Goal: Task Accomplishment & Management: Manage account settings

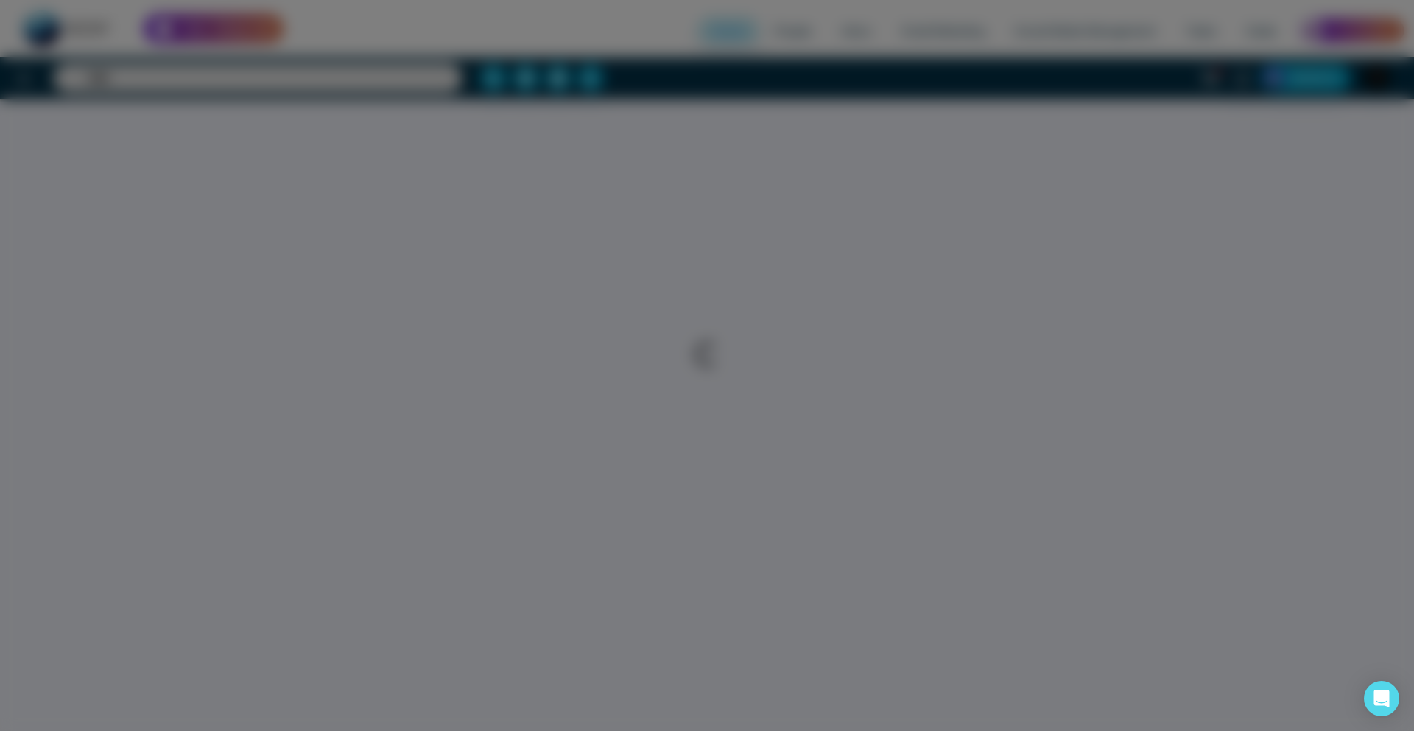
select select "*"
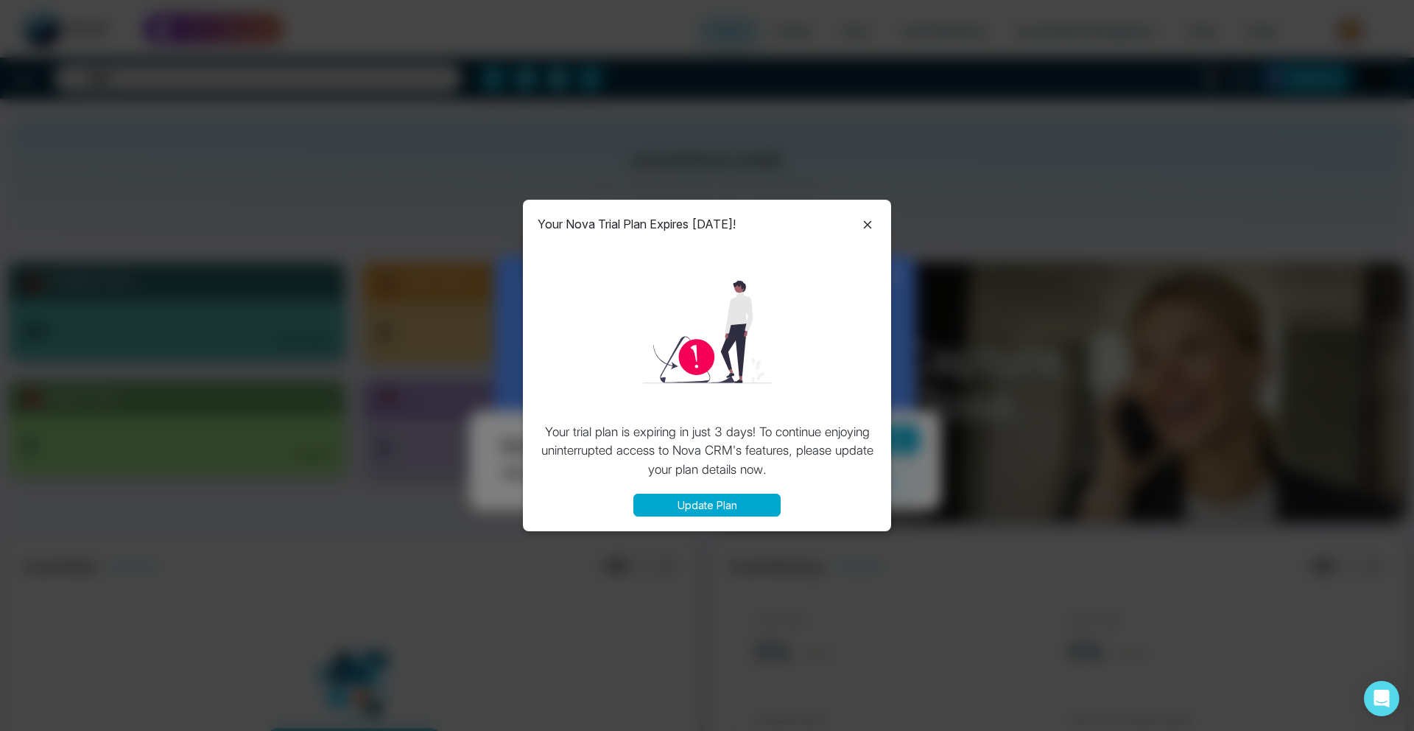
click at [865, 223] on icon at bounding box center [868, 225] width 18 height 18
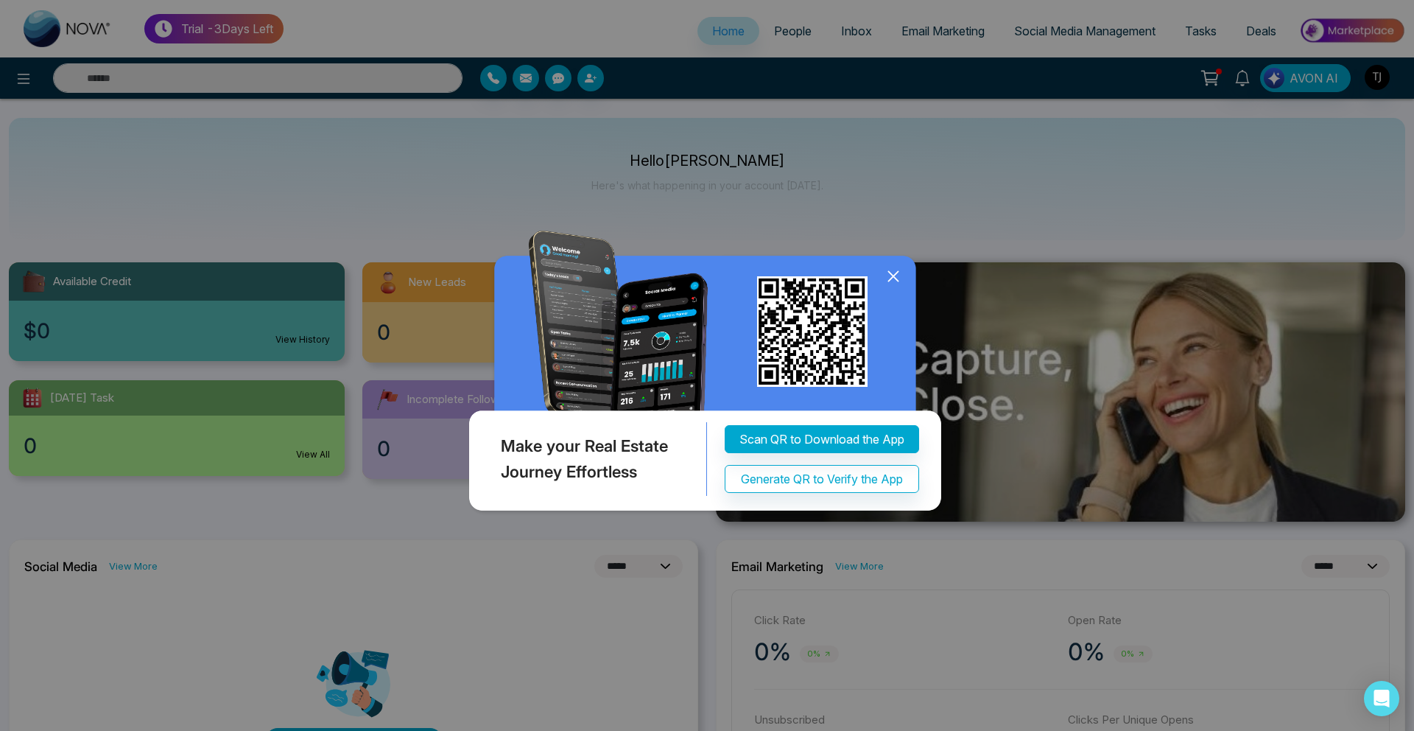
click at [890, 271] on icon at bounding box center [893, 276] width 22 height 22
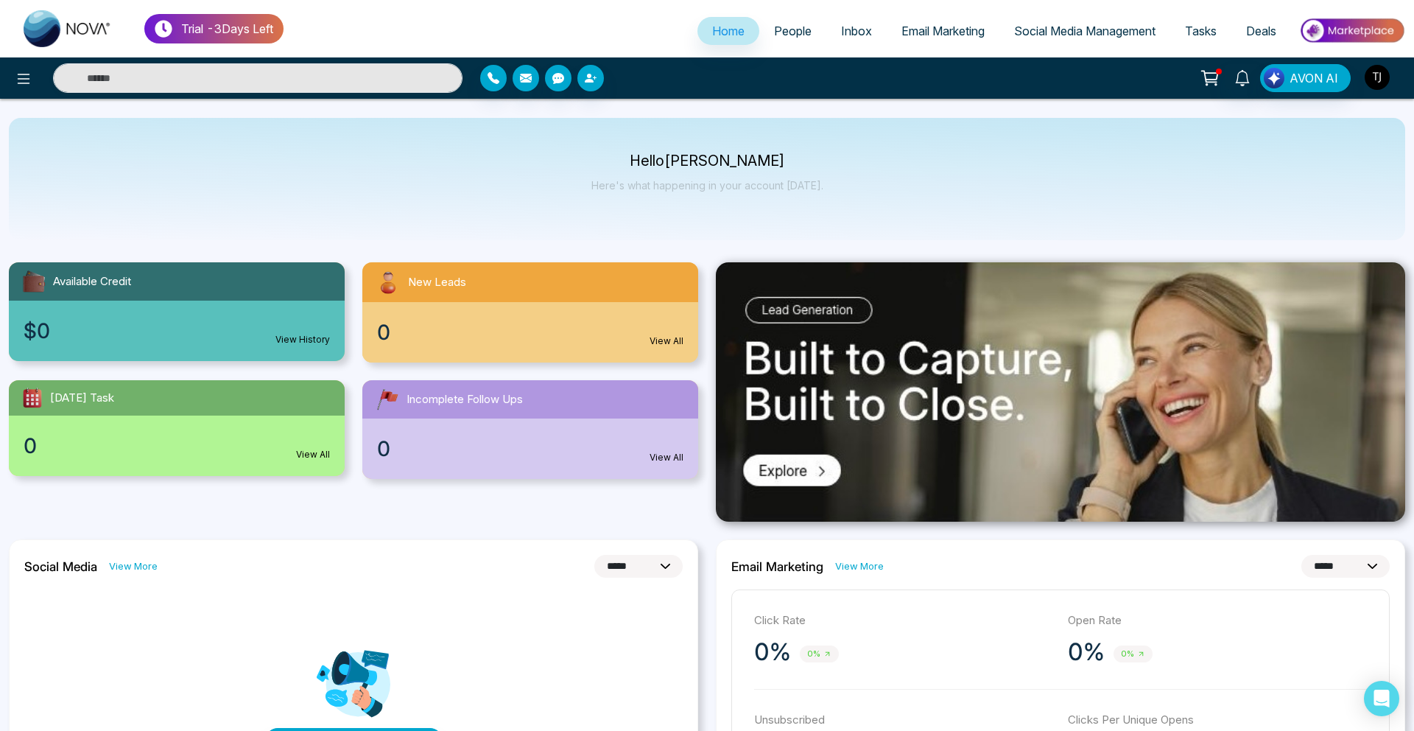
click at [1372, 80] on img "button" at bounding box center [1377, 77] width 25 height 25
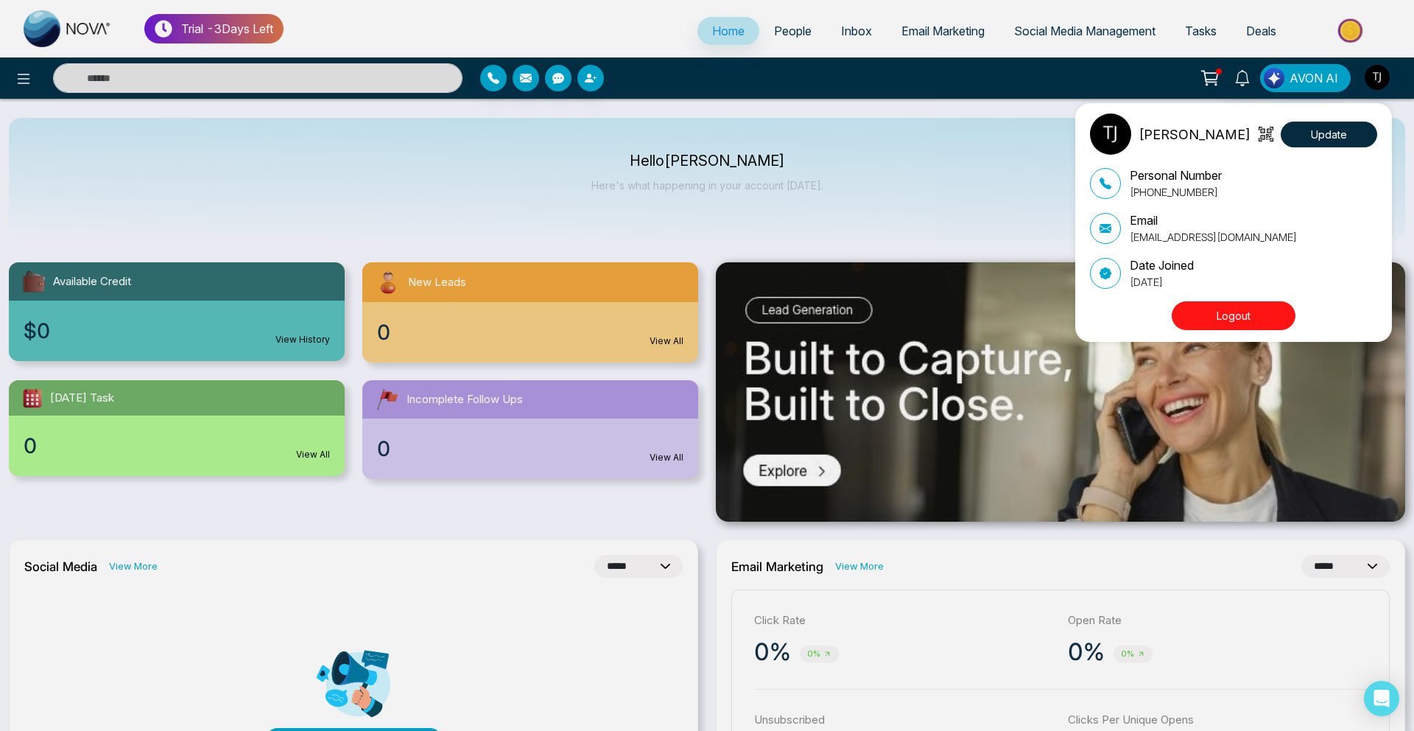
click at [844, 226] on div "Triston James Update Personal Number +16474598564 Email tristonjamesusa@gmail.c…" at bounding box center [707, 365] width 1414 height 731
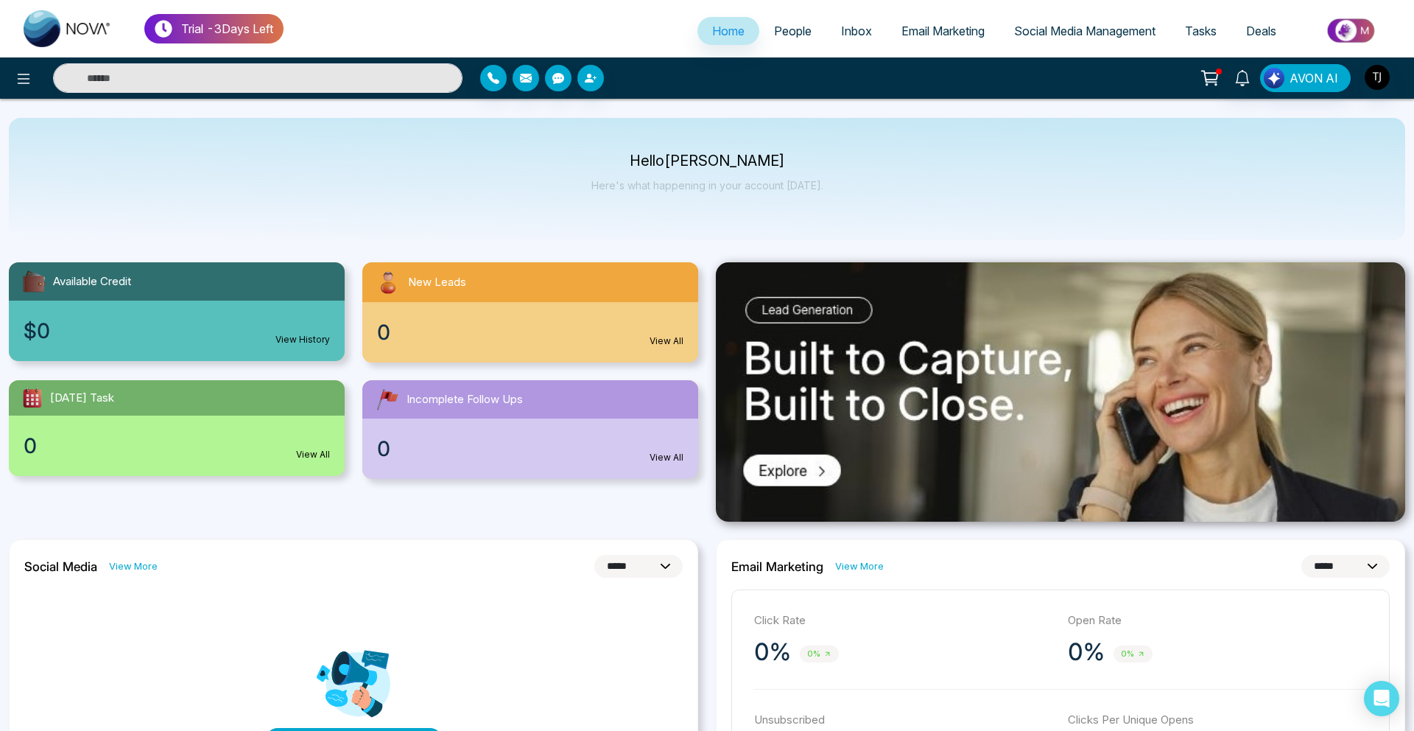
click at [951, 18] on link "Email Marketing" at bounding box center [943, 31] width 113 height 28
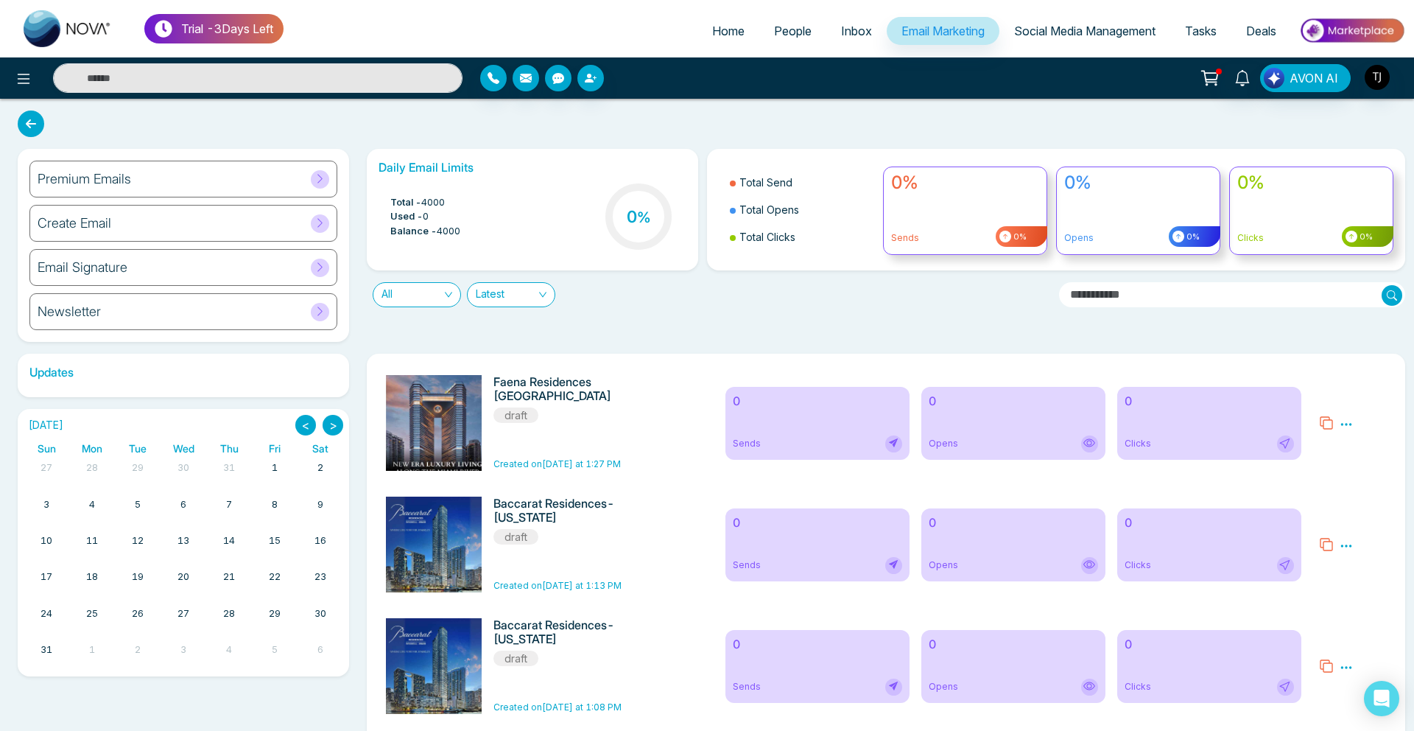
click at [126, 192] on div "Premium Emails" at bounding box center [183, 179] width 308 height 37
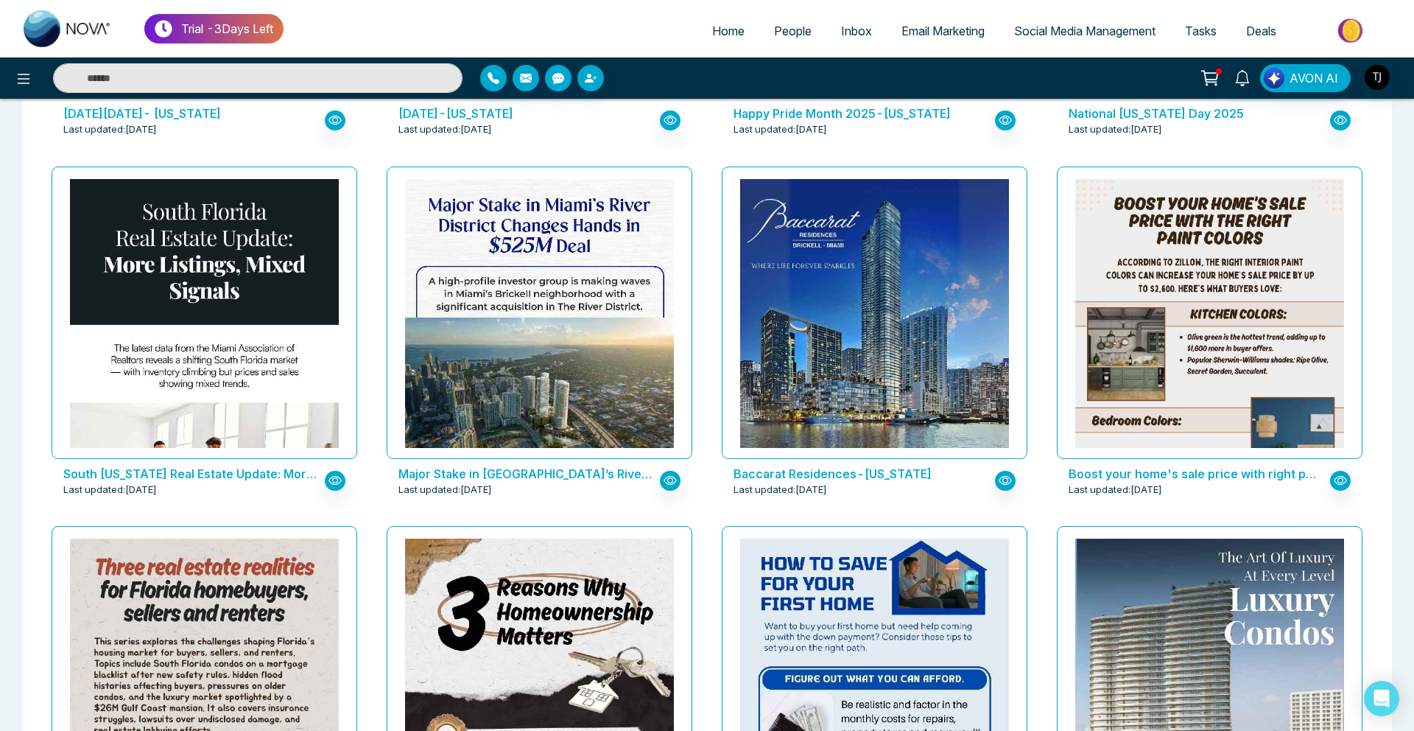
scroll to position [1841, 0]
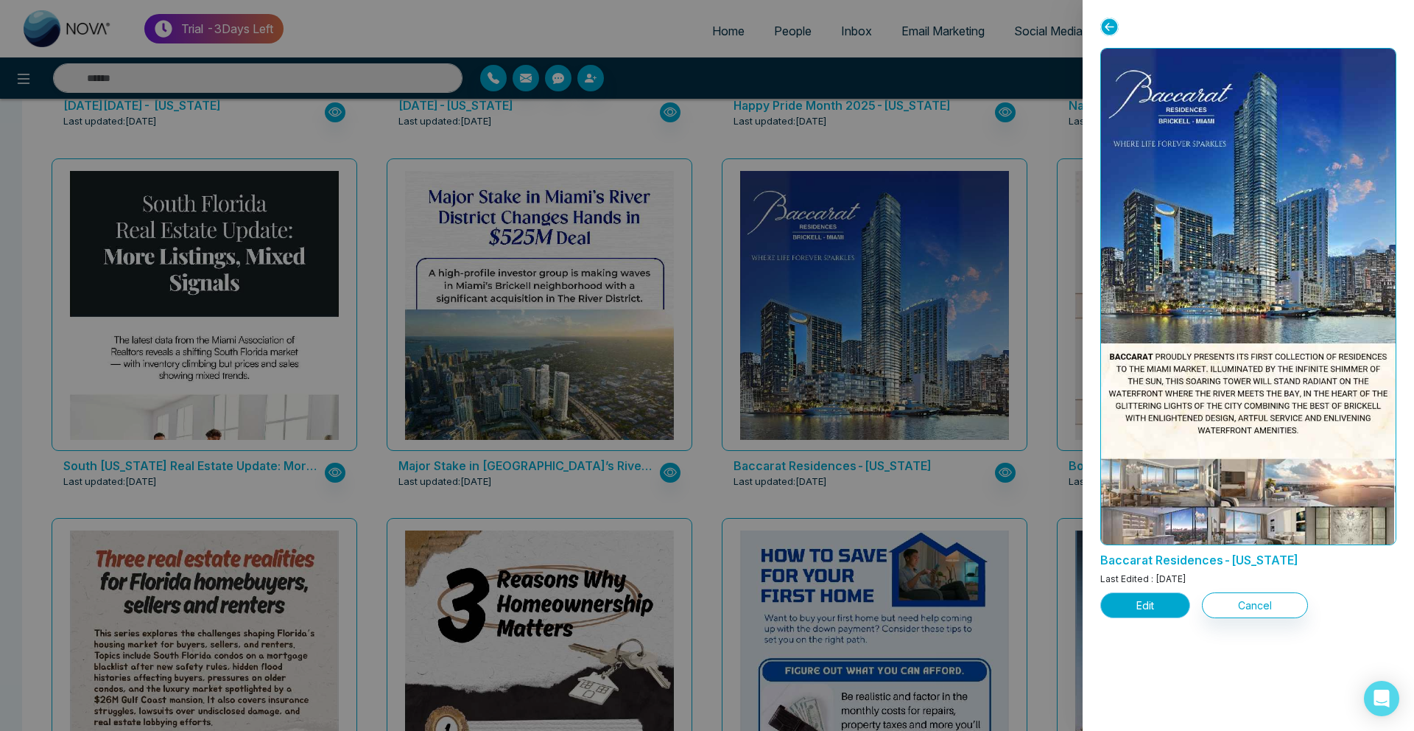
click at [1129, 602] on button "Edit" at bounding box center [1145, 605] width 90 height 26
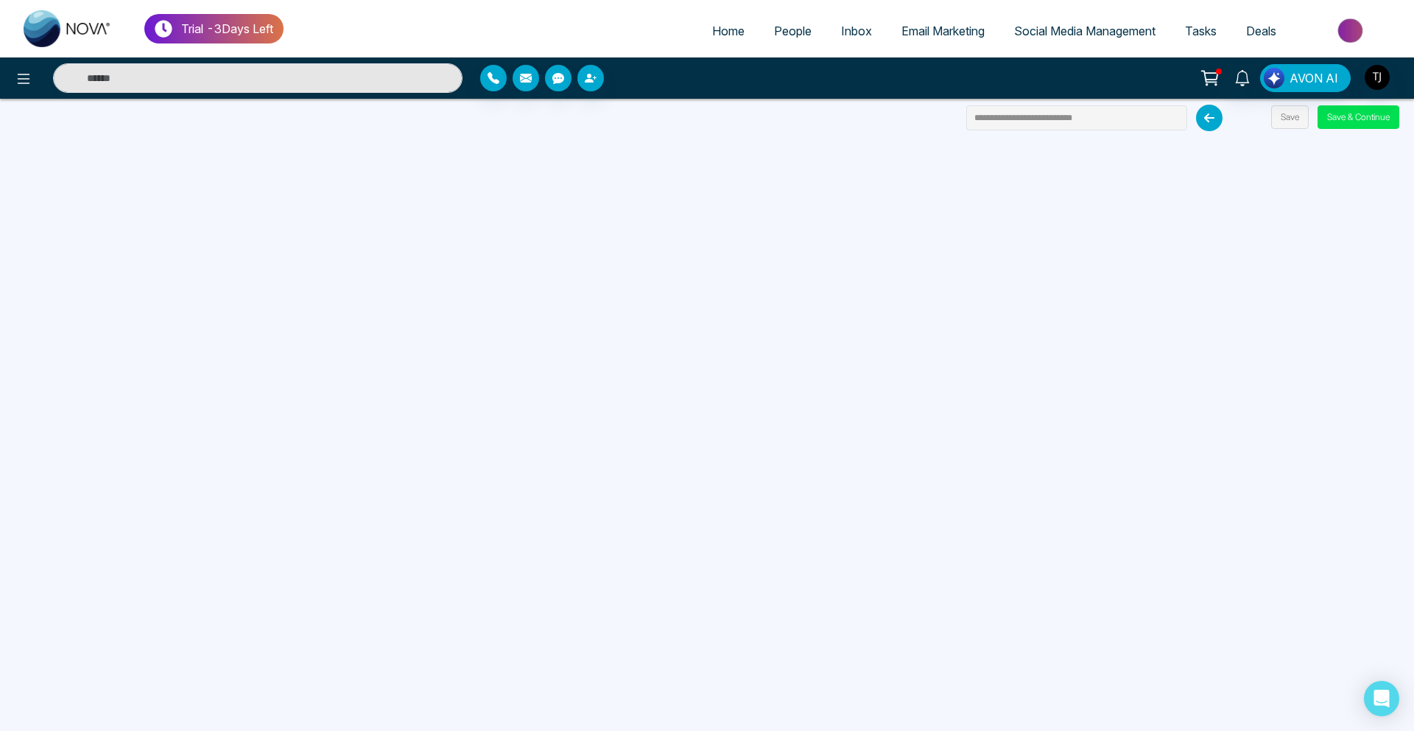
click at [1064, 24] on span "Social Media Management" at bounding box center [1084, 31] width 141 height 15
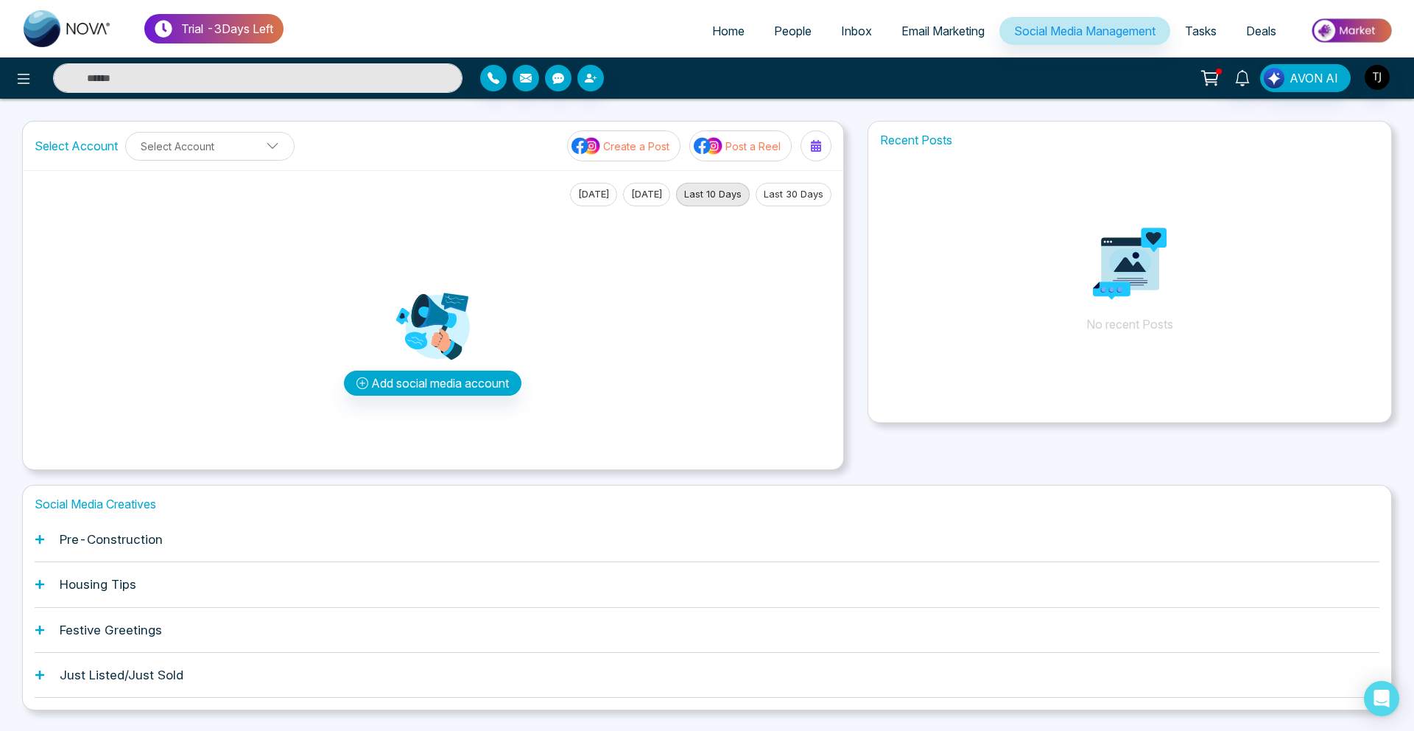
scroll to position [38, 0]
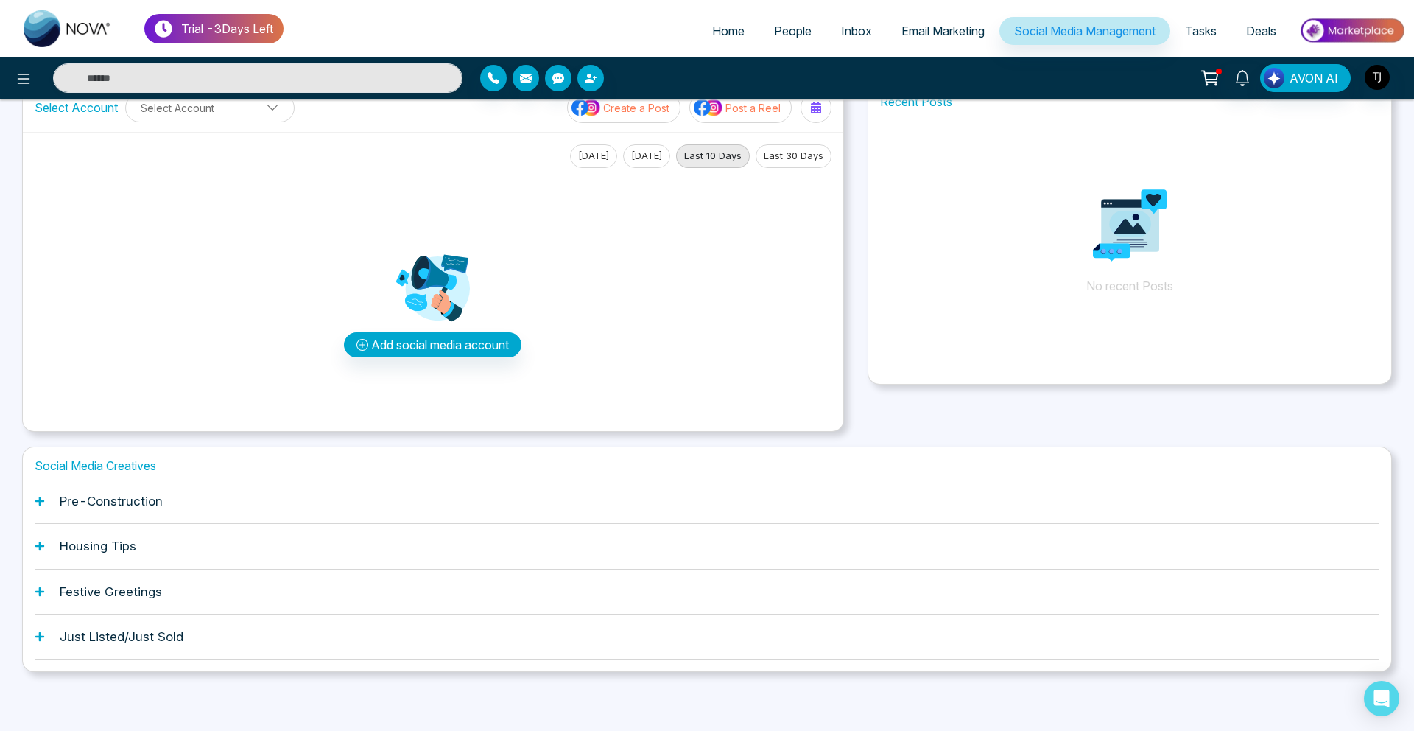
click at [99, 496] on h1 "Pre-Construction" at bounding box center [111, 500] width 103 height 15
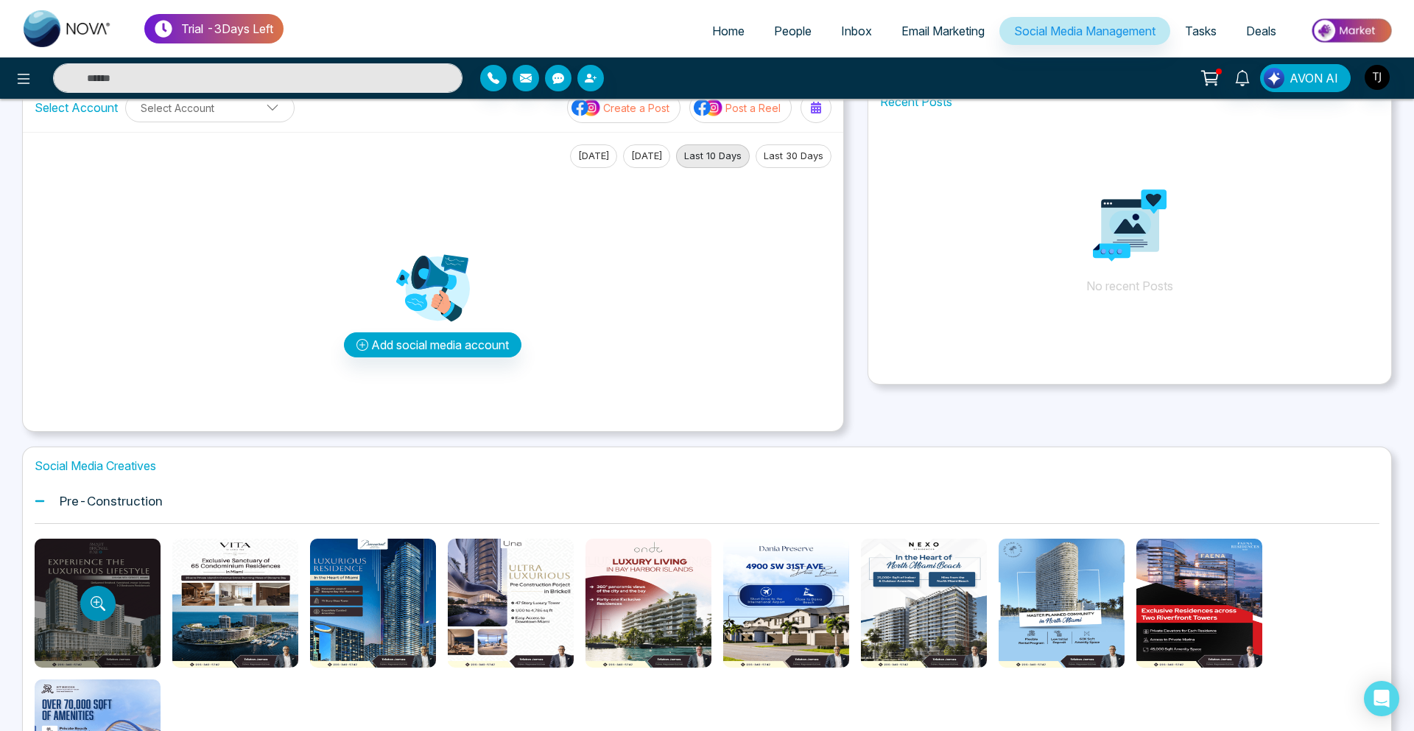
click at [91, 596] on icon "Preview template" at bounding box center [98, 603] width 15 height 15
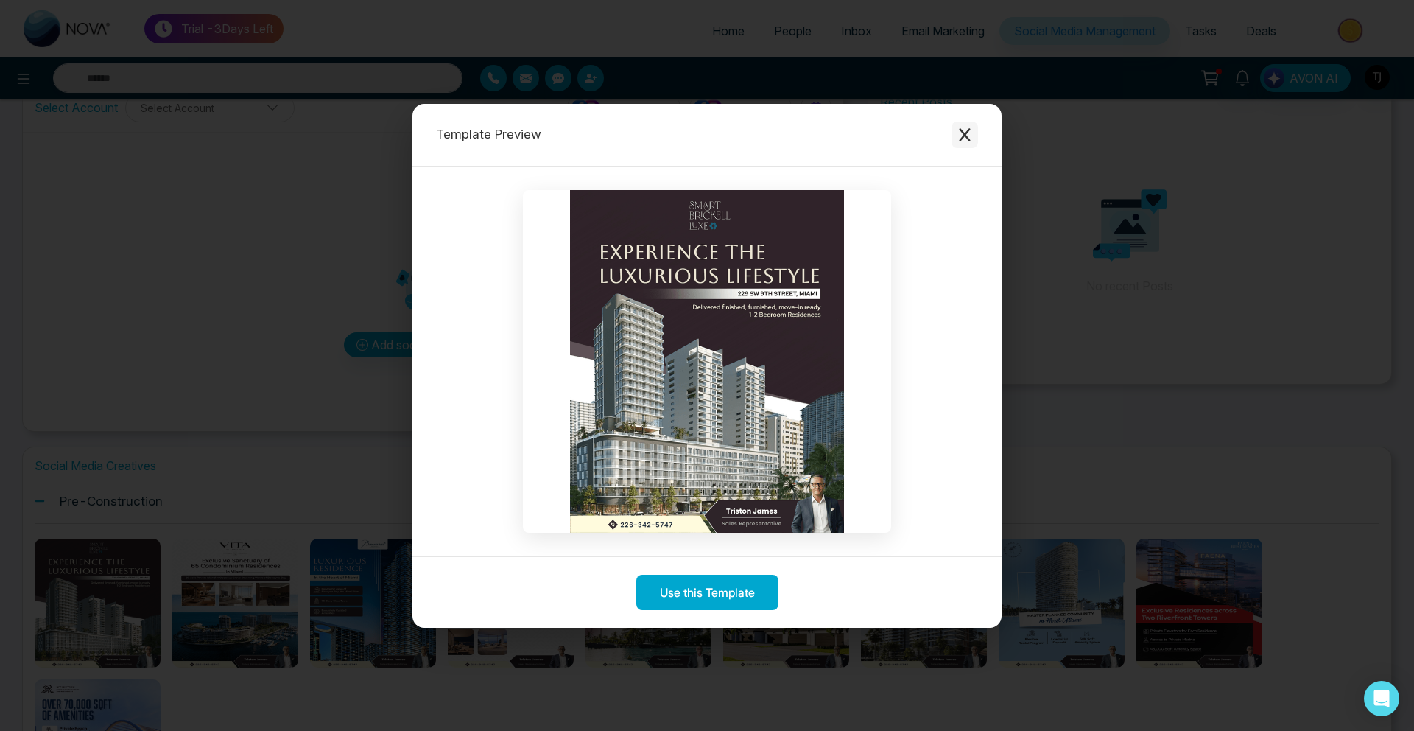
click at [969, 138] on icon "Close modal" at bounding box center [964, 134] width 15 height 15
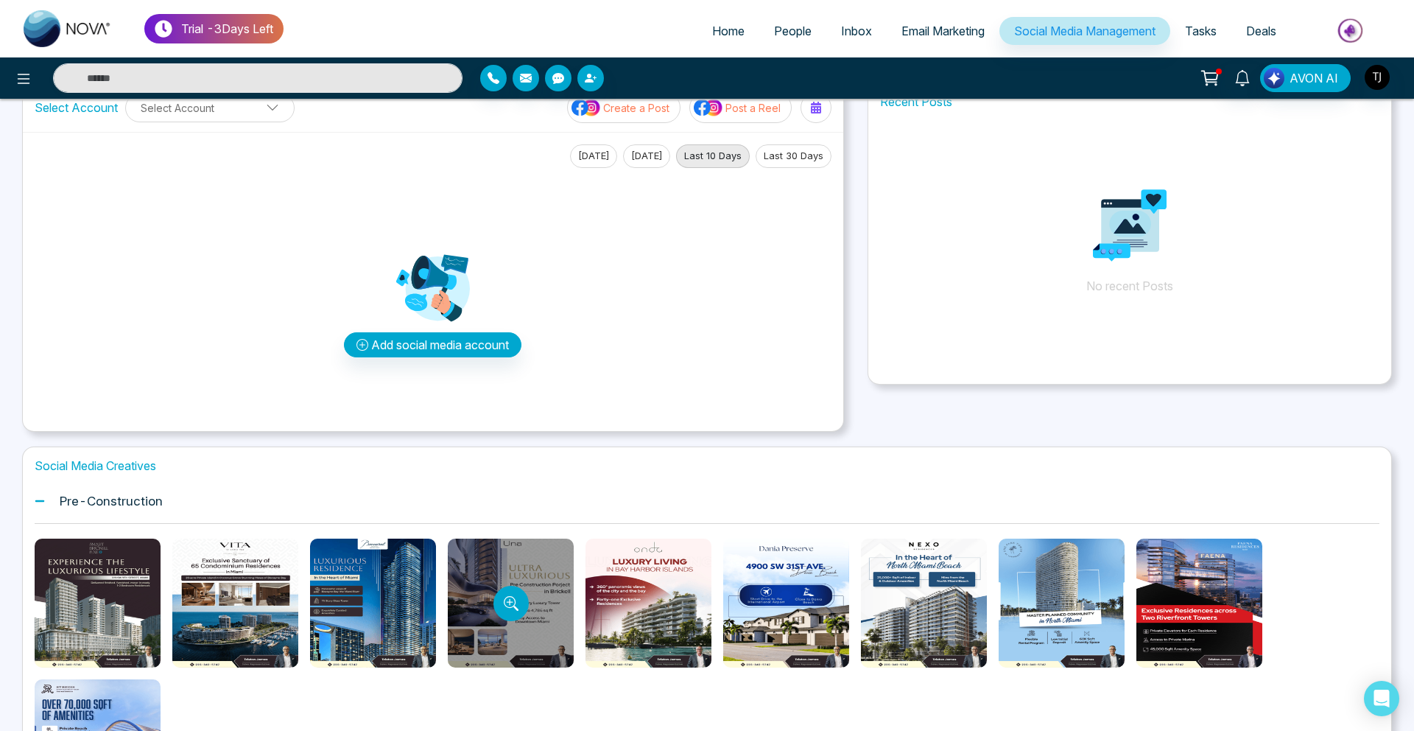
scroll to position [78, 0]
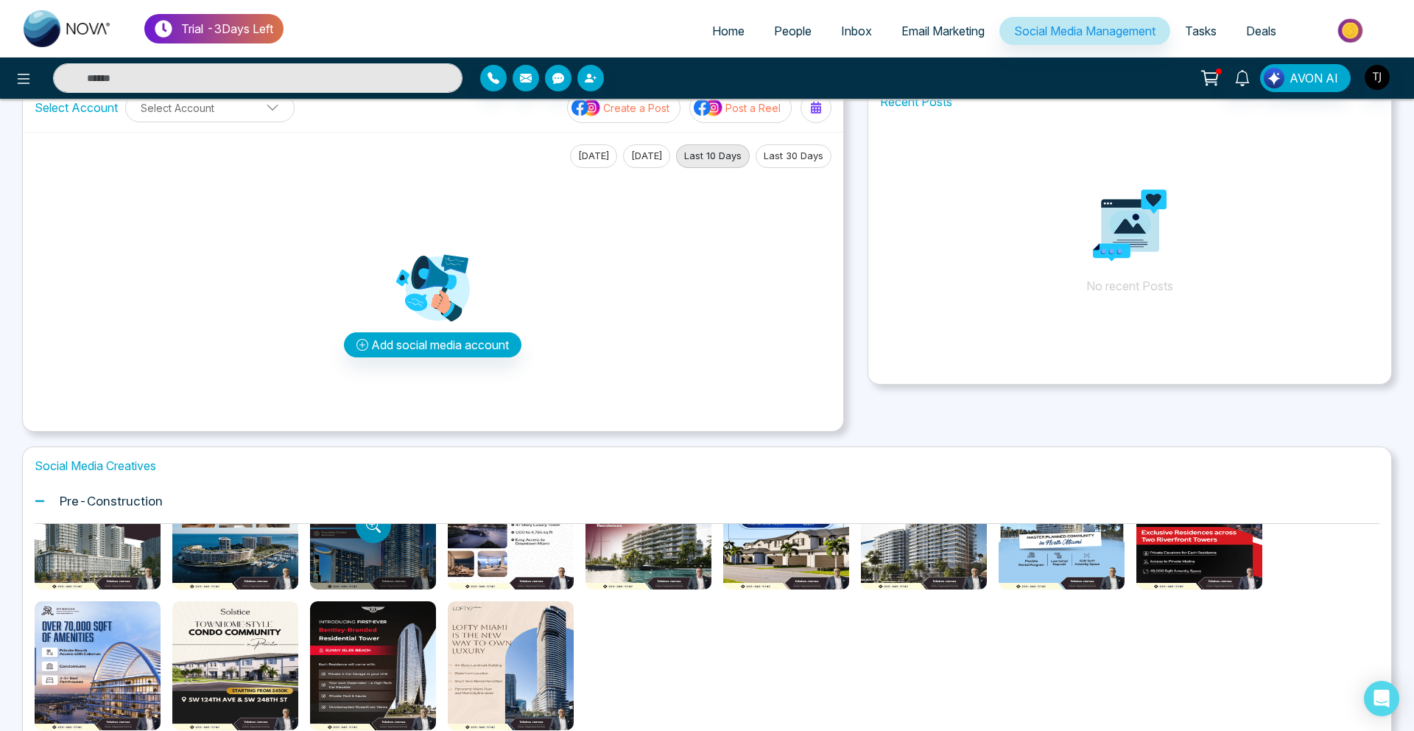
click at [366, 533] on button "Preview template" at bounding box center [373, 524] width 35 height 35
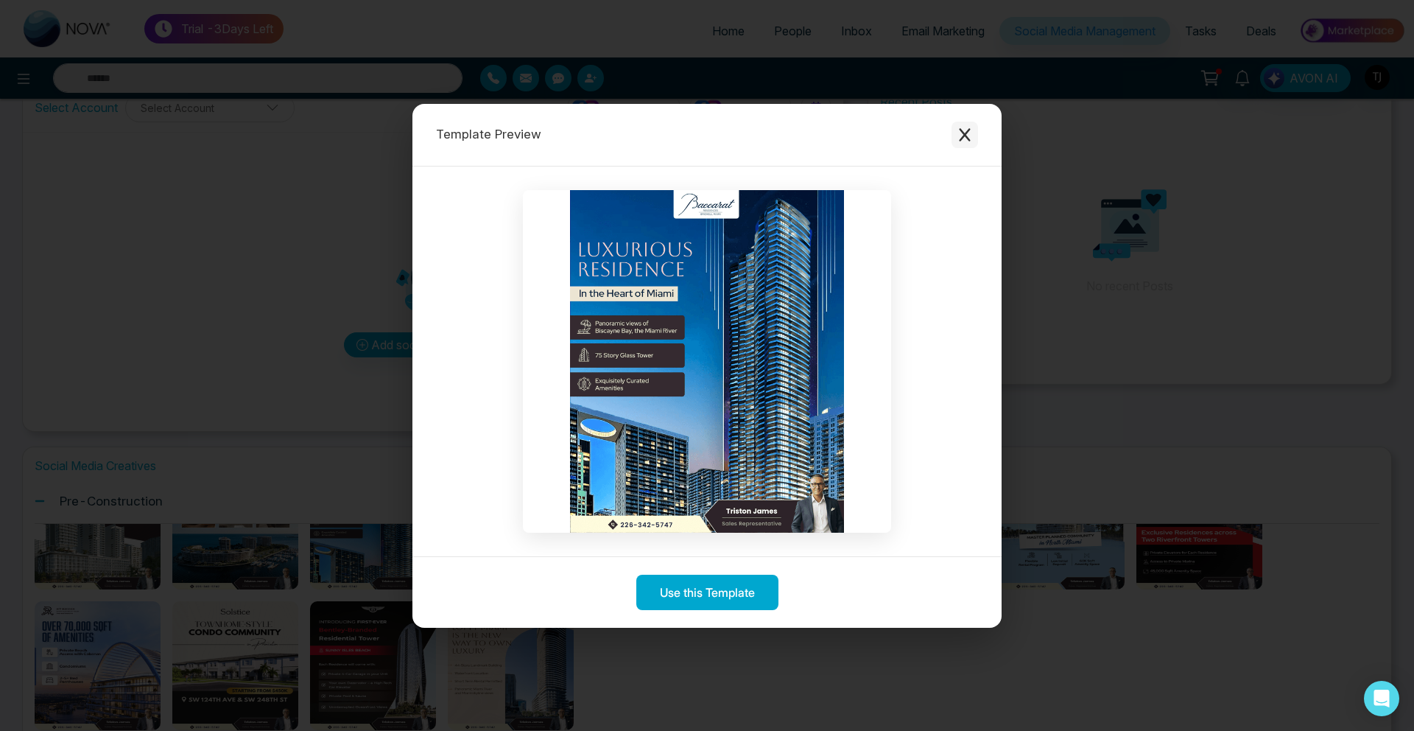
click at [973, 135] on button "Close modal" at bounding box center [965, 135] width 27 height 27
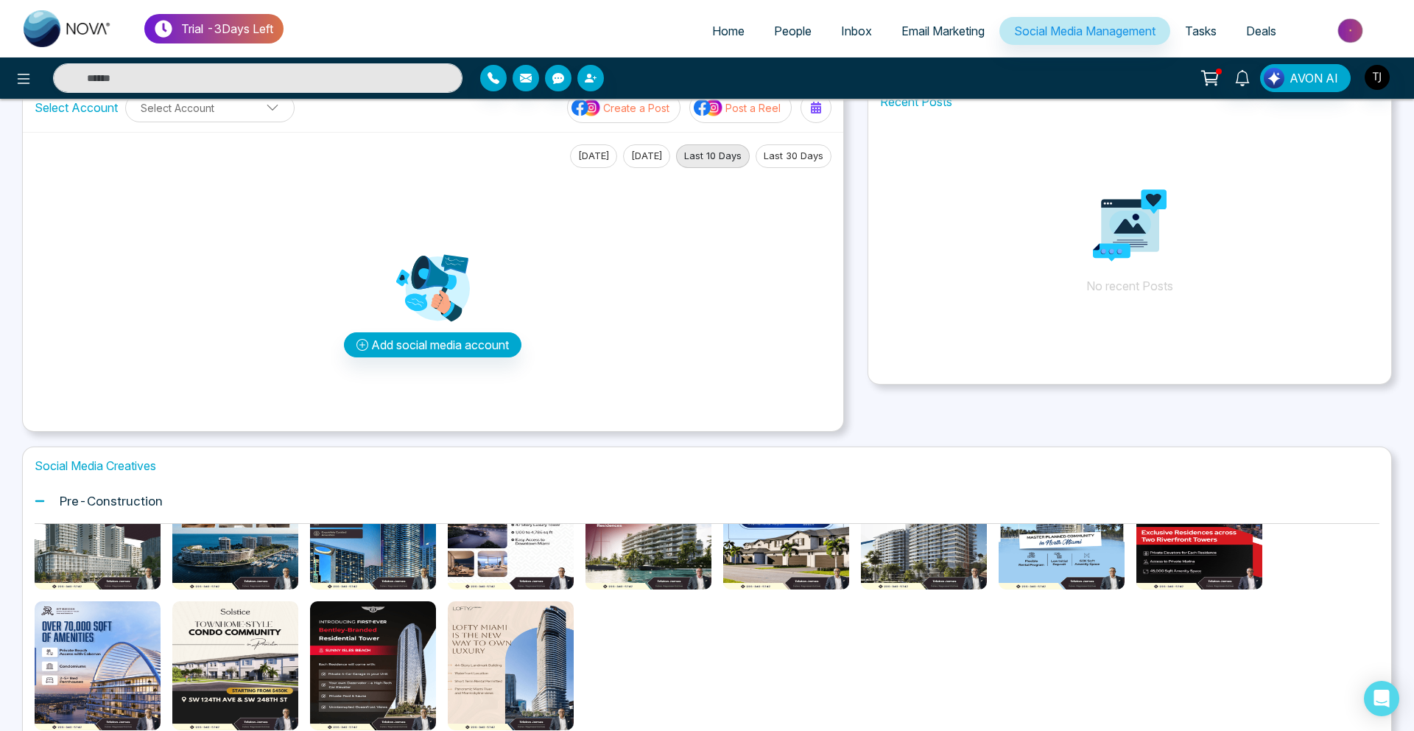
scroll to position [0, 0]
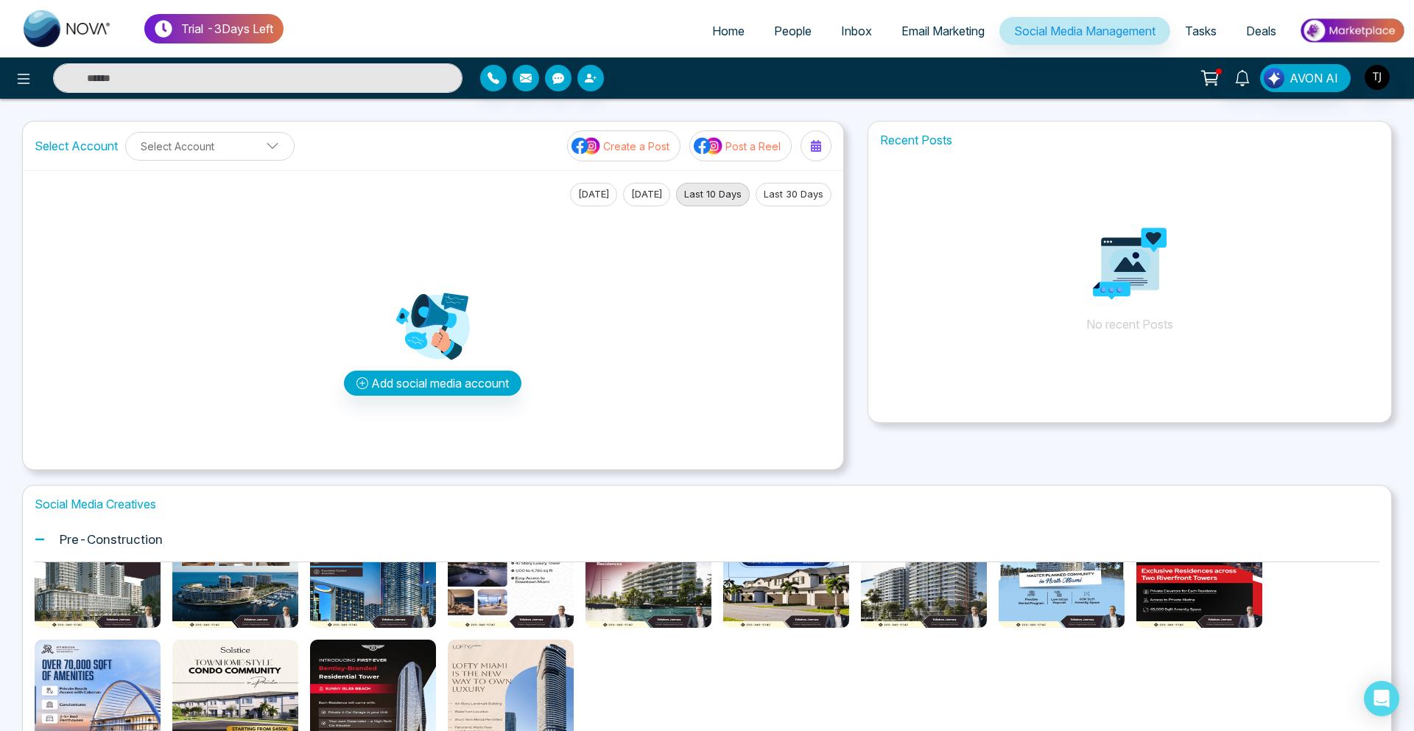
click at [929, 34] on span "Email Marketing" at bounding box center [942, 31] width 83 height 15
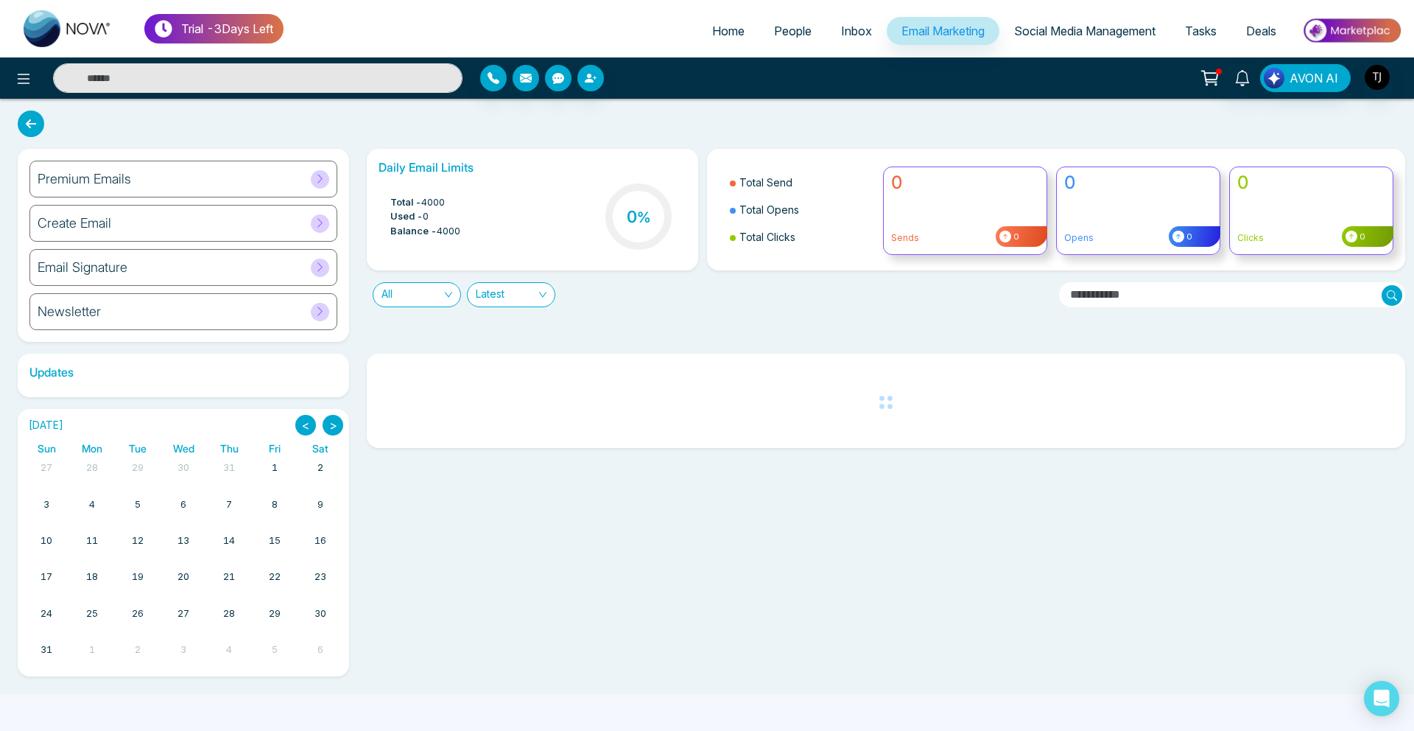
click at [132, 176] on div "Premium Emails" at bounding box center [183, 179] width 308 height 37
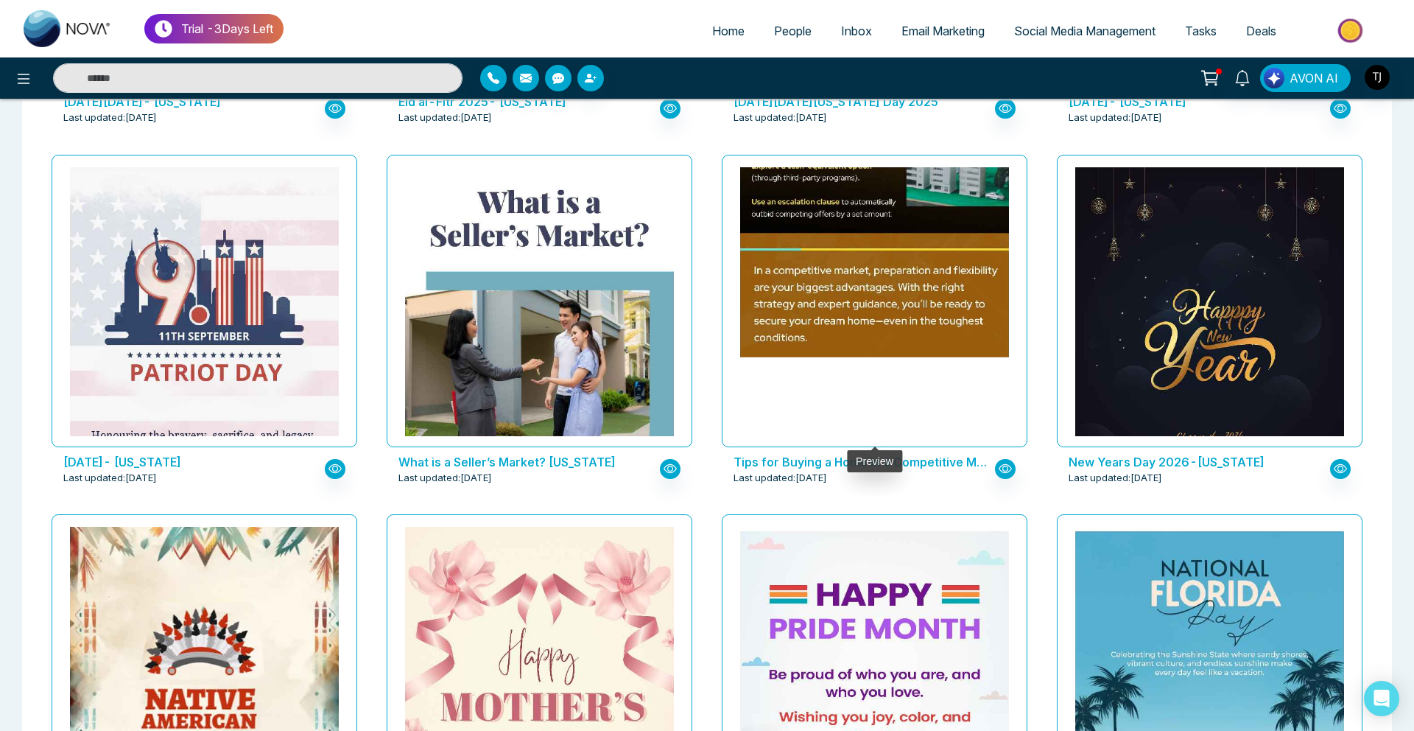
scroll to position [1113, 0]
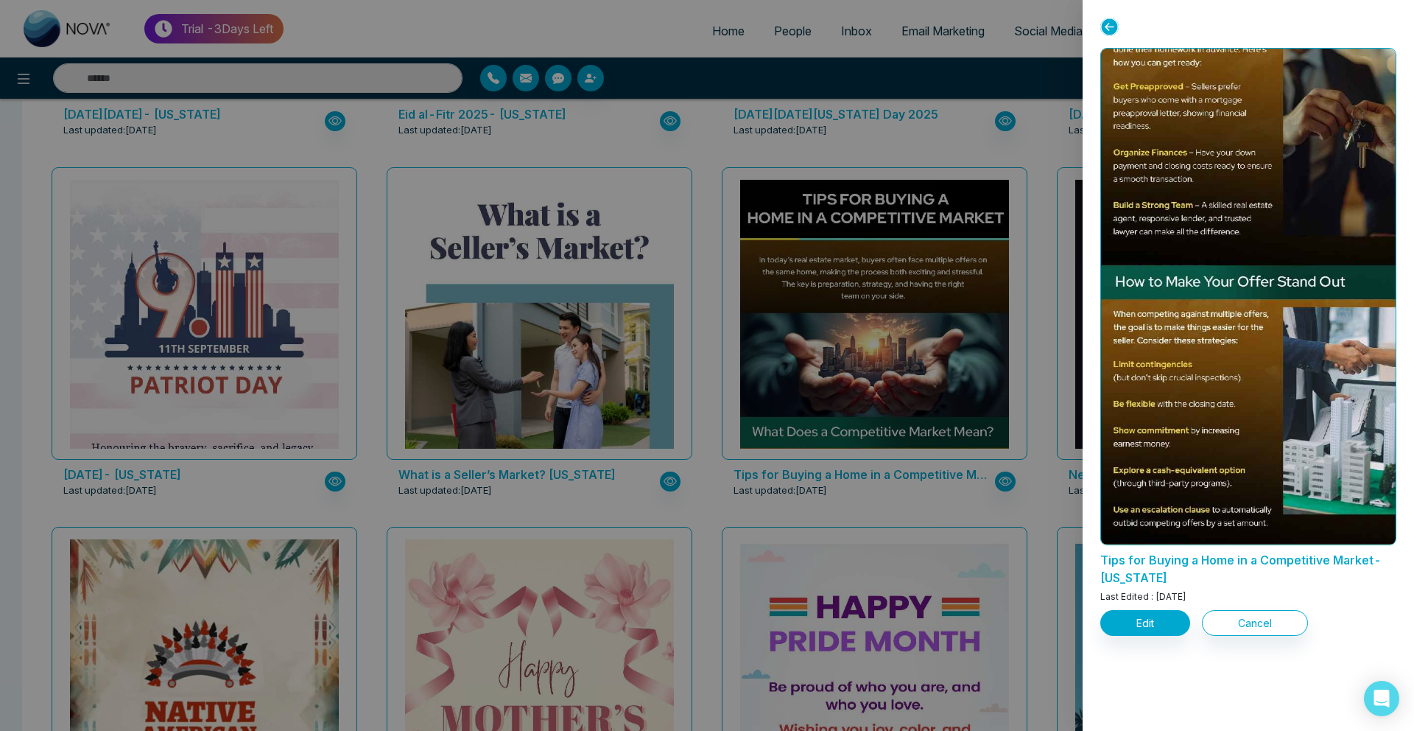
scroll to position [609, 0]
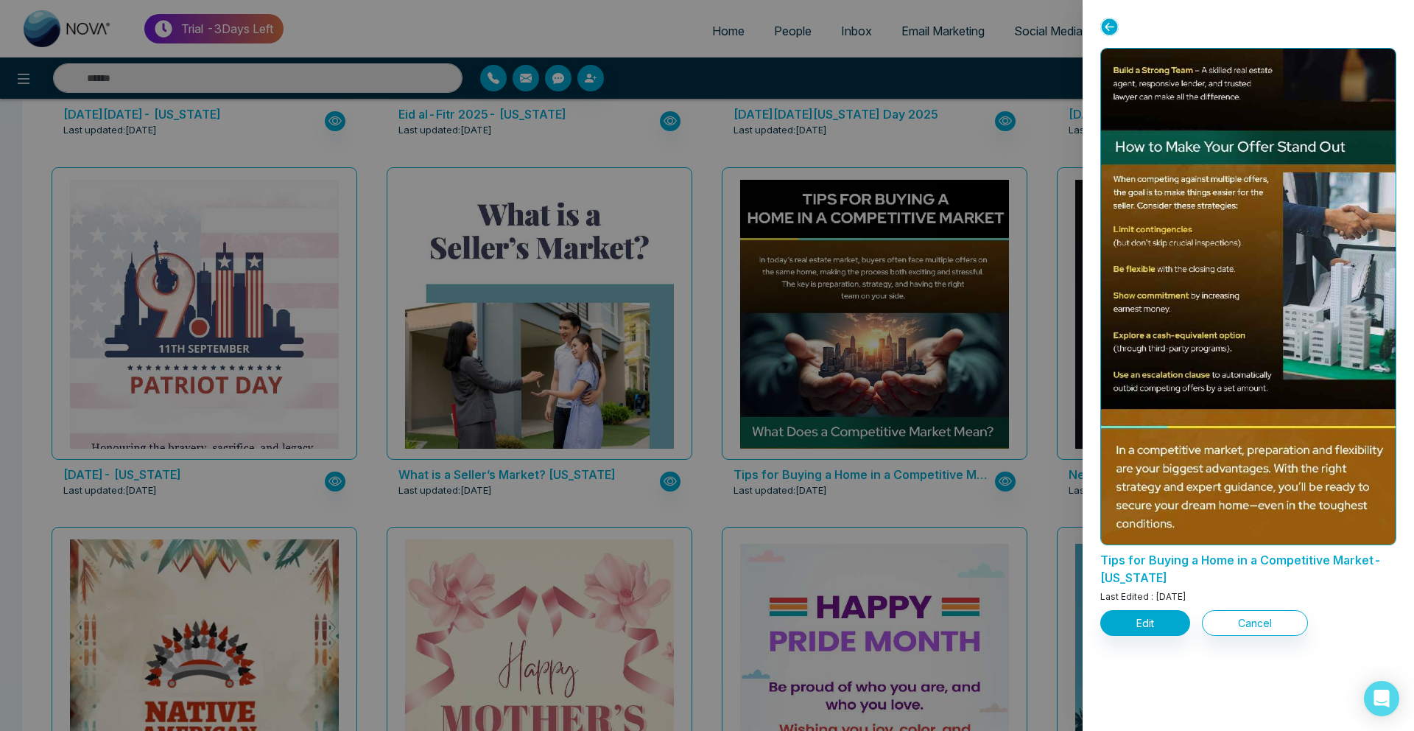
click at [735, 479] on div at bounding box center [707, 365] width 1414 height 731
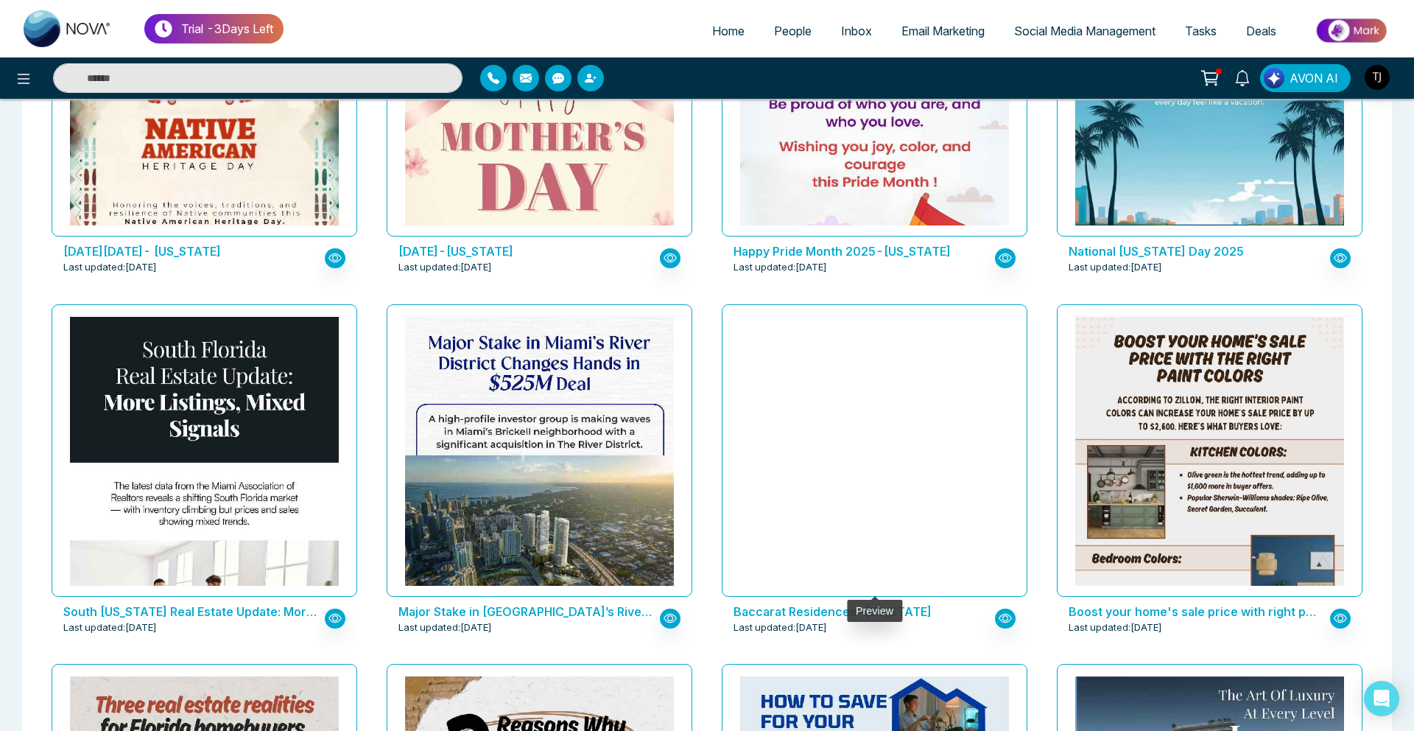
scroll to position [1723, 0]
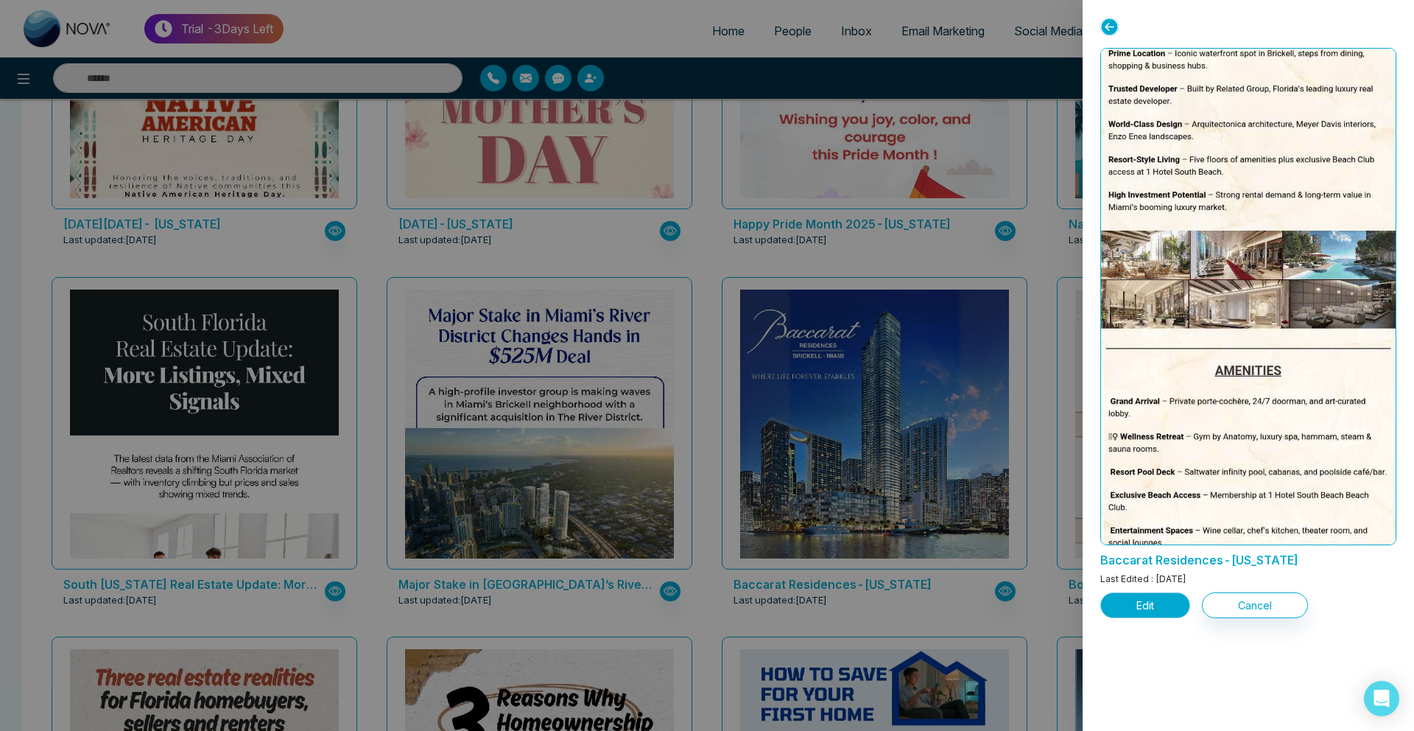
click at [1161, 592] on button "Edit" at bounding box center [1145, 605] width 90 height 26
click at [1169, 604] on button "Edit" at bounding box center [1145, 605] width 90 height 26
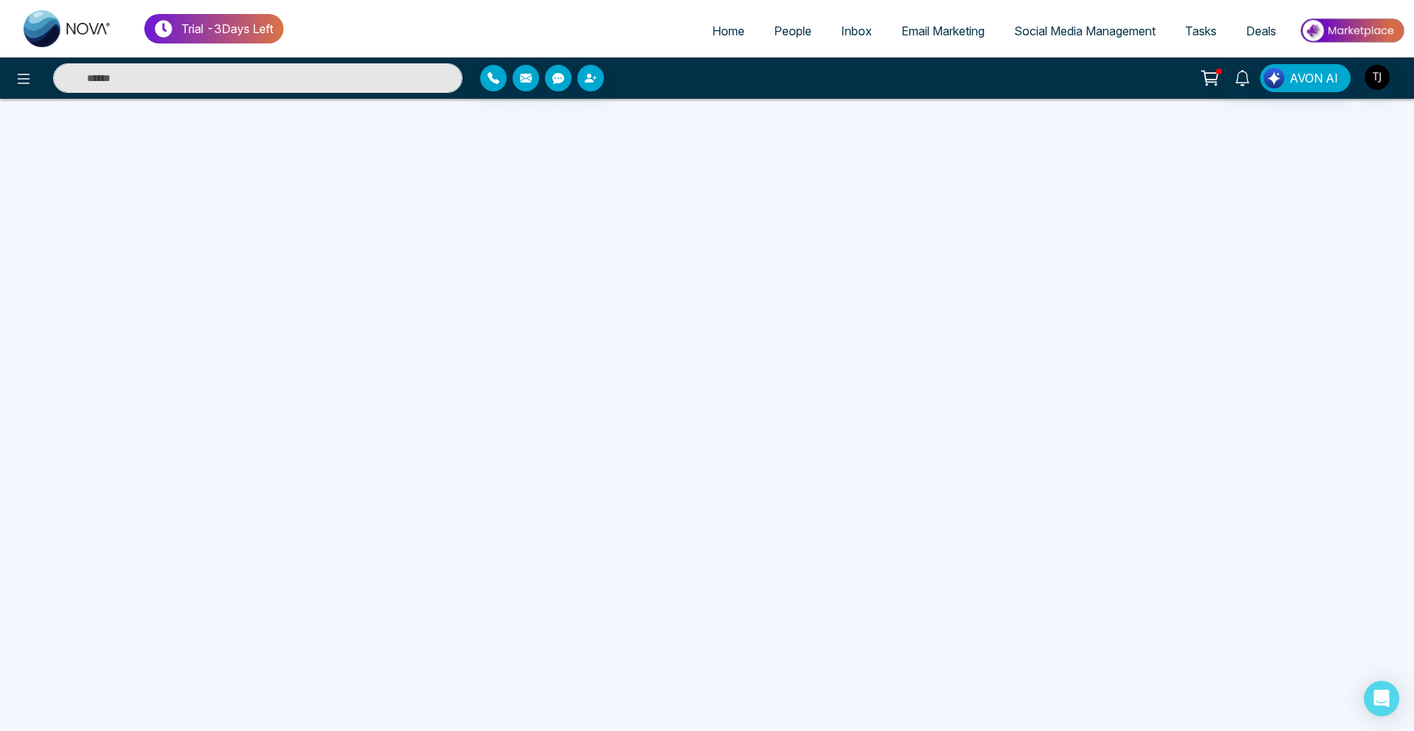
click at [949, 32] on span "Email Marketing" at bounding box center [942, 31] width 83 height 15
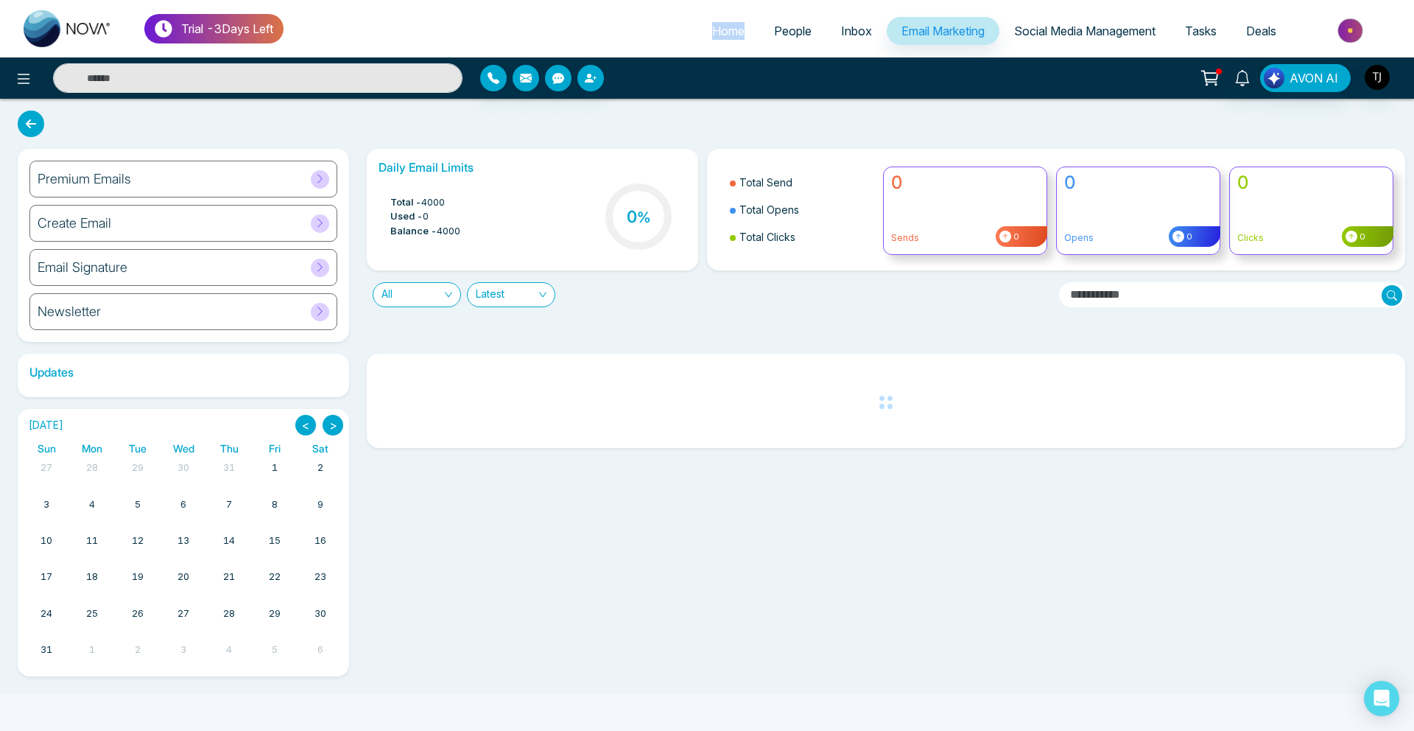
drag, startPoint x: 446, startPoint y: 51, endPoint x: 353, endPoint y: -36, distance: 127.1
click at [353, 0] on html "Trial - 3 Days Left Home People Inbox Email Marketing Social Media Management T…" at bounding box center [707, 365] width 1414 height 731
click at [110, 168] on div "Premium Emails" at bounding box center [183, 179] width 308 height 37
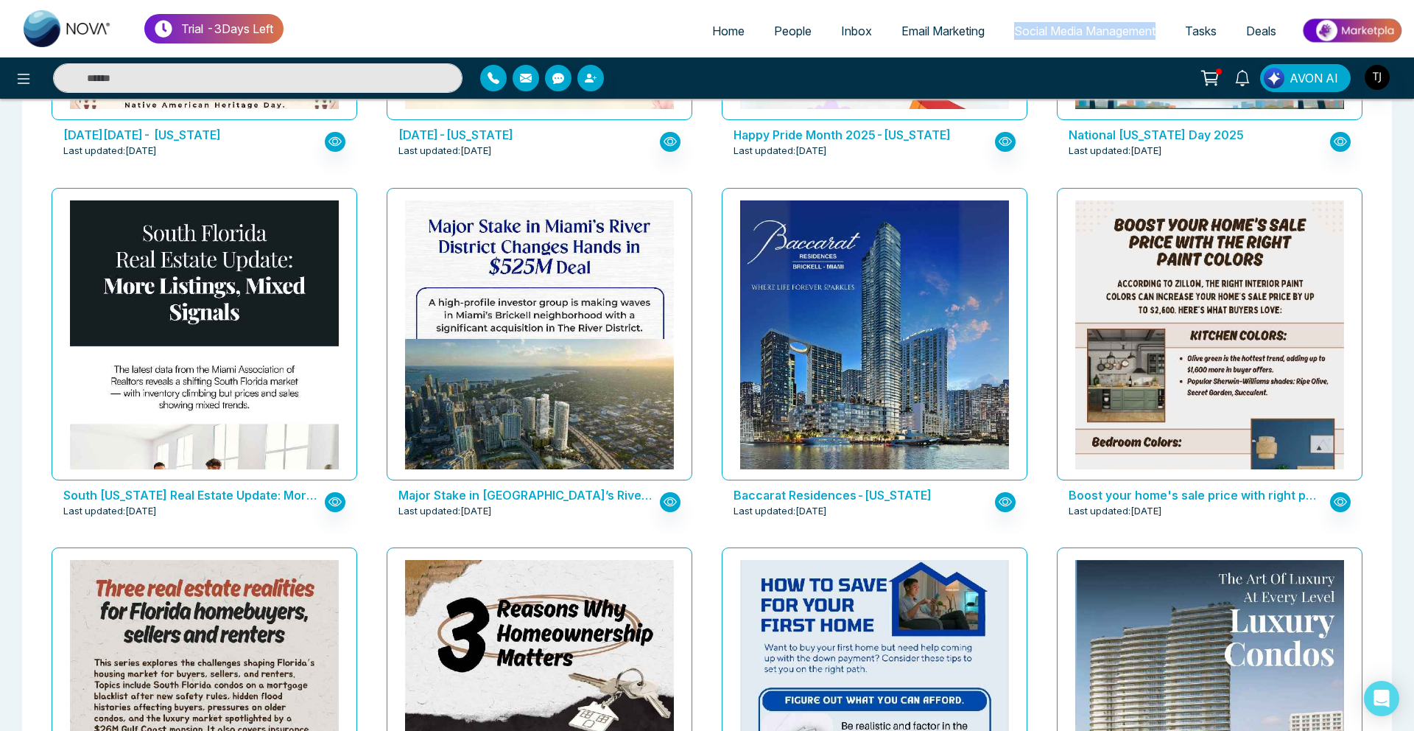
scroll to position [1898, 0]
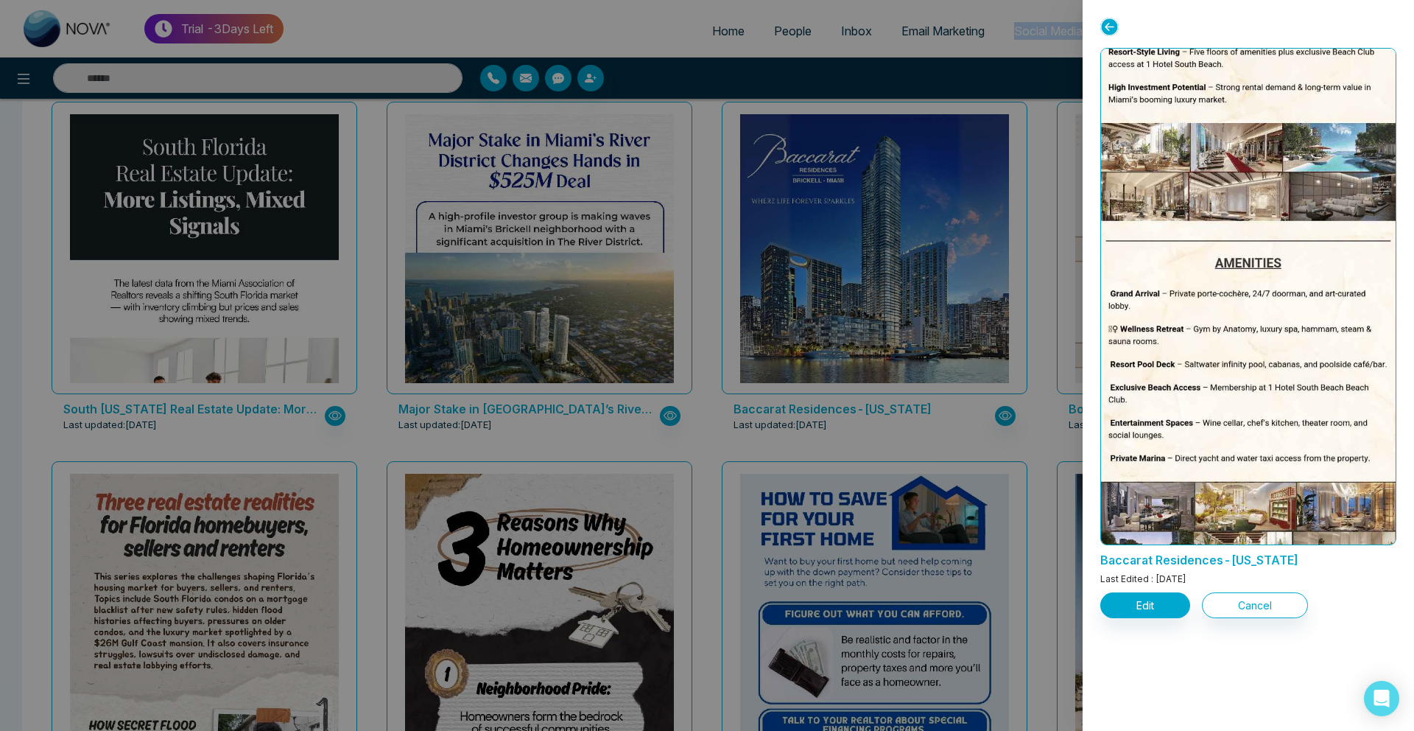
scroll to position [719, 0]
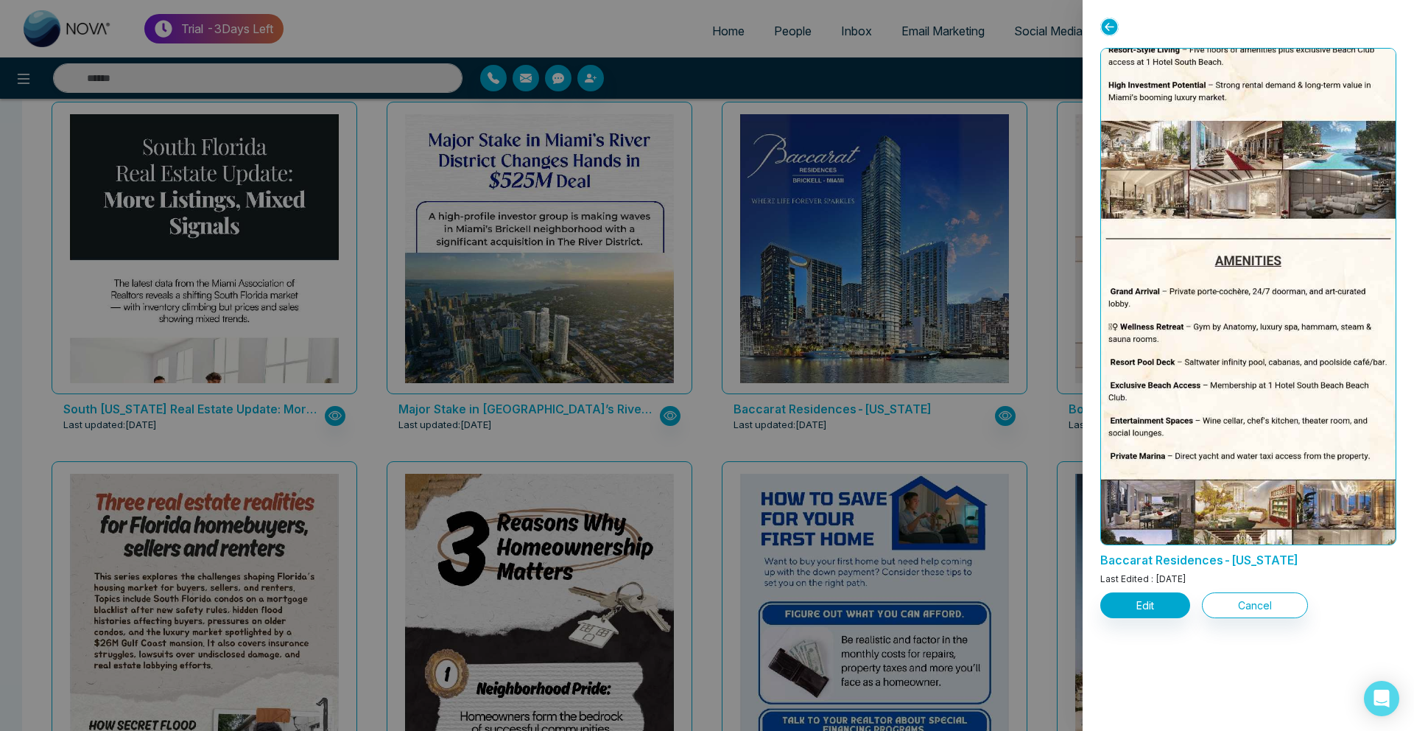
click at [677, 335] on div at bounding box center [707, 365] width 1414 height 731
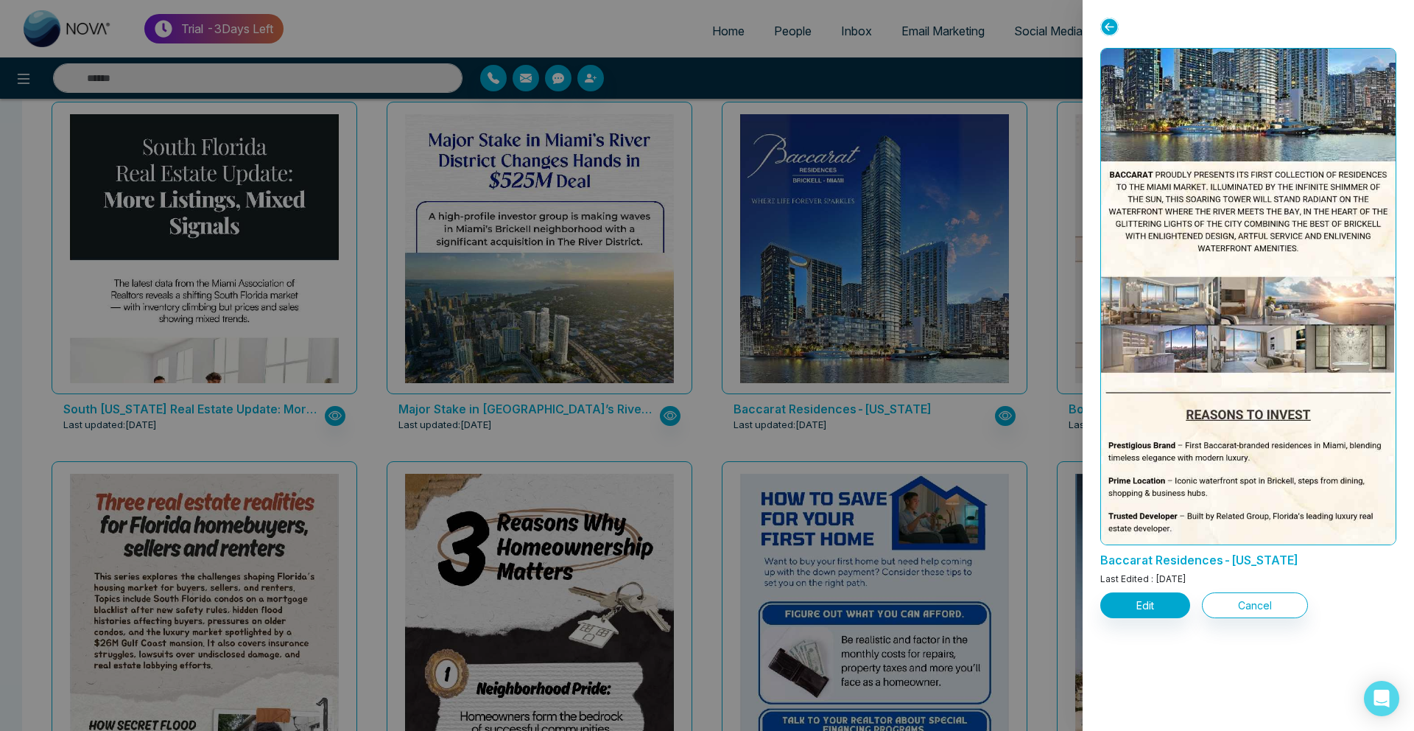
scroll to position [0, 0]
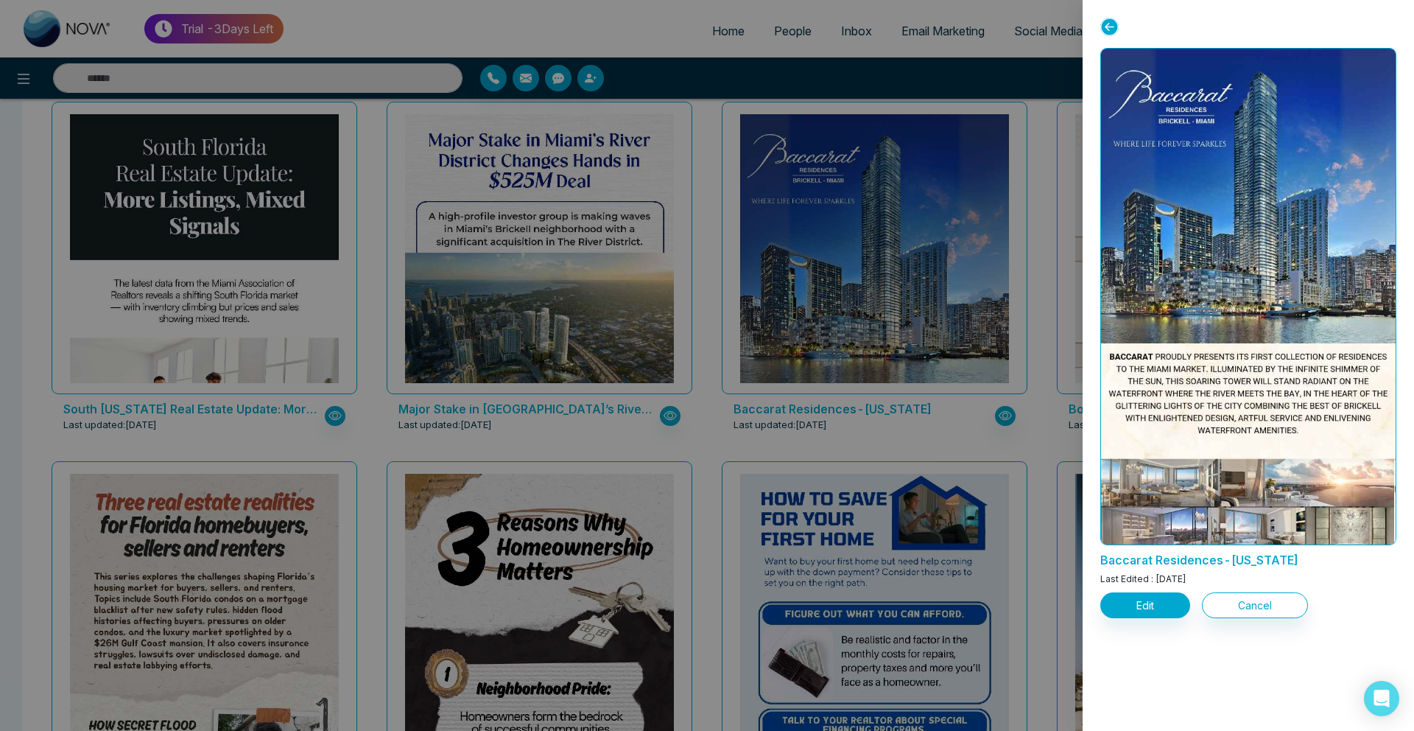
click at [832, 182] on div at bounding box center [707, 365] width 1414 height 731
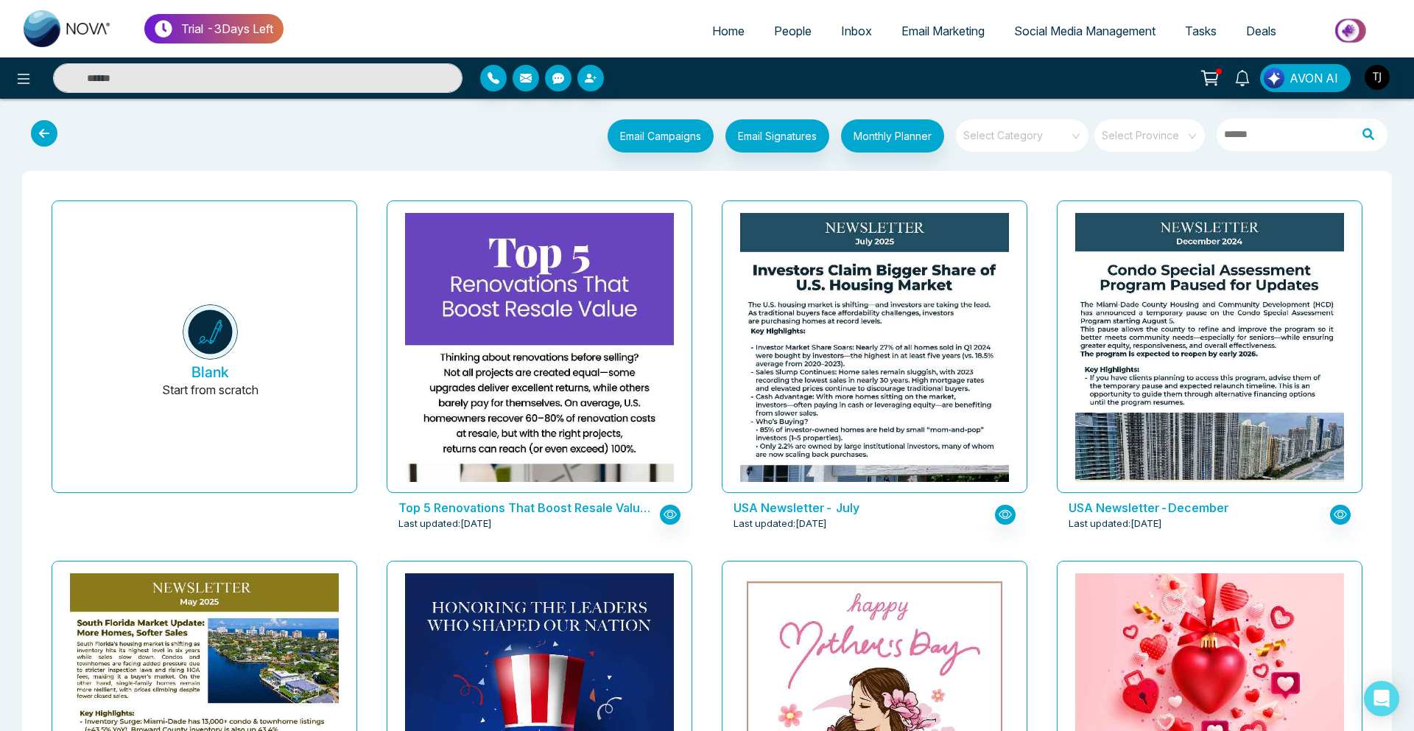
click at [1036, 136] on input "search" at bounding box center [1017, 130] width 106 height 22
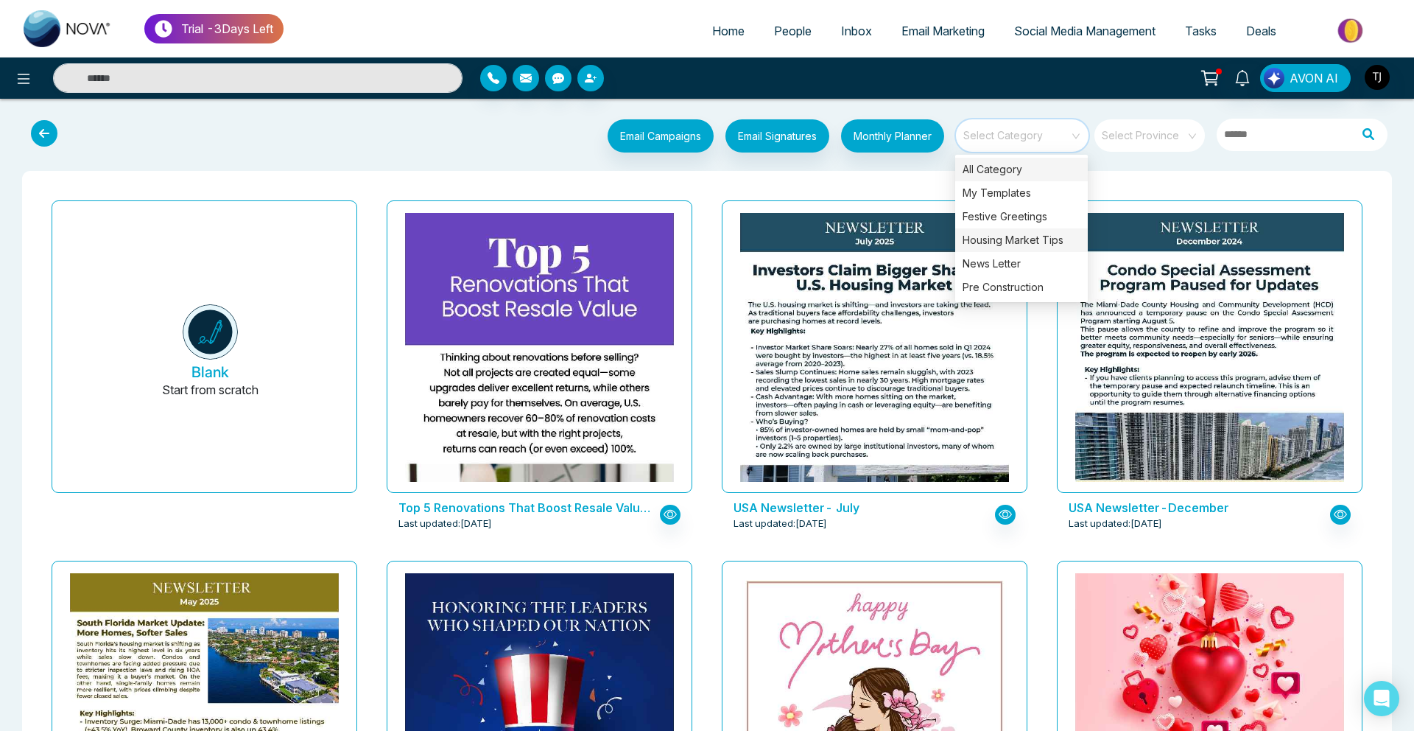
click at [1009, 242] on div "Housing Market Tips" at bounding box center [1021, 240] width 133 height 24
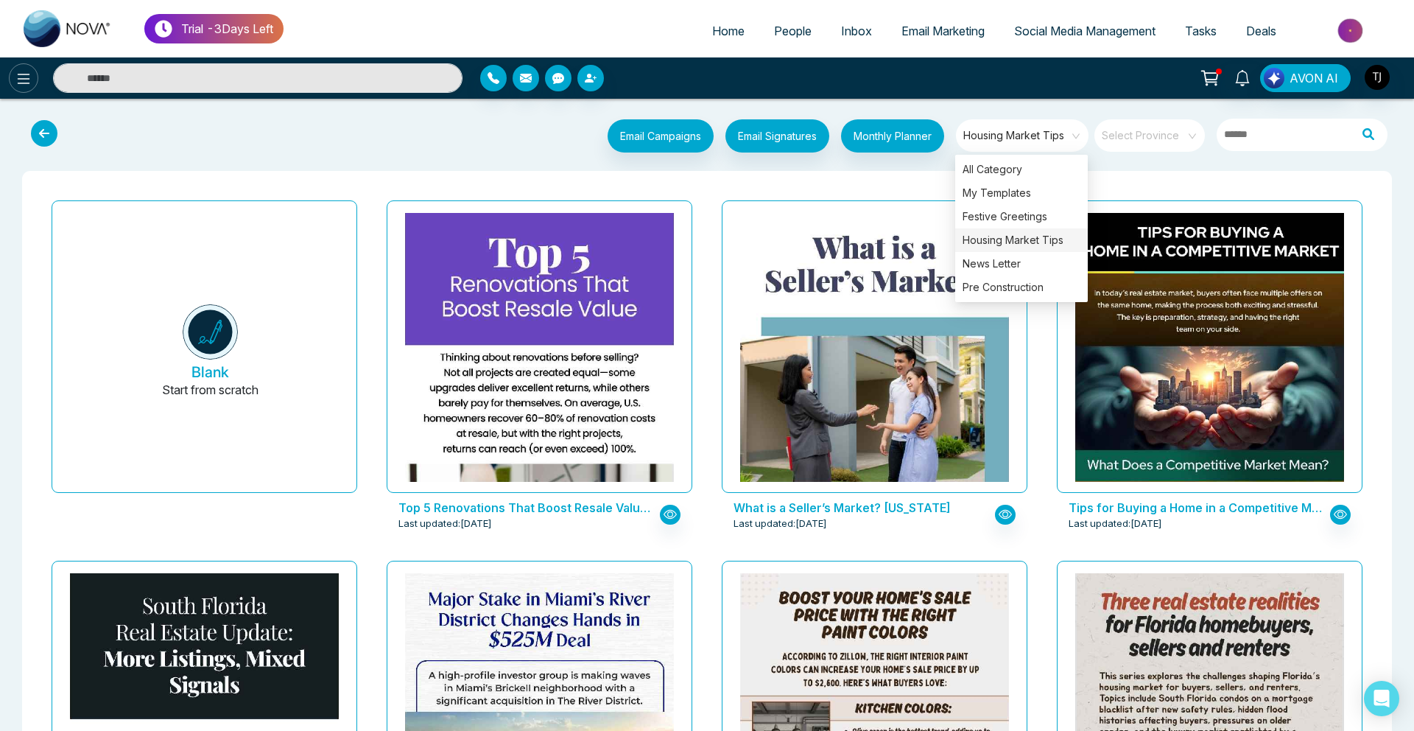
click at [24, 82] on icon at bounding box center [24, 79] width 13 height 10
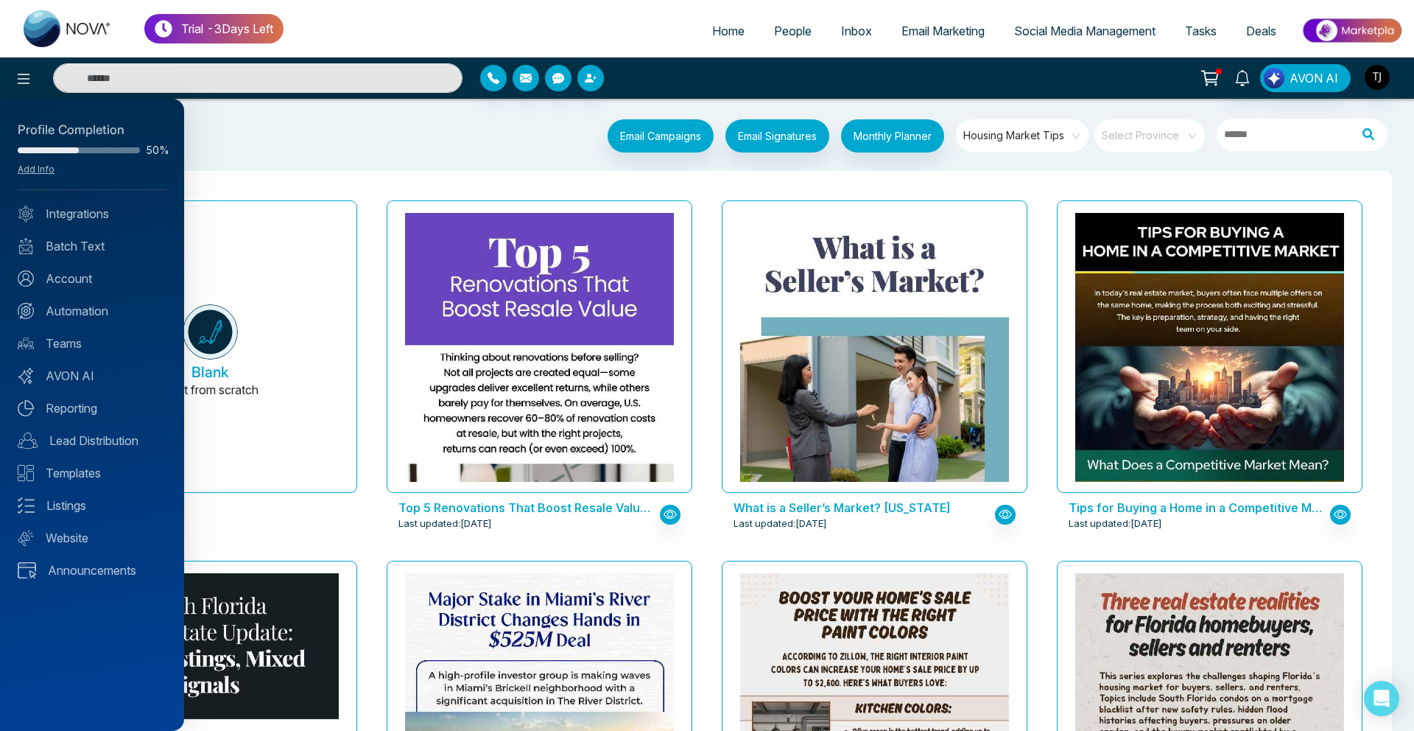
click at [1038, 130] on div at bounding box center [707, 365] width 1414 height 731
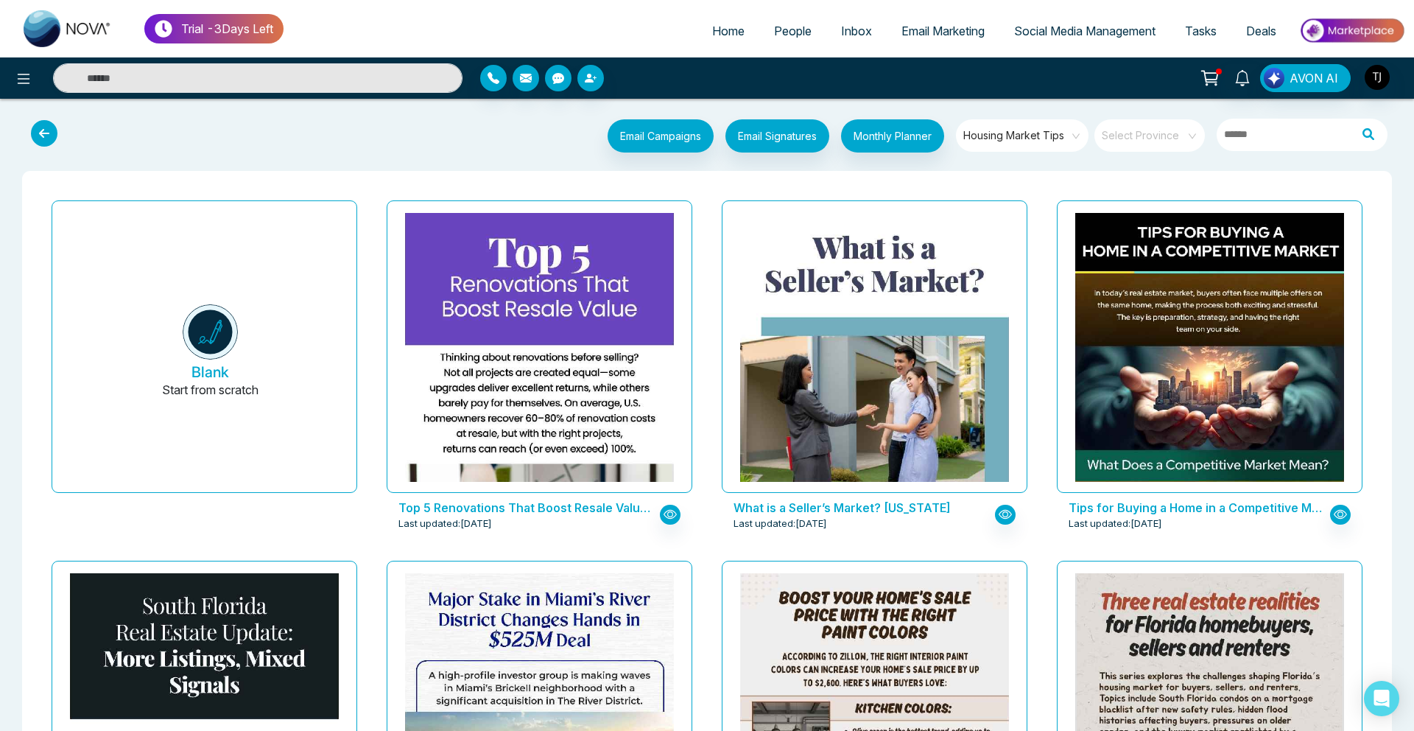
click at [1024, 144] on span "Housing Market Tips" at bounding box center [1023, 135] width 120 height 22
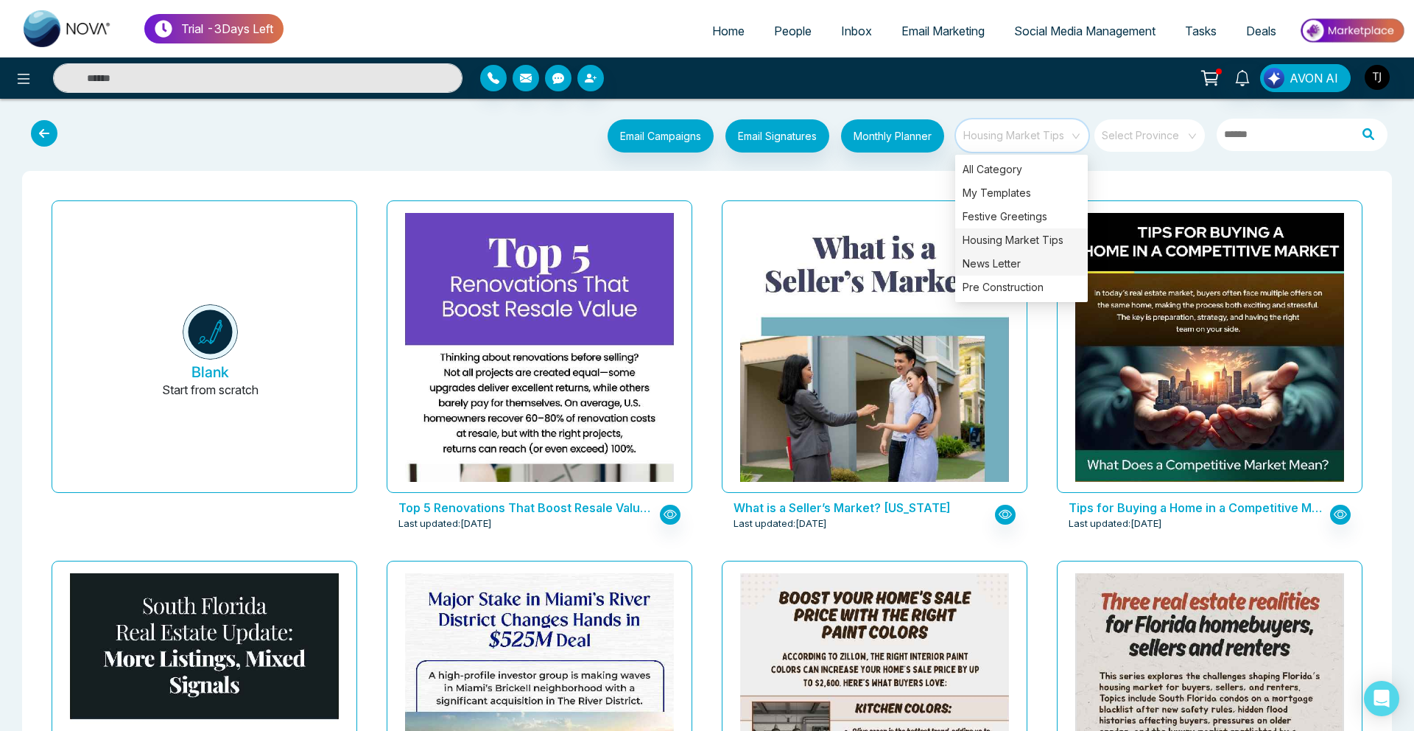
click at [997, 263] on div "News Letter" at bounding box center [1021, 264] width 133 height 24
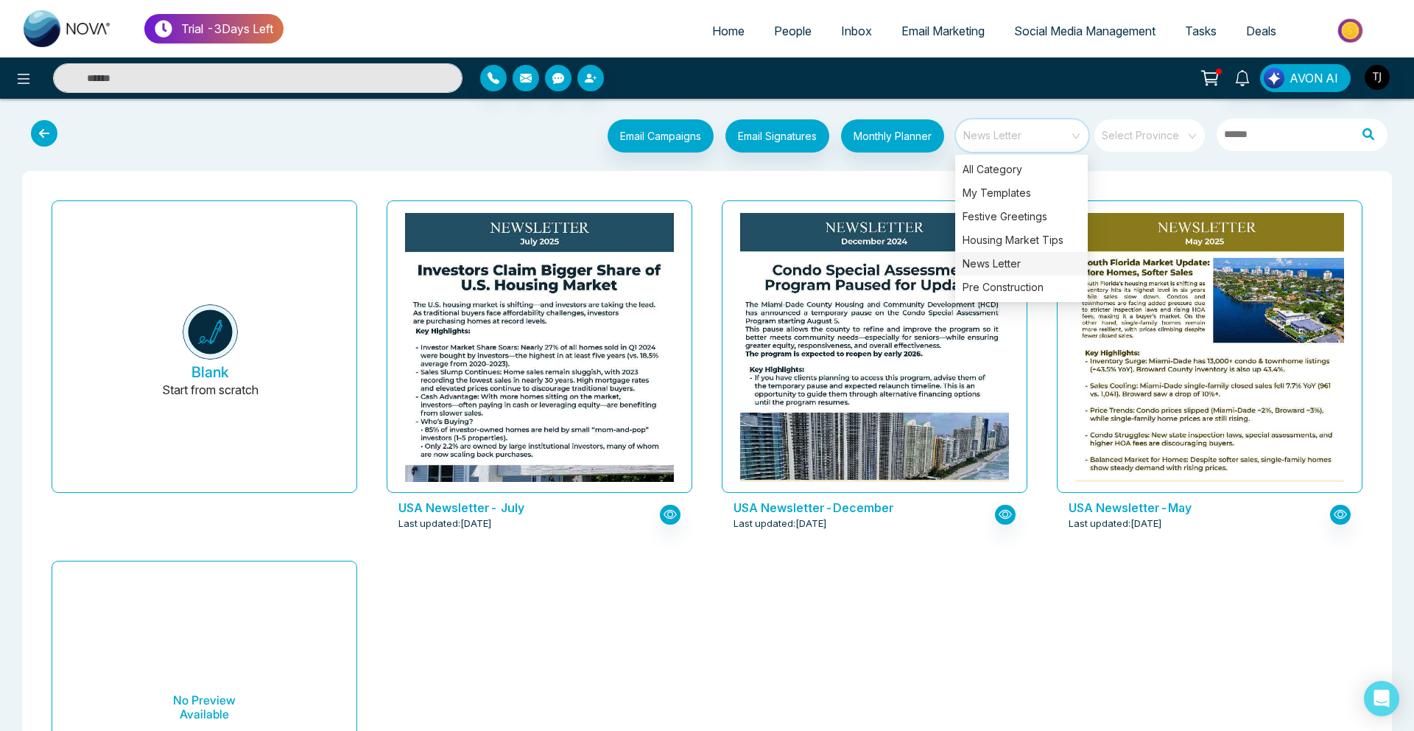
click at [396, 123] on div "Email Campaigns Start from scratch? View my campaigns Email Signatures Monthly …" at bounding box center [765, 137] width 1264 height 37
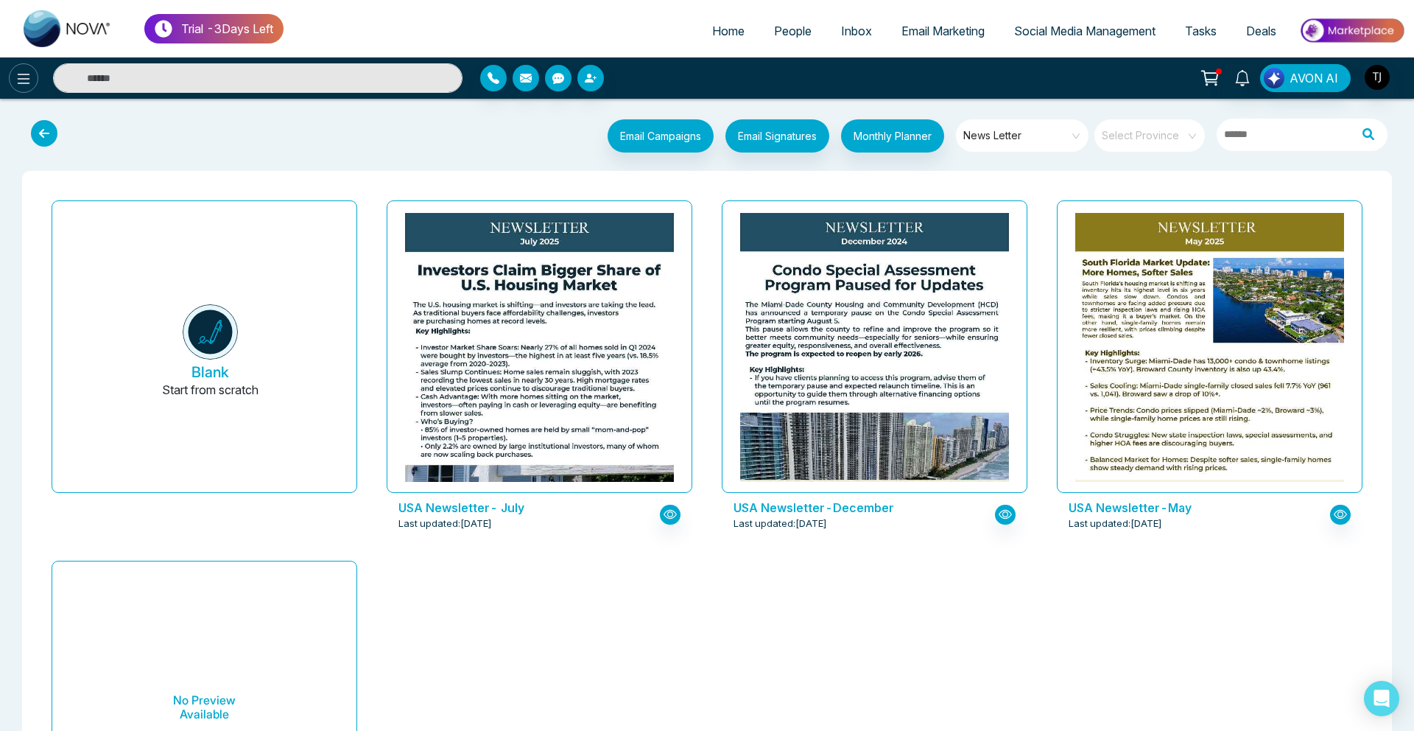
click at [21, 82] on icon at bounding box center [24, 79] width 13 height 10
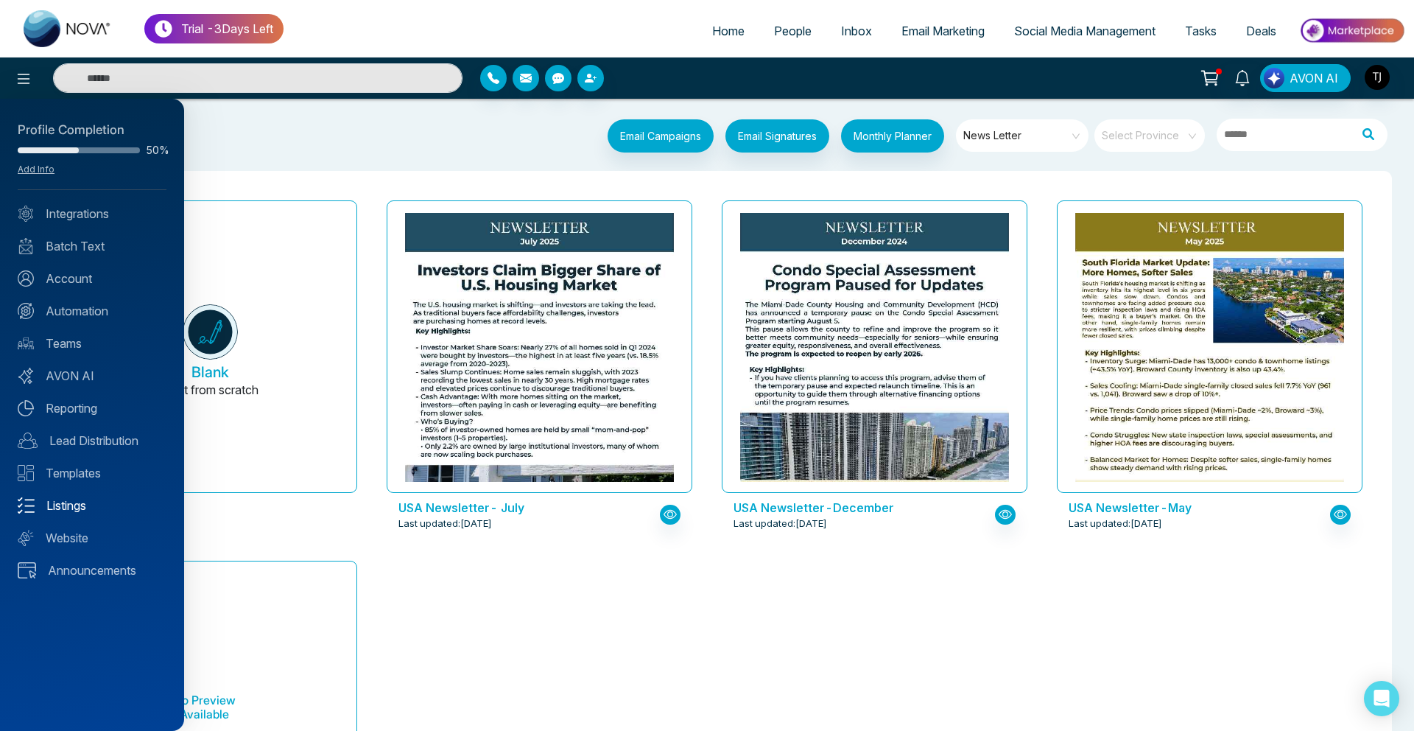
click at [99, 501] on link "Listings" at bounding box center [92, 505] width 149 height 18
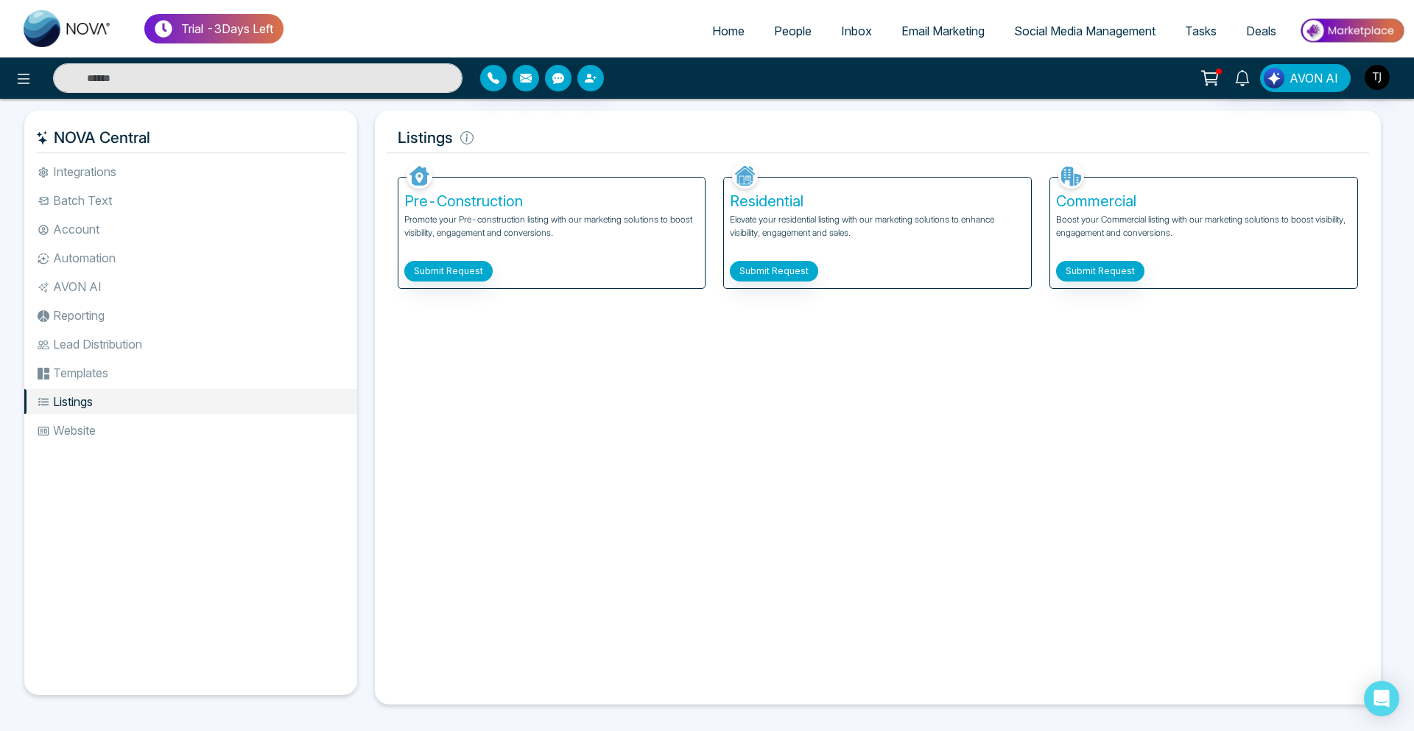
click at [712, 34] on span "Home" at bounding box center [728, 31] width 32 height 15
select select "*"
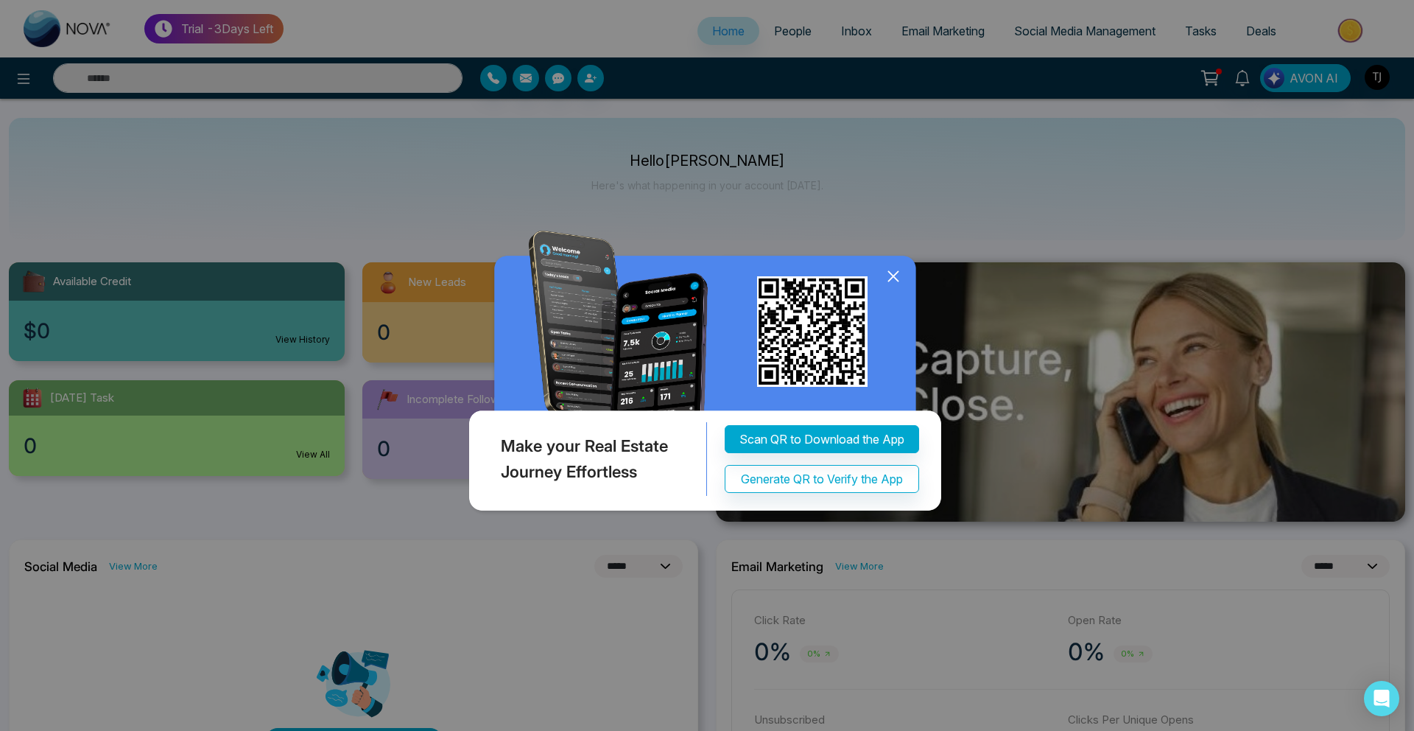
click at [901, 278] on icon at bounding box center [893, 276] width 22 height 22
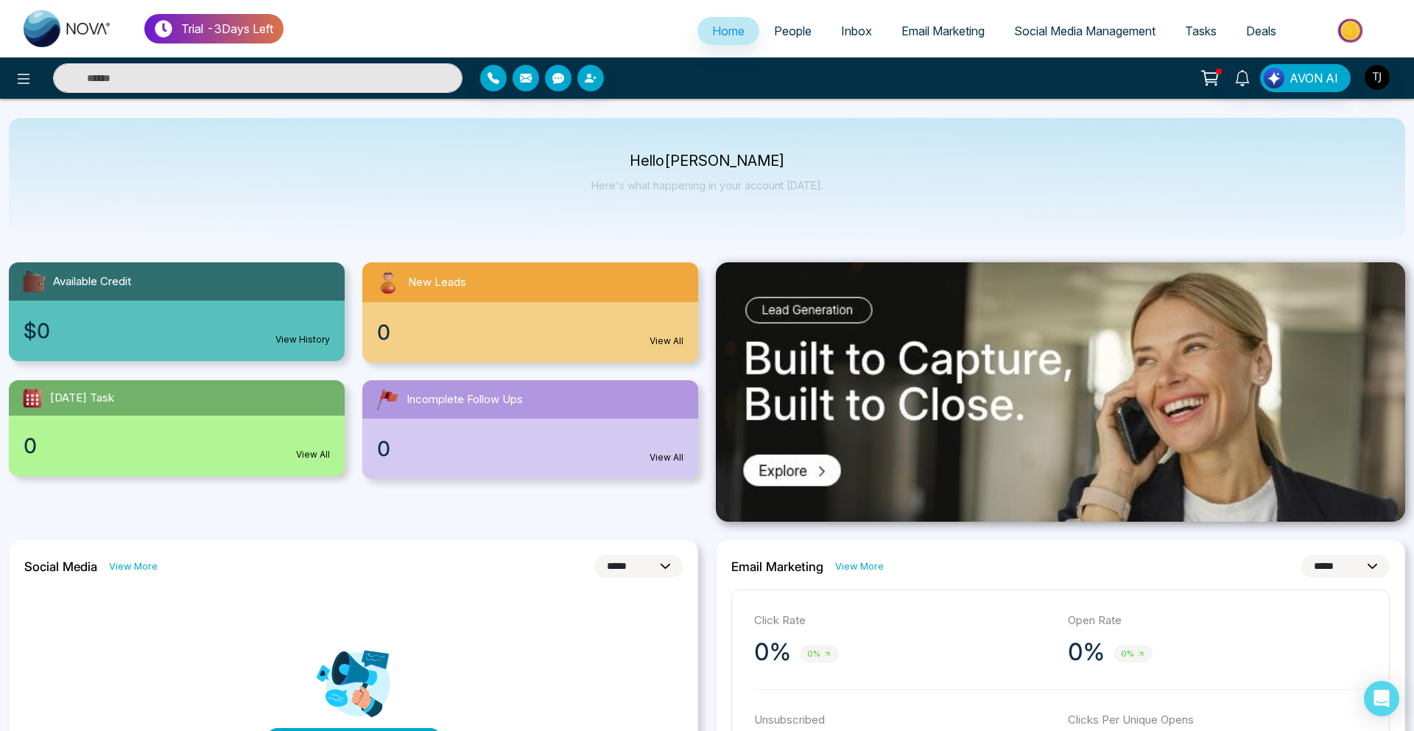
click at [790, 37] on span "People" at bounding box center [793, 31] width 38 height 15
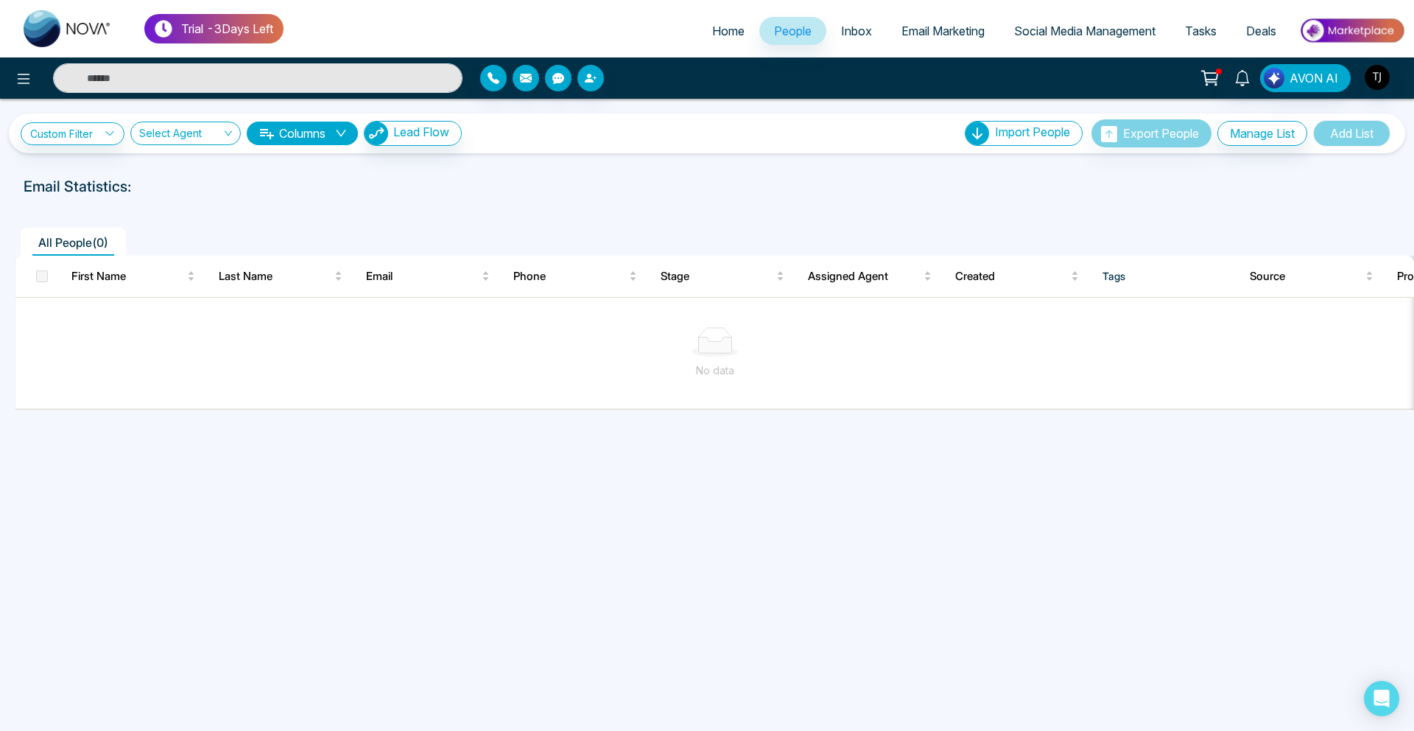
click at [920, 16] on ul "Home People Inbox Email Marketing Social Media Management Tasks Deals" at bounding box center [845, 32] width 1122 height 41
click at [911, 39] on link "Email Marketing" at bounding box center [943, 31] width 113 height 28
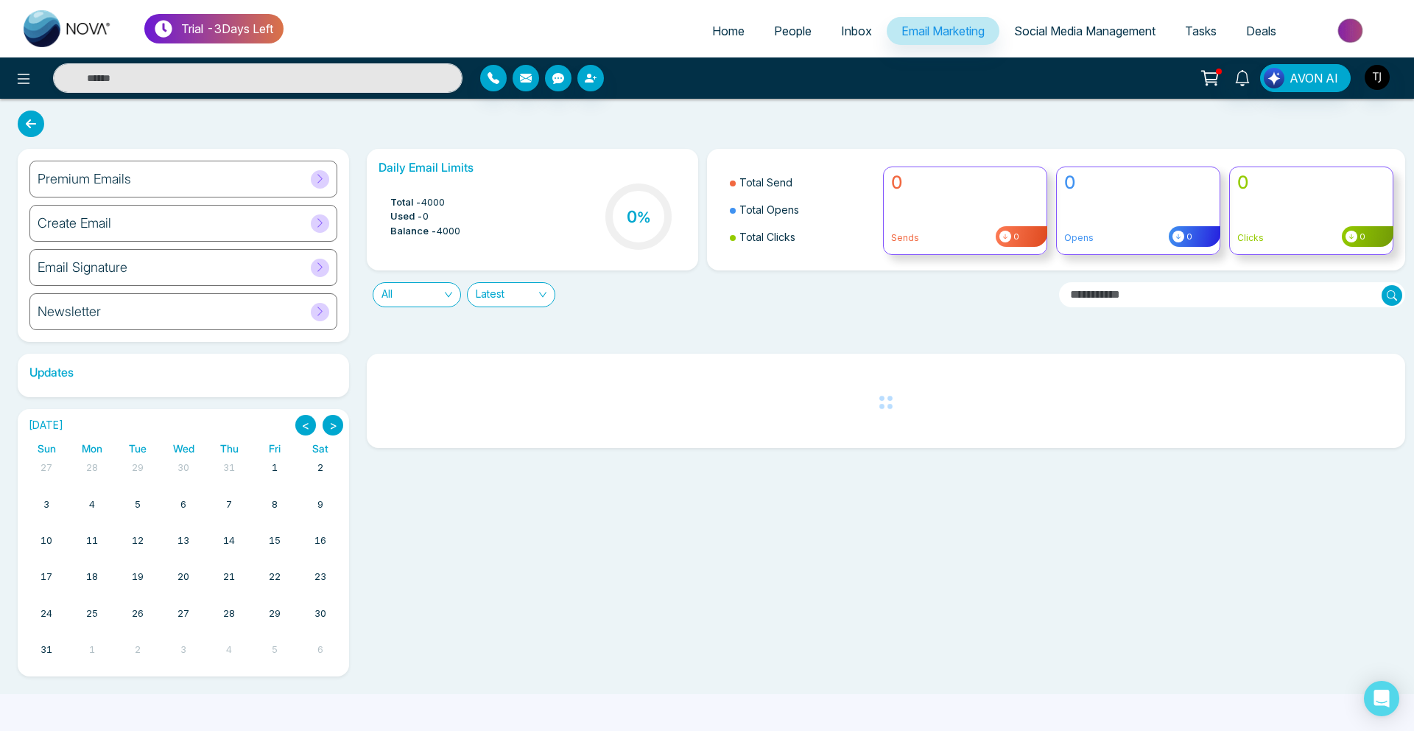
click at [114, 173] on h6 "Premium Emails" at bounding box center [85, 179] width 94 height 16
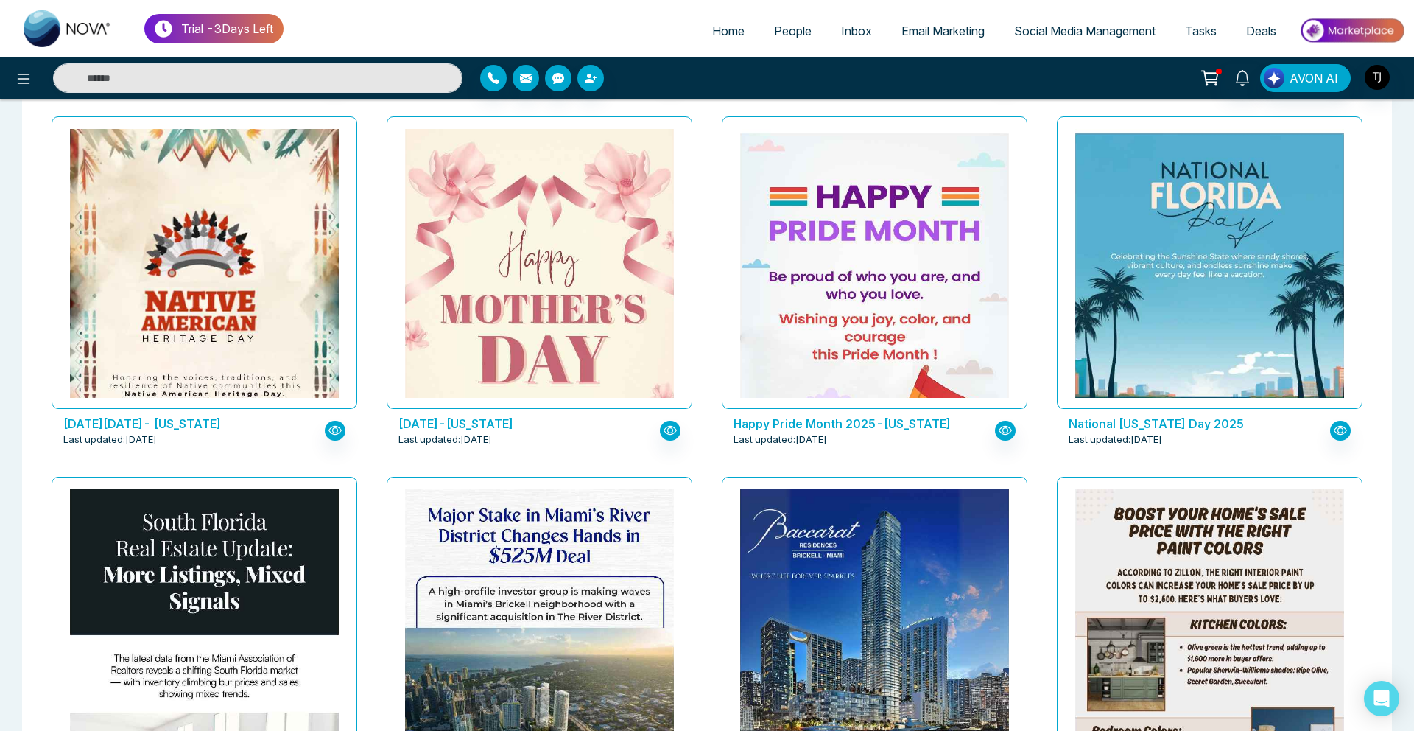
scroll to position [1626, 0]
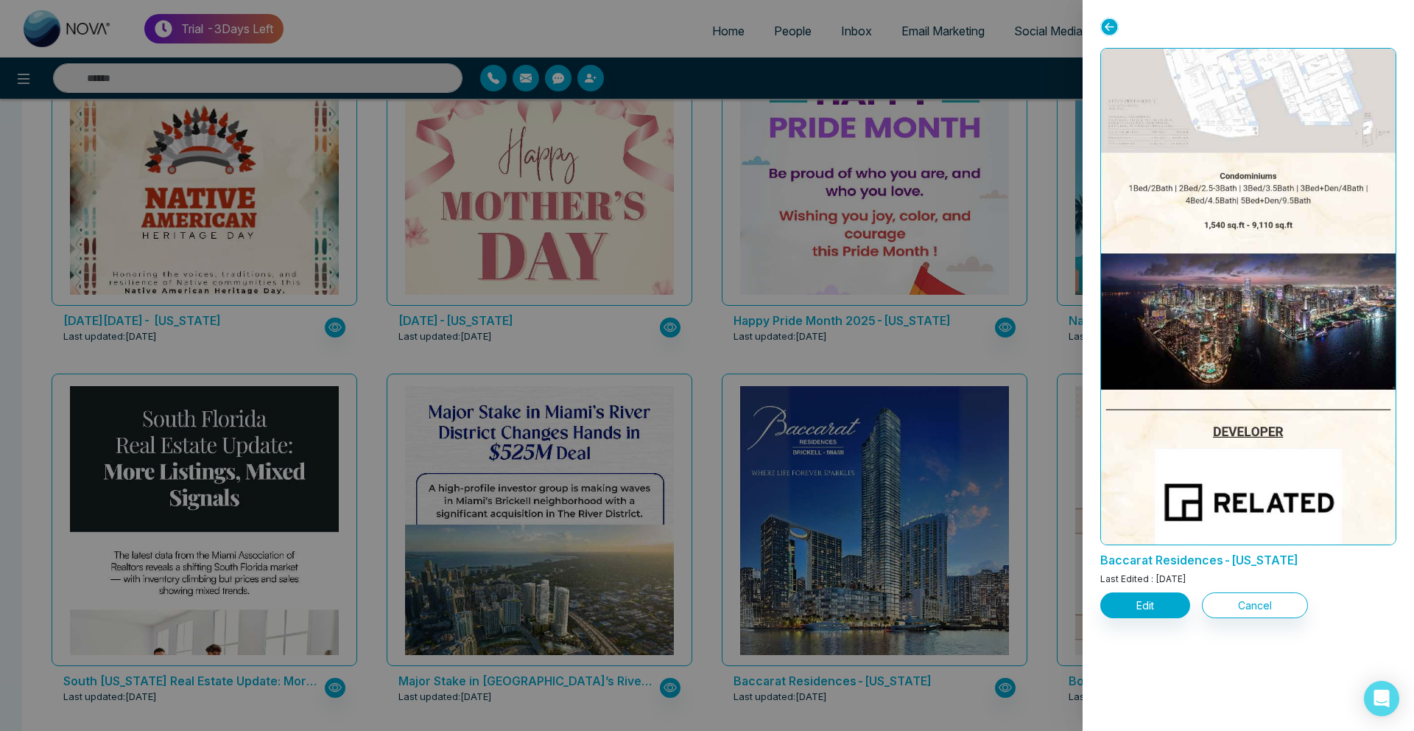
scroll to position [1481, 0]
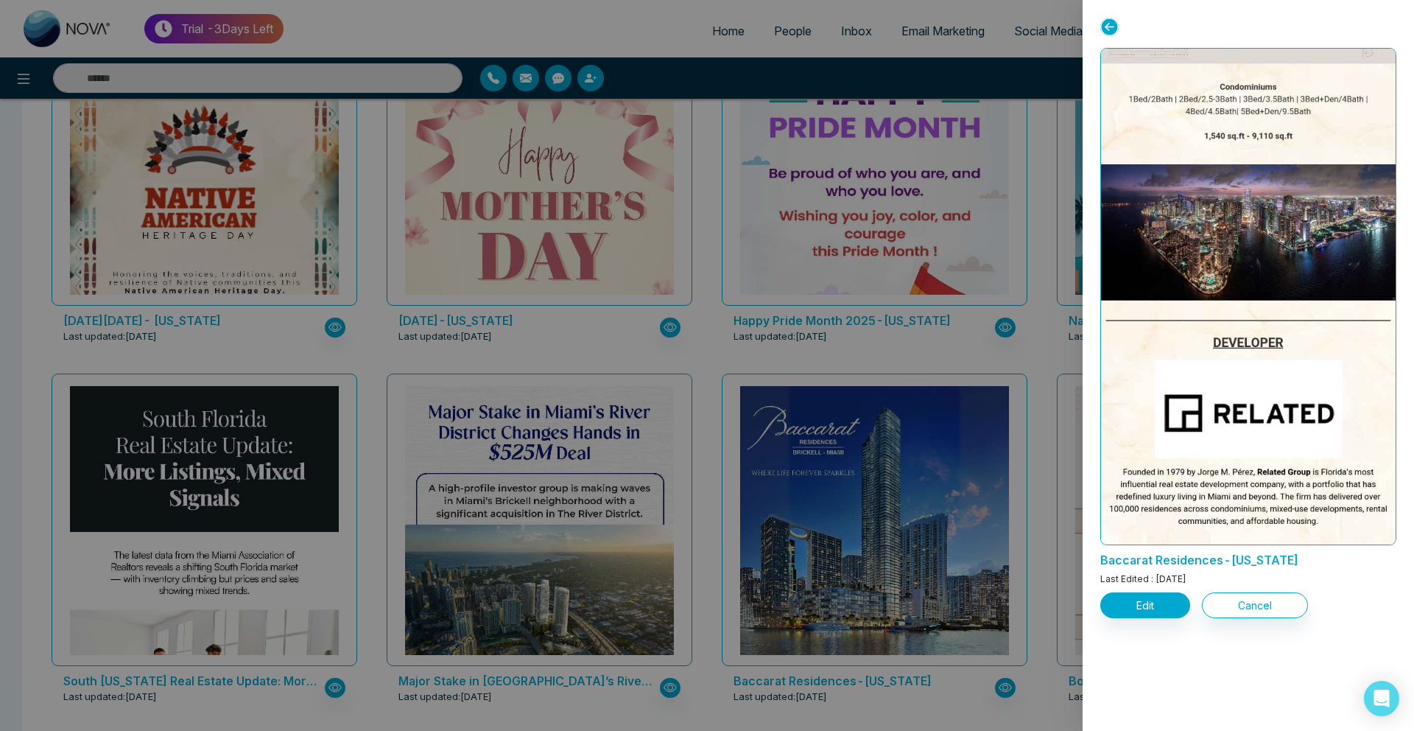
click at [764, 222] on div at bounding box center [707, 365] width 1414 height 731
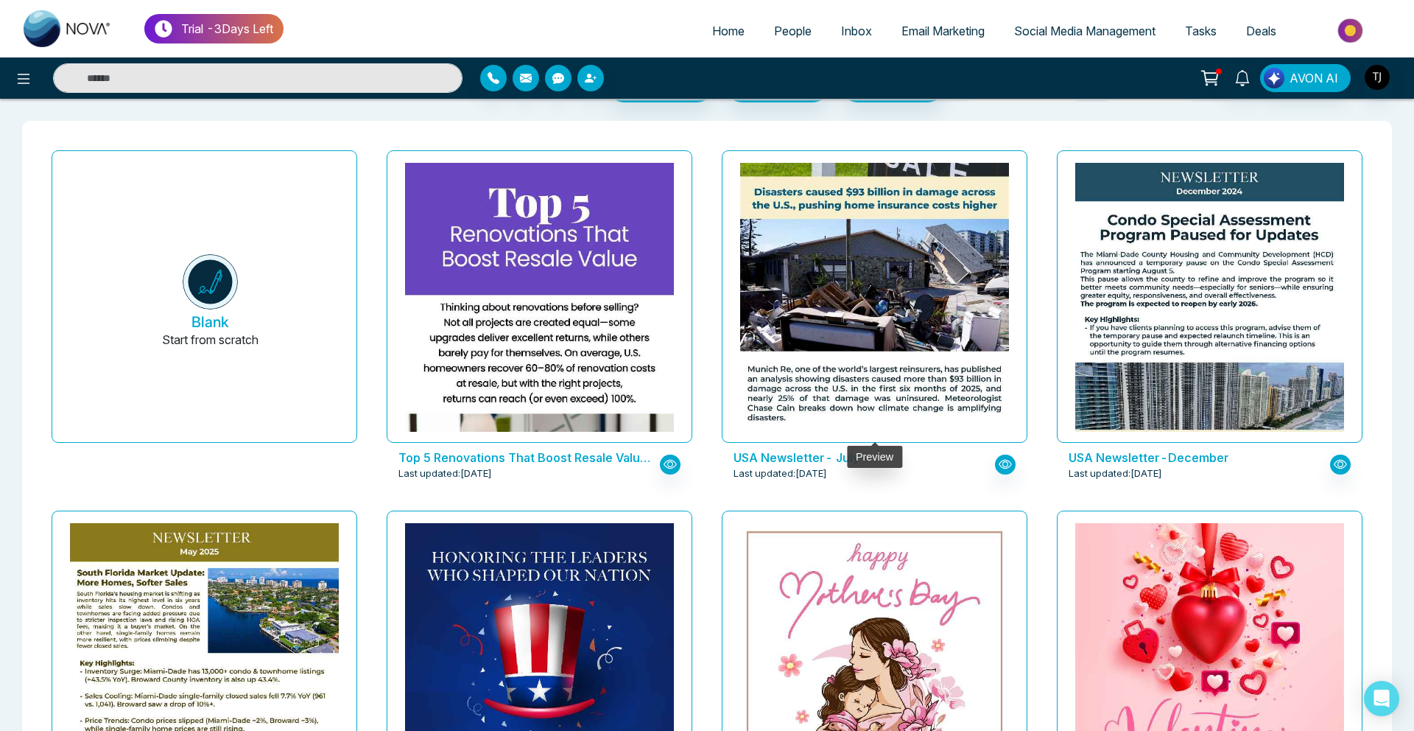
scroll to position [0, 0]
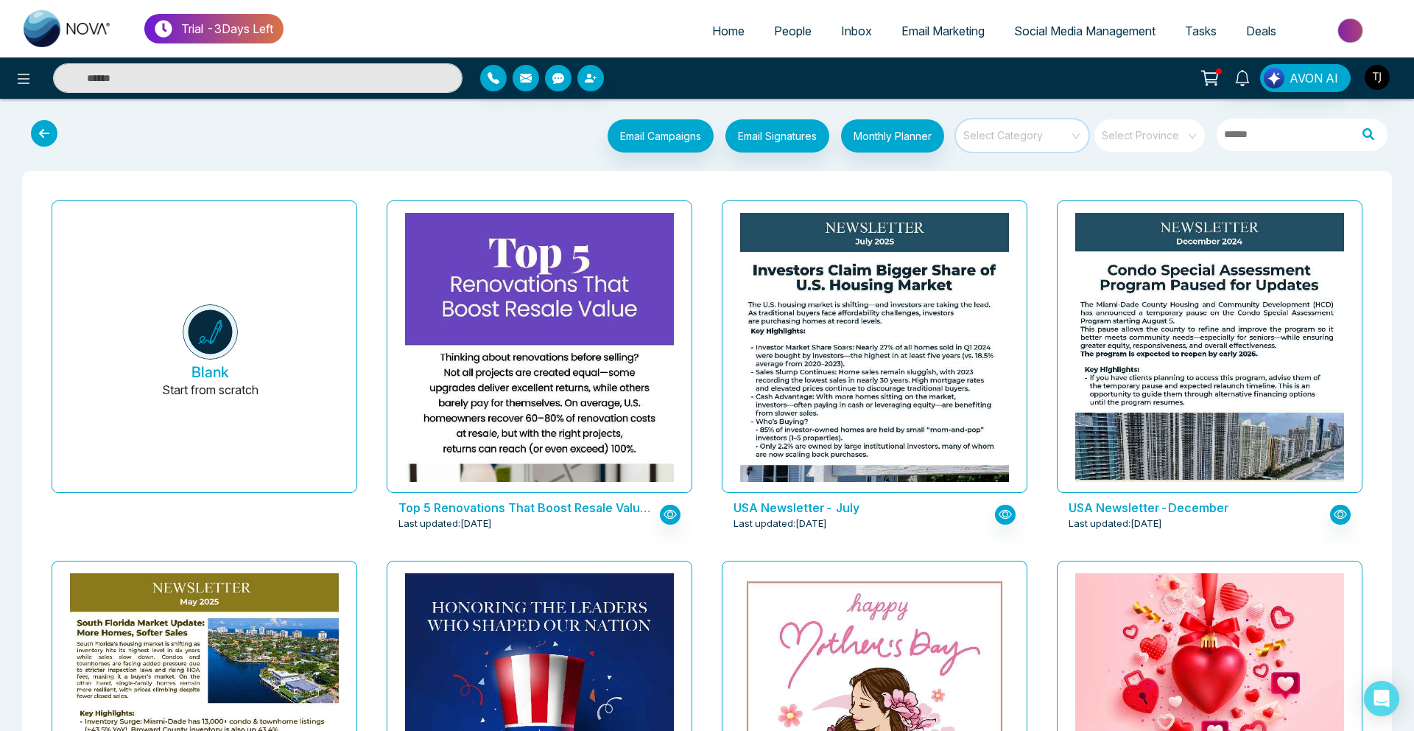
click at [1032, 133] on input "search" at bounding box center [1017, 130] width 106 height 22
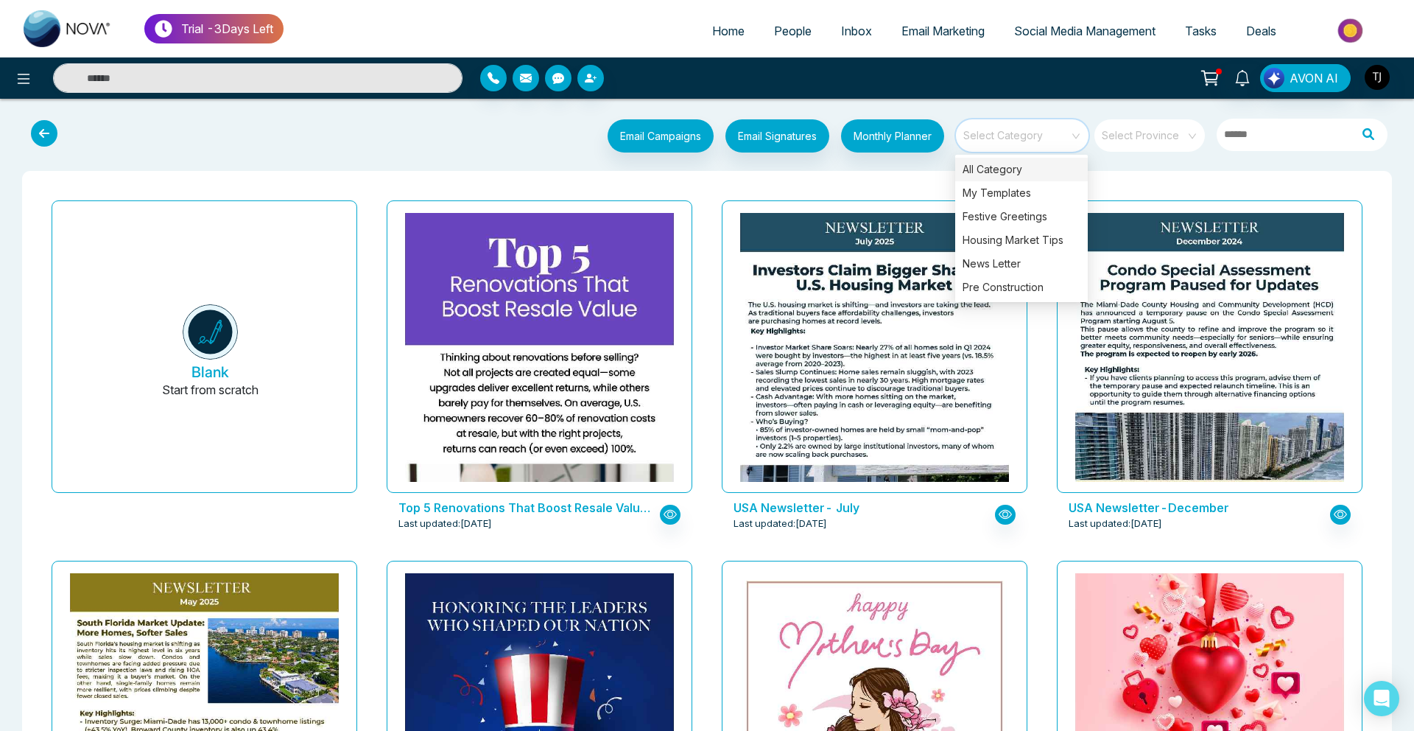
click at [790, 29] on span "People" at bounding box center [793, 31] width 38 height 15
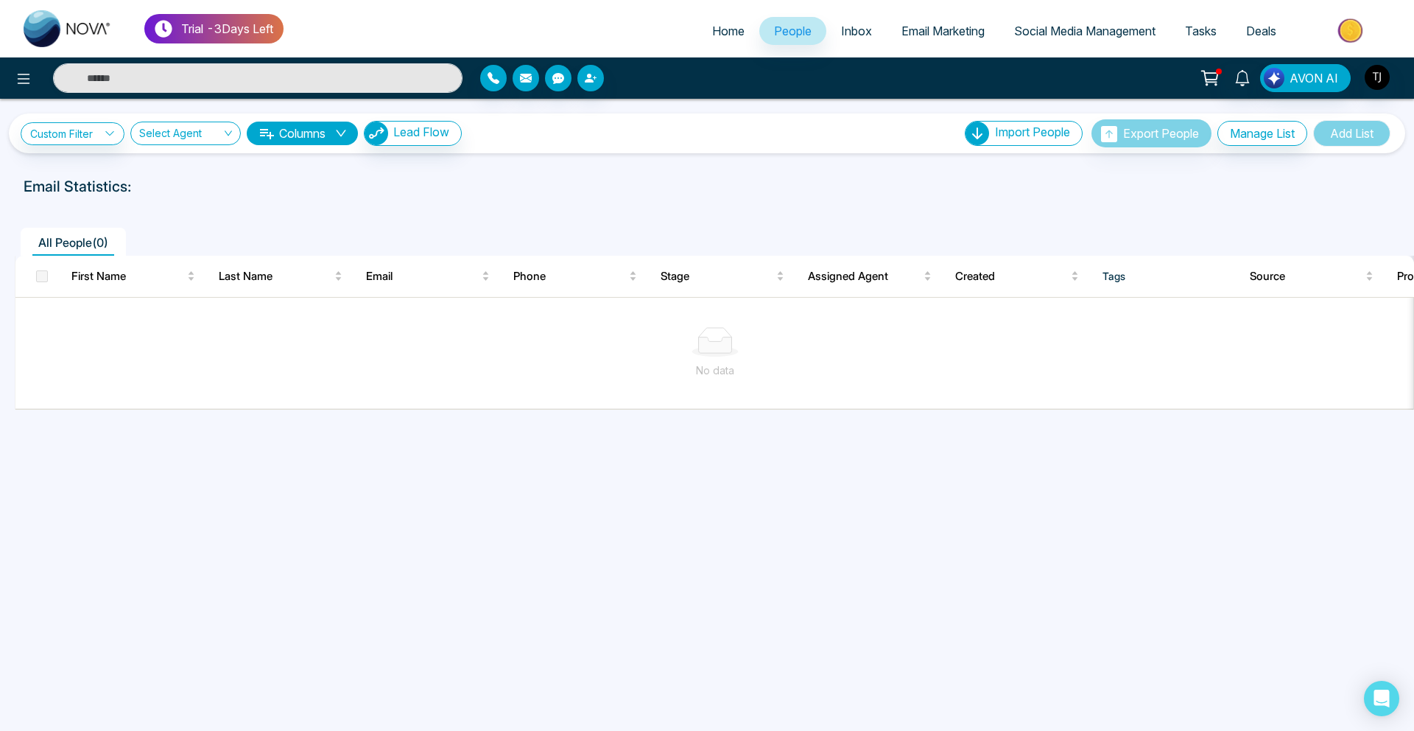
click at [725, 29] on span "Home" at bounding box center [728, 31] width 32 height 15
select select "*"
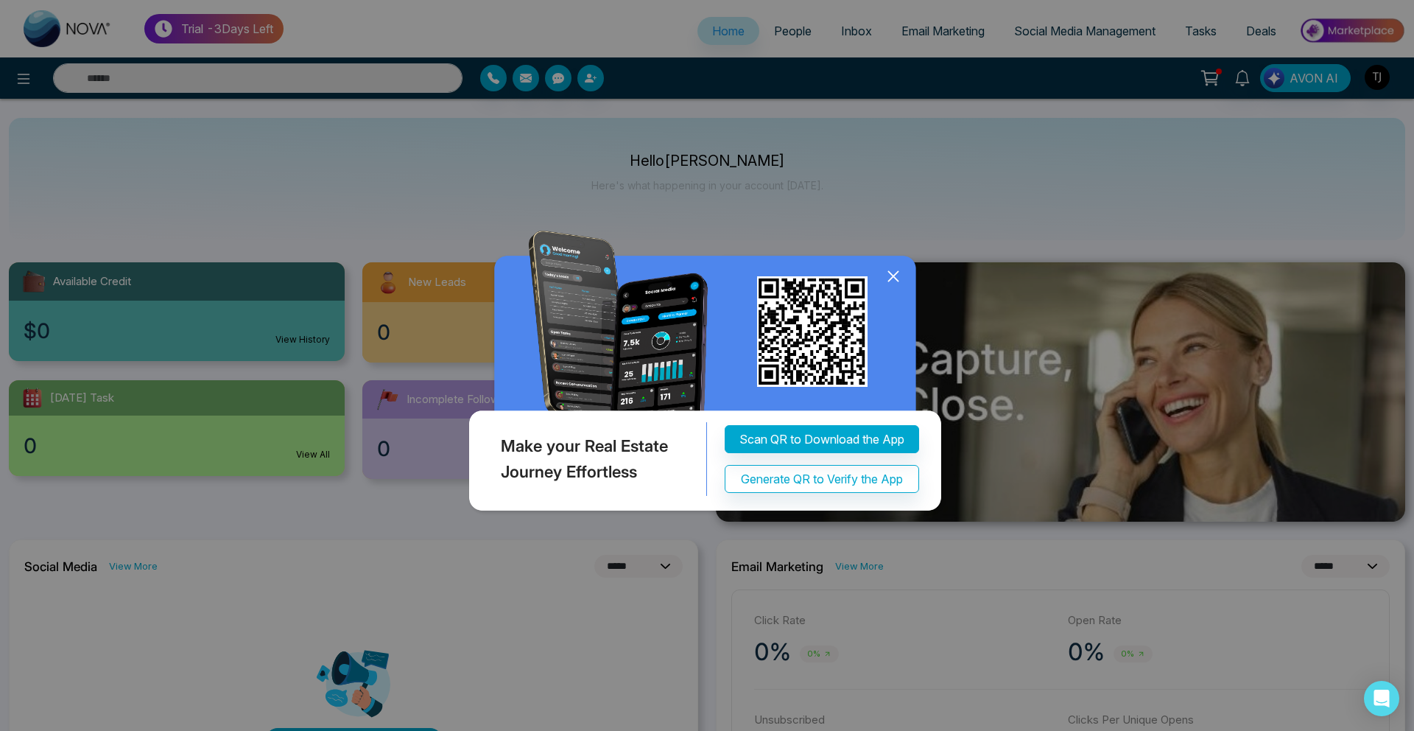
click at [888, 269] on icon at bounding box center [893, 276] width 22 height 22
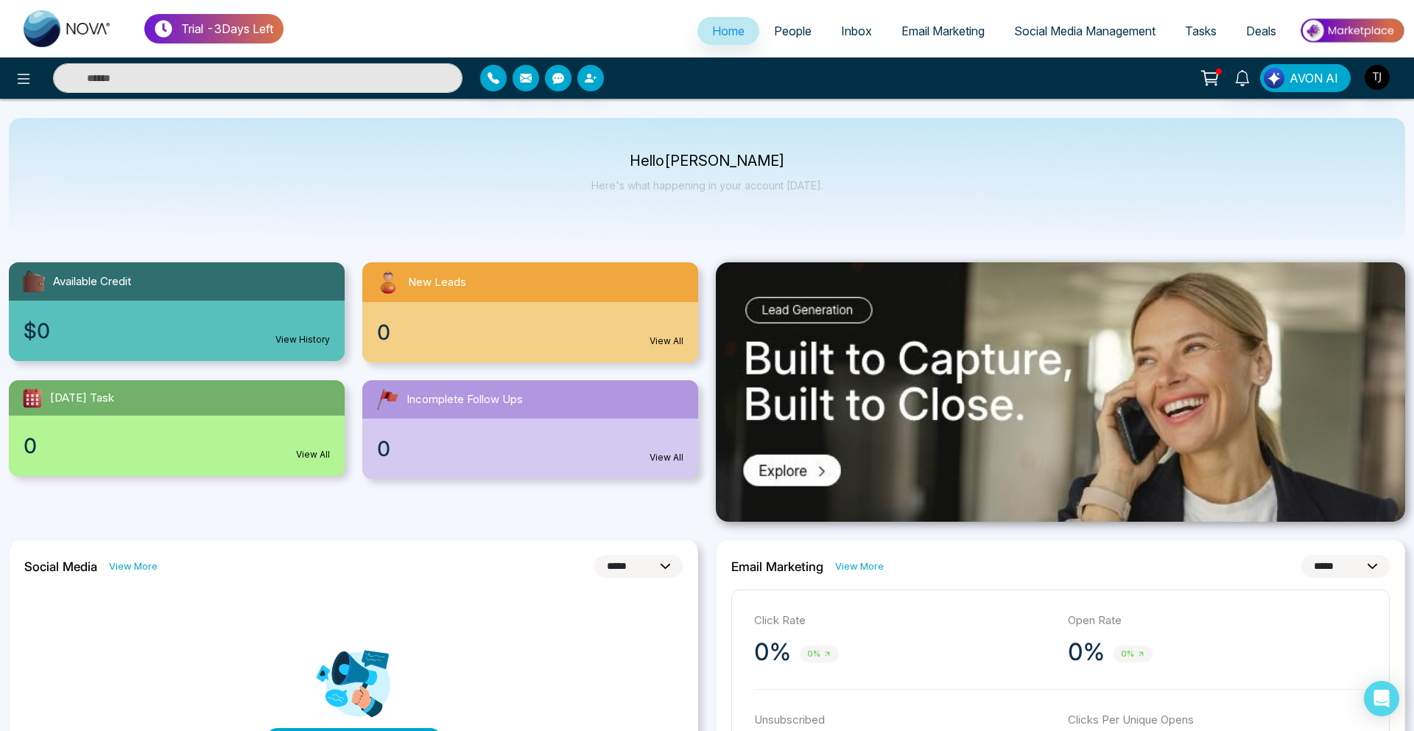
click at [785, 41] on link "People" at bounding box center [792, 31] width 67 height 28
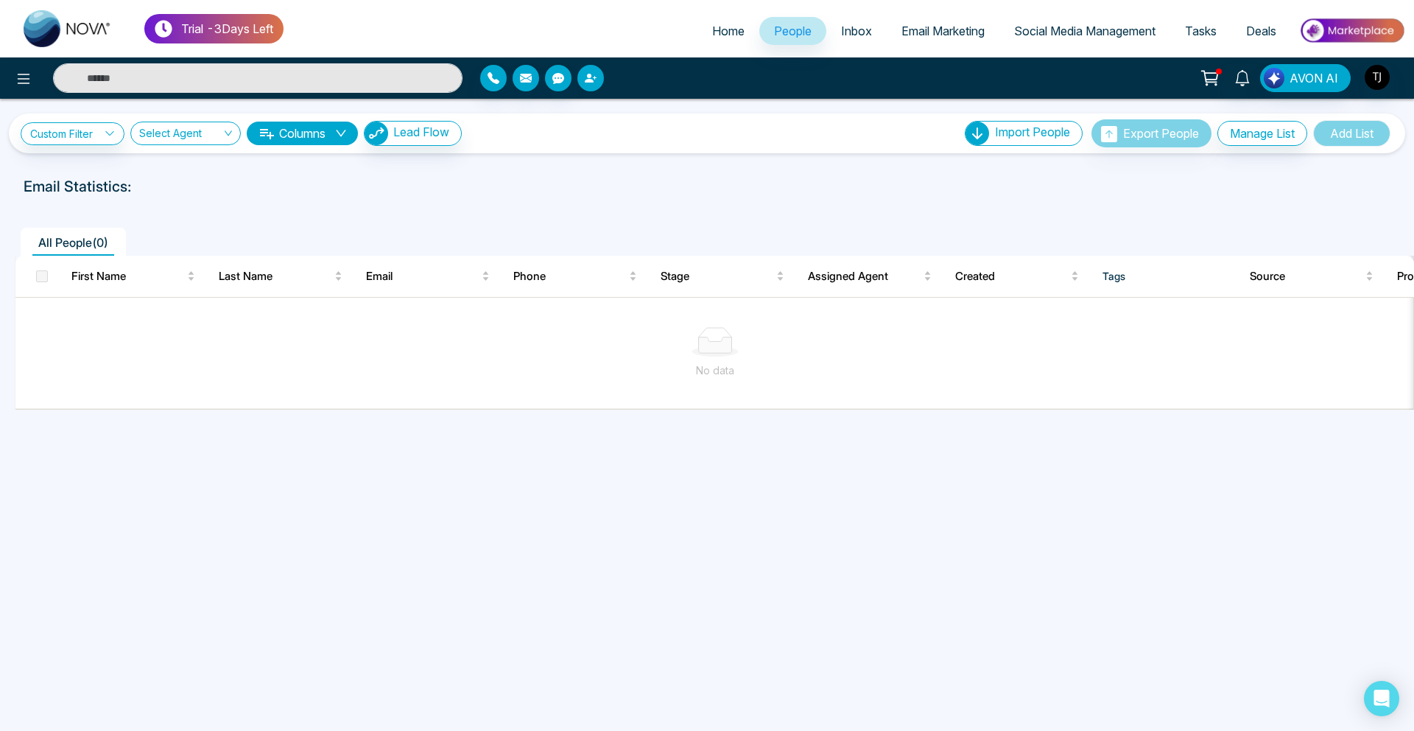
click at [592, 90] on button "button" at bounding box center [590, 78] width 27 height 27
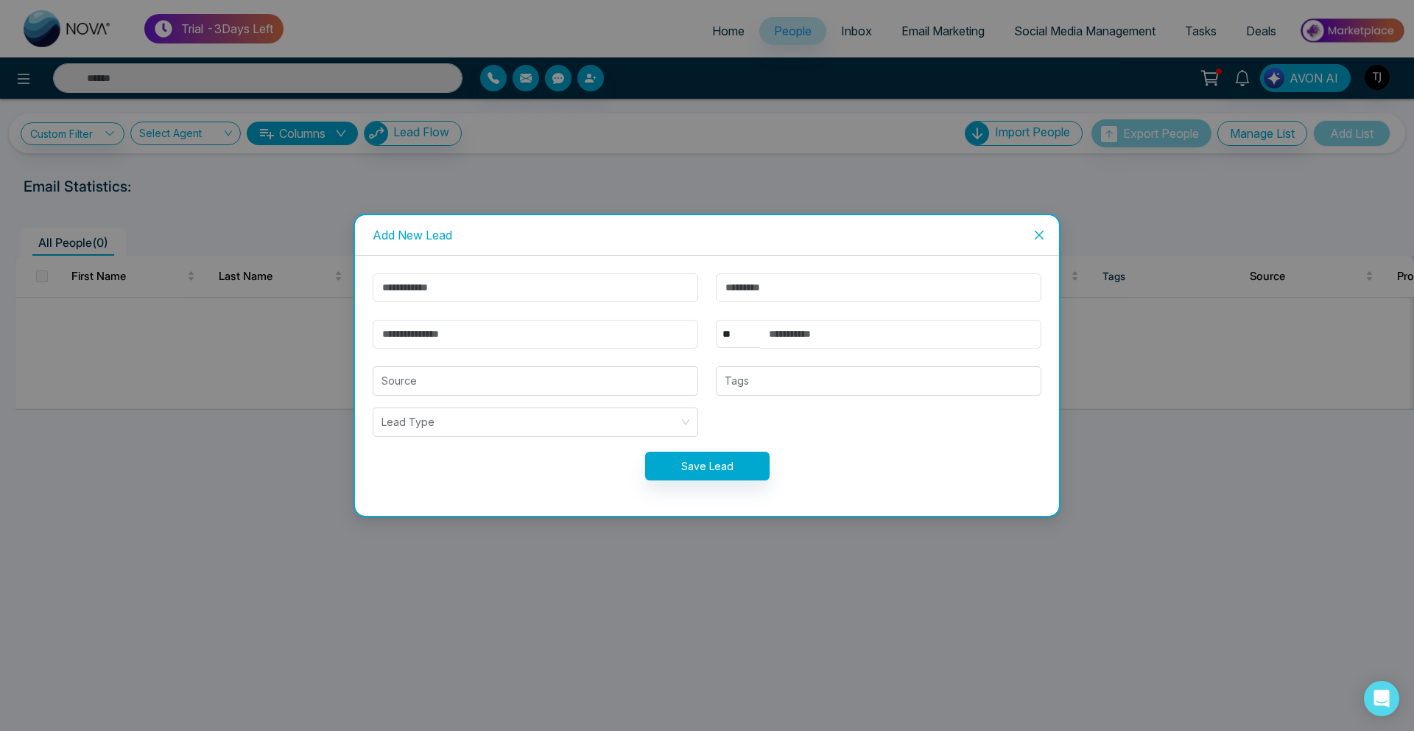
click at [592, 90] on div "Add New Lead ** **** *** *** *** **** *** Source Tags Lead Type Save Lead" at bounding box center [707, 365] width 1414 height 731
click at [588, 156] on div "Add New Lead ** **** *** *** *** **** *** Source Tags Lead Type Save Lead" at bounding box center [707, 365] width 1414 height 731
click at [412, 186] on div "Add New Lead ** **** *** *** *** **** *** Source Tags Lead Type Save Lead" at bounding box center [707, 365] width 1414 height 731
click at [1048, 229] on span "Close" at bounding box center [1039, 235] width 40 height 40
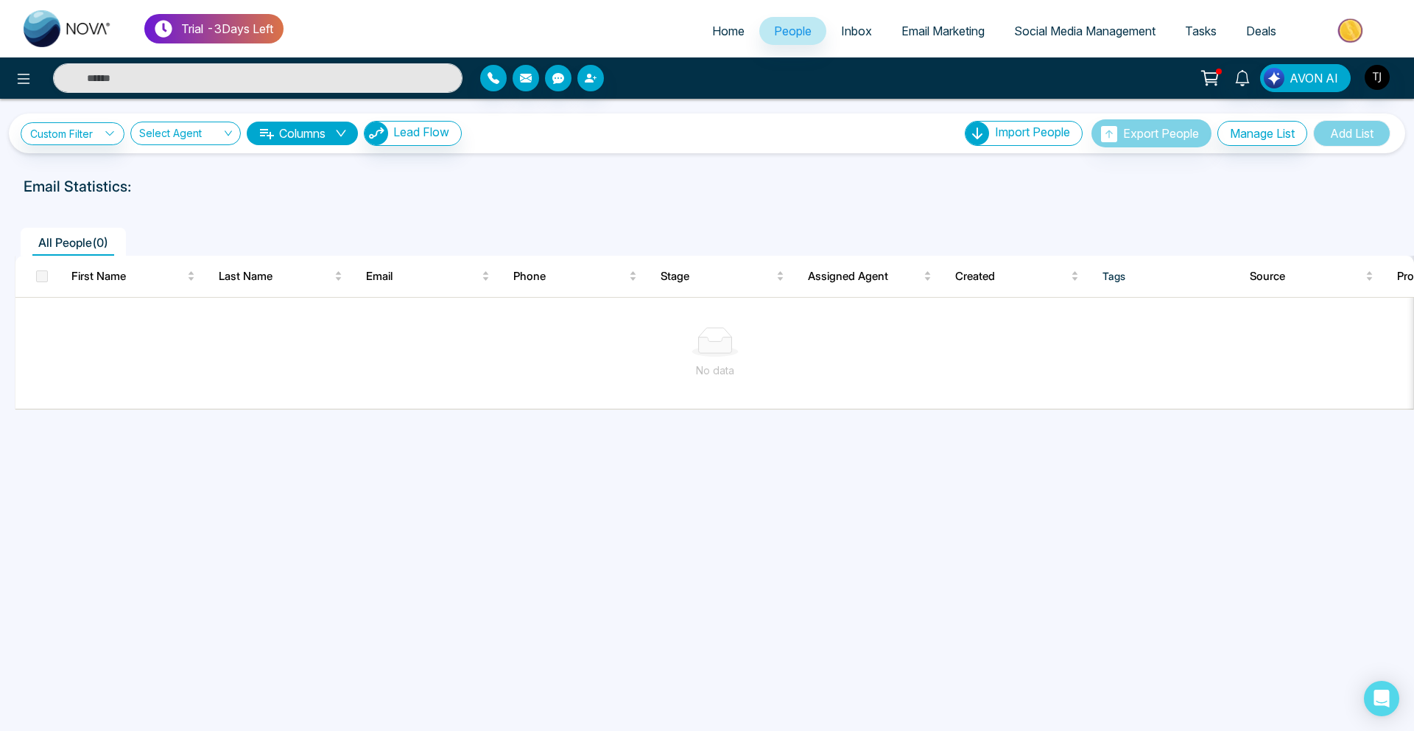
click at [949, 29] on span "Email Marketing" at bounding box center [942, 31] width 83 height 15
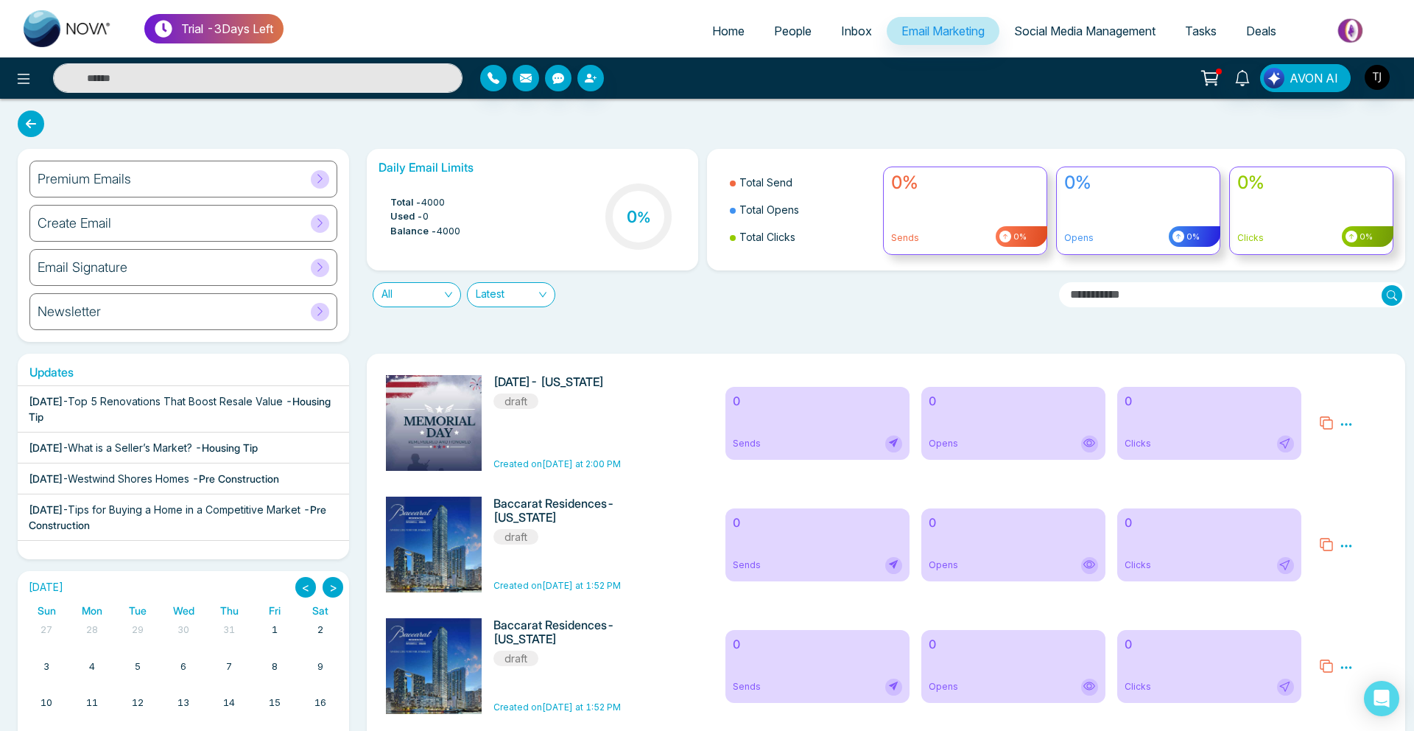
click at [155, 169] on div "Premium Emails" at bounding box center [183, 179] width 308 height 37
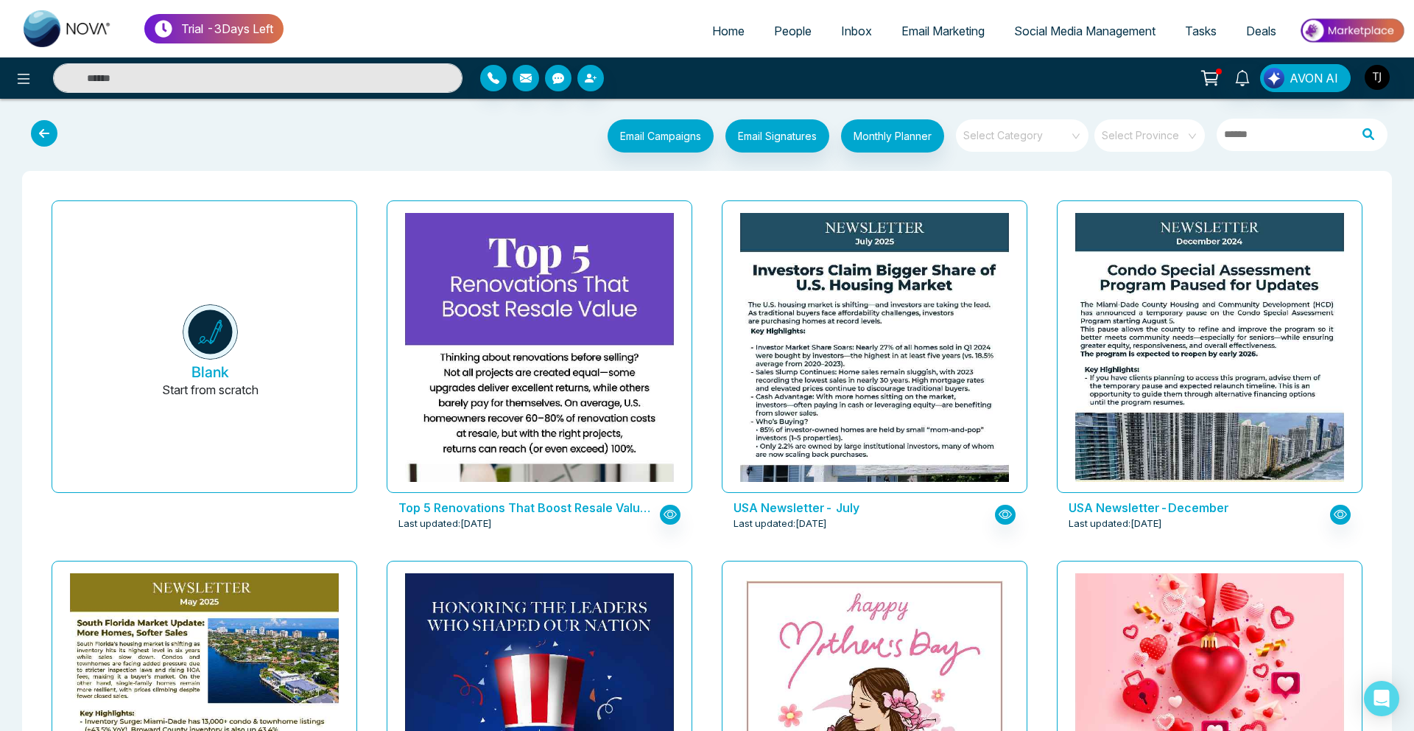
click at [1117, 21] on link "Social Media Management" at bounding box center [1084, 31] width 171 height 28
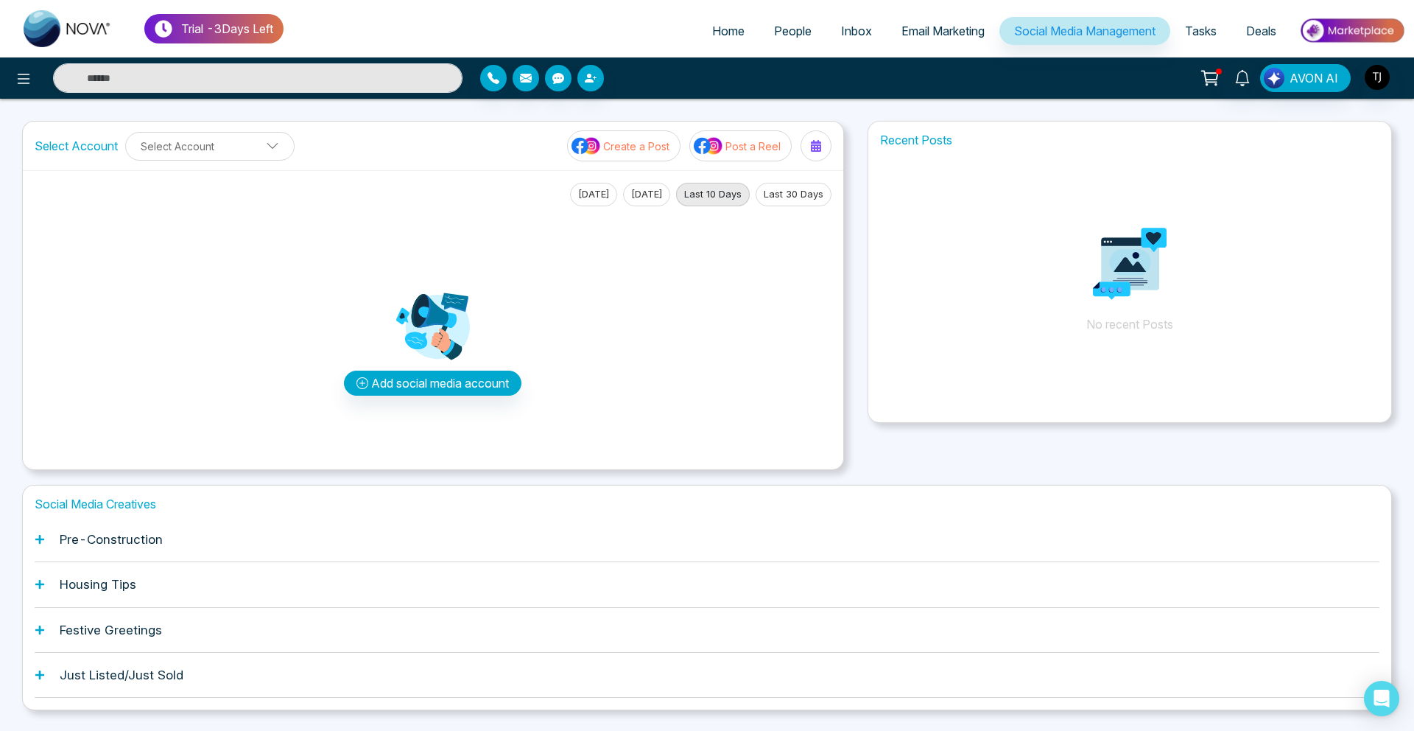
click at [161, 547] on div "Pre-Construction" at bounding box center [707, 539] width 1345 height 45
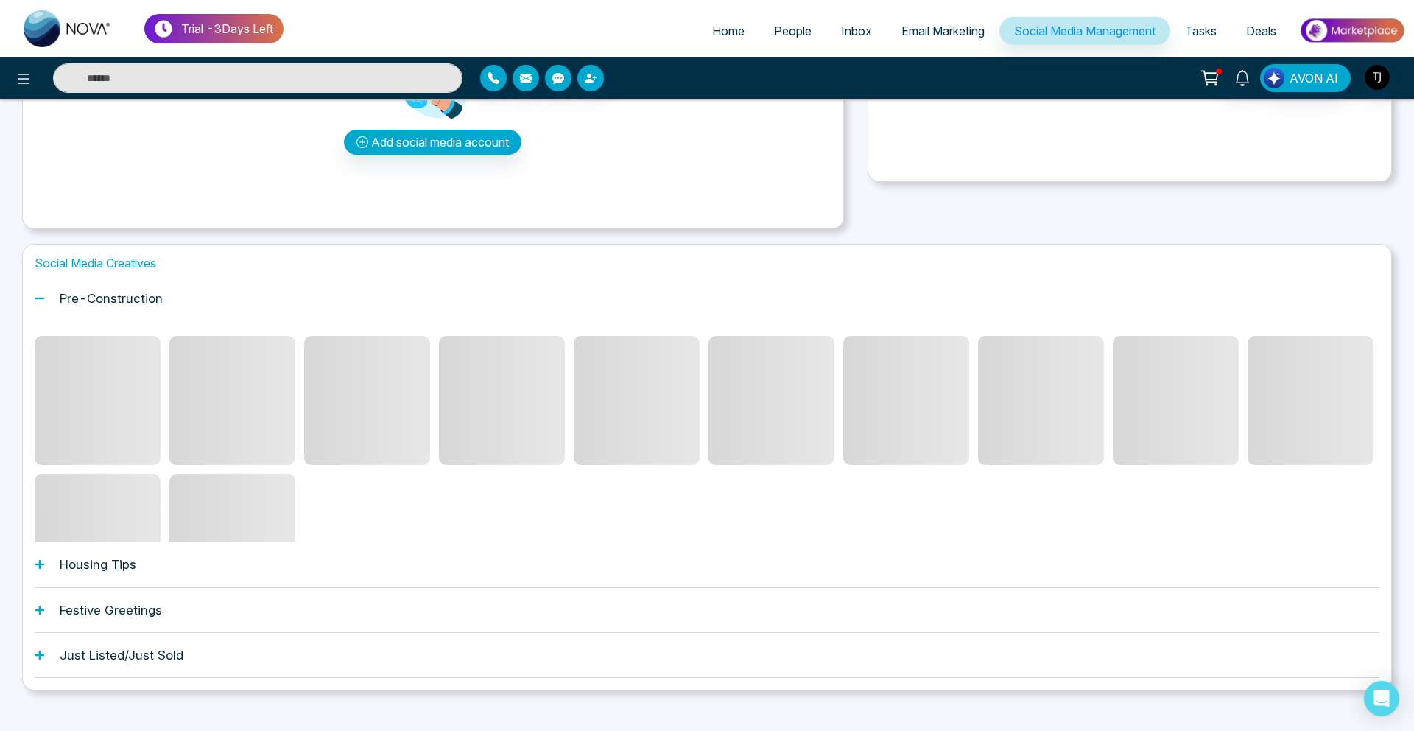
scroll to position [259, 0]
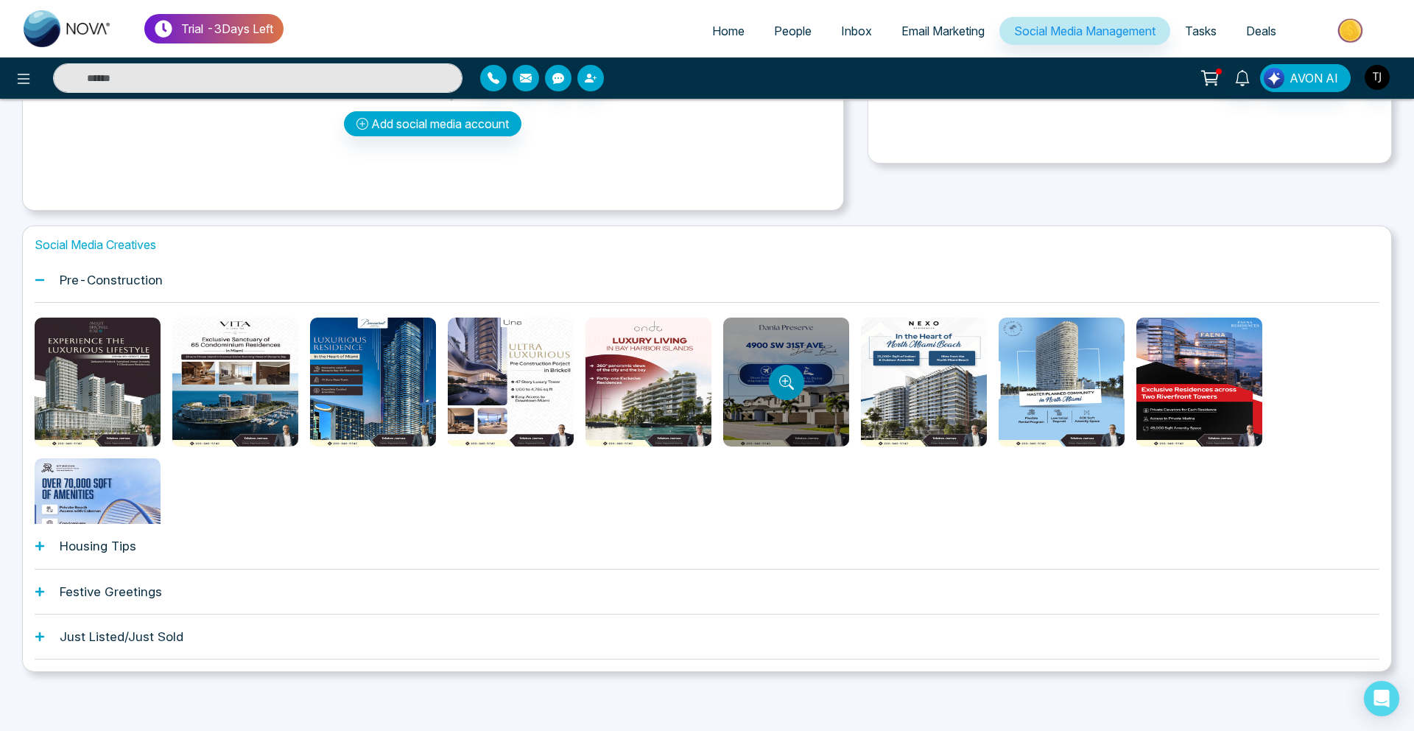
click at [787, 371] on button "Preview template" at bounding box center [786, 382] width 35 height 35
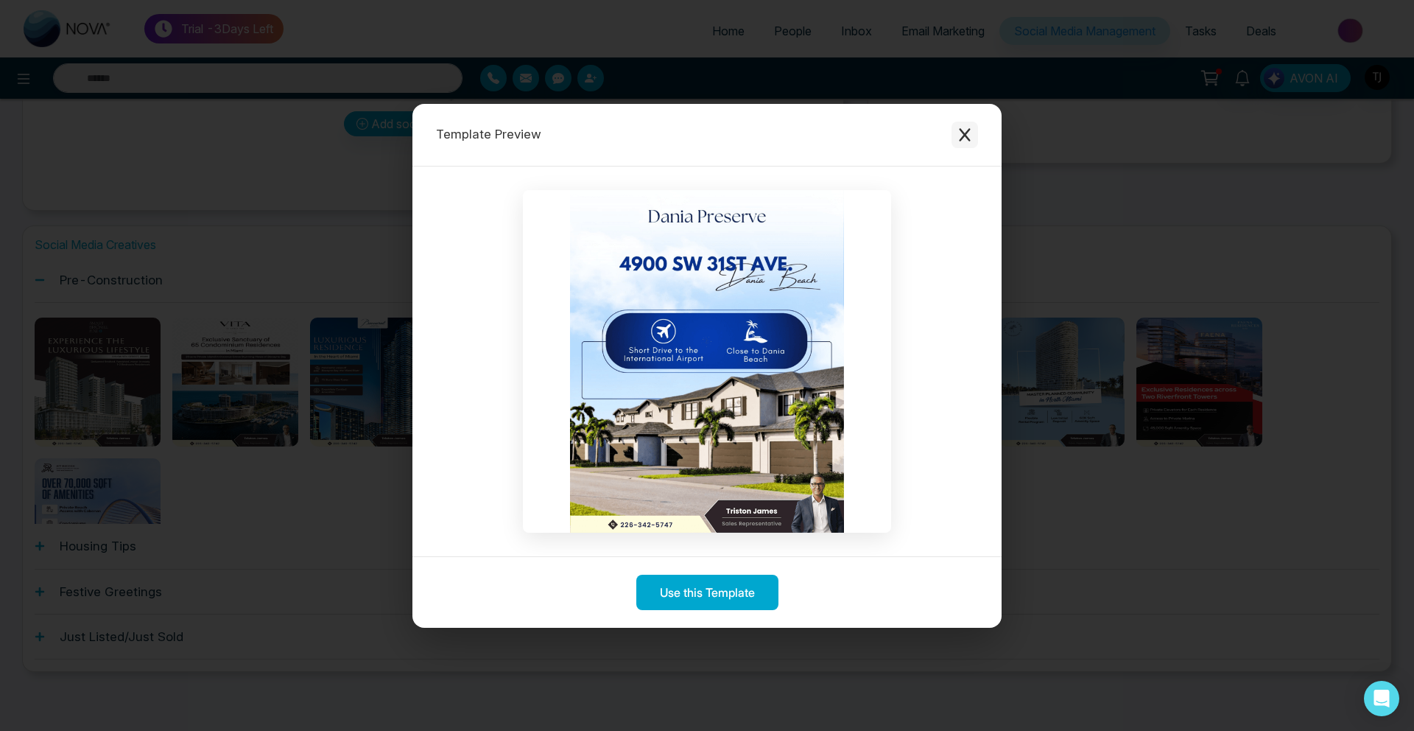
click at [963, 123] on button "Close modal" at bounding box center [965, 135] width 27 height 27
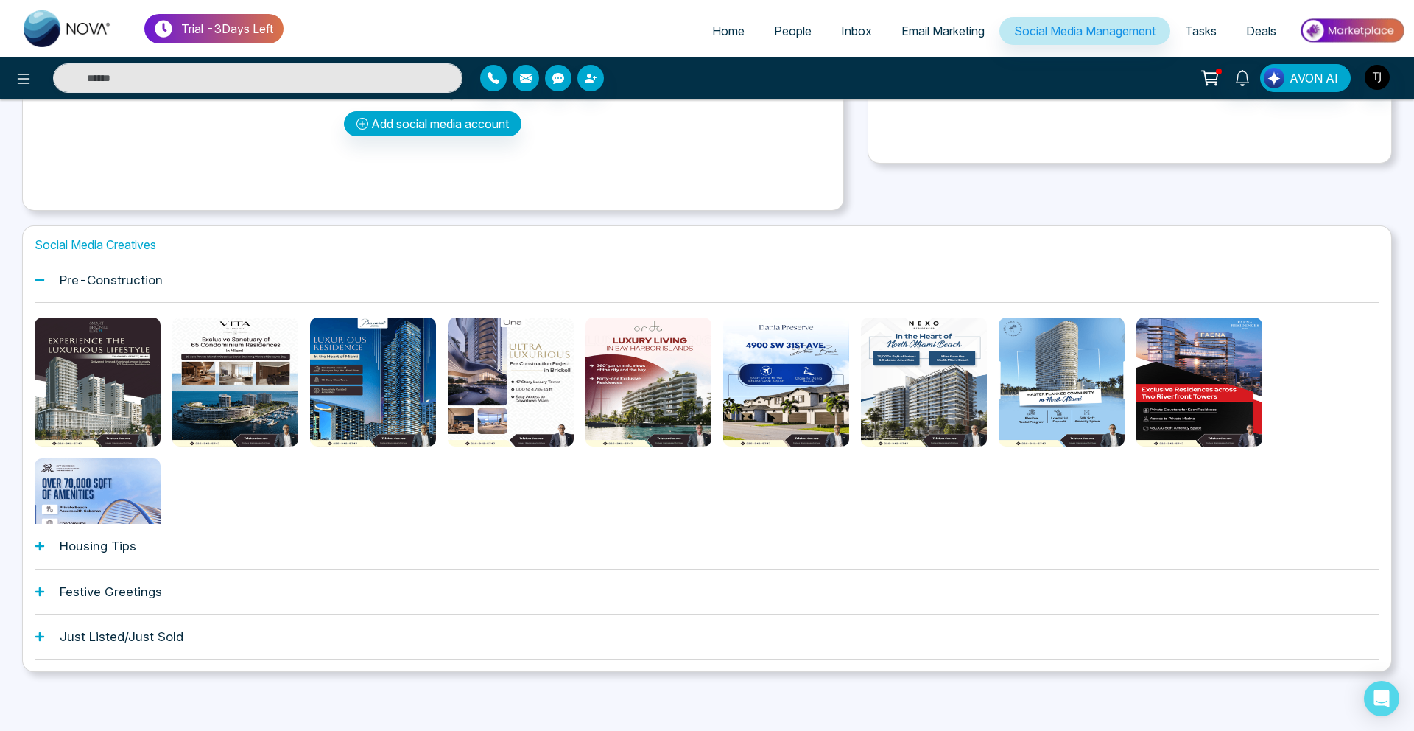
click at [118, 278] on h1 "Pre-Construction" at bounding box center [111, 280] width 103 height 15
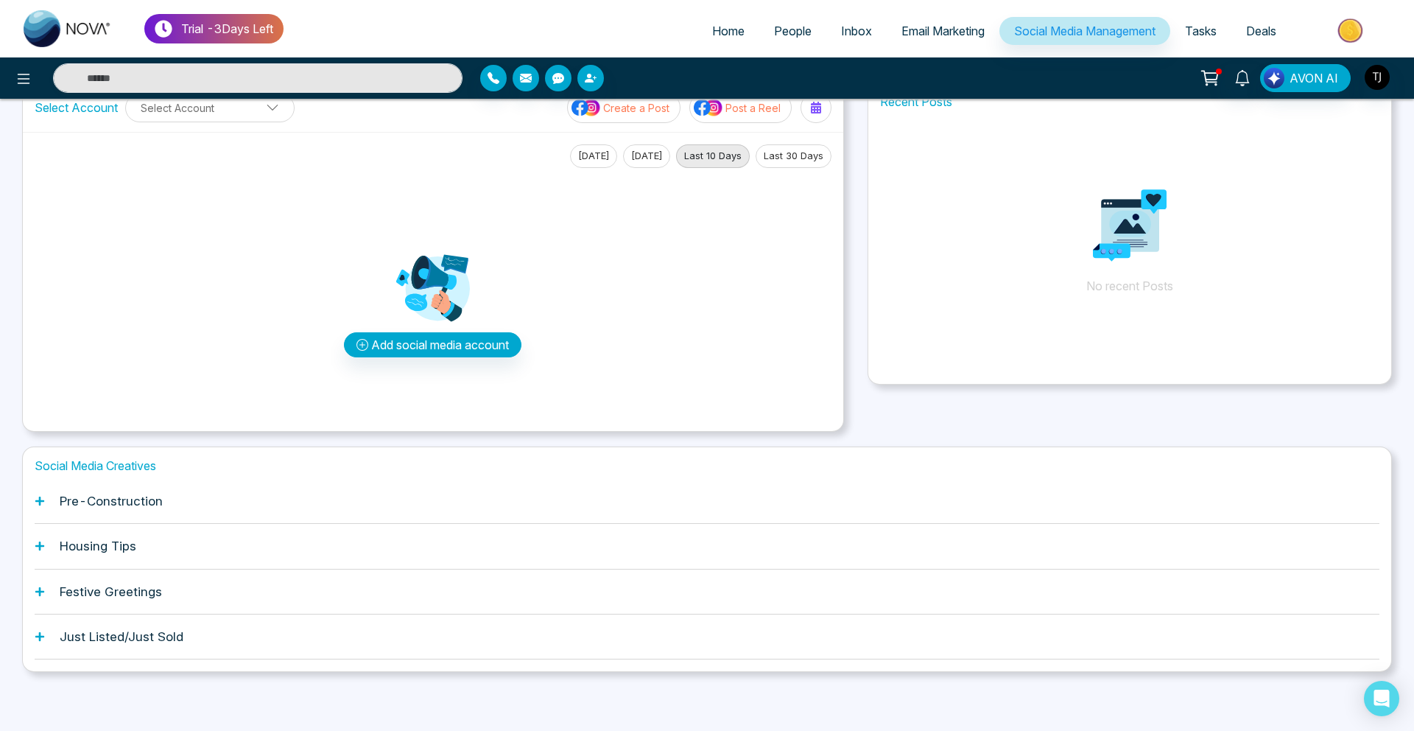
click at [118, 547] on h1 "Housing Tips" at bounding box center [98, 545] width 77 height 15
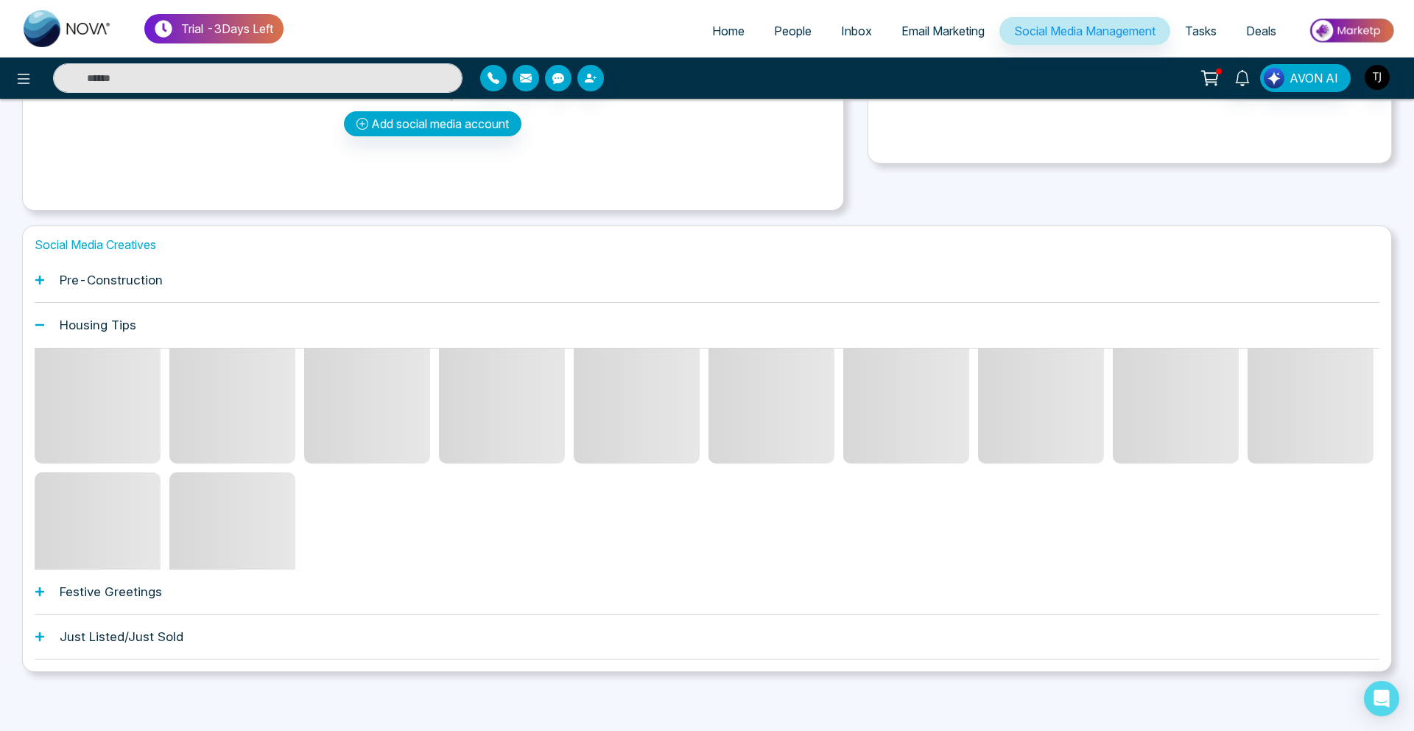
scroll to position [40, 0]
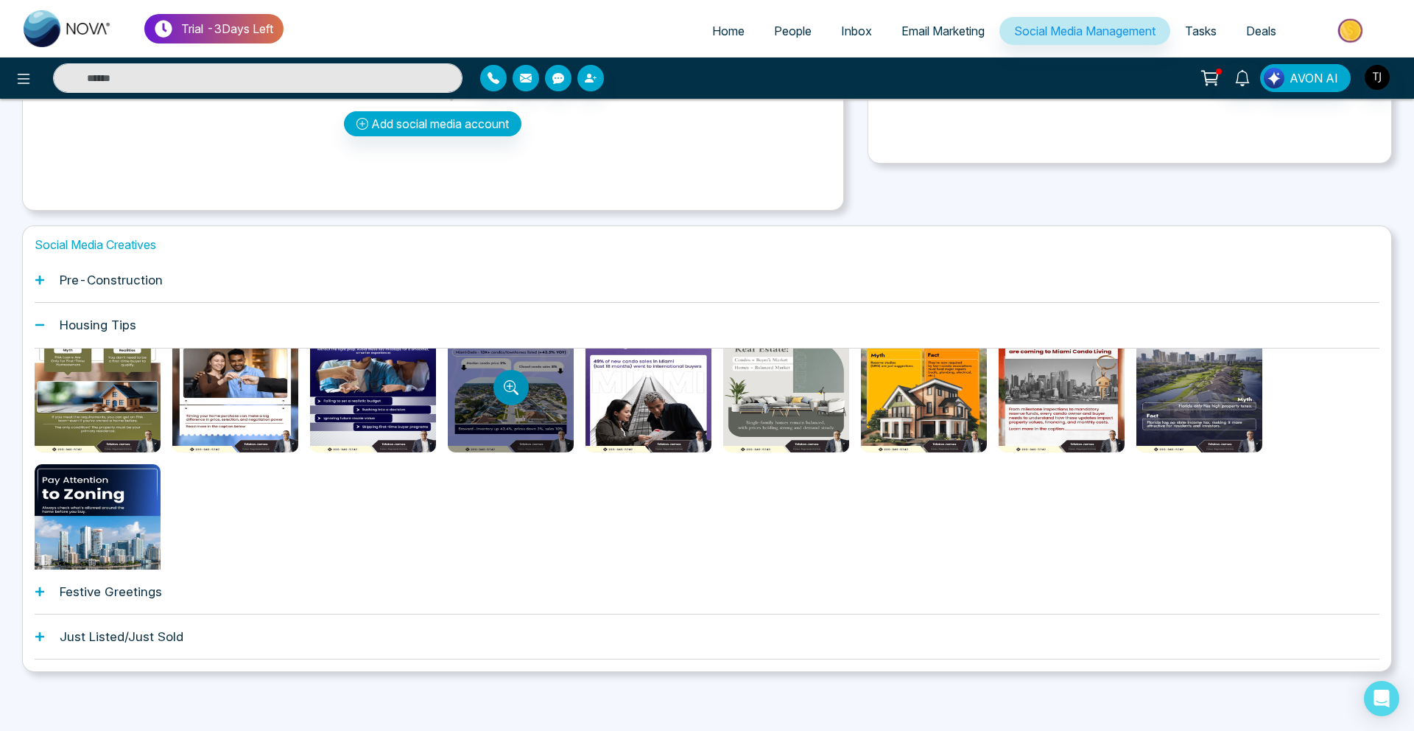
click at [510, 383] on icon "Preview template" at bounding box center [509, 386] width 7 height 7
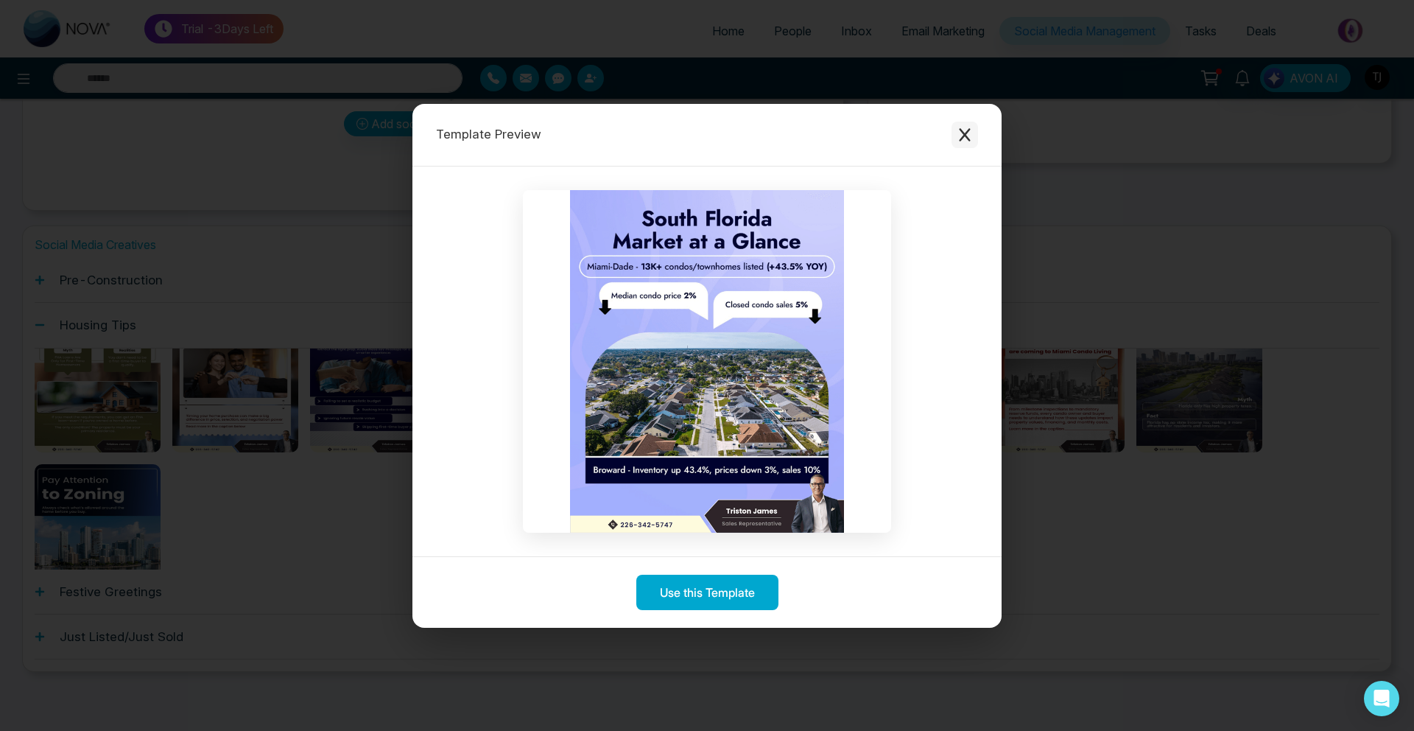
click at [960, 131] on icon "Close modal" at bounding box center [964, 134] width 15 height 15
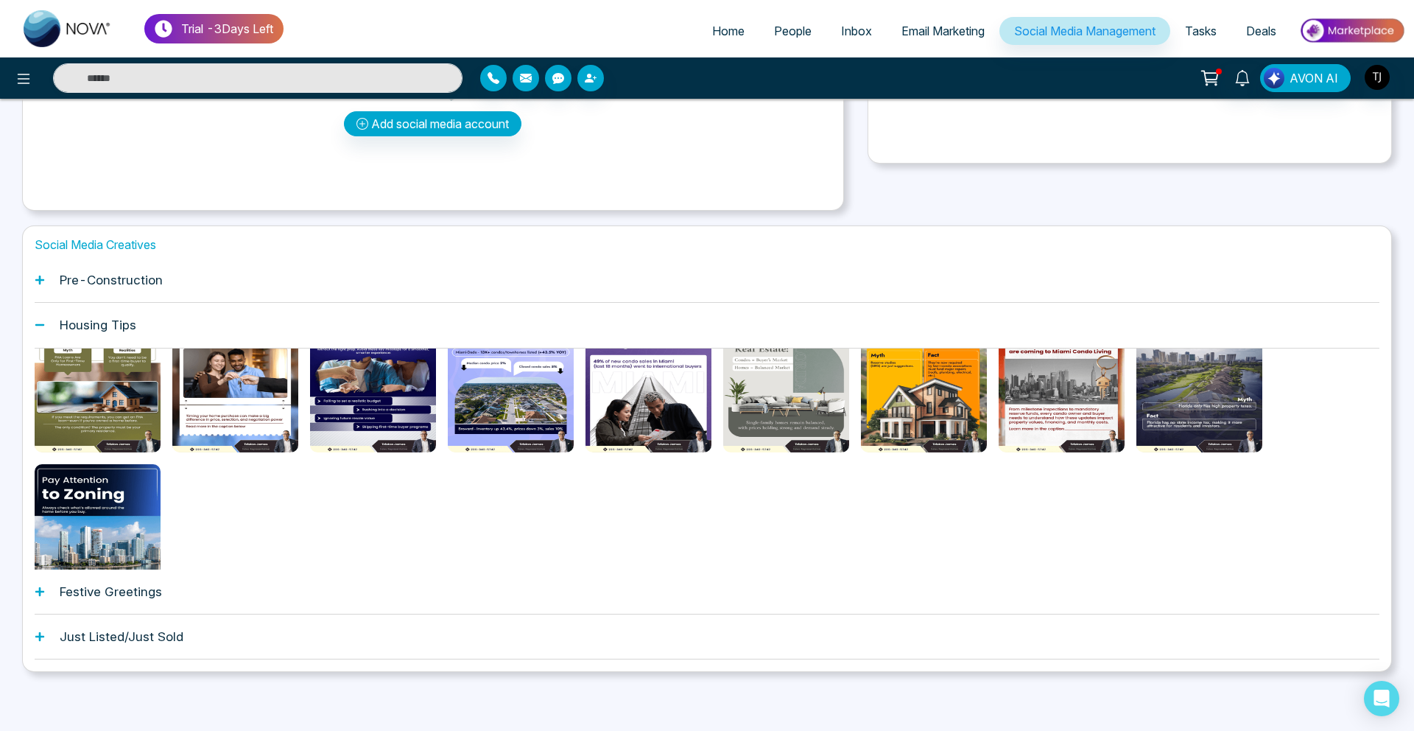
click at [941, 24] on span "Email Marketing" at bounding box center [942, 31] width 83 height 15
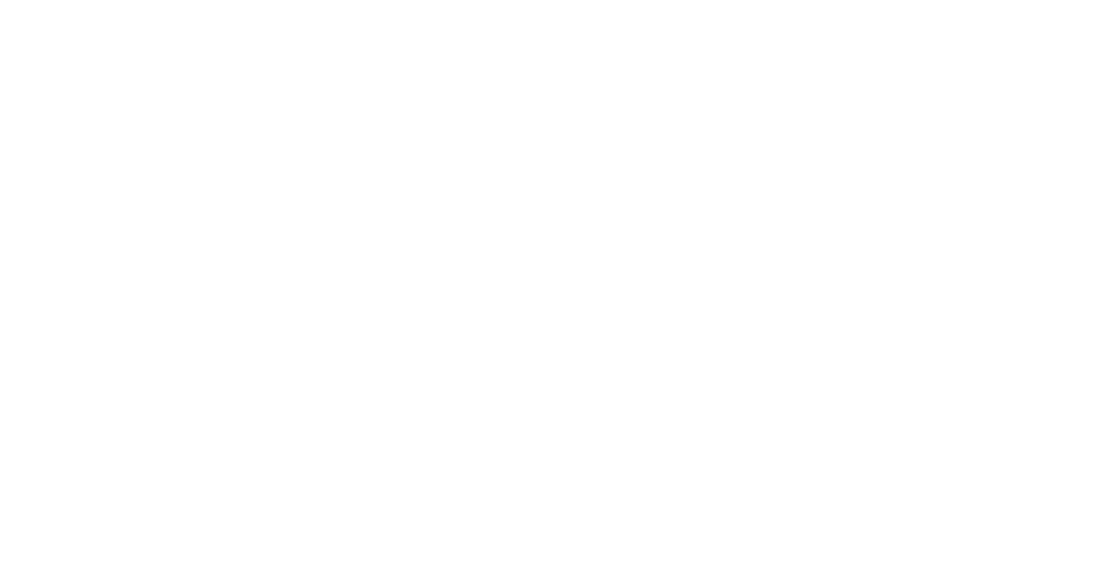
select select "*"
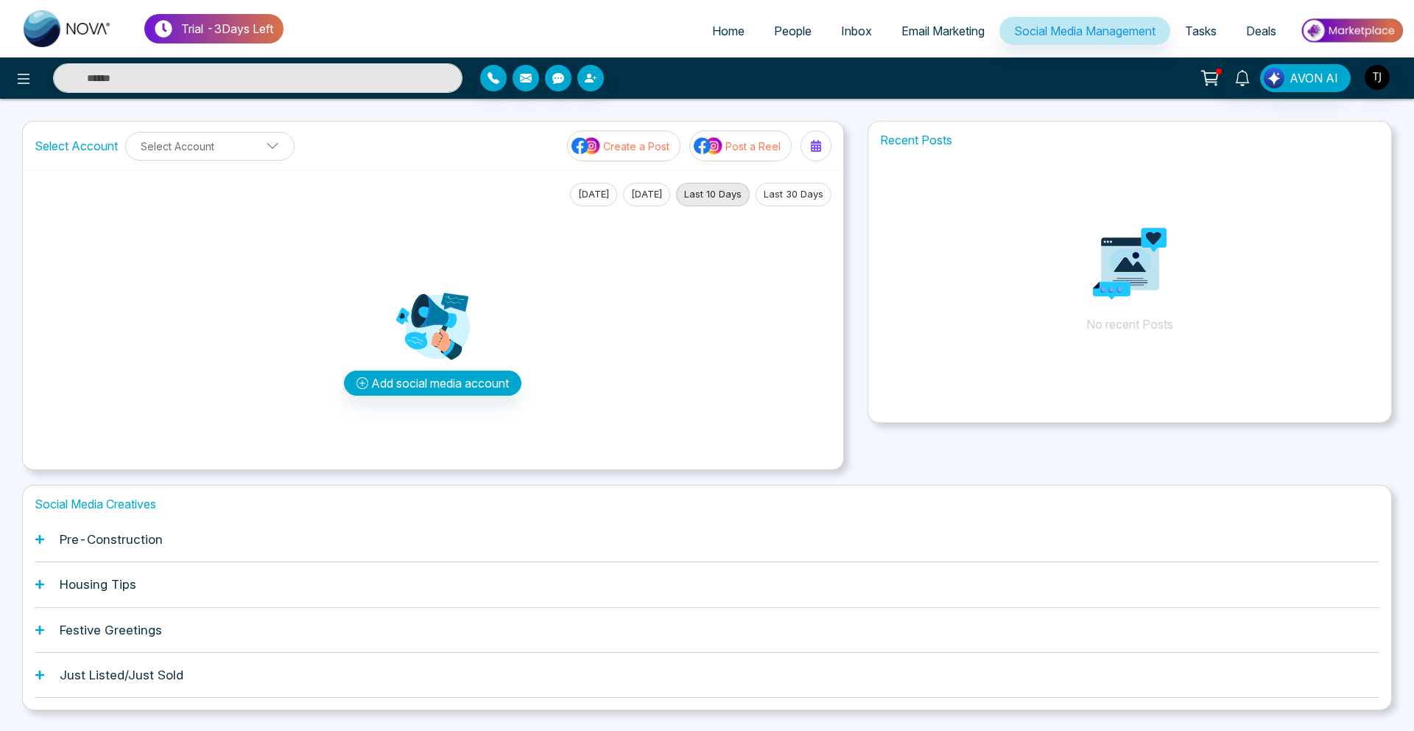
click at [172, 531] on div "Pre-Construction" at bounding box center [707, 539] width 1345 height 45
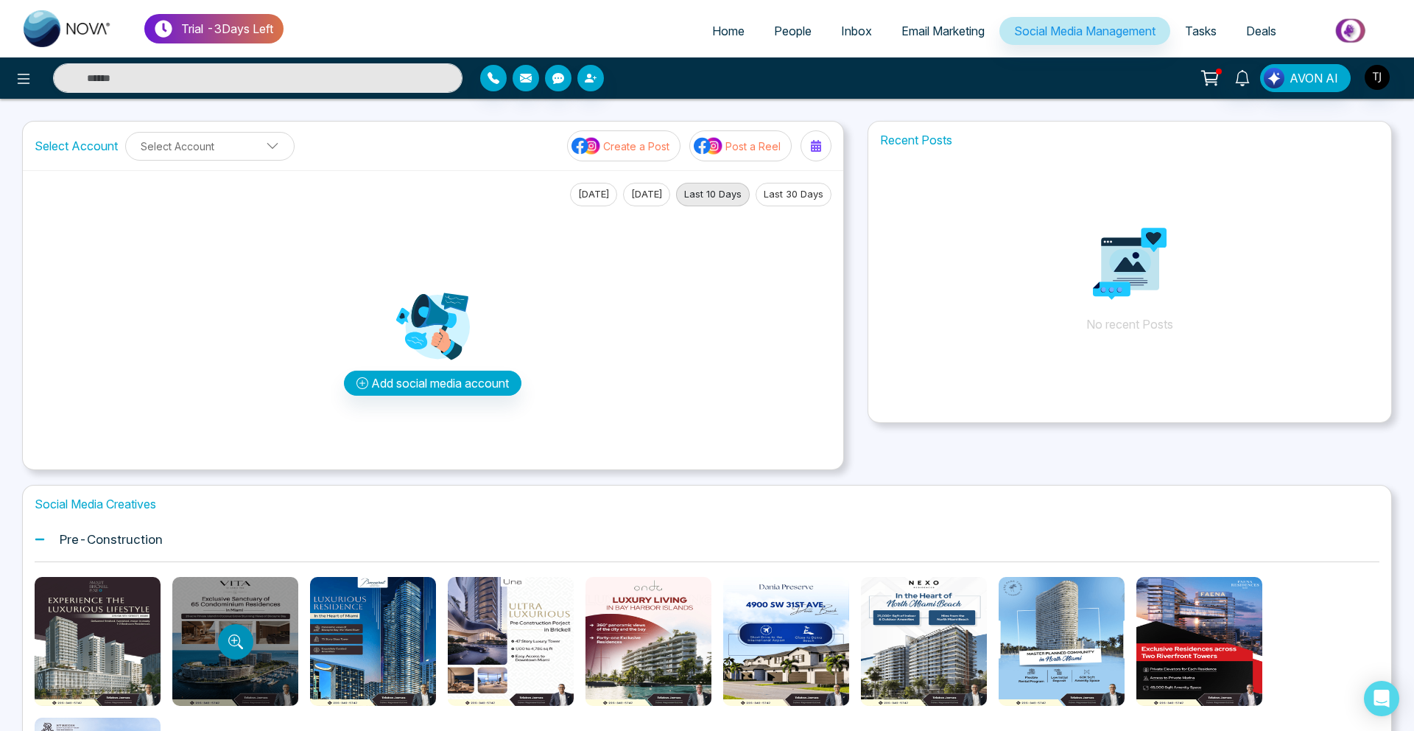
click at [231, 647] on icon "Preview template" at bounding box center [235, 641] width 15 height 15
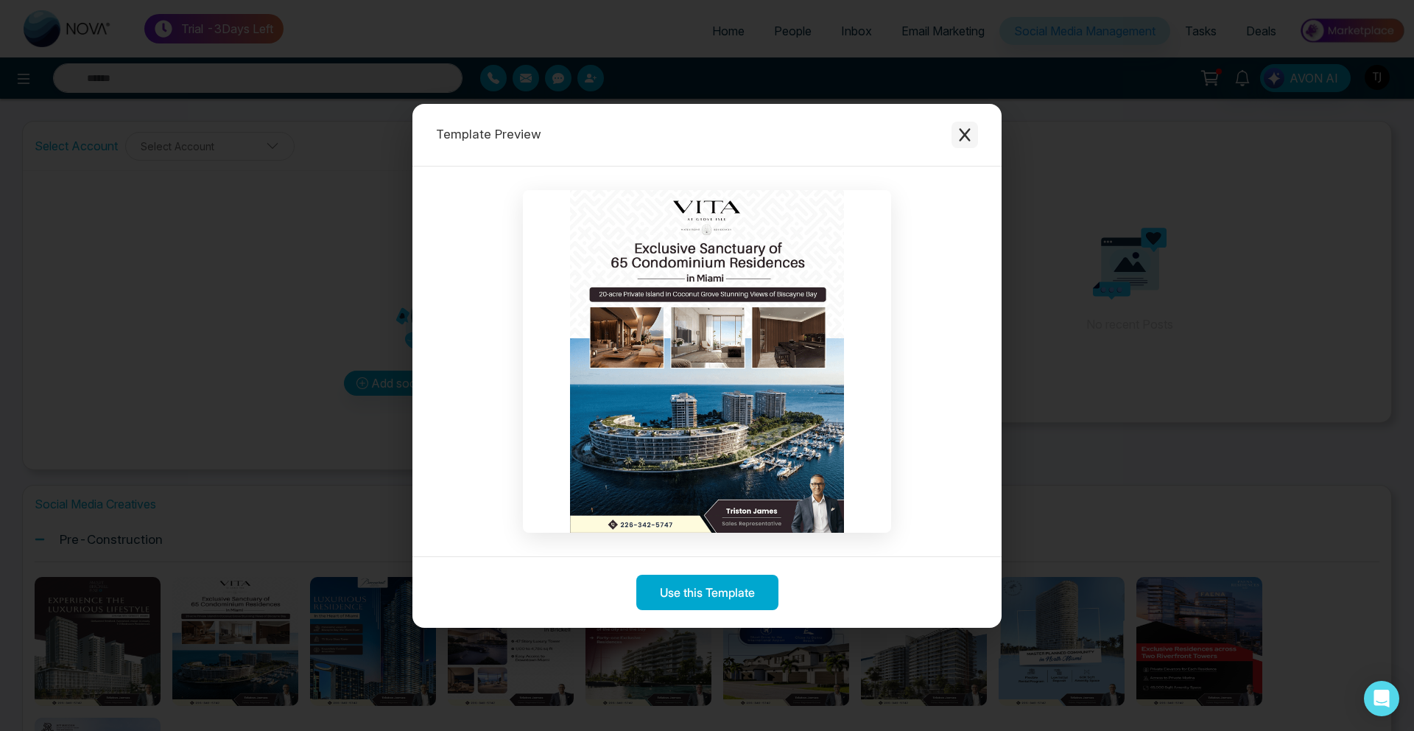
click at [960, 128] on icon "Close modal" at bounding box center [964, 134] width 15 height 15
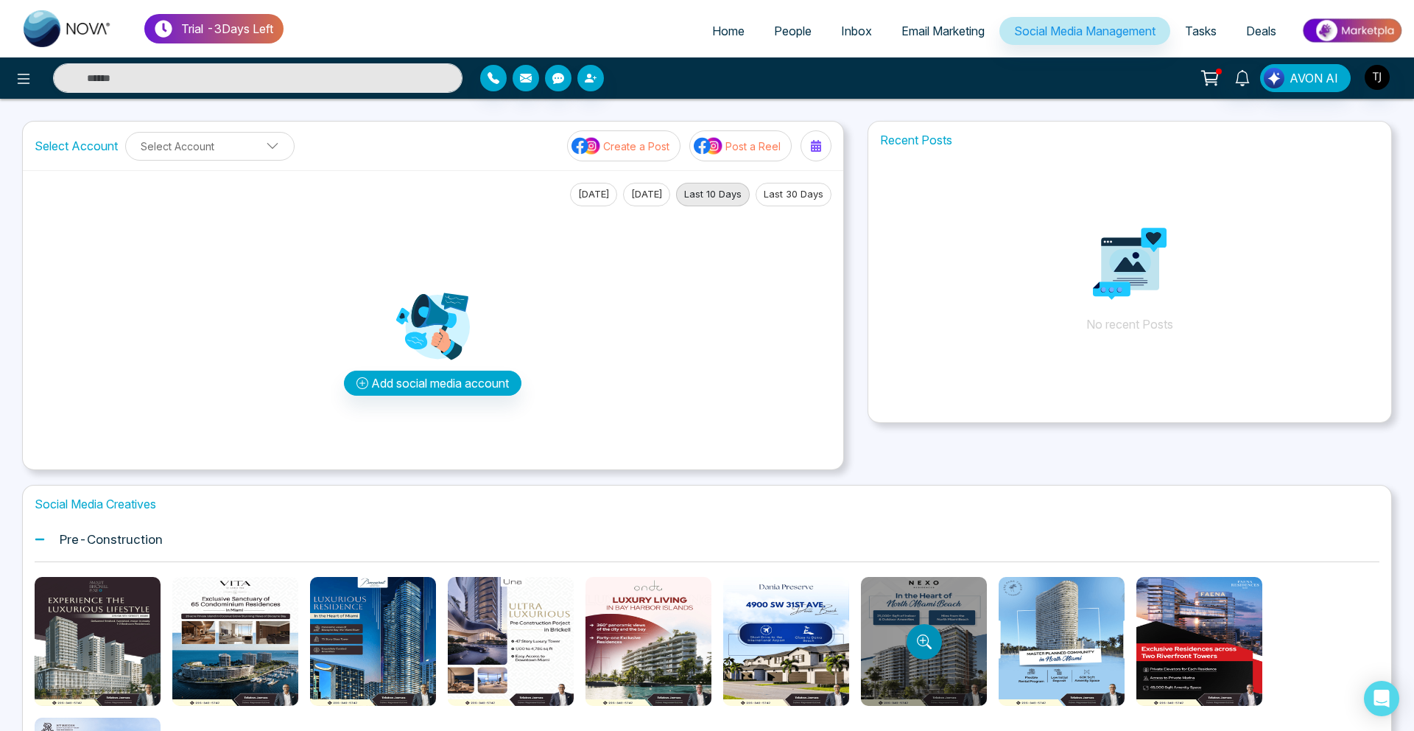
click at [935, 651] on button "Preview template" at bounding box center [924, 641] width 35 height 35
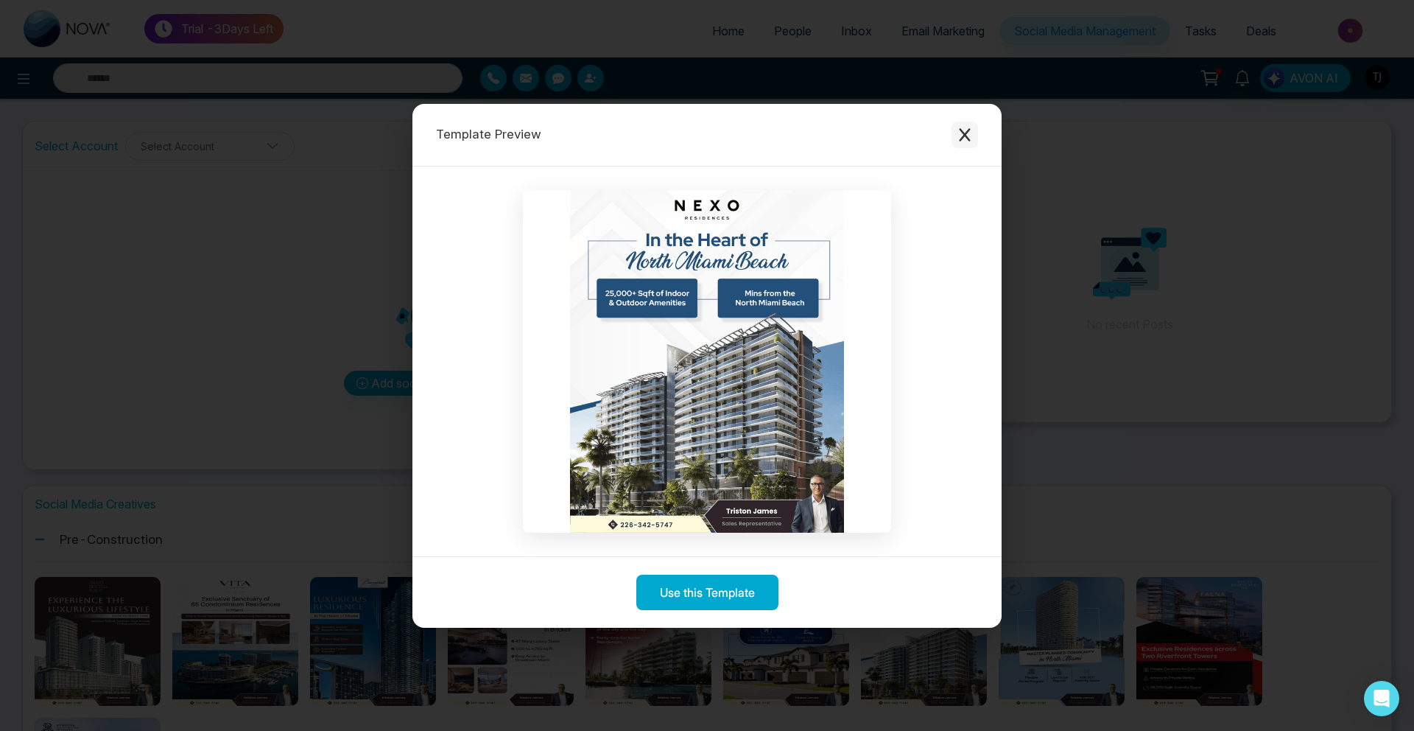
click at [957, 124] on button "Close modal" at bounding box center [965, 135] width 27 height 27
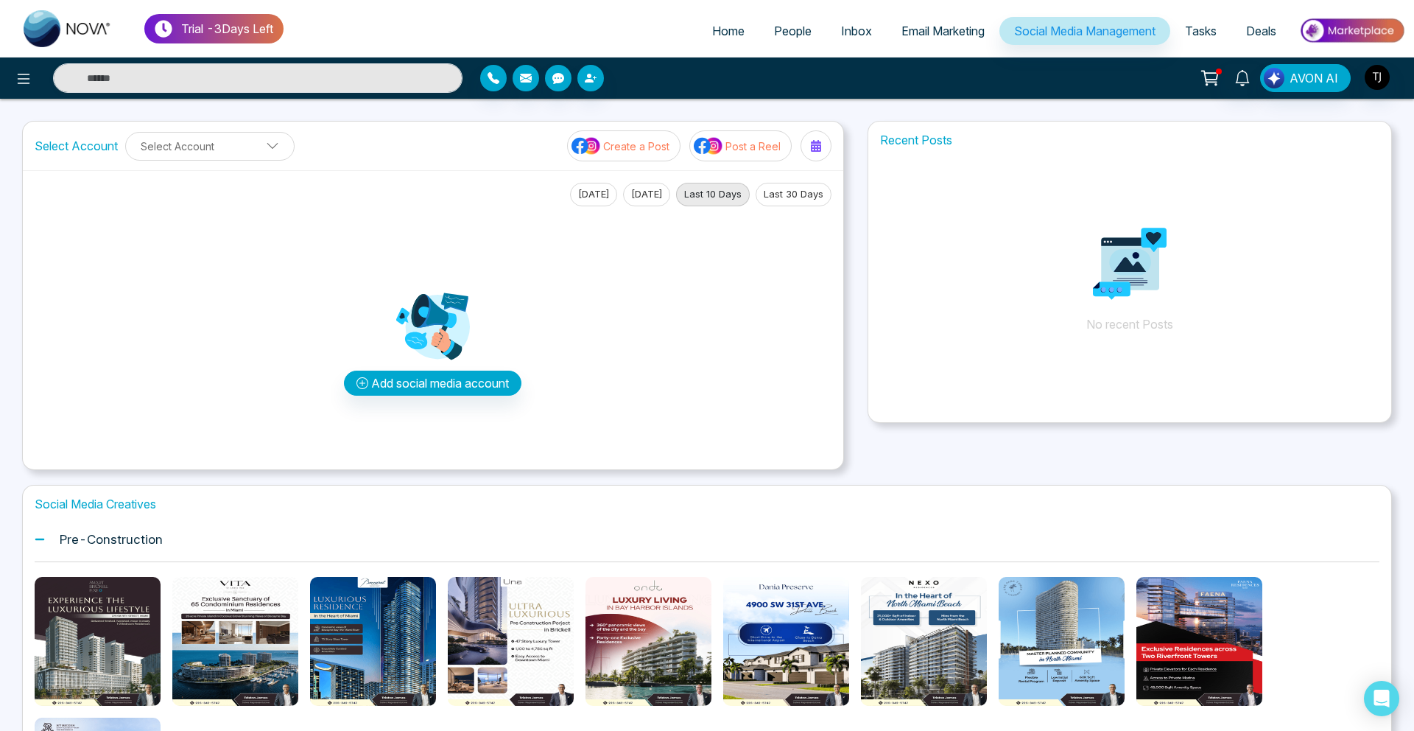
click at [929, 27] on span "Email Marketing" at bounding box center [942, 31] width 83 height 15
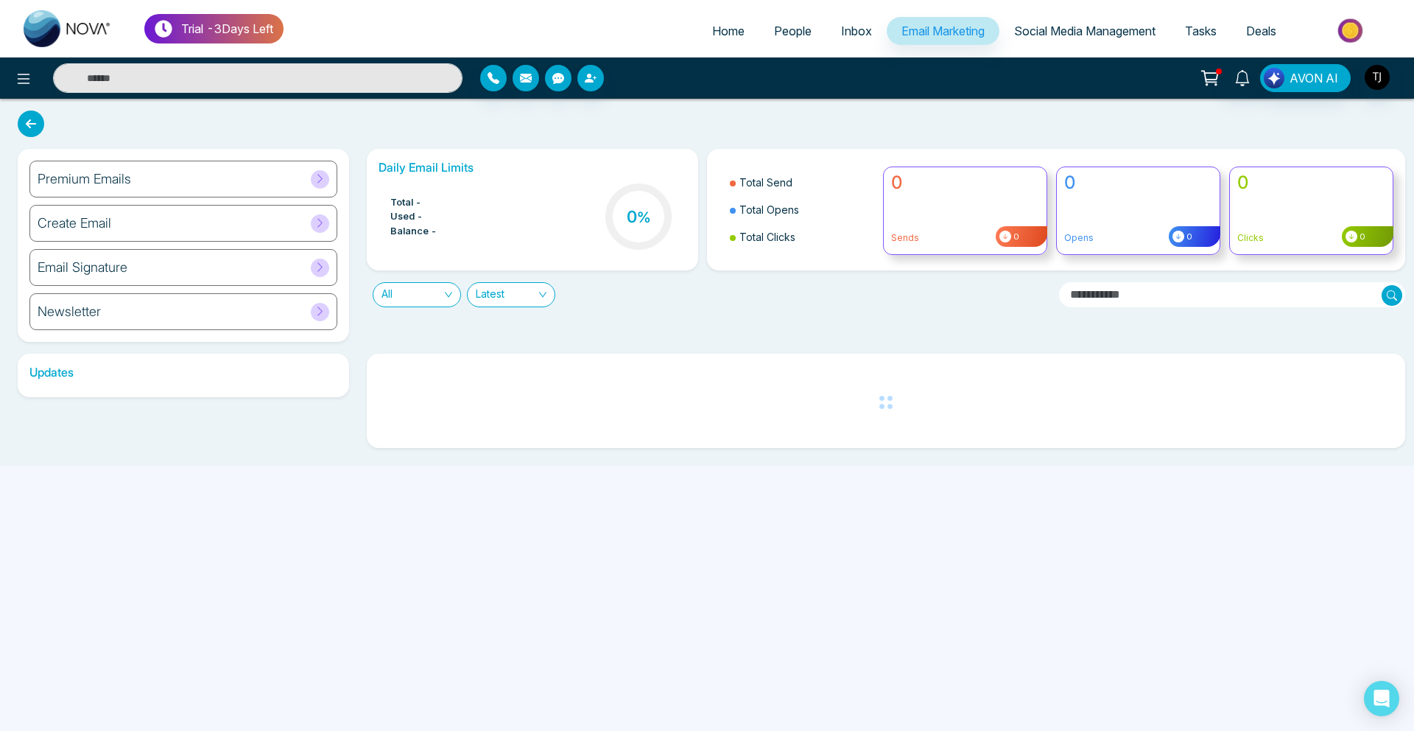
click at [158, 173] on div "Premium Emails" at bounding box center [183, 179] width 308 height 37
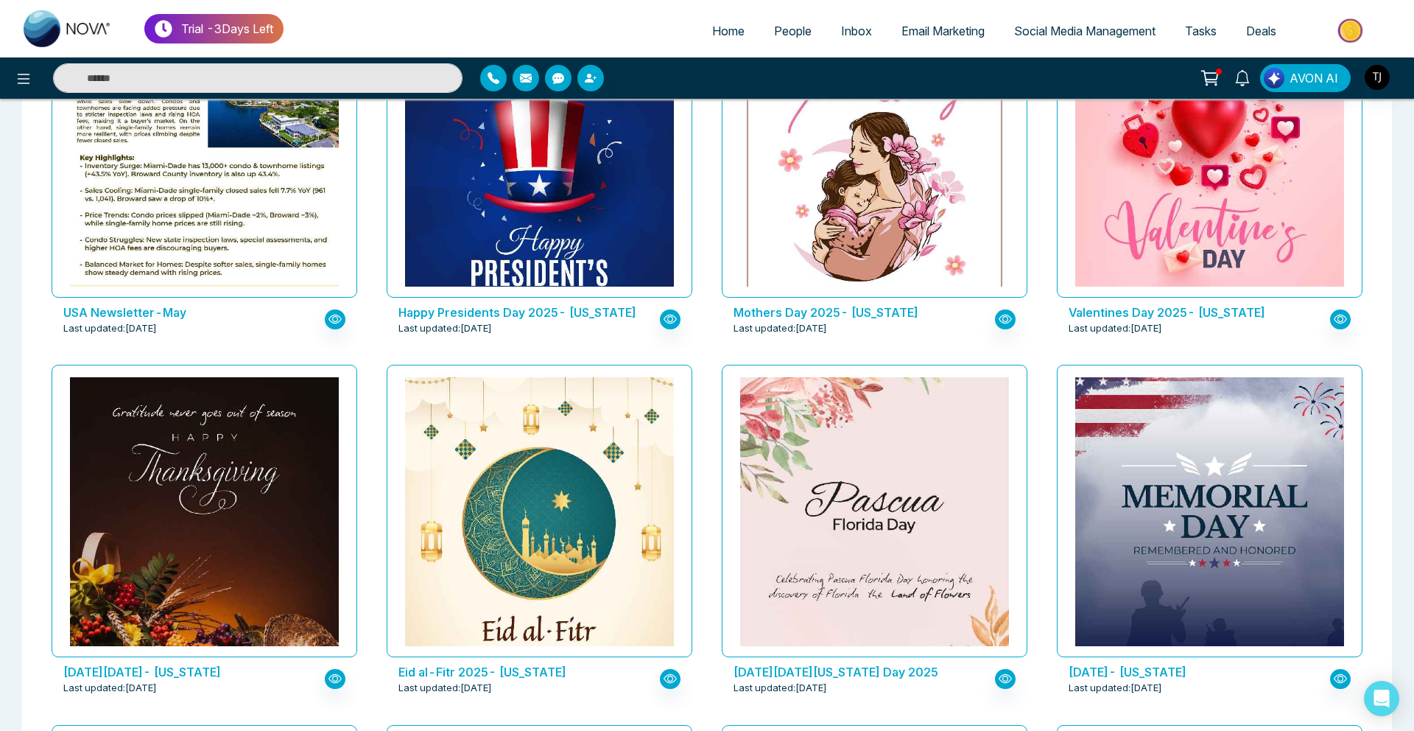
scroll to position [553, 0]
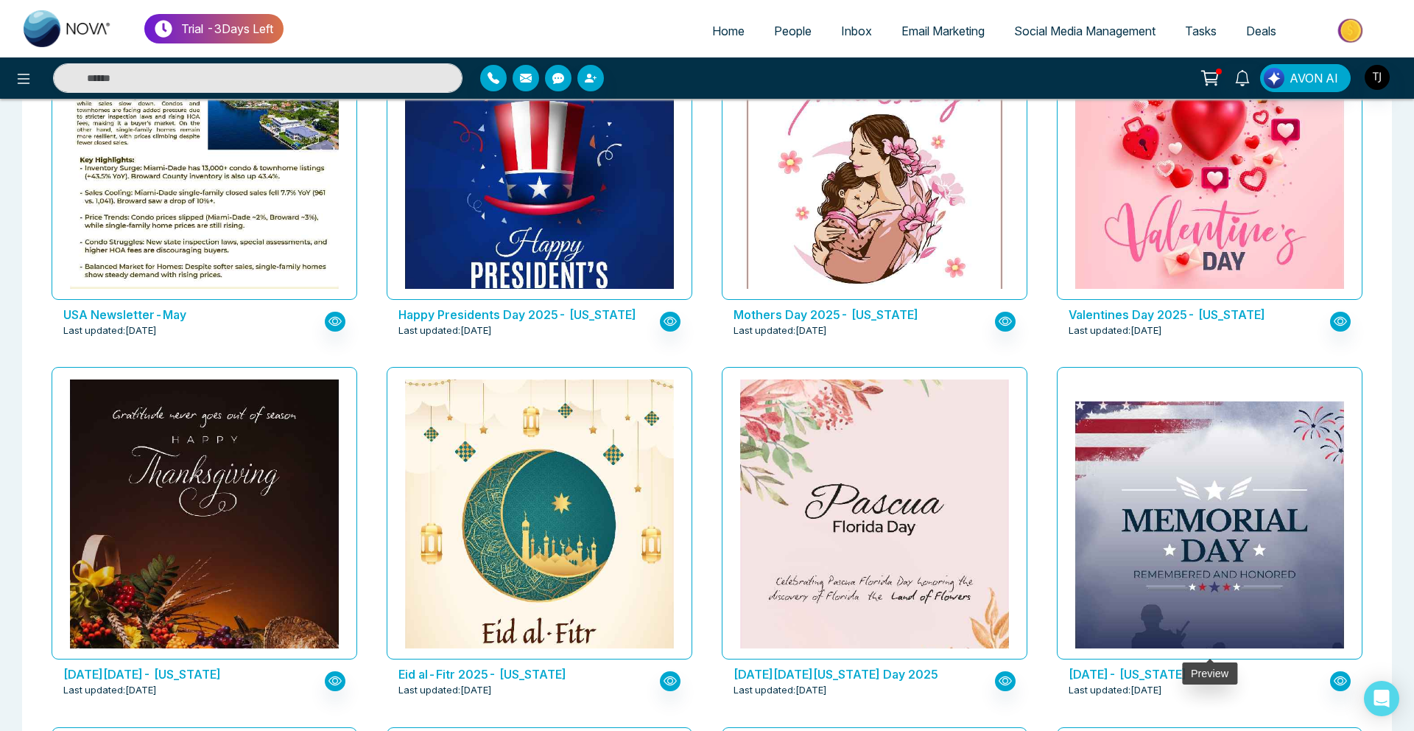
click at [1202, 491] on img at bounding box center [1210, 569] width 538 height 336
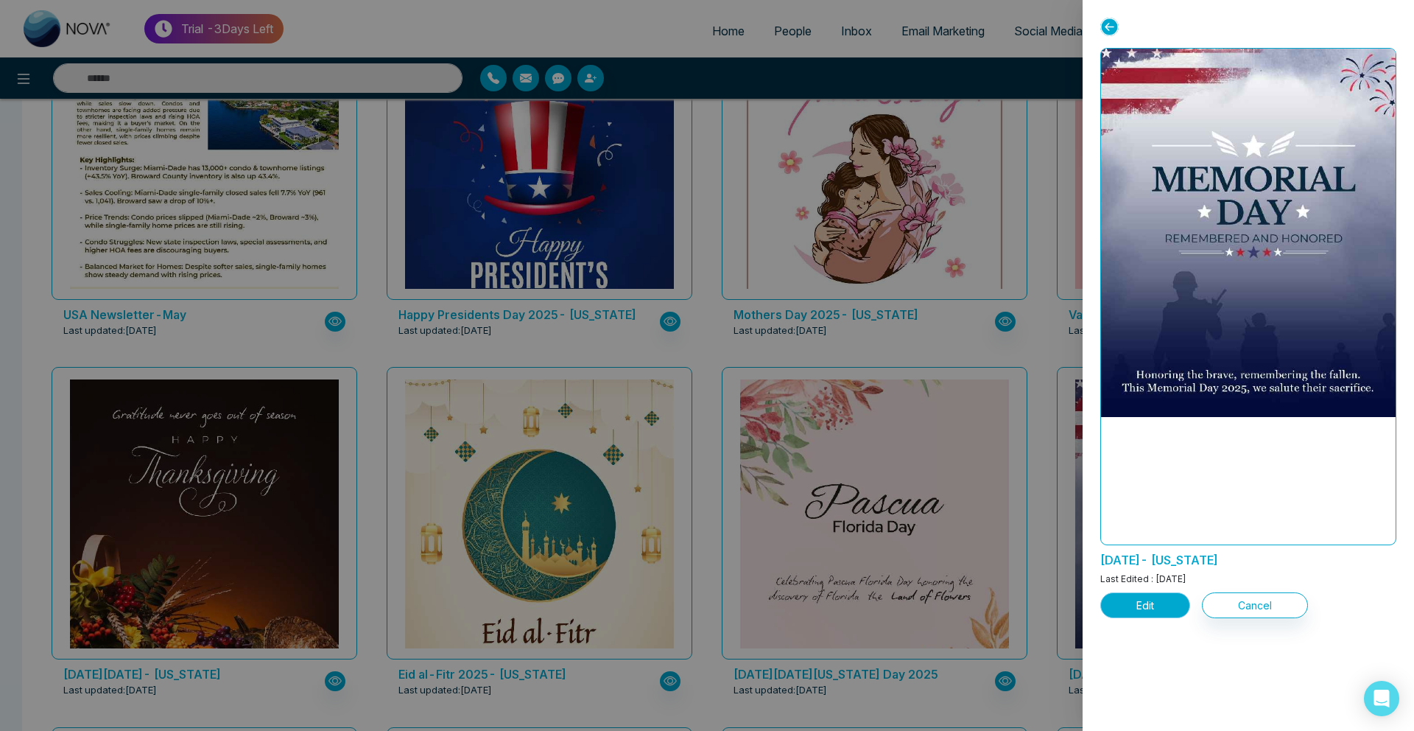
click at [1131, 605] on button "Edit" at bounding box center [1145, 605] width 90 height 26
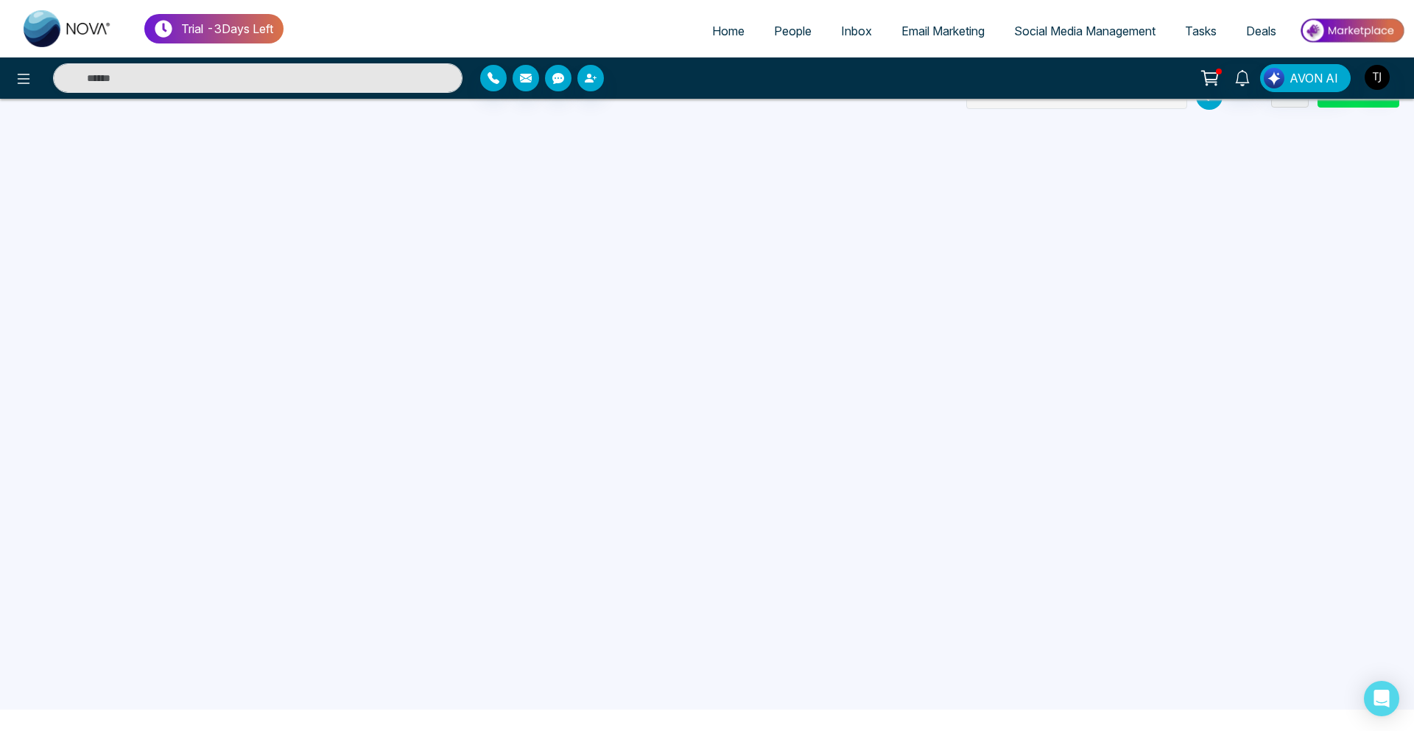
scroll to position [4, 0]
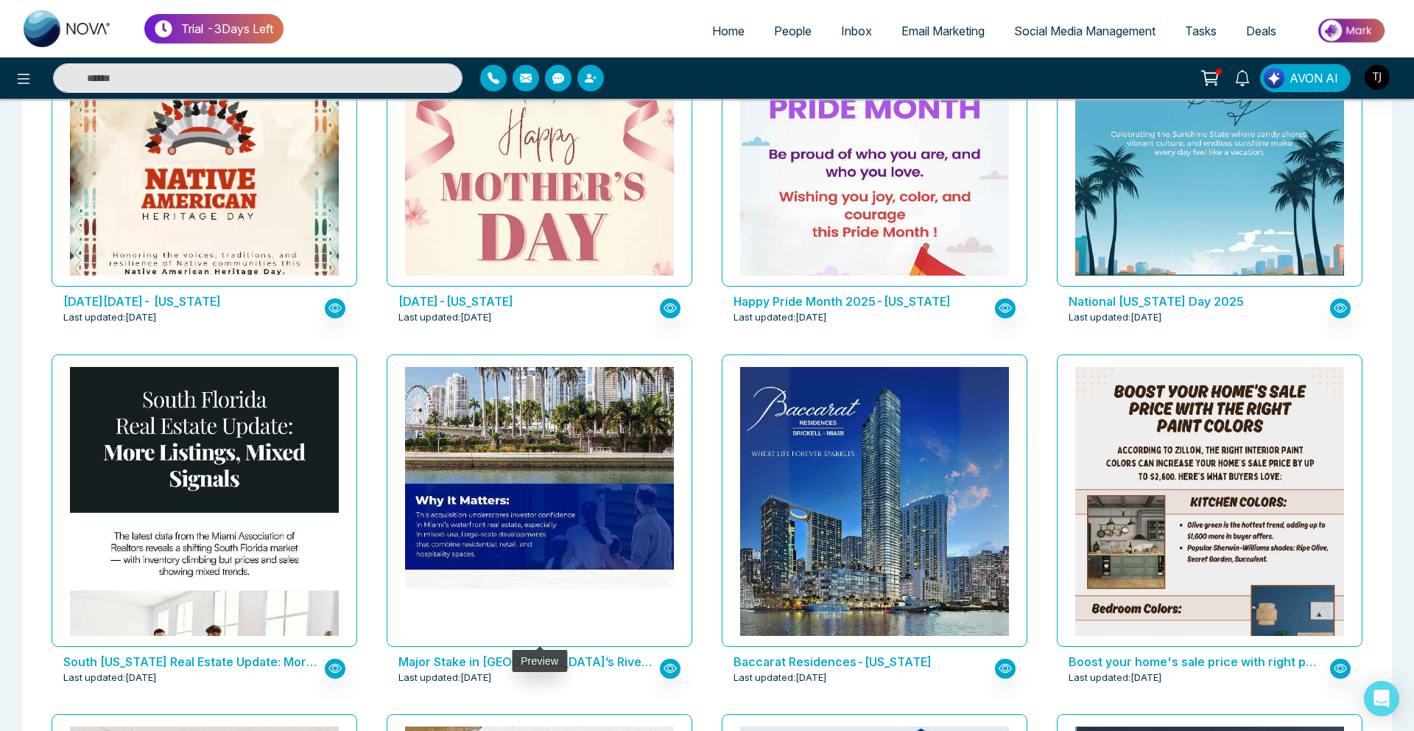
scroll to position [1650, 0]
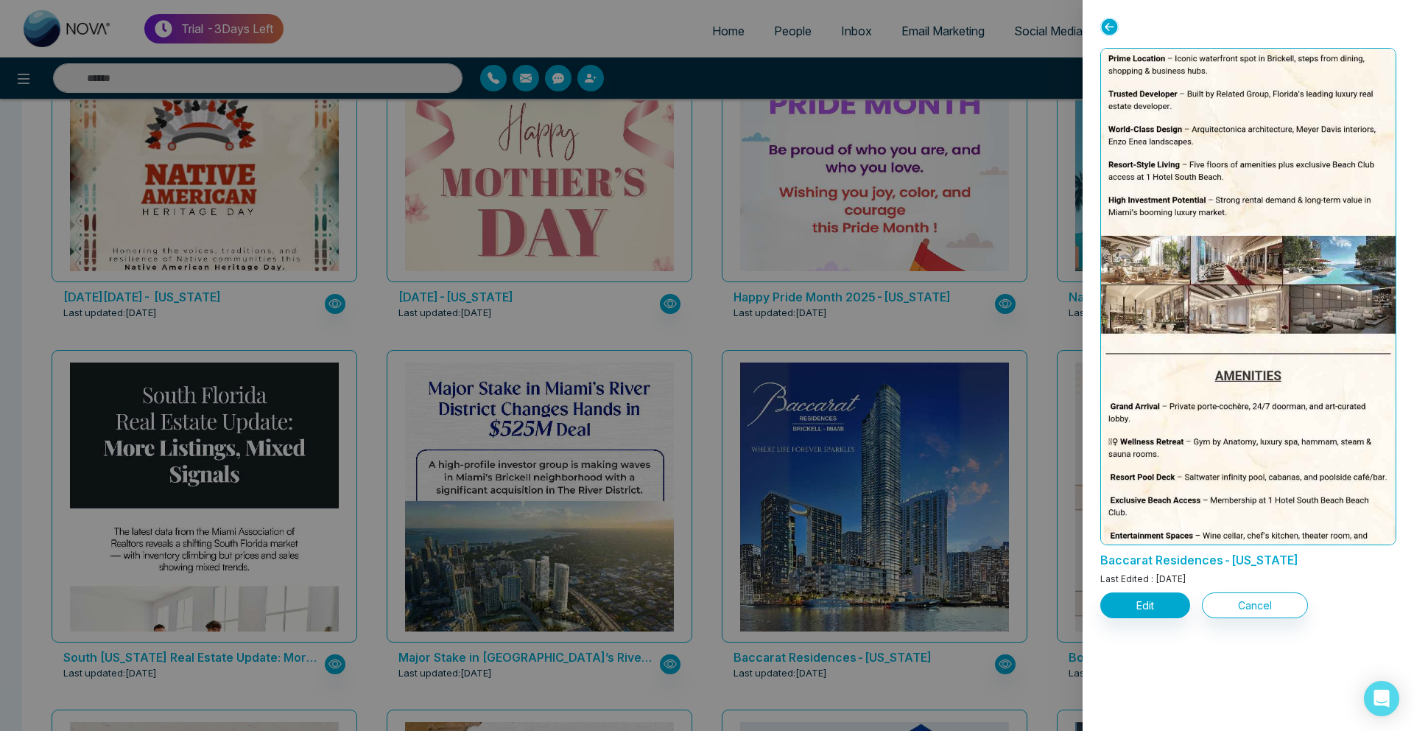
scroll to position [616, 0]
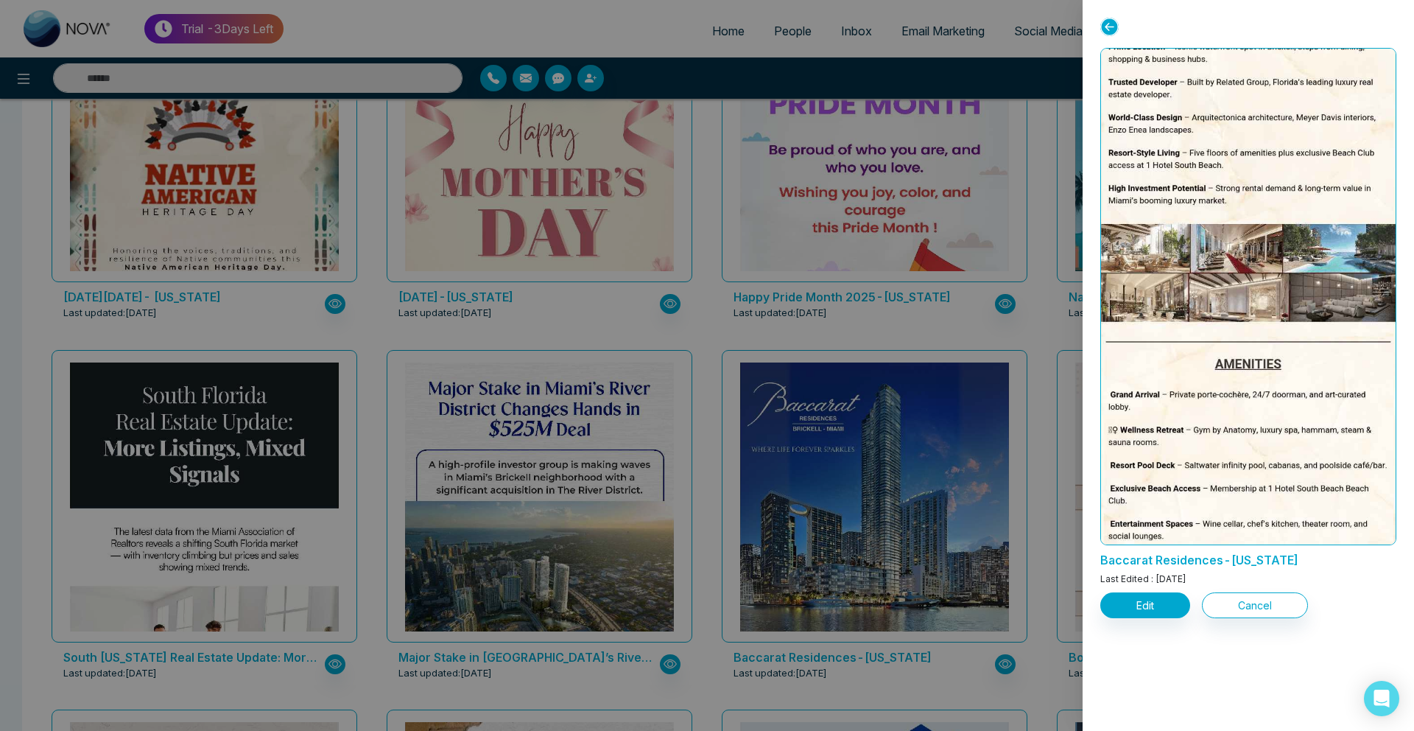
click at [530, 90] on div at bounding box center [707, 365] width 1414 height 731
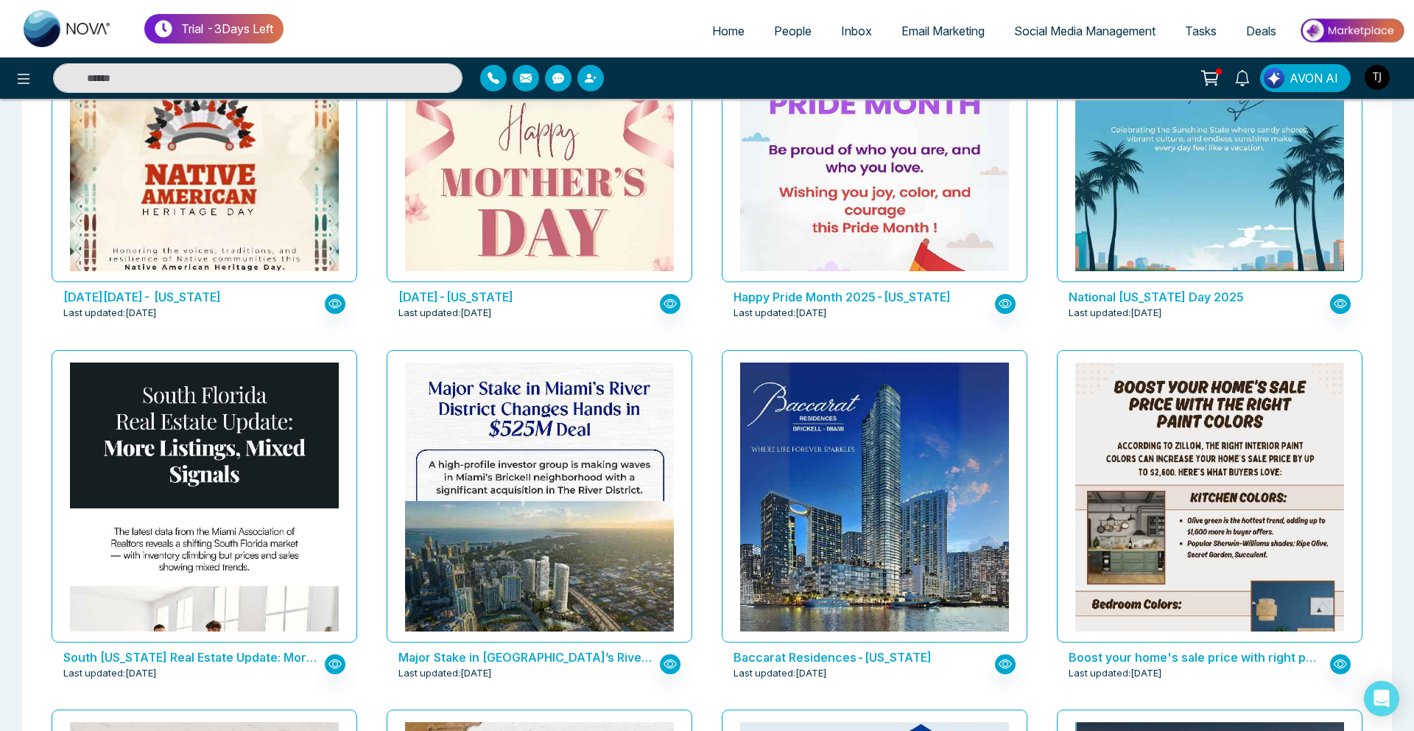
click at [1076, 43] on link "Social Media Management" at bounding box center [1084, 31] width 171 height 28
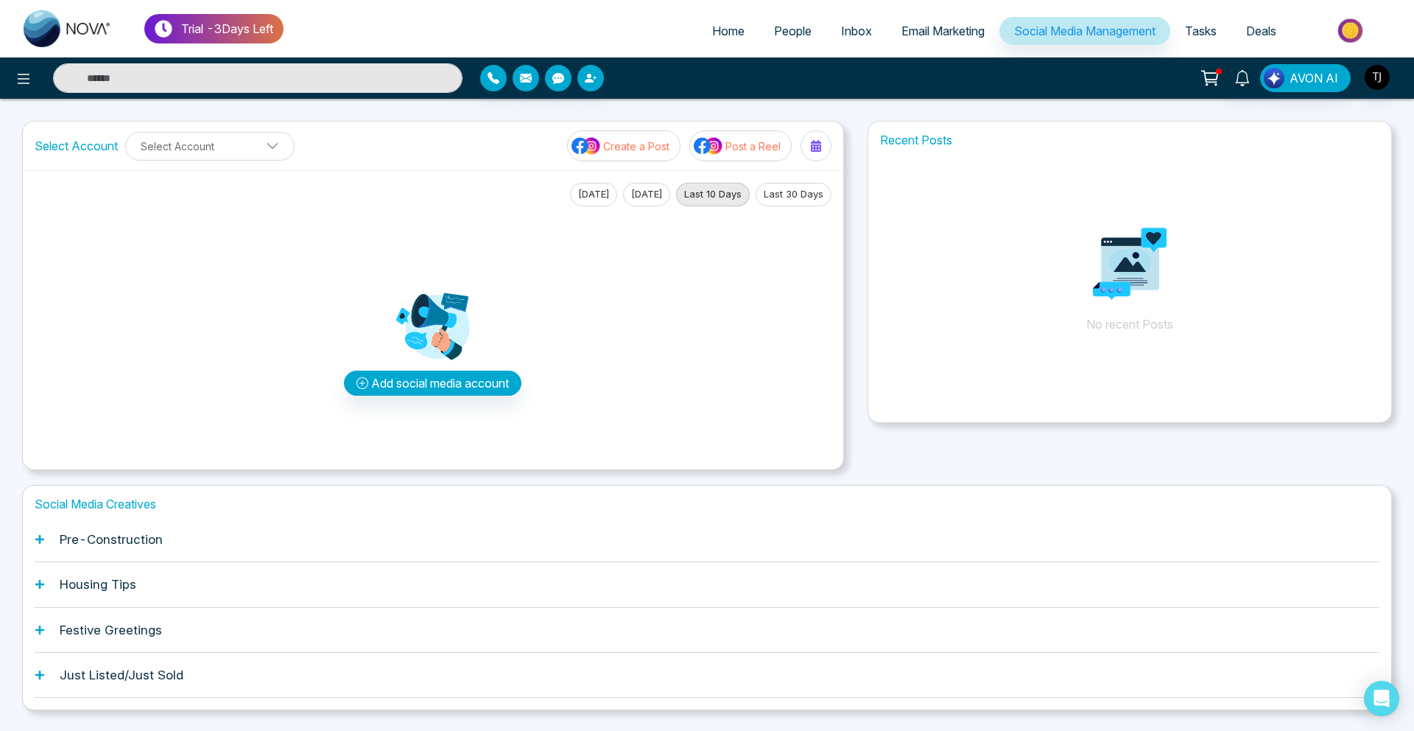
click at [99, 542] on h1 "Pre-Construction" at bounding box center [111, 539] width 103 height 15
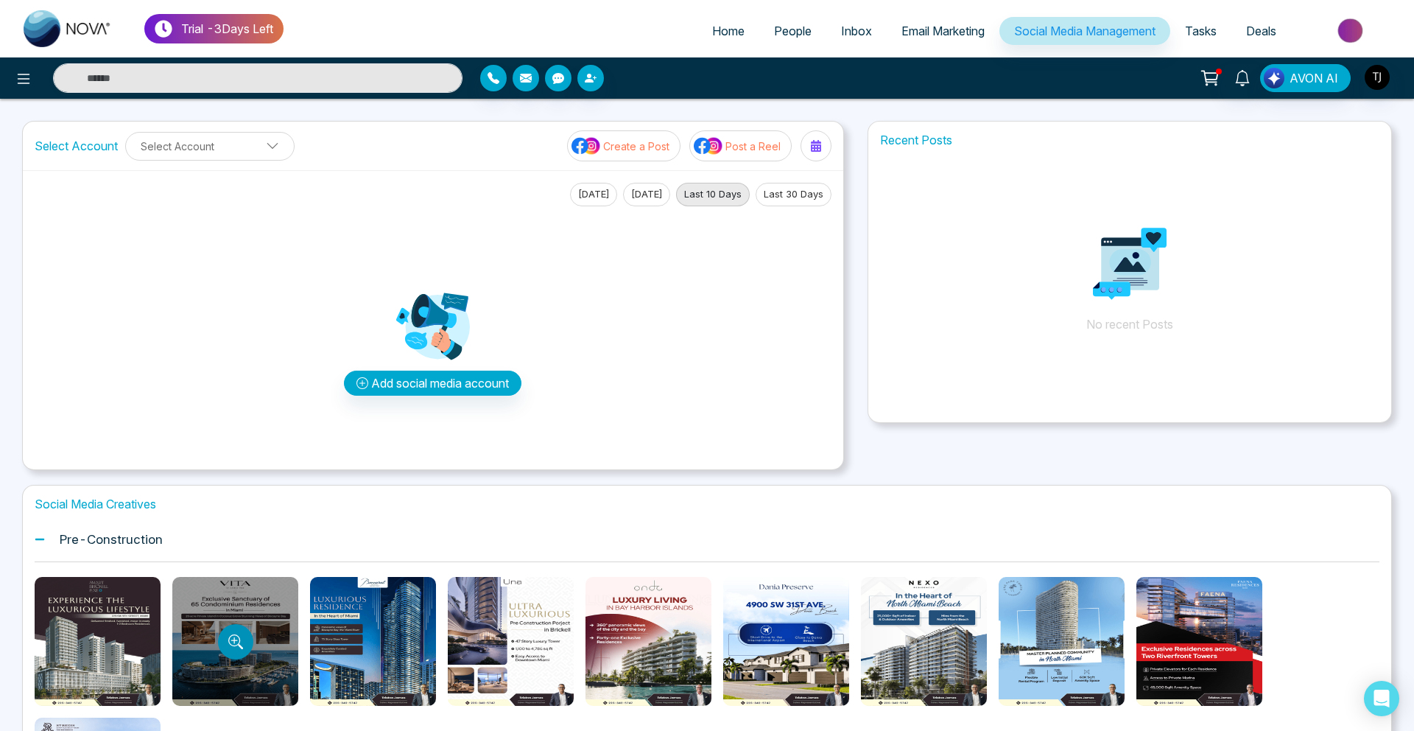
click at [231, 647] on icon "Preview template" at bounding box center [235, 641] width 15 height 15
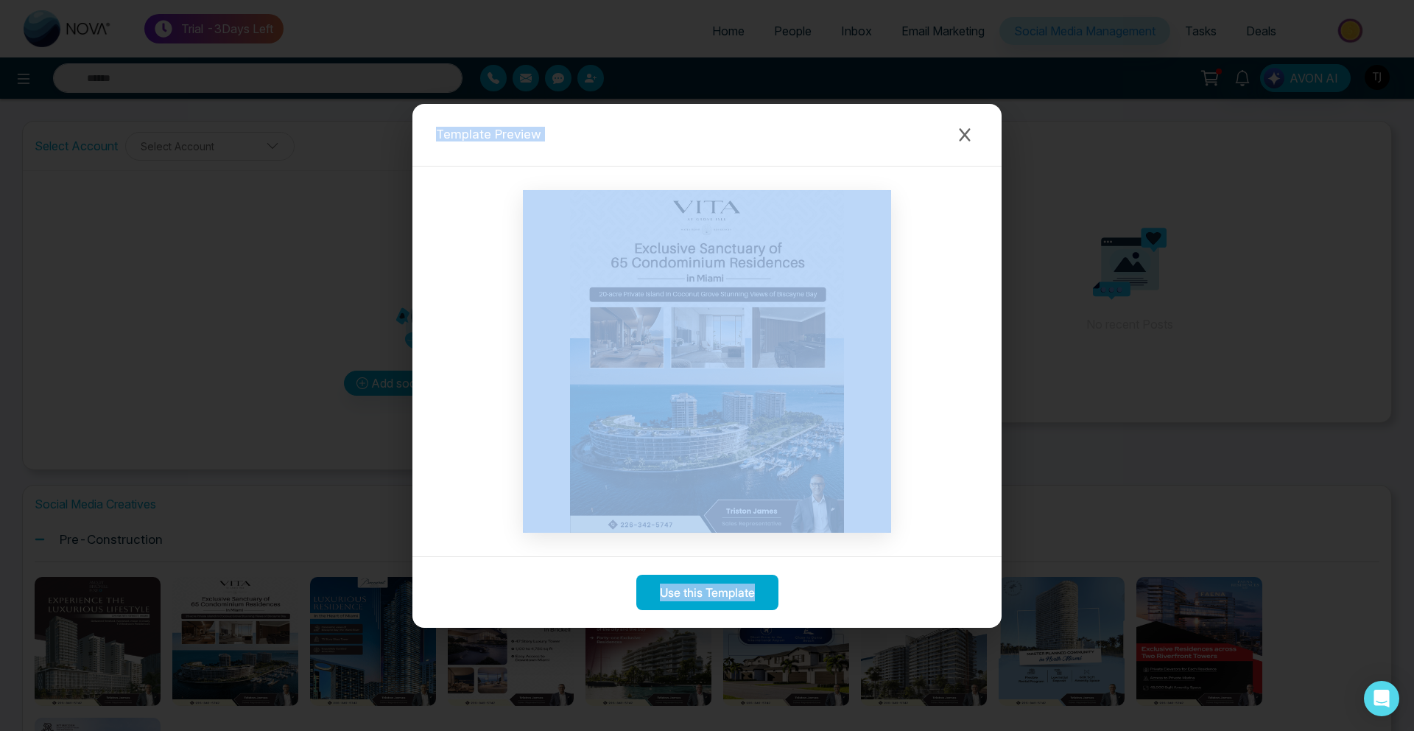
drag, startPoint x: 231, startPoint y: 647, endPoint x: 60, endPoint y: -13, distance: 682.4
click at [60, 0] on html "Trial - 3 Days Left Home People Inbox Email Marketing Social Media Management T…" at bounding box center [707, 365] width 1414 height 731
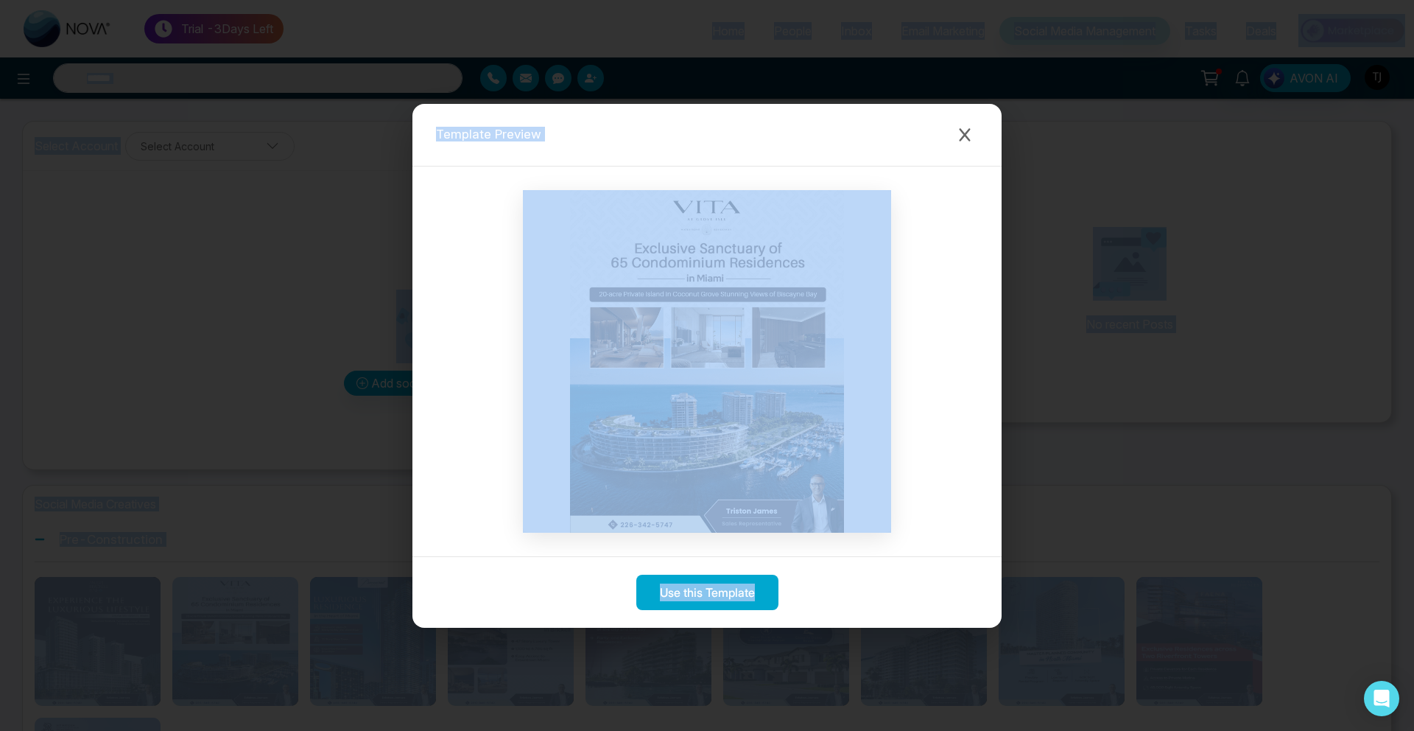
click at [957, 152] on div "Template Preview" at bounding box center [706, 135] width 589 height 63
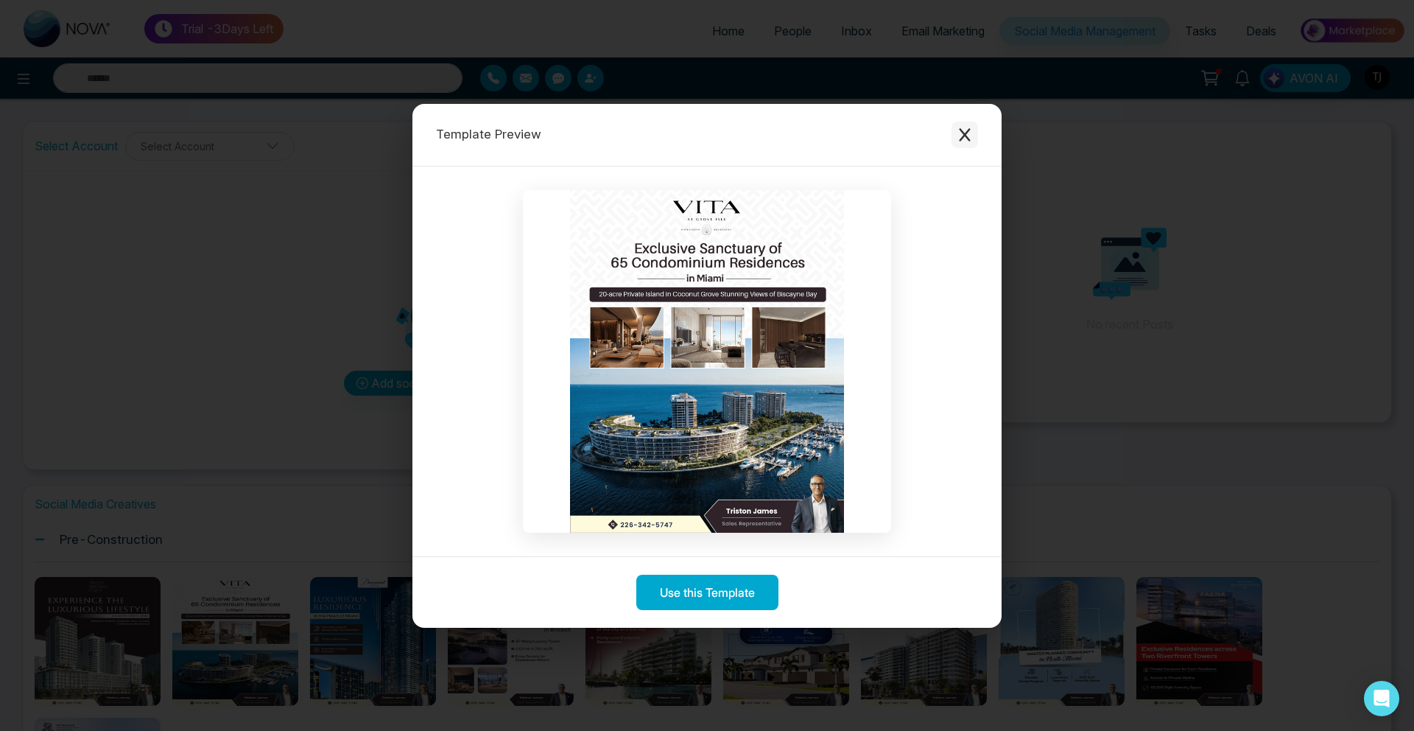
click at [957, 133] on icon "Close modal" at bounding box center [964, 134] width 15 height 15
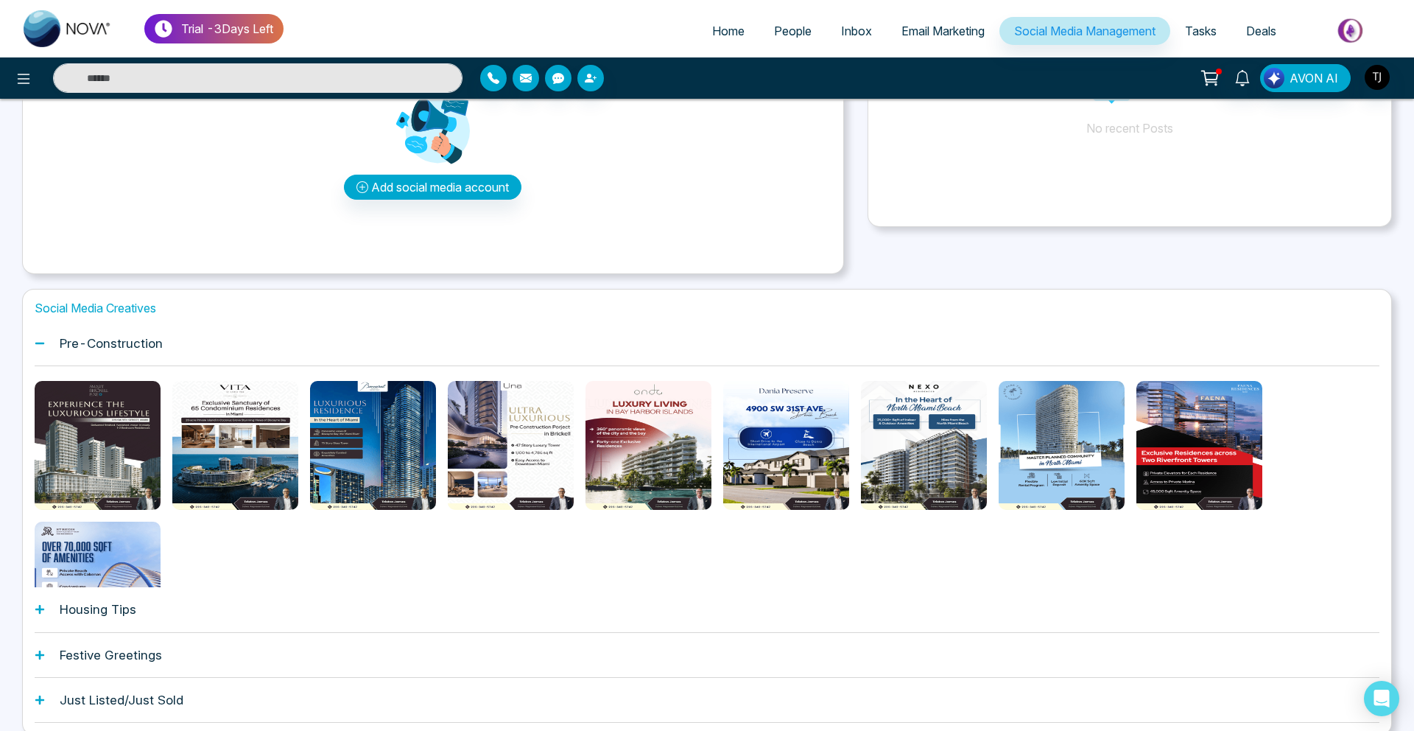
scroll to position [219, 0]
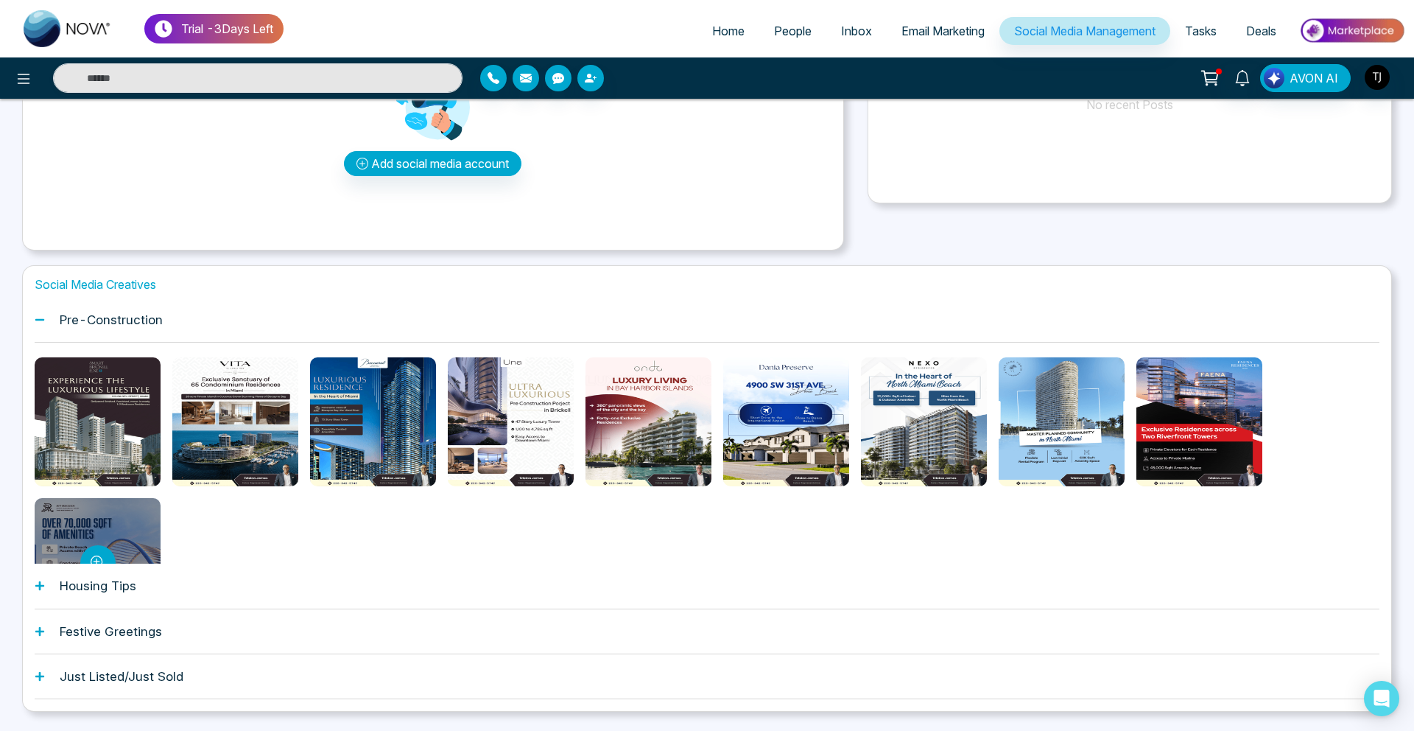
click at [82, 513] on div at bounding box center [98, 562] width 126 height 129
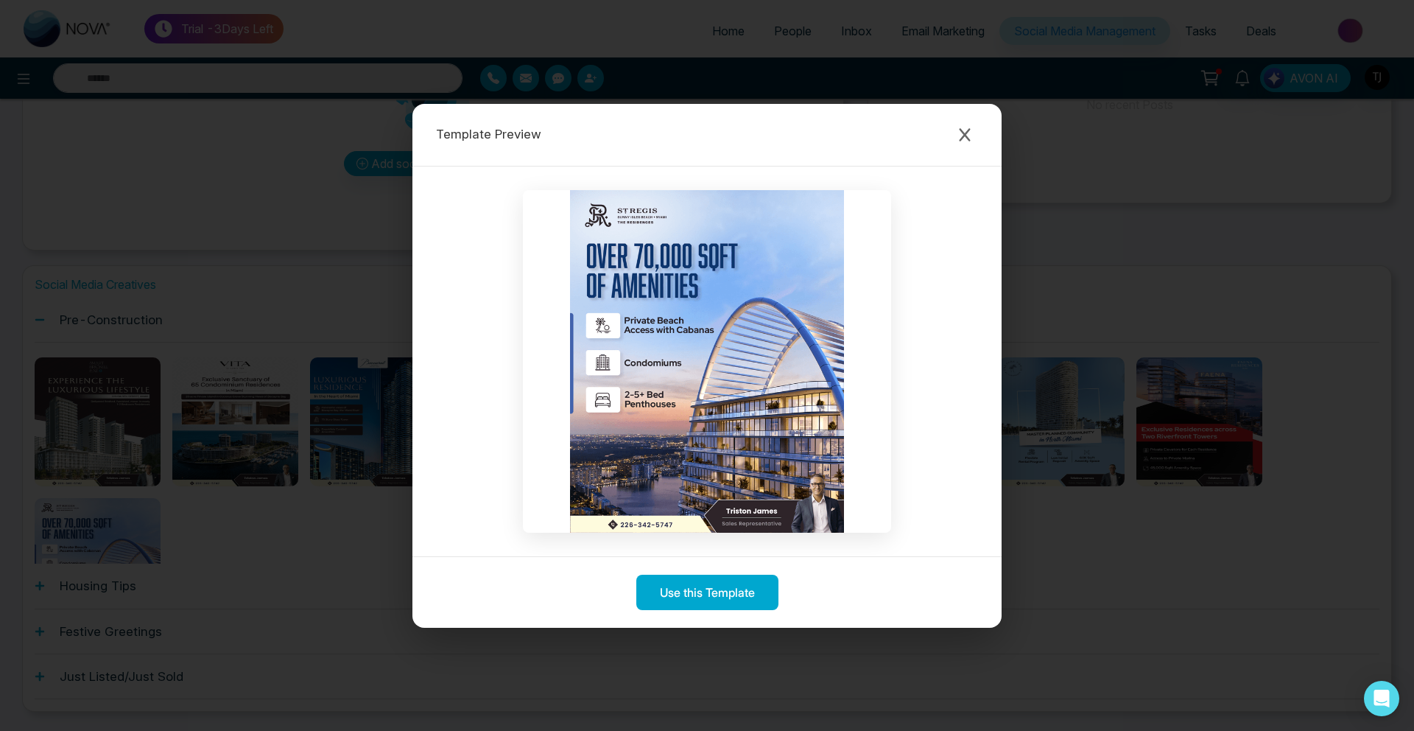
click at [980, 138] on div "Template Preview" at bounding box center [706, 135] width 589 height 63
click at [960, 136] on icon "Close modal" at bounding box center [964, 134] width 15 height 15
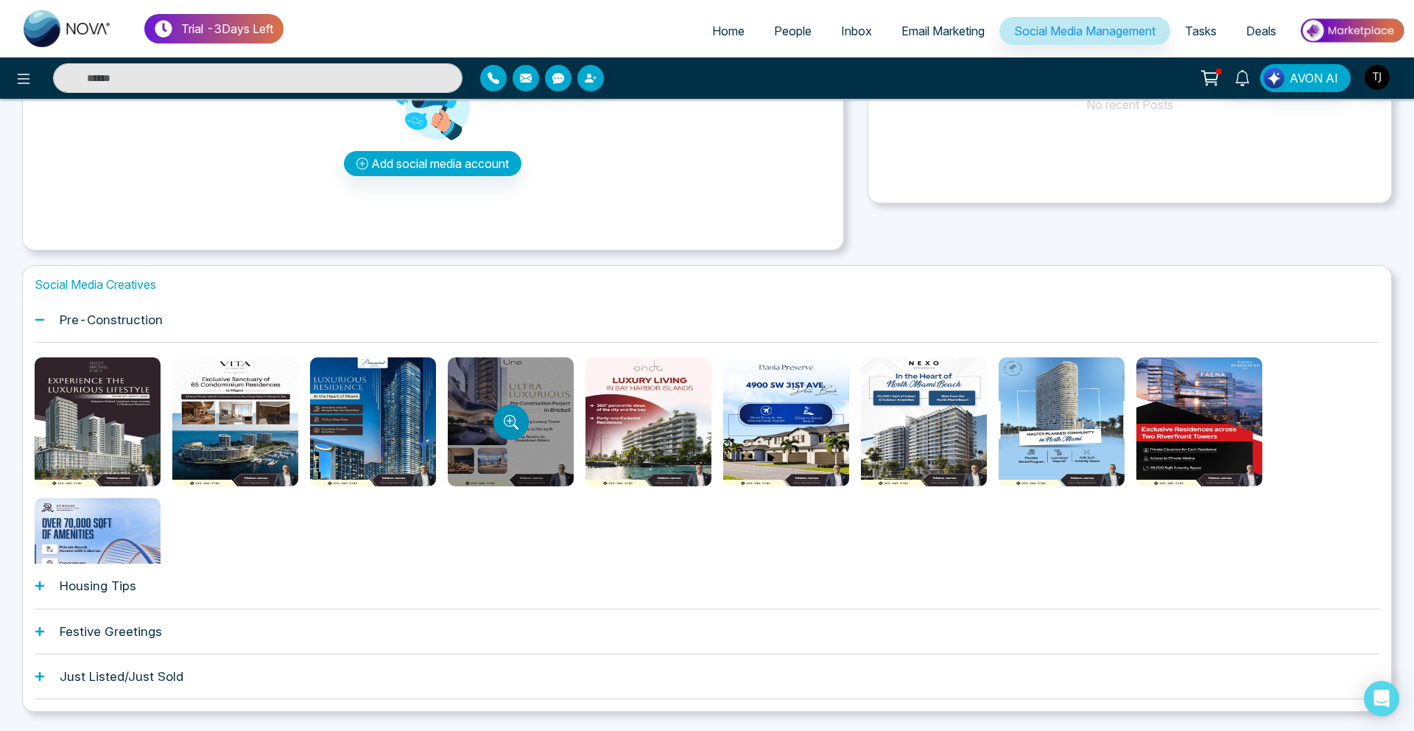
click at [522, 411] on button "Preview template" at bounding box center [510, 421] width 35 height 35
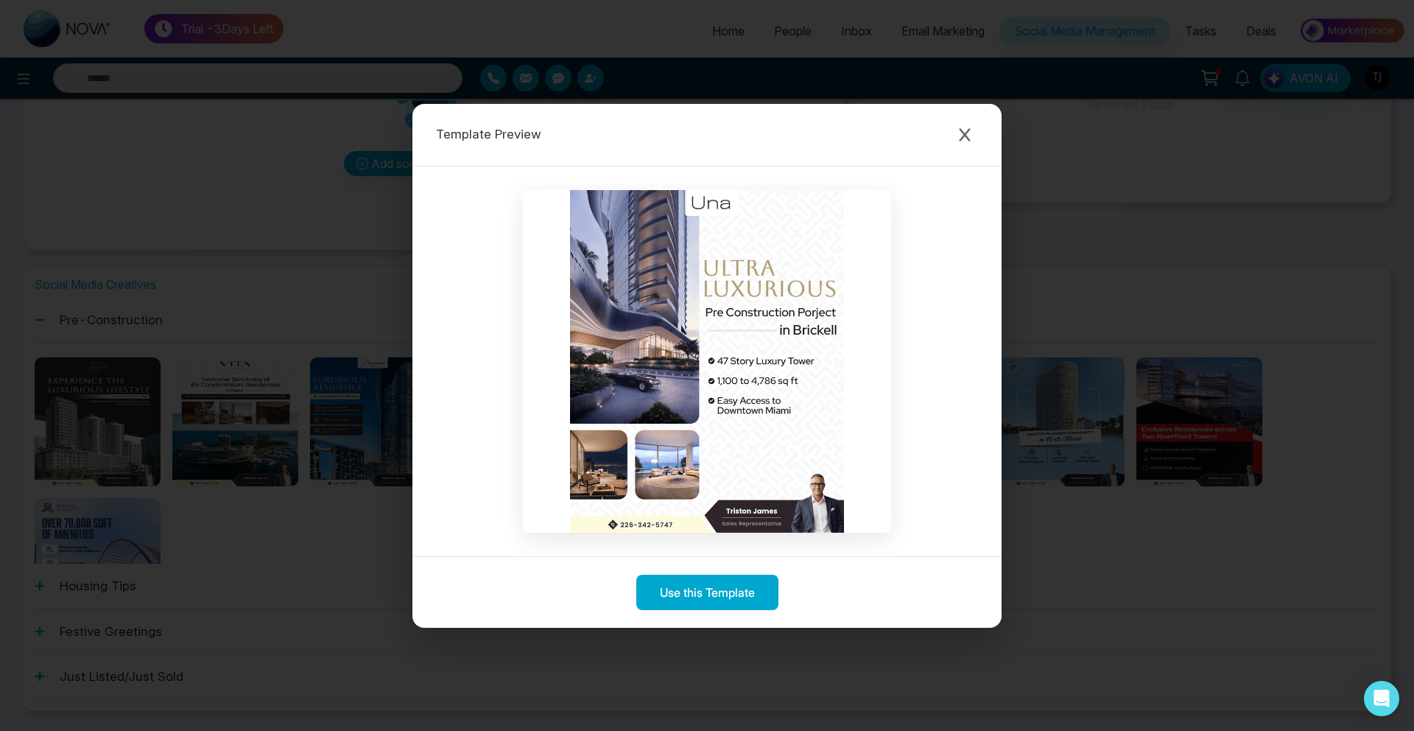
drag, startPoint x: 983, startPoint y: 128, endPoint x: 630, endPoint y: -55, distance: 397.9
click at [630, 0] on html "Trial - 3 Days Left Home People Inbox Email Marketing Social Media Management T…" at bounding box center [707, 146] width 1414 height 731
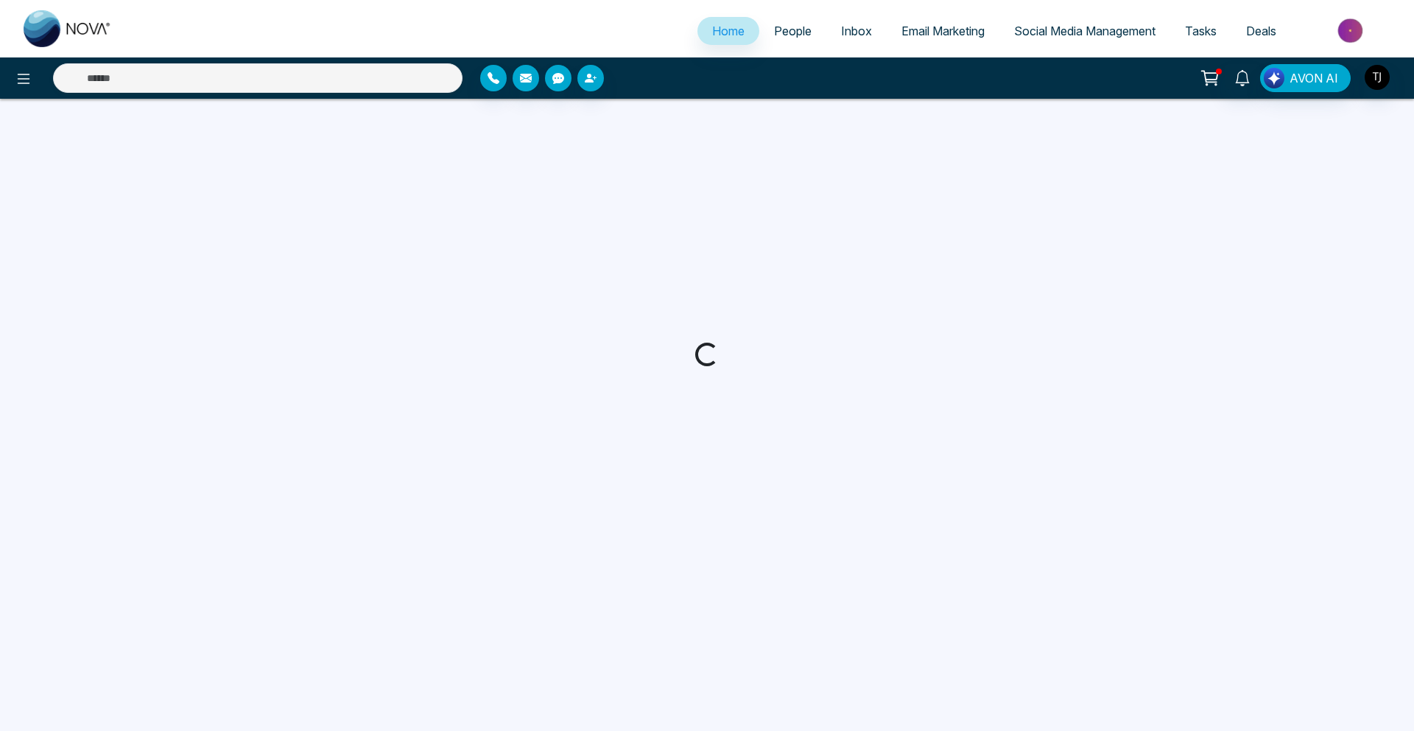
select select "*"
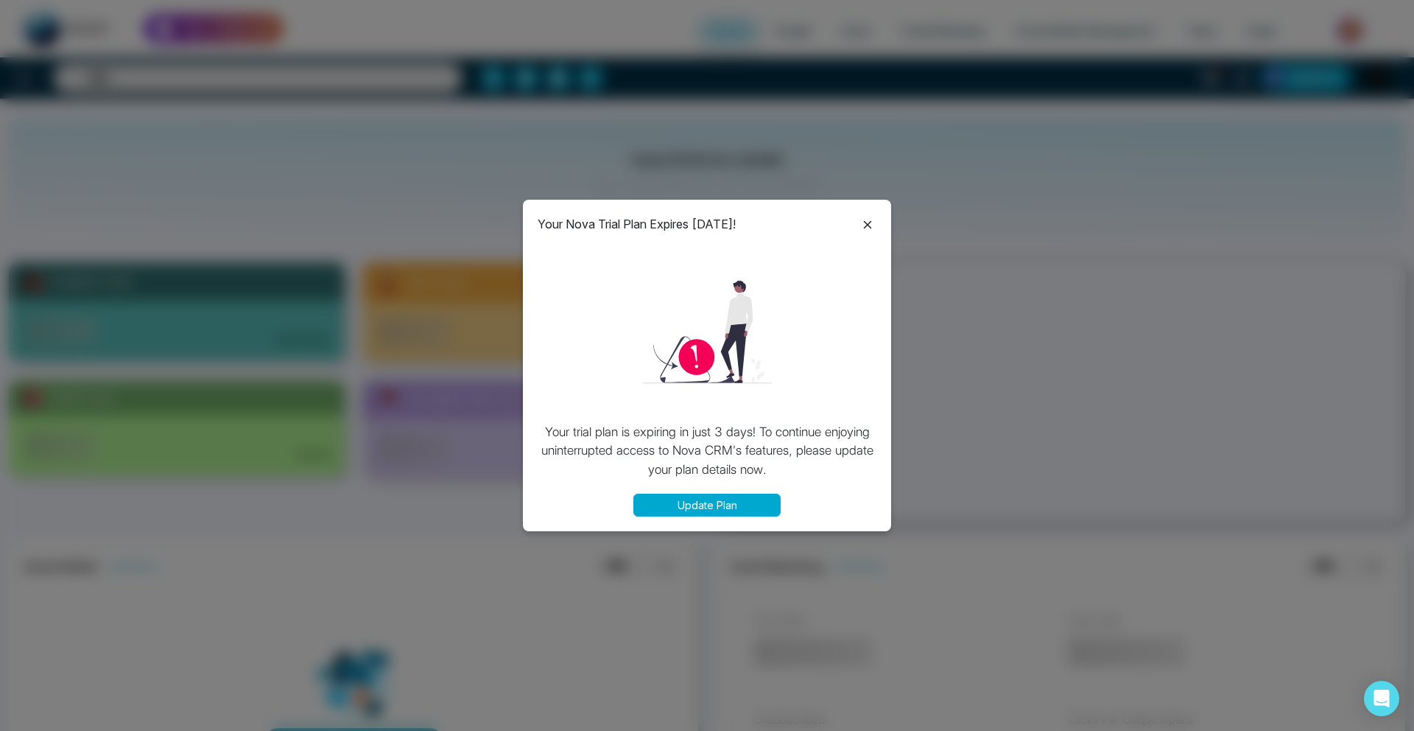
click at [868, 217] on icon at bounding box center [868, 225] width 18 height 18
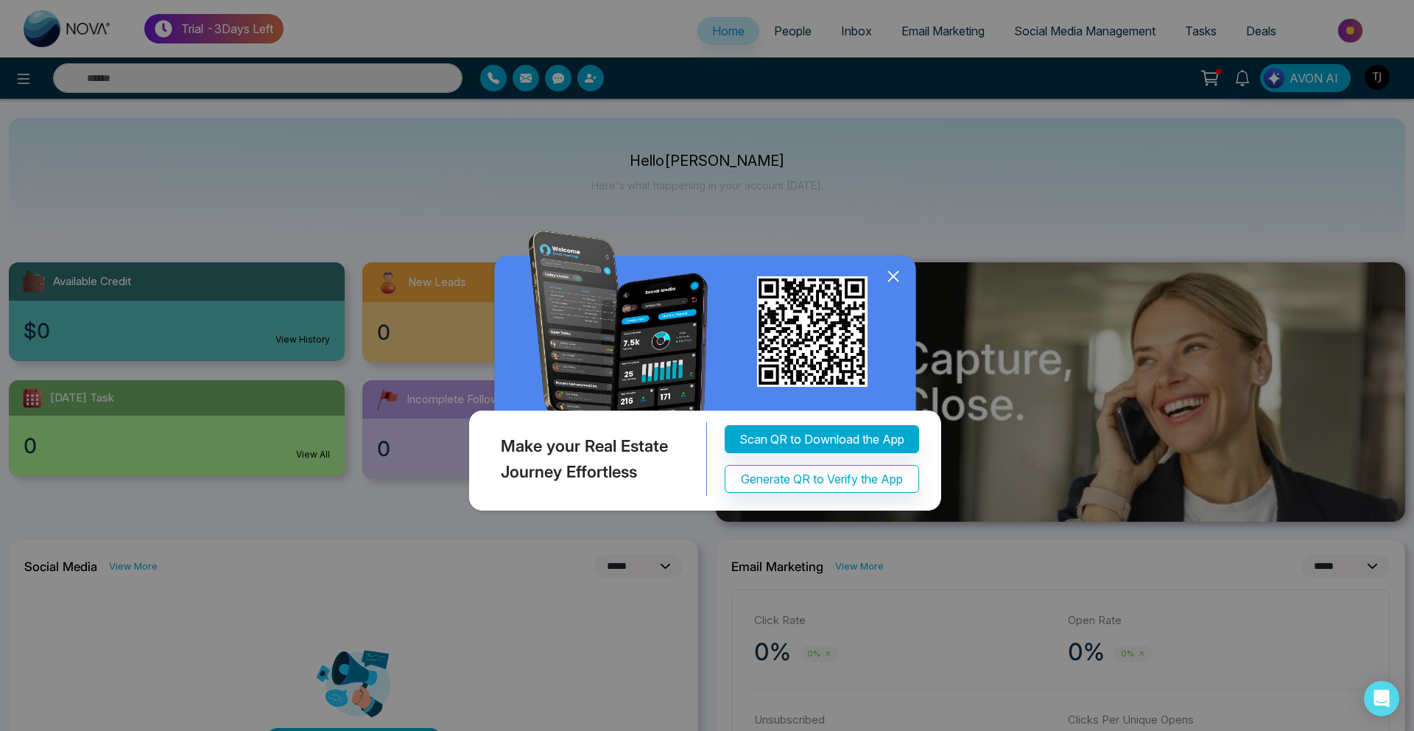
click at [894, 270] on icon at bounding box center [893, 276] width 22 height 22
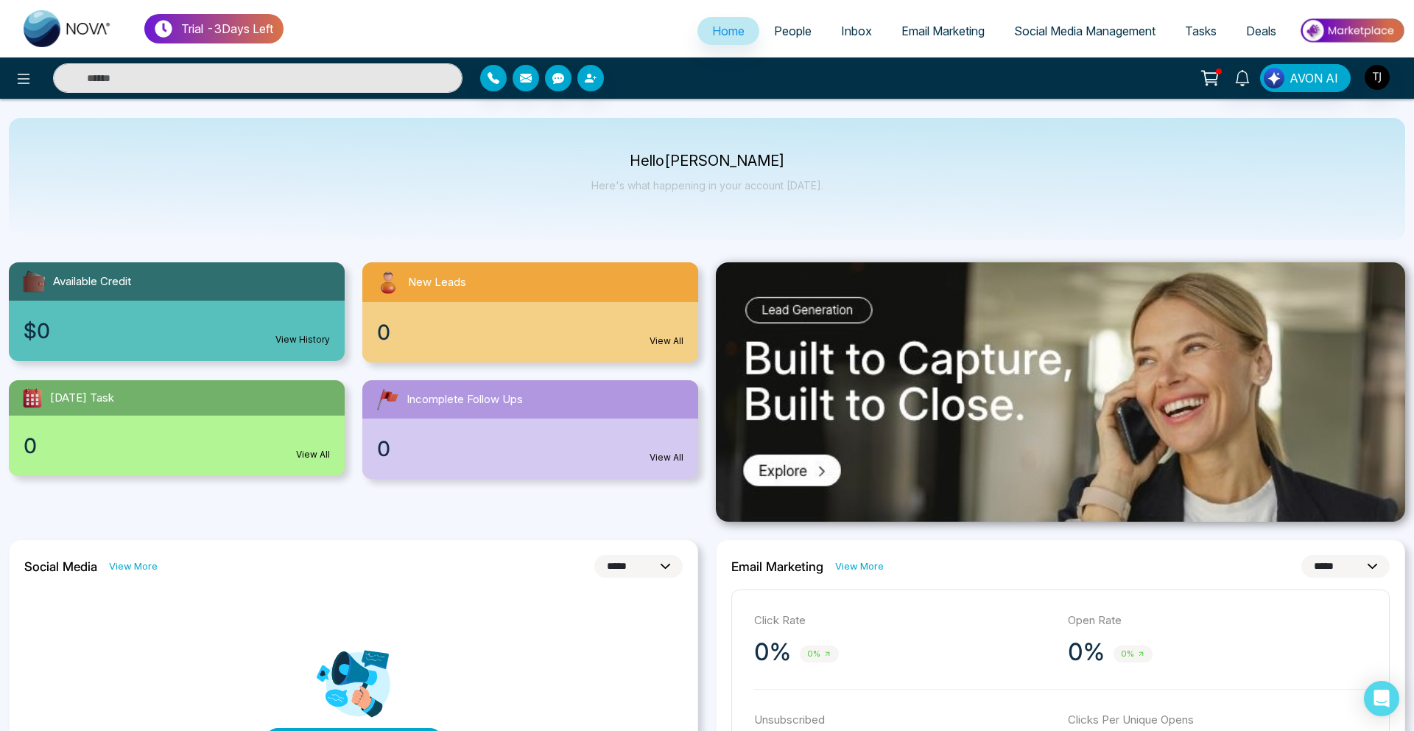
click at [930, 29] on span "Email Marketing" at bounding box center [942, 31] width 83 height 15
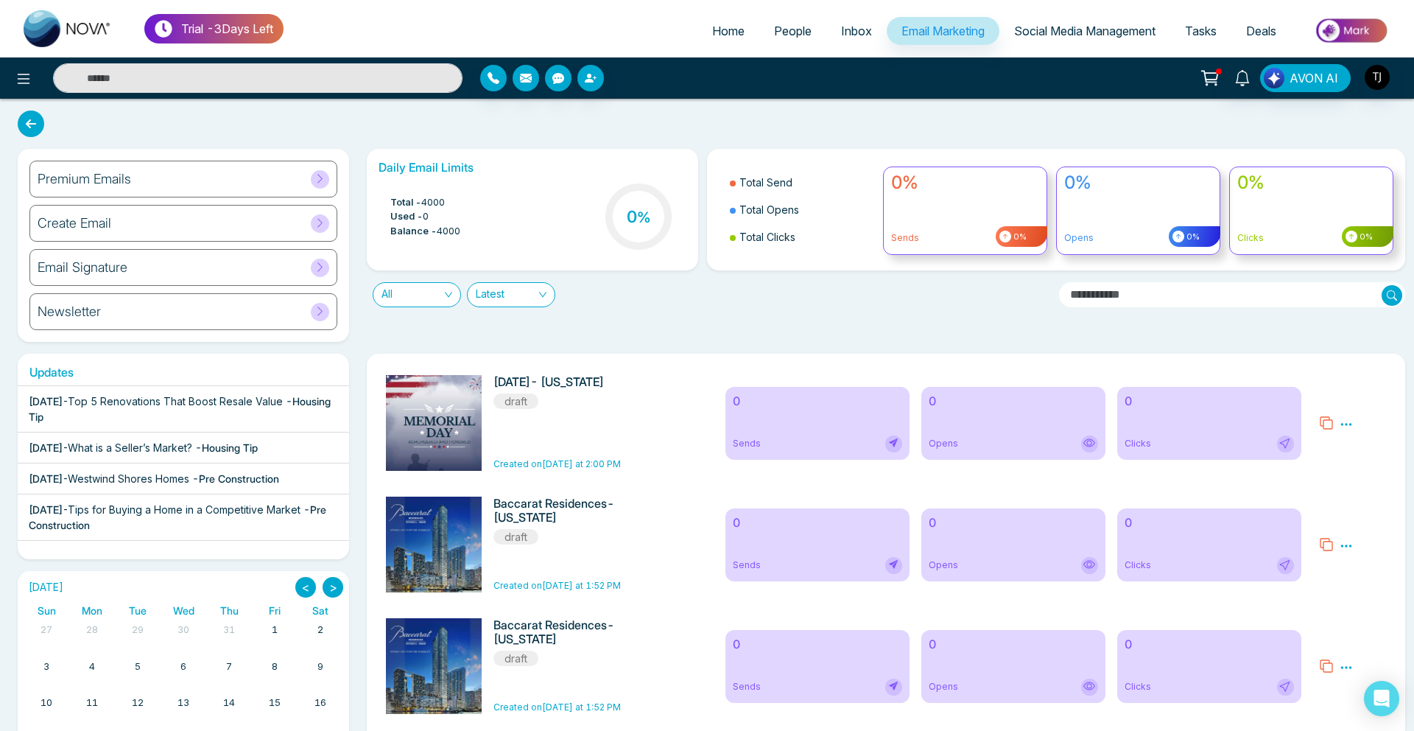
click at [270, 178] on div "Premium Emails" at bounding box center [183, 179] width 308 height 37
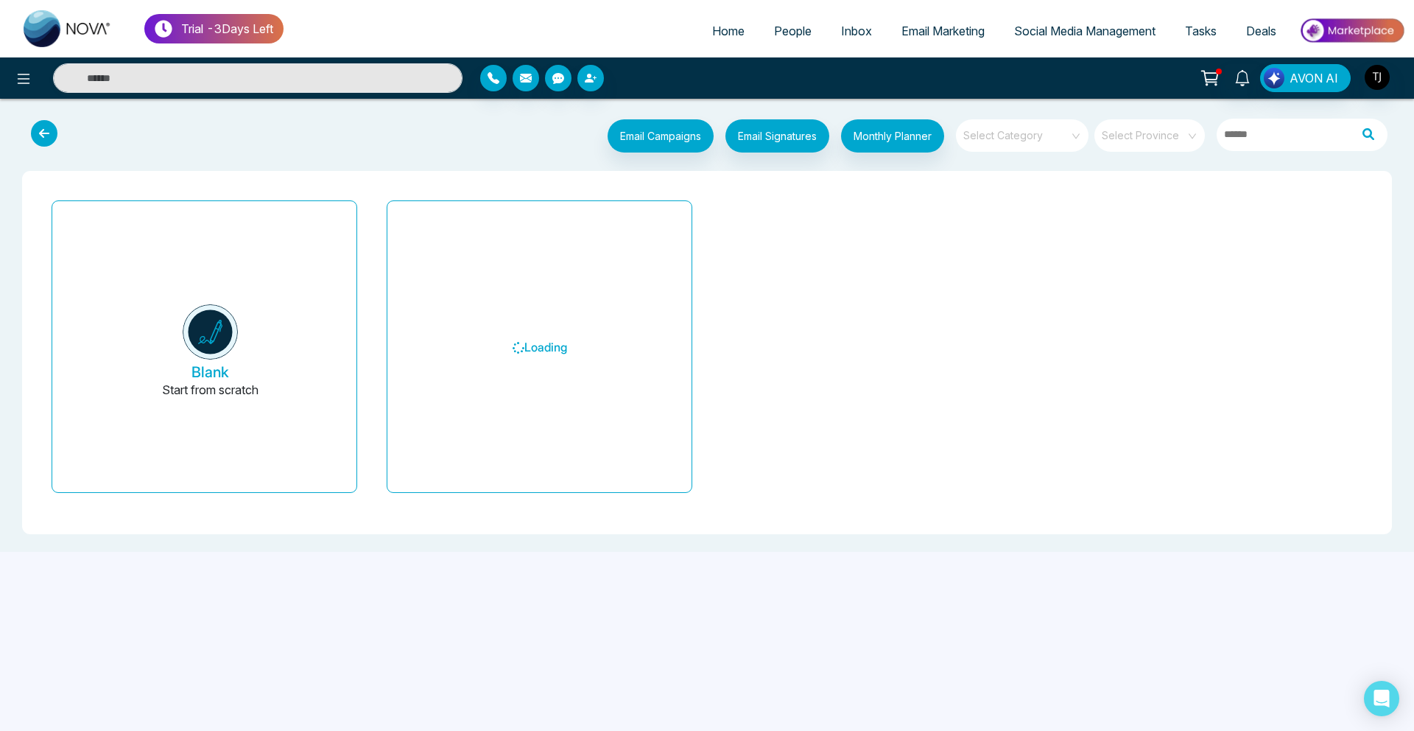
click at [1022, 136] on input "search" at bounding box center [1017, 130] width 106 height 22
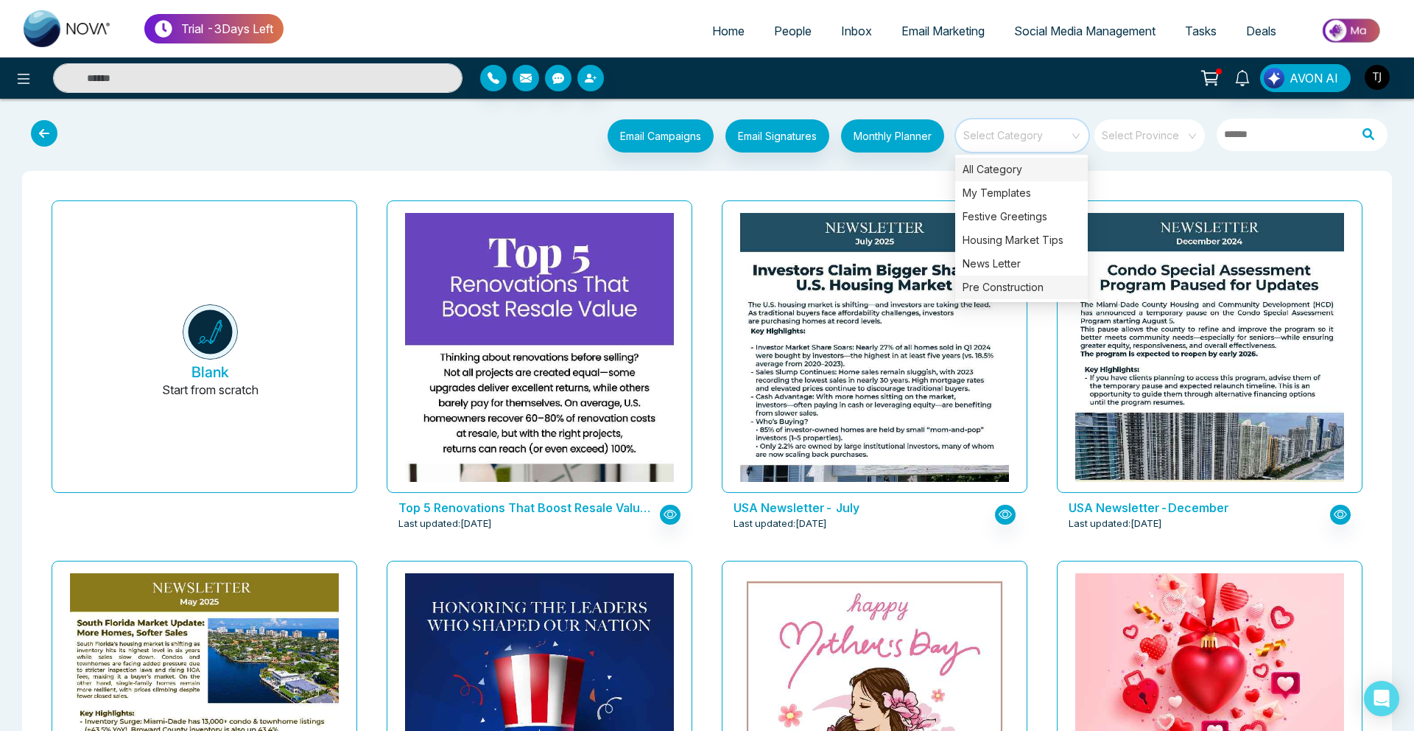
click at [989, 280] on div "Pre Construction" at bounding box center [1021, 287] width 133 height 24
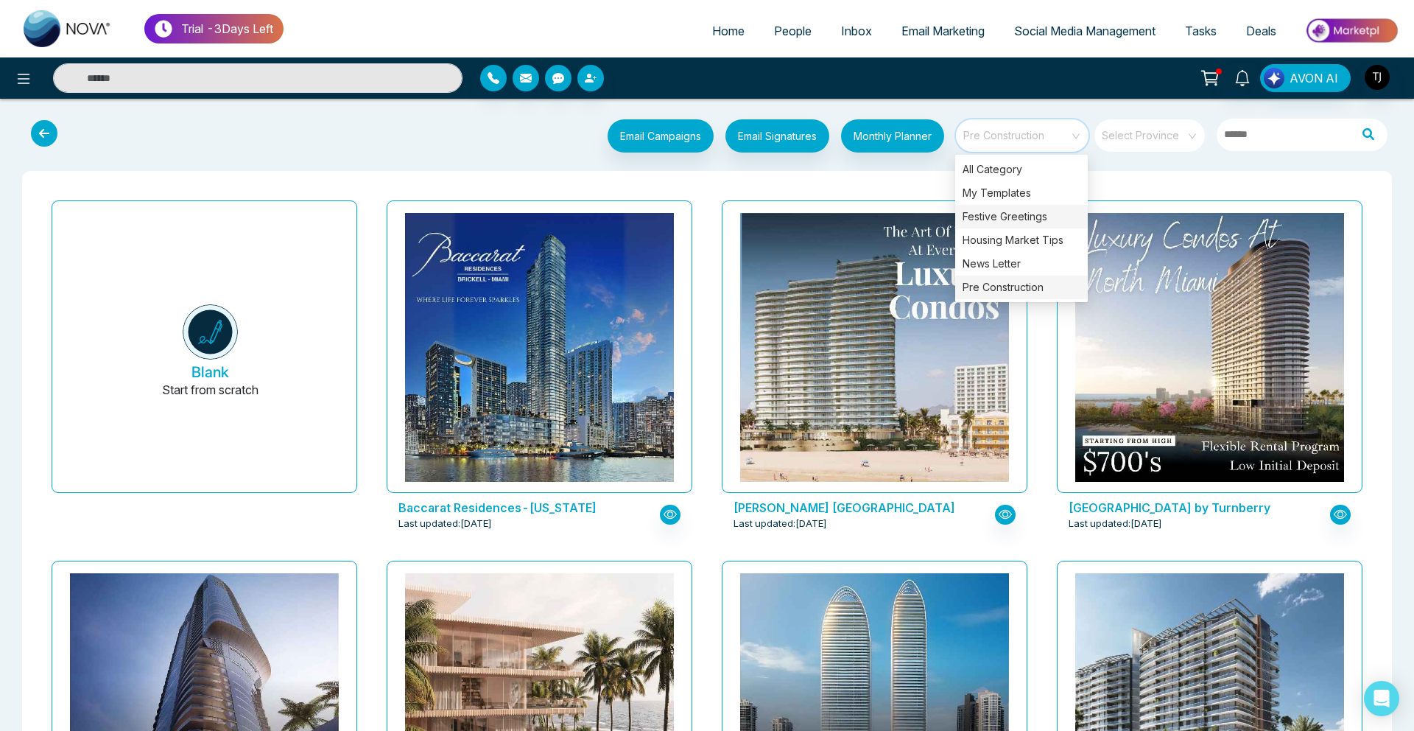
click at [1009, 216] on div "Festive Greetings" at bounding box center [1021, 217] width 133 height 24
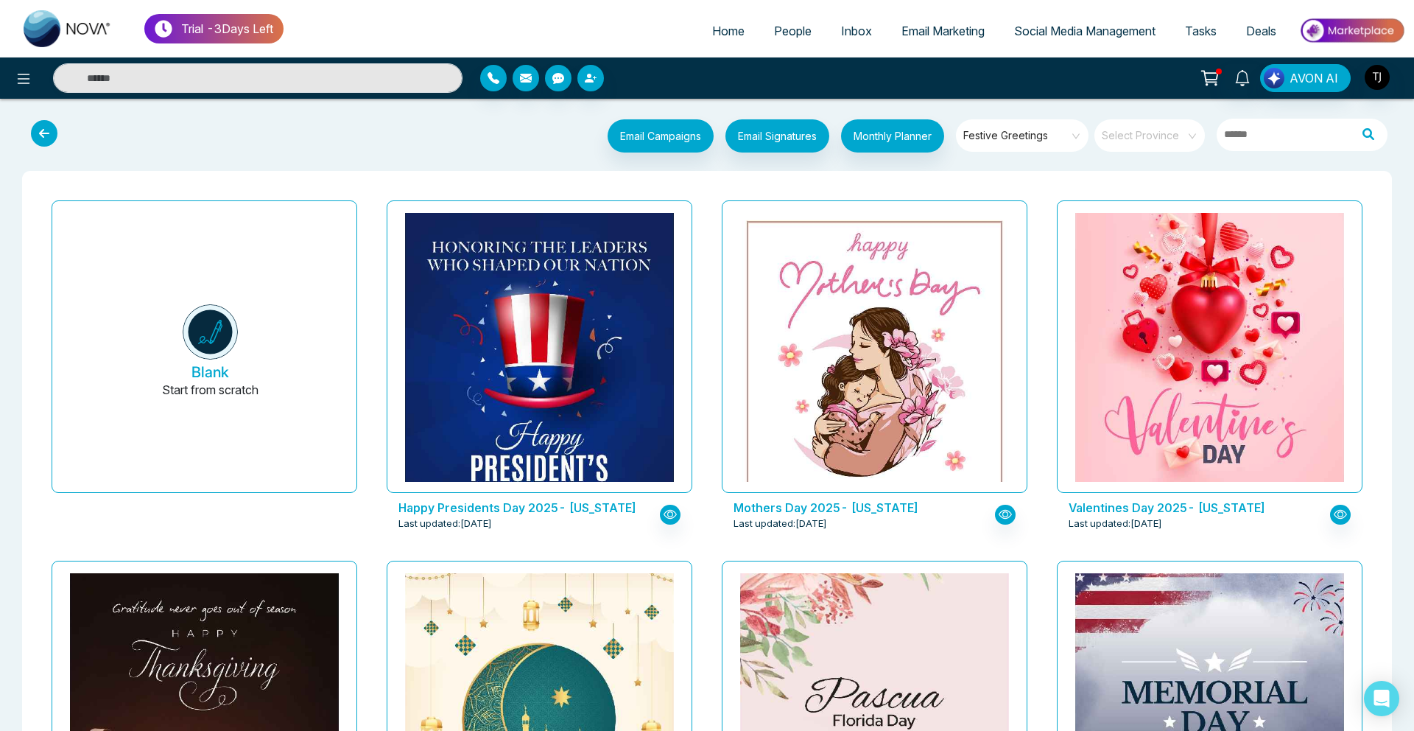
click at [1040, 33] on span "Social Media Management" at bounding box center [1084, 31] width 141 height 15
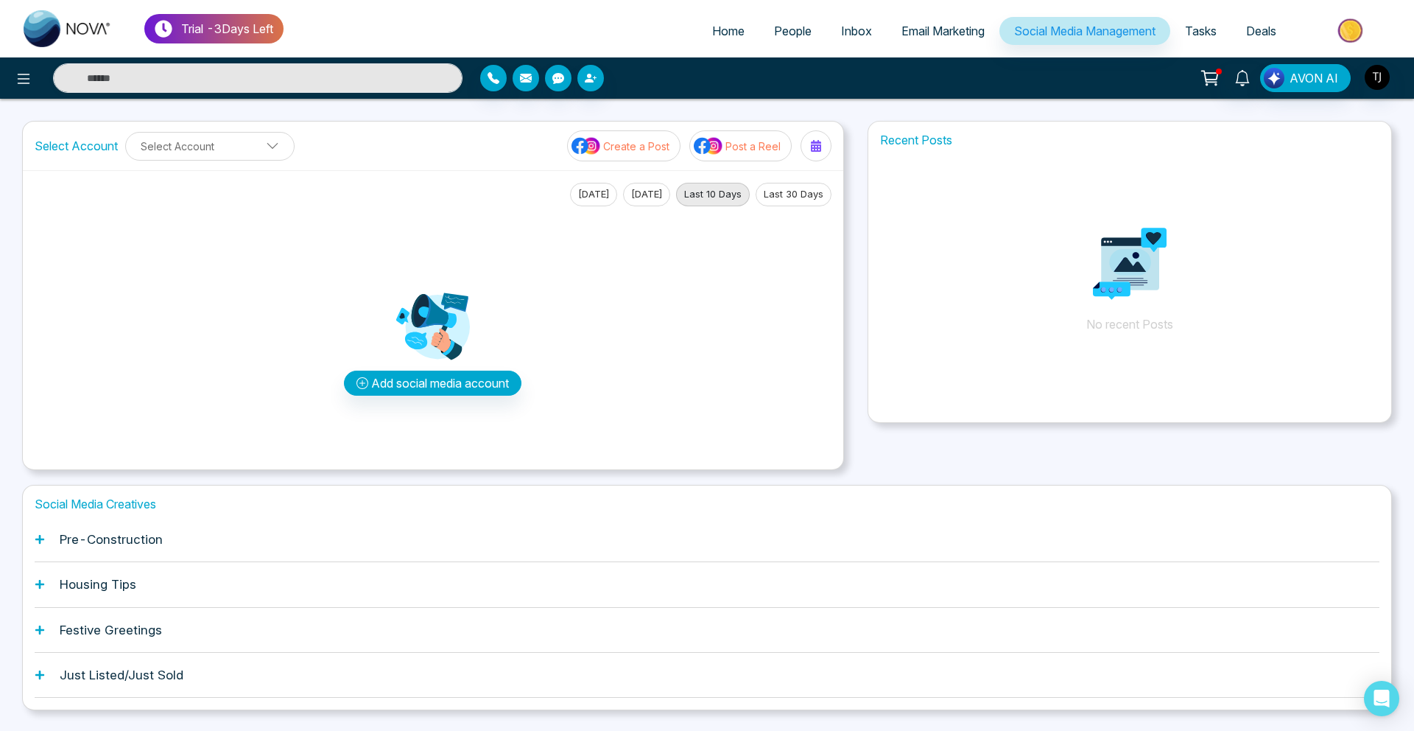
scroll to position [38, 0]
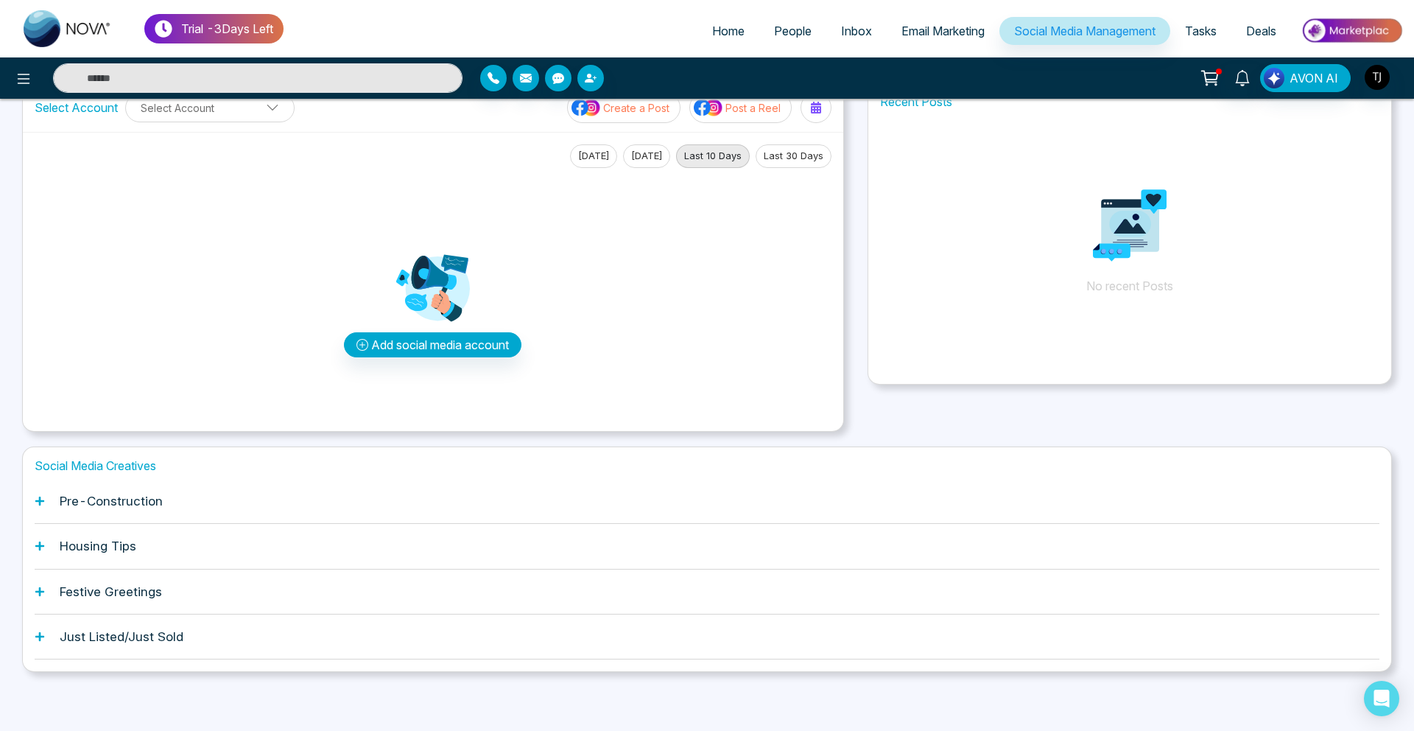
click at [142, 531] on div "Housing Tips" at bounding box center [707, 546] width 1345 height 45
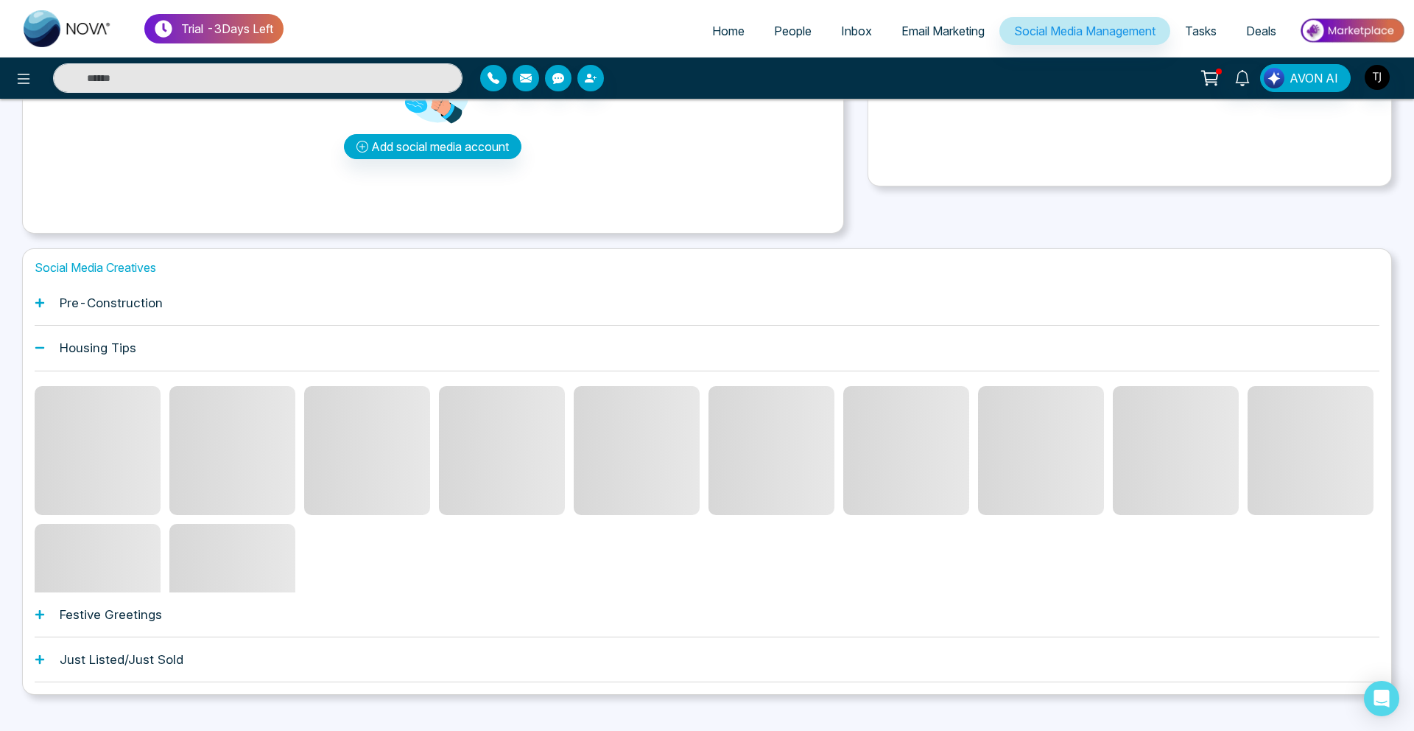
scroll to position [259, 0]
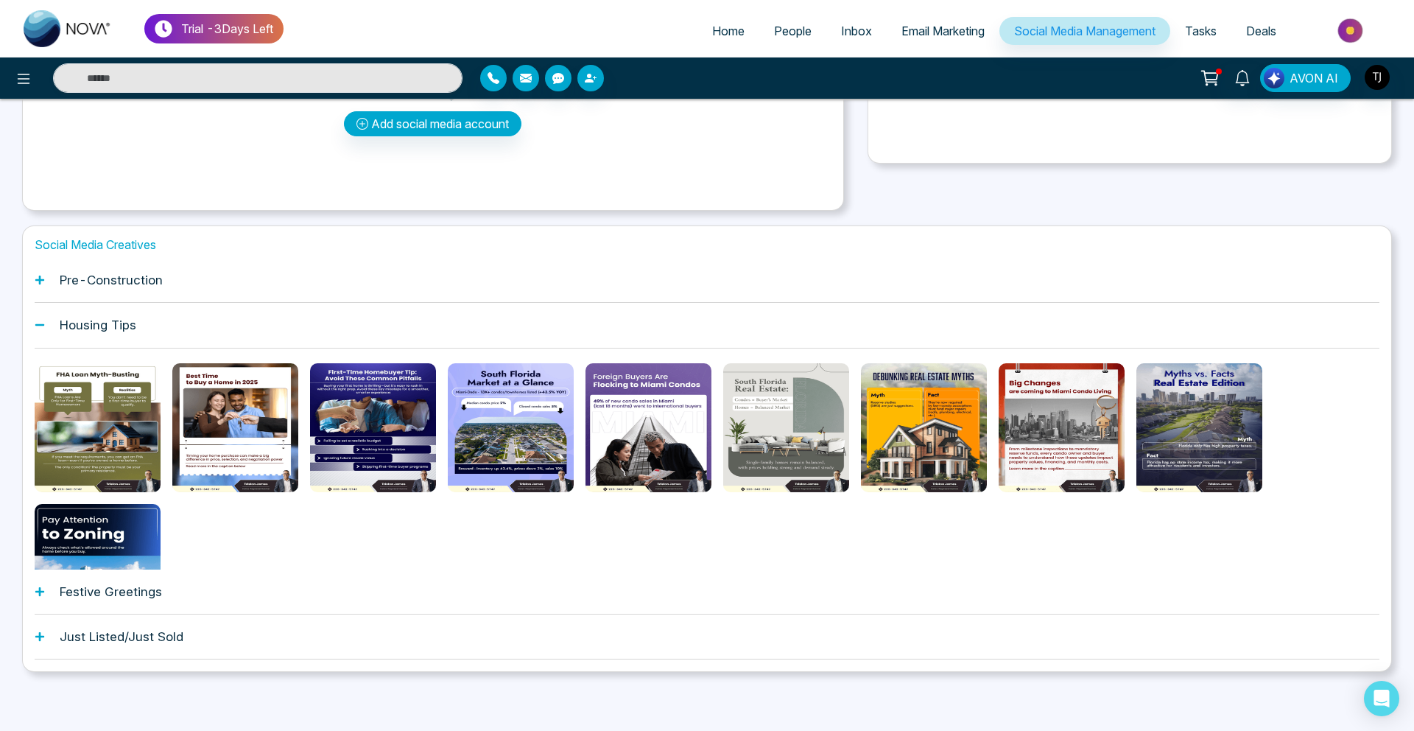
click at [142, 571] on div "Festive Greetings" at bounding box center [707, 591] width 1345 height 45
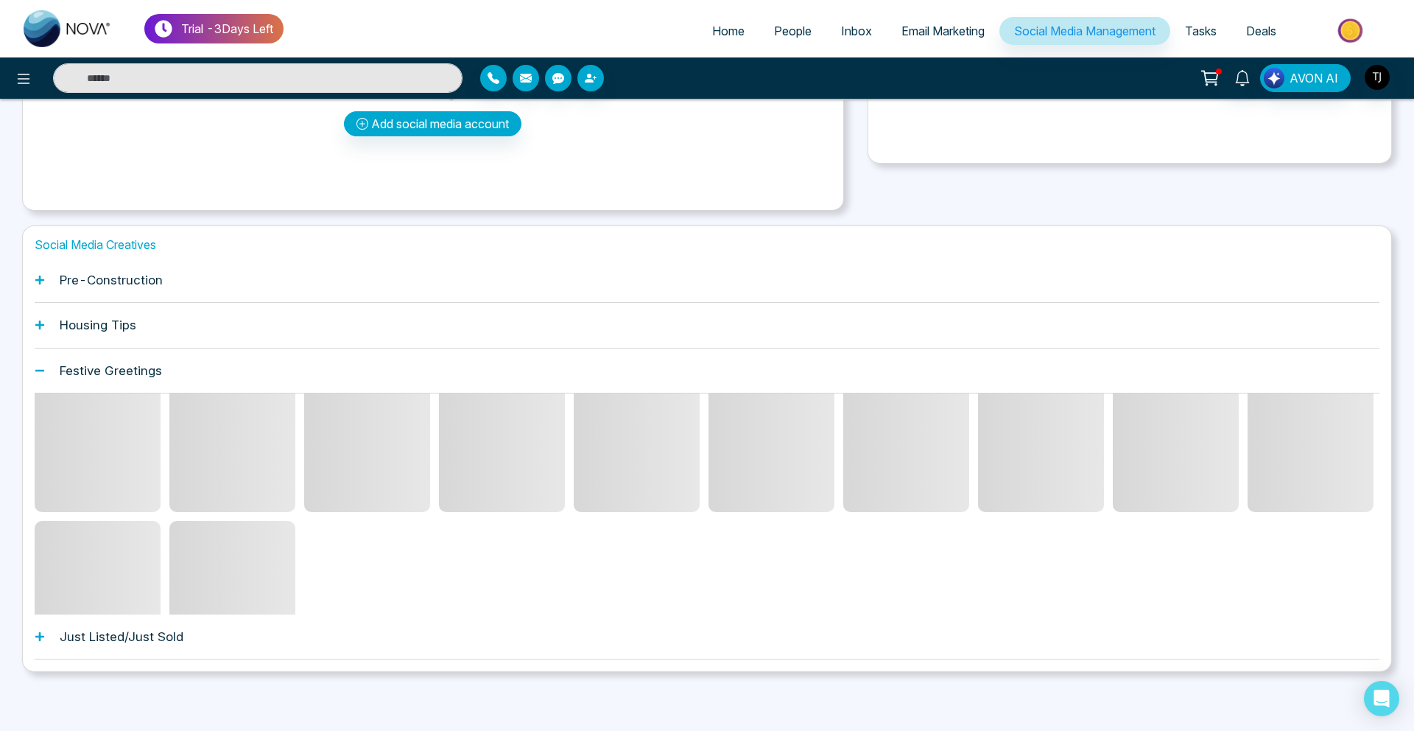
scroll to position [27, 0]
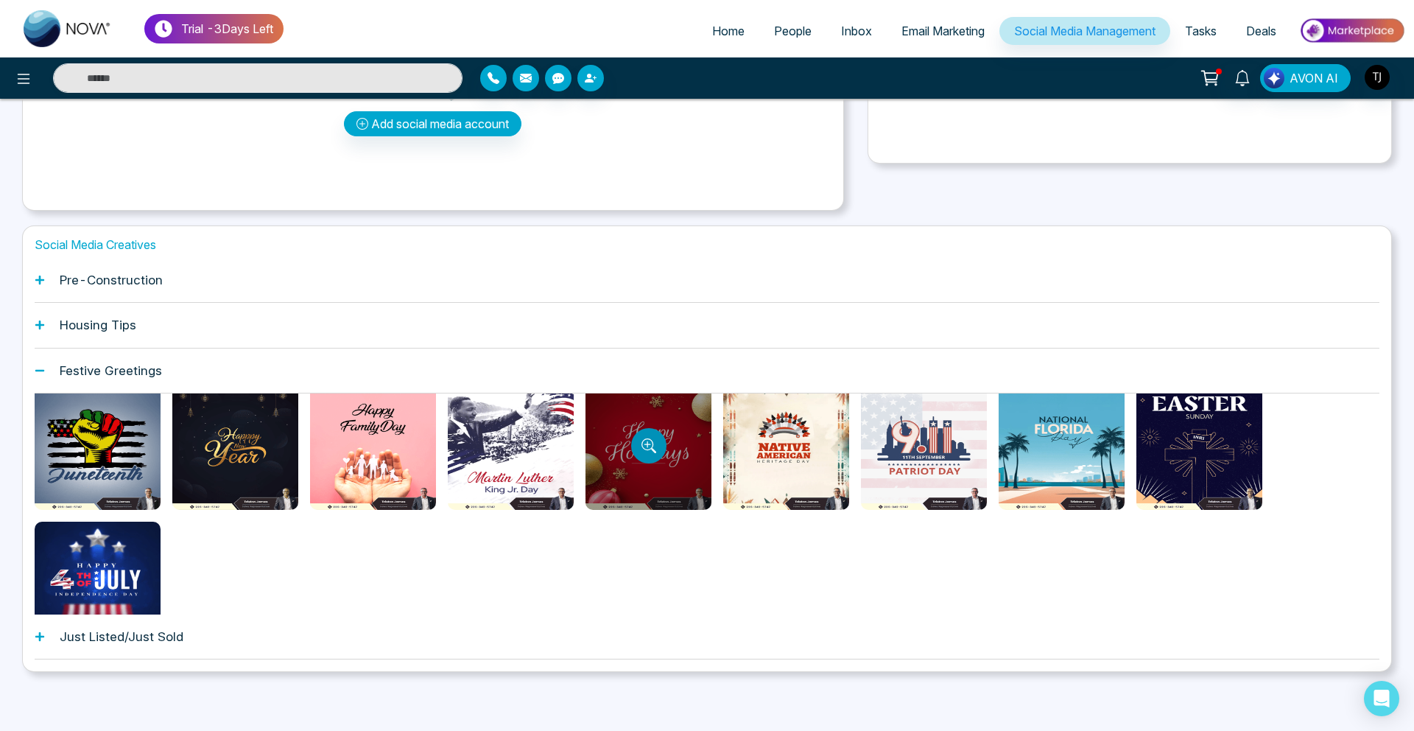
click at [655, 443] on icon "Preview template" at bounding box center [649, 445] width 15 height 15
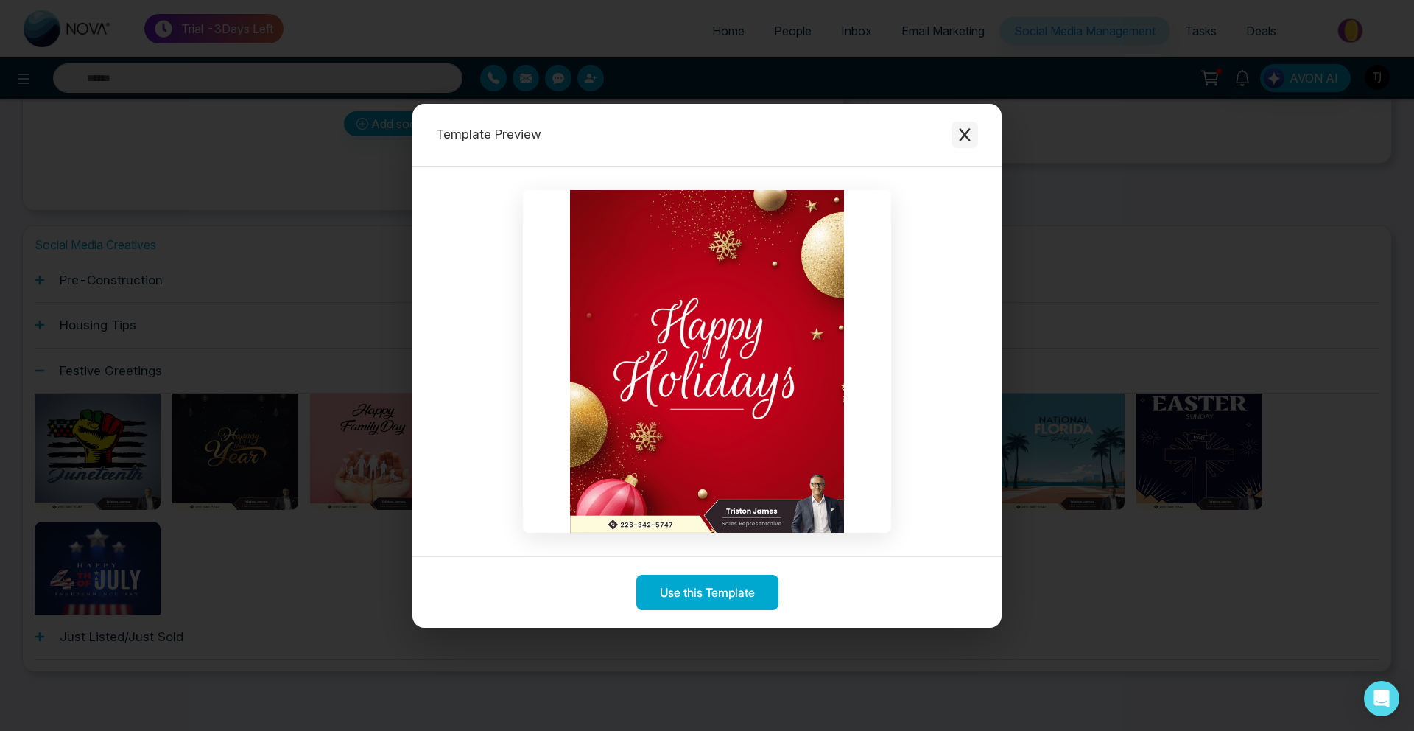
click at [960, 138] on icon "Close modal" at bounding box center [964, 134] width 11 height 13
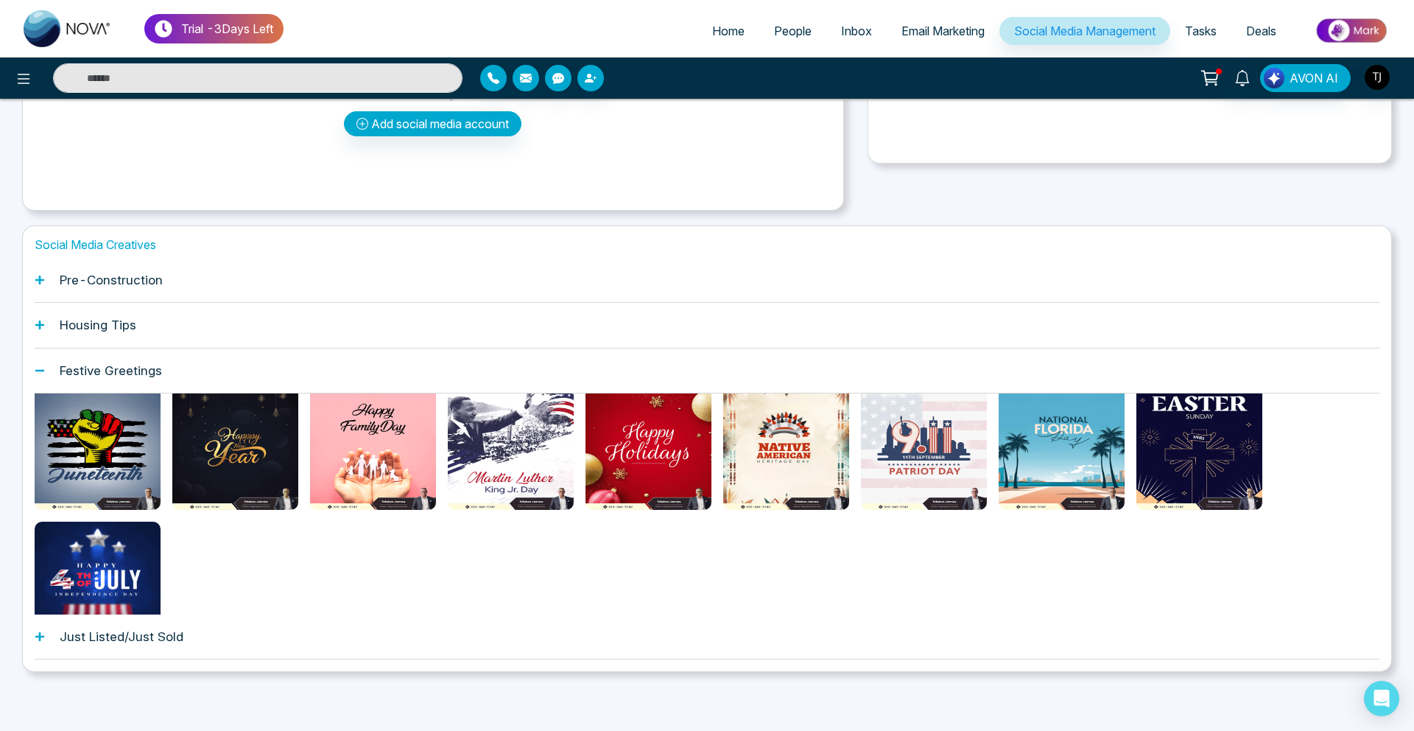
click at [776, 35] on span "People" at bounding box center [793, 31] width 38 height 15
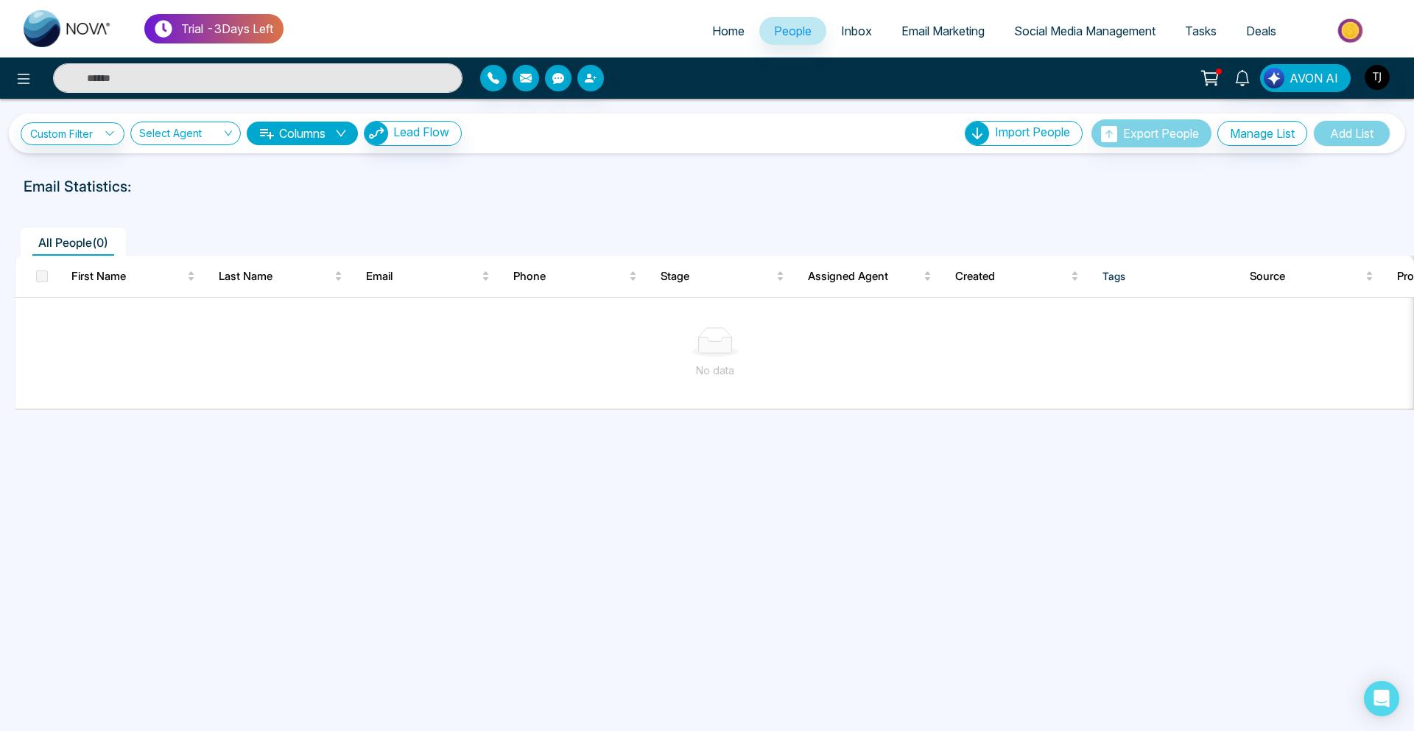
click at [1256, 36] on span "Deals" at bounding box center [1261, 31] width 30 height 15
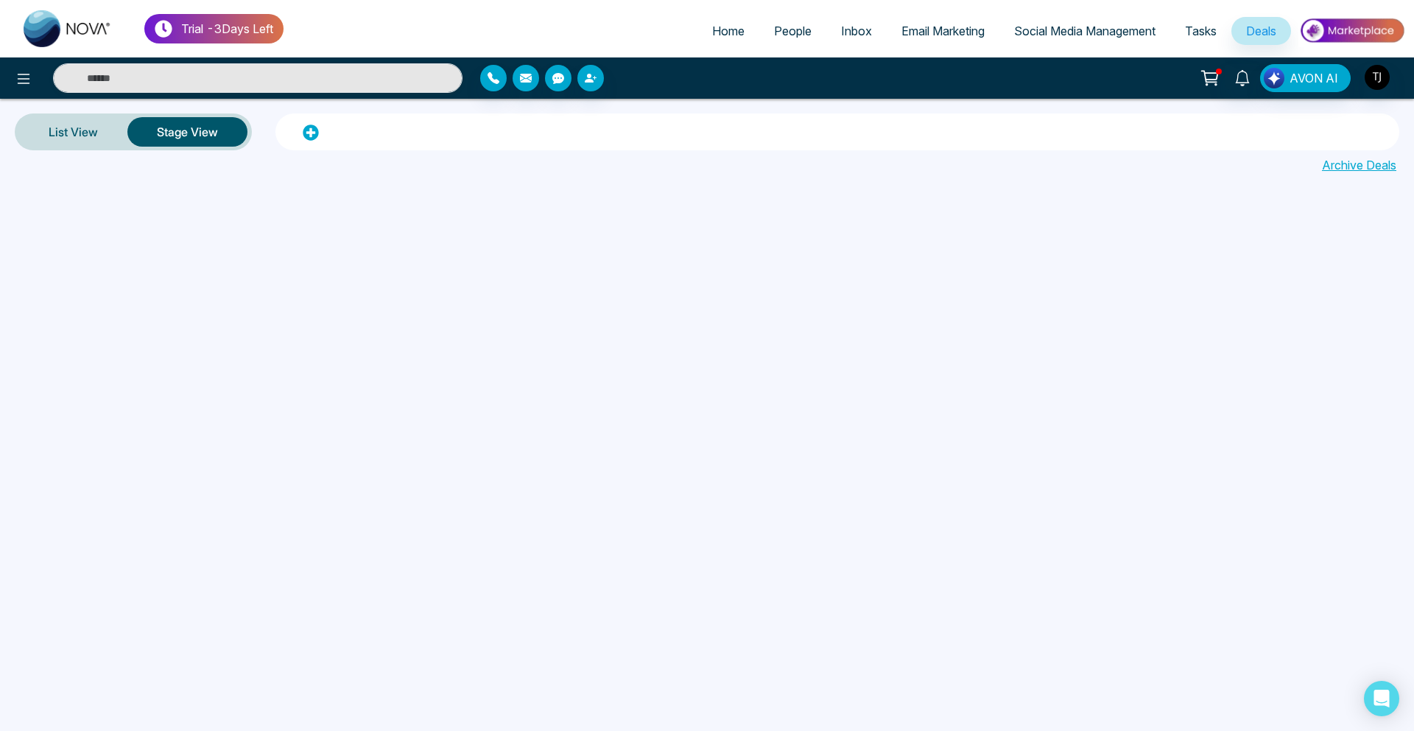
click at [906, 31] on span "Email Marketing" at bounding box center [942, 31] width 83 height 15
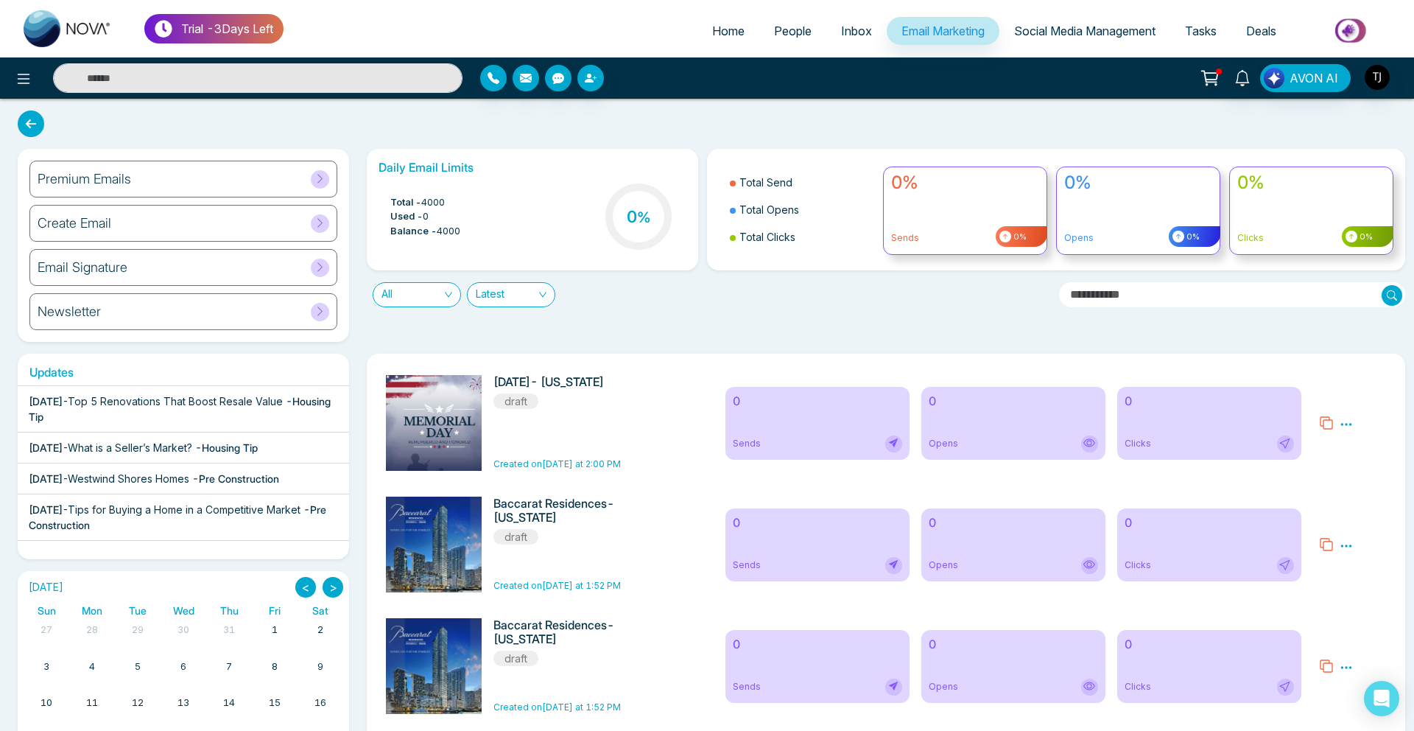
click at [150, 188] on div "Premium Emails" at bounding box center [183, 179] width 308 height 37
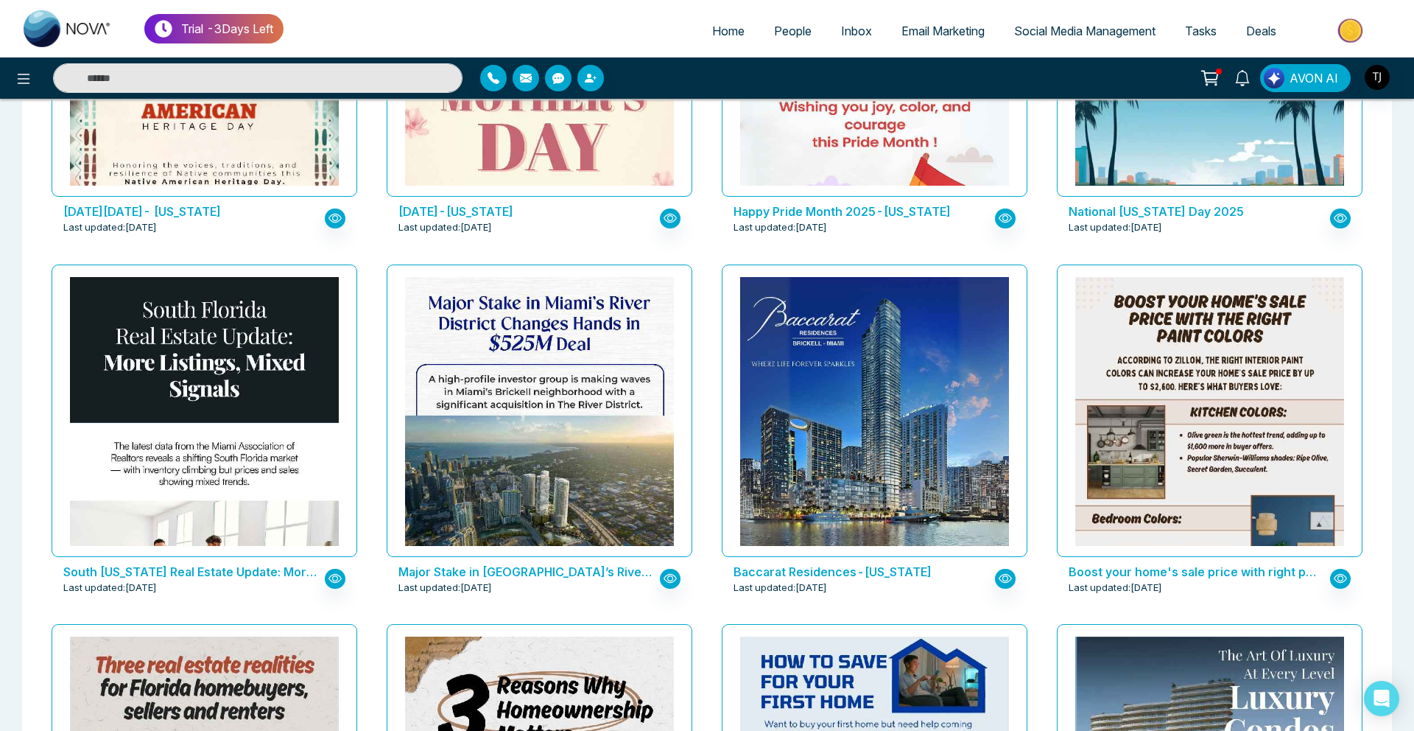
scroll to position [1790, 0]
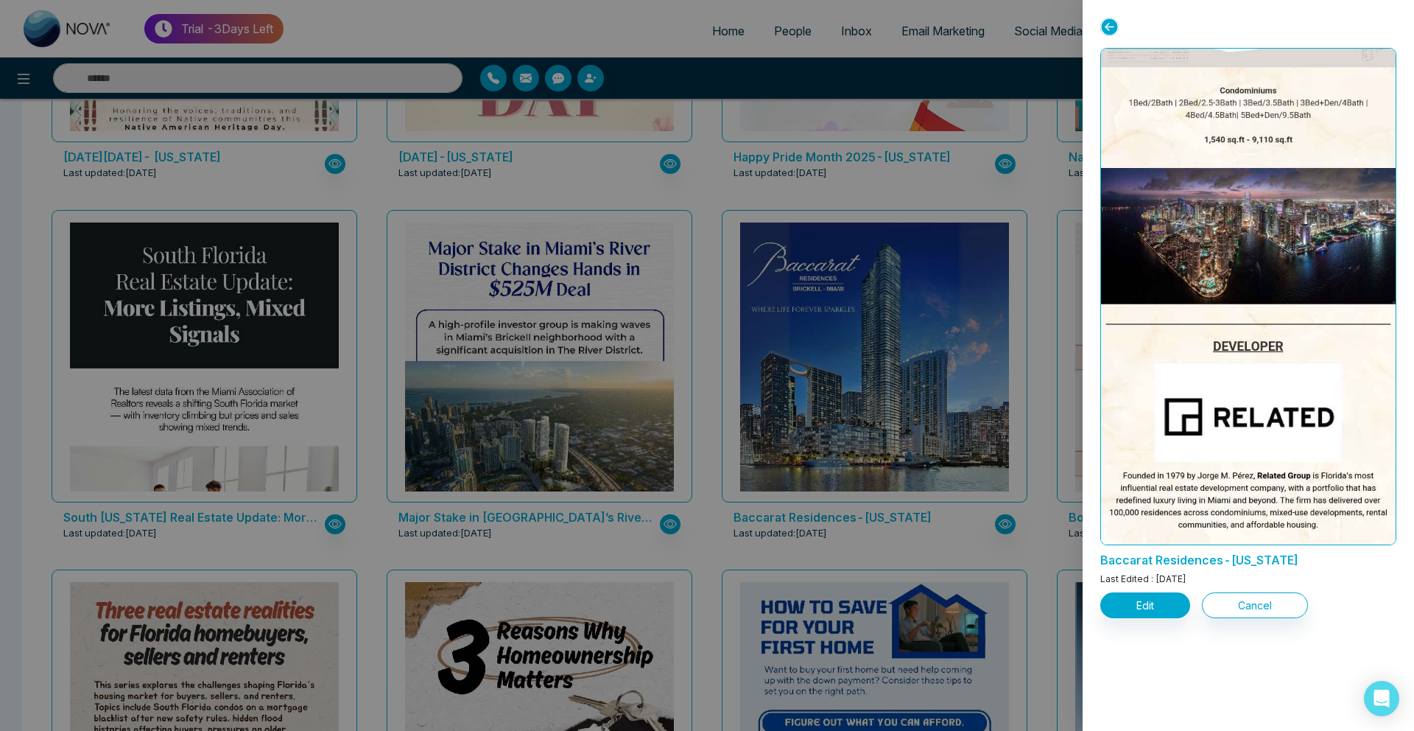
scroll to position [1481, 0]
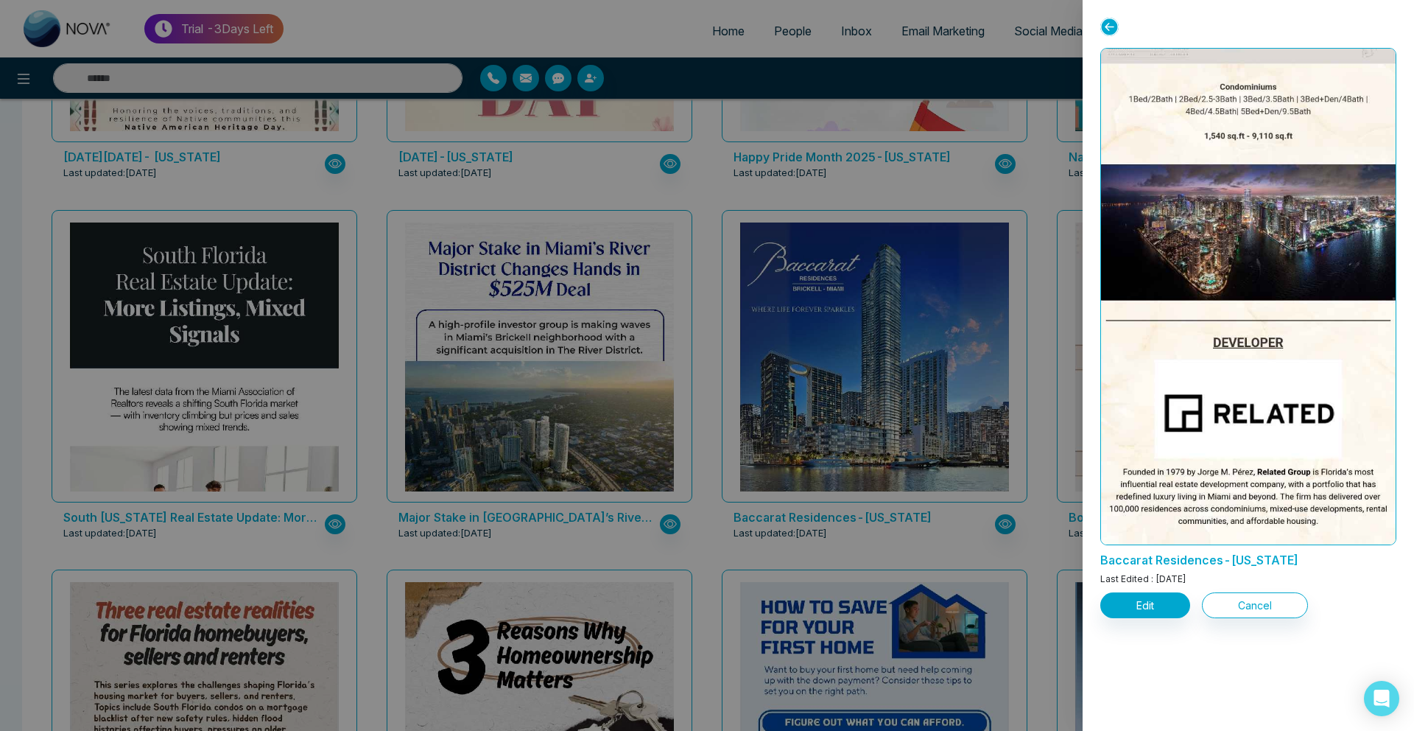
click at [239, 221] on div at bounding box center [707, 365] width 1414 height 731
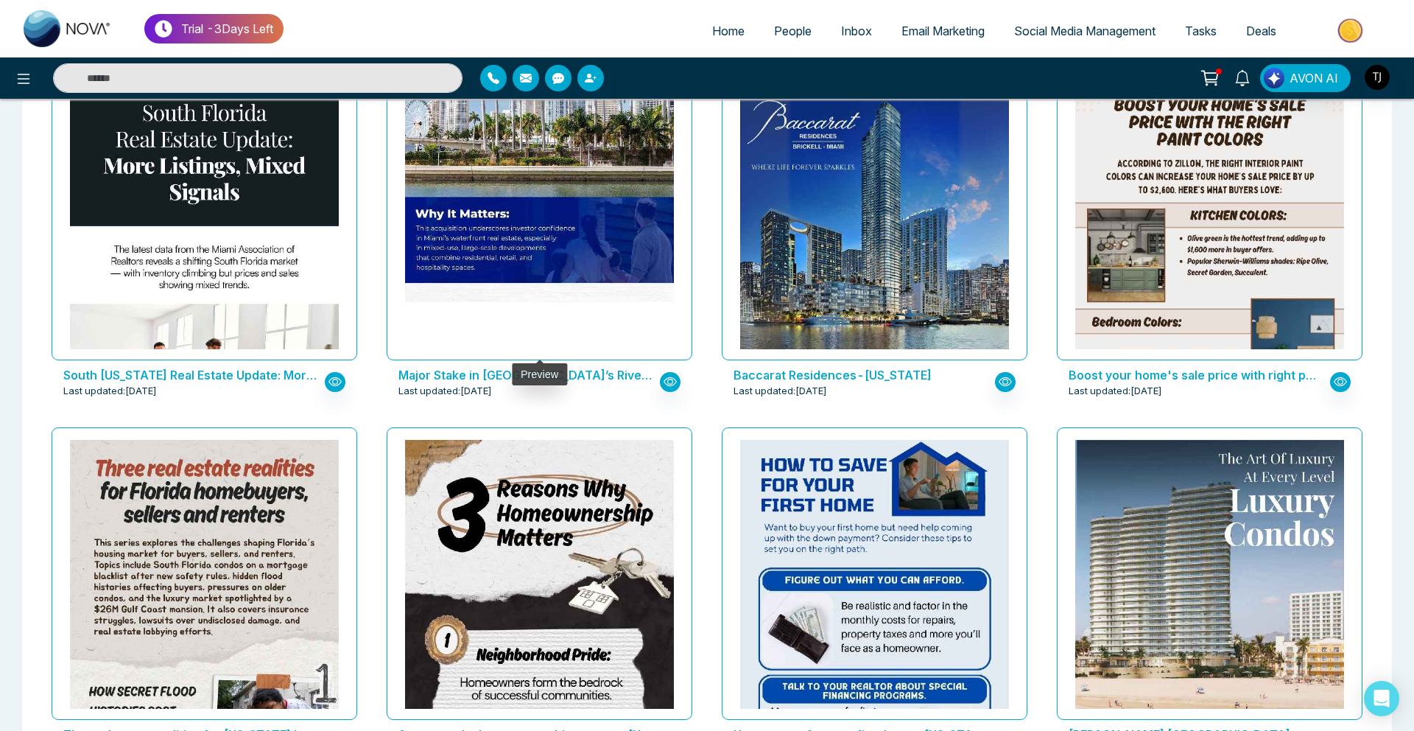
scroll to position [1946, 0]
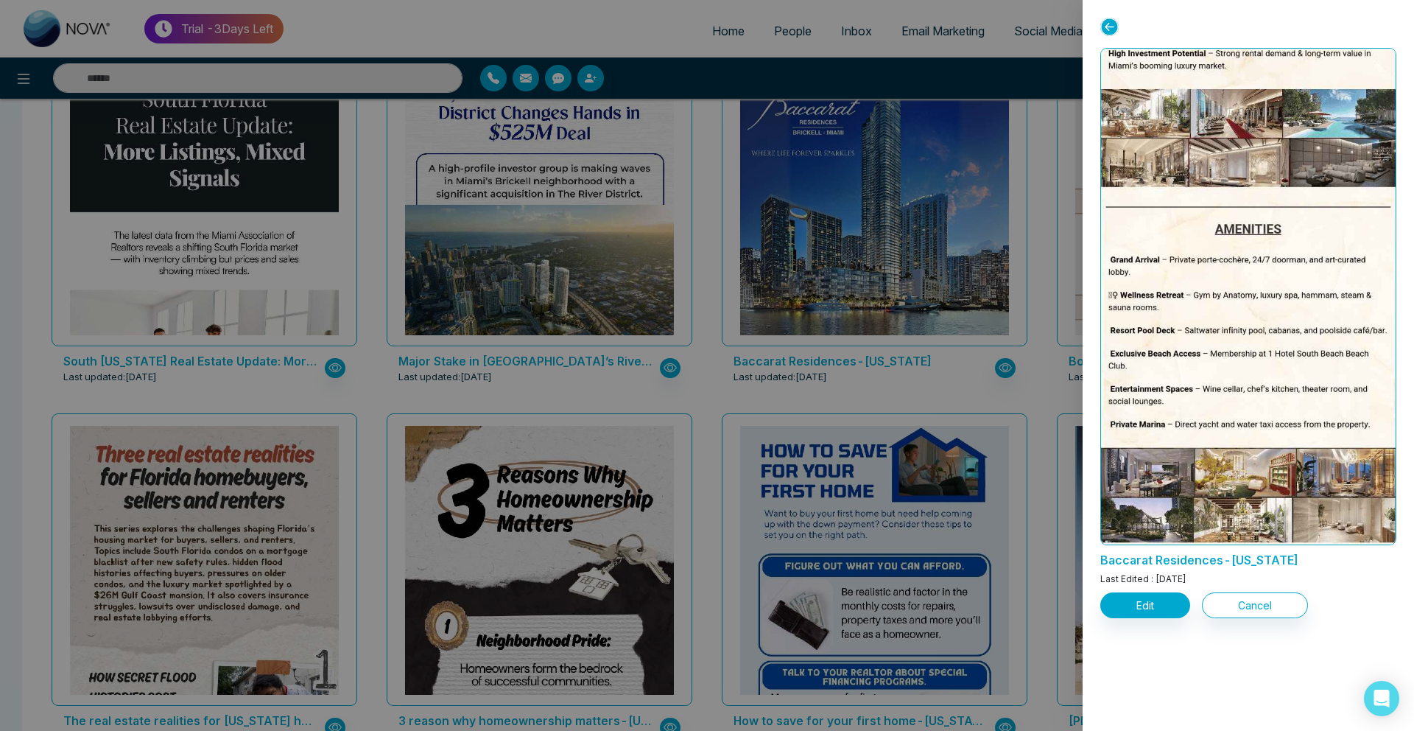
scroll to position [752, 0]
click at [541, 261] on div at bounding box center [707, 365] width 1414 height 731
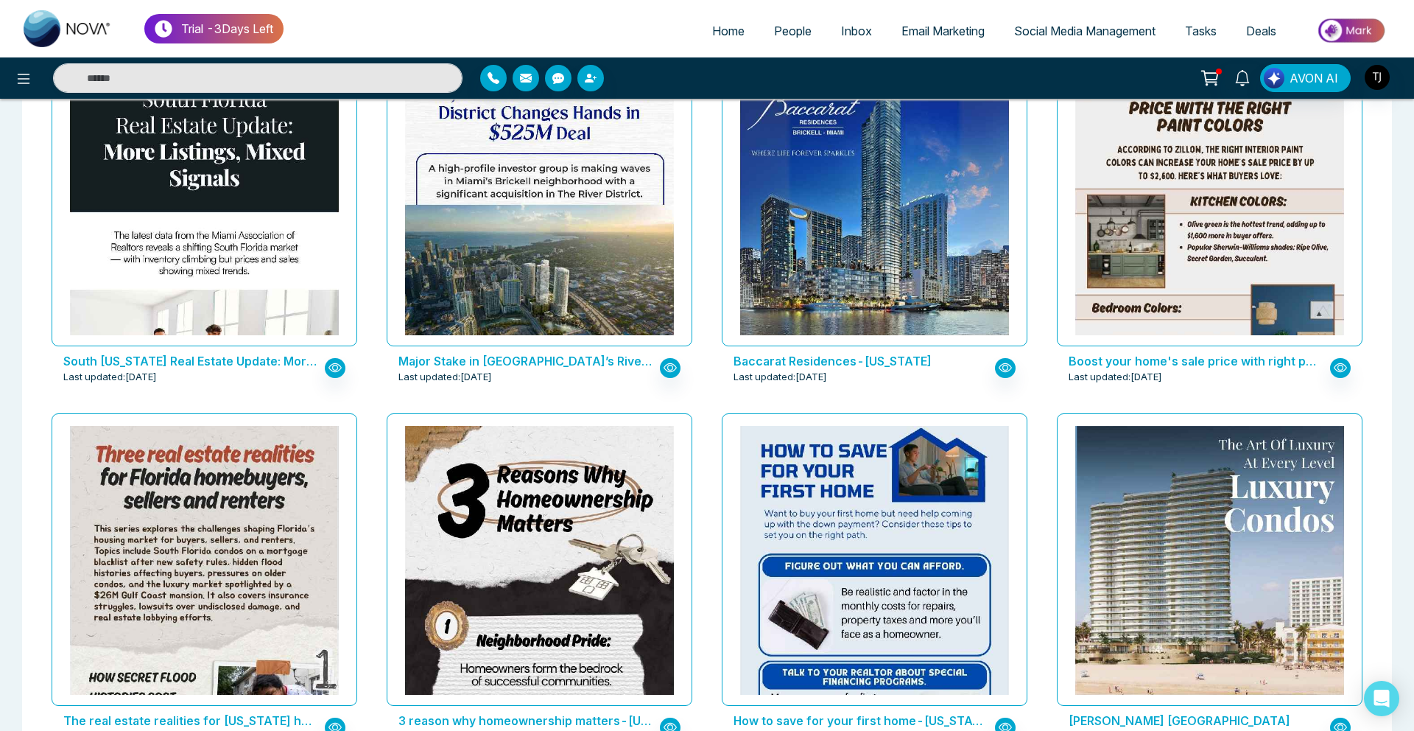
click at [1027, 32] on span "Social Media Management" at bounding box center [1084, 31] width 141 height 15
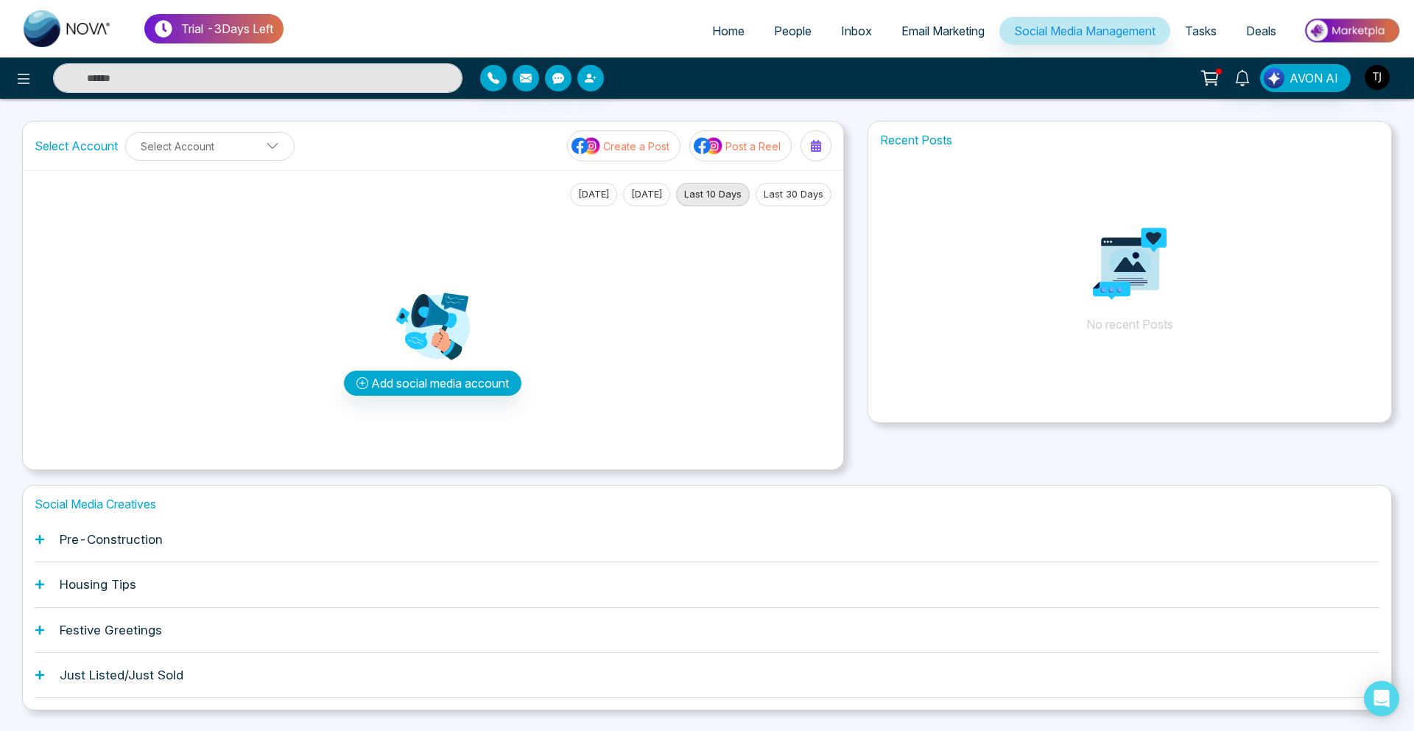
click at [109, 554] on div "Pre-Construction" at bounding box center [707, 539] width 1345 height 45
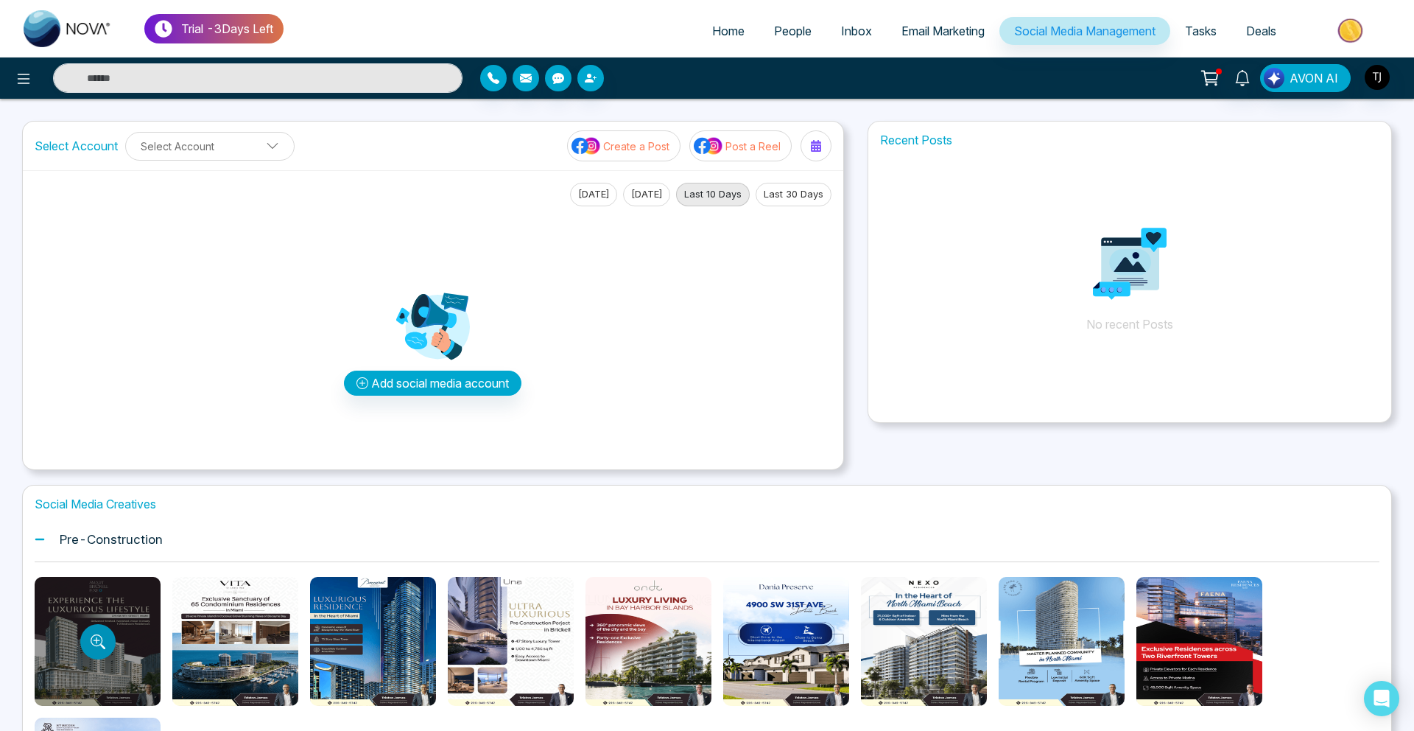
click at [102, 650] on button "Preview template" at bounding box center [97, 641] width 35 height 35
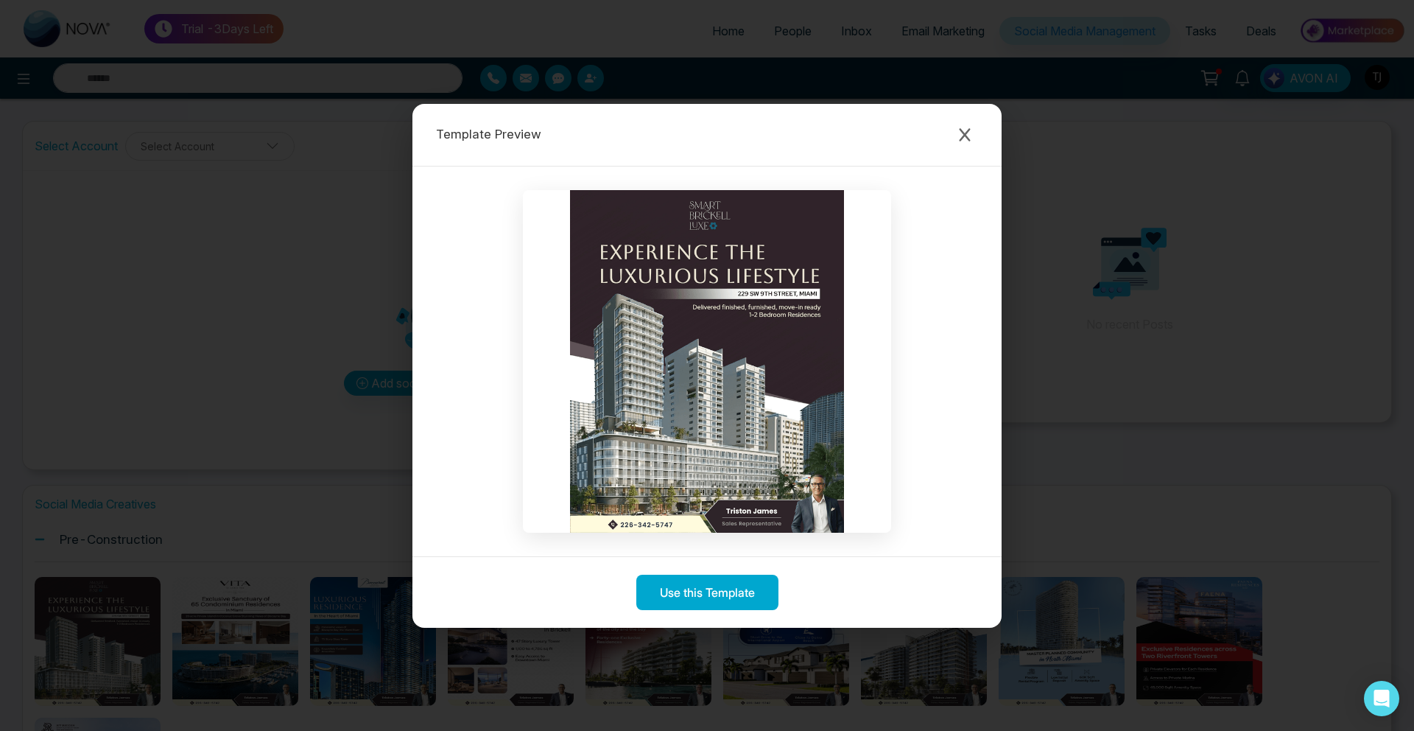
click at [68, 498] on div "Template Preview Use this Template" at bounding box center [707, 365] width 1414 height 731
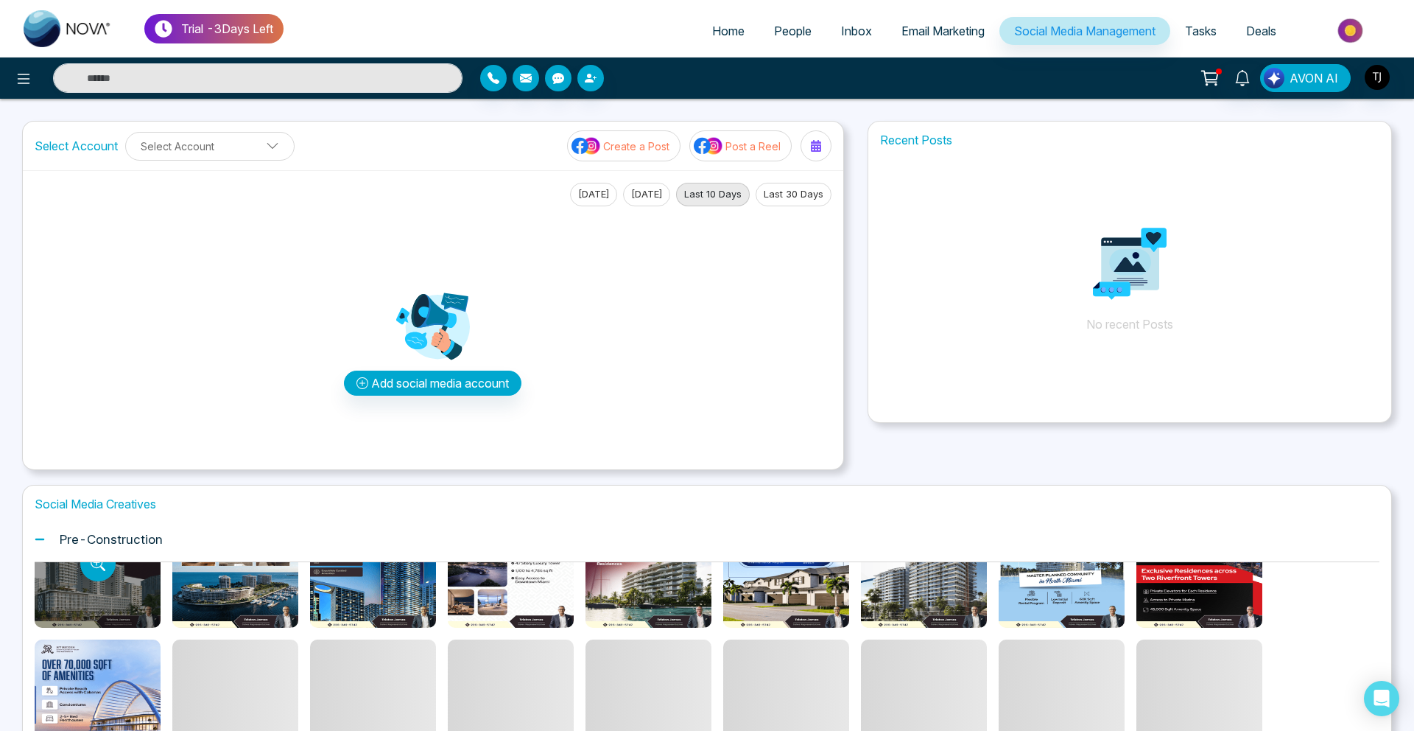
scroll to position [122, 0]
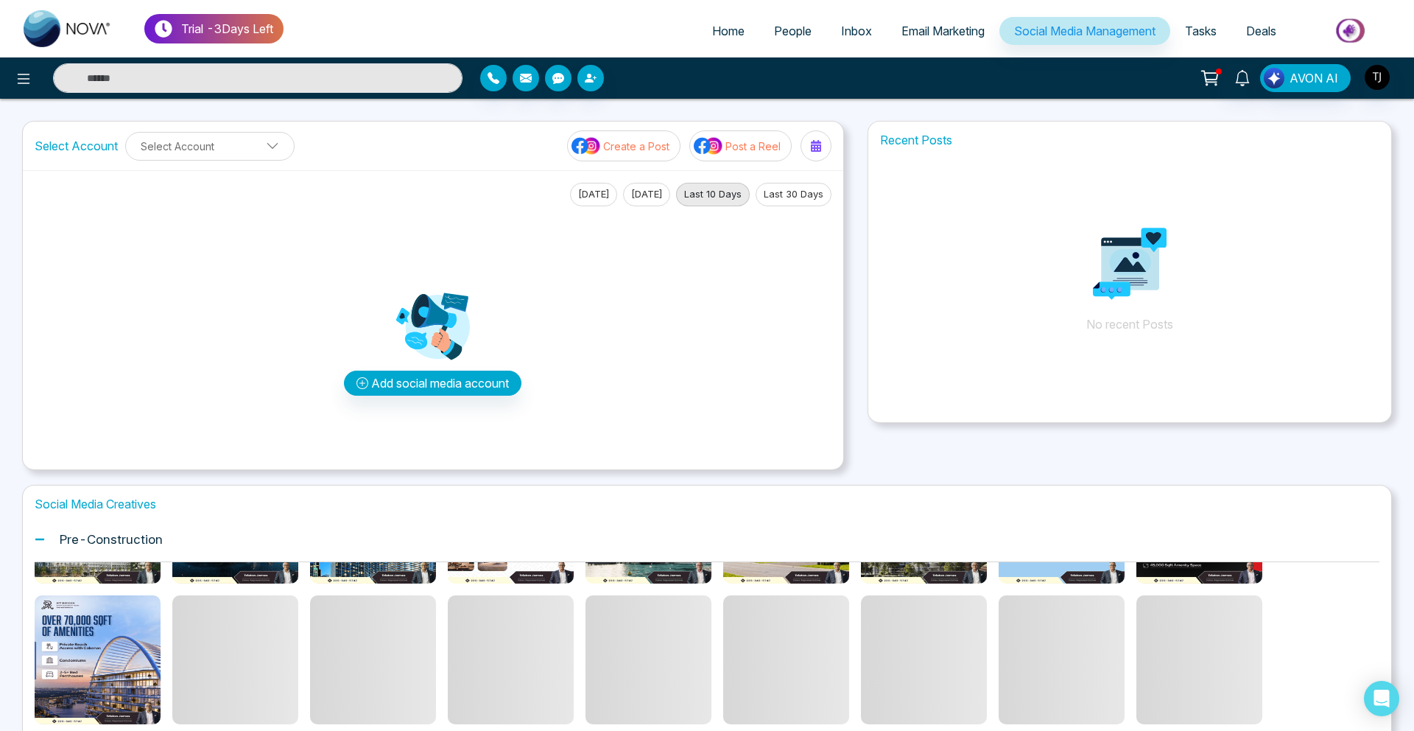
click at [102, 546] on div "Pre-Construction" at bounding box center [707, 539] width 1345 height 45
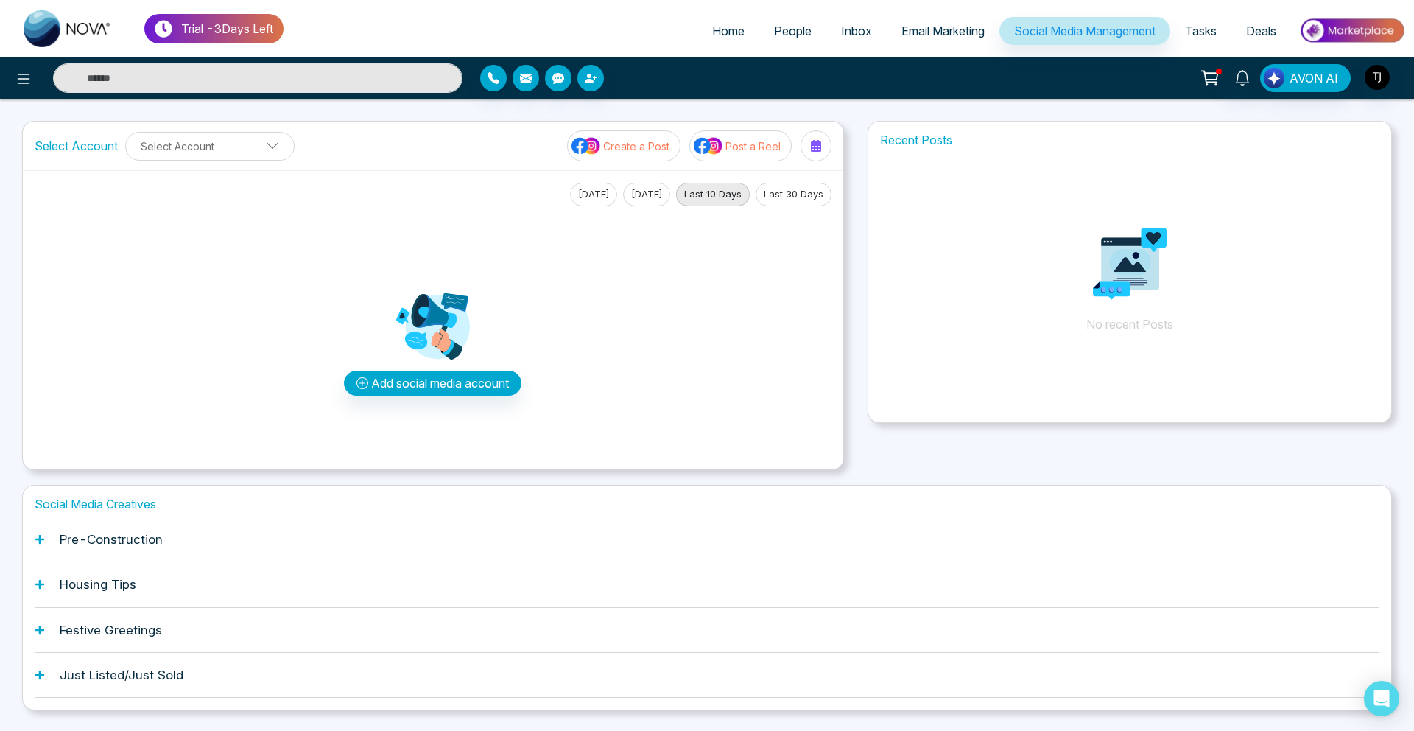
click at [79, 589] on h1 "Housing Tips" at bounding box center [98, 584] width 77 height 15
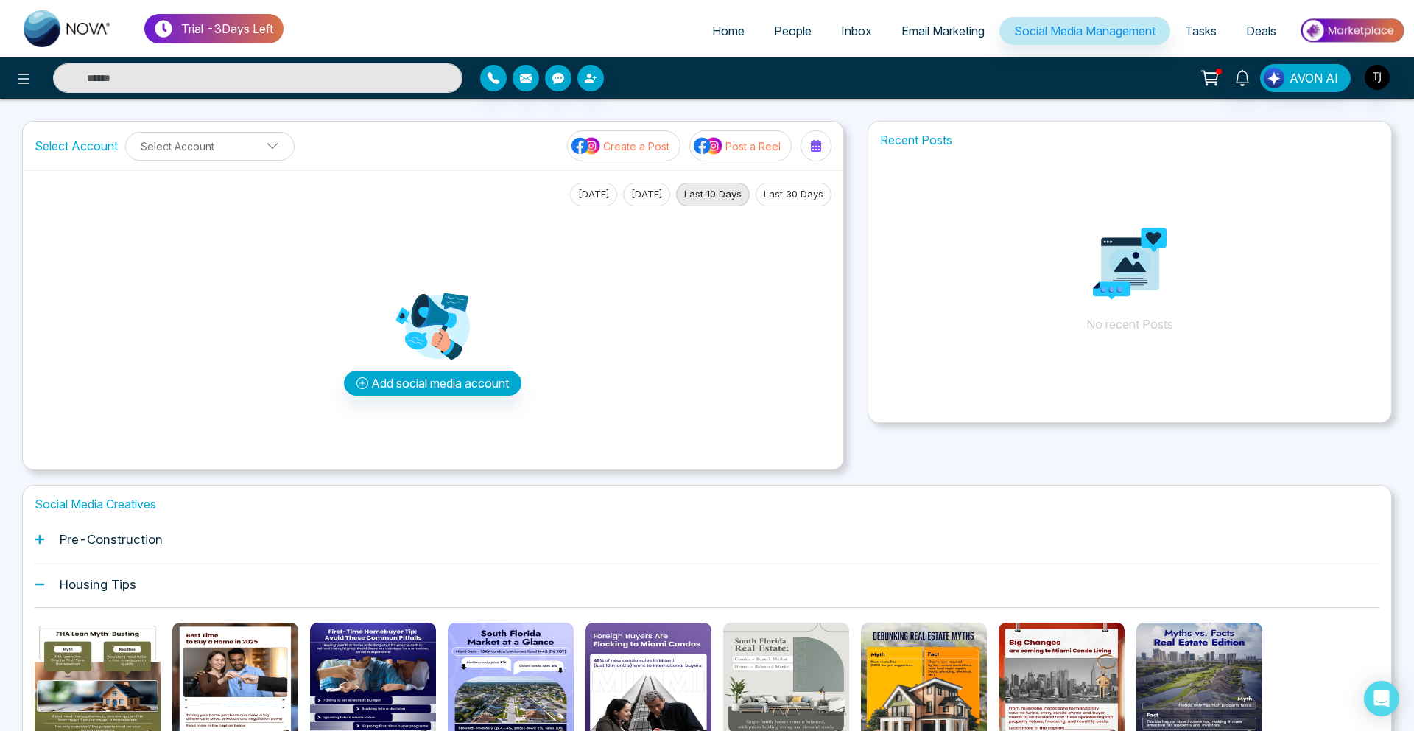
click at [234, 681] on icon "Preview template" at bounding box center [235, 686] width 10 height 10
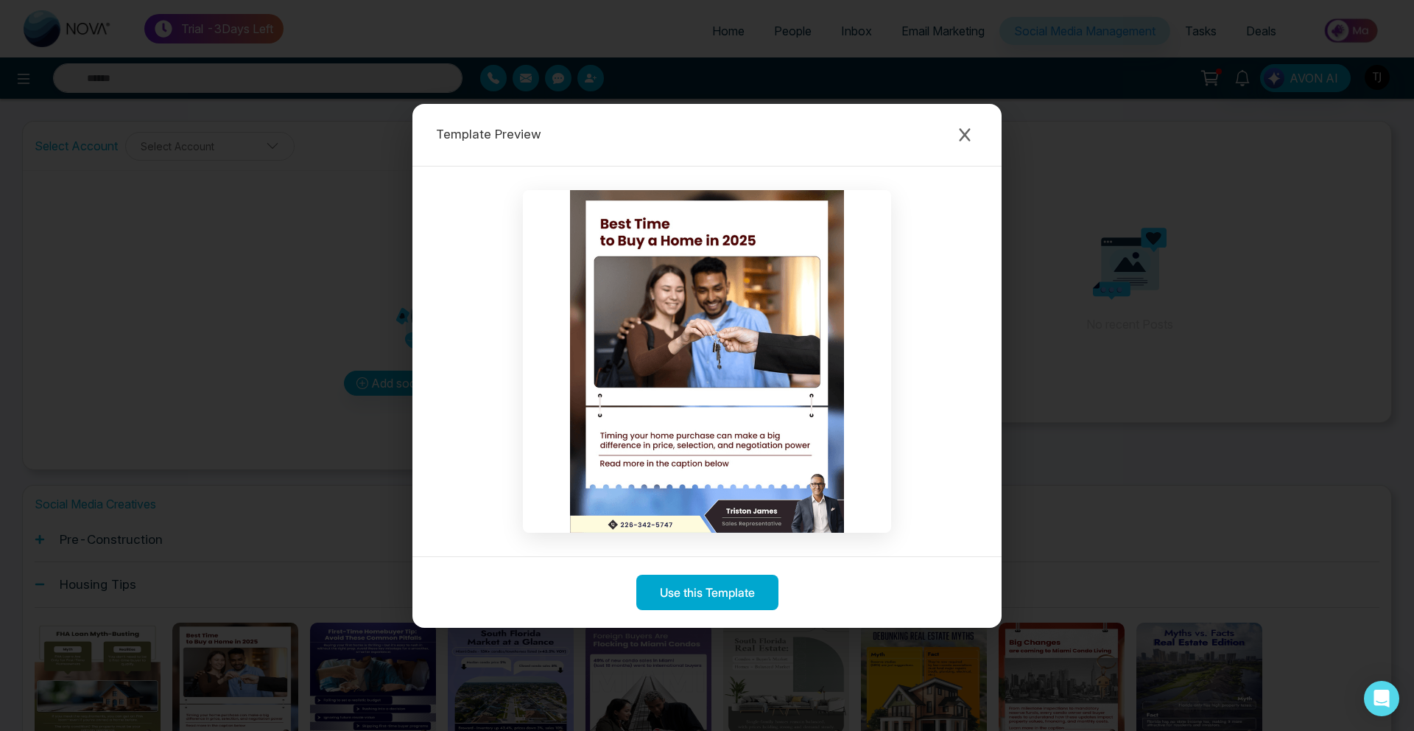
click at [961, 119] on div "Template Preview" at bounding box center [706, 135] width 589 height 63
click at [961, 146] on button "Close modal" at bounding box center [965, 135] width 27 height 27
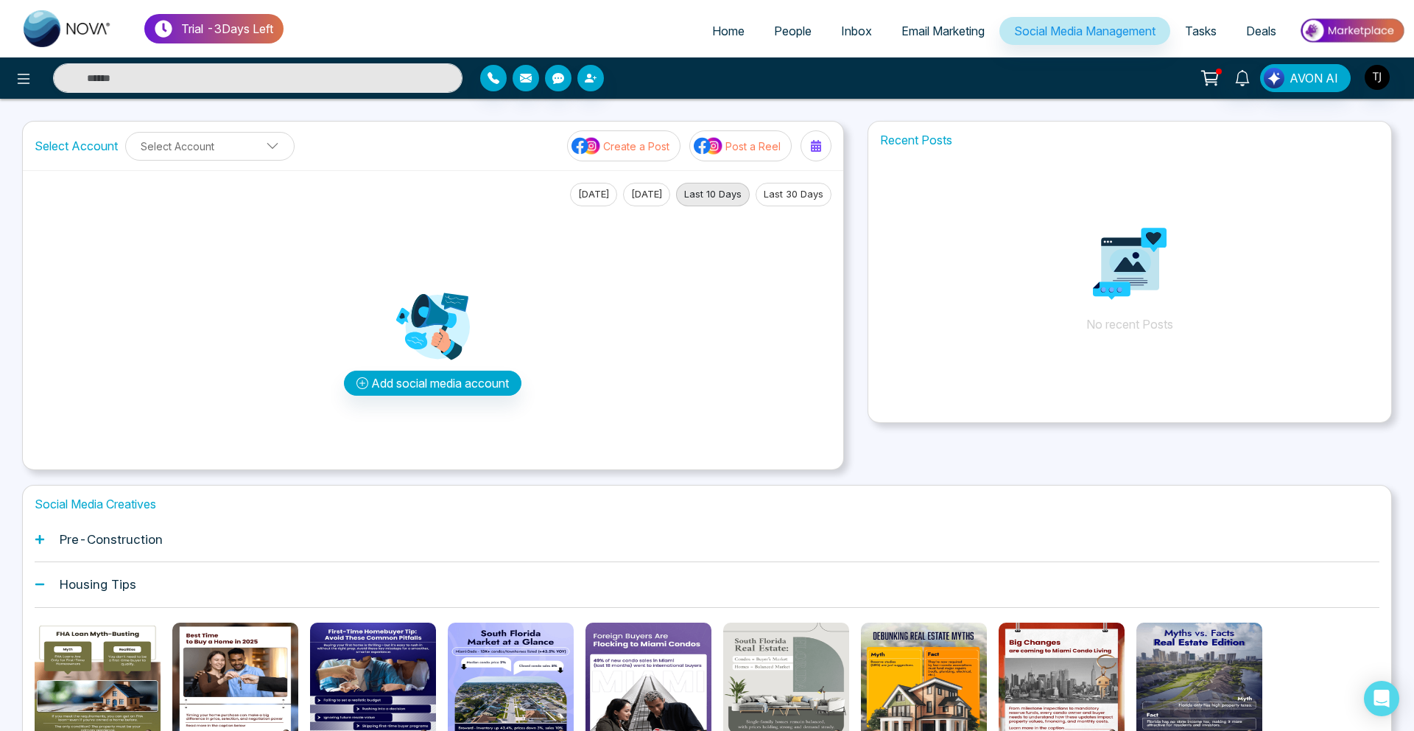
click at [697, 29] on link "Home" at bounding box center [728, 31] width 62 height 28
select select "*"
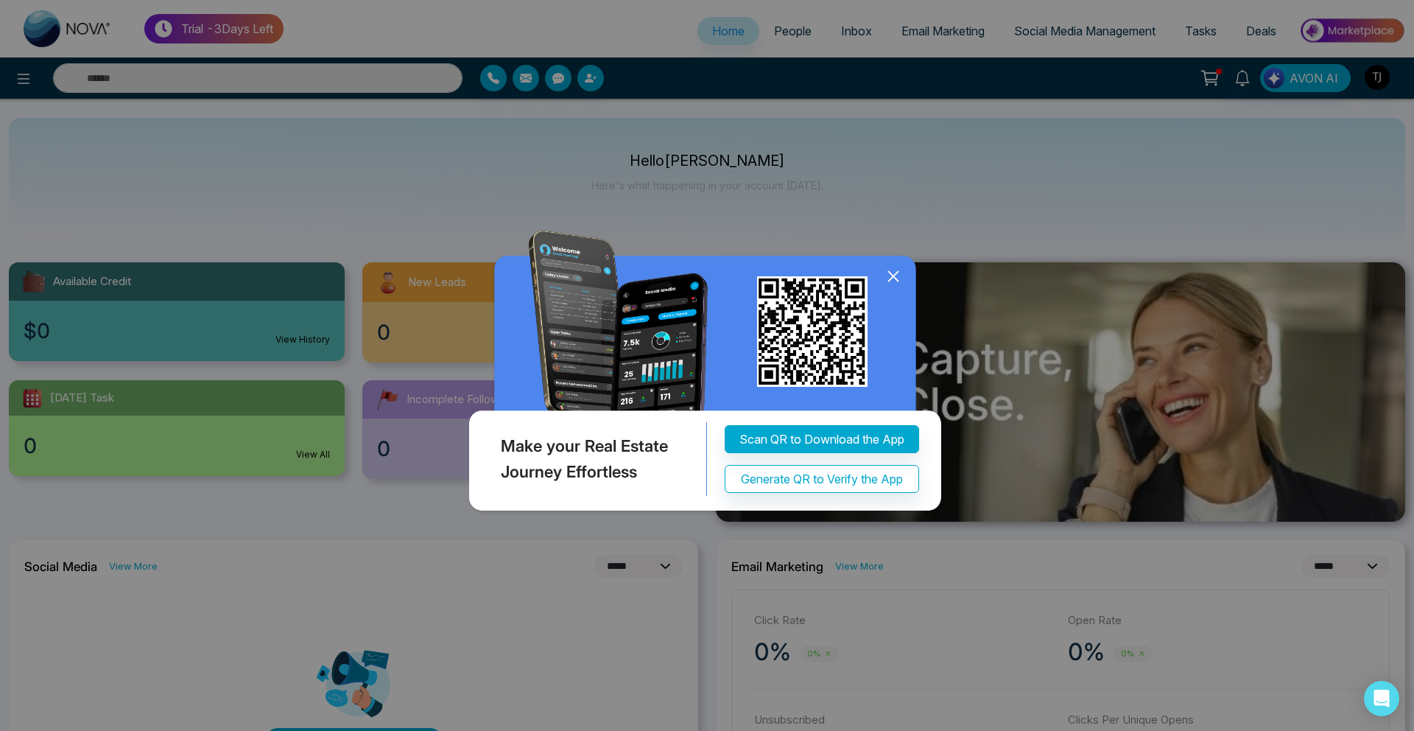
click at [923, 247] on div "Make your Real Estate Journey Effortless Scan QR to Download the App Generate Q…" at bounding box center [707, 365] width 1414 height 731
click at [892, 287] on icon at bounding box center [893, 276] width 22 height 22
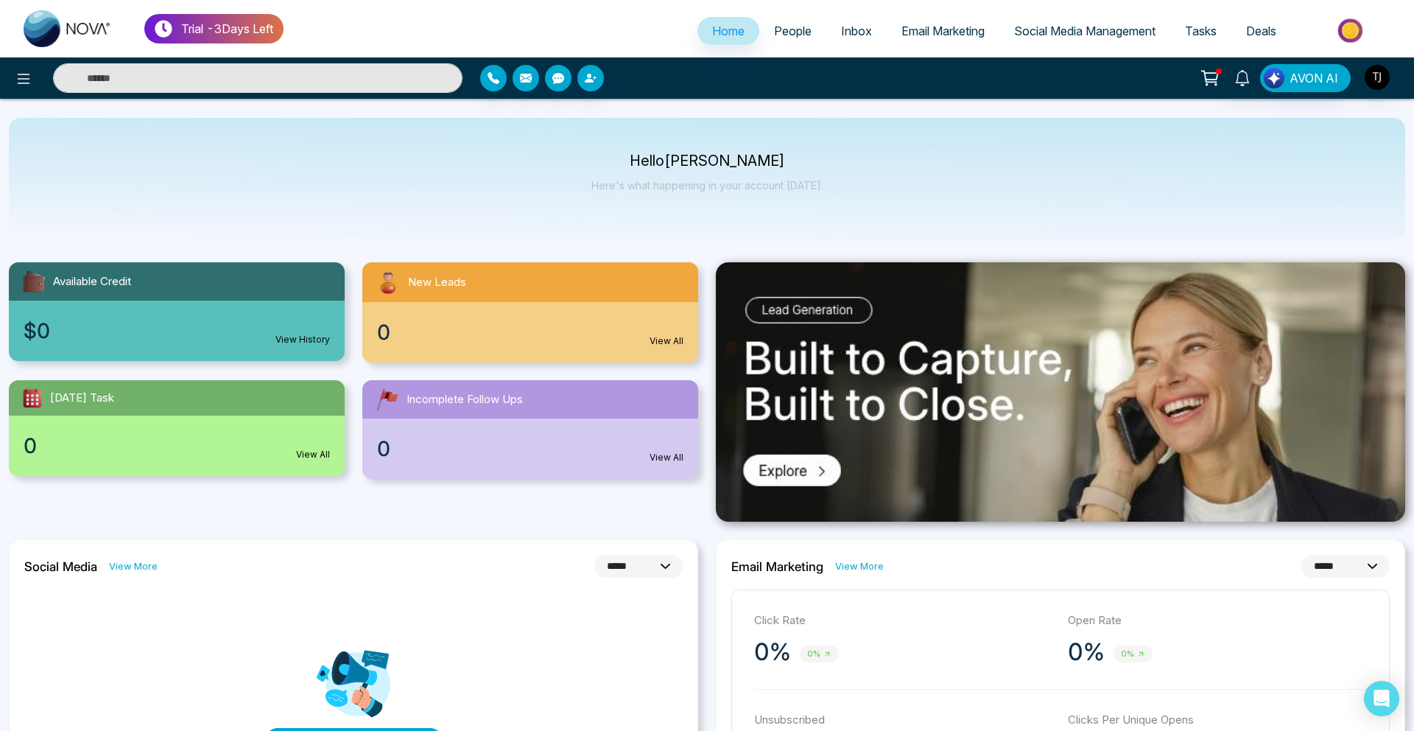
click at [901, 31] on span "Email Marketing" at bounding box center [942, 31] width 83 height 15
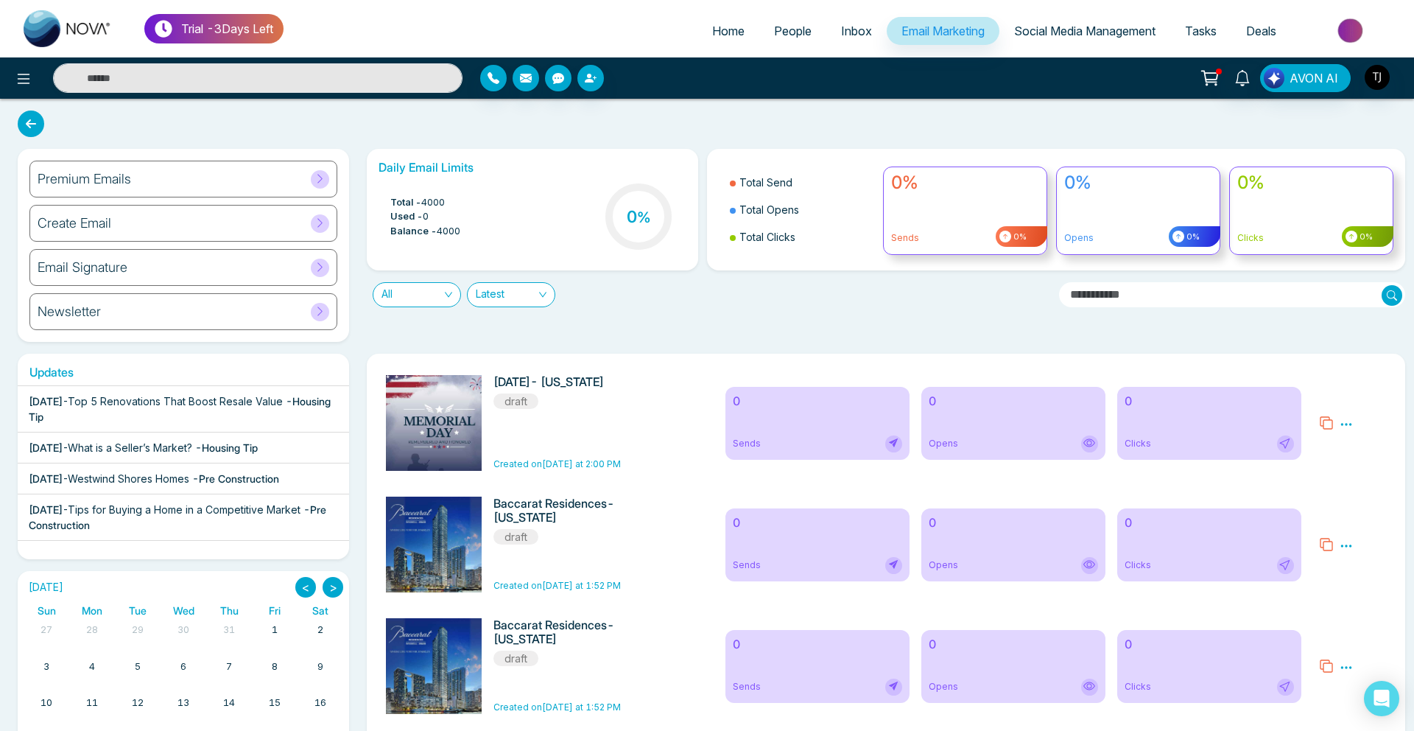
click at [157, 184] on div "Premium Emails" at bounding box center [183, 179] width 308 height 37
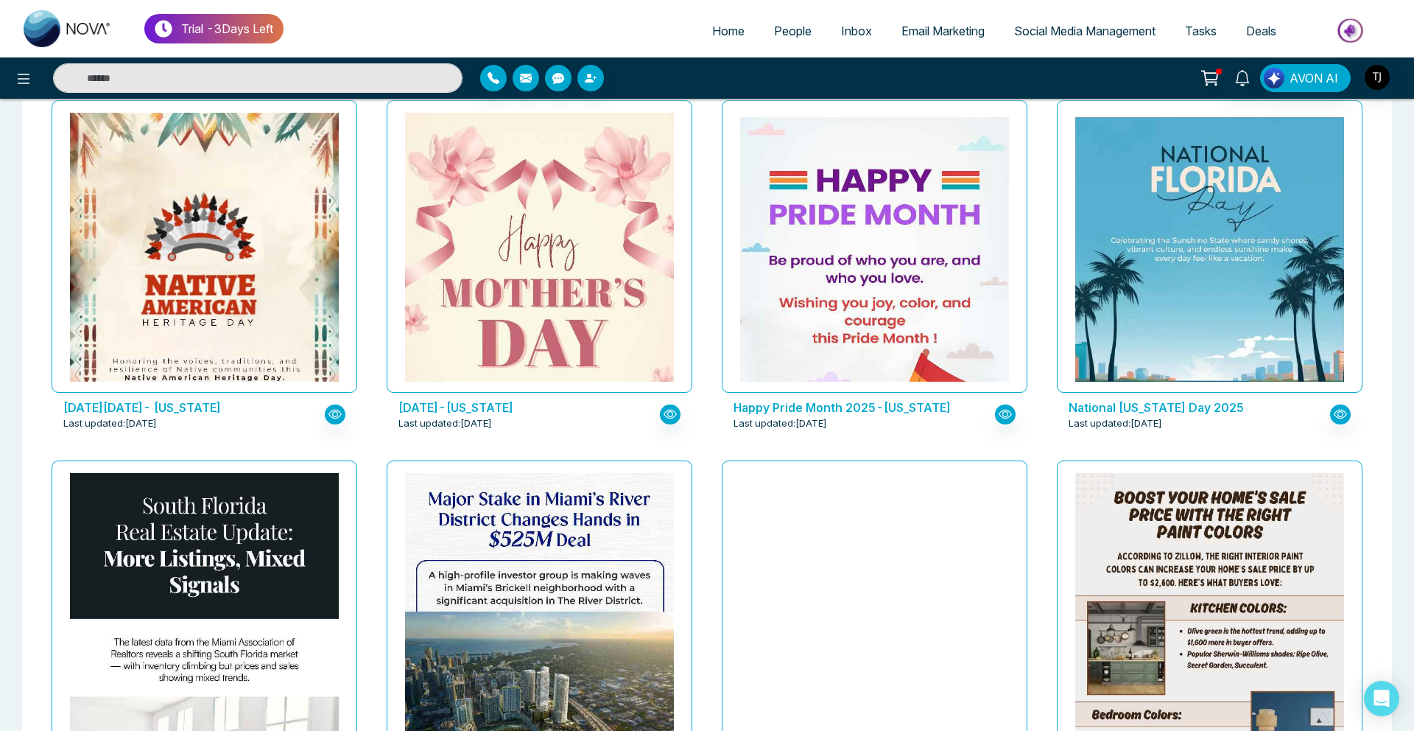
scroll to position [1542, 0]
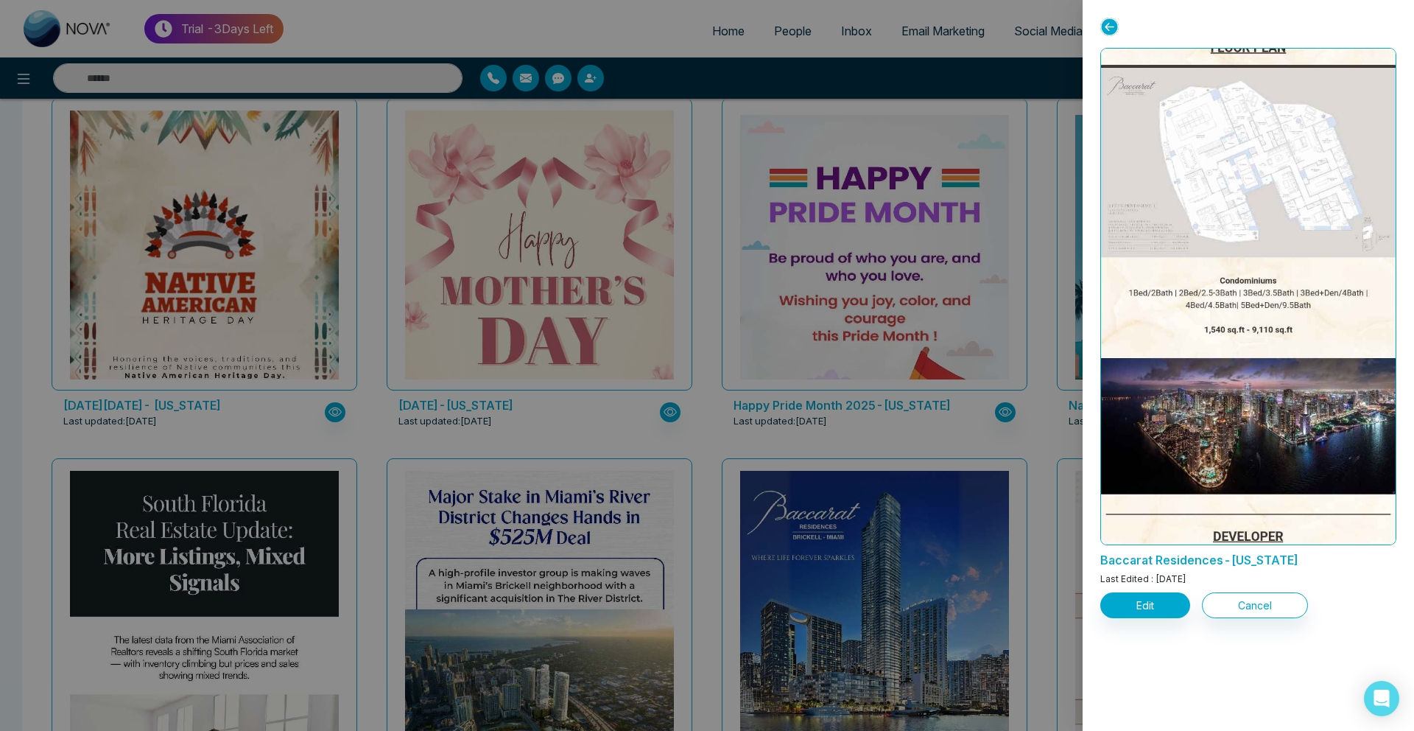
scroll to position [1481, 0]
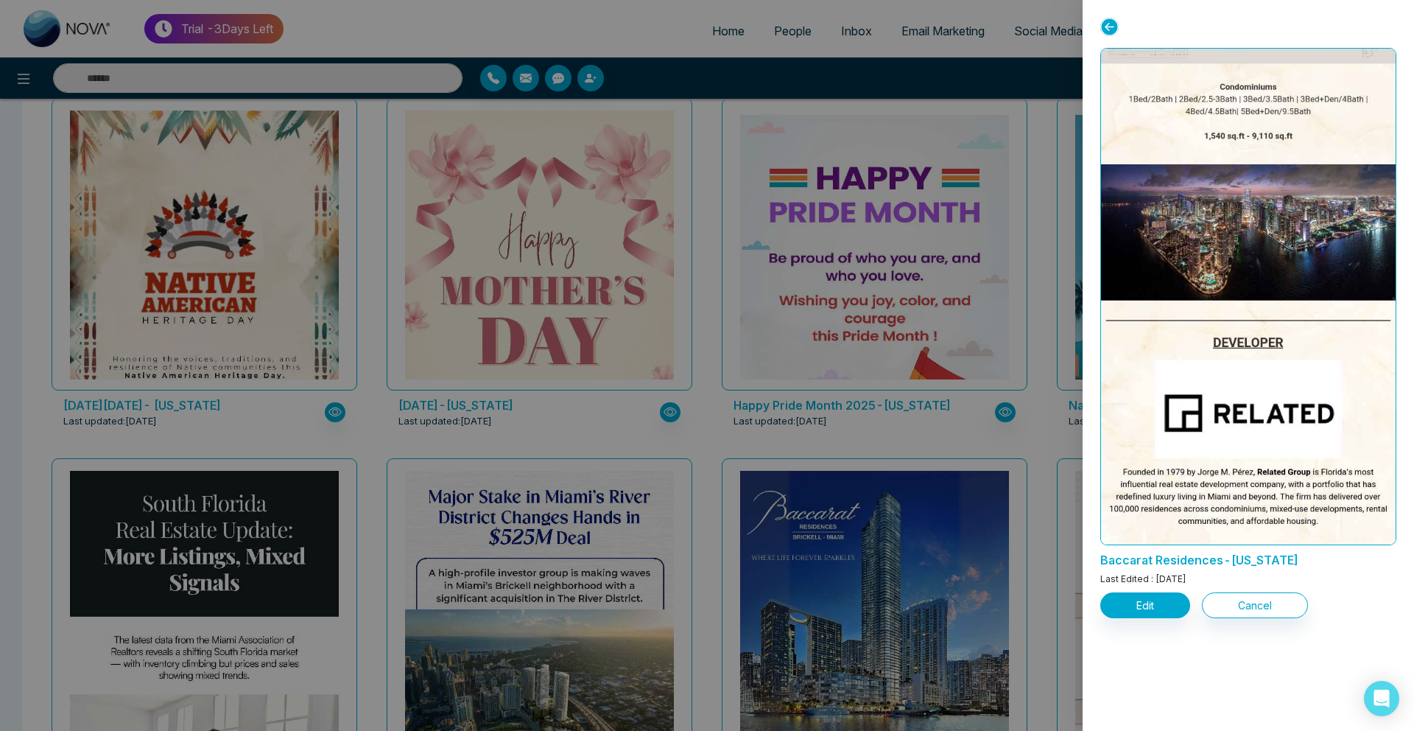
click at [917, 145] on div at bounding box center [707, 365] width 1414 height 731
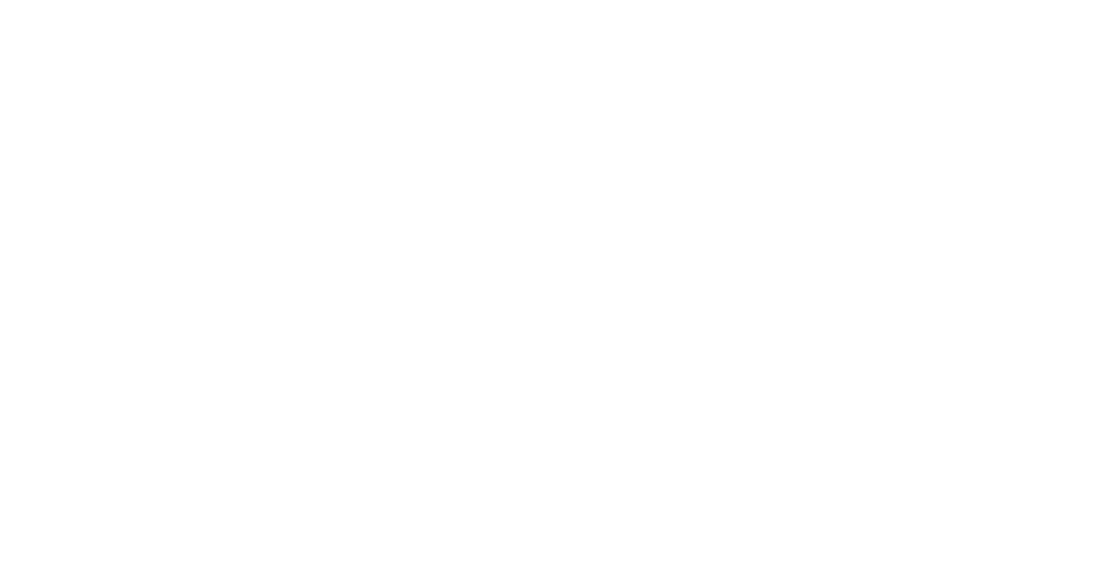
select select "*"
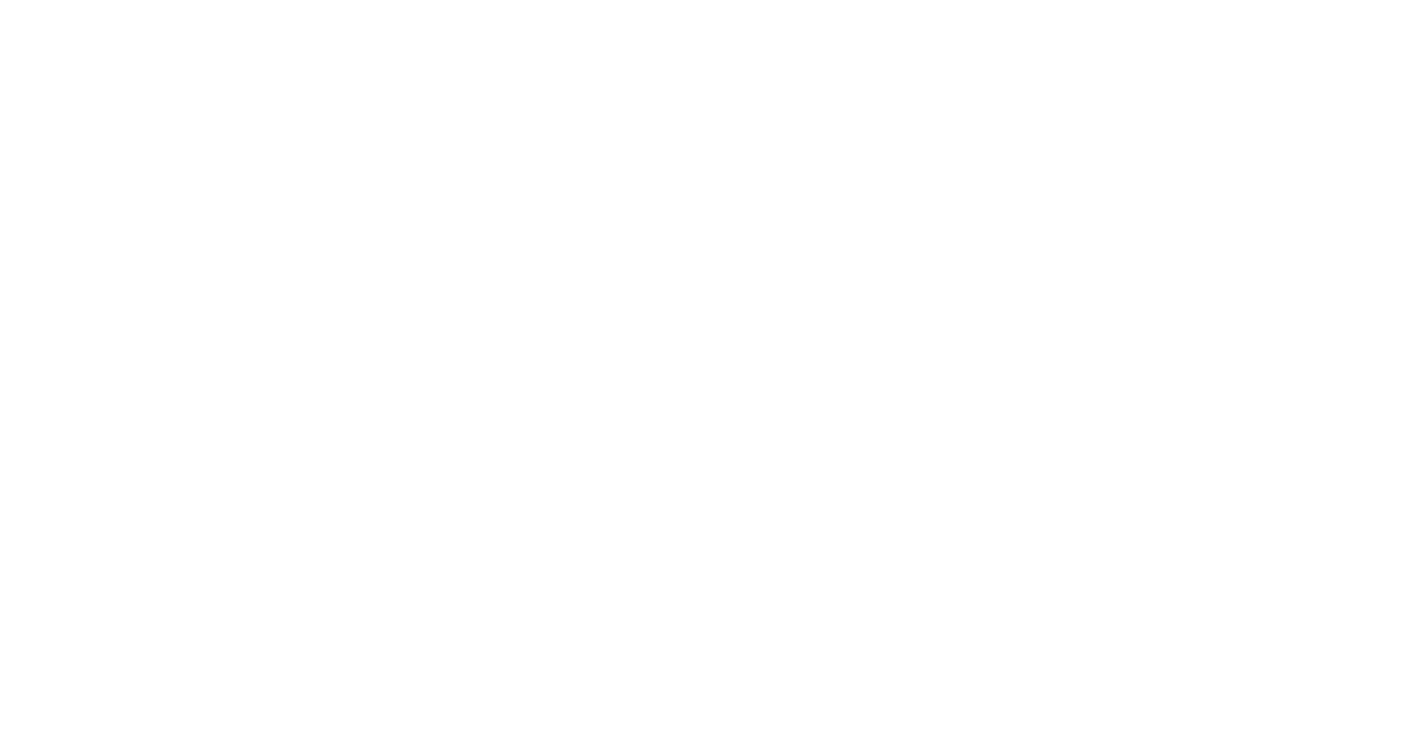
select select "*"
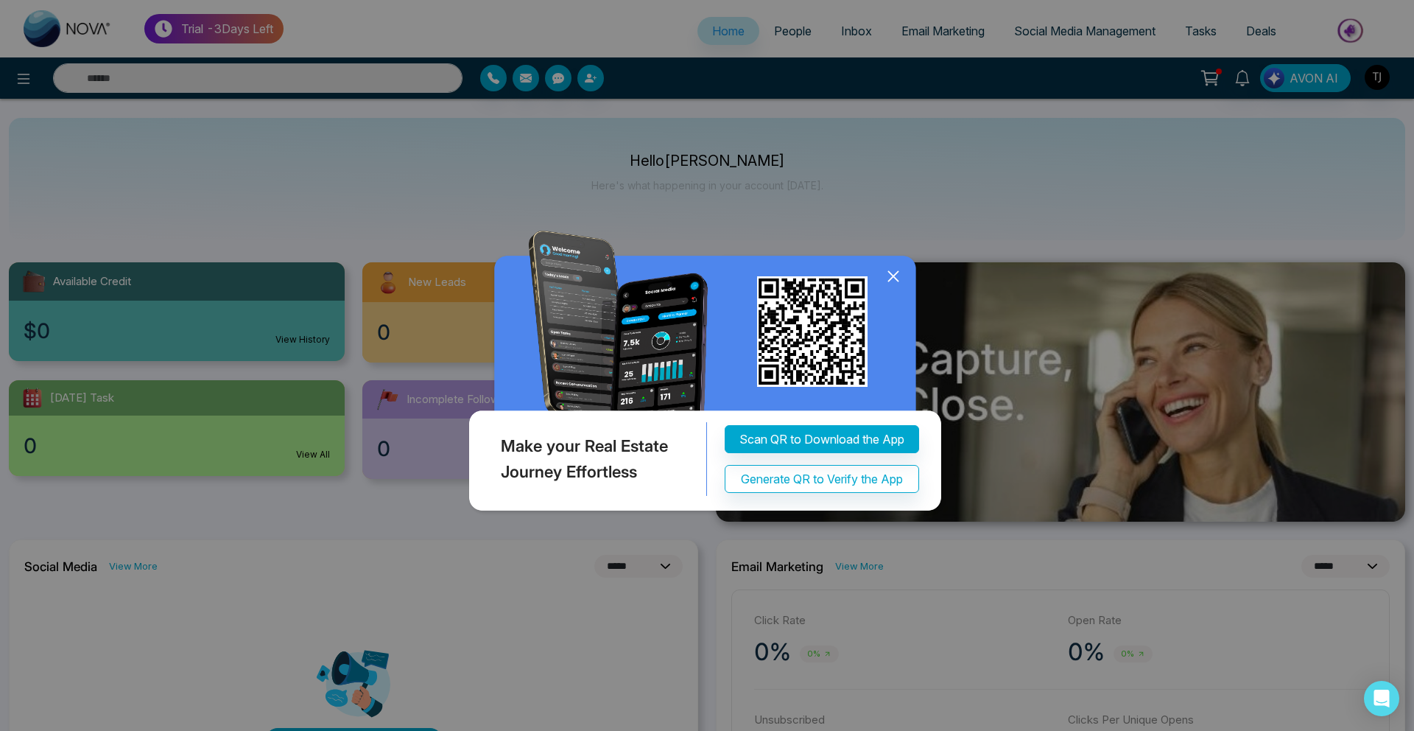
click at [888, 284] on icon at bounding box center [893, 276] width 22 height 22
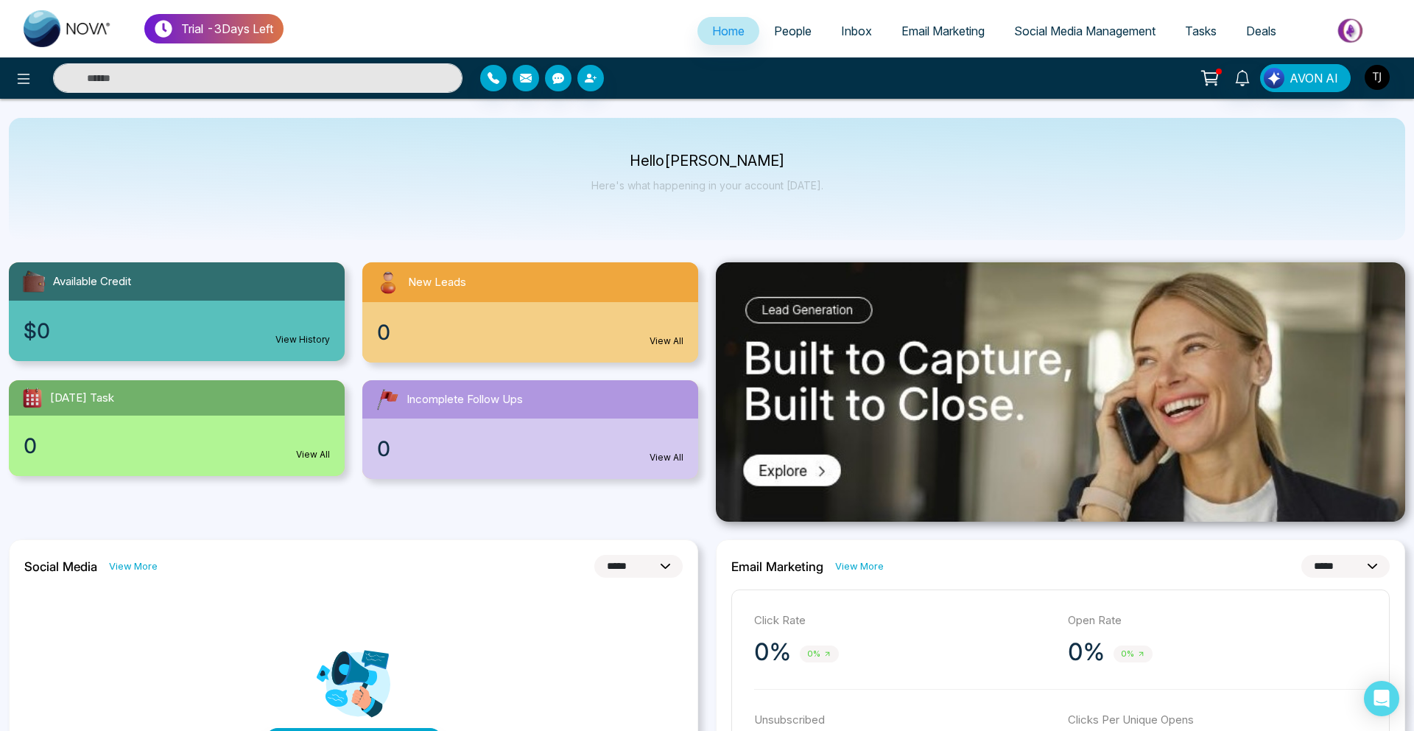
click at [1028, 38] on link "Social Media Management" at bounding box center [1084, 31] width 171 height 28
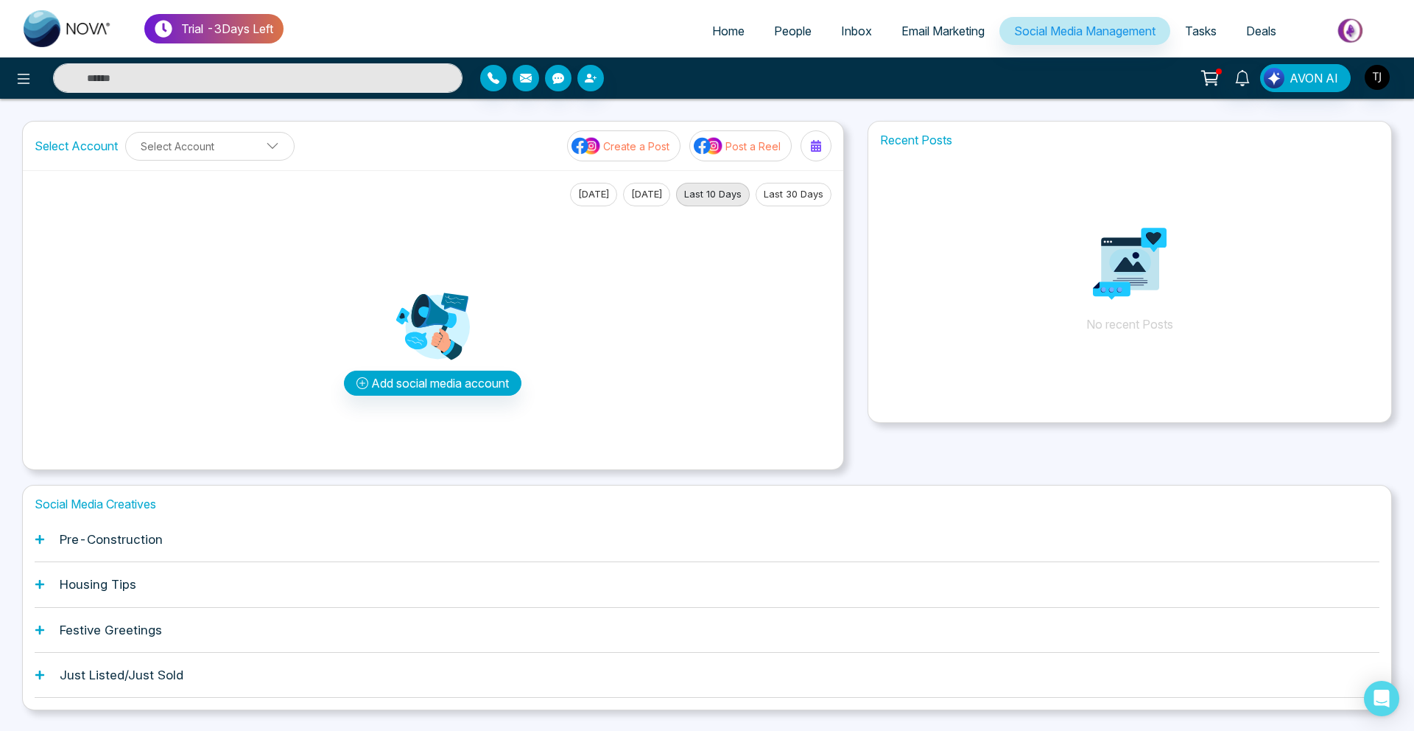
click at [142, 535] on h1 "Pre-Construction" at bounding box center [111, 539] width 103 height 15
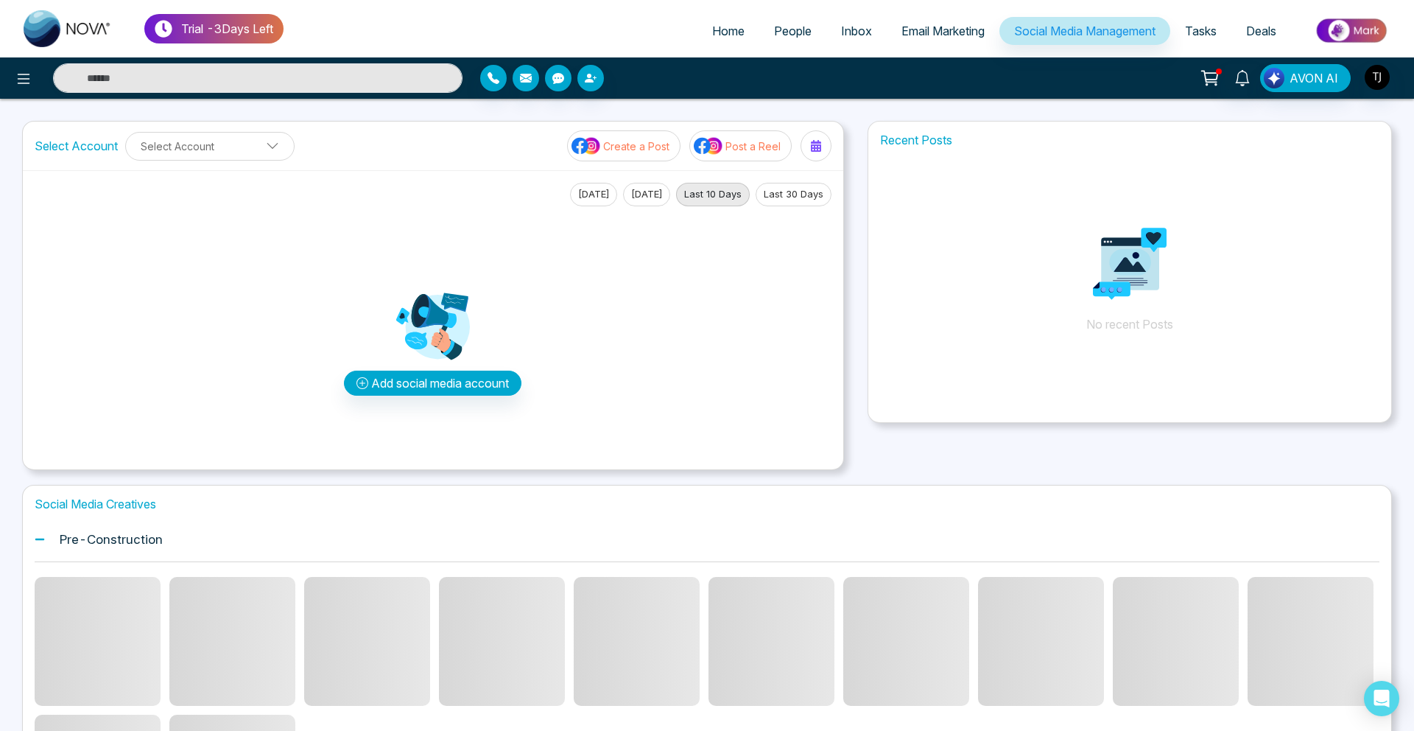
click at [142, 535] on h1 "Pre-Construction" at bounding box center [111, 539] width 103 height 15
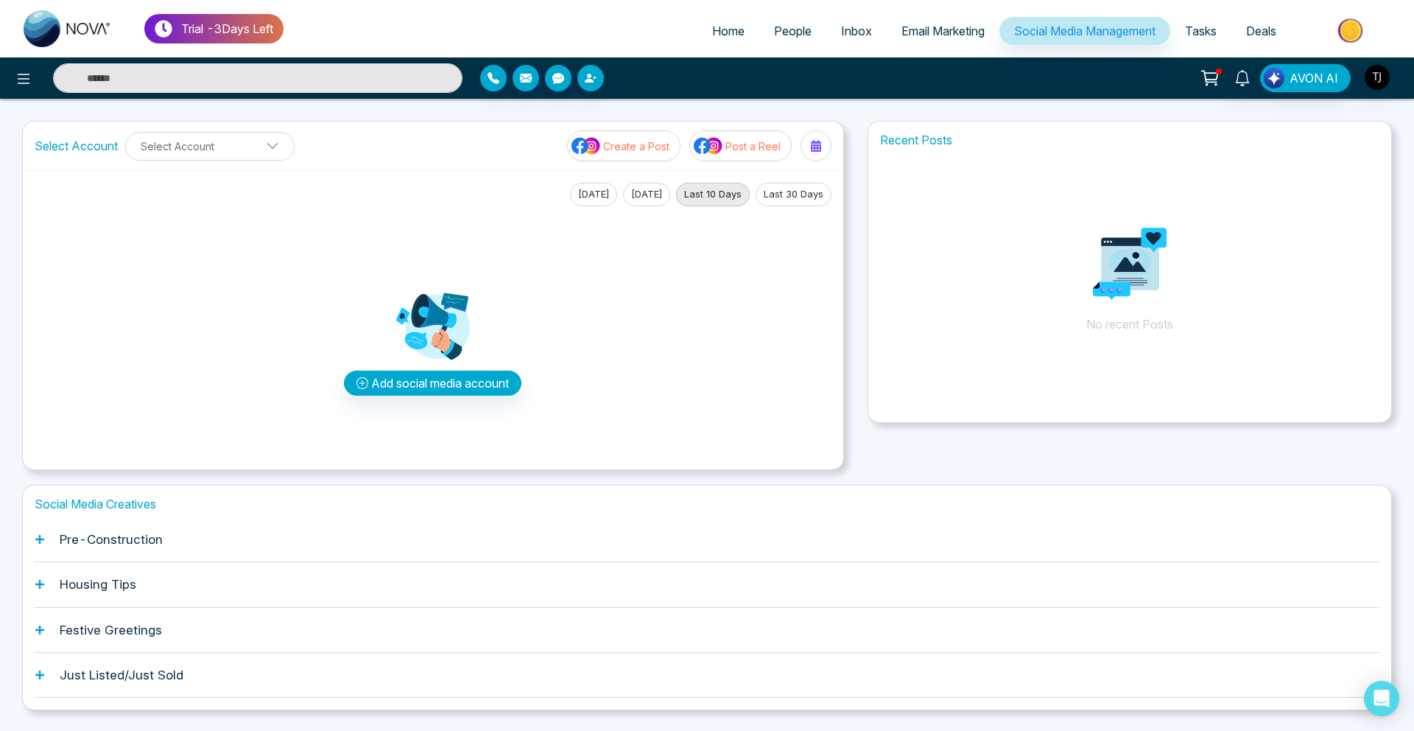
click at [127, 580] on h1 "Housing Tips" at bounding box center [98, 584] width 77 height 15
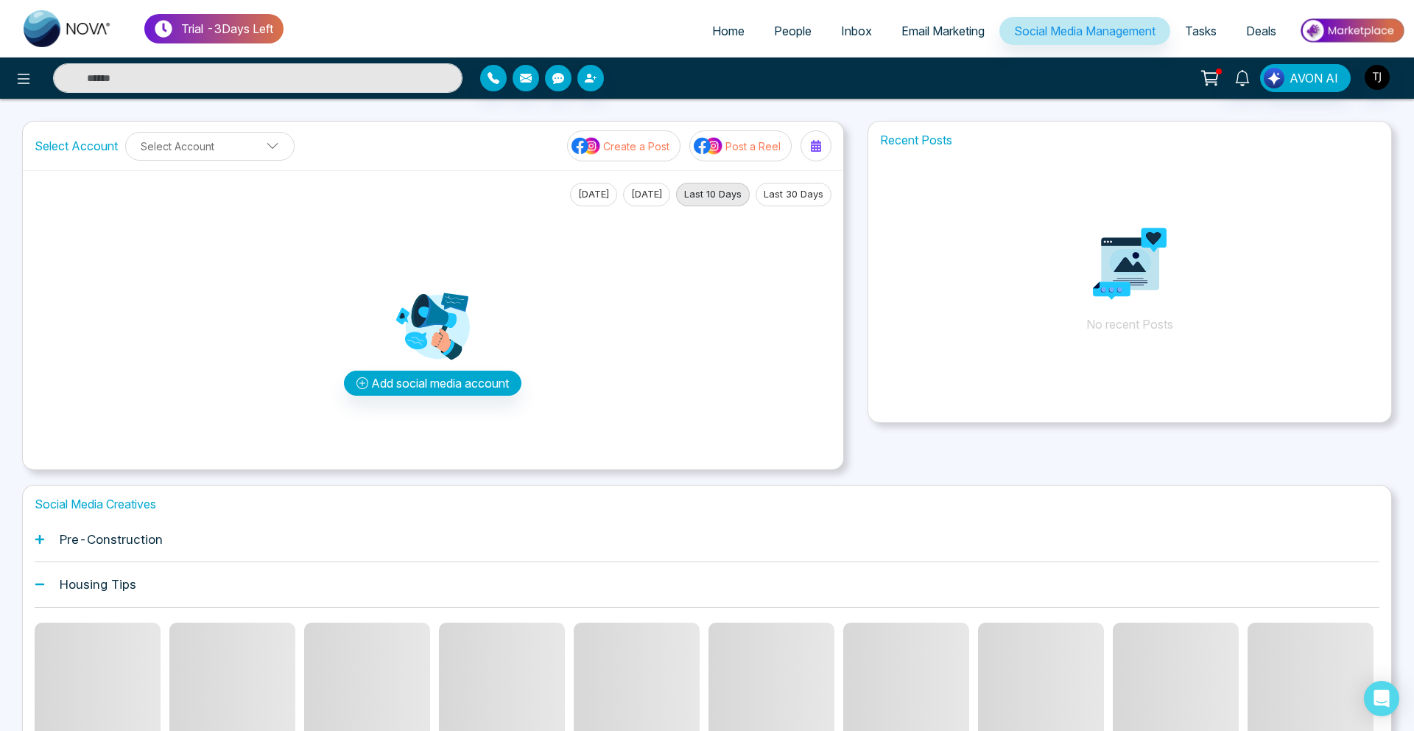
click at [127, 572] on div "Housing Tips" at bounding box center [707, 584] width 1345 height 45
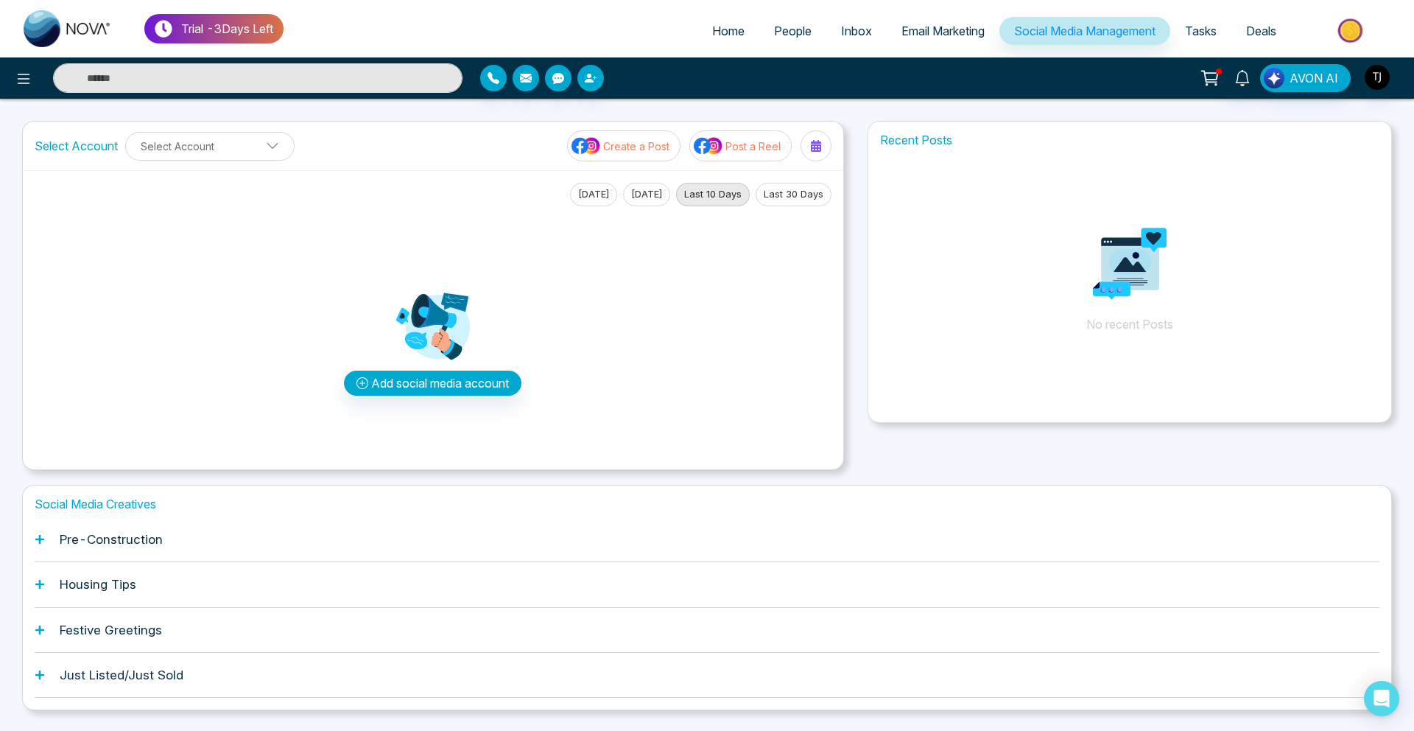
click at [127, 532] on h1 "Pre-Construction" at bounding box center [111, 539] width 103 height 15
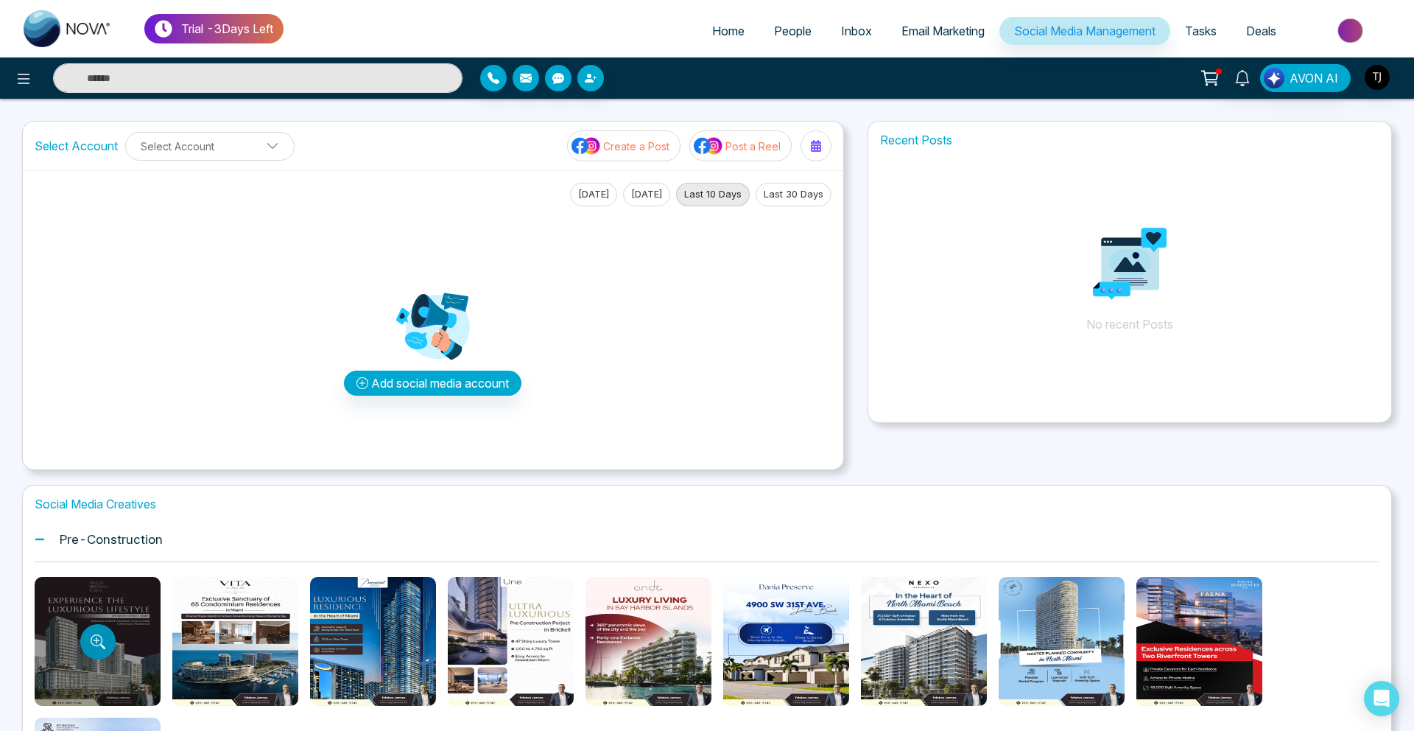
click at [105, 634] on button "Preview template" at bounding box center [97, 641] width 35 height 35
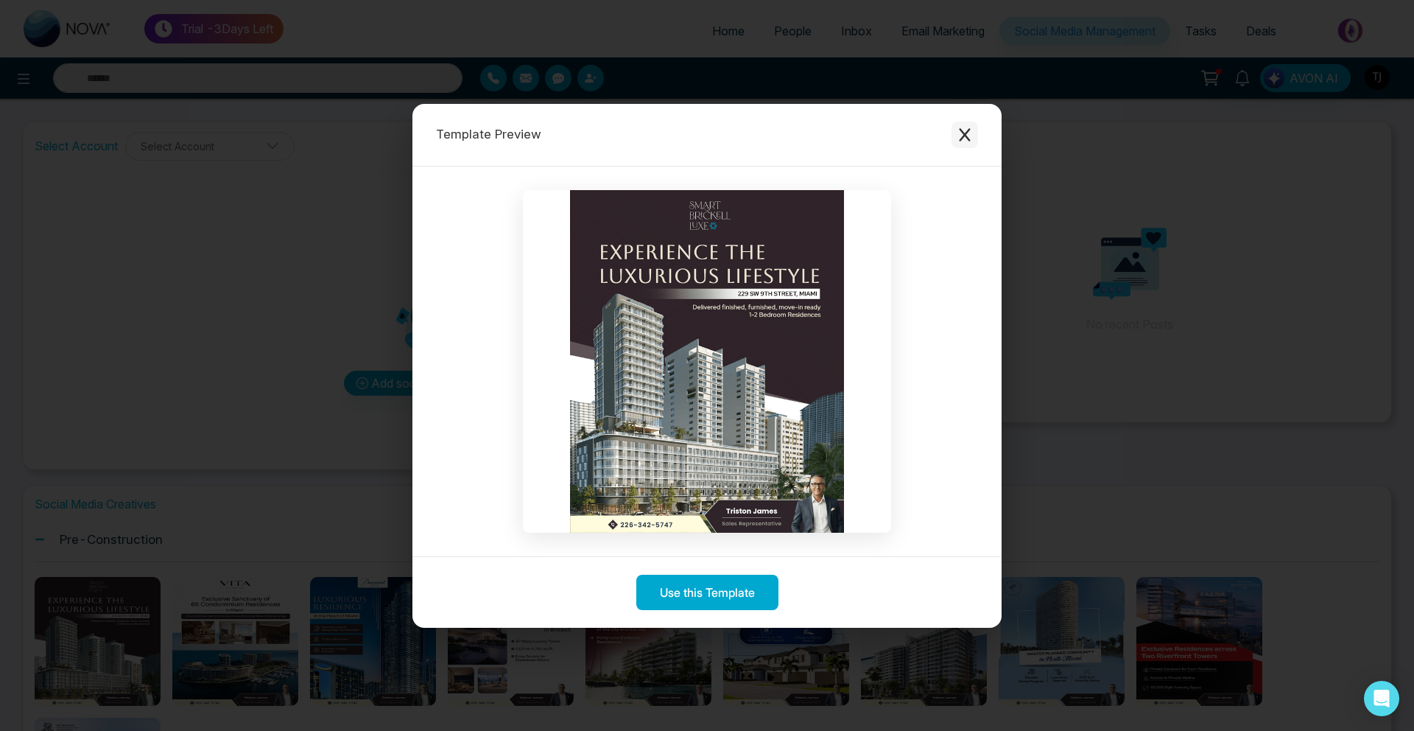
click at [971, 137] on icon "Close modal" at bounding box center [964, 134] width 15 height 15
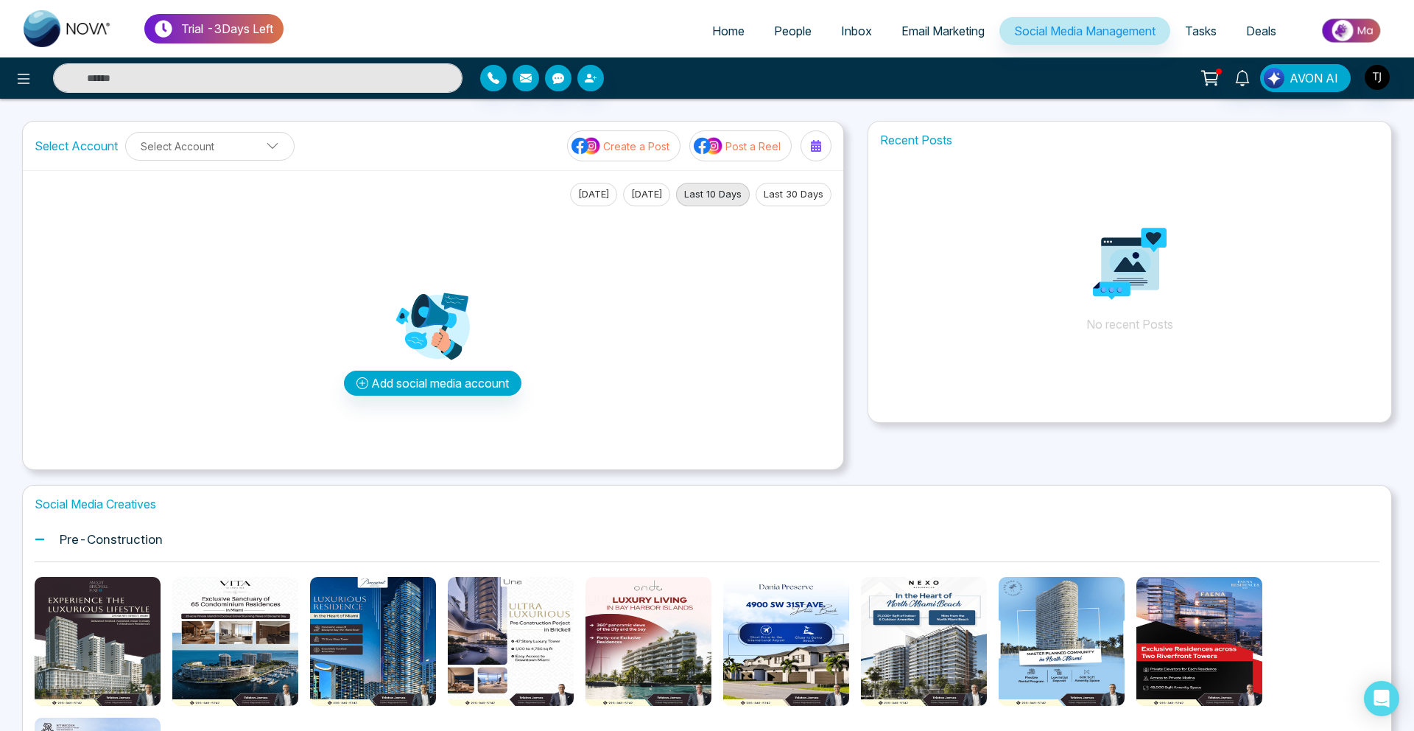
click at [74, 26] on img at bounding box center [68, 28] width 88 height 37
select select "*"
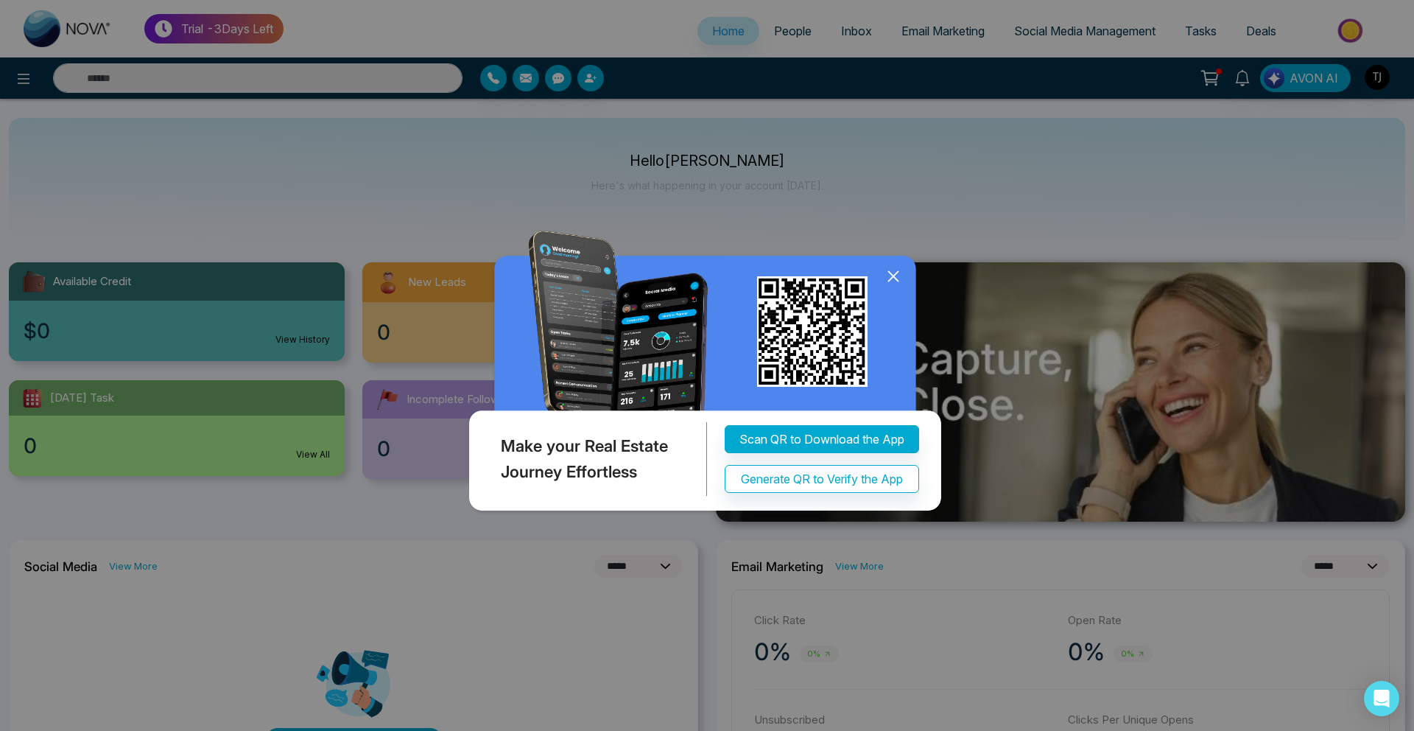
click at [892, 289] on img at bounding box center [706, 374] width 483 height 287
click at [900, 278] on icon at bounding box center [893, 276] width 22 height 22
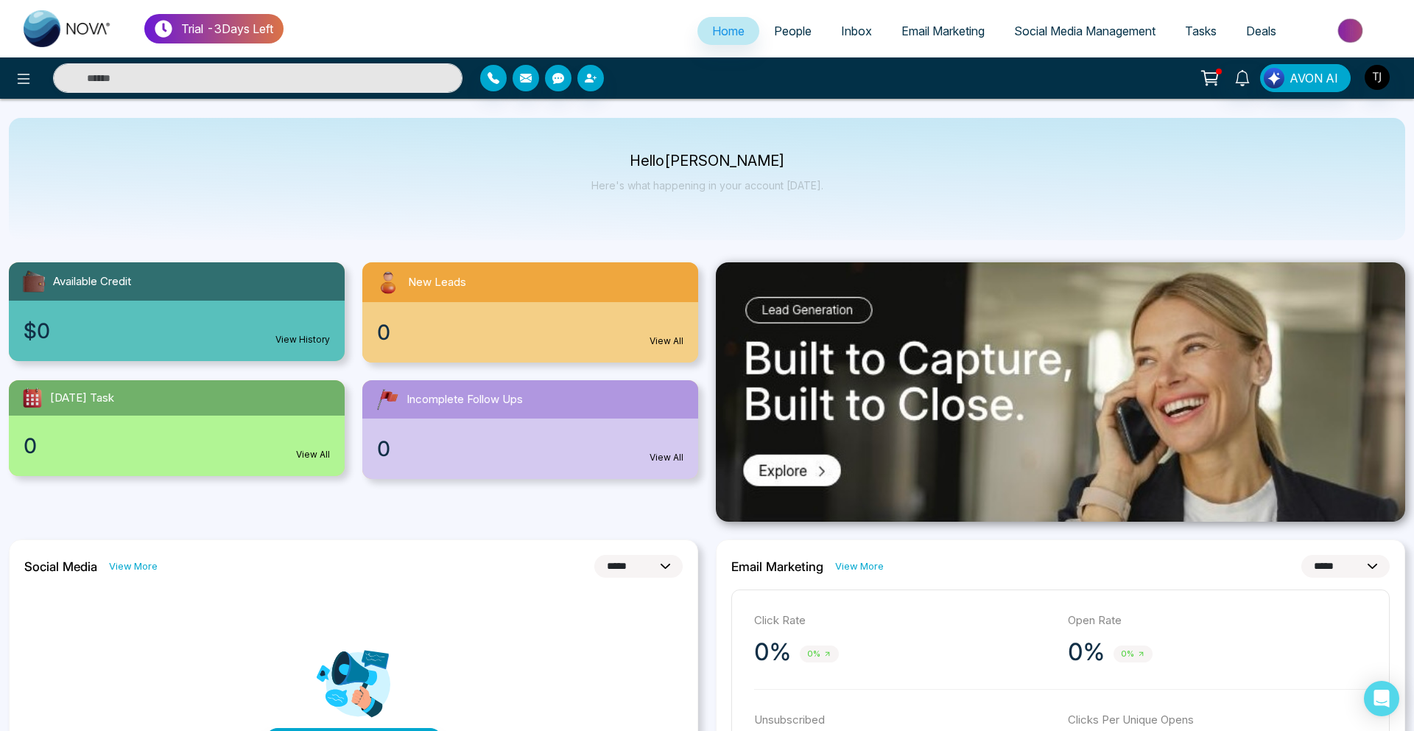
click at [1057, 37] on span "Social Media Management" at bounding box center [1084, 31] width 141 height 15
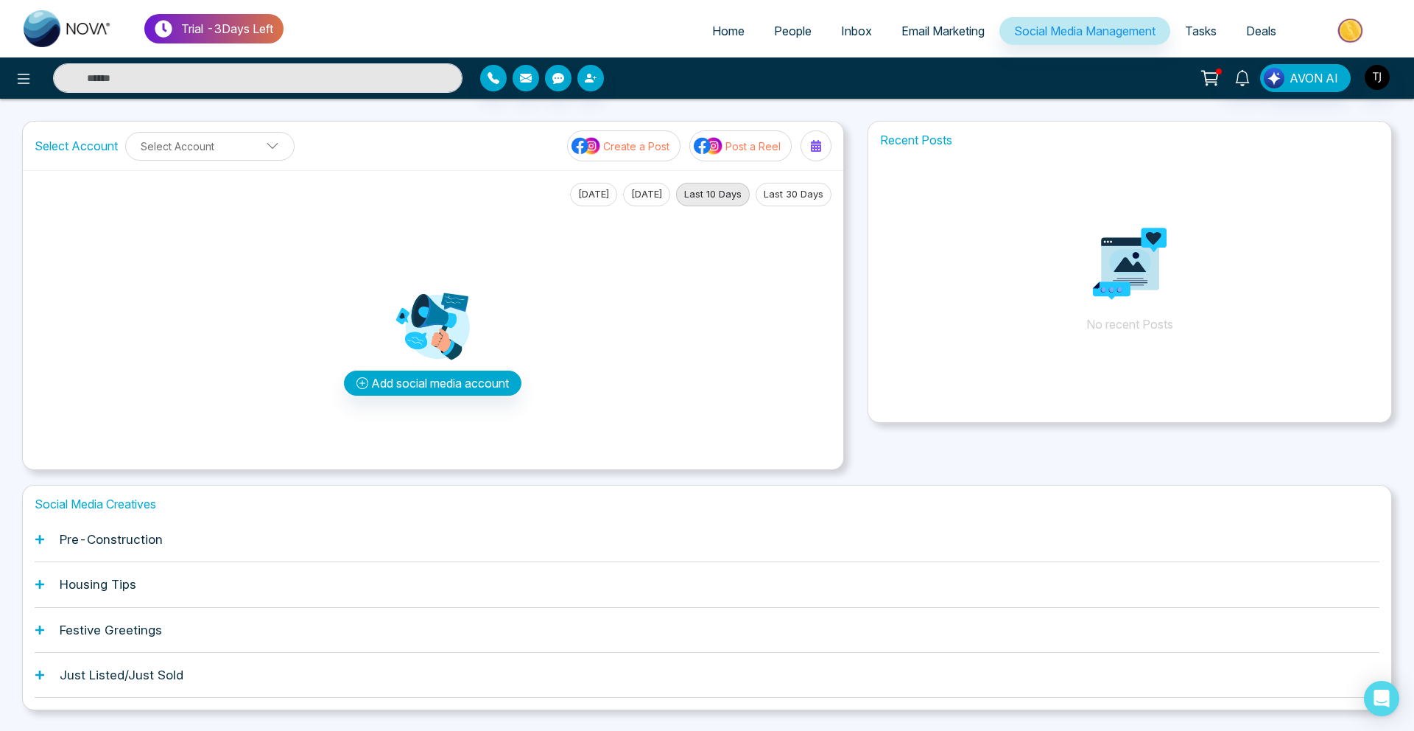
click at [107, 547] on div "Pre-Construction" at bounding box center [707, 539] width 1345 height 45
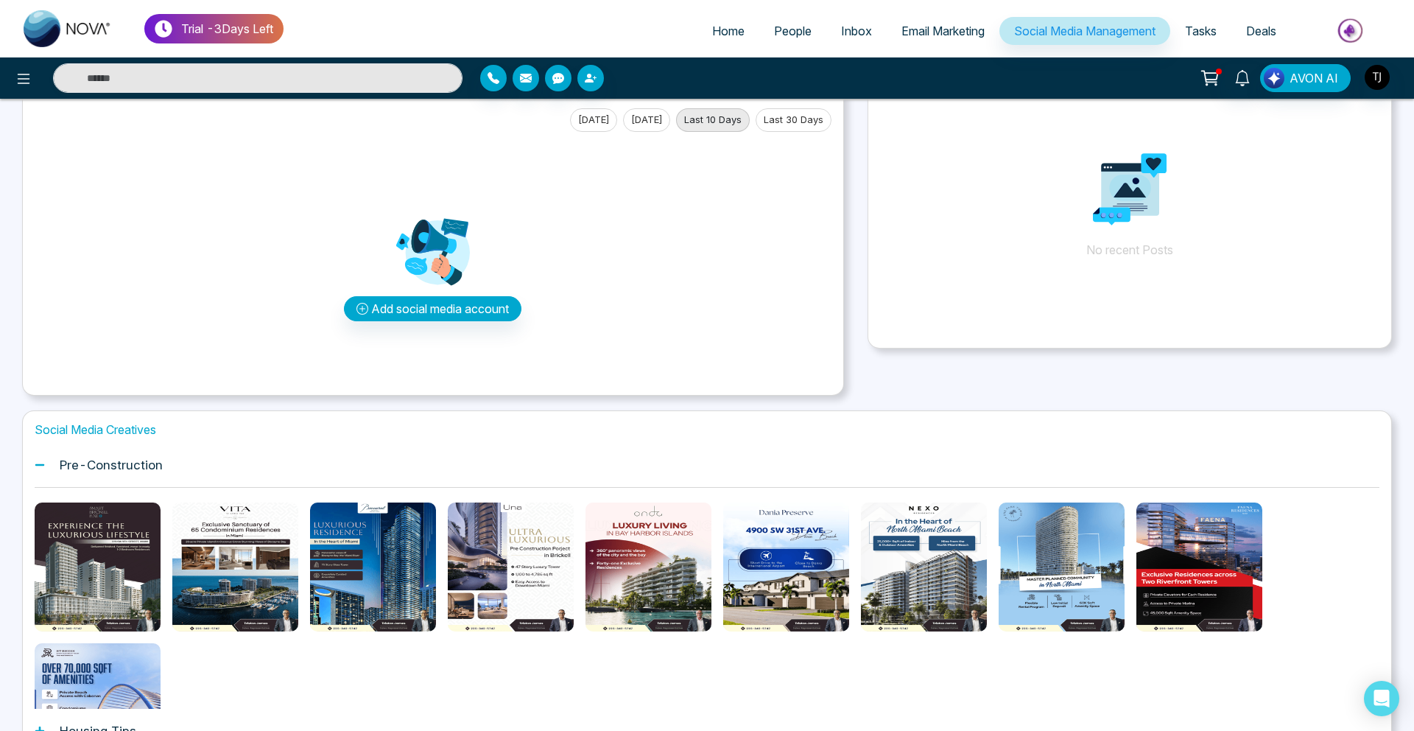
scroll to position [75, 0]
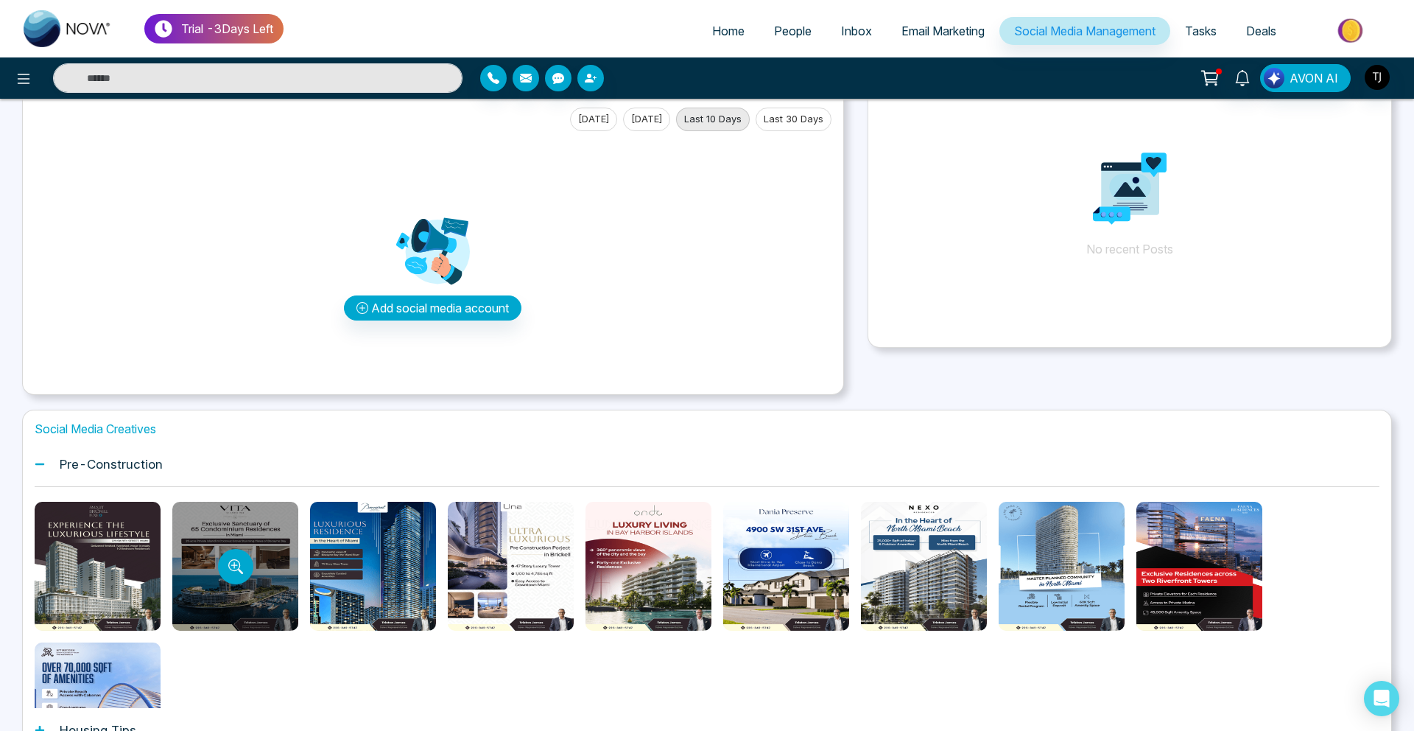
click at [268, 550] on div at bounding box center [235, 566] width 126 height 129
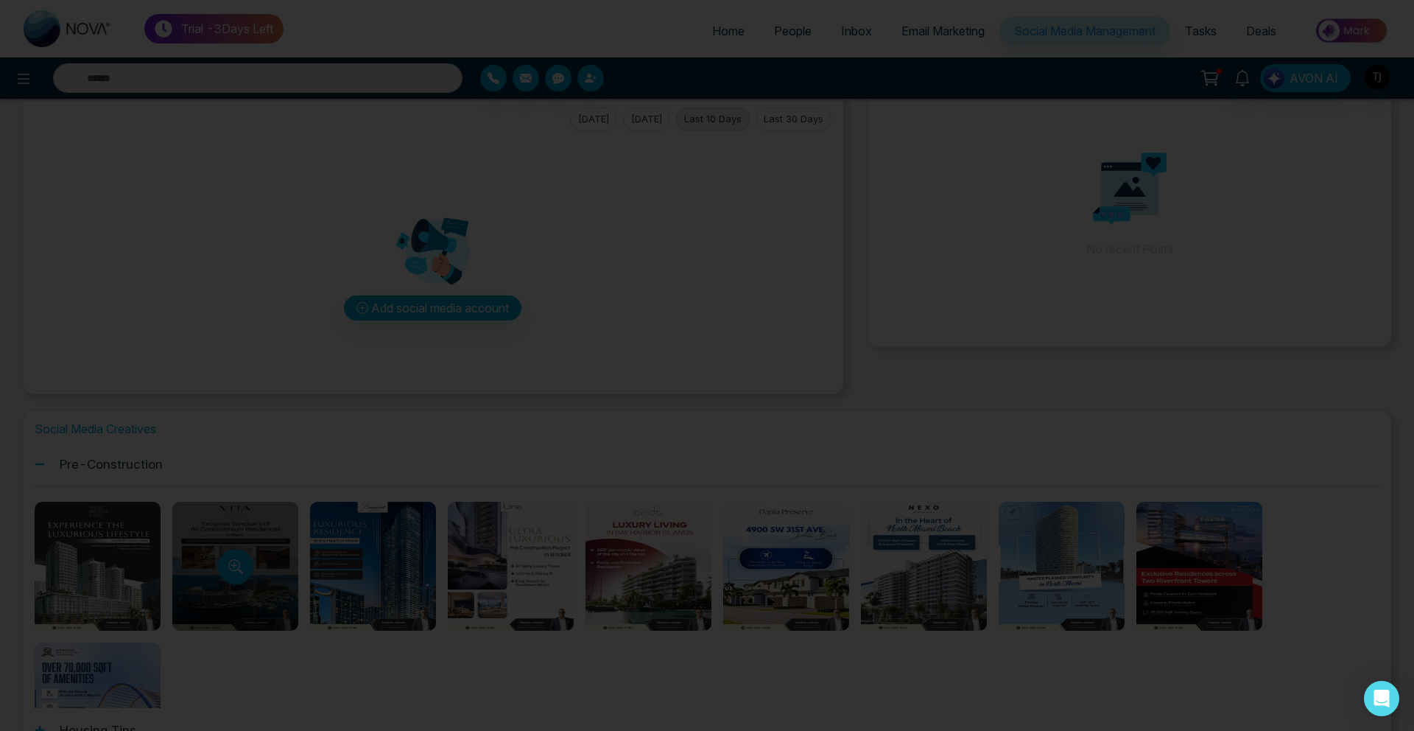
click at [259, 555] on div "Template Preview Use this Template" at bounding box center [707, 365] width 1414 height 731
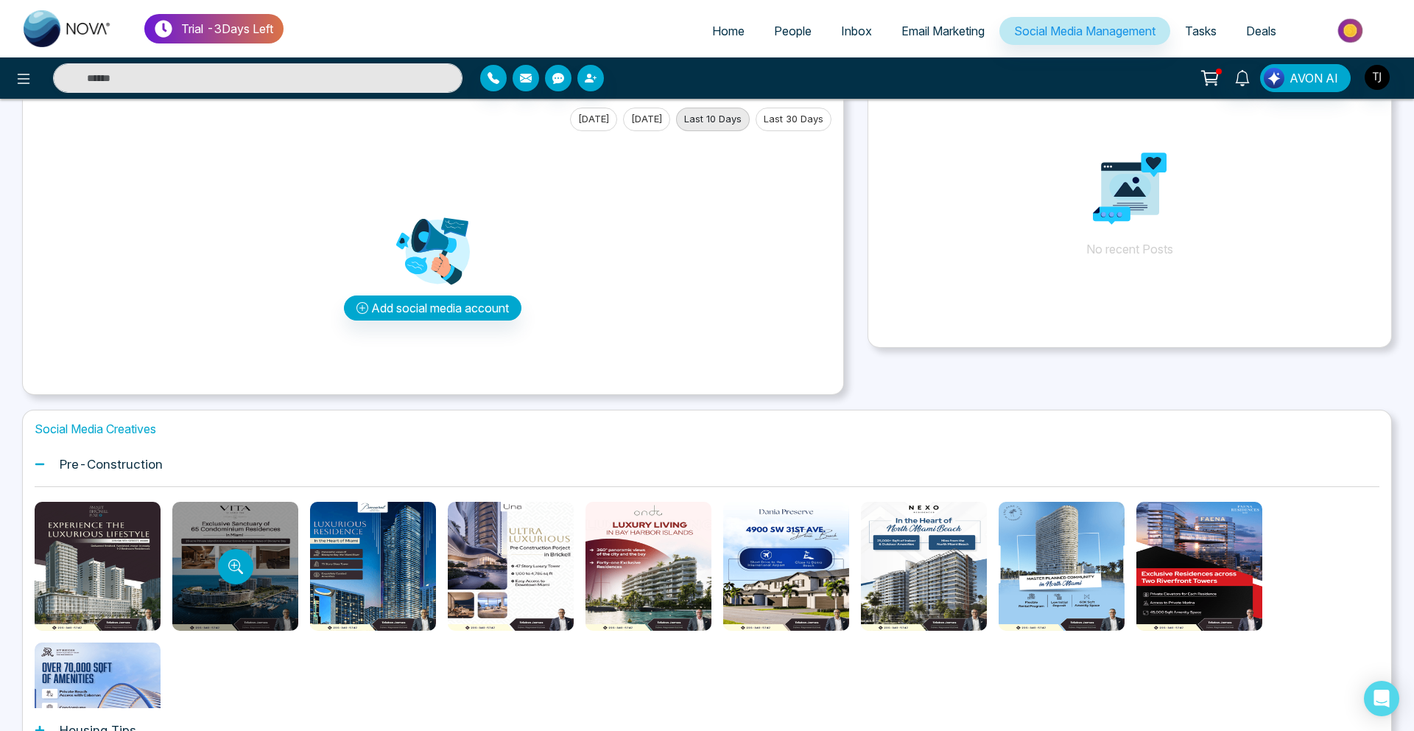
click at [259, 555] on div at bounding box center [235, 566] width 126 height 129
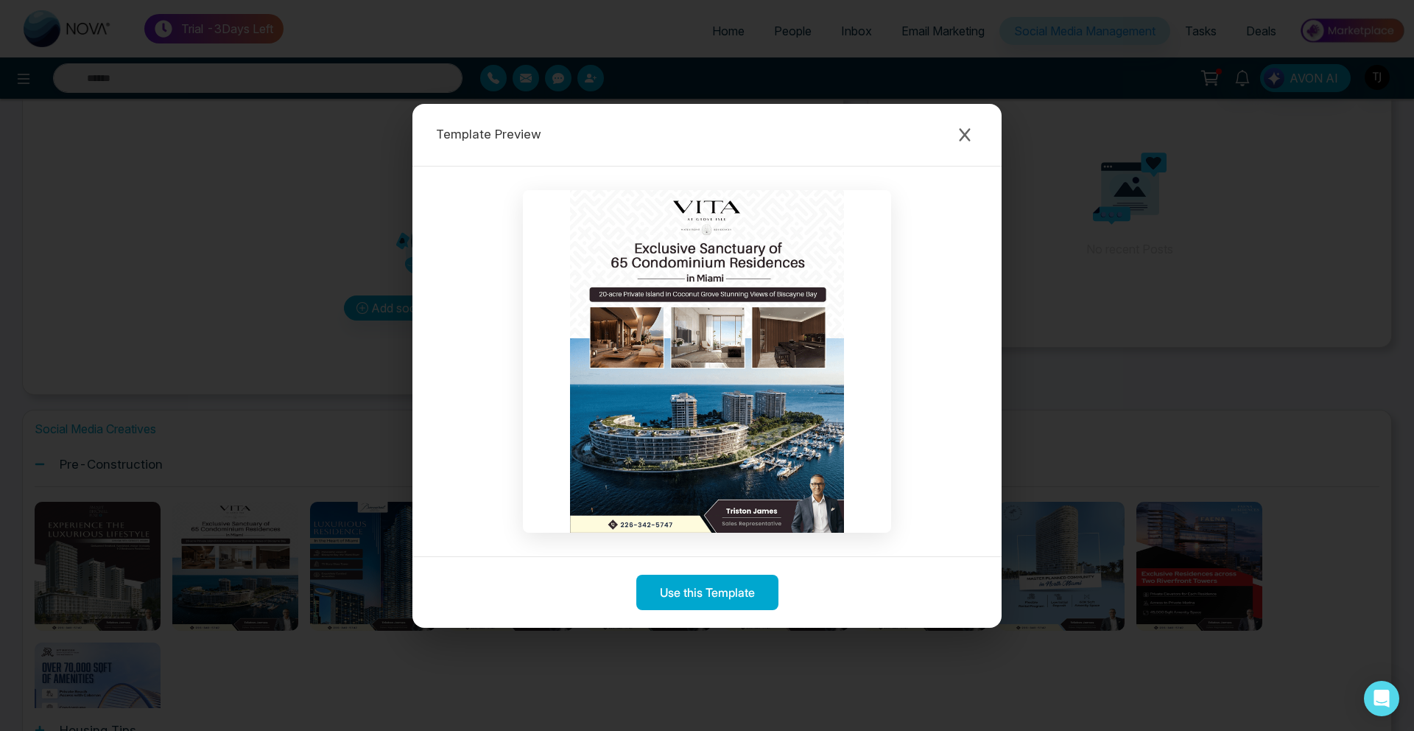
click at [69, 488] on div "Template Preview Use this Template" at bounding box center [707, 365] width 1414 height 731
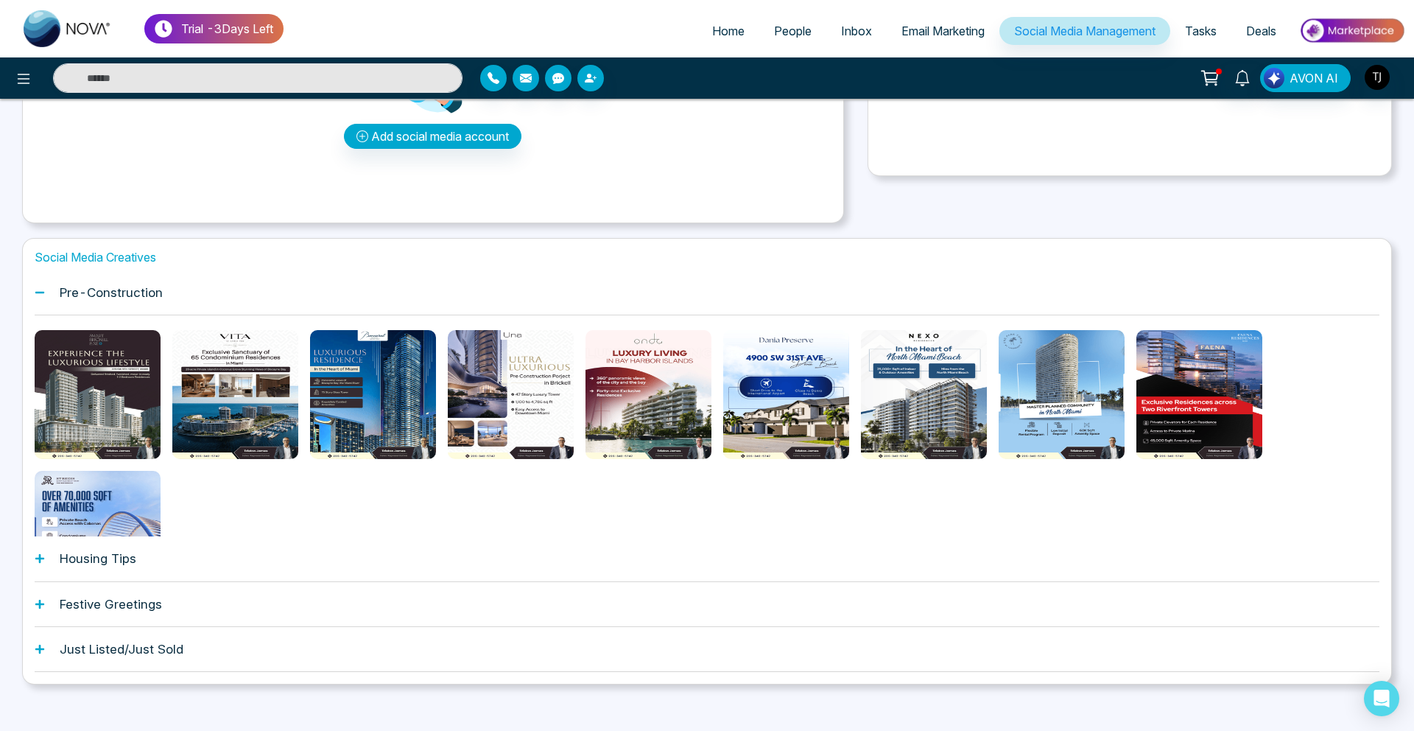
scroll to position [259, 0]
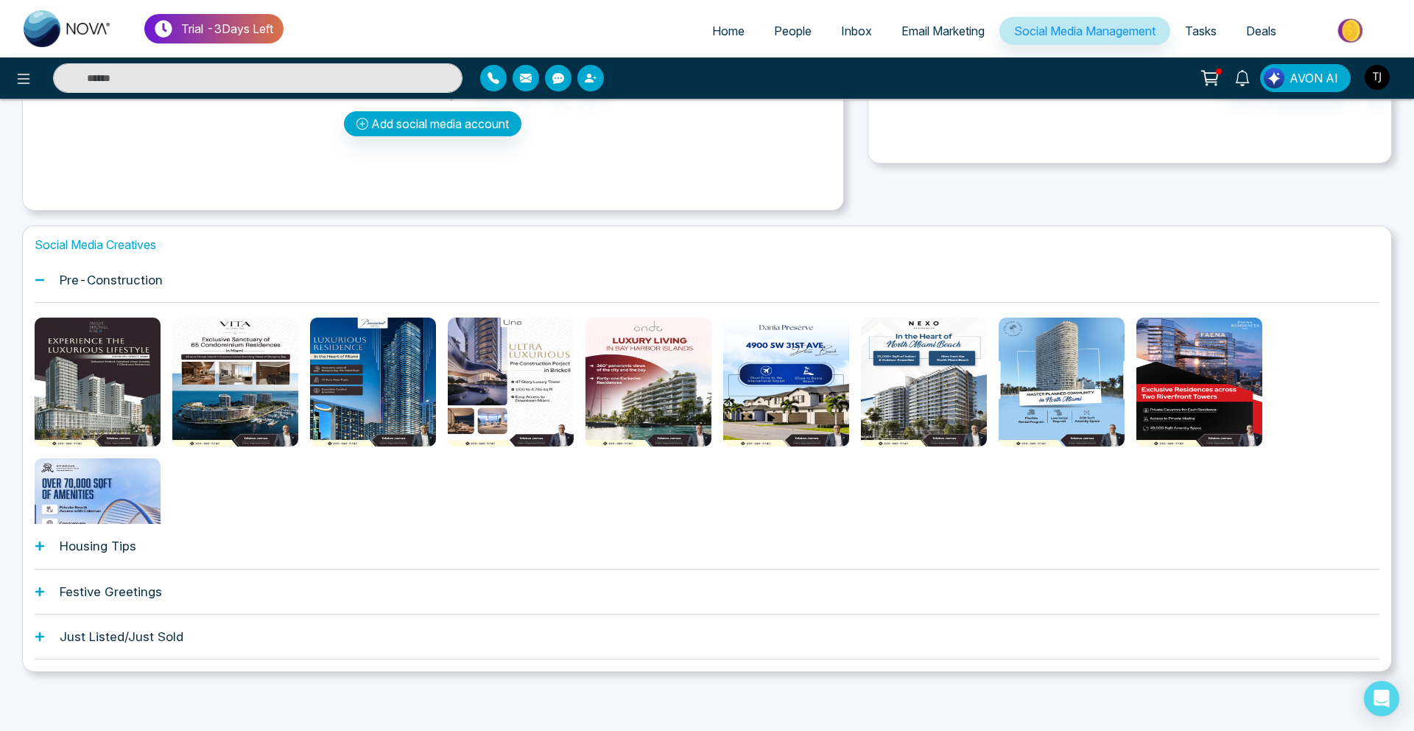
click at [113, 584] on h1 "Festive Greetings" at bounding box center [111, 591] width 102 height 15
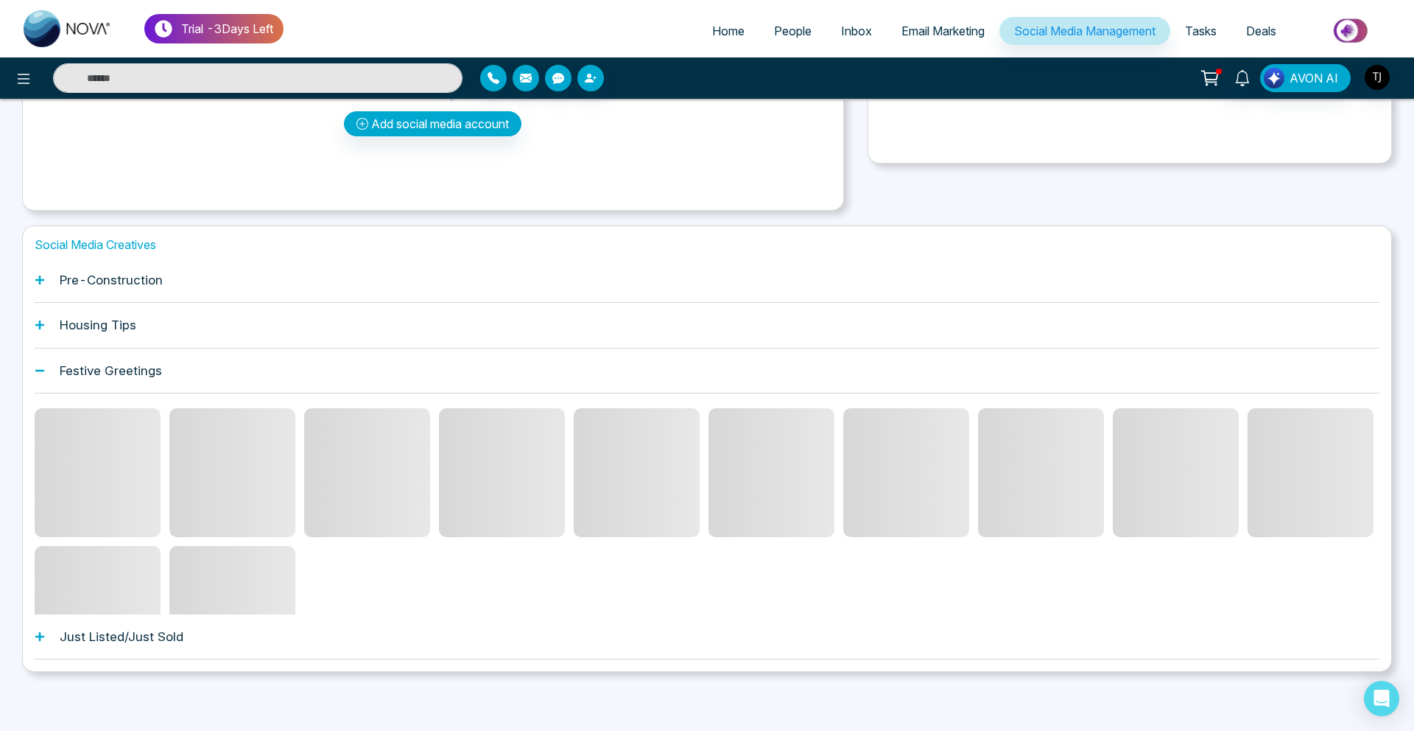
click at [148, 341] on div "Housing Tips" at bounding box center [707, 325] width 1345 height 45
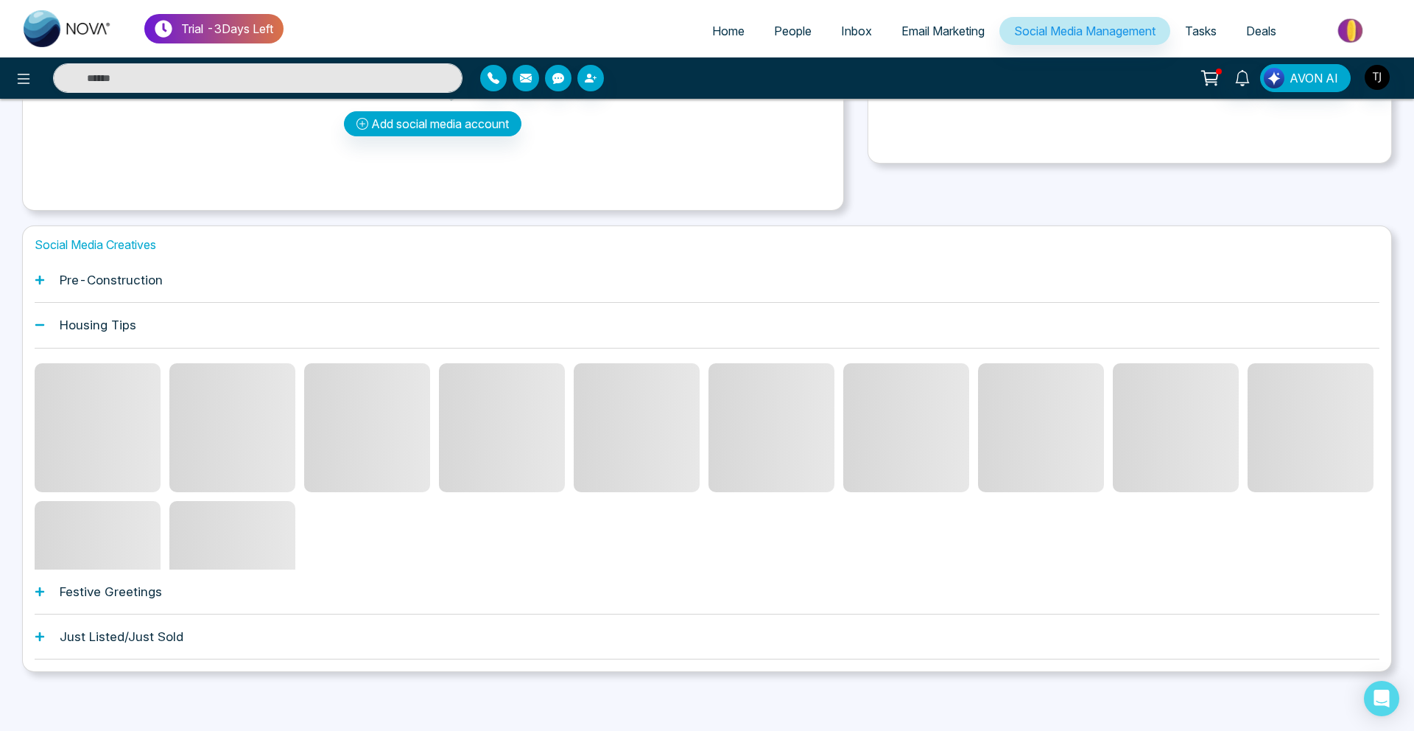
click at [222, 449] on span at bounding box center [232, 427] width 126 height 129
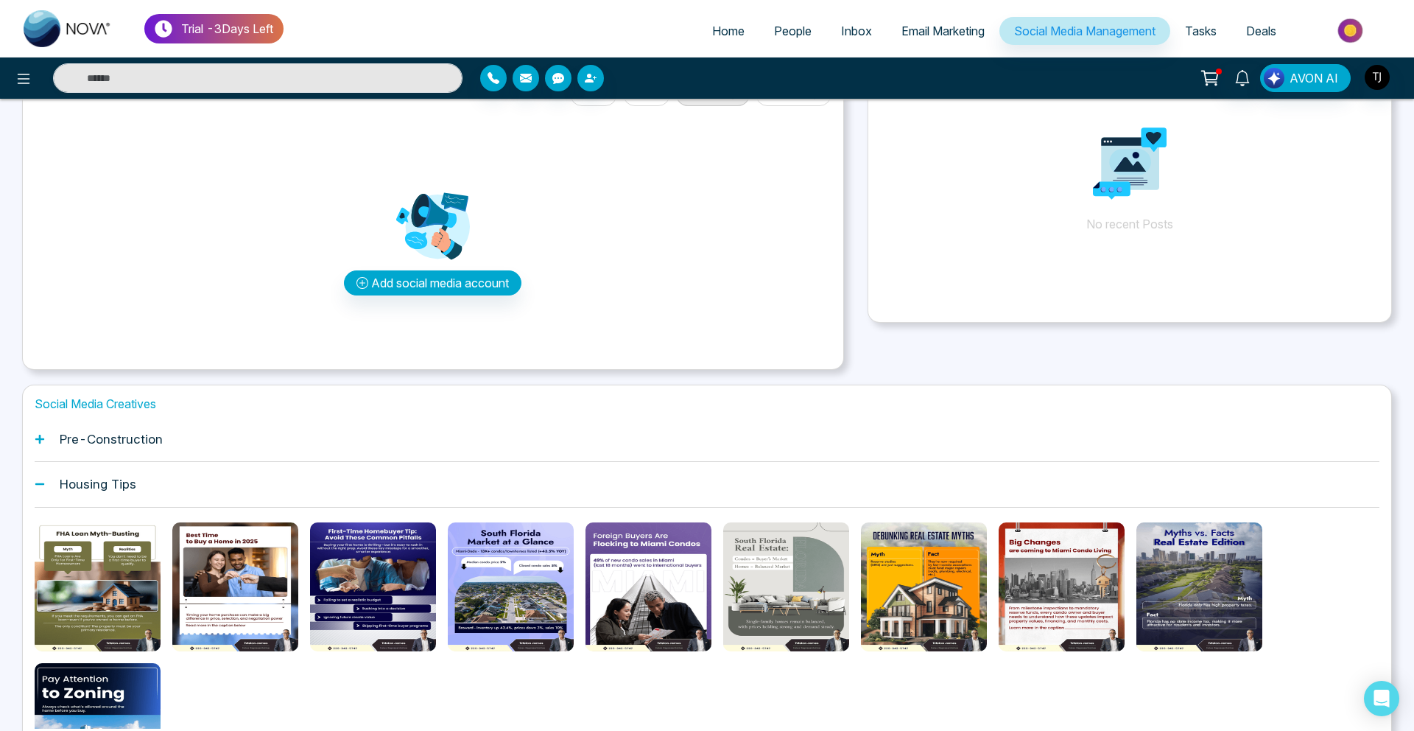
scroll to position [33, 0]
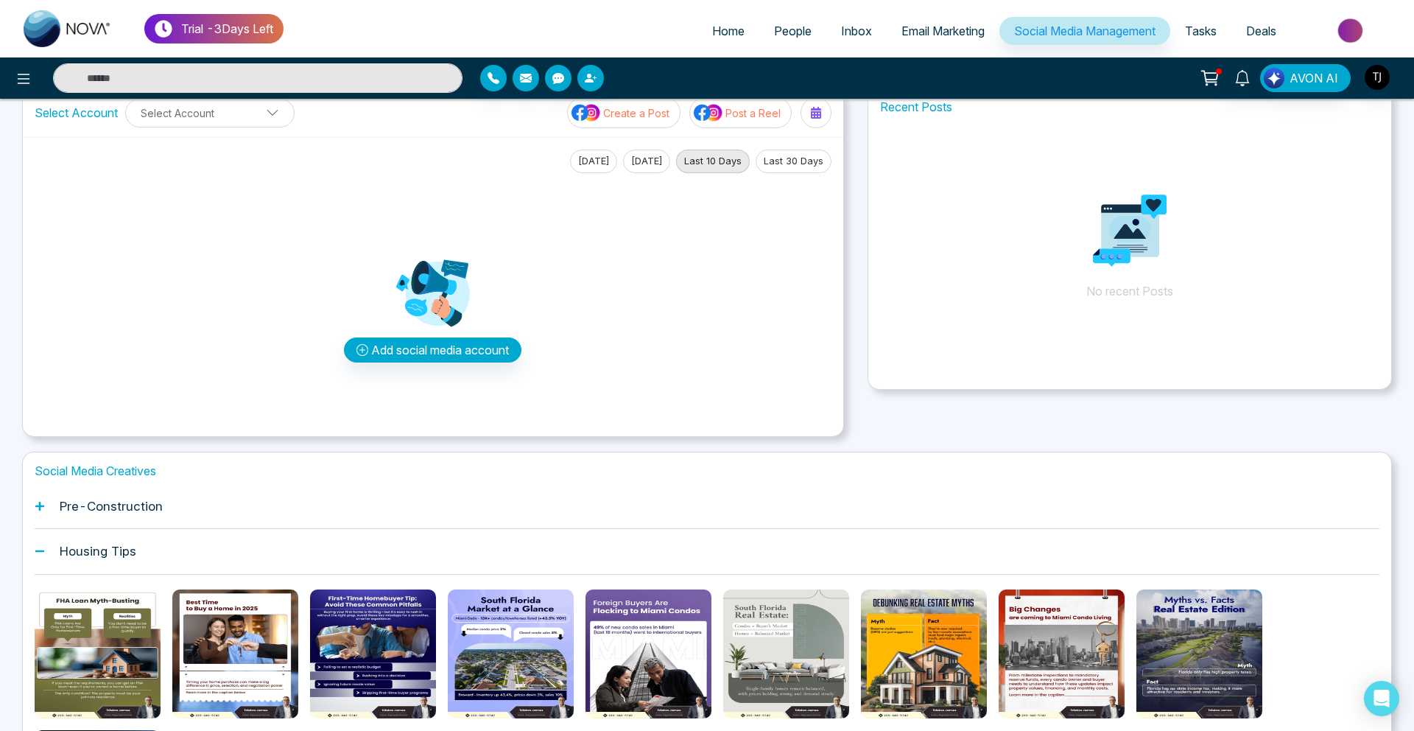
click at [945, 35] on span "Email Marketing" at bounding box center [942, 31] width 83 height 15
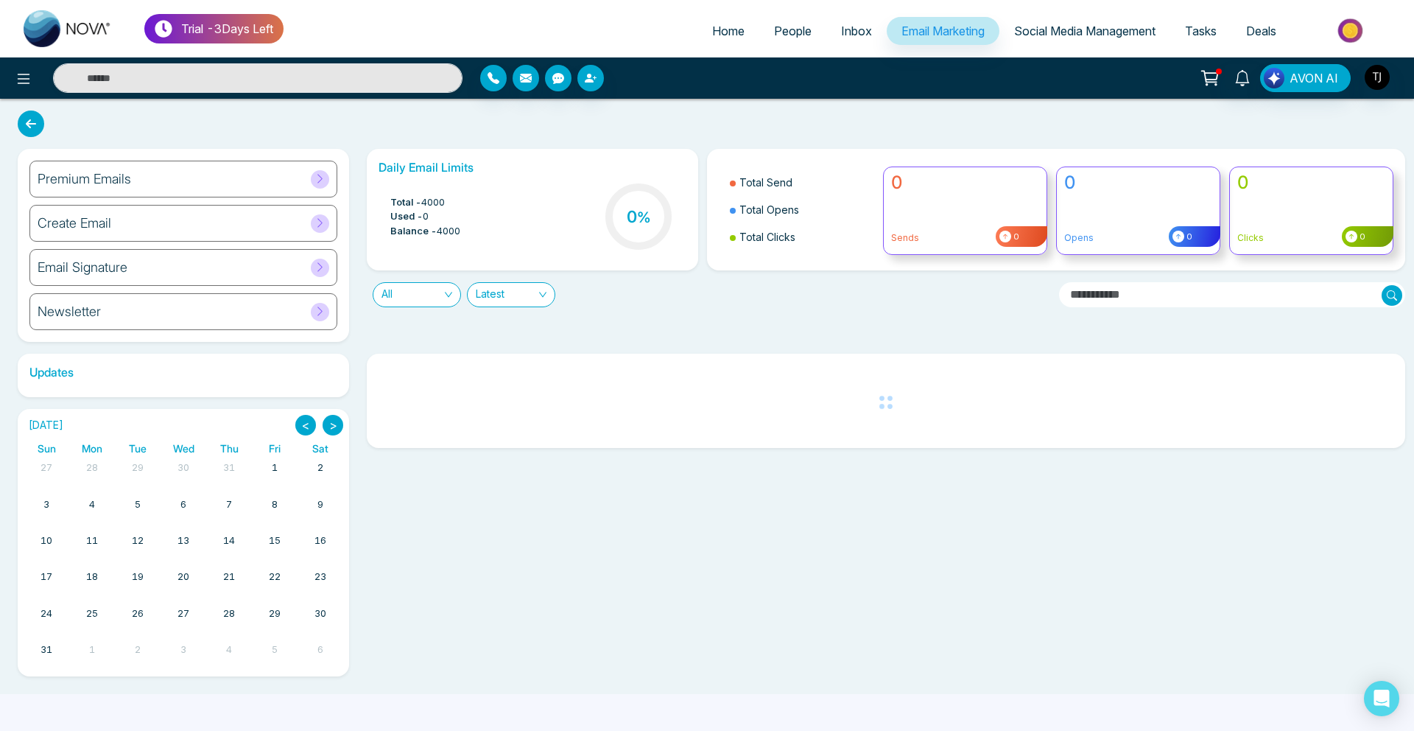
click at [187, 172] on div "Premium Emails" at bounding box center [183, 179] width 308 height 37
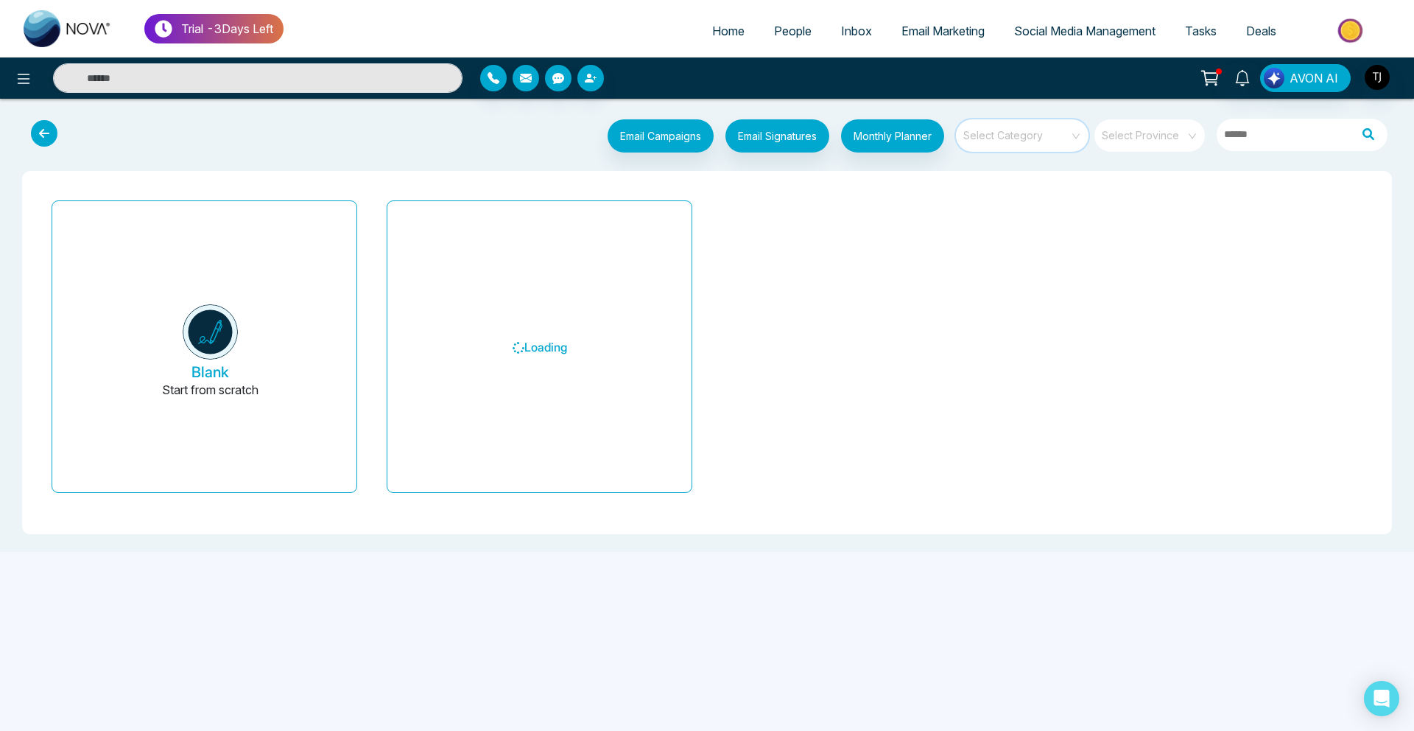
click at [1047, 140] on input "search" at bounding box center [1017, 130] width 106 height 22
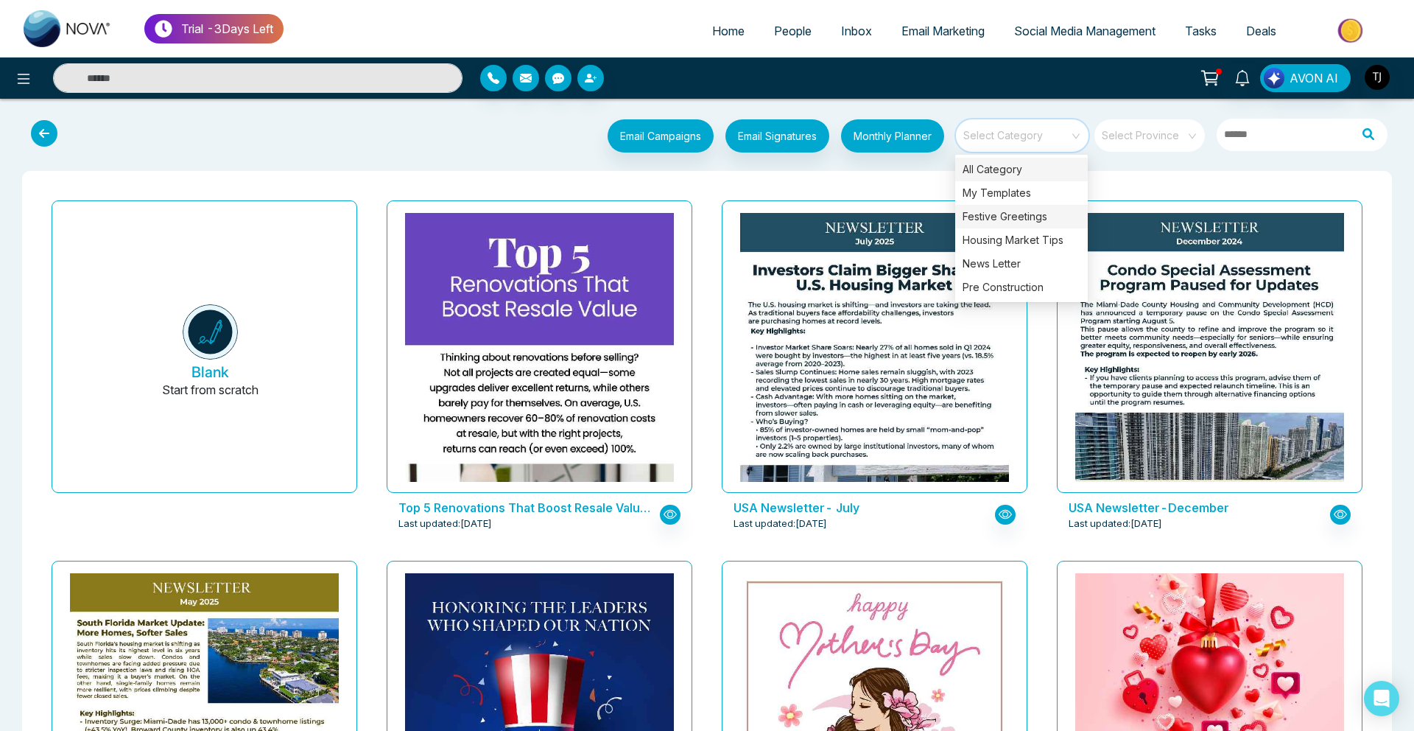
click at [1022, 212] on div "Festive Greetings" at bounding box center [1021, 217] width 133 height 24
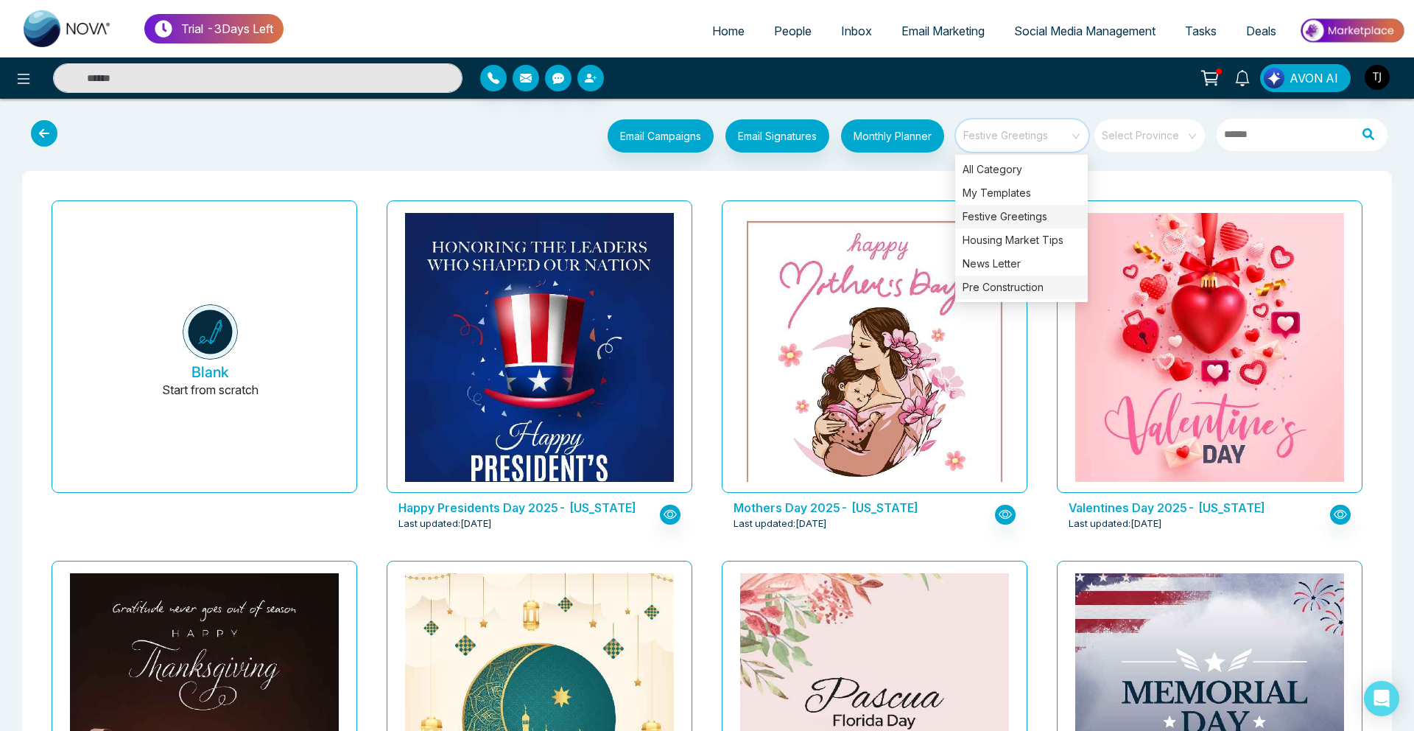
click at [1002, 286] on div "Pre Construction" at bounding box center [1021, 287] width 133 height 24
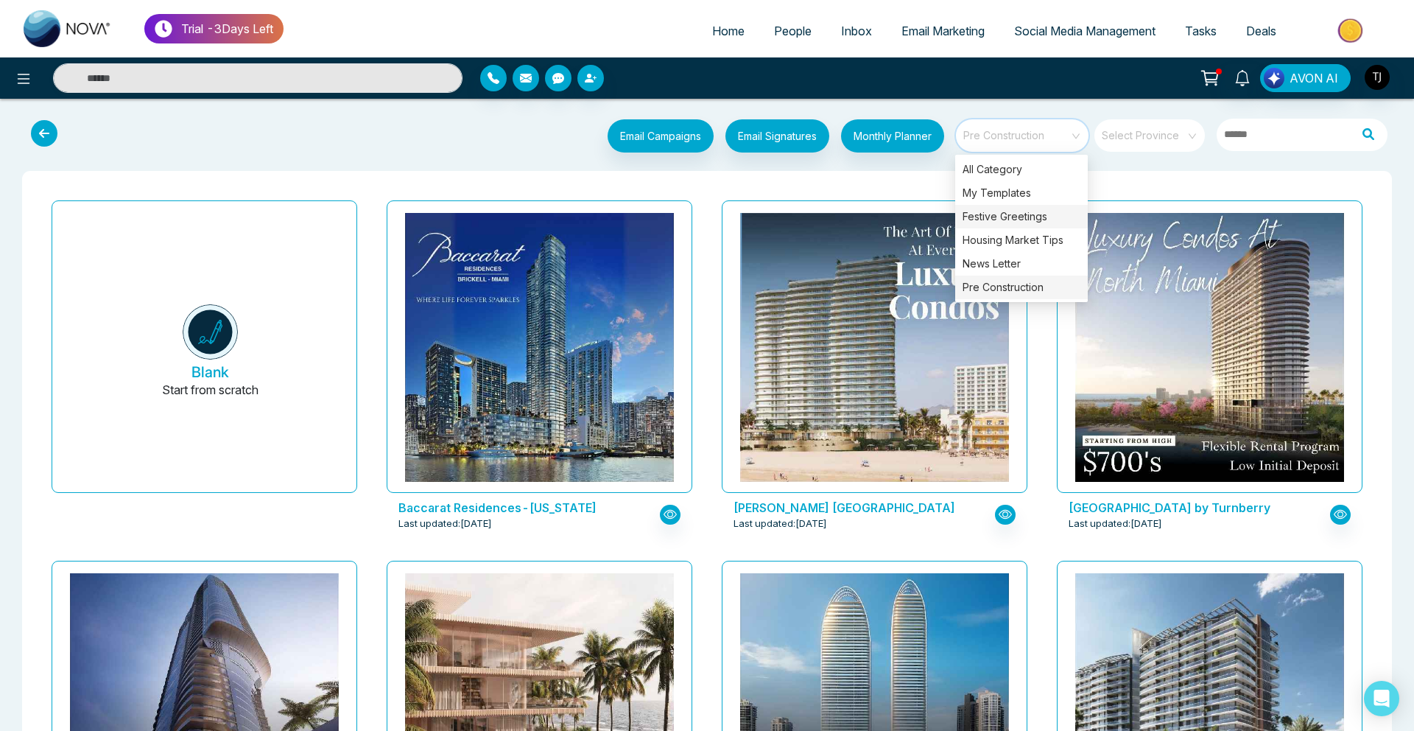
drag, startPoint x: 1020, startPoint y: 197, endPoint x: 1008, endPoint y: 207, distance: 15.2
click at [1016, 197] on div "My Templates" at bounding box center [1021, 193] width 133 height 24
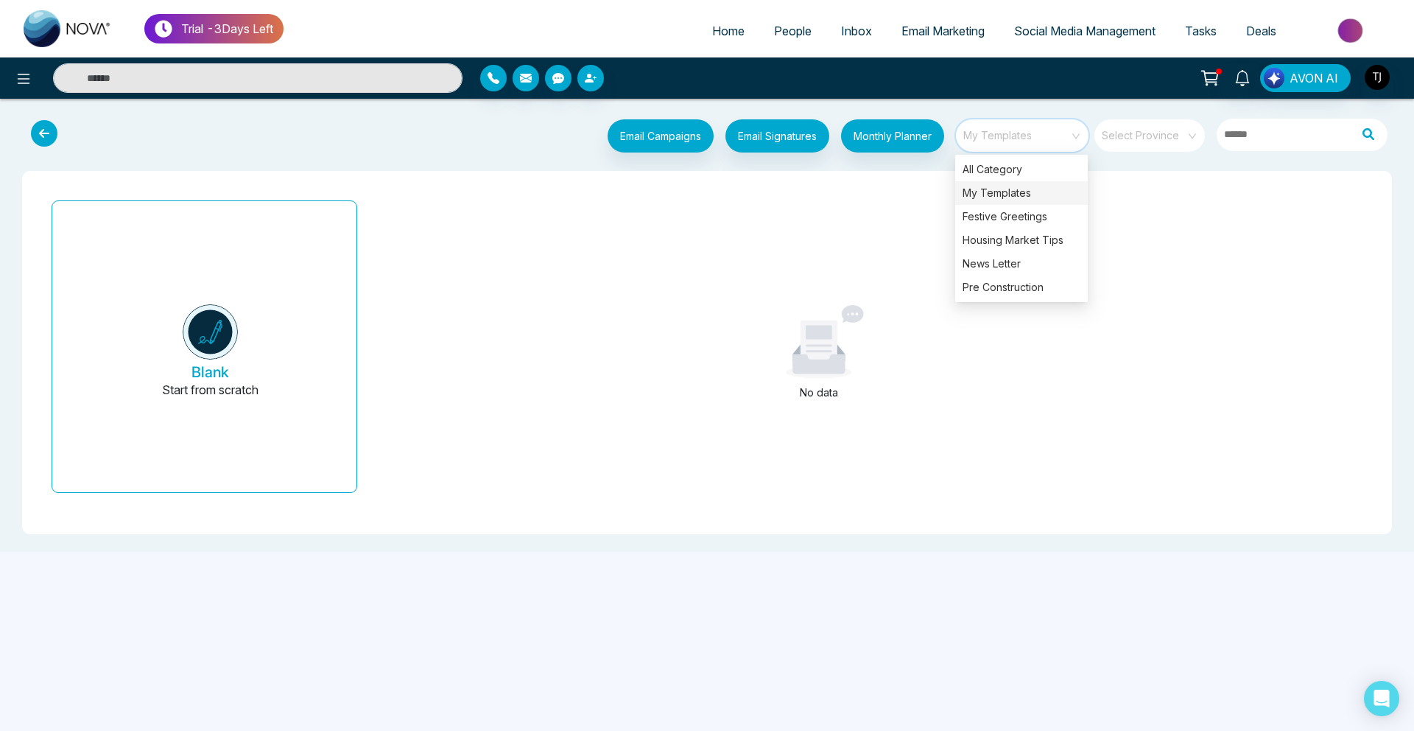
click at [1022, 30] on span "Social Media Management" at bounding box center [1084, 31] width 141 height 15
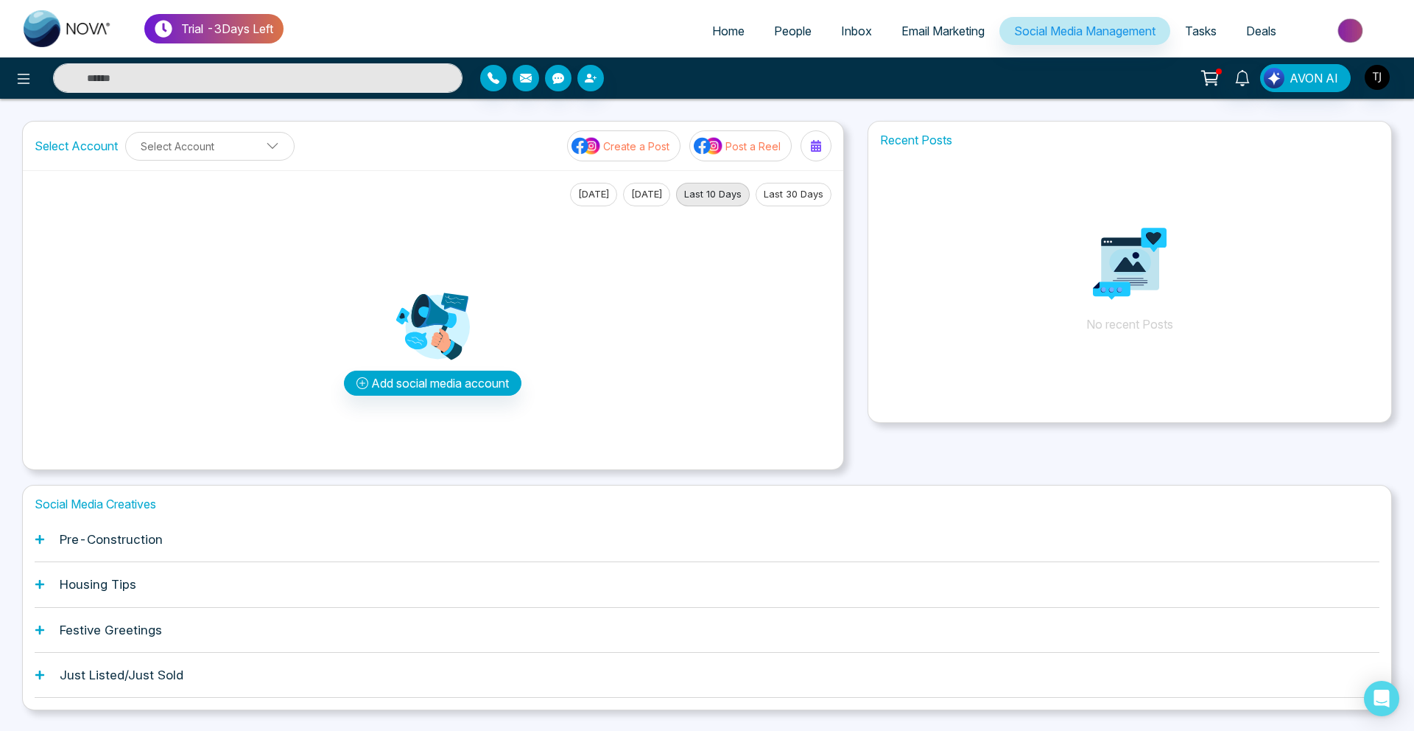
click at [108, 593] on div "Housing Tips" at bounding box center [707, 584] width 1345 height 45
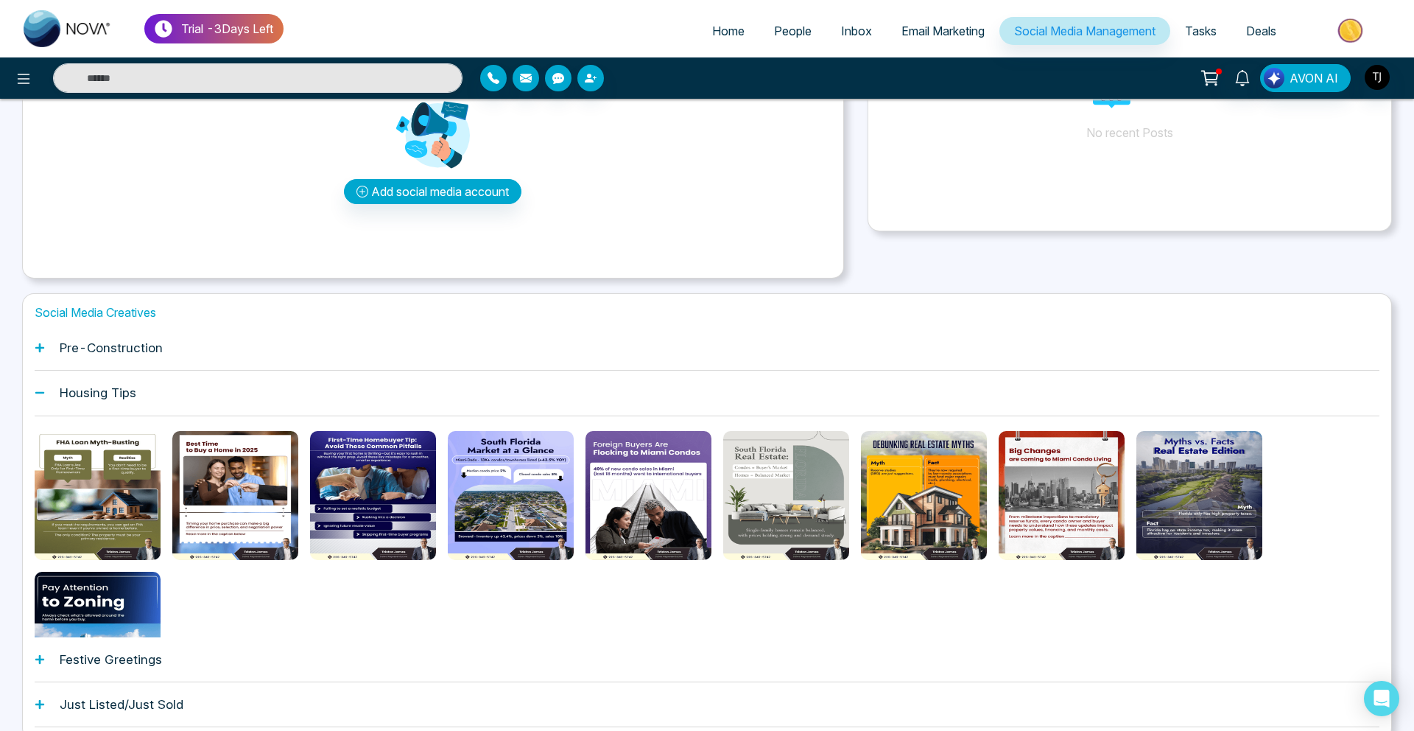
scroll to position [259, 0]
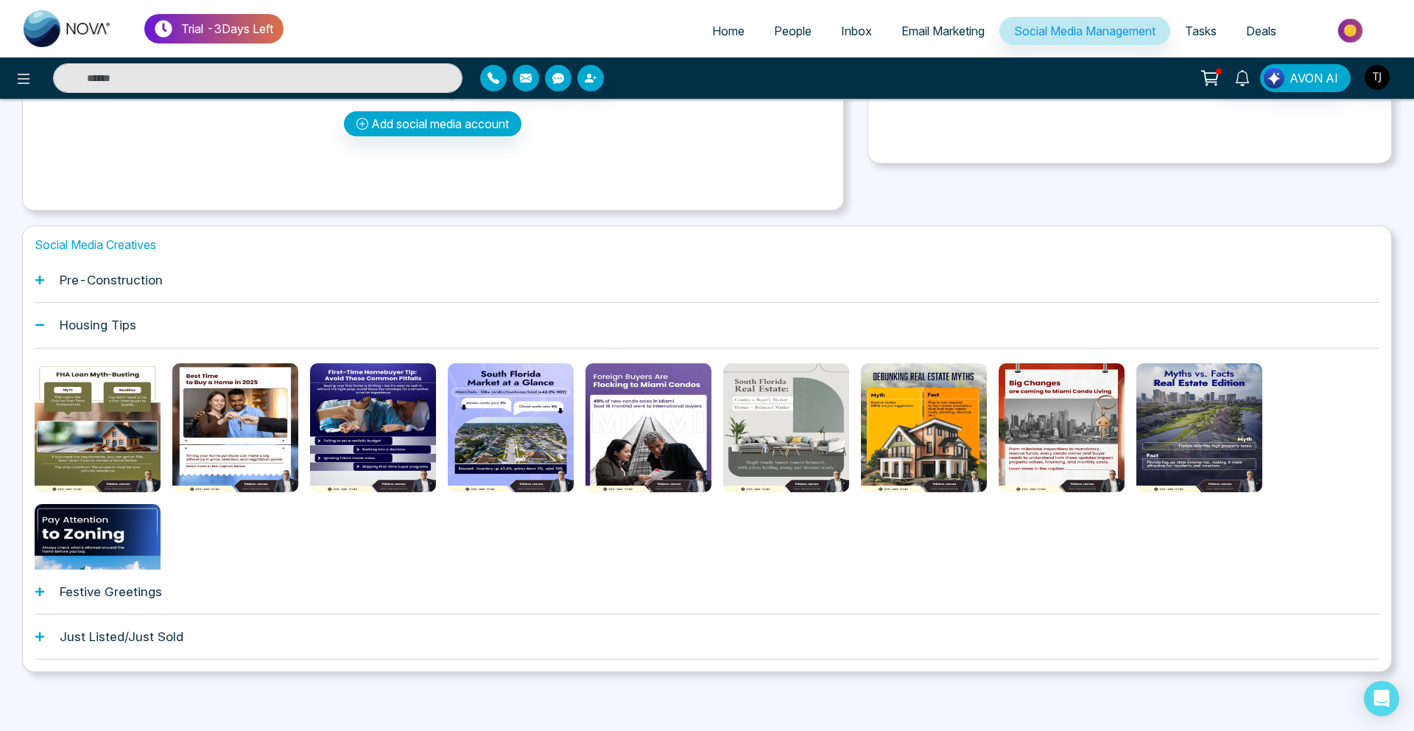
click at [125, 599] on div "Festive Greetings" at bounding box center [707, 591] width 1345 height 45
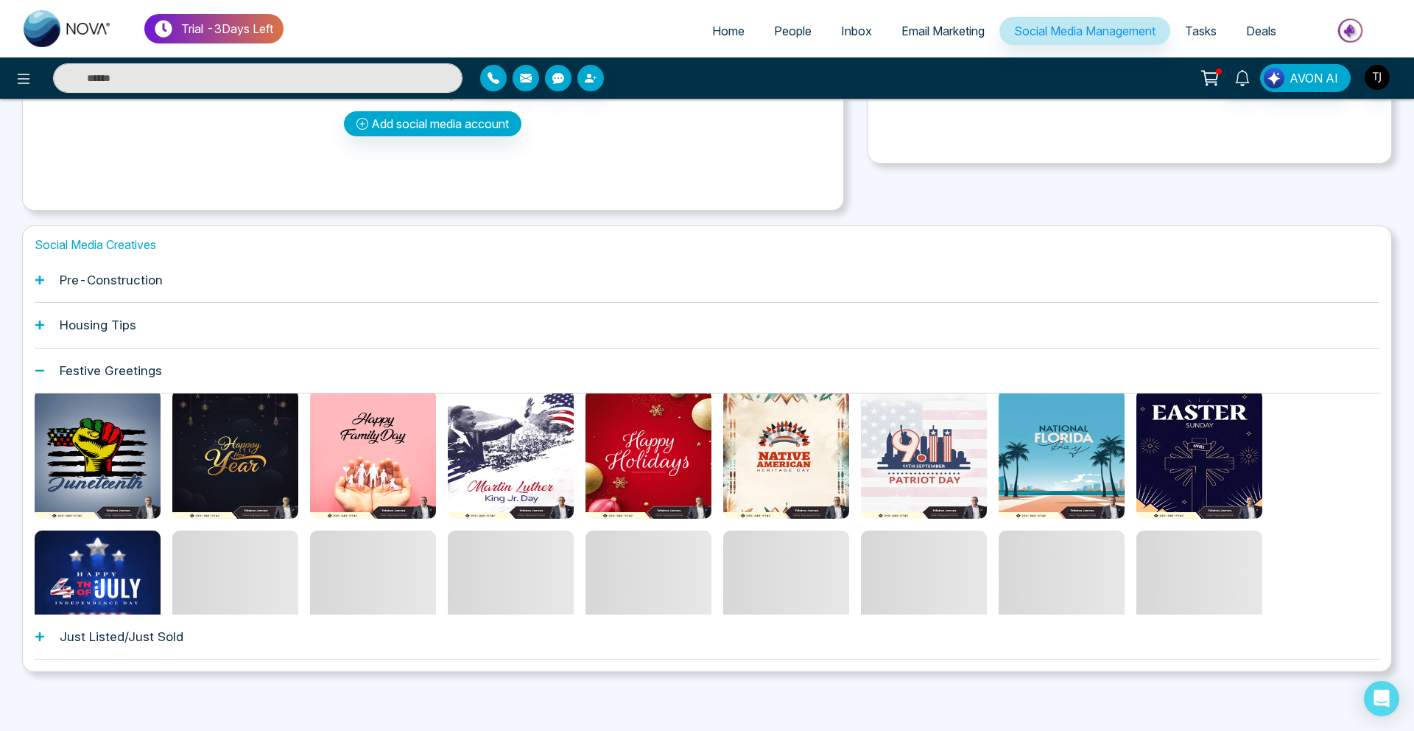
scroll to position [0, 0]
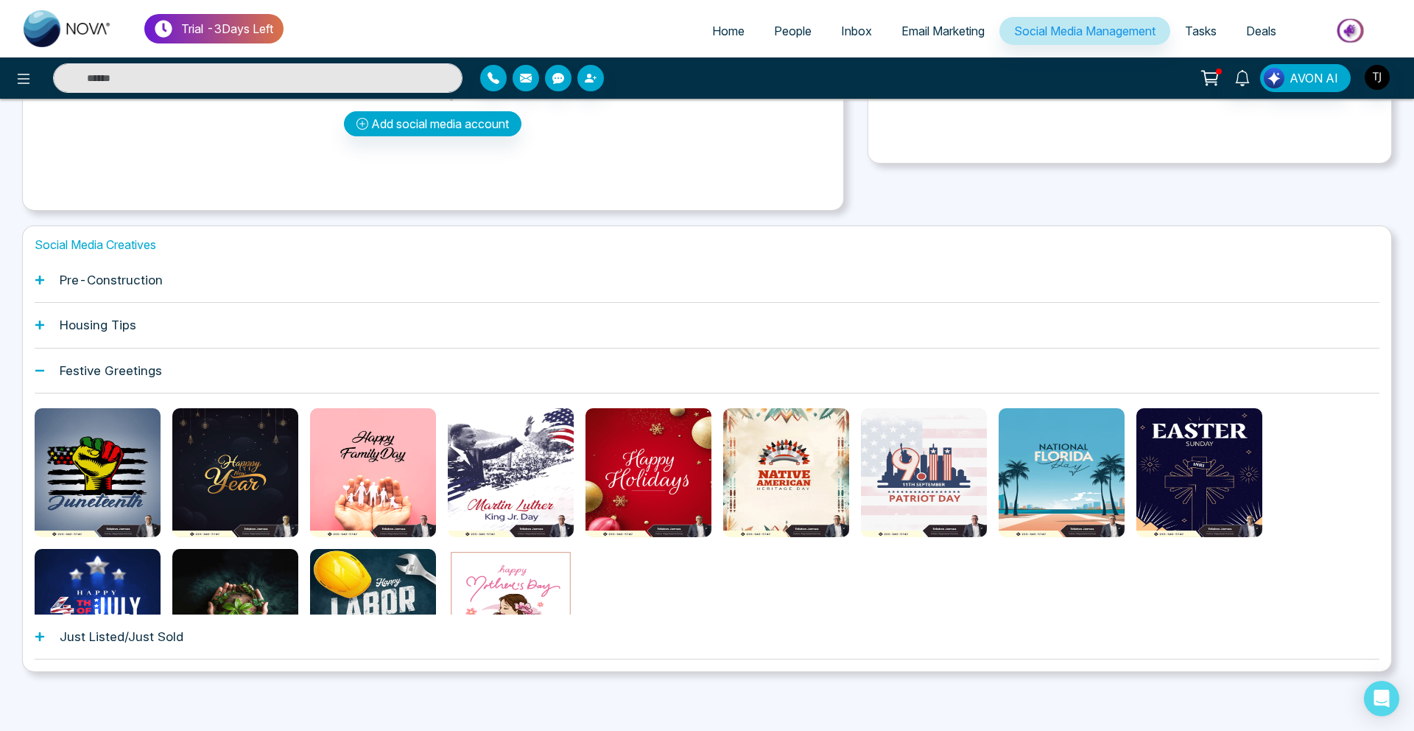
click at [921, 40] on link "Email Marketing" at bounding box center [943, 31] width 113 height 28
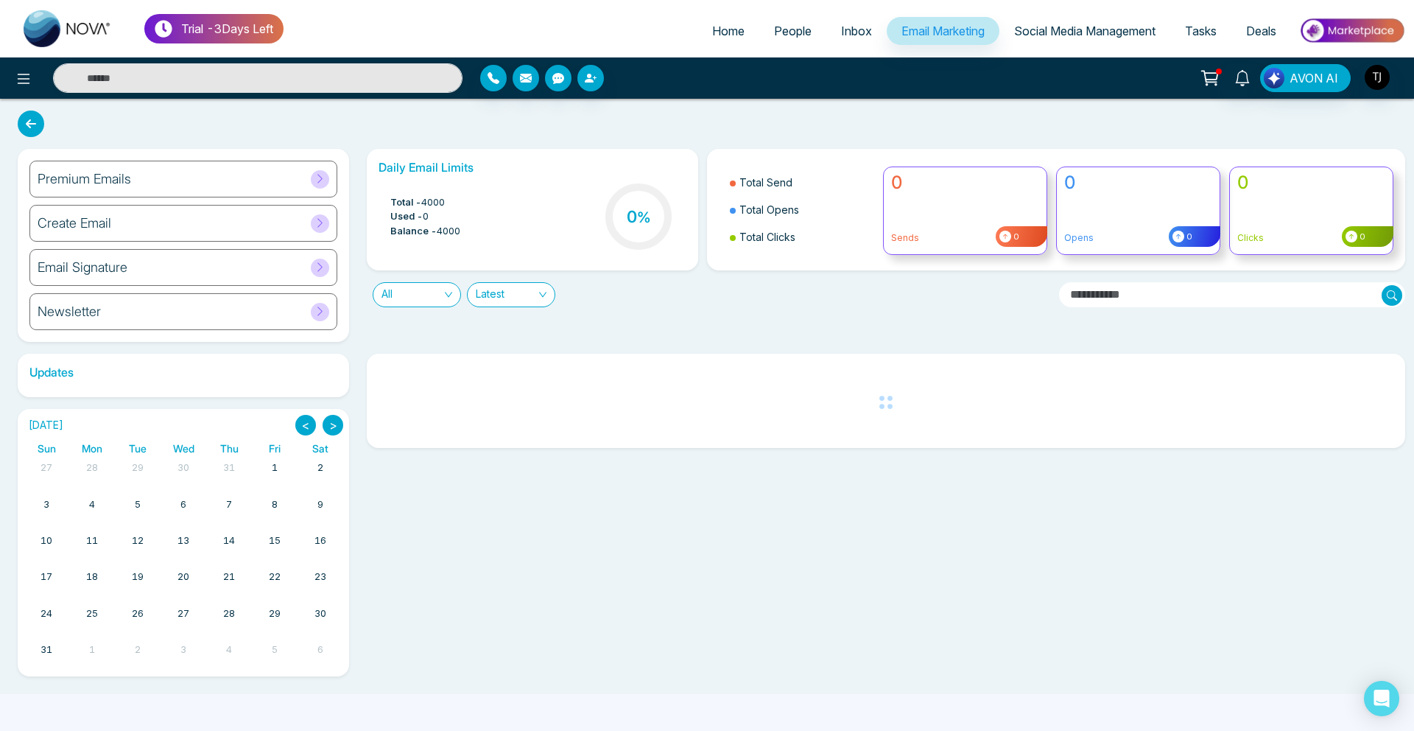
click at [209, 178] on div "Premium Emails" at bounding box center [183, 179] width 308 height 37
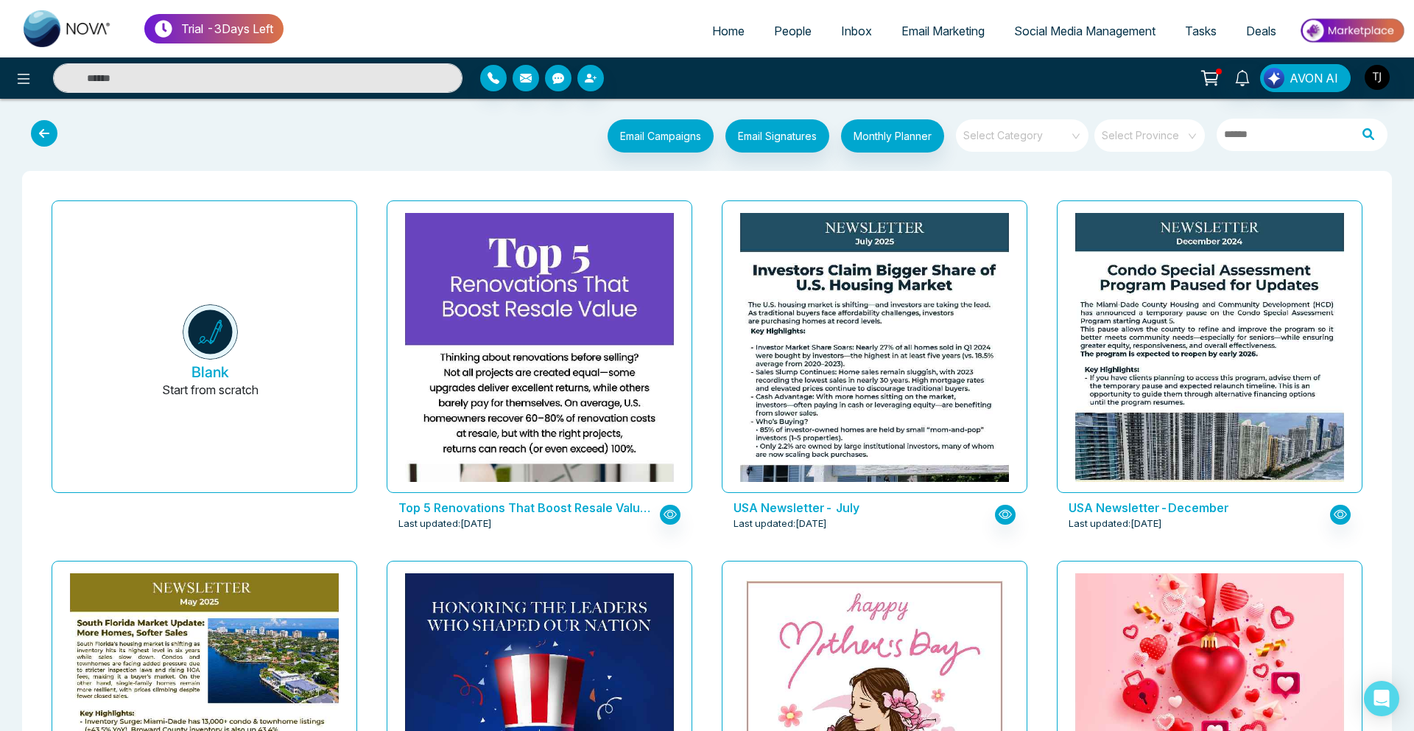
click at [1026, 143] on span at bounding box center [1017, 135] width 106 height 32
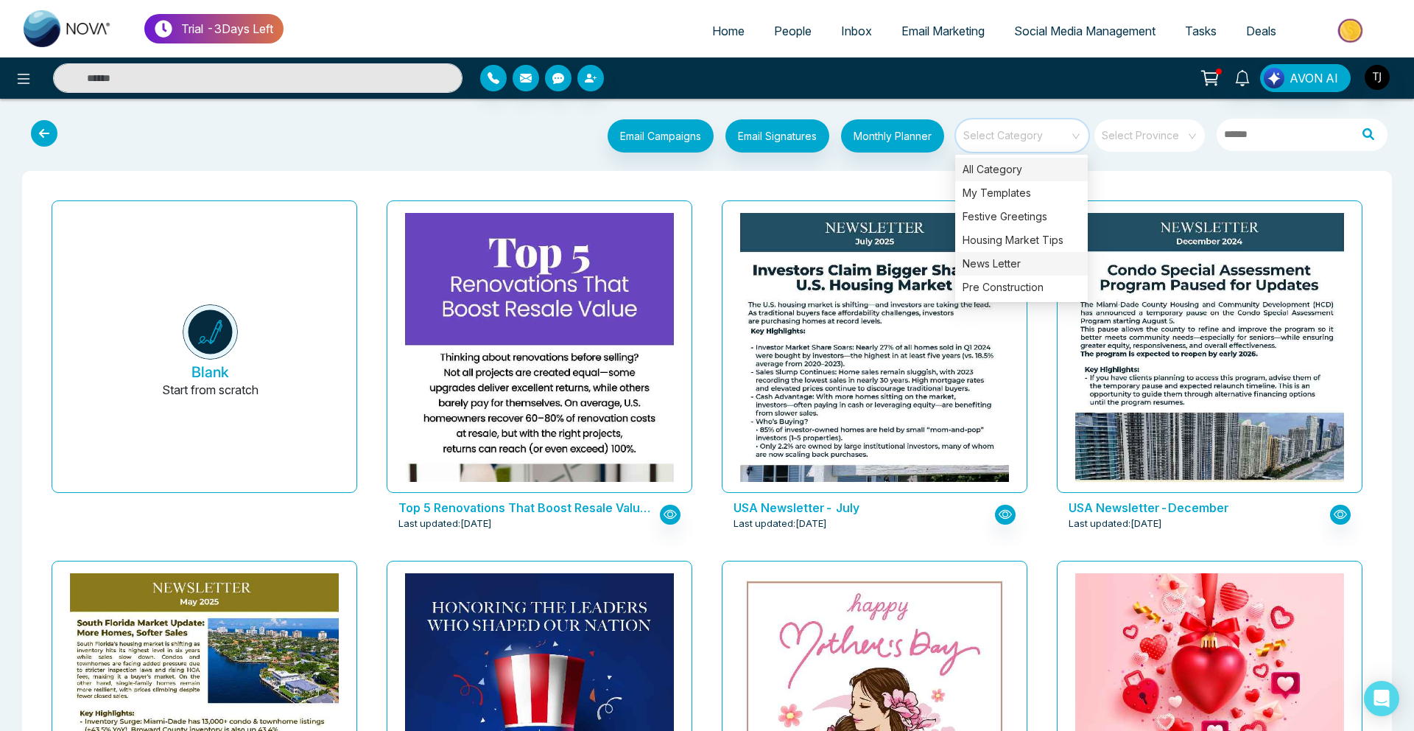
click at [1005, 265] on div "News Letter" at bounding box center [1021, 264] width 133 height 24
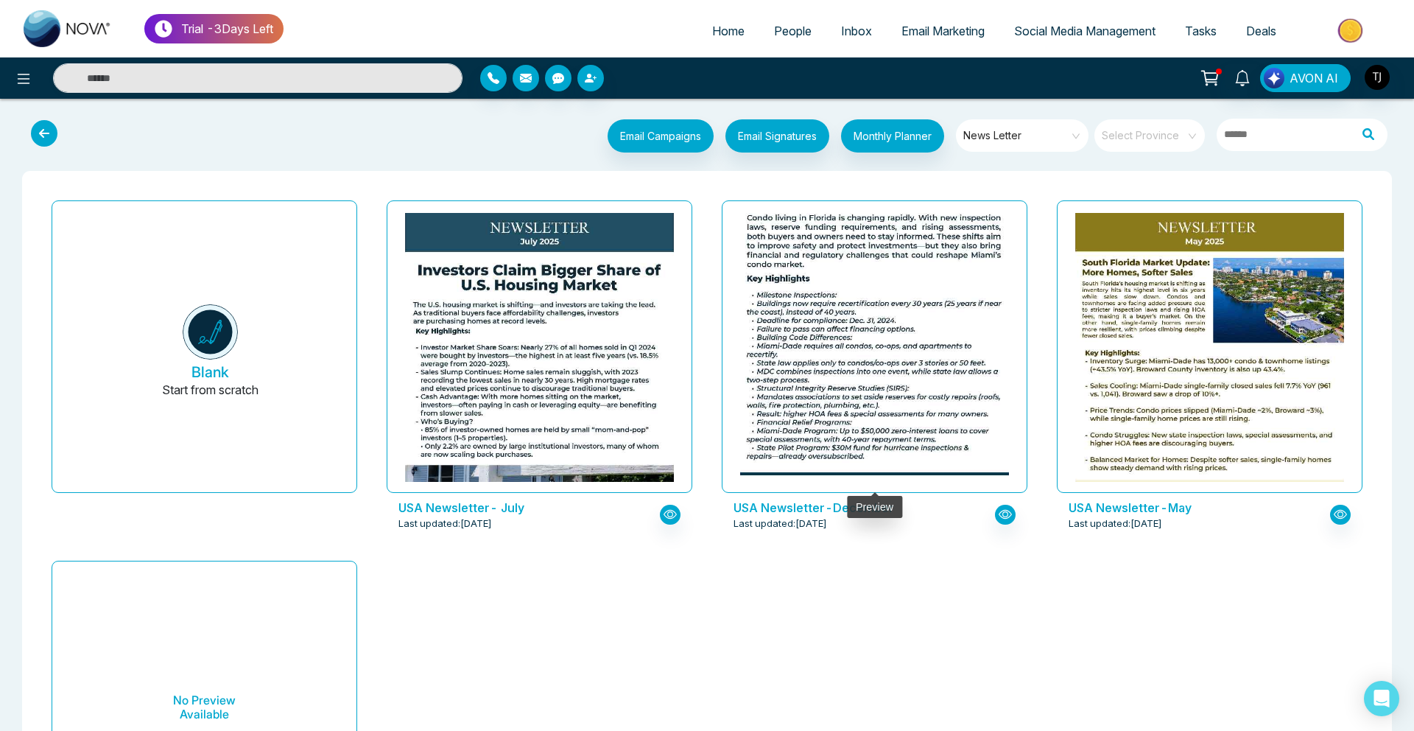
click at [967, 424] on img at bounding box center [875, 143] width 538 height 681
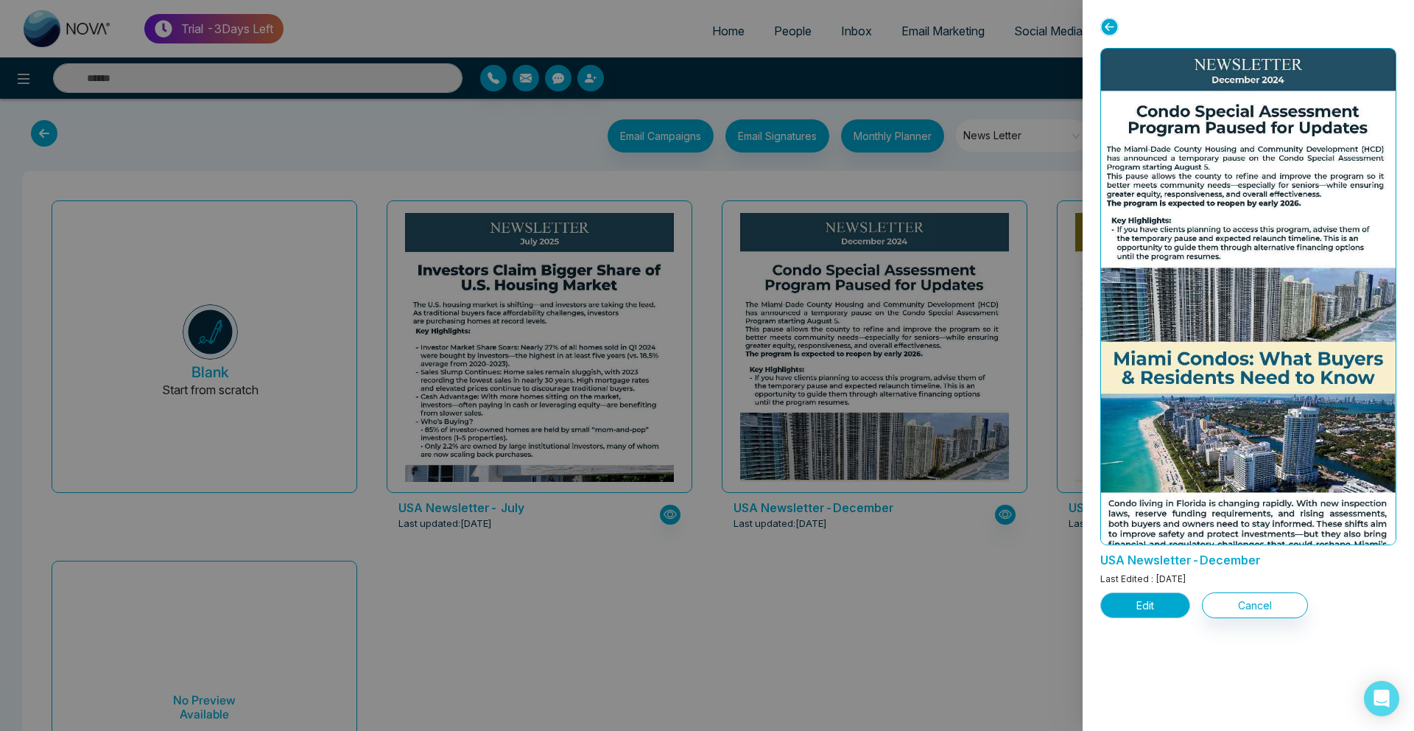
click at [1141, 612] on button "Edit" at bounding box center [1145, 605] width 90 height 26
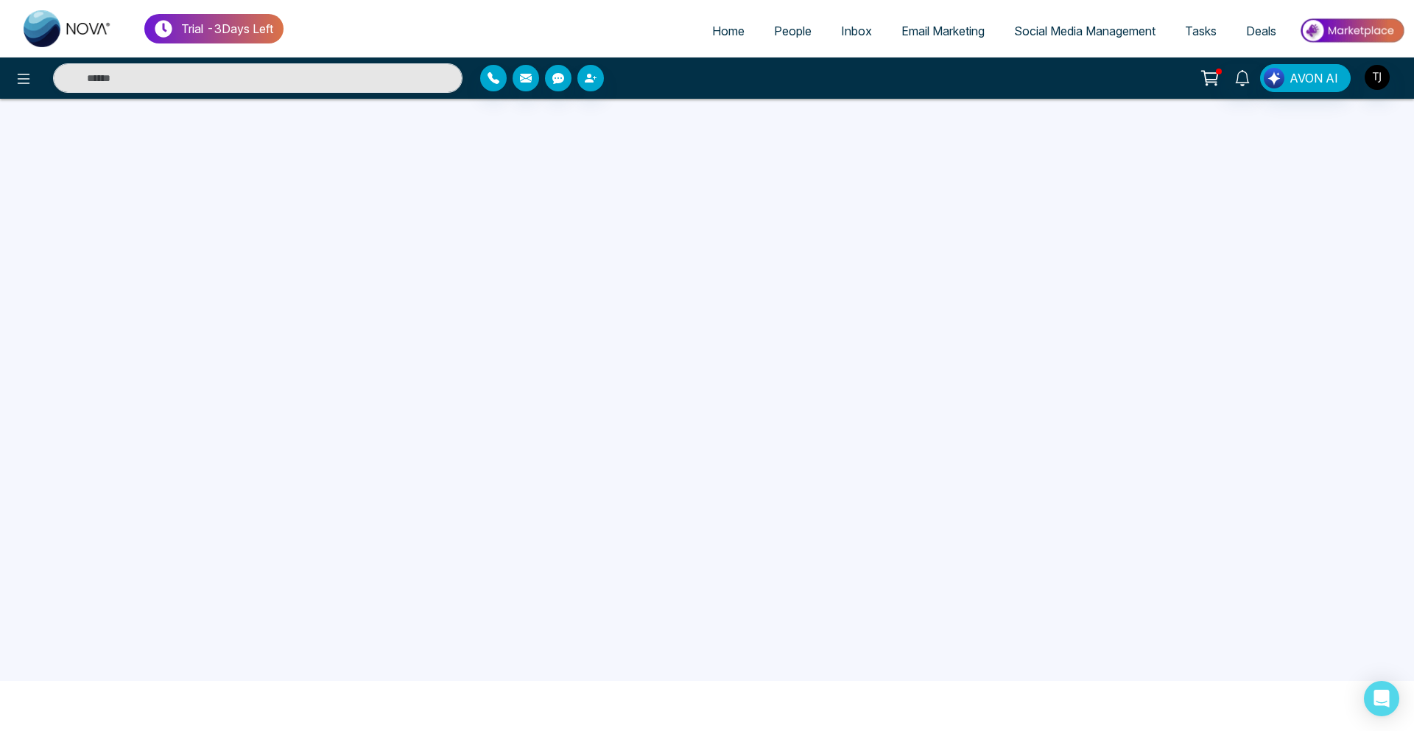
scroll to position [53, 0]
click at [919, 34] on span "Email Marketing" at bounding box center [942, 31] width 83 height 15
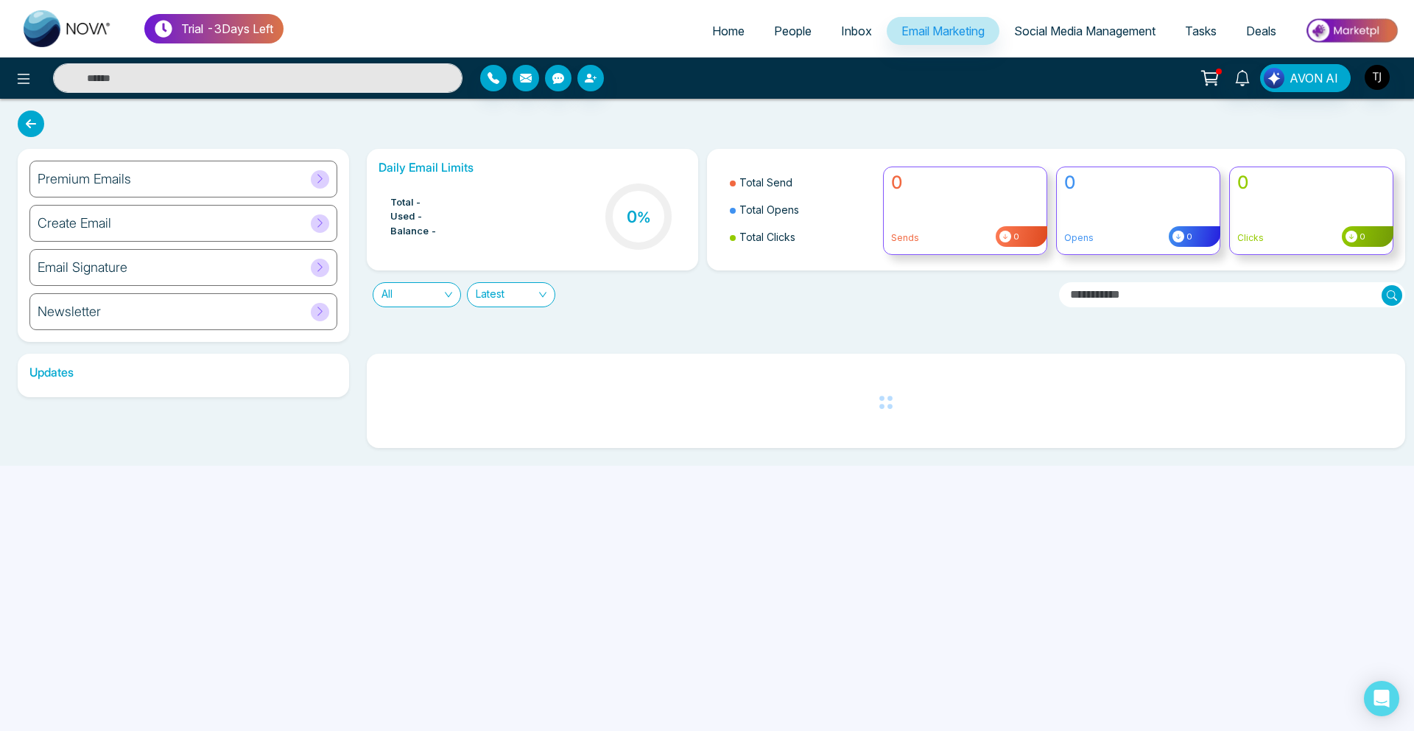
click at [200, 165] on div "Premium Emails" at bounding box center [183, 179] width 308 height 37
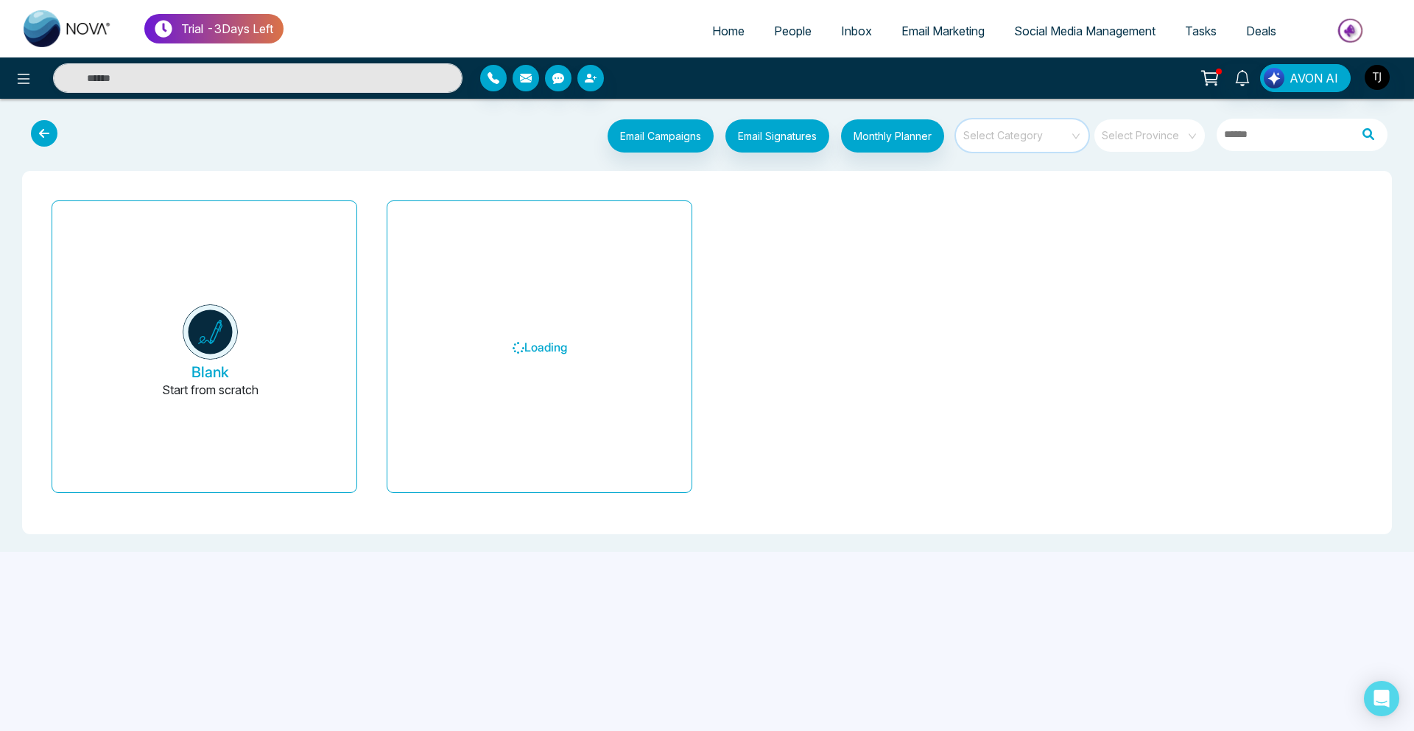
click at [1022, 130] on input "search" at bounding box center [1017, 130] width 106 height 22
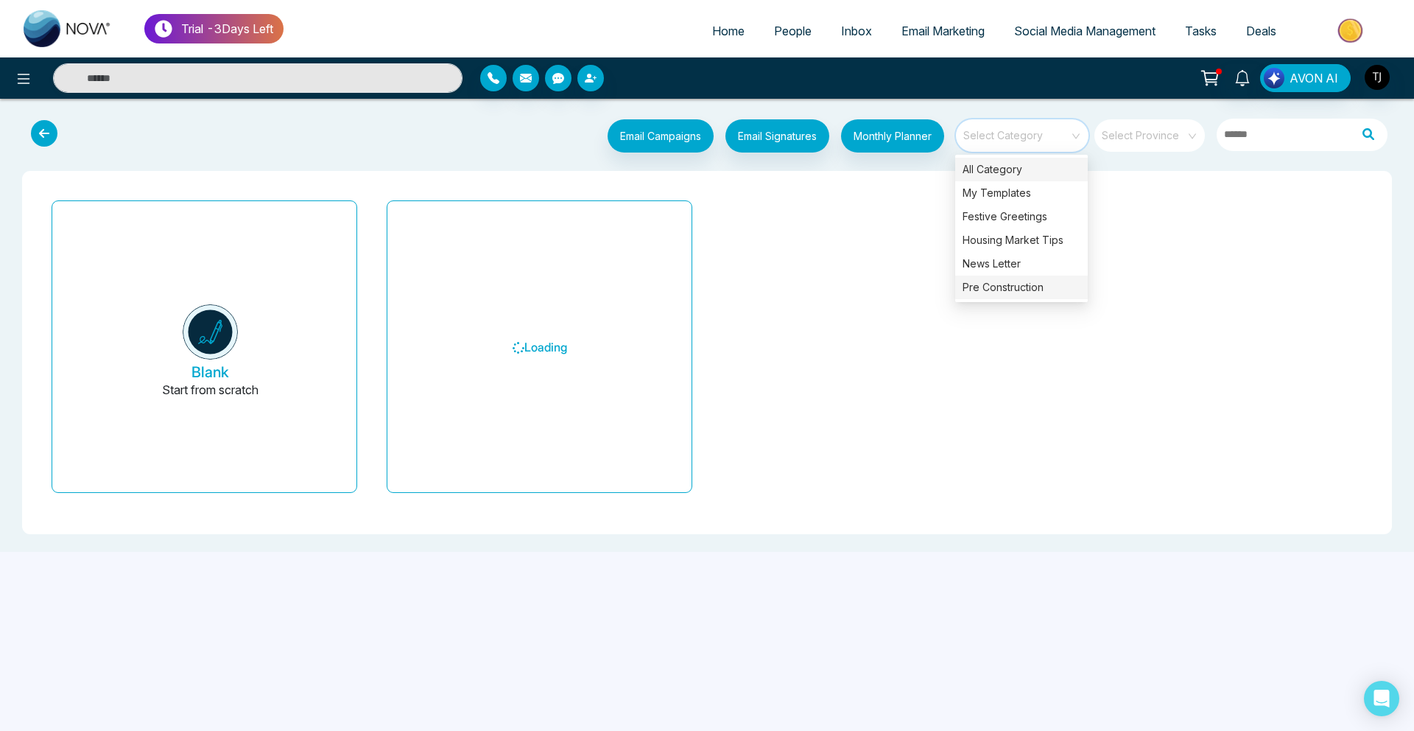
click at [988, 284] on div "Pre Construction" at bounding box center [1021, 287] width 133 height 24
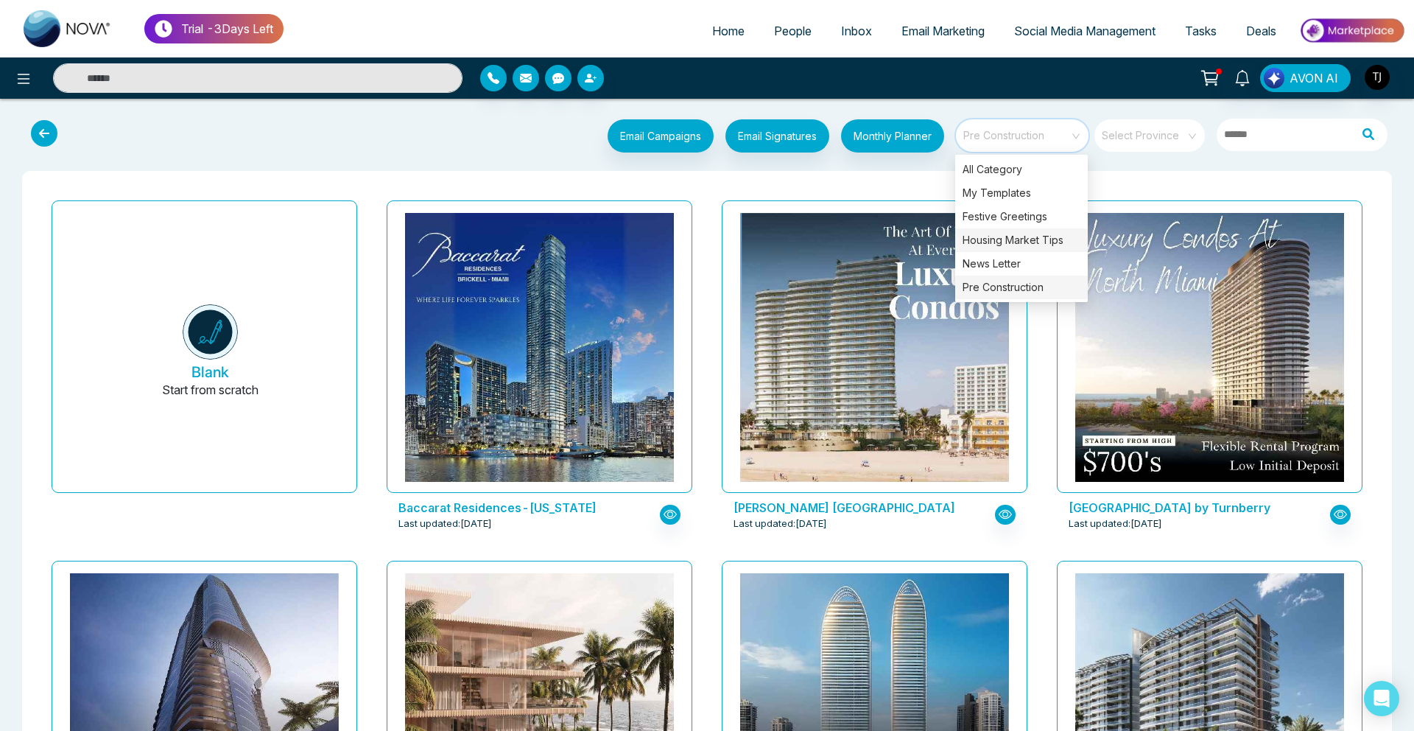
click at [1020, 243] on div "Housing Market Tips" at bounding box center [1021, 240] width 133 height 24
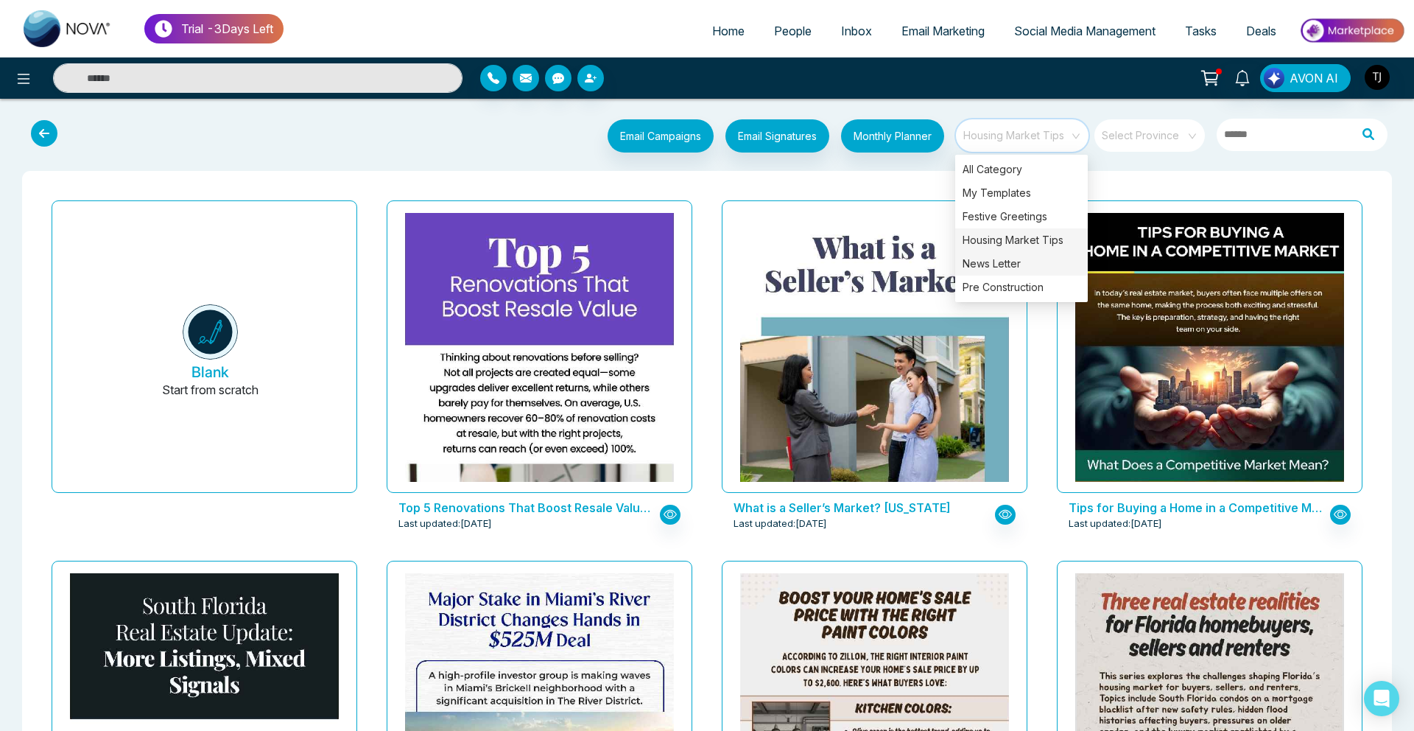
click at [980, 274] on div "News Letter" at bounding box center [1021, 264] width 133 height 24
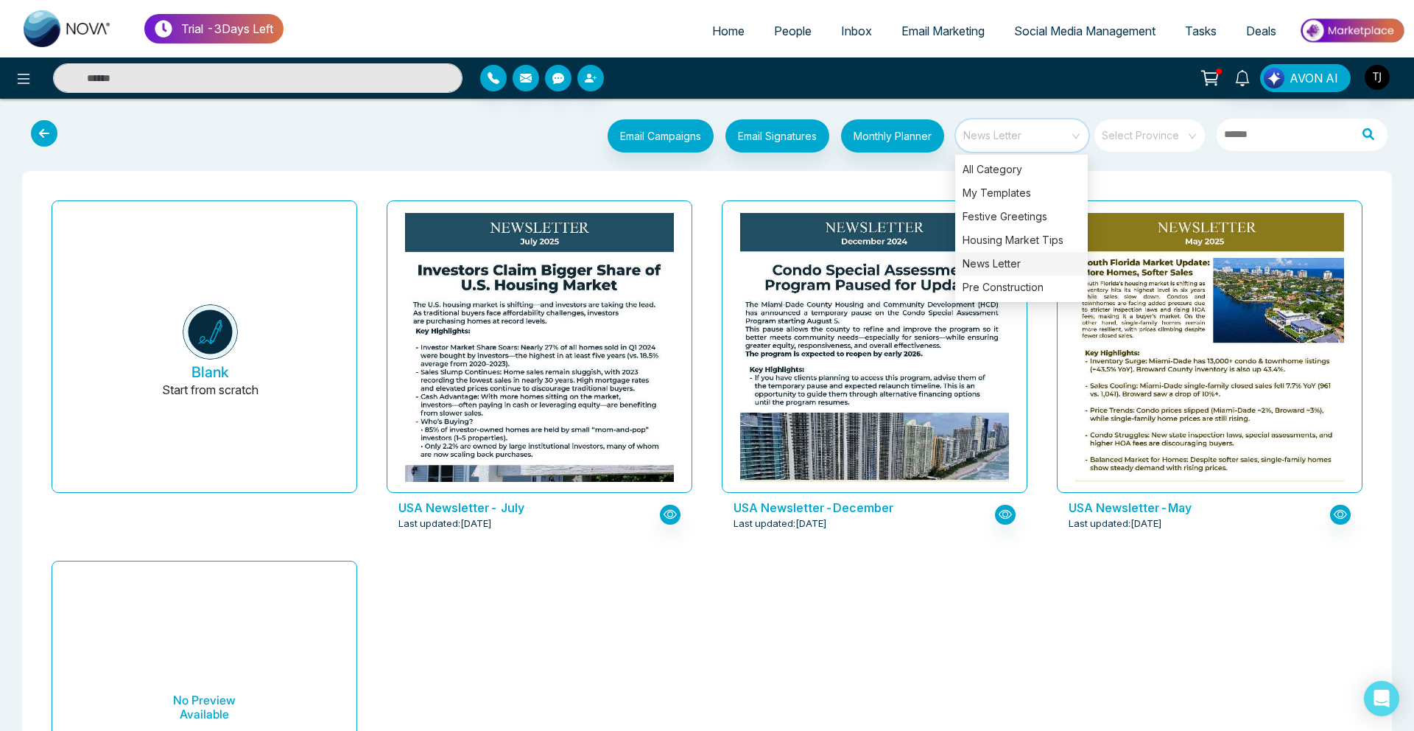
click at [1047, 29] on span "Social Media Management" at bounding box center [1084, 31] width 141 height 15
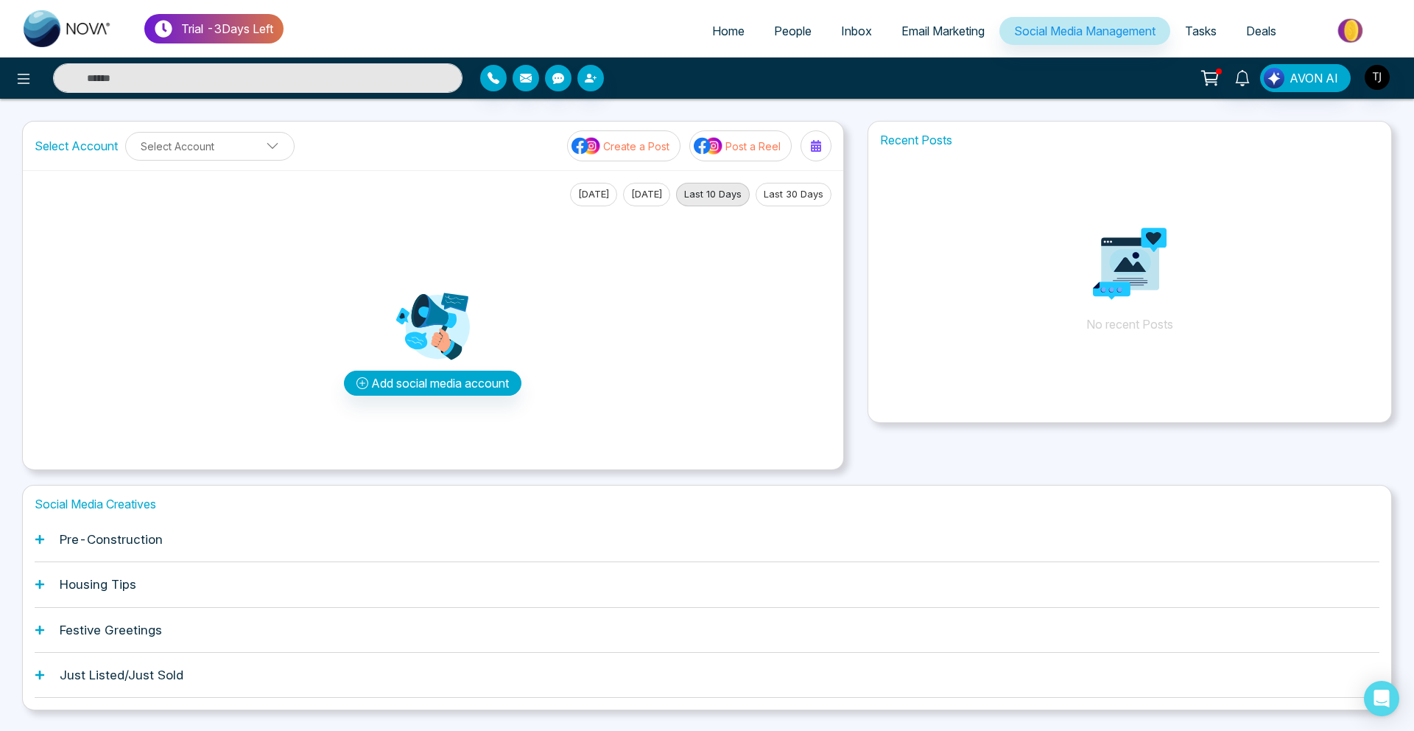
click at [907, 25] on span "Email Marketing" at bounding box center [942, 31] width 83 height 15
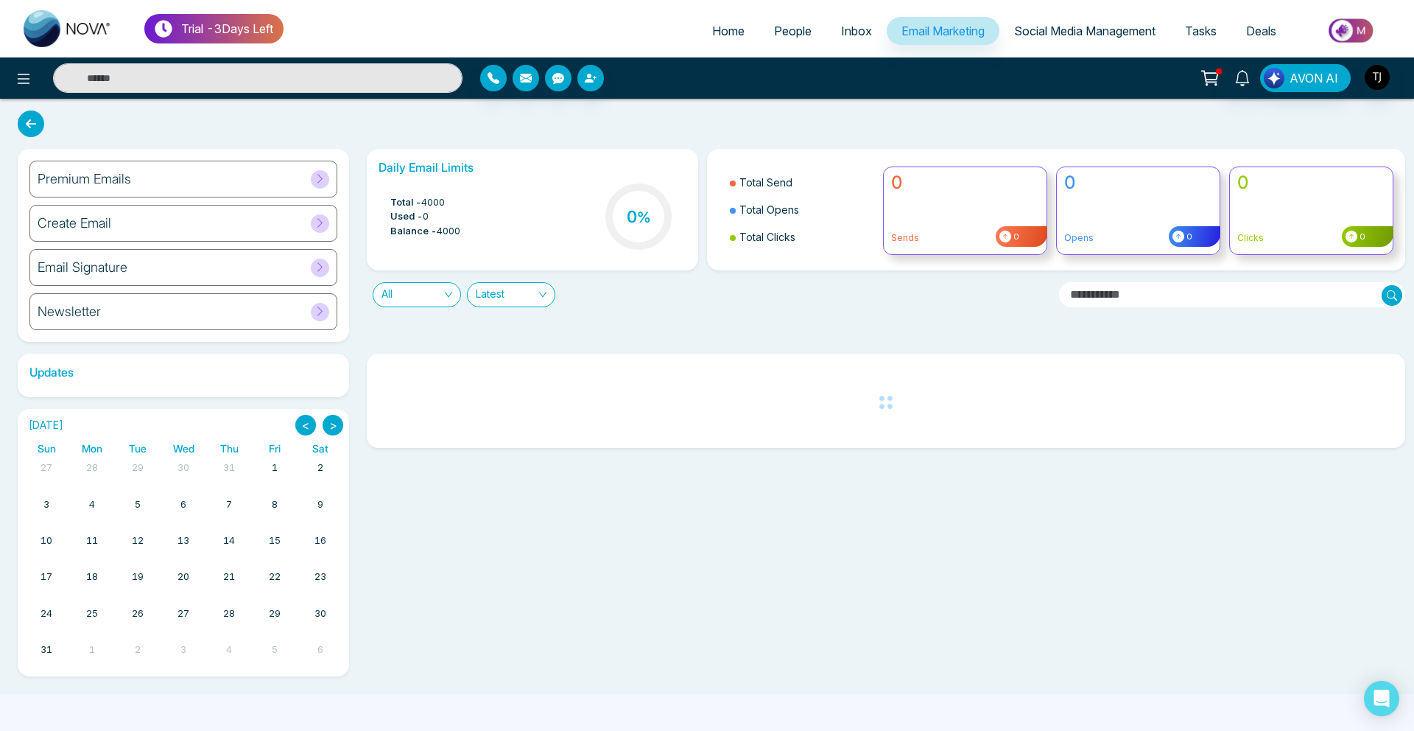
click at [161, 146] on div "Premium Emails Create Email Email Signature Newsletter Daily Email Limits Total…" at bounding box center [707, 396] width 1414 height 595
click at [161, 157] on div "Premium Emails Create Email Email Signature Newsletter" at bounding box center [183, 245] width 331 height 193
click at [161, 174] on div "Premium Emails" at bounding box center [183, 179] width 308 height 37
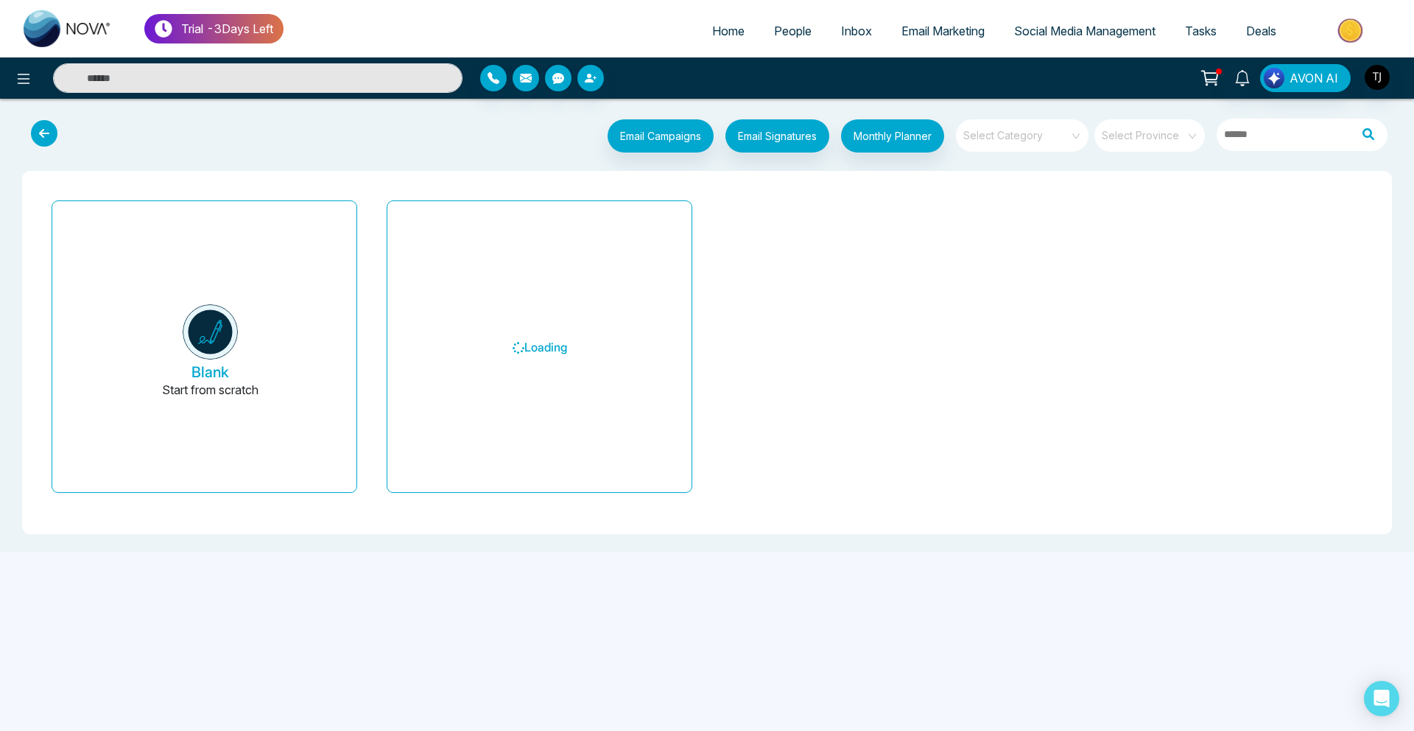
click at [1027, 129] on input "search" at bounding box center [1017, 130] width 106 height 22
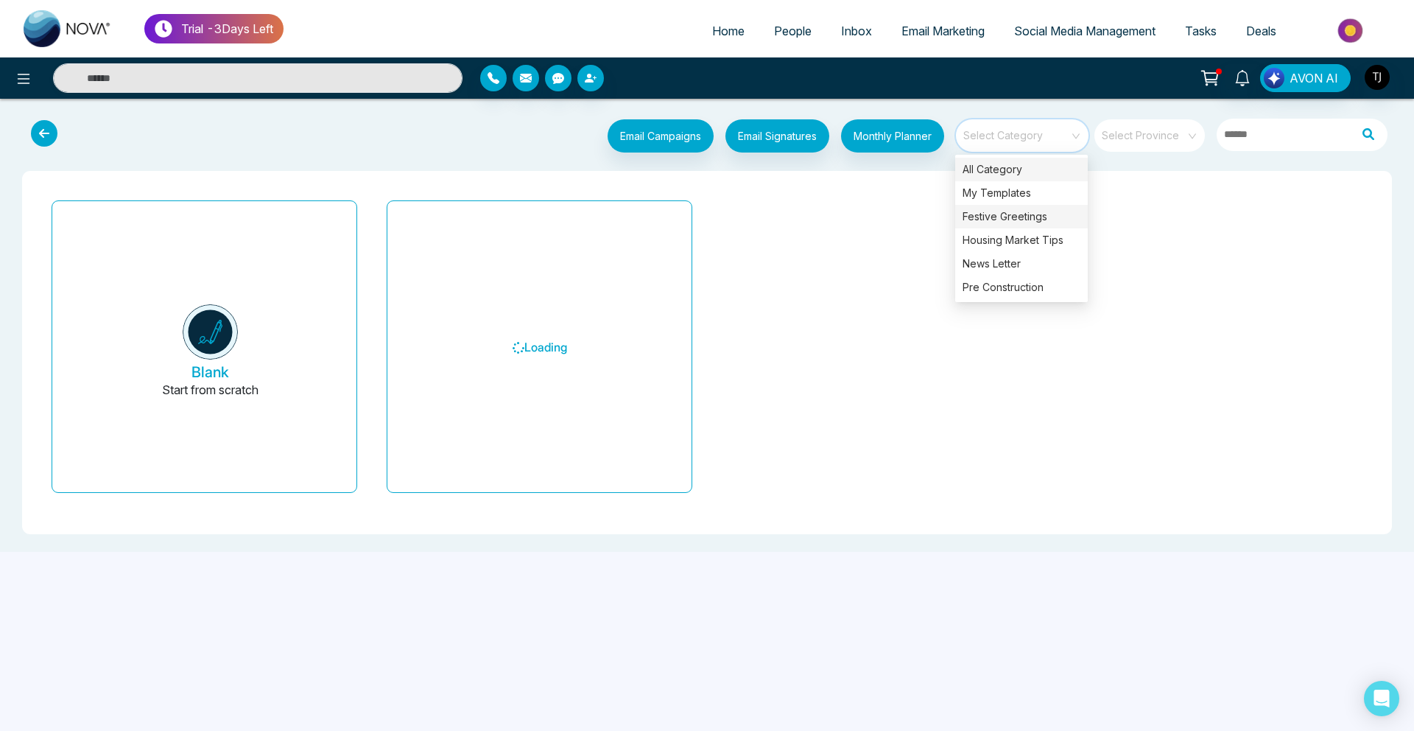
click at [985, 212] on div "Festive Greetings" at bounding box center [1021, 217] width 133 height 24
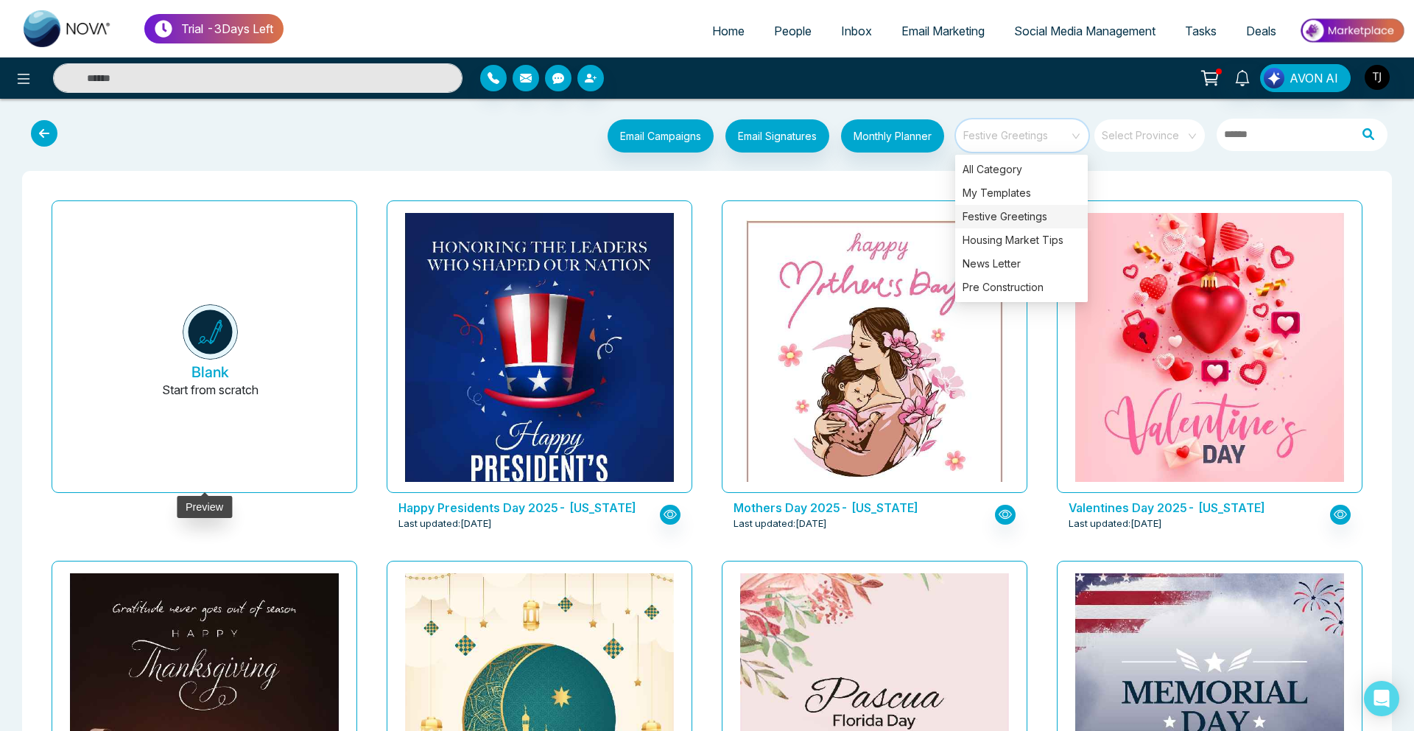
click at [189, 312] on button "Blank Start from scratch" at bounding box center [210, 352] width 269 height 279
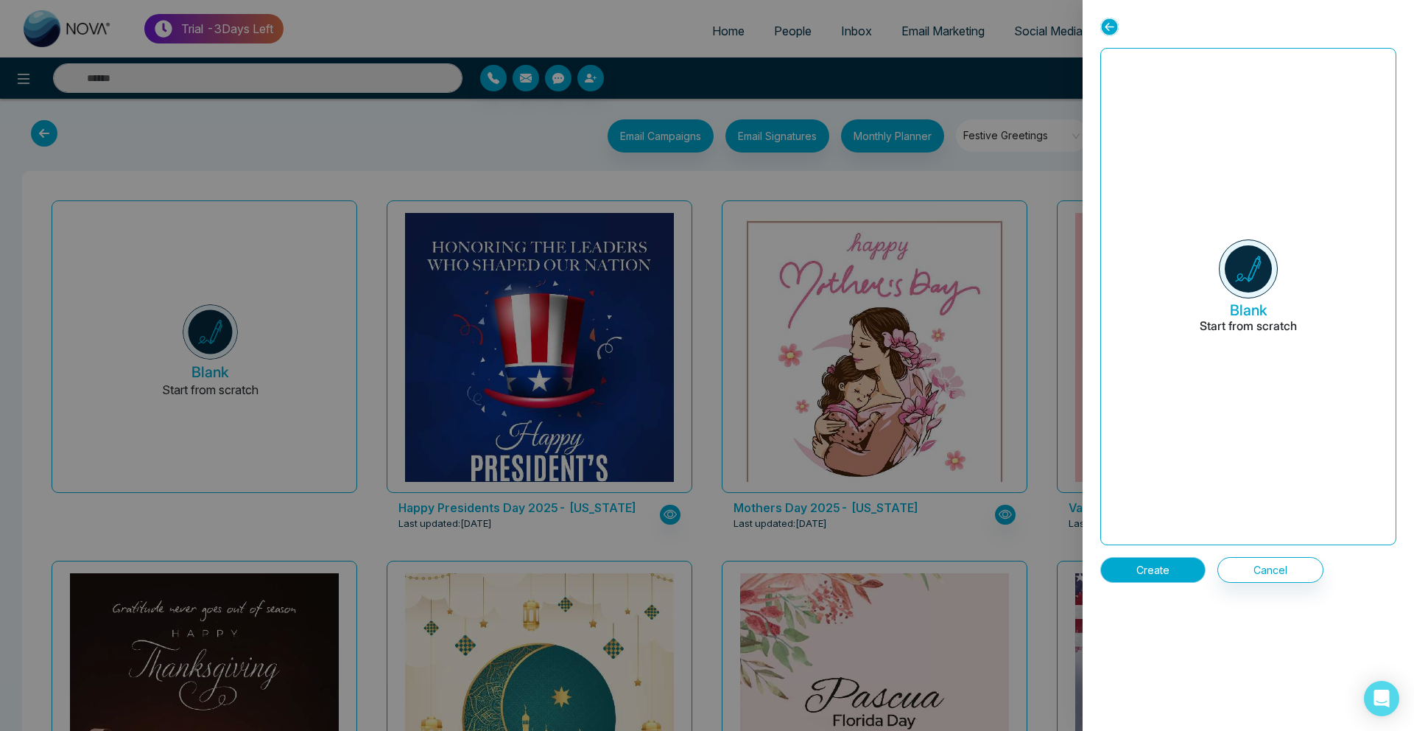
click at [1153, 566] on button "Create" at bounding box center [1152, 570] width 105 height 26
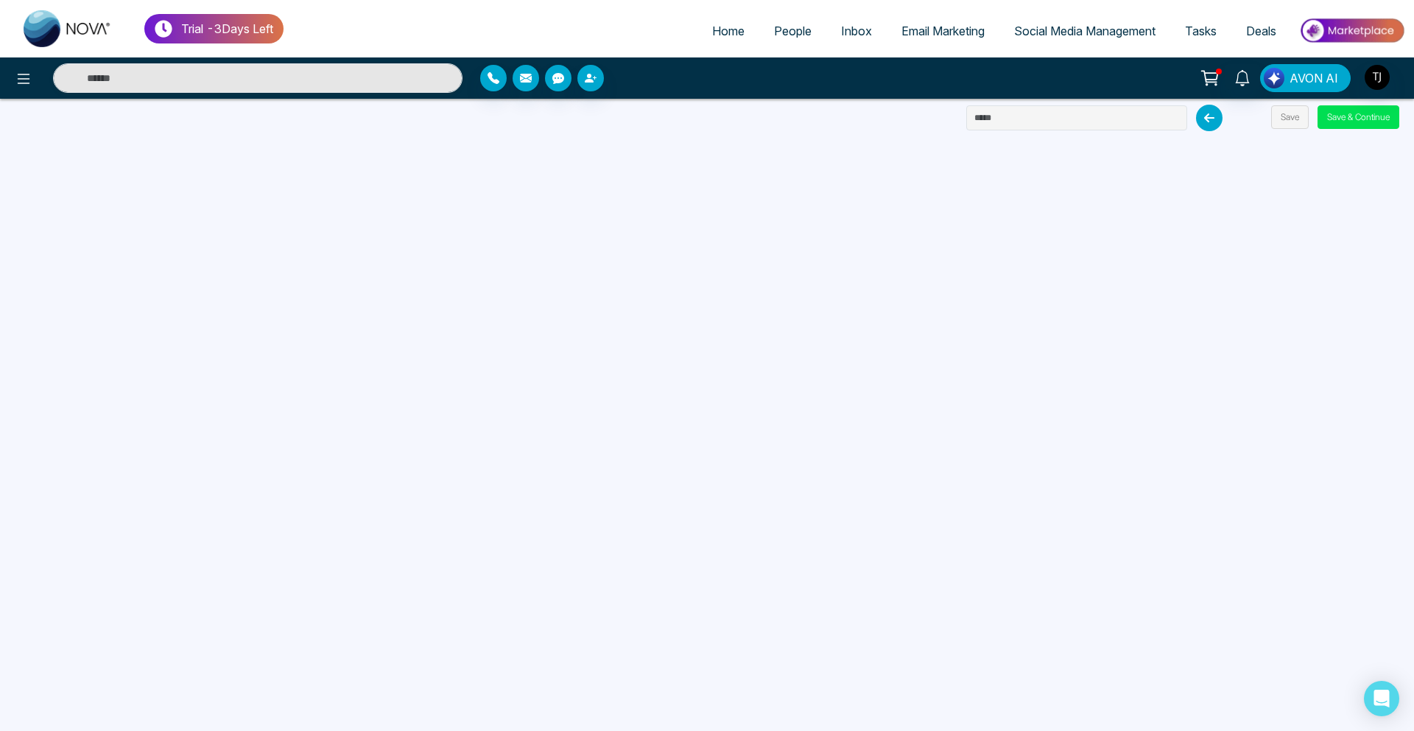
click at [1315, 81] on span "AVON AI" at bounding box center [1314, 78] width 49 height 18
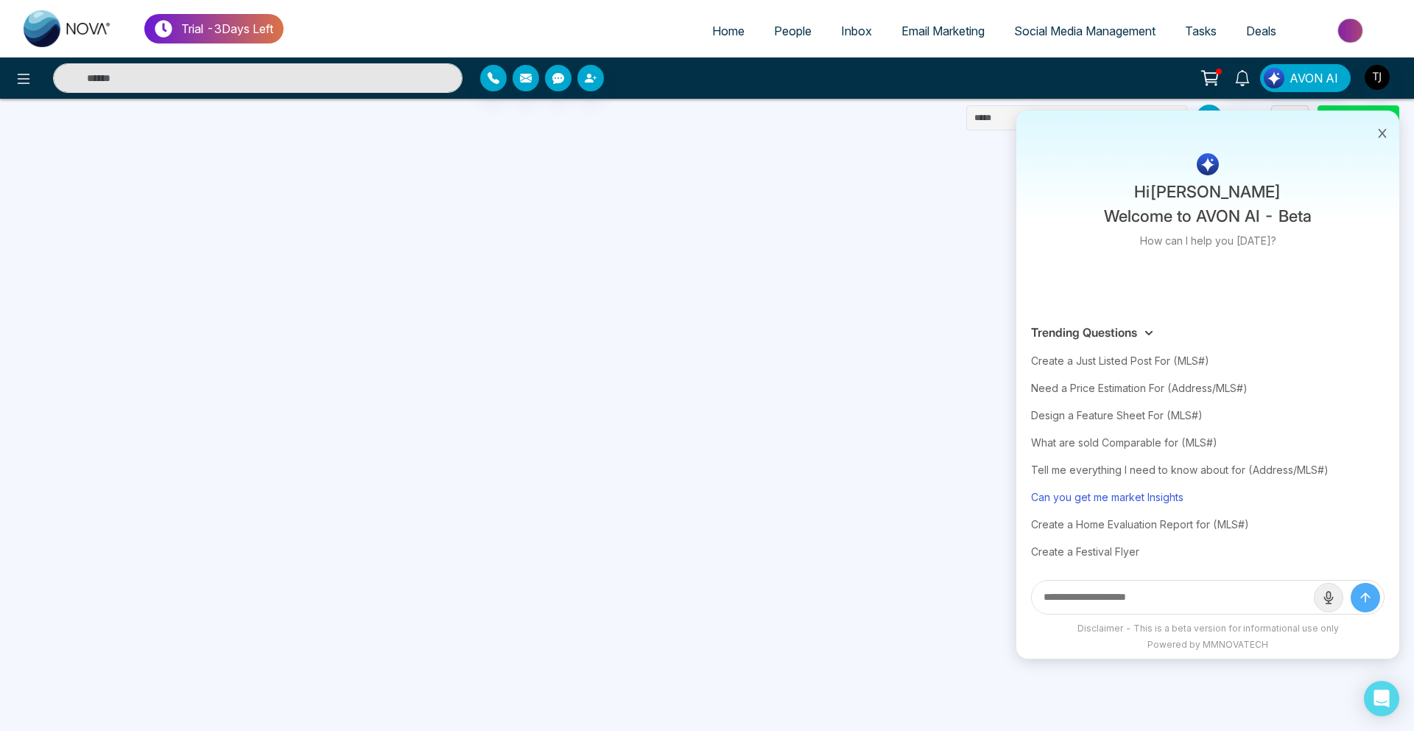
click at [1129, 496] on div "Can you get me market Insights" at bounding box center [1208, 496] width 354 height 27
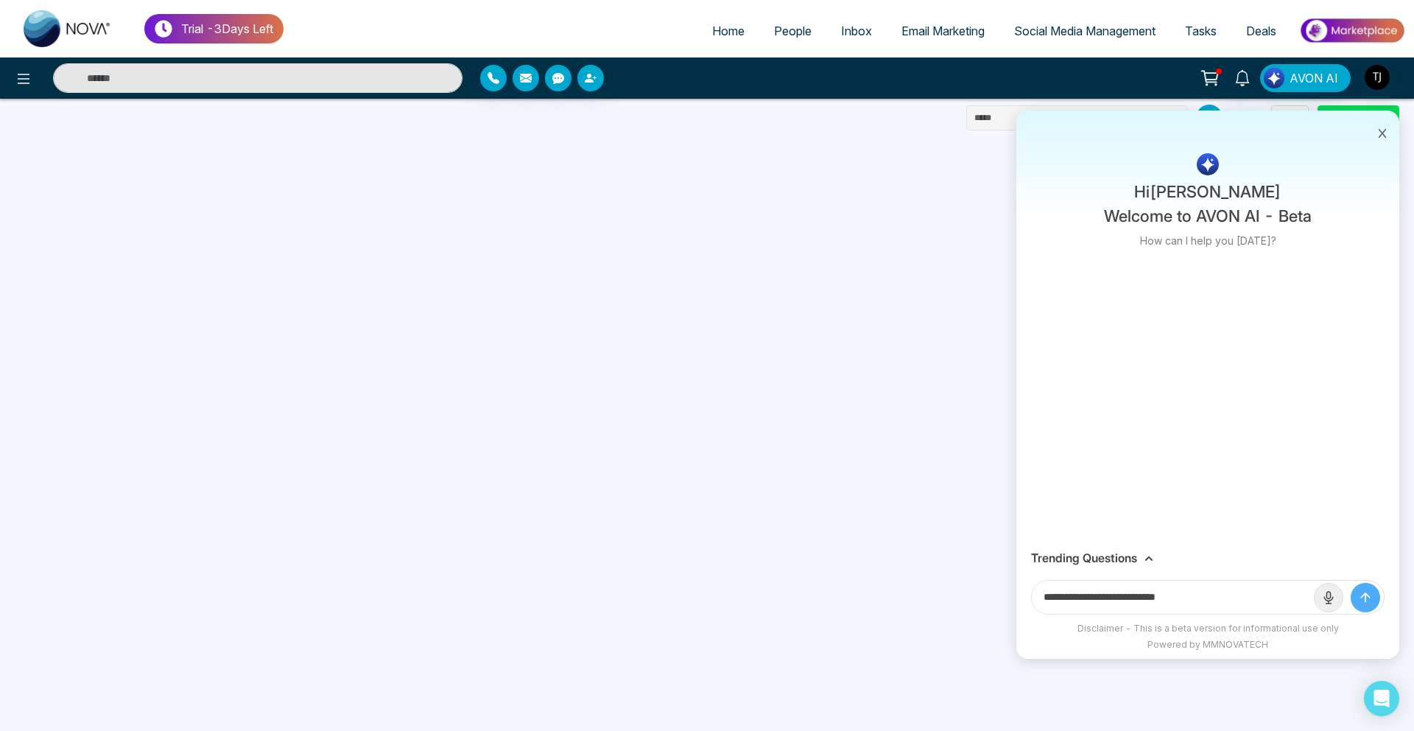
click at [1210, 605] on input "**********" at bounding box center [1173, 596] width 282 height 33
type input "**********"
click at [1351, 583] on button "submit" at bounding box center [1365, 597] width 29 height 29
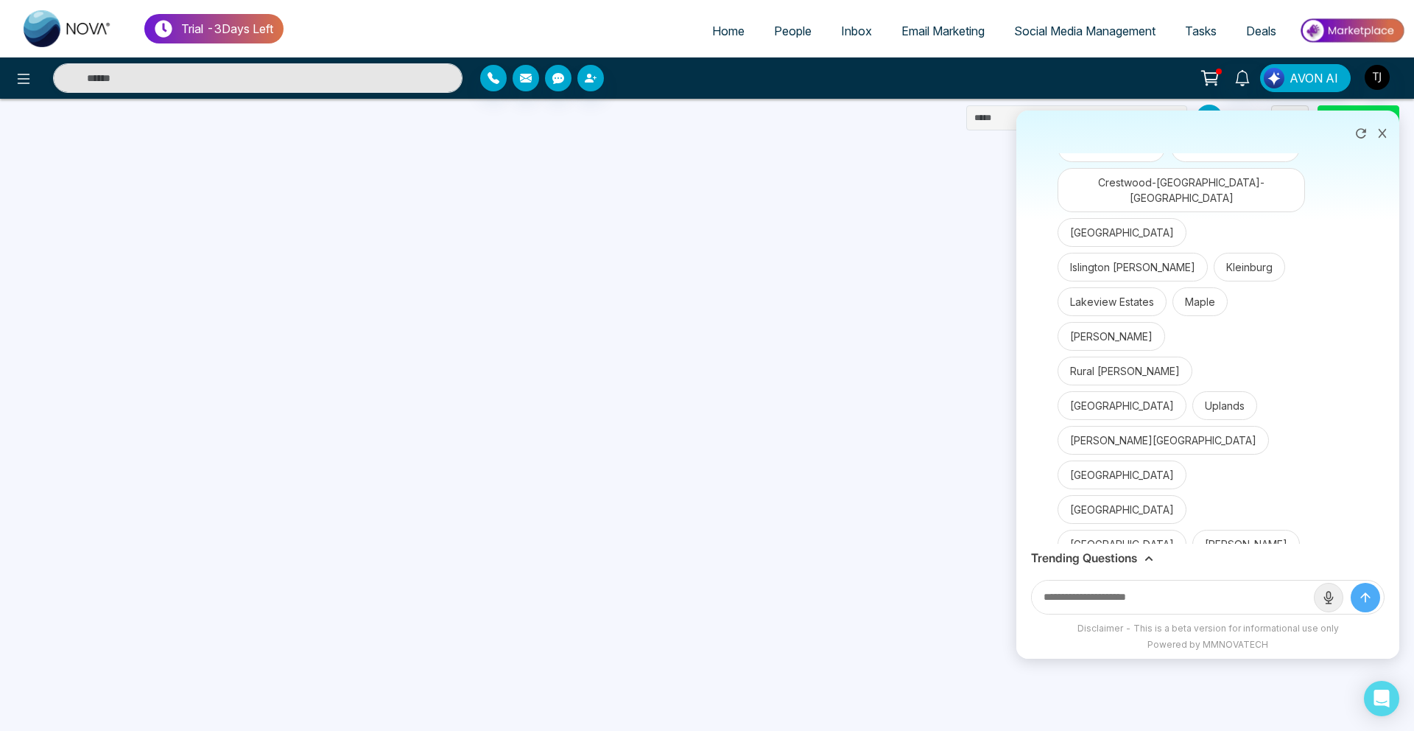
scroll to position [180, 0]
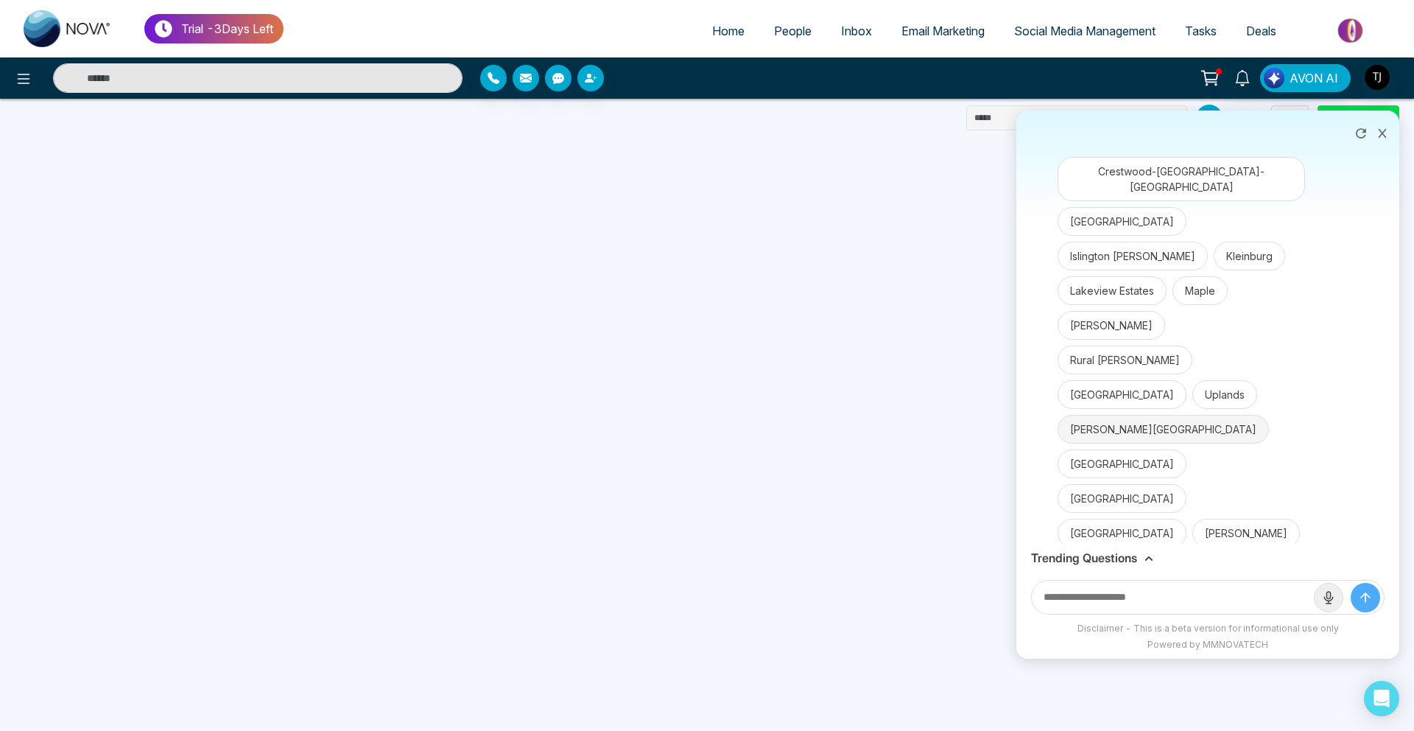
click at [1128, 415] on button "Vaughan Corporate Centre" at bounding box center [1163, 429] width 211 height 29
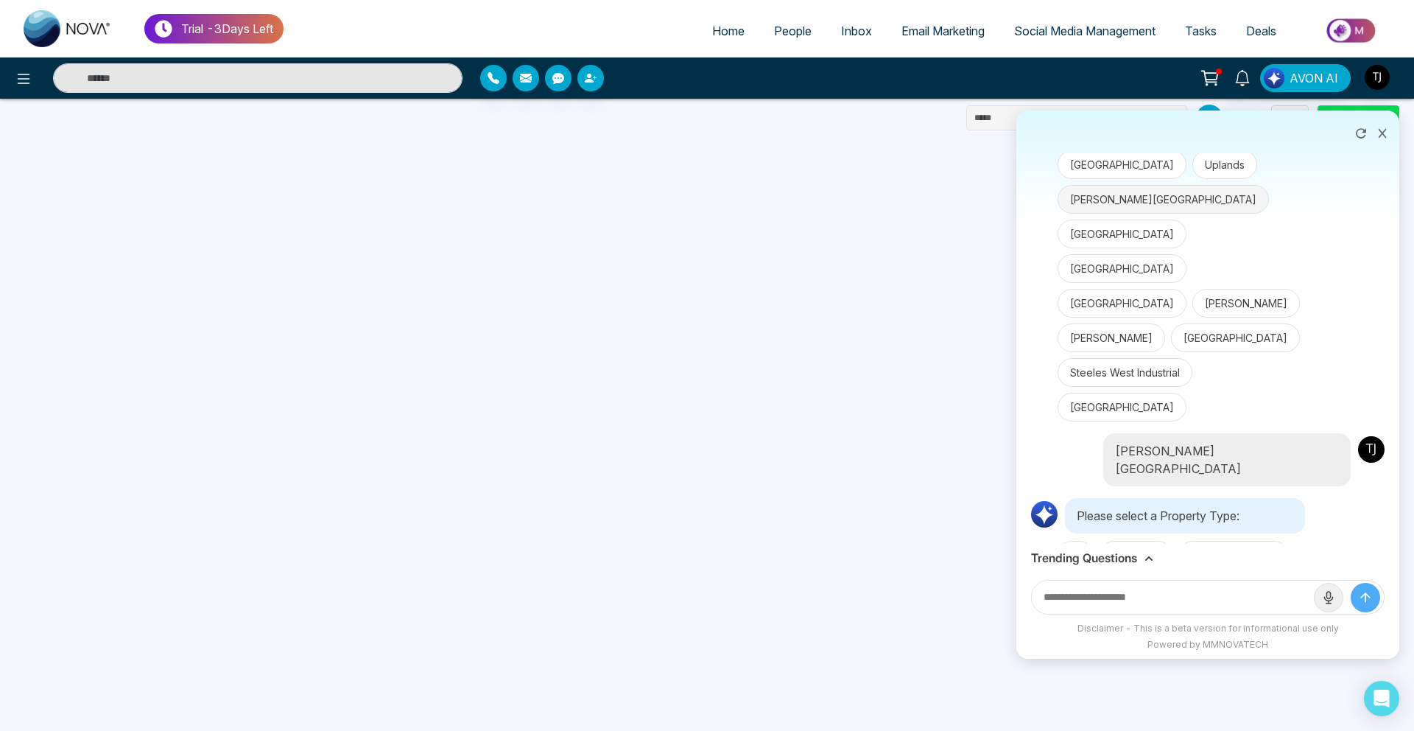
scroll to position [415, 0]
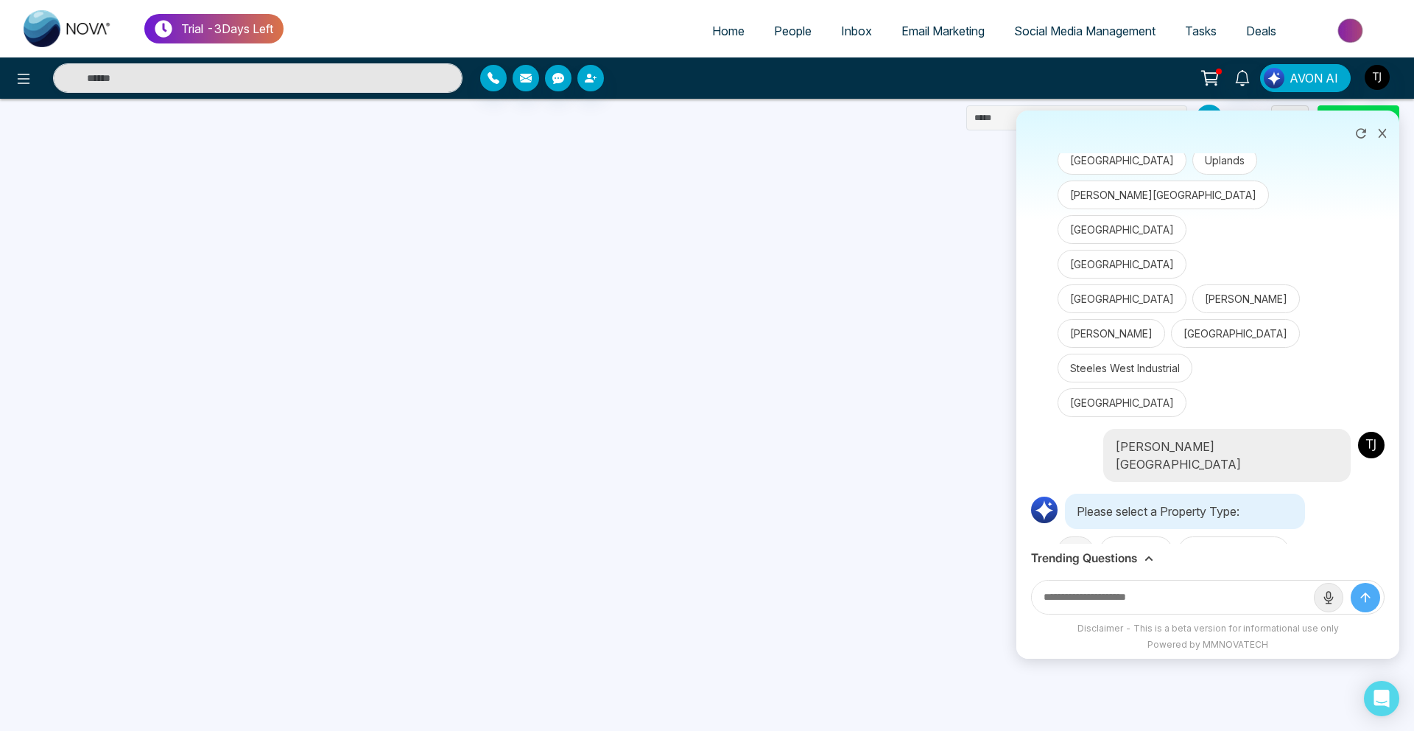
click at [1078, 536] on button "All" at bounding box center [1076, 550] width 36 height 29
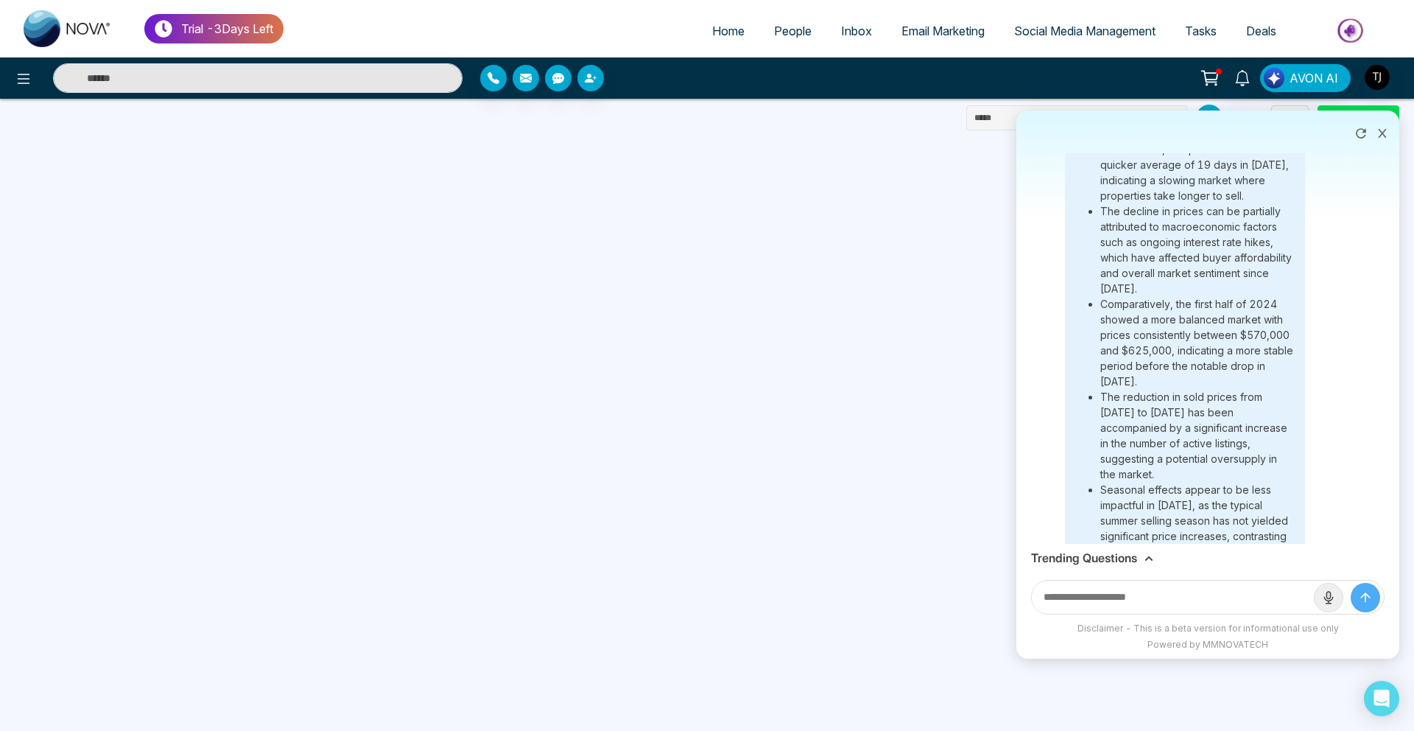
scroll to position [1304, 0]
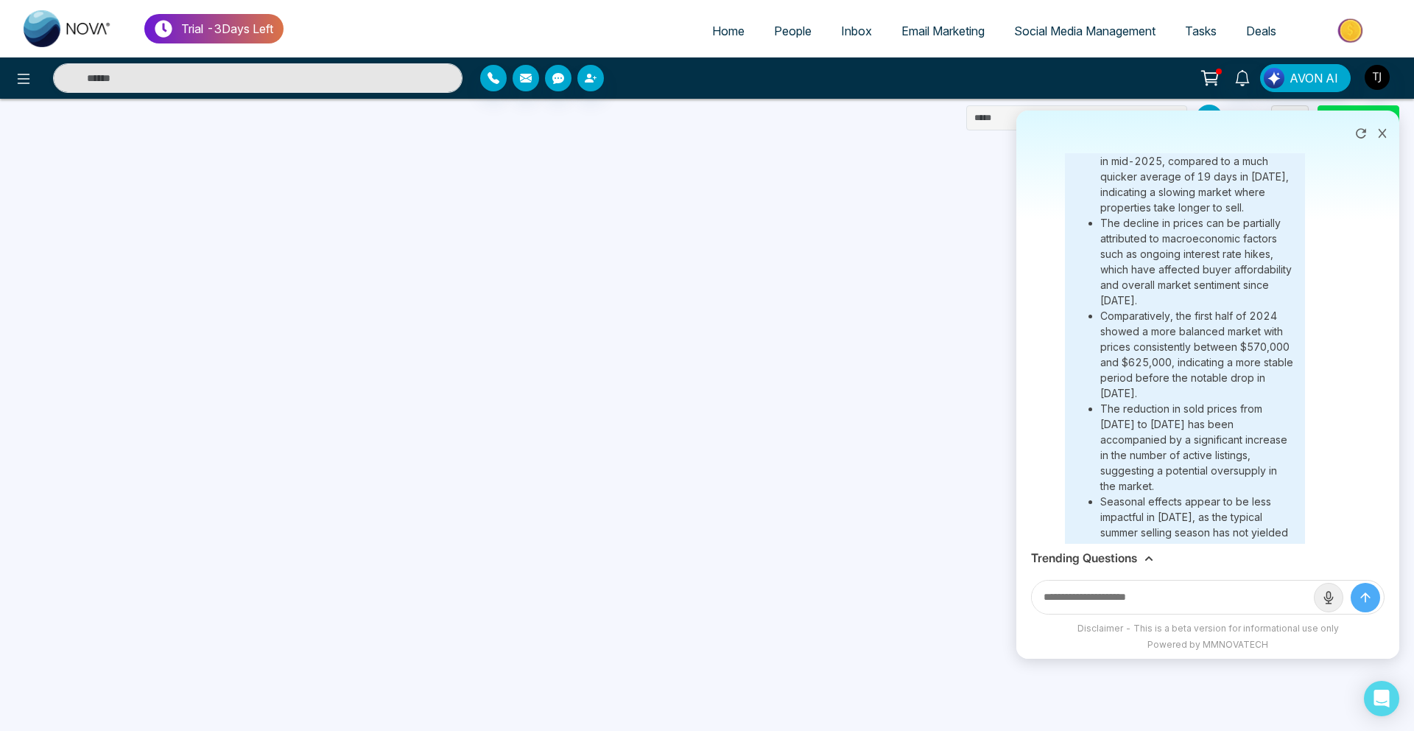
click at [932, 19] on link "Email Marketing" at bounding box center [943, 31] width 113 height 28
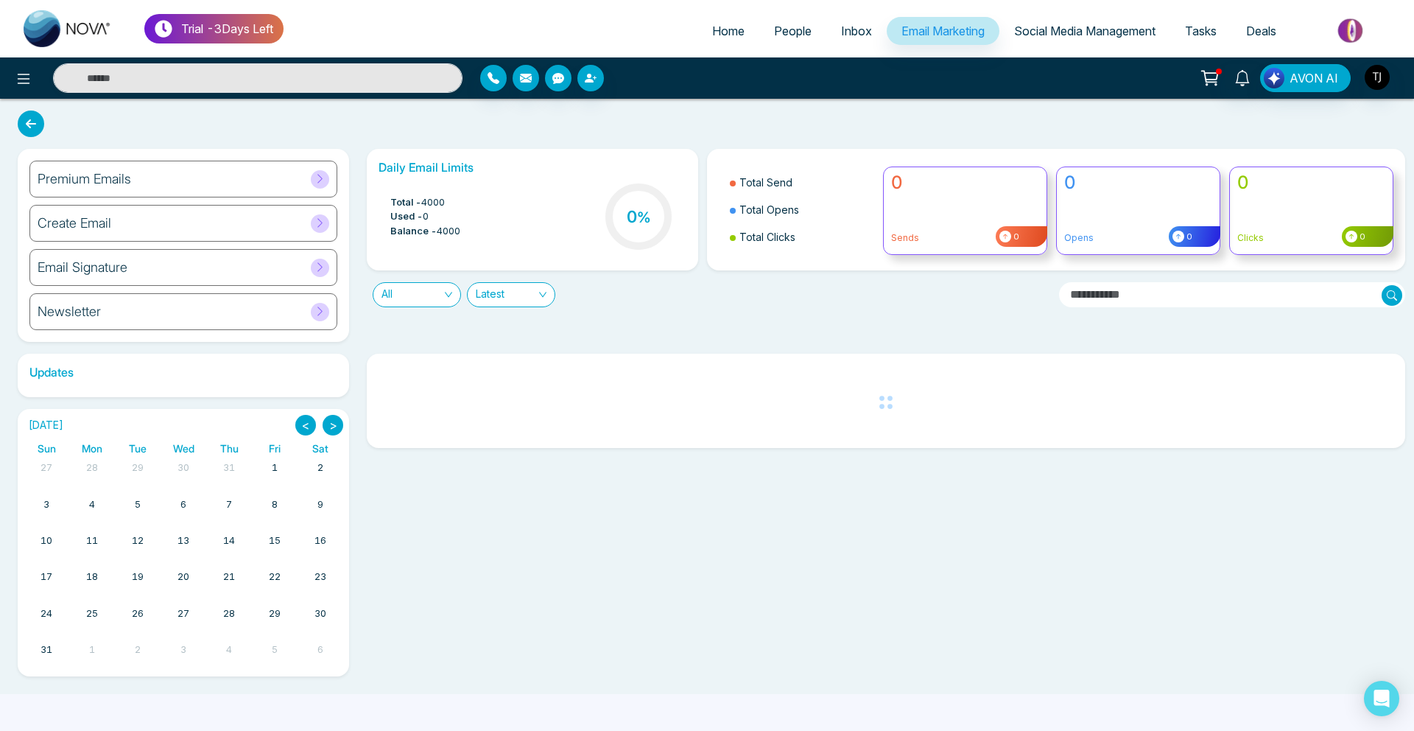
click at [169, 173] on div "Premium Emails" at bounding box center [183, 179] width 308 height 37
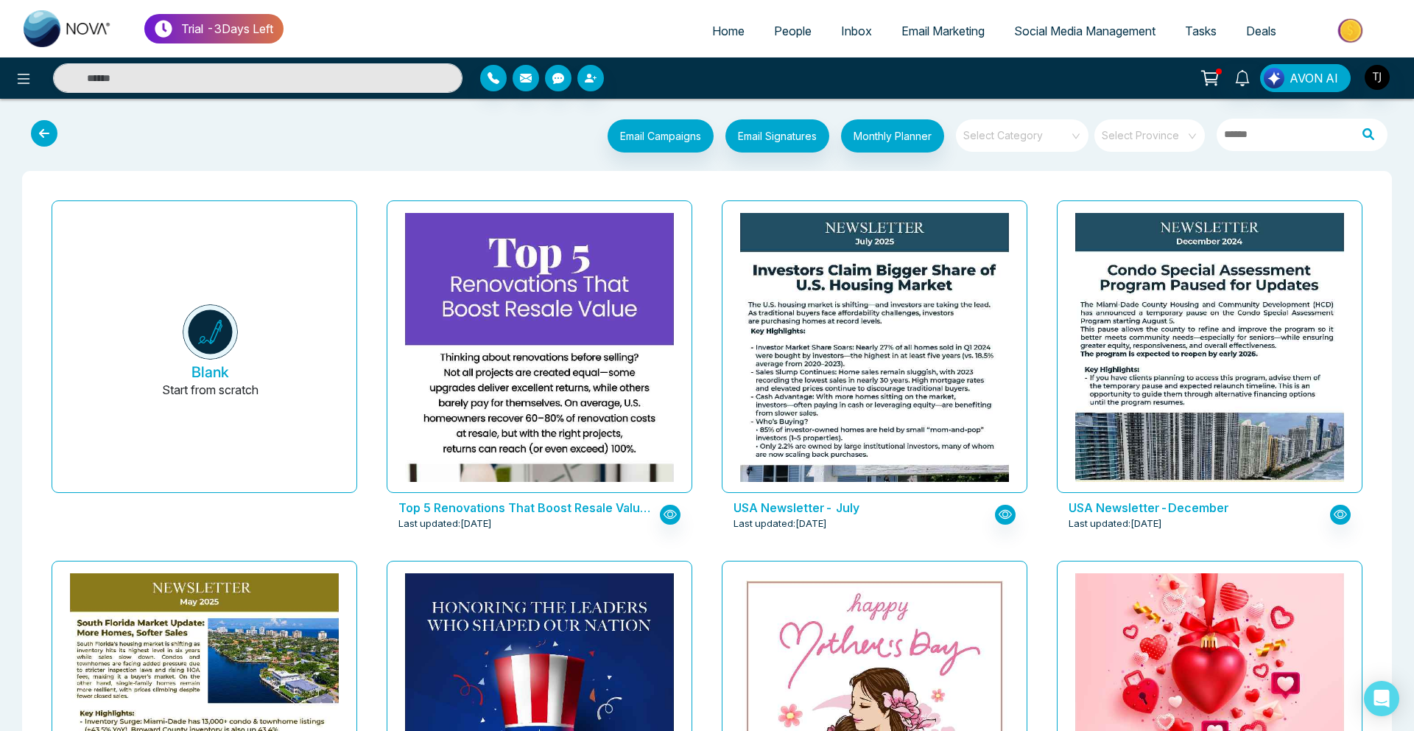
click at [1036, 141] on input "search" at bounding box center [1017, 130] width 106 height 22
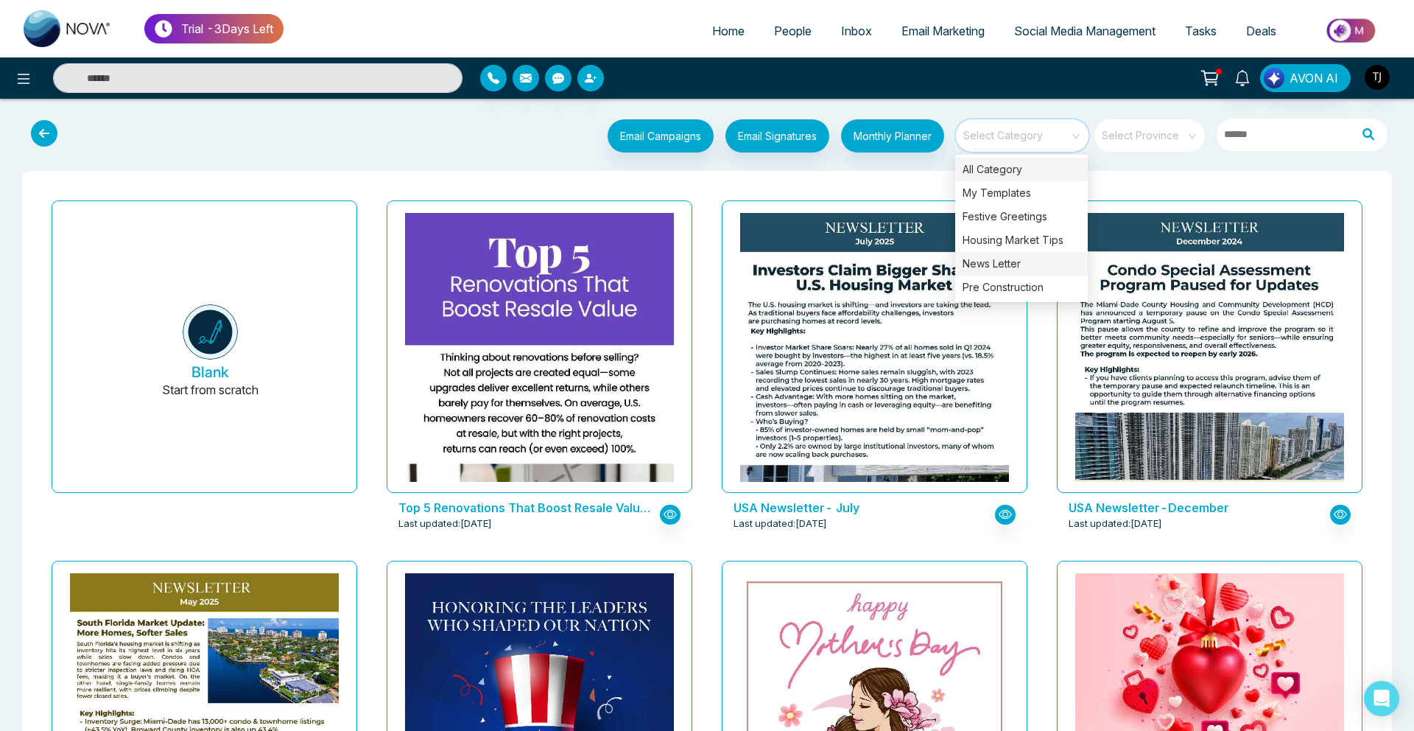
click at [1016, 259] on div "News Letter" at bounding box center [1021, 264] width 133 height 24
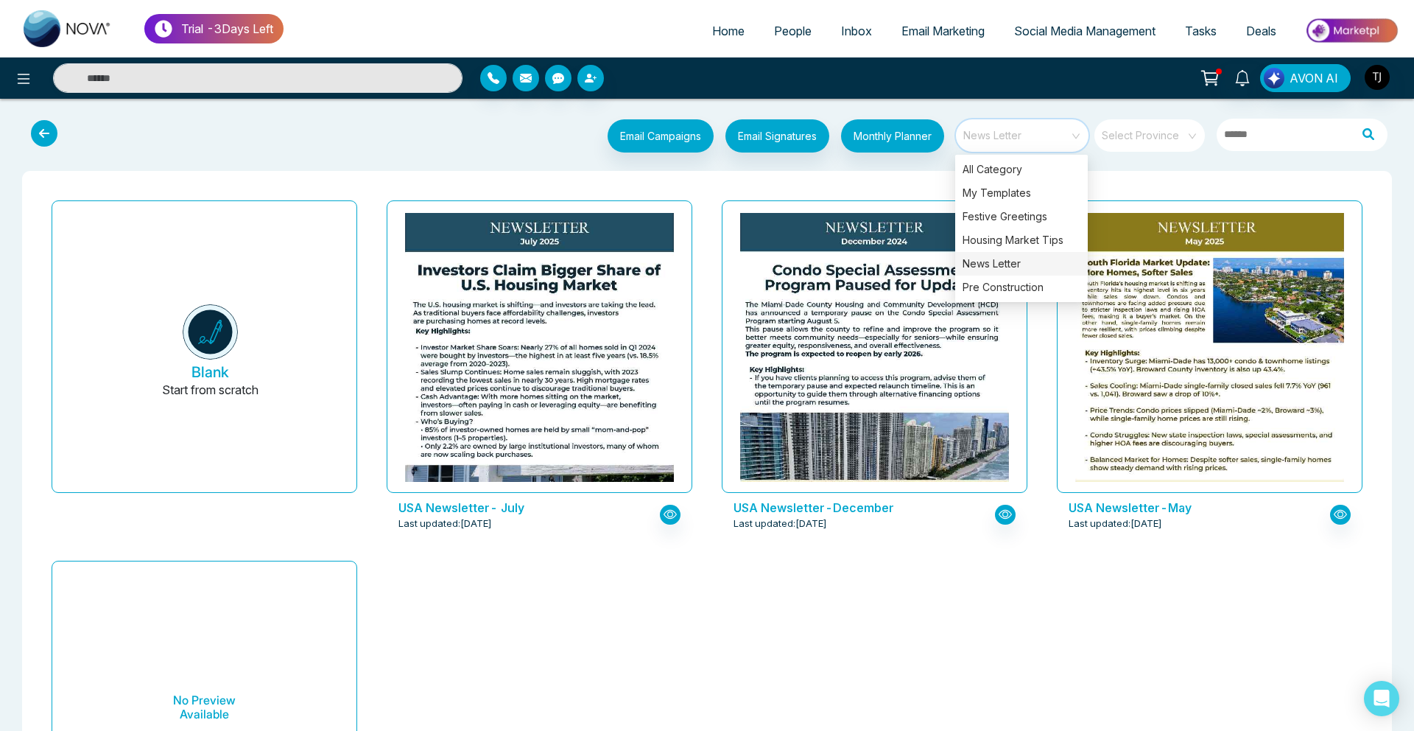
click at [73, 39] on img at bounding box center [68, 28] width 88 height 37
select select "*"
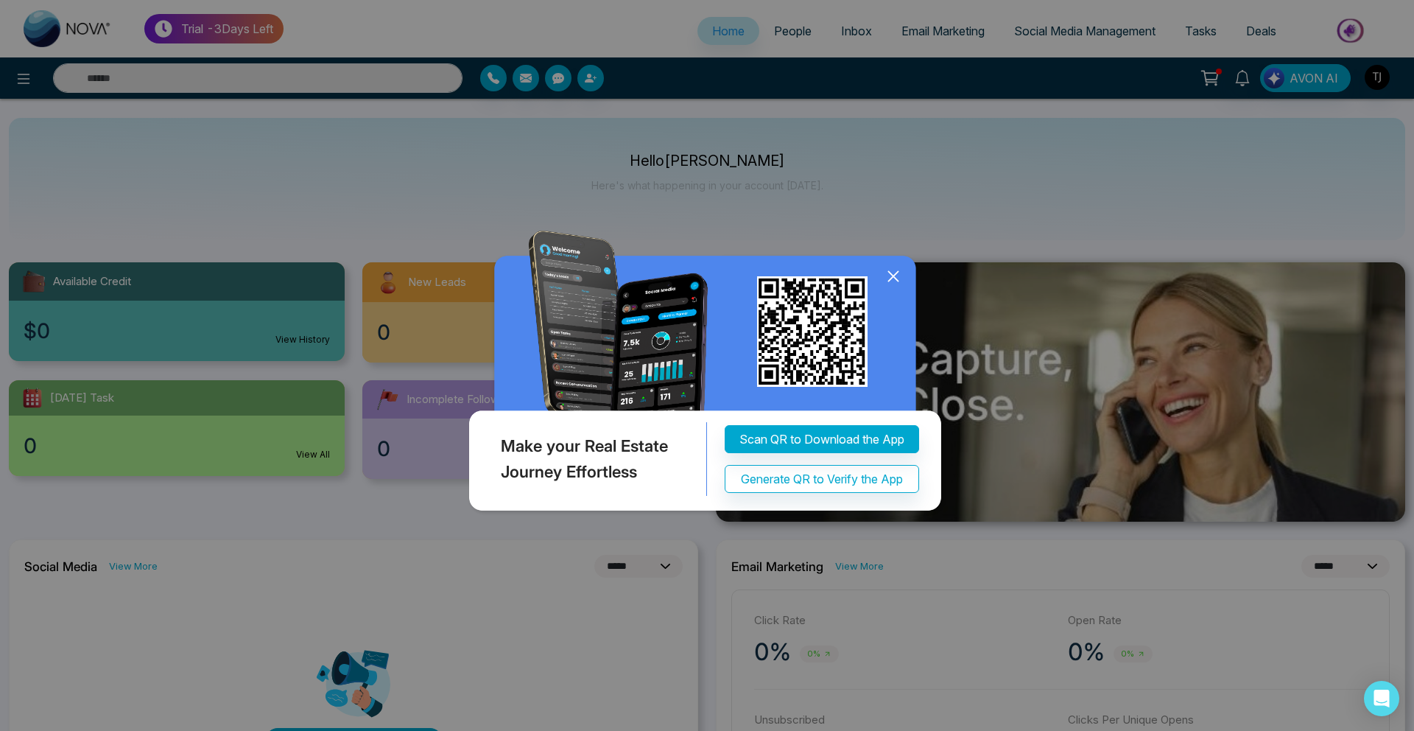
click at [416, 210] on div "Make your Real Estate Journey Effortless Scan QR to Download the App Generate Q…" at bounding box center [707, 365] width 1414 height 731
click at [896, 278] on icon at bounding box center [893, 276] width 22 height 22
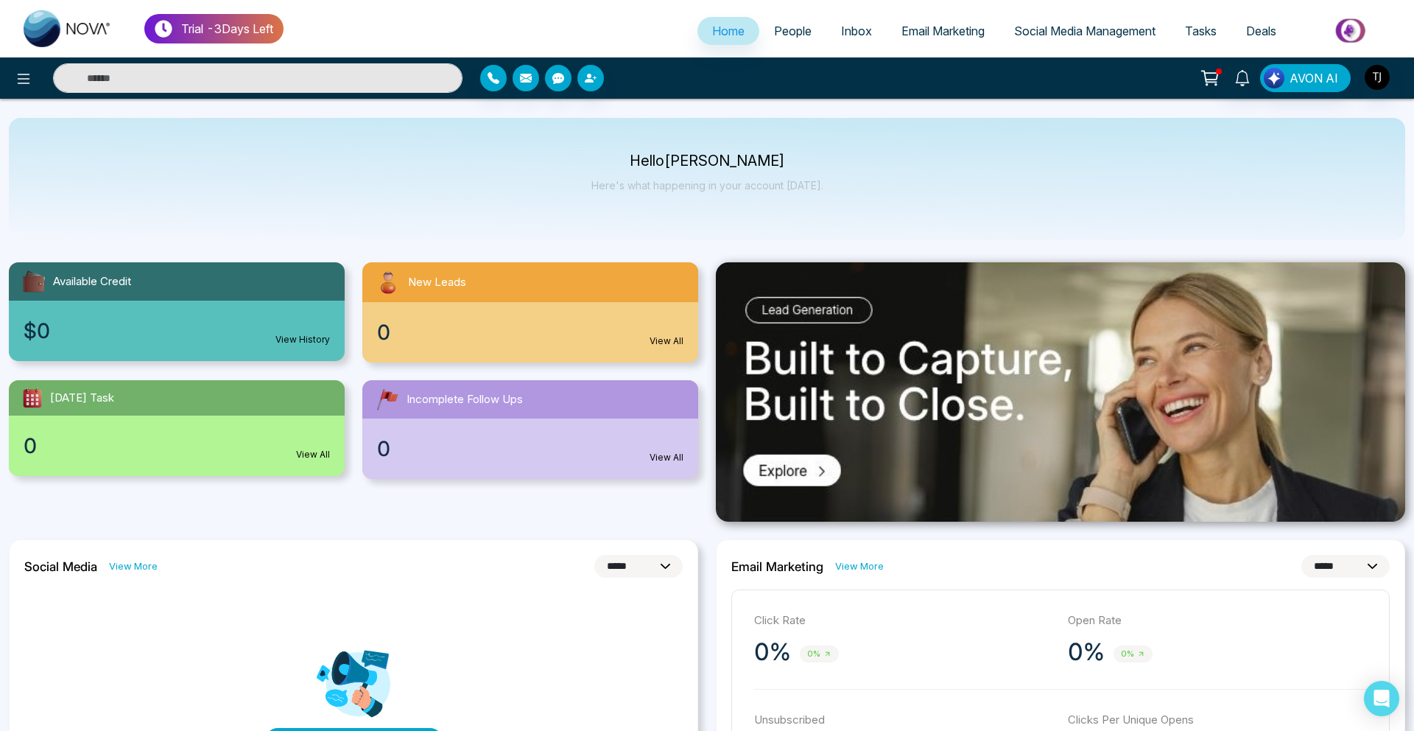
click at [1091, 27] on span "Social Media Management" at bounding box center [1084, 31] width 141 height 15
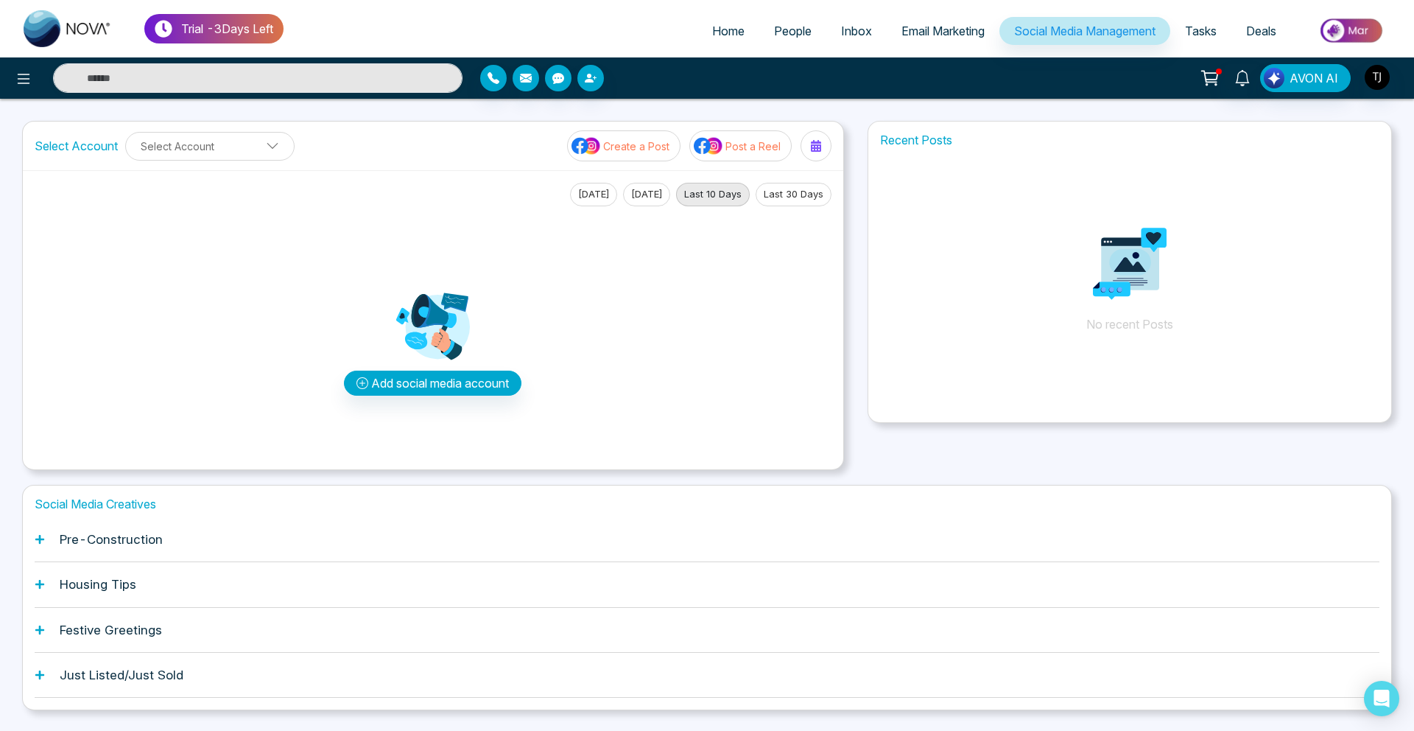
click at [172, 544] on div "Pre-Construction" at bounding box center [707, 539] width 1345 height 45
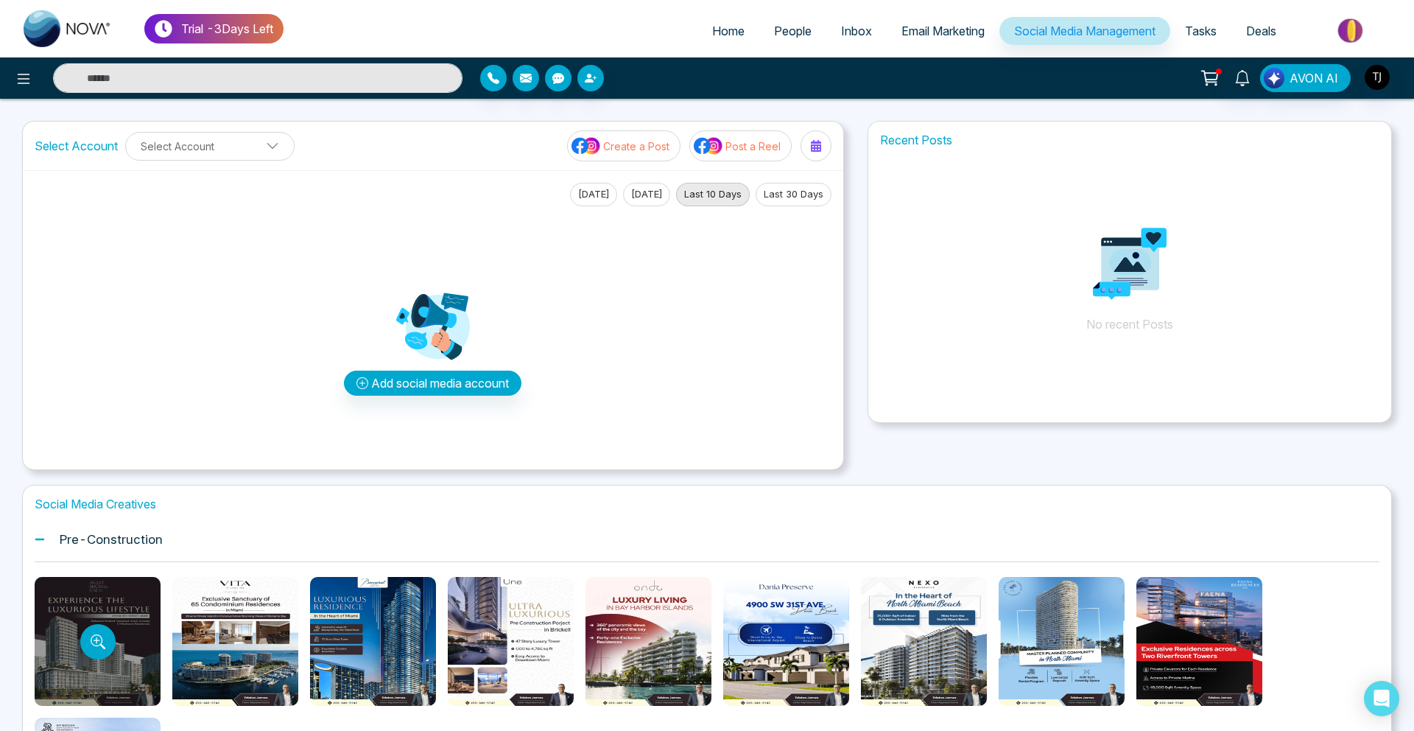
click at [118, 646] on div at bounding box center [98, 641] width 126 height 129
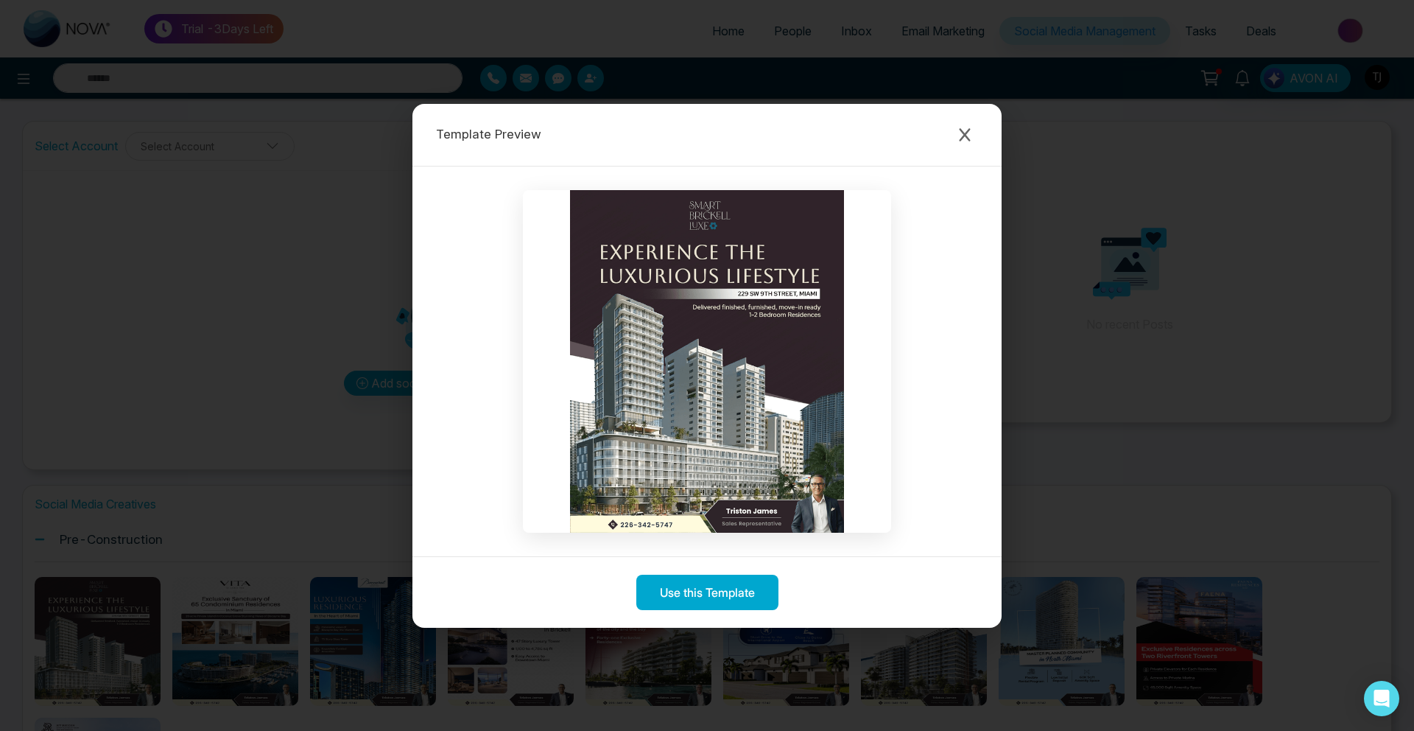
click at [980, 129] on div "Template Preview" at bounding box center [706, 135] width 589 height 63
click at [965, 131] on icon "Close modal" at bounding box center [964, 134] width 15 height 15
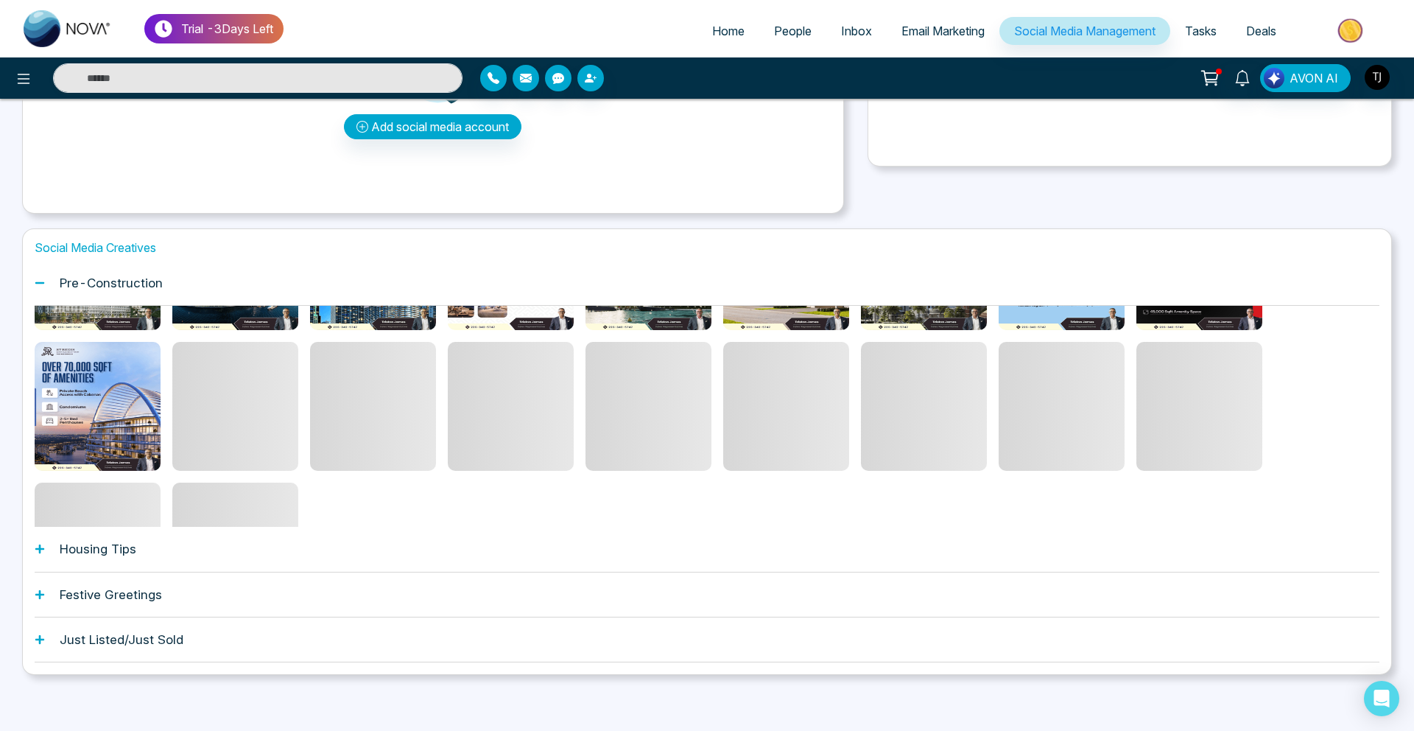
scroll to position [128, 0]
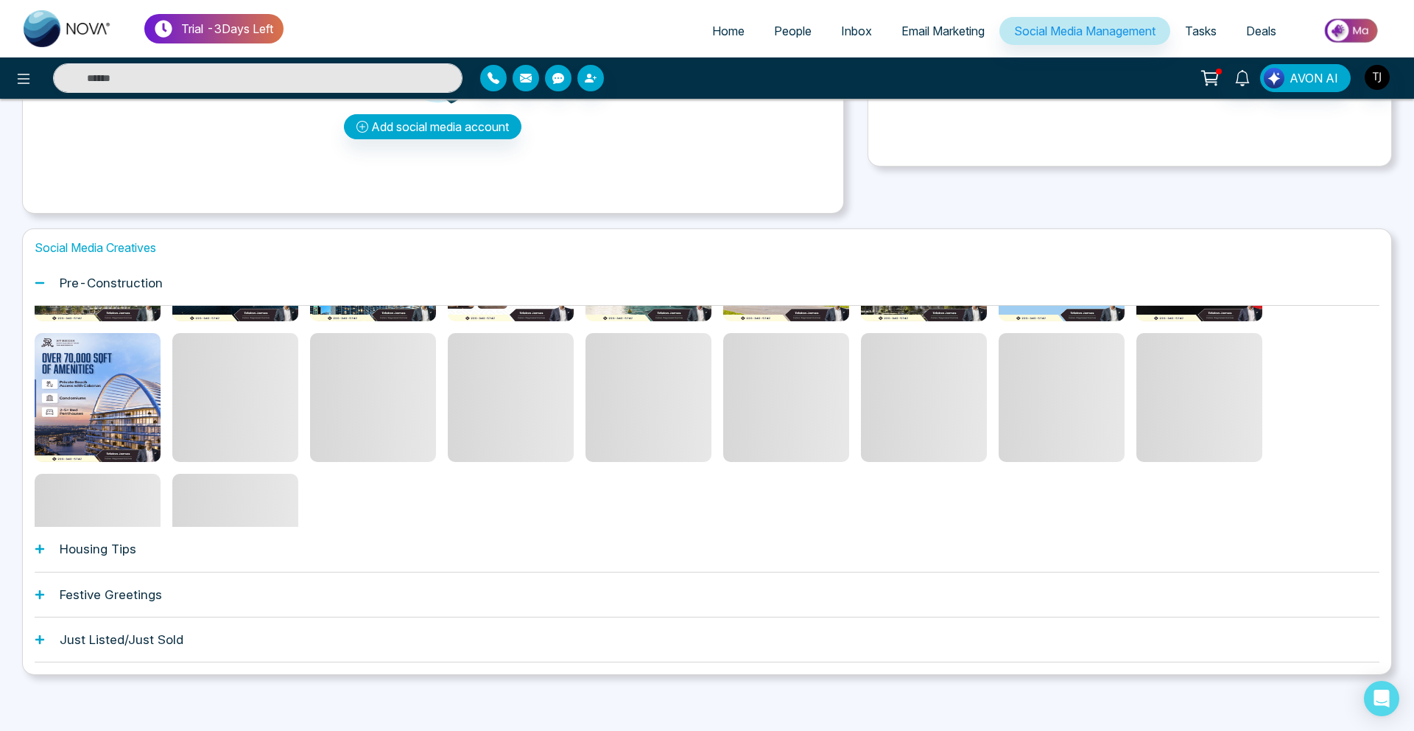
click at [122, 551] on h1 "Housing Tips" at bounding box center [98, 548] width 77 height 15
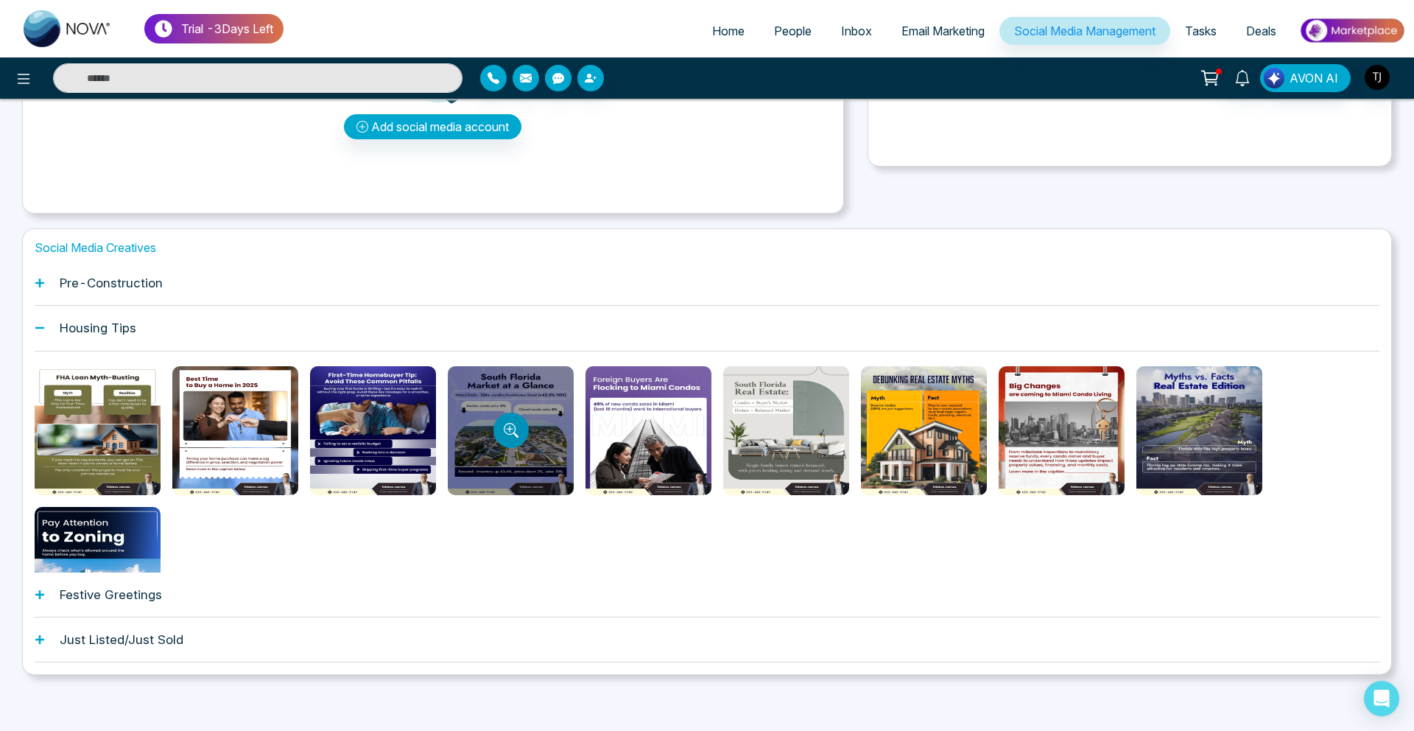
click at [504, 442] on button "Preview template" at bounding box center [510, 429] width 35 height 35
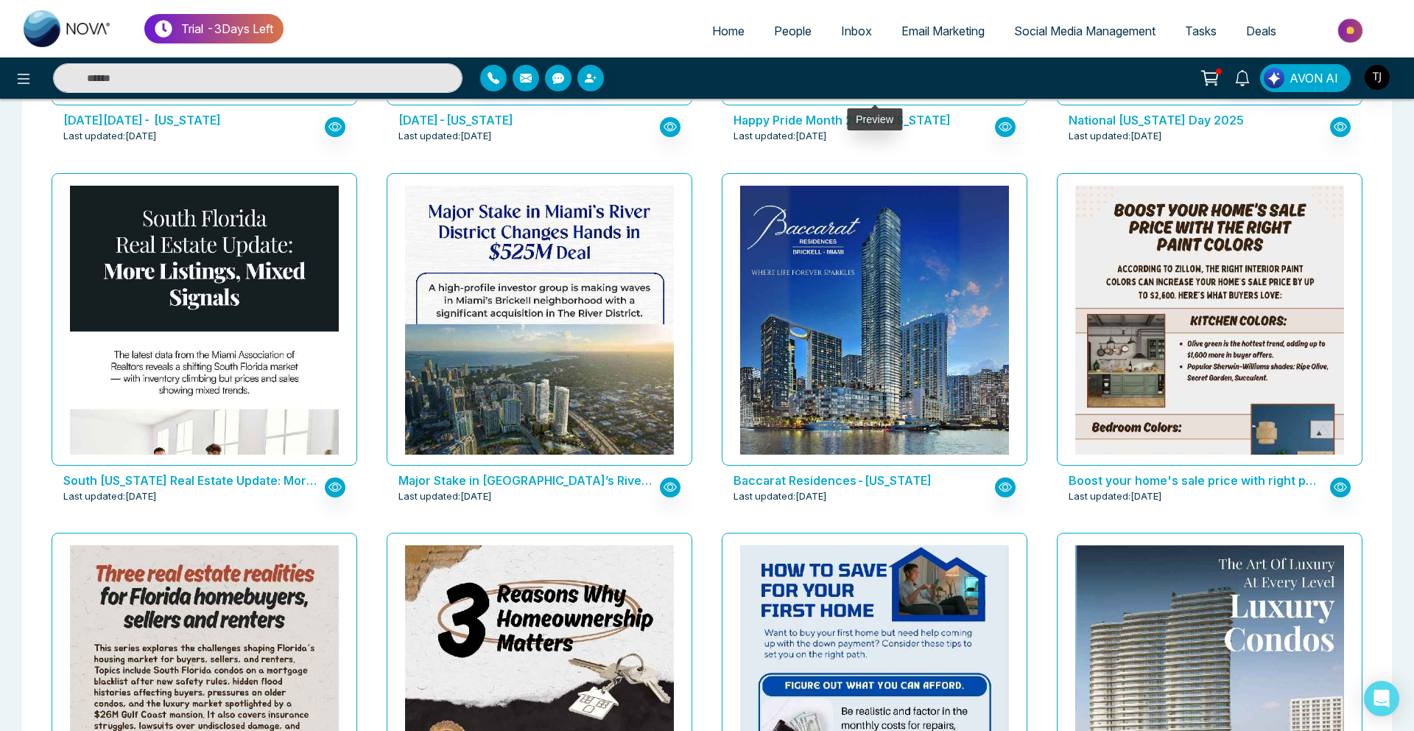
scroll to position [1825, 0]
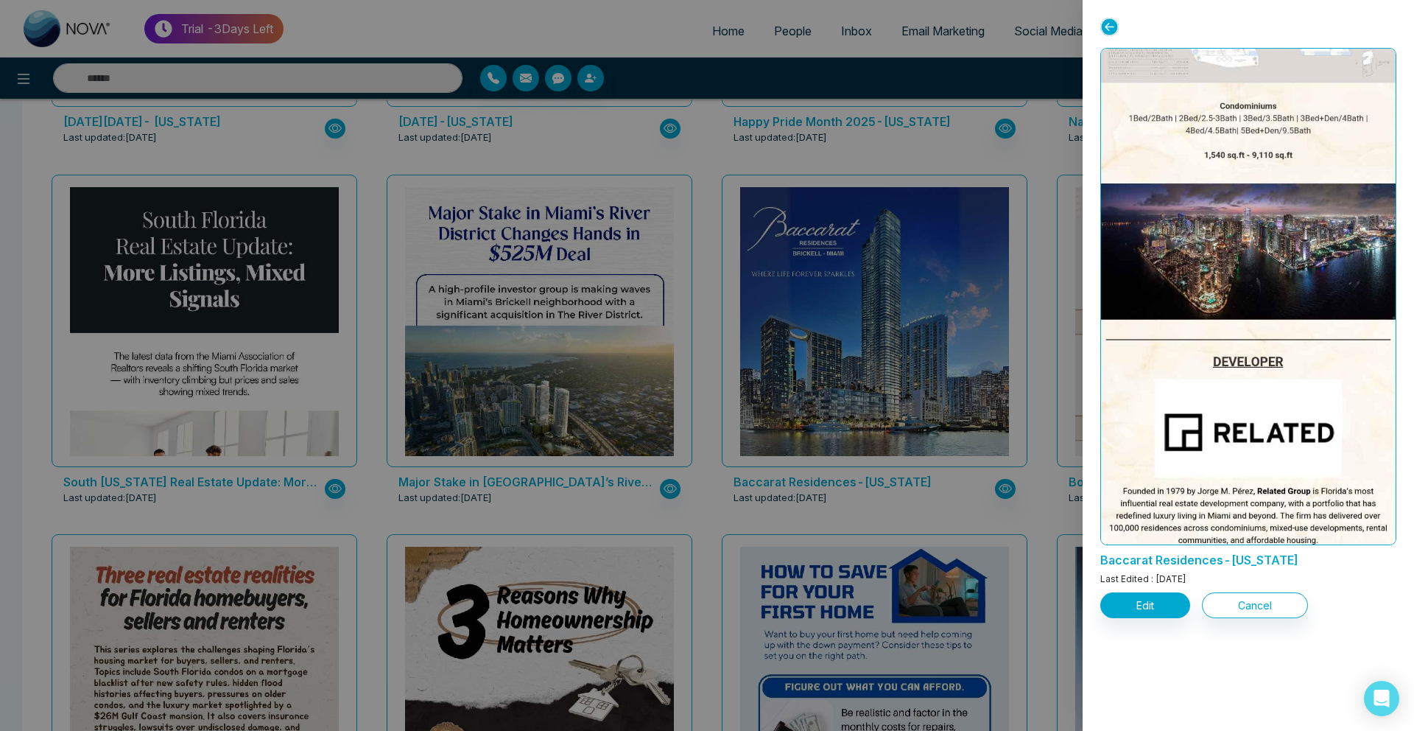
scroll to position [1481, 0]
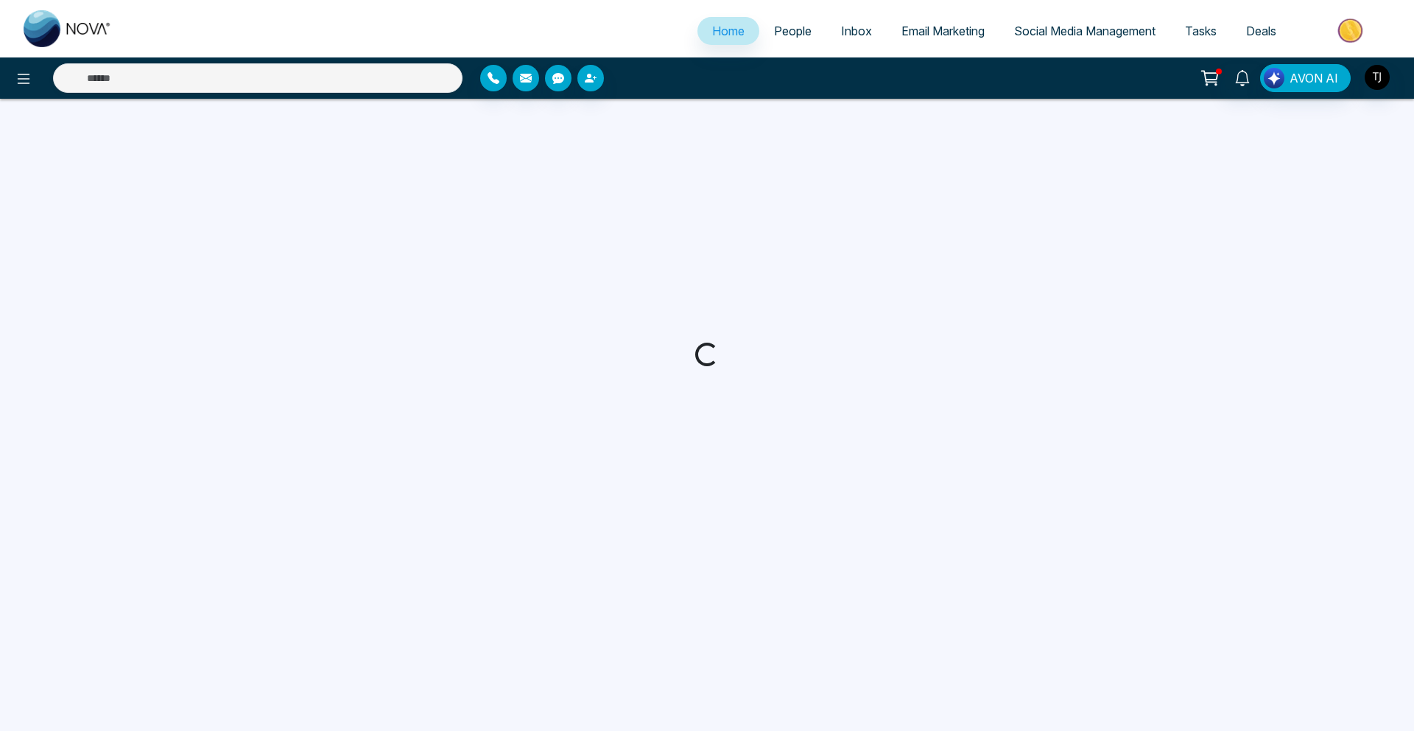
select select "*"
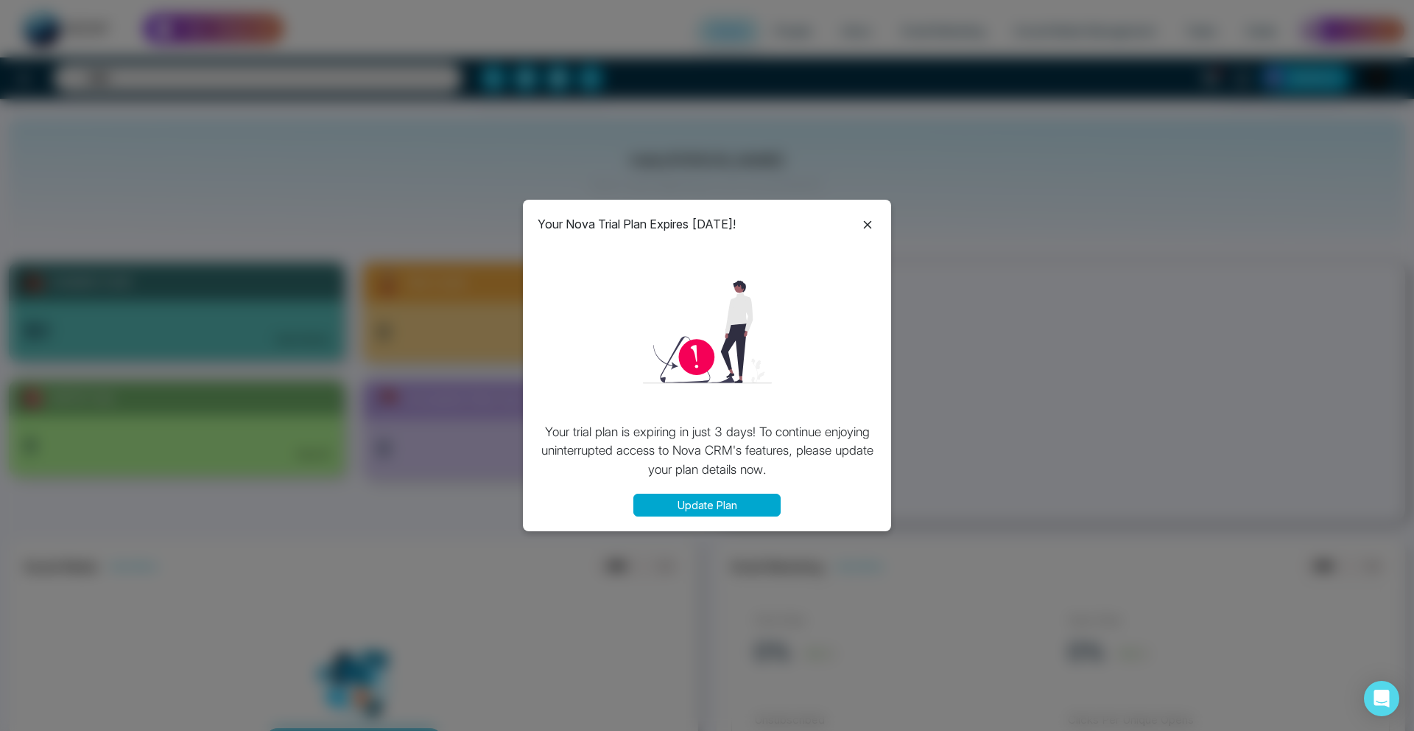
click at [871, 216] on icon at bounding box center [868, 225] width 18 height 18
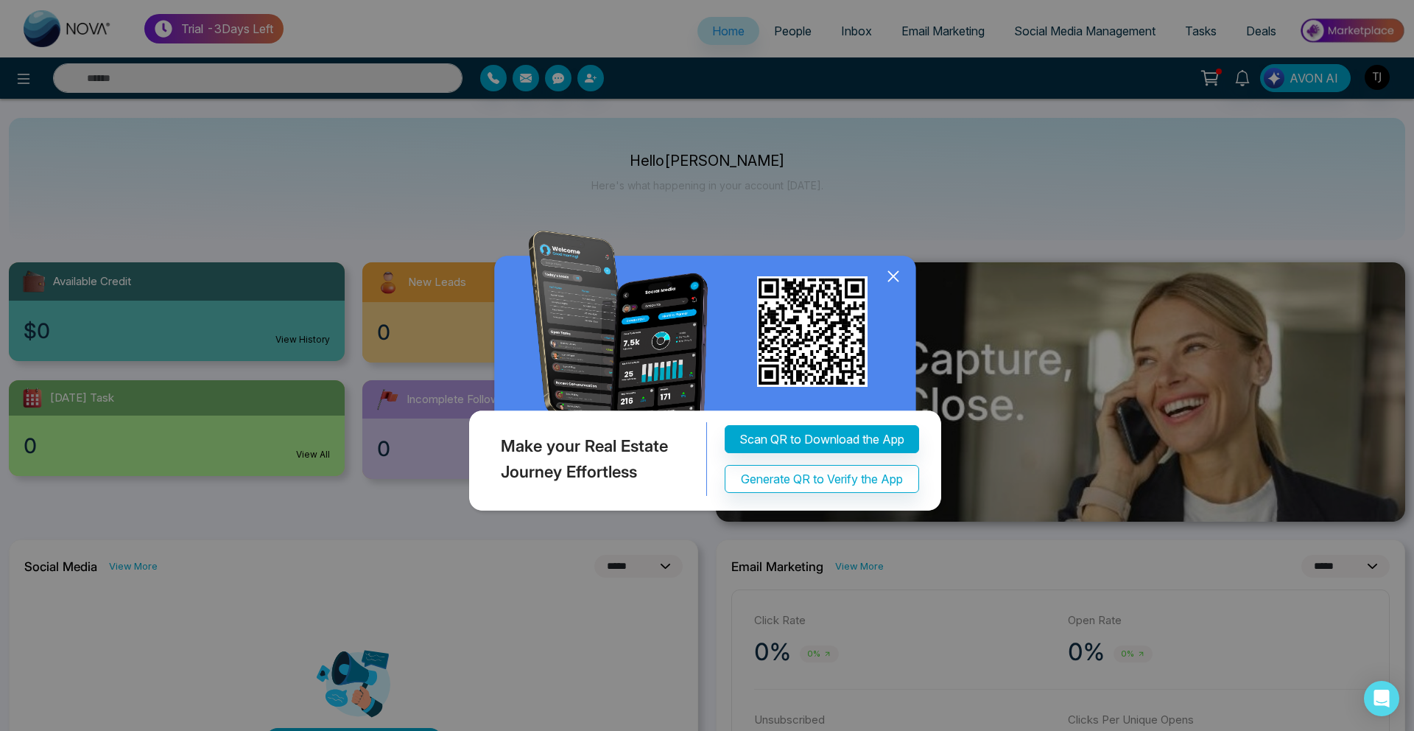
click at [921, 262] on div "Make your Real Estate Journey Effortless Scan QR to Download the App Generate Q…" at bounding box center [707, 365] width 1414 height 731
click at [942, 221] on div "Make your Real Estate Journey Effortless Scan QR to Download the App Generate Q…" at bounding box center [707, 365] width 1414 height 731
click at [920, 196] on div "Make your Real Estate Journey Effortless Scan QR to Download the App Generate Q…" at bounding box center [707, 365] width 1414 height 731
click at [891, 267] on icon at bounding box center [893, 276] width 22 height 22
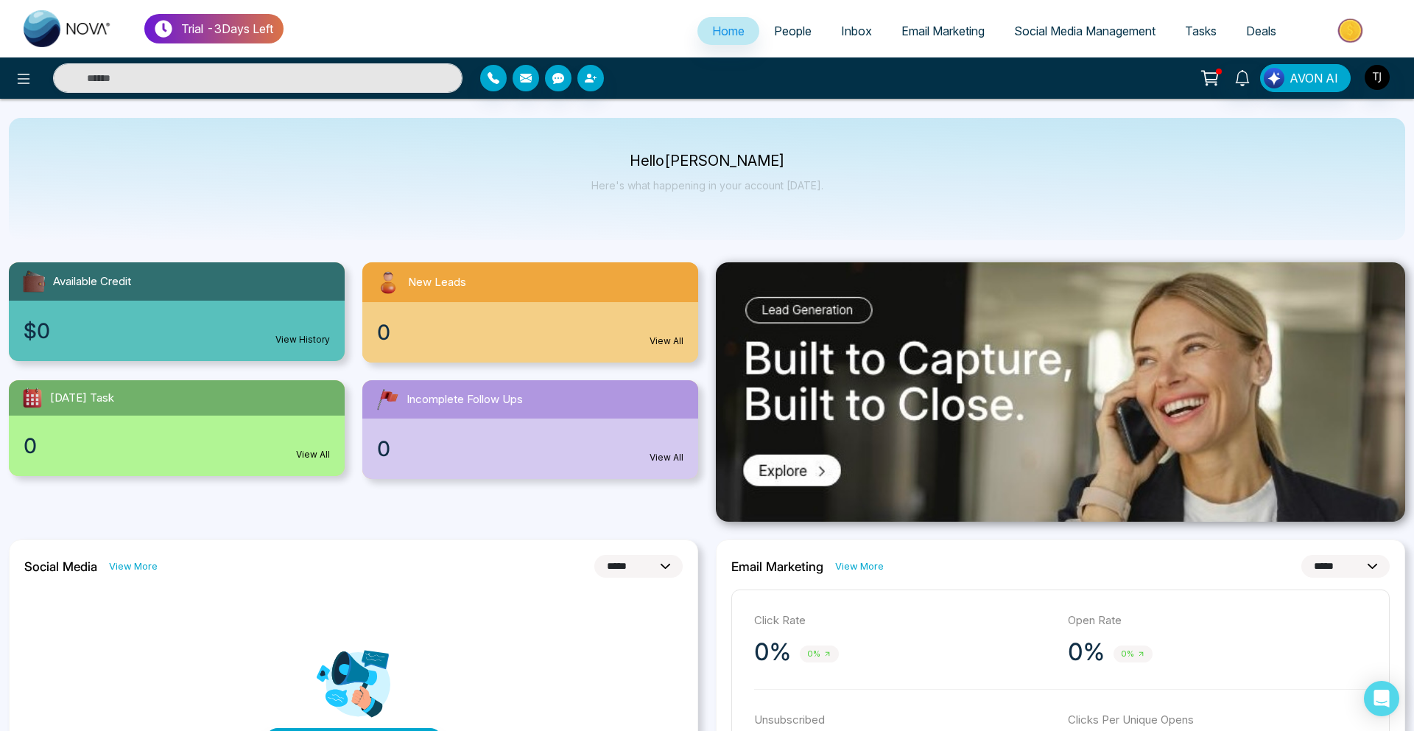
click at [912, 36] on span "Email Marketing" at bounding box center [942, 31] width 83 height 15
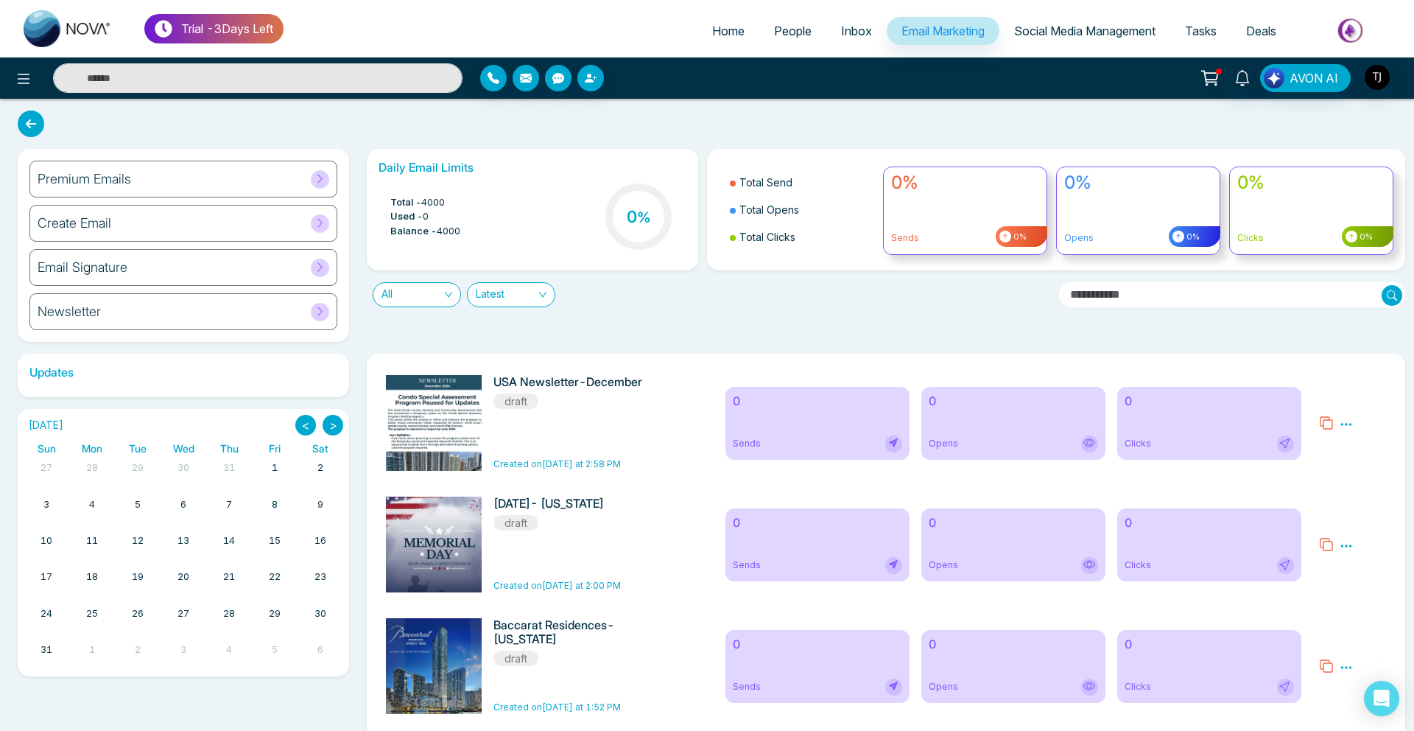
click at [192, 173] on div "Premium Emails" at bounding box center [183, 179] width 308 height 37
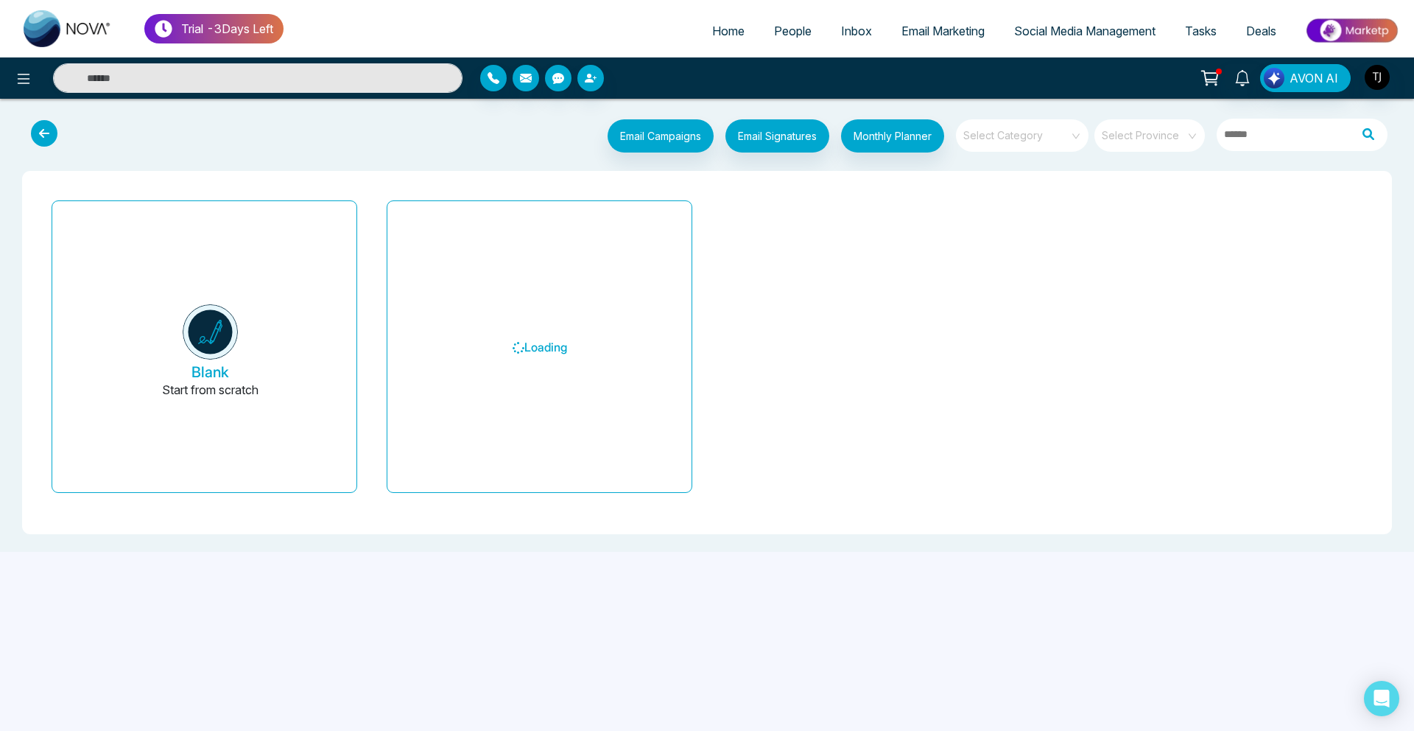
click at [1024, 136] on input "search" at bounding box center [1017, 130] width 106 height 22
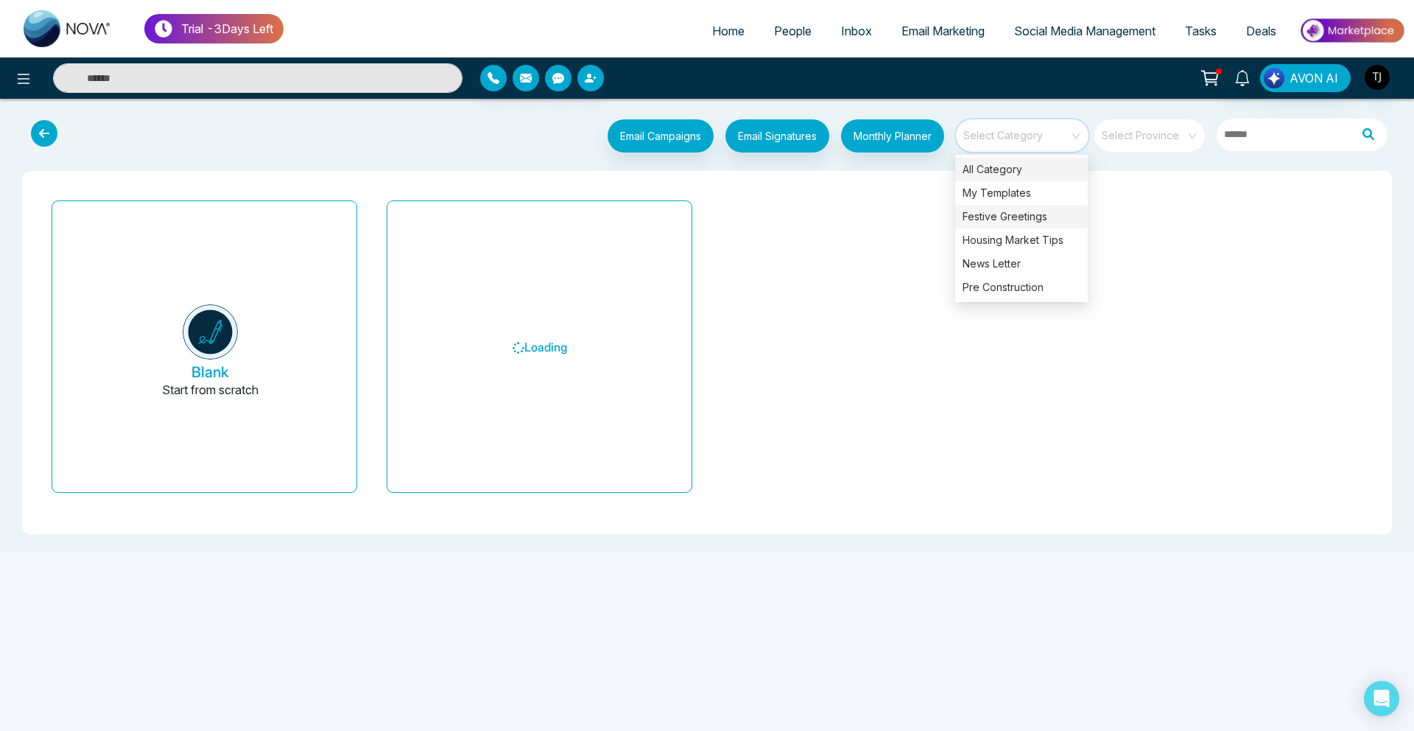
click at [1022, 210] on div "Festive Greetings" at bounding box center [1021, 217] width 133 height 24
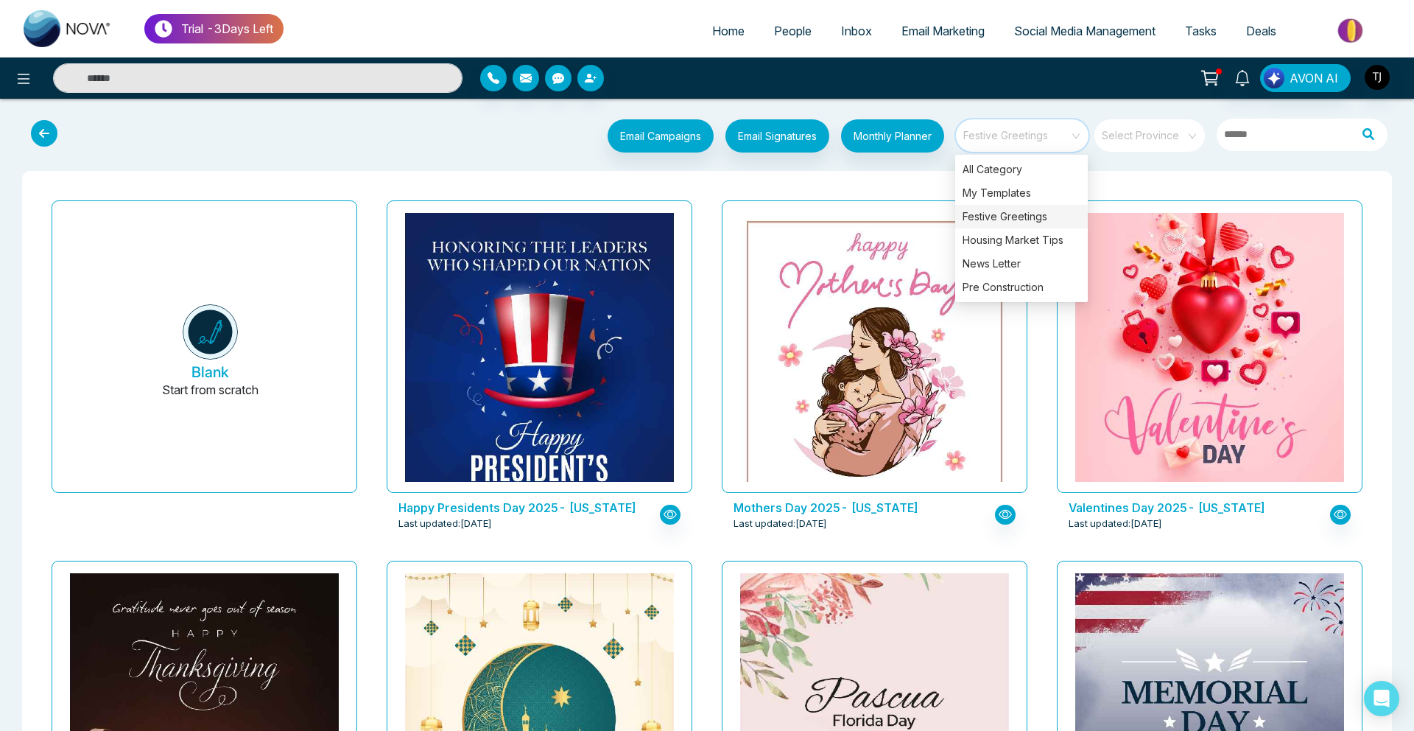
click at [1064, 27] on span "Social Media Management" at bounding box center [1084, 31] width 141 height 15
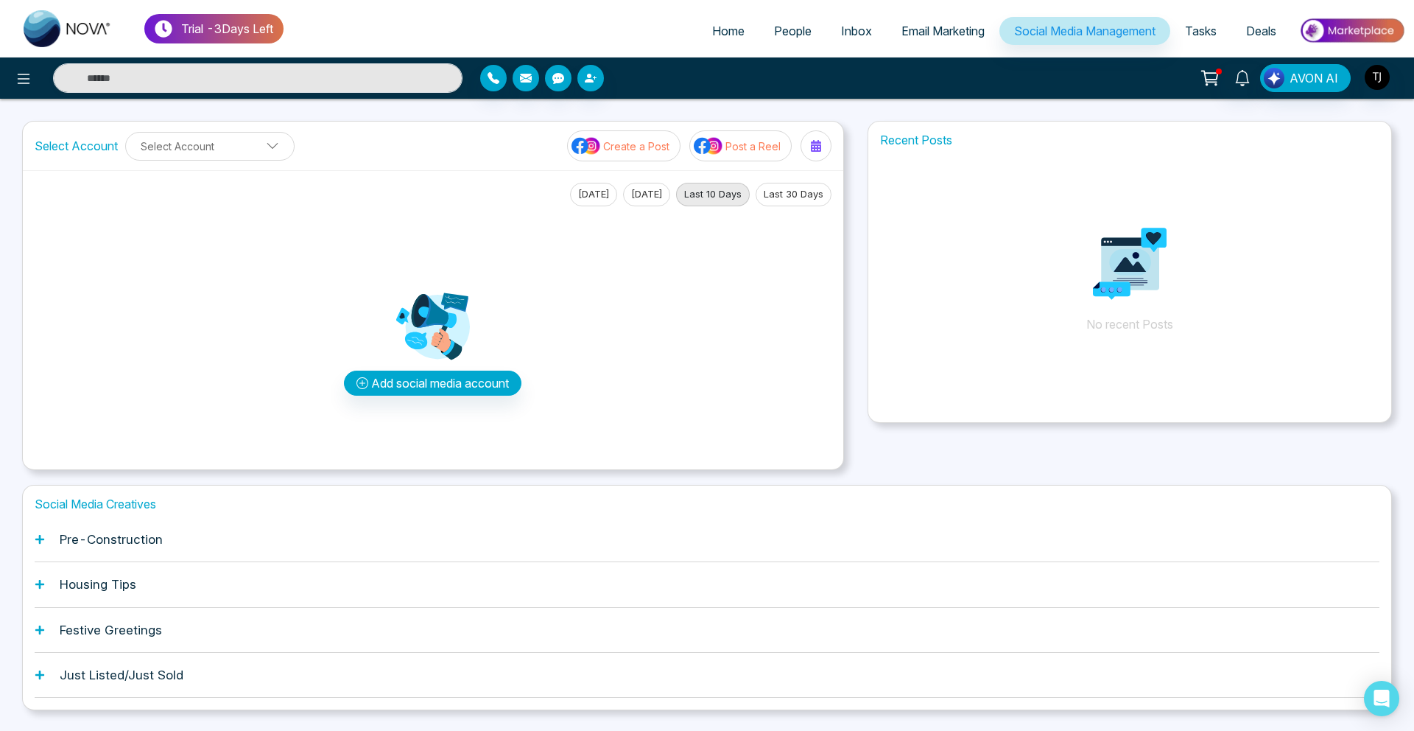
click at [239, 518] on div "Pre-Construction" at bounding box center [707, 539] width 1345 height 45
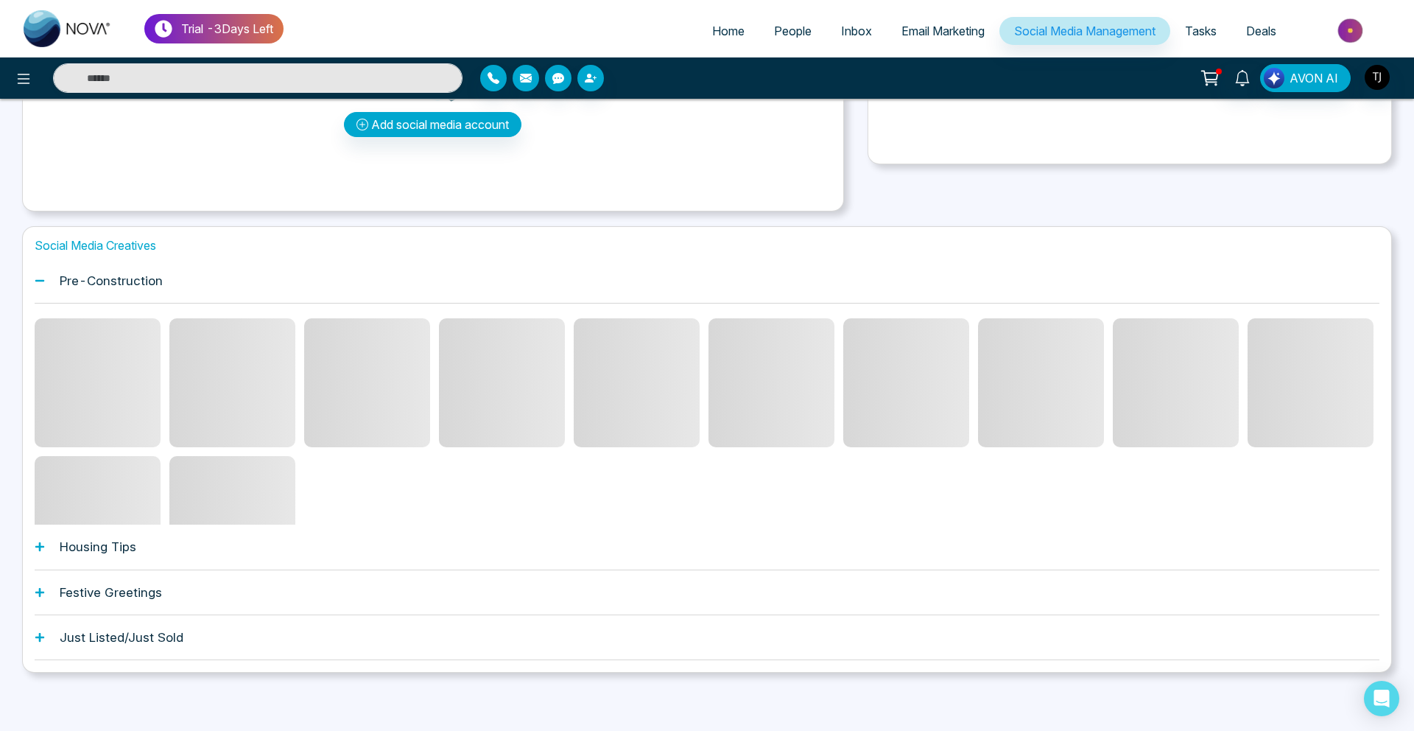
scroll to position [259, 0]
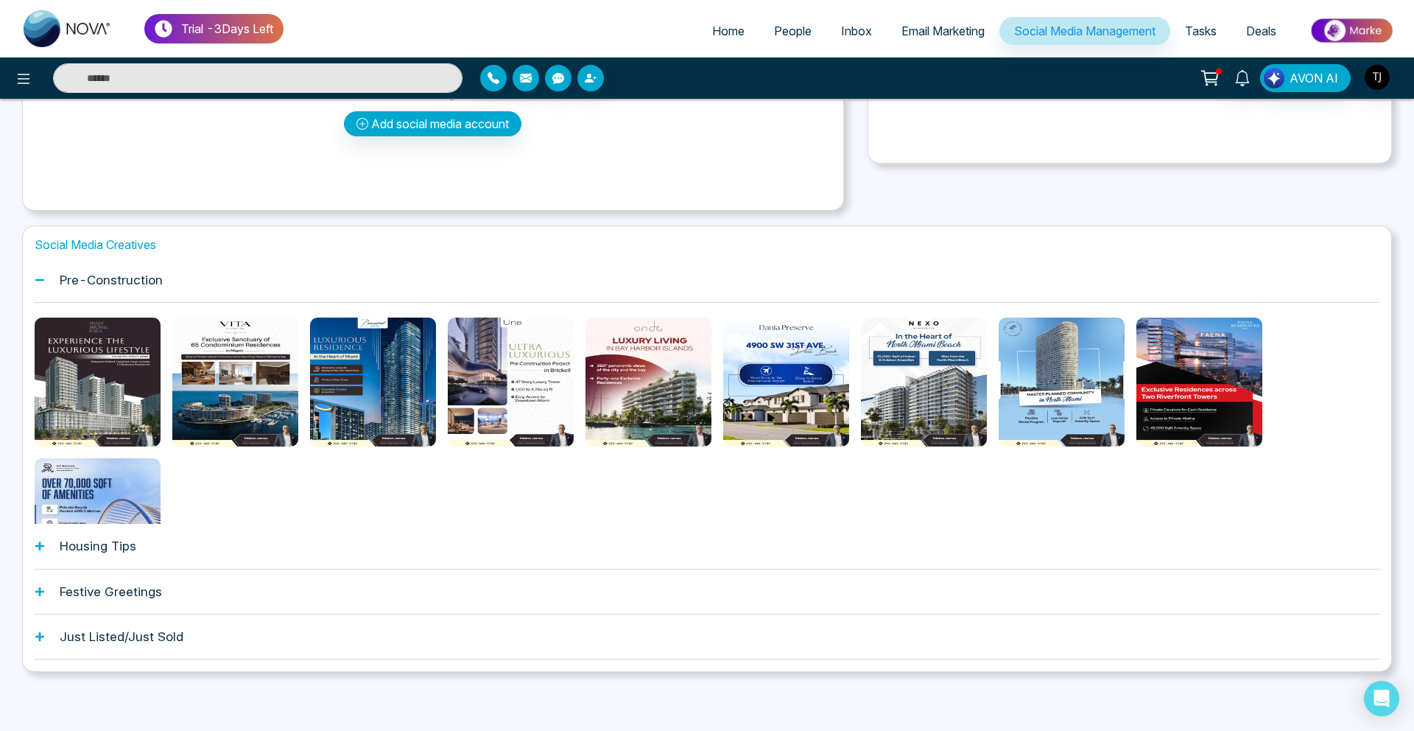
click at [183, 509] on div at bounding box center [707, 452] width 1345 height 270
click at [183, 543] on div "Housing Tips" at bounding box center [707, 546] width 1345 height 45
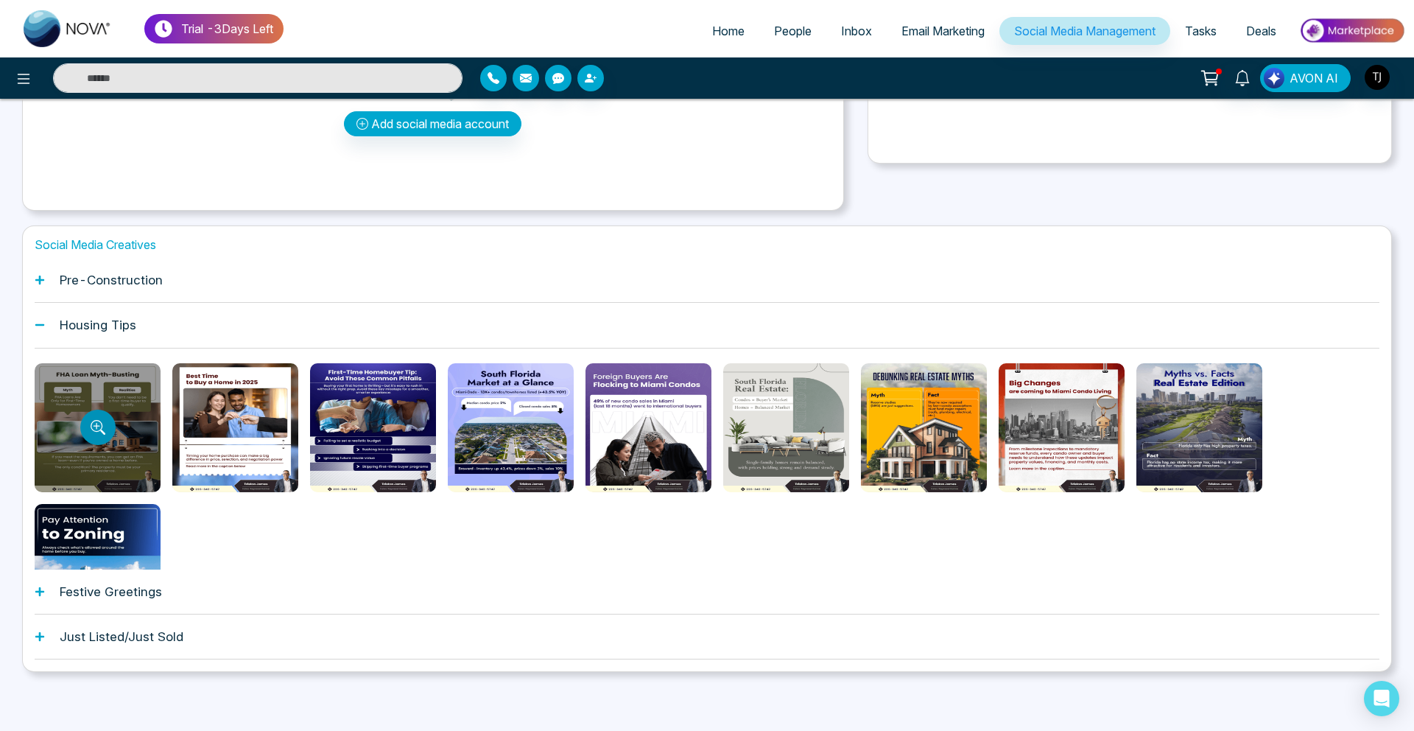
click at [83, 430] on button "Preview template" at bounding box center [97, 427] width 35 height 35
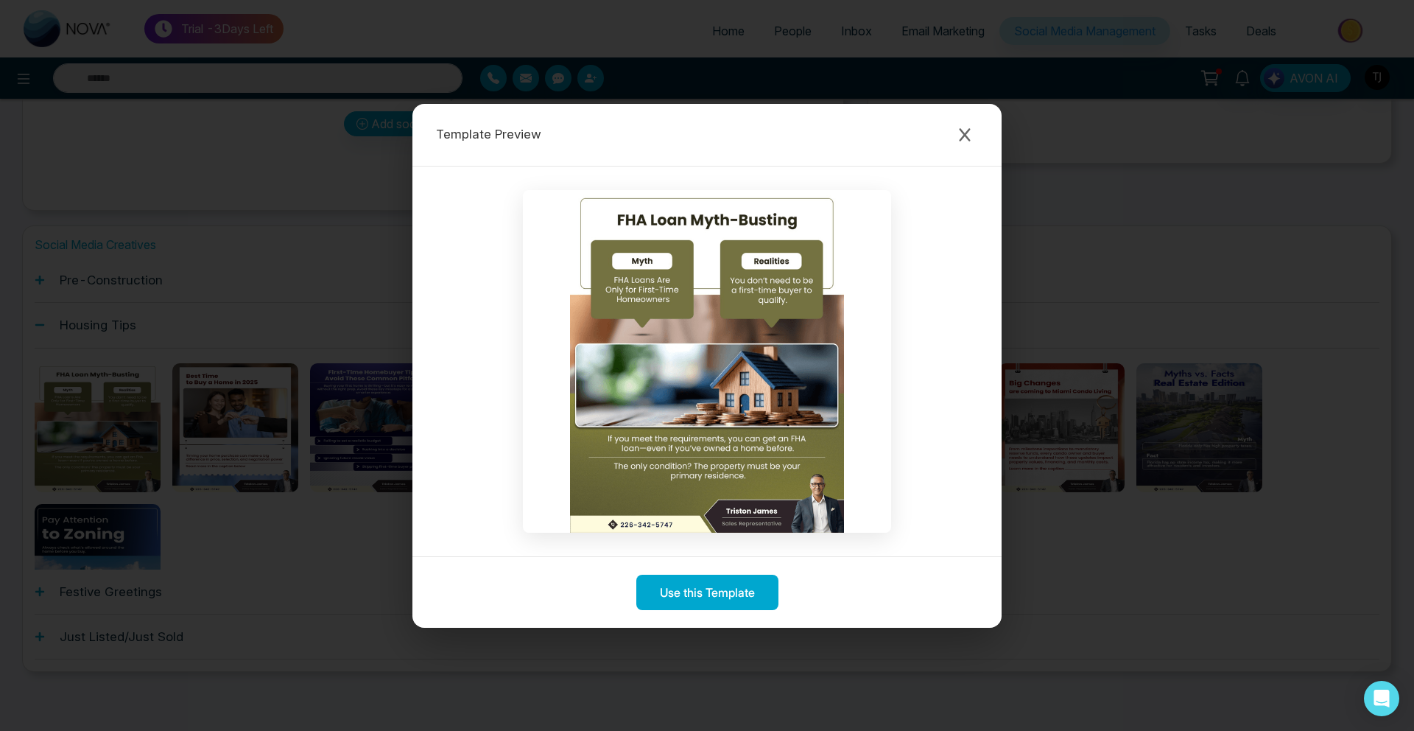
click at [250, 541] on div "Template Preview Use this Template" at bounding box center [707, 365] width 1414 height 731
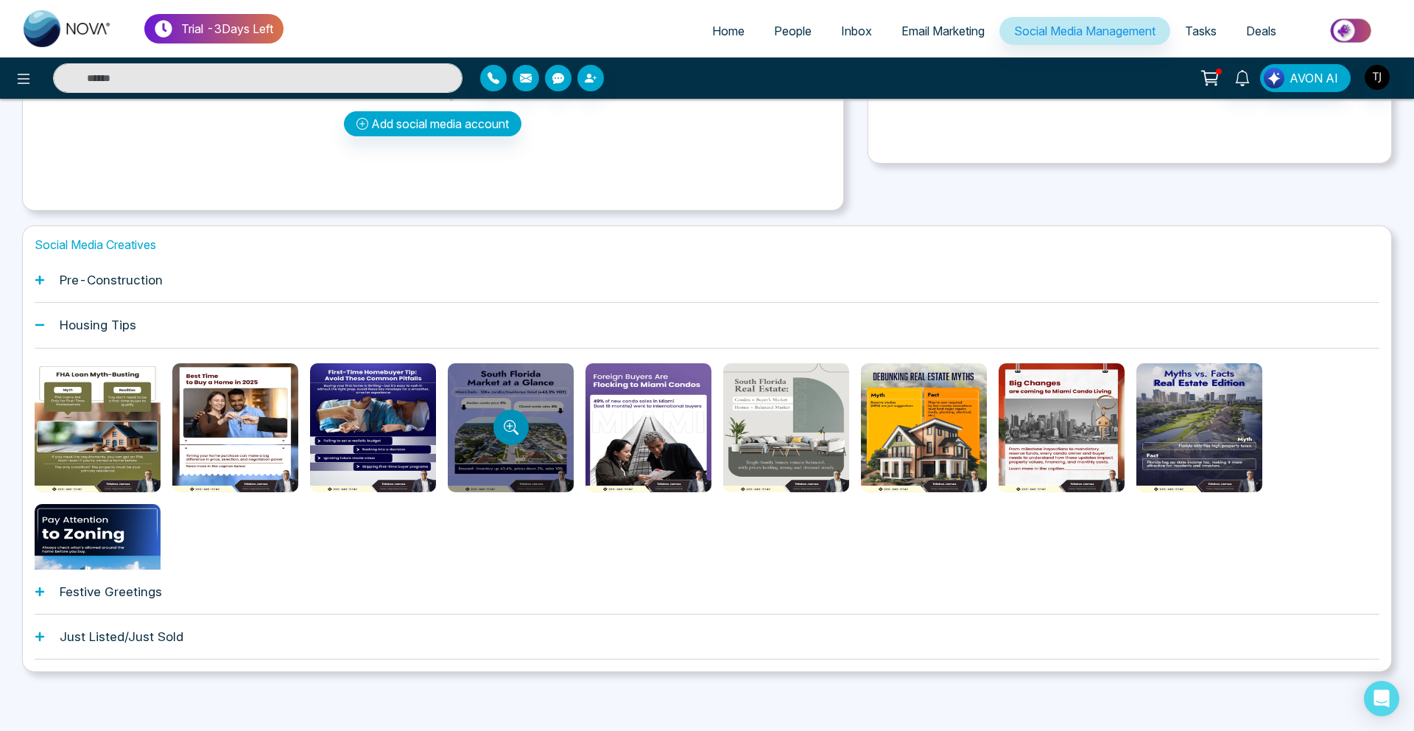
click at [520, 422] on button "Preview template" at bounding box center [510, 427] width 35 height 35
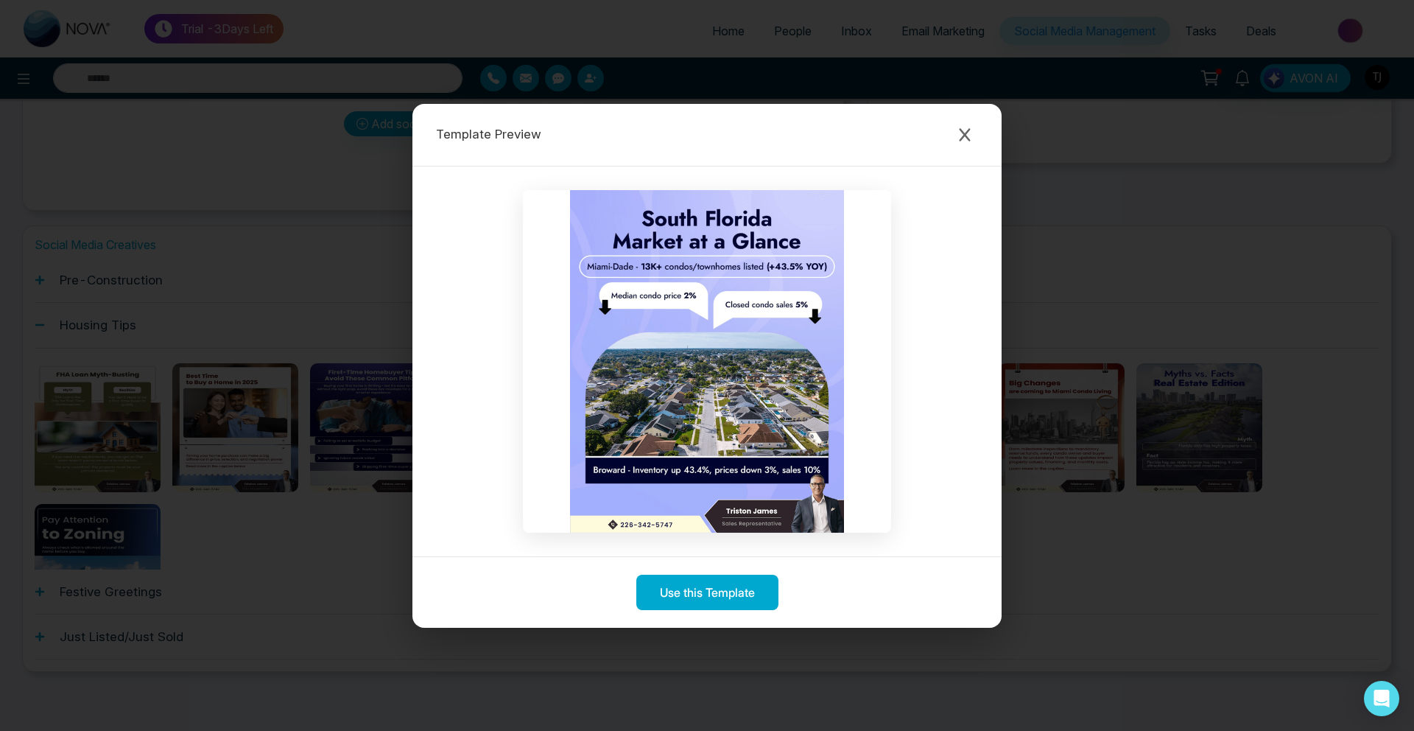
click at [339, 400] on div "Template Preview Use this Template" at bounding box center [707, 365] width 1414 height 731
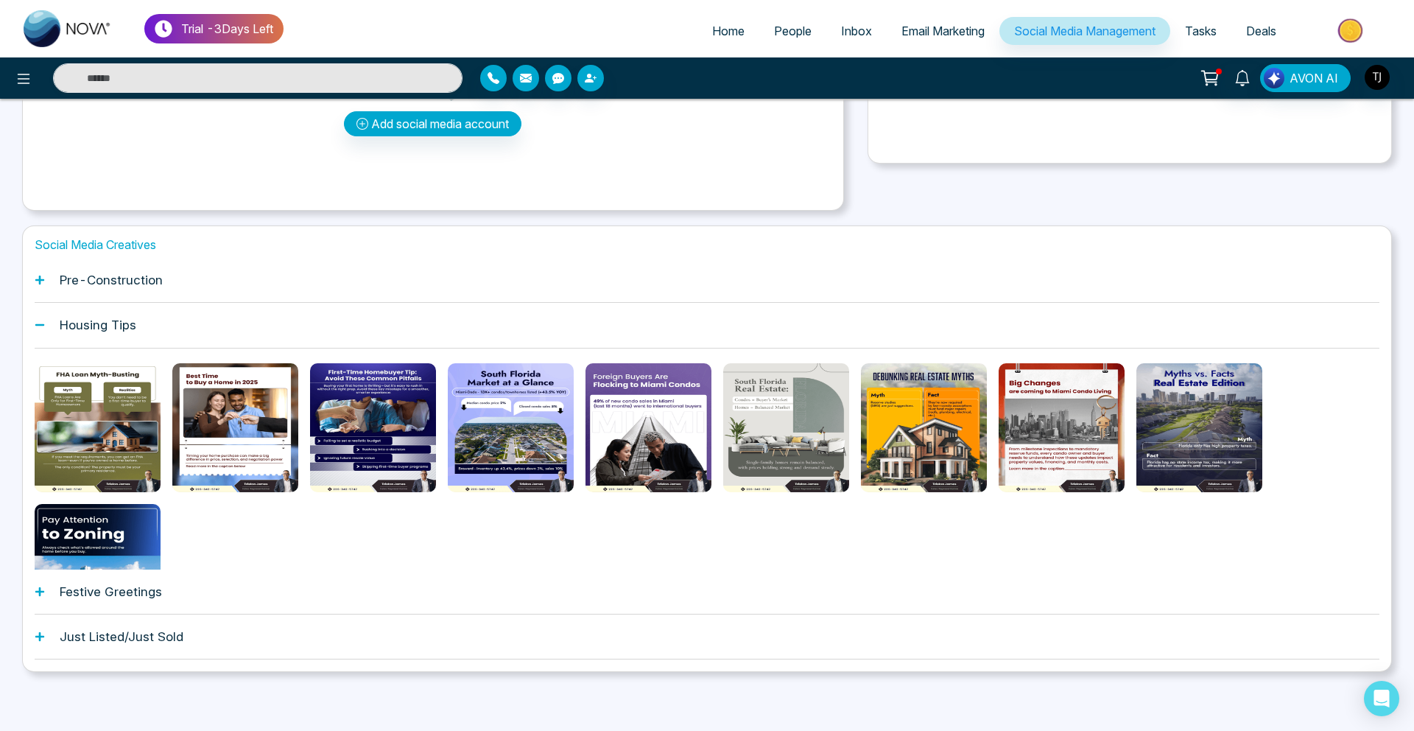
click at [119, 287] on div "Pre-Construction" at bounding box center [707, 280] width 1345 height 45
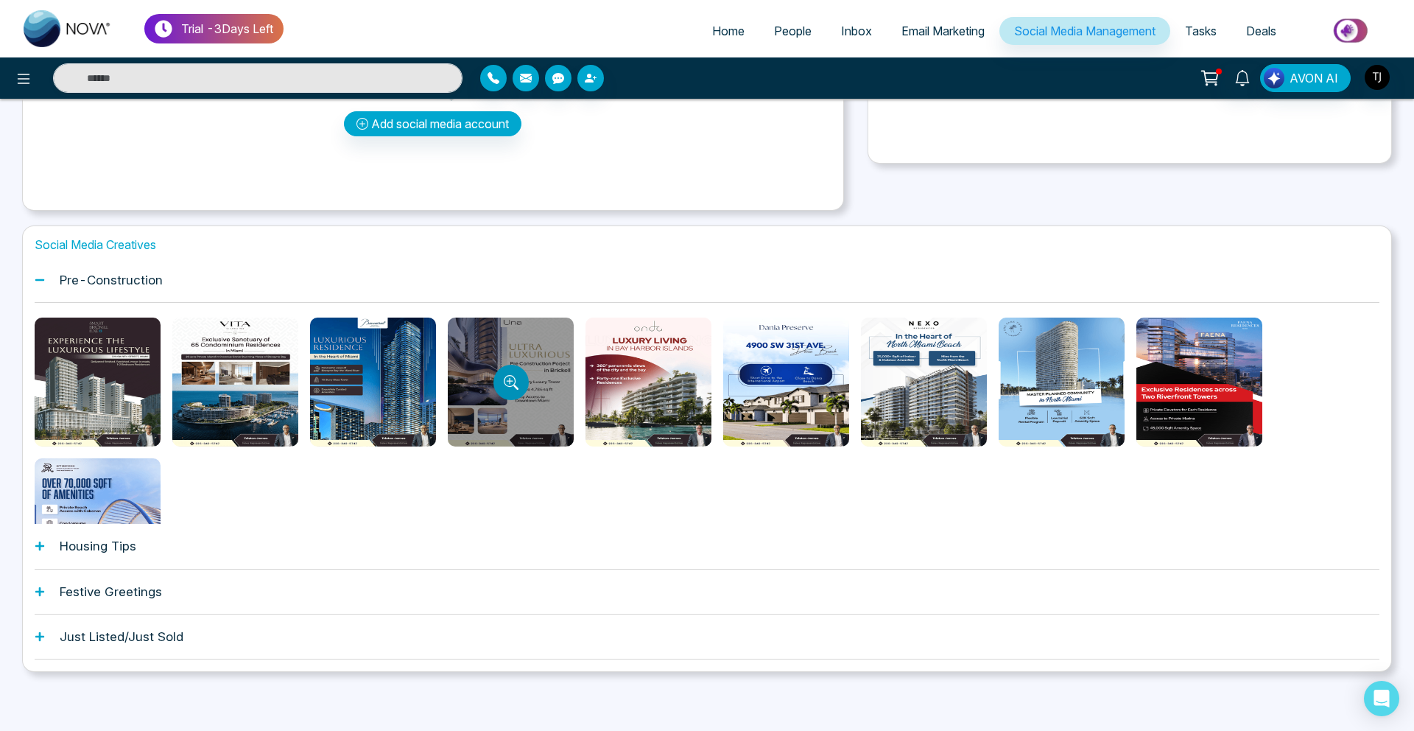
click at [509, 373] on button "Preview template" at bounding box center [510, 382] width 35 height 35
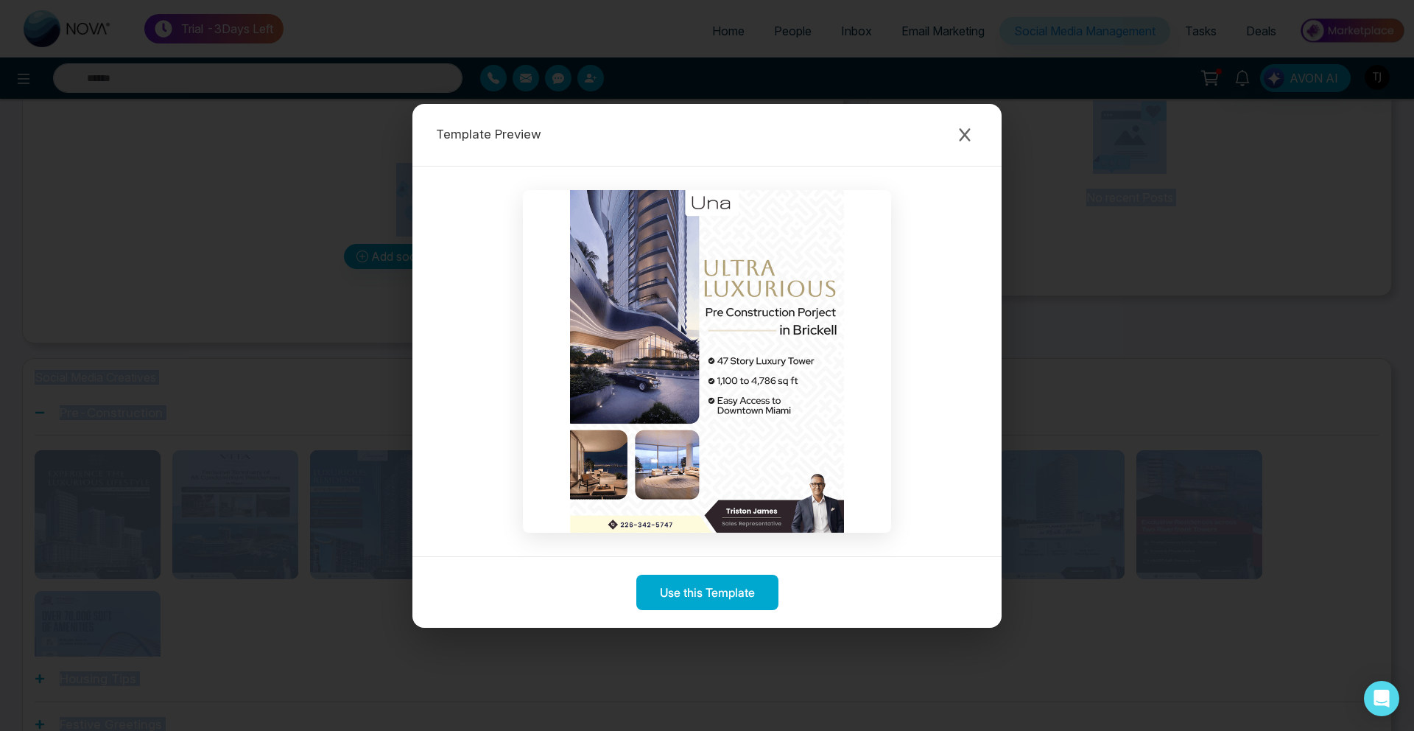
scroll to position [0, 0]
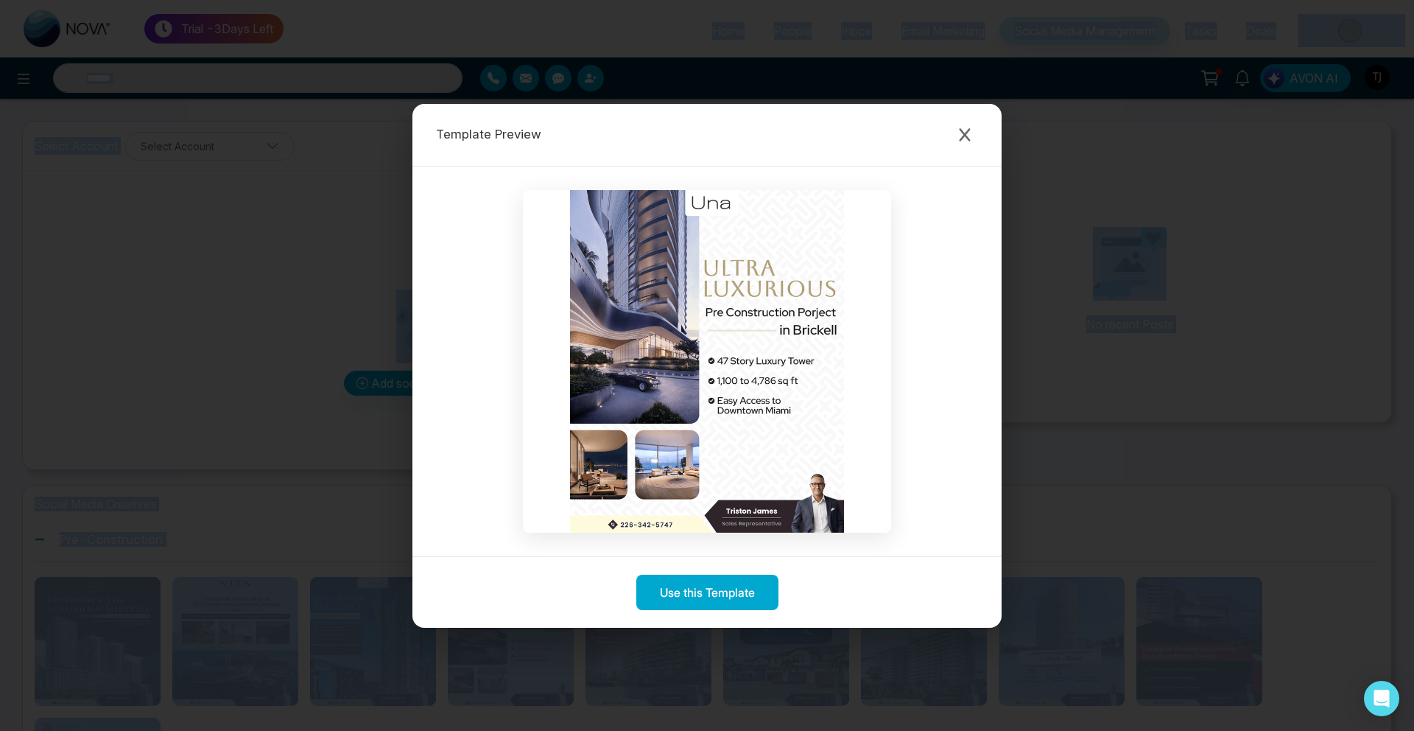
drag, startPoint x: 625, startPoint y: 88, endPoint x: 742, endPoint y: -65, distance: 192.8
click at [742, 0] on html "Trial - 3 Days Left Home People Inbox Email Marketing Social Media Management T…" at bounding box center [707, 365] width 1414 height 731
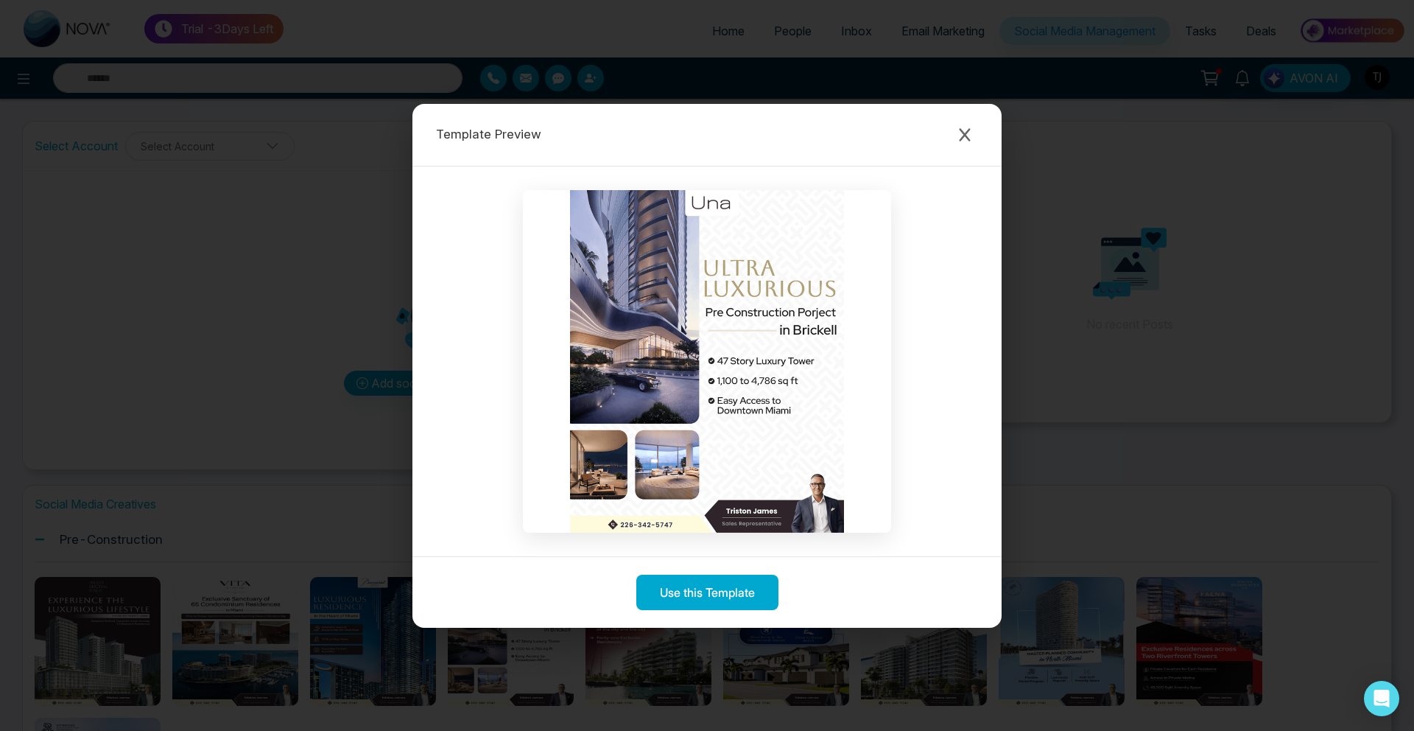
click at [984, 144] on div "Template Preview" at bounding box center [706, 135] width 589 height 63
click at [952, 133] on button "Close modal" at bounding box center [965, 135] width 27 height 27
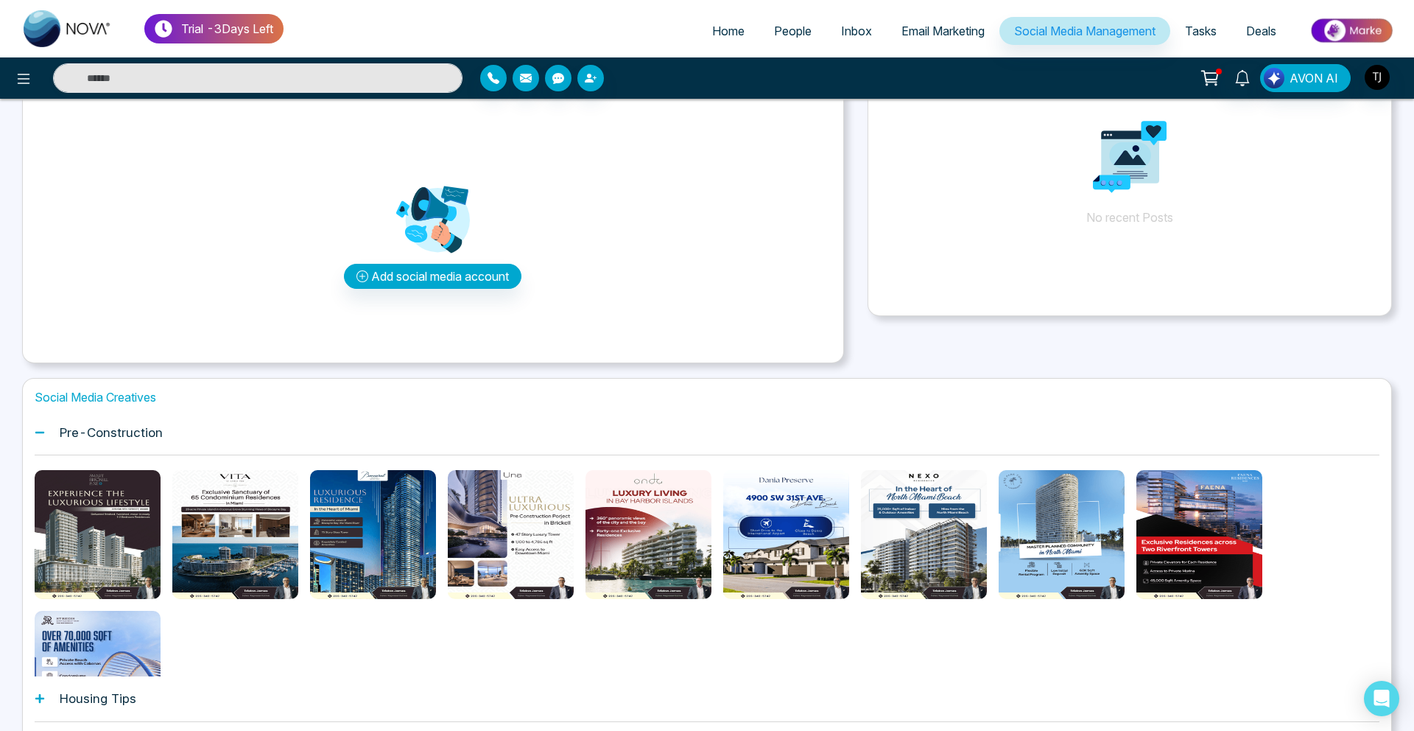
scroll to position [144, 0]
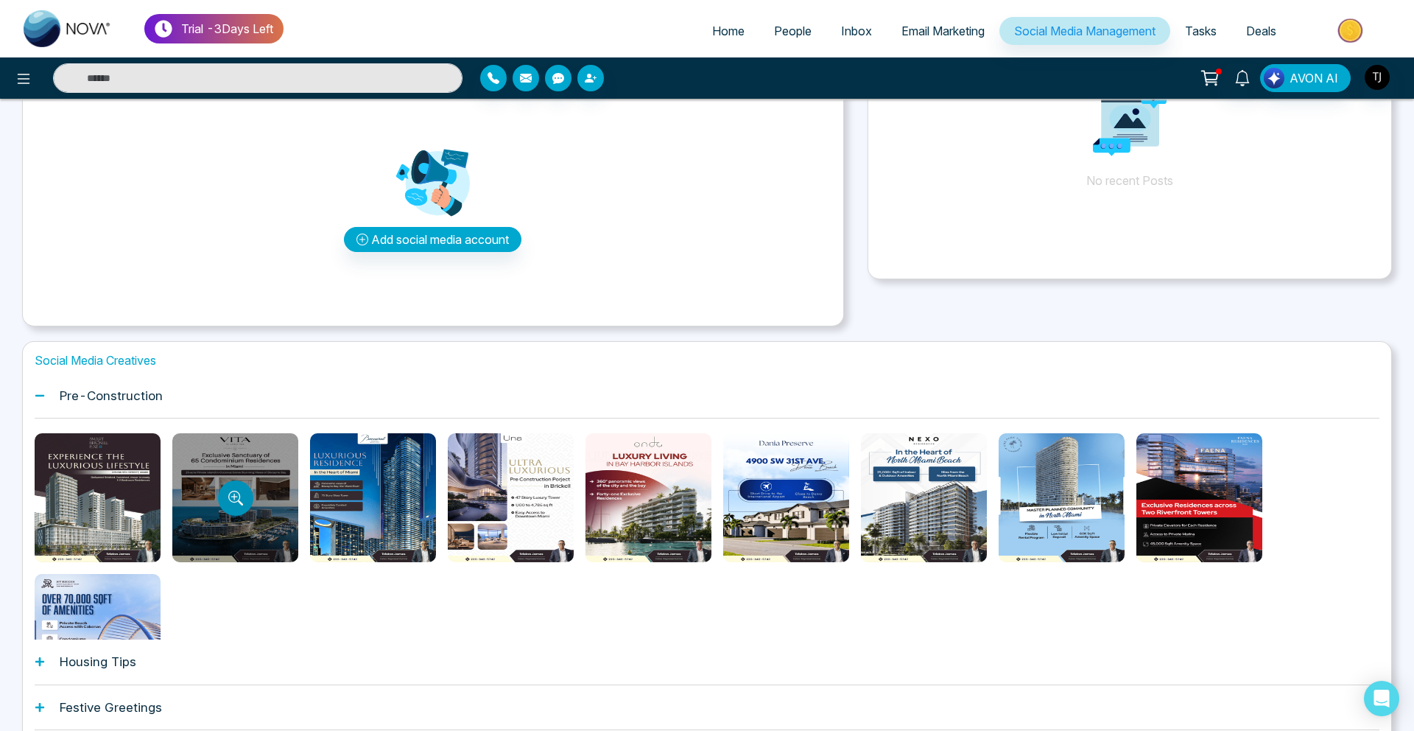
click at [231, 501] on icon "Preview template" at bounding box center [234, 497] width 12 height 12
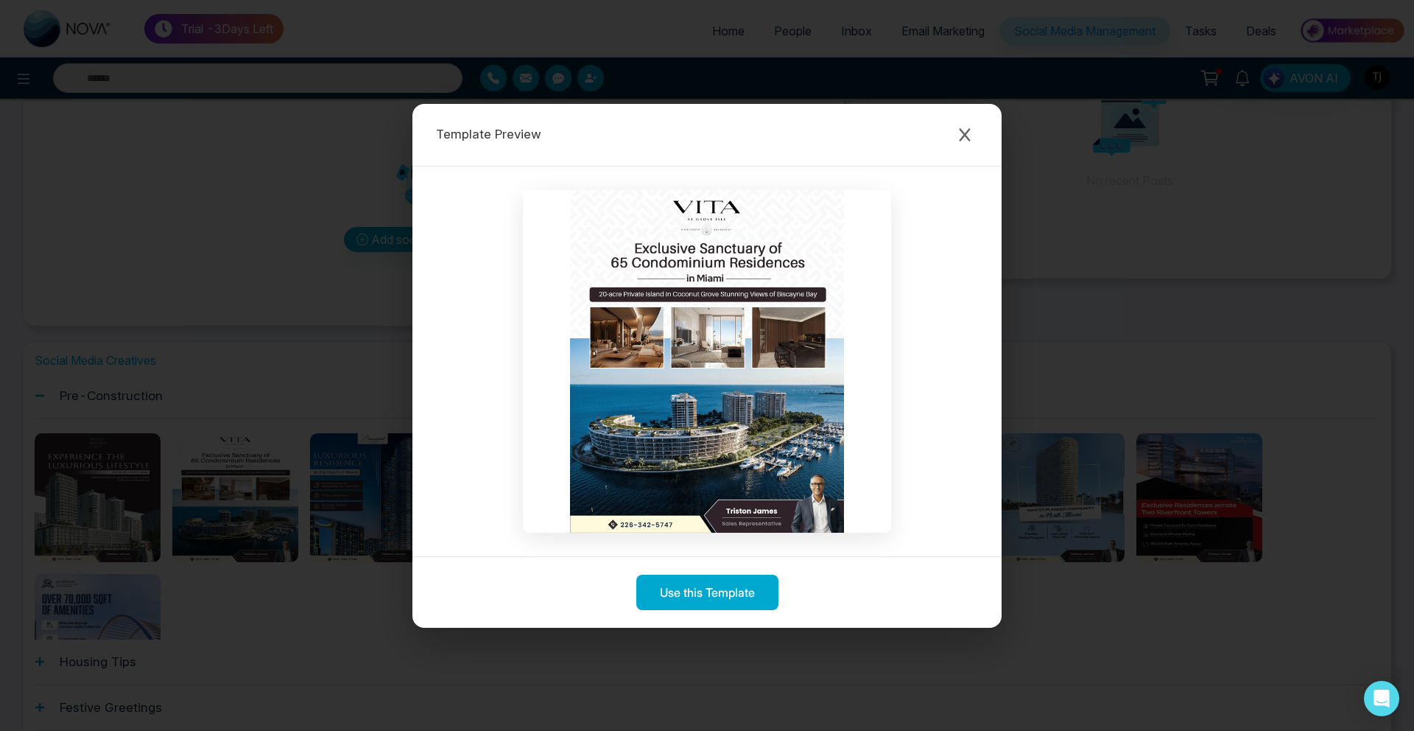
click at [1153, 368] on div "Template Preview Use this Template" at bounding box center [707, 365] width 1414 height 731
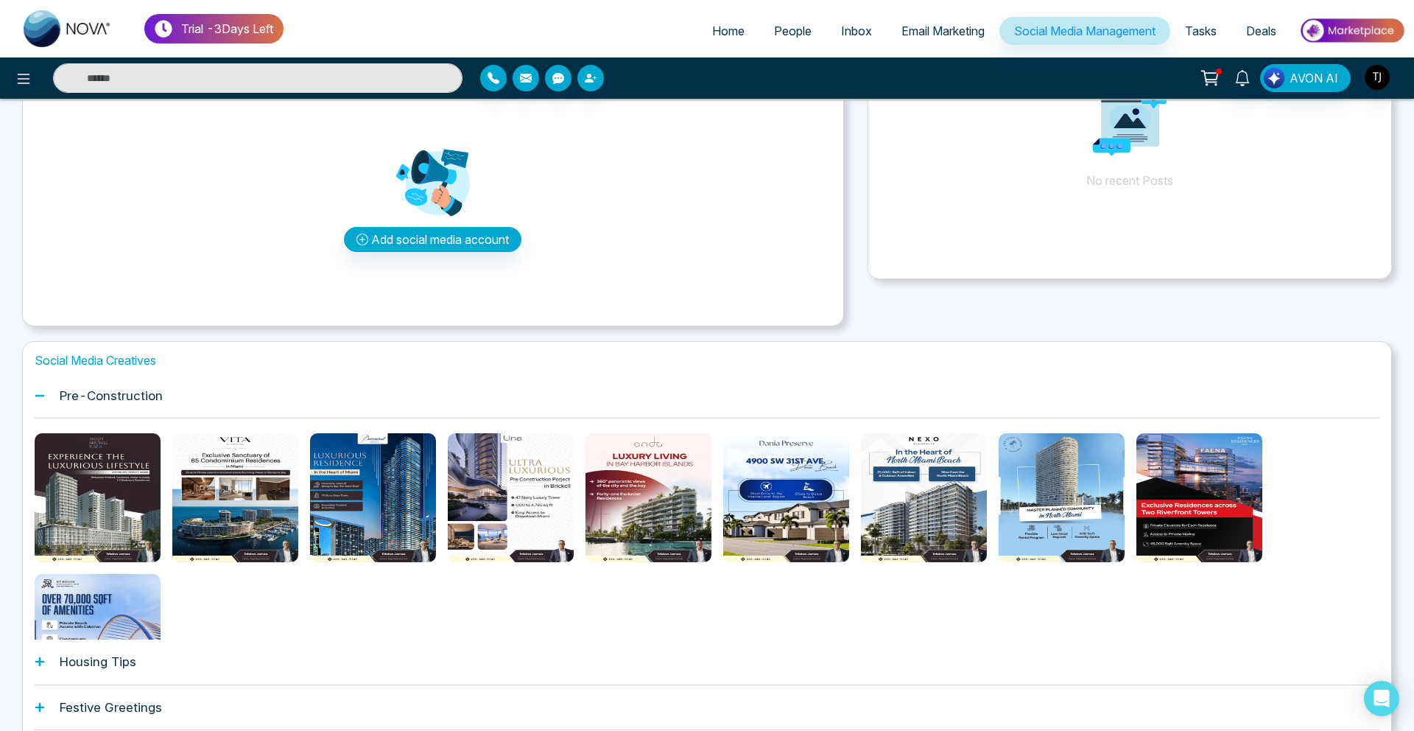
click at [80, 664] on h1 "Housing Tips" at bounding box center [98, 661] width 77 height 15
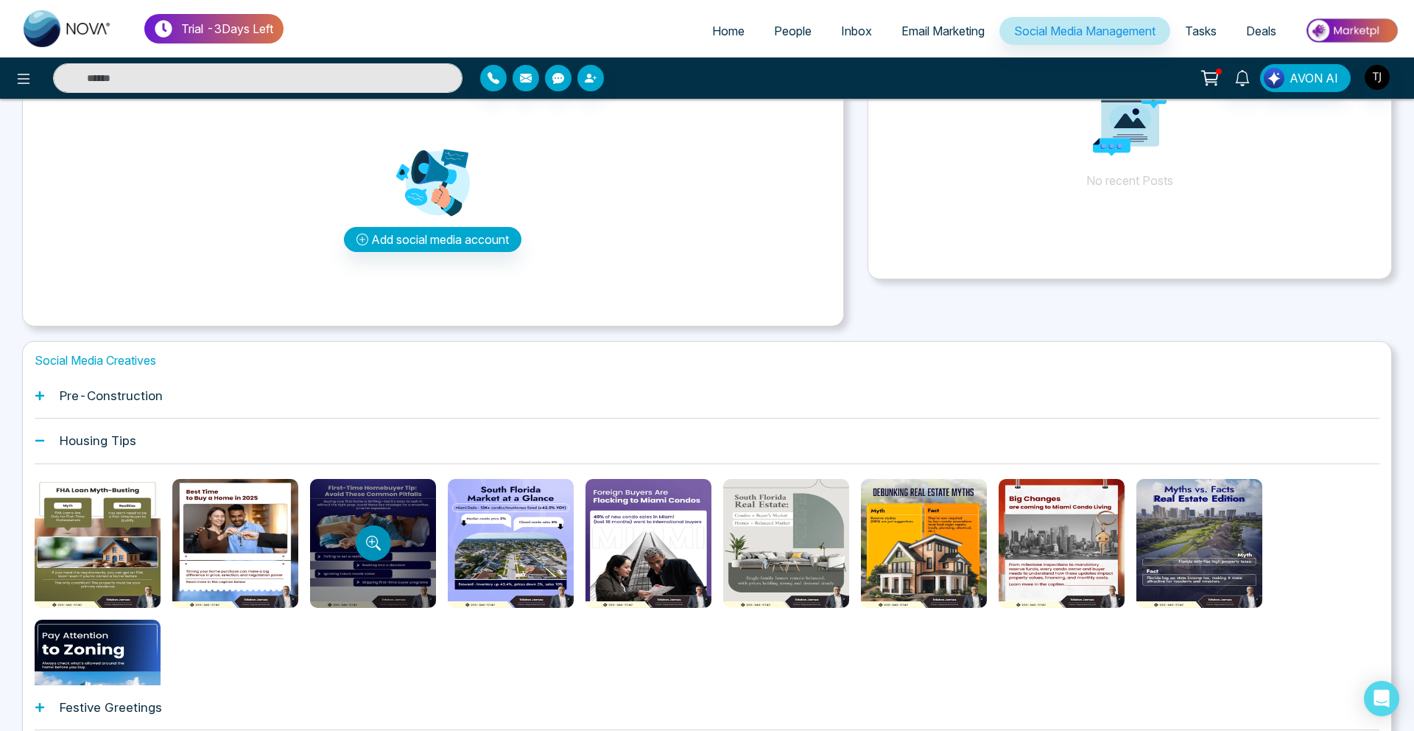
click at [366, 546] on icon "Preview template" at bounding box center [373, 542] width 15 height 15
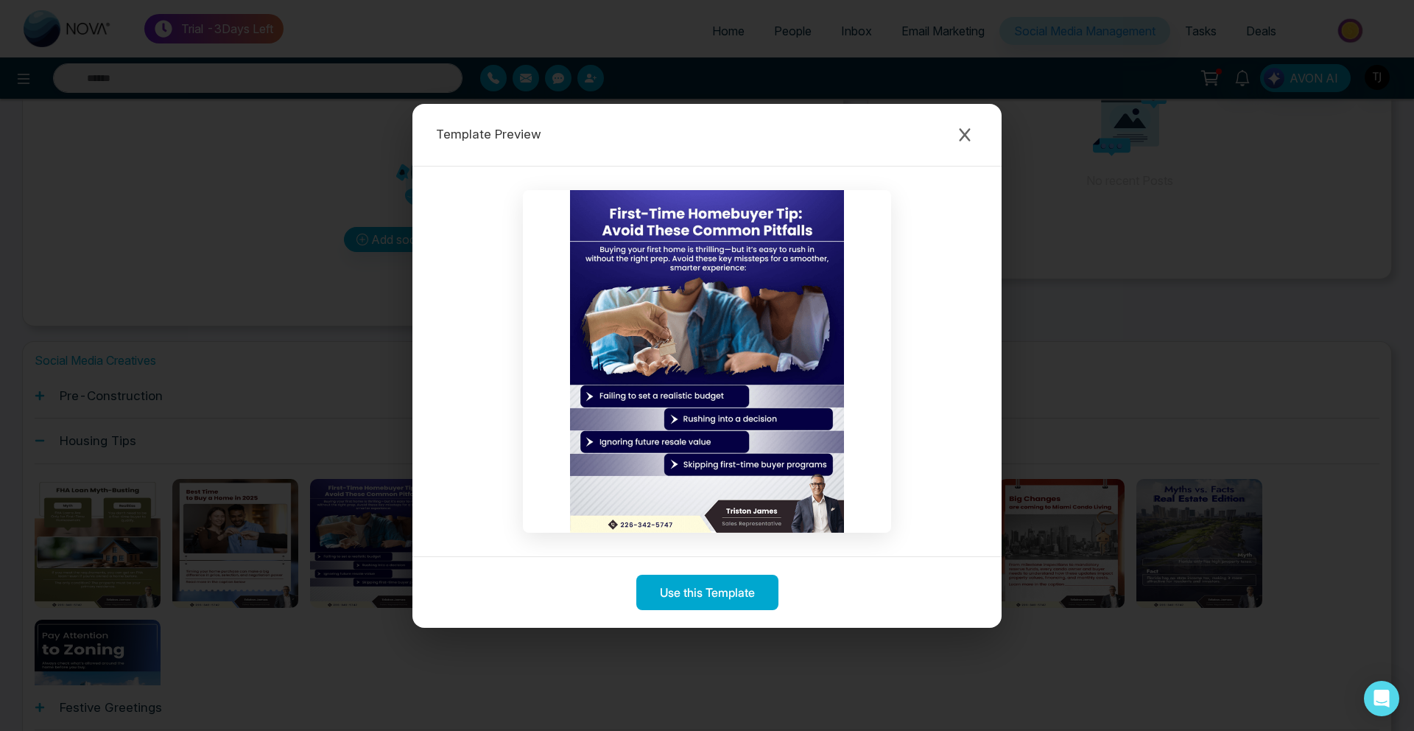
click at [379, 98] on div "Template Preview Use this Template" at bounding box center [707, 365] width 1414 height 731
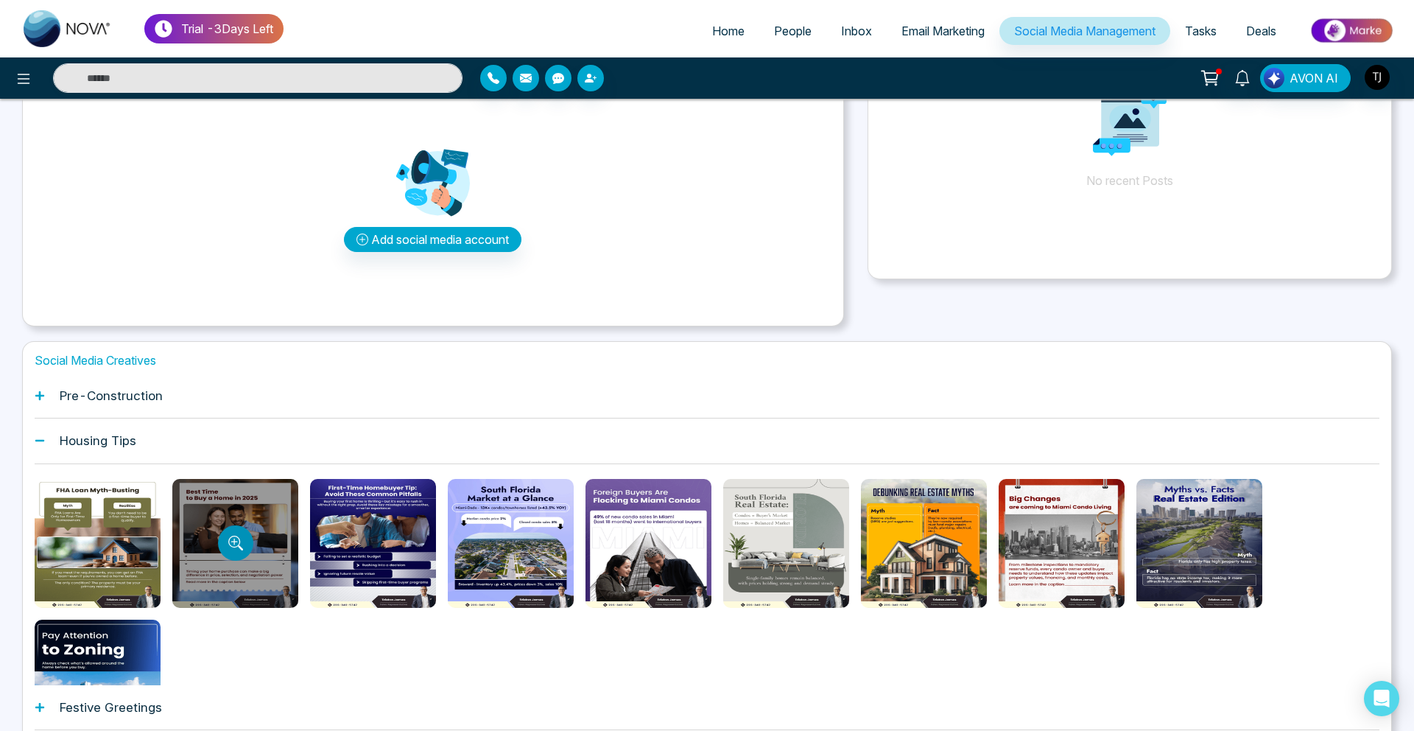
click at [244, 544] on button "Preview template" at bounding box center [235, 542] width 35 height 35
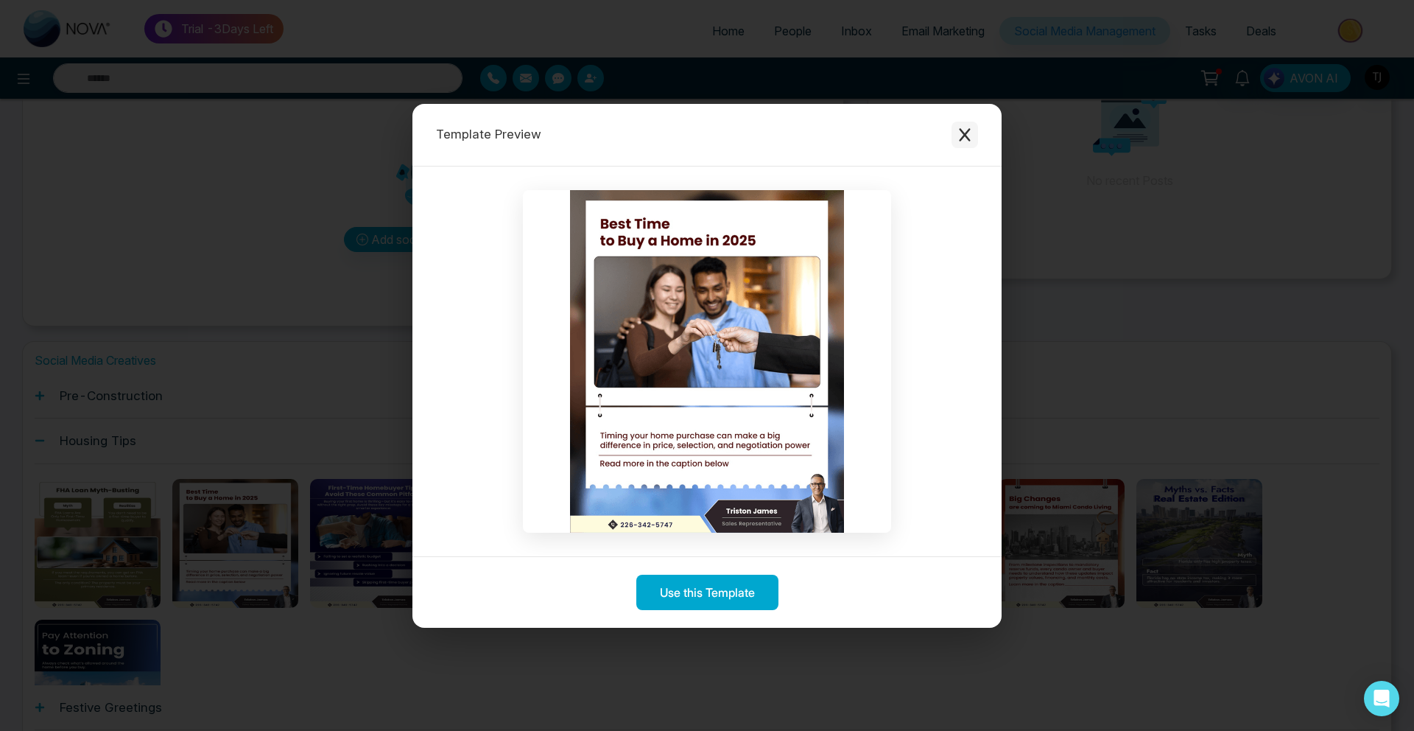
click at [969, 132] on icon "Close modal" at bounding box center [964, 134] width 15 height 15
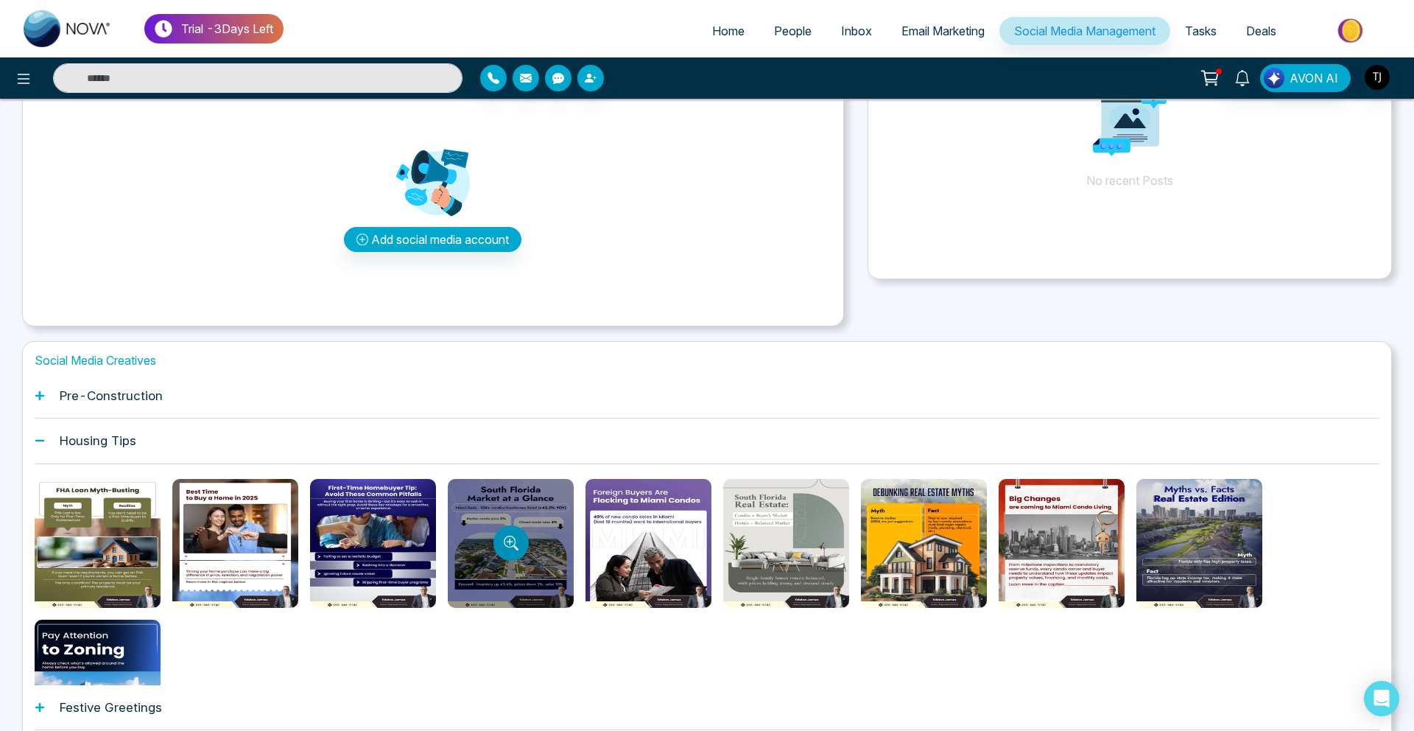
click at [501, 549] on button "Preview template" at bounding box center [510, 542] width 35 height 35
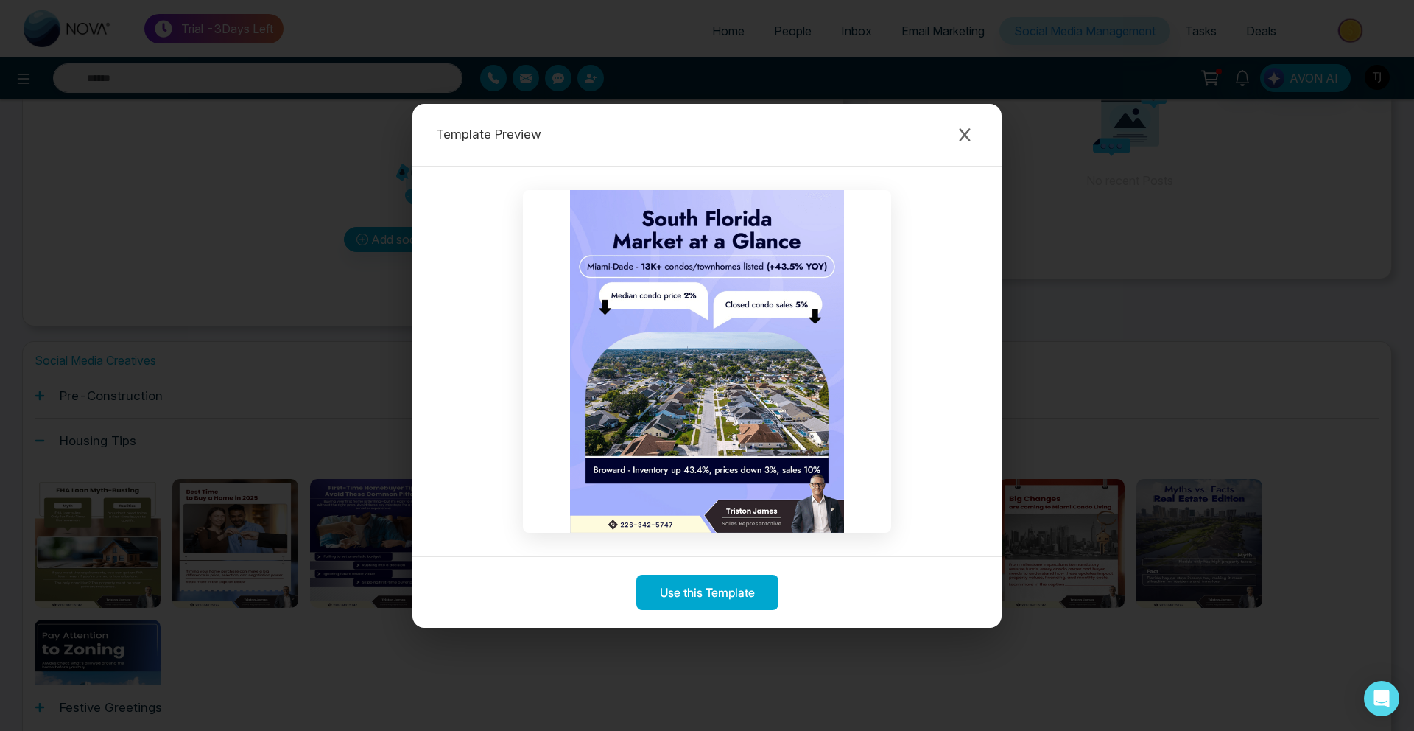
click at [217, 356] on div "Template Preview Use this Template" at bounding box center [707, 365] width 1414 height 731
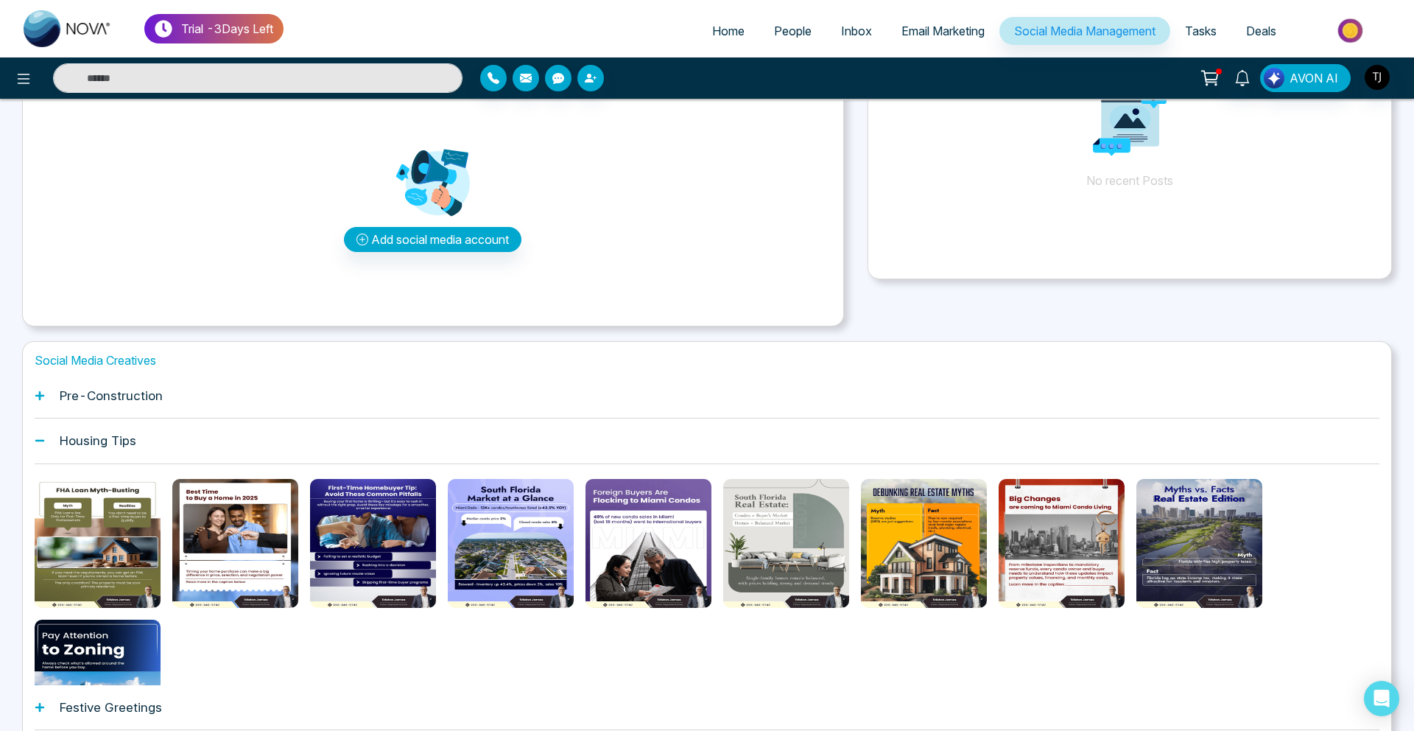
click at [126, 406] on div "Pre-Construction" at bounding box center [707, 395] width 1345 height 45
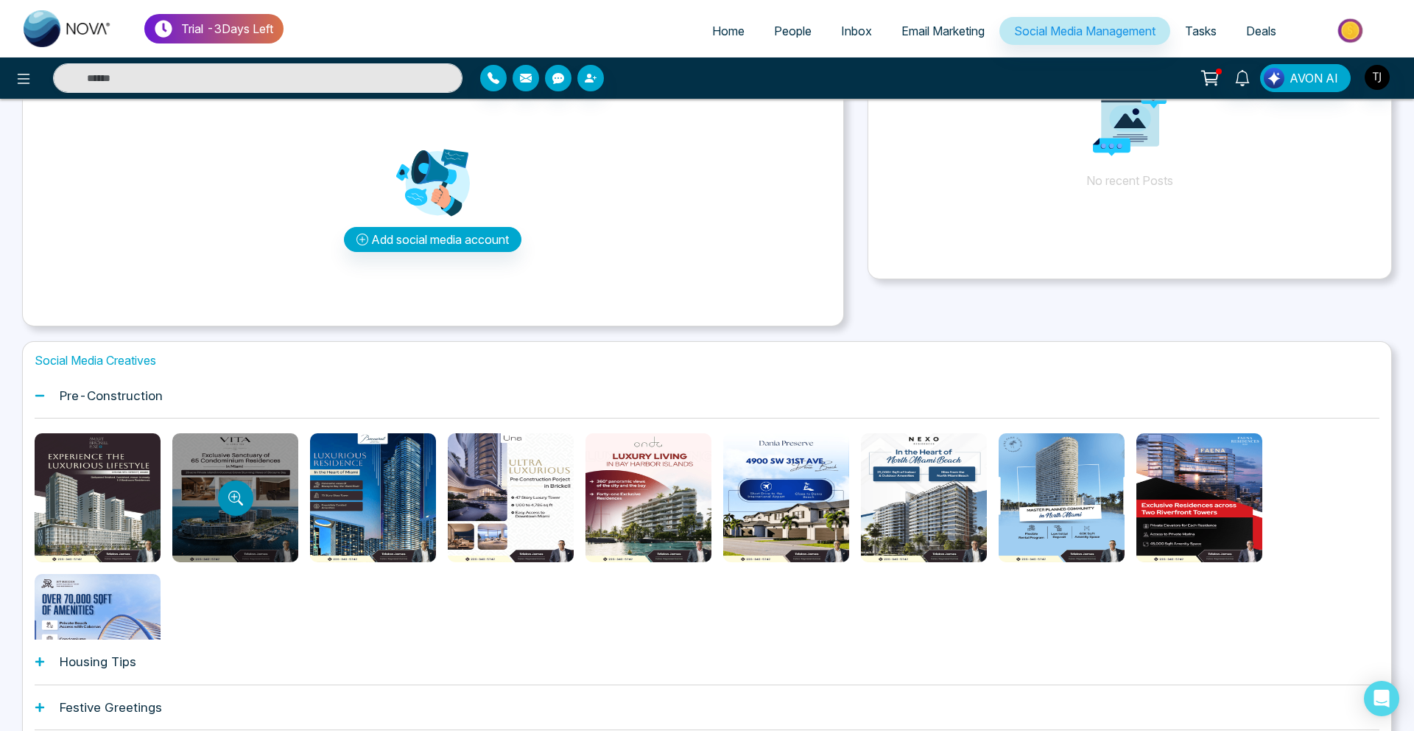
click at [232, 505] on button "Preview template" at bounding box center [235, 497] width 35 height 35
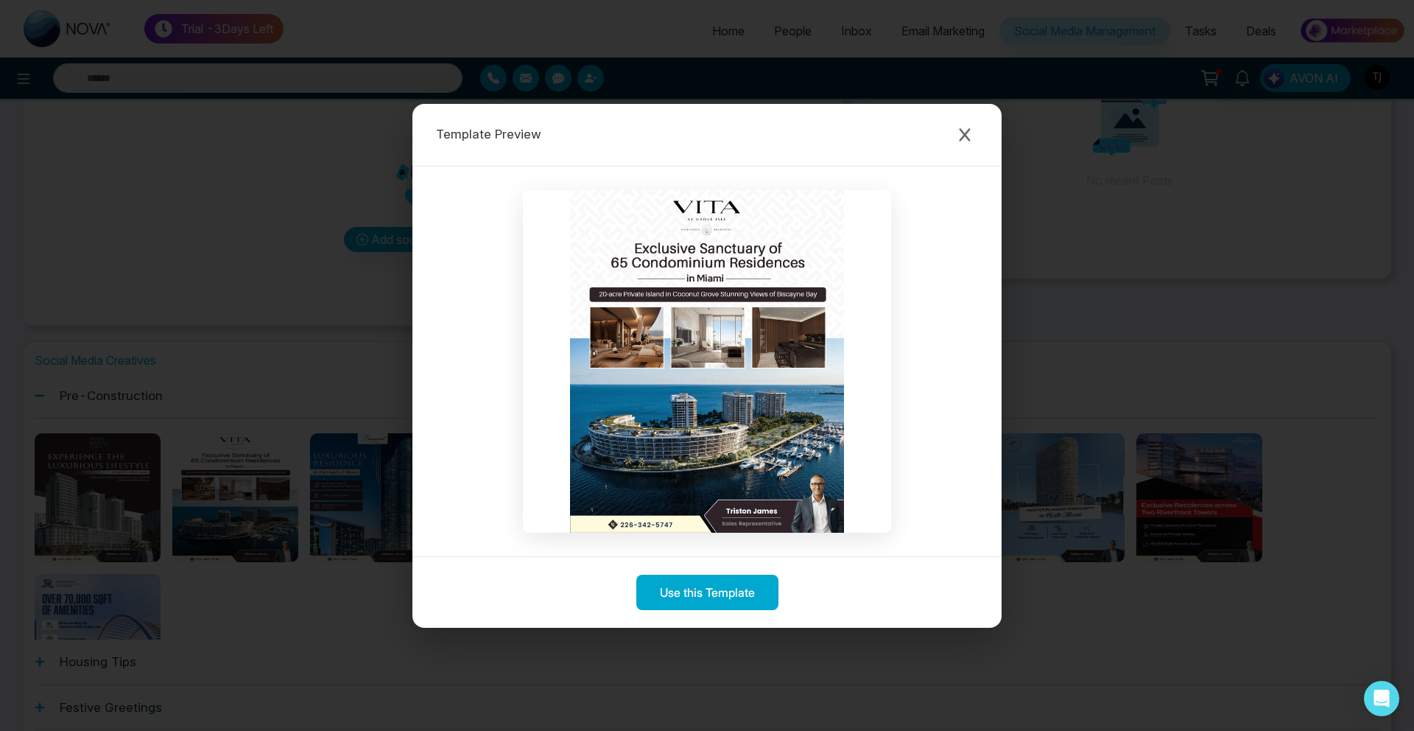
click at [298, 195] on div "Template Preview Use this Template" at bounding box center [707, 365] width 1414 height 731
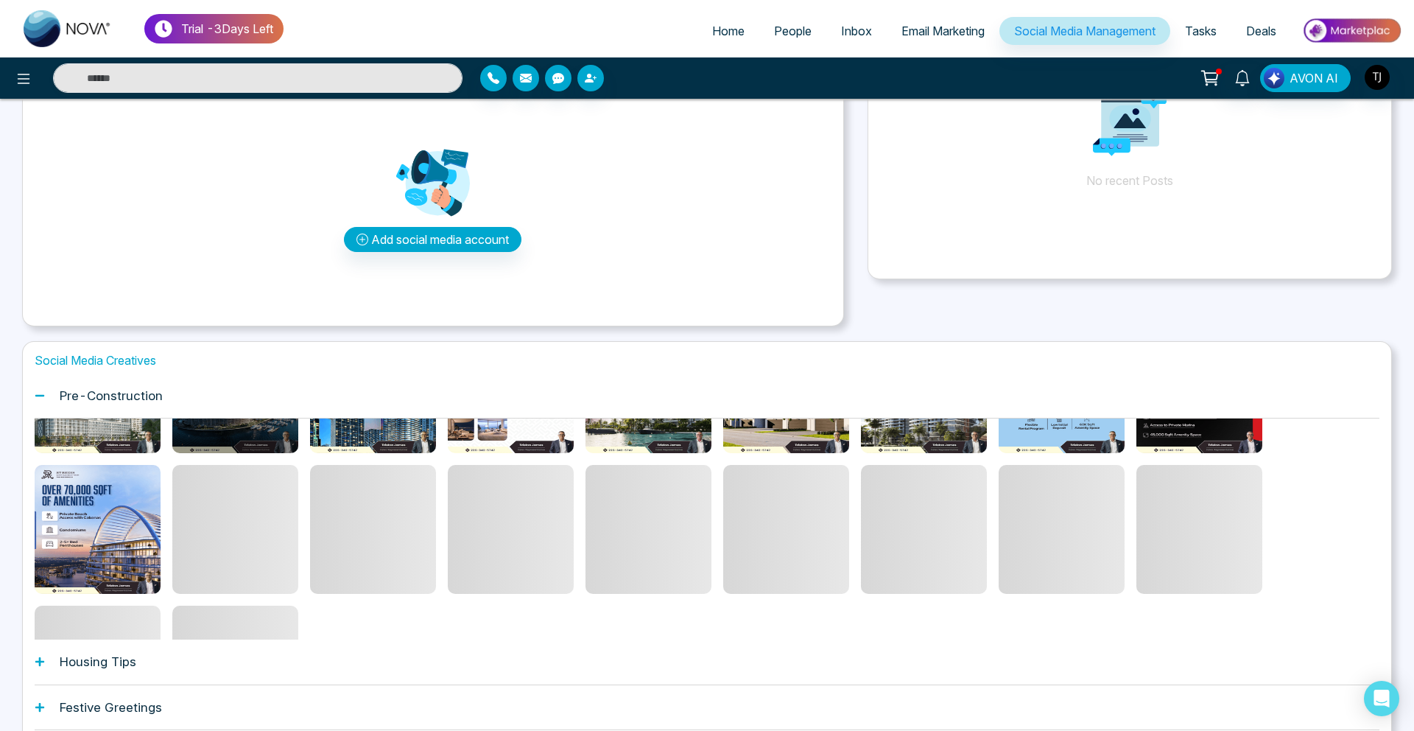
scroll to position [143, 0]
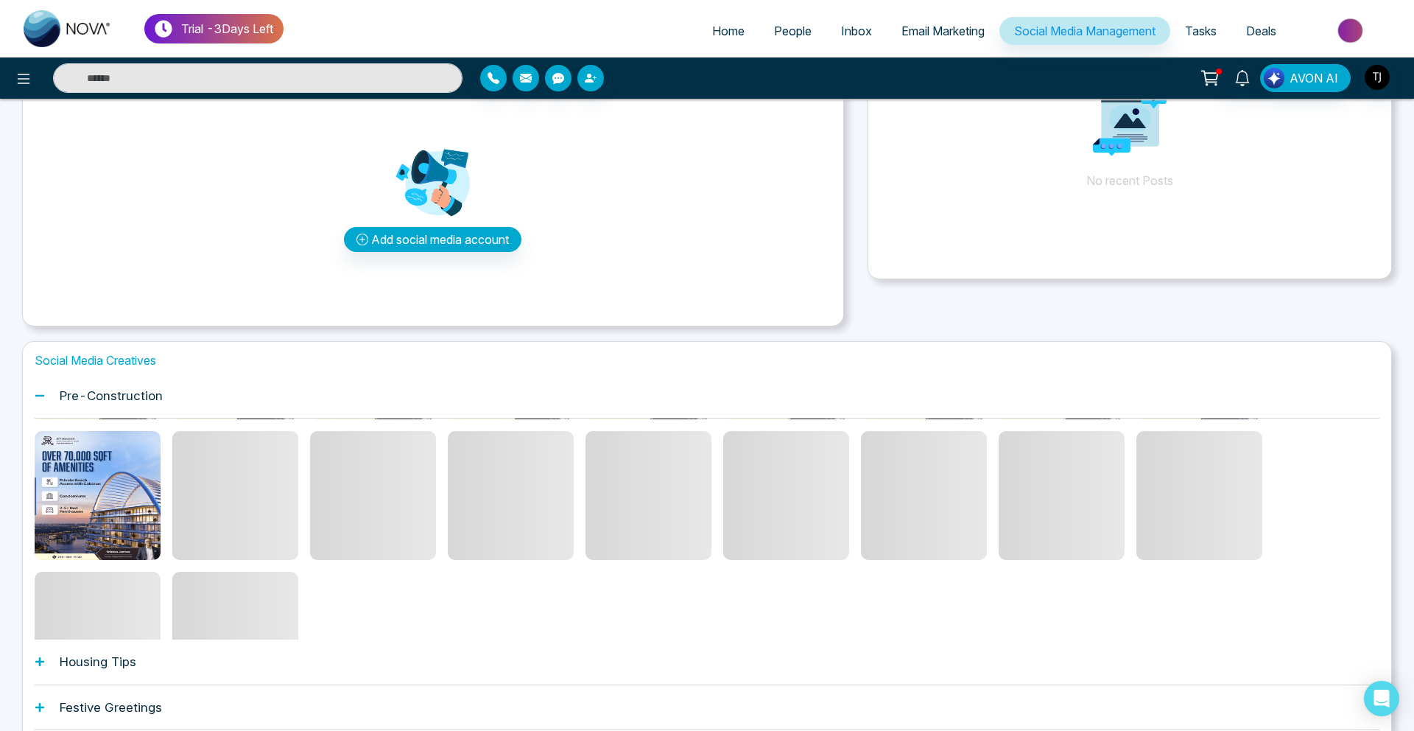
click at [180, 716] on div "Festive Greetings" at bounding box center [707, 707] width 1345 height 45
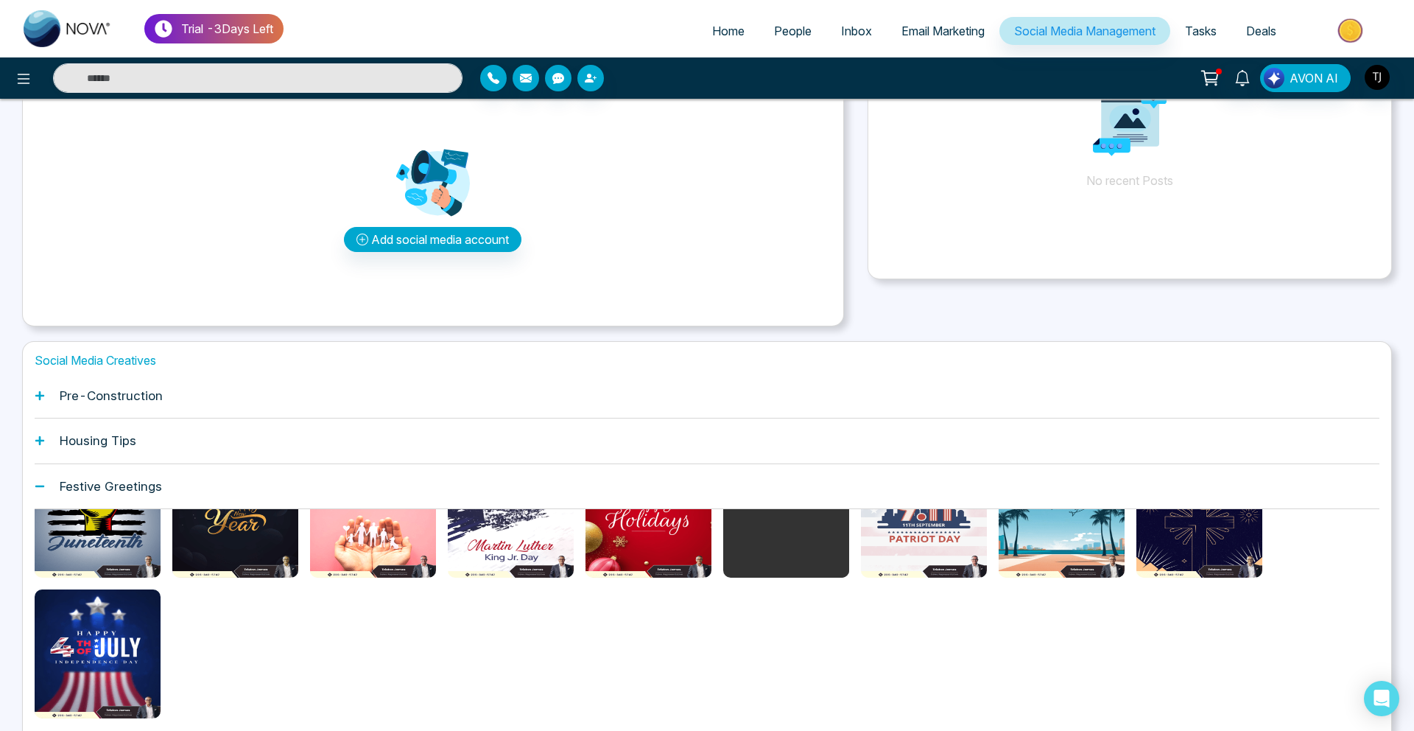
scroll to position [259, 0]
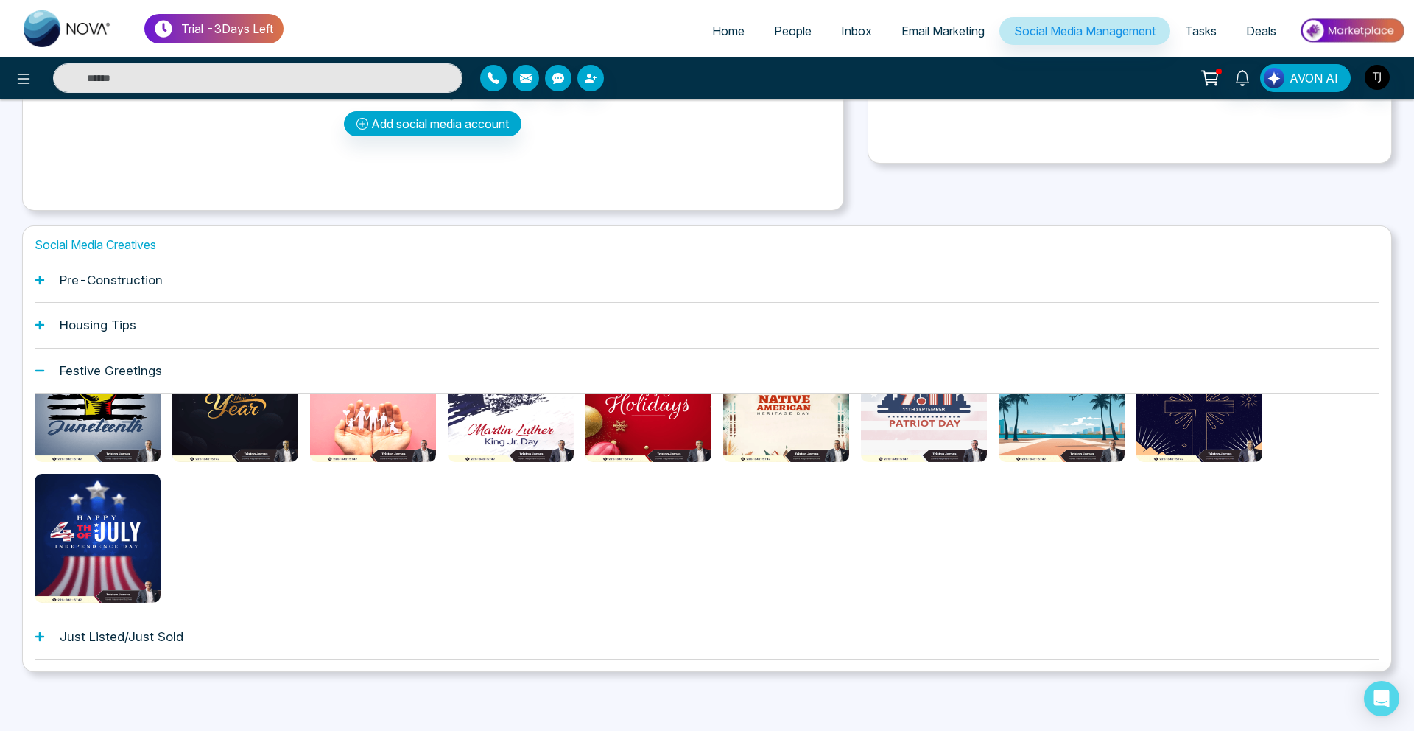
click at [150, 637] on h1 "Just Listed/Just Sold" at bounding box center [122, 636] width 124 height 15
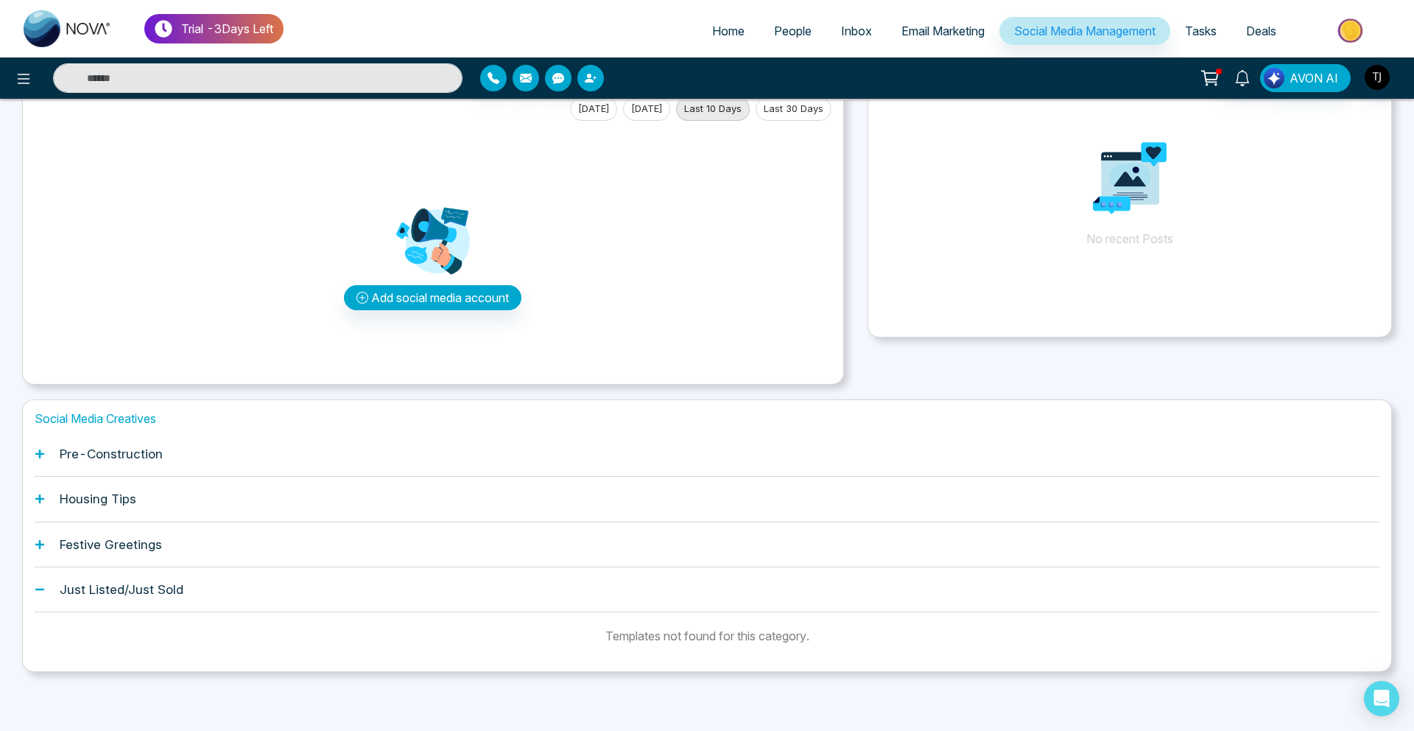
click at [173, 583] on h1 "Just Listed/Just Sold" at bounding box center [122, 589] width 124 height 15
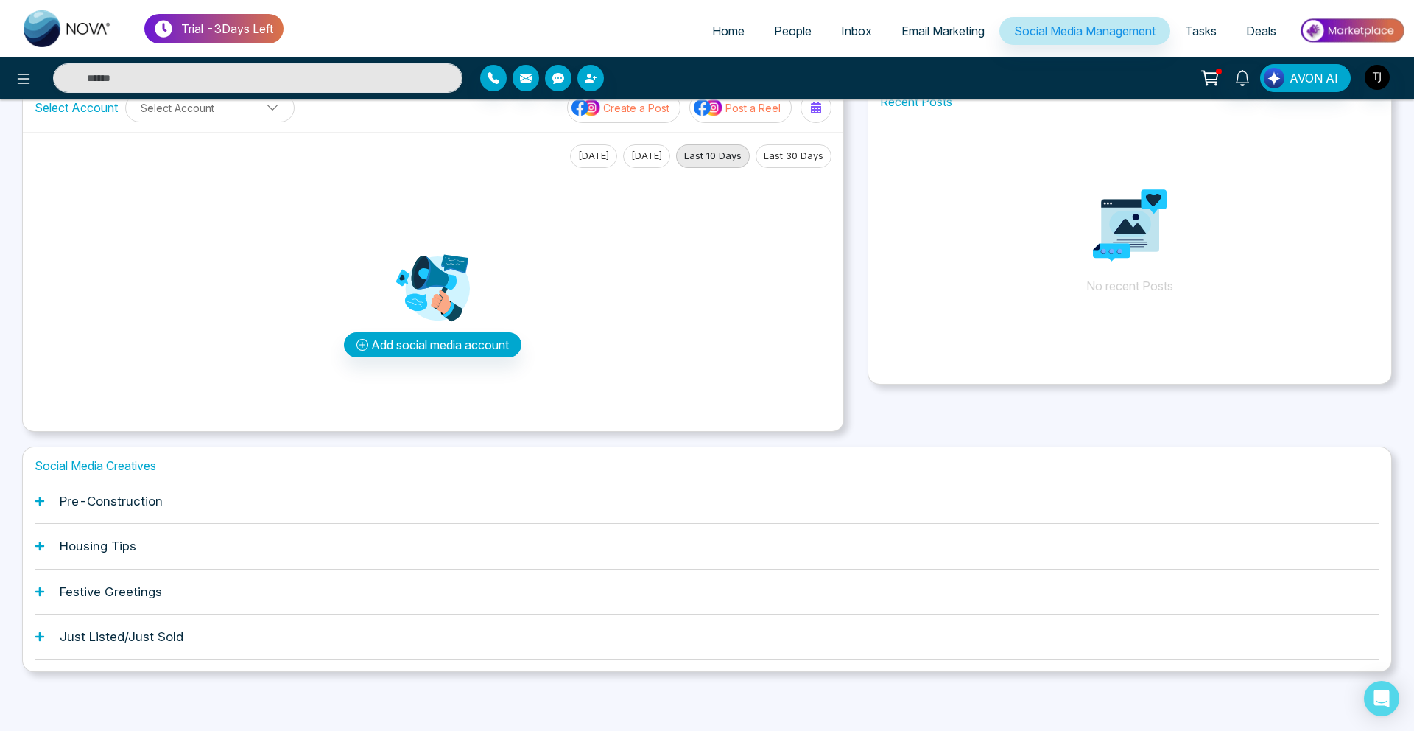
scroll to position [0, 0]
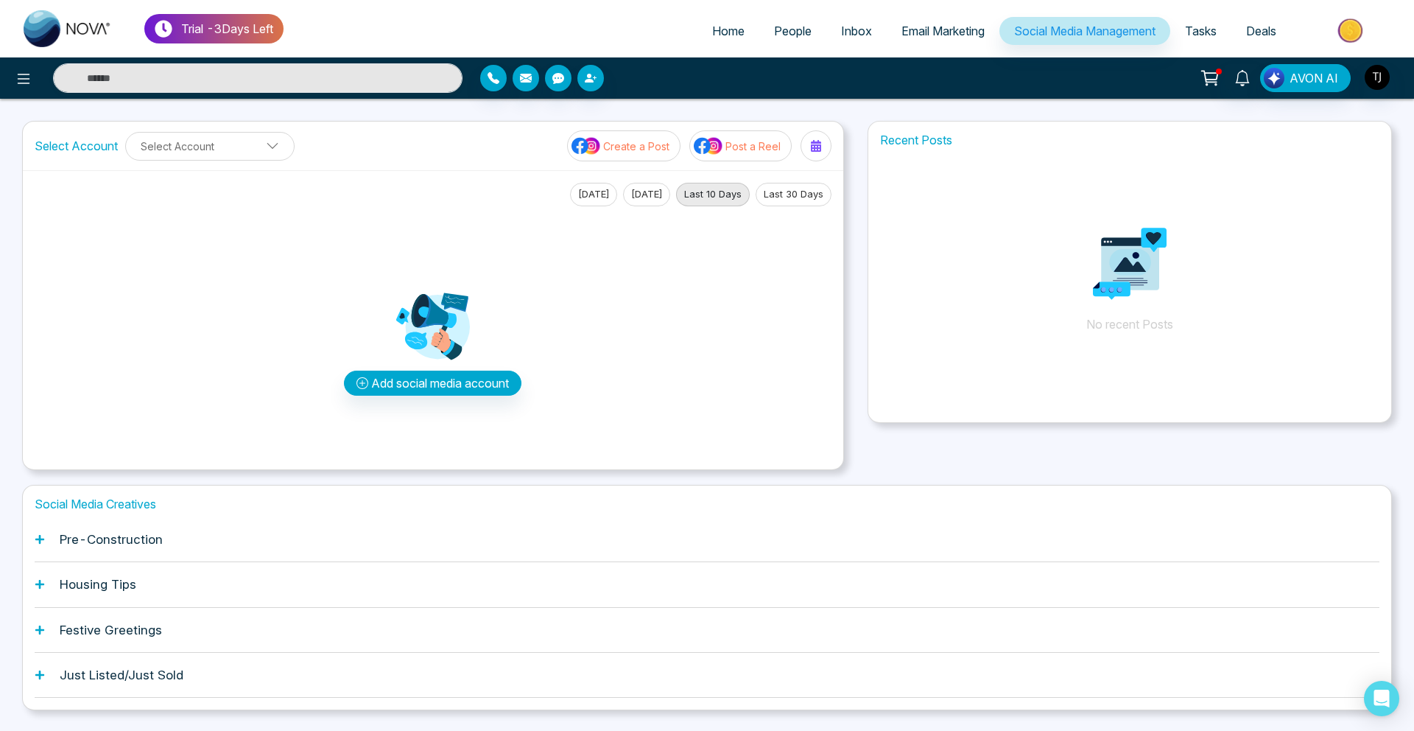
click at [206, 544] on div "Pre-Construction" at bounding box center [707, 539] width 1345 height 45
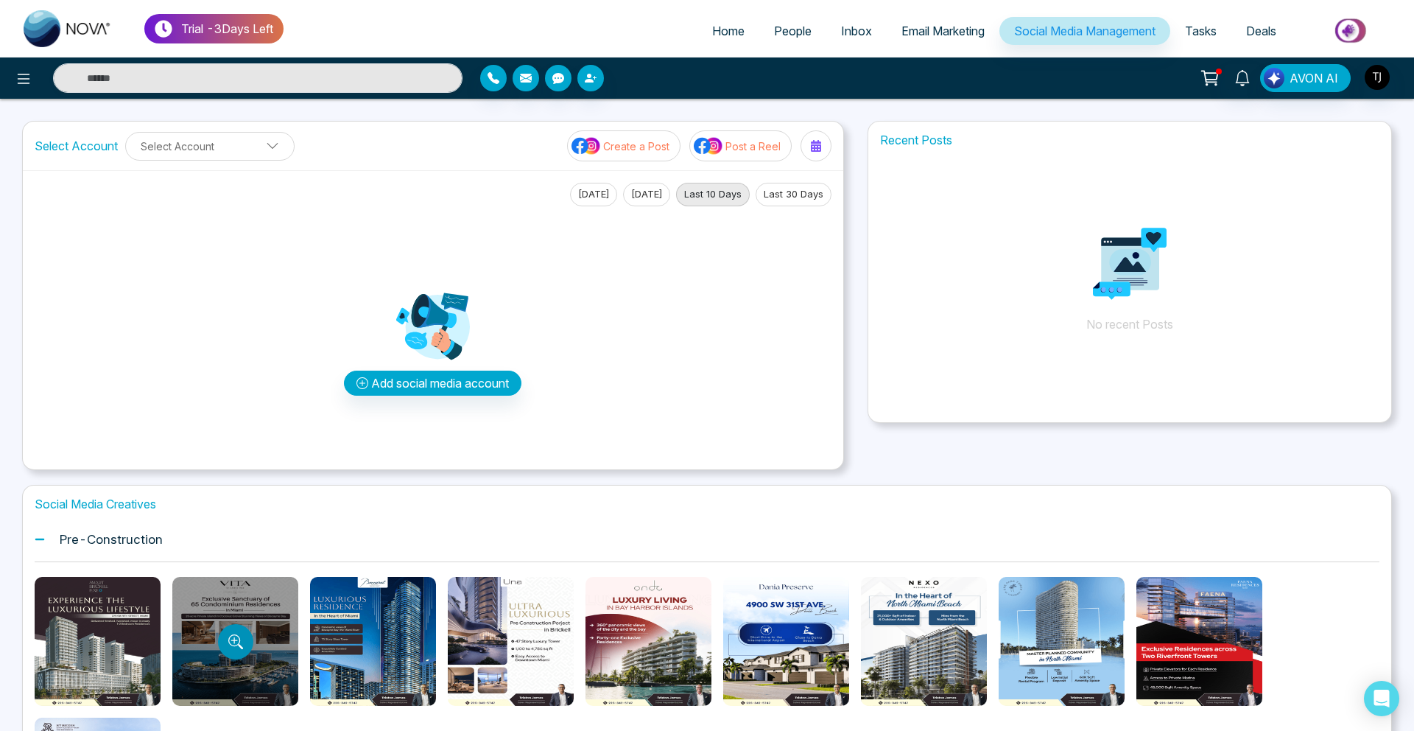
click at [225, 652] on button "Preview template" at bounding box center [235, 641] width 35 height 35
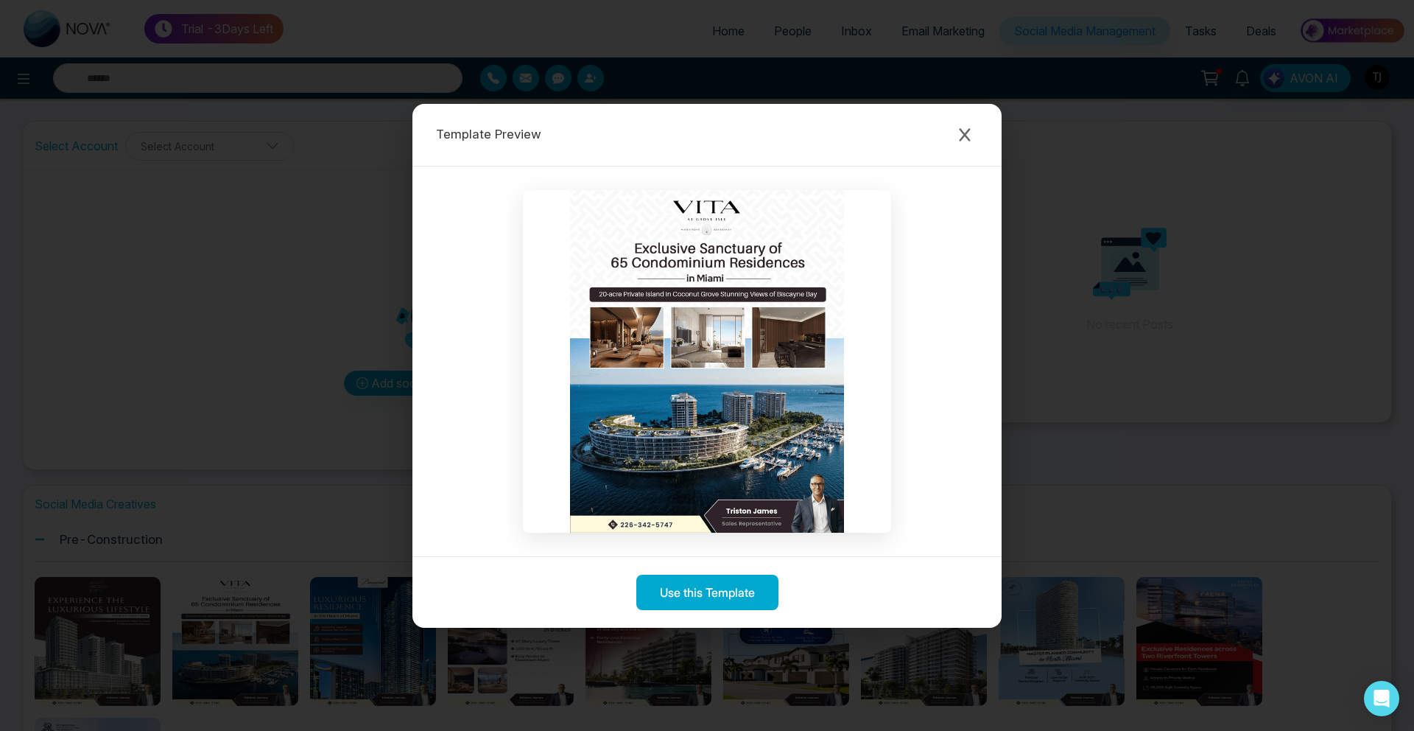
click at [179, 397] on div "Template Preview Use this Template" at bounding box center [707, 365] width 1414 height 731
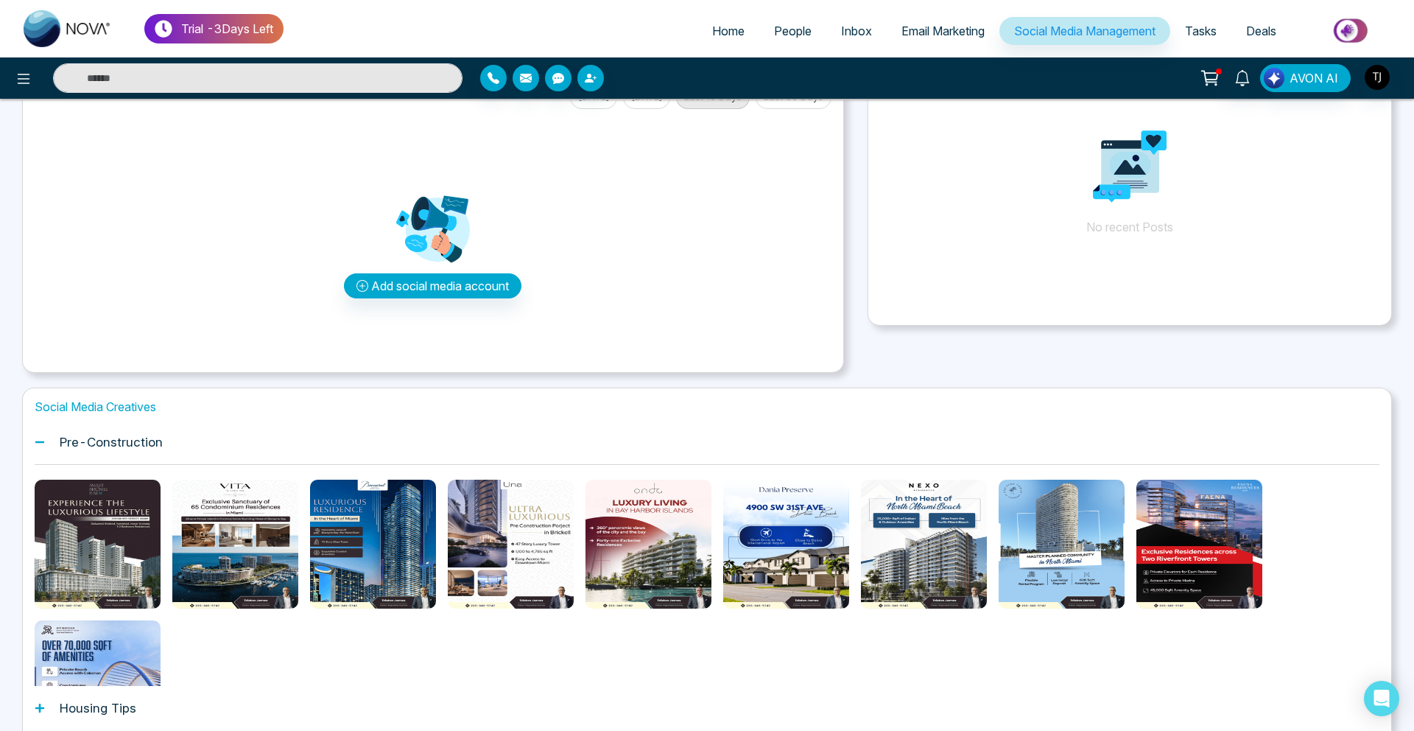
scroll to position [116, 0]
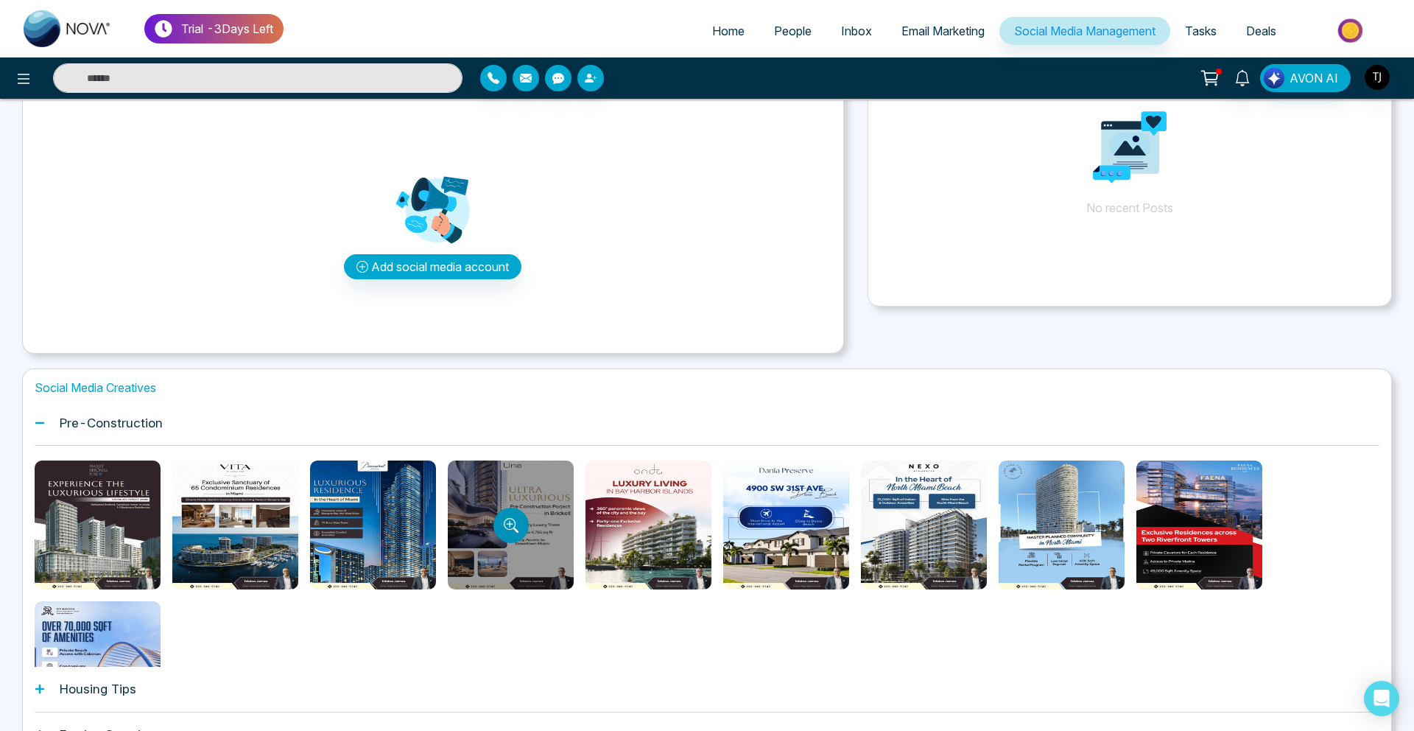
click at [520, 521] on button "Preview template" at bounding box center [510, 524] width 35 height 35
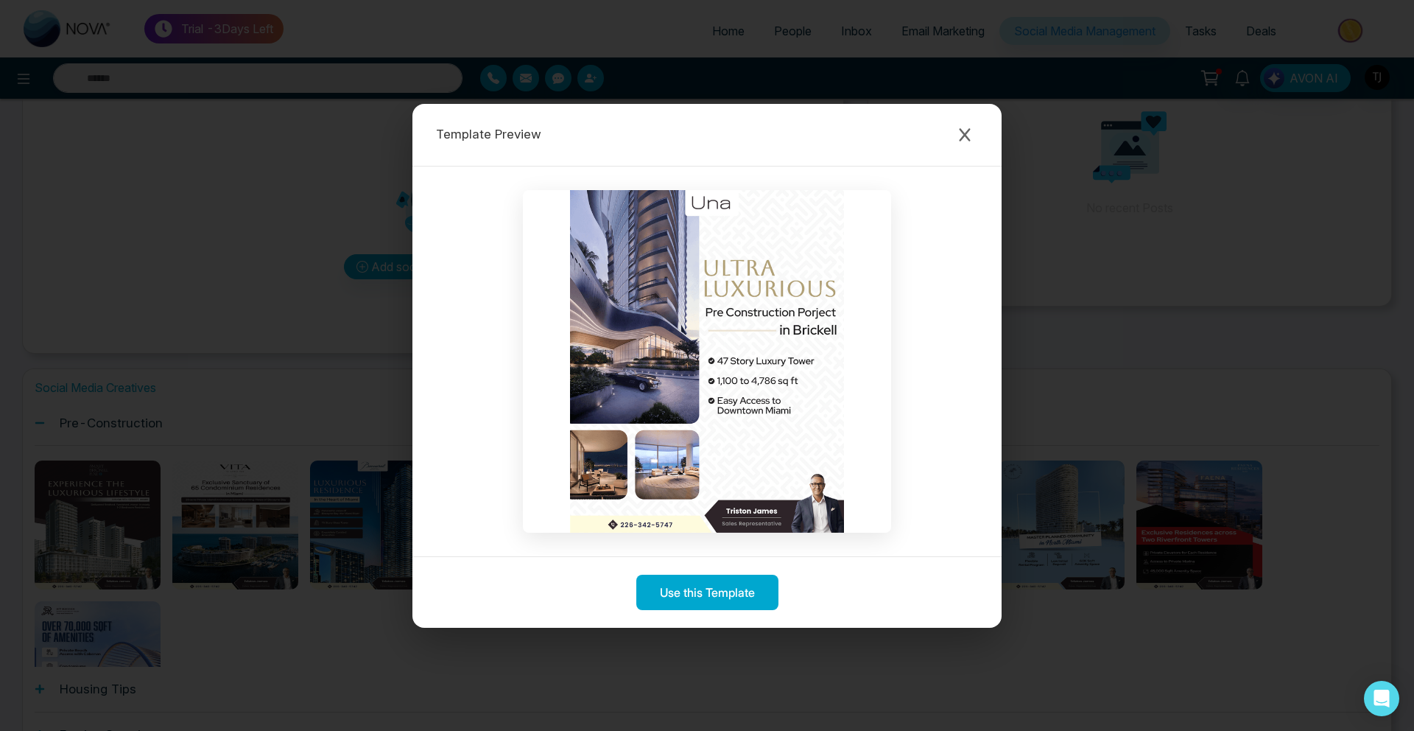
click at [1033, 484] on div "Template Preview Use this Template" at bounding box center [707, 365] width 1414 height 731
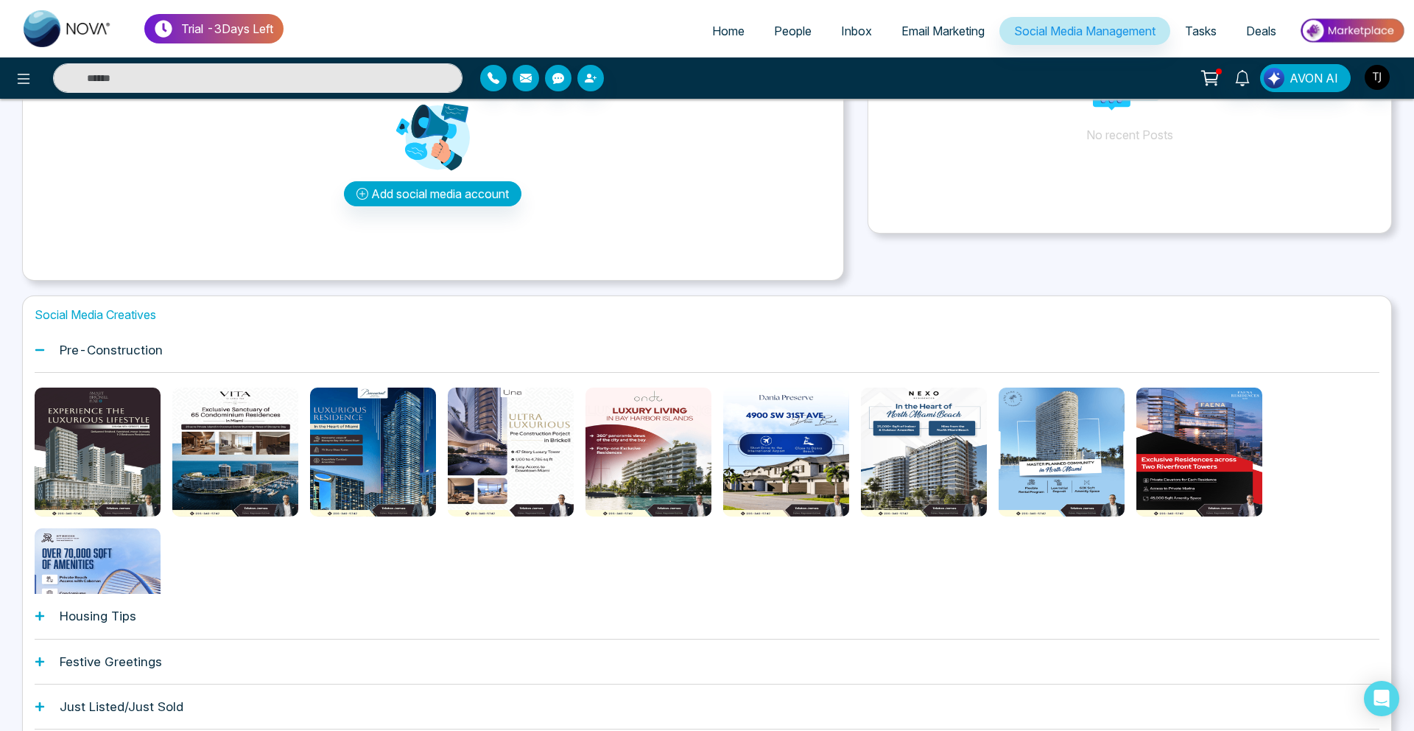
scroll to position [259, 0]
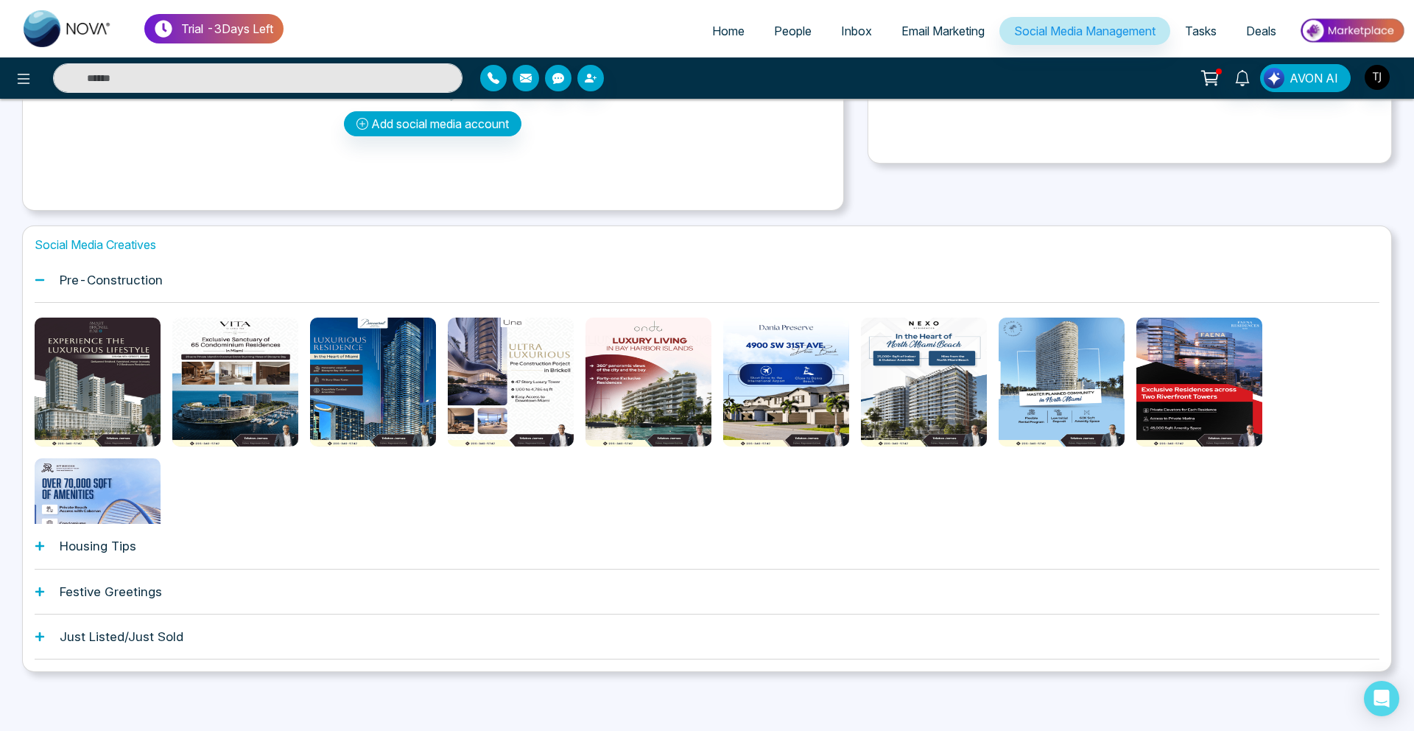
click at [470, 524] on div "Housing Tips" at bounding box center [707, 546] width 1345 height 45
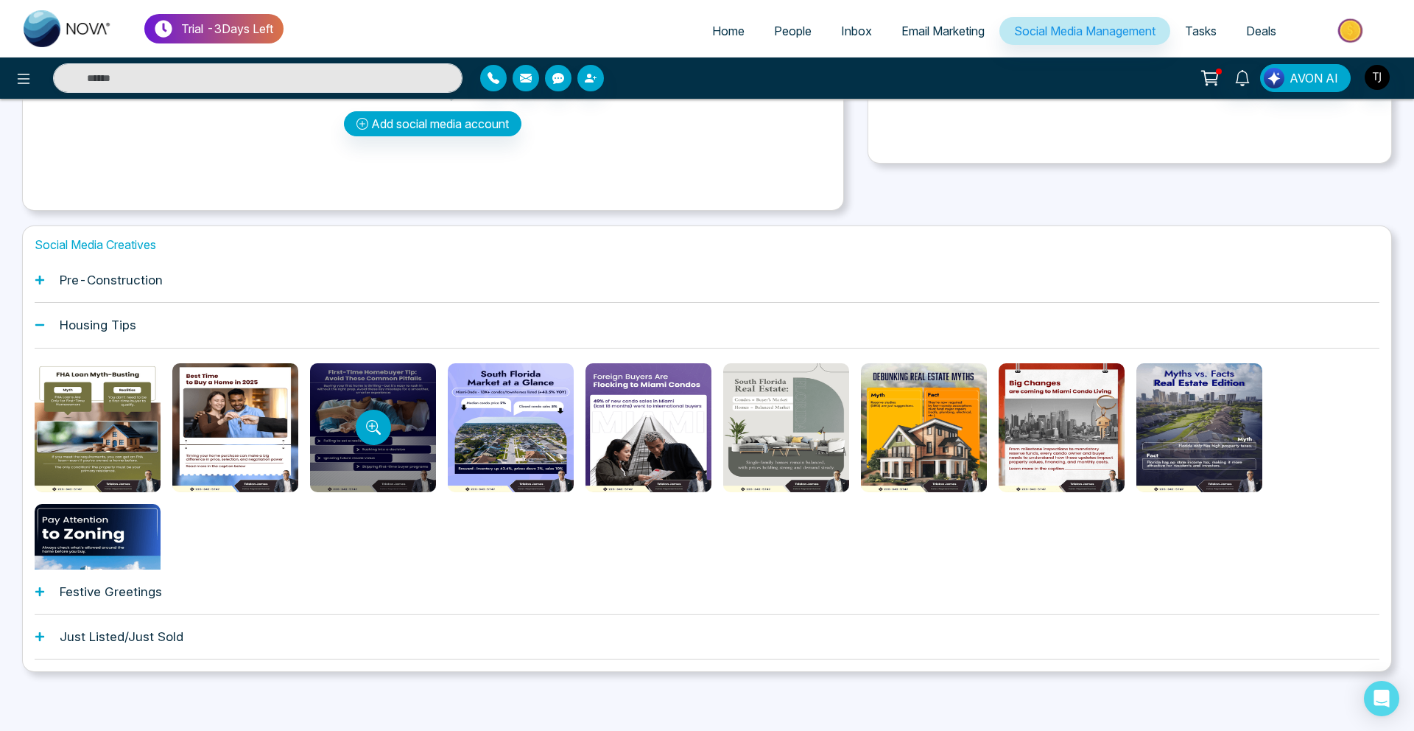
click at [396, 435] on div at bounding box center [373, 427] width 126 height 129
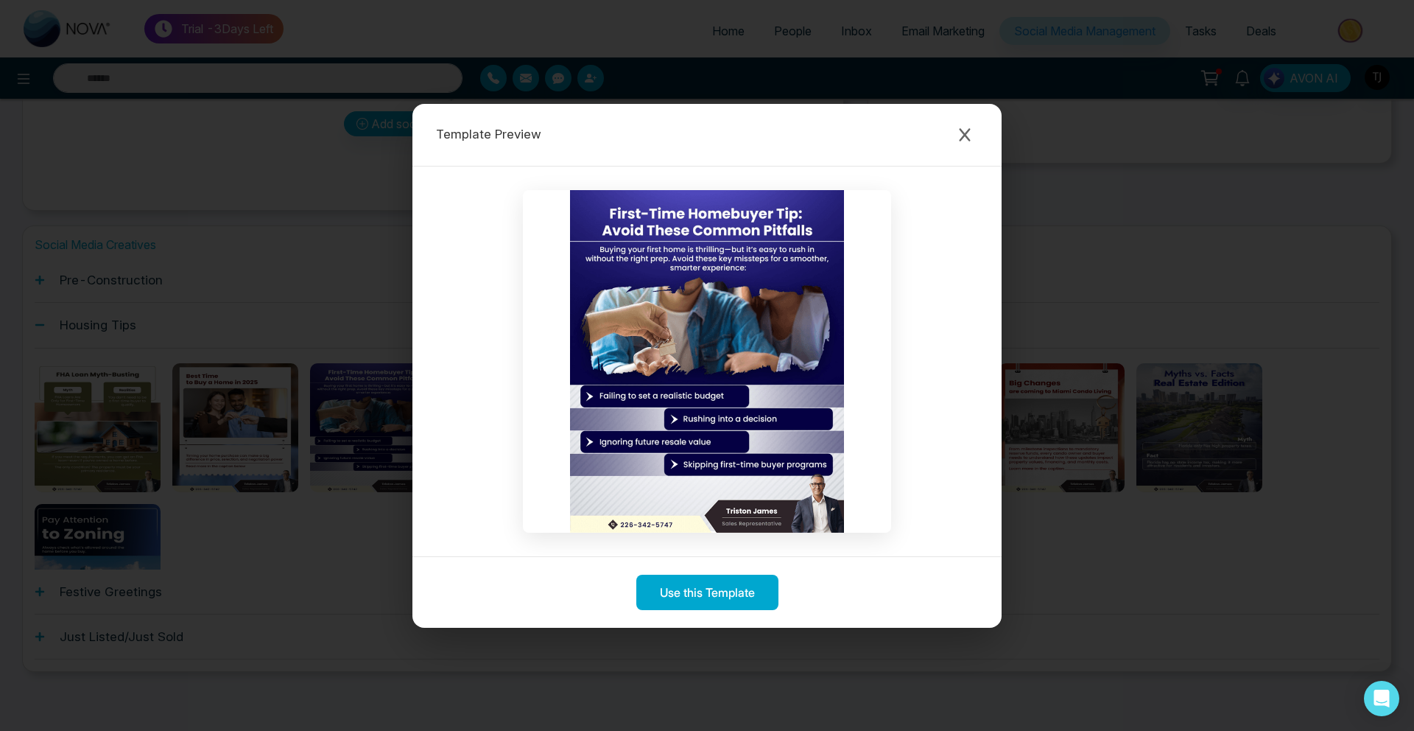
click at [219, 292] on div "Template Preview Use this Template" at bounding box center [707, 365] width 1414 height 731
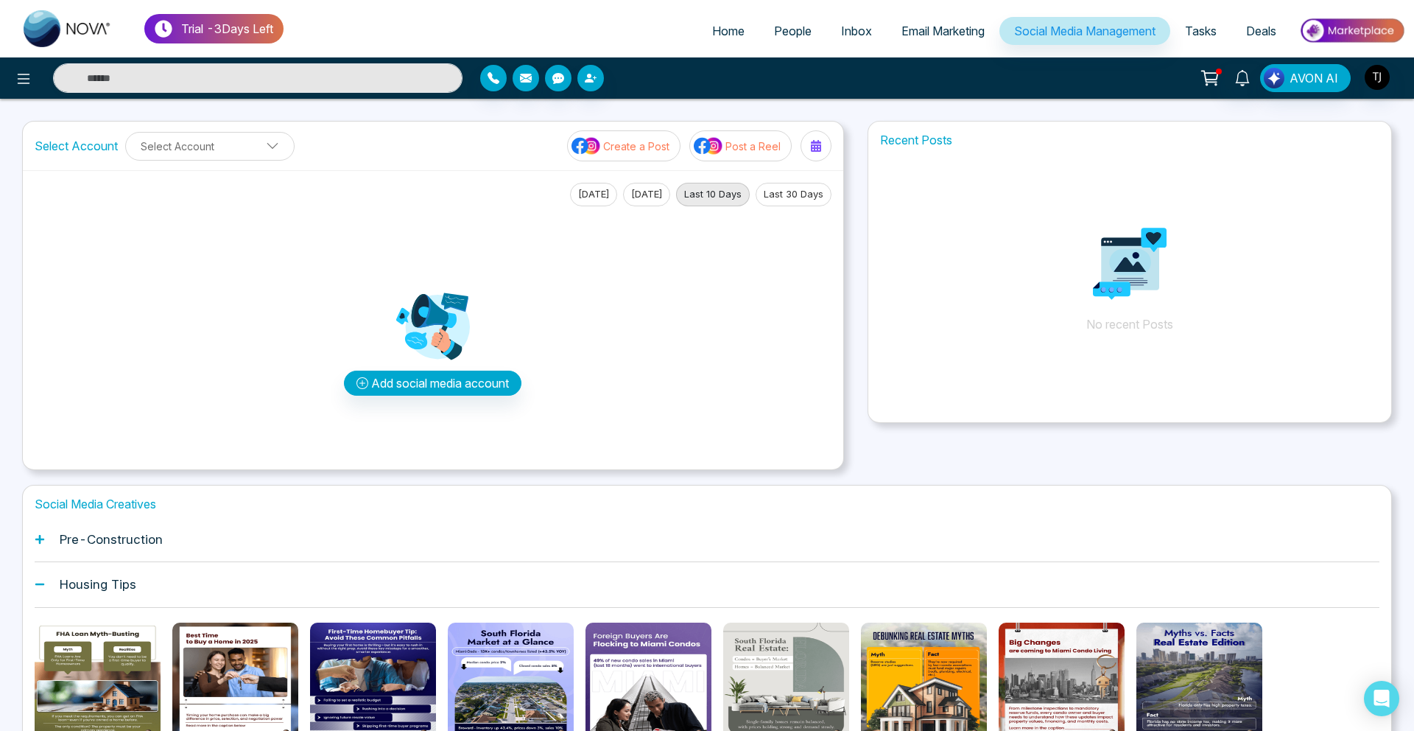
scroll to position [96, 0]
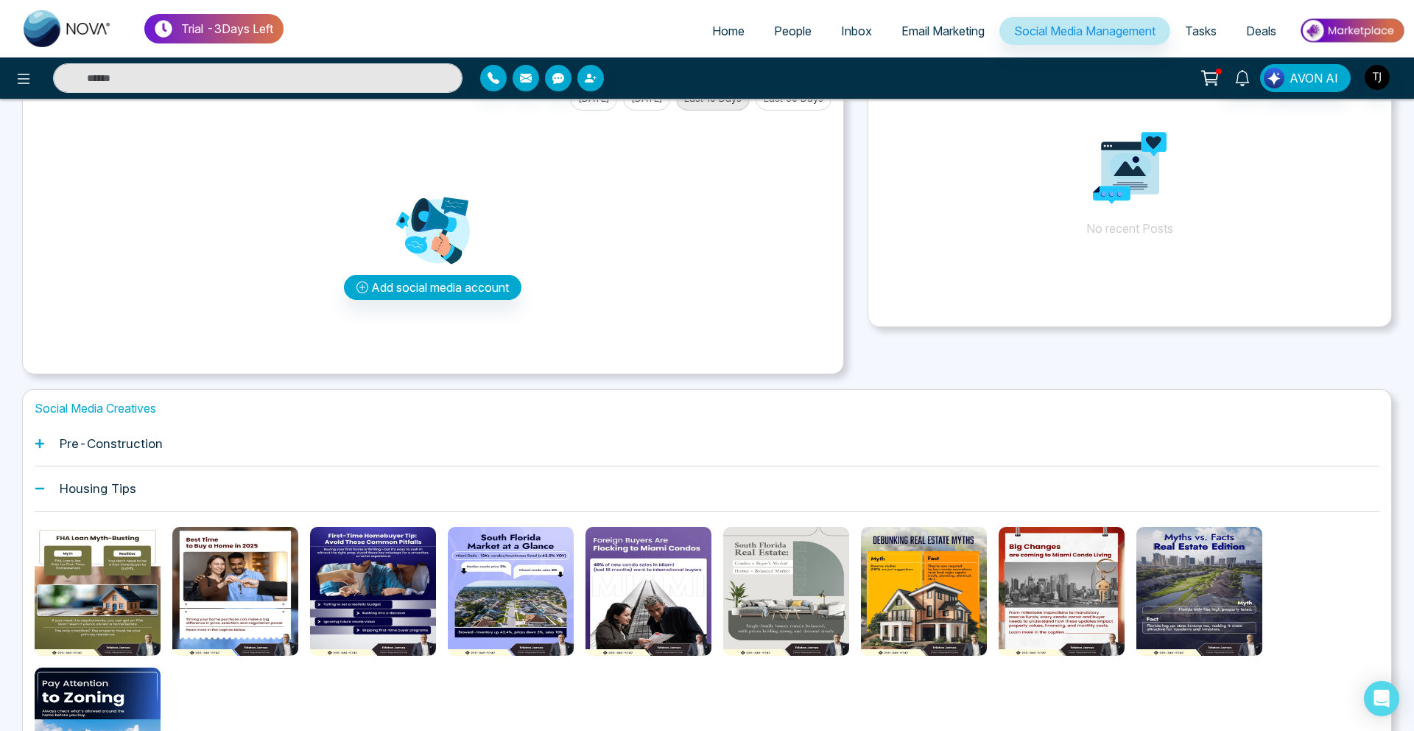
click at [1244, 15] on ul "Home People Inbox Email Marketing Social Media Management Tasks Deals" at bounding box center [845, 32] width 1122 height 41
click at [792, 28] on span "People" at bounding box center [793, 31] width 38 height 15
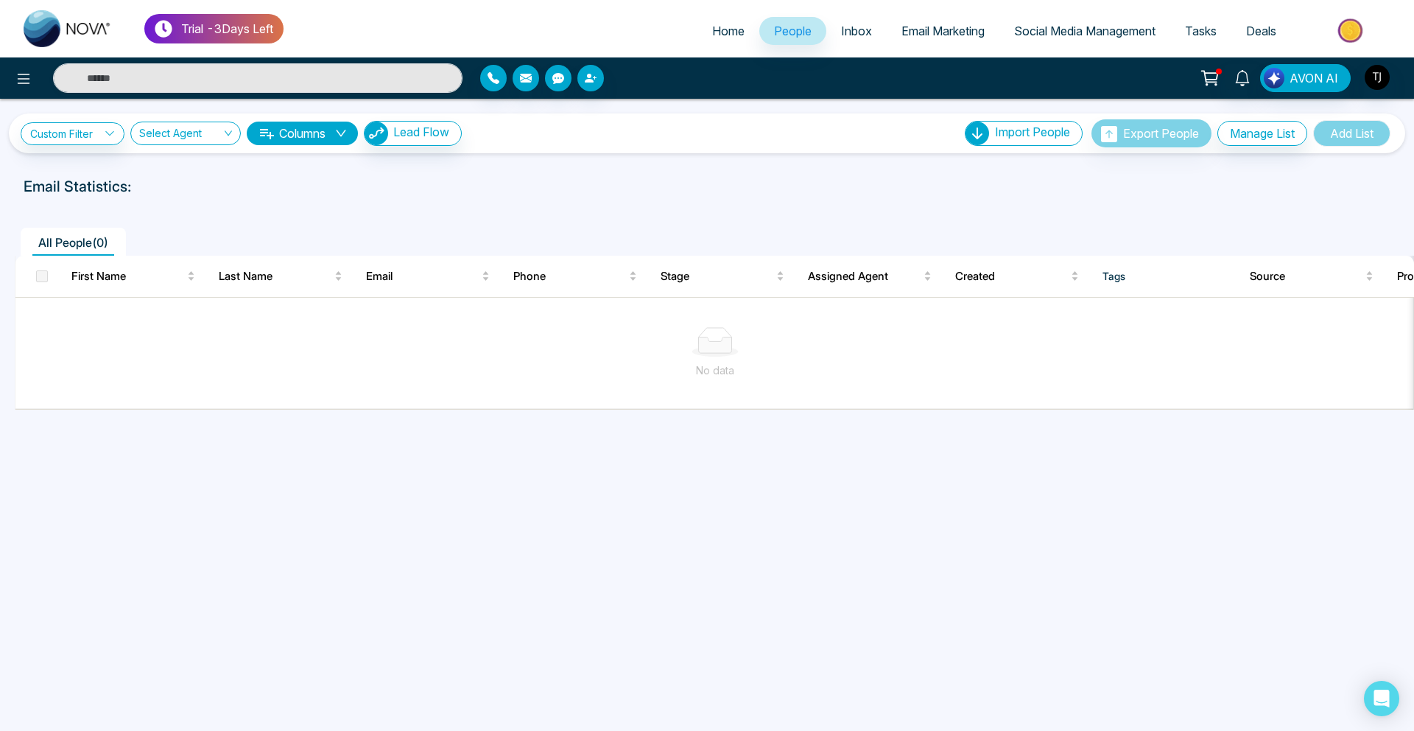
drag, startPoint x: 977, startPoint y: 85, endPoint x: 941, endPoint y: 53, distance: 48.0
click at [972, 80] on div "AVON AI" at bounding box center [1120, 78] width 572 height 28
click at [840, 21] on link "Inbox" at bounding box center [856, 31] width 60 height 28
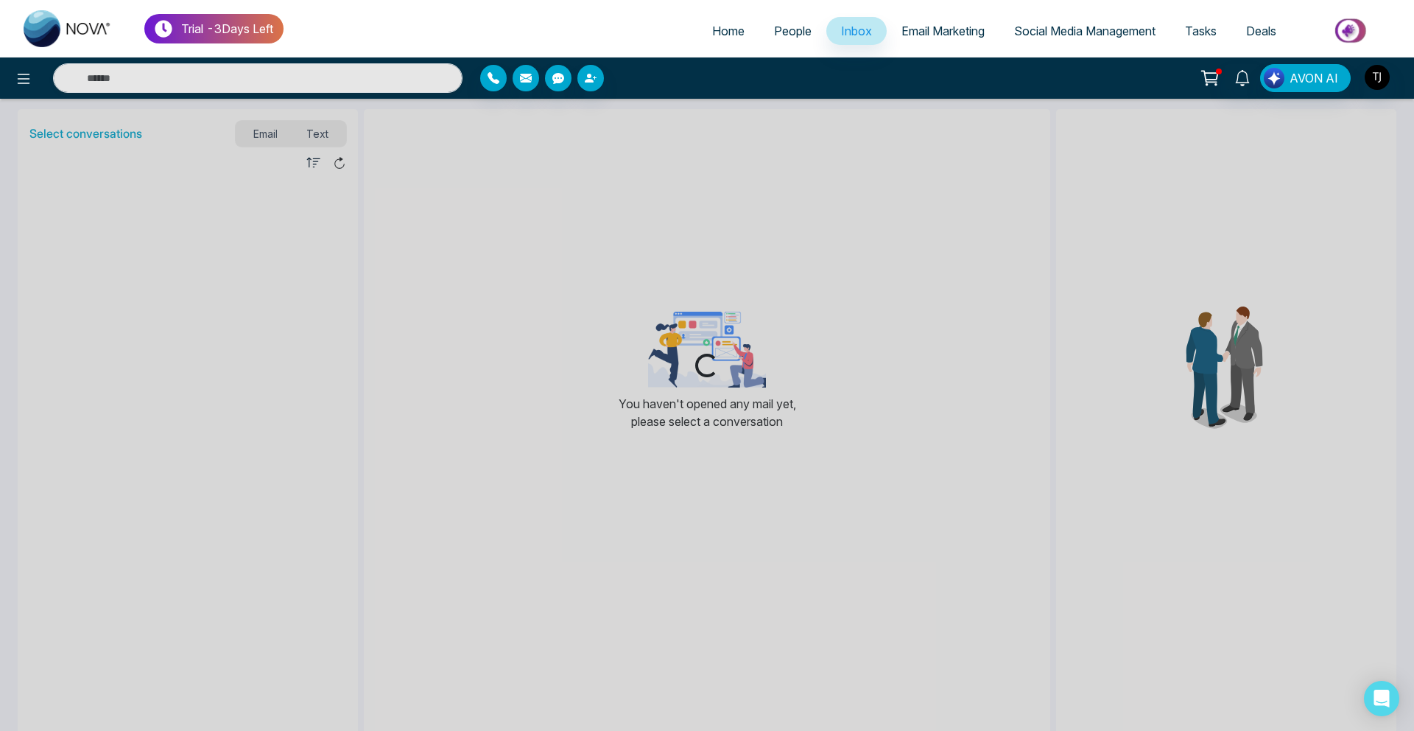
click at [967, 38] on link "Email Marketing" at bounding box center [943, 31] width 113 height 28
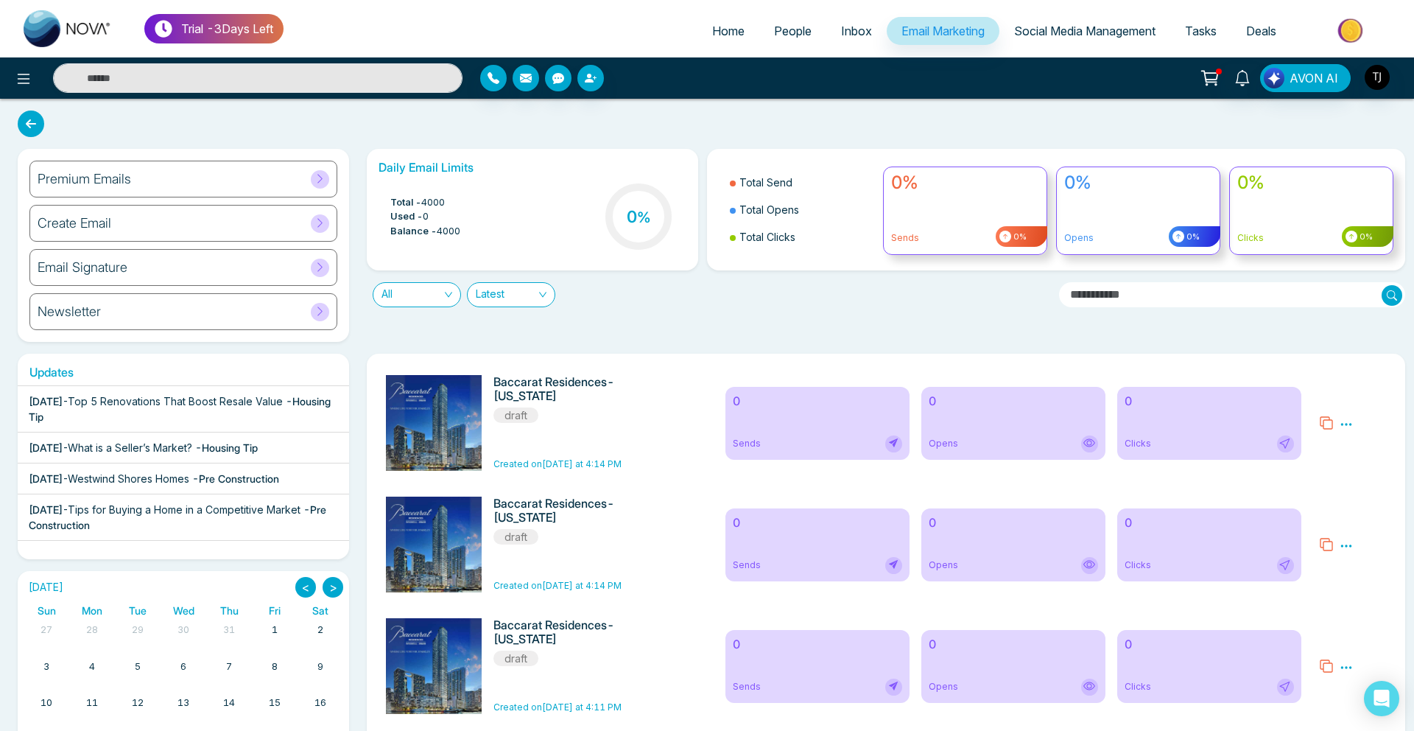
click at [781, 24] on span "People" at bounding box center [793, 31] width 38 height 15
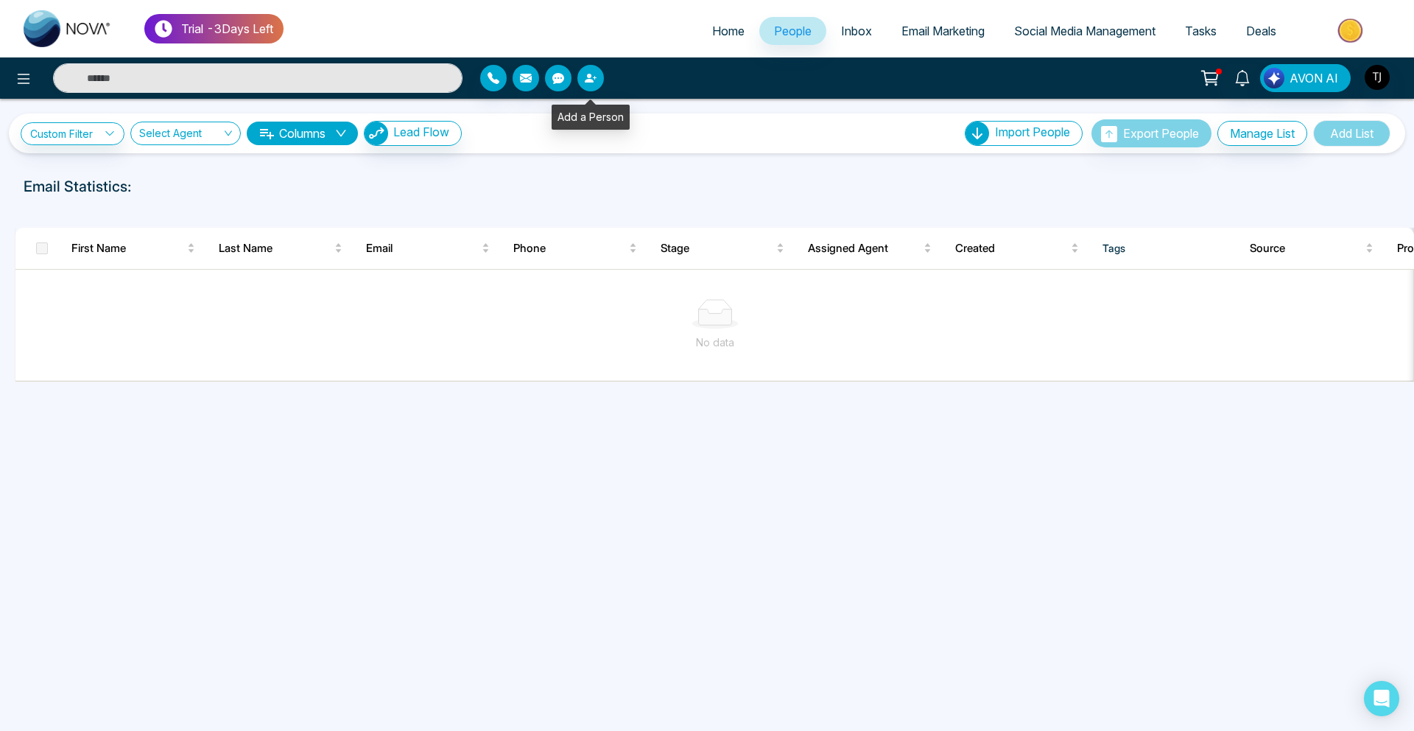
click at [592, 80] on icon "button" at bounding box center [589, 78] width 9 height 9
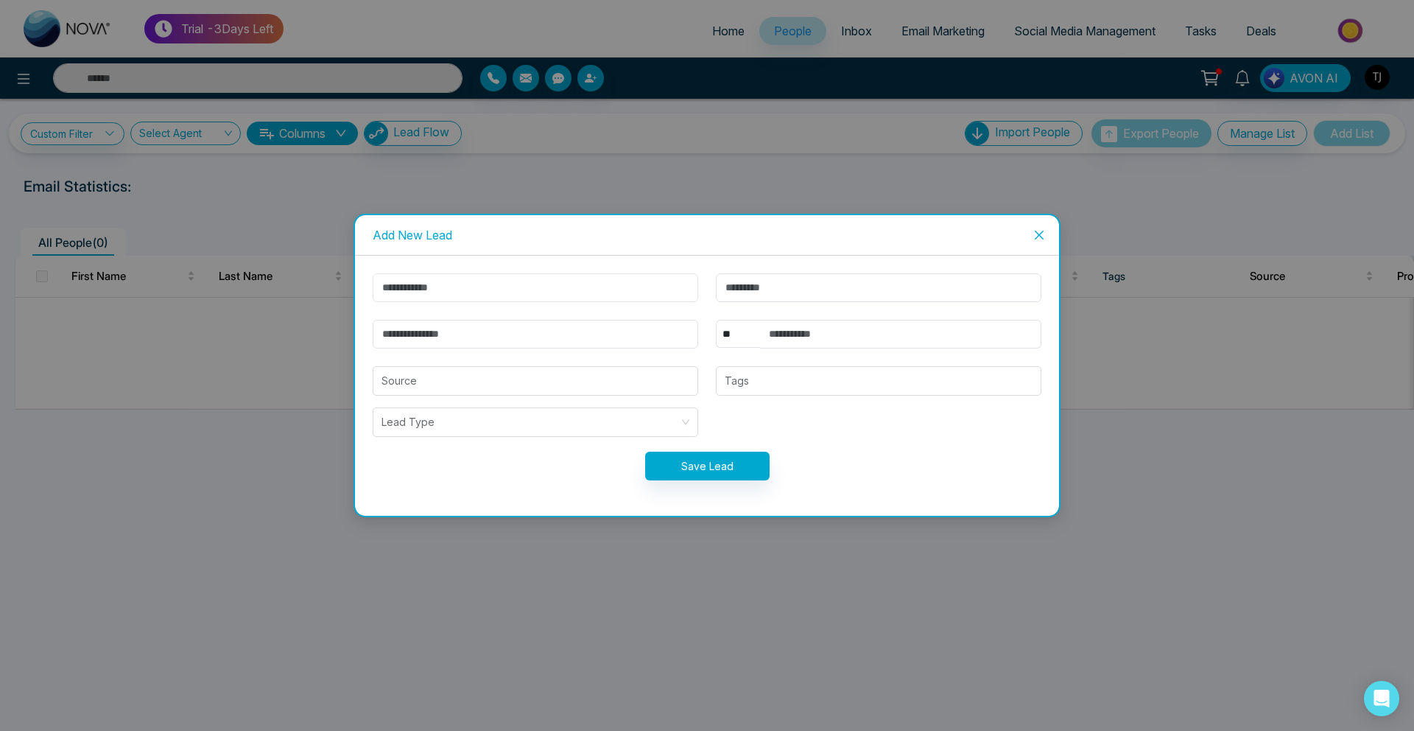
click at [421, 287] on input "text" at bounding box center [536, 287] width 326 height 29
type input "***"
click at [848, 298] on input "text" at bounding box center [879, 287] width 326 height 29
type input "*"
click at [602, 348] on input "email" at bounding box center [536, 334] width 326 height 29
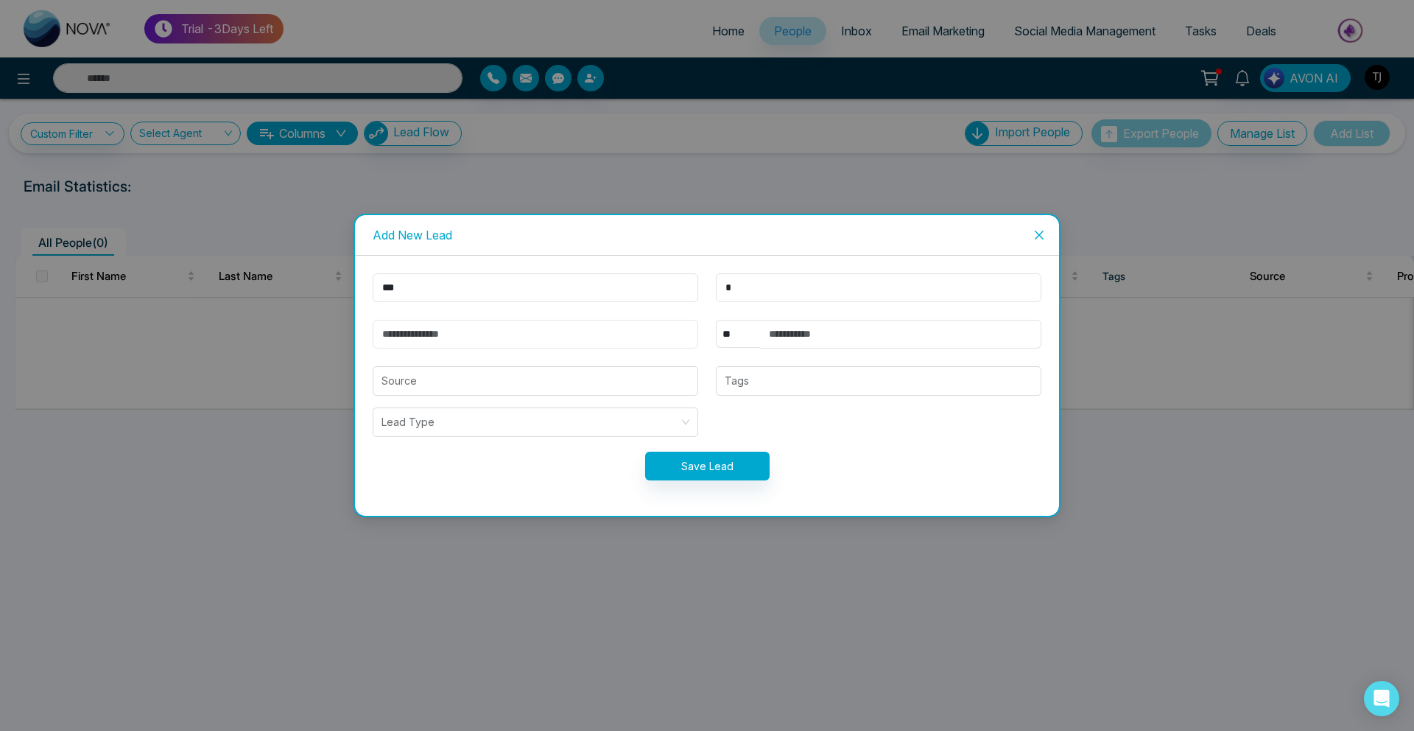
type input "**********"
click at [720, 465] on button "Save Lead" at bounding box center [707, 465] width 124 height 29
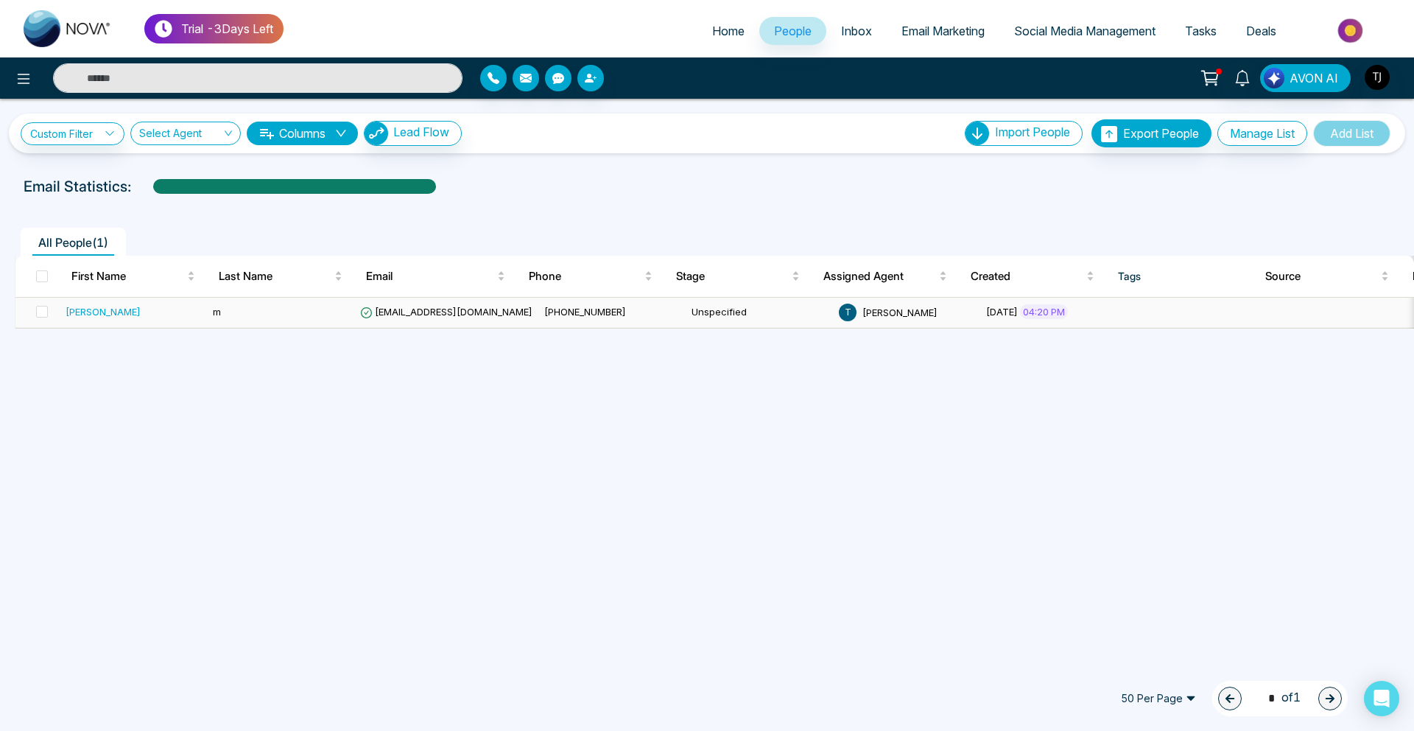
click at [72, 324] on td "[PERSON_NAME]" at bounding box center [133, 313] width 147 height 30
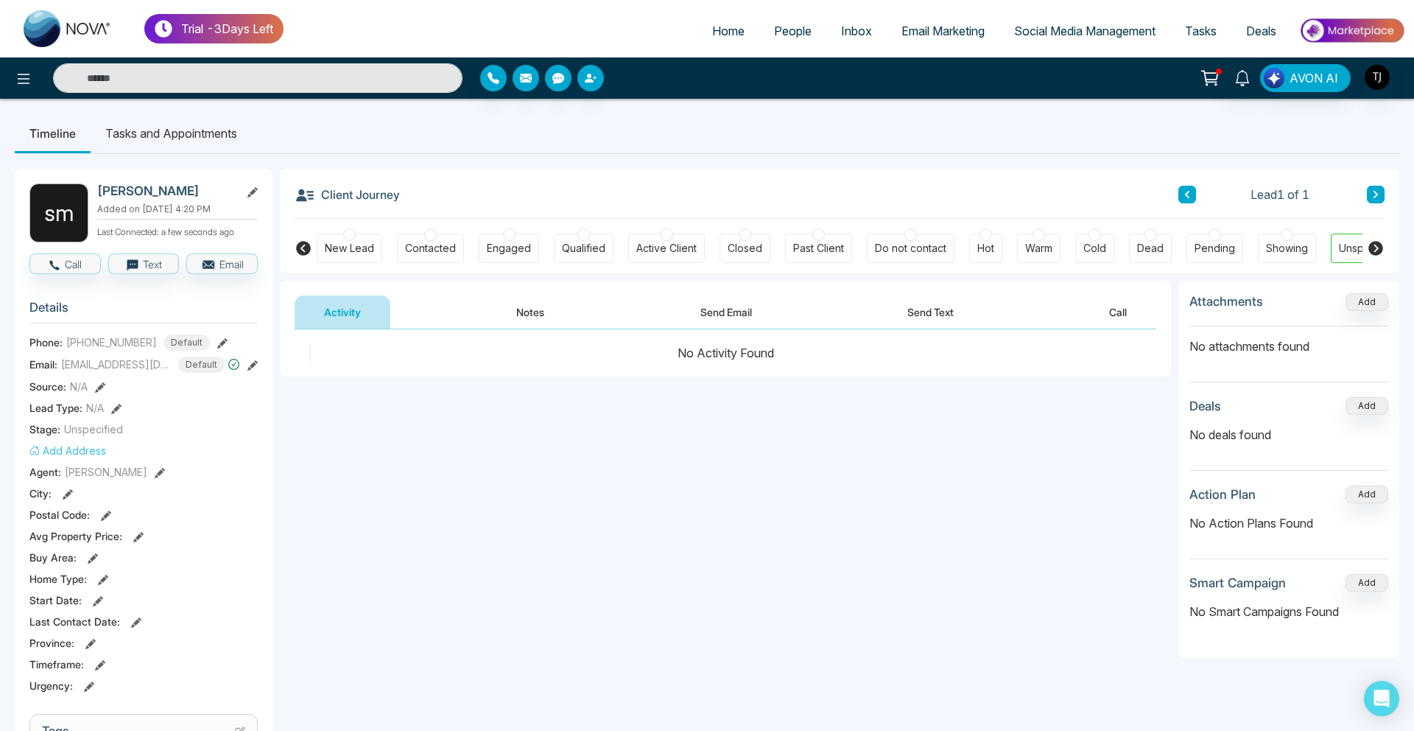
scroll to position [0, 42]
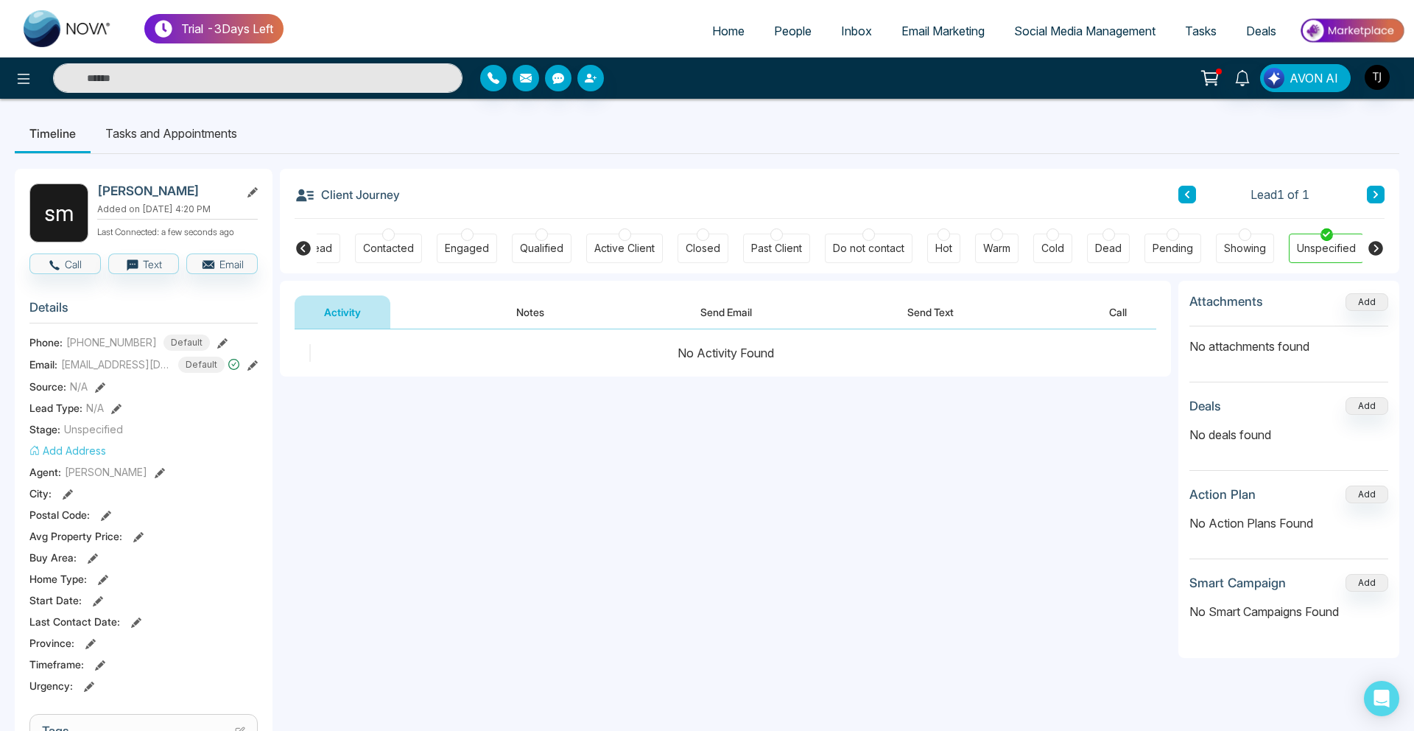
click at [773, 45] on li "People" at bounding box center [792, 32] width 67 height 30
click at [787, 32] on span "People" at bounding box center [793, 31] width 38 height 15
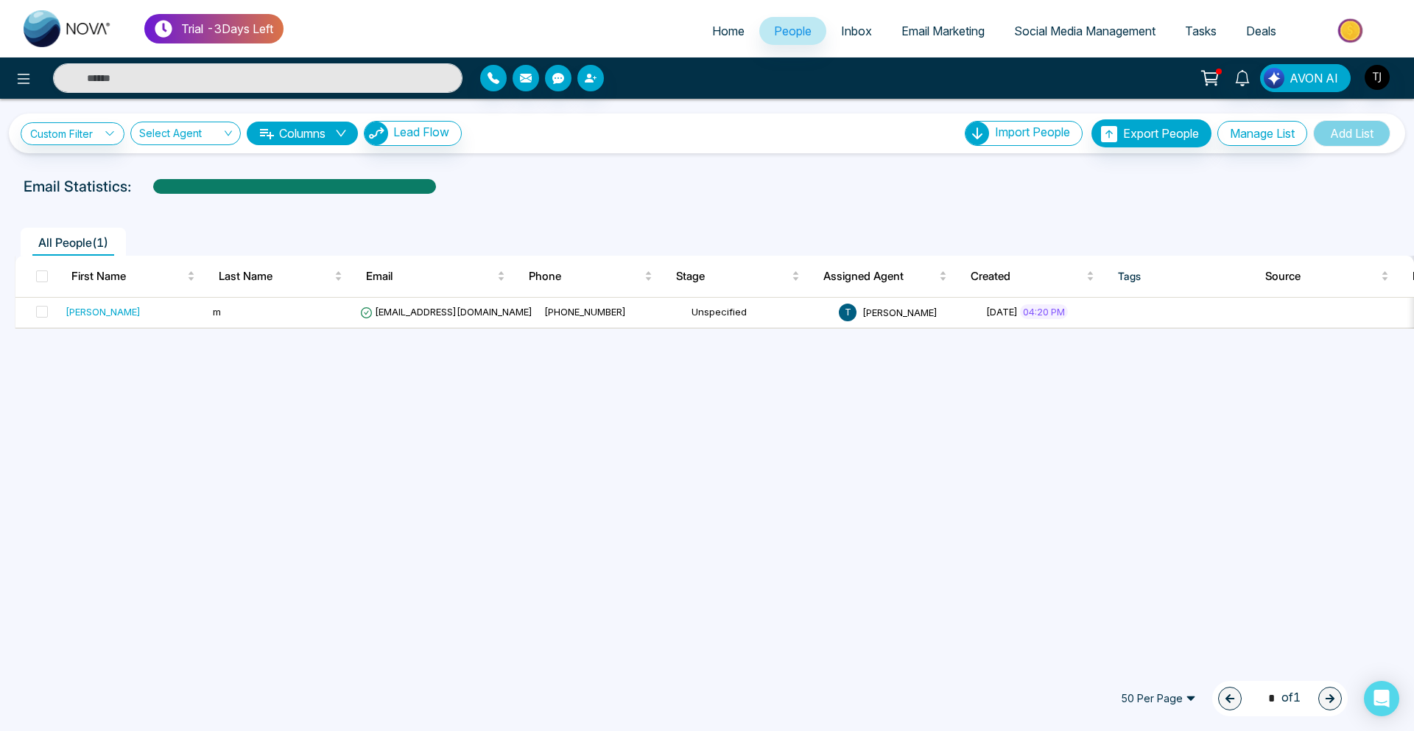
click at [942, 28] on span "Email Marketing" at bounding box center [942, 31] width 83 height 15
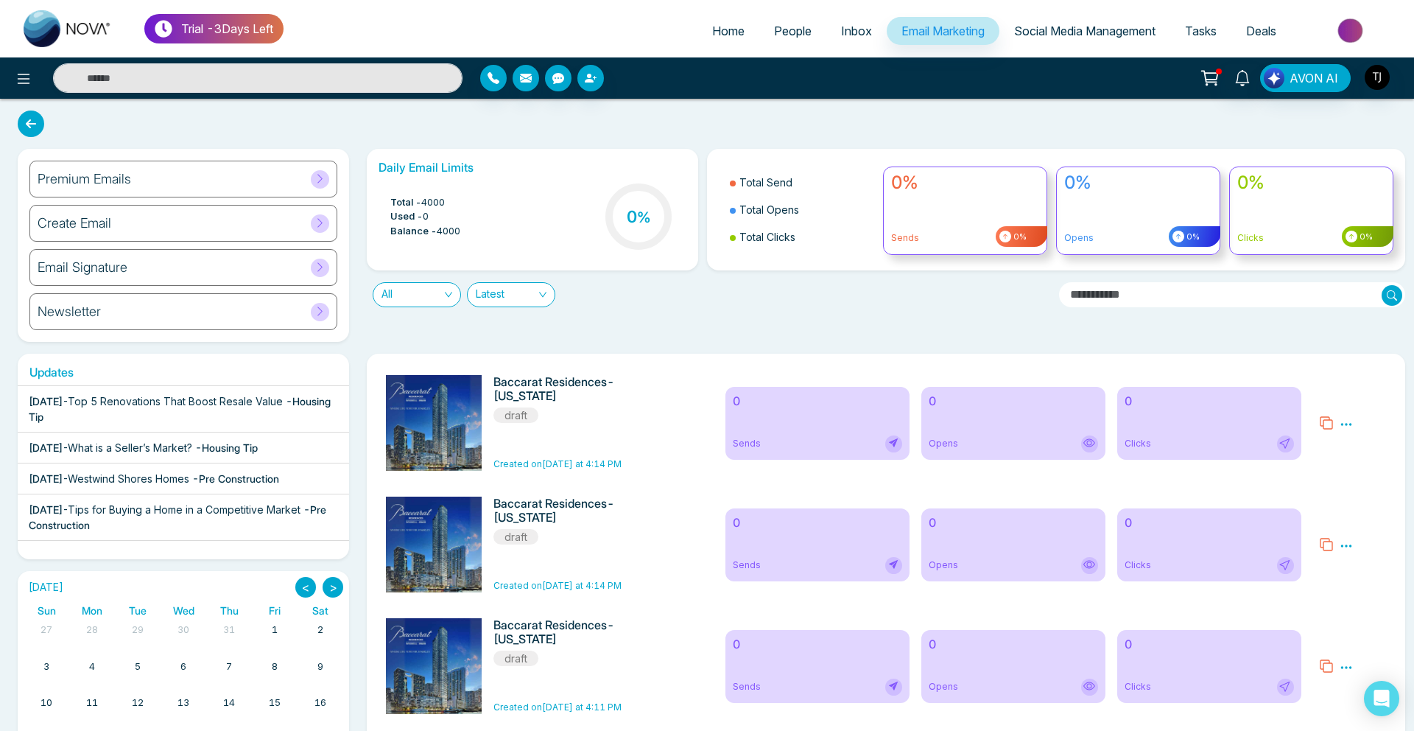
click at [221, 181] on div "Premium Emails" at bounding box center [183, 179] width 308 height 37
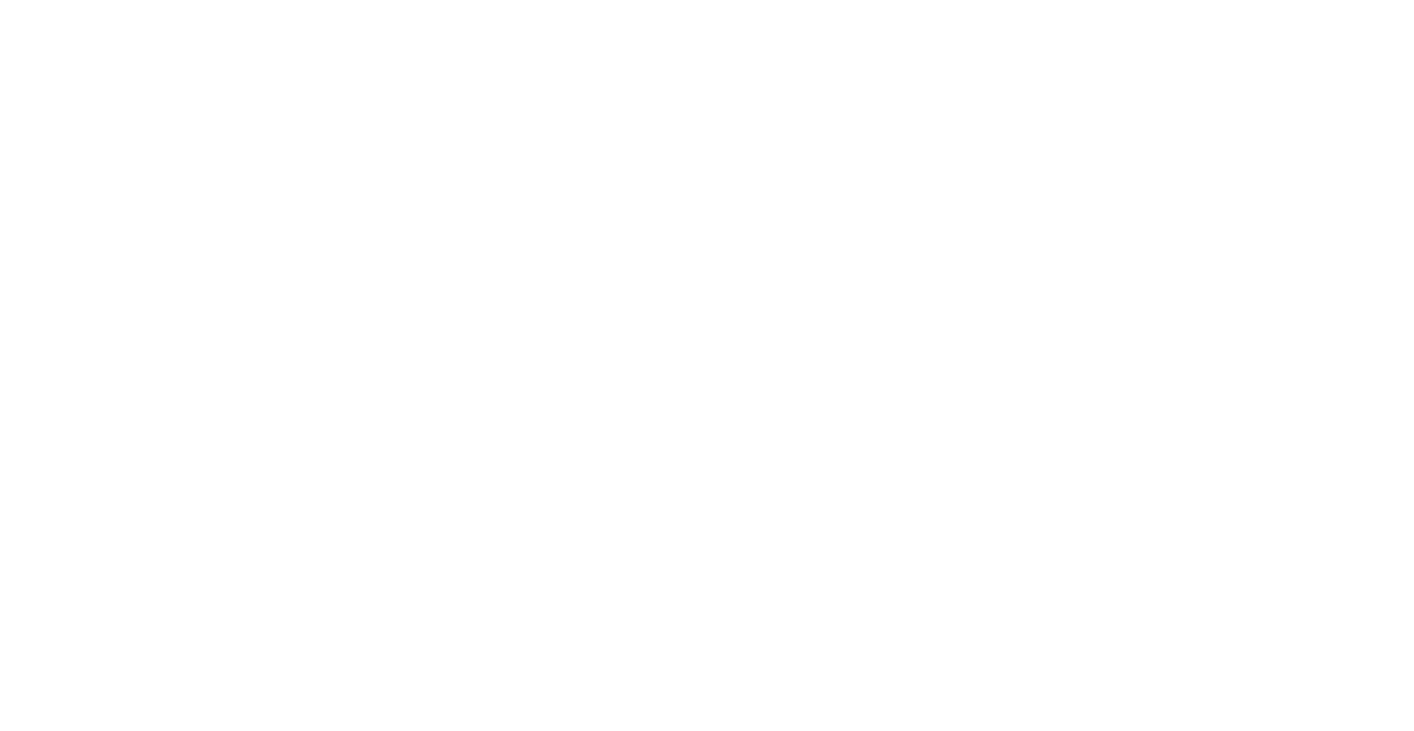
select select "*"
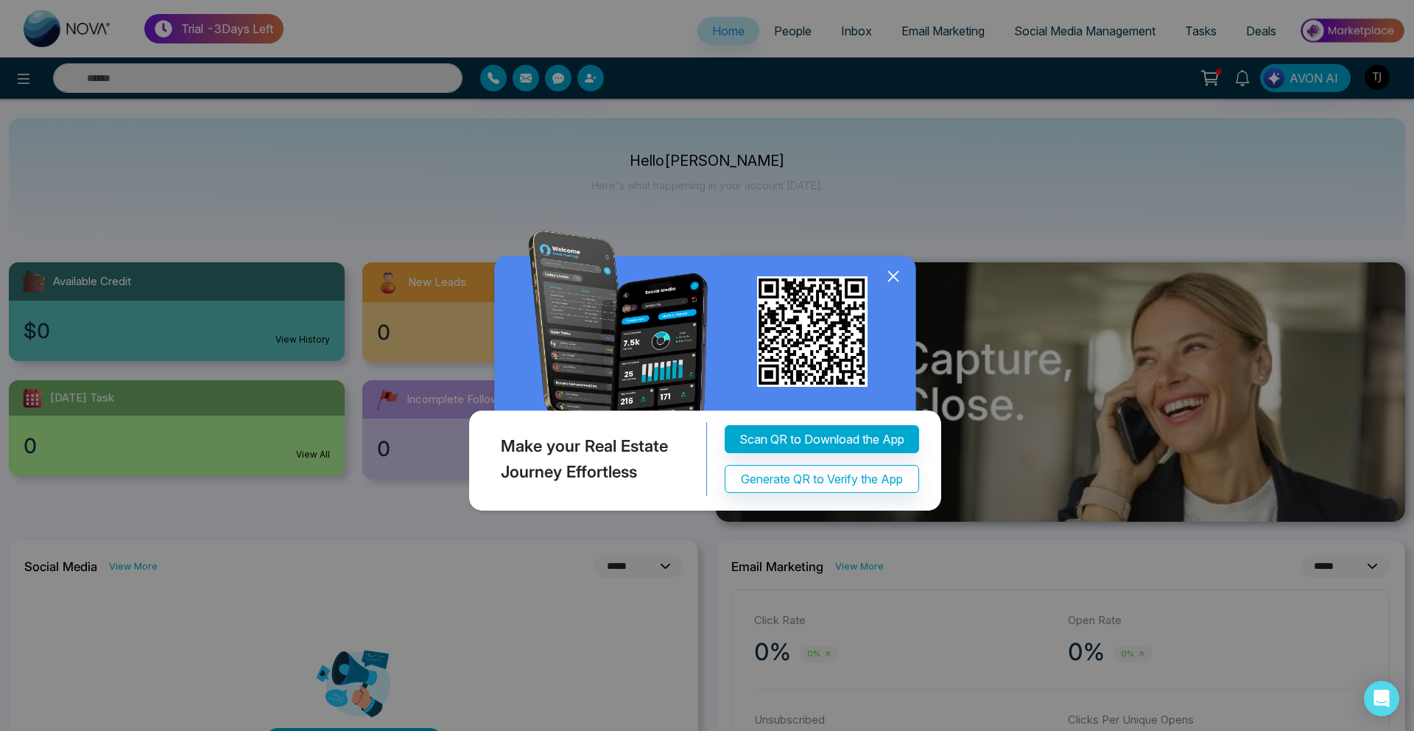
click at [901, 267] on icon at bounding box center [893, 276] width 22 height 22
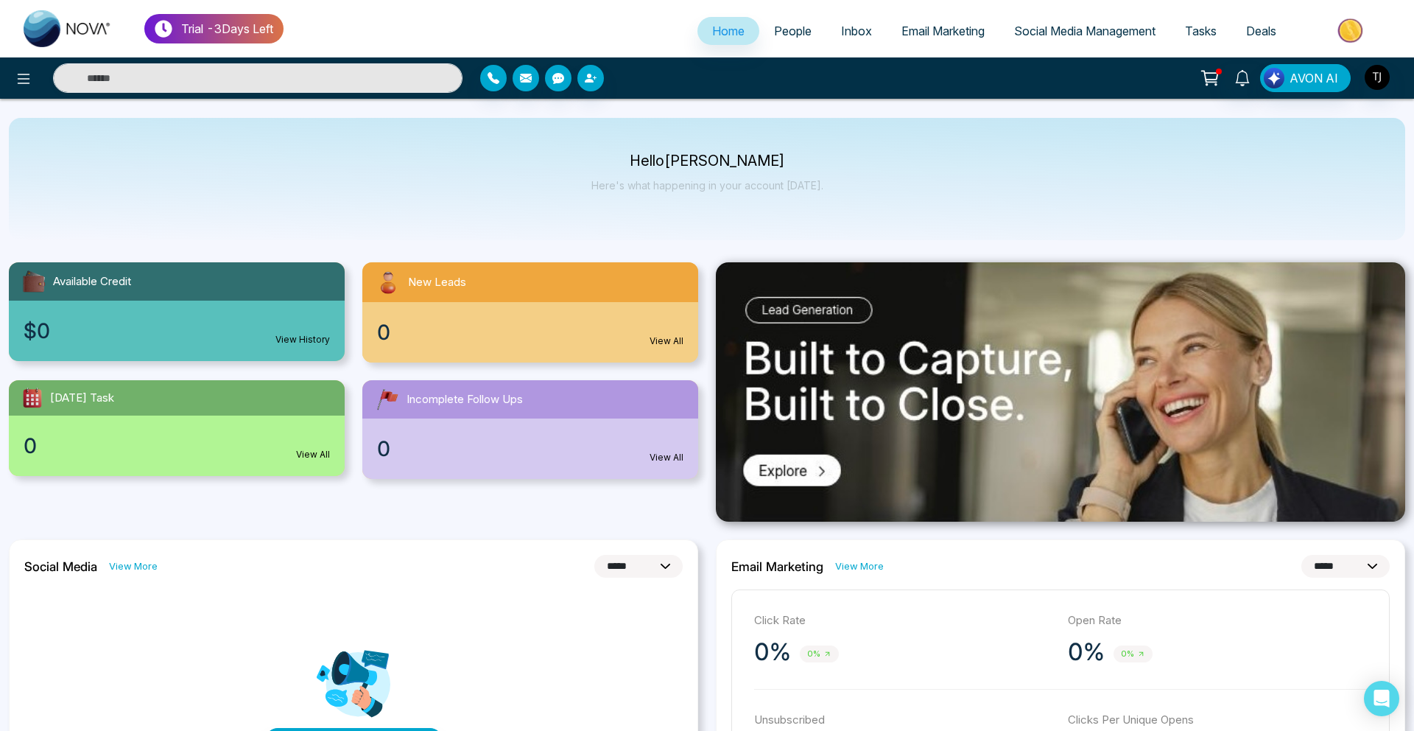
click at [933, 31] on span "Email Marketing" at bounding box center [942, 31] width 83 height 15
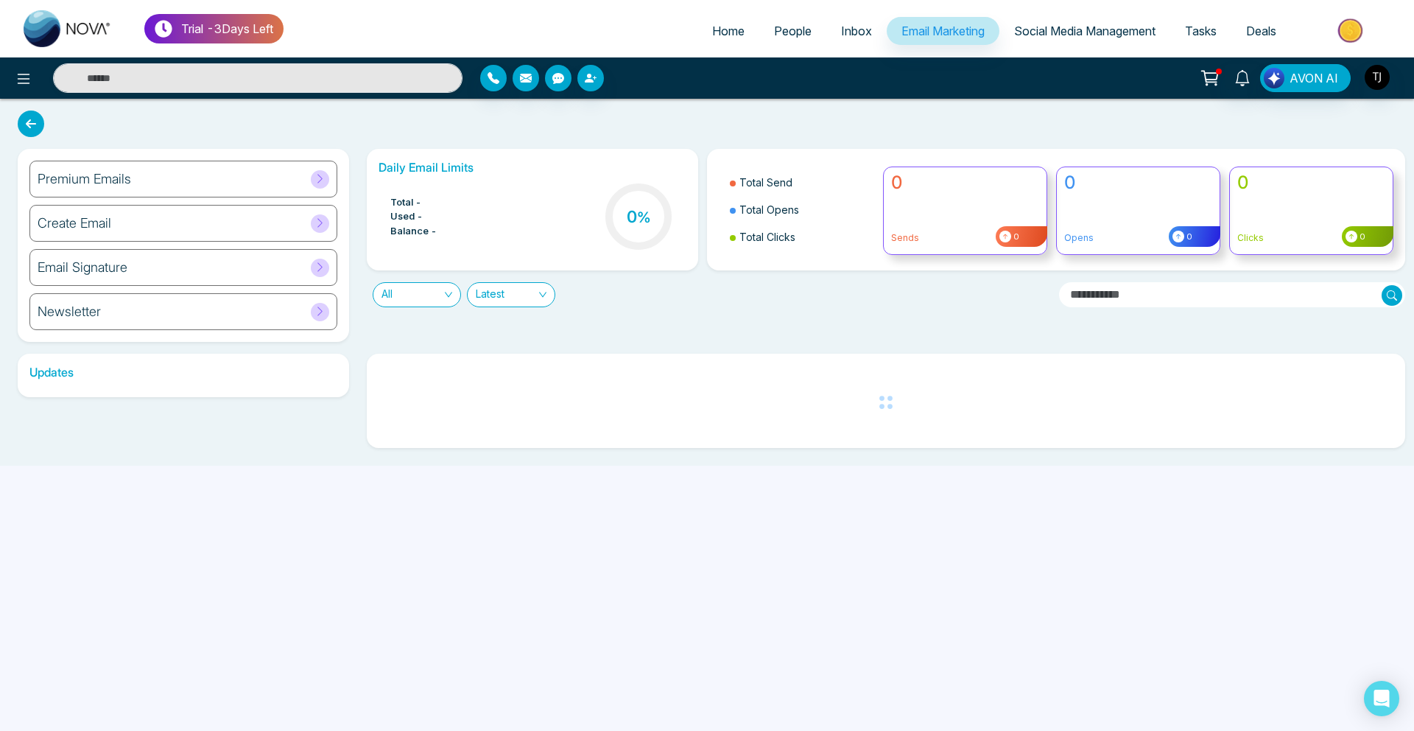
click at [175, 182] on div "Premium Emails" at bounding box center [183, 179] width 308 height 37
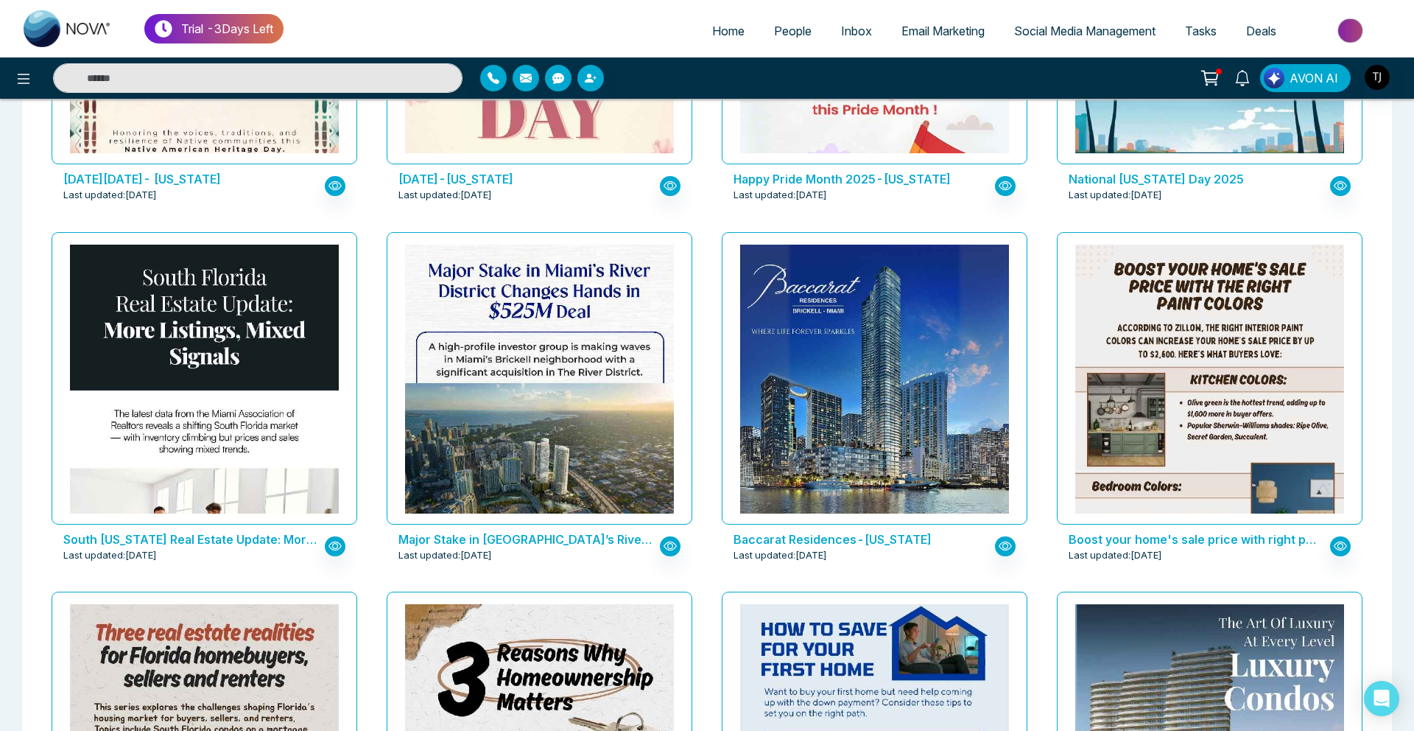
scroll to position [1789, 0]
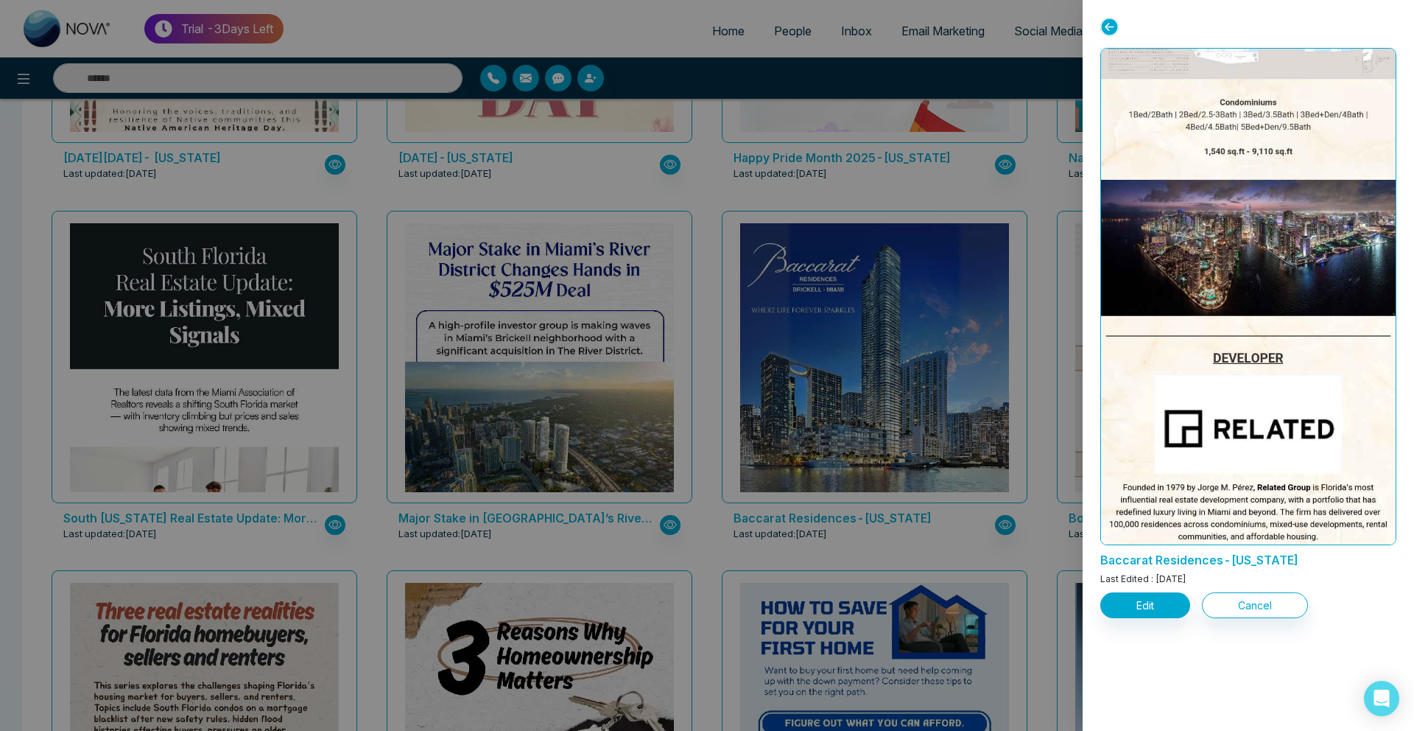
scroll to position [1481, 0]
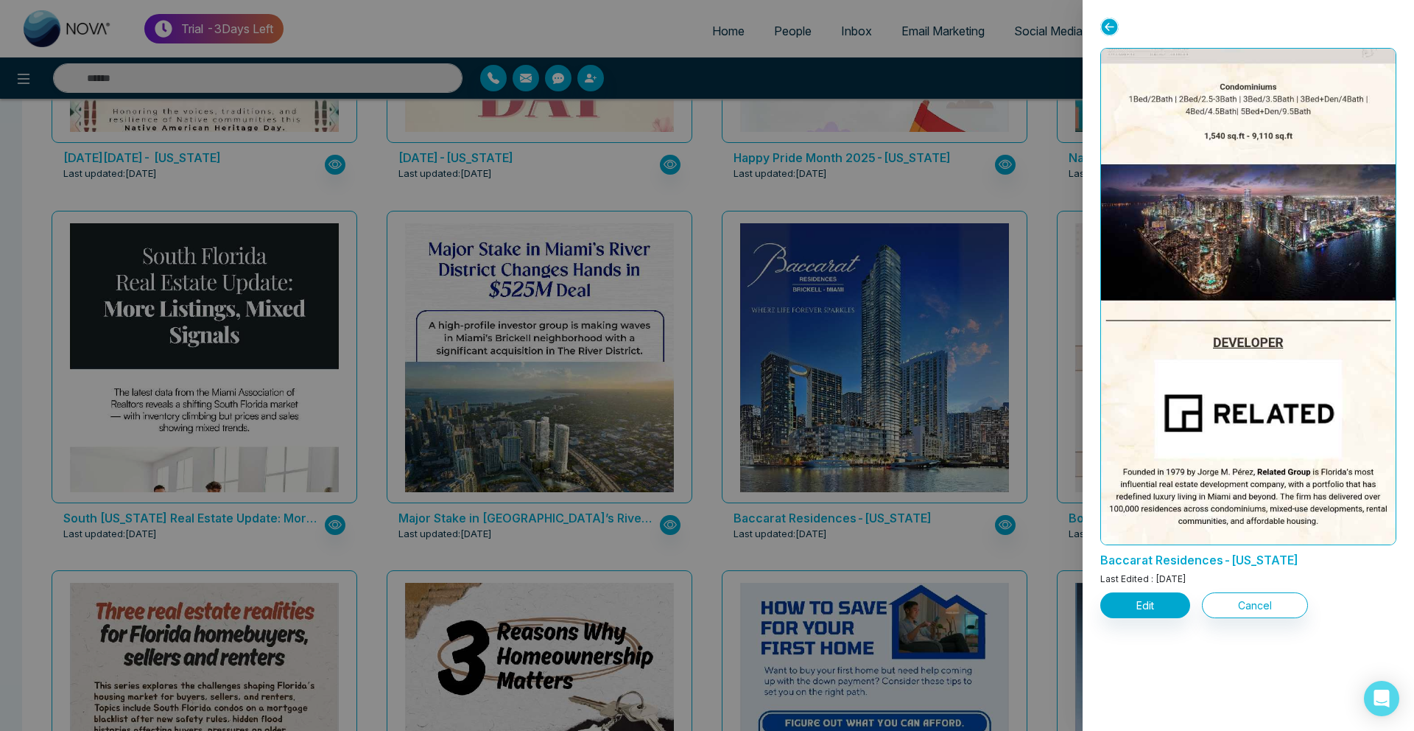
click at [1120, 29] on div at bounding box center [1248, 33] width 296 height 30
click at [1114, 27] on icon at bounding box center [1109, 27] width 18 height 18
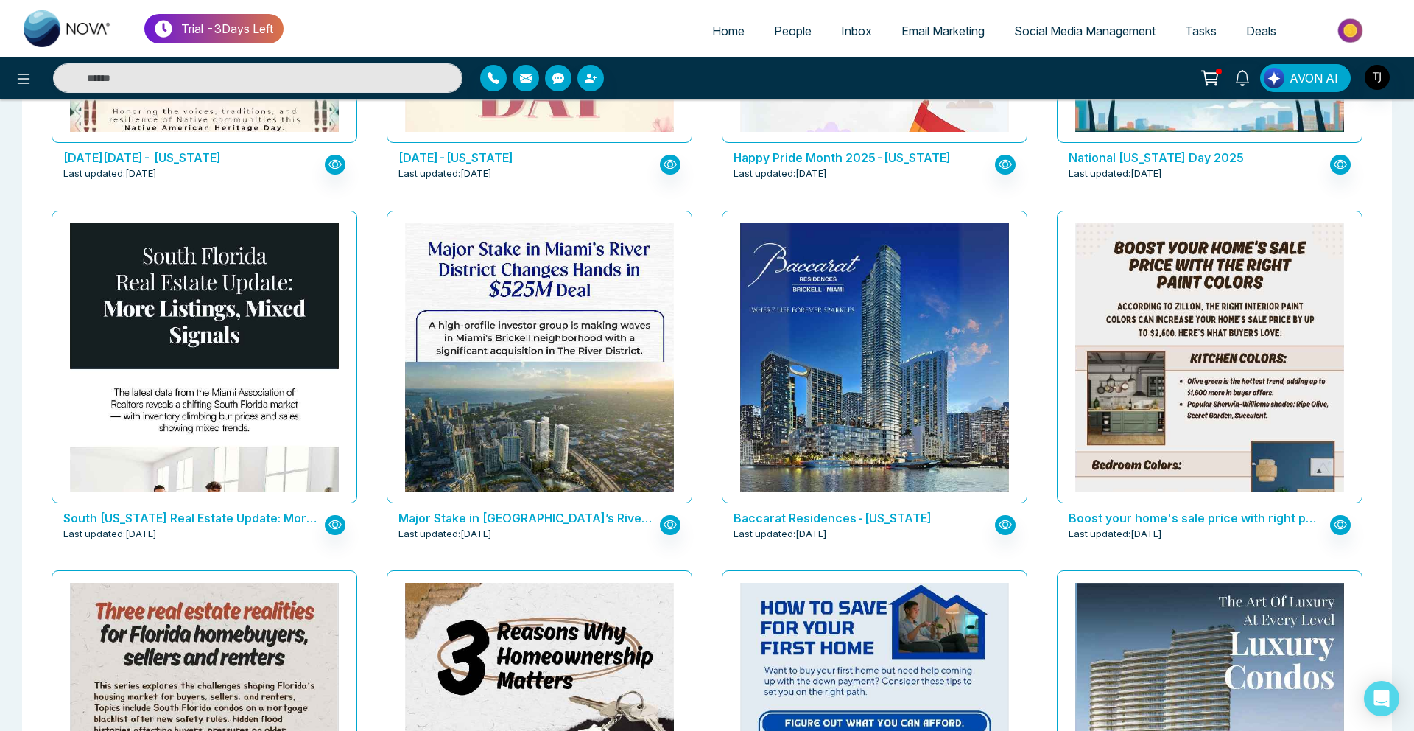
click at [911, 28] on span "Email Marketing" at bounding box center [942, 31] width 83 height 15
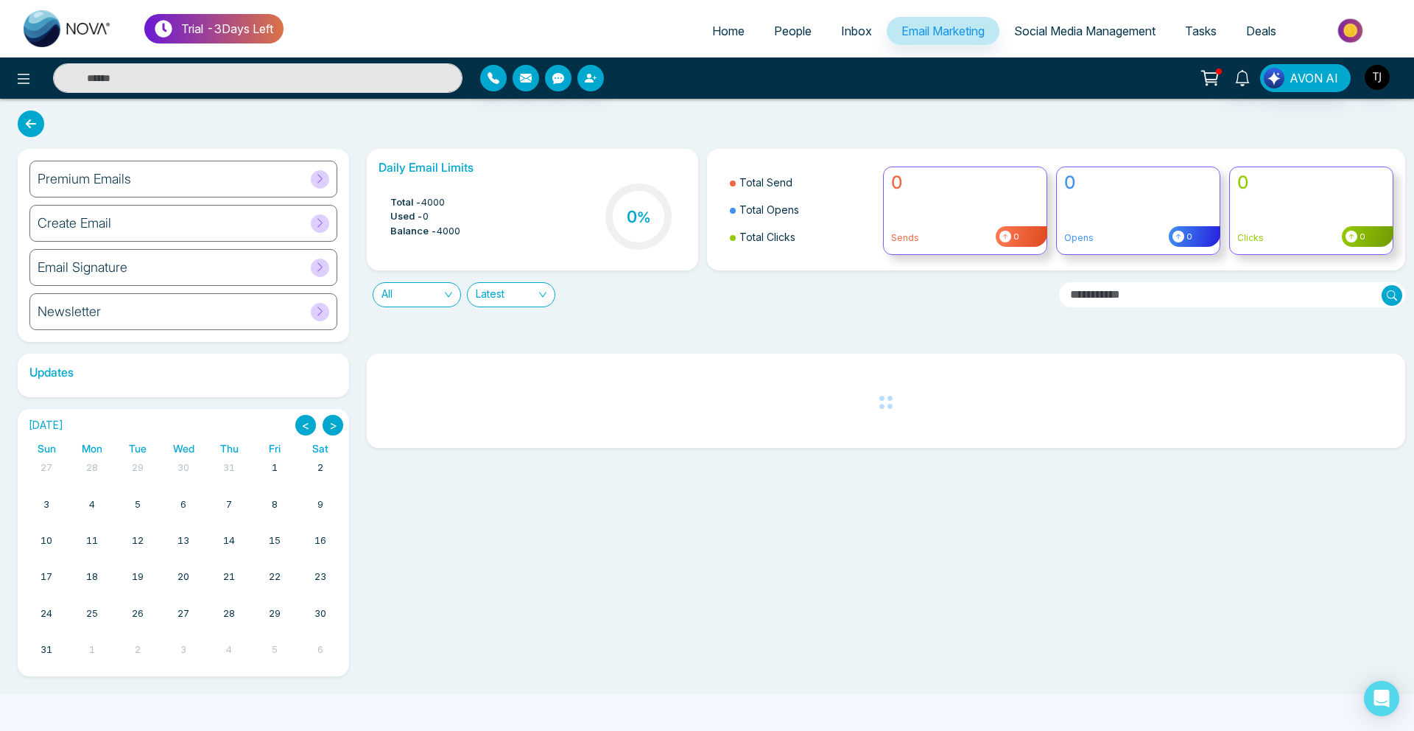
click at [133, 187] on div "Premium Emails" at bounding box center [183, 179] width 308 height 37
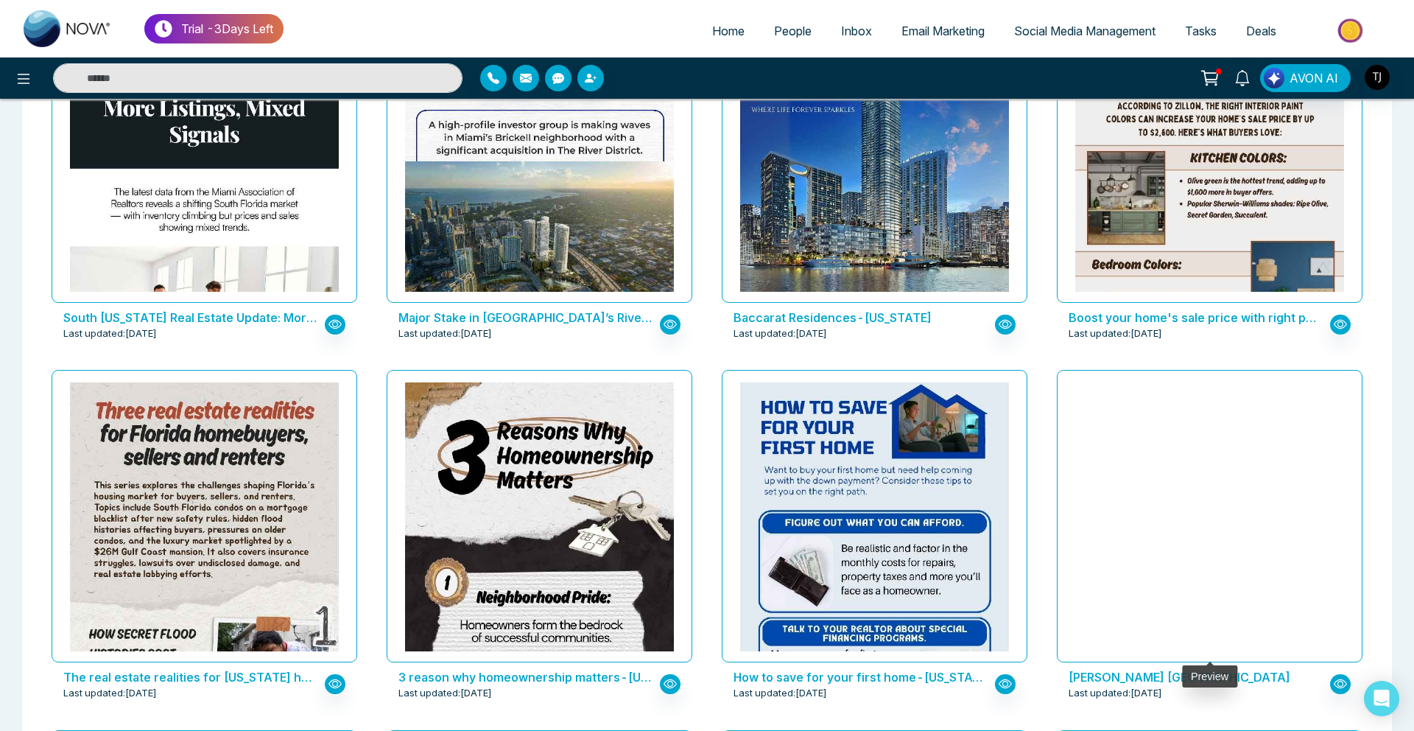
scroll to position [1942, 0]
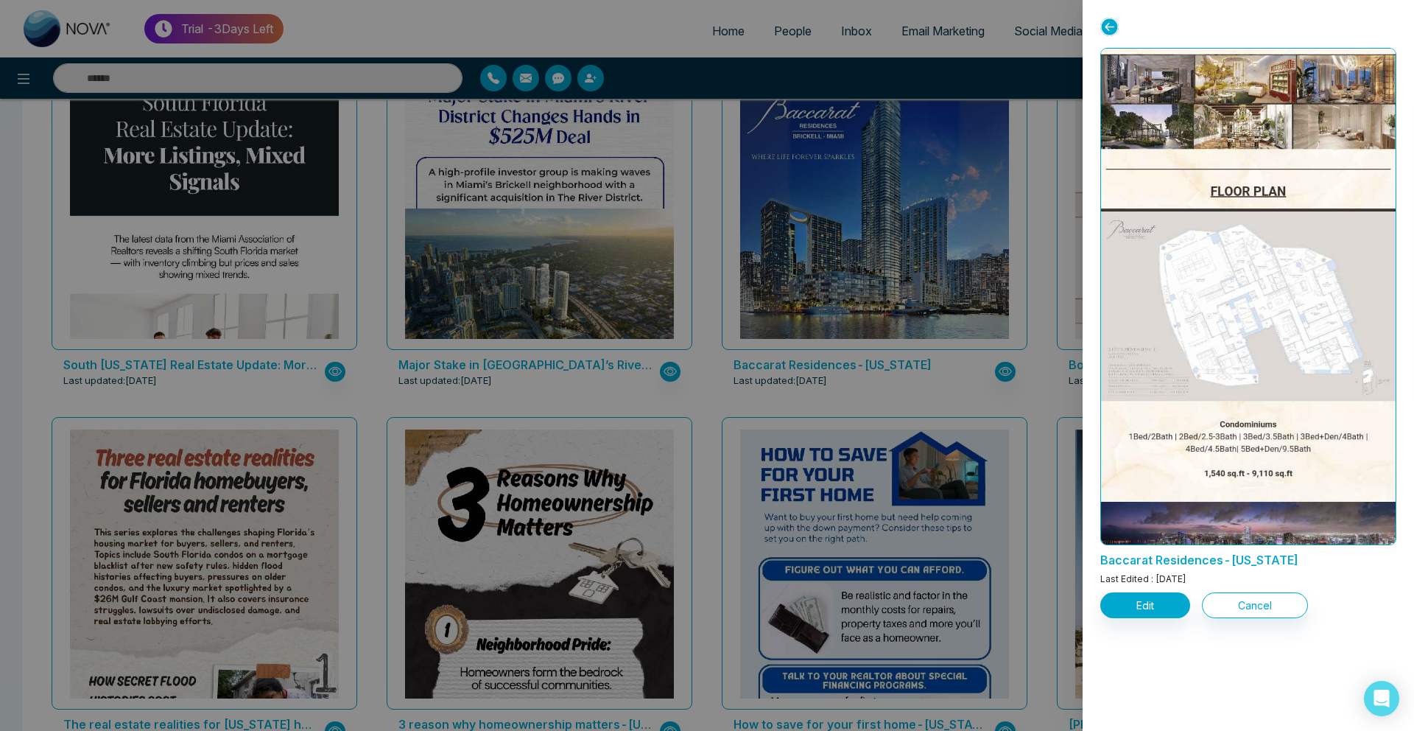
scroll to position [1147, 0]
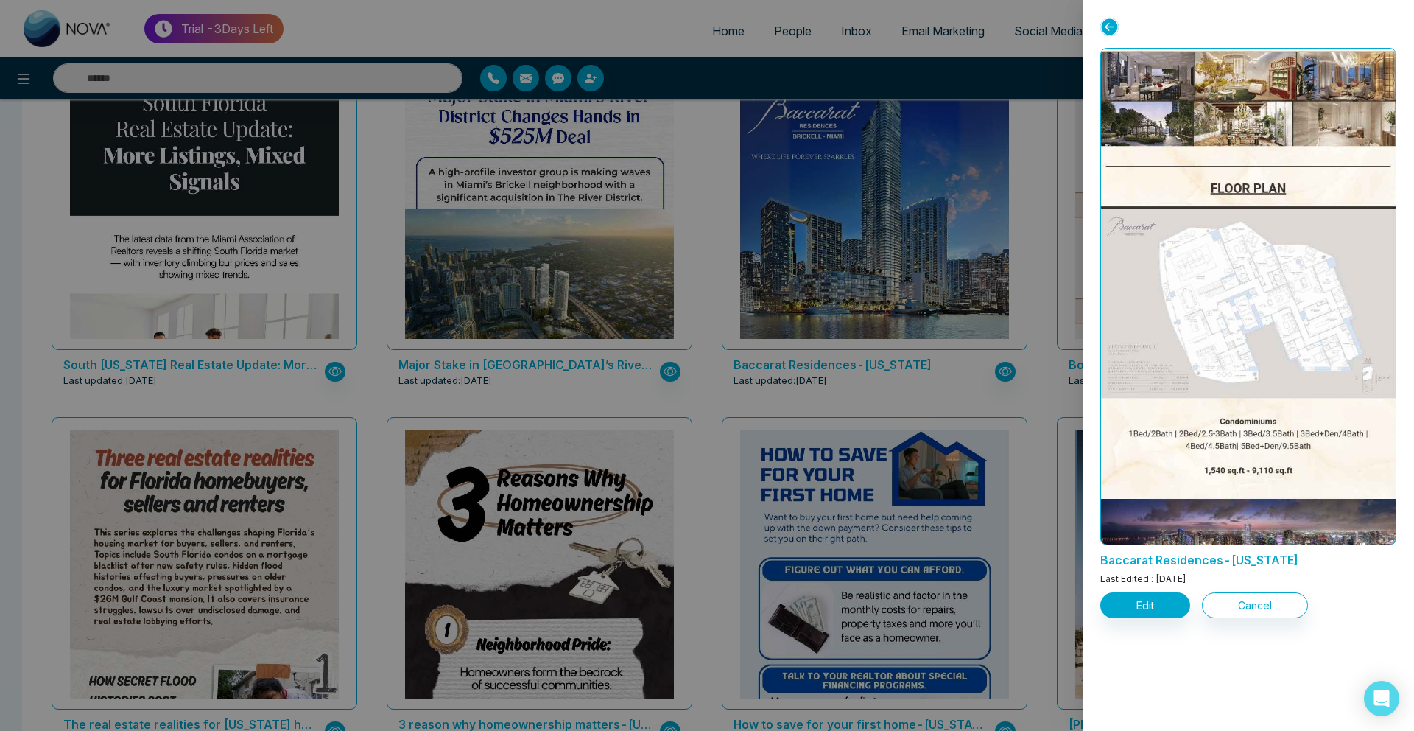
click at [646, 231] on div at bounding box center [707, 365] width 1414 height 731
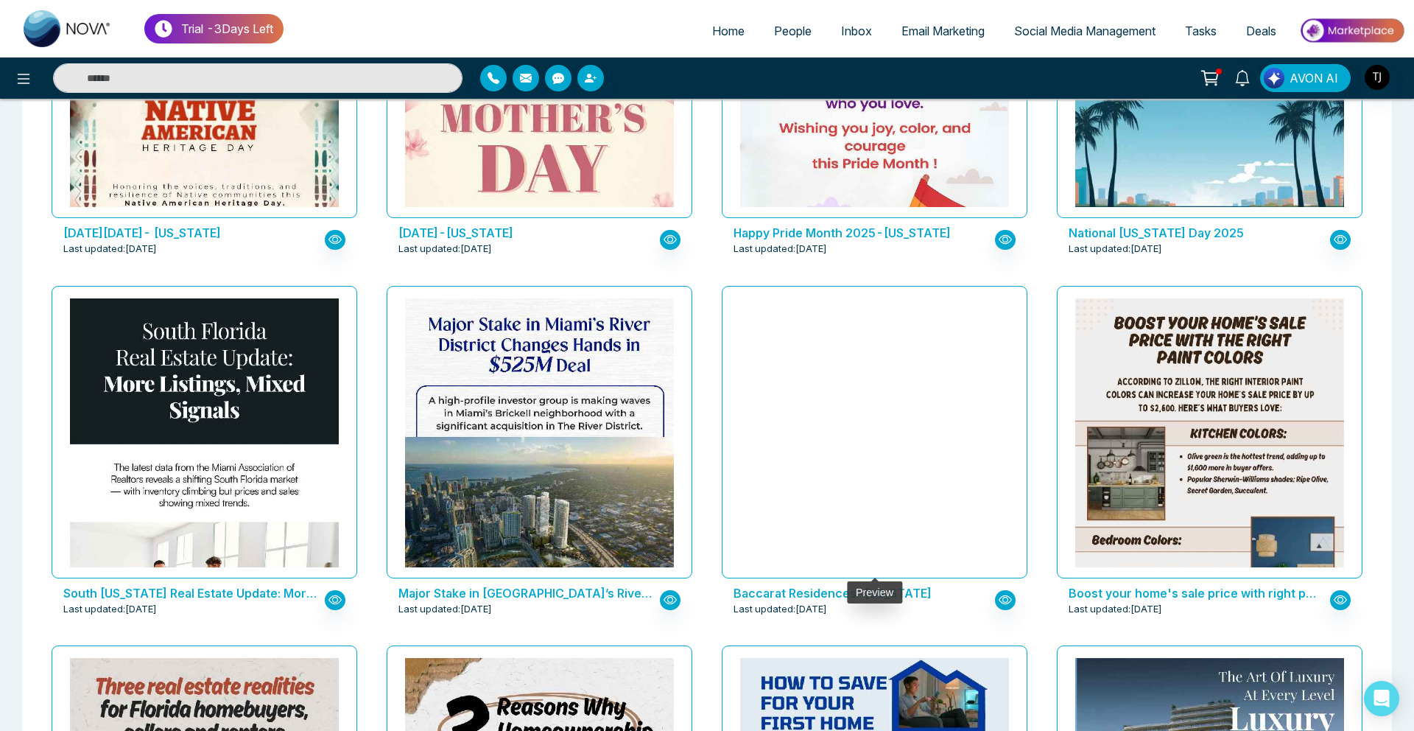
scroll to position [1709, 0]
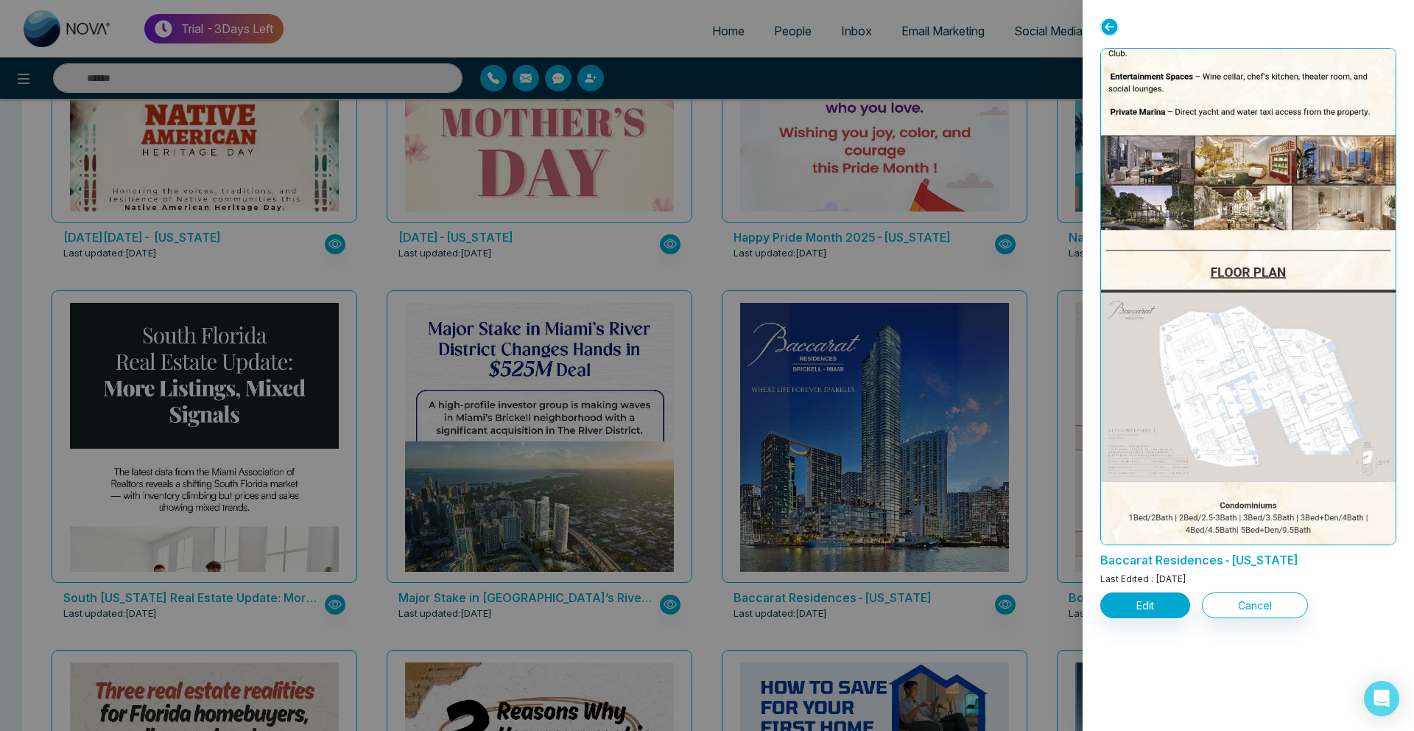
scroll to position [1070, 0]
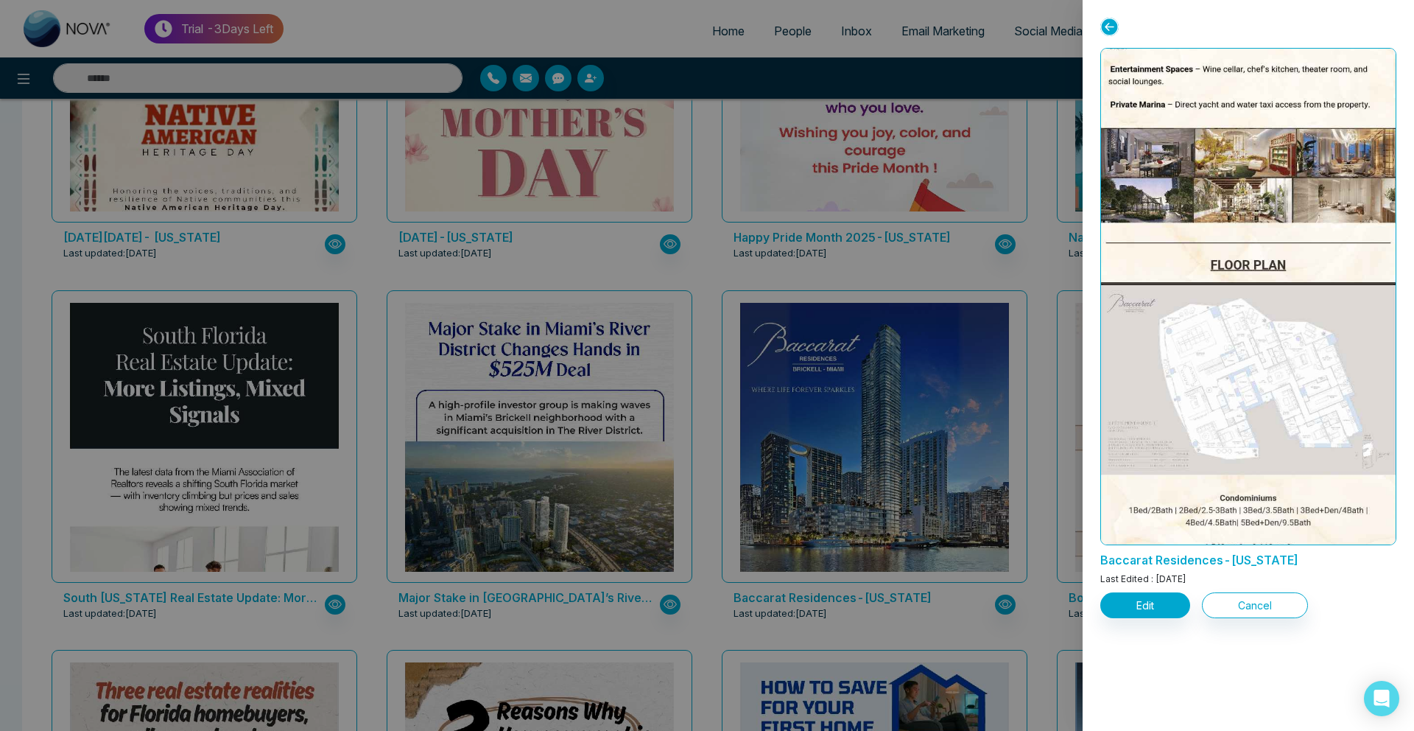
click at [977, 196] on div at bounding box center [707, 365] width 1414 height 731
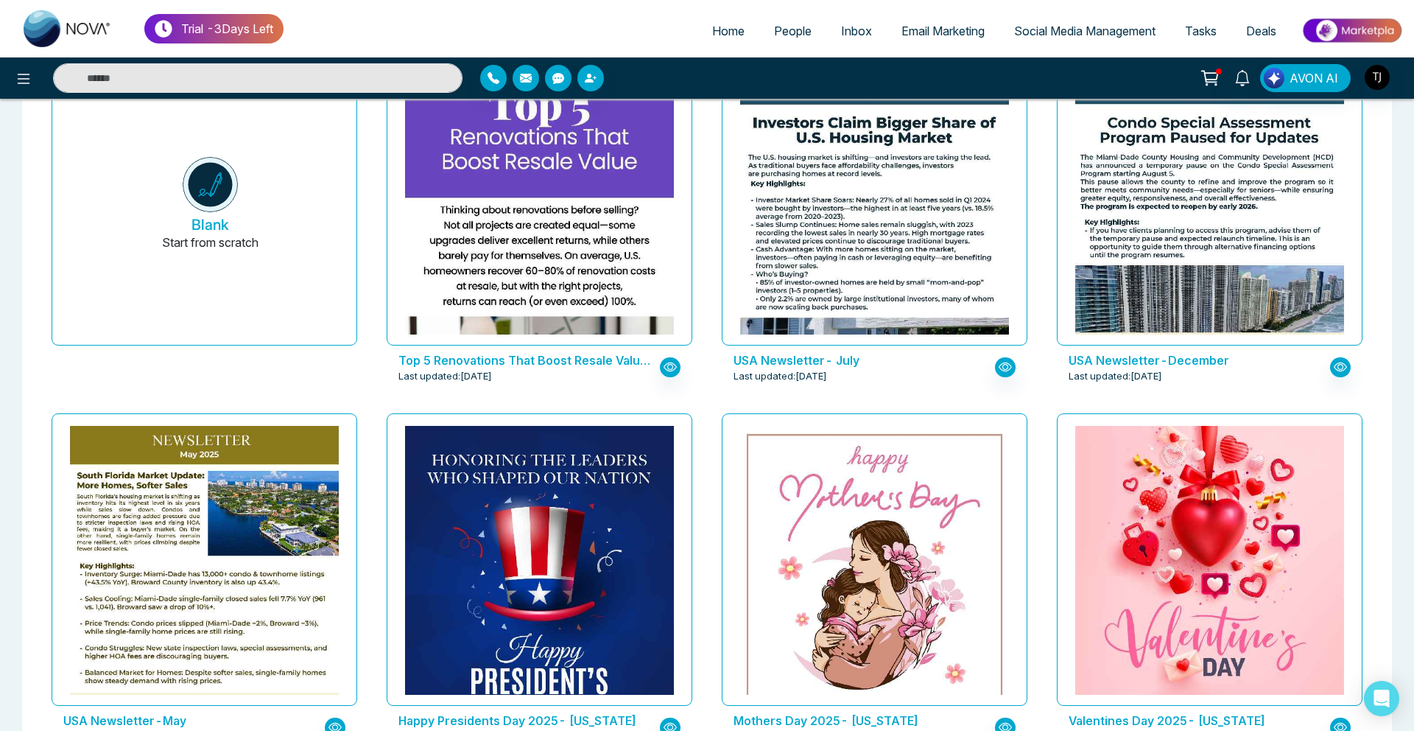
scroll to position [0, 0]
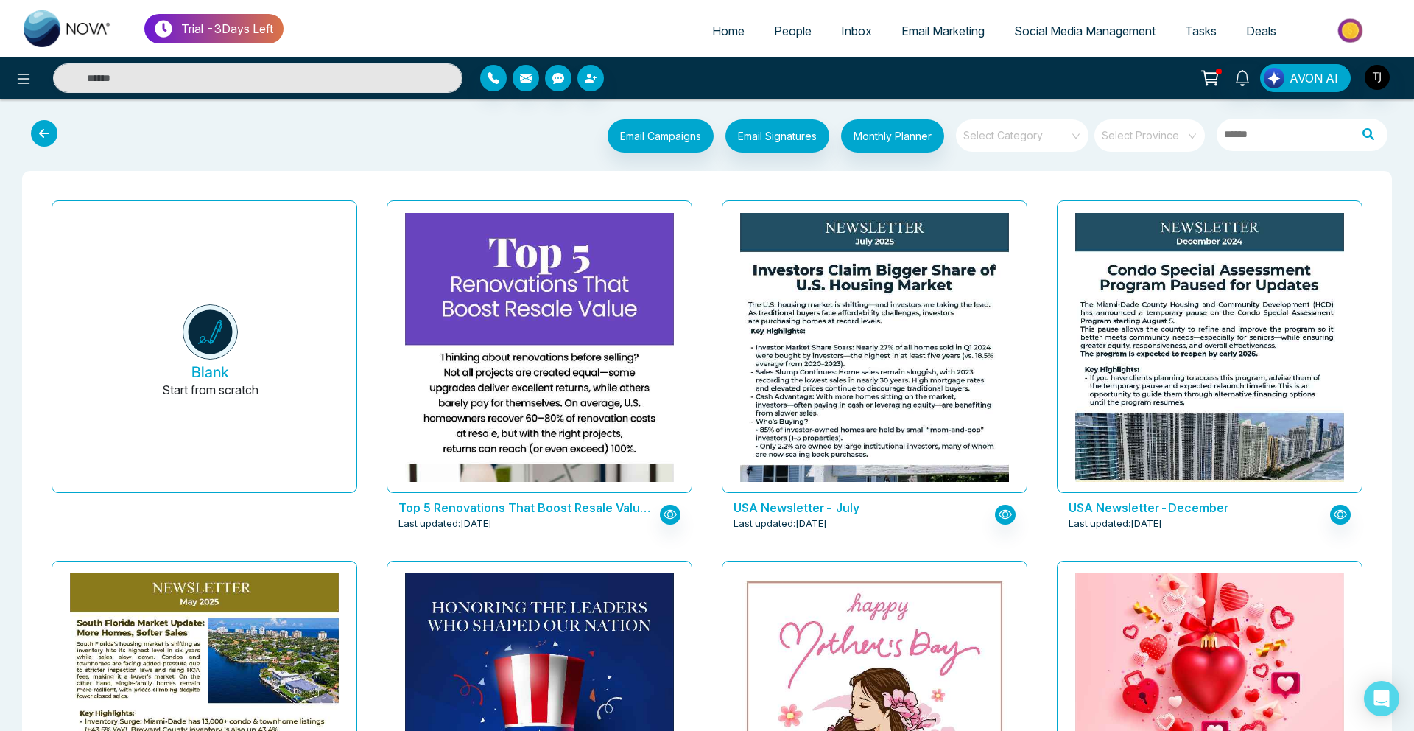
click at [1017, 132] on input "search" at bounding box center [1017, 130] width 106 height 22
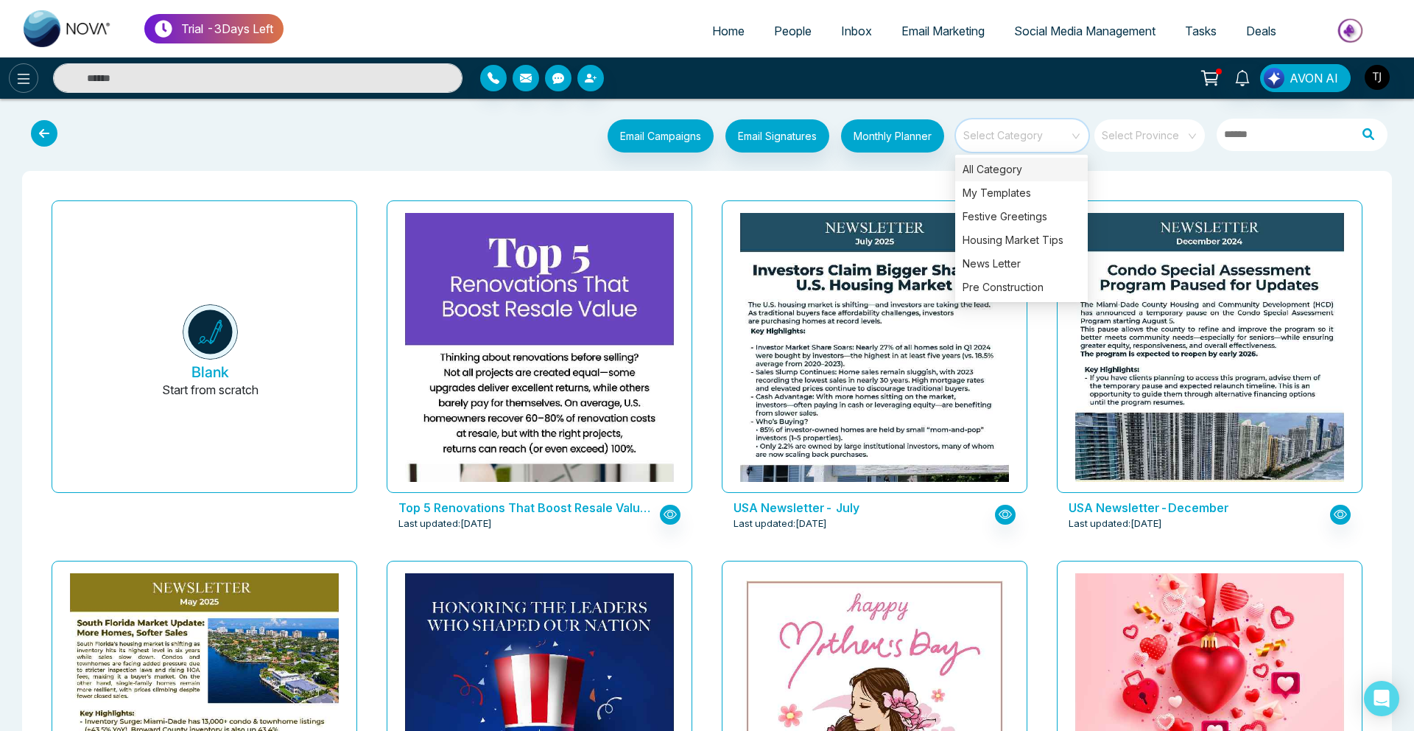
click at [15, 80] on icon at bounding box center [24, 79] width 18 height 18
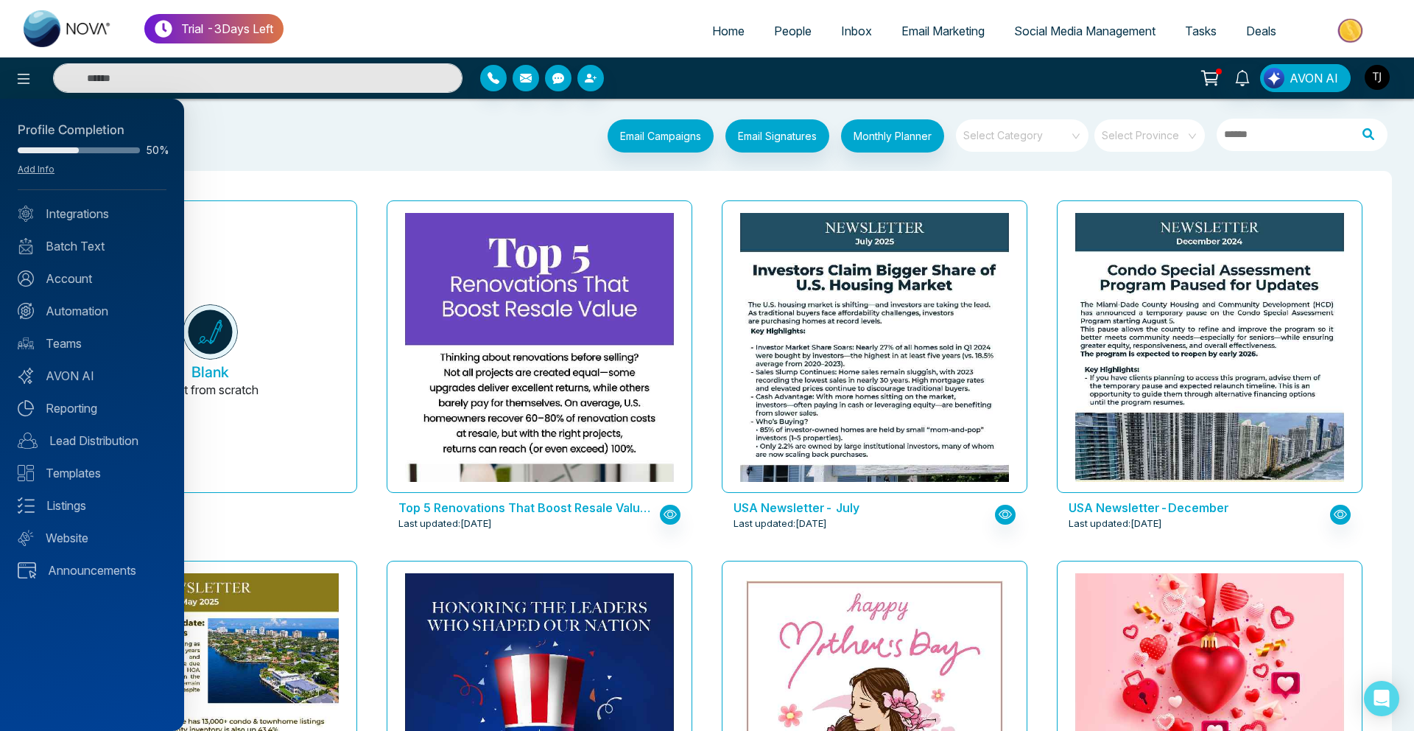
click at [1084, 57] on div at bounding box center [707, 365] width 1414 height 731
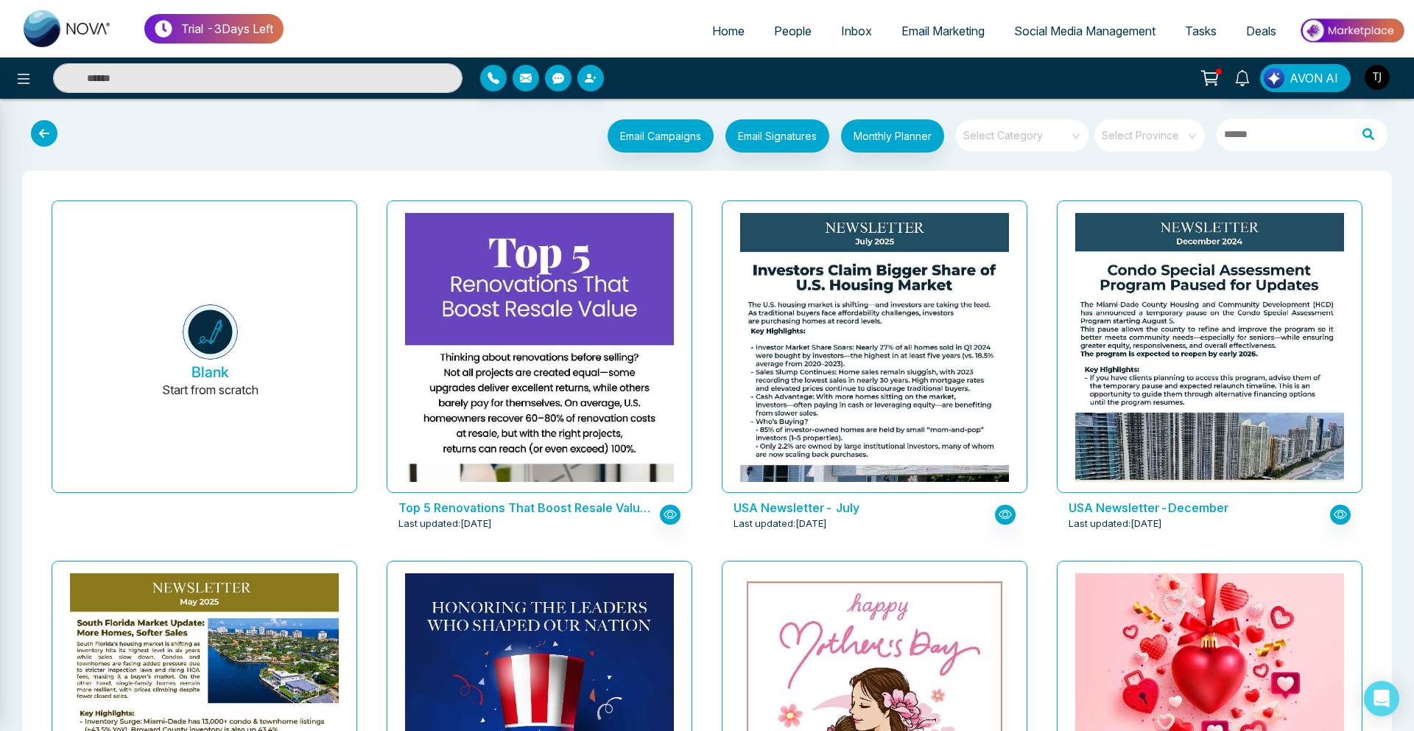
click at [1089, 29] on div at bounding box center [707, 365] width 1414 height 731
click at [1089, 29] on span "Social Media Management" at bounding box center [1084, 31] width 141 height 15
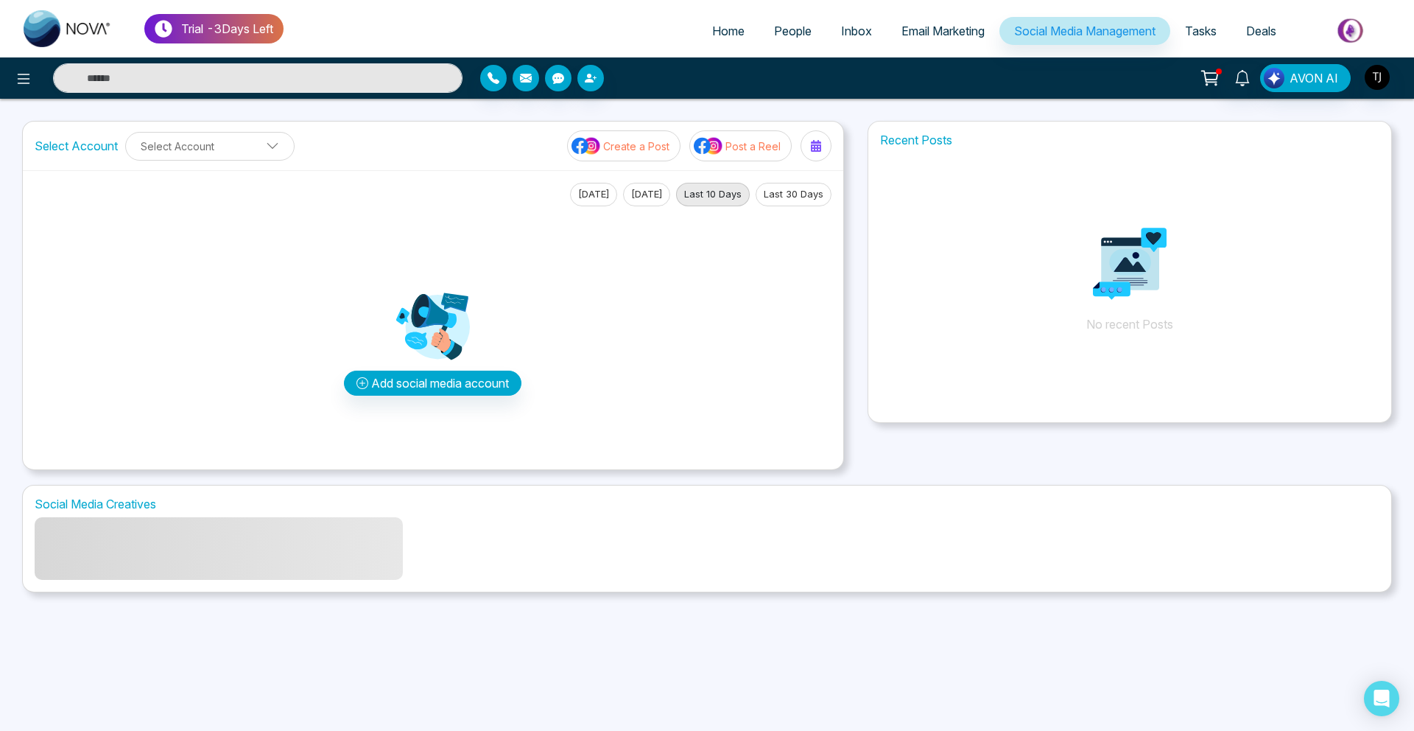
scroll to position [38, 0]
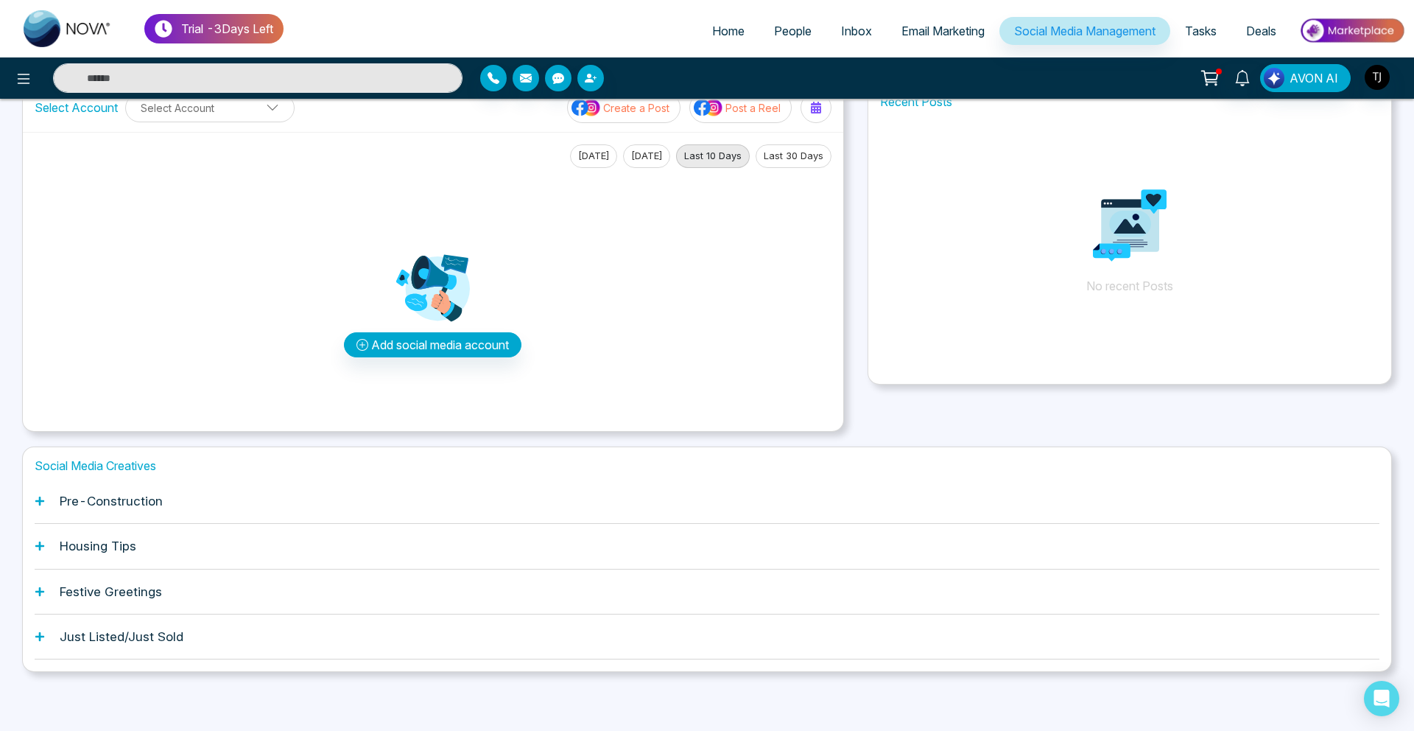
click at [176, 589] on div "Festive Greetings" at bounding box center [707, 591] width 1345 height 45
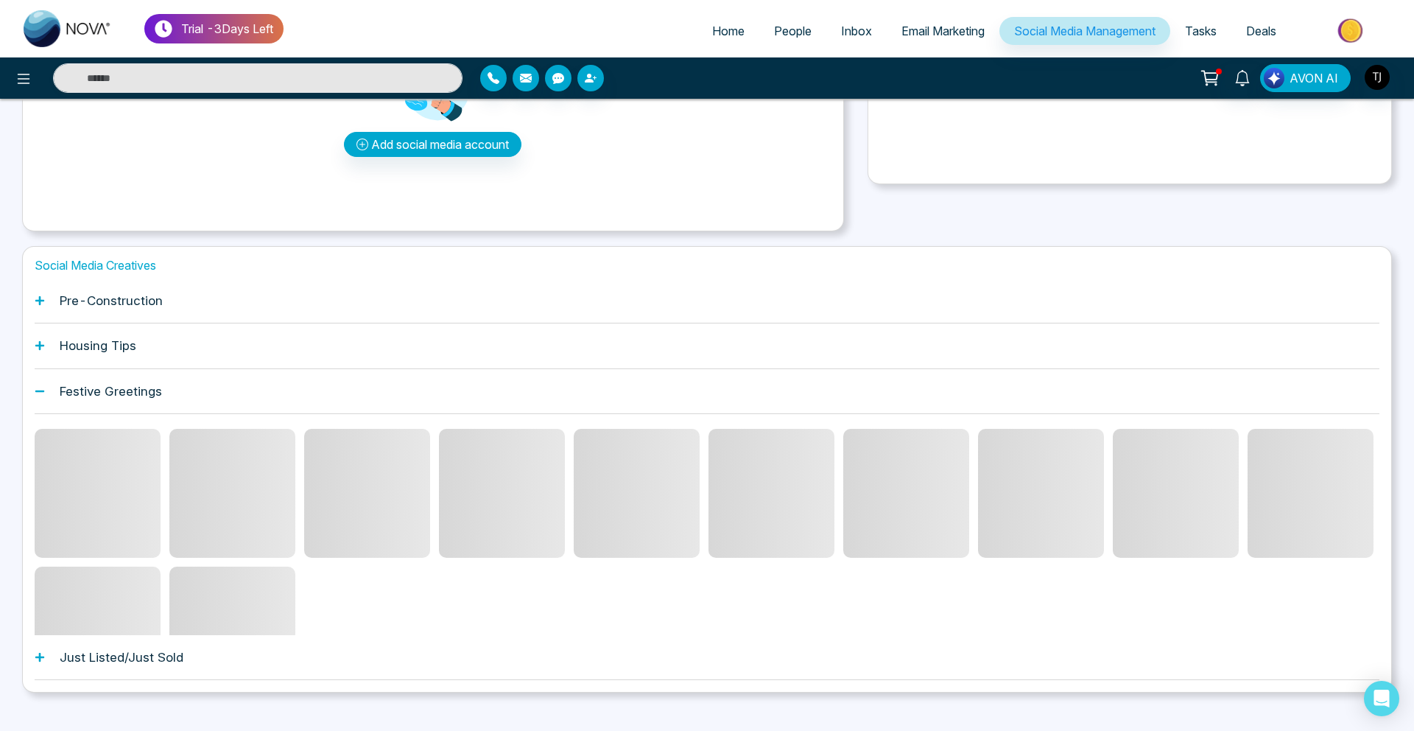
scroll to position [259, 0]
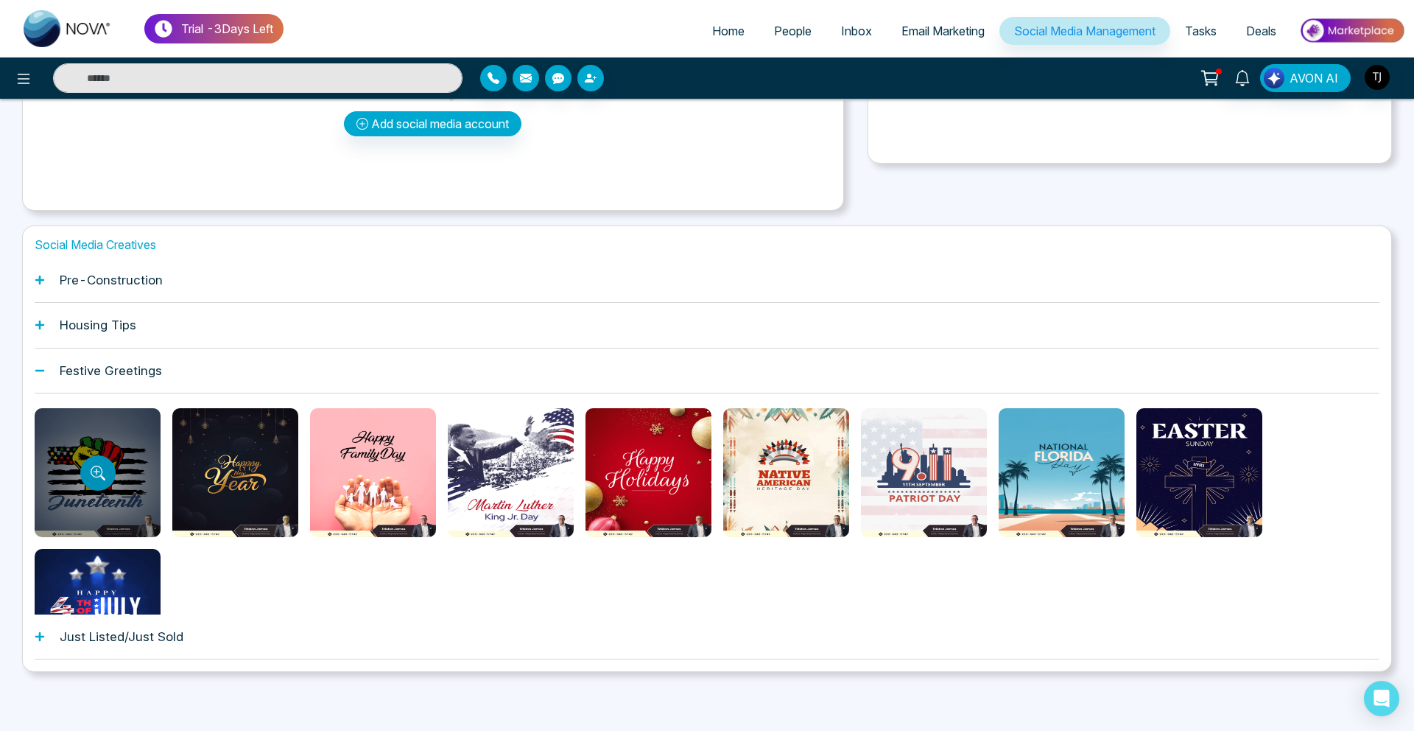
click at [105, 466] on button "Preview template" at bounding box center [97, 472] width 35 height 35
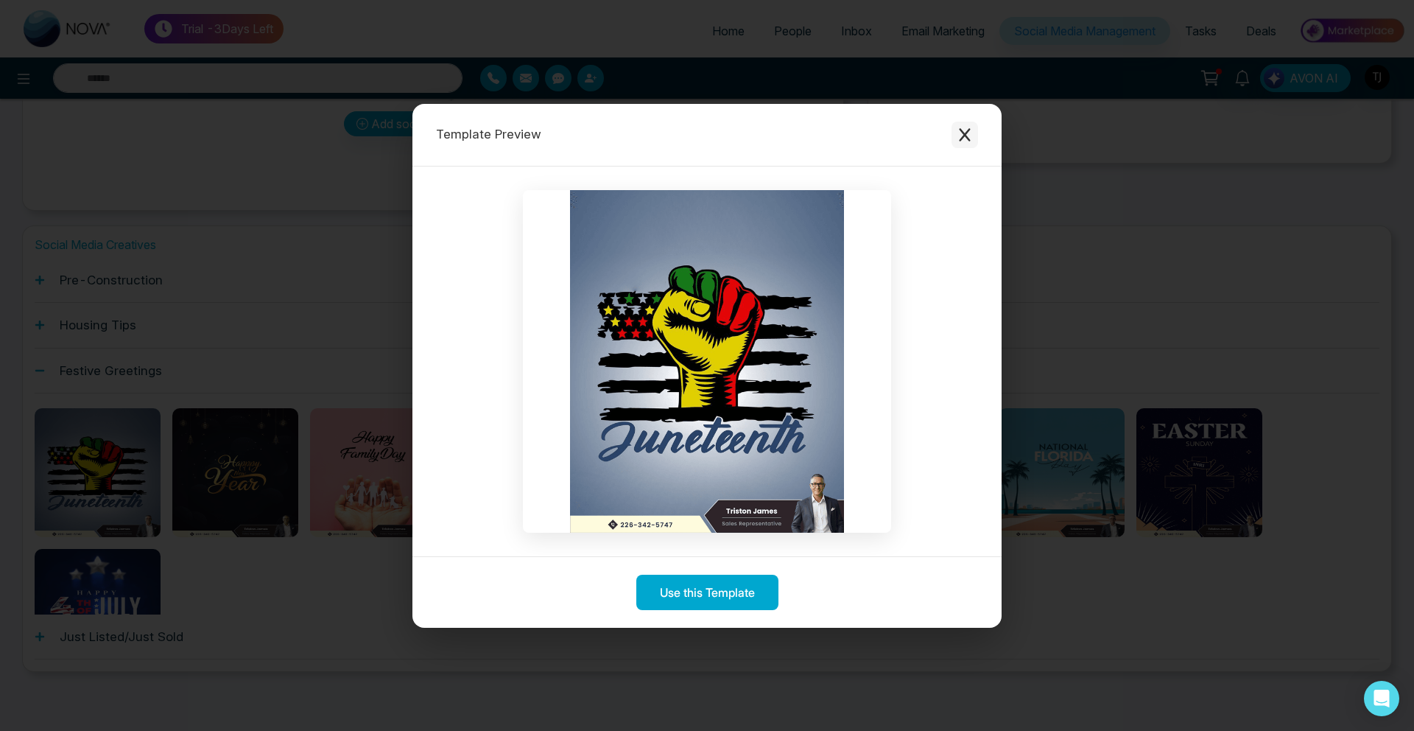
click at [971, 137] on icon "Close modal" at bounding box center [964, 134] width 15 height 15
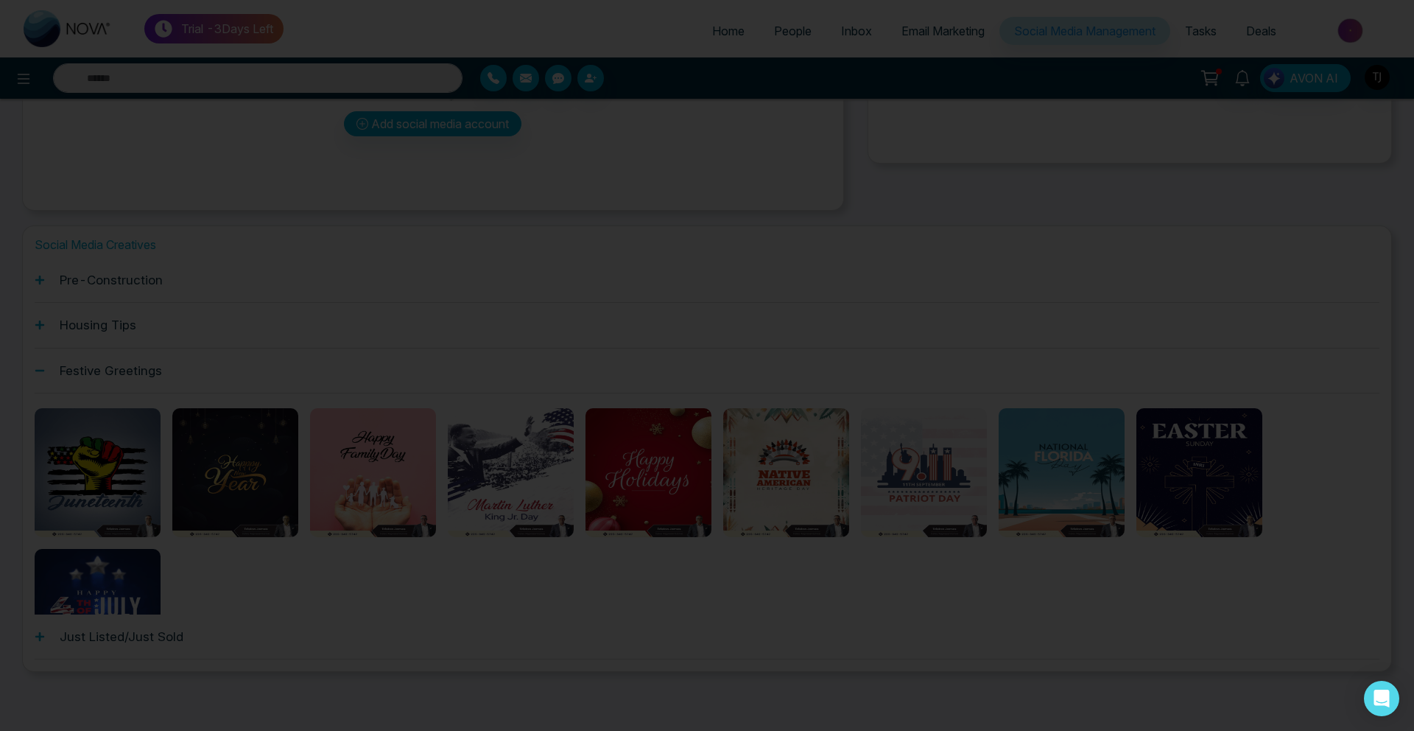
drag, startPoint x: 971, startPoint y: 137, endPoint x: 558, endPoint y: 262, distance: 432.4
click at [955, 137] on div "Template Preview Use this Template" at bounding box center [707, 365] width 1414 height 731
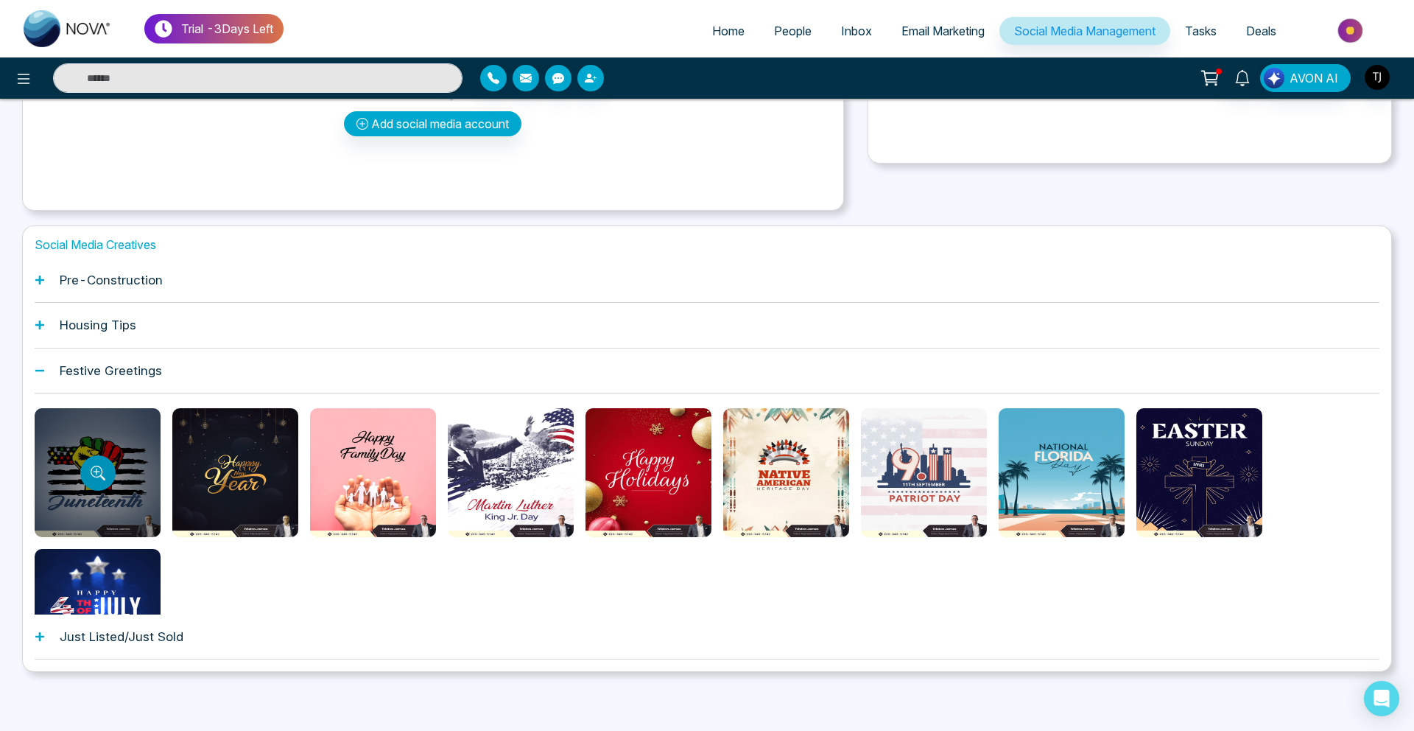
click at [104, 461] on button "Preview template" at bounding box center [97, 472] width 35 height 35
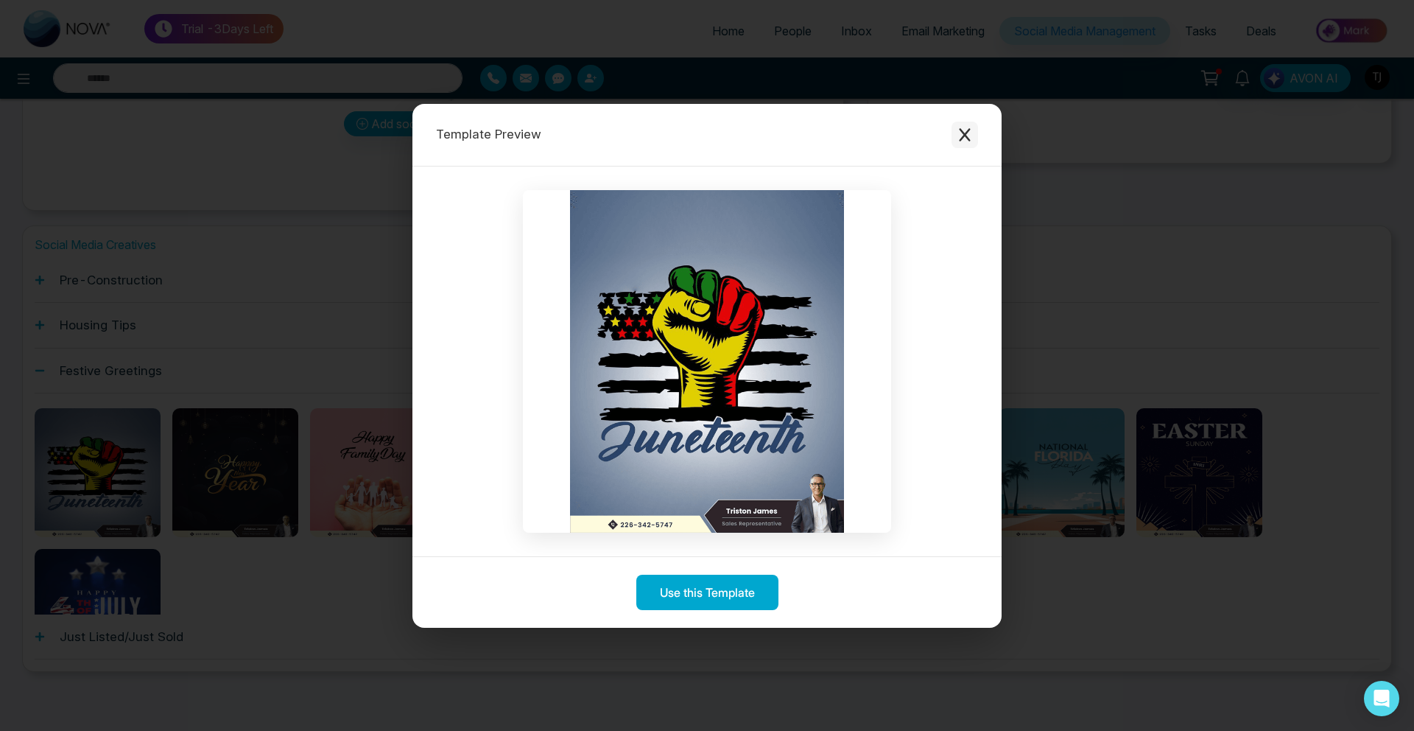
click at [971, 132] on icon "Close modal" at bounding box center [964, 134] width 15 height 15
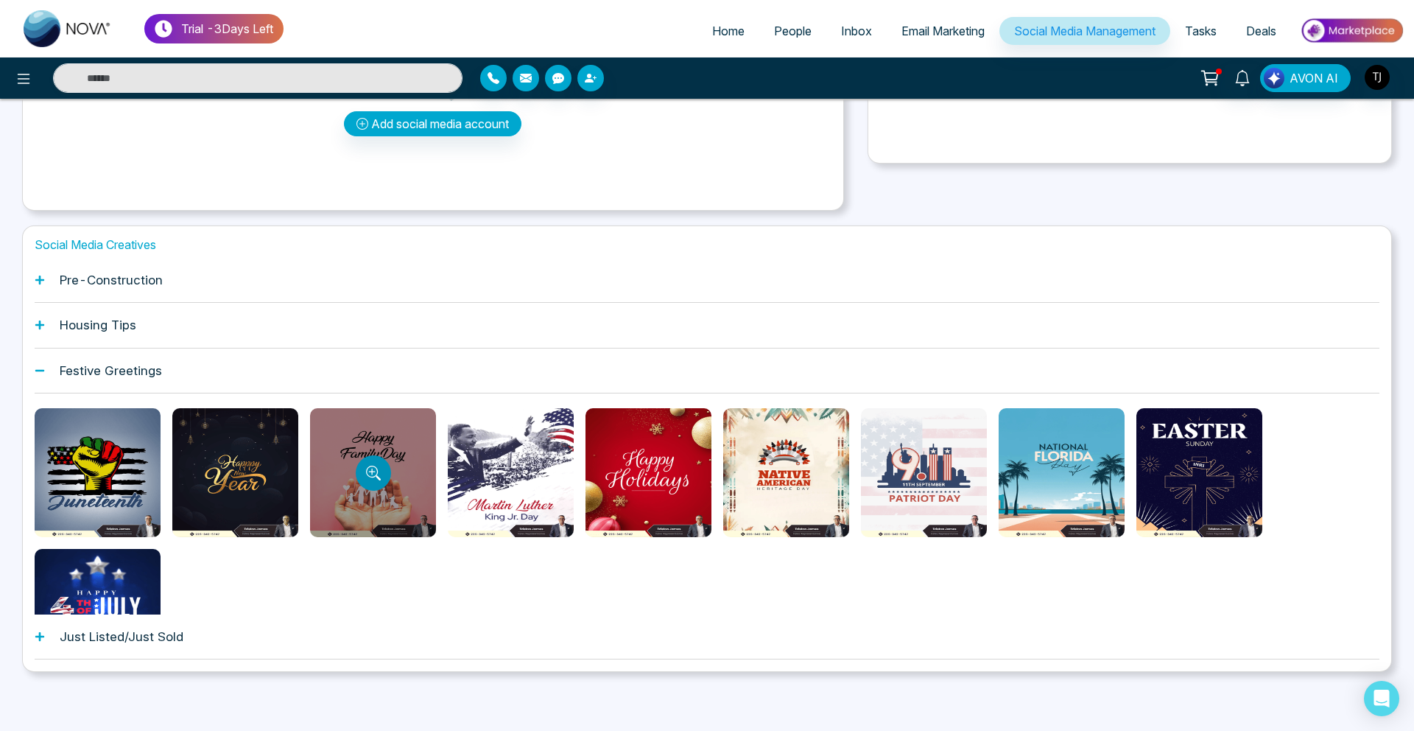
click at [373, 466] on icon "Preview template" at bounding box center [373, 472] width 15 height 15
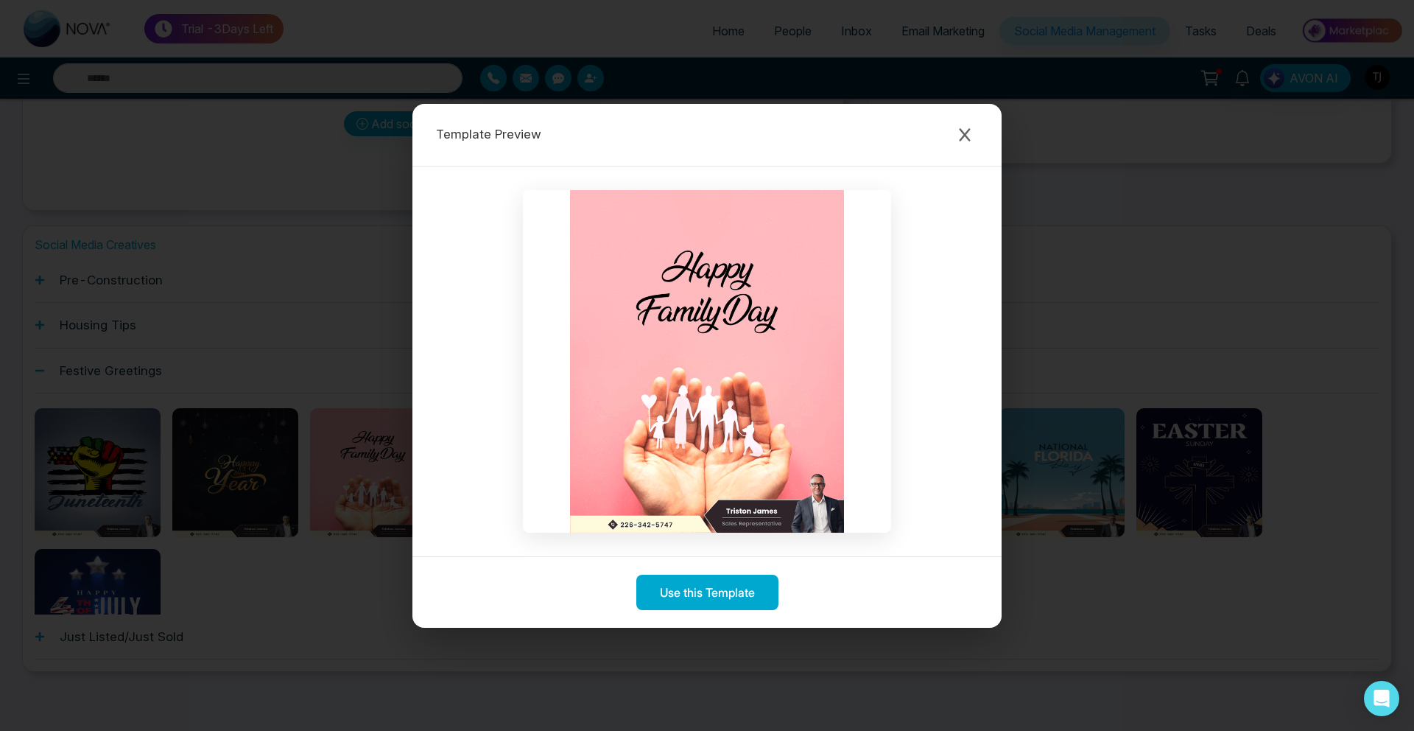
click at [979, 129] on div "Template Preview" at bounding box center [706, 135] width 589 height 63
click at [969, 131] on icon "Close modal" at bounding box center [964, 134] width 15 height 15
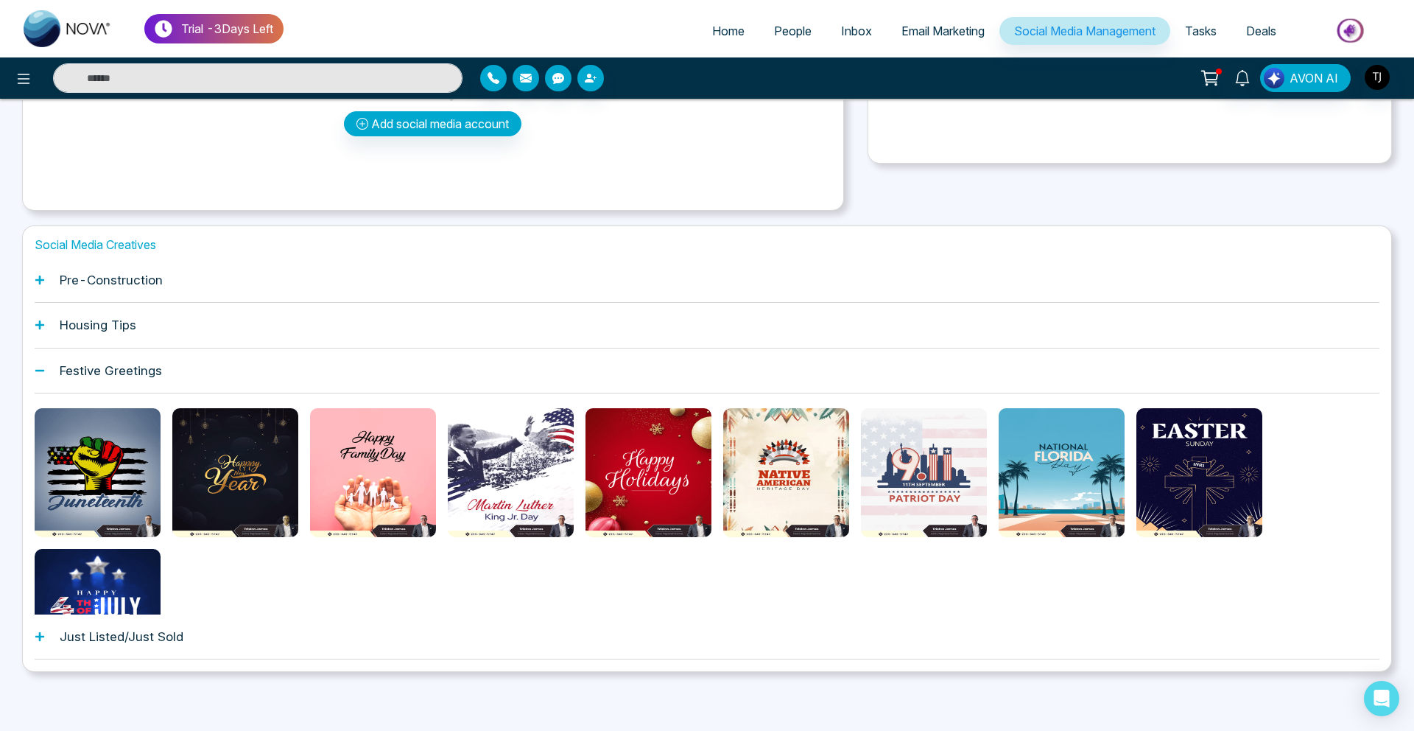
click at [164, 315] on div "Housing Tips" at bounding box center [707, 325] width 1345 height 45
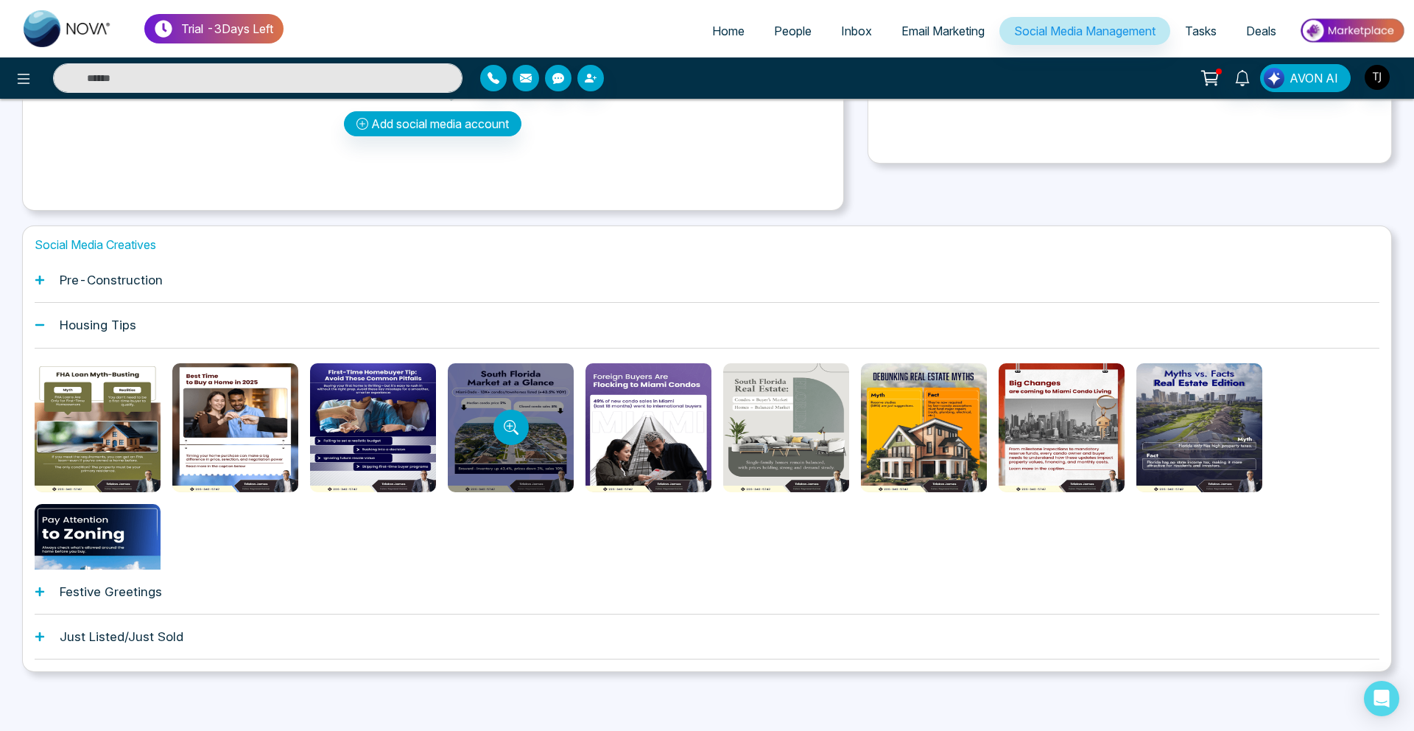
click at [503, 409] on div at bounding box center [511, 427] width 126 height 129
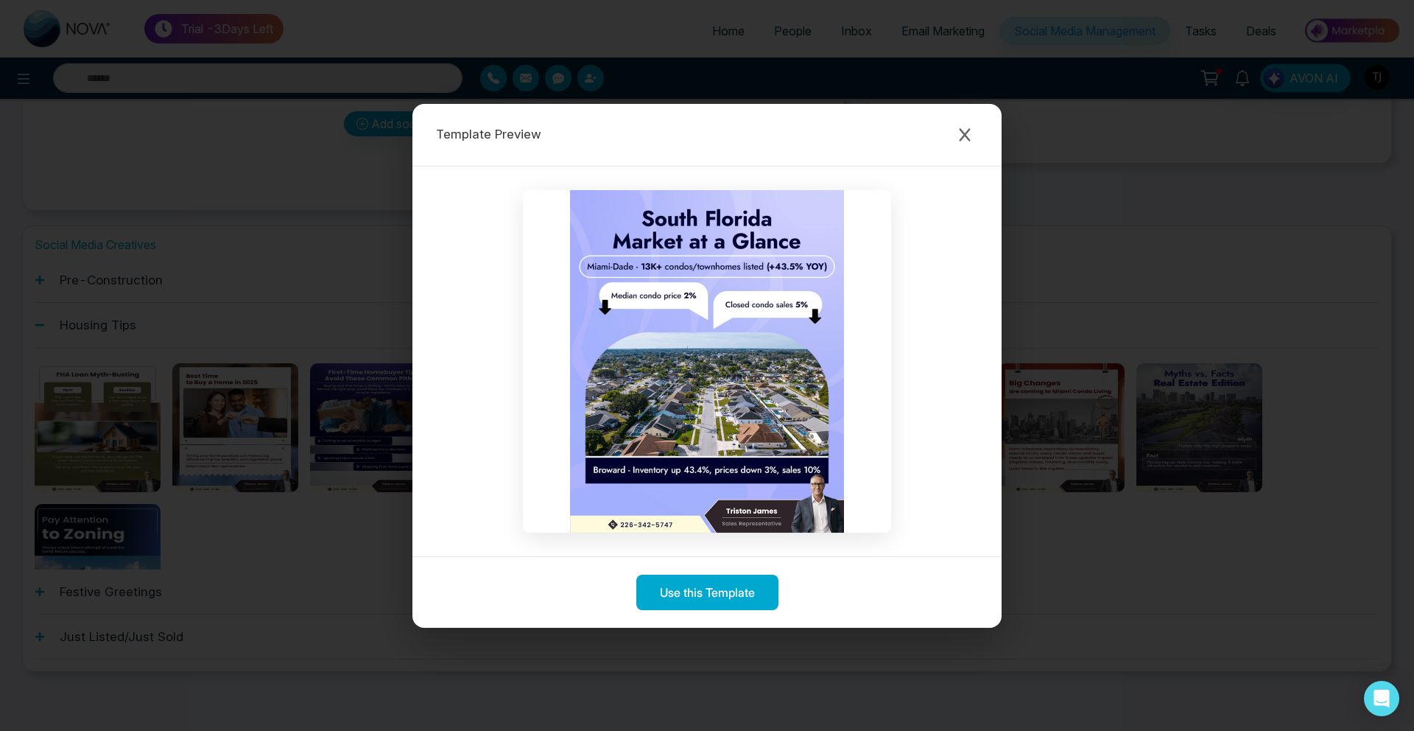
click at [264, 234] on div "Template Preview Use this Template" at bounding box center [707, 365] width 1414 height 731
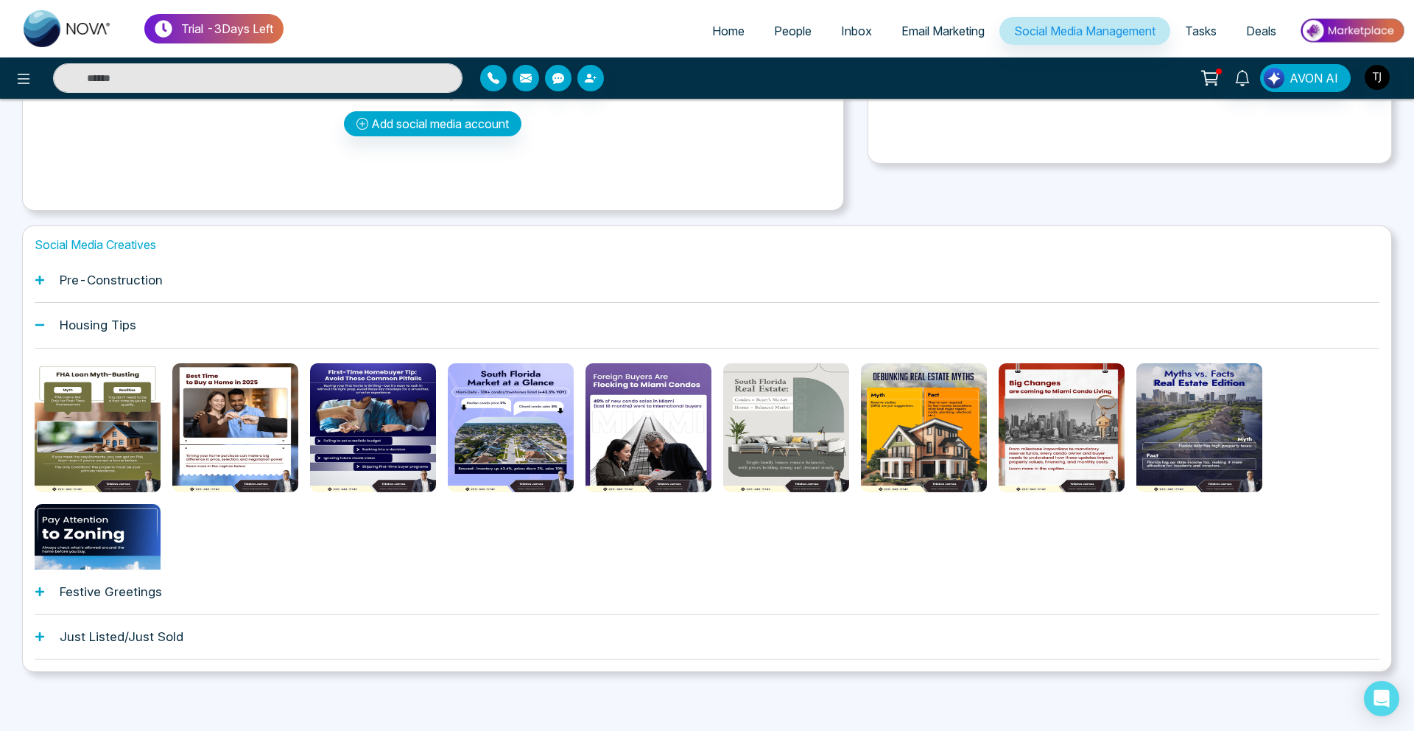
click at [138, 275] on h1 "Pre-Construction" at bounding box center [111, 280] width 103 height 15
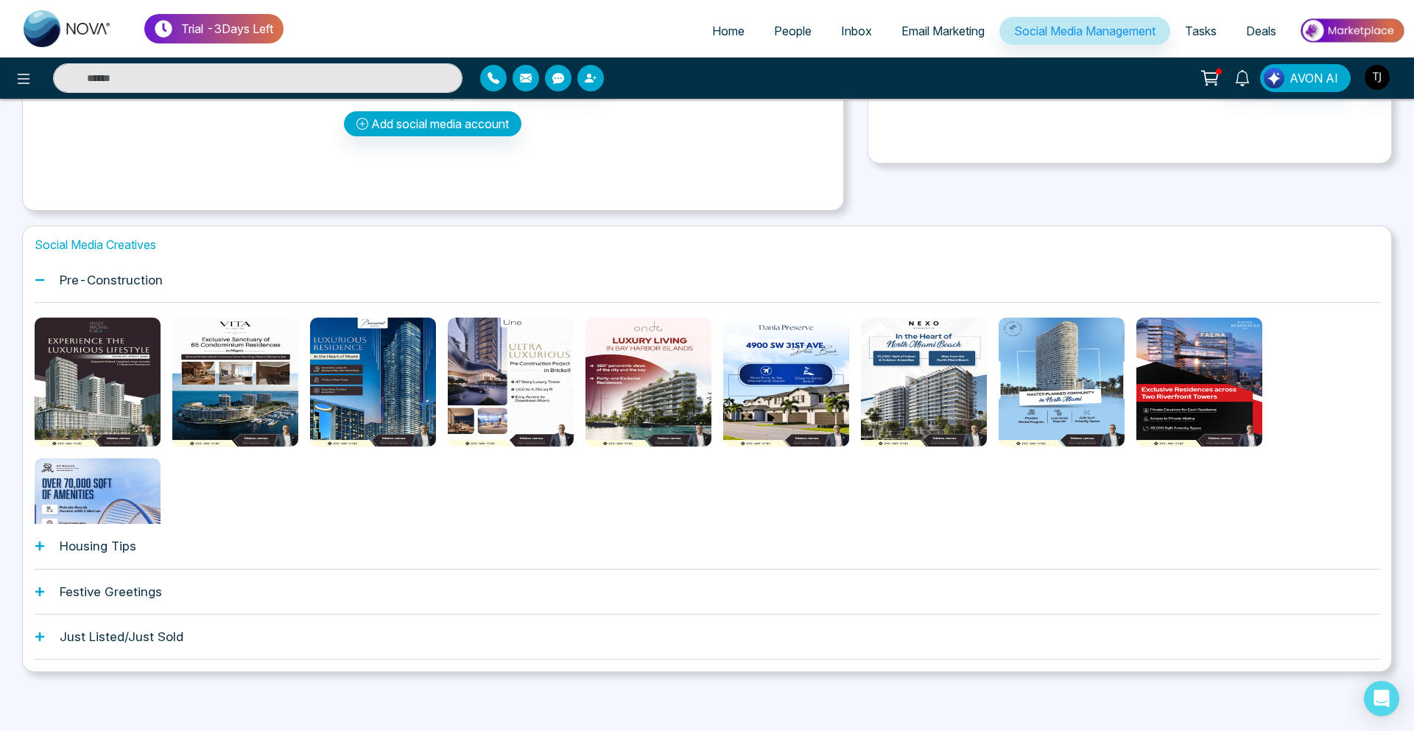
click at [243, 387] on button "Preview template" at bounding box center [235, 382] width 28 height 28
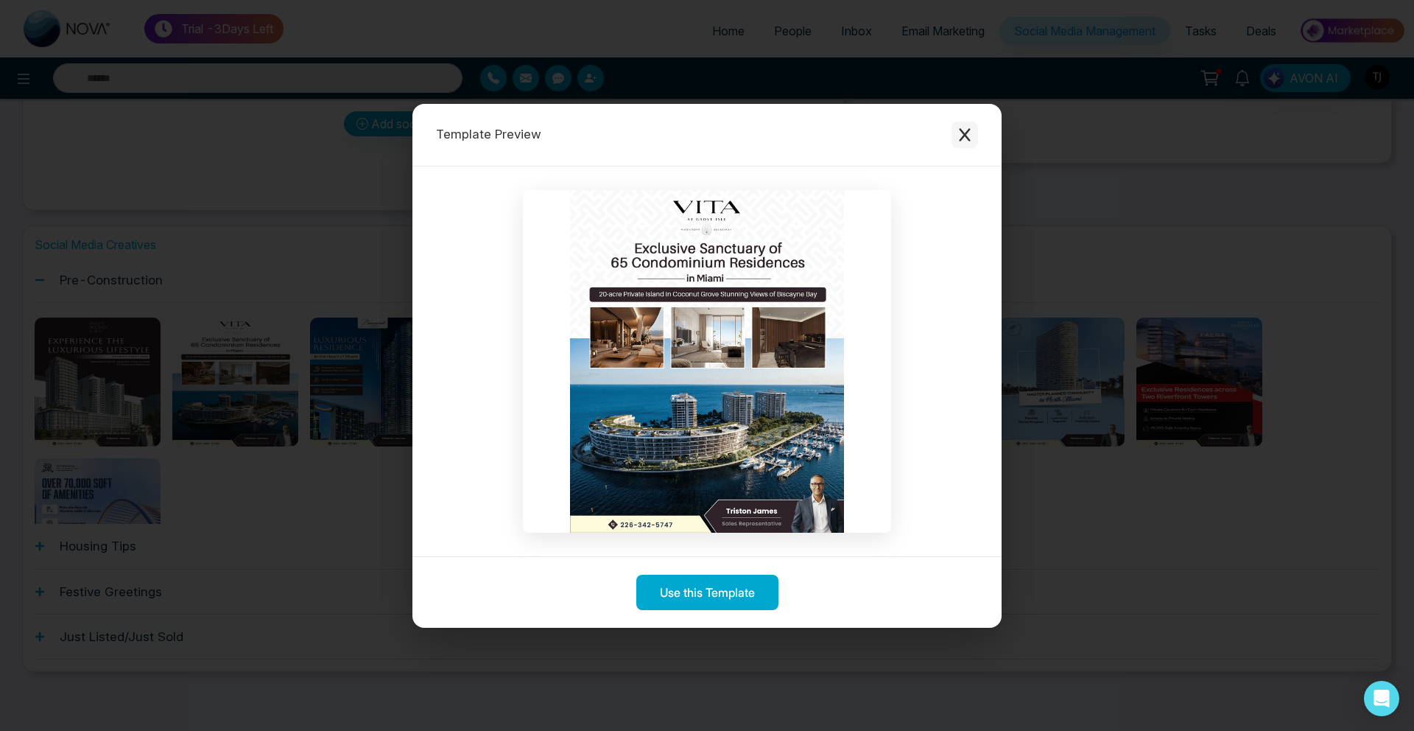
click at [958, 126] on button "Close modal" at bounding box center [965, 135] width 27 height 27
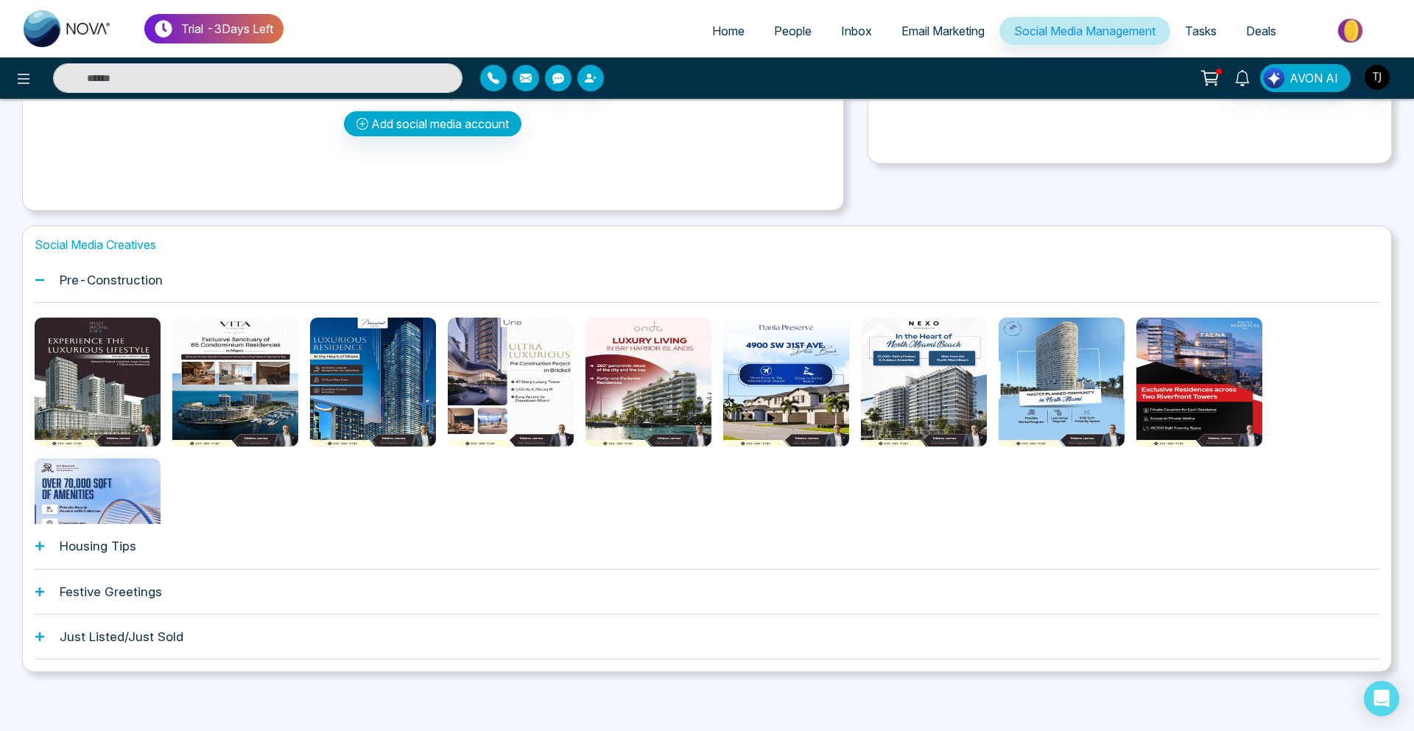
click at [973, 21] on link "Email Marketing" at bounding box center [943, 31] width 113 height 28
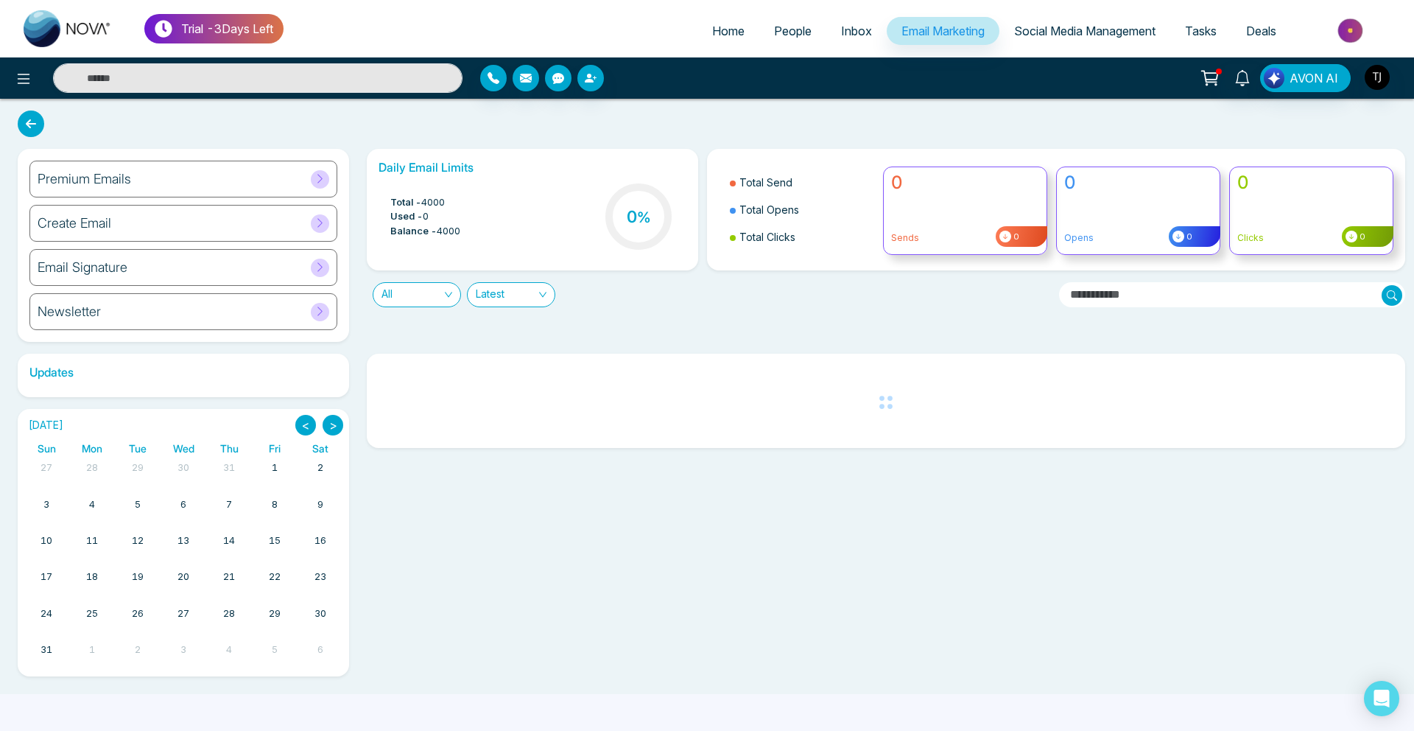
click at [88, 172] on h6 "Premium Emails" at bounding box center [85, 179] width 94 height 16
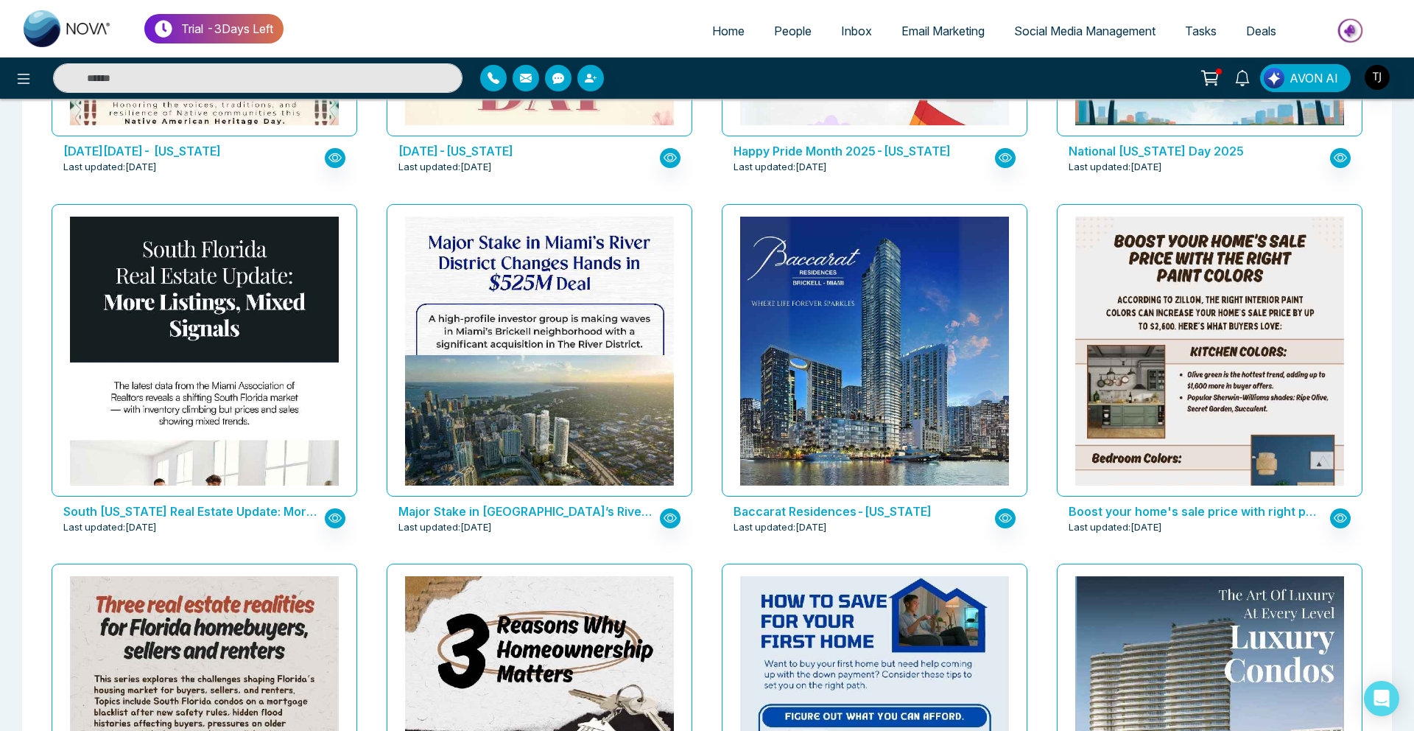
scroll to position [1803, 0]
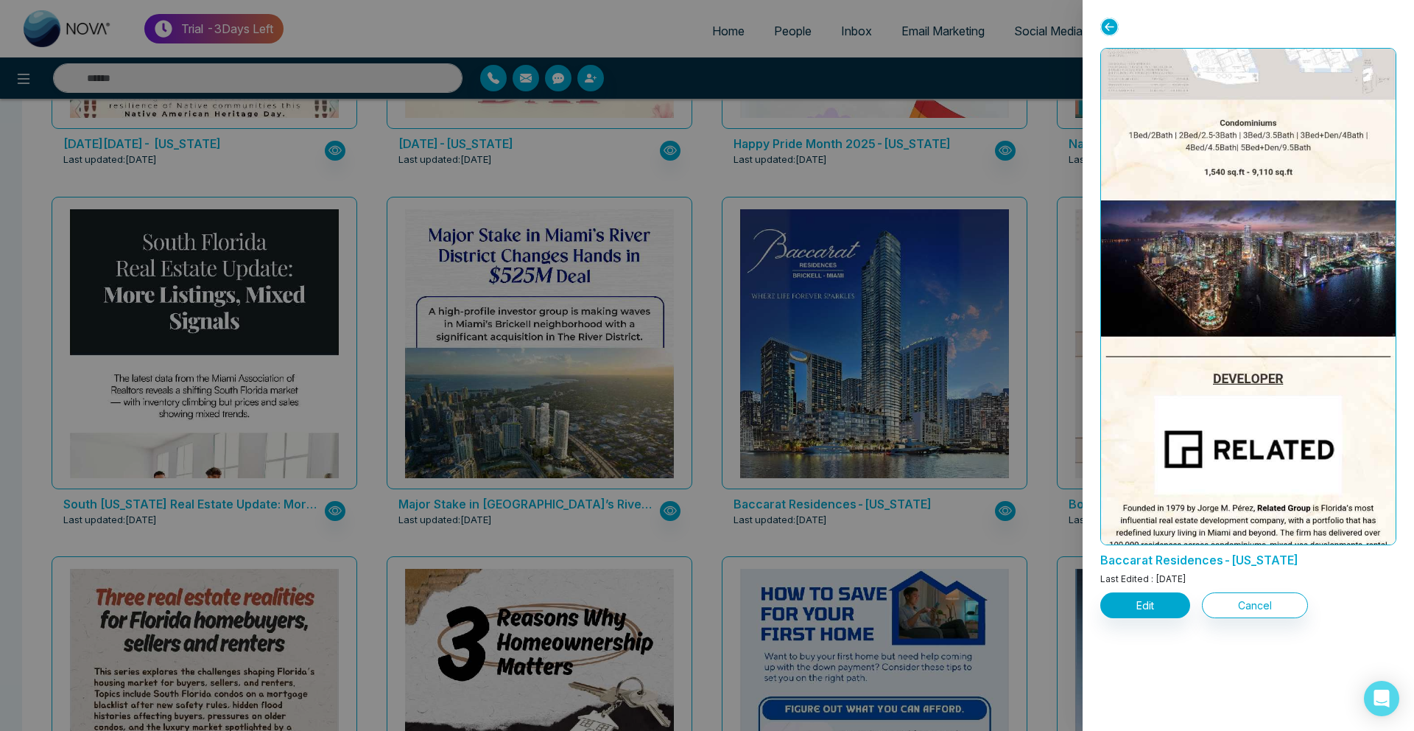
scroll to position [1481, 0]
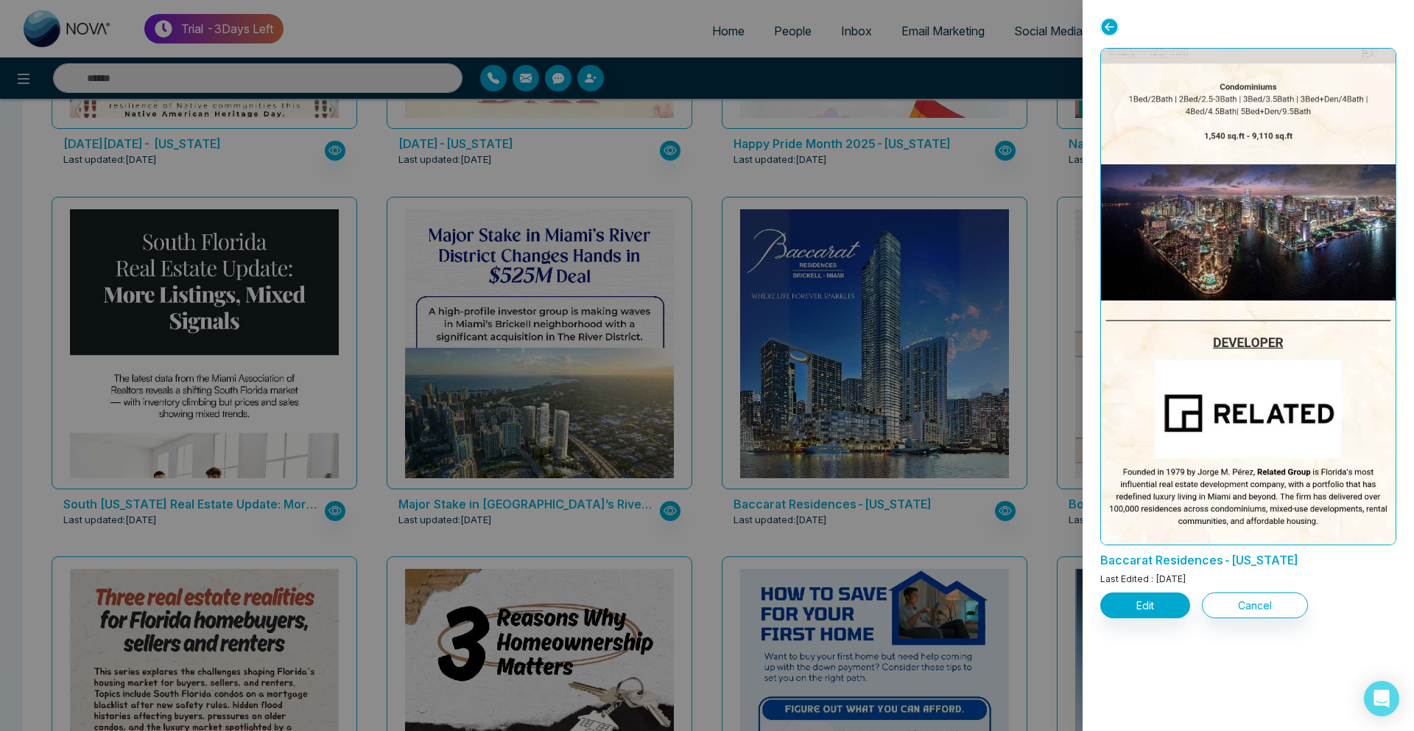
click at [957, 113] on div at bounding box center [707, 365] width 1414 height 731
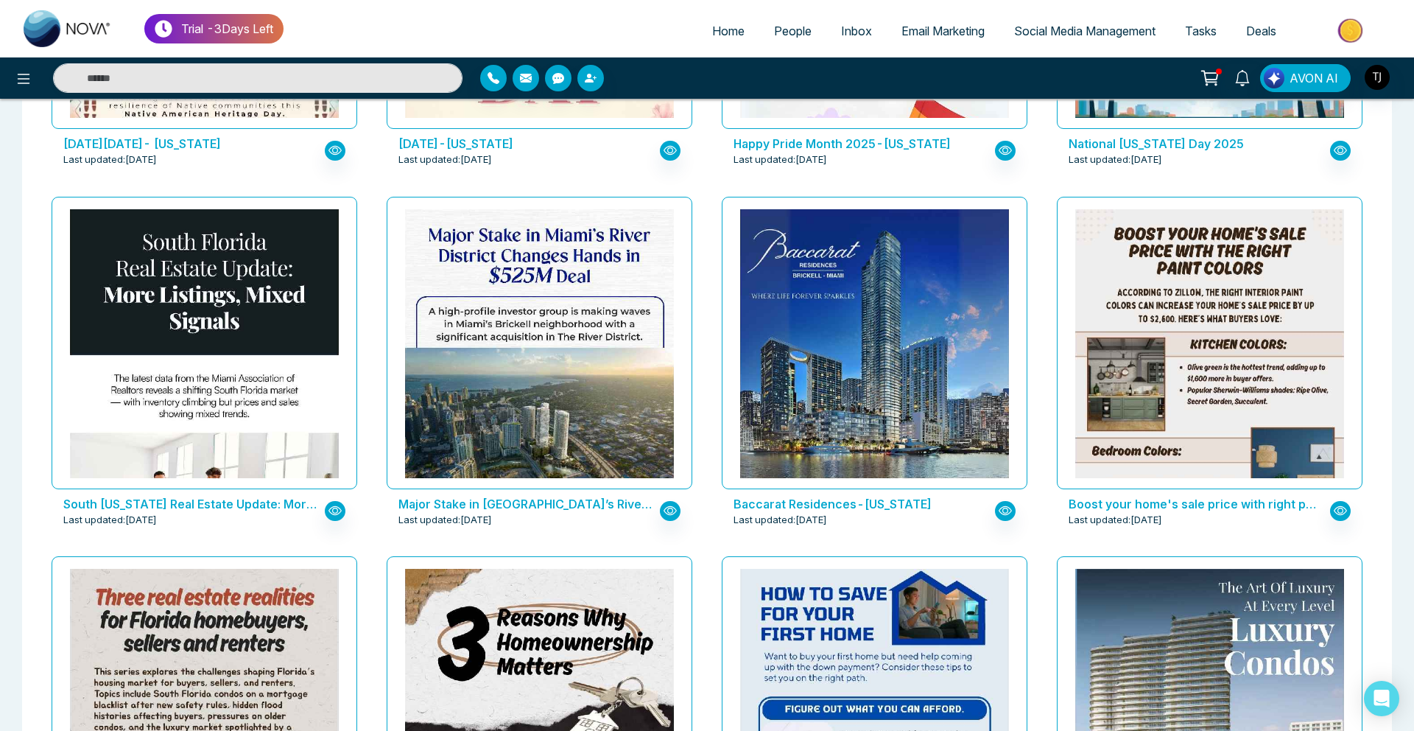
click at [1268, 28] on span "Deals" at bounding box center [1261, 31] width 30 height 15
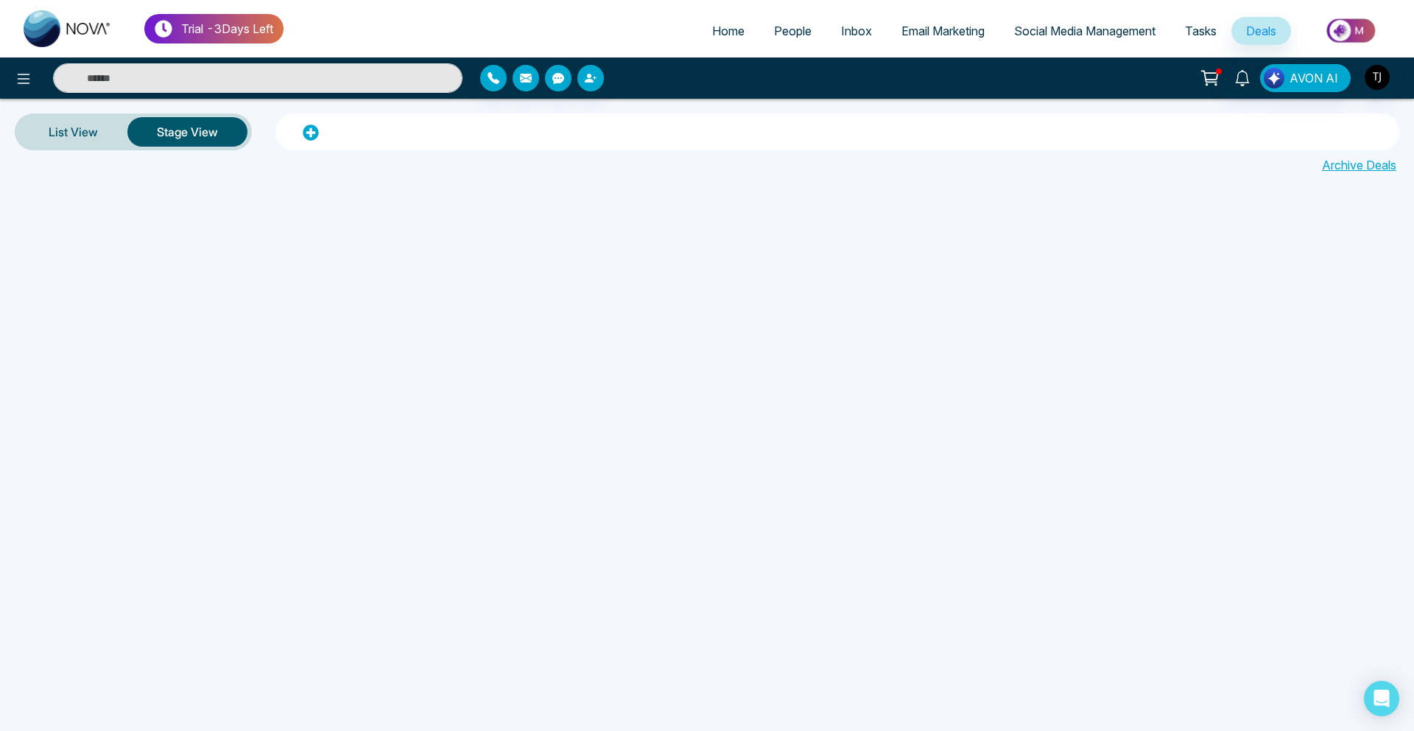
drag, startPoint x: 661, startPoint y: 28, endPoint x: 338, endPoint y: 61, distance: 324.3
click at [338, 61] on div "Trial - 3 Days Left Home People Inbox Email Marketing Social Media Management T…" at bounding box center [707, 49] width 1414 height 99
click at [303, 123] on div at bounding box center [311, 132] width 16 height 18
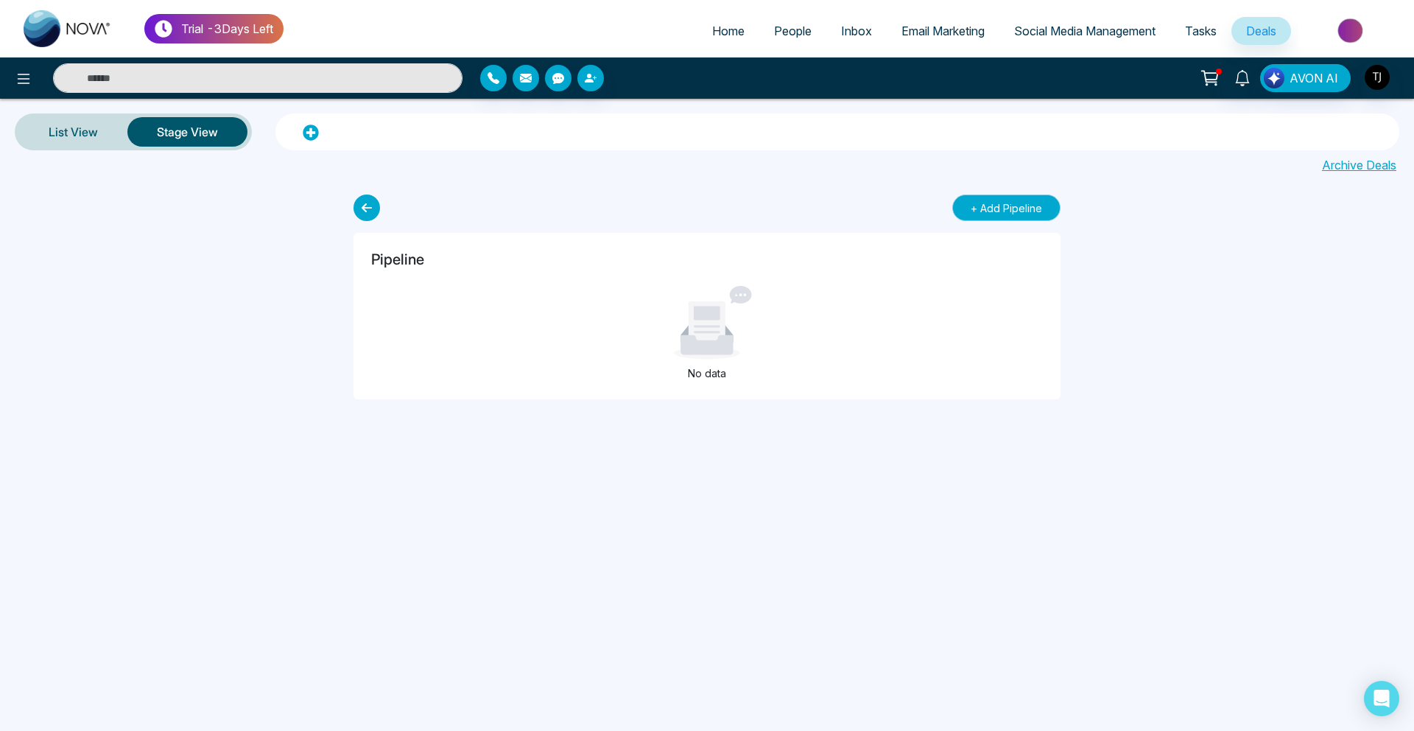
click at [997, 212] on button "+ Add Pipeline" at bounding box center [1006, 207] width 108 height 27
click at [707, 212] on input "text" at bounding box center [648, 207] width 523 height 26
type input "**"
click at [957, 212] on button "Save" at bounding box center [953, 207] width 62 height 26
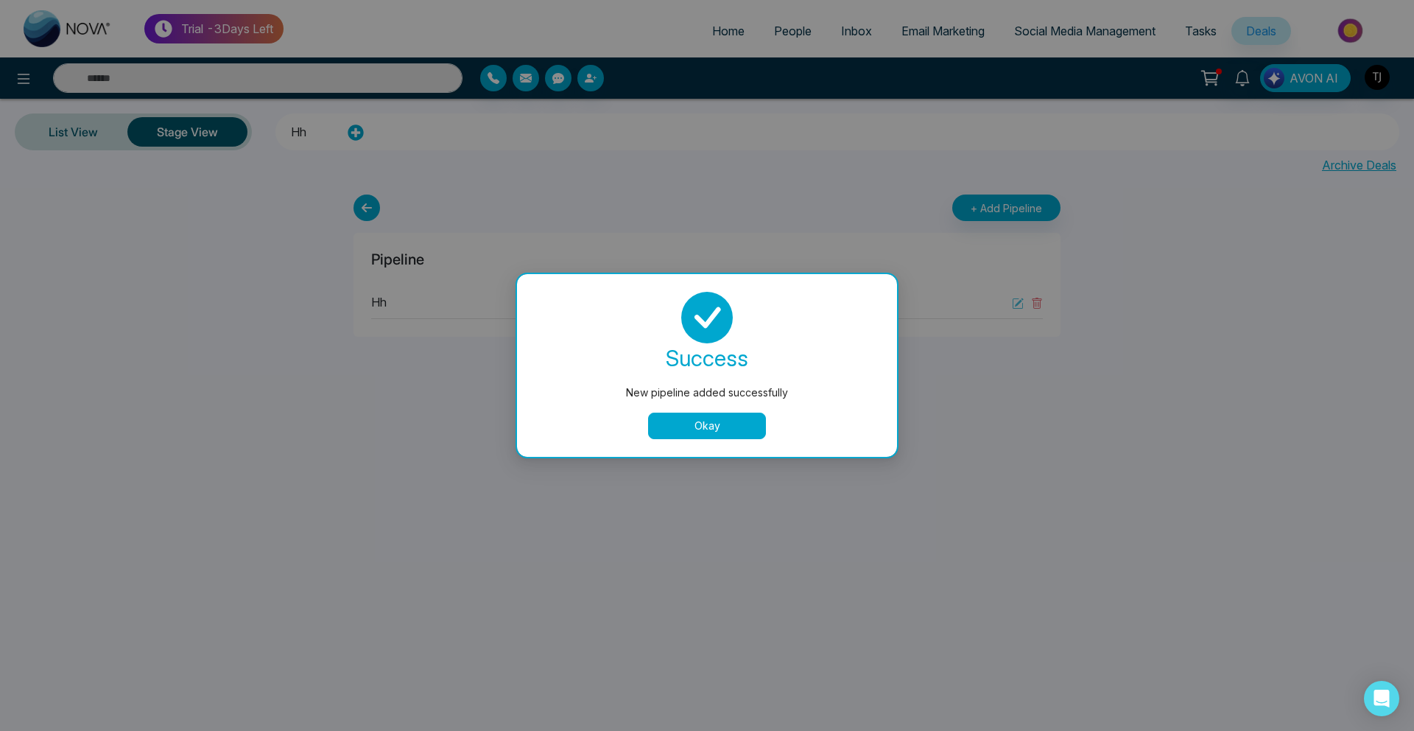
click at [702, 430] on button "Okay" at bounding box center [707, 425] width 118 height 27
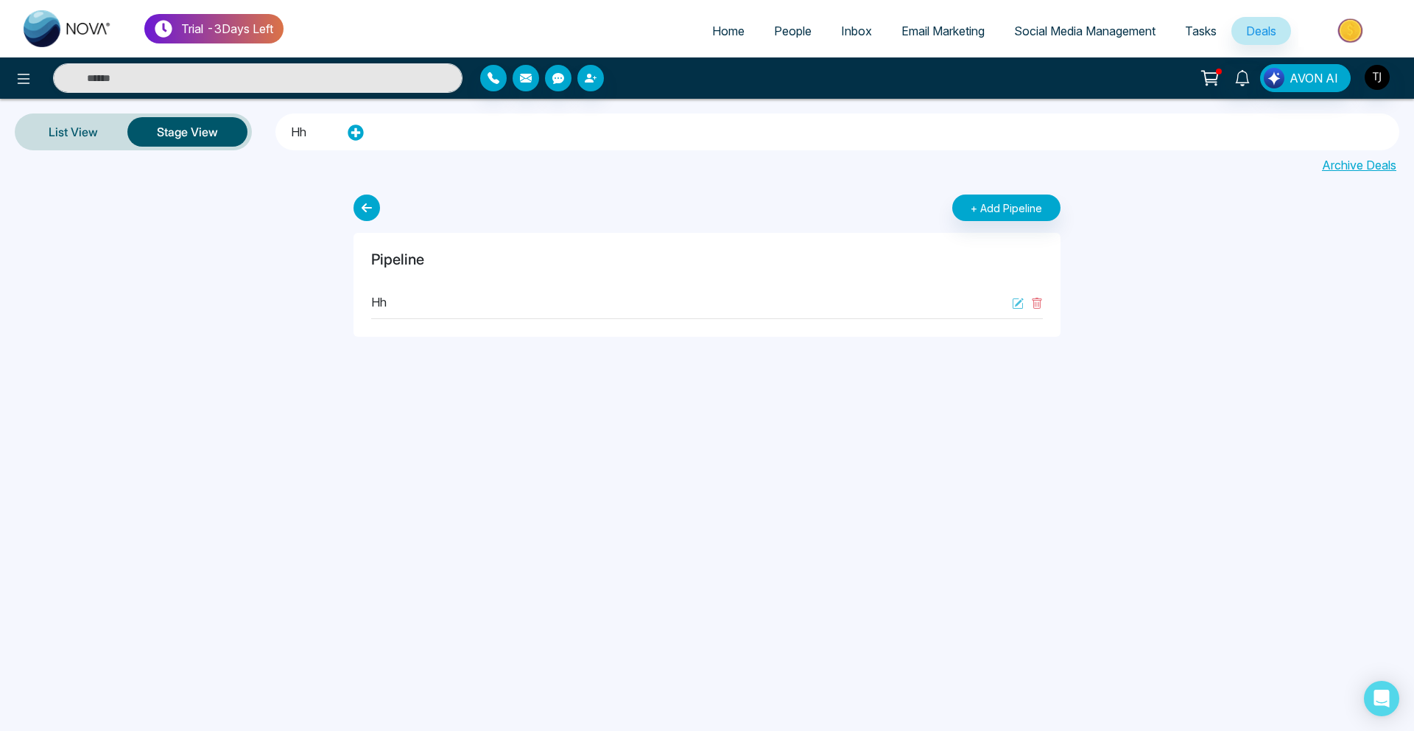
click at [284, 124] on ul "hh" at bounding box center [308, 131] width 56 height 29
click at [295, 124] on li "hh" at bounding box center [298, 129] width 15 height 25
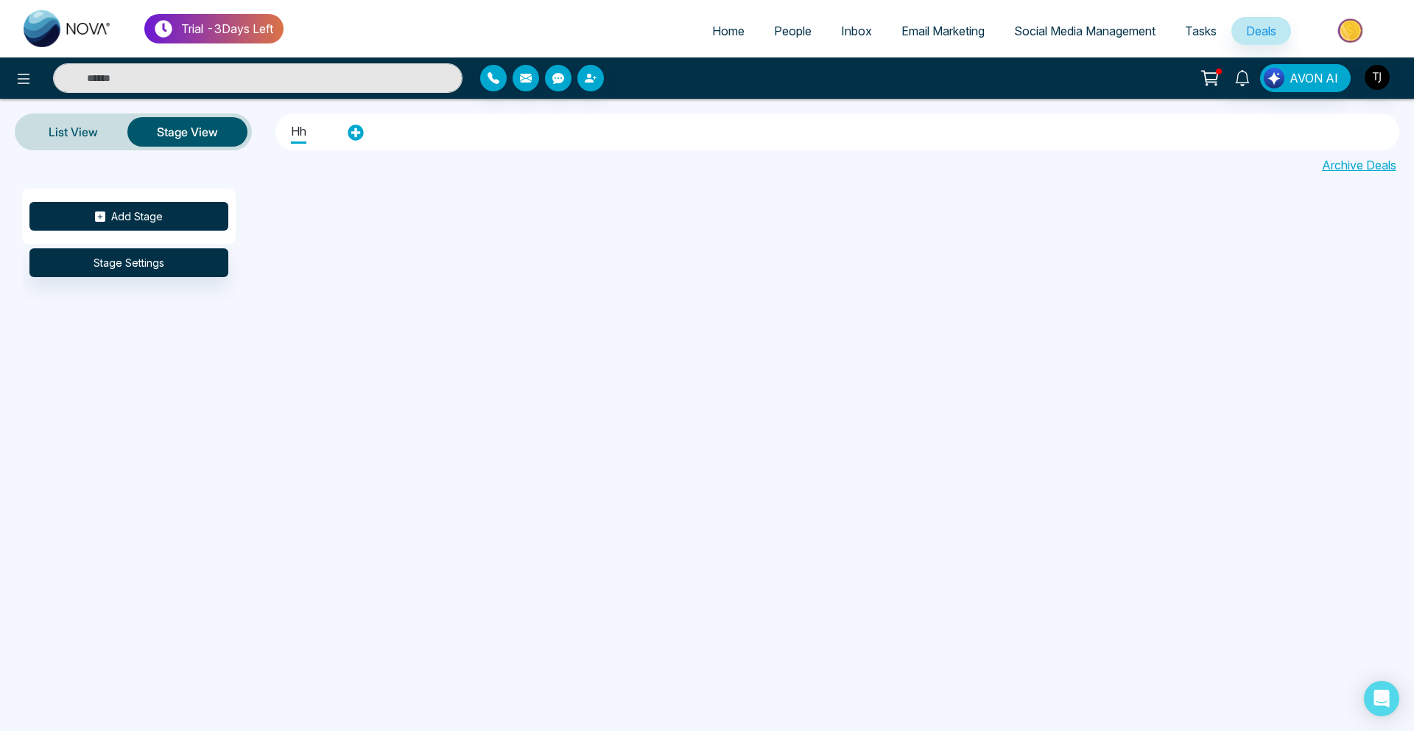
click at [105, 225] on button "Add Stage" at bounding box center [128, 216] width 199 height 29
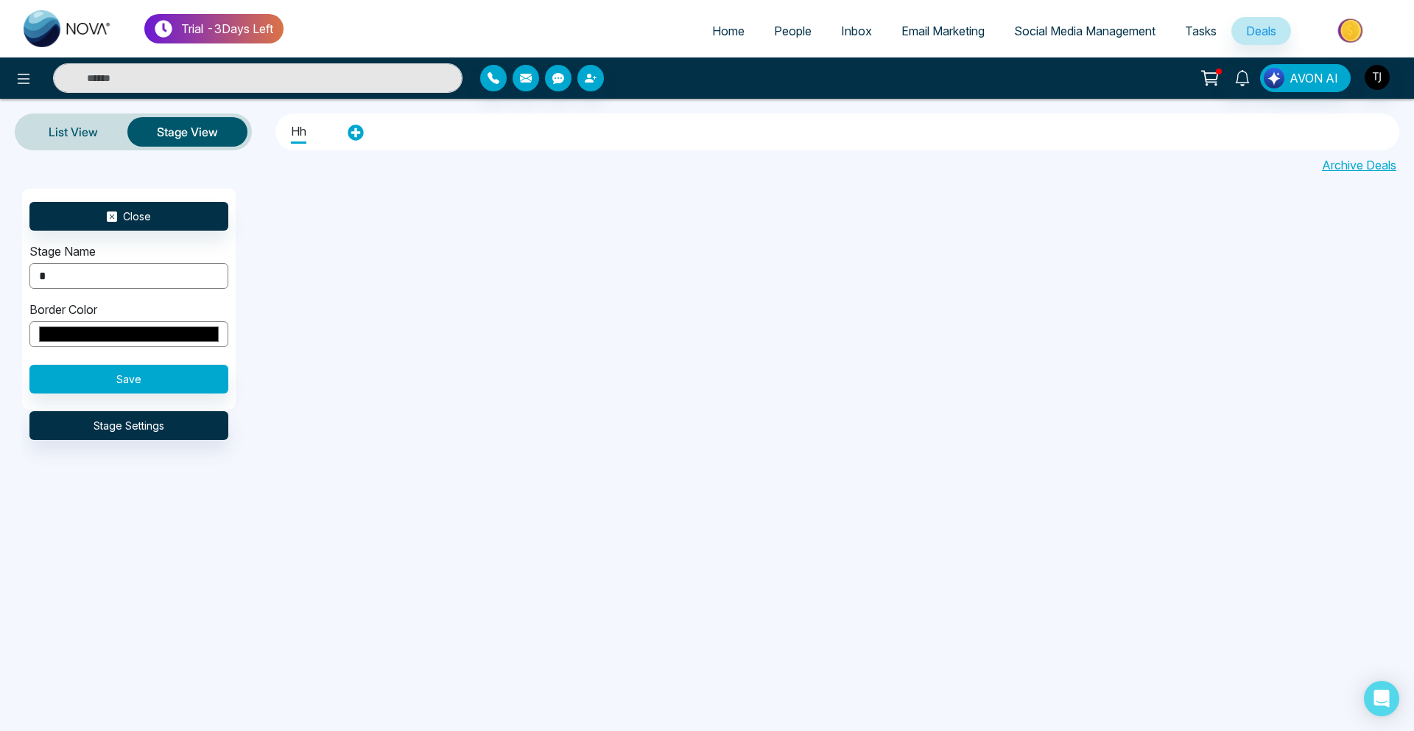
type input "*"
click at [125, 389] on button "Save" at bounding box center [128, 379] width 199 height 29
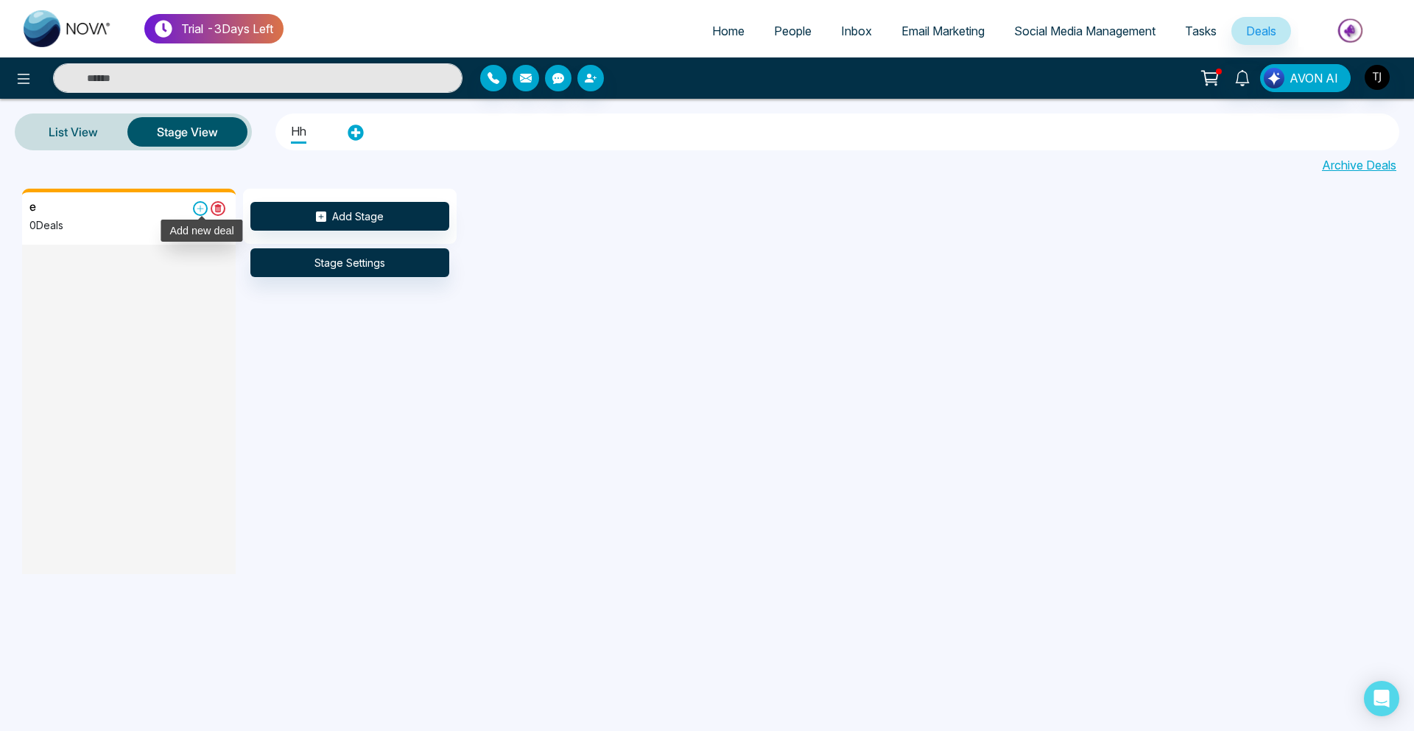
click at [203, 213] on icon at bounding box center [200, 208] width 15 height 15
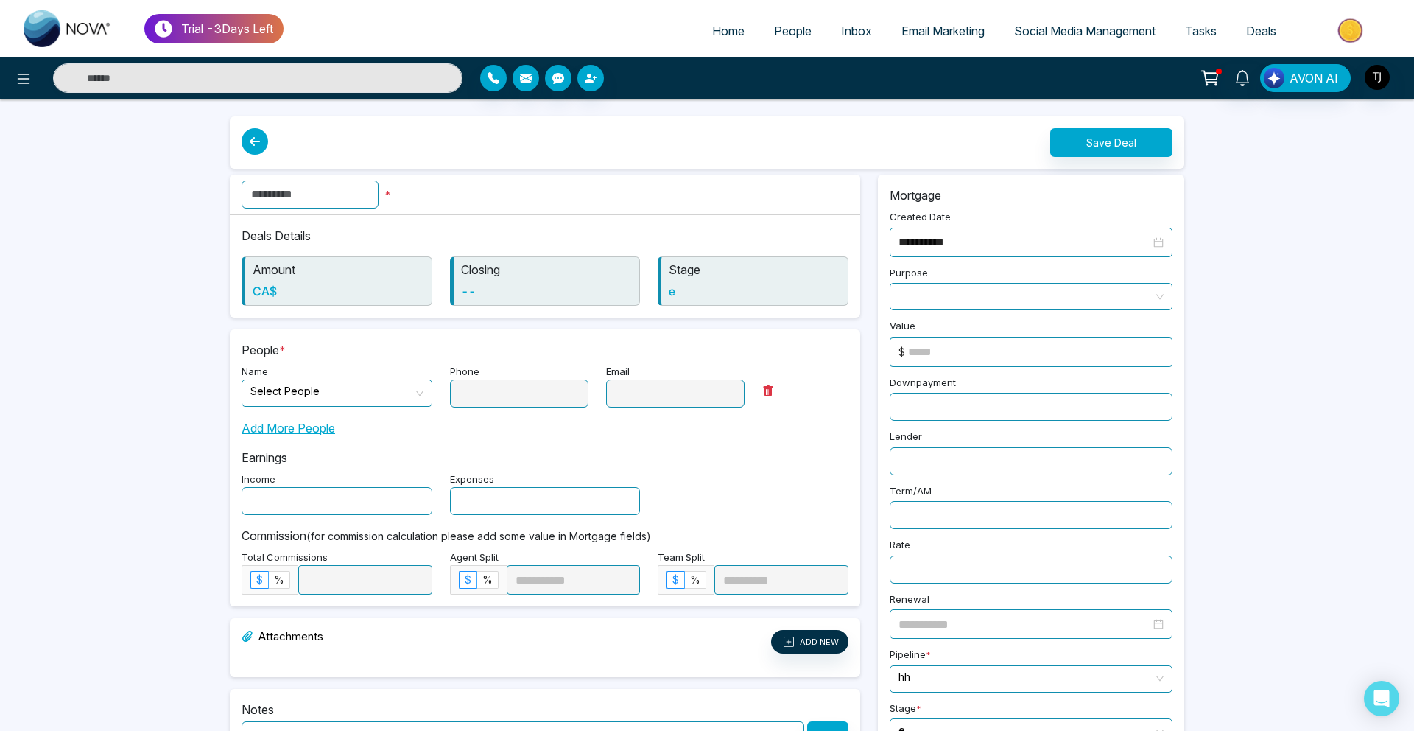
click at [901, 35] on span "Email Marketing" at bounding box center [942, 31] width 83 height 15
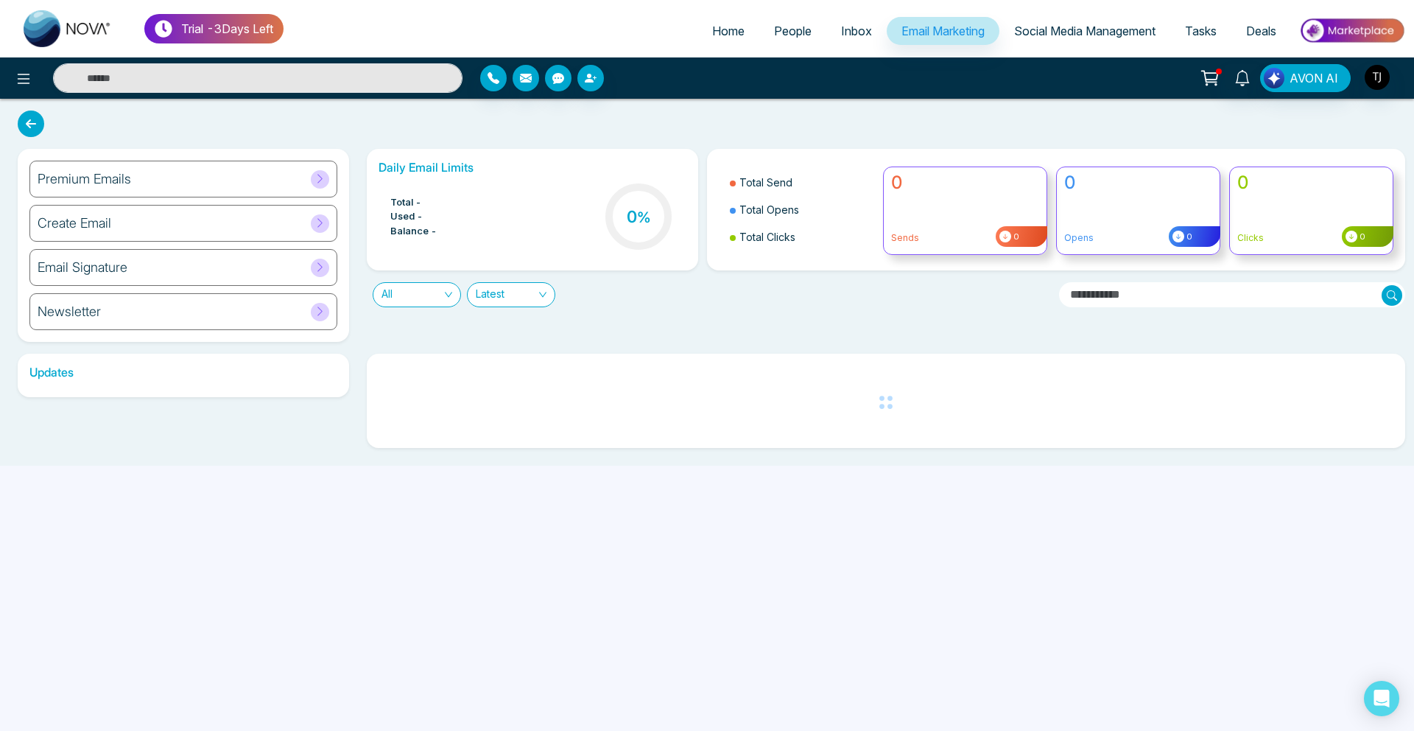
click at [205, 168] on div "Premium Emails" at bounding box center [183, 179] width 308 height 37
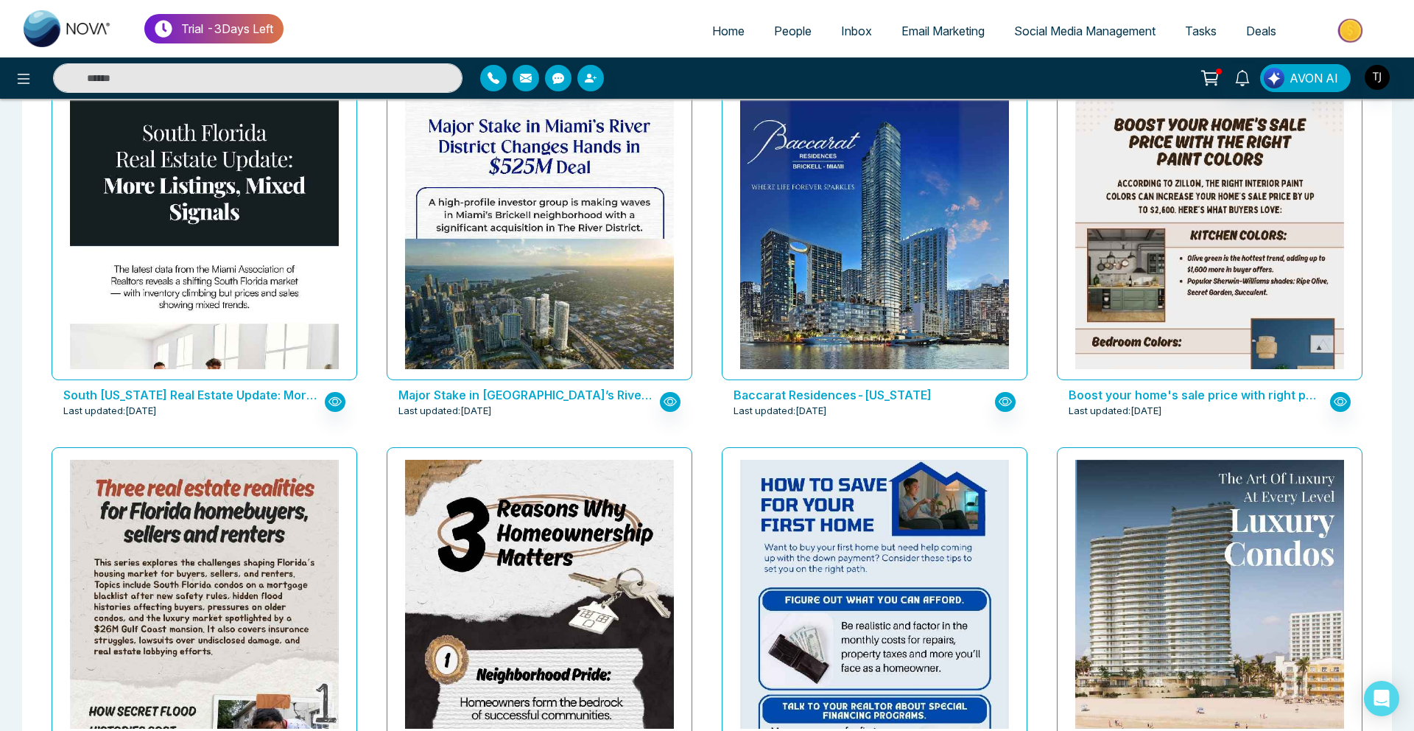
scroll to position [1913, 0]
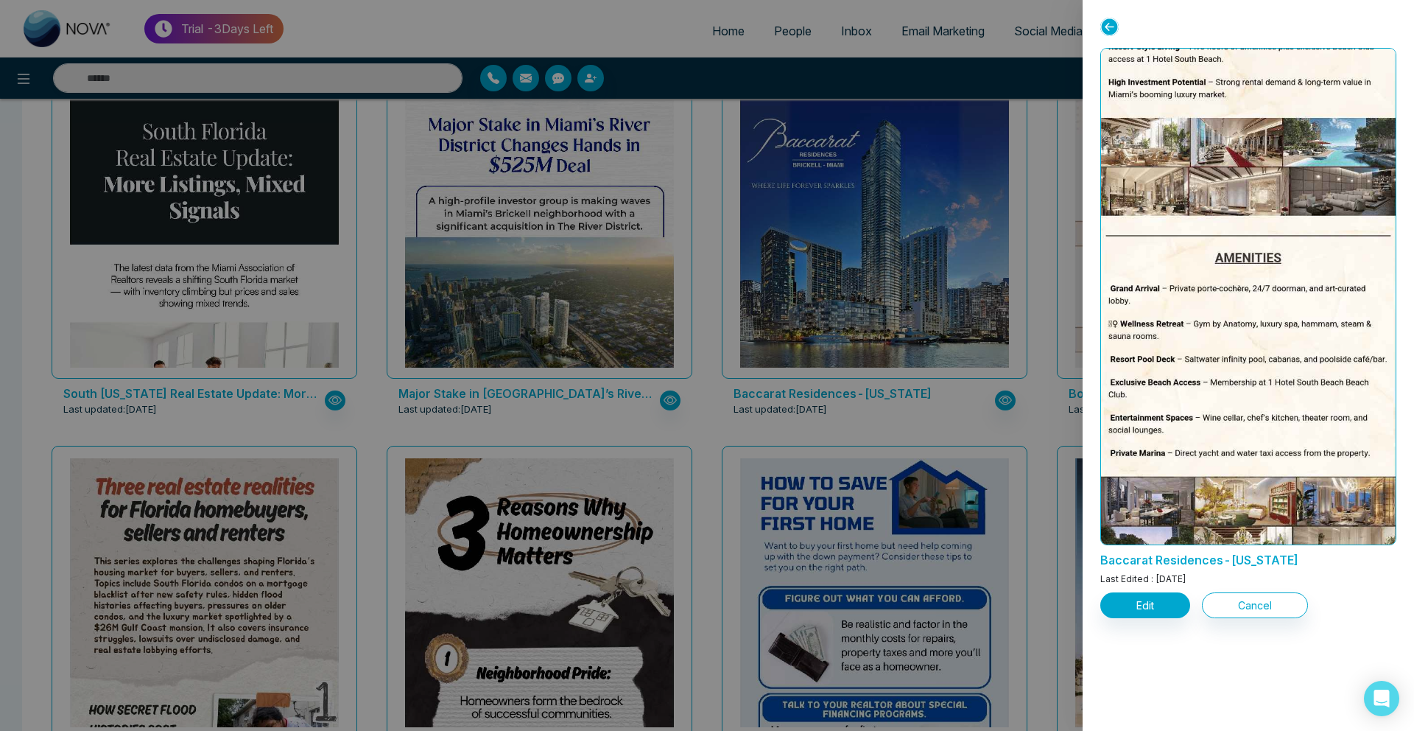
scroll to position [797, 0]
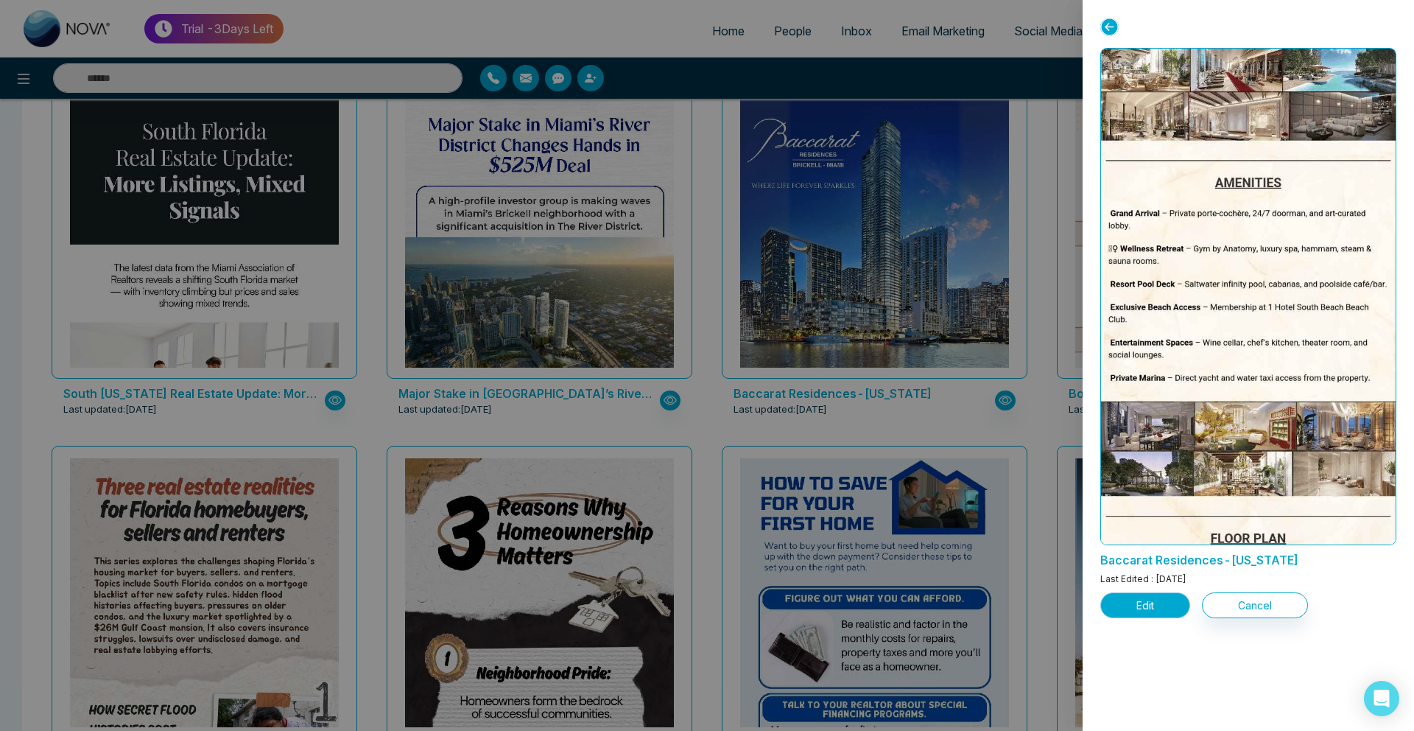
click at [1142, 595] on button "Edit" at bounding box center [1145, 605] width 90 height 26
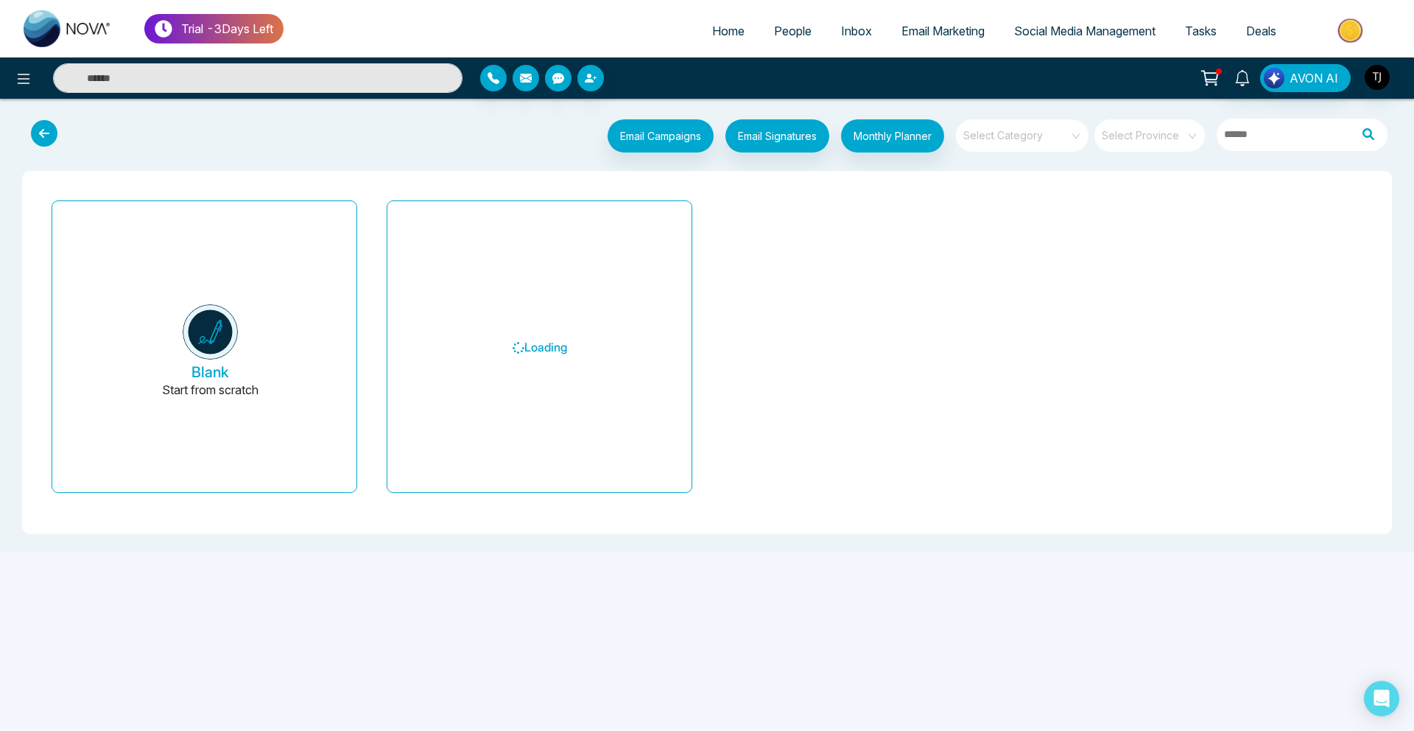
click at [949, 35] on span "Email Marketing" at bounding box center [942, 31] width 83 height 15
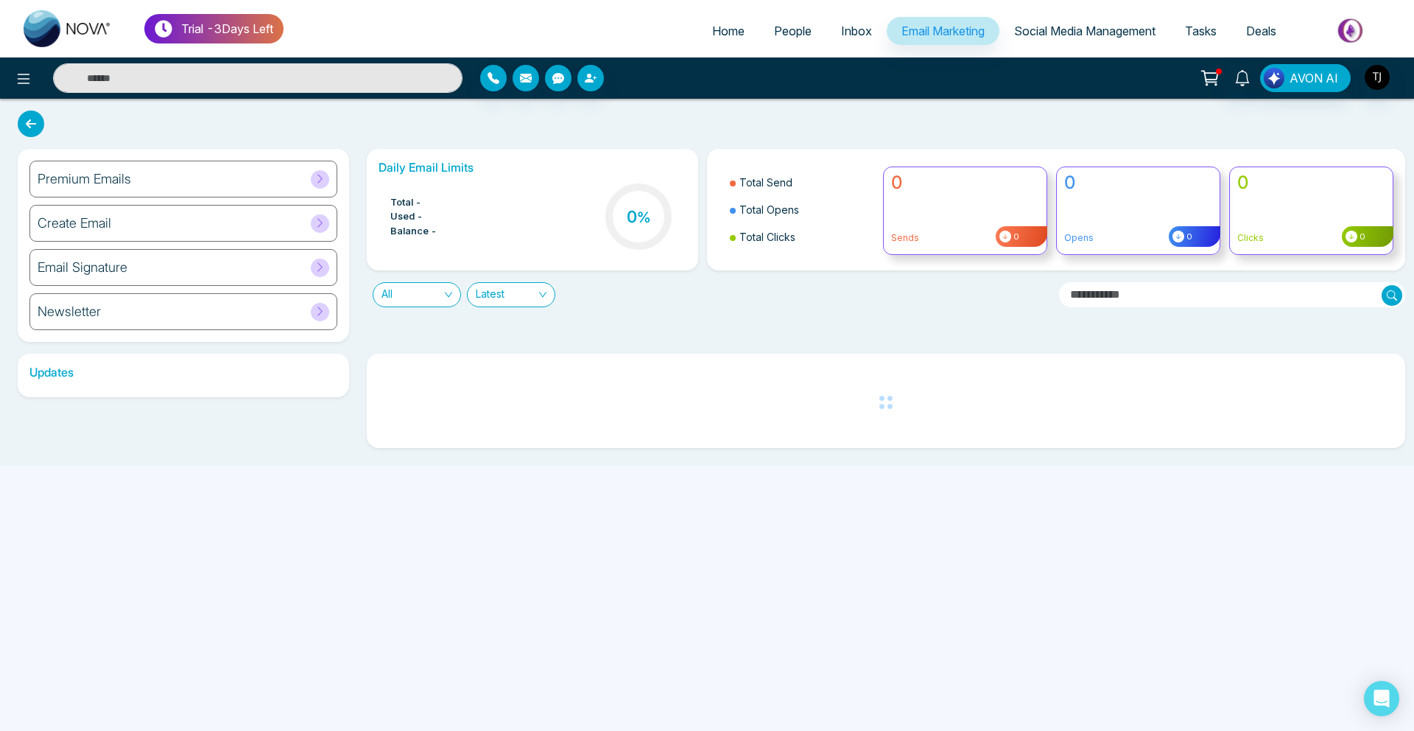
click at [155, 164] on div "Premium Emails" at bounding box center [183, 179] width 308 height 37
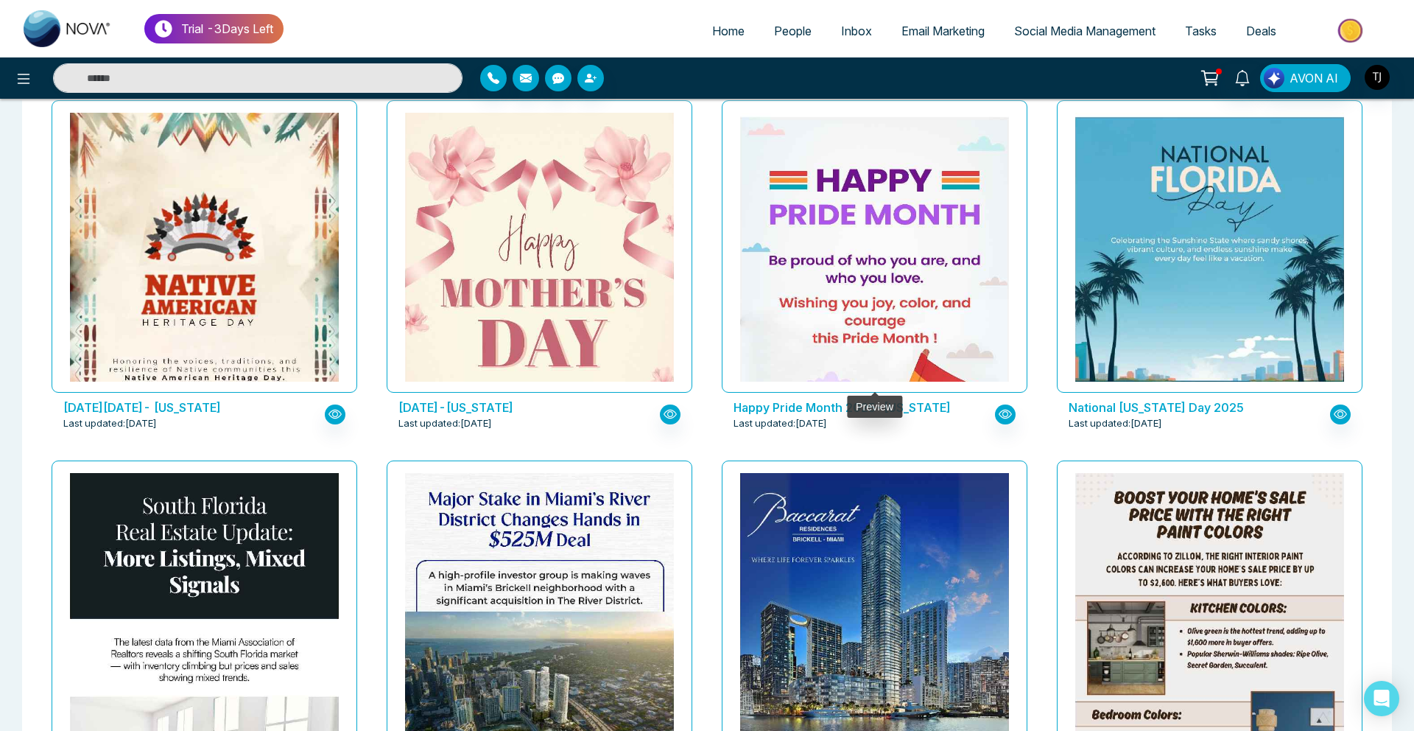
scroll to position [1621, 0]
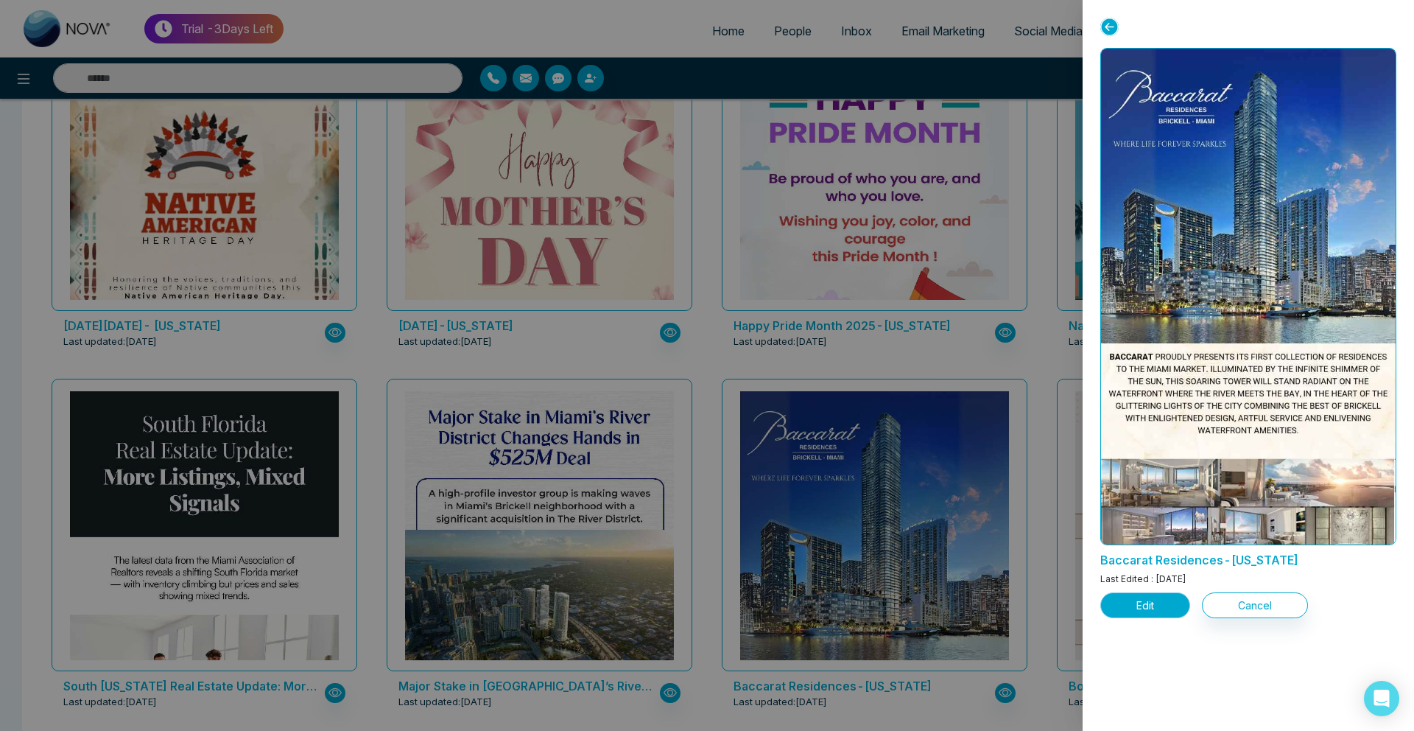
click at [1162, 592] on button "Edit" at bounding box center [1145, 605] width 90 height 26
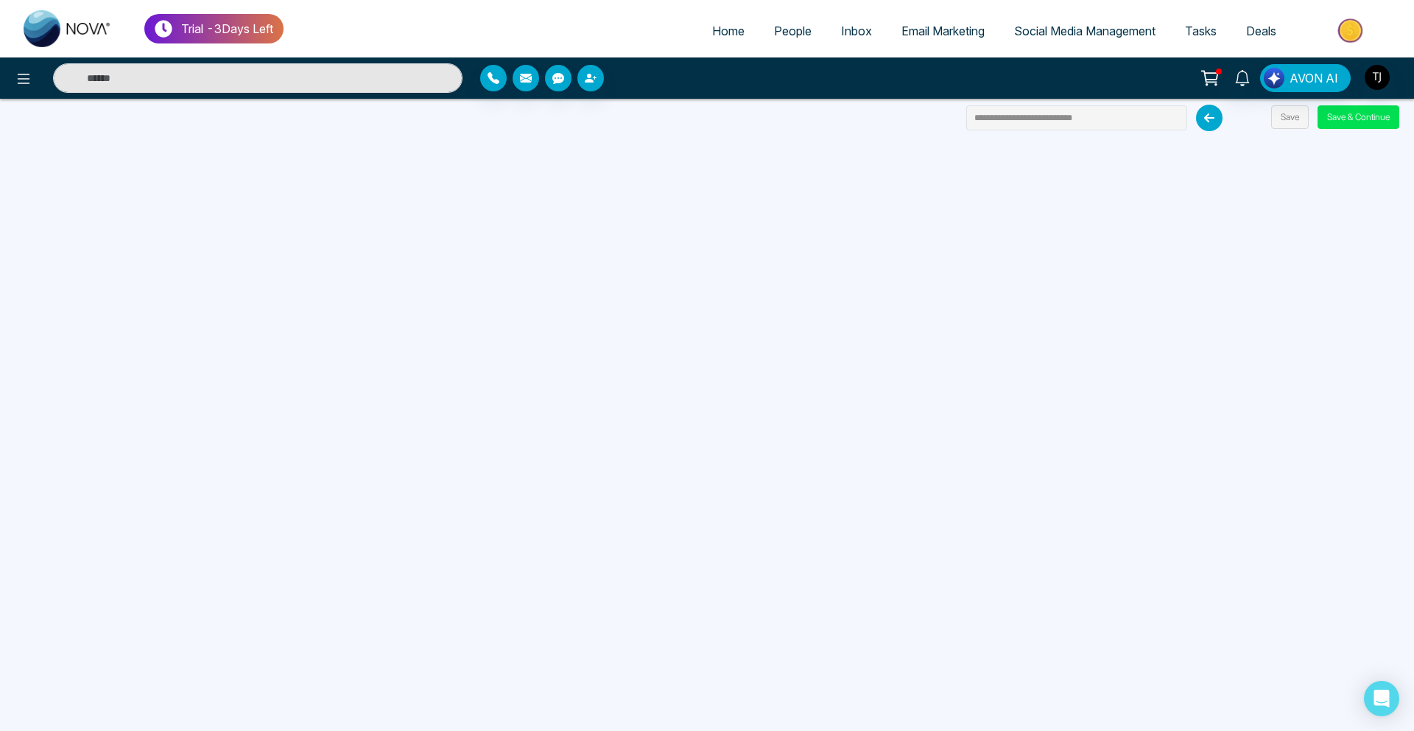
click at [1089, 38] on link "Social Media Management" at bounding box center [1084, 31] width 171 height 28
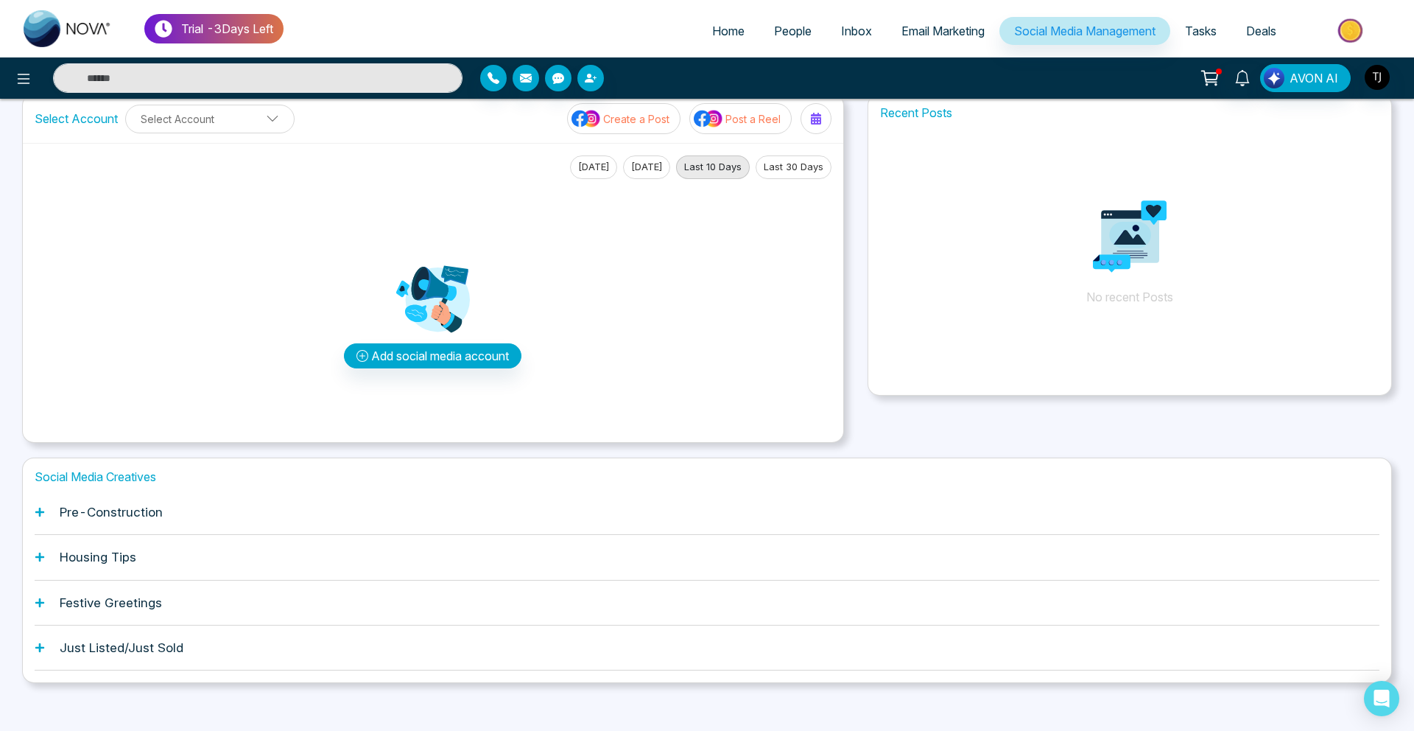
scroll to position [38, 0]
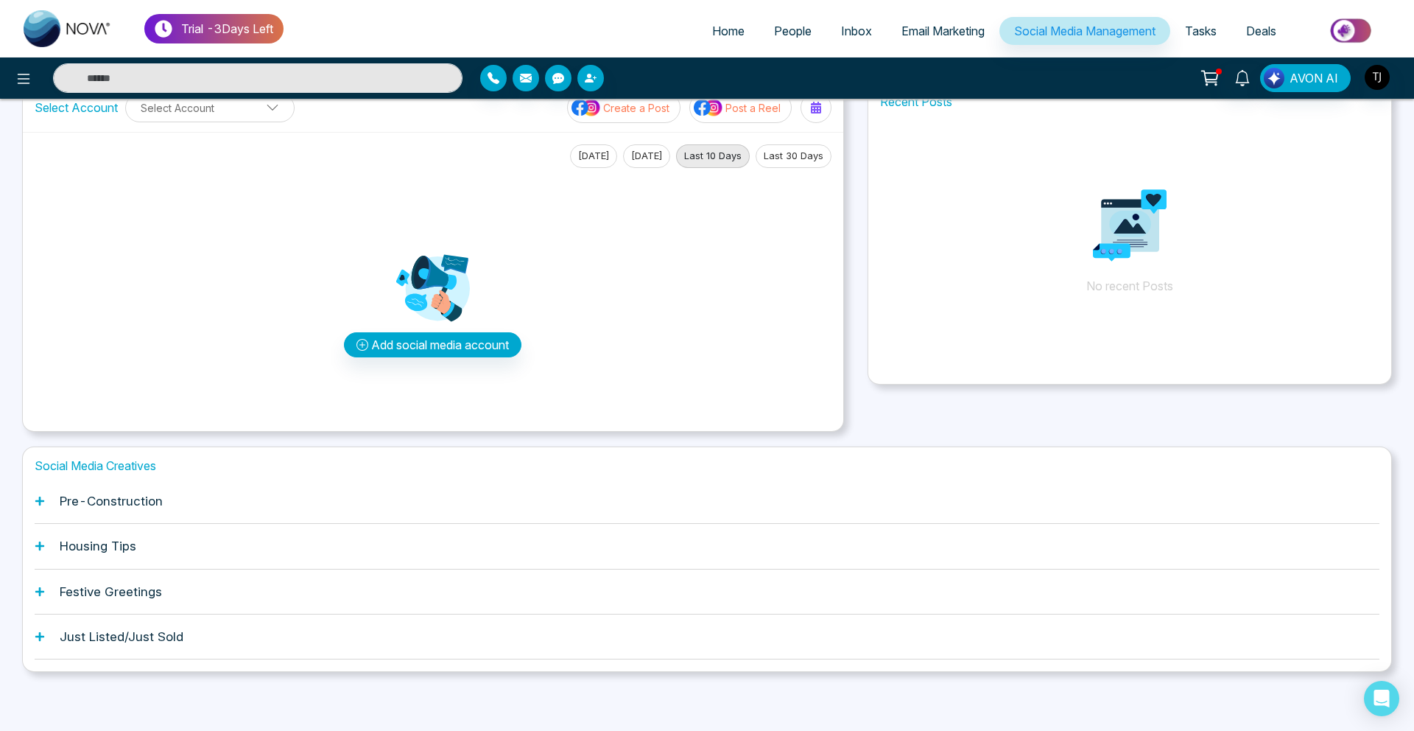
click at [172, 505] on div "Pre-Construction" at bounding box center [707, 501] width 1345 height 45
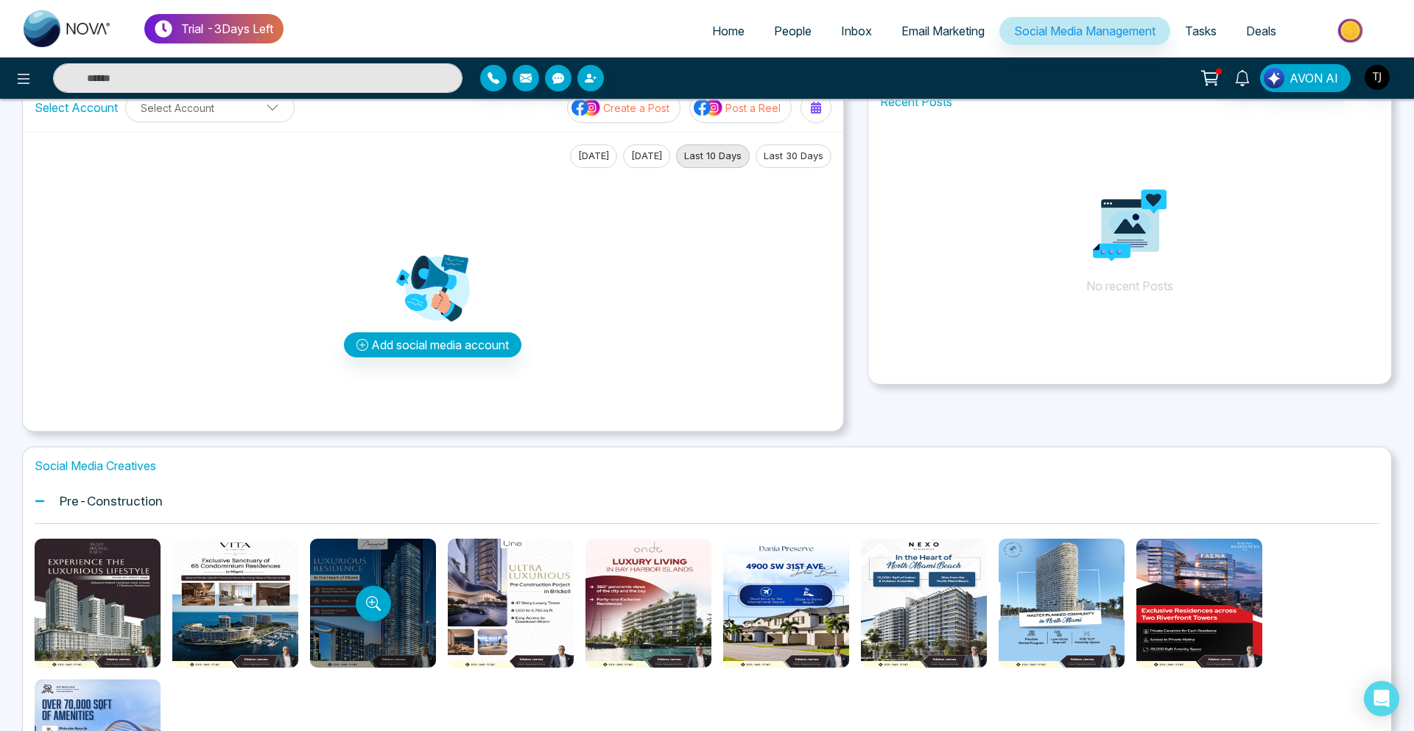
click at [360, 584] on div at bounding box center [373, 602] width 126 height 129
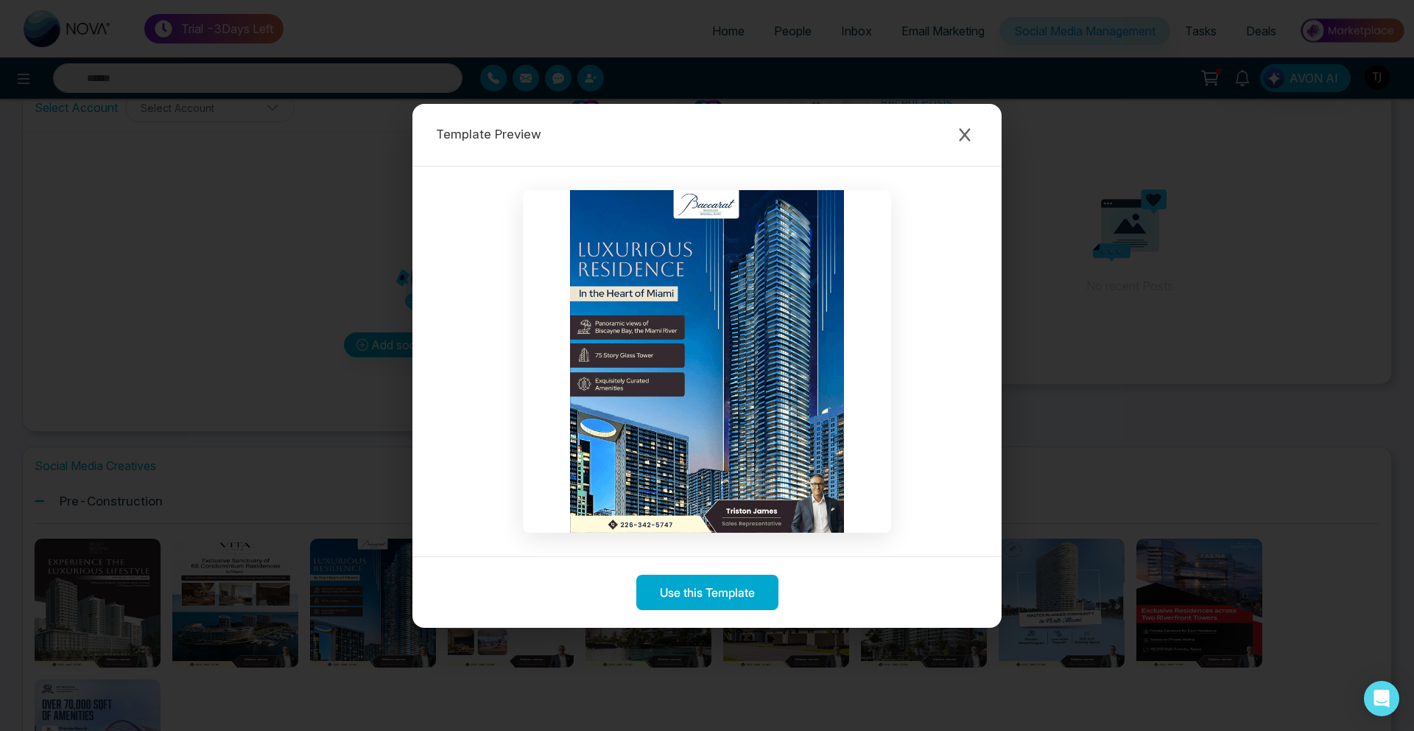
click at [242, 443] on div "Template Preview Use this Template" at bounding box center [707, 365] width 1414 height 731
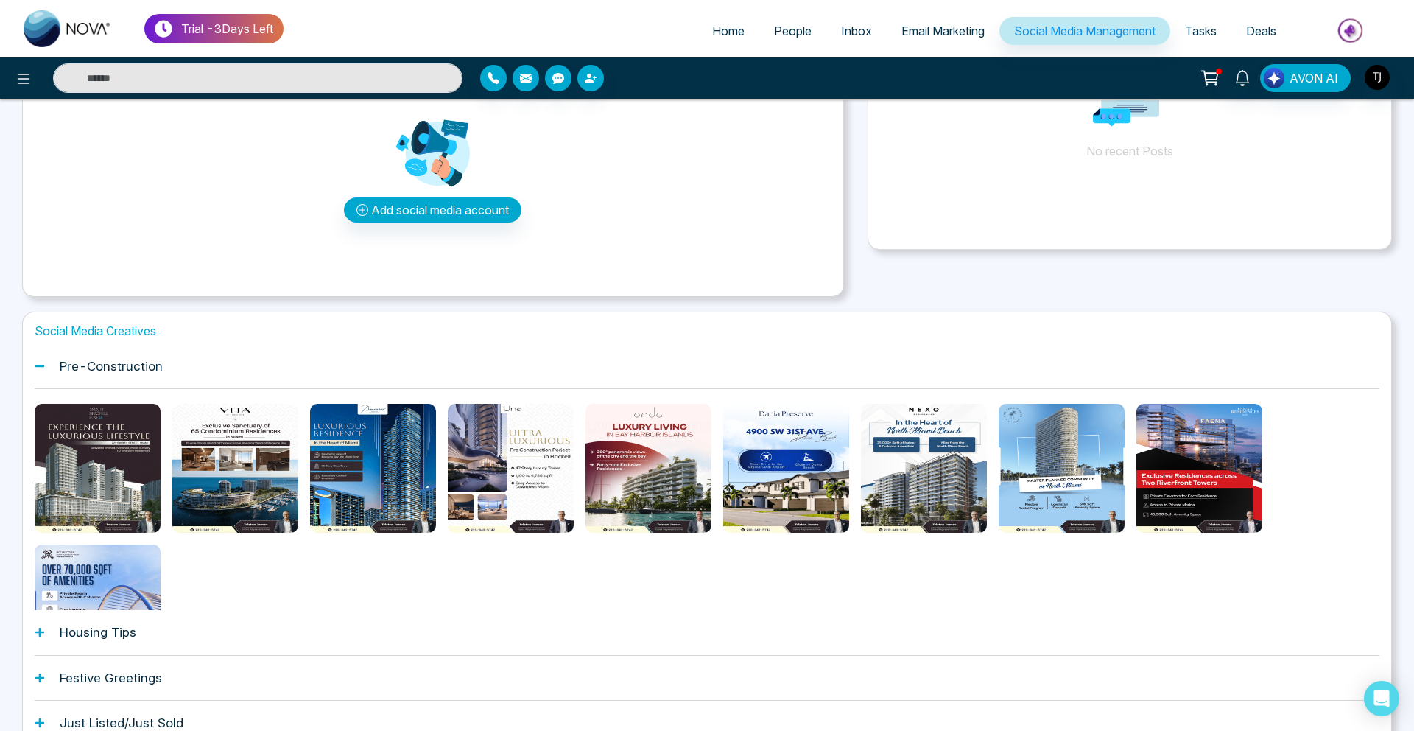
scroll to position [259, 0]
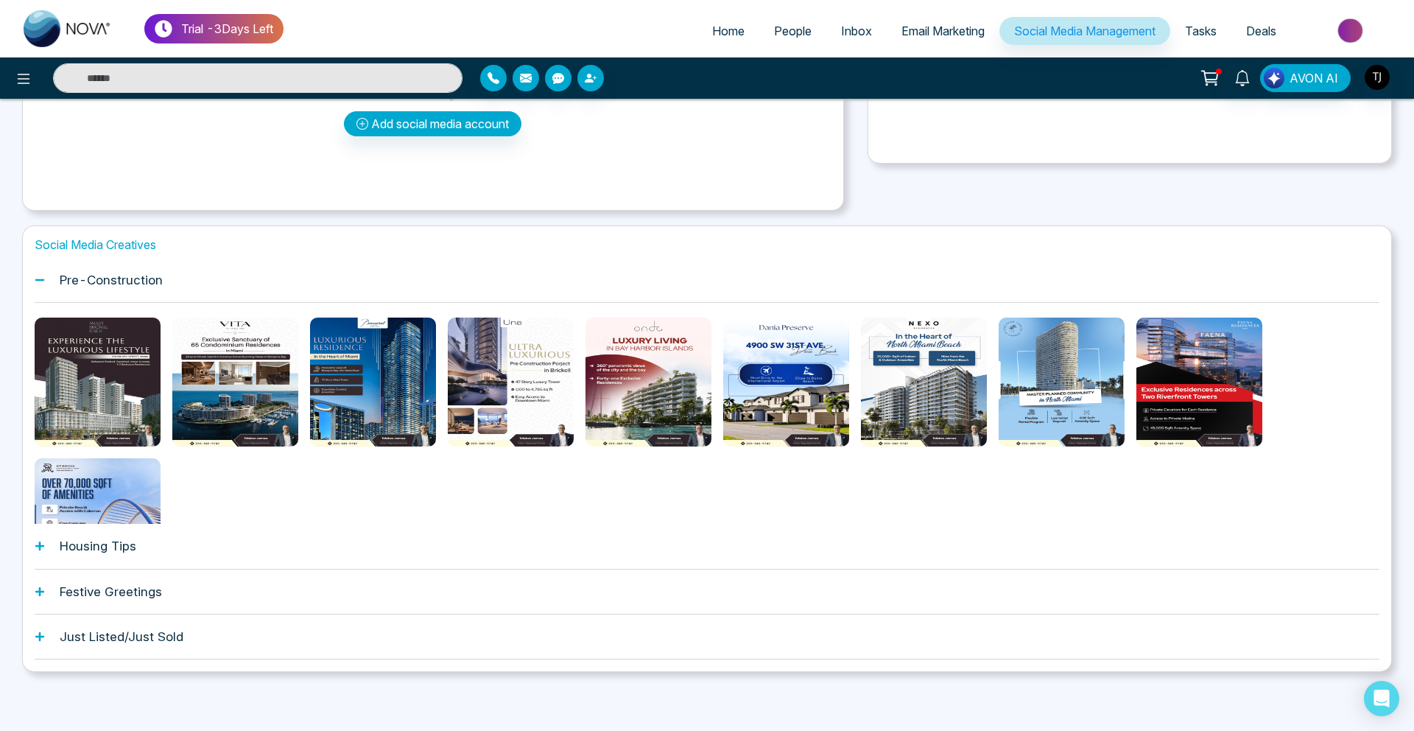
click at [219, 553] on div "Housing Tips" at bounding box center [707, 546] width 1345 height 45
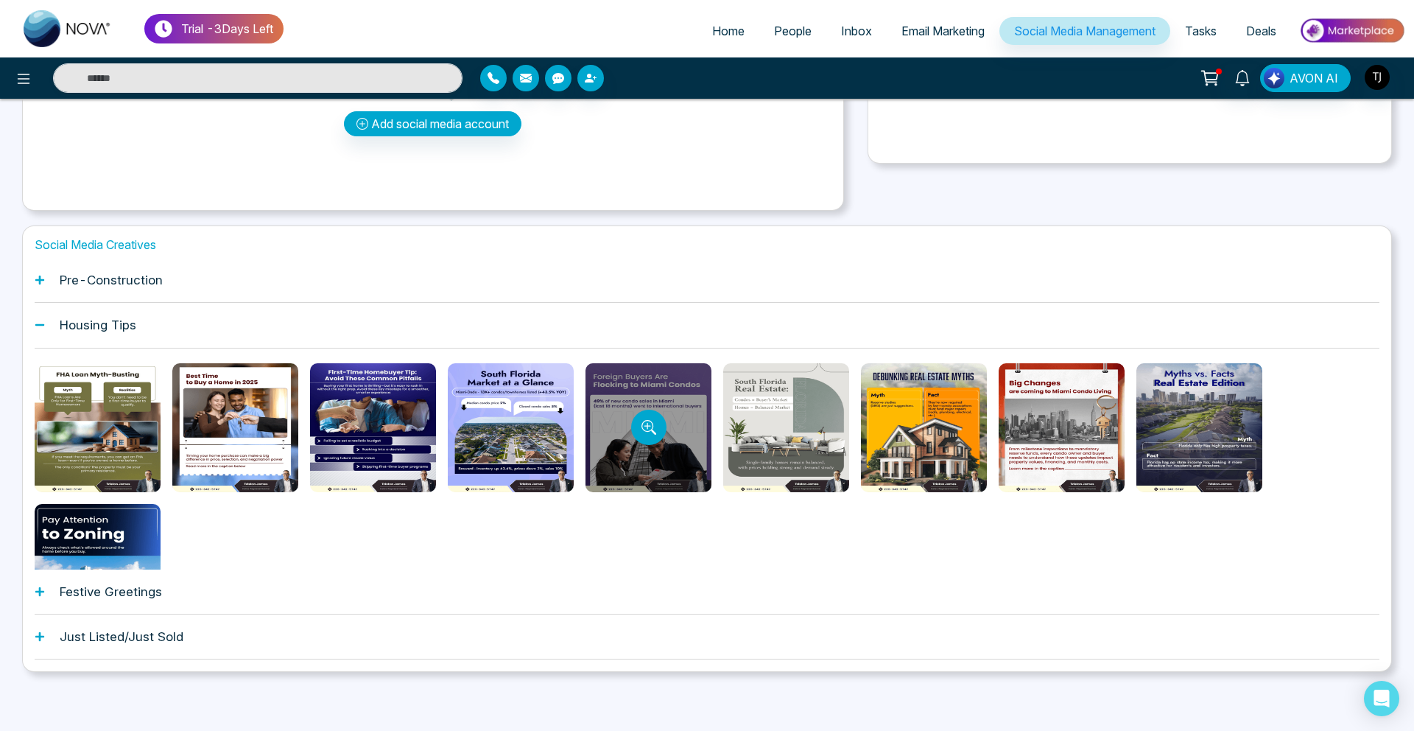
click at [625, 429] on div at bounding box center [649, 427] width 126 height 129
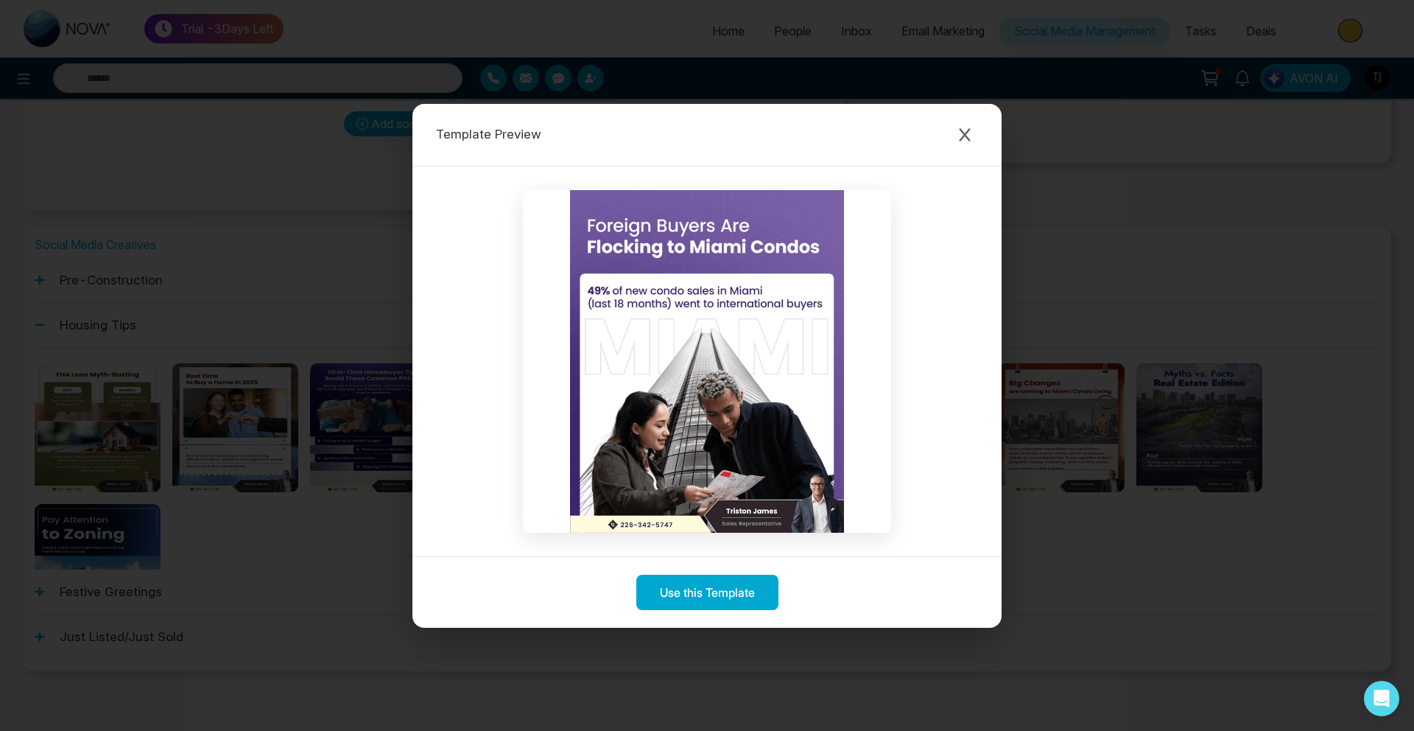
drag, startPoint x: 512, startPoint y: 166, endPoint x: 357, endPoint y: 192, distance: 156.9
click at [454, 168] on div at bounding box center [706, 361] width 589 height 390
click at [357, 192] on div "Template Preview Use this Template" at bounding box center [707, 365] width 1414 height 731
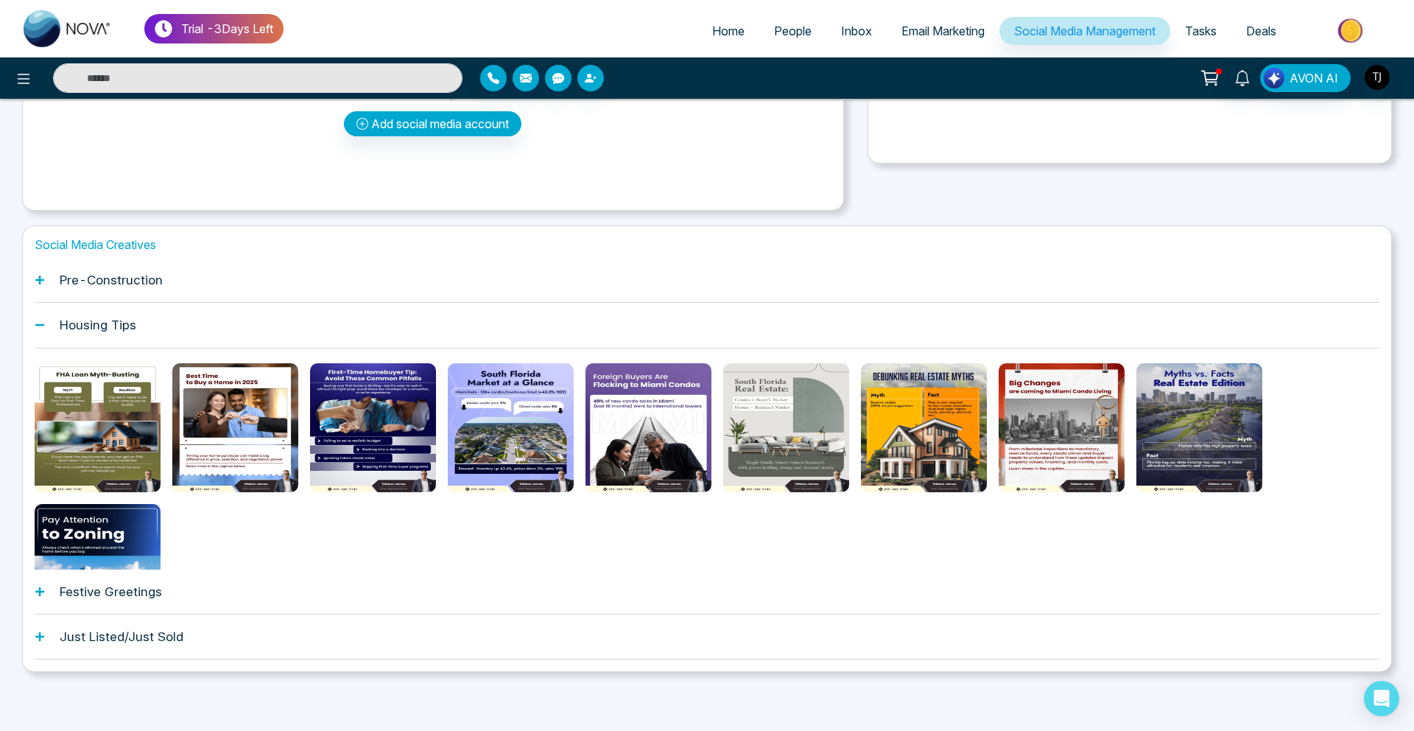
click at [963, 30] on span "Email Marketing" at bounding box center [942, 31] width 83 height 15
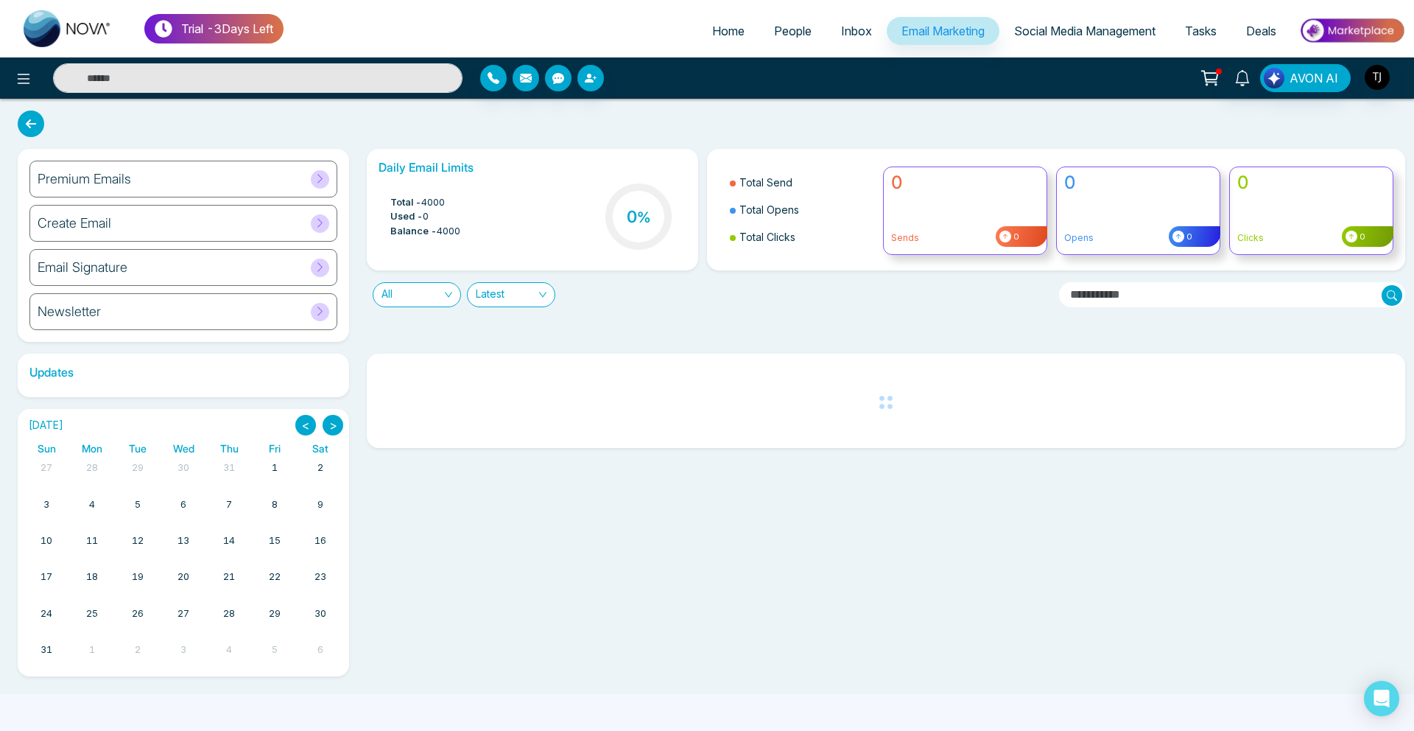
click at [91, 178] on h6 "Premium Emails" at bounding box center [85, 179] width 94 height 16
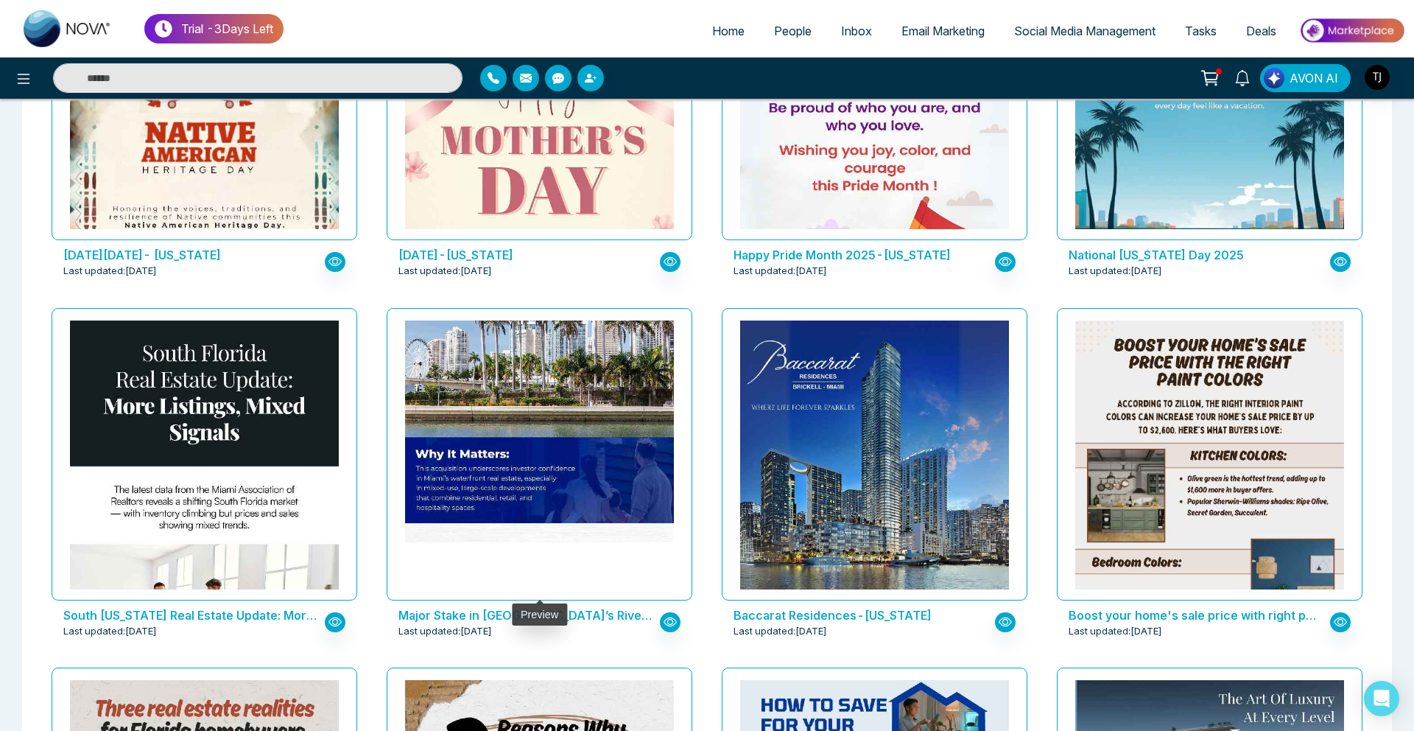
scroll to position [1710, 0]
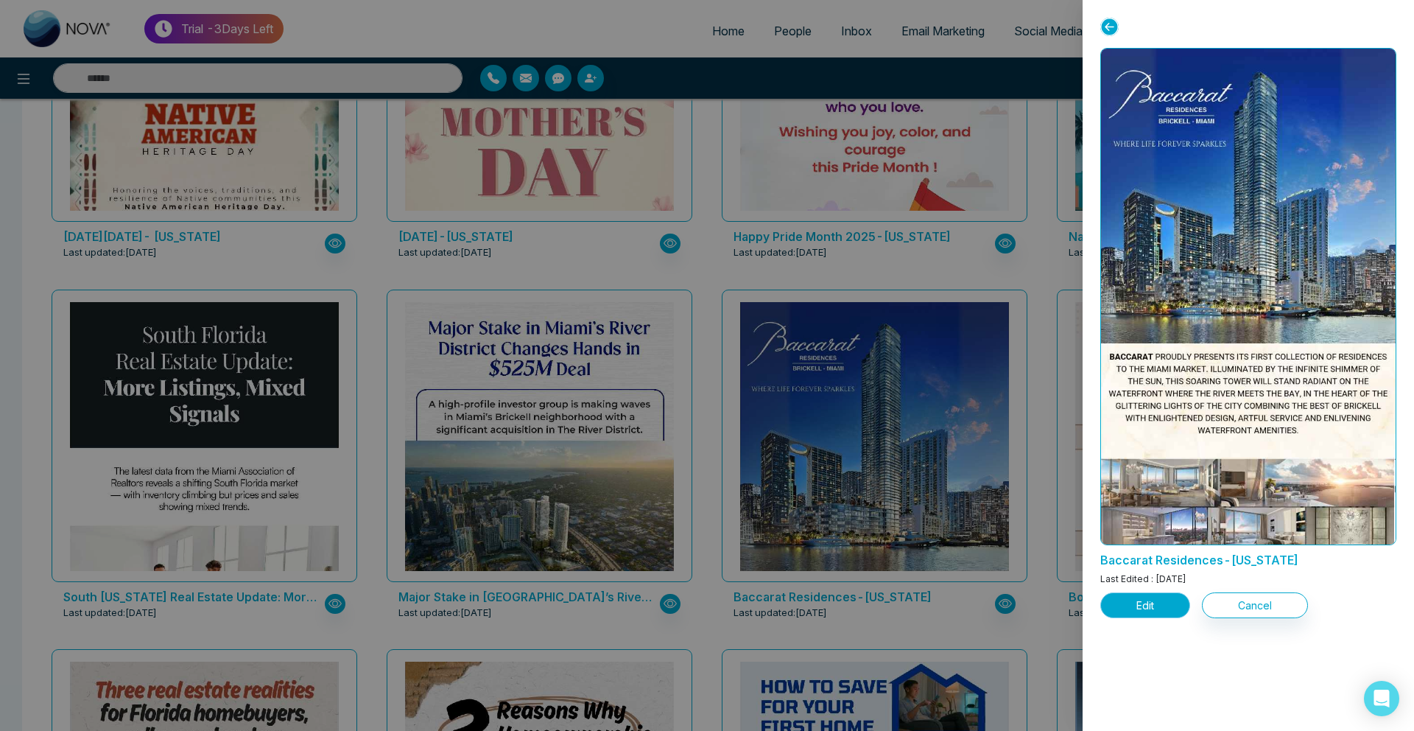
click at [1162, 595] on button "Edit" at bounding box center [1145, 605] width 90 height 26
click at [1158, 614] on button "Edit" at bounding box center [1145, 605] width 90 height 26
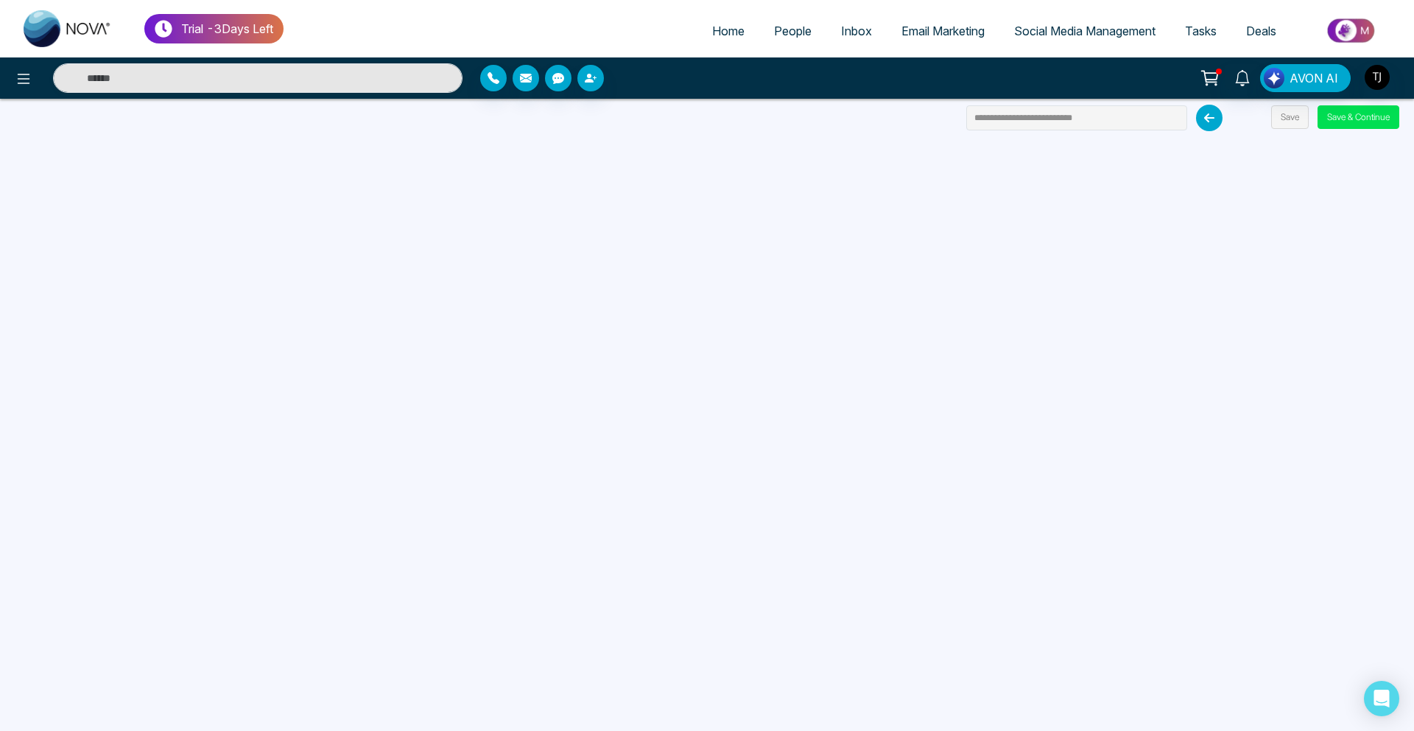
click at [952, 37] on span "Email Marketing" at bounding box center [942, 31] width 83 height 15
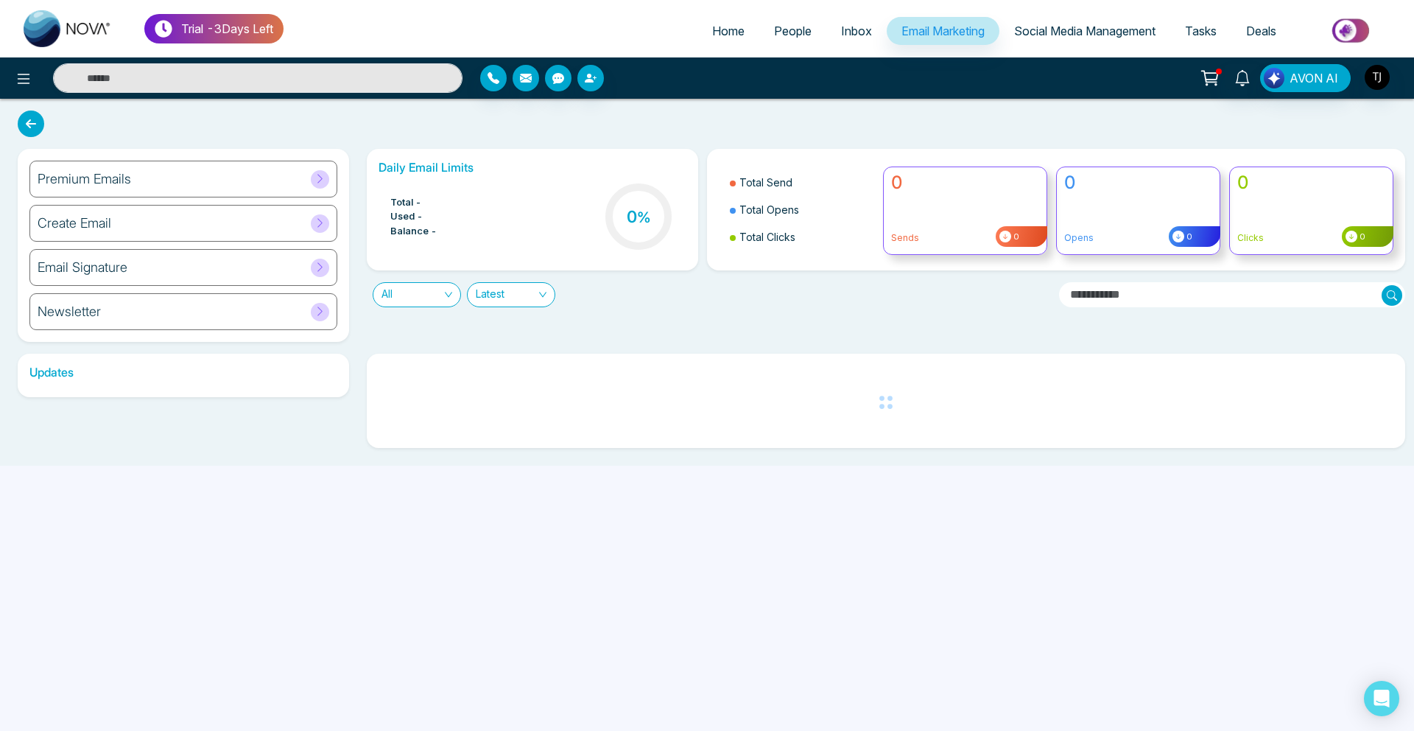
click at [110, 183] on h6 "Premium Emails" at bounding box center [85, 179] width 94 height 16
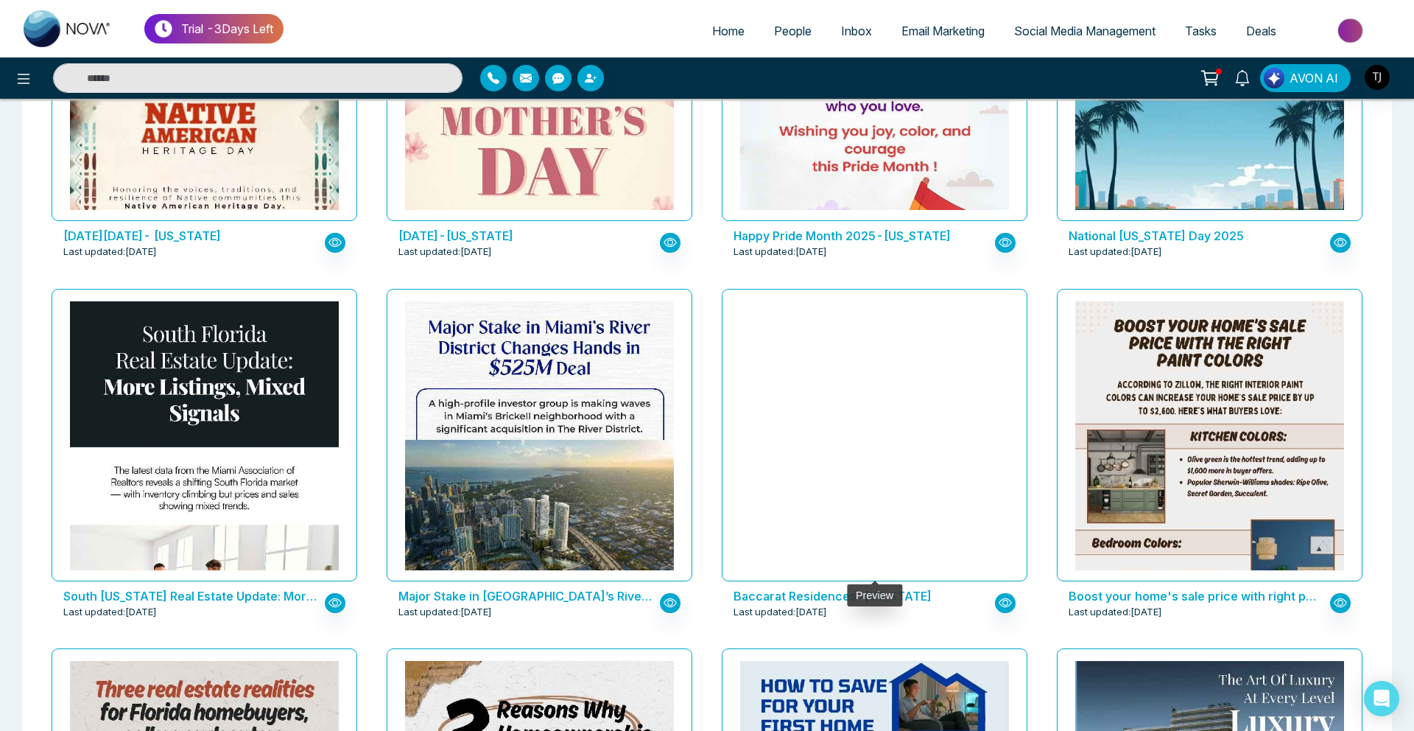
scroll to position [1718, 0]
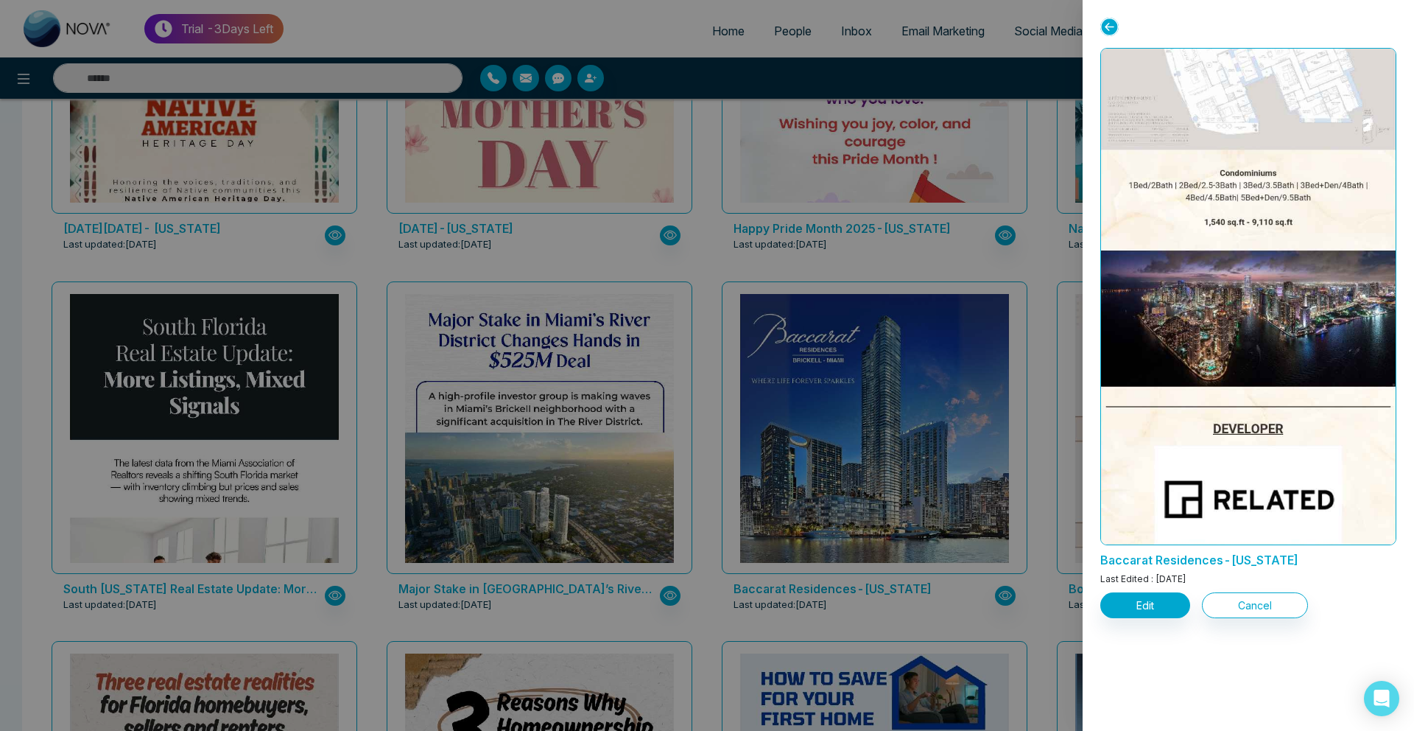
scroll to position [1421, 0]
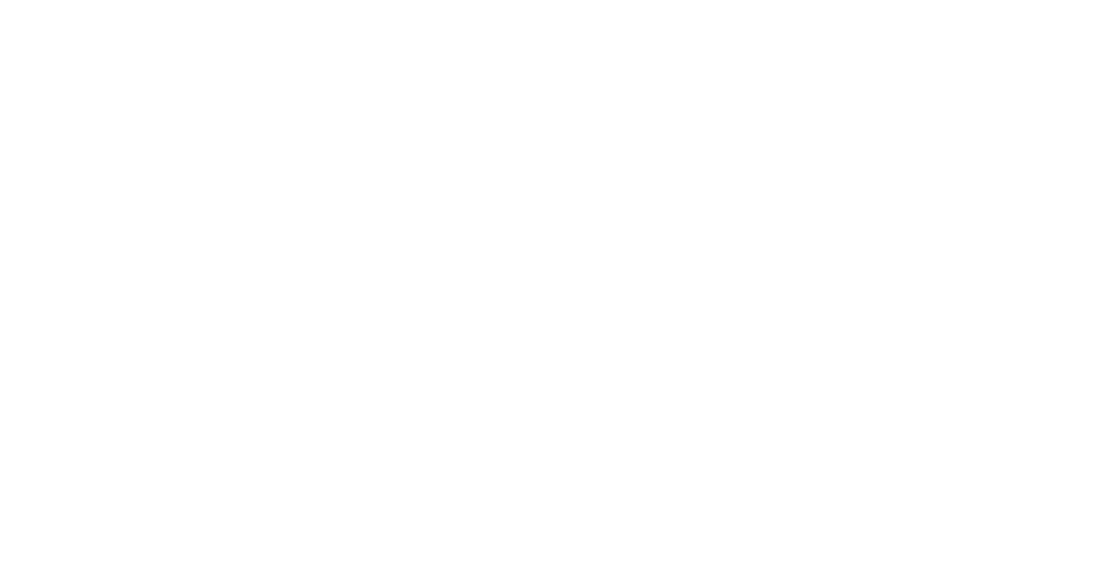
select select "*"
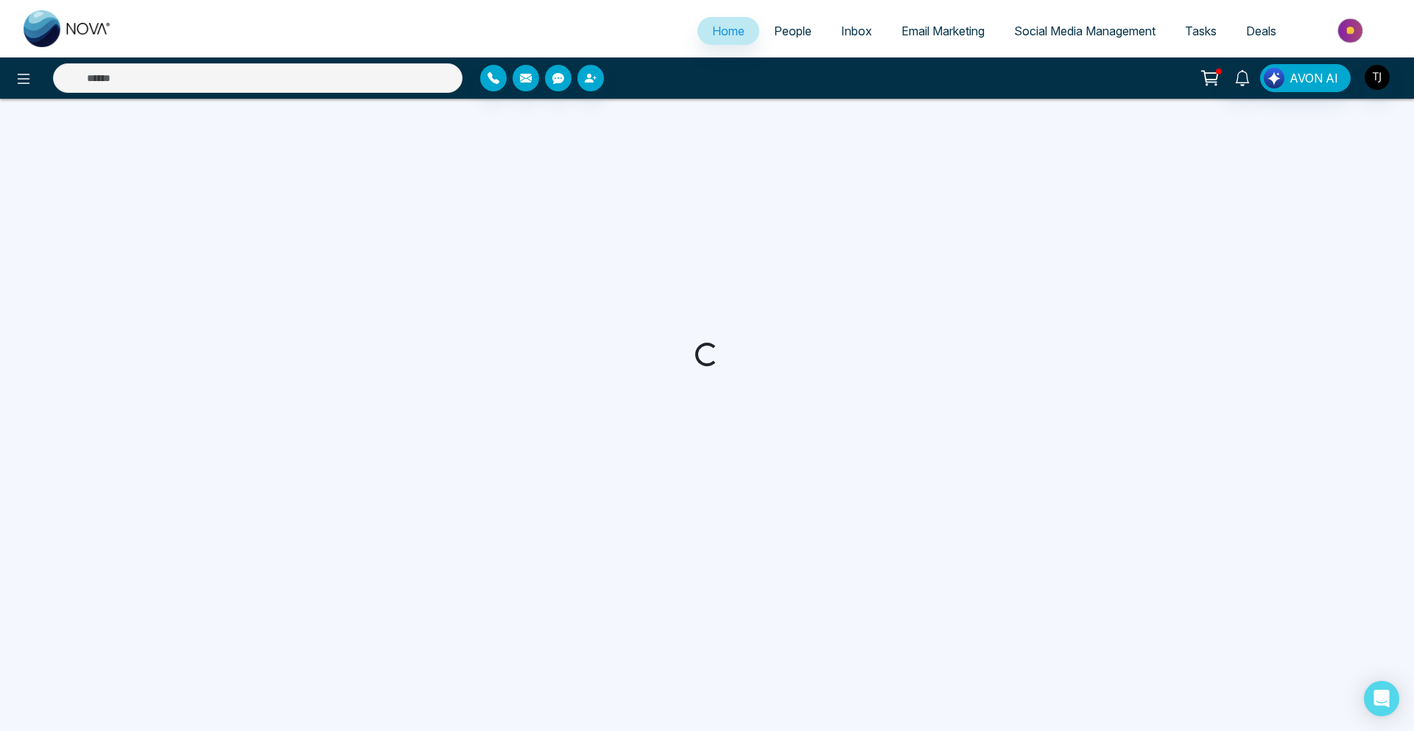
select select "*"
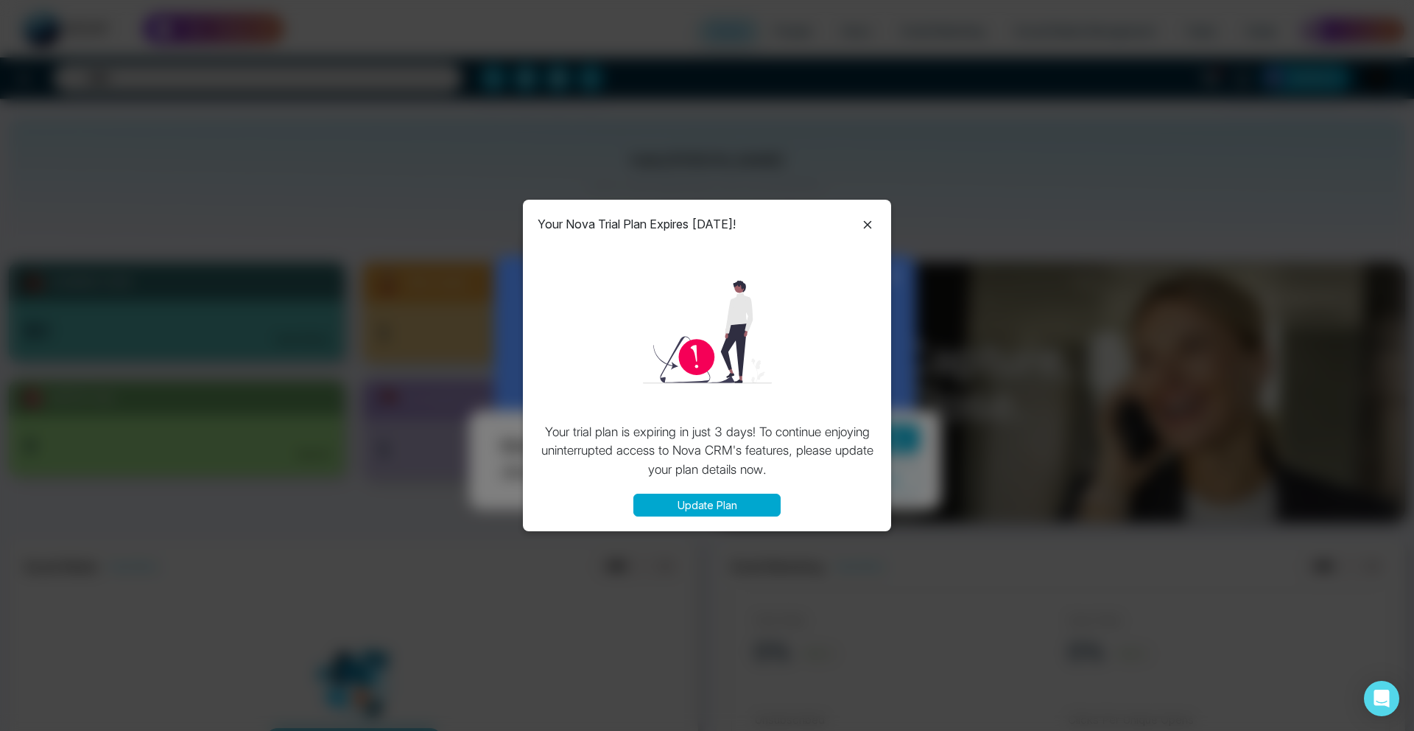
click at [860, 222] on icon at bounding box center [868, 225] width 18 height 18
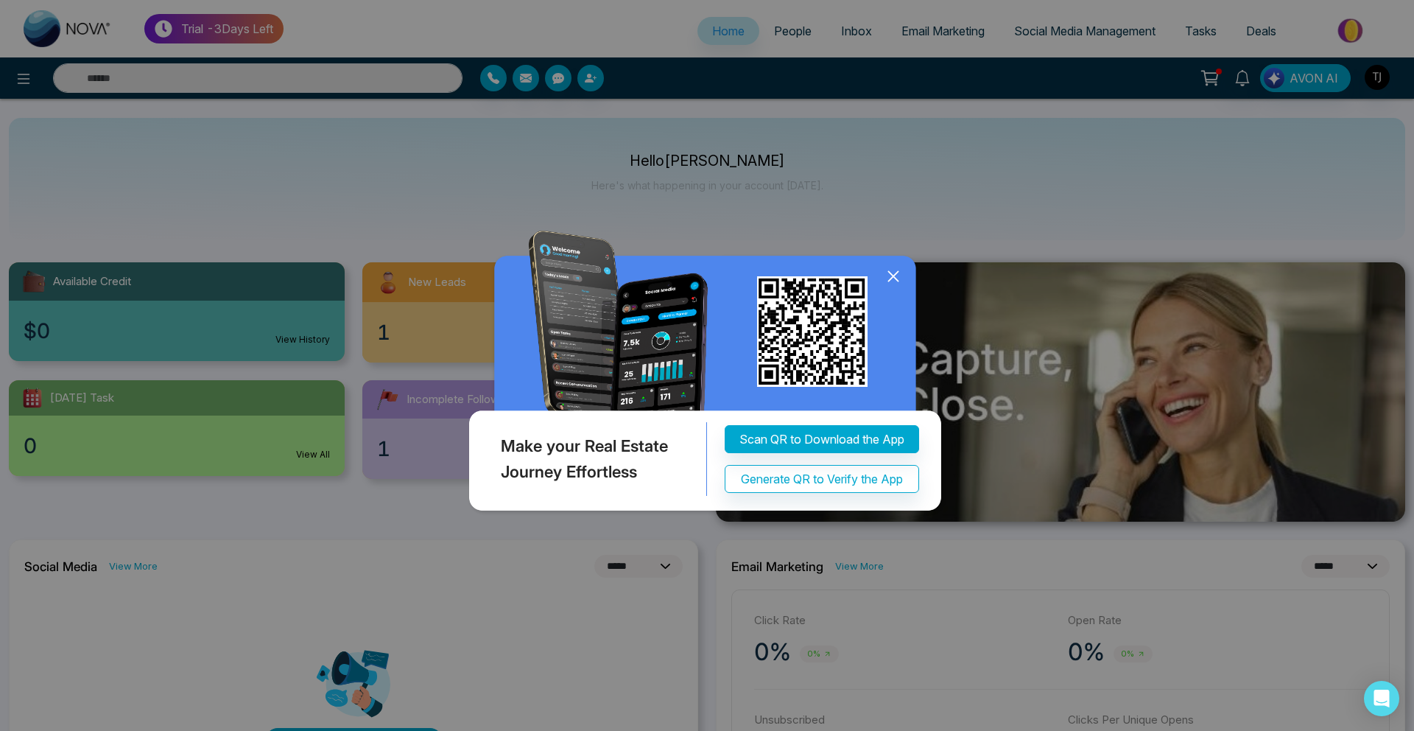
click at [897, 276] on icon at bounding box center [893, 276] width 22 height 22
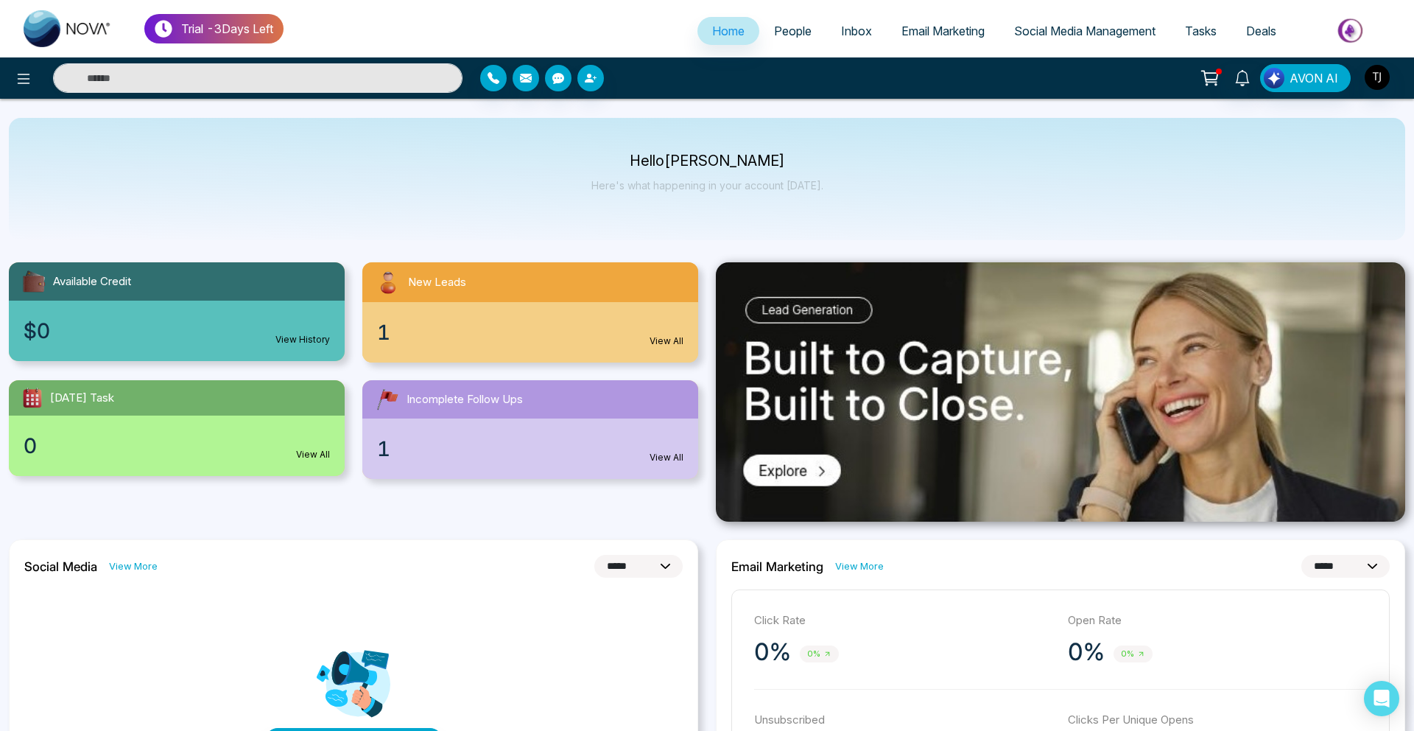
click at [795, 29] on span "People" at bounding box center [793, 31] width 38 height 15
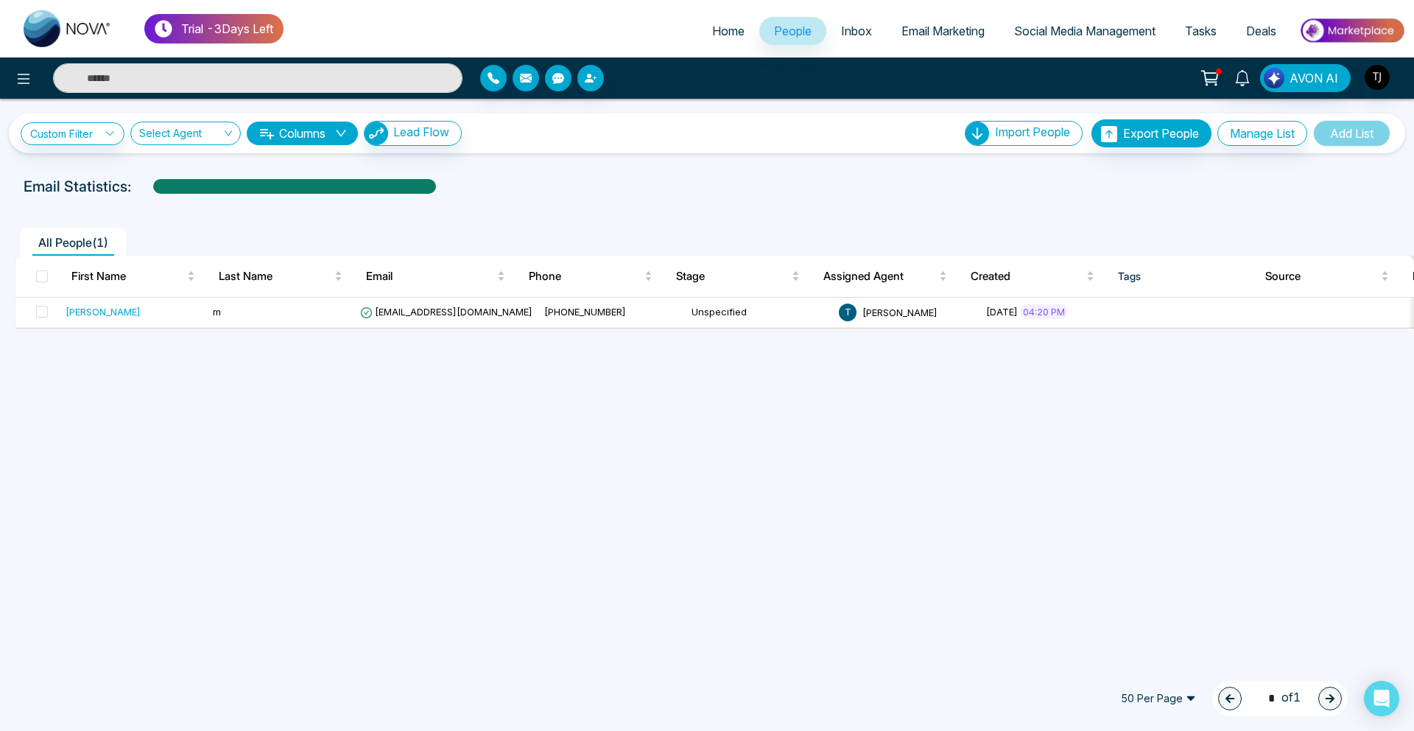
click at [906, 27] on span "Email Marketing" at bounding box center [942, 31] width 83 height 15
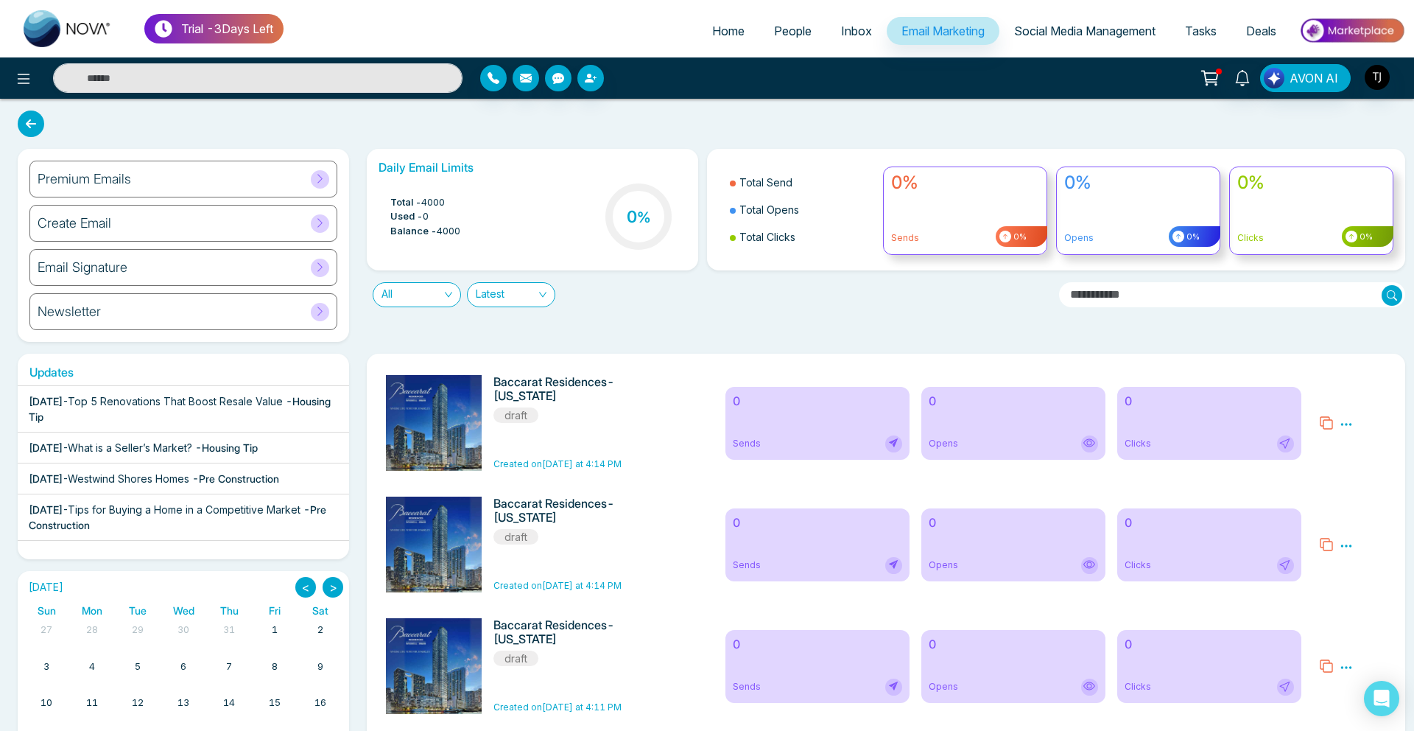
click at [231, 179] on div "Premium Emails" at bounding box center [183, 179] width 308 height 37
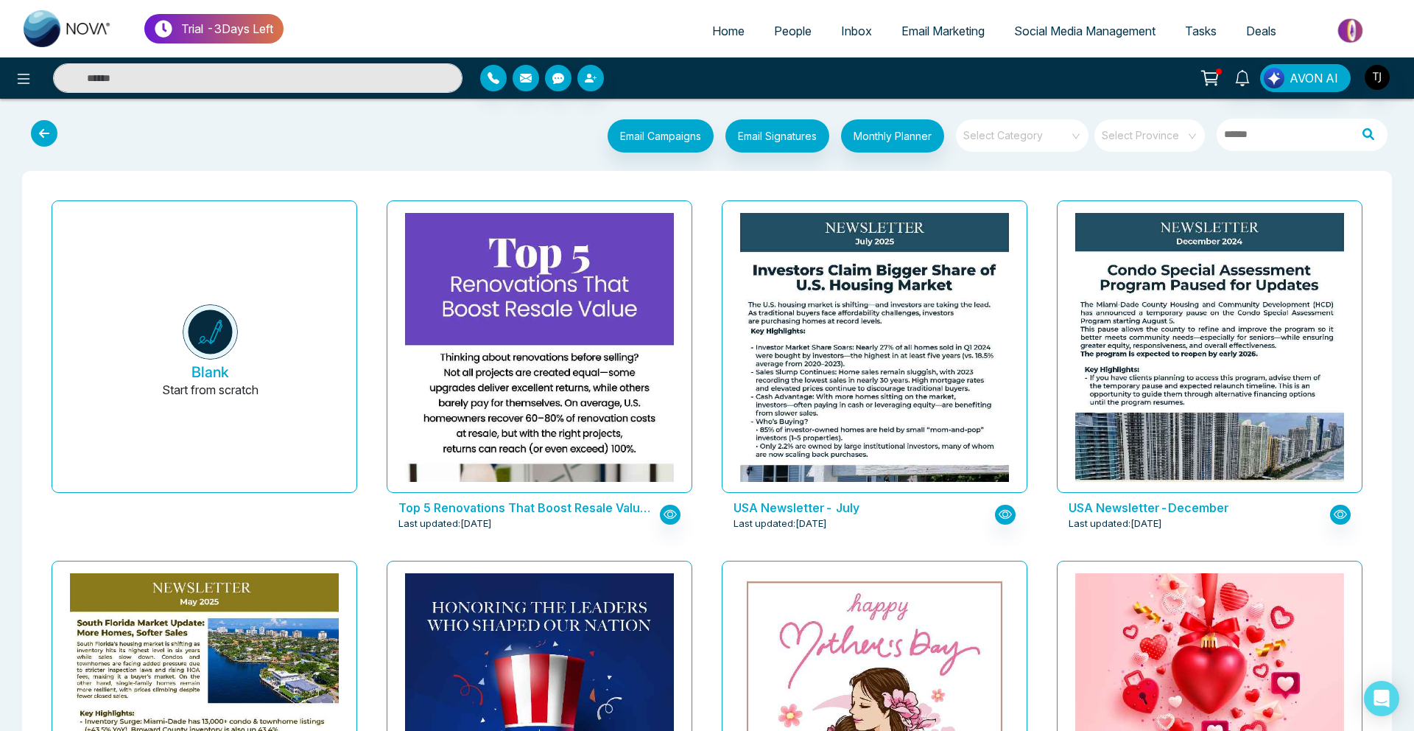
click at [1065, 129] on input "search" at bounding box center [1017, 130] width 106 height 22
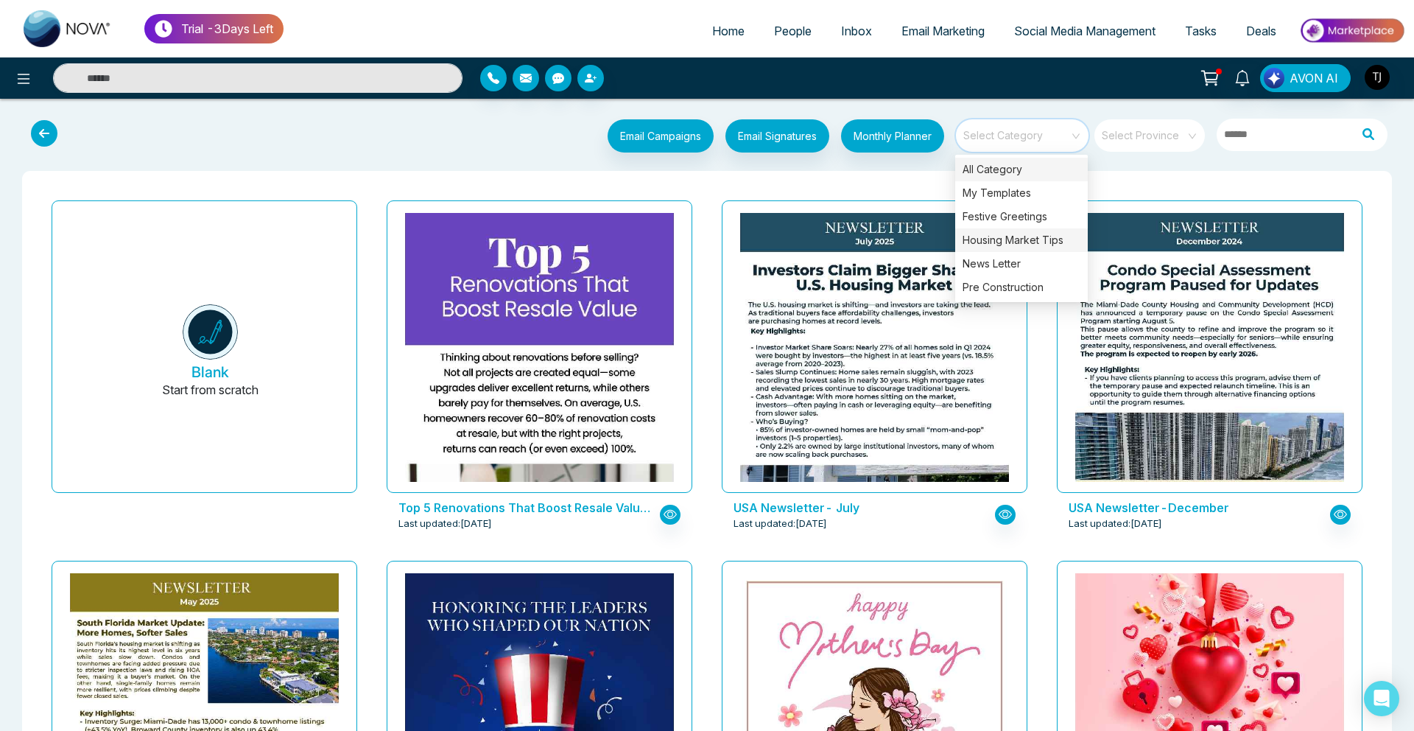
click at [1014, 245] on div "Housing Market Tips" at bounding box center [1021, 240] width 133 height 24
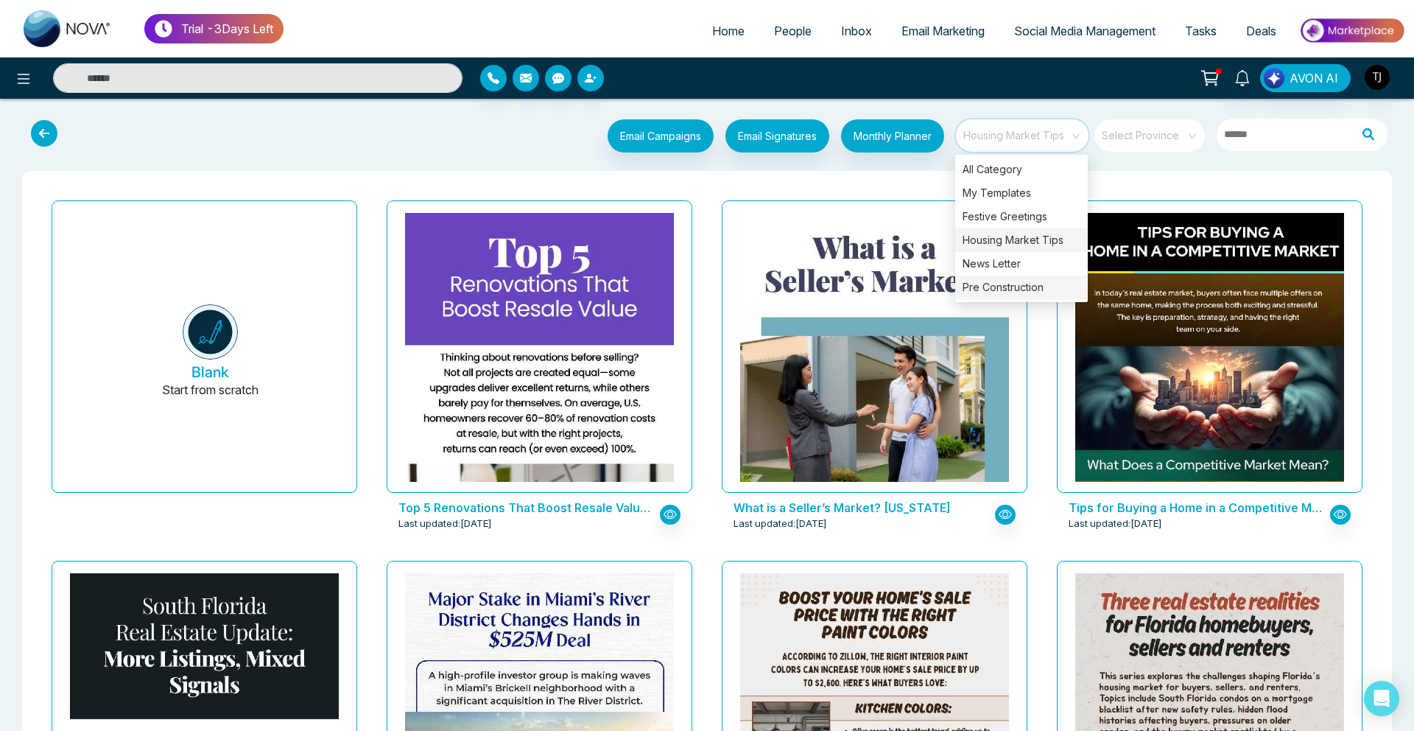
click at [986, 292] on div "Pre Construction" at bounding box center [1021, 287] width 133 height 24
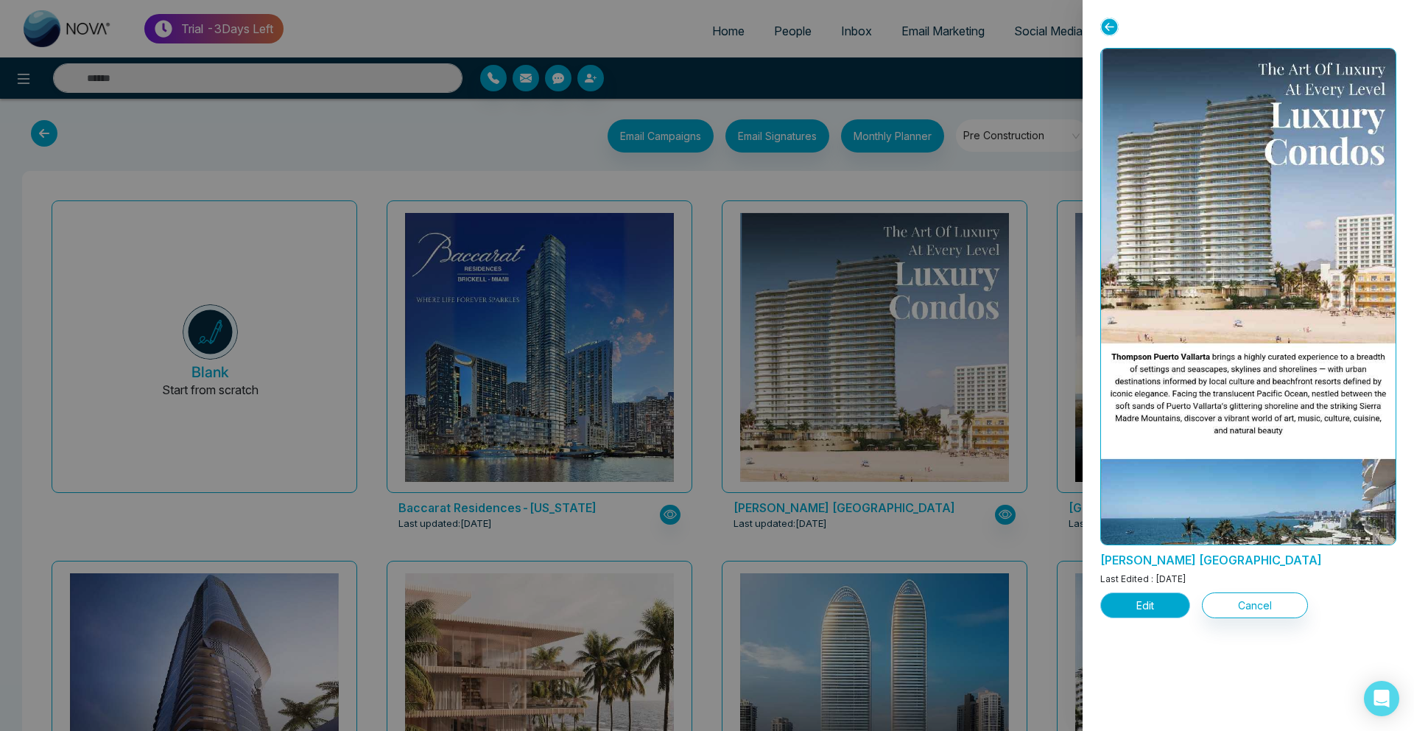
click at [1145, 609] on button "Edit" at bounding box center [1145, 605] width 90 height 26
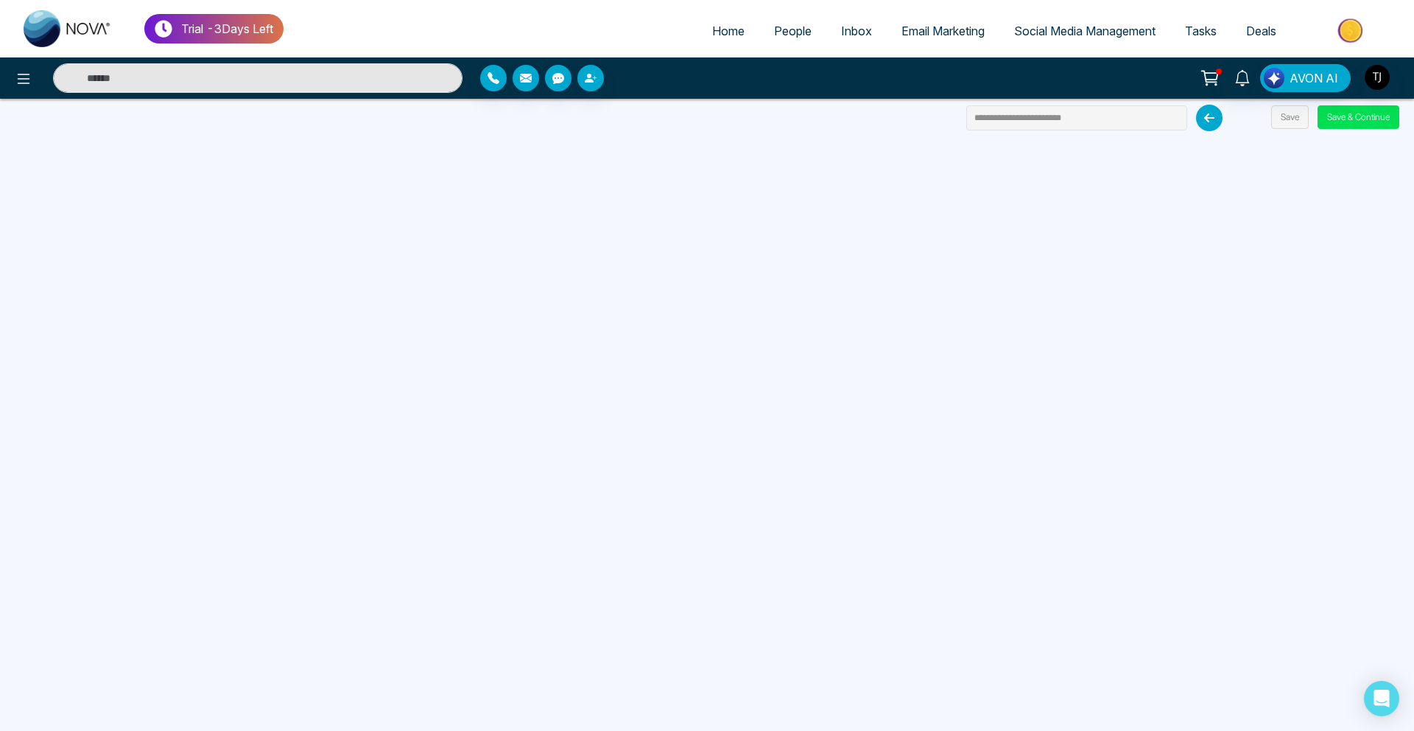
click at [1035, 33] on span "Social Media Management" at bounding box center [1084, 31] width 141 height 15
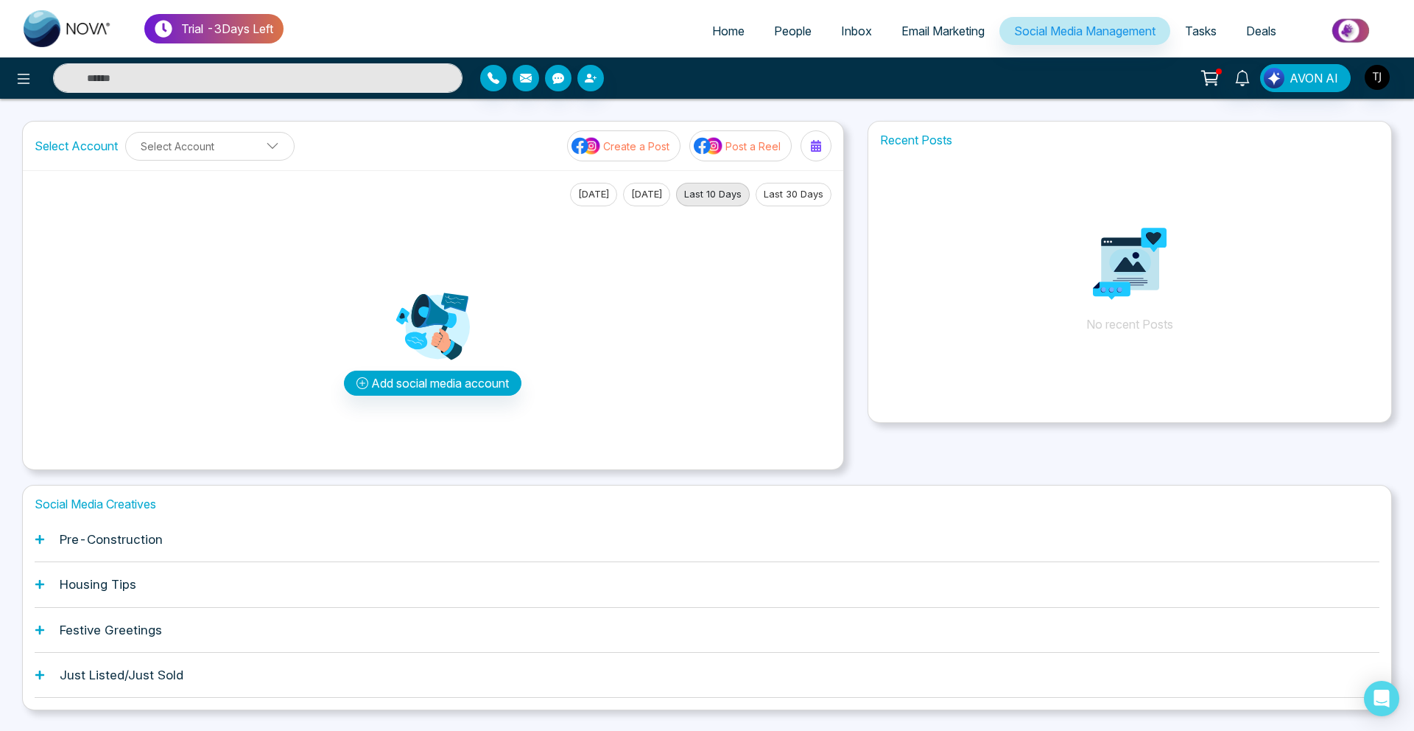
click at [104, 539] on h1 "Pre-Construction" at bounding box center [111, 539] width 103 height 15
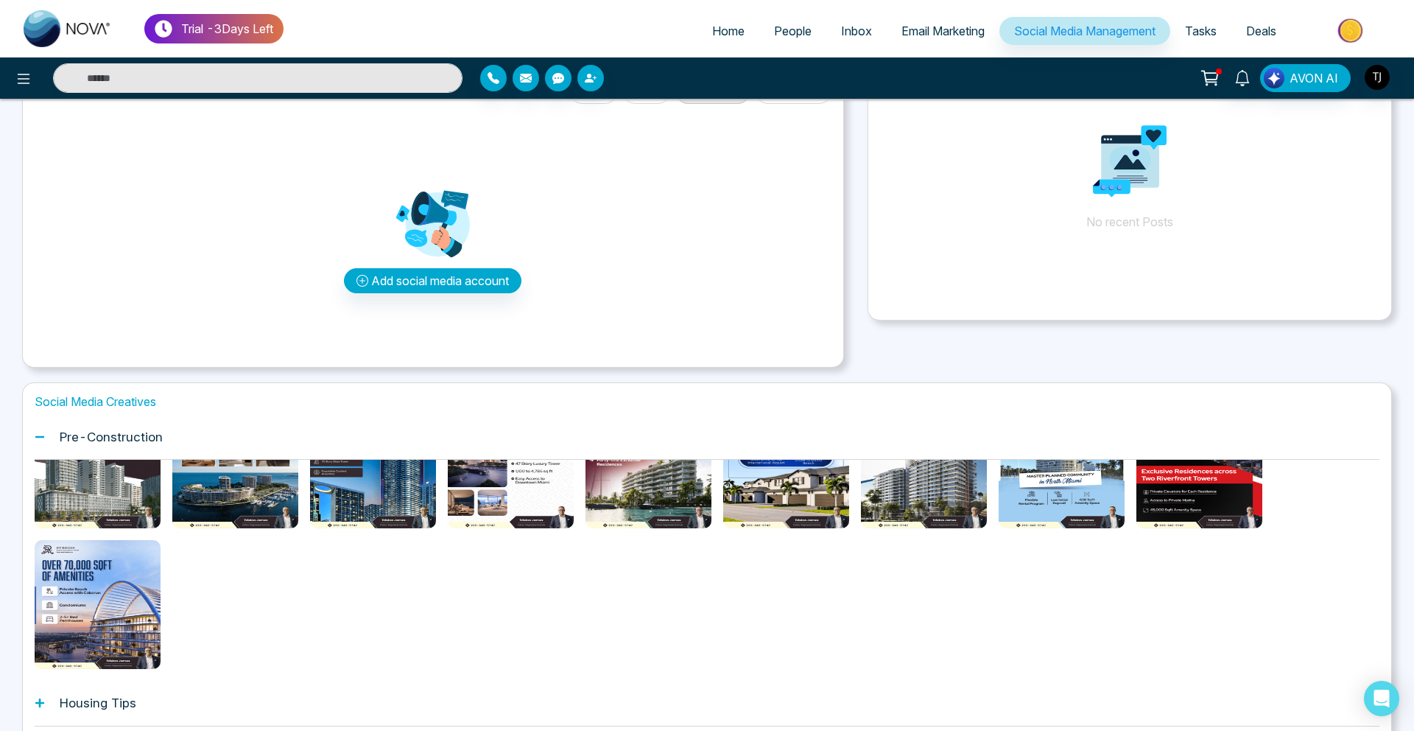
scroll to position [127, 0]
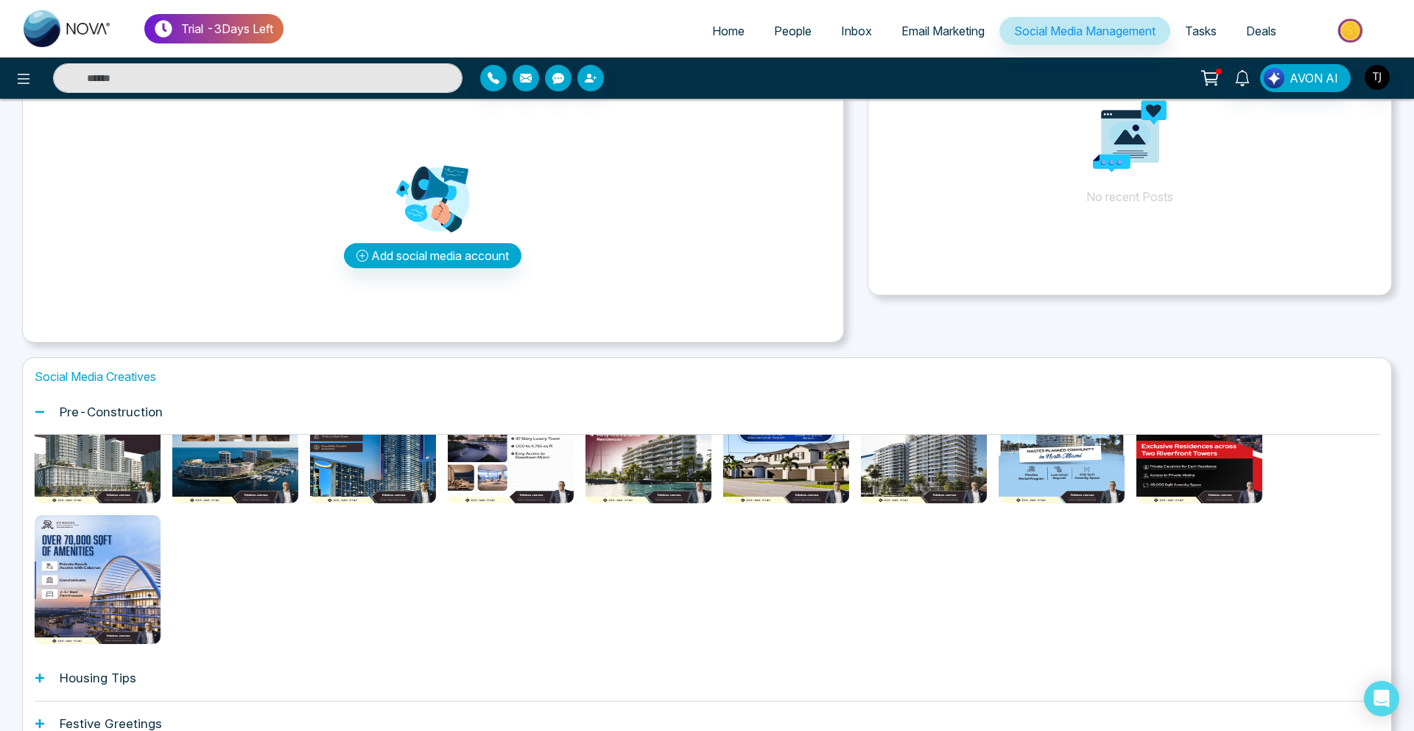
click at [243, 519] on div at bounding box center [707, 509] width 1345 height 270
click at [243, 466] on div at bounding box center [235, 438] width 126 height 129
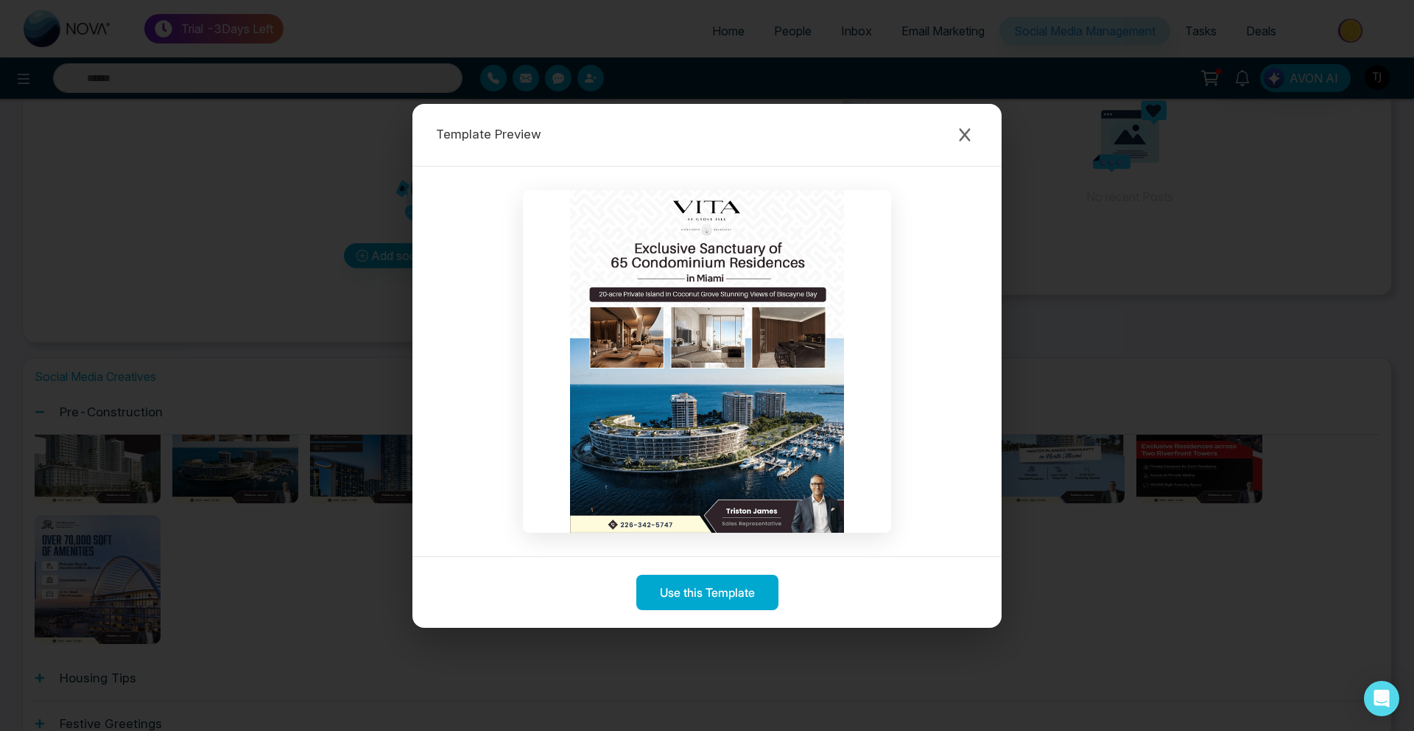
click at [196, 544] on div "Template Preview Use this Template" at bounding box center [707, 365] width 1414 height 731
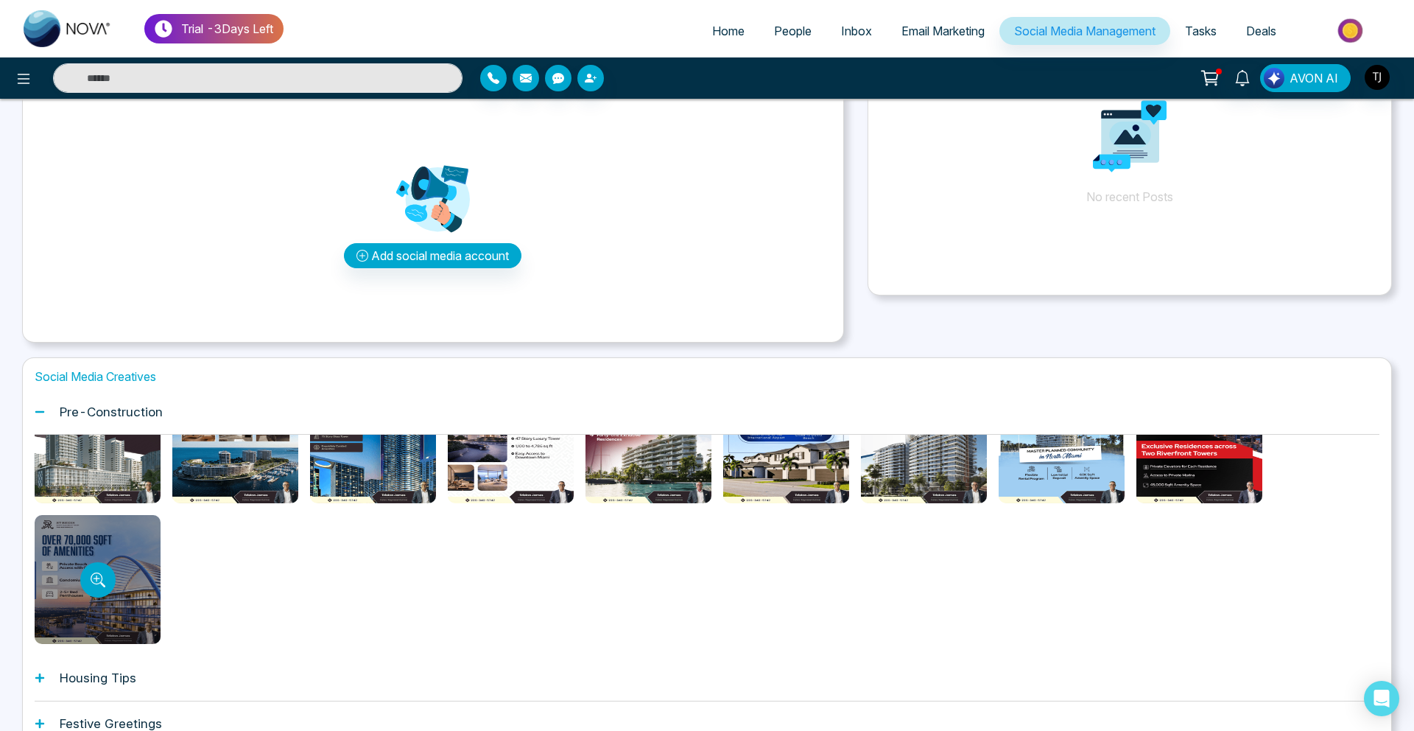
click at [68, 559] on div at bounding box center [98, 579] width 126 height 129
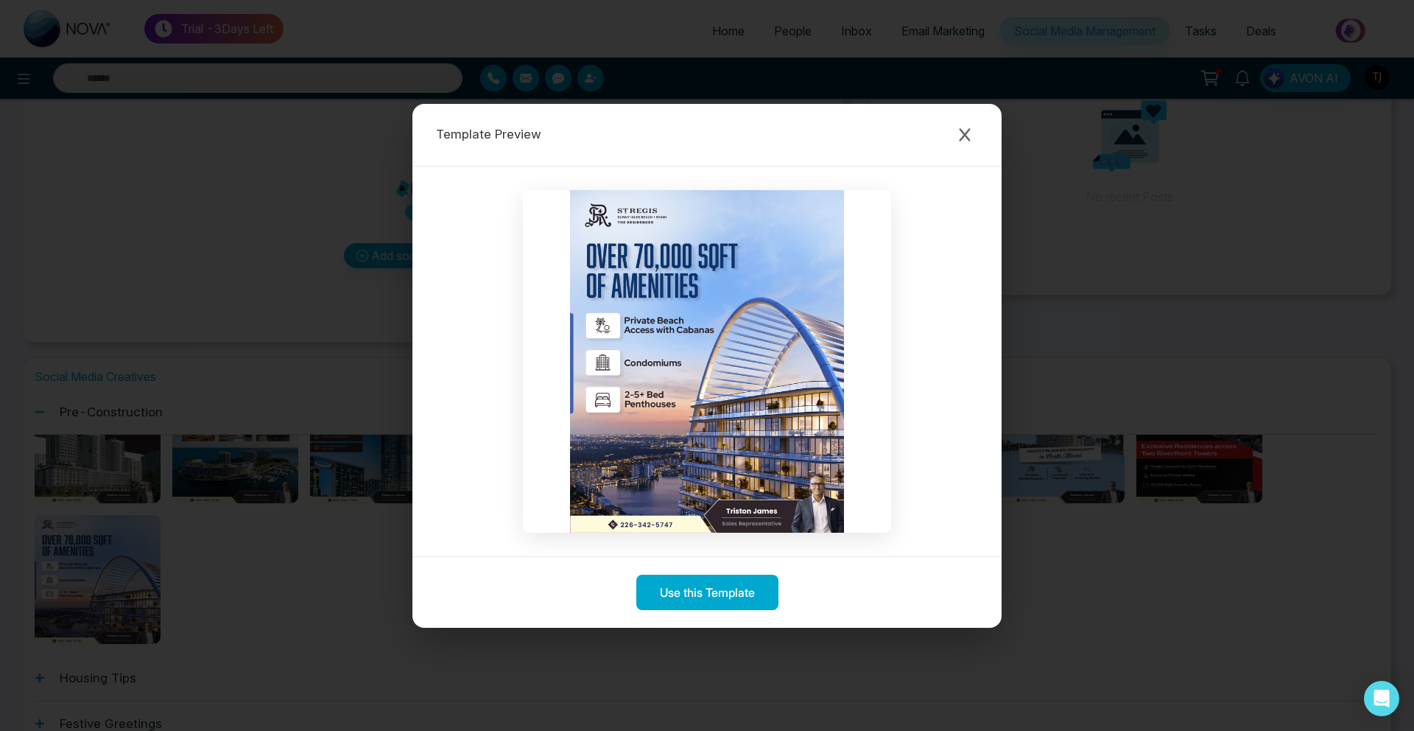
click at [321, 298] on div "Template Preview Use this Template" at bounding box center [707, 365] width 1414 height 731
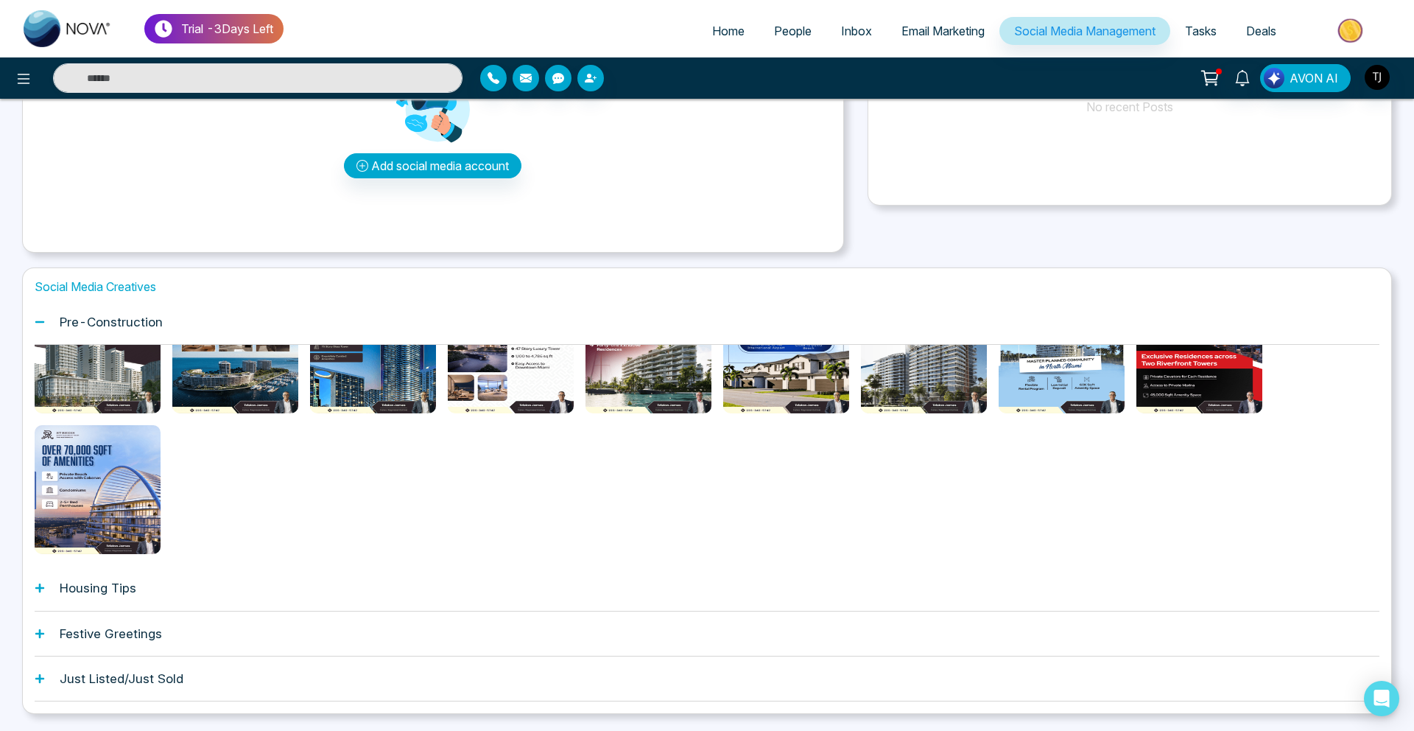
scroll to position [259, 0]
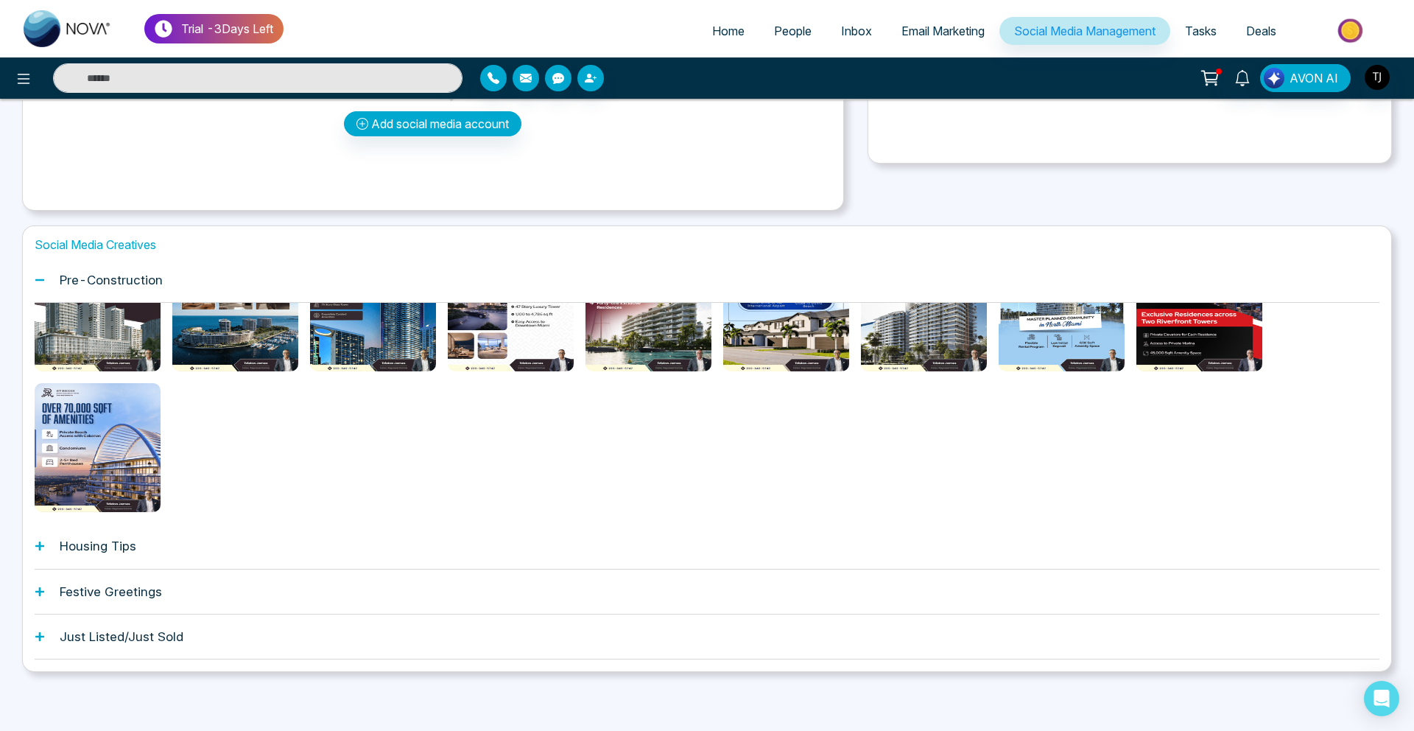
click at [209, 541] on div "Housing Tips" at bounding box center [707, 546] width 1345 height 45
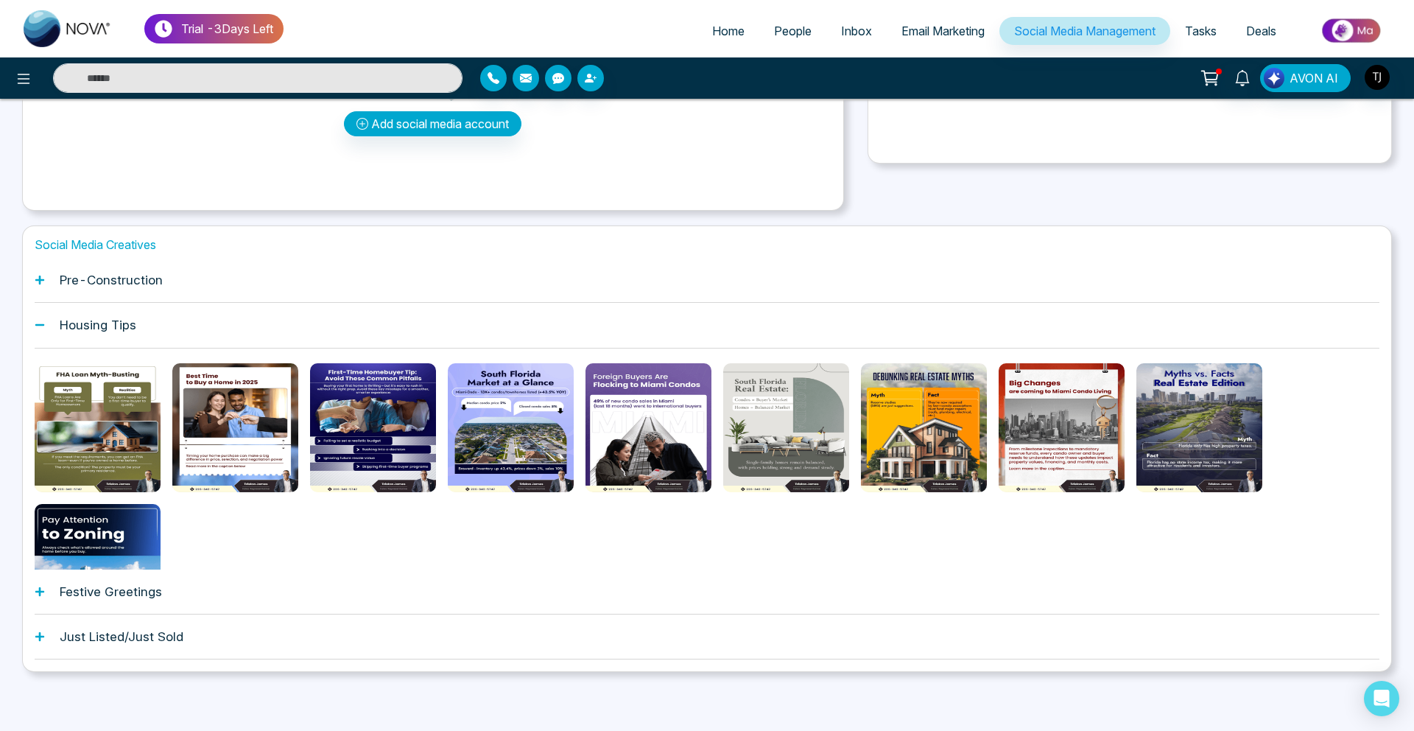
click at [361, 440] on div at bounding box center [373, 427] width 126 height 129
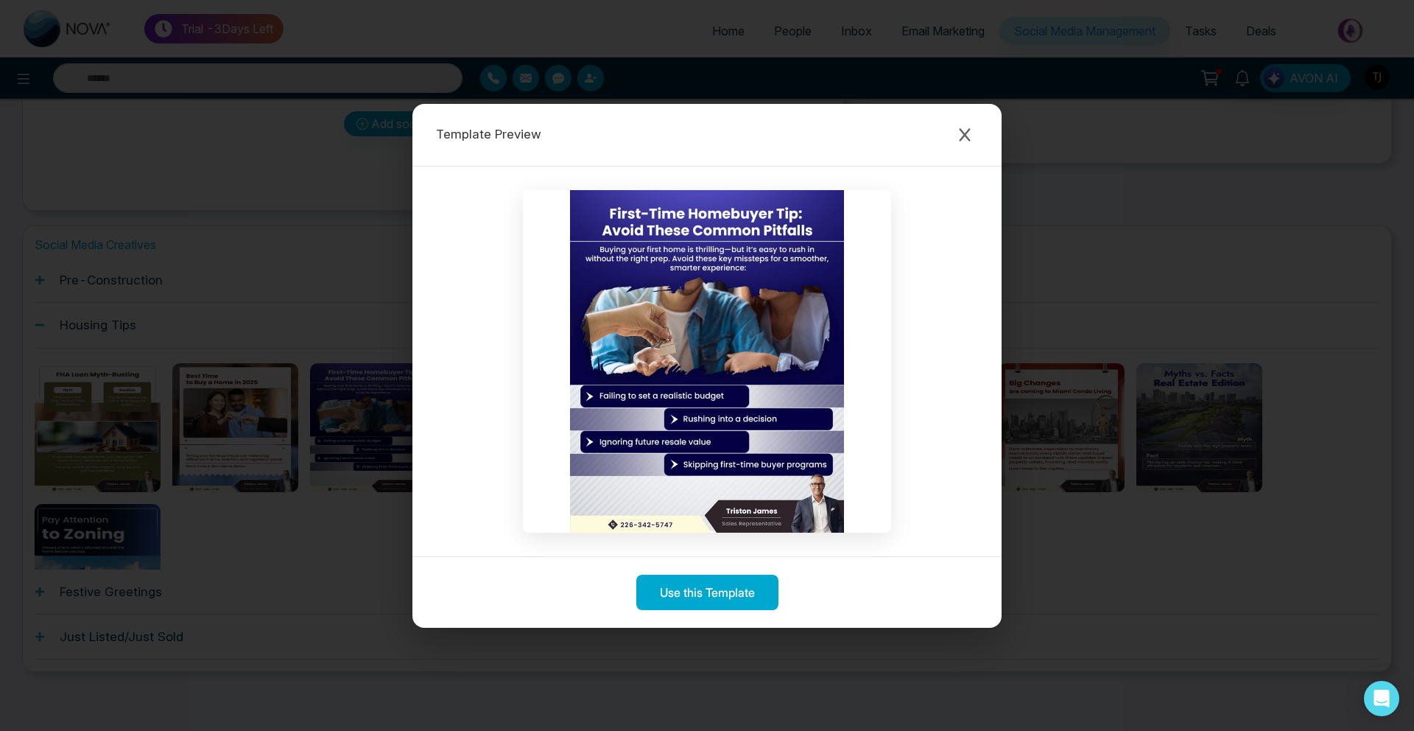
click at [24, 321] on div "Template Preview Use this Template" at bounding box center [707, 365] width 1414 height 731
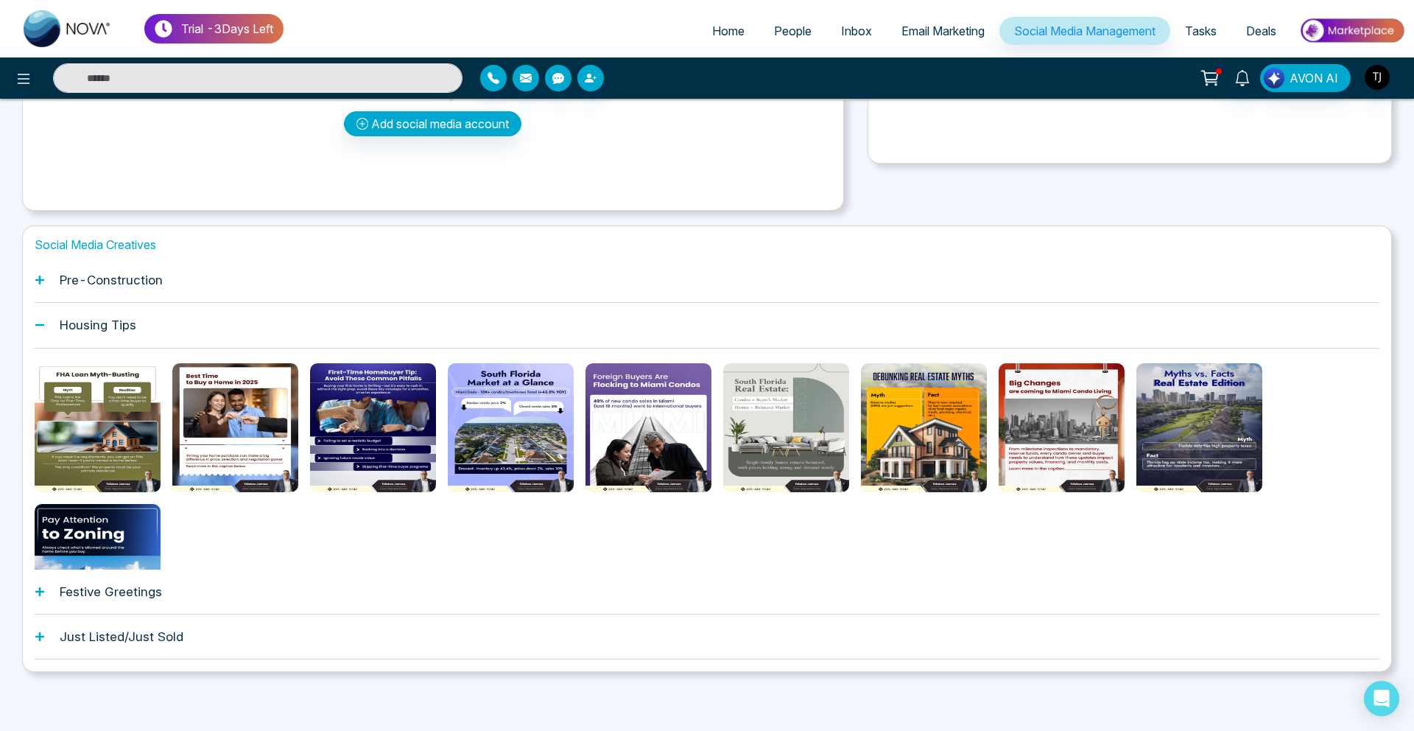
click at [1262, 37] on span "Deals" at bounding box center [1261, 31] width 30 height 15
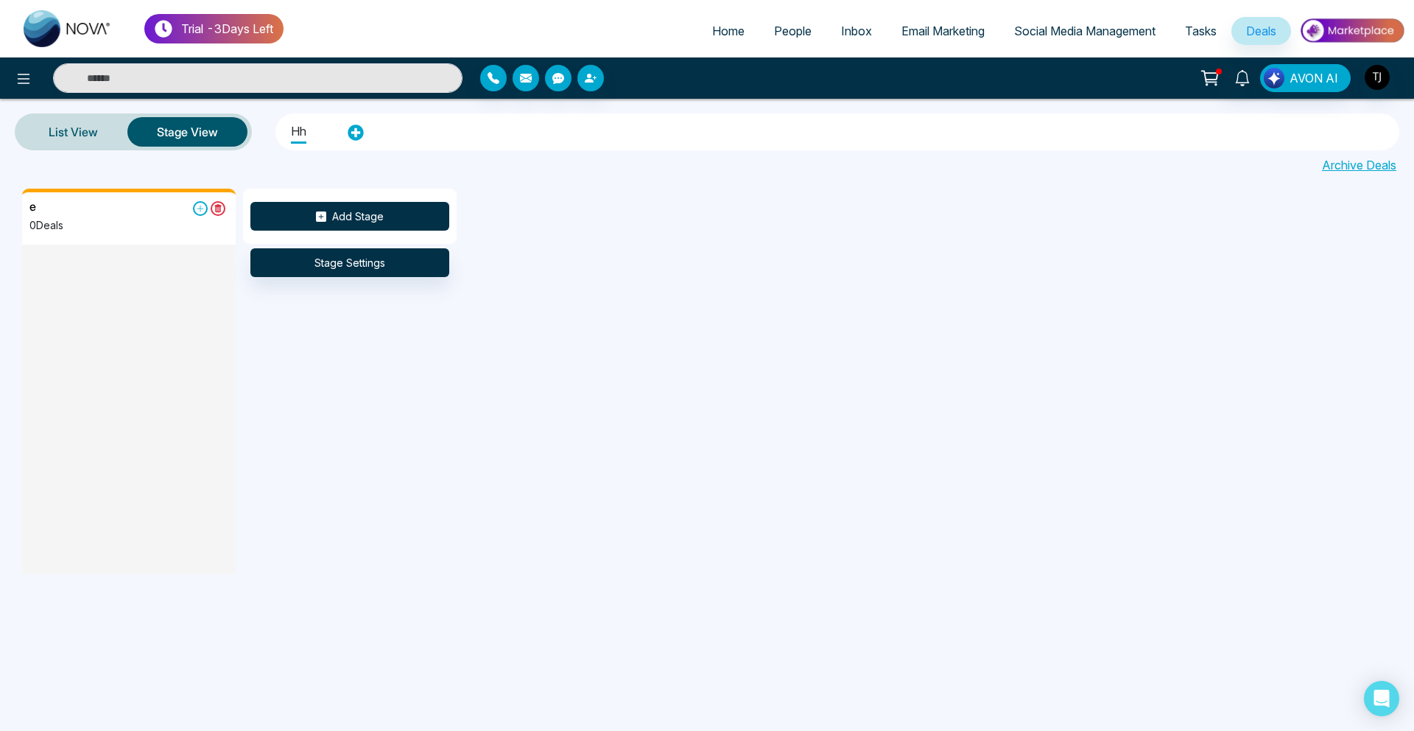
click at [309, 211] on button "Add Stage" at bounding box center [349, 216] width 199 height 29
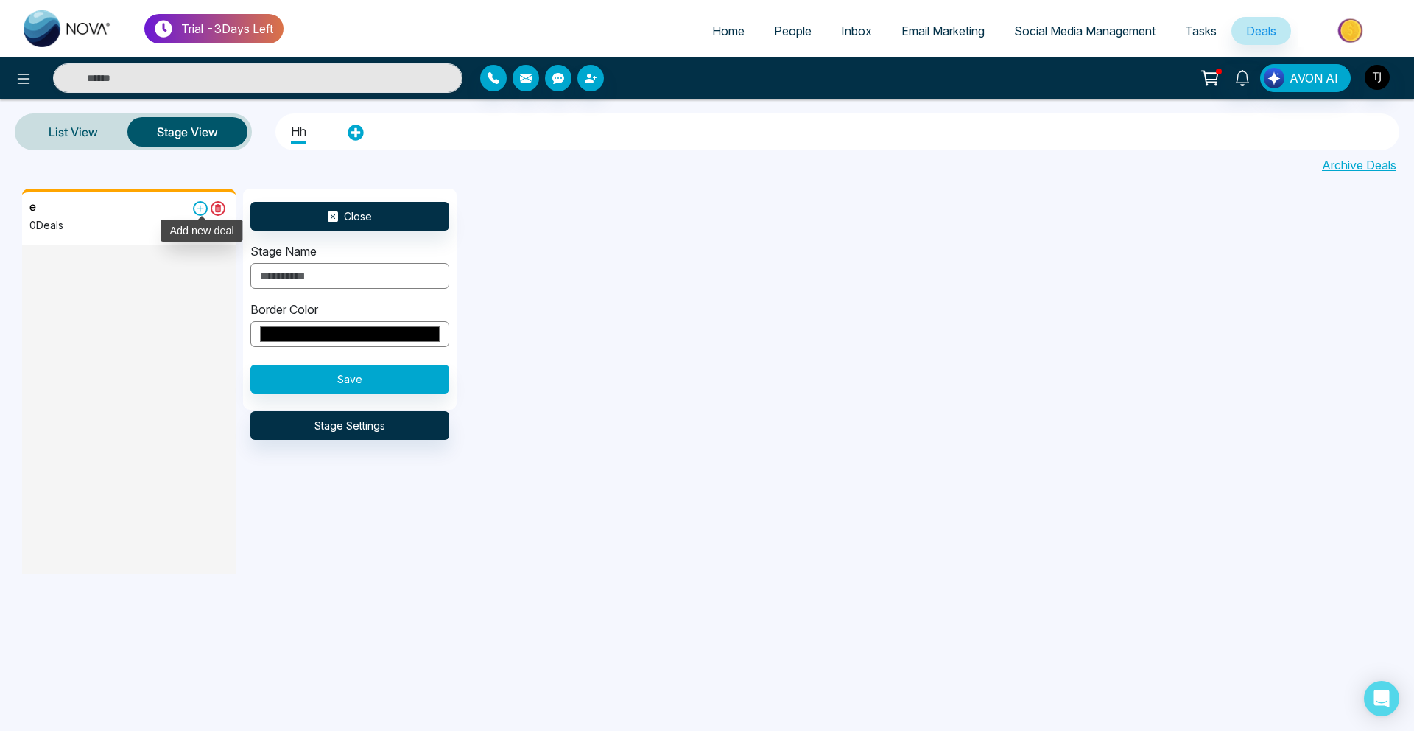
click at [205, 215] on label at bounding box center [202, 208] width 18 height 16
click at [400, 257] on div "Stage Name" at bounding box center [349, 265] width 199 height 46
click at [401, 273] on input "text" at bounding box center [349, 276] width 199 height 26
type input "*"
drag, startPoint x: 435, startPoint y: 238, endPoint x: 426, endPoint y: 253, distance: 18.2
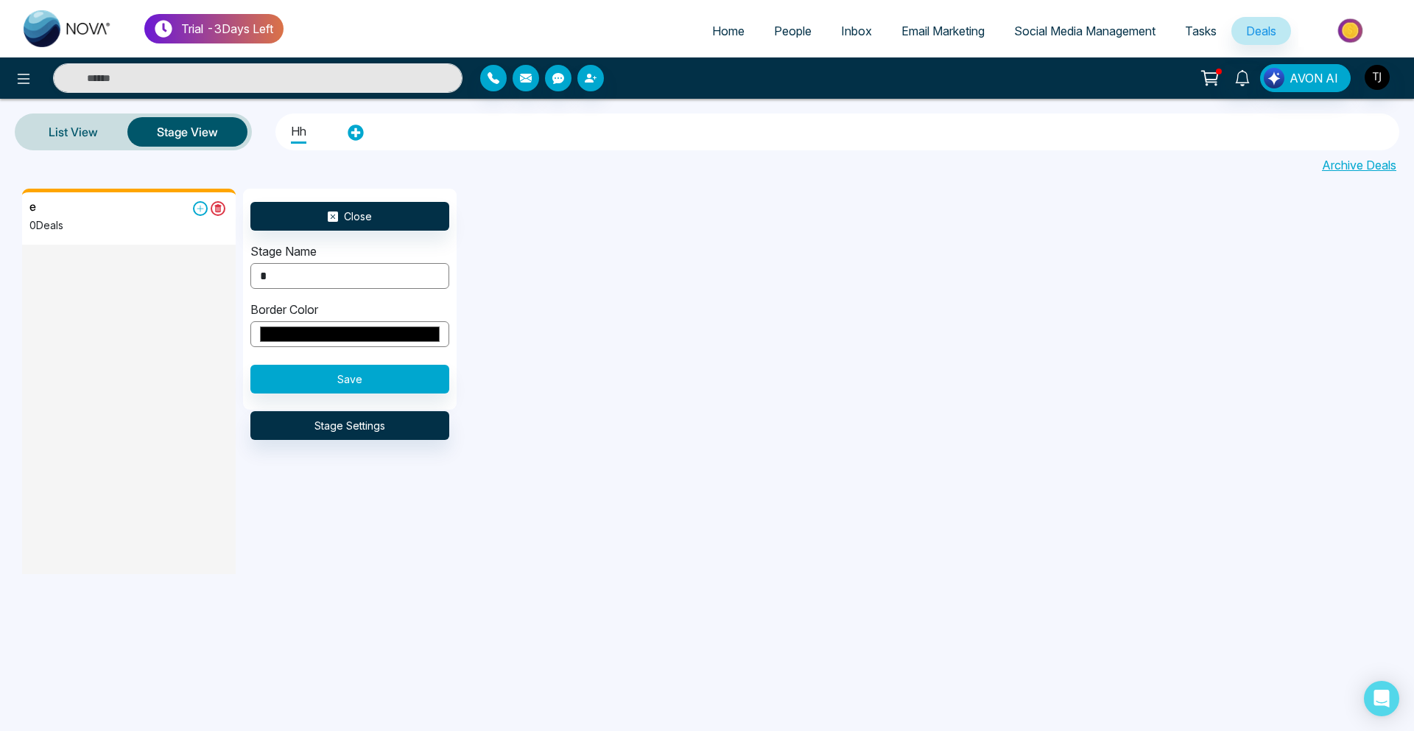
click at [431, 238] on div "Close Stage Name * Border Color ******* Save Stage Settings" at bounding box center [350, 299] width 214 height 221
click at [372, 377] on button "Save" at bounding box center [349, 379] width 199 height 29
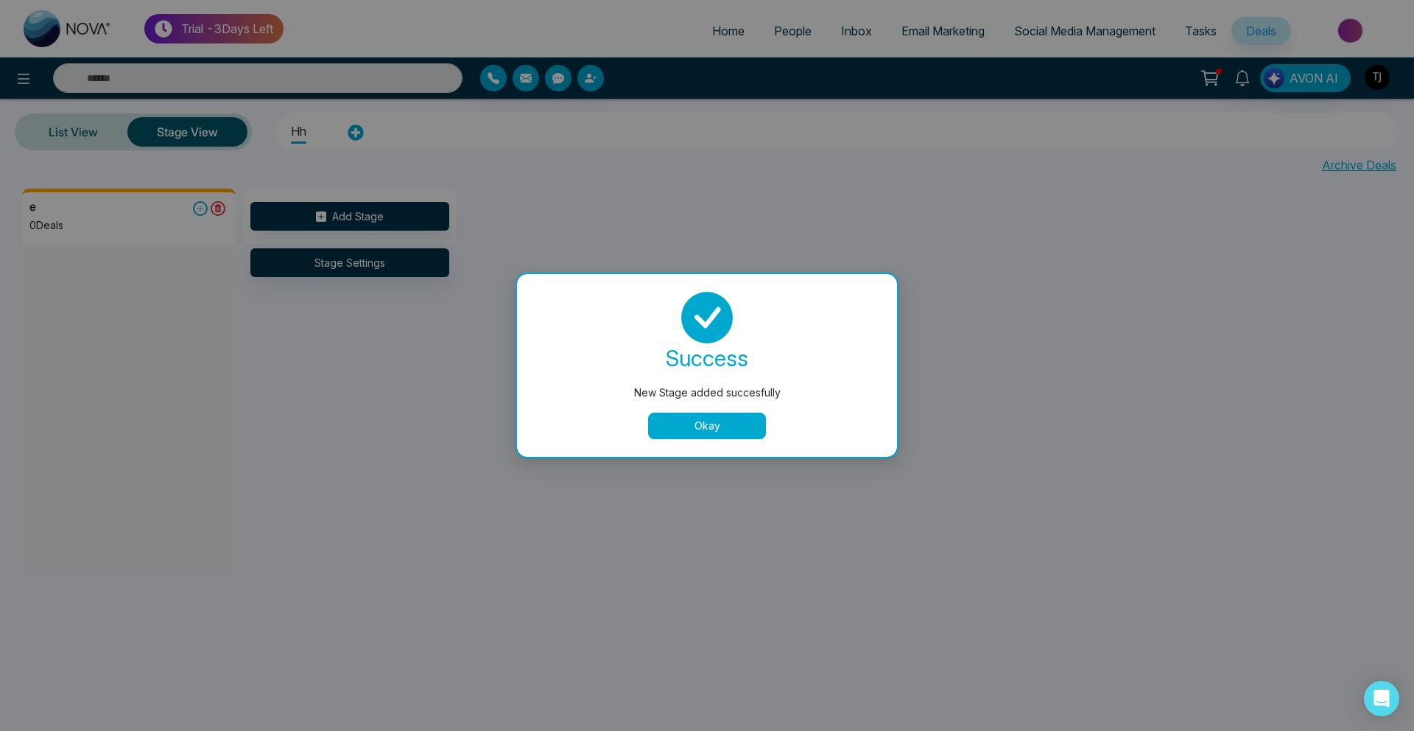
click at [184, 214] on div "New Stage added succesfully success New Stage added succesfully Okay" at bounding box center [707, 365] width 1414 height 731
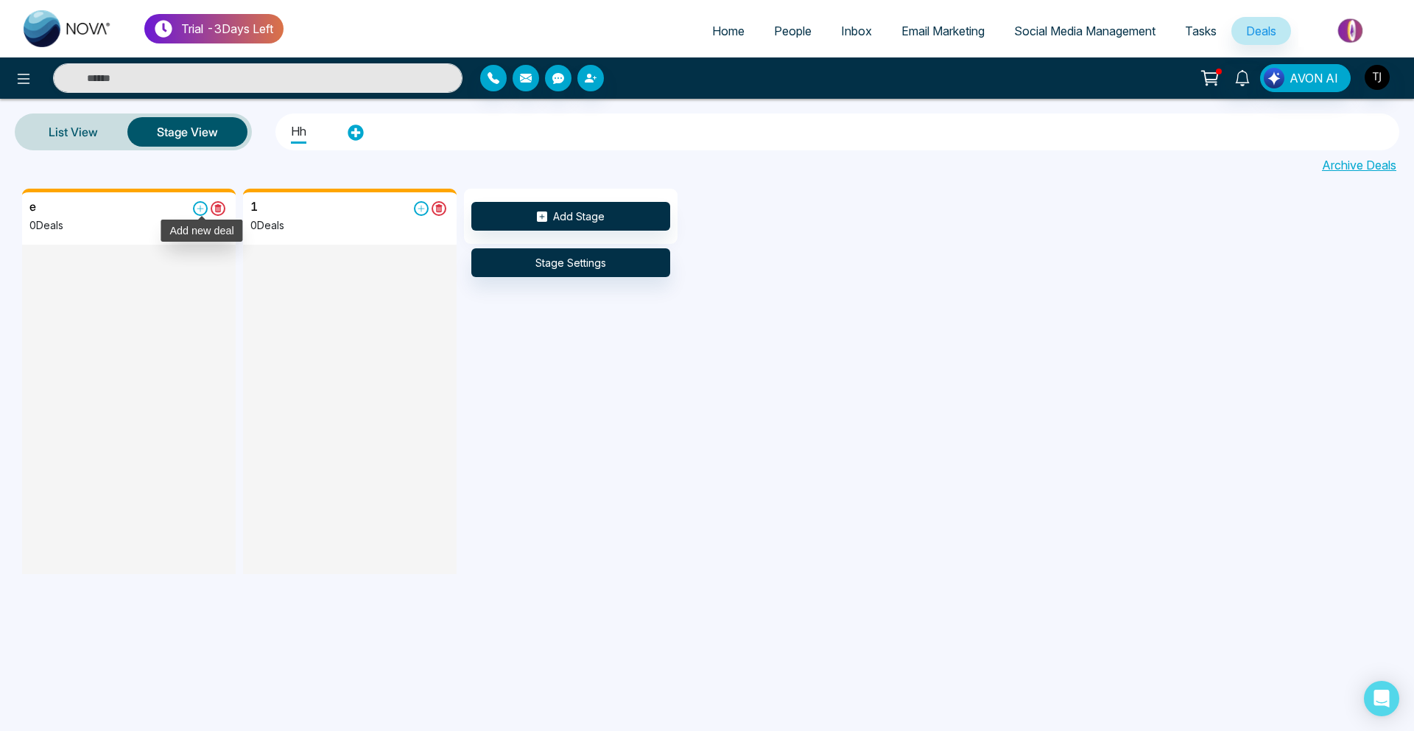
click at [200, 214] on icon at bounding box center [200, 208] width 15 height 15
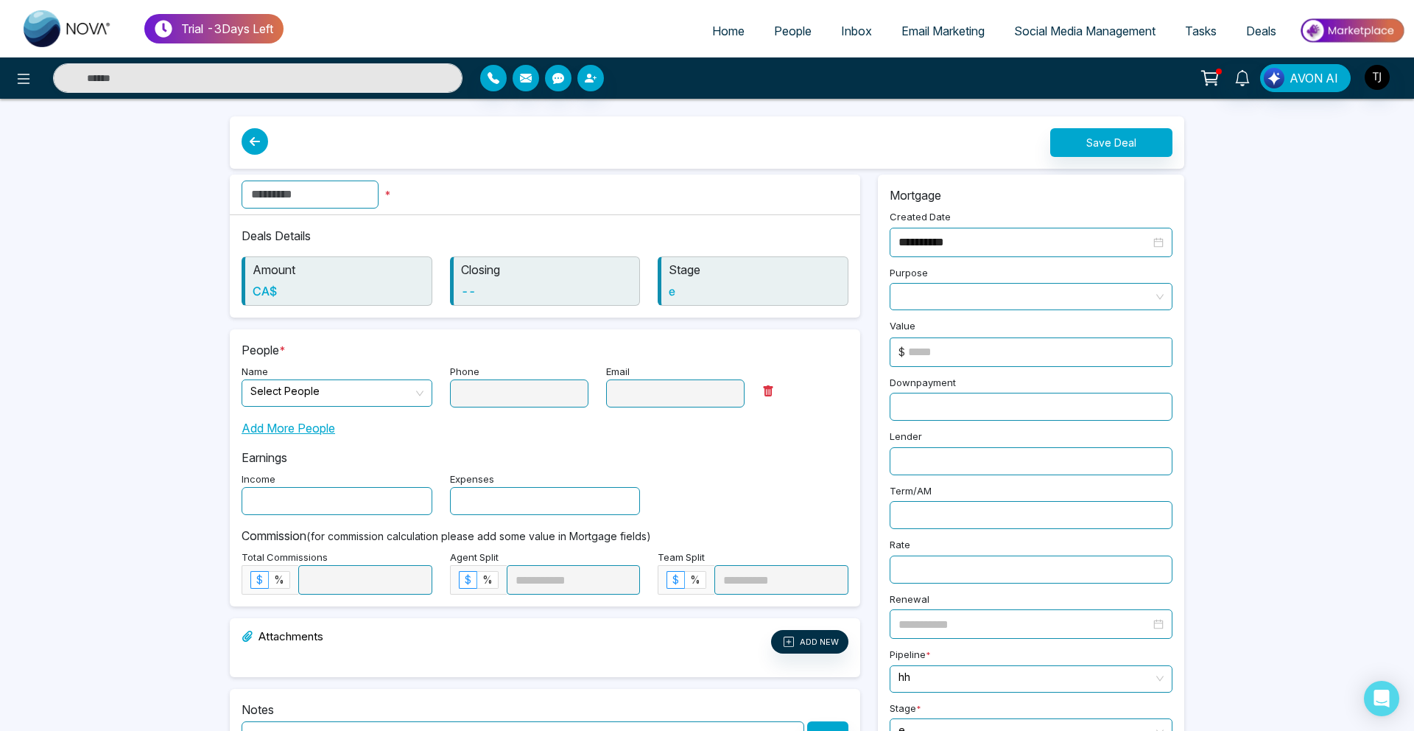
click at [351, 192] on input "text" at bounding box center [310, 194] width 137 height 28
type input "****"
click at [25, 70] on icon at bounding box center [24, 79] width 18 height 18
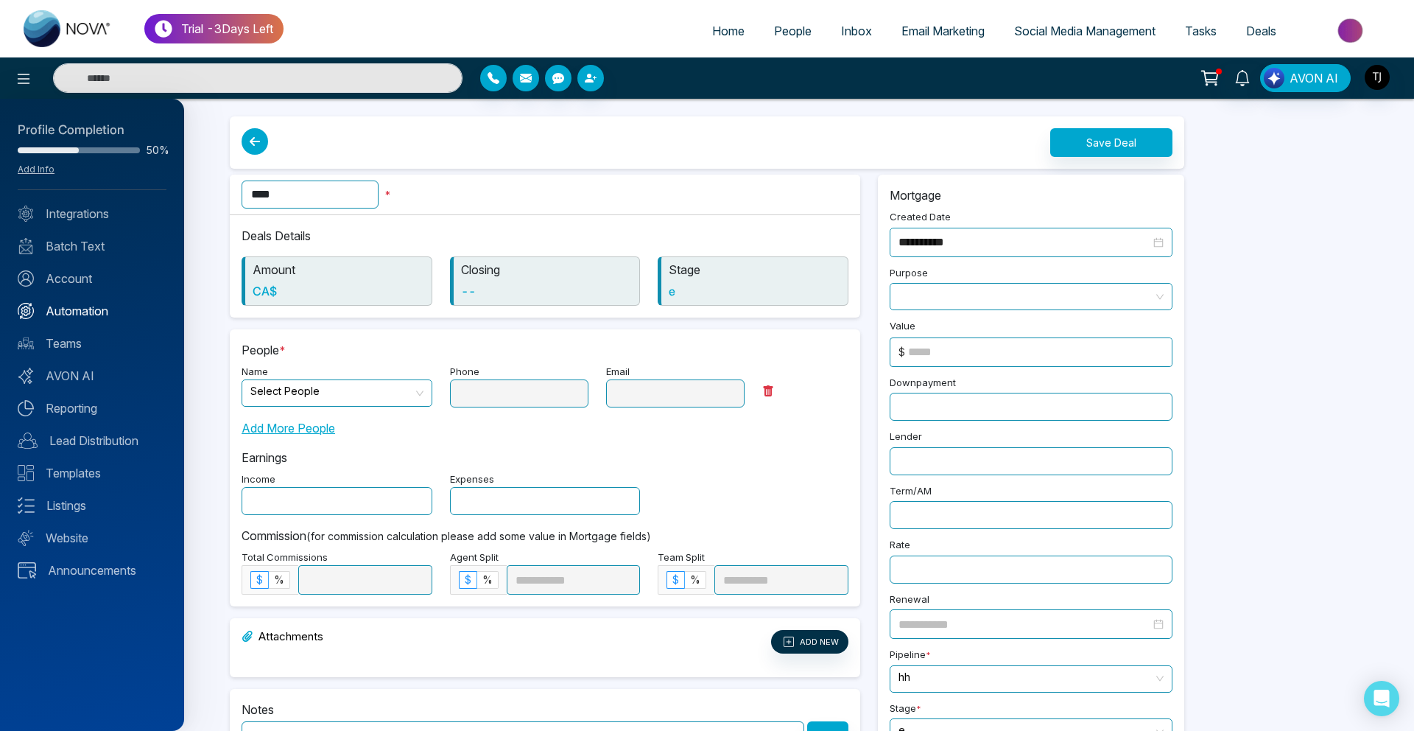
click at [52, 305] on link "Automation" at bounding box center [92, 311] width 149 height 18
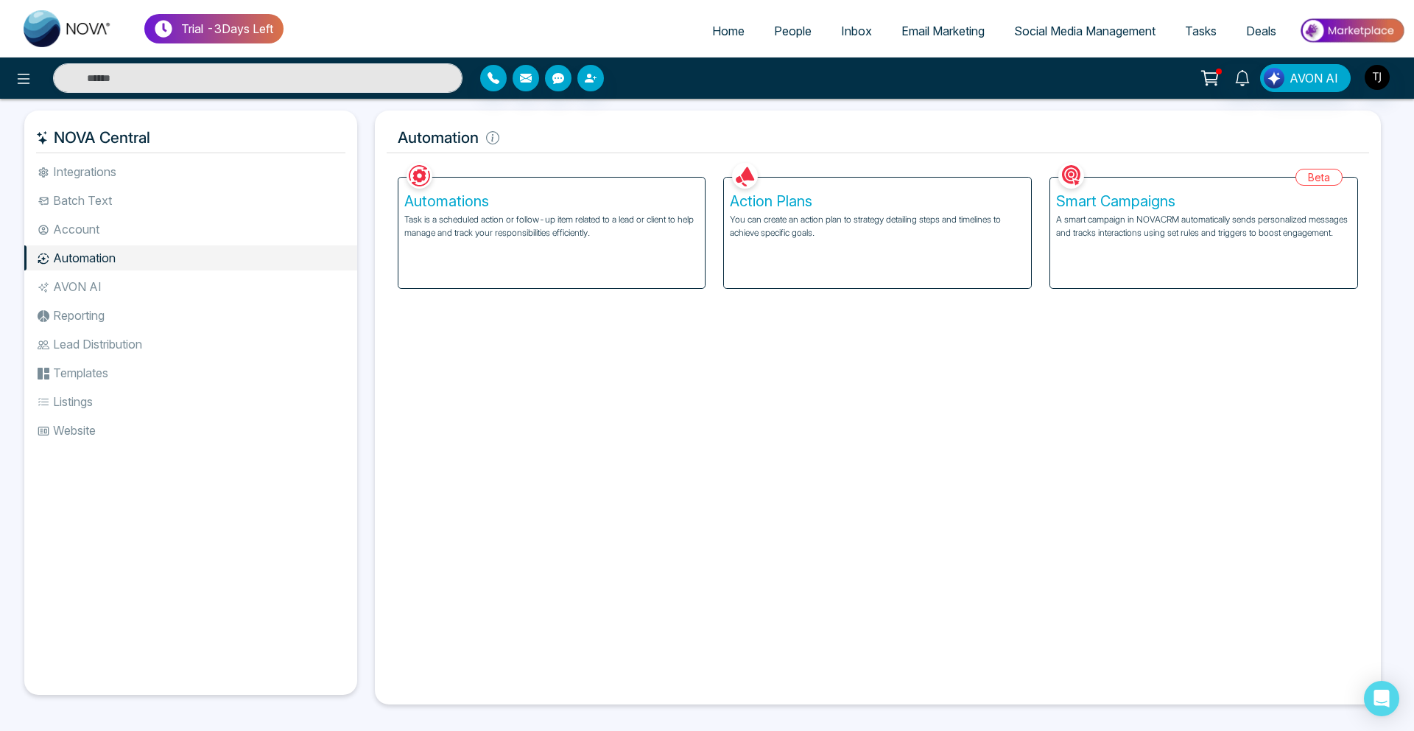
click at [1180, 222] on p "A smart campaign in NOVACRM automatically sends personalized messages and track…" at bounding box center [1203, 226] width 295 height 27
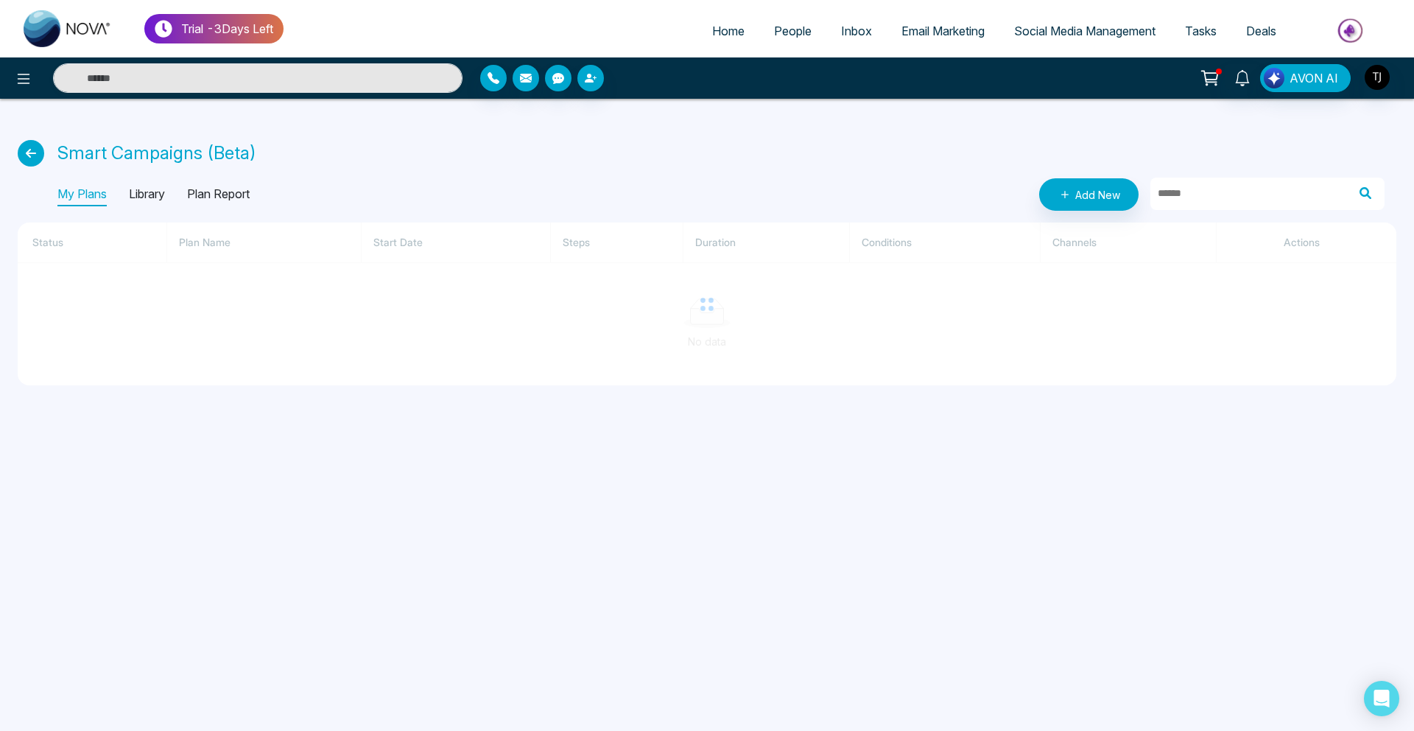
drag, startPoint x: 1177, startPoint y: 225, endPoint x: 940, endPoint y: 236, distance: 237.4
click at [940, 236] on div at bounding box center [707, 303] width 1379 height 163
click at [141, 195] on p "Library" at bounding box center [147, 195] width 36 height 24
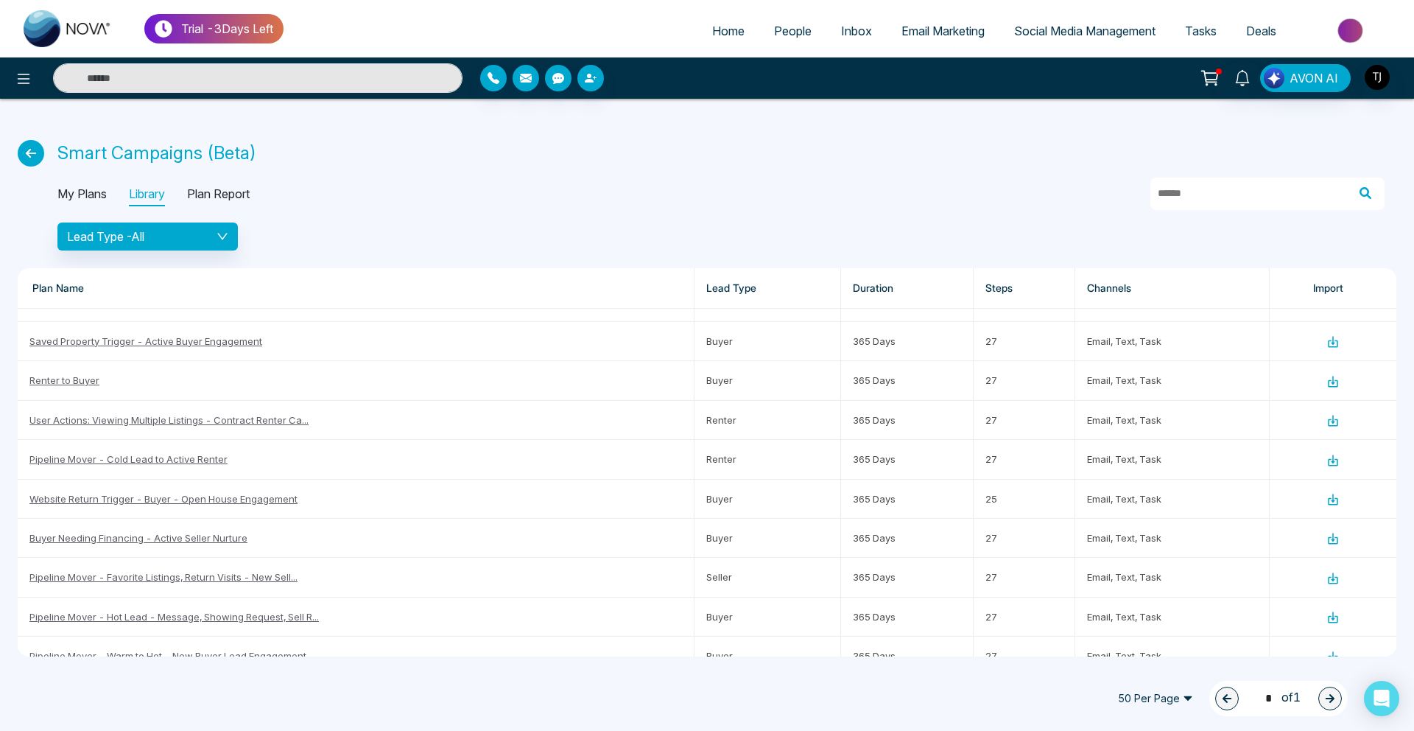
scroll to position [231, 0]
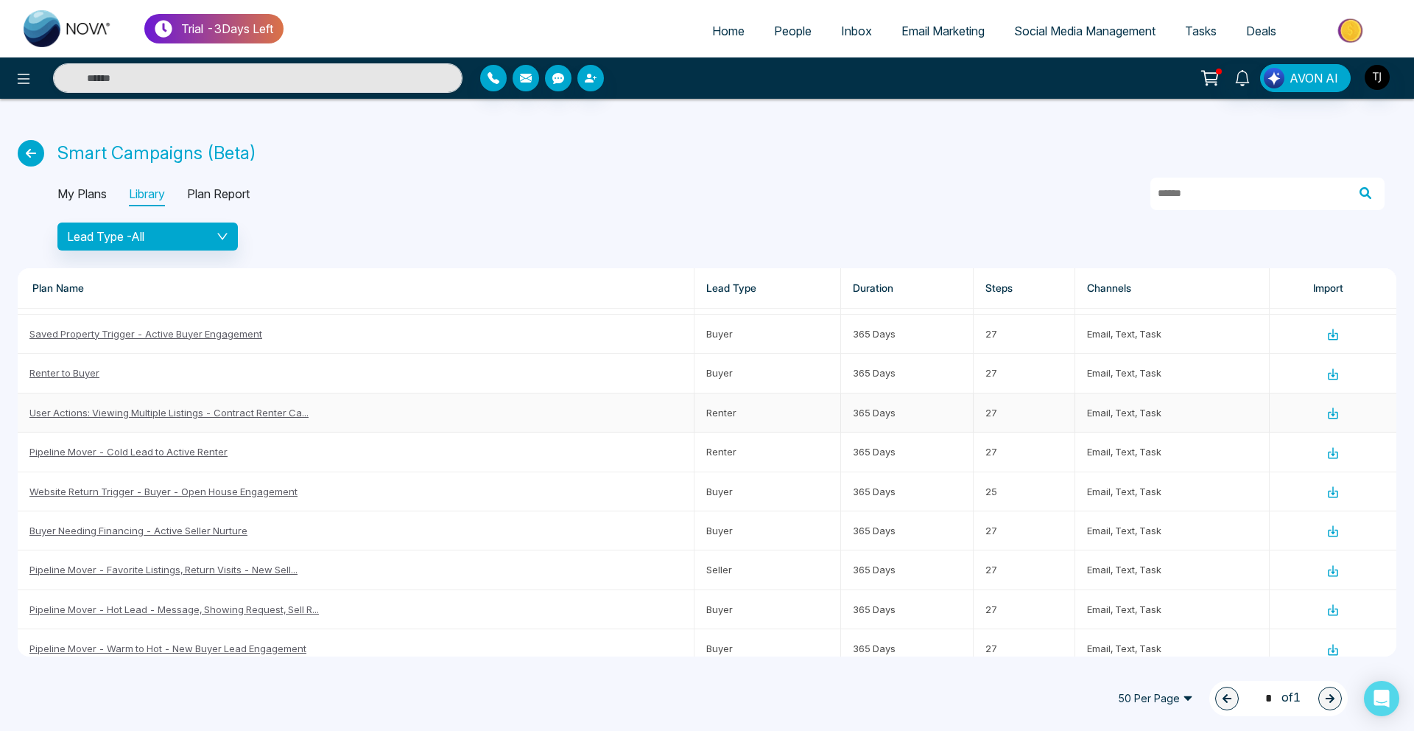
click at [148, 420] on td "User Actions: Viewing Multiple Listings - Contract Renter Ca..." at bounding box center [356, 412] width 677 height 39
drag, startPoint x: 613, startPoint y: 150, endPoint x: 199, endPoint y: 149, distance: 413.9
click at [201, 150] on div "Smart Campaigns (Beta)" at bounding box center [707, 153] width 1379 height 27
click at [22, 153] on icon at bounding box center [31, 153] width 27 height 27
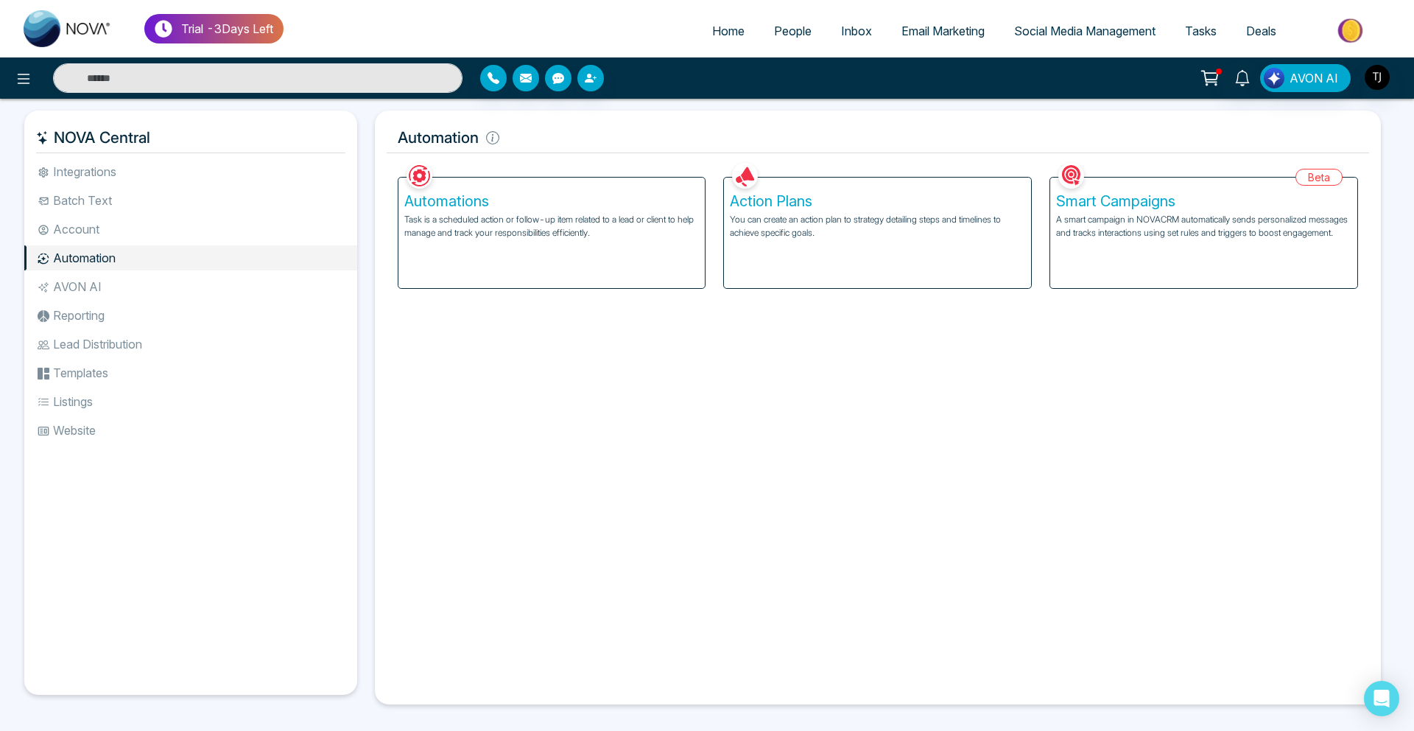
click at [833, 188] on div "Action Plans You can create an action plan to strategy detailing steps and time…" at bounding box center [877, 233] width 307 height 110
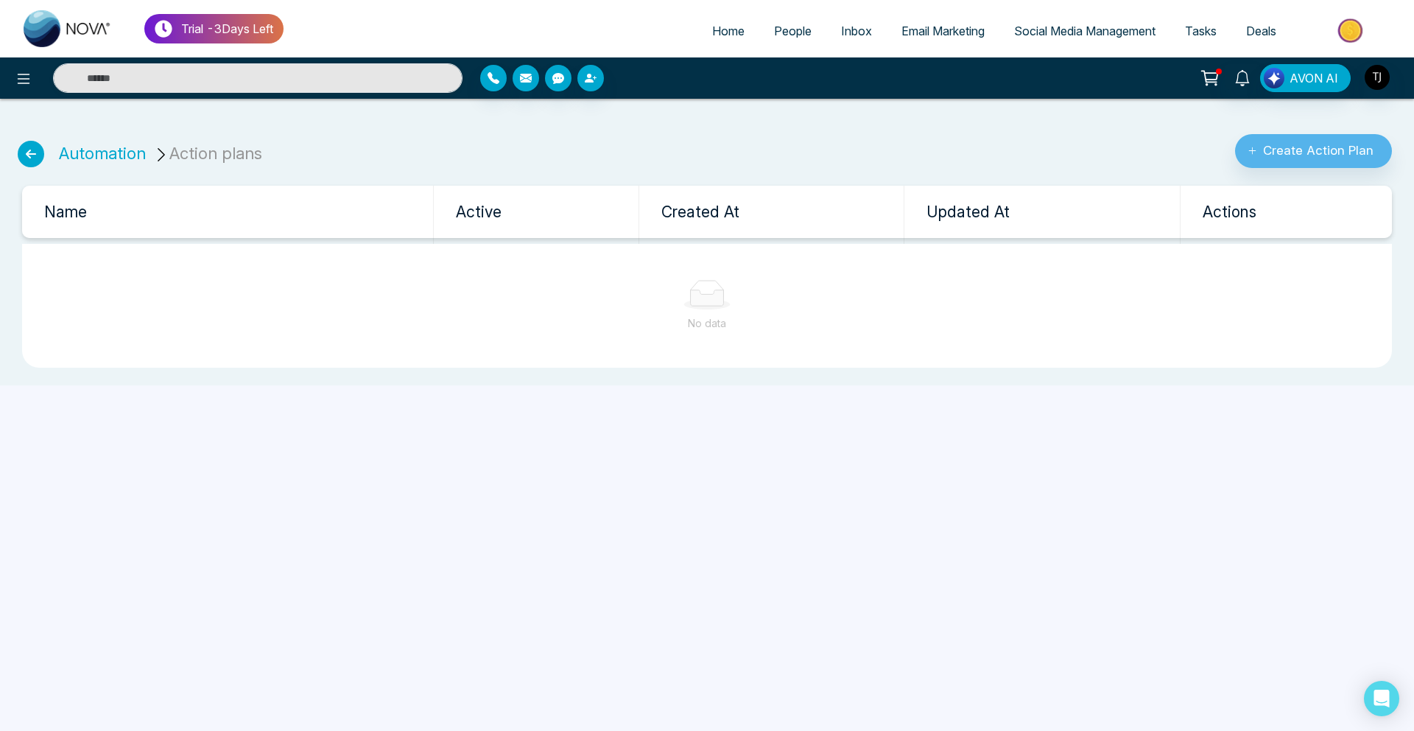
click at [1357, 133] on link "Create Action Plan" at bounding box center [1314, 145] width 182 height 46
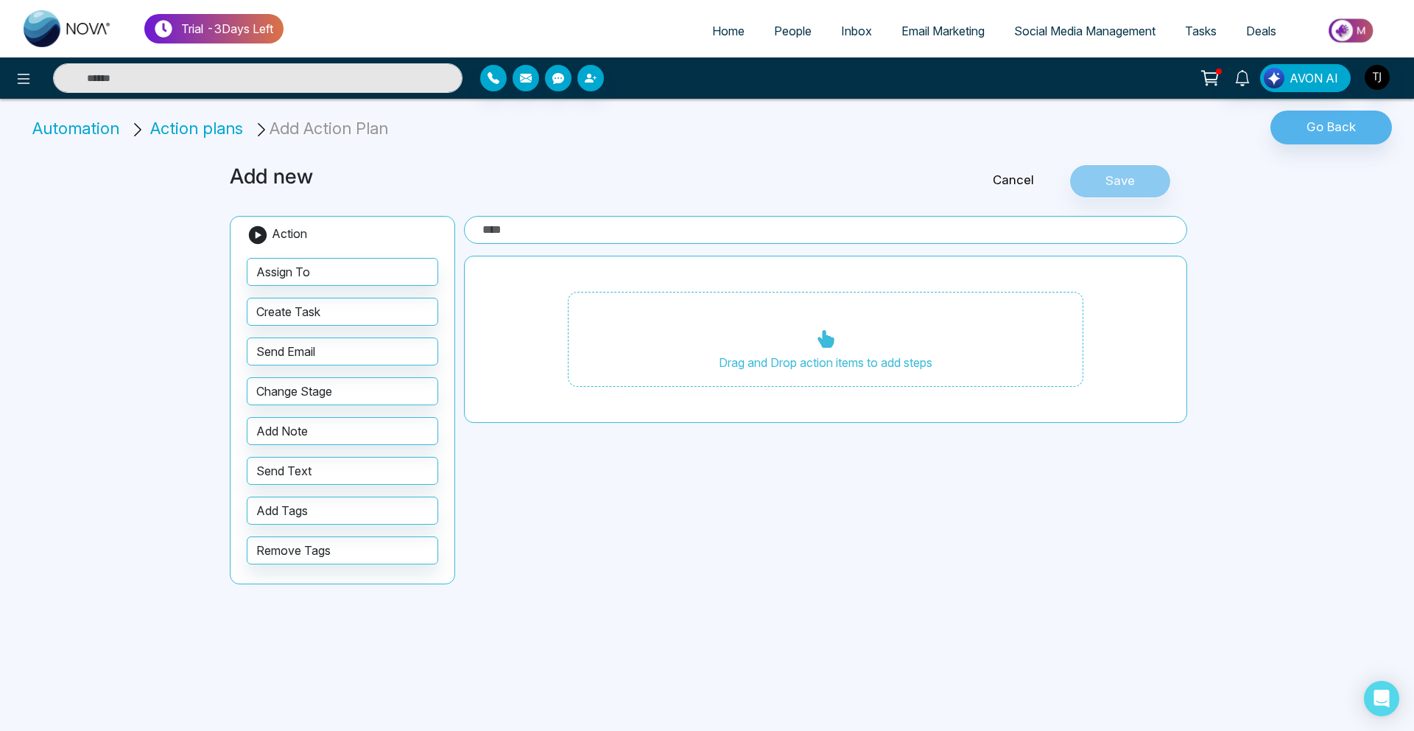
click at [281, 325] on div "Assign To Create Task Send Email Change Stage Add Note Send Text Add Tags Remov…" at bounding box center [342, 411] width 191 height 330
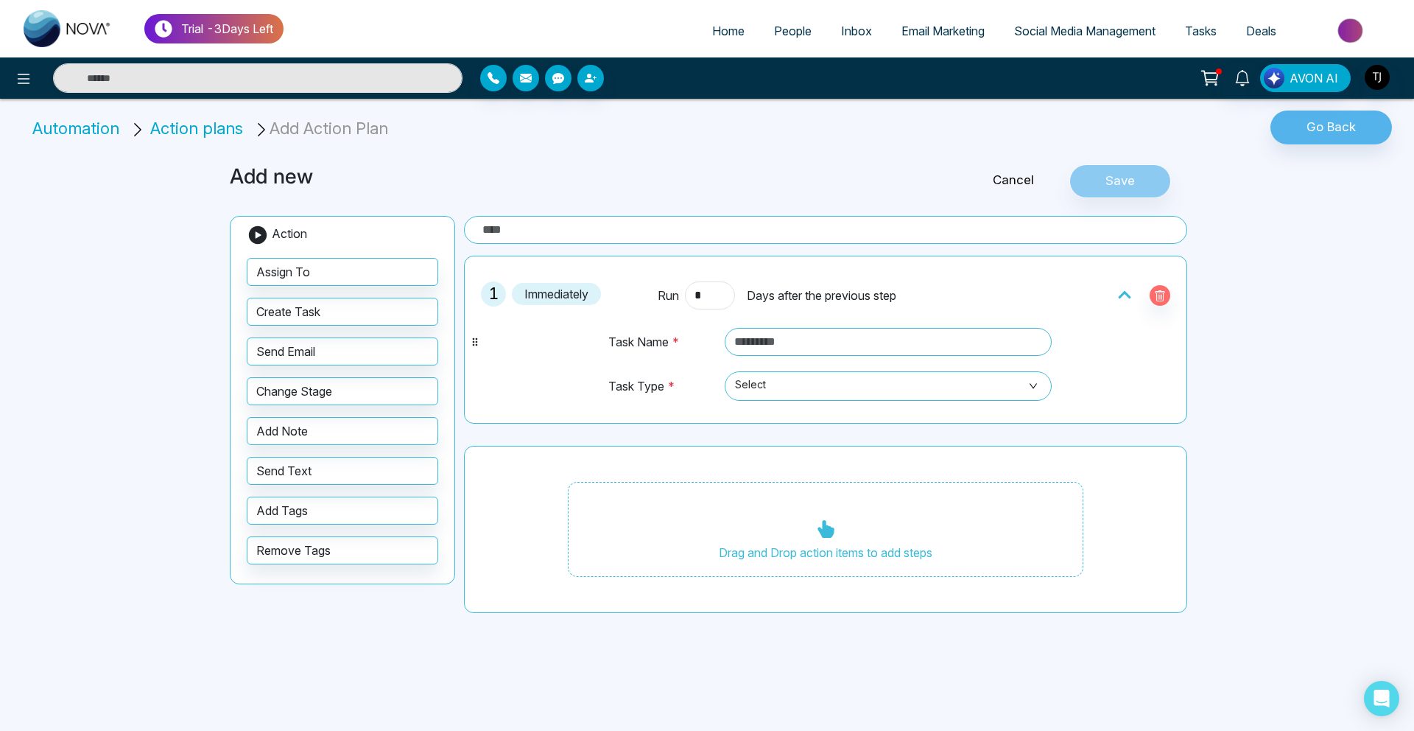
click at [32, 63] on div at bounding box center [235, 77] width 471 height 29
click at [28, 74] on icon at bounding box center [24, 79] width 18 height 18
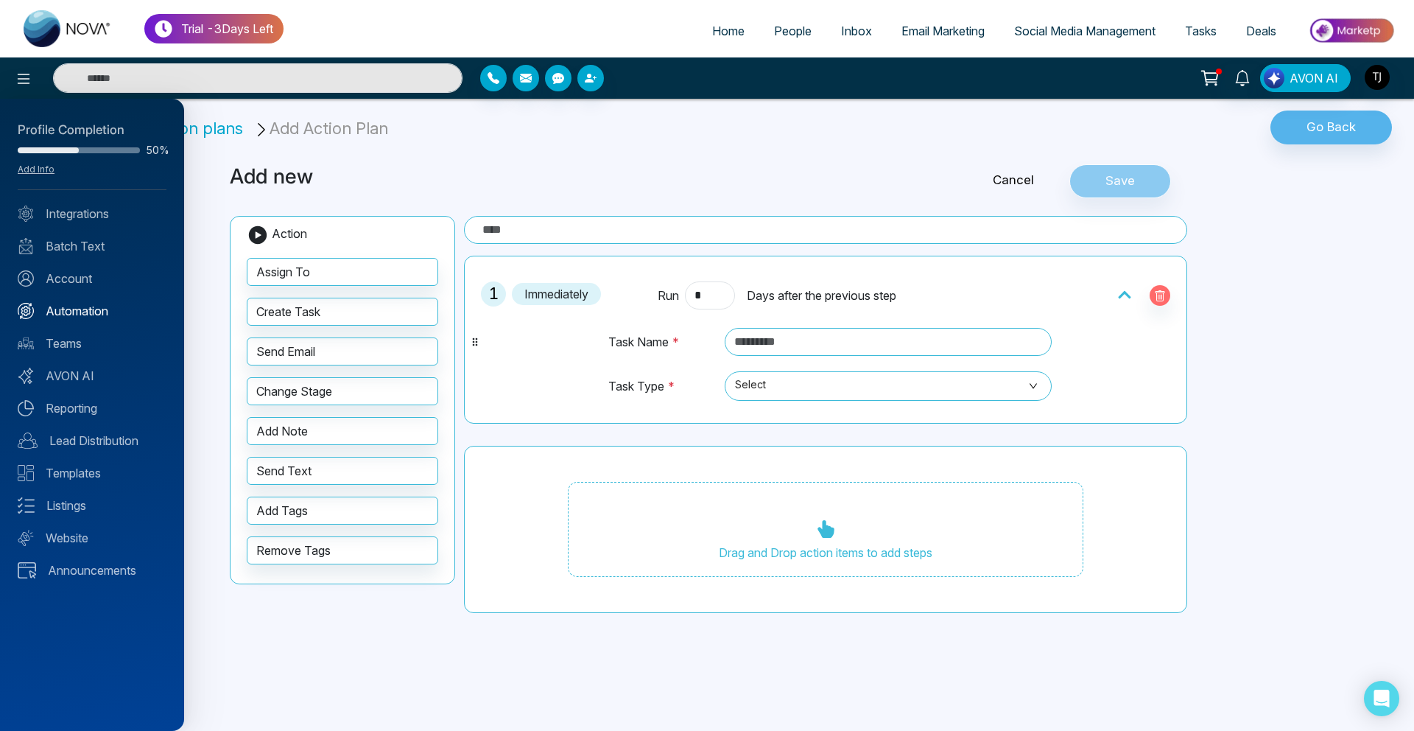
click at [82, 306] on link "Automation" at bounding box center [92, 311] width 149 height 18
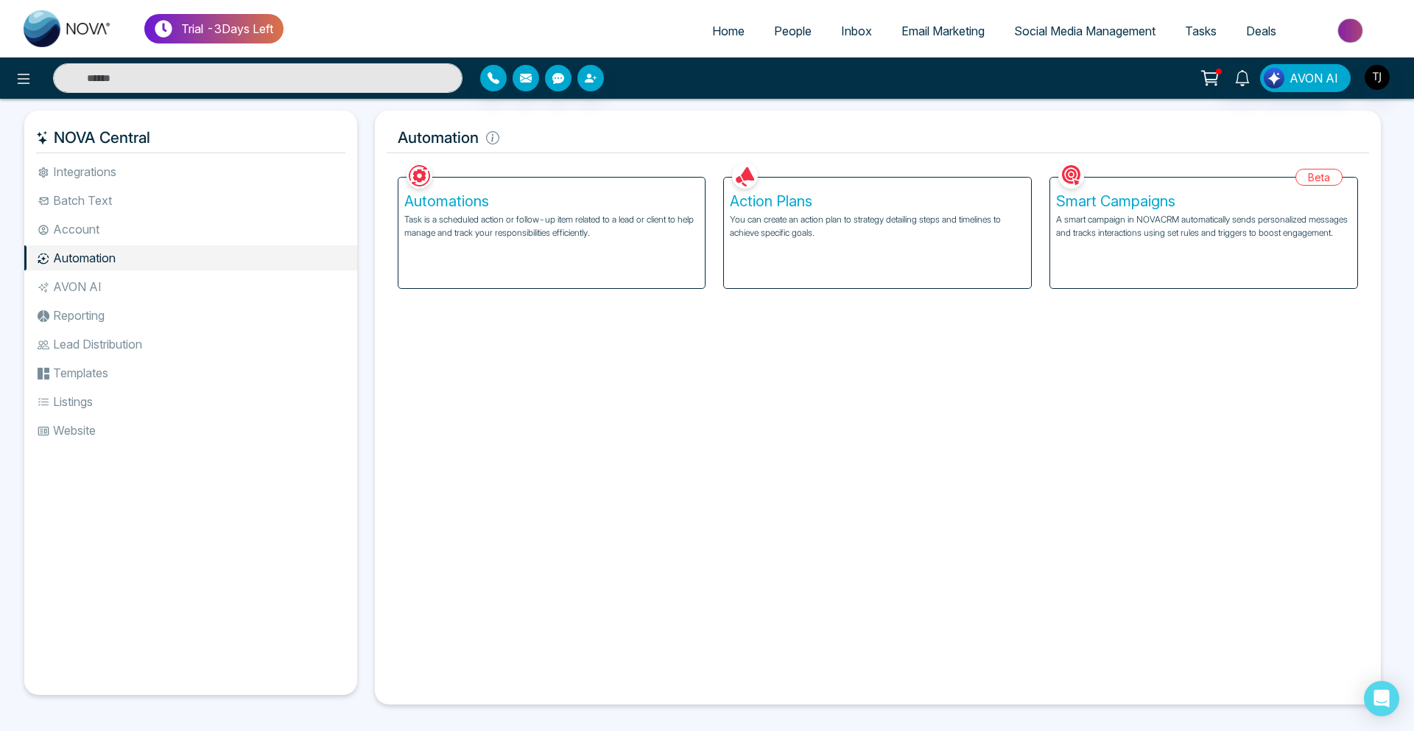
click at [516, 241] on div "Automations Task is a scheduled action or follow-up item related to a lead or c…" at bounding box center [551, 233] width 307 height 110
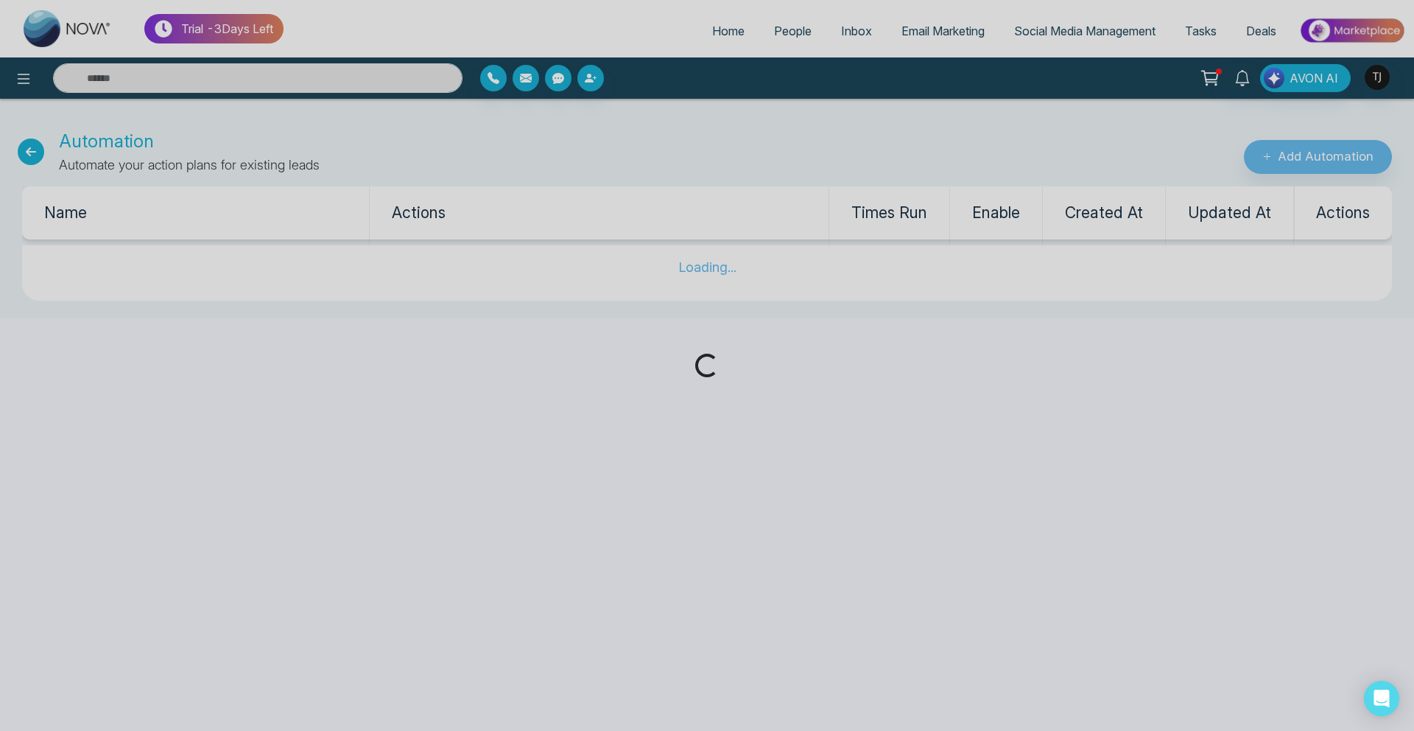
click at [1289, 152] on div "Loading..." at bounding box center [707, 365] width 1414 height 731
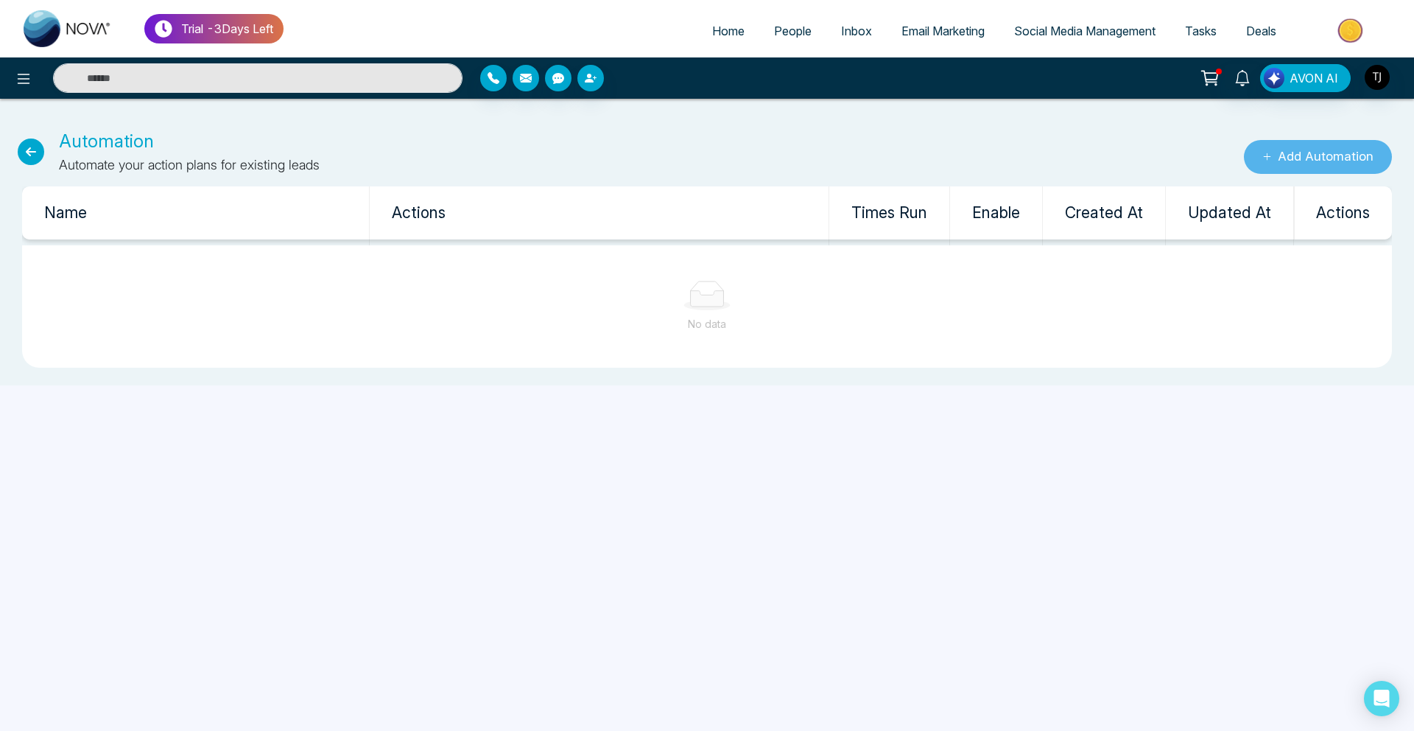
click at [1289, 152] on button "Add Automation" at bounding box center [1318, 157] width 148 height 34
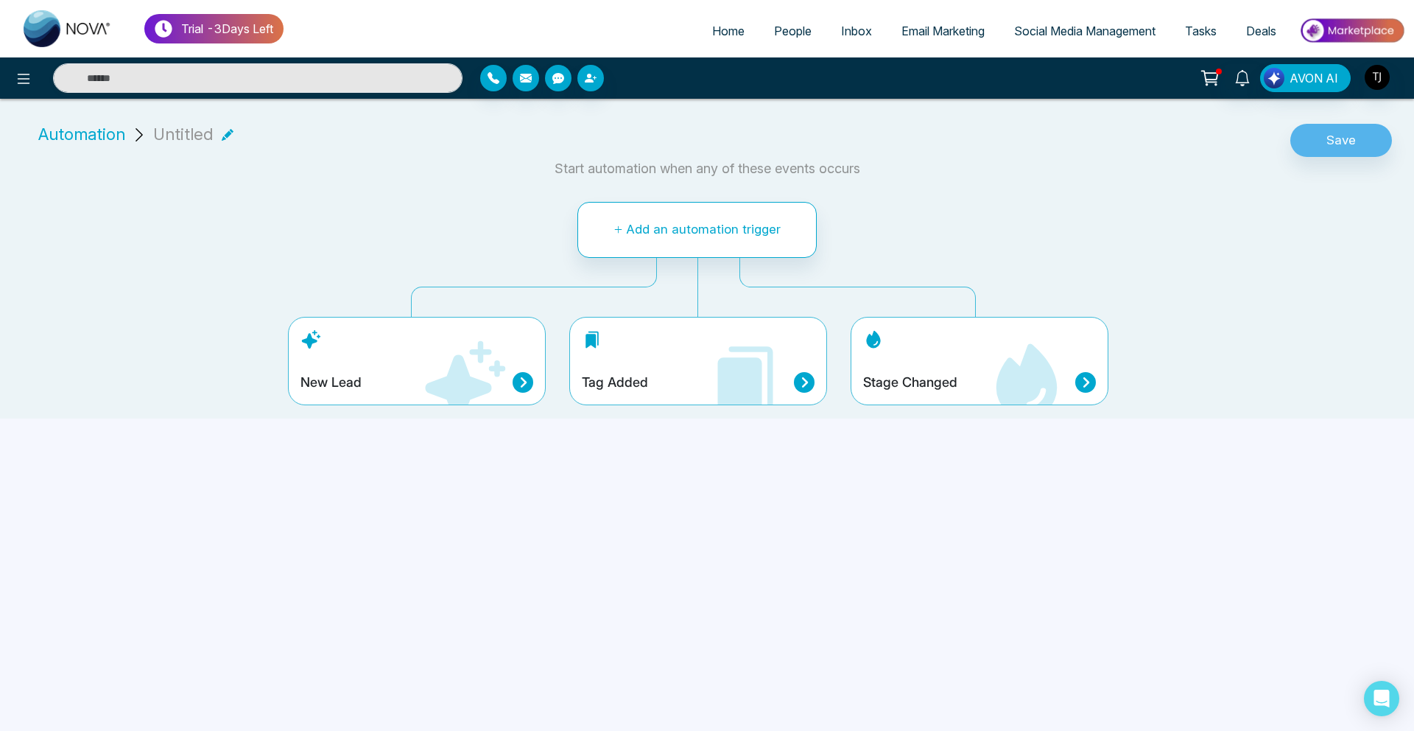
drag, startPoint x: 1290, startPoint y: 147, endPoint x: 862, endPoint y: 144, distance: 427.9
click at [865, 144] on div "Automation Untitled Save" at bounding box center [707, 140] width 1396 height 36
click at [725, 41] on link "Home" at bounding box center [728, 31] width 62 height 28
select select "*"
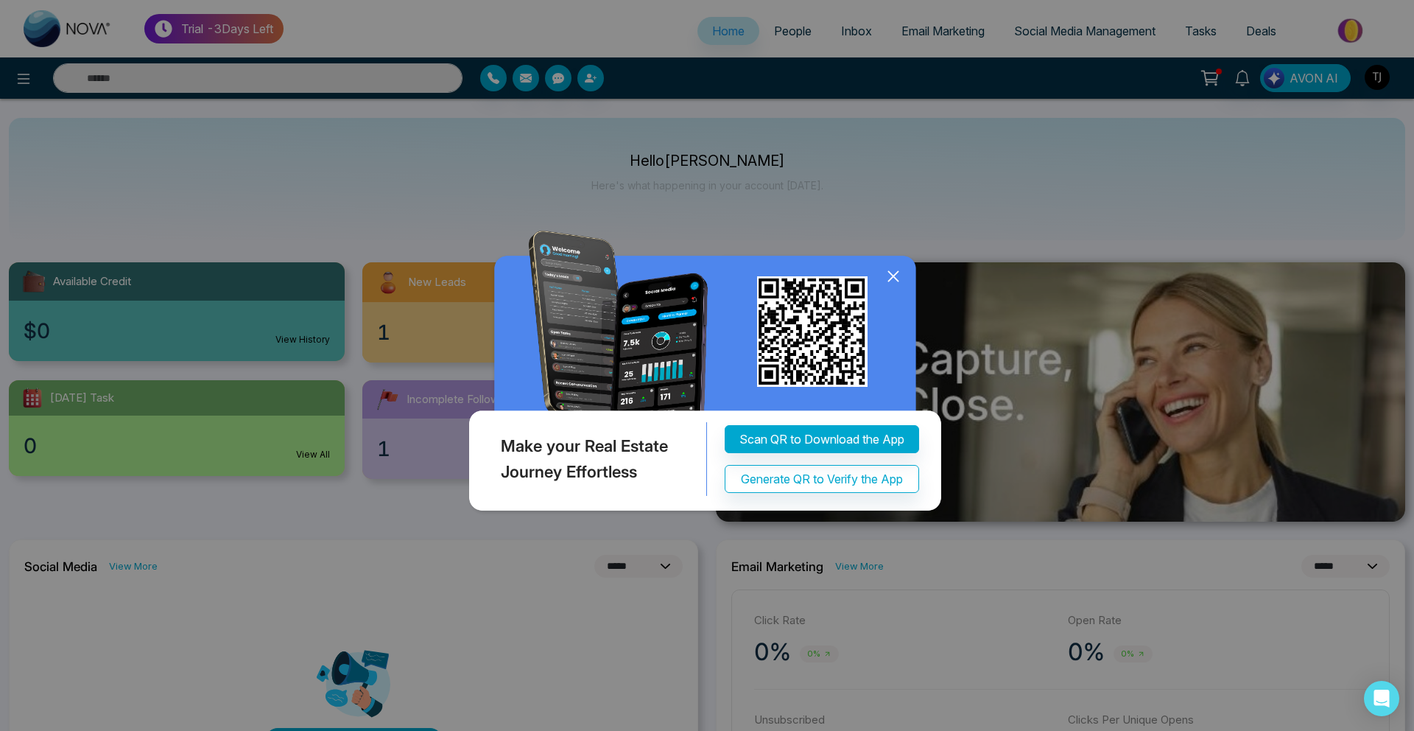
click at [28, 236] on div "Make your Real Estate Journey Effortless Scan QR to Download the App Generate Q…" at bounding box center [707, 365] width 1414 height 731
click at [891, 275] on icon at bounding box center [893, 277] width 10 height 10
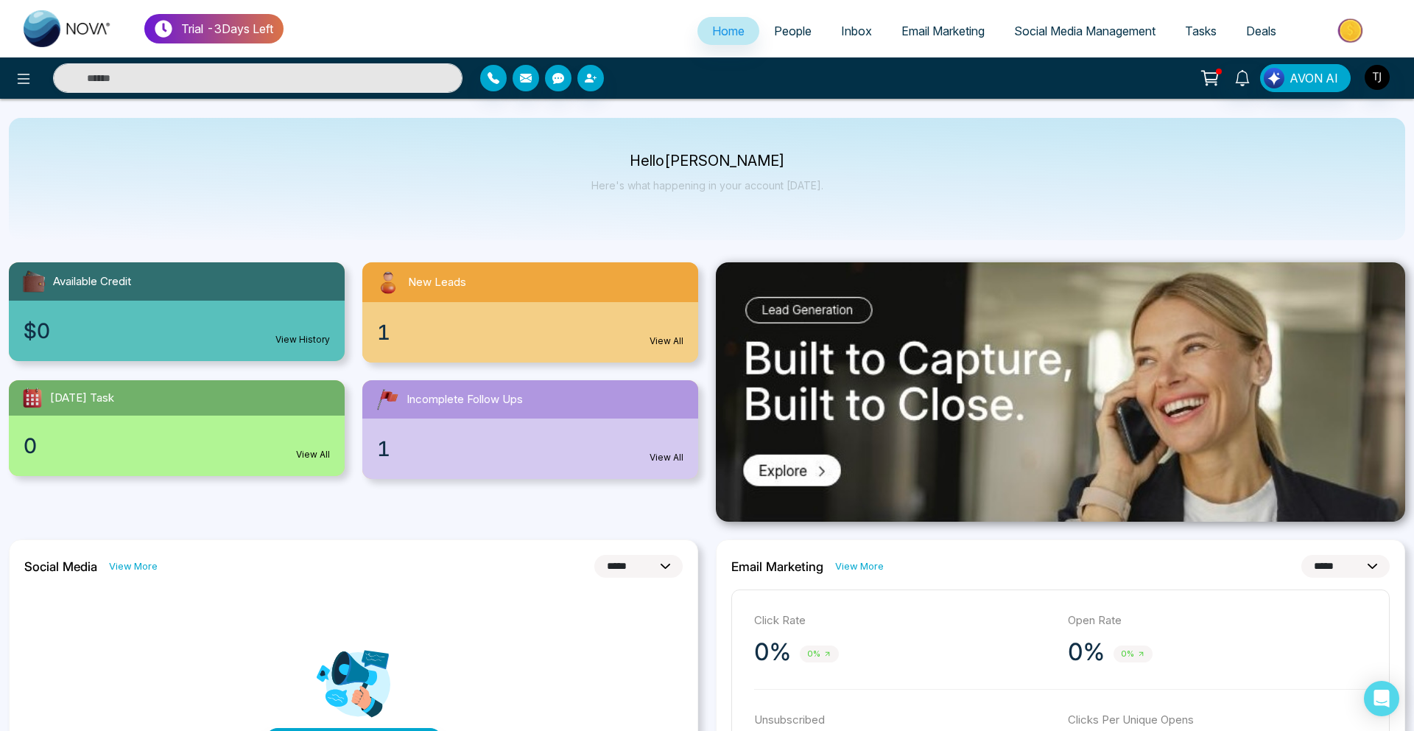
click at [945, 27] on span "Email Marketing" at bounding box center [942, 31] width 83 height 15
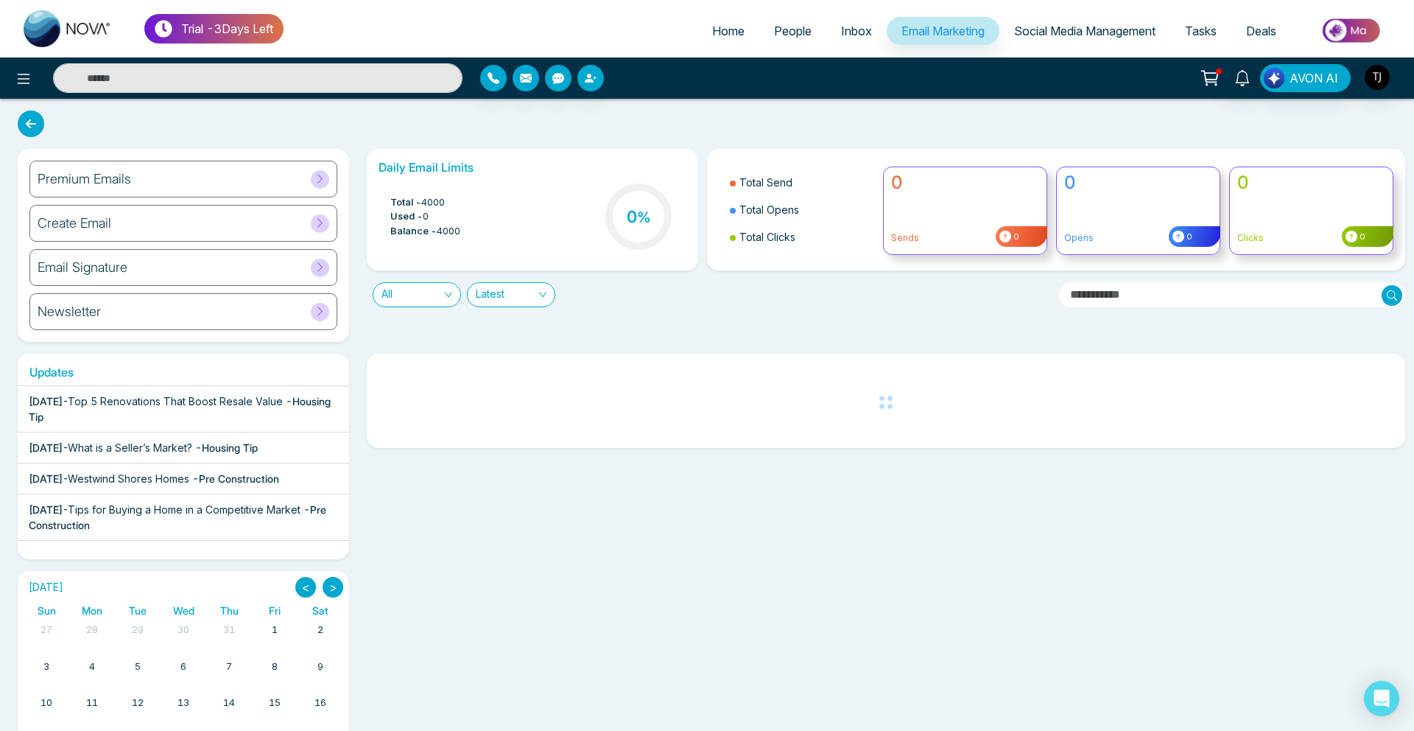
click at [73, 231] on div "Create Email" at bounding box center [183, 223] width 308 height 37
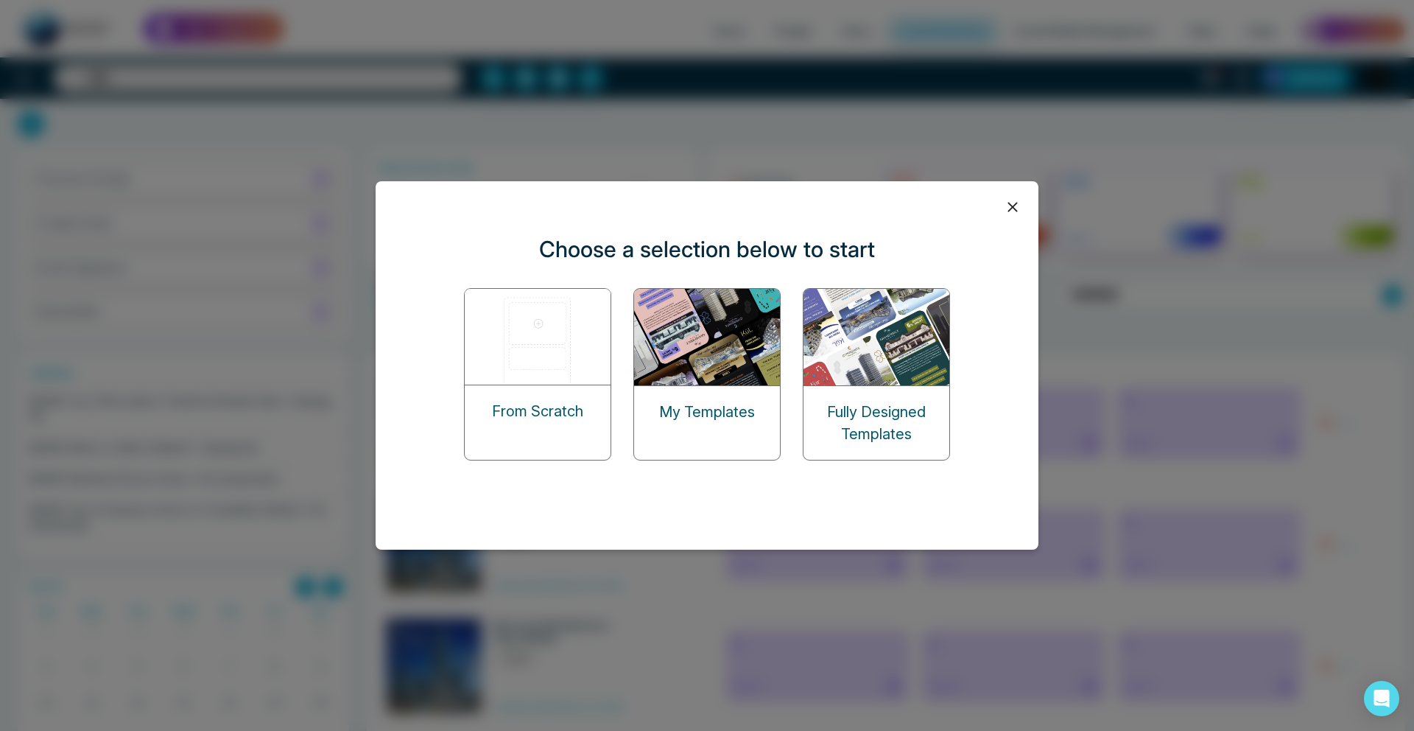
click at [528, 368] on img at bounding box center [538, 337] width 147 height 96
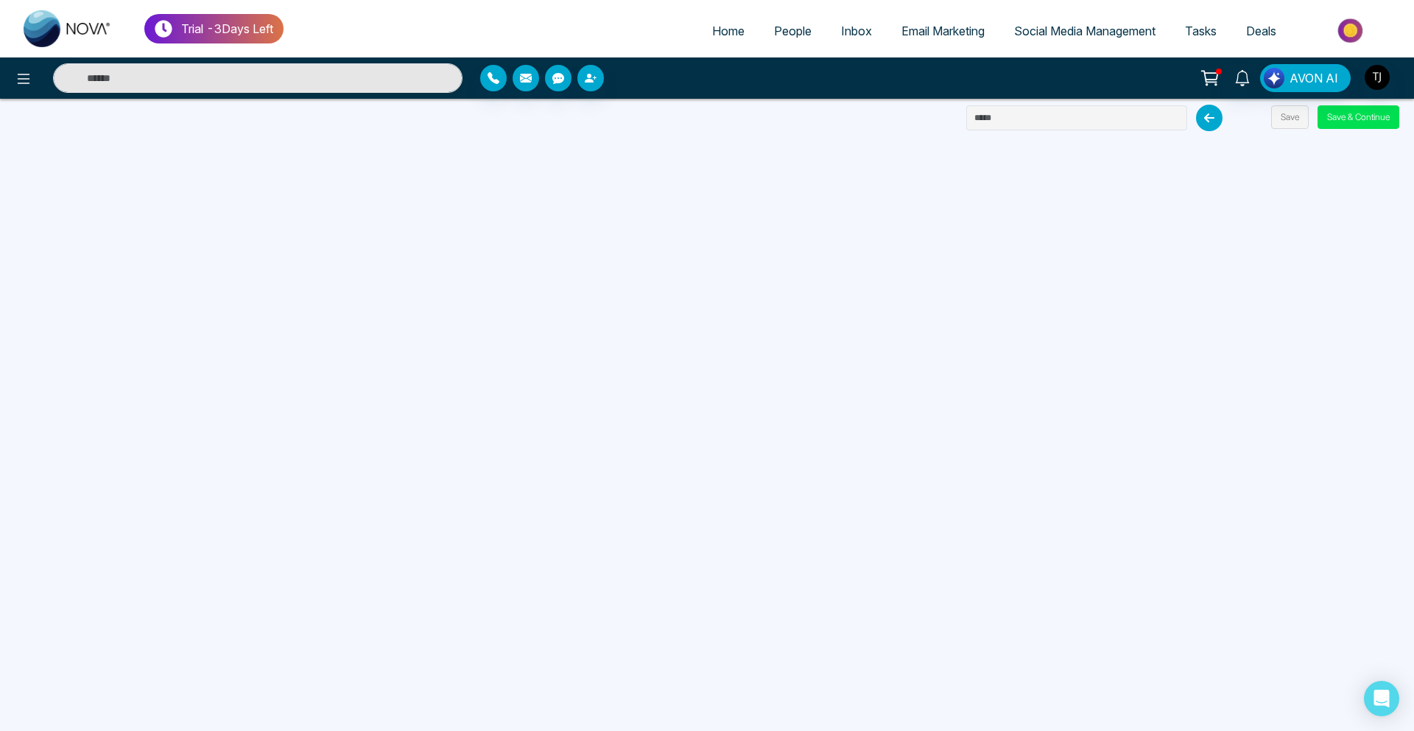
click at [735, 68] on div at bounding box center [648, 78] width 336 height 27
click at [903, 34] on span "Email Marketing" at bounding box center [942, 31] width 83 height 15
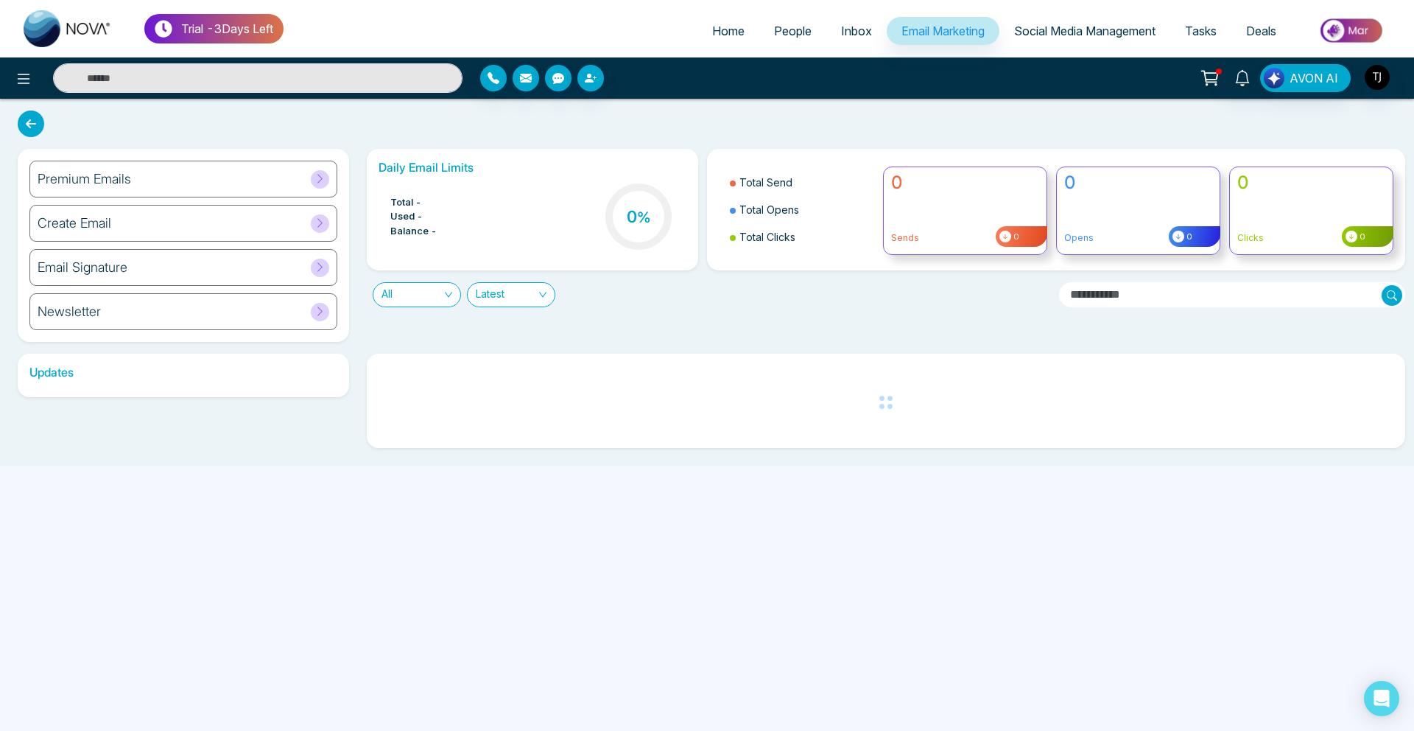
drag, startPoint x: 903, startPoint y: 34, endPoint x: 82, endPoint y: 227, distance: 842.9
click at [82, 235] on div "Trial - 3 Days Left Home People Inbox Email Marketing Social Media Management T…" at bounding box center [707, 365] width 1414 height 731
click at [106, 191] on div "Premium Emails" at bounding box center [183, 179] width 308 height 37
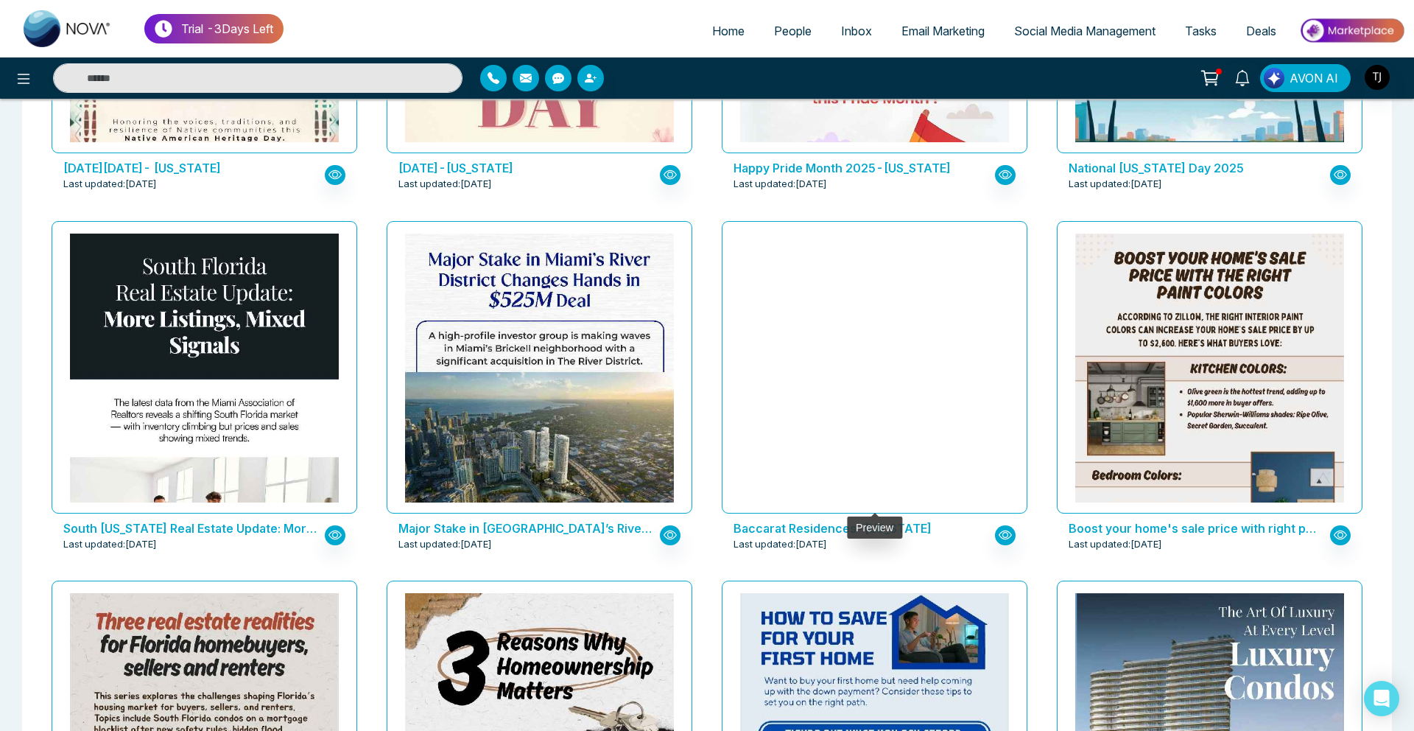
scroll to position [1785, 0]
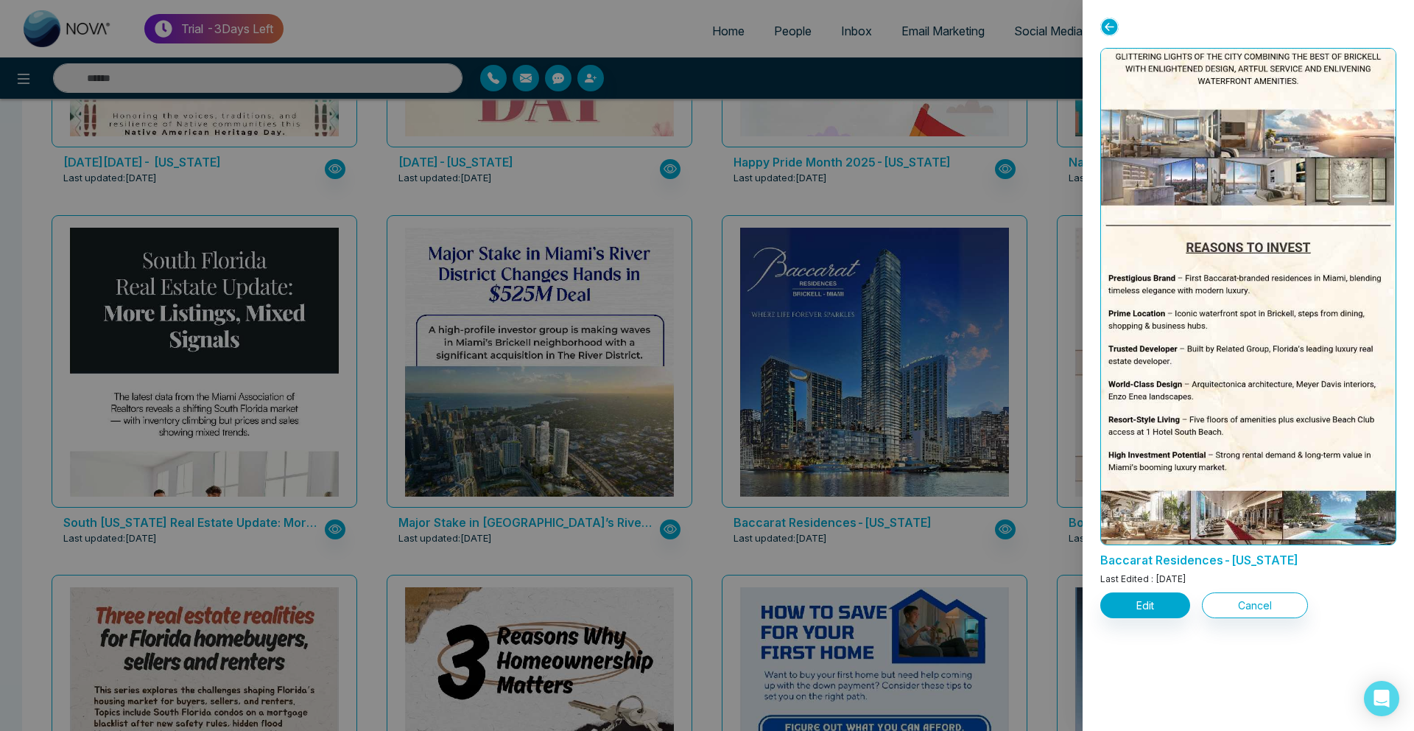
scroll to position [358, 0]
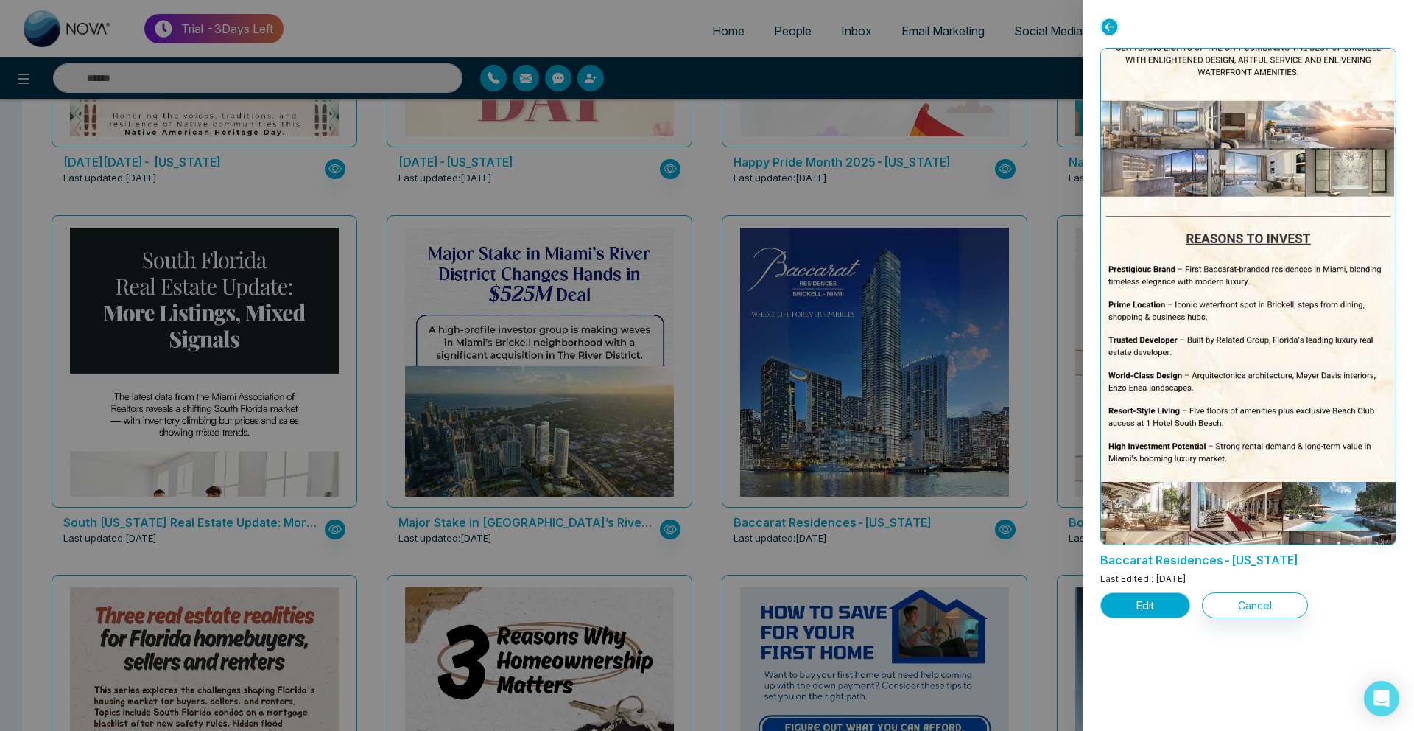
click at [1131, 604] on button "Edit" at bounding box center [1145, 605] width 90 height 26
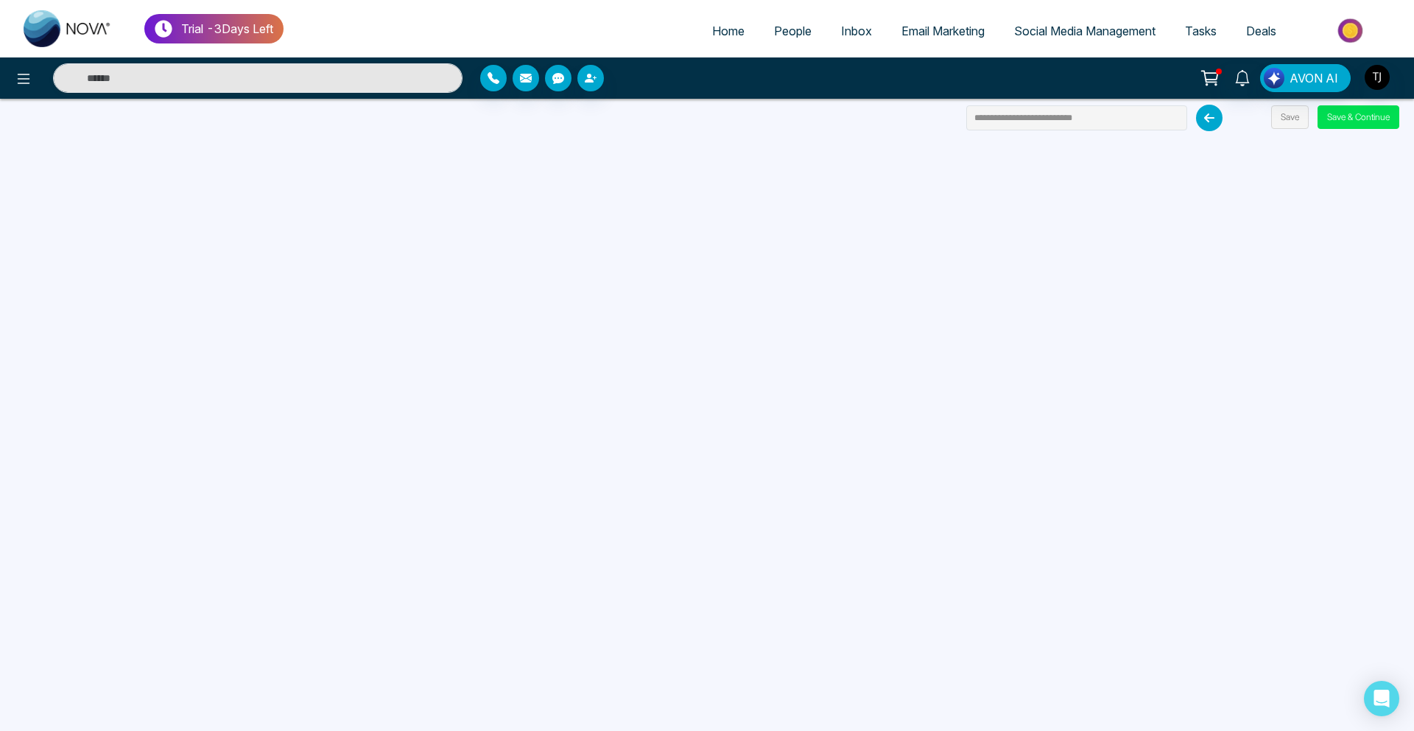
click at [795, 19] on link "People" at bounding box center [792, 31] width 67 height 28
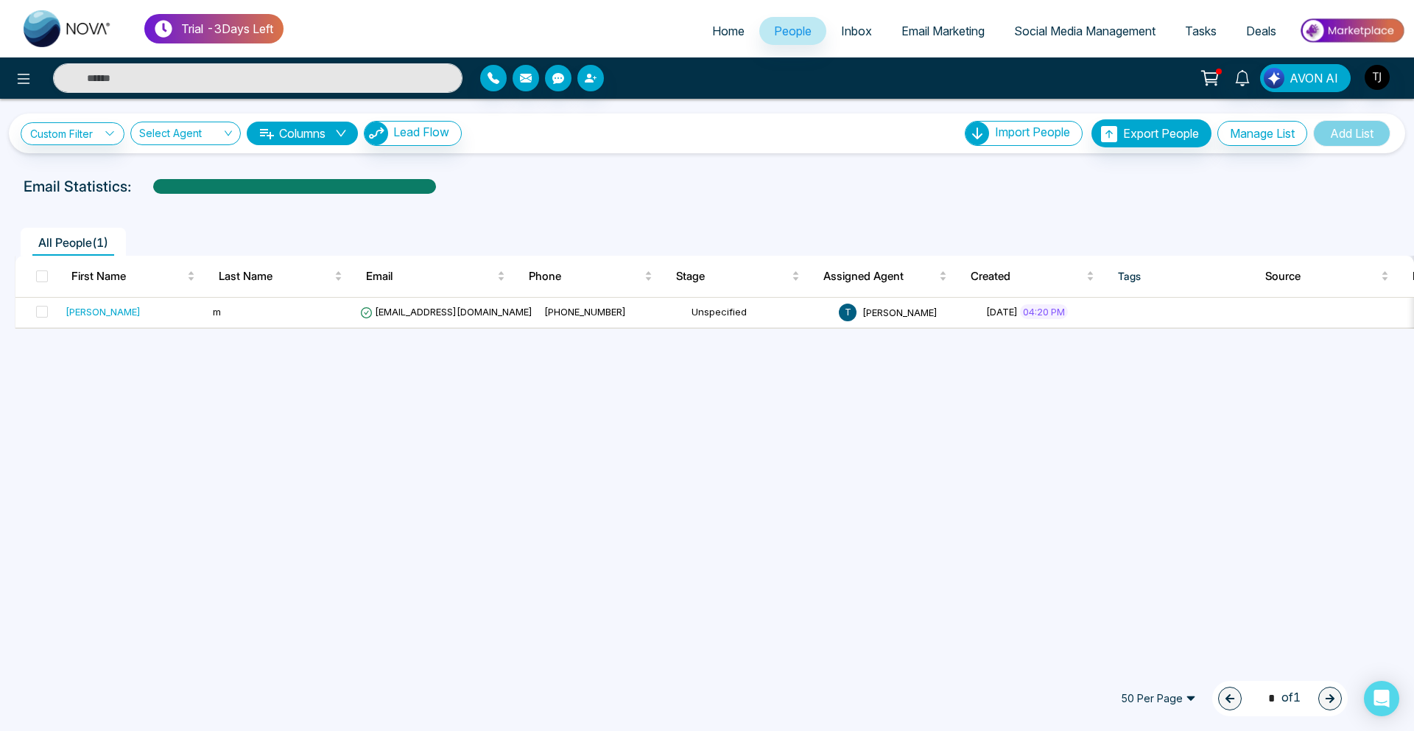
drag, startPoint x: 862, startPoint y: 231, endPoint x: 714, endPoint y: 91, distance: 204.2
click at [839, 225] on div "All People ( 1 )" at bounding box center [707, 237] width 1402 height 38
click at [923, 30] on span "Email Marketing" at bounding box center [942, 31] width 83 height 15
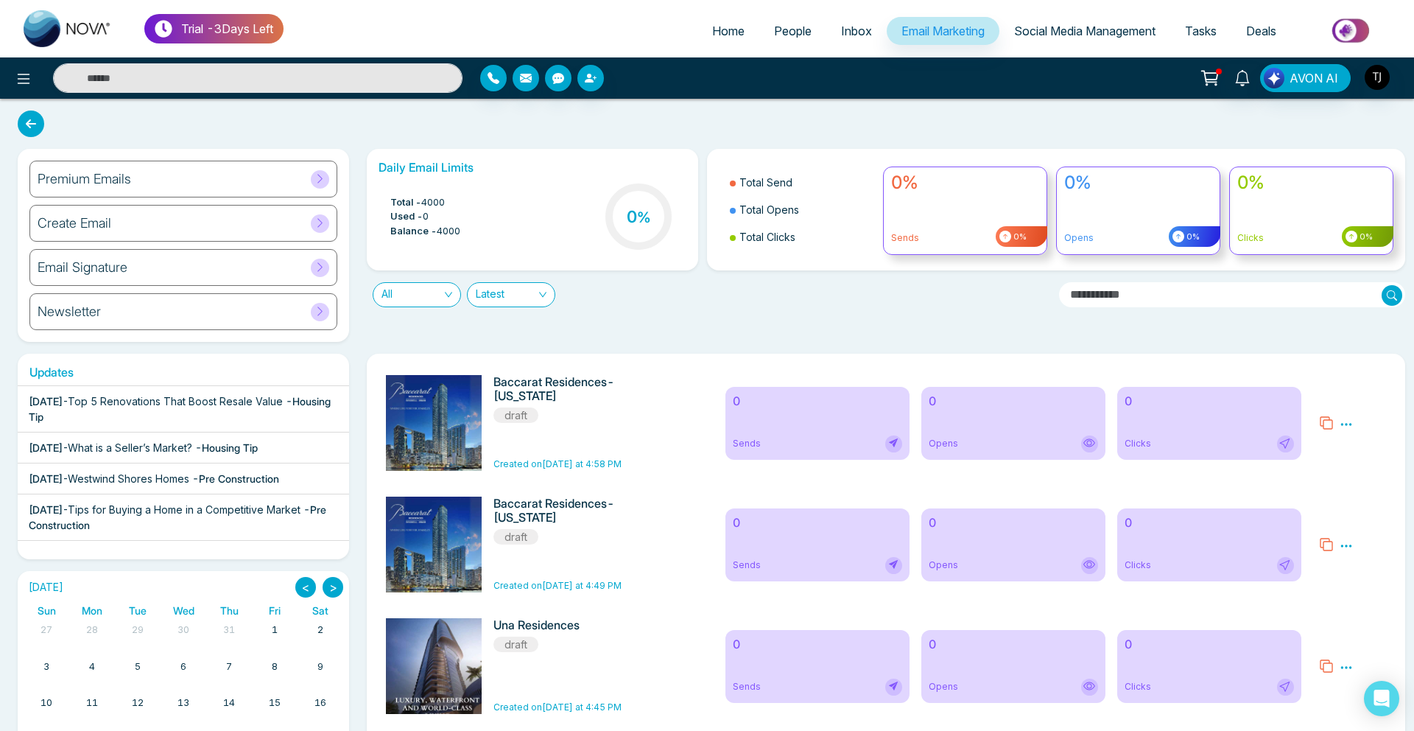
click at [228, 169] on div "Premium Emails" at bounding box center [183, 179] width 308 height 37
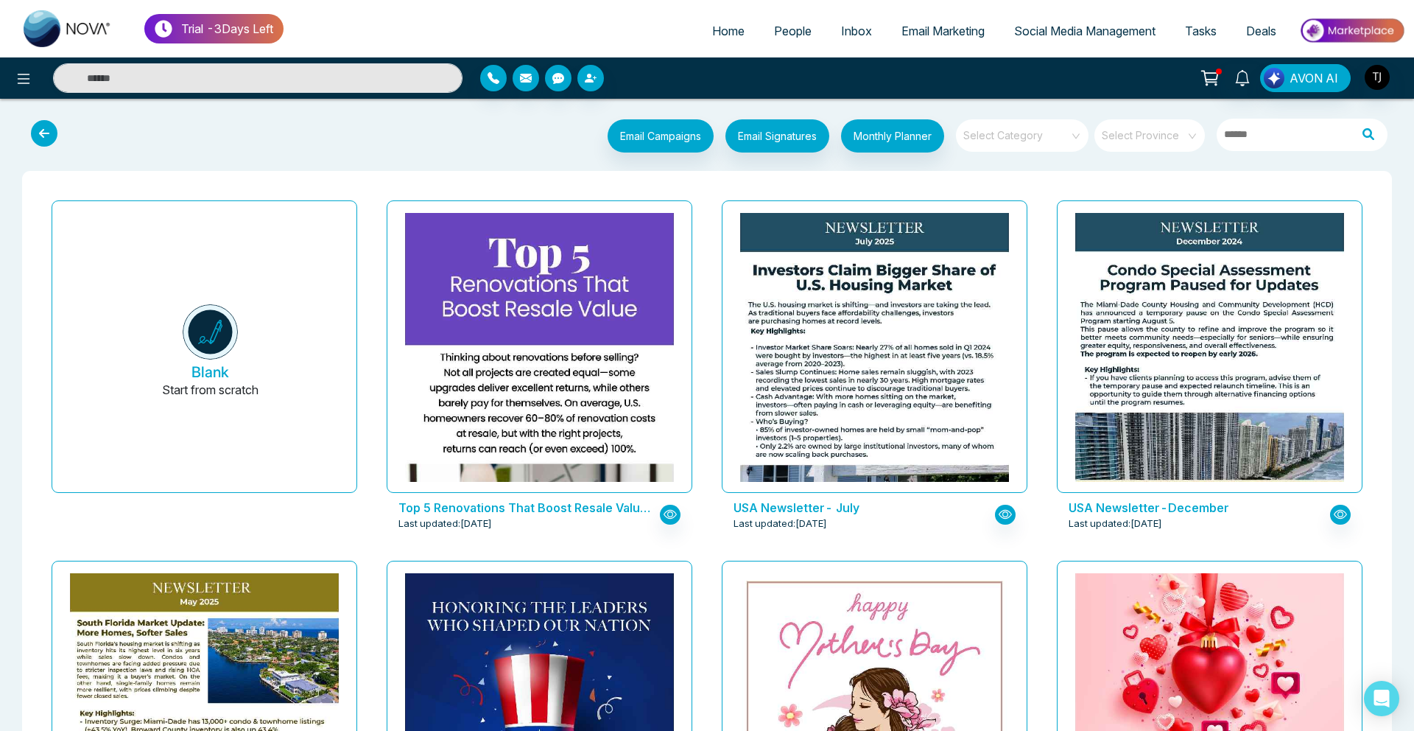
click at [32, 139] on icon at bounding box center [44, 133] width 27 height 27
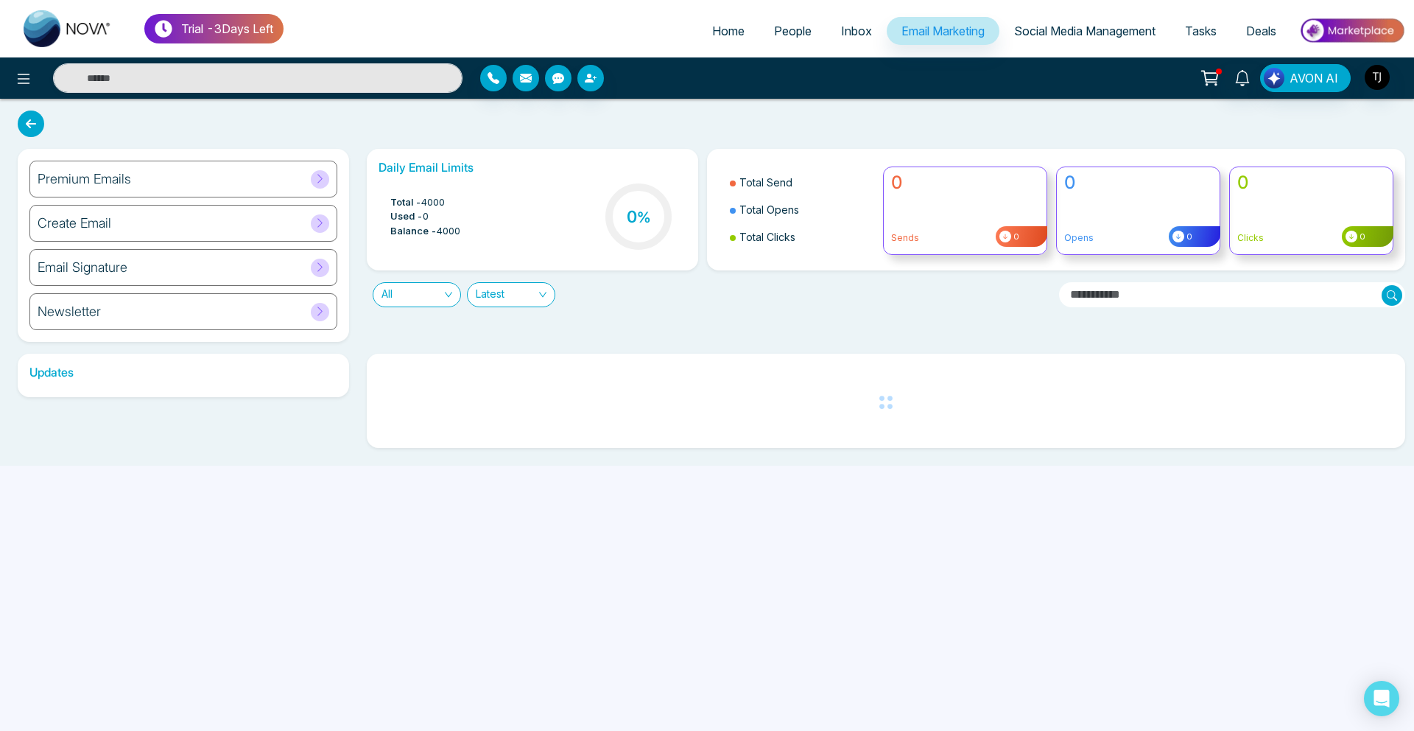
click at [186, 175] on div "Premium Emails" at bounding box center [183, 179] width 308 height 37
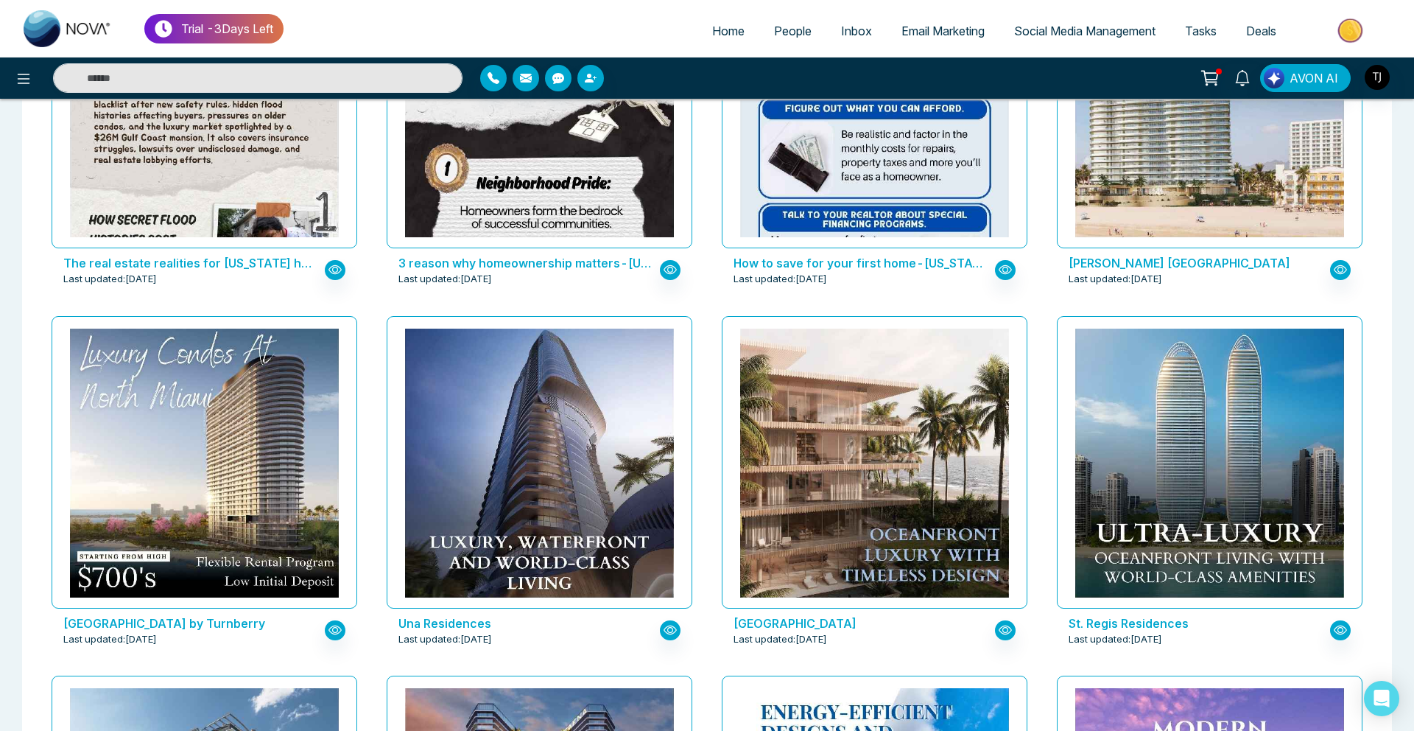
scroll to position [2505, 0]
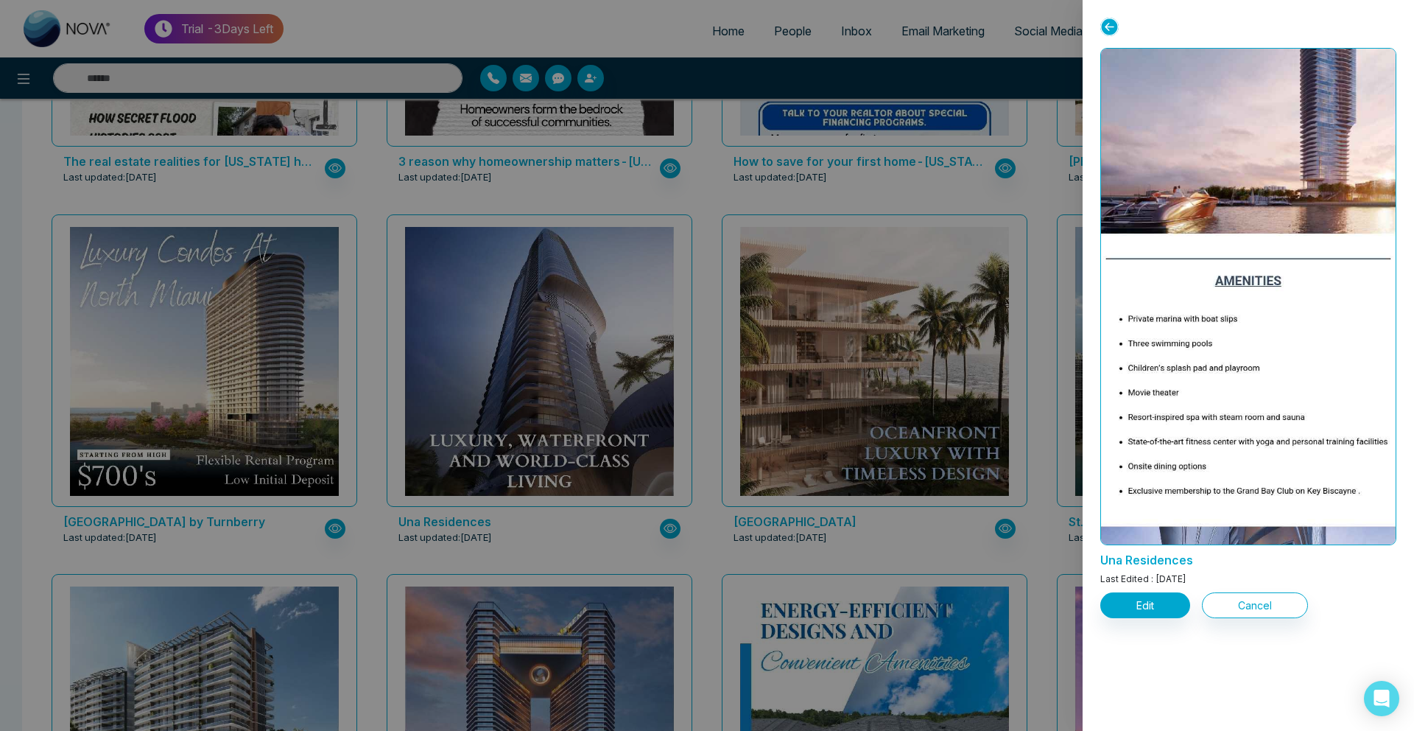
scroll to position [577, 0]
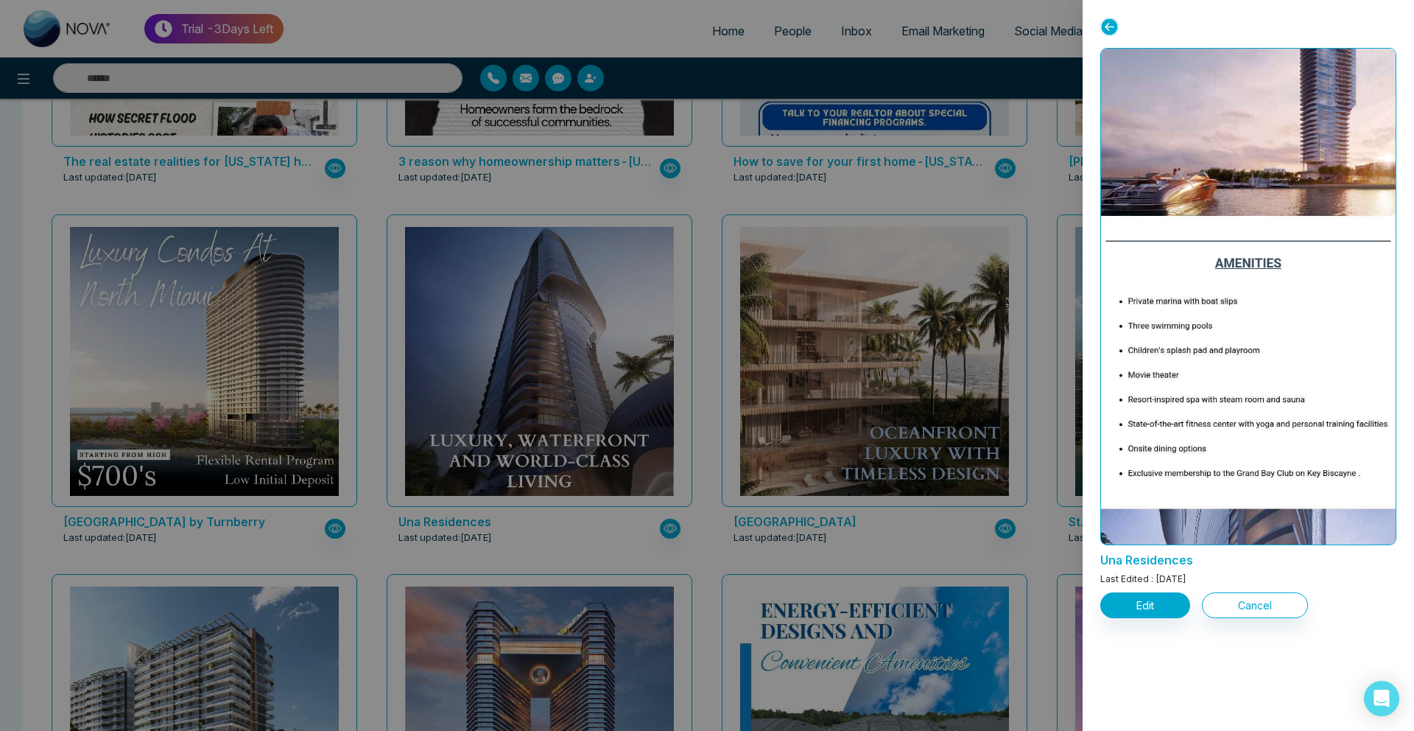
click at [565, 434] on div at bounding box center [707, 365] width 1414 height 731
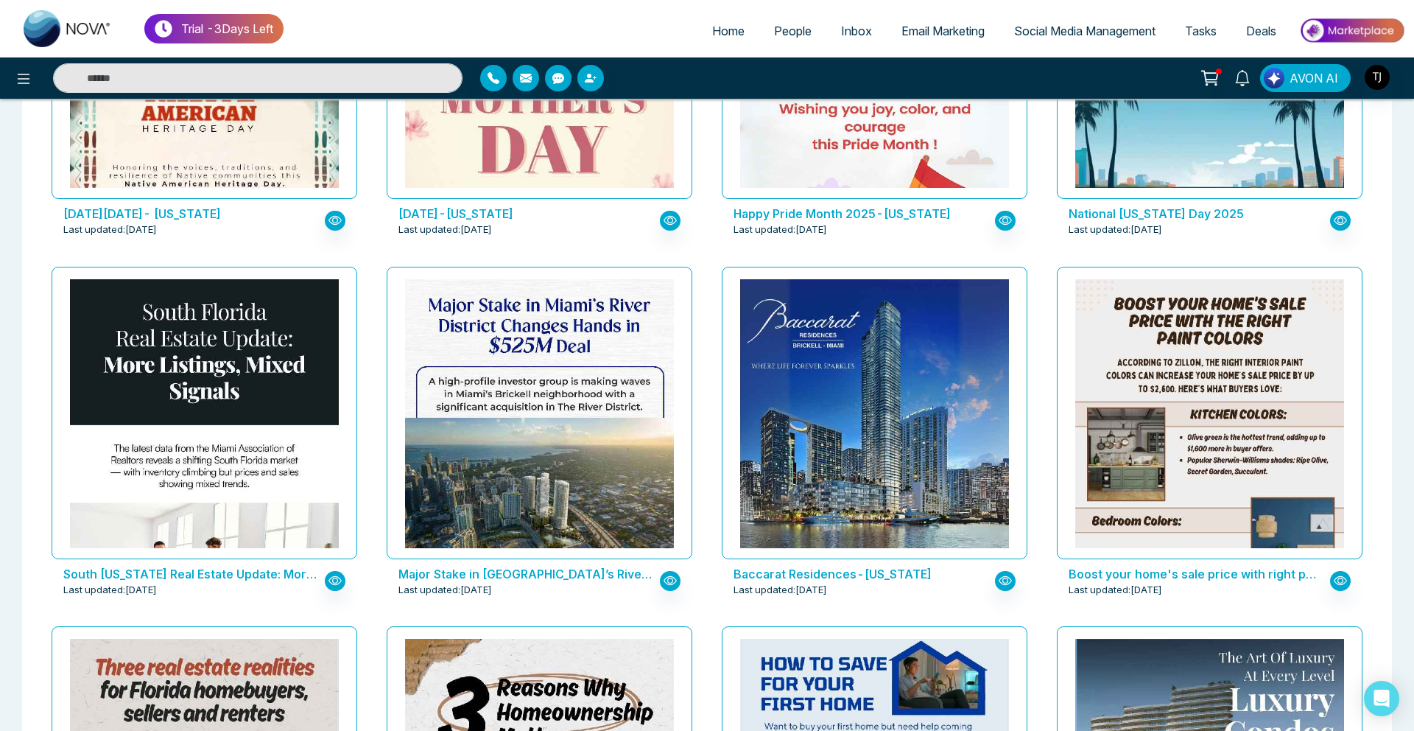
scroll to position [1750, 0]
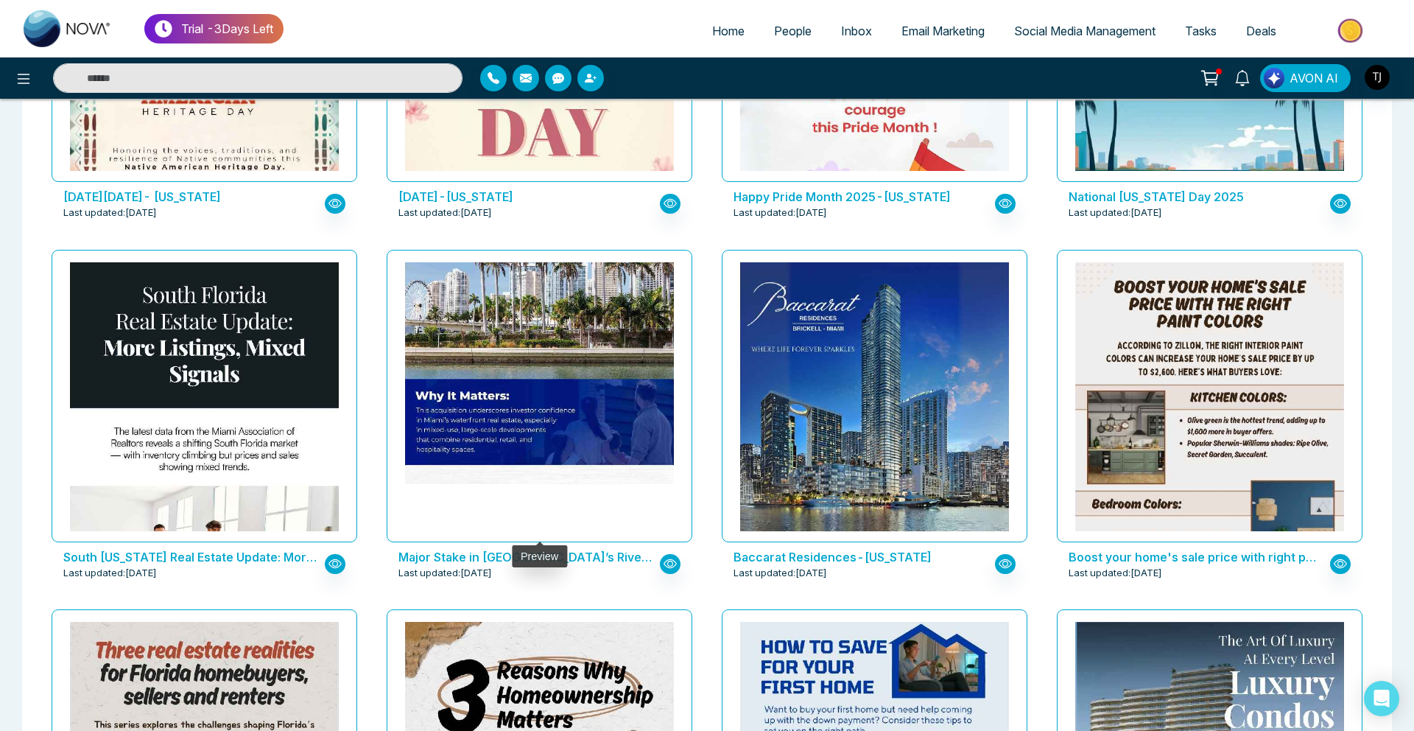
click at [518, 323] on img at bounding box center [540, 42] width 538 height 882
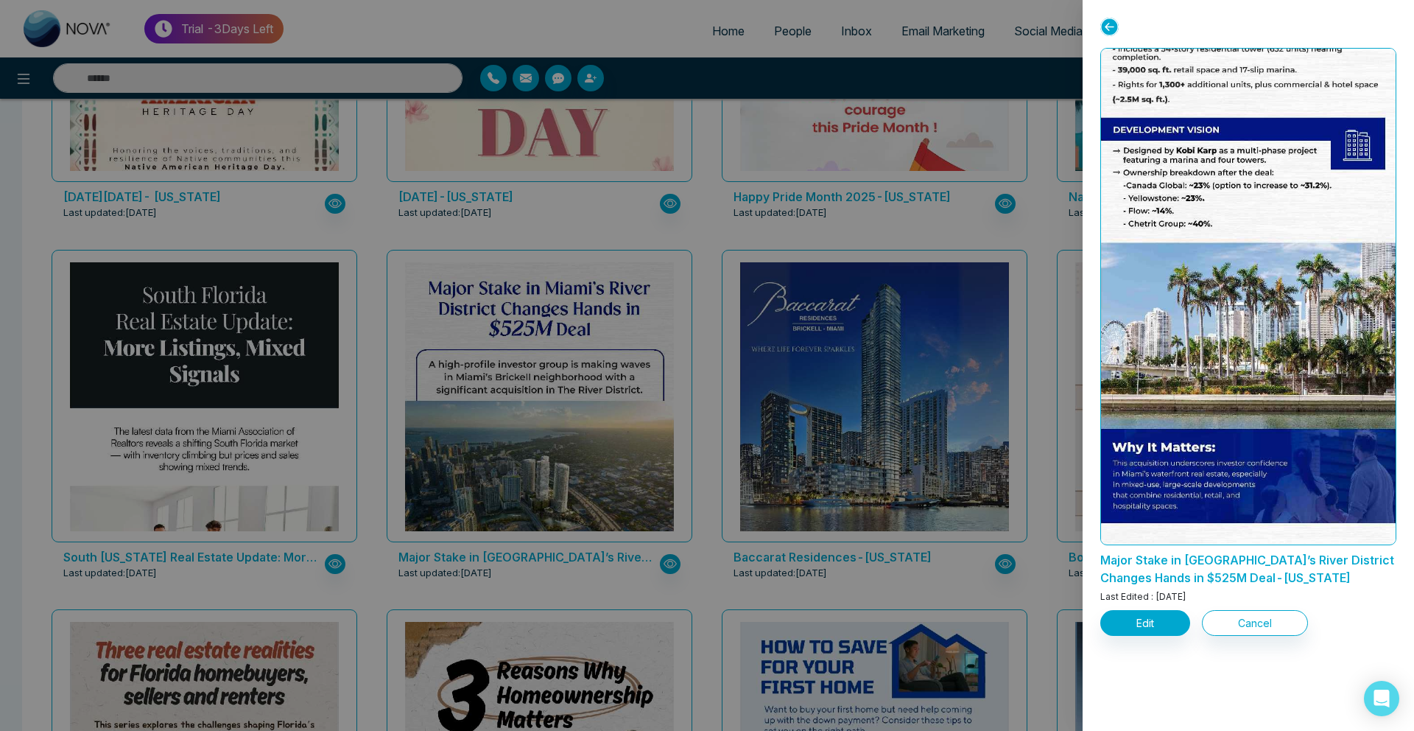
scroll to position [0, 0]
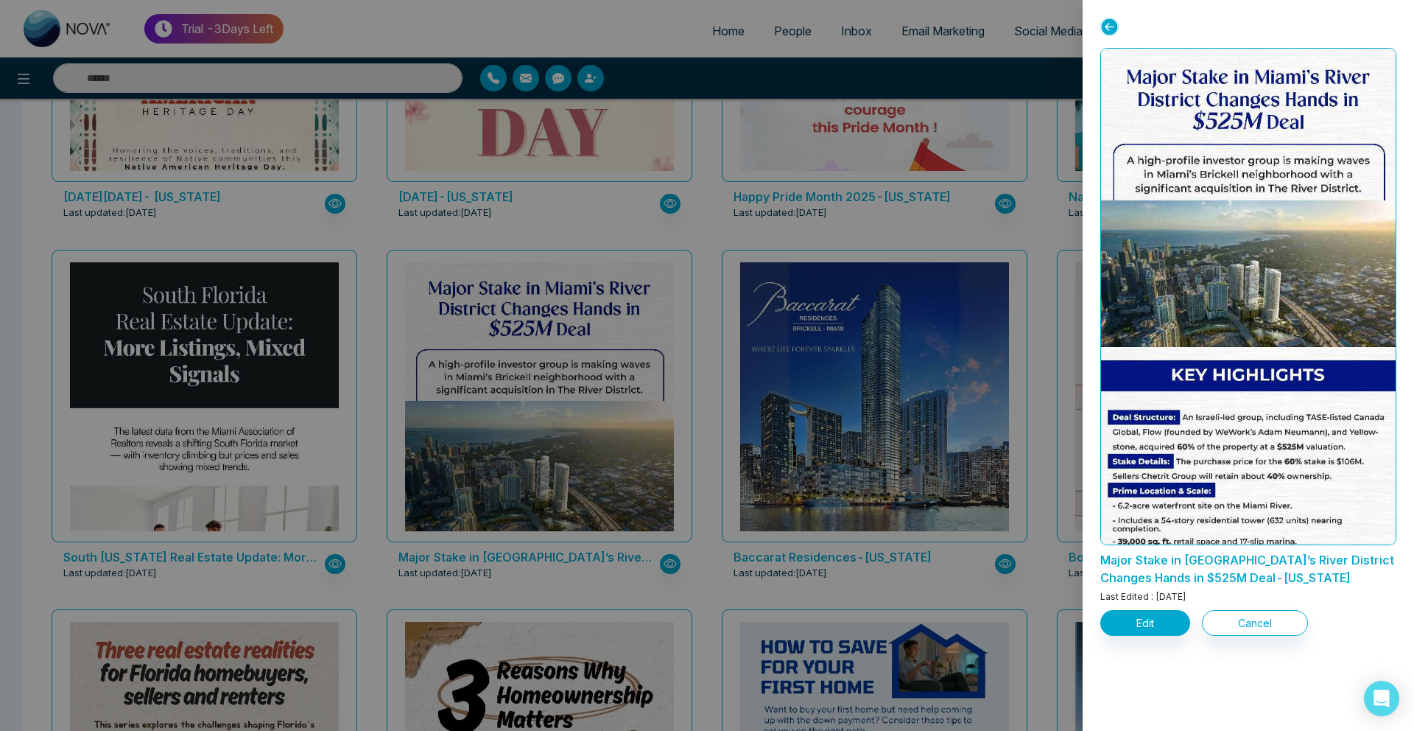
click at [608, 463] on div at bounding box center [707, 365] width 1414 height 731
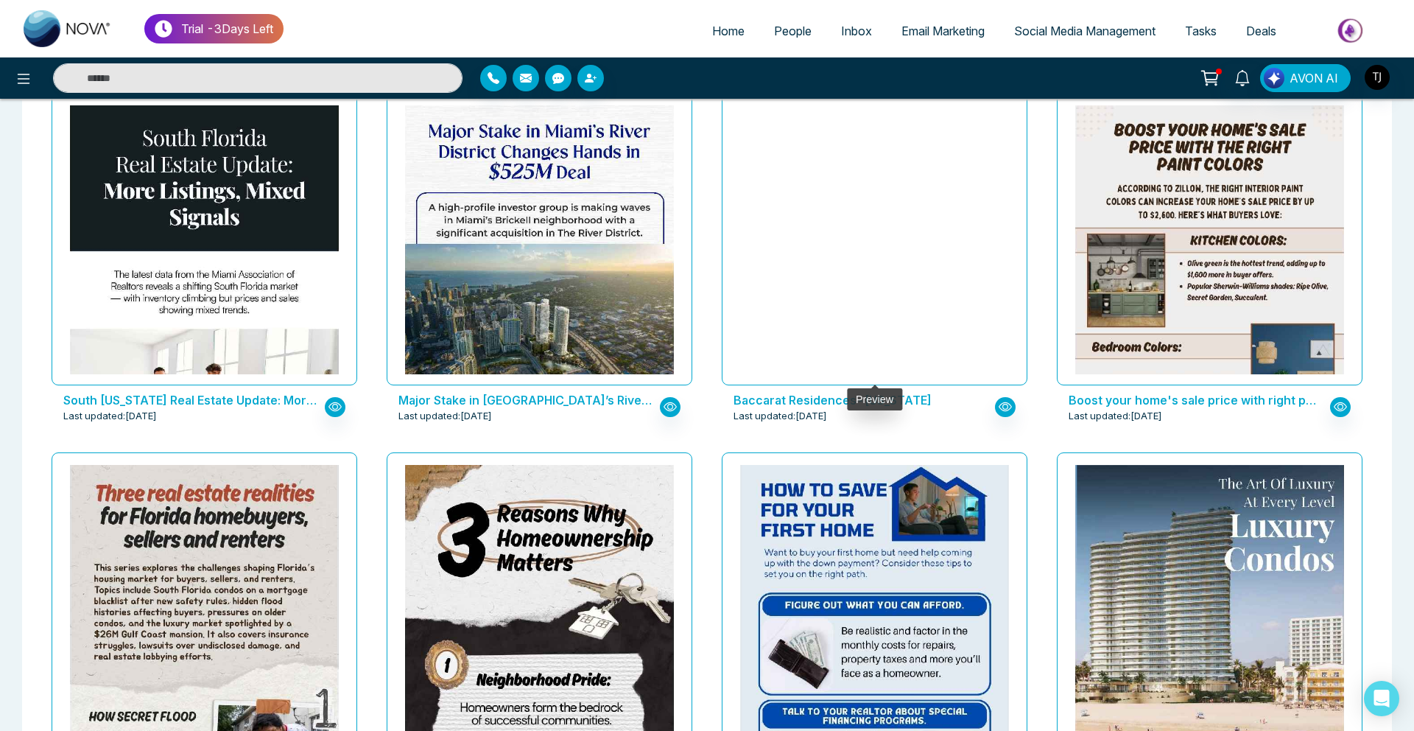
scroll to position [1932, 0]
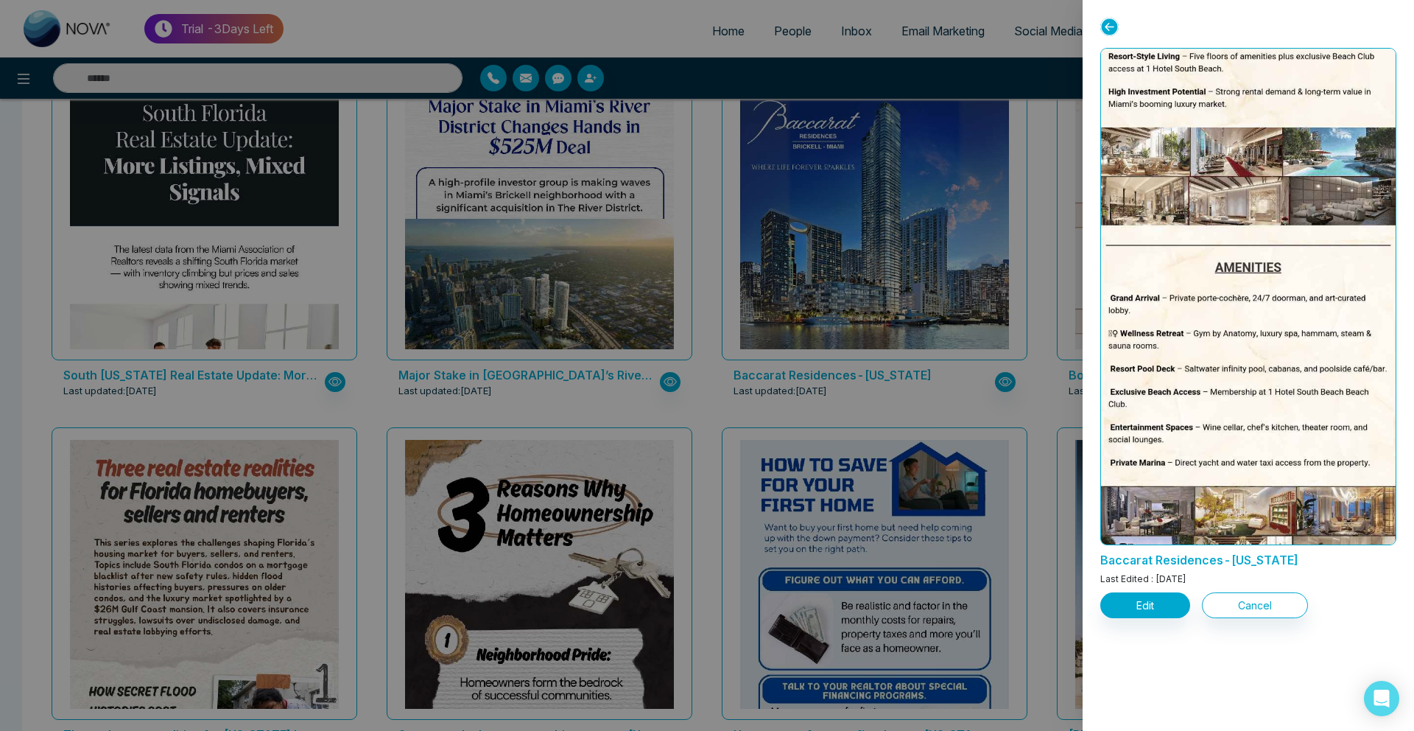
scroll to position [728, 0]
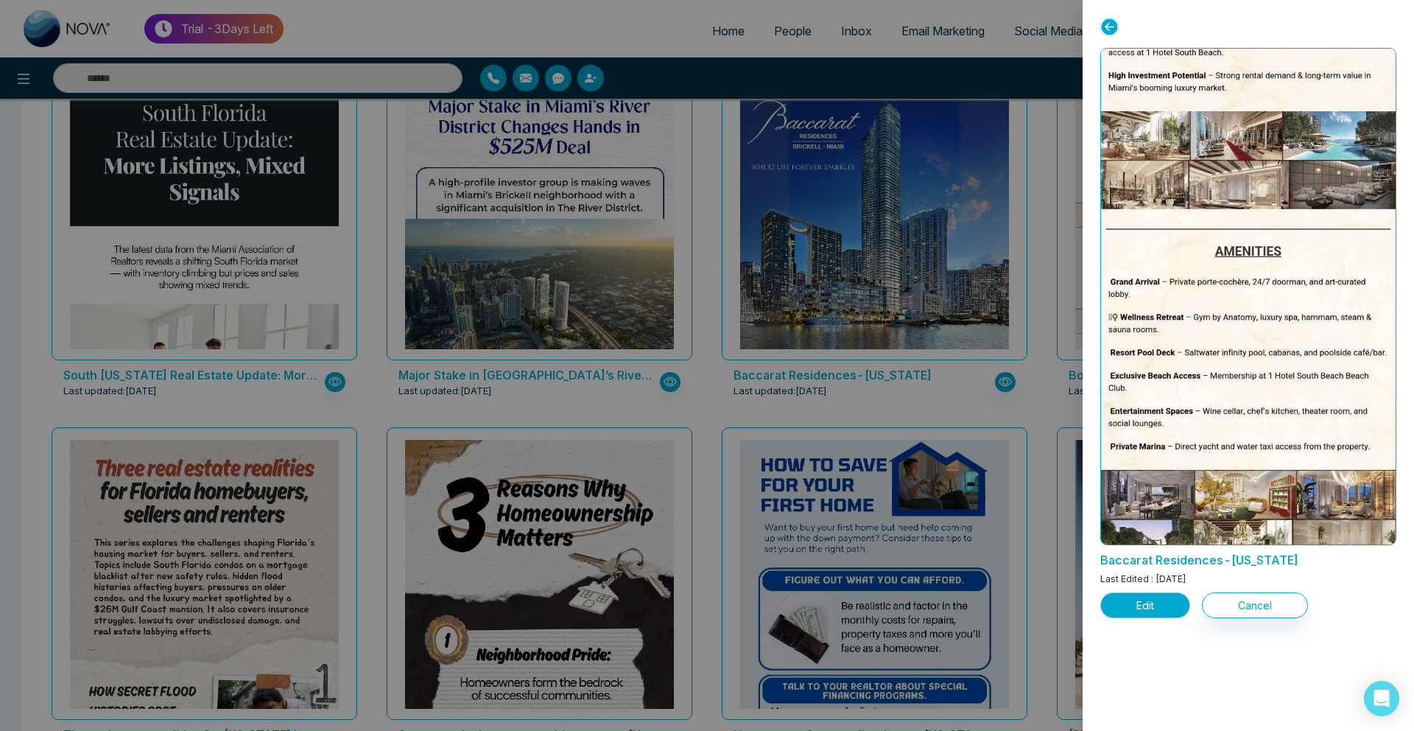
click at [1126, 609] on button "Edit" at bounding box center [1145, 605] width 90 height 26
click at [812, 217] on div at bounding box center [707, 365] width 1414 height 731
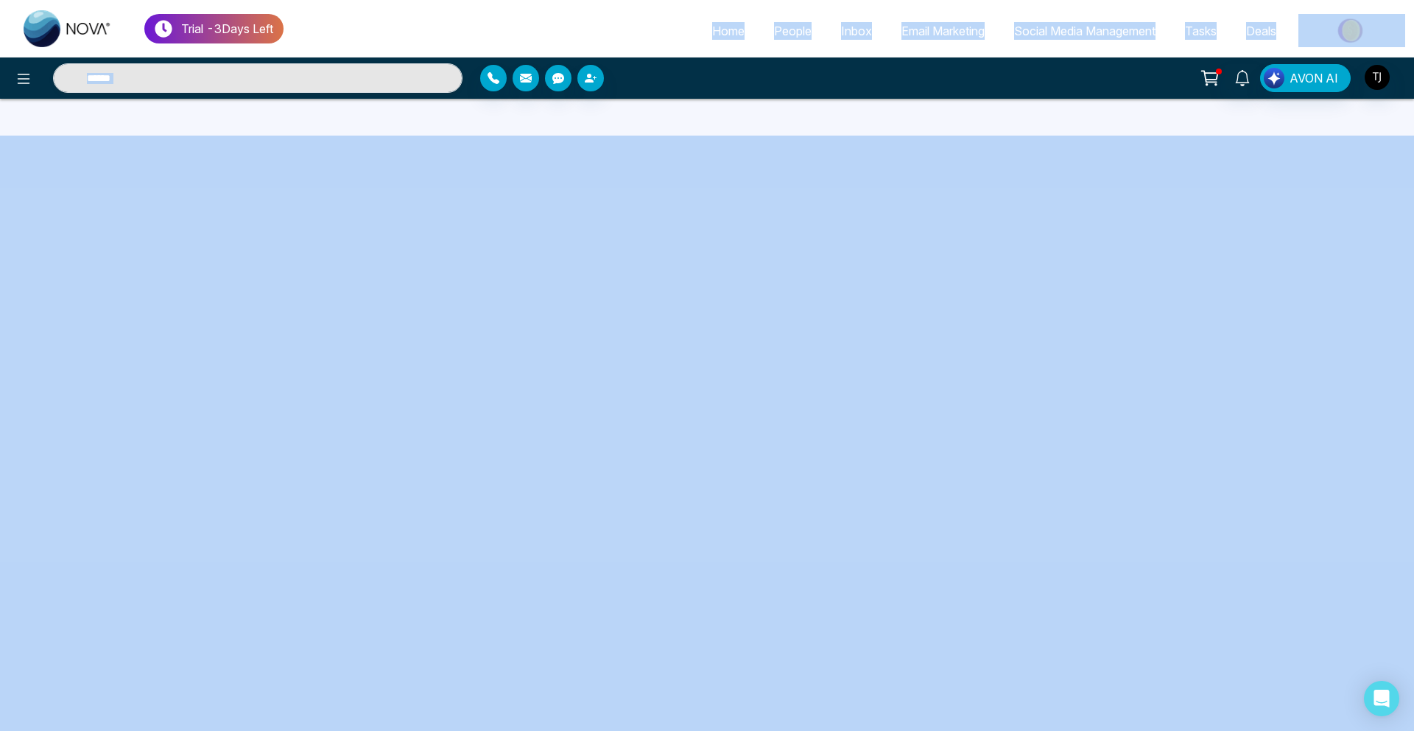
drag, startPoint x: 812, startPoint y: 217, endPoint x: 524, endPoint y: 13, distance: 352.3
click at [797, 35] on span "People" at bounding box center [793, 31] width 38 height 15
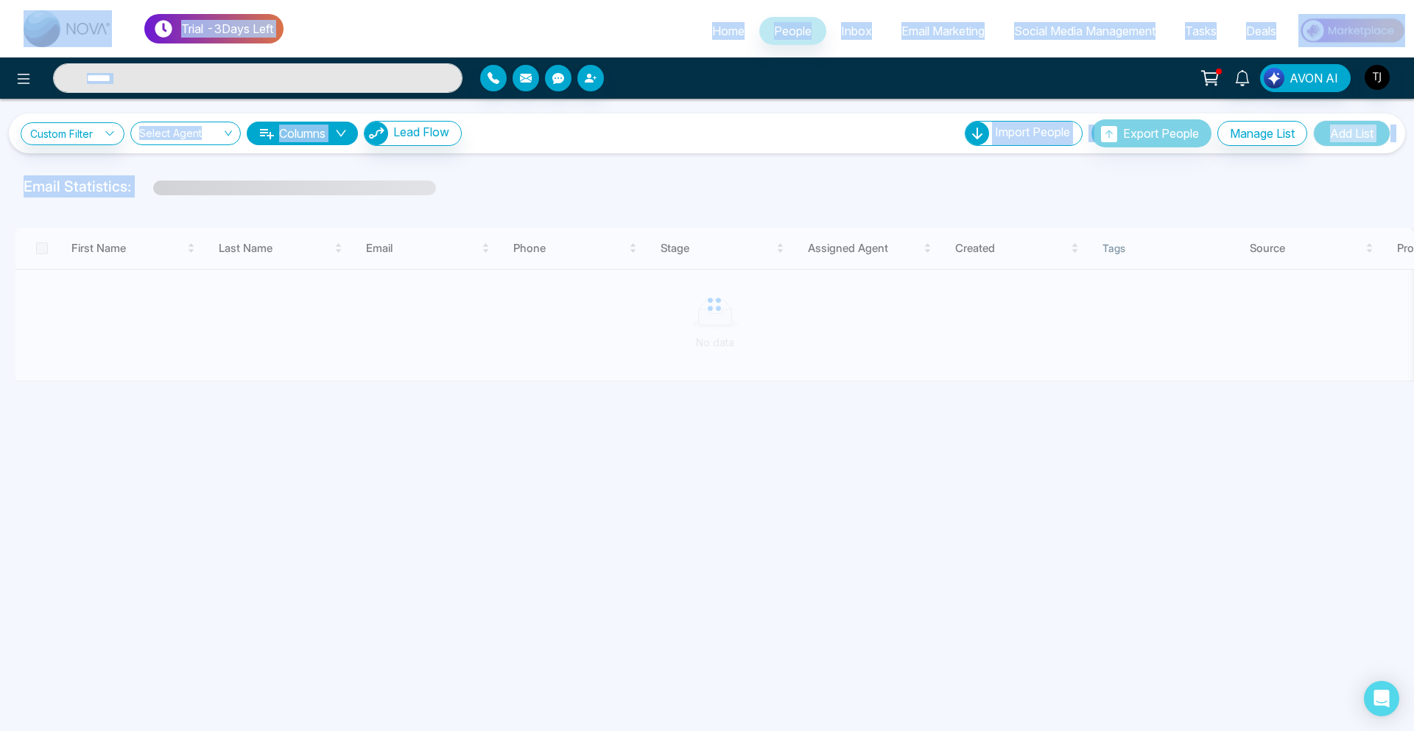
click at [596, 187] on div "Email Statistics:" at bounding box center [707, 186] width 1367 height 22
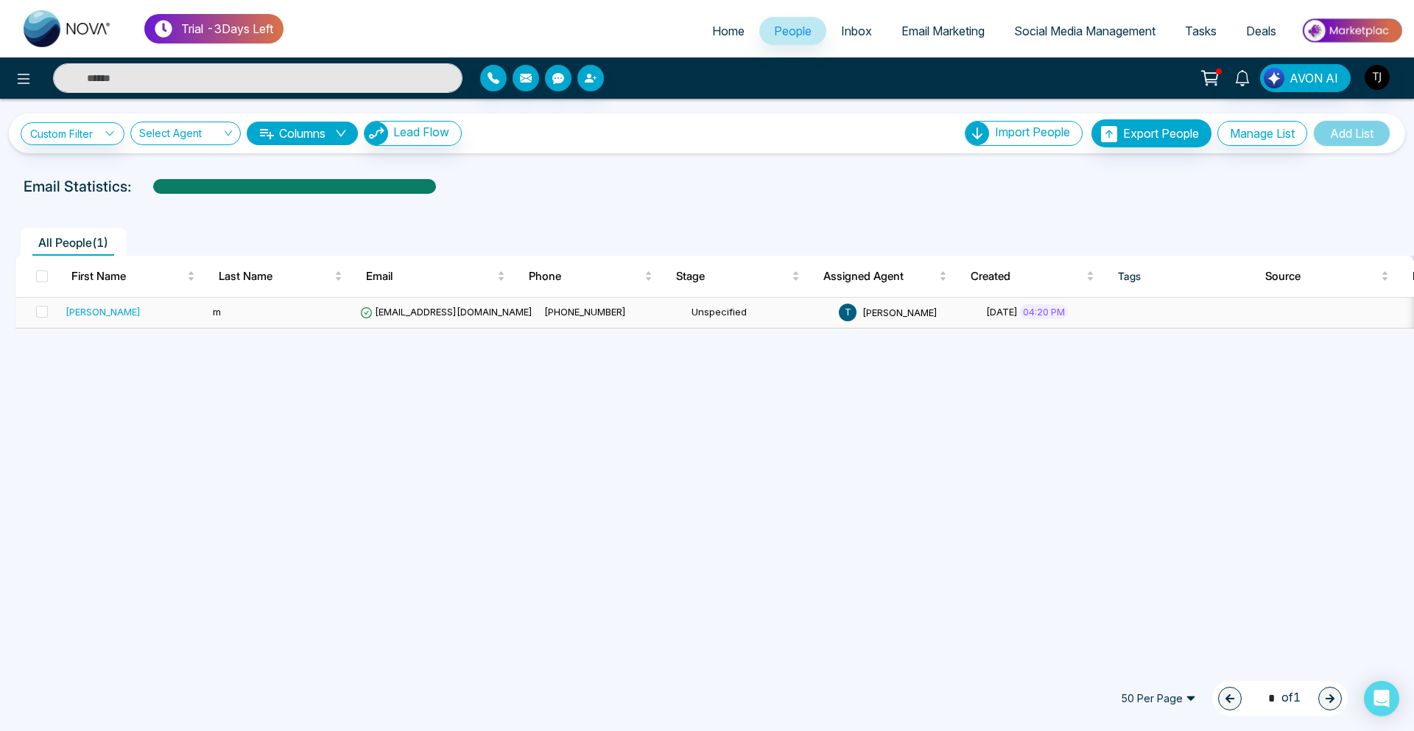
click at [90, 303] on td "sam" at bounding box center [133, 313] width 147 height 30
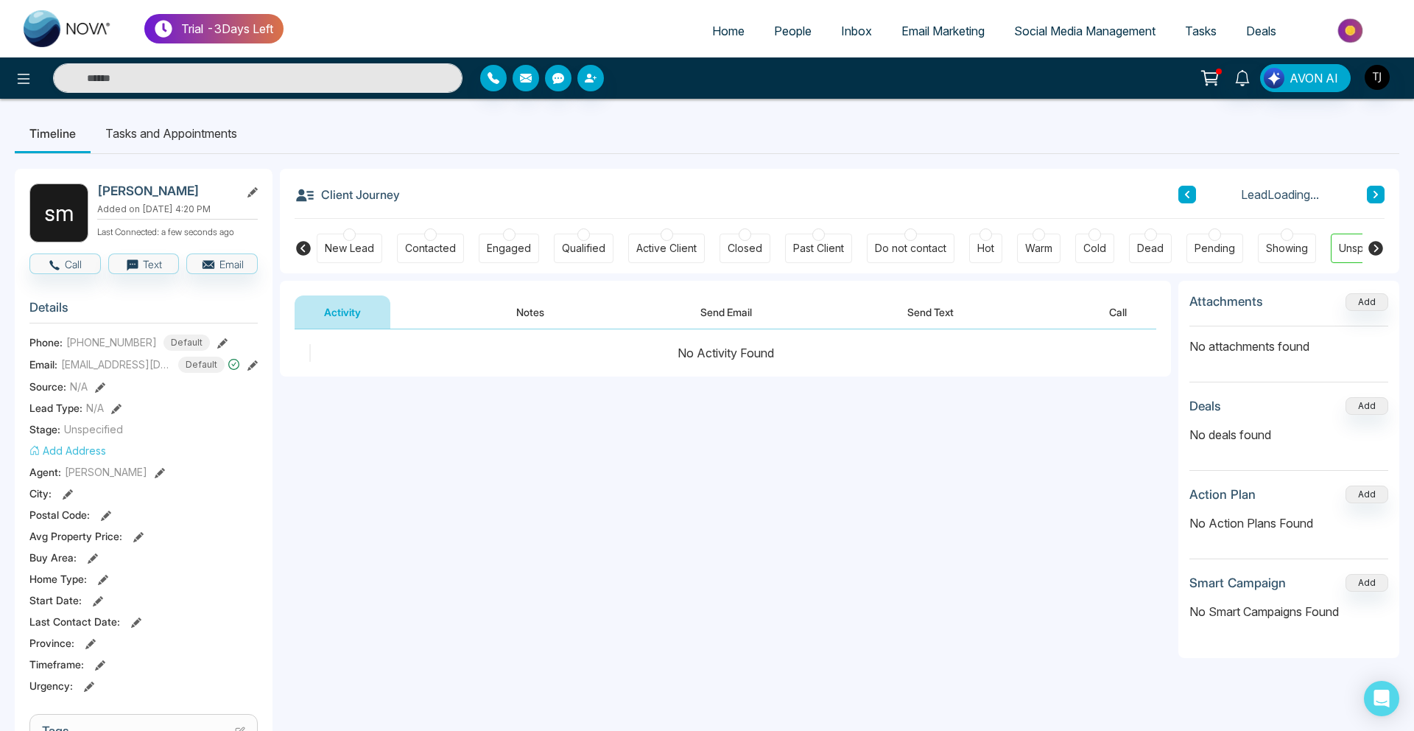
click at [938, 36] on span "Email Marketing" at bounding box center [942, 31] width 83 height 15
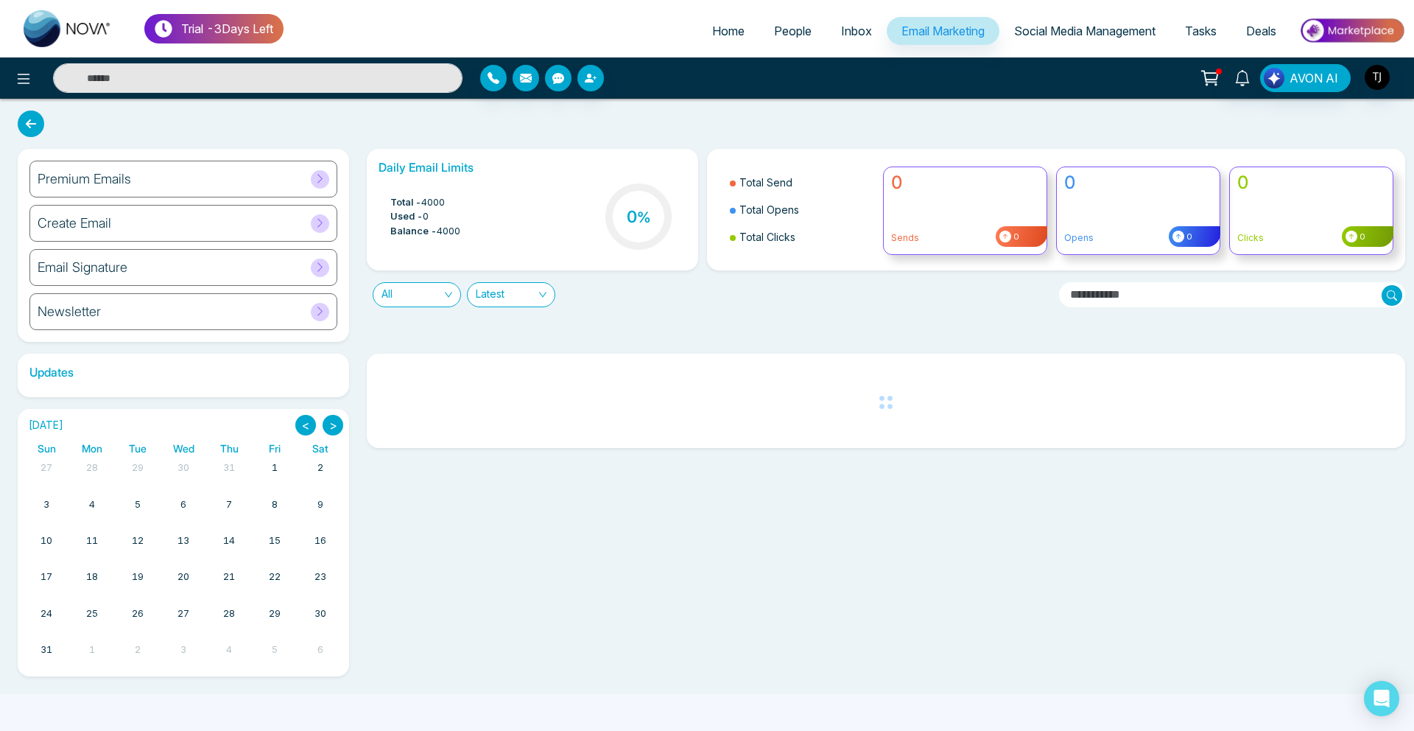
click at [267, 185] on div "Premium Emails" at bounding box center [183, 179] width 308 height 37
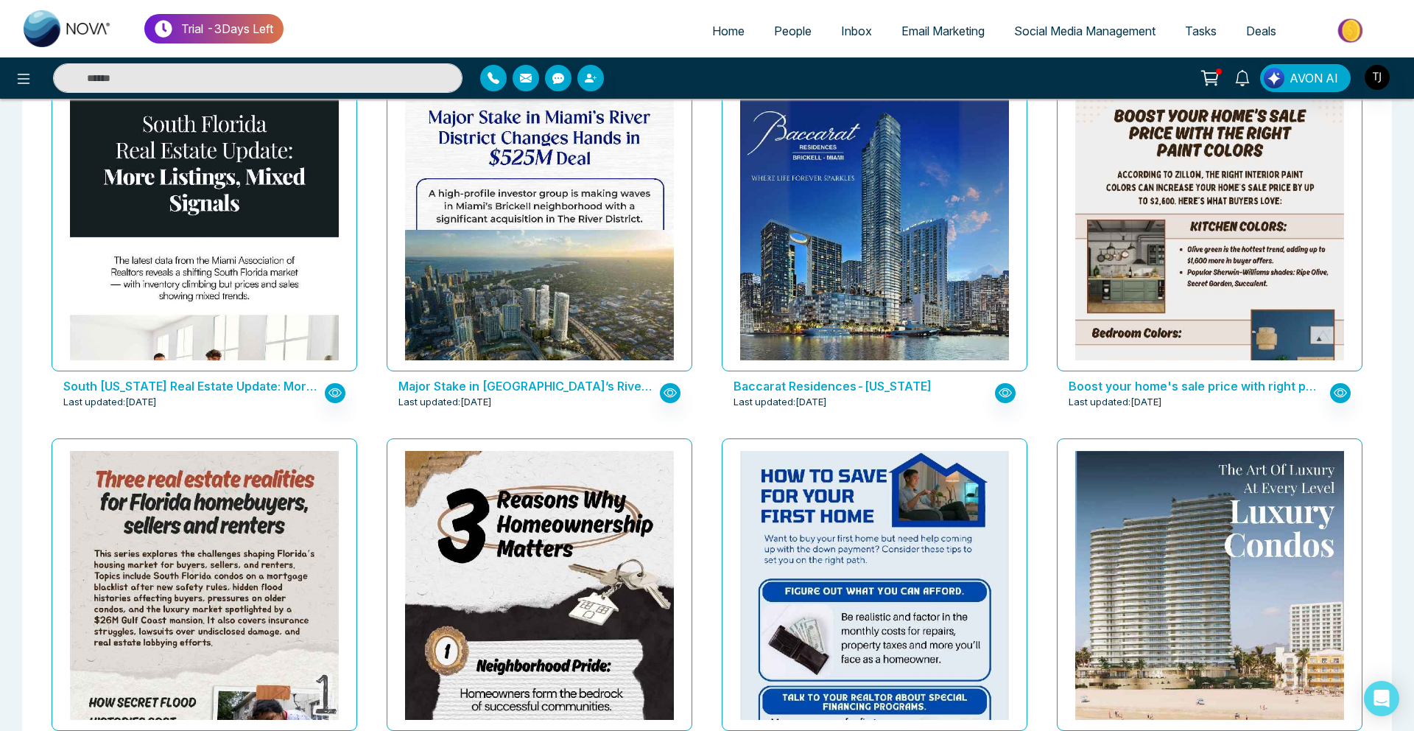
scroll to position [1923, 0]
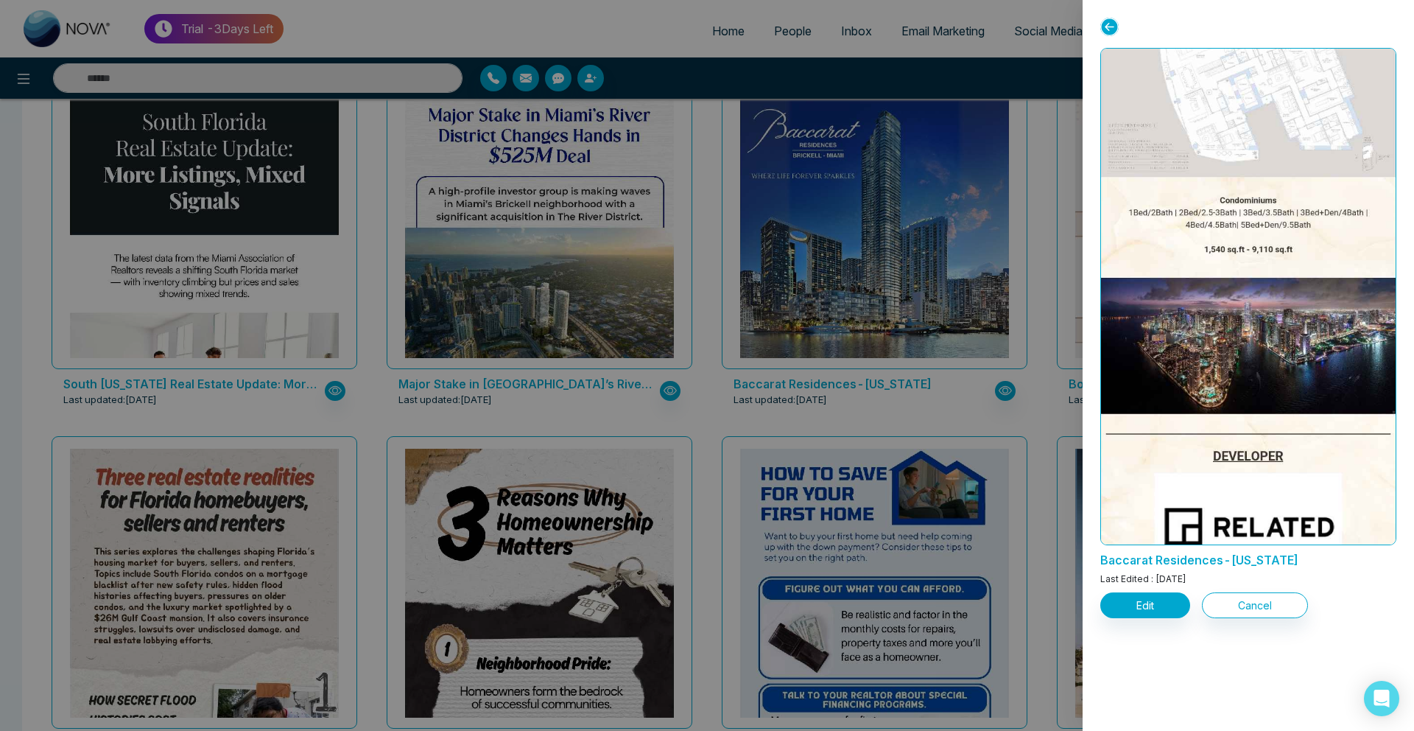
scroll to position [1481, 0]
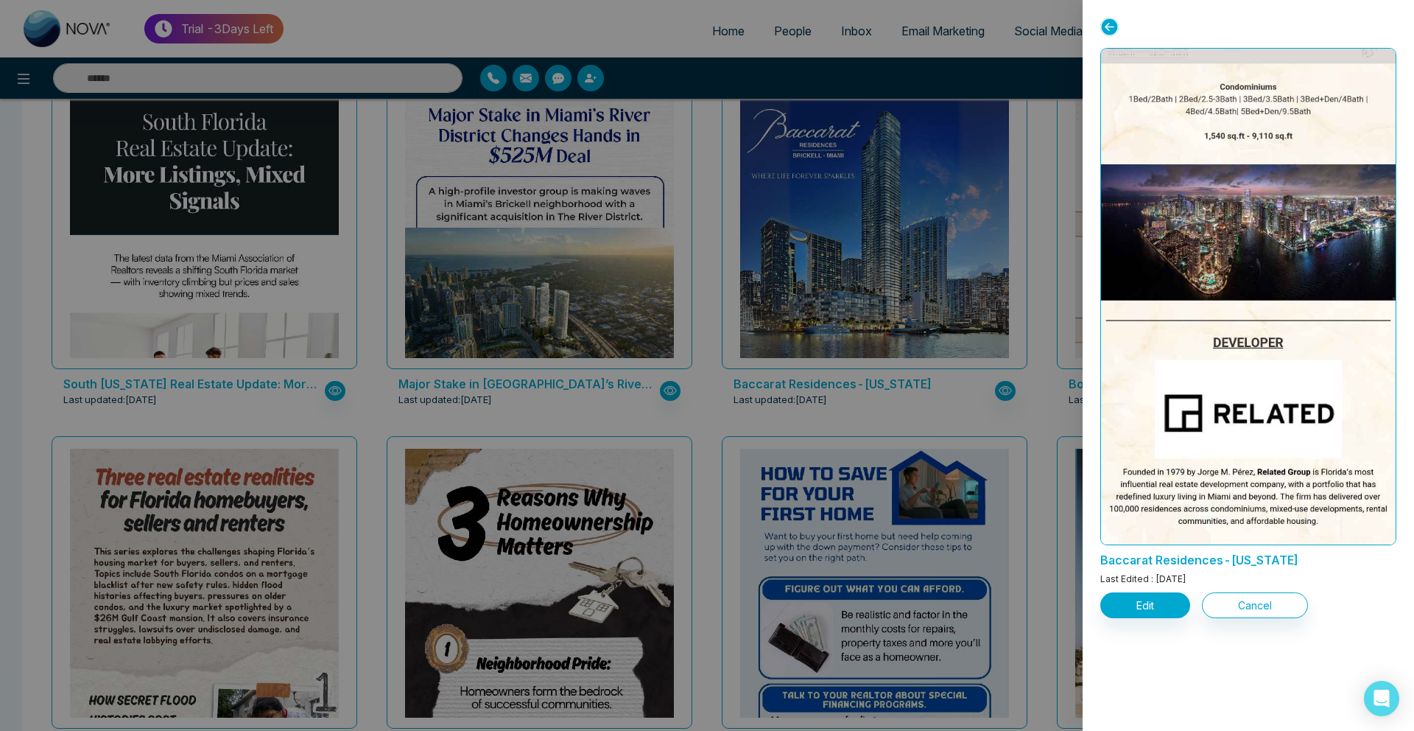
click at [751, 87] on div at bounding box center [707, 365] width 1414 height 731
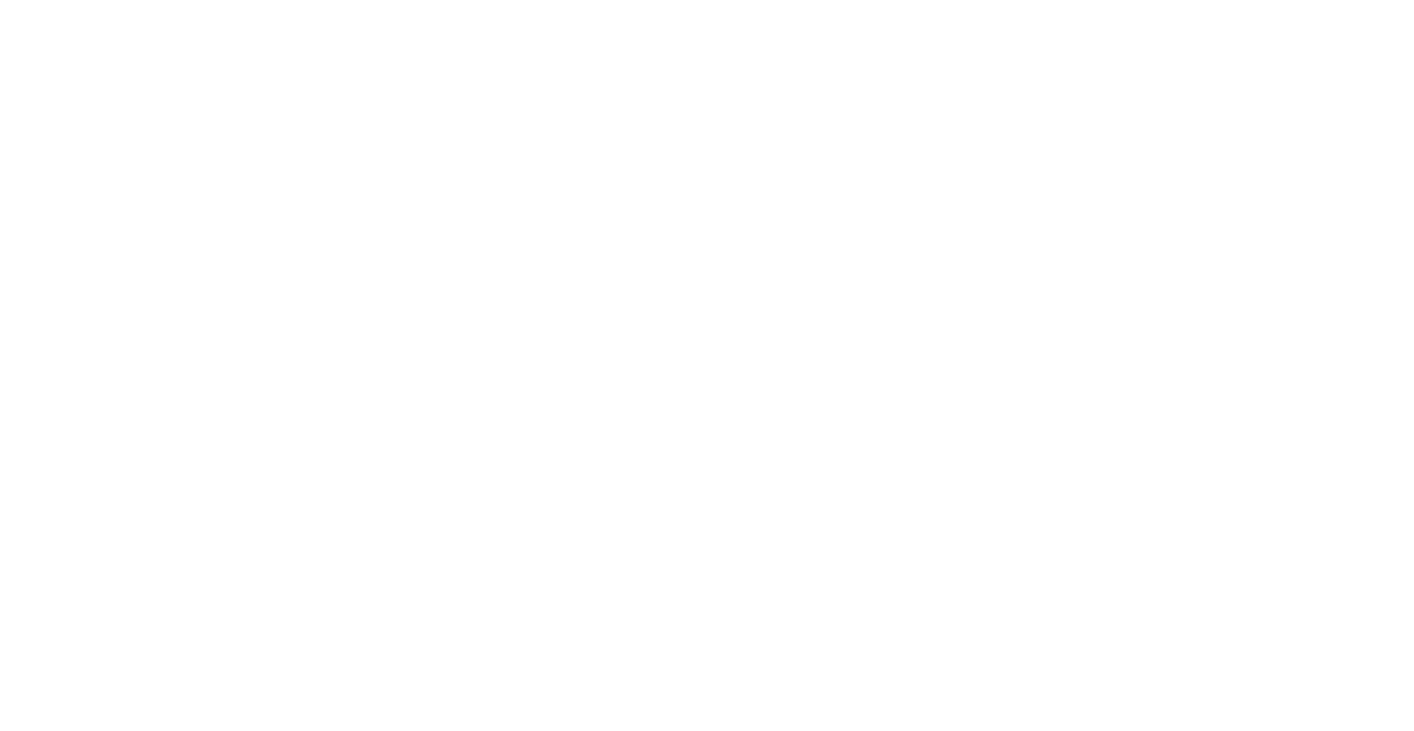
select select "*"
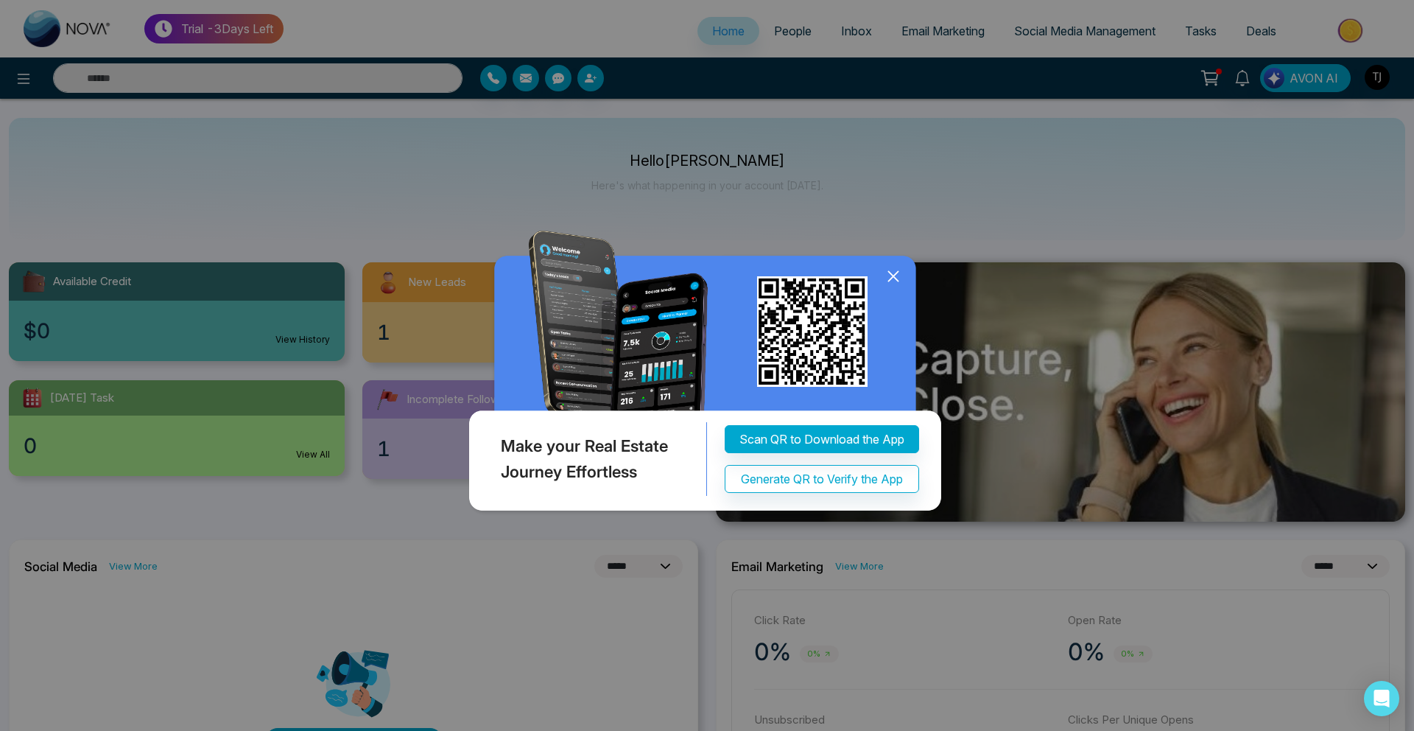
click at [890, 281] on icon at bounding box center [893, 276] width 22 height 22
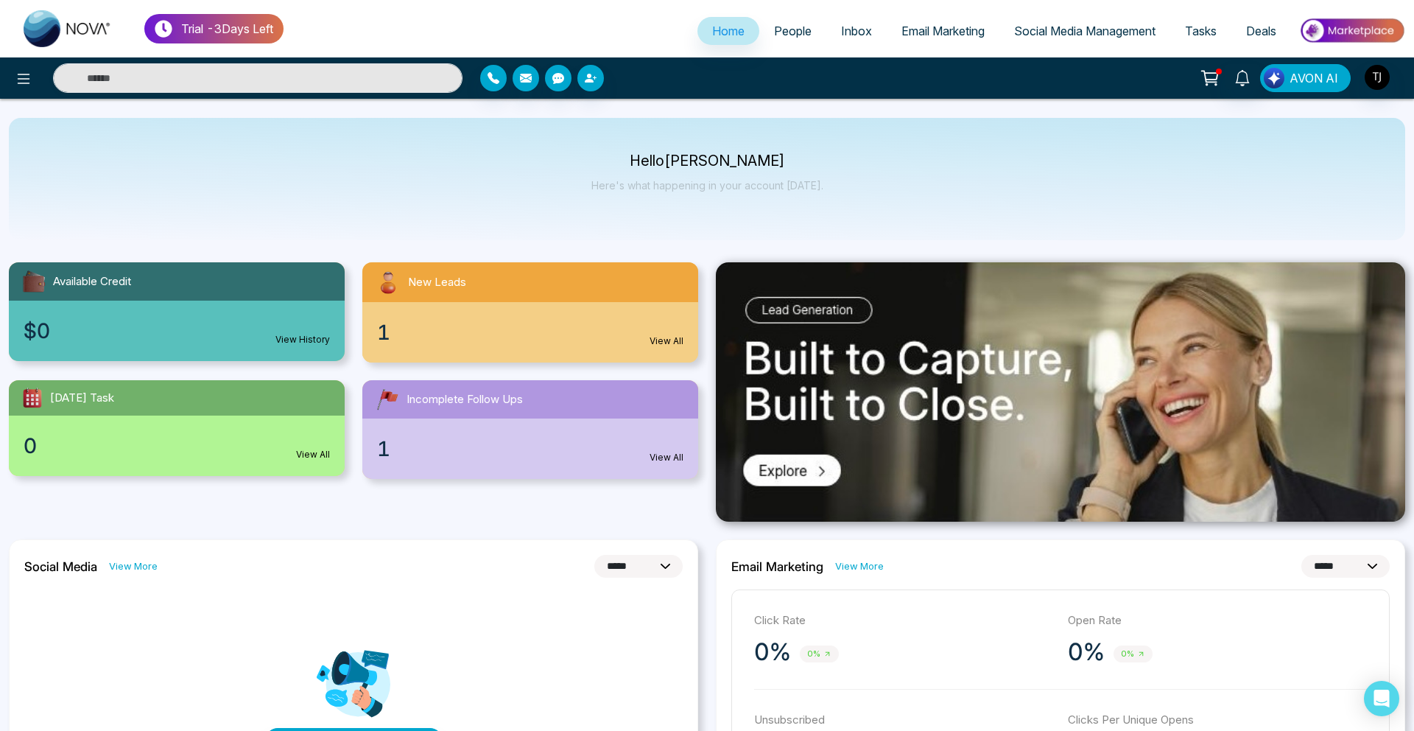
click at [1315, 80] on span "AVON AI" at bounding box center [1314, 78] width 49 height 18
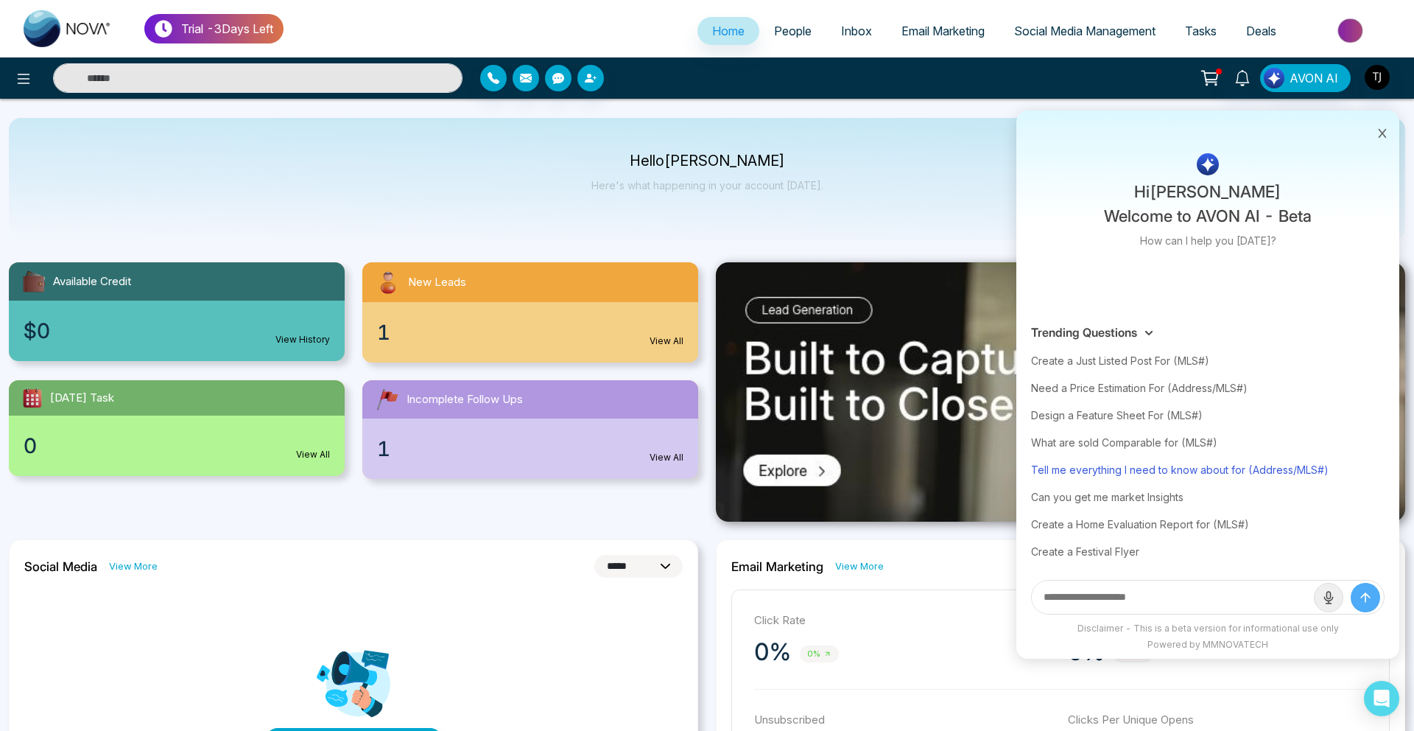
click at [1139, 465] on div "Tell me everything I need to know about for (Address/MLS#)" at bounding box center [1208, 469] width 354 height 27
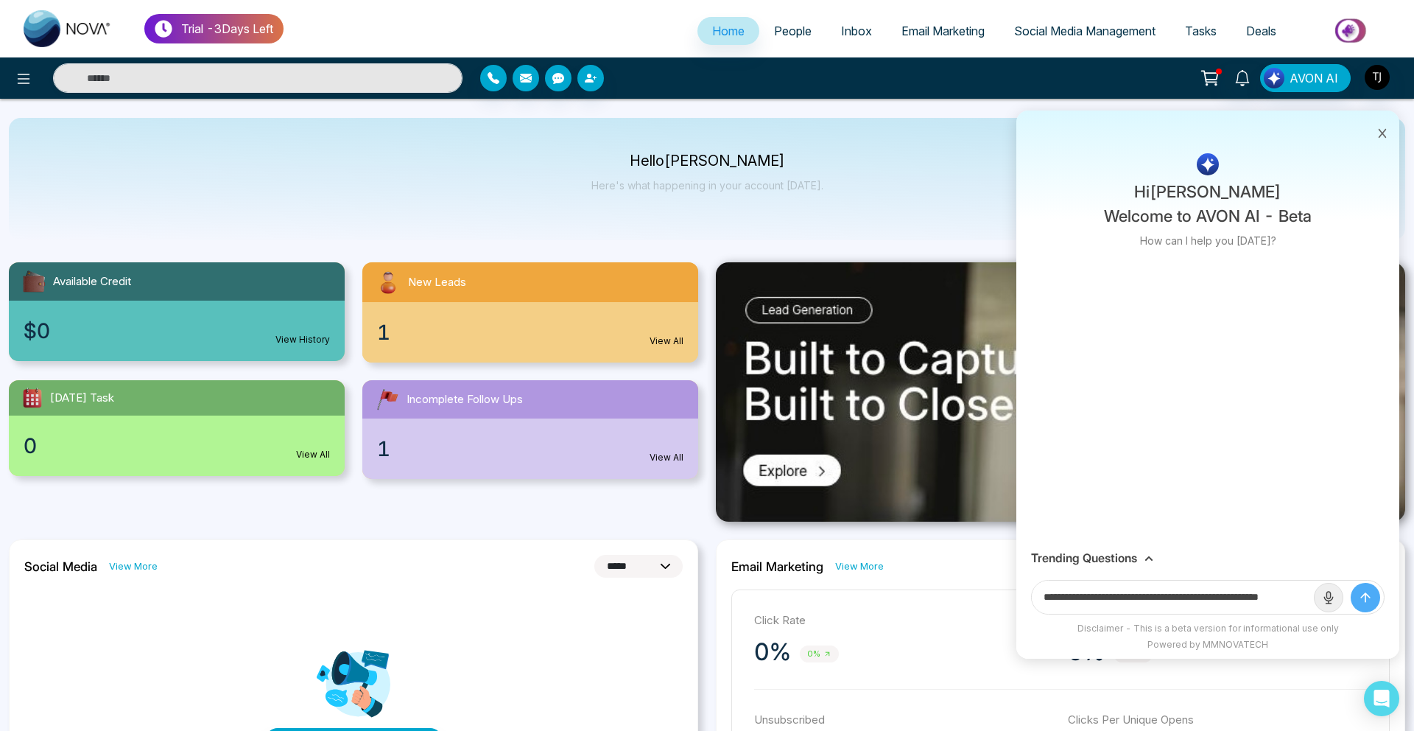
scroll to position [0, 35]
drag, startPoint x: 1259, startPoint y: 598, endPoint x: 1327, endPoint y: 598, distance: 68.5
click at [1327, 598] on form "**********" at bounding box center [1208, 597] width 354 height 35
paste input "text"
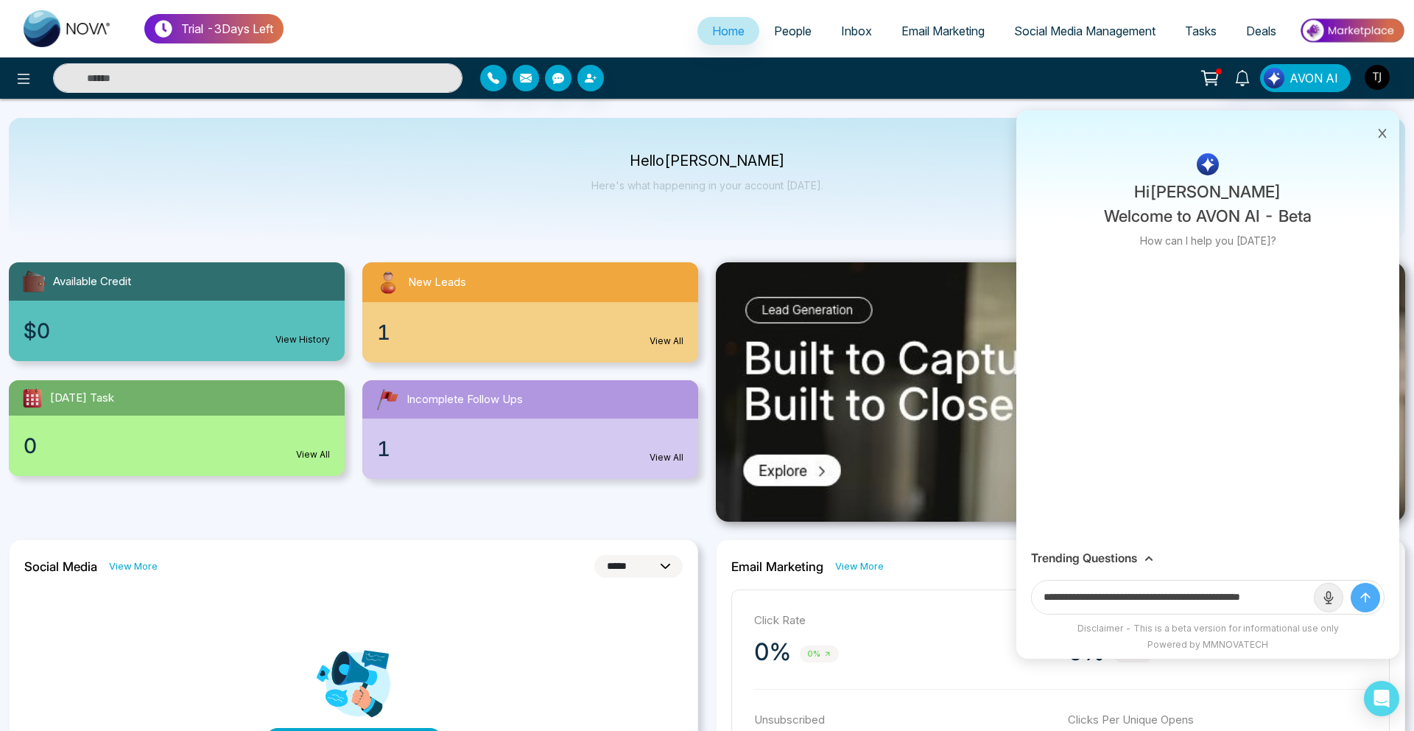
paste input "*********"
type input "**********"
click at [1351, 583] on button "submit" at bounding box center [1365, 597] width 29 height 29
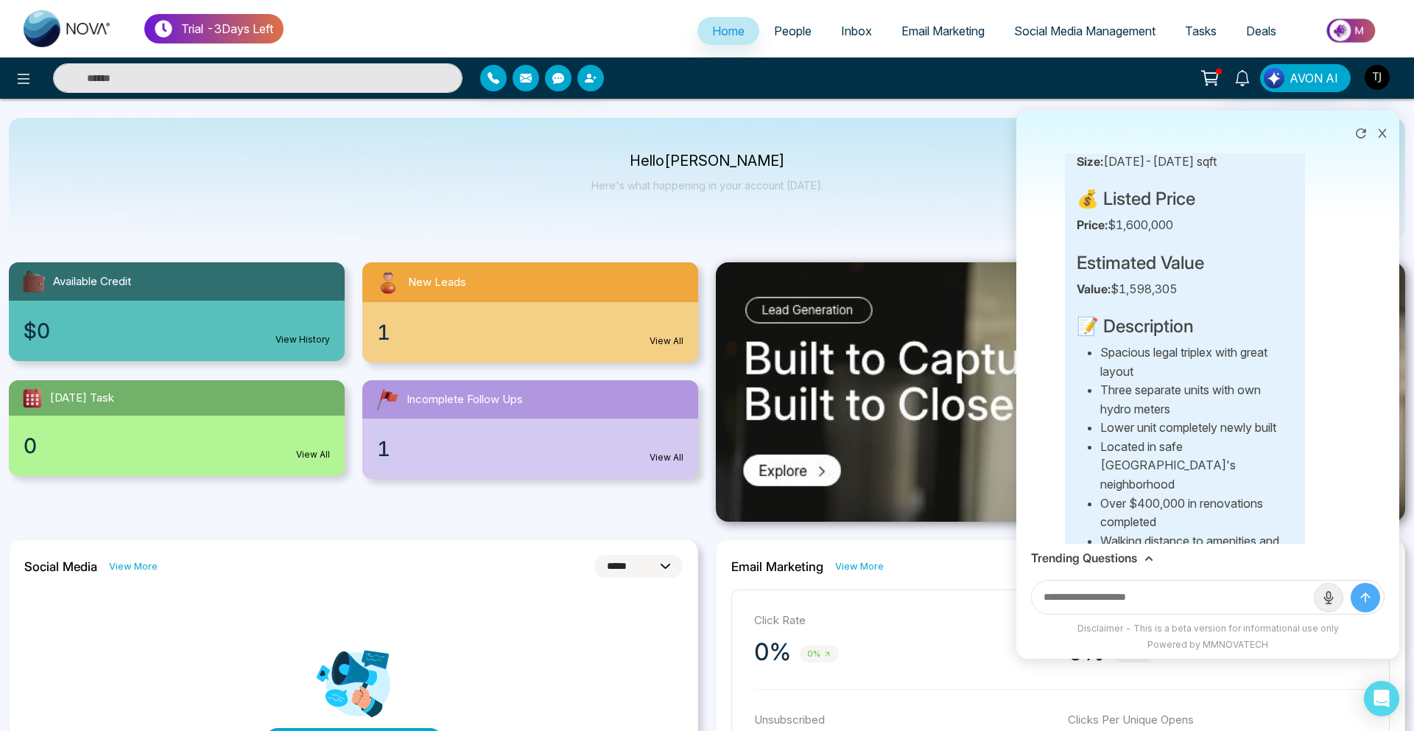
scroll to position [461, 0]
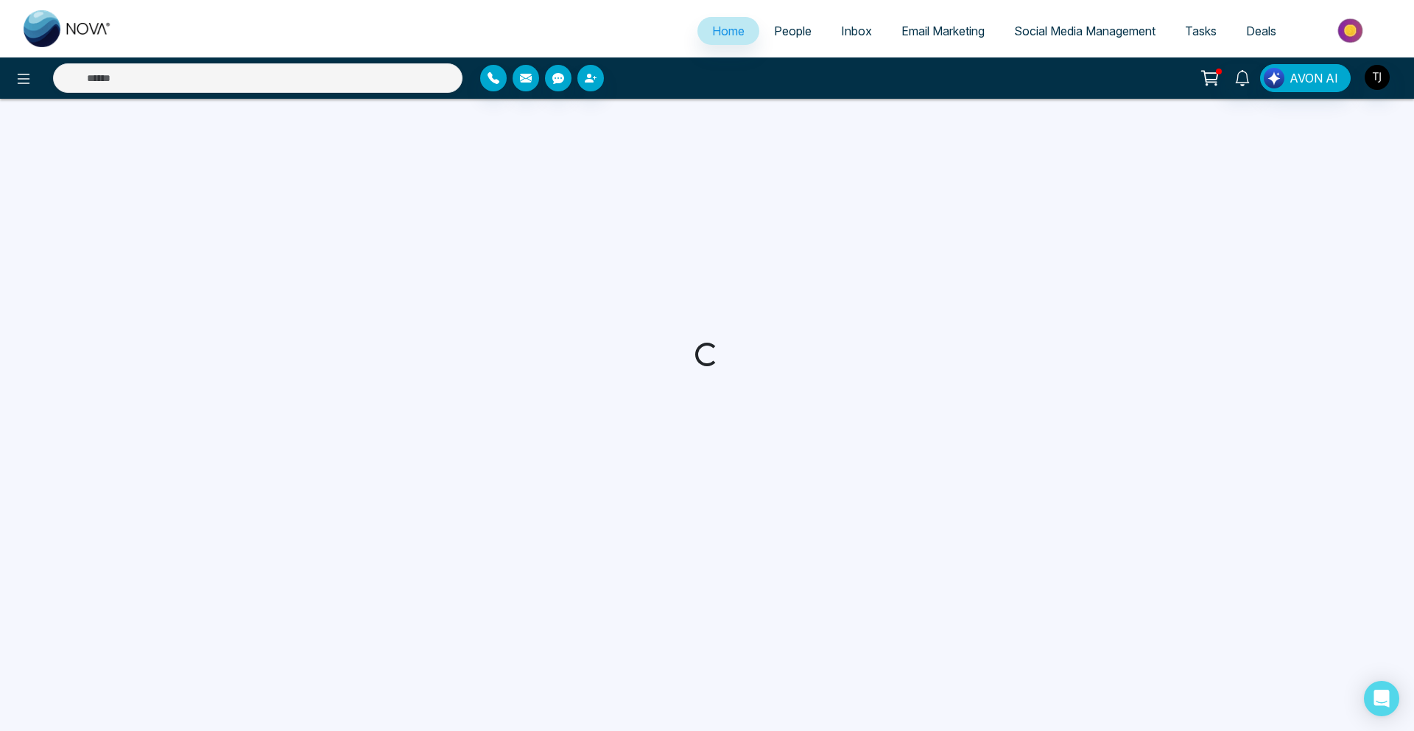
select select "*"
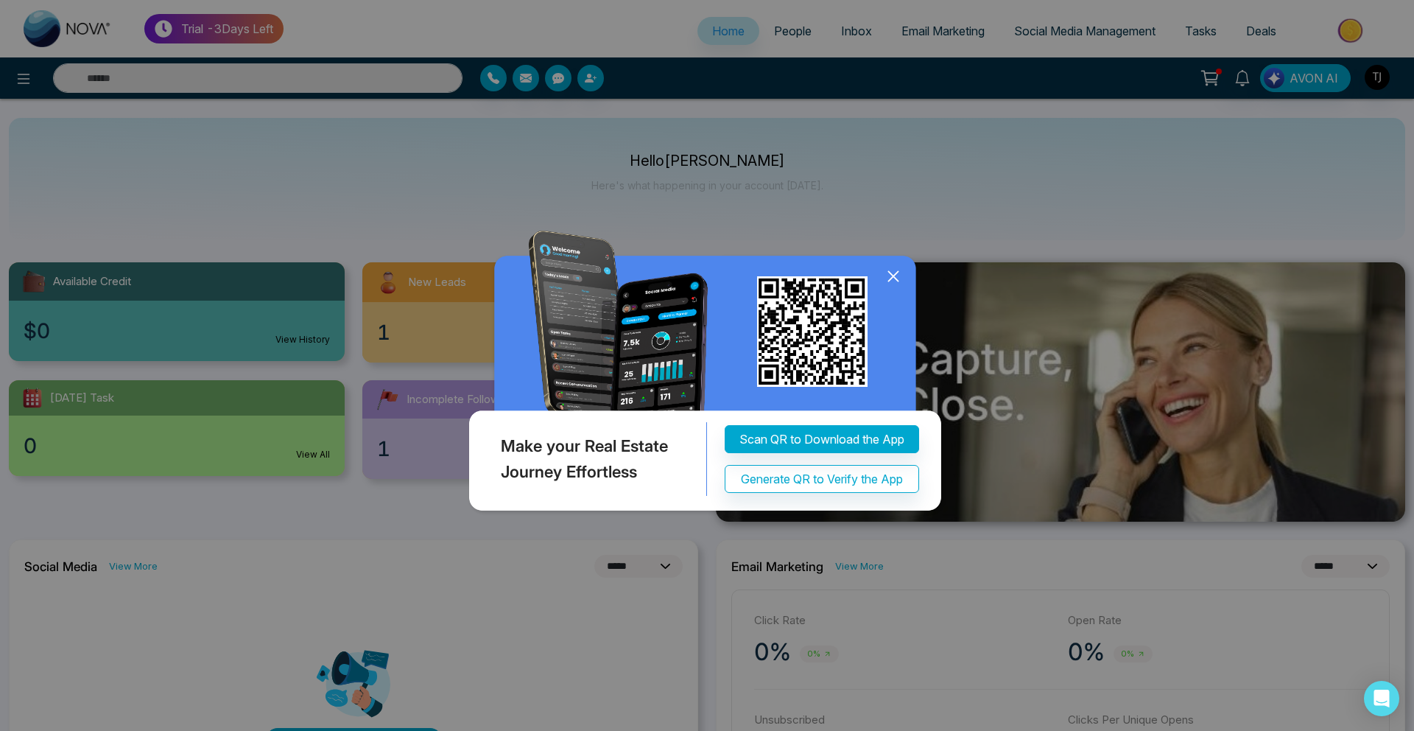
click at [895, 283] on icon at bounding box center [893, 276] width 22 height 22
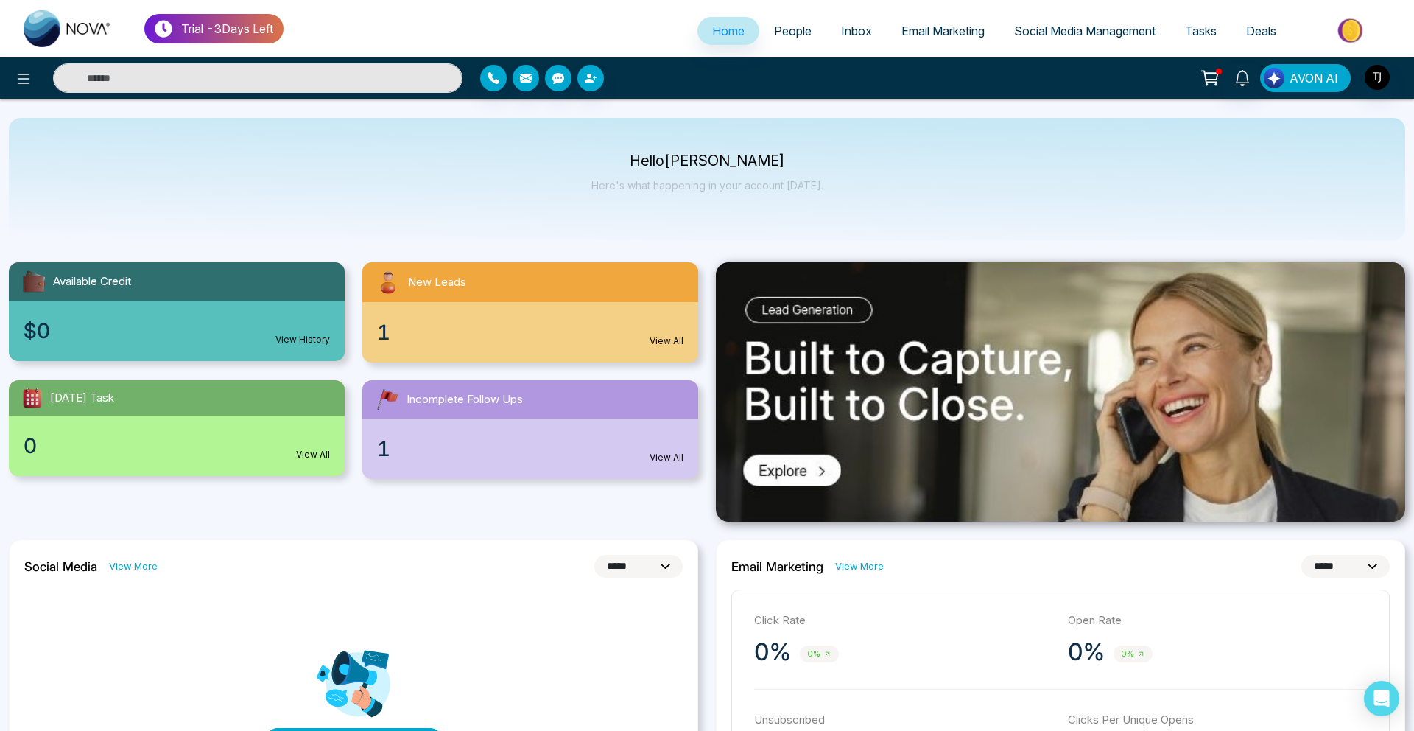
click at [1315, 88] on button "AVON AI" at bounding box center [1305, 78] width 91 height 28
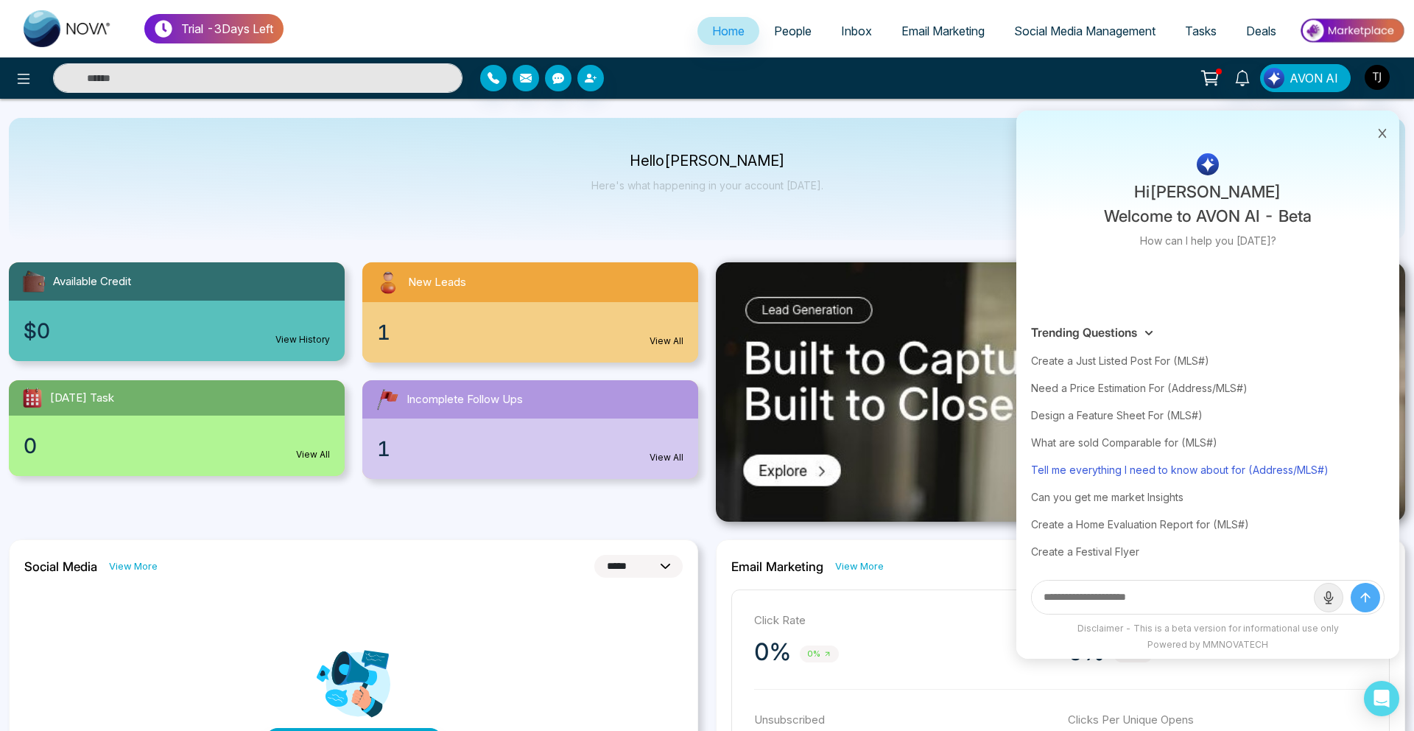
click at [1167, 467] on div "Tell me everything I need to know about for (Address/MLS#)" at bounding box center [1208, 469] width 354 height 27
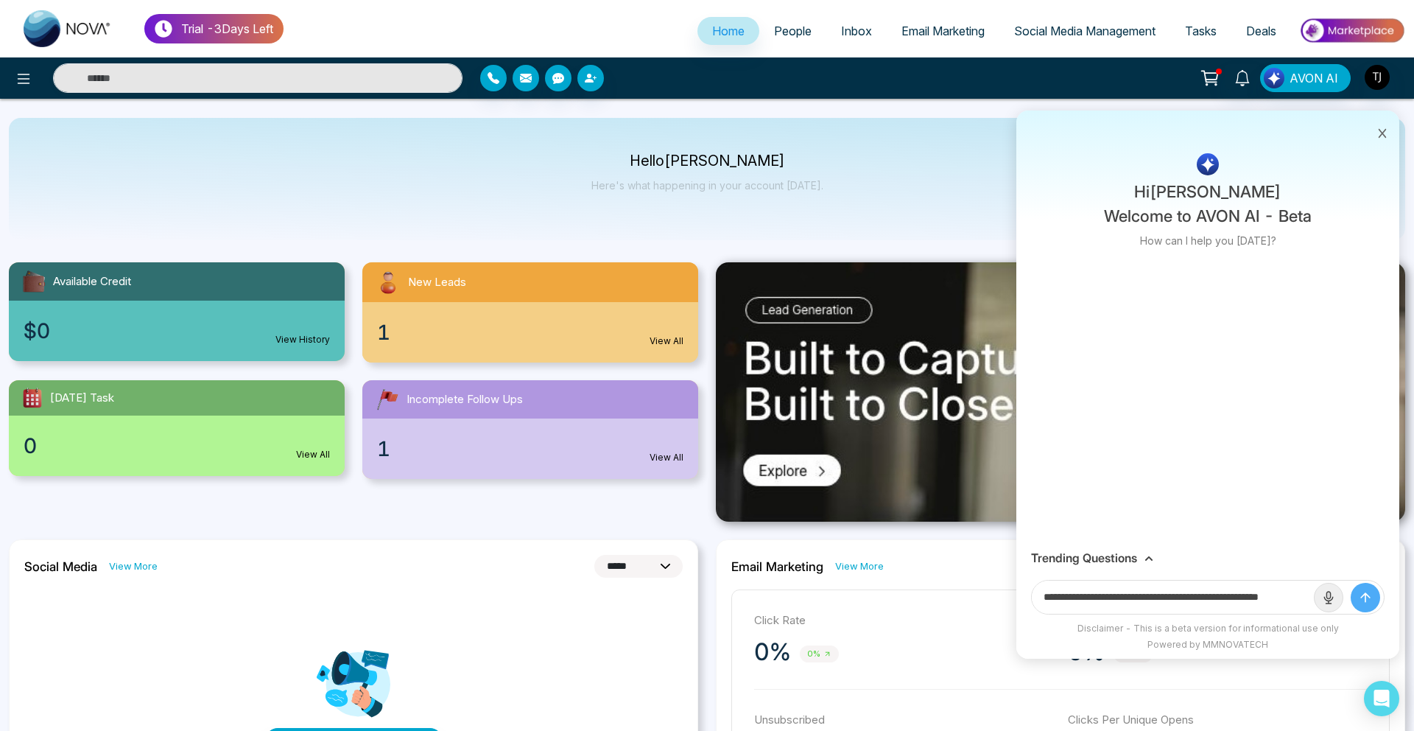
scroll to position [0, 35]
drag, startPoint x: 1256, startPoint y: 598, endPoint x: 1349, endPoint y: 605, distance: 93.8
click at [1349, 605] on form "**********" at bounding box center [1208, 597] width 354 height 35
paste input "**********"
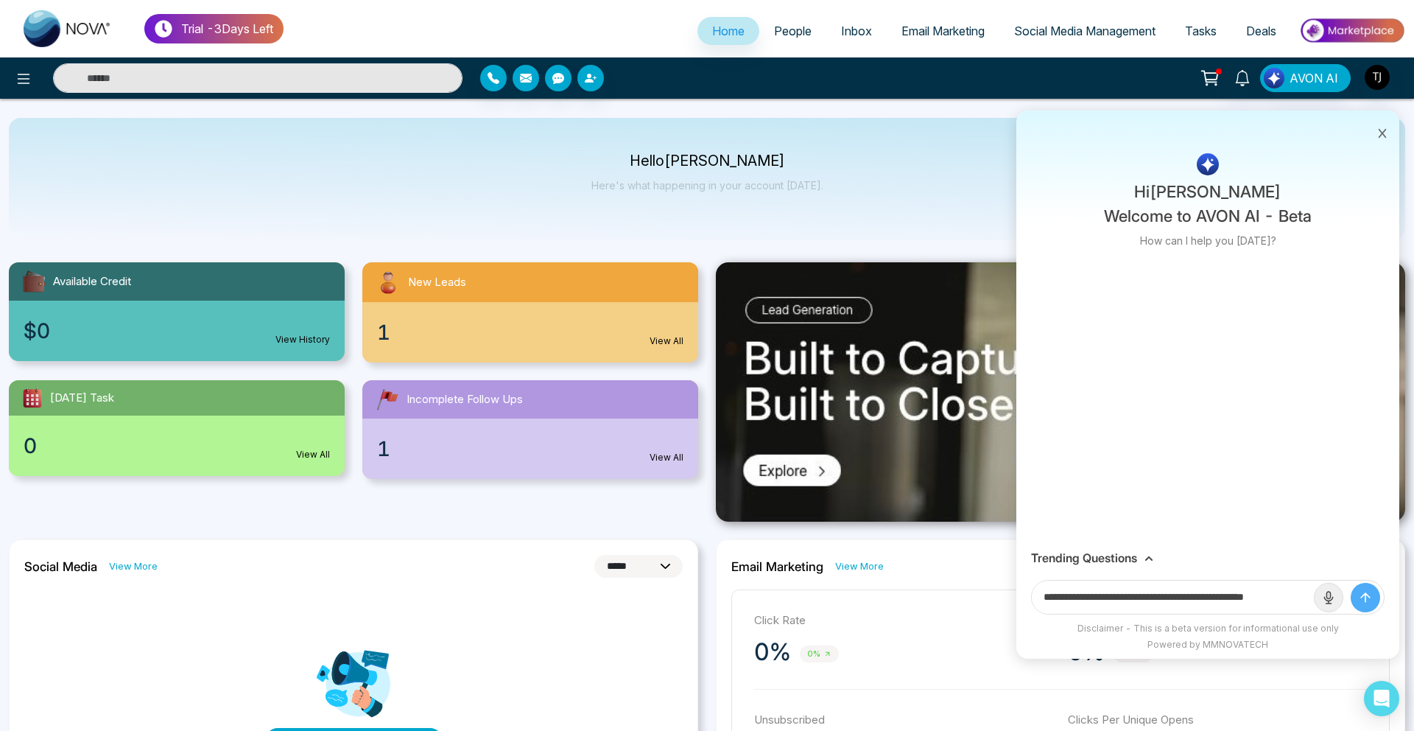
scroll to position [0, 17]
type input "**********"
click at [1351, 583] on button "submit" at bounding box center [1365, 597] width 29 height 29
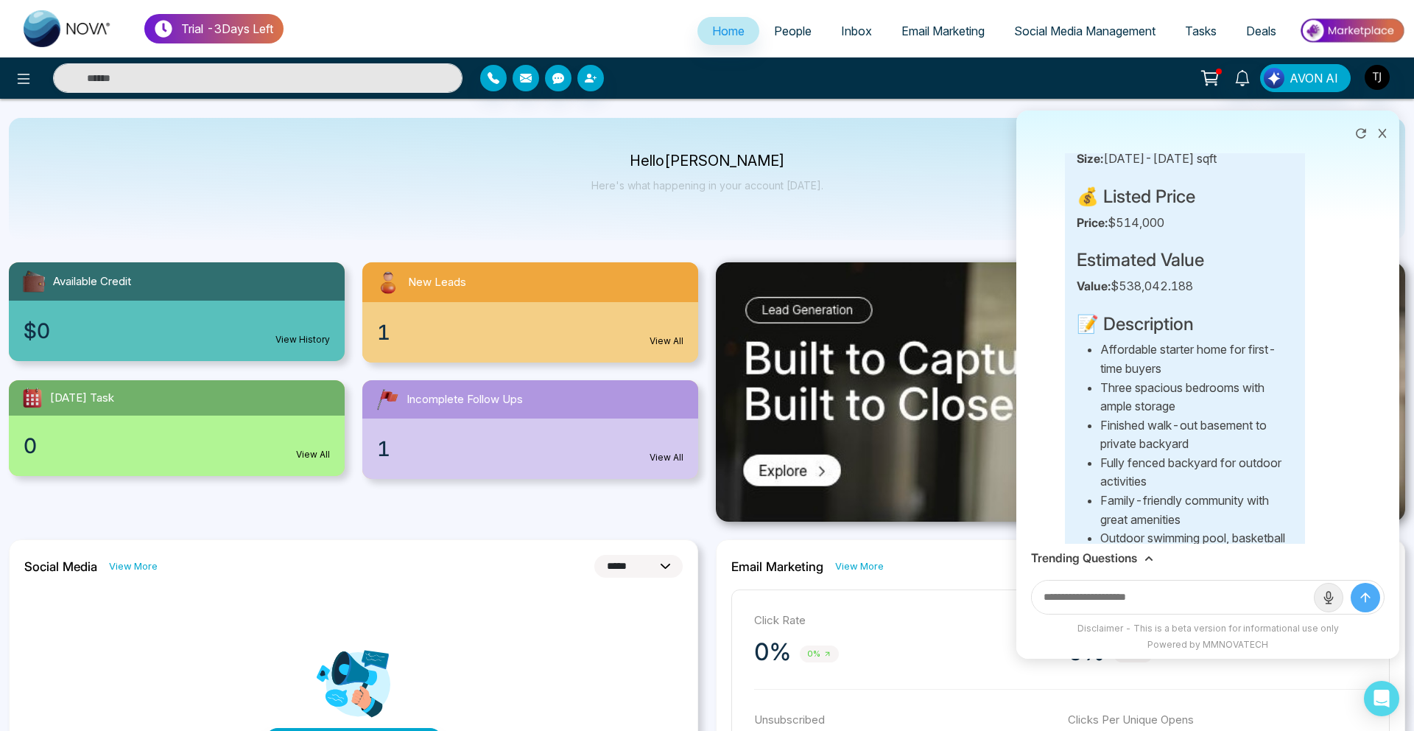
scroll to position [0, 0]
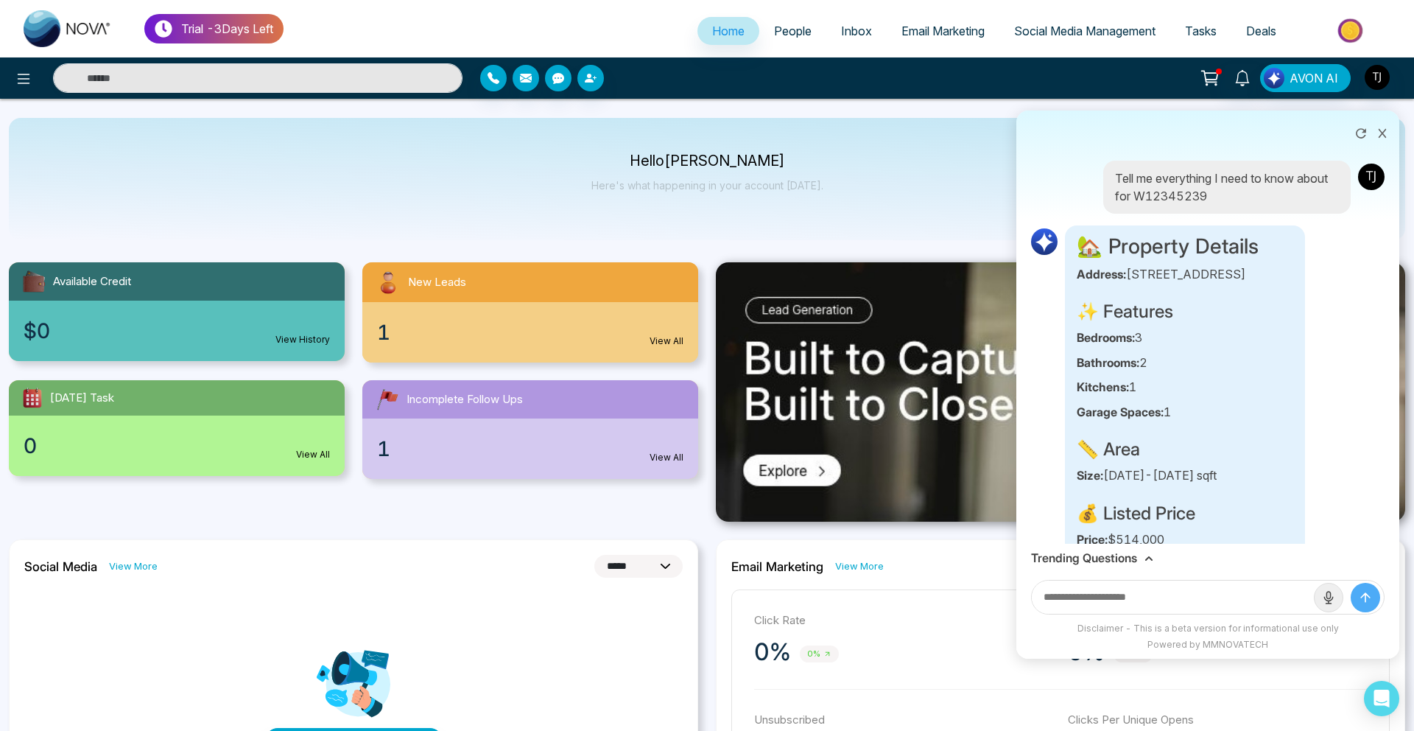
click at [830, 206] on div "Hello [PERSON_NAME] Here's what happening in your account [DATE]." at bounding box center [707, 179] width 1396 height 122
click at [1381, 133] on icon at bounding box center [1383, 133] width 8 height 9
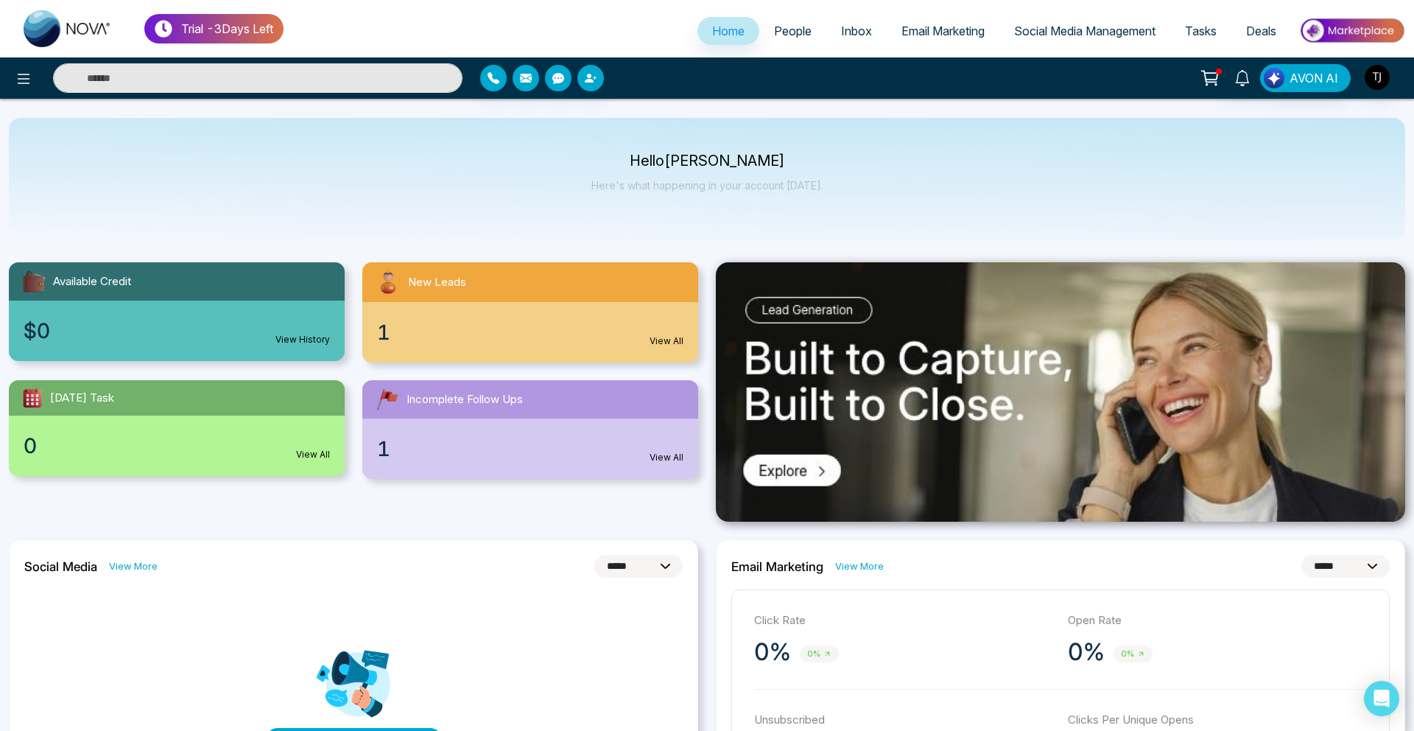
click at [943, 29] on span "Email Marketing" at bounding box center [942, 31] width 83 height 15
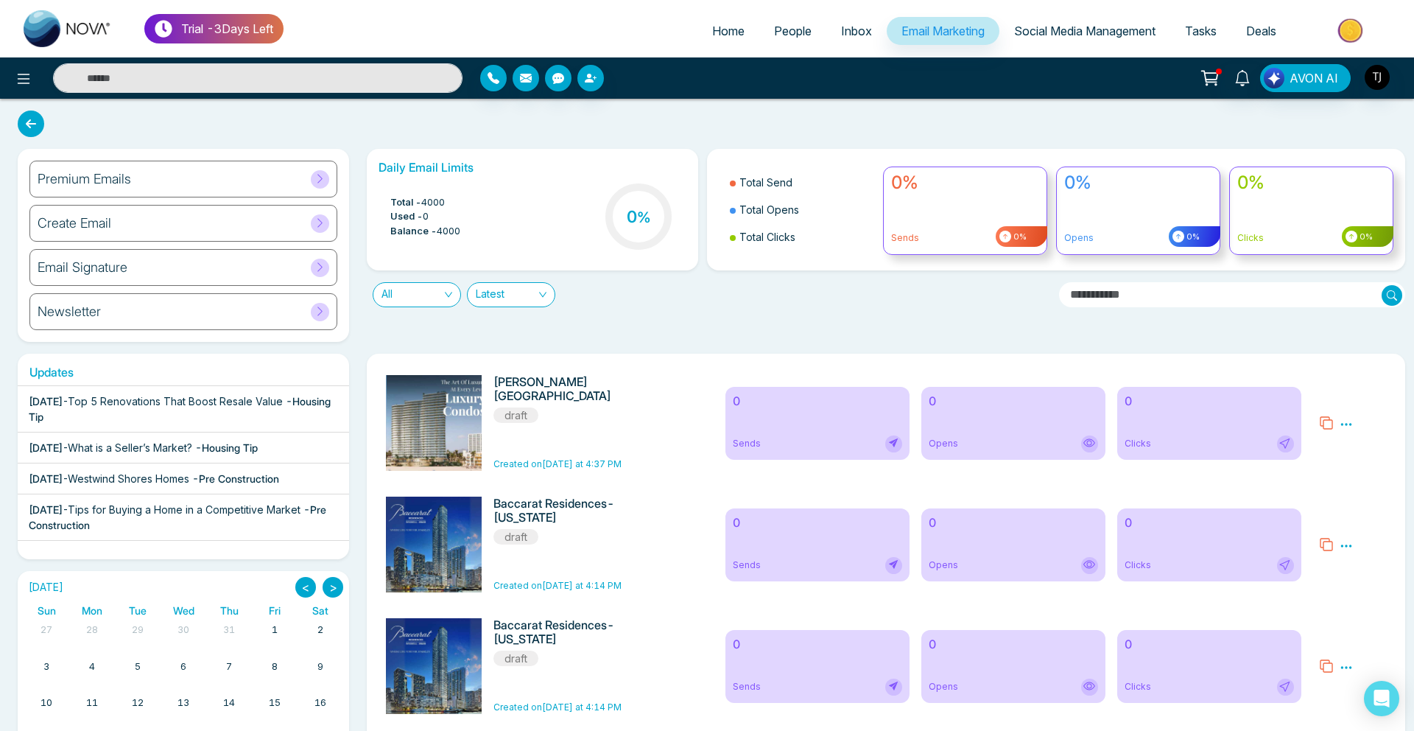
click at [228, 178] on div "Premium Emails" at bounding box center [183, 179] width 308 height 37
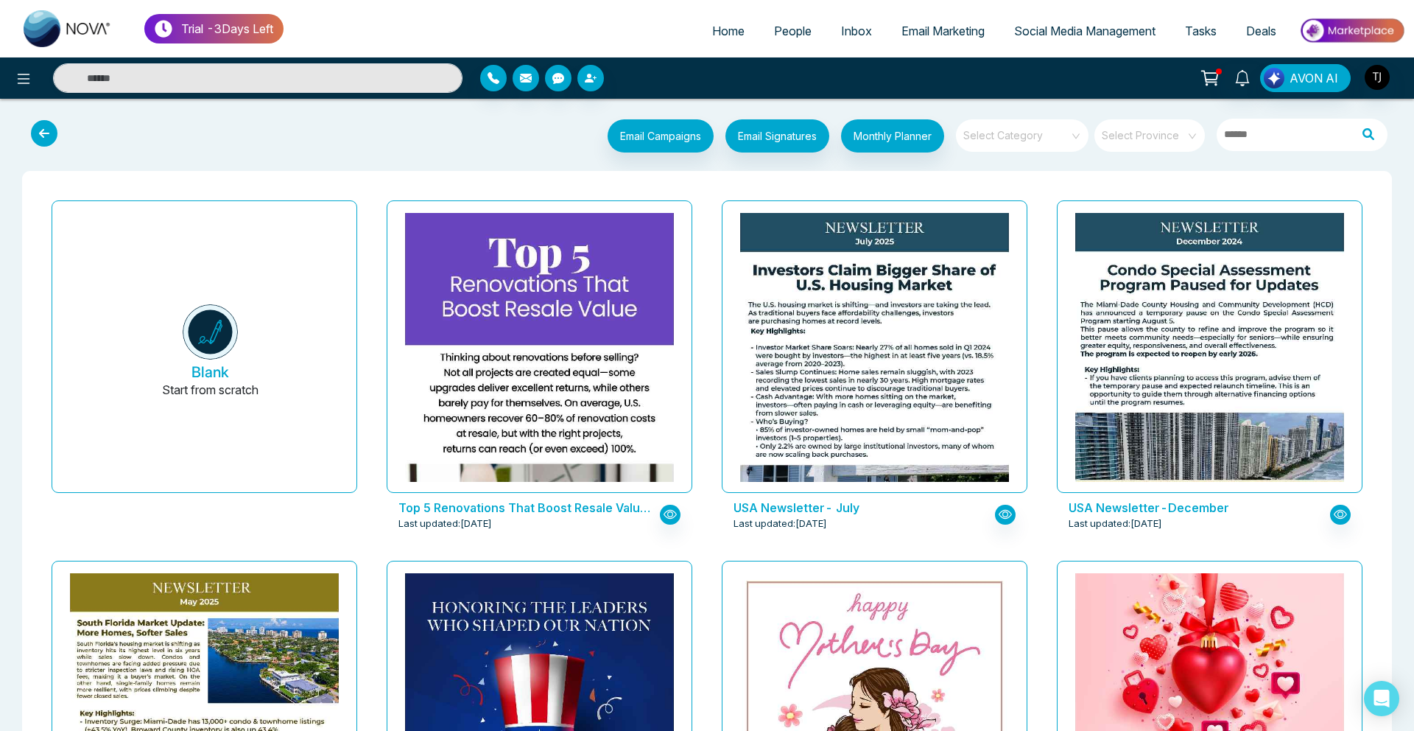
click at [1030, 136] on input "search" at bounding box center [1017, 130] width 106 height 22
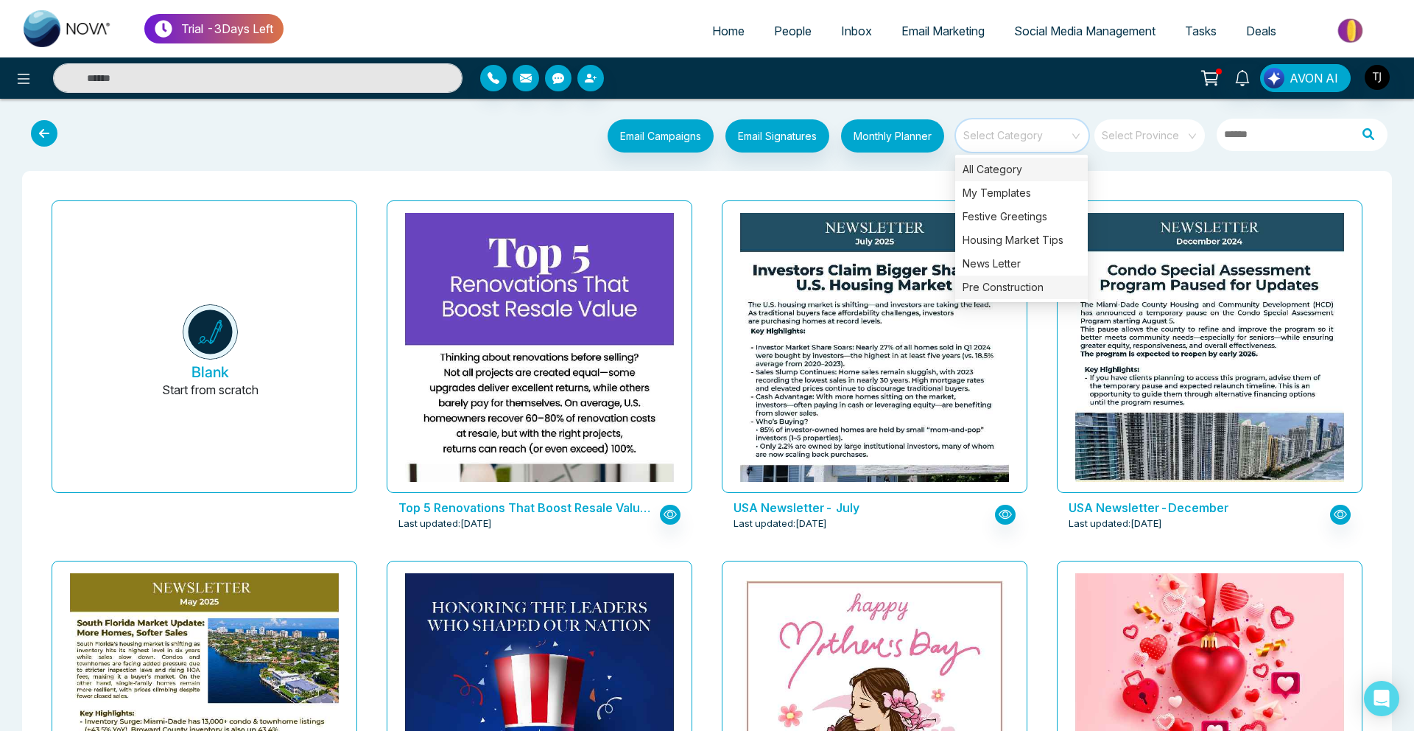
click at [1005, 281] on div "Pre Construction" at bounding box center [1021, 287] width 133 height 24
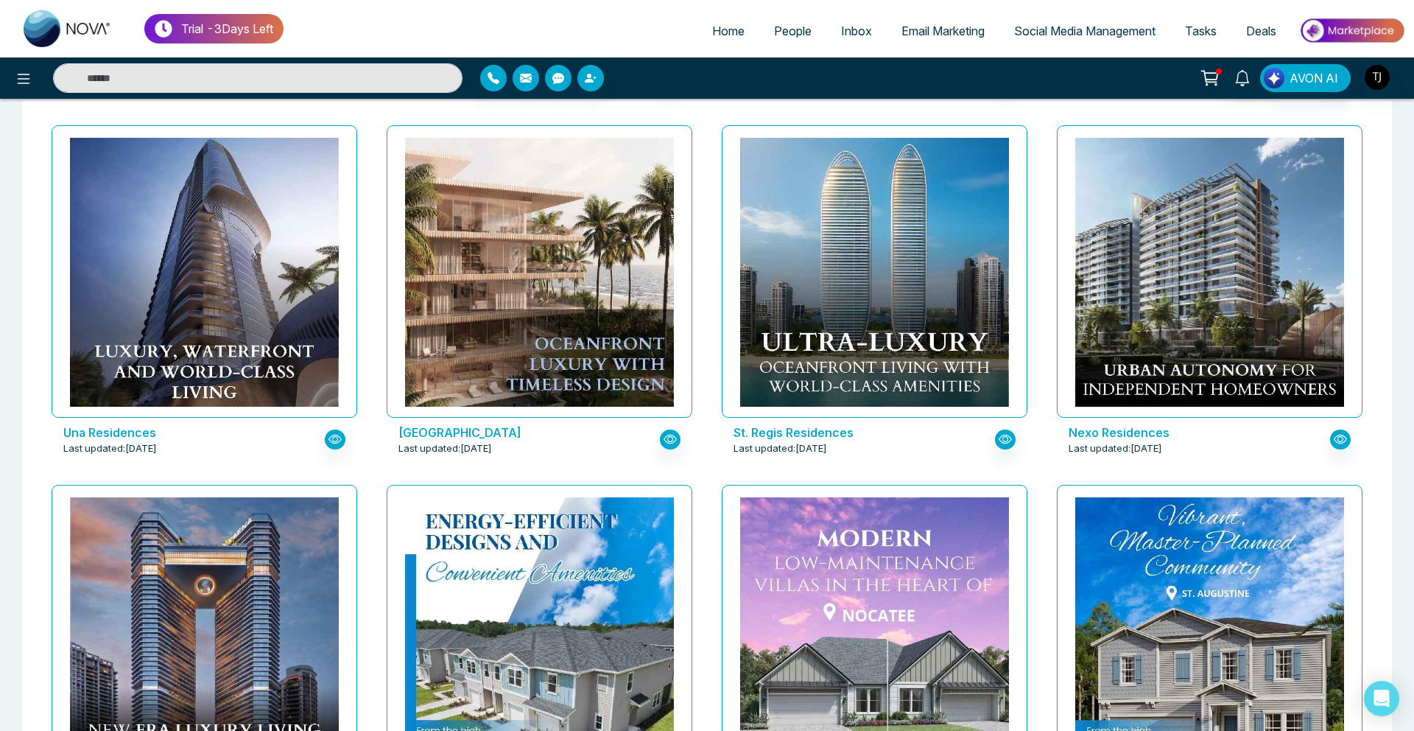
scroll to position [444, 0]
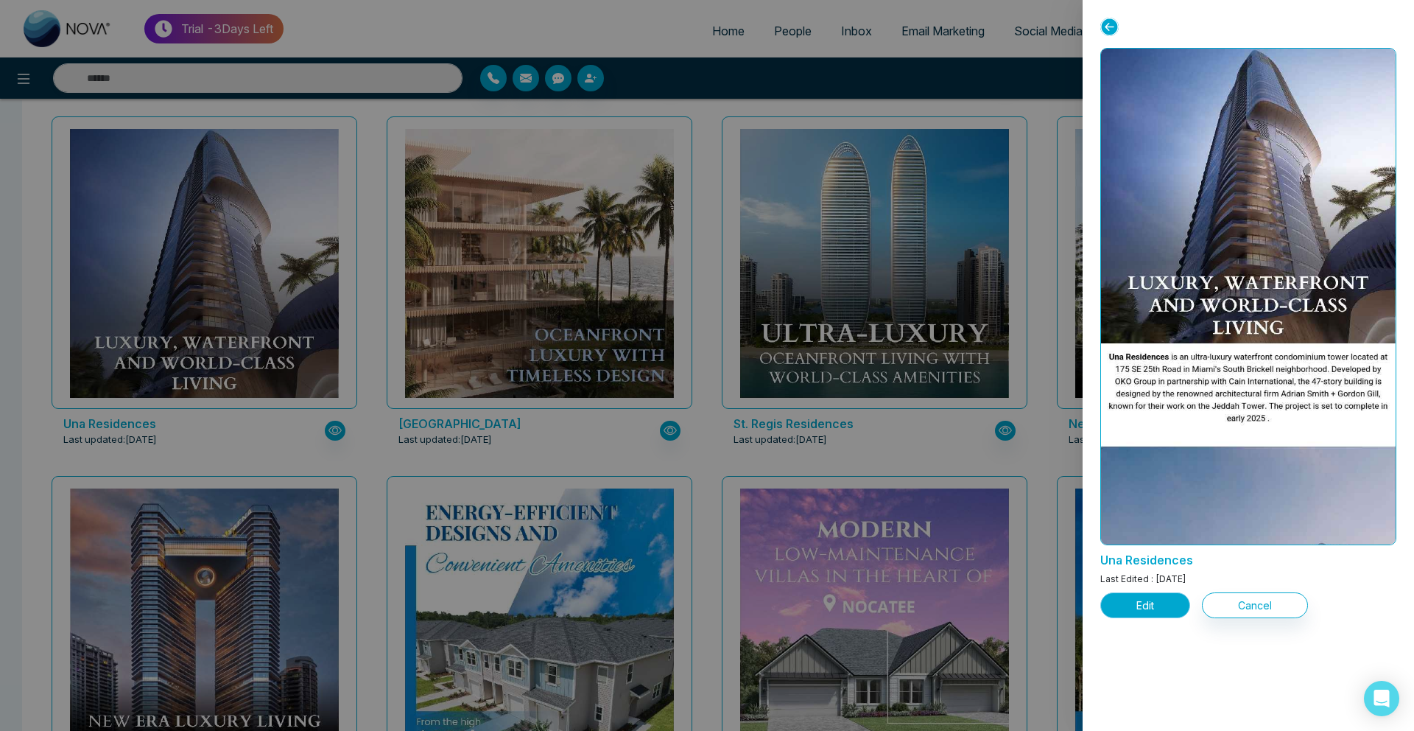
click at [1162, 604] on button "Edit" at bounding box center [1145, 605] width 90 height 26
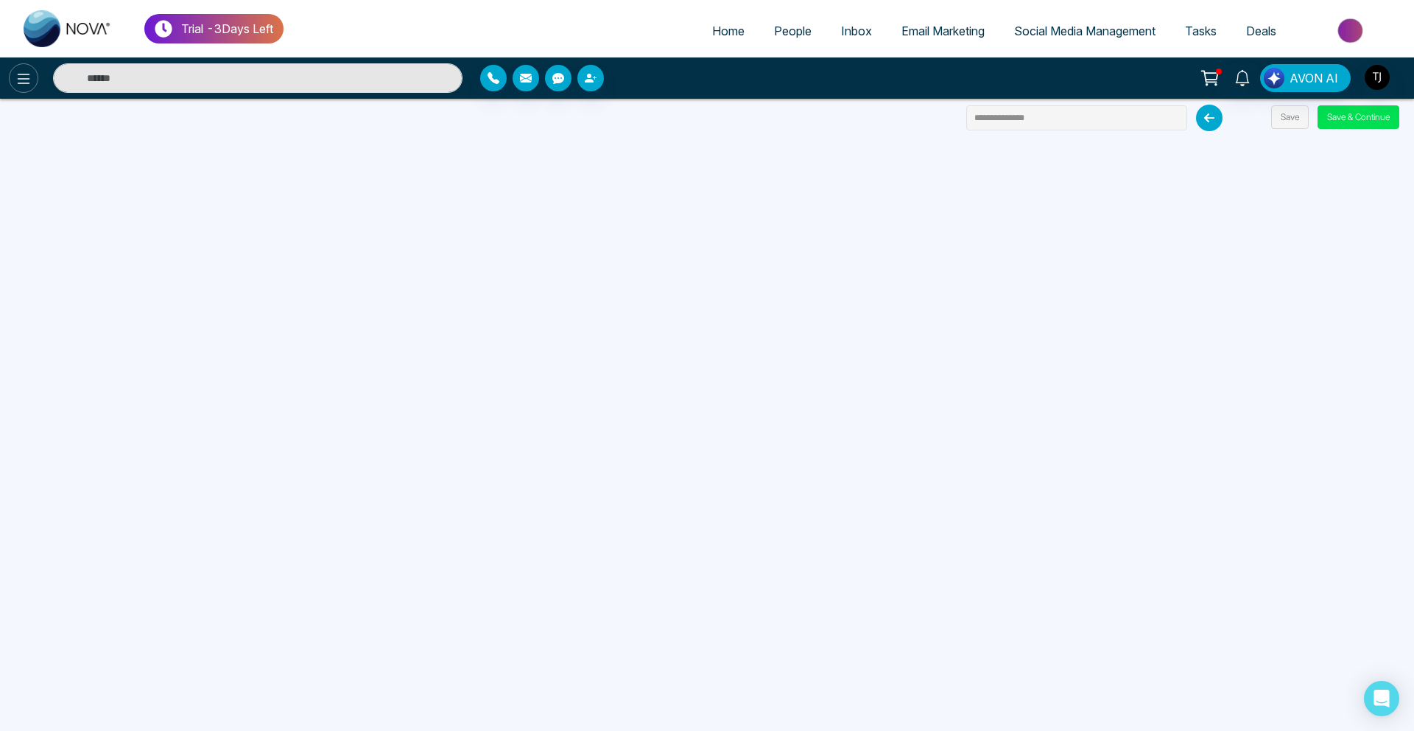
click at [29, 80] on icon at bounding box center [24, 79] width 18 height 18
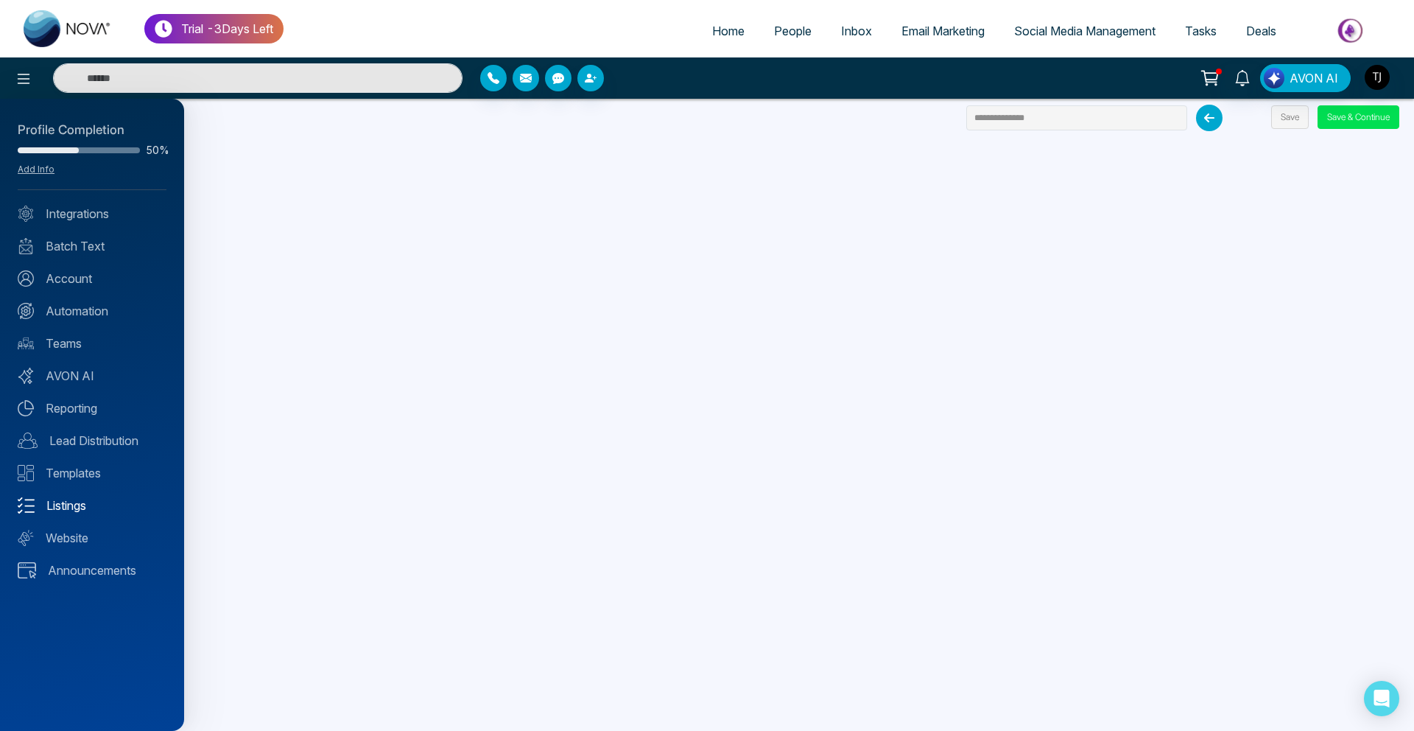
click at [67, 510] on link "Listings" at bounding box center [92, 505] width 149 height 18
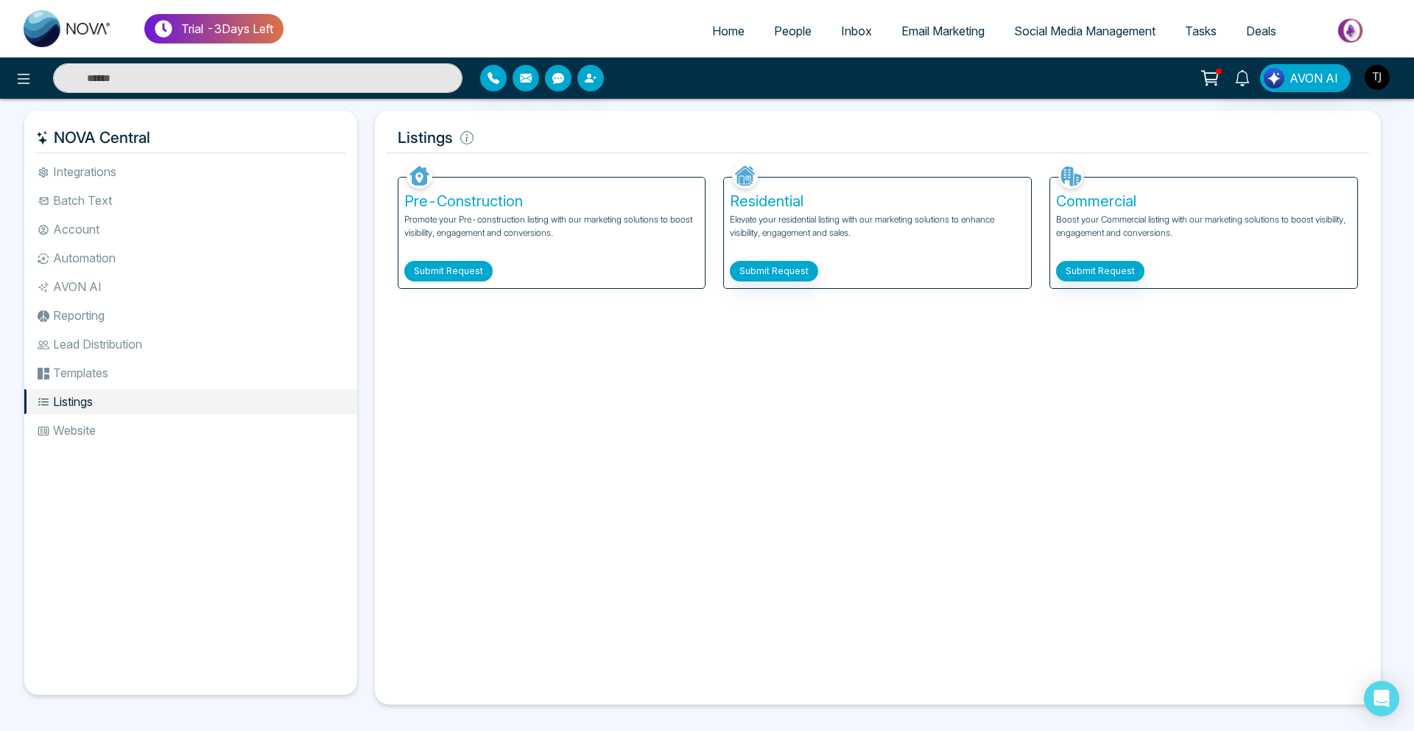
click at [423, 271] on button "Submit Request" at bounding box center [448, 271] width 88 height 21
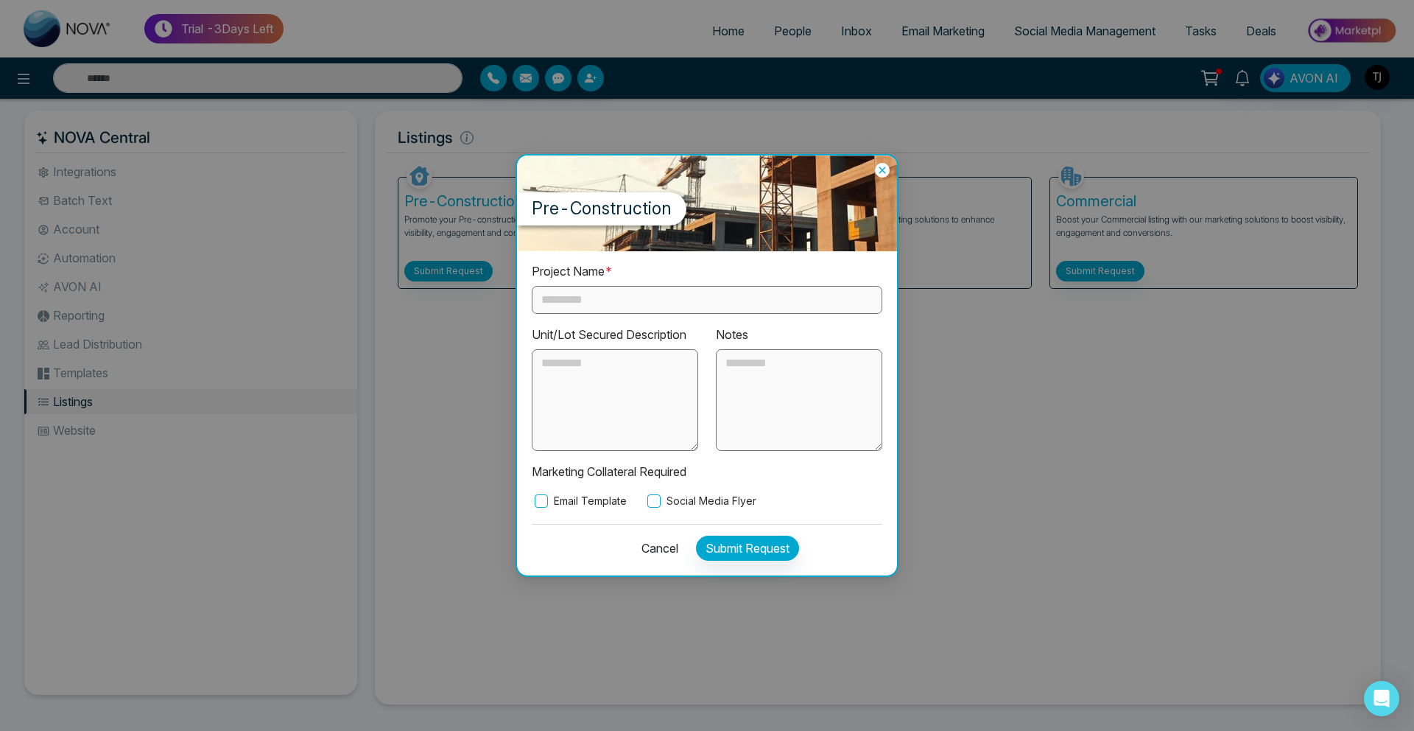
click at [882, 169] on icon at bounding box center [882, 169] width 7 height 7
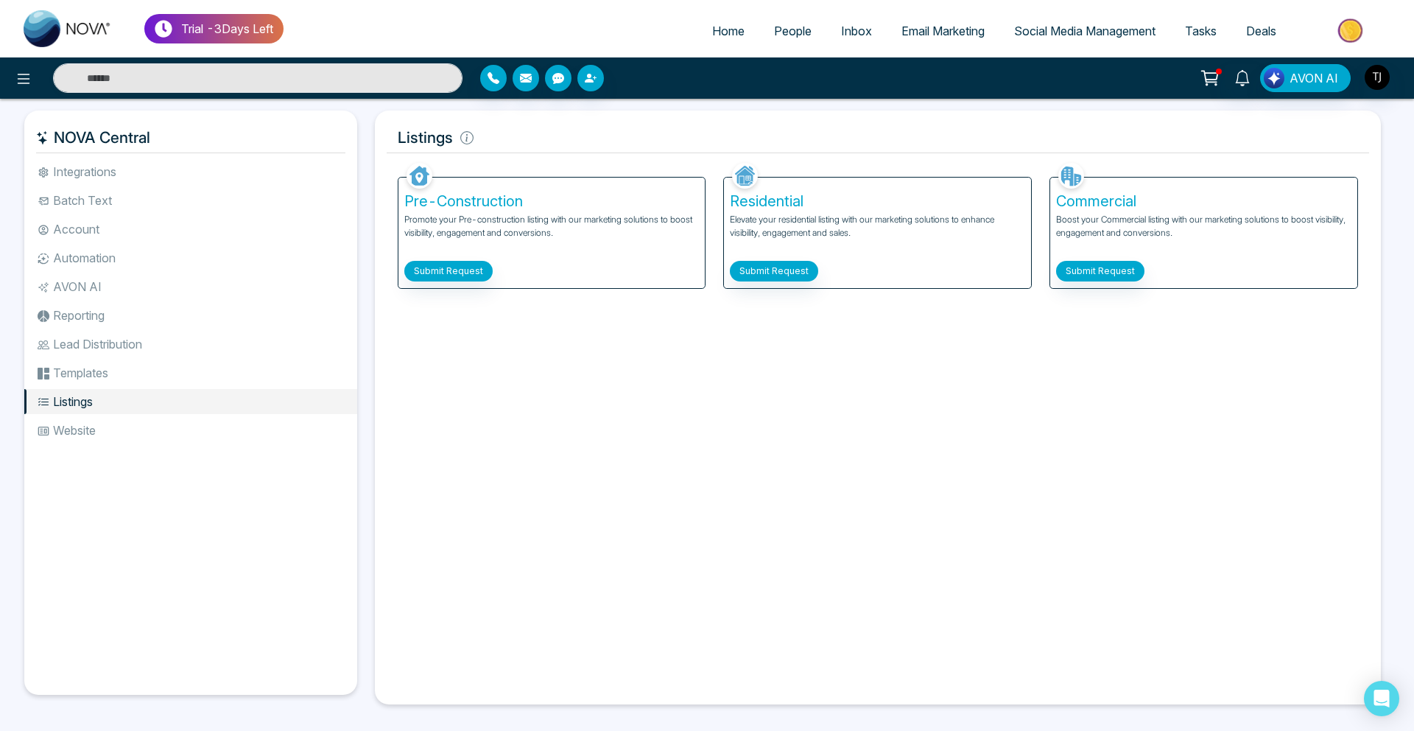
click at [1065, 38] on link "Social Media Management" at bounding box center [1084, 31] width 171 height 28
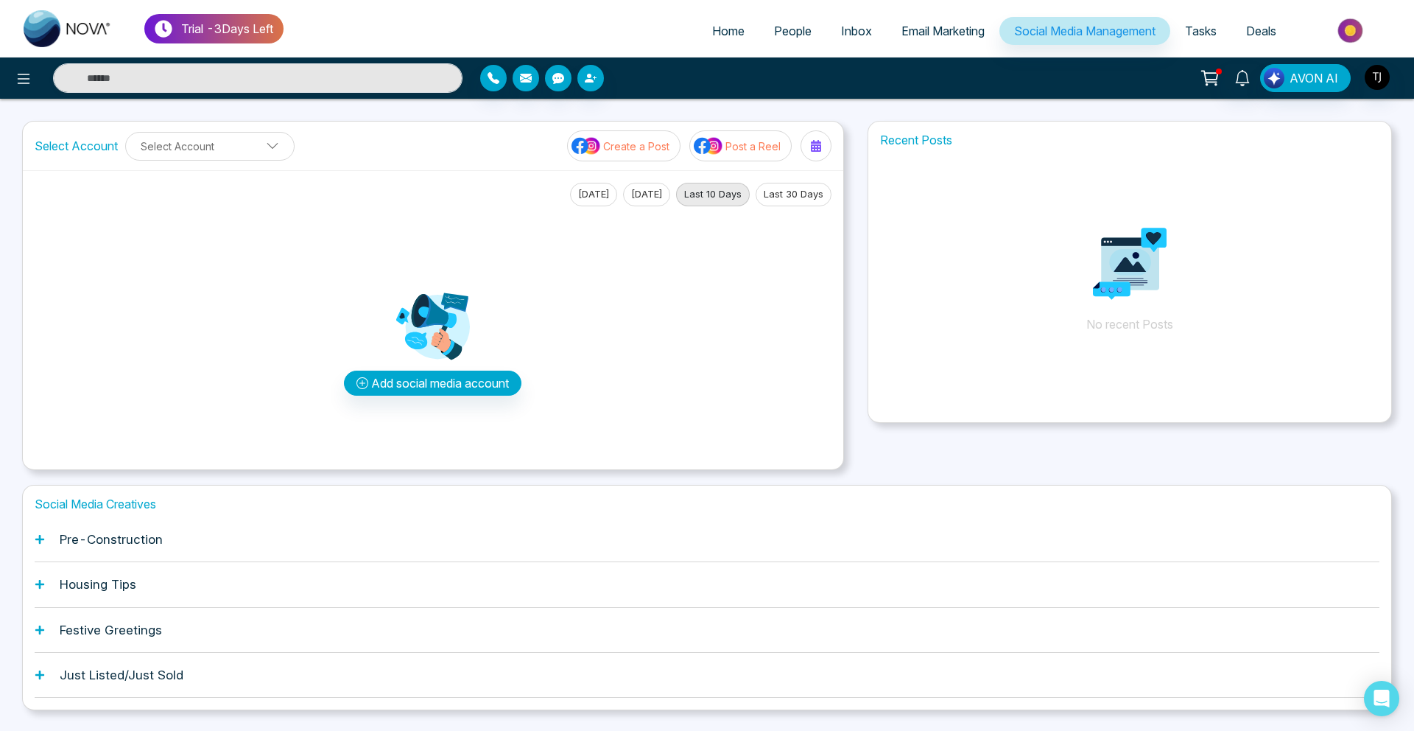
click at [80, 541] on h1 "Pre-Construction" at bounding box center [111, 539] width 103 height 15
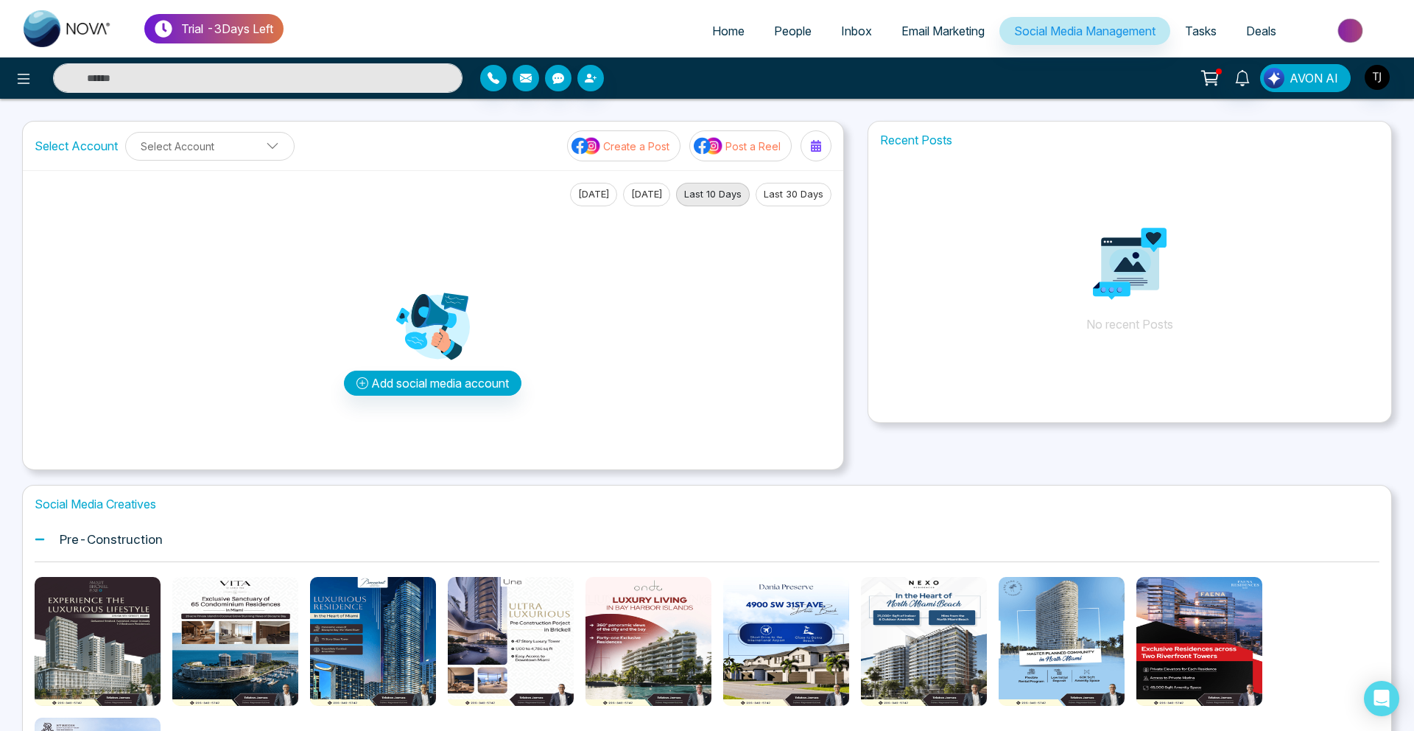
click at [1299, 76] on span "AVON AI" at bounding box center [1314, 78] width 49 height 18
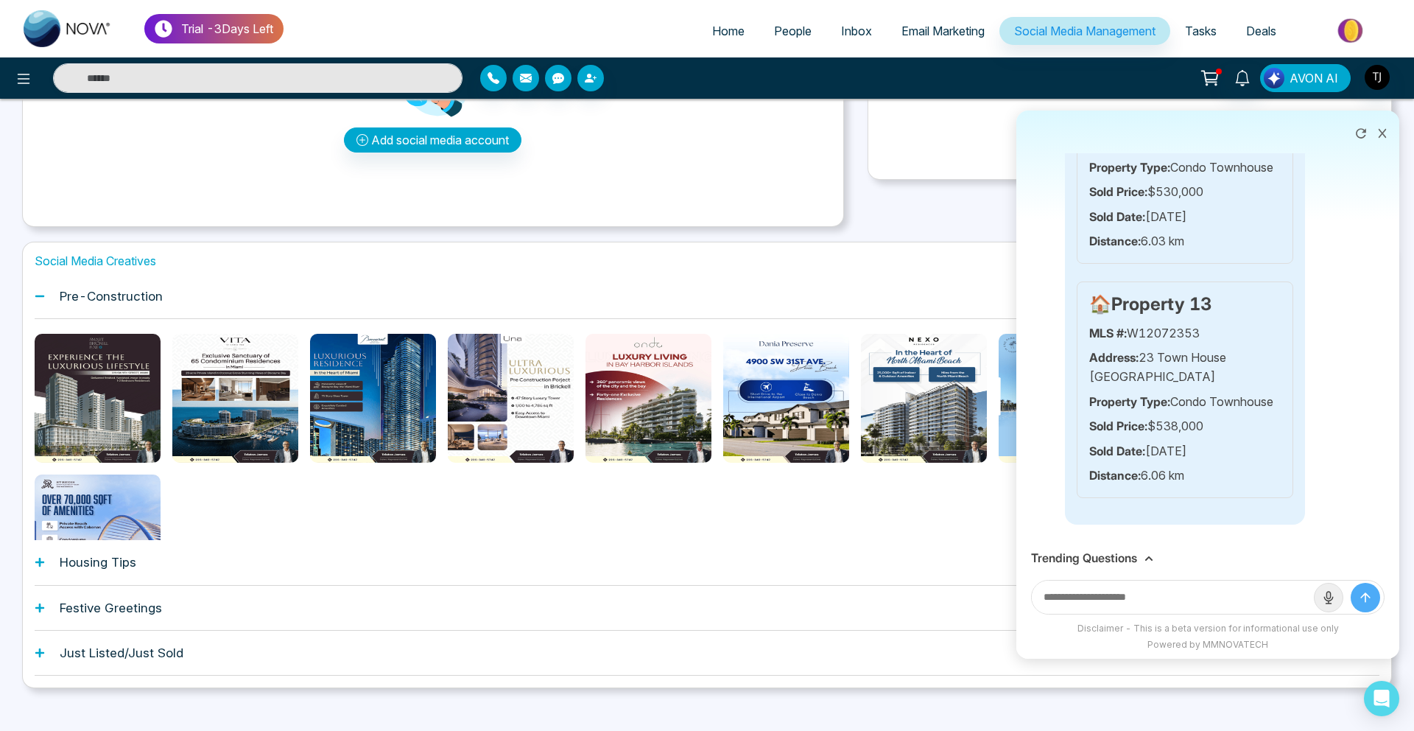
scroll to position [259, 0]
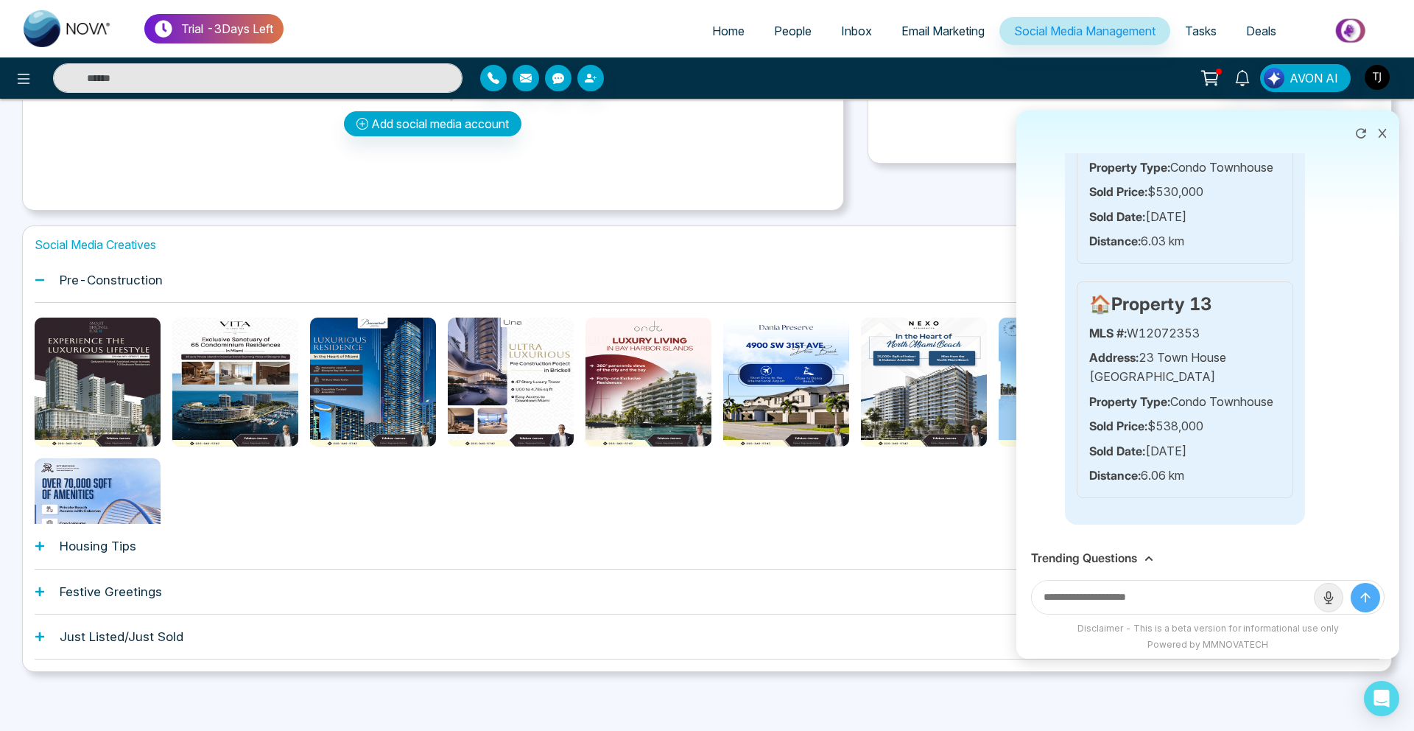
click at [1097, 549] on div "Trending Questions" at bounding box center [1207, 558] width 383 height 29
click at [1097, 560] on h3 "Trending Questions" at bounding box center [1084, 558] width 106 height 14
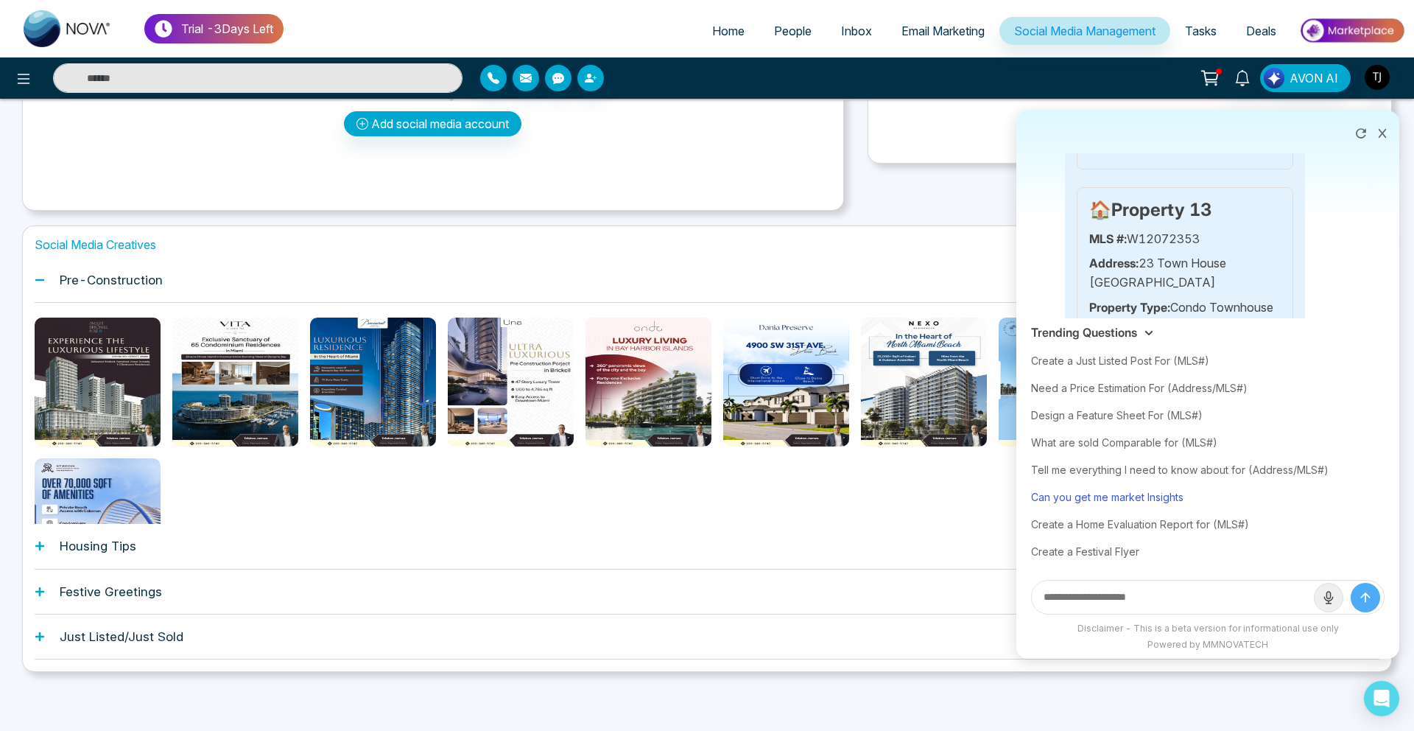
click at [1130, 494] on div "Can you get me market Insights" at bounding box center [1208, 496] width 354 height 27
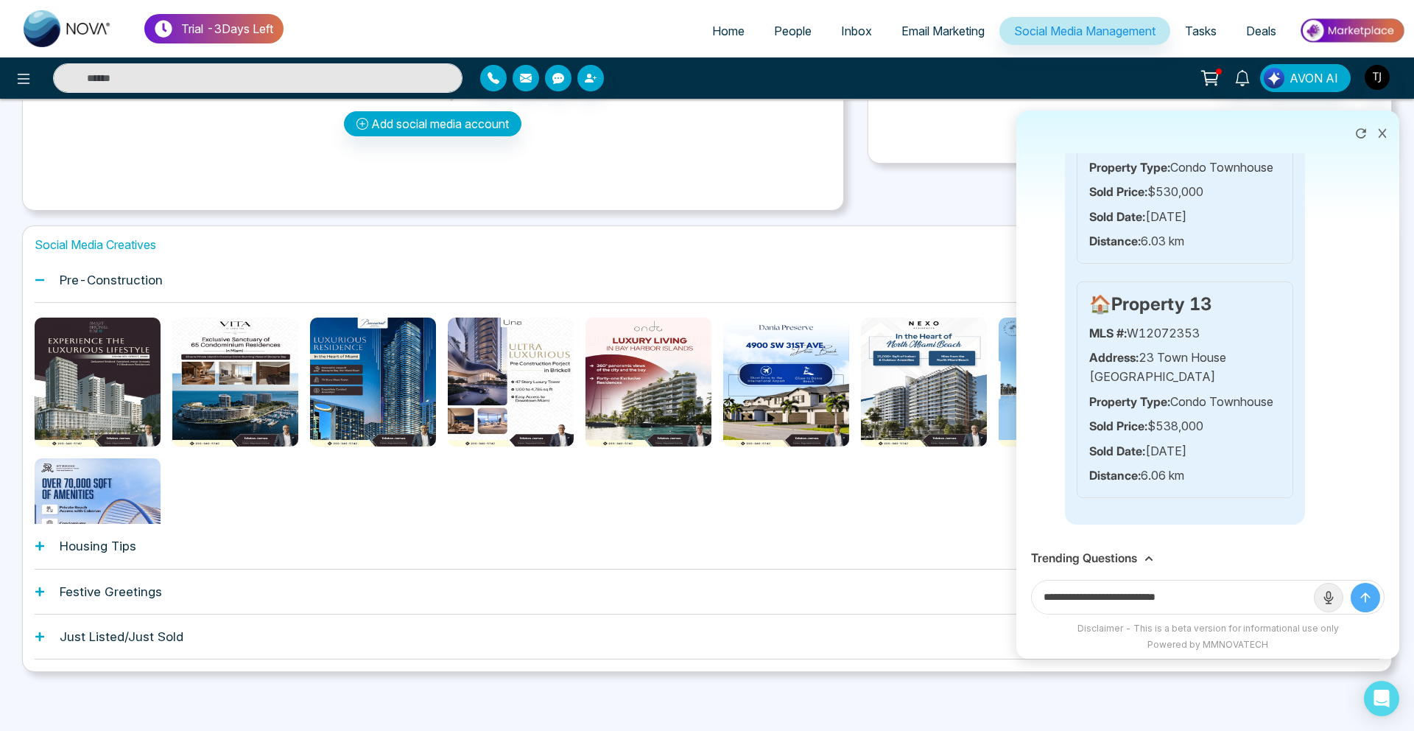
click at [1216, 598] on input "**********" at bounding box center [1173, 596] width 282 height 33
type input "**********"
click at [1351, 583] on button "submit" at bounding box center [1365, 597] width 29 height 29
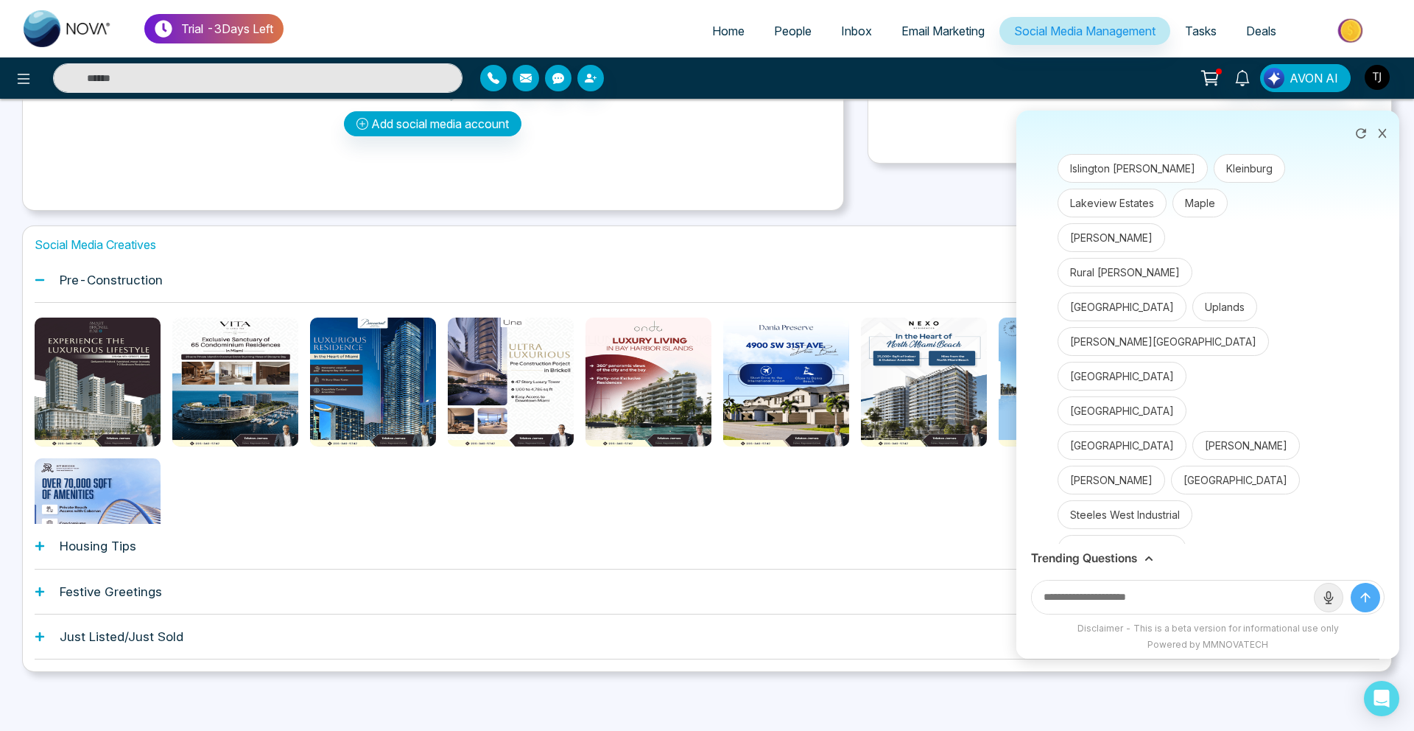
scroll to position [4162, 0]
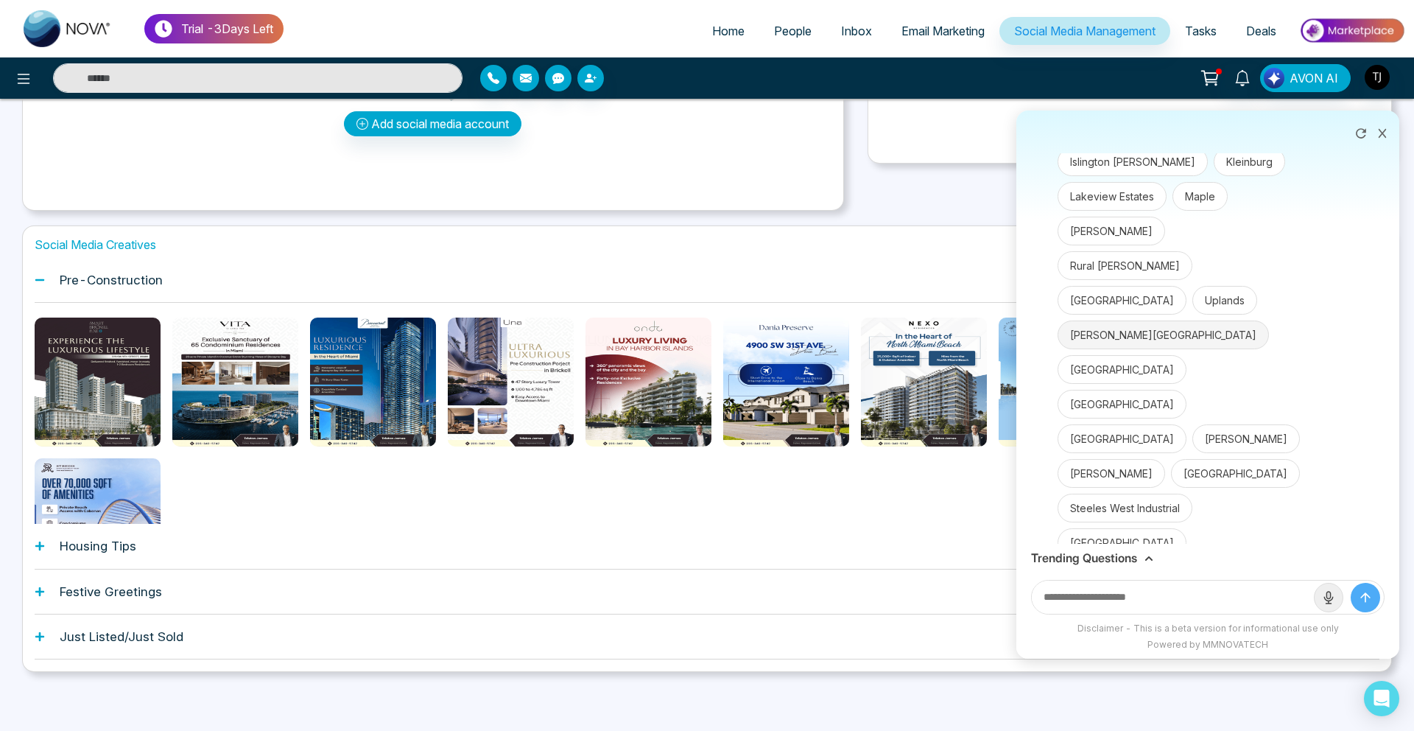
click at [1131, 349] on button "Vaughan Corporate Centre" at bounding box center [1163, 334] width 211 height 29
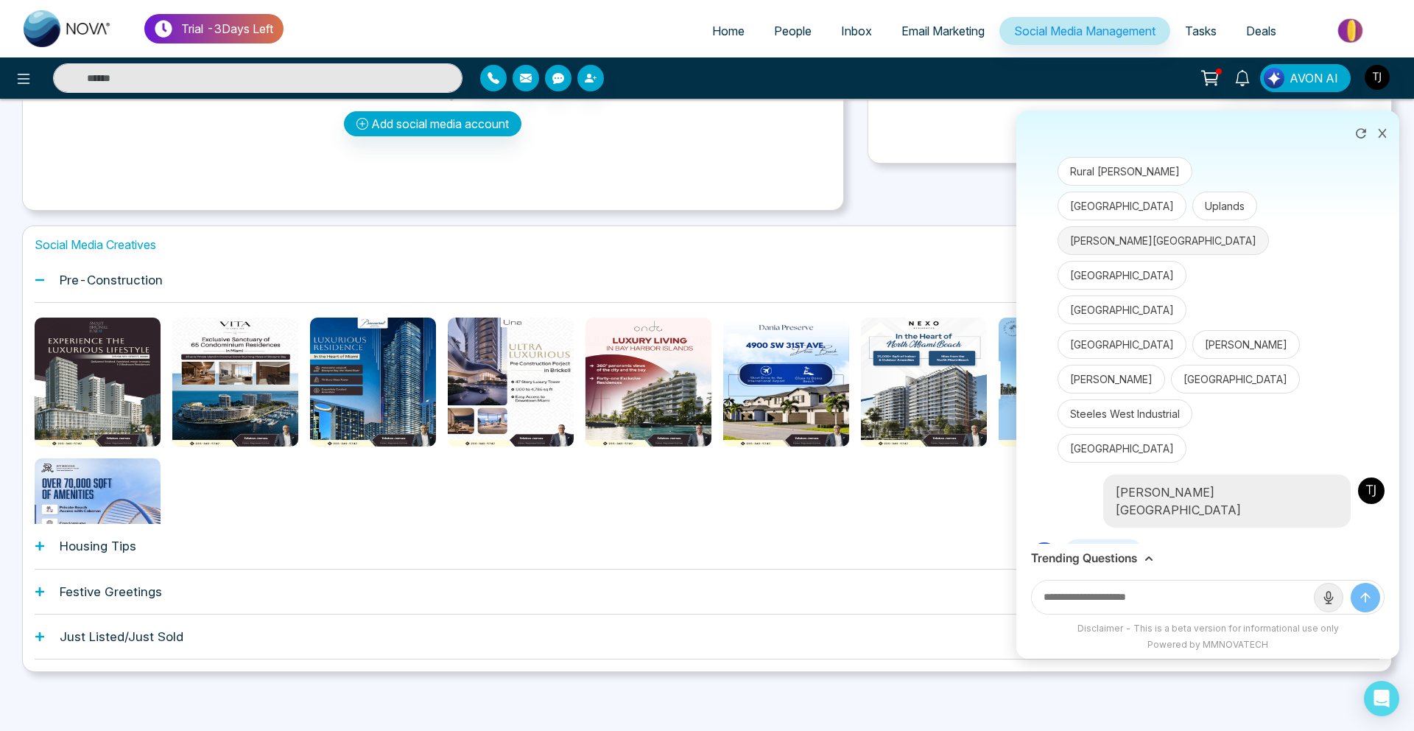
scroll to position [4256, 0]
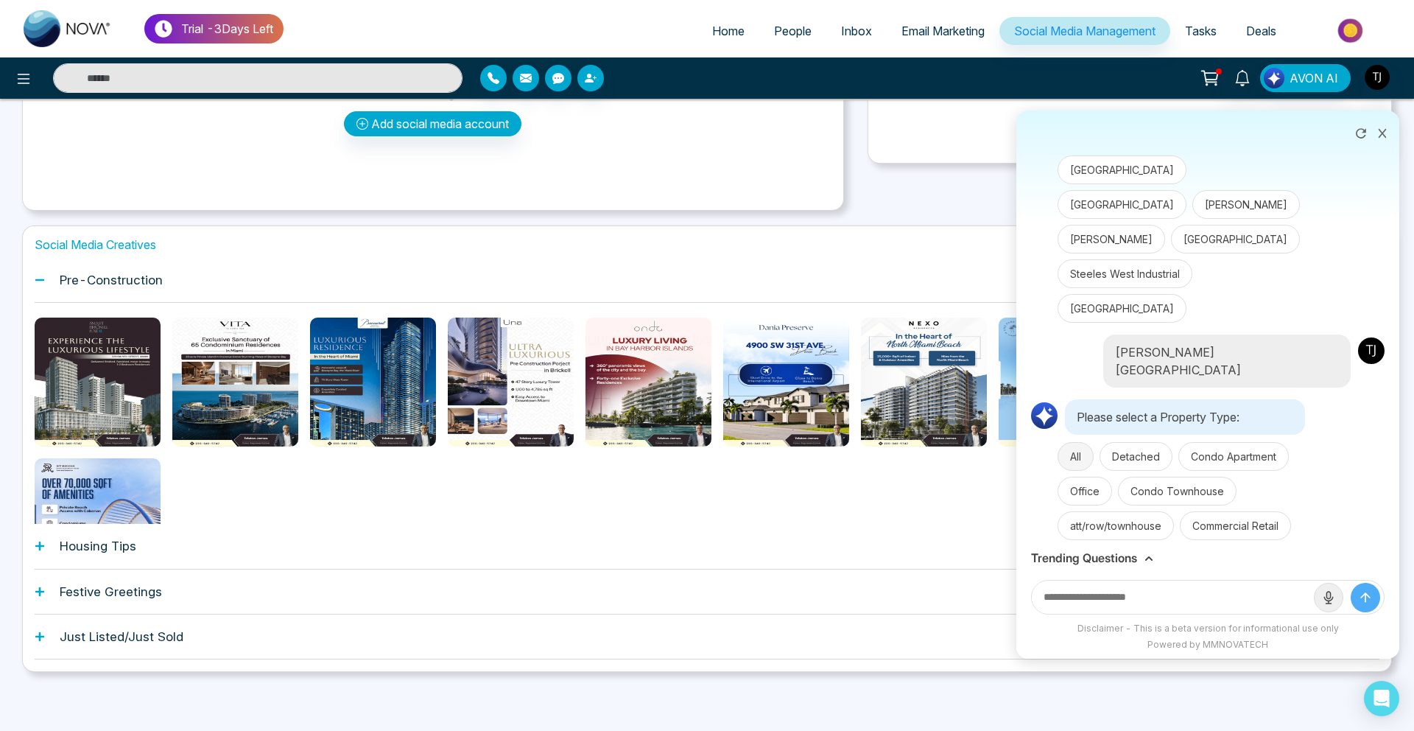
click at [1082, 442] on button "All" at bounding box center [1076, 456] width 36 height 29
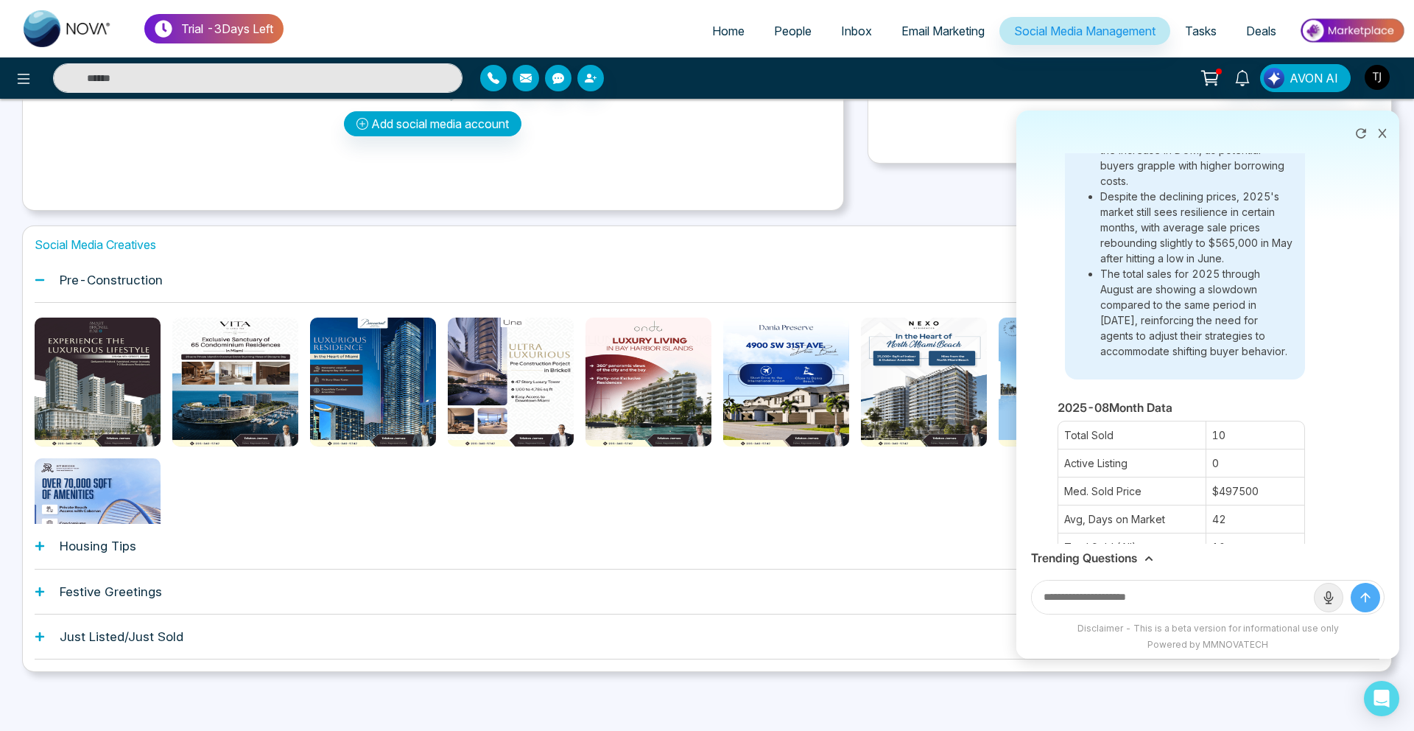
scroll to position [5557, 0]
click at [798, 23] on link "People" at bounding box center [792, 31] width 67 height 28
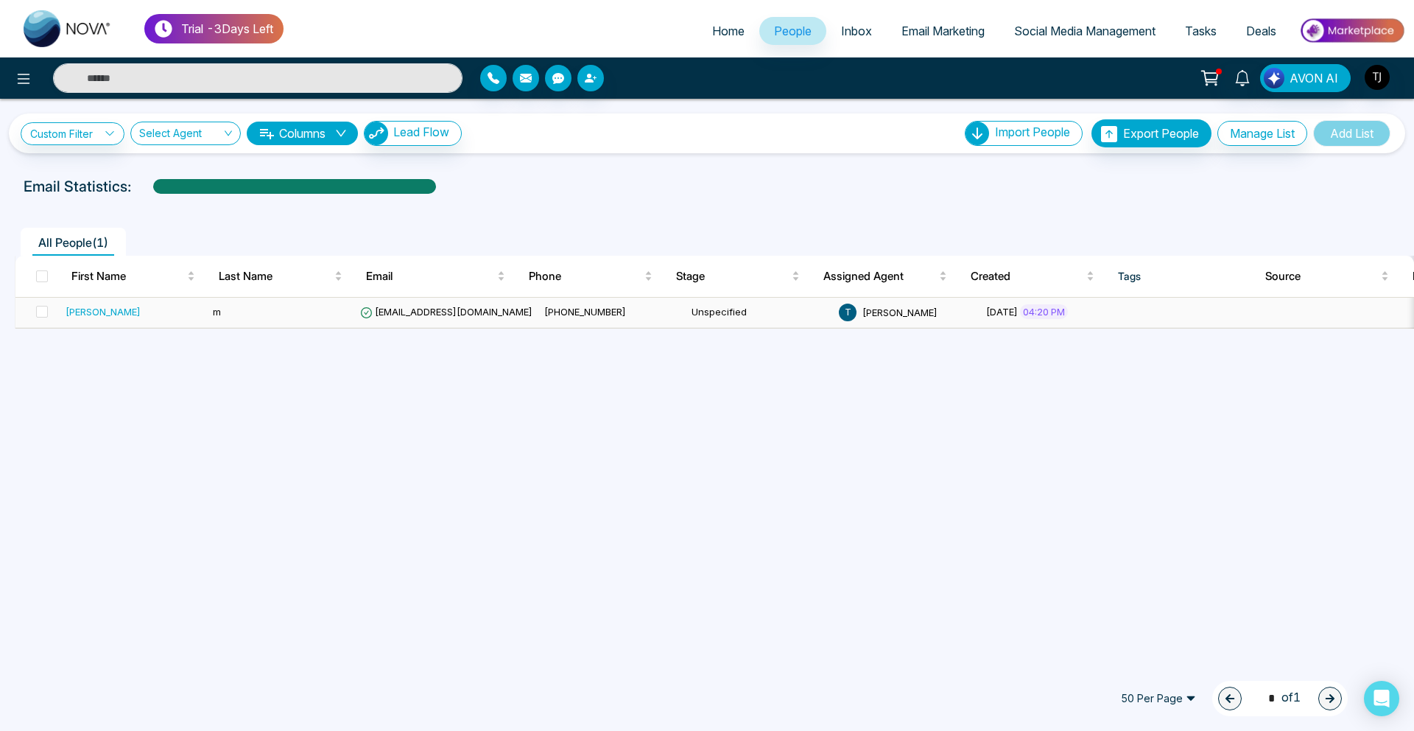
click at [69, 308] on div "sam" at bounding box center [103, 311] width 75 height 15
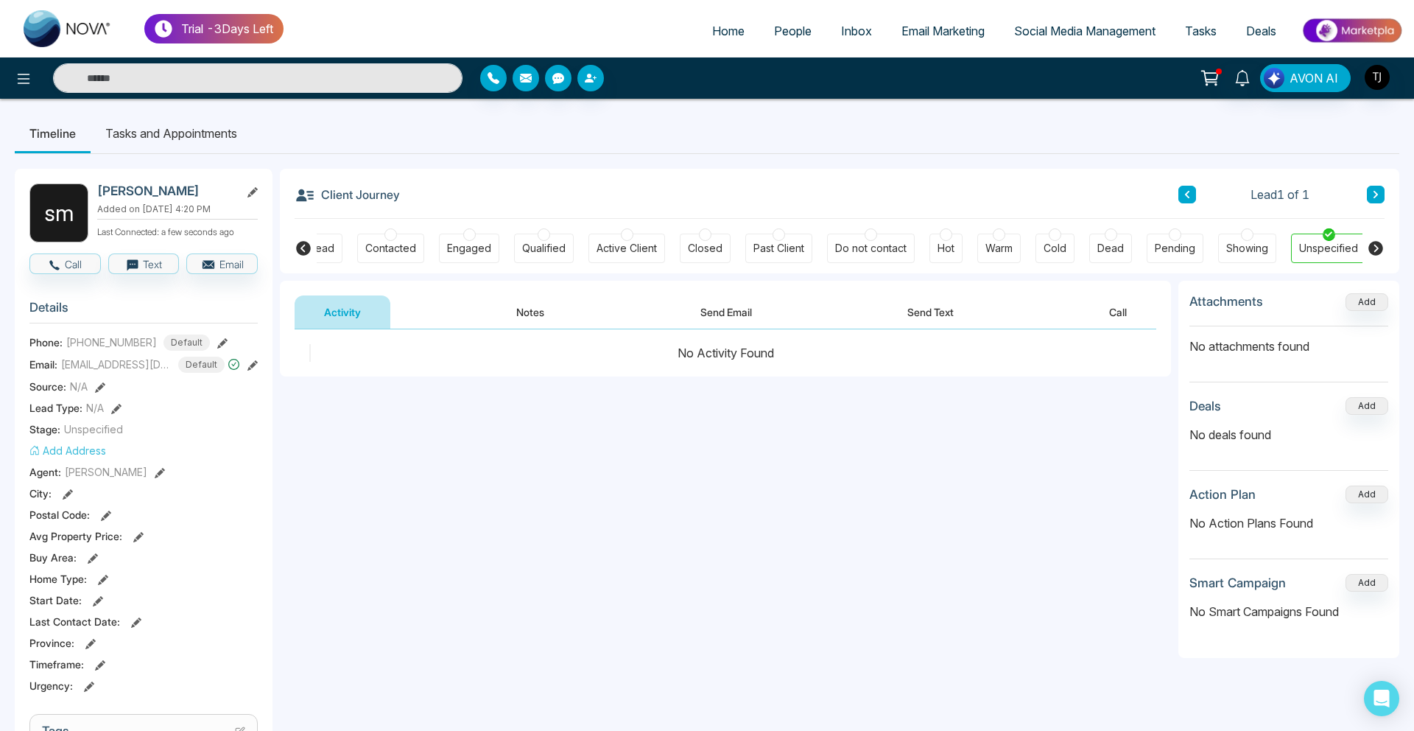
scroll to position [0, 42]
click at [1118, 314] on button "Call" at bounding box center [1118, 311] width 77 height 33
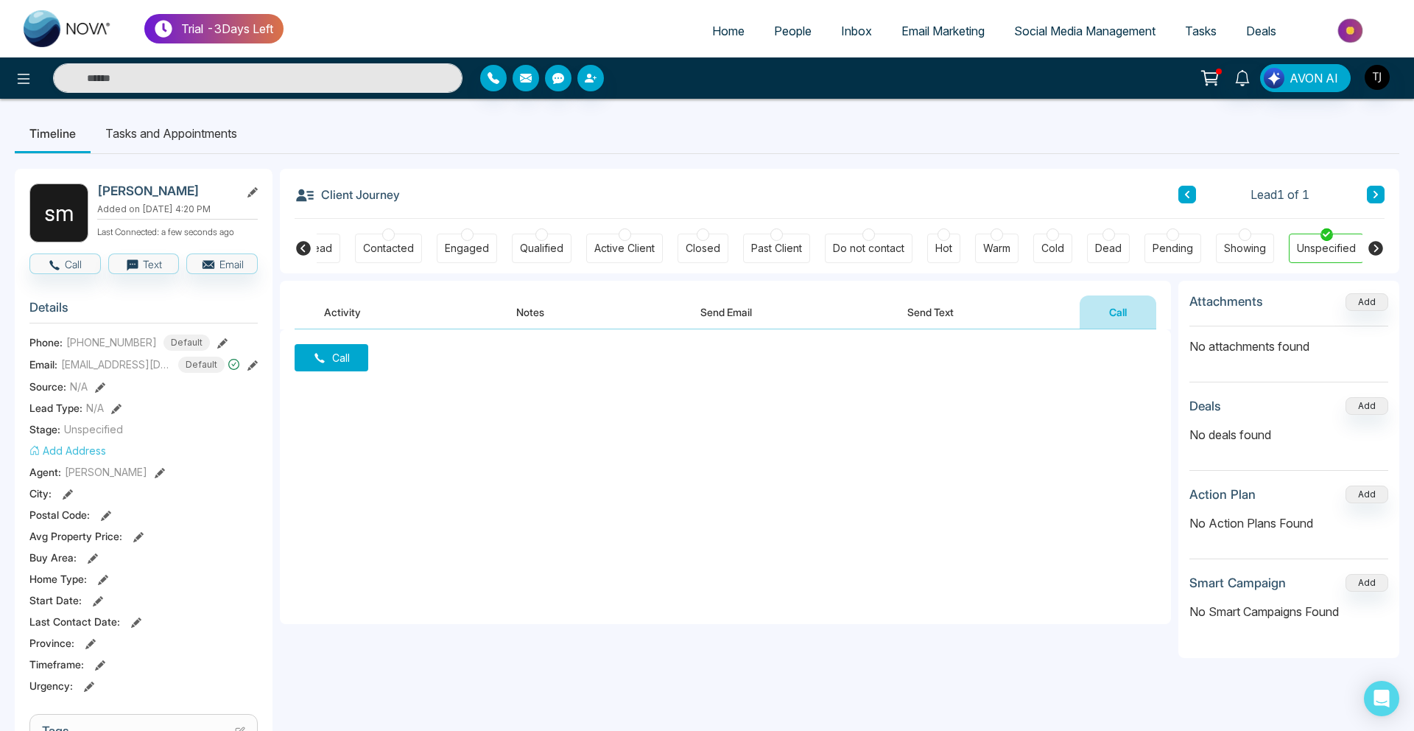
click at [918, 36] on span "Email Marketing" at bounding box center [942, 31] width 83 height 15
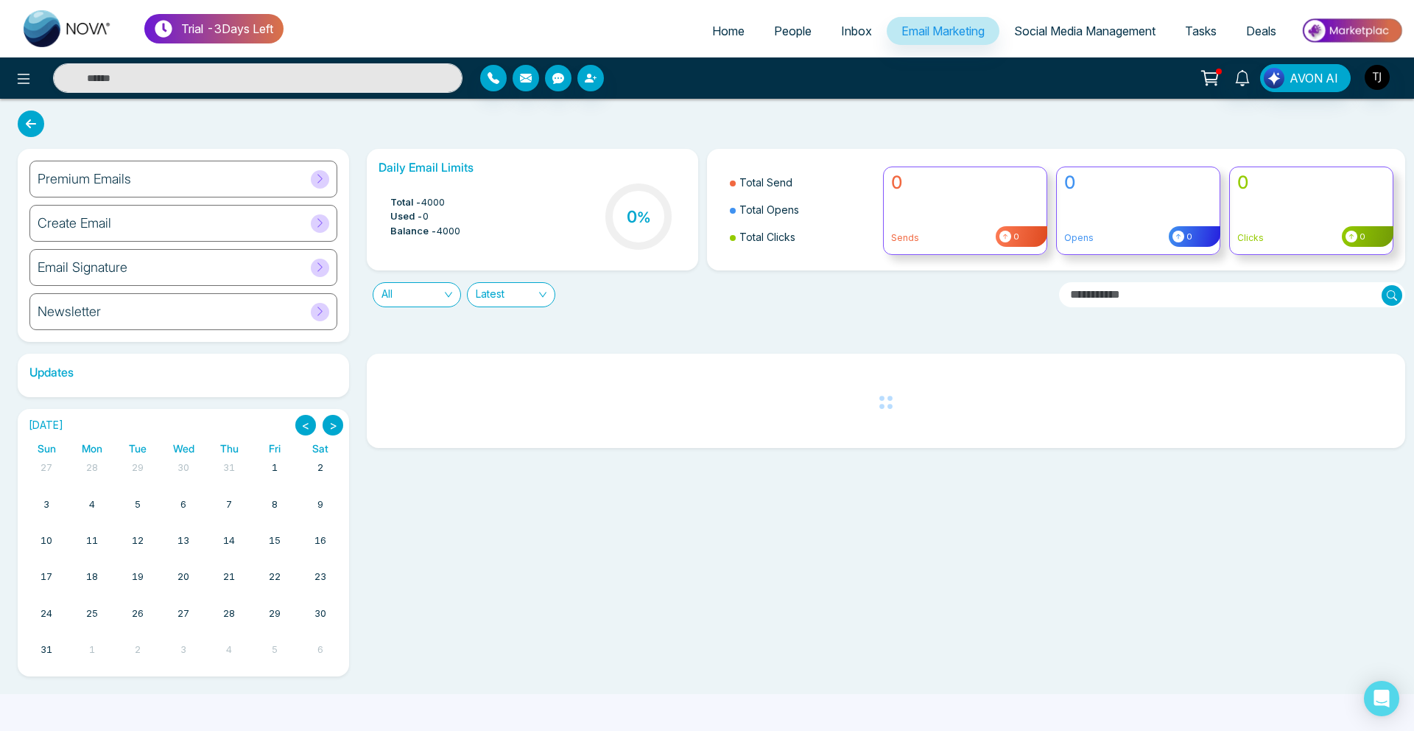
click at [209, 174] on div "Premium Emails" at bounding box center [183, 179] width 308 height 37
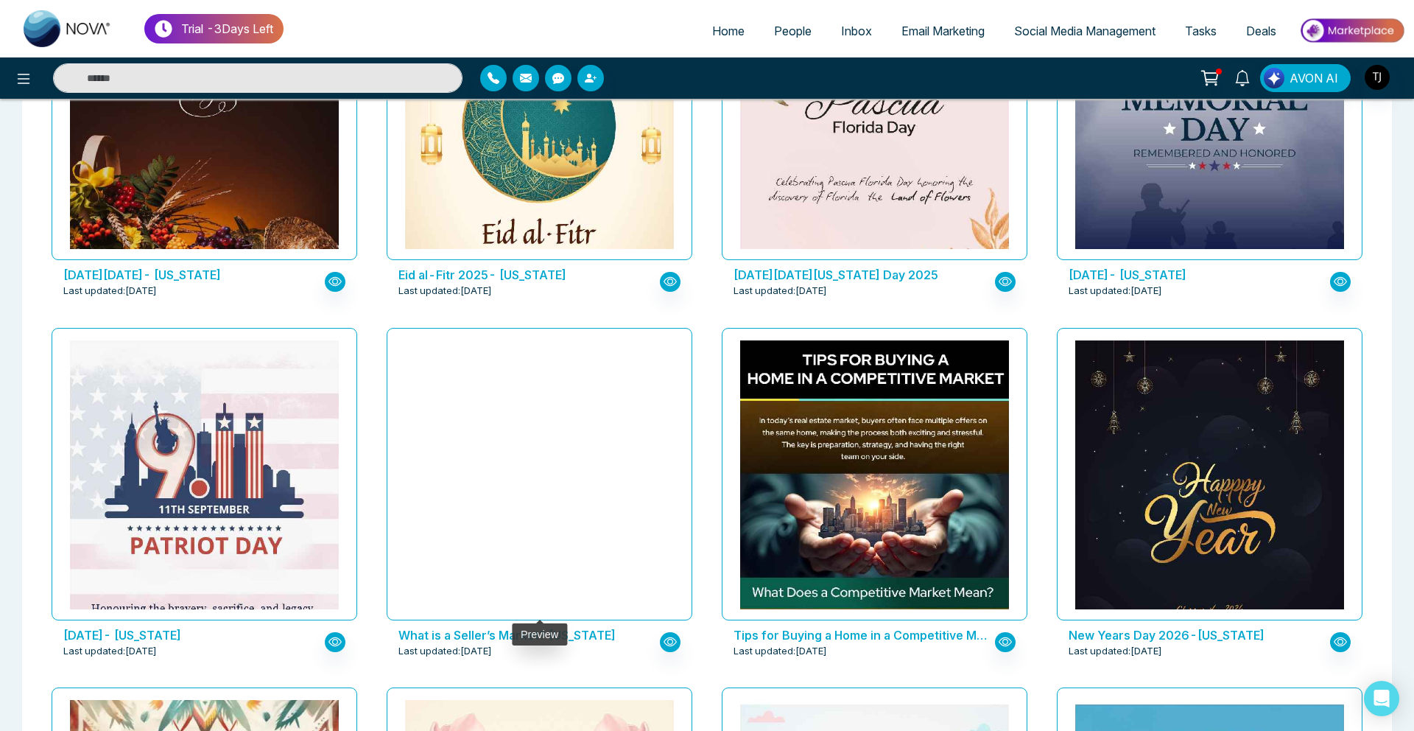
scroll to position [955, 0]
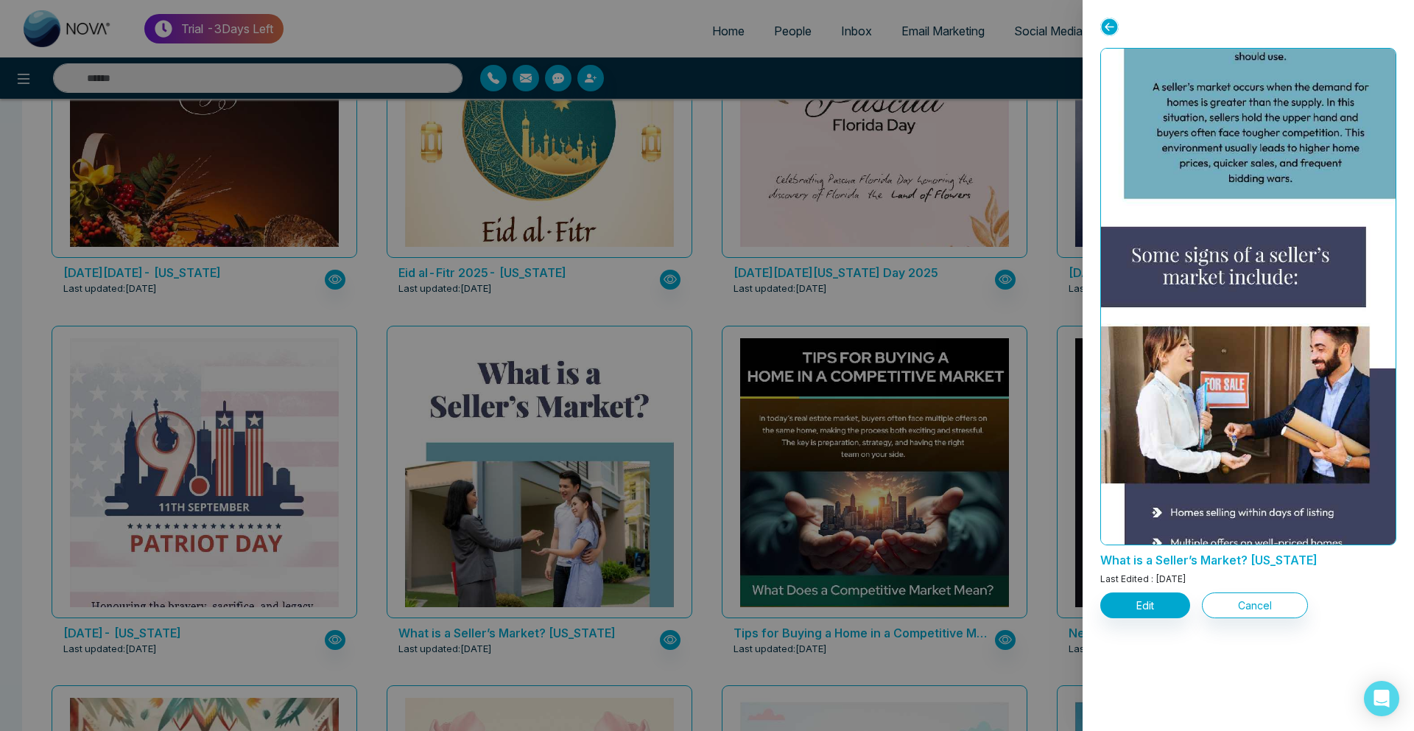
scroll to position [394, 0]
click at [947, 324] on div at bounding box center [707, 365] width 1414 height 731
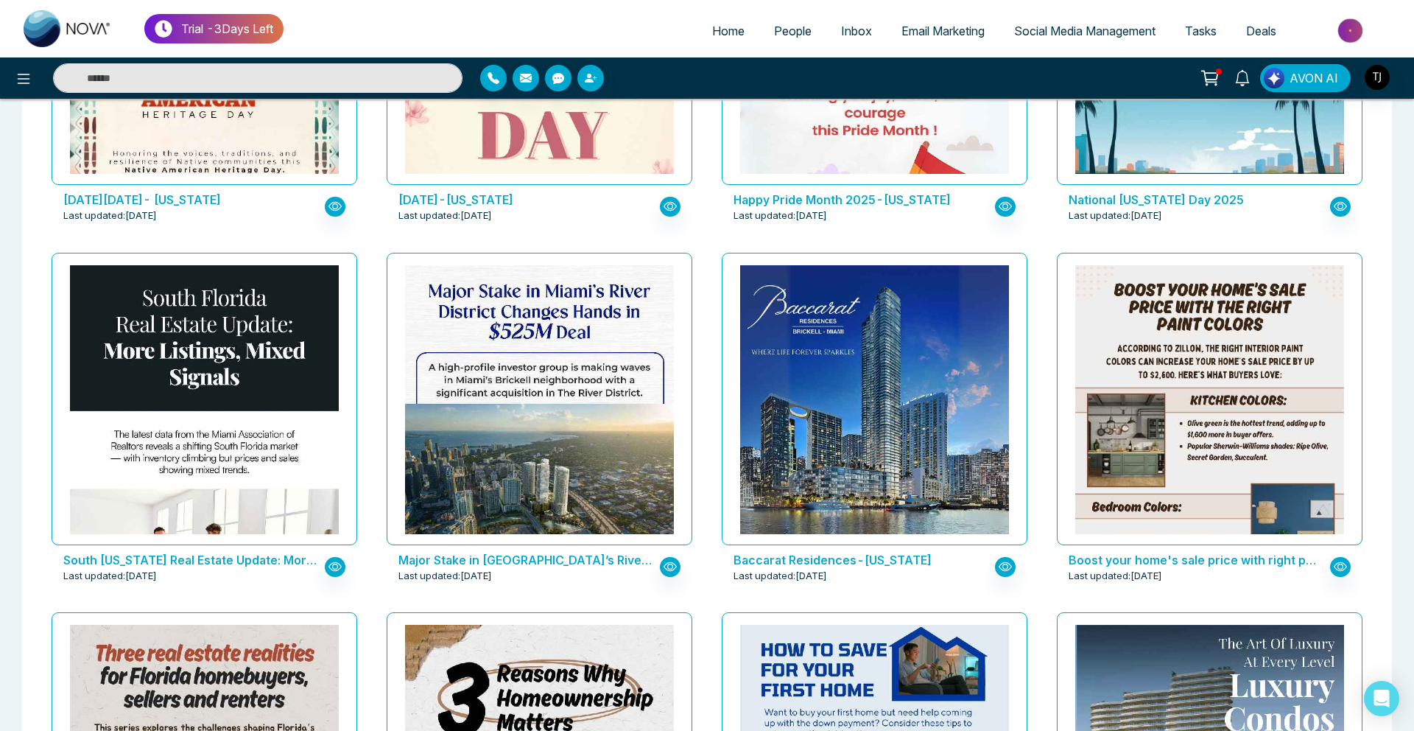
scroll to position [1768, 0]
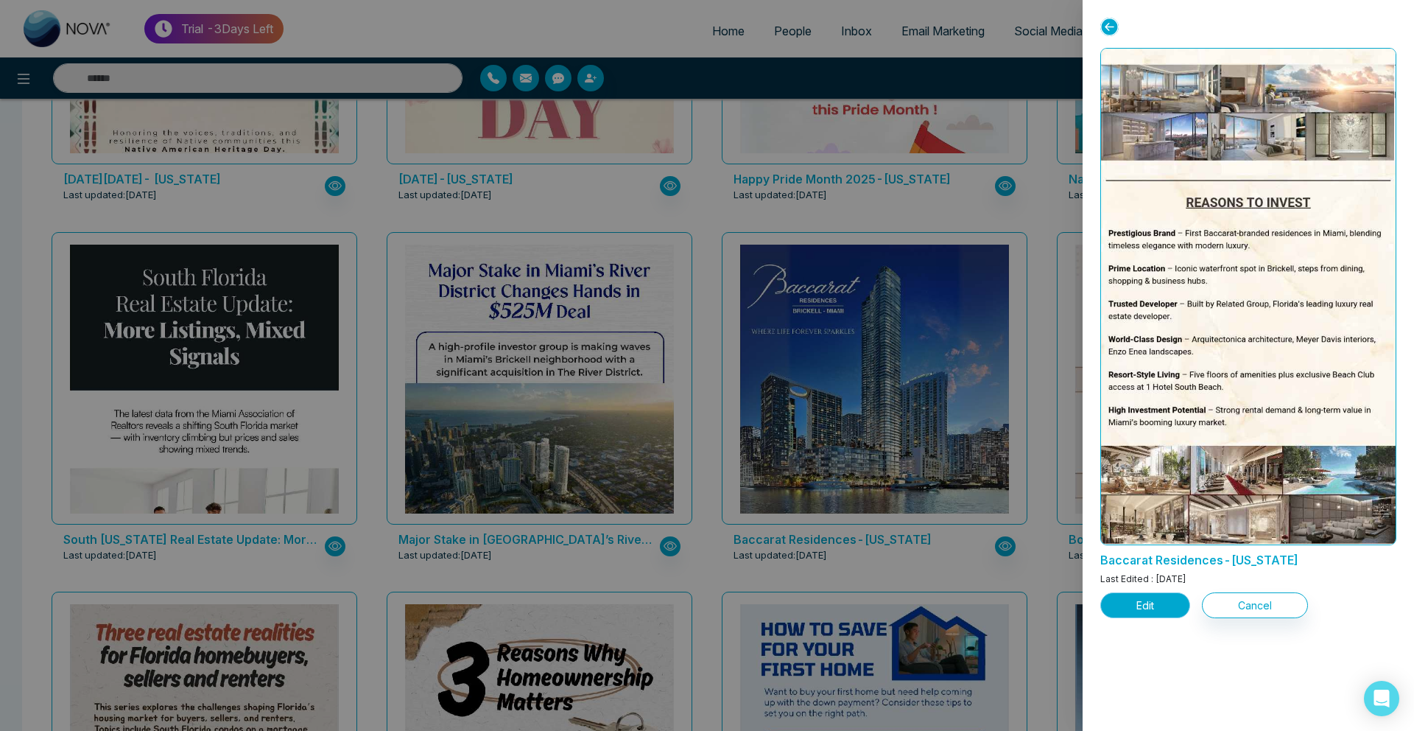
click at [1132, 603] on button "Edit" at bounding box center [1145, 605] width 90 height 26
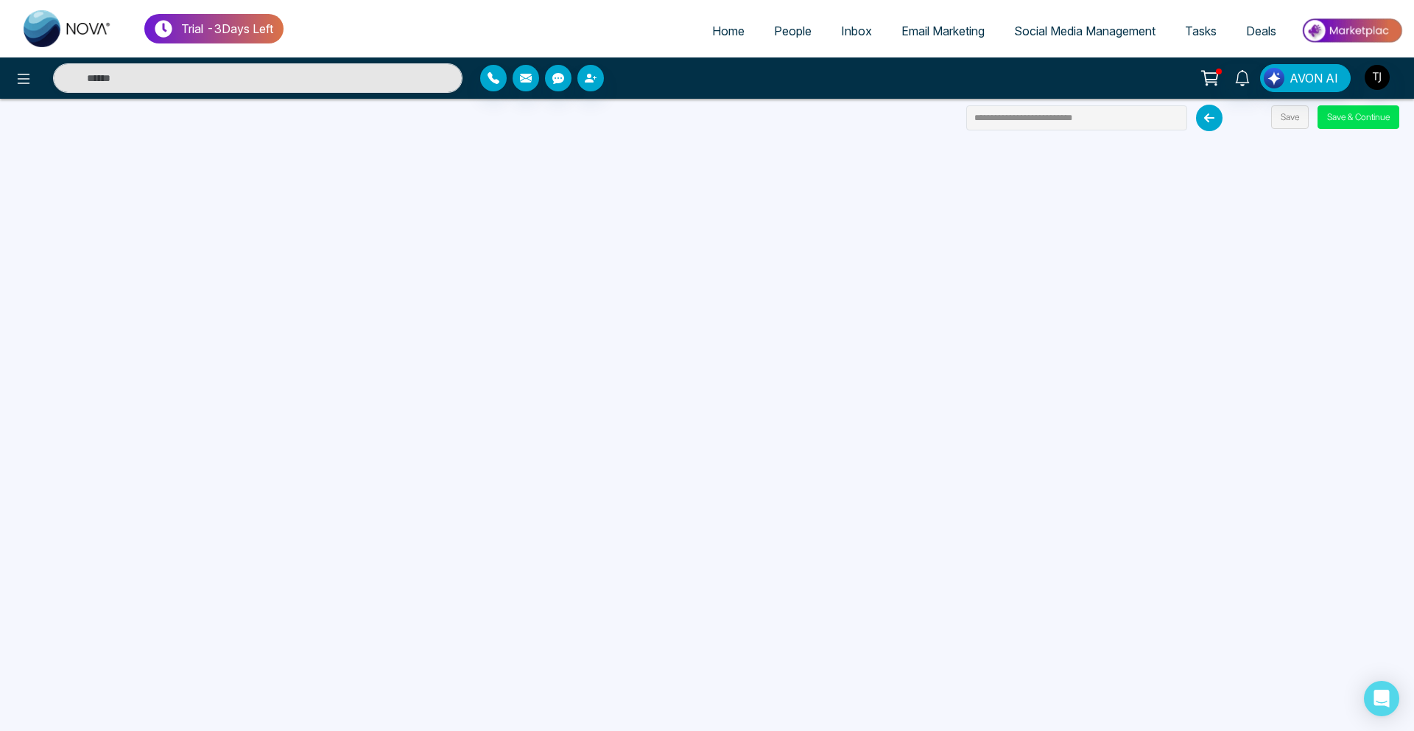
click at [1043, 33] on span "Social Media Management" at bounding box center [1084, 31] width 141 height 15
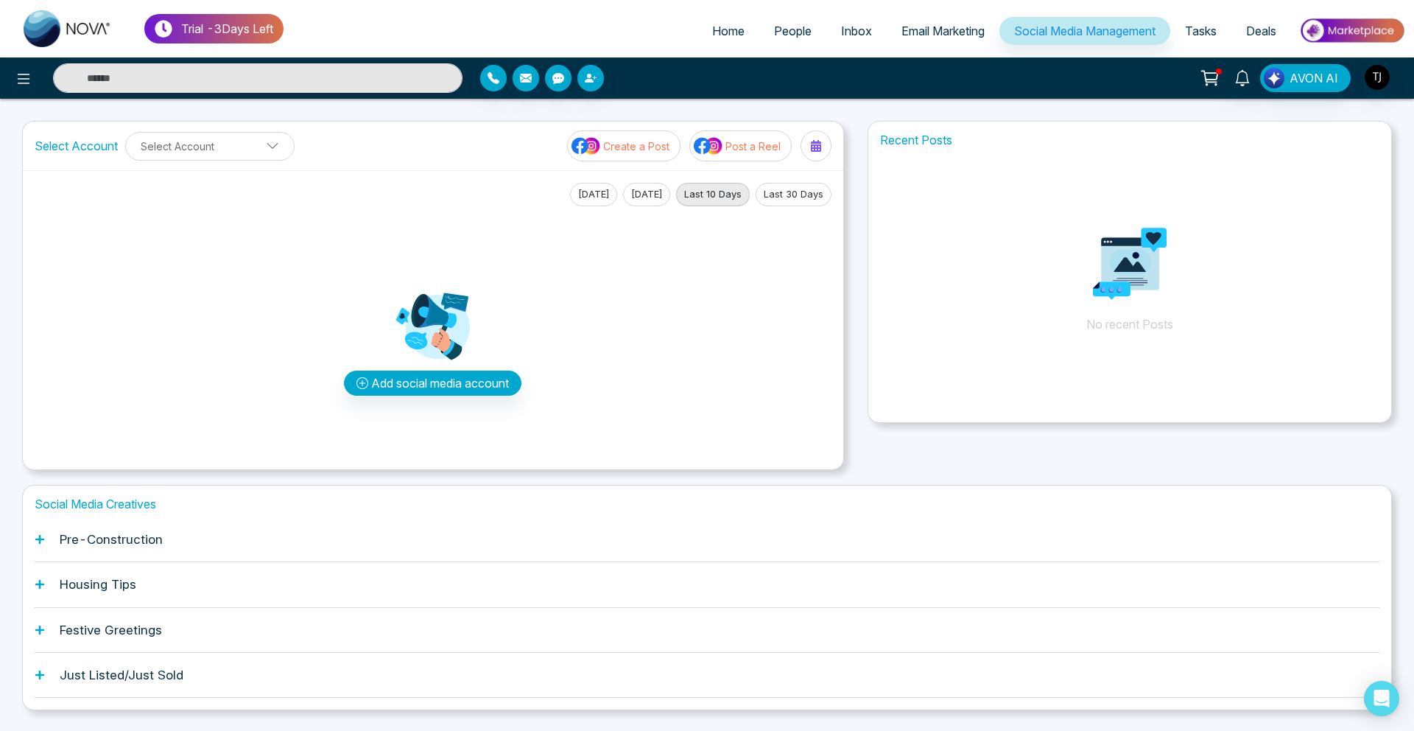
click at [277, 535] on div "Pre-Construction" at bounding box center [707, 539] width 1345 height 45
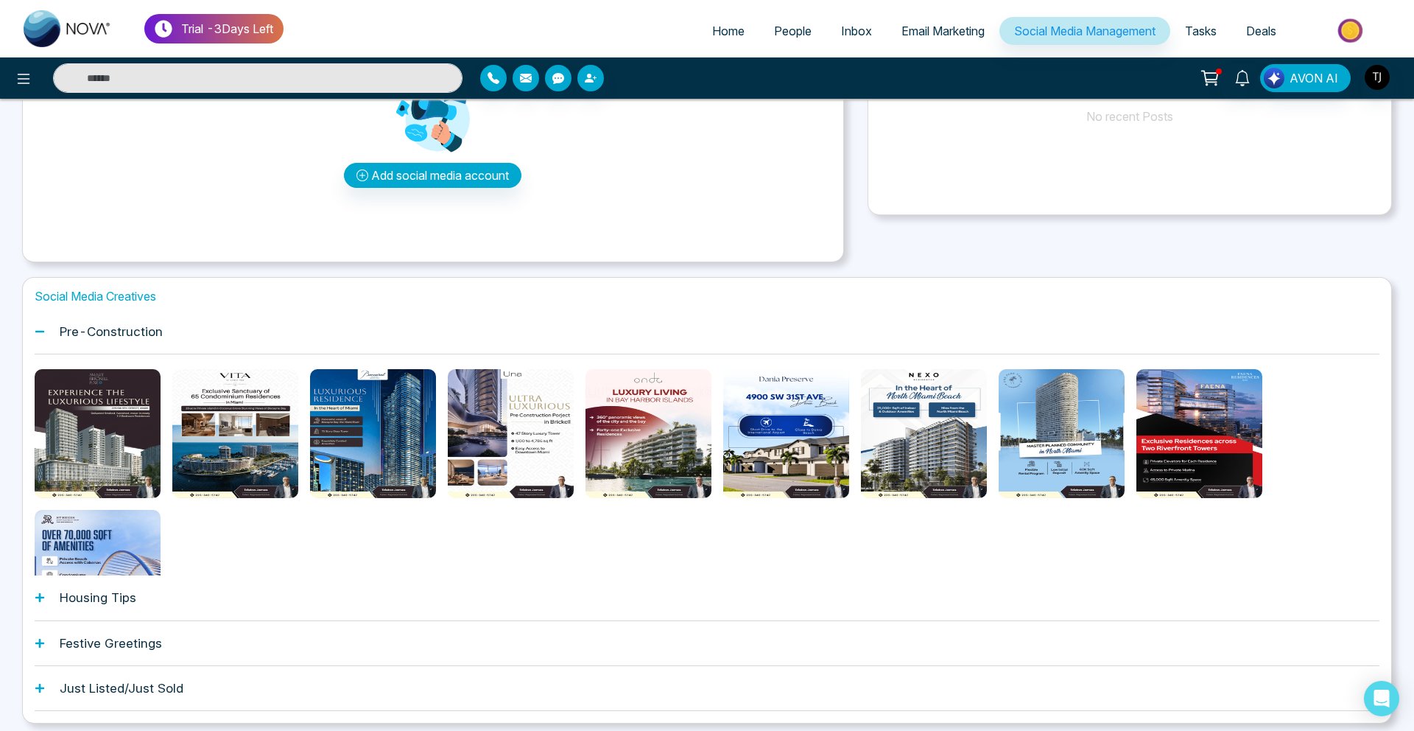
scroll to position [217, 0]
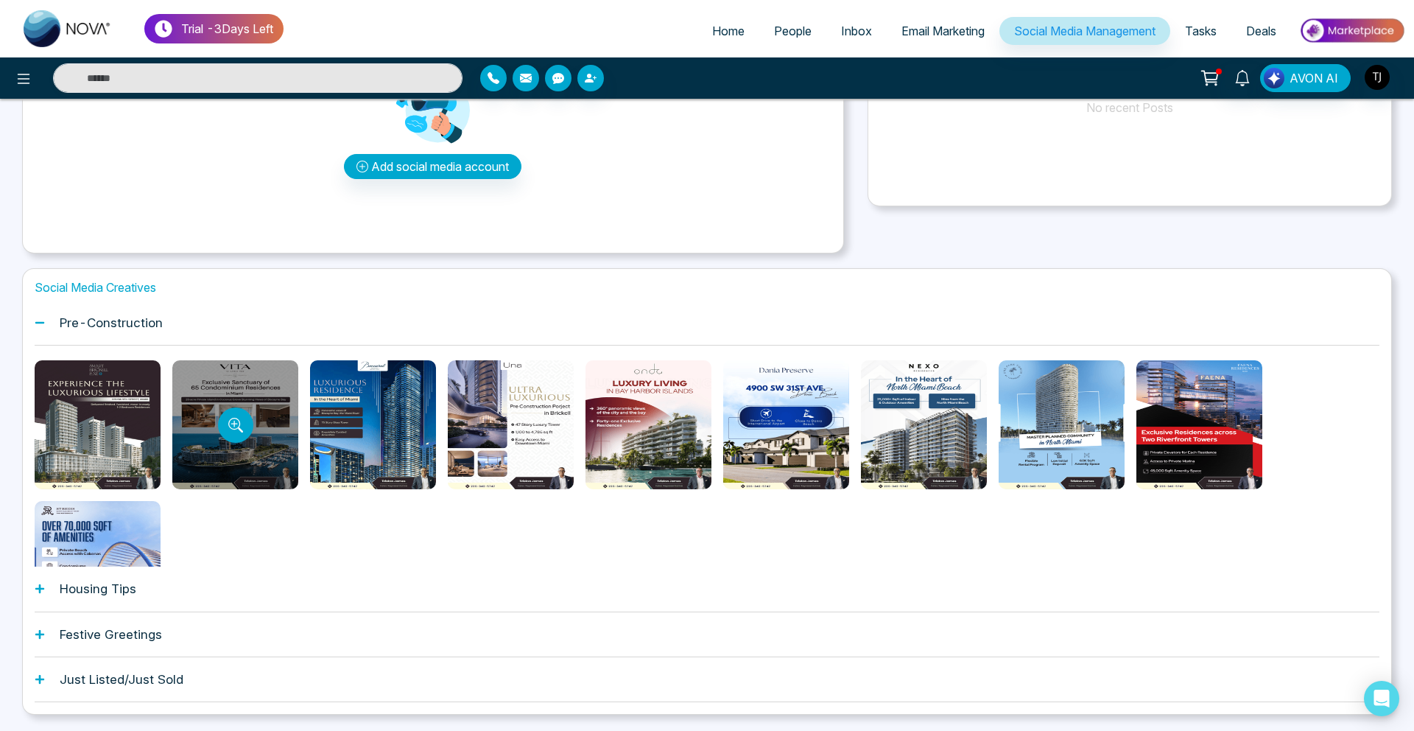
click at [236, 449] on div at bounding box center [235, 424] width 126 height 129
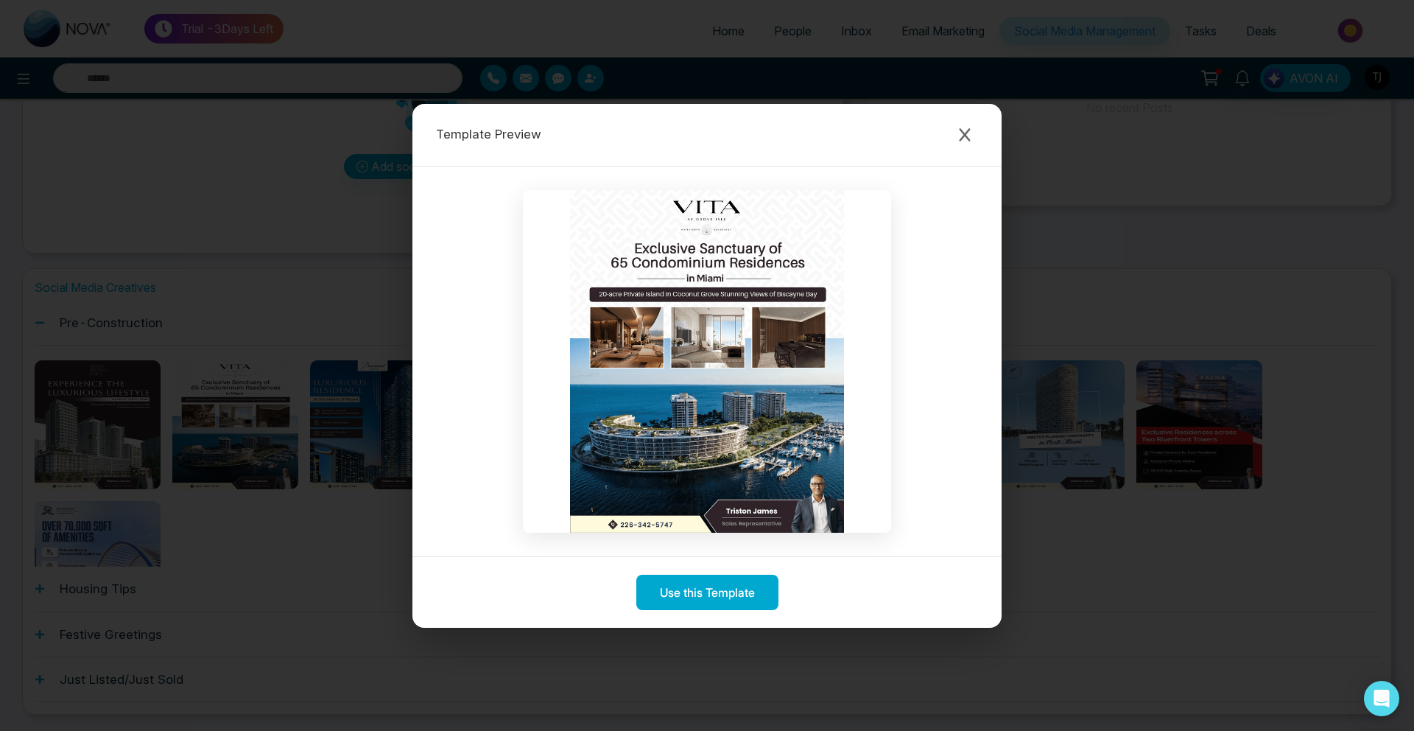
click at [190, 501] on div "Template Preview Use this Template" at bounding box center [707, 365] width 1414 height 731
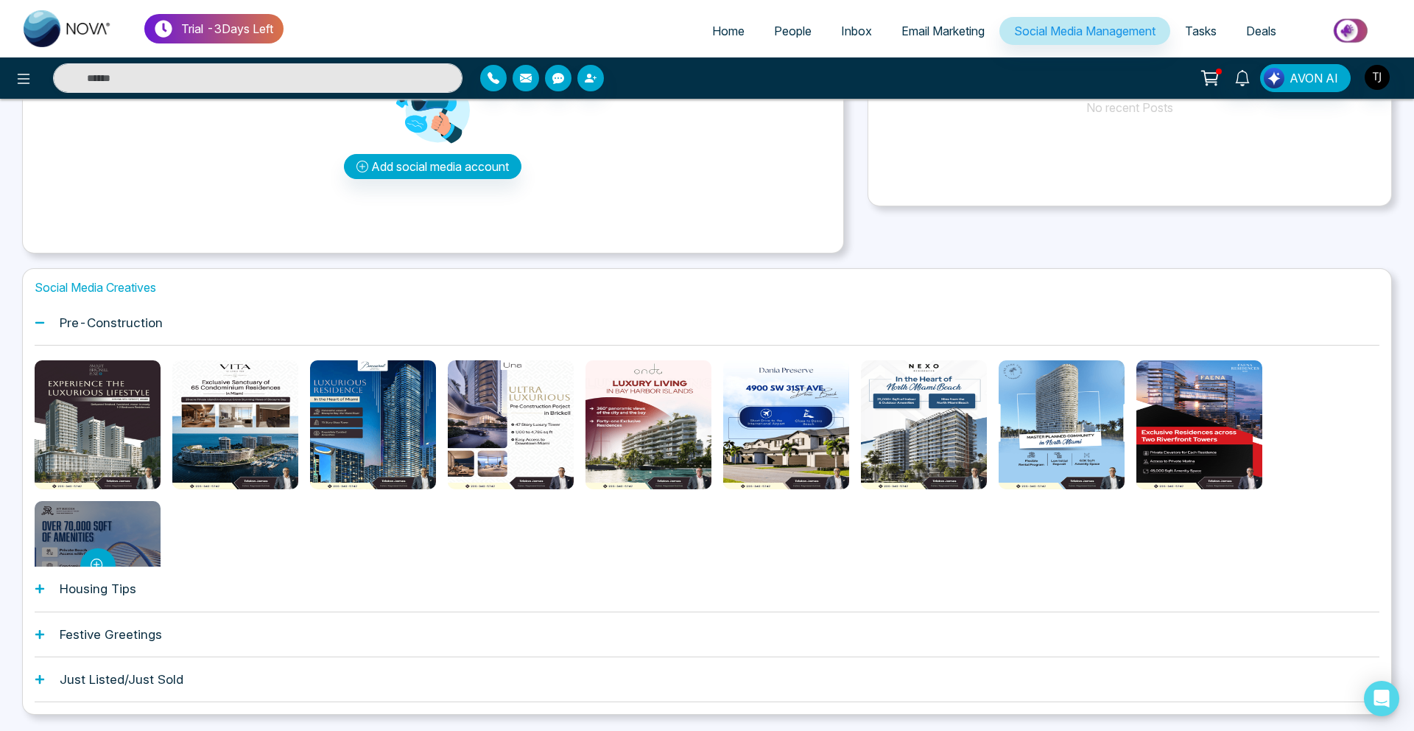
click at [105, 543] on div at bounding box center [98, 565] width 126 height 129
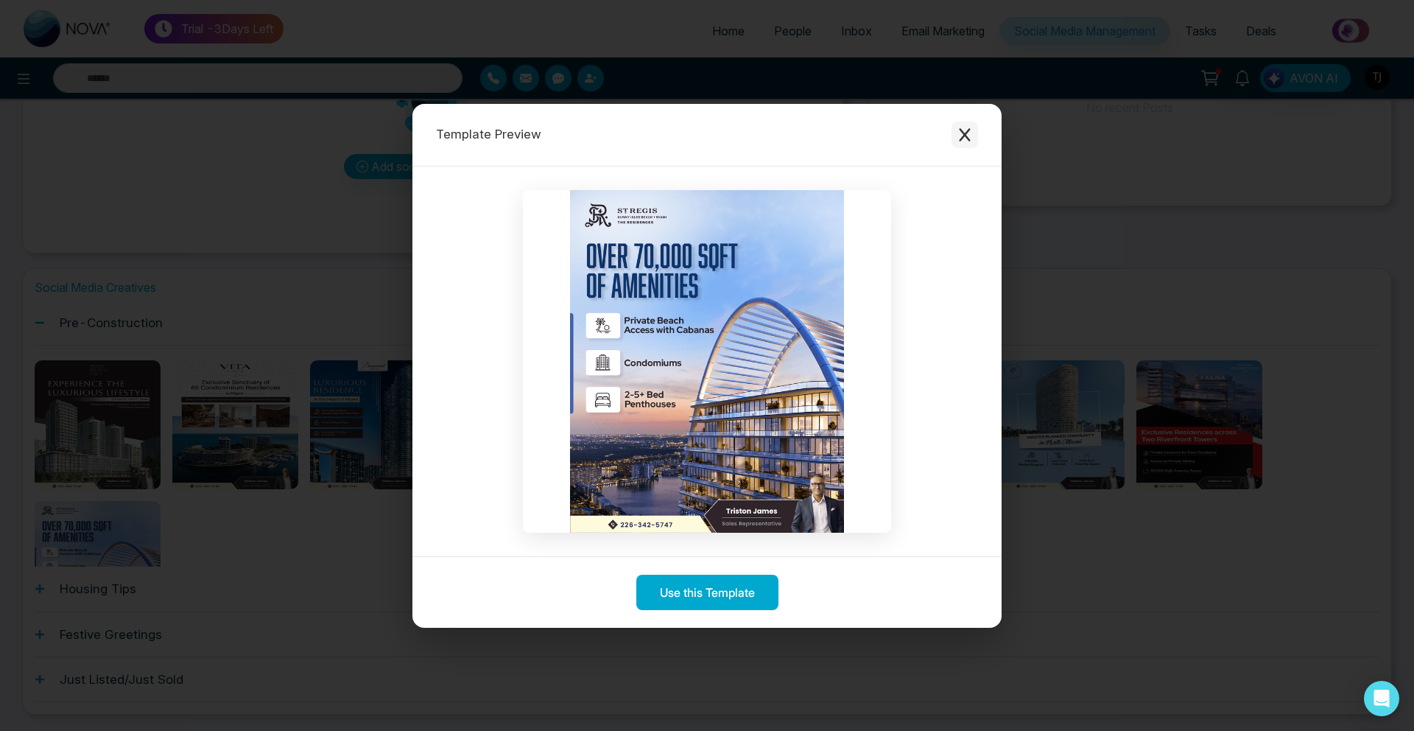
click at [976, 132] on button "Close modal" at bounding box center [965, 135] width 27 height 27
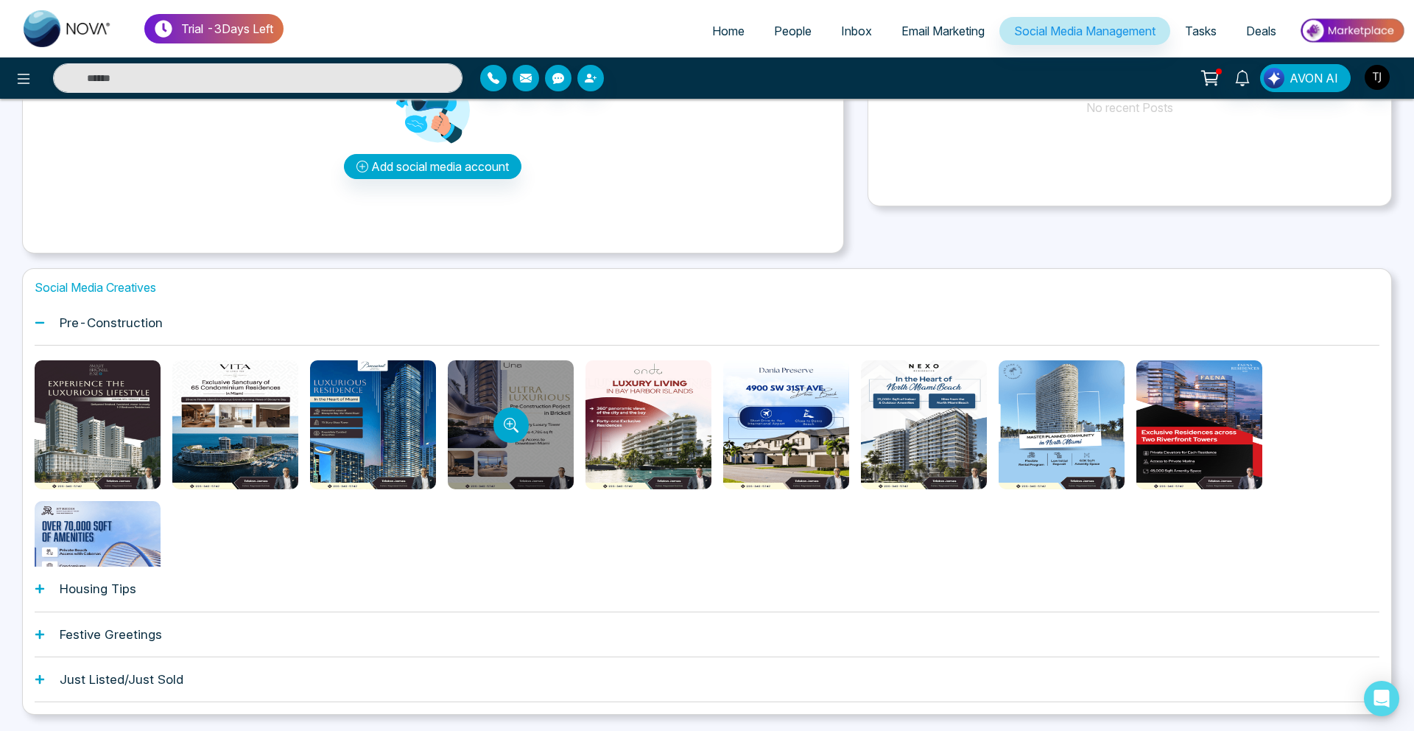
click at [527, 449] on div at bounding box center [511, 424] width 126 height 129
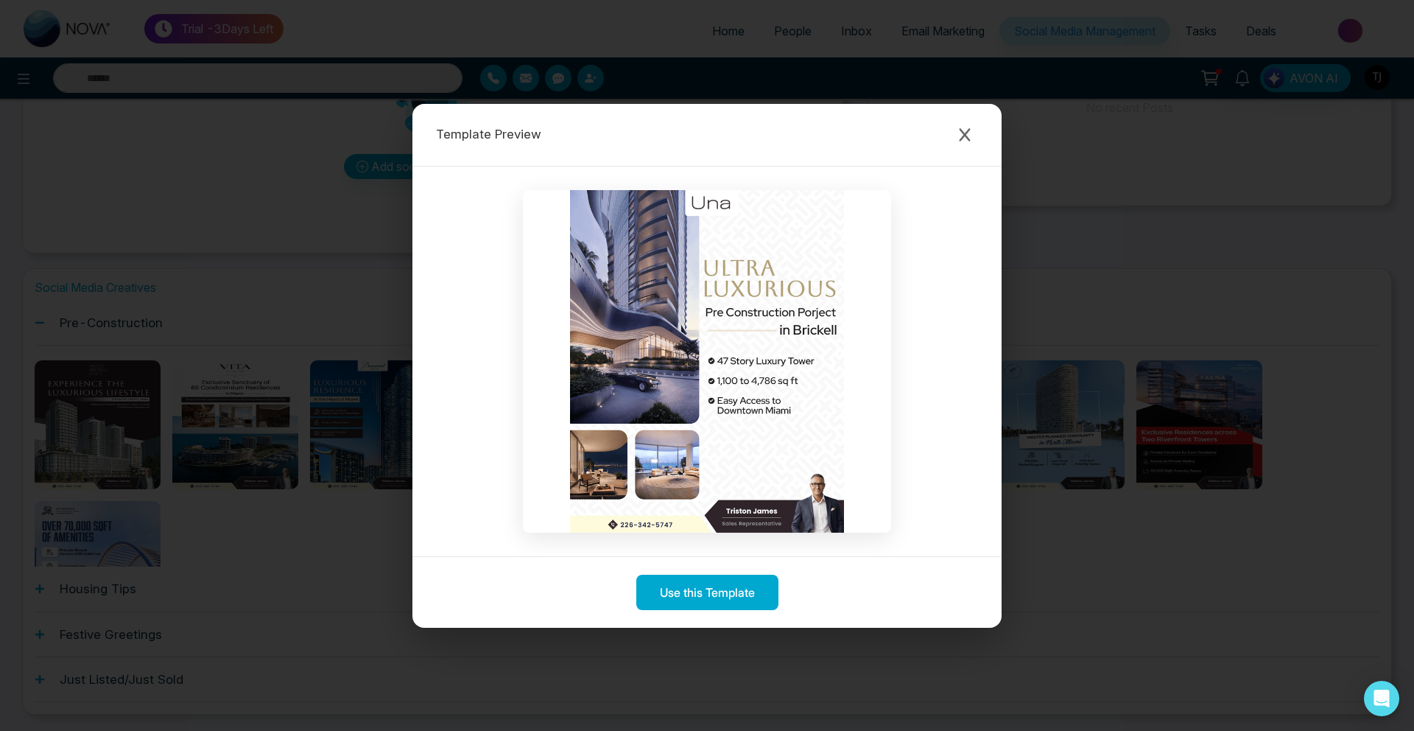
click at [222, 487] on div "Template Preview Use this Template" at bounding box center [707, 365] width 1414 height 731
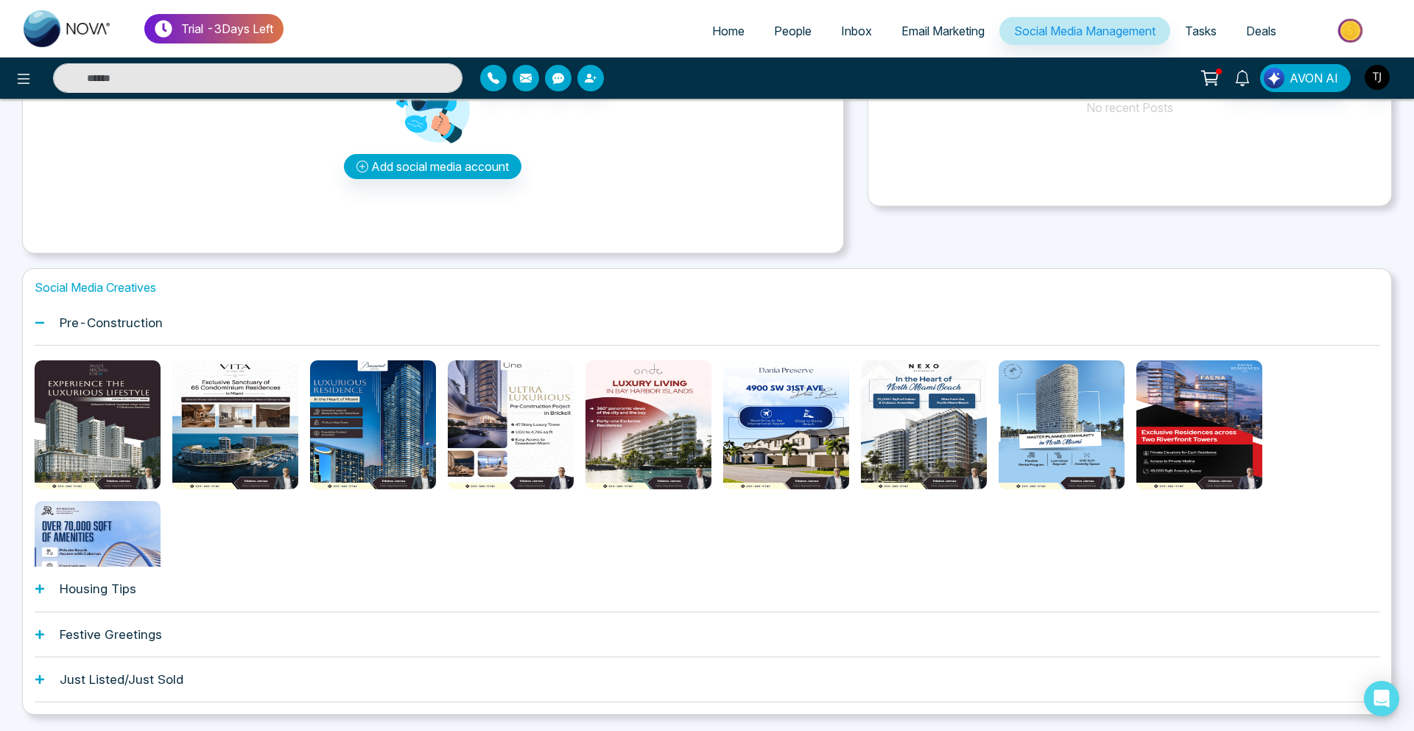
click at [146, 578] on div "Housing Tips" at bounding box center [707, 588] width 1345 height 45
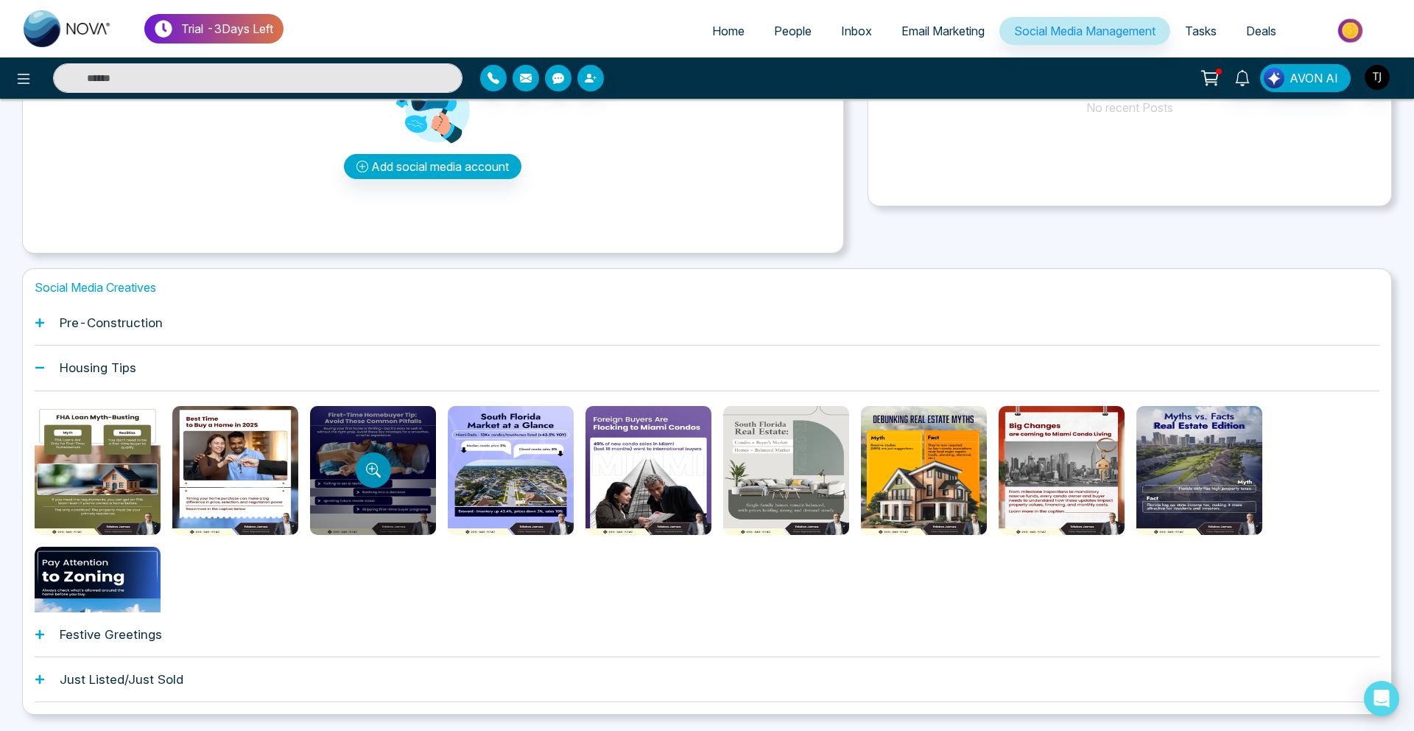
click at [370, 478] on button "Preview template" at bounding box center [373, 469] width 35 height 35
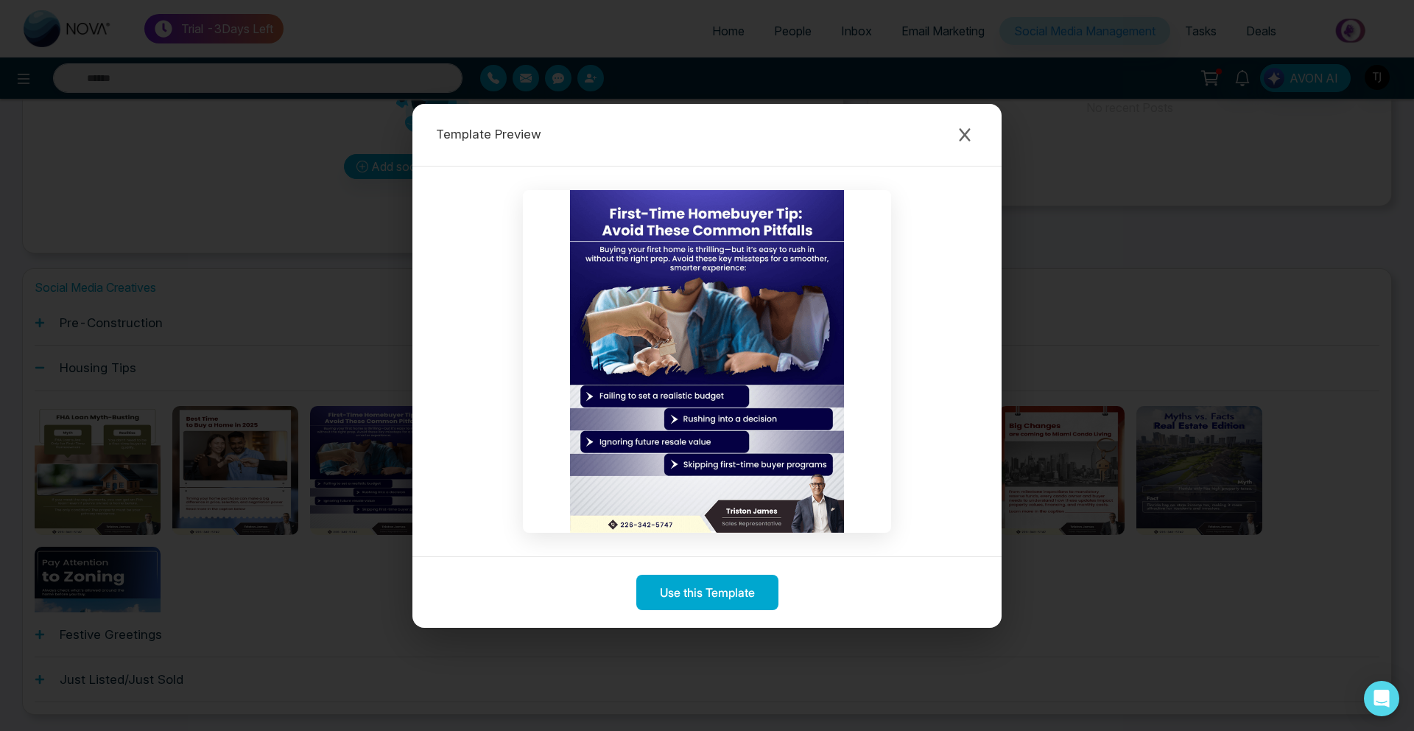
click at [264, 382] on div "Template Preview Use this Template" at bounding box center [707, 365] width 1414 height 731
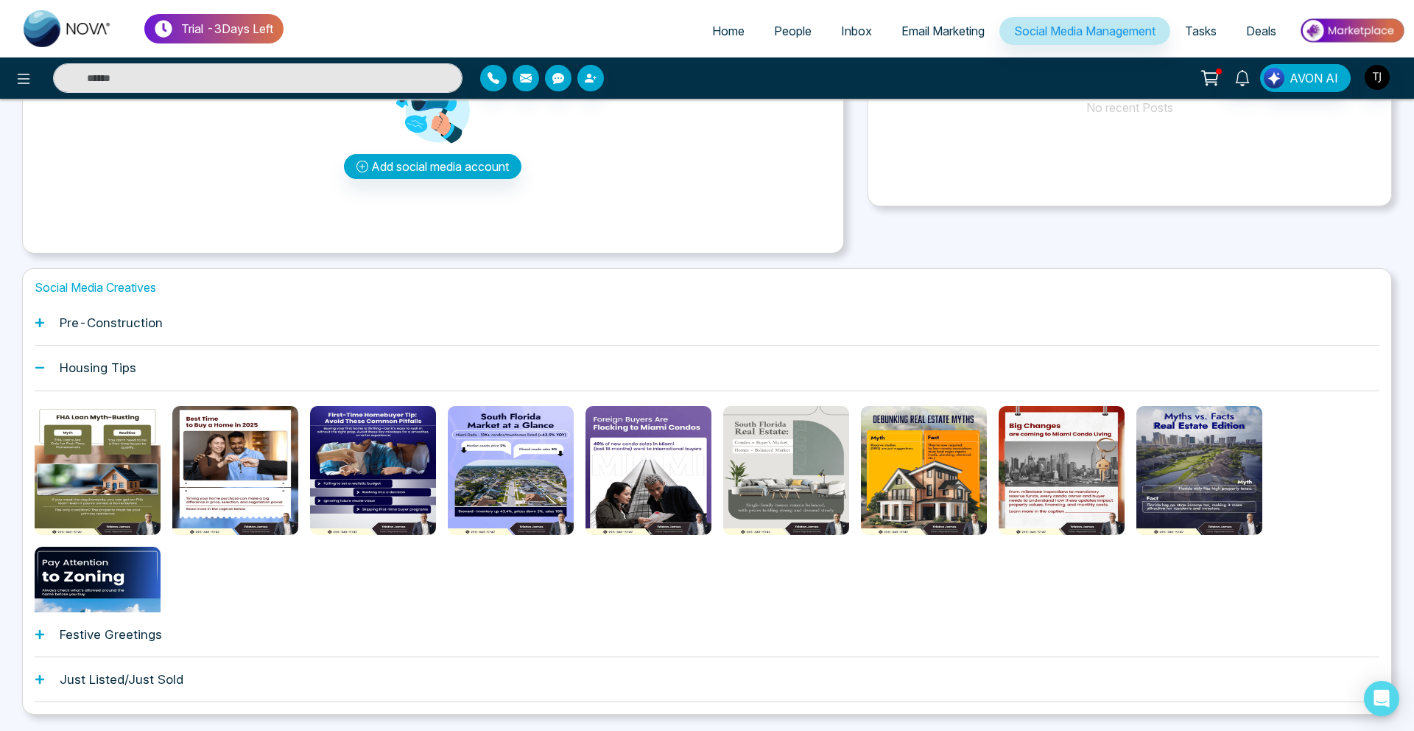
click at [159, 324] on h1 "Pre-Construction" at bounding box center [111, 322] width 103 height 15
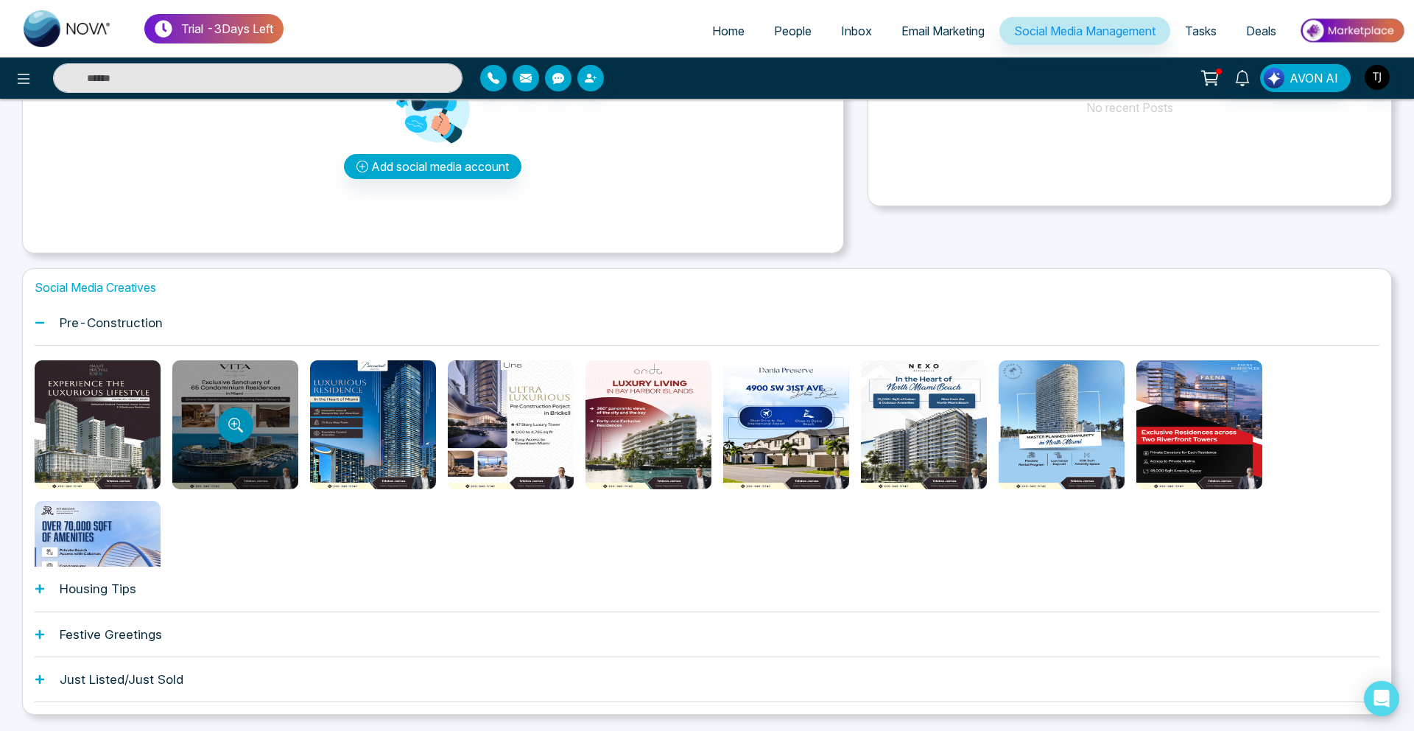
click at [231, 427] on icon "Preview template" at bounding box center [235, 425] width 15 height 15
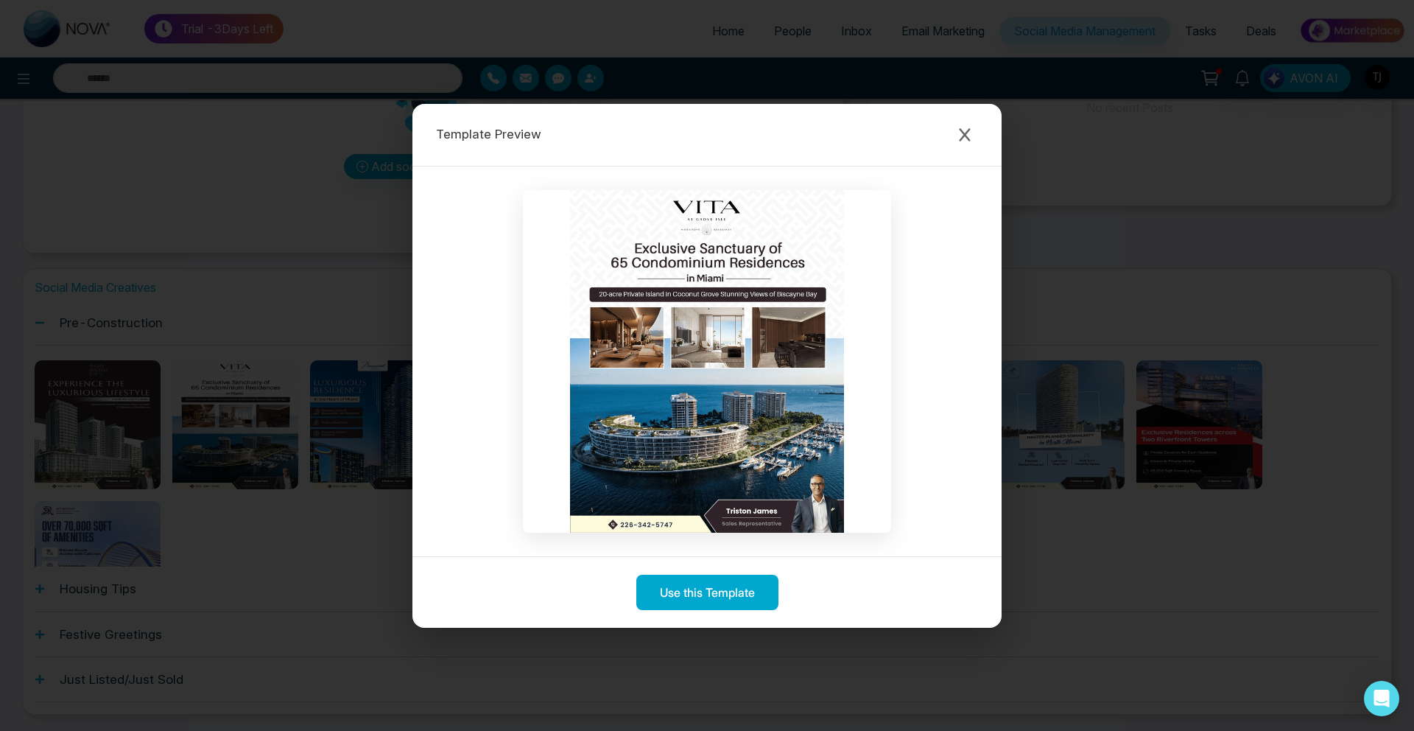
click at [91, 363] on div "Template Preview Use this Template" at bounding box center [707, 365] width 1414 height 731
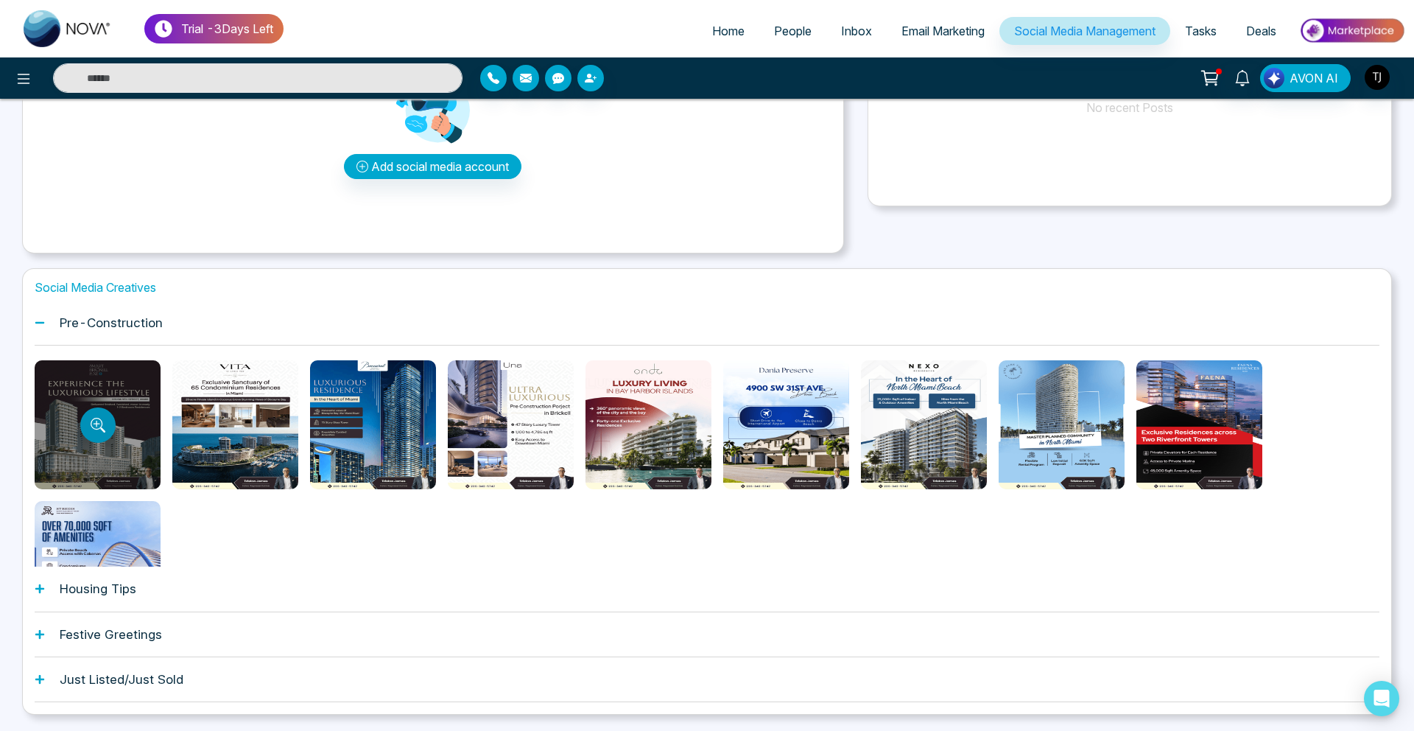
click at [110, 424] on button "Preview template" at bounding box center [97, 424] width 35 height 35
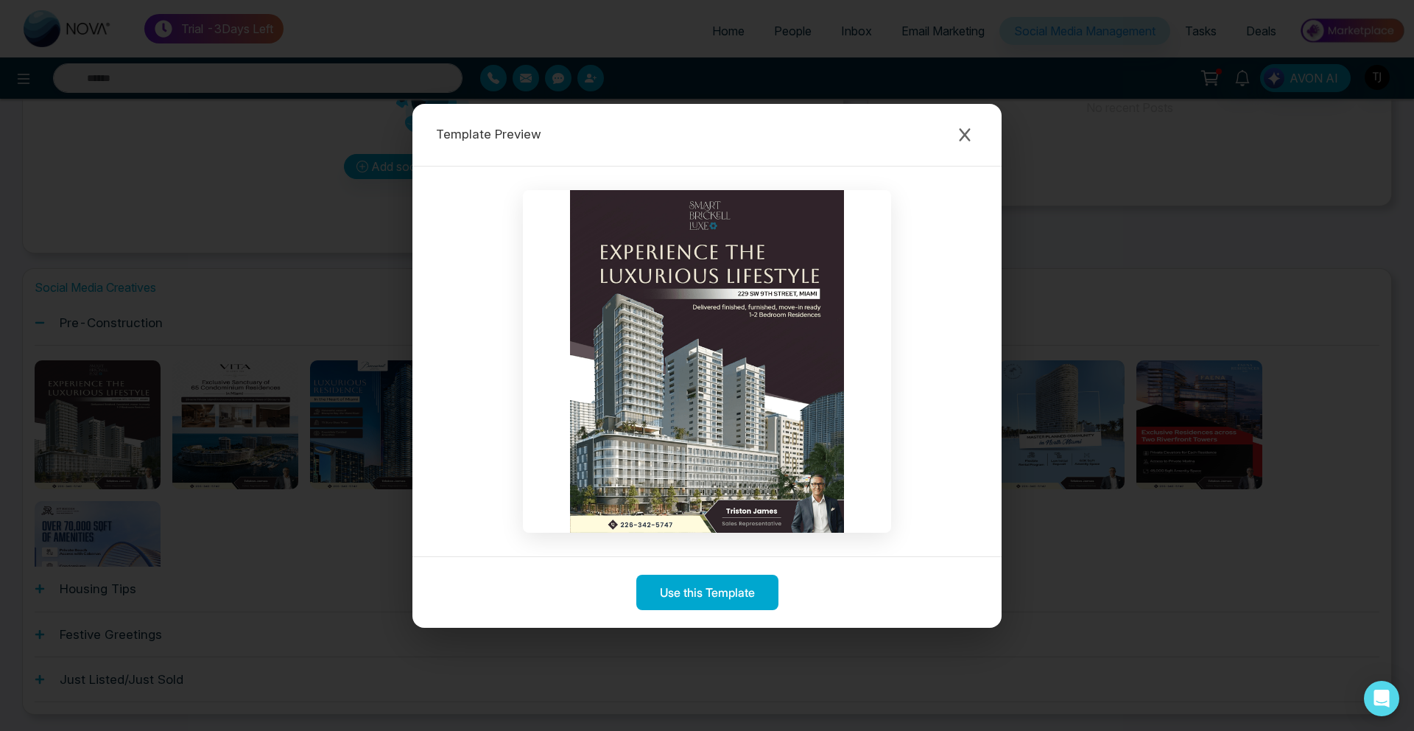
click at [191, 590] on div "Template Preview Use this Template" at bounding box center [707, 365] width 1414 height 731
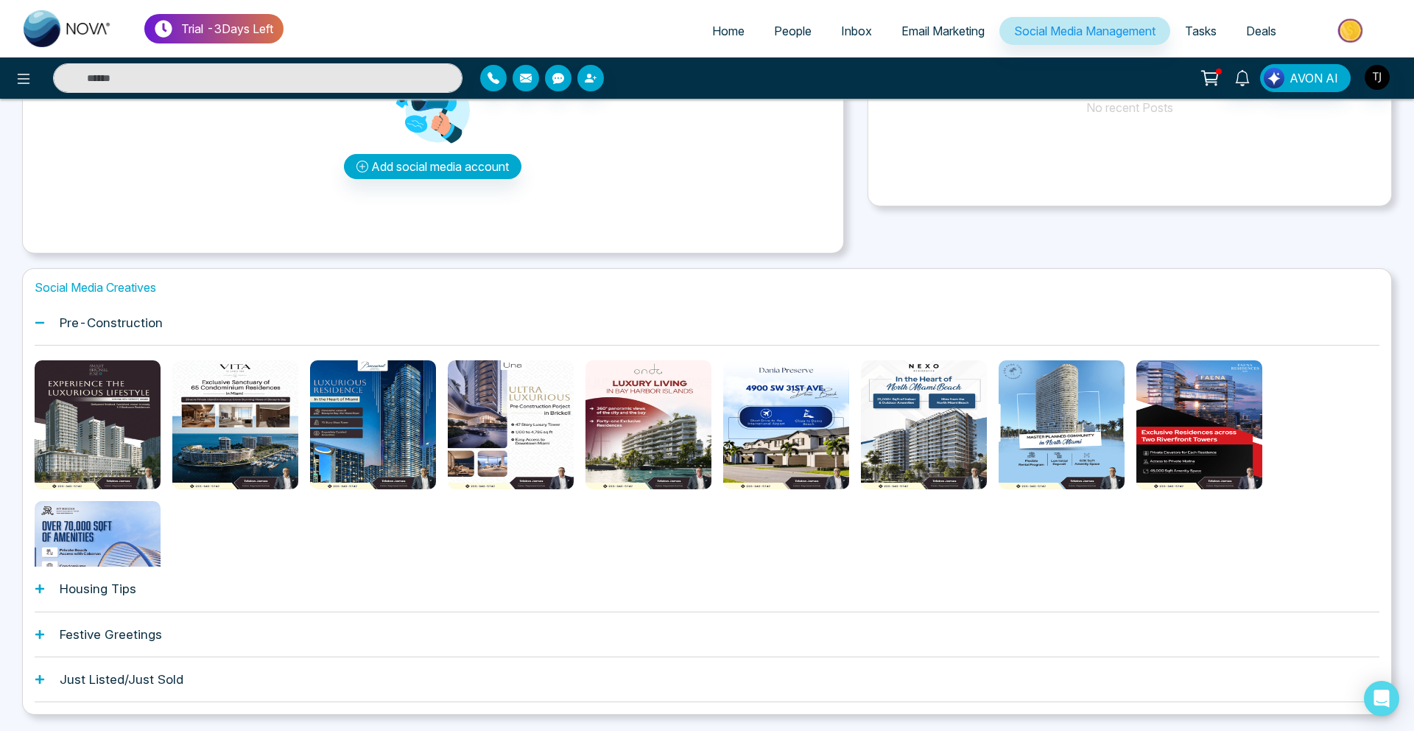
click at [168, 607] on div "Housing Tips" at bounding box center [707, 588] width 1345 height 45
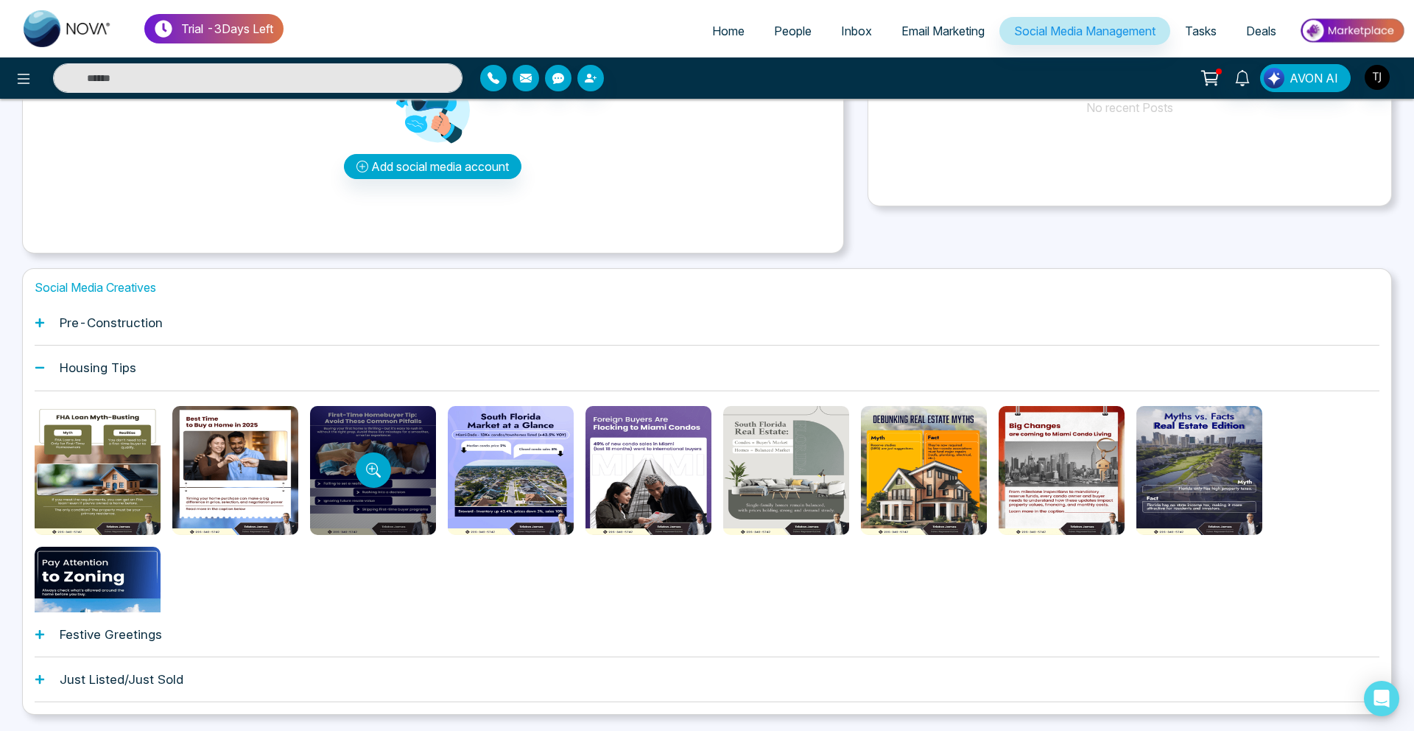
click at [346, 474] on div at bounding box center [373, 470] width 126 height 129
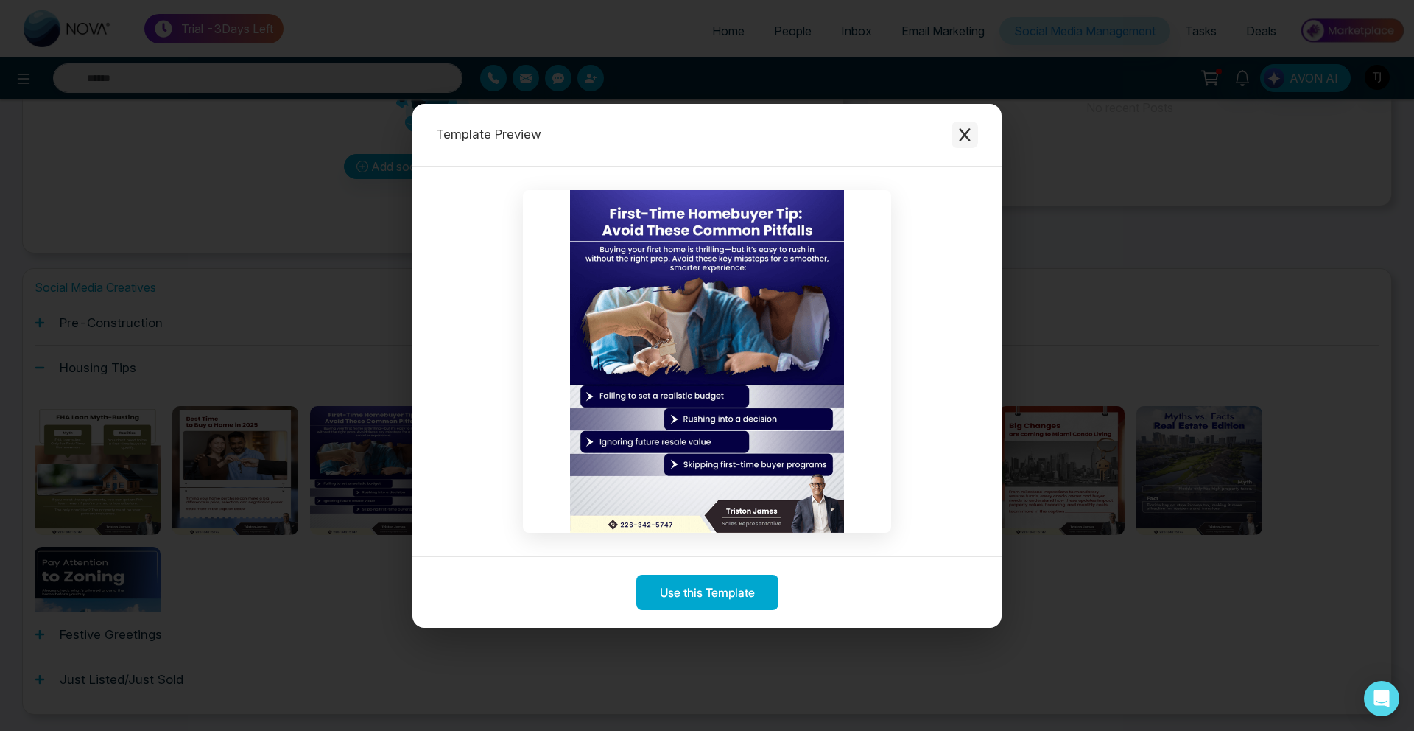
click at [971, 125] on button "Close modal" at bounding box center [965, 135] width 27 height 27
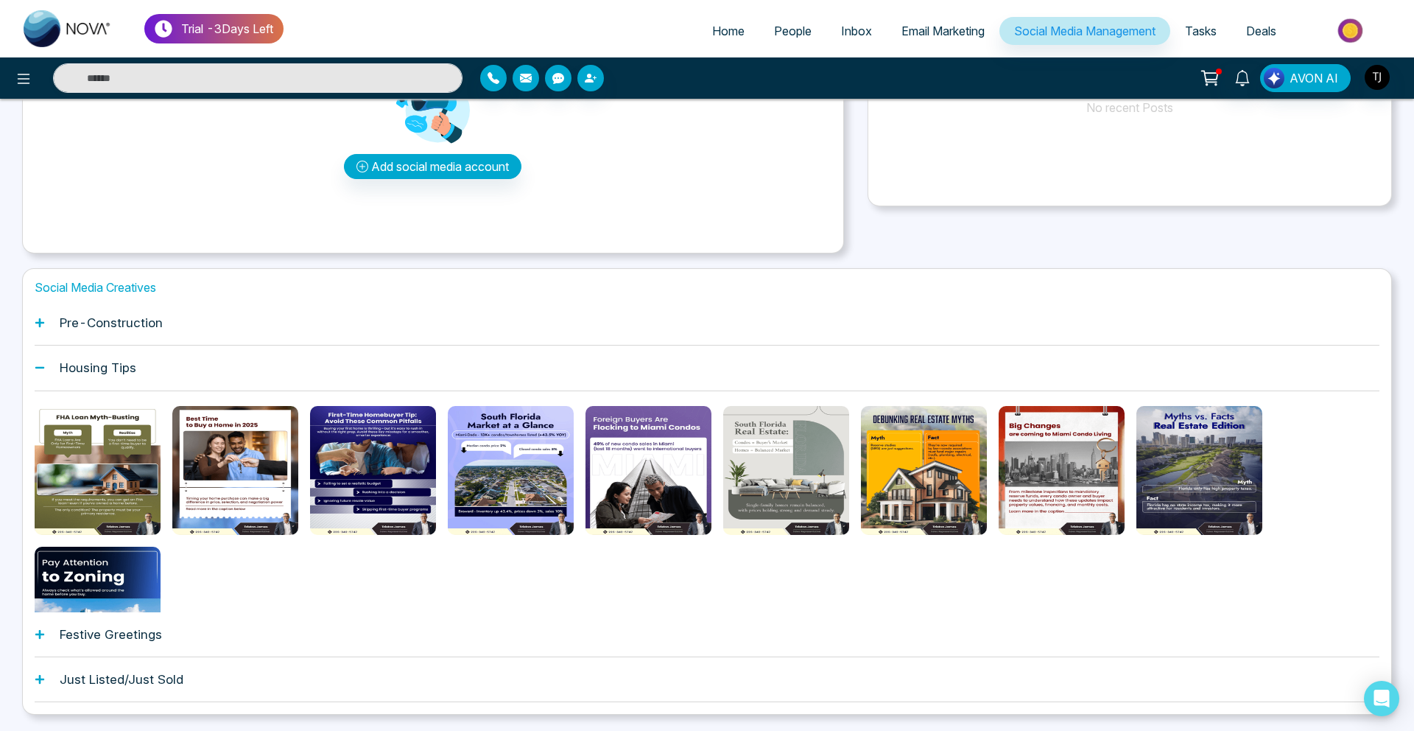
click at [174, 340] on div "Pre-Construction" at bounding box center [707, 322] width 1345 height 45
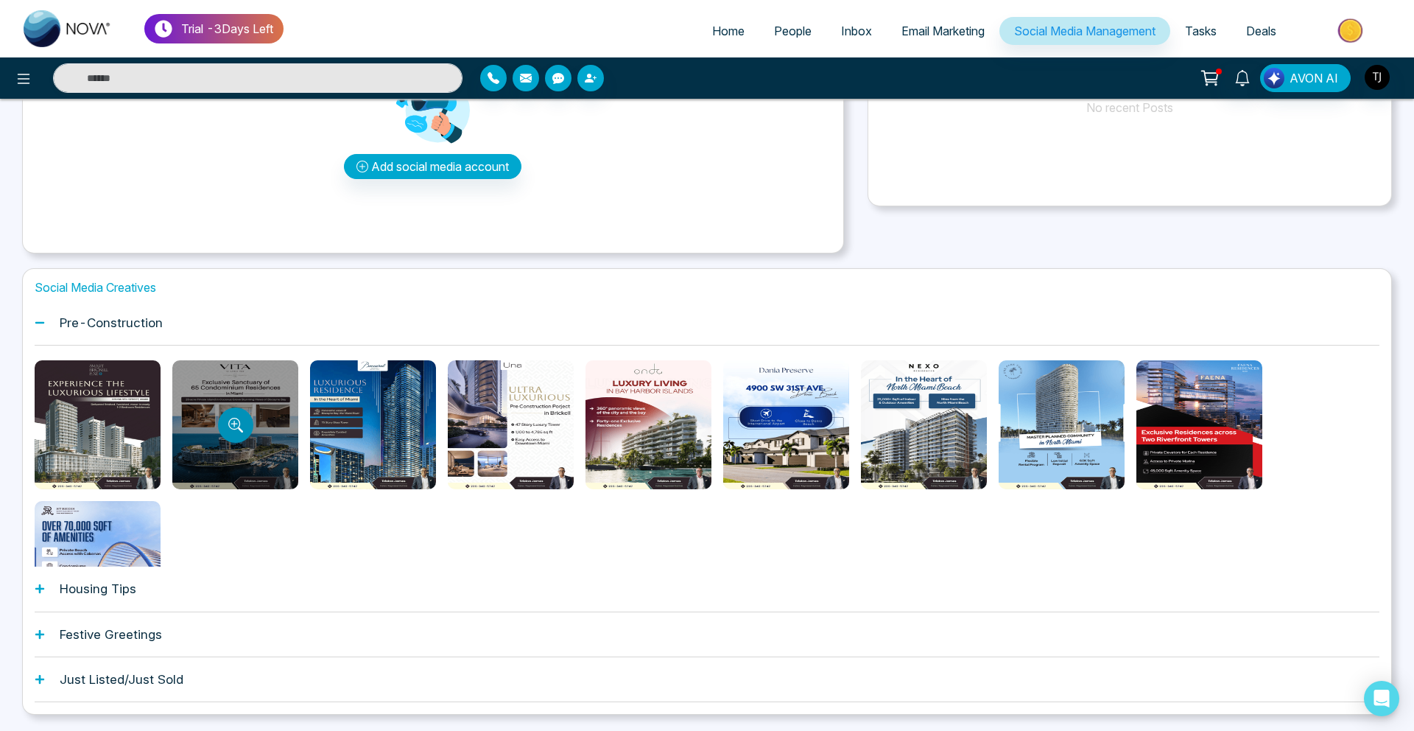
click at [249, 426] on button "Preview template" at bounding box center [235, 424] width 35 height 35
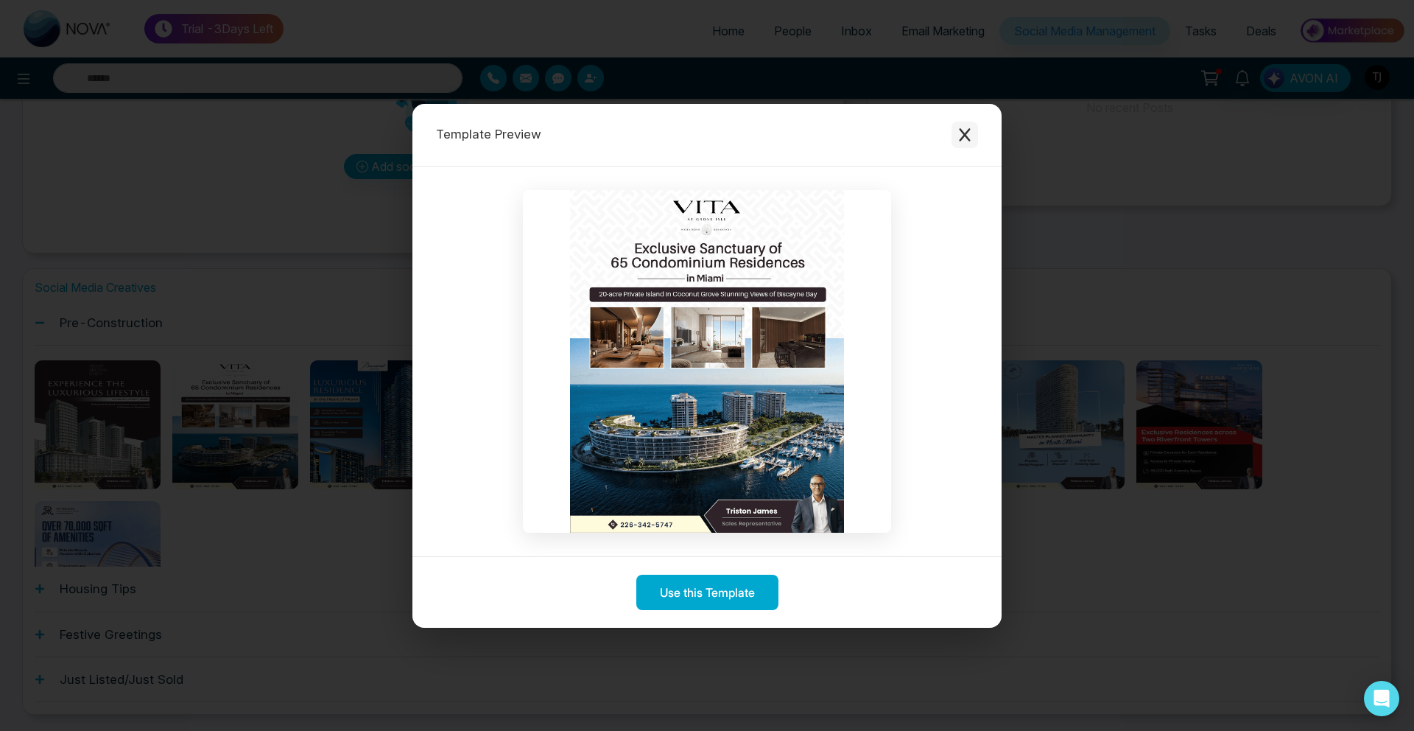
click at [971, 130] on icon "Close modal" at bounding box center [964, 134] width 15 height 15
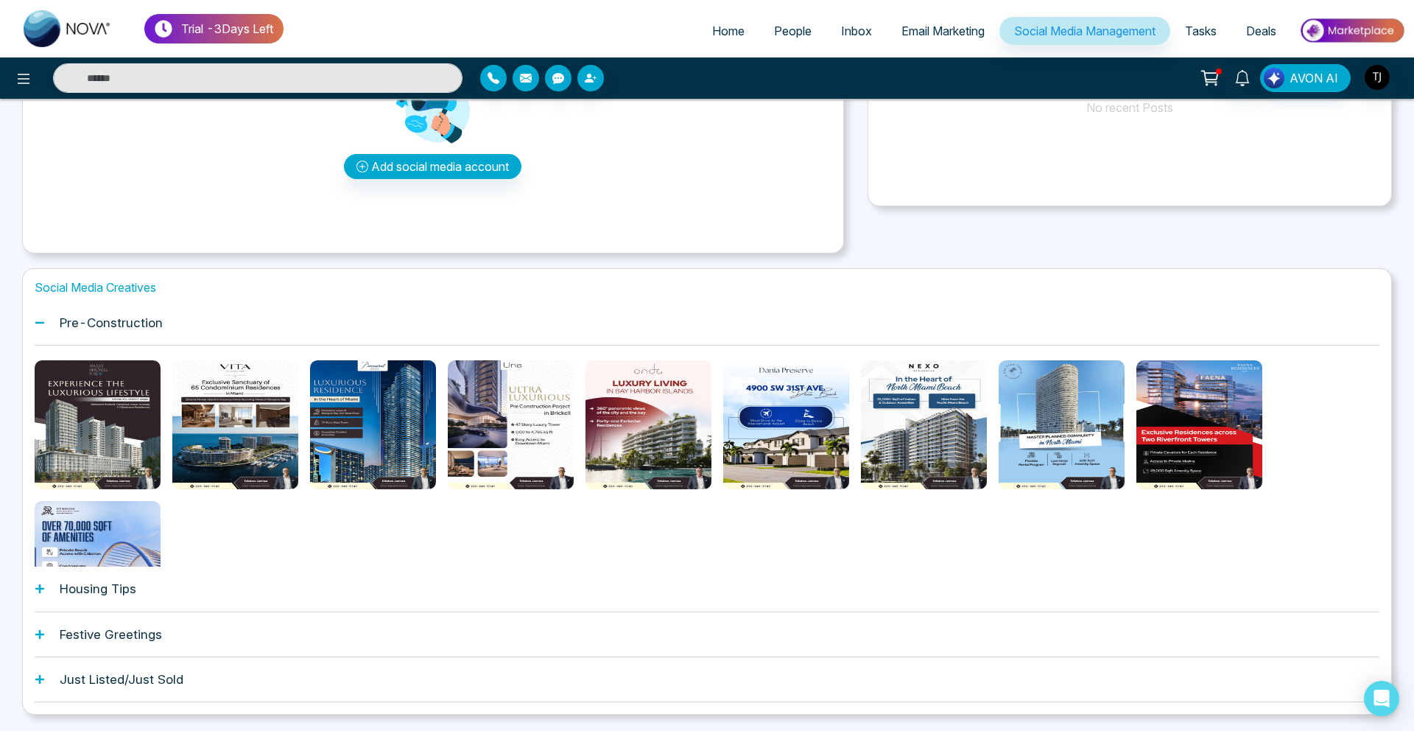
click at [938, 33] on span "Email Marketing" at bounding box center [942, 31] width 83 height 15
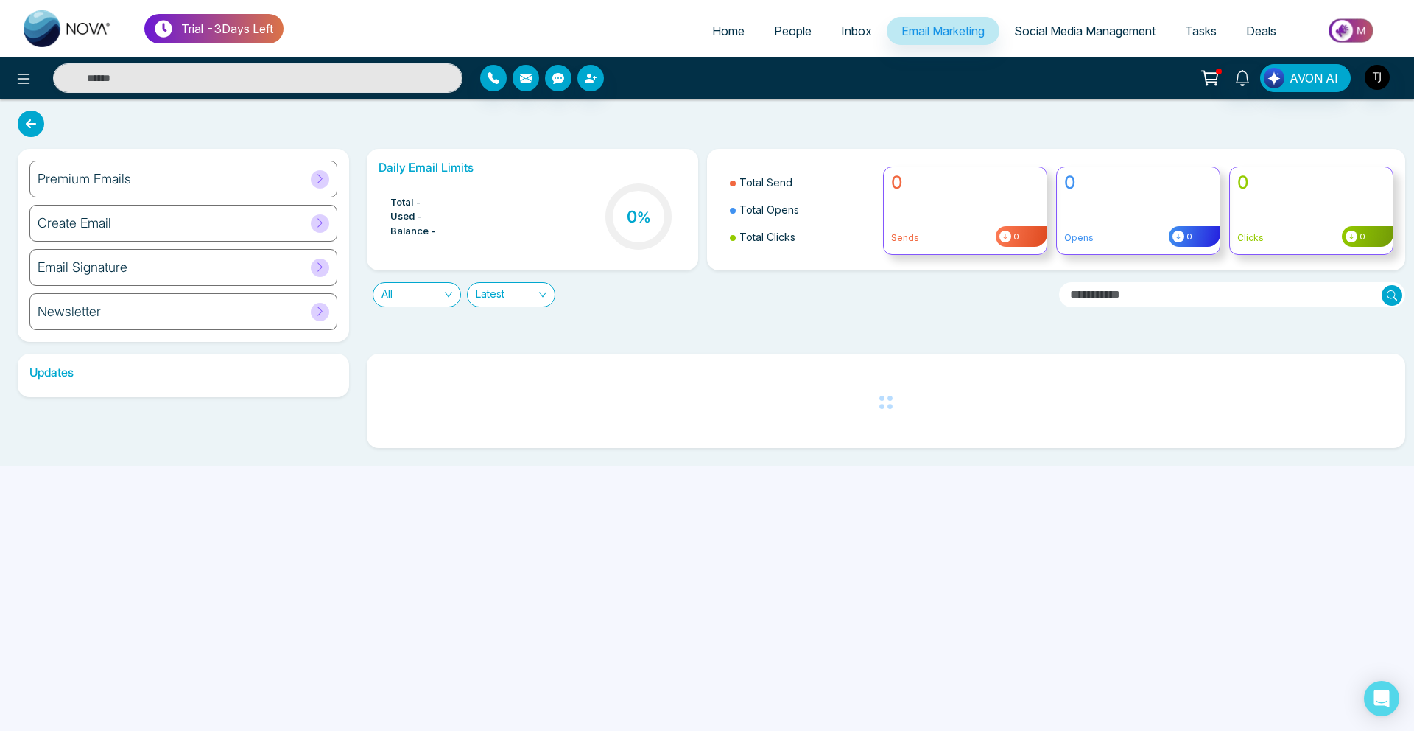
drag, startPoint x: 938, startPoint y: 33, endPoint x: 401, endPoint y: 56, distance: 537.4
click at [402, 56] on div "Trial - 3 Days Left Home People Inbox Email Marketing Social Media Management T…" at bounding box center [707, 28] width 1414 height 57
click at [243, 171] on div "Premium Emails" at bounding box center [183, 179] width 308 height 37
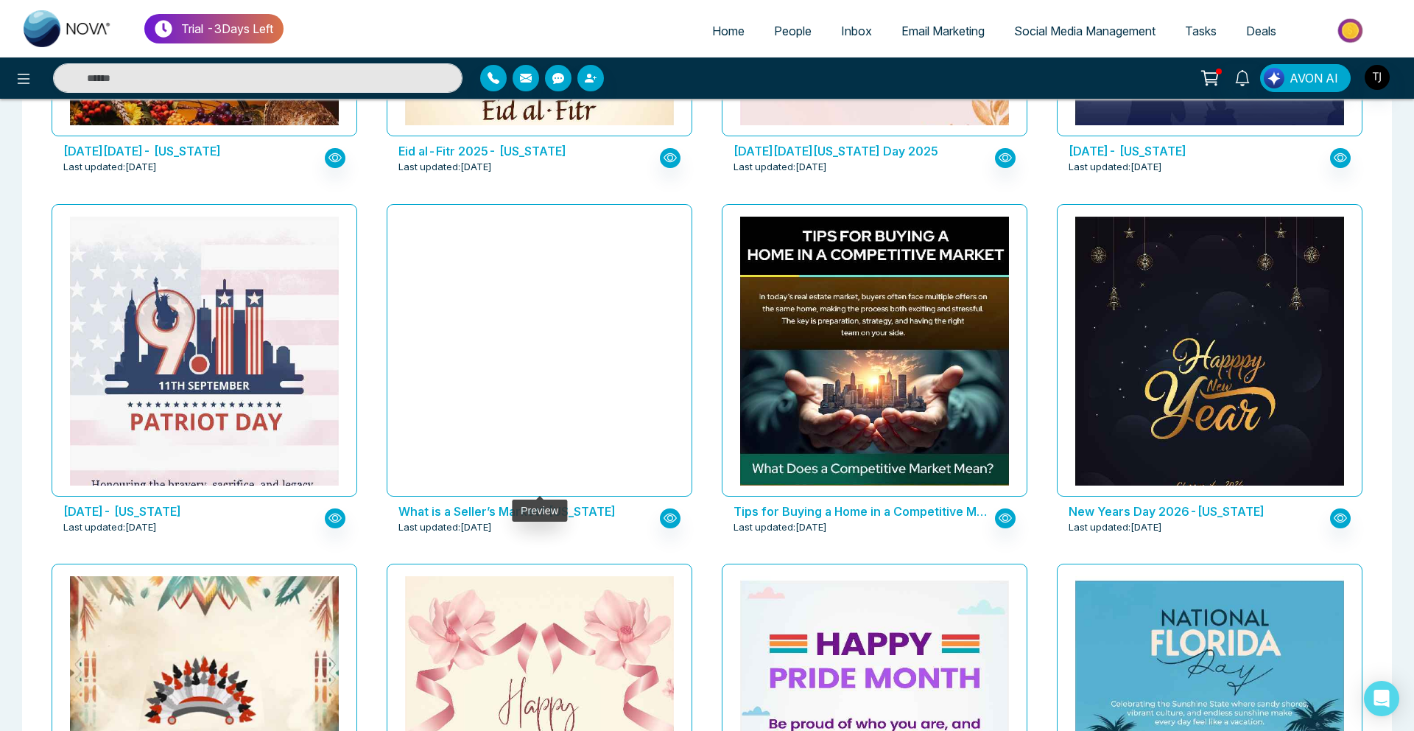
scroll to position [1075, 0]
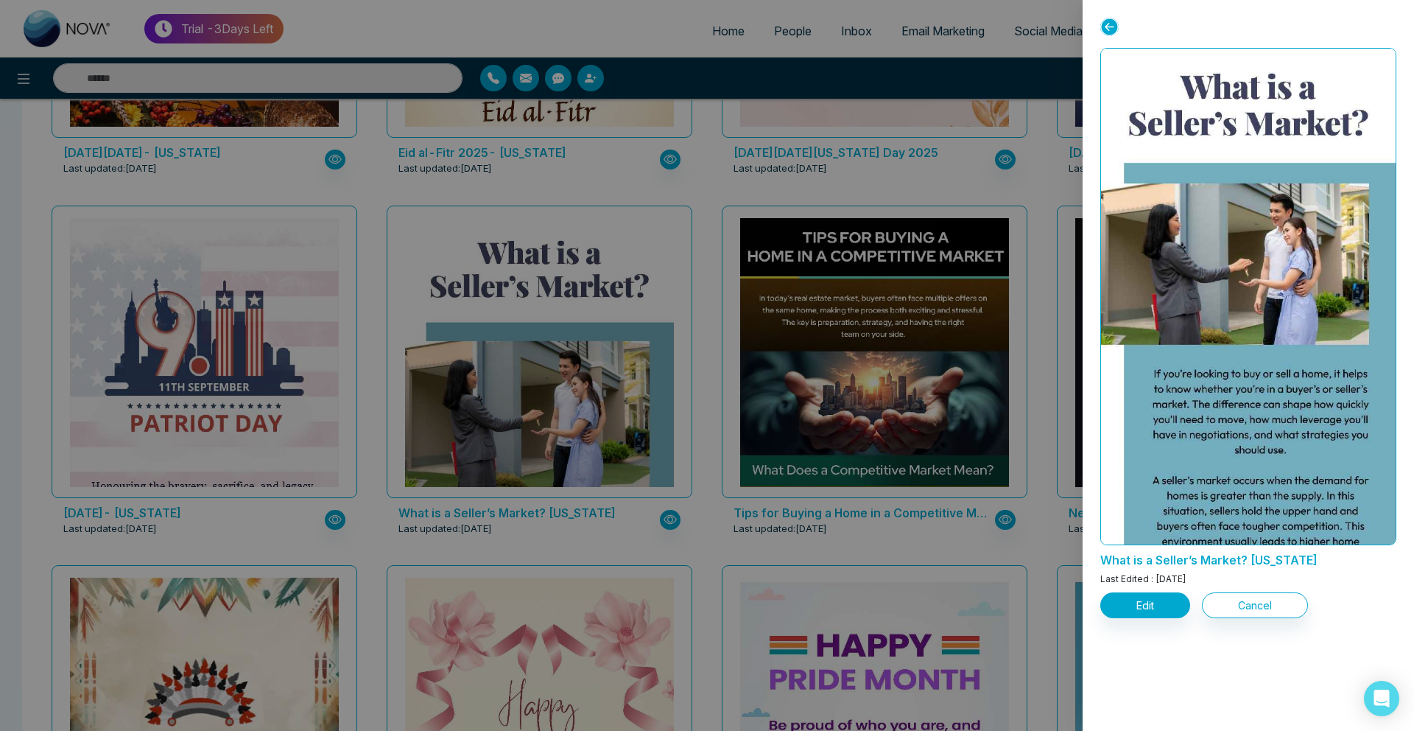
click at [745, 437] on div at bounding box center [707, 365] width 1414 height 731
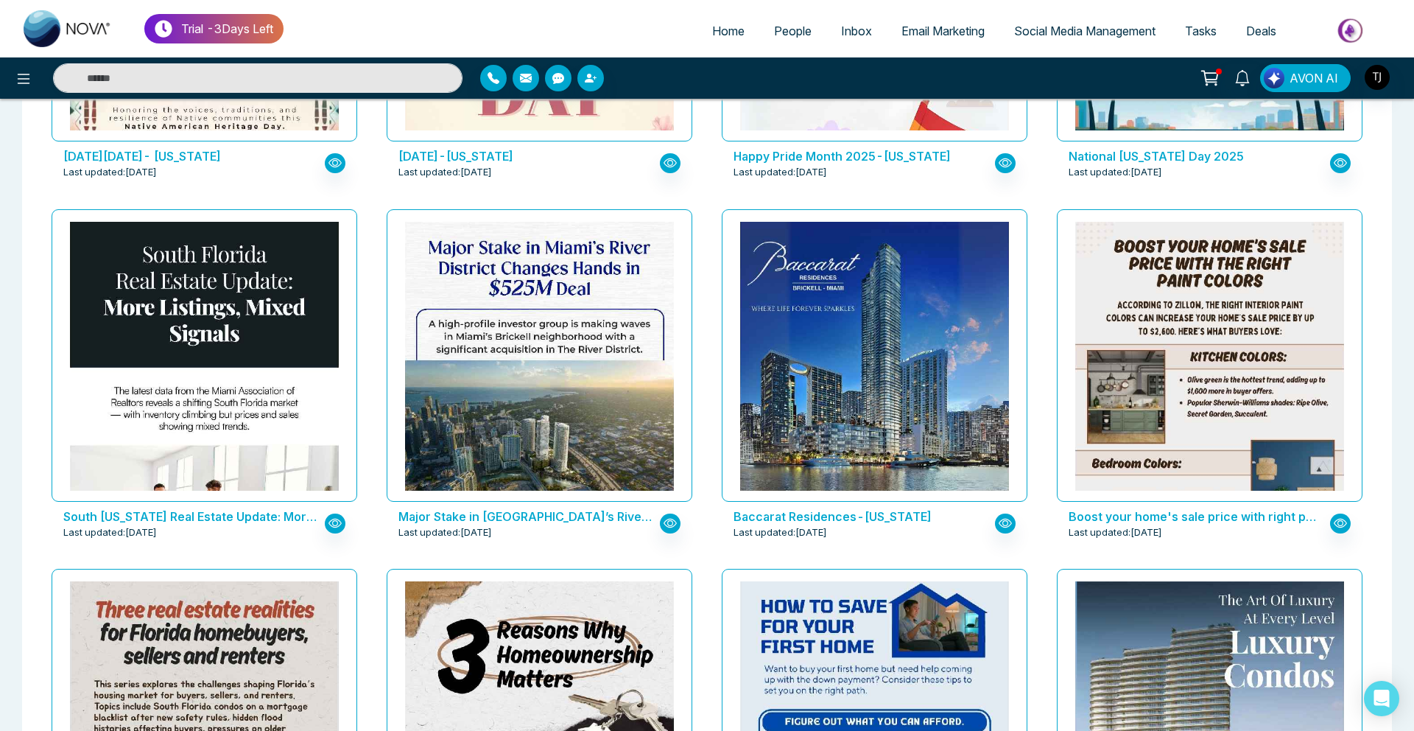
scroll to position [1793, 0]
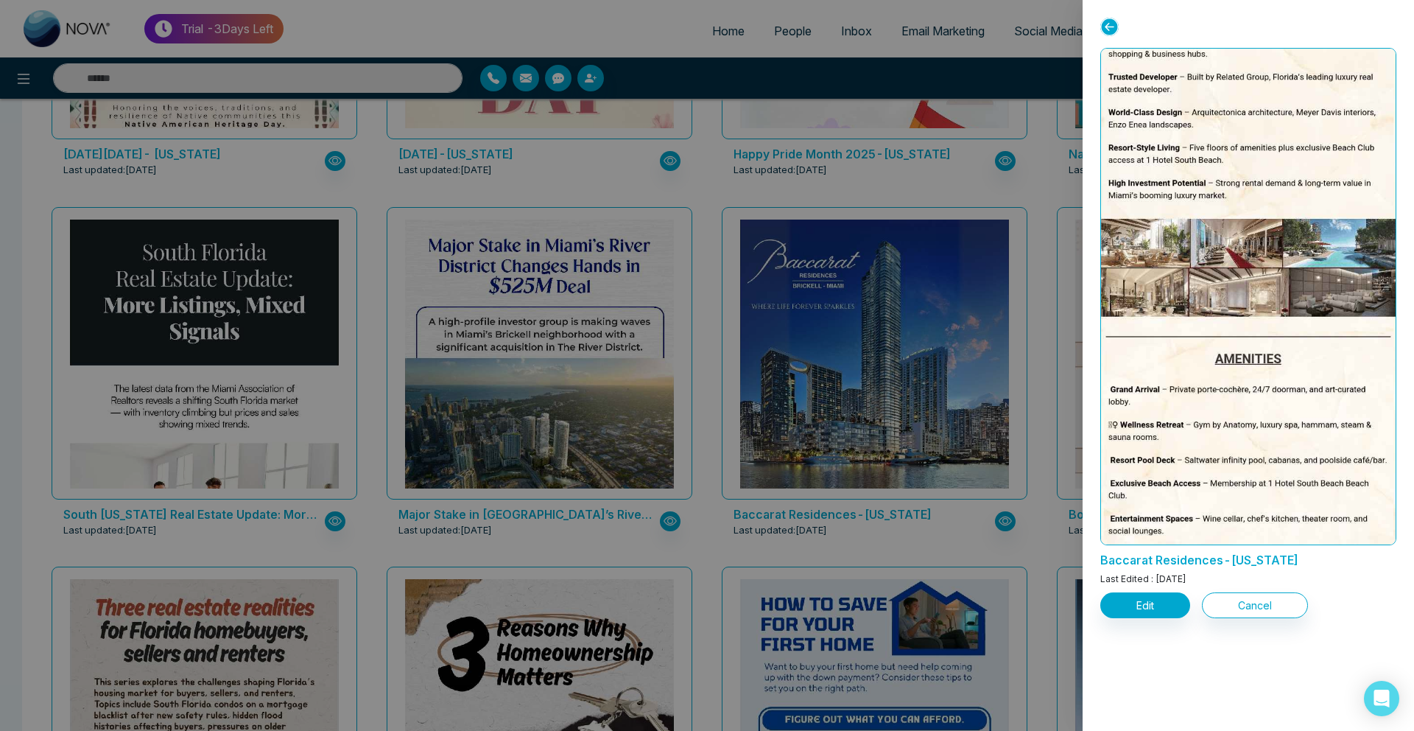
scroll to position [622, 0]
drag, startPoint x: 1286, startPoint y: 284, endPoint x: 1268, endPoint y: 266, distance: 25.5
click at [792, 319] on div at bounding box center [707, 365] width 1414 height 731
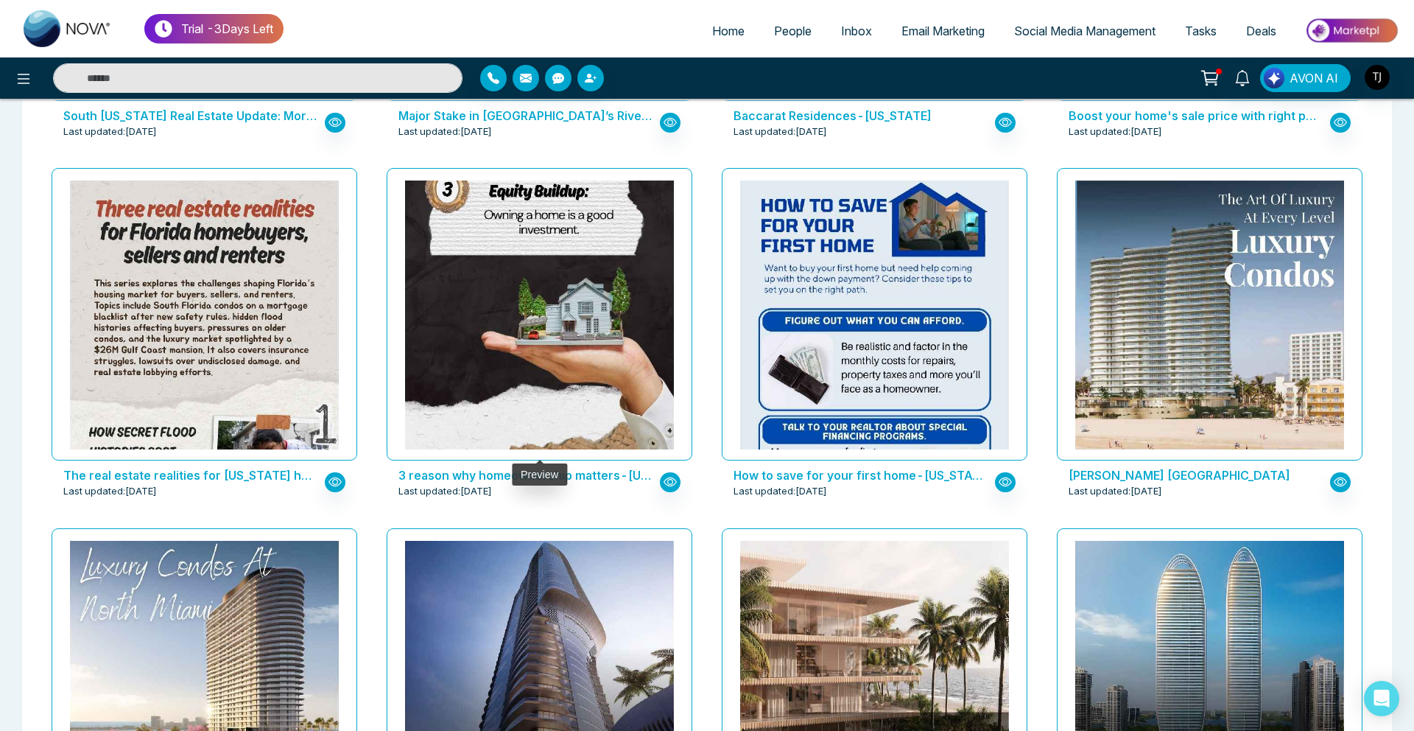
scroll to position [2189, 0]
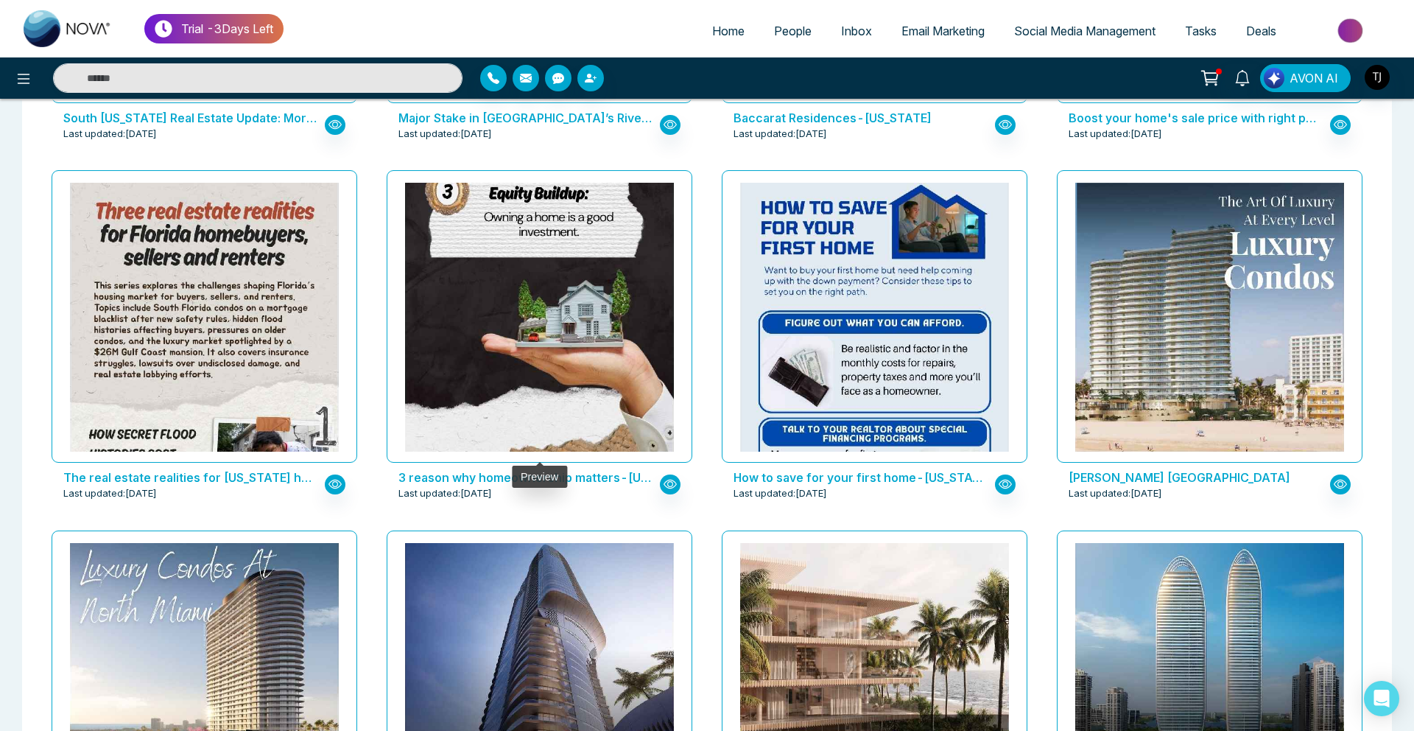
click at [533, 268] on img at bounding box center [540, 120] width 538 height 672
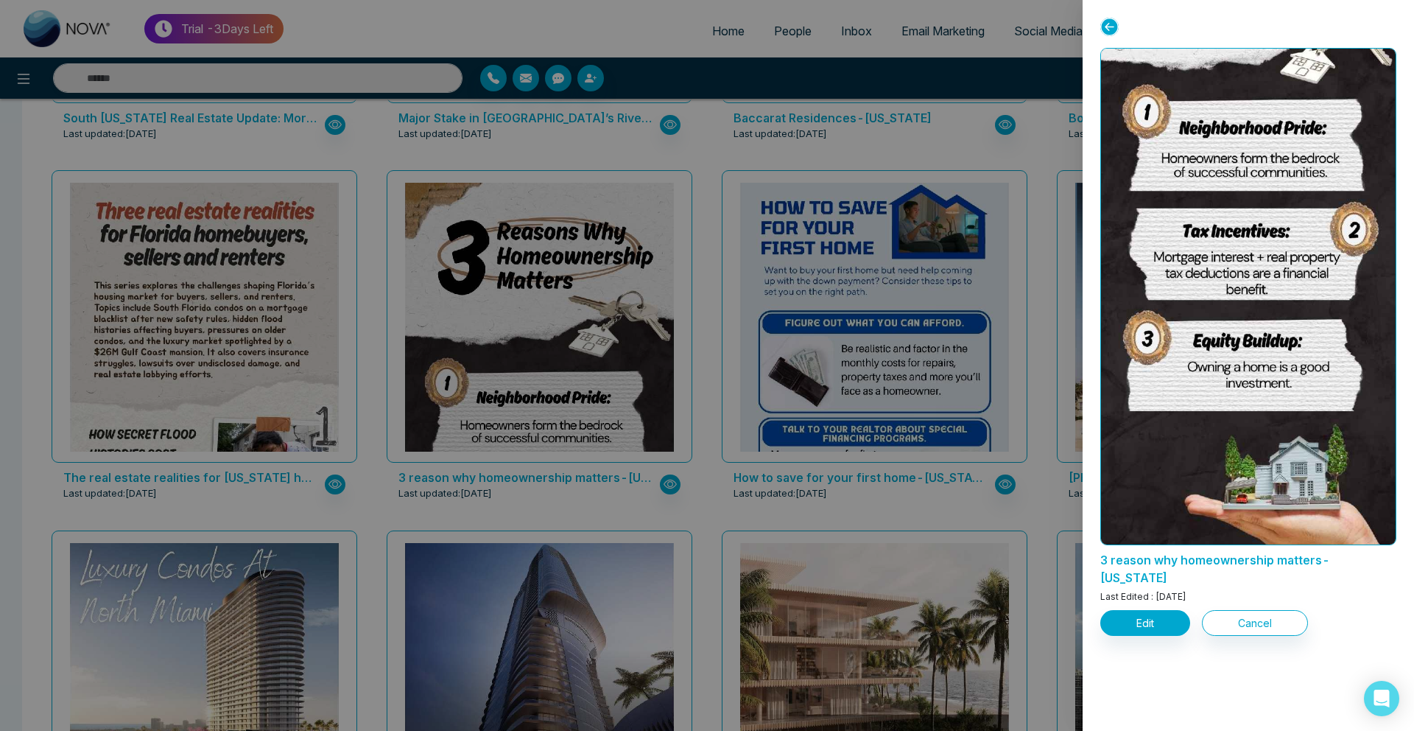
scroll to position [241, 0]
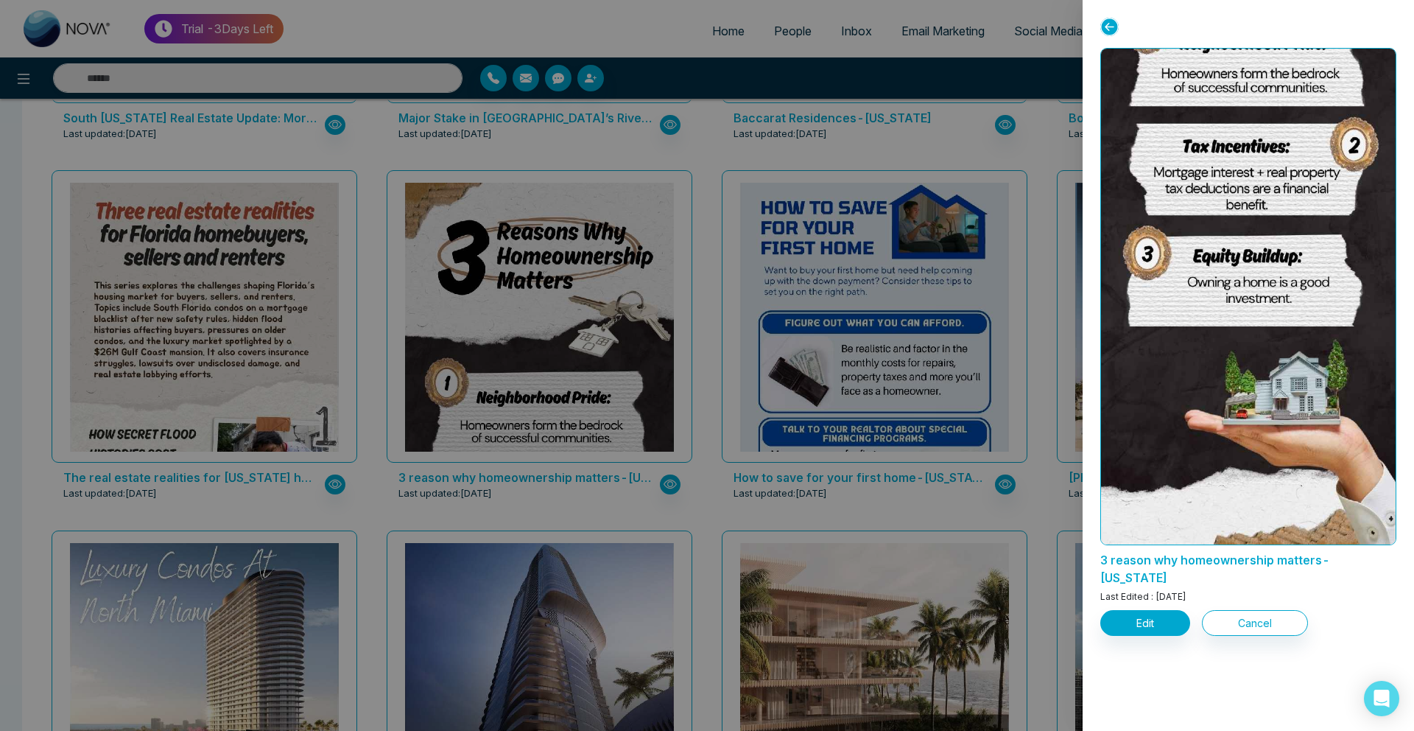
click at [945, 122] on div at bounding box center [707, 365] width 1414 height 731
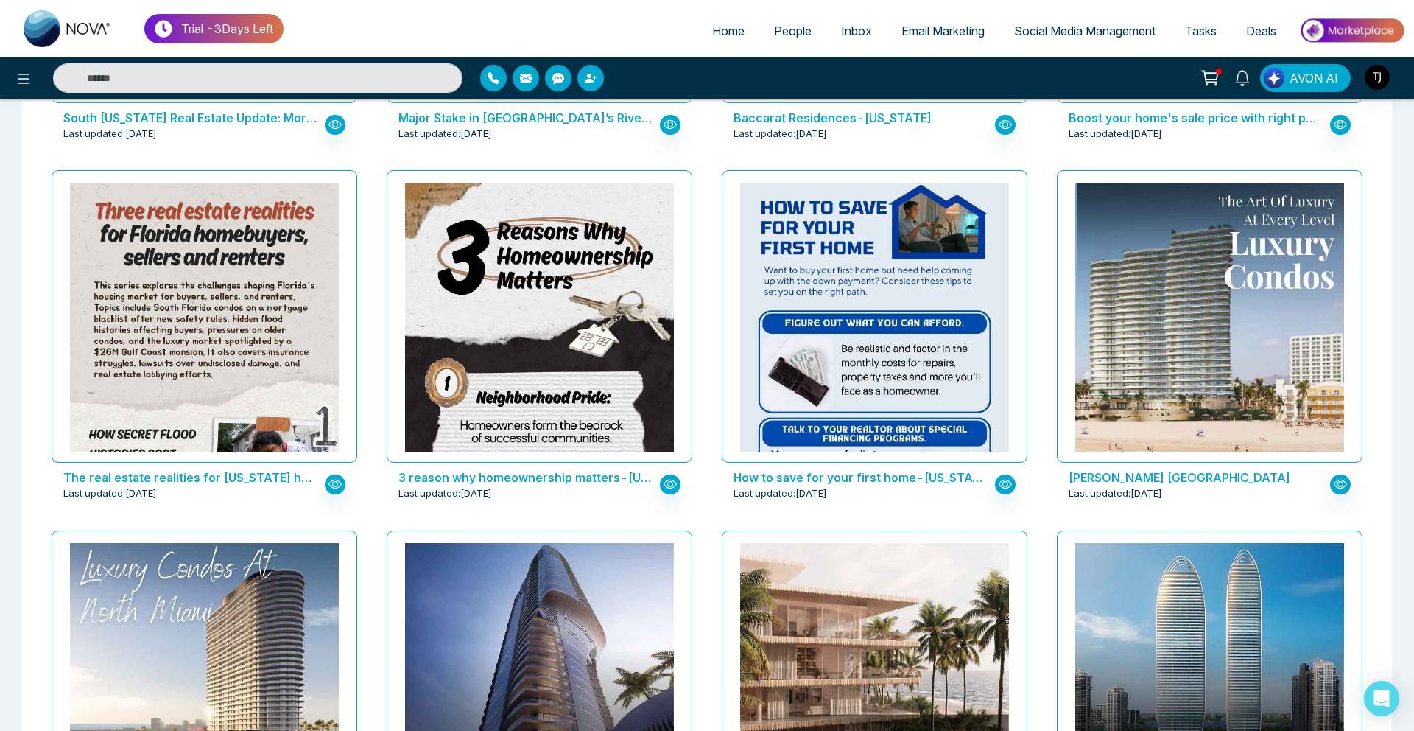
click at [1062, 24] on span "Social Media Management" at bounding box center [1084, 31] width 141 height 15
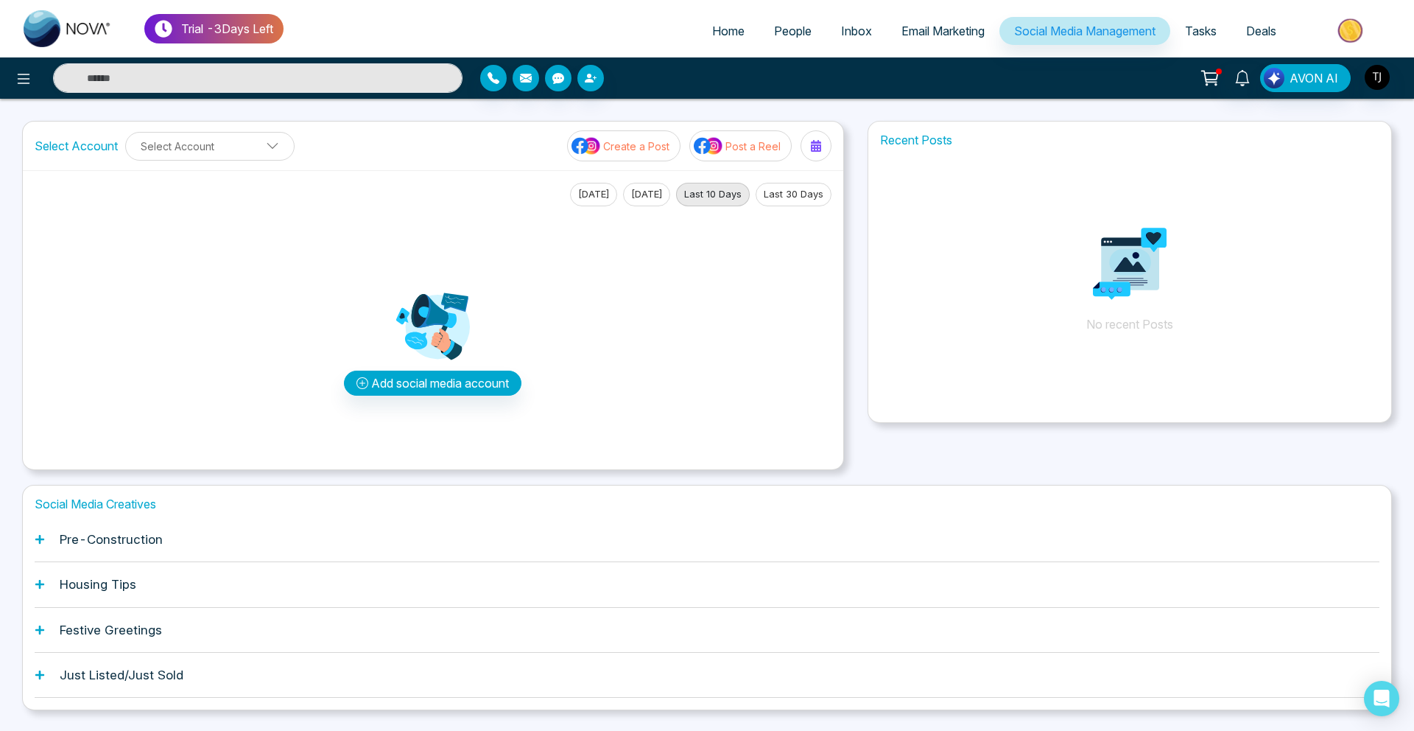
click at [87, 550] on div "Pre-Construction" at bounding box center [707, 539] width 1345 height 45
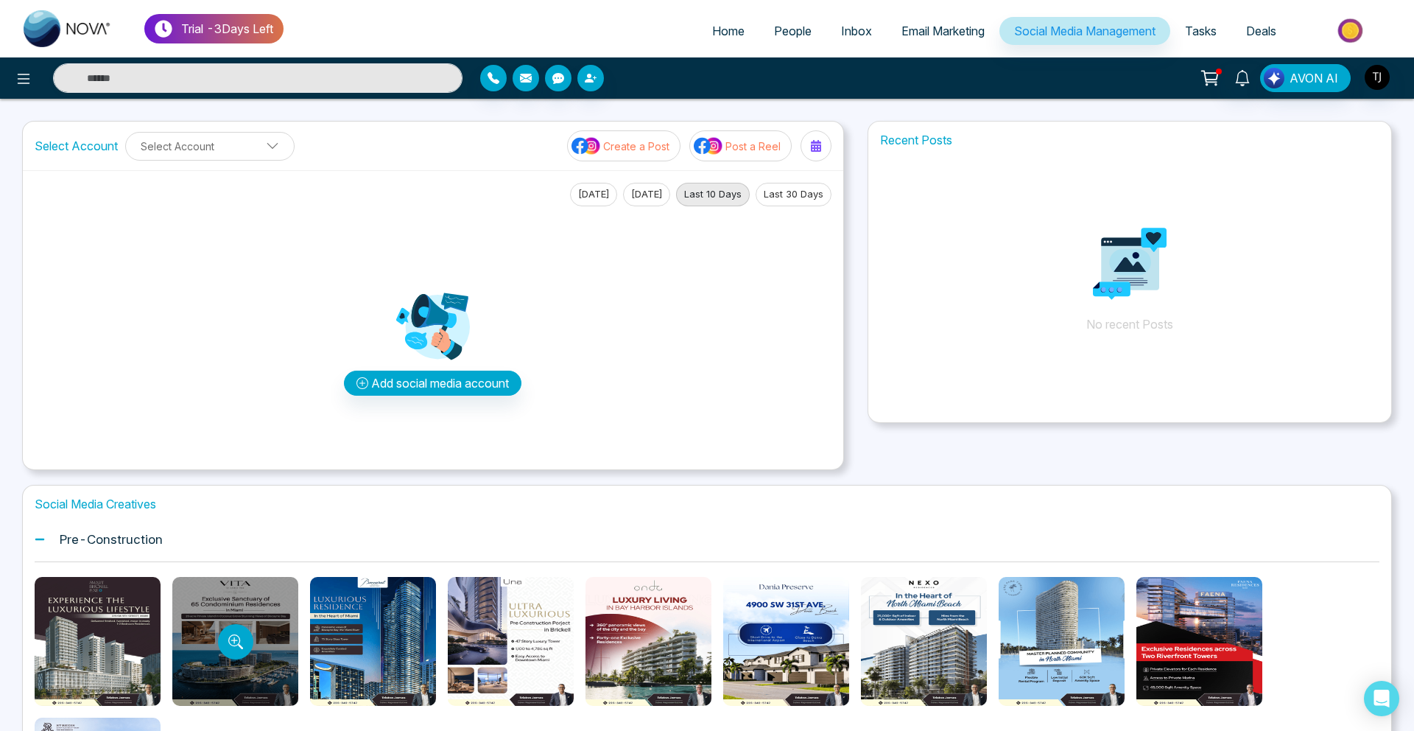
click at [223, 660] on div at bounding box center [235, 641] width 126 height 129
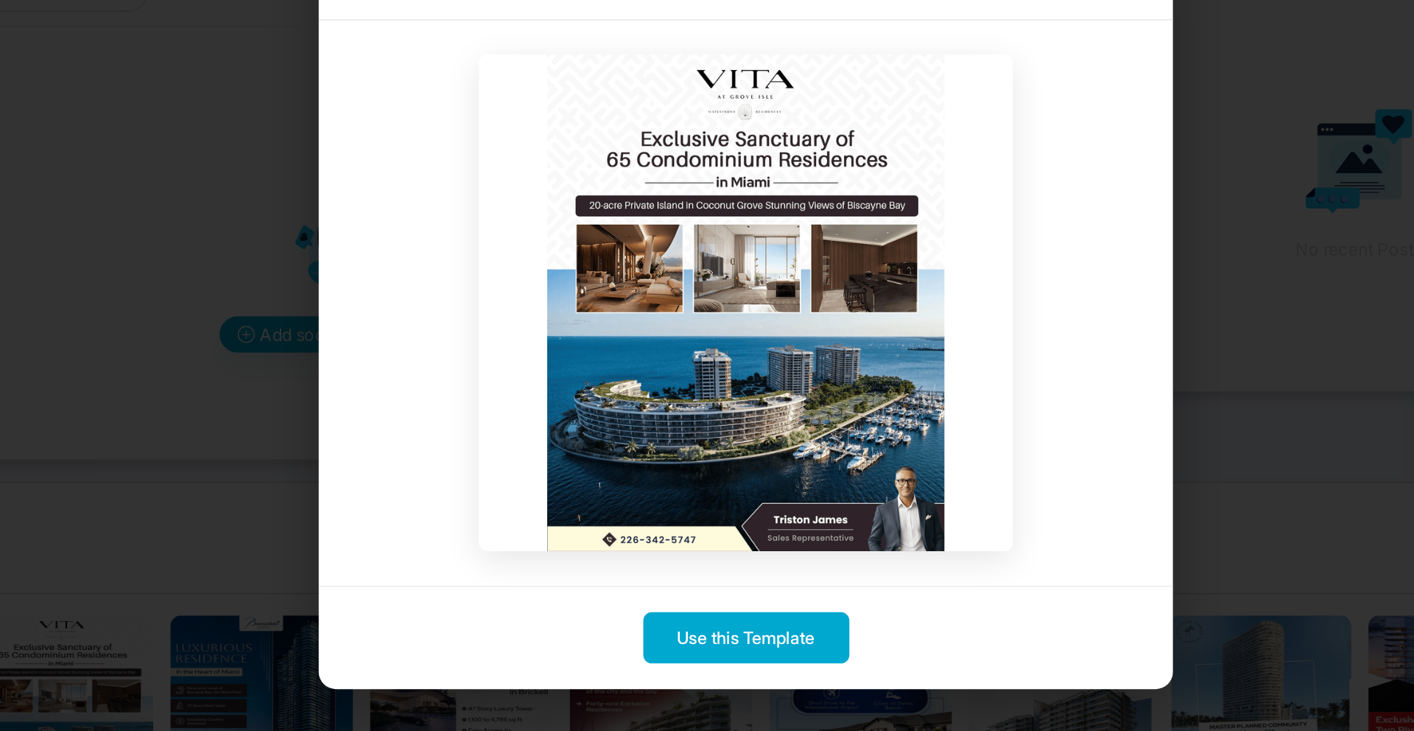
click at [306, 465] on div "Template Preview Use this Template" at bounding box center [707, 365] width 1414 height 731
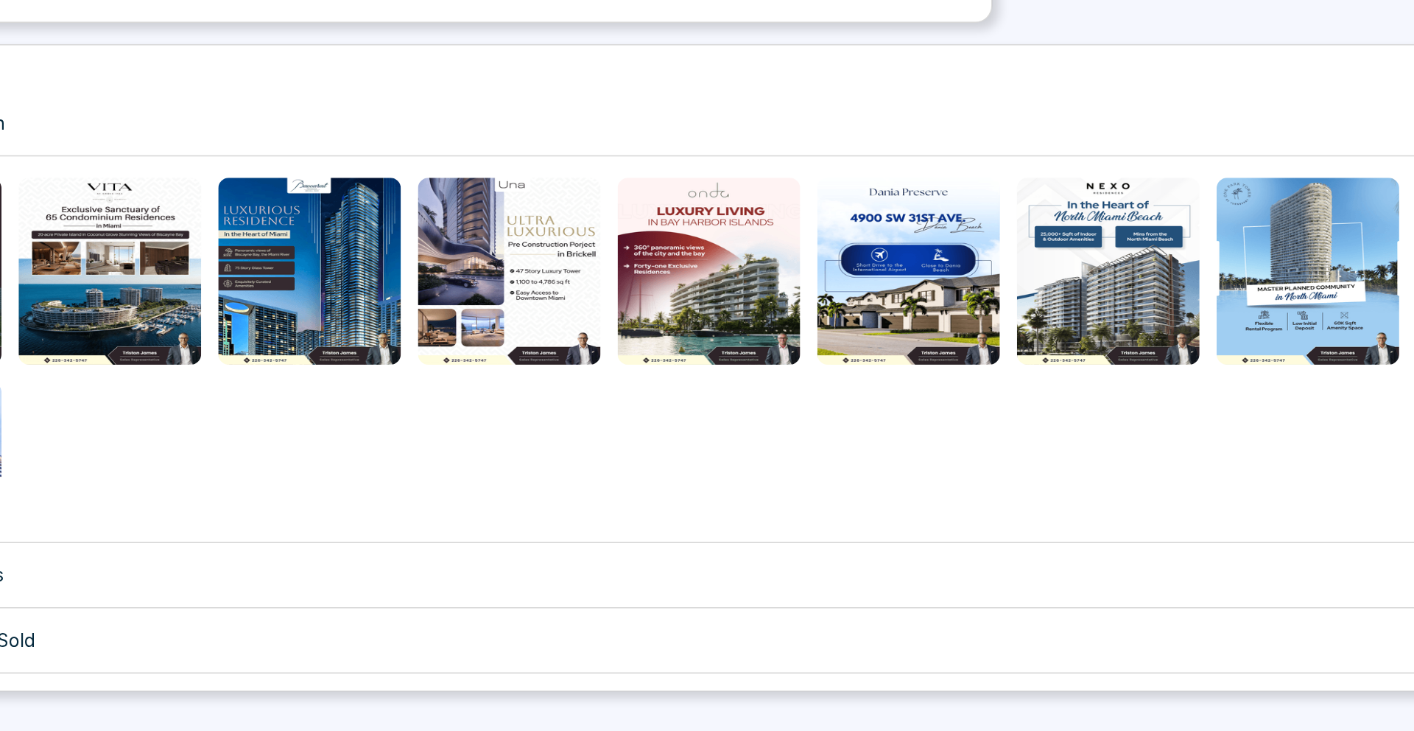
scroll to position [227, 0]
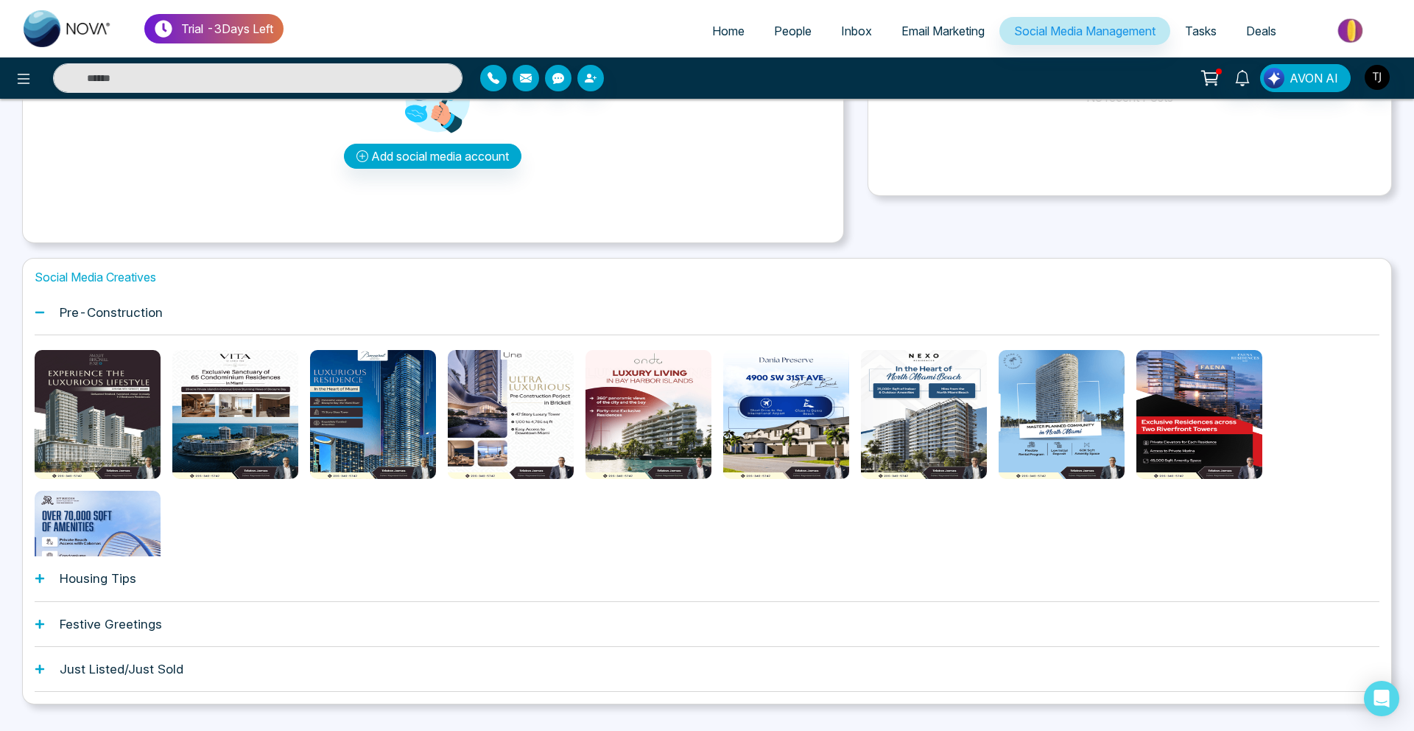
click at [112, 574] on h1 "Housing Tips" at bounding box center [98, 578] width 77 height 15
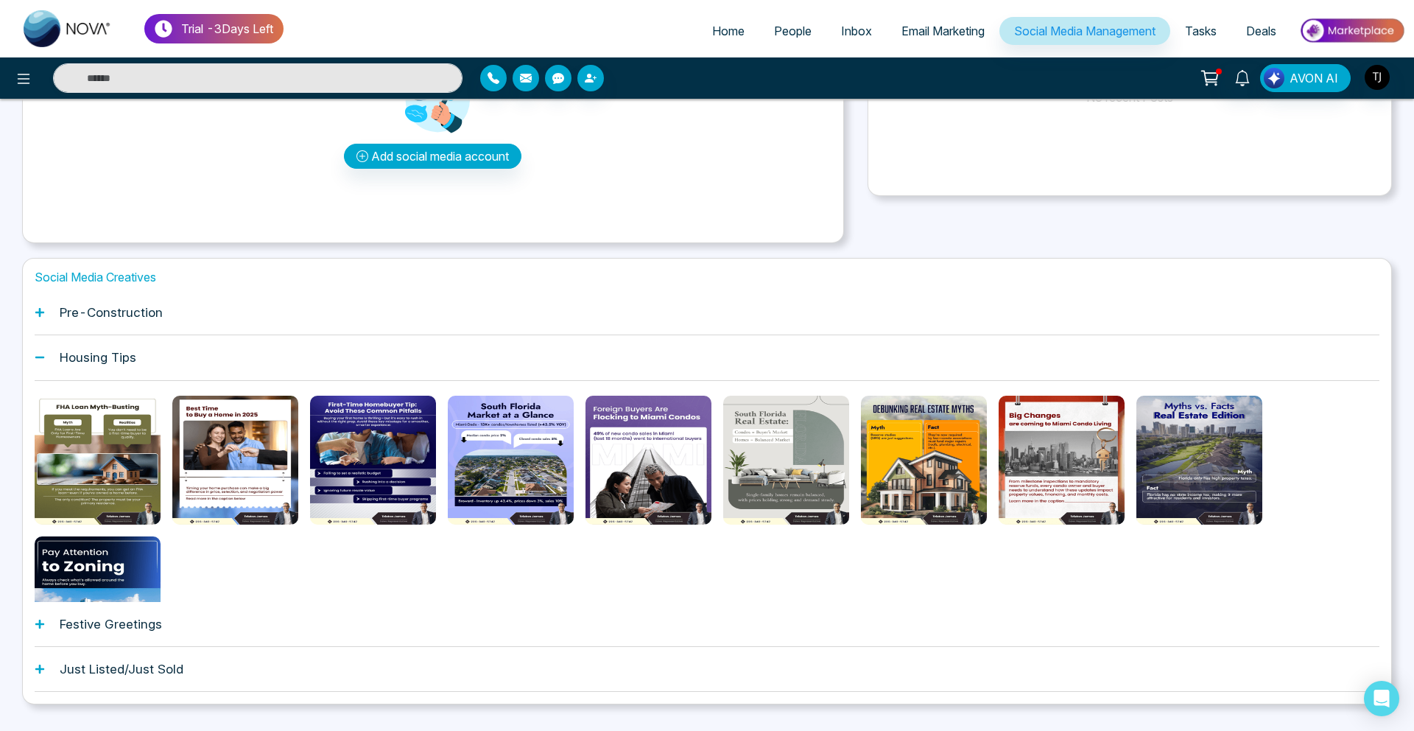
click at [374, 474] on button "Preview template" at bounding box center [373, 460] width 28 height 28
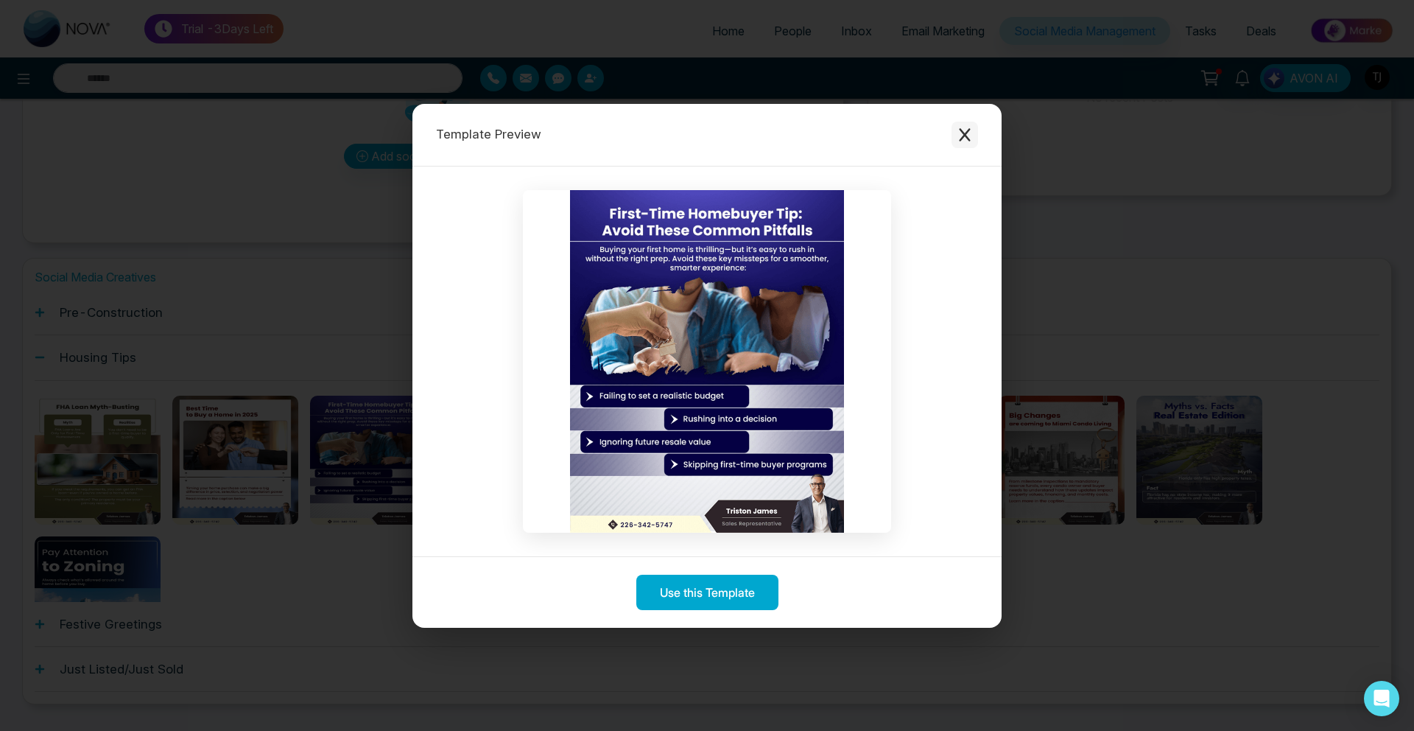
click at [961, 137] on icon "Close modal" at bounding box center [964, 134] width 15 height 15
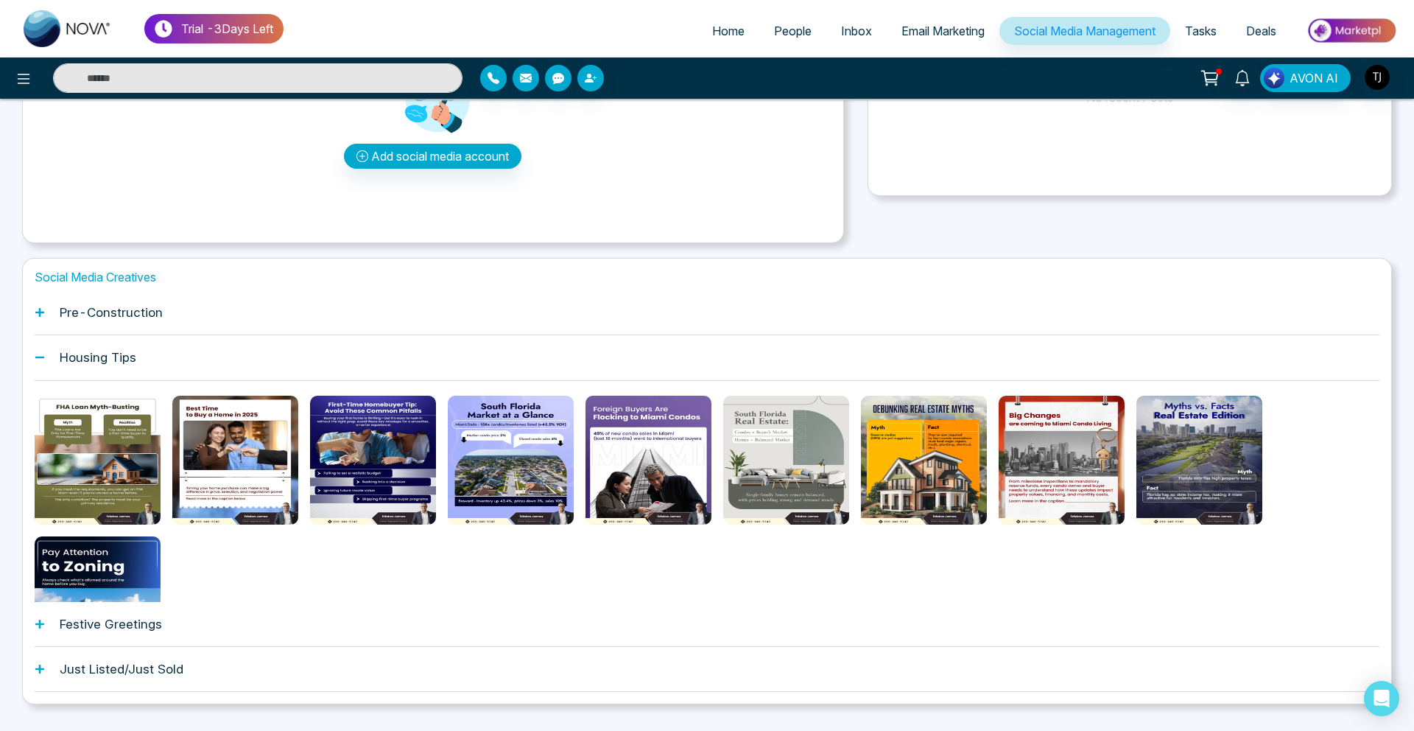
click at [718, 34] on span "Home" at bounding box center [728, 31] width 32 height 15
select select "*"
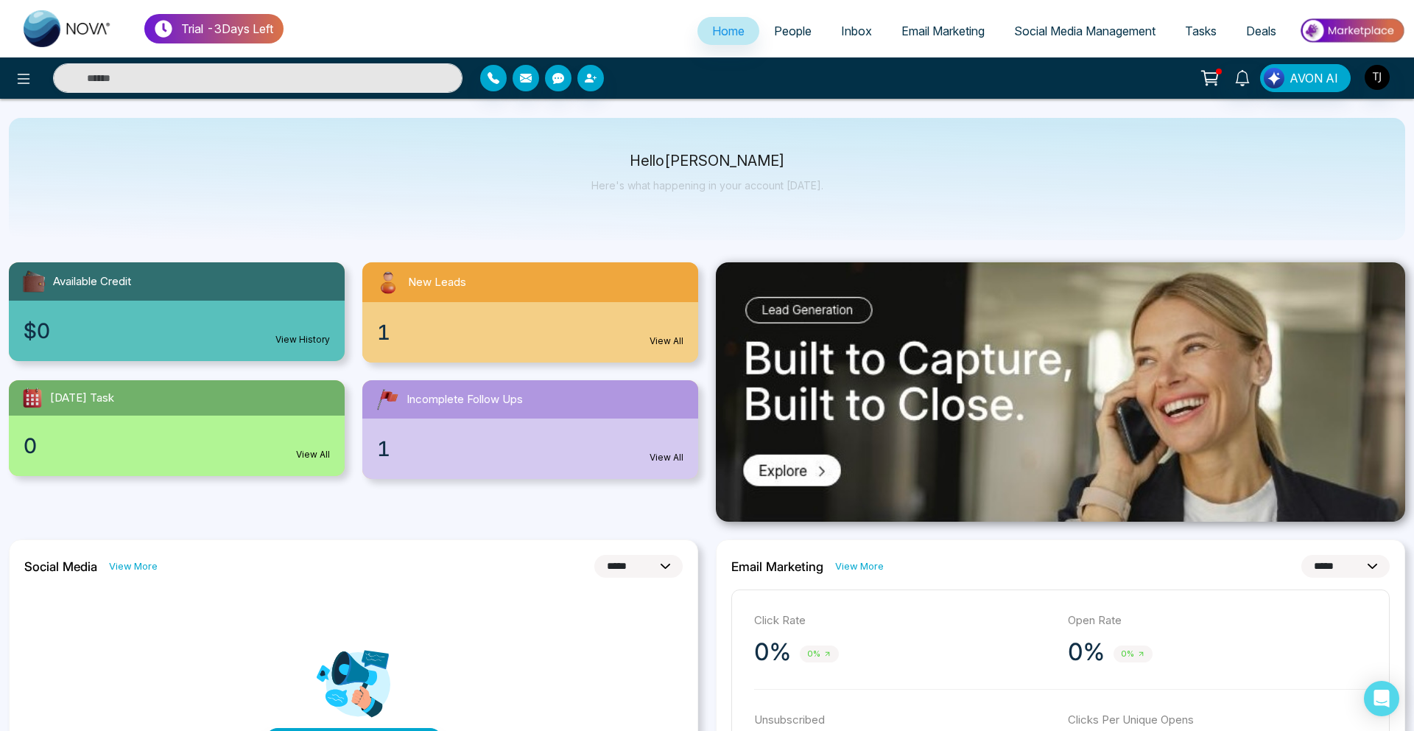
scroll to position [49, 0]
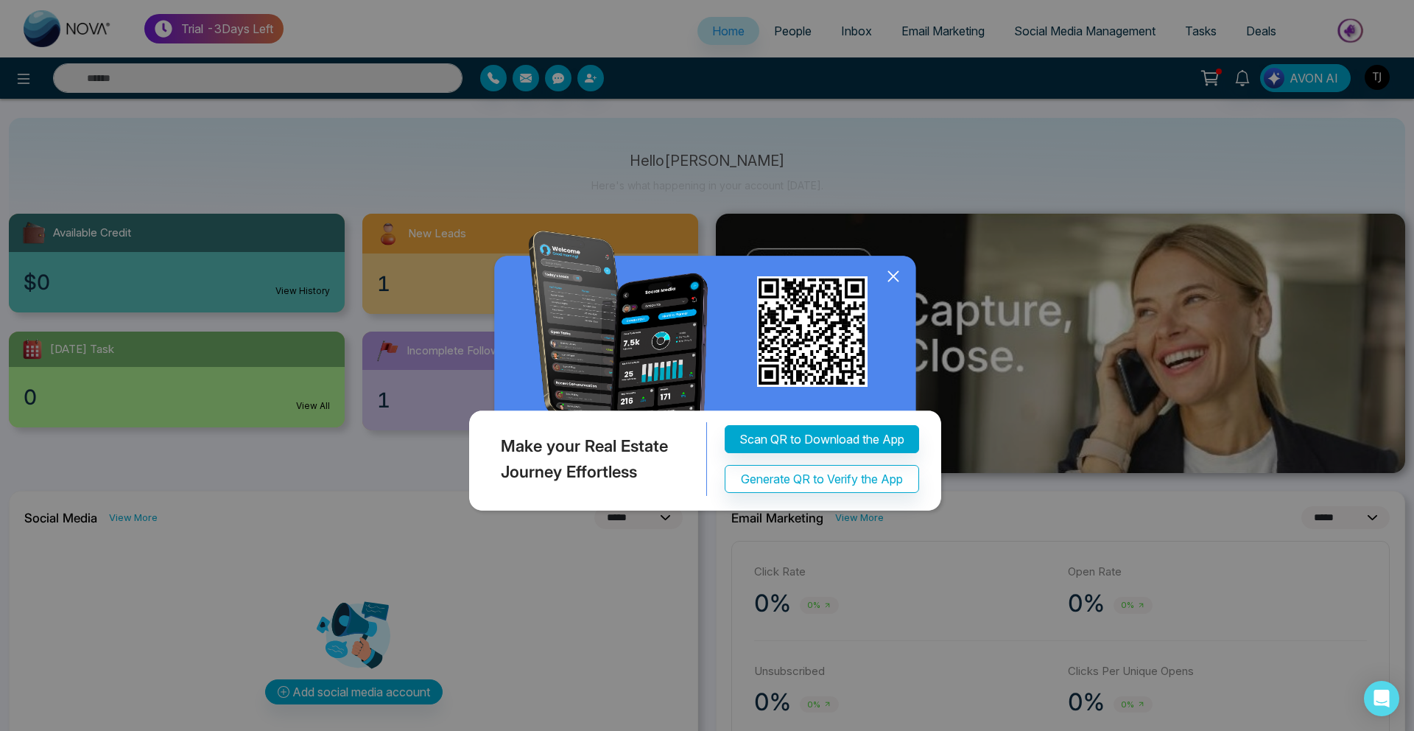
click at [893, 272] on icon at bounding box center [893, 276] width 22 height 22
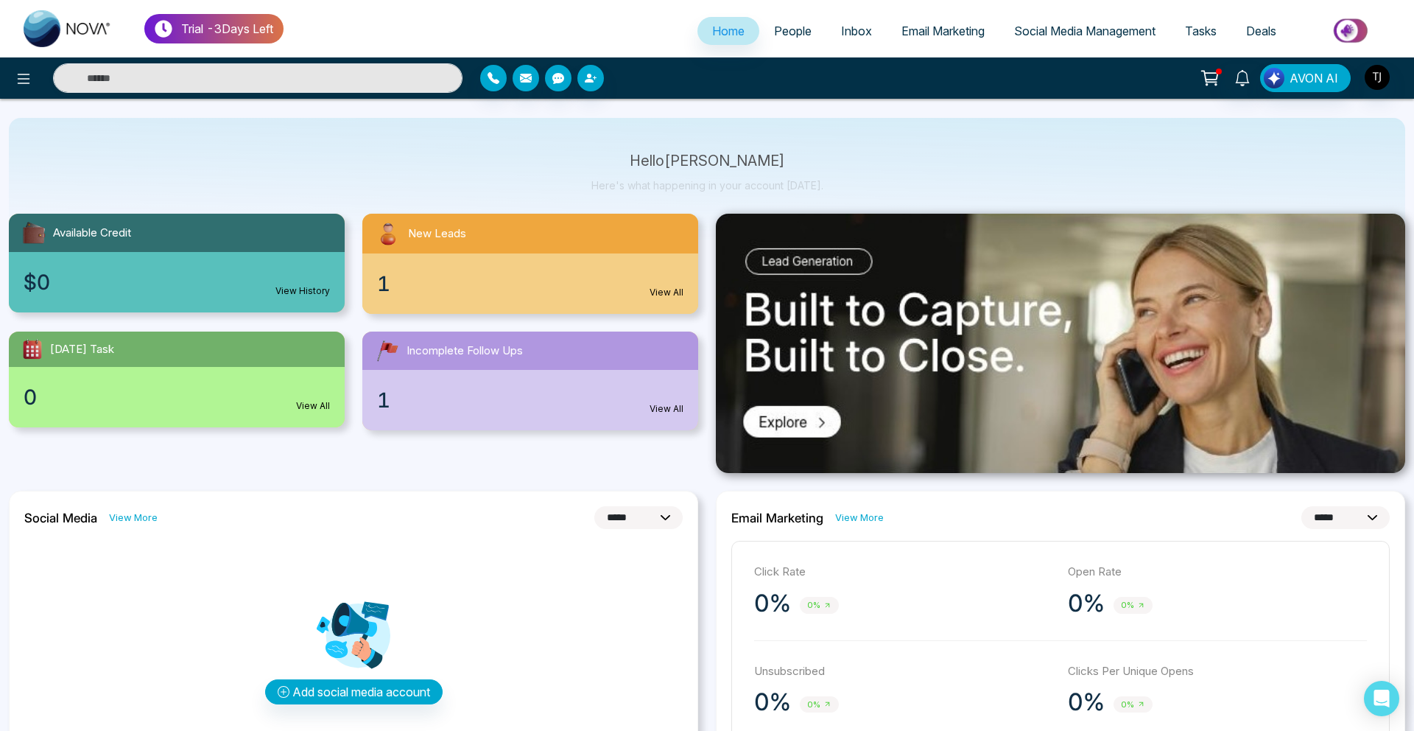
click at [907, 32] on span "Email Marketing" at bounding box center [942, 31] width 83 height 15
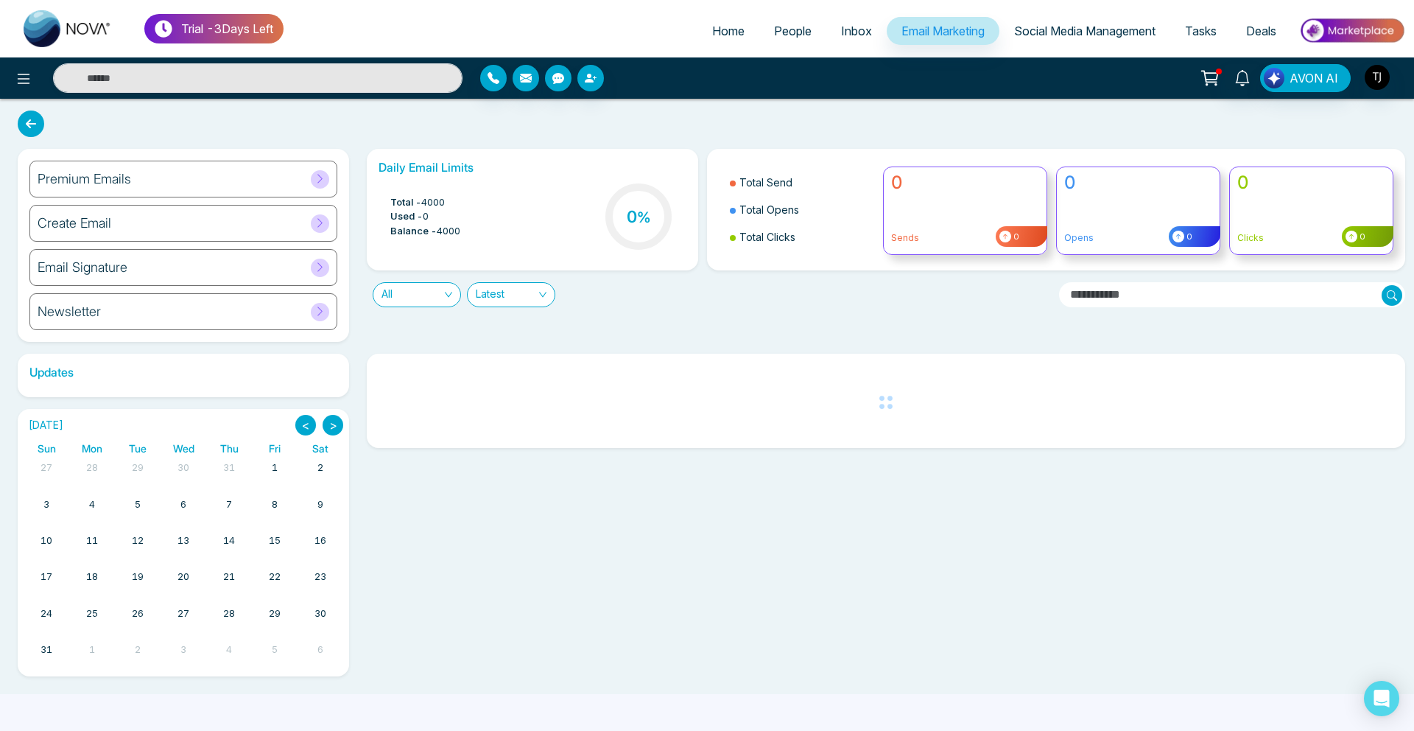
click at [226, 178] on div "Premium Emails" at bounding box center [183, 179] width 308 height 37
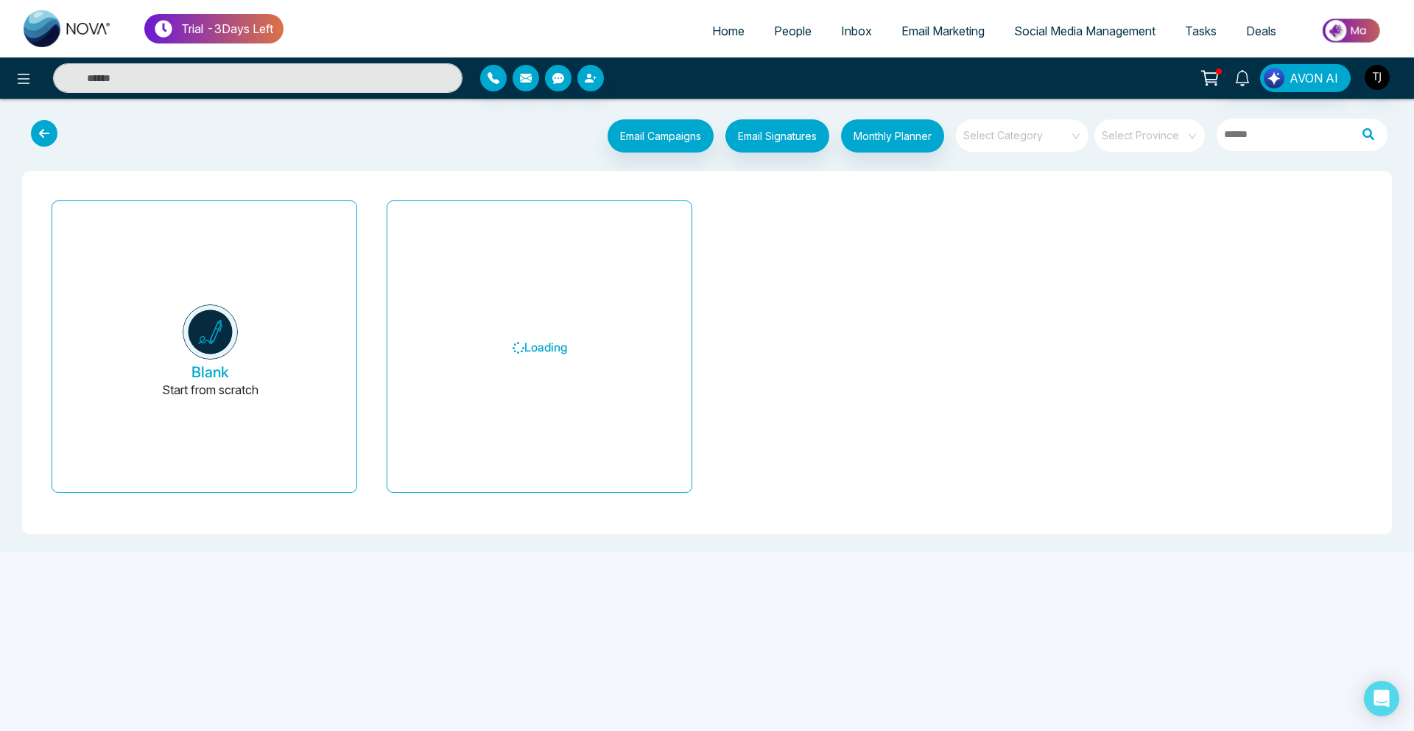
click at [1048, 138] on input "search" at bounding box center [1017, 130] width 106 height 22
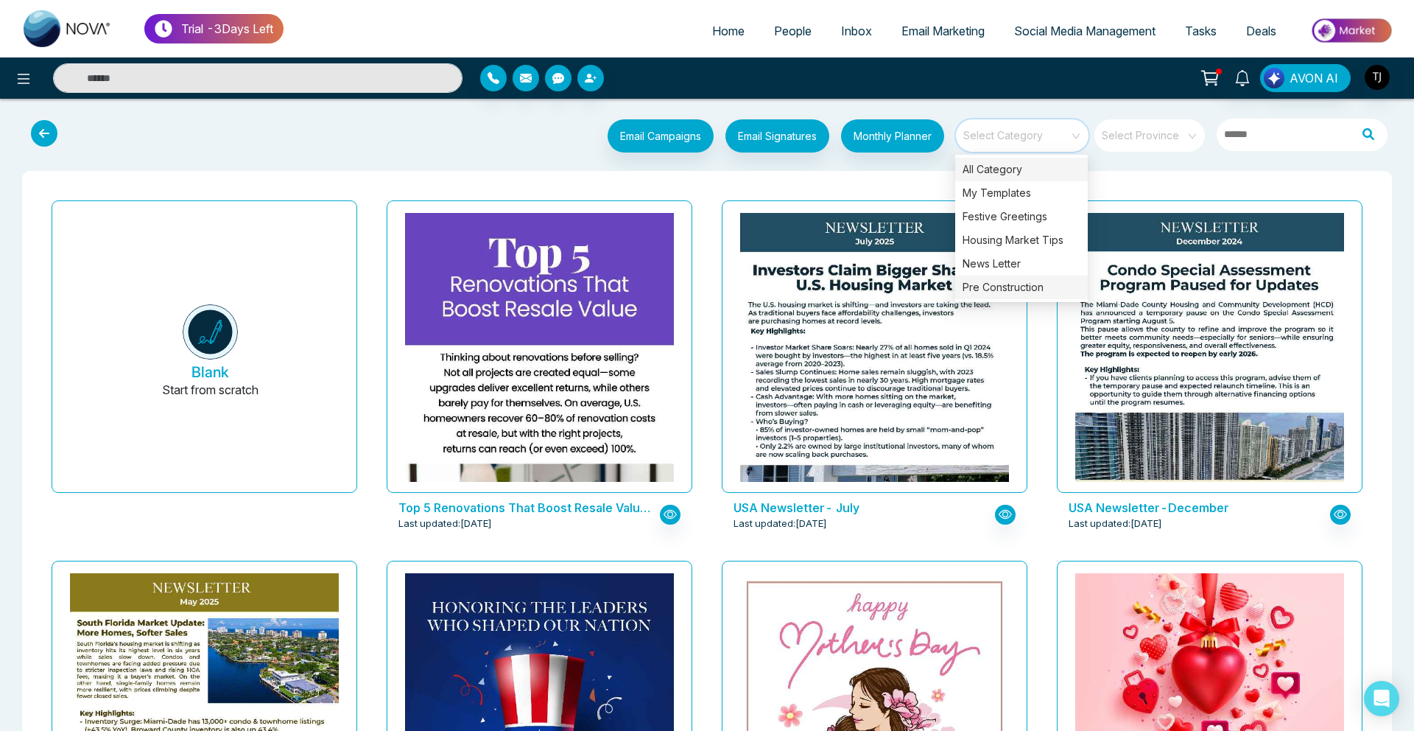
click at [1008, 280] on div "Pre Construction" at bounding box center [1021, 287] width 133 height 24
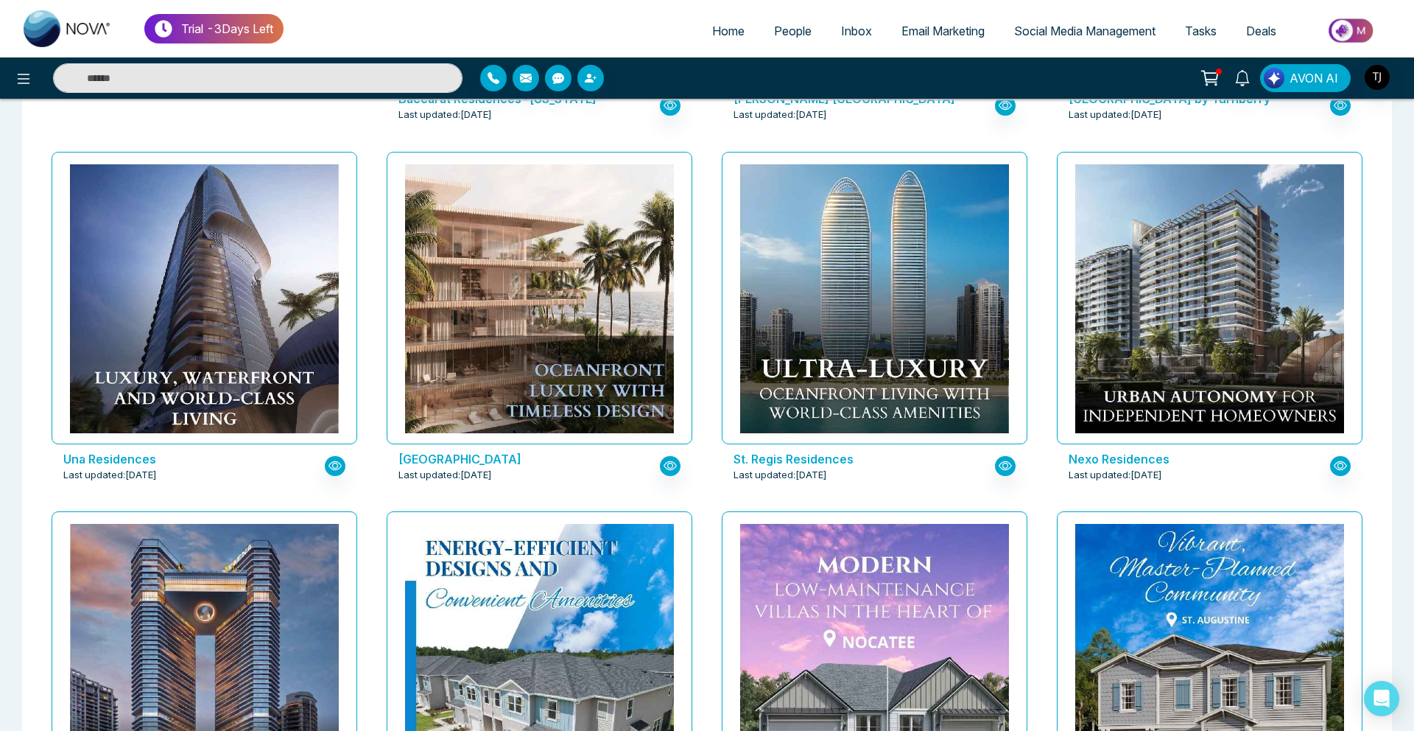
scroll to position [410, 0]
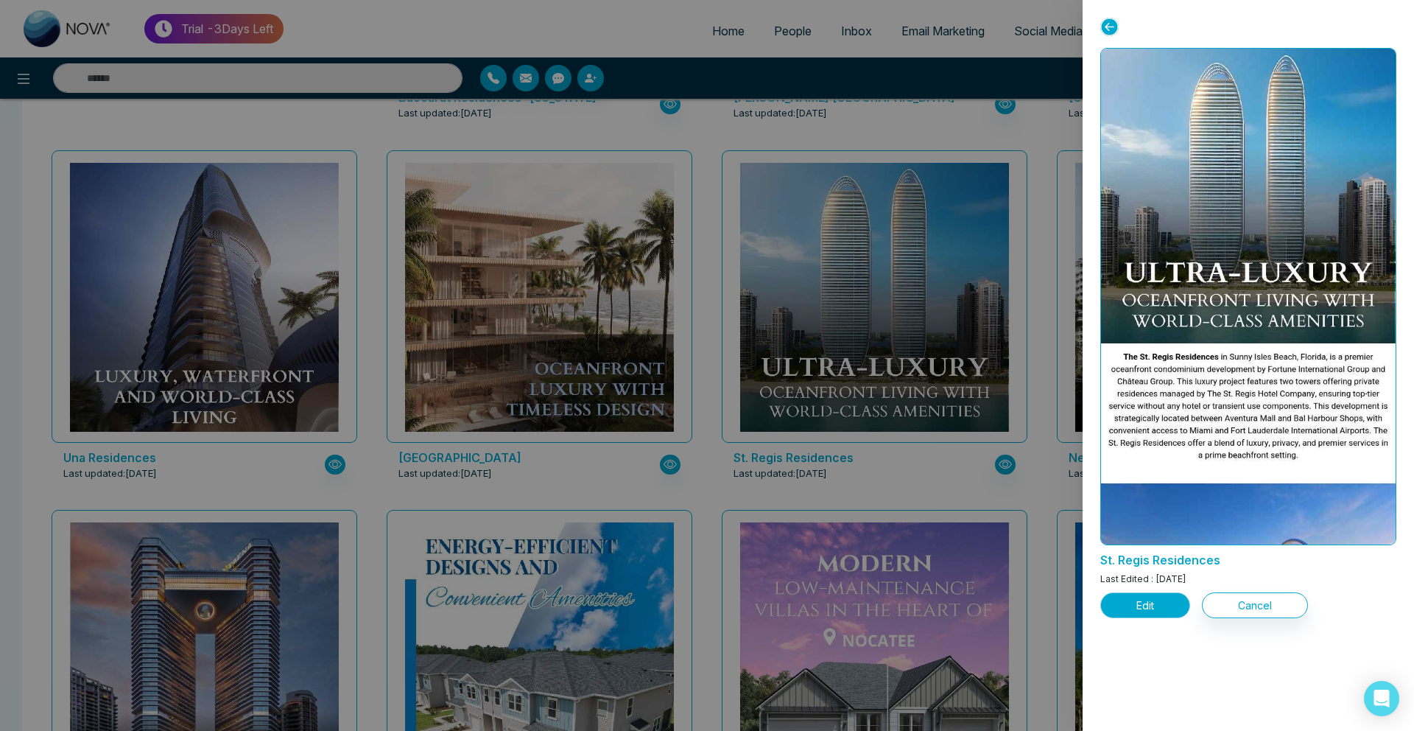
click at [1156, 605] on button "Edit" at bounding box center [1145, 605] width 90 height 26
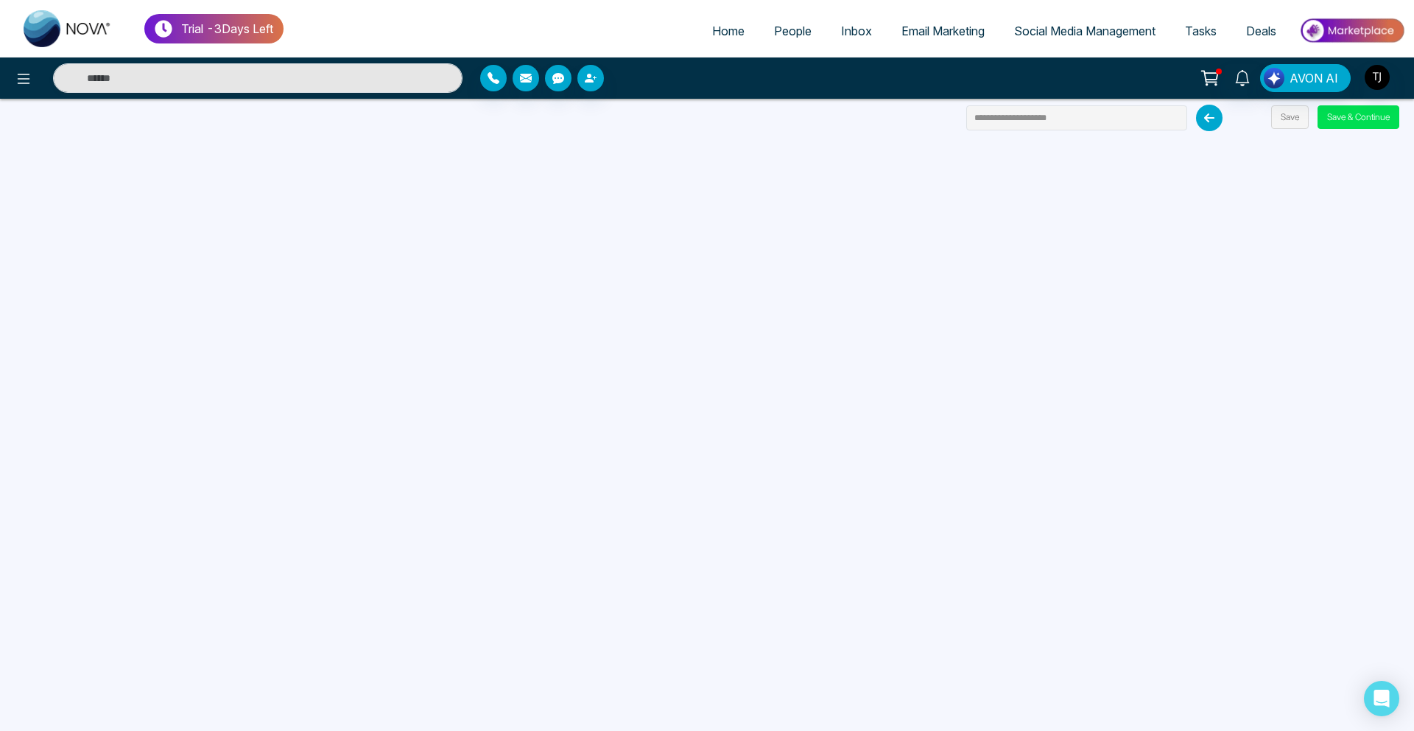
click at [1020, 44] on link "Social Media Management" at bounding box center [1084, 31] width 171 height 28
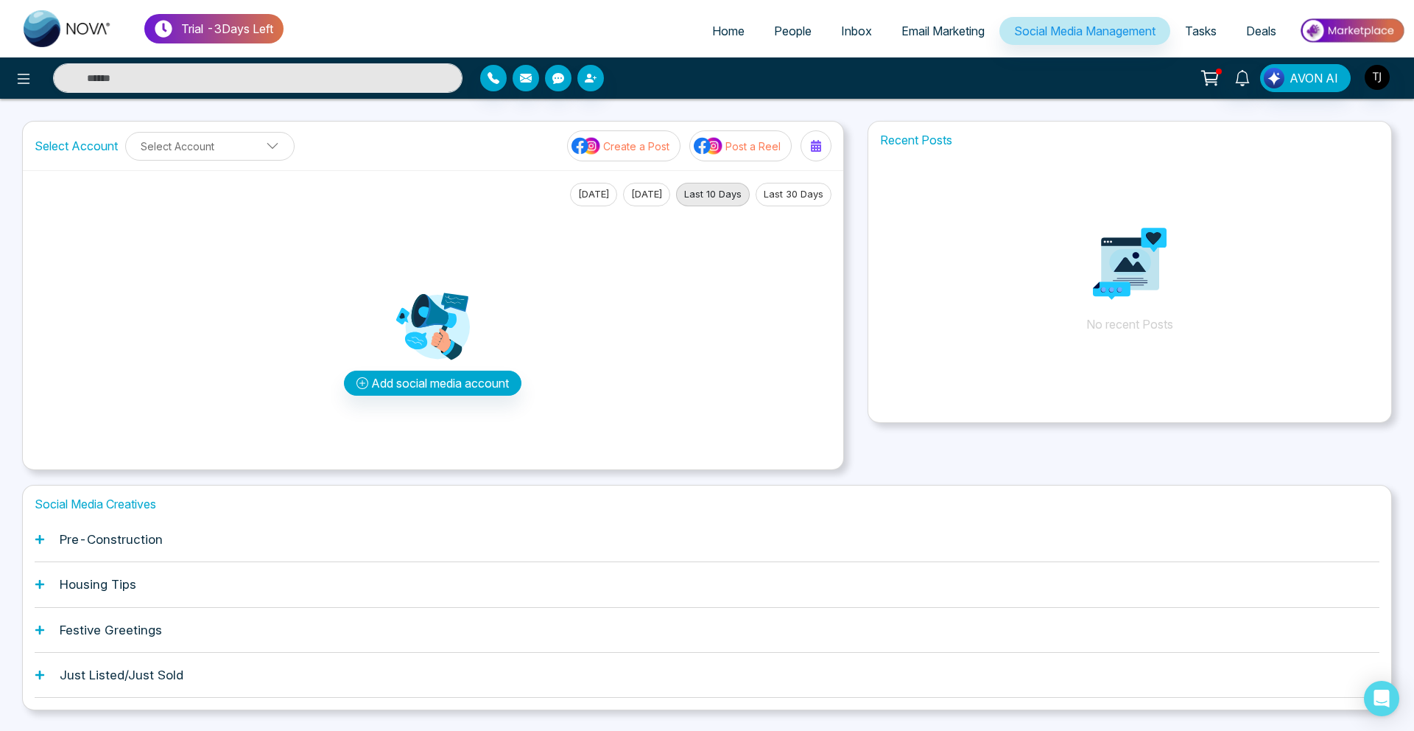
click at [101, 553] on div "Pre-Construction" at bounding box center [707, 539] width 1345 height 45
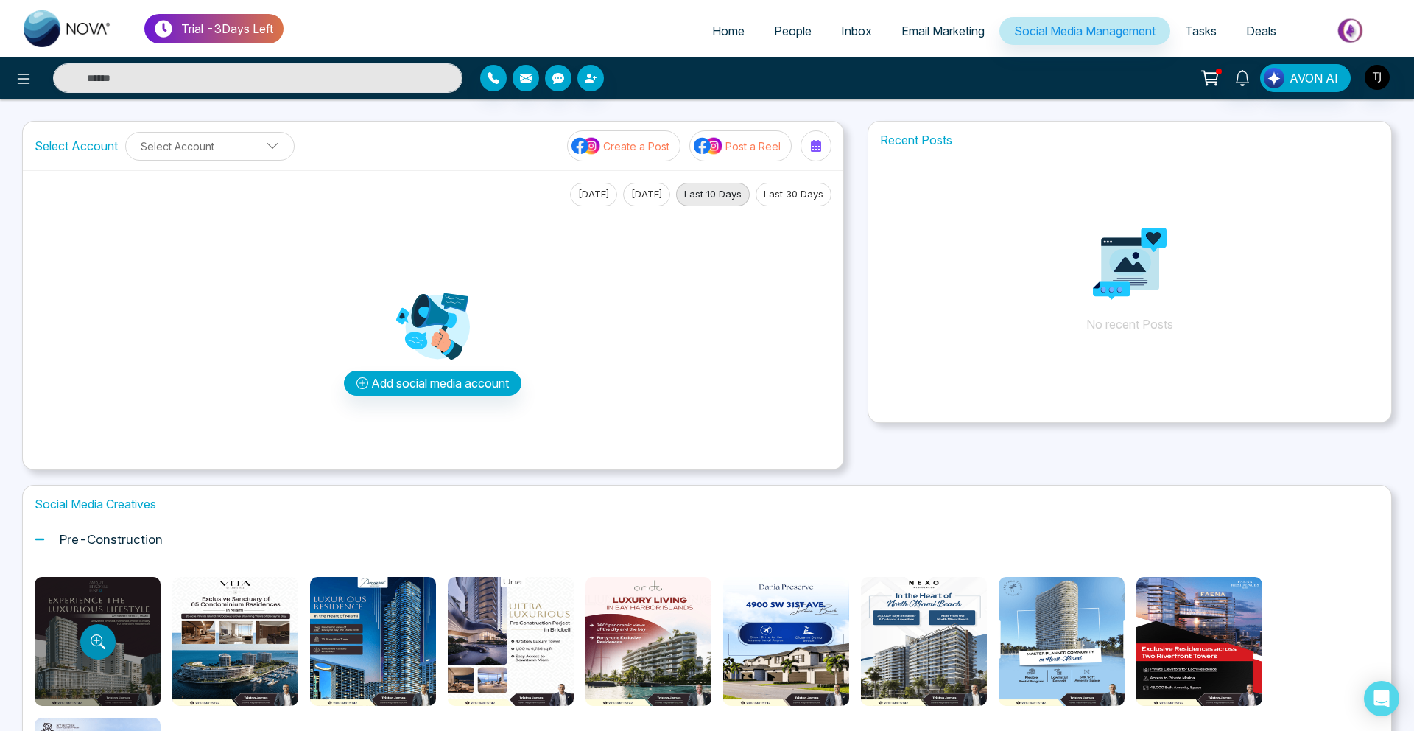
click at [103, 643] on icon "Preview template" at bounding box center [98, 641] width 15 height 15
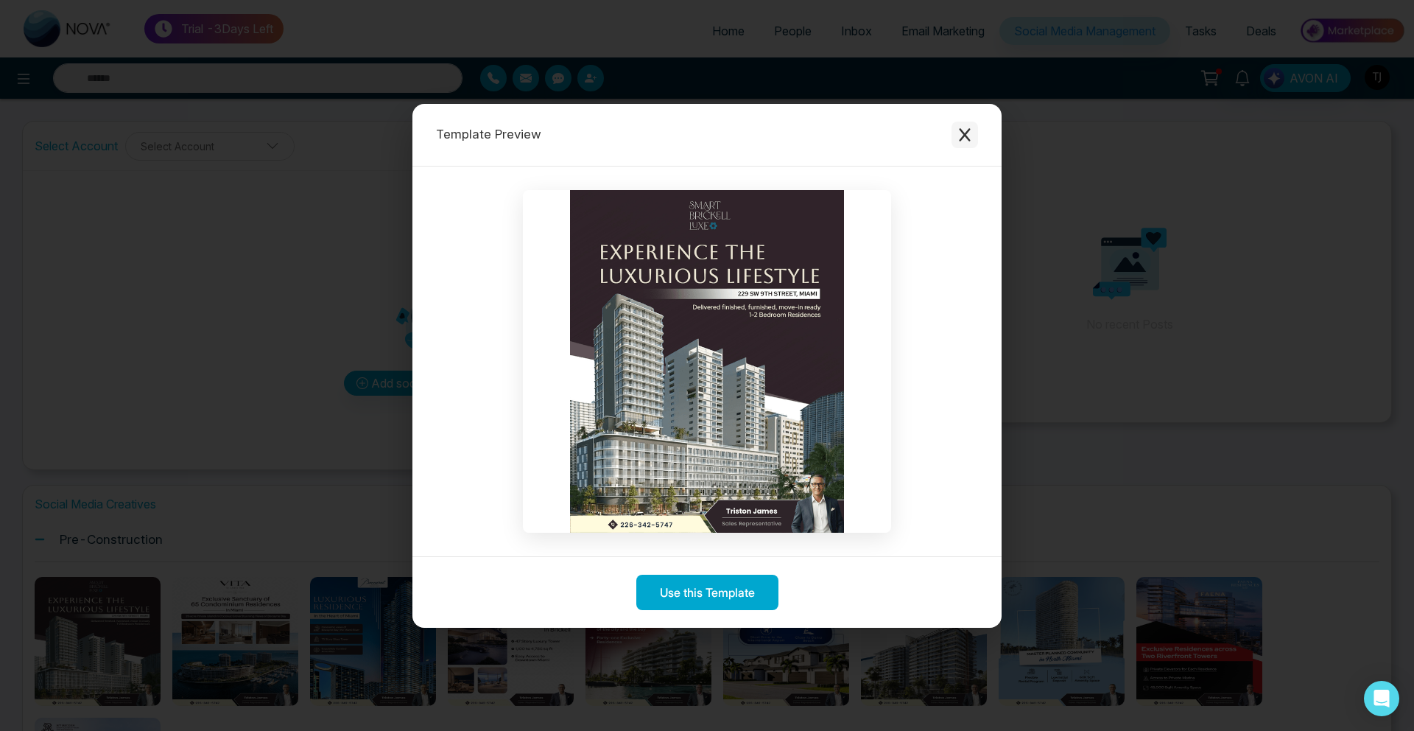
click at [955, 122] on button "Close modal" at bounding box center [965, 135] width 27 height 27
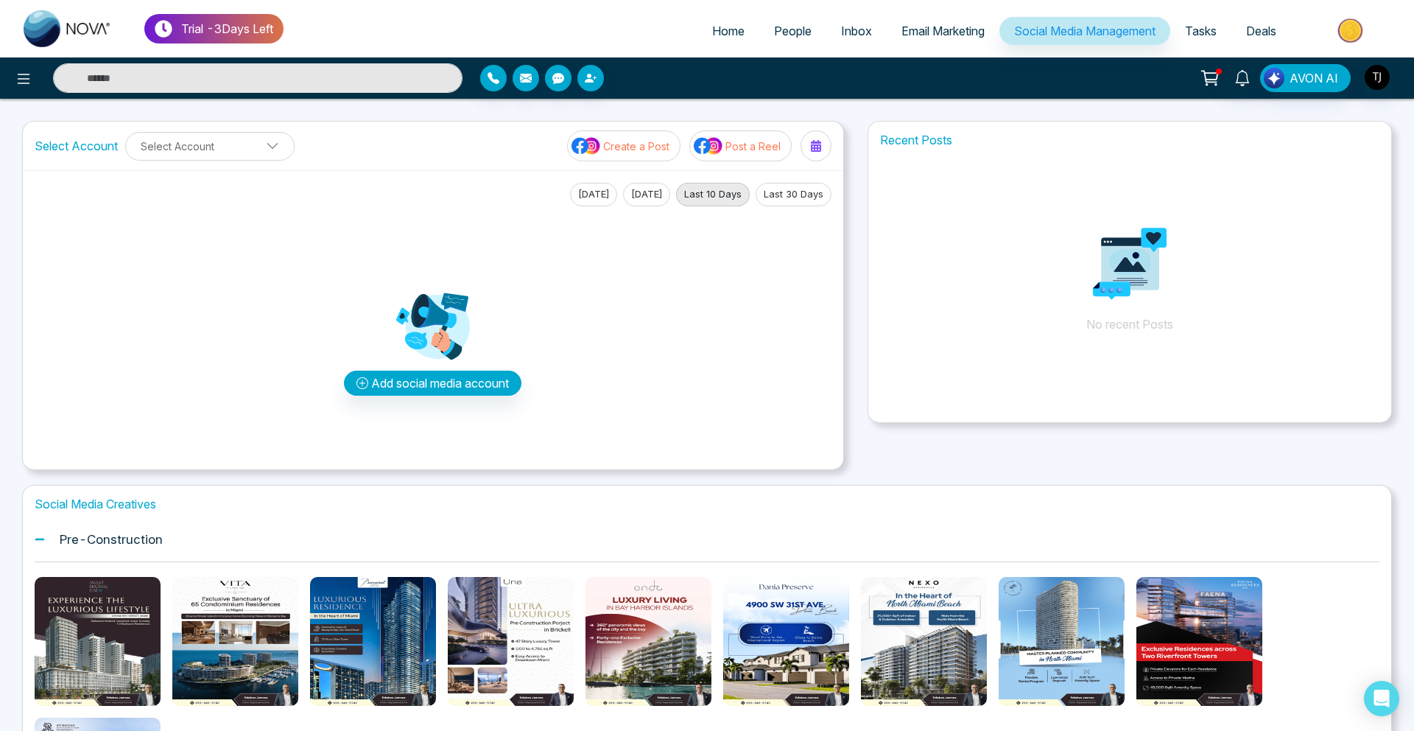
click at [781, 29] on span "People" at bounding box center [793, 31] width 38 height 15
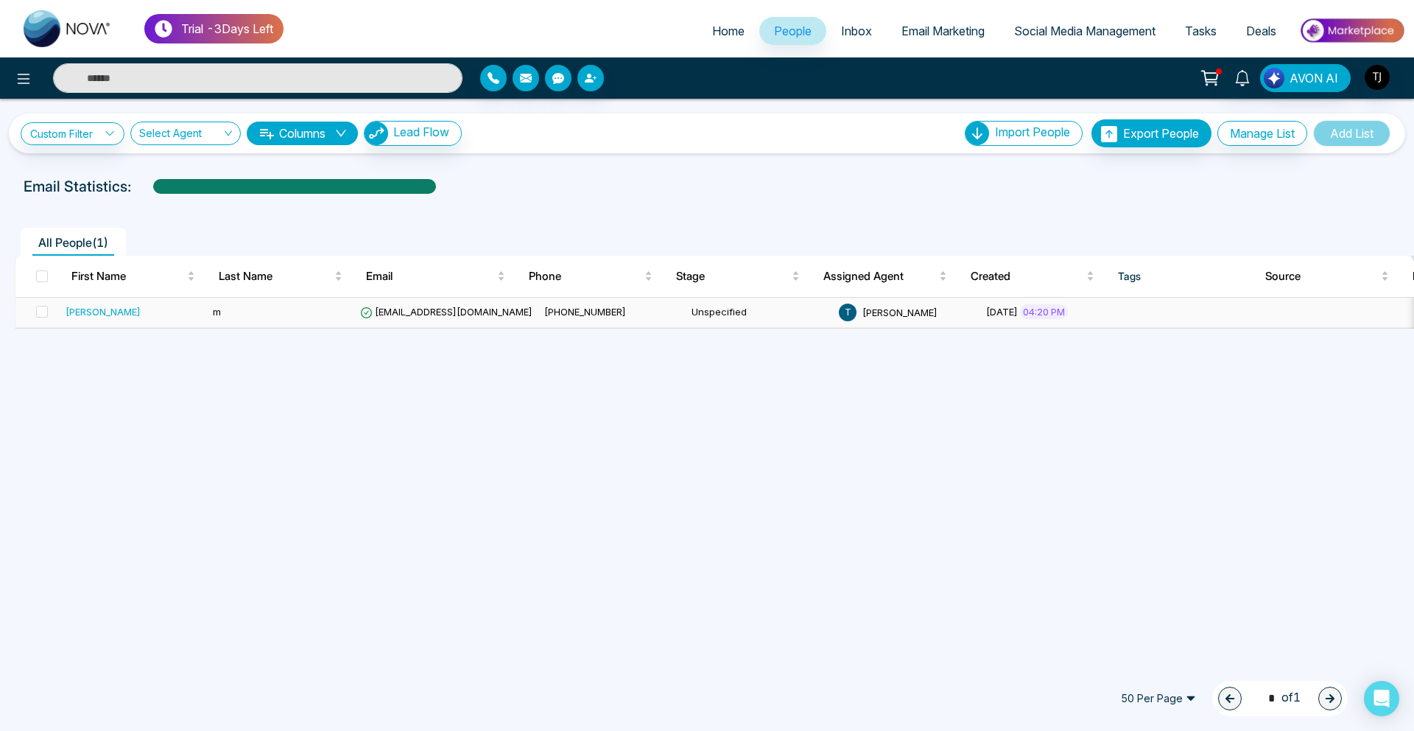
click at [80, 312] on div "[PERSON_NAME]" at bounding box center [103, 311] width 75 height 15
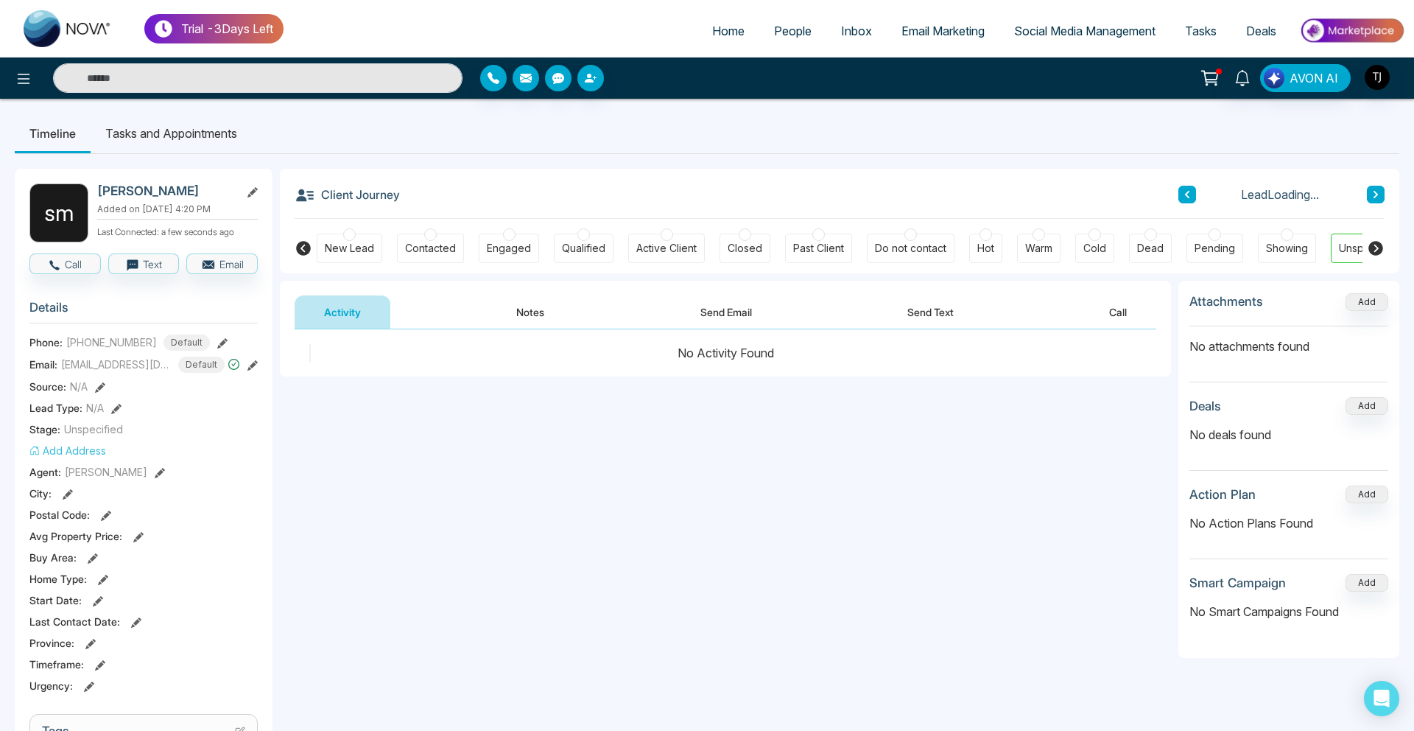
click at [743, 323] on button "Send Email" at bounding box center [726, 311] width 110 height 33
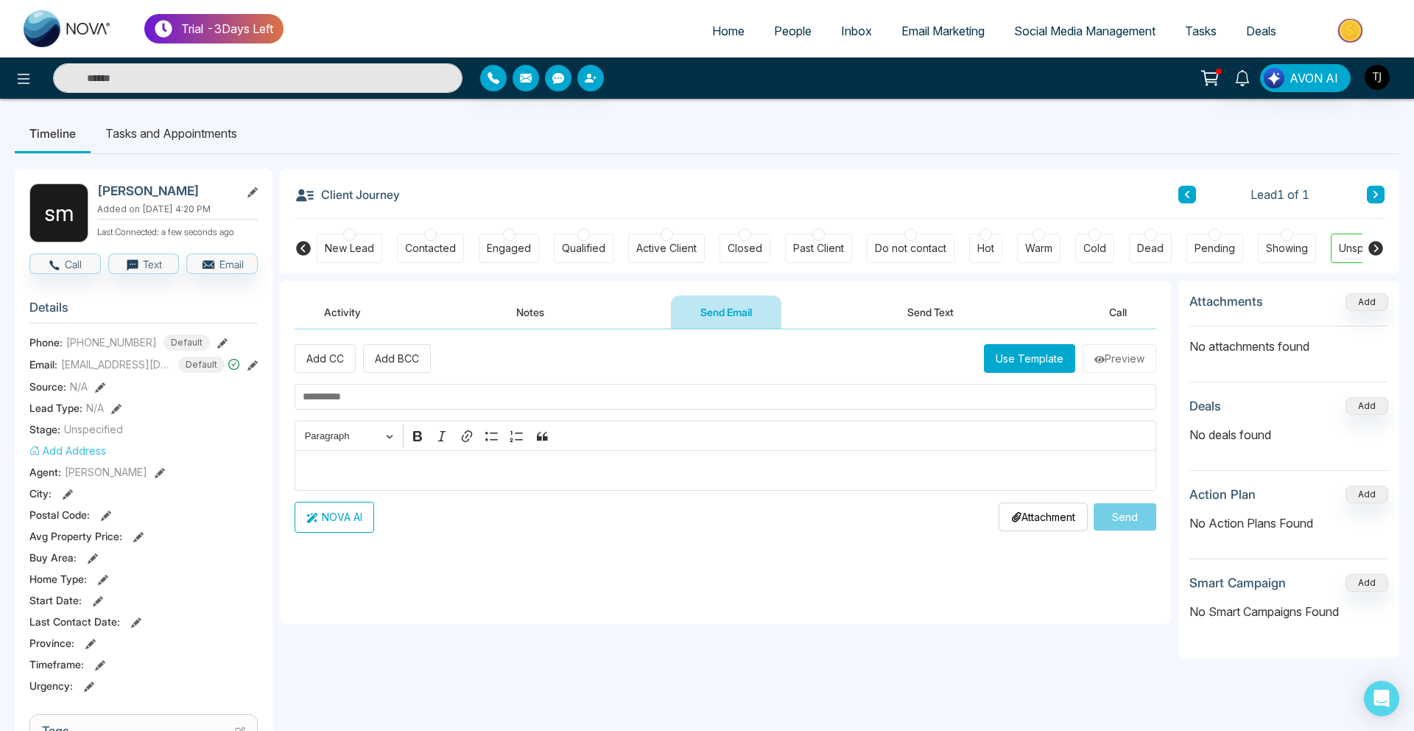
click at [1044, 23] on link "Social Media Management" at bounding box center [1084, 31] width 171 height 28
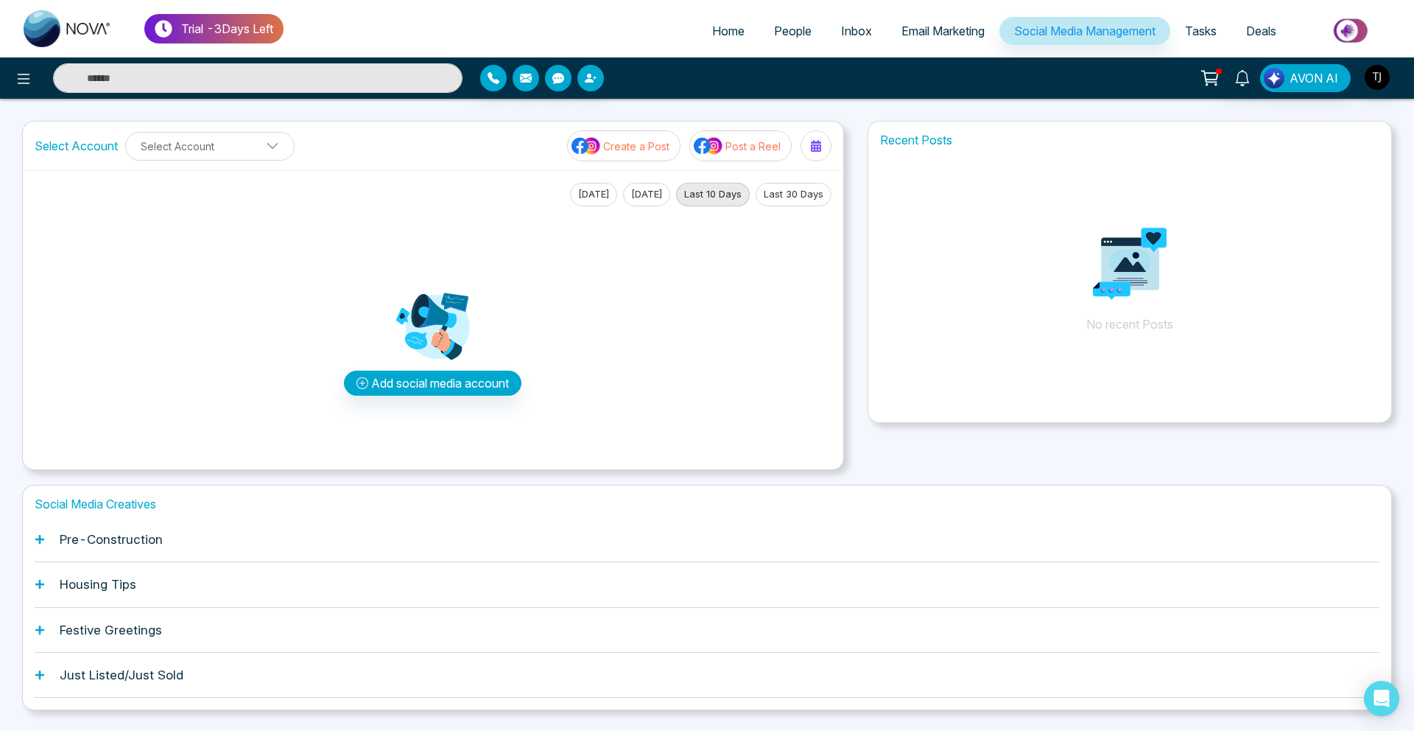
click at [129, 540] on h1 "Pre-Construction" at bounding box center [111, 539] width 103 height 15
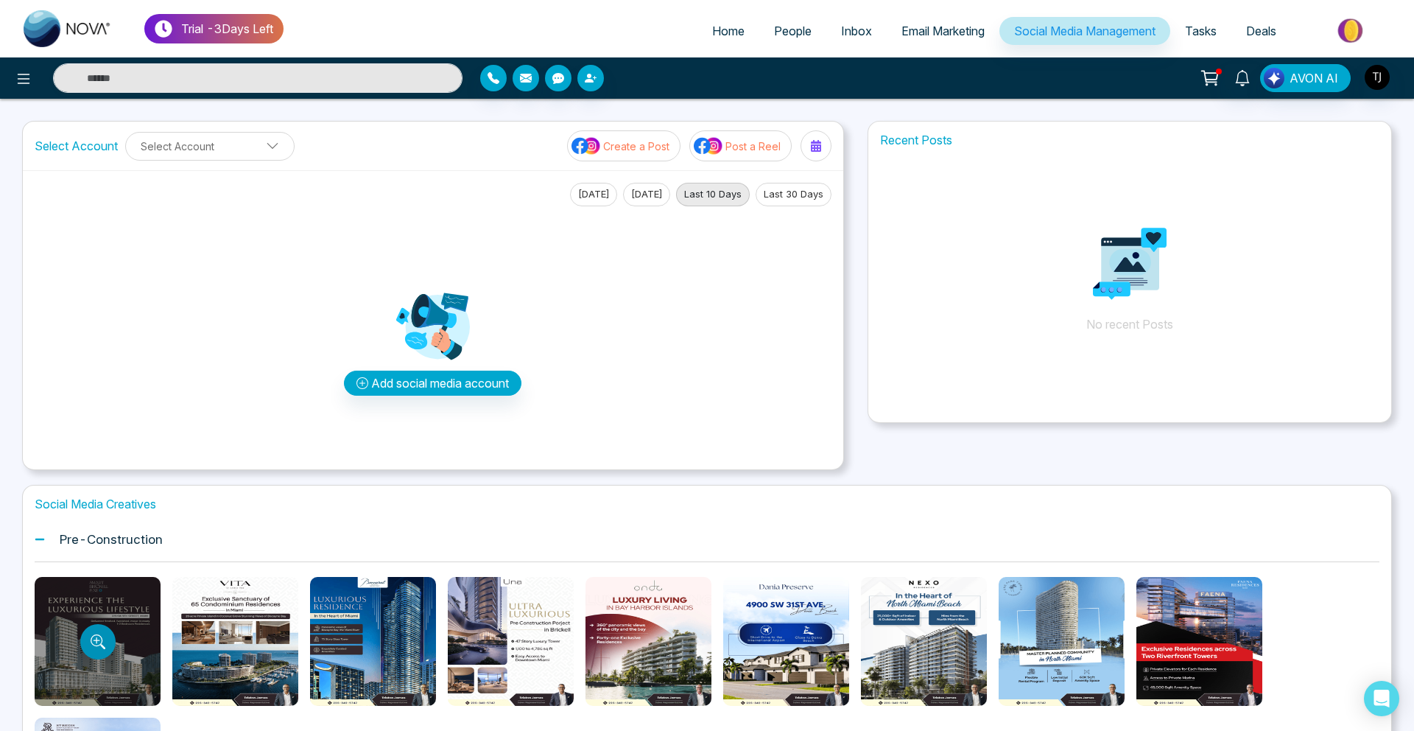
click at [103, 639] on icon "Preview template" at bounding box center [98, 641] width 15 height 15
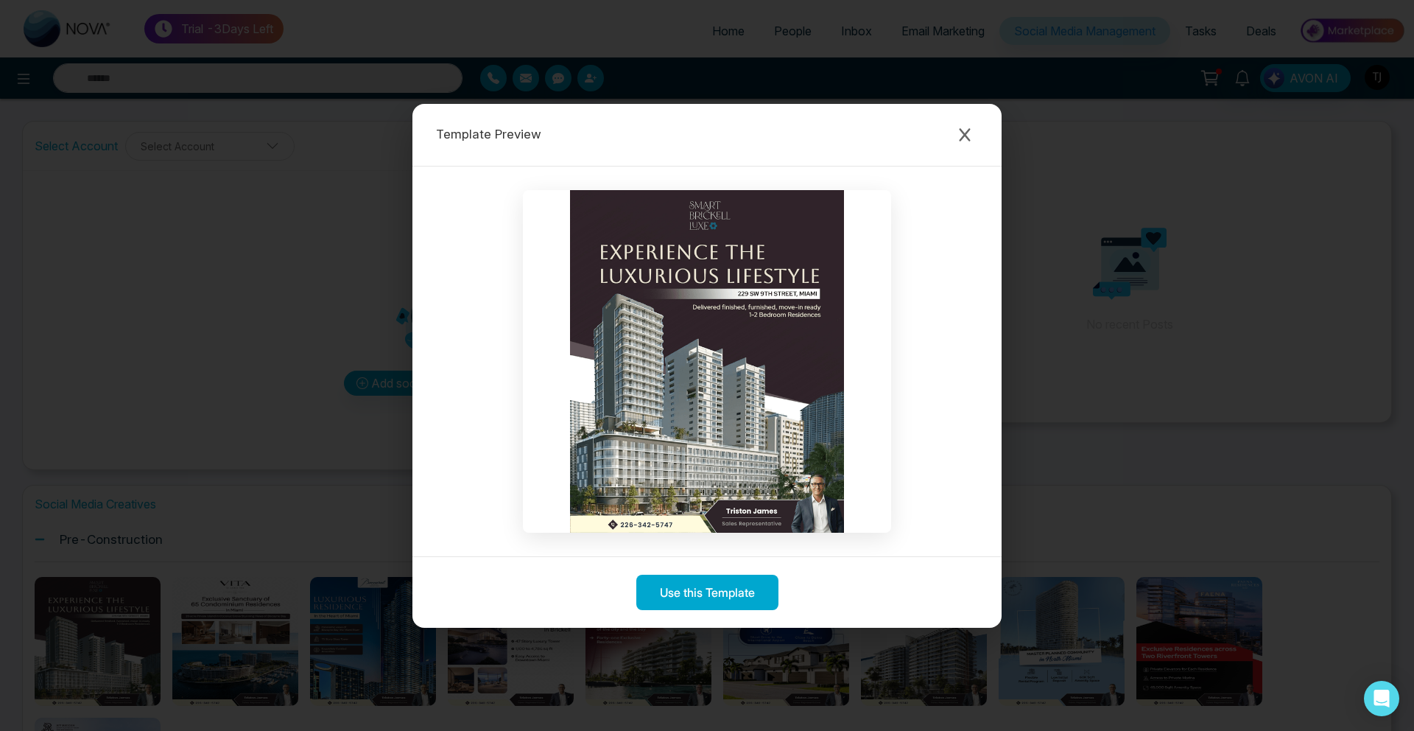
click at [269, 642] on div "Template Preview Use this Template" at bounding box center [707, 365] width 1414 height 731
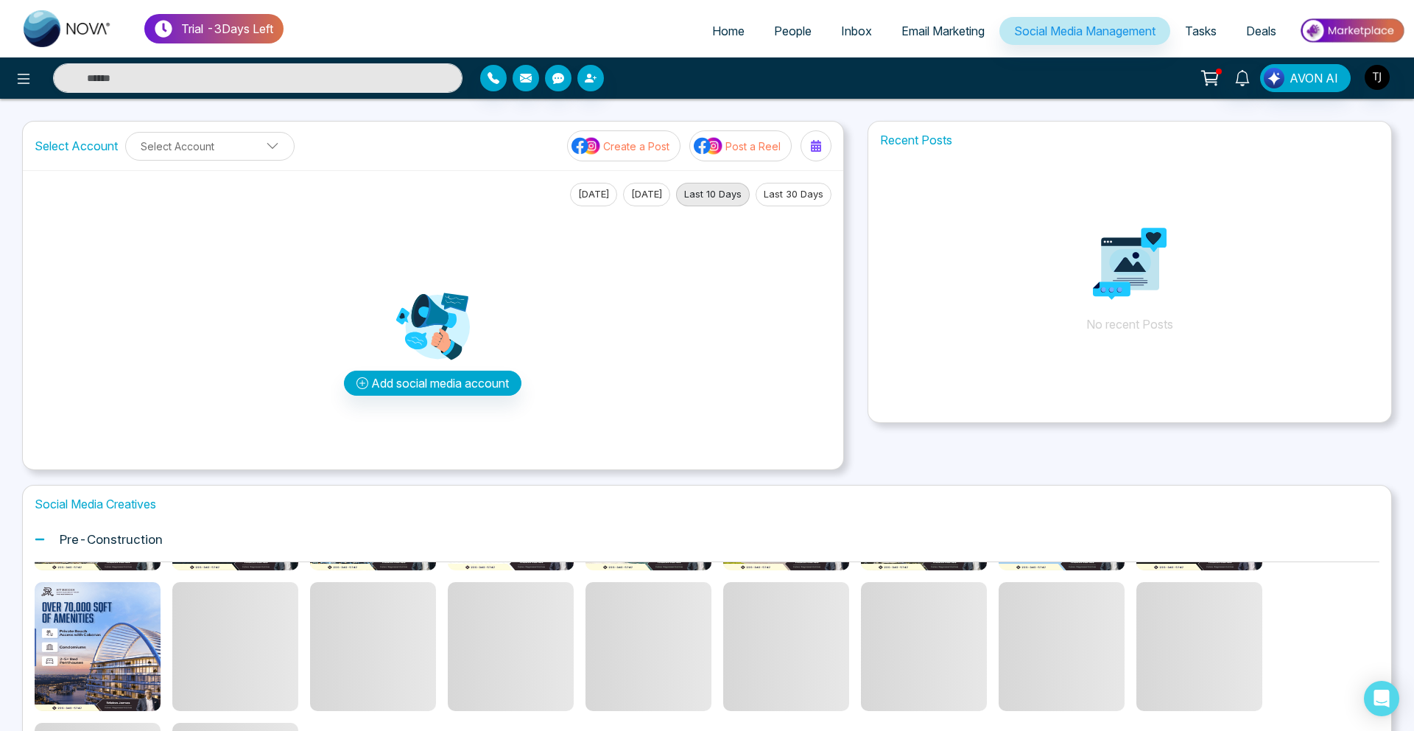
scroll to position [140, 0]
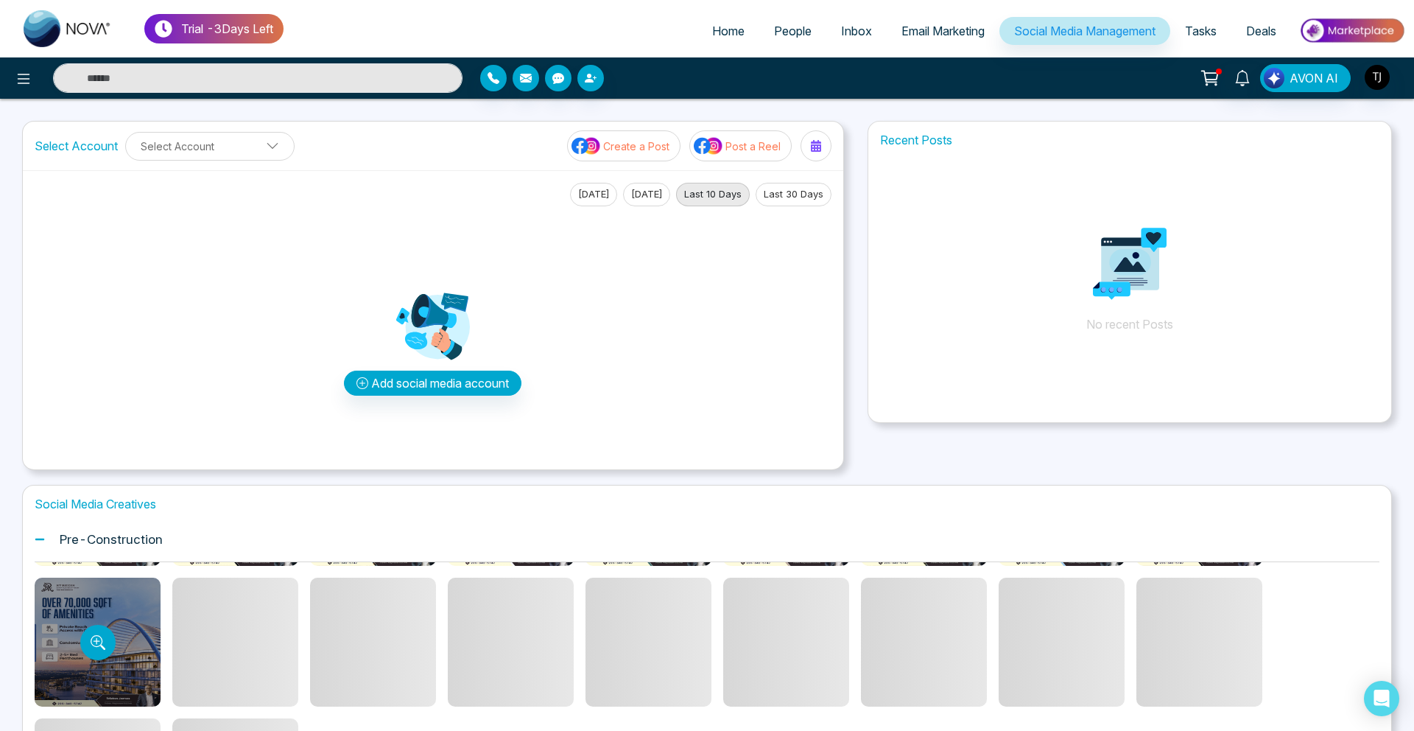
click at [140, 634] on div at bounding box center [98, 641] width 126 height 129
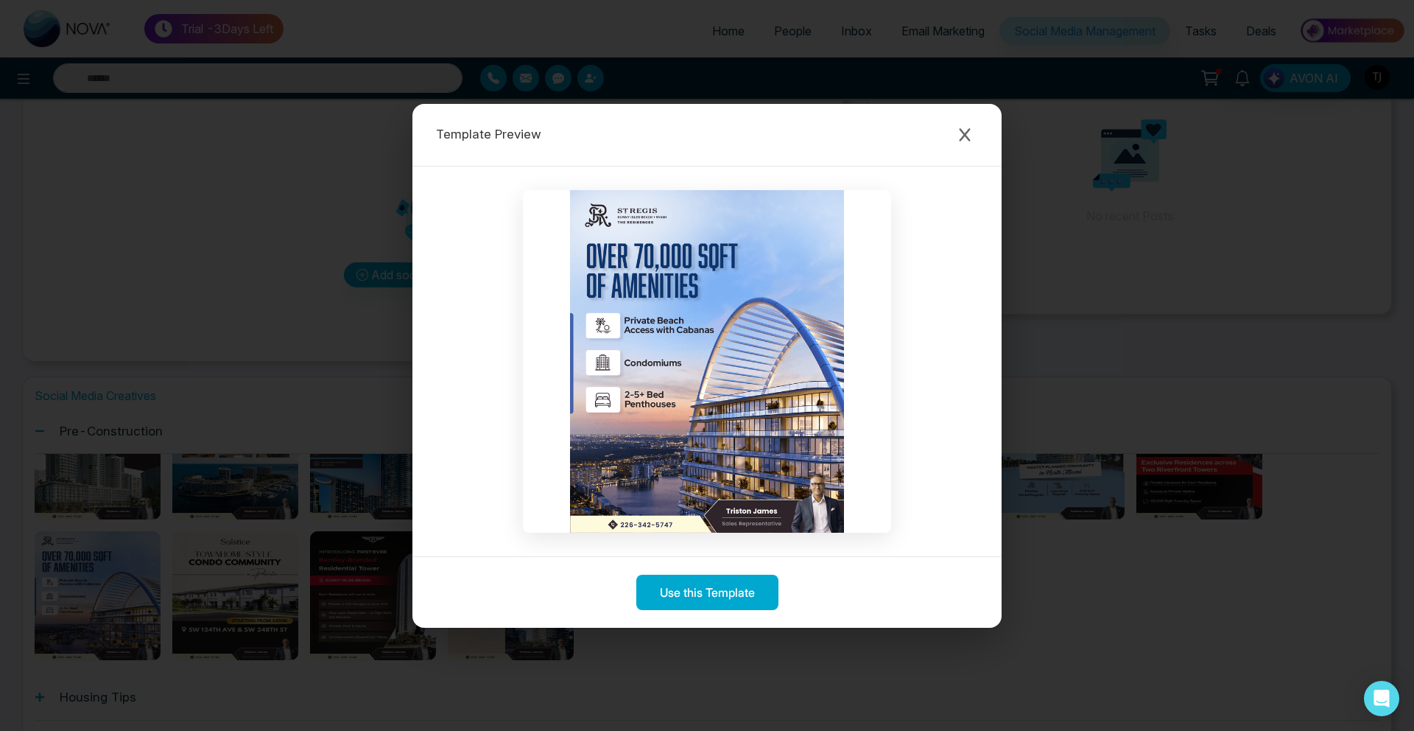
scroll to position [109, 0]
click at [212, 395] on div "Template Preview Use this Template" at bounding box center [707, 365] width 1414 height 731
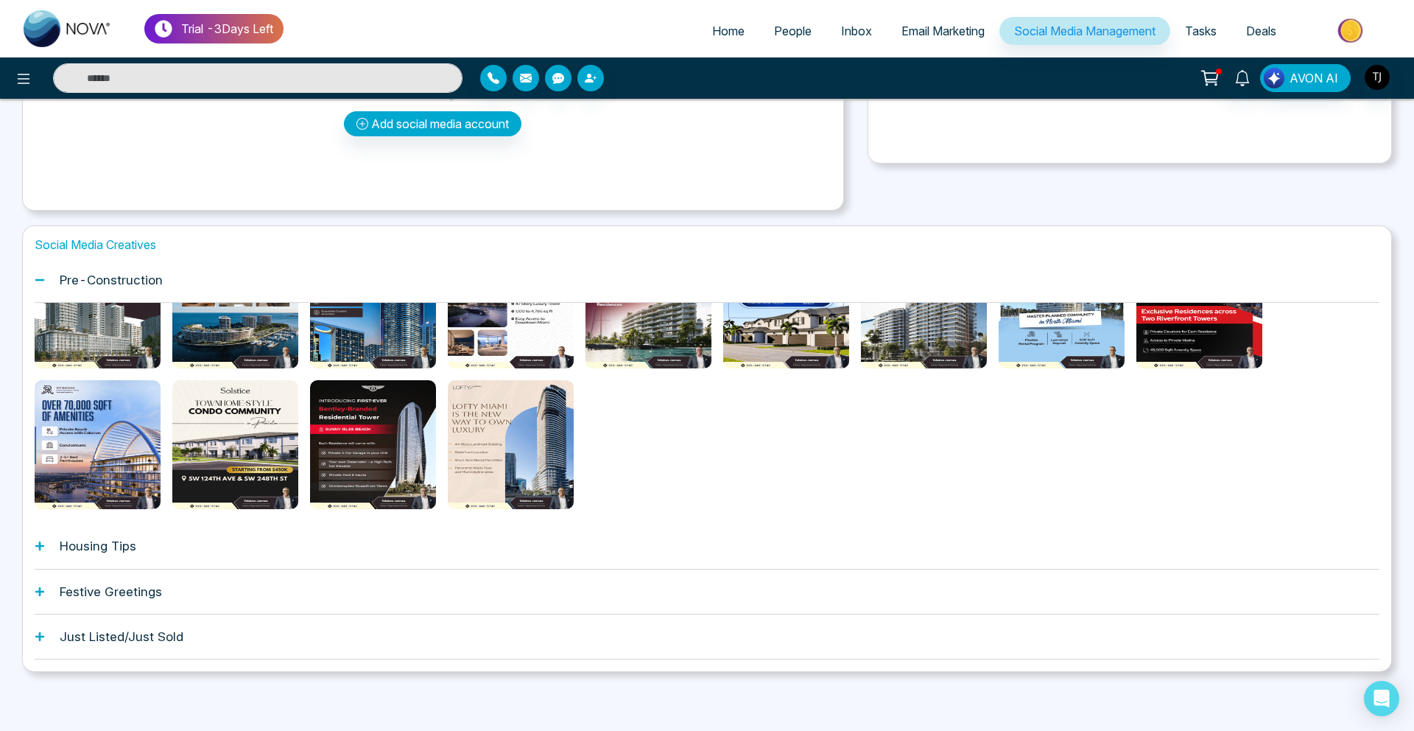
scroll to position [0, 0]
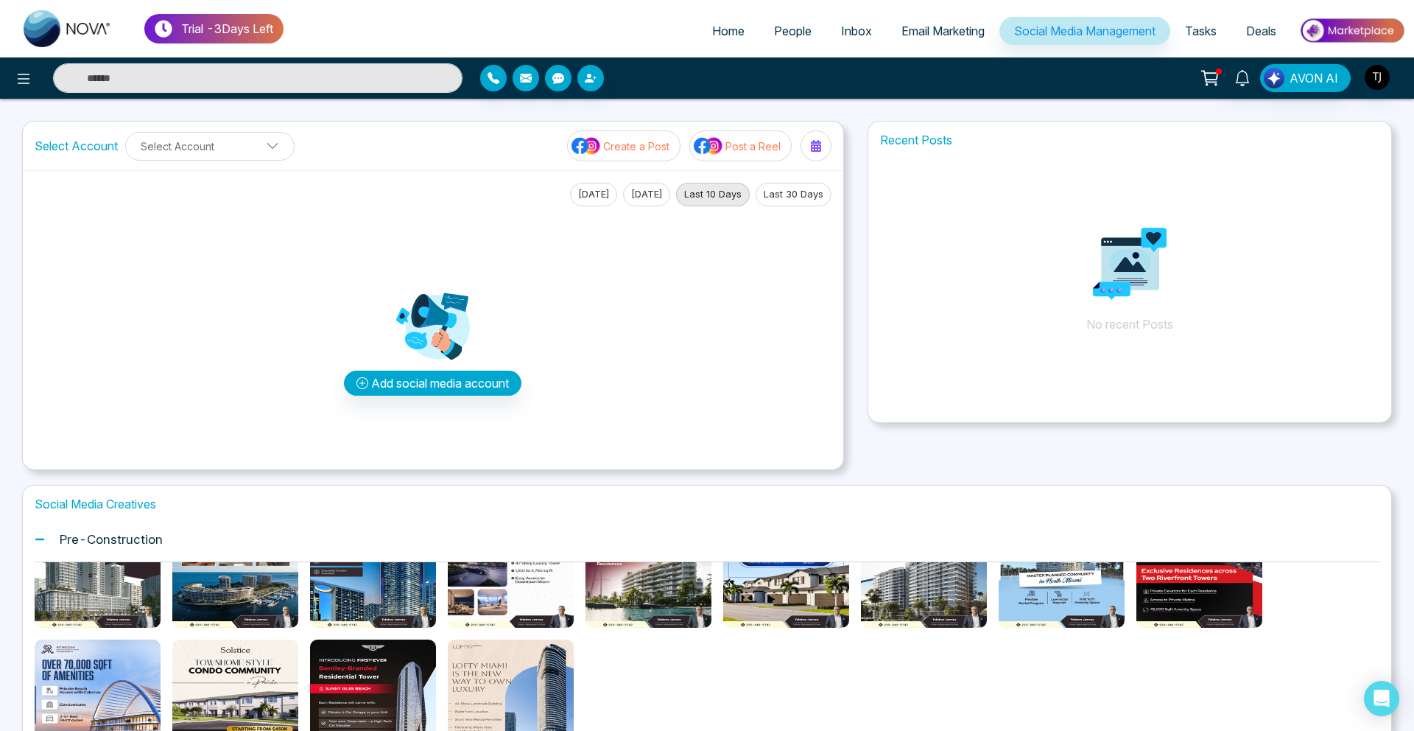
click at [85, 560] on body "Trial - 3 Days Left Home People Inbox Email Marketing Social Media Management T…" at bounding box center [707, 365] width 1414 height 731
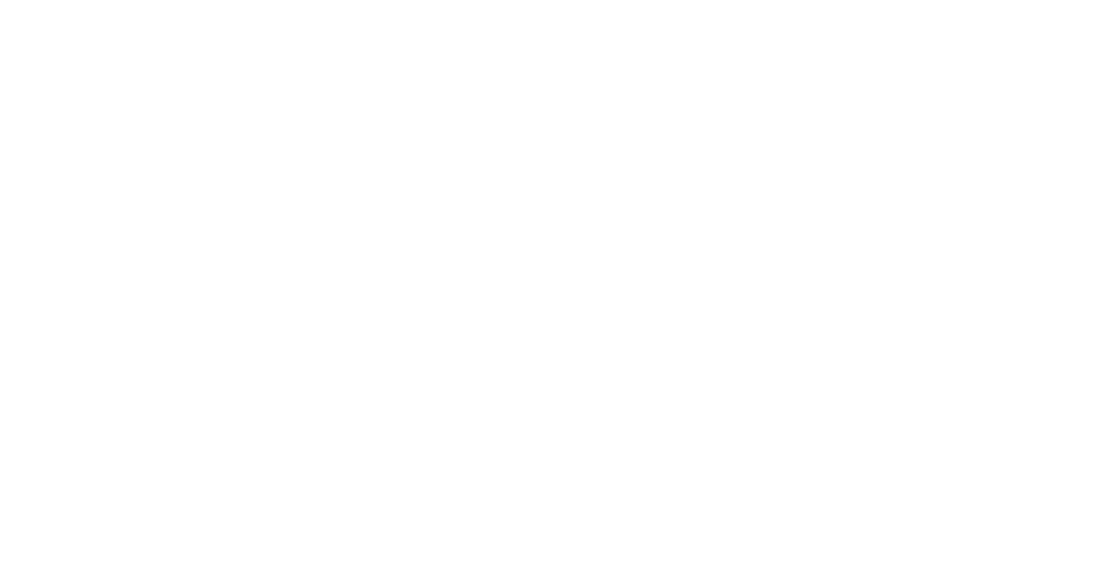
select select "*"
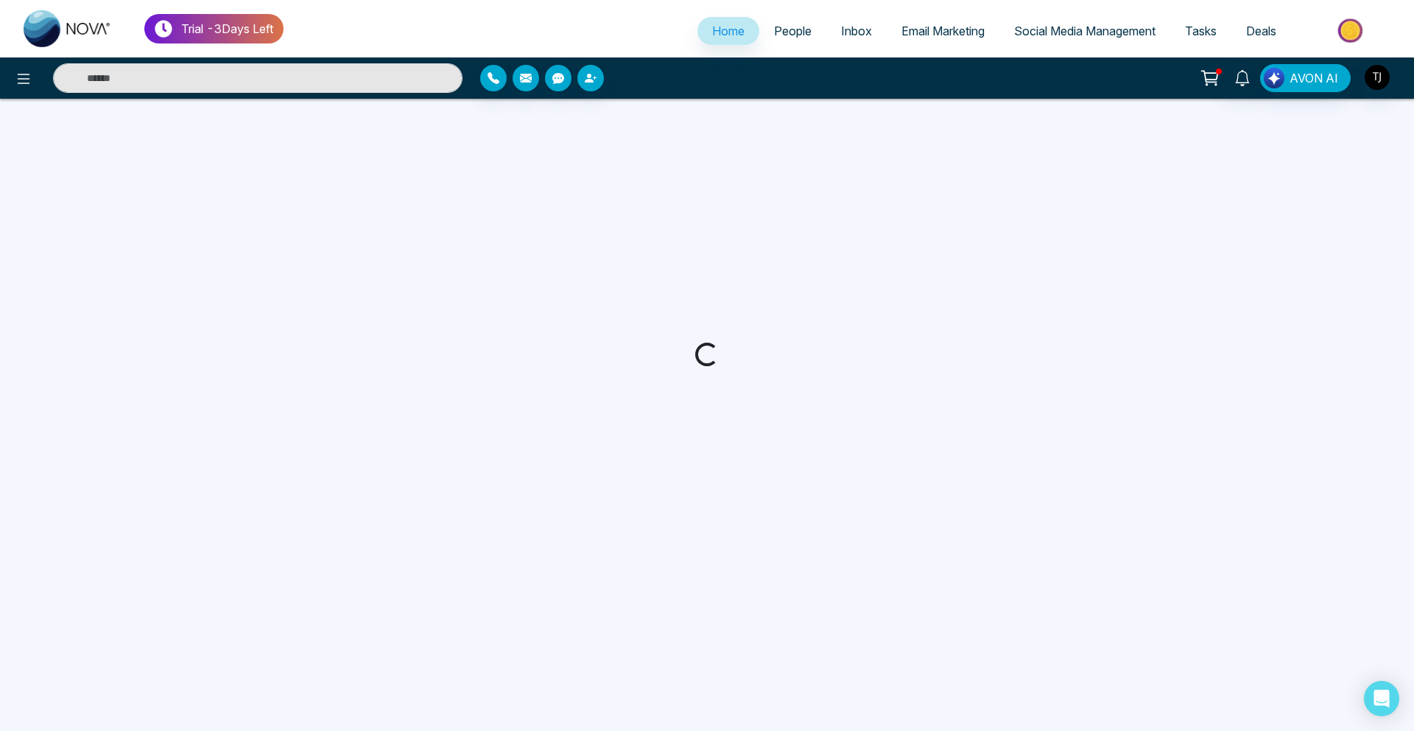
select select "*"
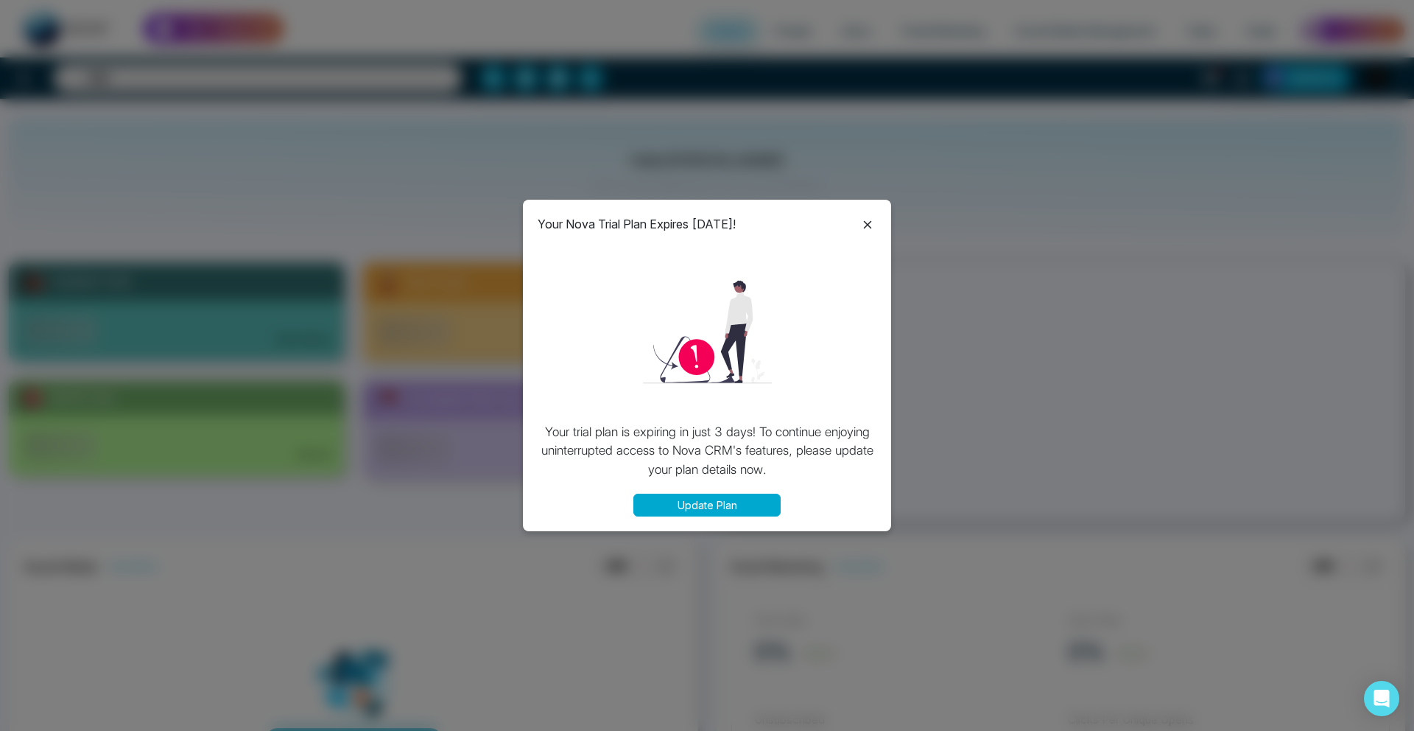
click at [861, 218] on icon at bounding box center [868, 225] width 18 height 18
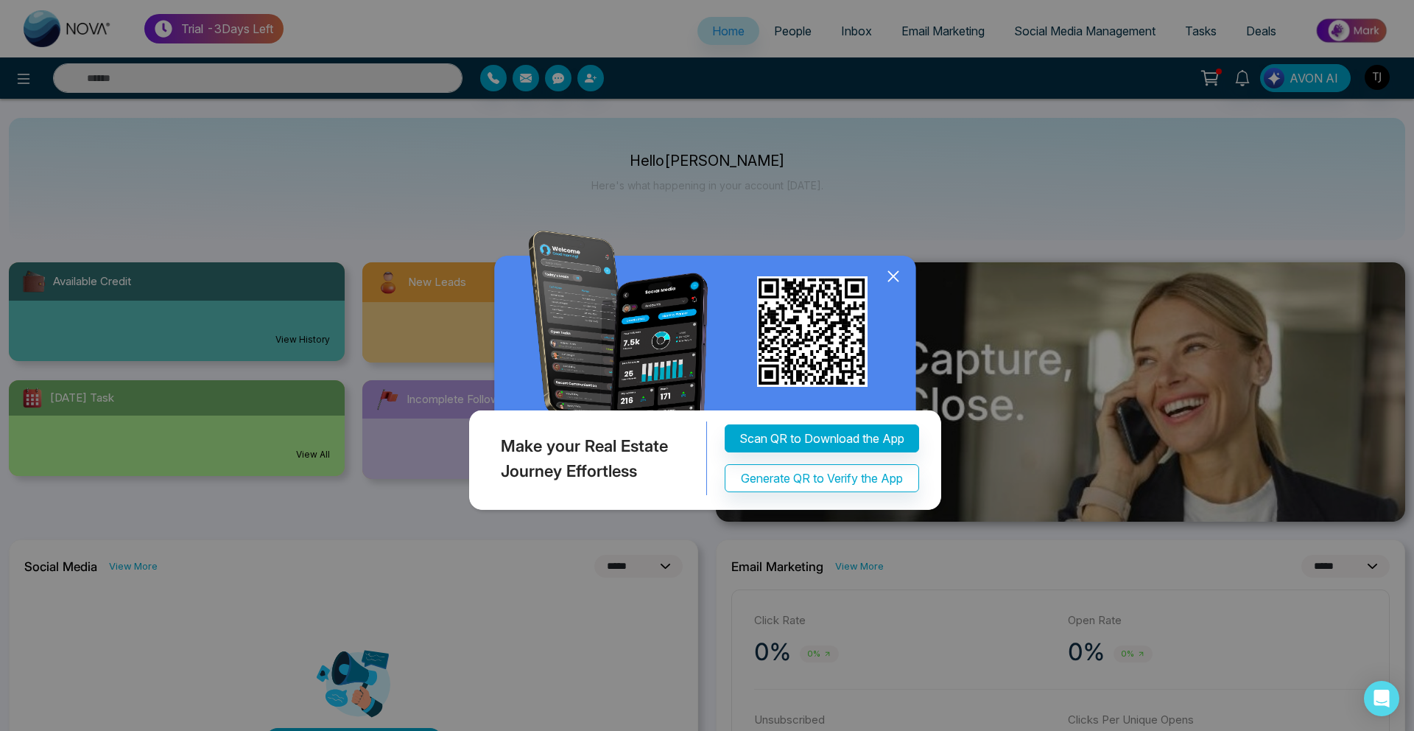
click at [1071, 17] on div "Make your Real Estate Journey Effortless Scan QR to Download the App Generate Q…" at bounding box center [707, 365] width 1414 height 731
click at [1084, 35] on div "Make your Real Estate Journey Effortless Scan QR to Download the App Generate Q…" at bounding box center [707, 365] width 1414 height 731
drag, startPoint x: 744, startPoint y: 90, endPoint x: 382, endPoint y: 70, distance: 362.2
click at [349, 61] on div "Make your Real Estate Journey Effortless Scan QR to Download the App Generate Q…" at bounding box center [707, 365] width 1414 height 731
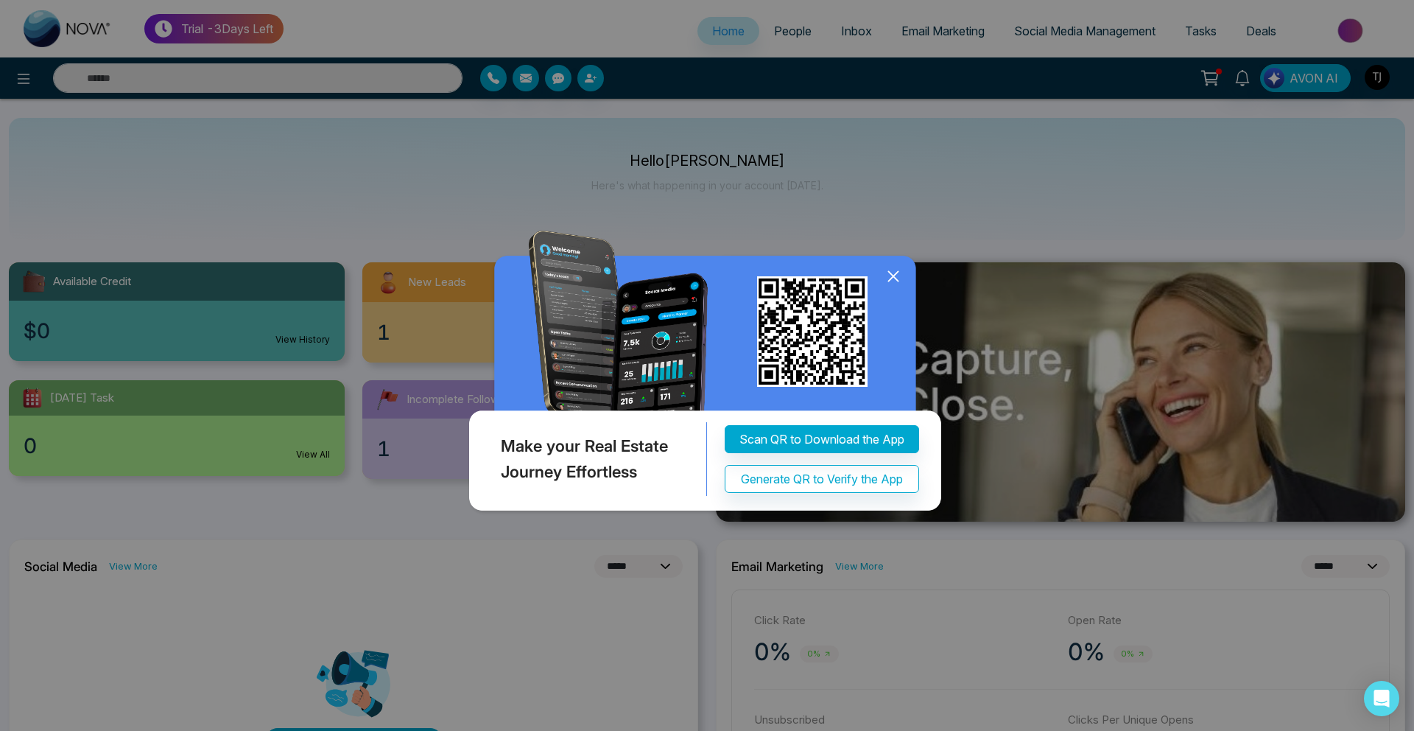
click at [899, 275] on icon at bounding box center [893, 276] width 22 height 22
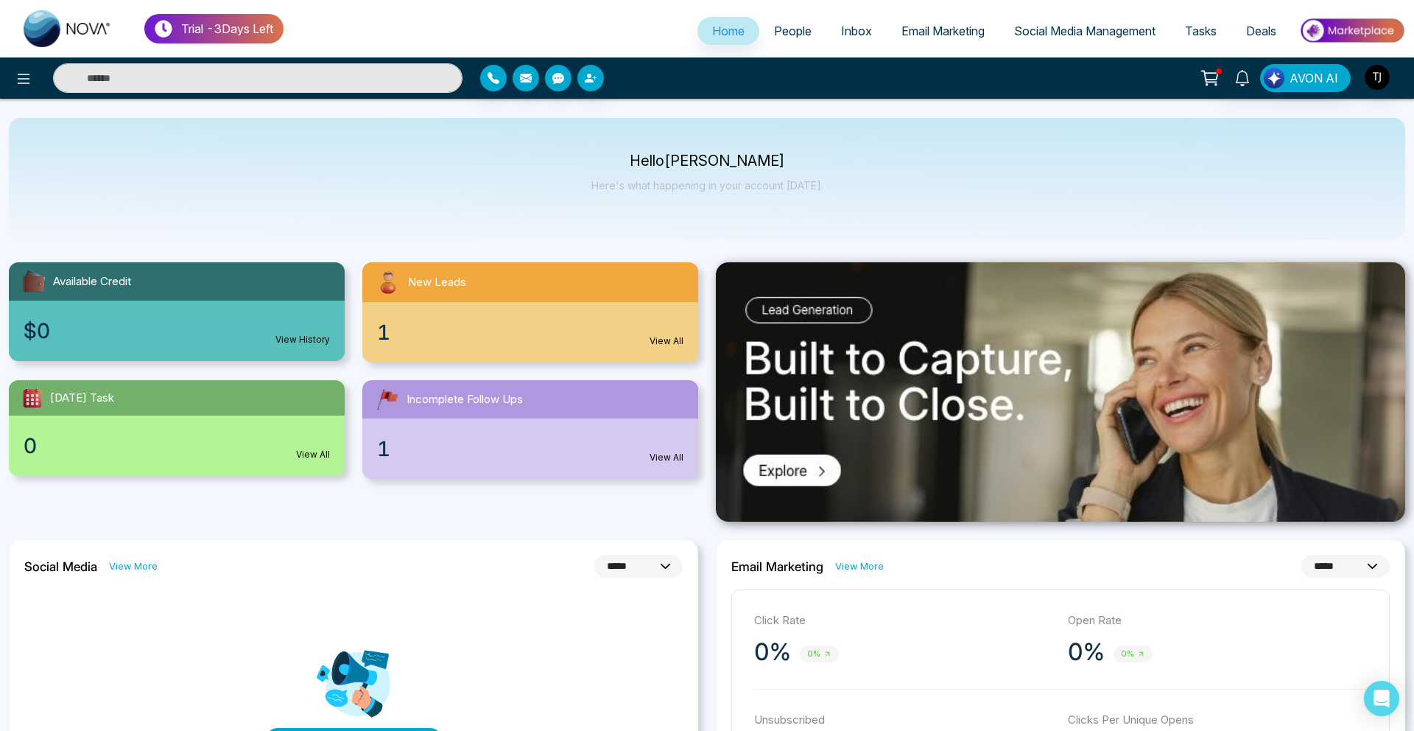
click at [1117, 15] on ul "Home People Inbox Email Marketing Social Media Management Tasks Deals" at bounding box center [845, 32] width 1122 height 41
click at [1109, 29] on span "Social Media Management" at bounding box center [1084, 31] width 141 height 15
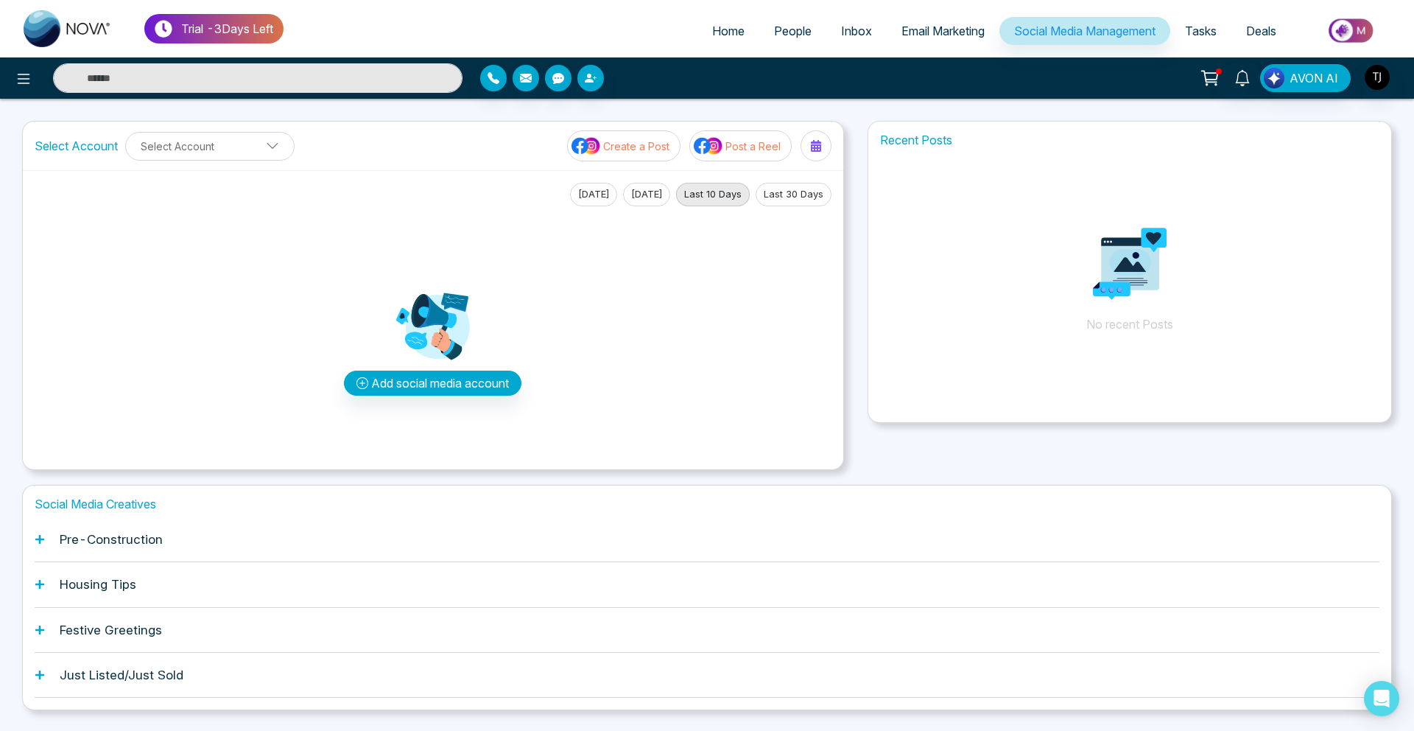
click at [86, 594] on div "Housing Tips" at bounding box center [707, 584] width 1345 height 45
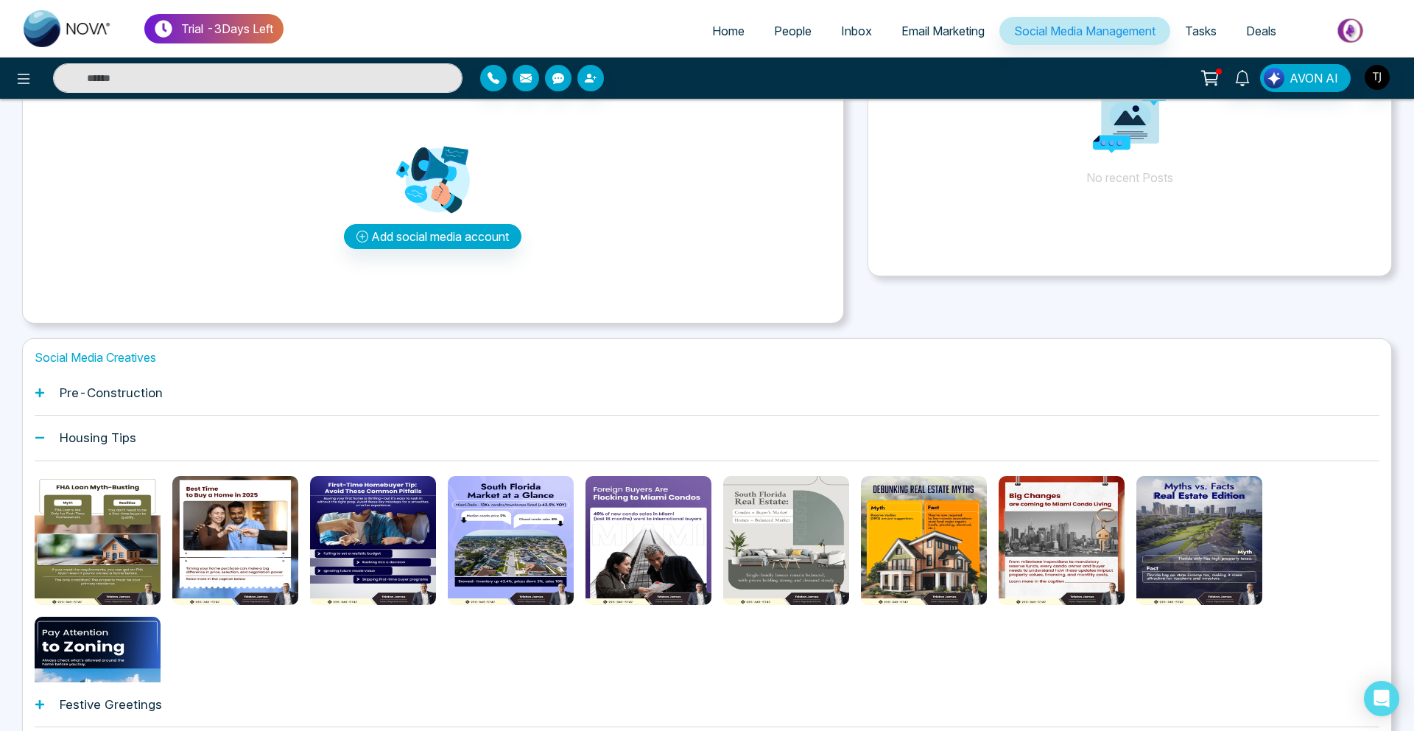
scroll to position [163, 0]
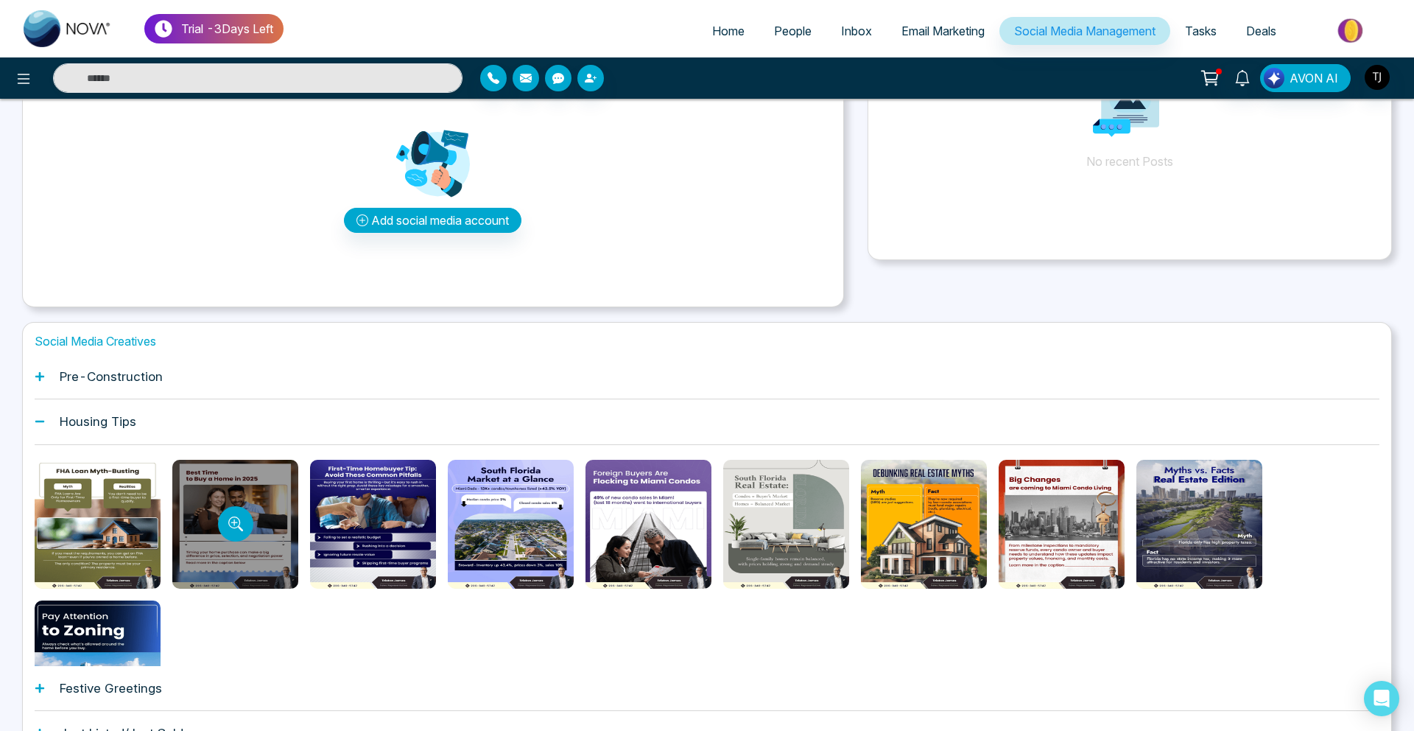
click at [231, 504] on div at bounding box center [235, 524] width 126 height 129
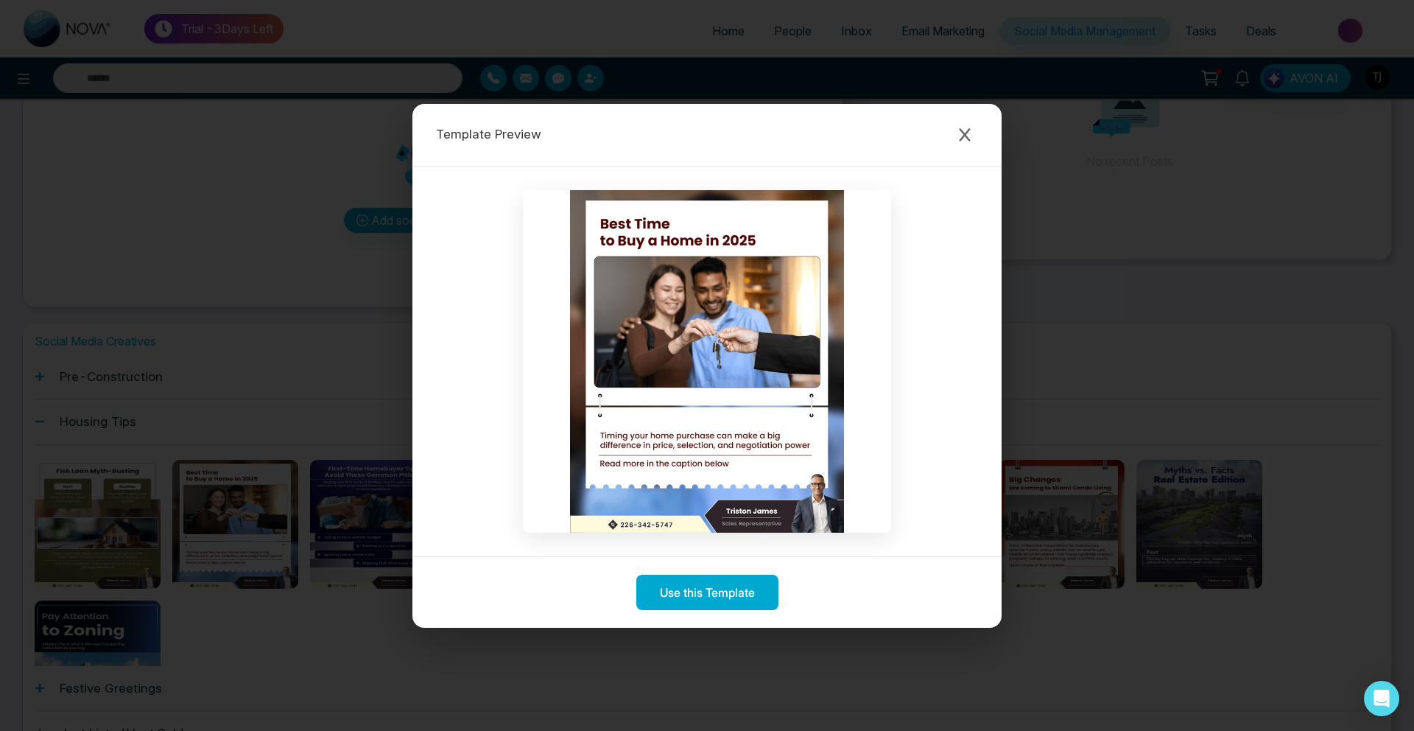
scroll to position [259, 0]
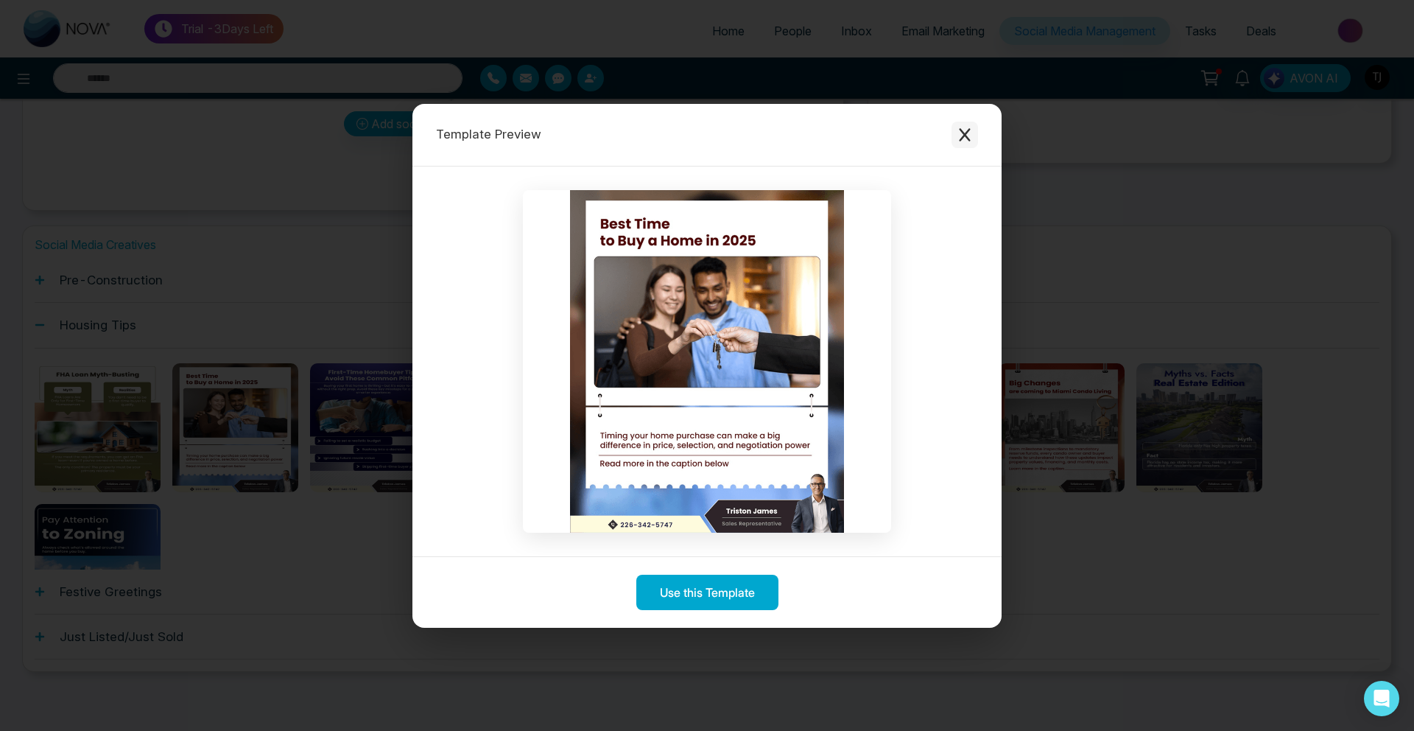
click at [970, 131] on icon "Close modal" at bounding box center [964, 134] width 15 height 15
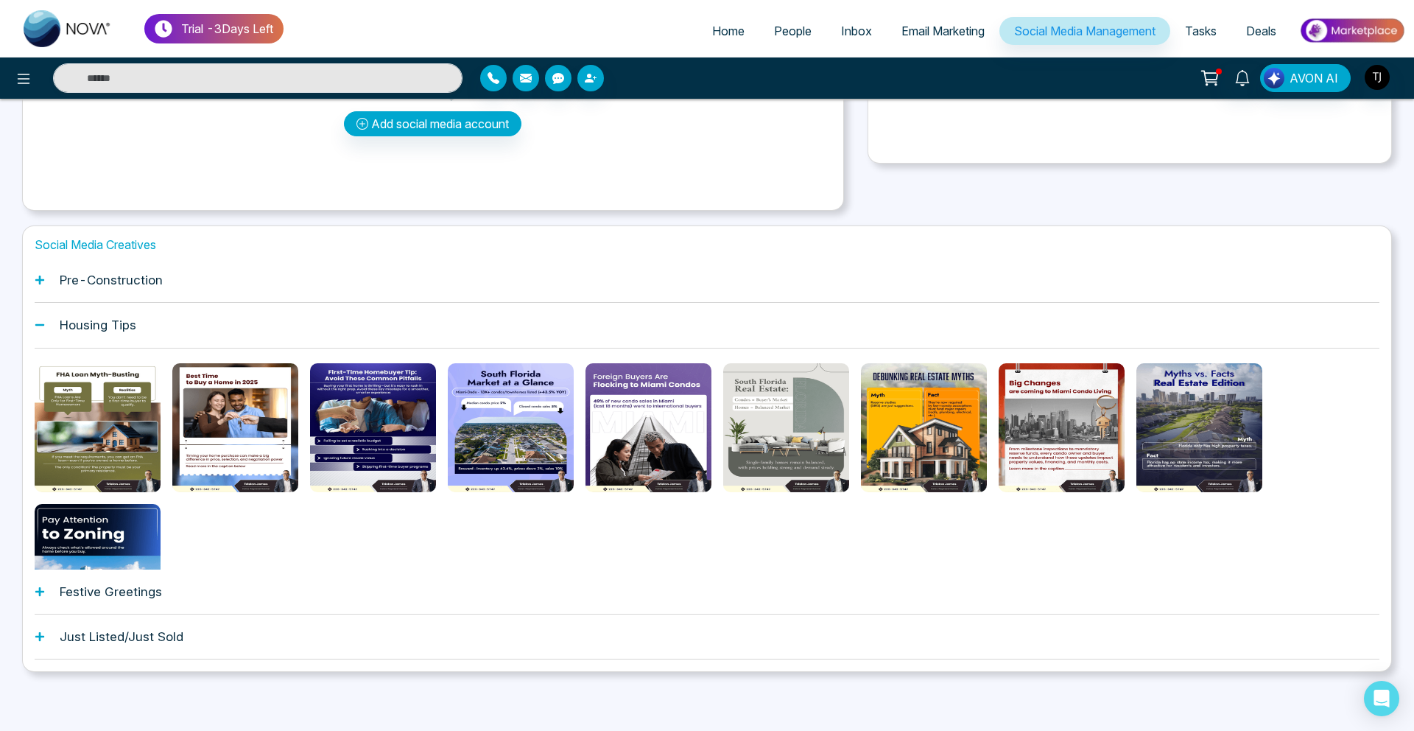
click at [925, 38] on span "Email Marketing" at bounding box center [942, 31] width 83 height 15
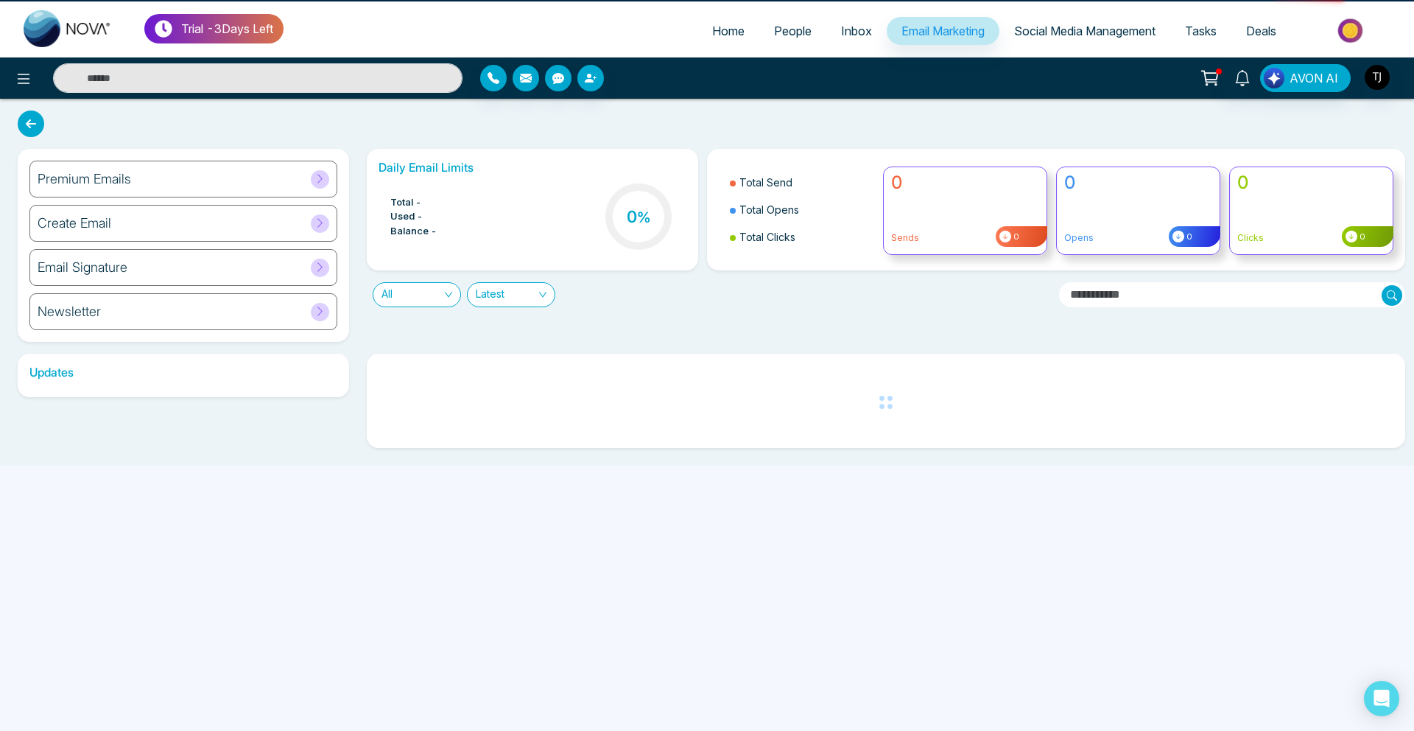
click at [925, 38] on span "Email Marketing" at bounding box center [942, 31] width 83 height 15
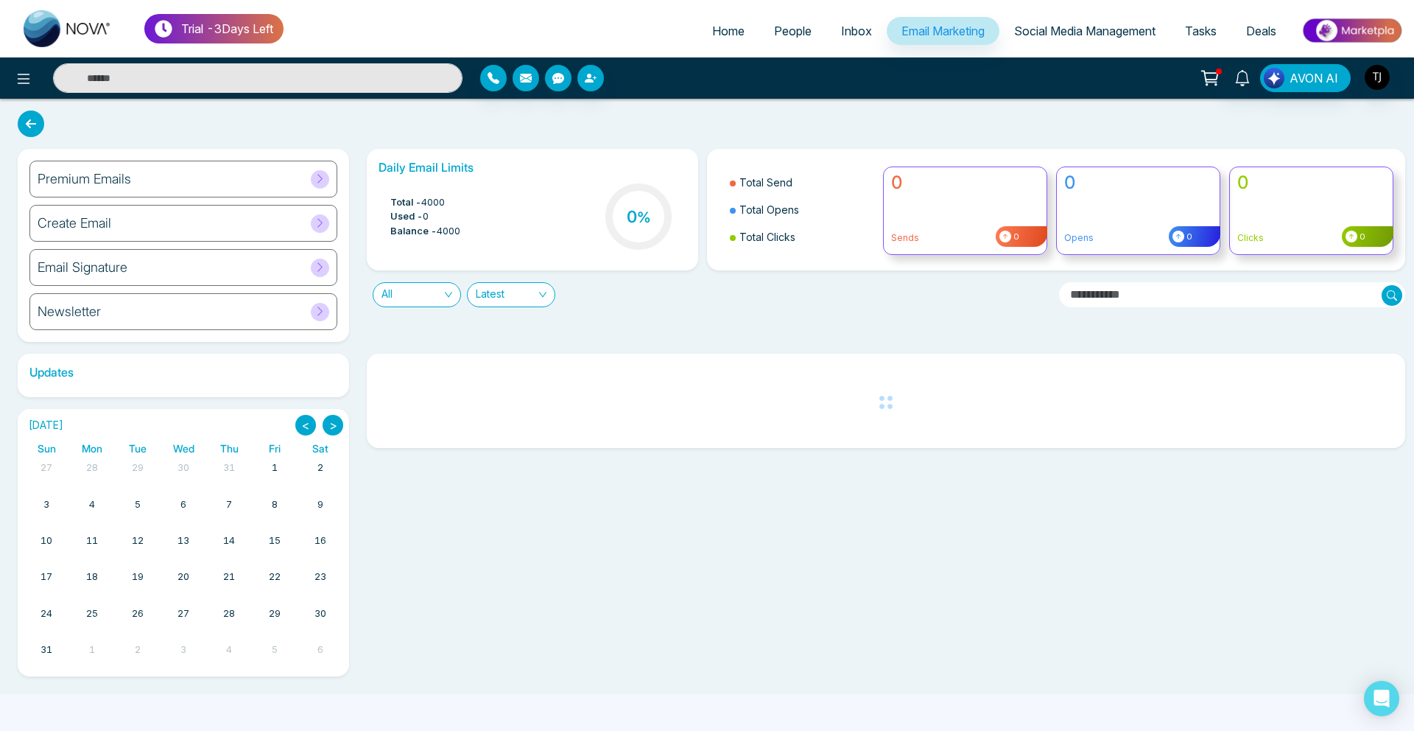
click at [169, 174] on div "Premium Emails" at bounding box center [183, 179] width 308 height 37
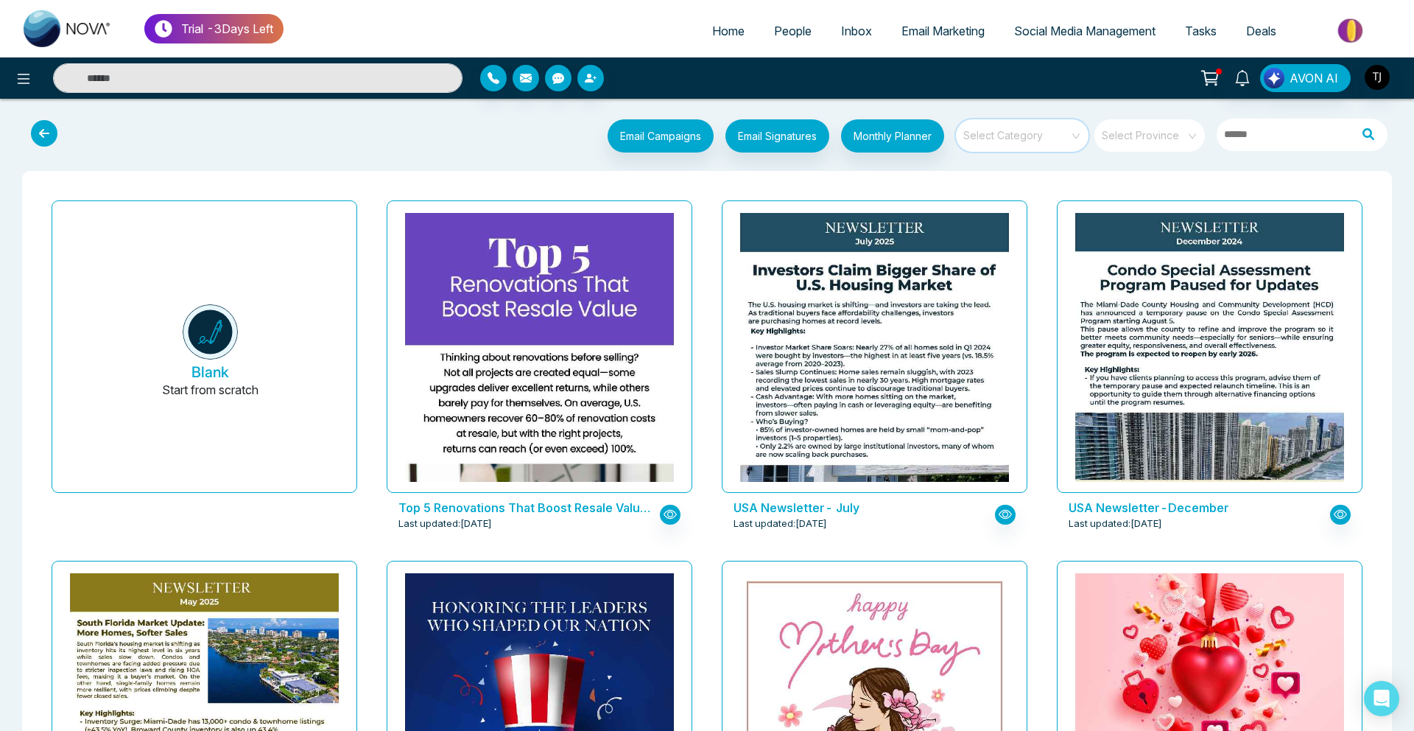
click at [1011, 122] on input "search" at bounding box center [1017, 130] width 106 height 22
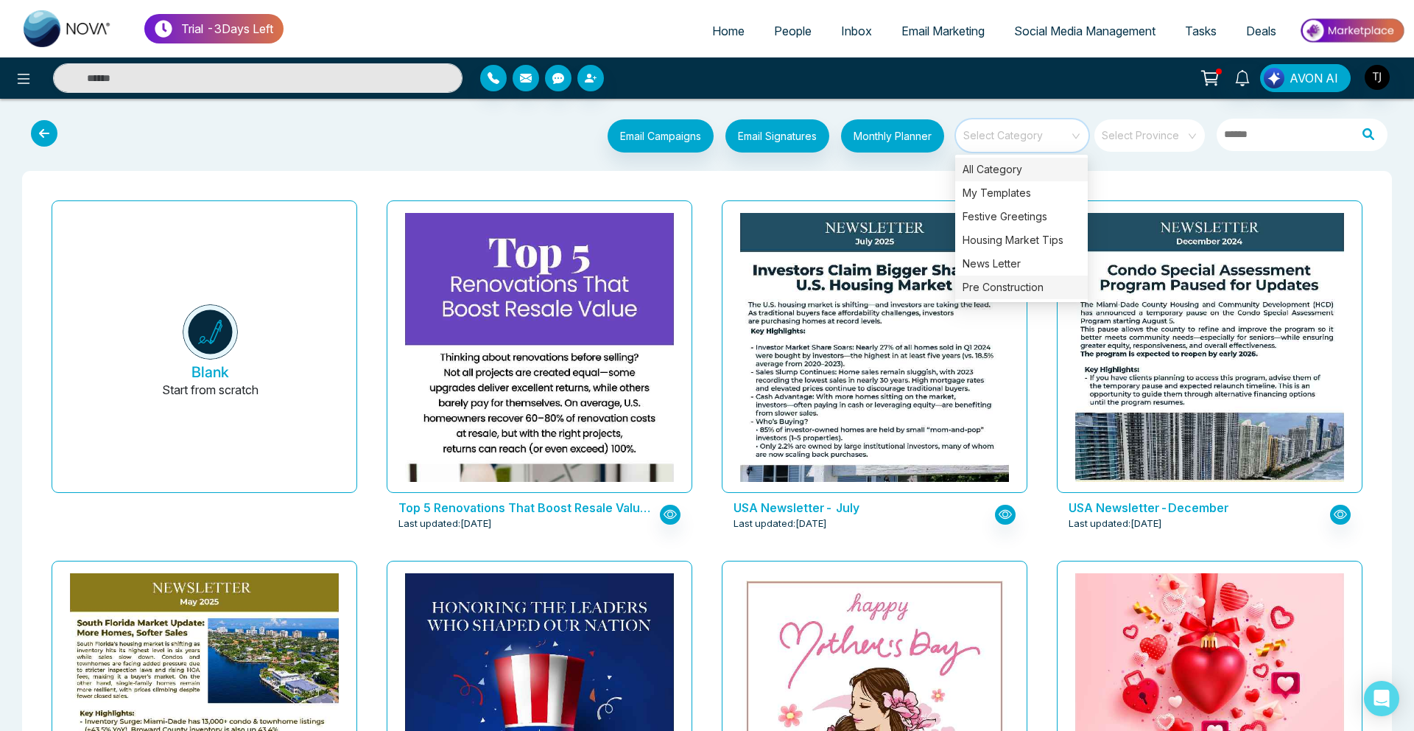
click at [1008, 277] on div "Pre Construction" at bounding box center [1021, 287] width 133 height 24
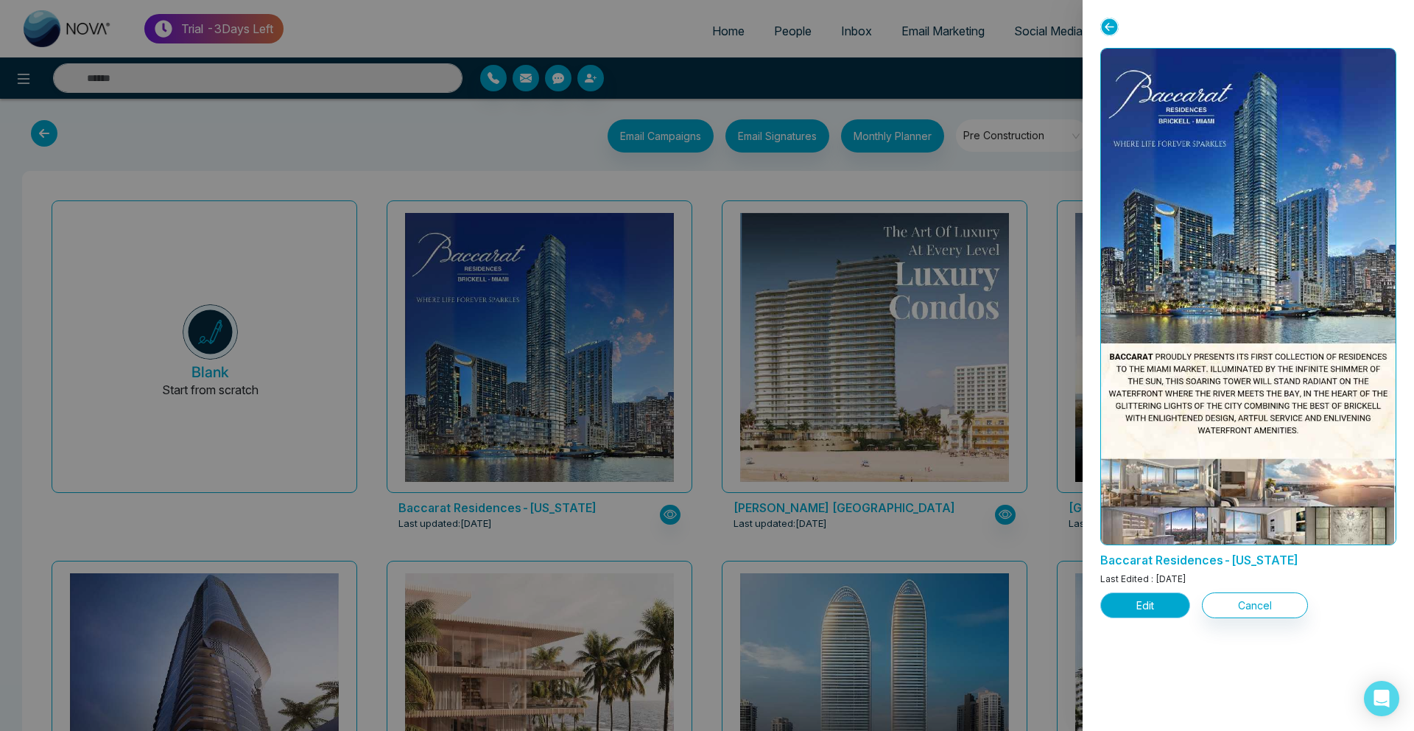
click at [1141, 601] on button "Edit" at bounding box center [1145, 605] width 90 height 26
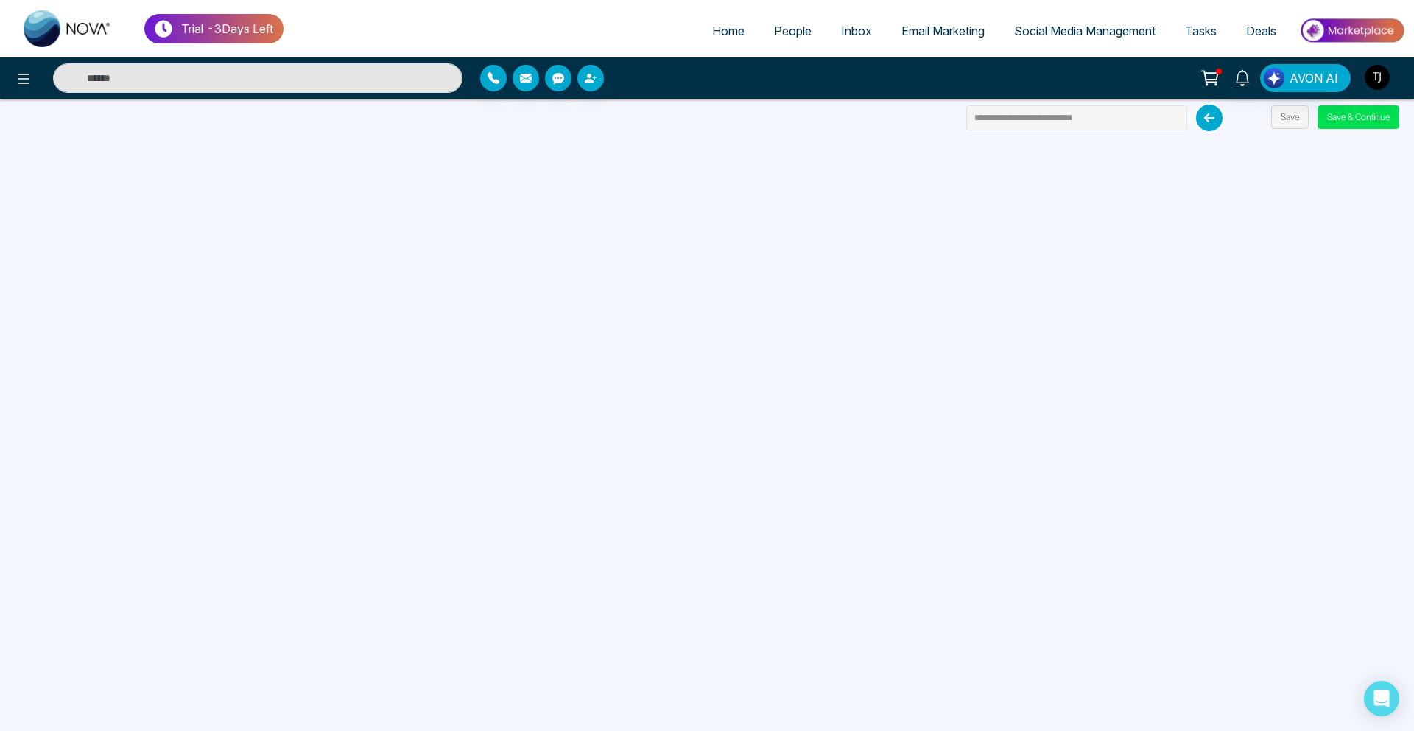
click at [1032, 65] on div "AVON AI" at bounding box center [1120, 78] width 572 height 28
click at [1036, 51] on ul "Home People Inbox Email Marketing Social Media Management Tasks Deals" at bounding box center [845, 32] width 1122 height 41
click at [1051, 32] on span "Social Media Management" at bounding box center [1084, 31] width 141 height 15
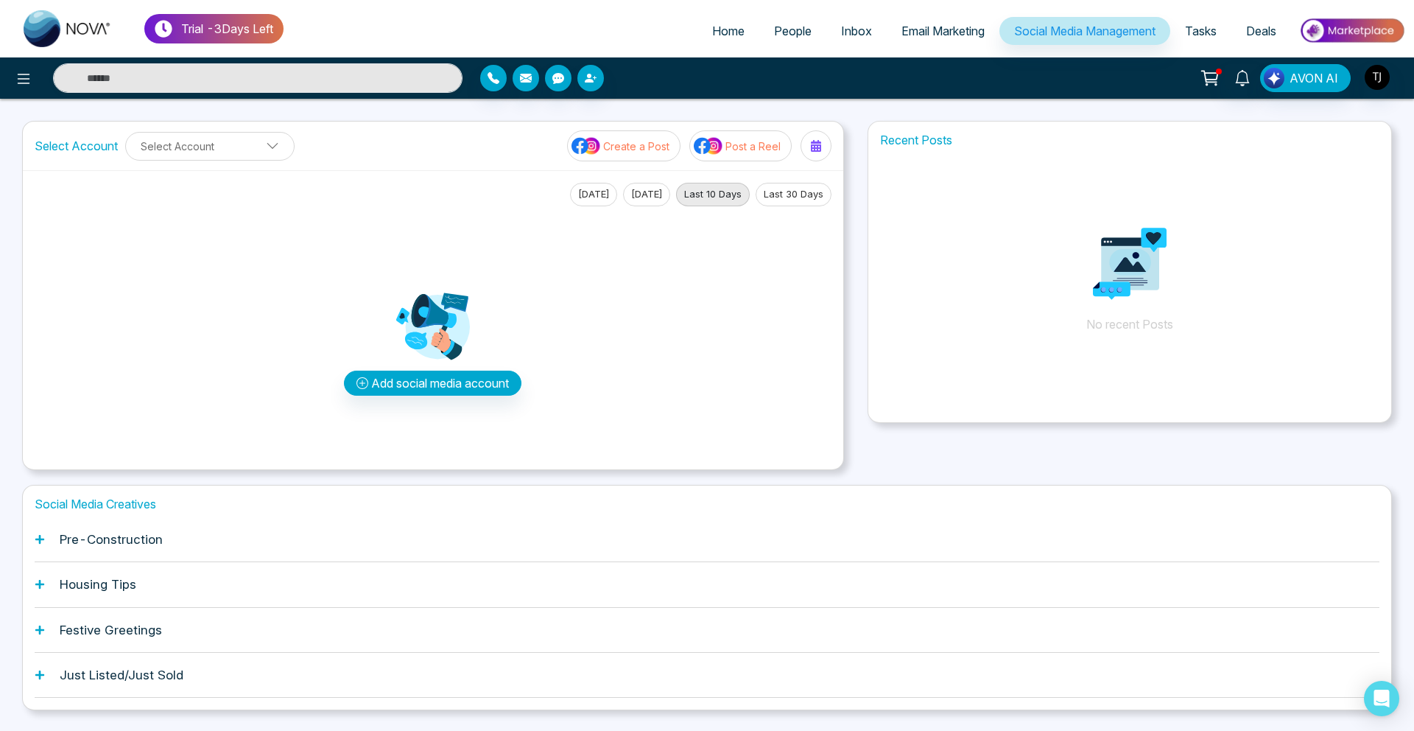
click at [46, 535] on div "Pre-Construction" at bounding box center [707, 539] width 1345 height 45
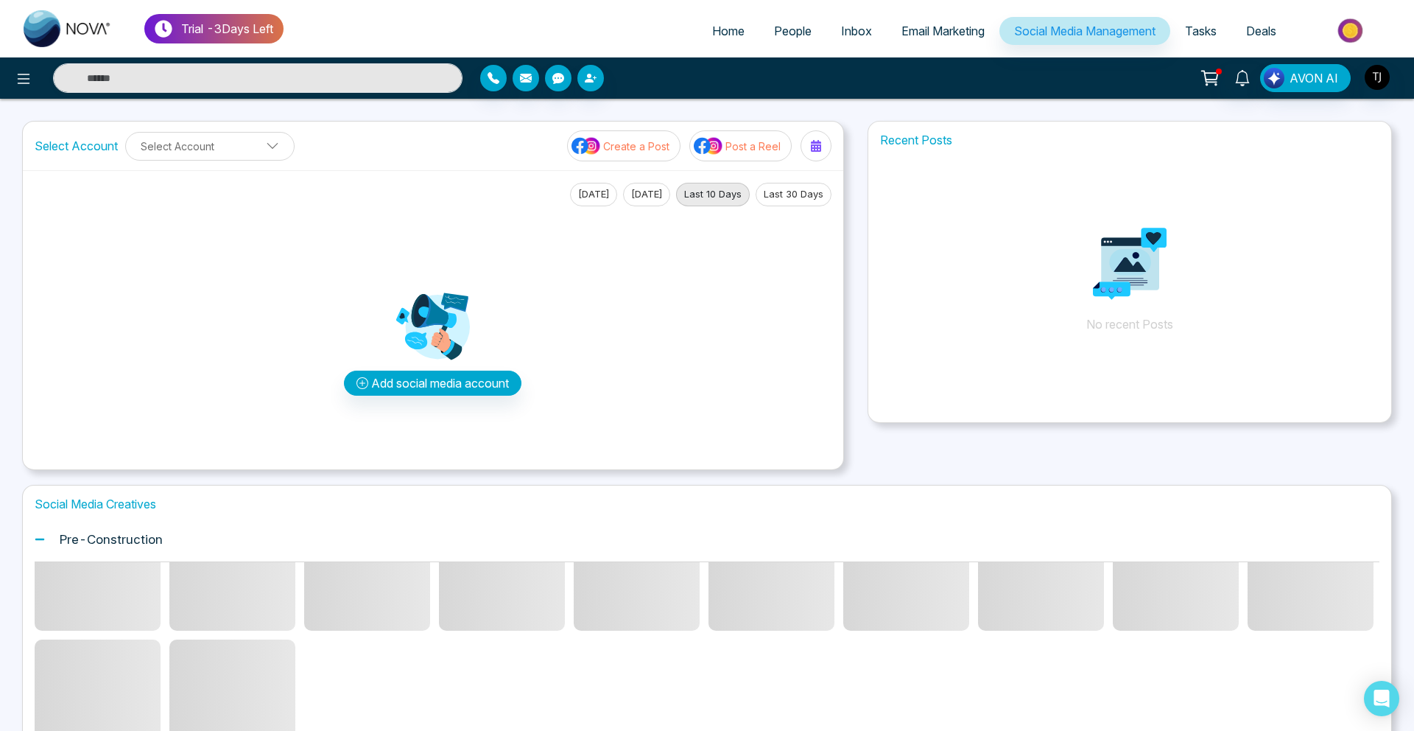
scroll to position [62, 0]
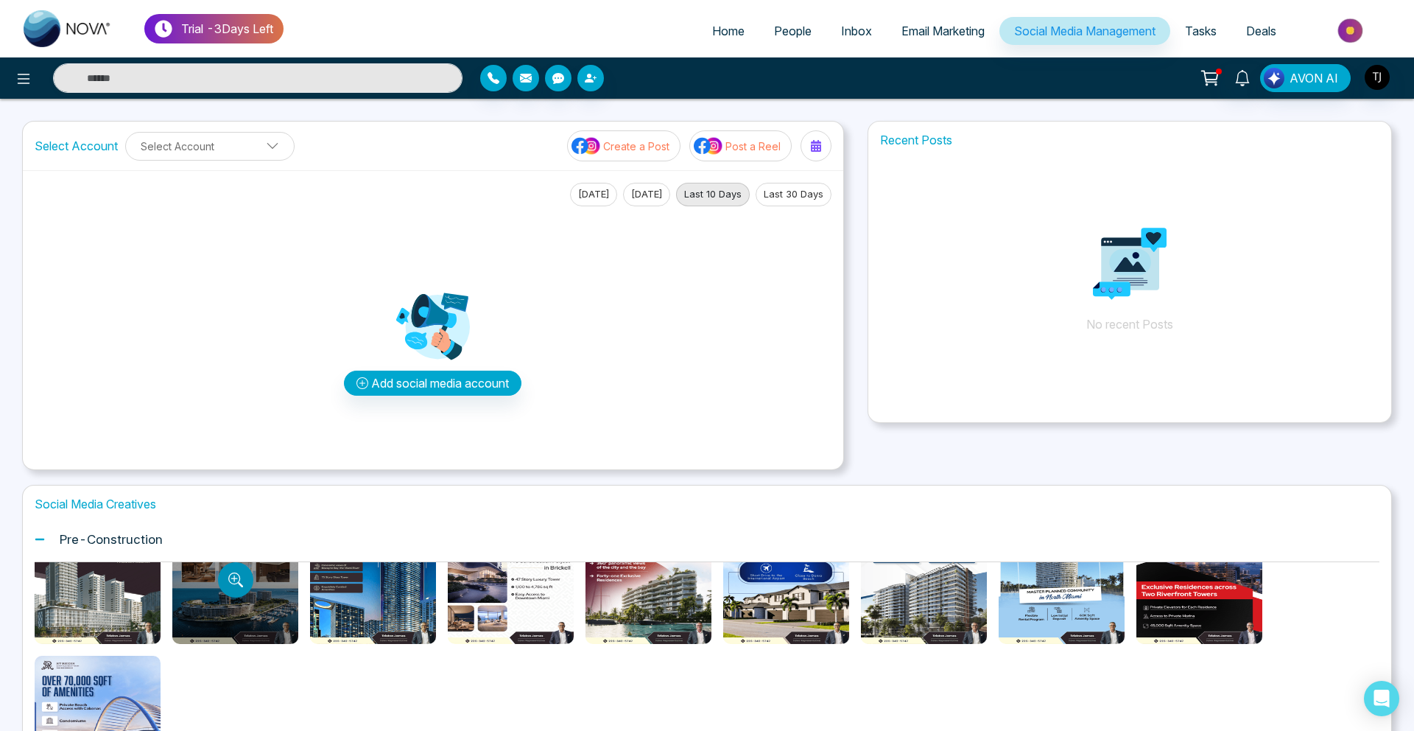
click at [242, 580] on button "Preview template" at bounding box center [235, 579] width 35 height 35
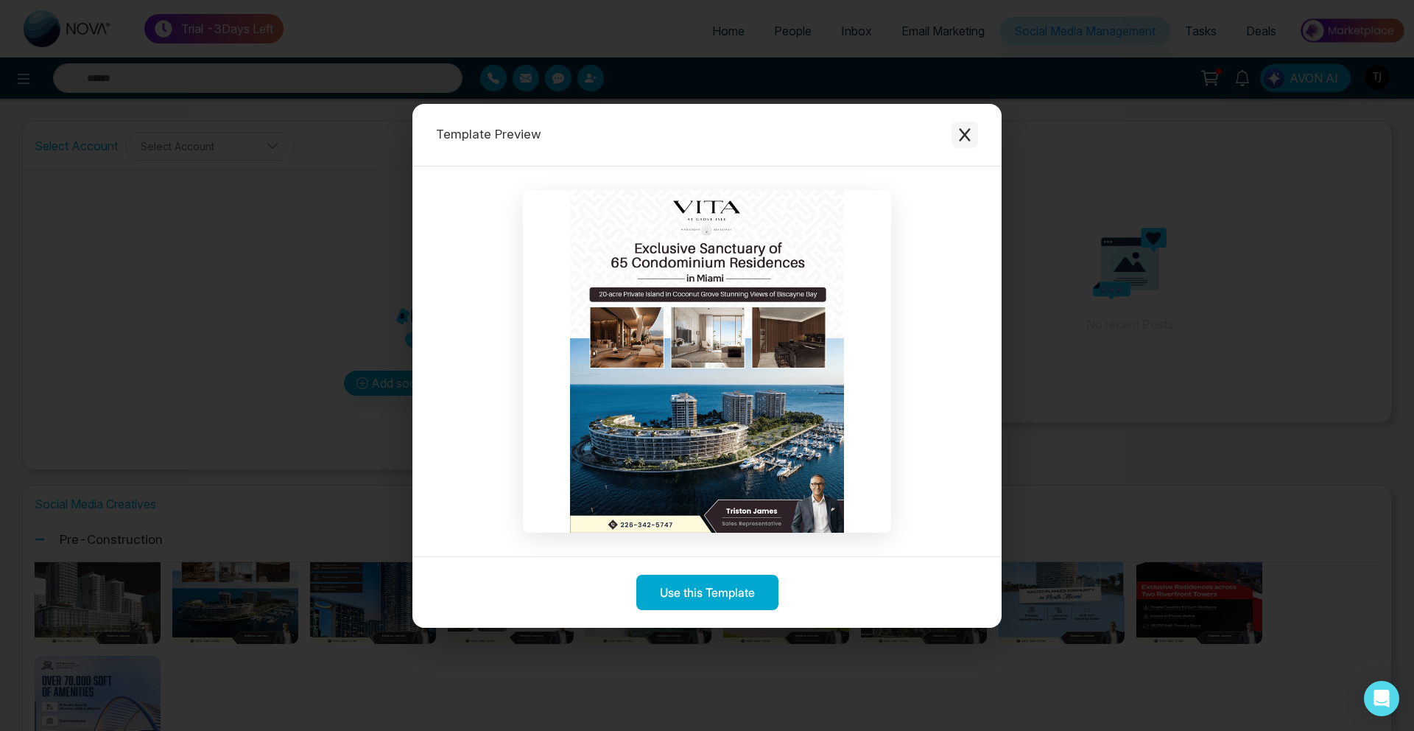
click at [971, 144] on button "Close modal" at bounding box center [965, 135] width 27 height 27
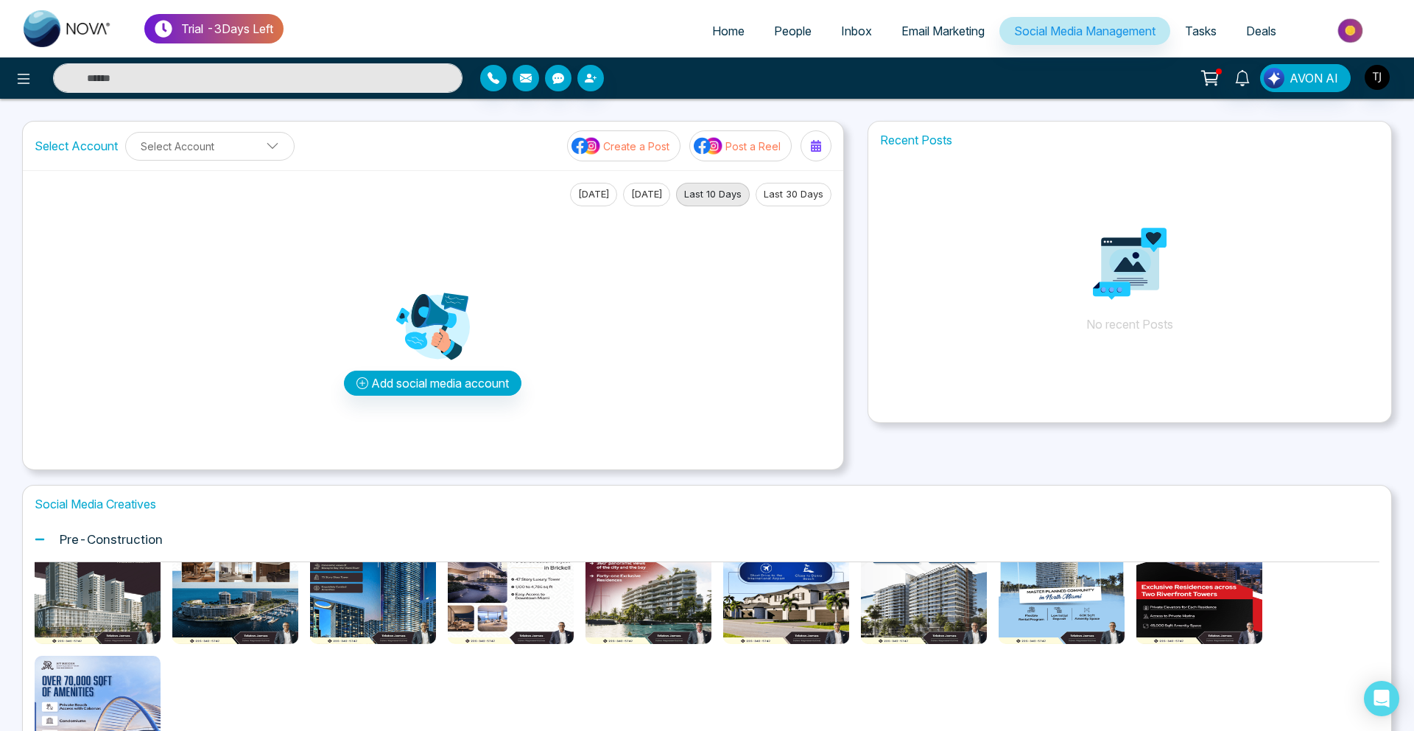
click at [1351, 29] on img at bounding box center [1351, 30] width 107 height 33
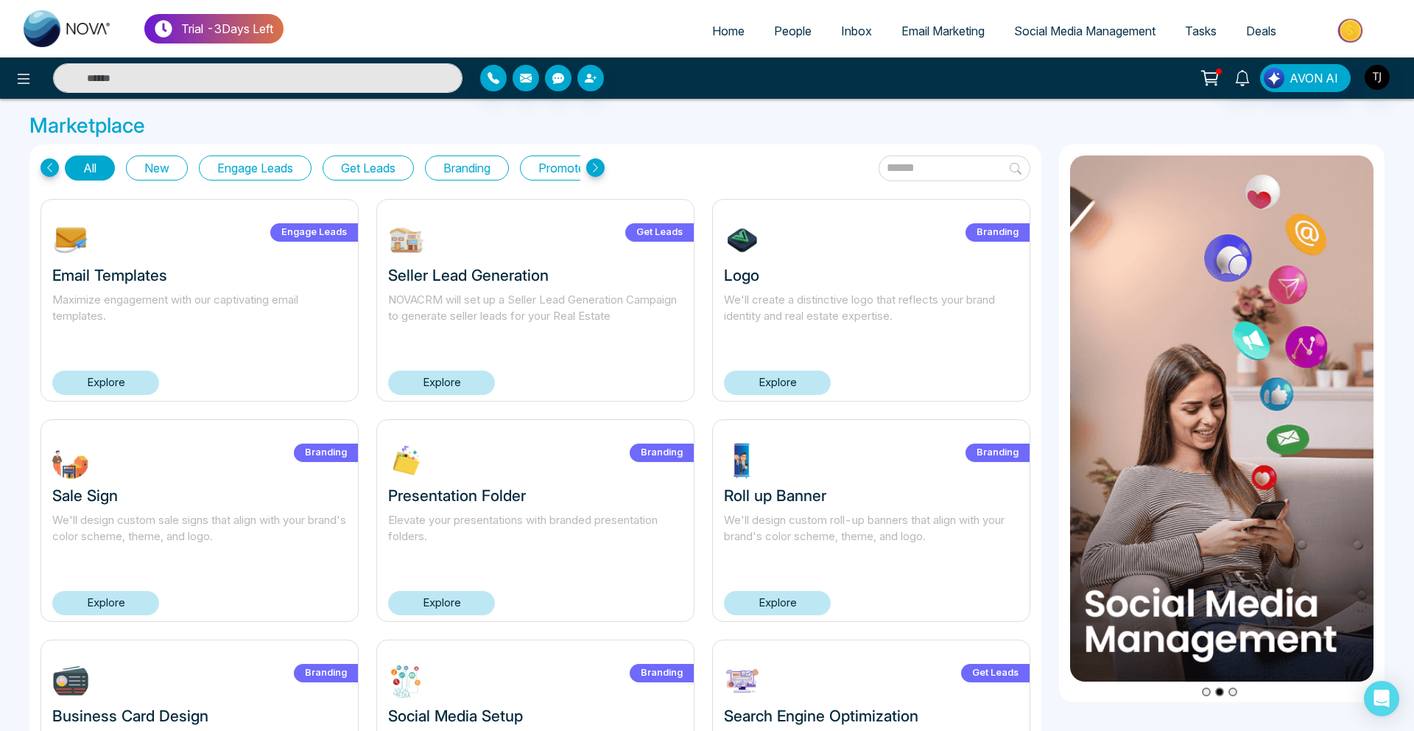
click at [360, 169] on button "Get Leads" at bounding box center [368, 167] width 91 height 25
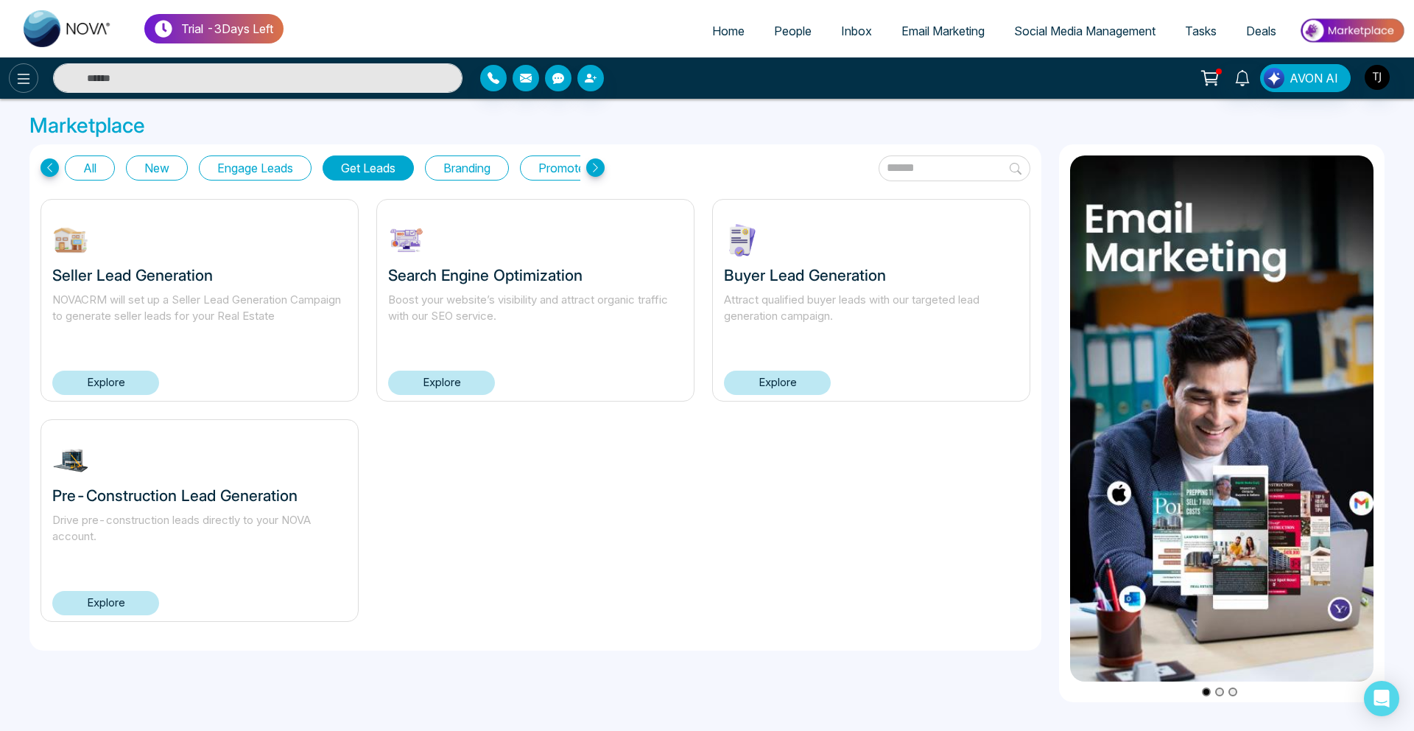
click at [29, 91] on button at bounding box center [23, 77] width 29 height 29
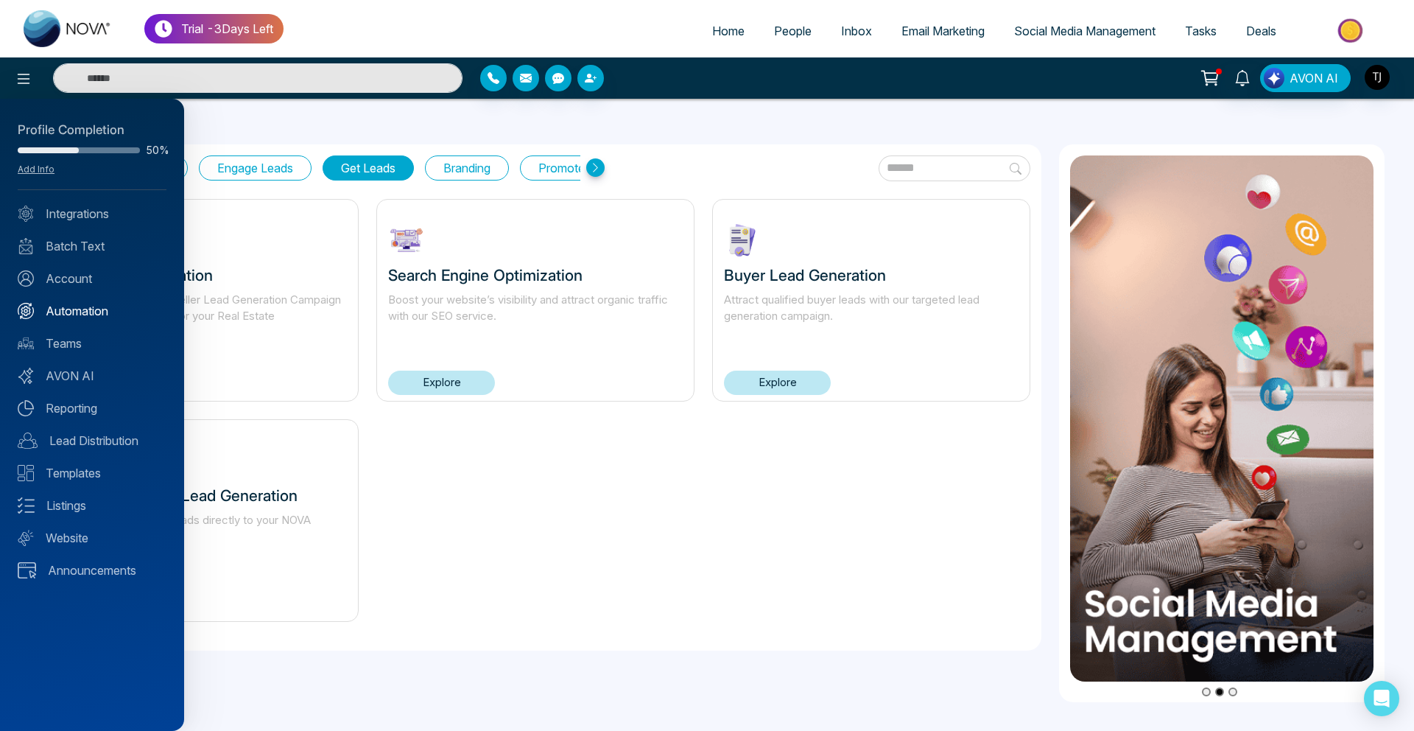
click at [102, 316] on link "Automation" at bounding box center [92, 311] width 149 height 18
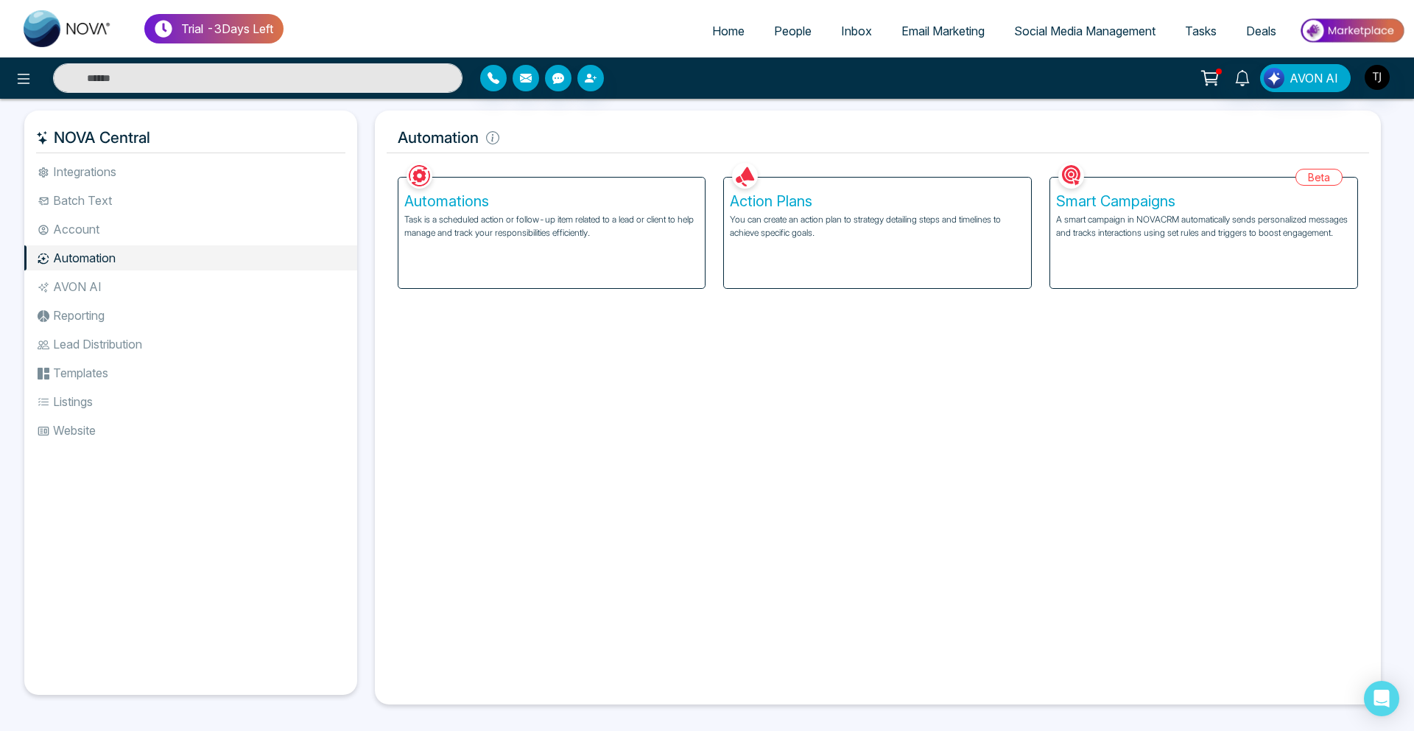
click at [1057, 24] on span "Social Media Management" at bounding box center [1084, 31] width 141 height 15
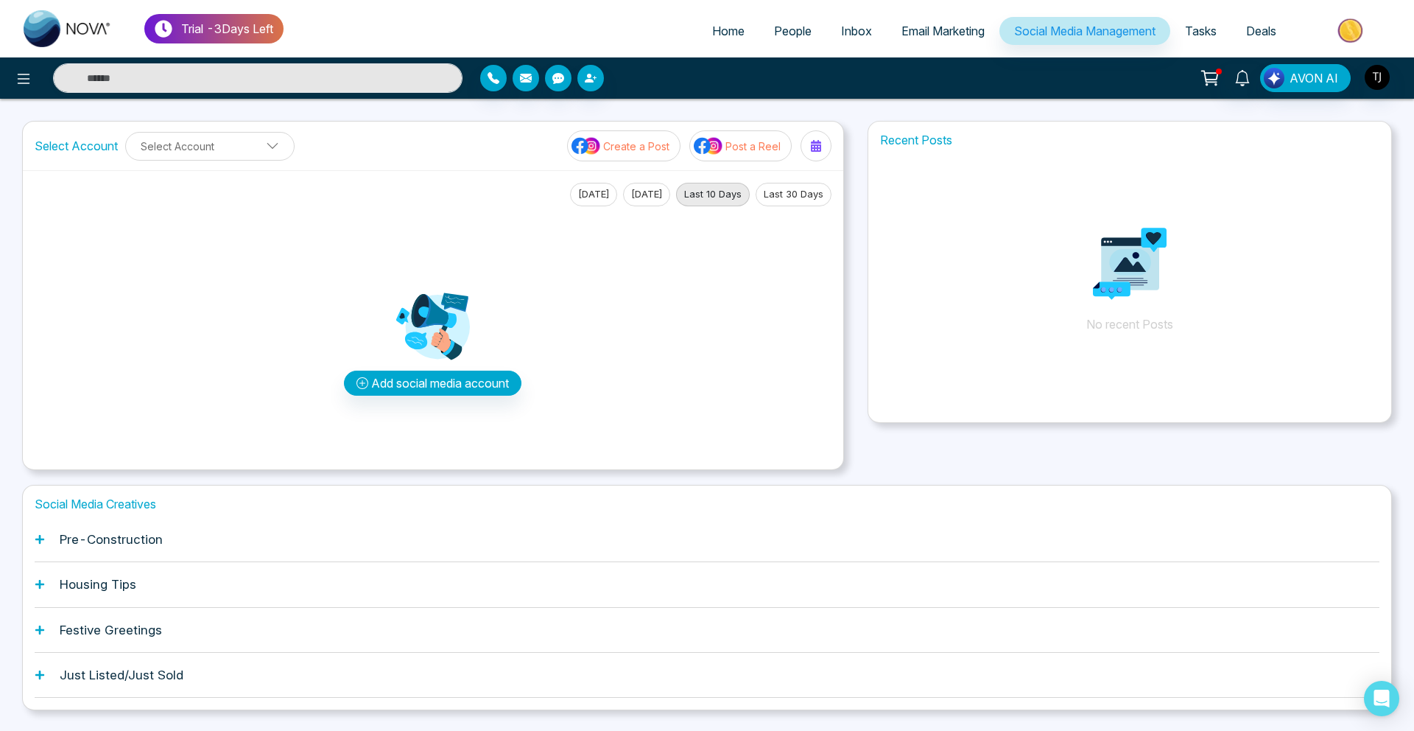
click at [130, 549] on div "Pre-Construction" at bounding box center [707, 539] width 1345 height 45
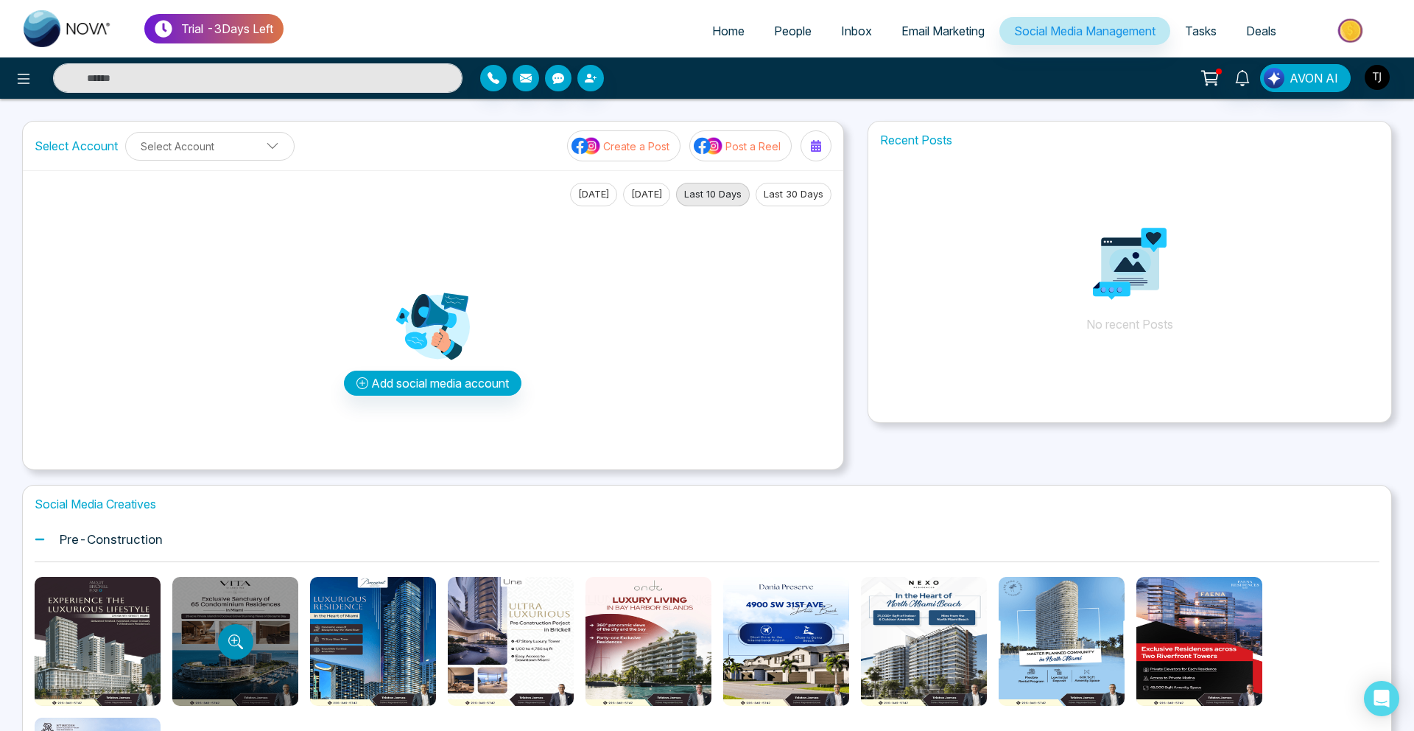
click at [239, 650] on button "Preview template" at bounding box center [235, 641] width 35 height 35
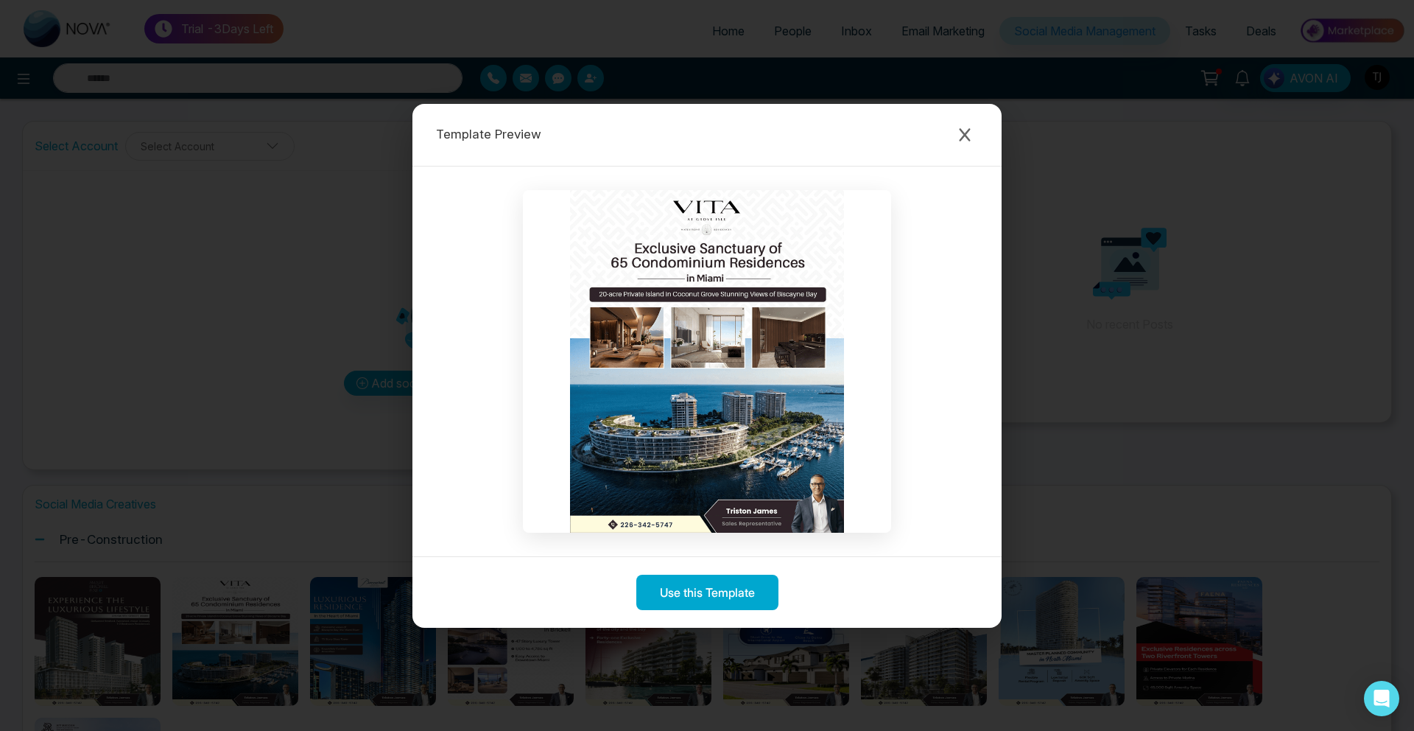
click at [364, 288] on div "Template Preview Use this Template" at bounding box center [707, 365] width 1414 height 731
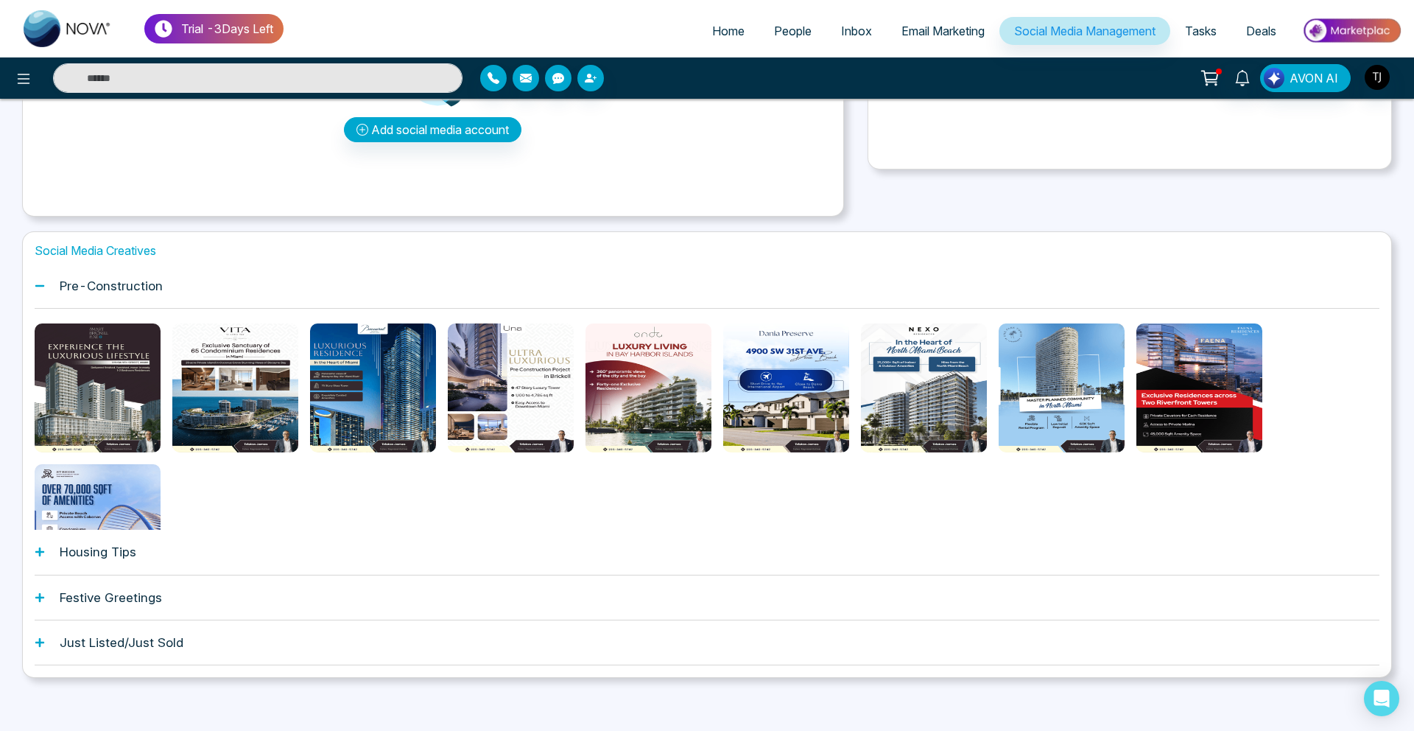
scroll to position [258, 0]
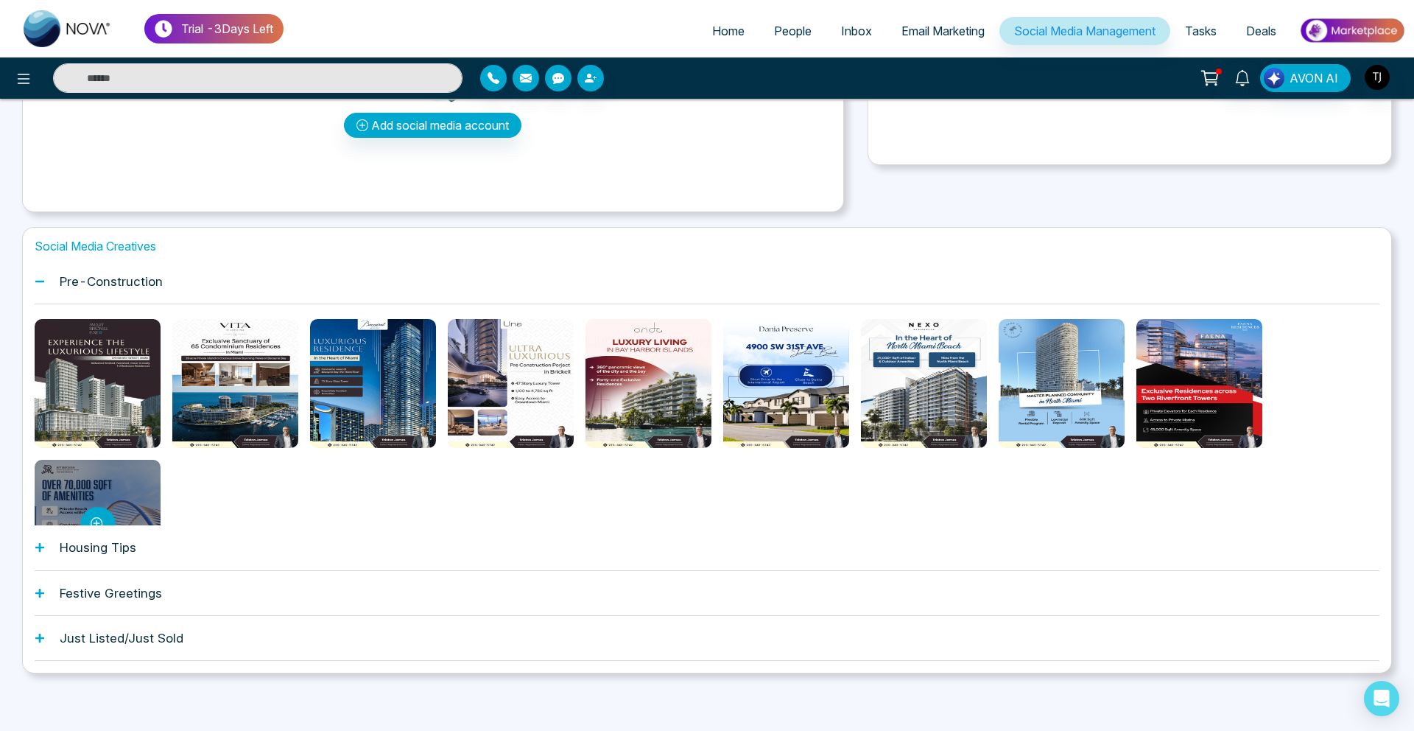
click at [144, 519] on div at bounding box center [98, 524] width 126 height 129
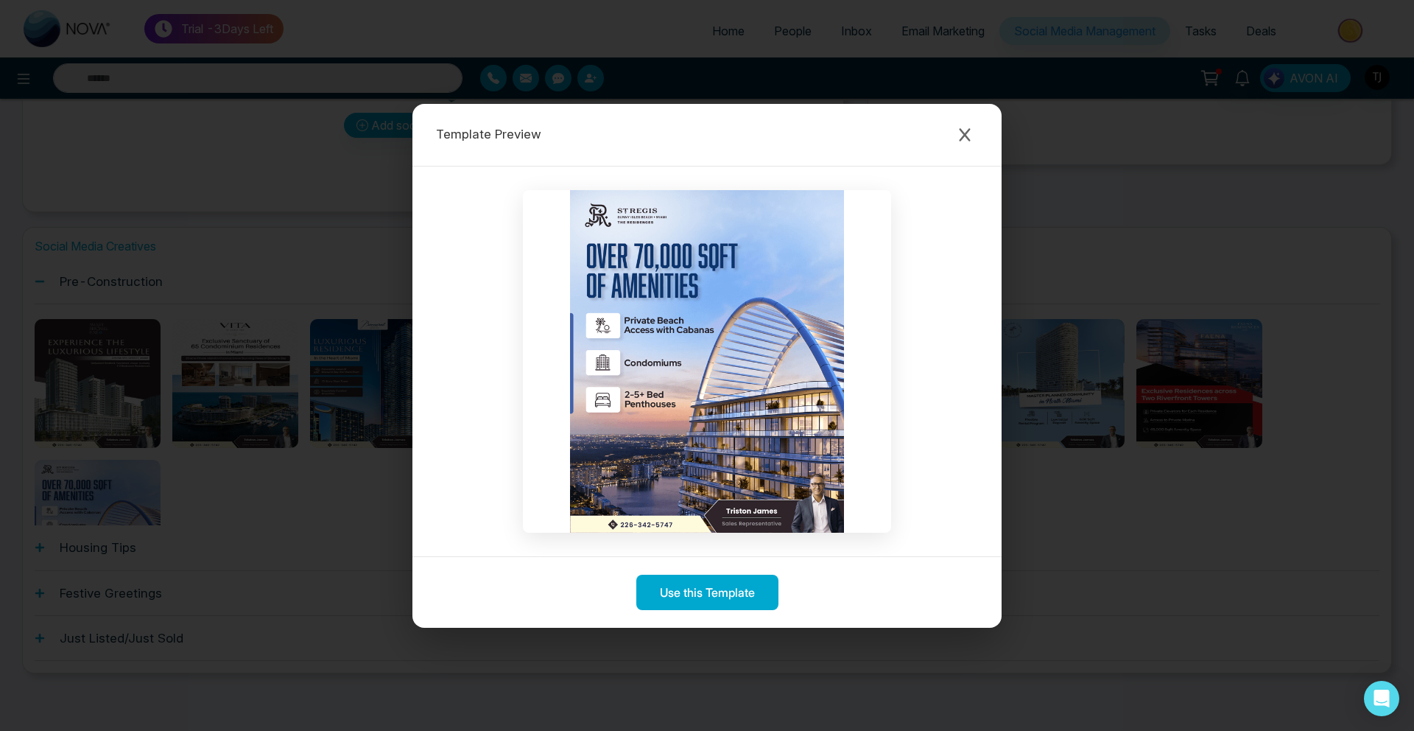
click at [172, 597] on div "Template Preview Use this Template" at bounding box center [707, 365] width 1414 height 731
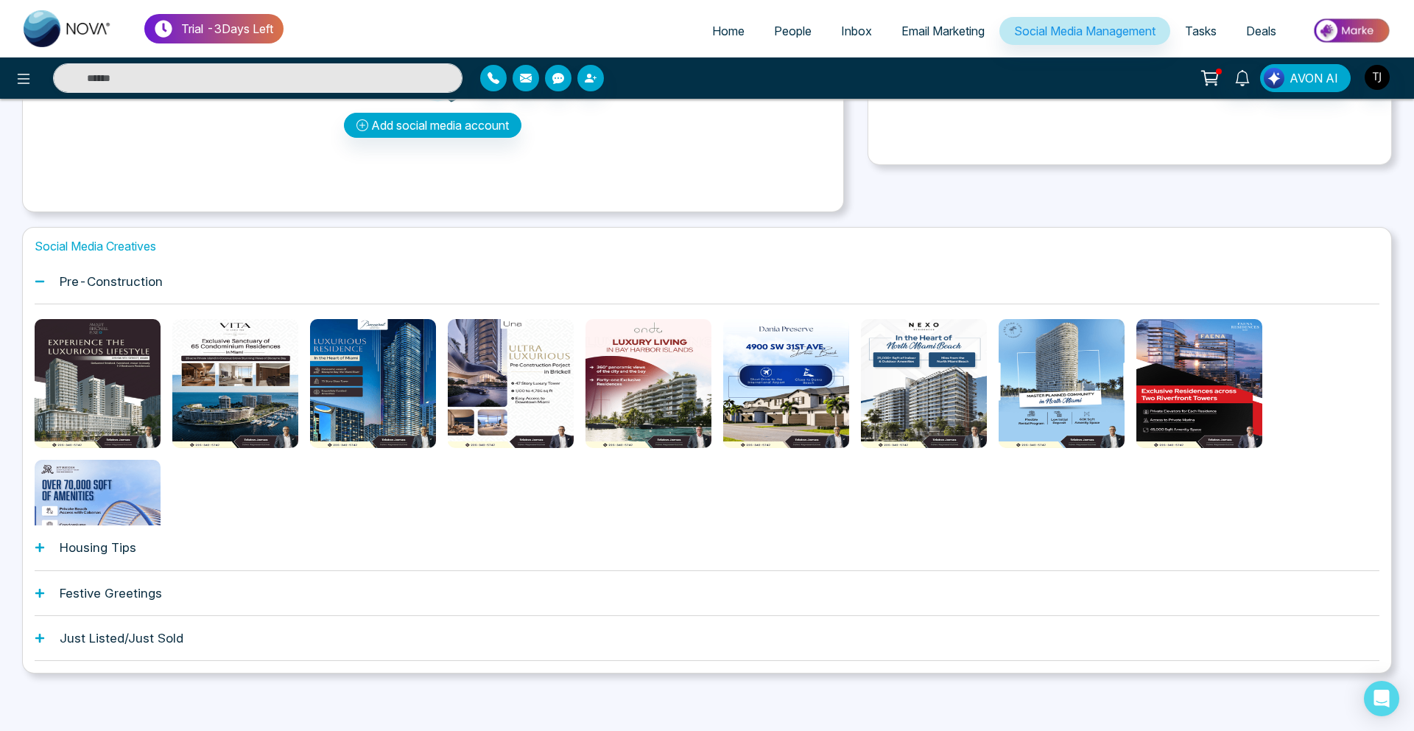
click at [140, 558] on div "Housing Tips" at bounding box center [707, 547] width 1345 height 45
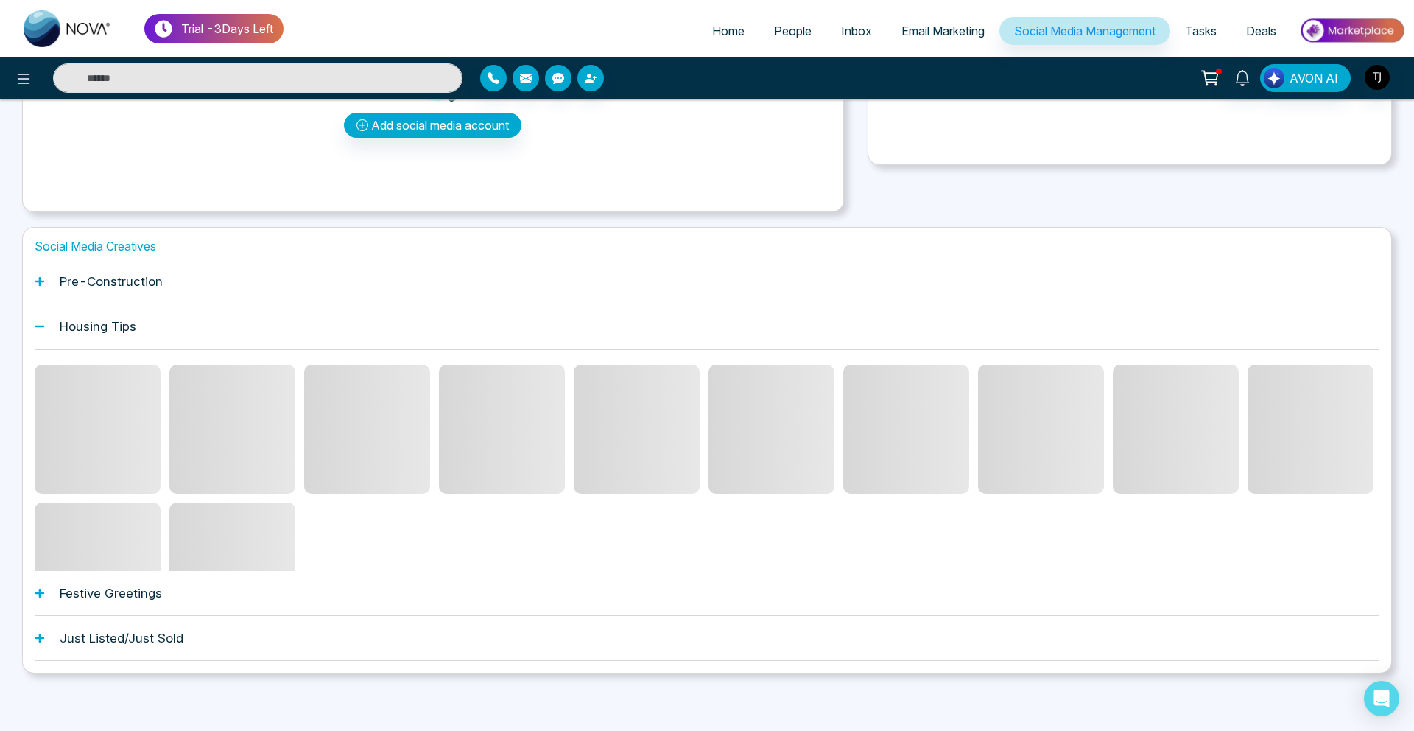
click at [389, 534] on div at bounding box center [707, 460] width 1345 height 221
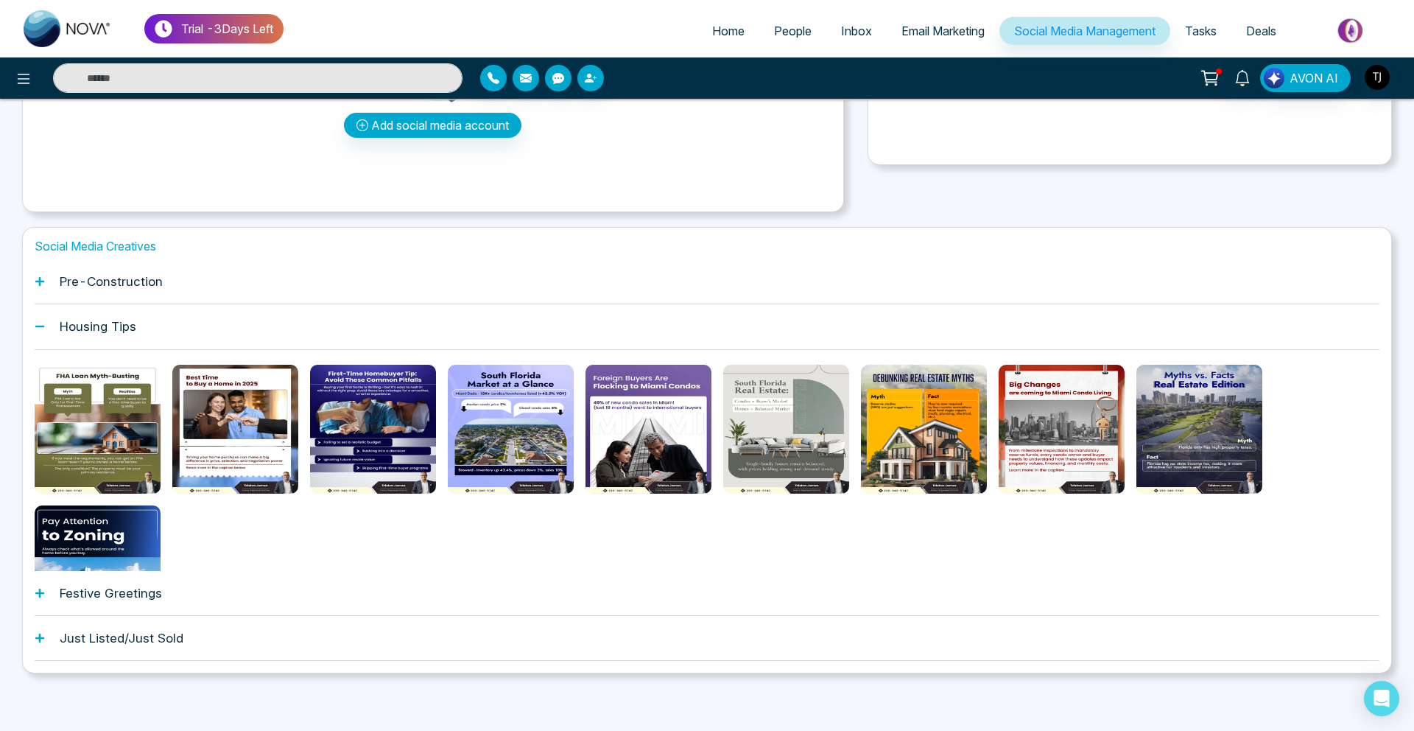
click at [138, 330] on div "Housing Tips" at bounding box center [707, 326] width 1345 height 45
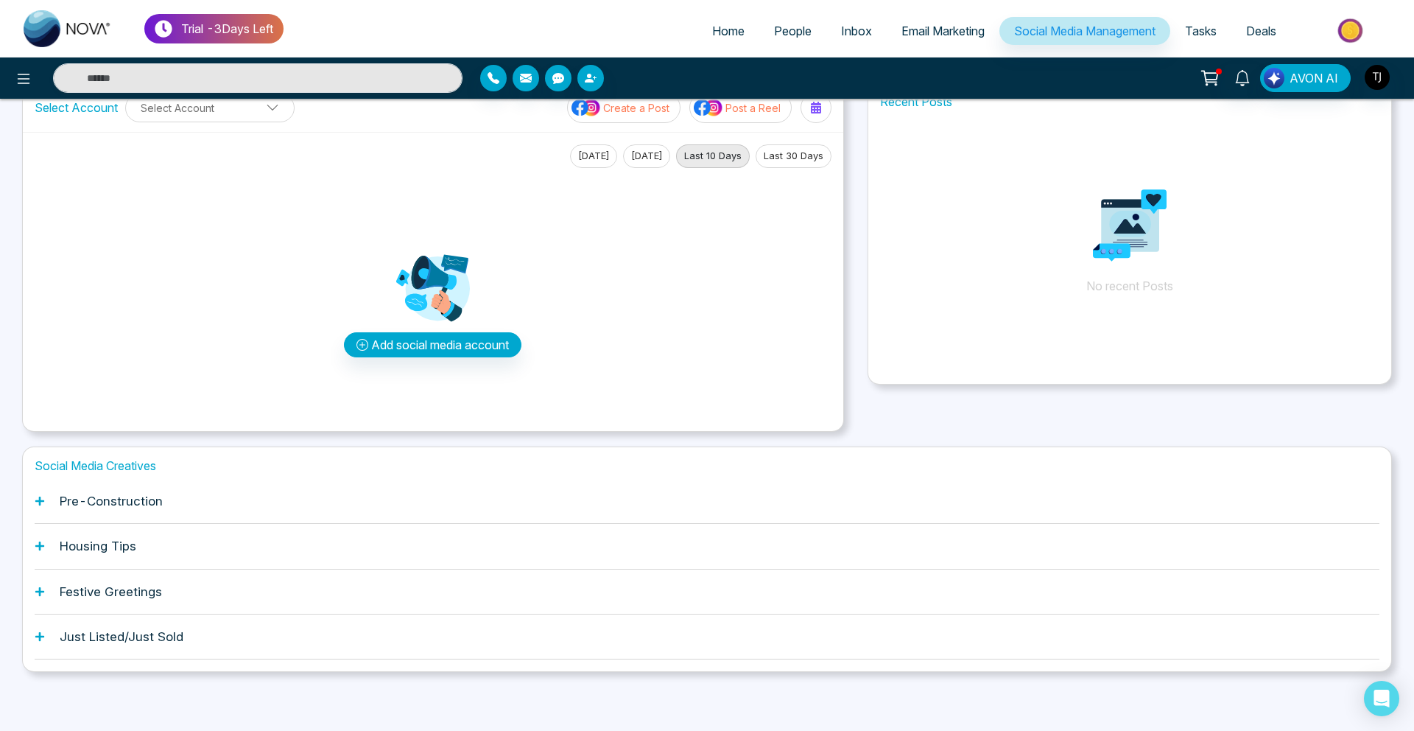
click at [118, 535] on div "Housing Tips" at bounding box center [707, 546] width 1345 height 45
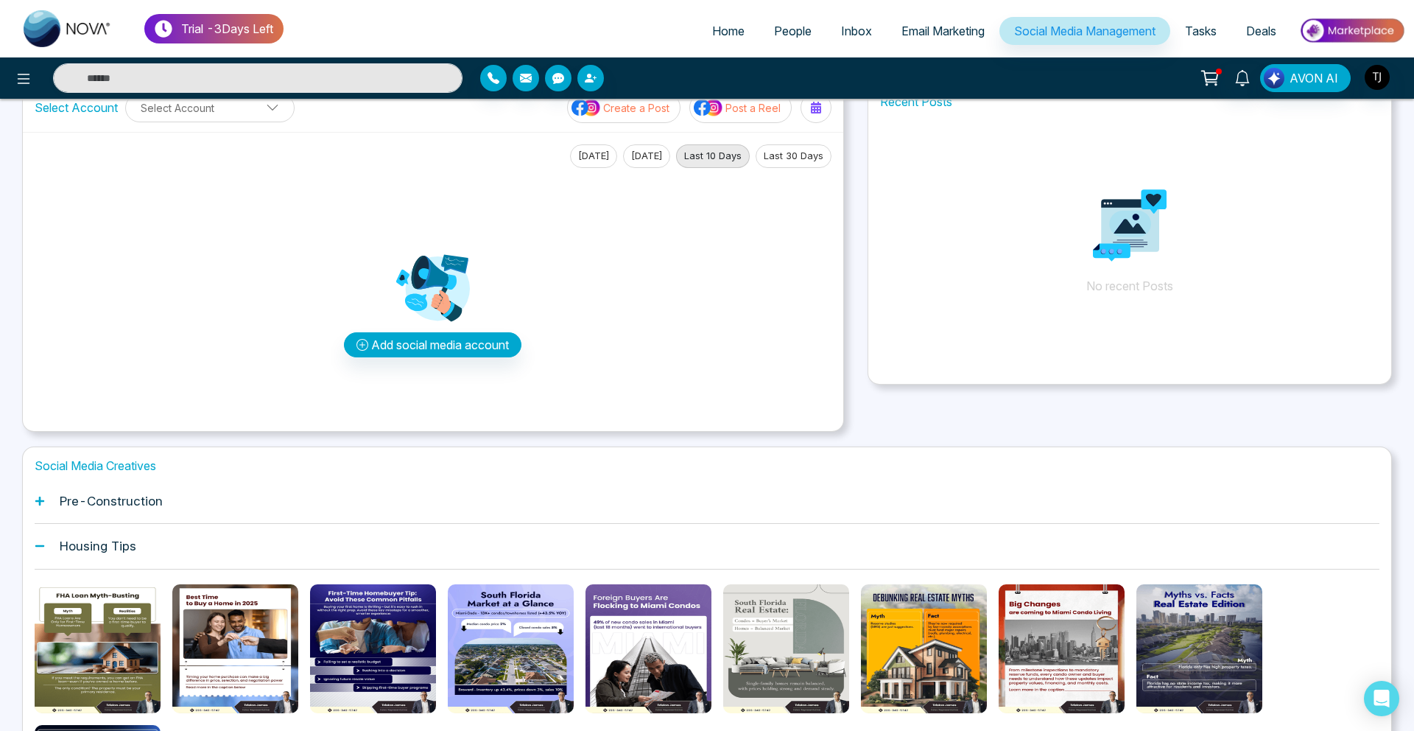
scroll to position [258, 0]
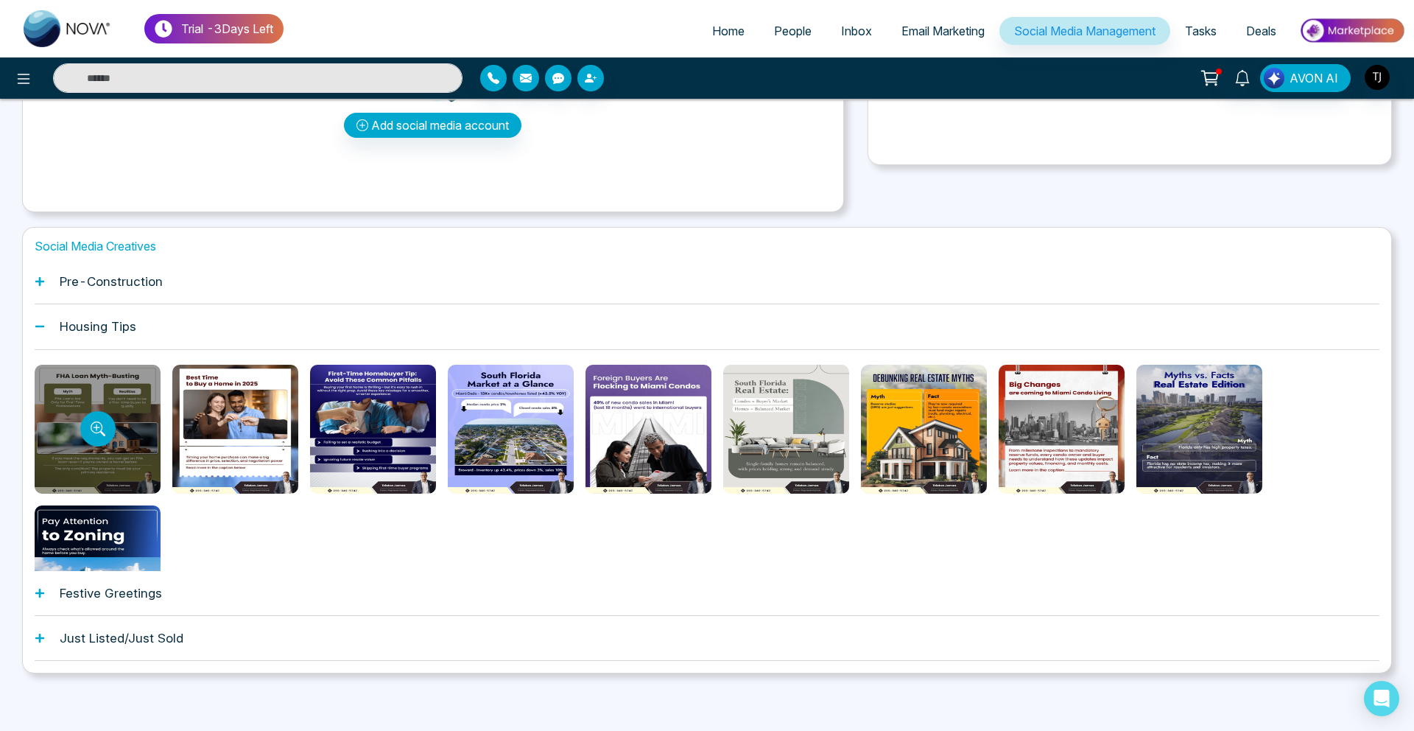
click at [122, 431] on div at bounding box center [98, 429] width 126 height 129
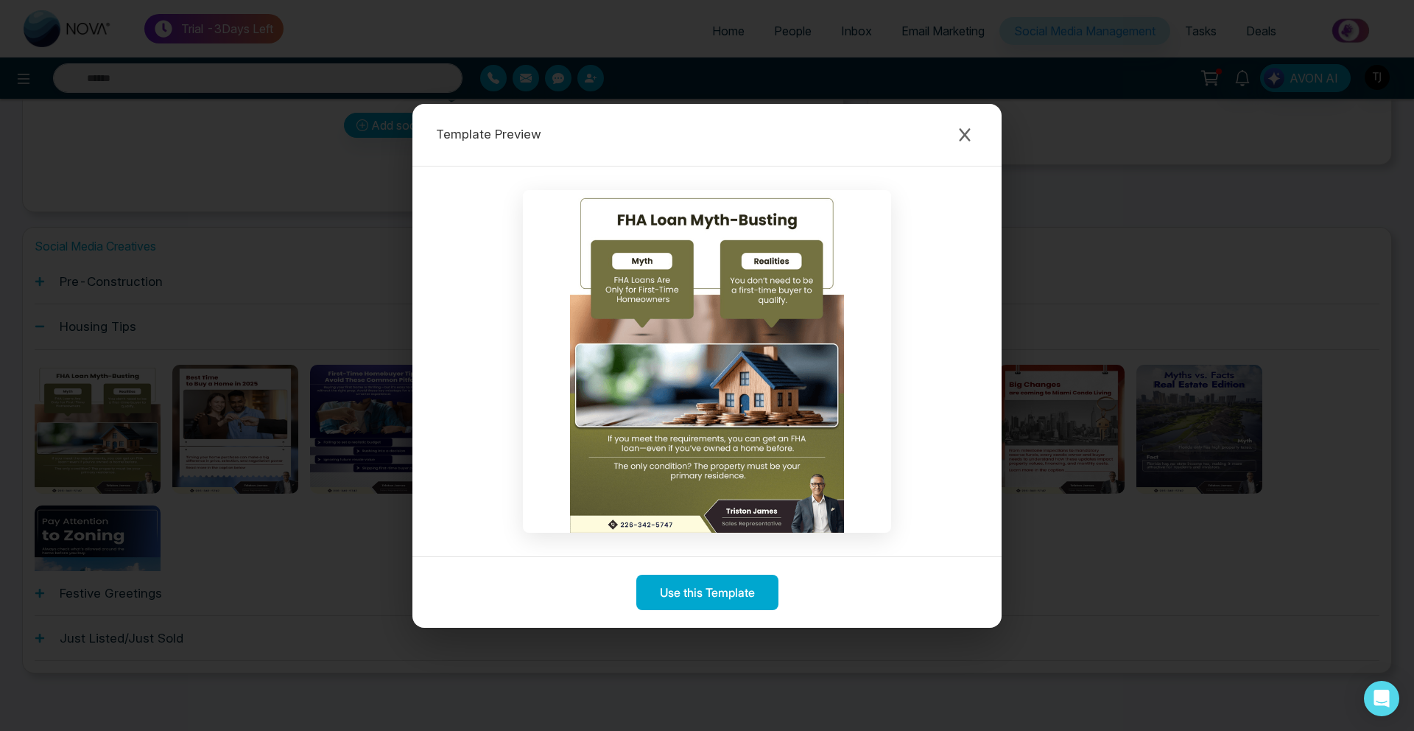
click at [955, 149] on div "Template Preview" at bounding box center [706, 135] width 589 height 63
click at [959, 127] on icon "Close modal" at bounding box center [964, 134] width 15 height 15
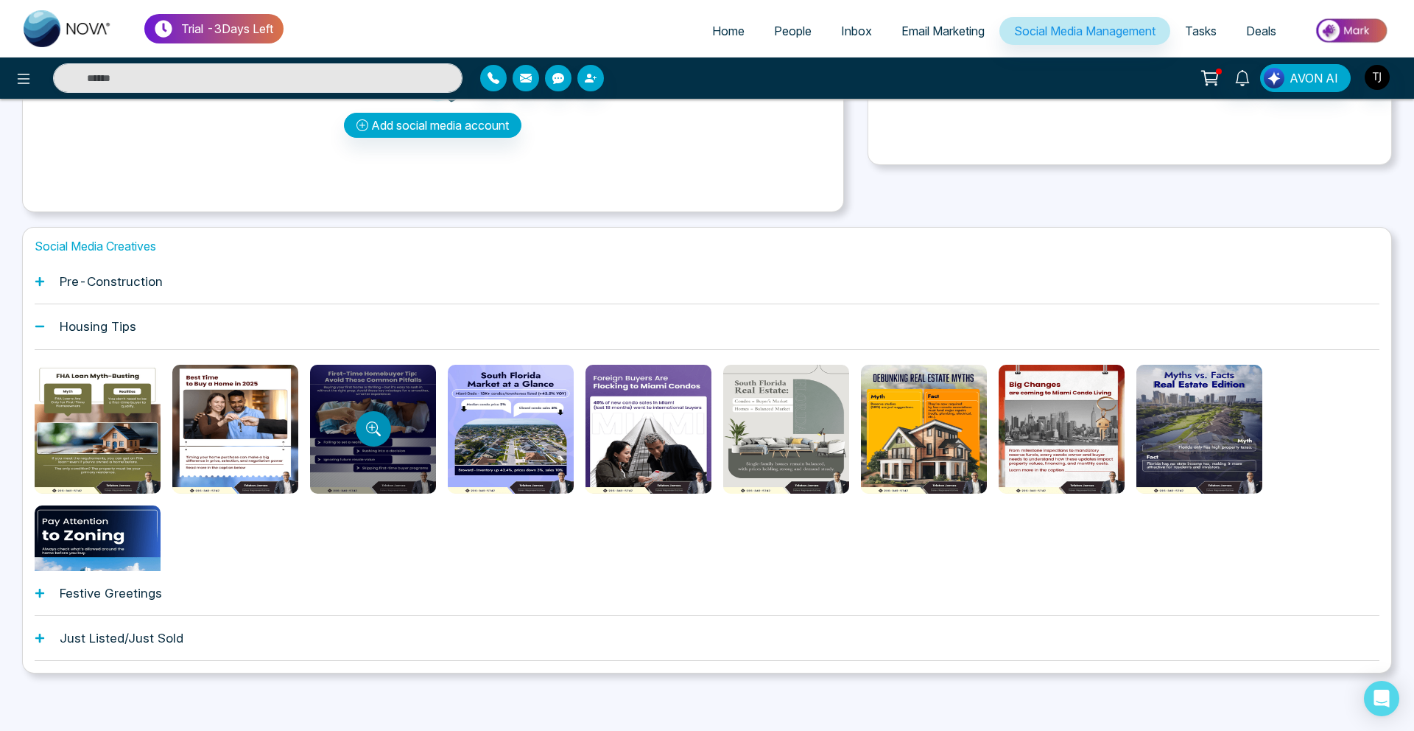
click at [368, 435] on icon "Preview template" at bounding box center [373, 428] width 15 height 15
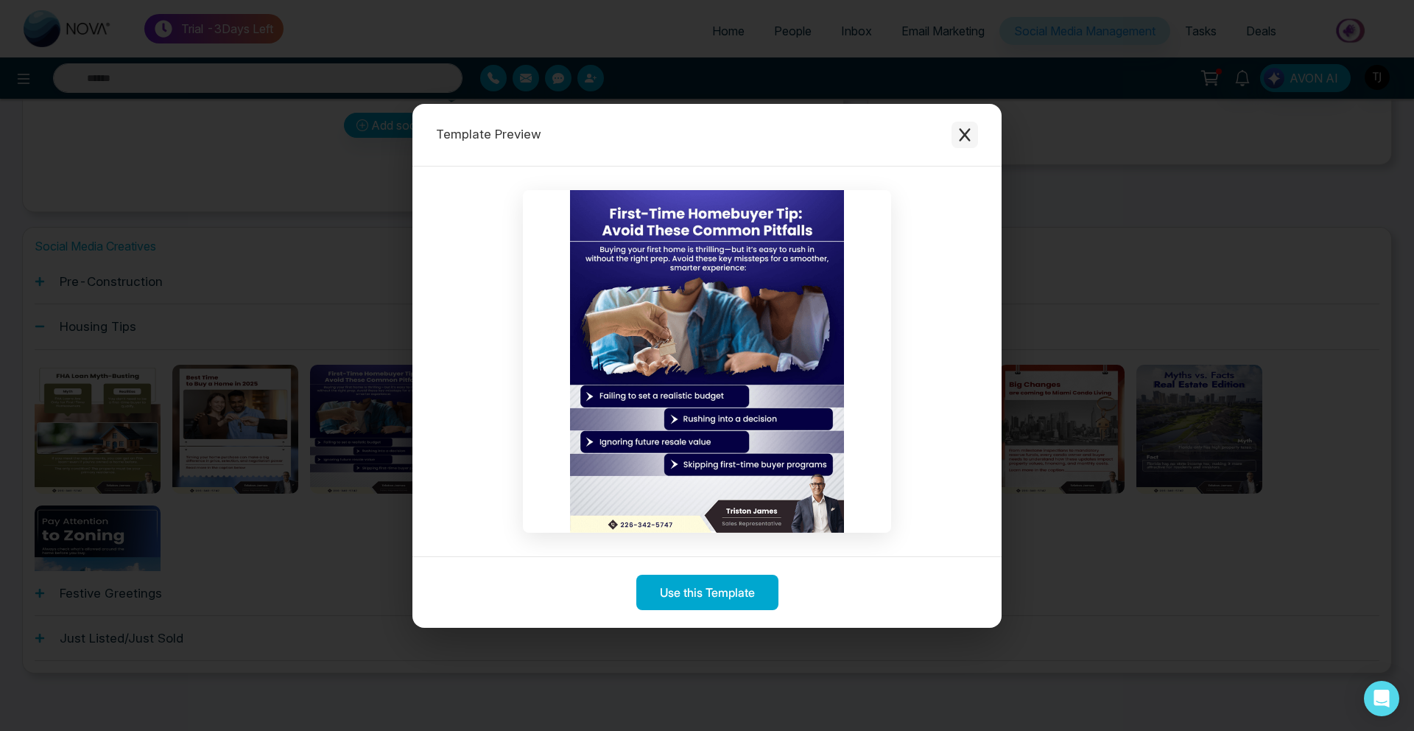
click at [955, 143] on button "Close modal" at bounding box center [965, 135] width 27 height 27
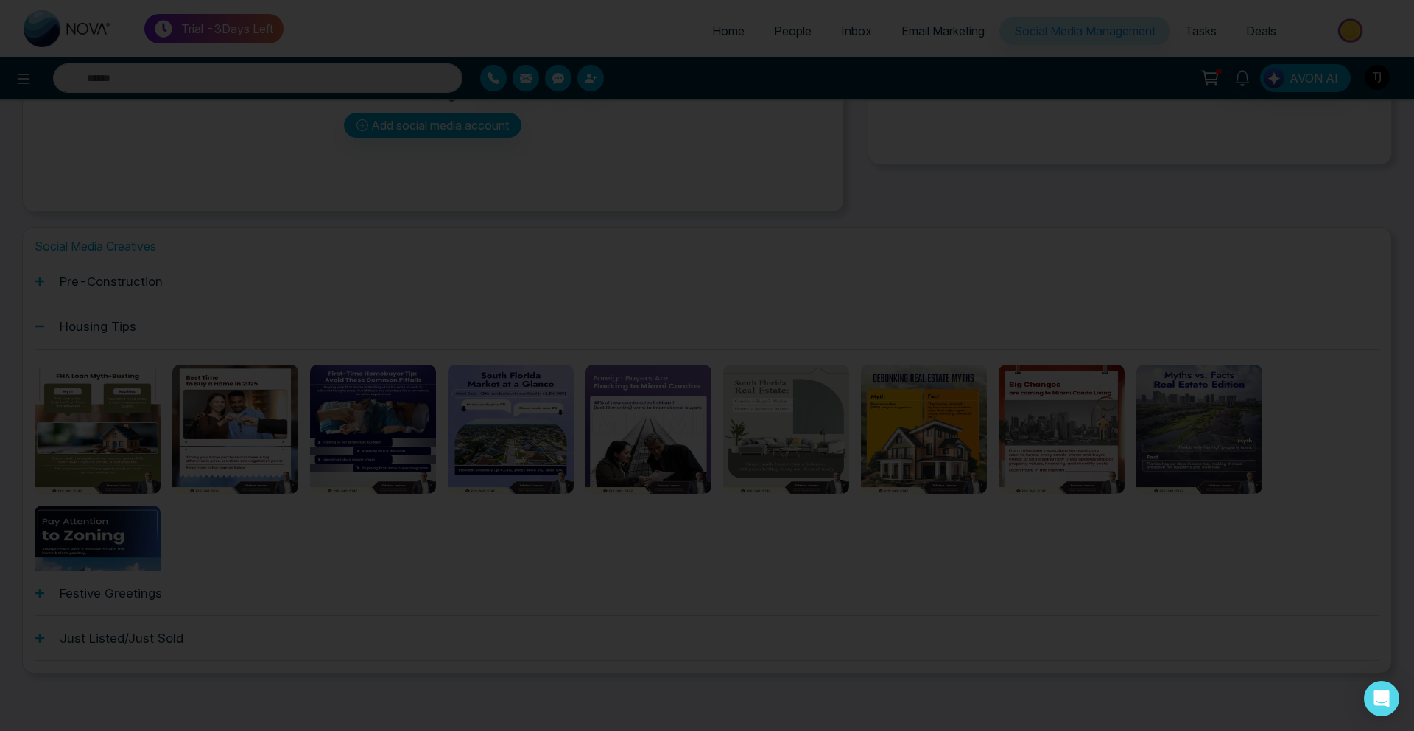
click at [955, 143] on div "Template Preview Use this Template" at bounding box center [707, 365] width 1414 height 731
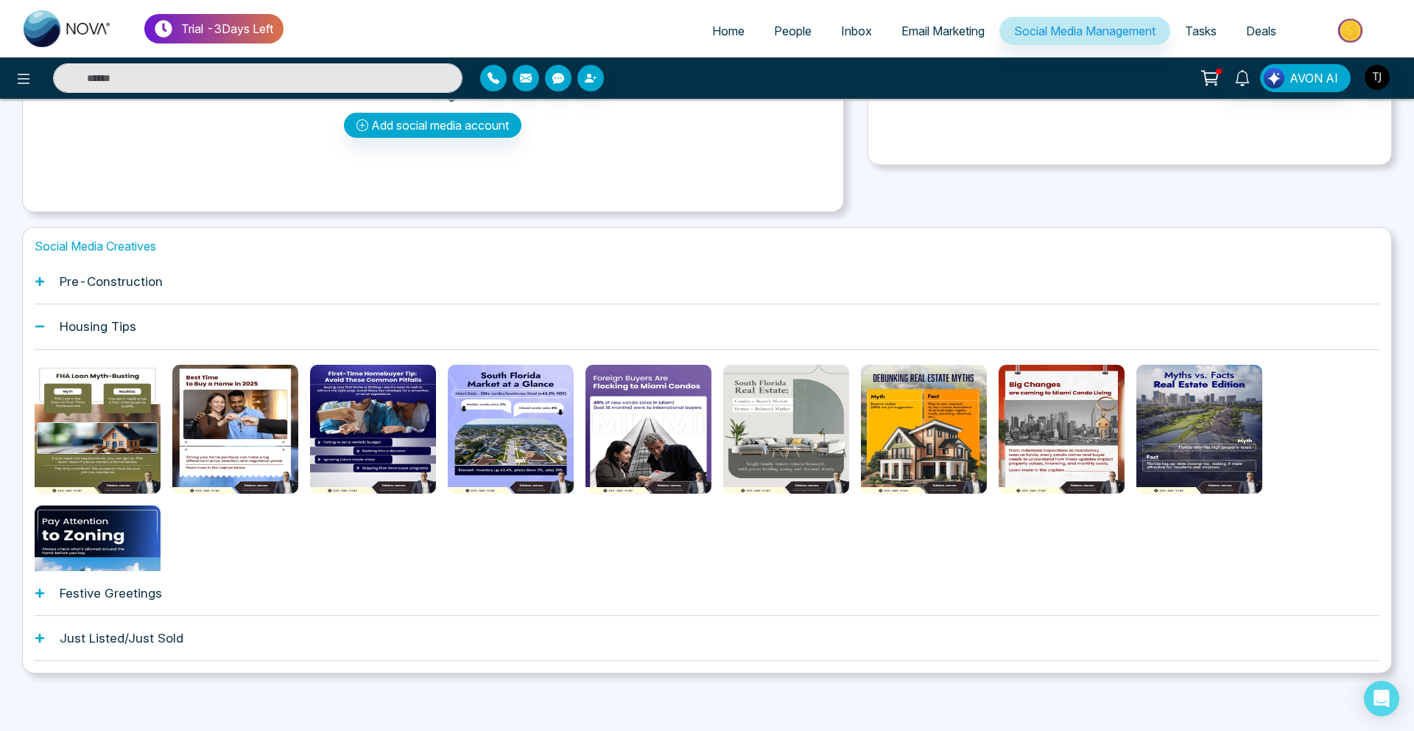
click at [160, 274] on h1 "Pre-Construction" at bounding box center [111, 281] width 103 height 15
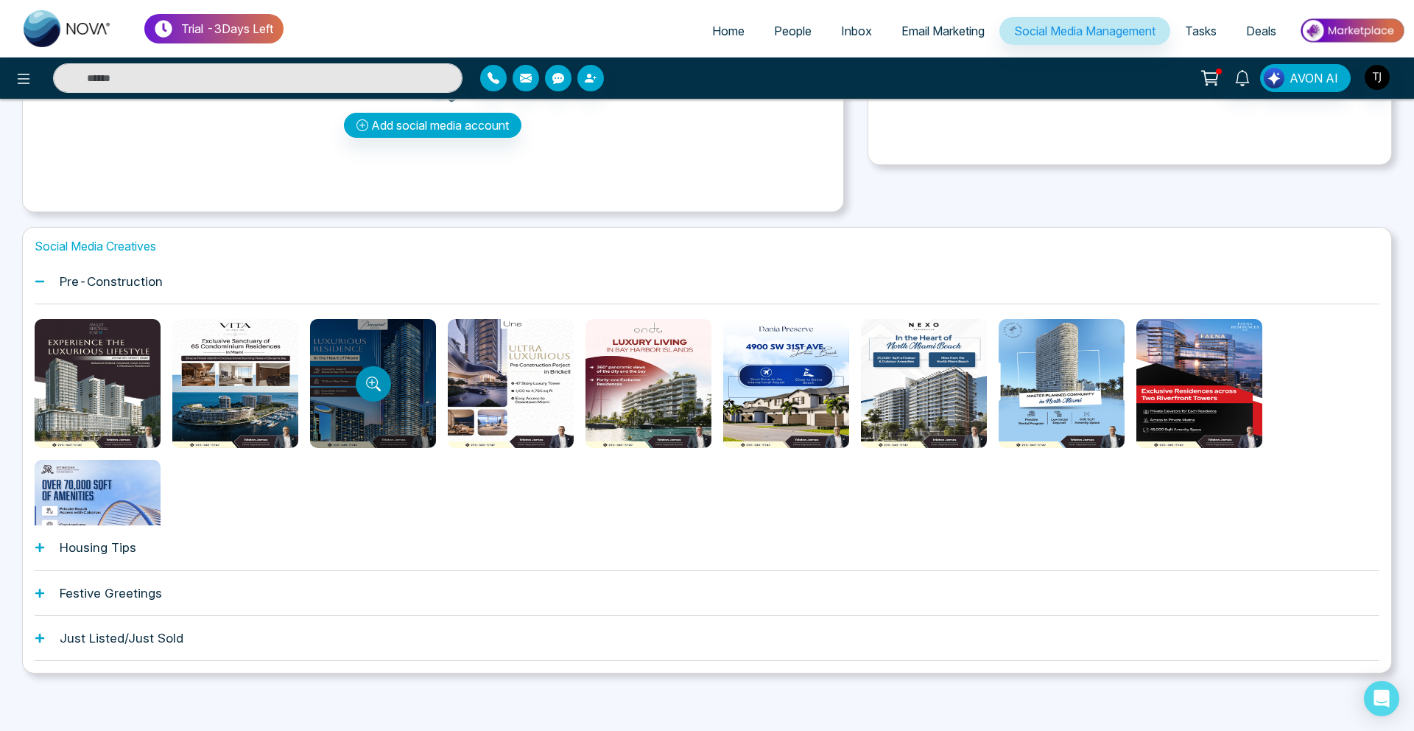
click at [356, 390] on button "Preview template" at bounding box center [373, 383] width 35 height 35
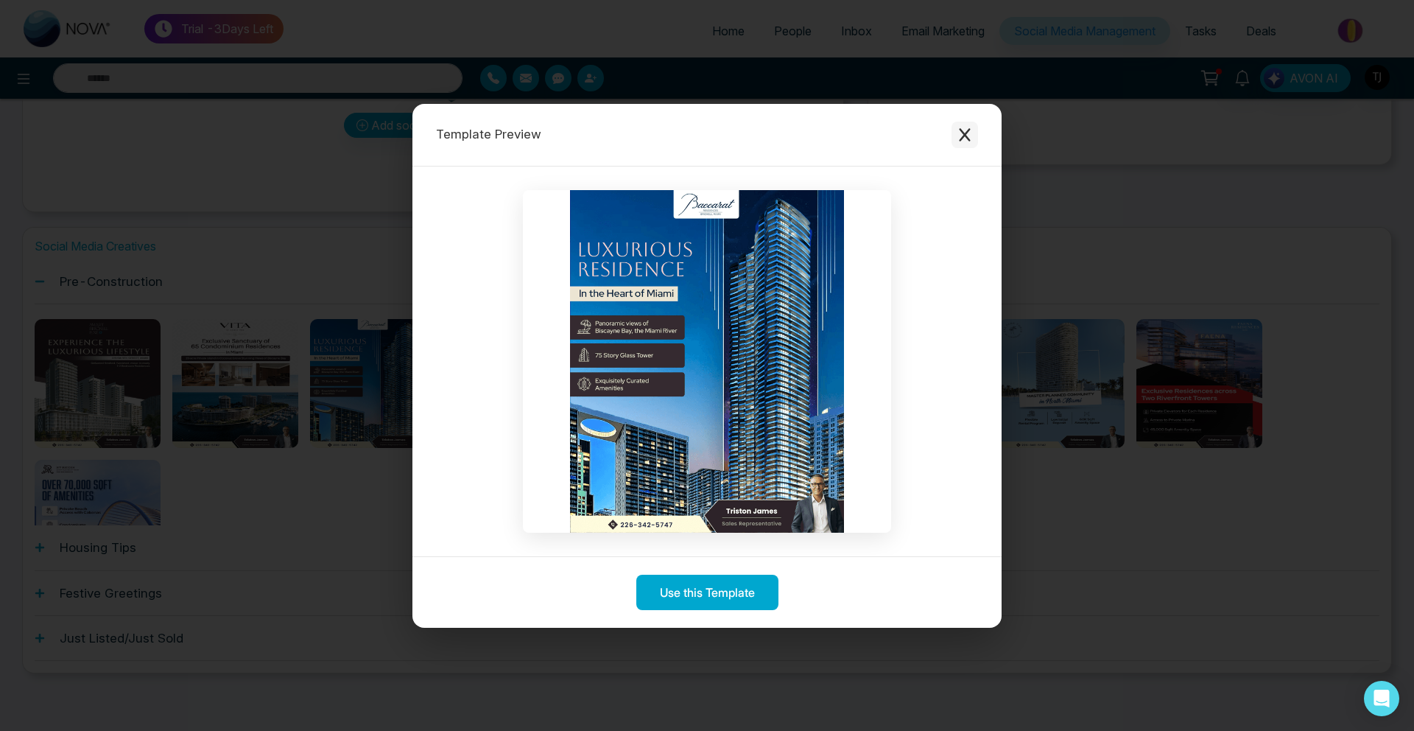
click at [960, 138] on icon "Close modal" at bounding box center [964, 134] width 11 height 13
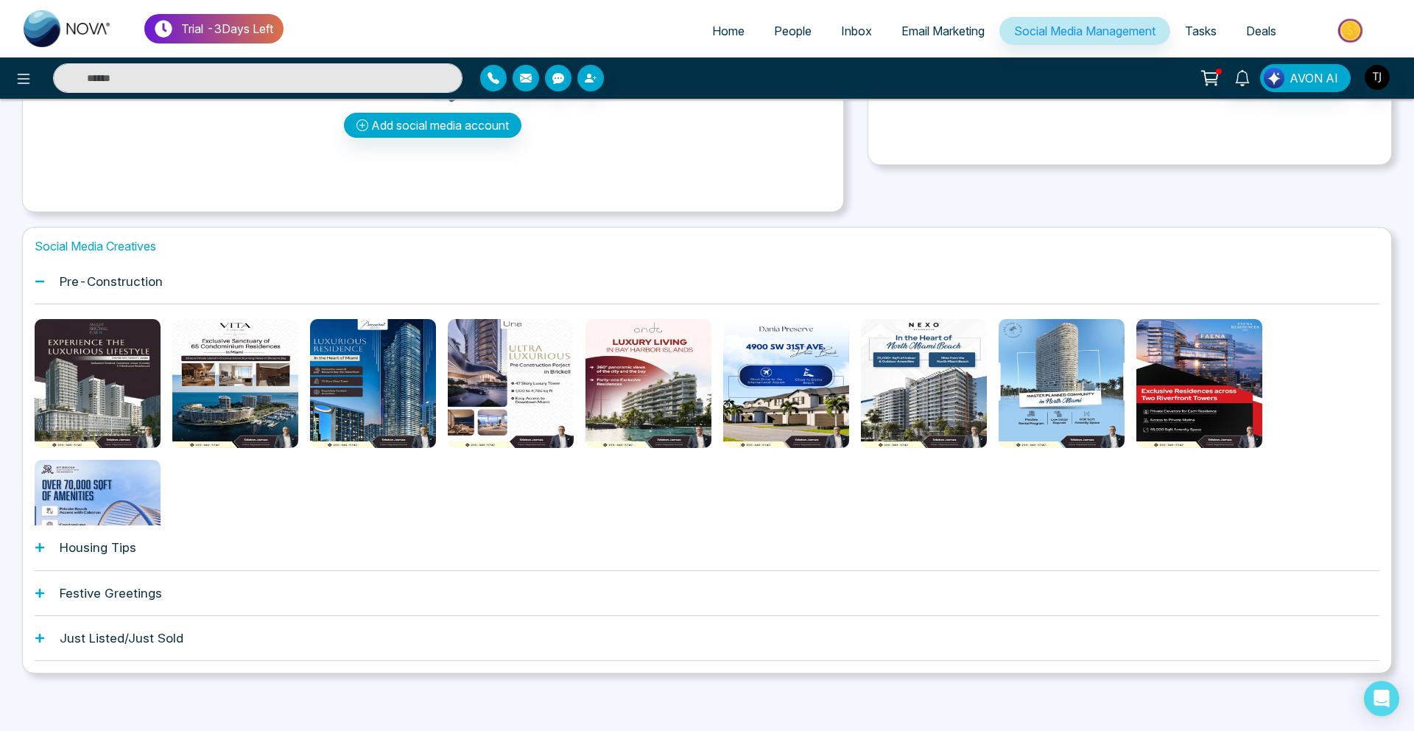
click at [66, 27] on img at bounding box center [68, 28] width 88 height 37
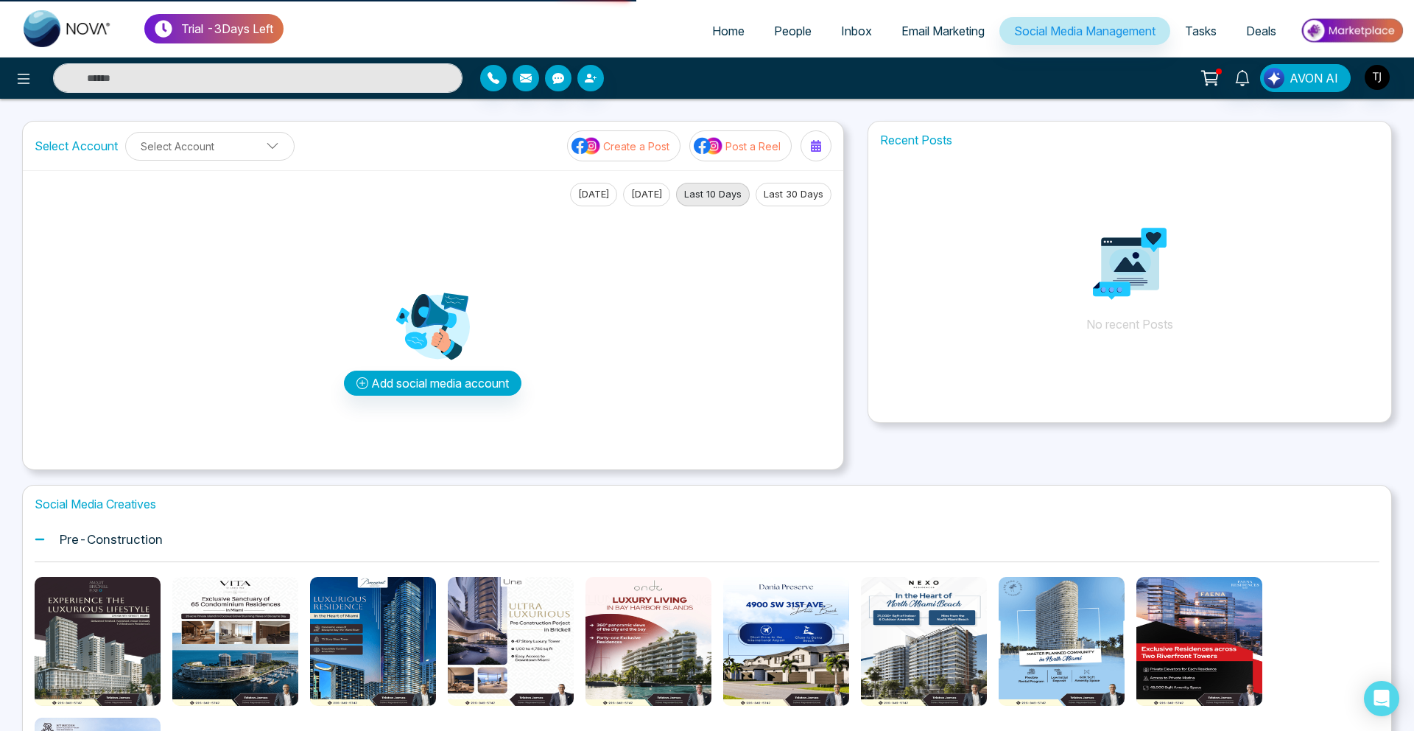
select select "*"
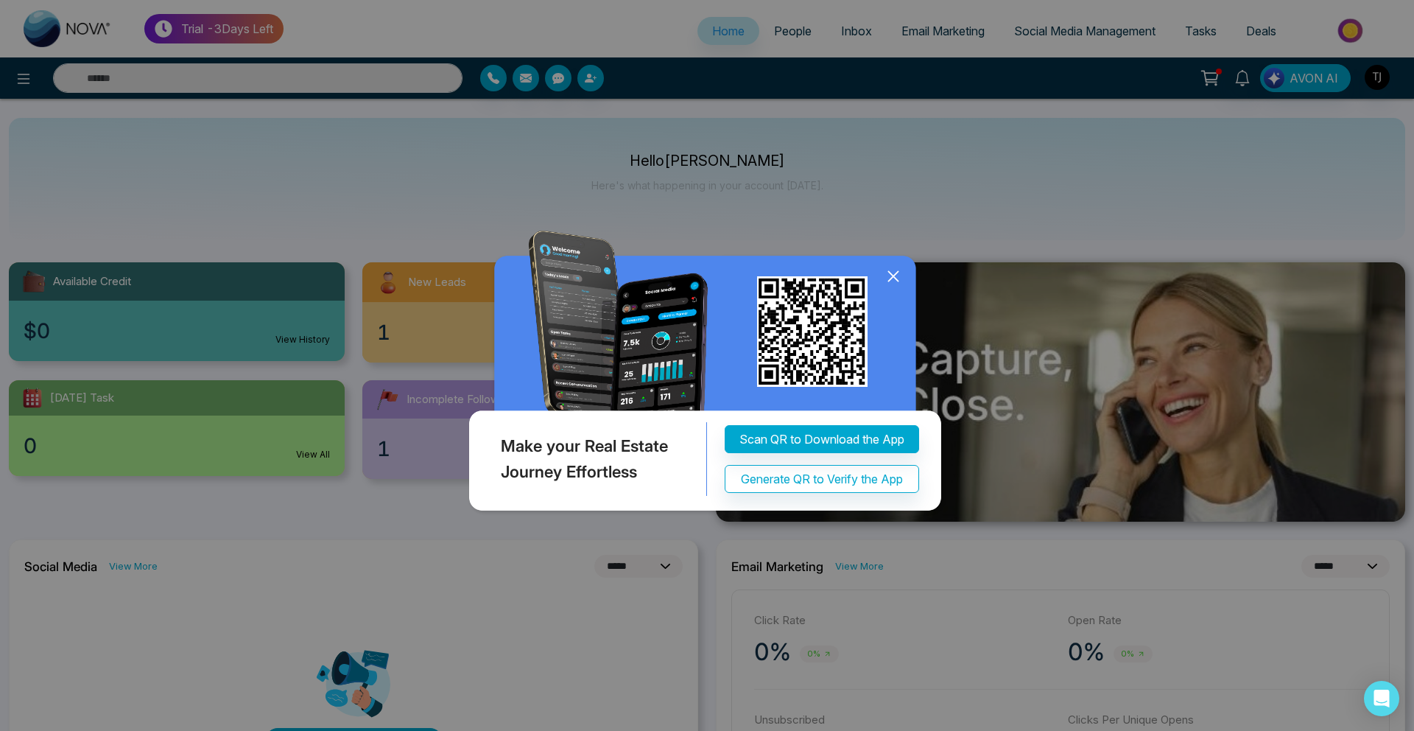
drag, startPoint x: 1025, startPoint y: 228, endPoint x: 978, endPoint y: 228, distance: 47.1
click at [1002, 228] on div "Make your Real Estate Journey Effortless Scan QR to Download the App Generate Q…" at bounding box center [707, 365] width 1414 height 731
click at [894, 259] on img at bounding box center [706, 374] width 483 height 287
click at [899, 275] on icon at bounding box center [893, 276] width 22 height 22
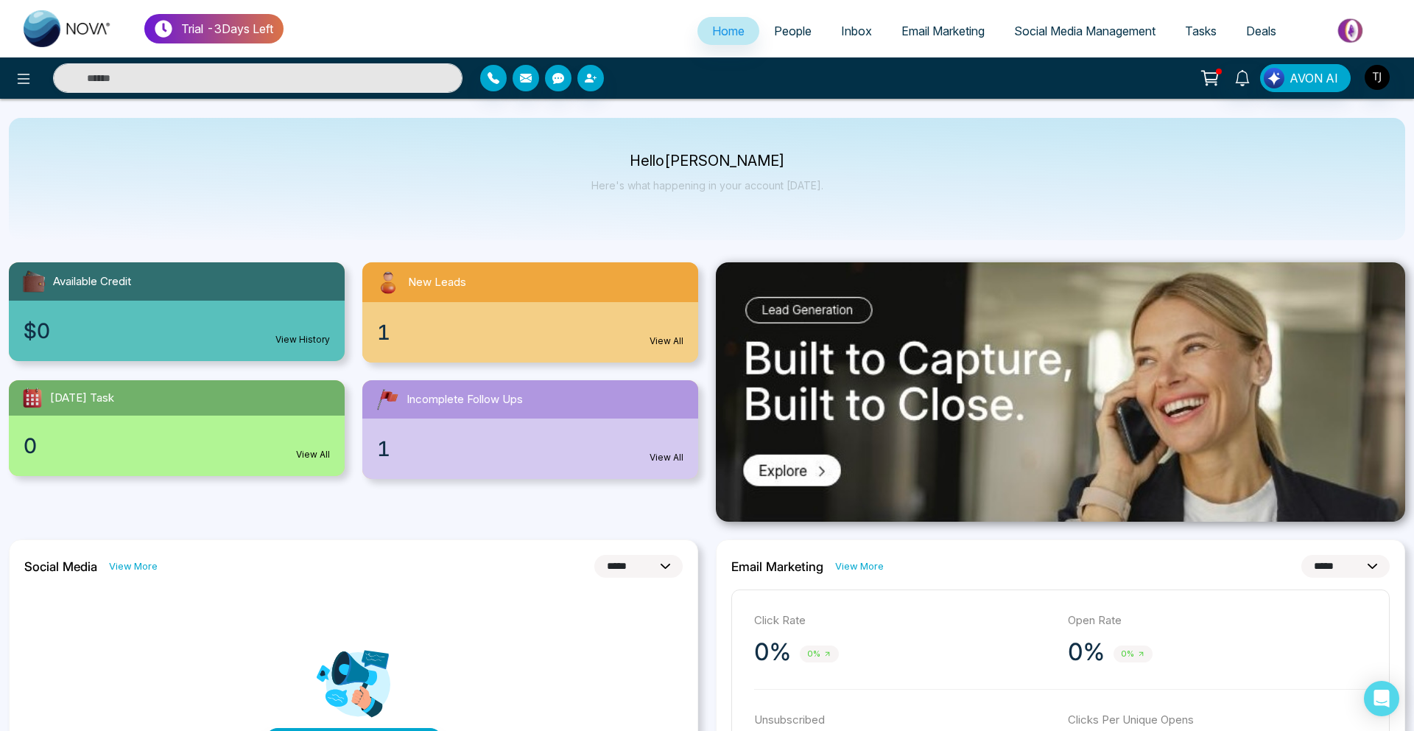
click at [1083, 25] on span "Social Media Management" at bounding box center [1084, 31] width 141 height 15
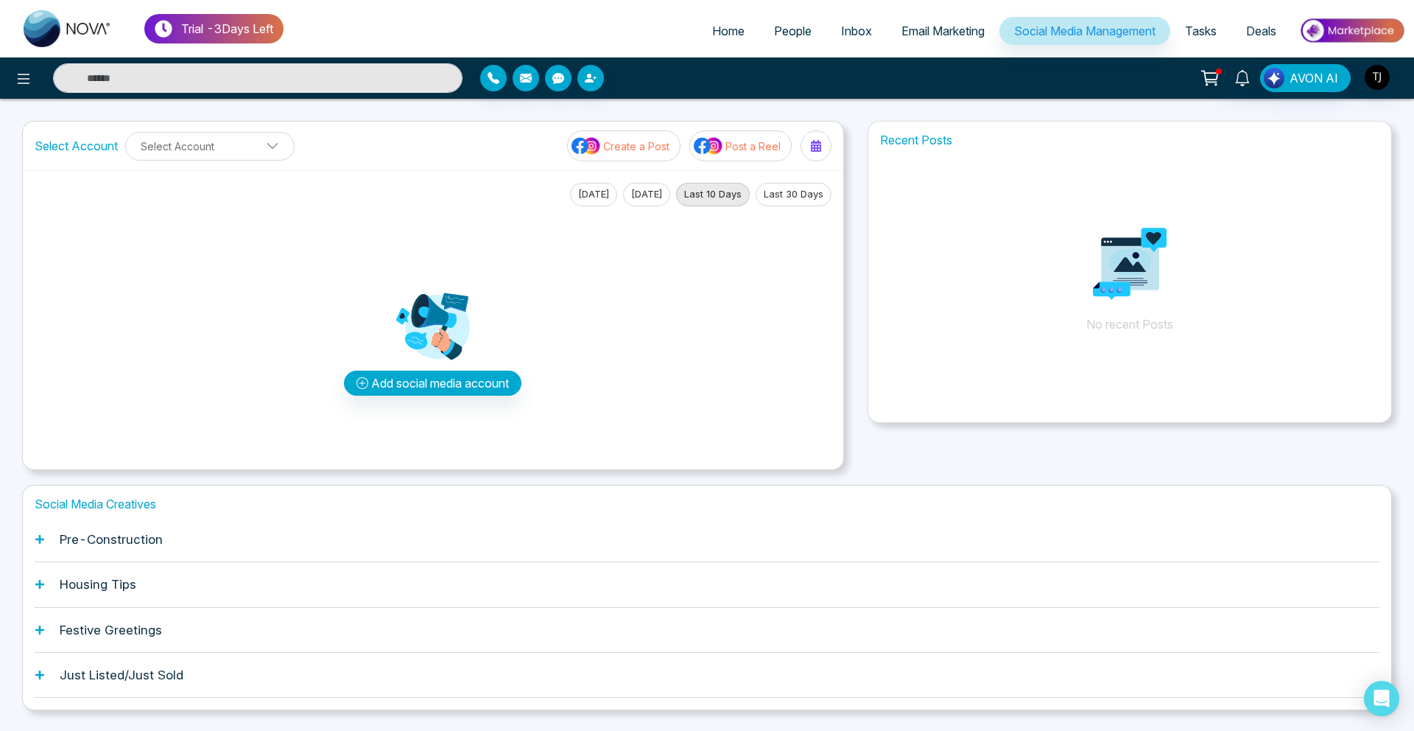
click at [144, 552] on div "Pre-Construction" at bounding box center [707, 539] width 1345 height 45
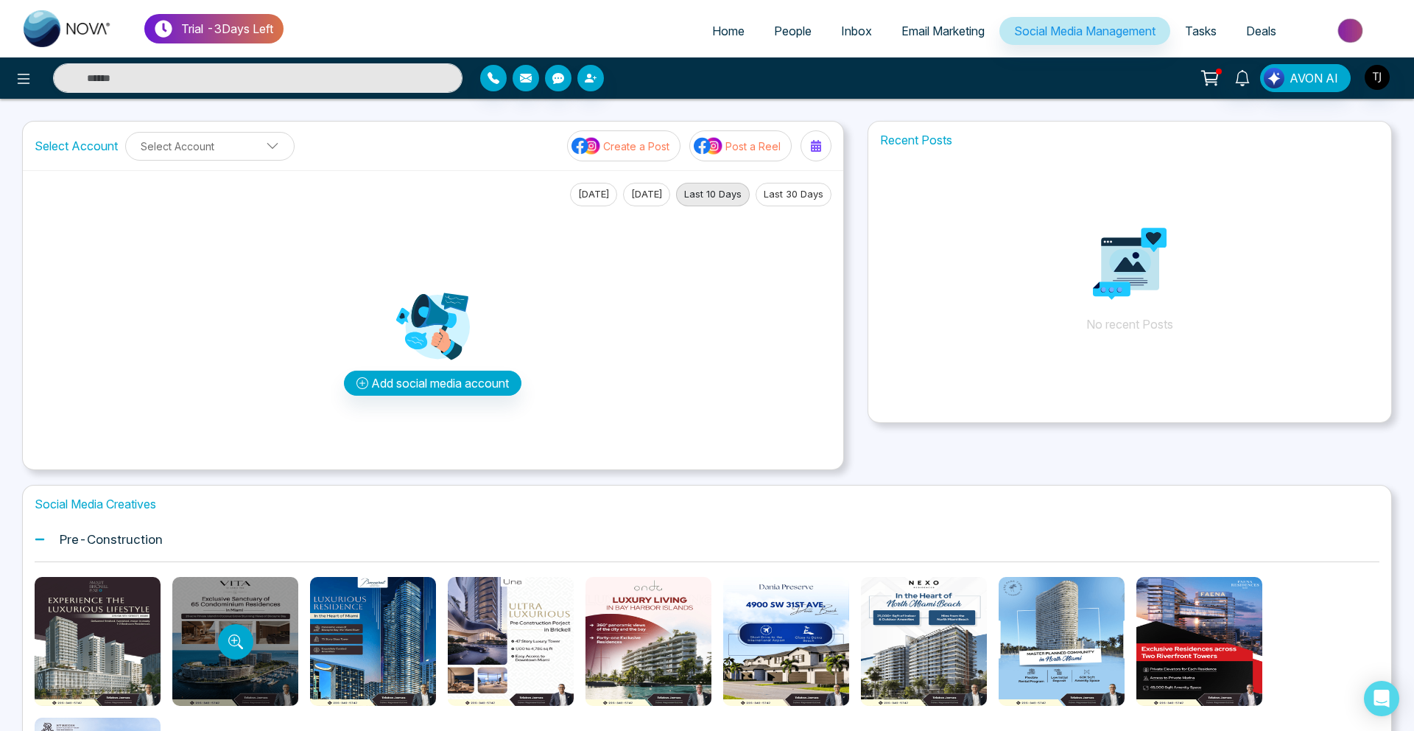
click at [237, 617] on div at bounding box center [235, 641] width 126 height 129
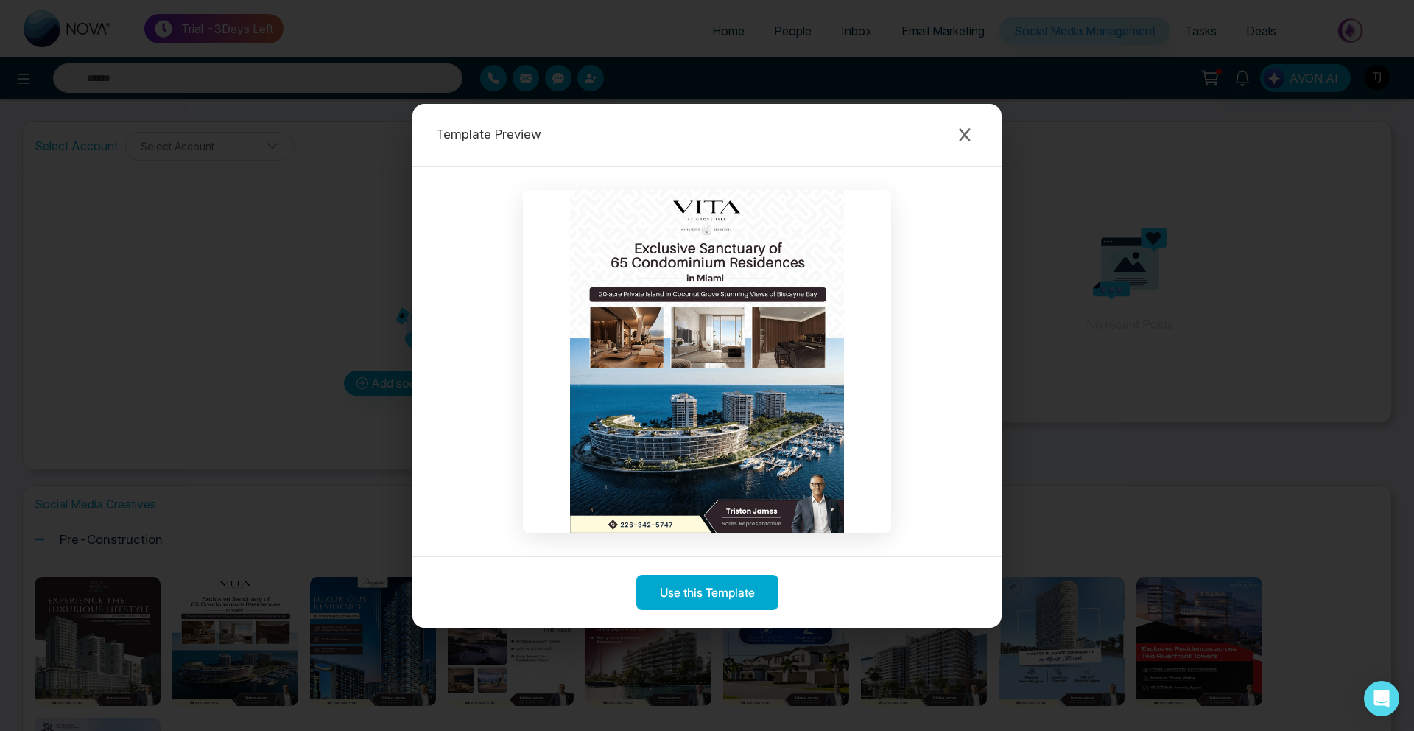
click at [210, 440] on div "Template Preview Use this Template" at bounding box center [707, 365] width 1414 height 731
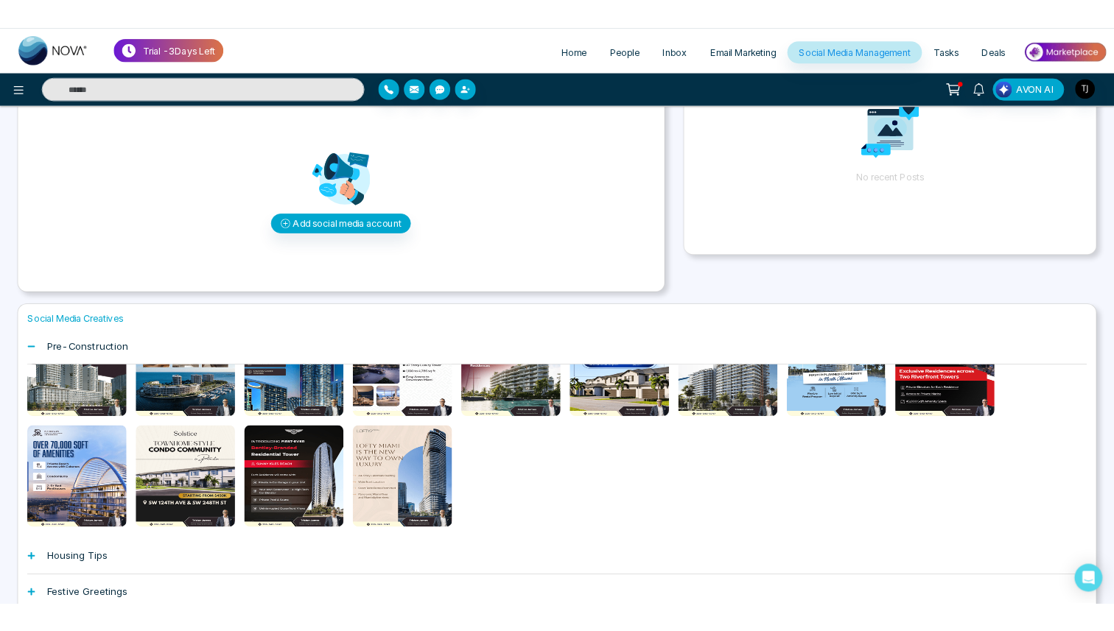
scroll to position [164, 0]
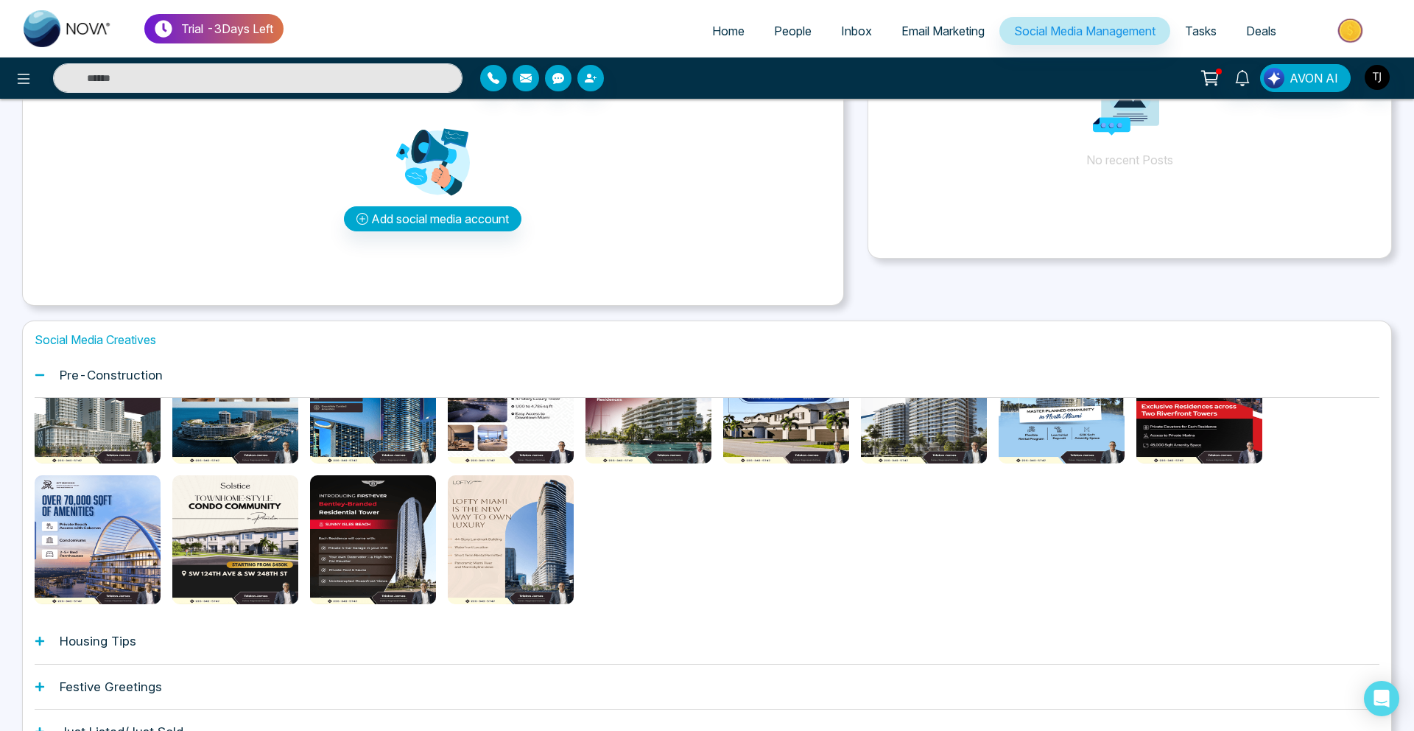
click at [98, 654] on div "Housing Tips" at bounding box center [707, 641] width 1345 height 45
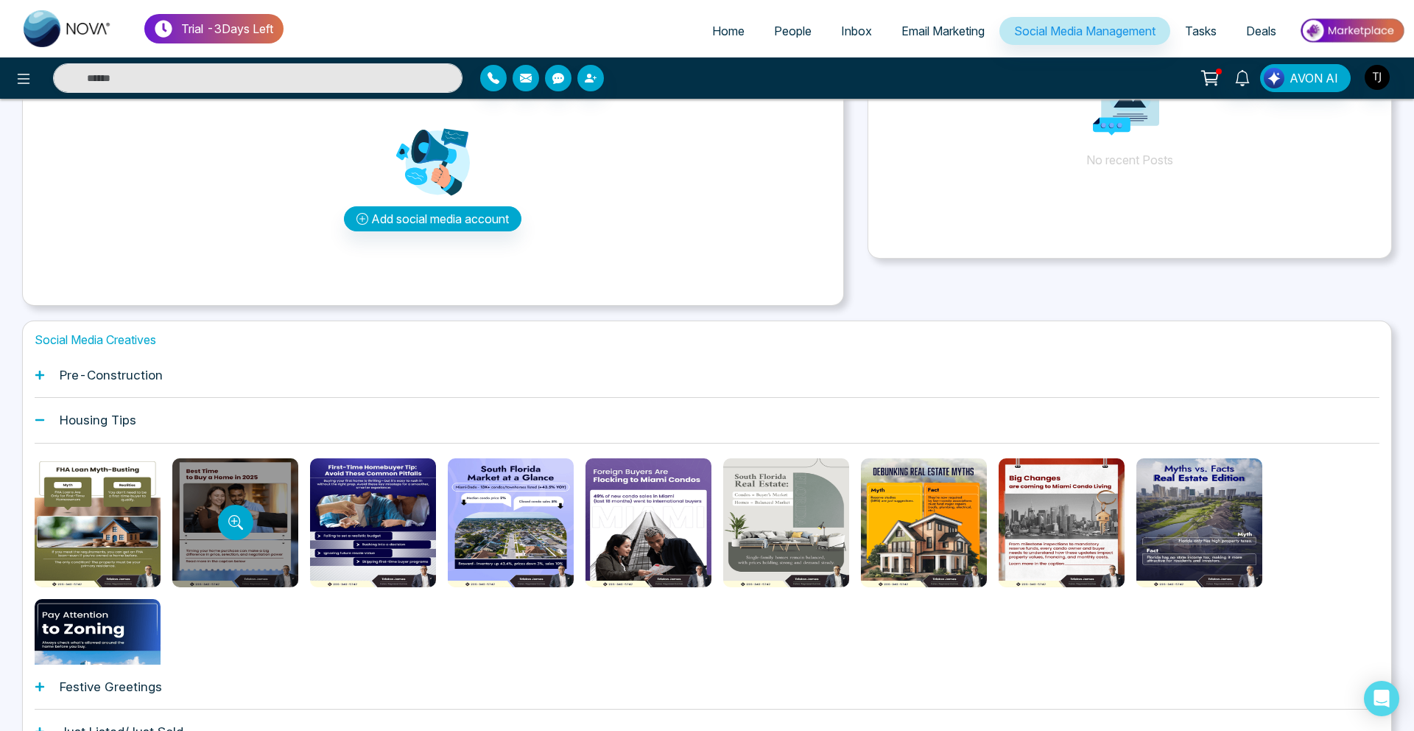
click at [221, 538] on div at bounding box center [235, 522] width 126 height 129
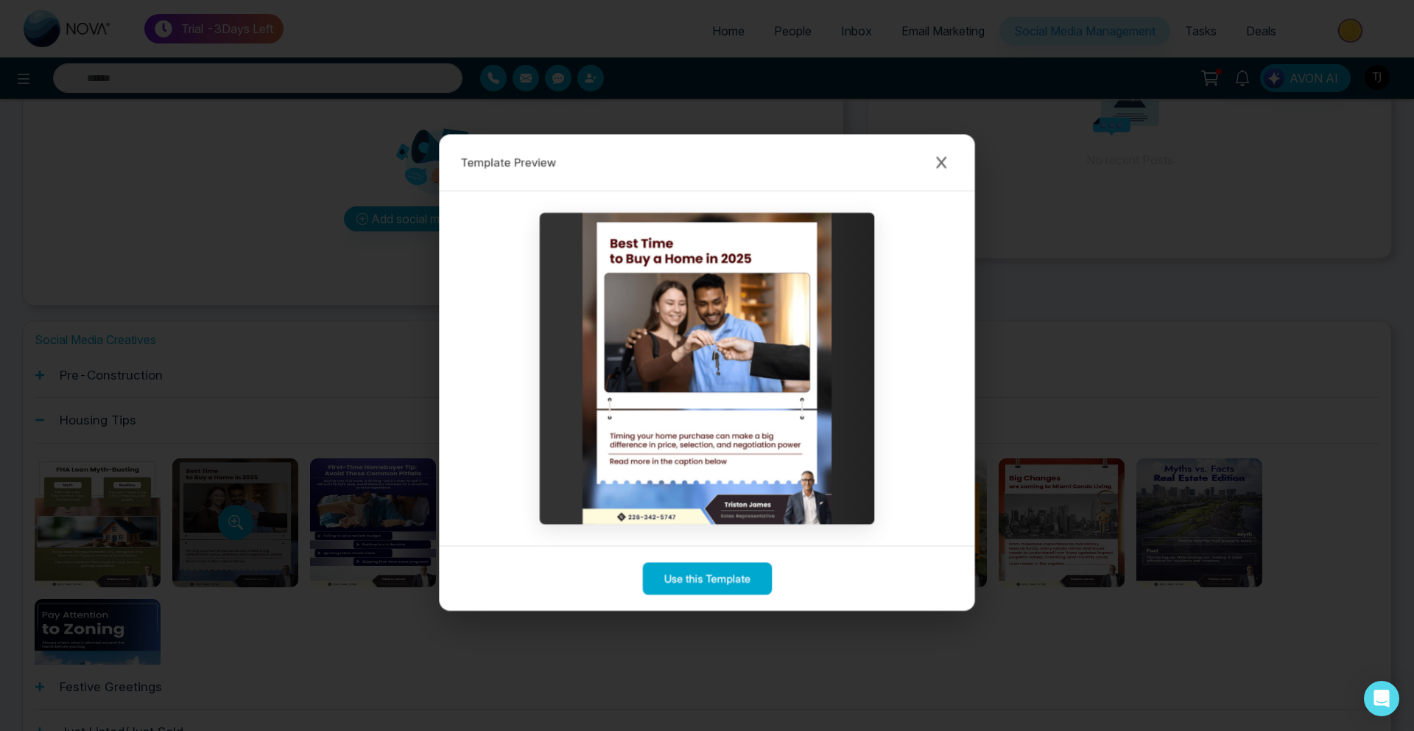
click at [221, 538] on div "Template Preview Use this Template" at bounding box center [707, 365] width 1414 height 731
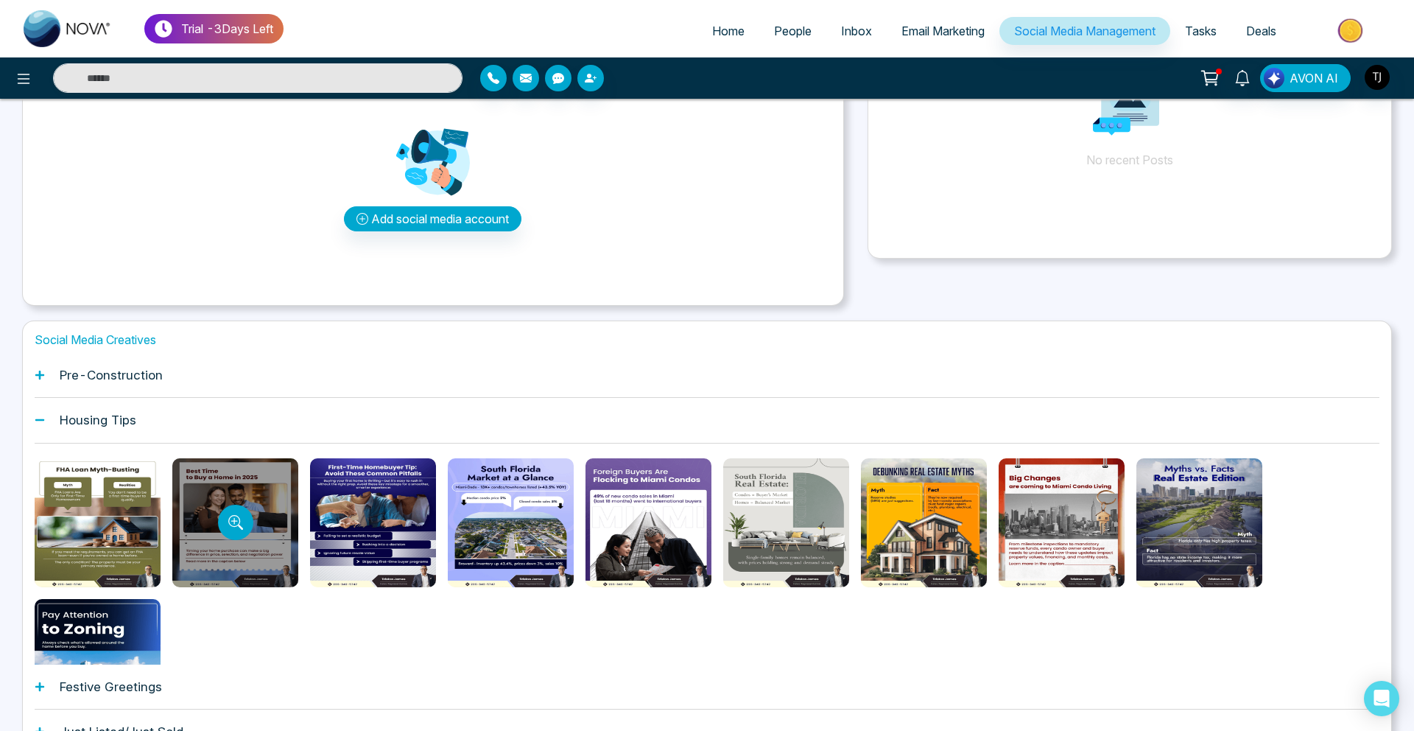
click at [221, 538] on div at bounding box center [235, 522] width 126 height 129
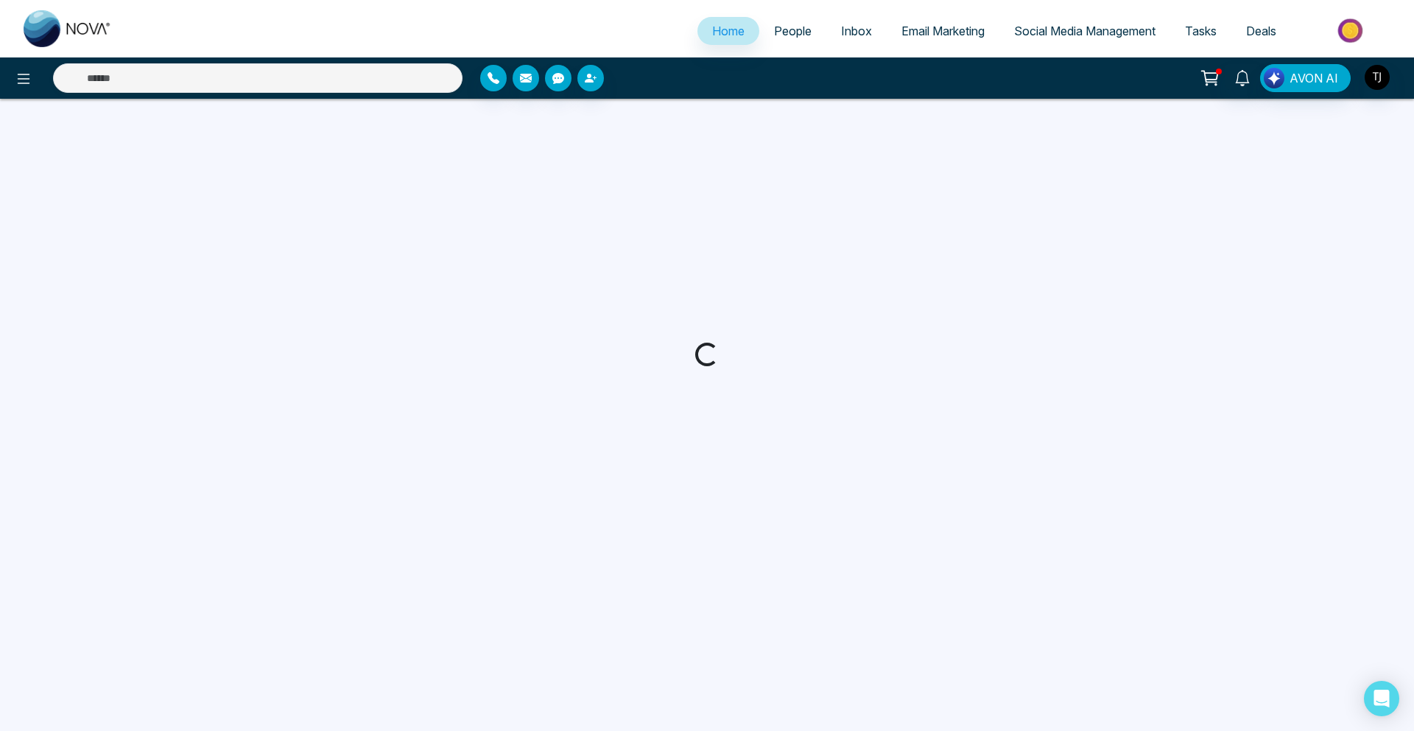
select select "*"
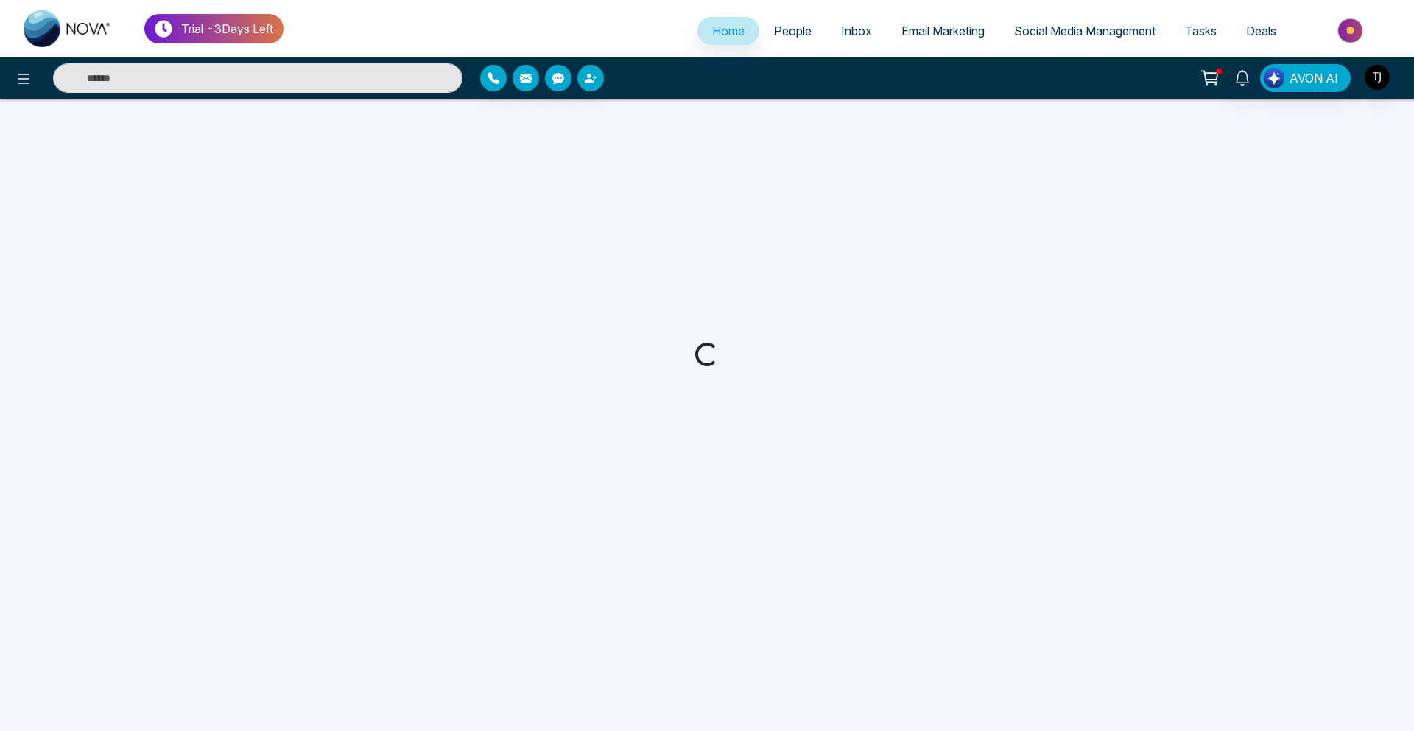
select select "*"
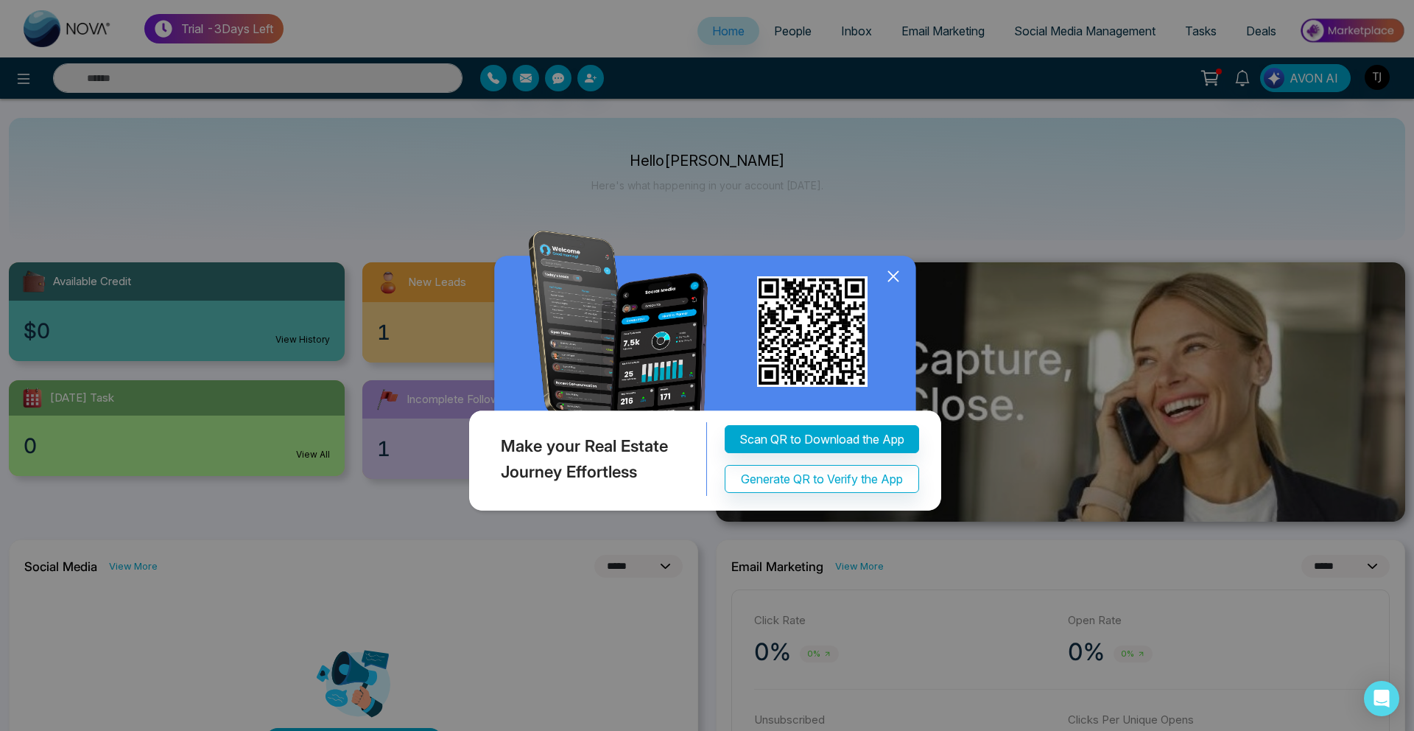
click at [888, 276] on icon at bounding box center [893, 276] width 22 height 22
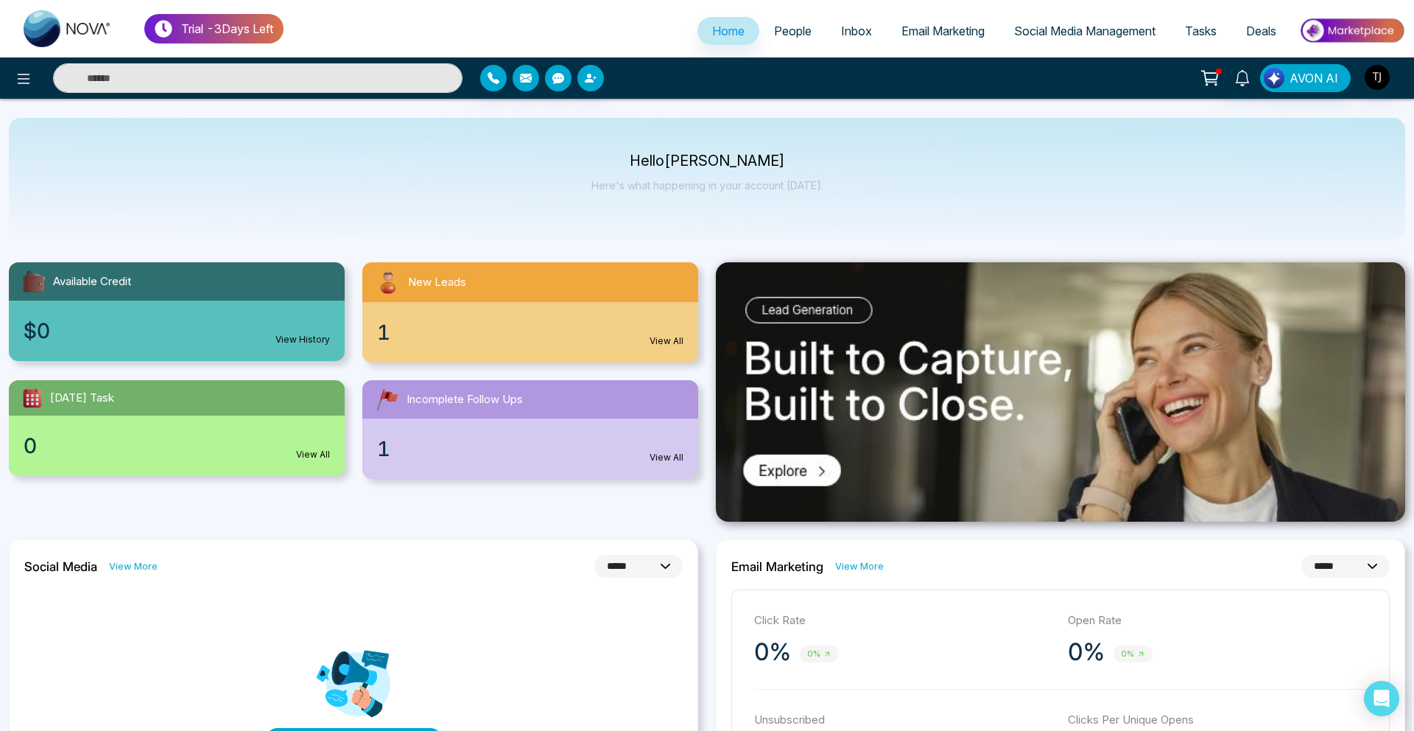
click at [901, 35] on span "Email Marketing" at bounding box center [942, 31] width 83 height 15
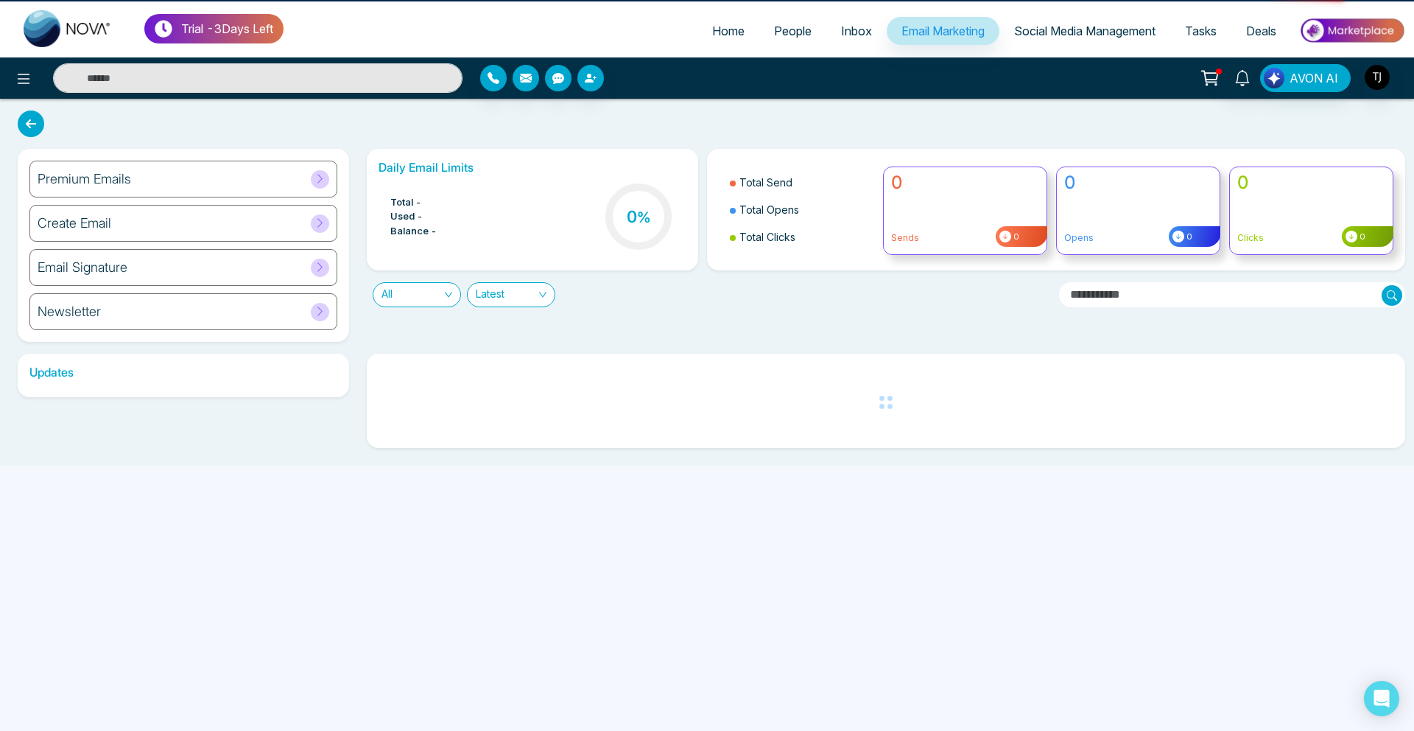
drag, startPoint x: 899, startPoint y: 35, endPoint x: 430, endPoint y: 85, distance: 471.0
click at [436, 81] on div "Trial - 3 Days Left Home People Inbox Email Marketing Social Media Management T…" at bounding box center [707, 49] width 1414 height 99
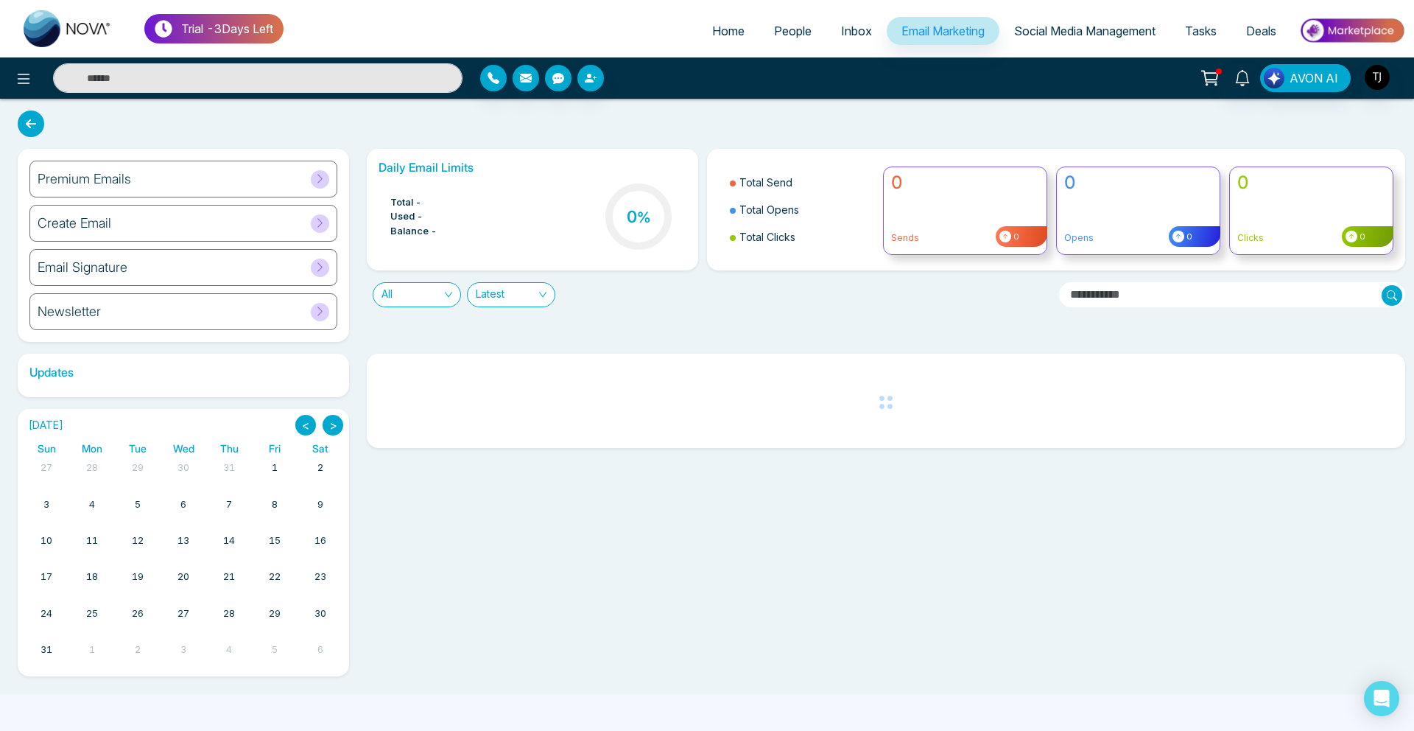
click at [174, 177] on div "Premium Emails" at bounding box center [183, 179] width 308 height 37
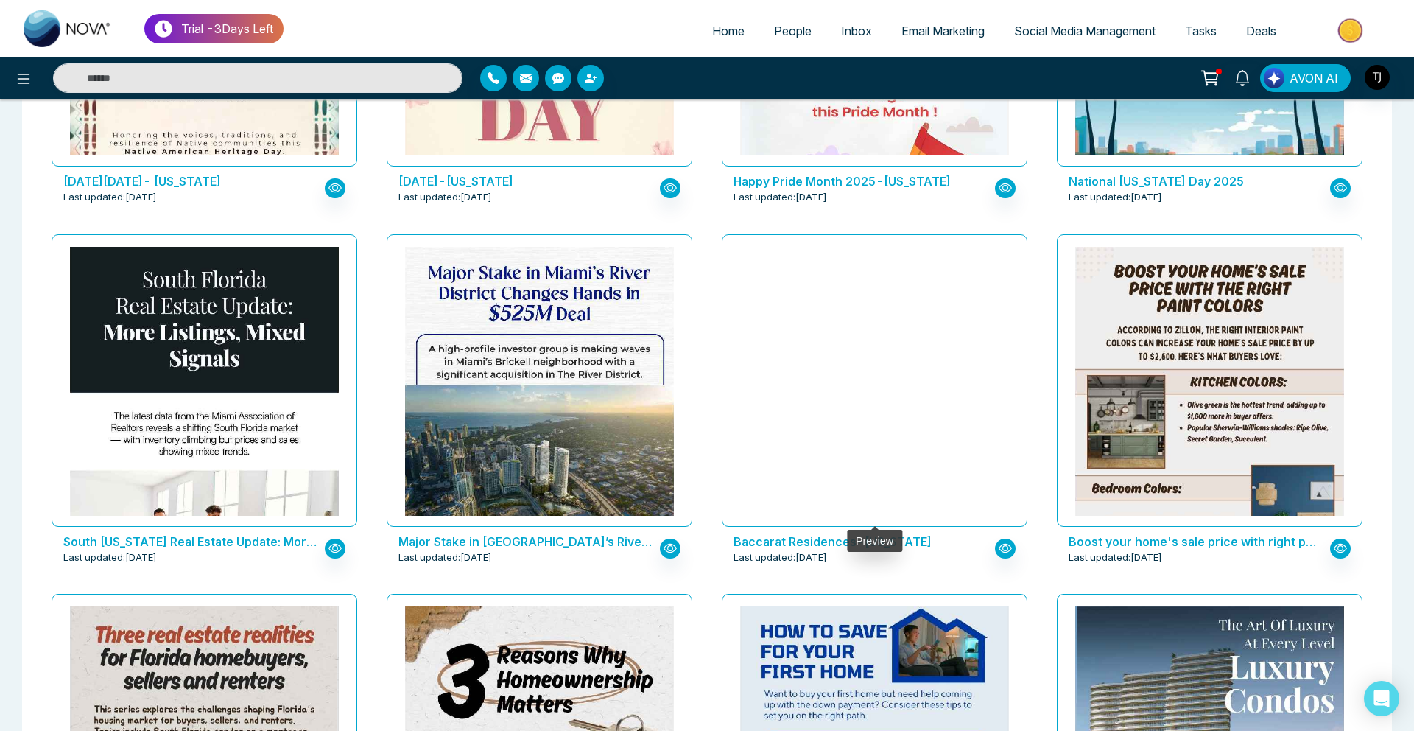
scroll to position [1774, 0]
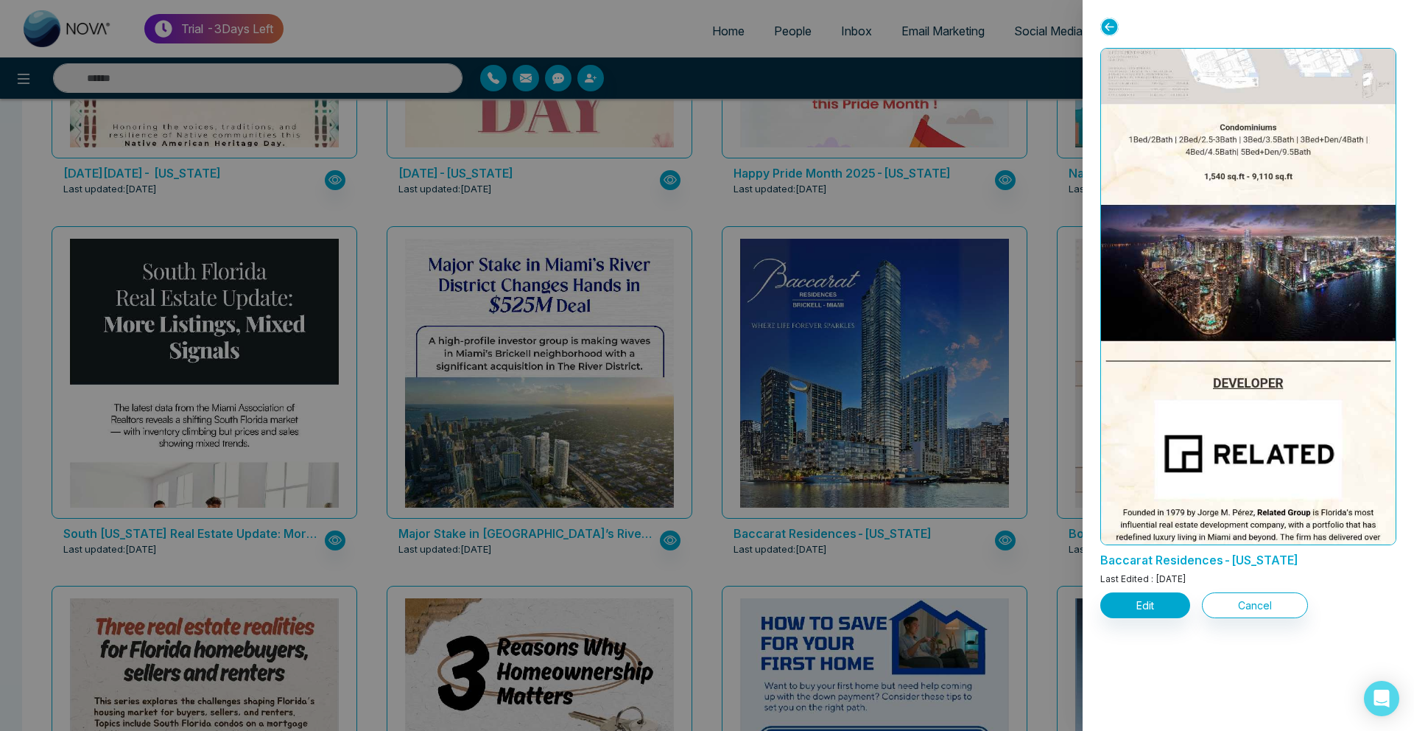
scroll to position [1481, 0]
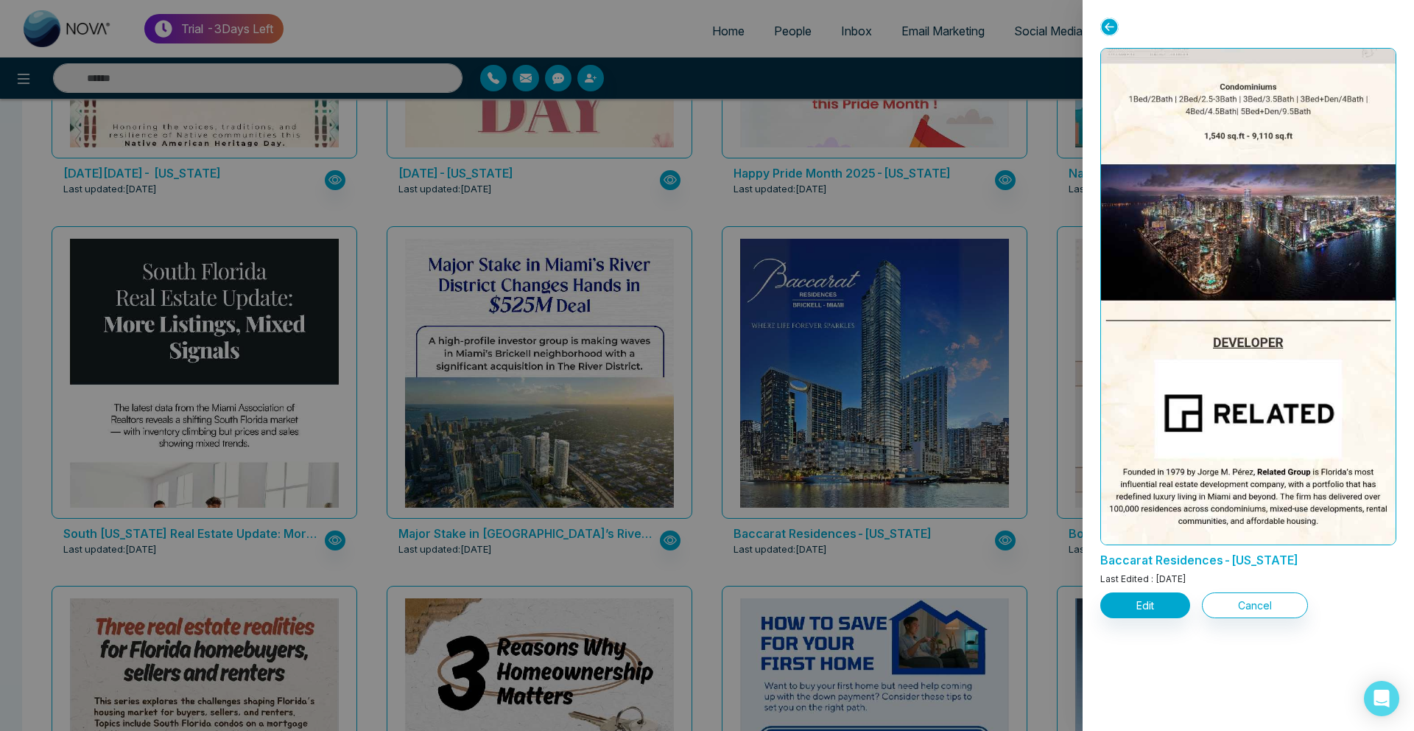
click at [320, 264] on div at bounding box center [707, 365] width 1414 height 731
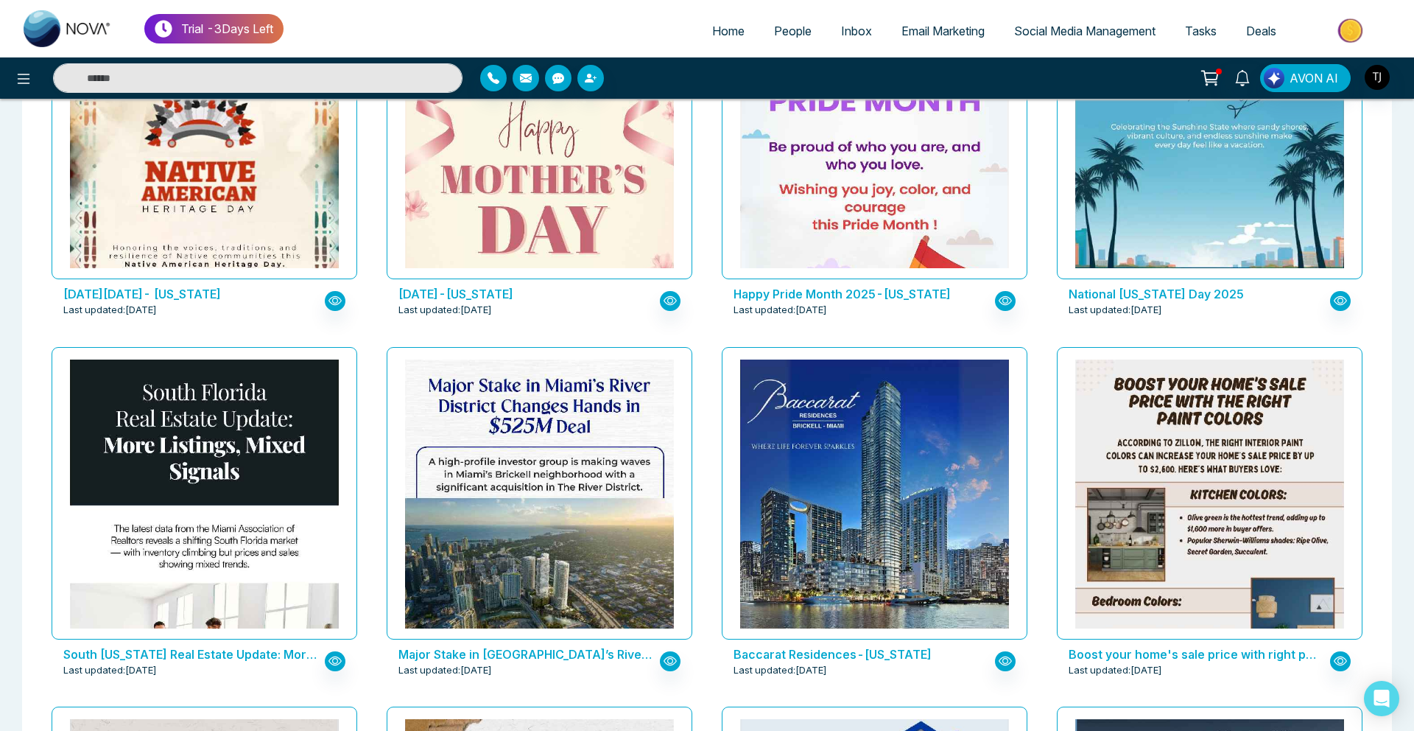
scroll to position [1661, 0]
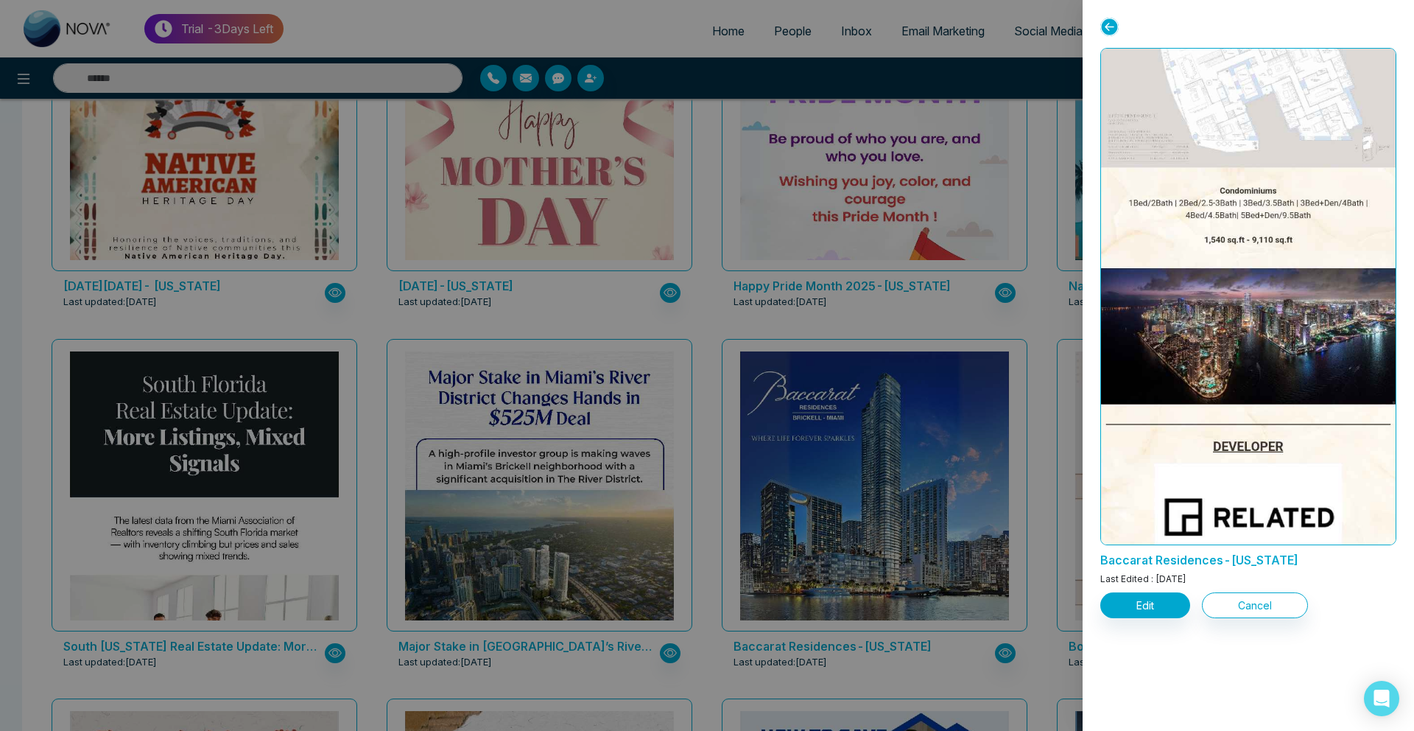
scroll to position [1481, 0]
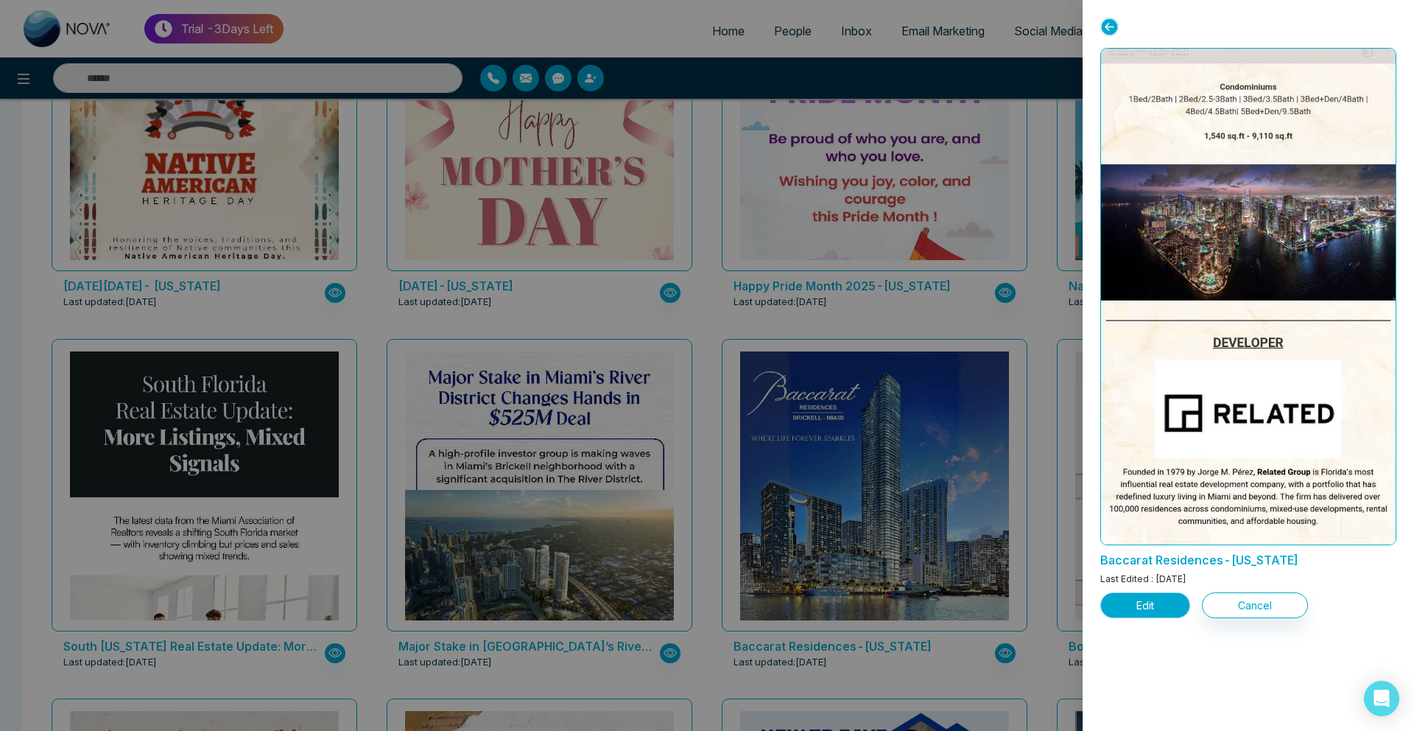
click at [1152, 601] on button "Edit" at bounding box center [1145, 605] width 90 height 26
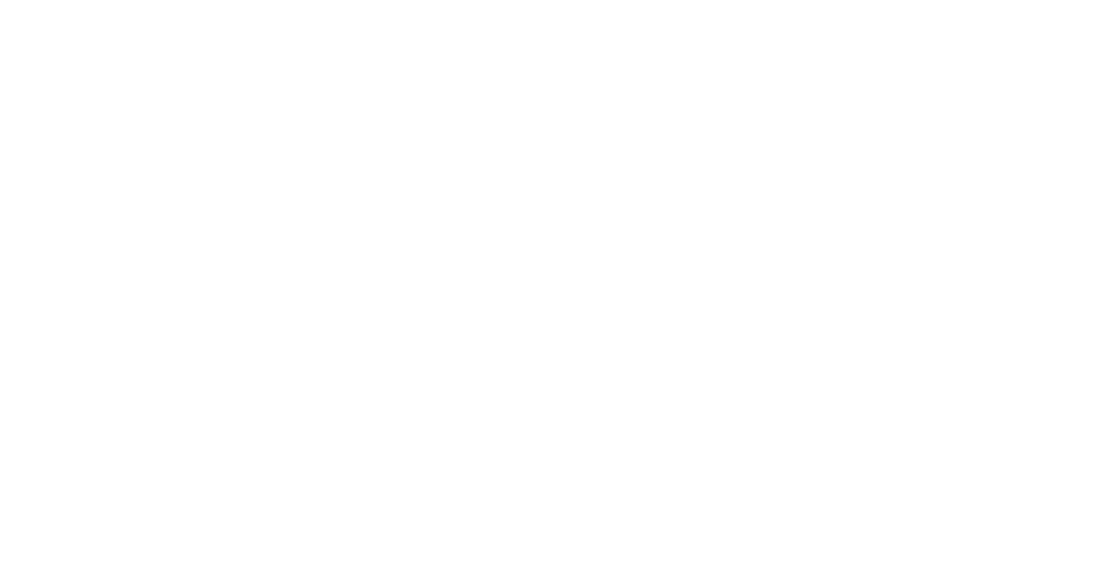
select select "*"
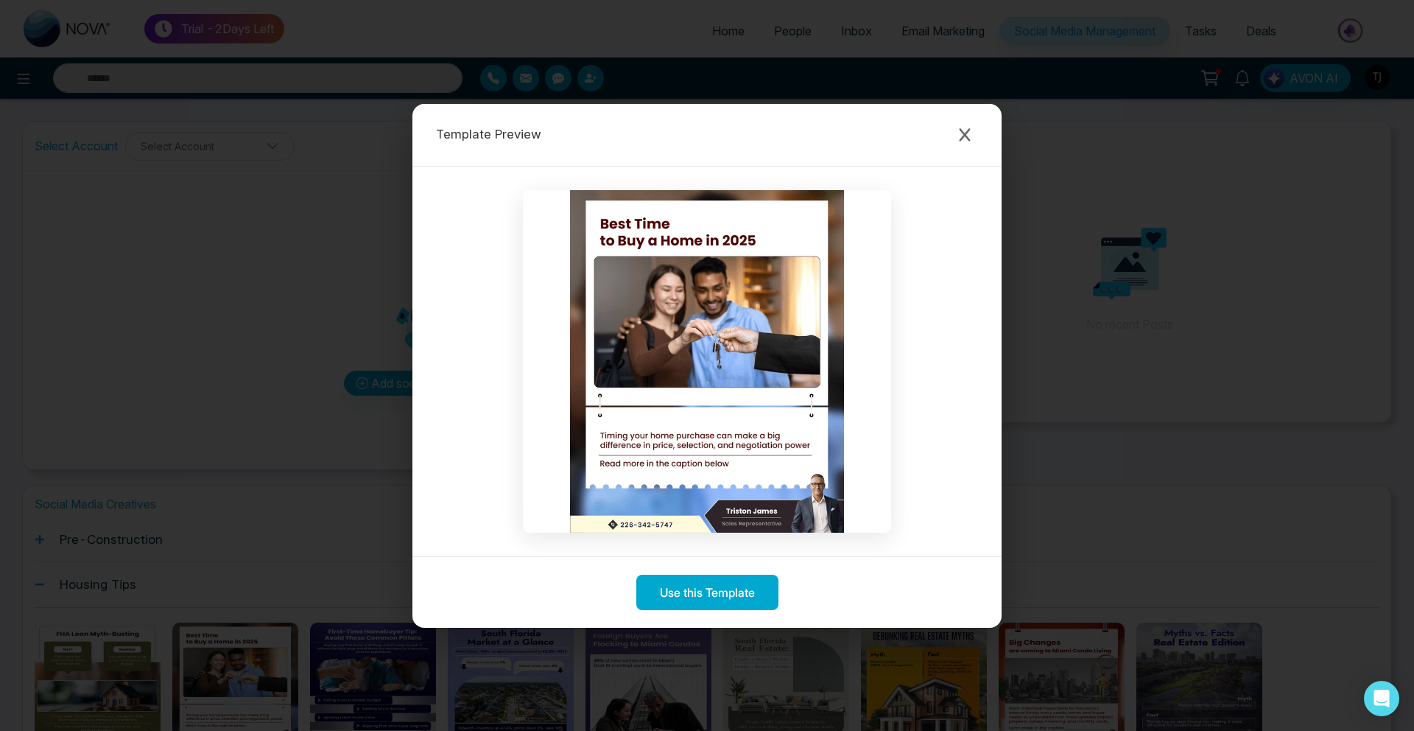
scroll to position [164, 0]
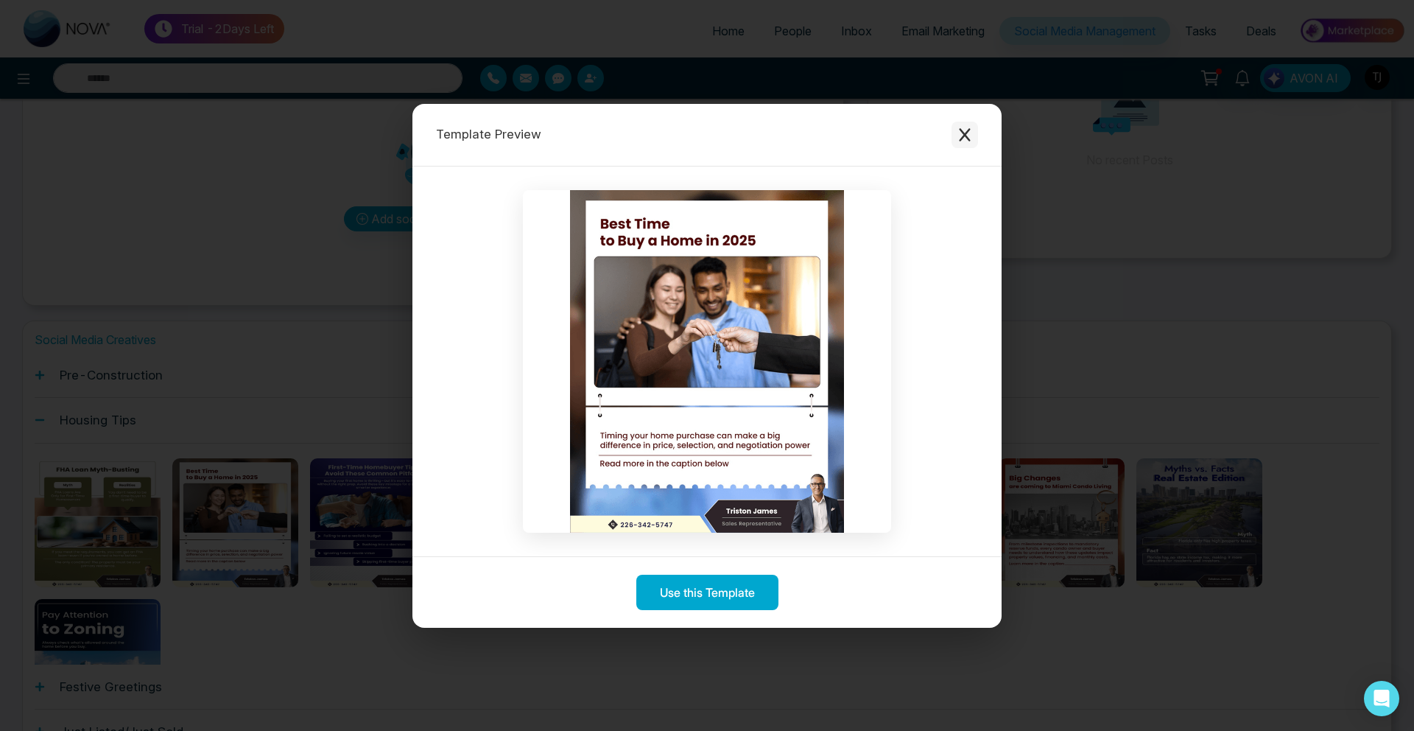
click at [963, 133] on icon "Close modal" at bounding box center [964, 134] width 11 height 13
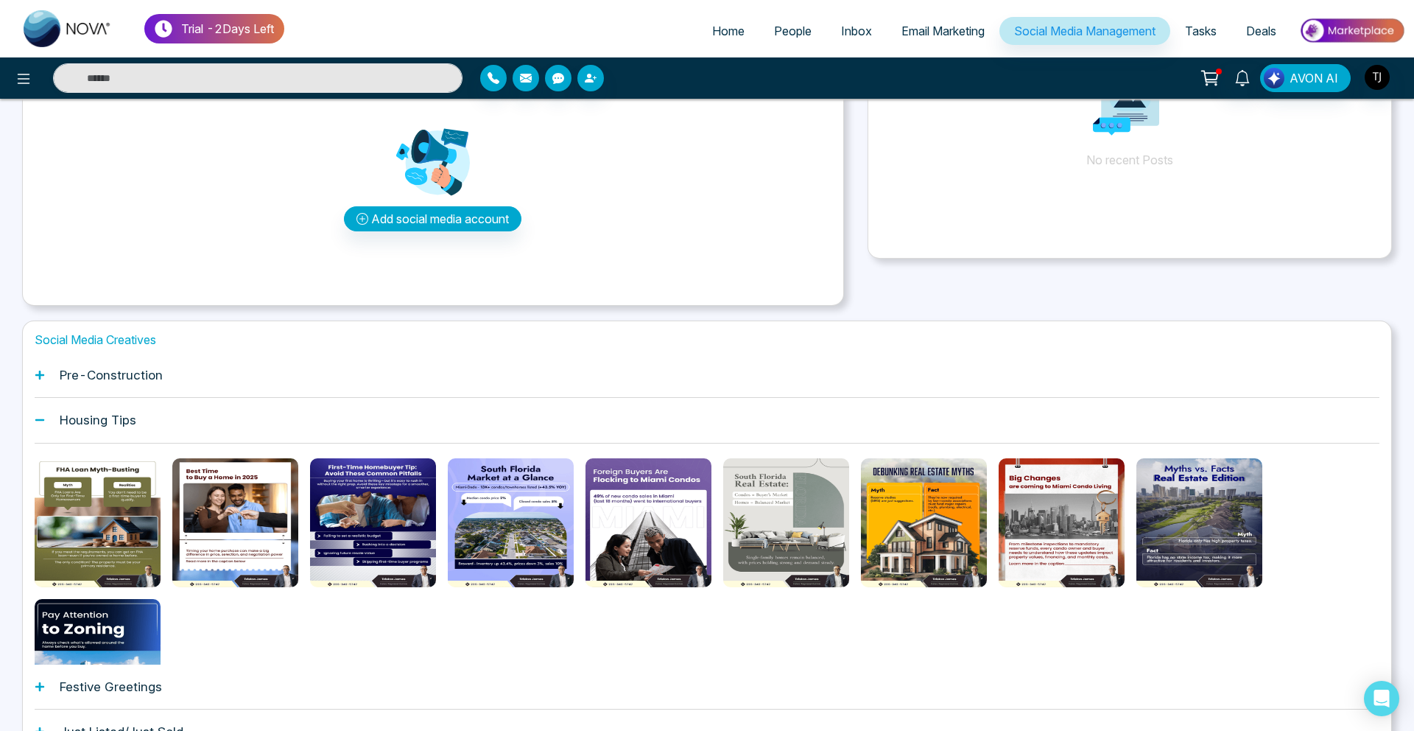
click at [713, 25] on span "Home" at bounding box center [728, 31] width 32 height 15
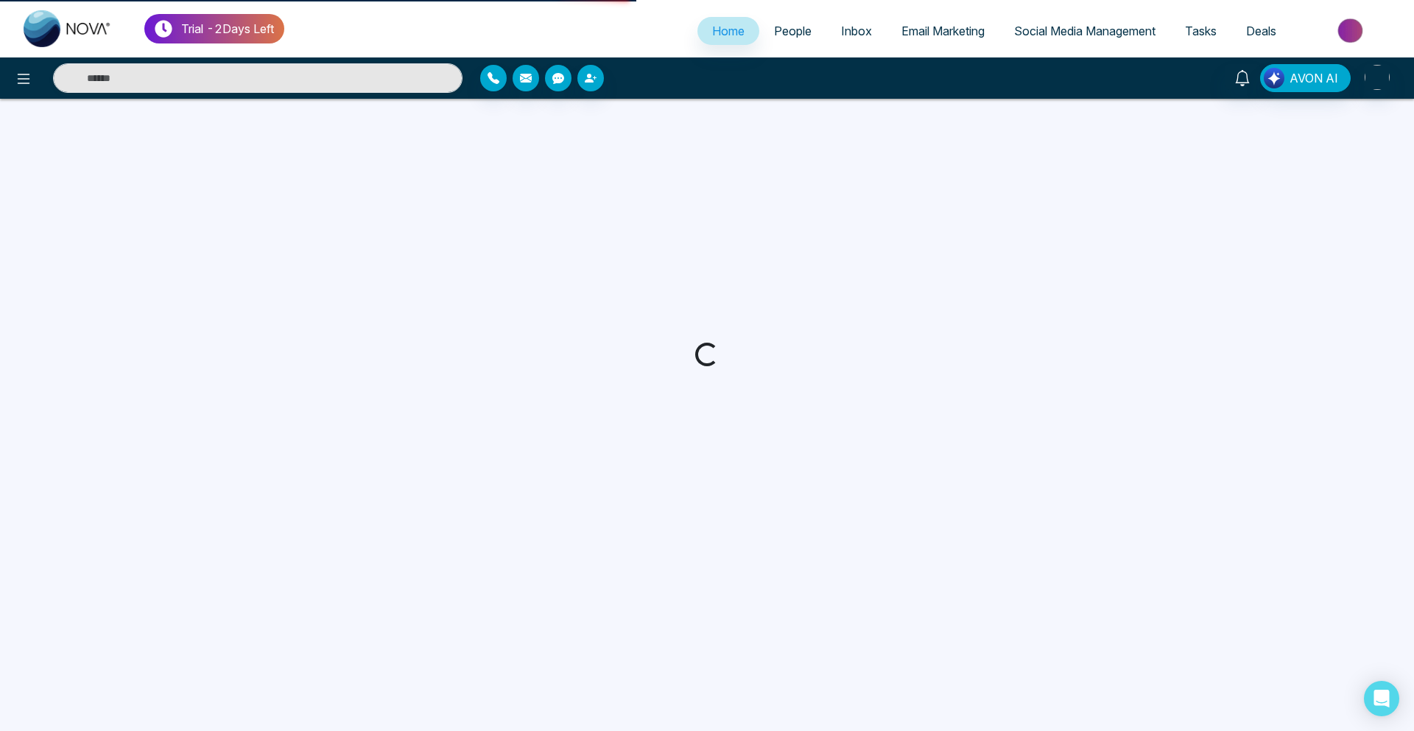
select select "*"
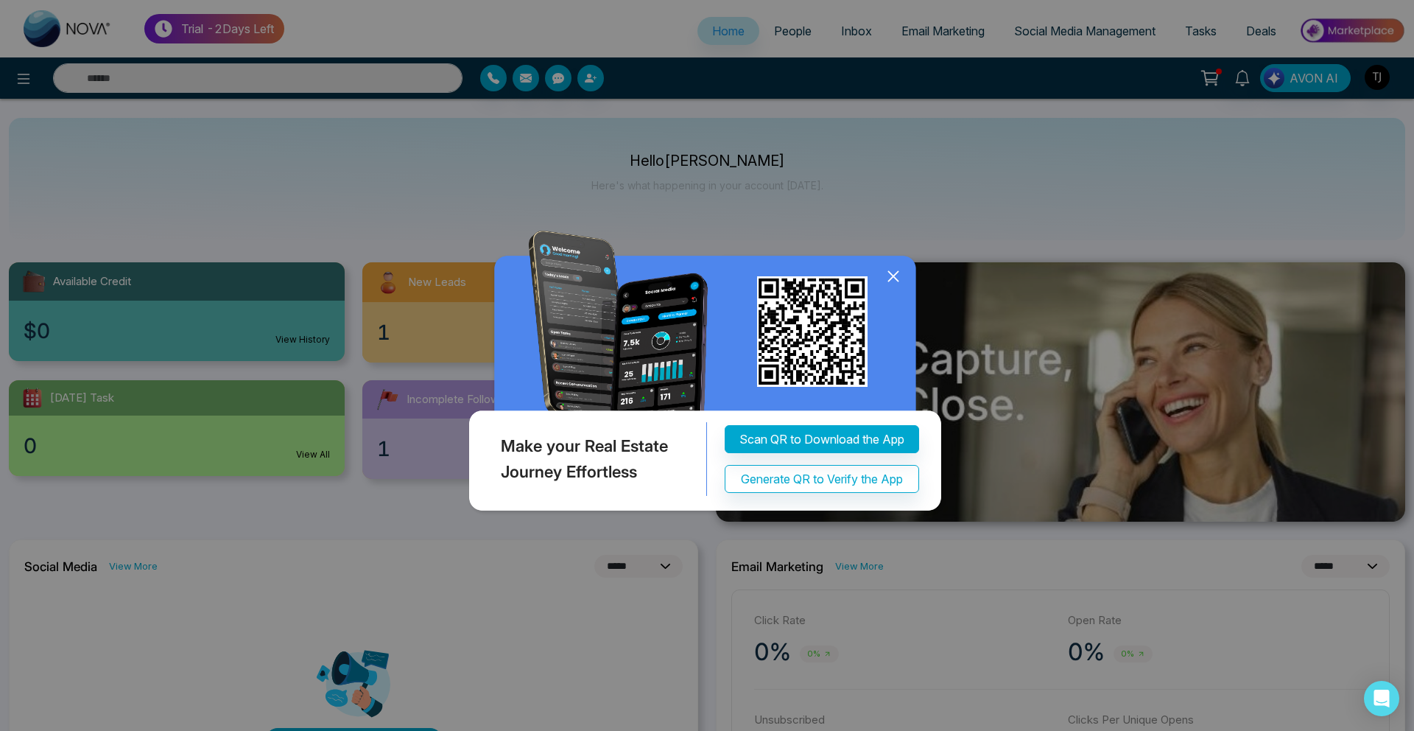
click at [897, 287] on icon at bounding box center [893, 276] width 22 height 22
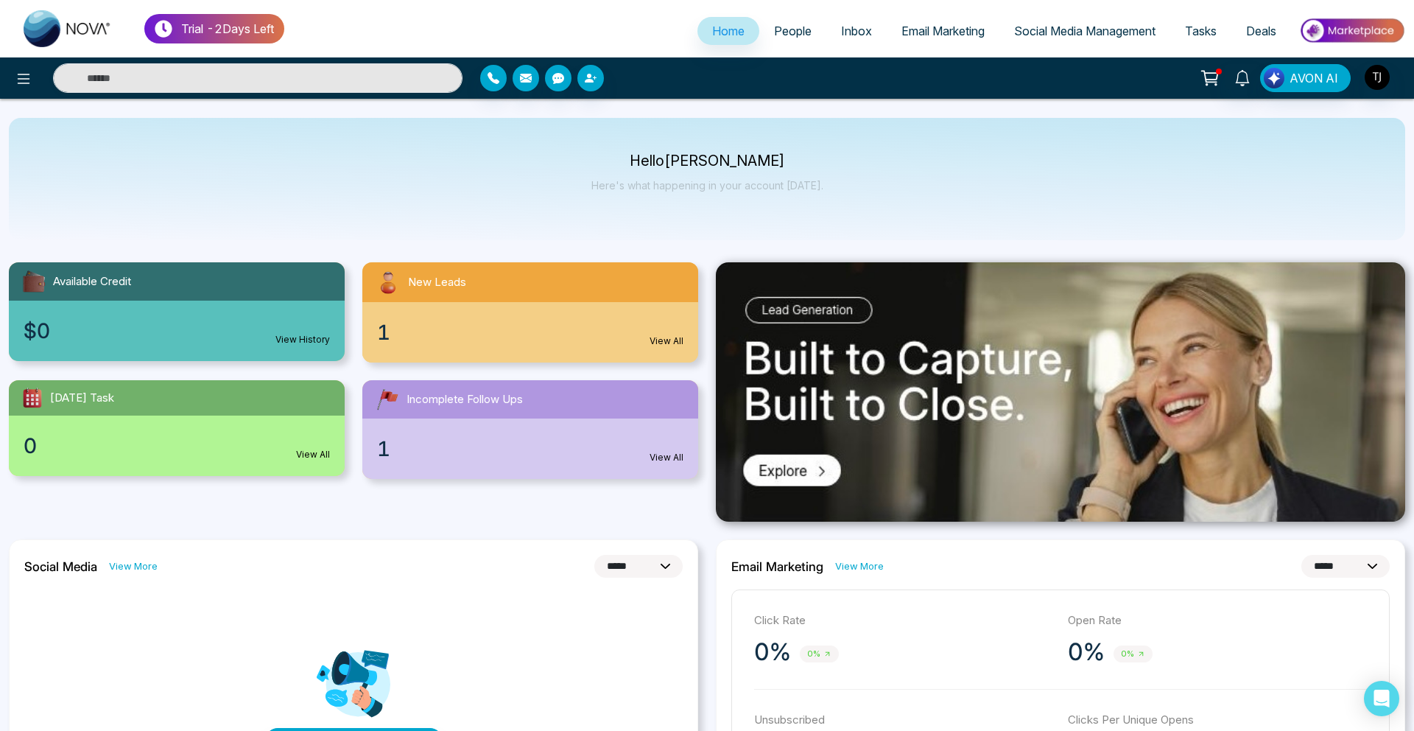
click at [951, 24] on span "Email Marketing" at bounding box center [942, 31] width 83 height 15
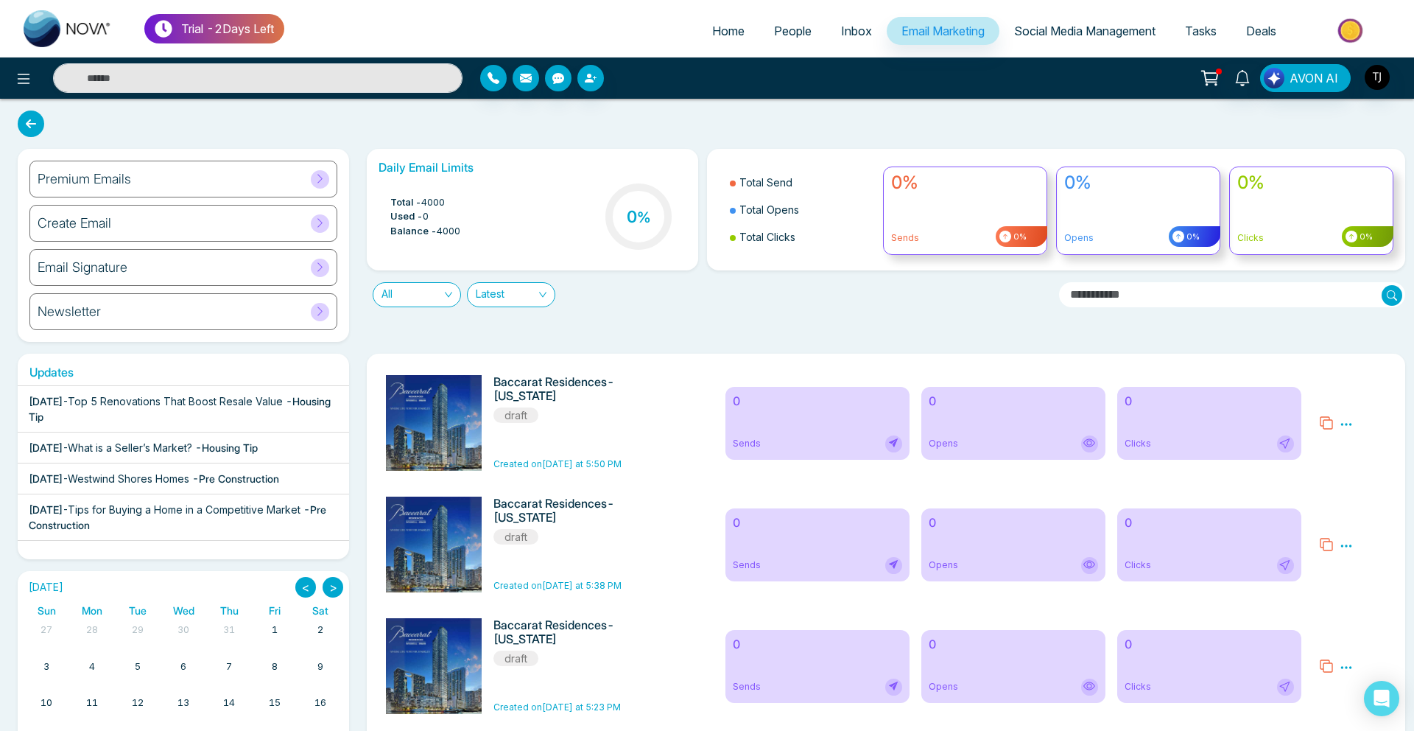
click at [199, 173] on div "Premium Emails" at bounding box center [183, 179] width 308 height 37
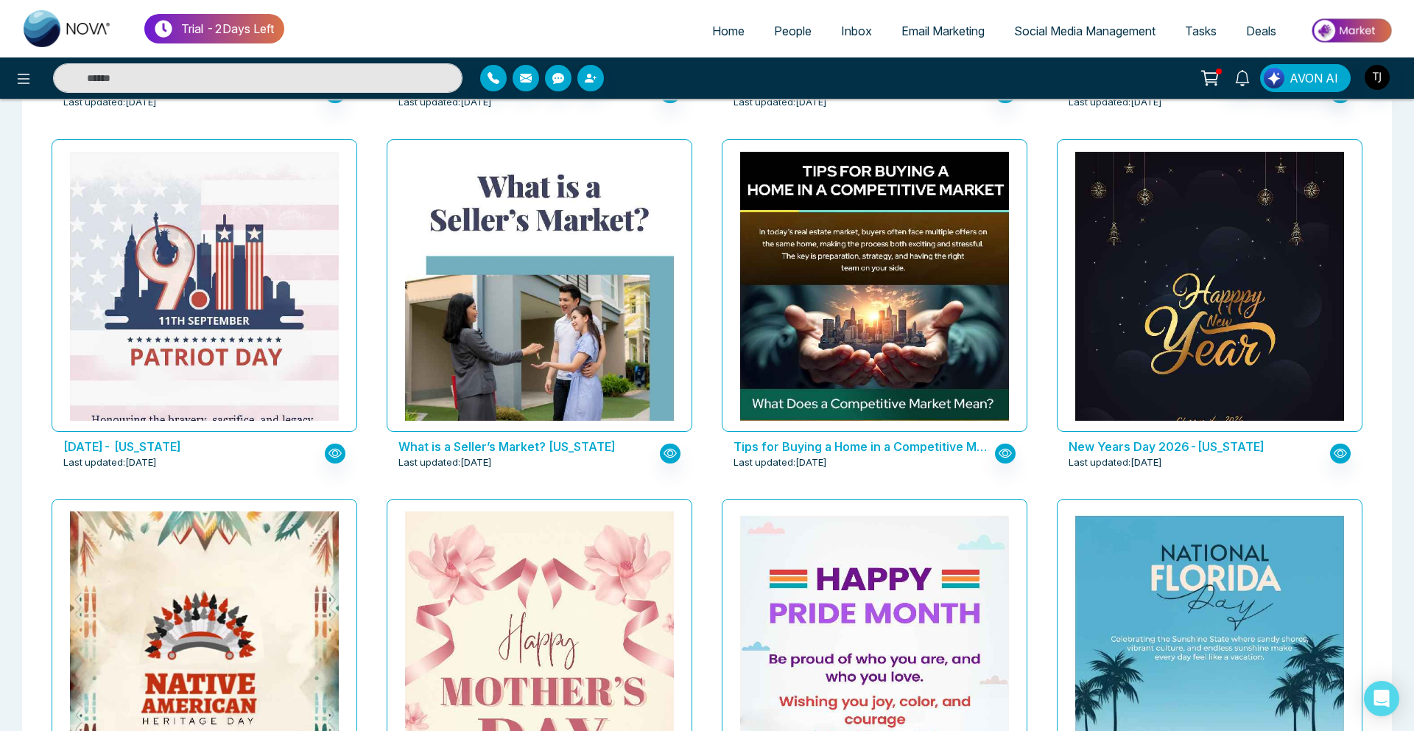
scroll to position [1147, 0]
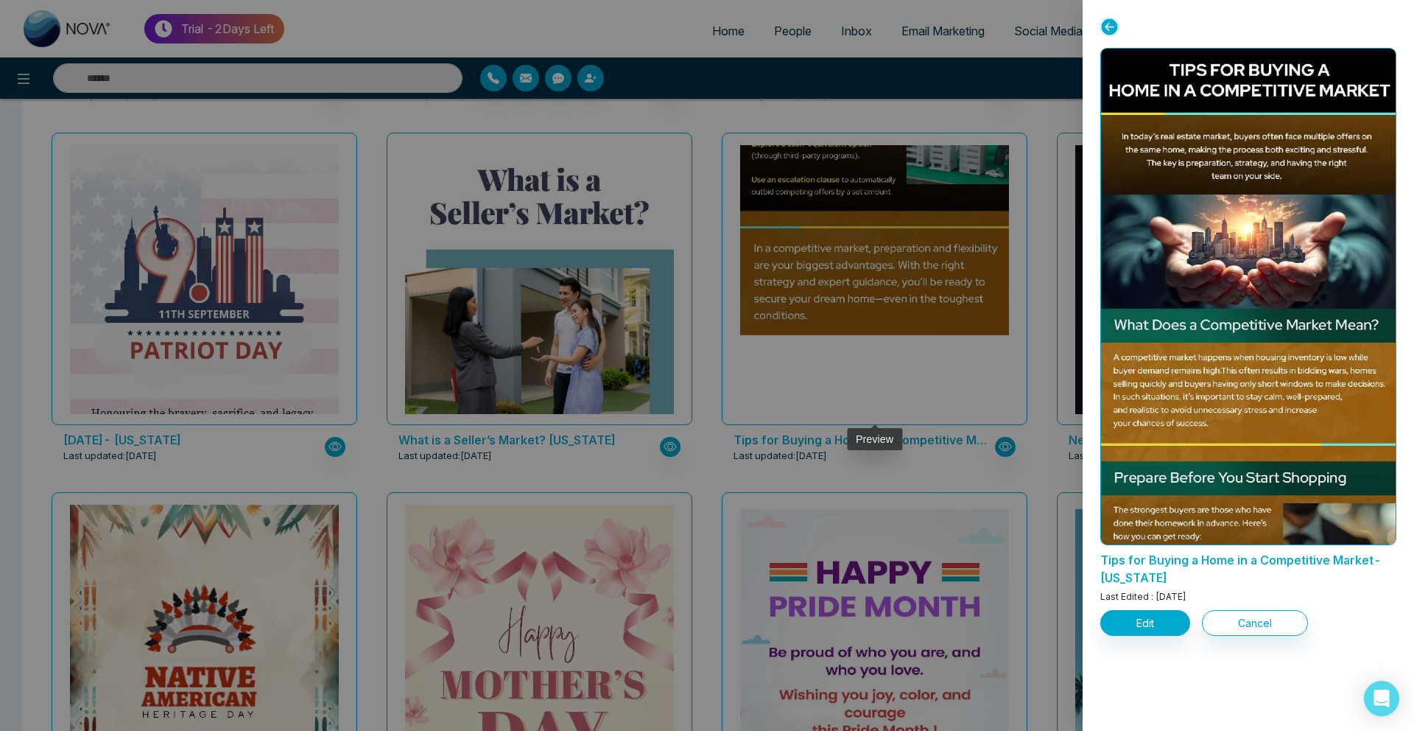
click at [865, 319] on div at bounding box center [707, 365] width 1414 height 731
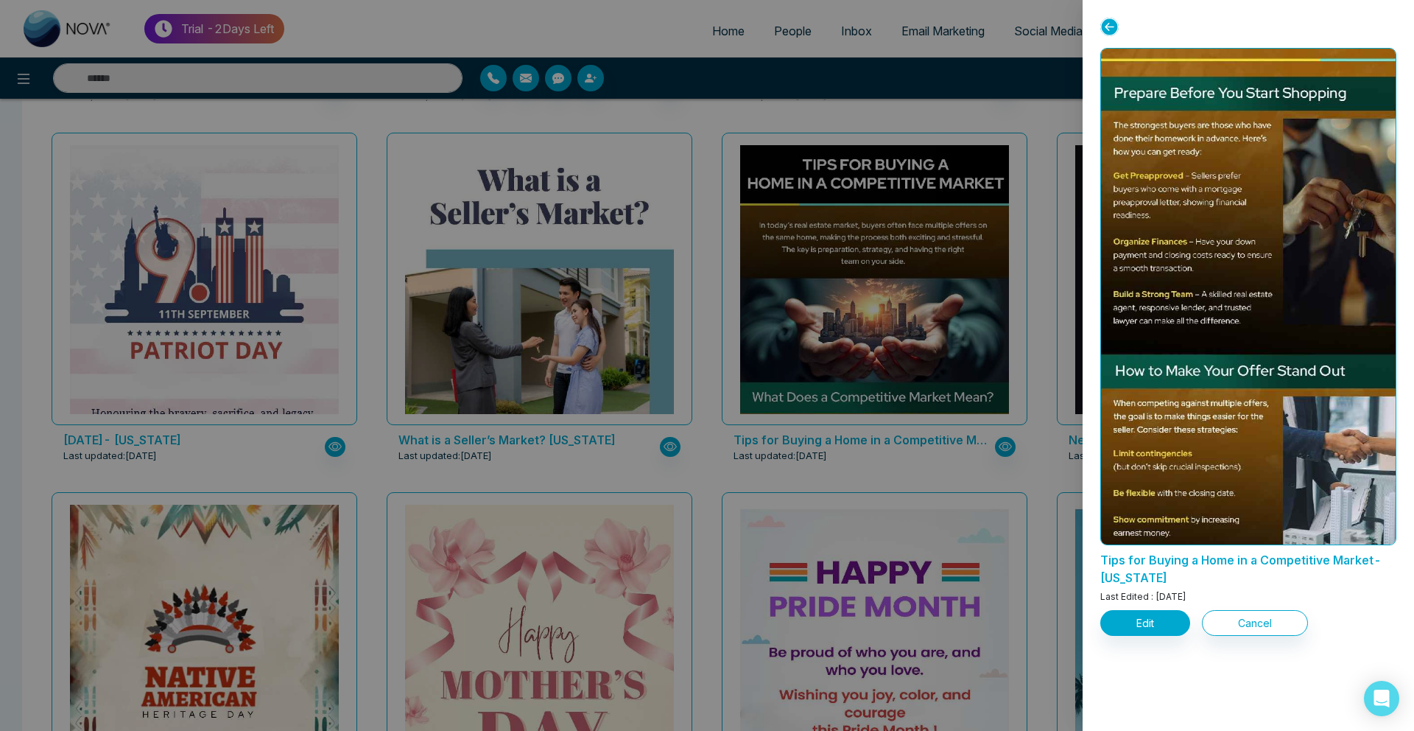
scroll to position [609, 0]
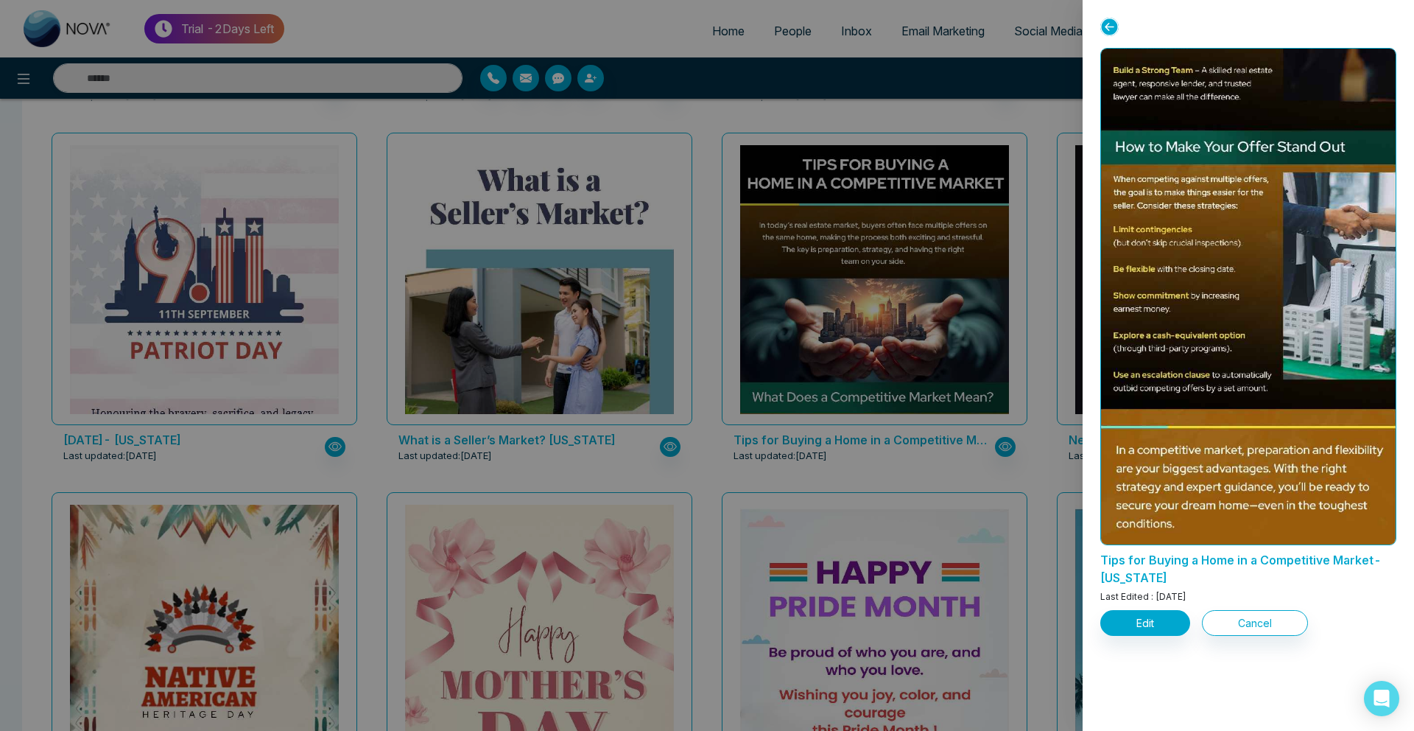
click at [817, 467] on div at bounding box center [707, 365] width 1414 height 731
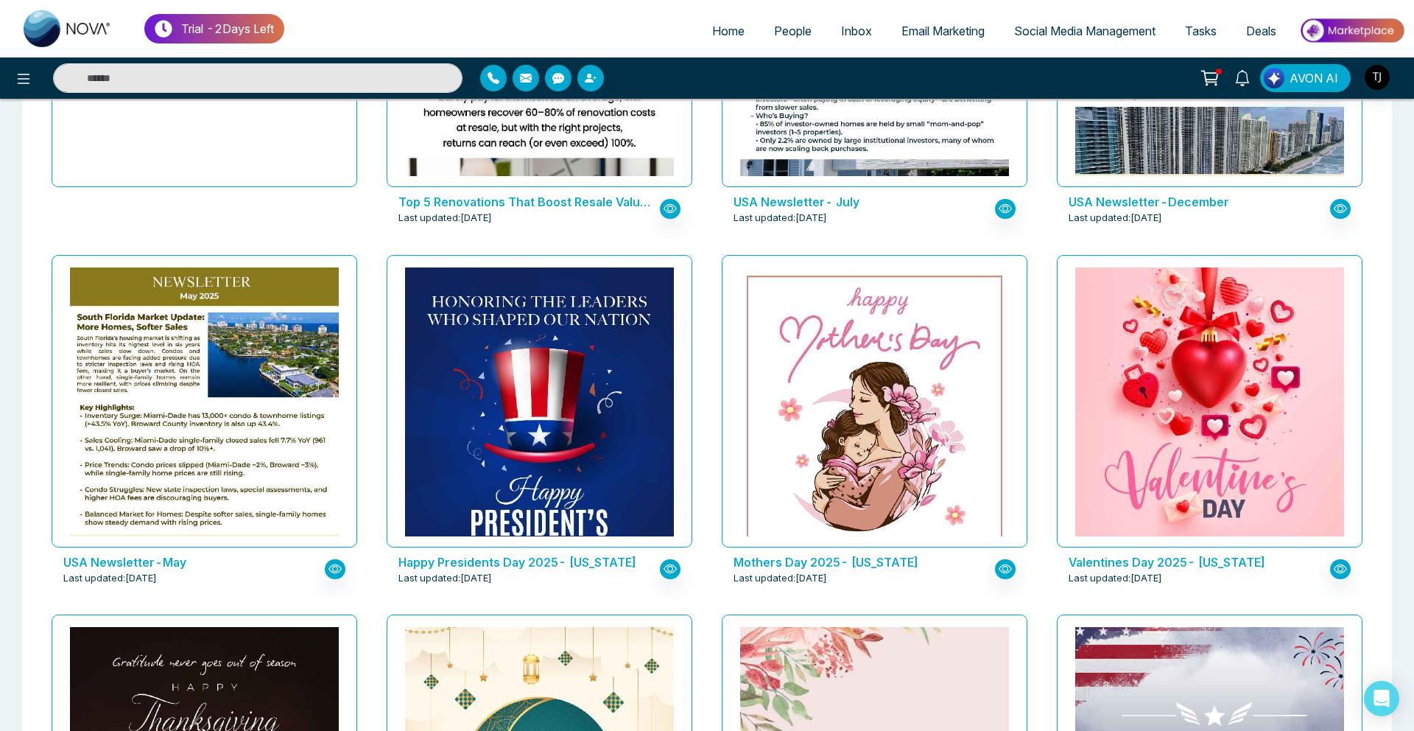
scroll to position [0, 0]
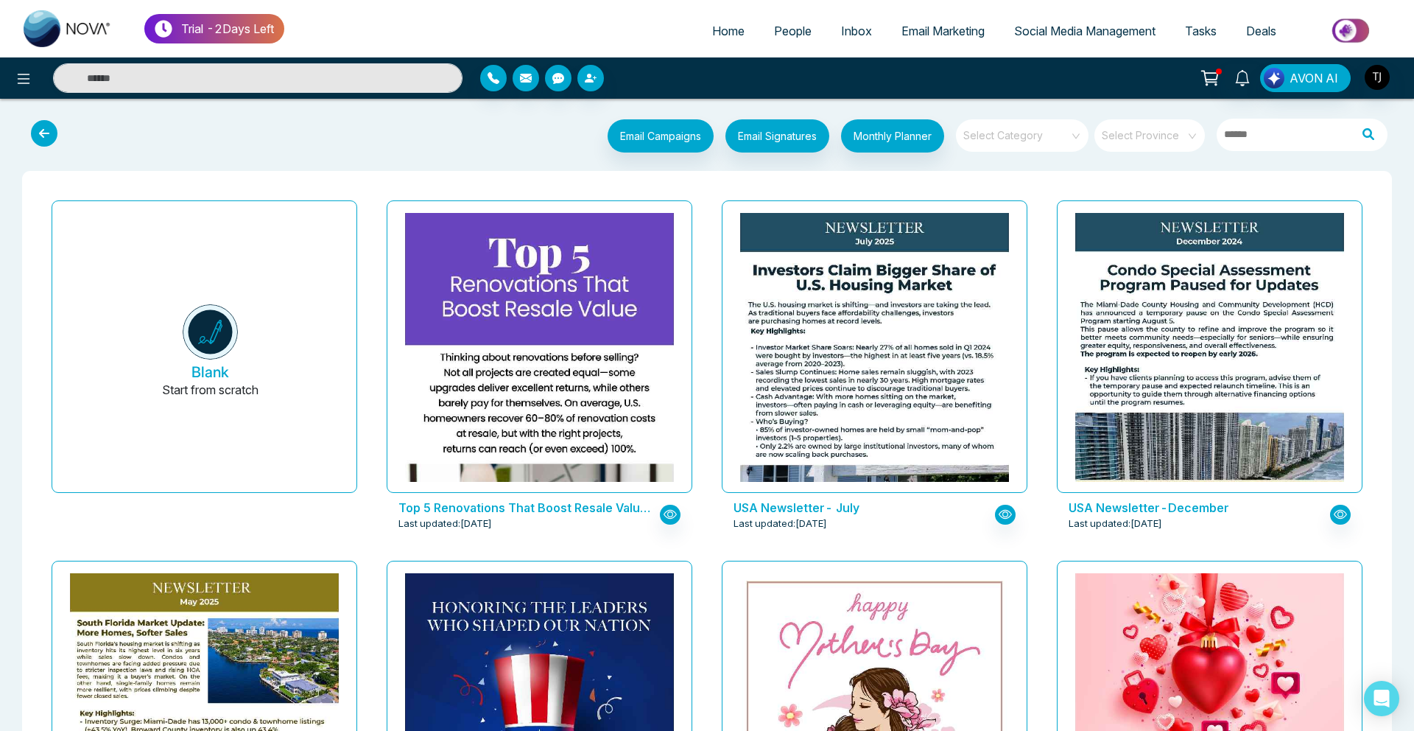
click at [1041, 144] on span at bounding box center [1017, 135] width 106 height 32
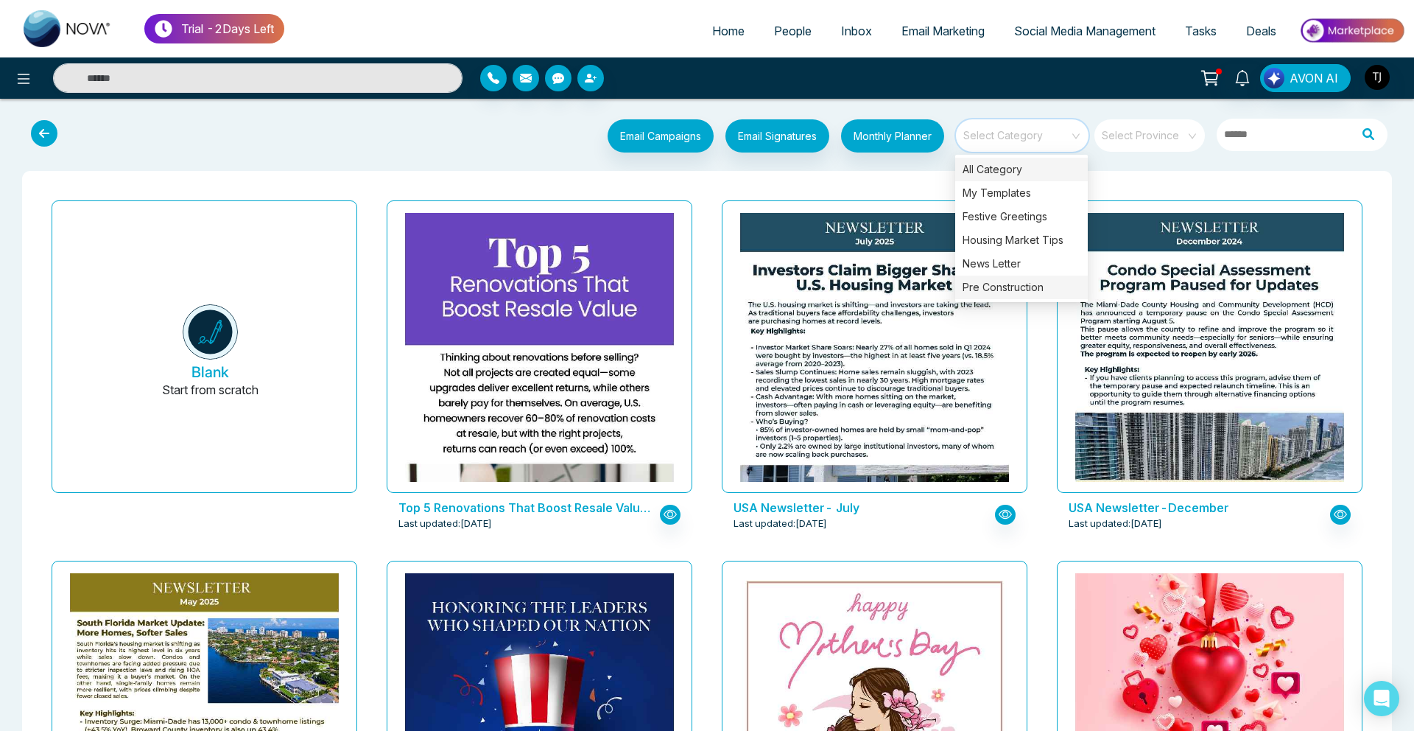
click at [1021, 292] on div "Pre Construction" at bounding box center [1021, 287] width 133 height 24
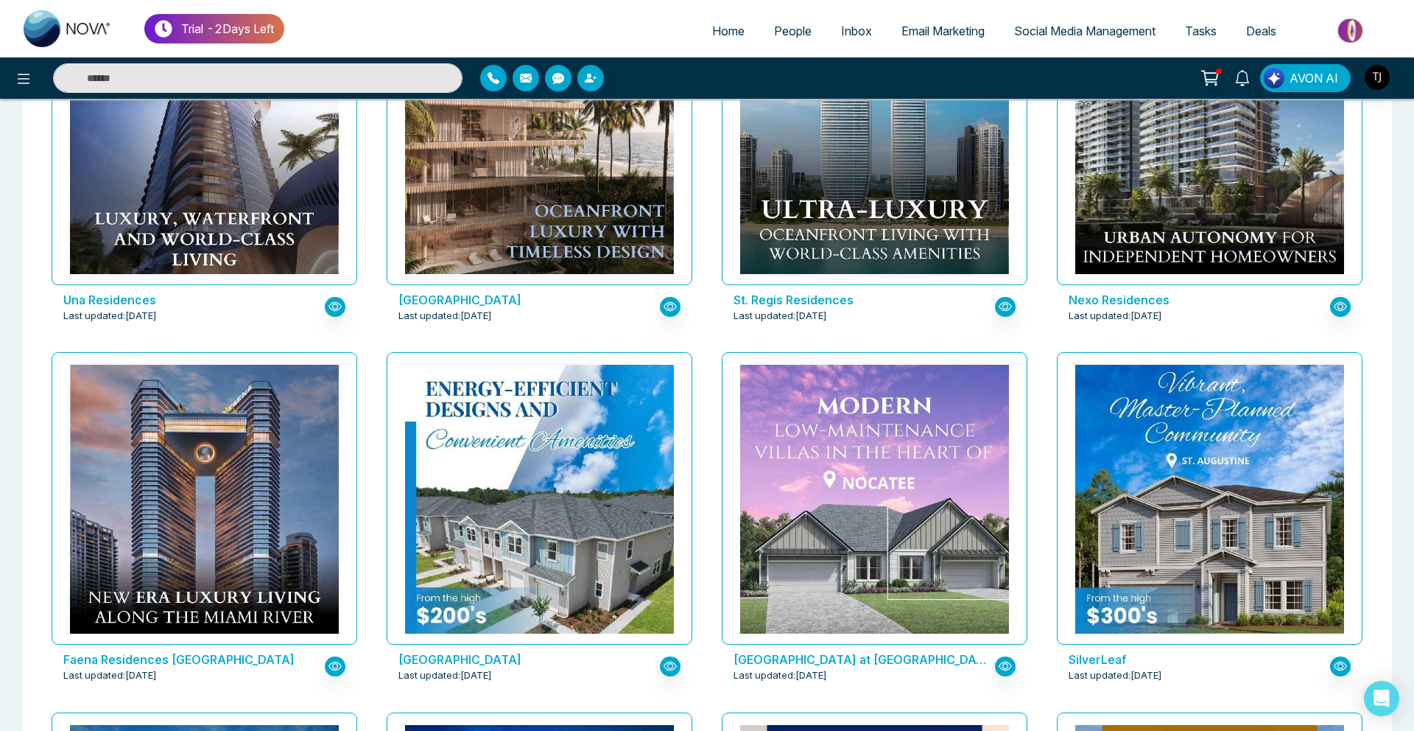
scroll to position [543, 0]
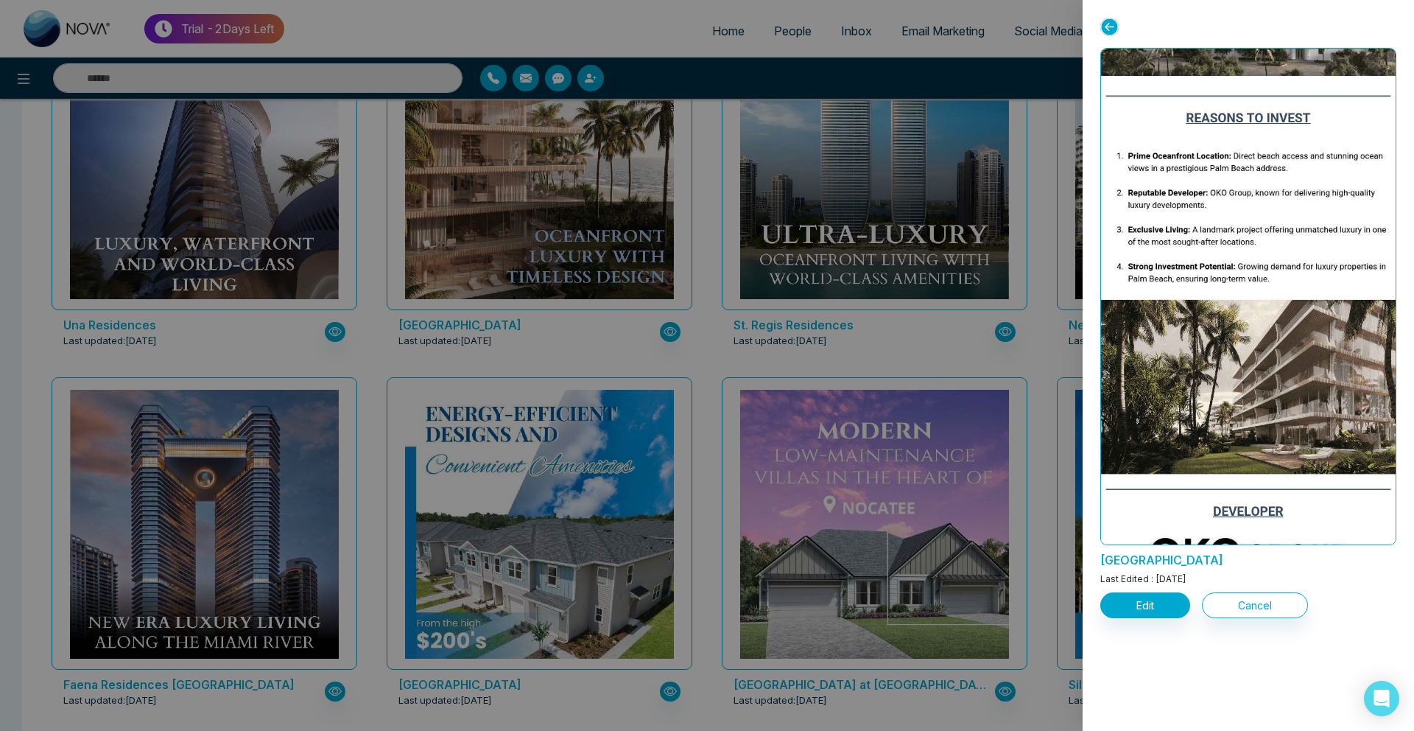
scroll to position [1849, 0]
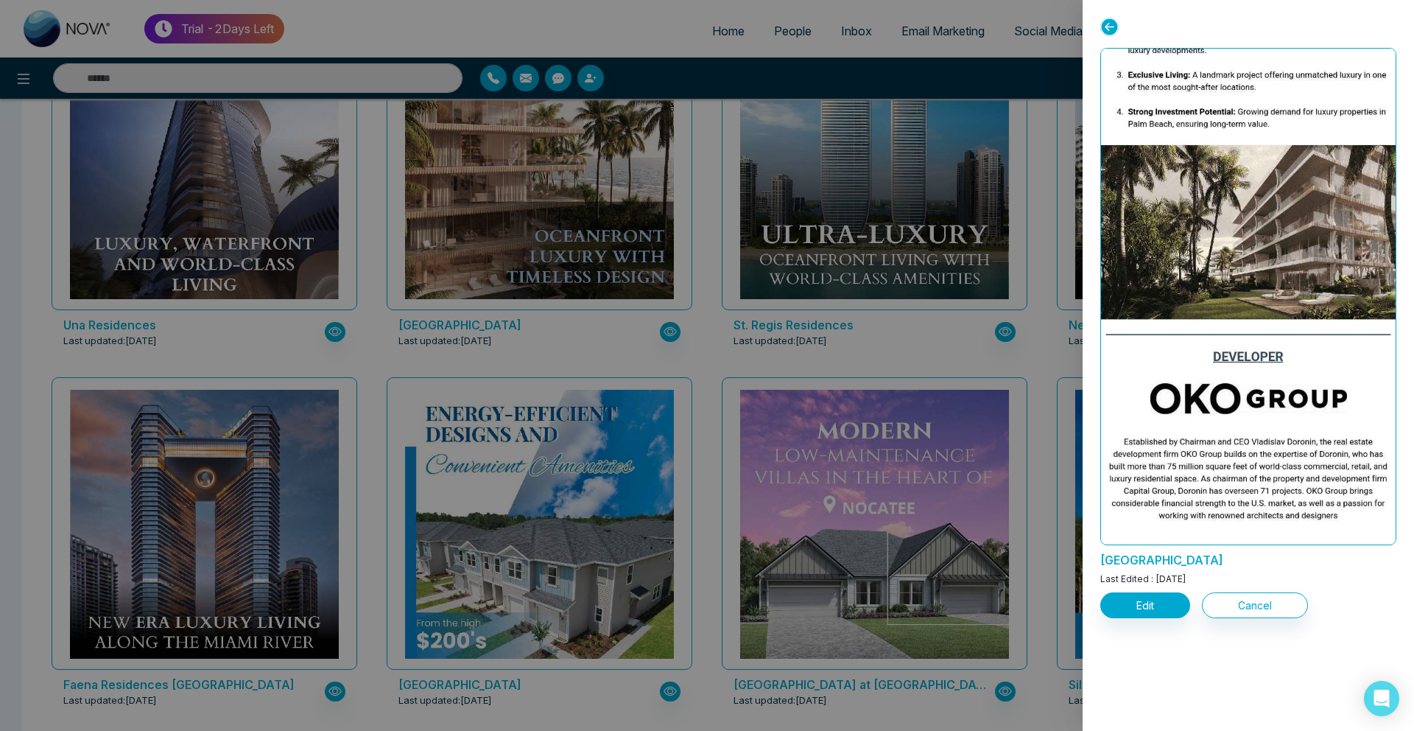
click at [630, 422] on div at bounding box center [707, 365] width 1414 height 731
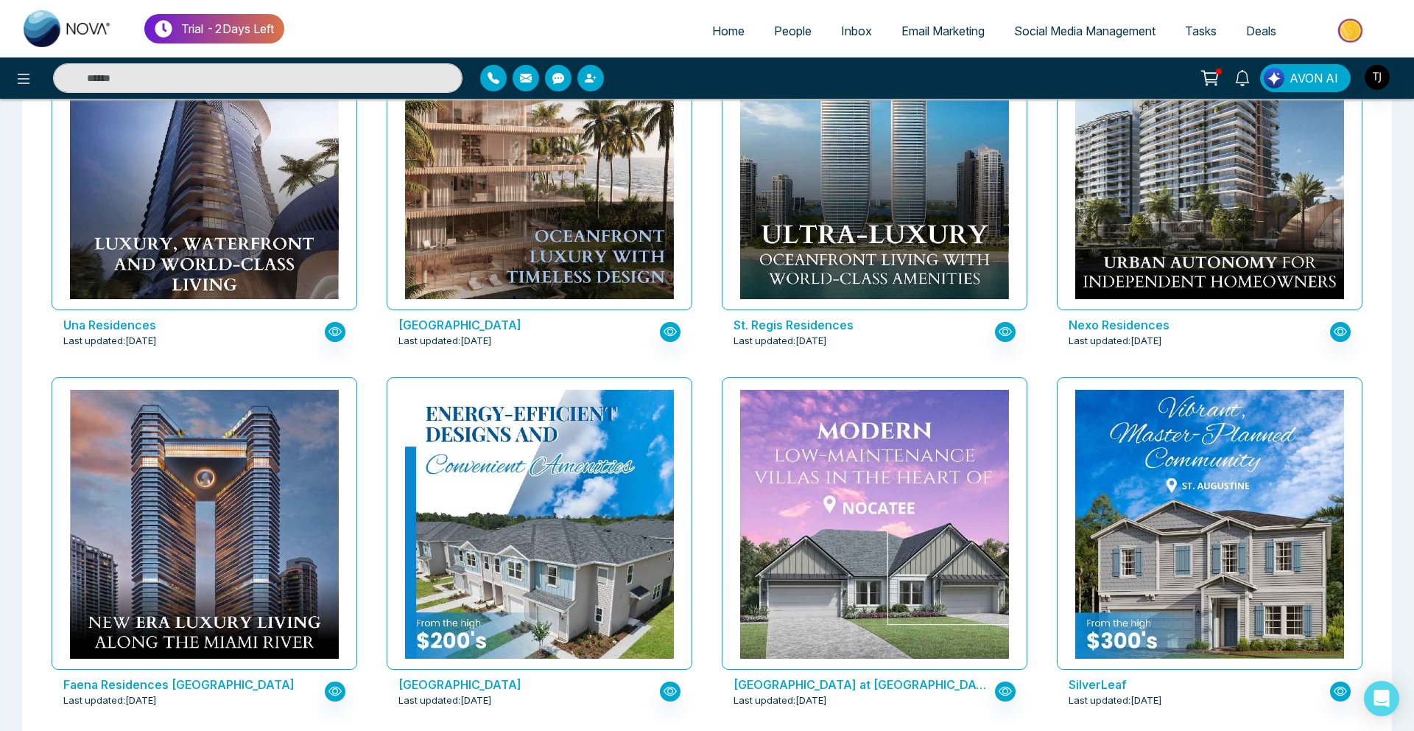
click at [1016, 29] on span "Social Media Management" at bounding box center [1084, 31] width 141 height 15
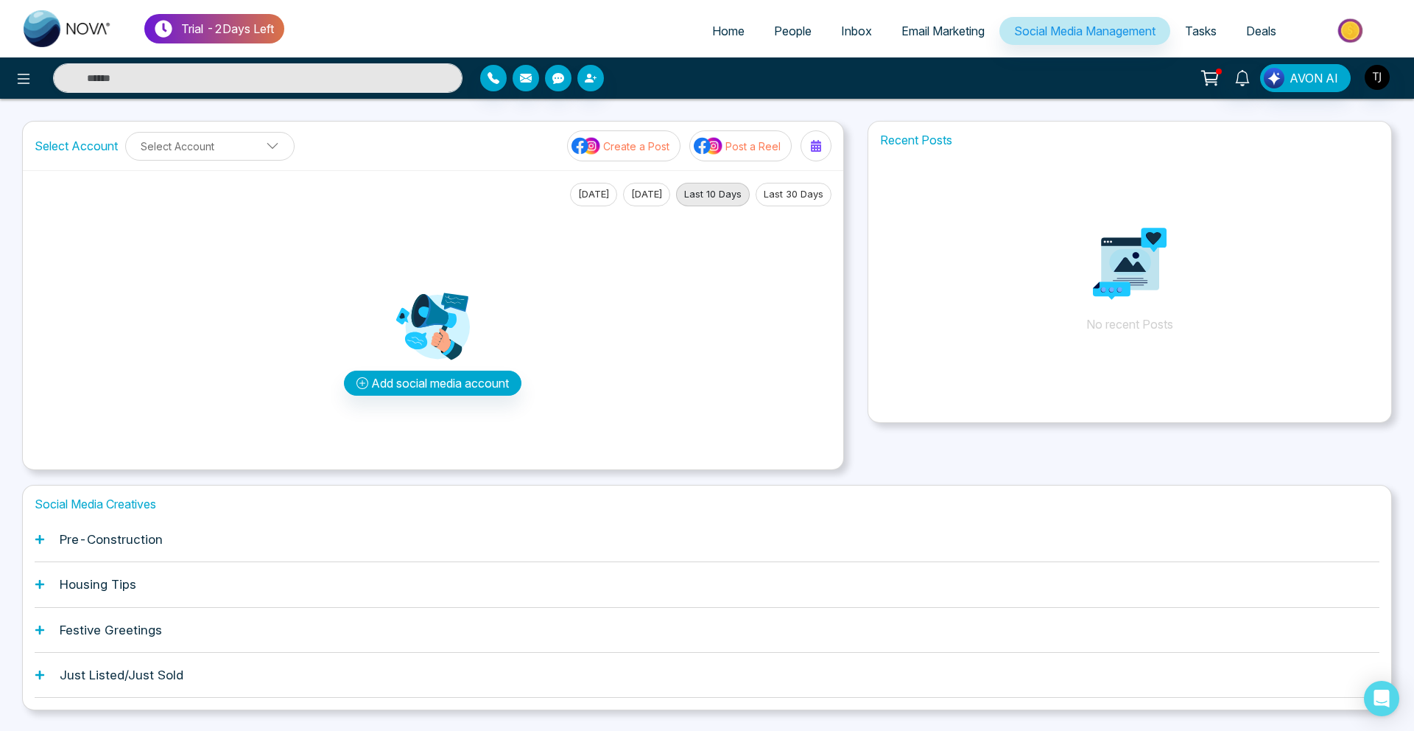
click at [81, 544] on h1 "Pre-Construction" at bounding box center [111, 539] width 103 height 15
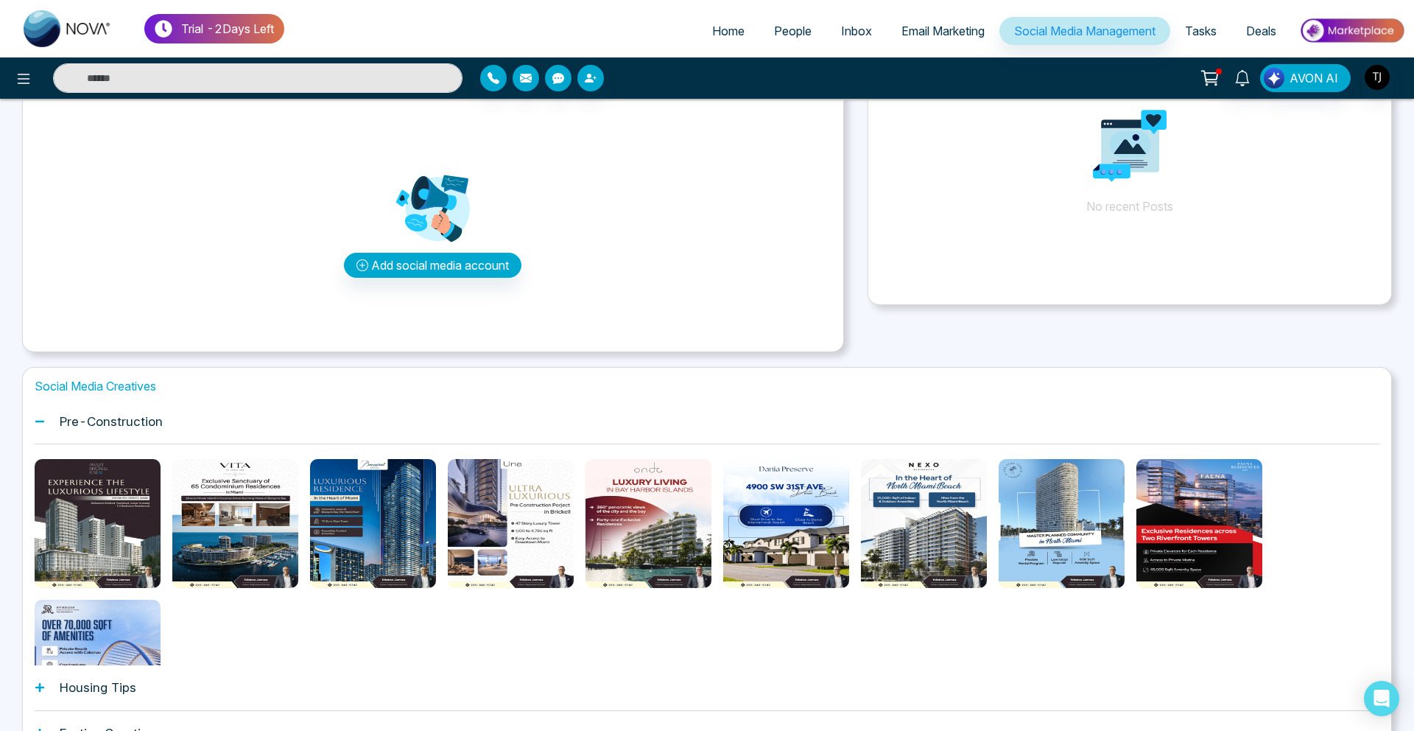
scroll to position [120, 0]
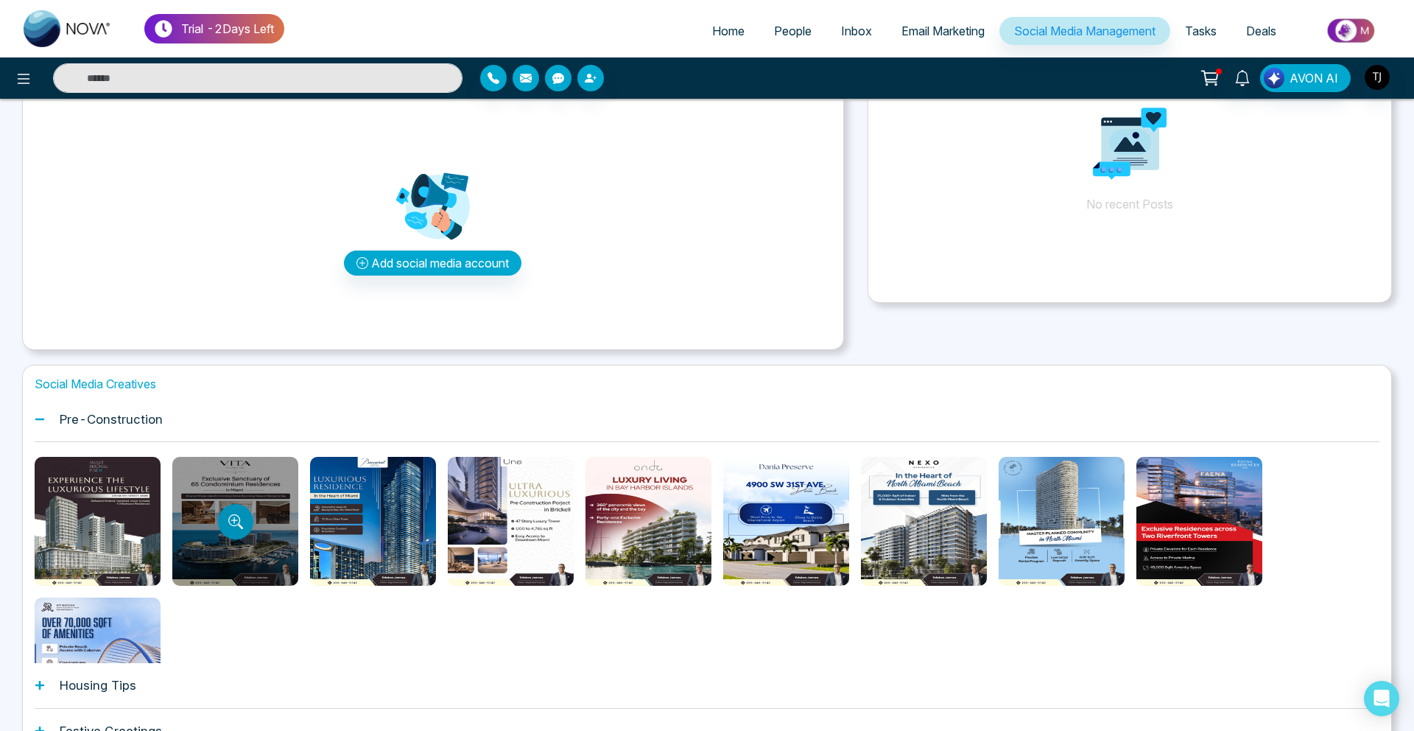
click at [221, 518] on button "Preview template" at bounding box center [235, 521] width 35 height 35
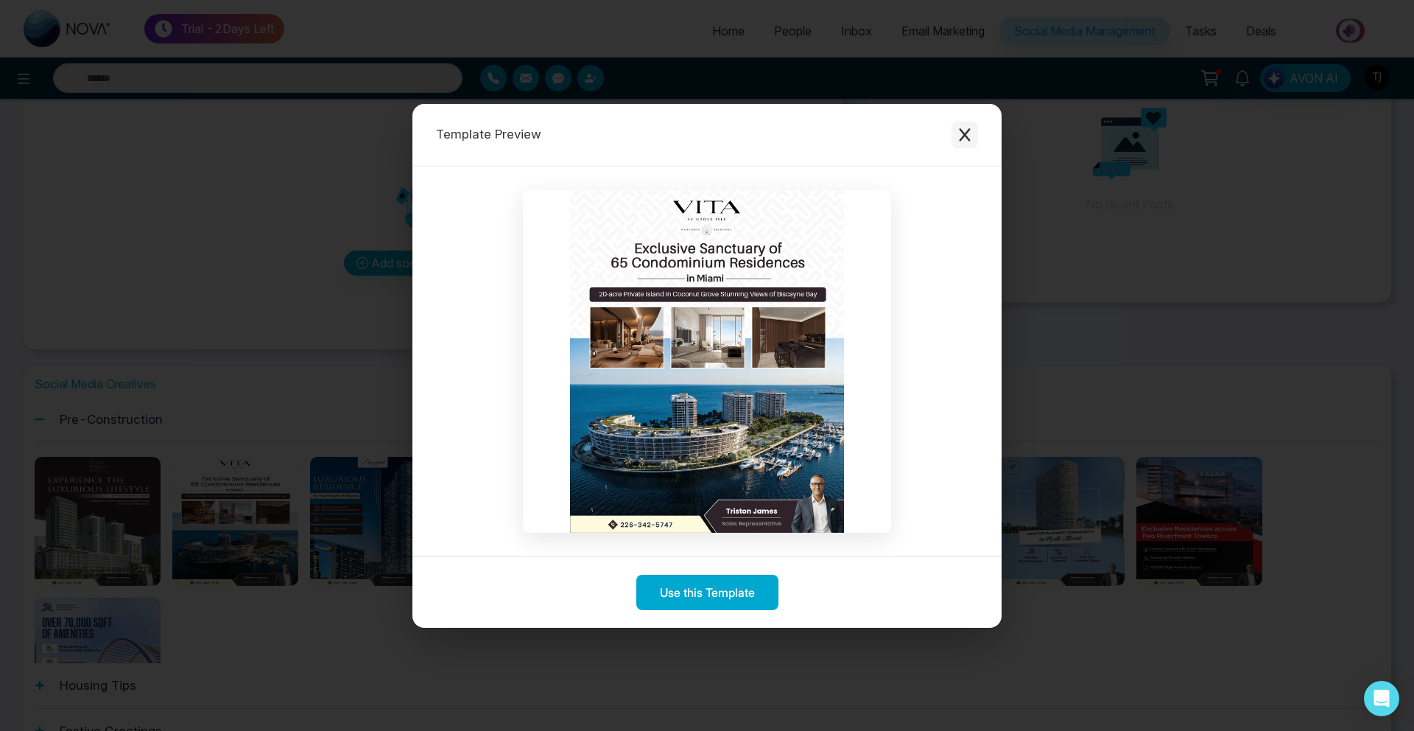
click at [972, 135] on button "Close modal" at bounding box center [965, 135] width 27 height 27
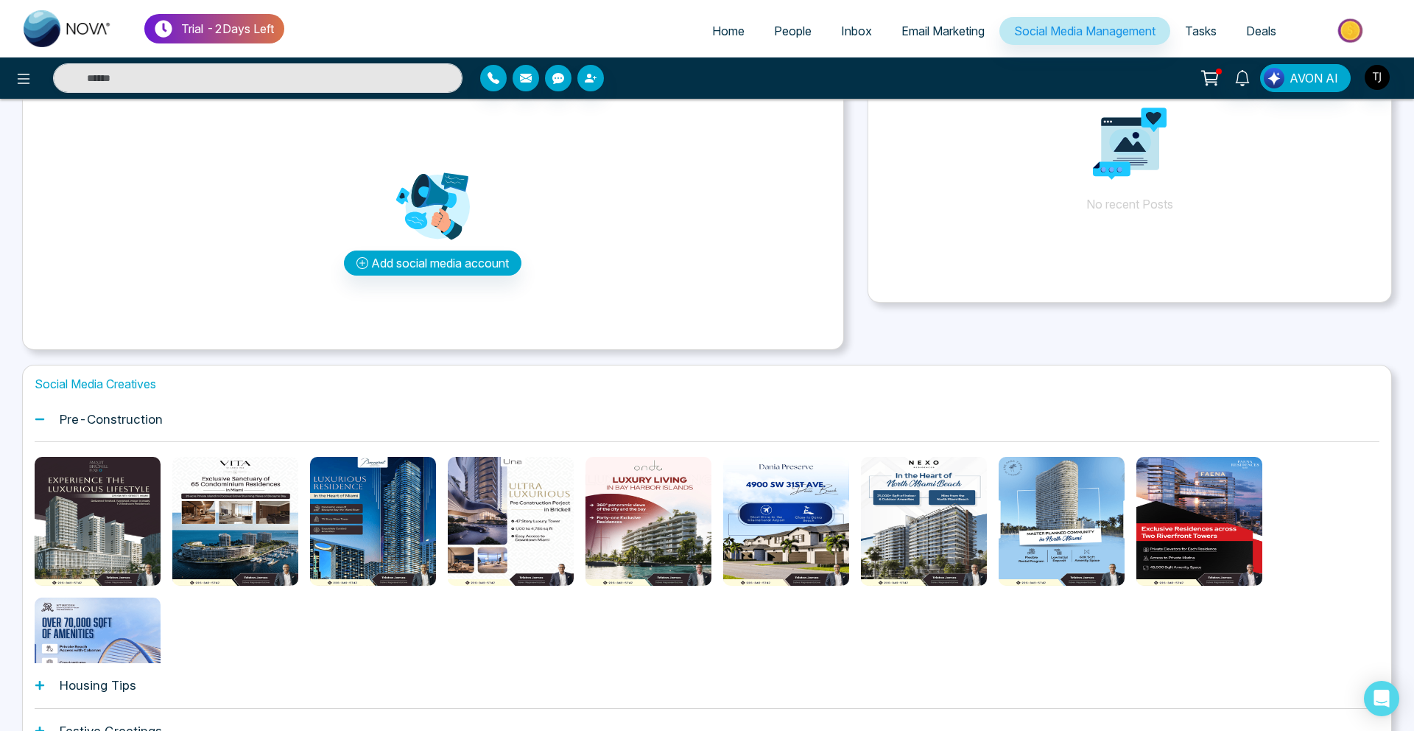
click at [183, 686] on div "Housing Tips" at bounding box center [707, 685] width 1345 height 45
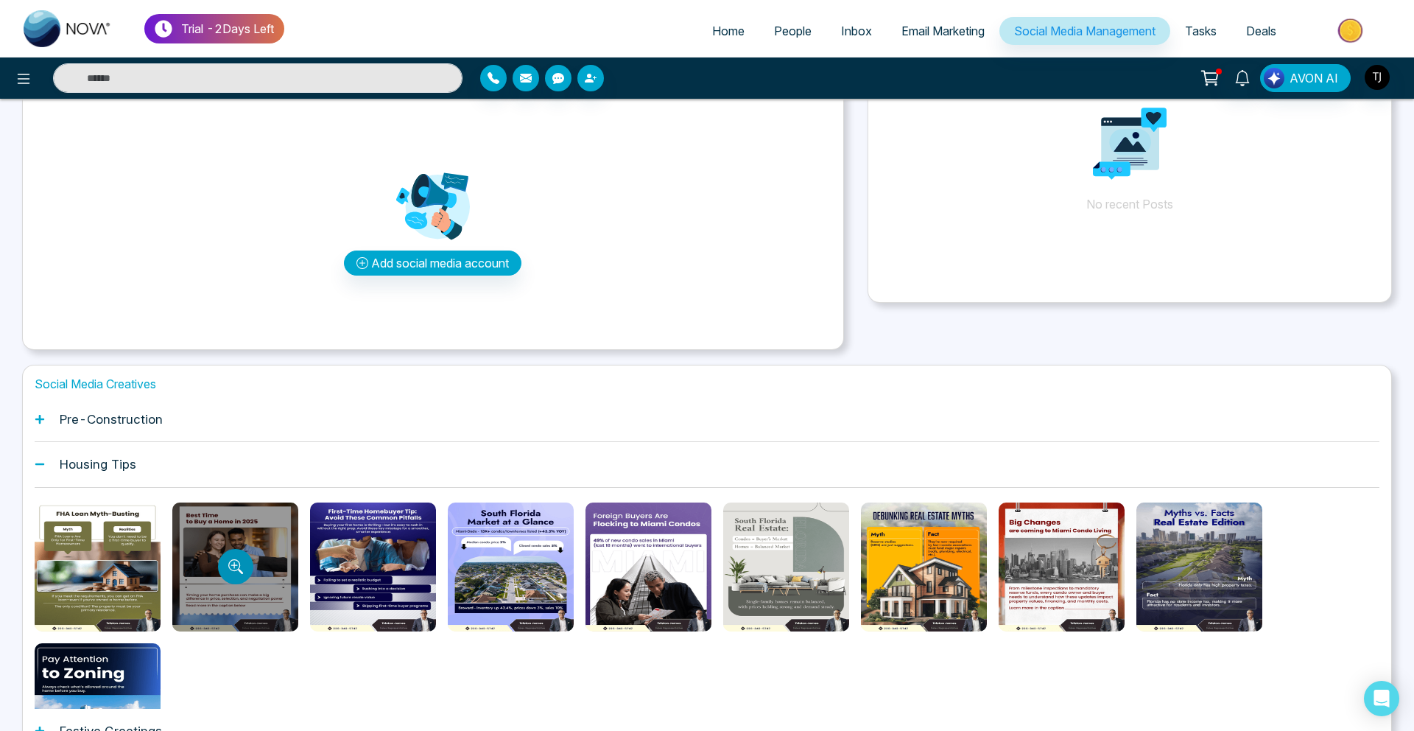
click at [230, 577] on button "Preview template" at bounding box center [235, 566] width 35 height 35
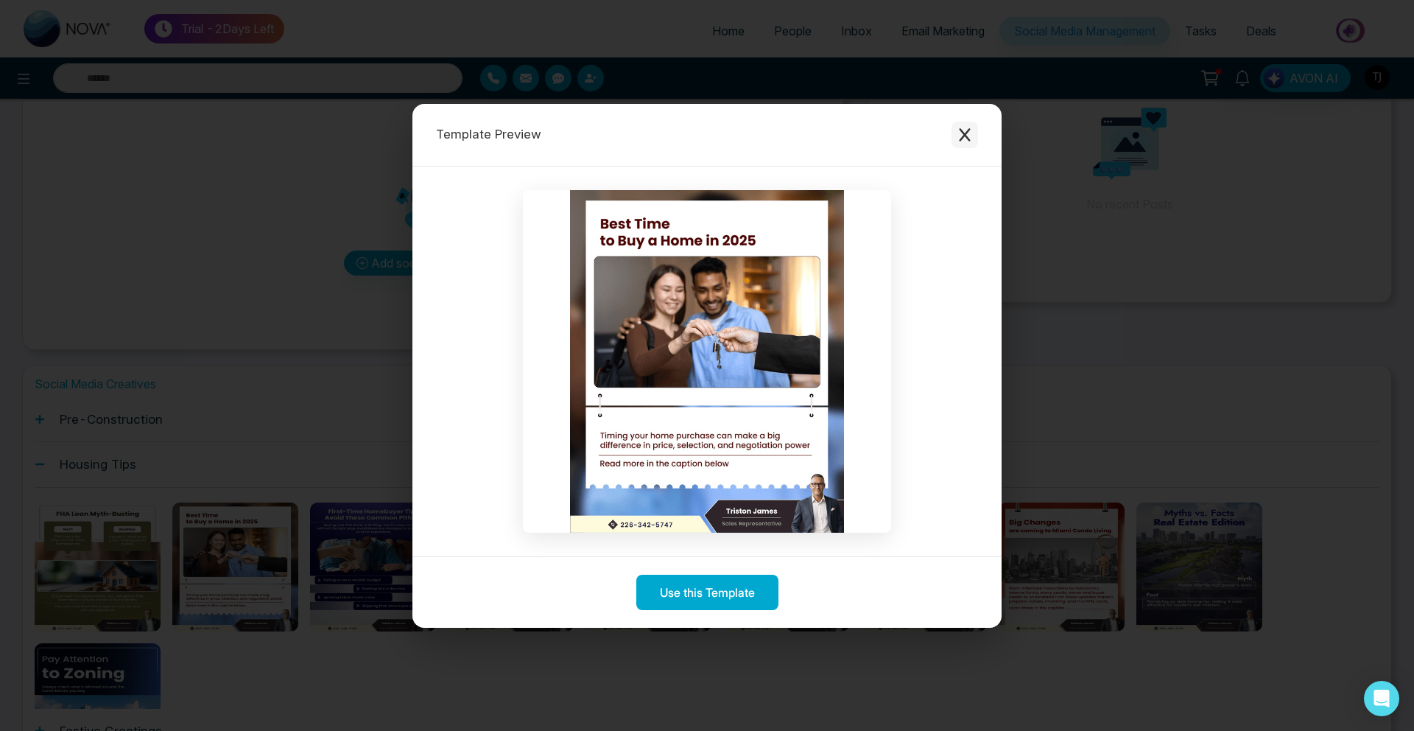
click at [963, 130] on icon "Close modal" at bounding box center [964, 134] width 15 height 15
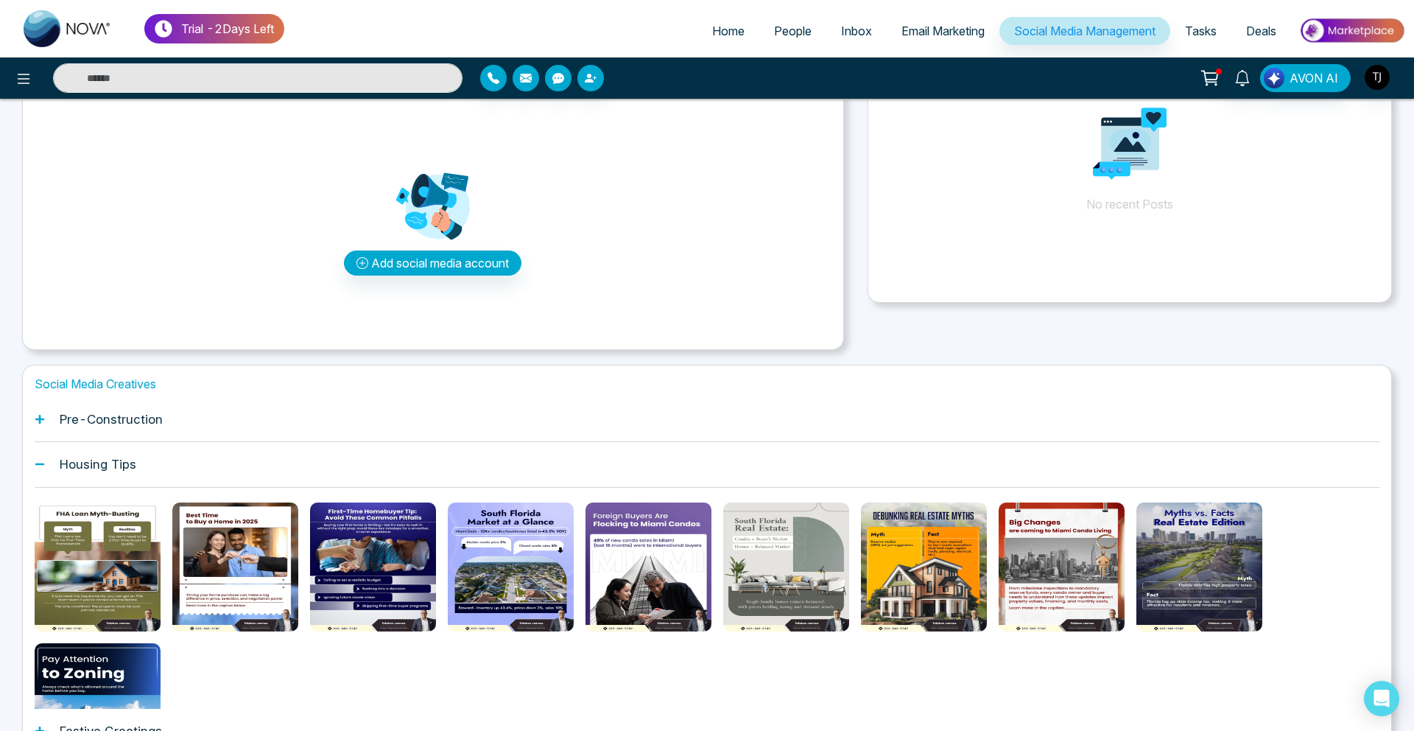
scroll to position [259, 0]
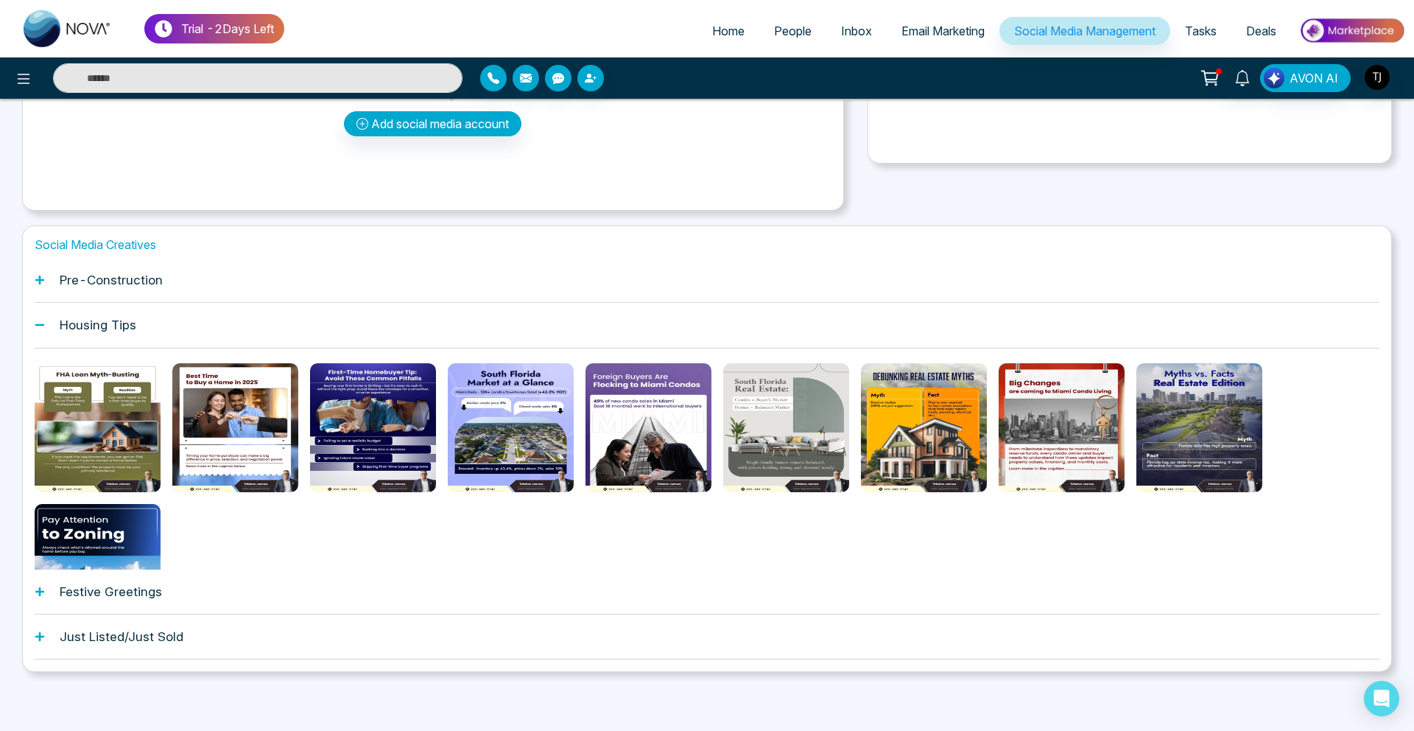
click at [1222, 730] on main "Select Account Select Account Create a Post Post a Reel Today Yesterday Last 10…" at bounding box center [707, 296] width 1370 height 869
click at [152, 275] on h1 "Pre-Construction" at bounding box center [111, 280] width 103 height 15
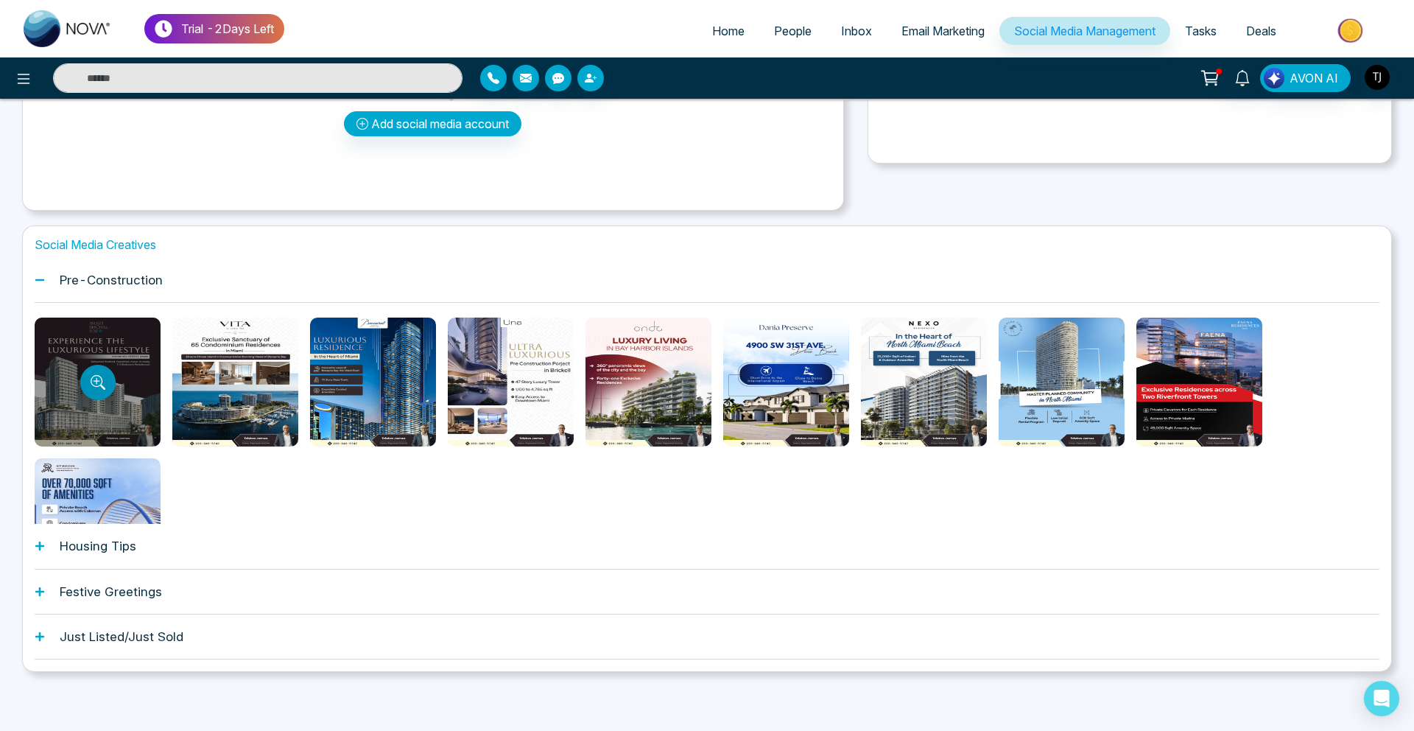
click at [91, 382] on icon "Preview template" at bounding box center [98, 382] width 15 height 15
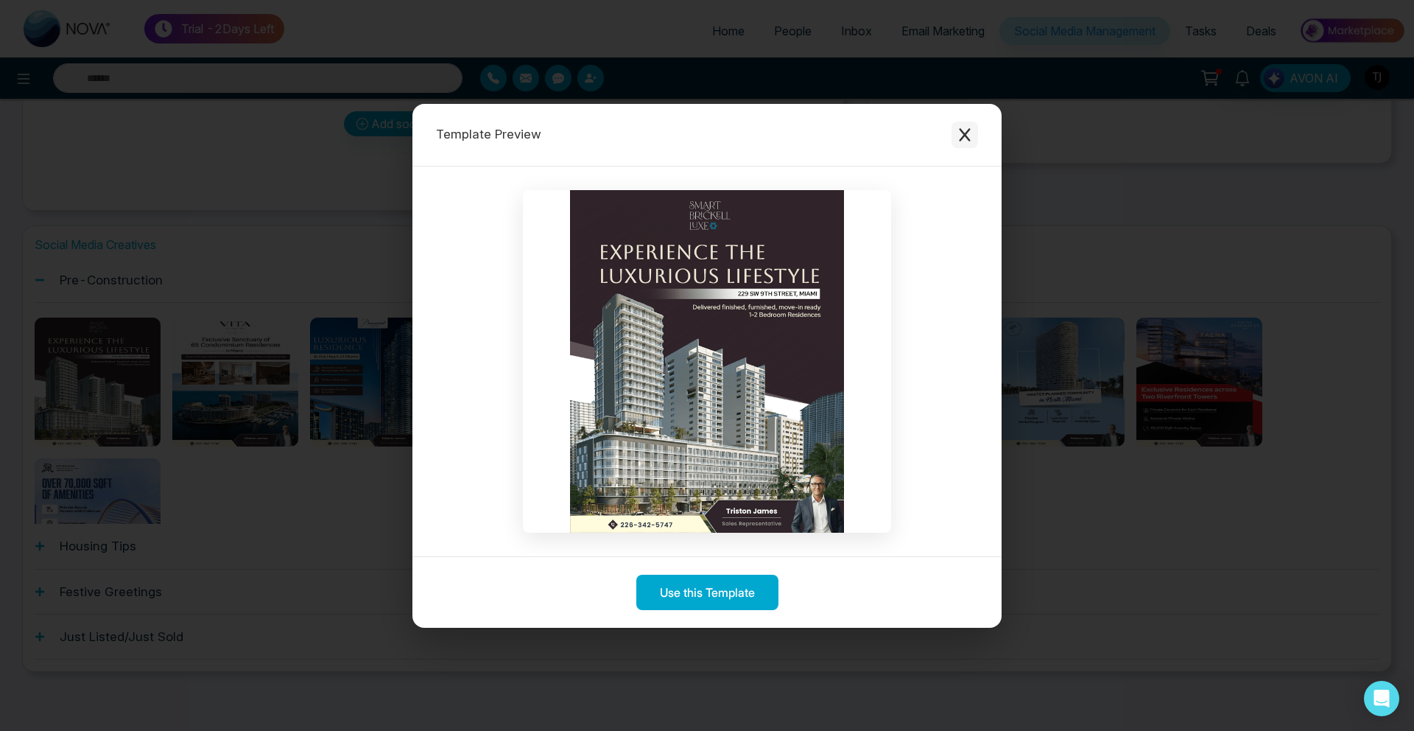
click at [969, 125] on button "Close modal" at bounding box center [965, 135] width 27 height 27
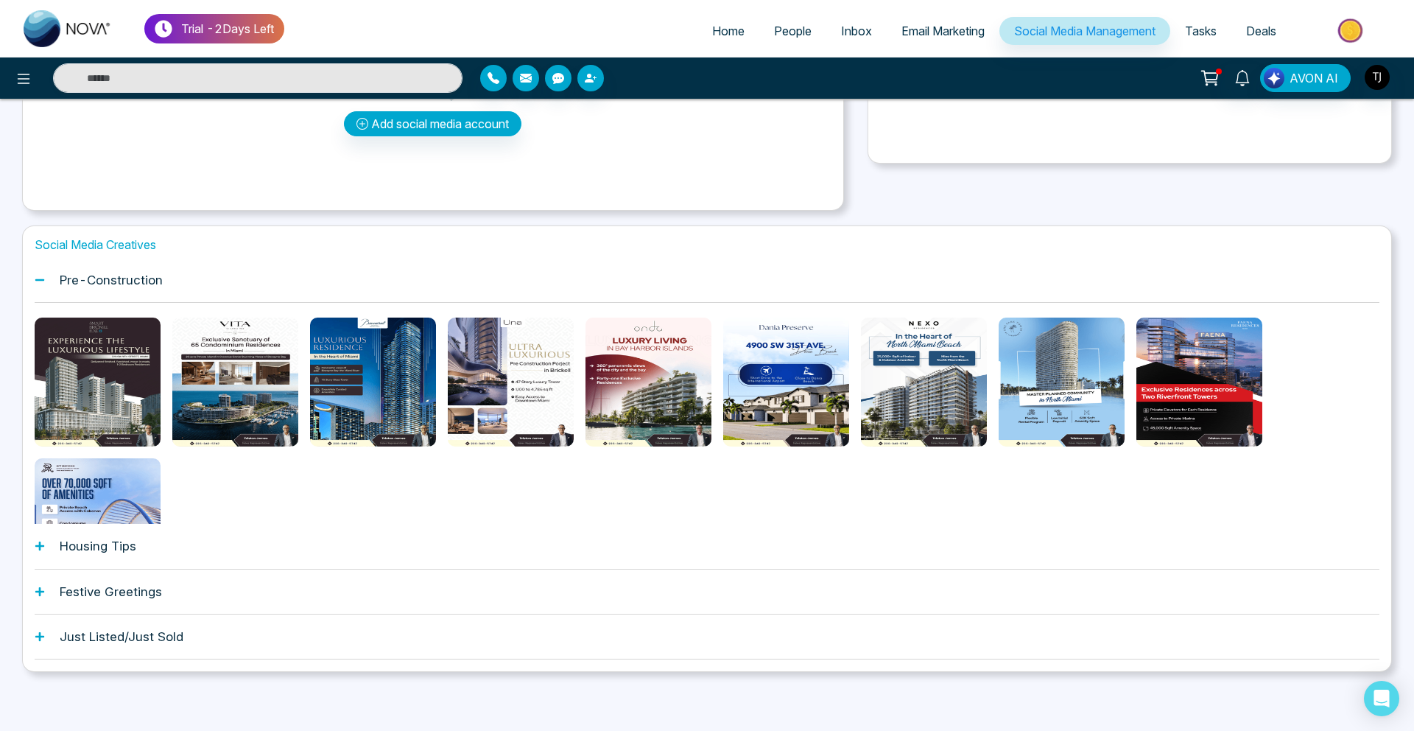
click at [160, 547] on div "Housing Tips" at bounding box center [707, 546] width 1345 height 45
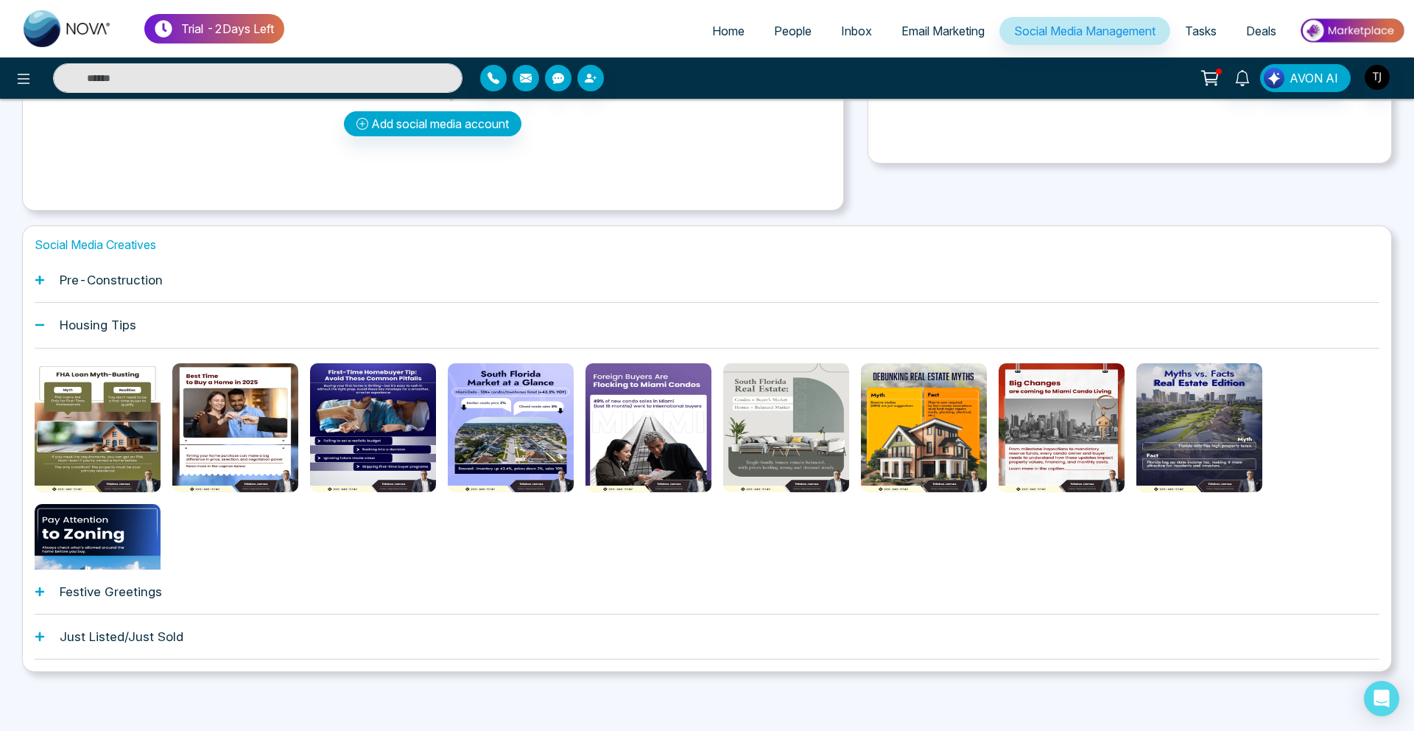
click at [200, 283] on div "Pre-Construction" at bounding box center [707, 280] width 1345 height 45
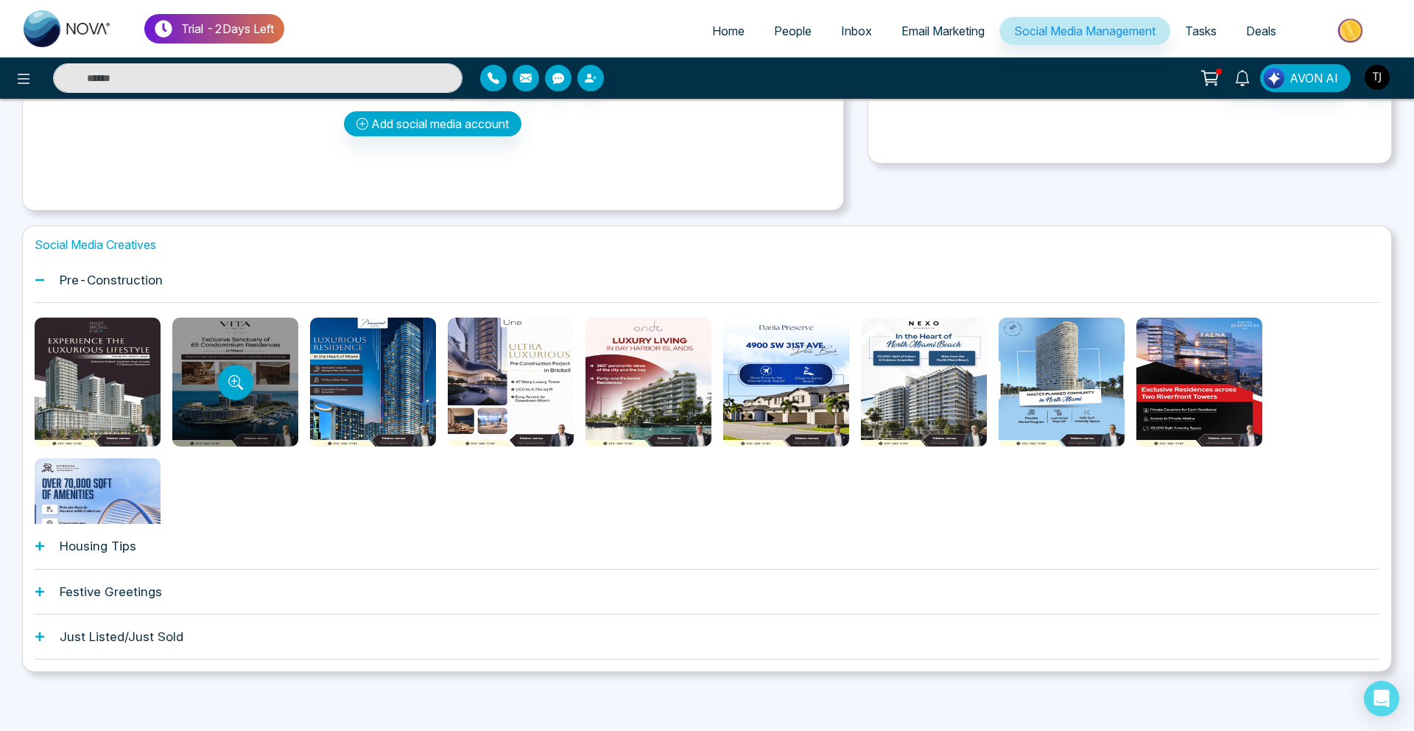
click at [249, 368] on div at bounding box center [235, 381] width 126 height 129
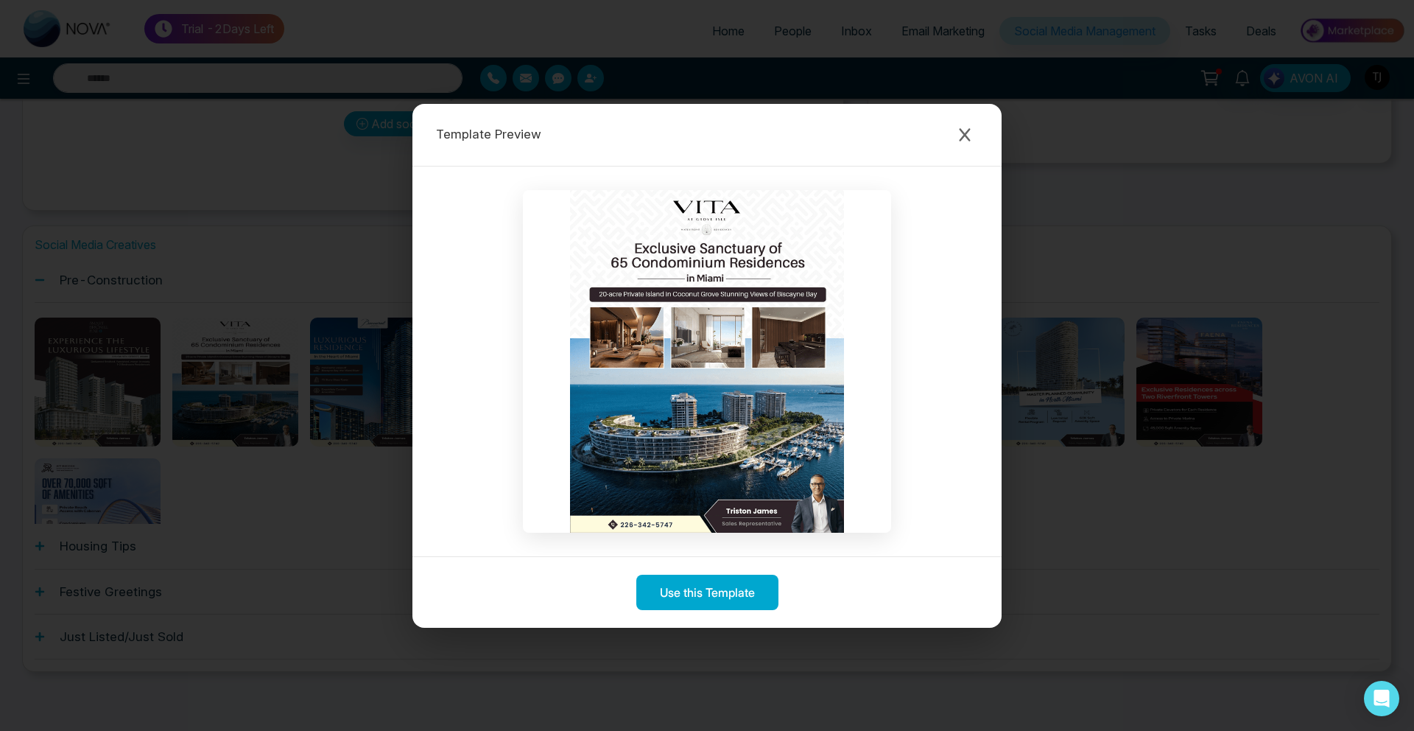
click at [245, 419] on div "Template Preview Use this Template" at bounding box center [707, 365] width 1414 height 731
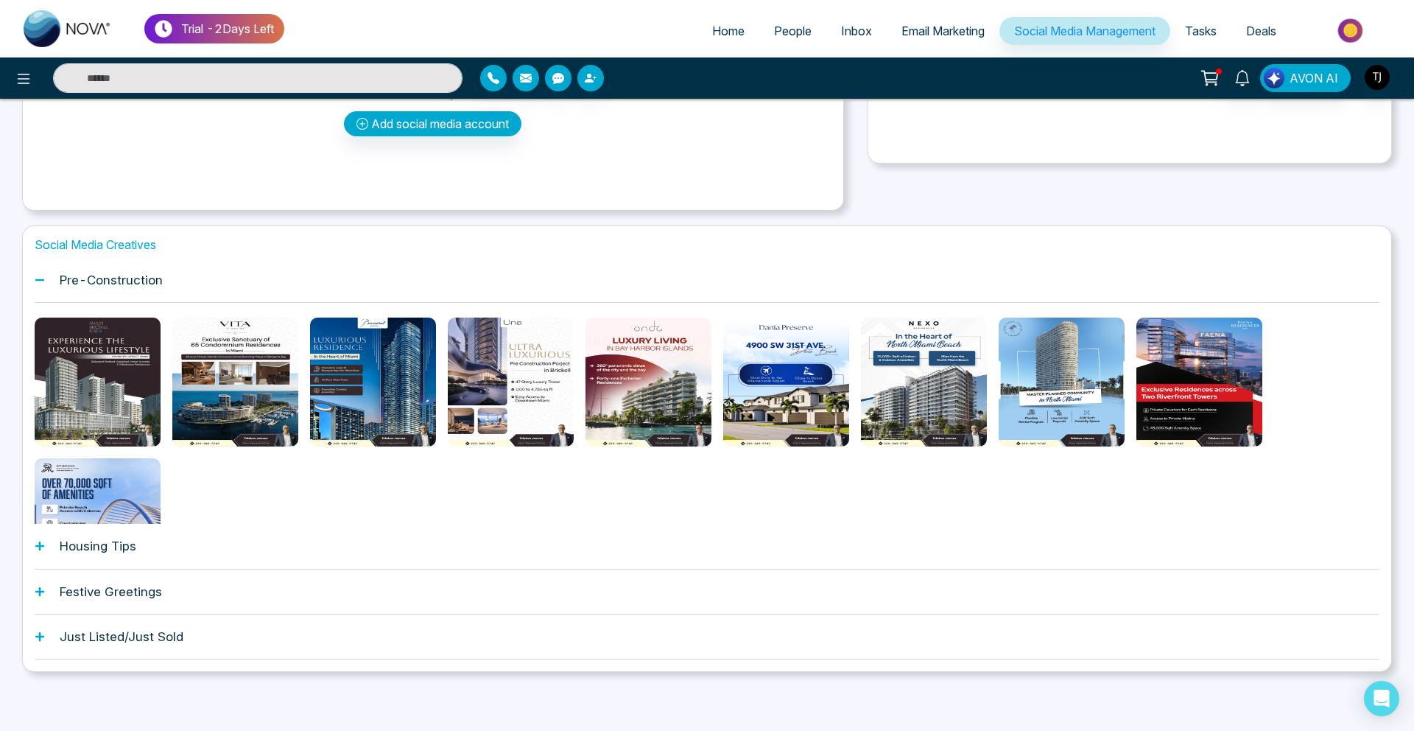
click at [200, 548] on div "Housing Tips" at bounding box center [707, 546] width 1345 height 45
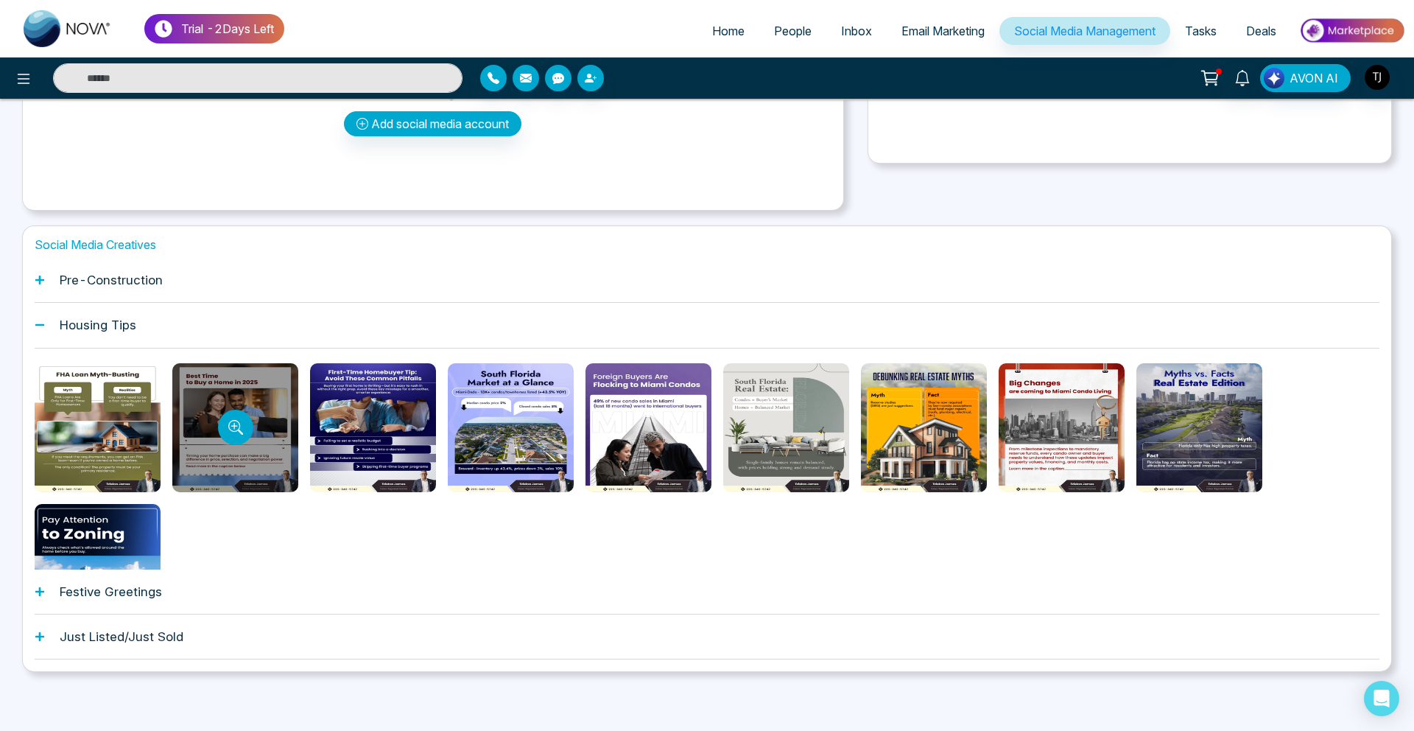
click at [222, 395] on div at bounding box center [235, 427] width 126 height 129
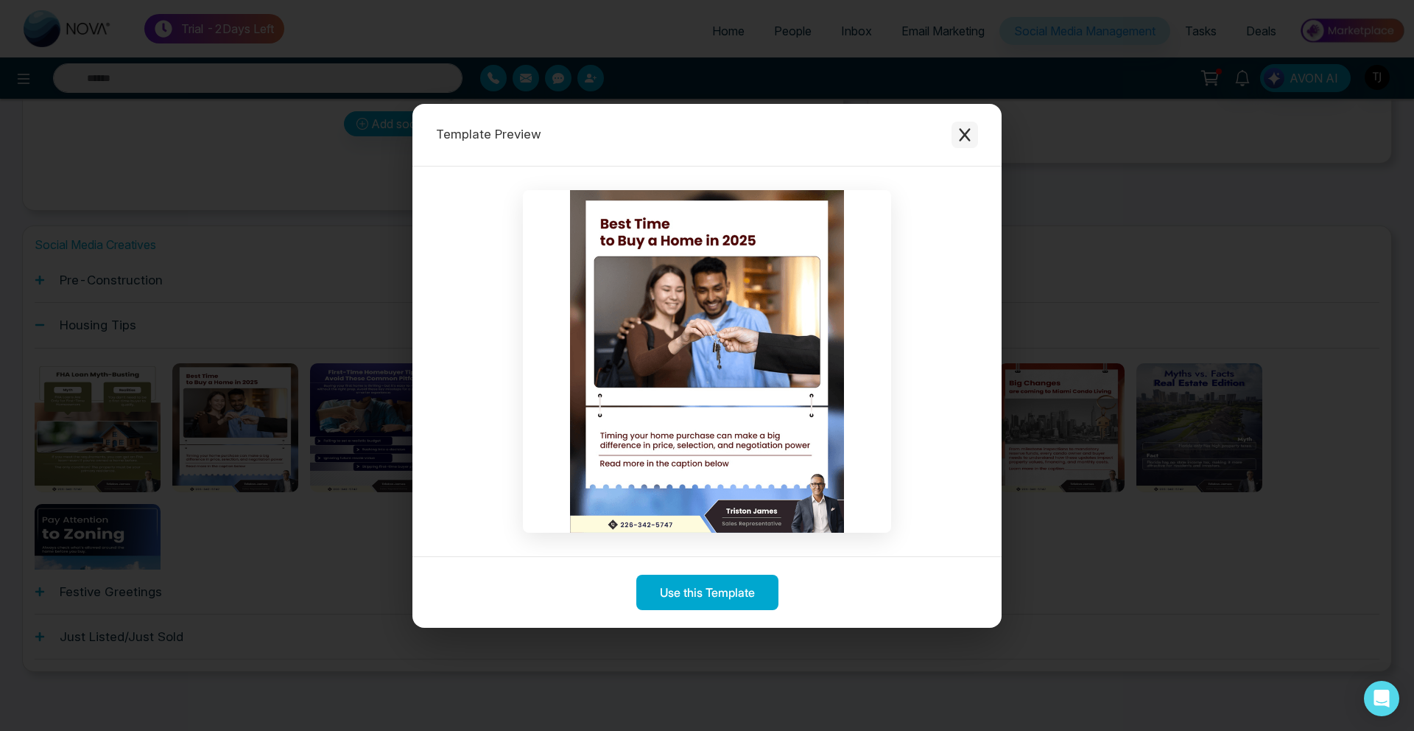
click at [966, 133] on icon "Close modal" at bounding box center [964, 134] width 11 height 13
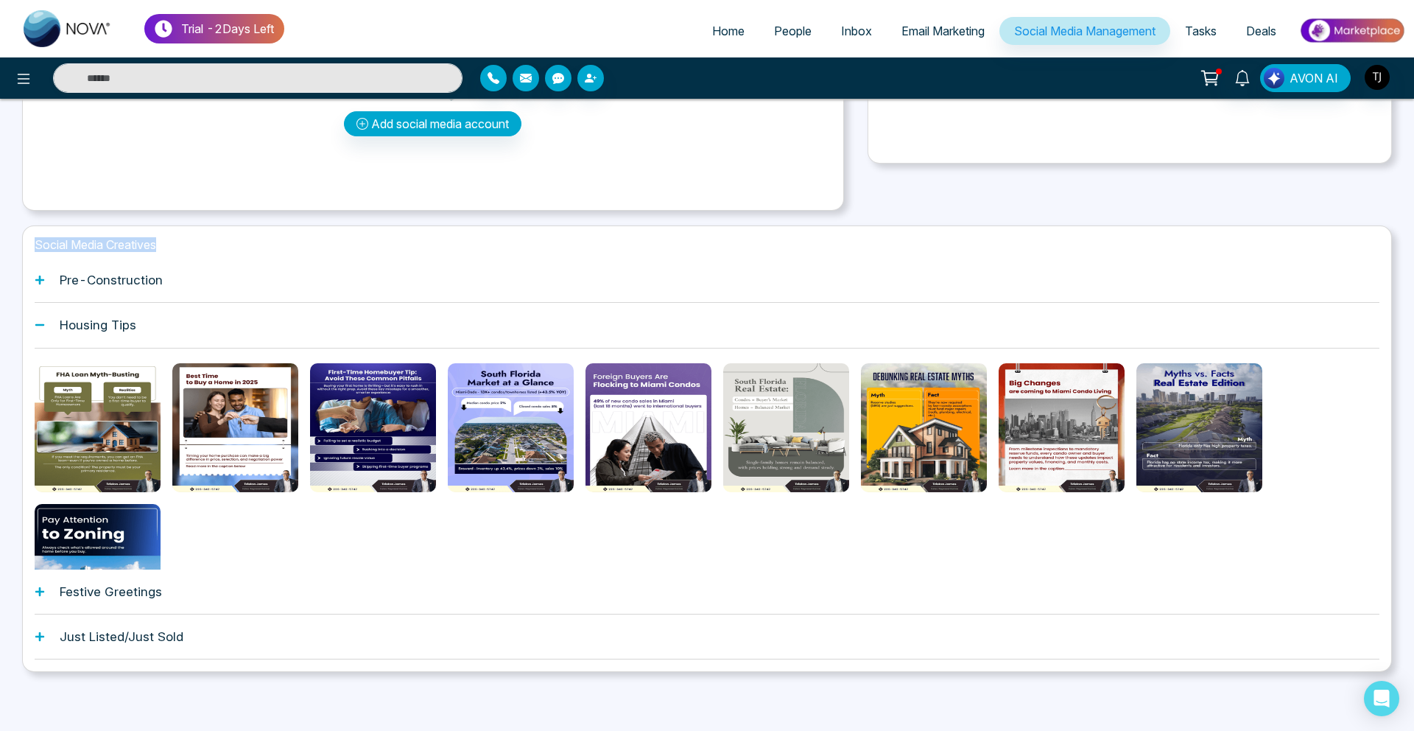
drag, startPoint x: 579, startPoint y: 238, endPoint x: 515, endPoint y: 256, distance: 66.7
click at [523, 250] on div "Social Media Creatives Pre-Construction Housing Tips Festive Greetings Just Lis…" at bounding box center [707, 448] width 1370 height 447
click at [203, 265] on div "Pre-Construction" at bounding box center [707, 280] width 1345 height 45
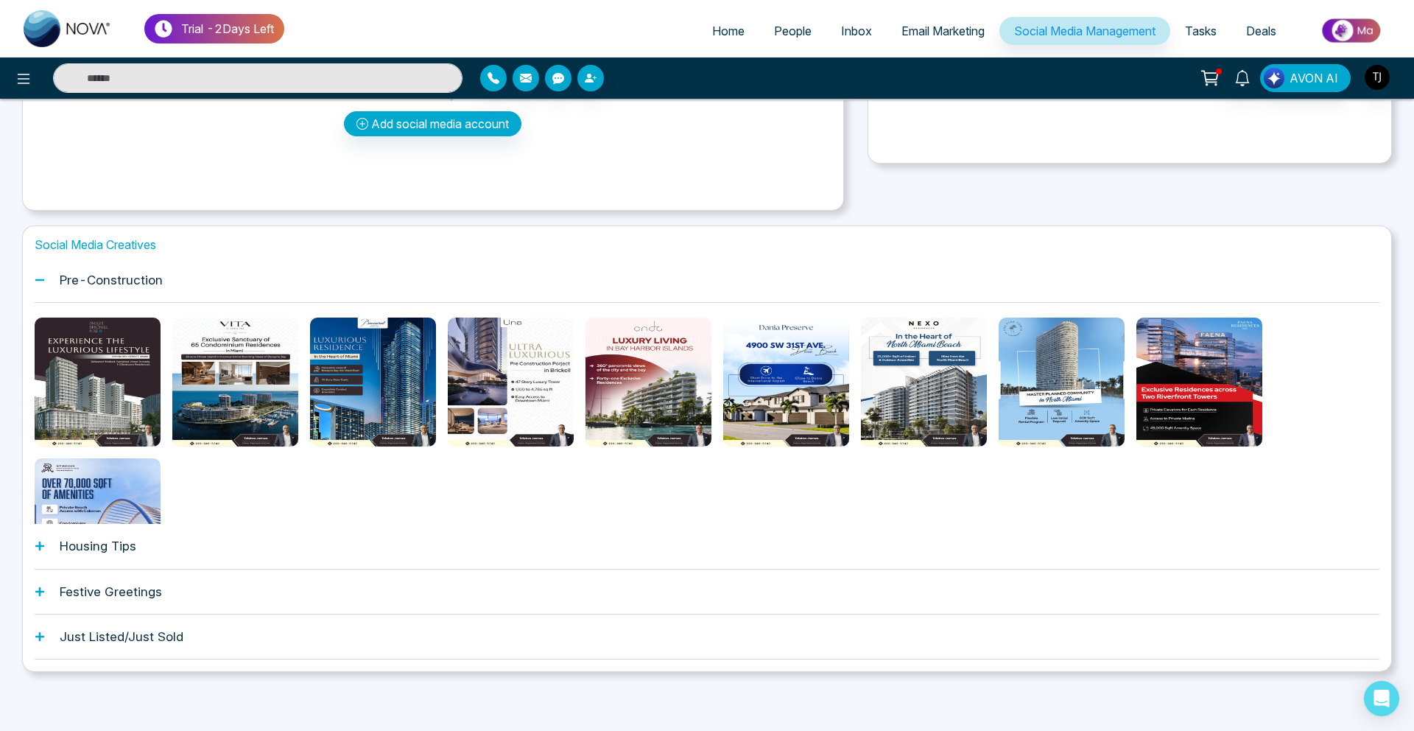
click at [233, 396] on button "Preview template" at bounding box center [235, 382] width 28 height 28
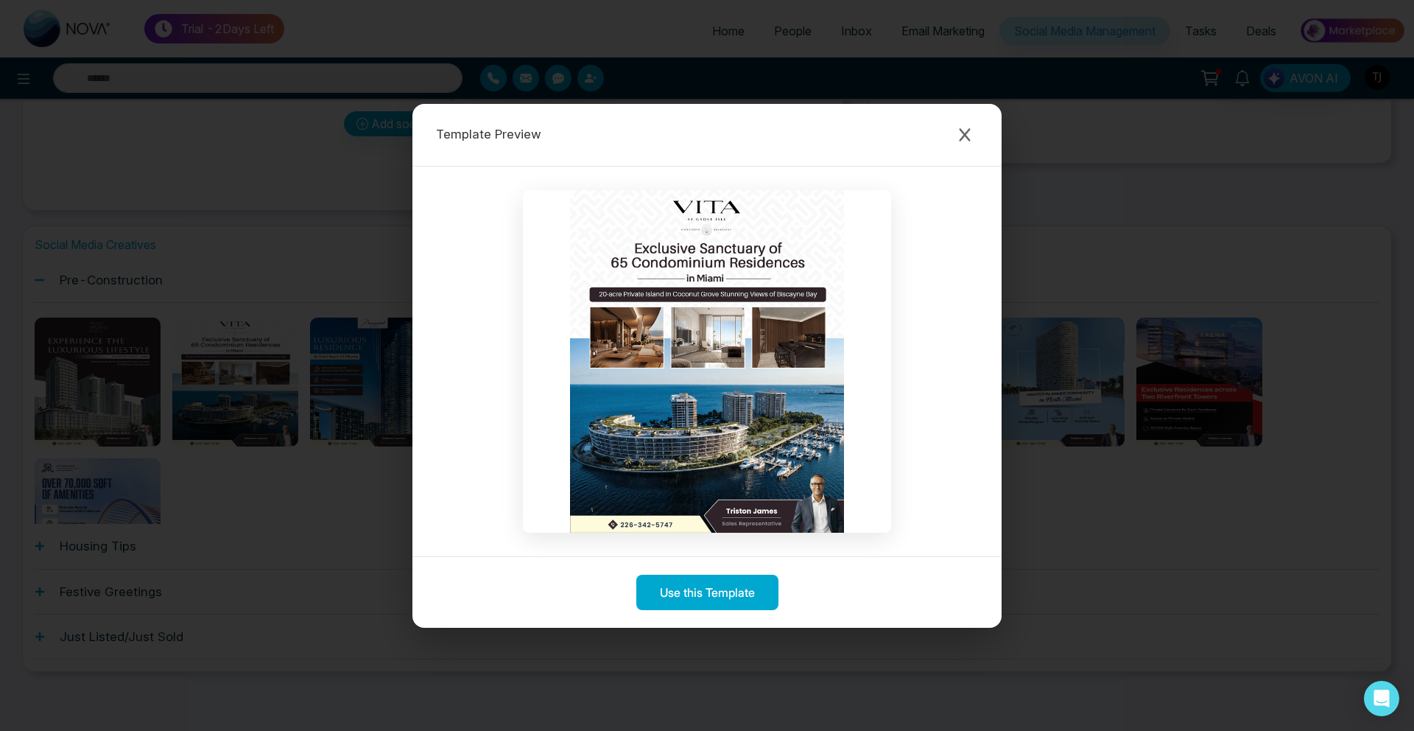
drag, startPoint x: 488, startPoint y: 338, endPoint x: 441, endPoint y: 338, distance: 46.4
click at [469, 338] on div at bounding box center [706, 361] width 589 height 390
drag, startPoint x: 441, startPoint y: 338, endPoint x: 412, endPoint y: 338, distance: 28.7
click at [433, 338] on div at bounding box center [706, 361] width 589 height 390
click at [412, 338] on div at bounding box center [706, 361] width 589 height 390
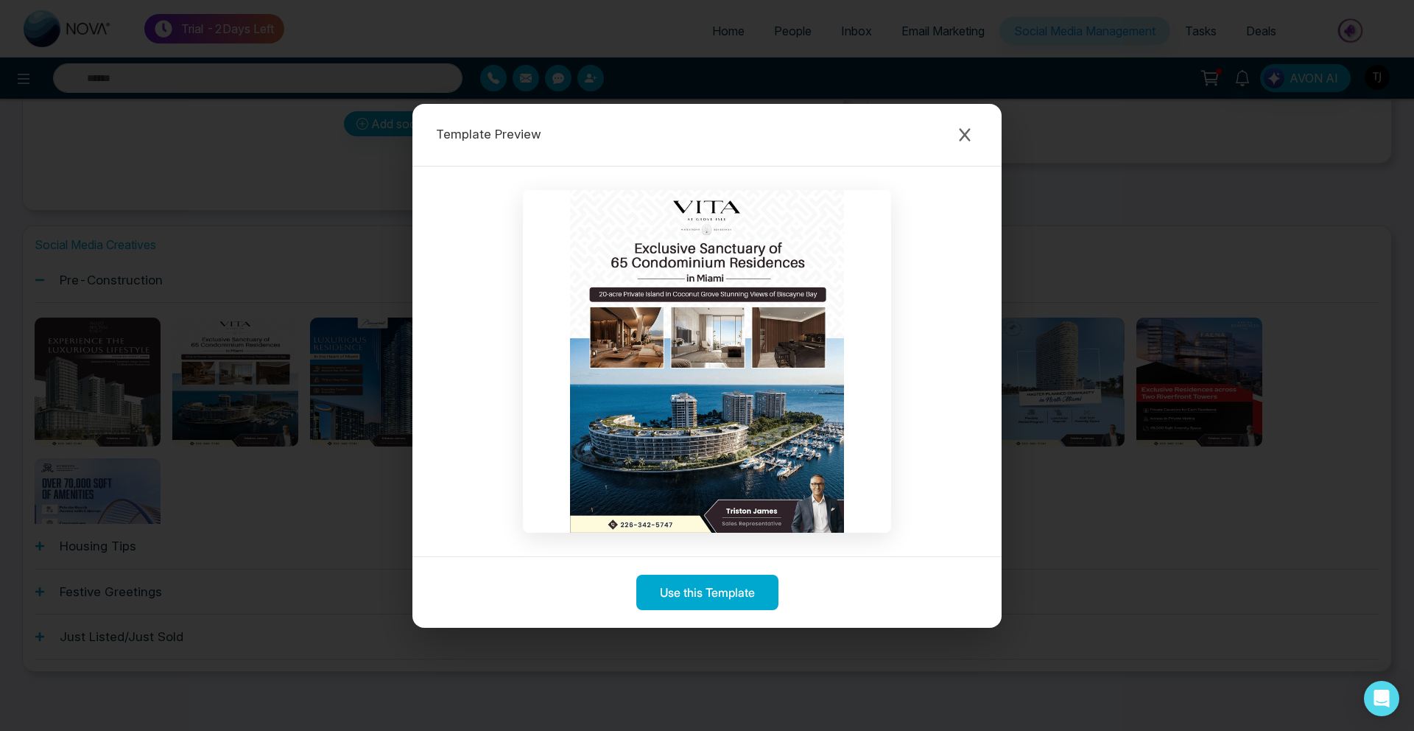
click at [360, 384] on div "Template Preview Use this Template" at bounding box center [707, 365] width 1414 height 731
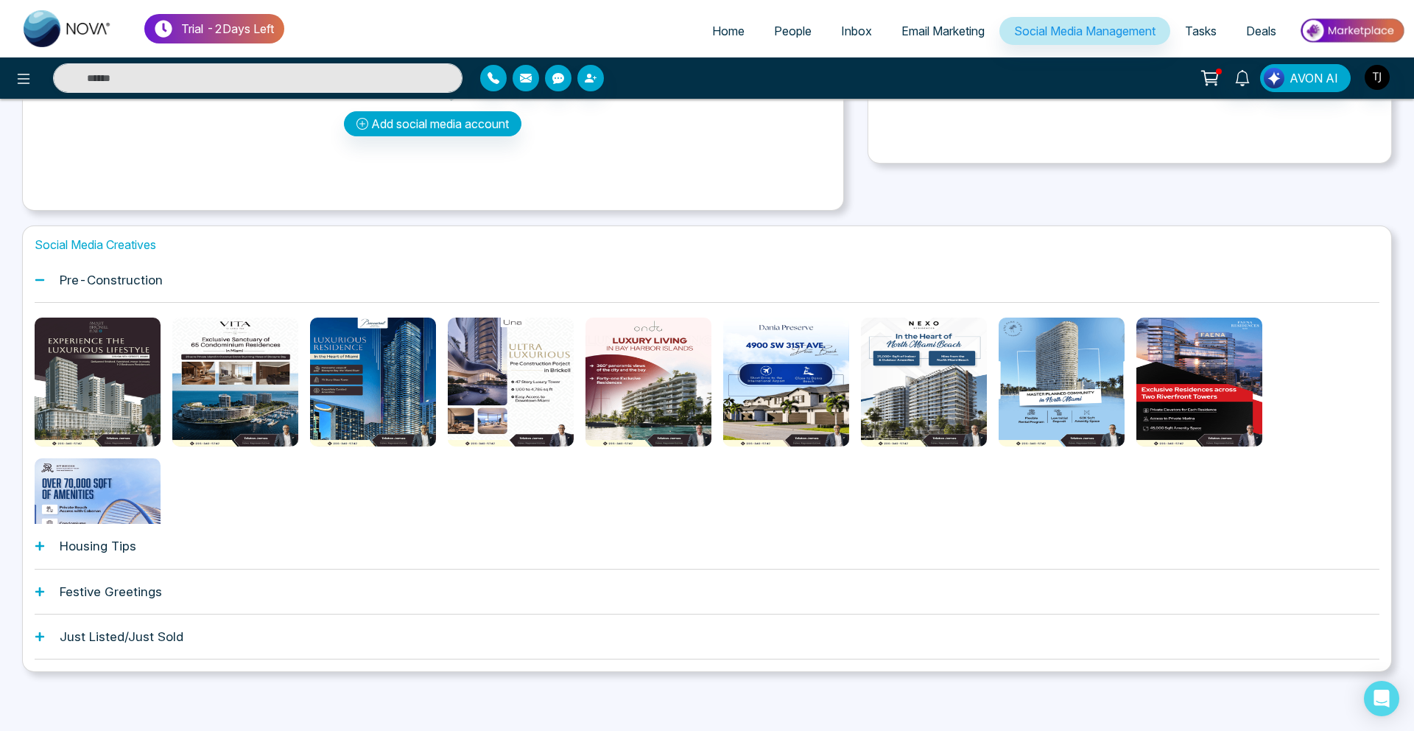
click at [241, 549] on div "Housing Tips" at bounding box center [707, 546] width 1345 height 45
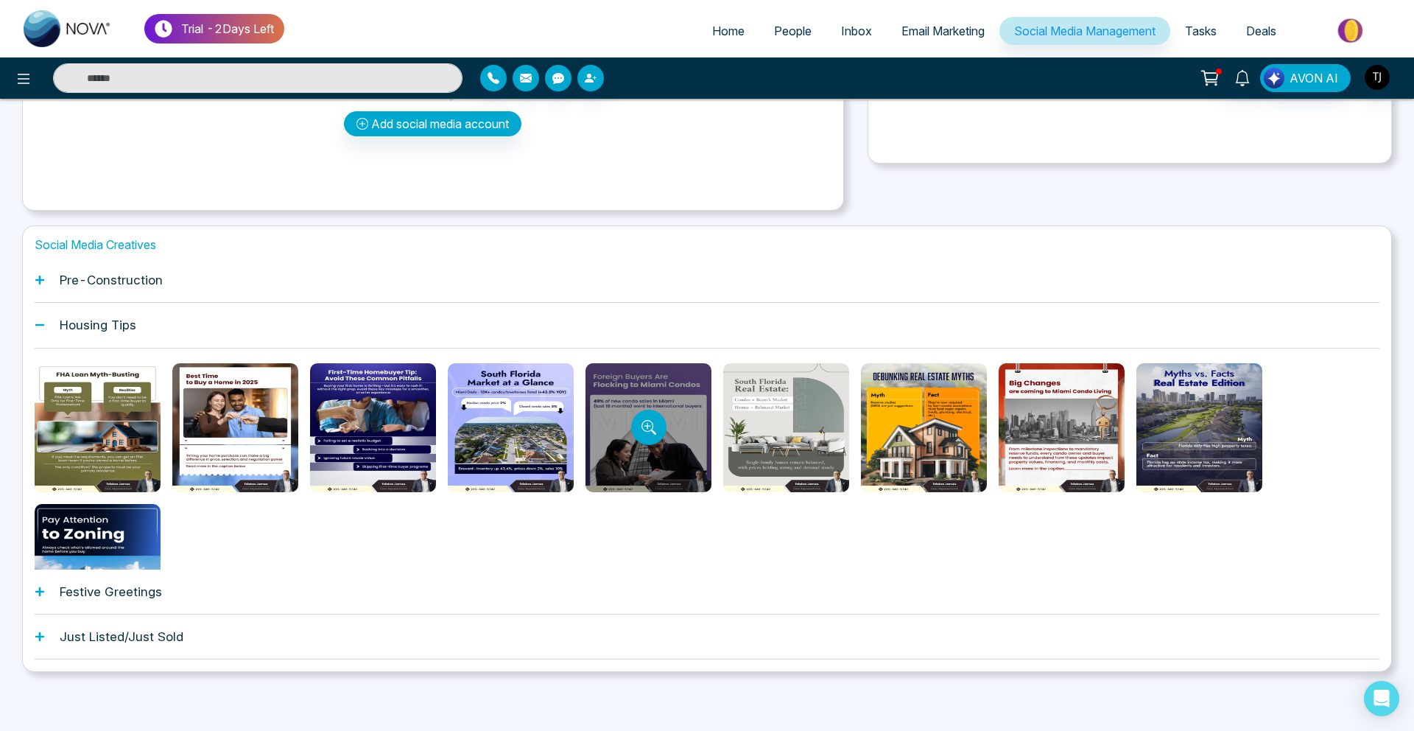
click at [633, 444] on div at bounding box center [649, 427] width 126 height 129
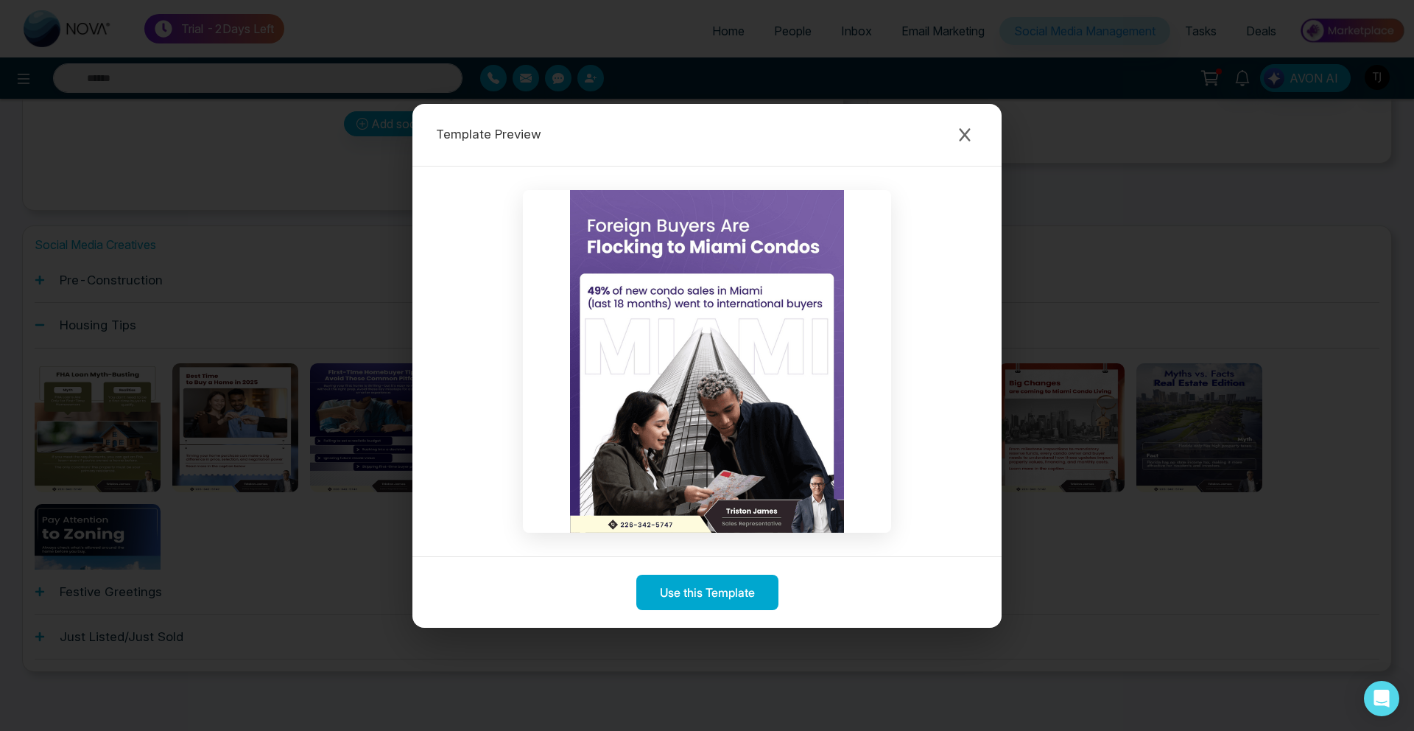
click at [292, 334] on div "Template Preview Use this Template" at bounding box center [707, 365] width 1414 height 731
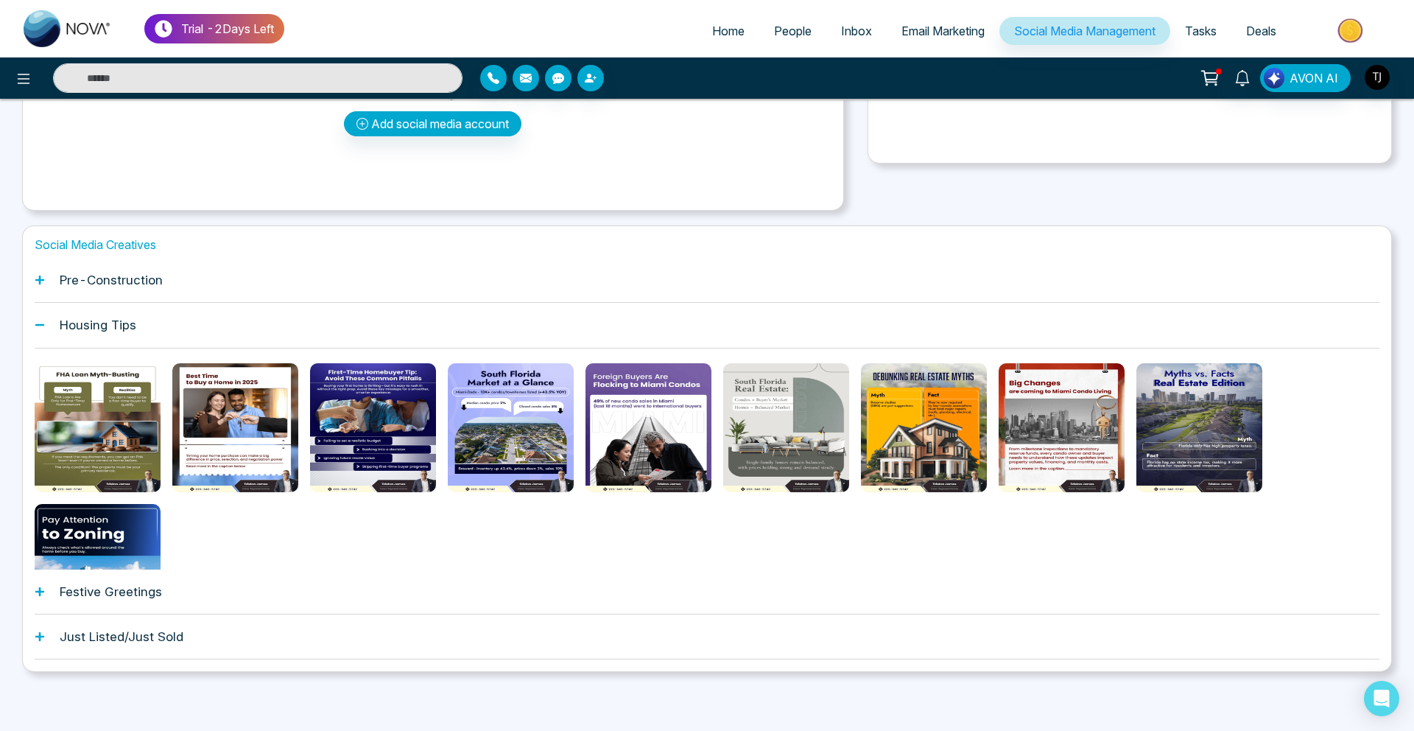
click at [107, 283] on h1 "Pre-Construction" at bounding box center [111, 280] width 103 height 15
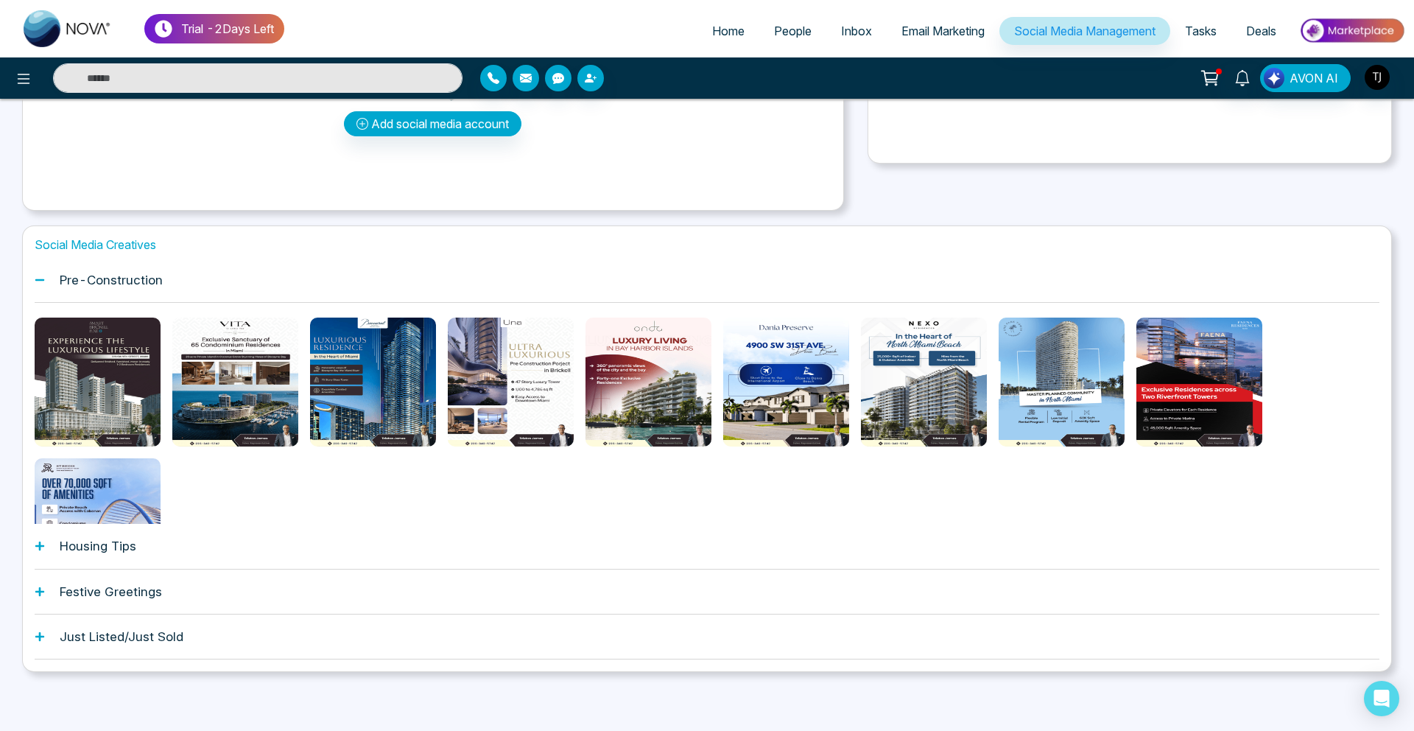
click at [110, 276] on h1 "Pre-Construction" at bounding box center [111, 280] width 103 height 15
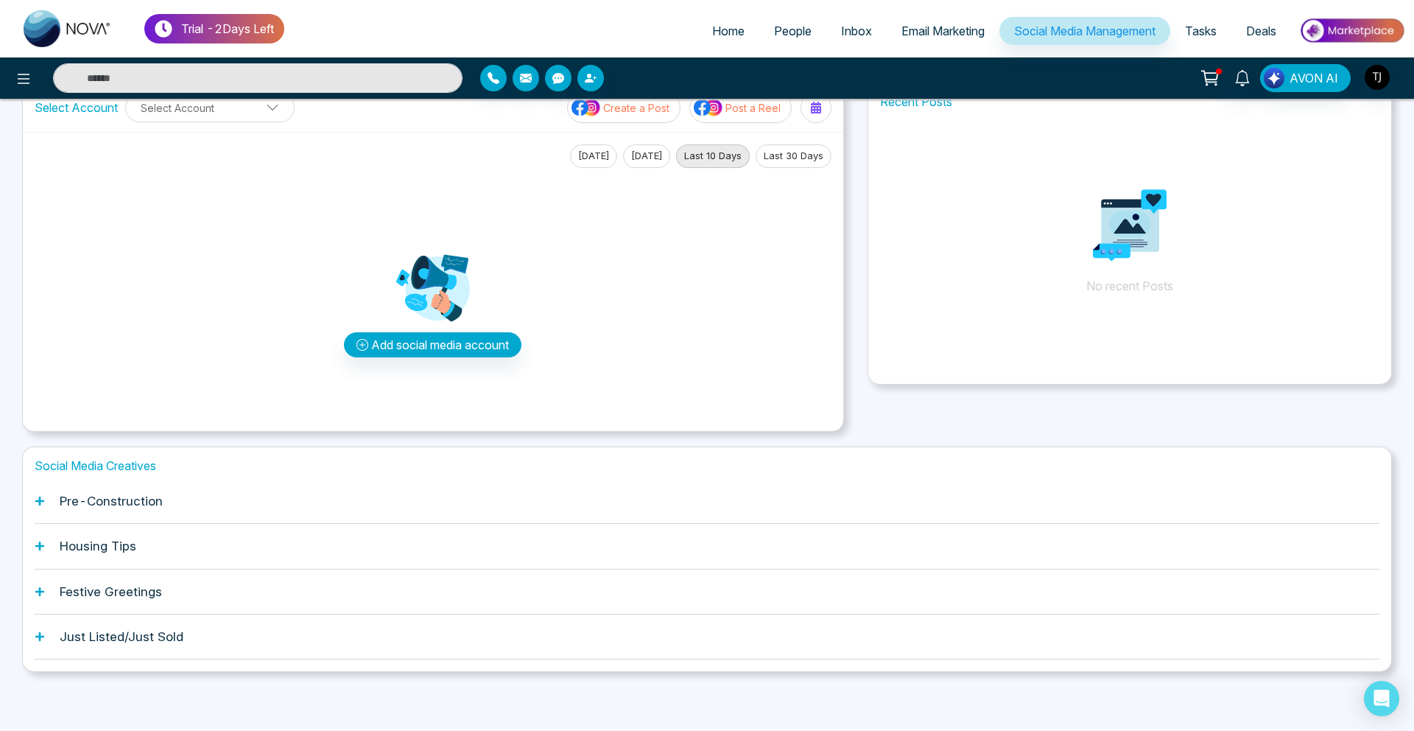
click at [116, 536] on div "Housing Tips" at bounding box center [707, 546] width 1345 height 45
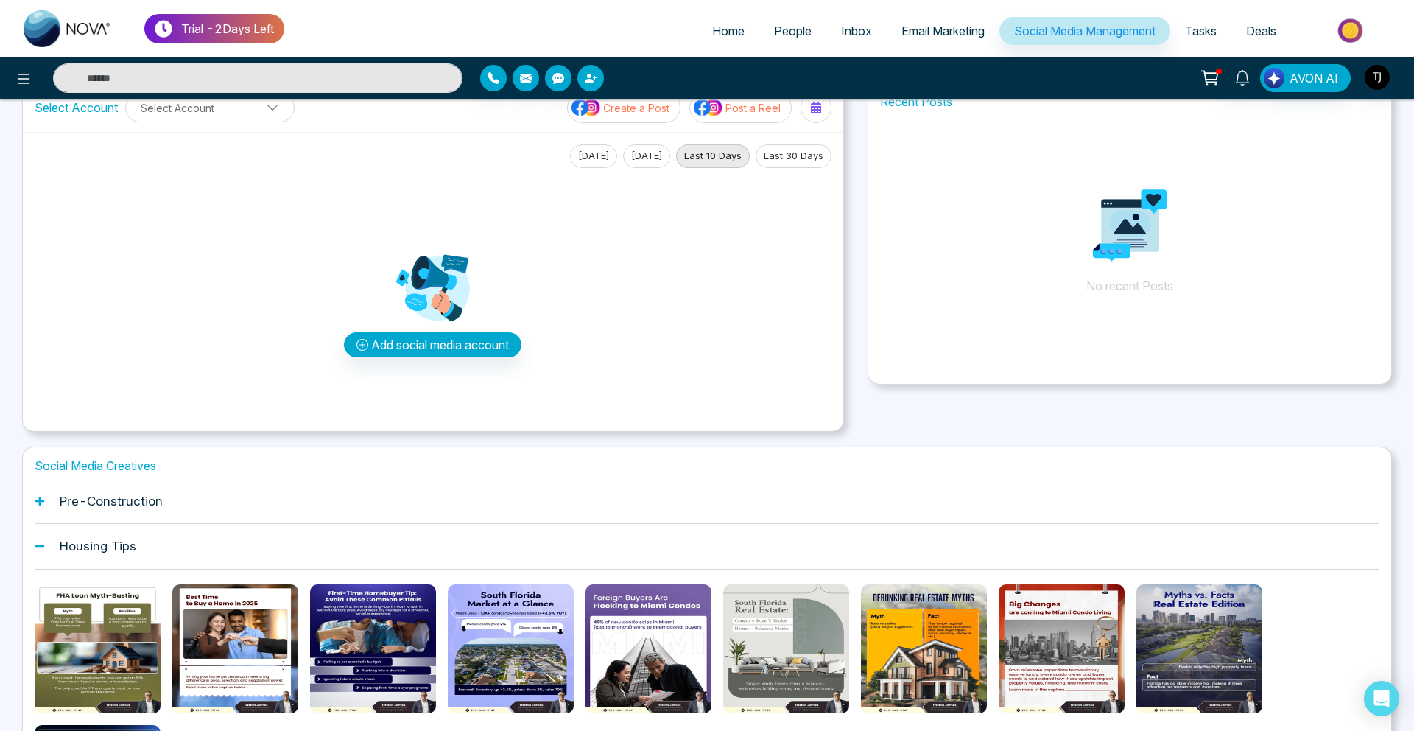
scroll to position [259, 0]
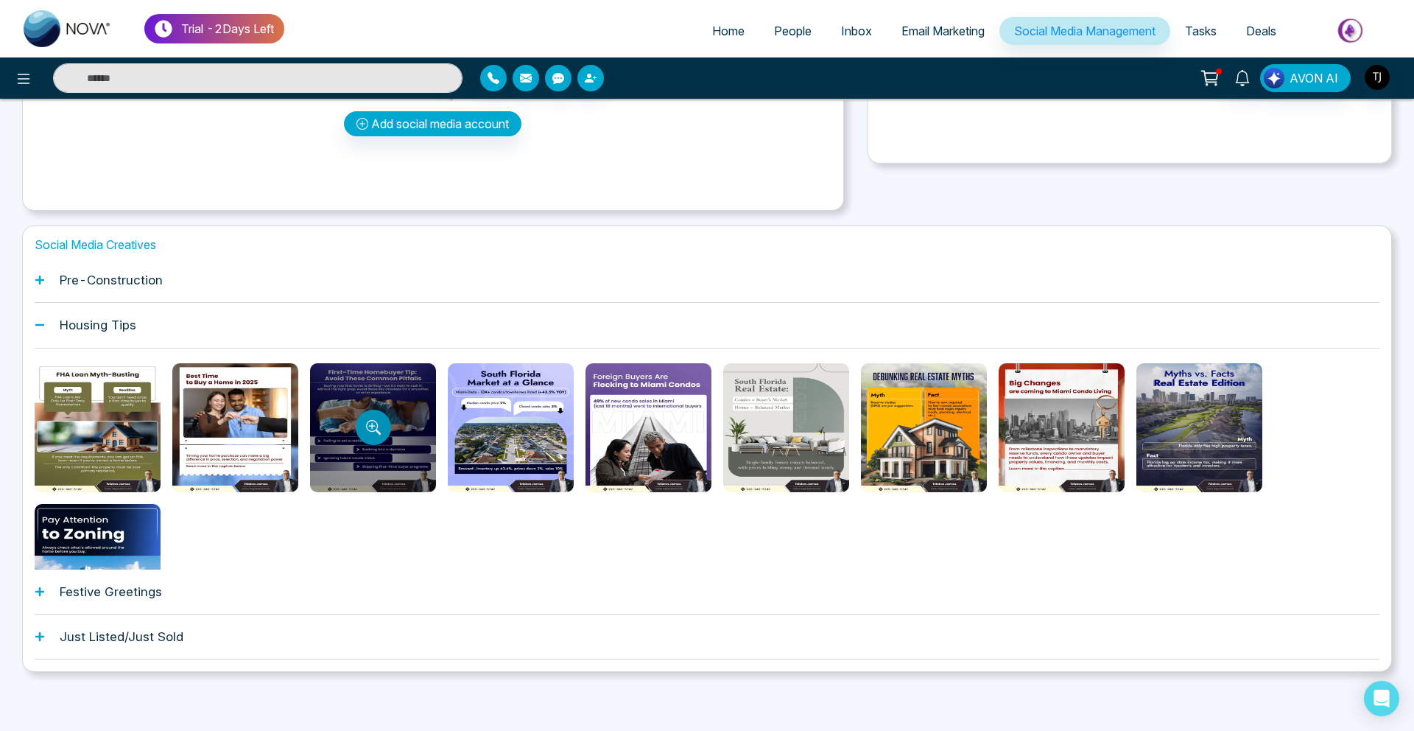
click at [359, 418] on button "Preview template" at bounding box center [373, 427] width 35 height 35
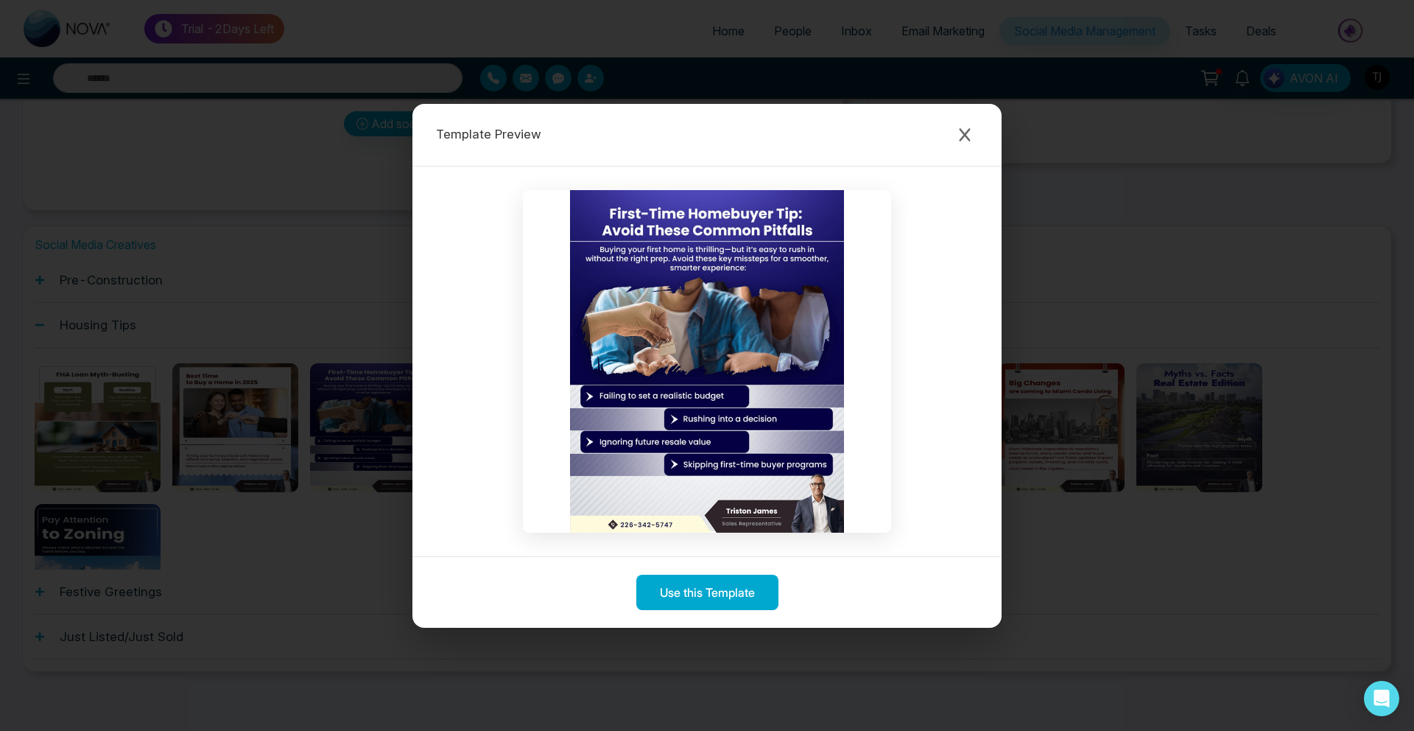
click at [264, 438] on div "Template Preview Use this Template" at bounding box center [707, 365] width 1414 height 731
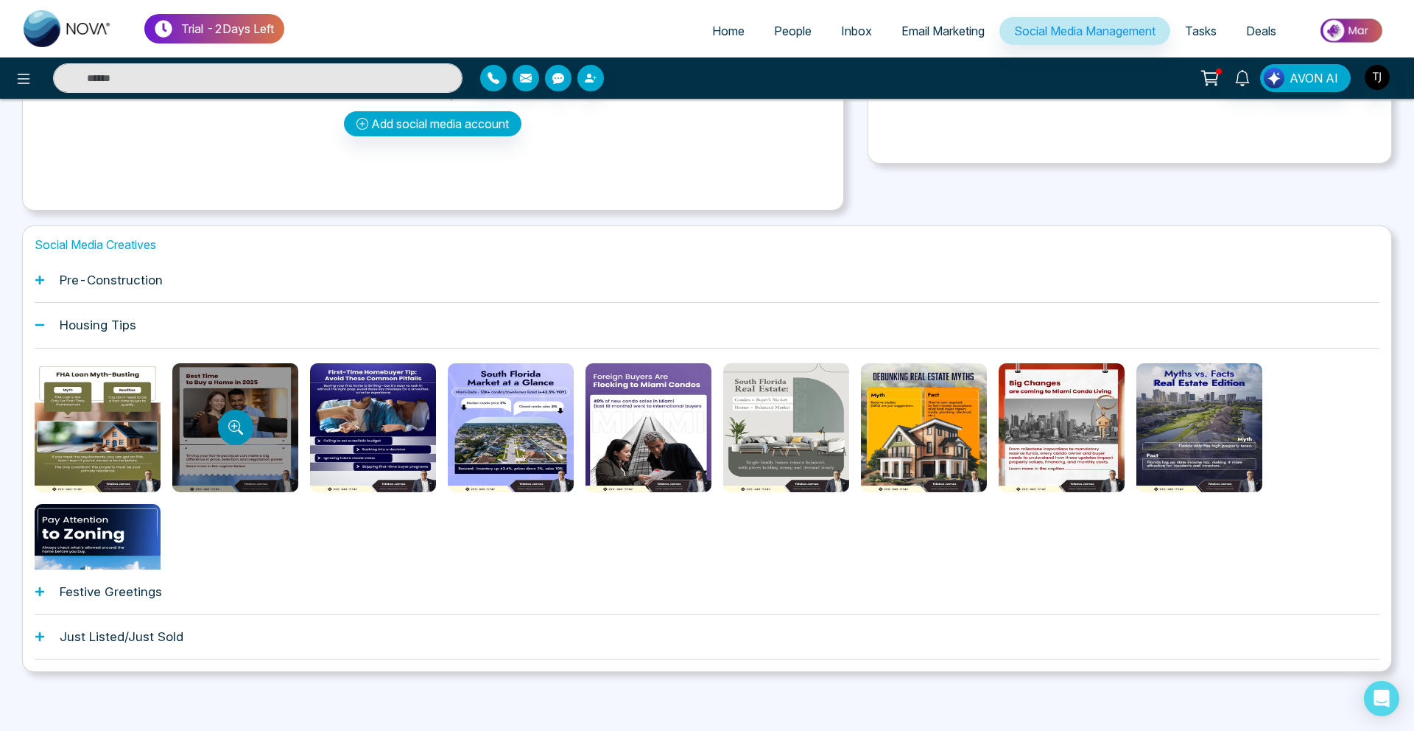
click at [246, 424] on button "Preview template" at bounding box center [235, 427] width 35 height 35
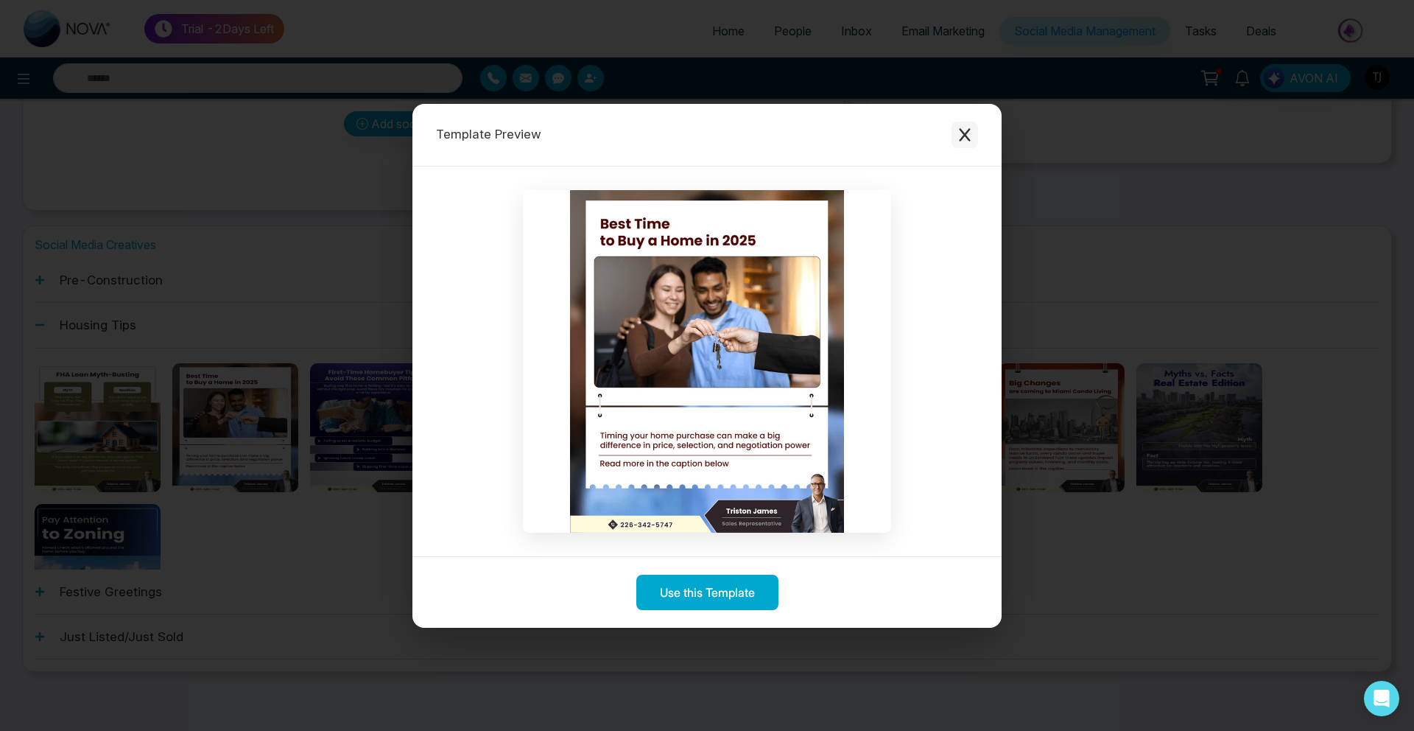
click at [970, 138] on icon "Close modal" at bounding box center [964, 134] width 15 height 15
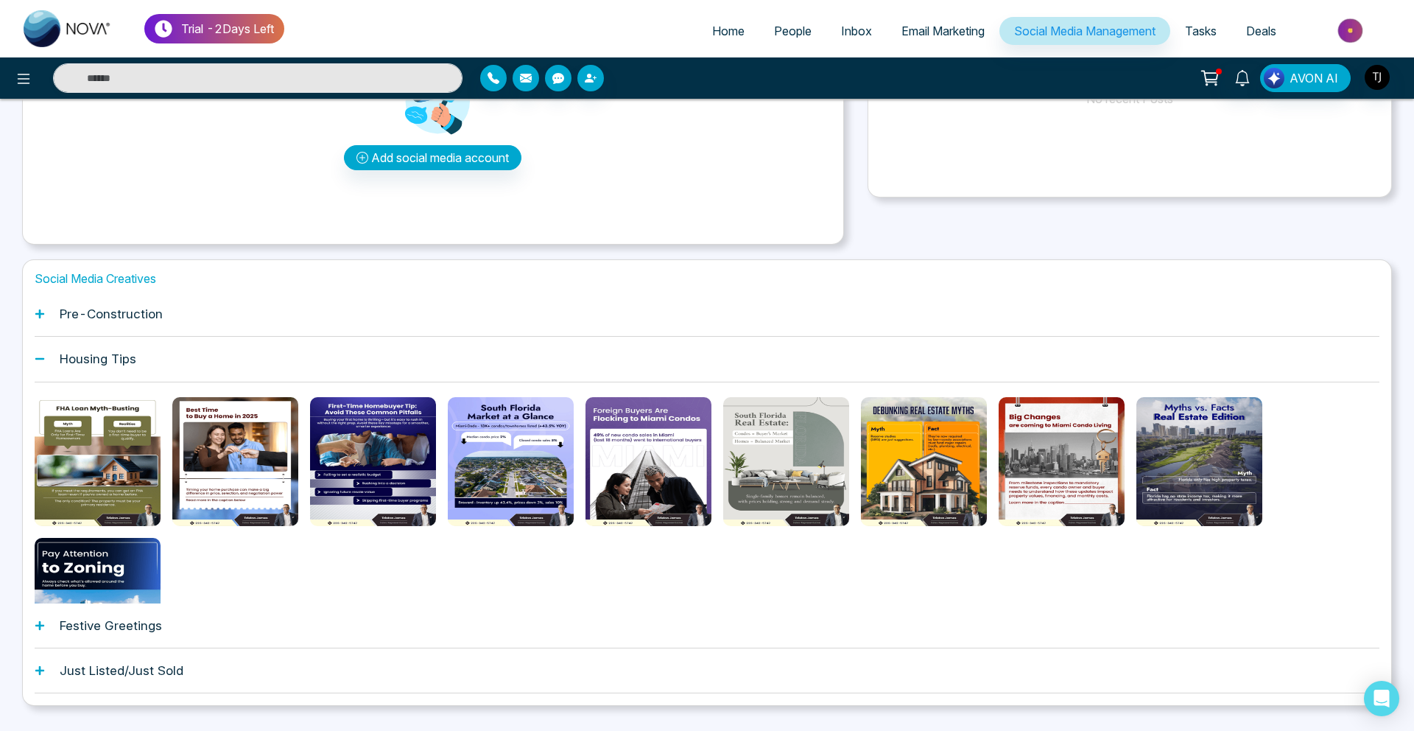
scroll to position [239, 0]
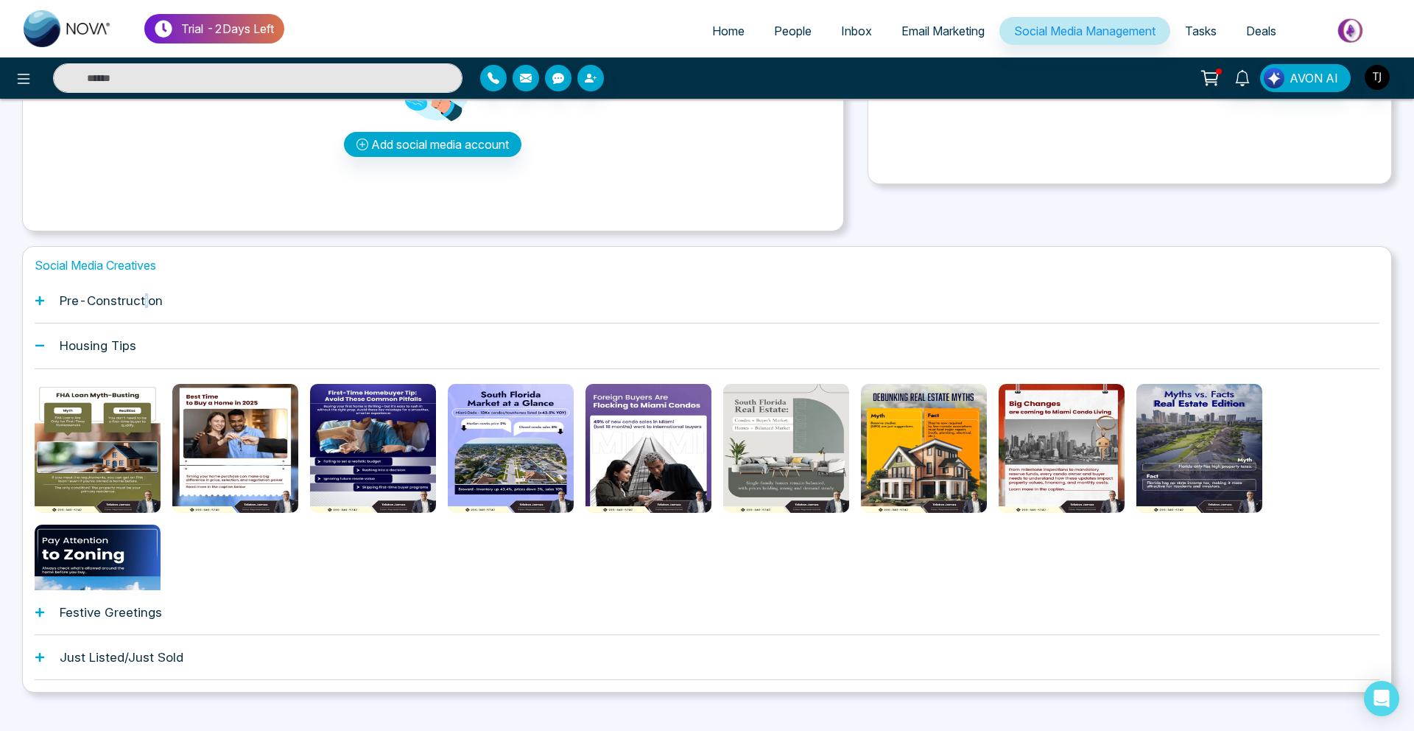
click at [146, 296] on h1 "Pre-Construction" at bounding box center [111, 300] width 103 height 15
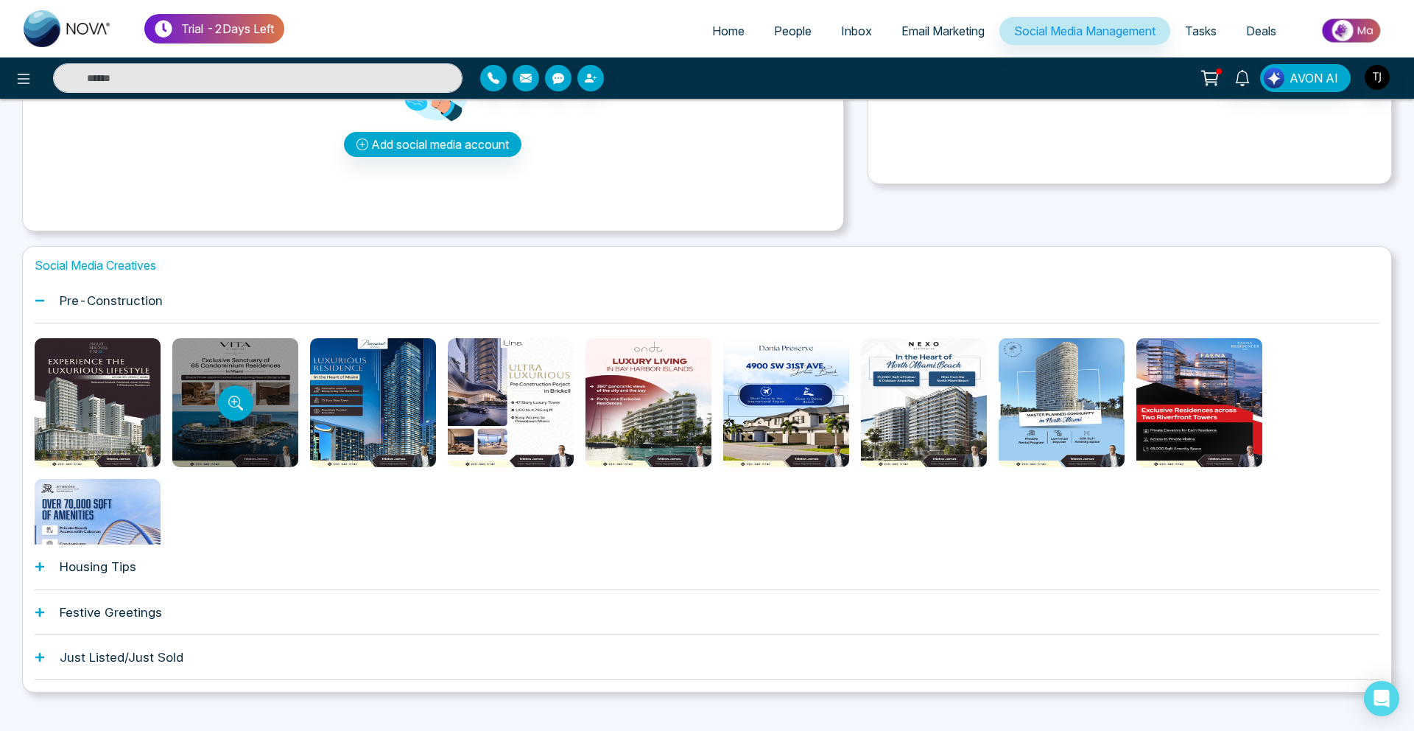
click at [214, 410] on div at bounding box center [235, 402] width 126 height 129
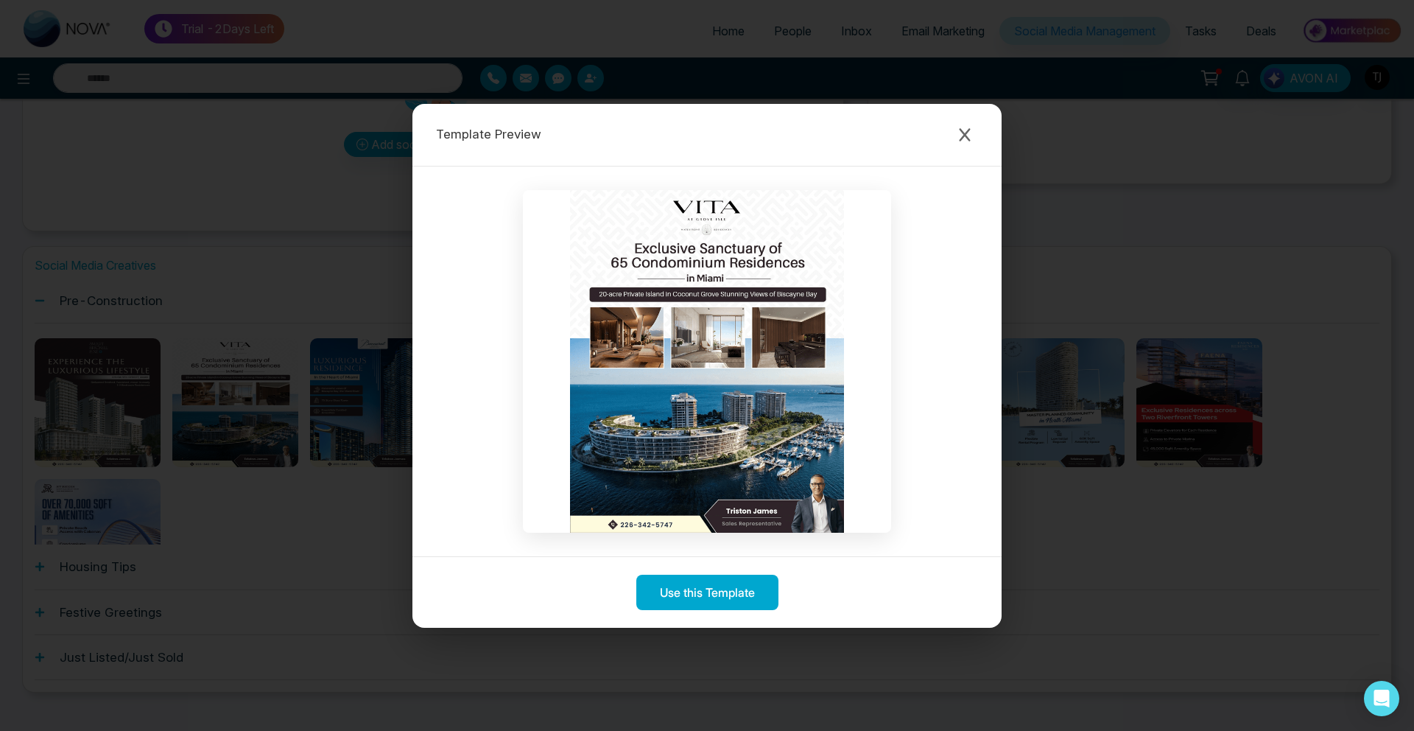
click at [209, 486] on div "Template Preview Use this Template" at bounding box center [707, 365] width 1414 height 731
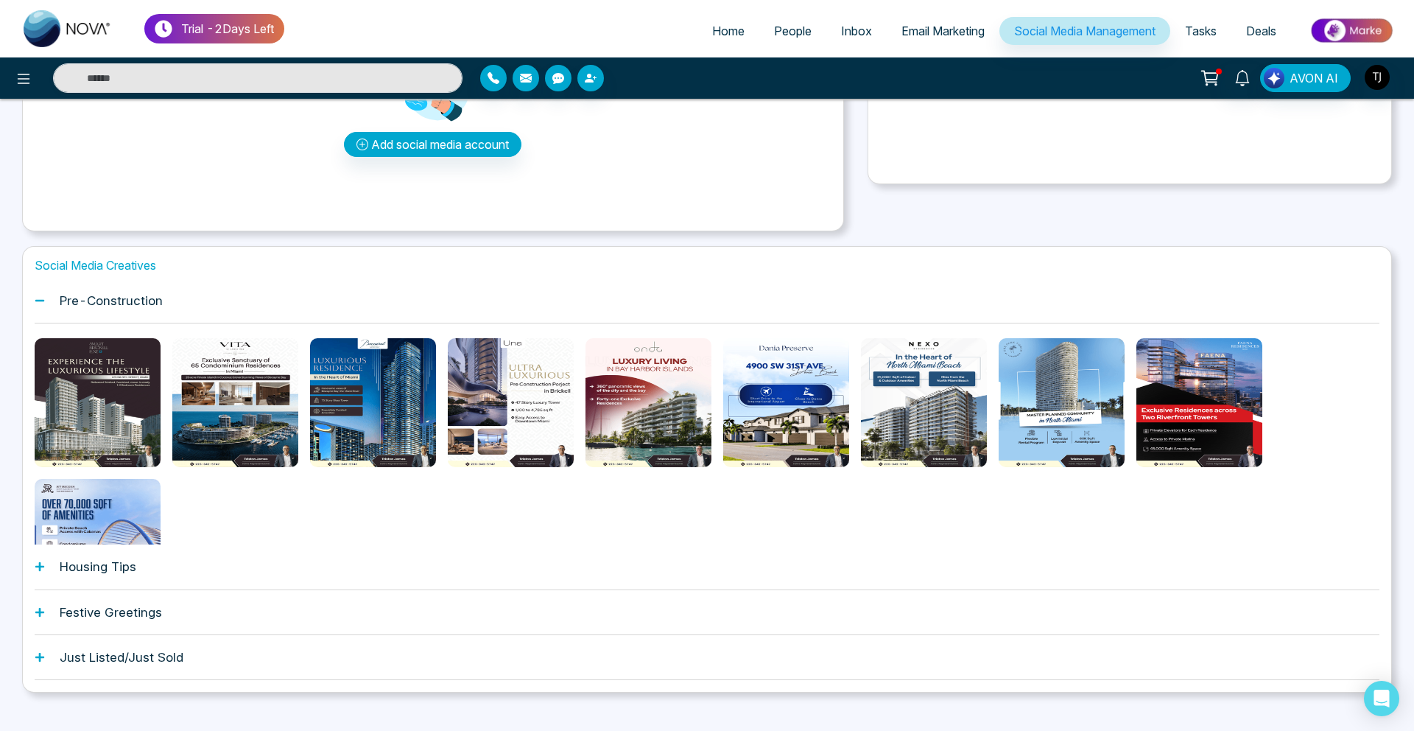
click at [110, 573] on h1 "Housing Tips" at bounding box center [98, 566] width 77 height 15
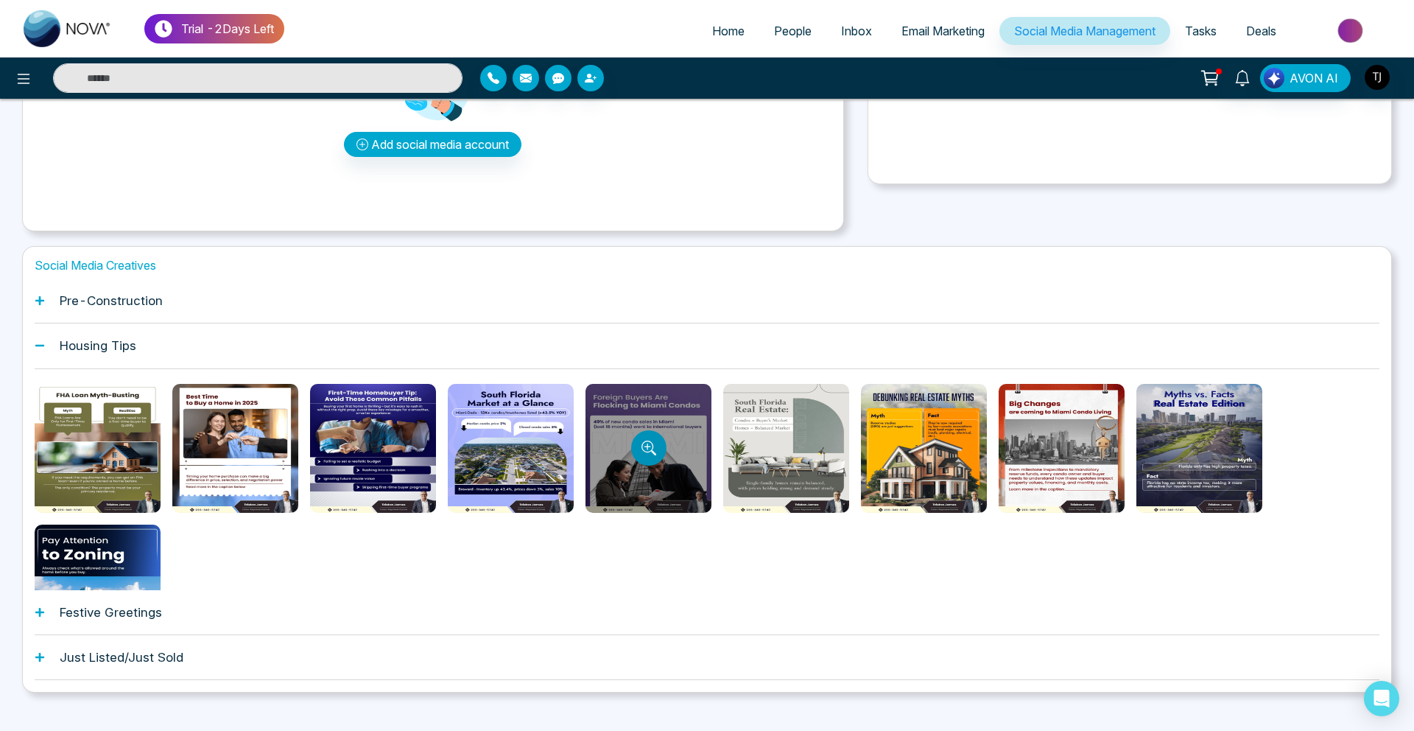
click at [656, 438] on button "Preview template" at bounding box center [648, 447] width 35 height 35
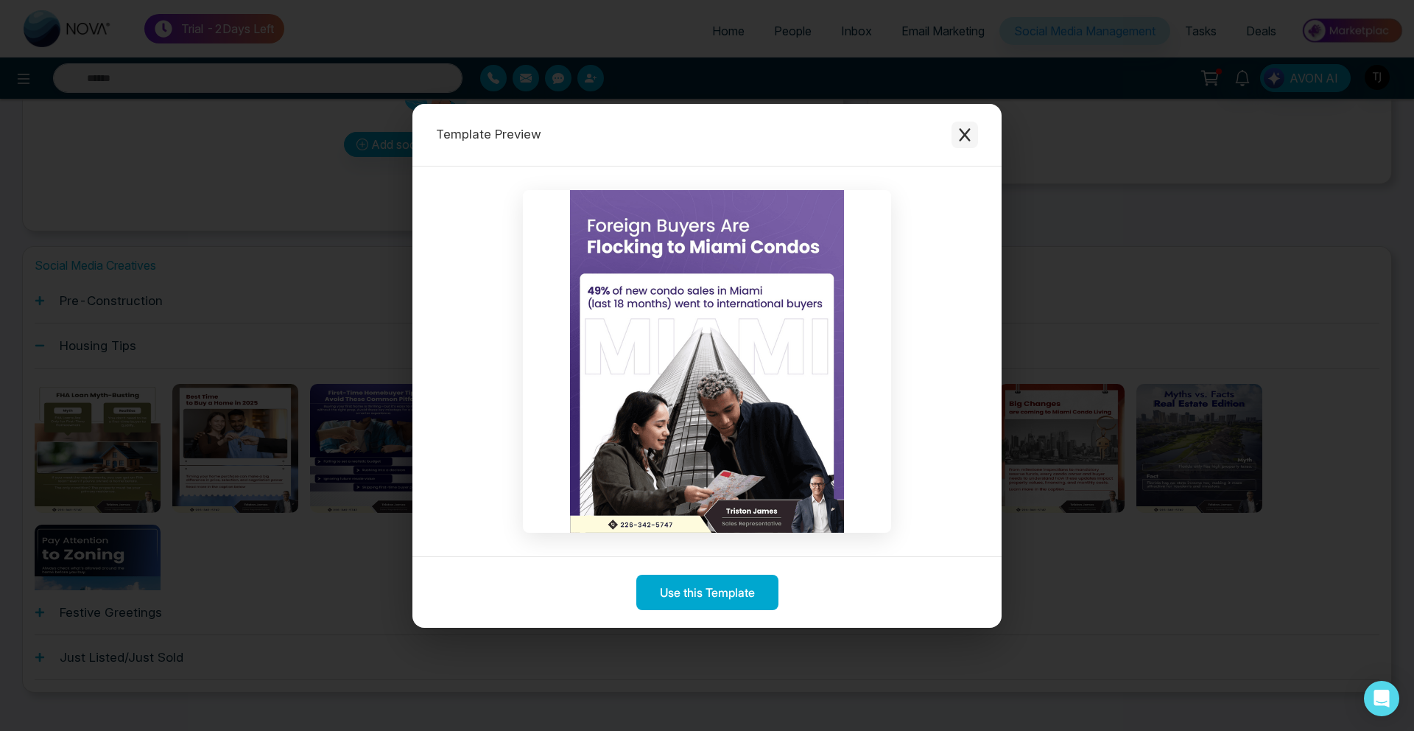
click at [962, 128] on icon "Close modal" at bounding box center [964, 134] width 15 height 15
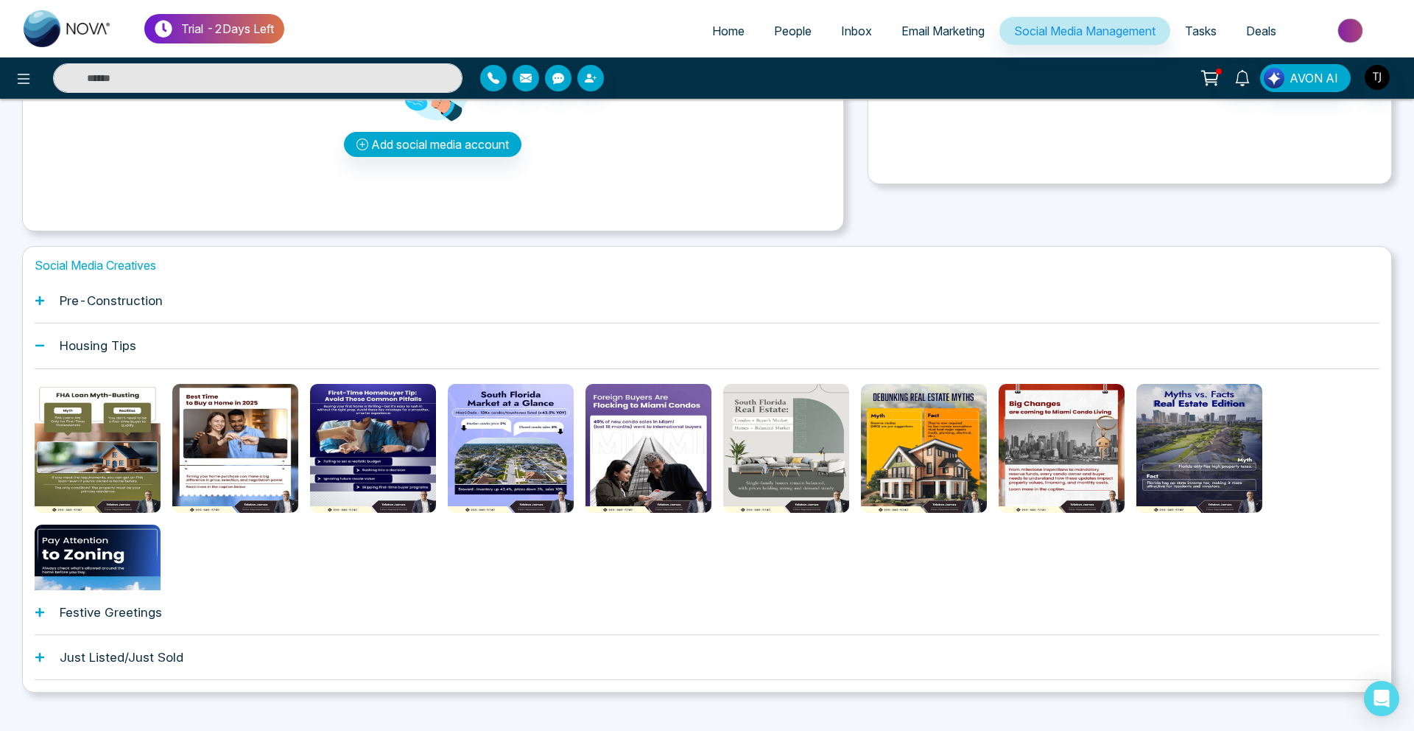
click at [148, 308] on div "Pre-Construction" at bounding box center [707, 300] width 1345 height 45
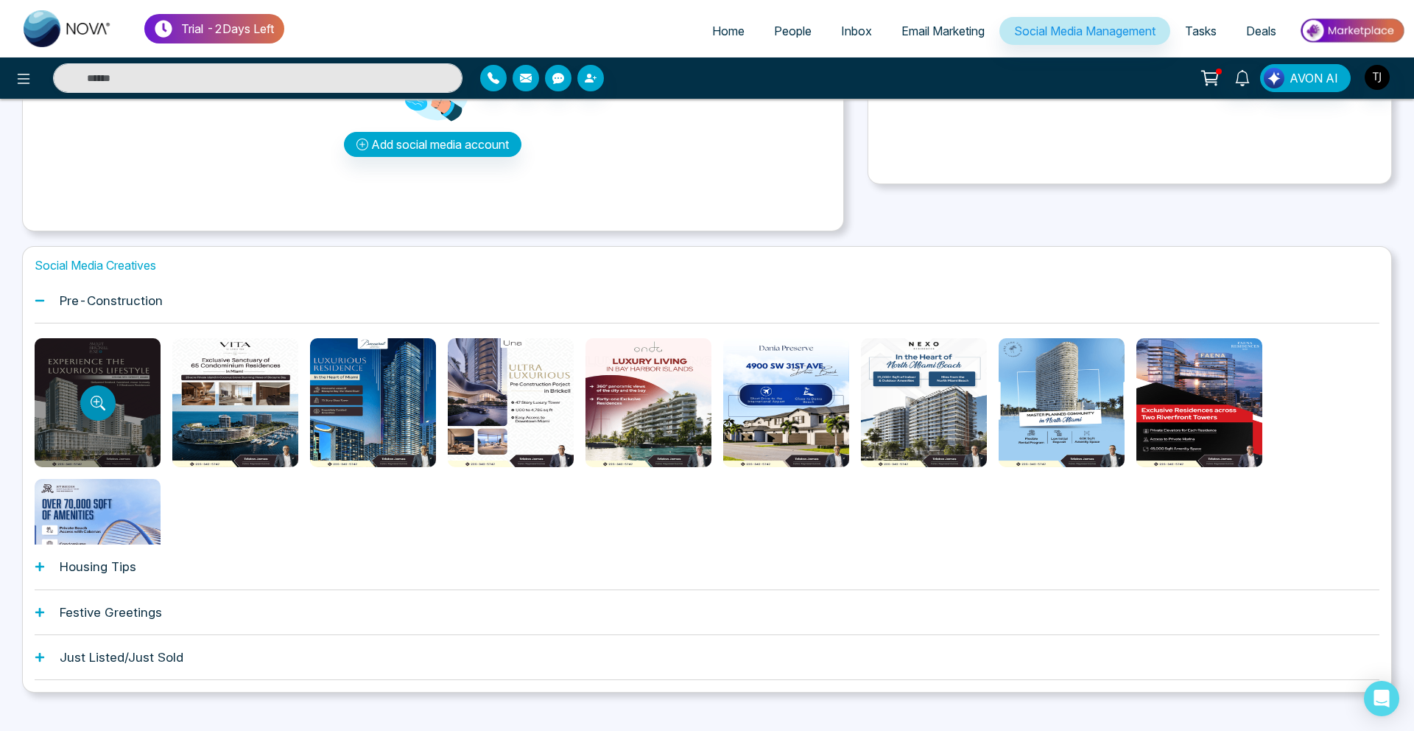
click at [105, 392] on button "Preview template" at bounding box center [97, 402] width 35 height 35
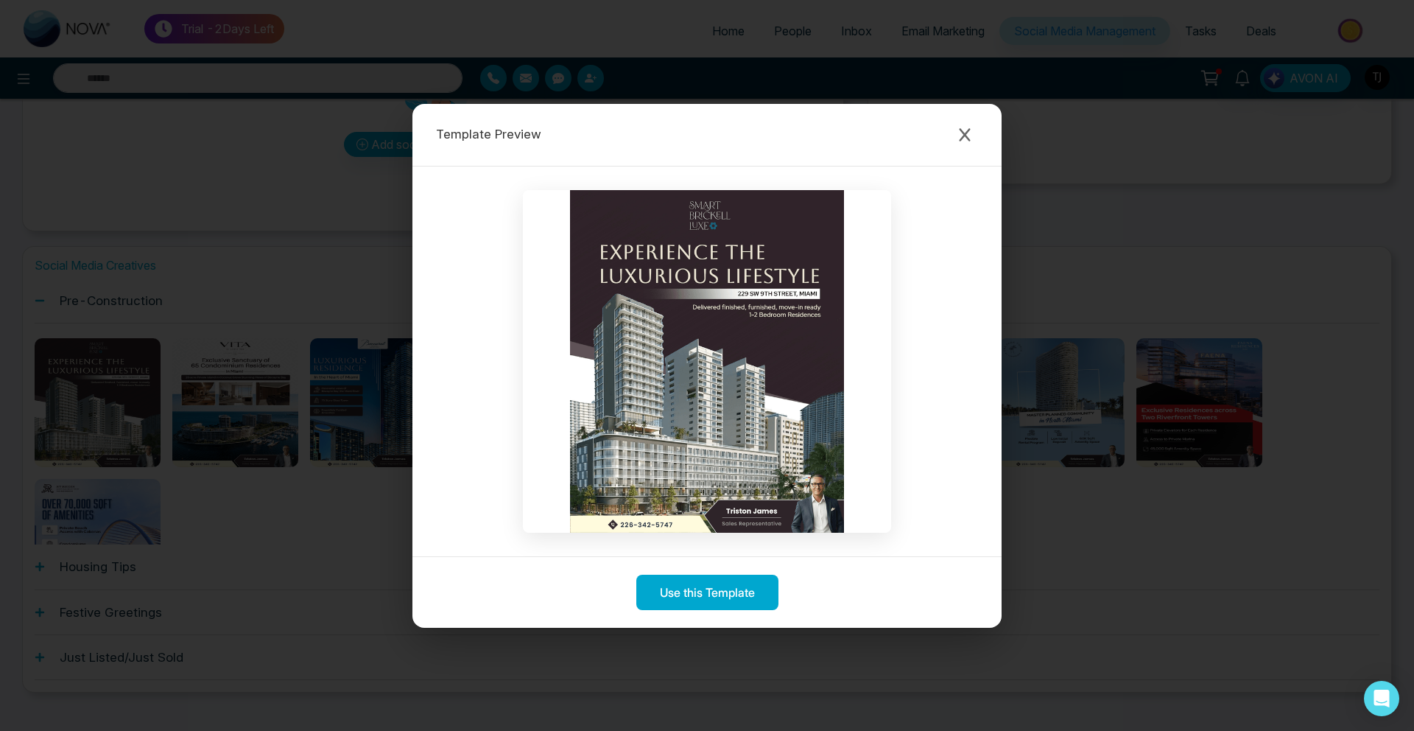
click at [106, 527] on div "Template Preview Use this Template" at bounding box center [707, 365] width 1414 height 731
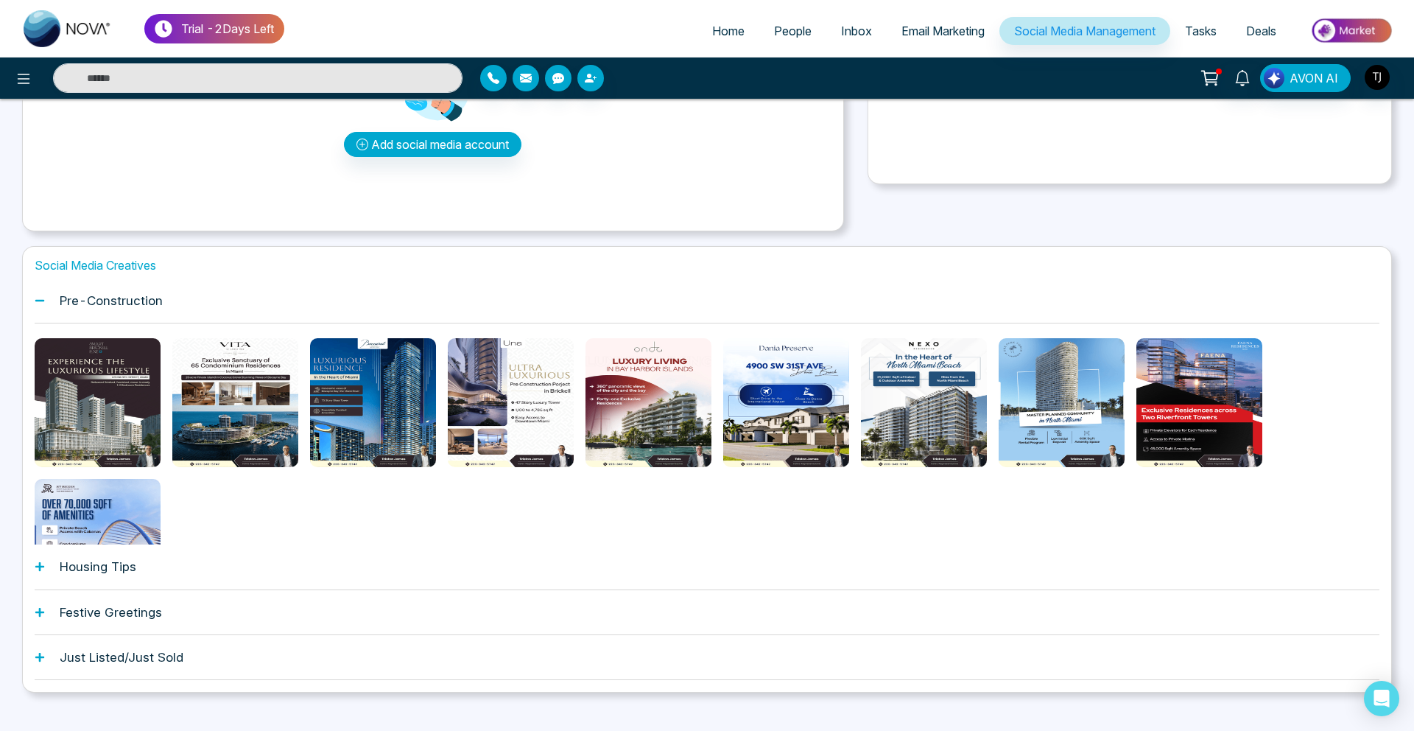
click at [100, 565] on h1 "Housing Tips" at bounding box center [98, 566] width 77 height 15
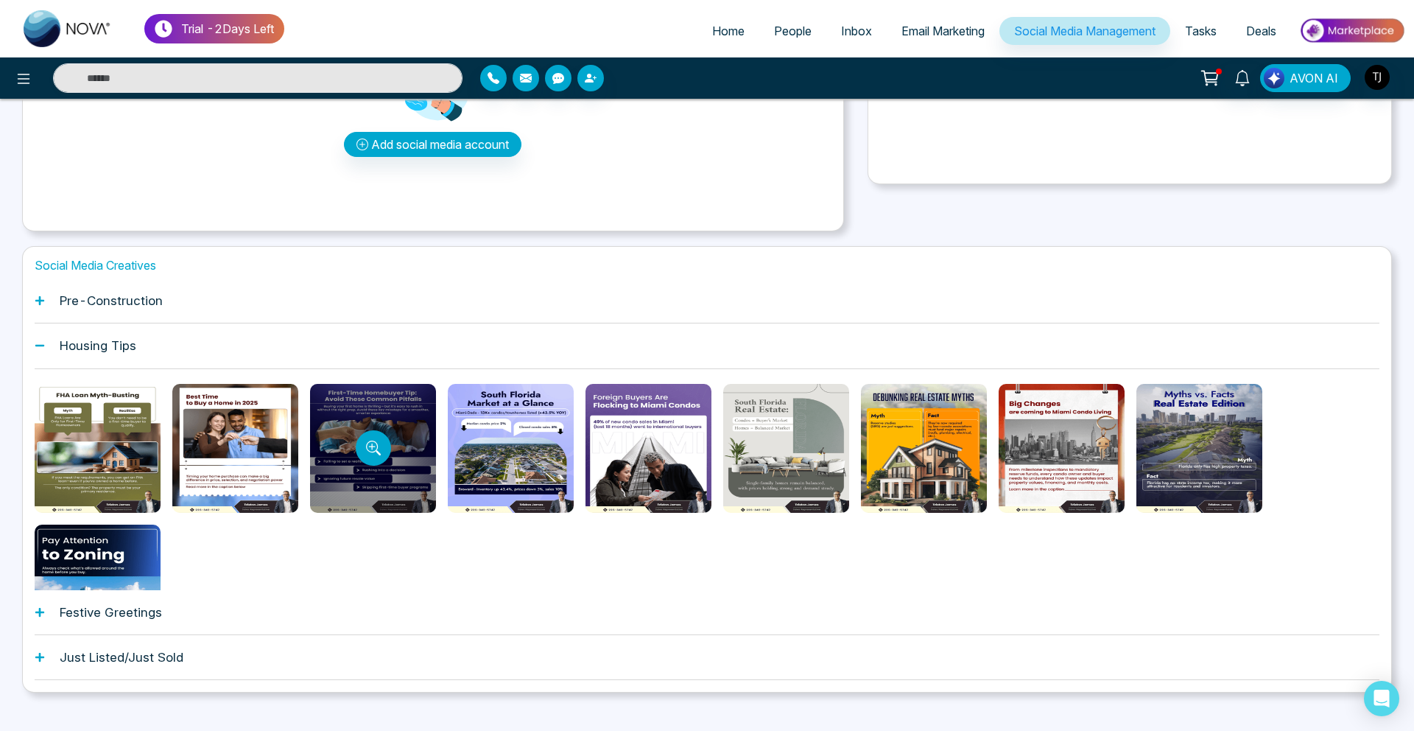
click at [403, 436] on div at bounding box center [373, 448] width 126 height 129
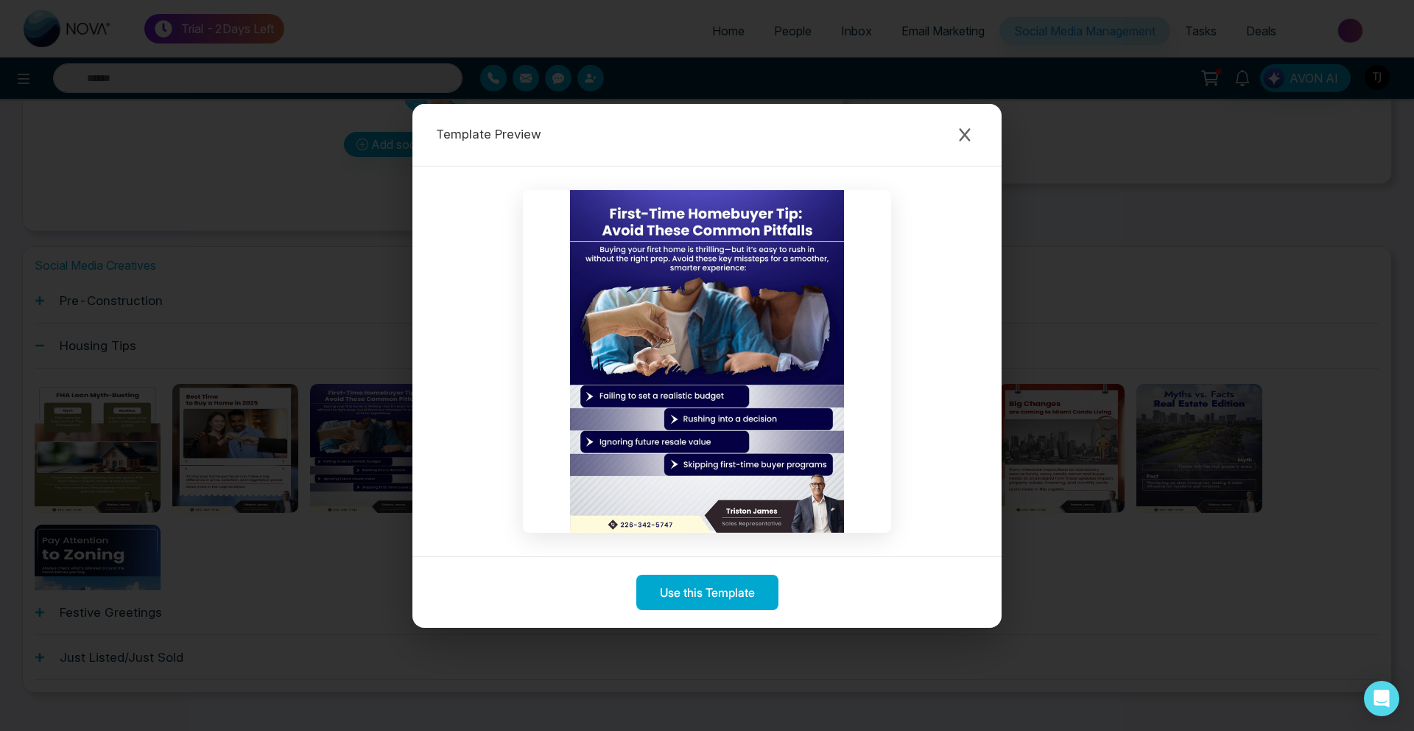
click at [325, 589] on div "Template Preview Use this Template" at bounding box center [707, 365] width 1414 height 731
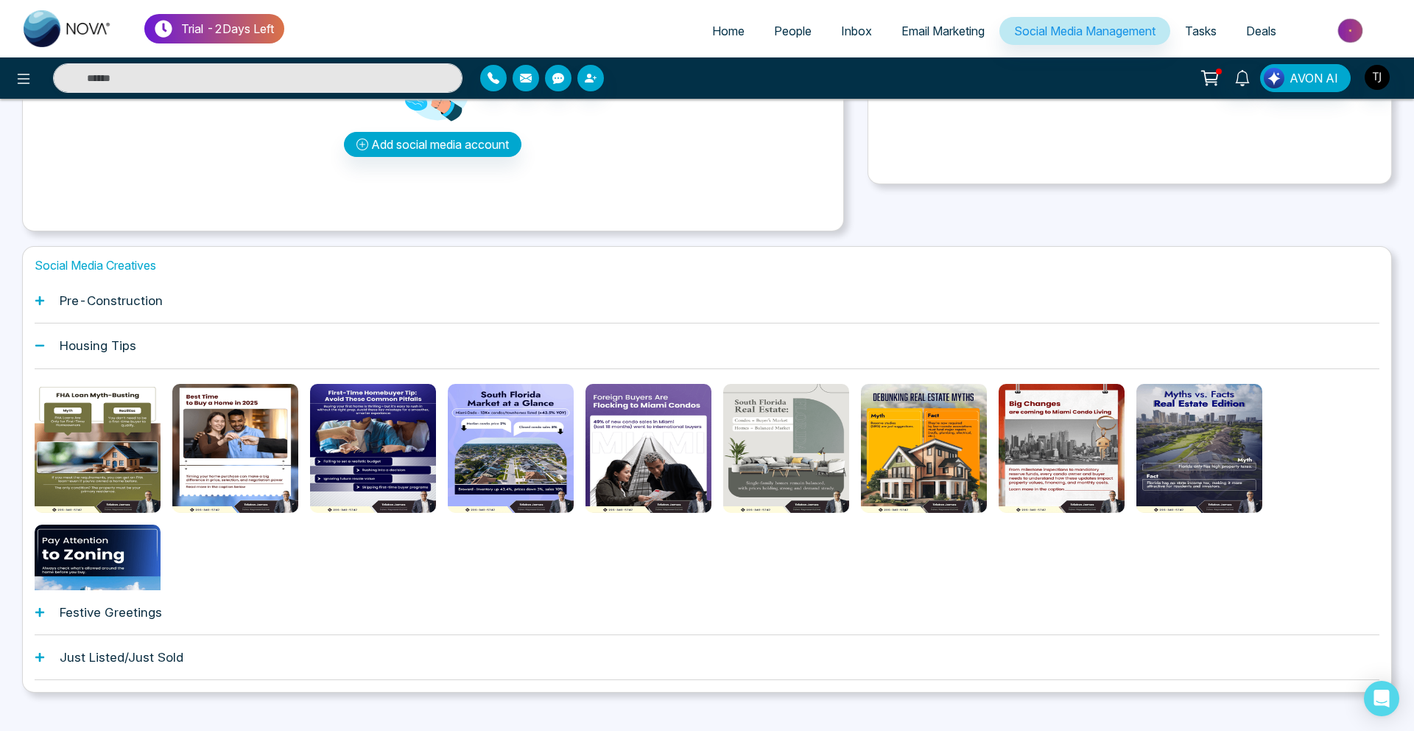
click at [167, 308] on div "Pre-Construction" at bounding box center [707, 300] width 1345 height 45
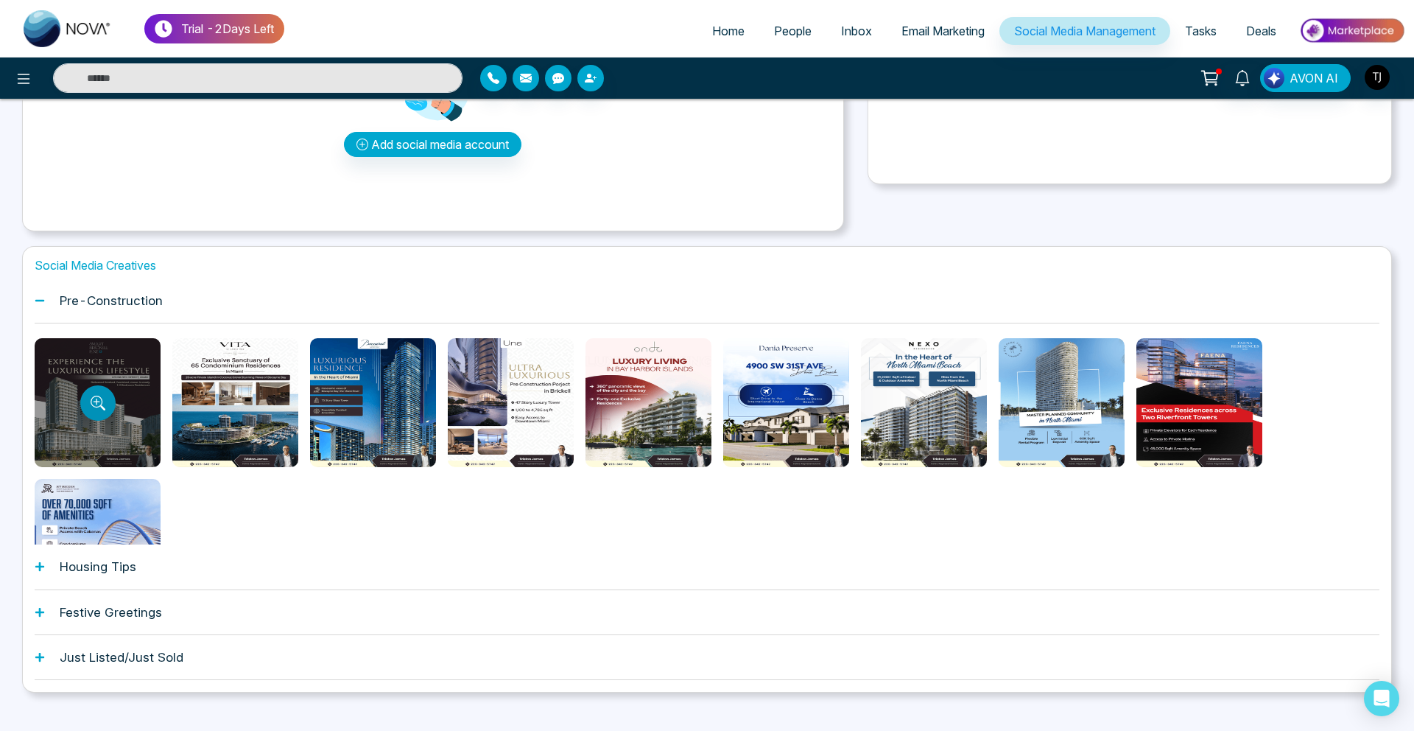
click at [97, 420] on button "Preview template" at bounding box center [97, 402] width 35 height 35
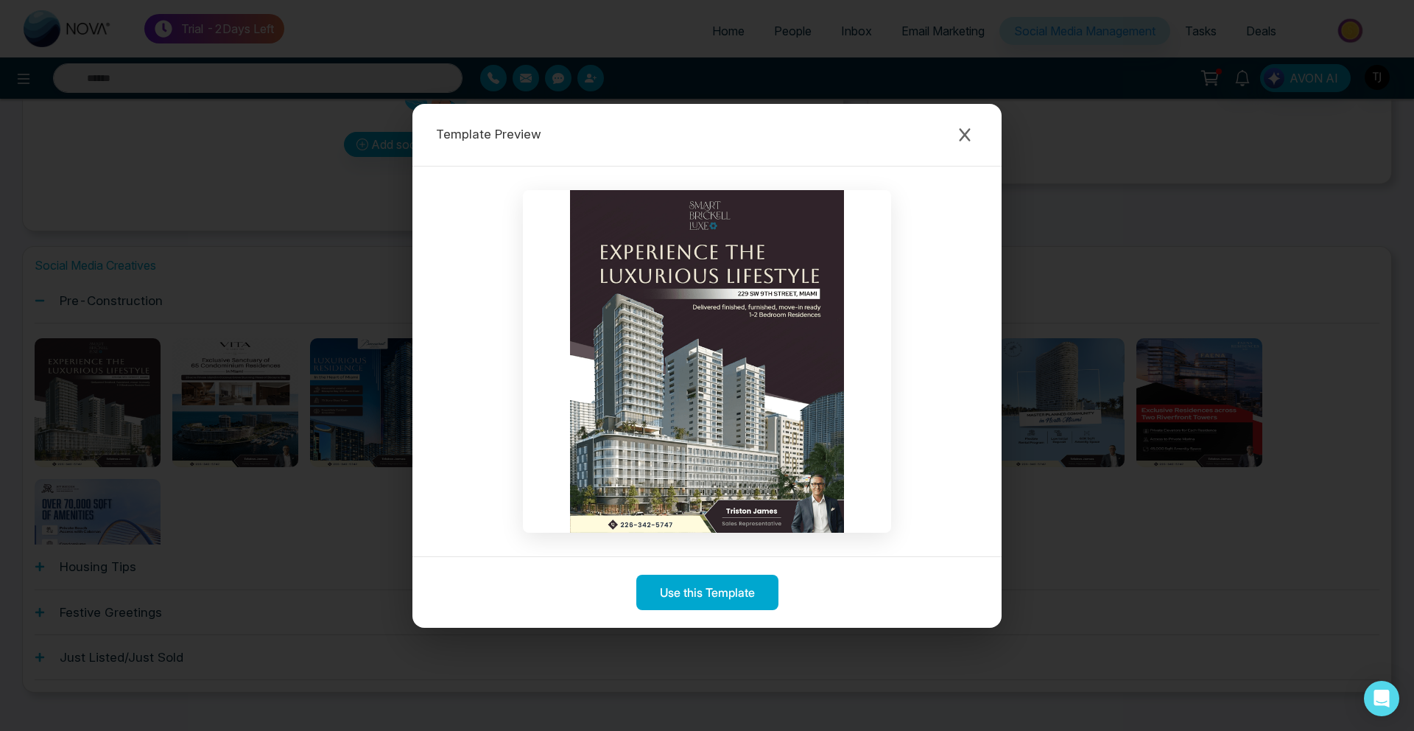
click at [268, 413] on div "Template Preview Use this Template" at bounding box center [707, 365] width 1414 height 731
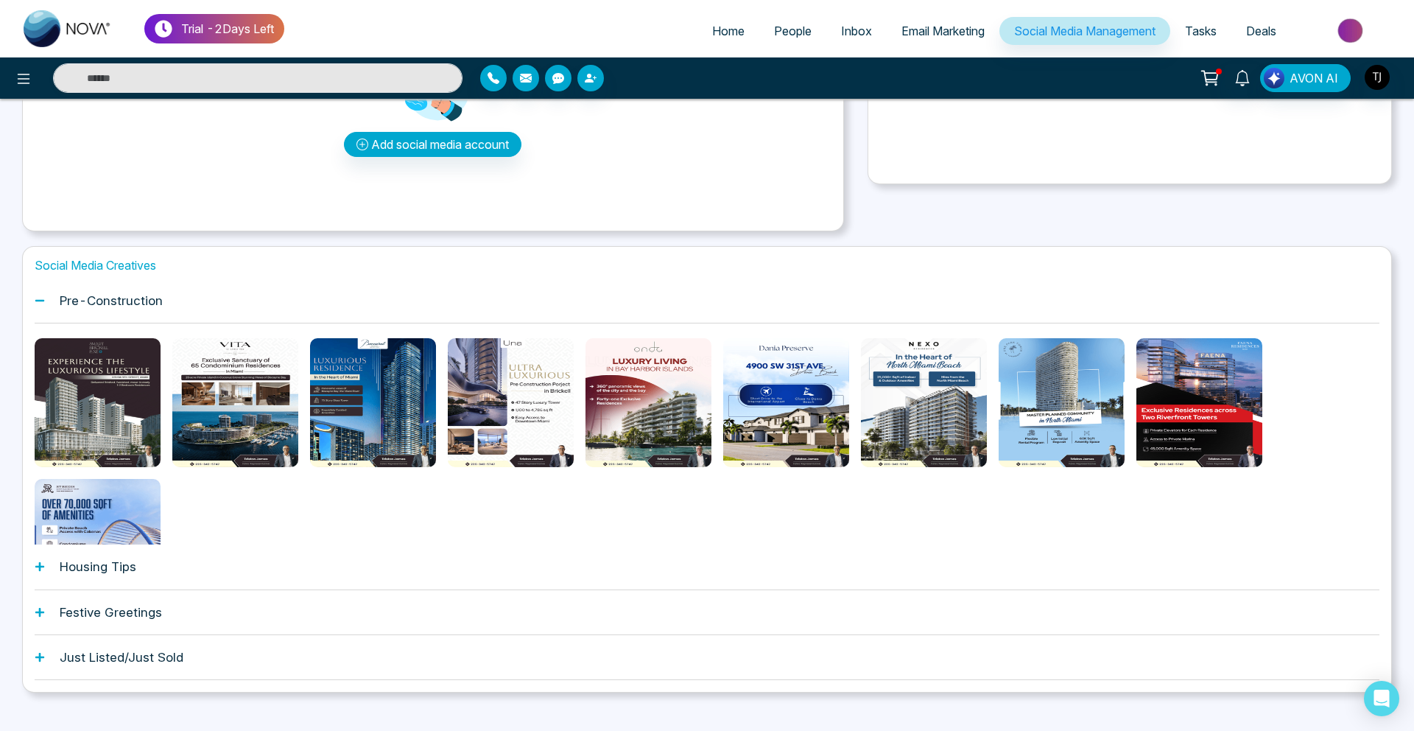
click at [173, 563] on div "Housing Tips" at bounding box center [707, 566] width 1345 height 45
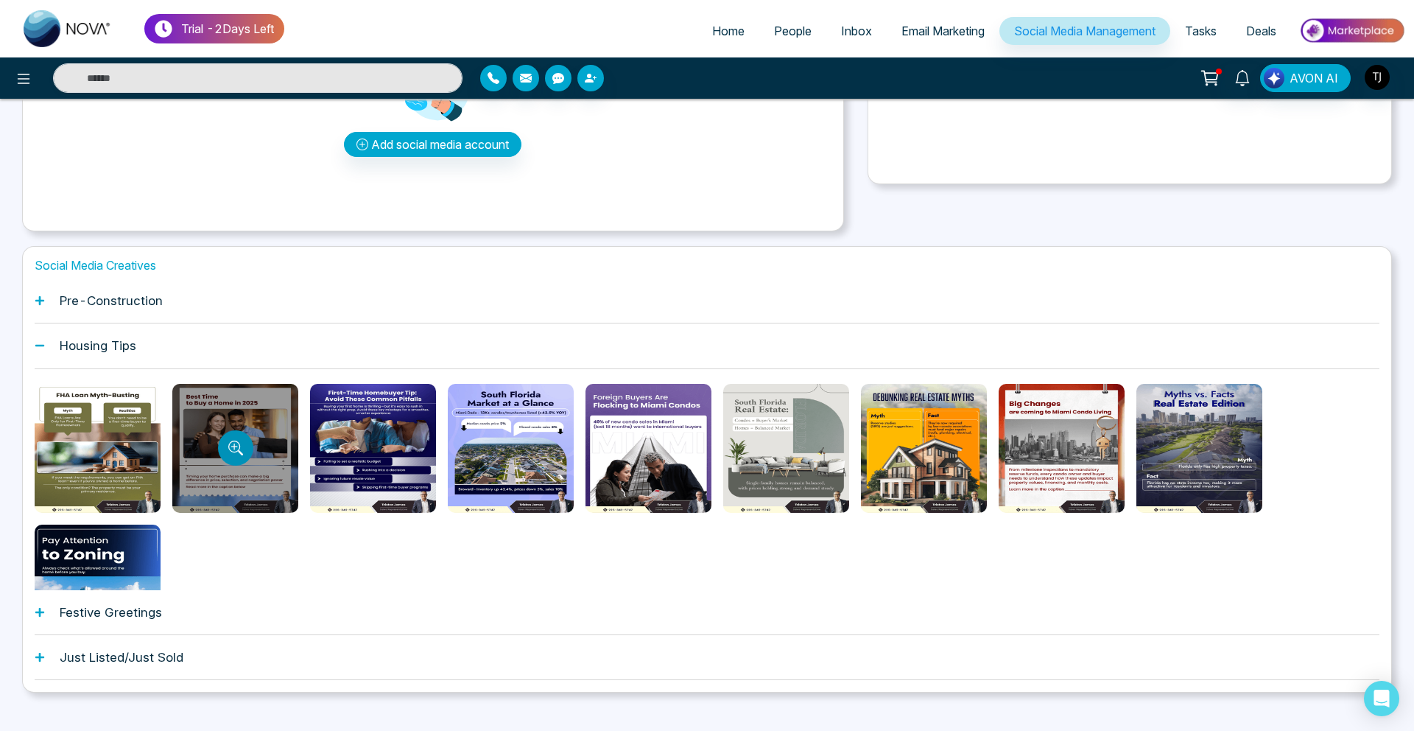
click at [239, 441] on icon "Preview template" at bounding box center [235, 447] width 15 height 15
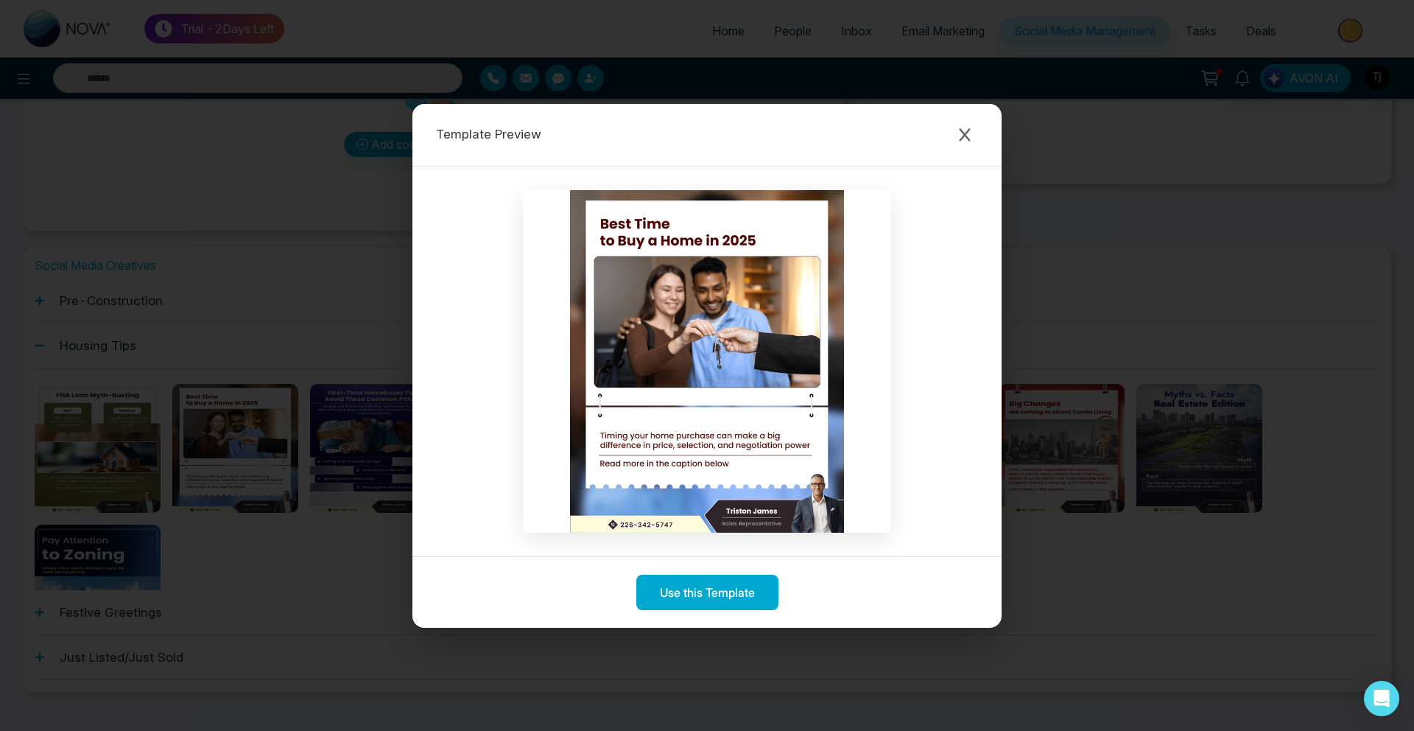
click at [145, 511] on div "Template Preview Use this Template" at bounding box center [707, 365] width 1414 height 731
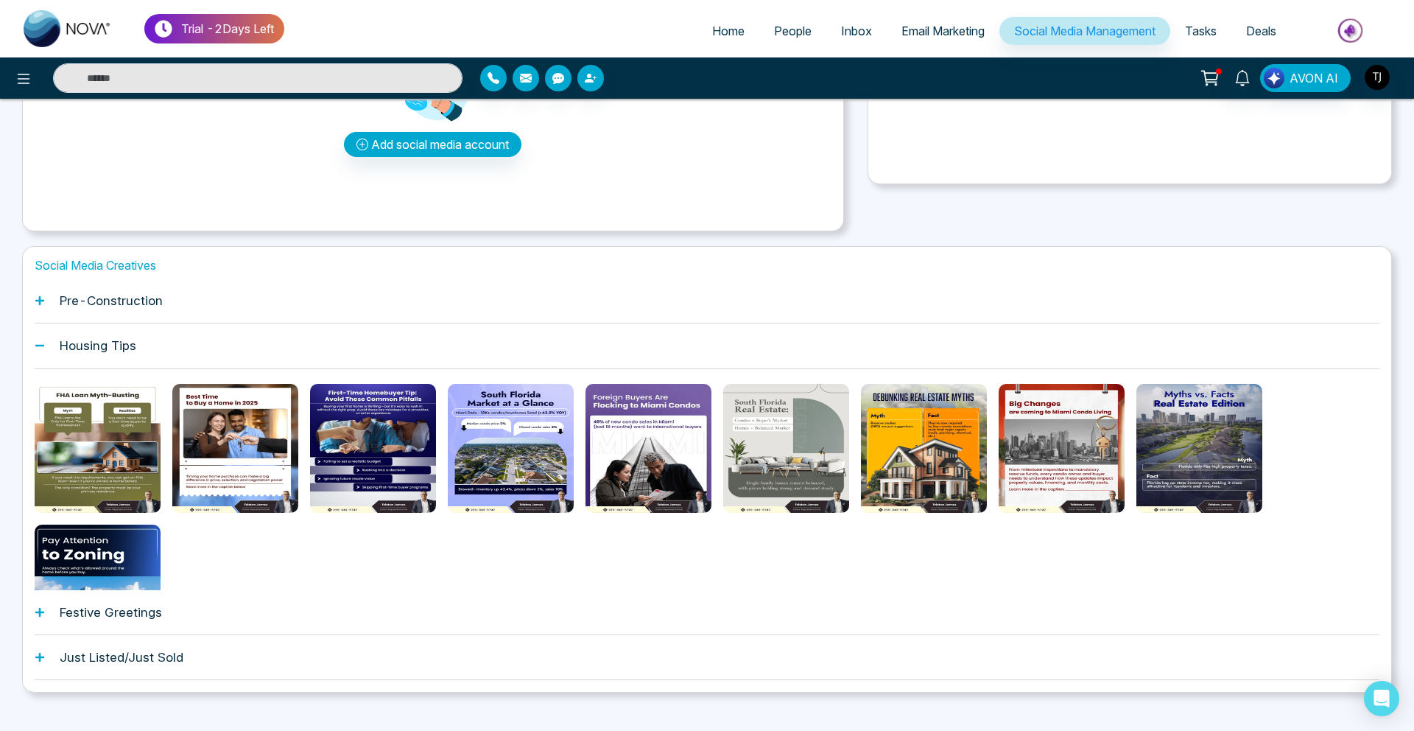
click at [133, 621] on div "Festive Greetings" at bounding box center [707, 612] width 1345 height 45
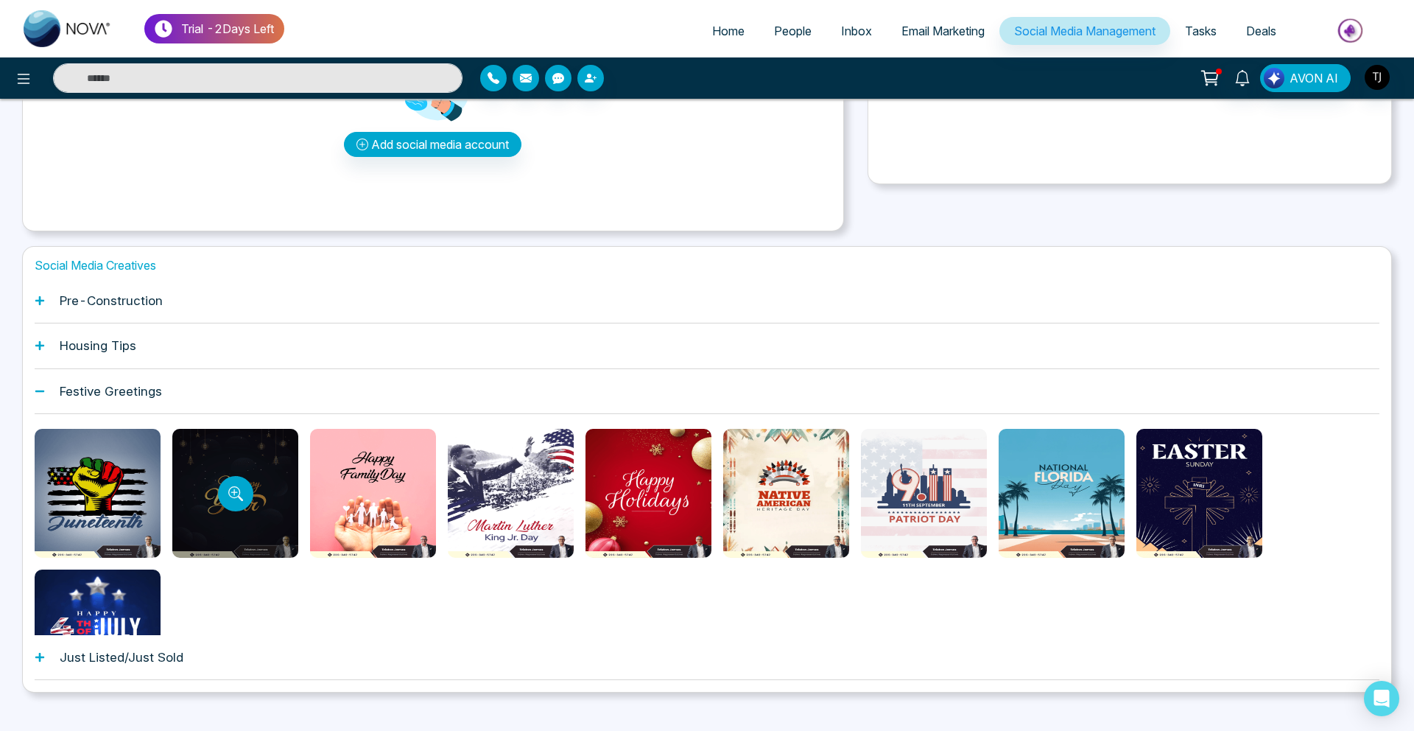
click at [259, 496] on div at bounding box center [235, 493] width 126 height 129
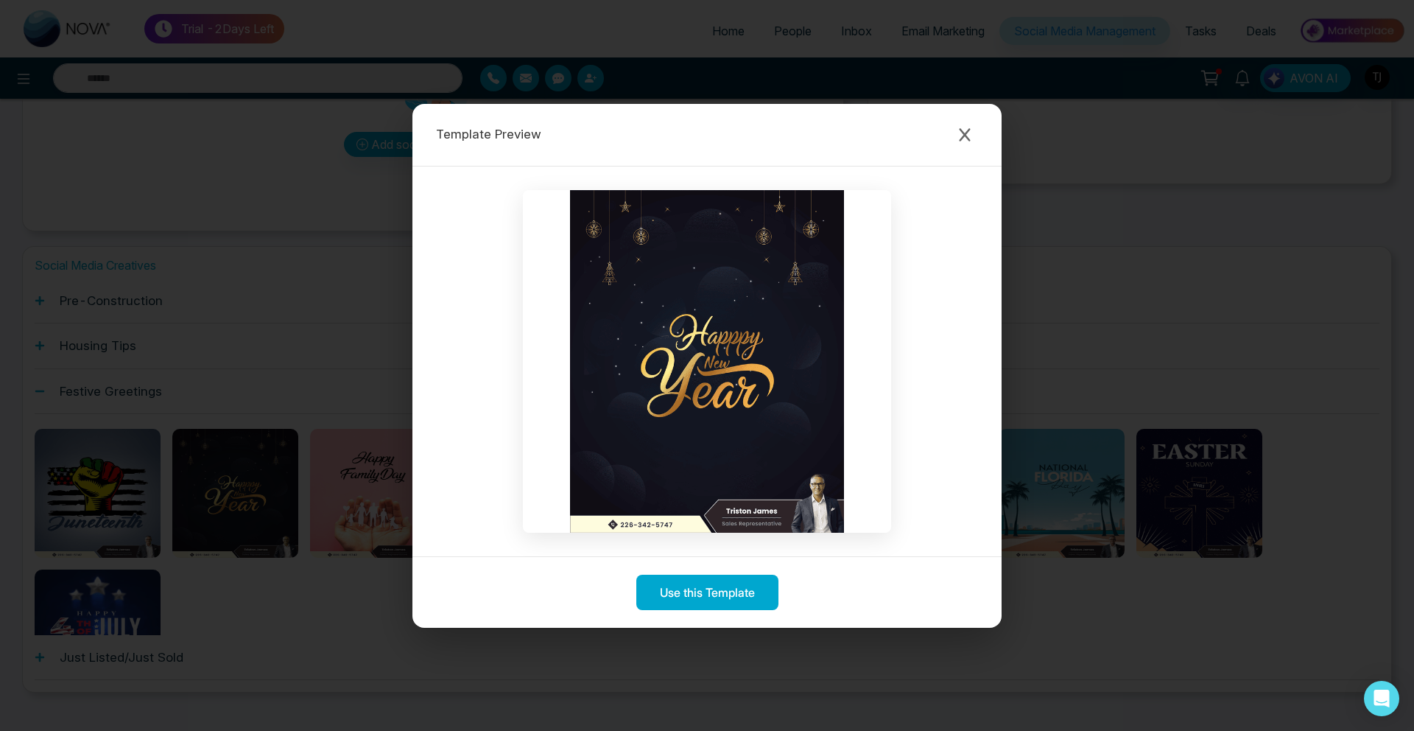
click at [340, 322] on div "Template Preview Use this Template" at bounding box center [707, 365] width 1414 height 731
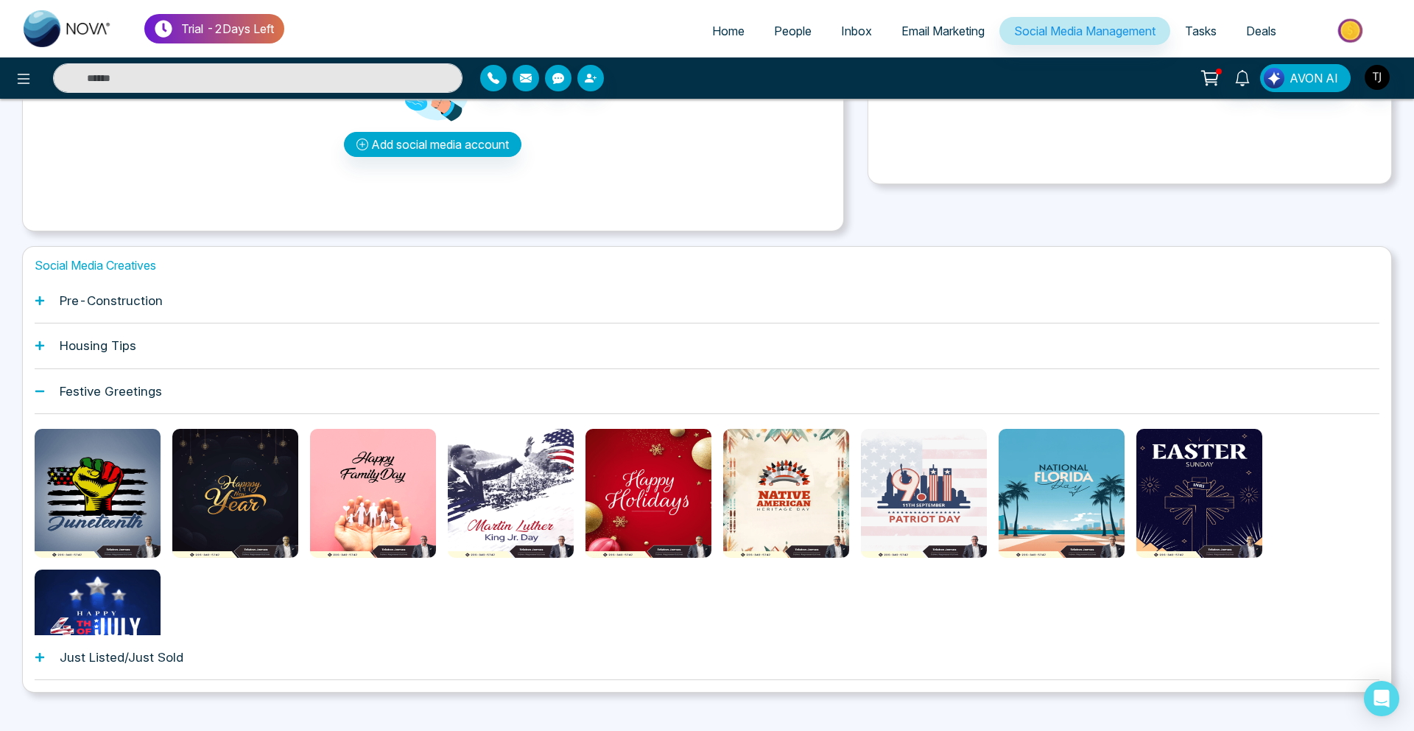
click at [928, 25] on span "Email Marketing" at bounding box center [942, 31] width 83 height 15
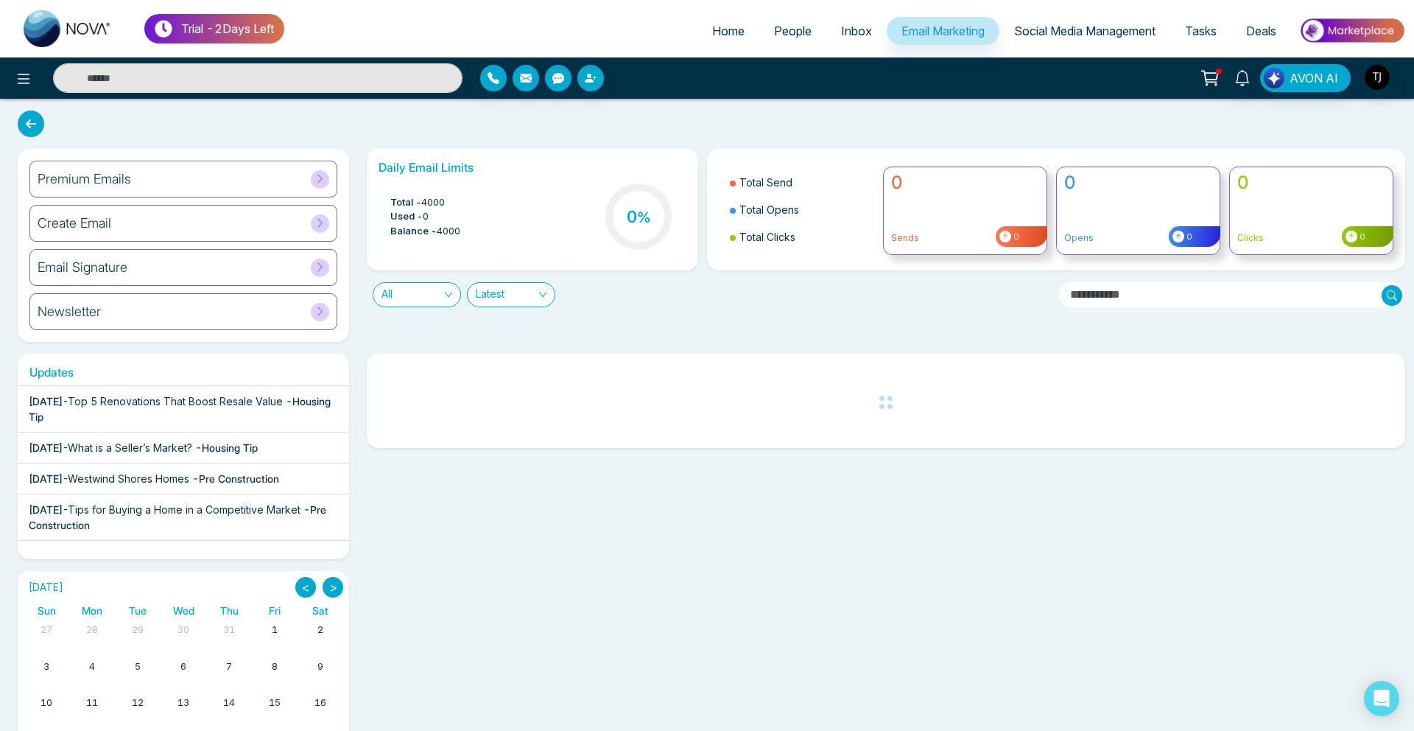
click at [122, 172] on h6 "Premium Emails" at bounding box center [85, 179] width 94 height 16
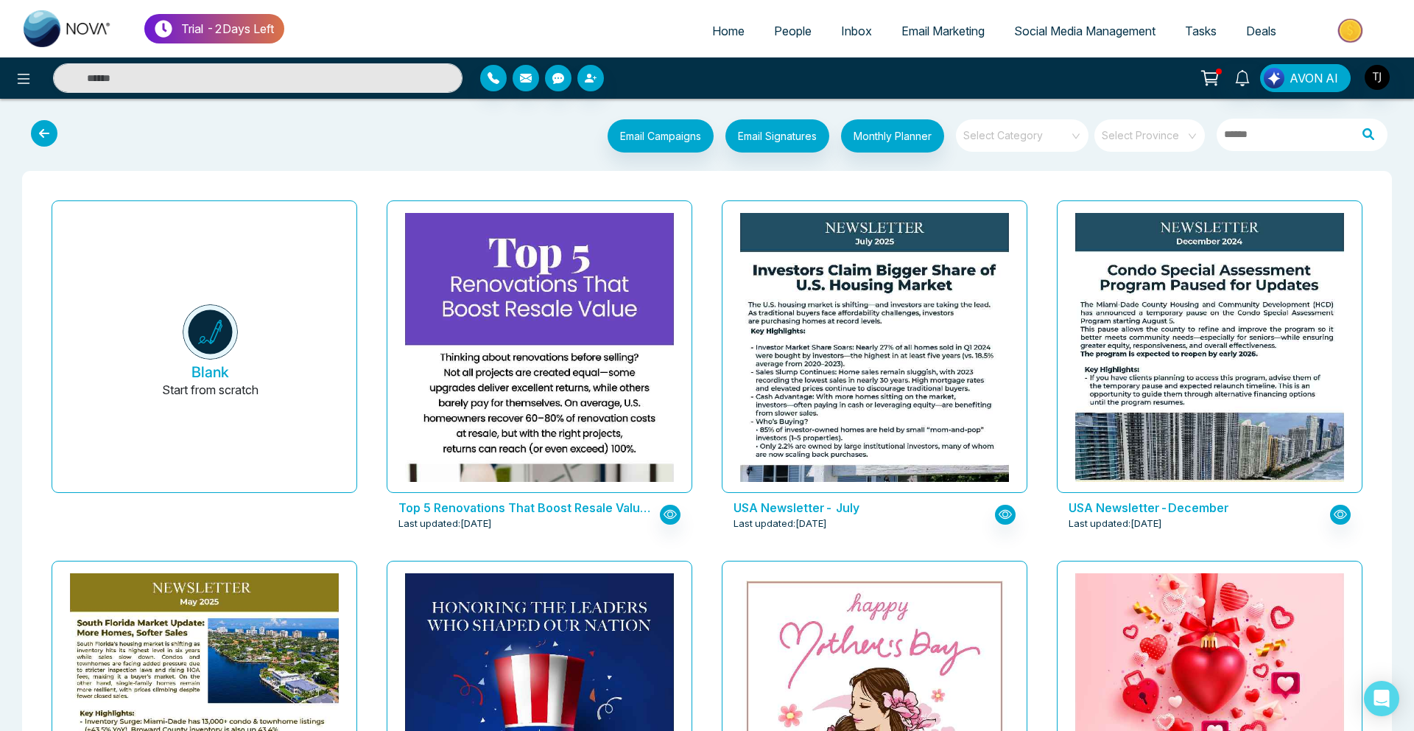
click at [1018, 140] on input "search" at bounding box center [1017, 130] width 106 height 22
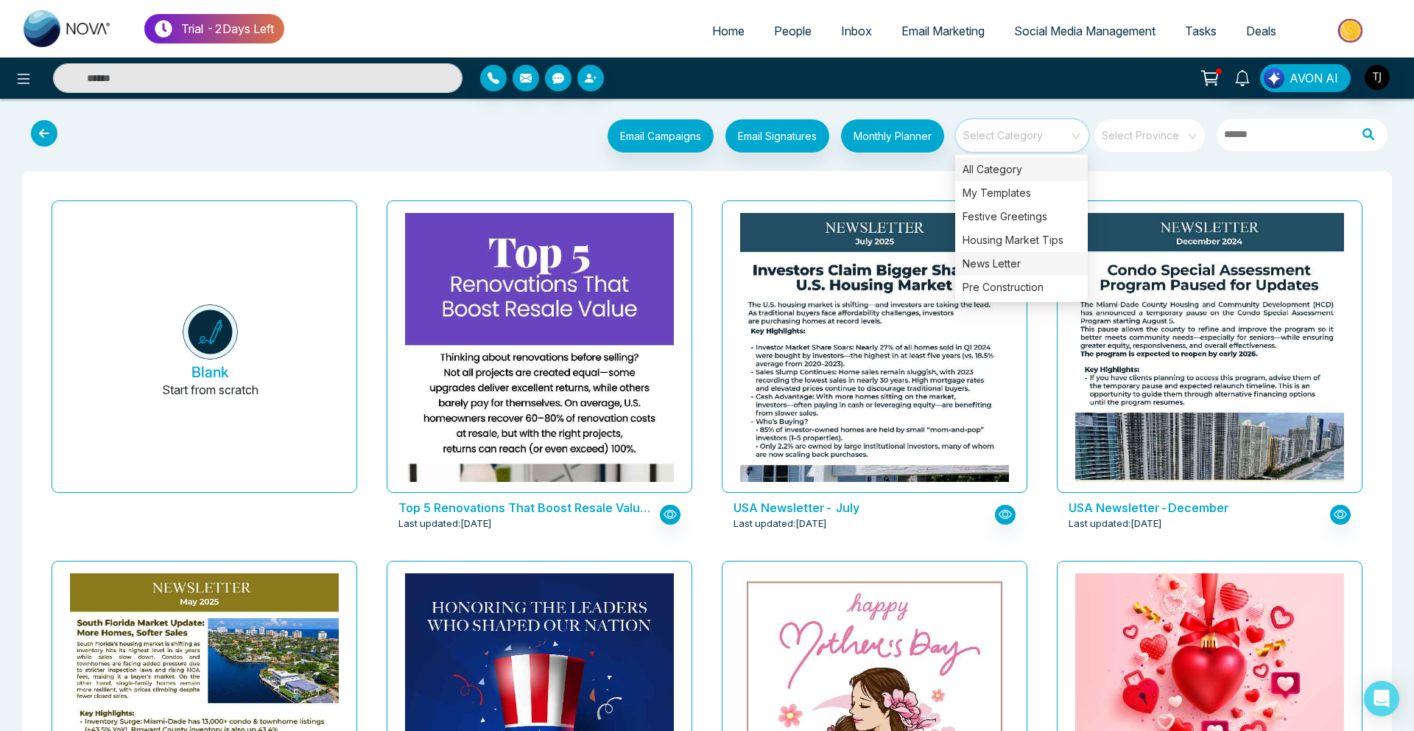
click at [1006, 266] on div "News Letter" at bounding box center [1021, 264] width 133 height 24
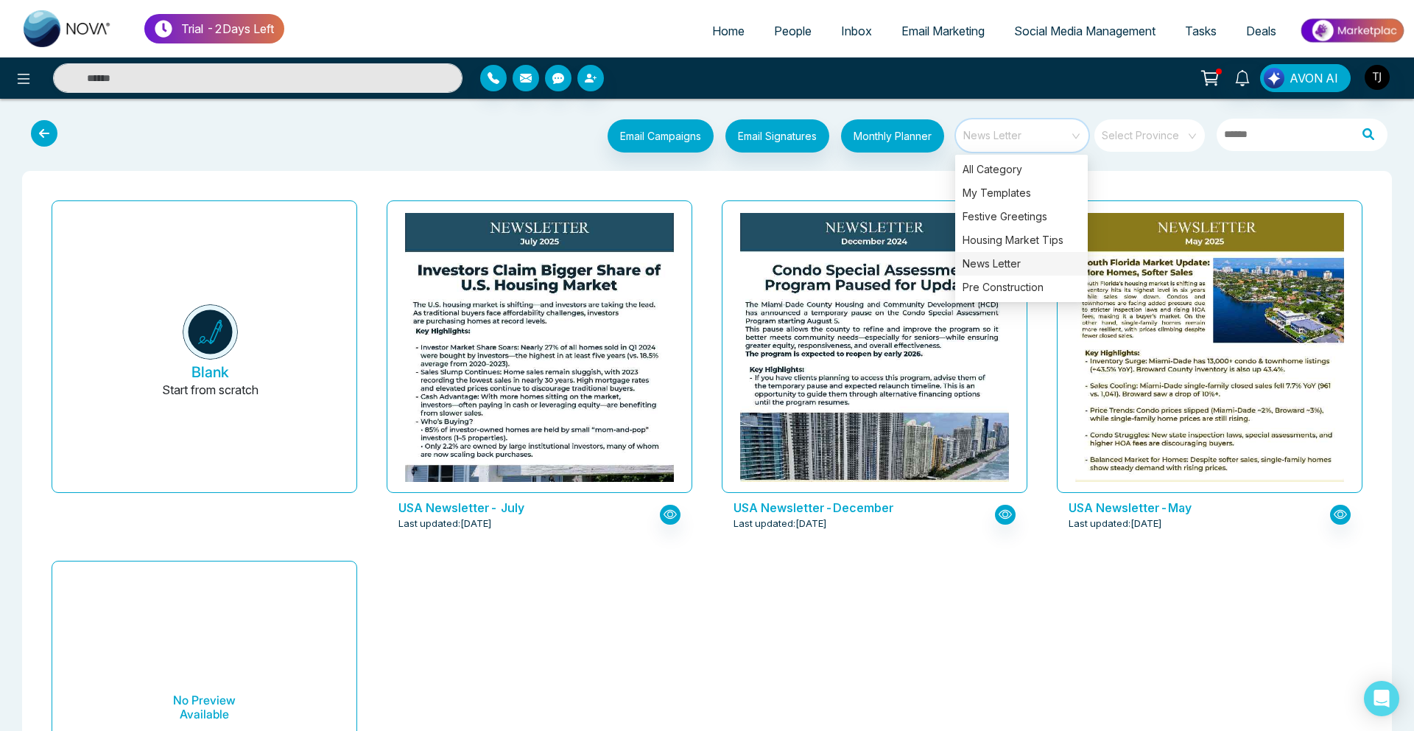
click at [933, 37] on span "Email Marketing" at bounding box center [942, 31] width 83 height 15
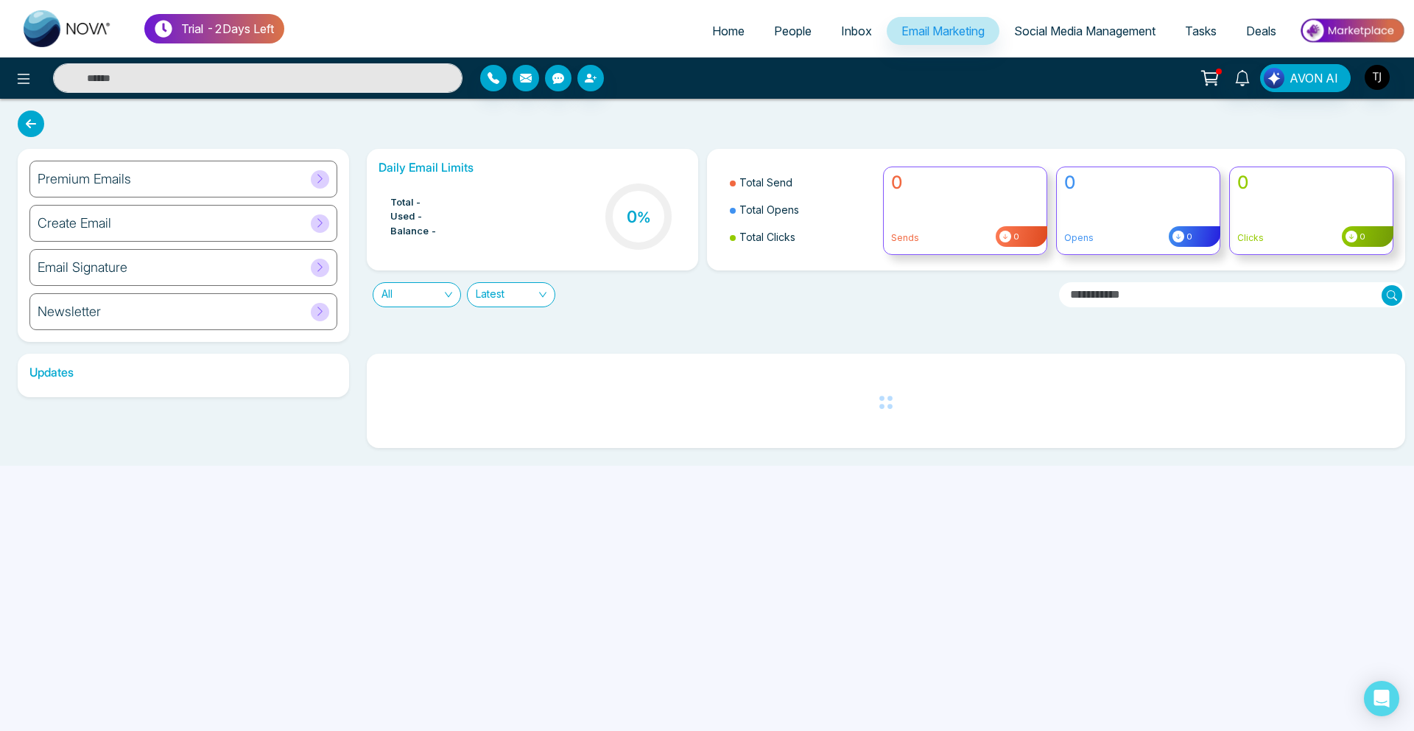
click at [1044, 35] on span "Social Media Management" at bounding box center [1084, 31] width 141 height 15
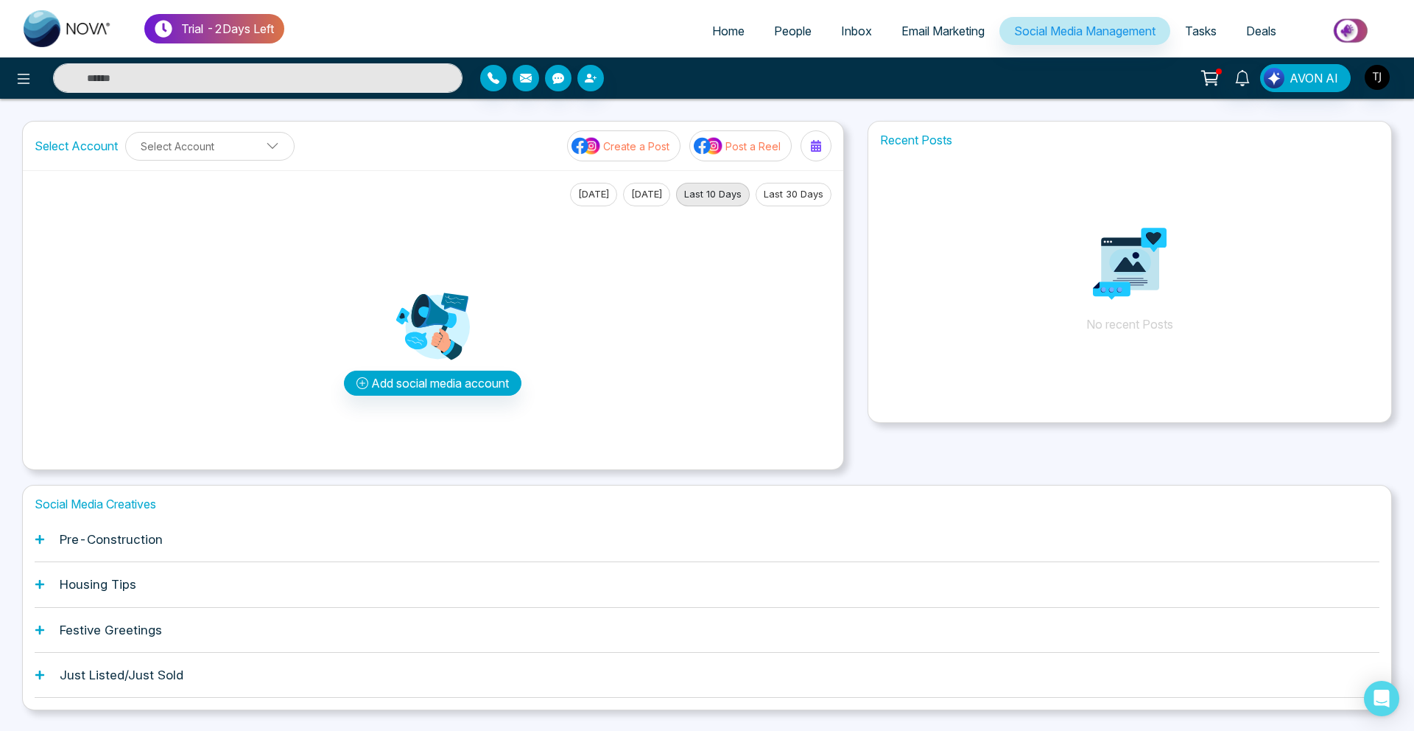
scroll to position [38, 0]
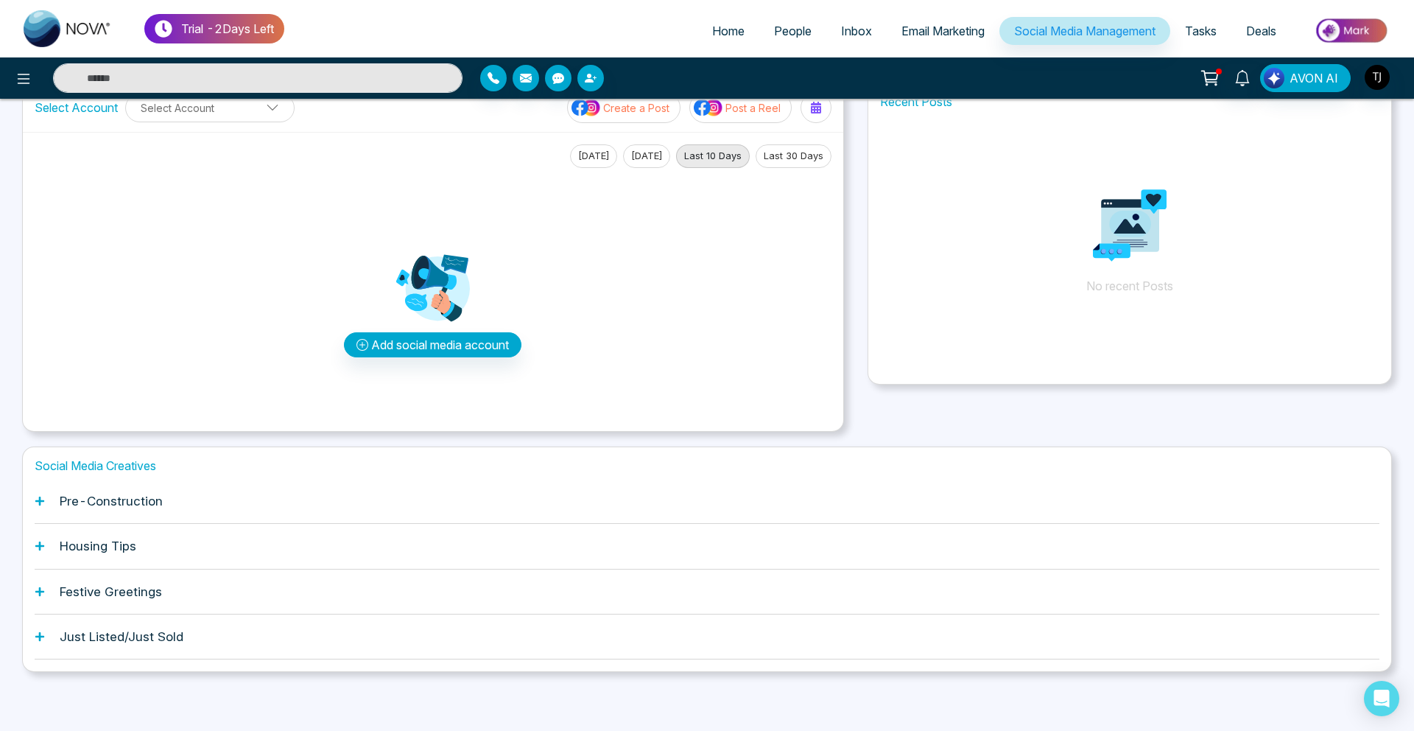
click at [113, 551] on h1 "Housing Tips" at bounding box center [98, 545] width 77 height 15
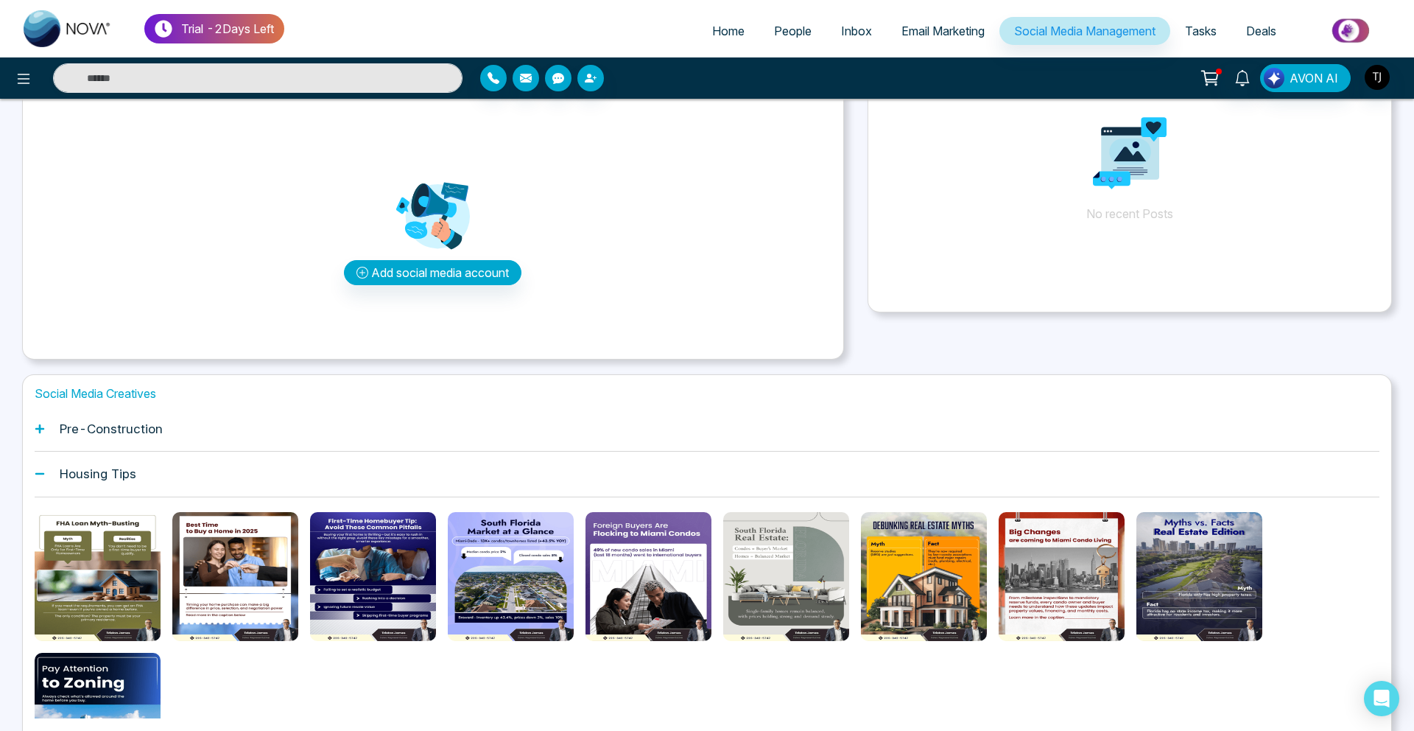
scroll to position [0, 0]
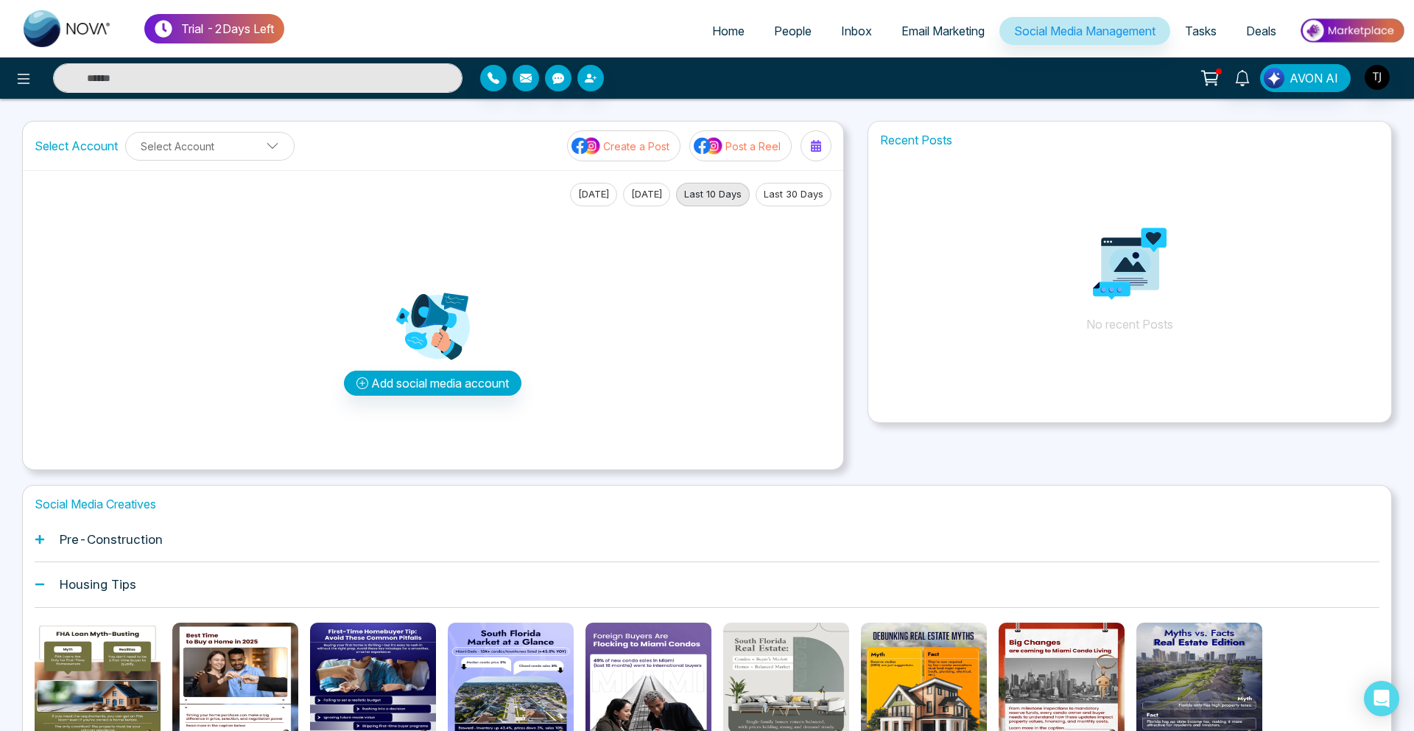
click at [928, 25] on span "Email Marketing" at bounding box center [942, 31] width 83 height 15
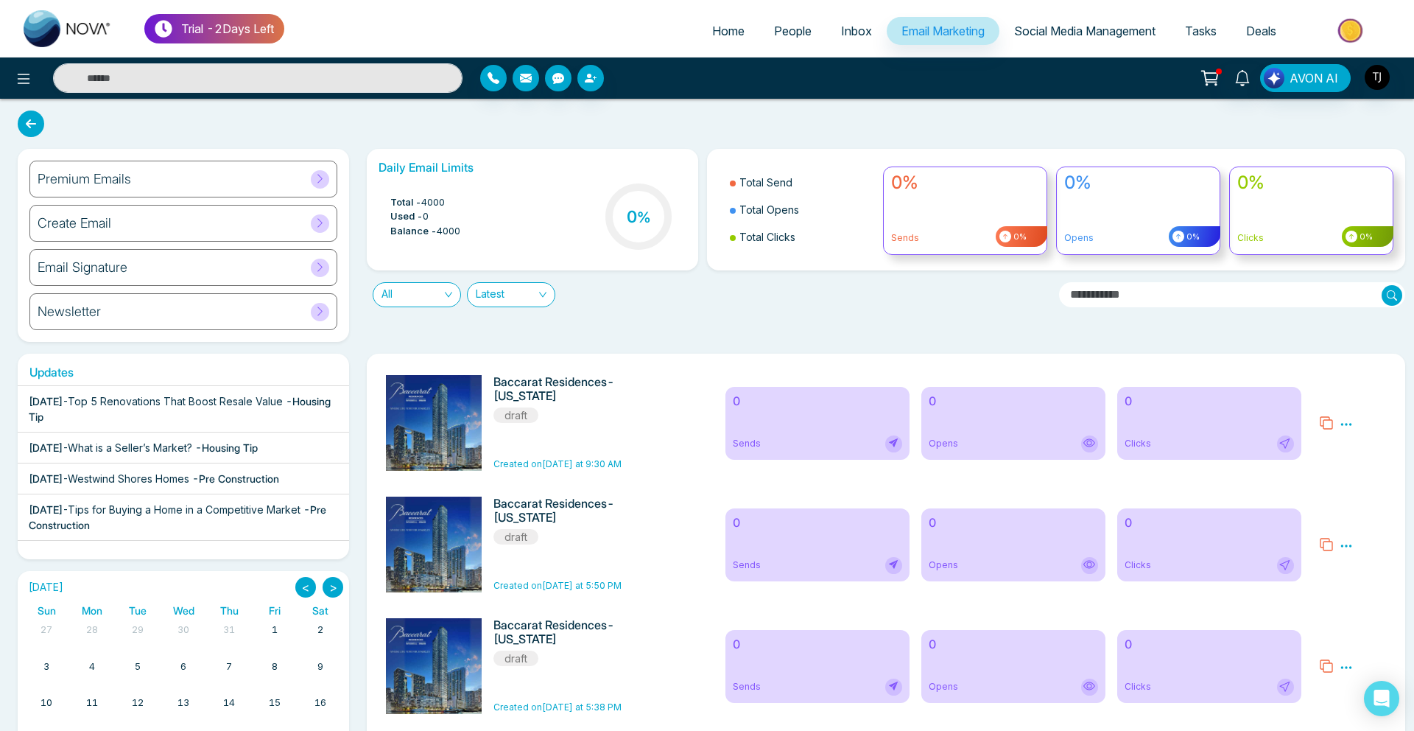
click at [189, 175] on div "Premium Emails" at bounding box center [183, 179] width 308 height 37
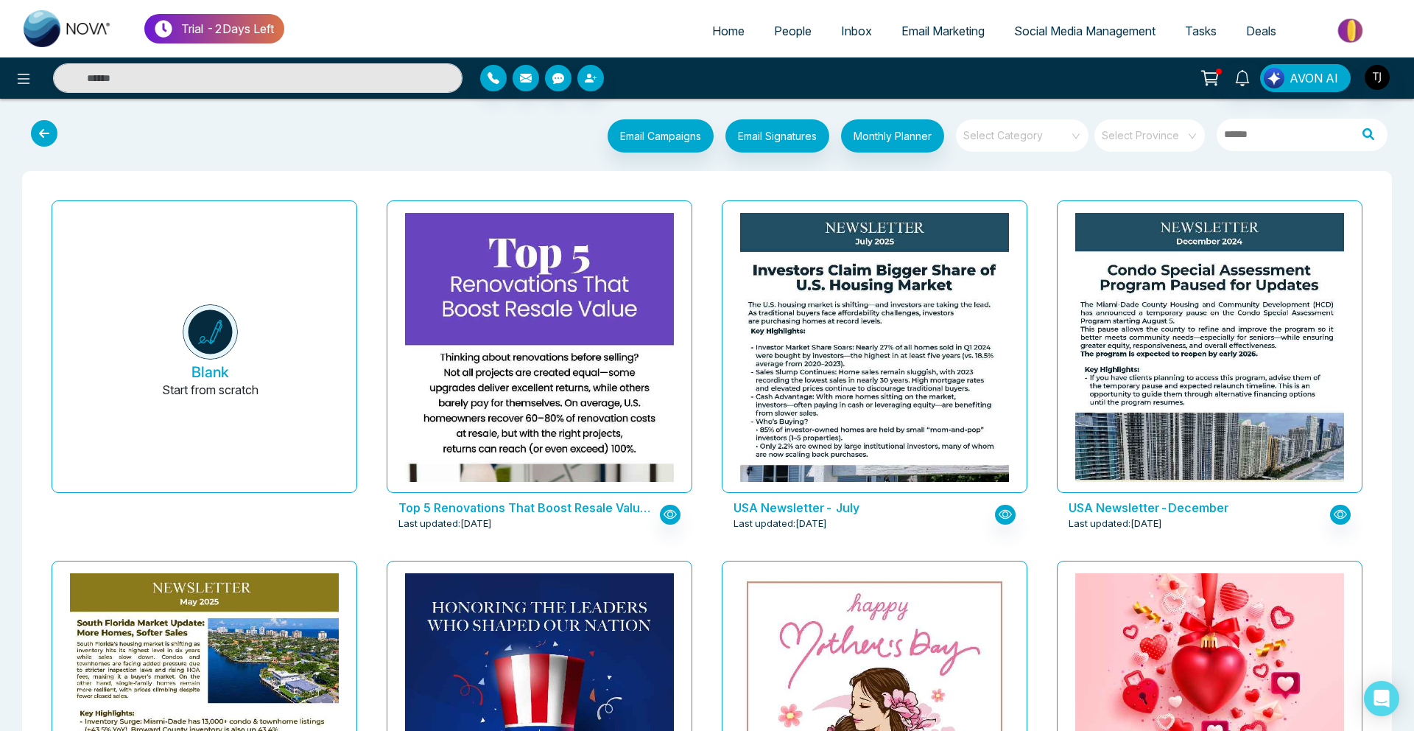
click at [1067, 152] on div "Select Category" at bounding box center [1022, 137] width 133 height 37
click at [1027, 136] on input "search" at bounding box center [1017, 130] width 106 height 22
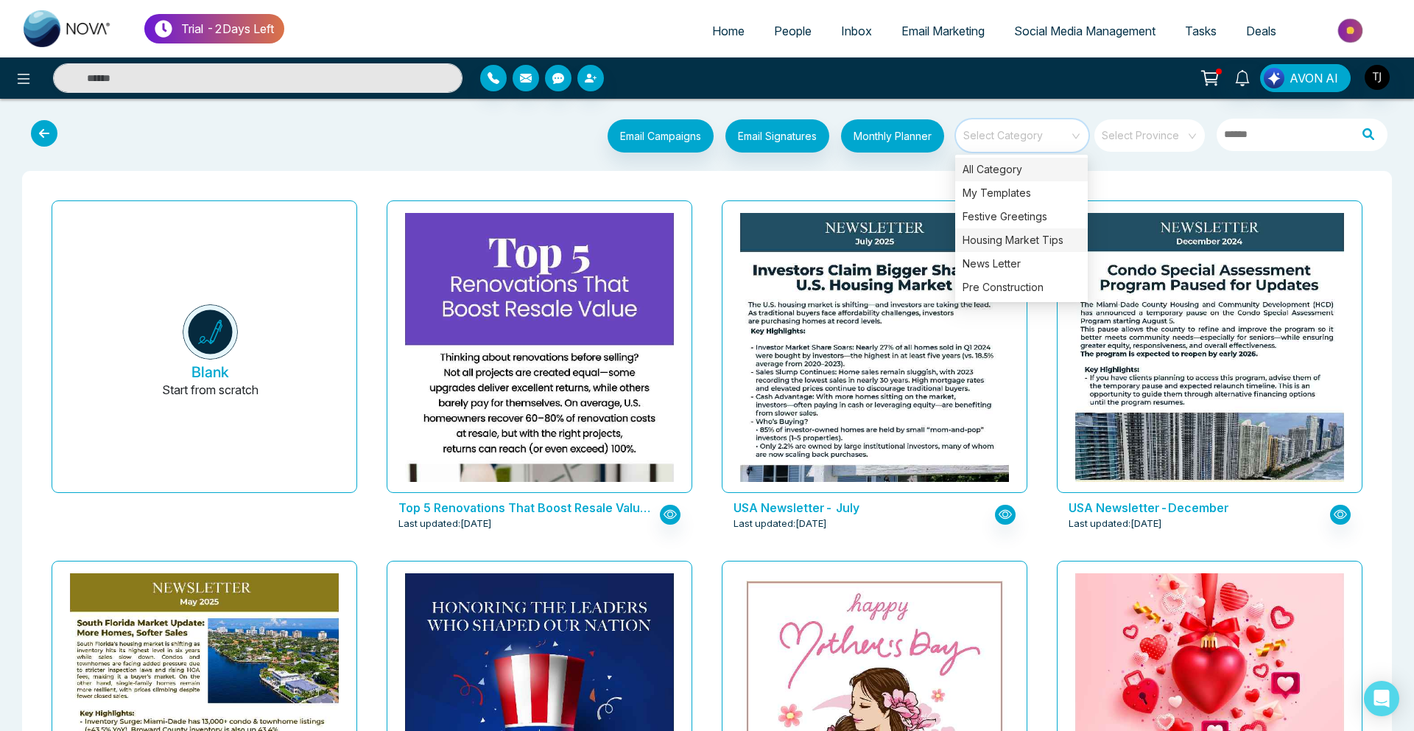
click at [1024, 244] on div "Housing Market Tips" at bounding box center [1021, 240] width 133 height 24
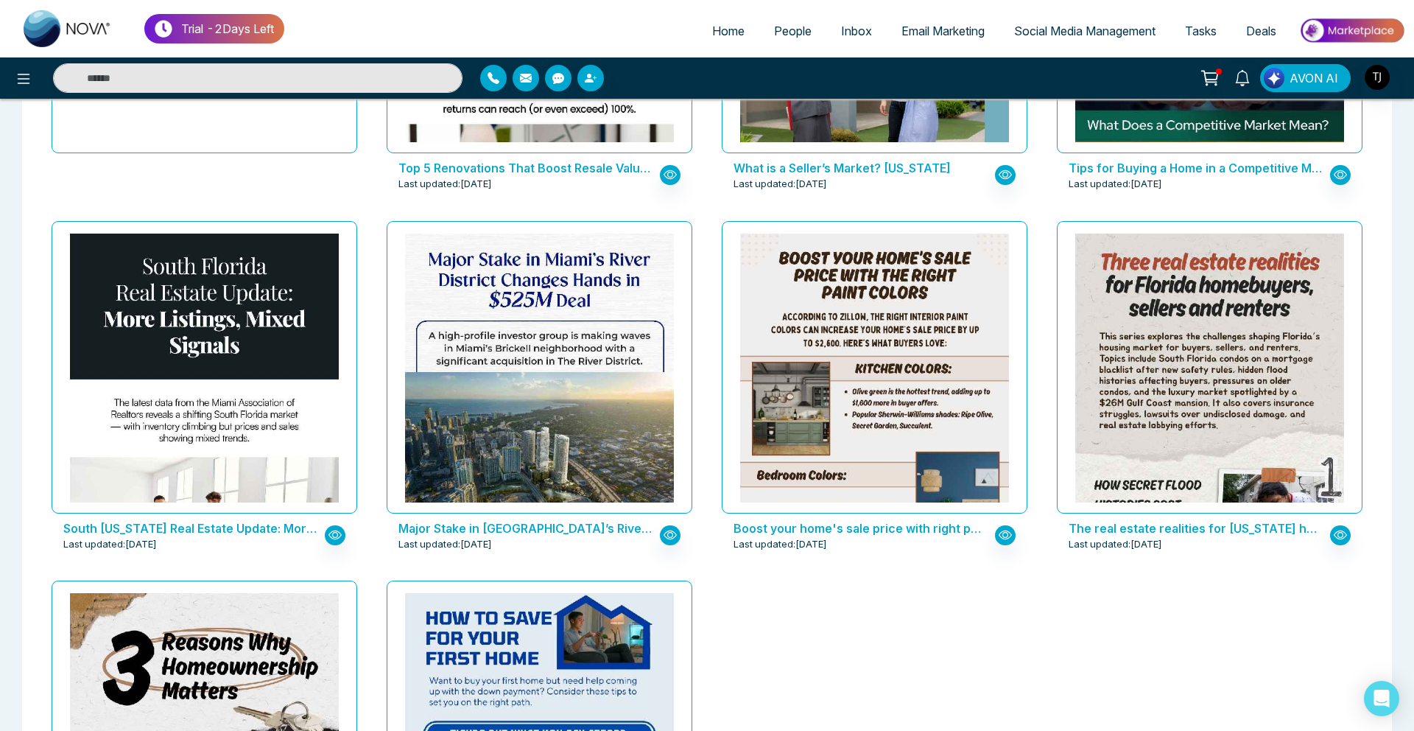
scroll to position [341, 0]
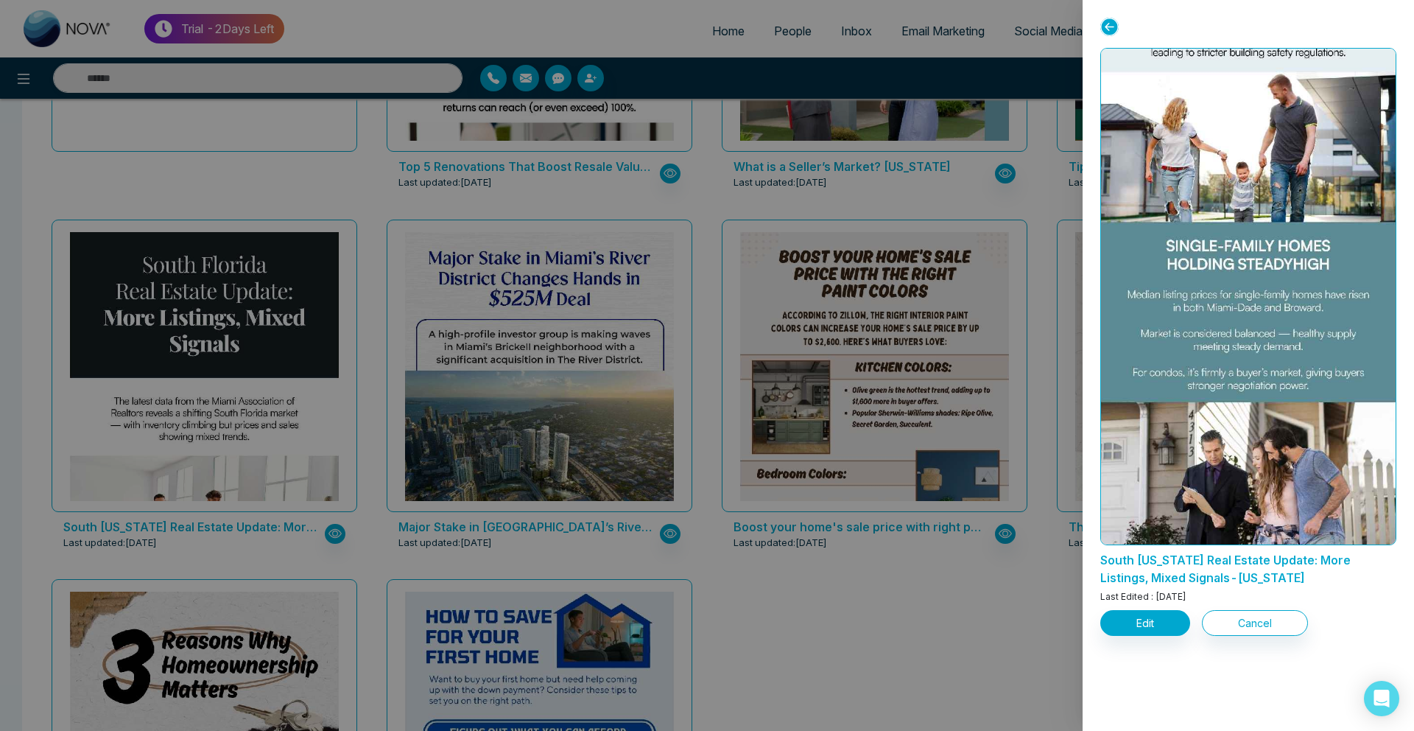
scroll to position [1433, 0]
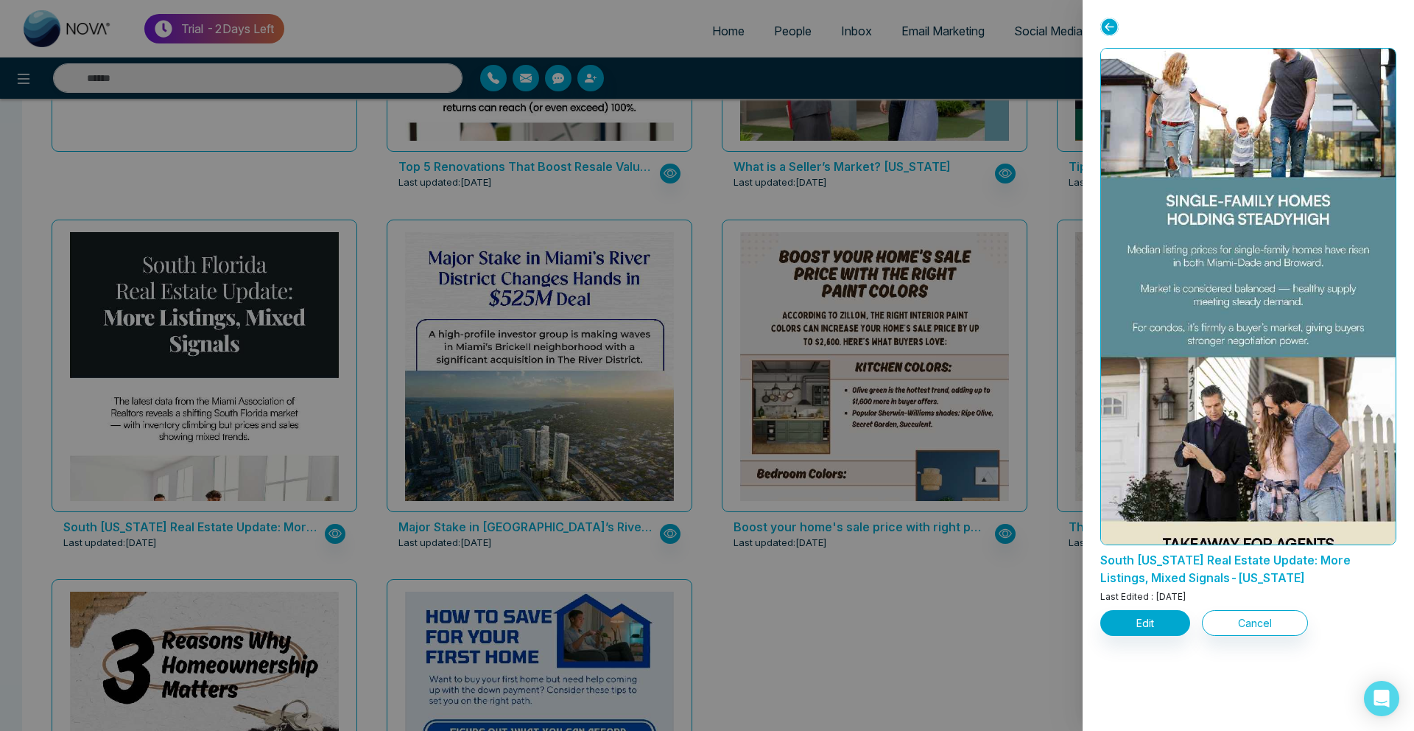
click at [816, 546] on div at bounding box center [707, 365] width 1414 height 731
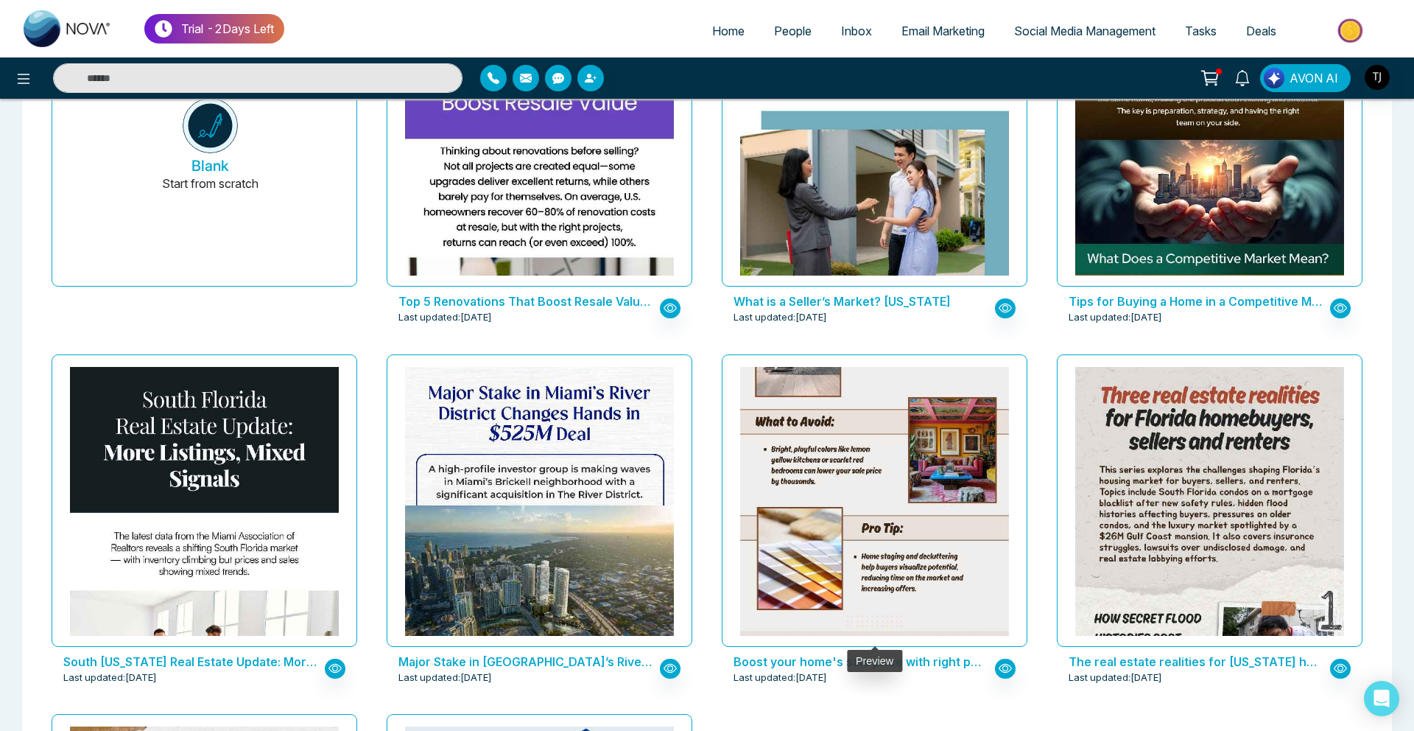
scroll to position [0, 0]
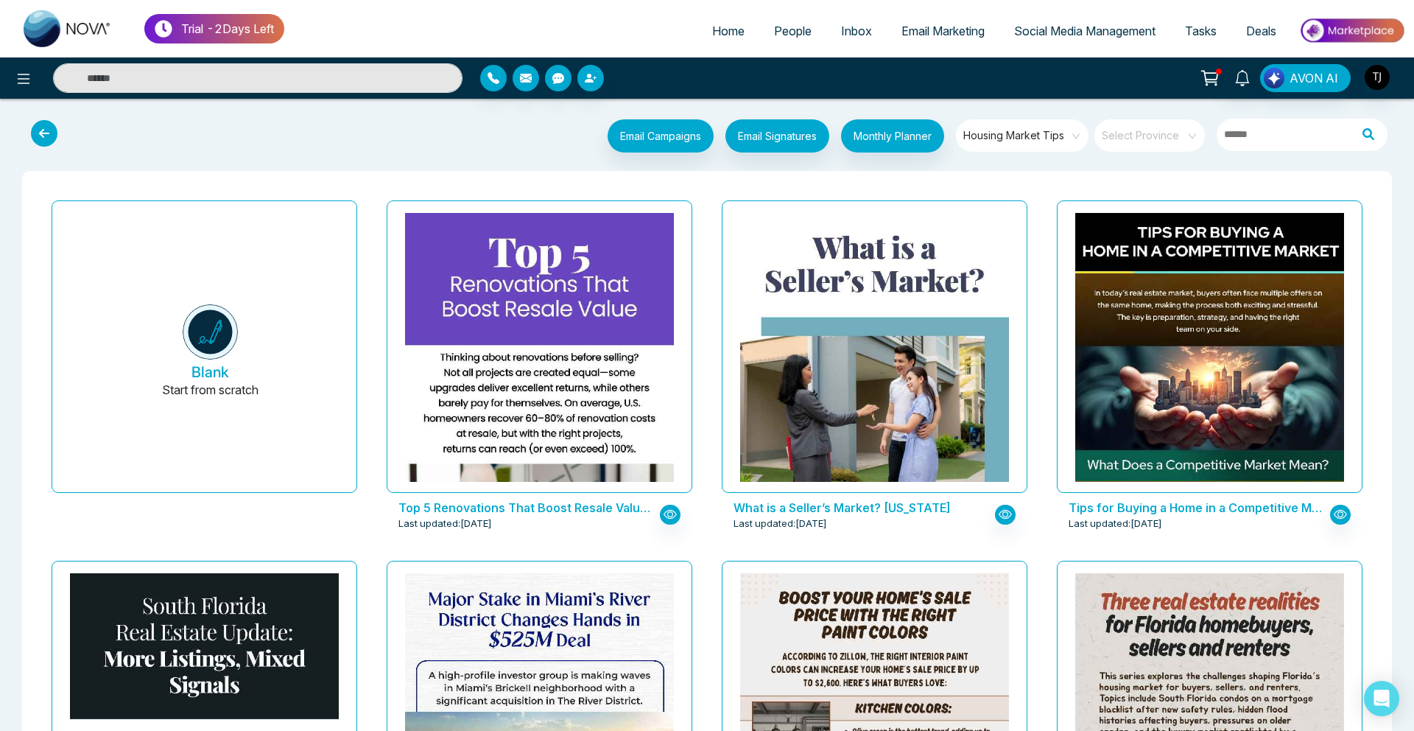
click at [1021, 124] on span "Housing Market Tips" at bounding box center [1023, 135] width 120 height 22
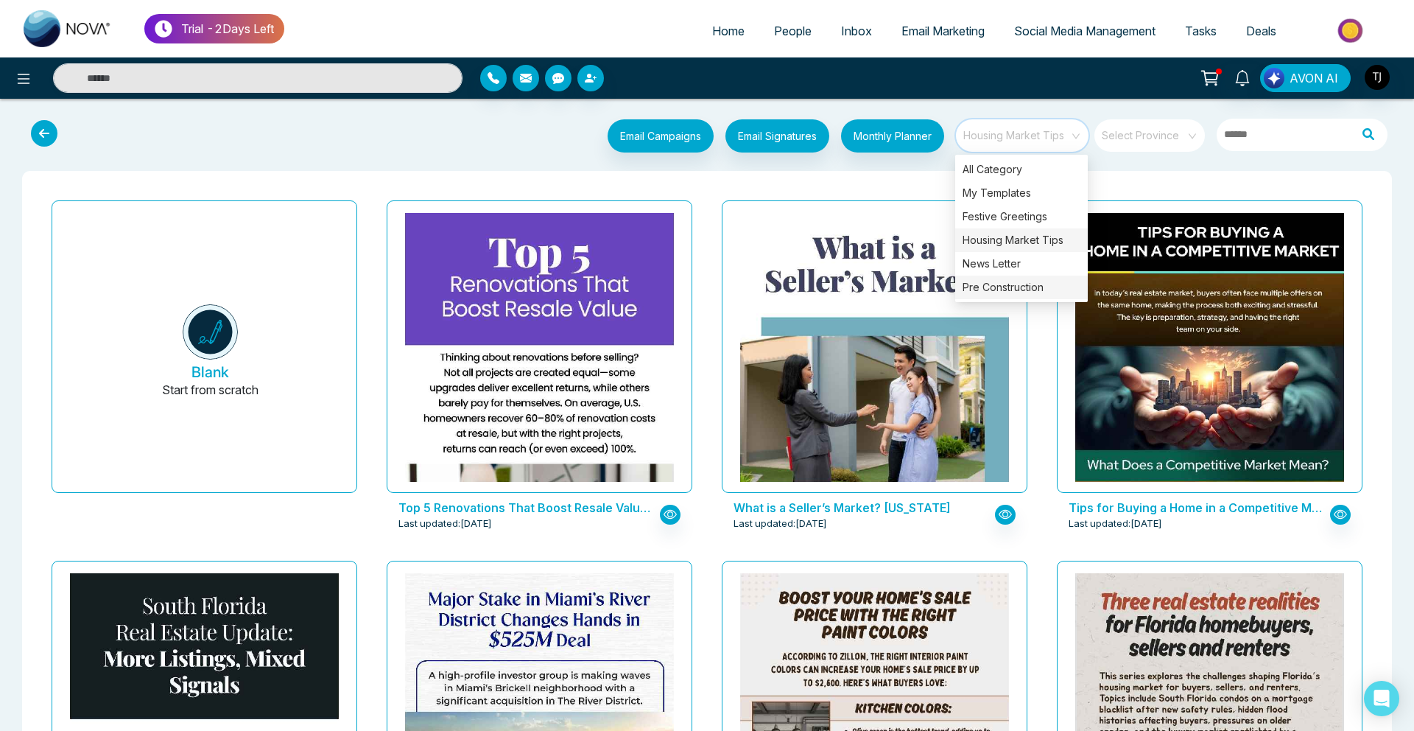
click at [1003, 281] on div "Pre Construction" at bounding box center [1021, 287] width 133 height 24
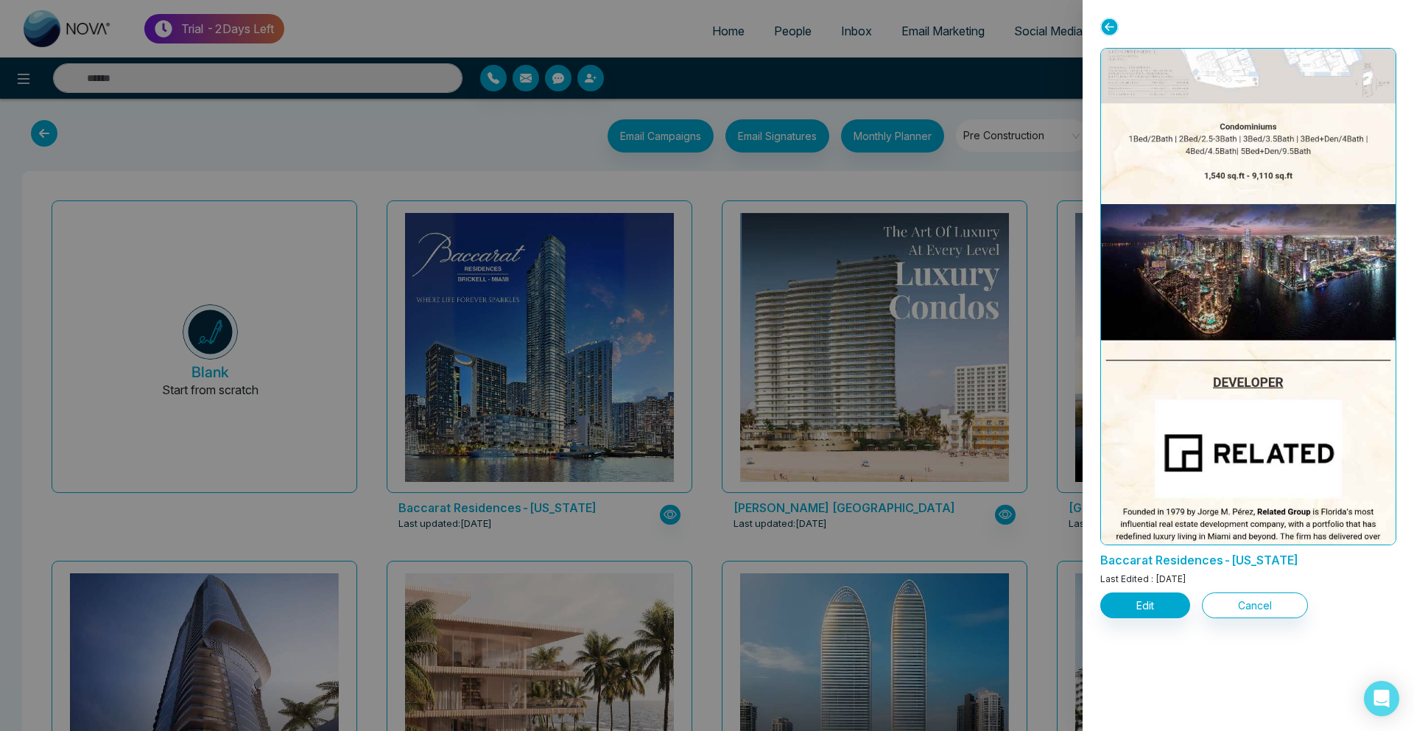
scroll to position [1481, 0]
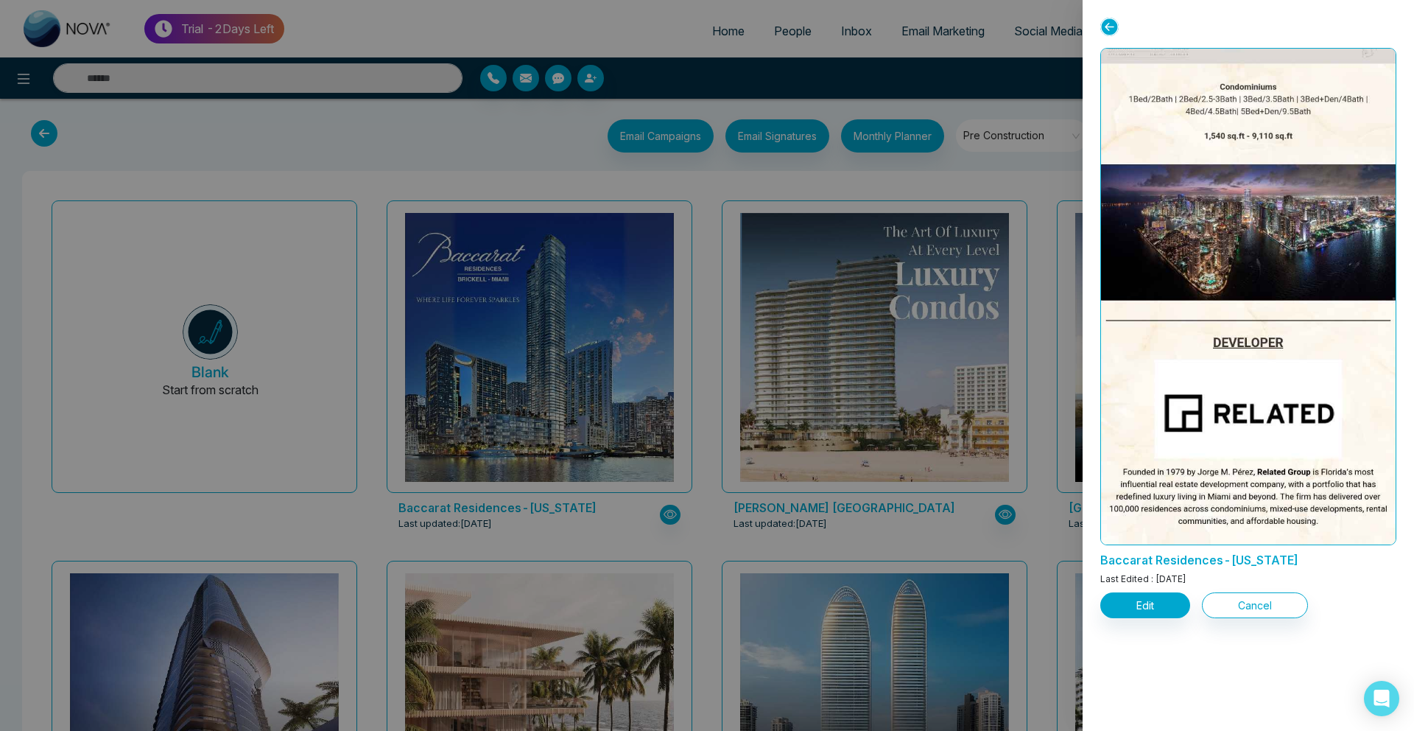
click at [869, 270] on div at bounding box center [707, 365] width 1414 height 731
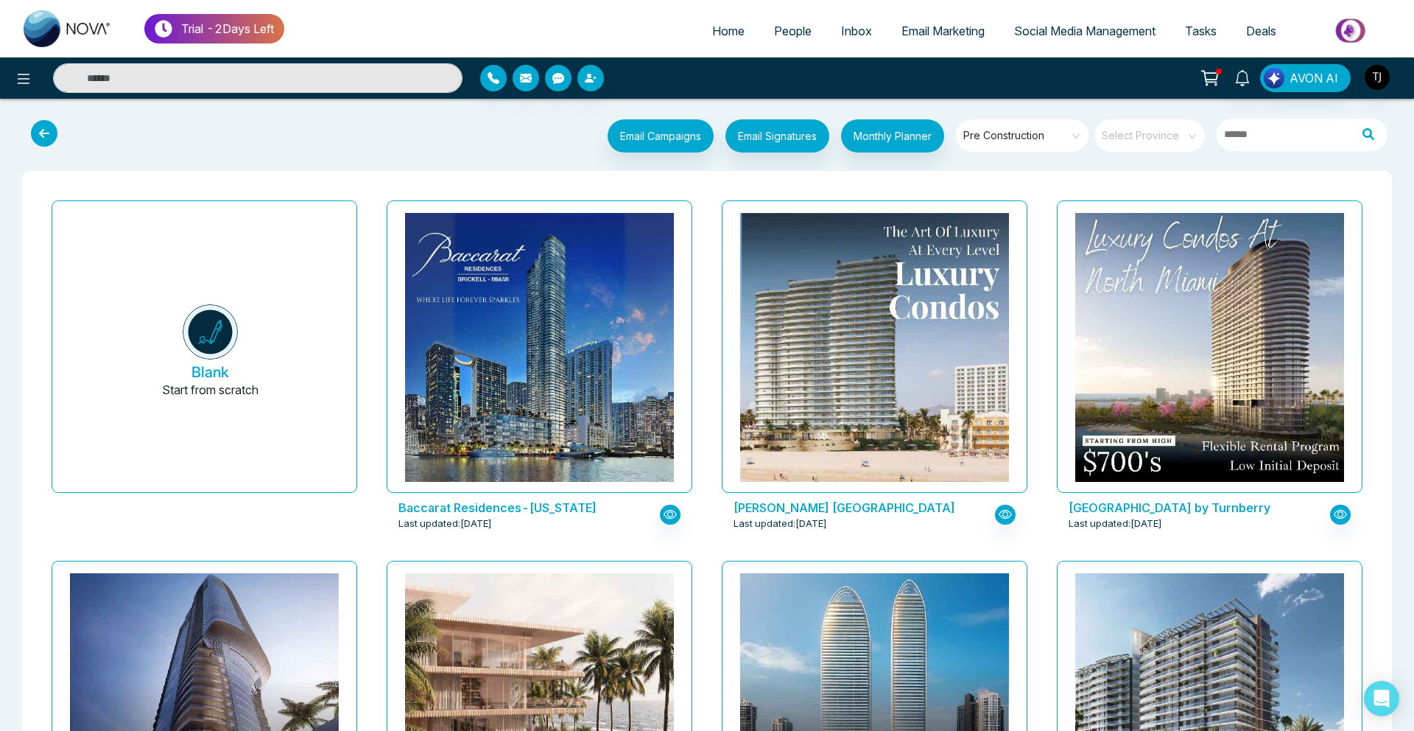
click at [1017, 34] on span "Social Media Management" at bounding box center [1084, 31] width 141 height 15
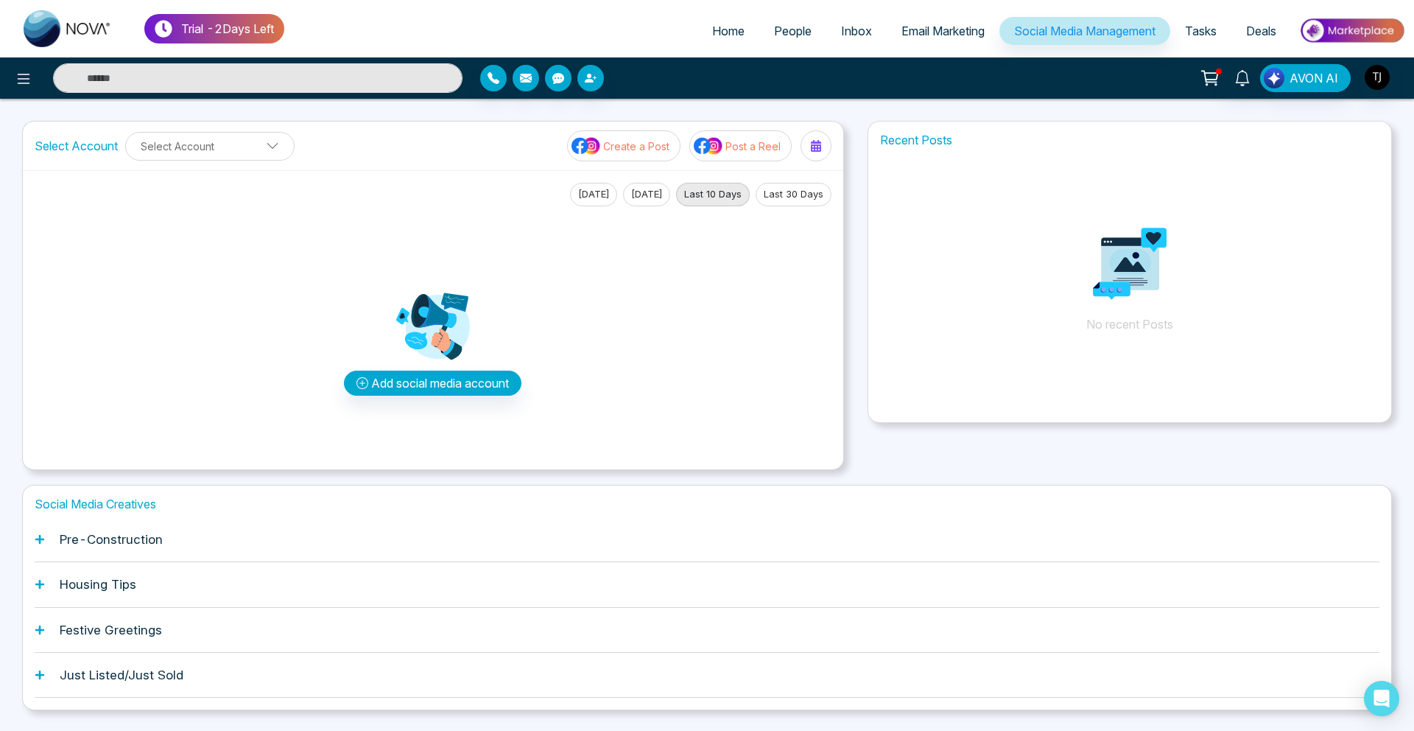
drag, startPoint x: 1017, startPoint y: 34, endPoint x: 1002, endPoint y: 34, distance: 14.7
click at [136, 594] on div "Housing Tips" at bounding box center [707, 584] width 1345 height 45
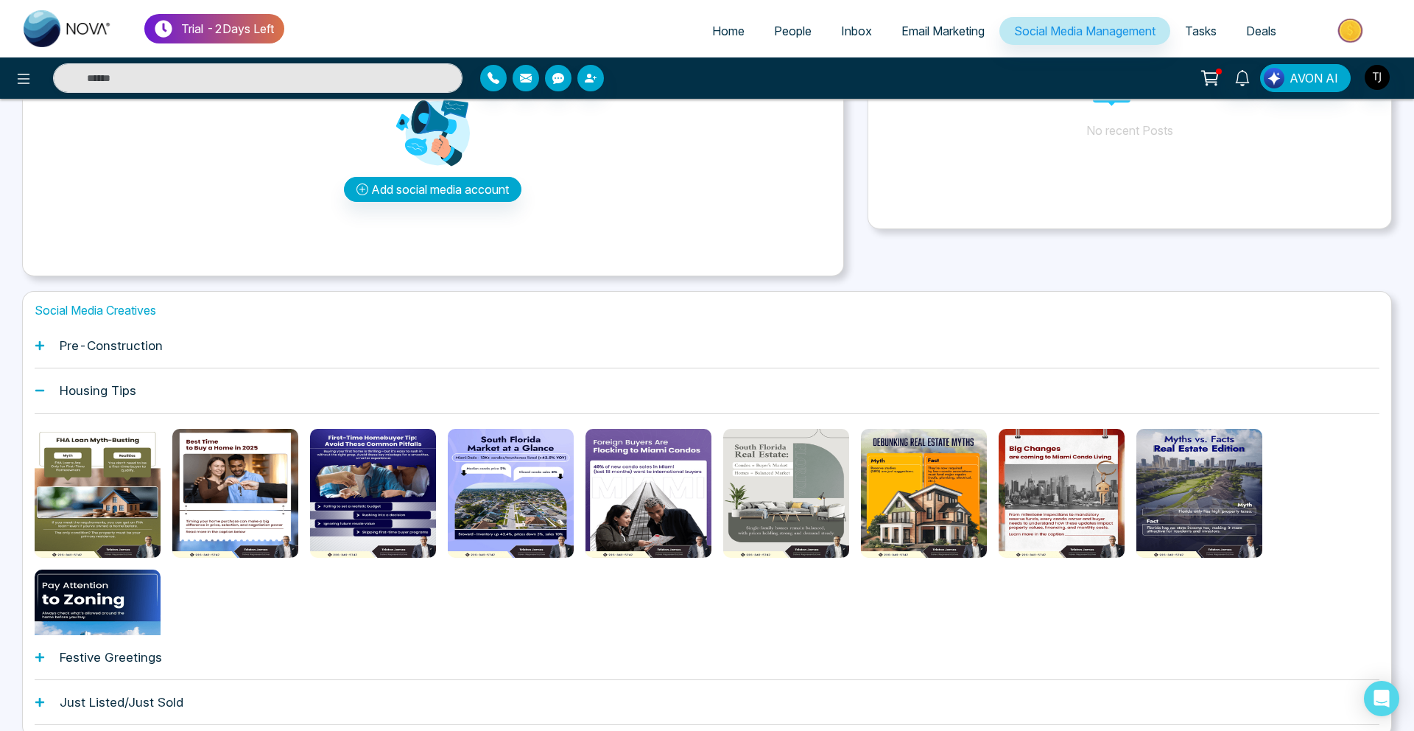
scroll to position [244, 0]
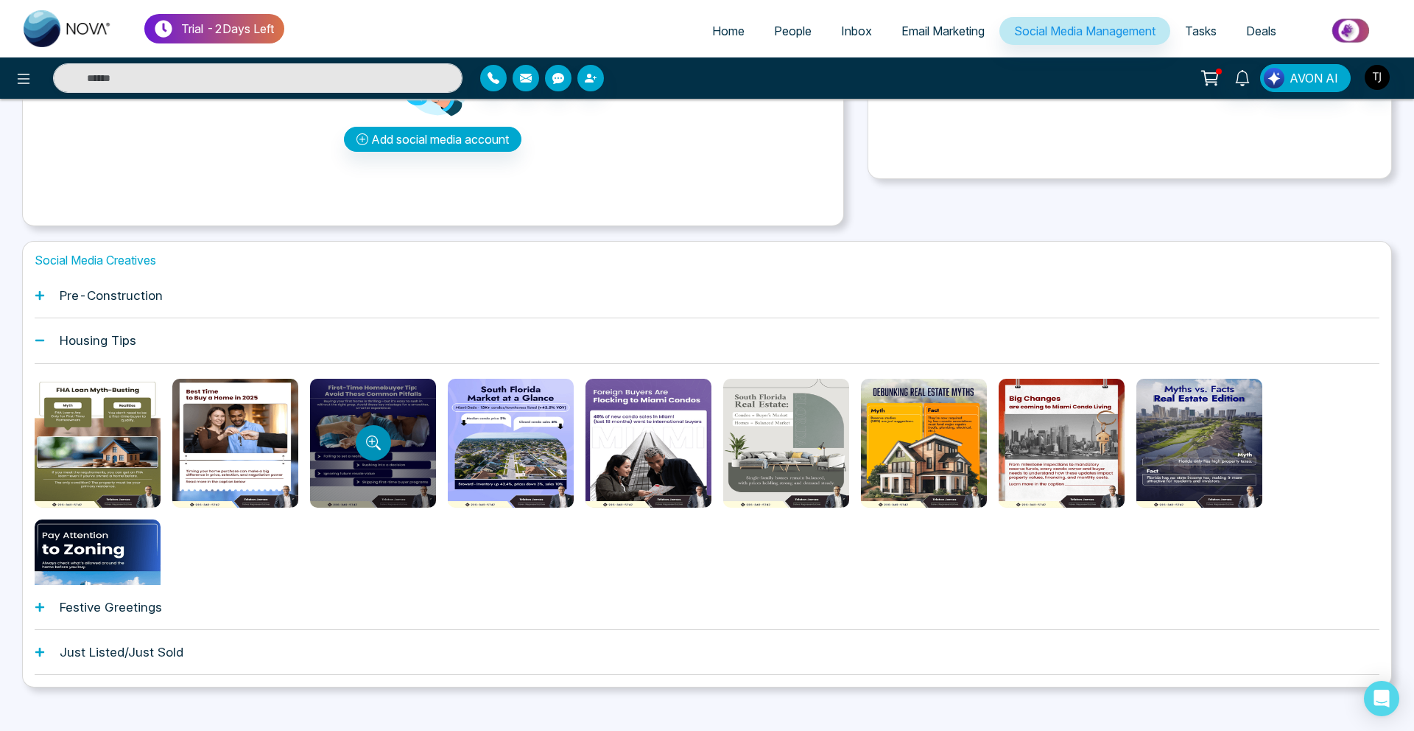
click at [362, 447] on button "Preview template" at bounding box center [373, 442] width 35 height 35
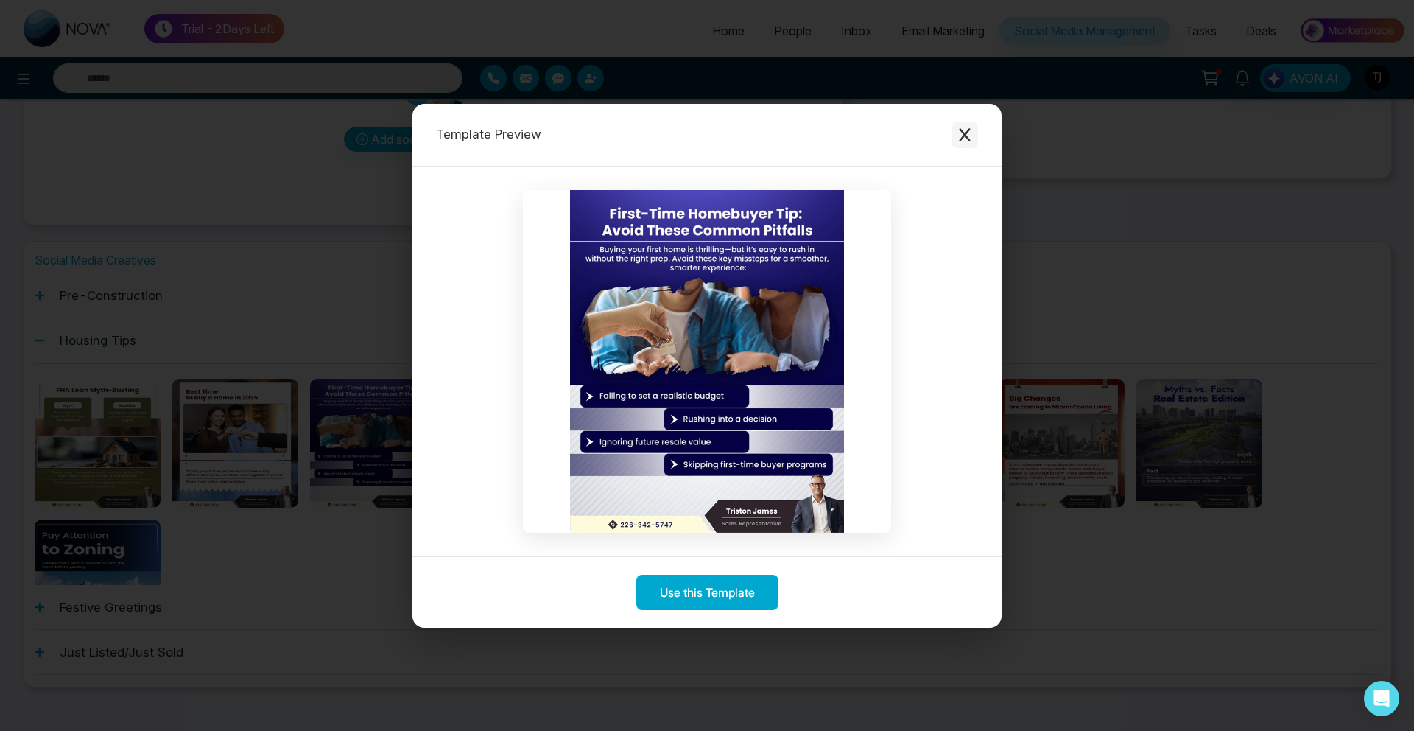
click at [972, 132] on button "Close modal" at bounding box center [965, 135] width 27 height 27
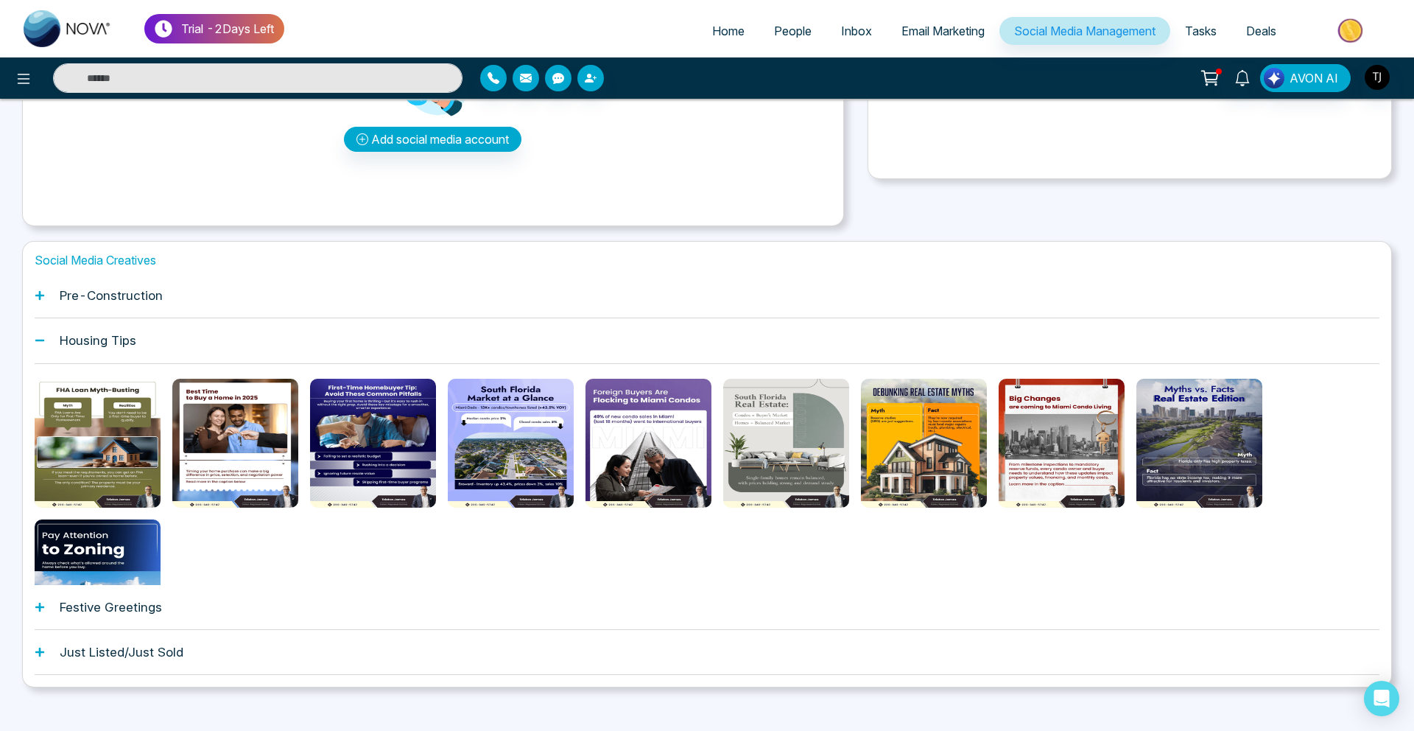
click at [119, 610] on h1 "Festive Greetings" at bounding box center [111, 607] width 102 height 15
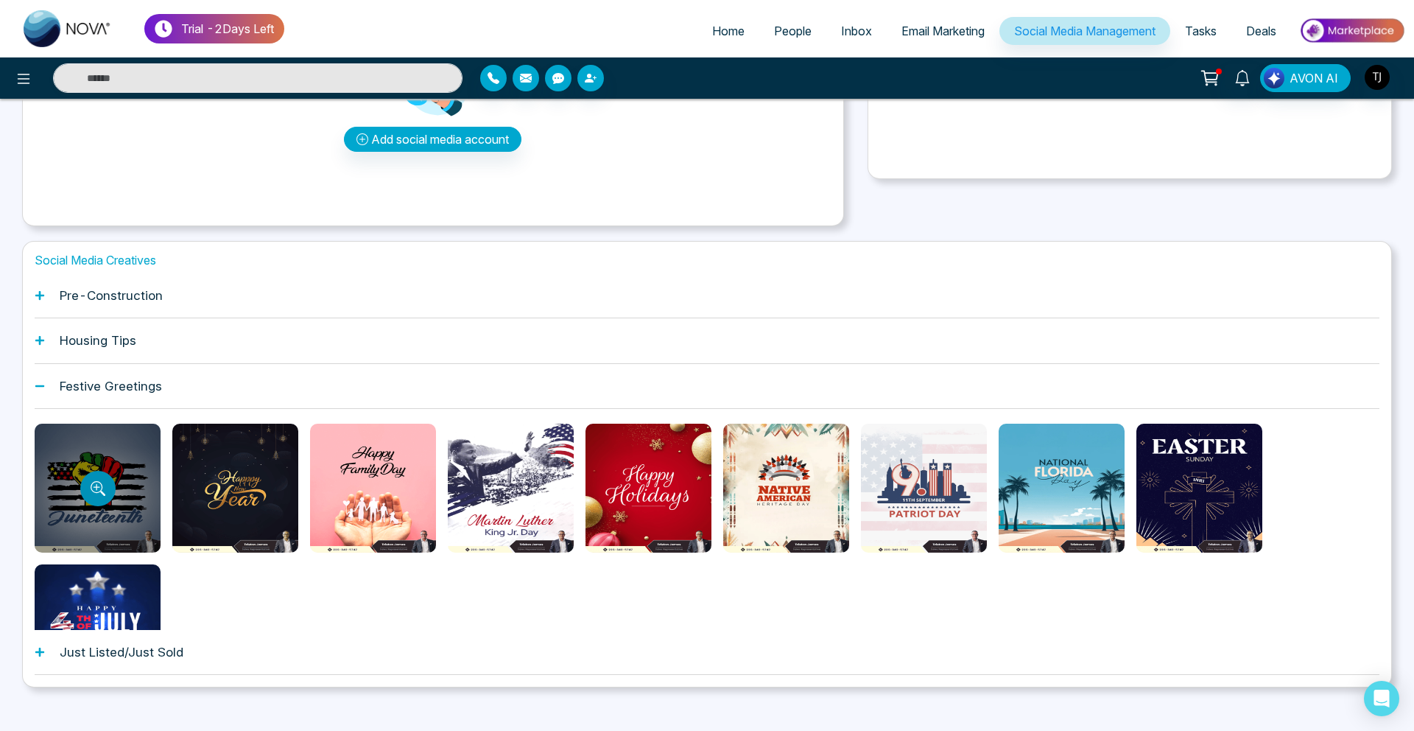
click at [102, 501] on button "Preview template" at bounding box center [97, 488] width 35 height 35
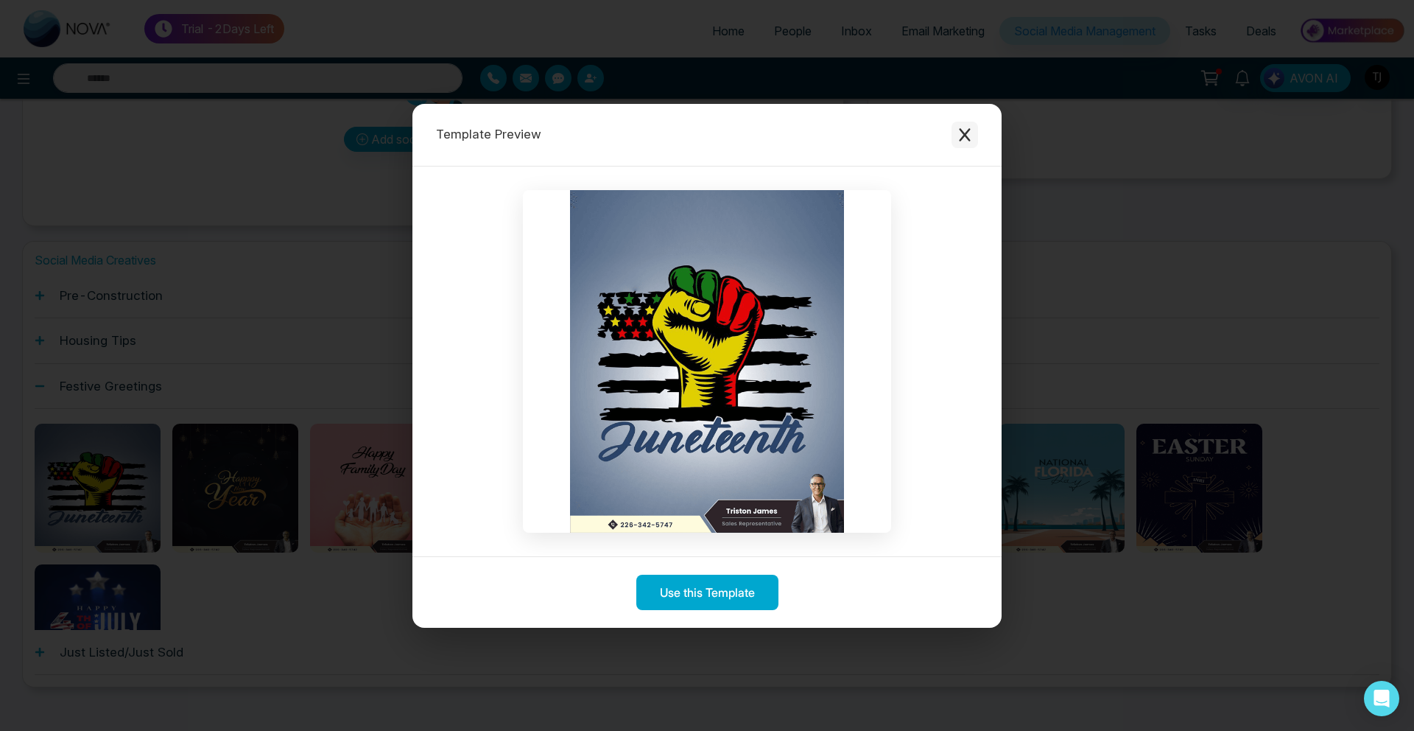
click at [958, 133] on icon "Close modal" at bounding box center [964, 134] width 15 height 15
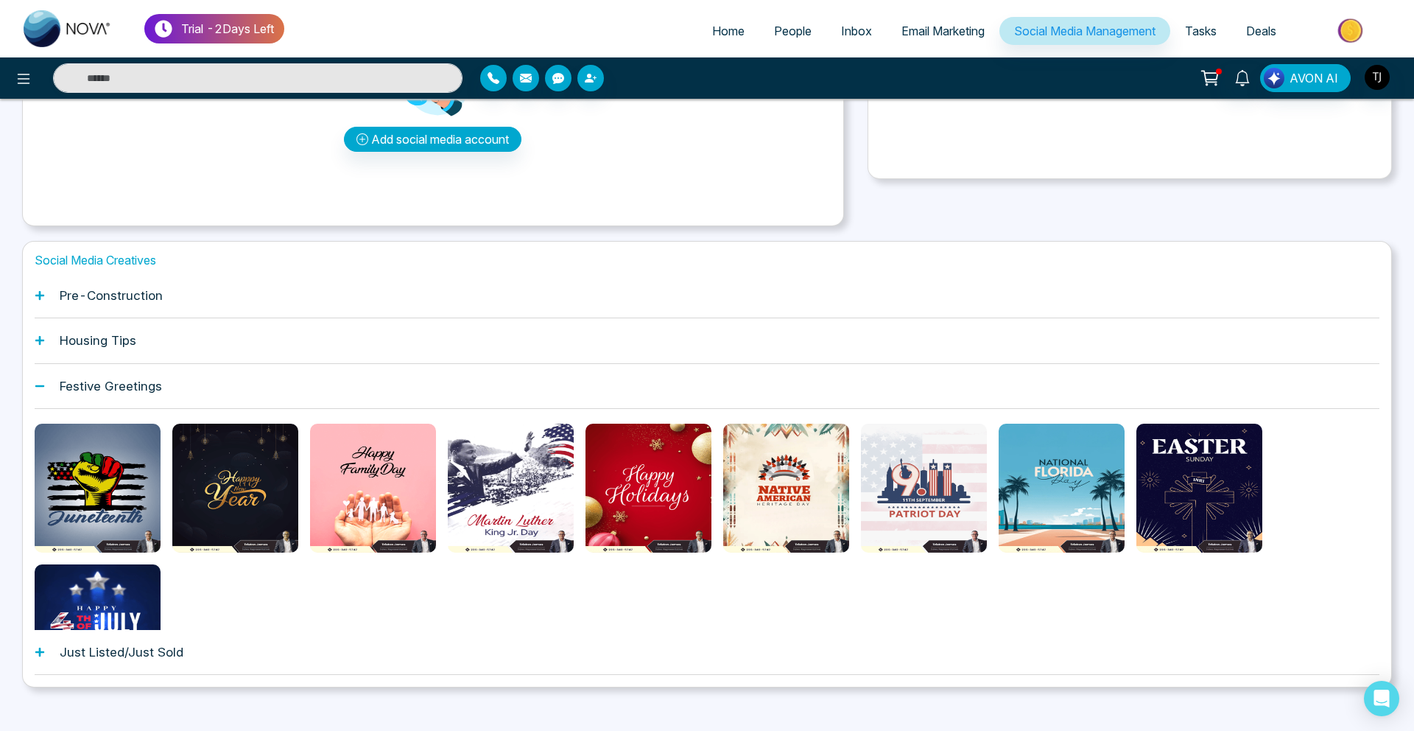
click at [150, 285] on div "Pre-Construction" at bounding box center [707, 295] width 1345 height 45
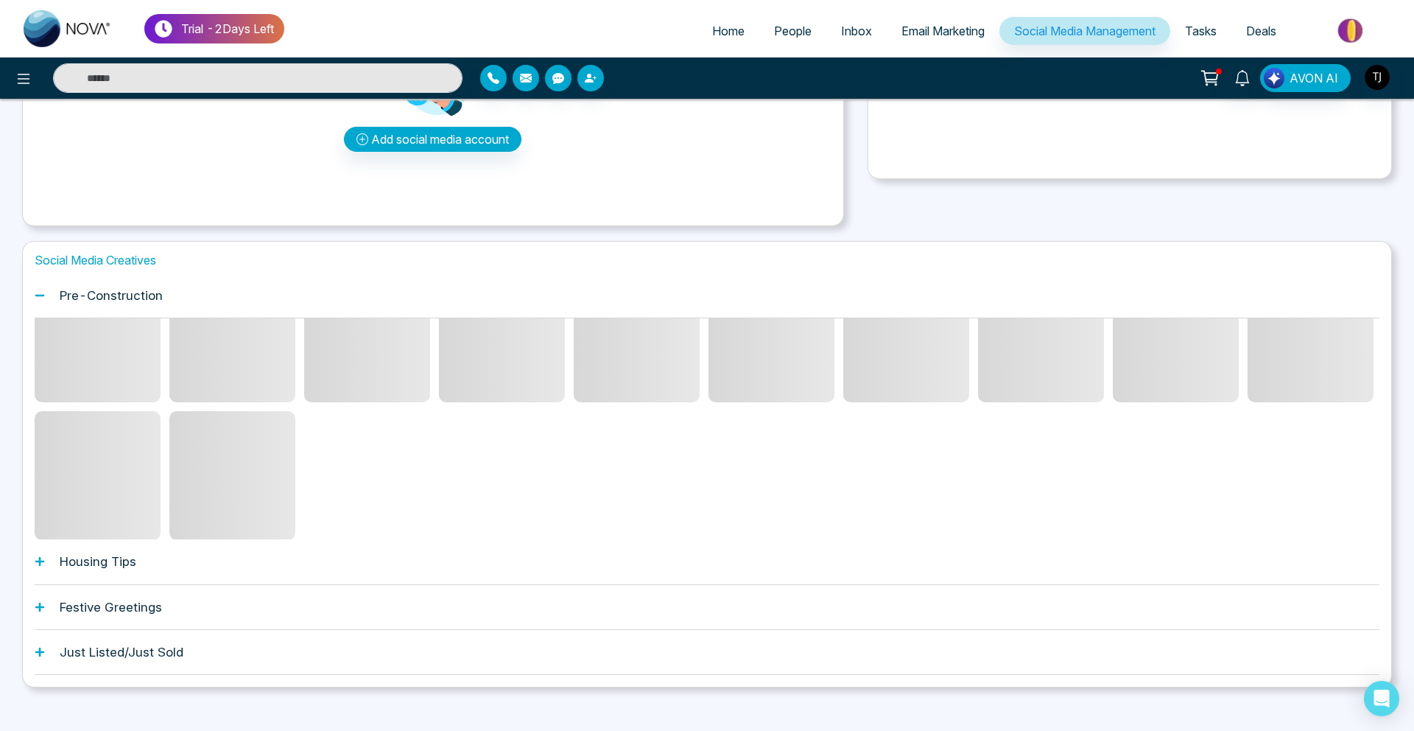
scroll to position [0, 0]
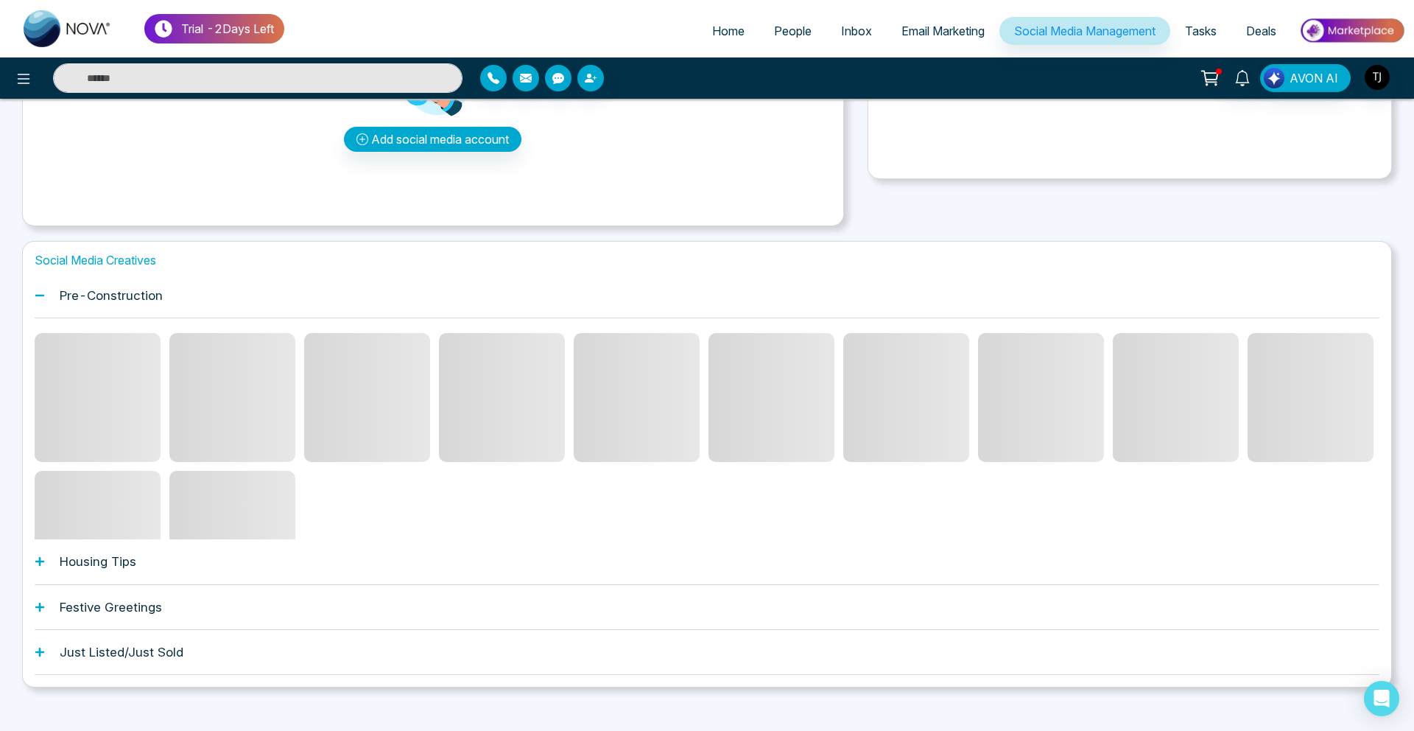
click at [117, 407] on span at bounding box center [98, 397] width 126 height 129
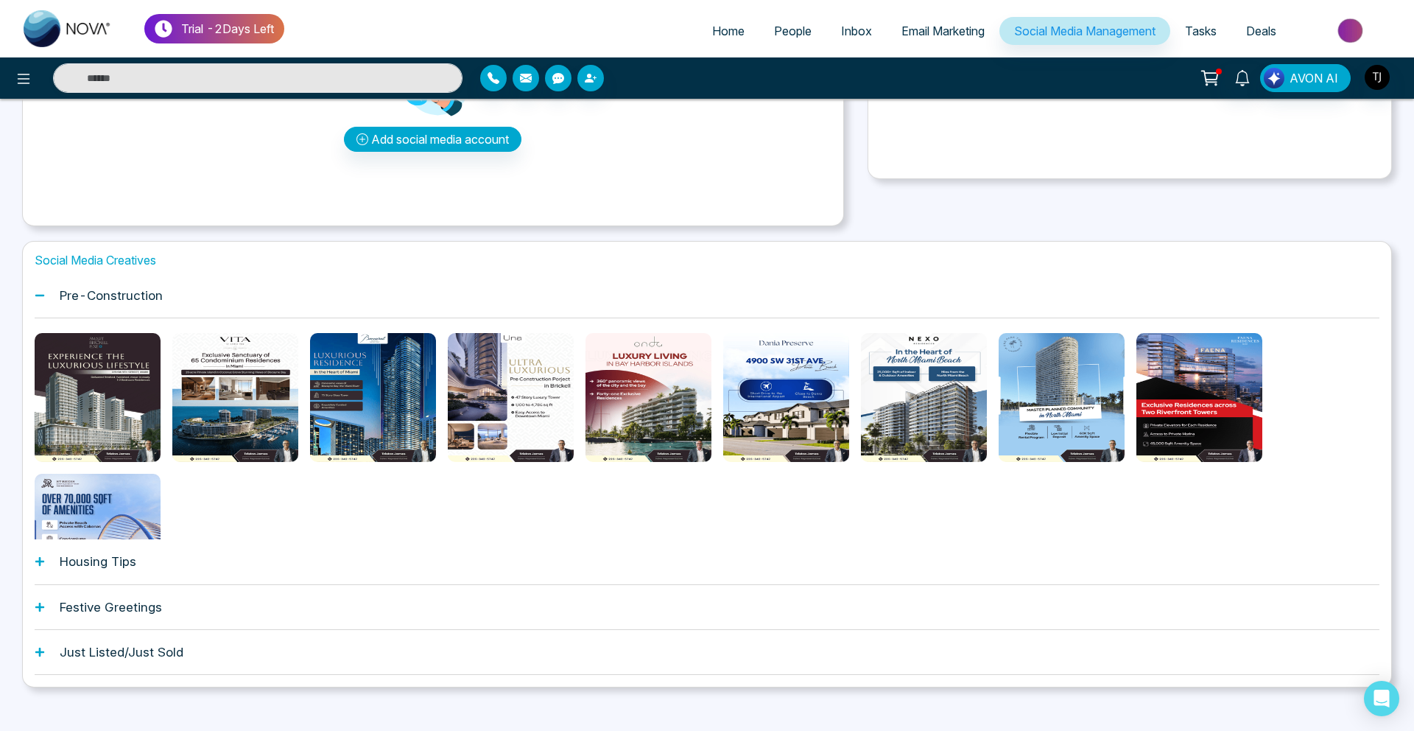
click at [117, 407] on div at bounding box center [98, 397] width 126 height 129
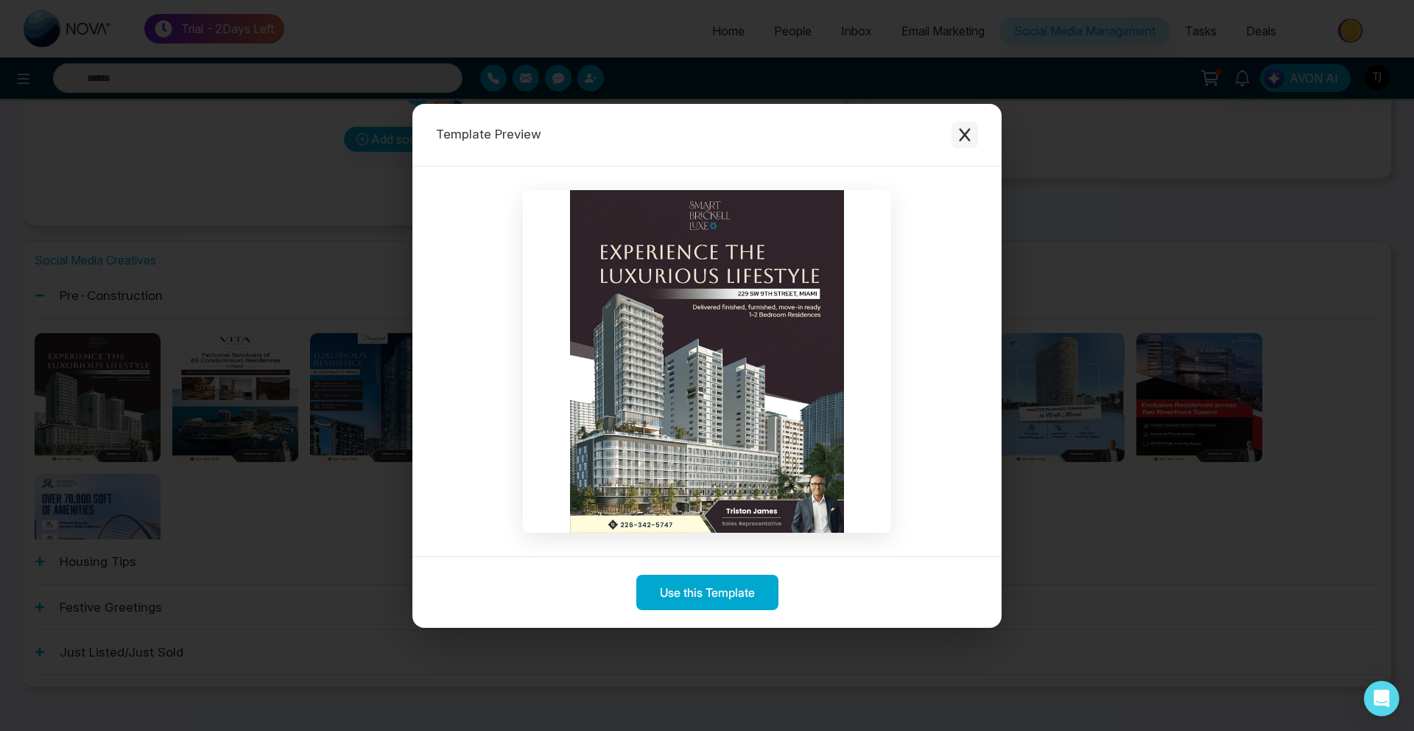
click at [972, 145] on button "Close modal" at bounding box center [965, 135] width 27 height 27
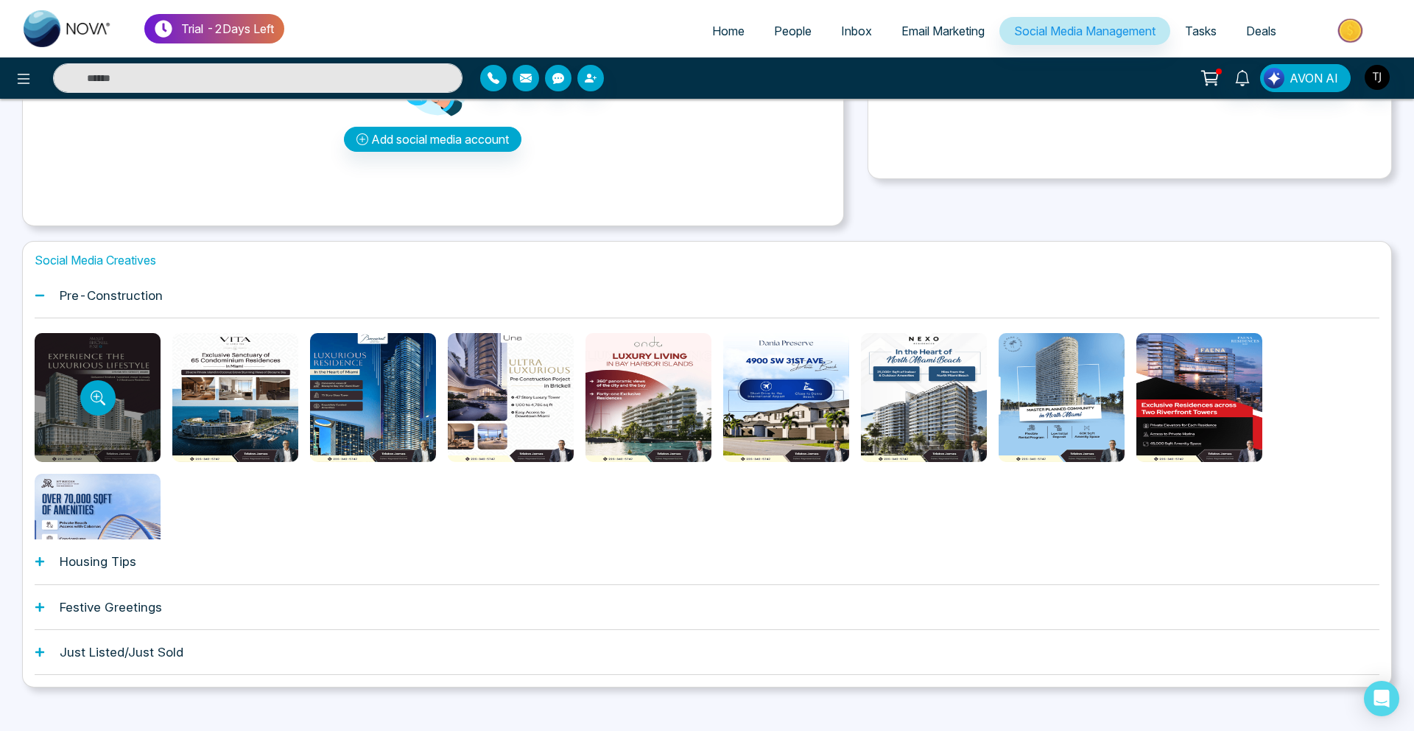
click at [119, 356] on div at bounding box center [98, 397] width 126 height 129
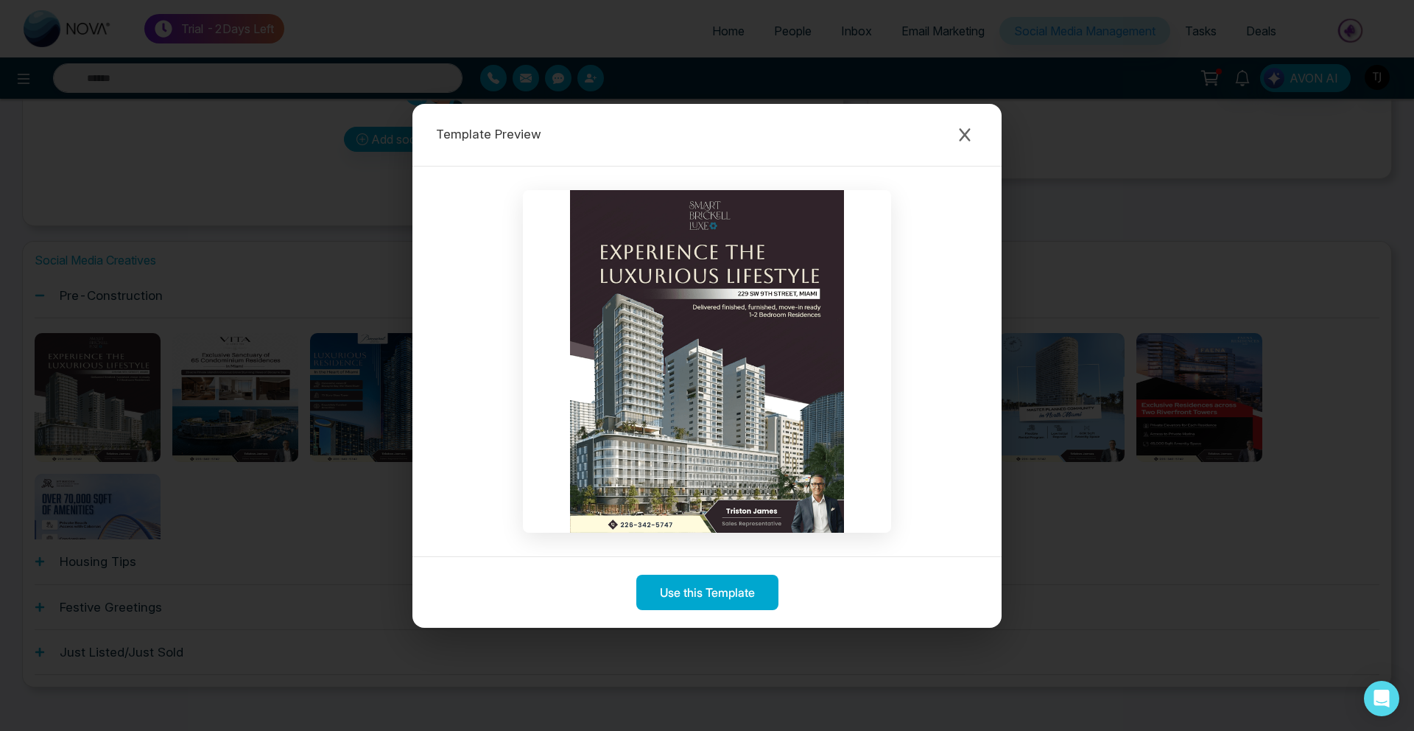
click at [267, 18] on div "Template Preview Use this Template" at bounding box center [707, 365] width 1414 height 731
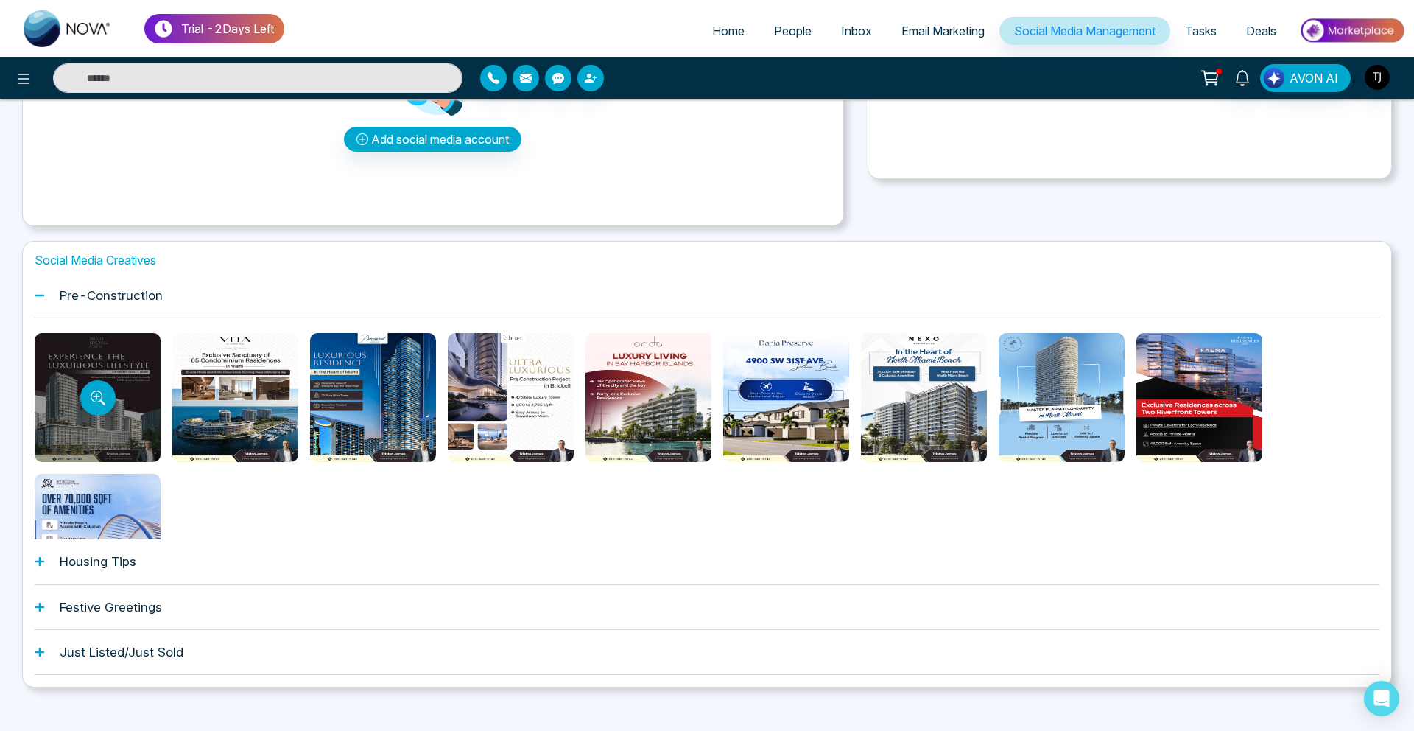
click at [113, 360] on div at bounding box center [98, 397] width 126 height 129
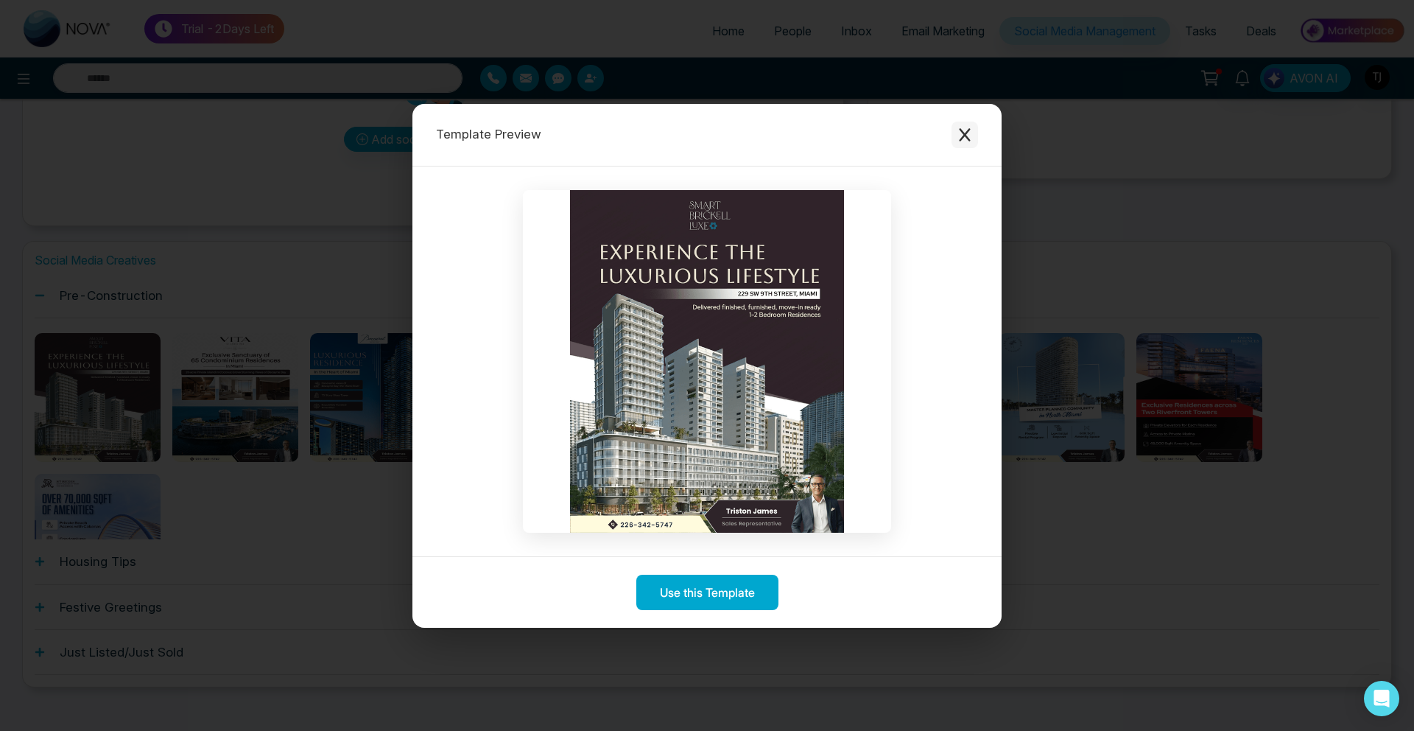
click at [966, 140] on icon "Close modal" at bounding box center [964, 134] width 15 height 15
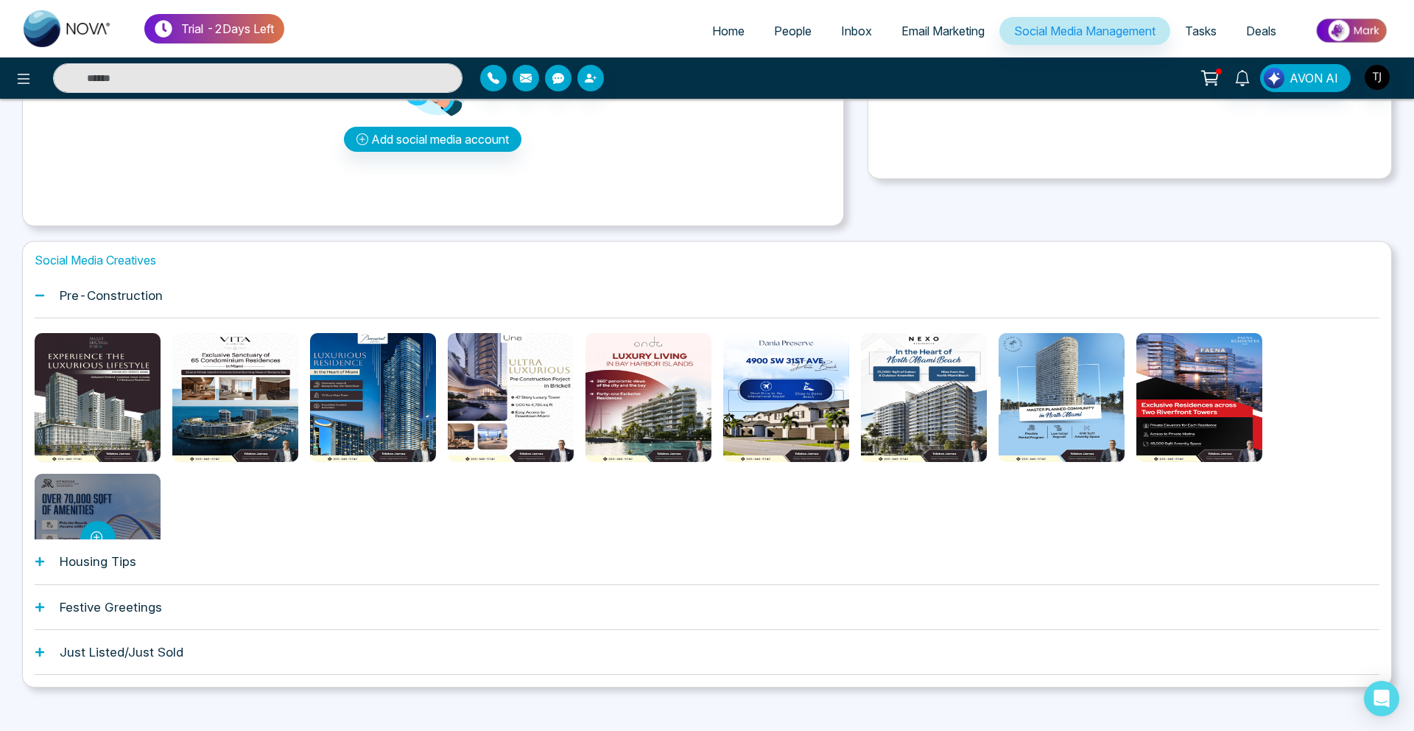
click at [140, 531] on div at bounding box center [98, 538] width 126 height 129
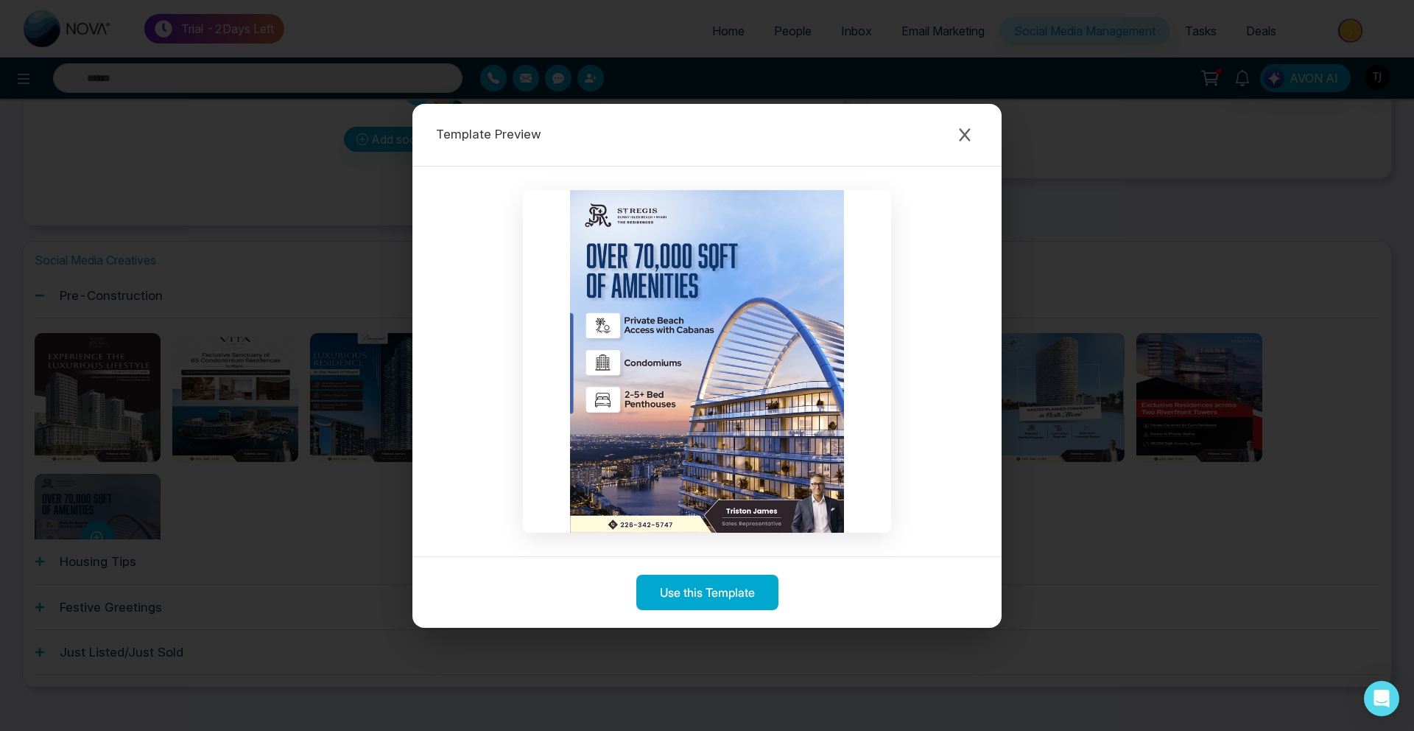
click at [126, 425] on div "Template Preview Use this Template" at bounding box center [707, 365] width 1414 height 731
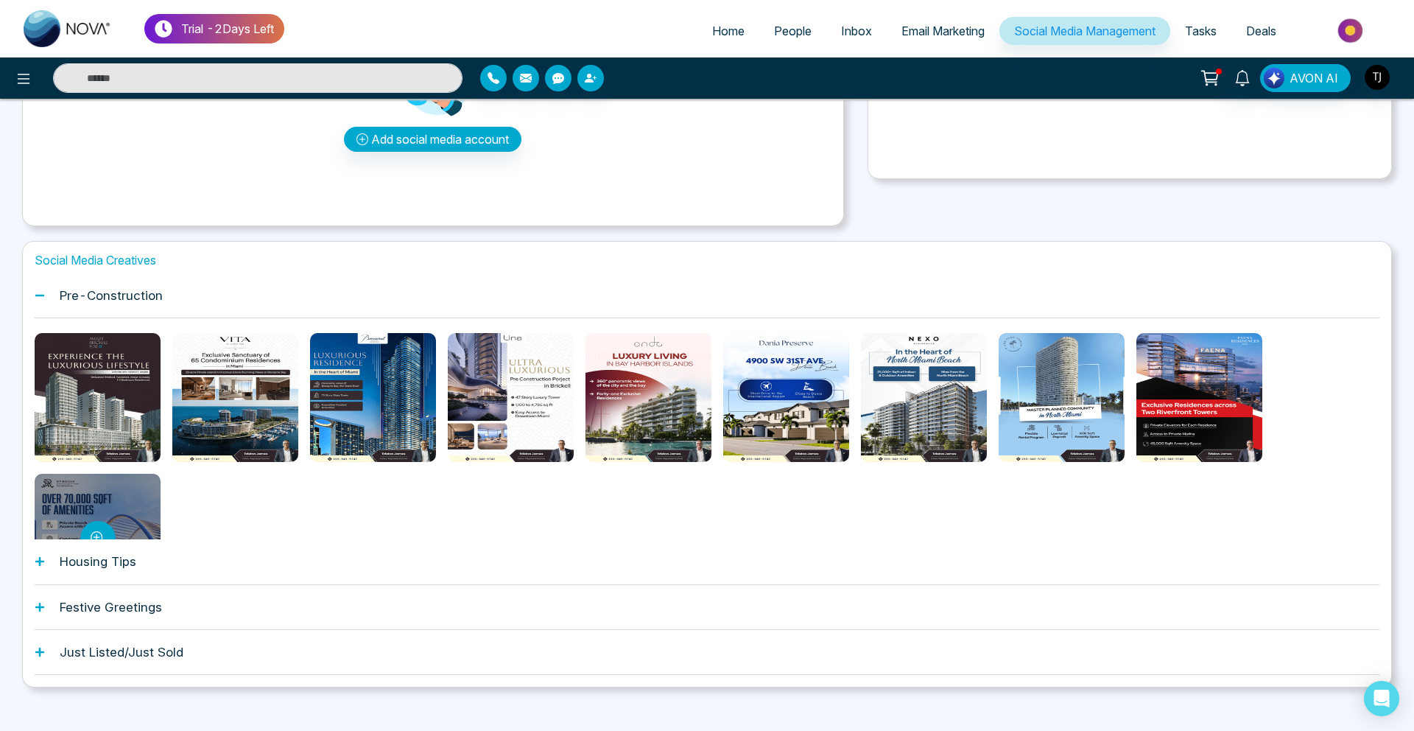
click at [126, 425] on div at bounding box center [98, 397] width 126 height 129
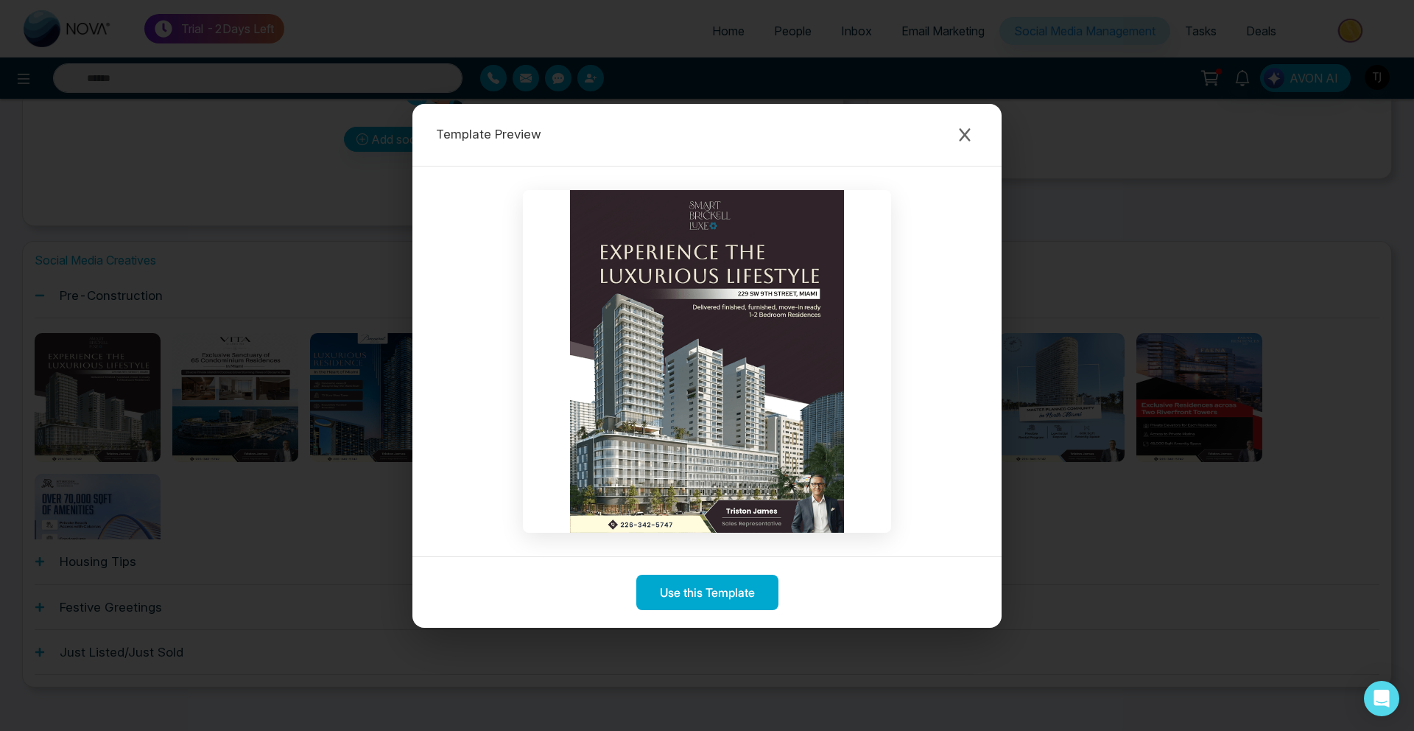
click at [949, 108] on div "Template Preview" at bounding box center [706, 135] width 589 height 63
click at [965, 134] on icon "Close modal" at bounding box center [964, 134] width 11 height 13
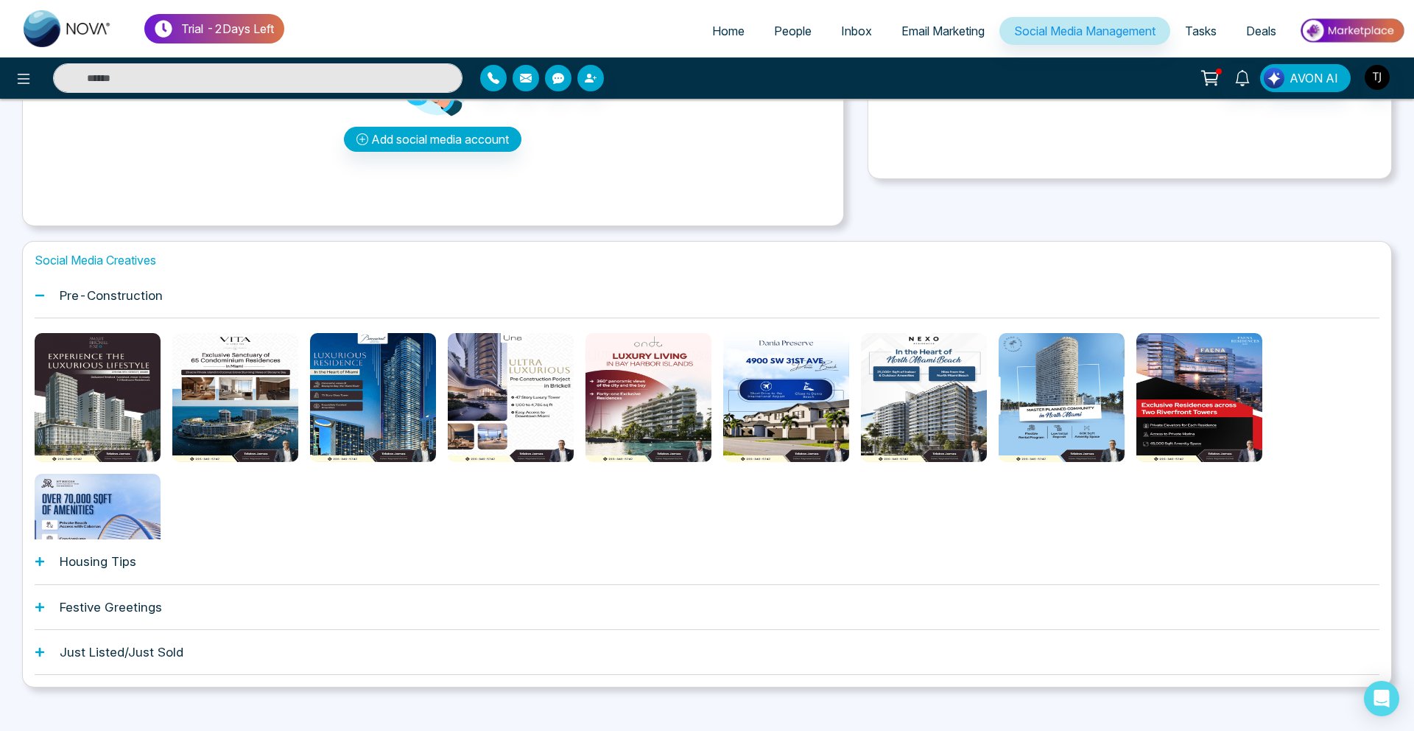
click at [126, 558] on h1 "Housing Tips" at bounding box center [98, 561] width 77 height 15
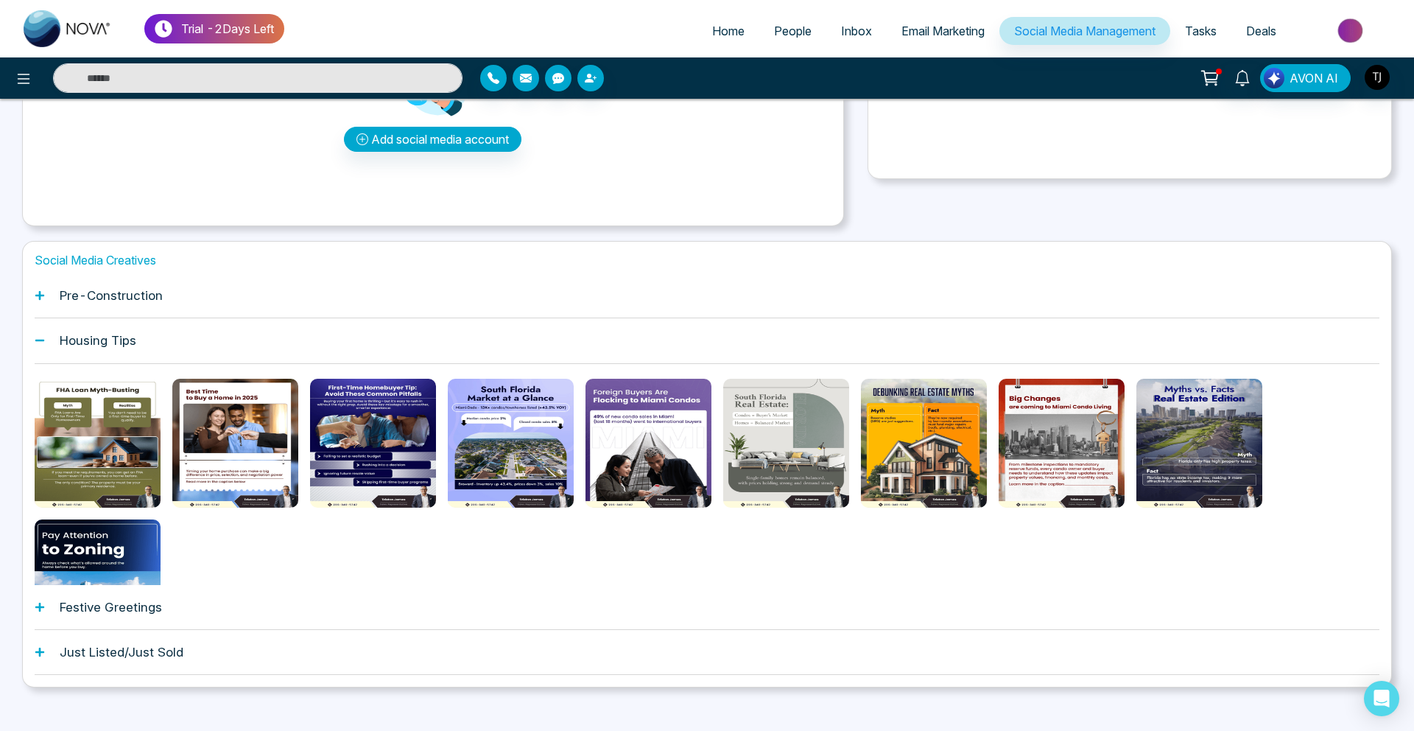
click at [363, 463] on div at bounding box center [373, 443] width 126 height 129
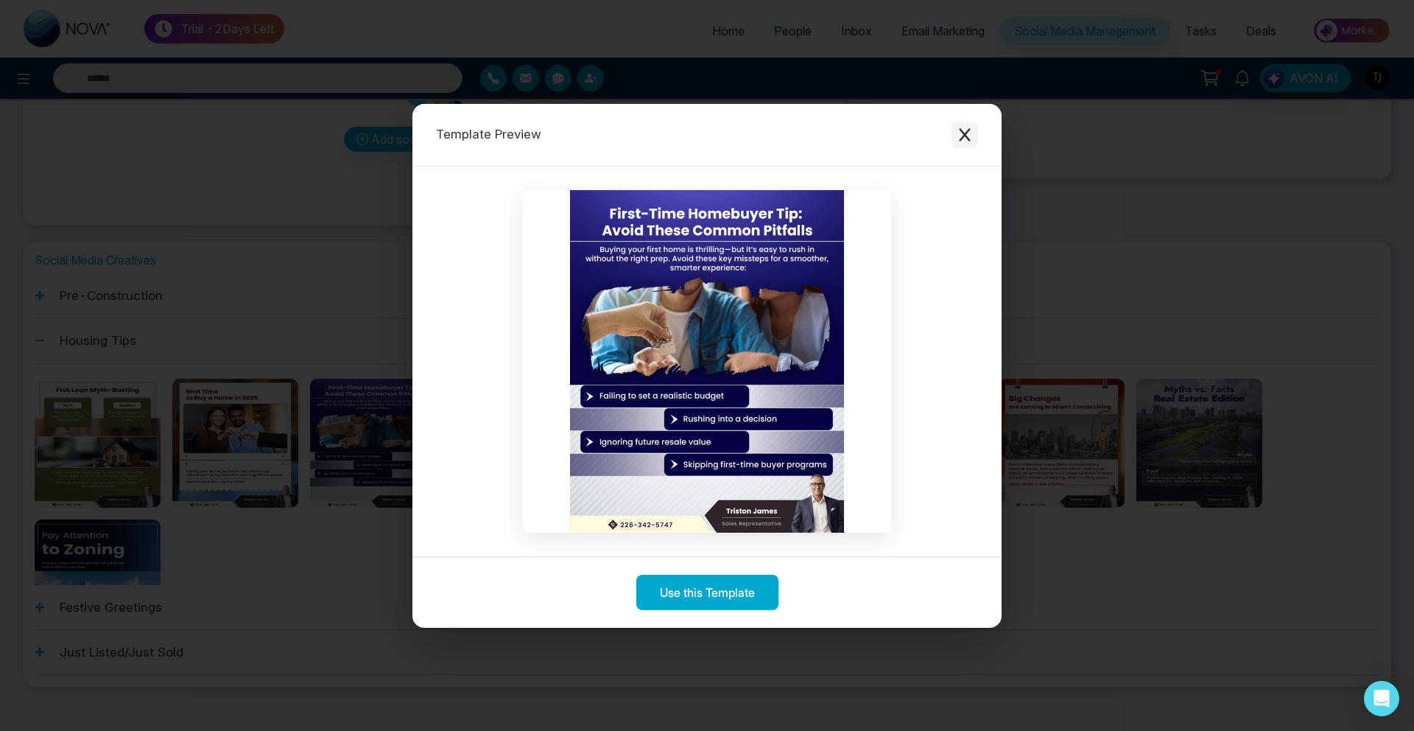
click at [957, 138] on icon "Close modal" at bounding box center [964, 134] width 15 height 15
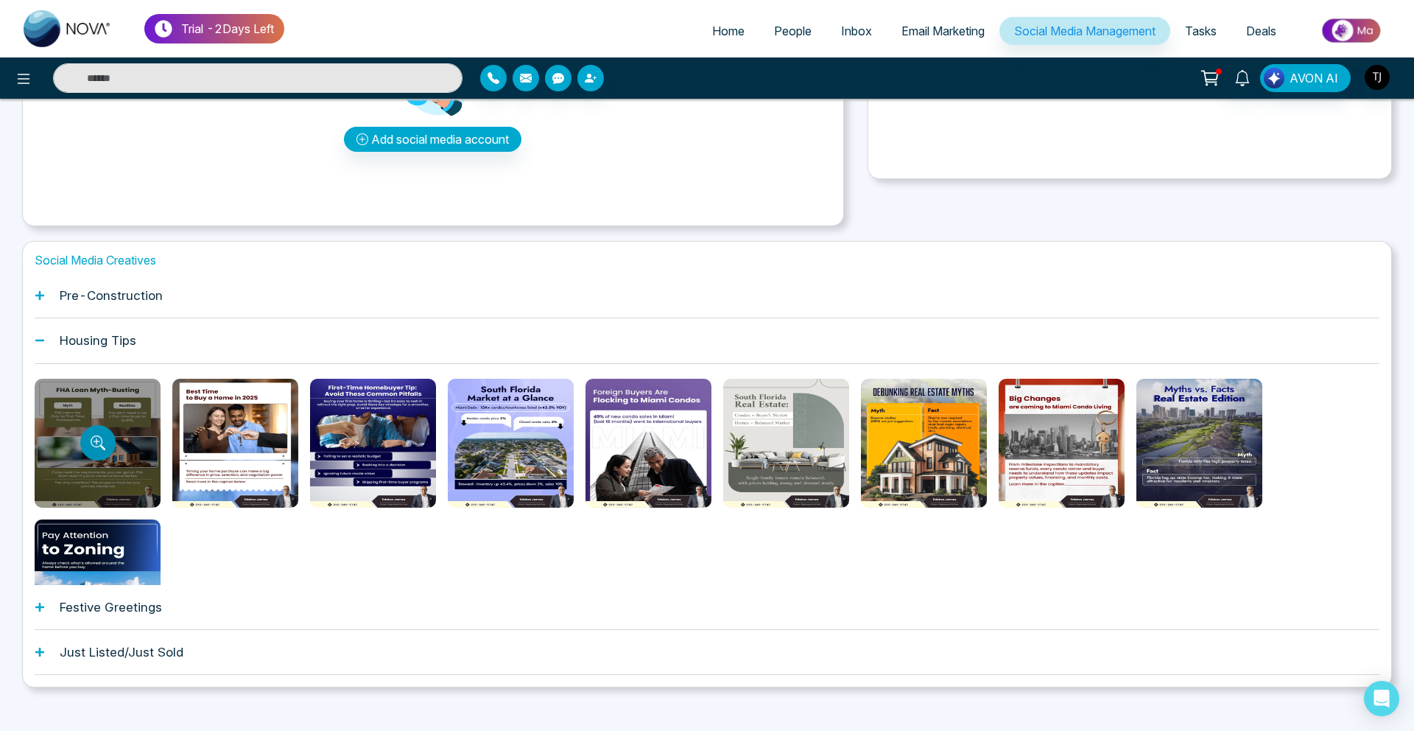
click at [104, 448] on icon "Preview template" at bounding box center [98, 442] width 15 height 15
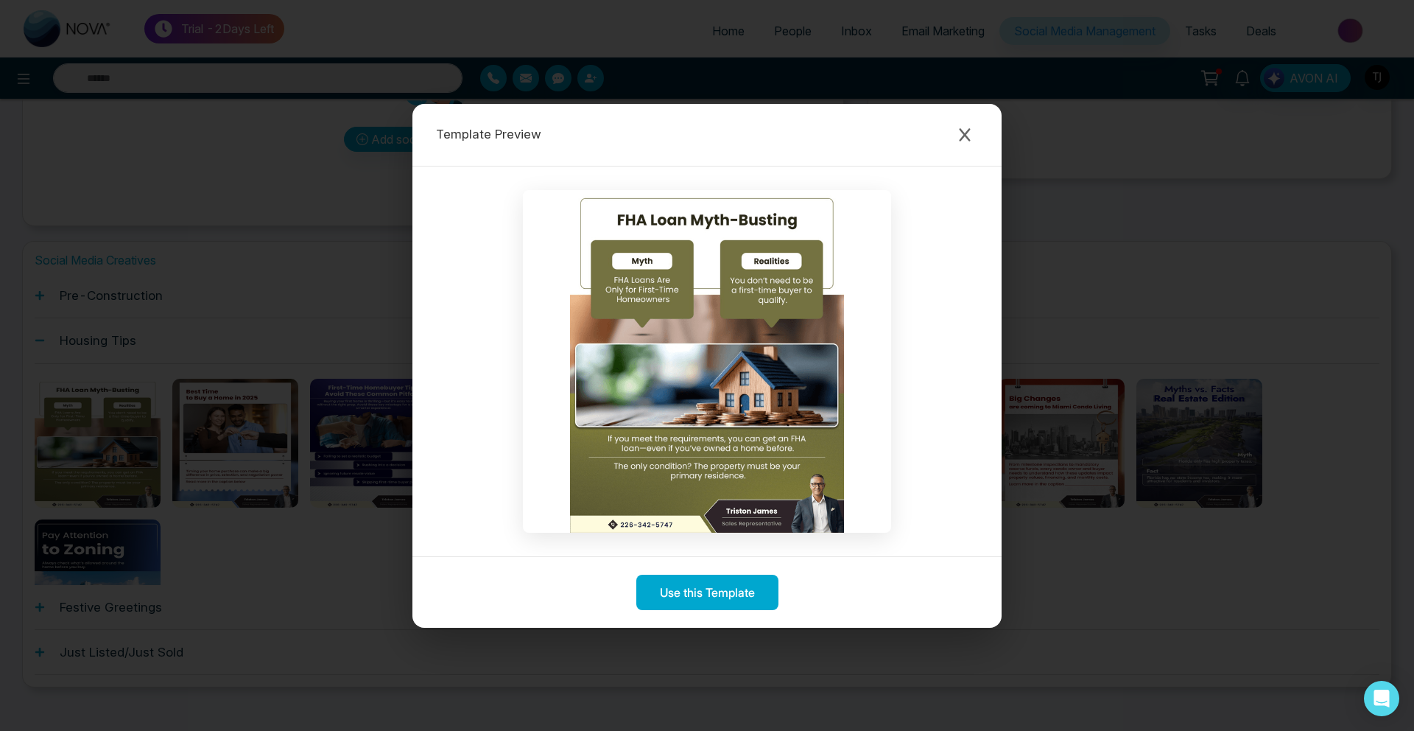
click at [953, 147] on div "Template Preview" at bounding box center [706, 135] width 589 height 63
click at [963, 128] on icon "Close modal" at bounding box center [964, 134] width 15 height 15
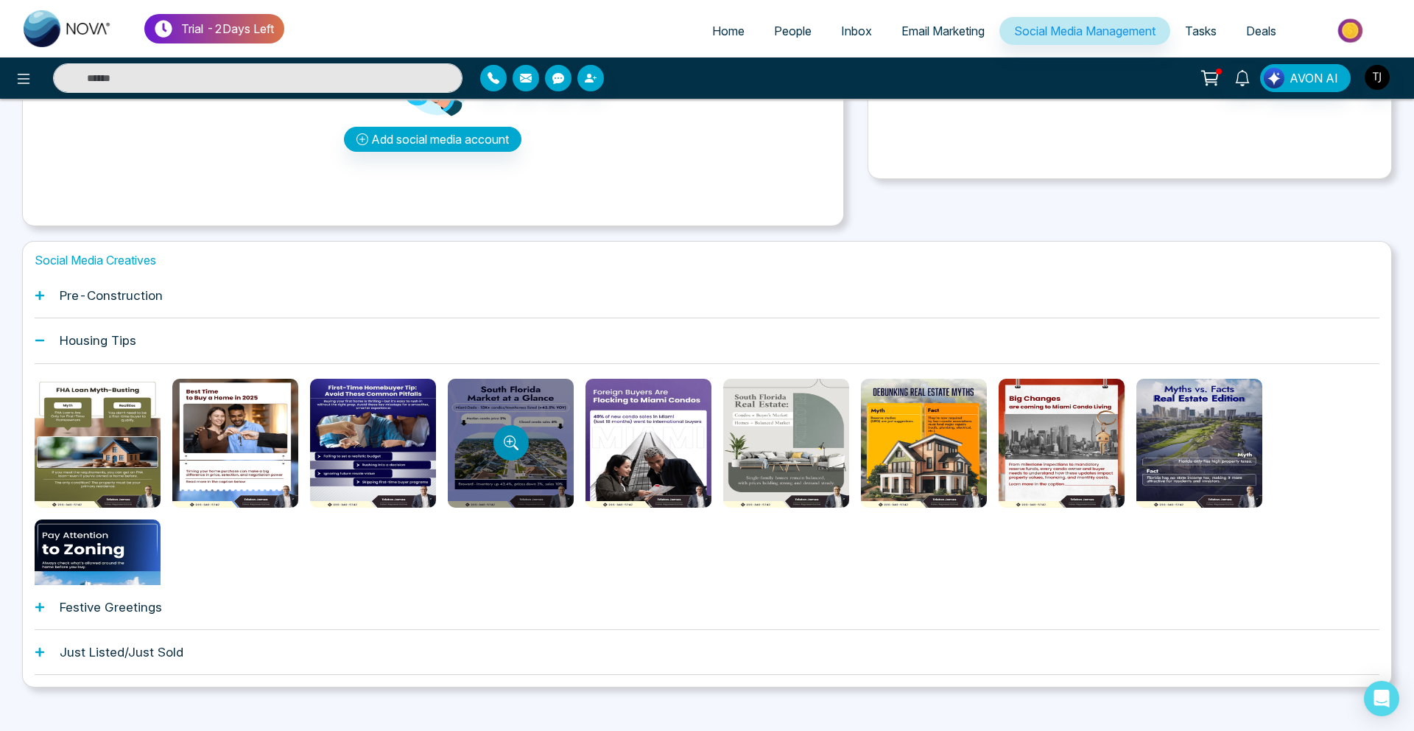
click at [500, 434] on button "Preview template" at bounding box center [510, 442] width 35 height 35
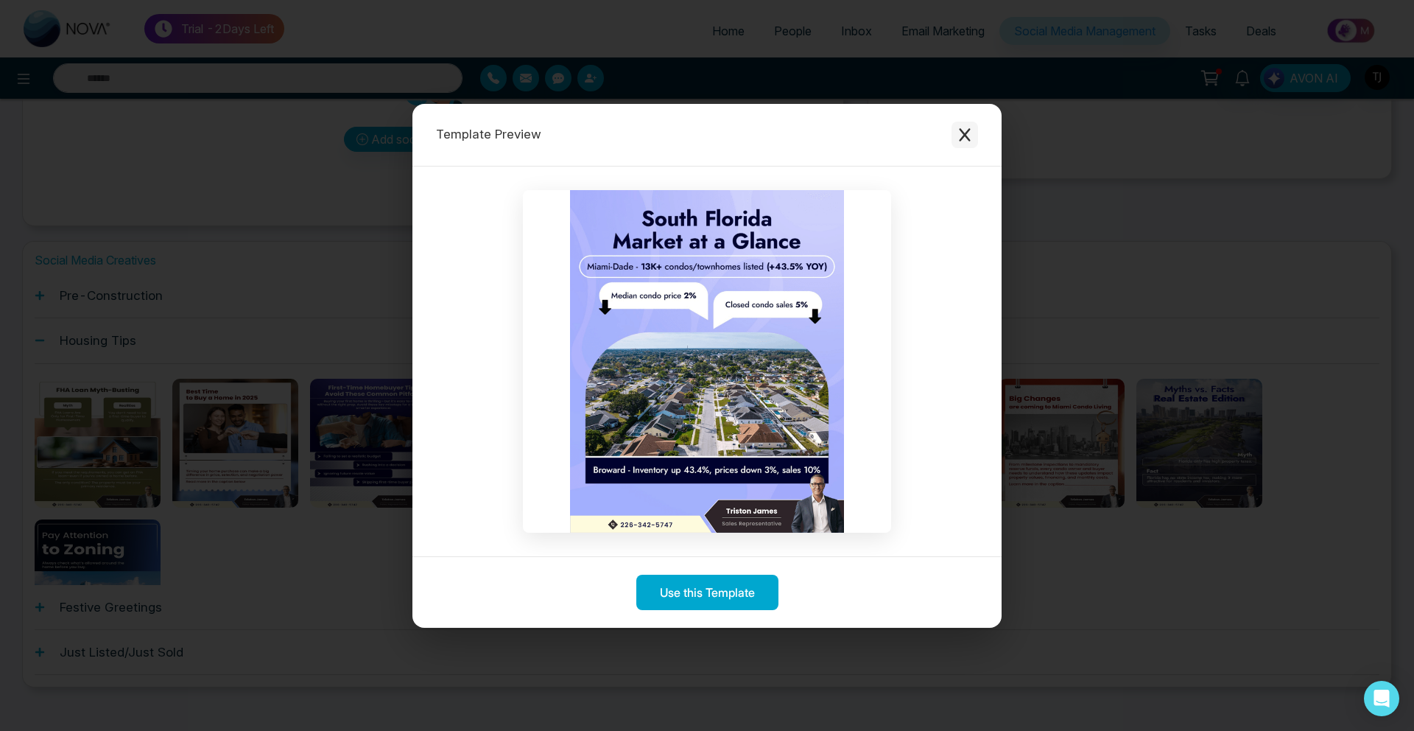
click at [965, 134] on icon "Close modal" at bounding box center [964, 134] width 11 height 13
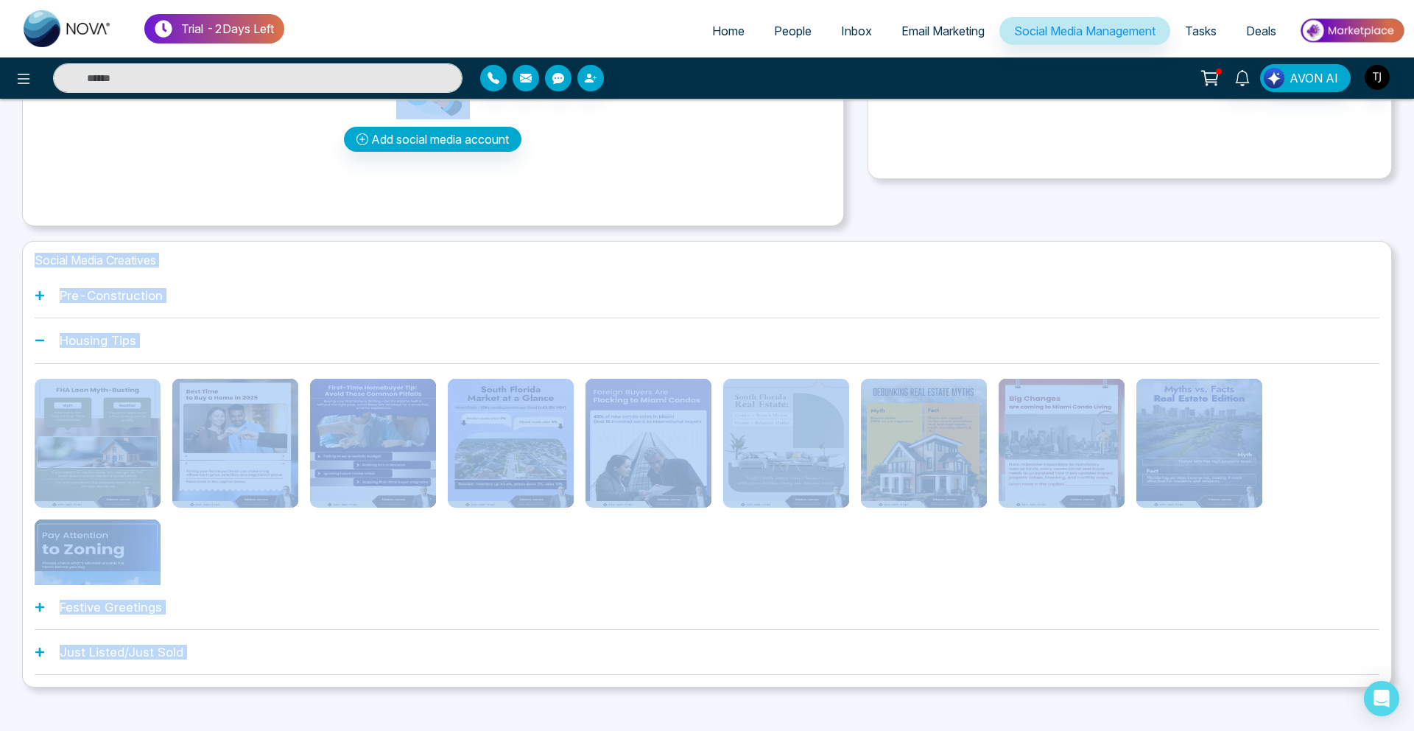
drag, startPoint x: 965, startPoint y: 134, endPoint x: 434, endPoint y: 233, distance: 540.3
click at [434, 233] on main "Select Account Select Account Create a Post Post a Reel Today Yesterday Last 10…" at bounding box center [707, 311] width 1370 height 869
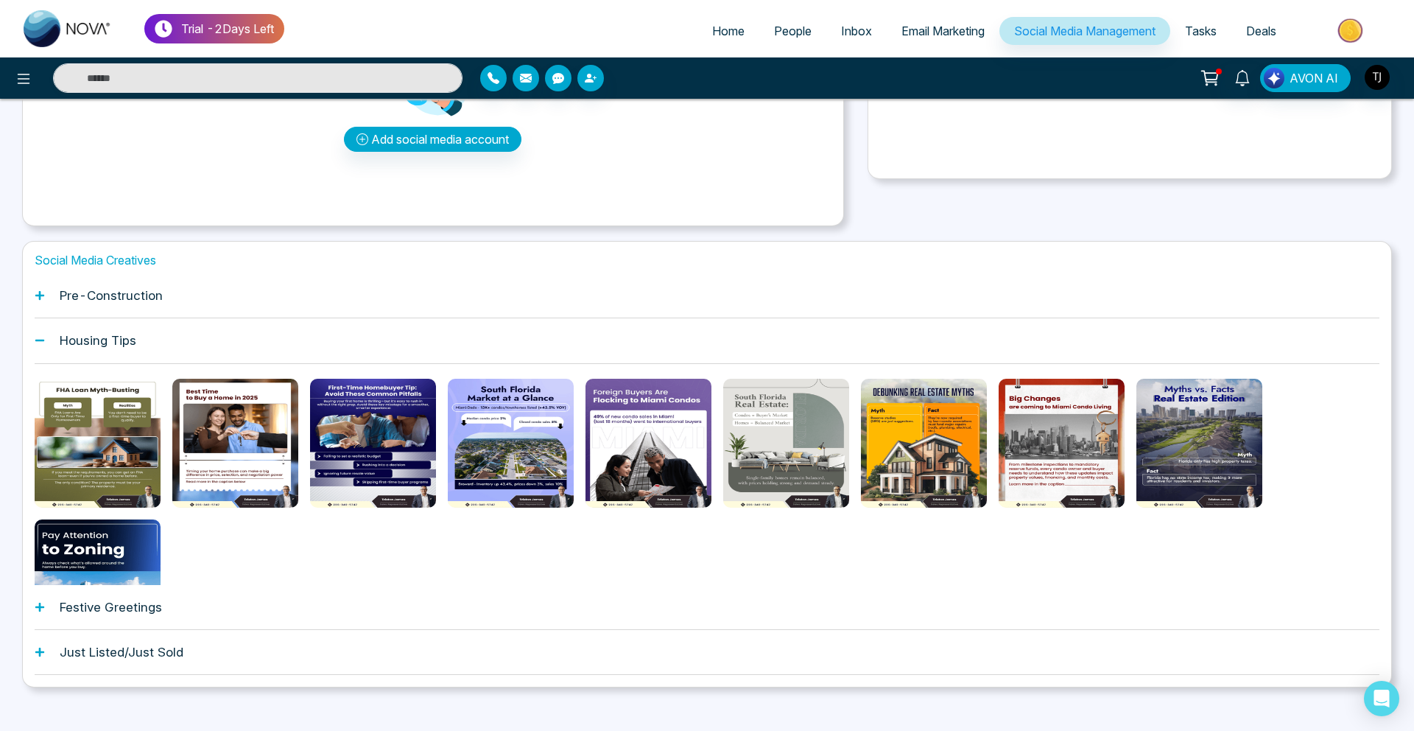
click at [434, 239] on main "Select Account Select Account Create a Post Post a Reel Today Yesterday Last 10…" at bounding box center [707, 311] width 1370 height 869
drag, startPoint x: 432, startPoint y: 239, endPoint x: 382, endPoint y: 260, distance: 53.5
click at [428, 239] on main "Select Account Select Account Create a Post Post a Reel Today Yesterday Last 10…" at bounding box center [707, 311] width 1370 height 869
click at [212, 316] on div "Pre-Construction" at bounding box center [707, 295] width 1345 height 45
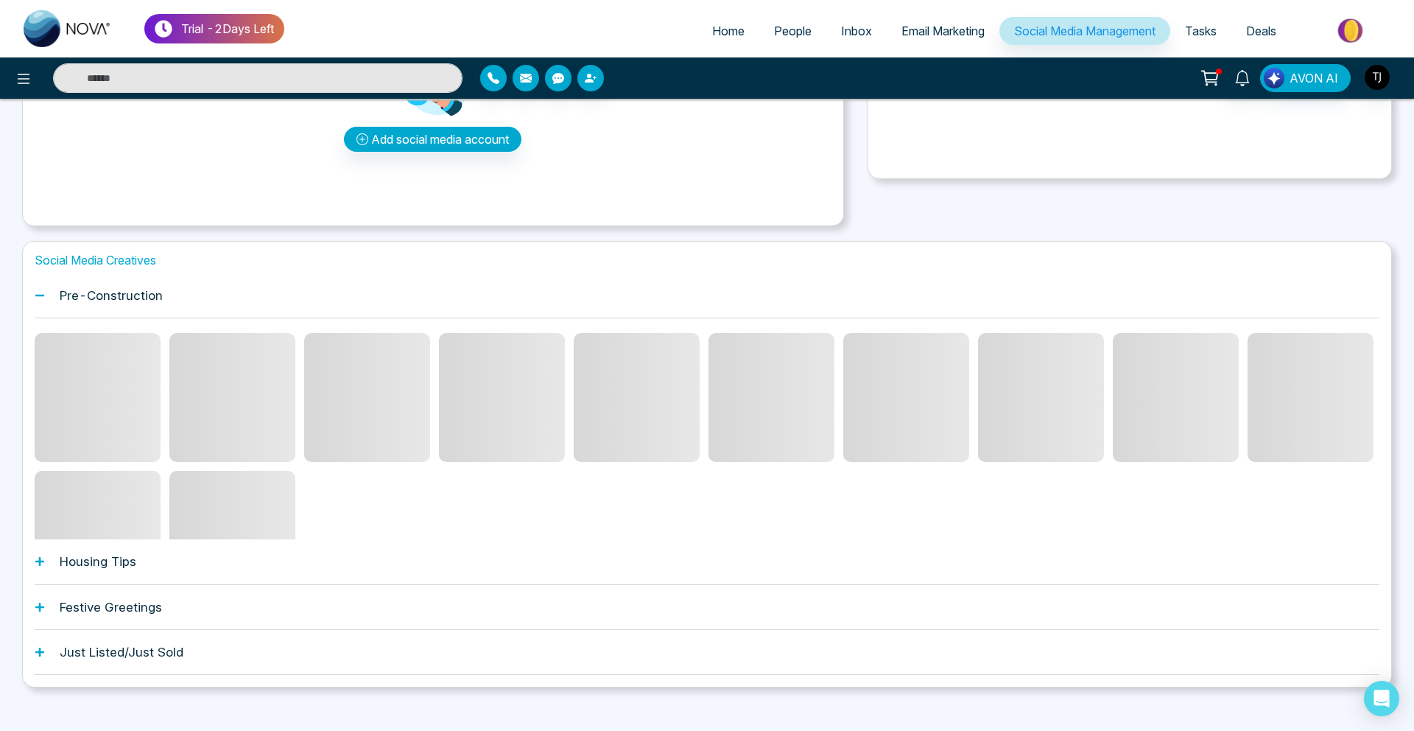
click at [188, 308] on div "Pre-Construction" at bounding box center [707, 295] width 1345 height 45
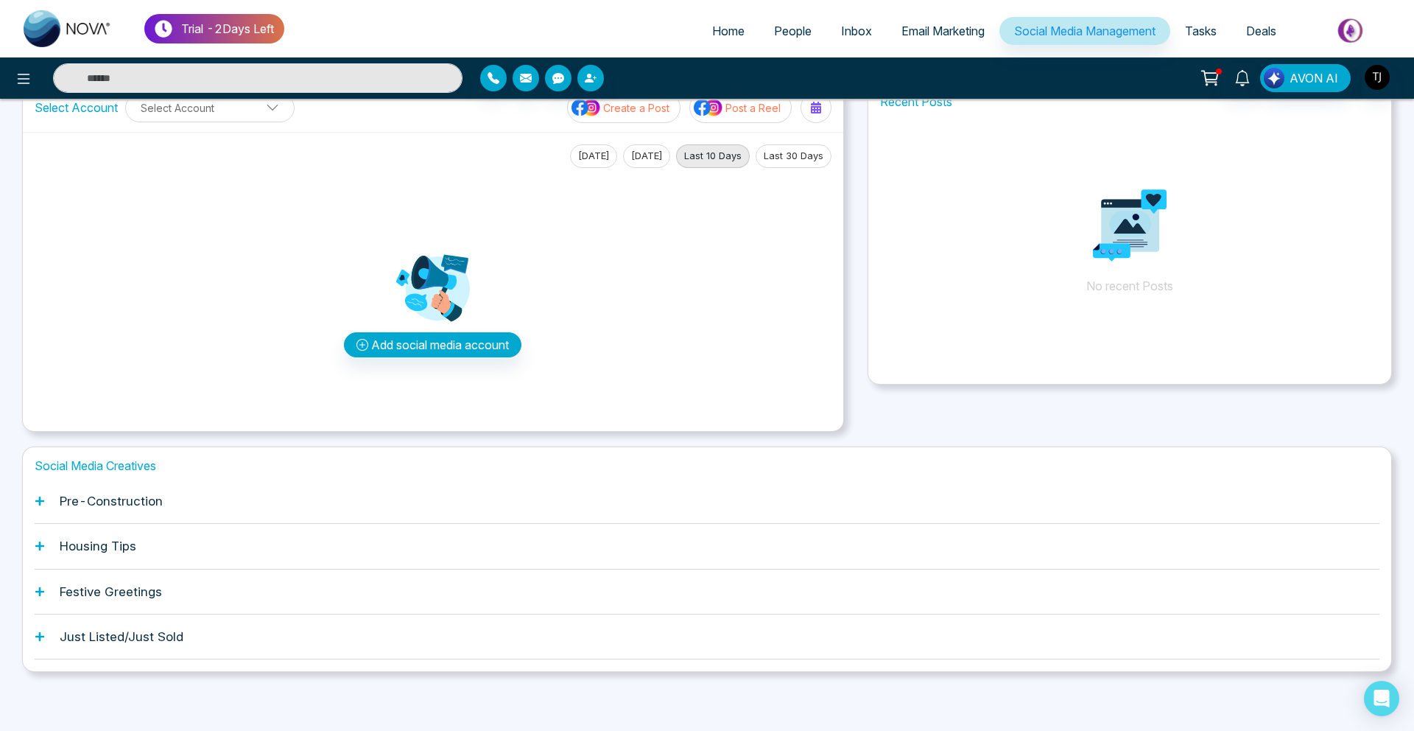
click at [63, 509] on div "Pre-Construction" at bounding box center [707, 501] width 1345 height 45
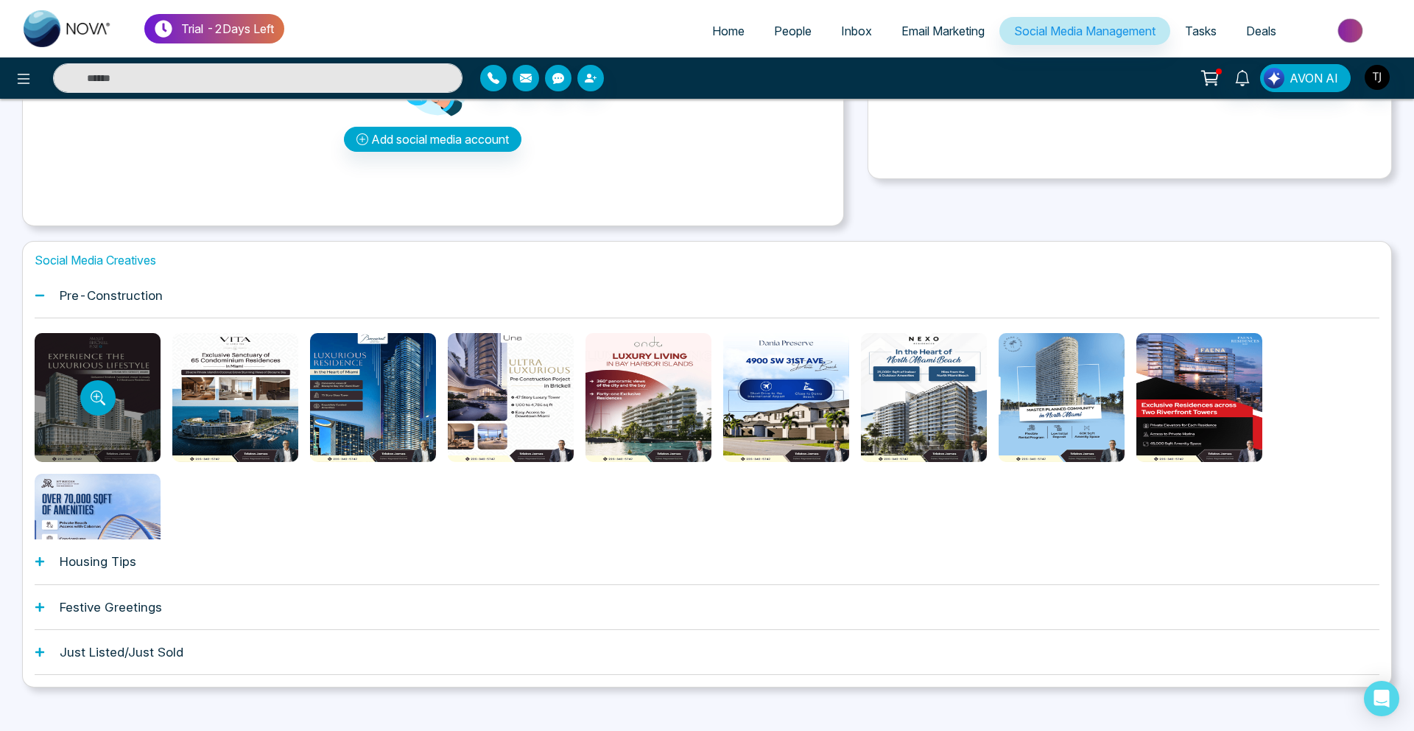
click at [91, 426] on div at bounding box center [98, 397] width 126 height 129
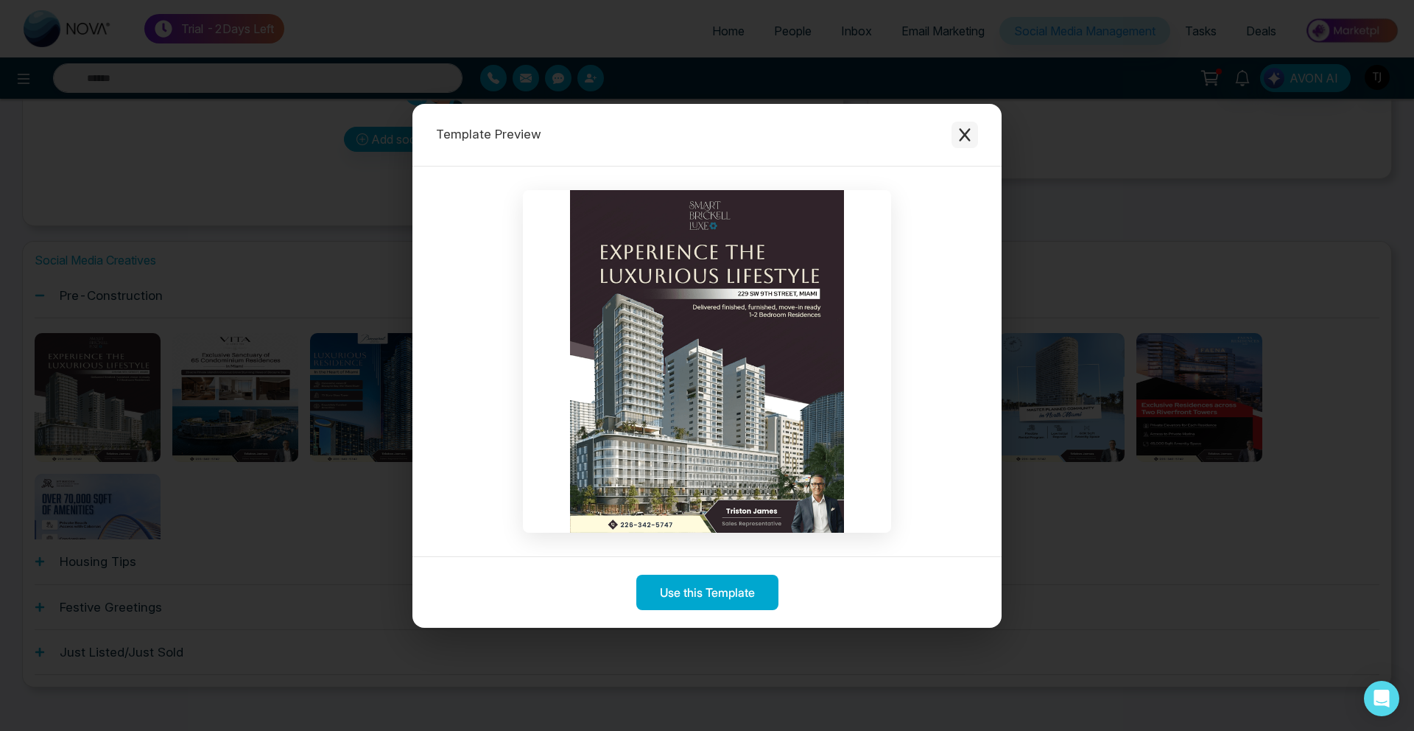
drag, startPoint x: 955, startPoint y: 137, endPoint x: 965, endPoint y: 134, distance: 10.0
click at [965, 134] on button "Close modal" at bounding box center [965, 135] width 27 height 27
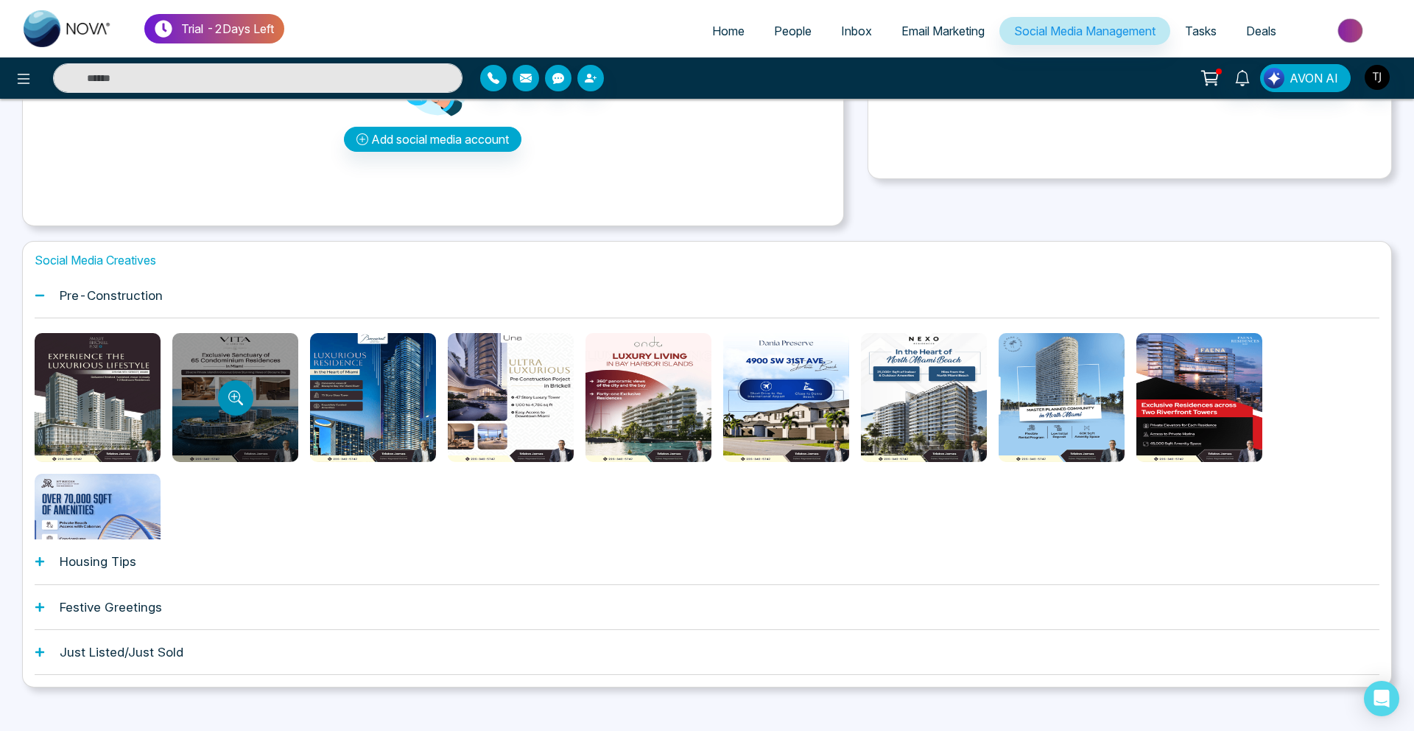
click at [230, 402] on icon "Preview template" at bounding box center [235, 397] width 15 height 15
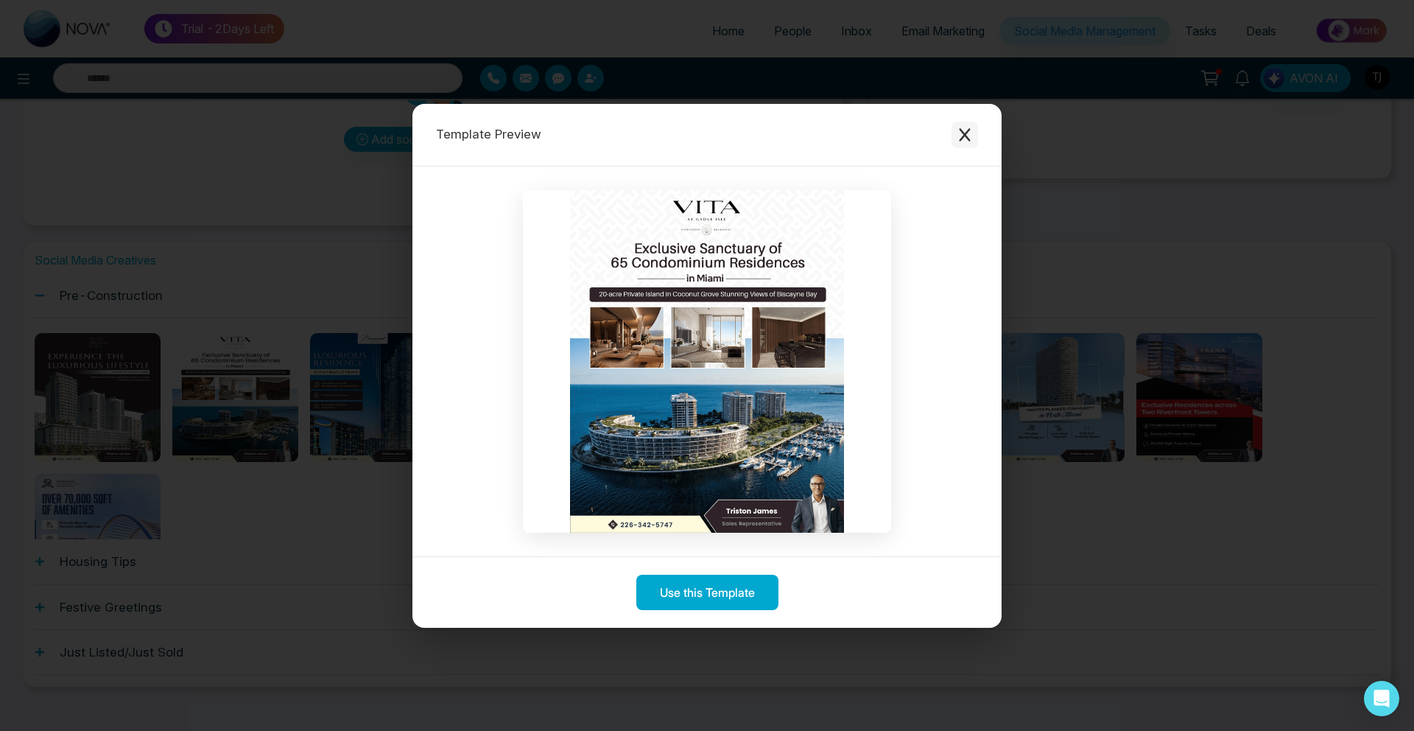
click at [969, 132] on icon "Close modal" at bounding box center [964, 134] width 15 height 15
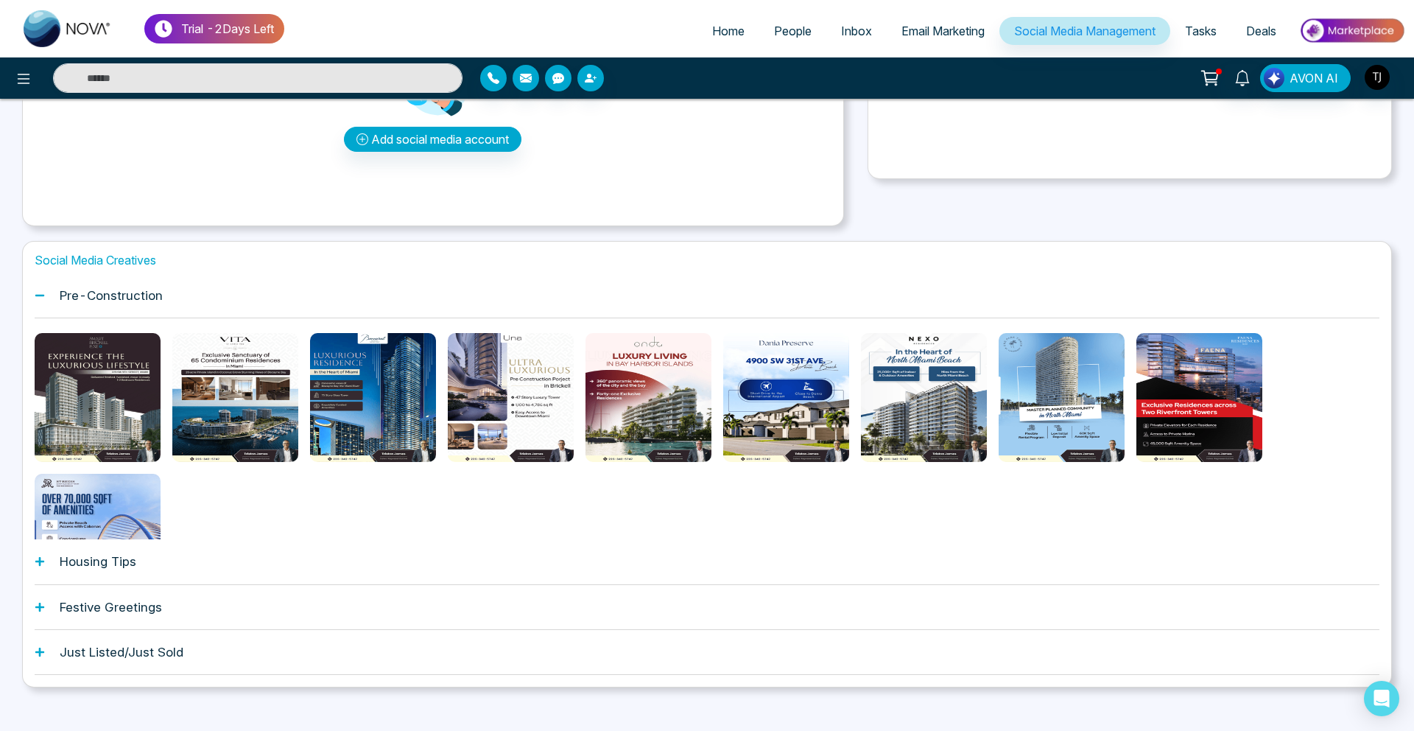
click at [124, 566] on h1 "Housing Tips" at bounding box center [98, 561] width 77 height 15
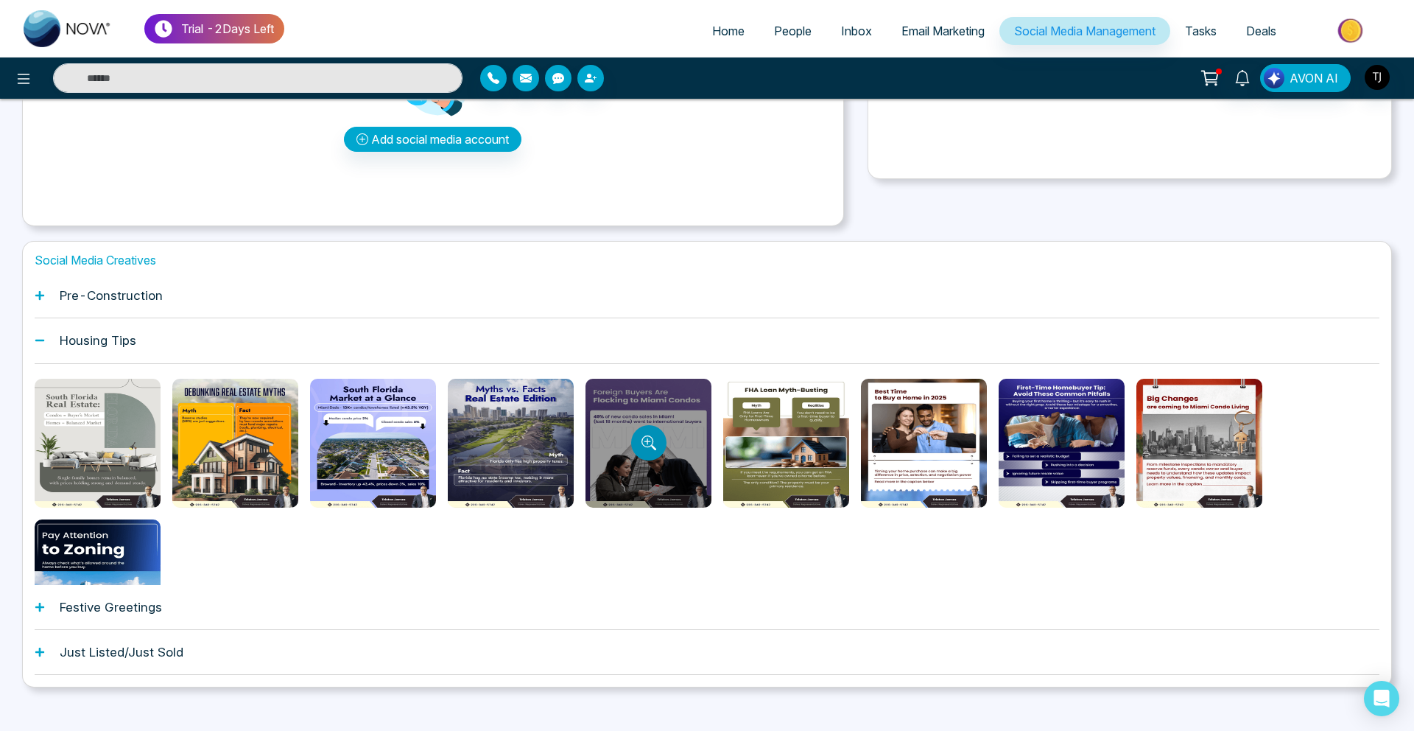
click at [636, 446] on button "Preview template" at bounding box center [648, 442] width 35 height 35
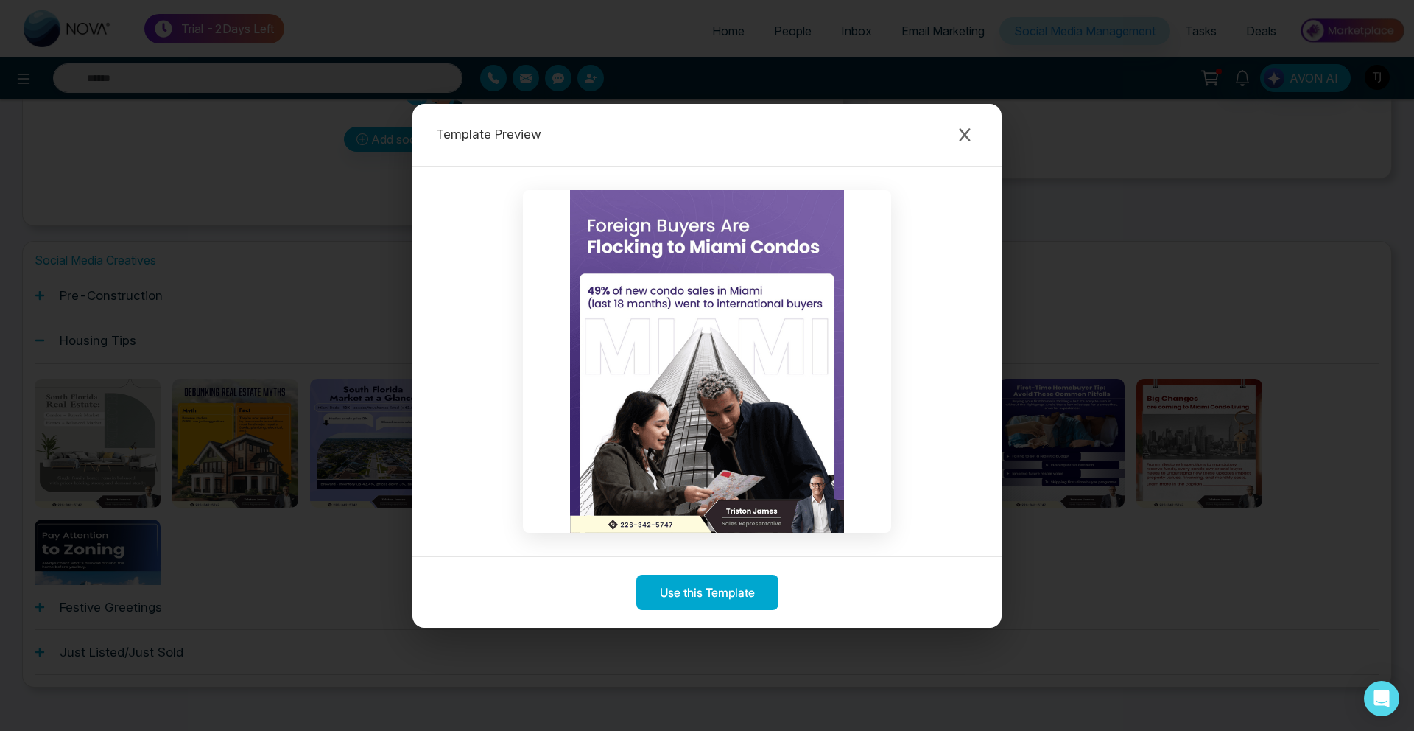
click at [636, 446] on img at bounding box center [707, 361] width 368 height 342
click at [341, 180] on div "Template Preview Use this Template" at bounding box center [707, 365] width 1414 height 731
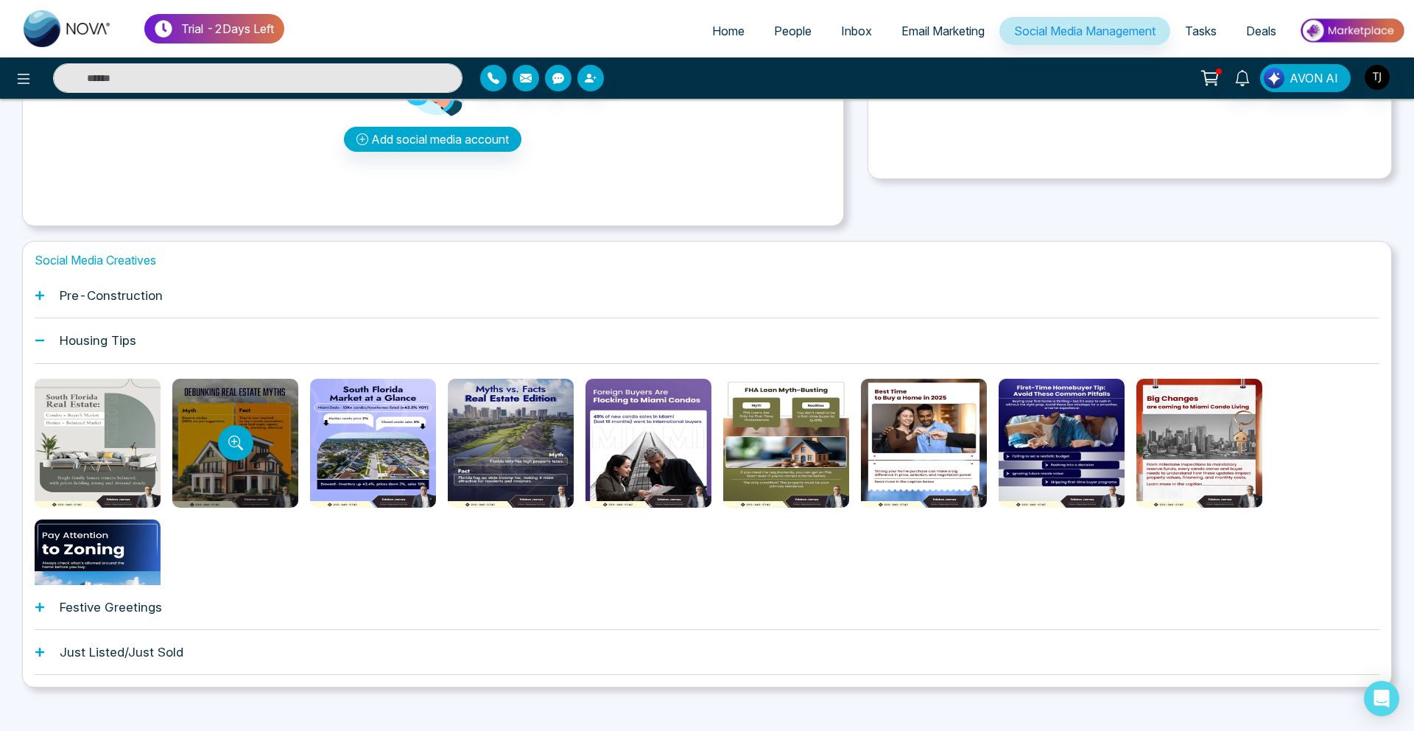
click at [212, 453] on div at bounding box center [235, 443] width 126 height 129
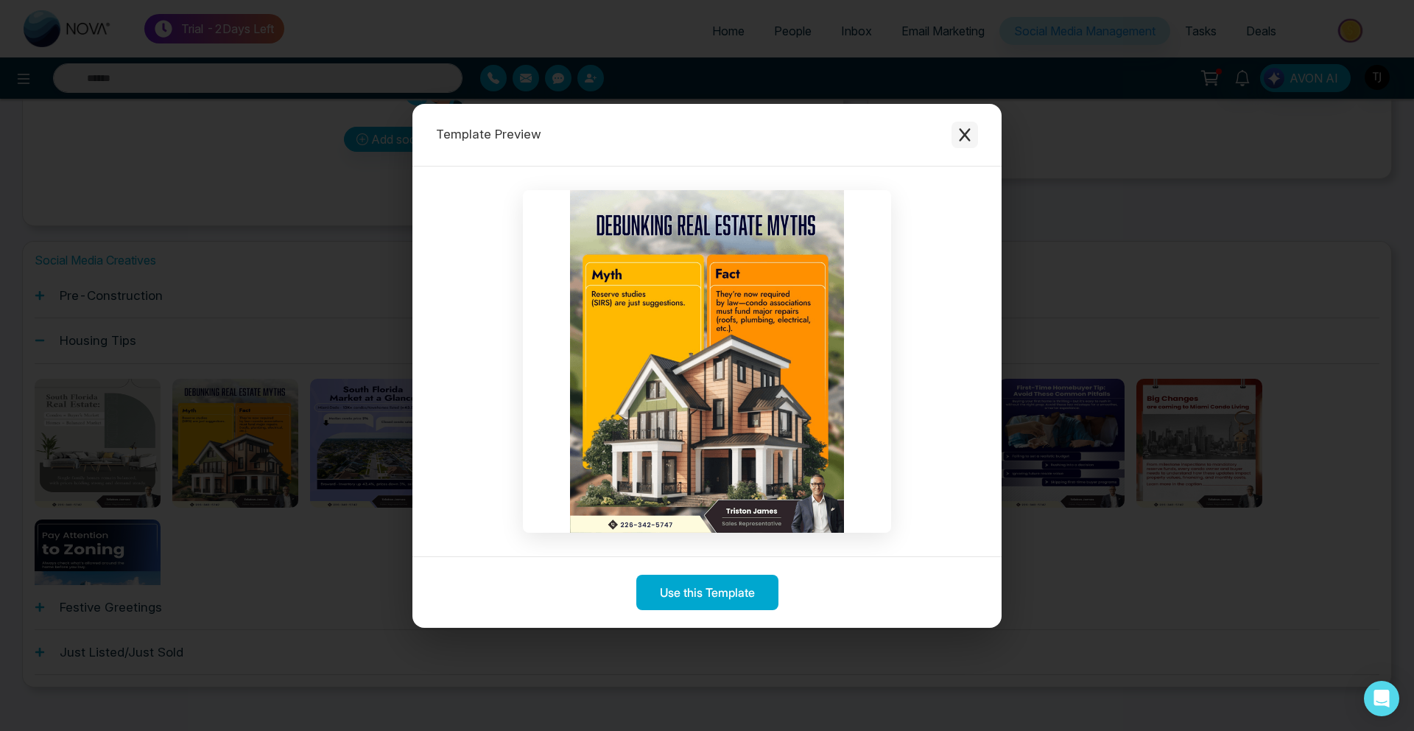
click at [962, 132] on icon "Close modal" at bounding box center [964, 134] width 11 height 13
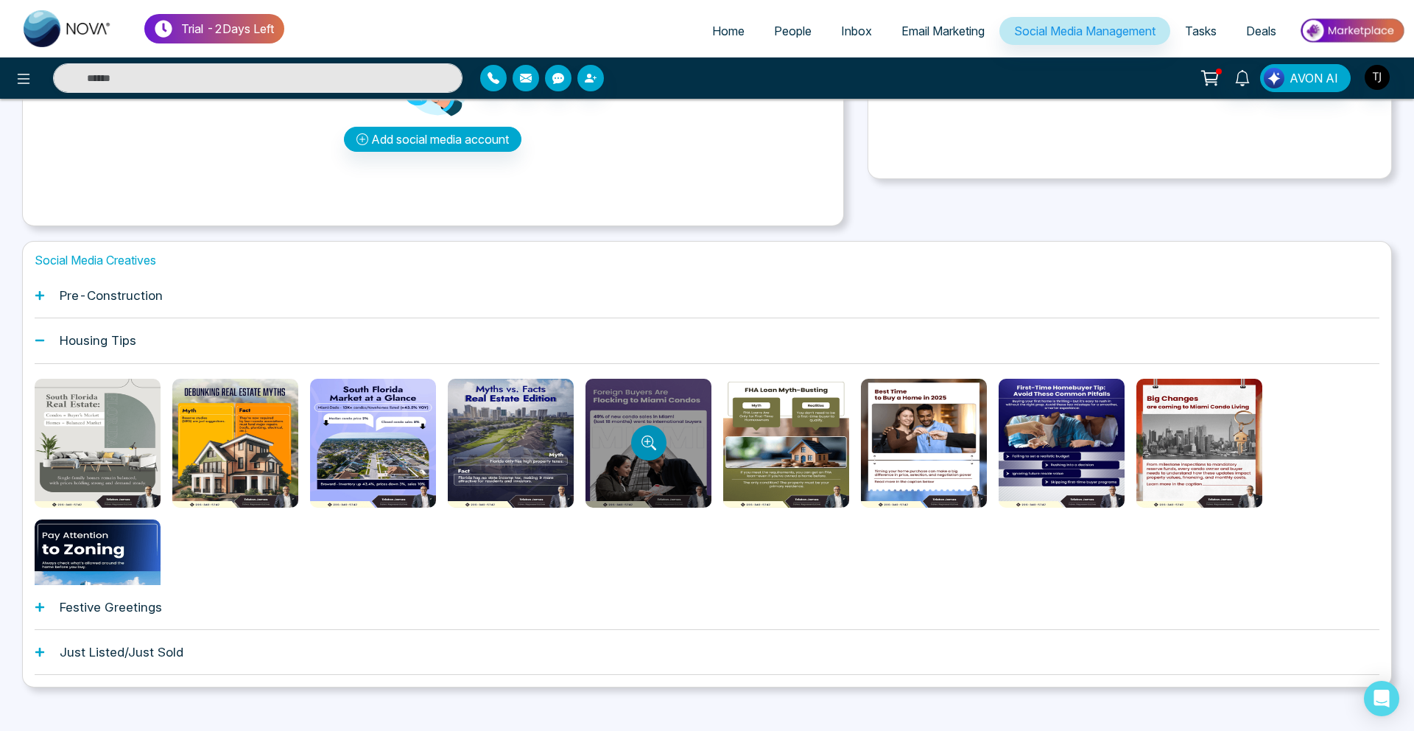
click at [634, 449] on button "Preview template" at bounding box center [648, 442] width 35 height 35
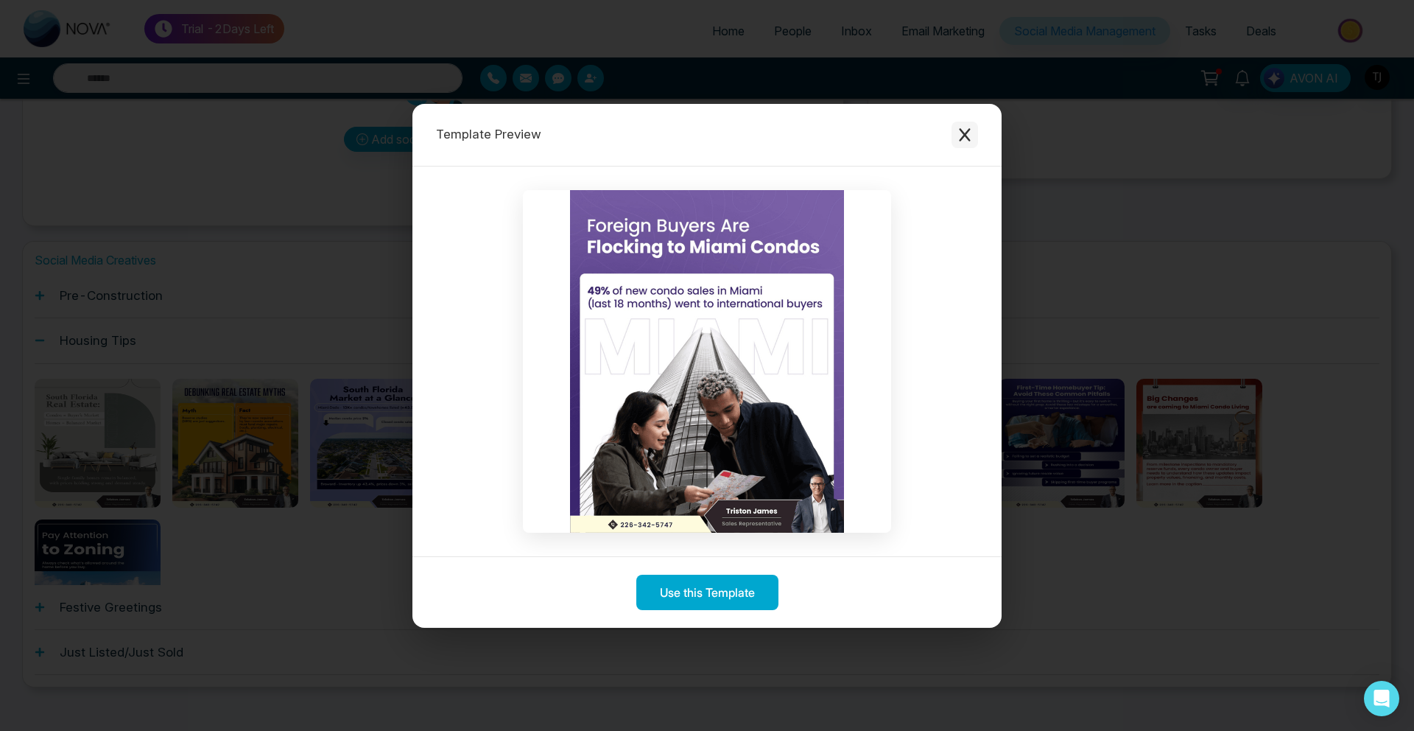
click at [974, 145] on button "Close modal" at bounding box center [965, 135] width 27 height 27
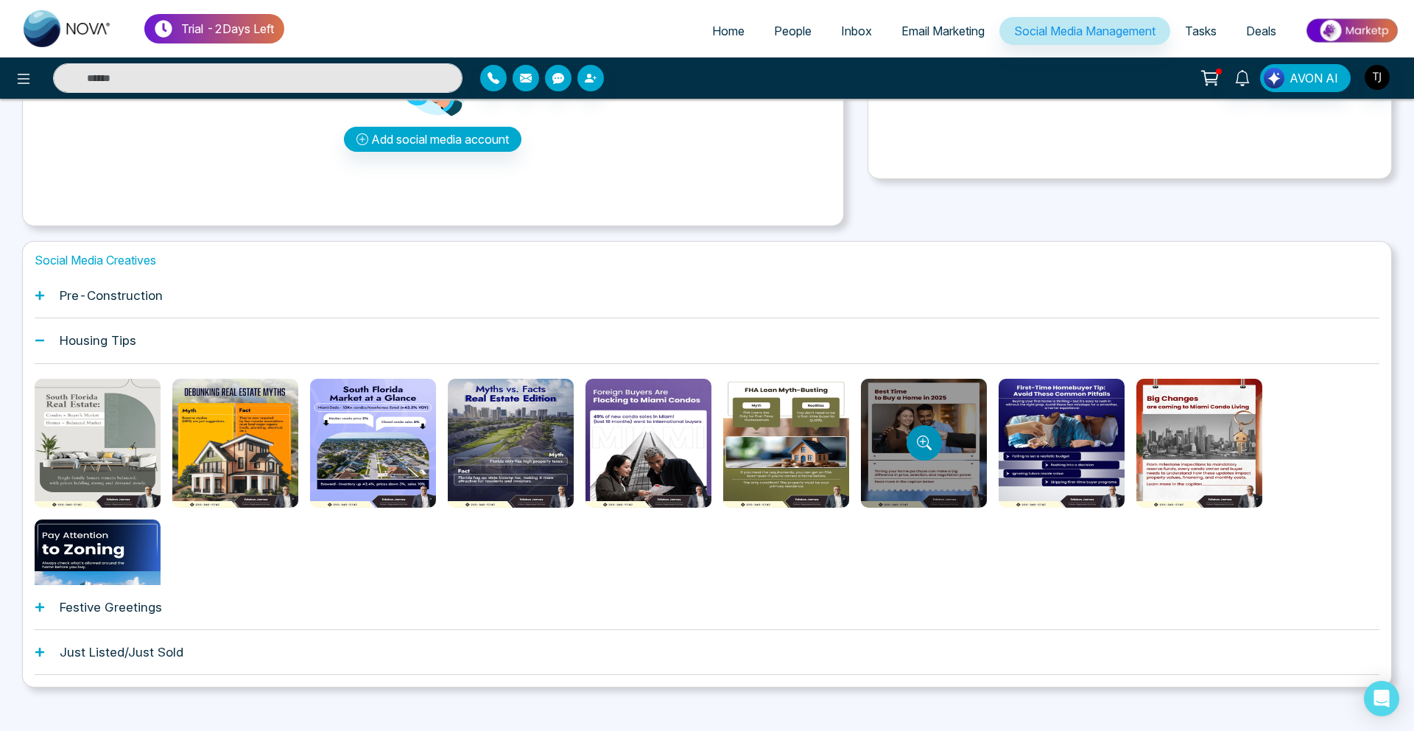
click at [924, 433] on button "Preview template" at bounding box center [924, 442] width 35 height 35
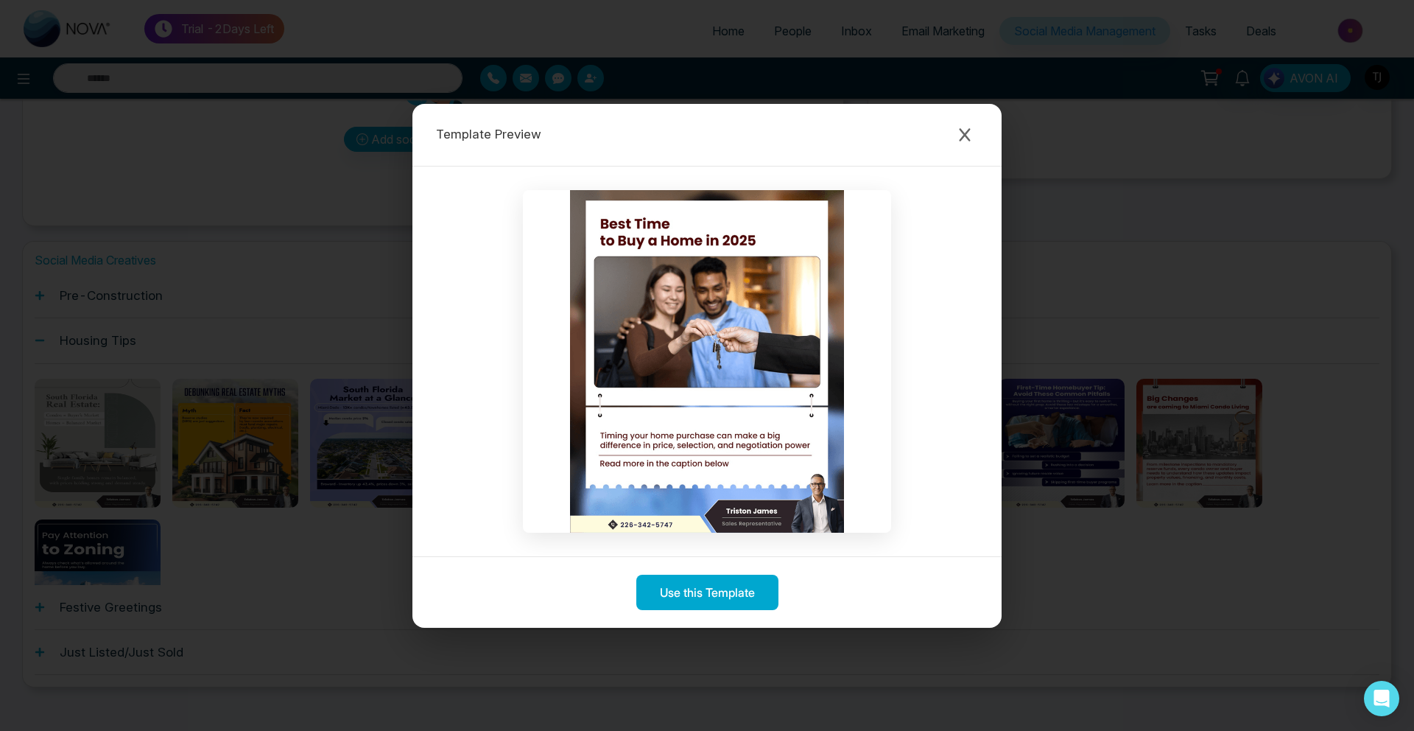
click at [978, 124] on div "Template Preview" at bounding box center [706, 135] width 589 height 63
click at [963, 134] on icon "Close modal" at bounding box center [964, 134] width 15 height 15
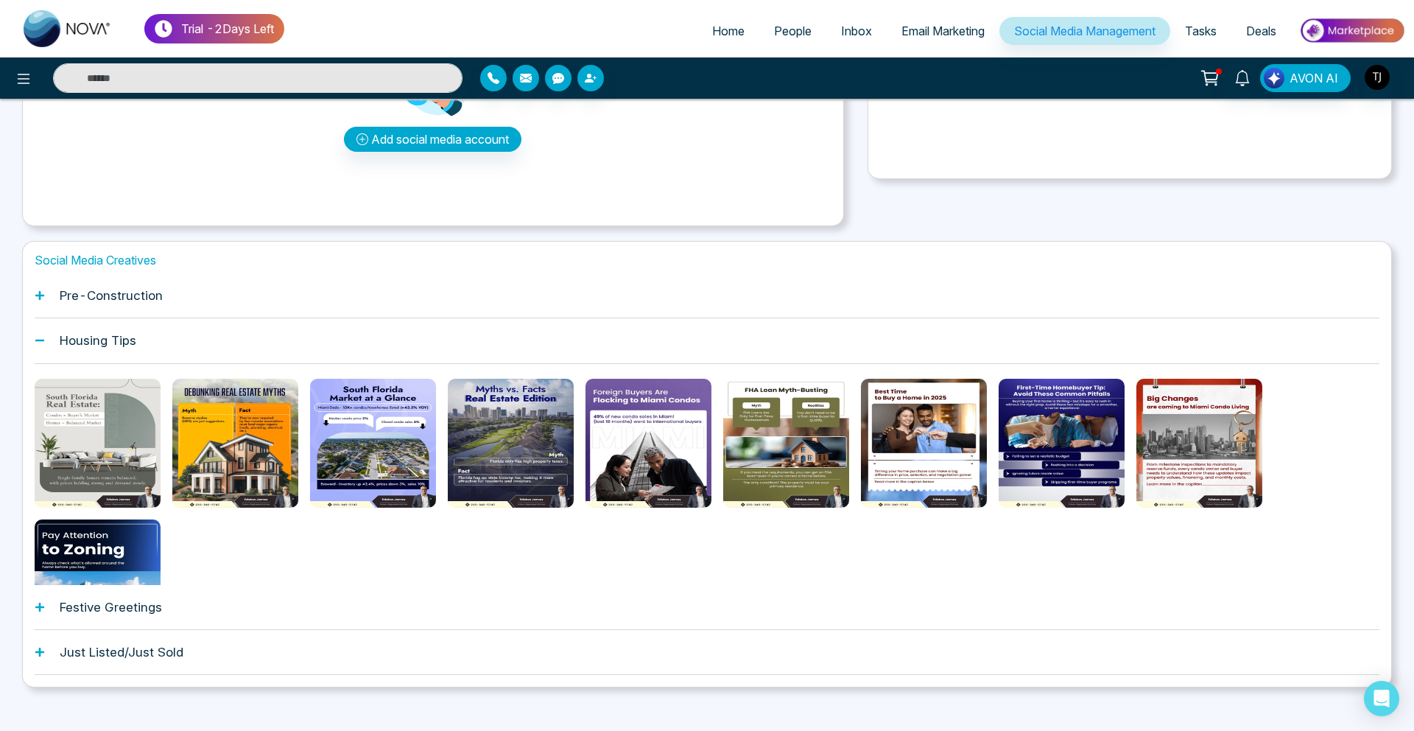
click at [238, 299] on div "Pre-Construction" at bounding box center [707, 295] width 1345 height 45
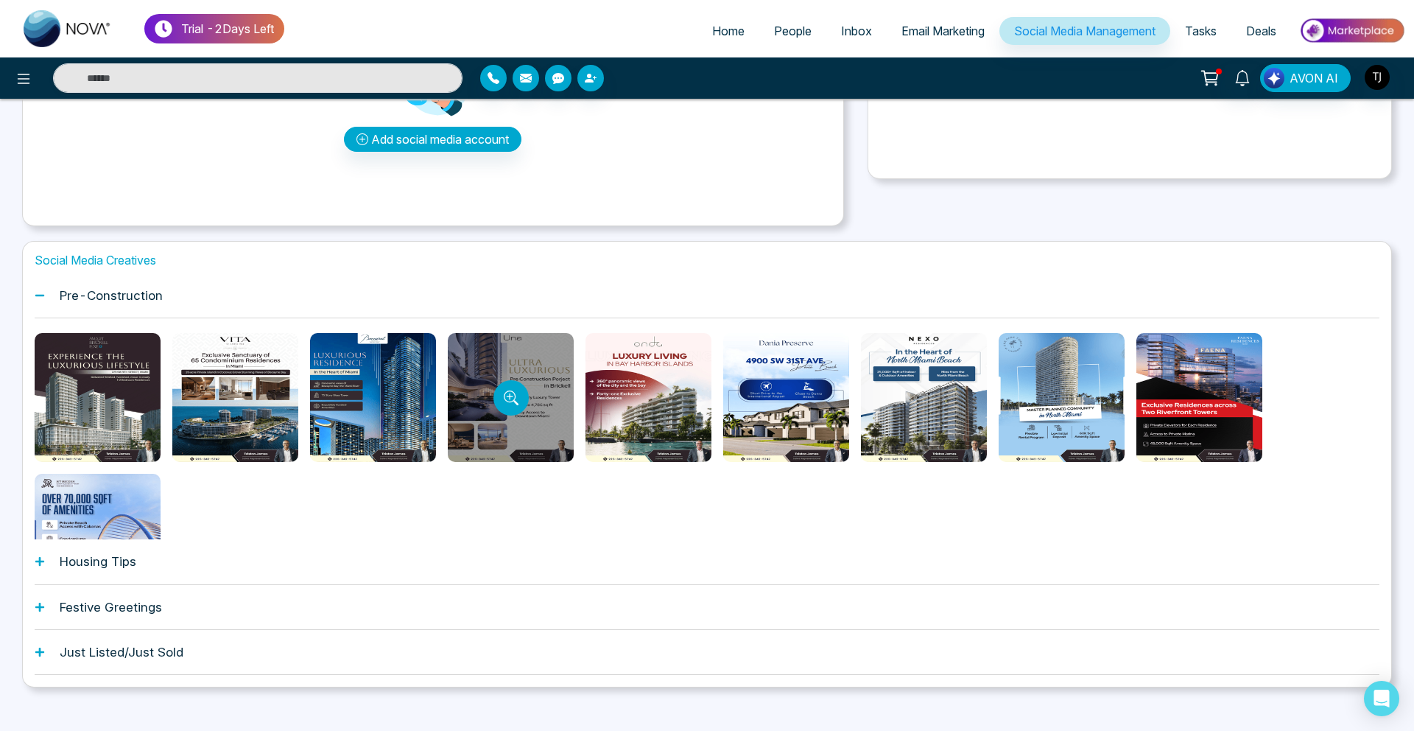
click at [490, 412] on div at bounding box center [511, 397] width 126 height 129
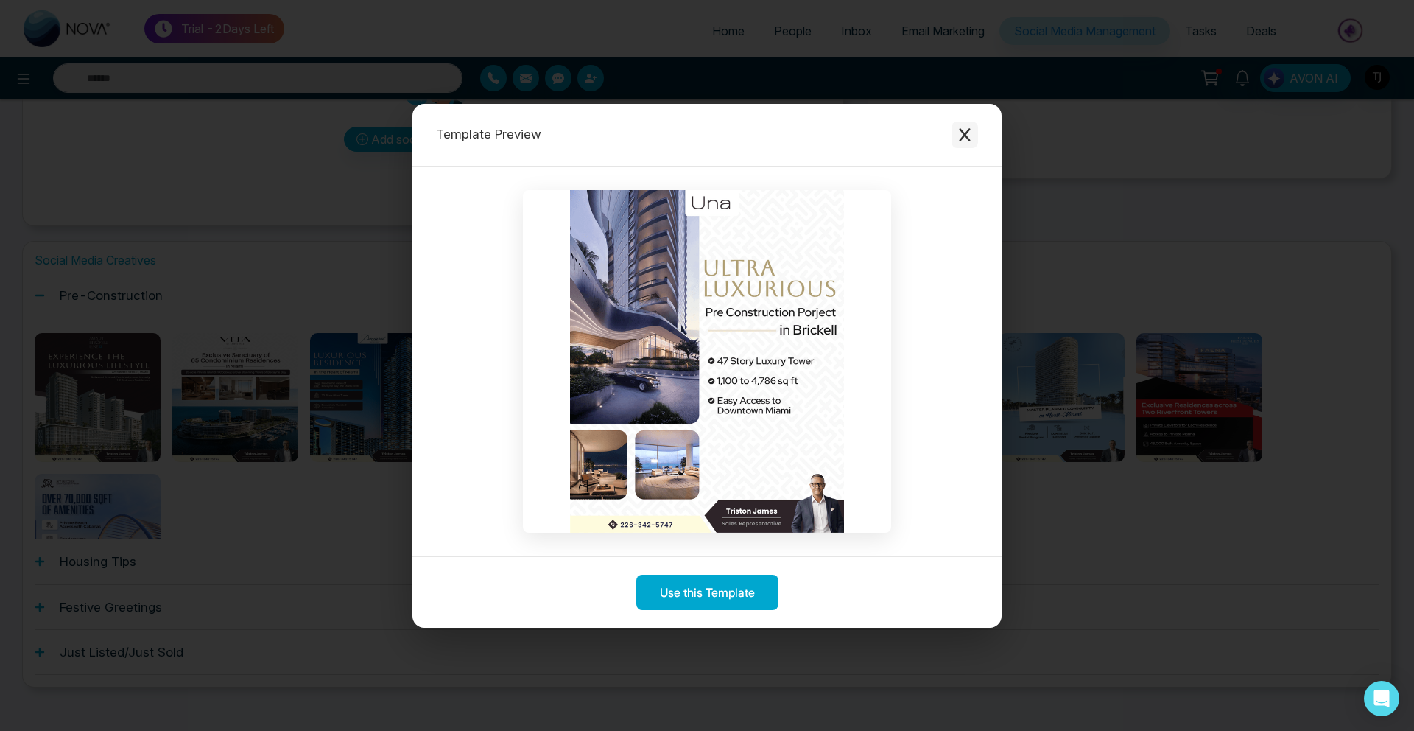
click at [968, 128] on icon "Close modal" at bounding box center [964, 134] width 11 height 13
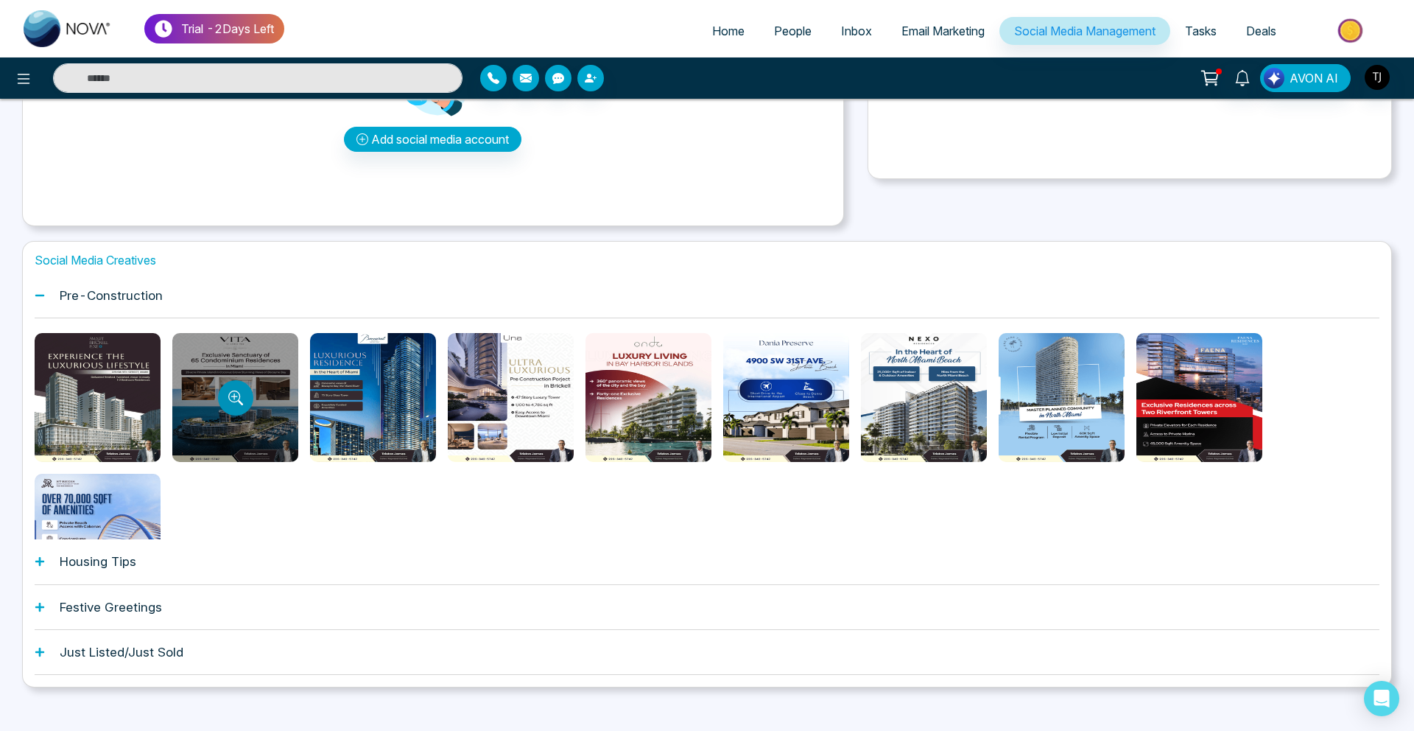
click at [242, 390] on icon "Preview template" at bounding box center [235, 397] width 15 height 15
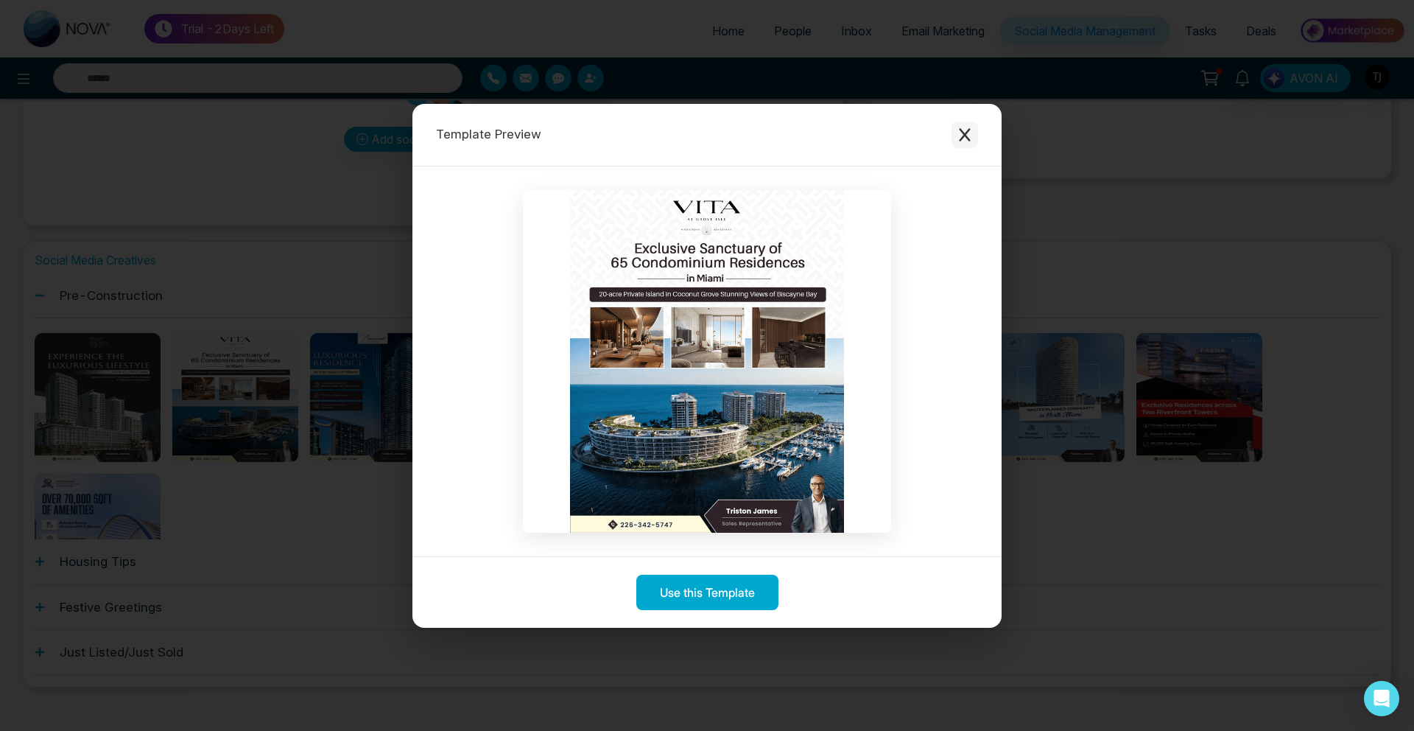
click at [963, 132] on icon "Close modal" at bounding box center [964, 134] width 11 height 13
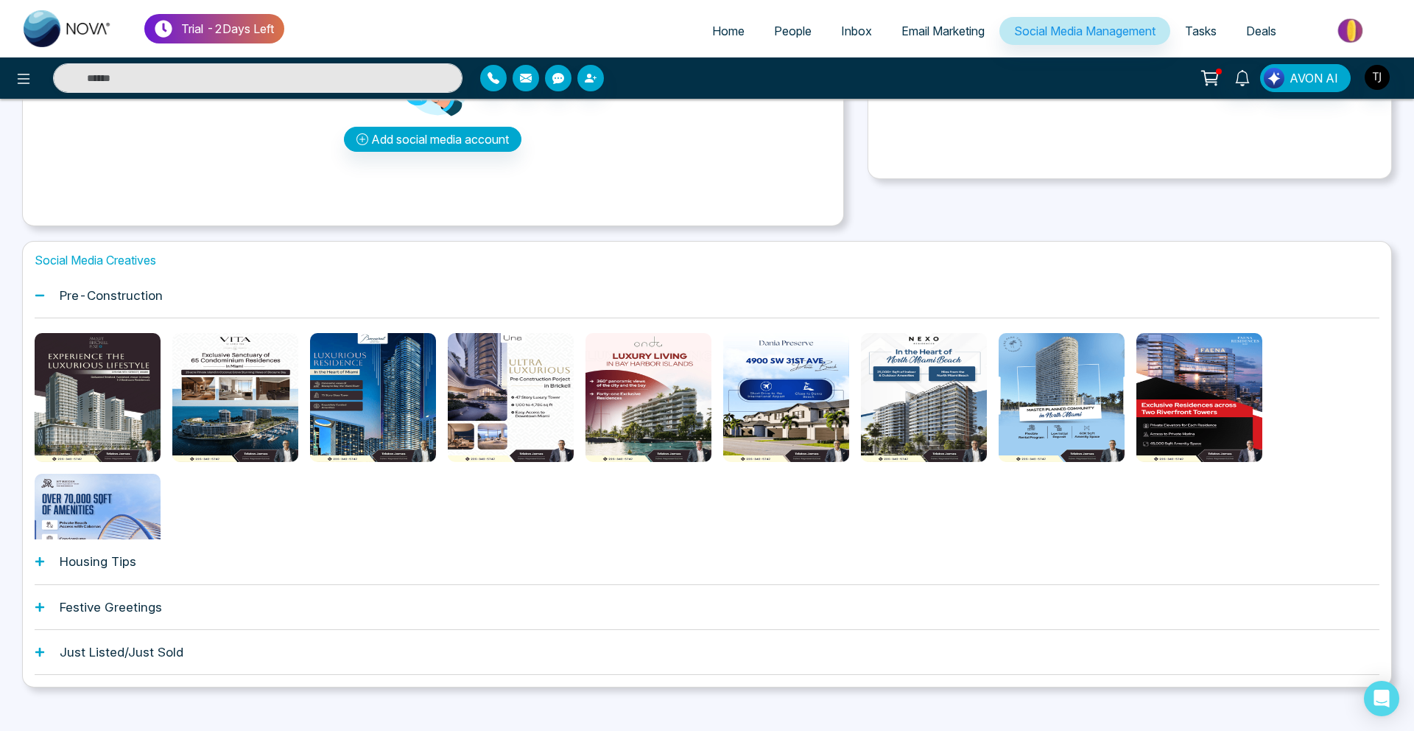
click at [80, 558] on h1 "Housing Tips" at bounding box center [98, 561] width 77 height 15
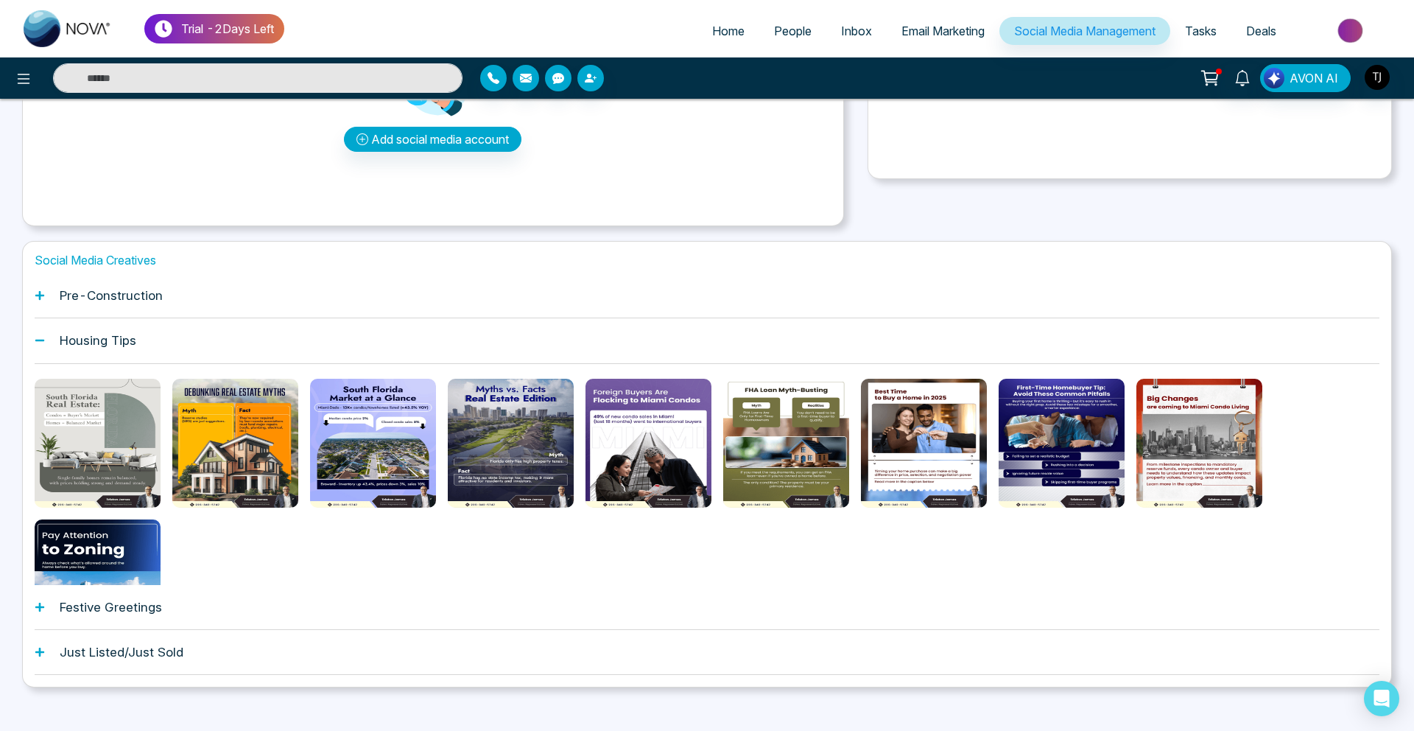
click at [117, 613] on h1 "Festive Greetings" at bounding box center [111, 607] width 102 height 15
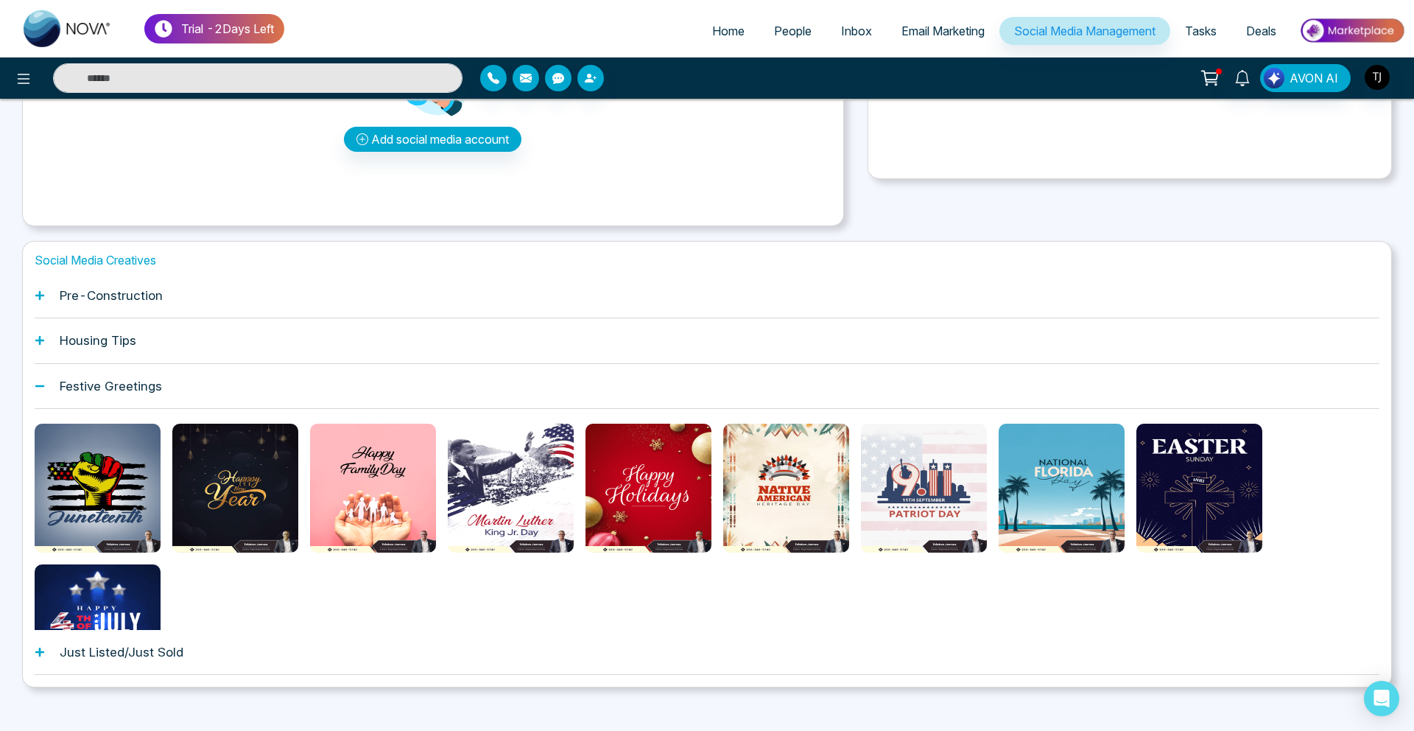
click at [911, 31] on span "Email Marketing" at bounding box center [942, 31] width 83 height 15
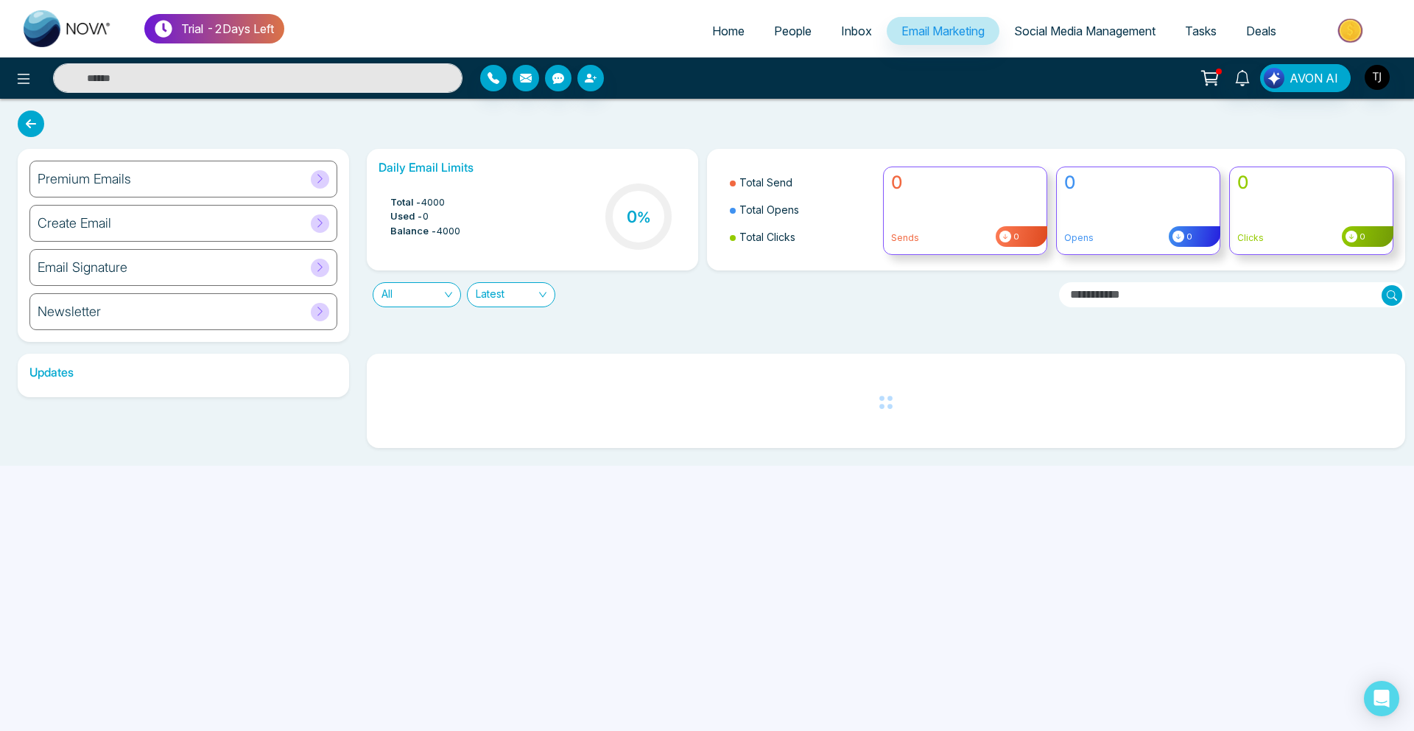
click at [142, 182] on div "Premium Emails" at bounding box center [183, 179] width 308 height 37
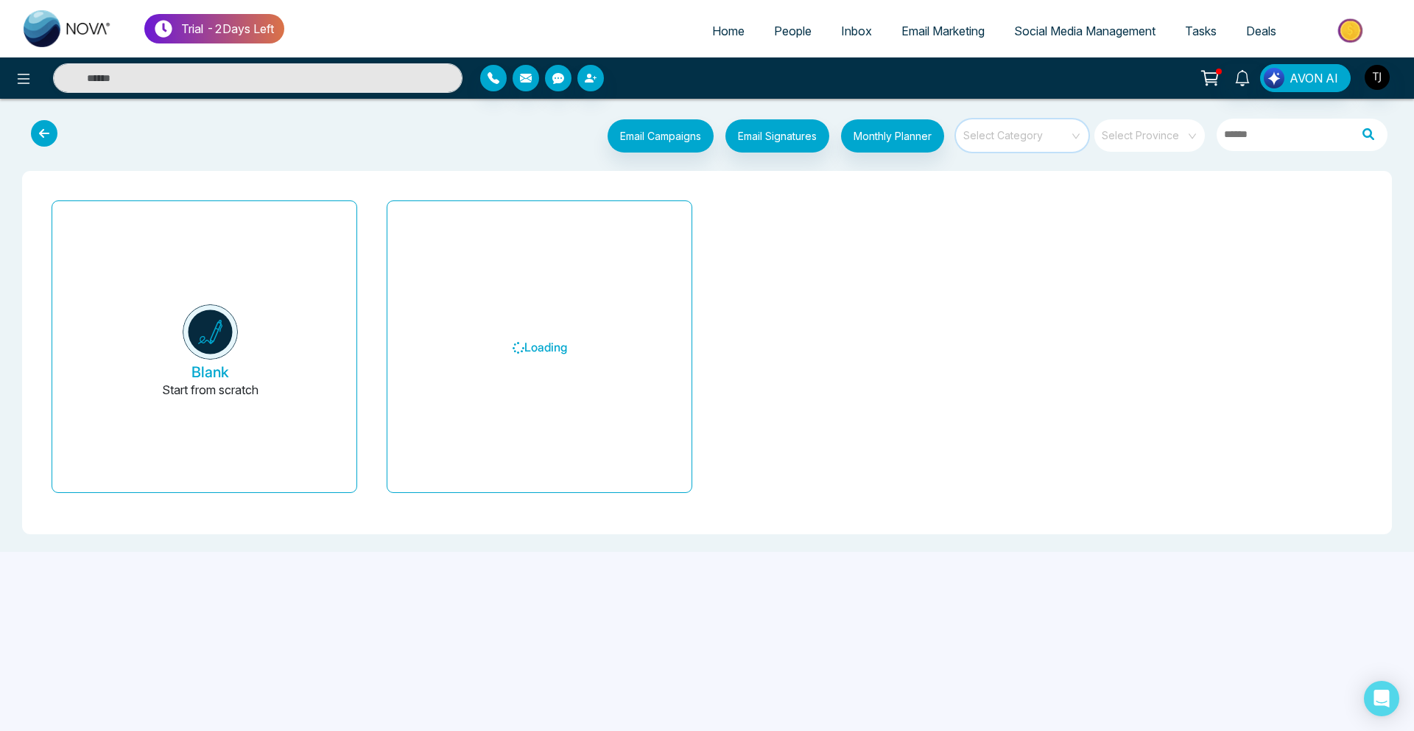
click at [1050, 130] on input "search" at bounding box center [1017, 130] width 106 height 22
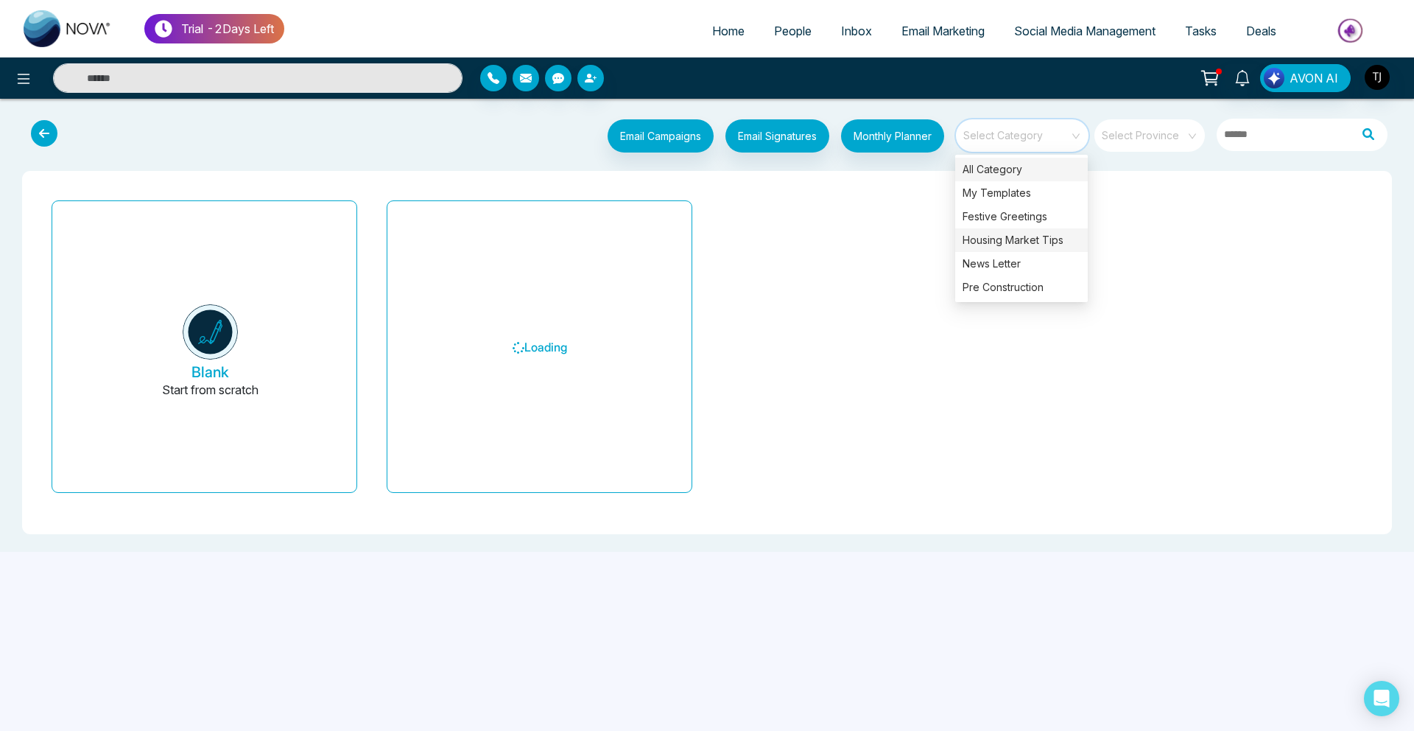
click at [1013, 232] on div "Housing Market Tips" at bounding box center [1021, 240] width 133 height 24
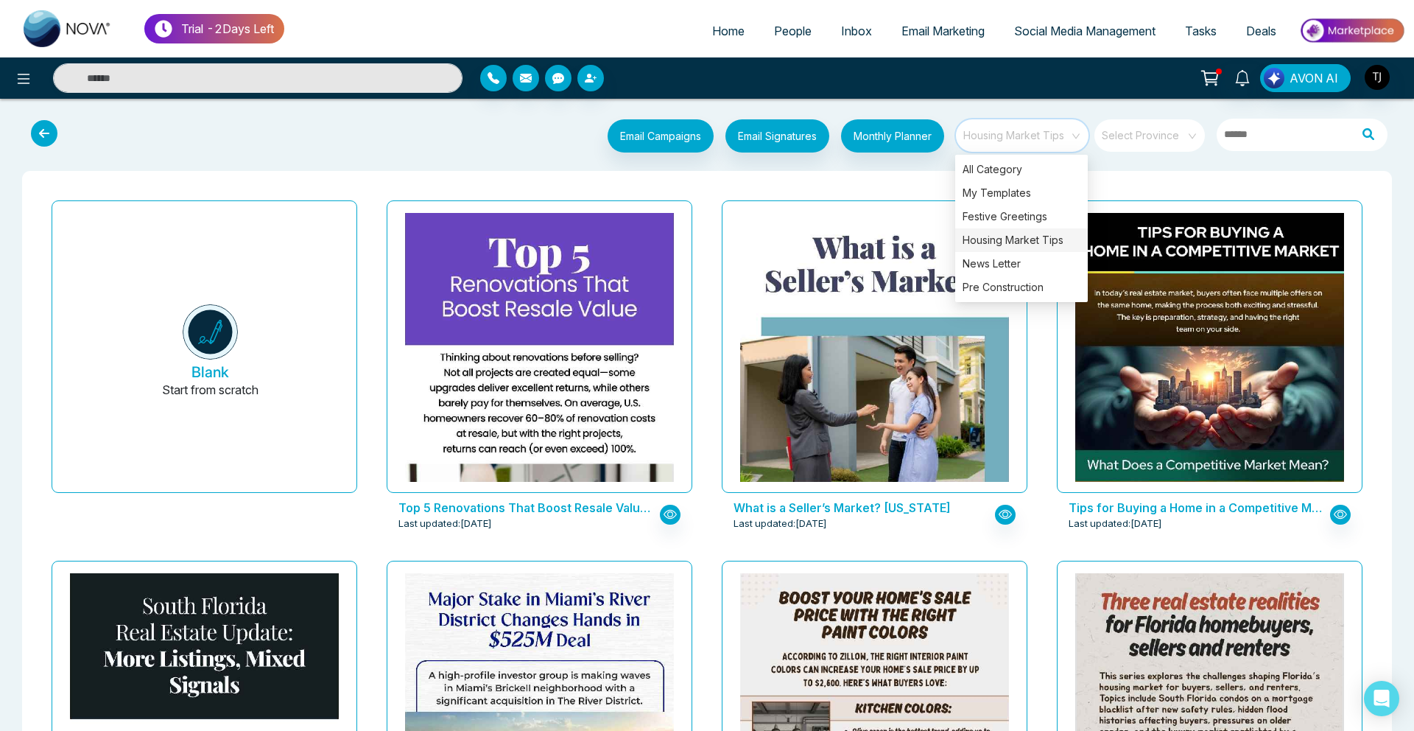
click at [700, 302] on div "Top 5 Renovations That Boost Resale Value-Flrida Last updated: Aug 22, 2025" at bounding box center [539, 374] width 335 height 360
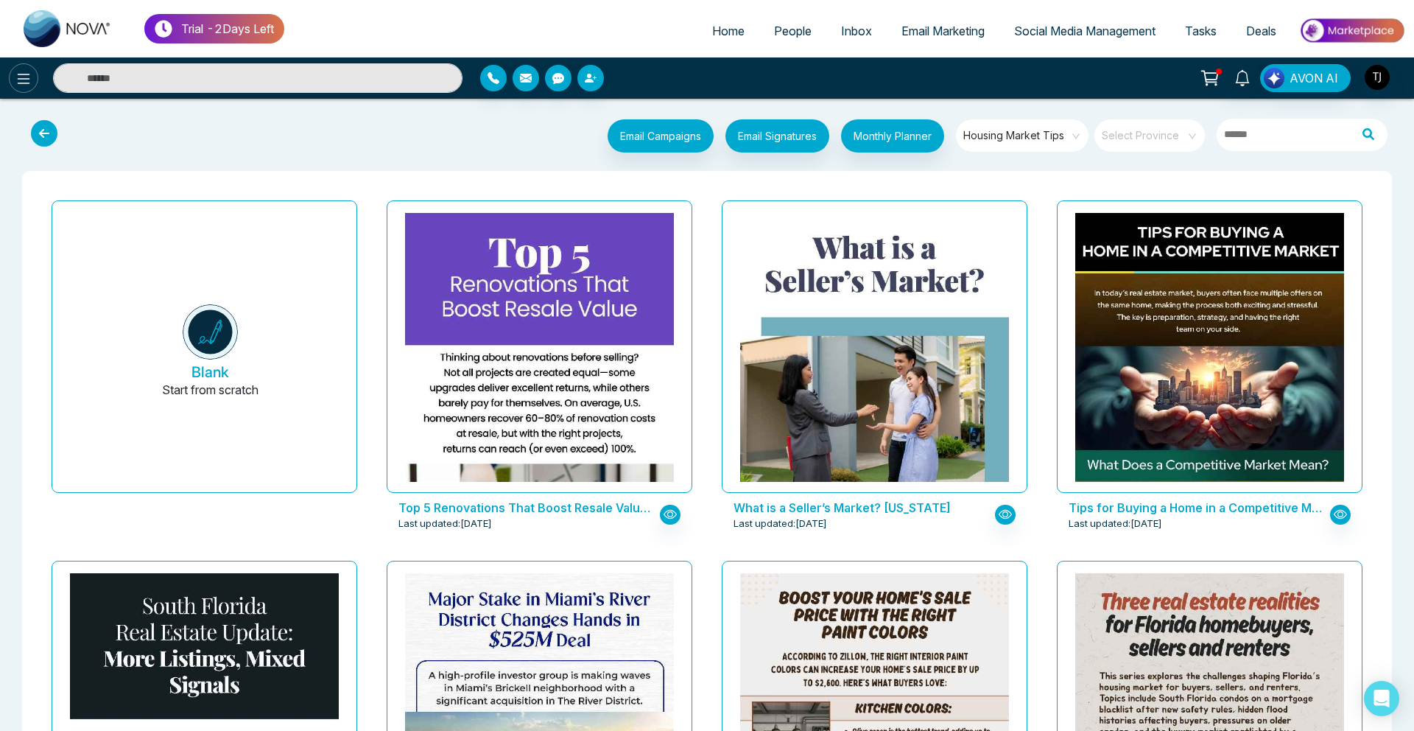
click at [18, 86] on icon at bounding box center [24, 79] width 18 height 18
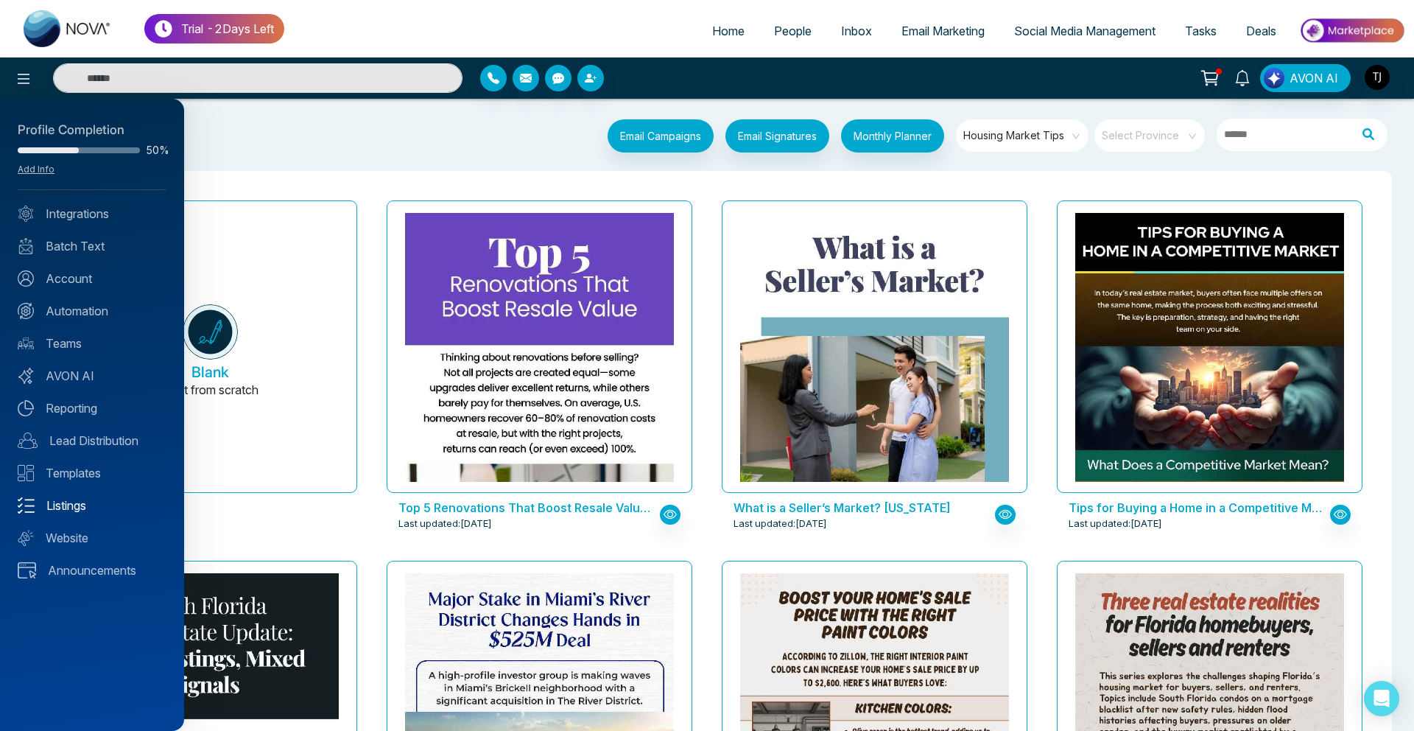
click at [80, 501] on link "Listings" at bounding box center [92, 505] width 149 height 18
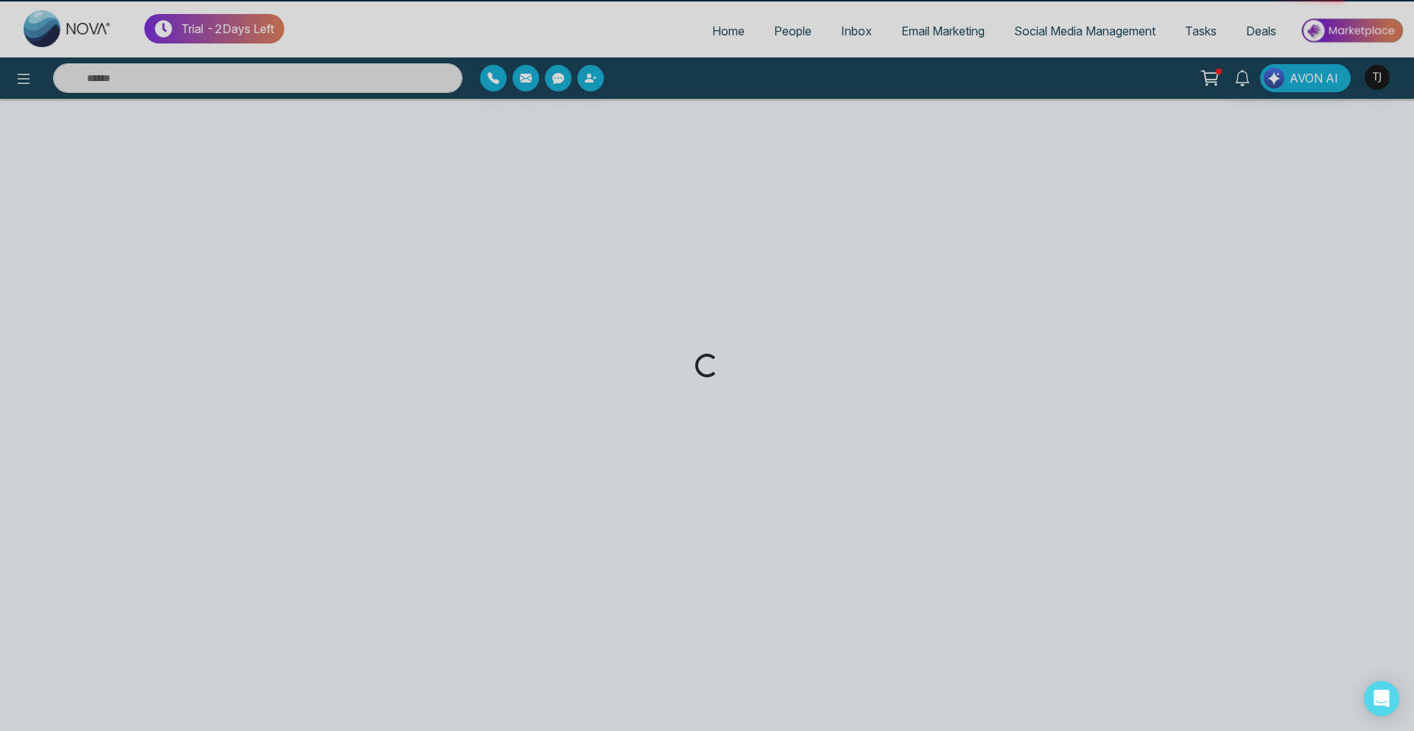
click at [80, 501] on div "Loading..." at bounding box center [707, 365] width 1414 height 731
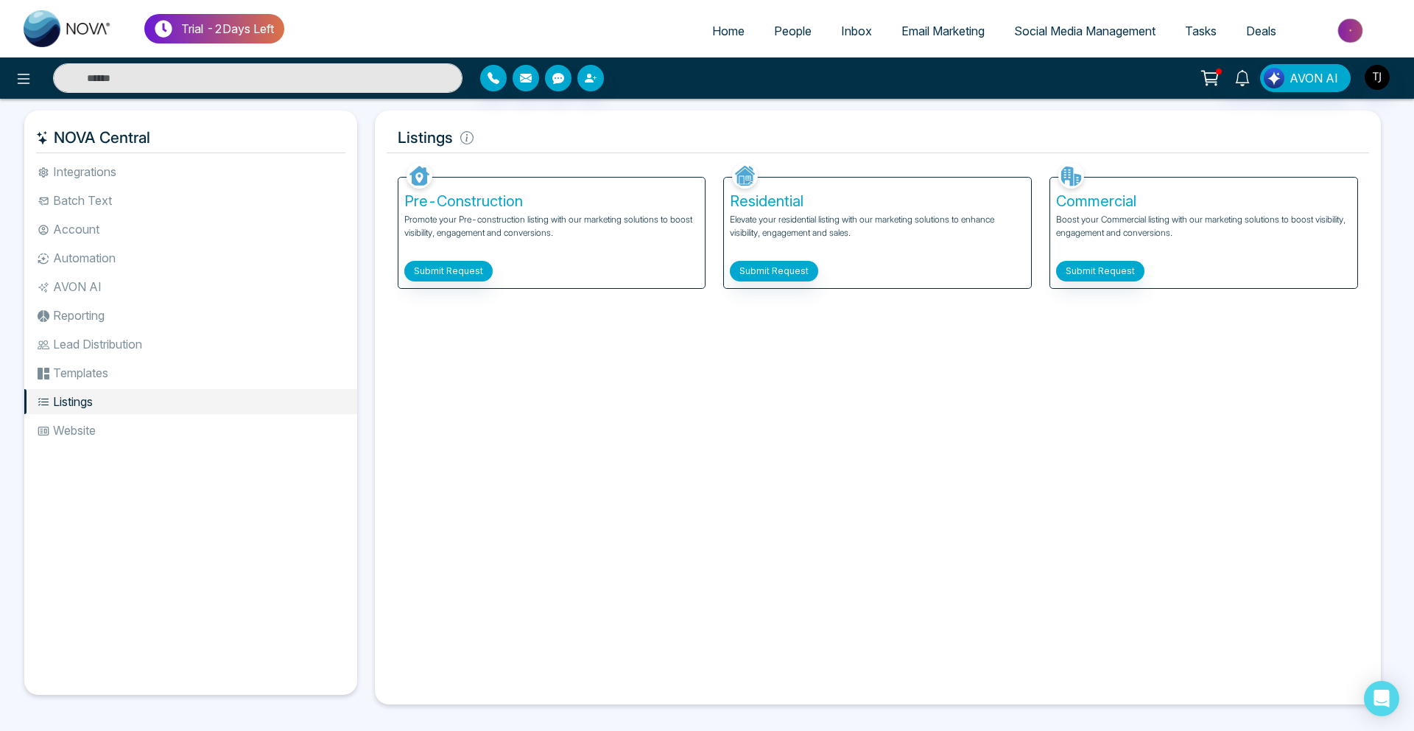
click at [1025, 29] on span "Social Media Management" at bounding box center [1084, 31] width 141 height 15
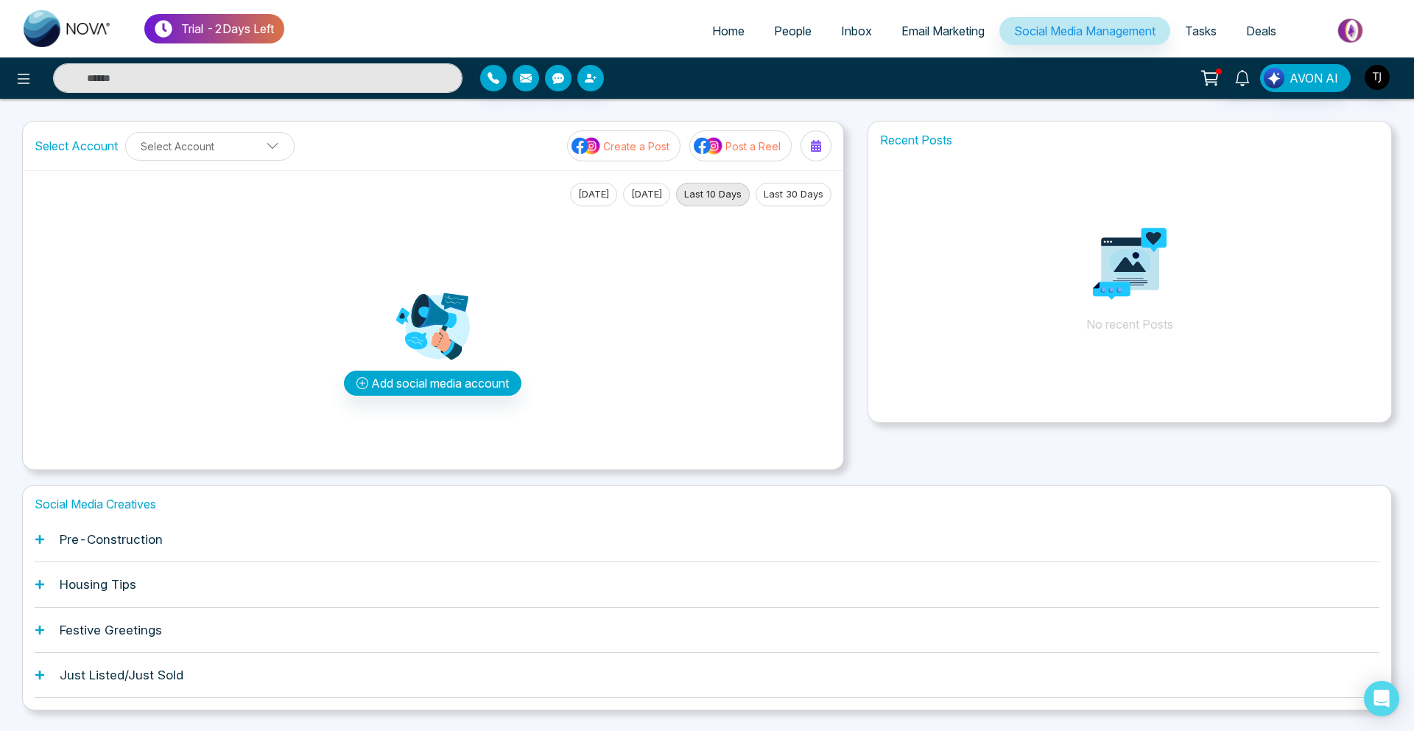
click at [417, 521] on div "Pre-Construction" at bounding box center [707, 539] width 1345 height 45
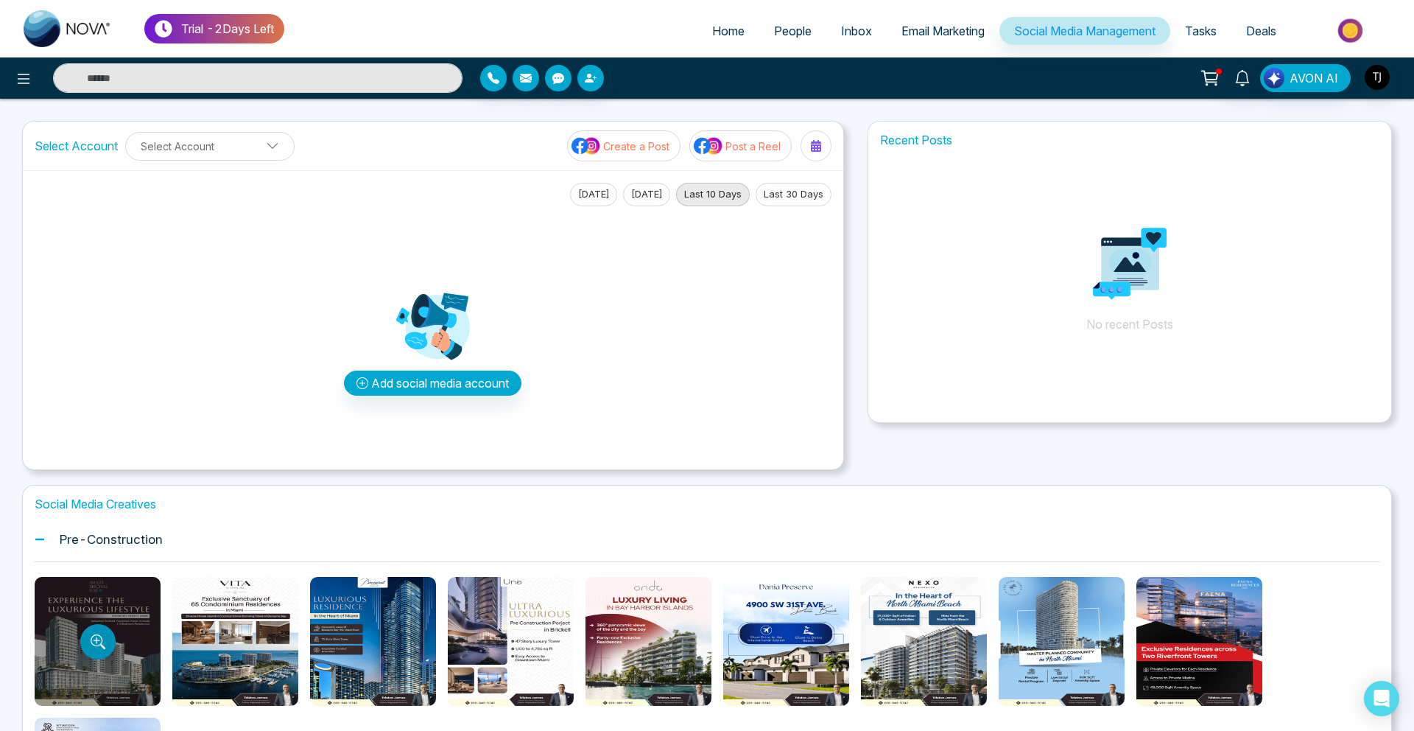
click at [108, 652] on button "Preview template" at bounding box center [97, 641] width 35 height 35
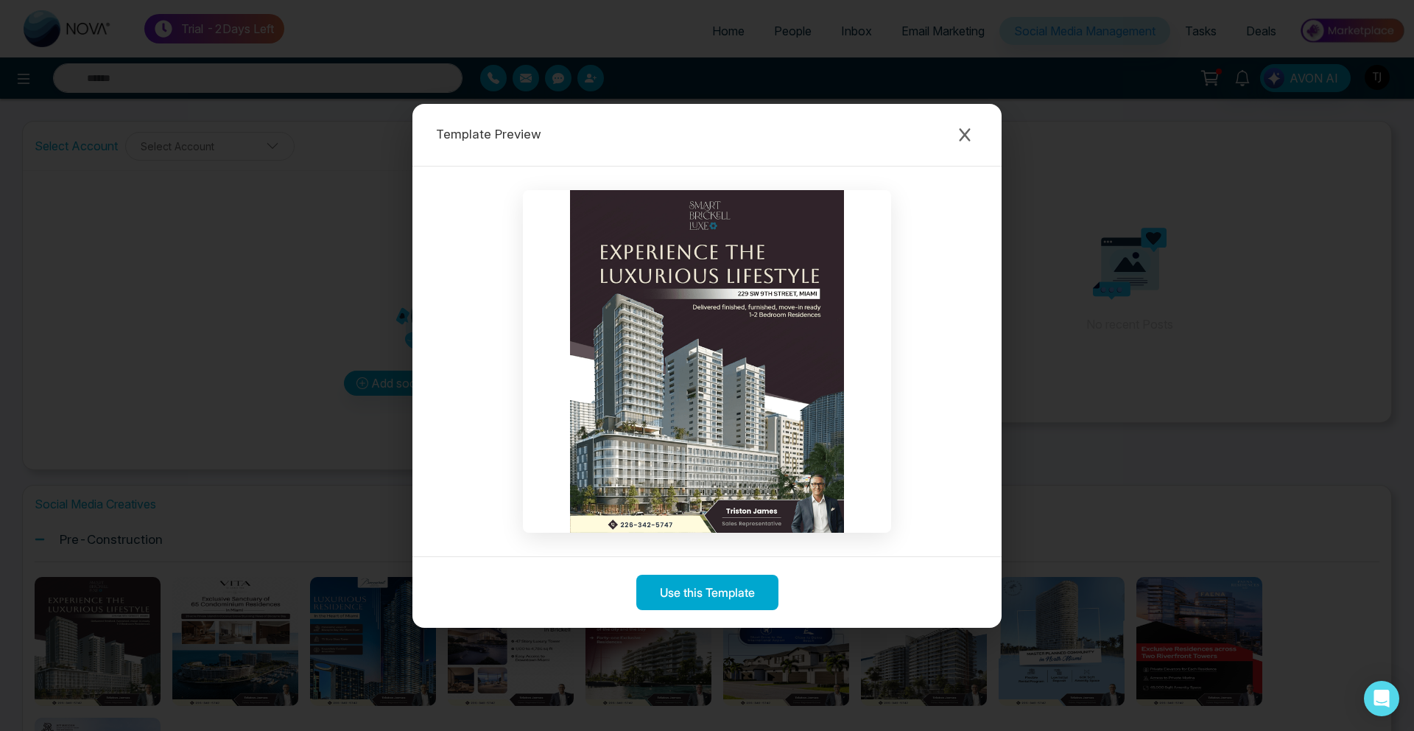
click at [946, 179] on div at bounding box center [706, 361] width 589 height 390
click at [954, 164] on div "Template Preview" at bounding box center [706, 135] width 589 height 63
click at [955, 150] on div "Template Preview" at bounding box center [706, 135] width 589 height 63
click at [969, 136] on icon "Close modal" at bounding box center [964, 134] width 15 height 15
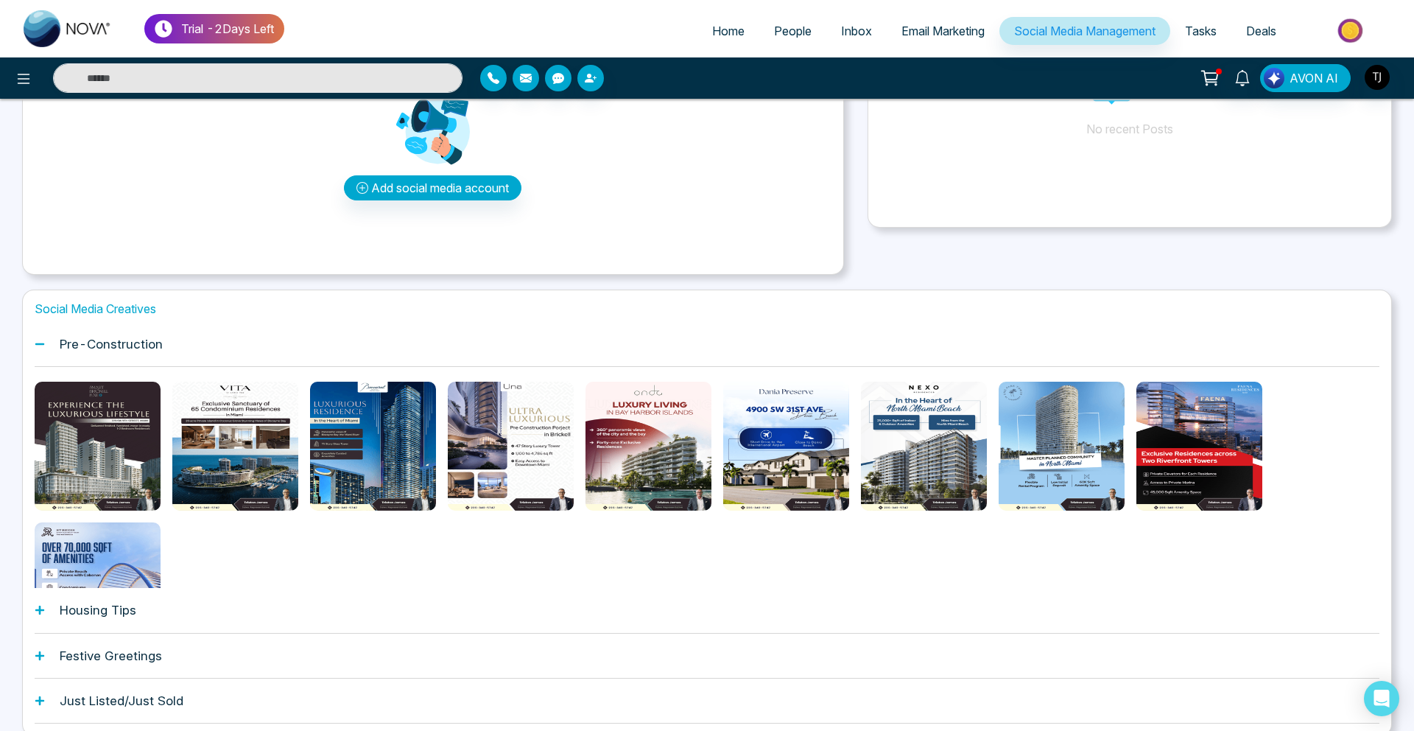
scroll to position [252, 0]
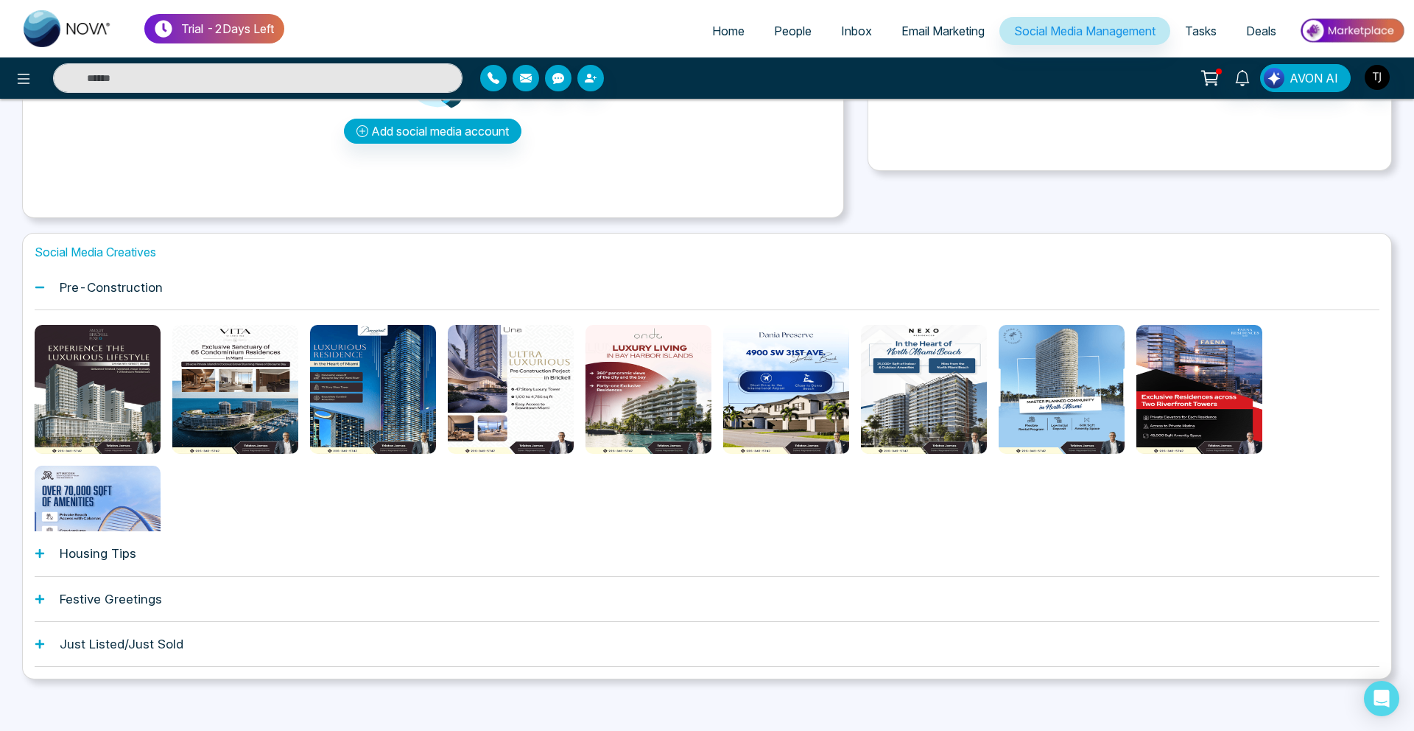
click at [264, 577] on div "Festive Greetings" at bounding box center [707, 599] width 1345 height 45
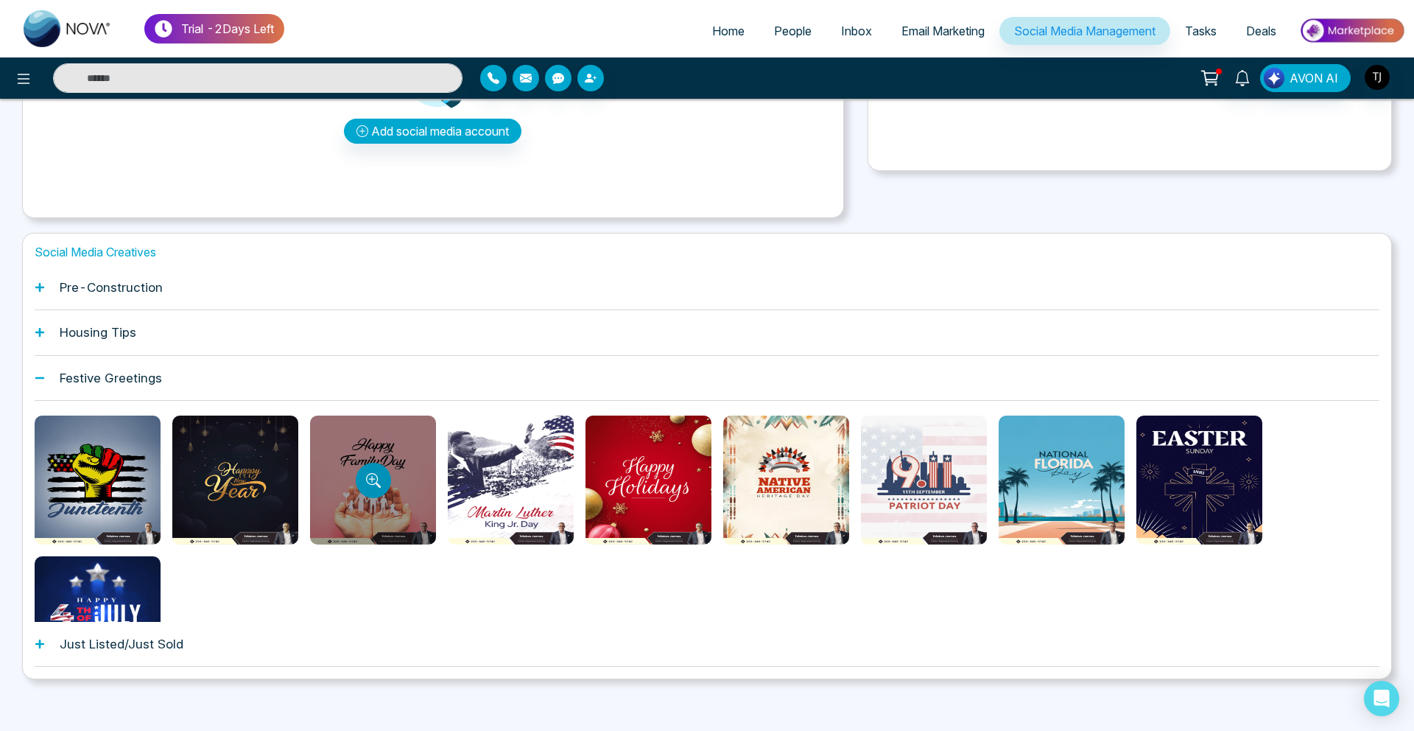
click at [384, 476] on button "Preview template" at bounding box center [373, 480] width 35 height 35
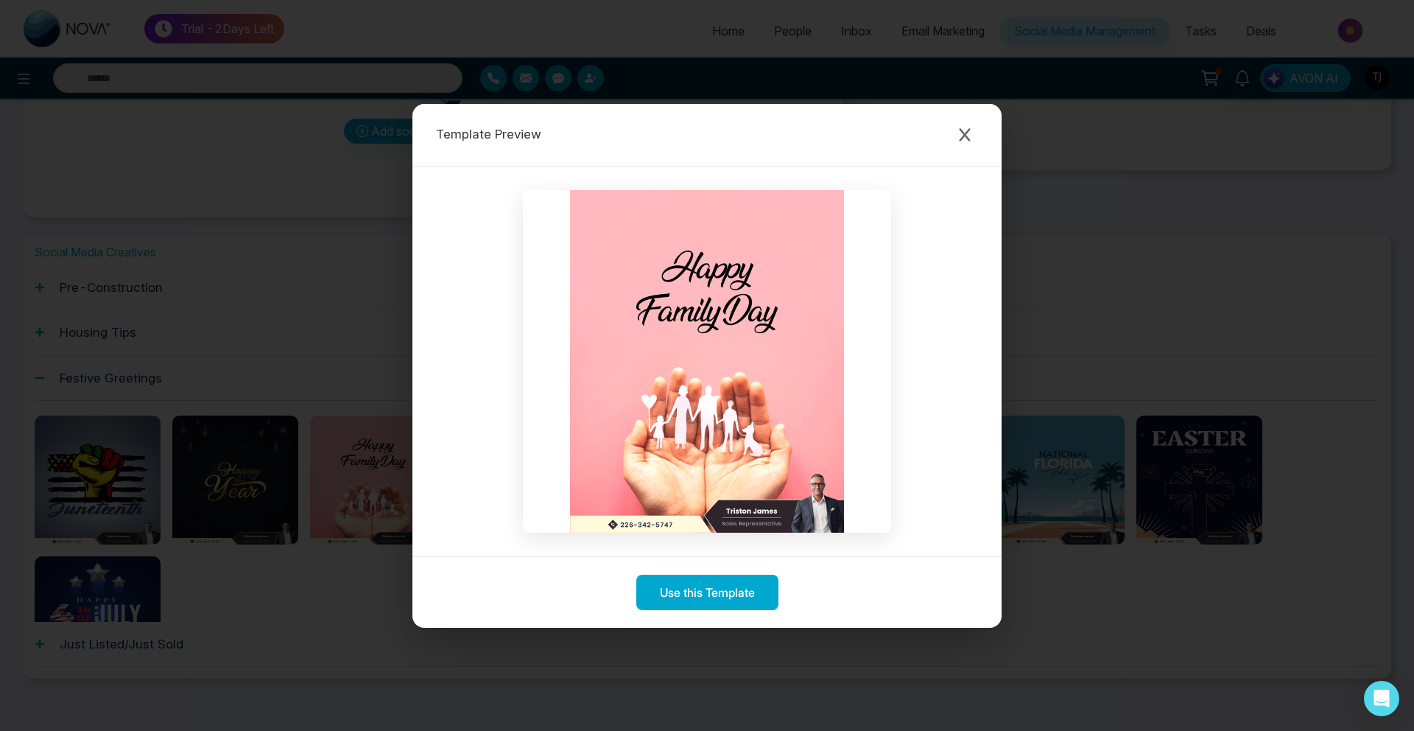
click at [178, 370] on div "Template Preview Use this Template" at bounding box center [707, 365] width 1414 height 731
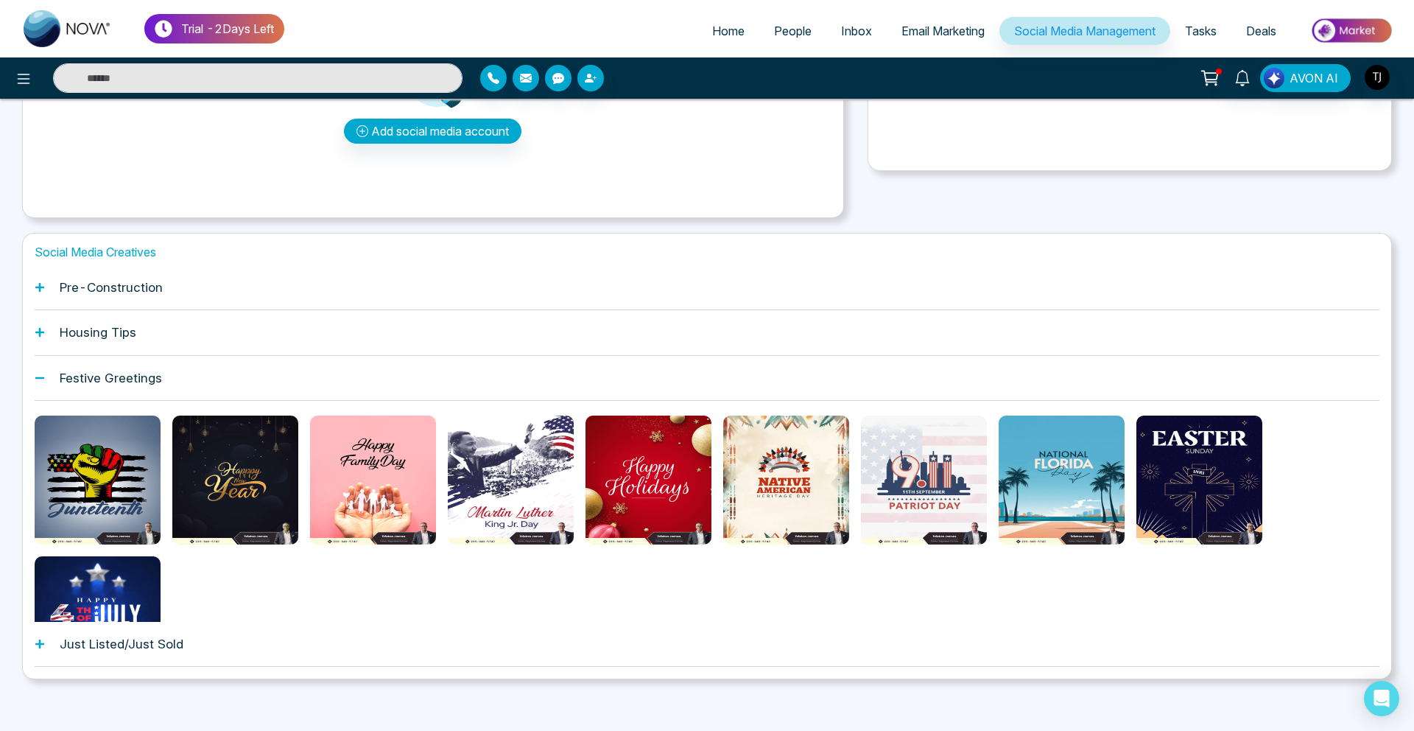
click at [145, 344] on div "Housing Tips" at bounding box center [707, 332] width 1345 height 45
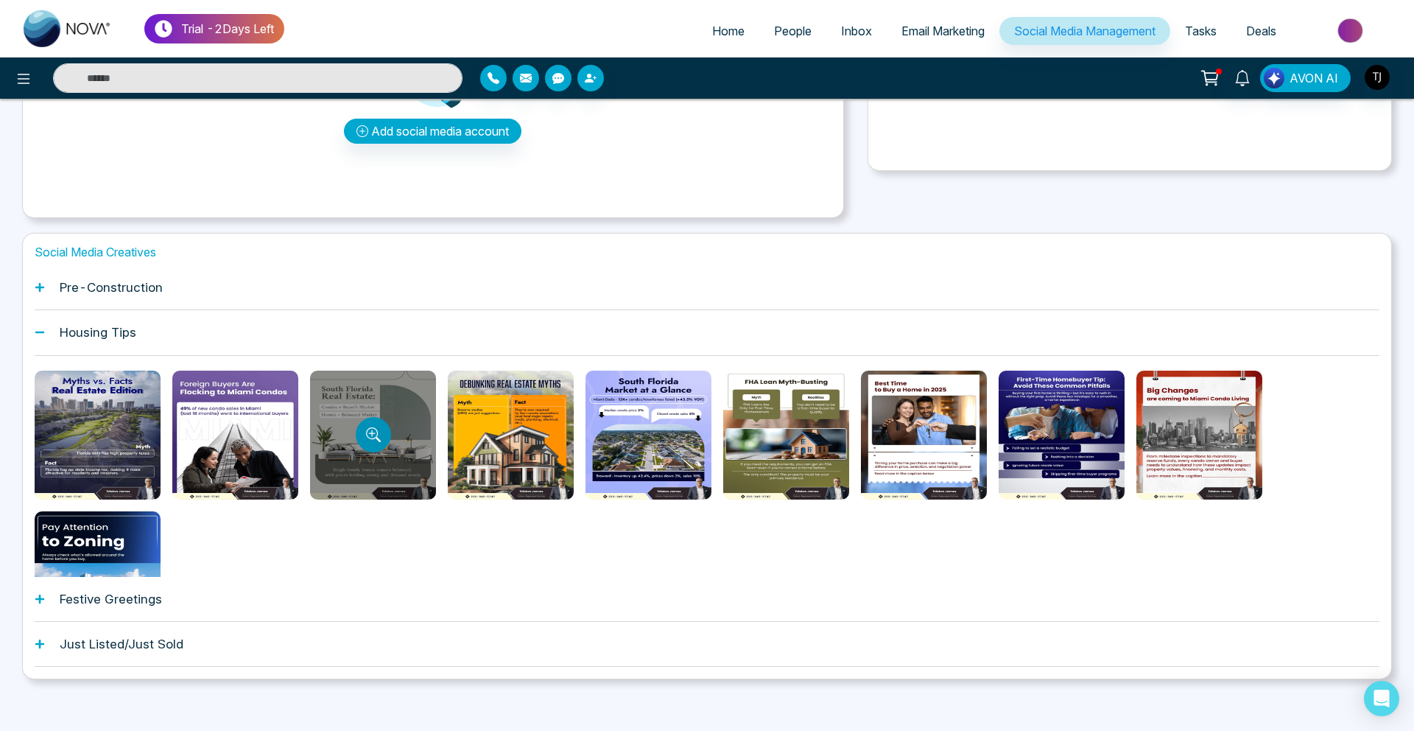
click at [372, 441] on icon "Preview template" at bounding box center [373, 434] width 15 height 15
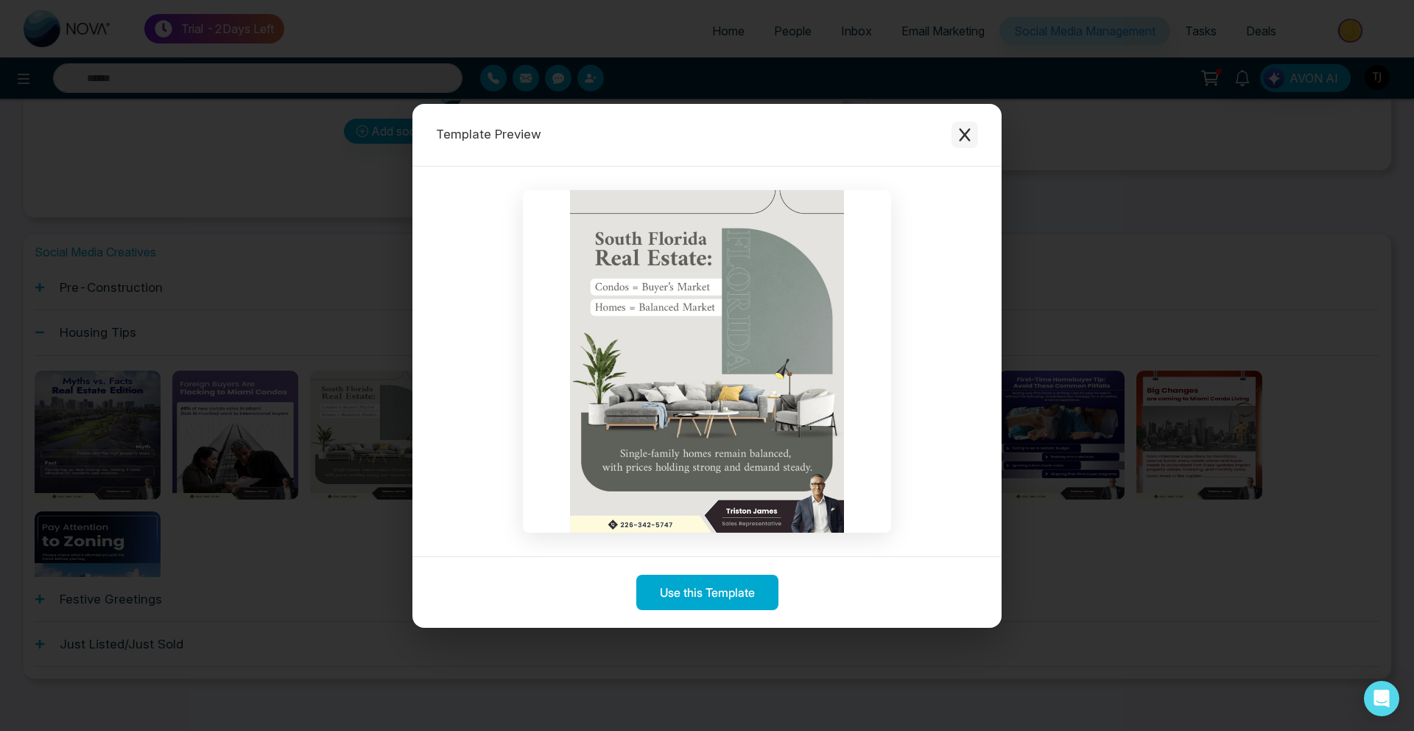
click at [963, 142] on button "Close modal" at bounding box center [965, 135] width 27 height 27
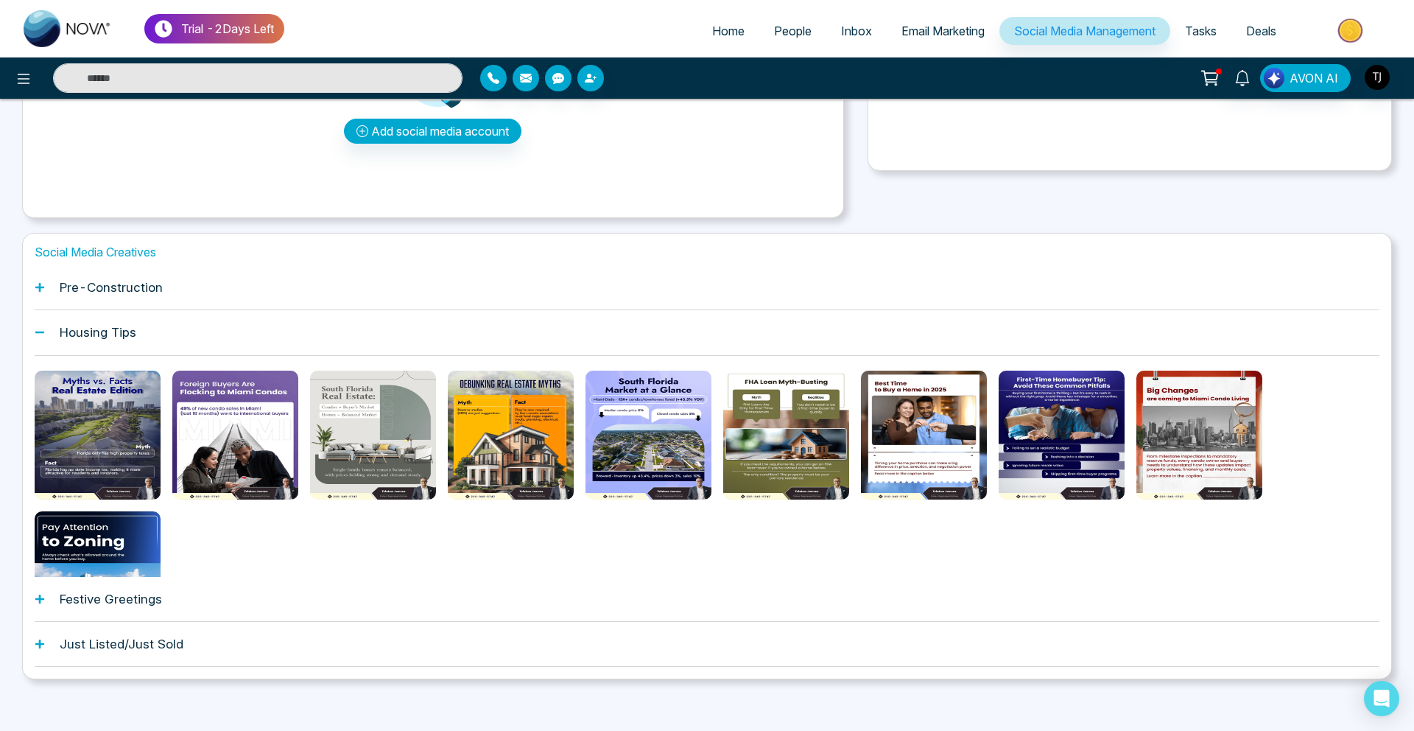
click at [907, 13] on ul "Home People Inbox Email Marketing Social Media Management Tasks Deals" at bounding box center [844, 32] width 1121 height 41
click at [907, 27] on span "Email Marketing" at bounding box center [942, 31] width 83 height 15
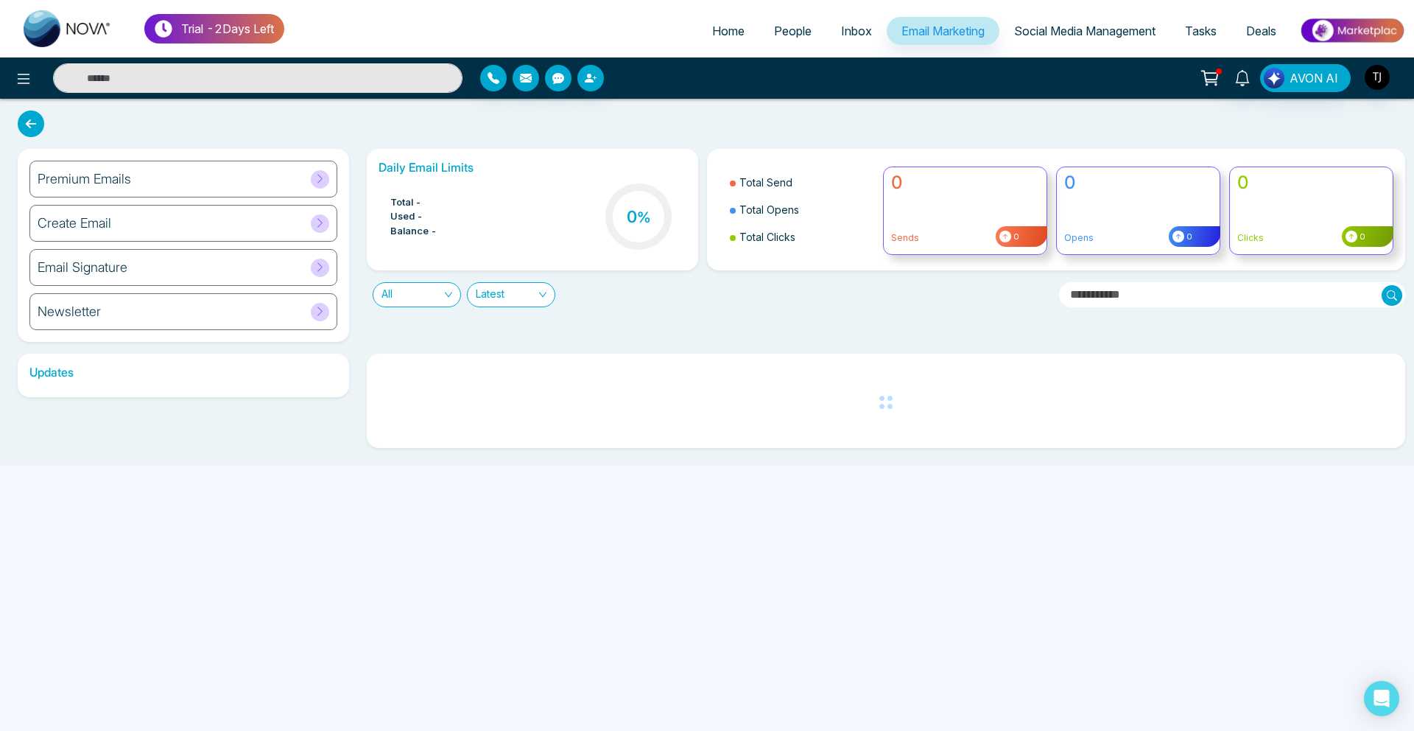
click at [170, 166] on div "Premium Emails" at bounding box center [183, 179] width 308 height 37
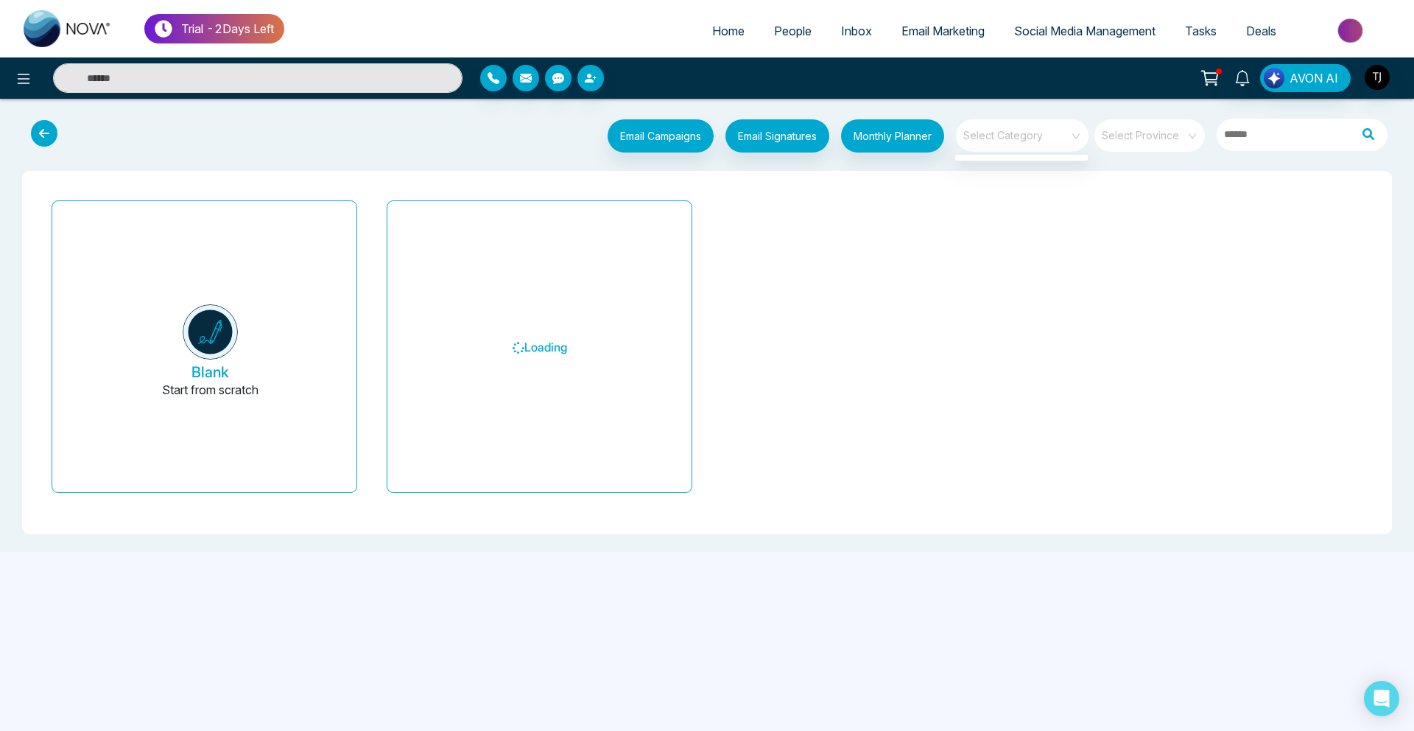
click at [1027, 147] on span at bounding box center [1017, 135] width 106 height 32
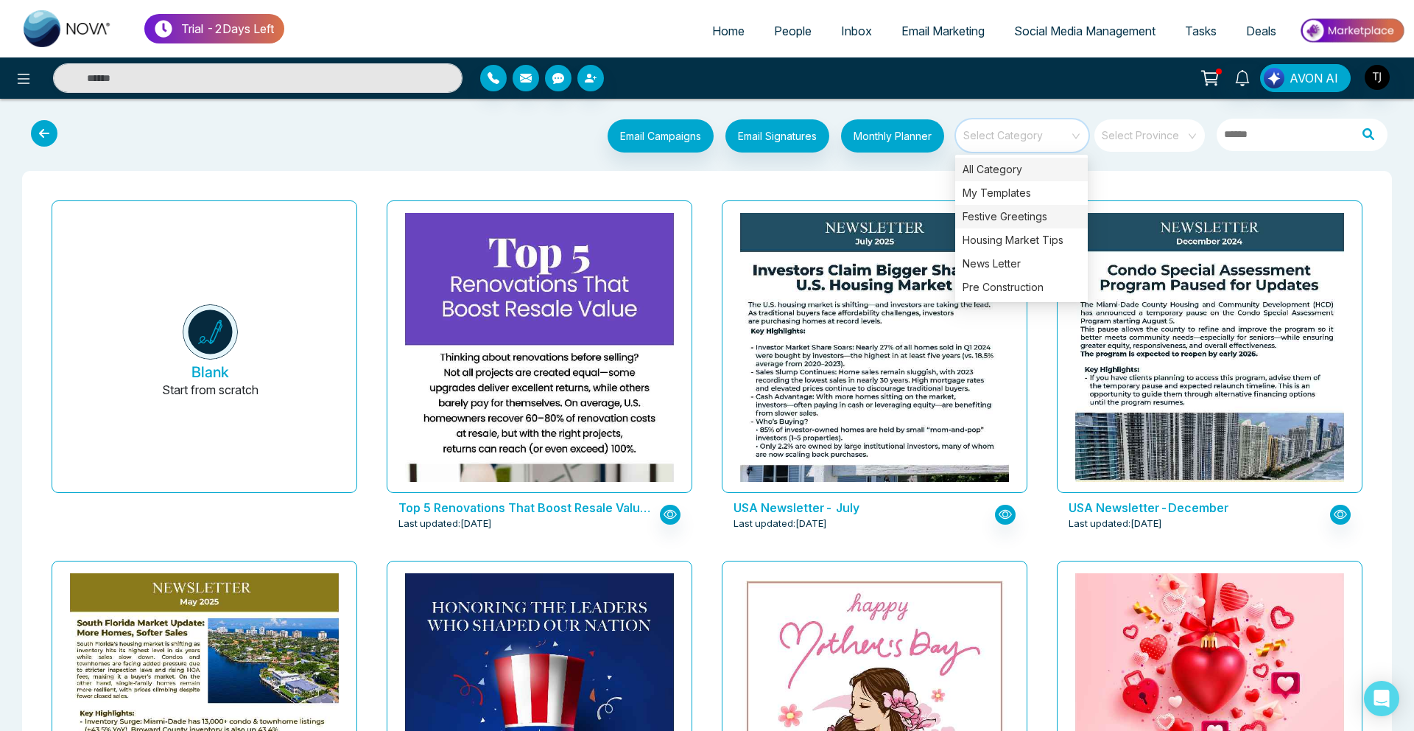
click at [1012, 219] on div "Festive Greetings" at bounding box center [1021, 217] width 133 height 24
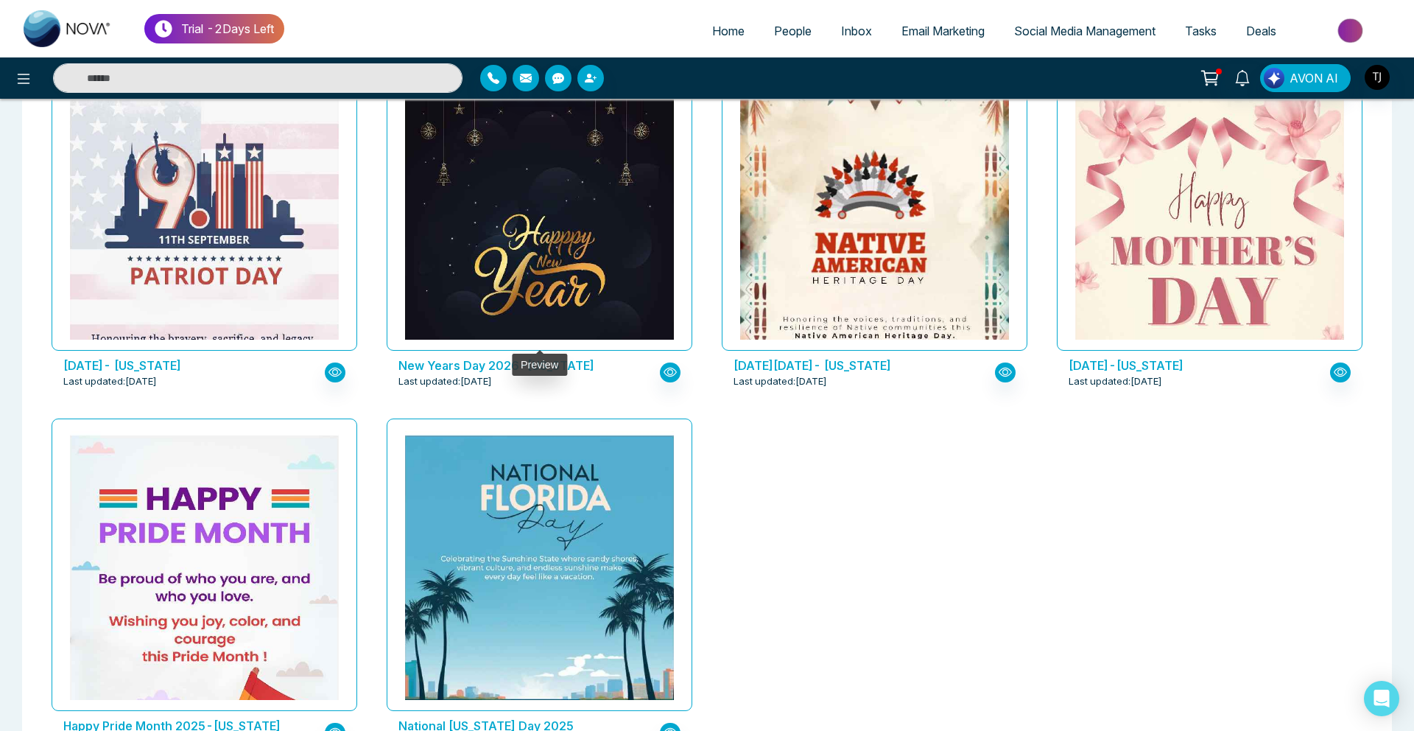
scroll to position [862, 0]
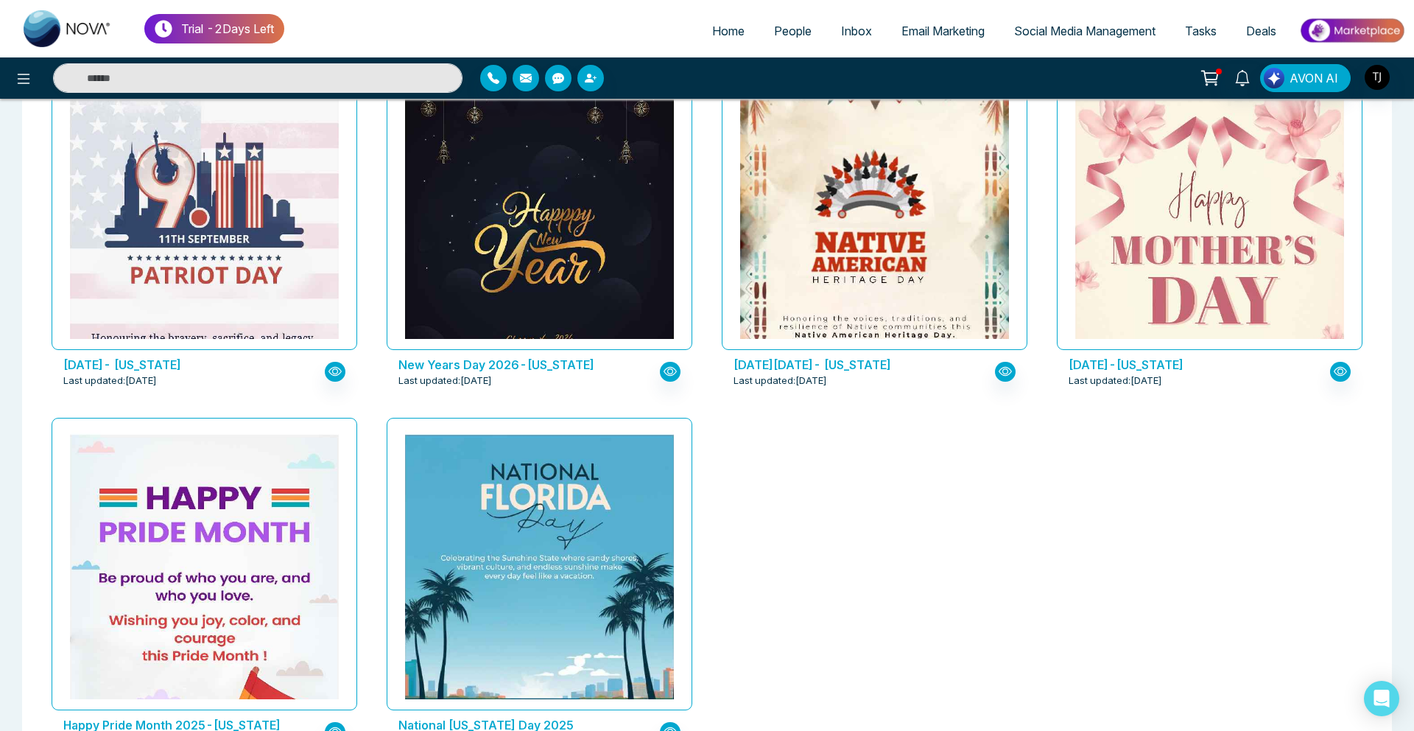
click at [1256, 29] on span "Deals" at bounding box center [1261, 31] width 30 height 15
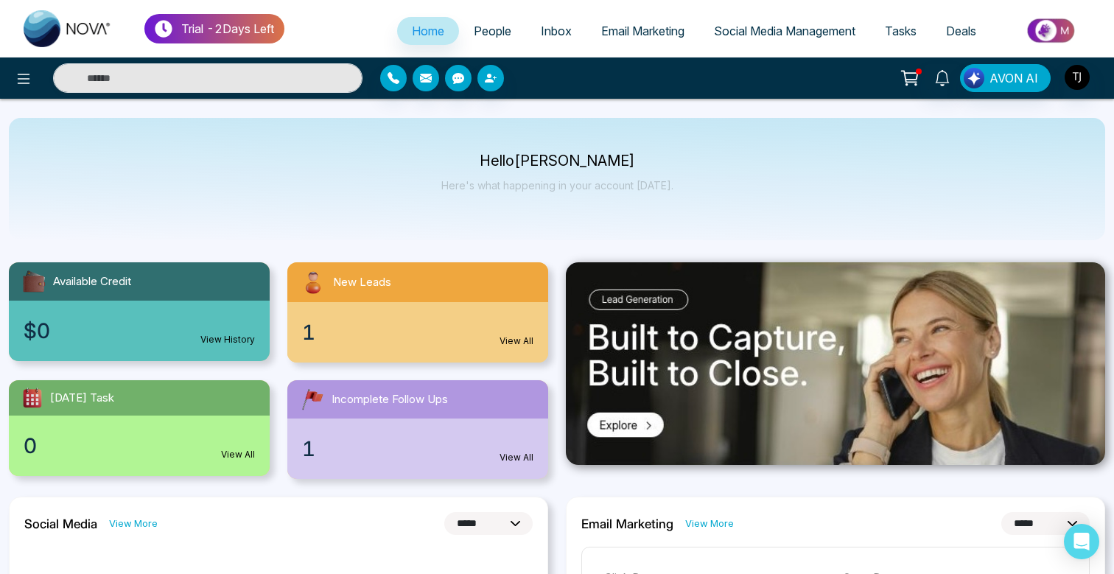
select select "*"
click at [485, 37] on span "People" at bounding box center [493, 31] width 38 height 15
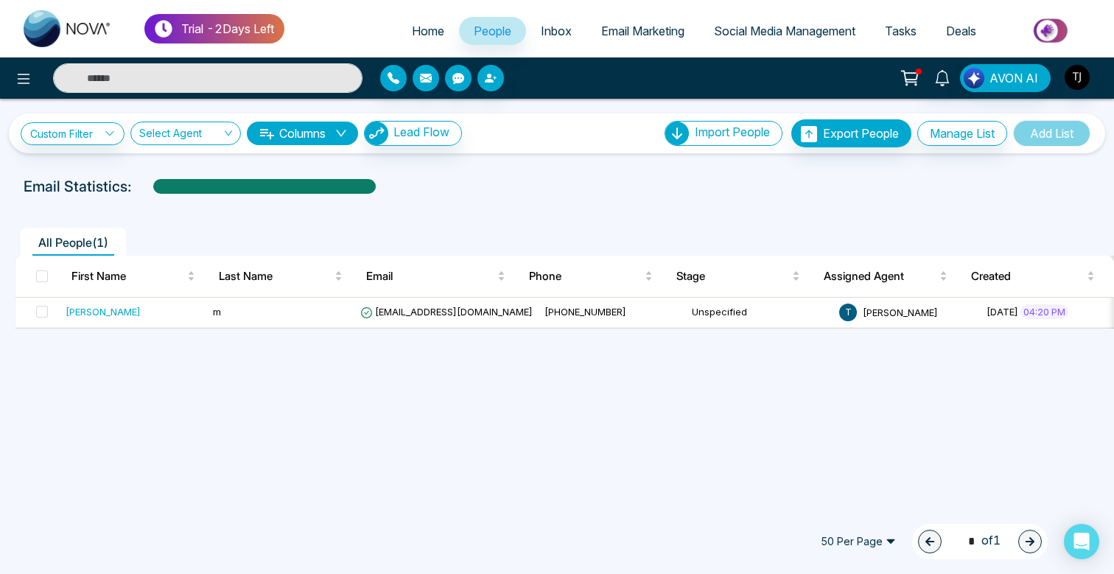
click at [631, 34] on span "Email Marketing" at bounding box center [642, 31] width 83 height 15
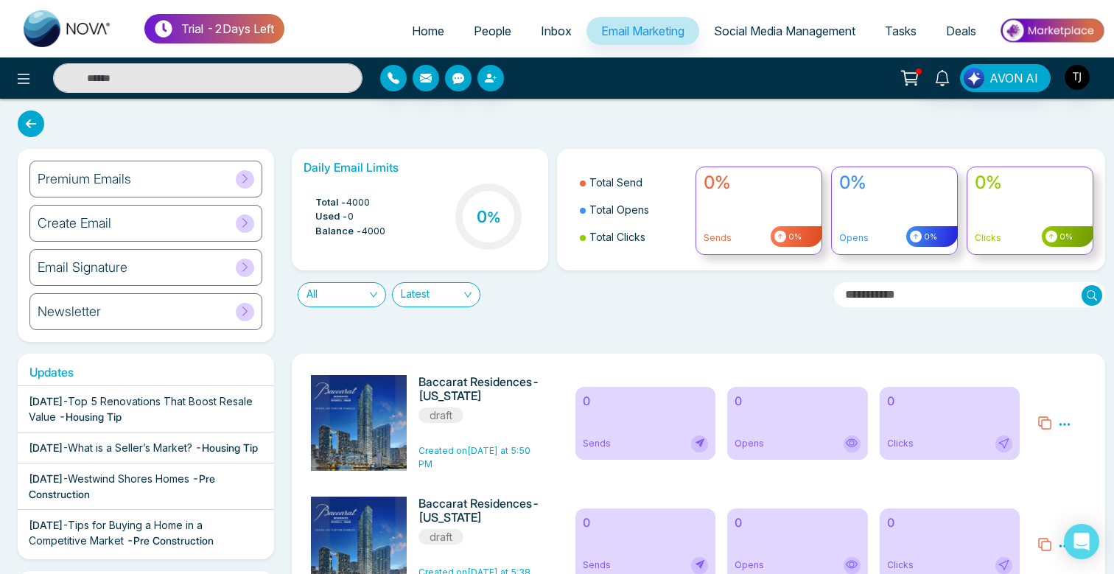
click at [118, 225] on div "Create Email" at bounding box center [145, 223] width 233 height 37
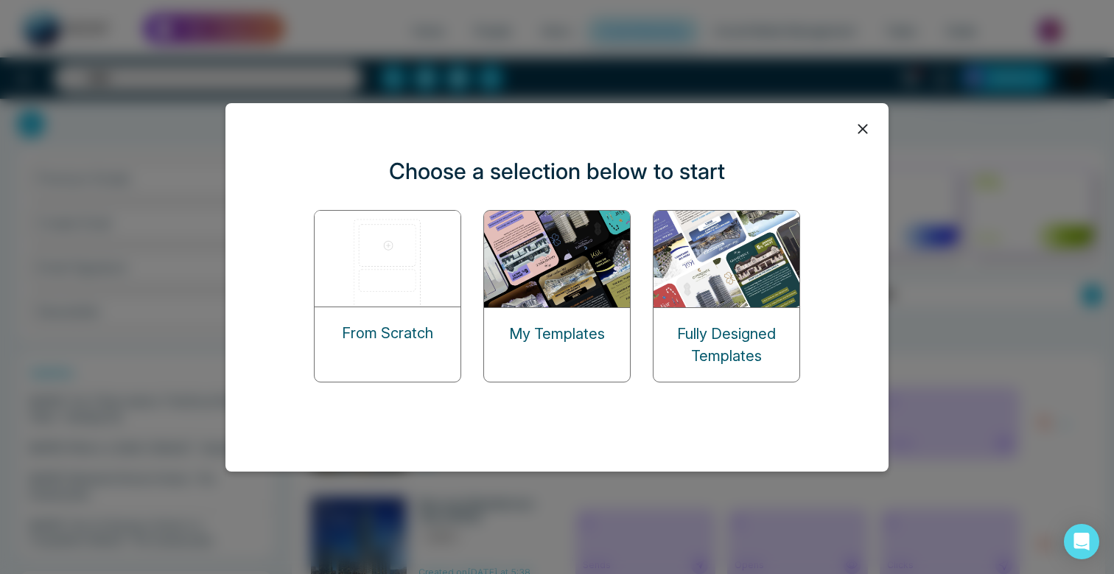
click at [398, 261] on img at bounding box center [387, 259] width 147 height 96
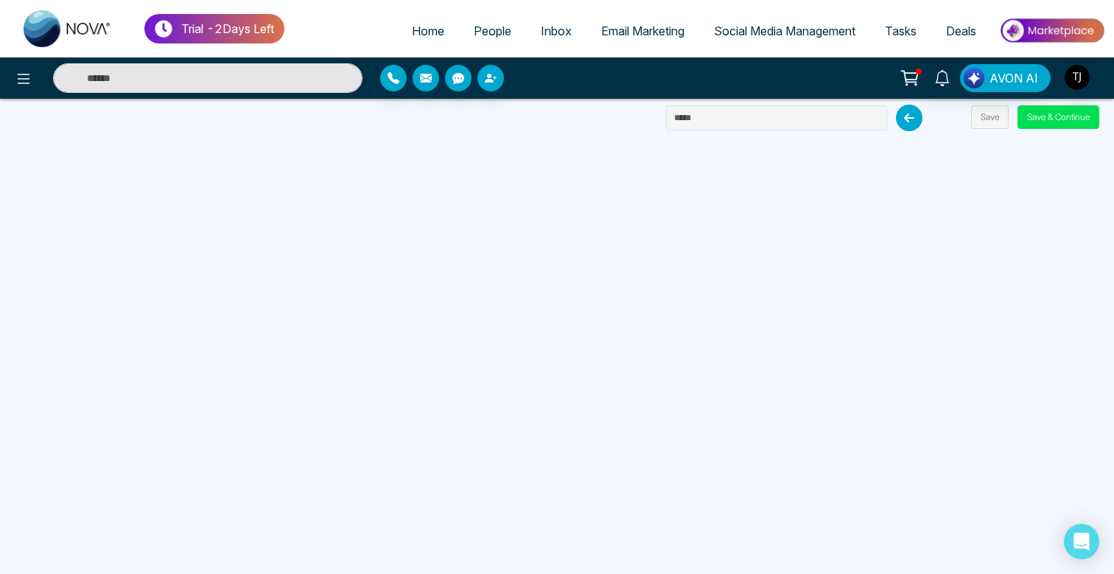
click at [682, 29] on link "Email Marketing" at bounding box center [642, 31] width 113 height 28
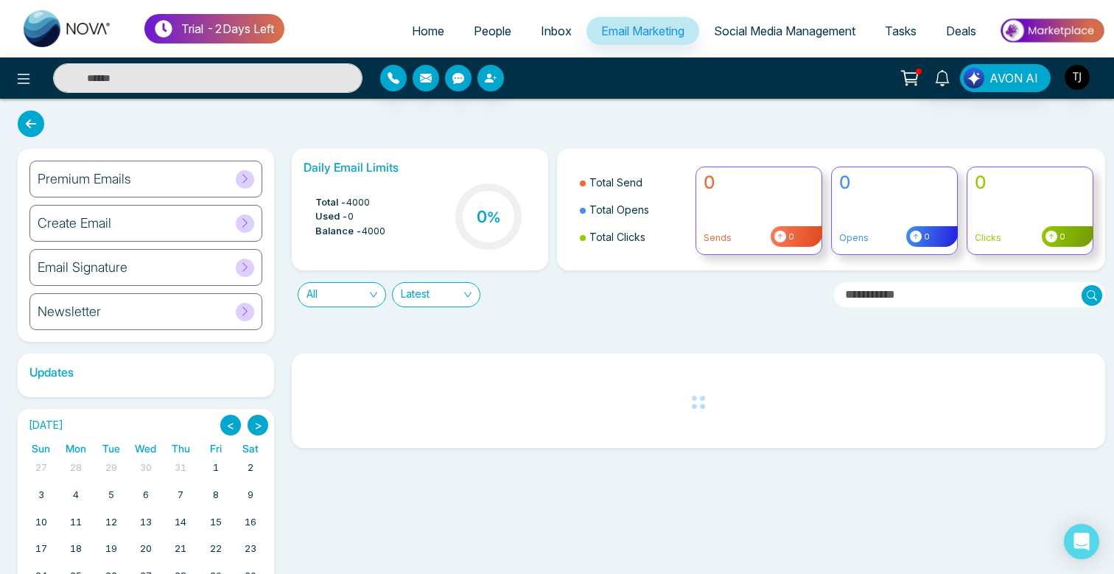
click at [88, 183] on h6 "Premium Emails" at bounding box center [85, 179] width 94 height 16
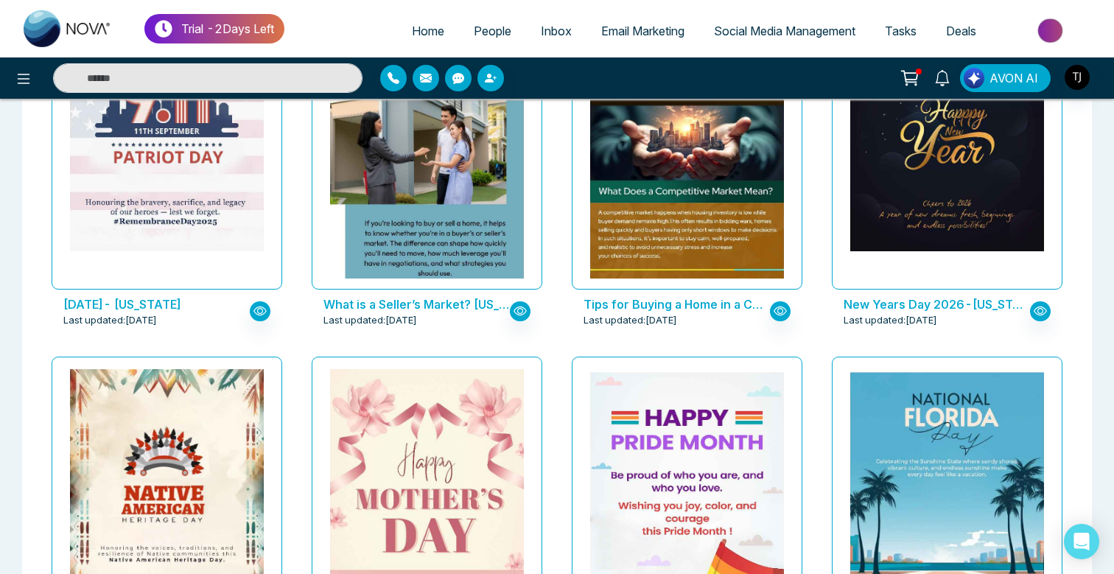
scroll to position [1290, 0]
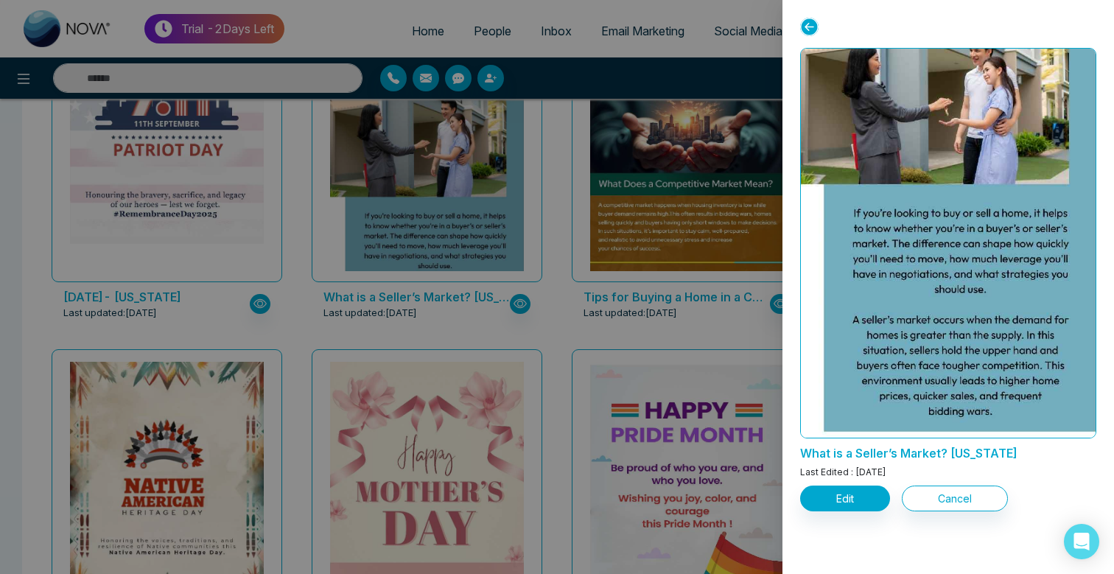
scroll to position [169, 0]
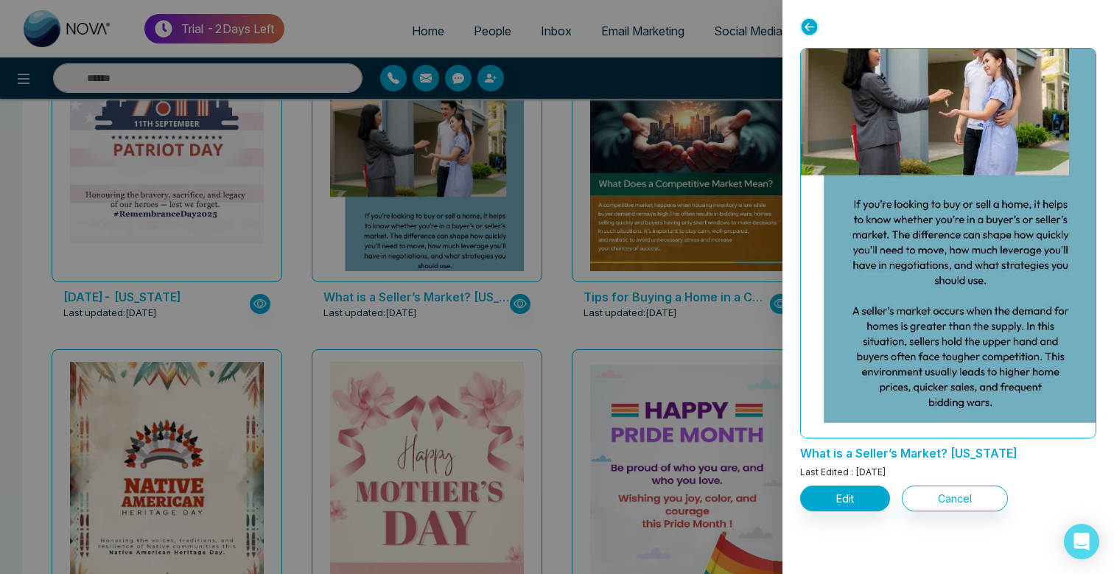
click at [714, 269] on div at bounding box center [557, 287] width 1114 height 574
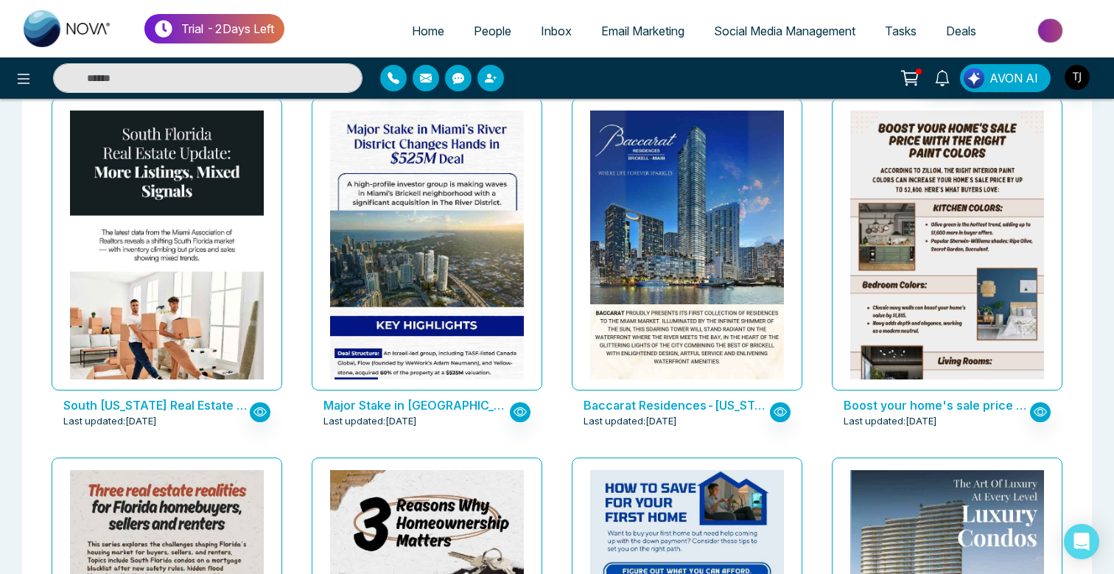
scroll to position [1902, 0]
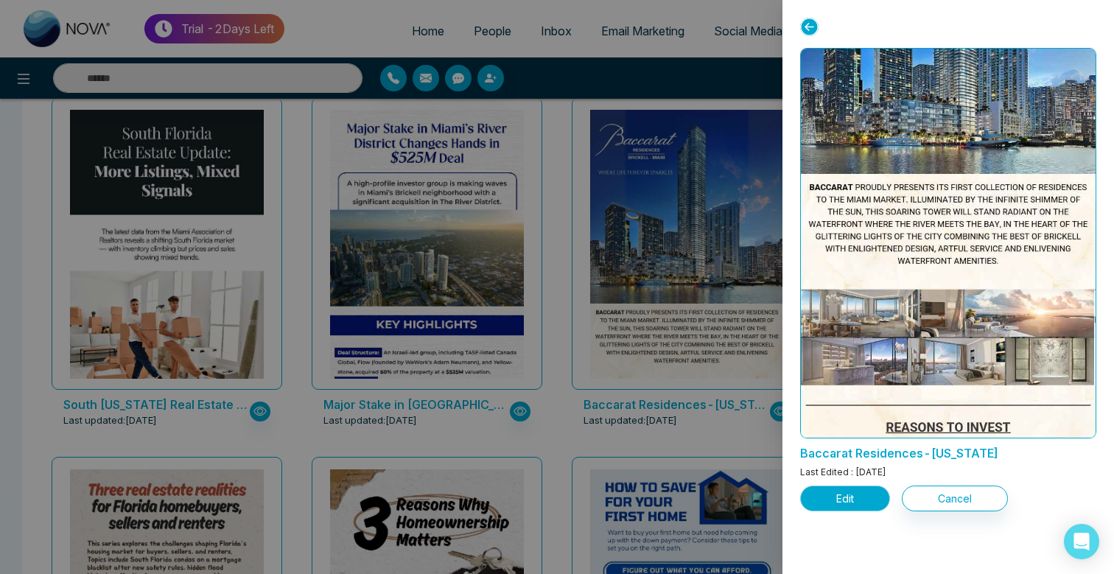
click at [846, 488] on button "Edit" at bounding box center [845, 498] width 90 height 26
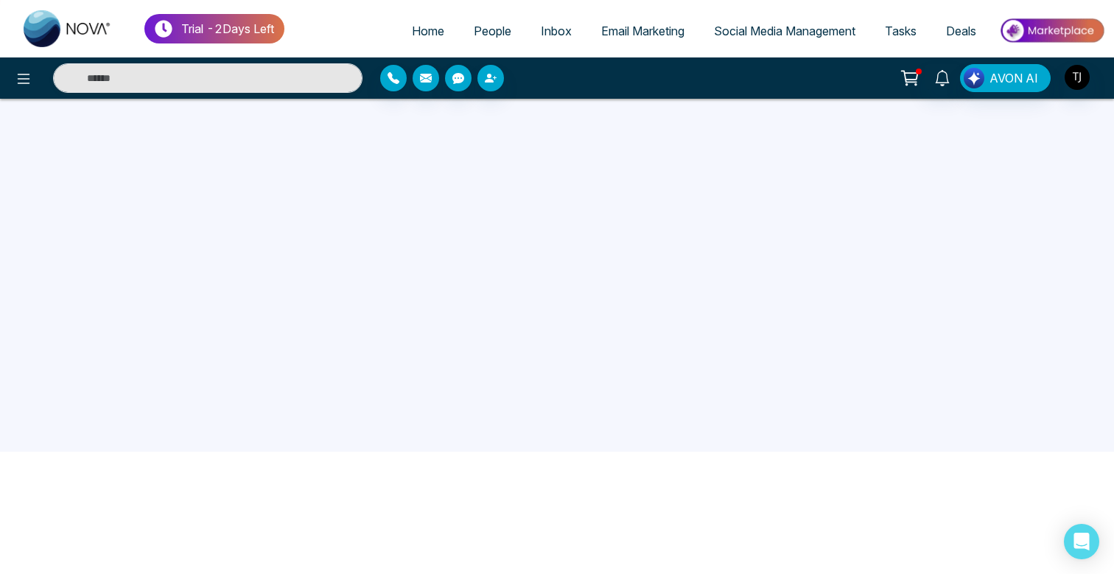
scroll to position [140, 0]
click at [765, 34] on span "Social Media Management" at bounding box center [784, 31] width 141 height 15
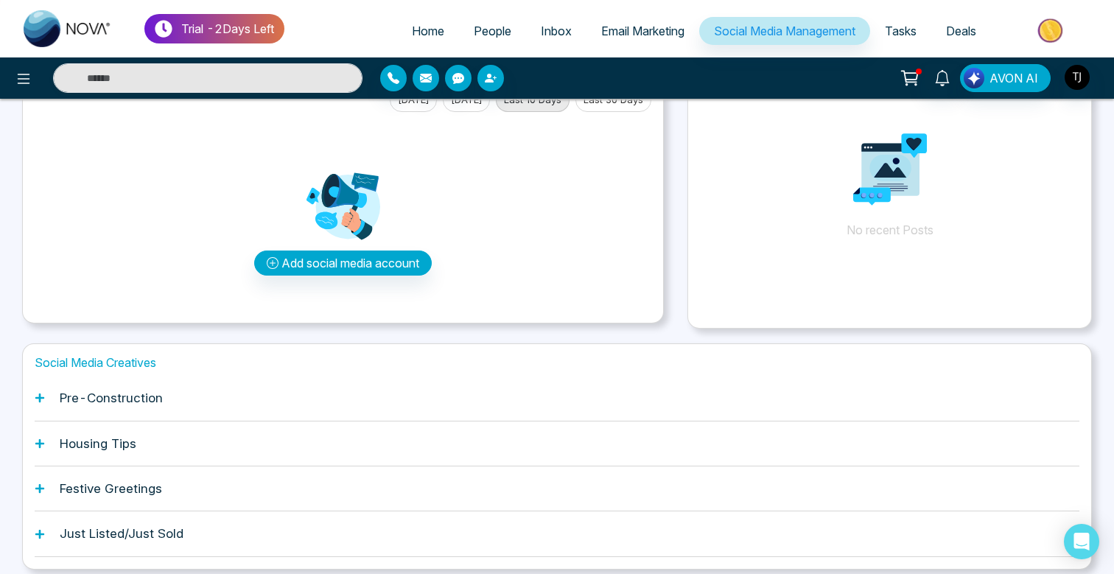
scroll to position [100, 0]
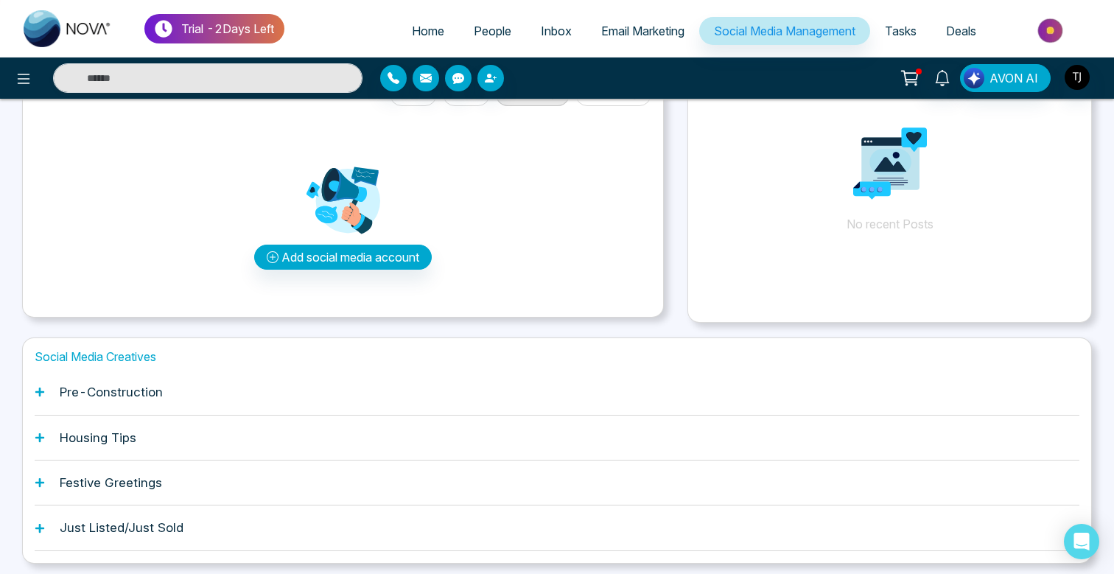
click at [101, 381] on div "Pre-Construction" at bounding box center [557, 392] width 1044 height 45
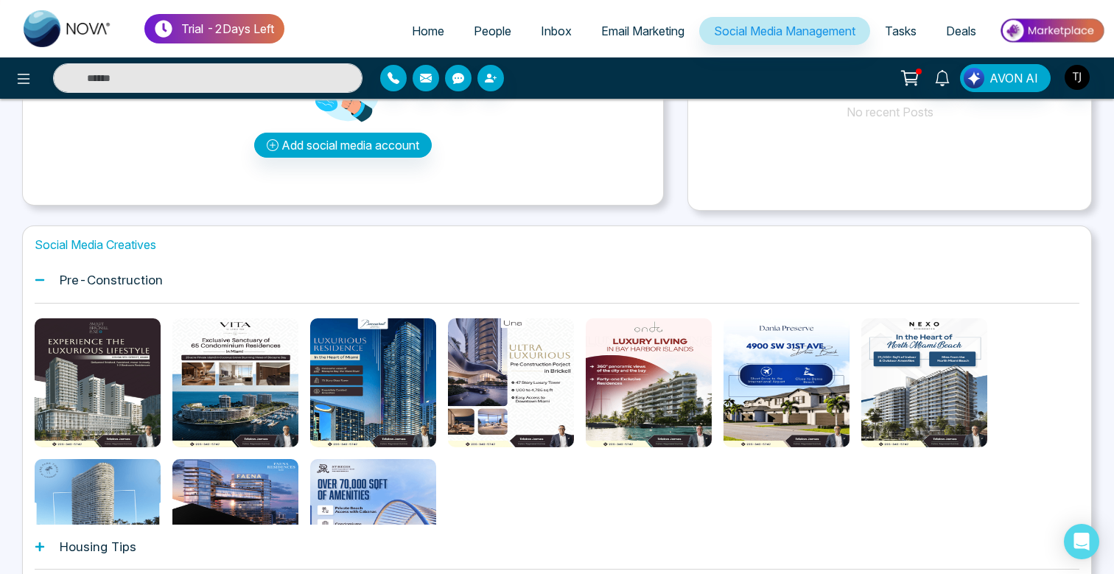
scroll to position [236, 0]
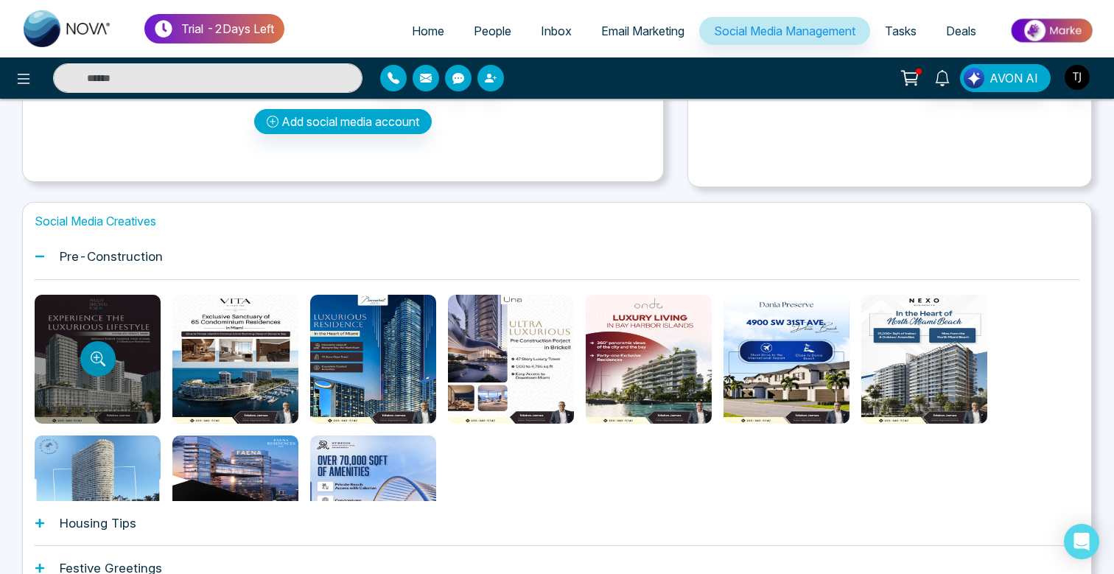
click at [98, 374] on button "Preview template" at bounding box center [97, 358] width 35 height 35
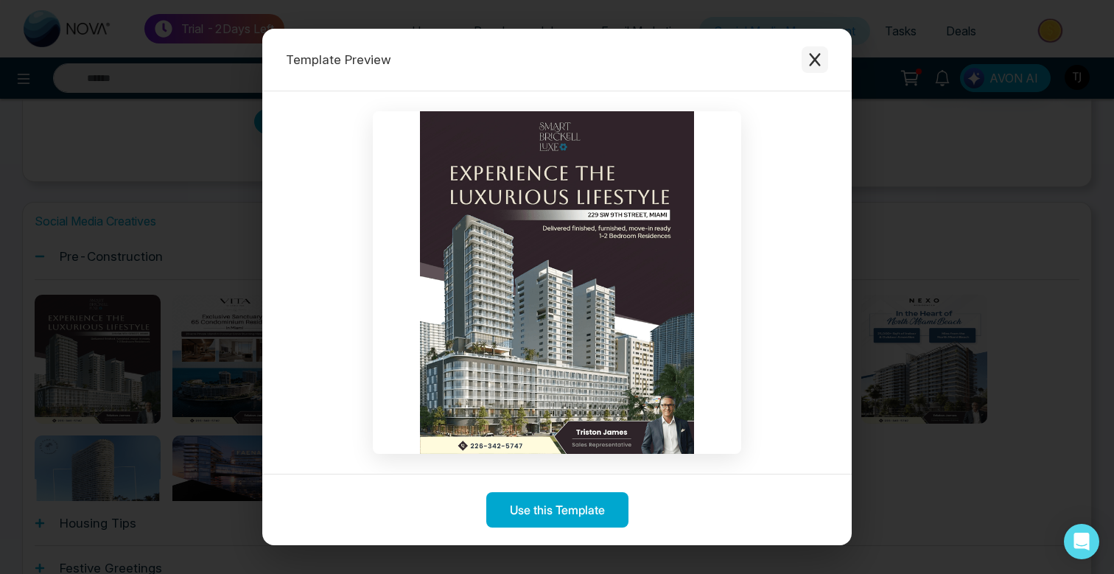
click at [803, 56] on button "Close modal" at bounding box center [814, 59] width 27 height 27
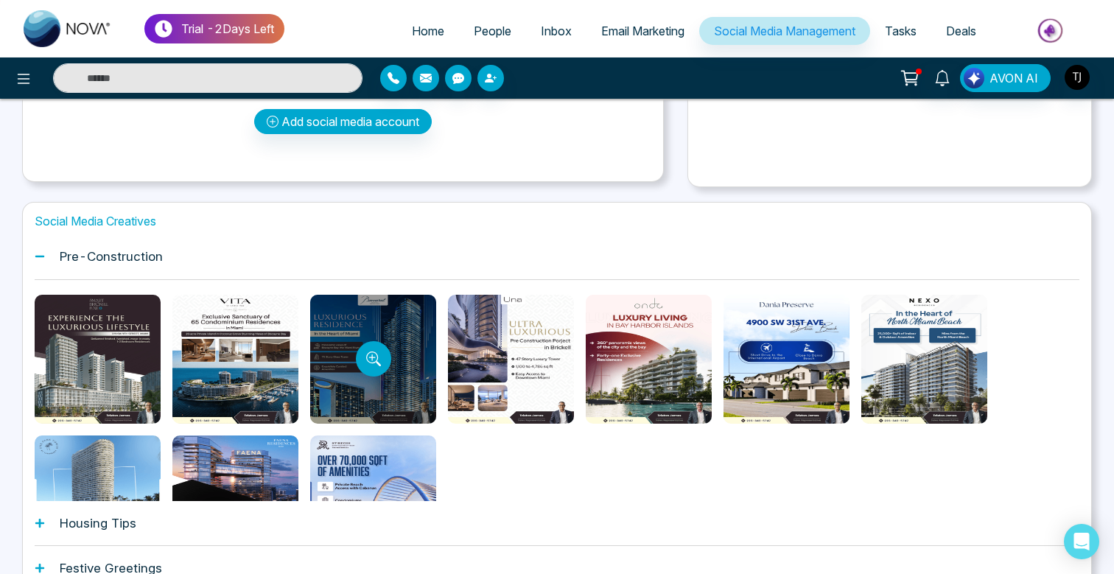
click at [380, 381] on div at bounding box center [373, 359] width 126 height 129
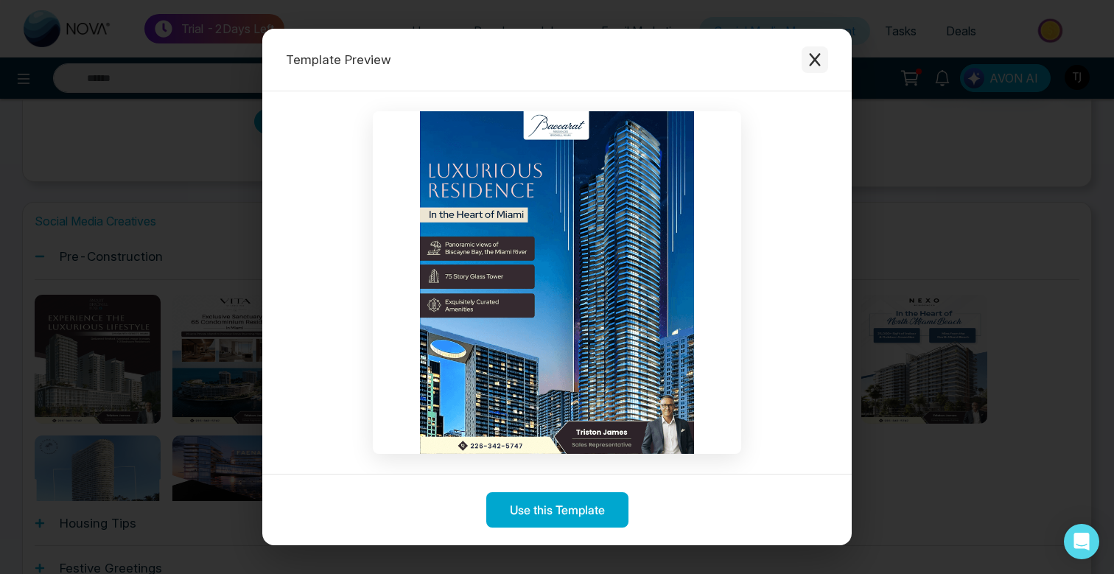
click at [817, 71] on button "Close modal" at bounding box center [814, 59] width 27 height 27
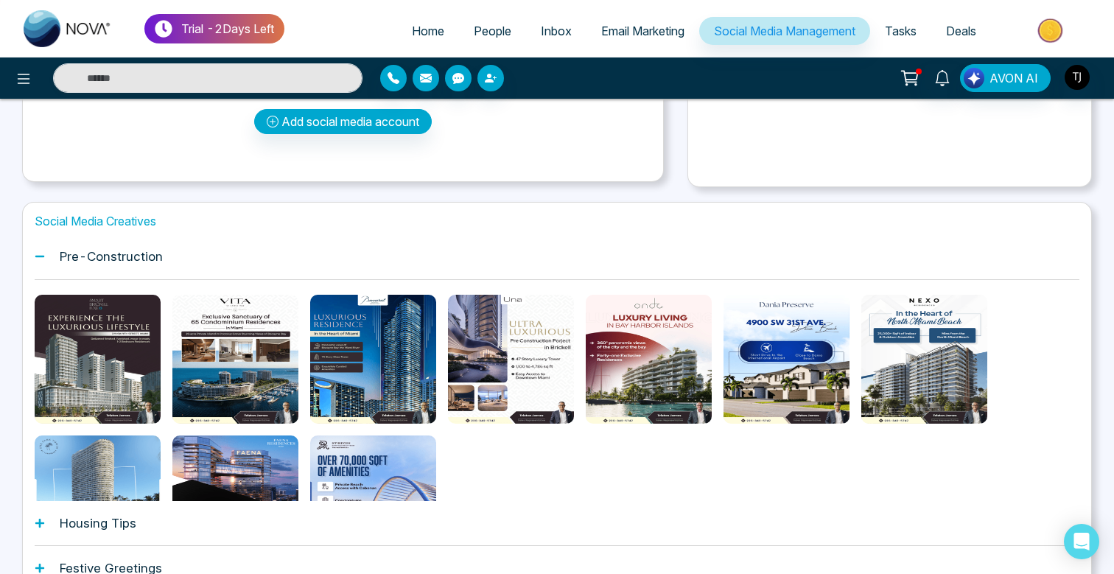
click at [115, 513] on div "Housing Tips" at bounding box center [557, 523] width 1044 height 45
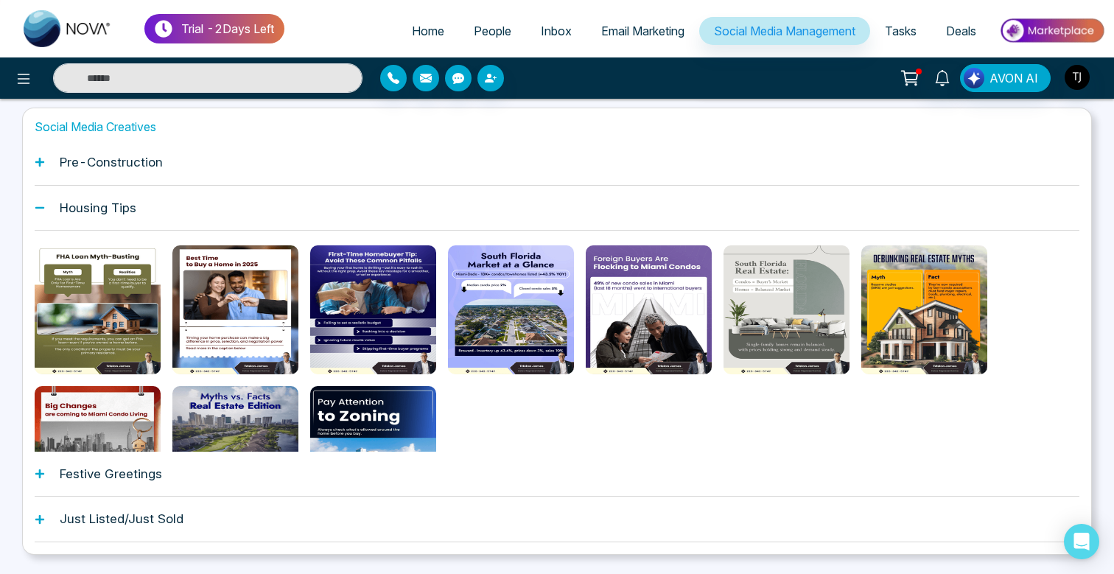
scroll to position [344, 0]
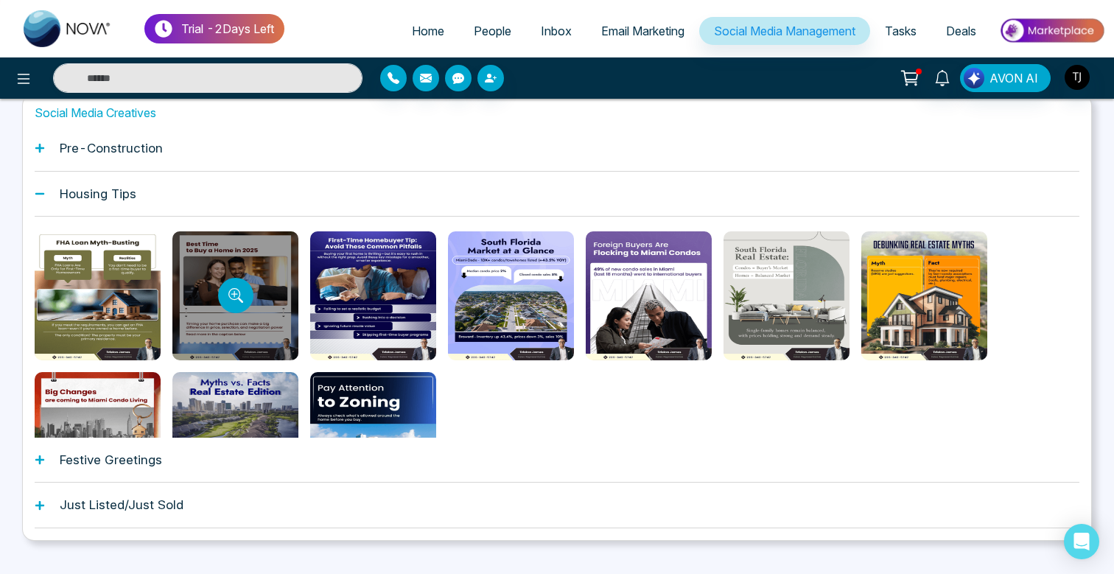
click at [226, 278] on div at bounding box center [235, 295] width 126 height 129
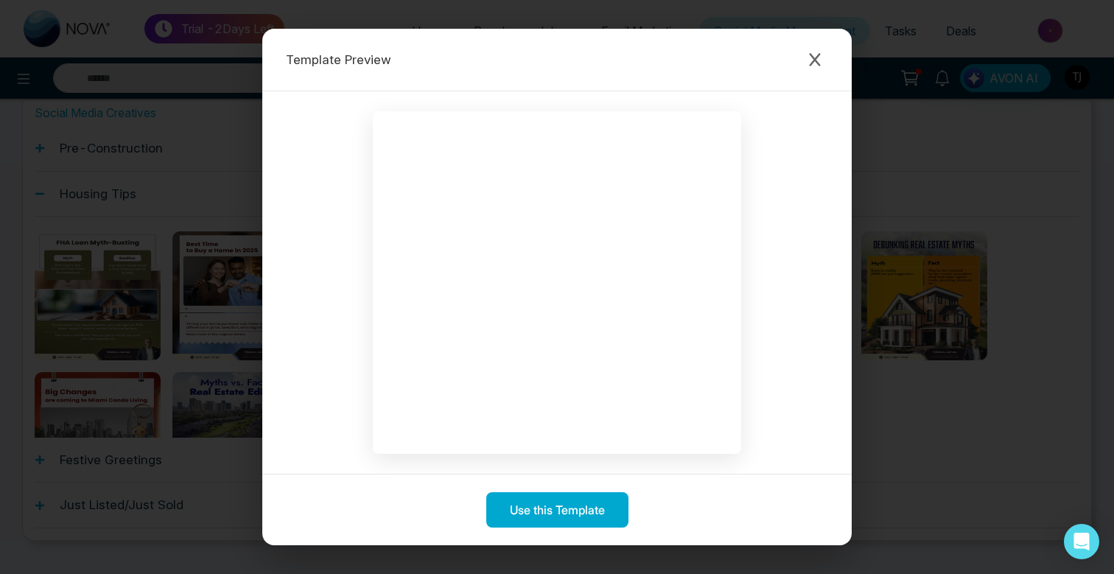
click at [199, 134] on div "Template Preview Use this Template" at bounding box center [557, 287] width 1114 height 574
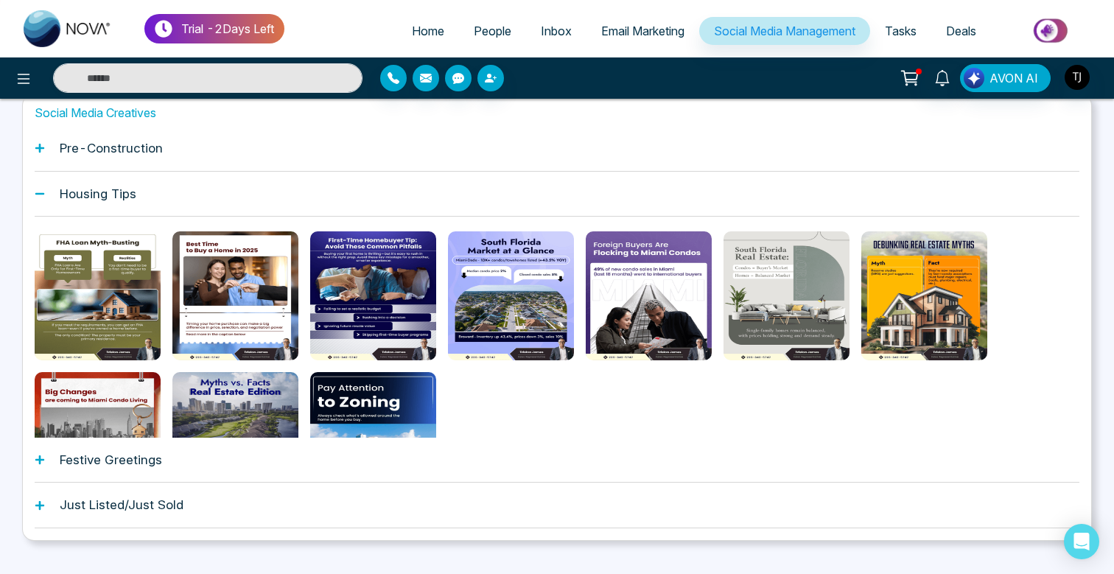
scroll to position [0, 0]
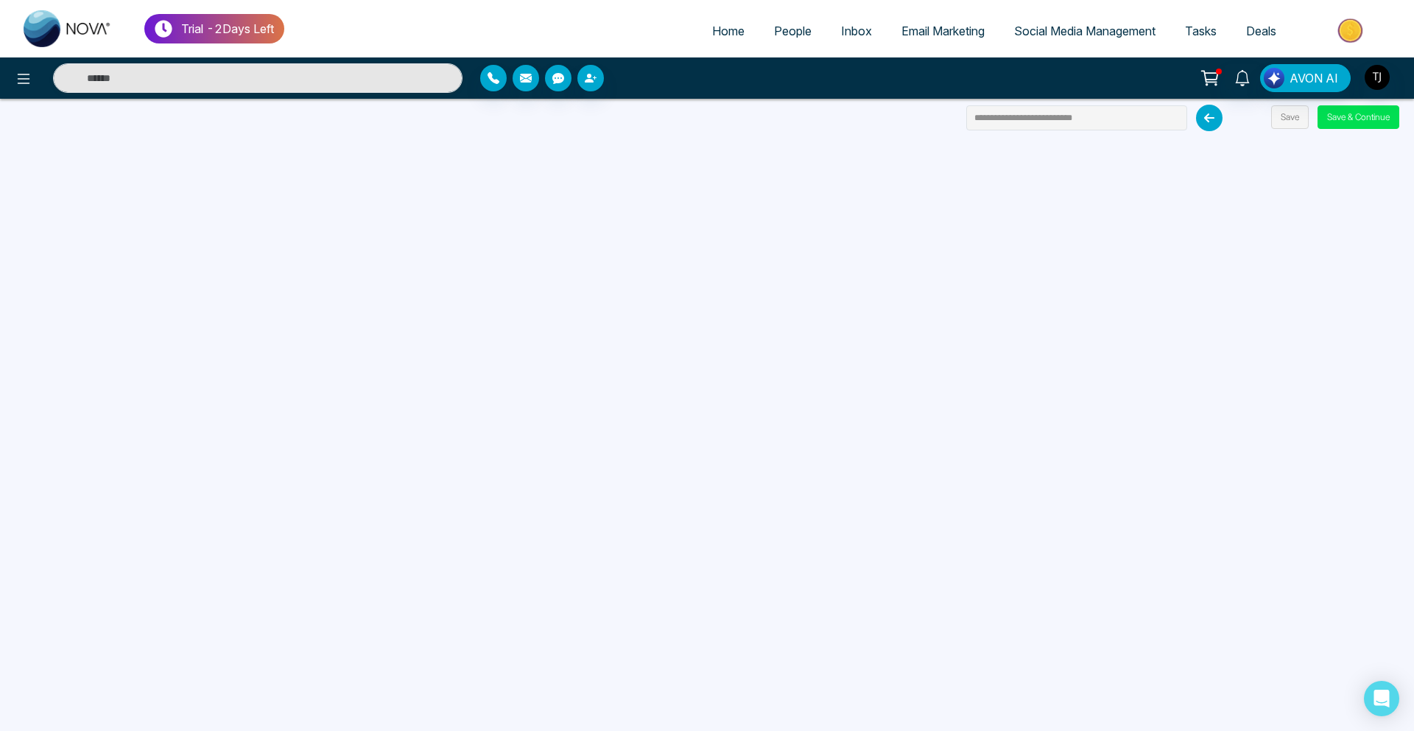
click at [915, 37] on span "Email Marketing" at bounding box center [942, 31] width 83 height 15
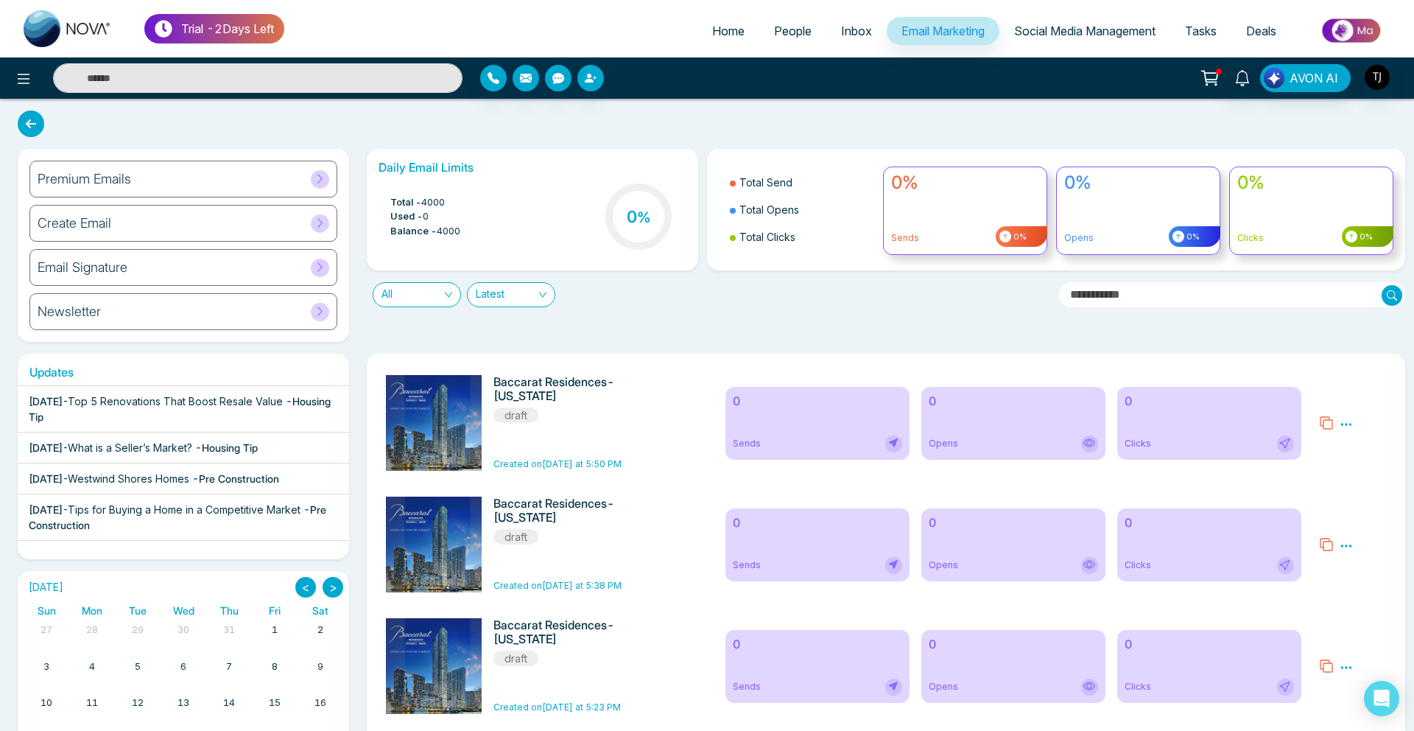
click at [158, 190] on div "Premium Emails" at bounding box center [183, 179] width 308 height 37
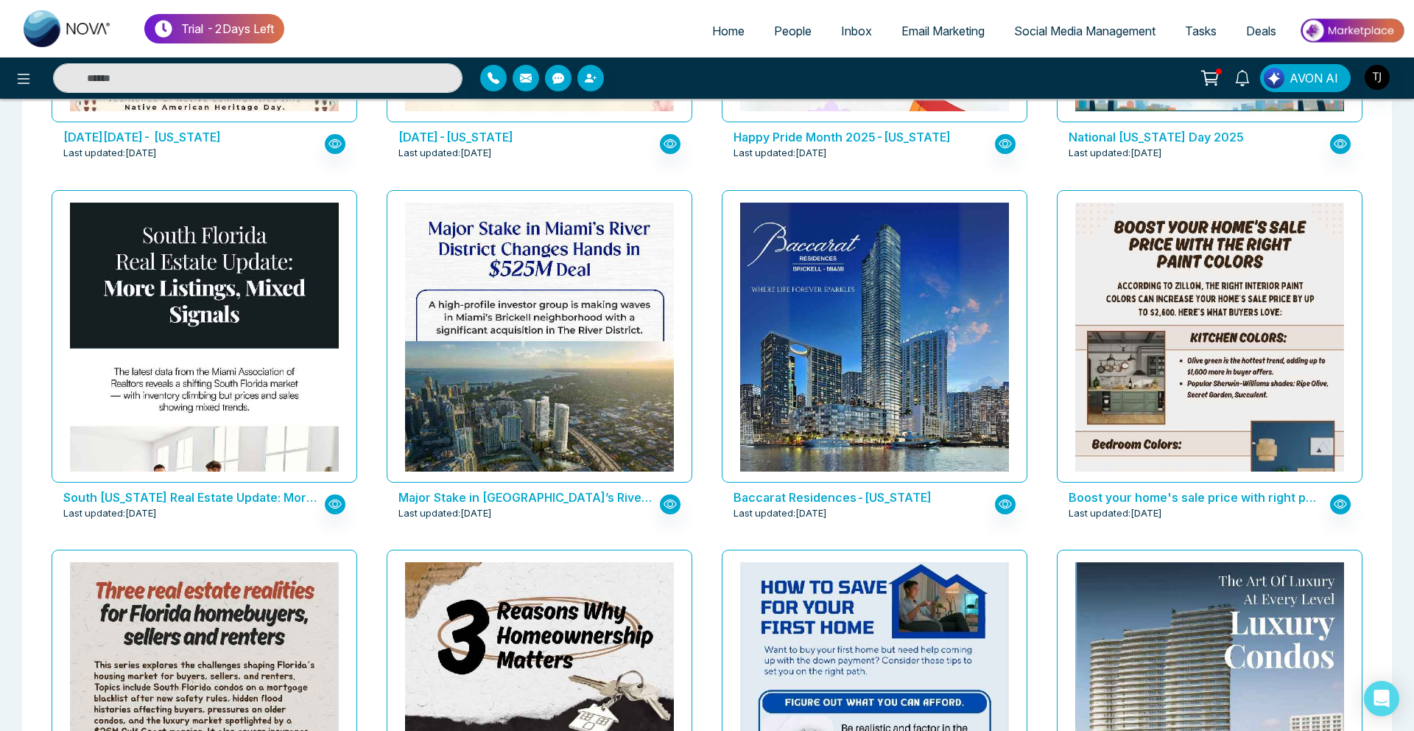
scroll to position [1821, 0]
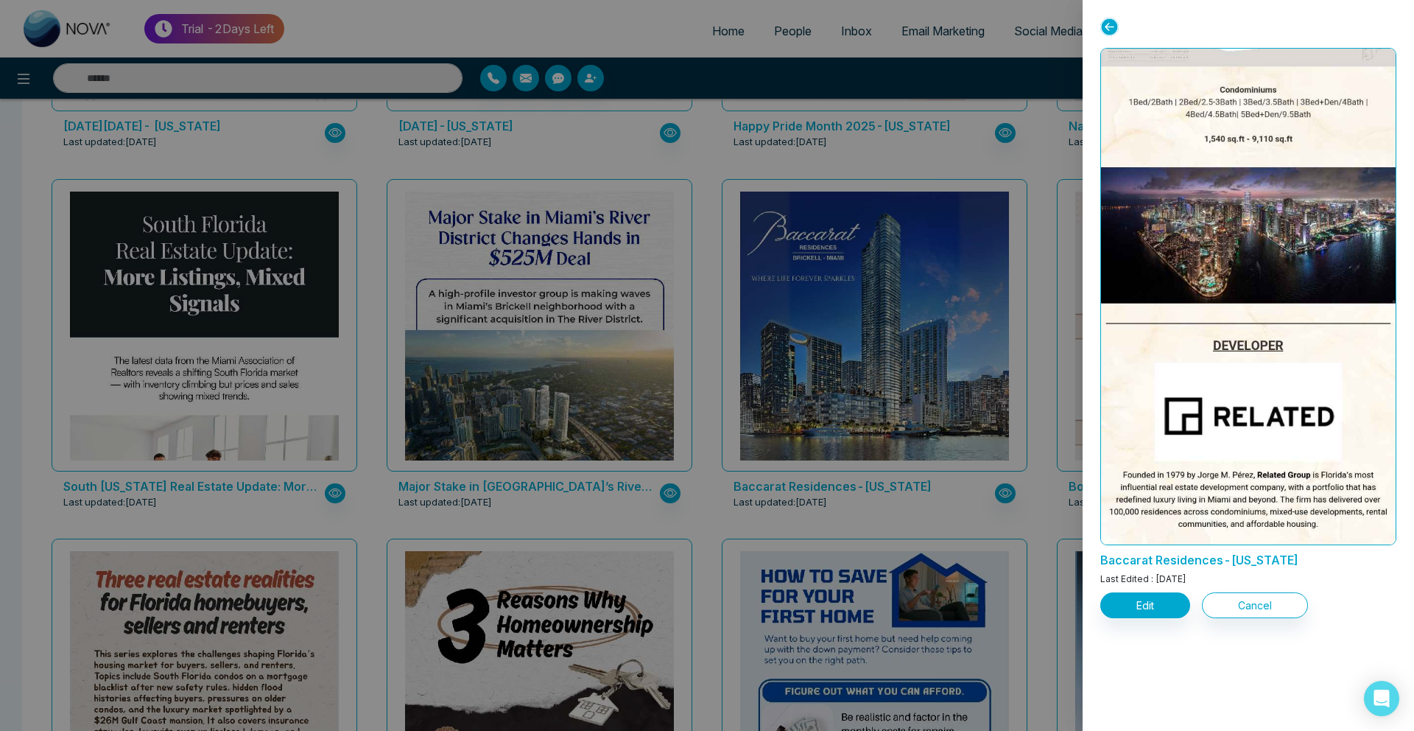
scroll to position [1481, 0]
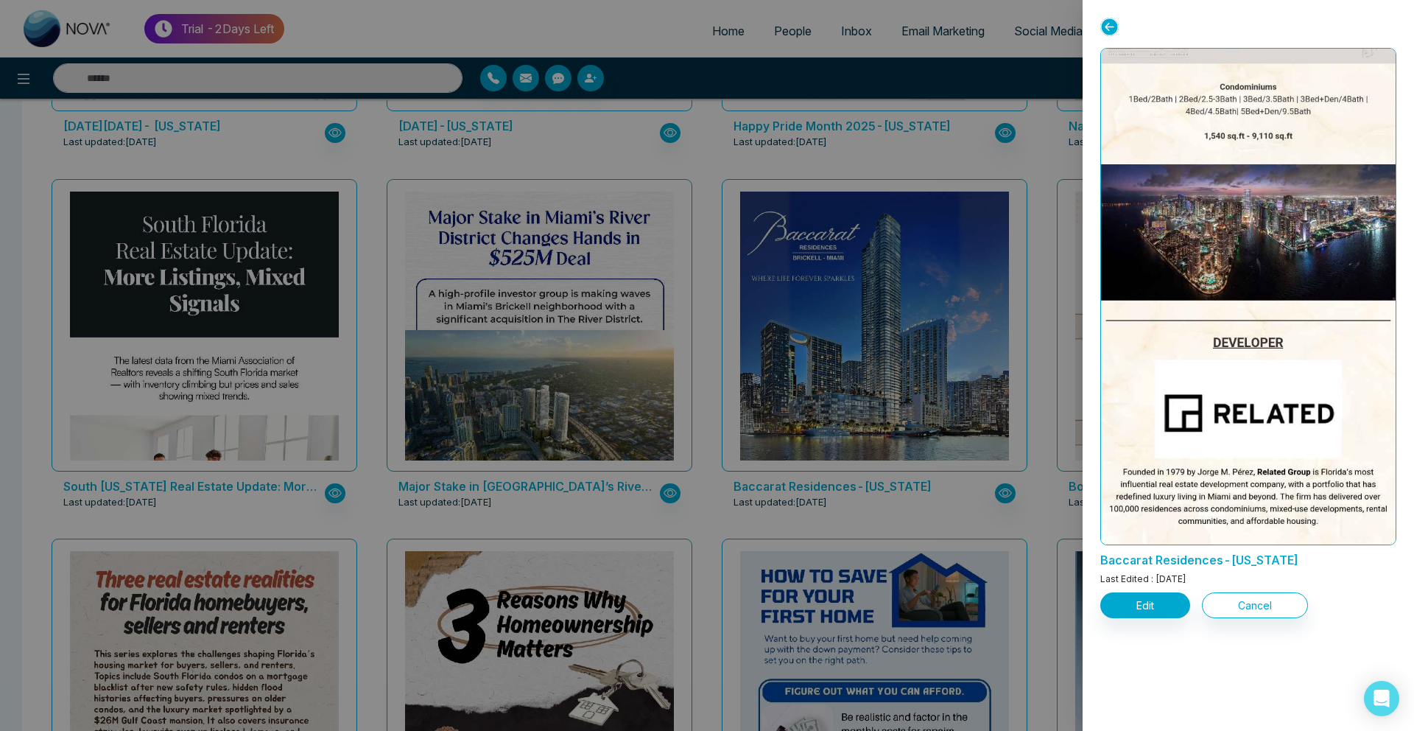
click at [910, 289] on div at bounding box center [707, 365] width 1414 height 731
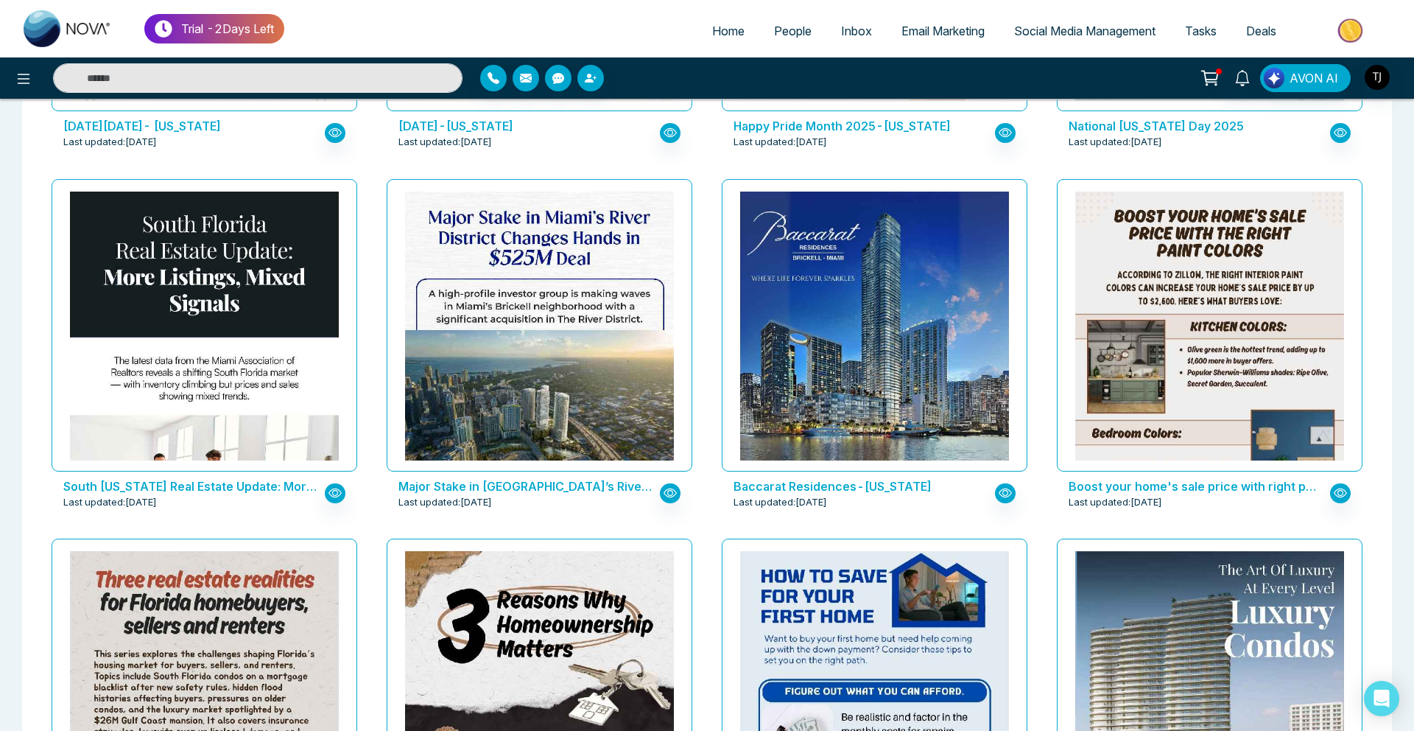
click at [1014, 37] on span "Social Media Management" at bounding box center [1084, 31] width 141 height 15
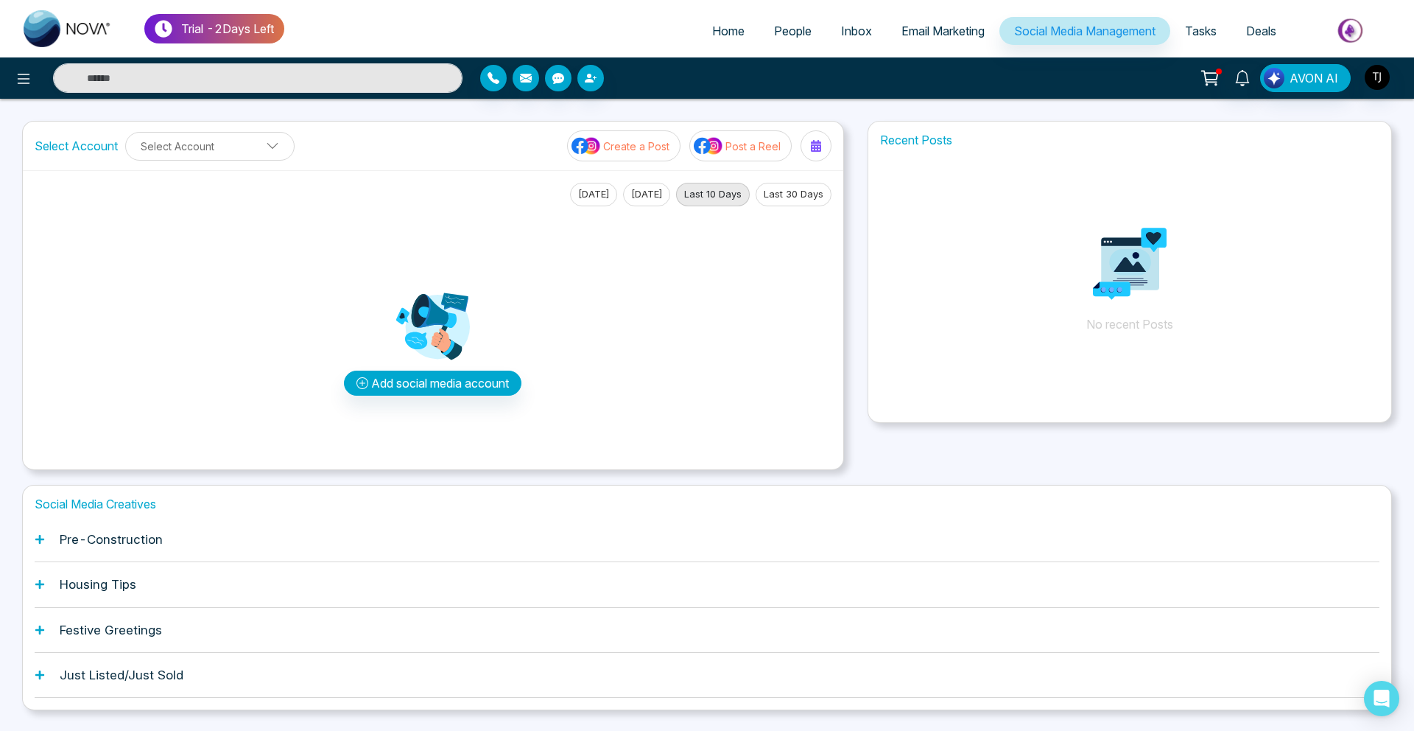
click at [183, 553] on div "Pre-Construction" at bounding box center [707, 539] width 1345 height 45
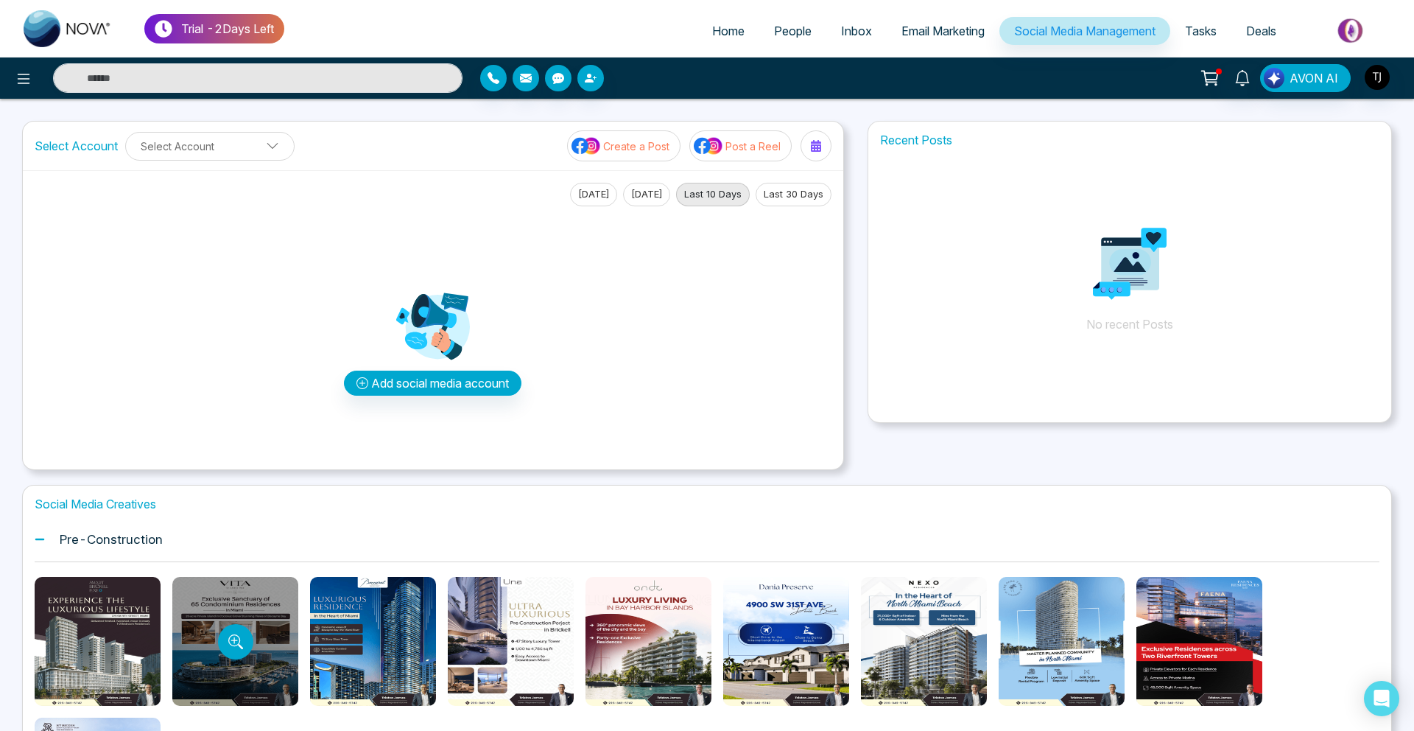
click at [217, 656] on div at bounding box center [235, 641] width 126 height 129
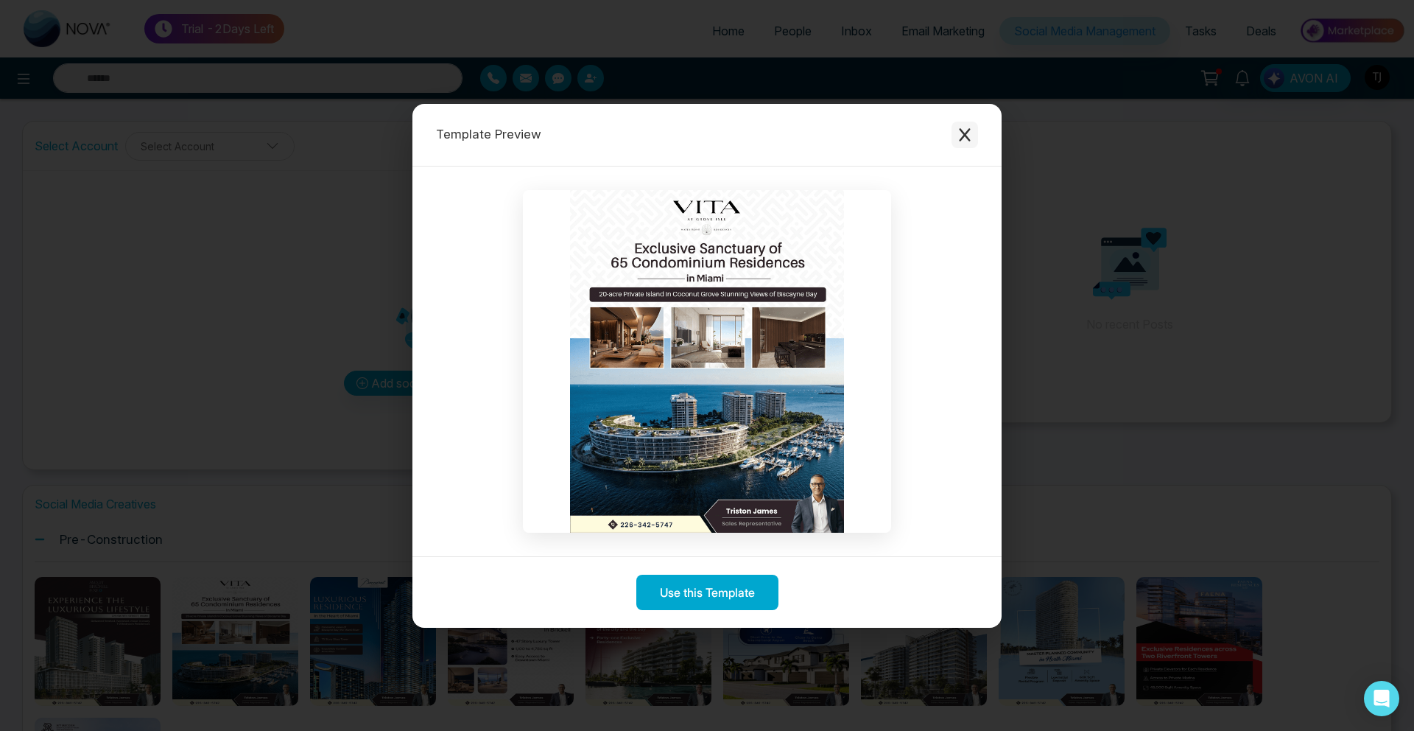
click at [963, 137] on icon "Close modal" at bounding box center [964, 134] width 15 height 15
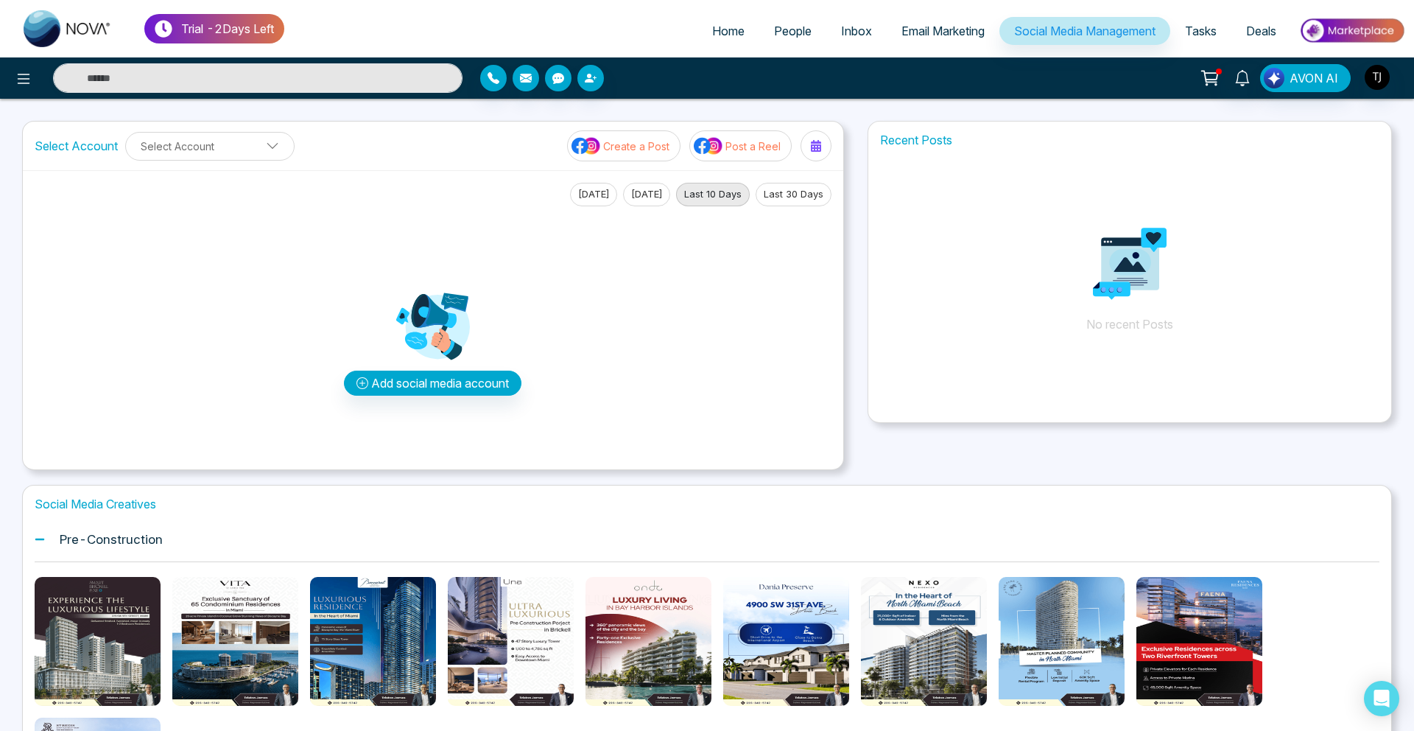
click at [717, 38] on span "Home" at bounding box center [728, 31] width 32 height 15
select select "*"
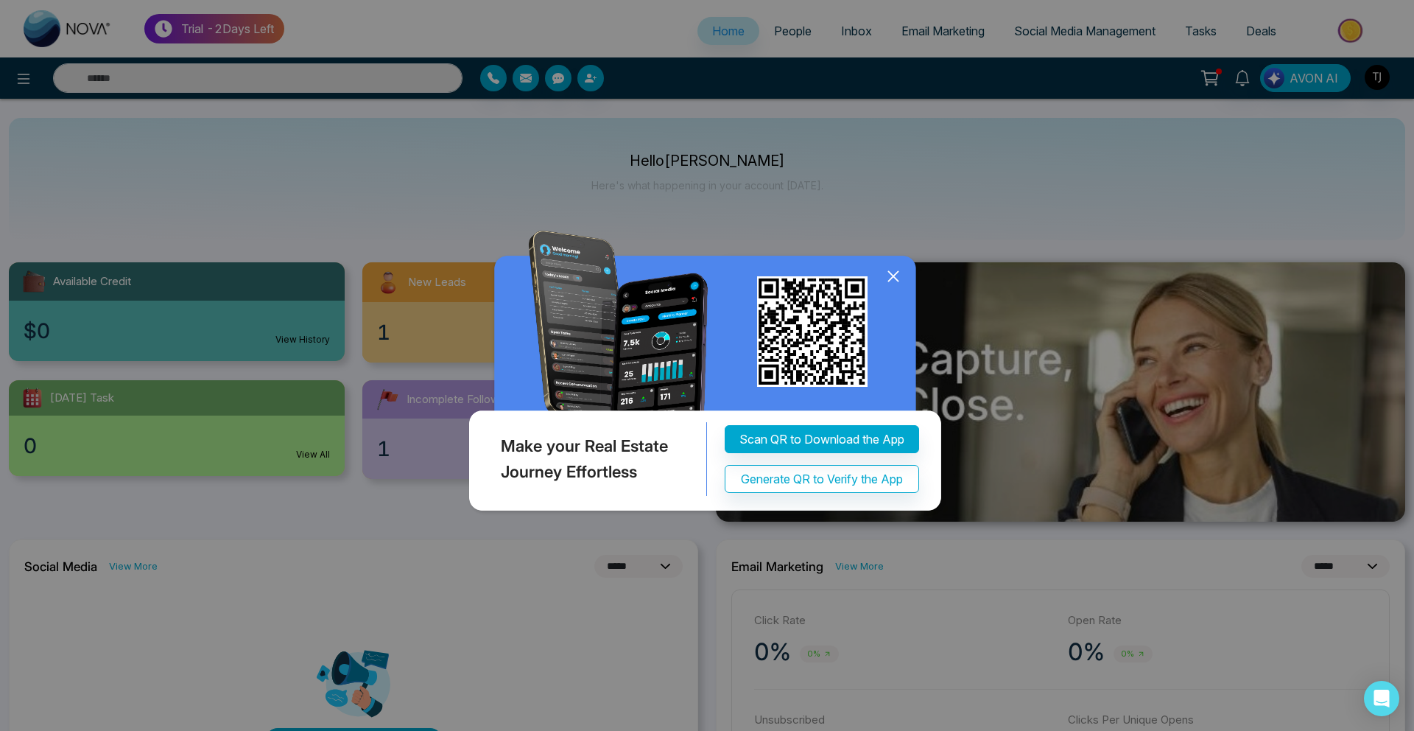
click at [886, 275] on icon at bounding box center [893, 276] width 22 height 22
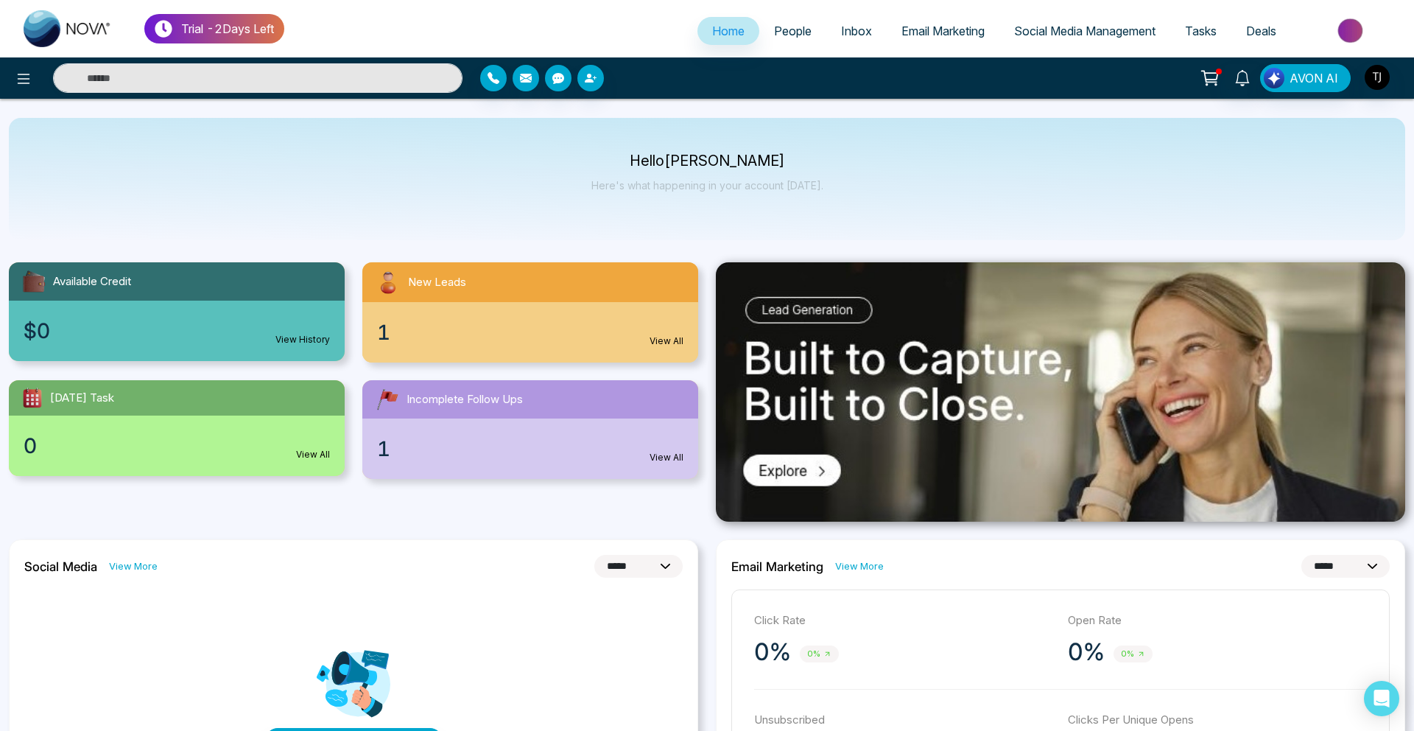
click at [923, 38] on link "Email Marketing" at bounding box center [943, 31] width 113 height 28
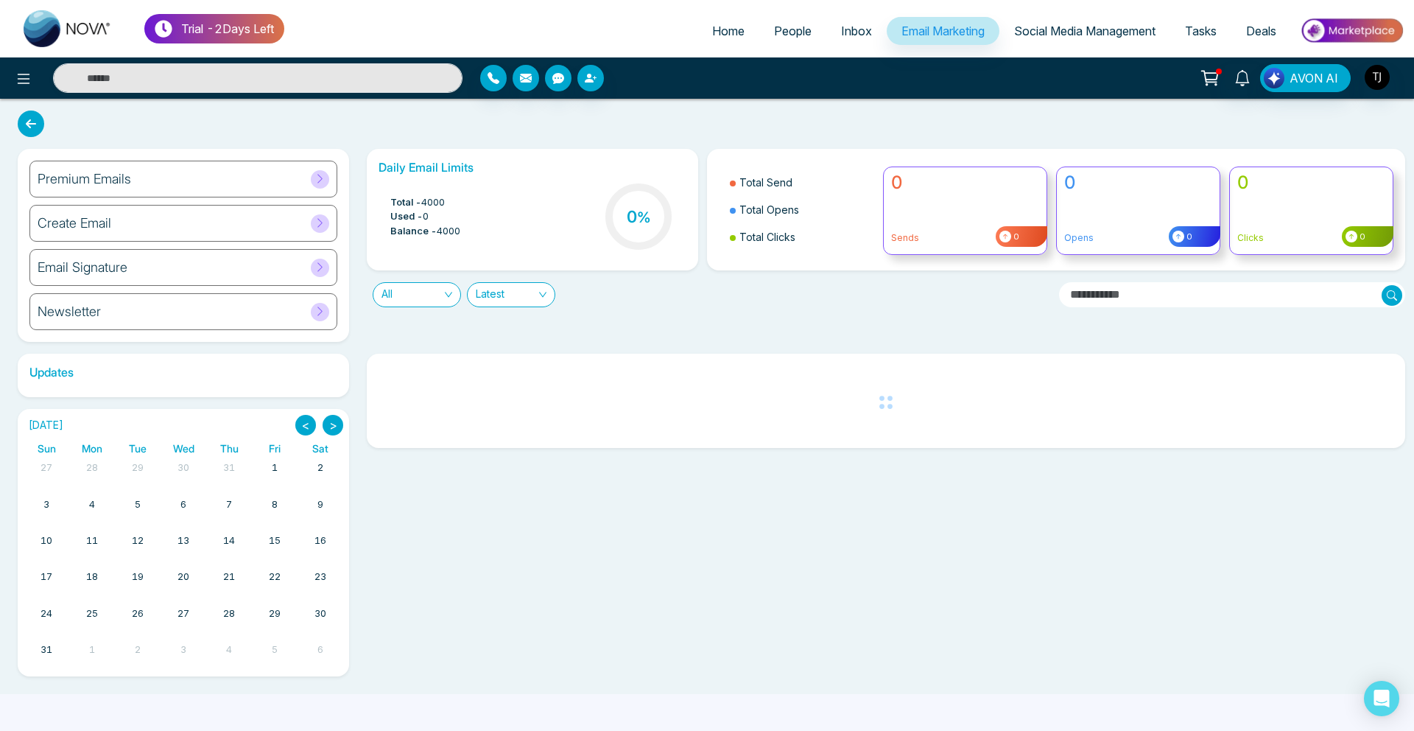
click at [121, 175] on h6 "Premium Emails" at bounding box center [85, 179] width 94 height 16
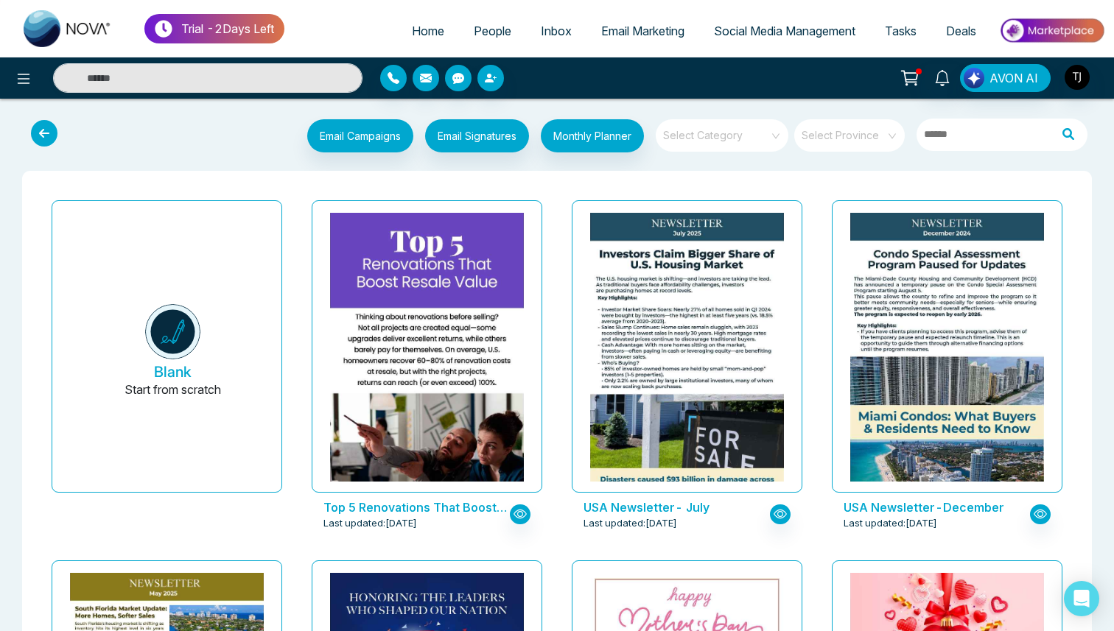
click at [31, 94] on div "AVON AI" at bounding box center [557, 77] width 1114 height 41
click at [19, 86] on icon at bounding box center [24, 79] width 18 height 18
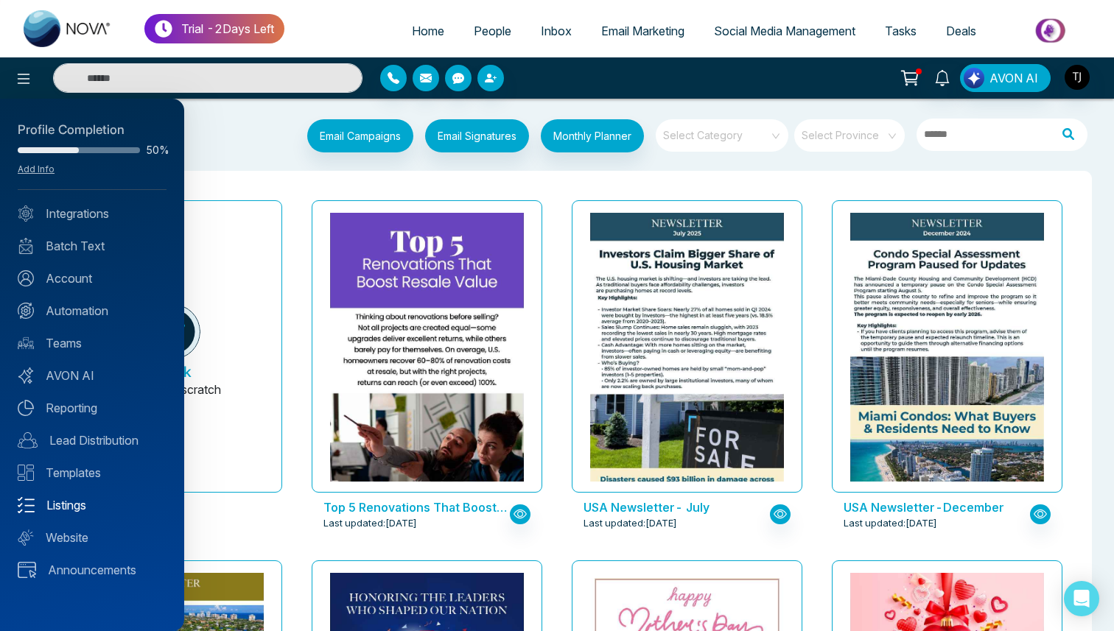
click at [73, 511] on link "Listings" at bounding box center [92, 505] width 149 height 18
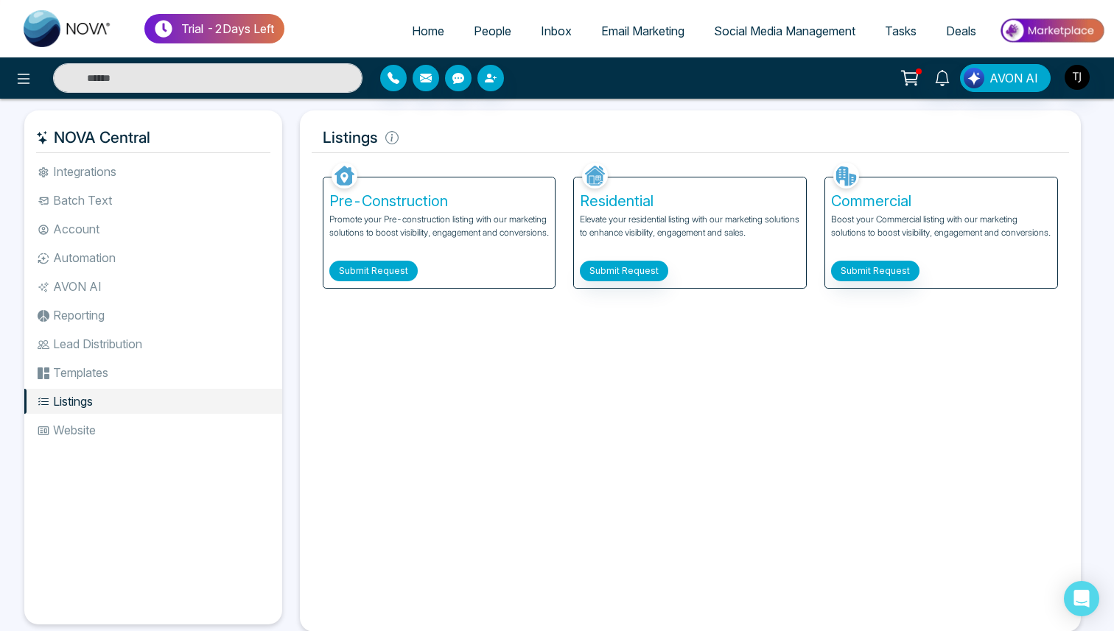
click at [366, 270] on button "Submit Request" at bounding box center [373, 271] width 88 height 21
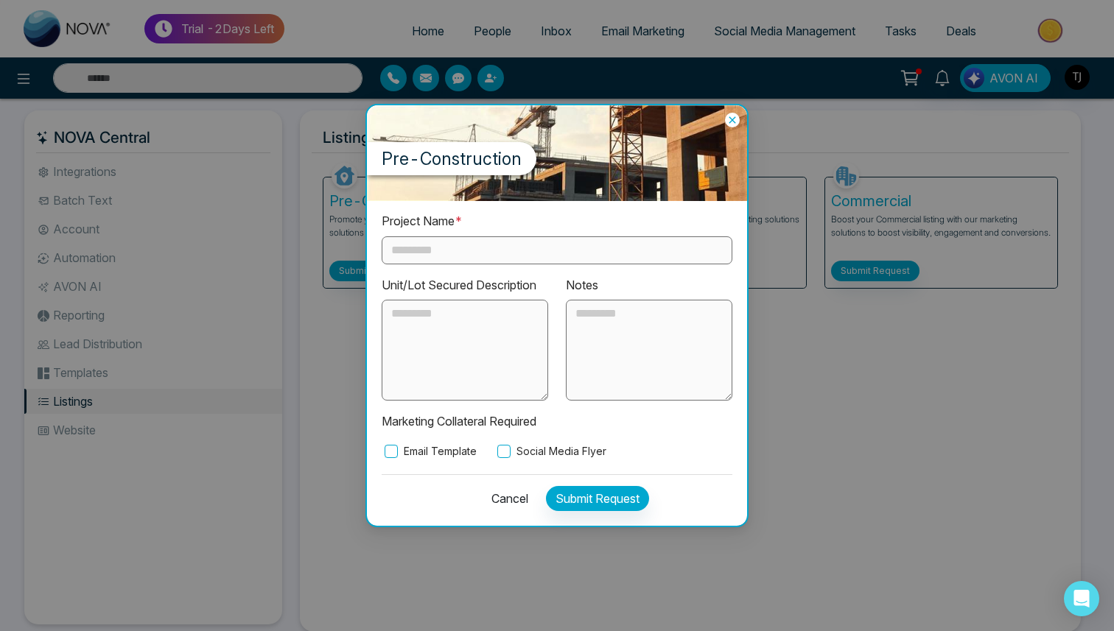
click at [465, 284] on label "Unit/Lot Secured Description" at bounding box center [459, 285] width 155 height 18
click at [732, 117] on icon at bounding box center [732, 120] width 15 height 15
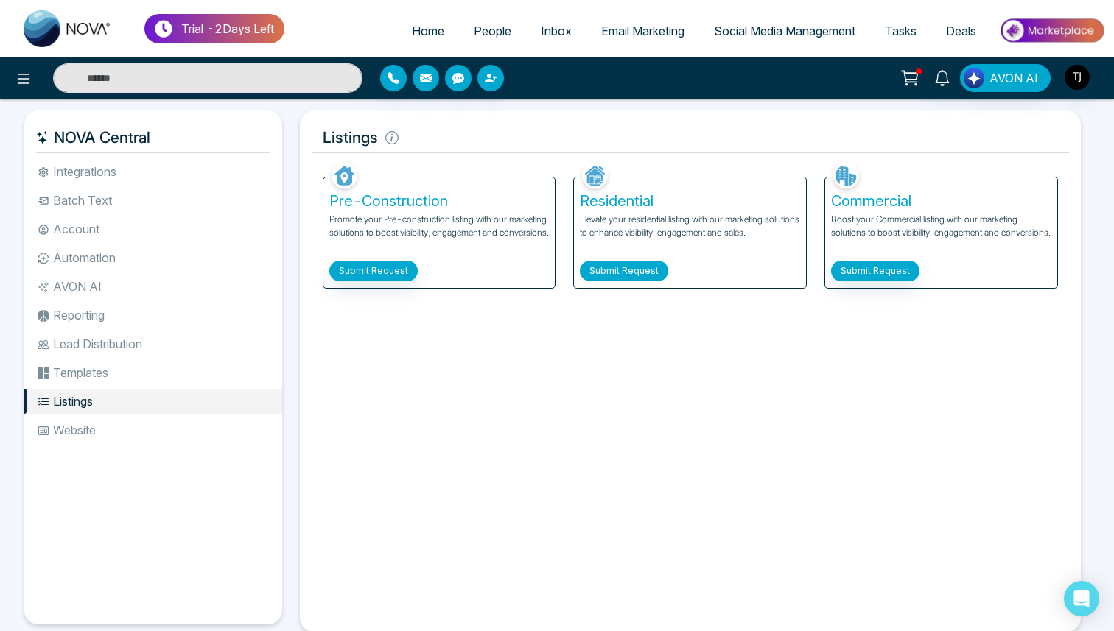
click at [656, 273] on button "Submit Request" at bounding box center [624, 271] width 88 height 21
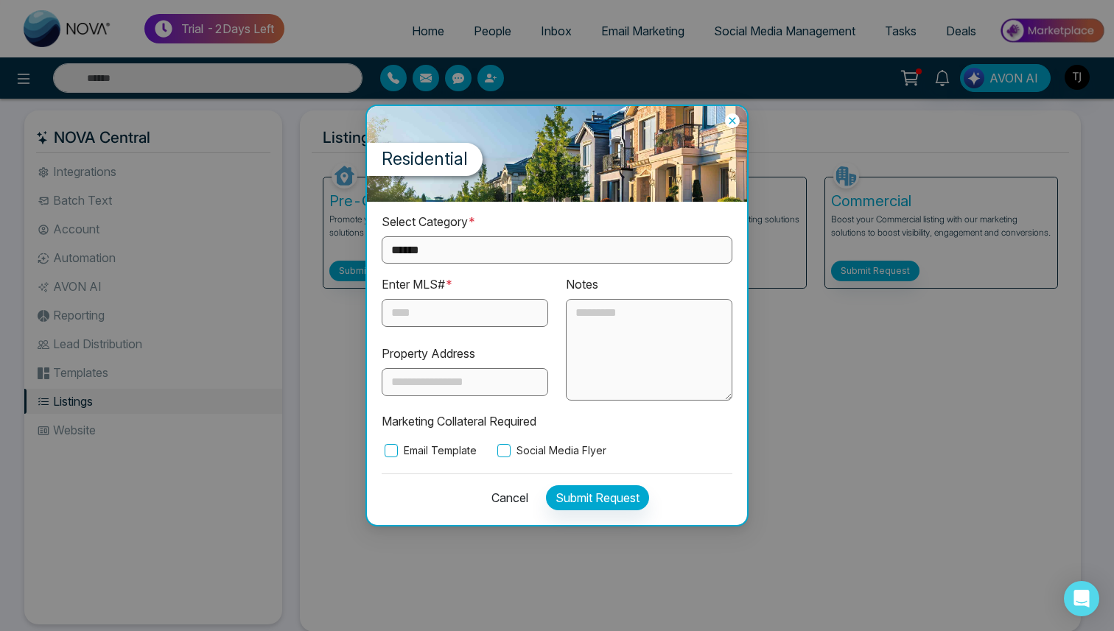
click at [479, 258] on select "**********" at bounding box center [557, 249] width 351 height 27
select select "*********"
click at [382, 237] on select "**********" at bounding box center [557, 249] width 351 height 27
click at [731, 121] on icon at bounding box center [732, 120] width 15 height 15
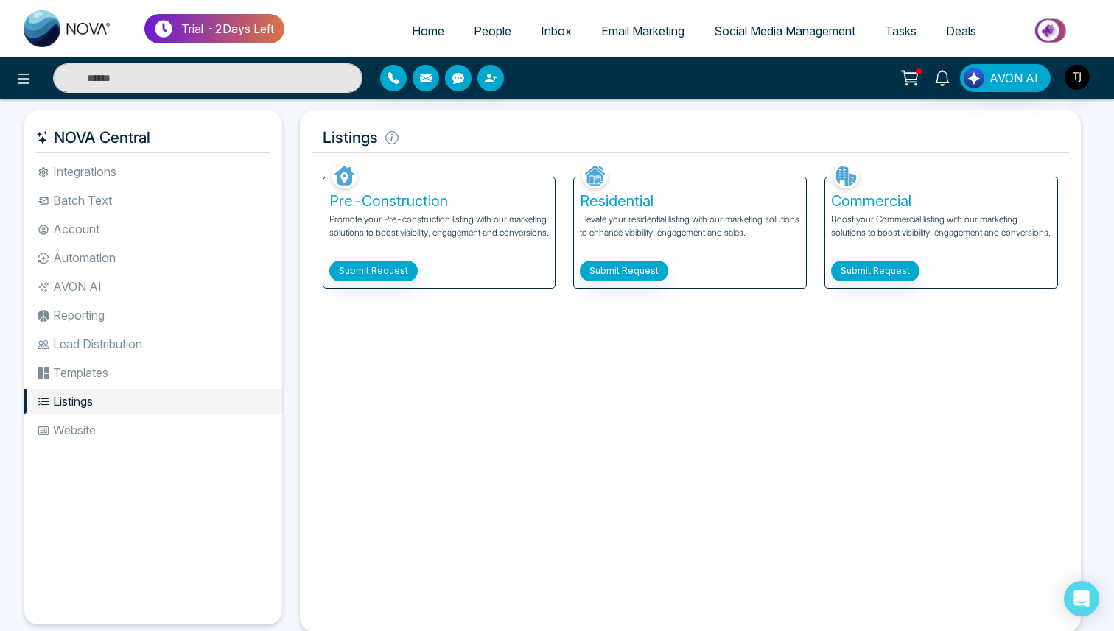
click at [748, 15] on ul "Home People Inbox Email Marketing Social Media Management Tasks Deals" at bounding box center [694, 32] width 820 height 41
click at [748, 37] on span "Social Media Management" at bounding box center [784, 31] width 141 height 15
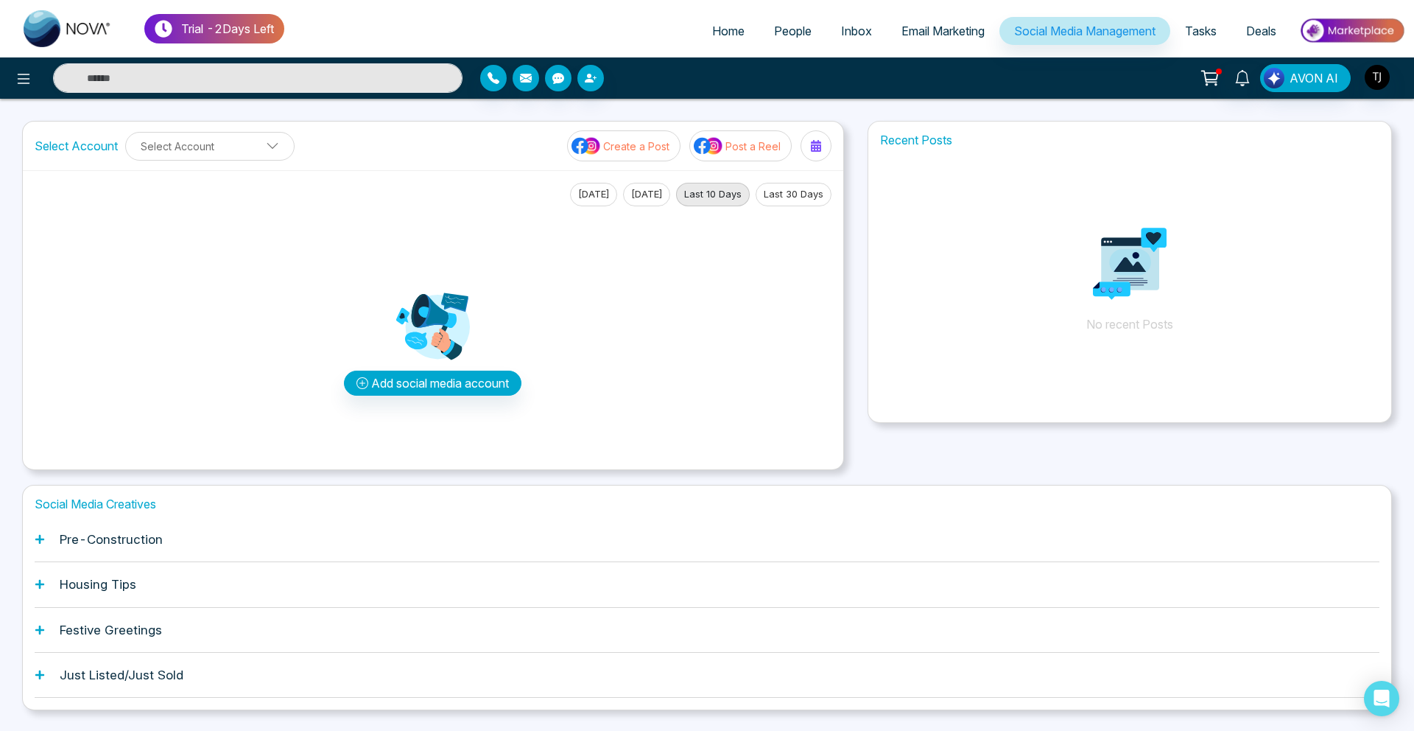
click at [935, 33] on span "Email Marketing" at bounding box center [942, 31] width 83 height 15
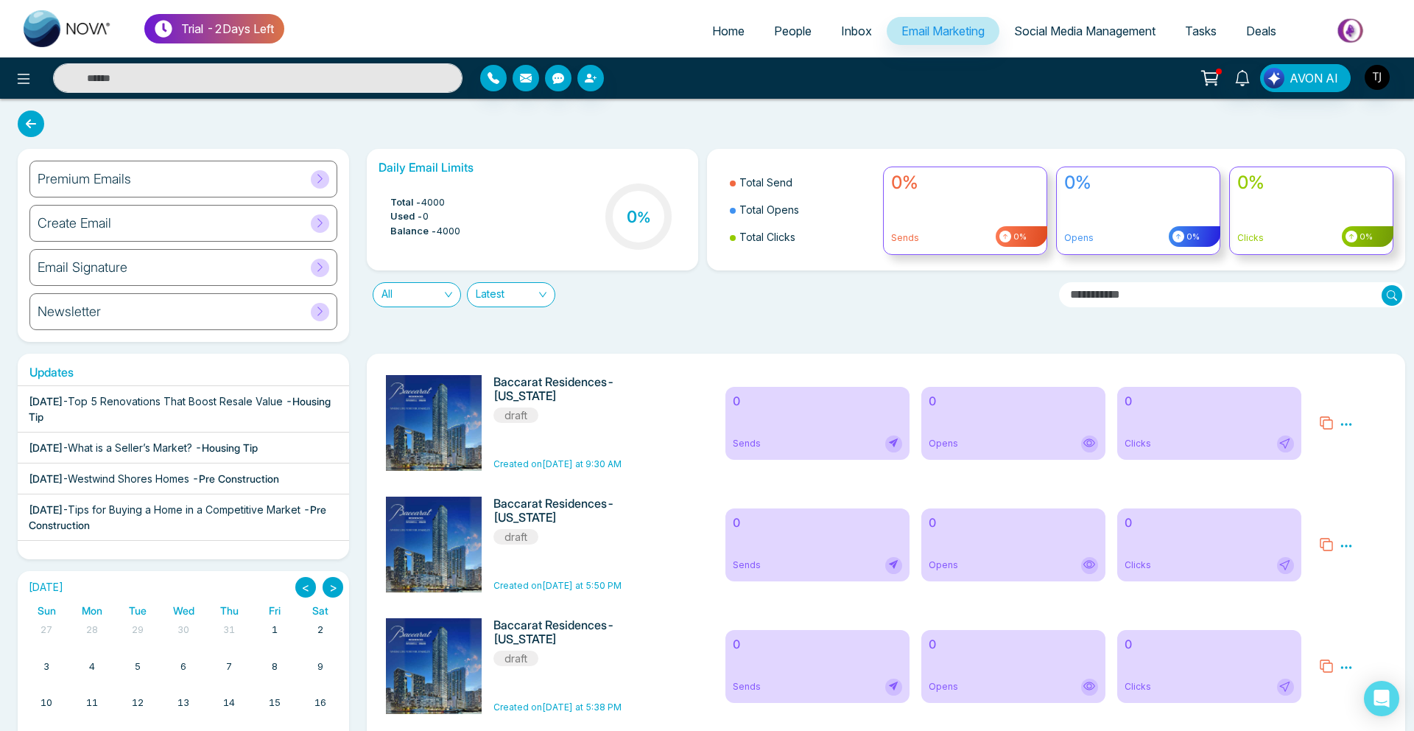
click at [100, 182] on h6 "Premium Emails" at bounding box center [85, 179] width 94 height 16
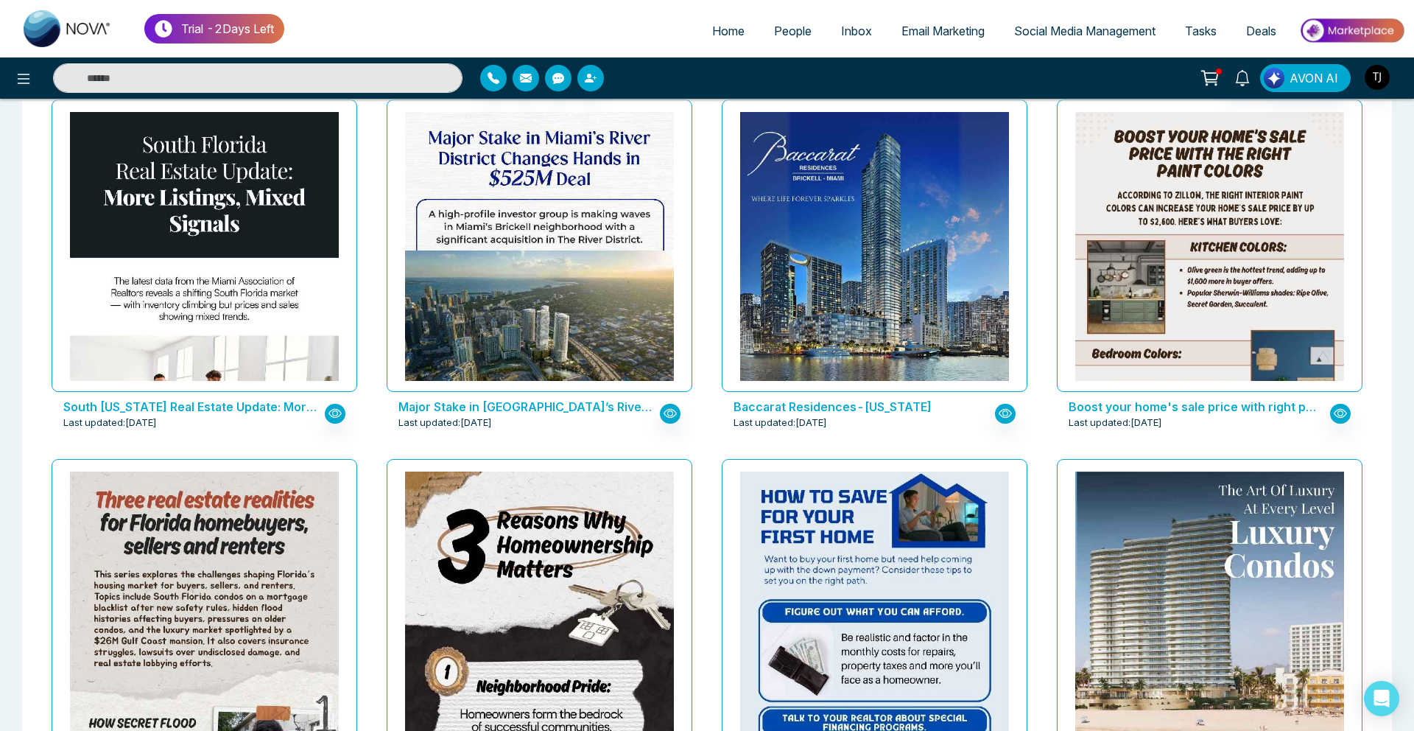
scroll to position [1932, 0]
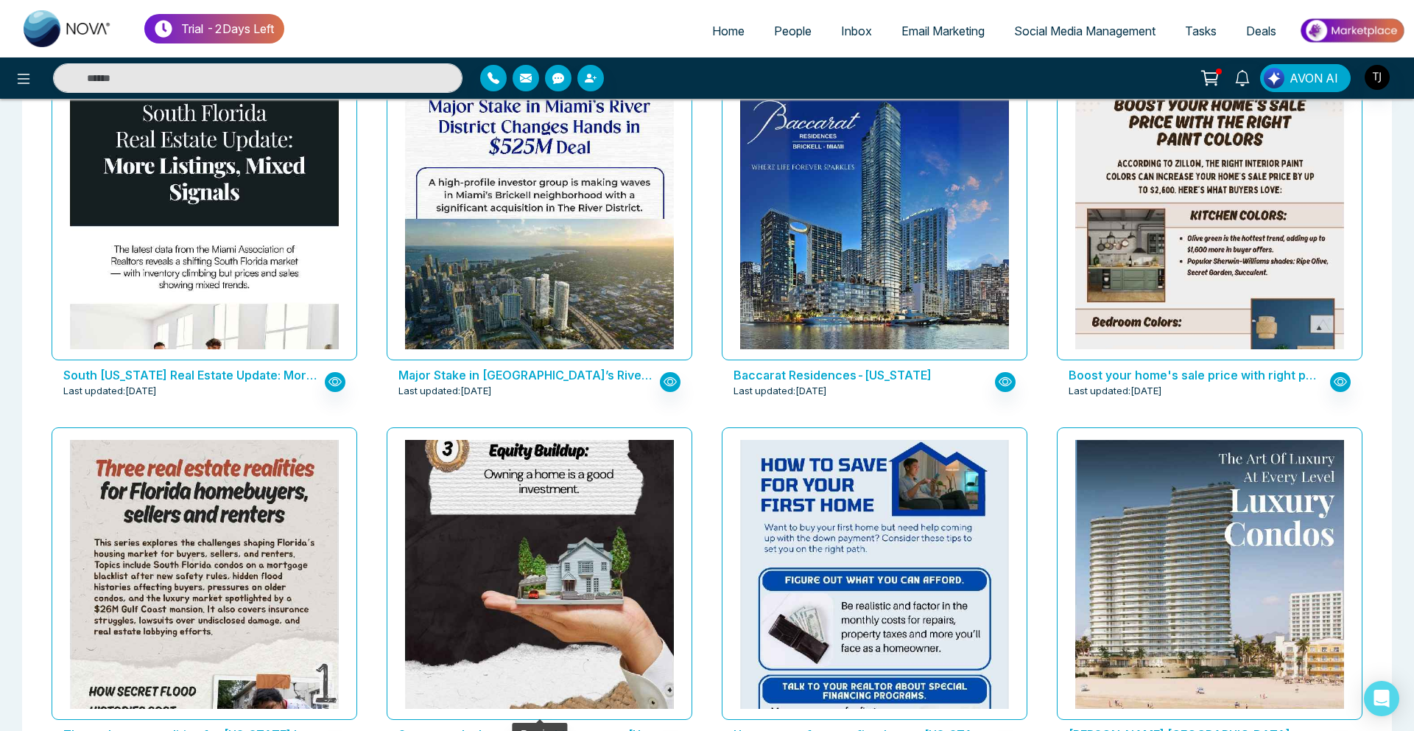
click at [530, 537] on img at bounding box center [540, 377] width 538 height 672
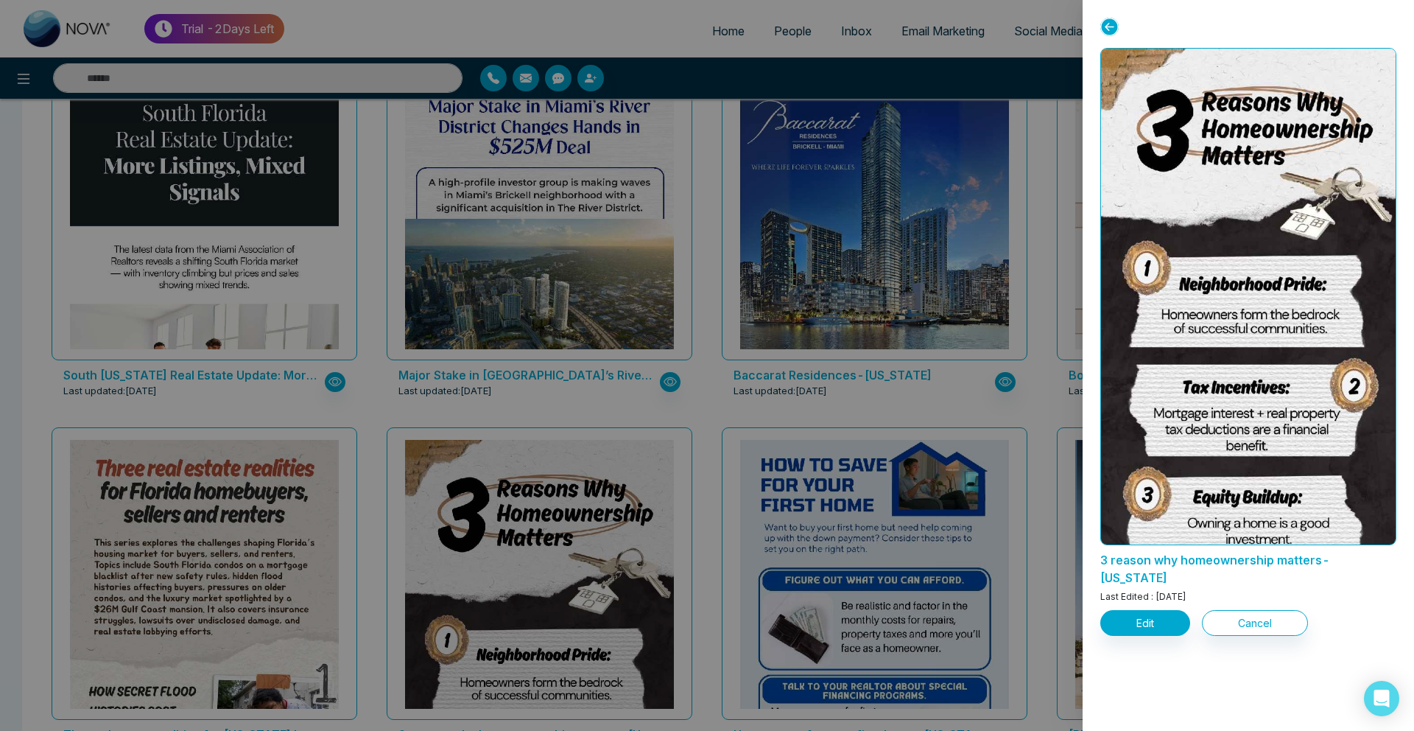
click at [884, 367] on div at bounding box center [707, 365] width 1414 height 731
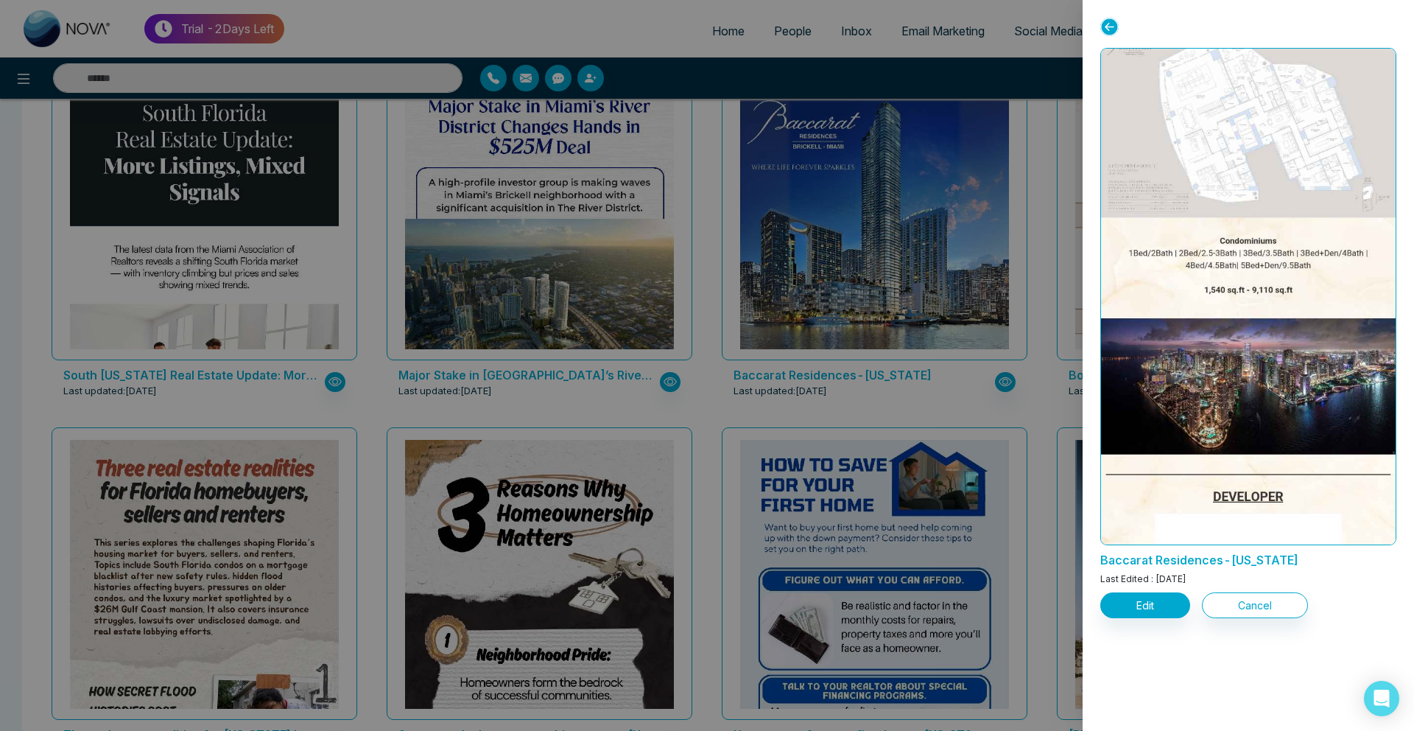
scroll to position [1481, 0]
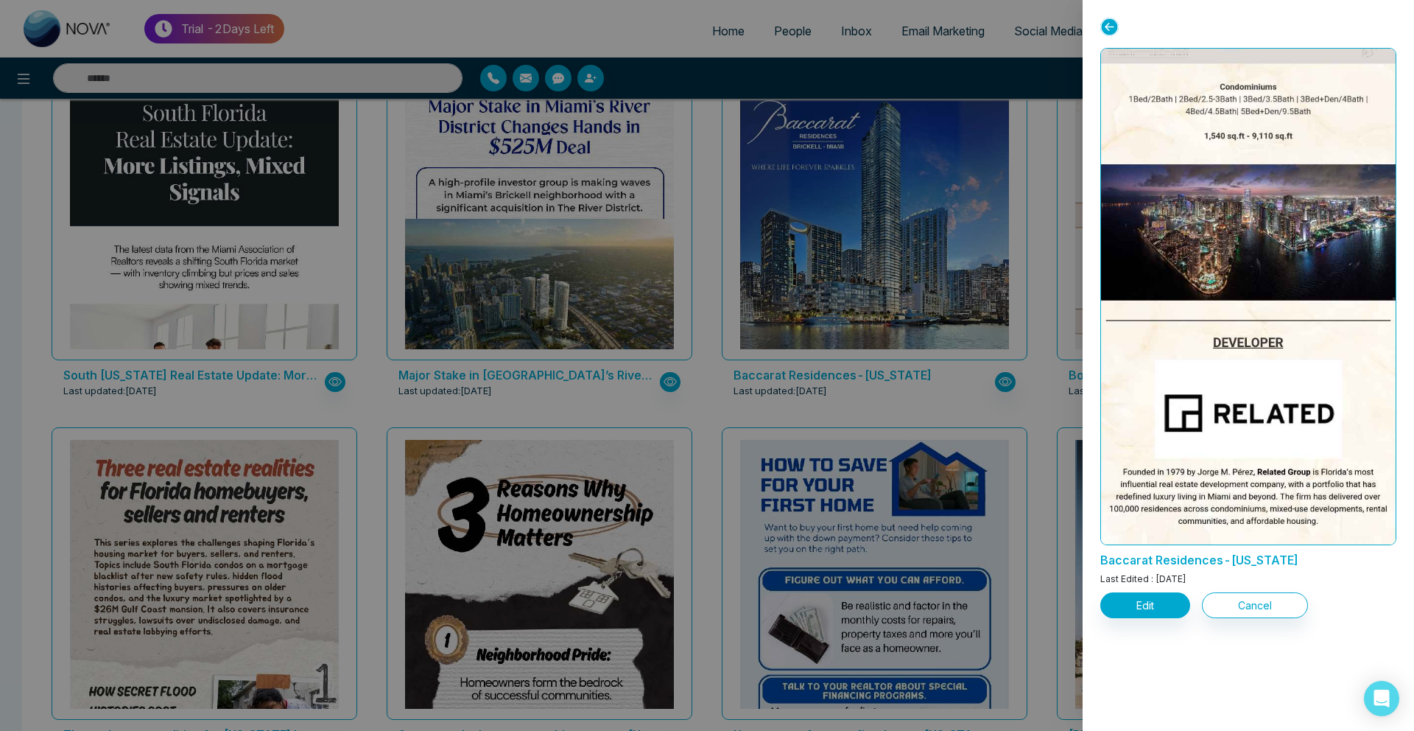
click at [853, 71] on div at bounding box center [707, 365] width 1414 height 731
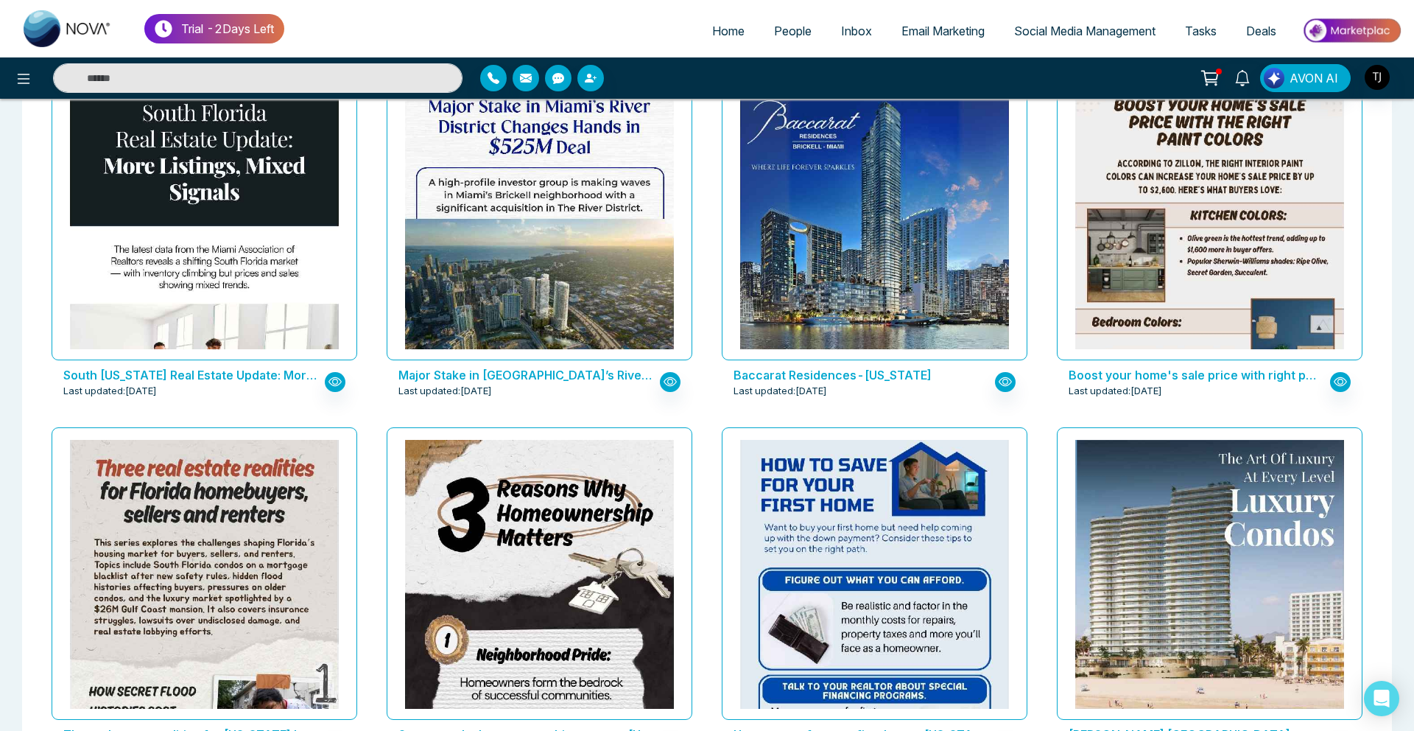
drag, startPoint x: 1022, startPoint y: 24, endPoint x: 361, endPoint y: 24, distance: 661.4
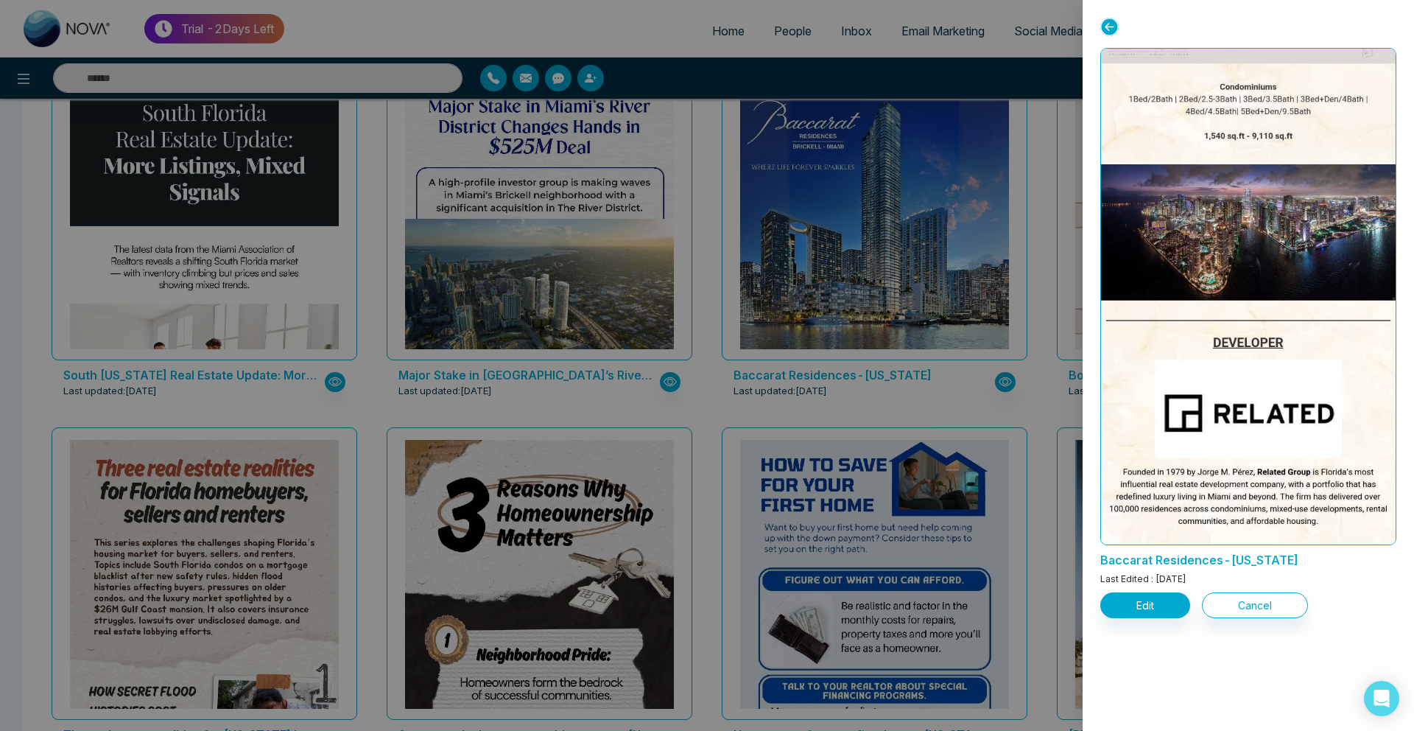
click at [262, 356] on div at bounding box center [707, 365] width 1414 height 731
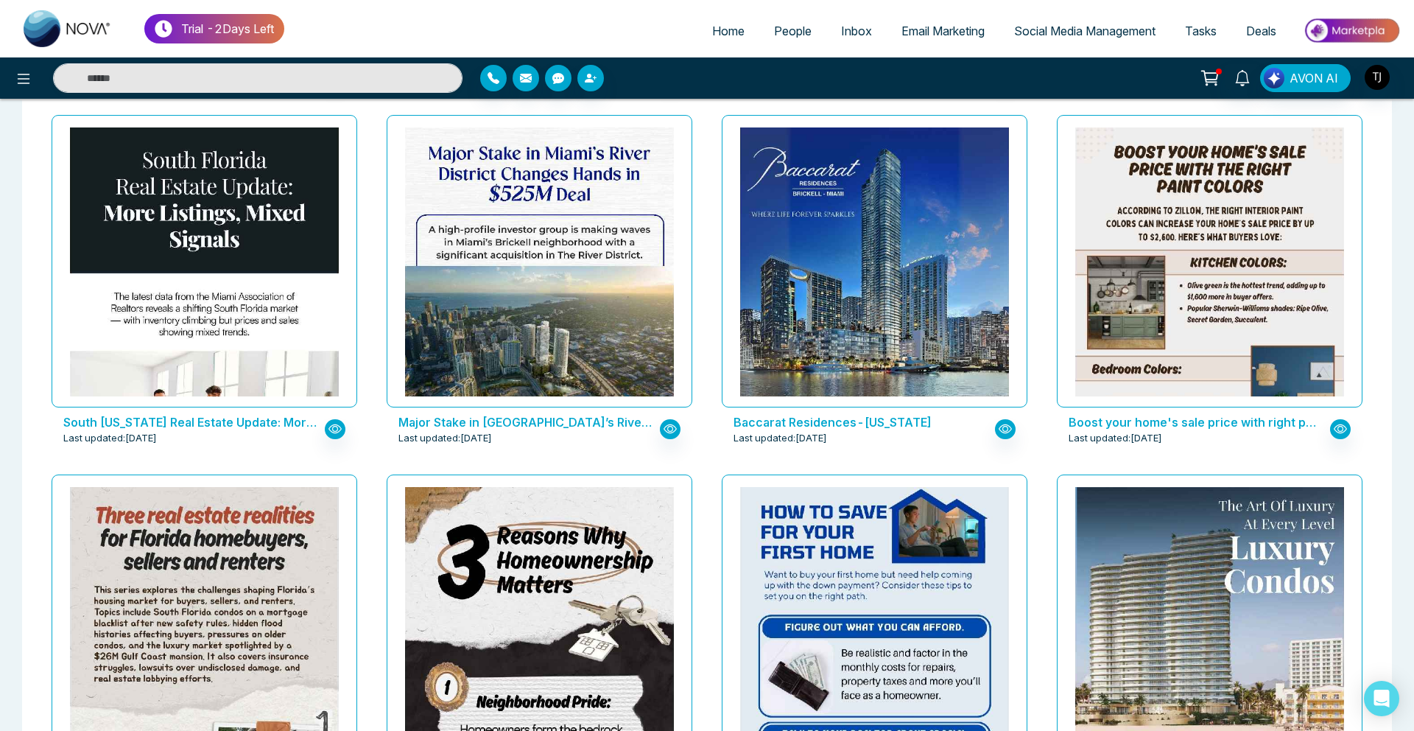
scroll to position [1894, 0]
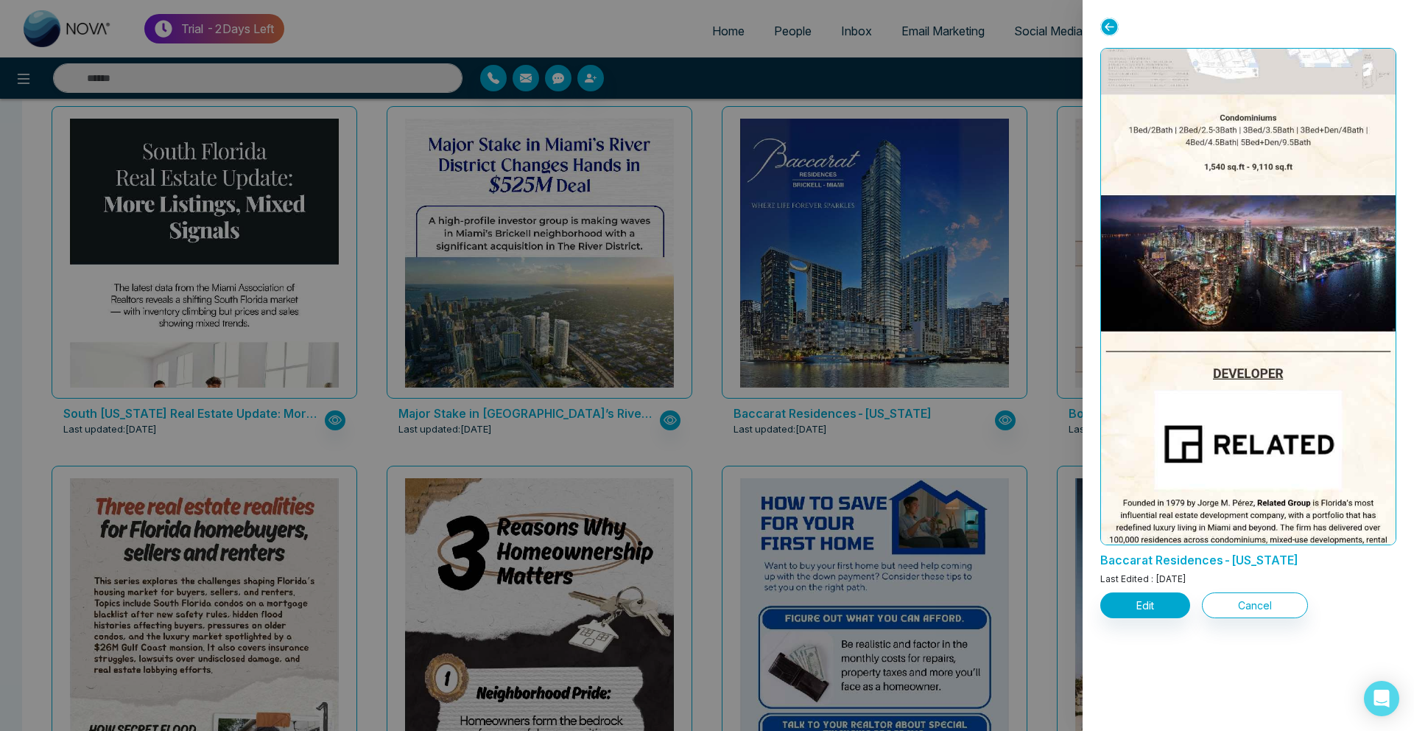
scroll to position [1481, 0]
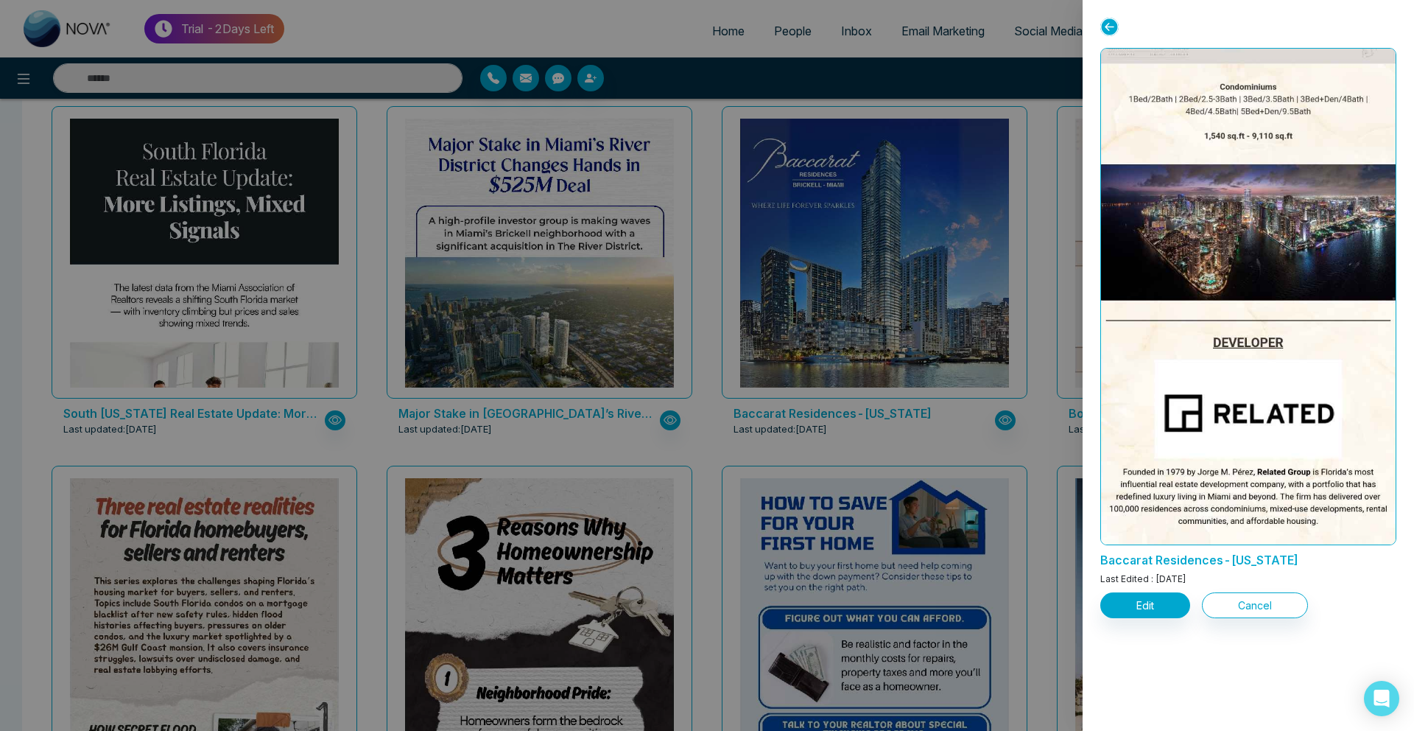
click at [53, 363] on div at bounding box center [707, 365] width 1414 height 731
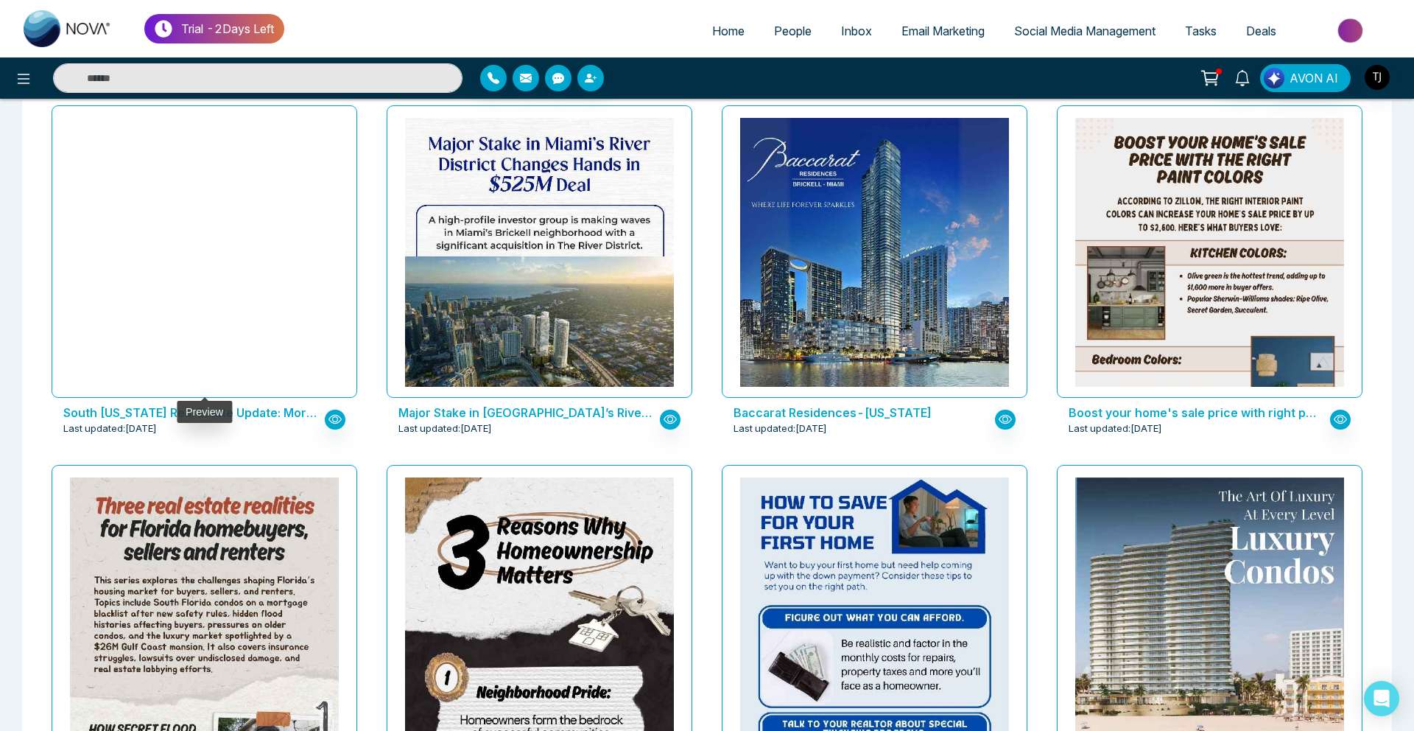
scroll to position [1865, 0]
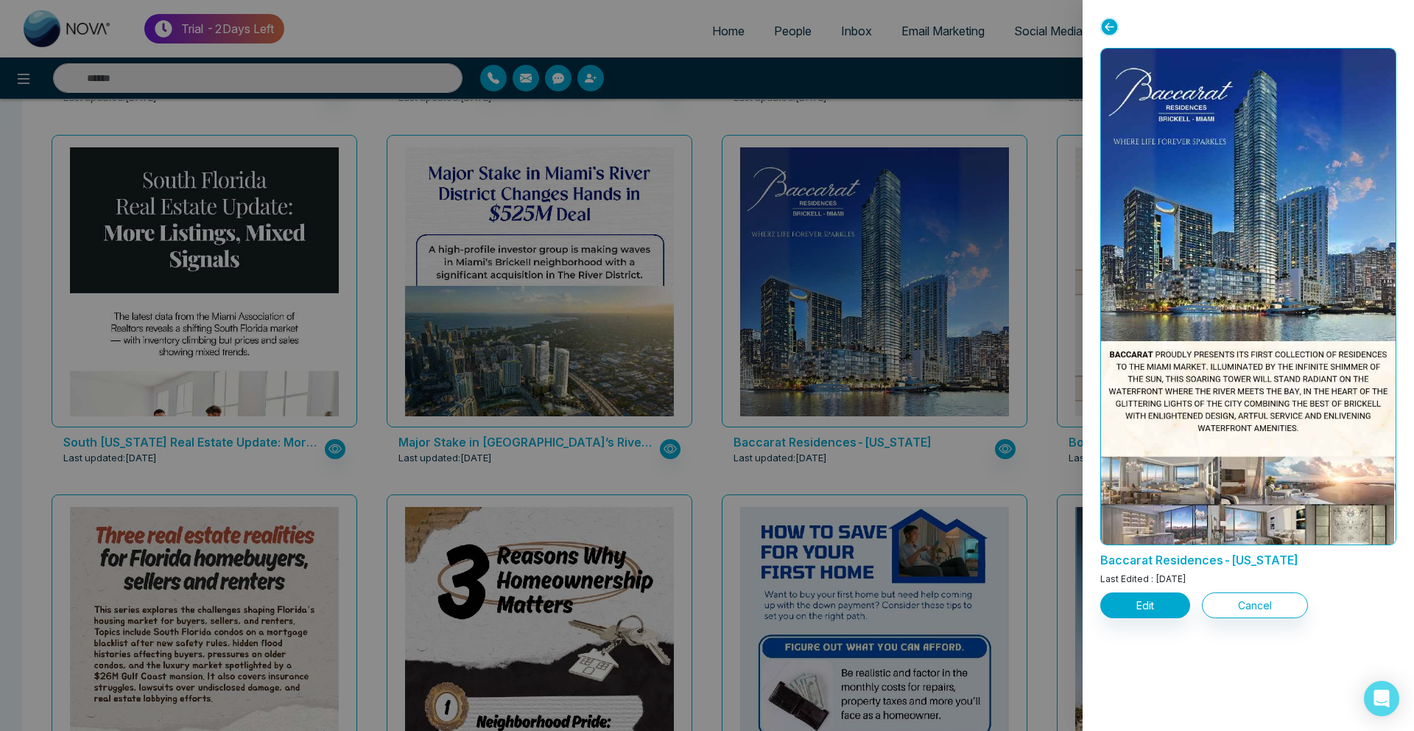
scroll to position [0, 0]
click at [916, 285] on div at bounding box center [707, 365] width 1414 height 731
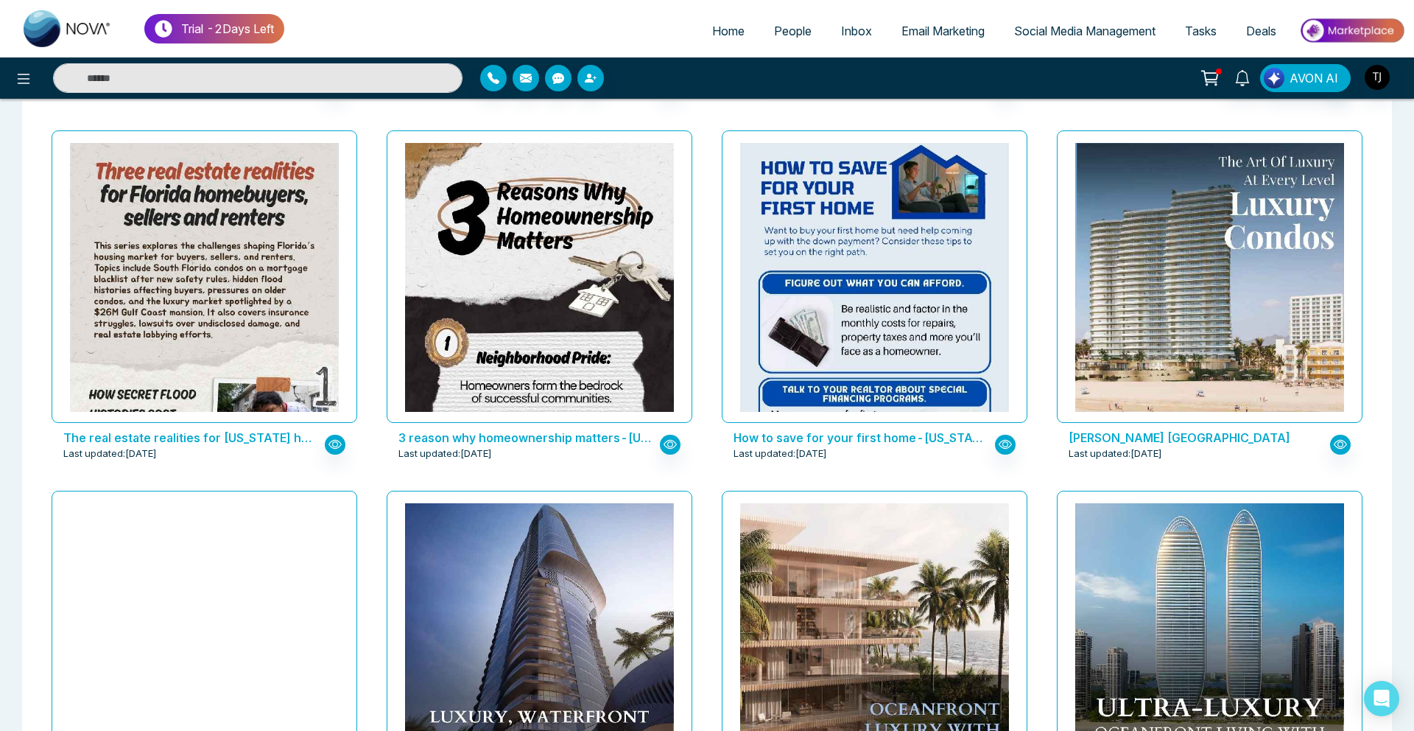
scroll to position [2211, 0]
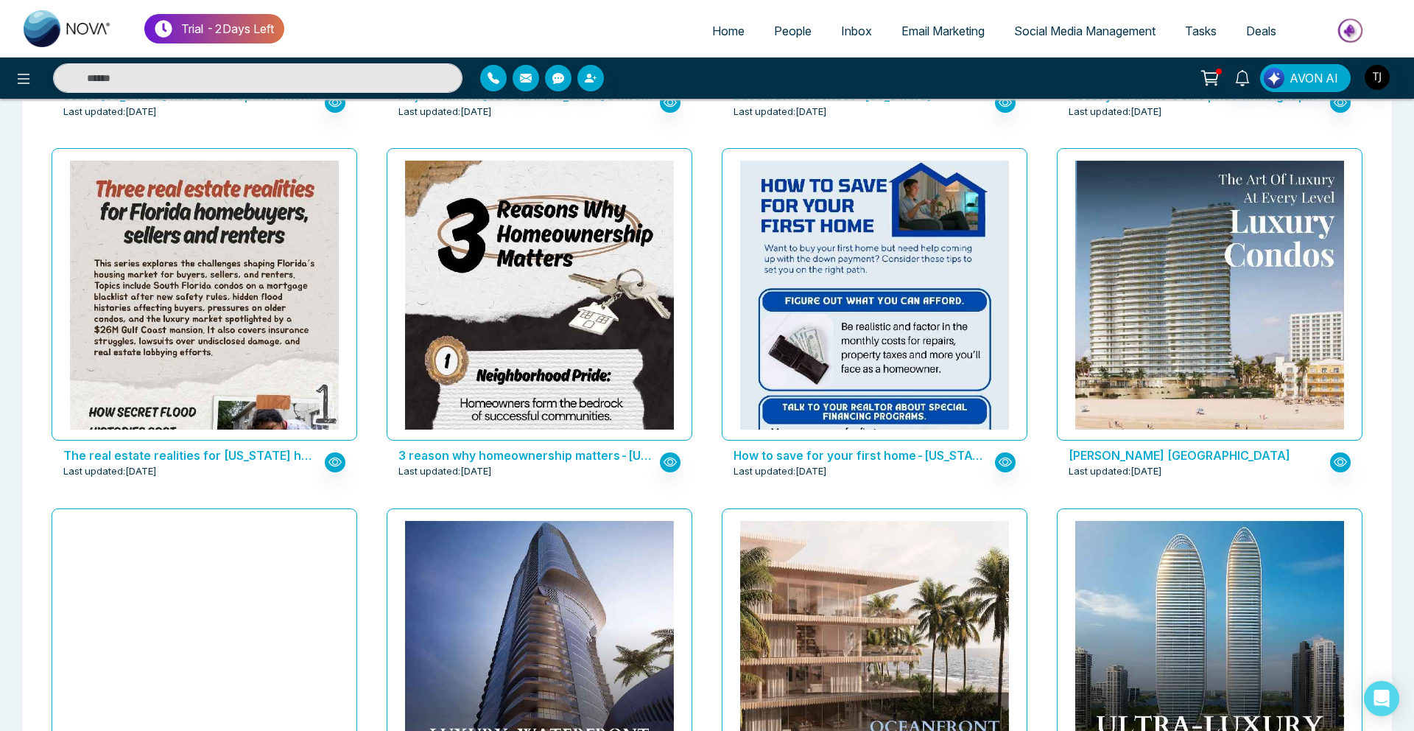
click at [254, 276] on img at bounding box center [205, 497] width 538 height 672
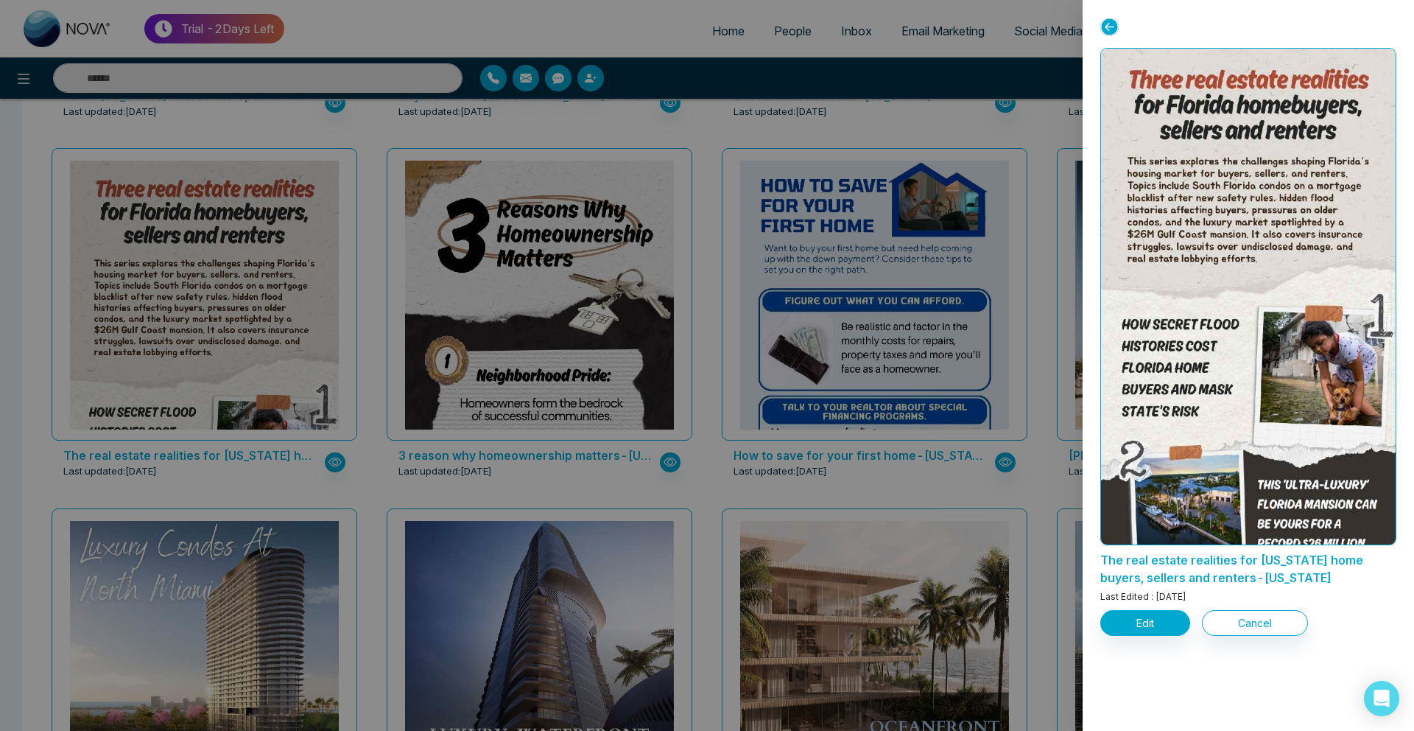
click at [270, 288] on div at bounding box center [707, 365] width 1414 height 731
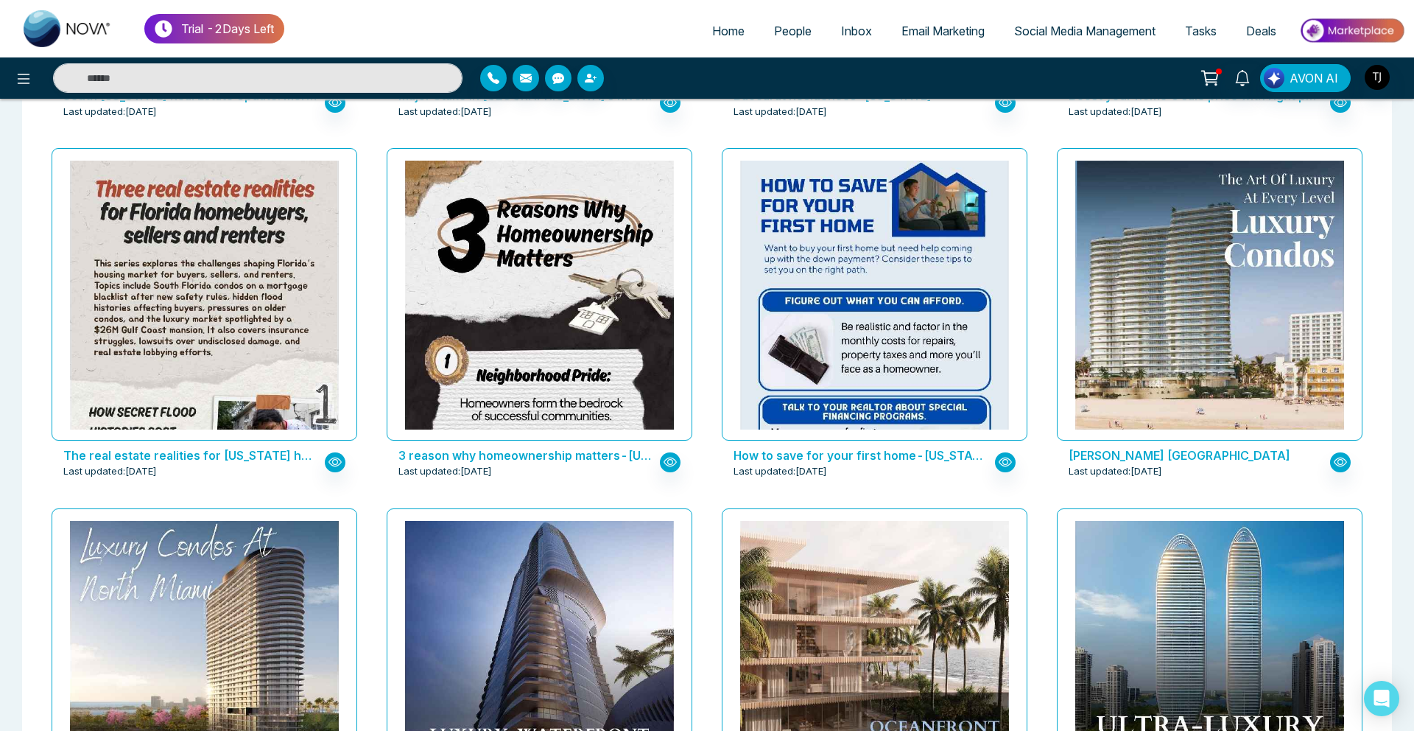
click at [270, 288] on img at bounding box center [205, 497] width 538 height 672
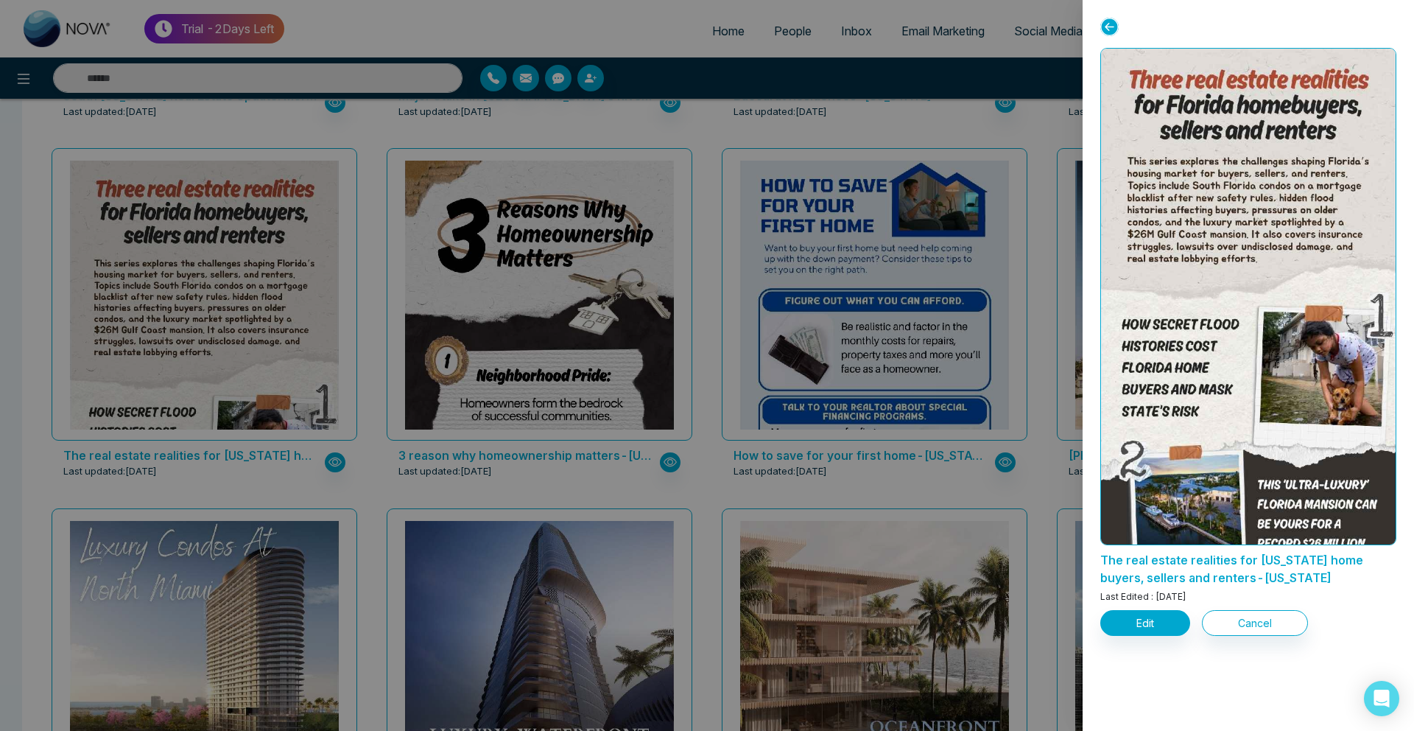
click at [225, 558] on div at bounding box center [707, 365] width 1414 height 731
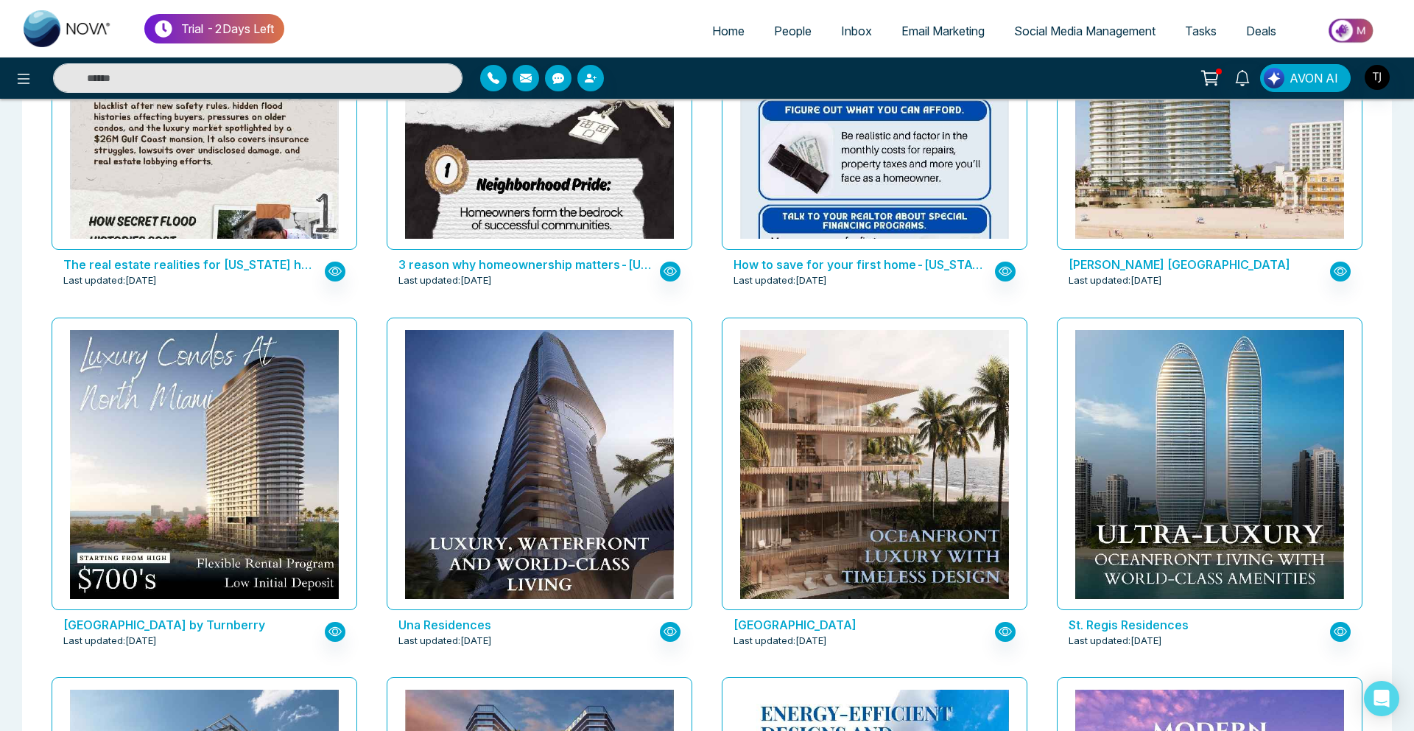
scroll to position [2411, 0]
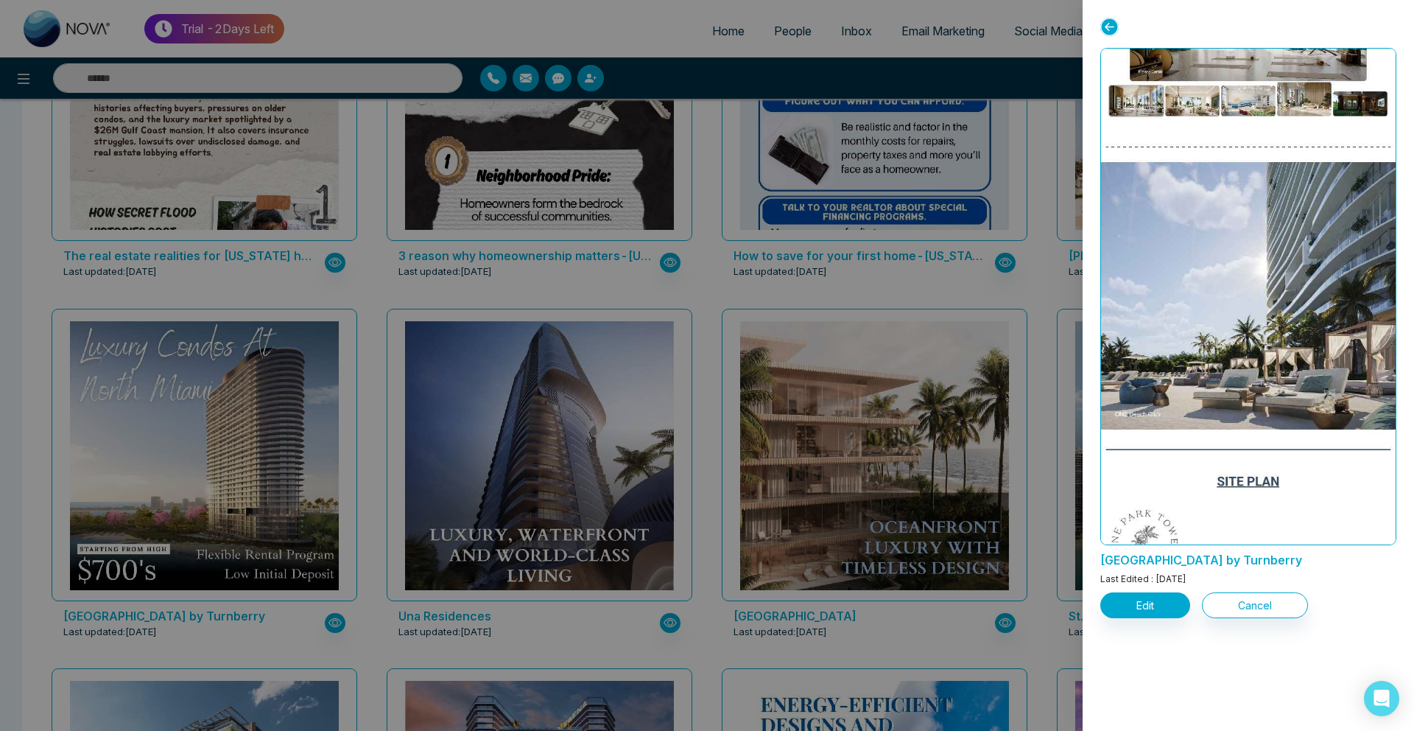
scroll to position [2985, 0]
click at [264, 229] on div at bounding box center [707, 365] width 1414 height 731
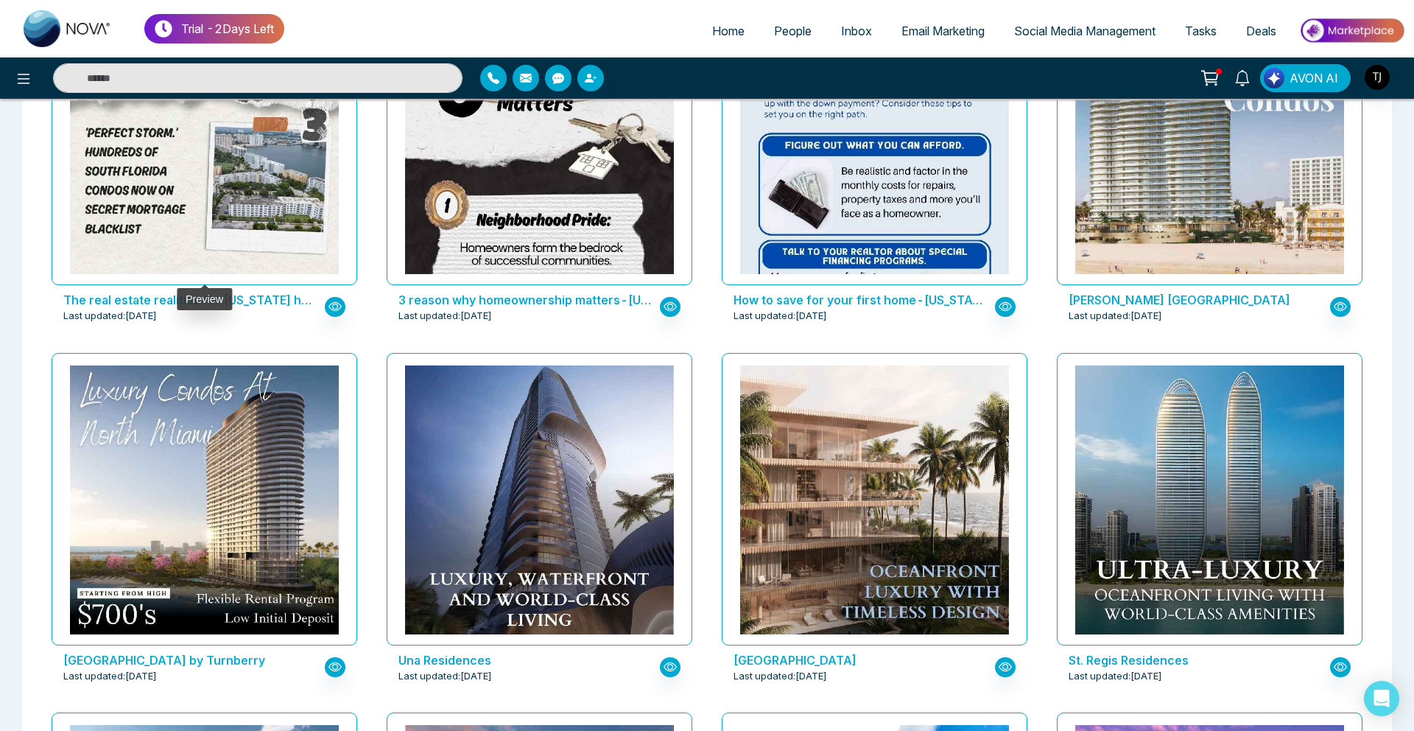
scroll to position [2399, 0]
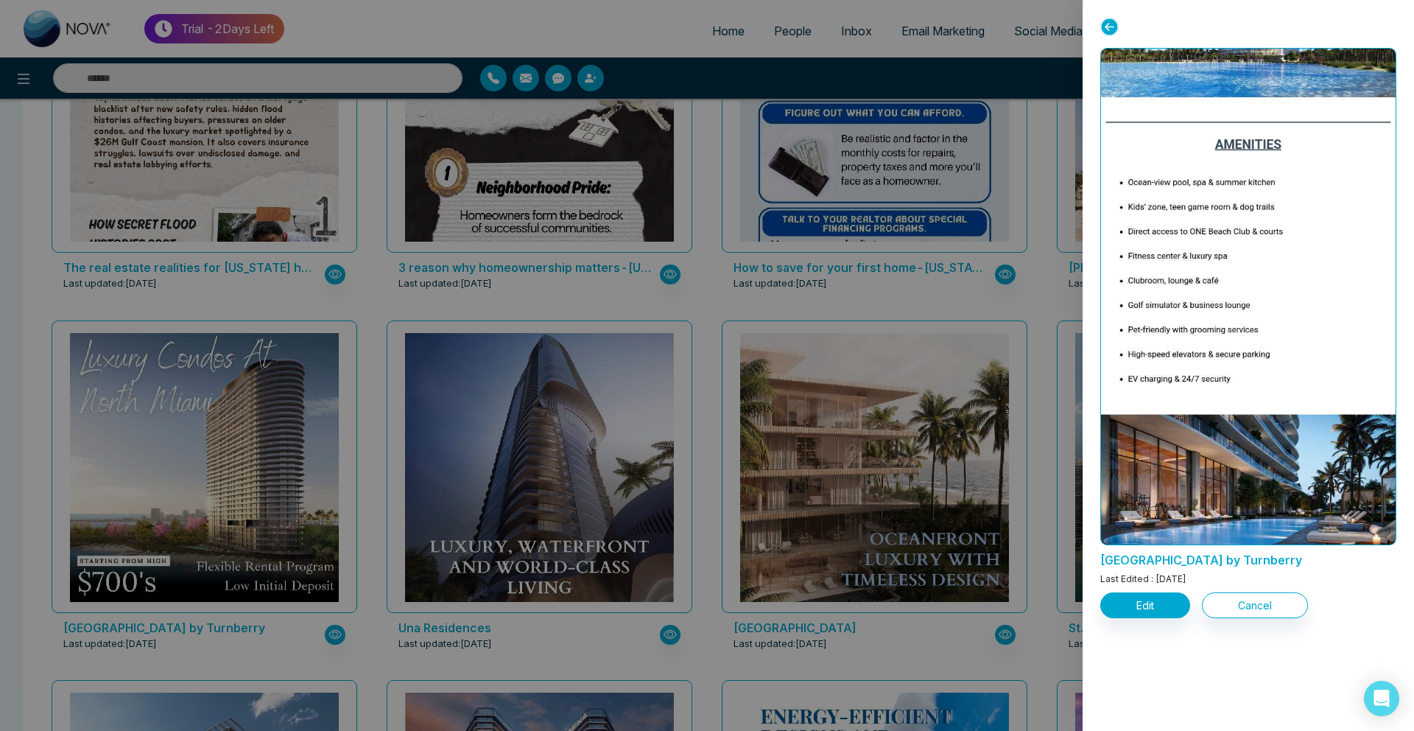
scroll to position [602, 0]
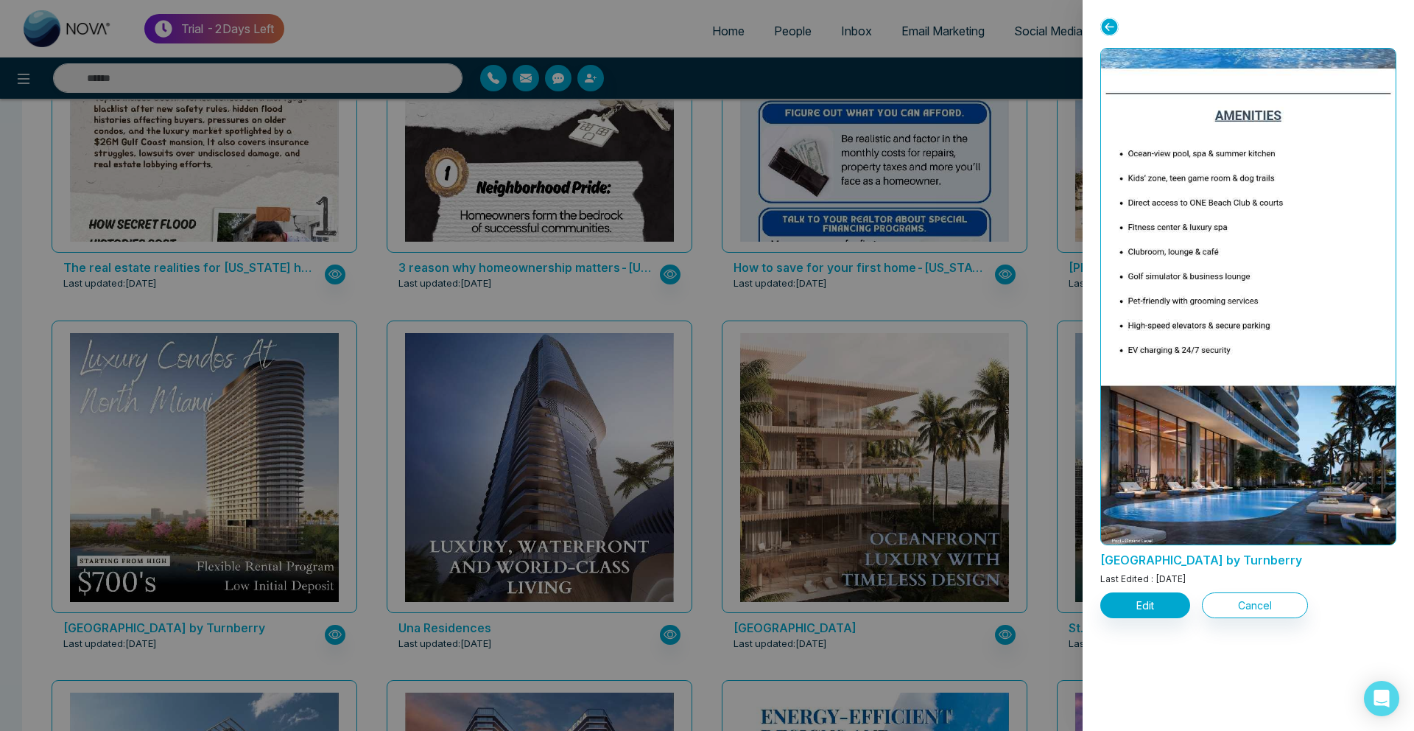
click at [731, 357] on div at bounding box center [707, 365] width 1414 height 731
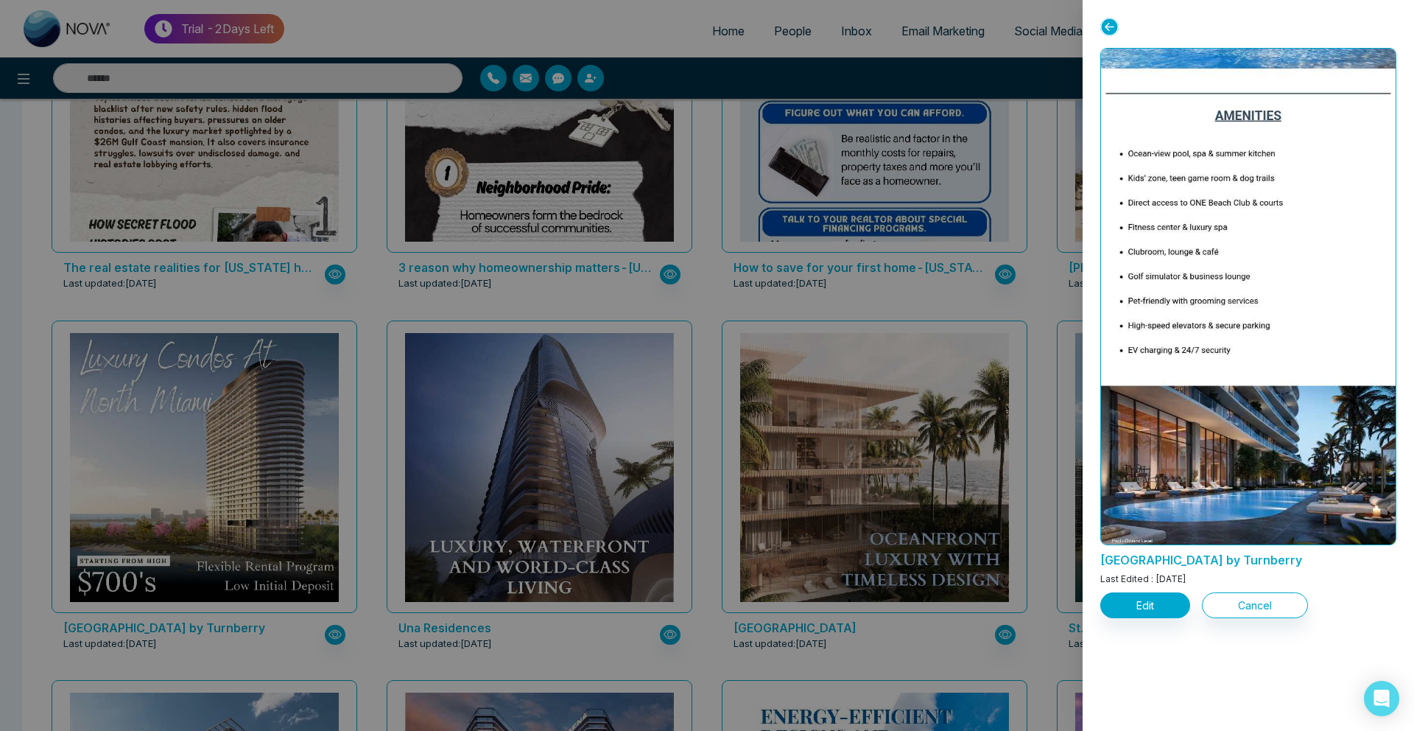
click at [211, 638] on div at bounding box center [707, 365] width 1414 height 731
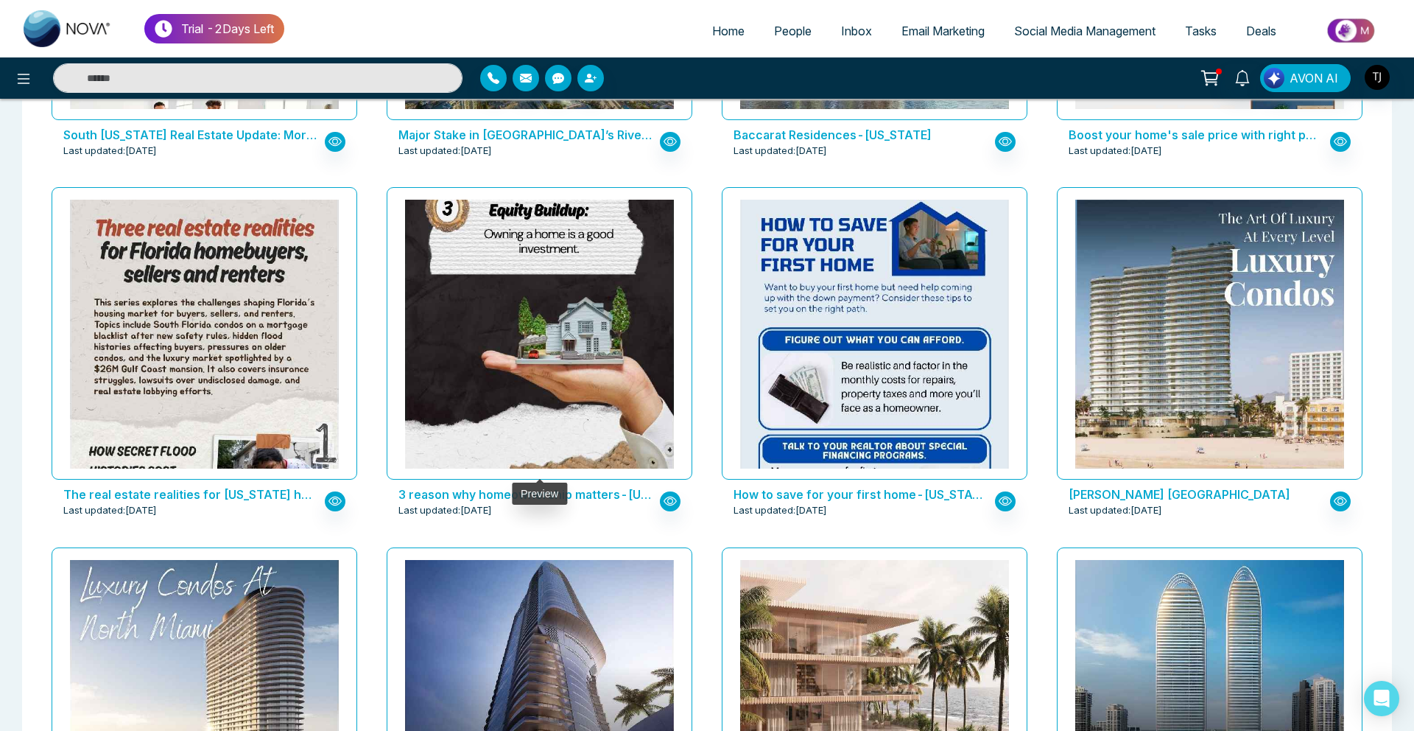
scroll to position [2170, 0]
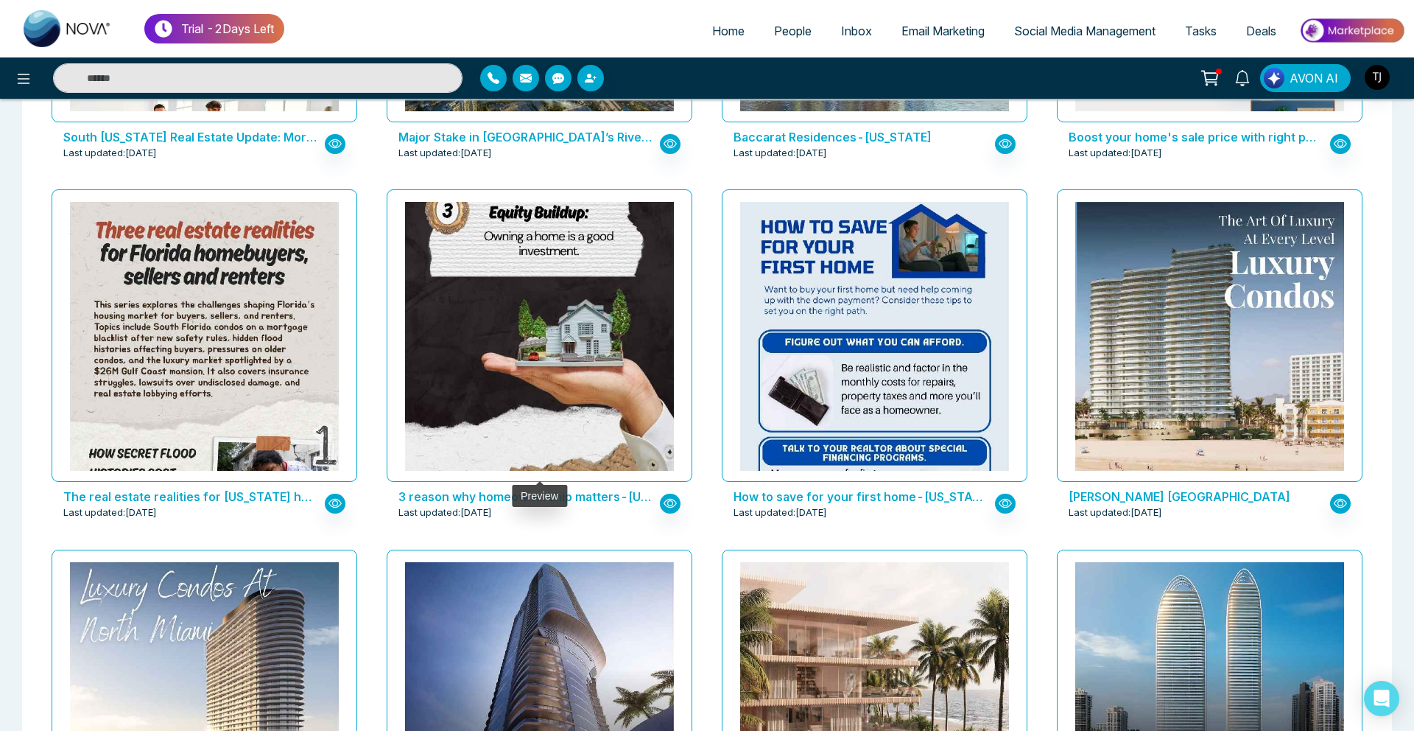
click at [516, 291] on img at bounding box center [540, 139] width 538 height 672
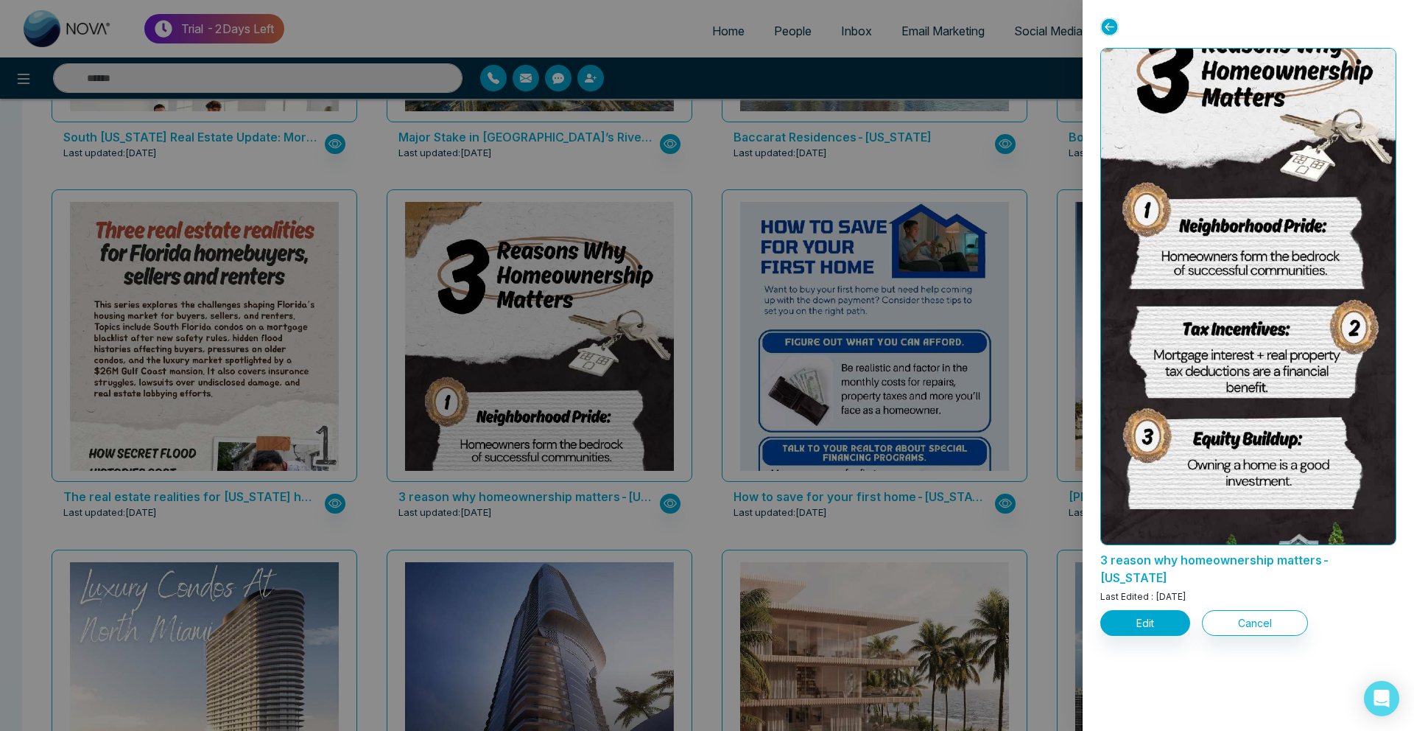
scroll to position [0, 0]
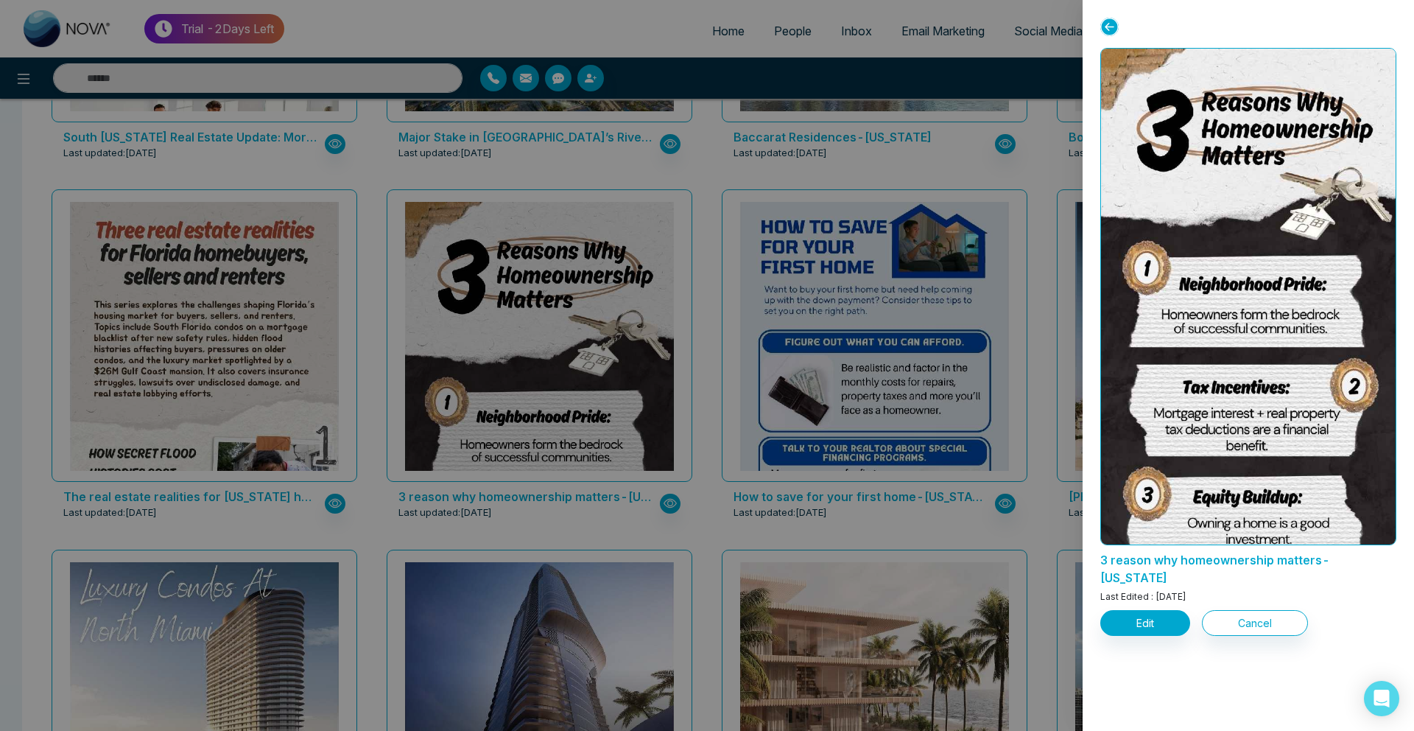
click at [365, 549] on div at bounding box center [707, 365] width 1414 height 731
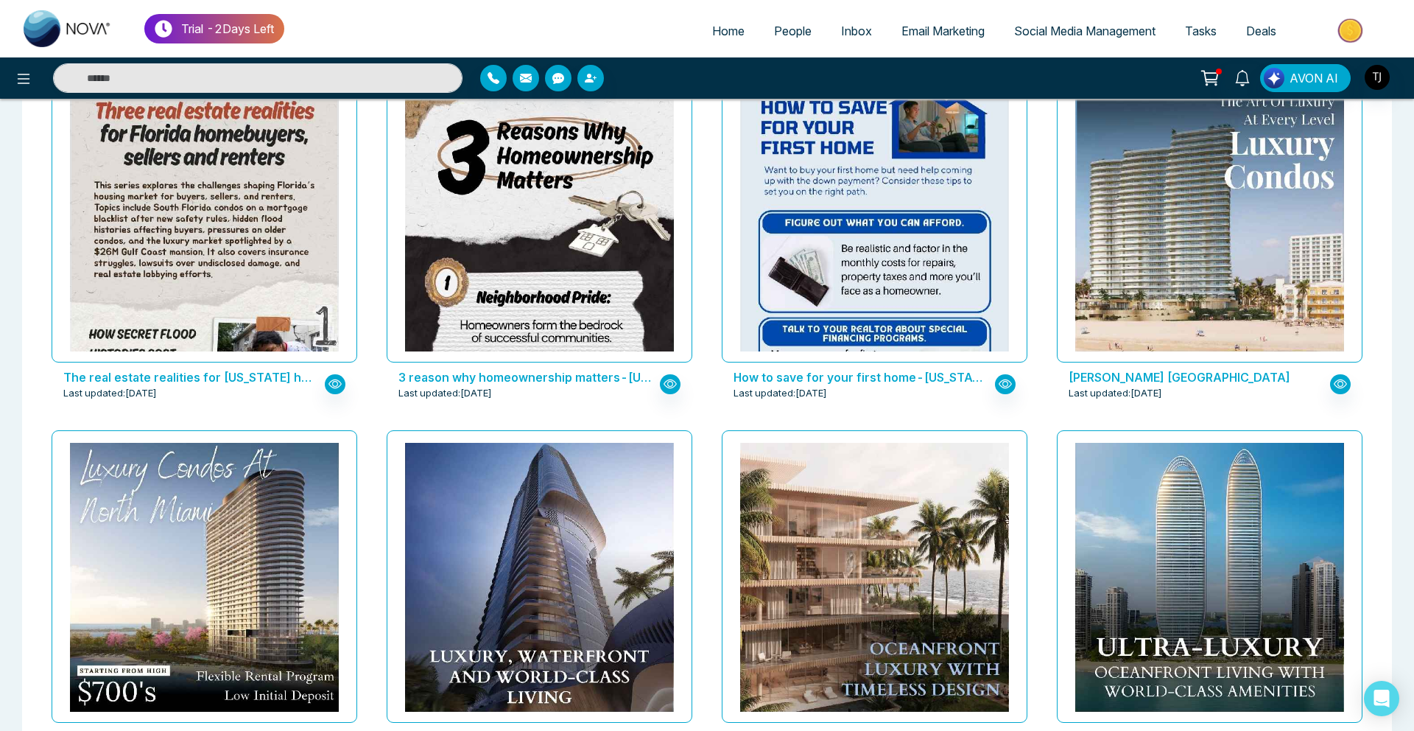
scroll to position [2290, 0]
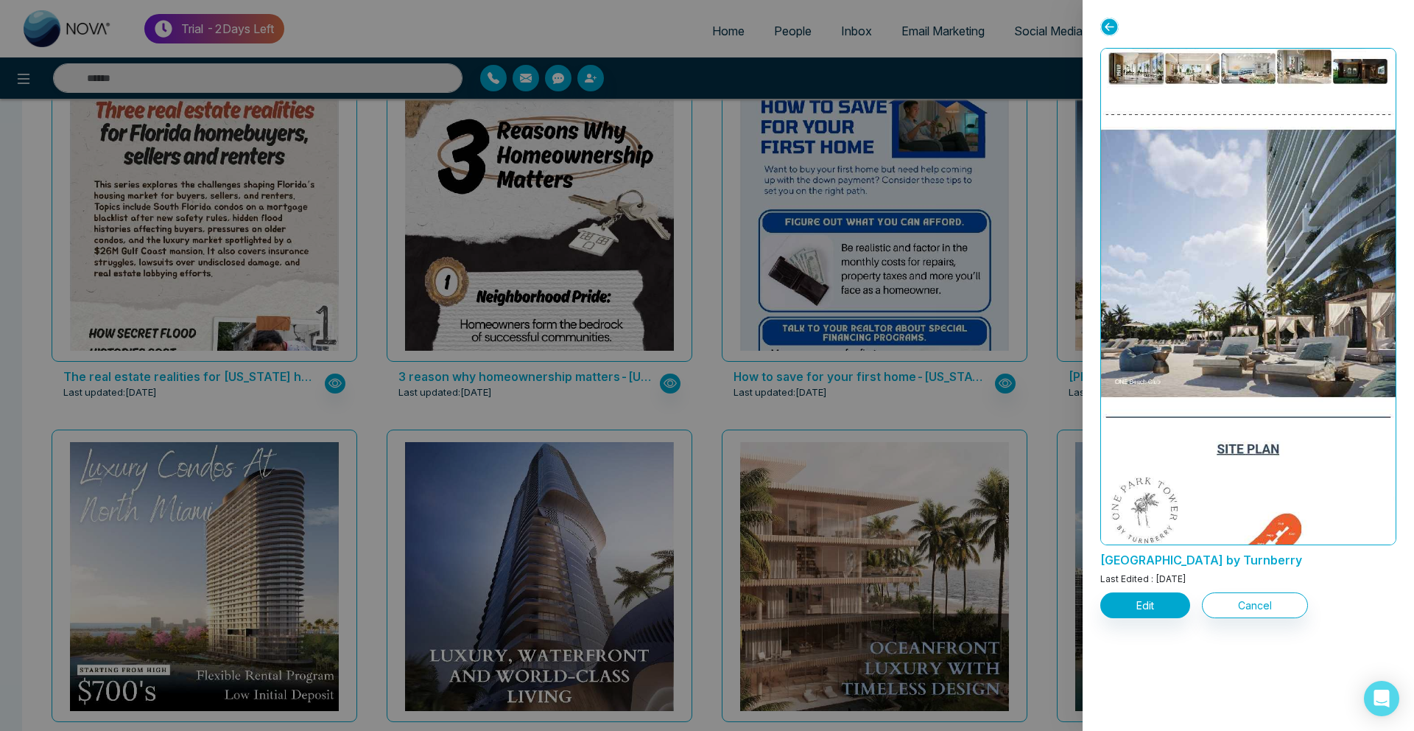
scroll to position [3025, 0]
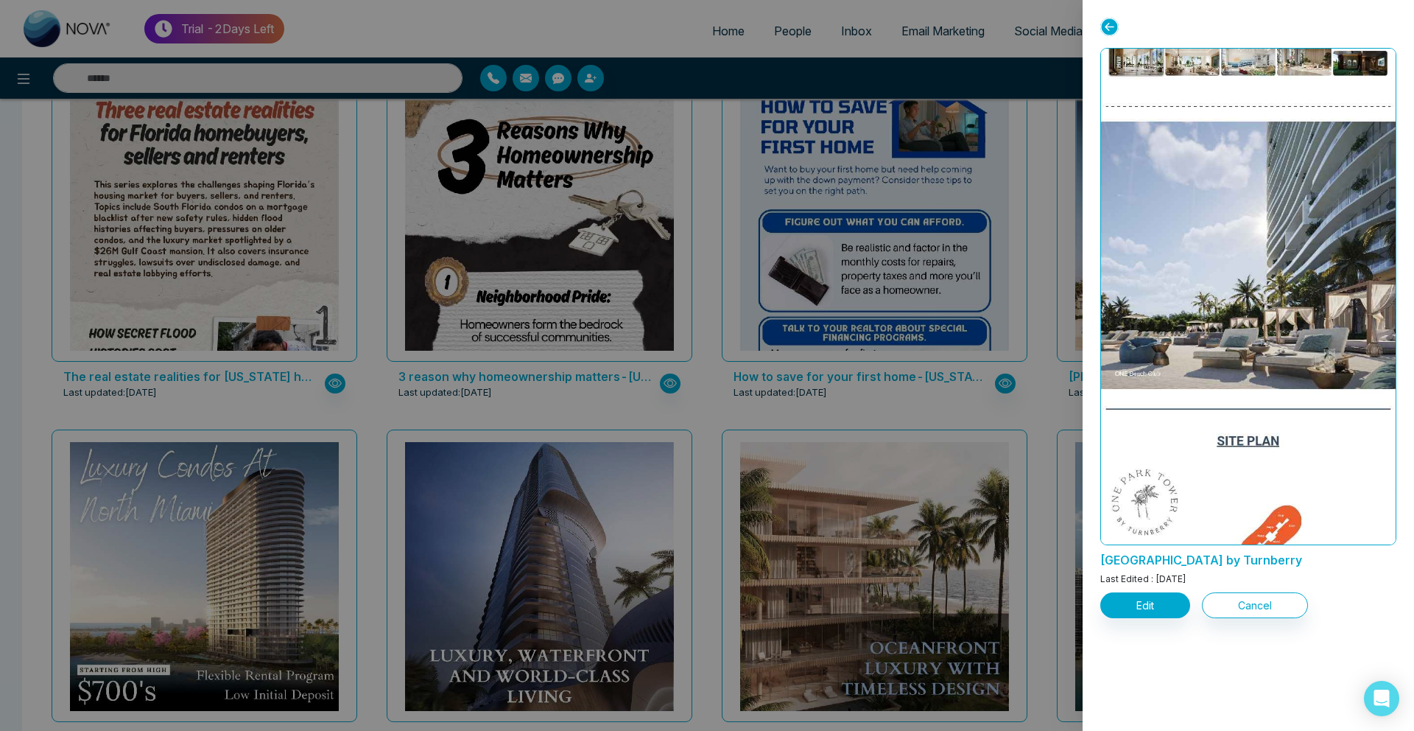
click at [317, 330] on div at bounding box center [707, 365] width 1414 height 731
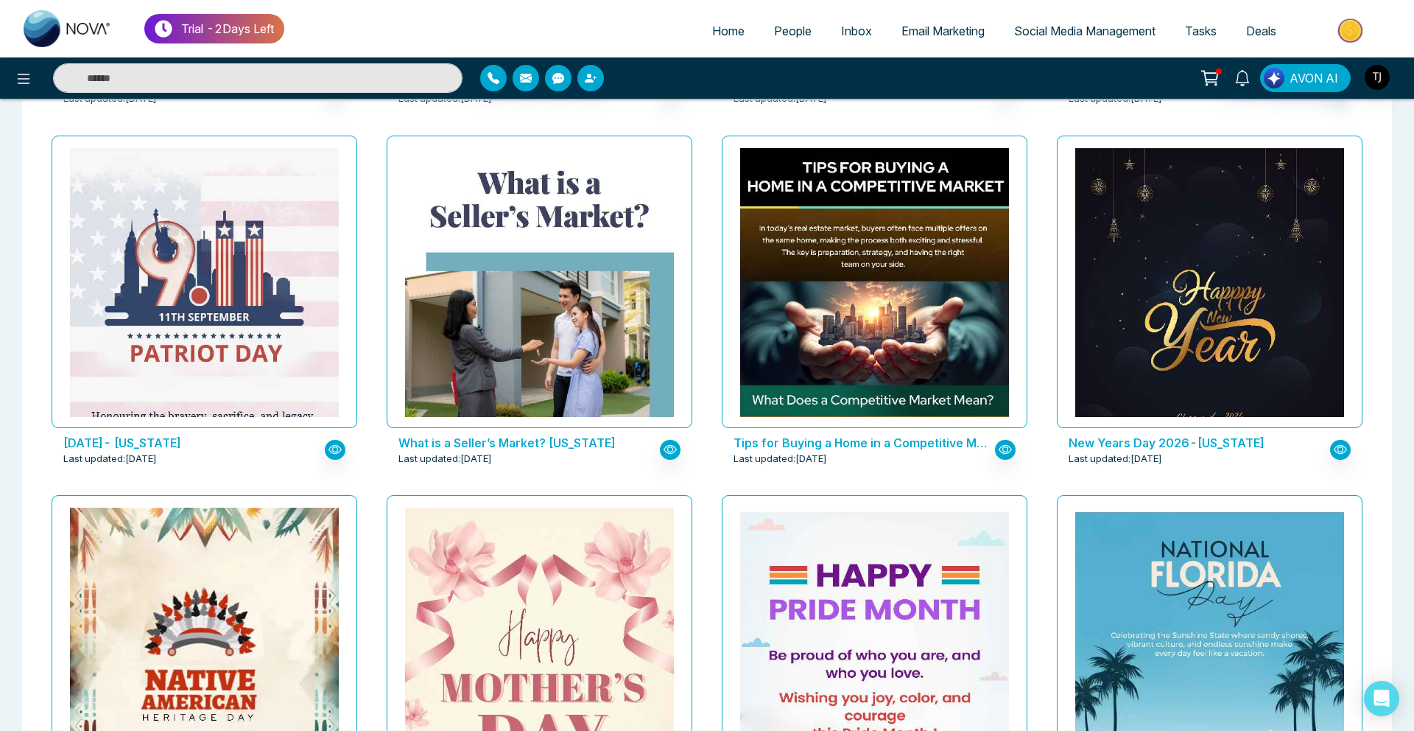
scroll to position [1135, 0]
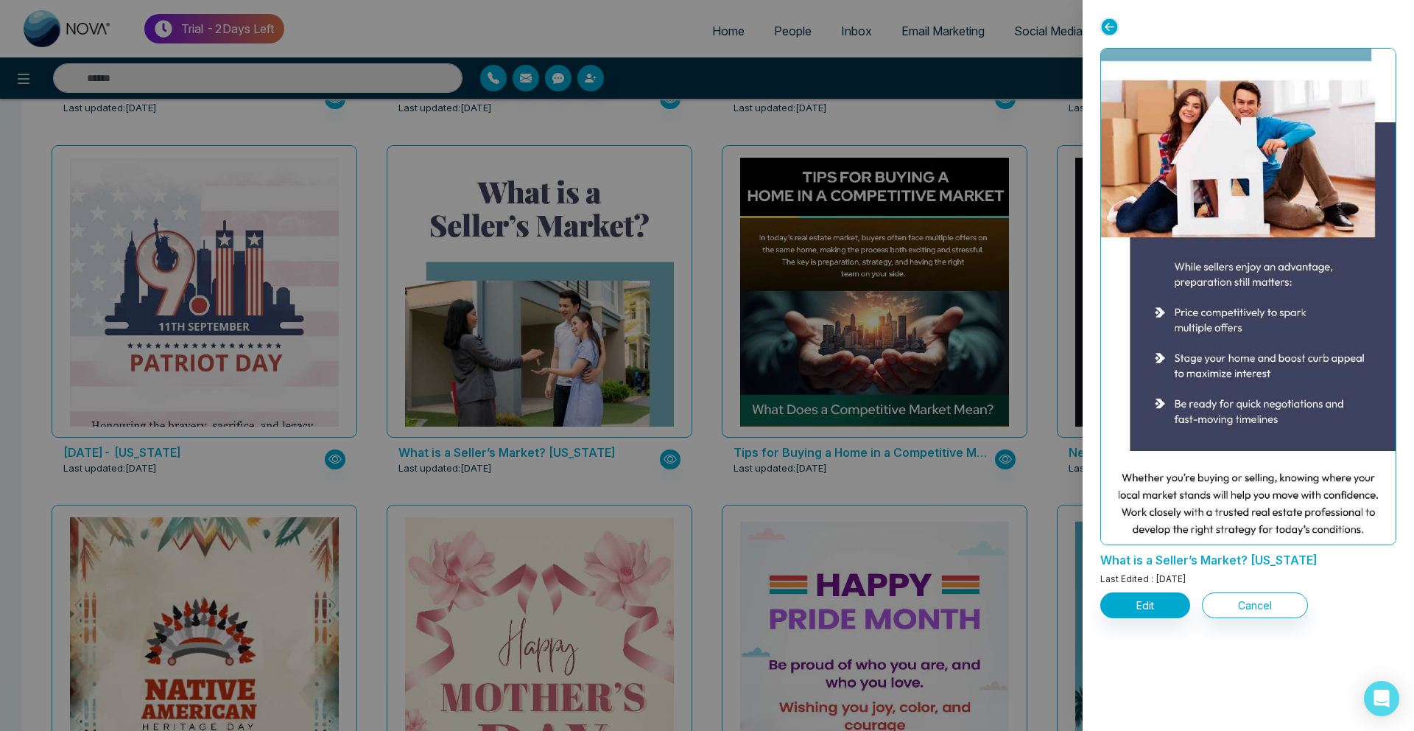
scroll to position [2371, 0]
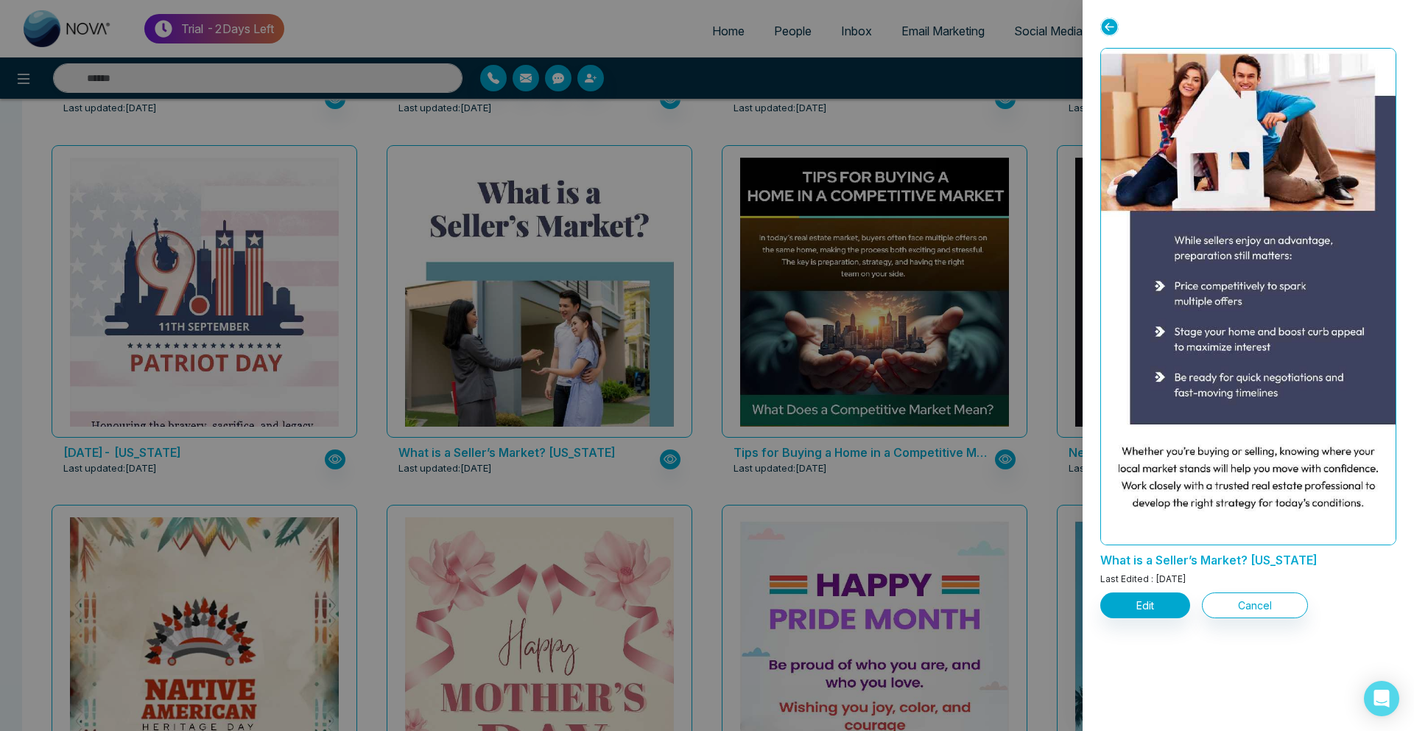
click at [650, 574] on div at bounding box center [707, 365] width 1414 height 731
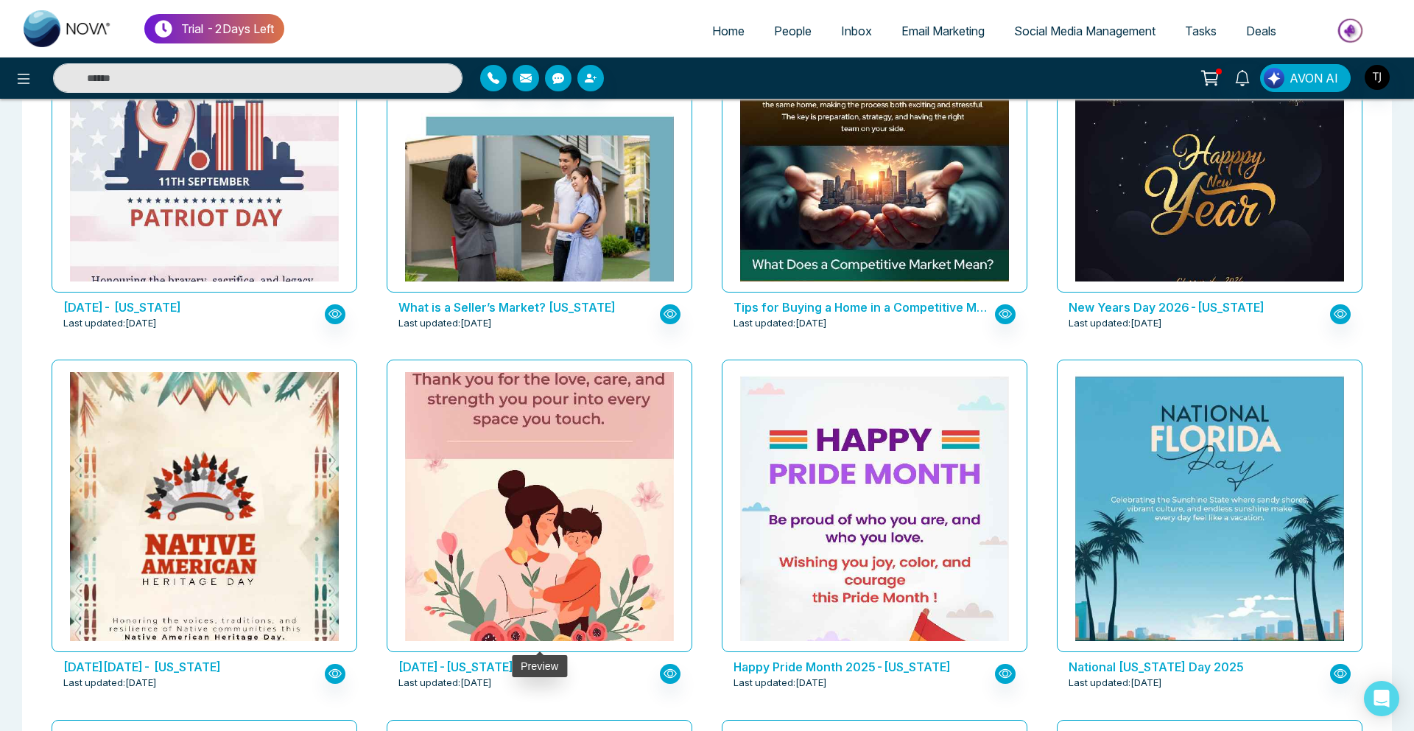
scroll to position [1281, 0]
click at [572, 581] on img at bounding box center [540, 369] width 538 height 592
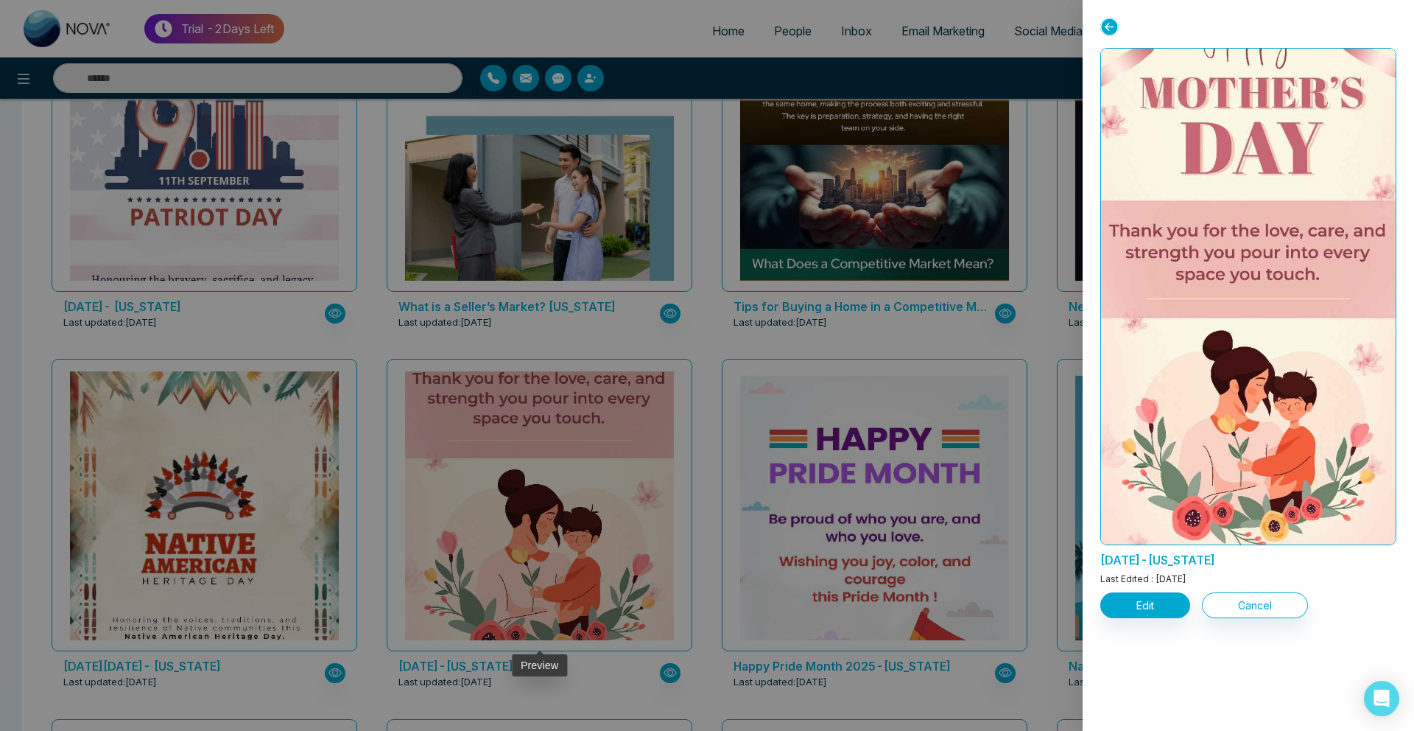
click at [572, 581] on div at bounding box center [707, 365] width 1414 height 731
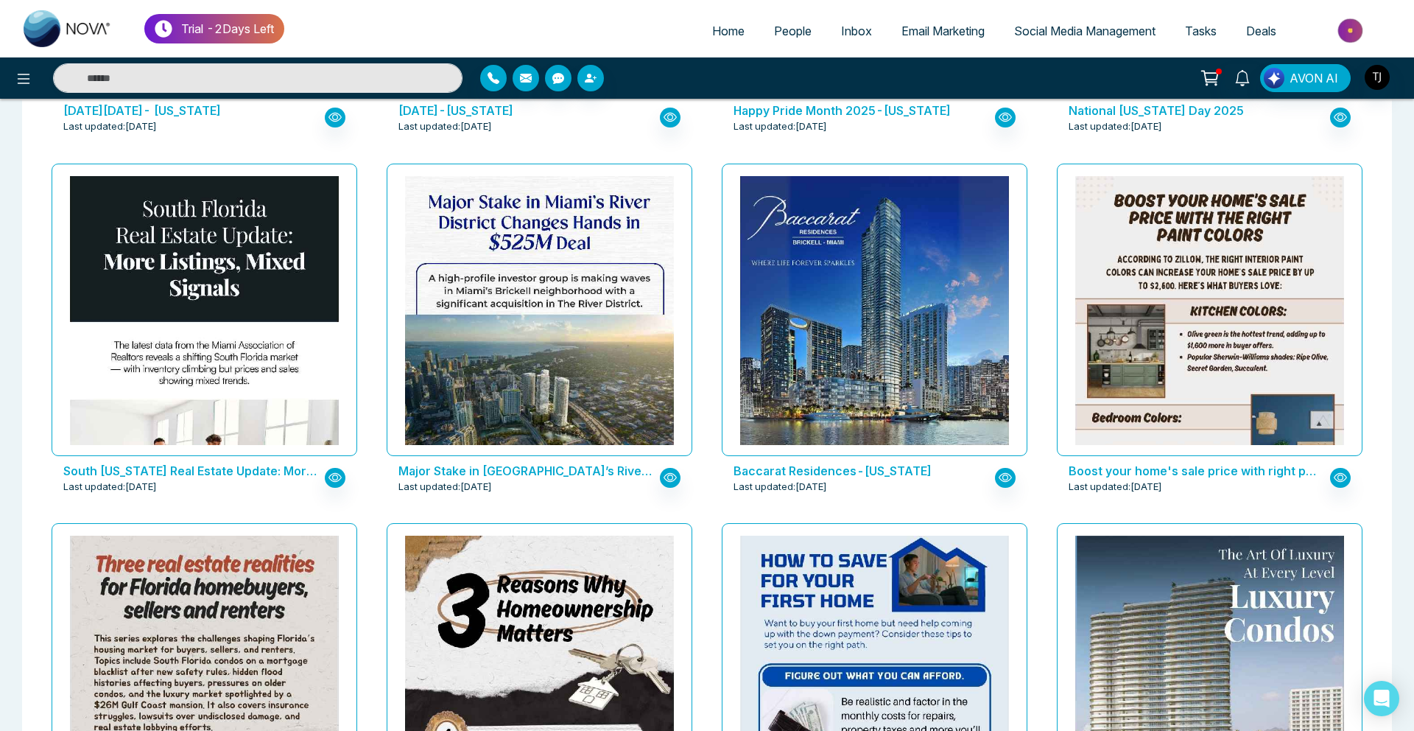
scroll to position [1857, 0]
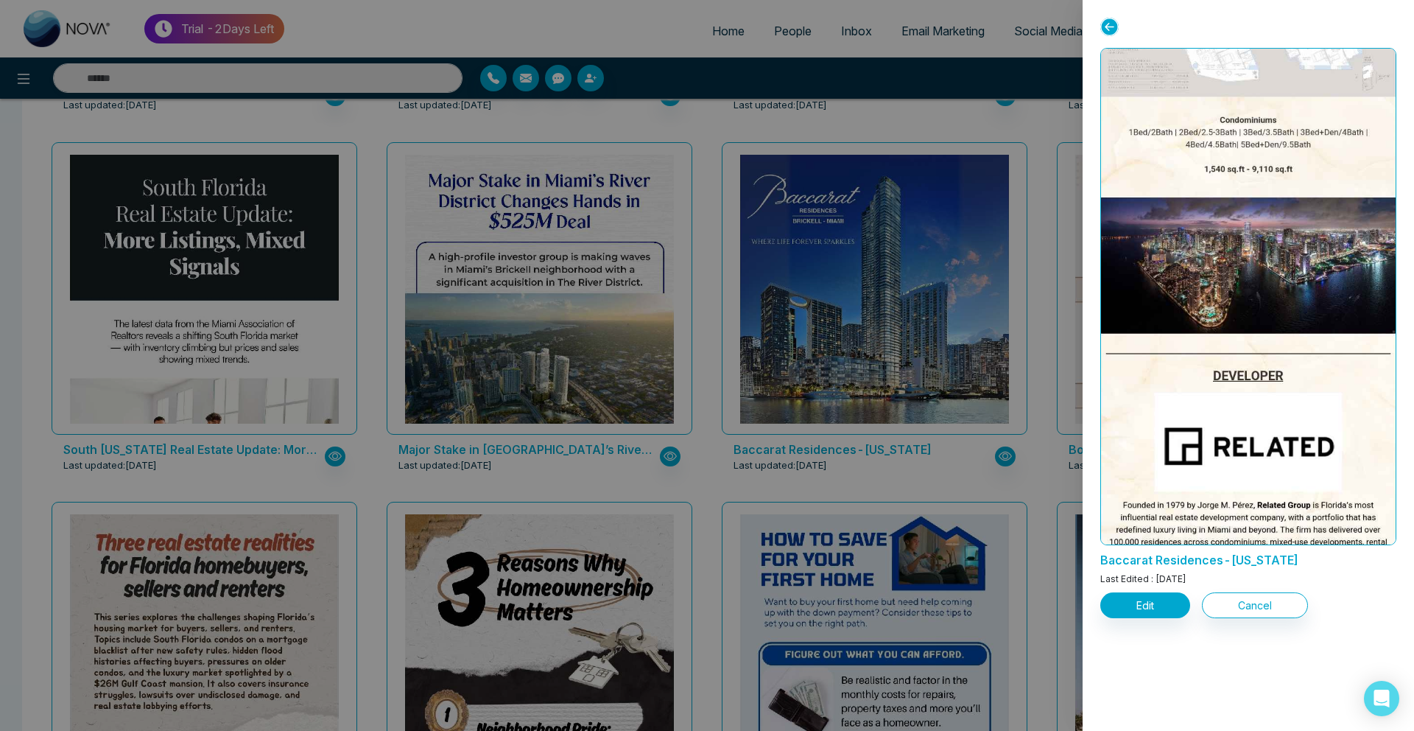
scroll to position [1481, 0]
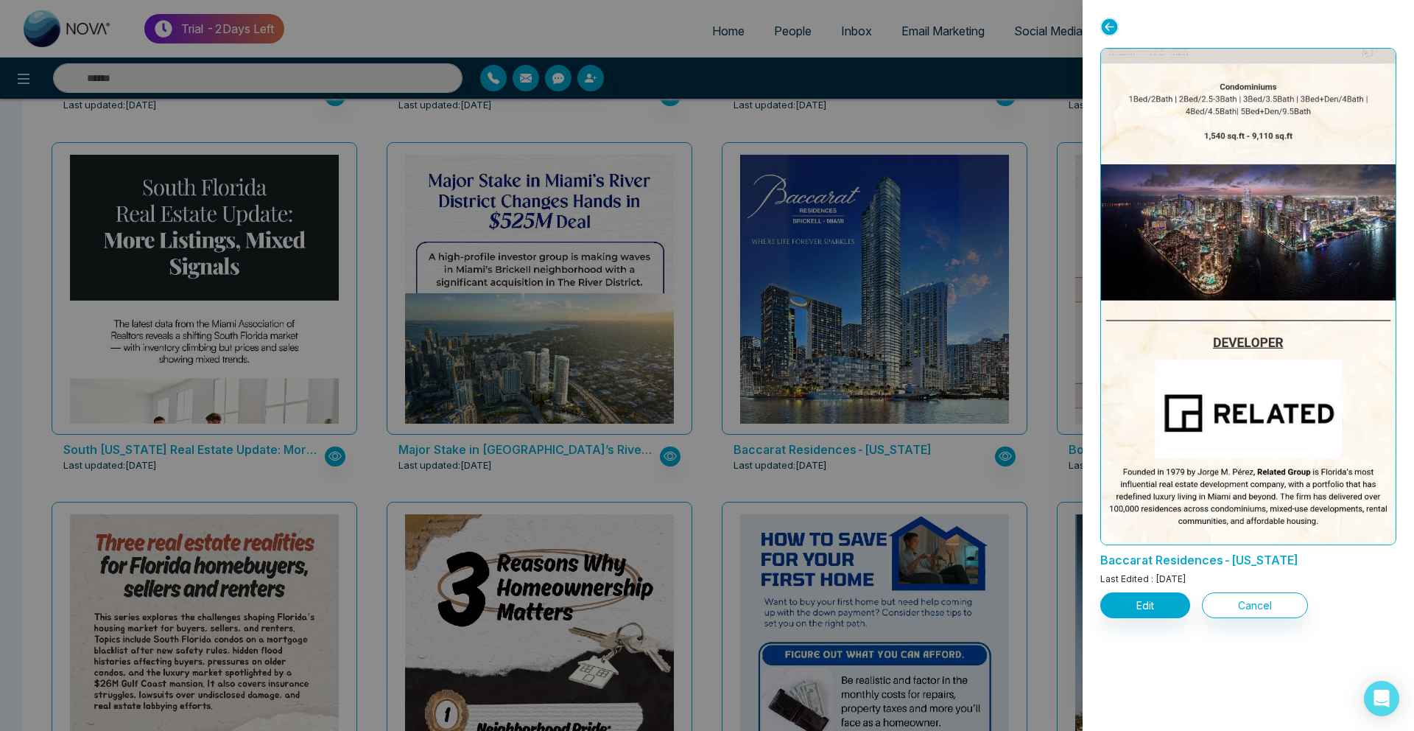
click at [133, 208] on div at bounding box center [707, 365] width 1414 height 731
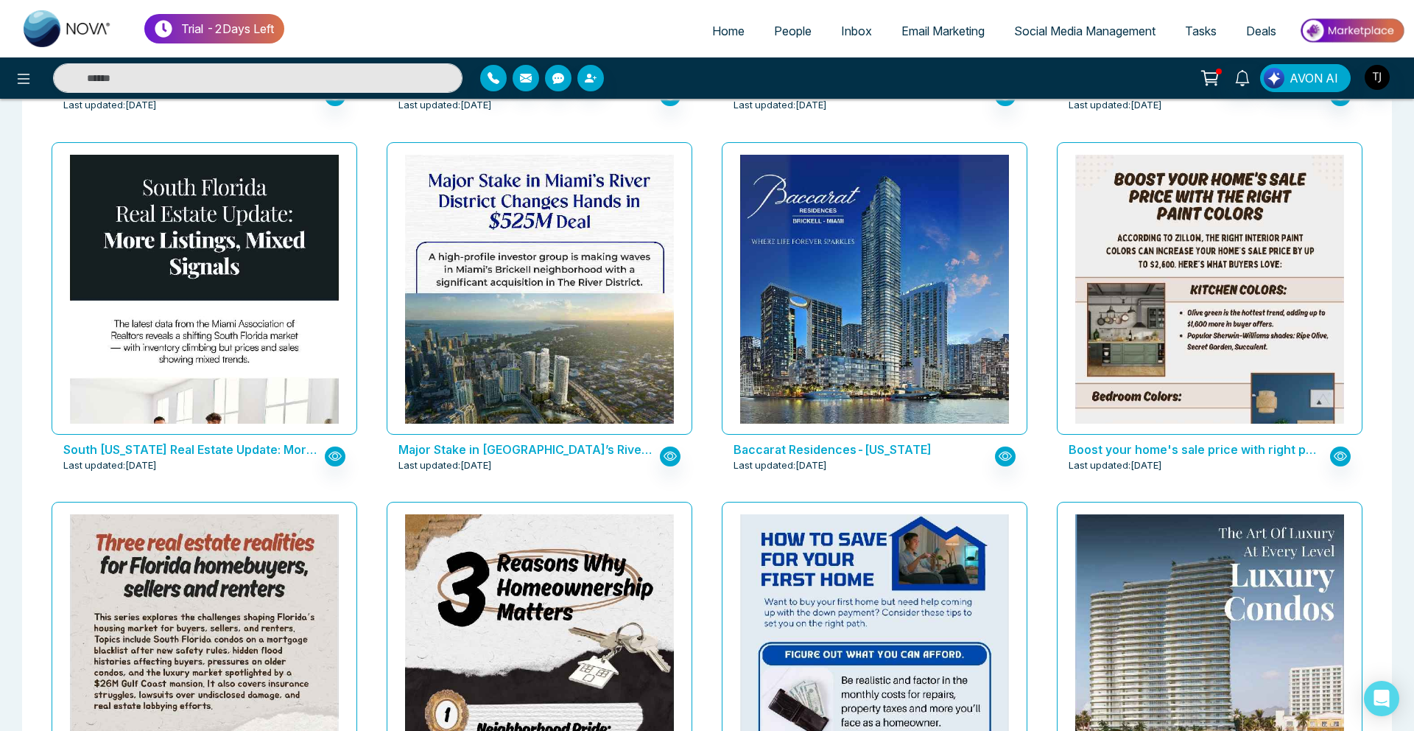
click at [790, 15] on ul "Home People Inbox Email Marketing Social Media Management Tasks Deals" at bounding box center [844, 32] width 1121 height 41
click at [792, 29] on span "People" at bounding box center [793, 31] width 38 height 15
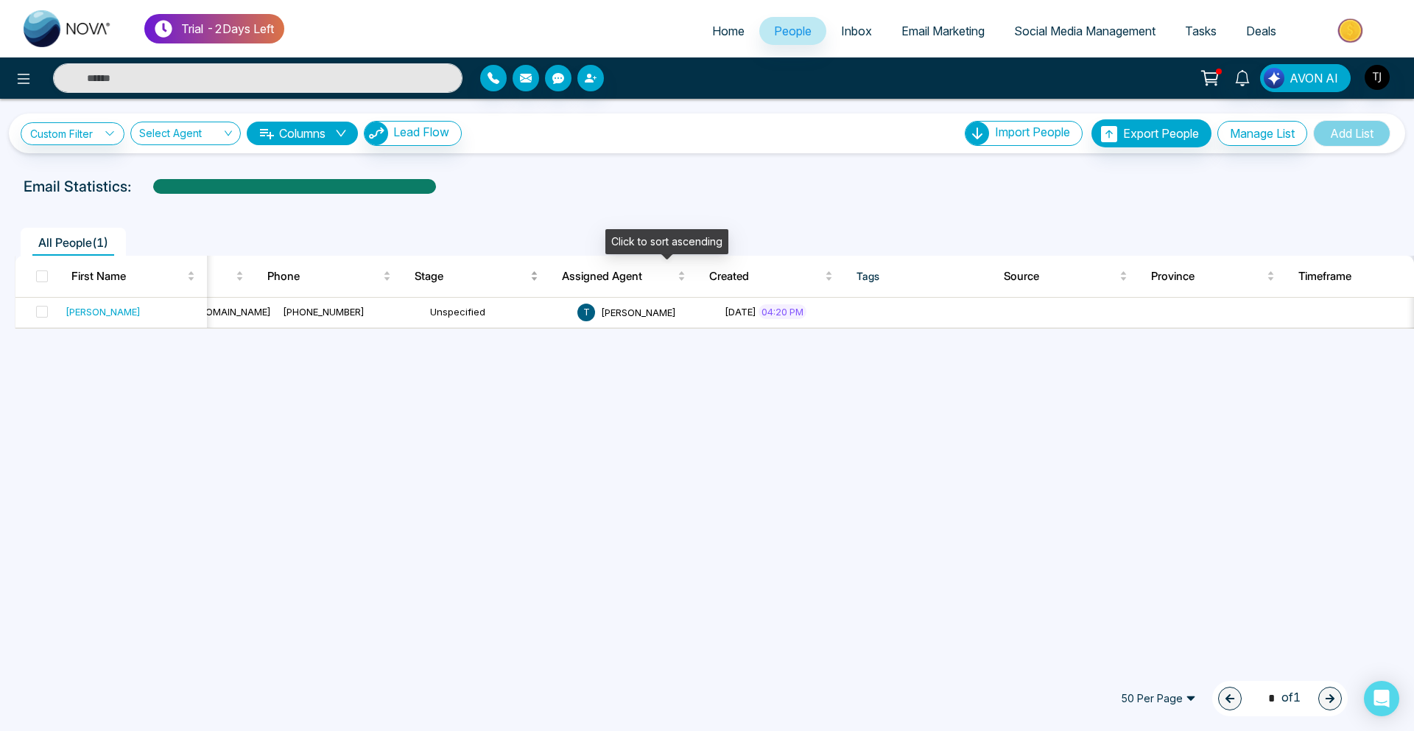
scroll to position [0, 286]
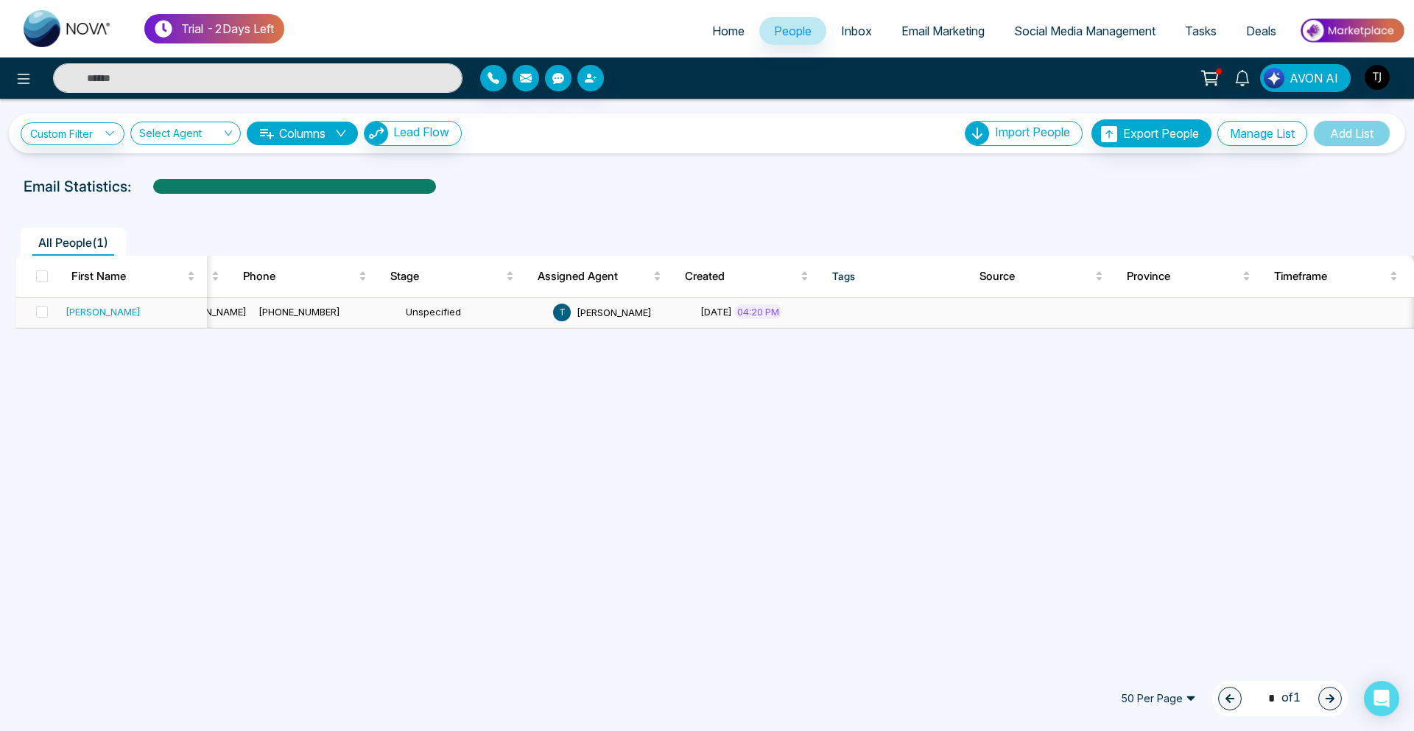
click at [85, 309] on div "[PERSON_NAME]" at bounding box center [134, 311] width 136 height 15
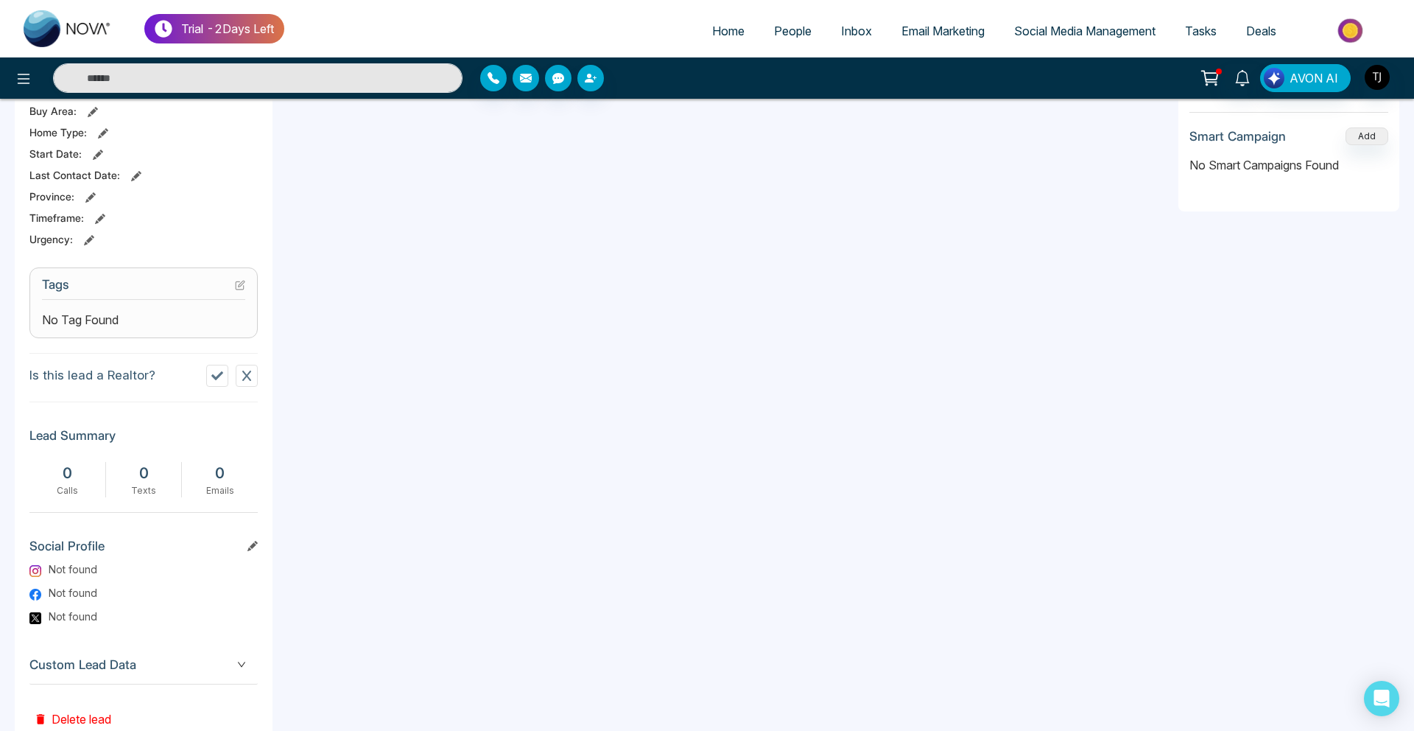
scroll to position [491, 0]
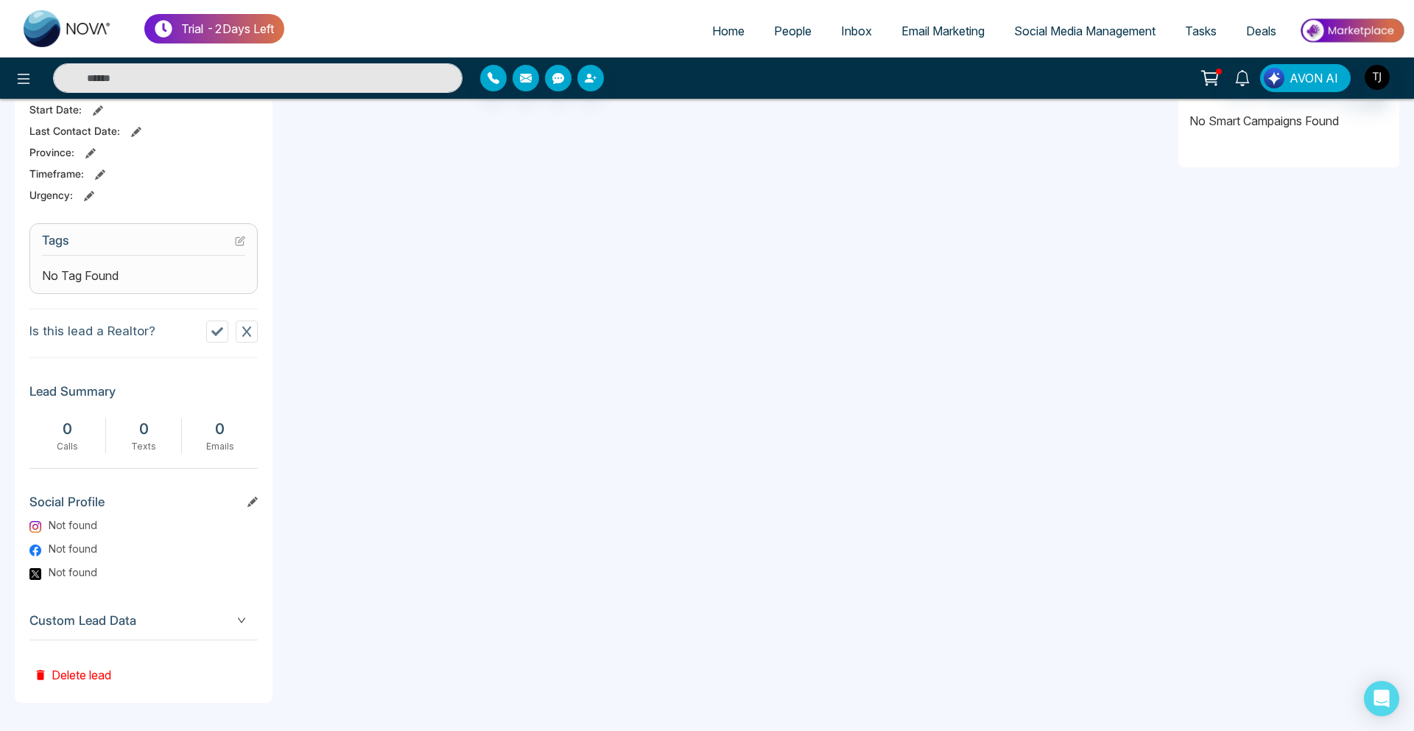
click at [121, 620] on span "Custom Lead Data" at bounding box center [143, 621] width 228 height 20
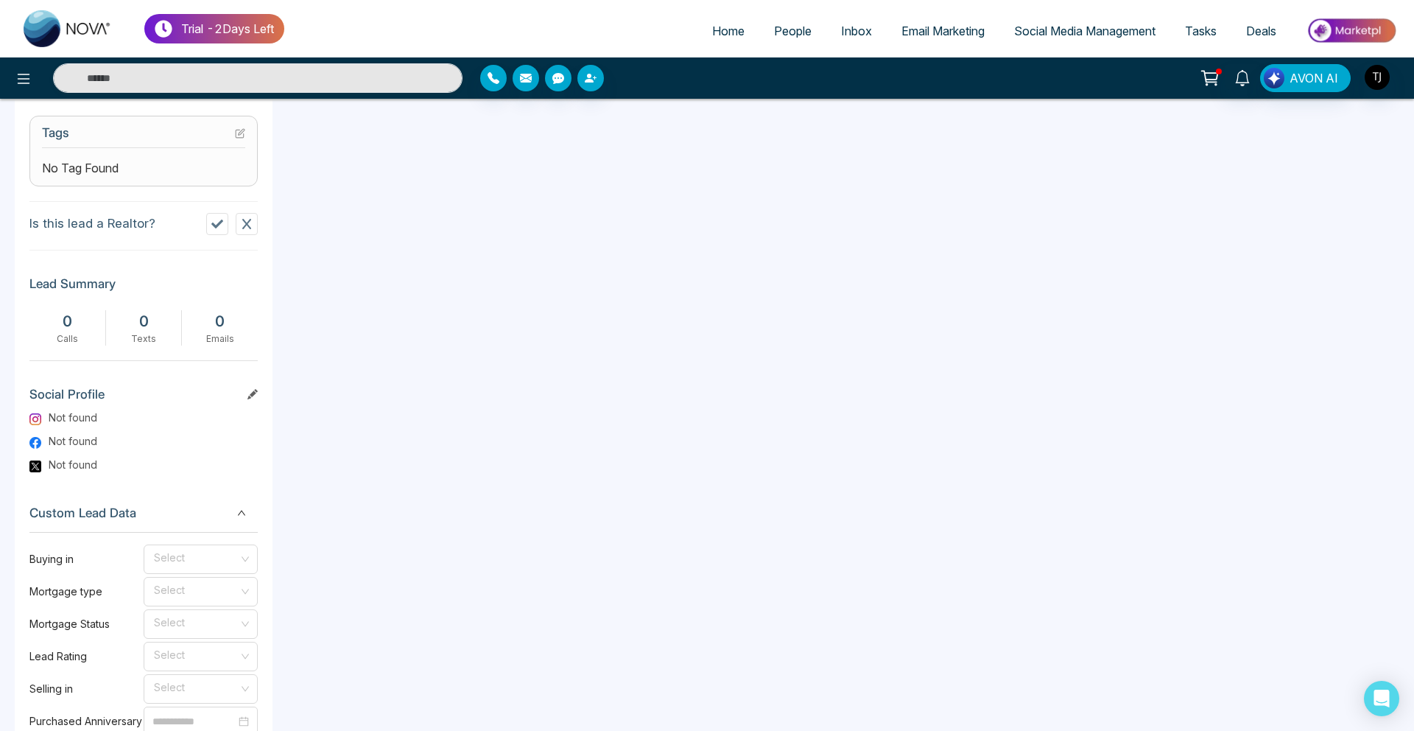
scroll to position [88, 0]
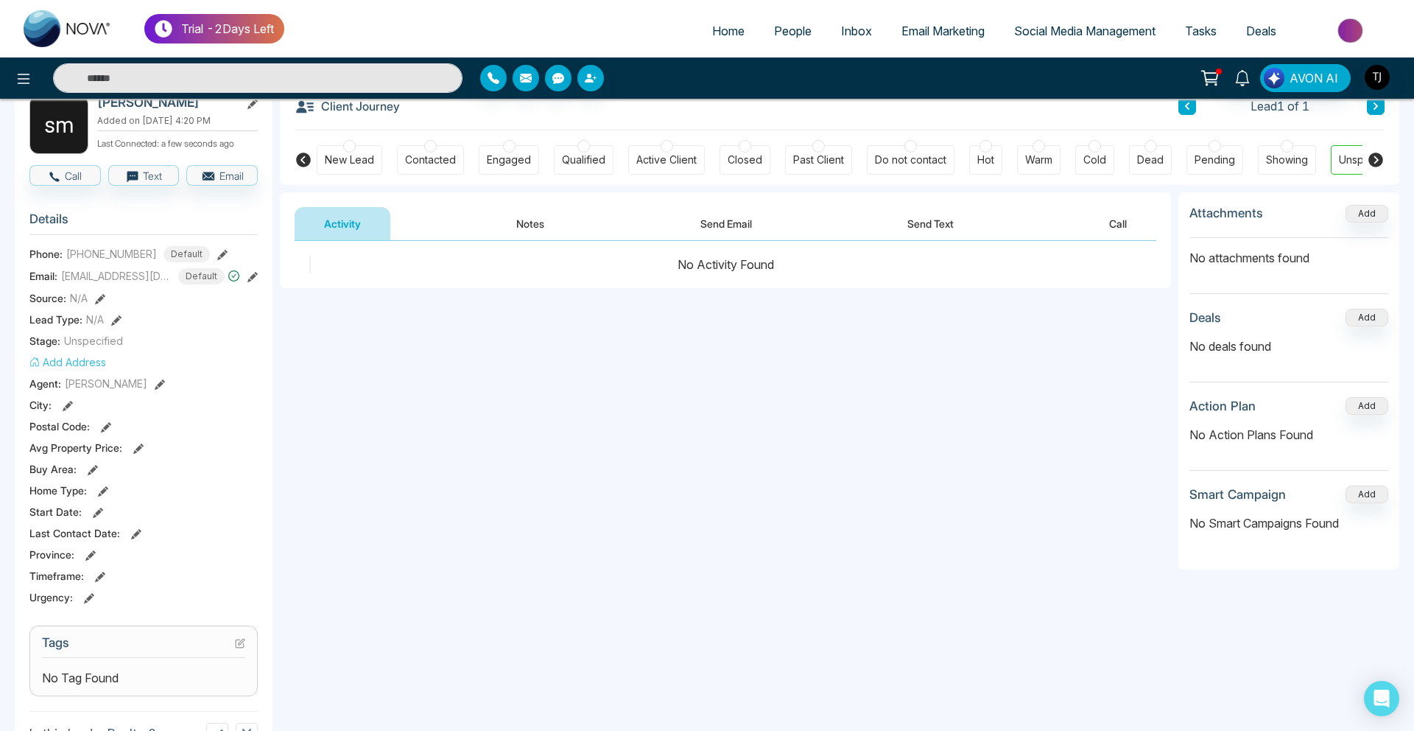
click at [534, 217] on button "Notes" at bounding box center [530, 223] width 87 height 33
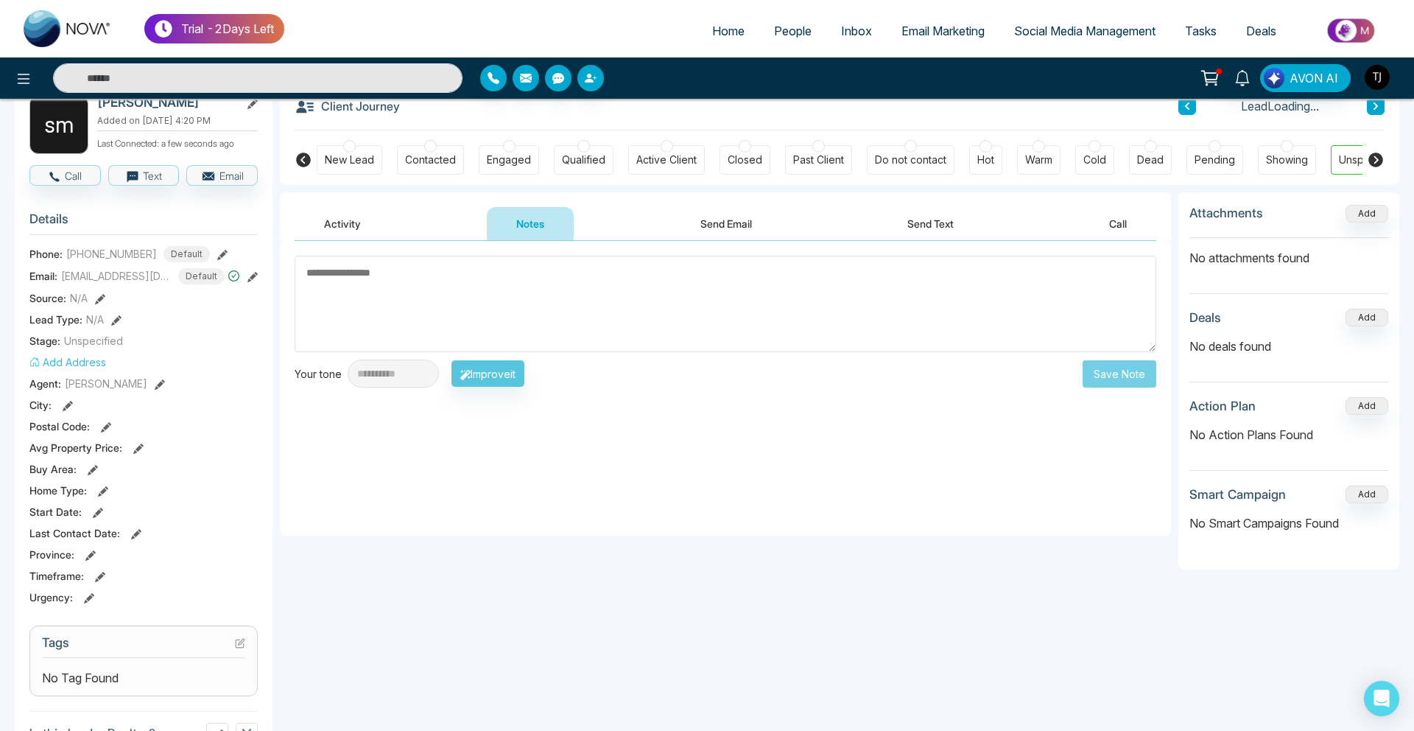
click at [714, 233] on button "Send Email" at bounding box center [726, 223] width 110 height 33
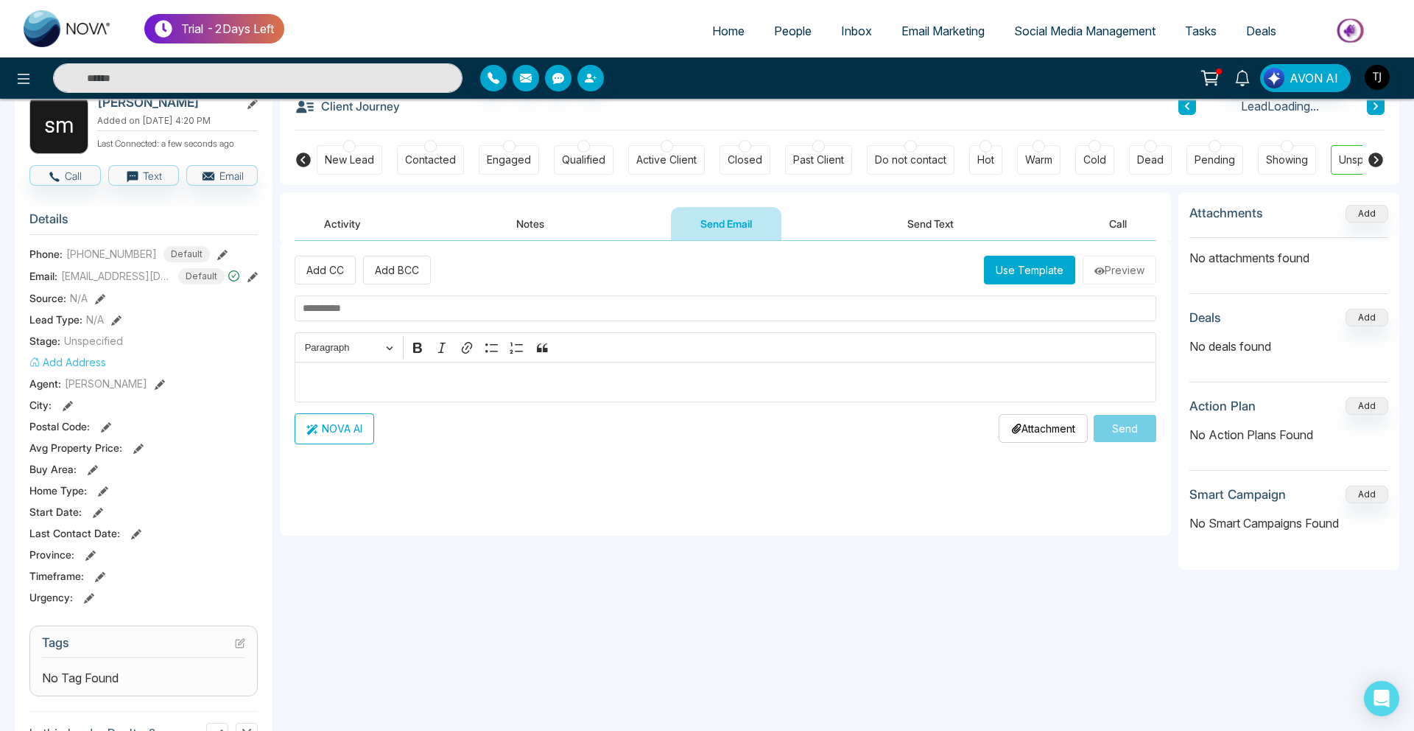
click at [934, 214] on button "Send Text" at bounding box center [930, 223] width 105 height 33
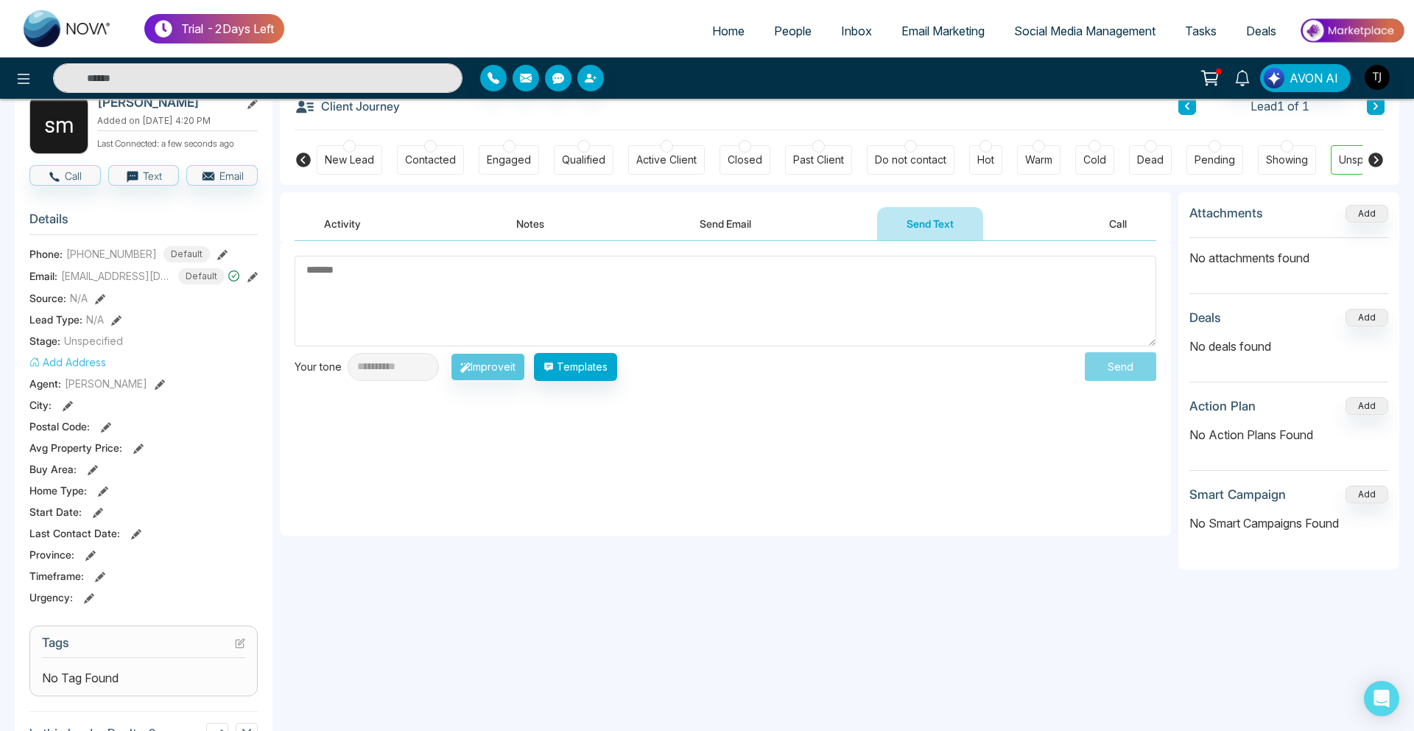
click at [1119, 214] on button "Call" at bounding box center [1118, 223] width 77 height 33
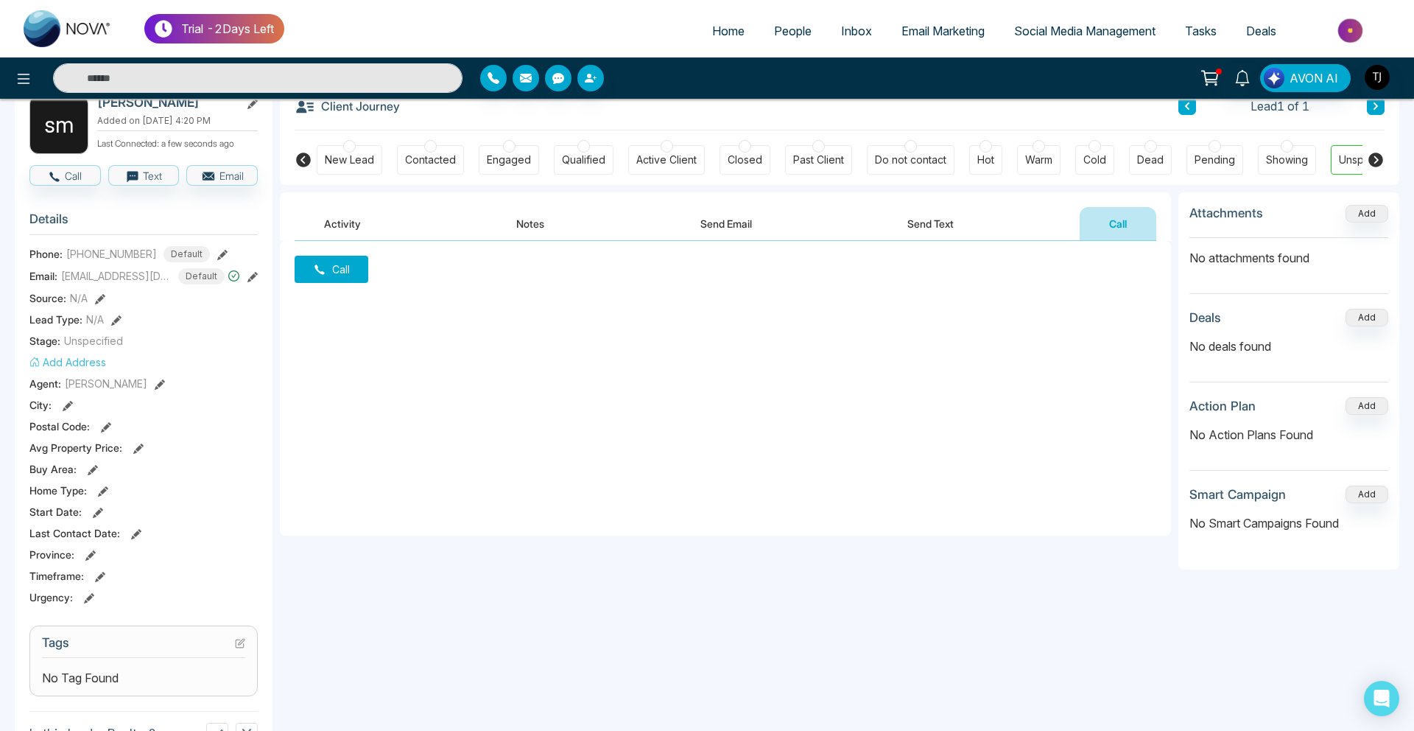
click at [1119, 214] on button "Call" at bounding box center [1118, 223] width 77 height 33
drag, startPoint x: 415, startPoint y: 102, endPoint x: 214, endPoint y: 124, distance: 202.2
click at [337, 393] on div "Call" at bounding box center [725, 388] width 891 height 295
drag, startPoint x: 53, startPoint y: 102, endPoint x: 49, endPoint y: 93, distance: 9.9
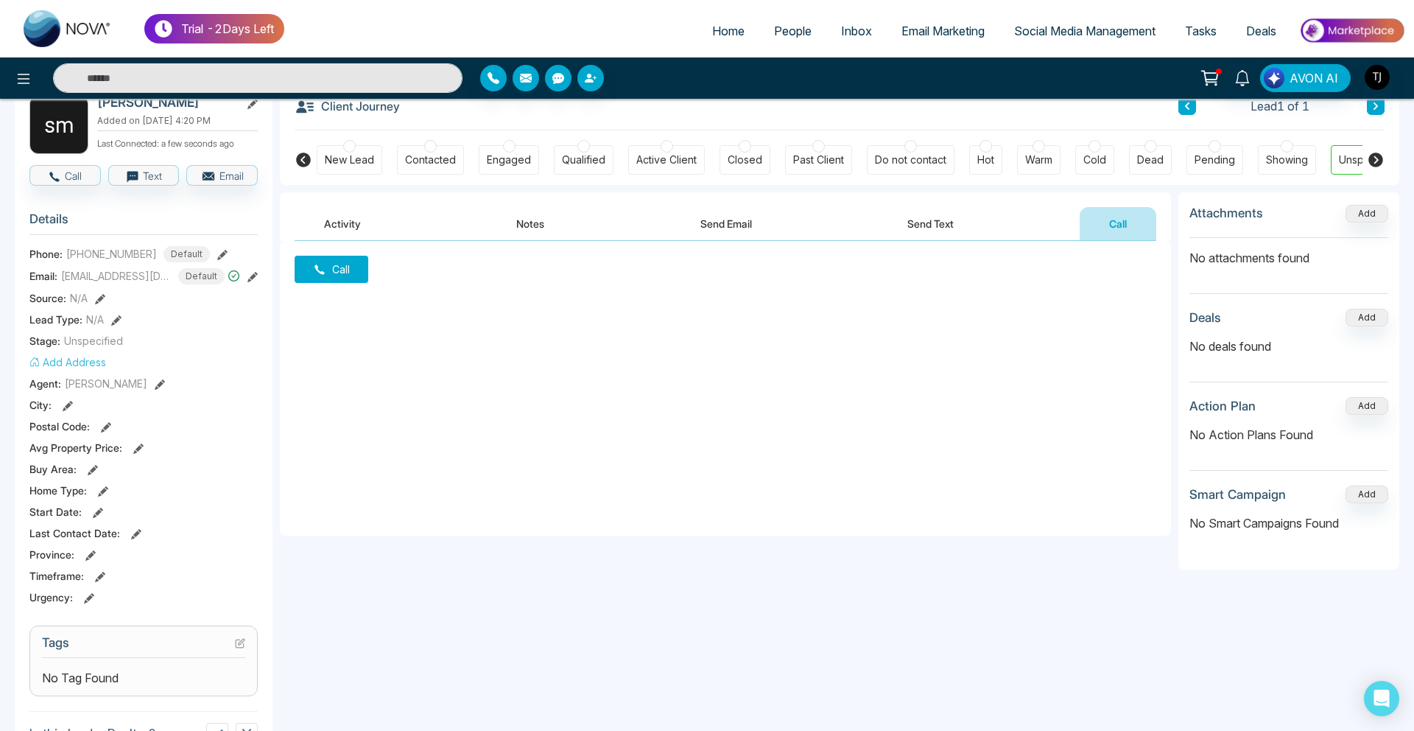
click at [53, 102] on div "s m" at bounding box center [58, 124] width 59 height 59
click at [24, 80] on icon at bounding box center [24, 79] width 18 height 18
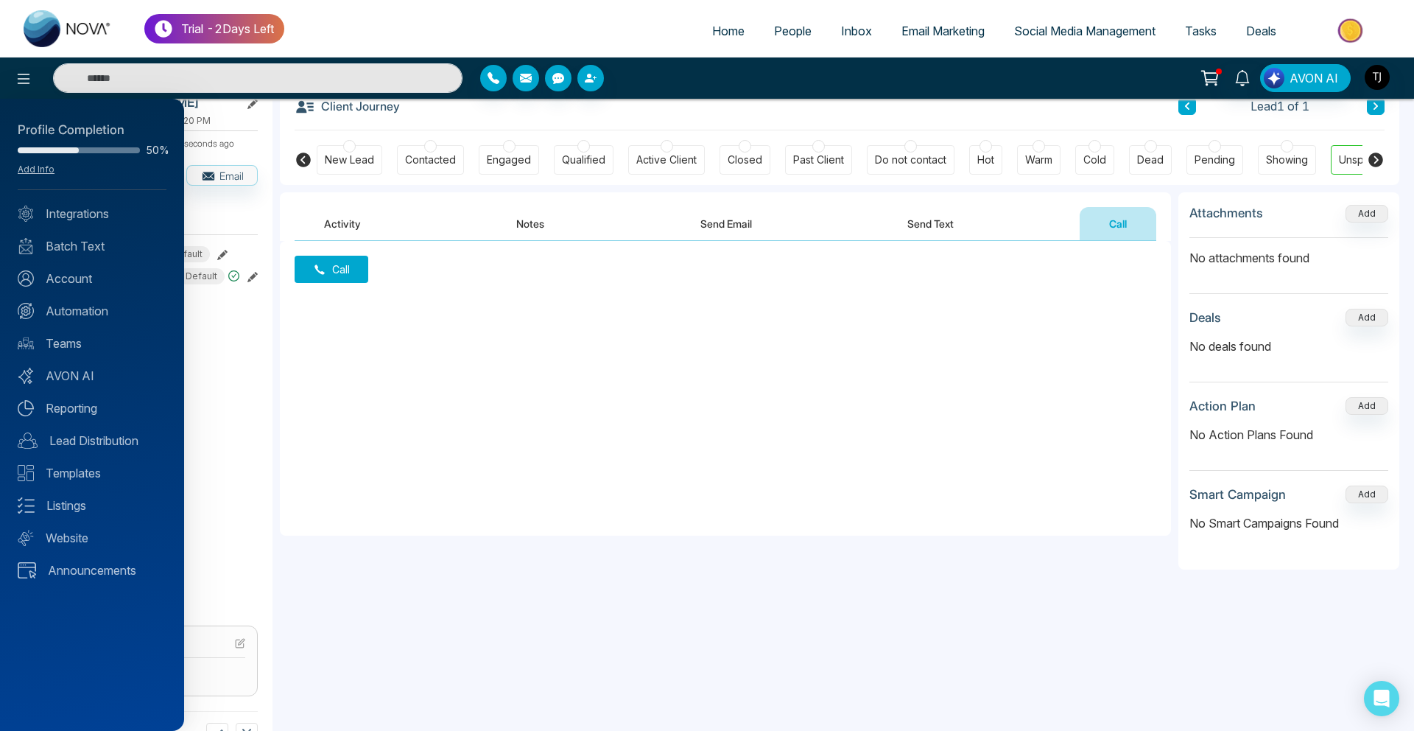
click at [392, 482] on div at bounding box center [707, 365] width 1414 height 731
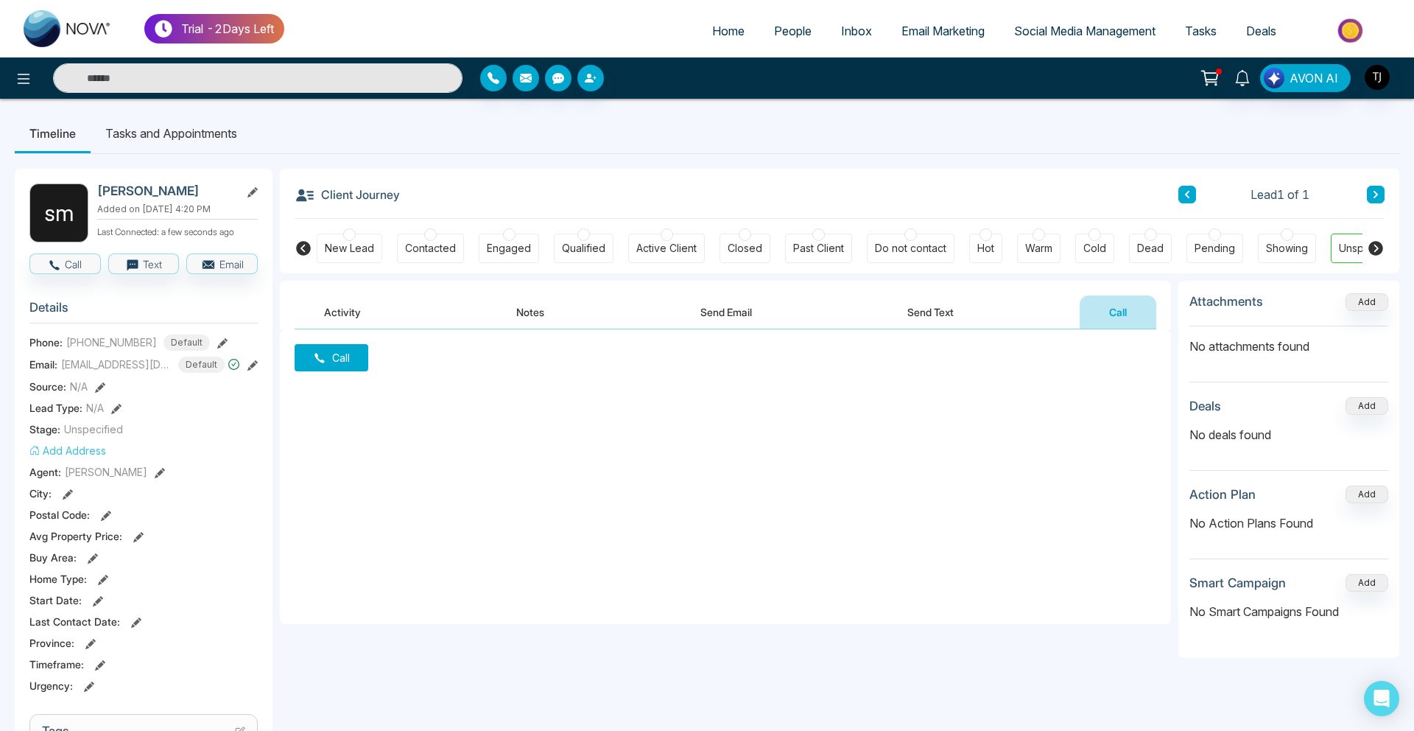
click at [21, 71] on icon at bounding box center [24, 79] width 18 height 18
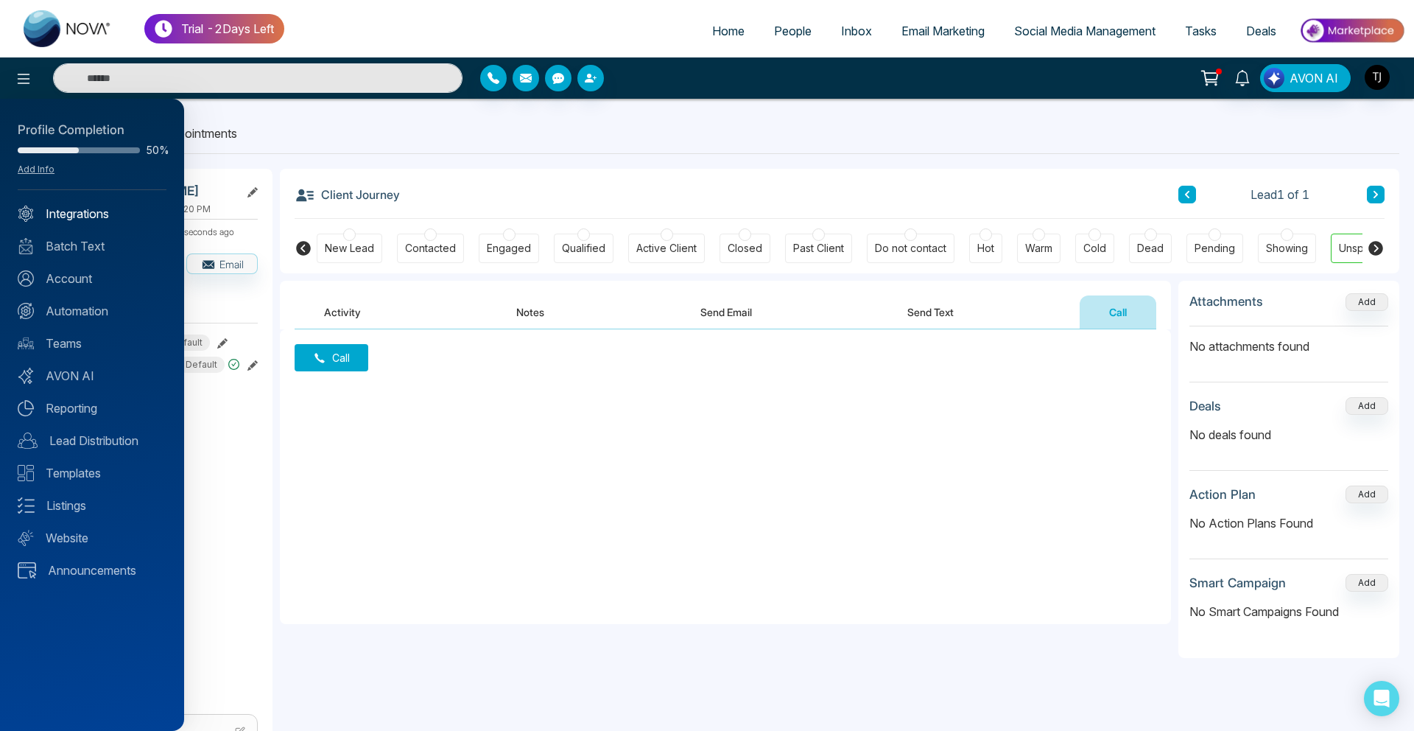
click at [54, 222] on link "Integrations" at bounding box center [92, 214] width 149 height 18
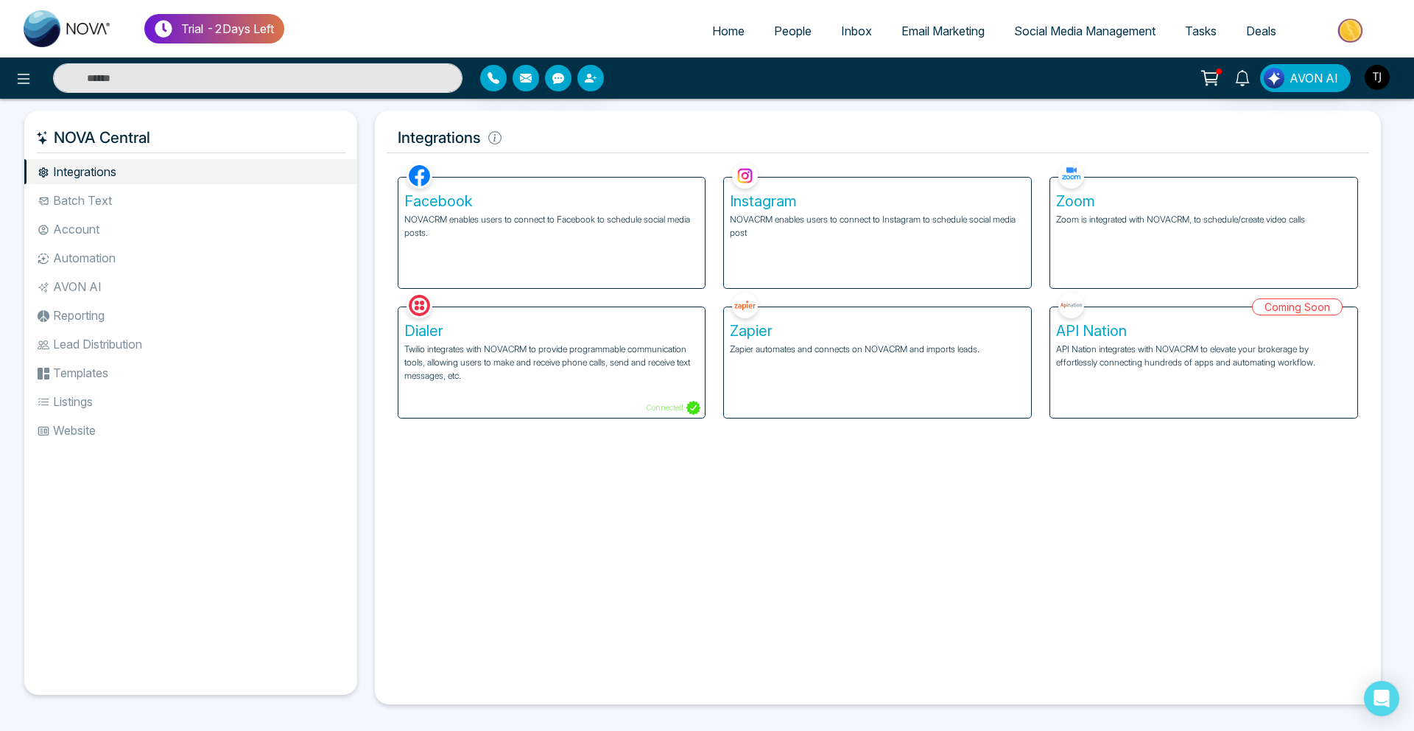
click at [69, 348] on li "Lead Distribution" at bounding box center [190, 343] width 333 height 25
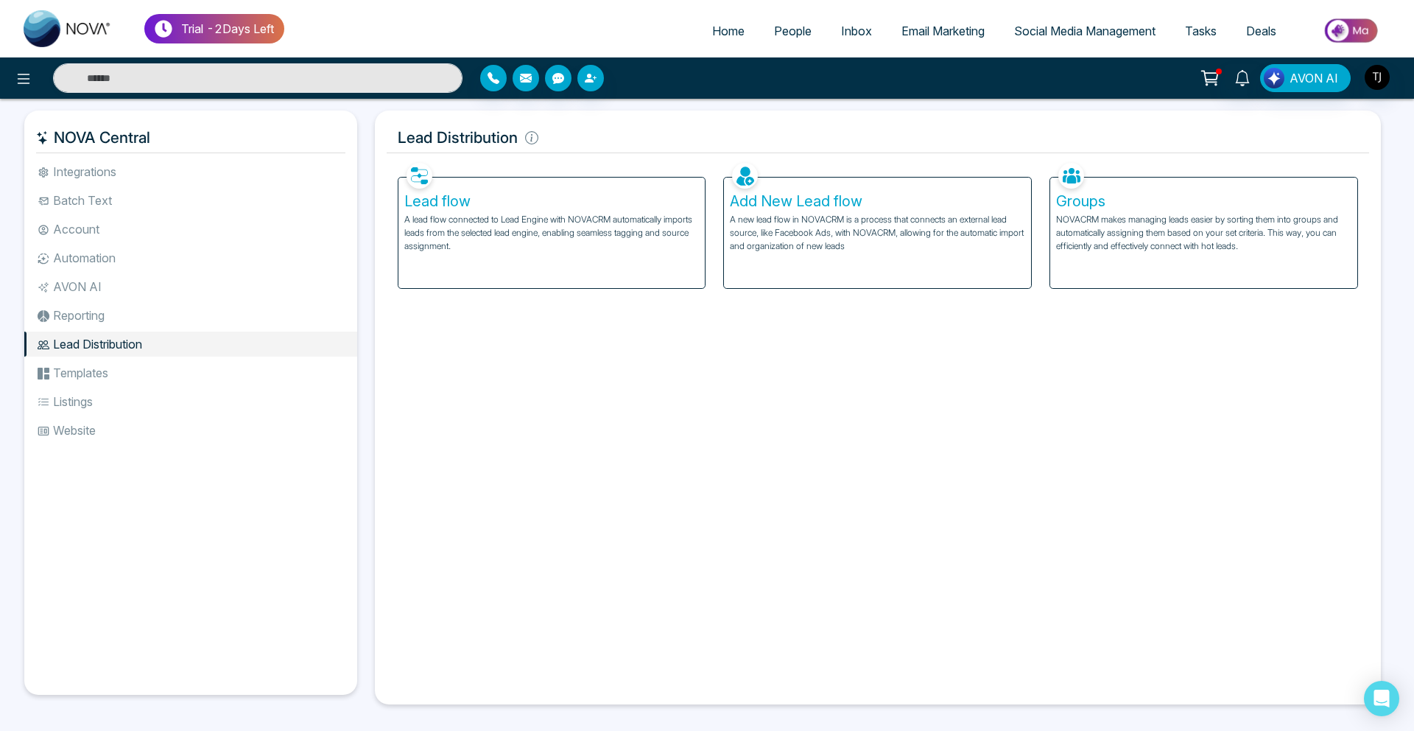
click at [460, 244] on p "A lead flow connected to Lead Engine with NOVACRM automatically imports leads f…" at bounding box center [551, 233] width 295 height 40
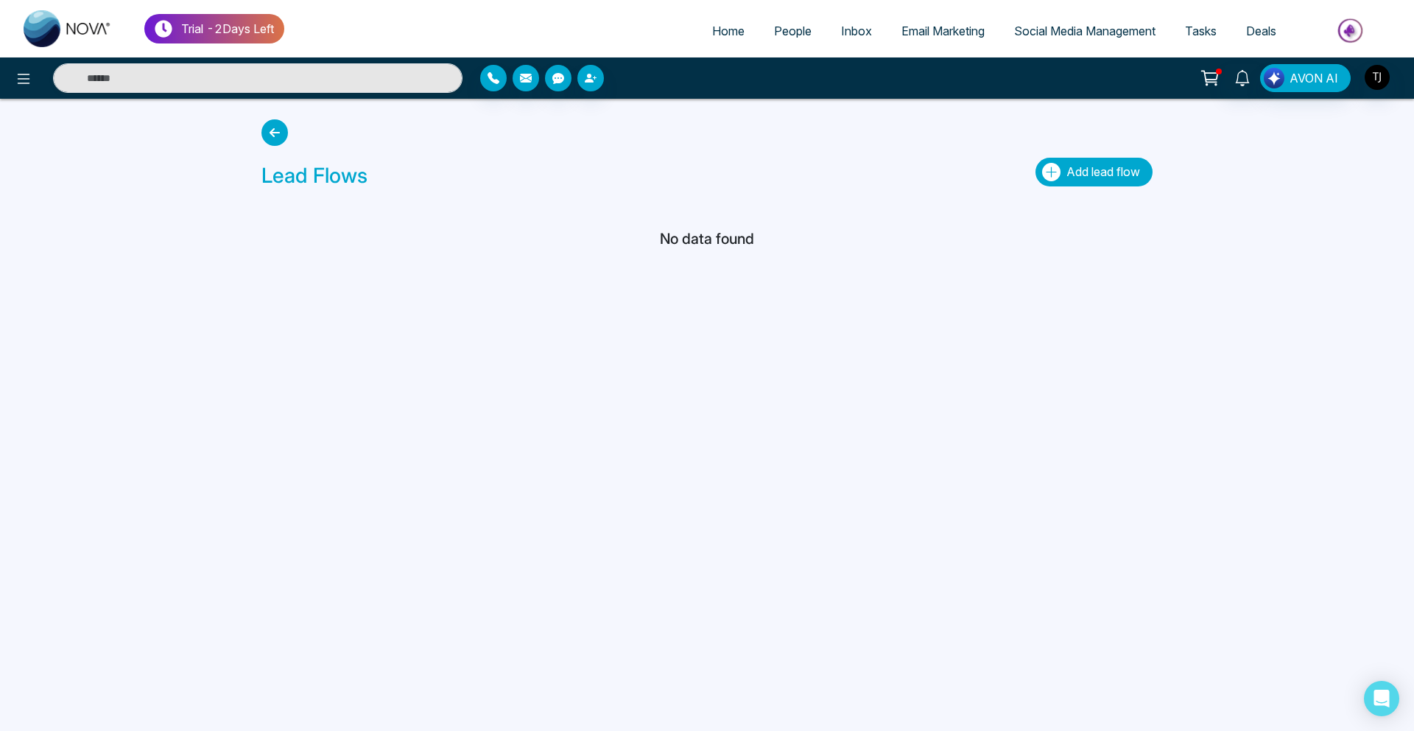
click at [1092, 165] on span "Add lead flow" at bounding box center [1103, 171] width 74 height 15
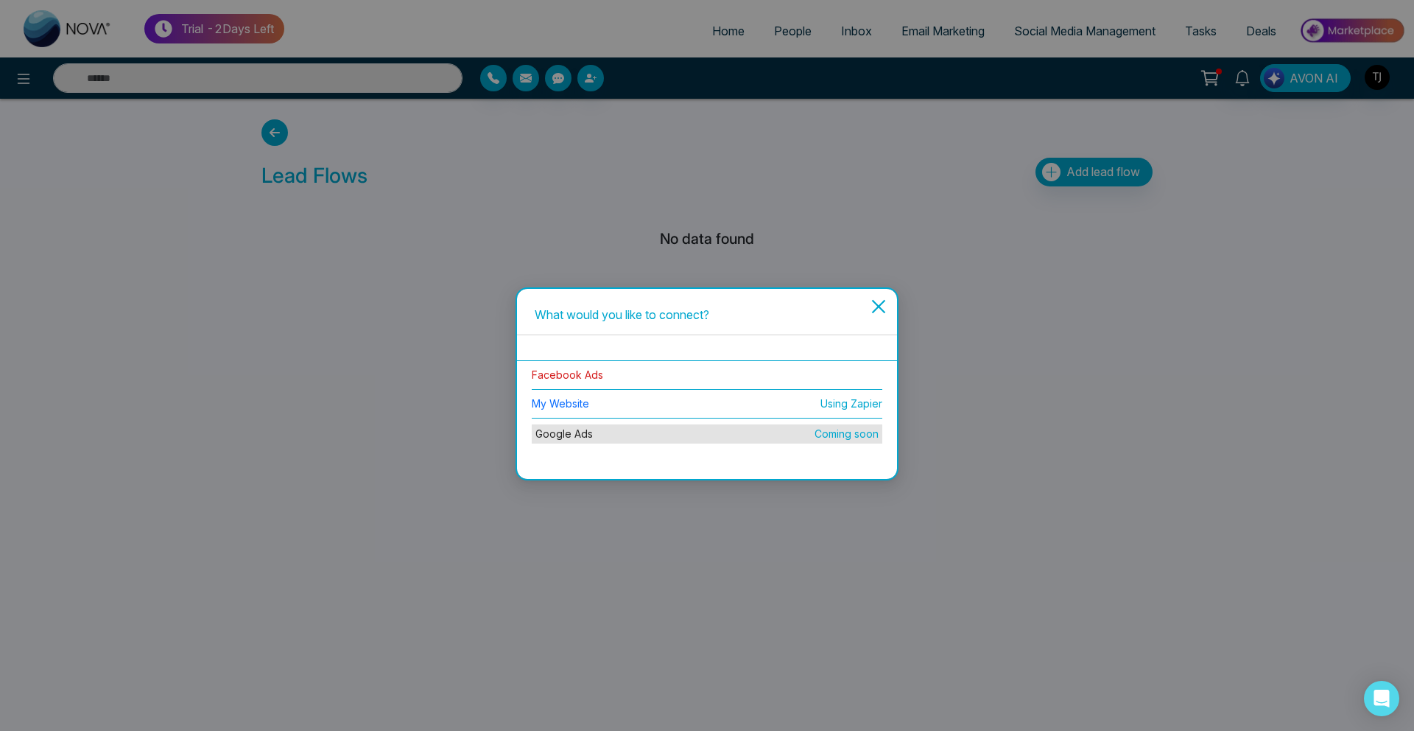
click at [572, 376] on link "Facebook Ads" at bounding box center [567, 374] width 71 height 13
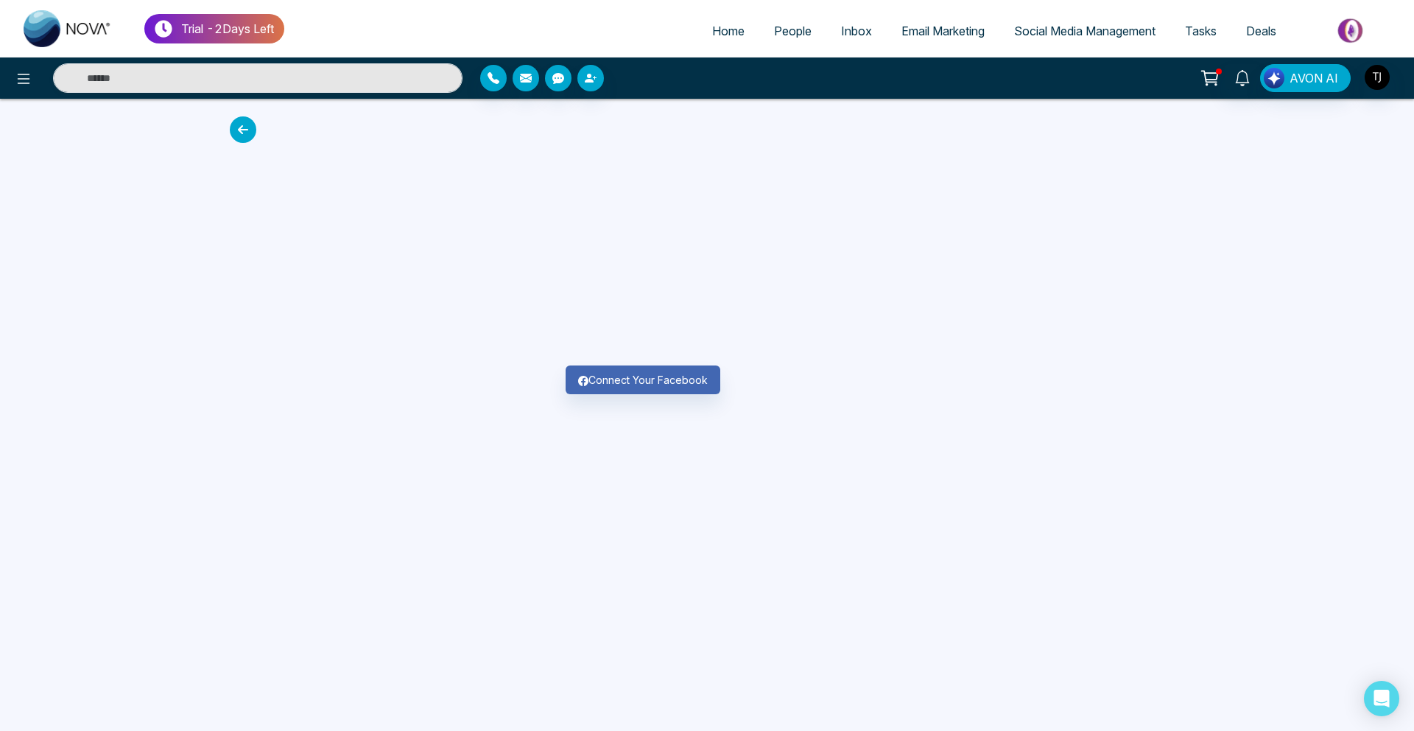
click at [774, 26] on span "People" at bounding box center [793, 31] width 38 height 15
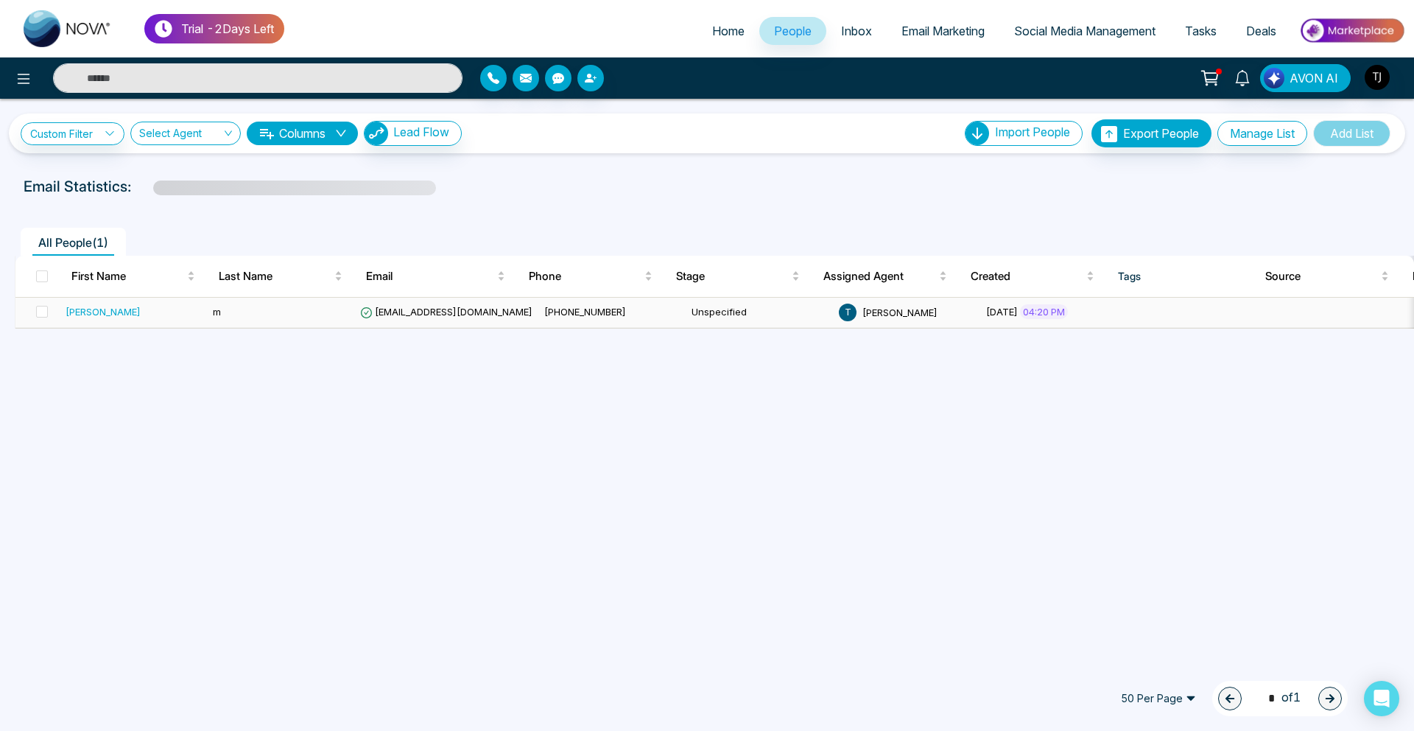
click at [68, 319] on td "[PERSON_NAME]" at bounding box center [133, 313] width 147 height 30
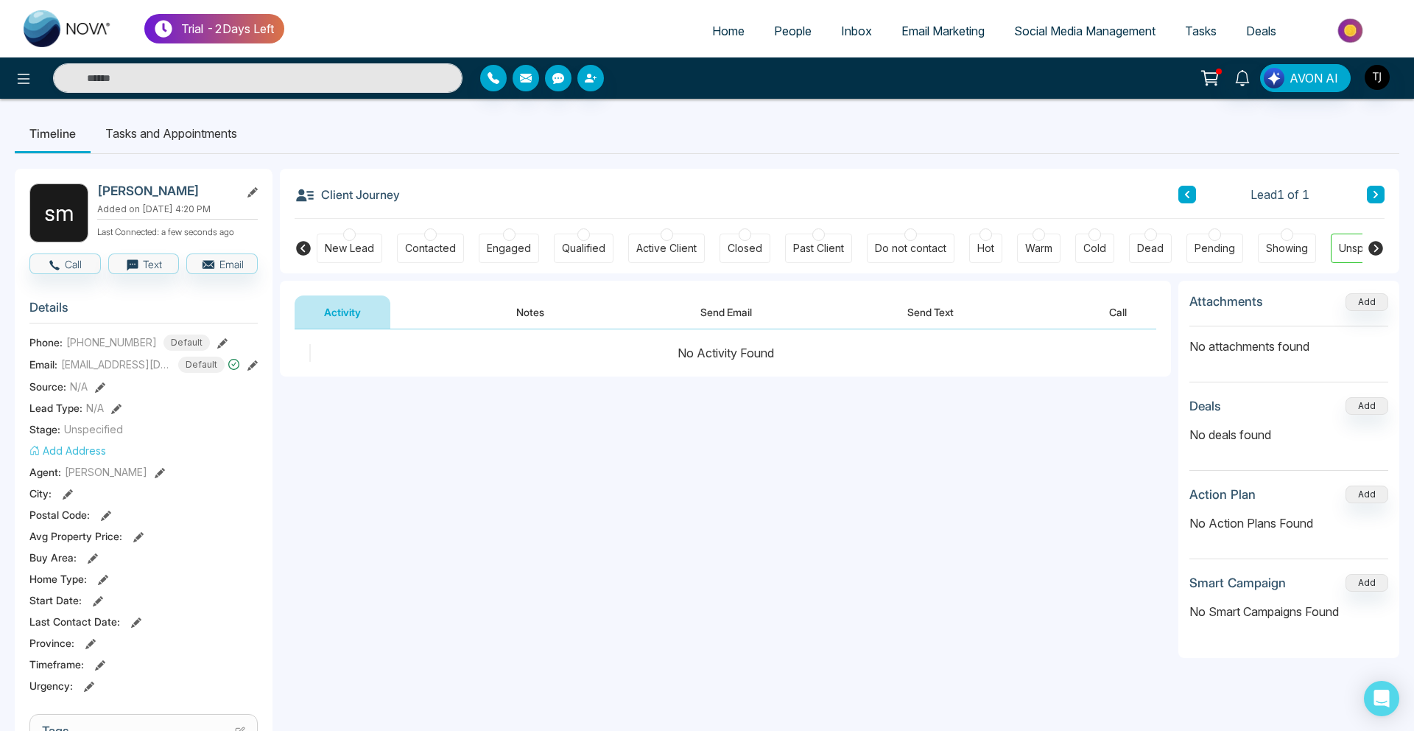
click at [748, 154] on div "**********" at bounding box center [707, 681] width 1385 height 1054
click at [111, 413] on button at bounding box center [116, 407] width 10 height 15
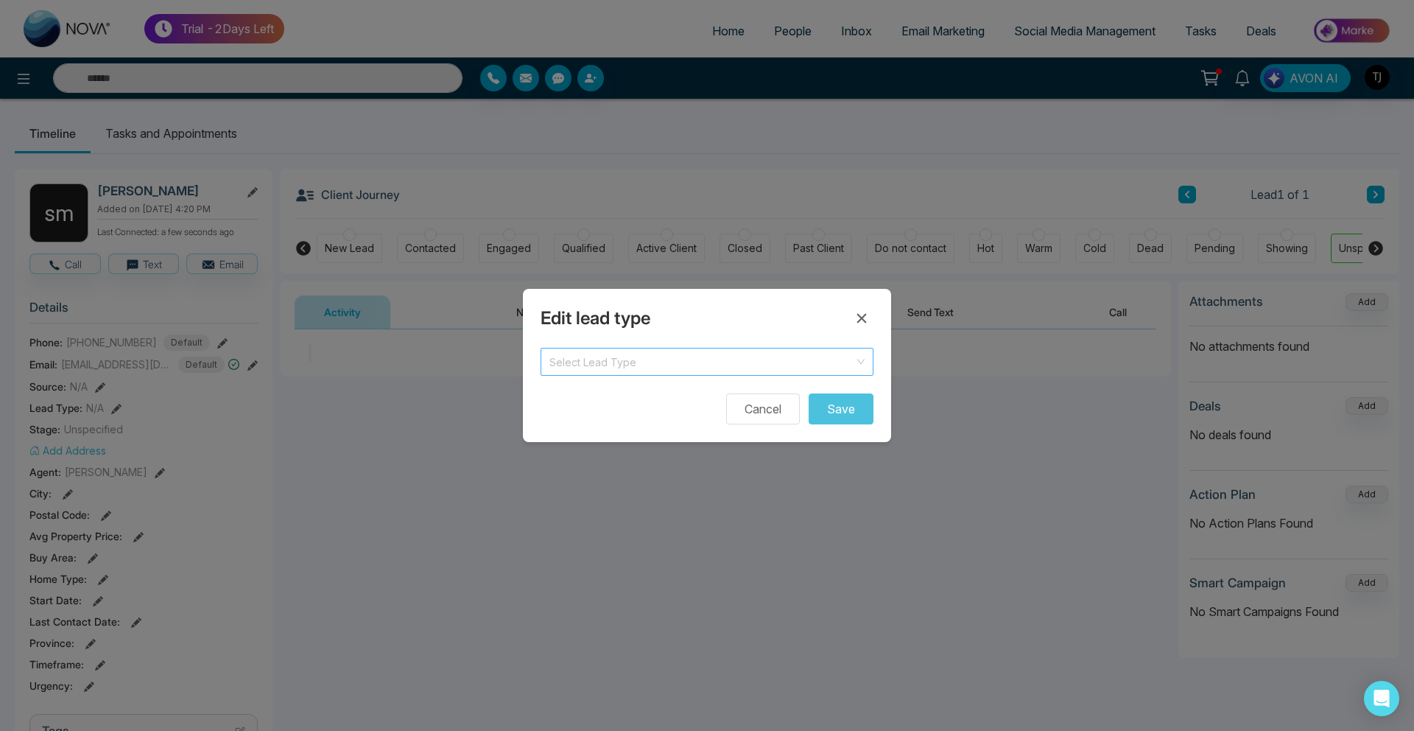
click at [689, 365] on input "search" at bounding box center [701, 359] width 305 height 22
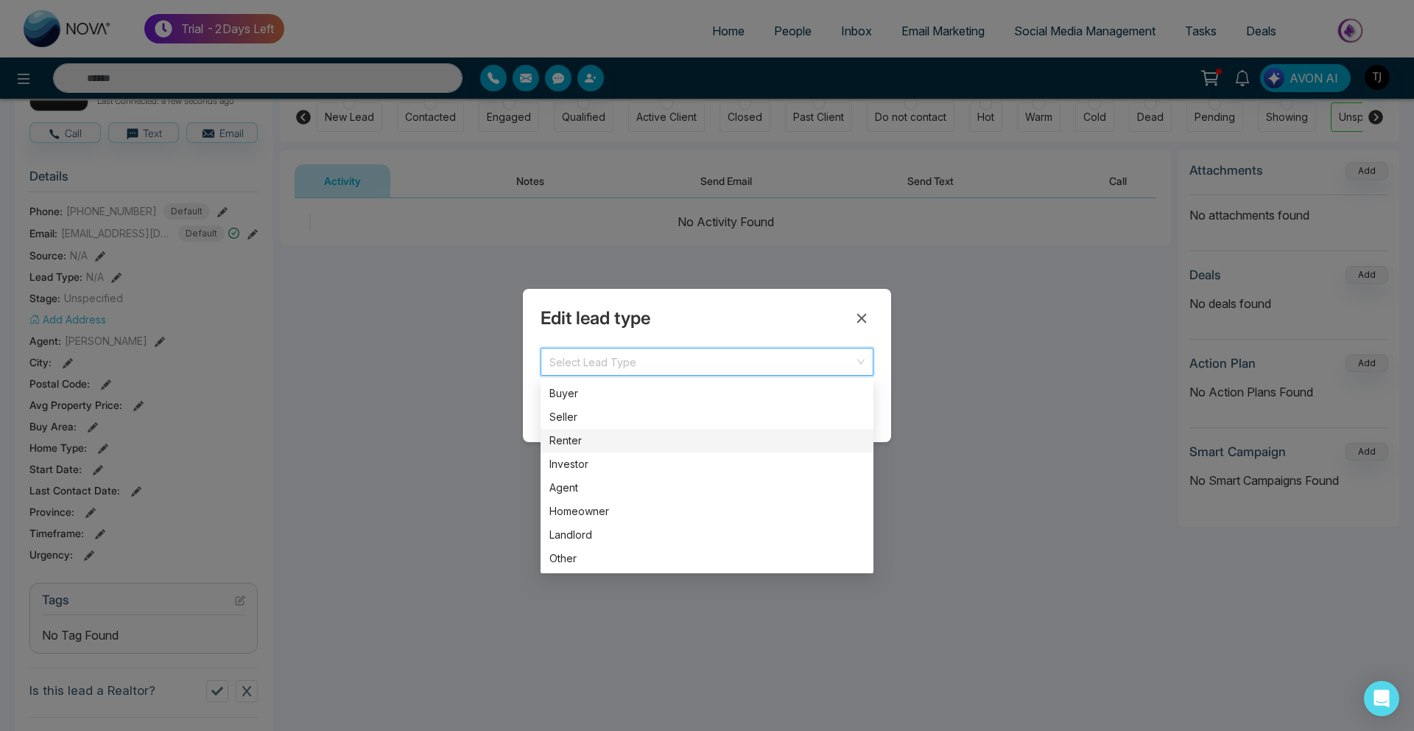
scroll to position [133, 0]
click at [1068, 359] on div "Edit lead type Select Lead Type Buyer Seller Buyer Seller Renter Investor Agent…" at bounding box center [707, 365] width 1414 height 731
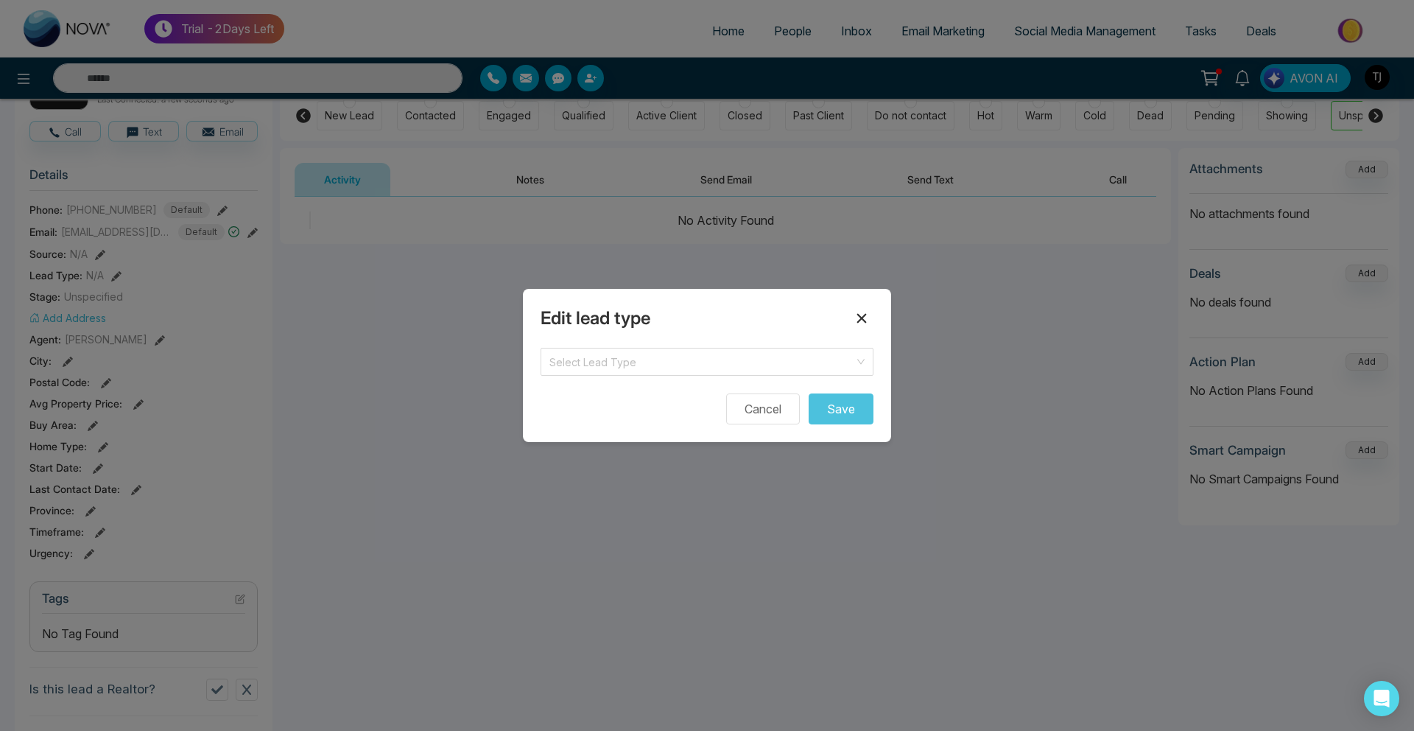
click at [867, 311] on icon at bounding box center [862, 318] width 18 height 18
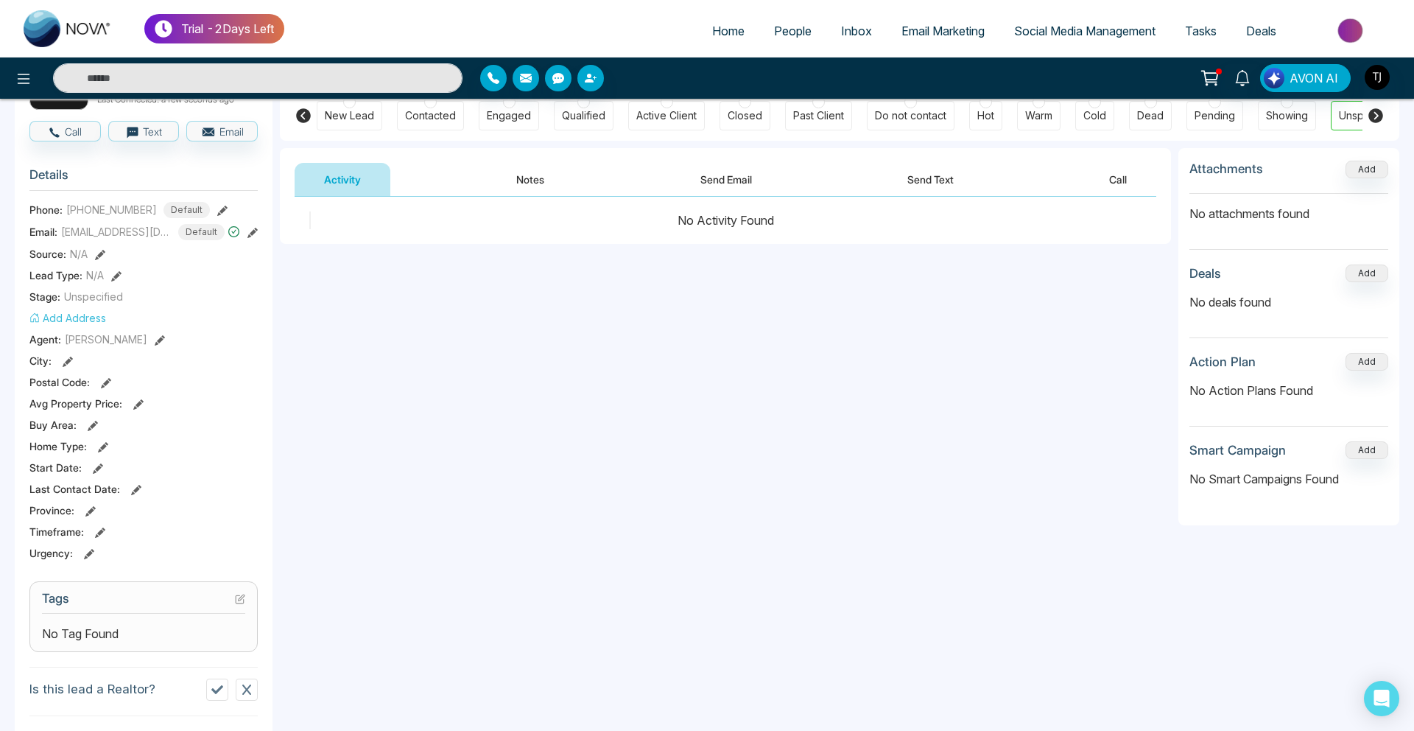
click at [774, 36] on span "People" at bounding box center [793, 31] width 38 height 15
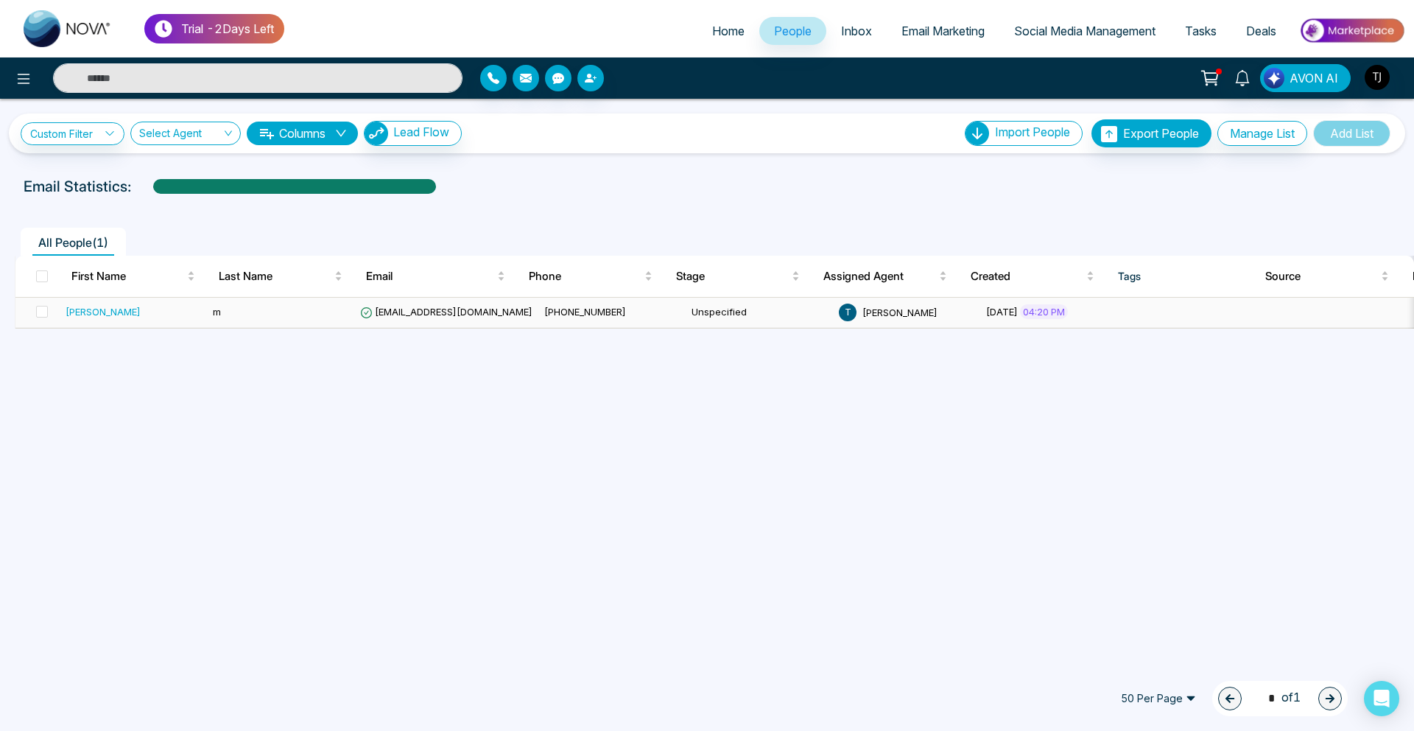
click at [418, 309] on span "[EMAIL_ADDRESS][DOMAIN_NAME]" at bounding box center [446, 312] width 172 height 12
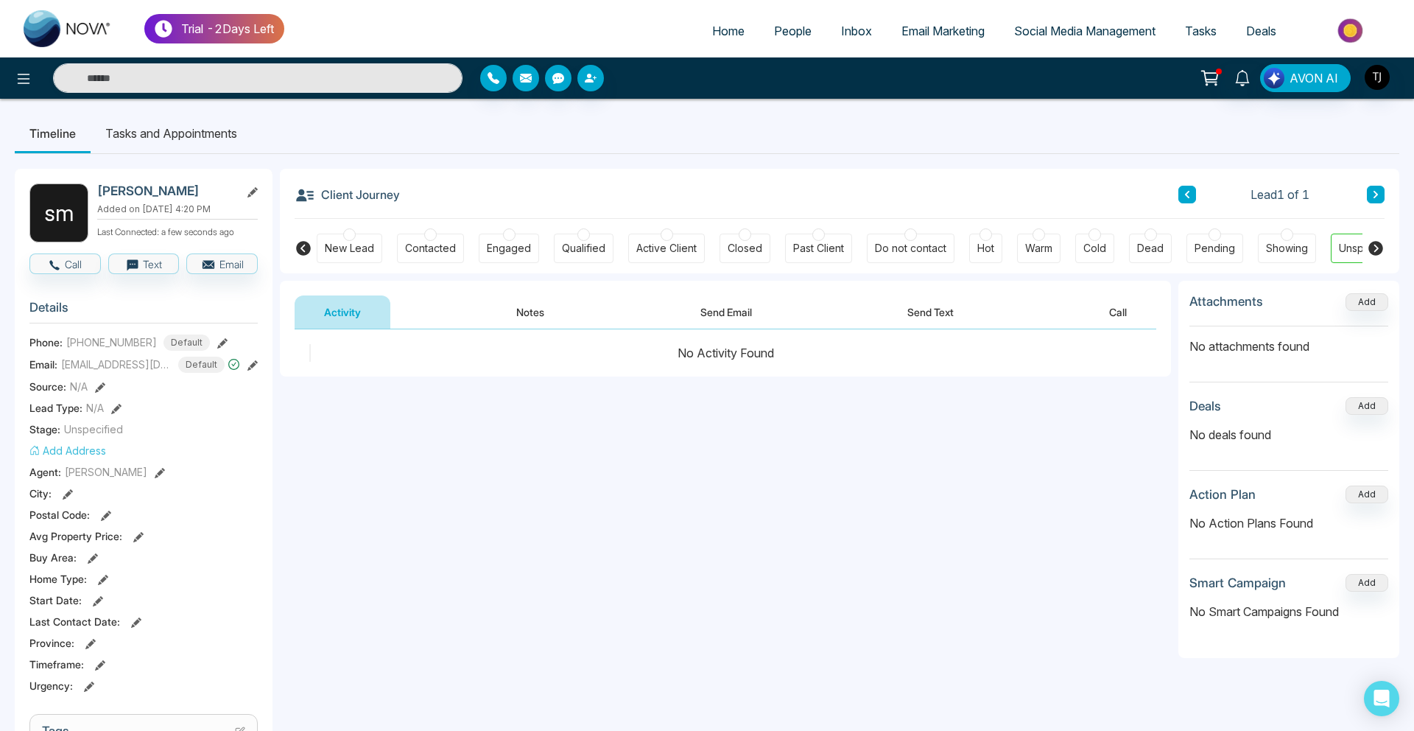
click at [1268, 28] on span "Deals" at bounding box center [1261, 31] width 30 height 15
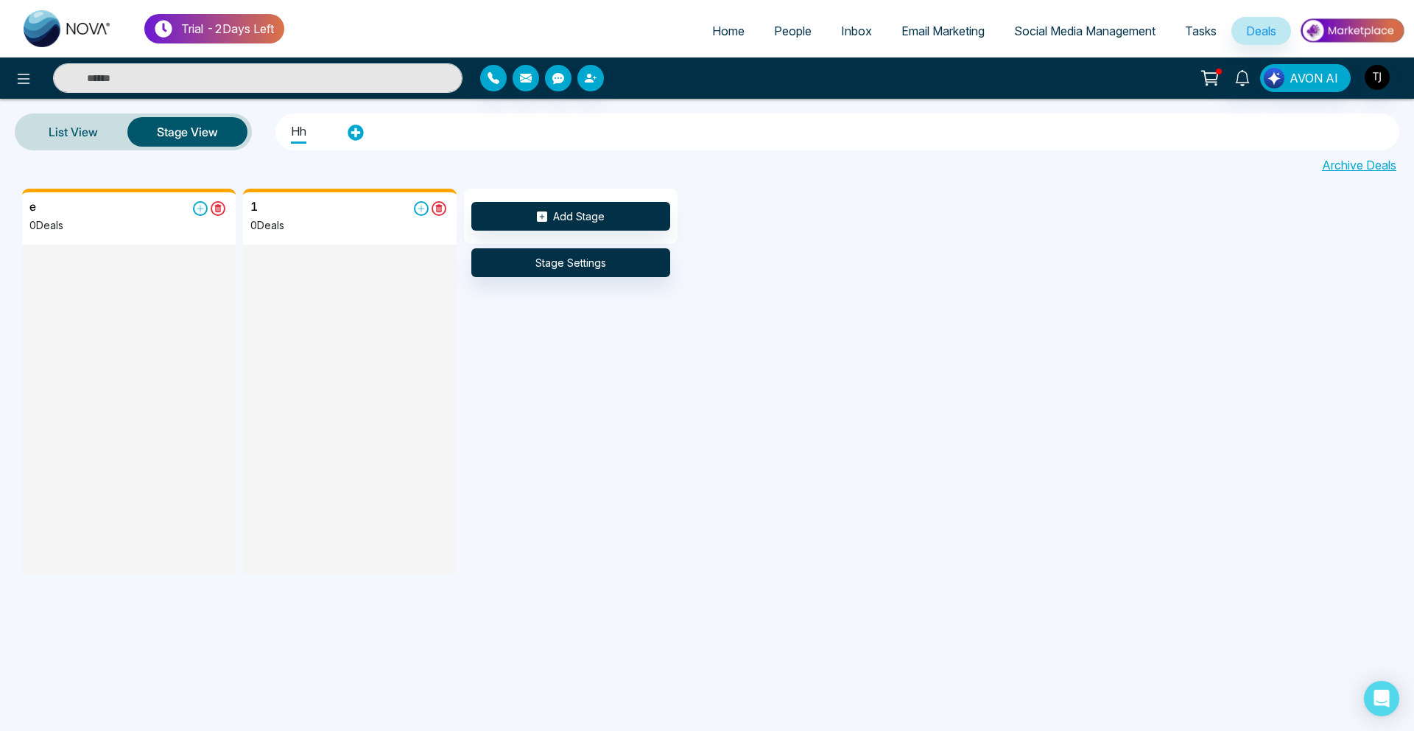
click at [786, 35] on span "People" at bounding box center [793, 31] width 38 height 15
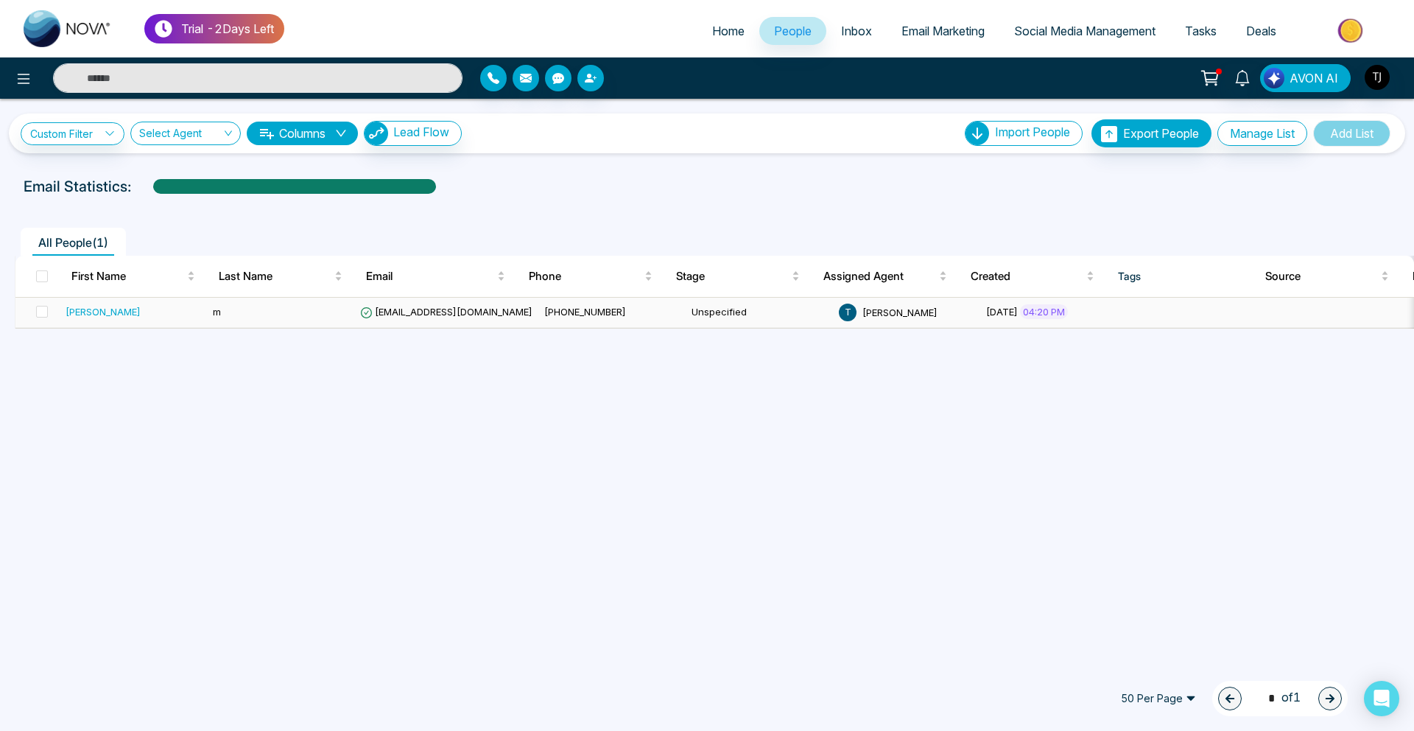
click at [107, 312] on div "sam" at bounding box center [134, 311] width 136 height 15
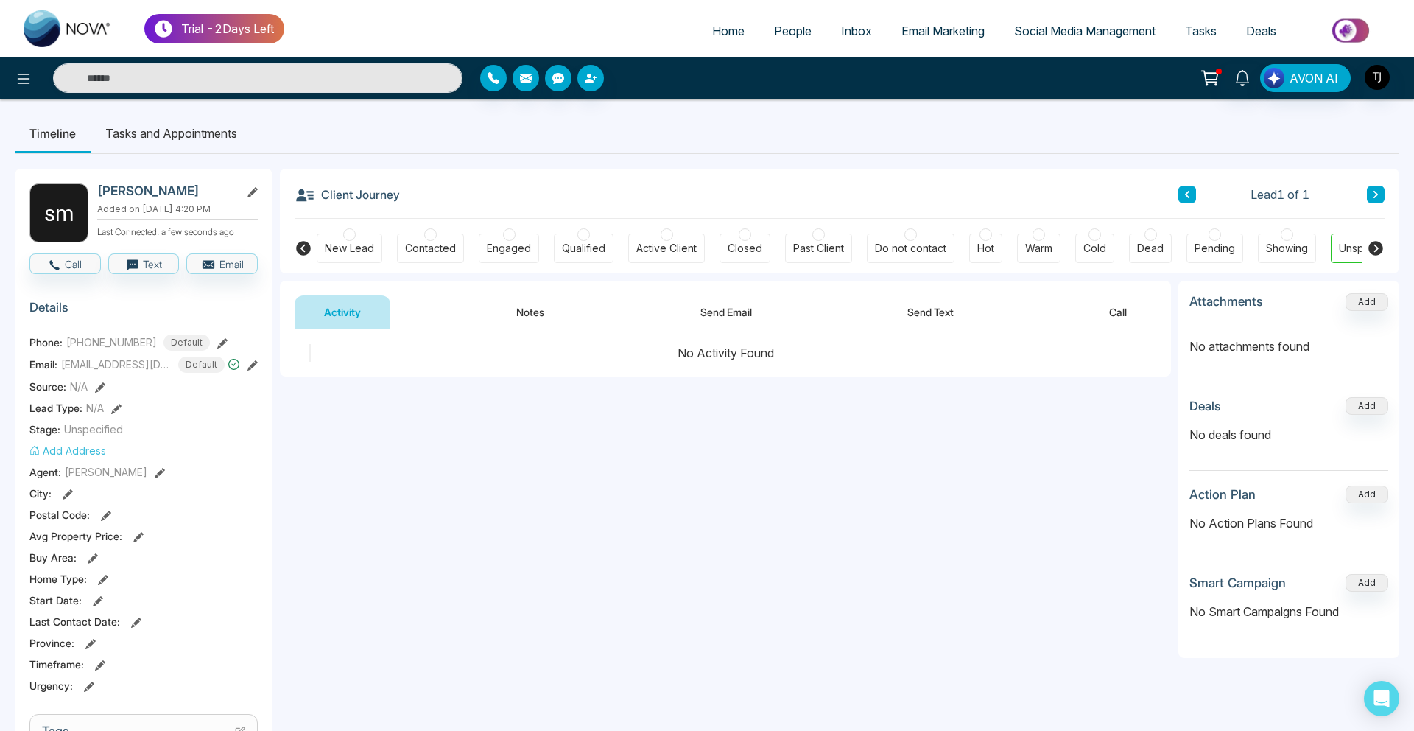
click at [775, 32] on span "People" at bounding box center [793, 31] width 38 height 15
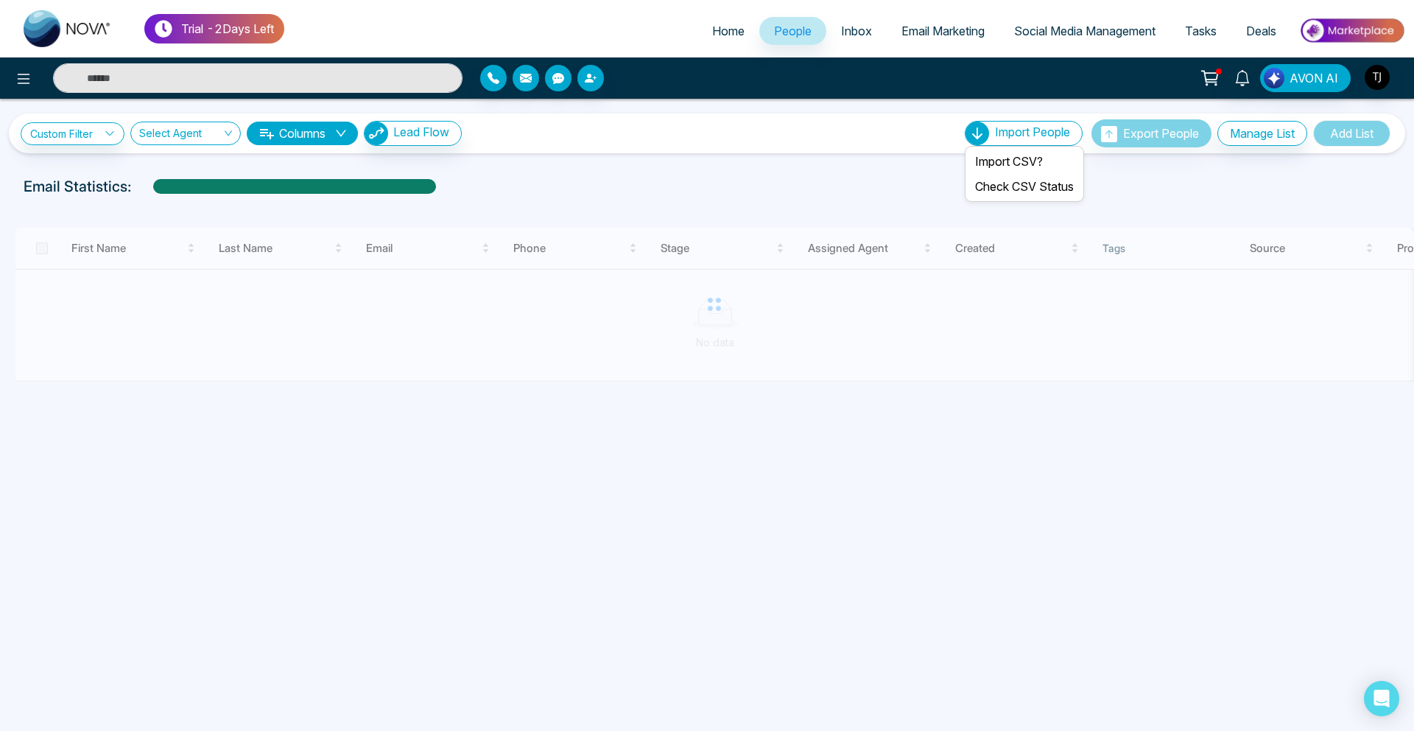
click at [994, 144] on div "Import People" at bounding box center [1024, 133] width 118 height 25
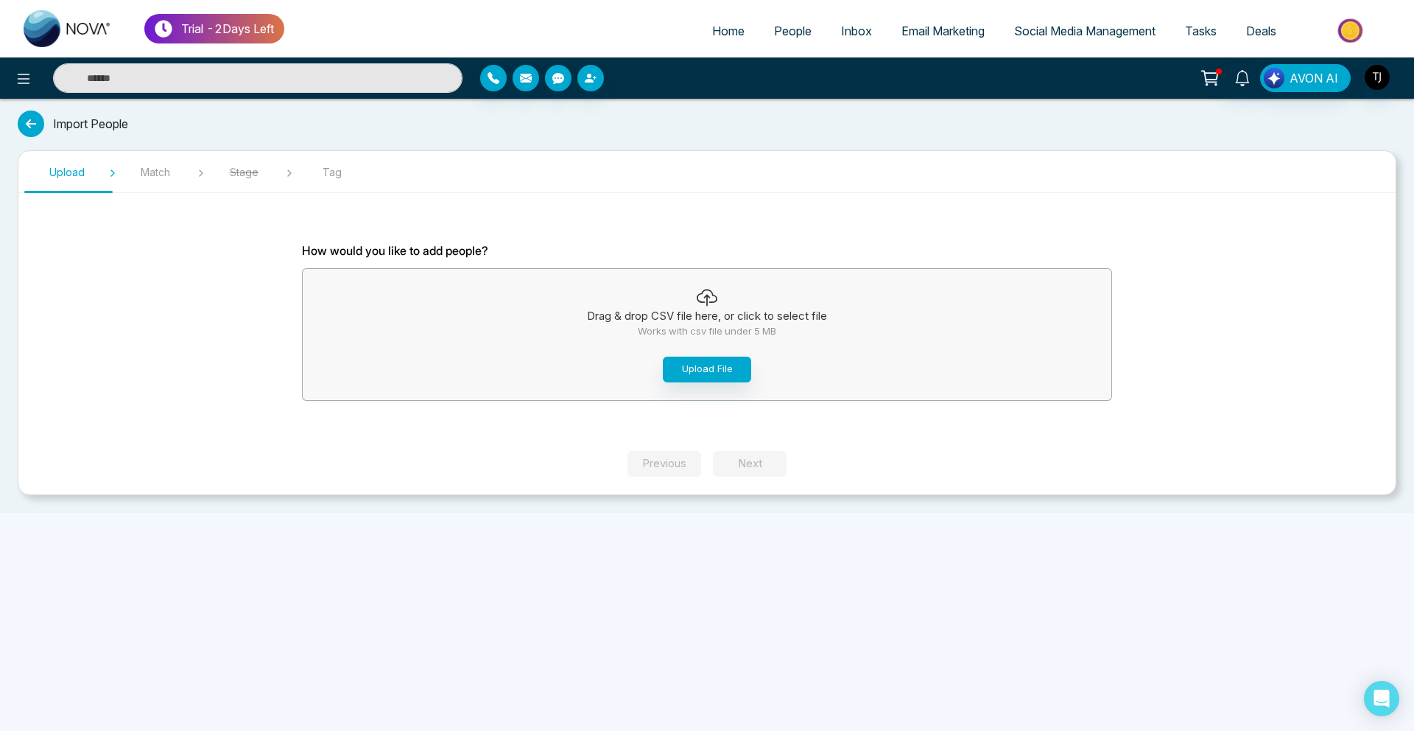
click at [776, 33] on span "People" at bounding box center [793, 31] width 38 height 15
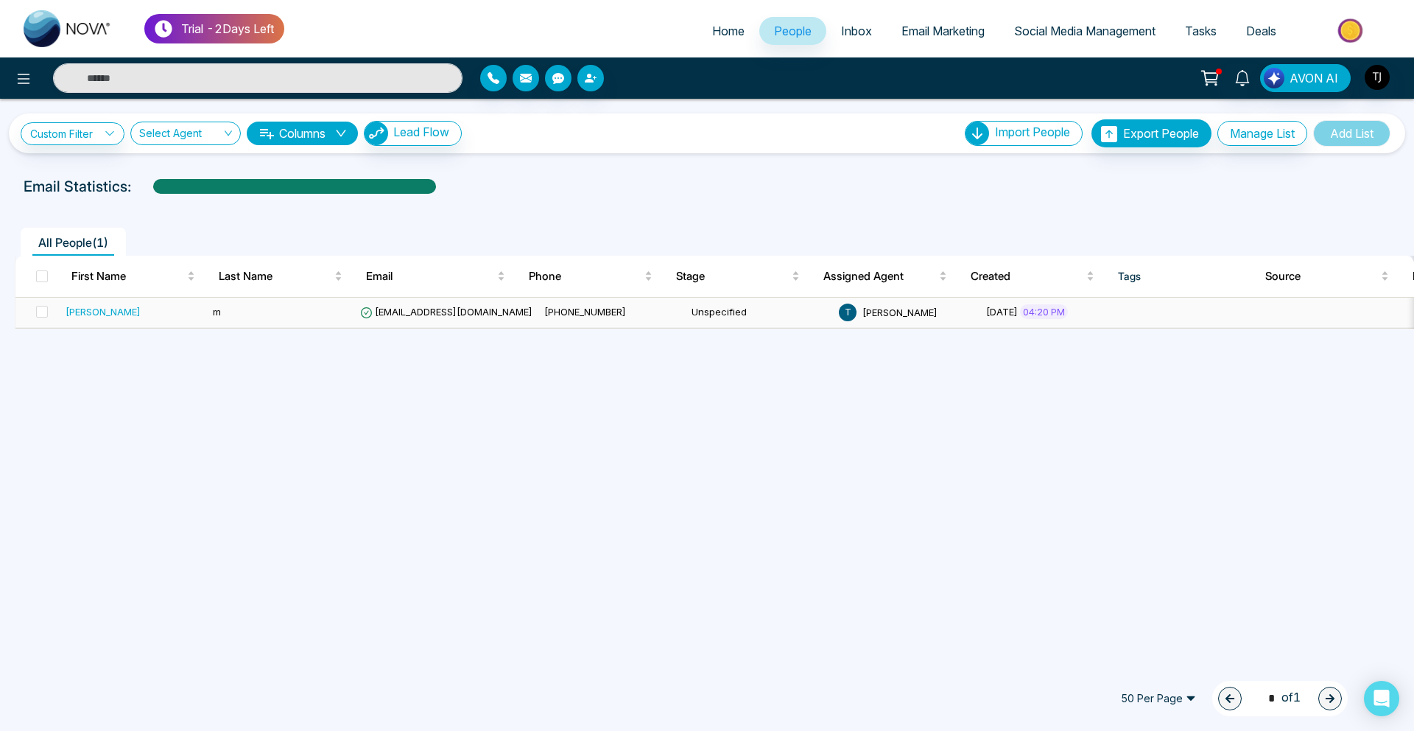
click at [122, 316] on div "sam" at bounding box center [134, 311] width 136 height 15
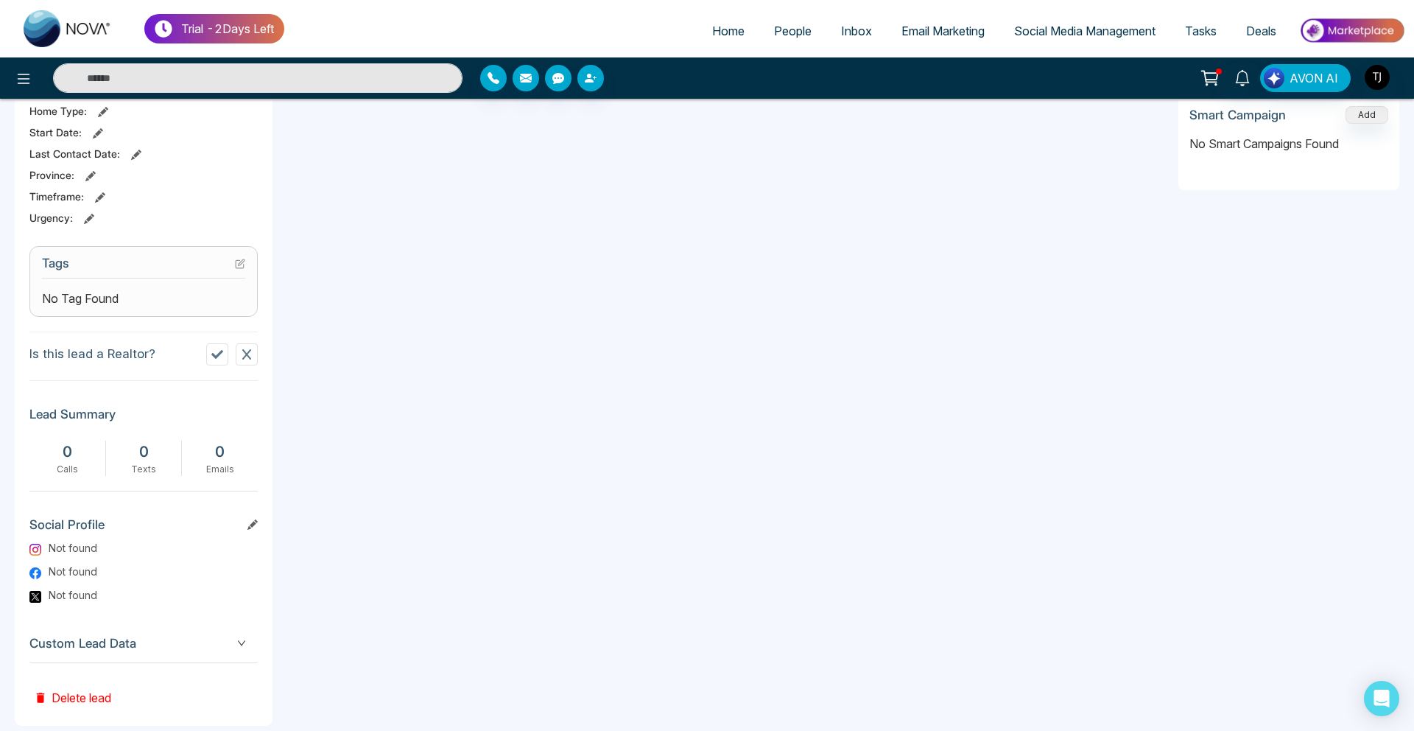
scroll to position [451, 0]
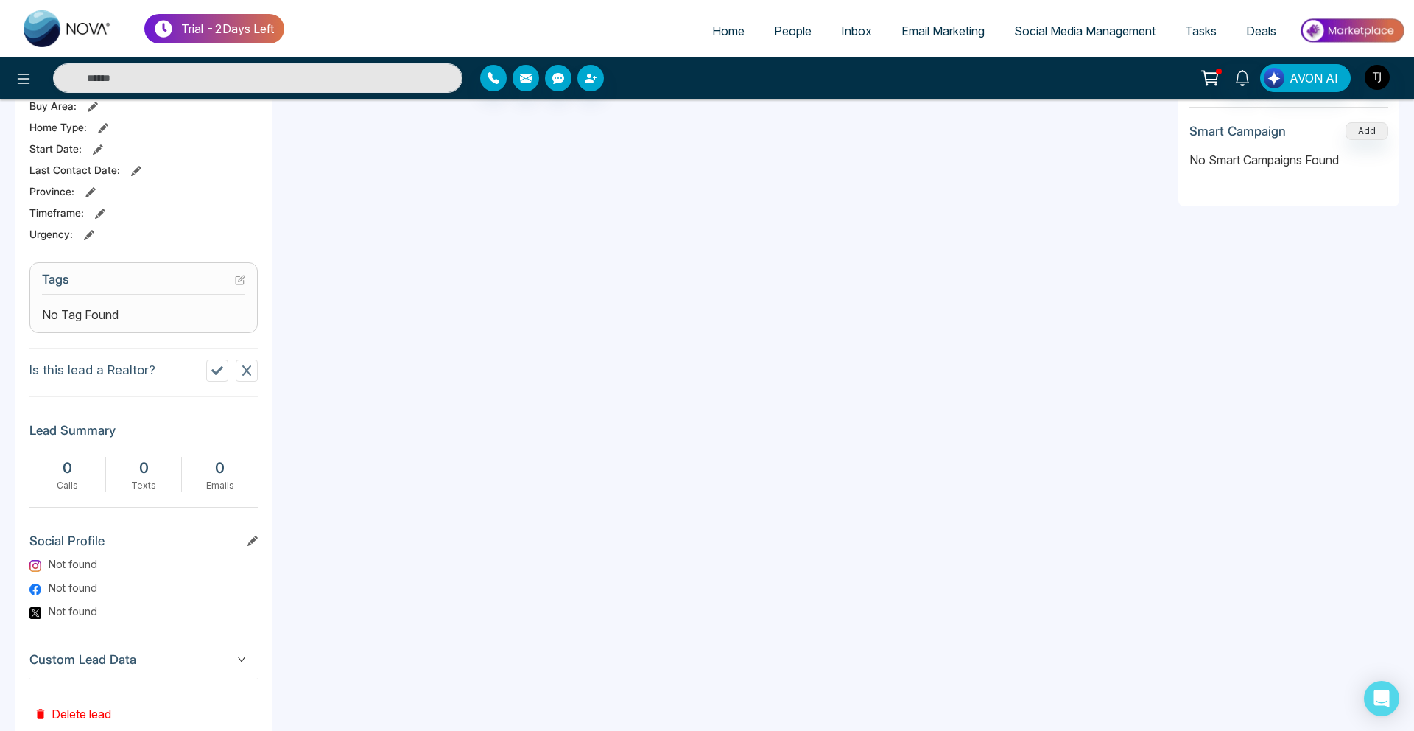
click at [774, 35] on span "People" at bounding box center [793, 31] width 38 height 15
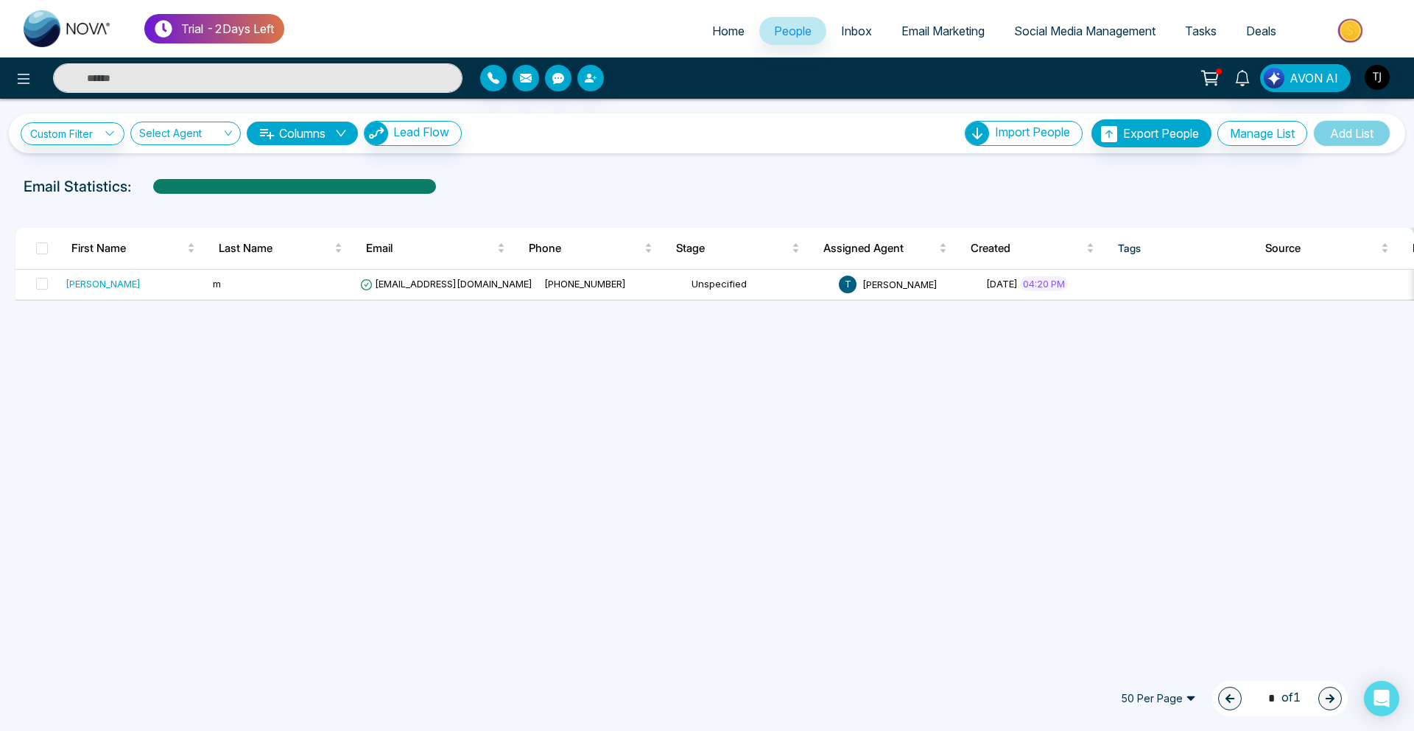
click at [922, 27] on span "Email Marketing" at bounding box center [942, 31] width 83 height 15
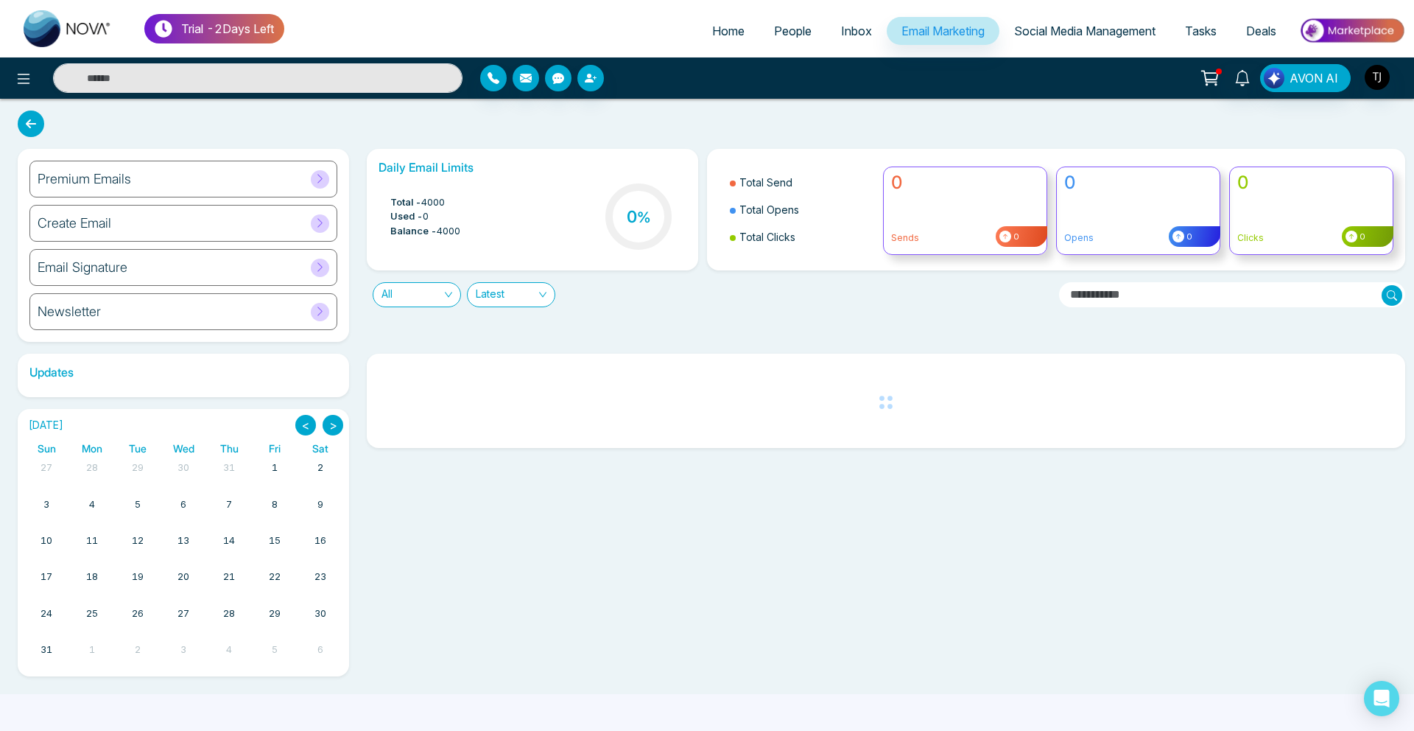
click at [725, 29] on span "Home" at bounding box center [728, 31] width 32 height 15
select select "*"
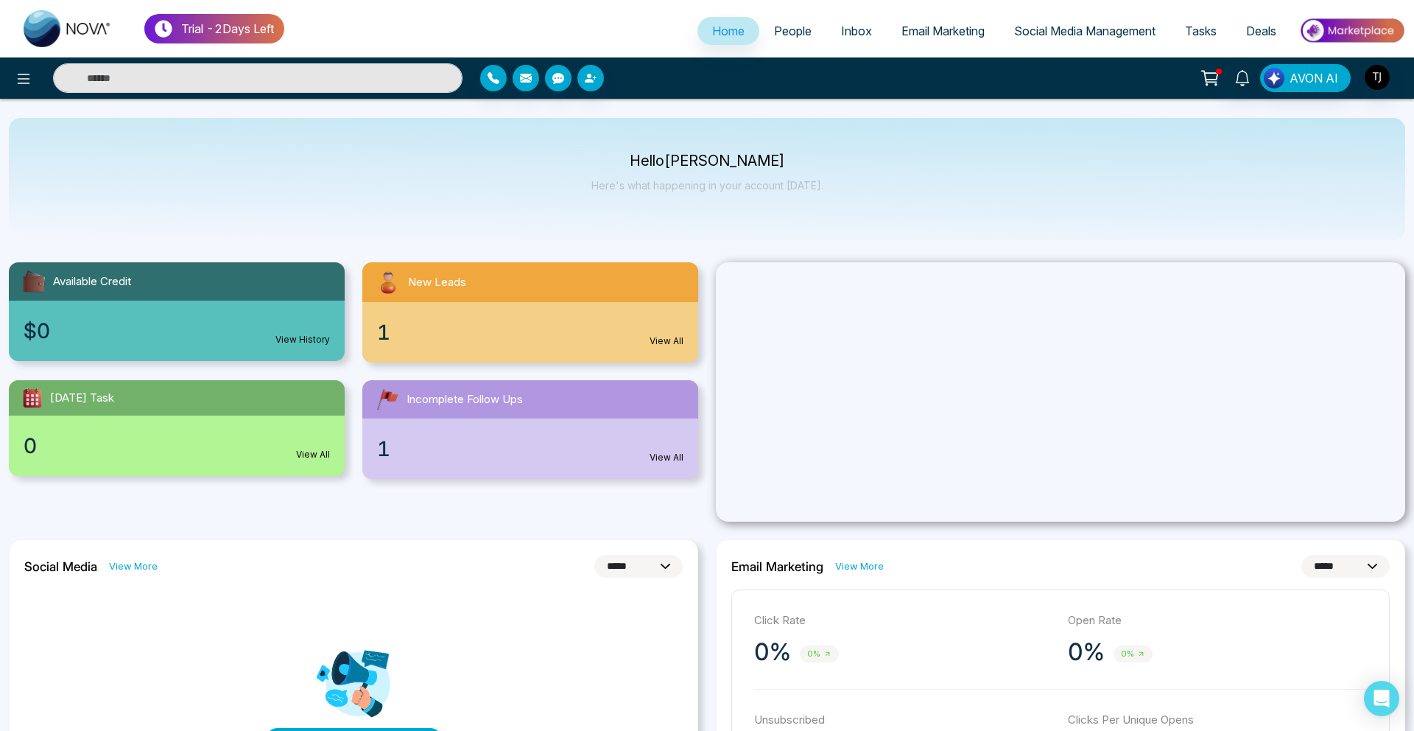
click at [934, 23] on link "Email Marketing" at bounding box center [943, 31] width 113 height 28
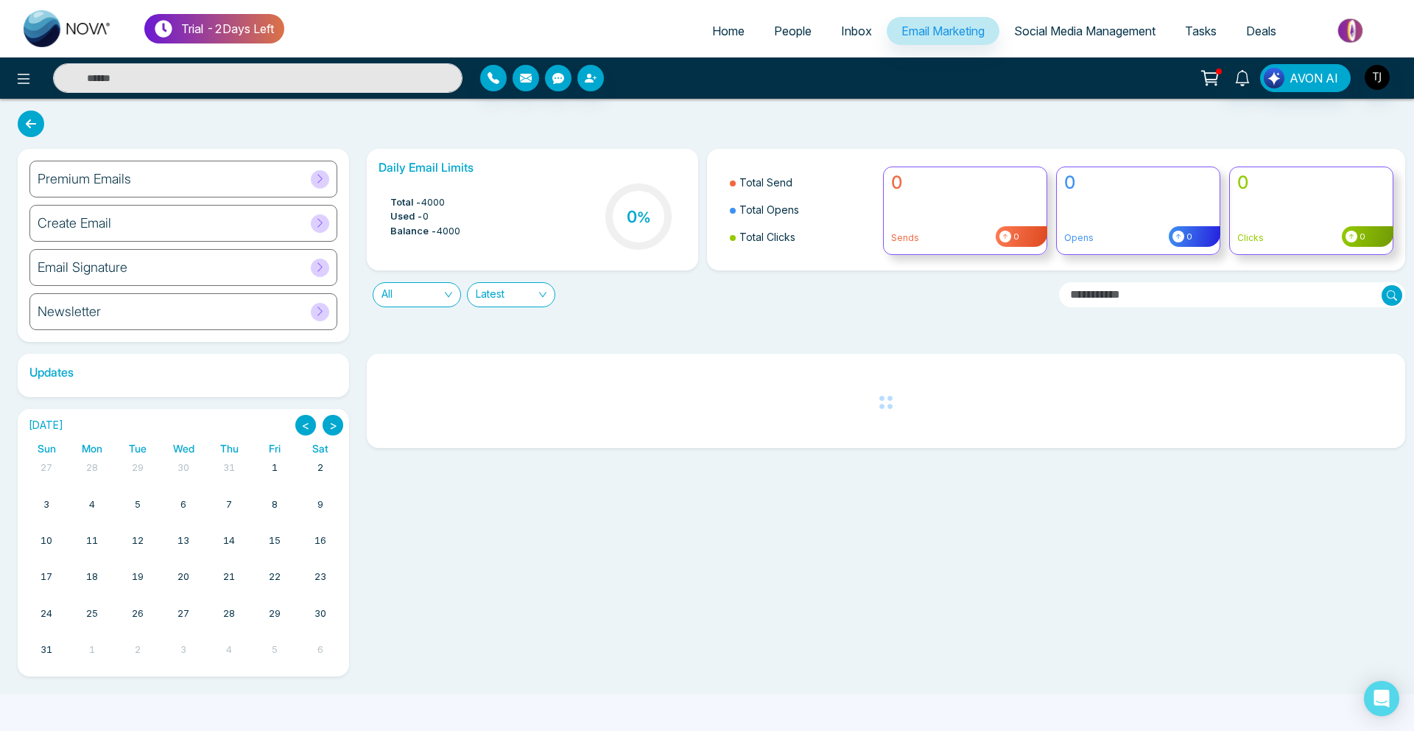
click at [244, 174] on div "Premium Emails" at bounding box center [183, 179] width 308 height 37
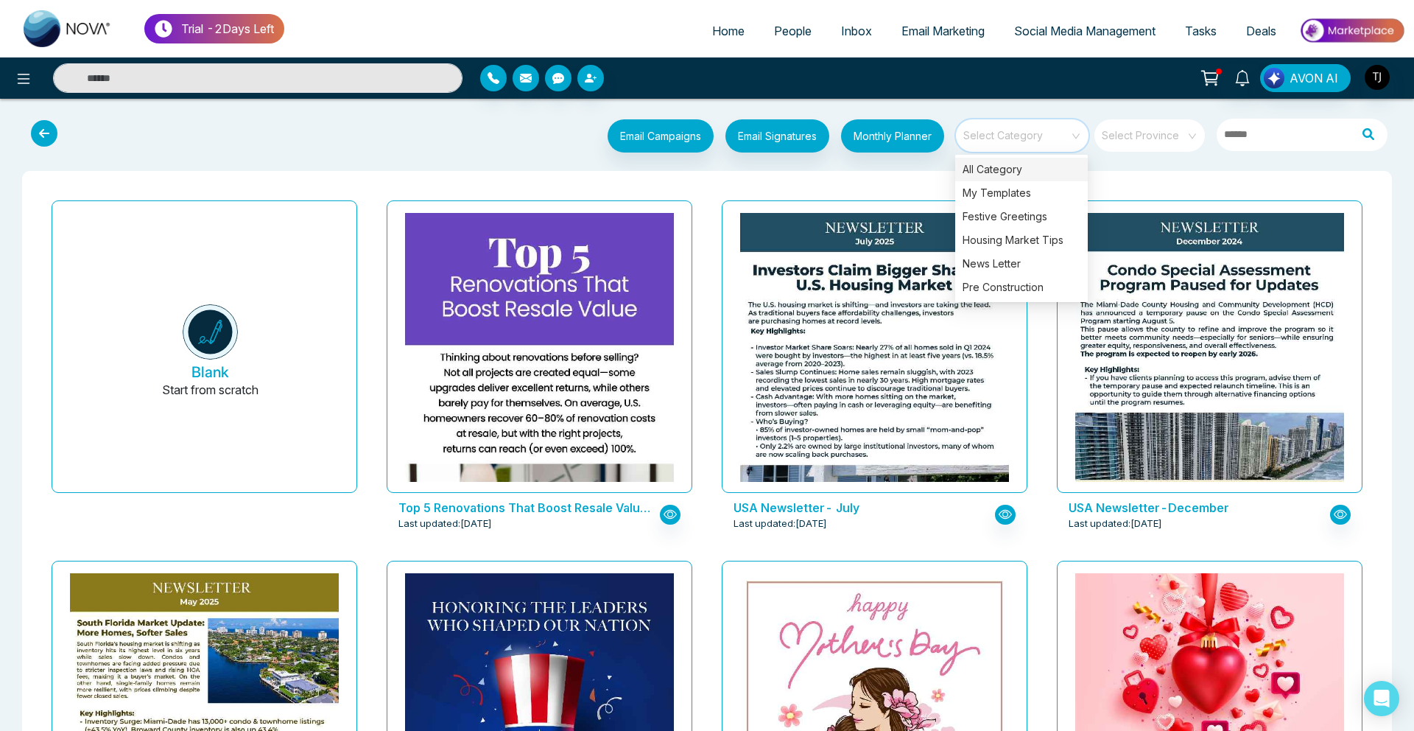
click at [1055, 137] on input "search" at bounding box center [1017, 130] width 106 height 22
click at [1019, 239] on div "Housing Market Tips" at bounding box center [1021, 240] width 133 height 24
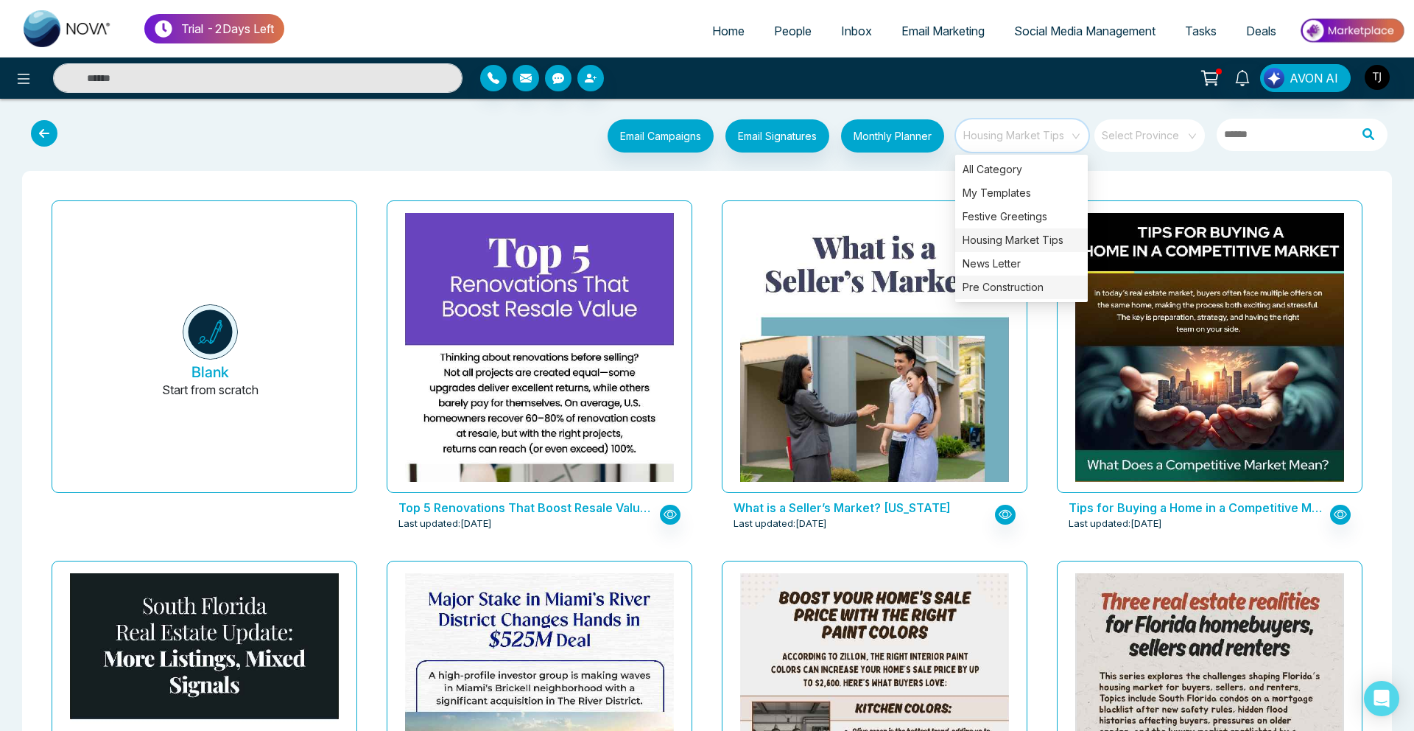
click at [1009, 291] on div "Pre Construction" at bounding box center [1021, 287] width 133 height 24
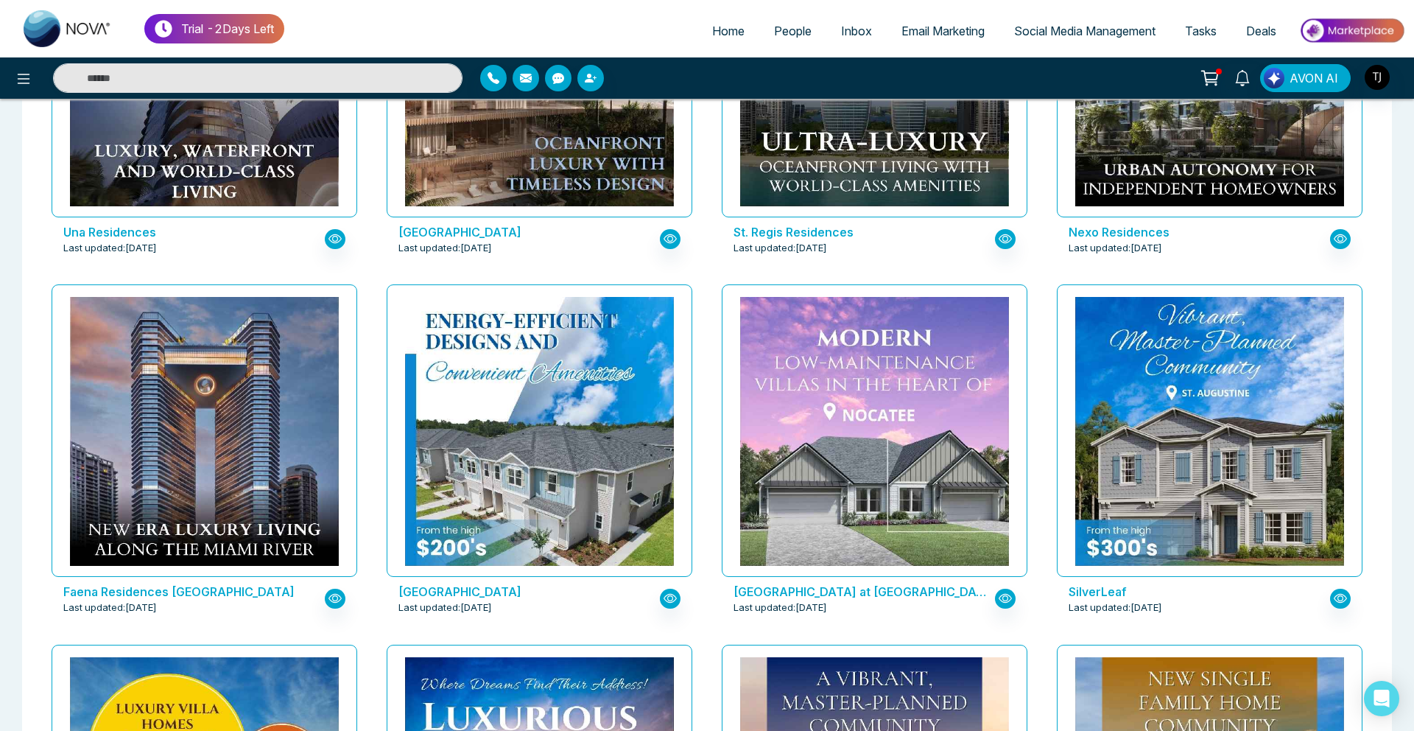
scroll to position [639, 0]
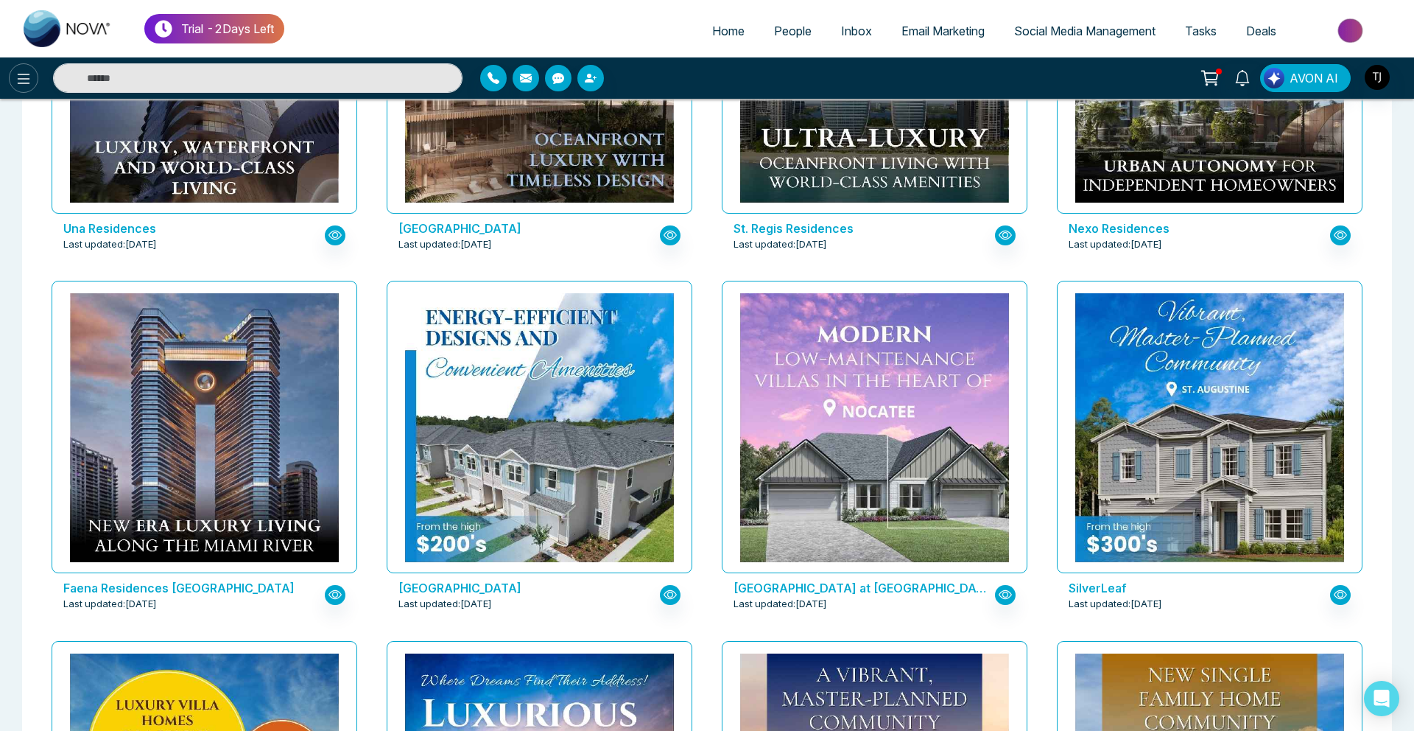
click at [16, 78] on icon at bounding box center [24, 79] width 18 height 18
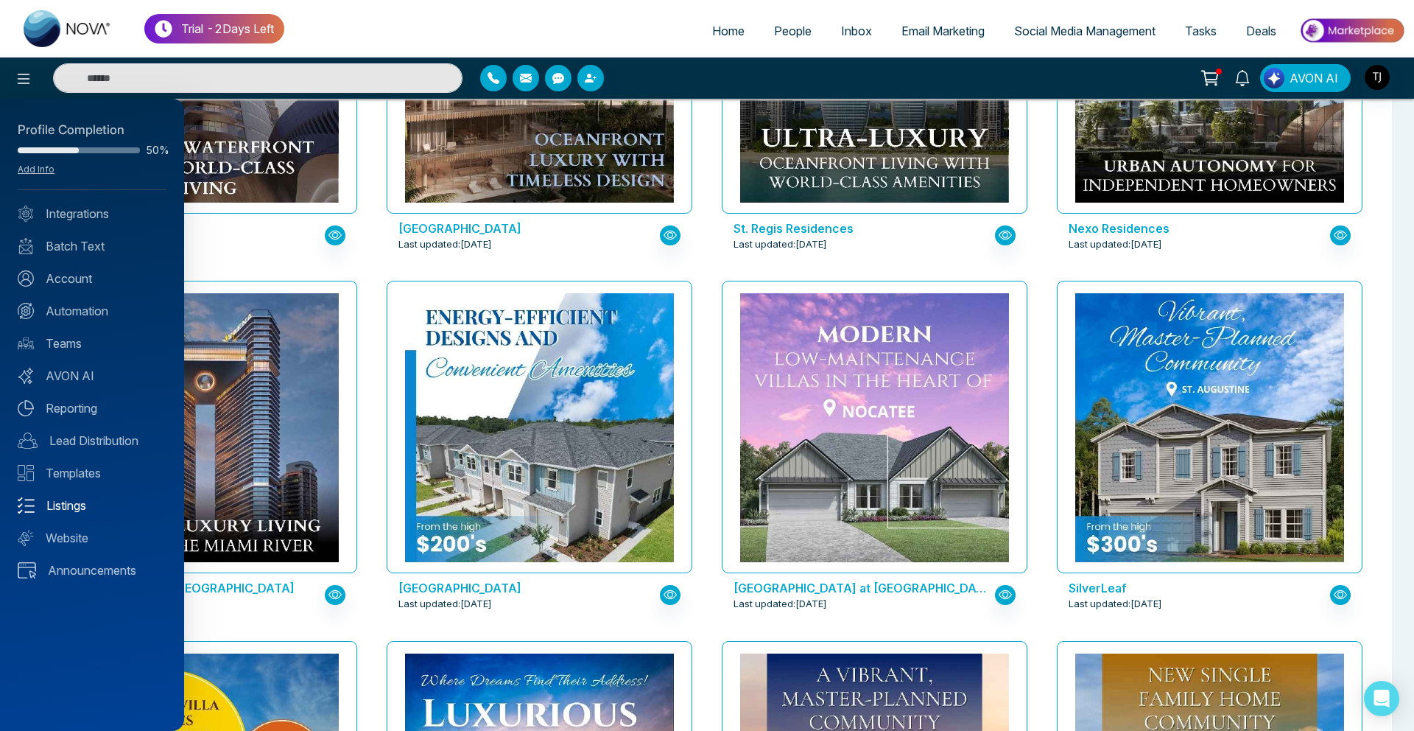
click at [88, 505] on link "Listings" at bounding box center [92, 505] width 149 height 18
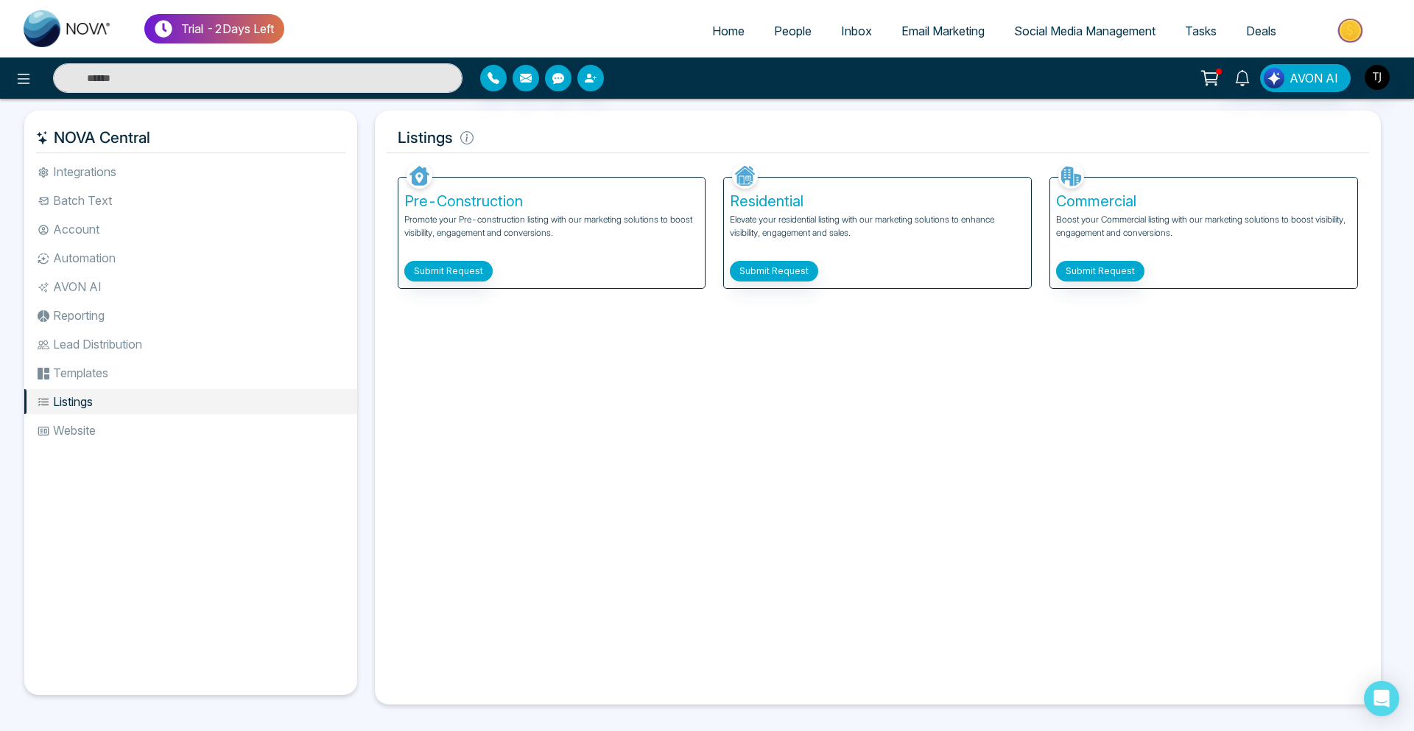
click at [721, 41] on link "Home" at bounding box center [728, 31] width 62 height 28
select select "*"
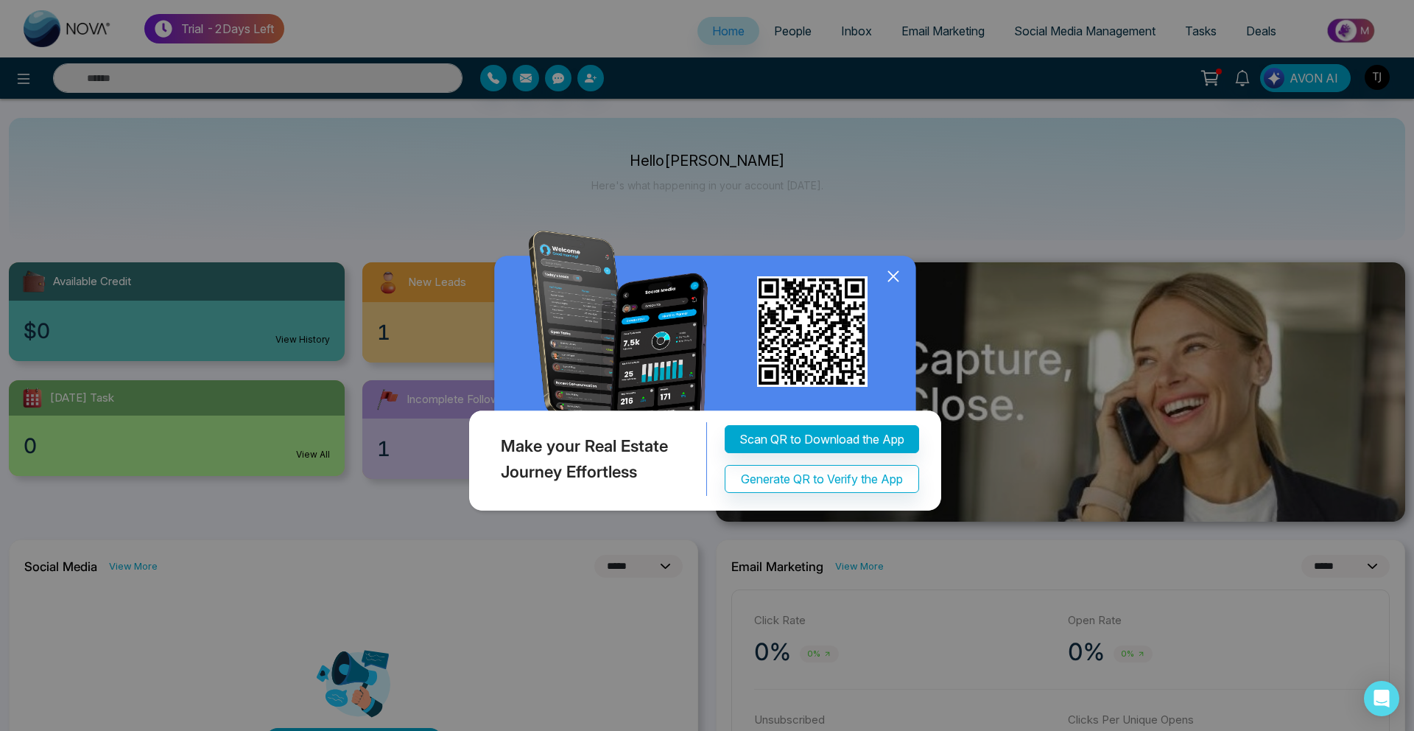
click at [888, 276] on icon at bounding box center [893, 276] width 22 height 22
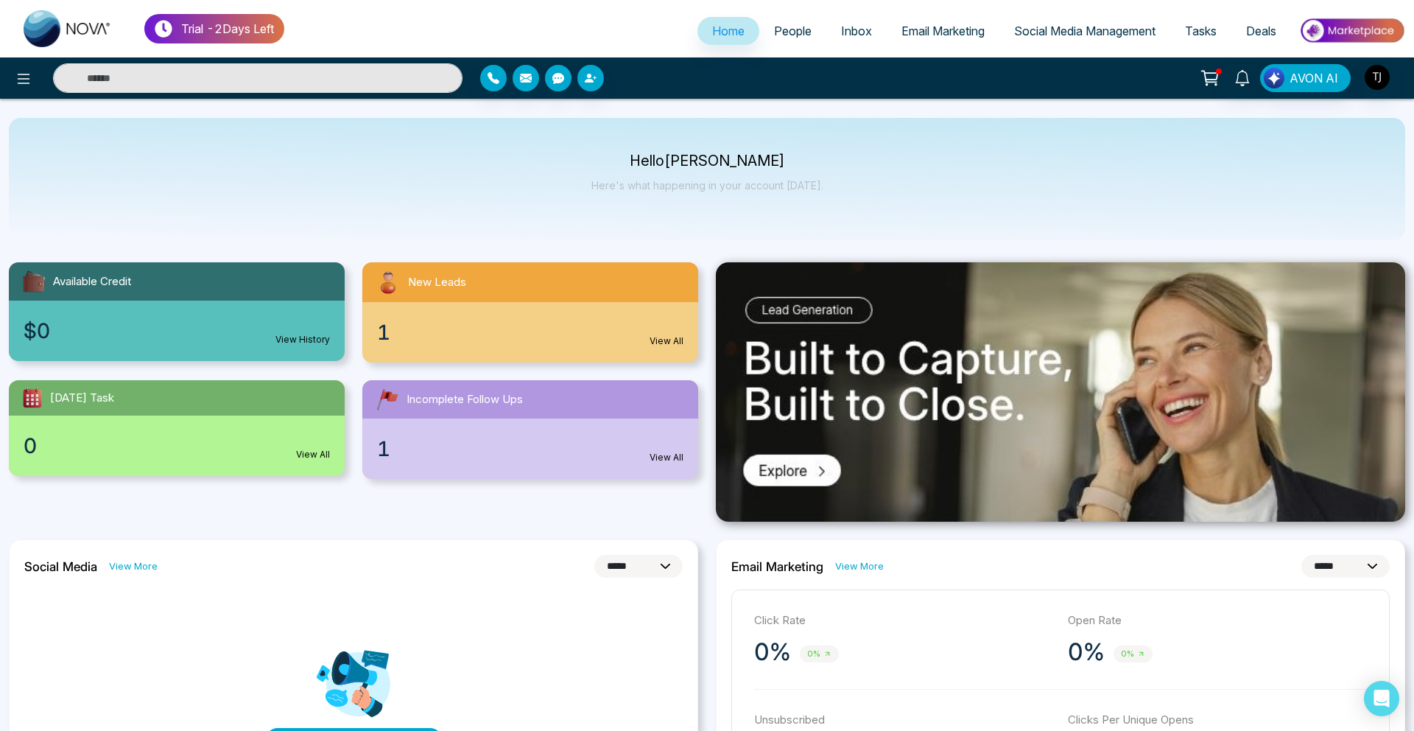
click at [778, 35] on span "People" at bounding box center [793, 31] width 38 height 15
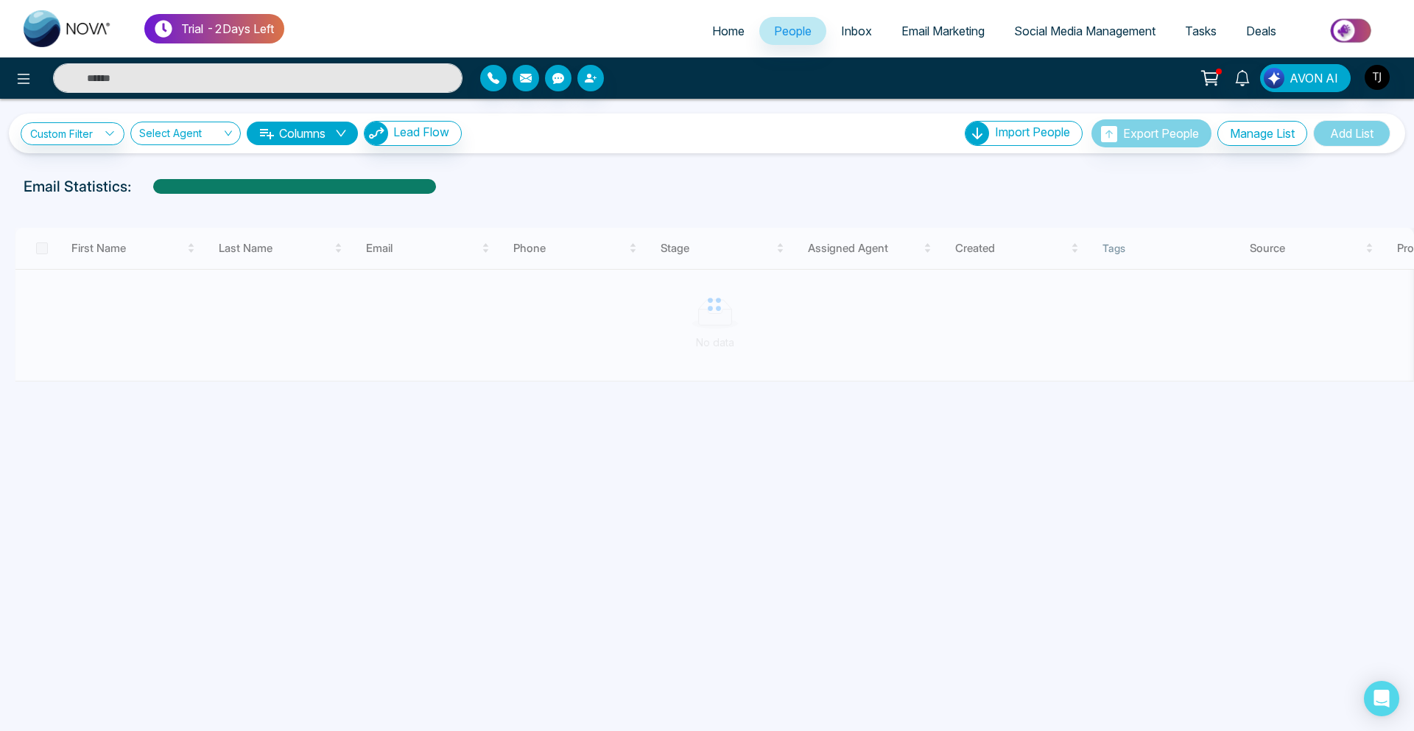
click at [908, 19] on link "Email Marketing" at bounding box center [943, 31] width 113 height 28
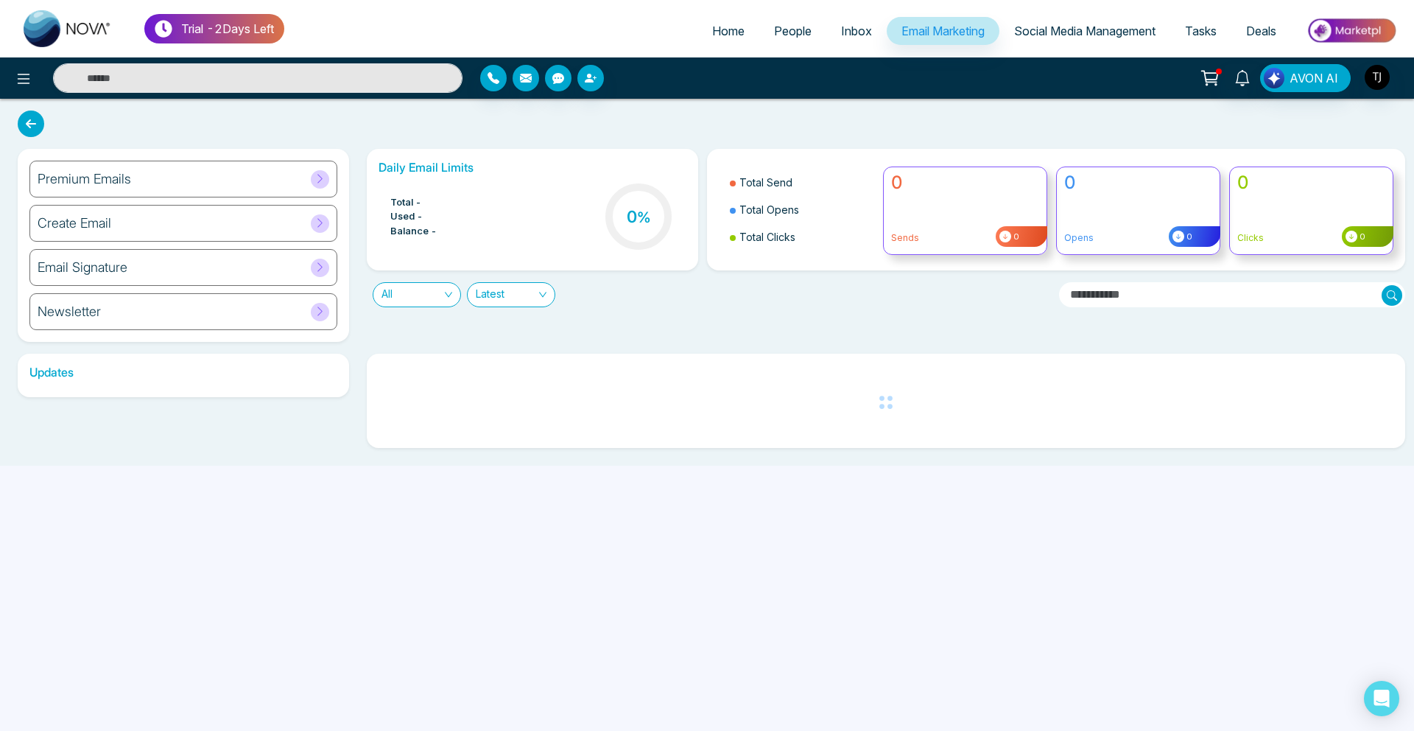
click at [152, 174] on div "Premium Emails" at bounding box center [183, 179] width 308 height 37
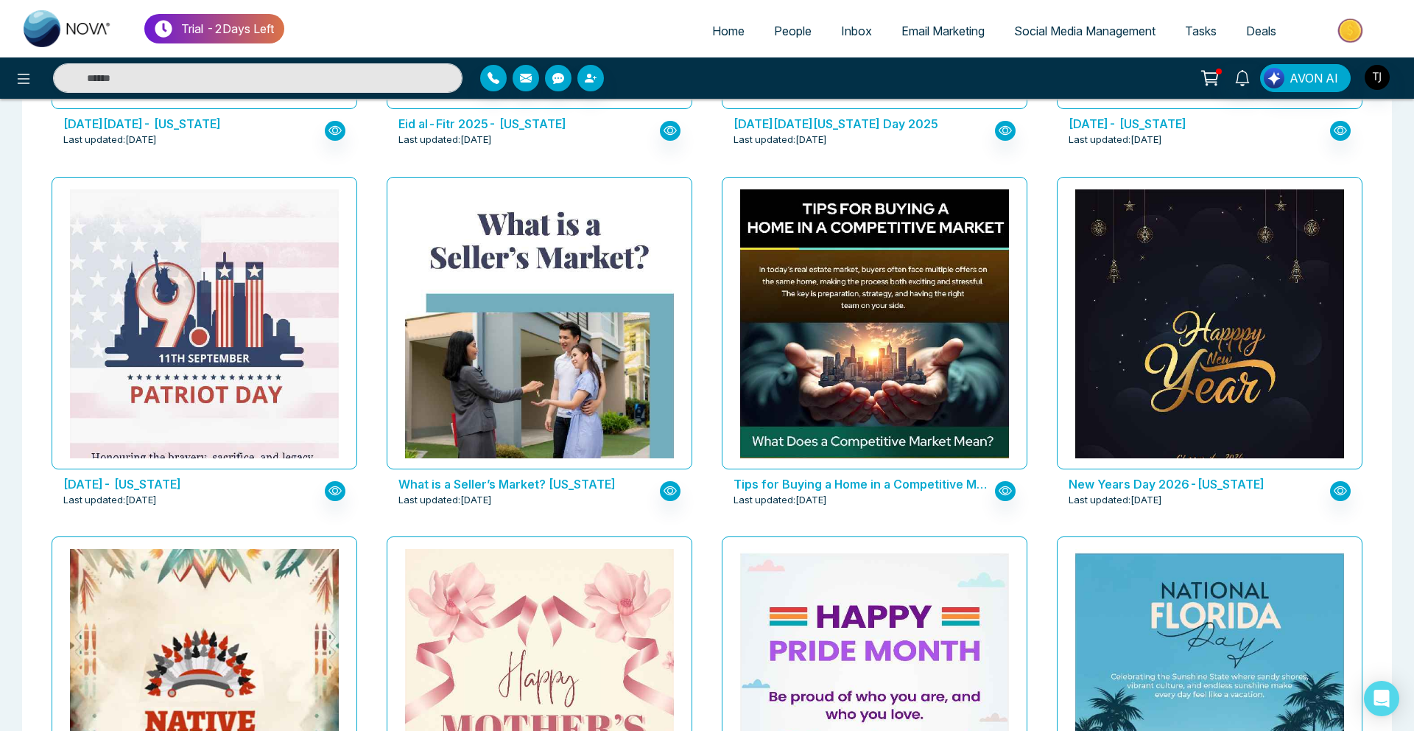
scroll to position [1075, 0]
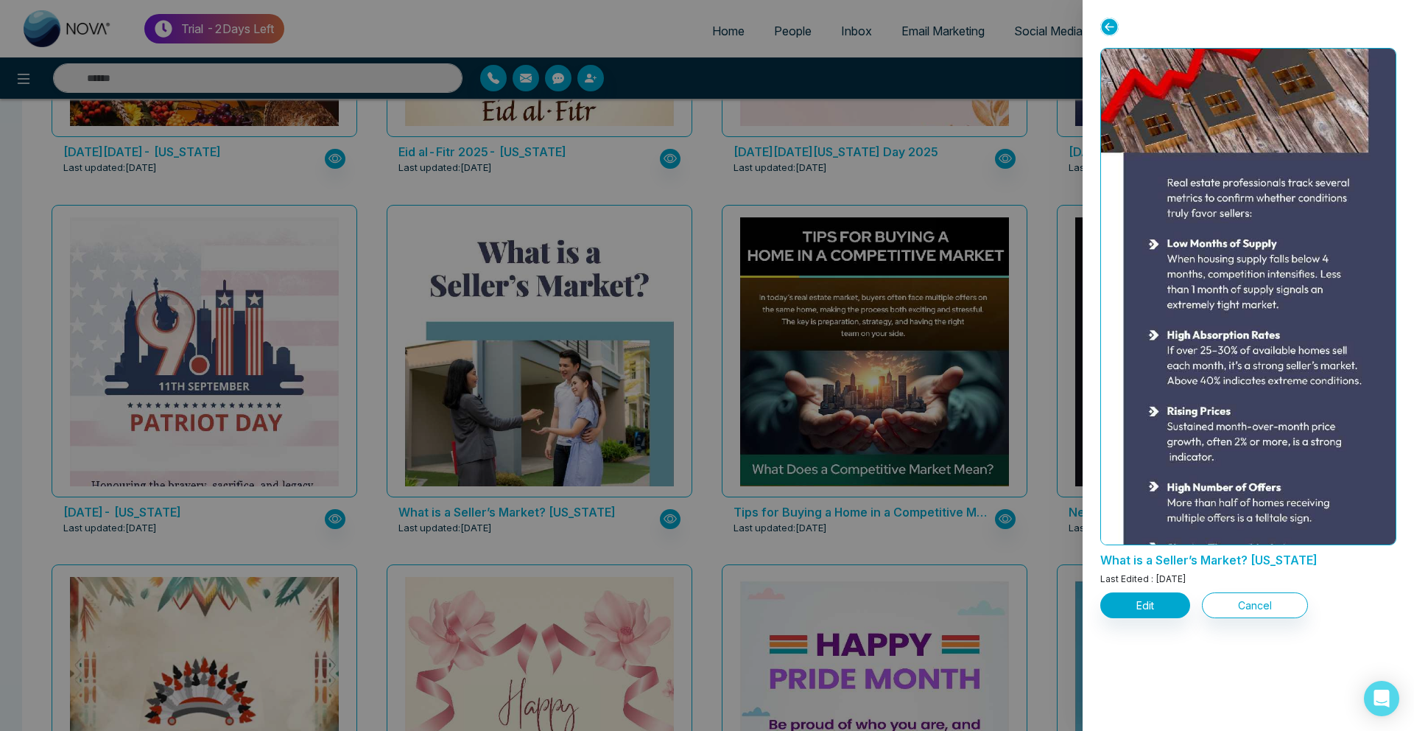
scroll to position [1206, 0]
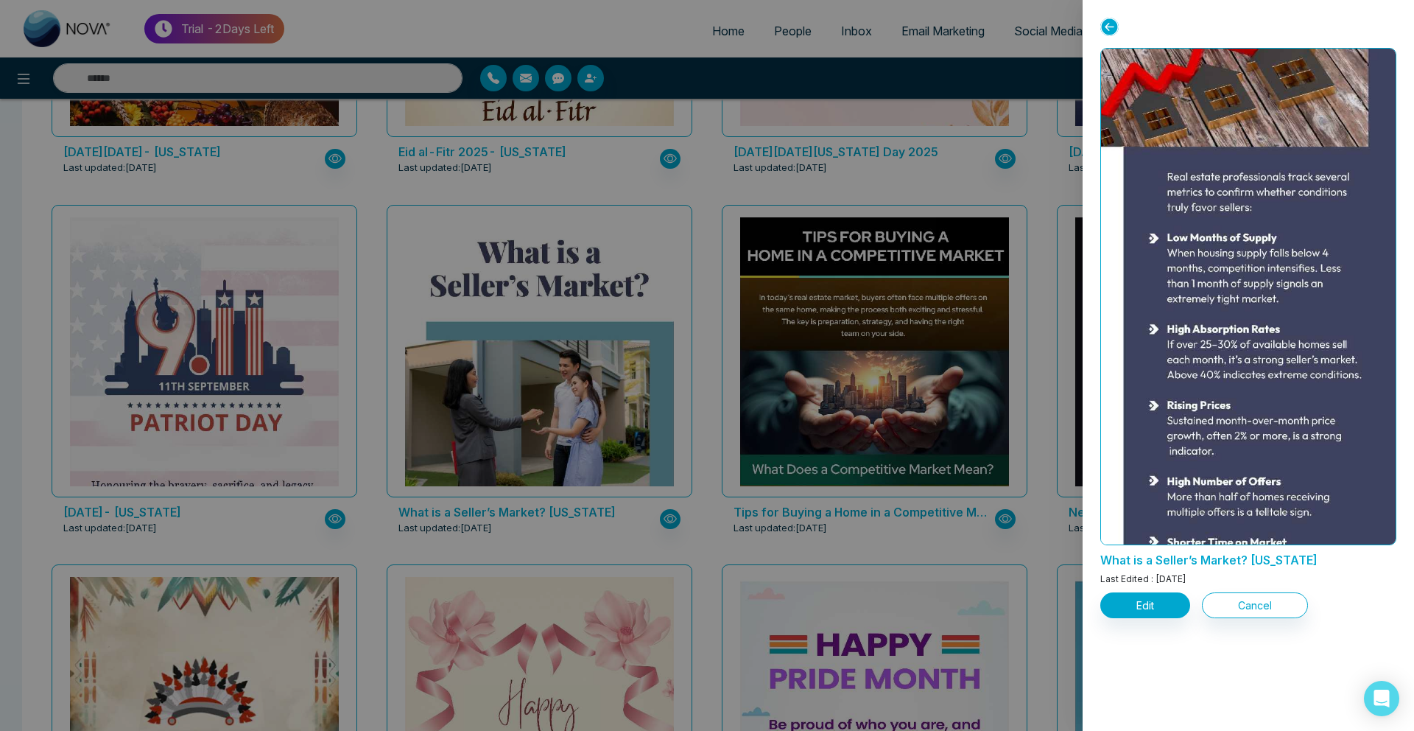
click at [672, 509] on div at bounding box center [707, 365] width 1414 height 731
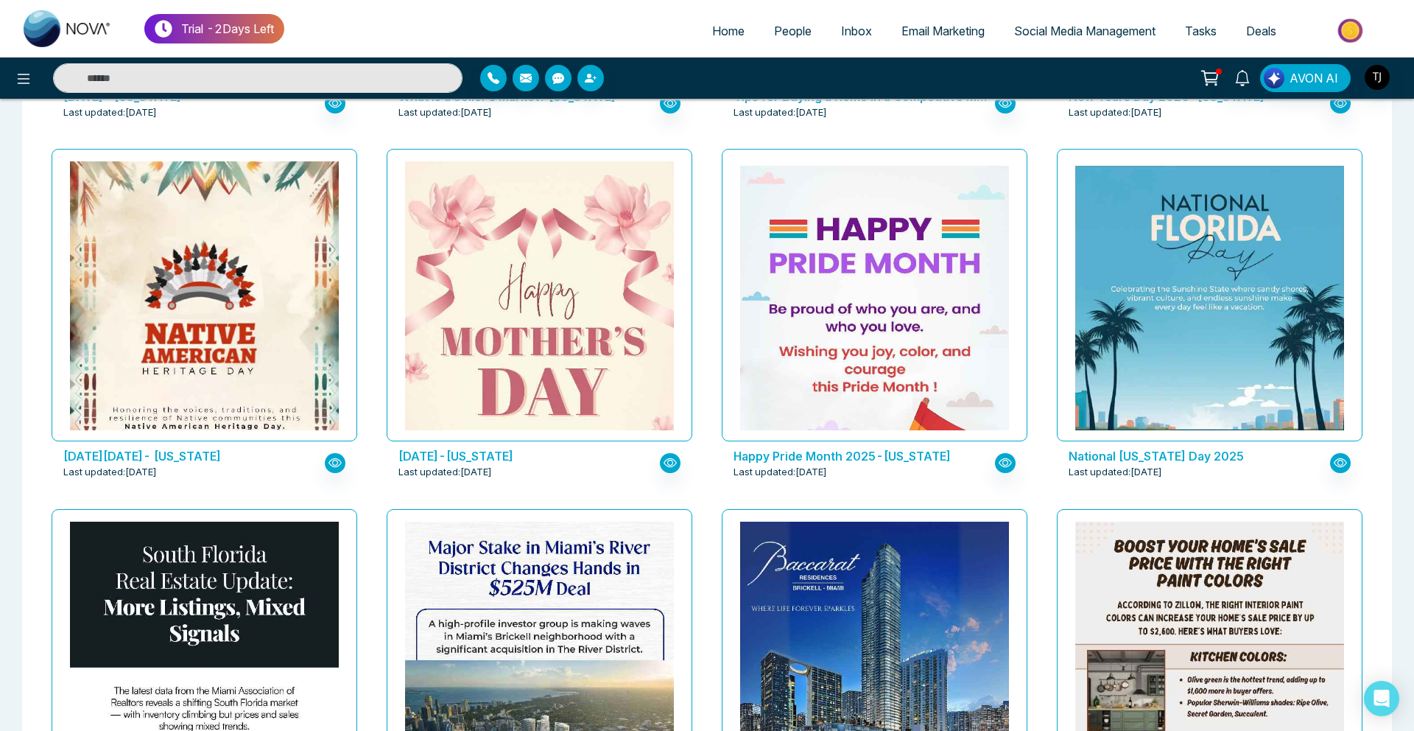
scroll to position [1508, 0]
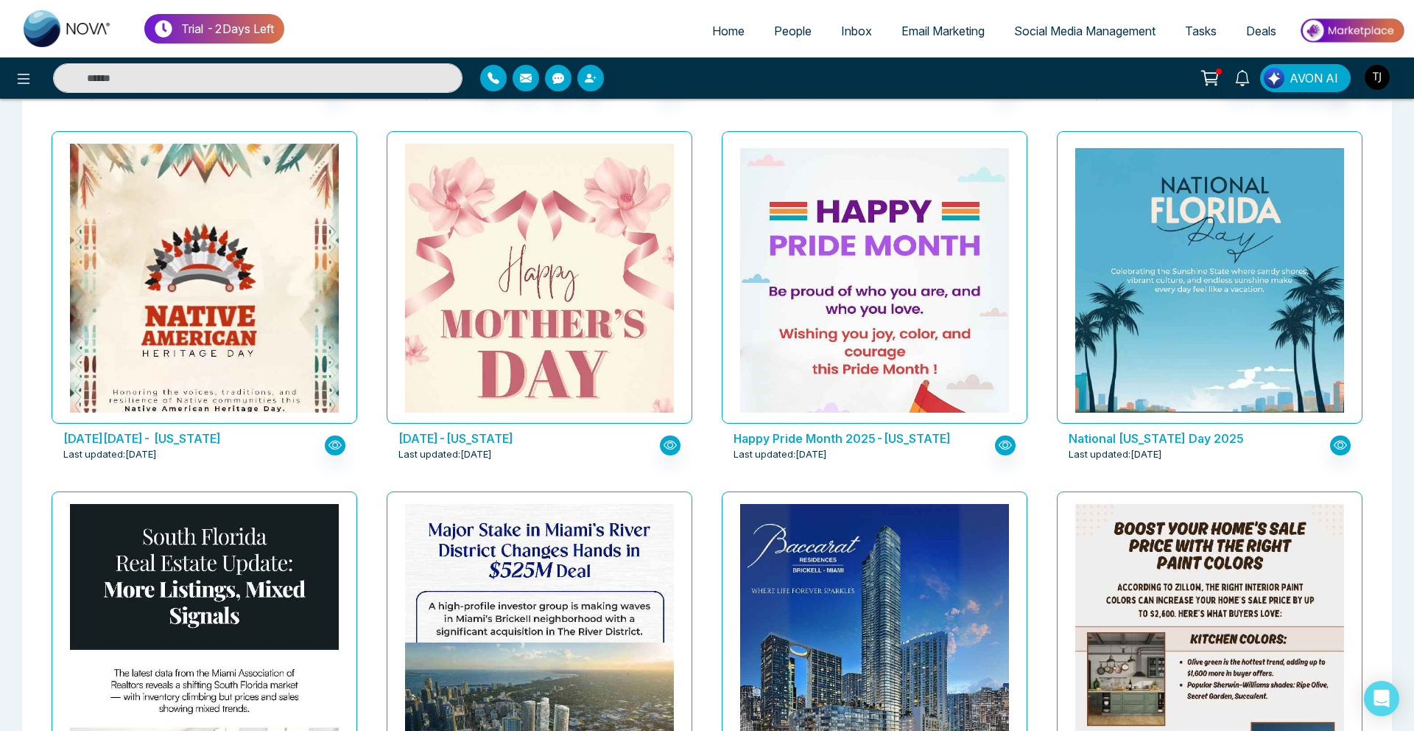
drag, startPoint x: 532, startPoint y: 444, endPoint x: 315, endPoint y: 477, distance: 218.9
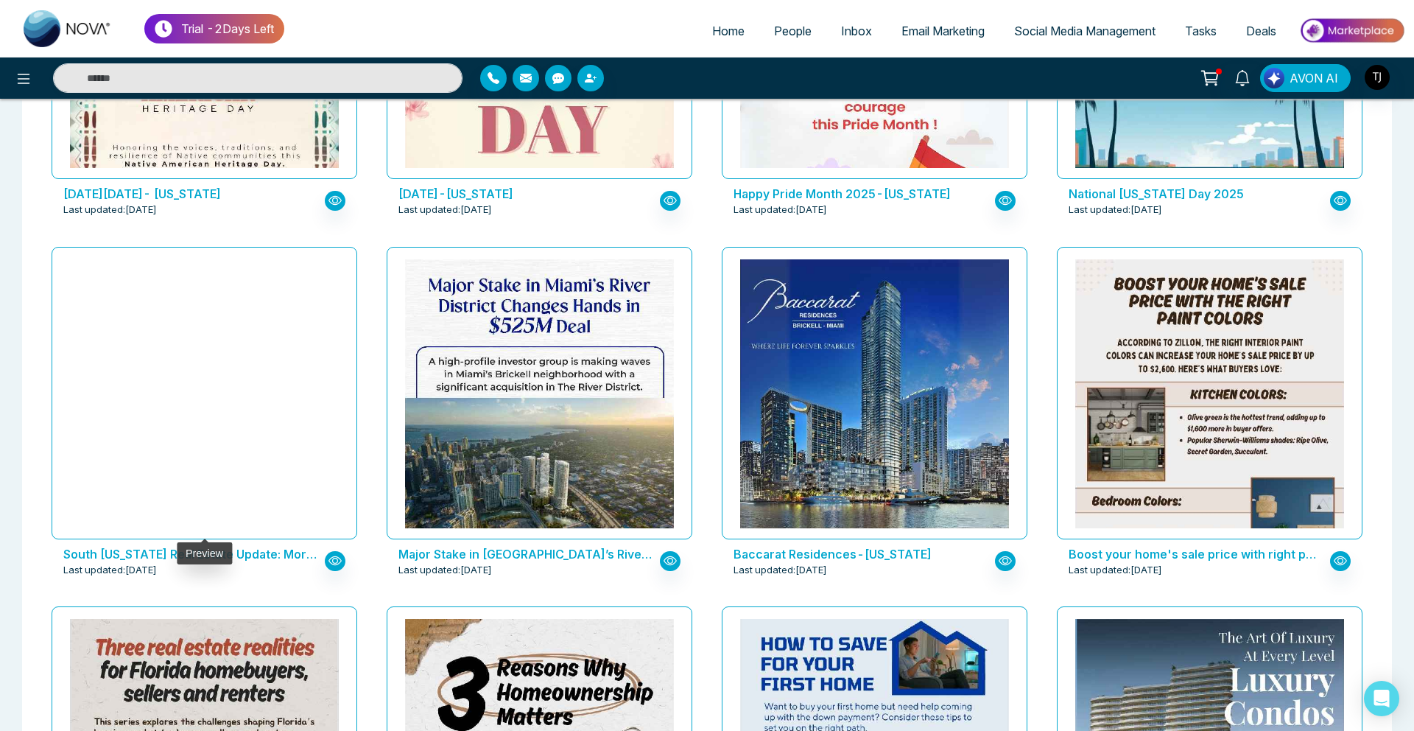
scroll to position [1802, 0]
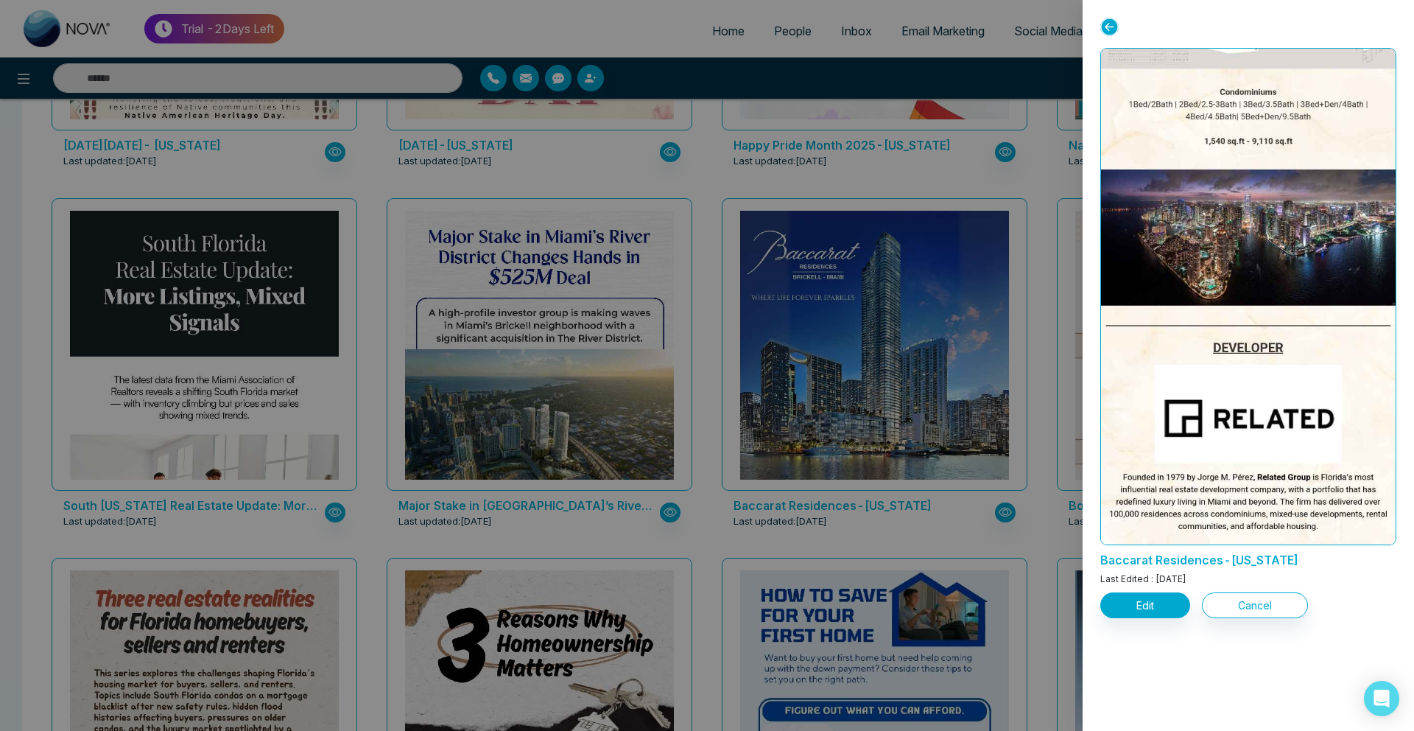
scroll to position [1481, 0]
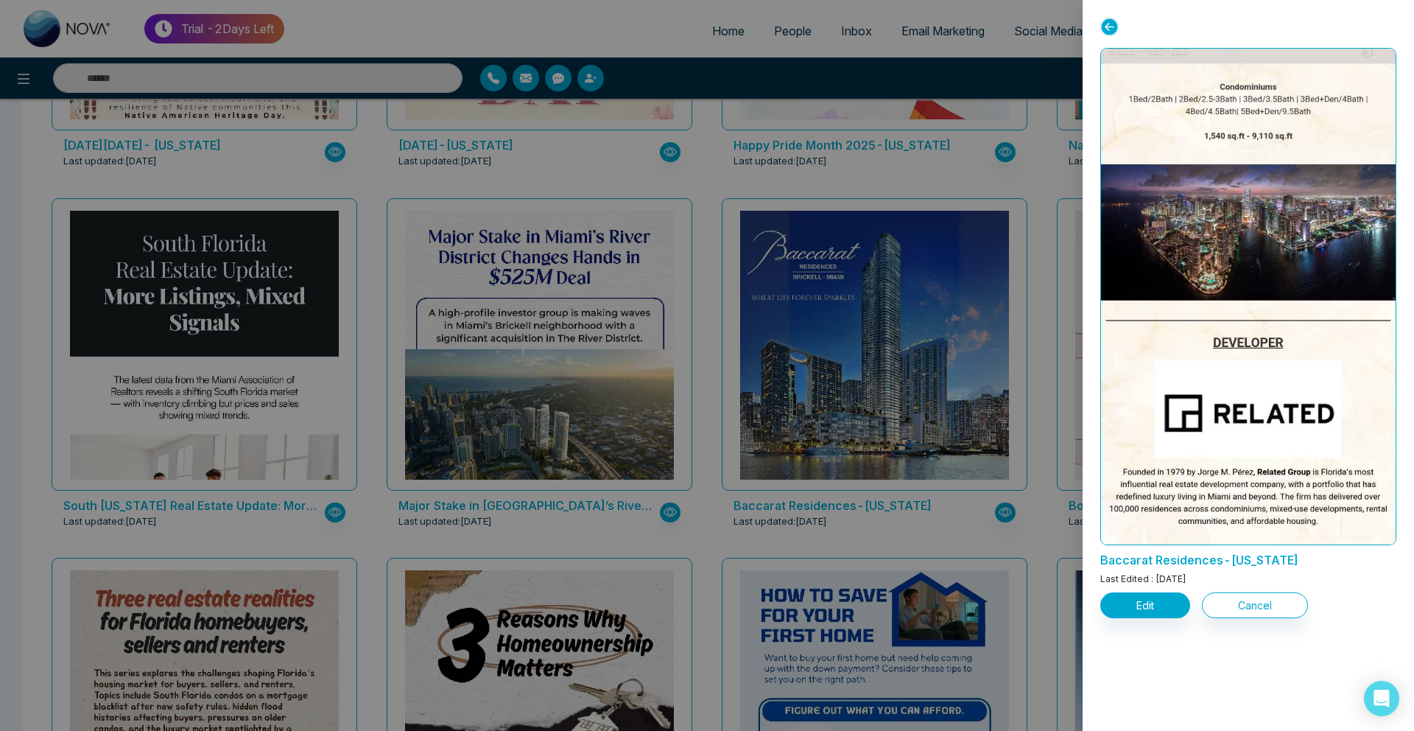
click at [822, 91] on div at bounding box center [707, 365] width 1414 height 731
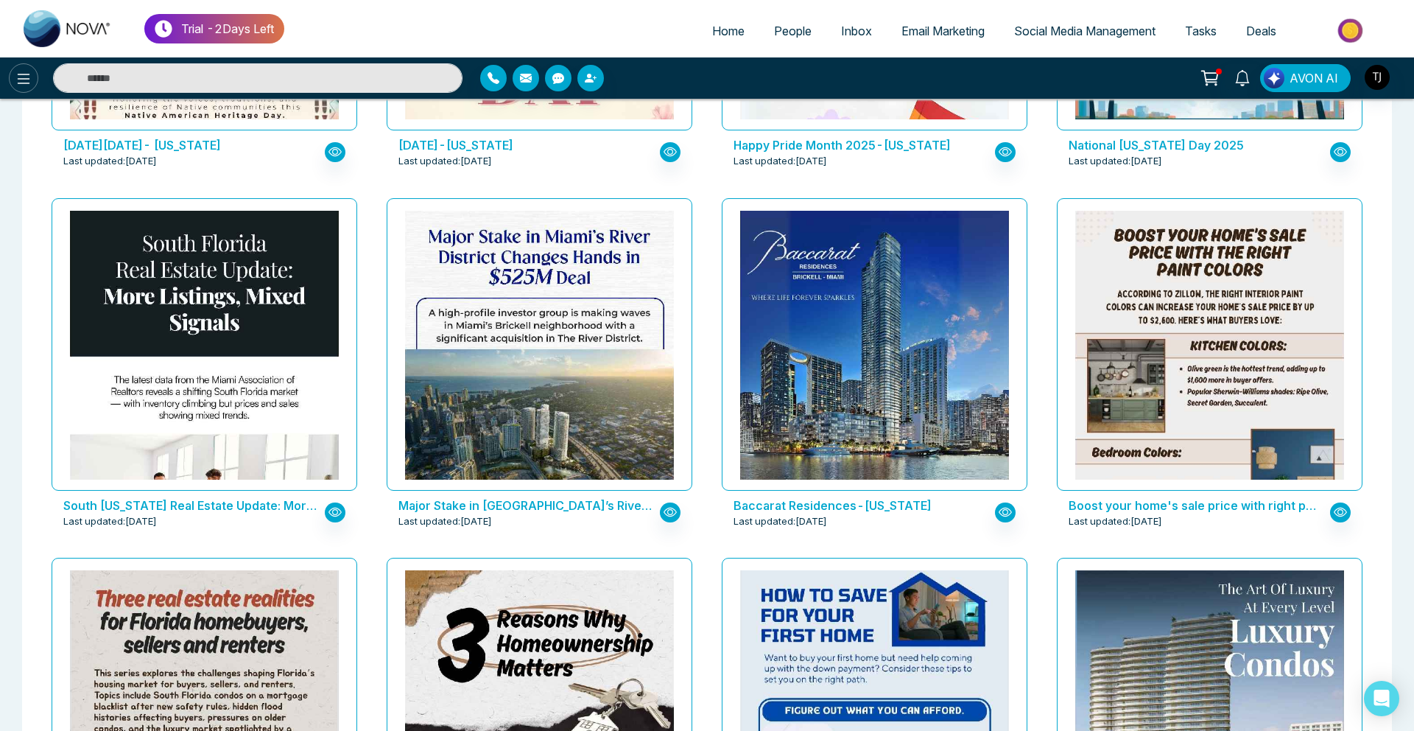
click at [33, 74] on button at bounding box center [23, 77] width 29 height 29
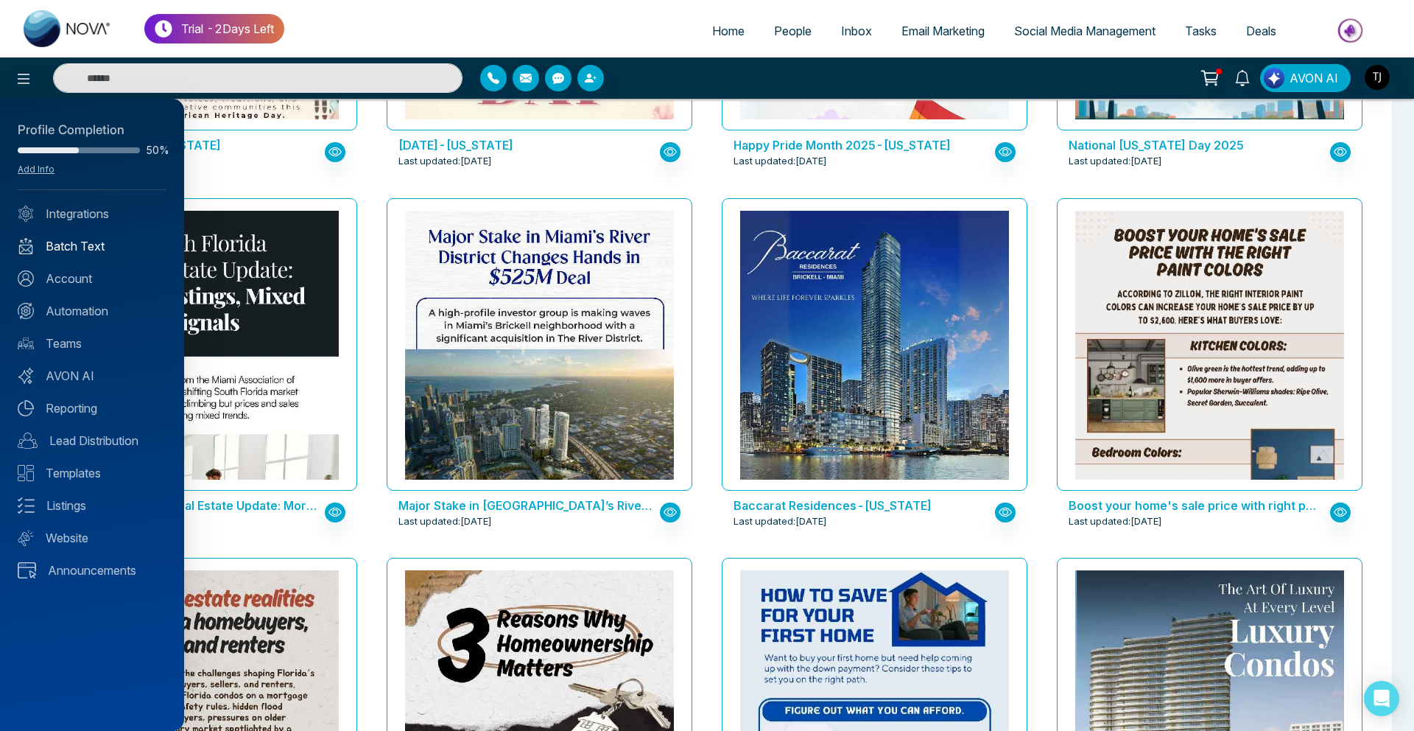
click at [69, 238] on link "Batch Text" at bounding box center [92, 246] width 149 height 18
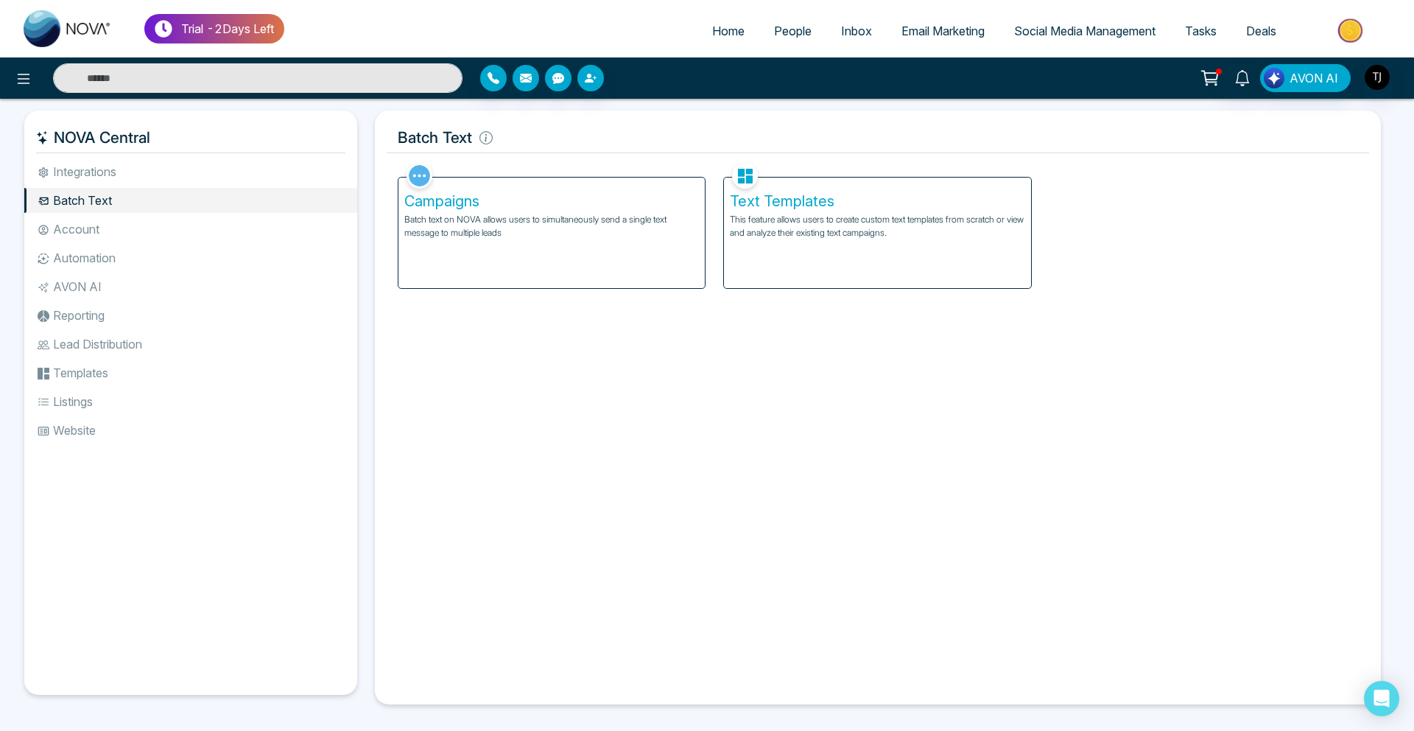
click at [781, 29] on span "People" at bounding box center [793, 31] width 38 height 15
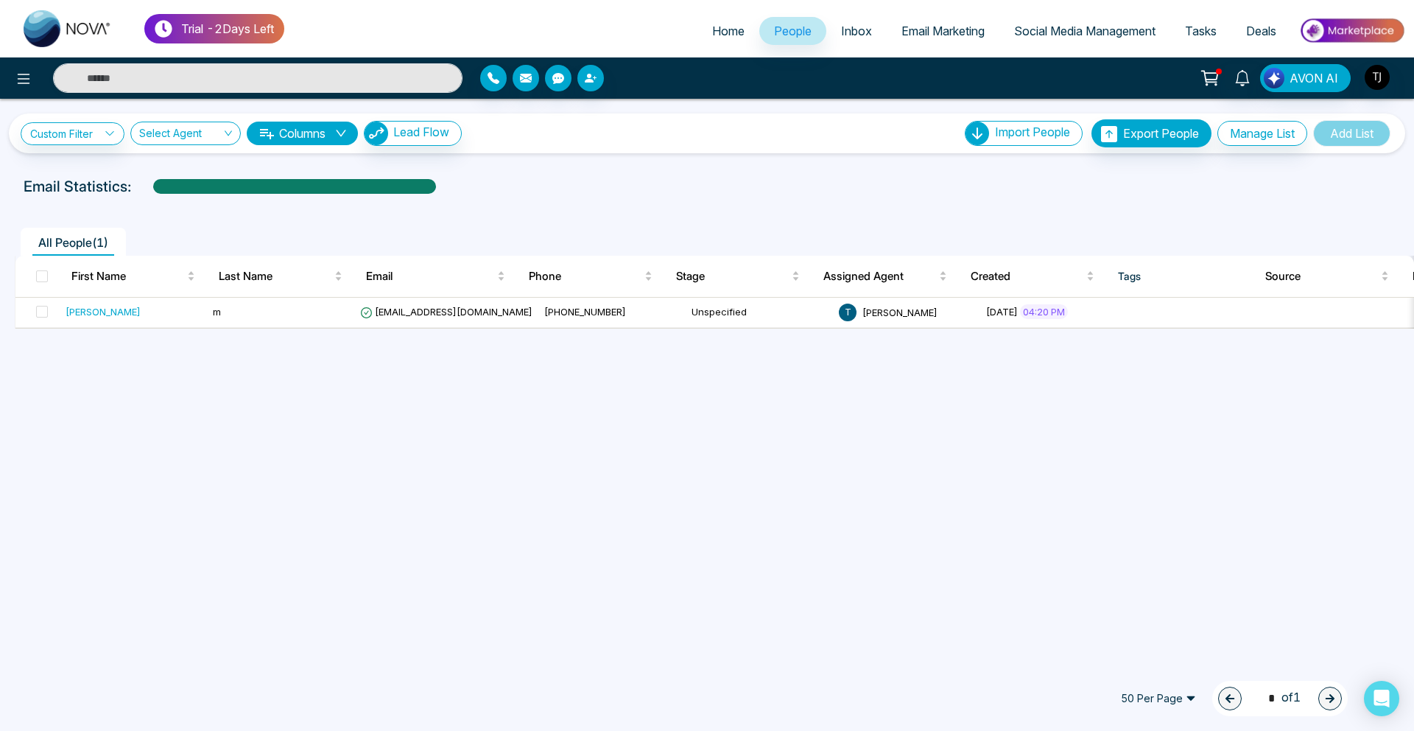
click at [931, 20] on link "Email Marketing" at bounding box center [943, 31] width 113 height 28
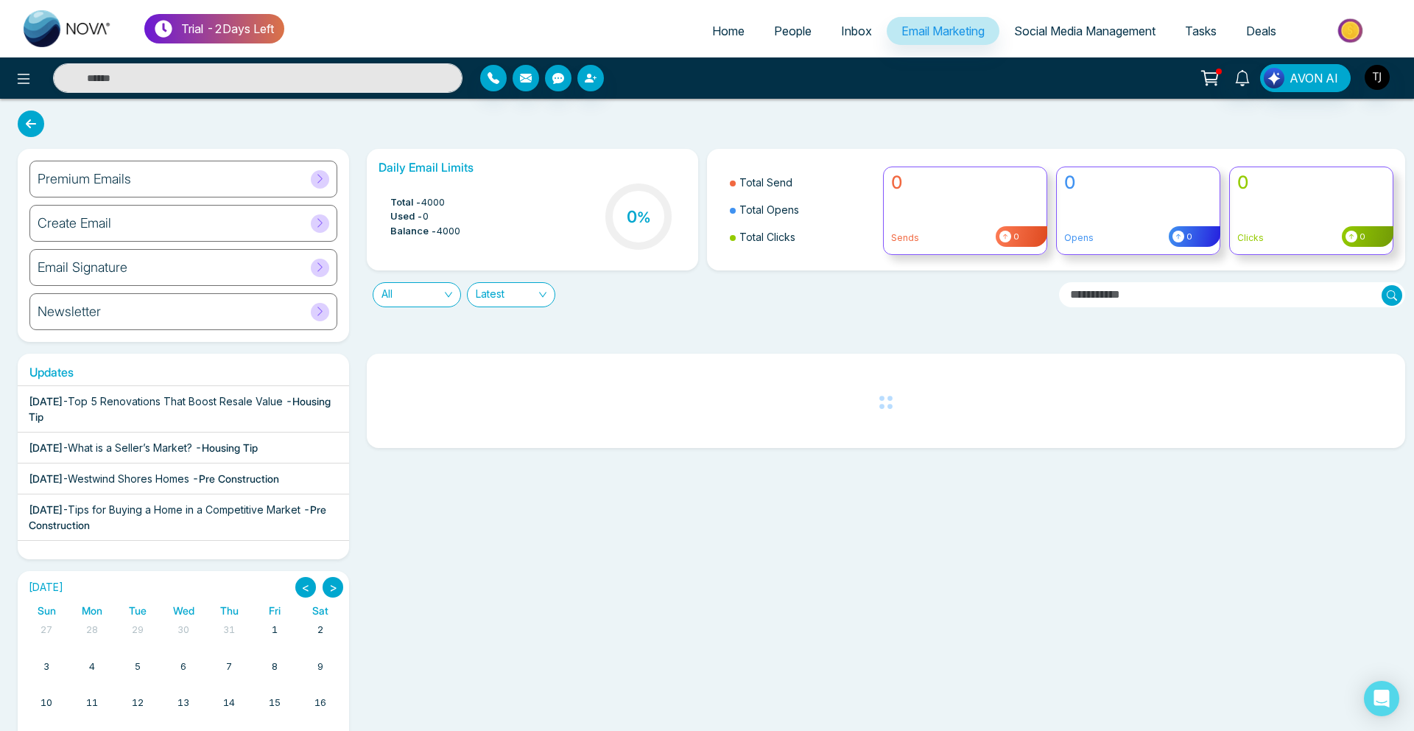
click at [199, 183] on div "Premium Emails" at bounding box center [183, 179] width 308 height 37
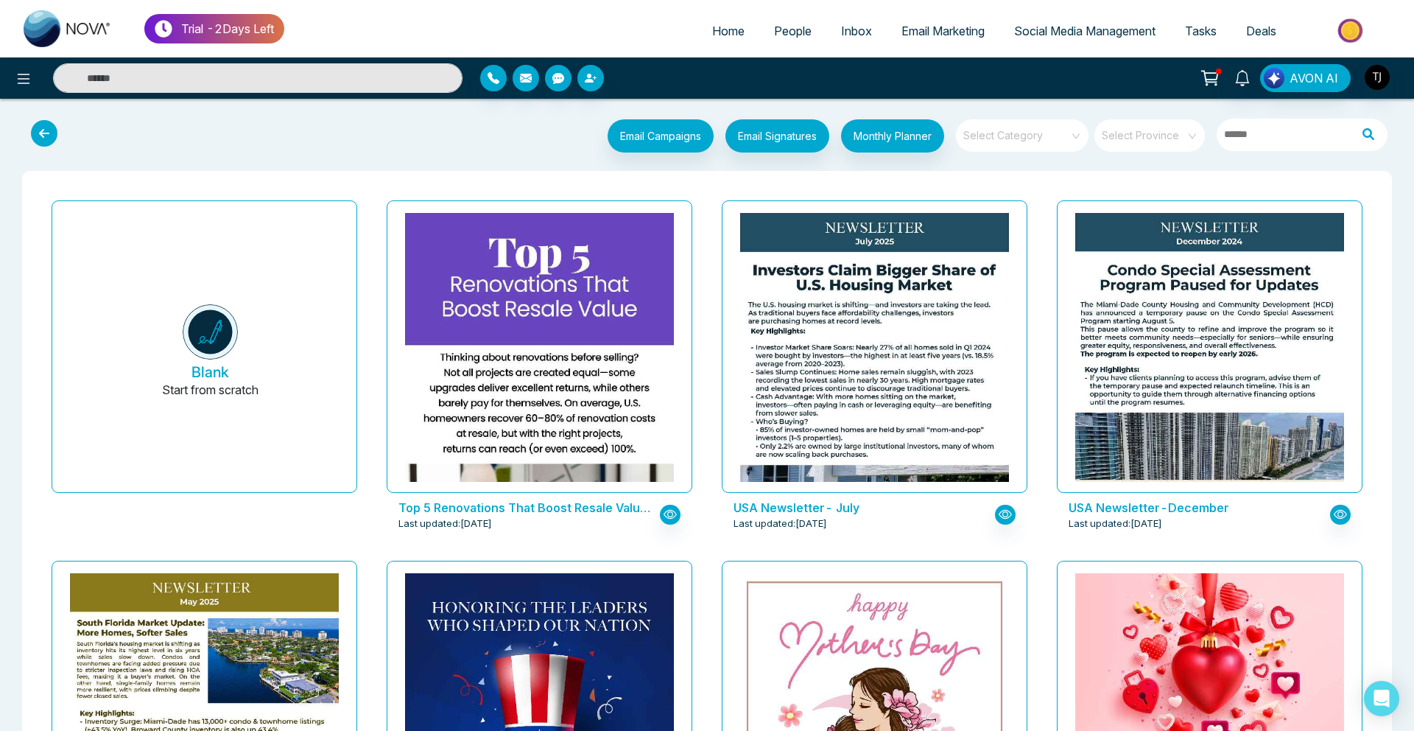
click at [999, 136] on input "search" at bounding box center [1017, 130] width 106 height 22
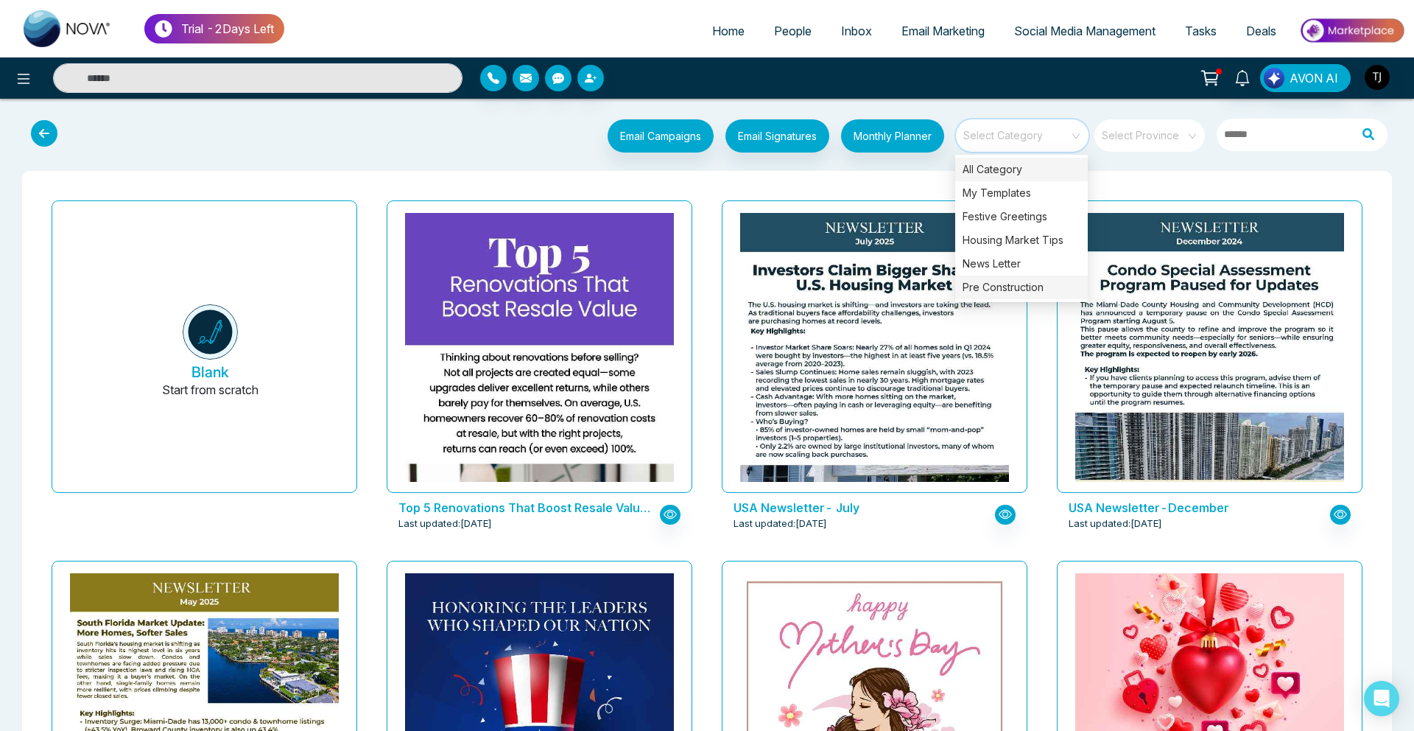
click at [1004, 294] on div "Pre Construction" at bounding box center [1021, 287] width 133 height 24
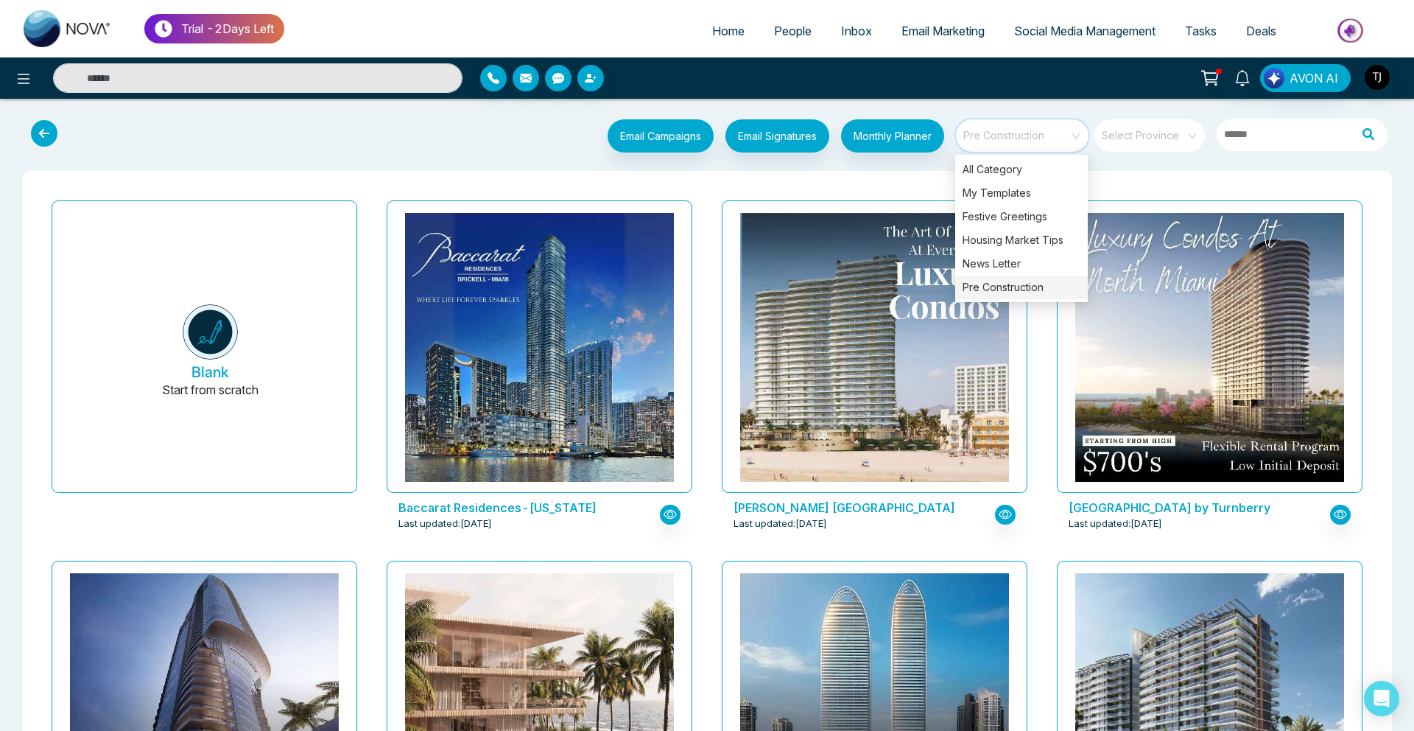
click at [1053, 44] on link "Social Media Management" at bounding box center [1084, 31] width 171 height 28
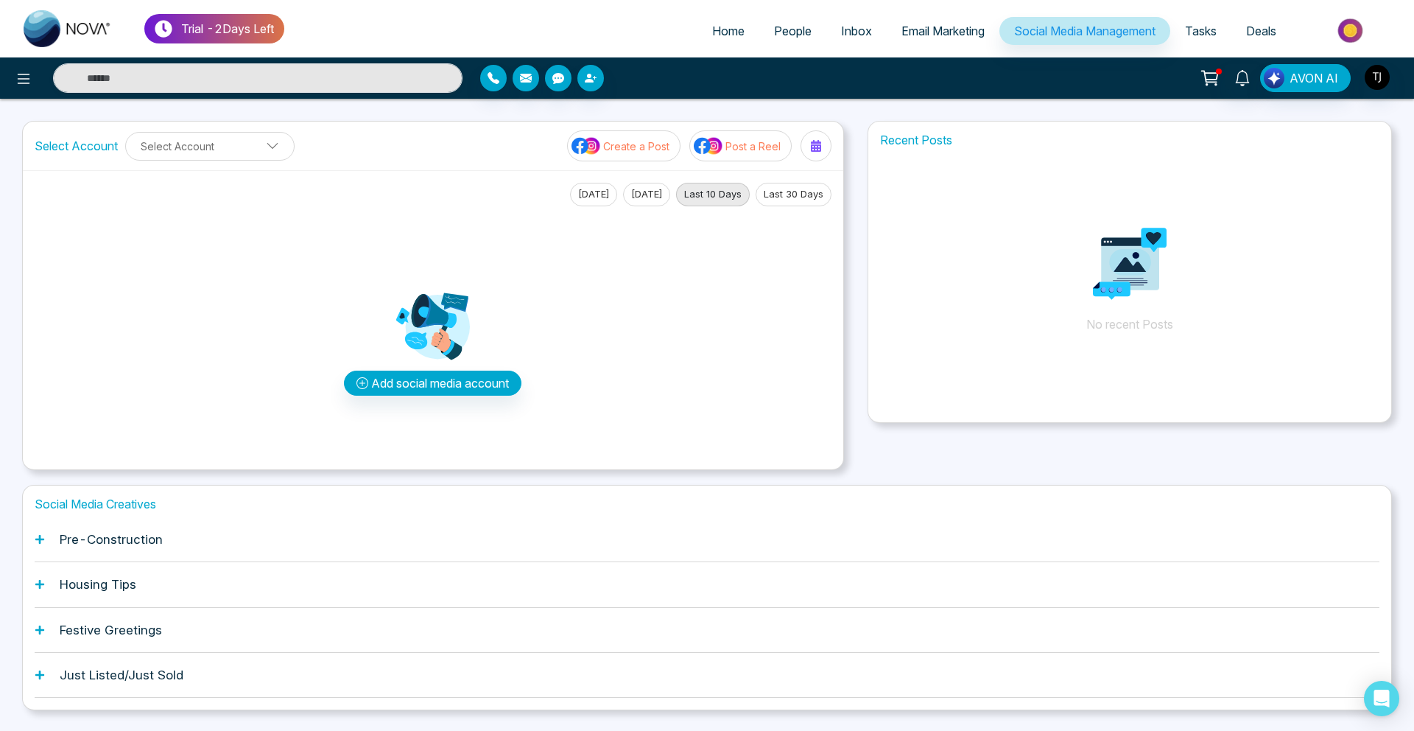
click at [281, 546] on div "Pre-Construction" at bounding box center [707, 539] width 1345 height 45
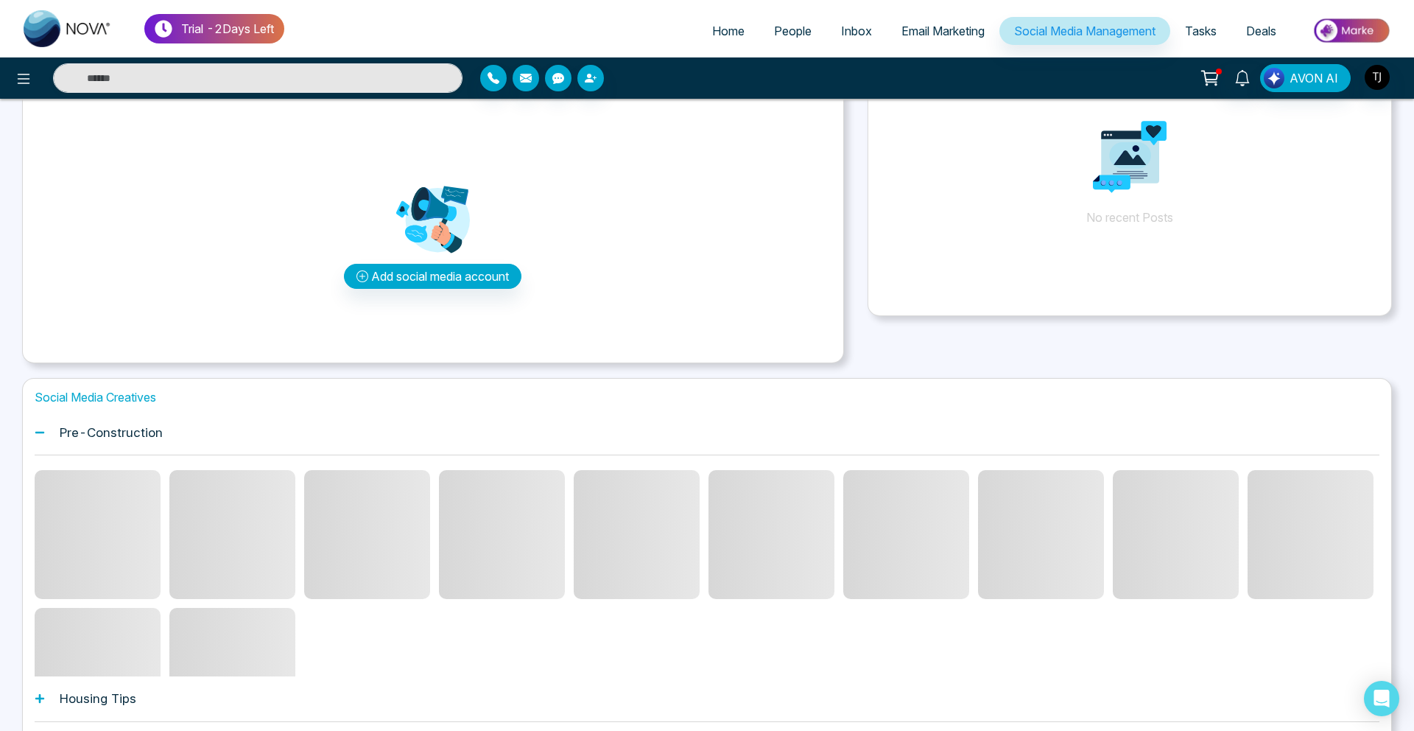
scroll to position [108, 0]
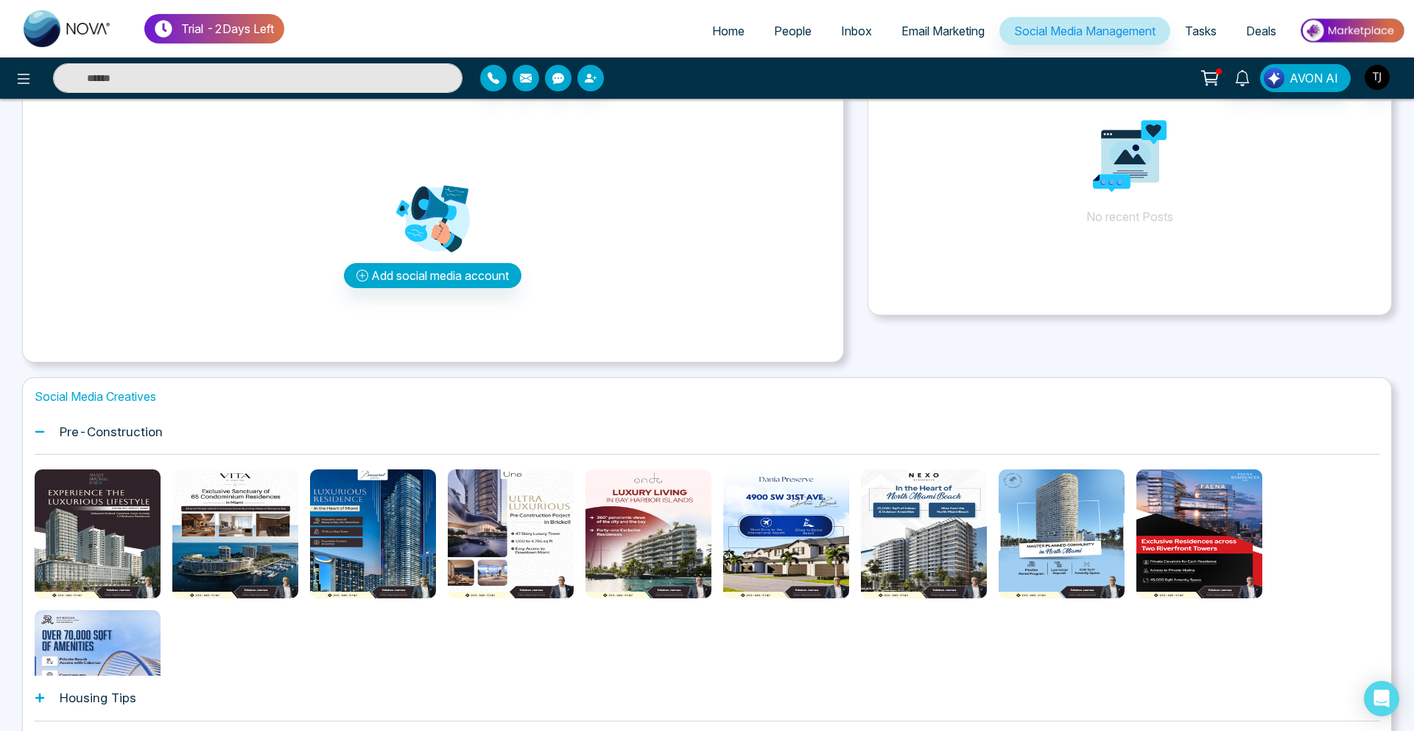
click at [1255, 29] on span "Deals" at bounding box center [1261, 31] width 30 height 15
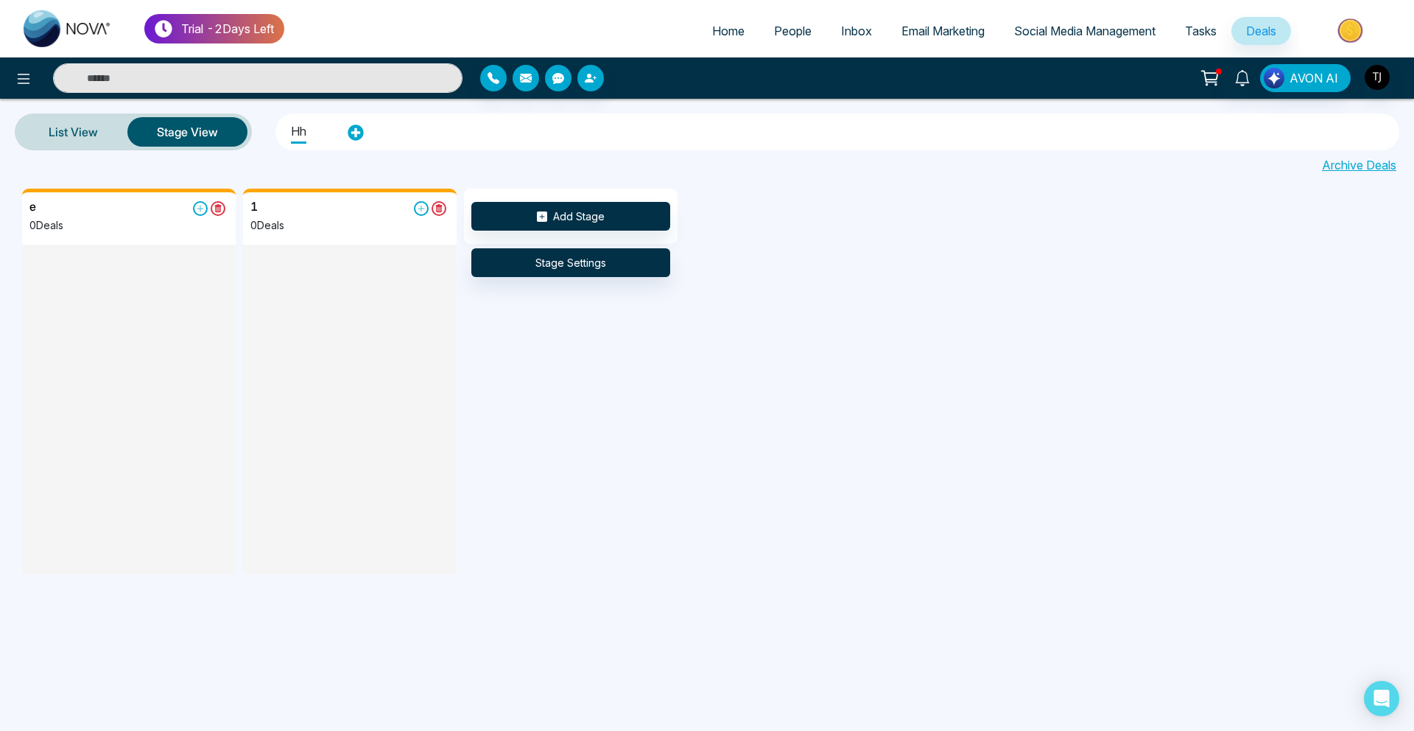
click at [924, 12] on ul "Home People Inbox Email Marketing Social Media Management Tasks Deals" at bounding box center [844, 32] width 1121 height 41
click at [924, 49] on ul "Home People Inbox Email Marketing Social Media Management Tasks Deals" at bounding box center [844, 32] width 1121 height 41
click at [927, 21] on link "Email Marketing" at bounding box center [943, 31] width 113 height 28
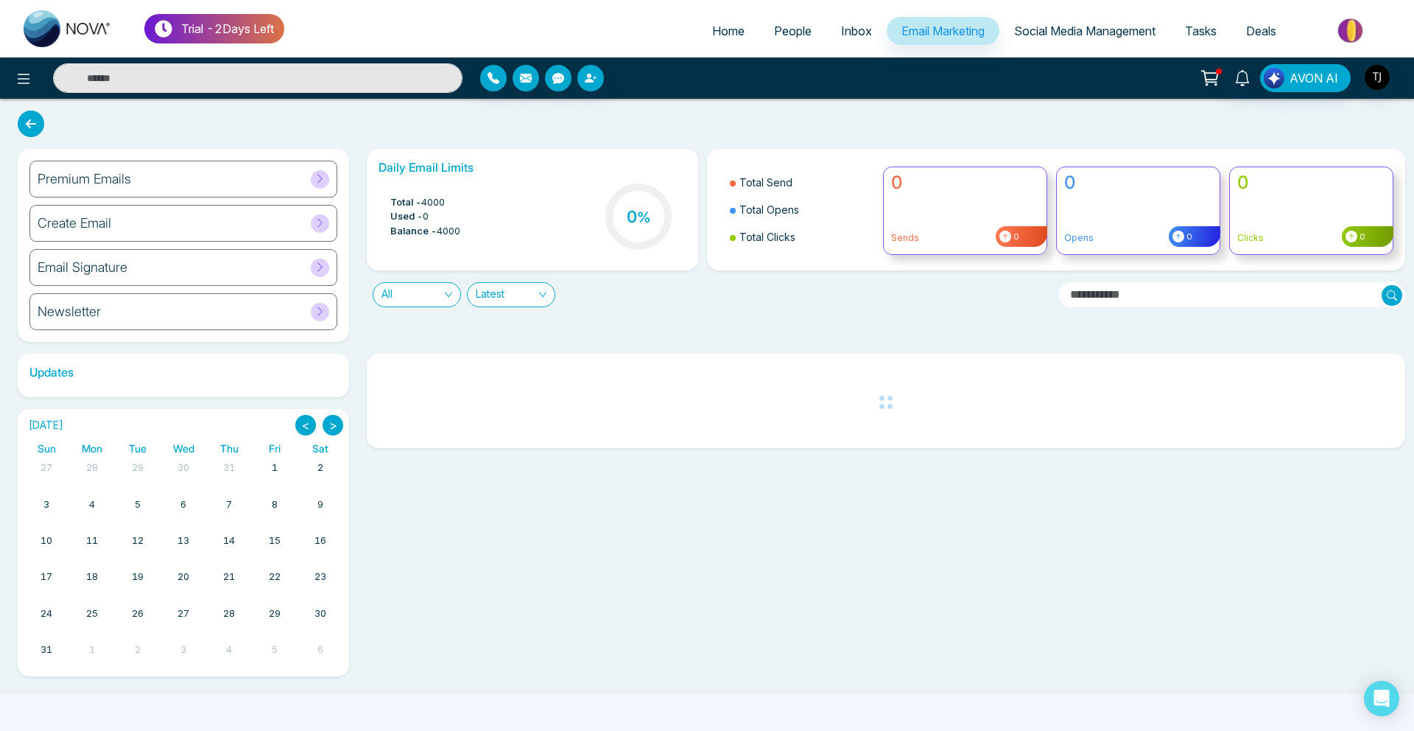
click at [123, 173] on h6 "Premium Emails" at bounding box center [85, 179] width 94 height 16
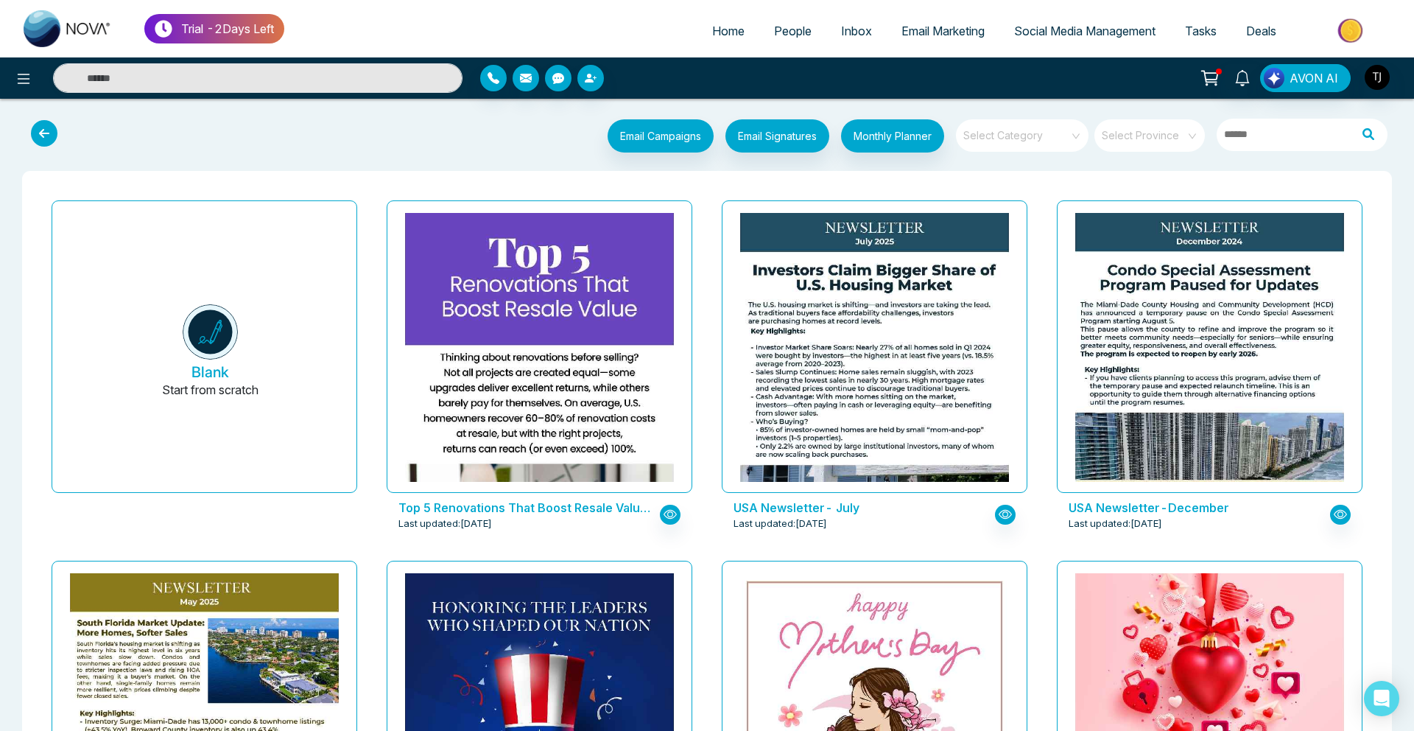
click at [1050, 143] on span at bounding box center [1017, 135] width 106 height 32
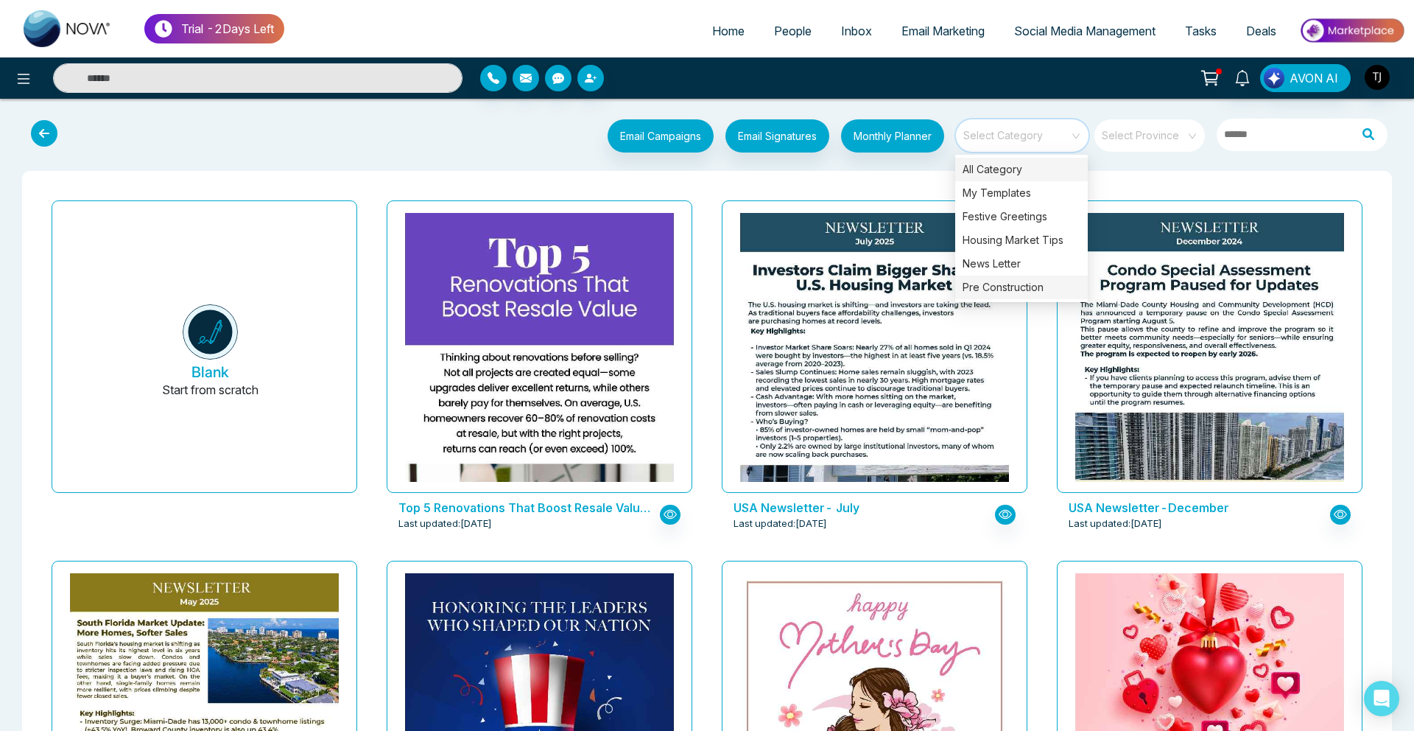
click at [1020, 286] on div "Pre Construction" at bounding box center [1021, 287] width 133 height 24
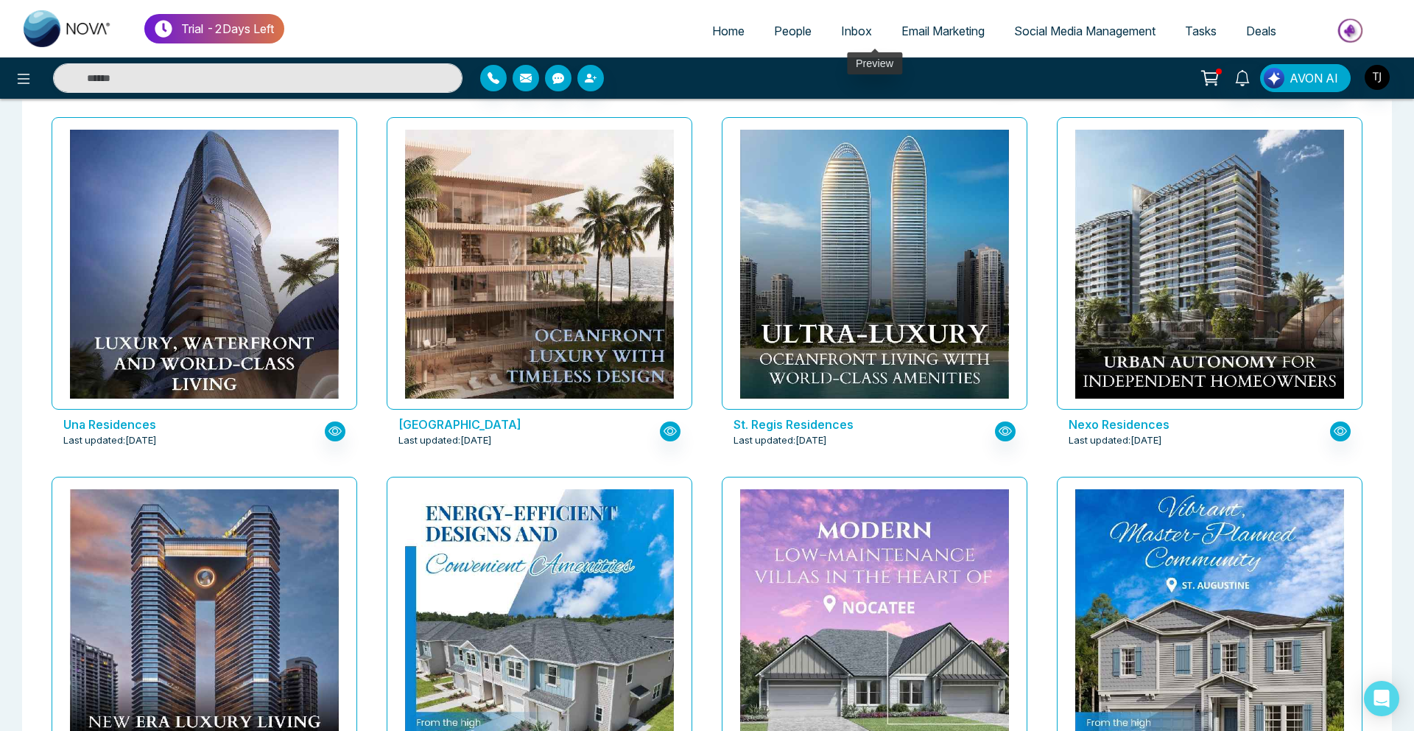
scroll to position [524, 0]
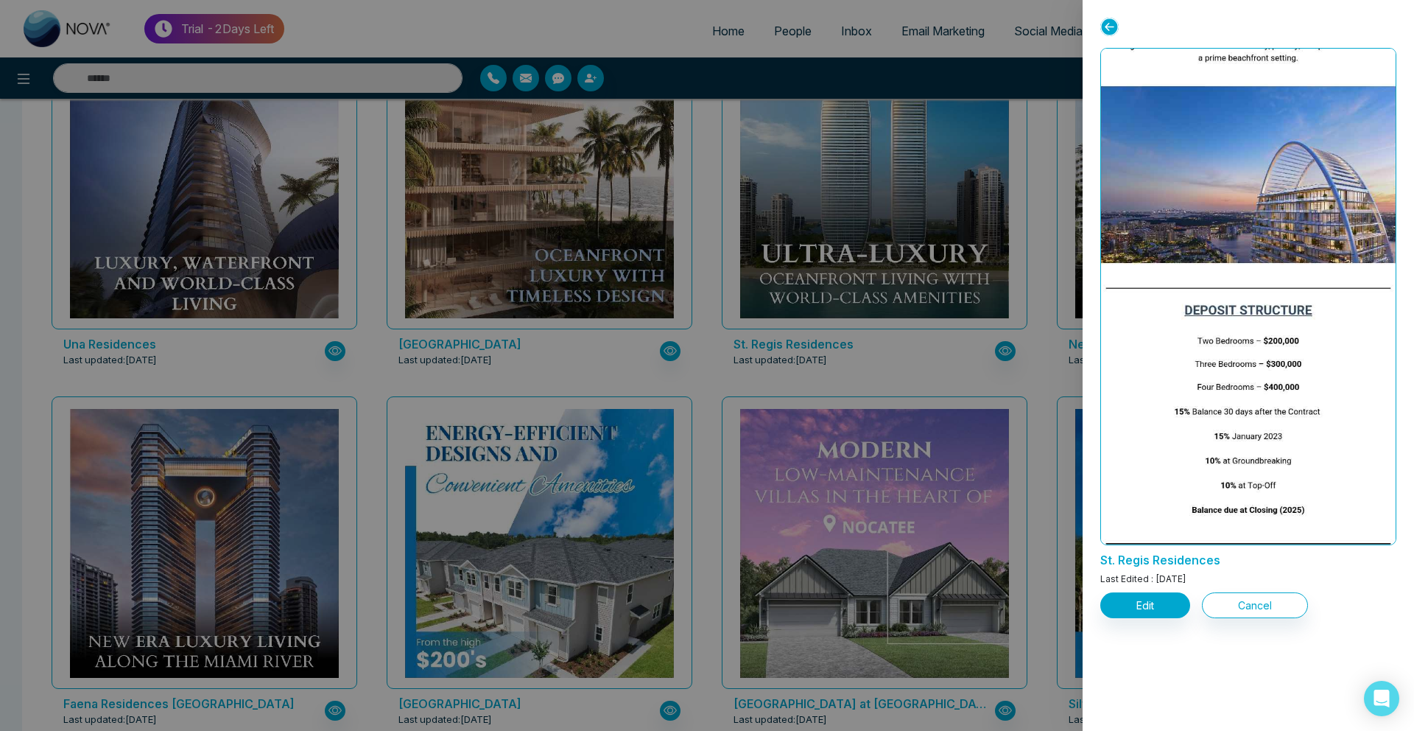
scroll to position [398, 0]
click at [1139, 614] on button "Edit" at bounding box center [1145, 605] width 90 height 26
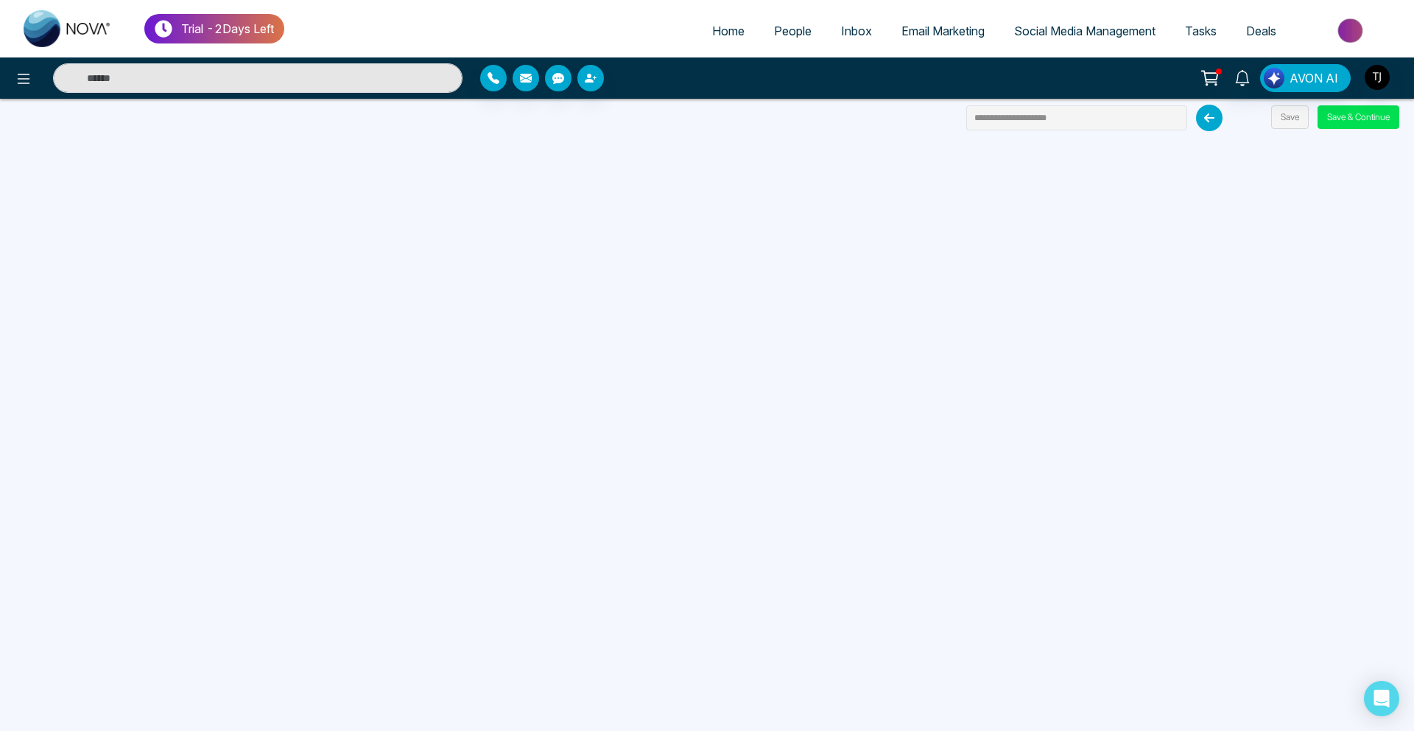
click at [912, 28] on span "Email Marketing" at bounding box center [942, 31] width 83 height 15
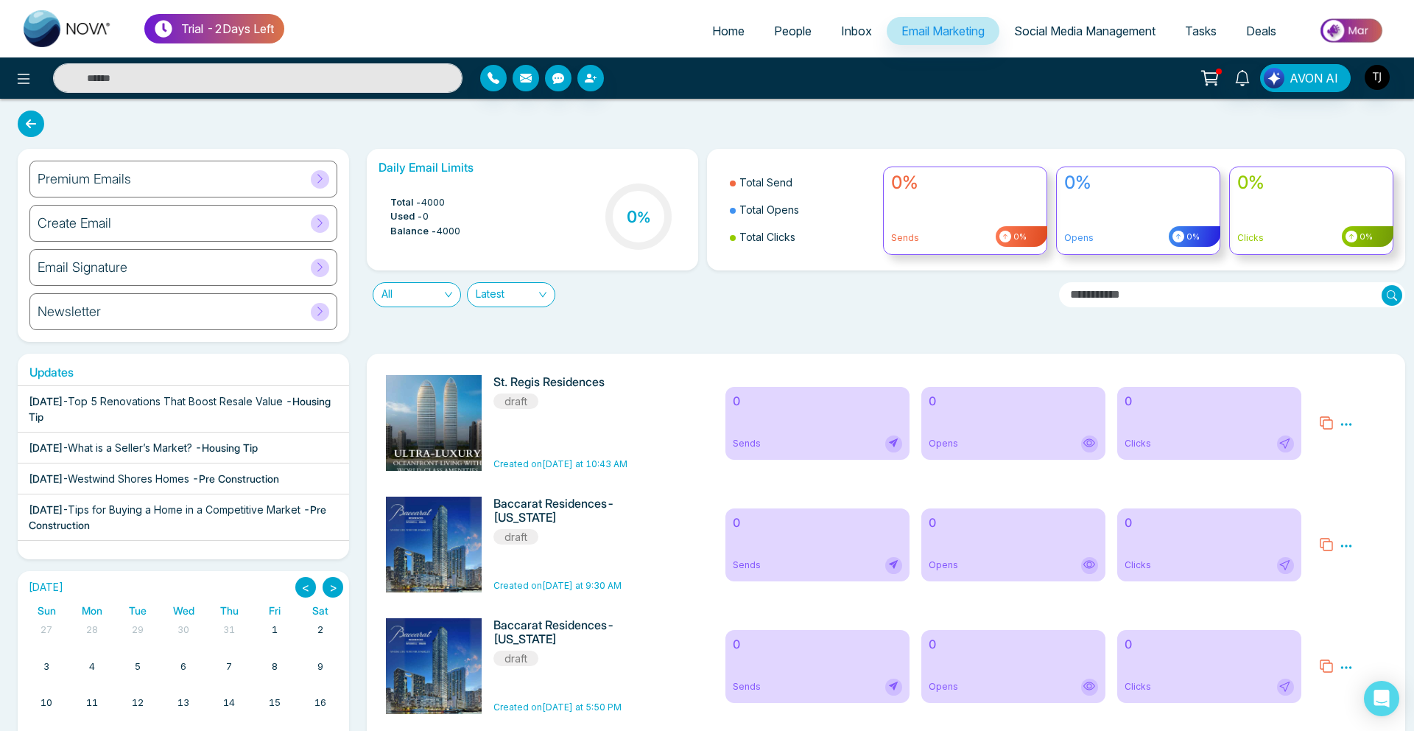
click at [206, 183] on div "Premium Emails" at bounding box center [183, 179] width 308 height 37
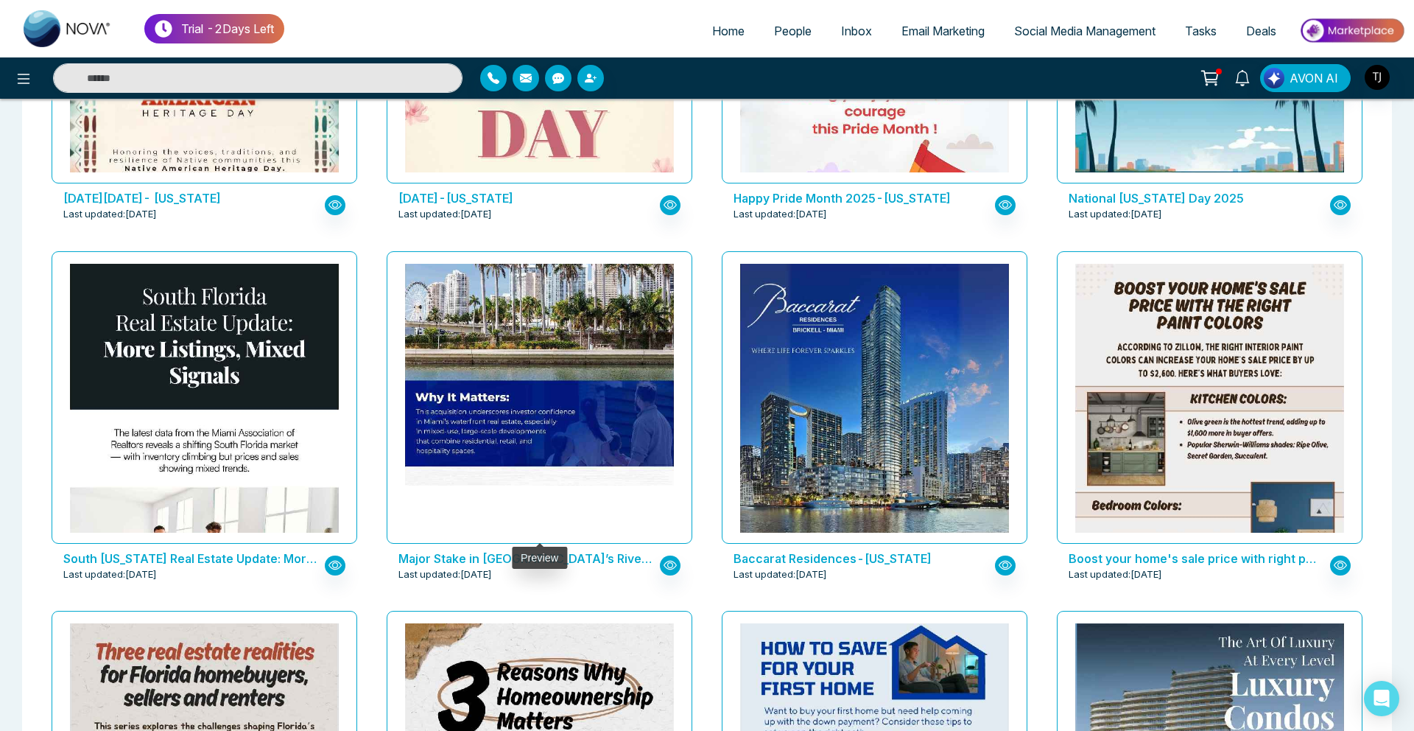
scroll to position [1751, 0]
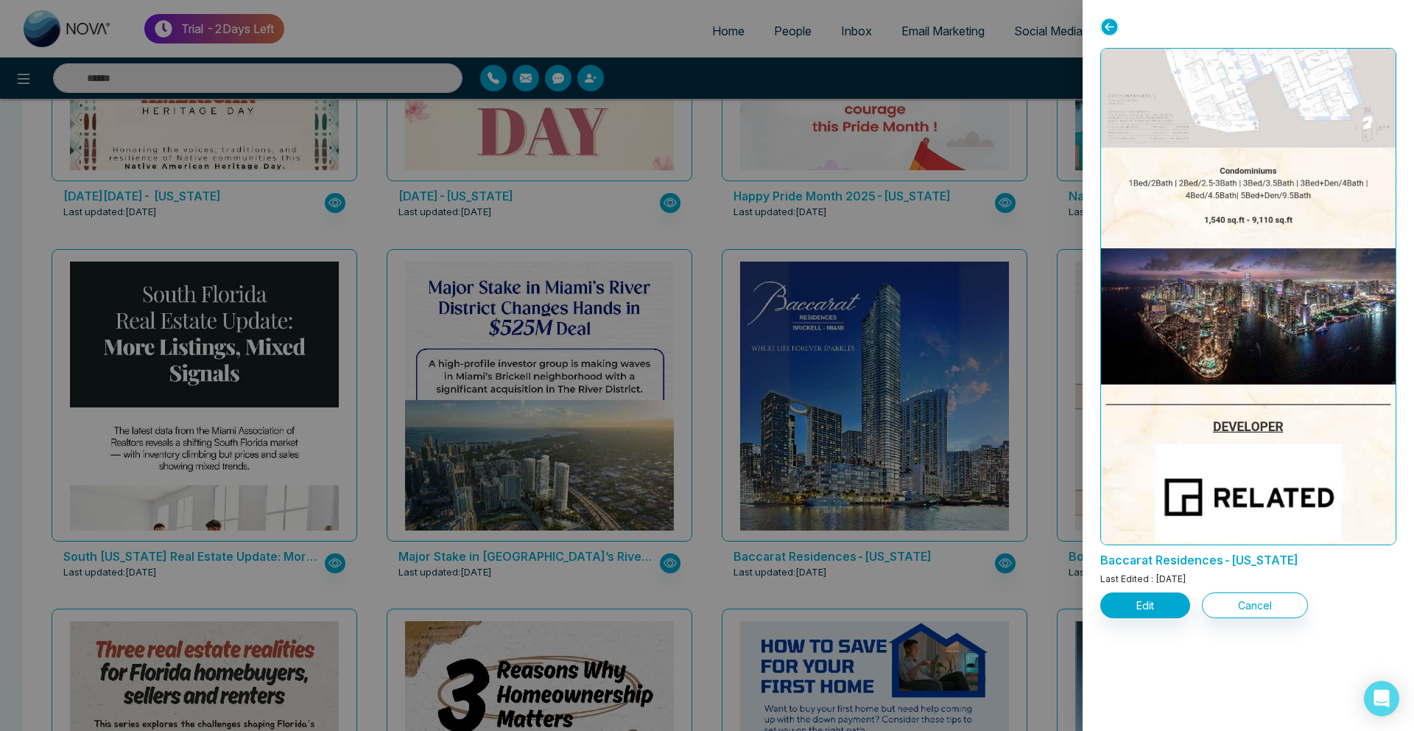
scroll to position [1481, 0]
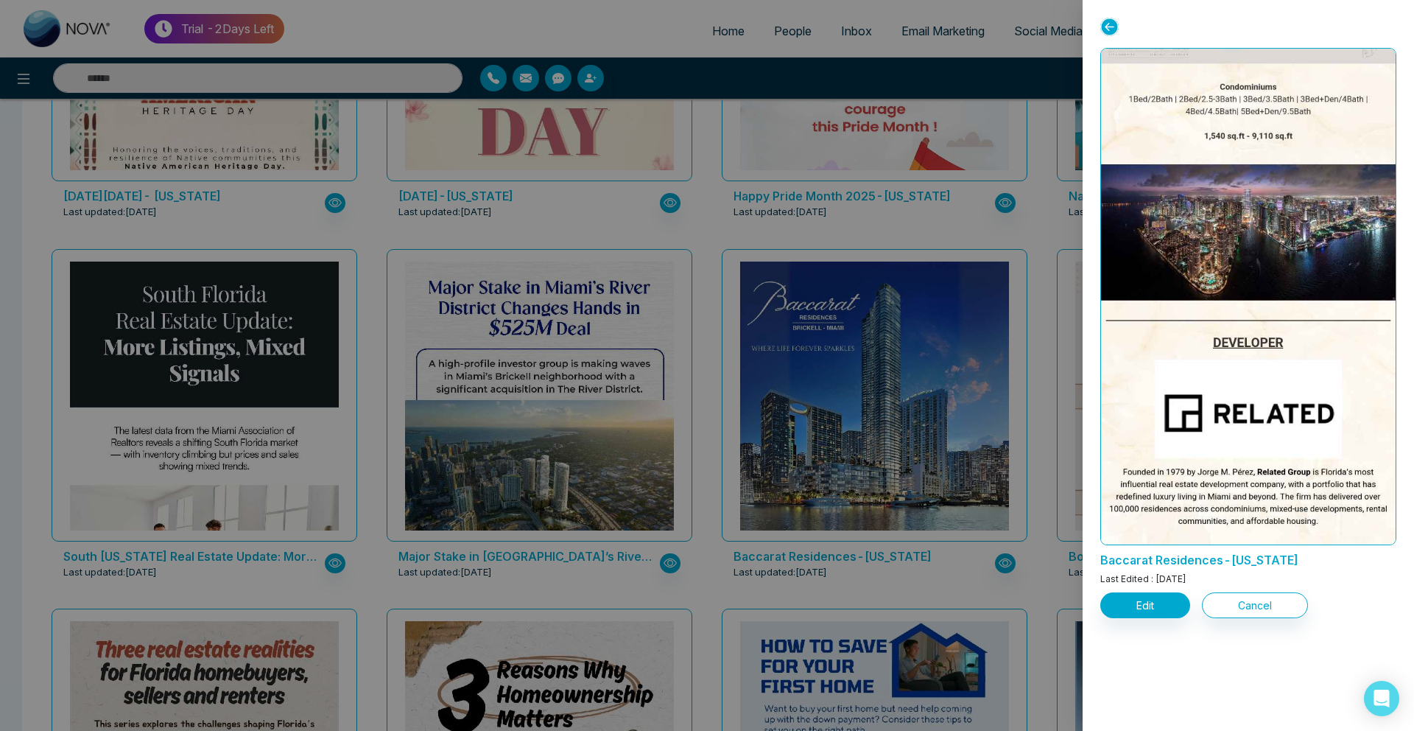
click at [390, 245] on div at bounding box center [707, 365] width 1414 height 731
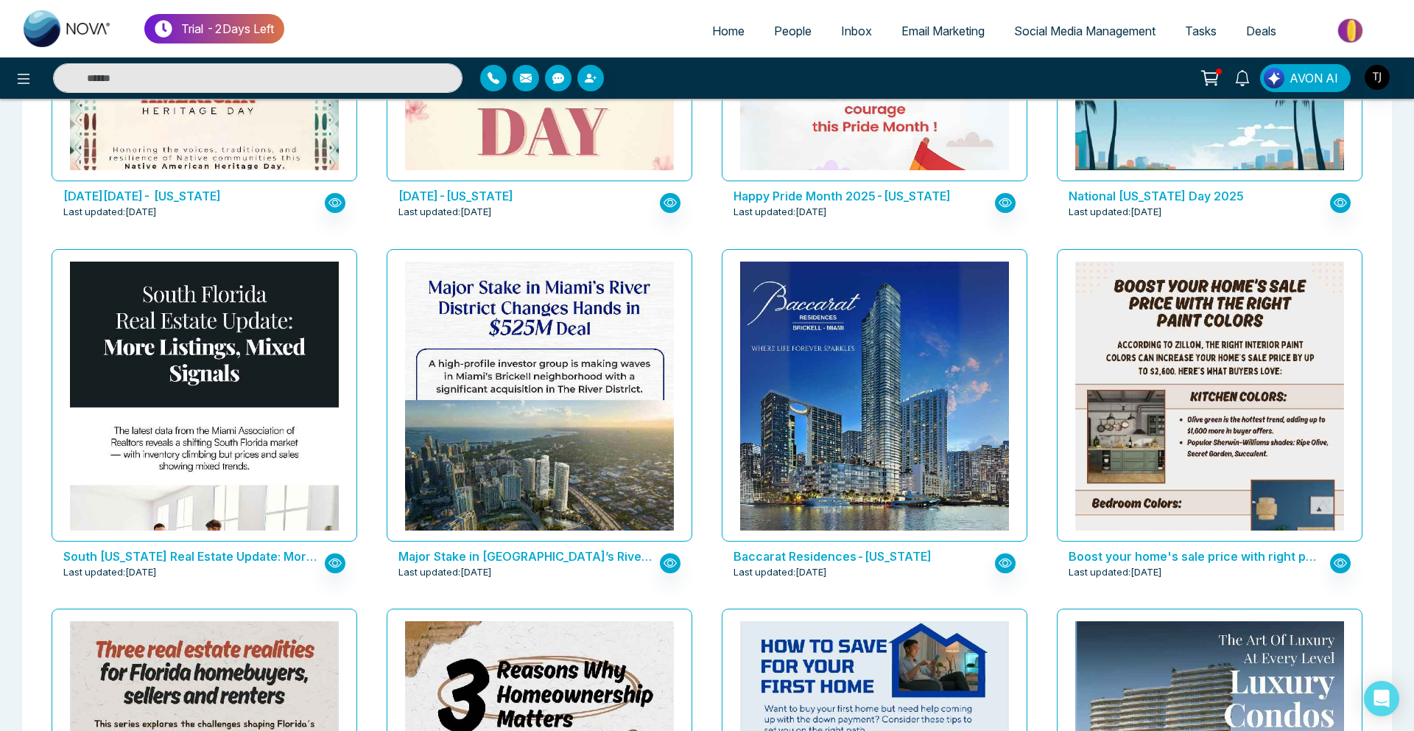
click at [779, 27] on span "People" at bounding box center [793, 31] width 38 height 15
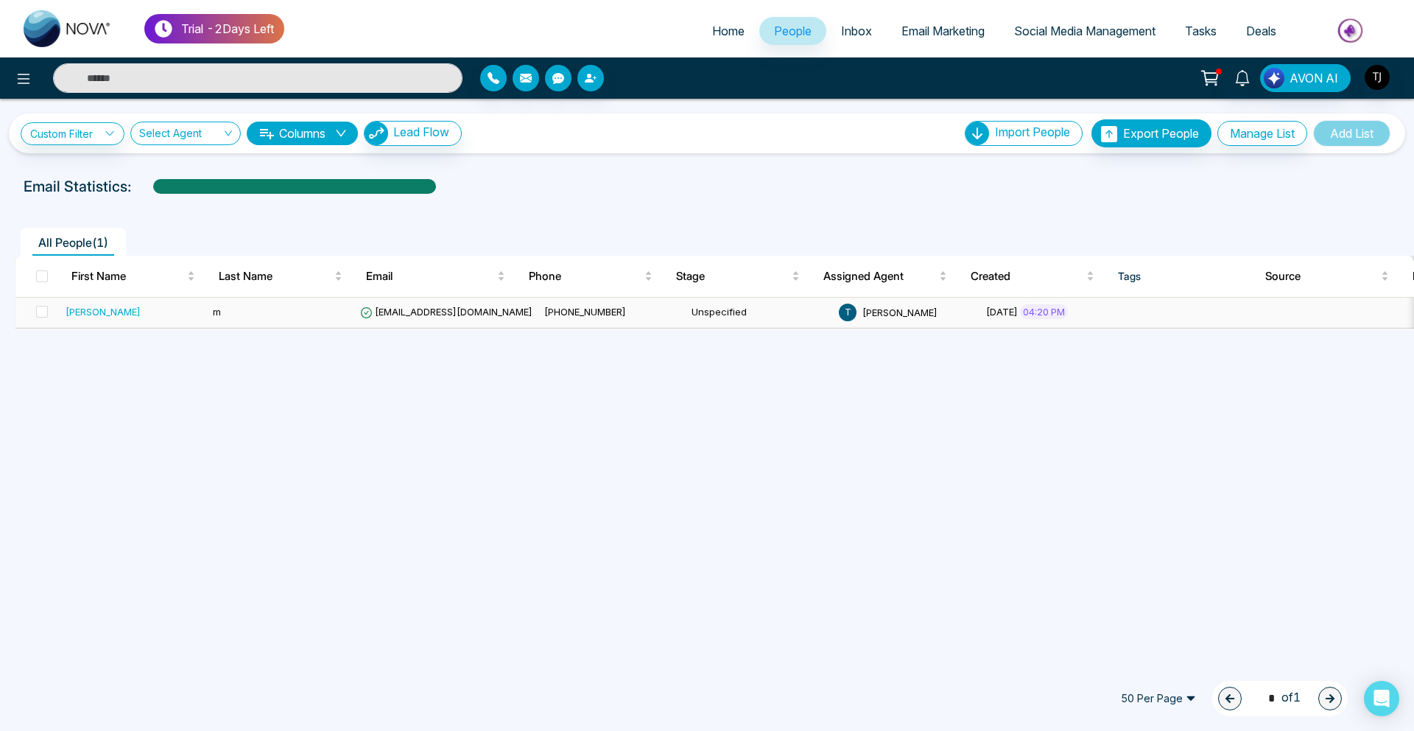
click at [86, 303] on td "[PERSON_NAME]" at bounding box center [133, 313] width 147 height 30
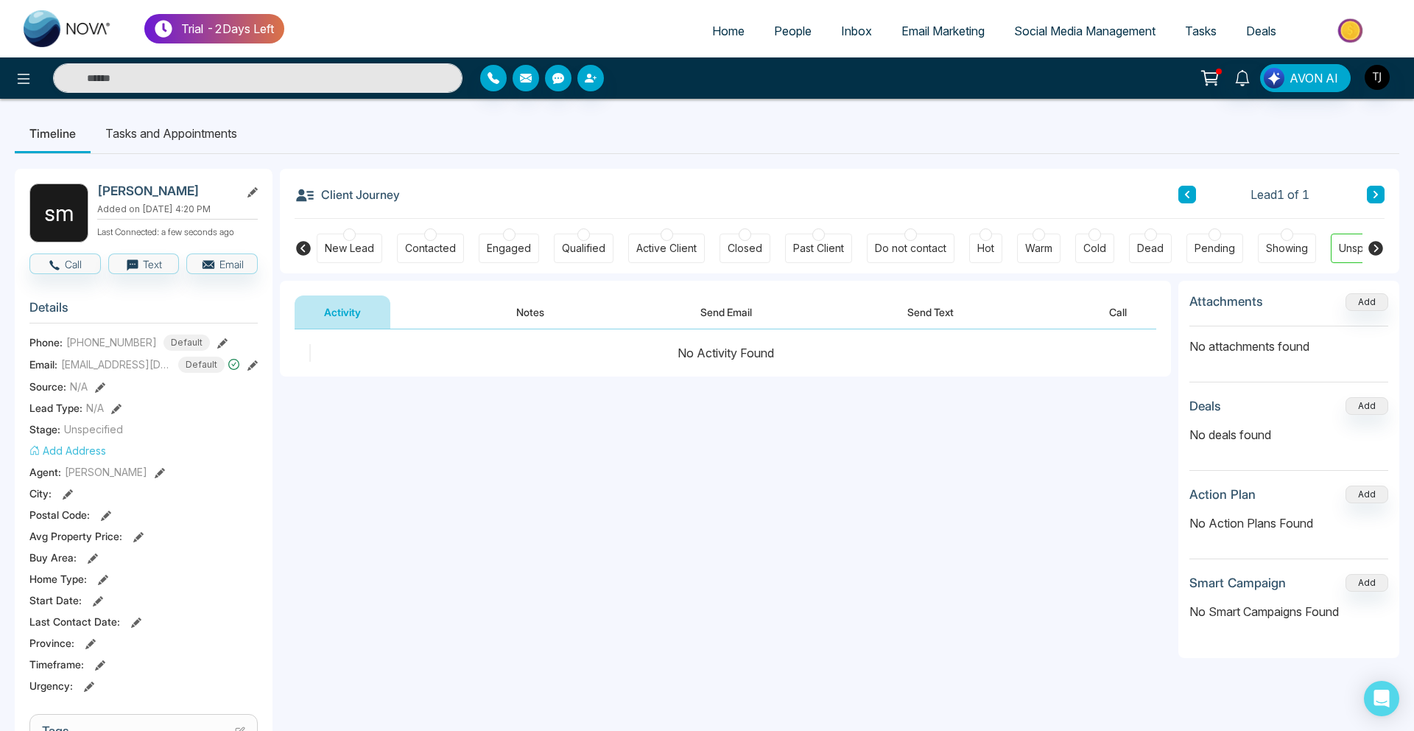
click at [508, 317] on button "Notes" at bounding box center [530, 311] width 87 height 33
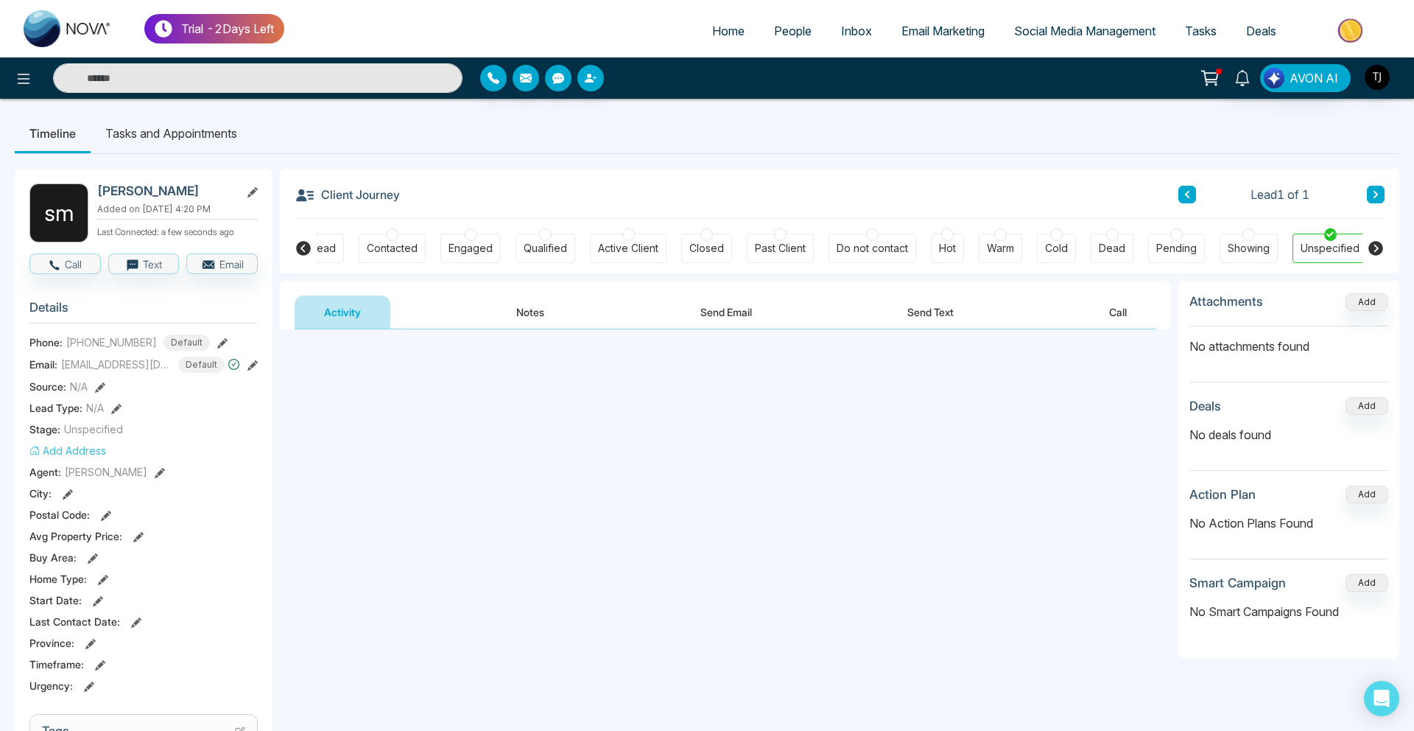
scroll to position [0, 42]
click at [738, 326] on button "Send Email" at bounding box center [726, 311] width 110 height 33
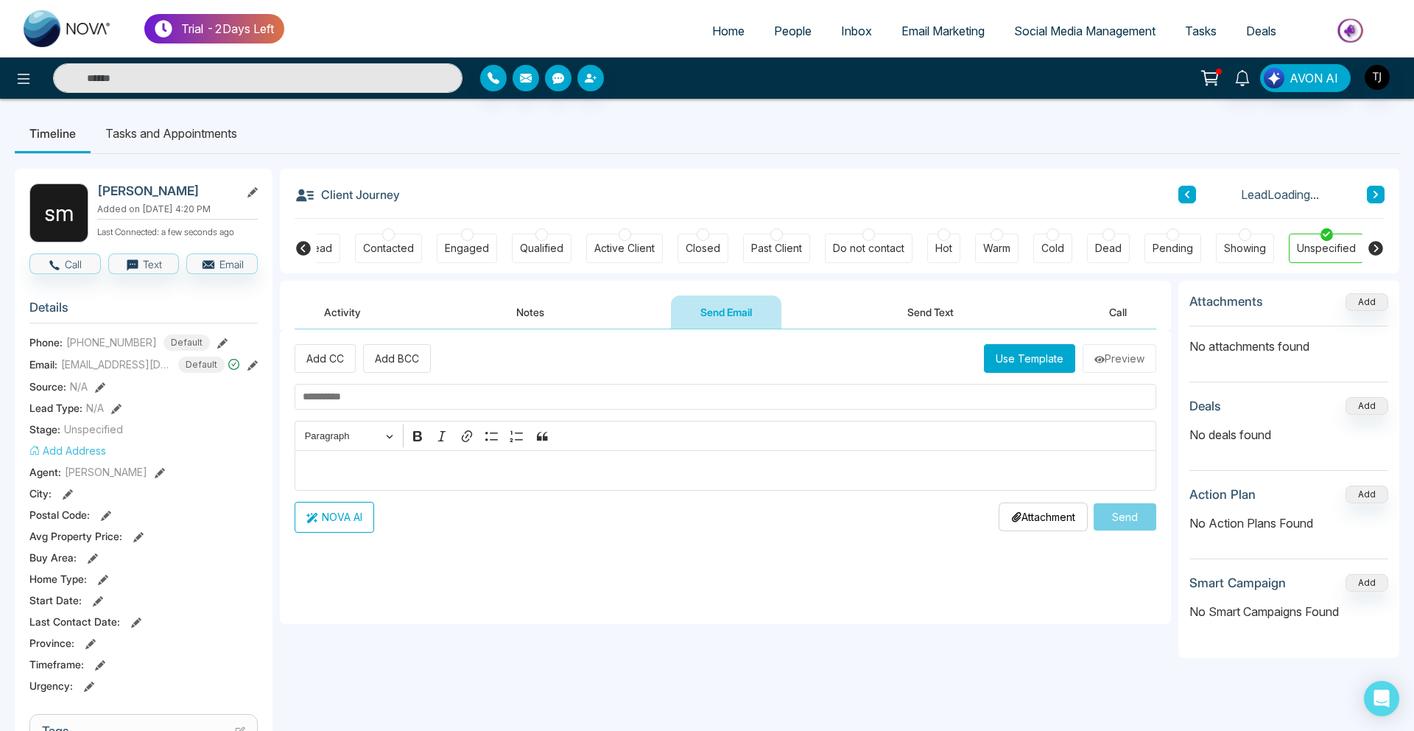
click at [949, 303] on button "Send Text" at bounding box center [930, 311] width 105 height 33
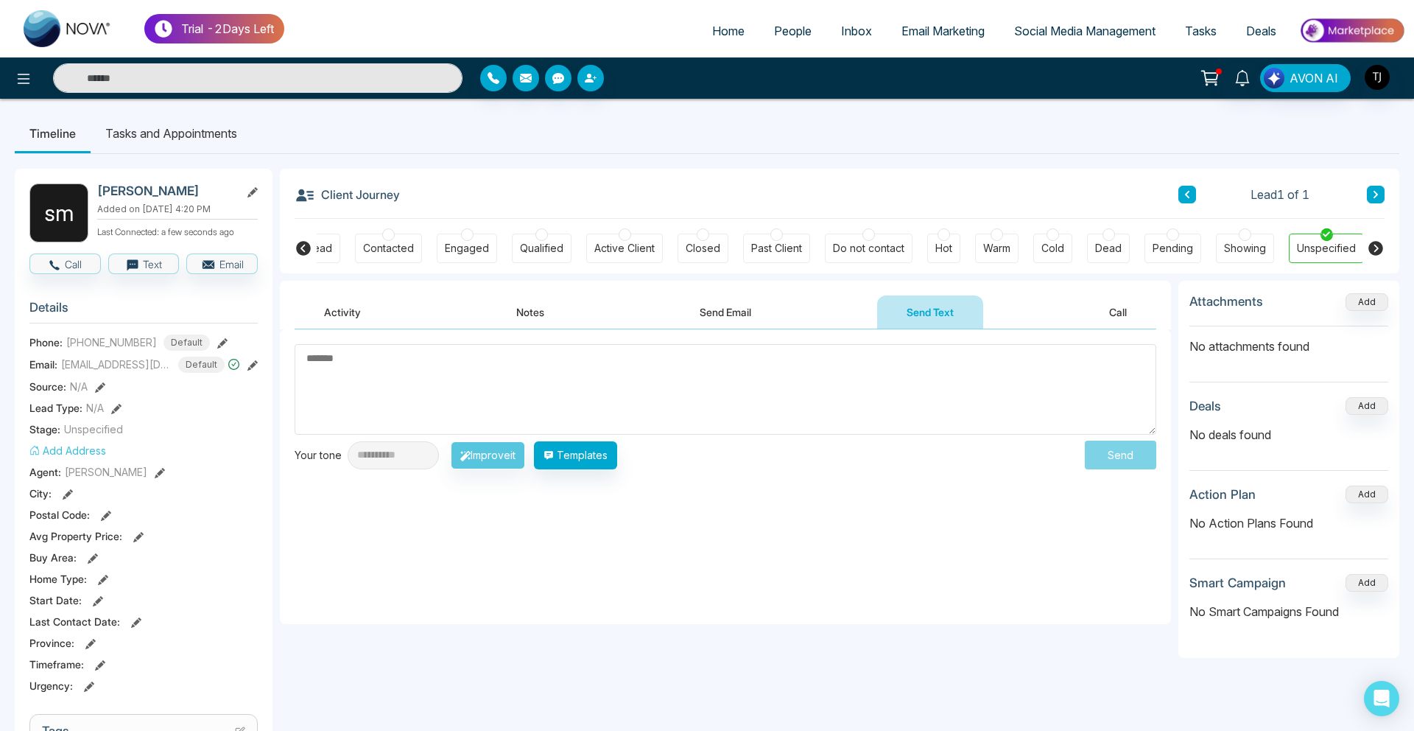
click at [734, 51] on ul "Home People Inbox Email Marketing Social Media Management Tasks Deals" at bounding box center [844, 32] width 1121 height 41
click at [730, 37] on span "Home" at bounding box center [728, 31] width 32 height 15
select select "*"
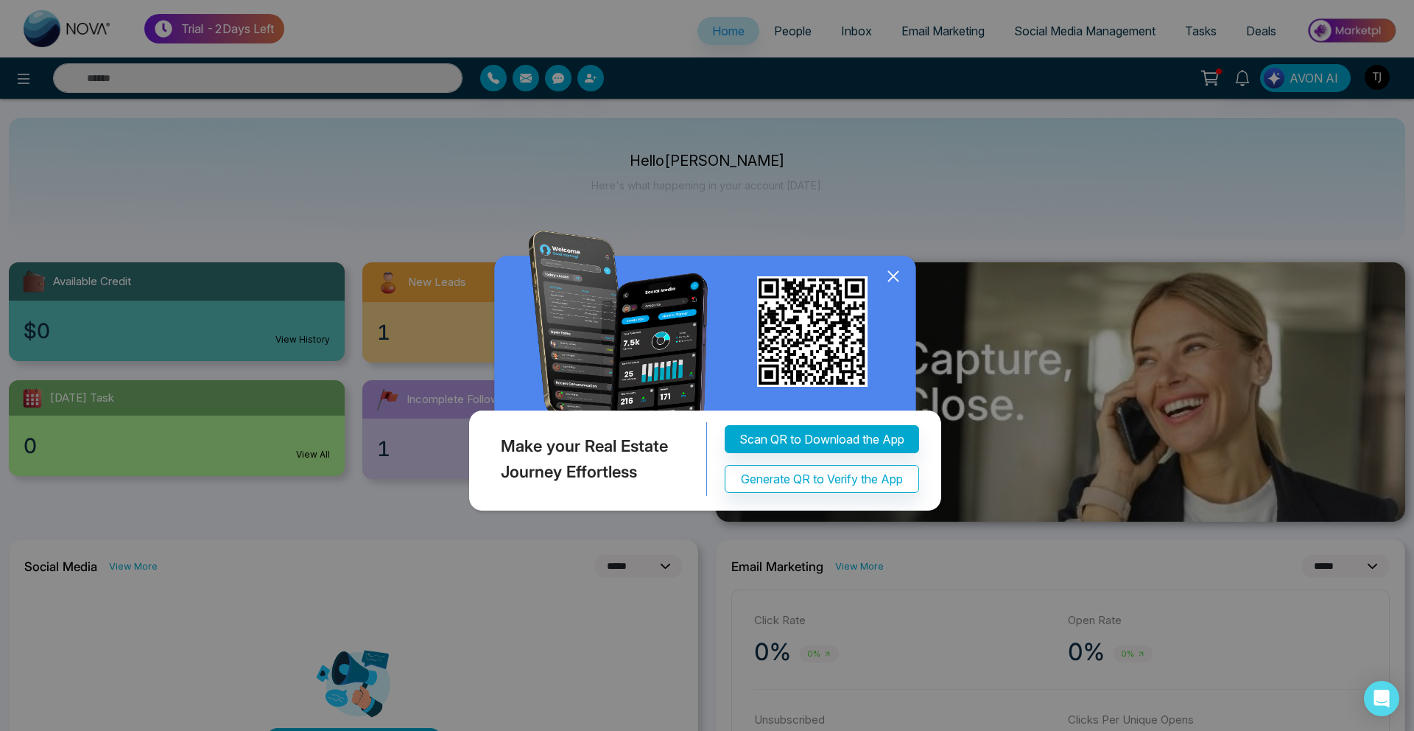
click at [893, 275] on icon at bounding box center [893, 276] width 22 height 22
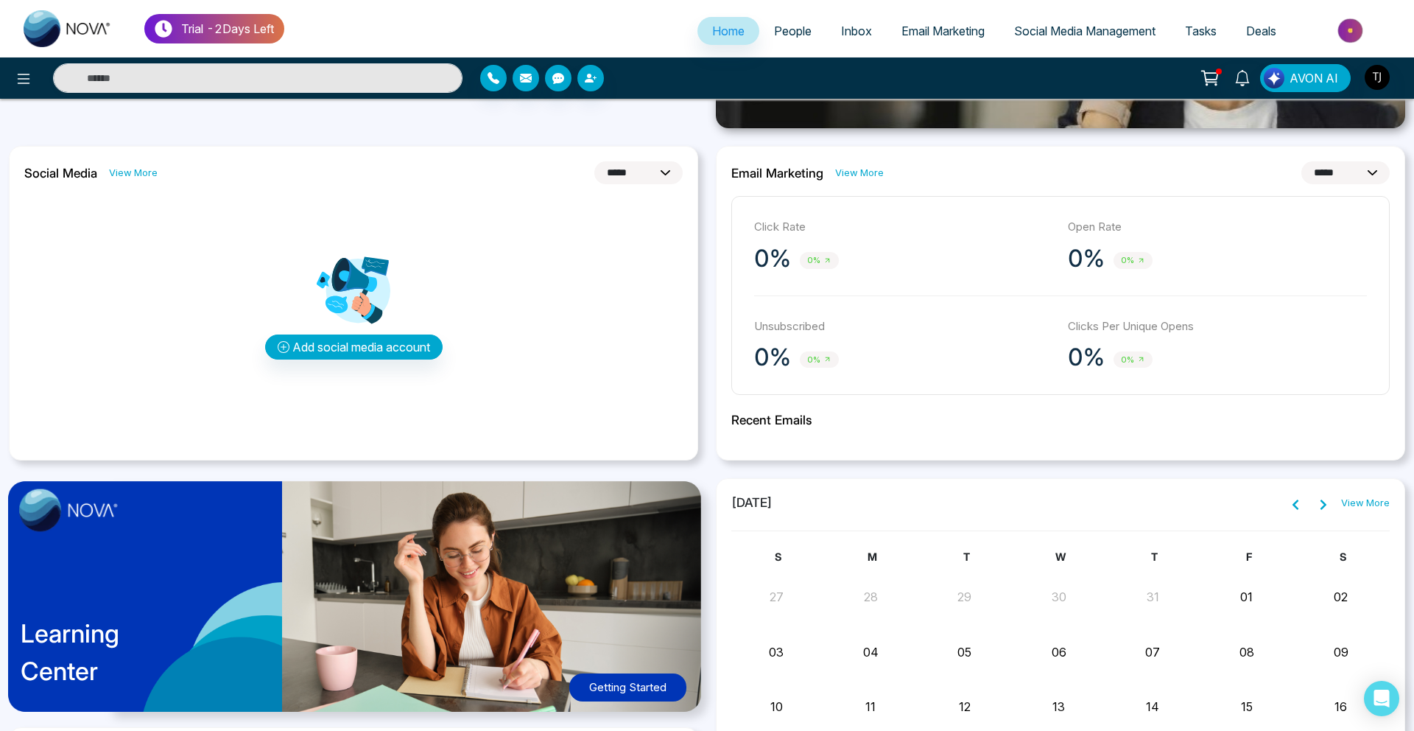
scroll to position [411, 0]
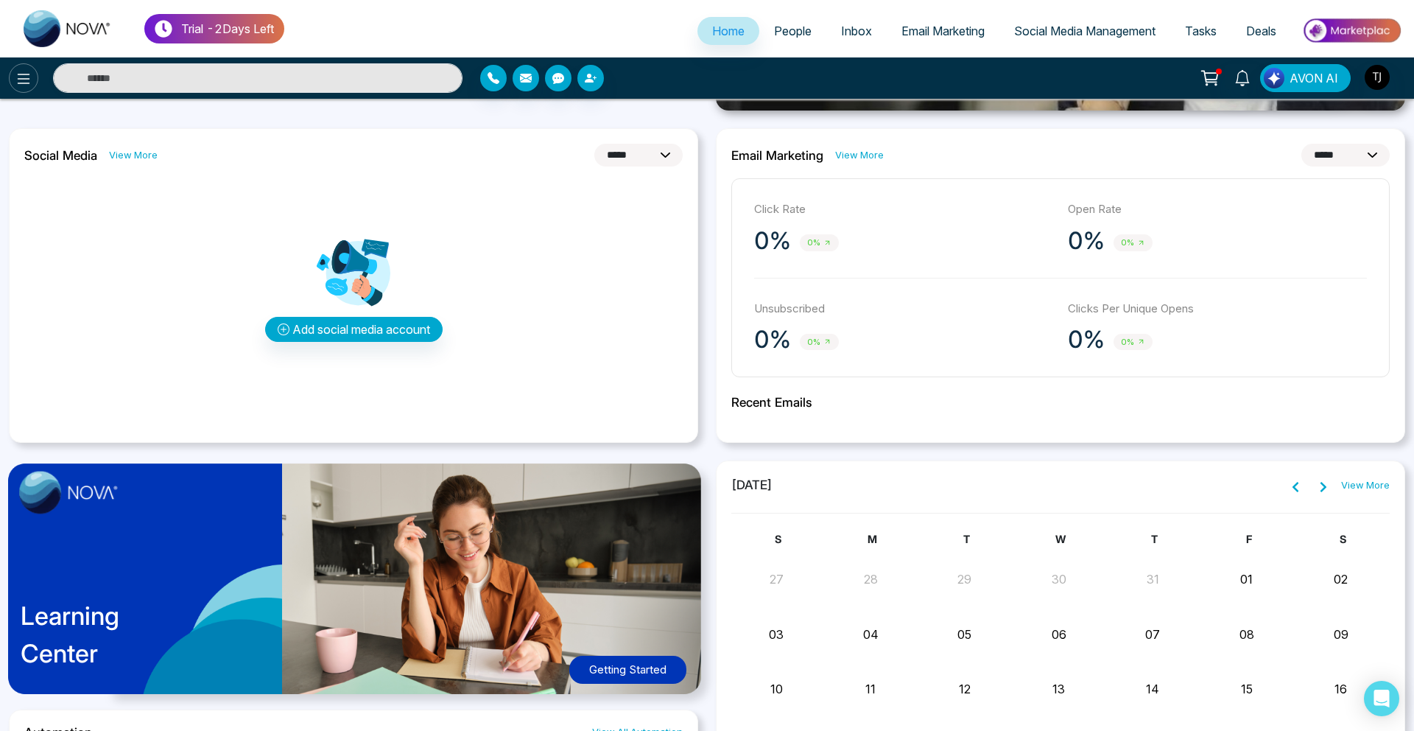
click at [18, 80] on icon at bounding box center [24, 79] width 18 height 18
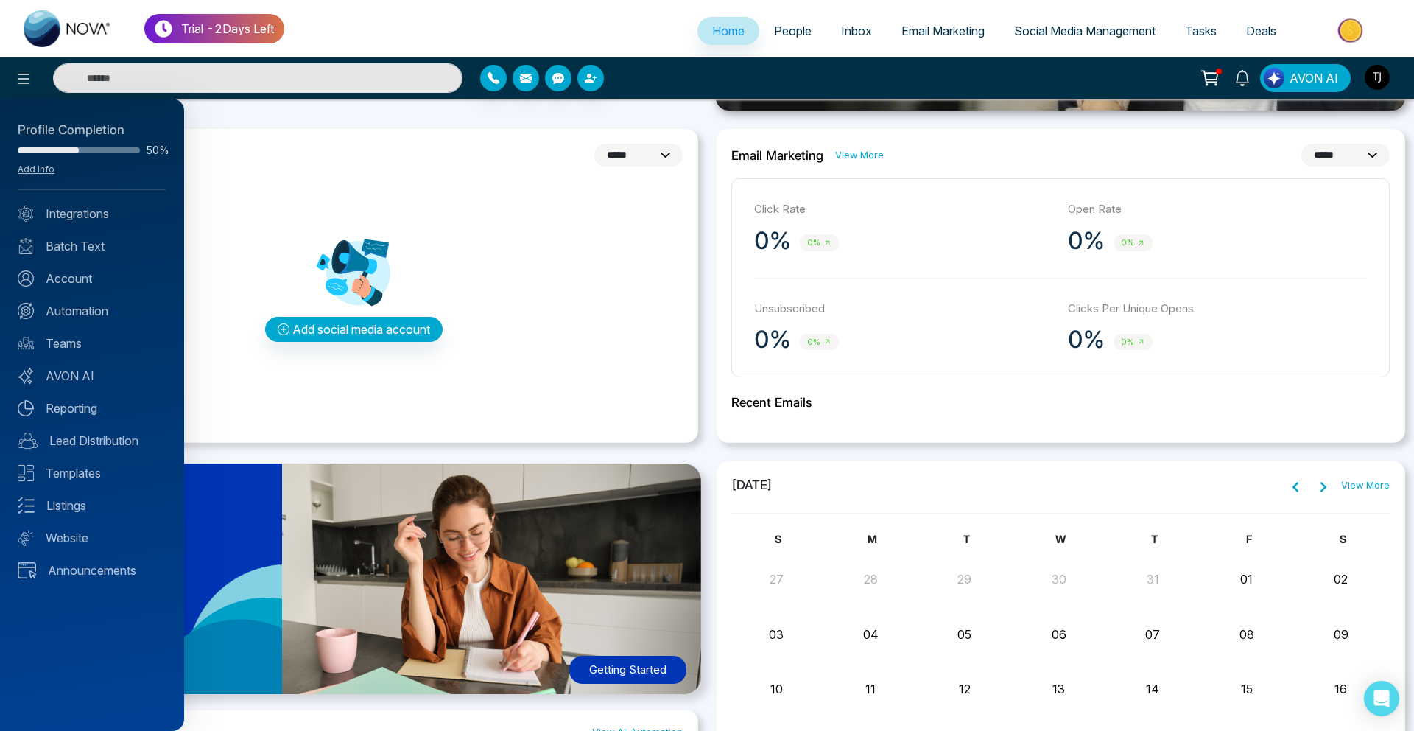
click at [488, 196] on div at bounding box center [707, 365] width 1414 height 731
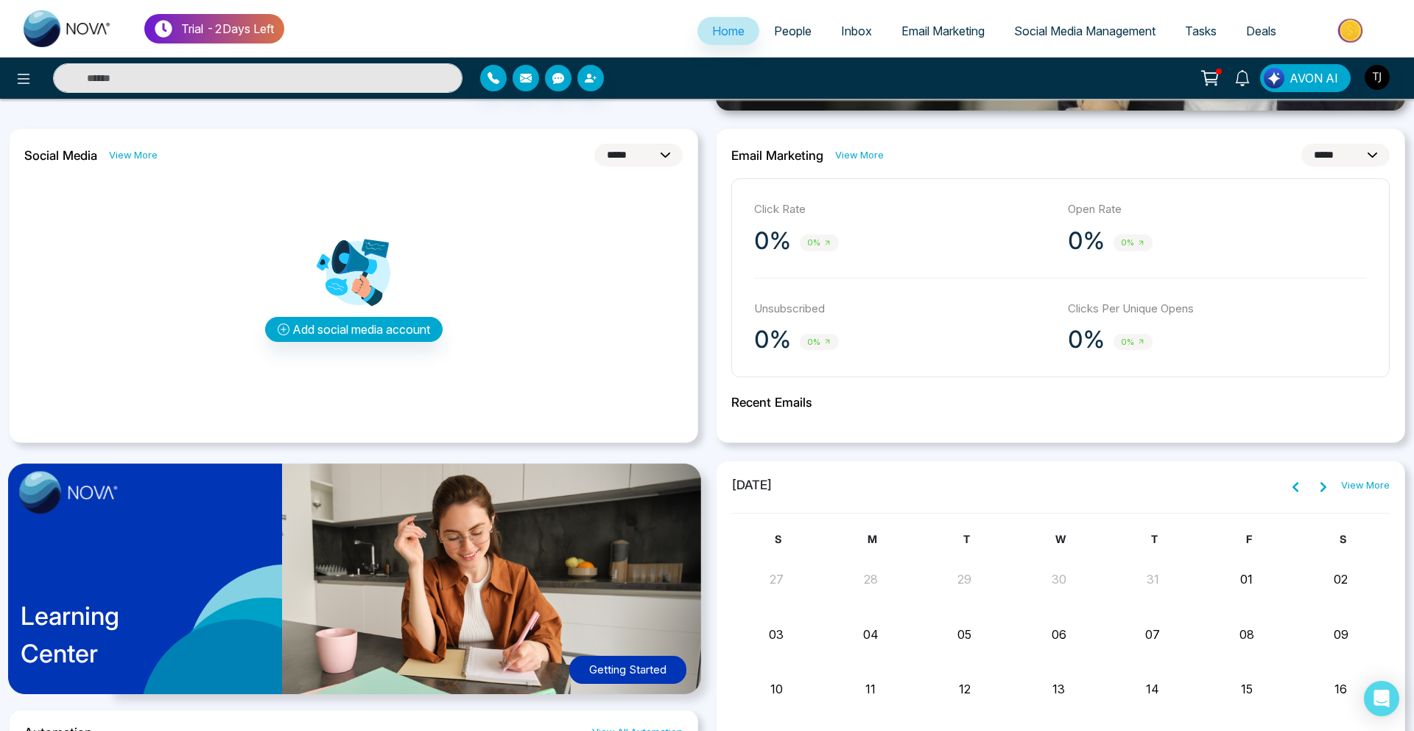
click at [900, 41] on link "Email Marketing" at bounding box center [943, 31] width 113 height 28
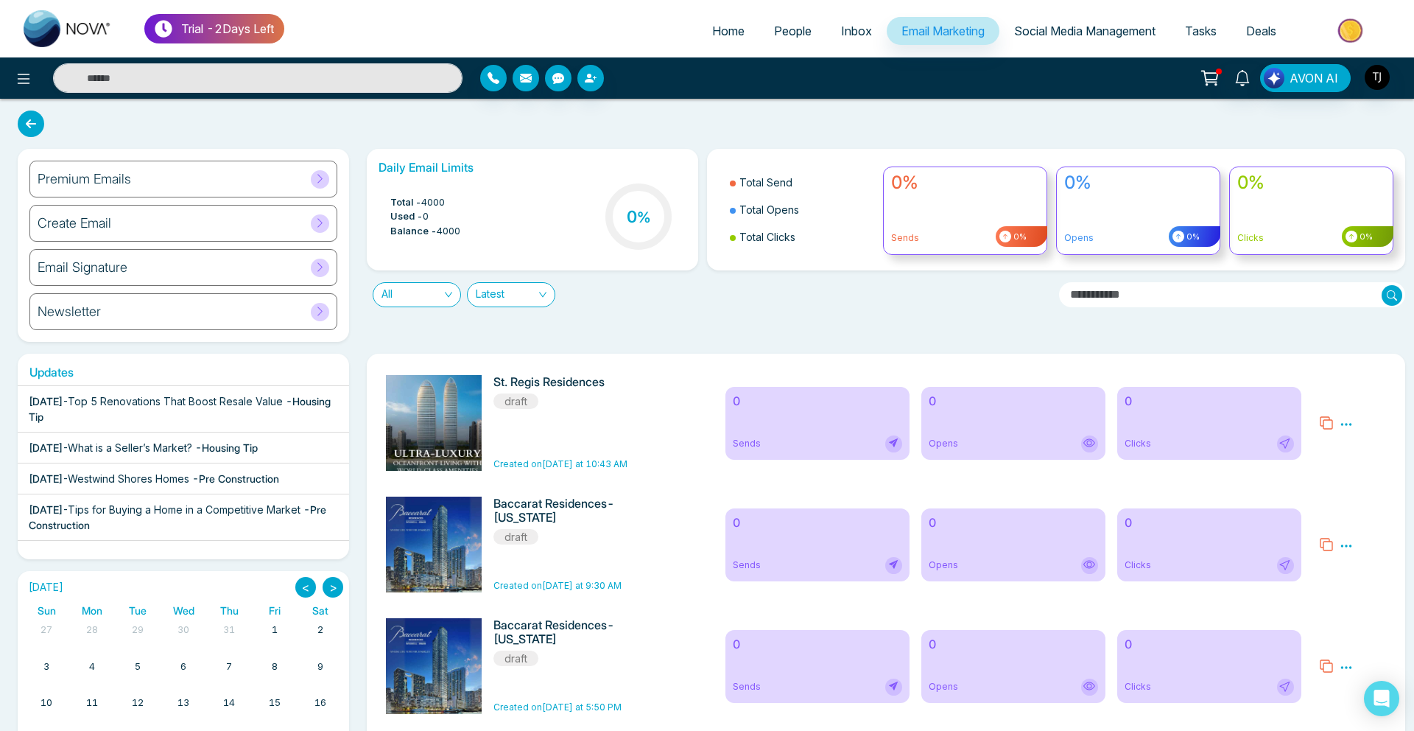
click at [231, 178] on div "Premium Emails" at bounding box center [183, 179] width 308 height 37
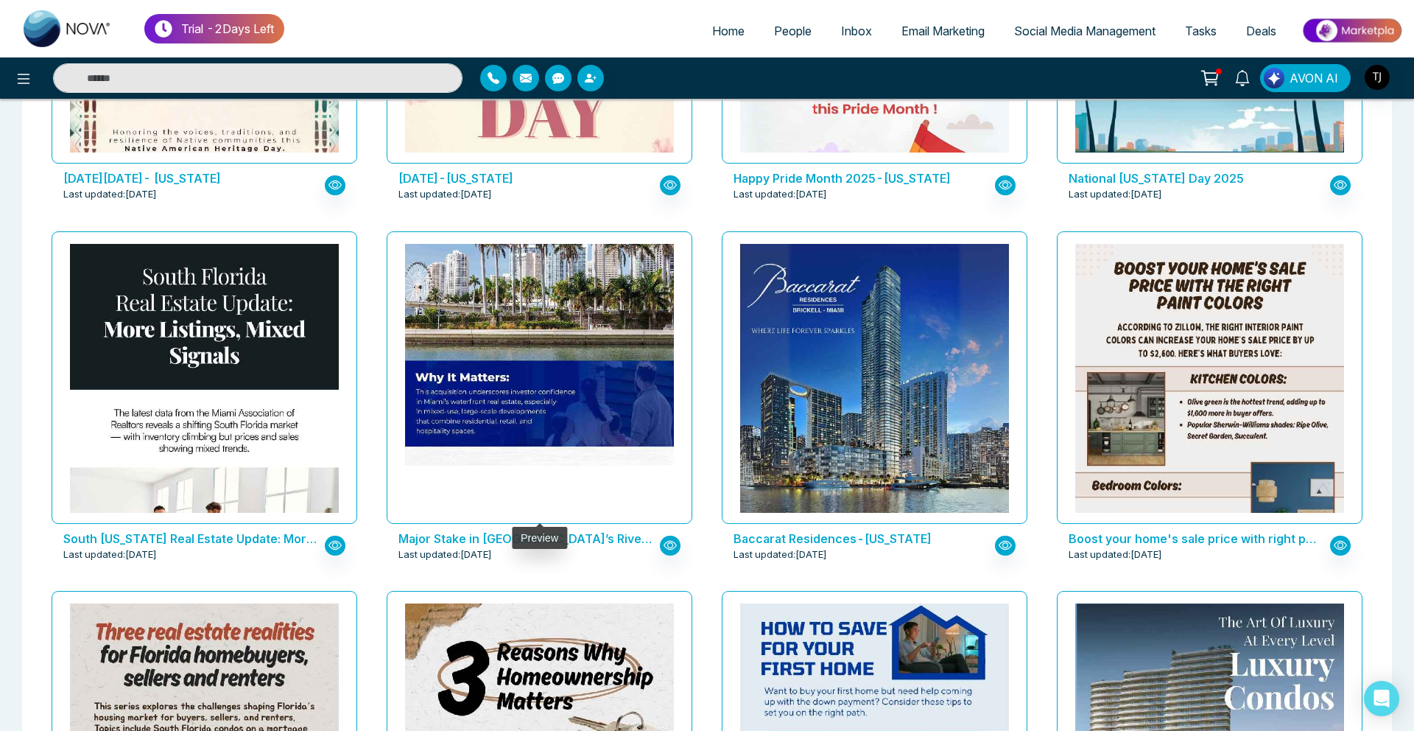
scroll to position [1769, 0]
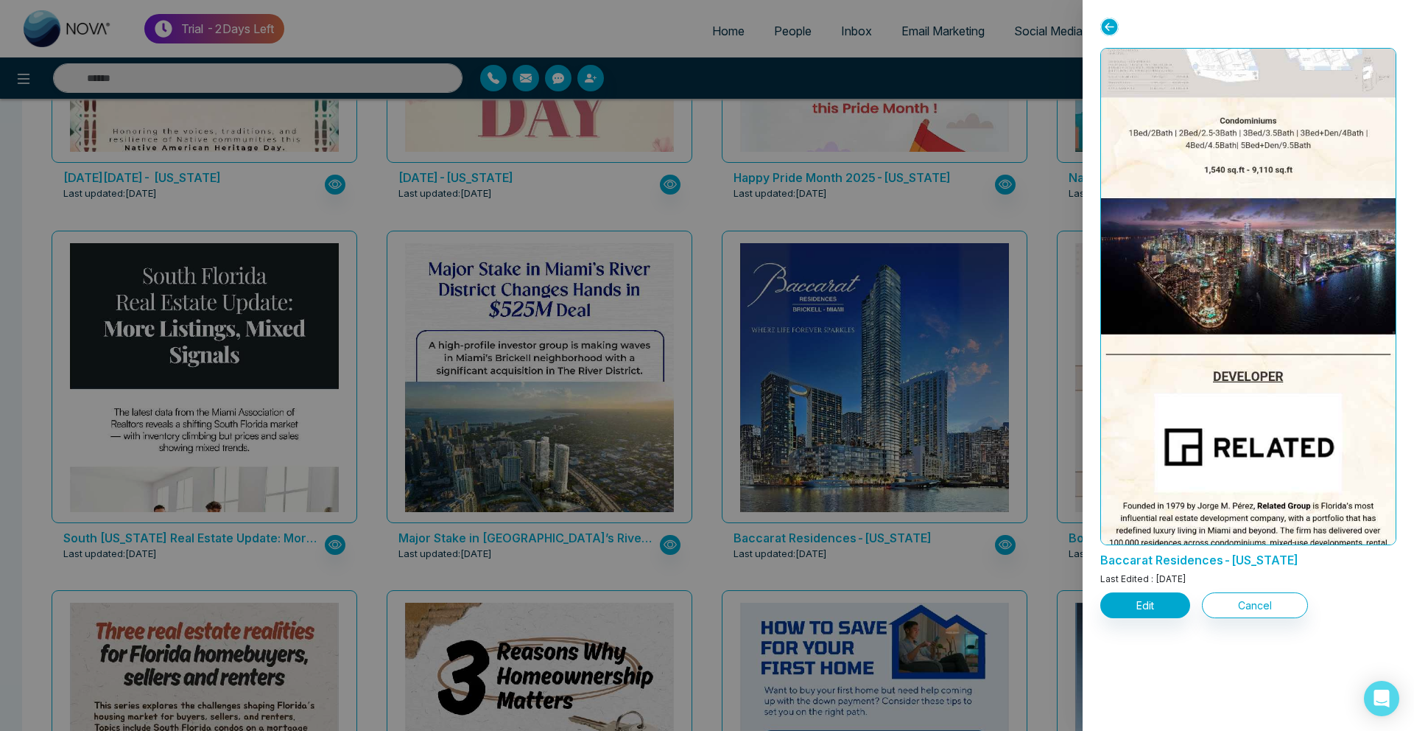
scroll to position [1481, 0]
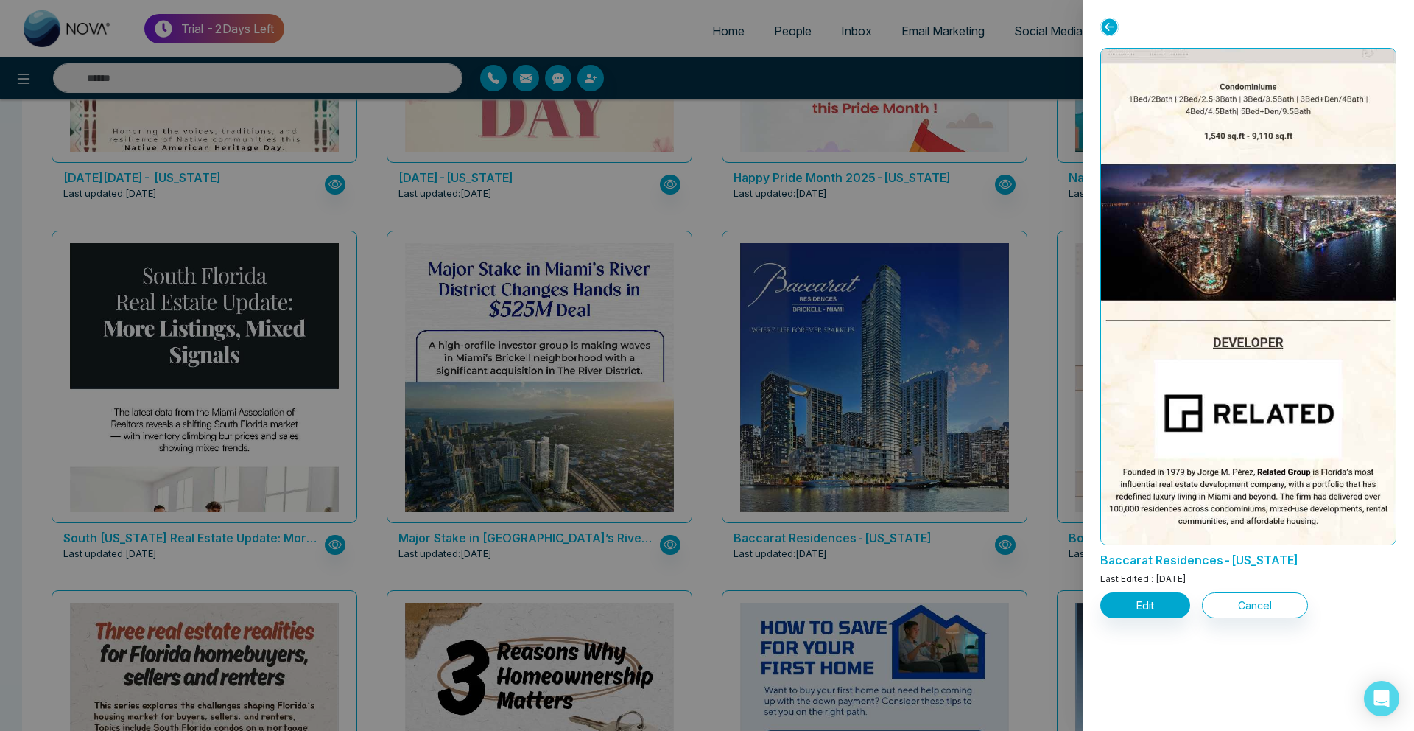
click at [661, 352] on div at bounding box center [707, 365] width 1414 height 731
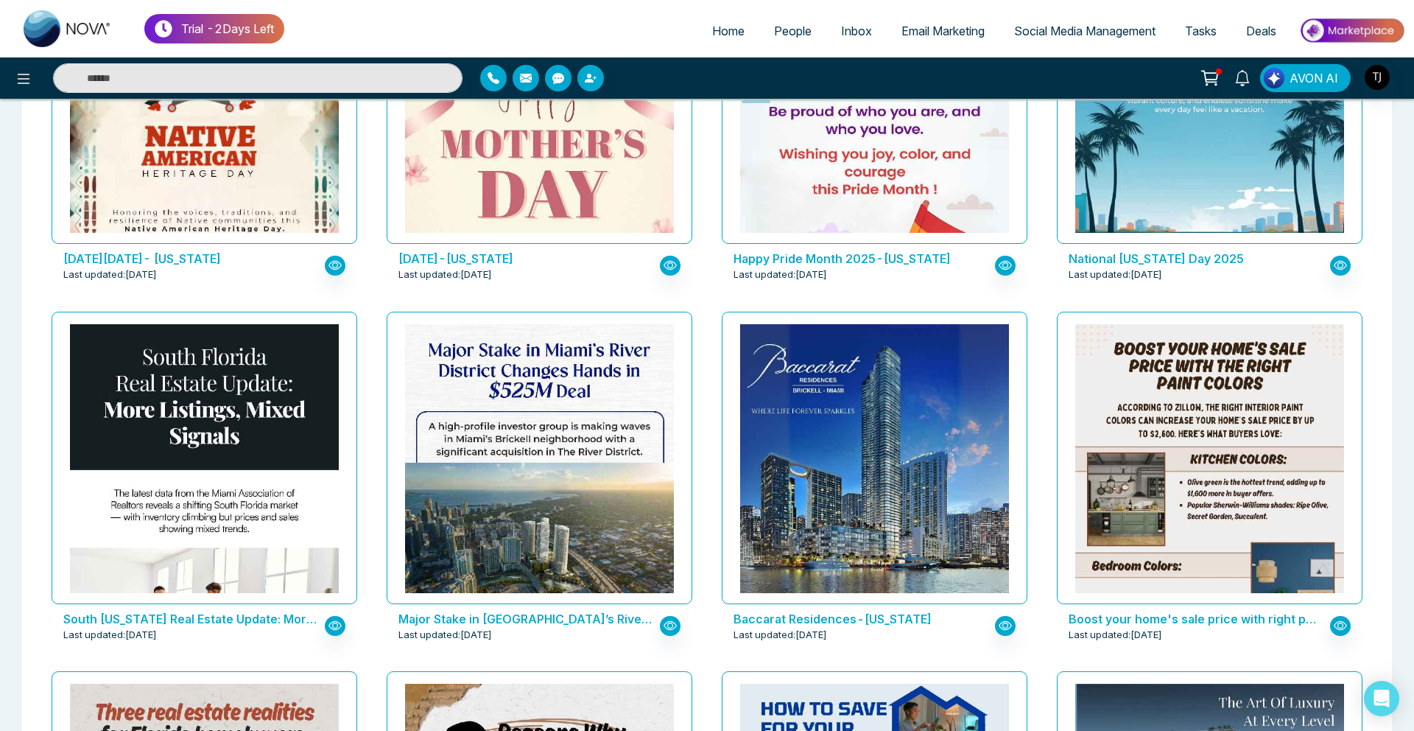
scroll to position [1729, 0]
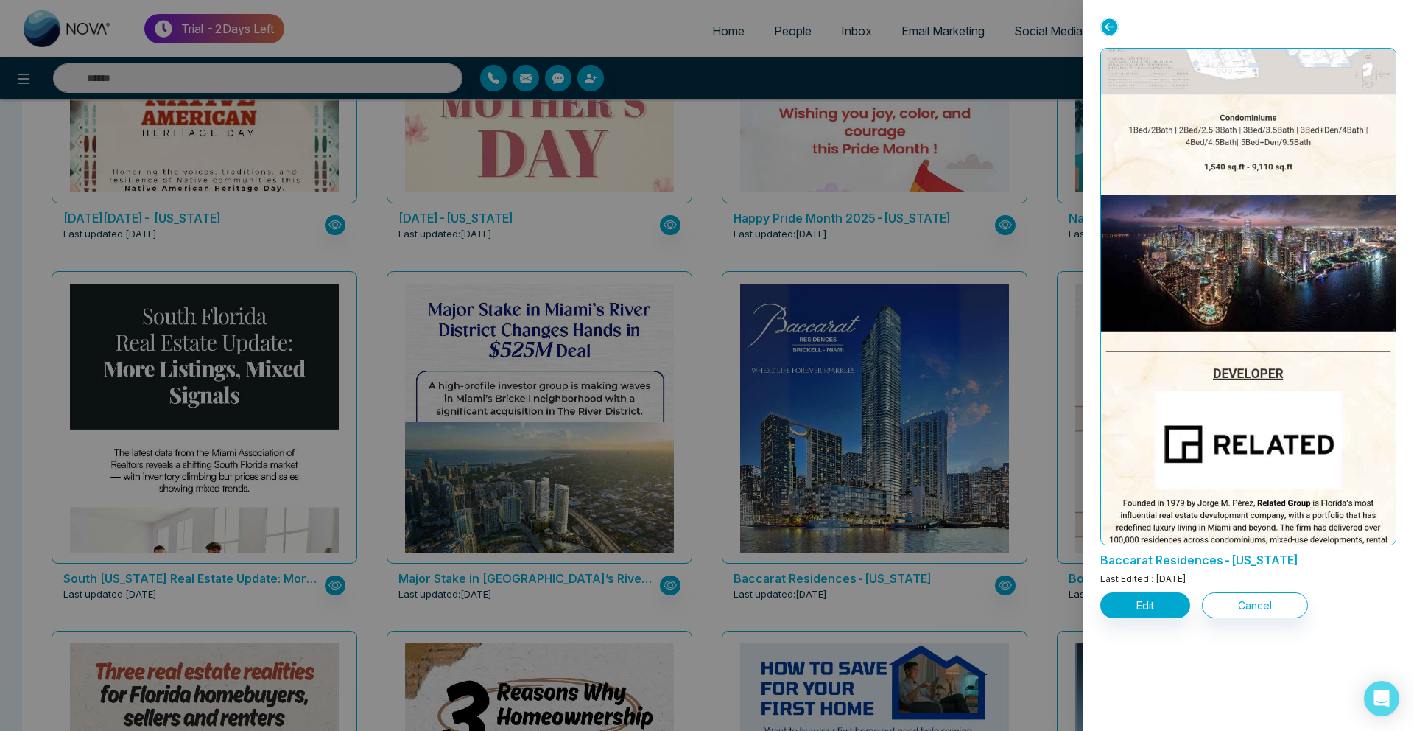
scroll to position [1481, 0]
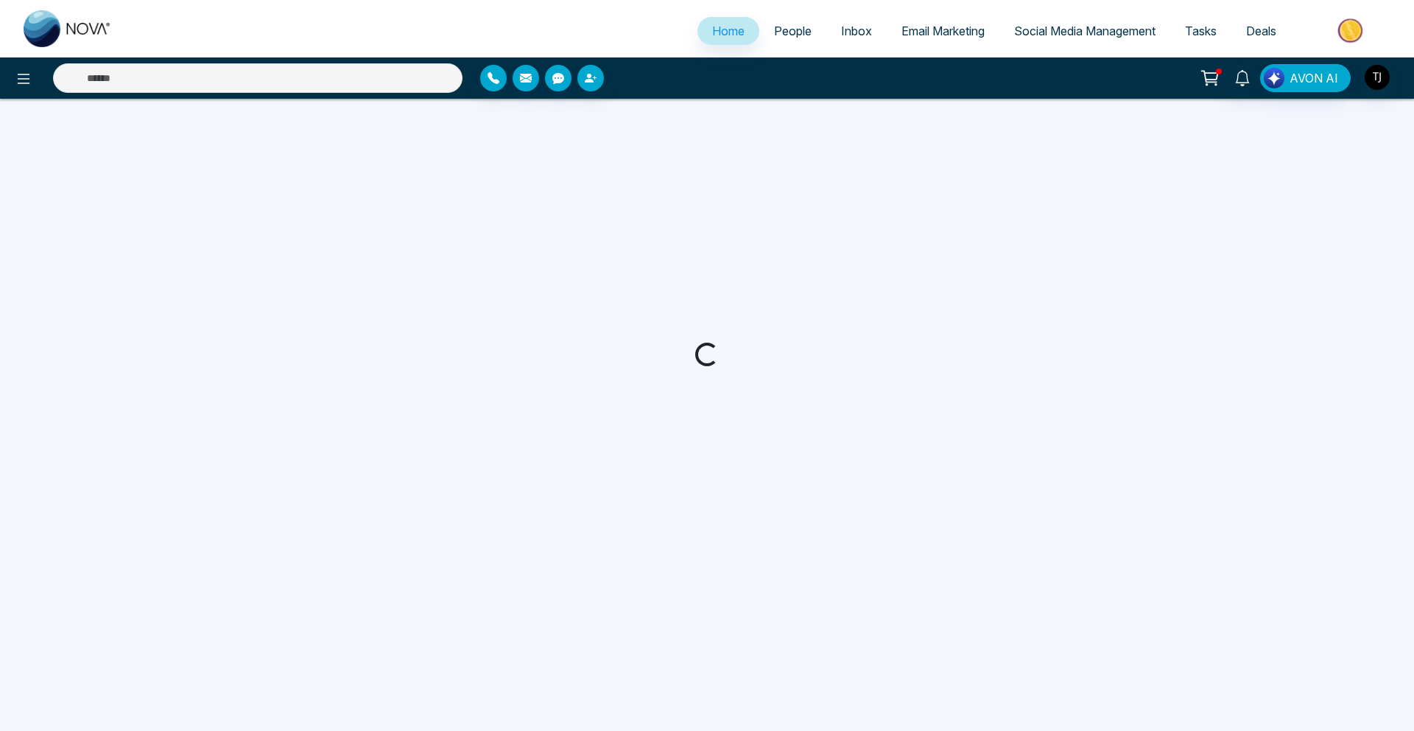
select select "*"
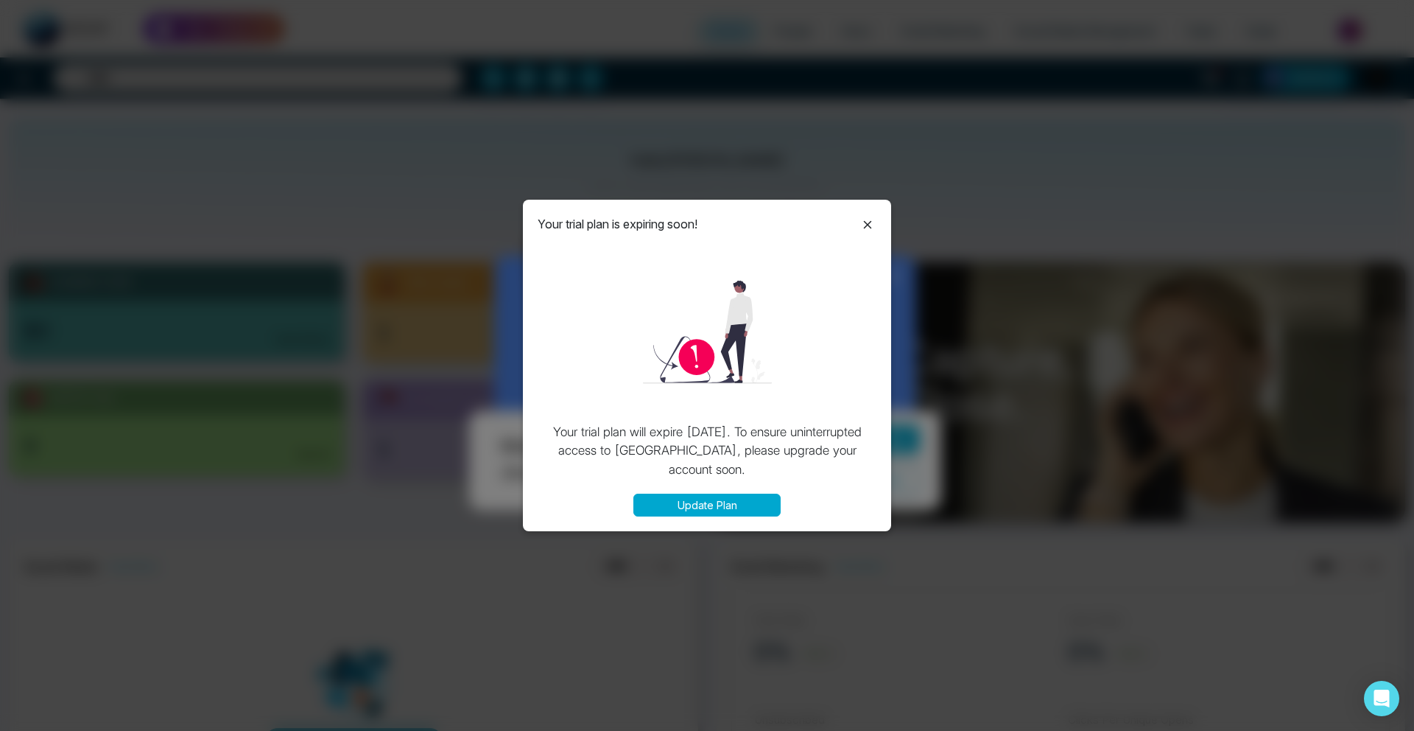
click at [866, 218] on icon at bounding box center [868, 225] width 18 height 18
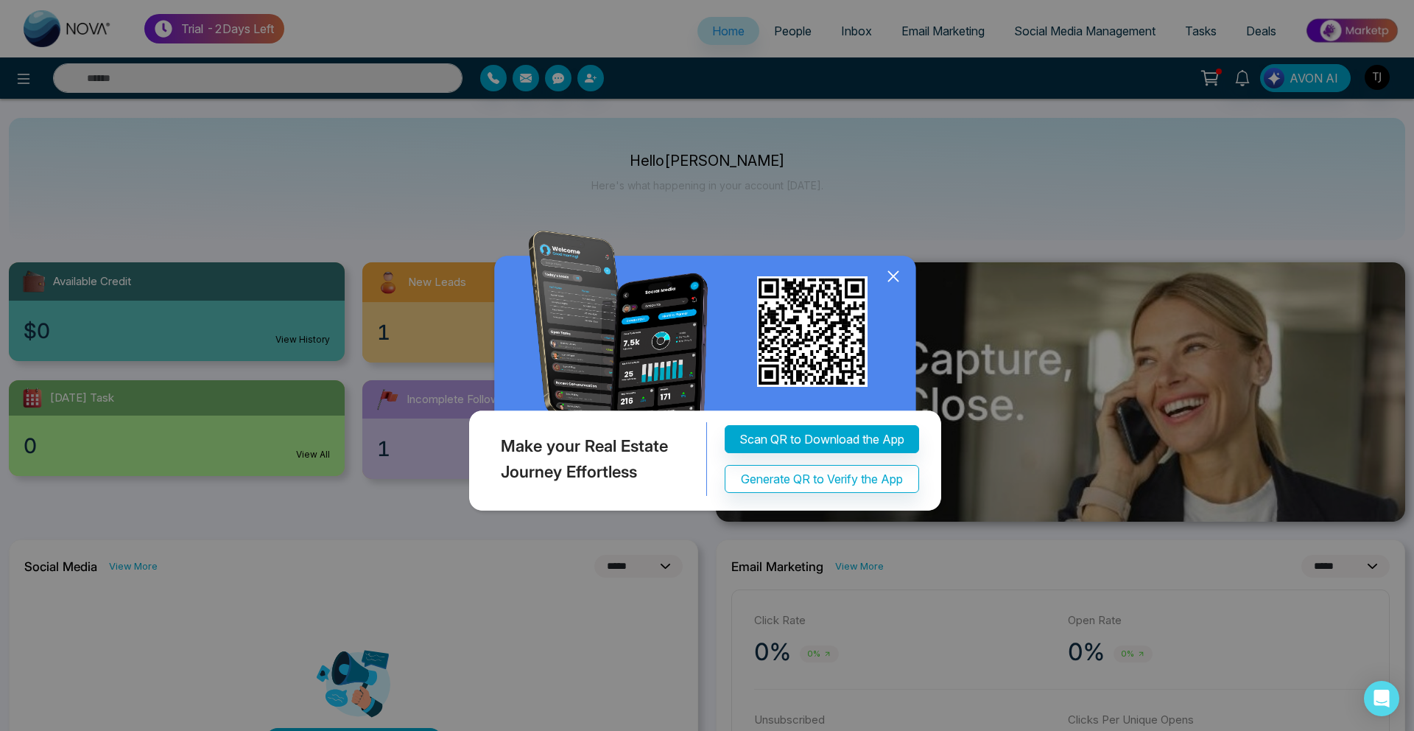
click at [901, 274] on icon at bounding box center [893, 276] width 22 height 22
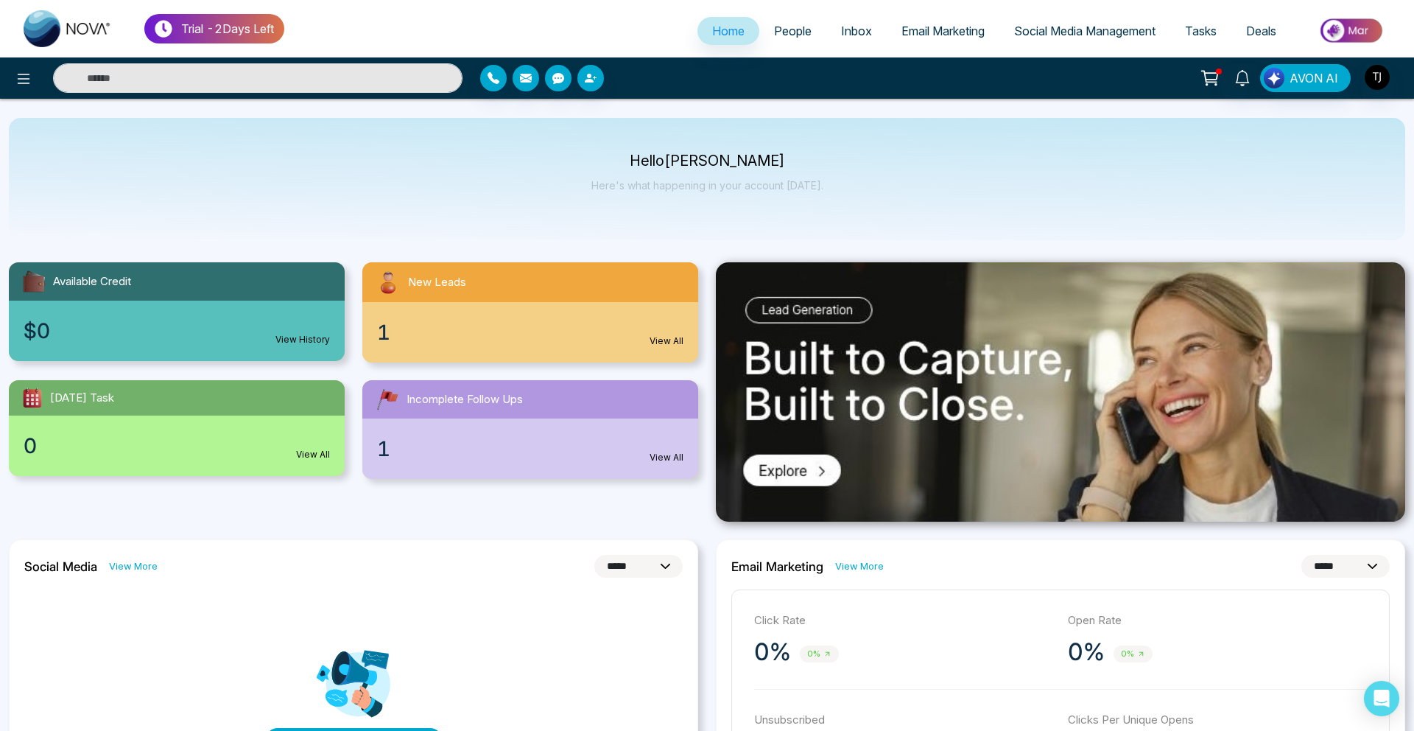
click at [914, 24] on span "Email Marketing" at bounding box center [942, 31] width 83 height 15
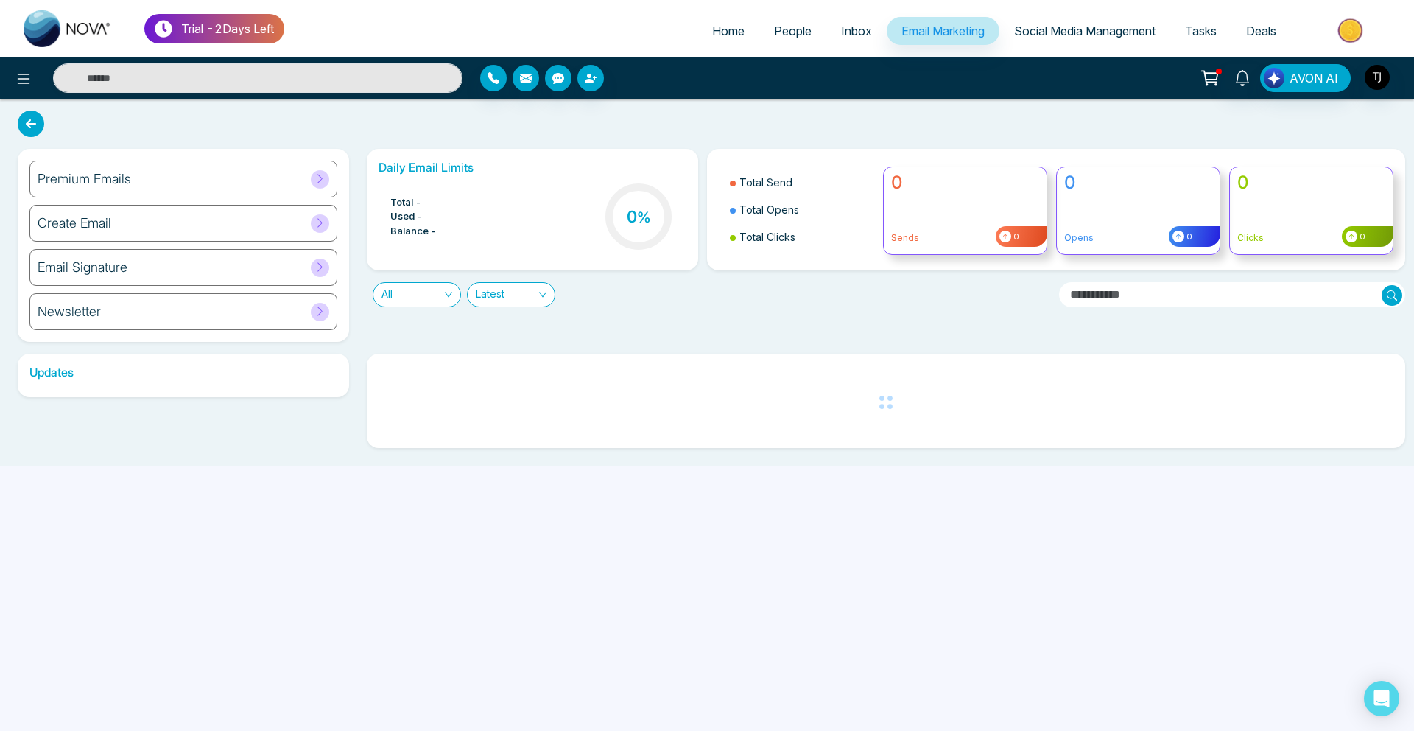
click at [180, 172] on div "Premium Emails" at bounding box center [183, 179] width 308 height 37
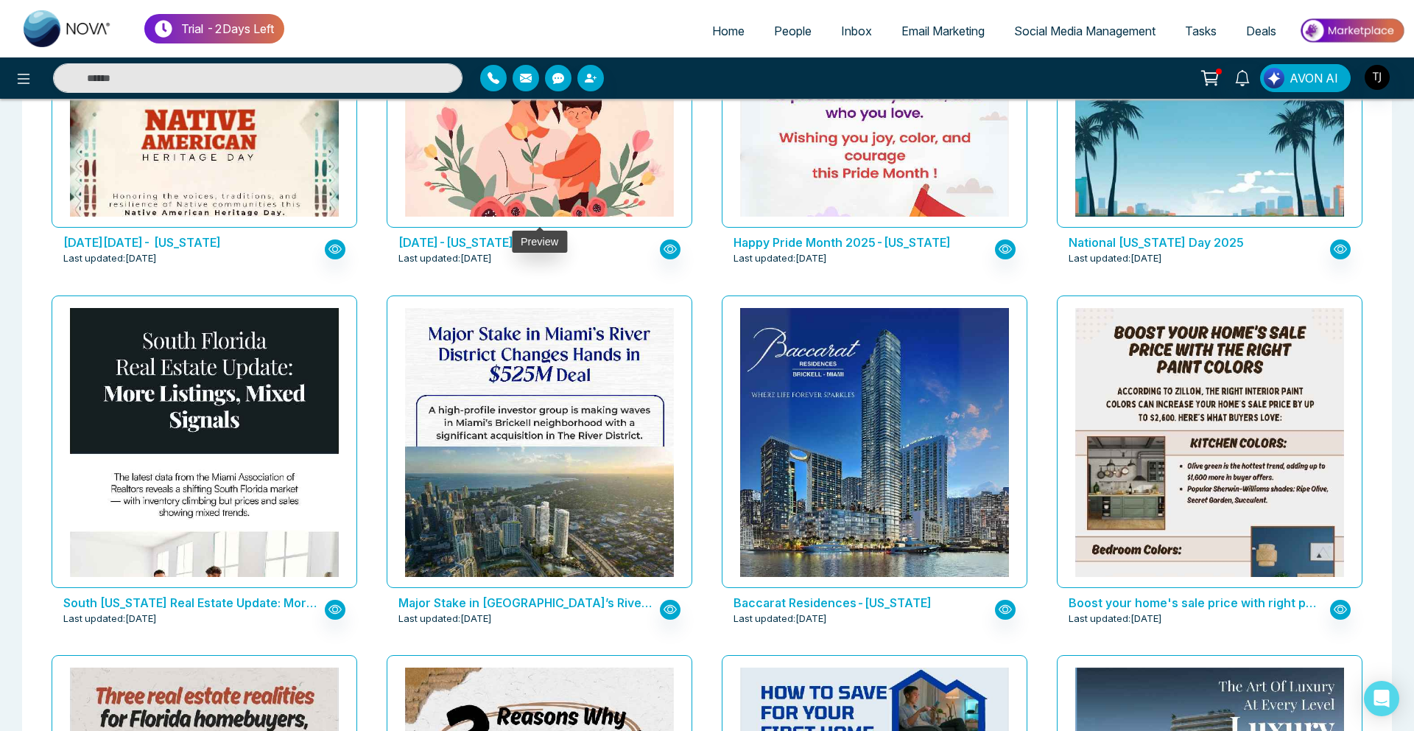
scroll to position [1729, 0]
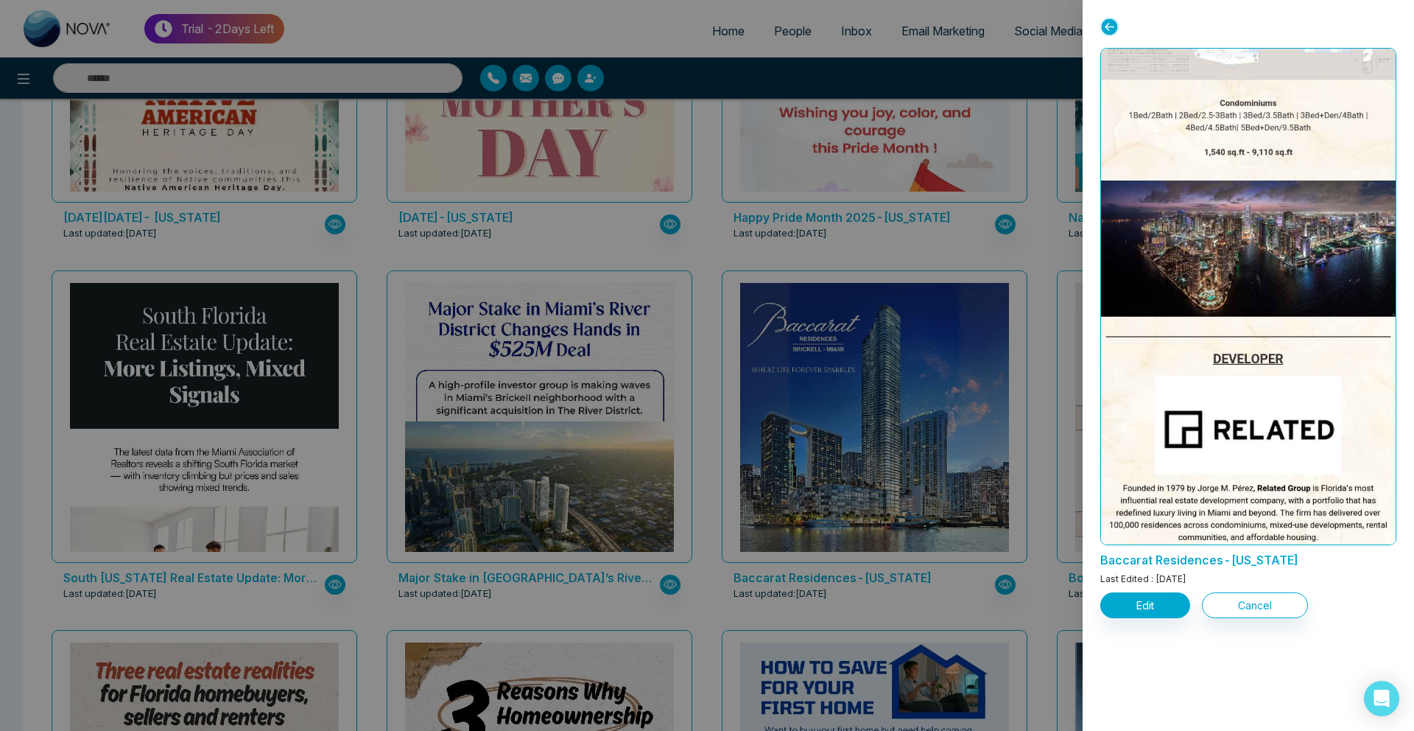
scroll to position [1481, 0]
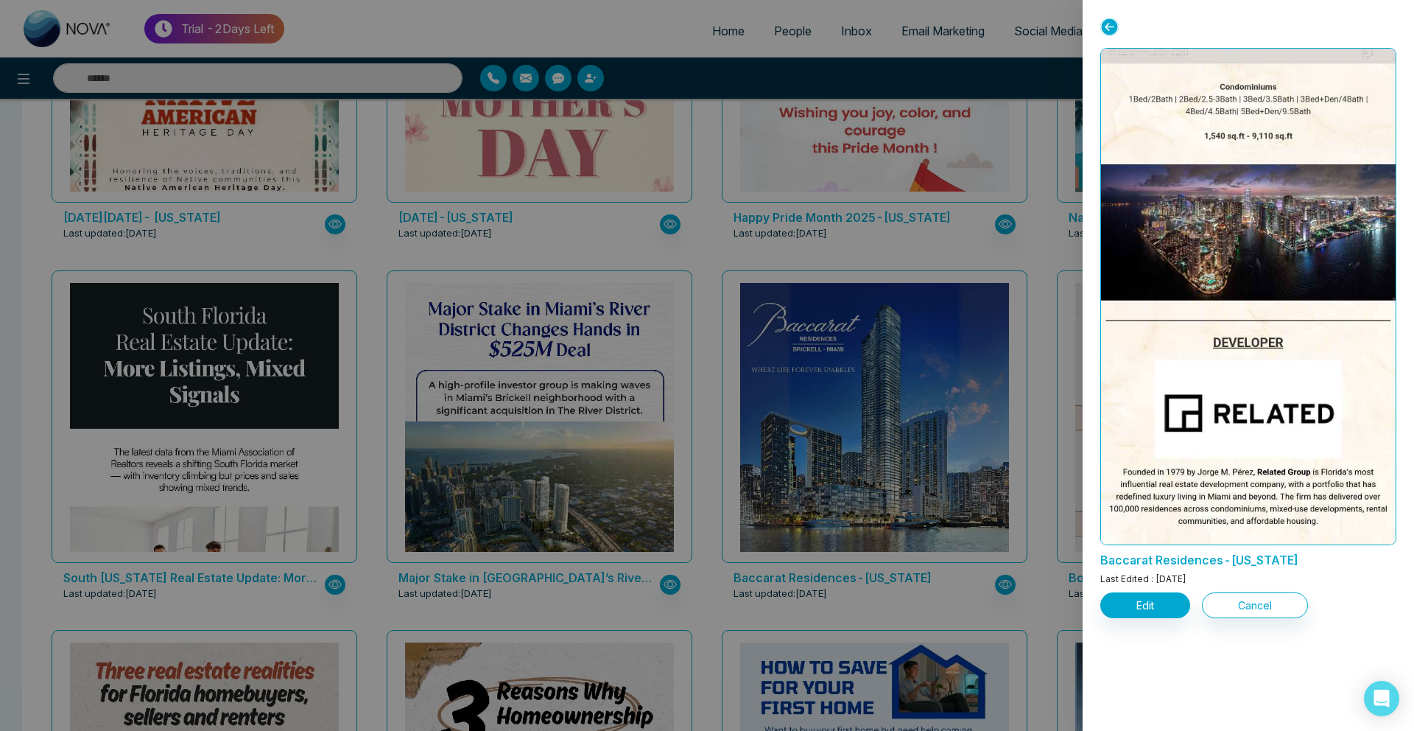
click at [806, 251] on div at bounding box center [707, 365] width 1414 height 731
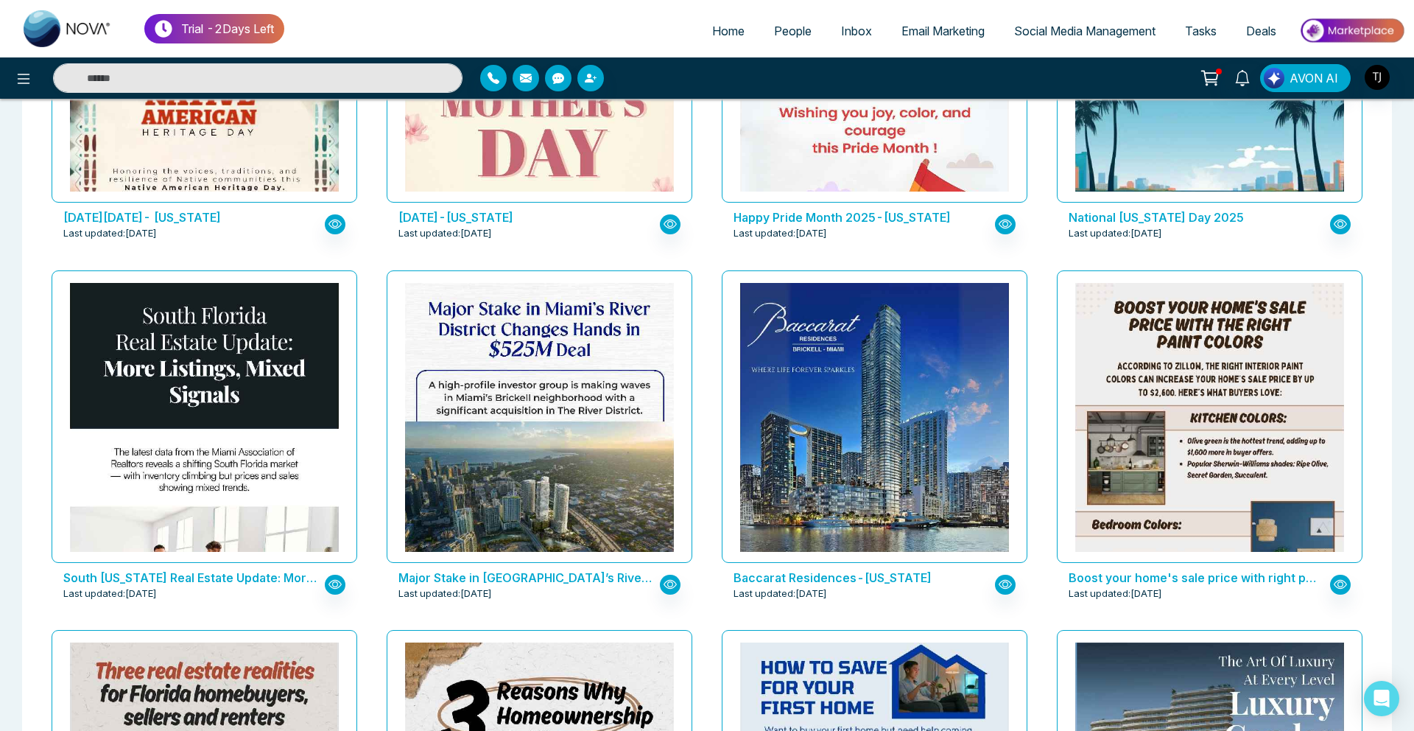
click at [1057, 38] on link "Social Media Management" at bounding box center [1084, 31] width 171 height 28
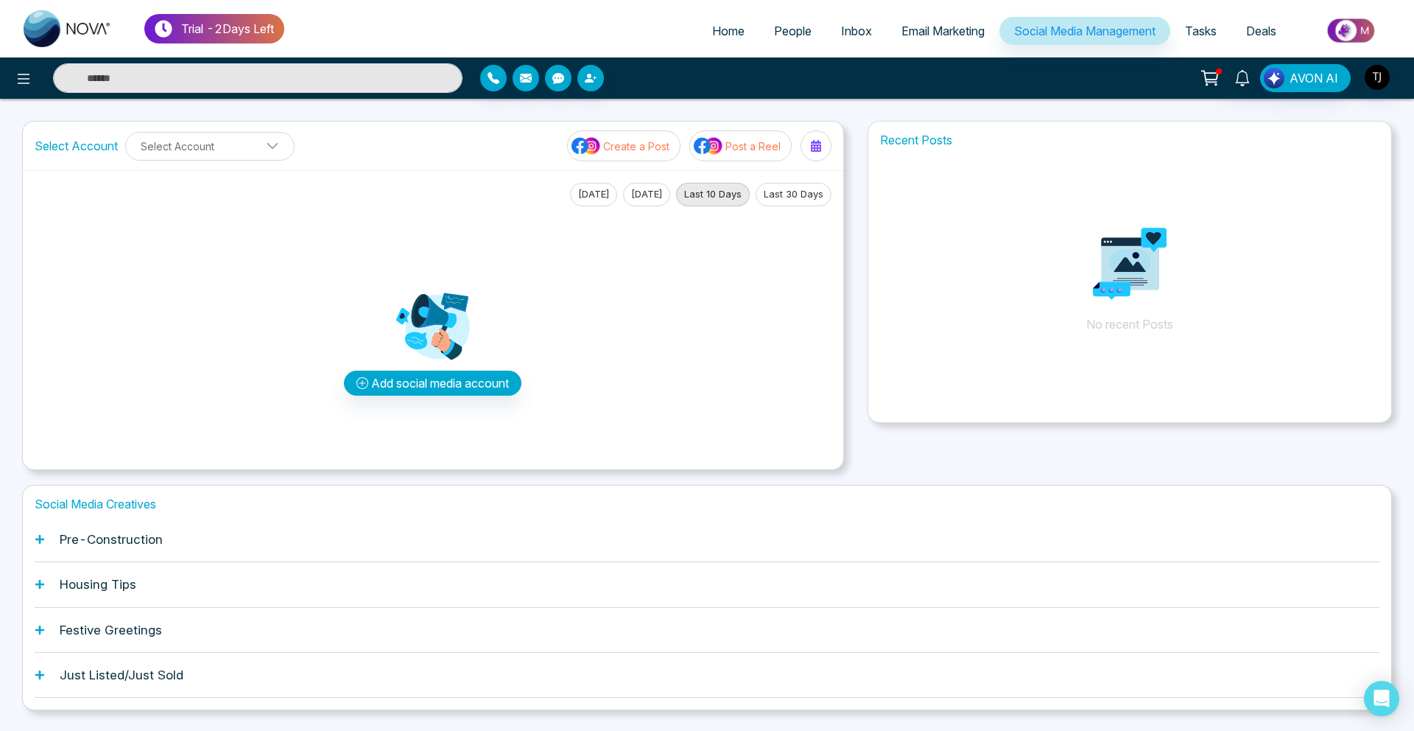
click at [95, 555] on div "Pre-Construction" at bounding box center [707, 539] width 1345 height 45
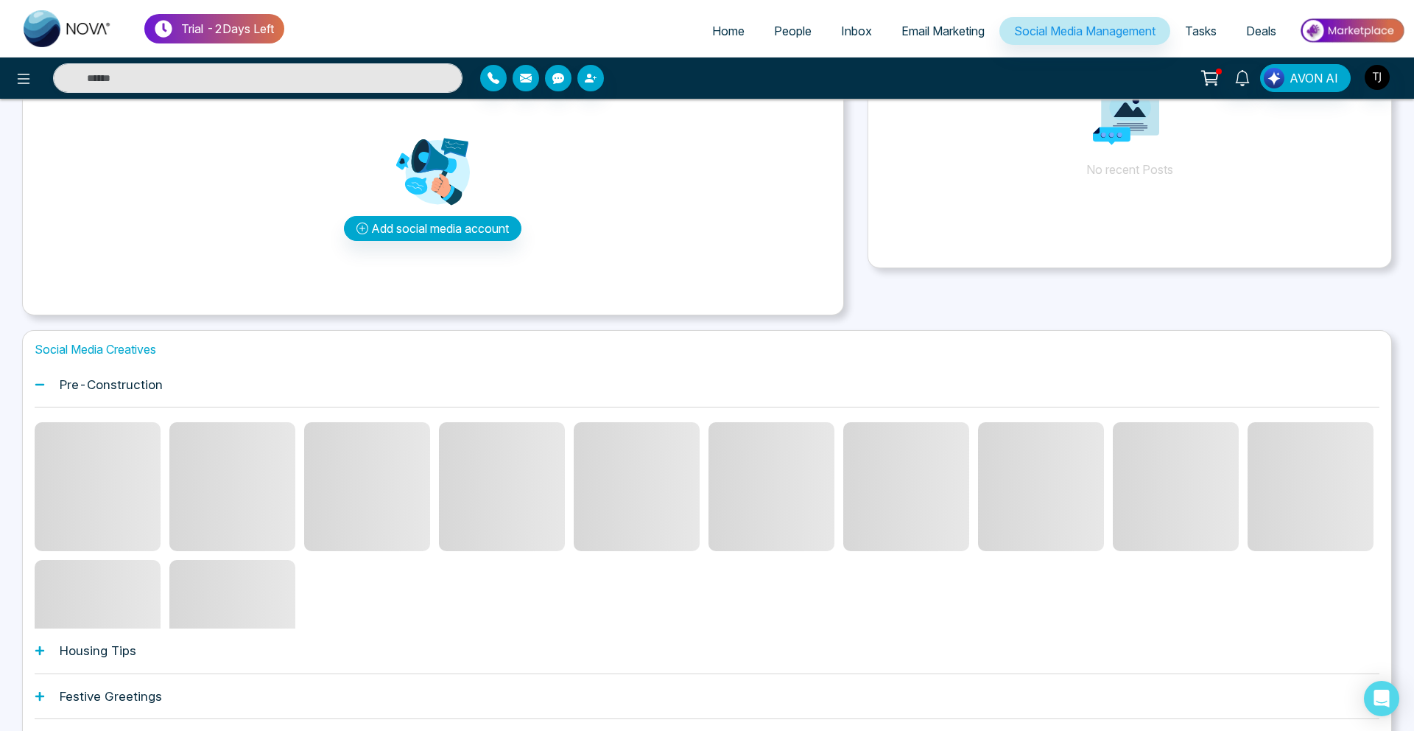
scroll to position [156, 0]
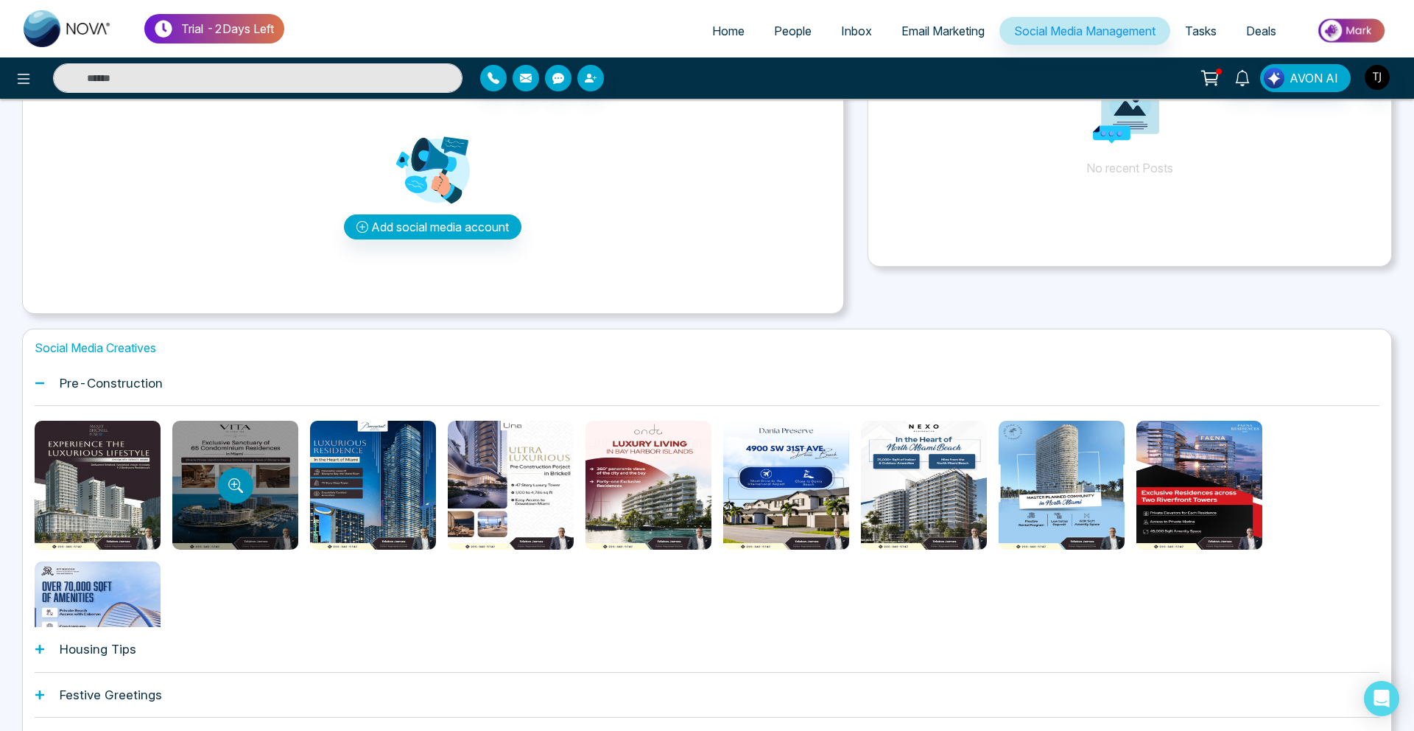
click at [237, 499] on button "Preview template" at bounding box center [235, 485] width 35 height 35
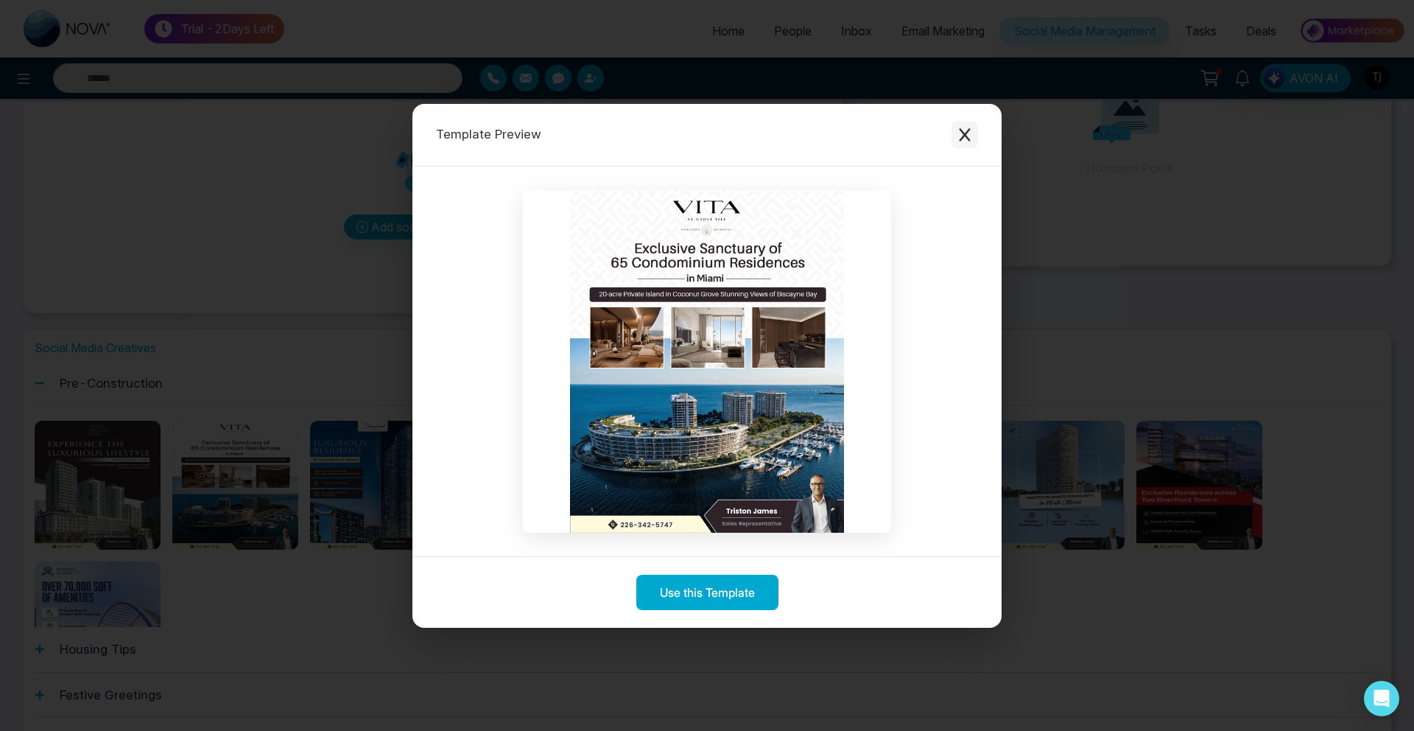
click at [952, 136] on button "Close modal" at bounding box center [965, 135] width 27 height 27
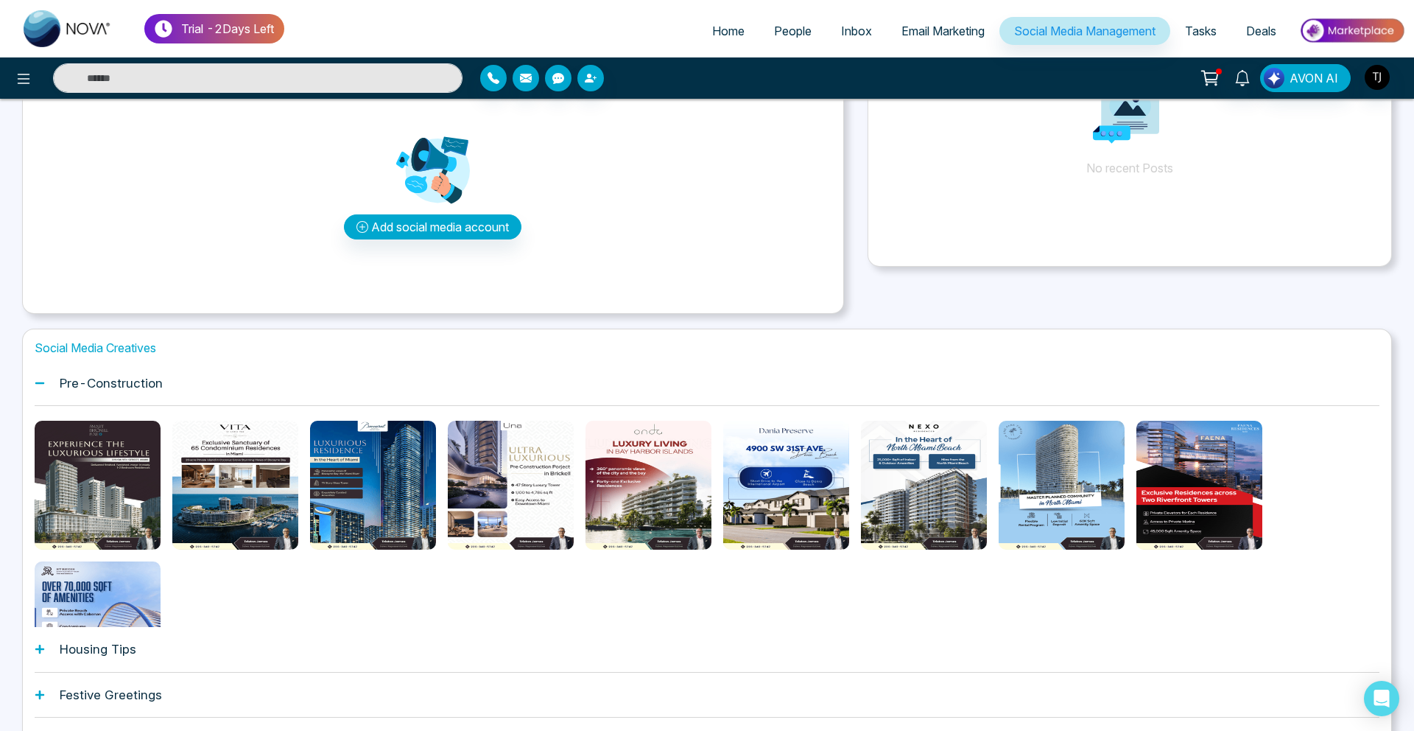
click at [207, 647] on div "Housing Tips" at bounding box center [707, 649] width 1345 height 45
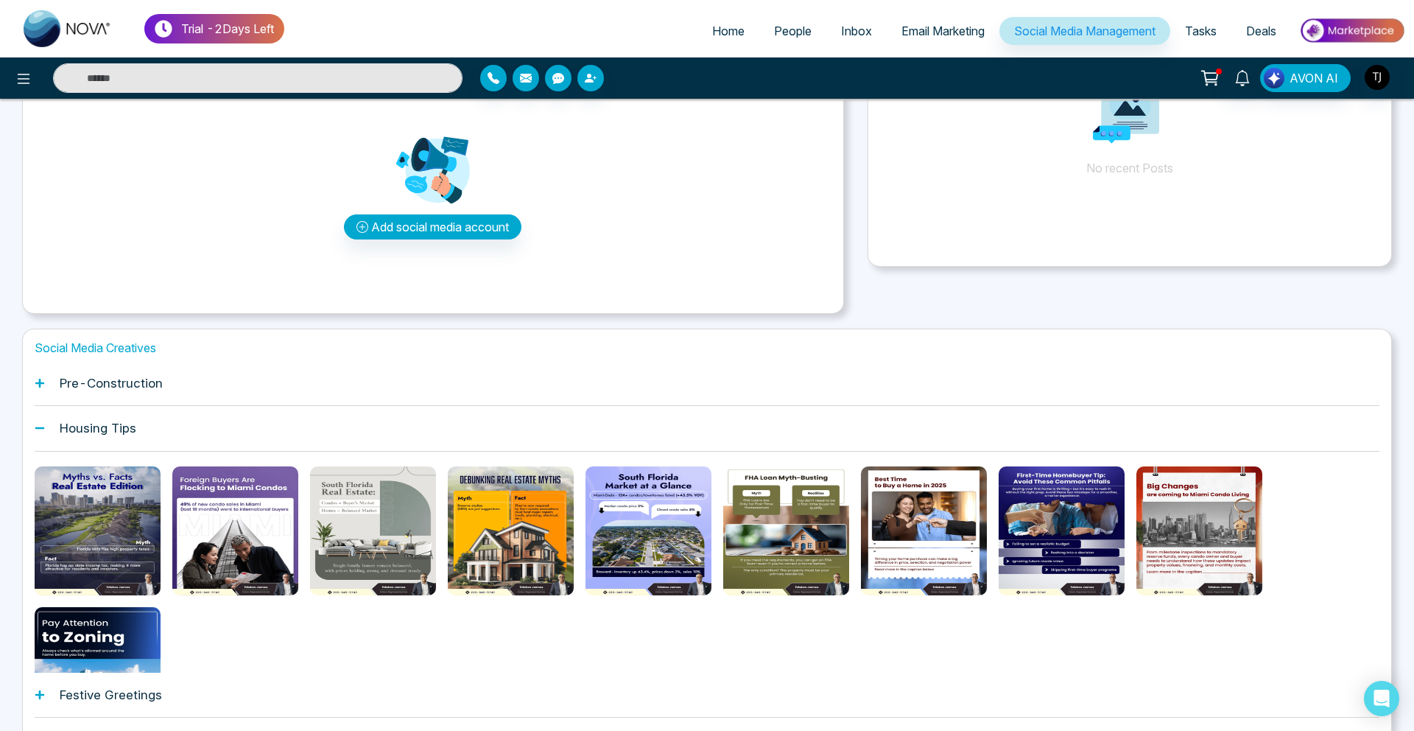
click at [247, 536] on button "Preview template" at bounding box center [235, 530] width 28 height 28
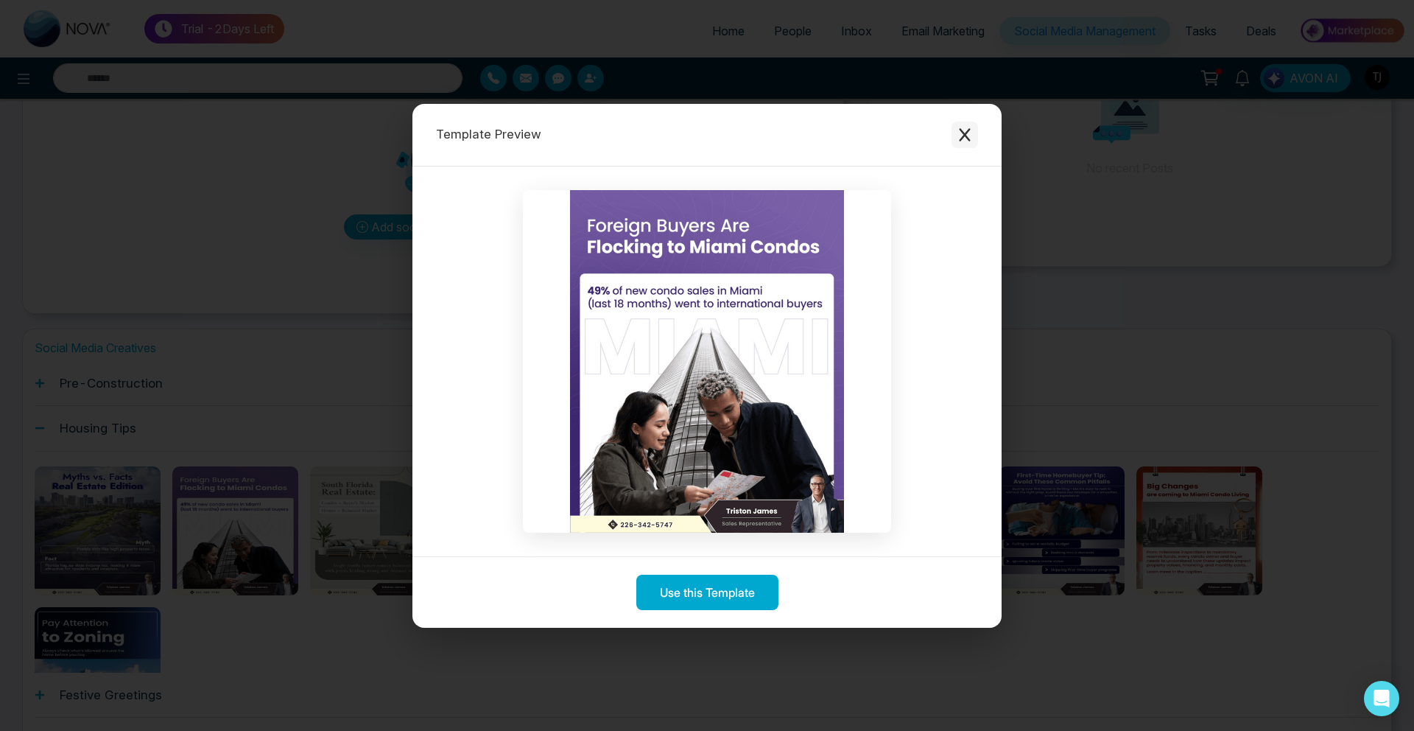
click at [971, 122] on button "Close modal" at bounding box center [965, 135] width 27 height 27
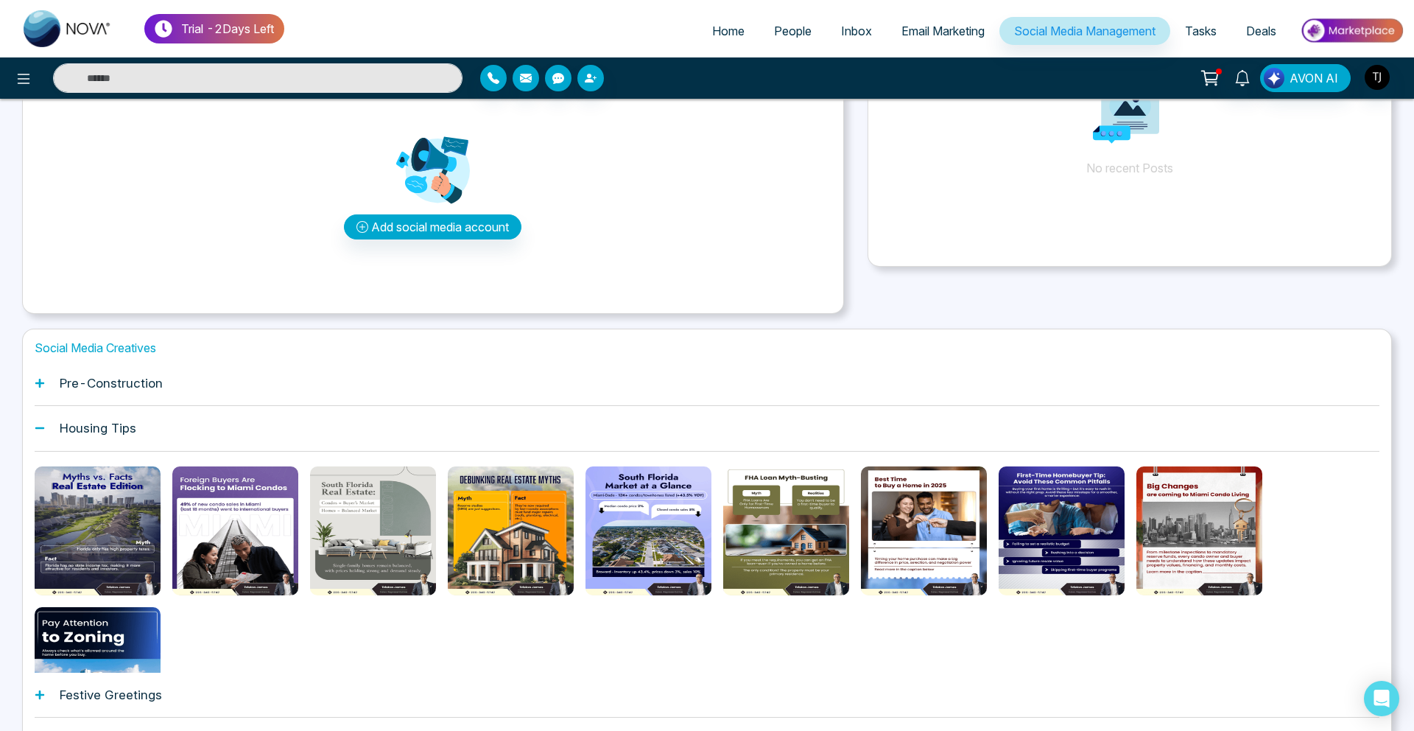
click at [784, 21] on link "People" at bounding box center [792, 31] width 67 height 28
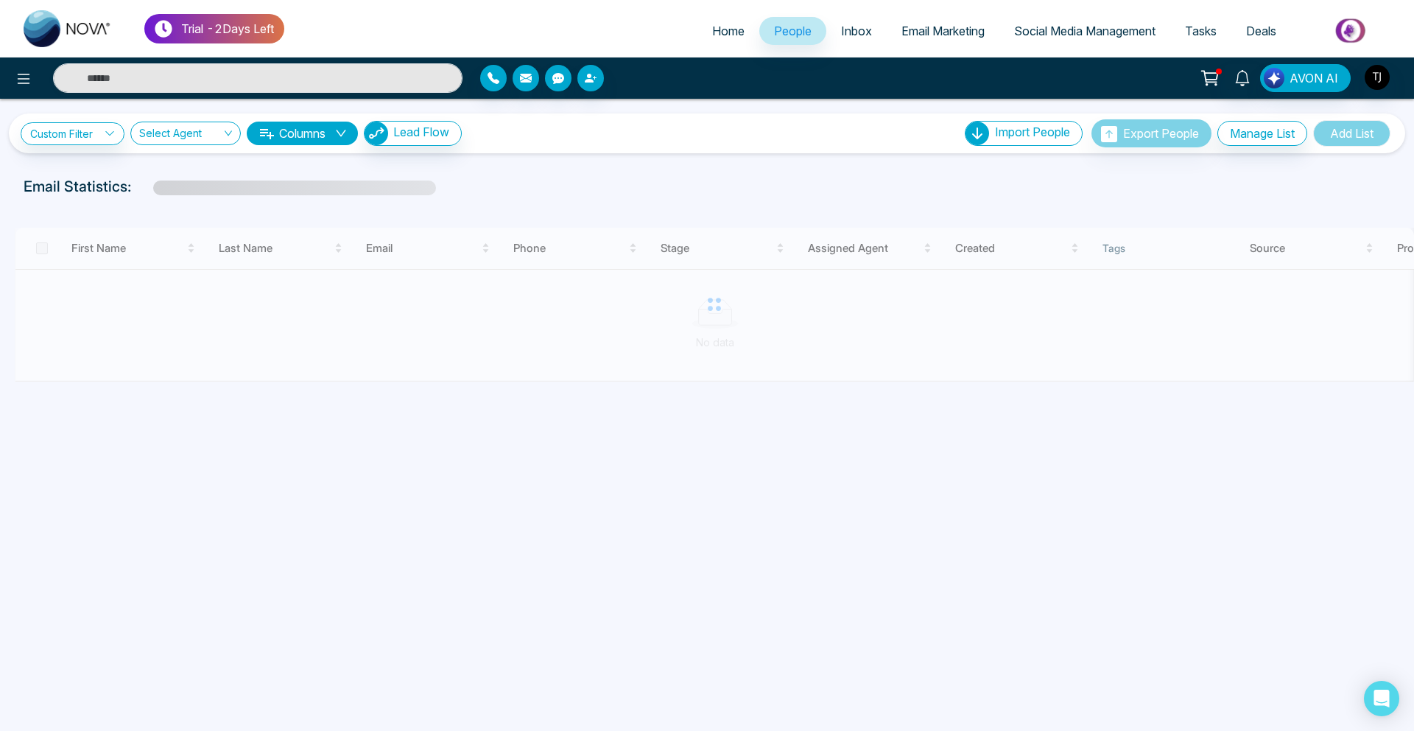
click at [943, 24] on span "Email Marketing" at bounding box center [942, 31] width 83 height 15
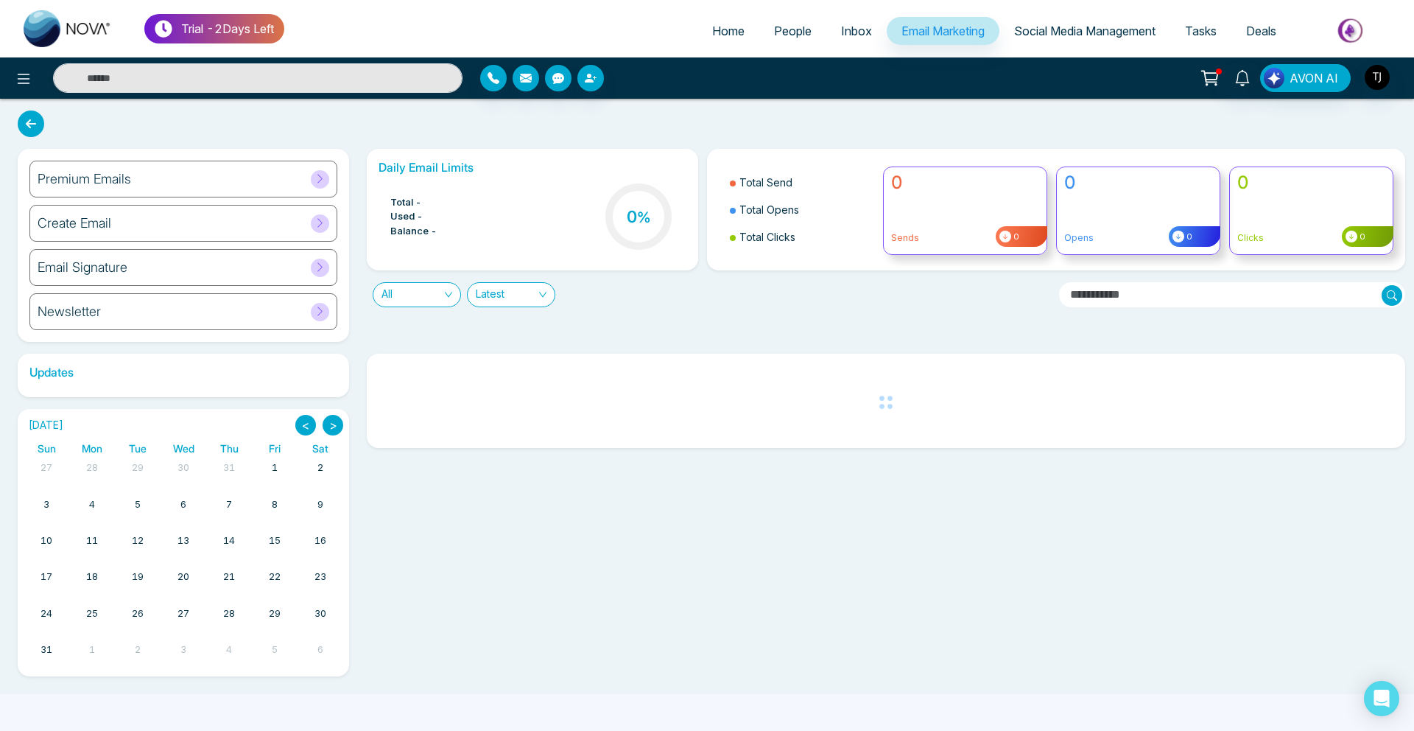
click at [214, 157] on div "Premium Emails Create Email Email Signature Newsletter" at bounding box center [183, 245] width 331 height 193
click at [214, 172] on div "Premium Emails" at bounding box center [183, 179] width 308 height 37
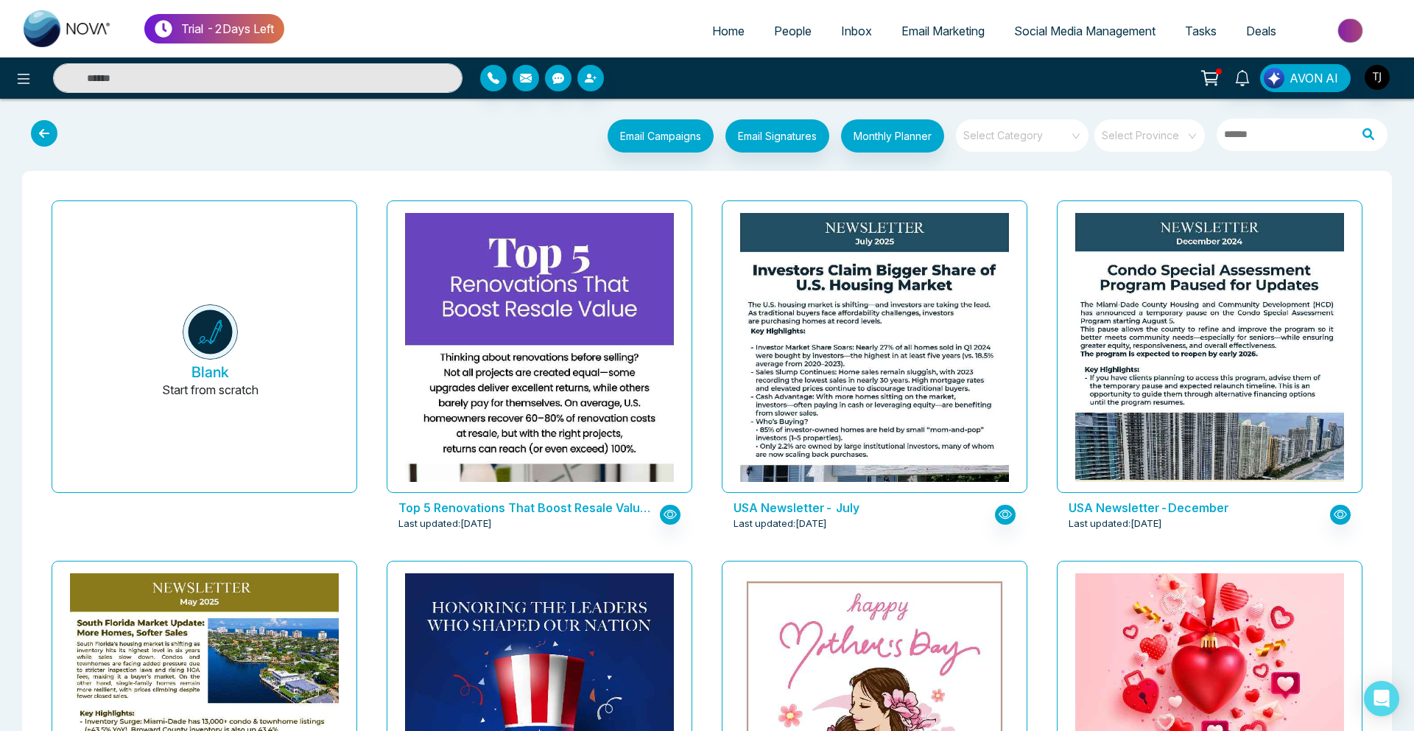
click at [1008, 130] on input "search" at bounding box center [1017, 130] width 106 height 22
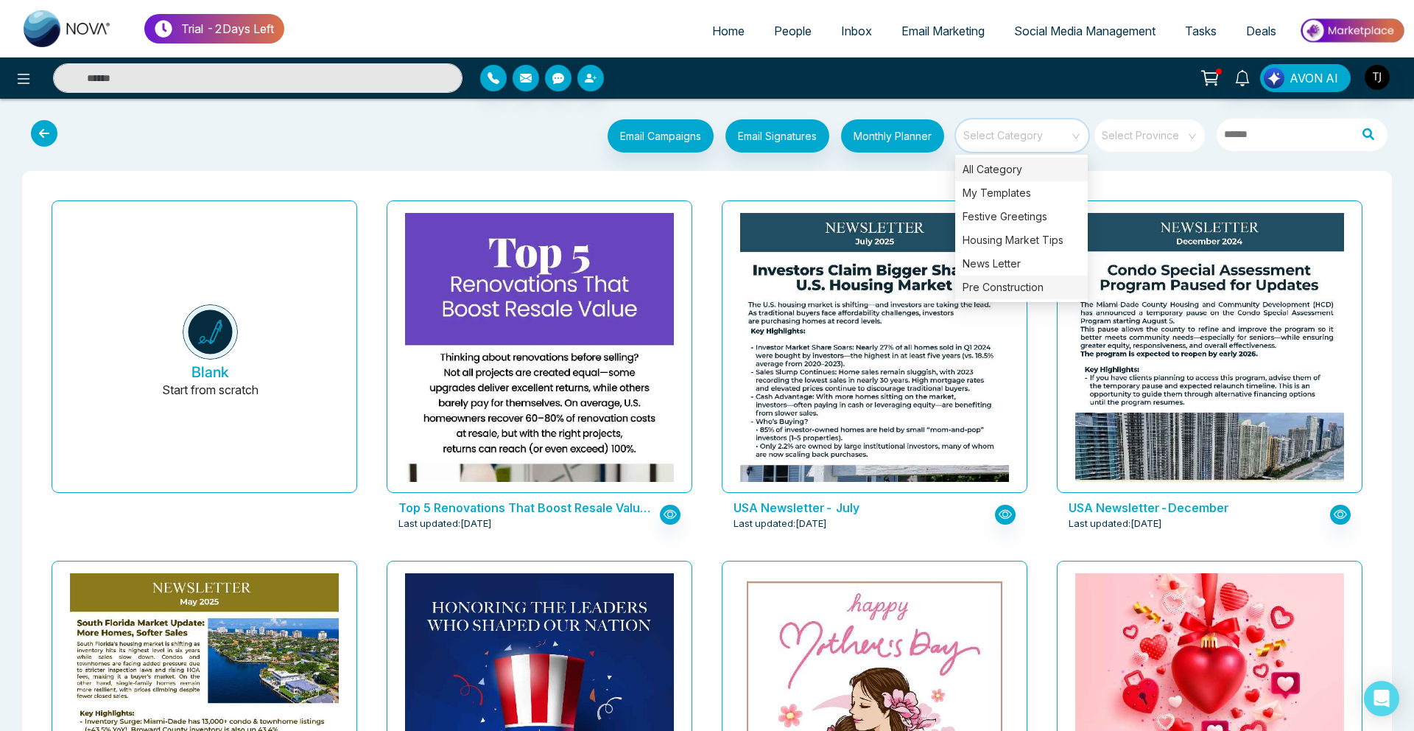
click at [986, 287] on div "Pre Construction" at bounding box center [1021, 287] width 133 height 24
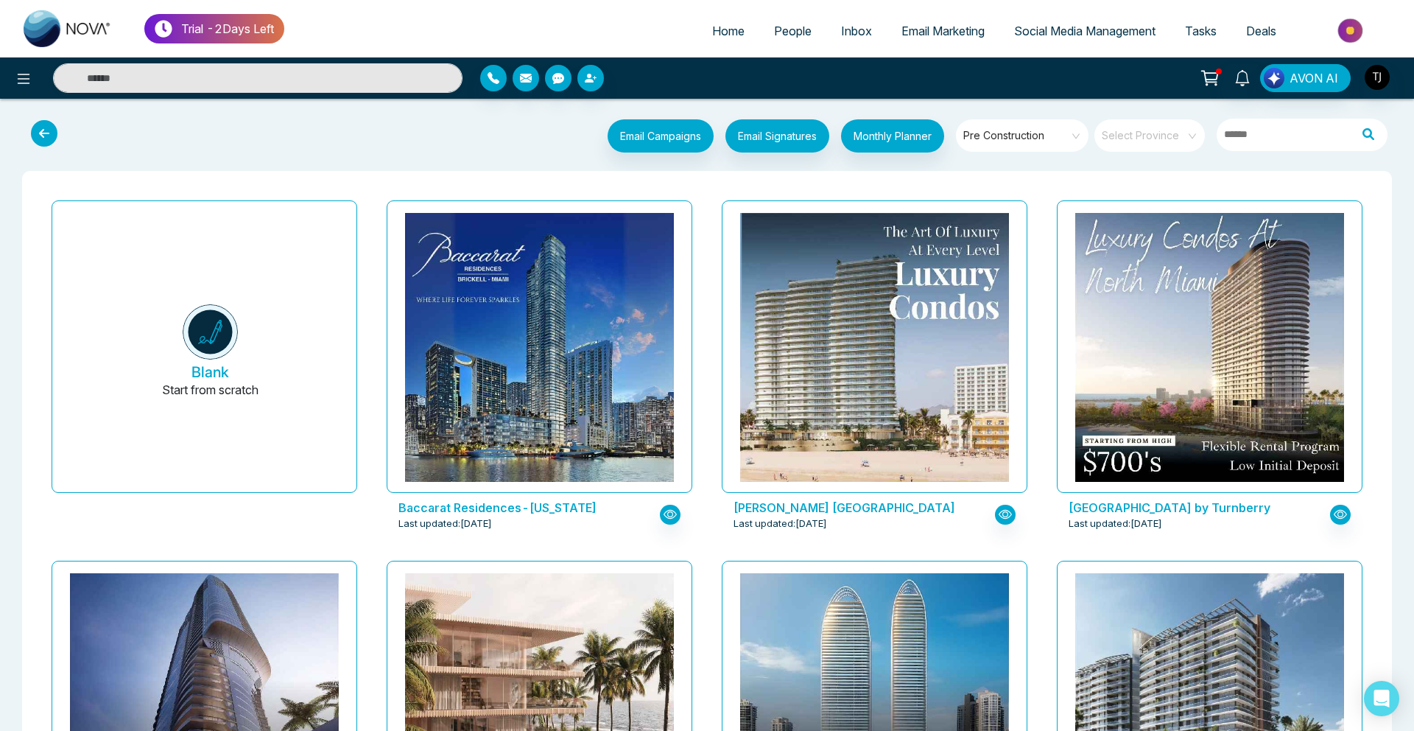
click at [700, 259] on div "Baccarat Residences-[US_STATE] Last updated: [DATE]" at bounding box center [539, 374] width 335 height 360
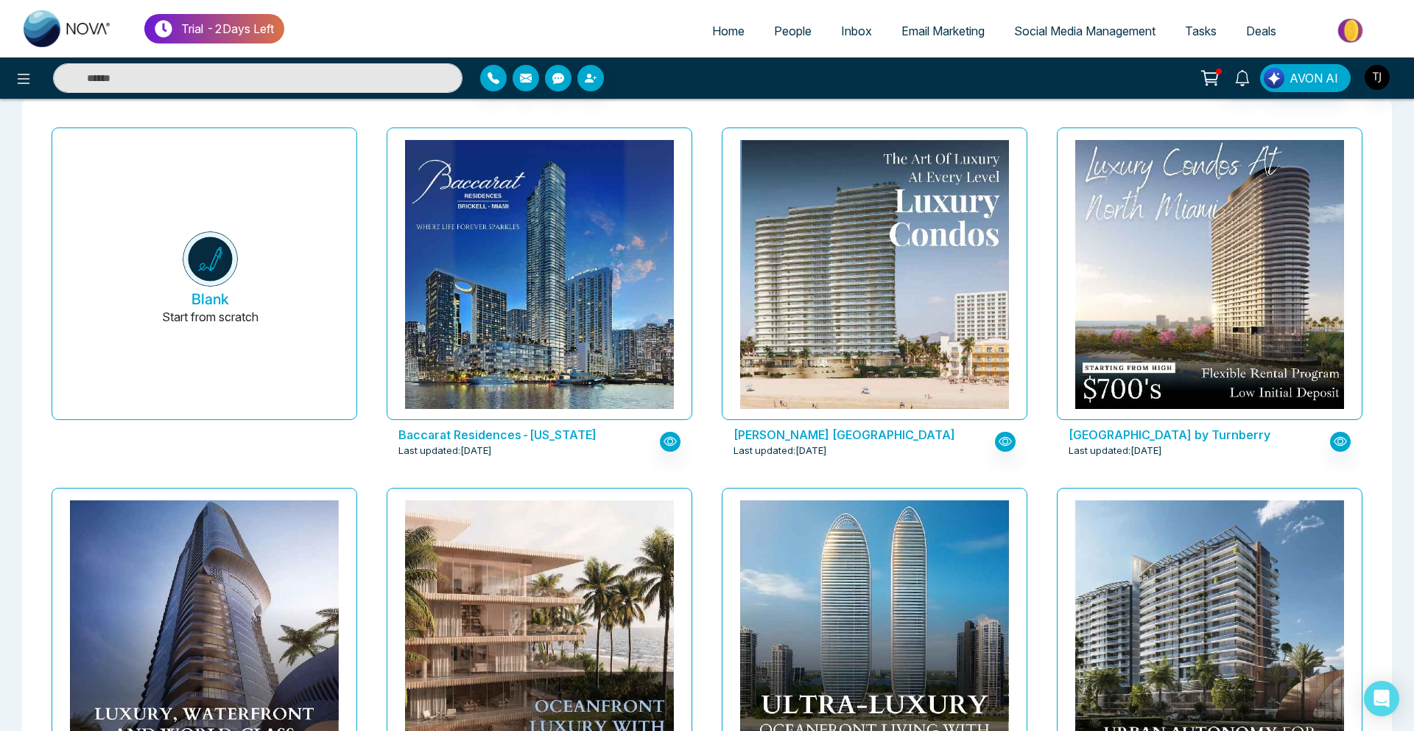
scroll to position [75, 0]
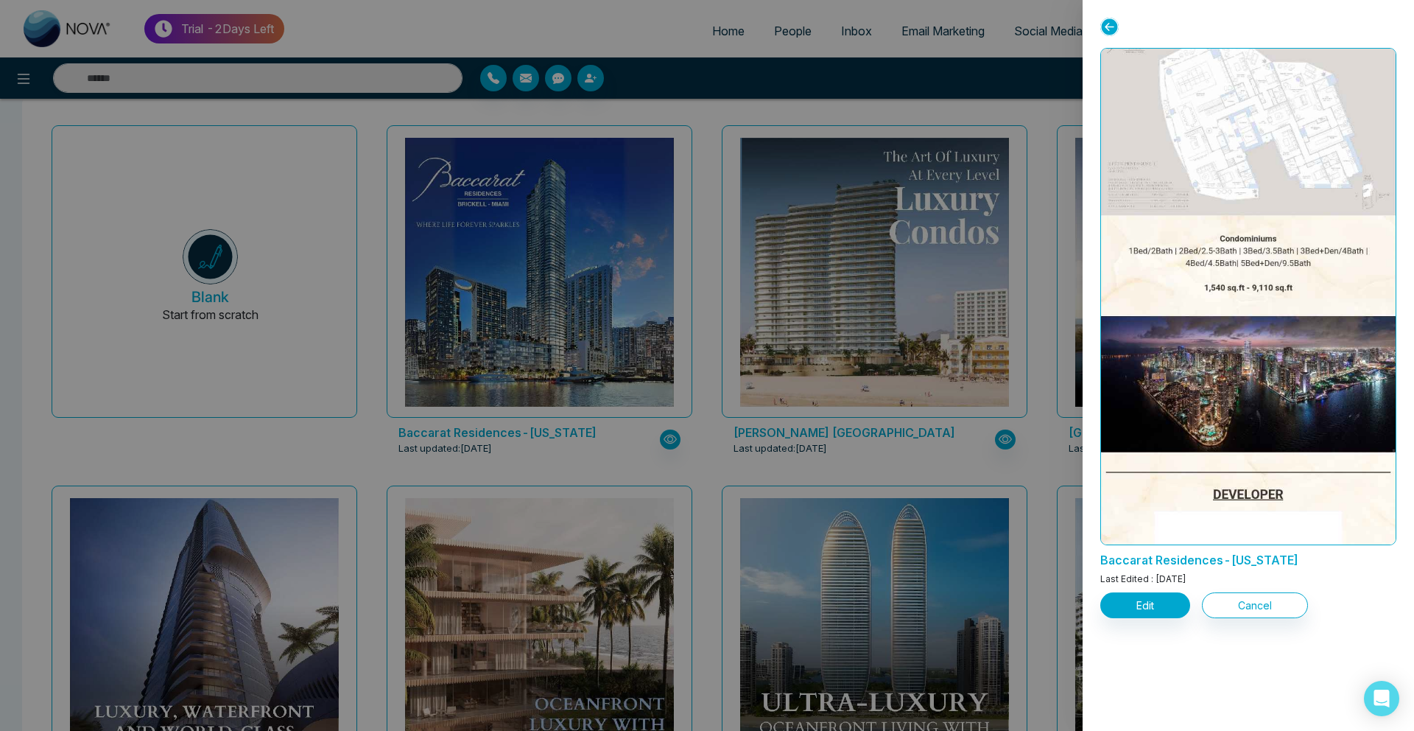
scroll to position [1349, 0]
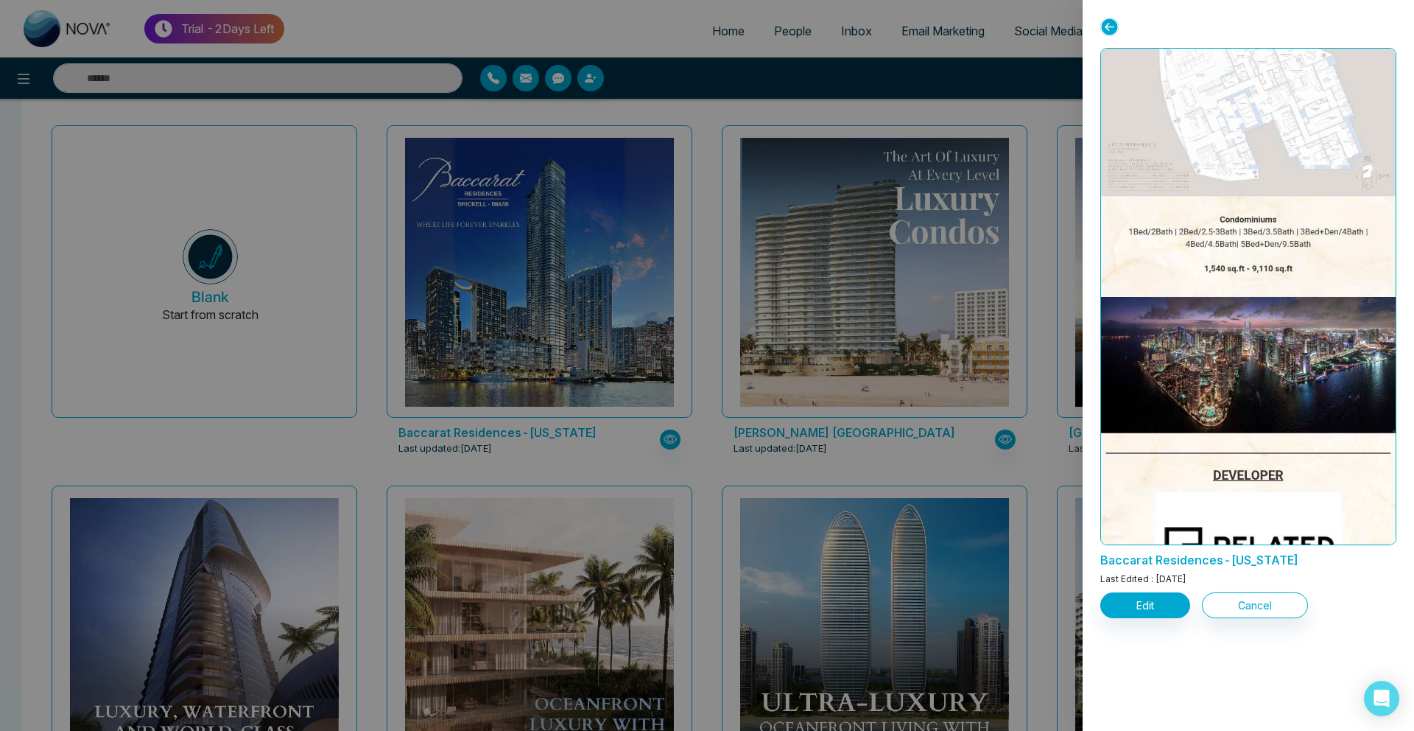
click at [359, 588] on div at bounding box center [707, 365] width 1414 height 731
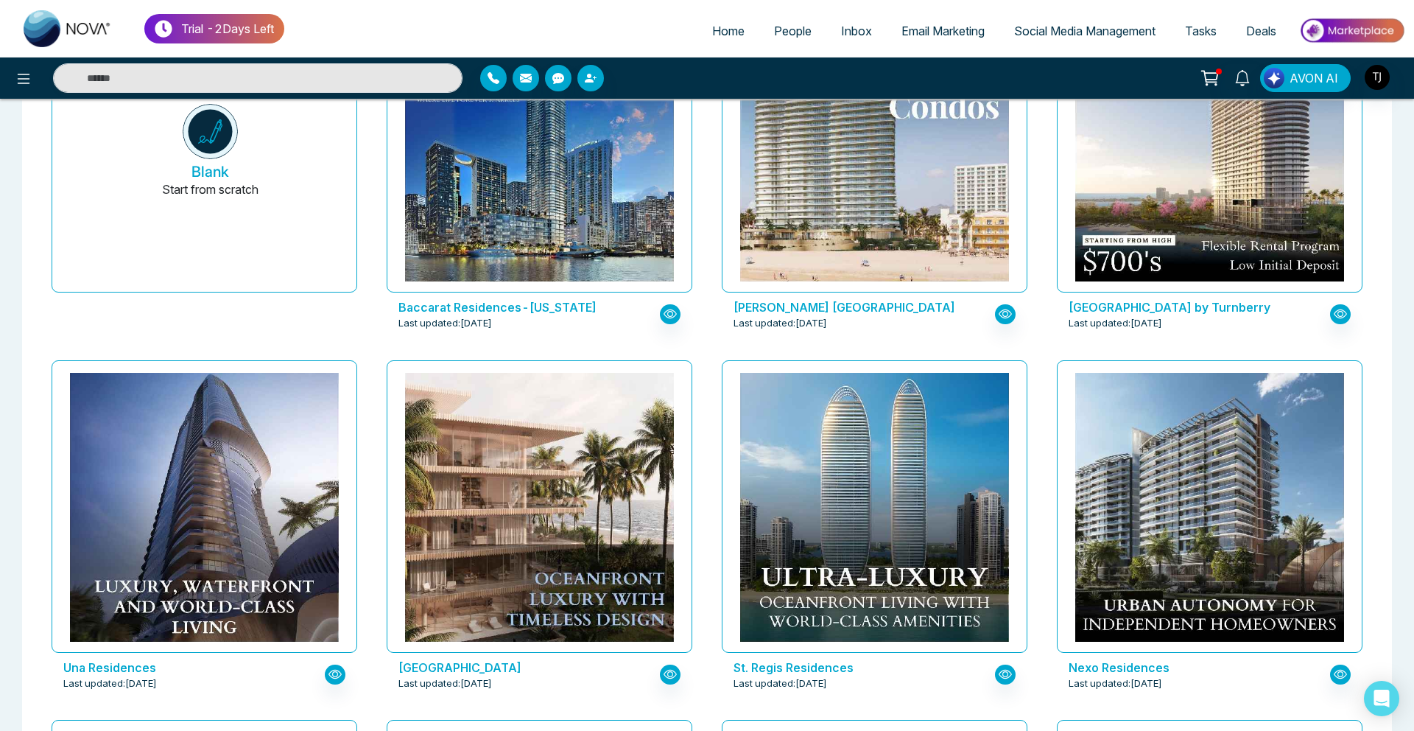
scroll to position [206, 0]
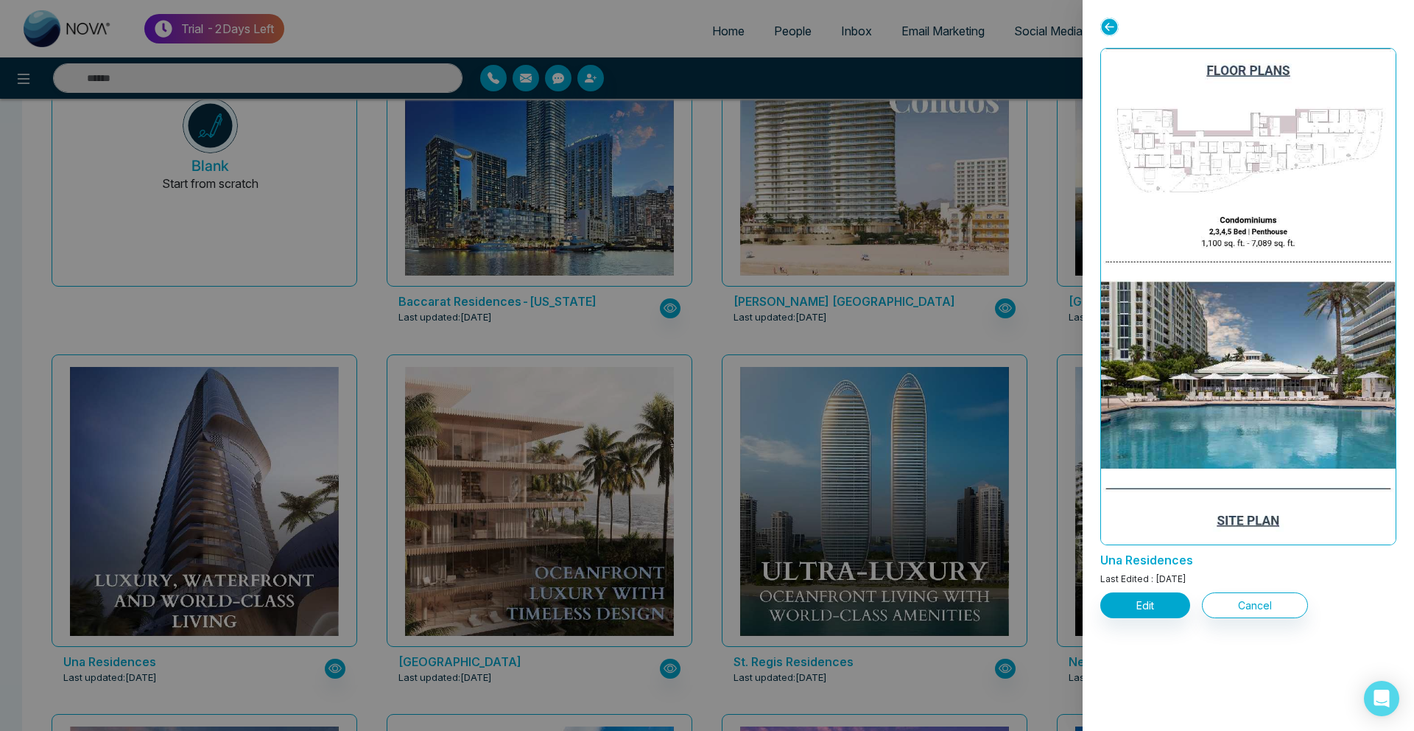
scroll to position [2192, 0]
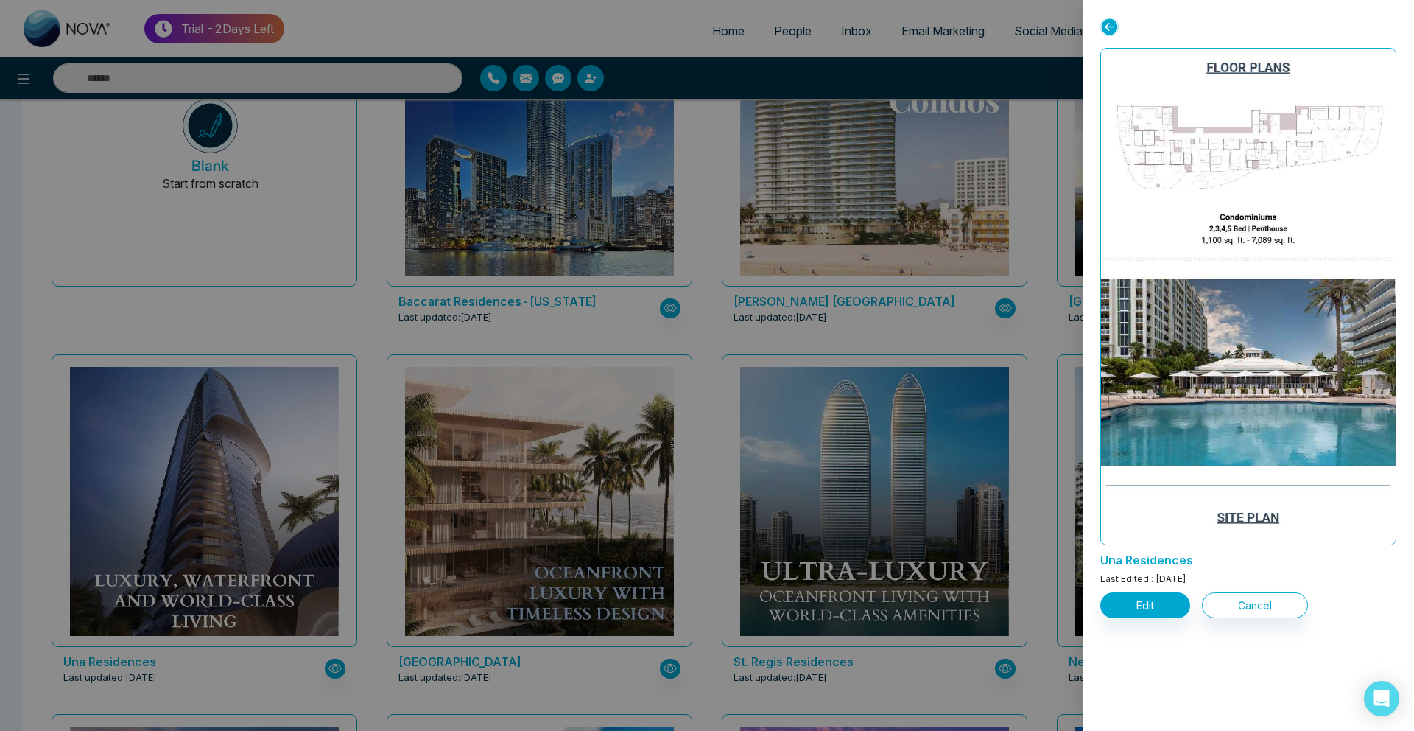
click at [815, 362] on div at bounding box center [707, 365] width 1414 height 731
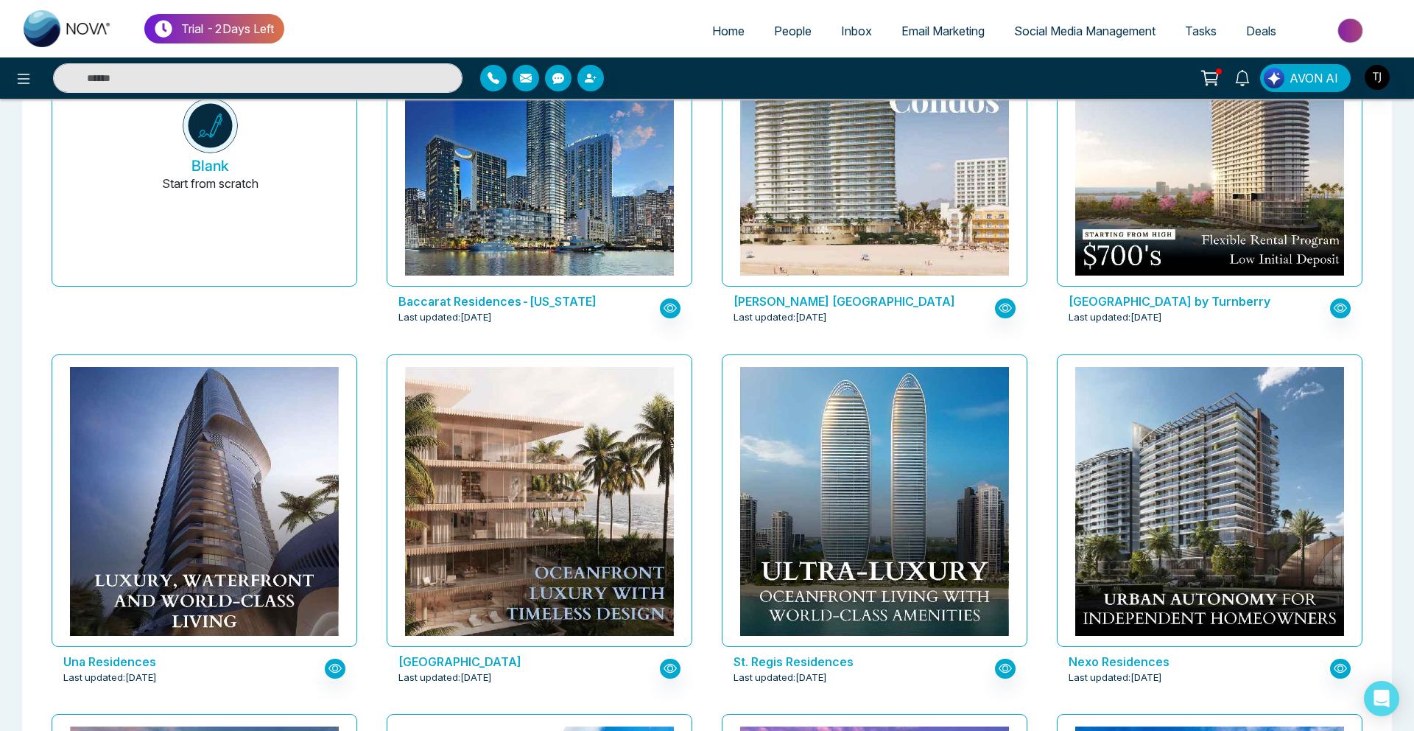
click at [919, 36] on span "Email Marketing" at bounding box center [942, 31] width 83 height 15
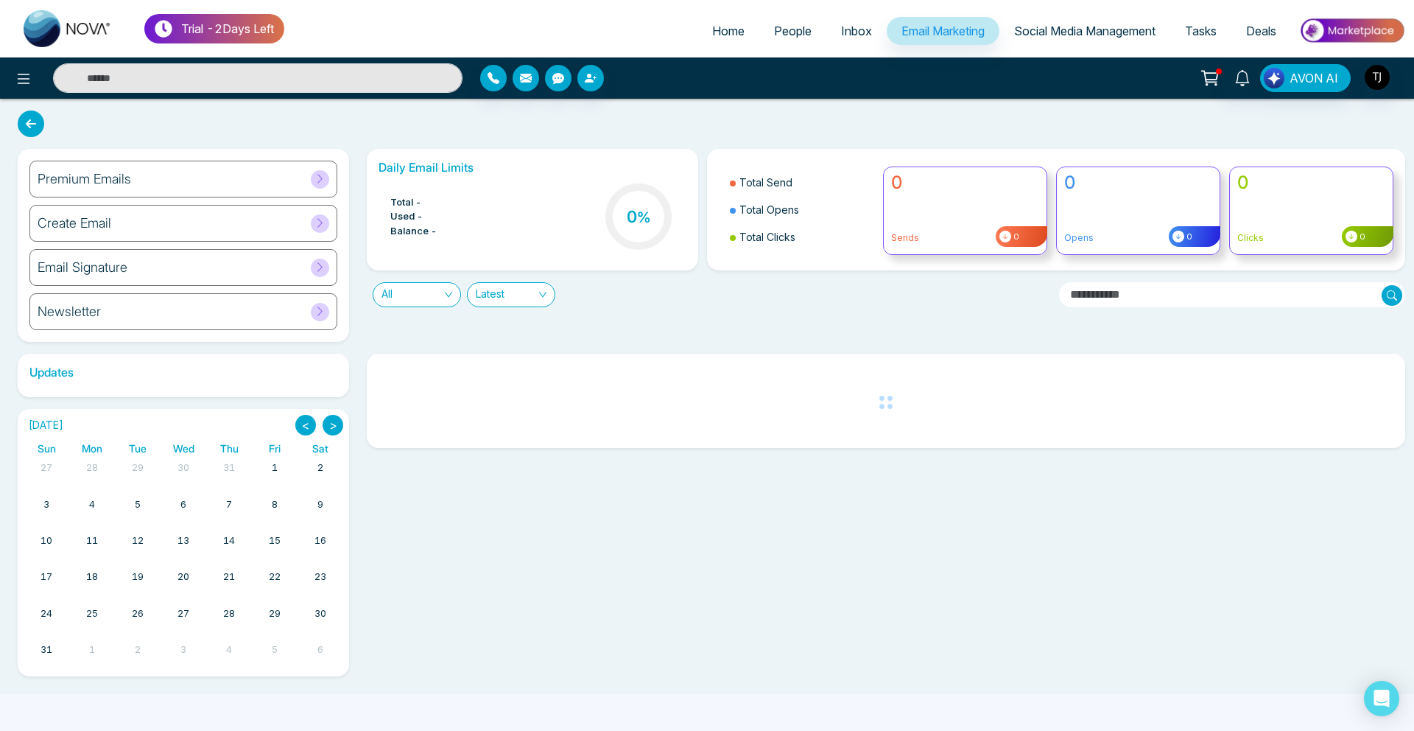
click at [184, 166] on div "Premium Emails" at bounding box center [183, 179] width 308 height 37
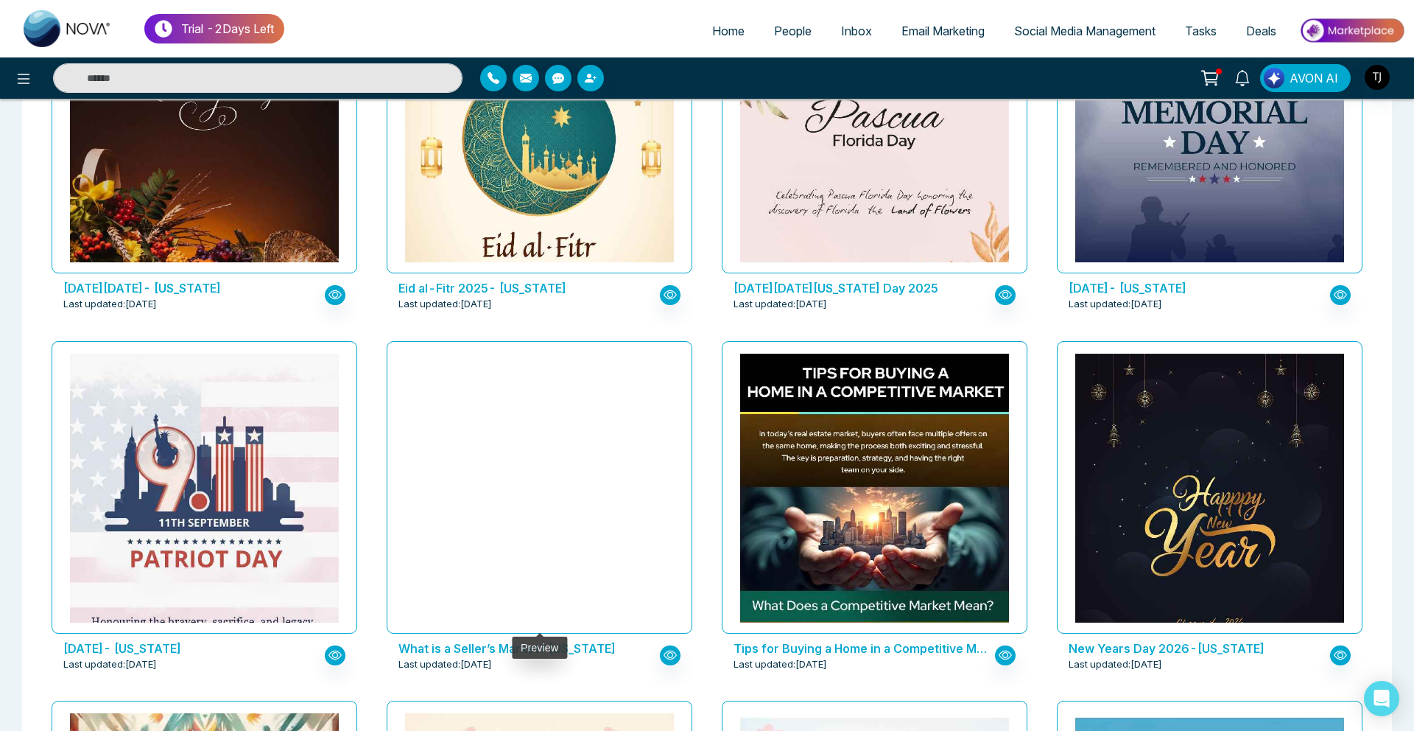
scroll to position [951, 0]
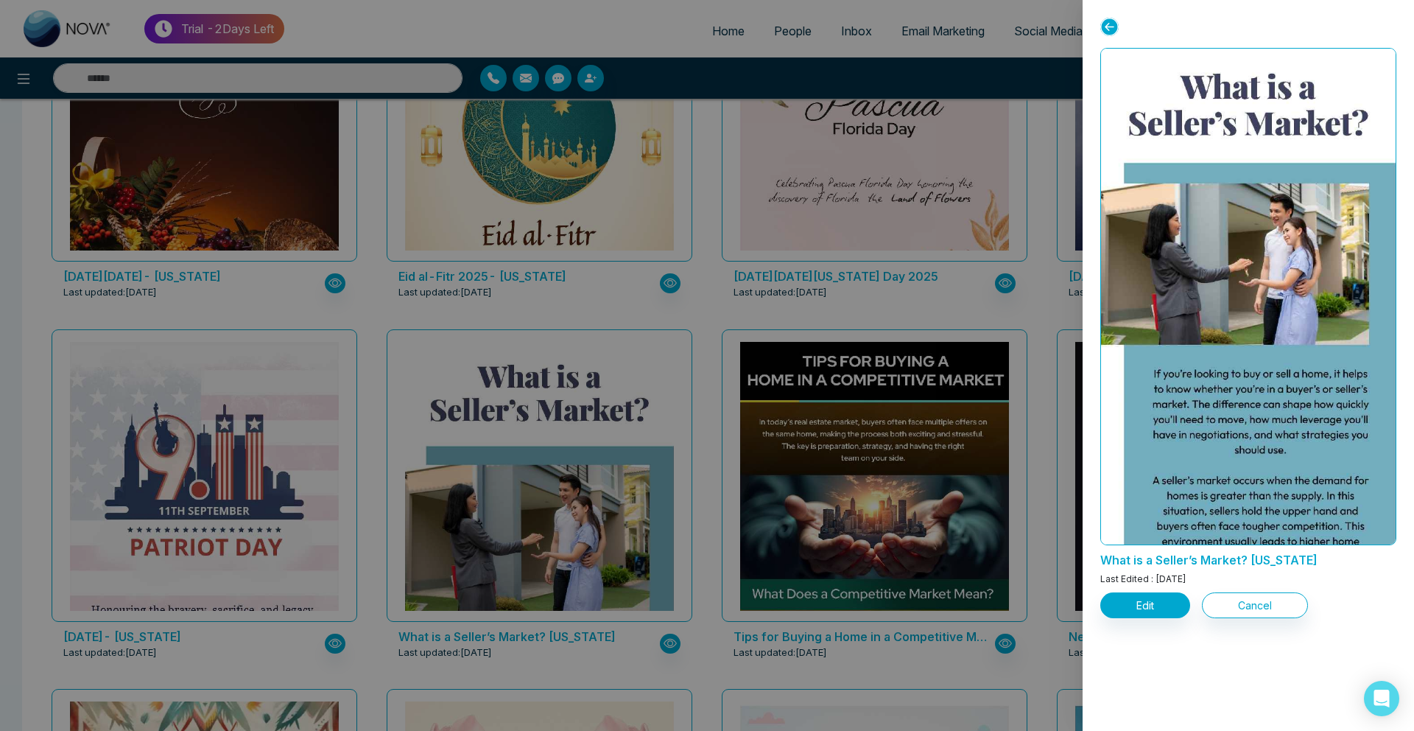
click at [1047, 80] on div at bounding box center [707, 365] width 1414 height 731
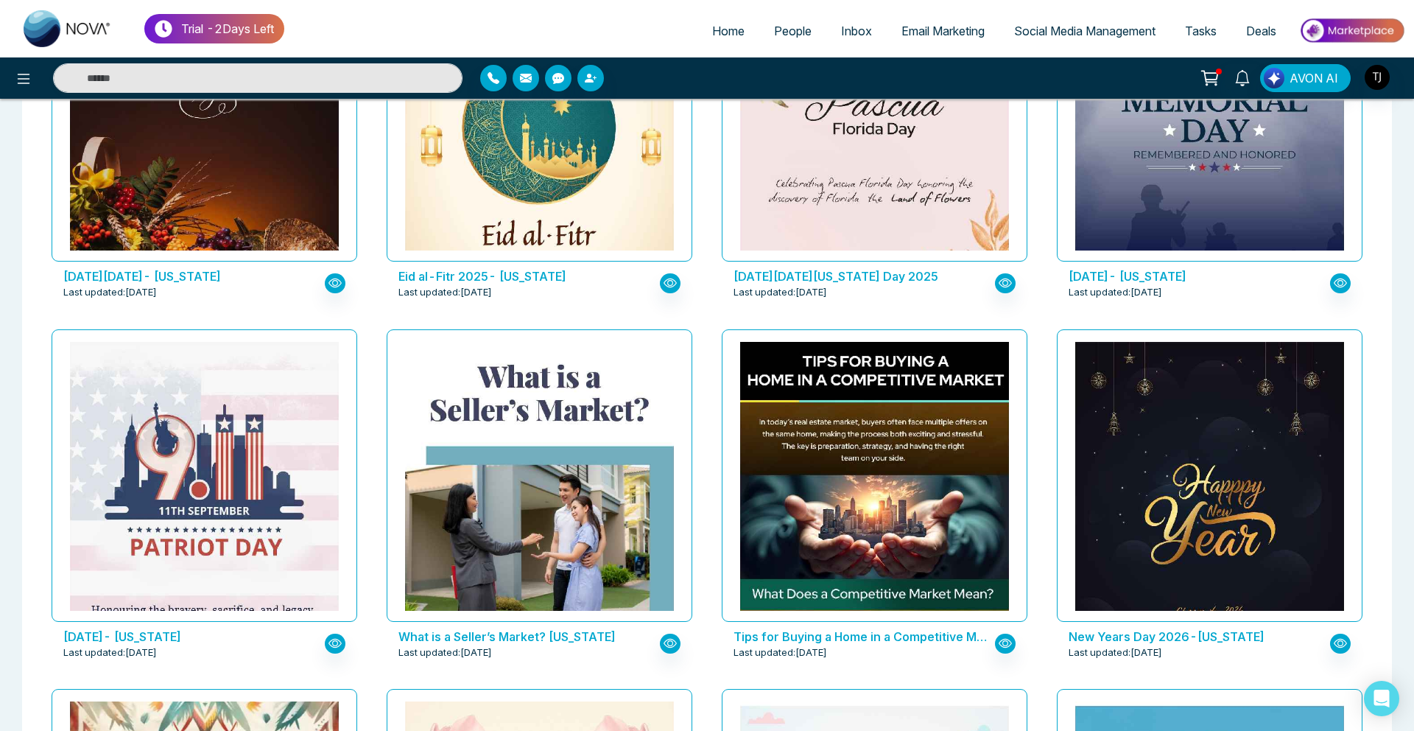
click at [1046, 35] on span "Social Media Management" at bounding box center [1084, 31] width 141 height 15
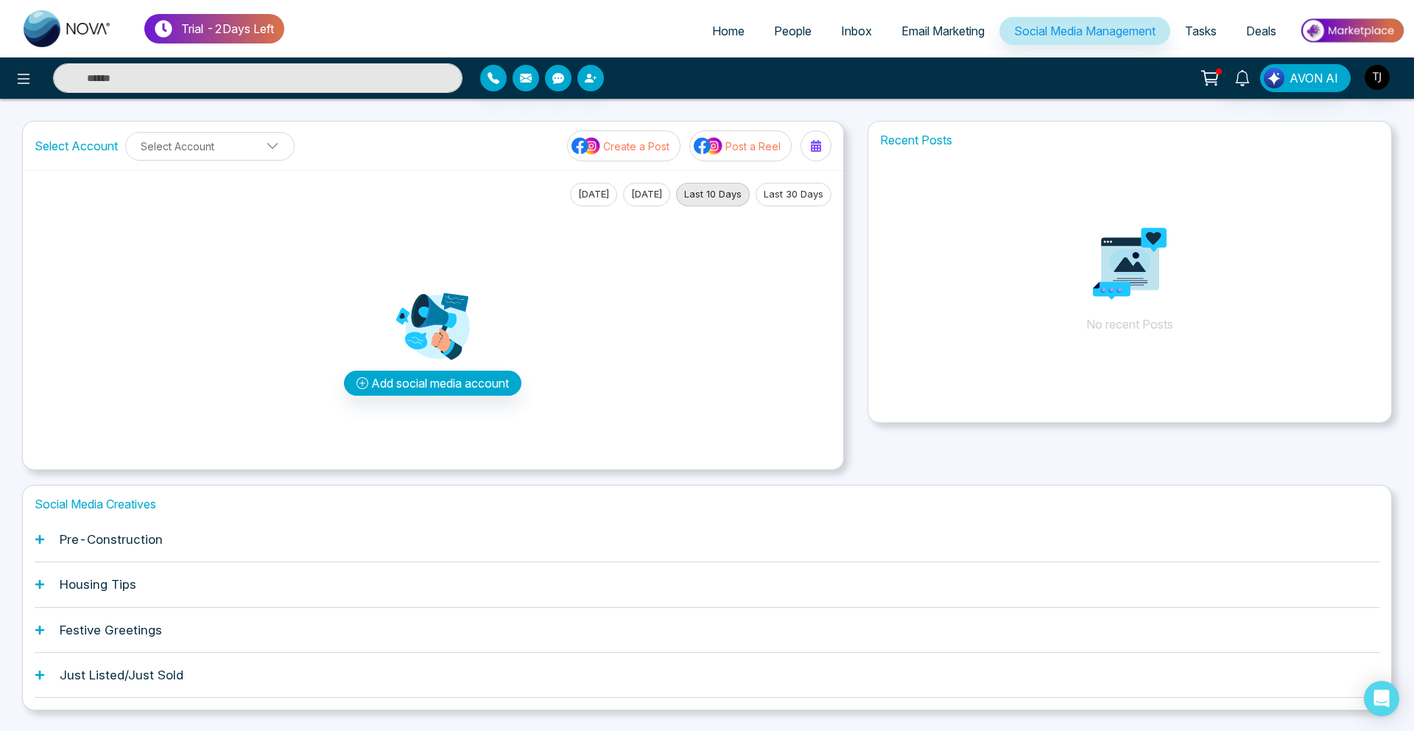
click at [128, 541] on h1 "Pre-Construction" at bounding box center [111, 539] width 103 height 15
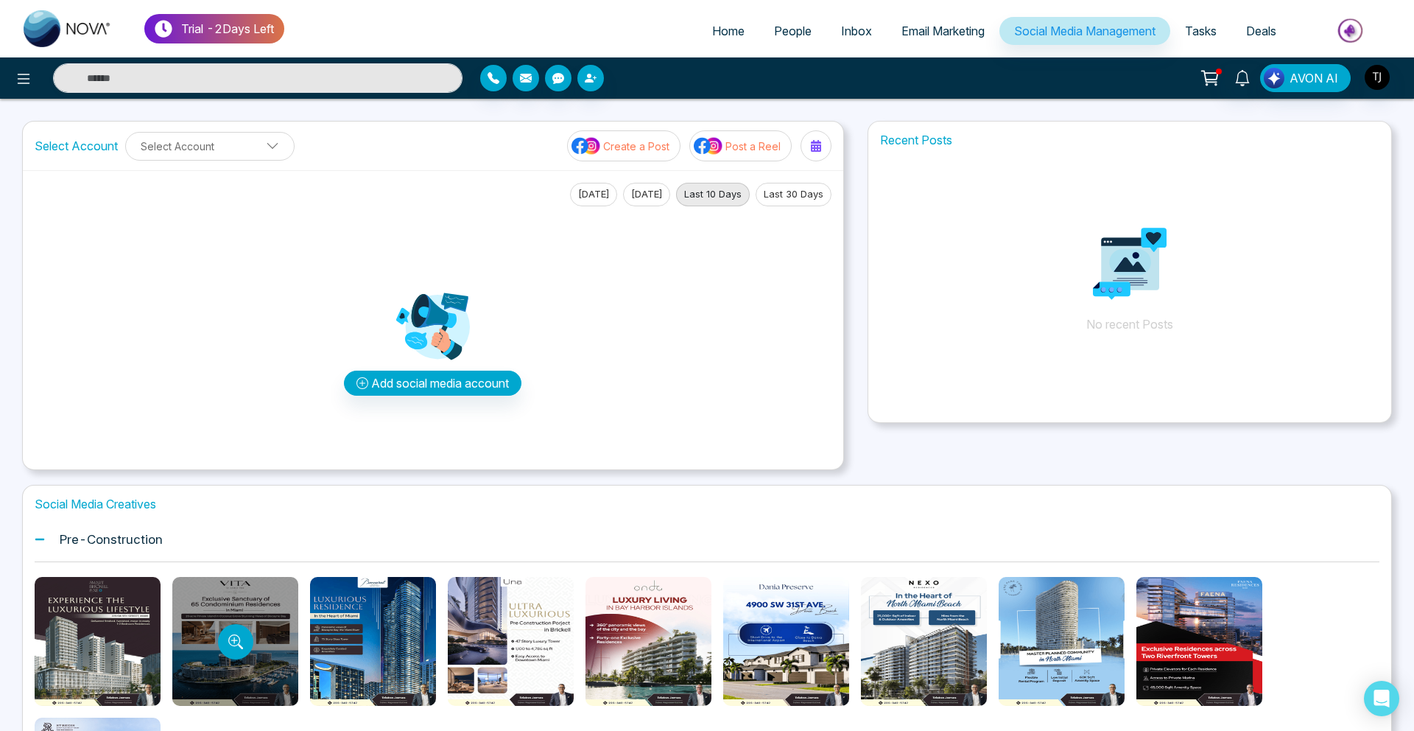
click at [267, 635] on div at bounding box center [235, 641] width 126 height 129
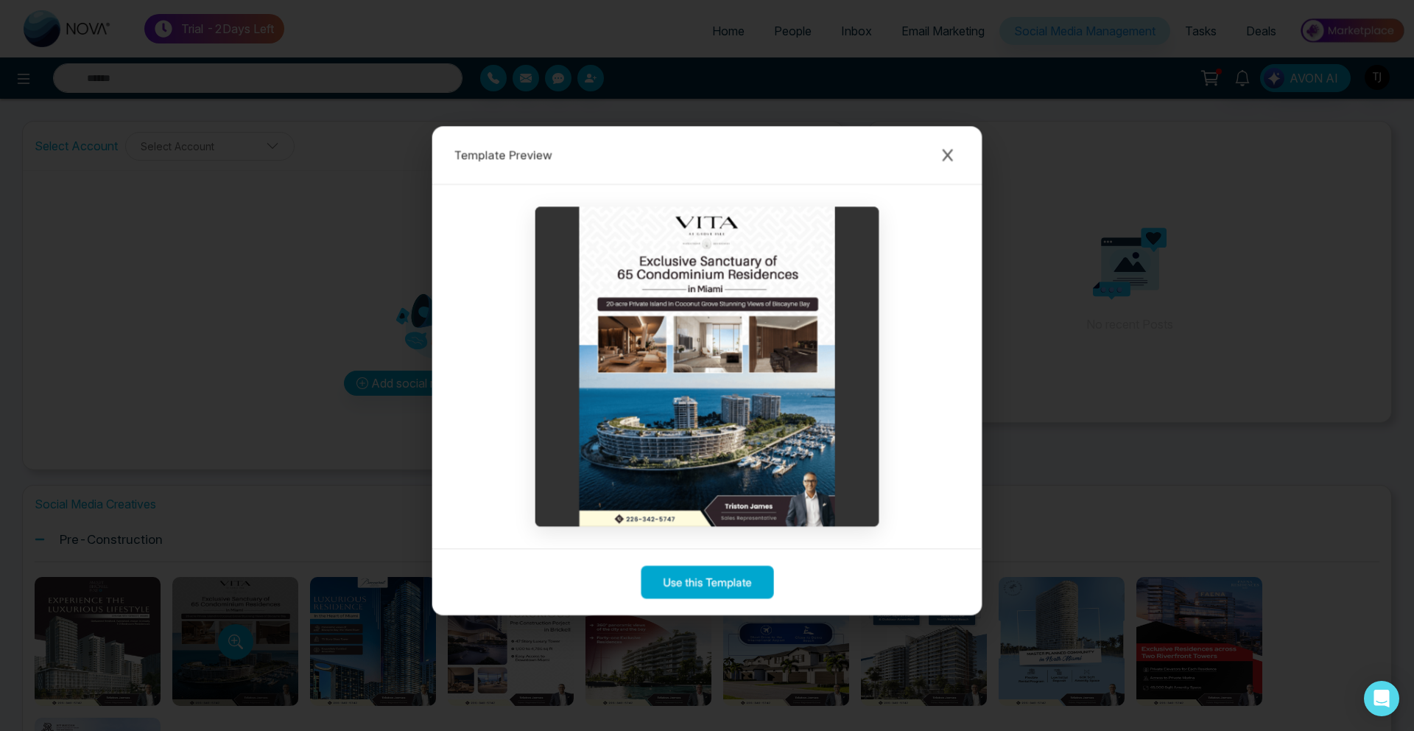
click at [265, 635] on div "Template Preview Use this Template" at bounding box center [707, 365] width 1414 height 731
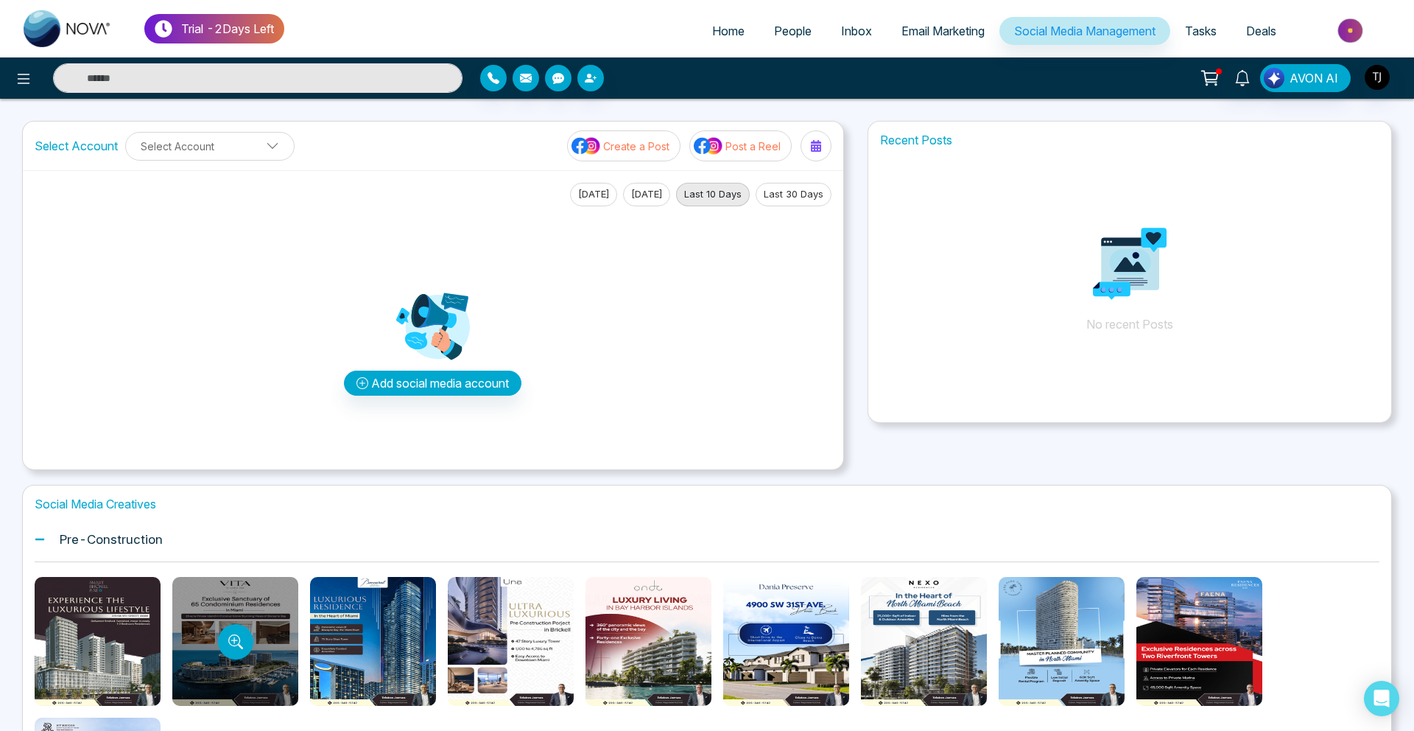
click at [265, 635] on div at bounding box center [235, 641] width 126 height 129
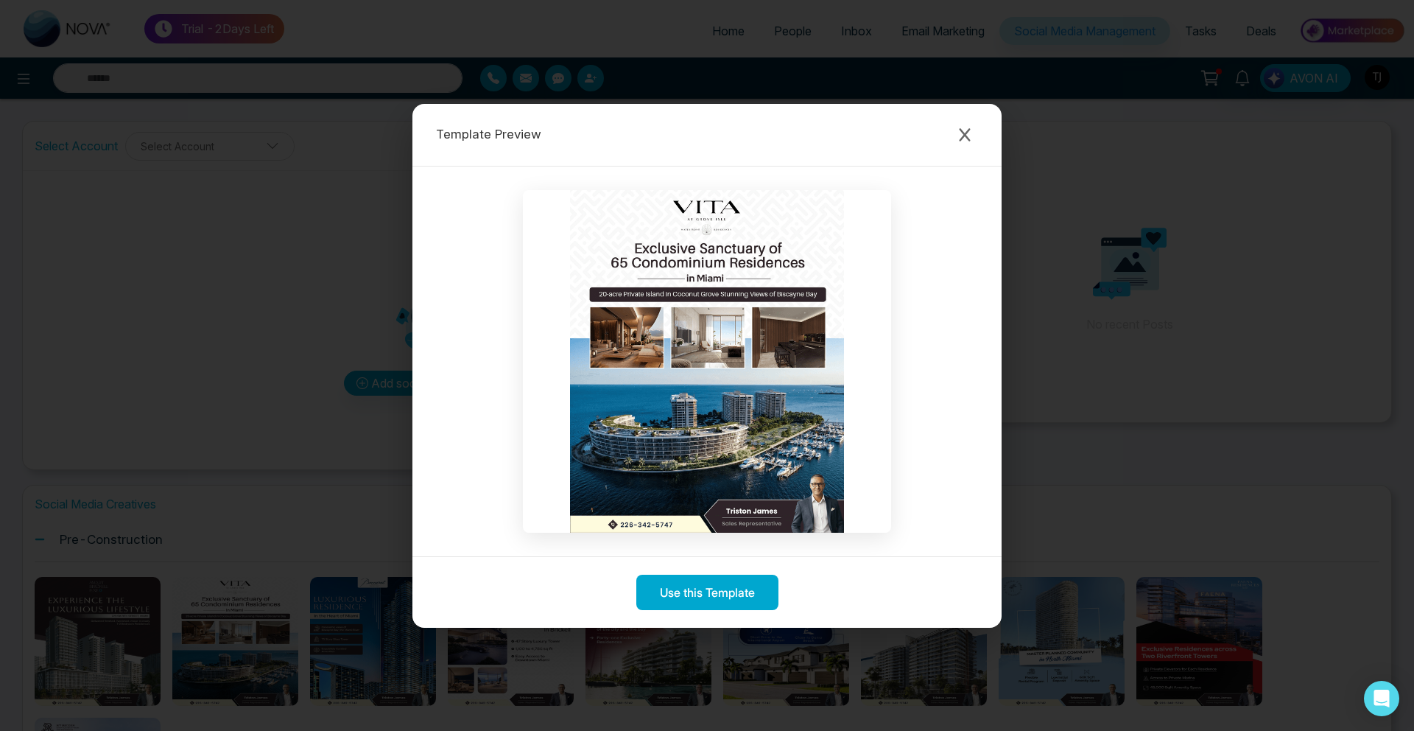
click at [315, 327] on div "Template Preview Use this Template" at bounding box center [707, 365] width 1414 height 731
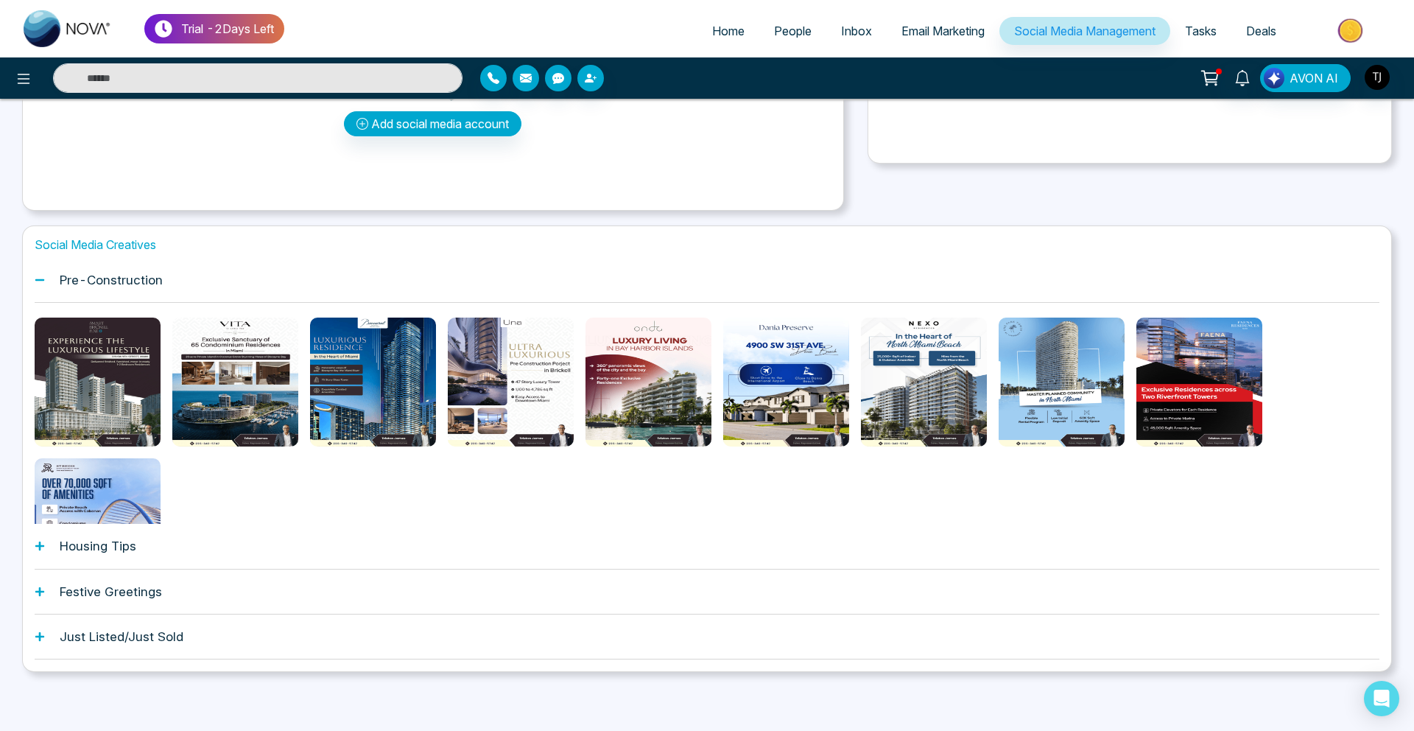
scroll to position [259, 0]
click at [183, 533] on div "Housing Tips" at bounding box center [707, 546] width 1345 height 45
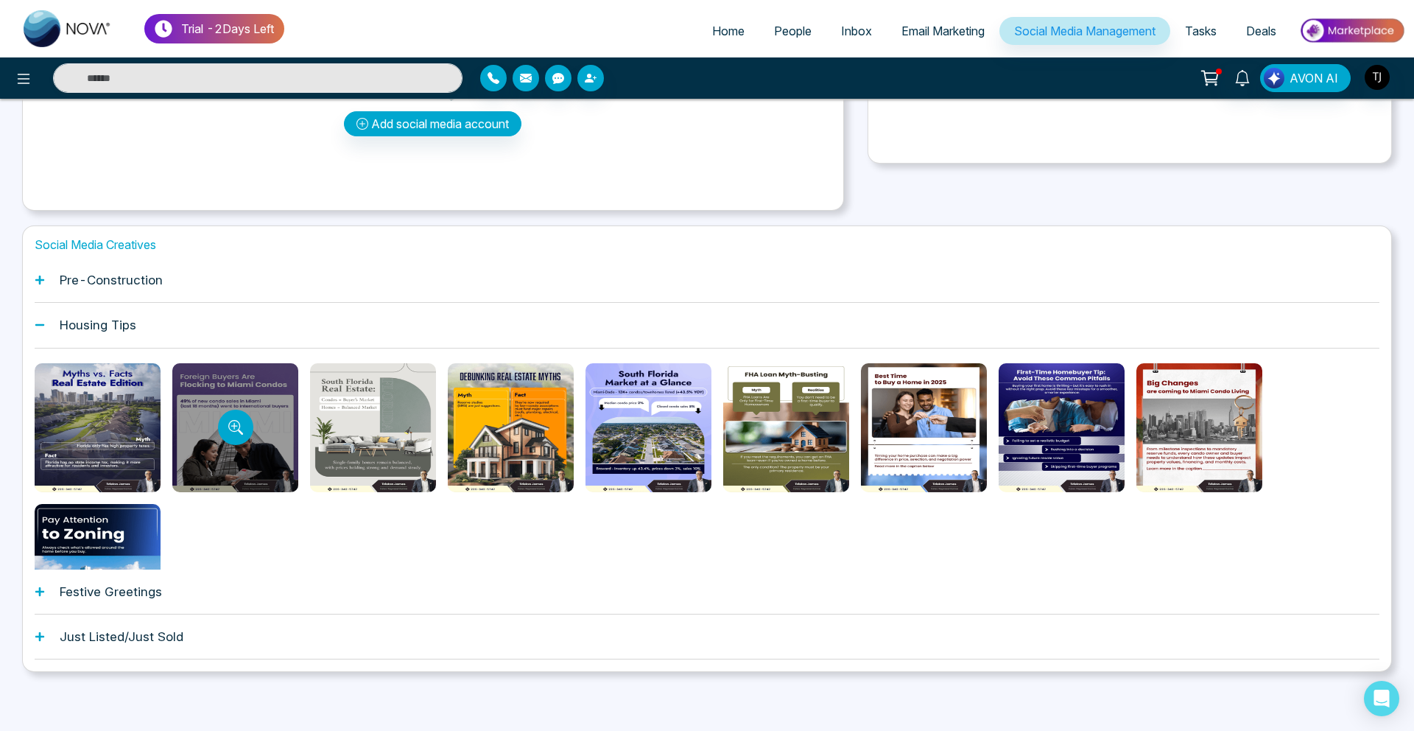
click at [257, 421] on div at bounding box center [235, 427] width 126 height 129
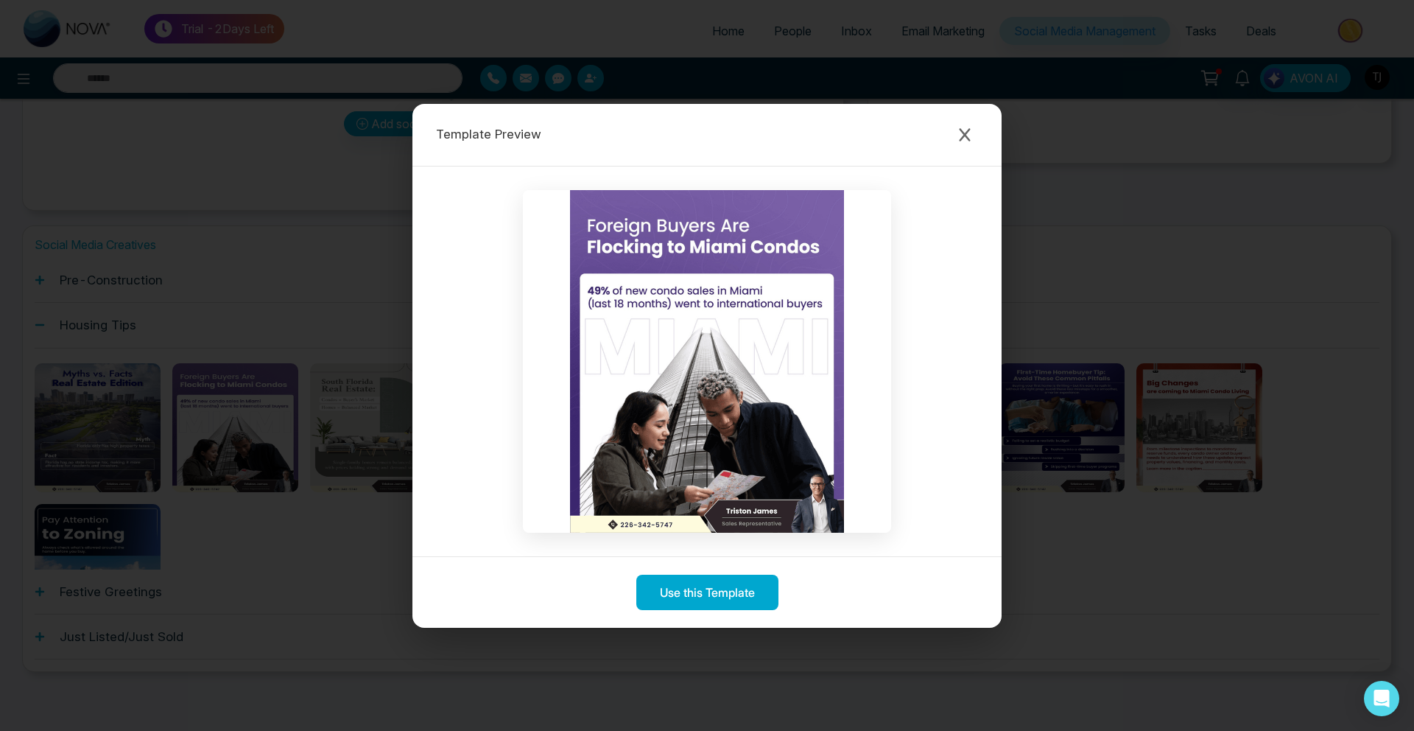
drag, startPoint x: 469, startPoint y: 255, endPoint x: 404, endPoint y: 154, distance: 120.3
click at [411, 170] on div "Template Preview Use this Template" at bounding box center [707, 365] width 1414 height 731
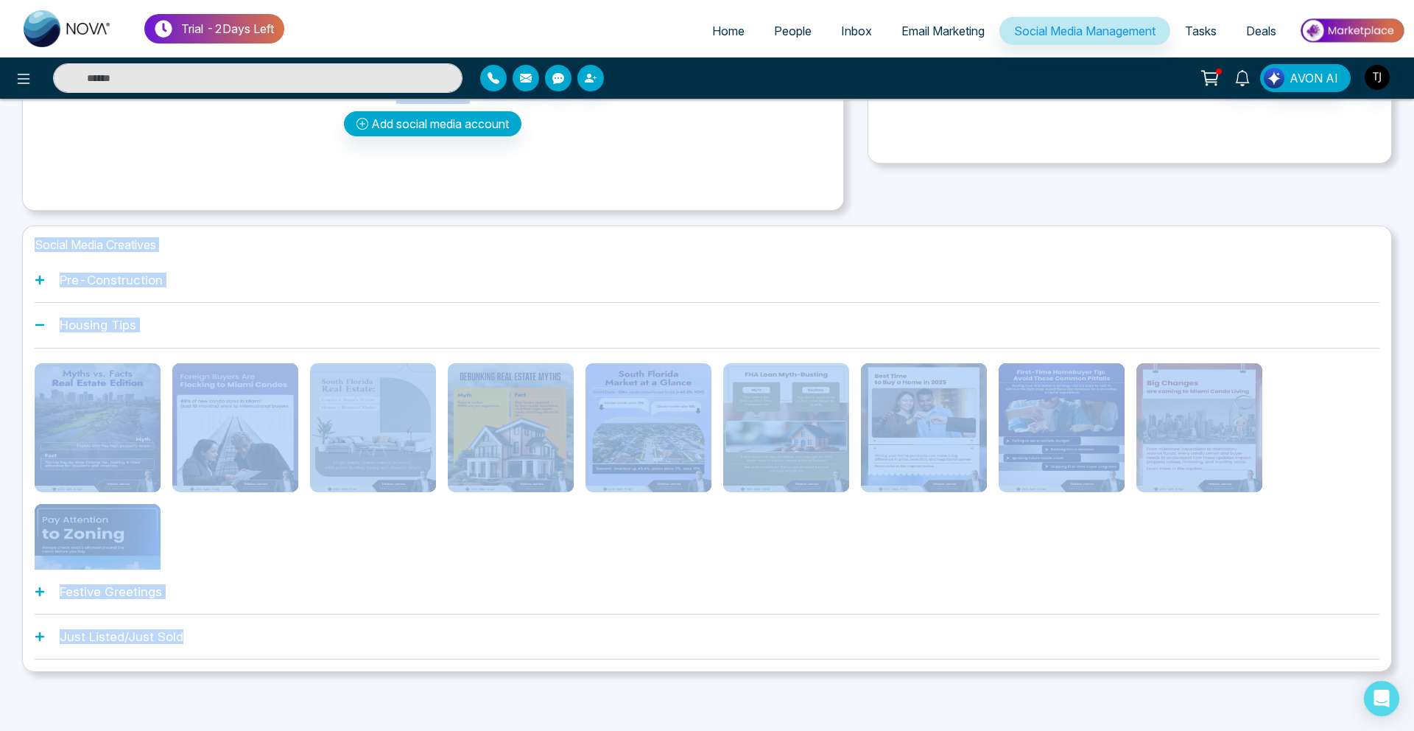
drag, startPoint x: 404, startPoint y: 154, endPoint x: 363, endPoint y: 77, distance: 86.6
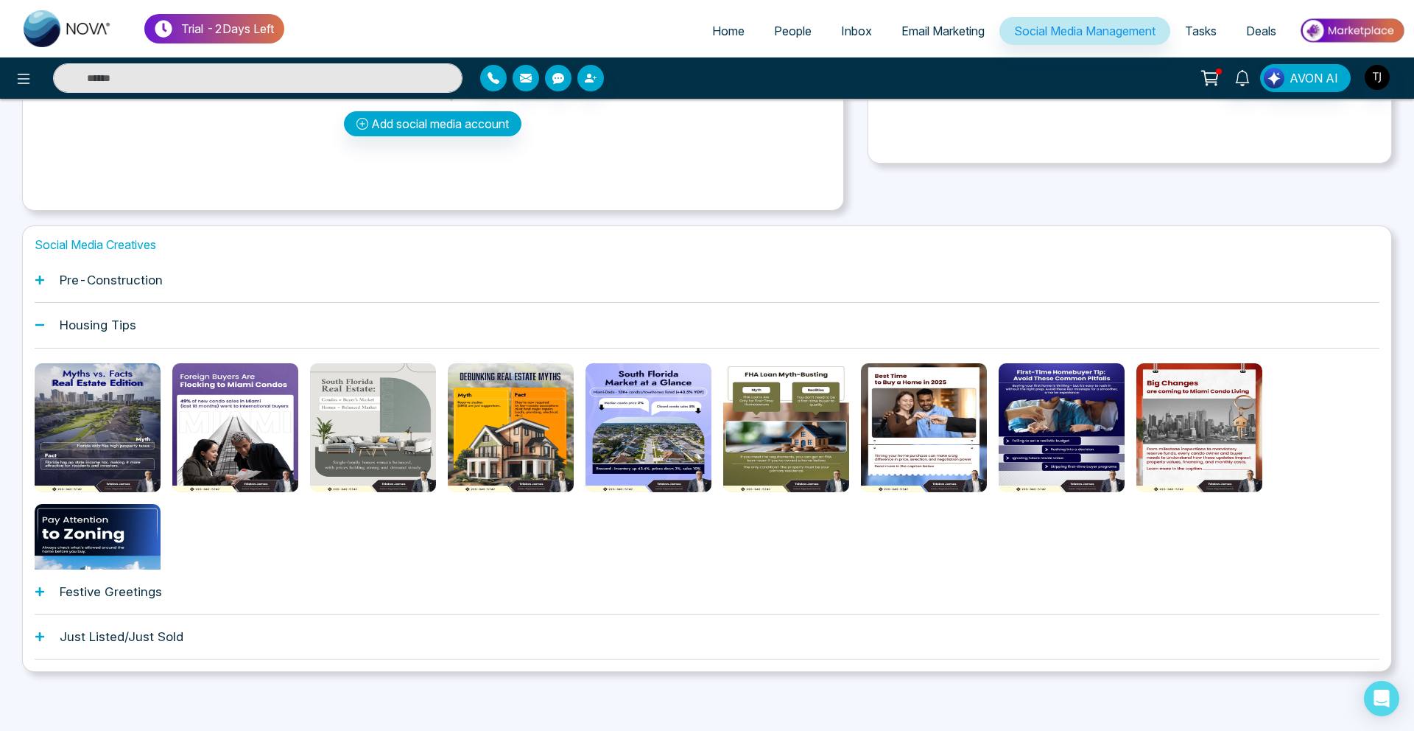
click at [391, 321] on div "Housing Tips" at bounding box center [707, 325] width 1345 height 45
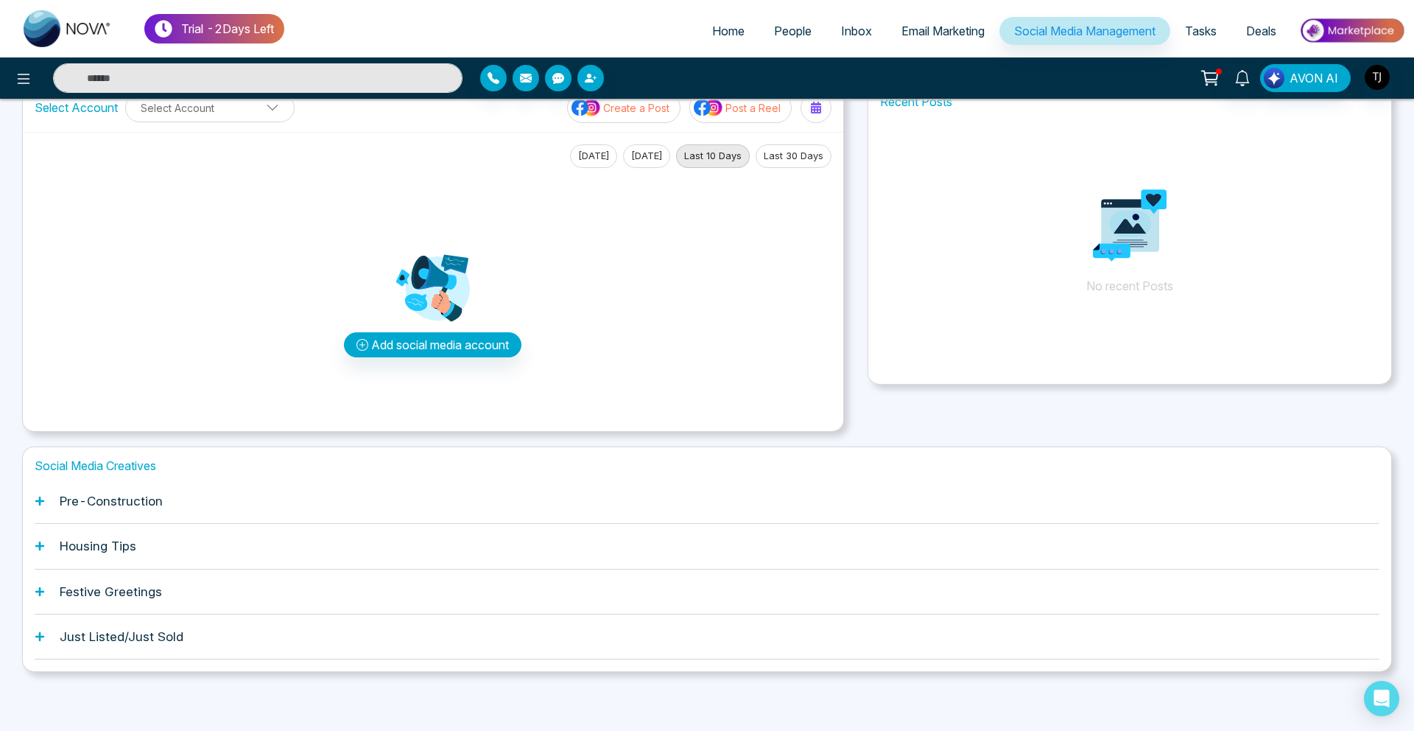
drag, startPoint x: 311, startPoint y: 463, endPoint x: 274, endPoint y: 469, distance: 37.4
click at [274, 468] on h1 "Social Media Creatives" at bounding box center [707, 466] width 1345 height 14
click at [254, 489] on div "Pre-Construction" at bounding box center [707, 501] width 1345 height 45
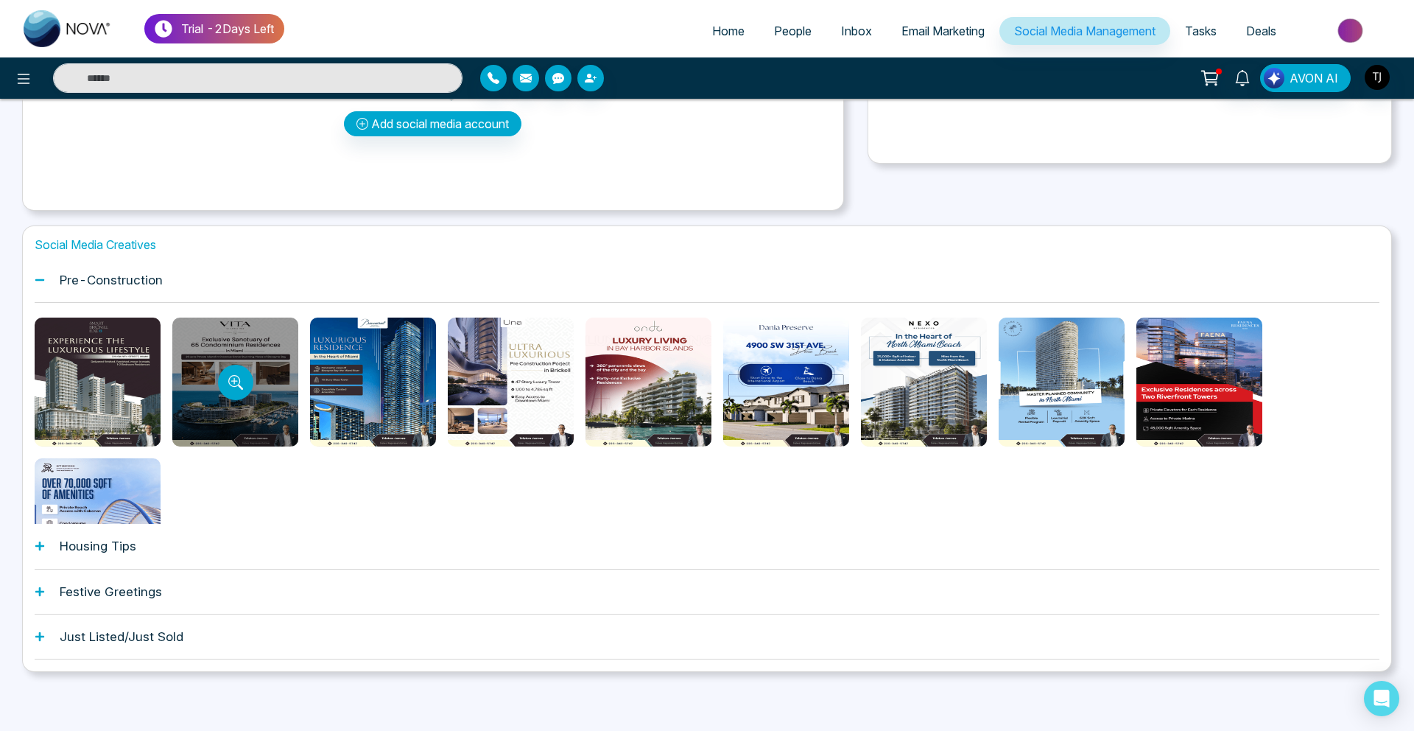
click at [194, 385] on div at bounding box center [235, 381] width 126 height 129
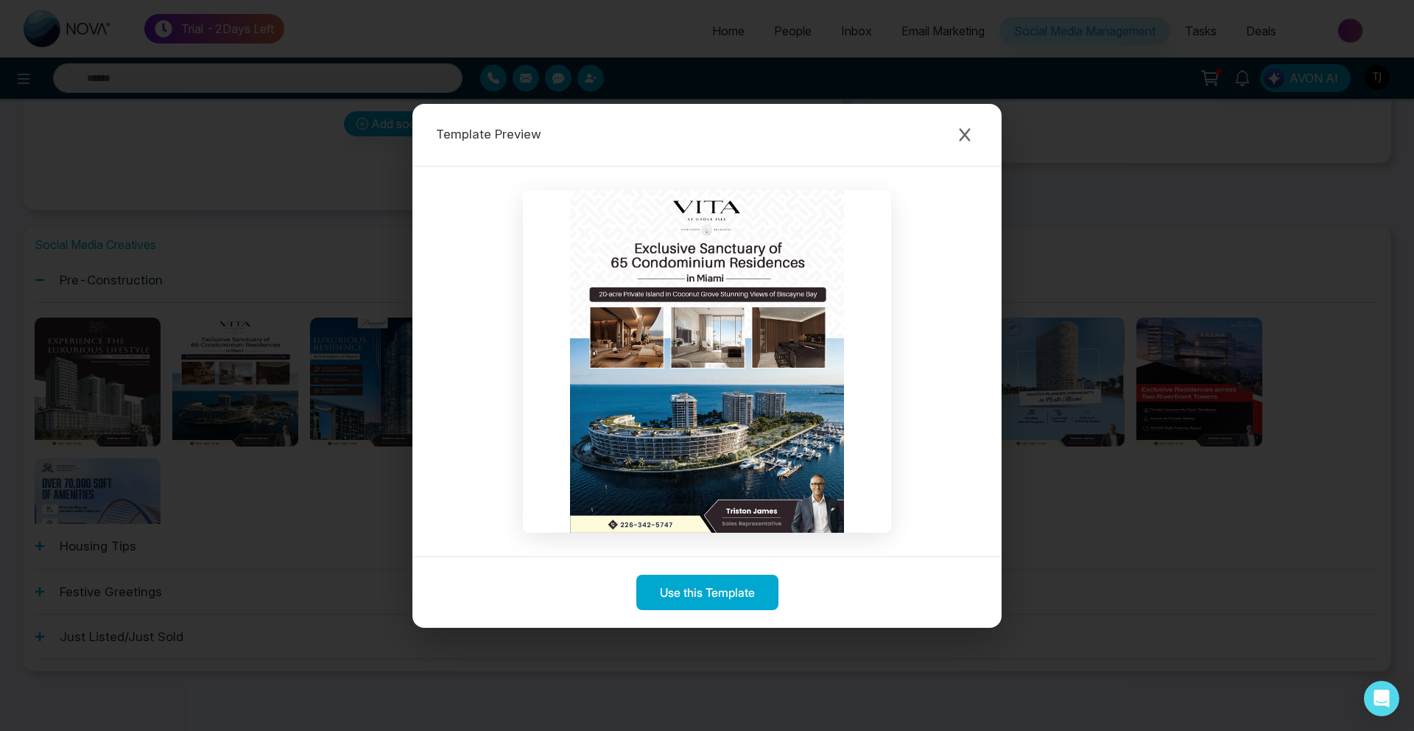
click at [115, 437] on div "Template Preview Use this Template" at bounding box center [707, 365] width 1414 height 731
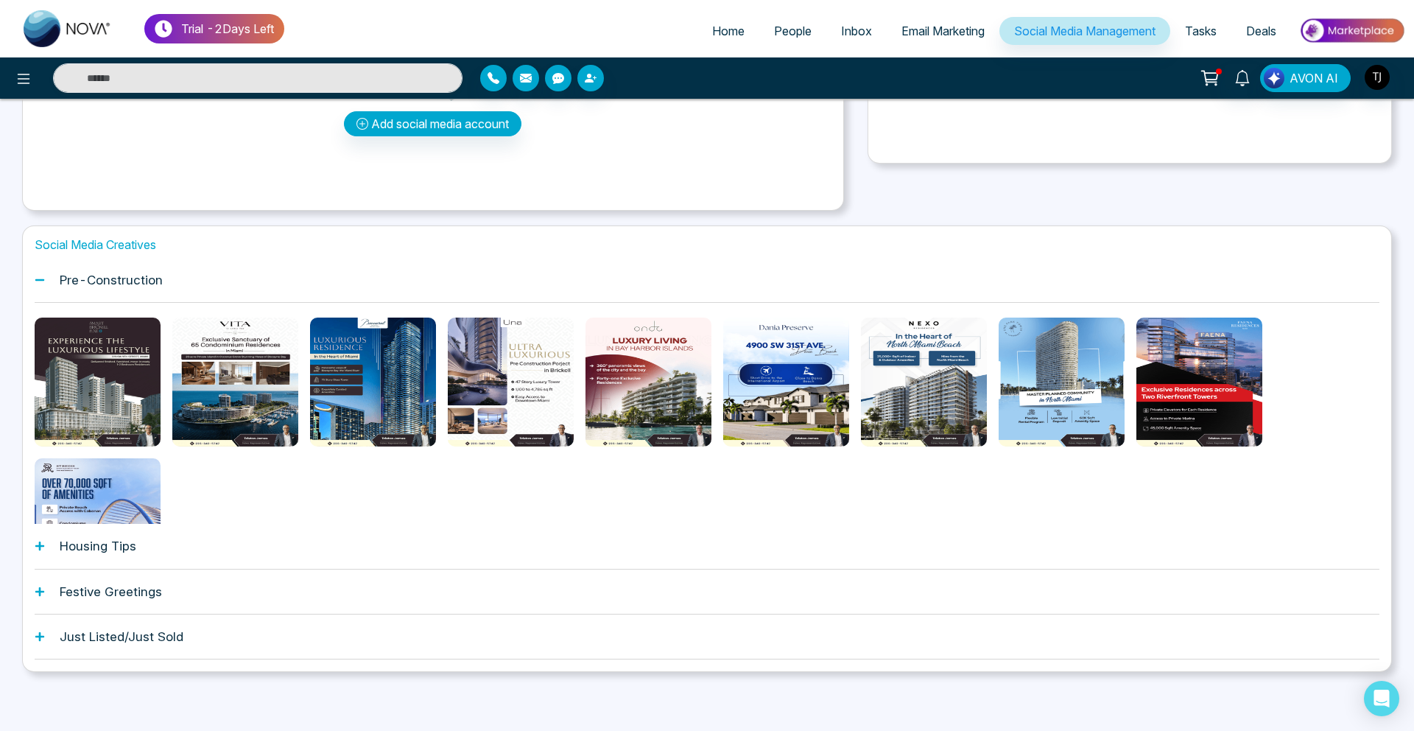
click at [130, 549] on h1 "Housing Tips" at bounding box center [98, 545] width 77 height 15
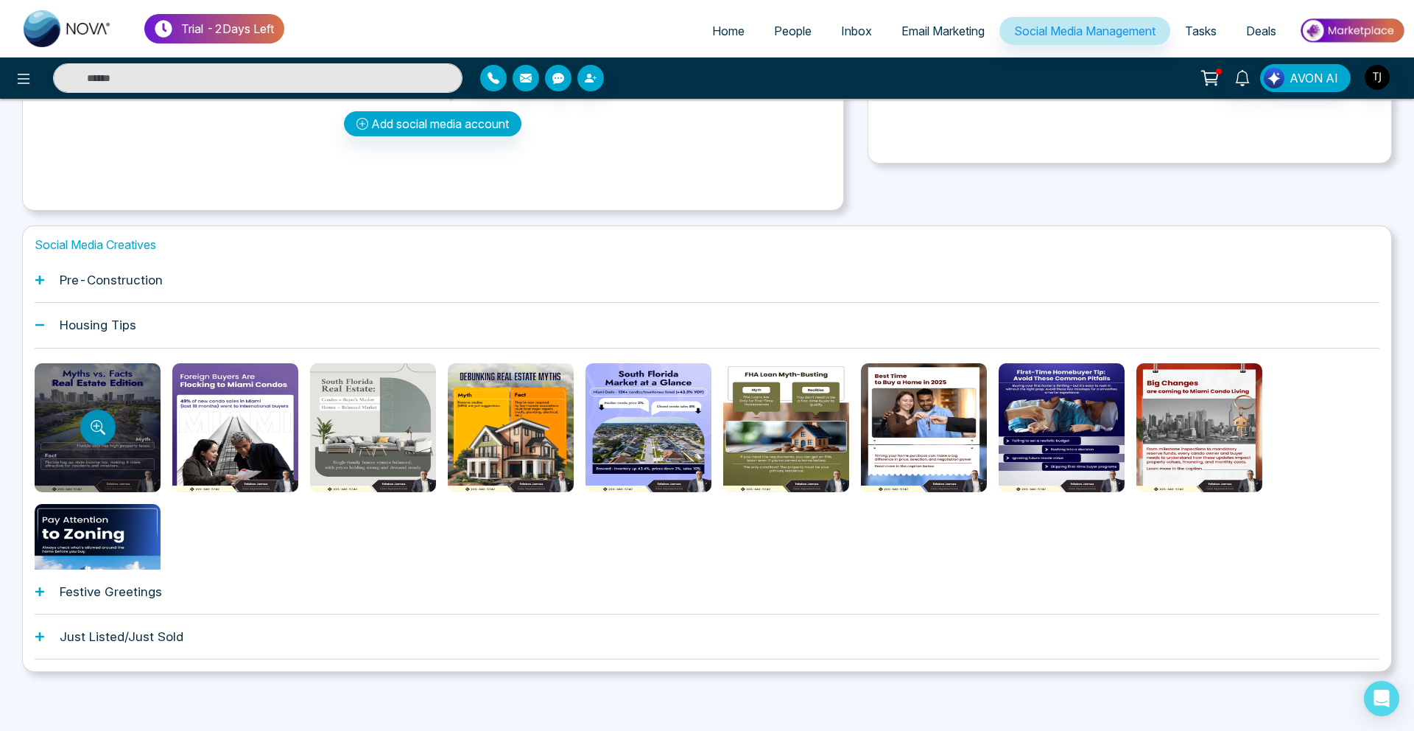
click at [95, 429] on icon "Preview template" at bounding box center [98, 427] width 15 height 15
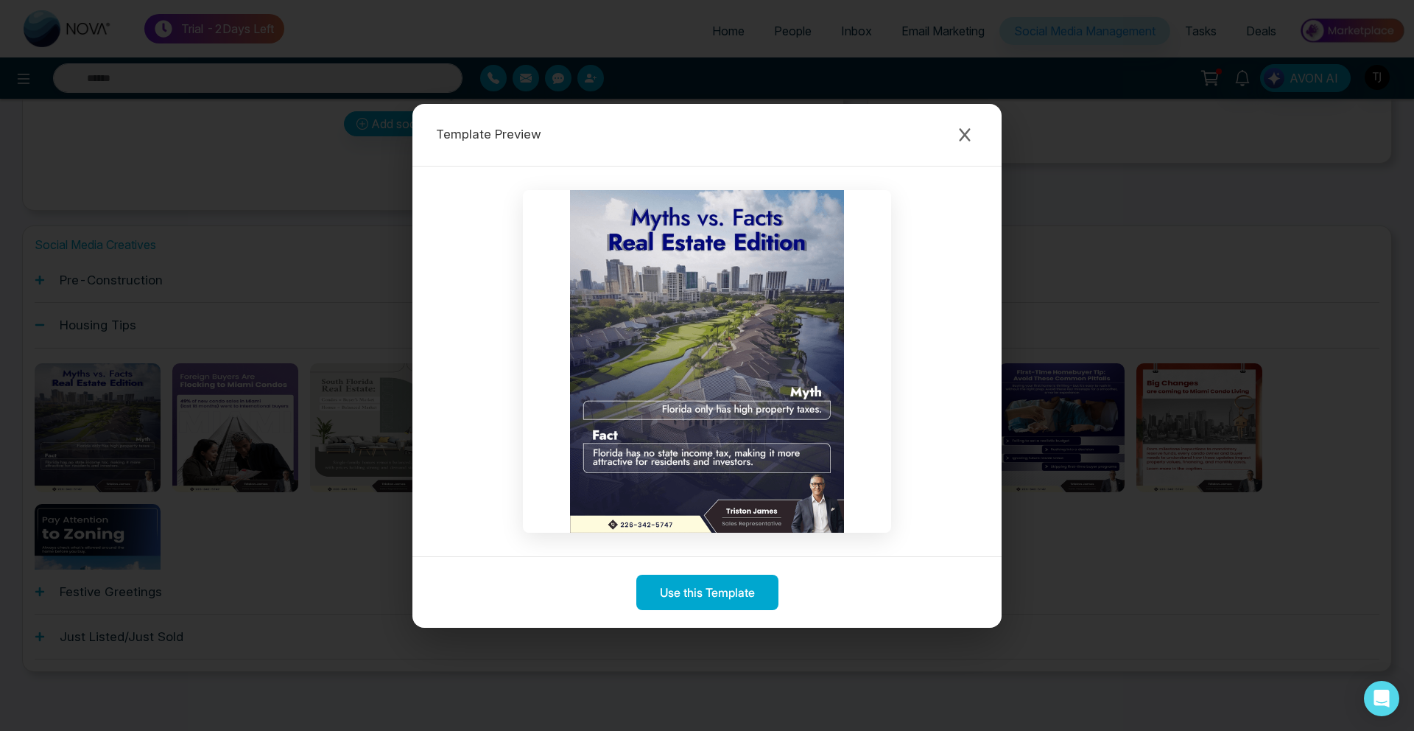
click at [980, 130] on div "Template Preview" at bounding box center [706, 135] width 589 height 63
click at [976, 130] on button "Close modal" at bounding box center [965, 135] width 27 height 27
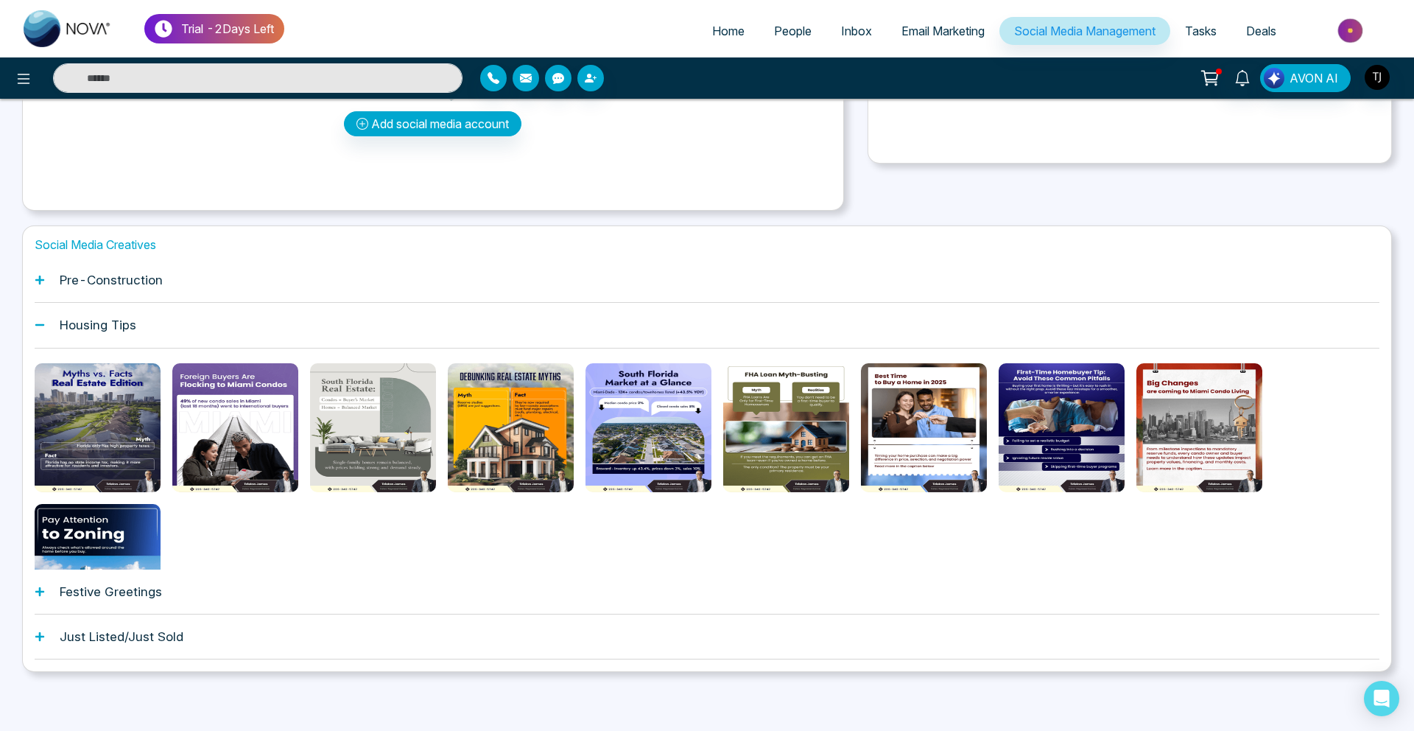
click at [923, 29] on span "Email Marketing" at bounding box center [942, 31] width 83 height 15
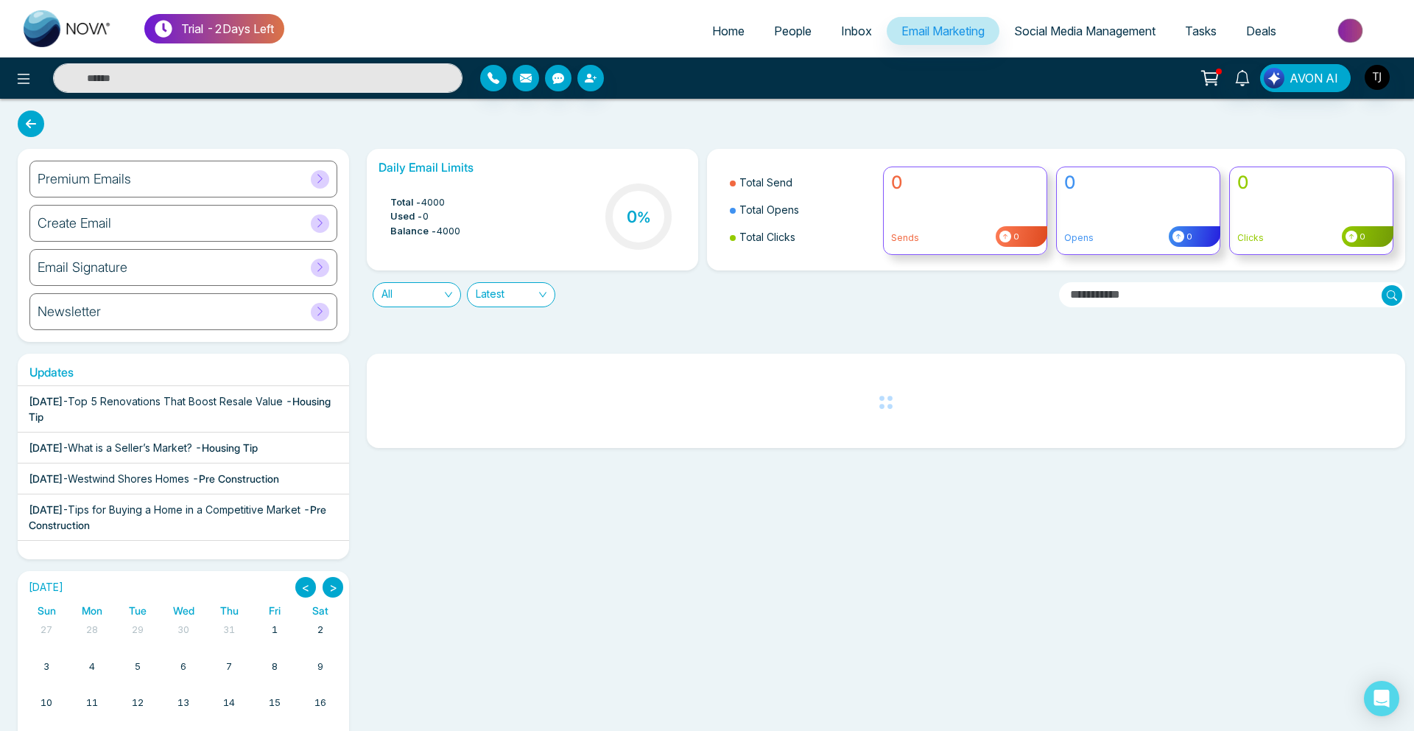
click at [157, 189] on div "Premium Emails" at bounding box center [183, 179] width 308 height 37
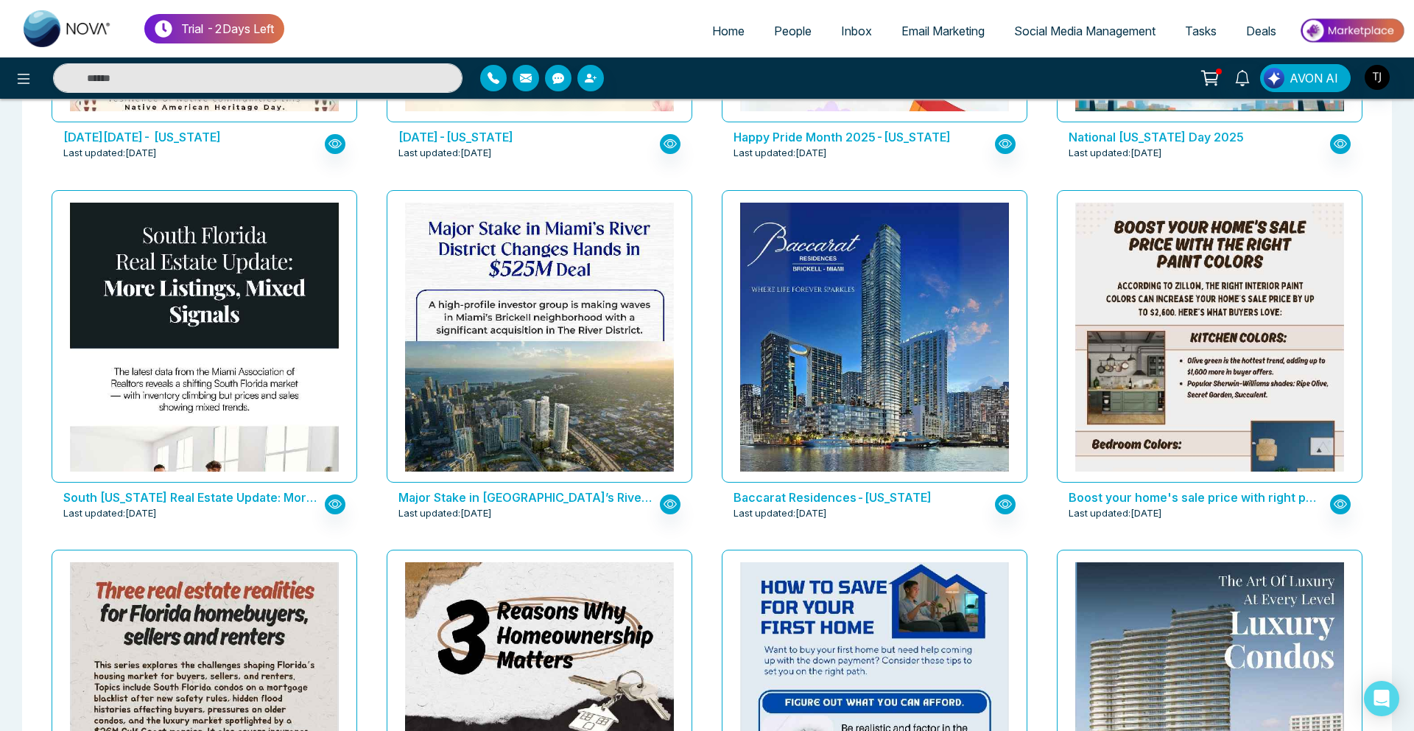
scroll to position [1810, 0]
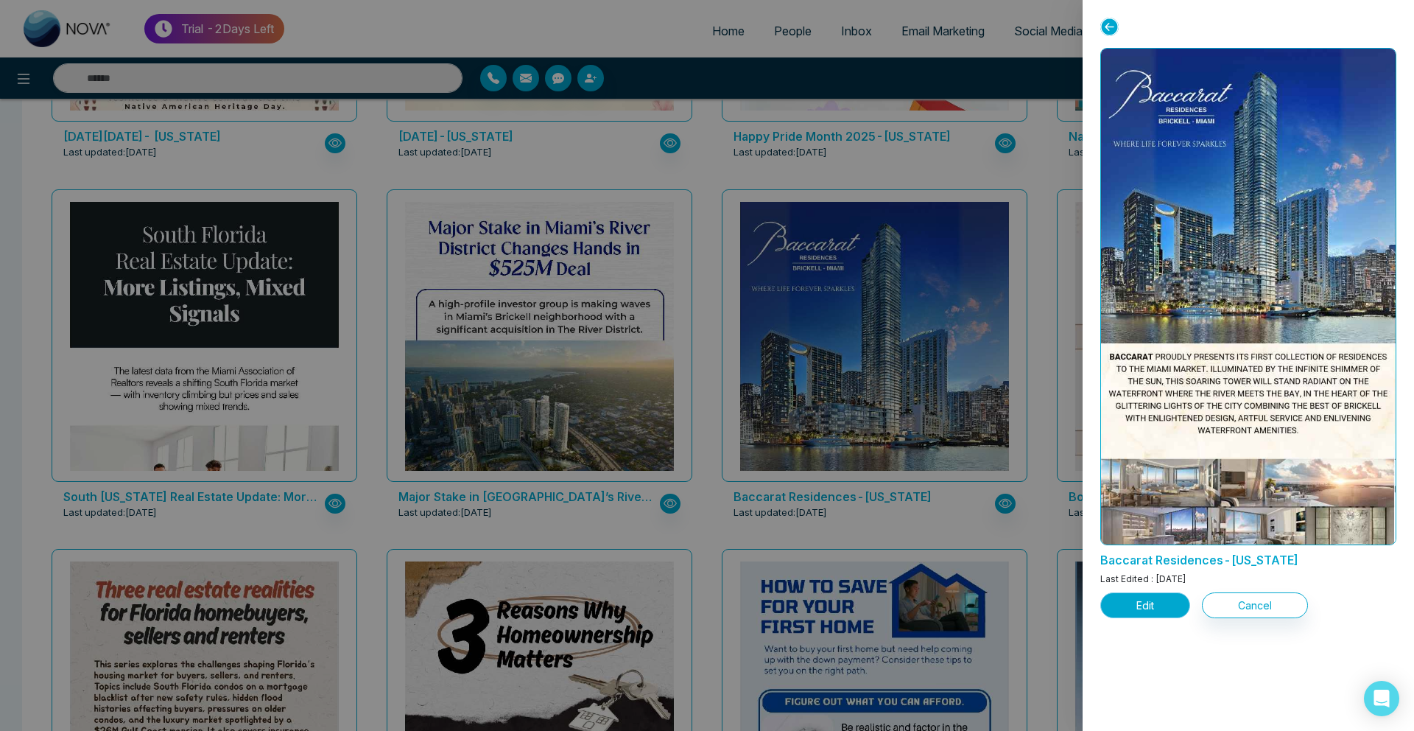
click at [1142, 604] on button "Edit" at bounding box center [1145, 605] width 90 height 26
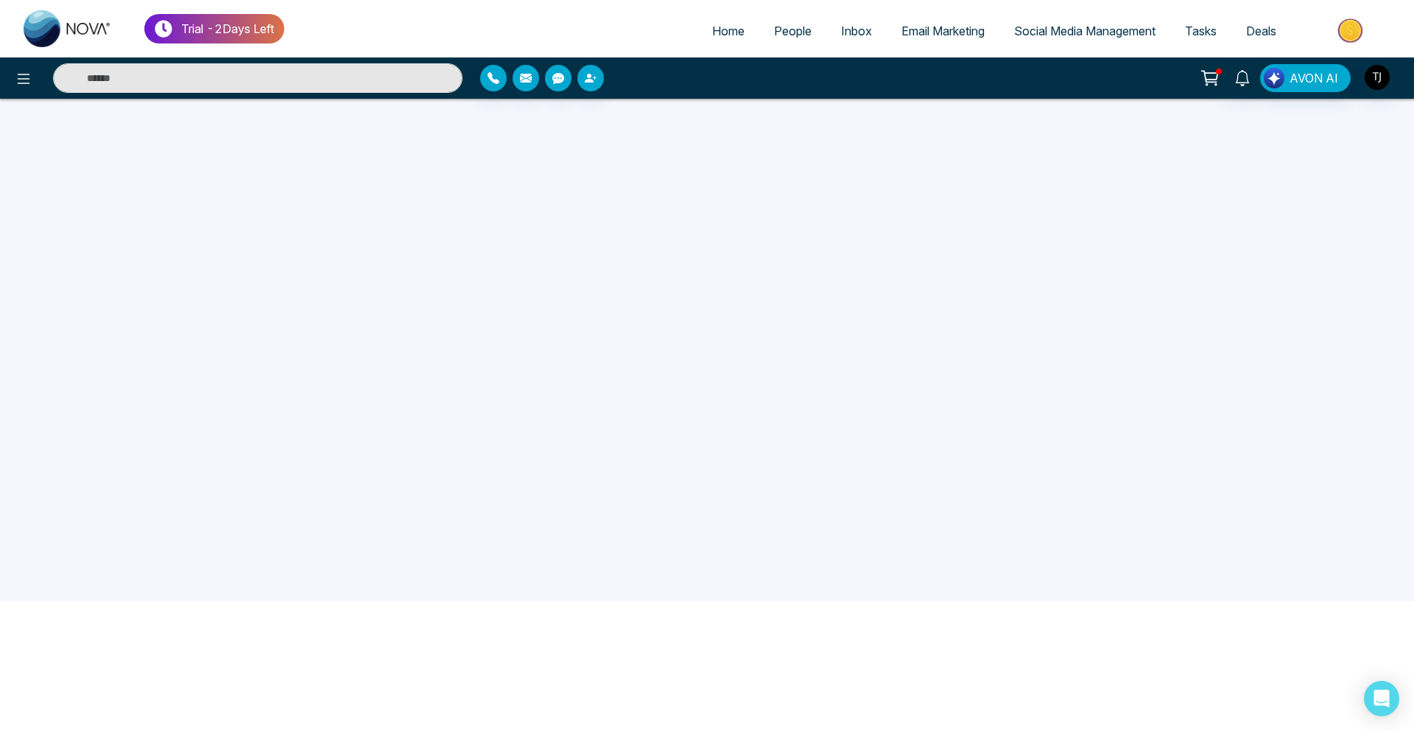
scroll to position [140, 0]
click at [1035, 37] on span "Social Media Management" at bounding box center [1084, 31] width 141 height 15
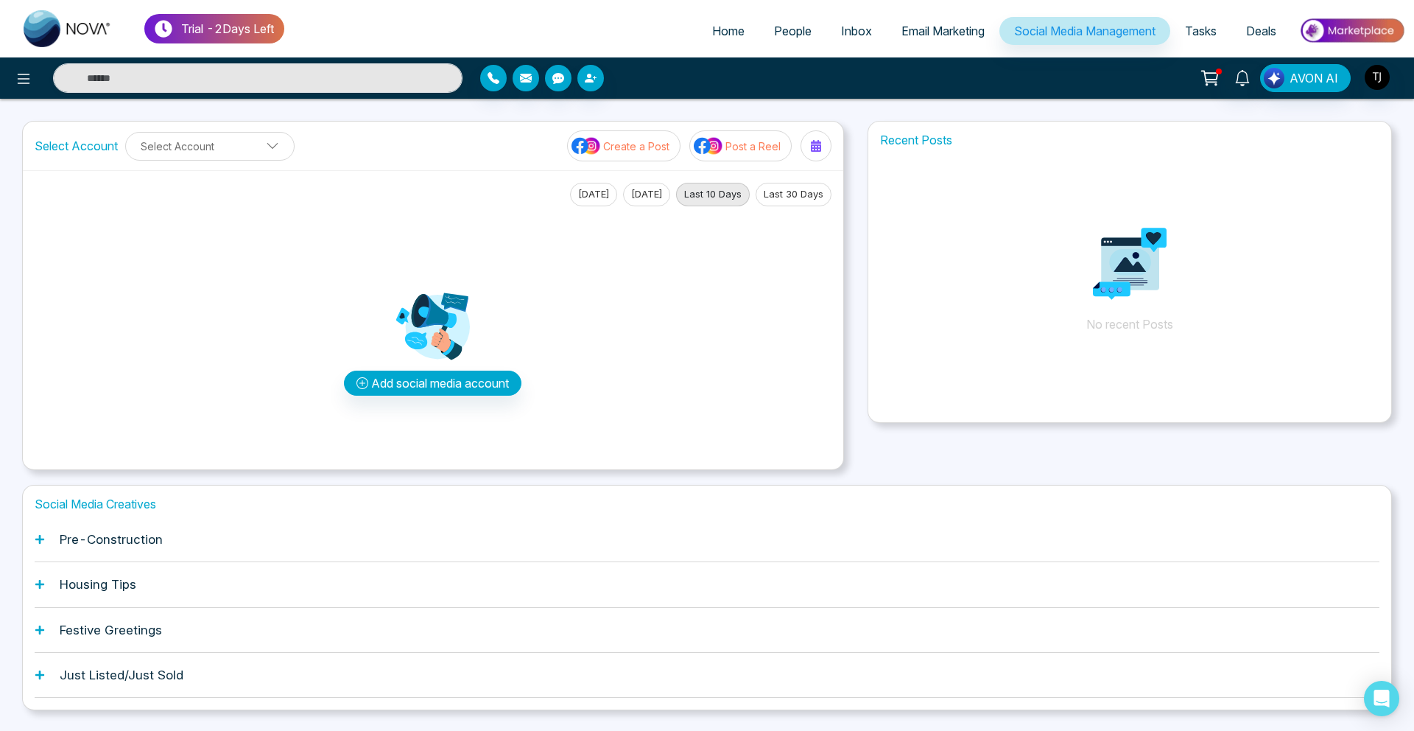
click at [131, 553] on div "Pre-Construction" at bounding box center [707, 539] width 1345 height 45
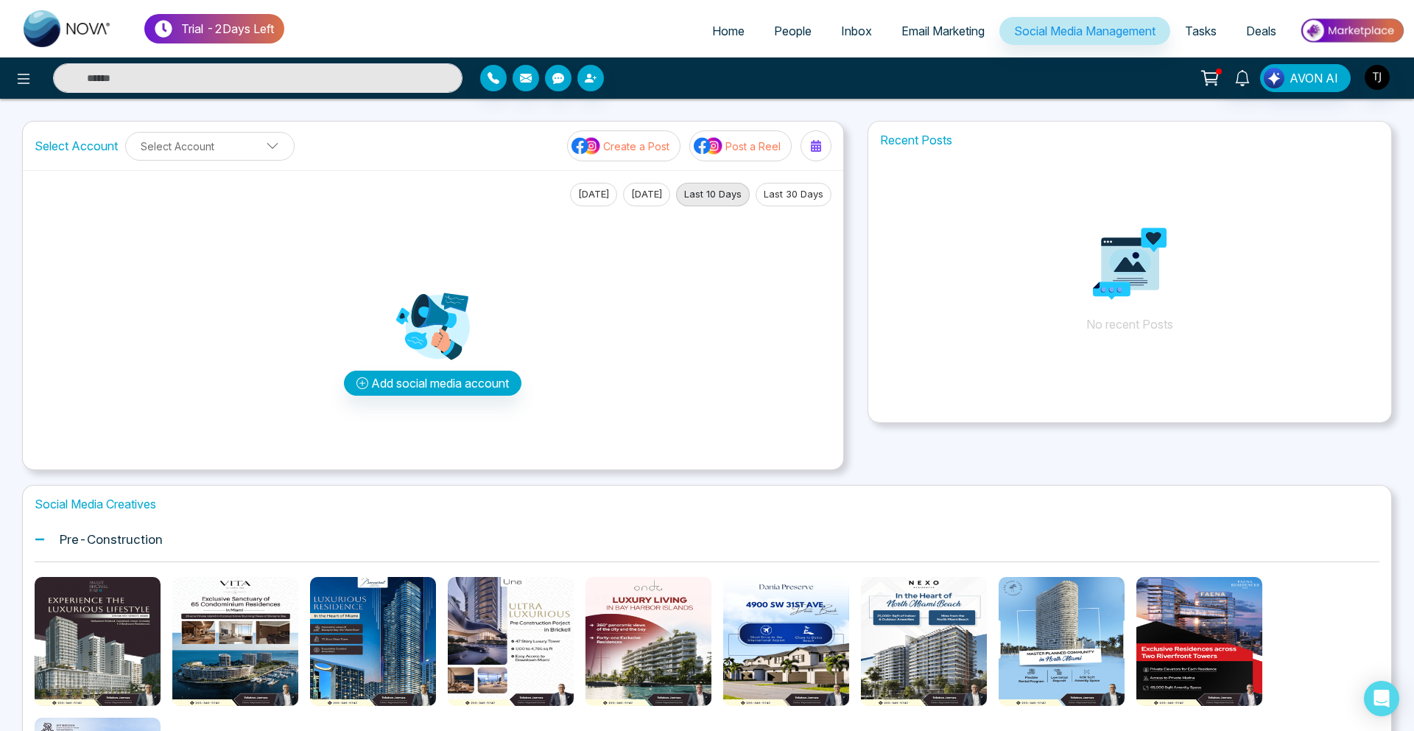
click at [239, 647] on icon "Preview template" at bounding box center [236, 642] width 12 height 12
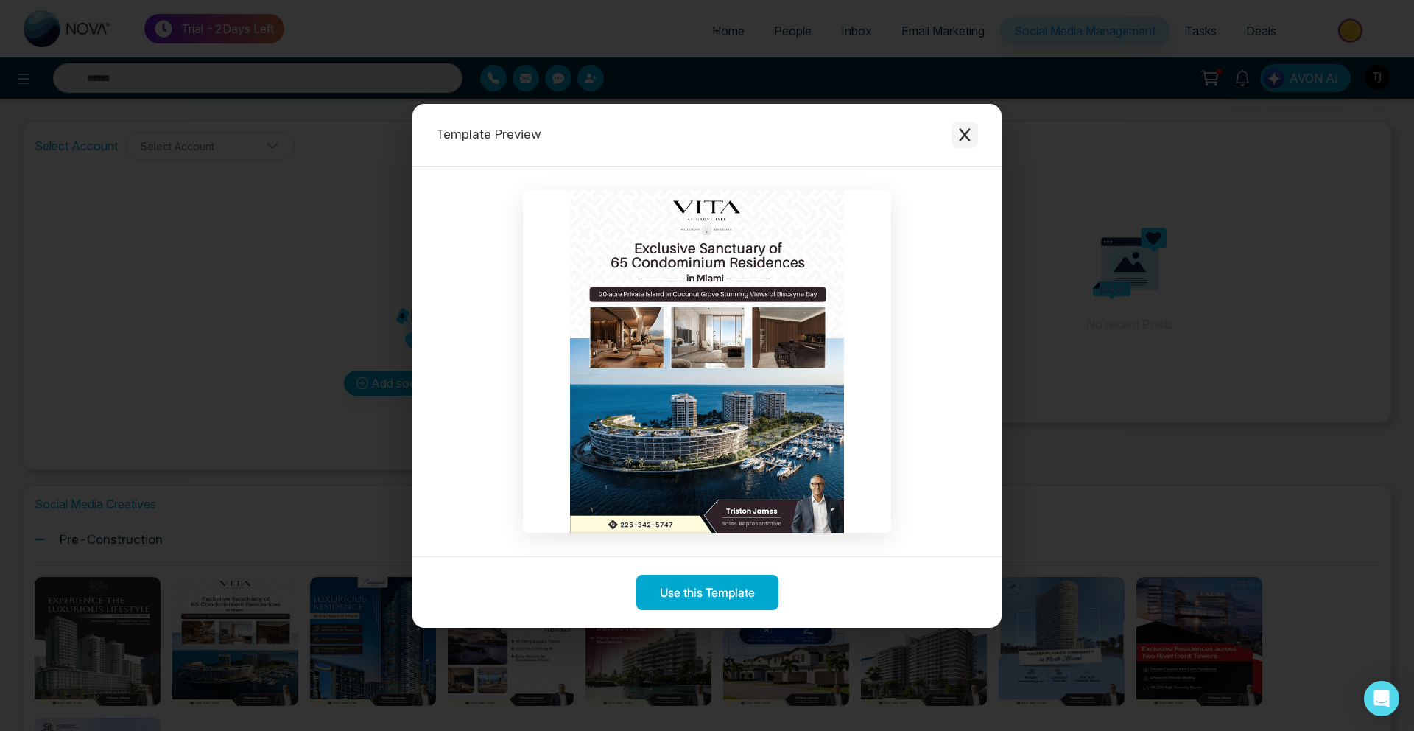
click at [973, 131] on button "Close modal" at bounding box center [965, 135] width 27 height 27
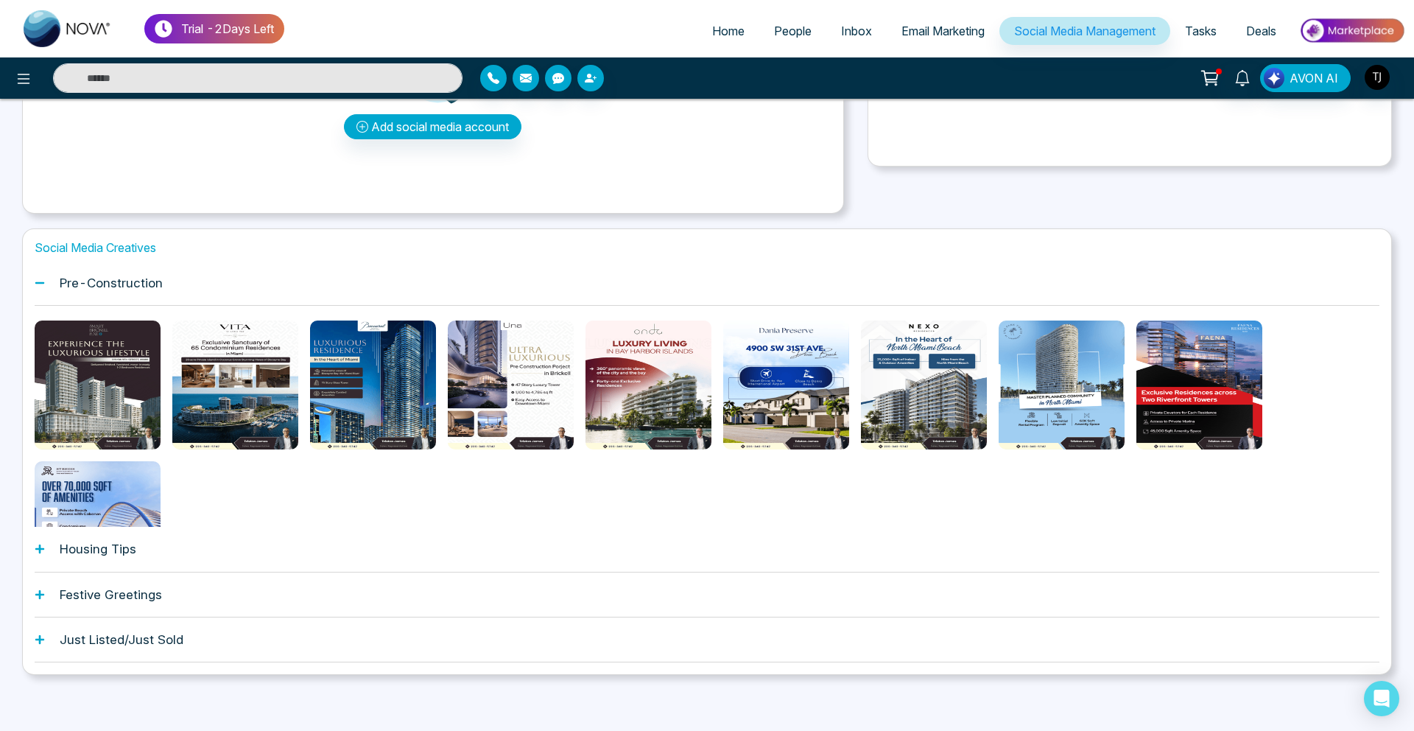
scroll to position [259, 0]
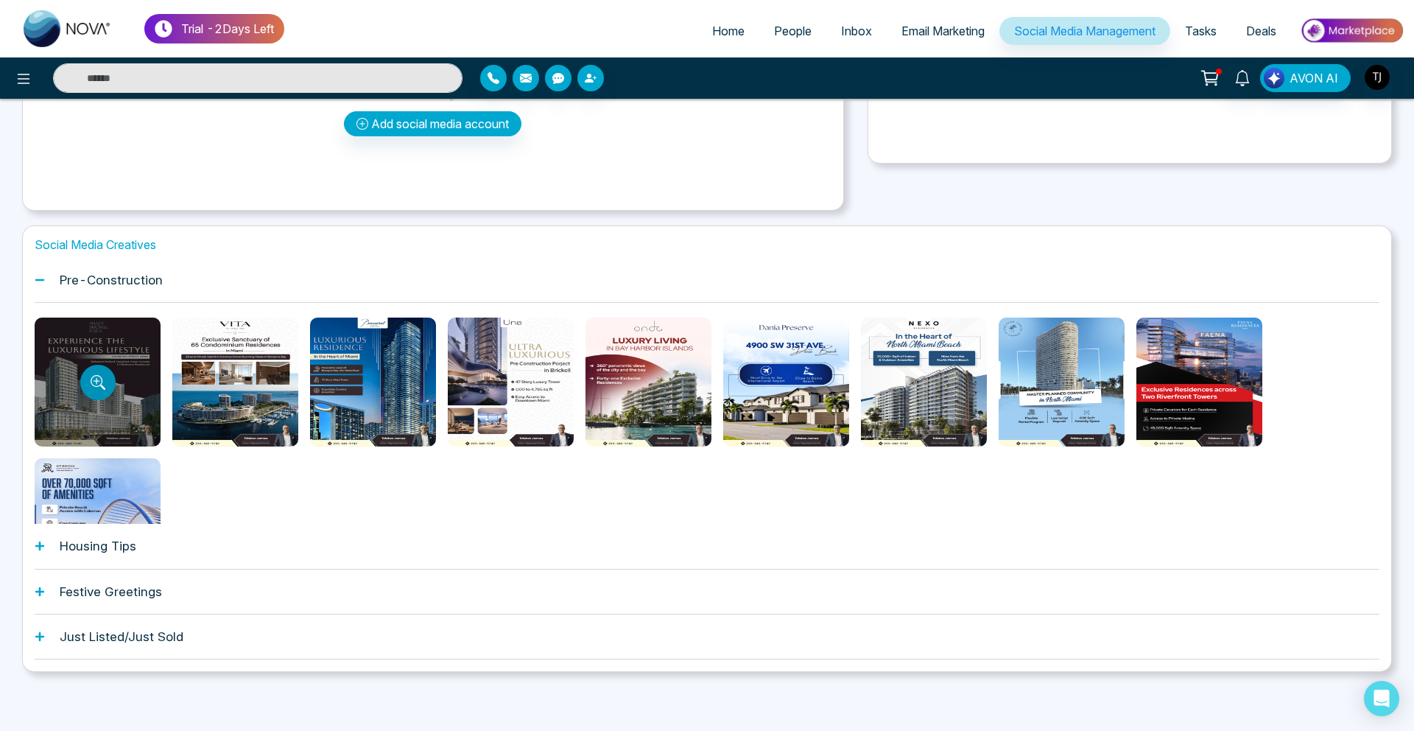
click at [102, 390] on button "Preview template" at bounding box center [97, 382] width 35 height 35
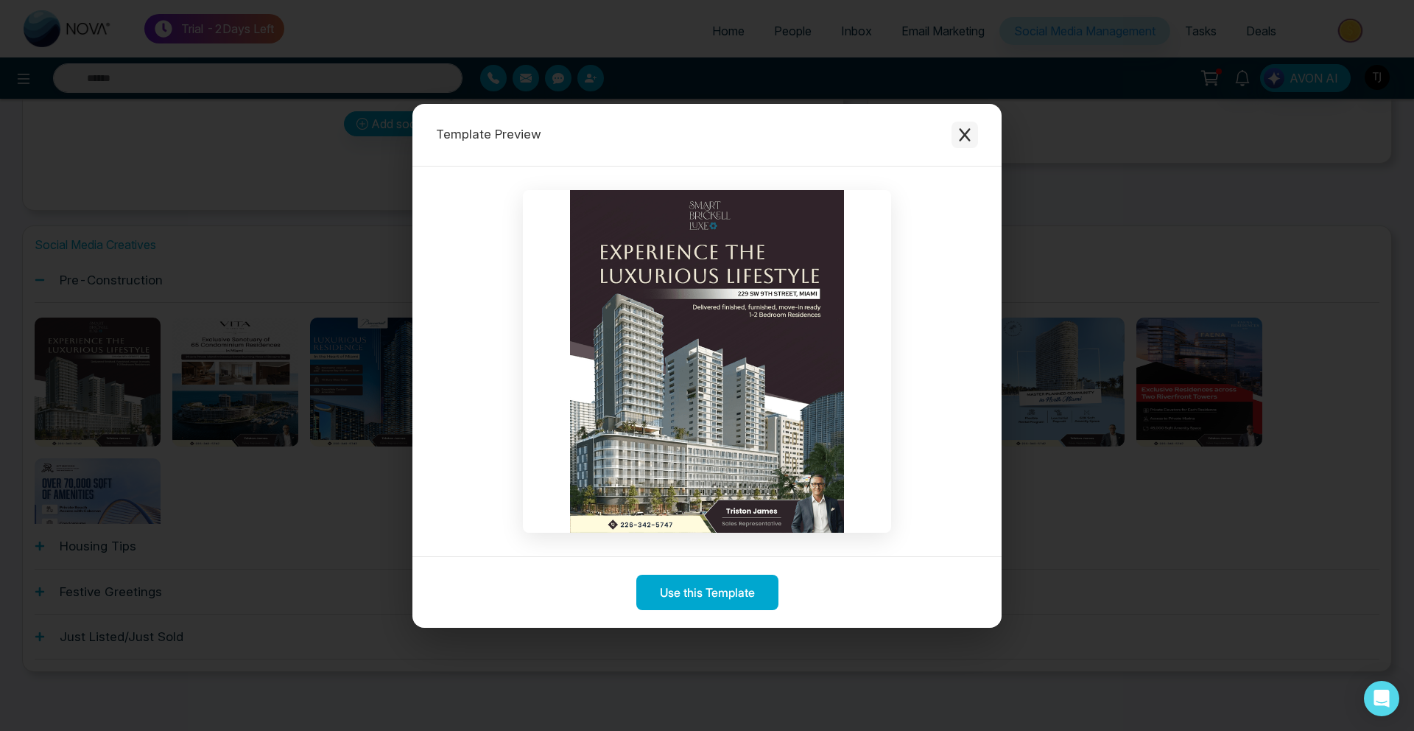
click at [958, 126] on button "Close modal" at bounding box center [965, 135] width 27 height 27
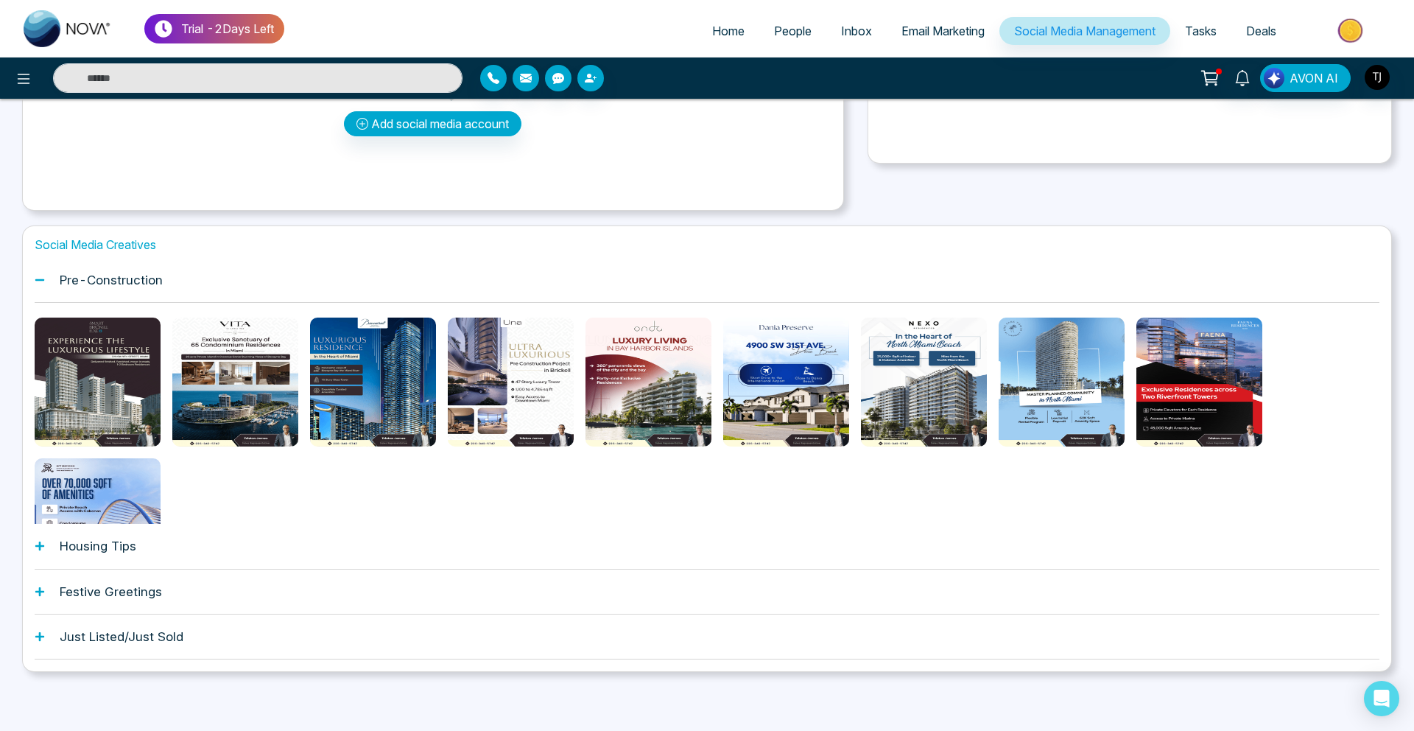
click at [772, 43] on link "People" at bounding box center [792, 31] width 67 height 28
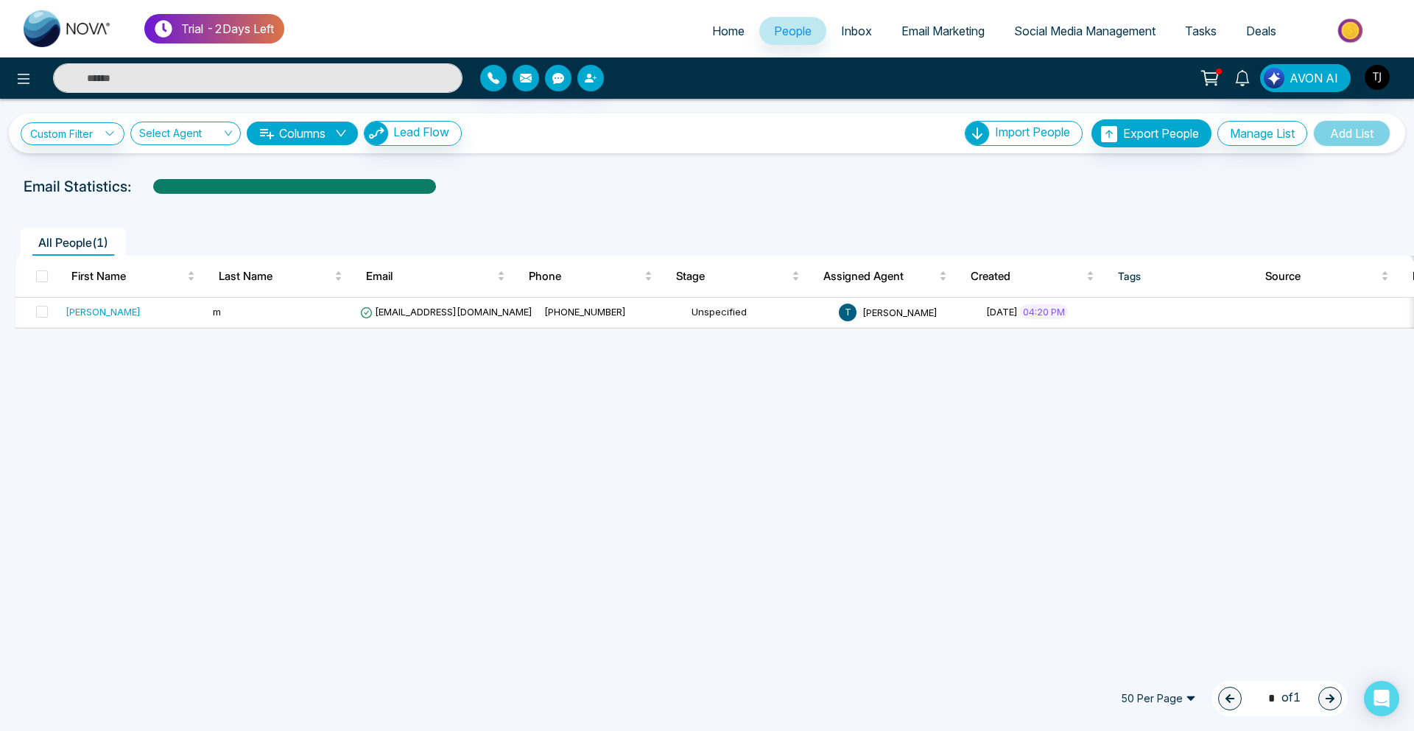
click at [924, 31] on span "Email Marketing" at bounding box center [942, 31] width 83 height 15
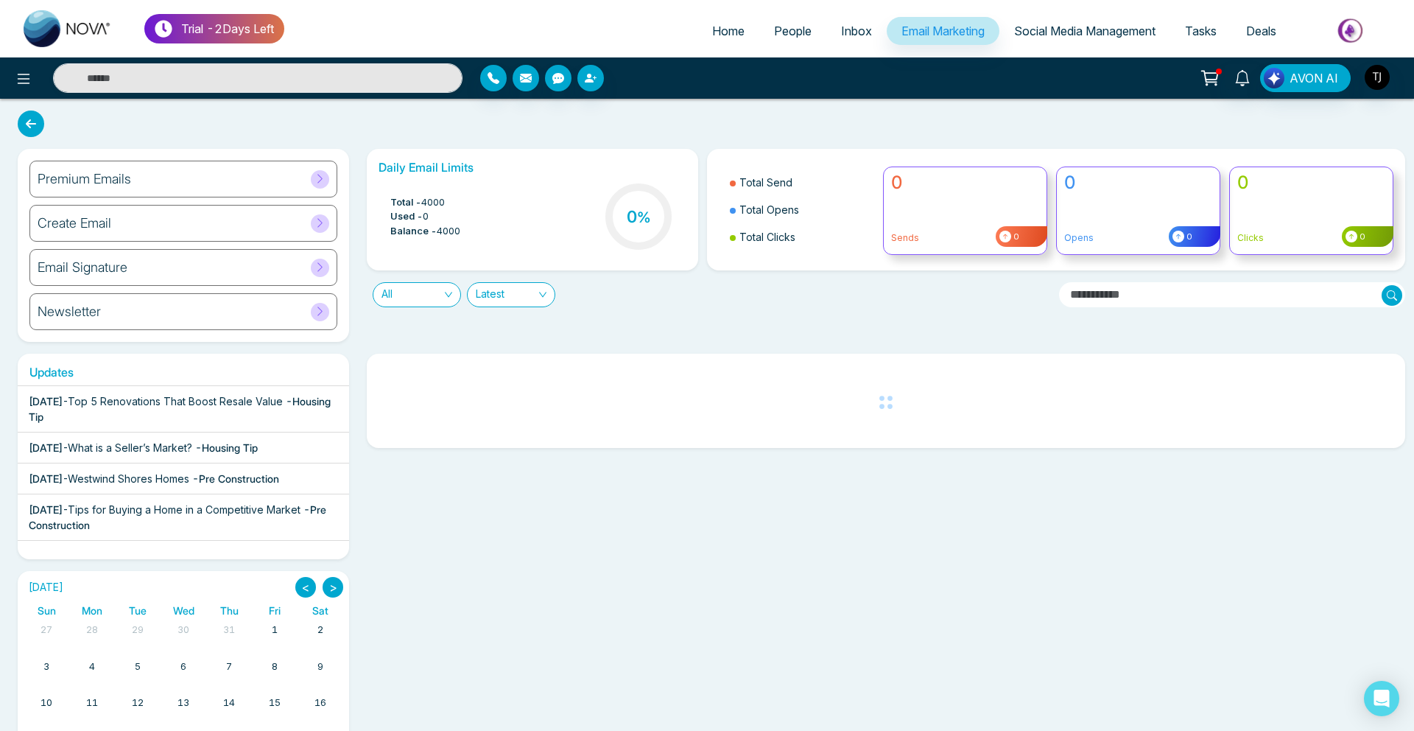
click at [189, 178] on div "Premium Emails" at bounding box center [183, 179] width 308 height 37
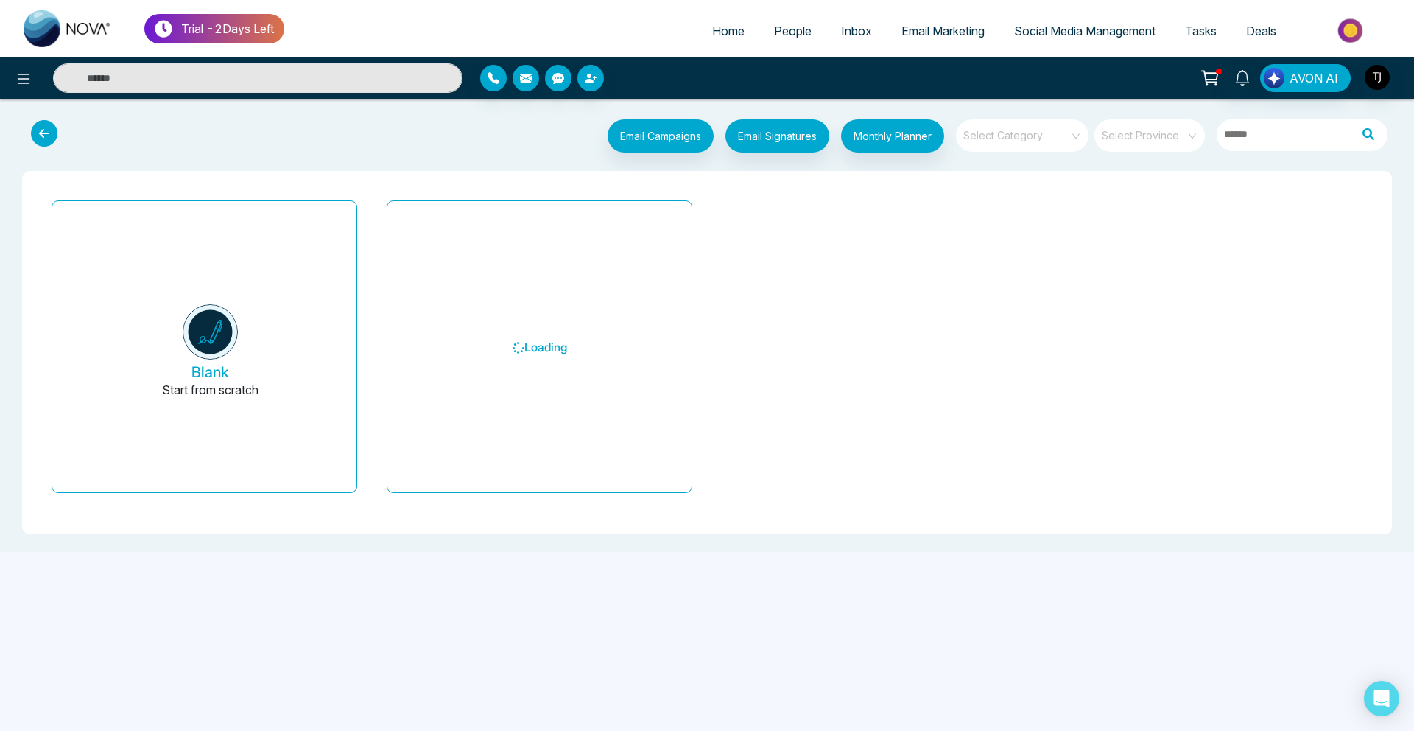
click at [1024, 145] on span at bounding box center [1017, 135] width 106 height 32
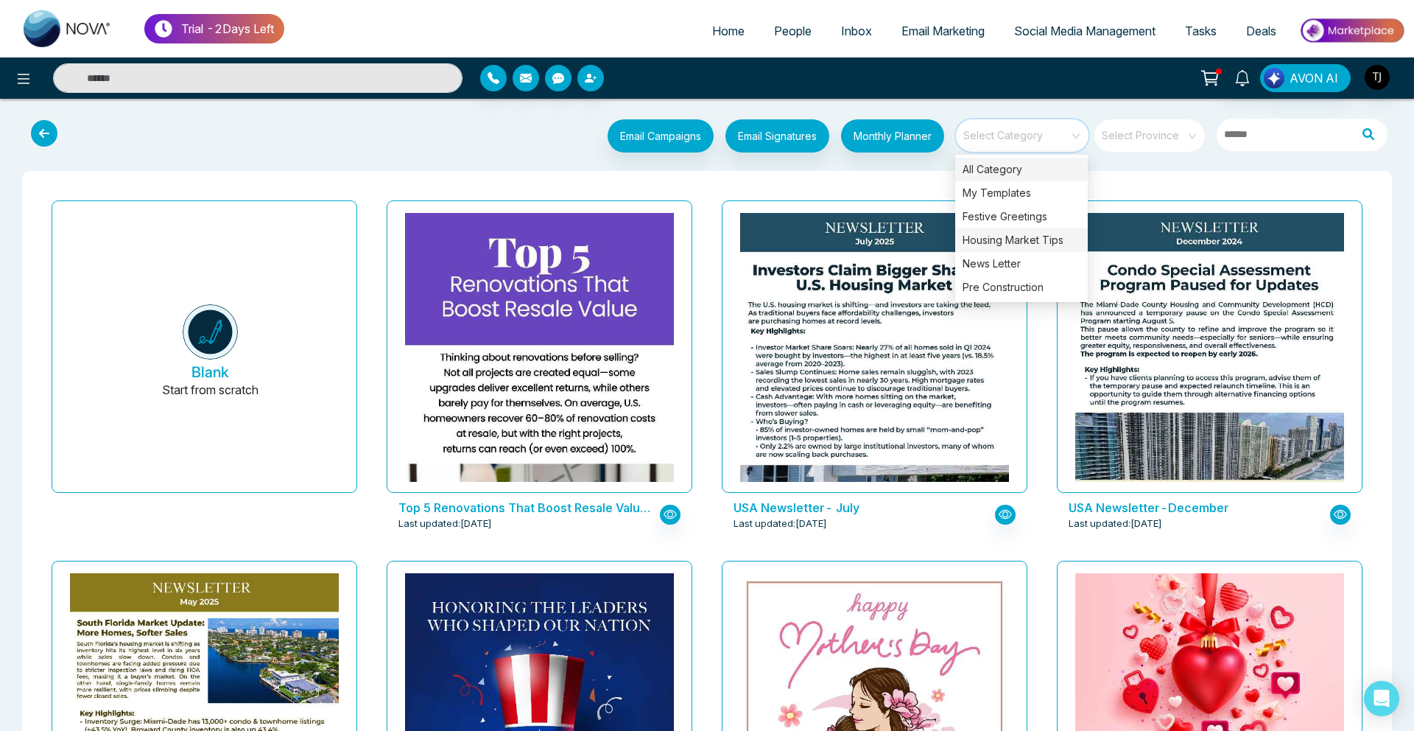
click at [1005, 245] on div "Housing Market Tips" at bounding box center [1021, 240] width 133 height 24
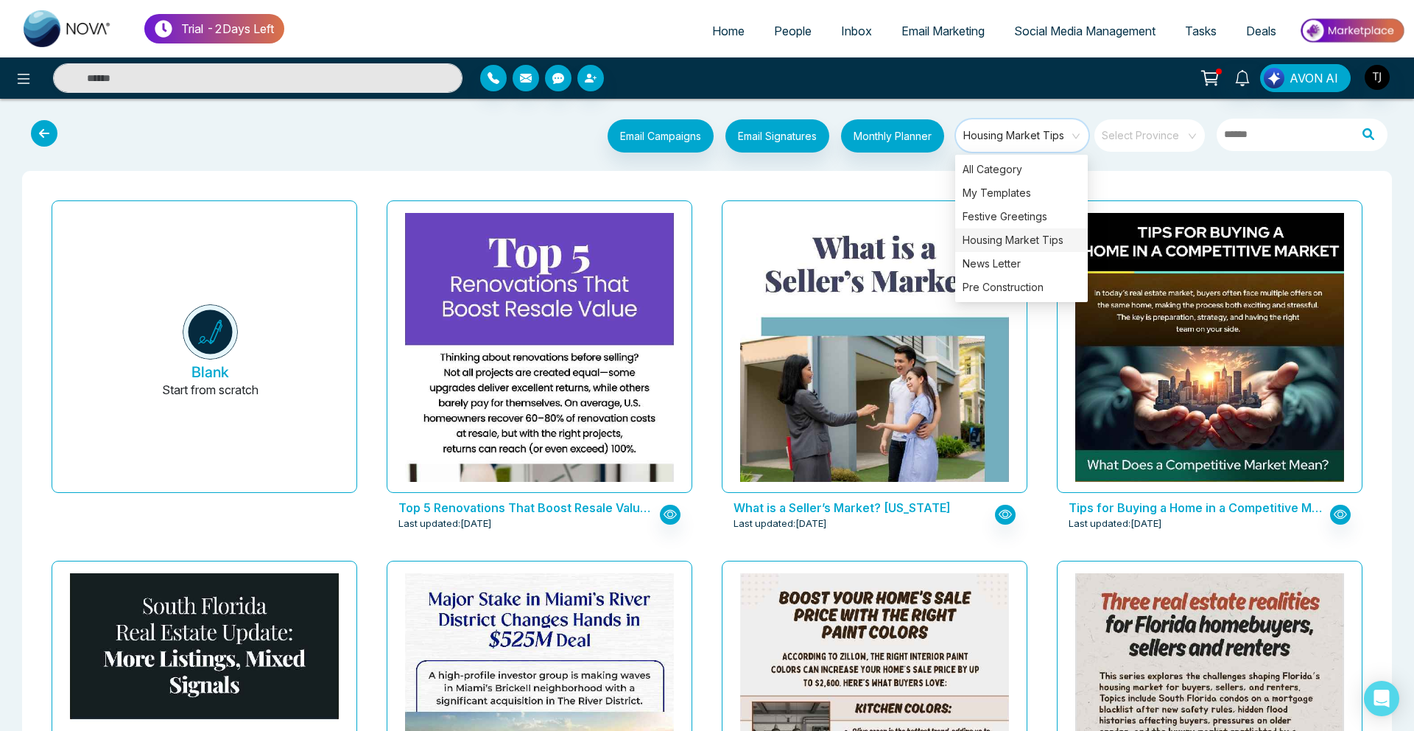
click at [776, 28] on span "People" at bounding box center [793, 31] width 38 height 15
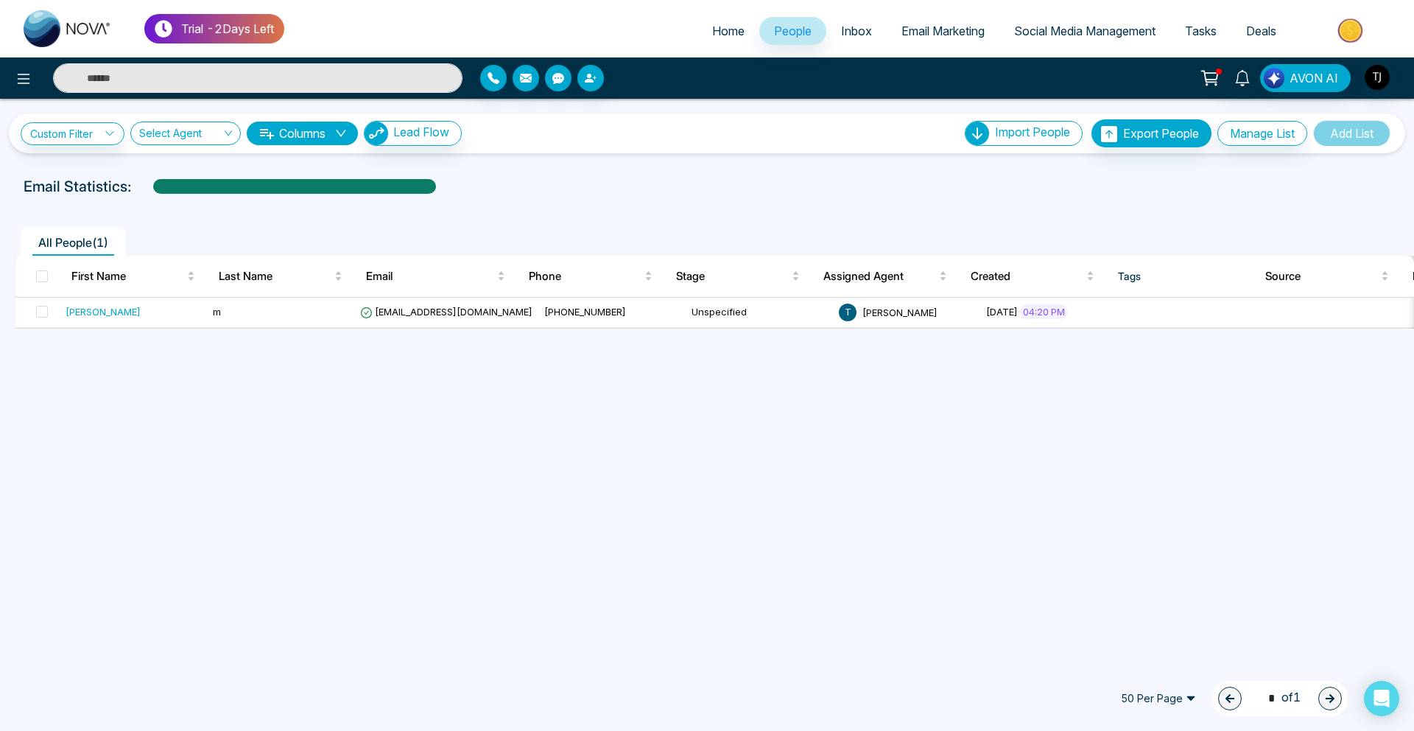
click at [1257, 29] on span "Deals" at bounding box center [1261, 31] width 30 height 15
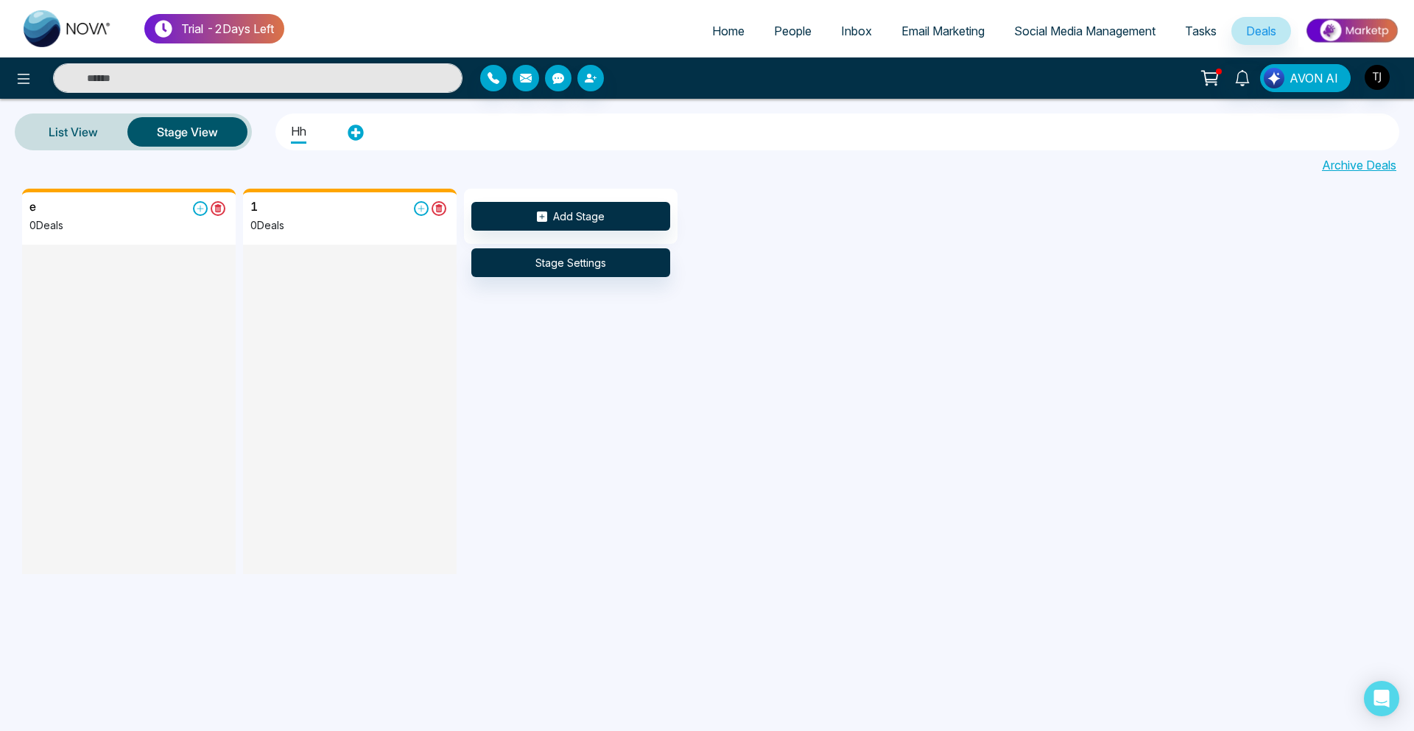
click at [774, 37] on span "People" at bounding box center [793, 31] width 38 height 15
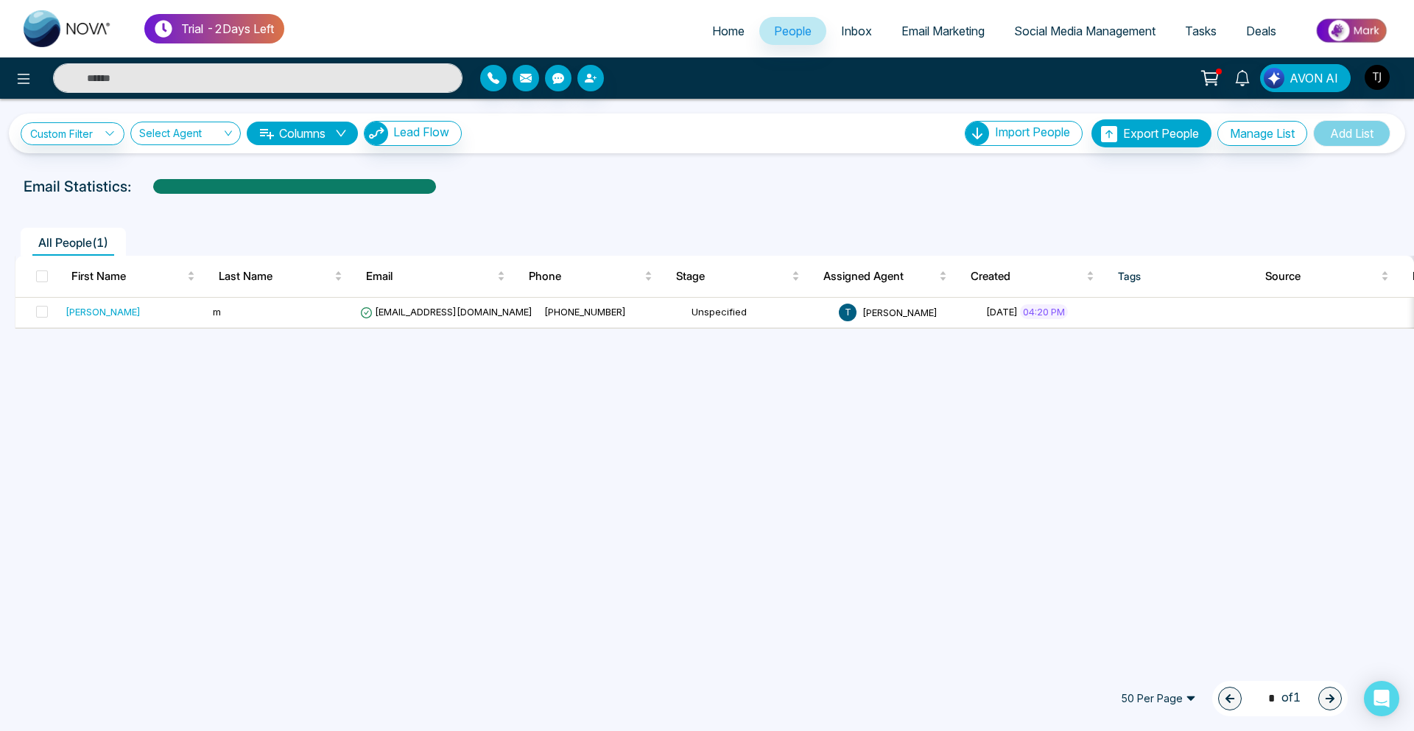
click at [918, 26] on span "Email Marketing" at bounding box center [942, 31] width 83 height 15
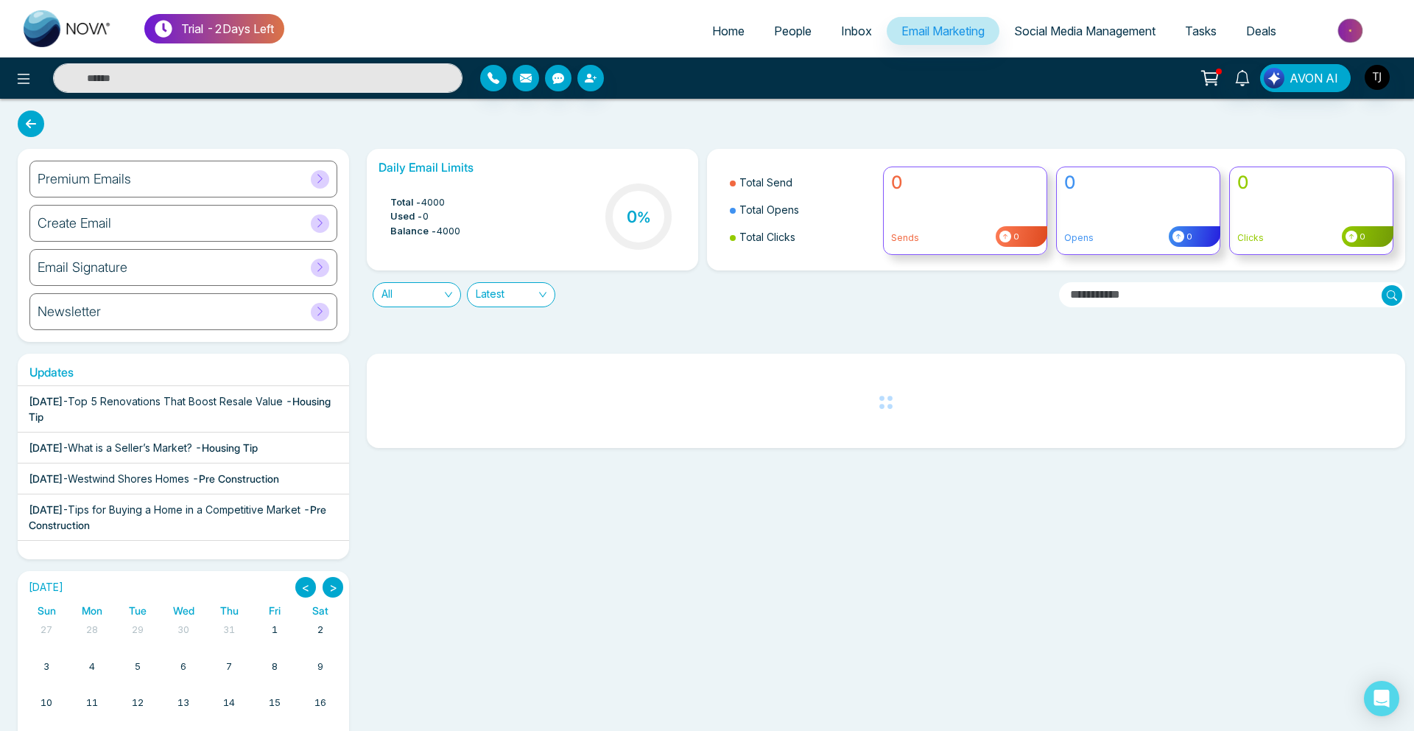
click at [127, 174] on h6 "Premium Emails" at bounding box center [85, 179] width 94 height 16
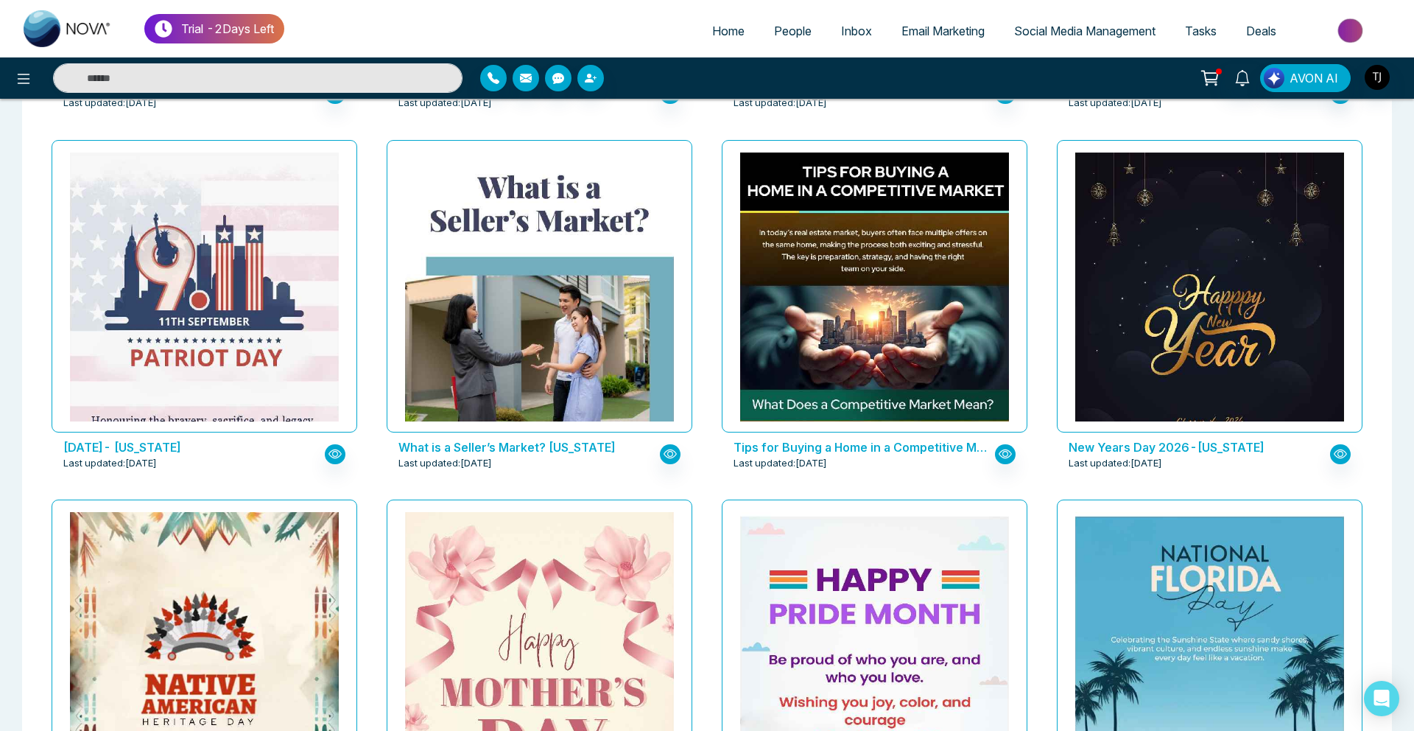
scroll to position [1141, 0]
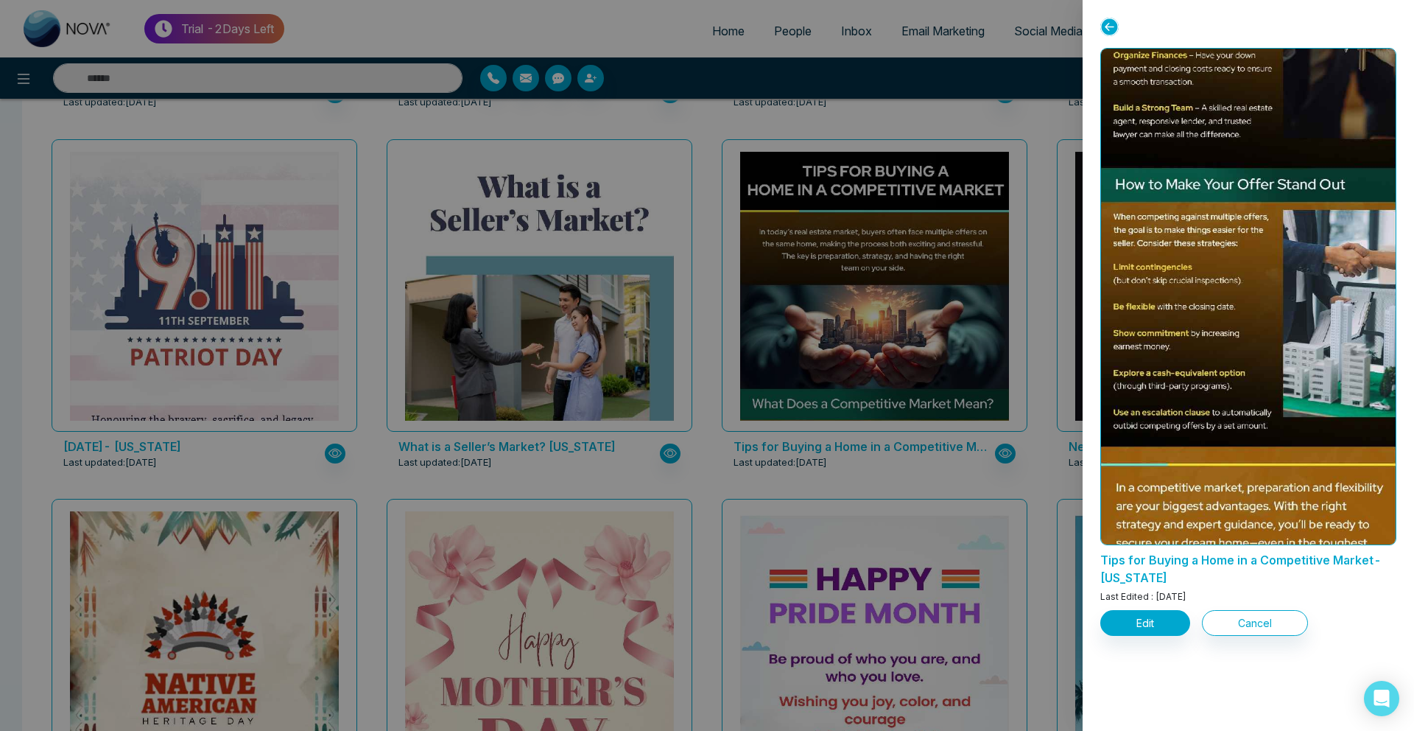
scroll to position [609, 0]
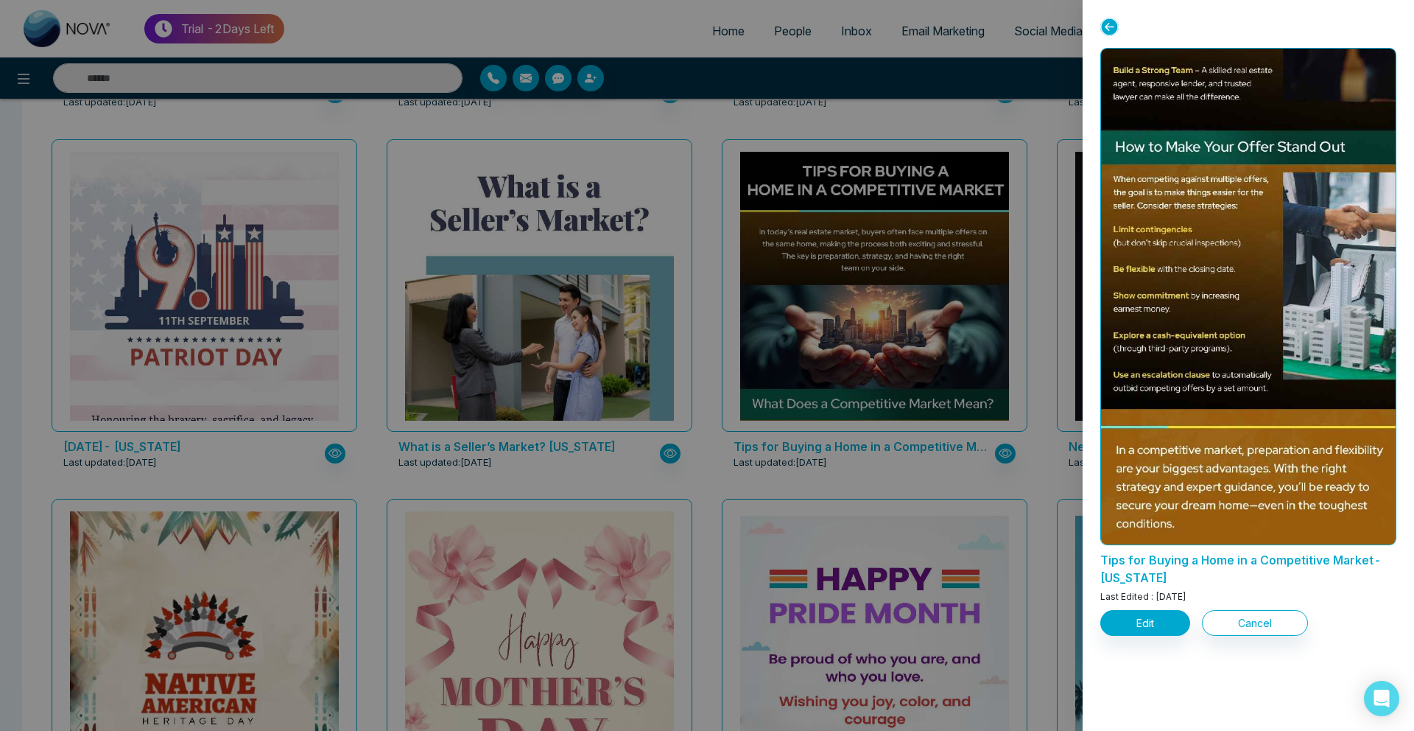
click at [914, 426] on div at bounding box center [707, 365] width 1414 height 731
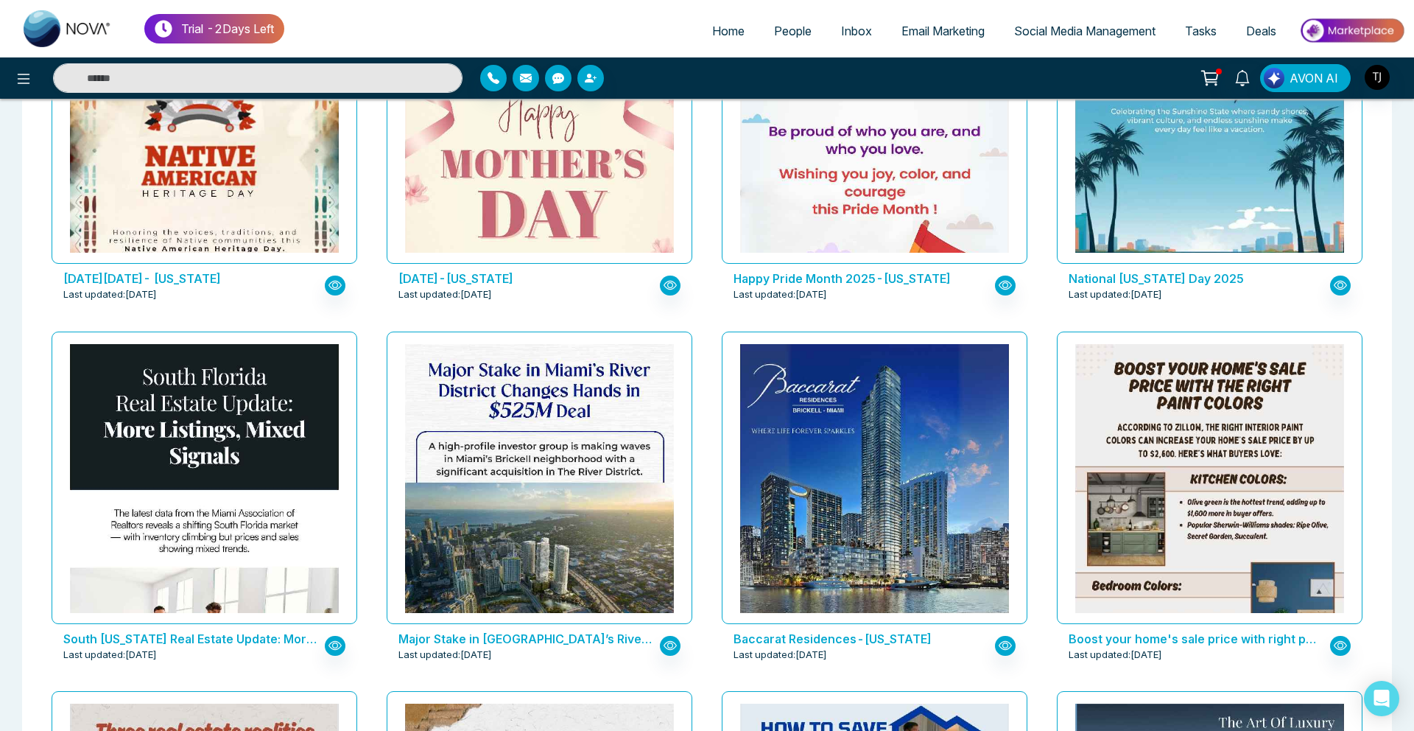
scroll to position [1690, 0]
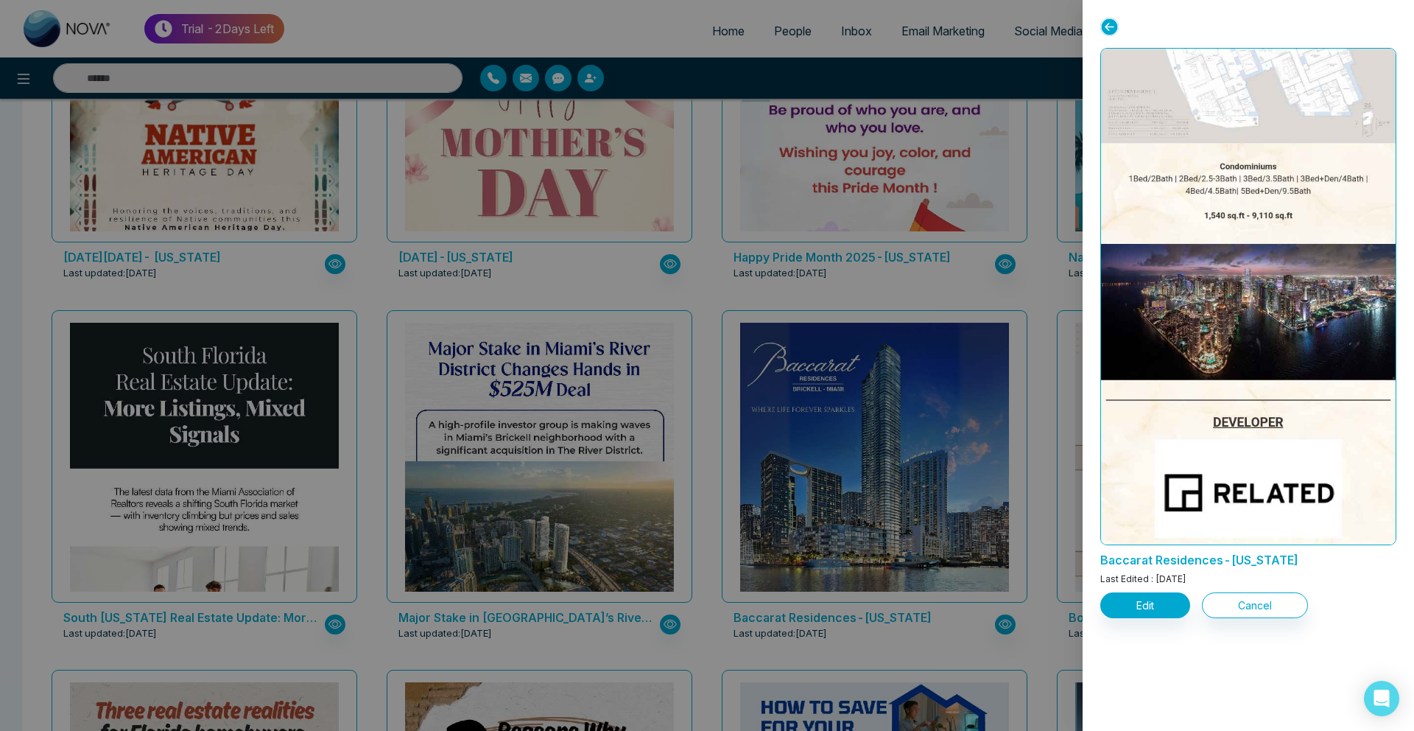
scroll to position [1438, 0]
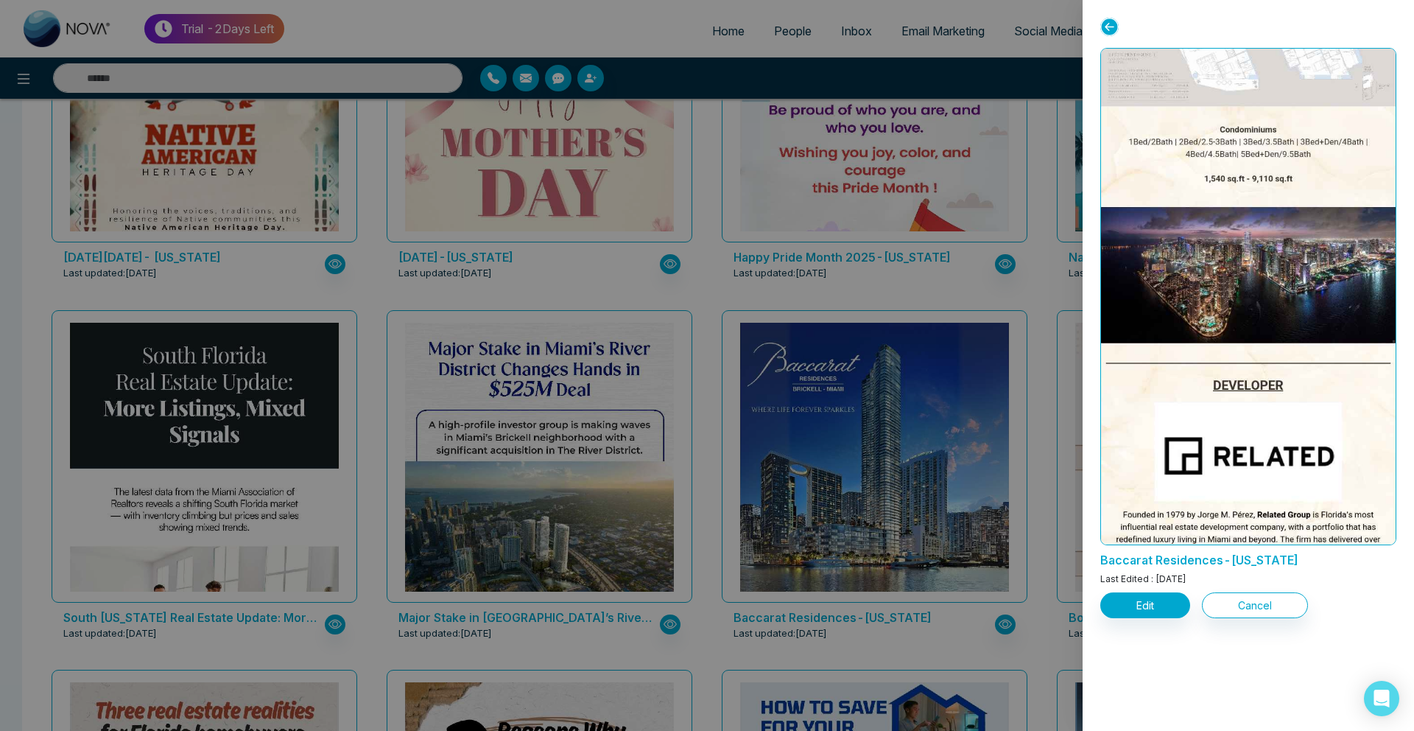
click at [306, 106] on div at bounding box center [707, 365] width 1414 height 731
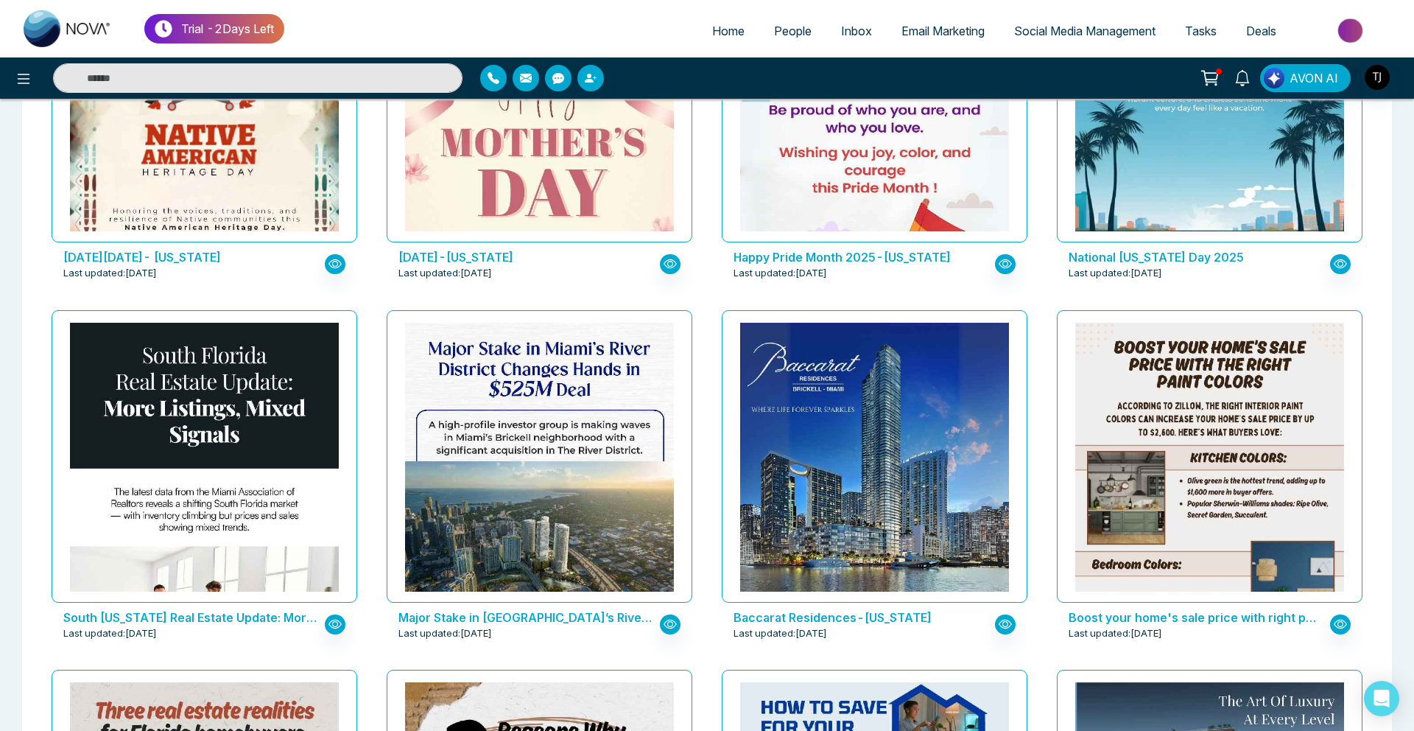
click at [1112, 38] on link "Social Media Management" at bounding box center [1084, 31] width 171 height 28
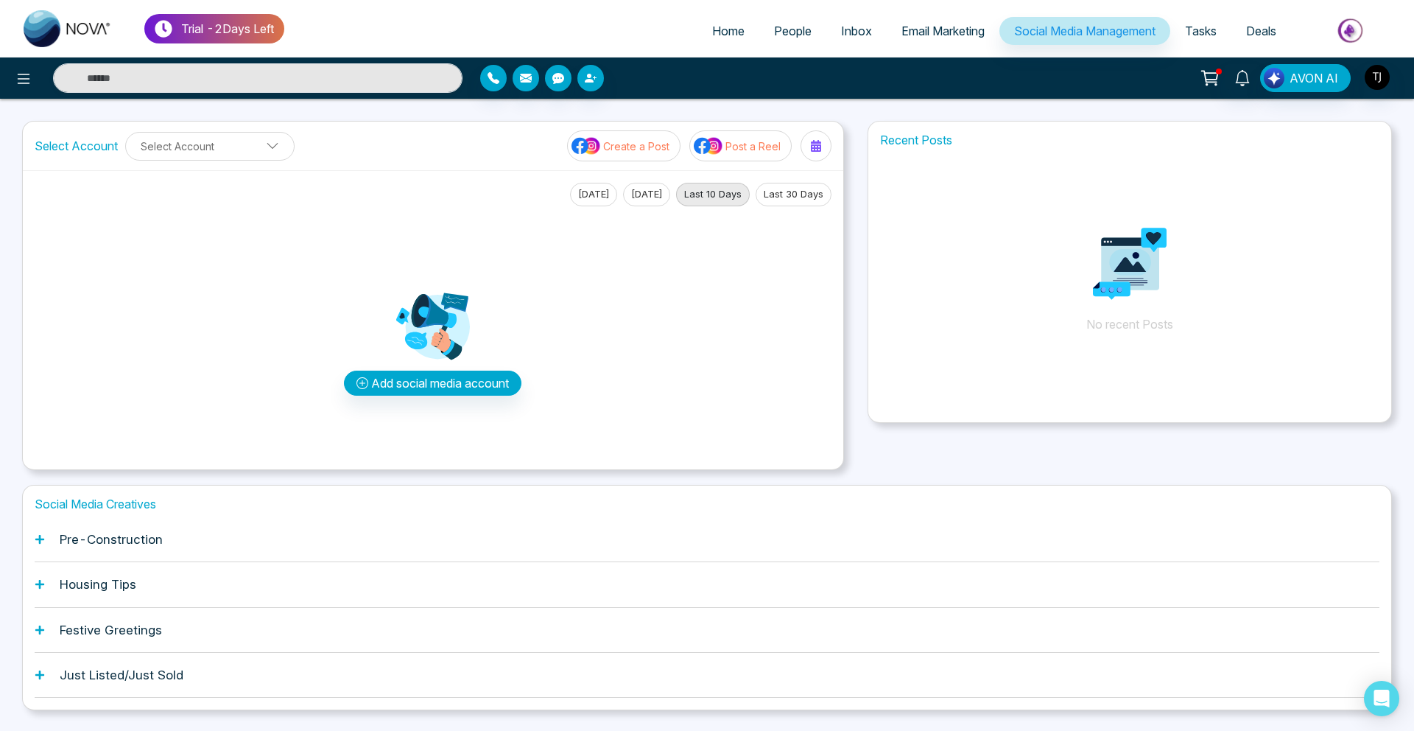
drag, startPoint x: 1112, startPoint y: 38, endPoint x: 1042, endPoint y: 43, distance: 70.2
click at [1111, 38] on link "Social Media Management" at bounding box center [1084, 31] width 171 height 28
click at [80, 558] on div "Pre-Construction" at bounding box center [707, 539] width 1345 height 45
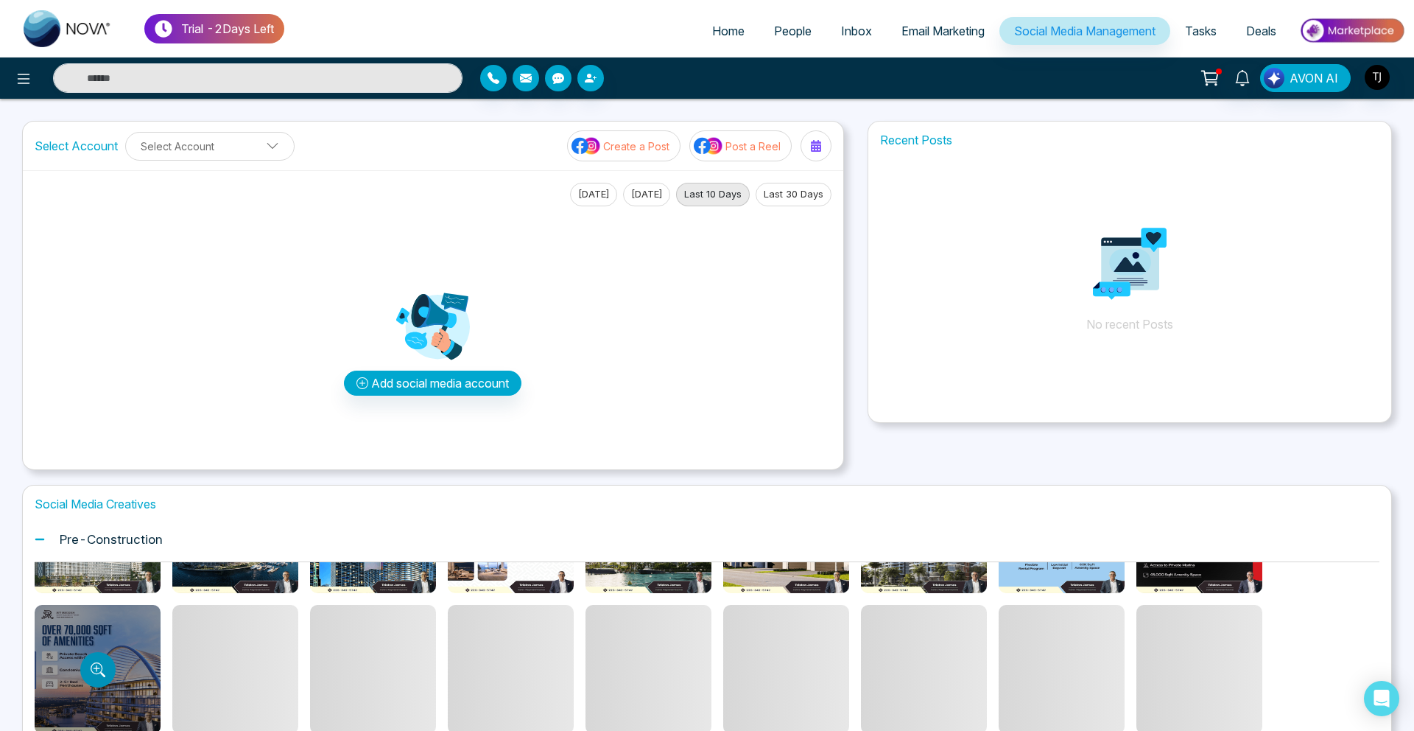
click at [113, 674] on button "Preview template" at bounding box center [97, 669] width 35 height 35
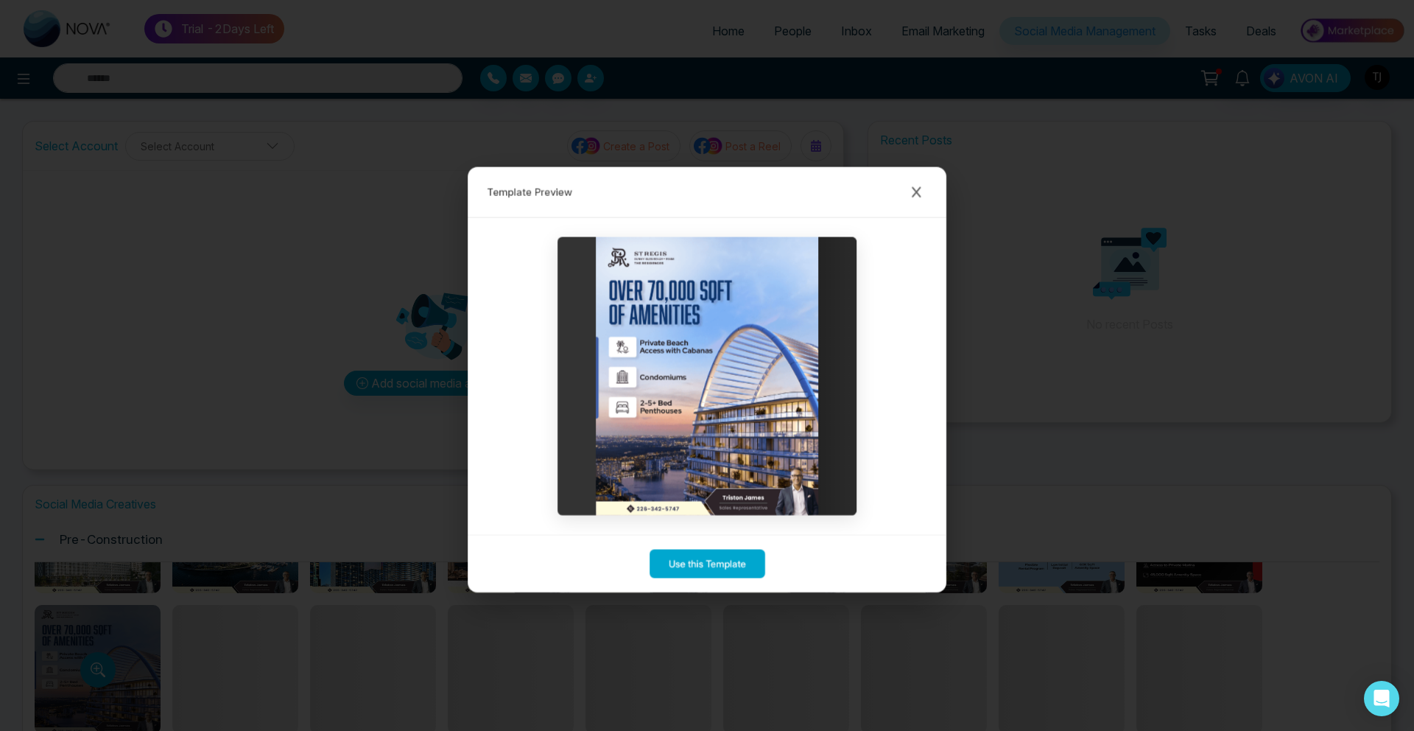
scroll to position [78, 0]
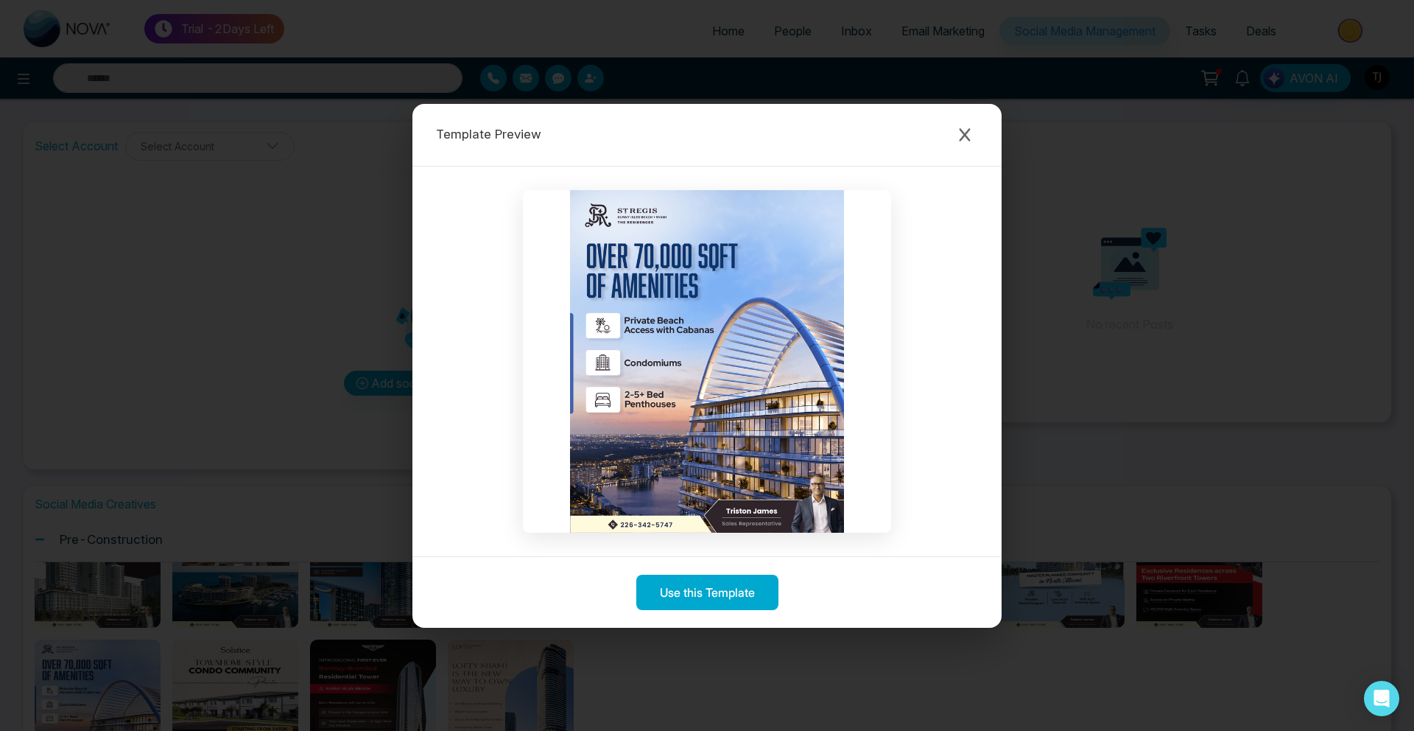
click at [245, 311] on div "Template Preview Use this Template" at bounding box center [707, 365] width 1414 height 731
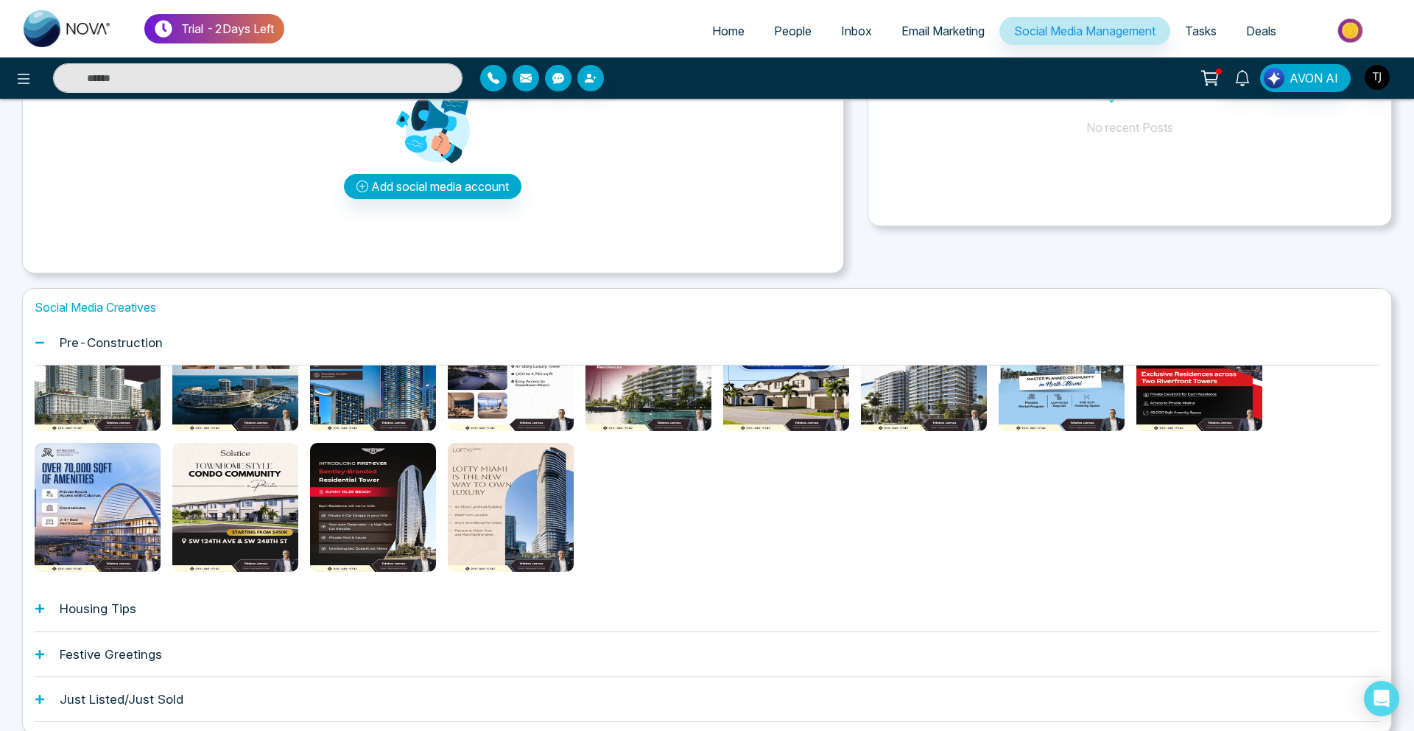
scroll to position [210, 0]
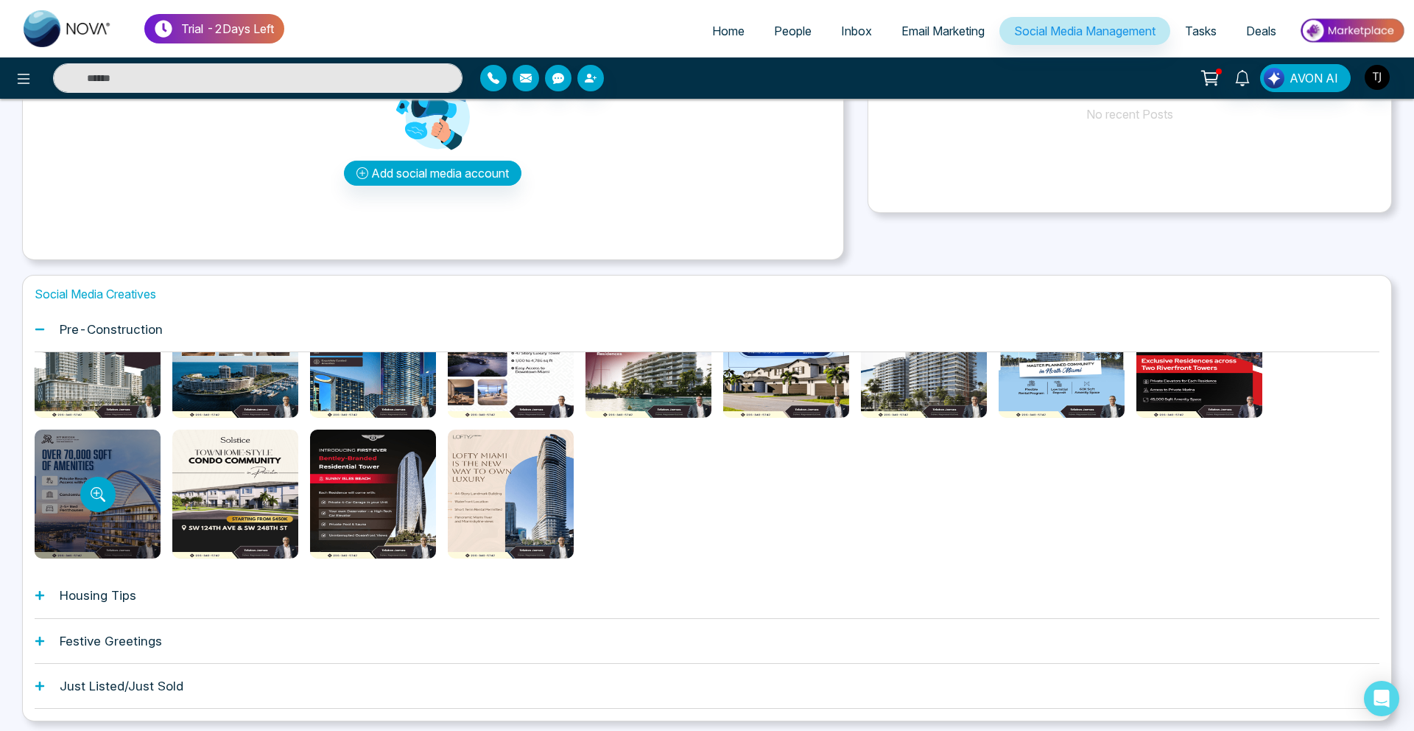
click at [111, 523] on div at bounding box center [98, 493] width 126 height 129
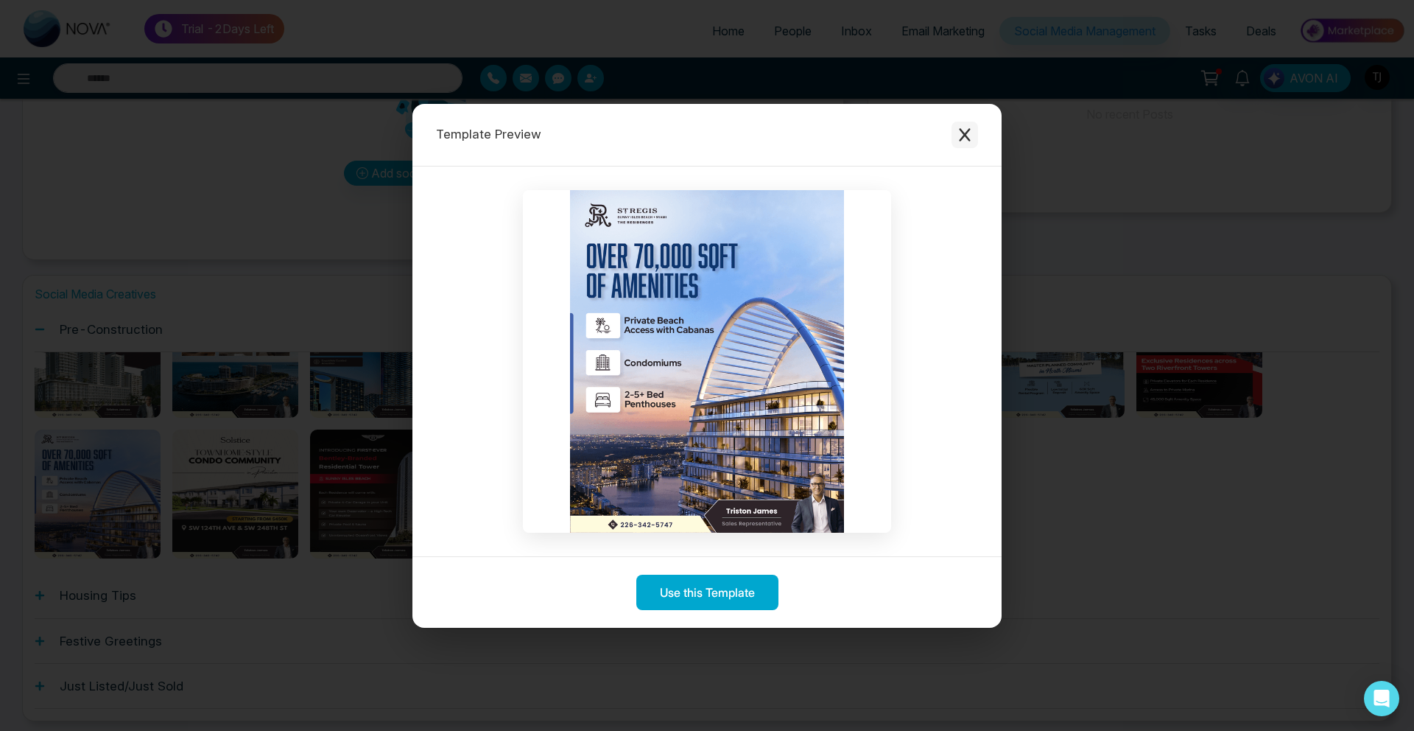
click at [976, 134] on button "Close modal" at bounding box center [965, 135] width 27 height 27
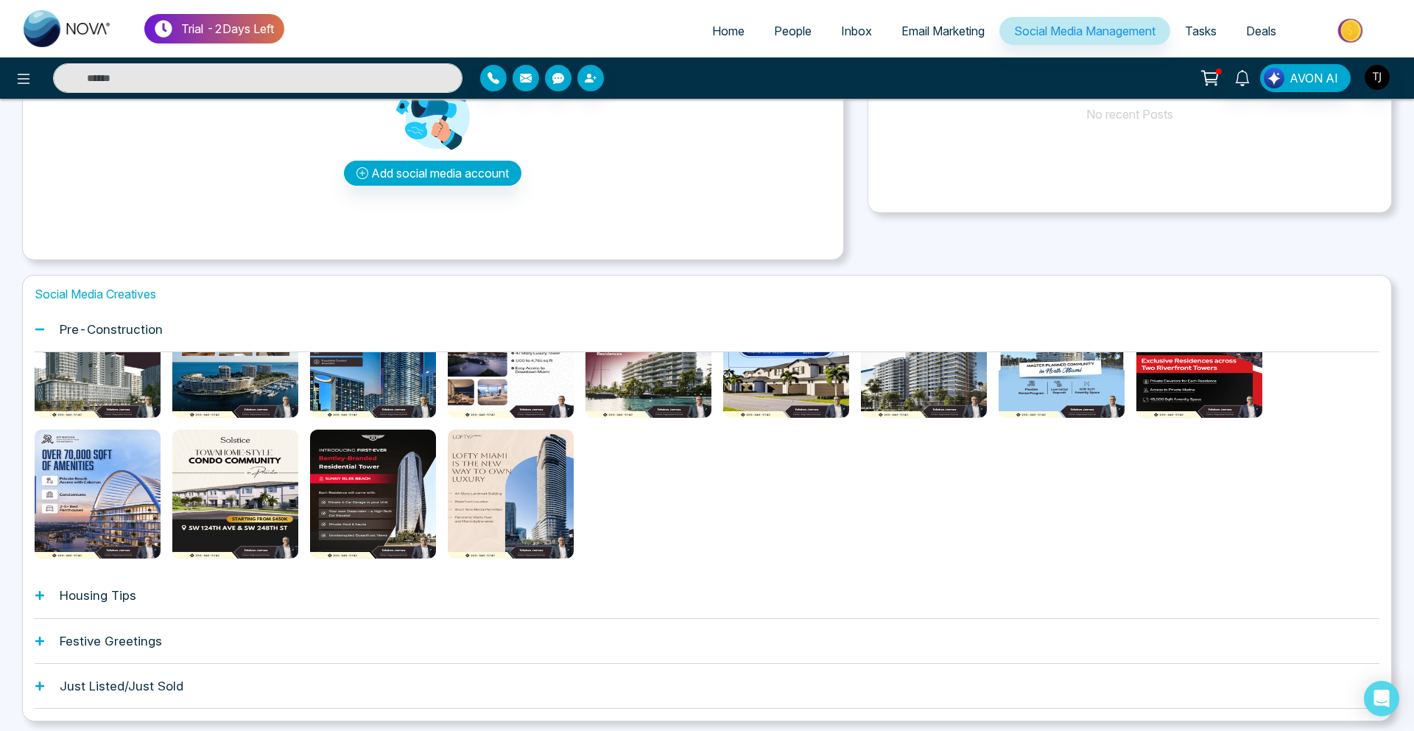
click at [709, 577] on div "Housing Tips" at bounding box center [707, 595] width 1345 height 45
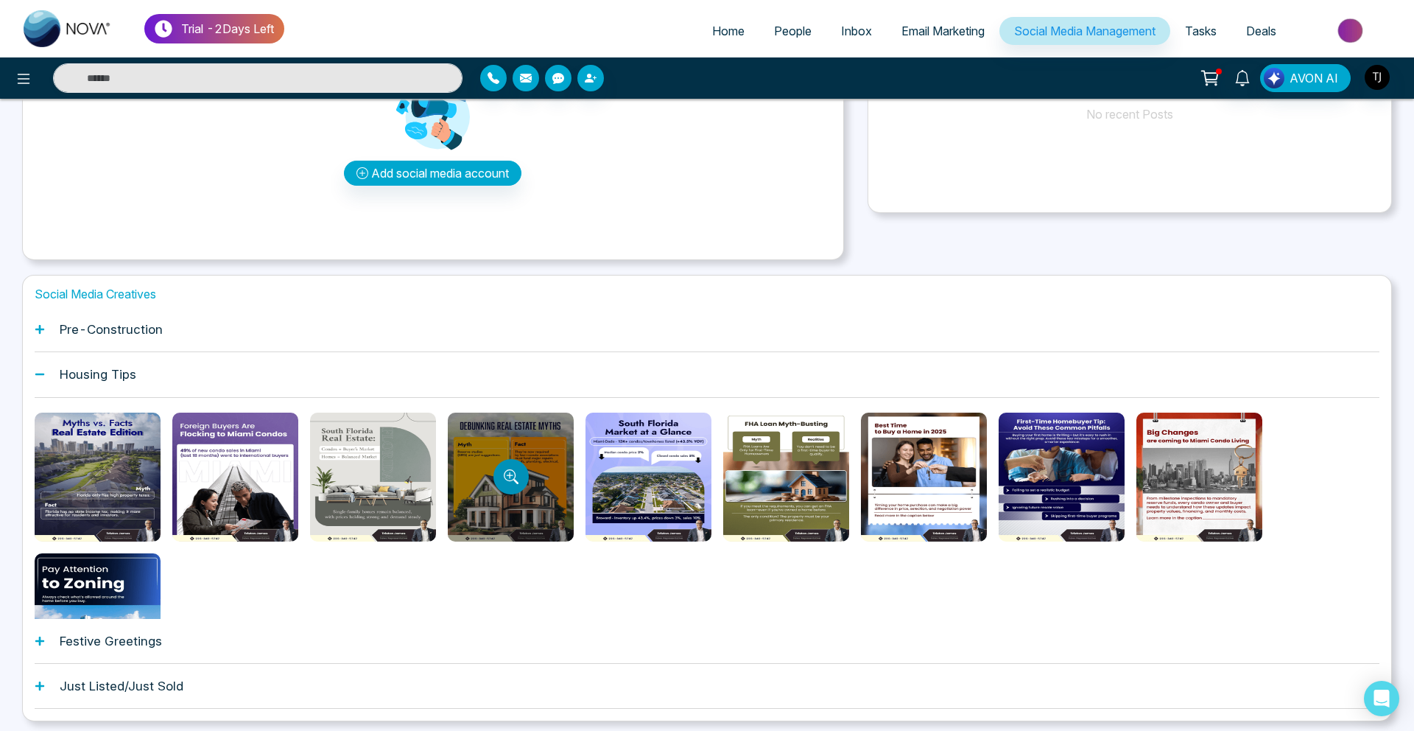
click at [507, 468] on button "Preview template" at bounding box center [510, 476] width 35 height 35
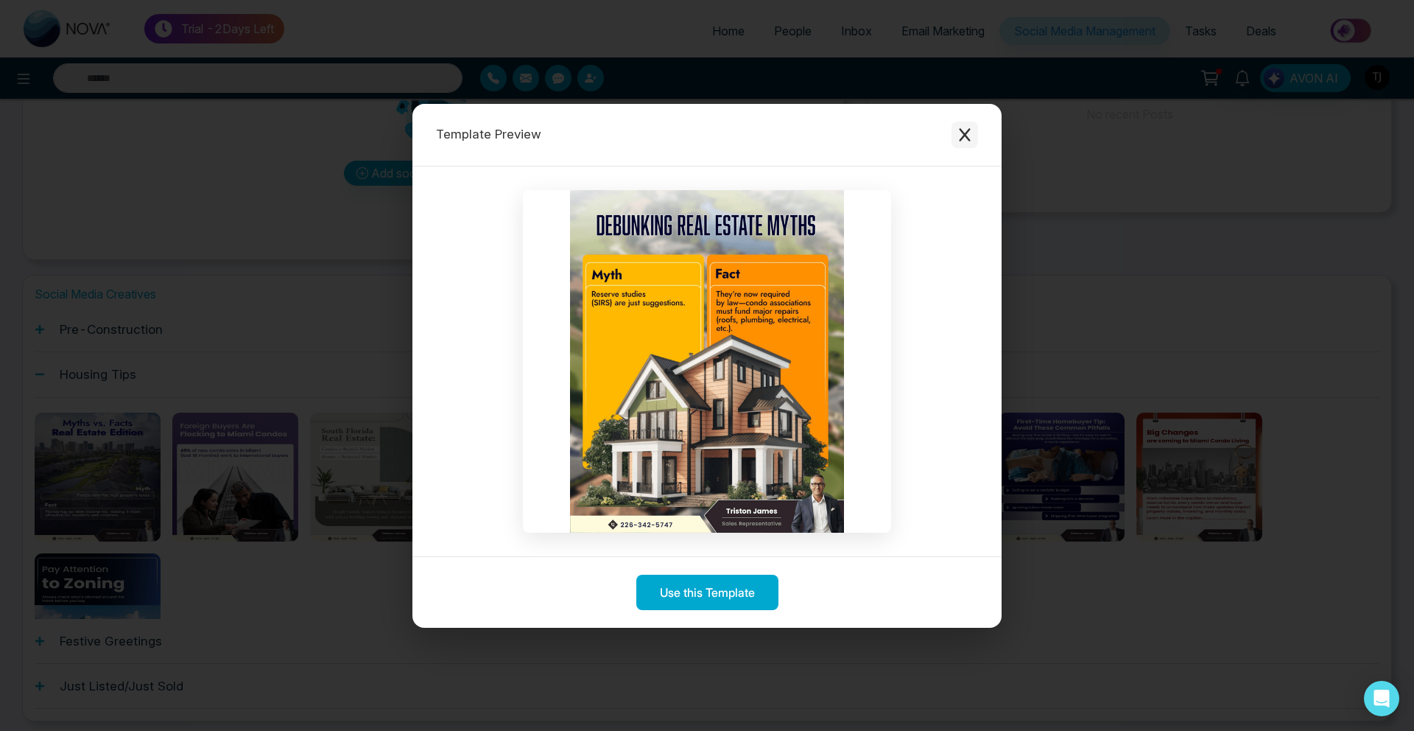
click at [968, 140] on icon "Close modal" at bounding box center [964, 134] width 15 height 15
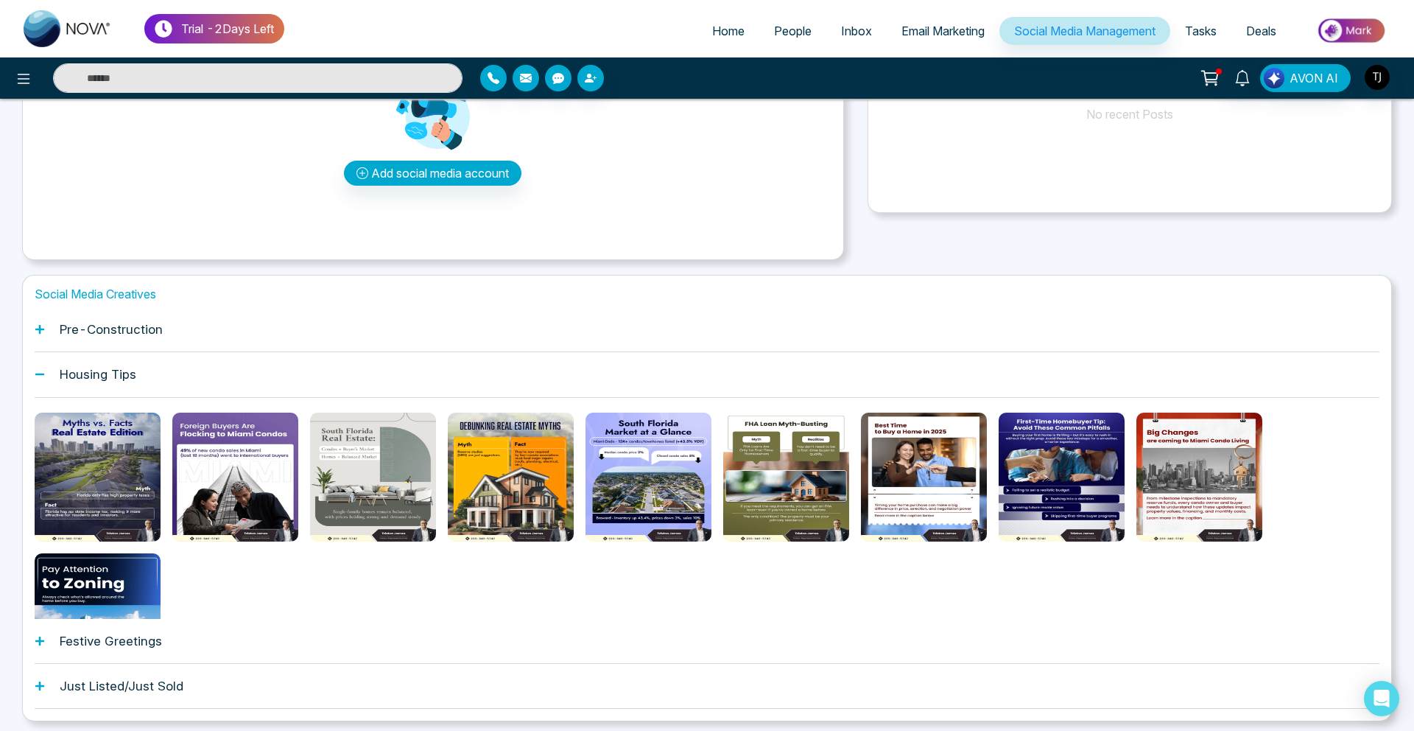
click at [795, 28] on span "People" at bounding box center [793, 31] width 38 height 15
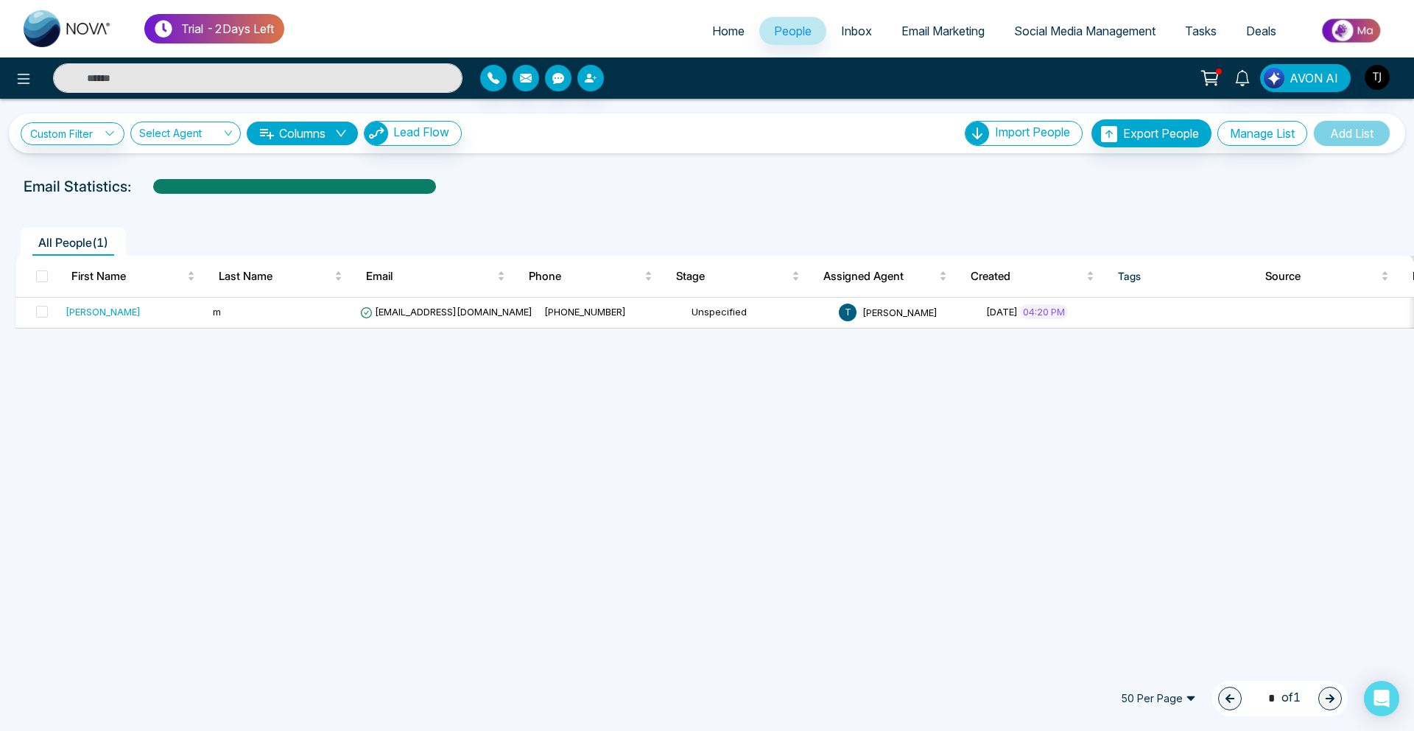
click at [905, 31] on span "Email Marketing" at bounding box center [942, 31] width 83 height 15
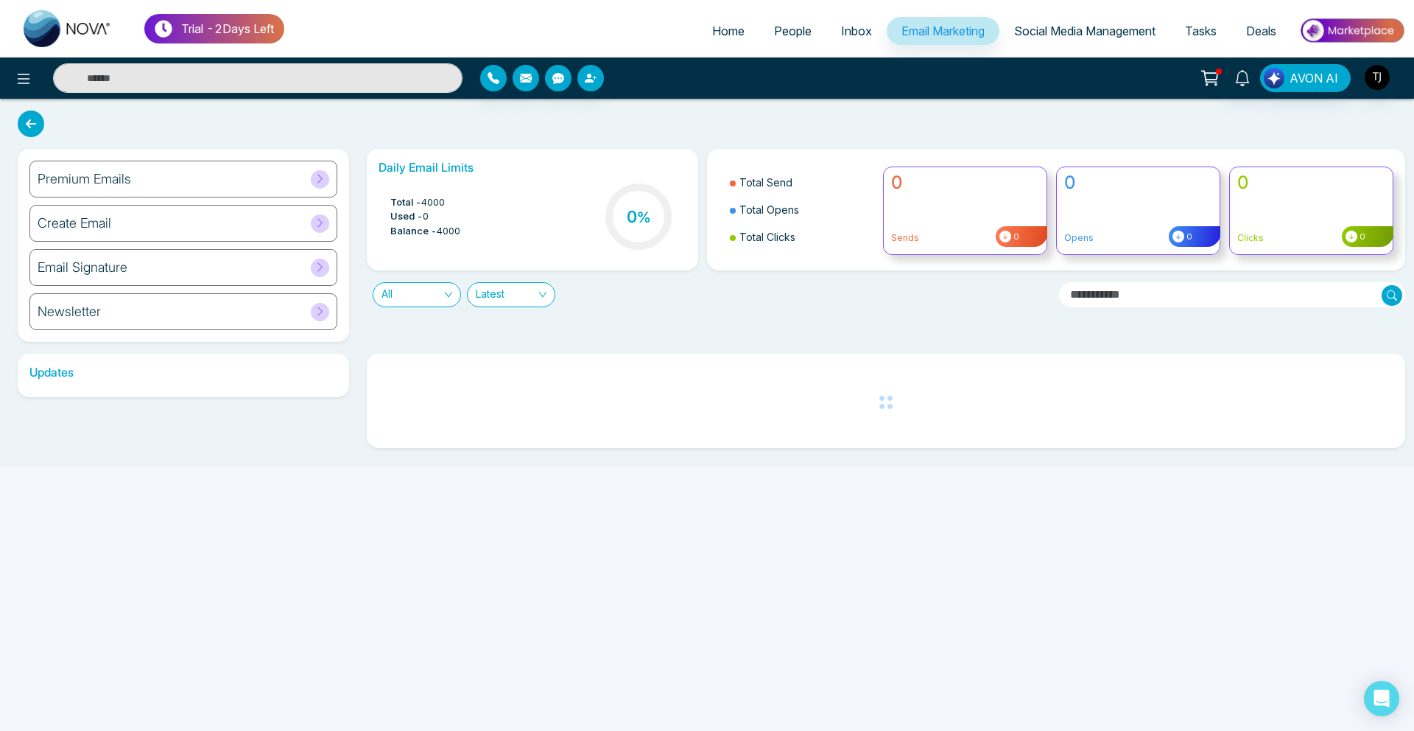
click at [134, 183] on div "Premium Emails" at bounding box center [183, 179] width 308 height 37
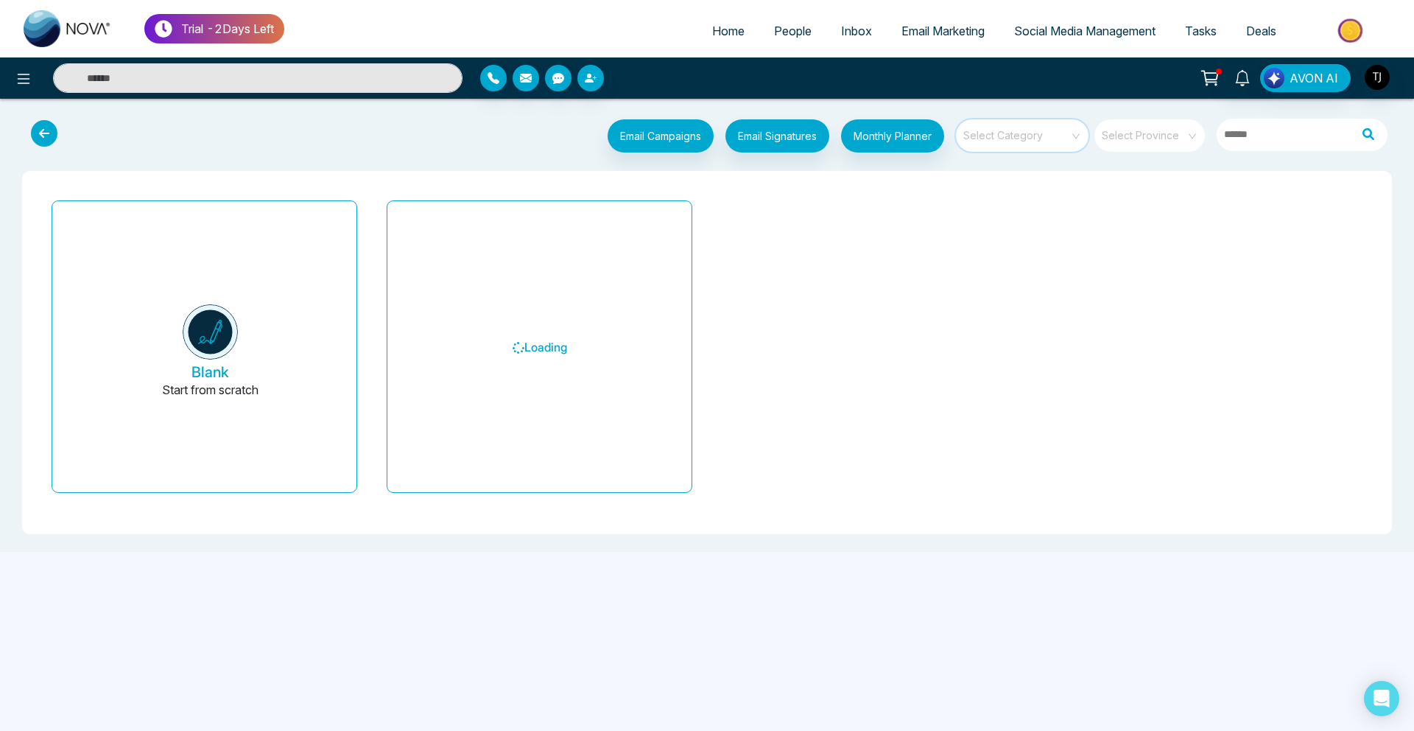
click at [1012, 133] on input "search" at bounding box center [1017, 130] width 106 height 22
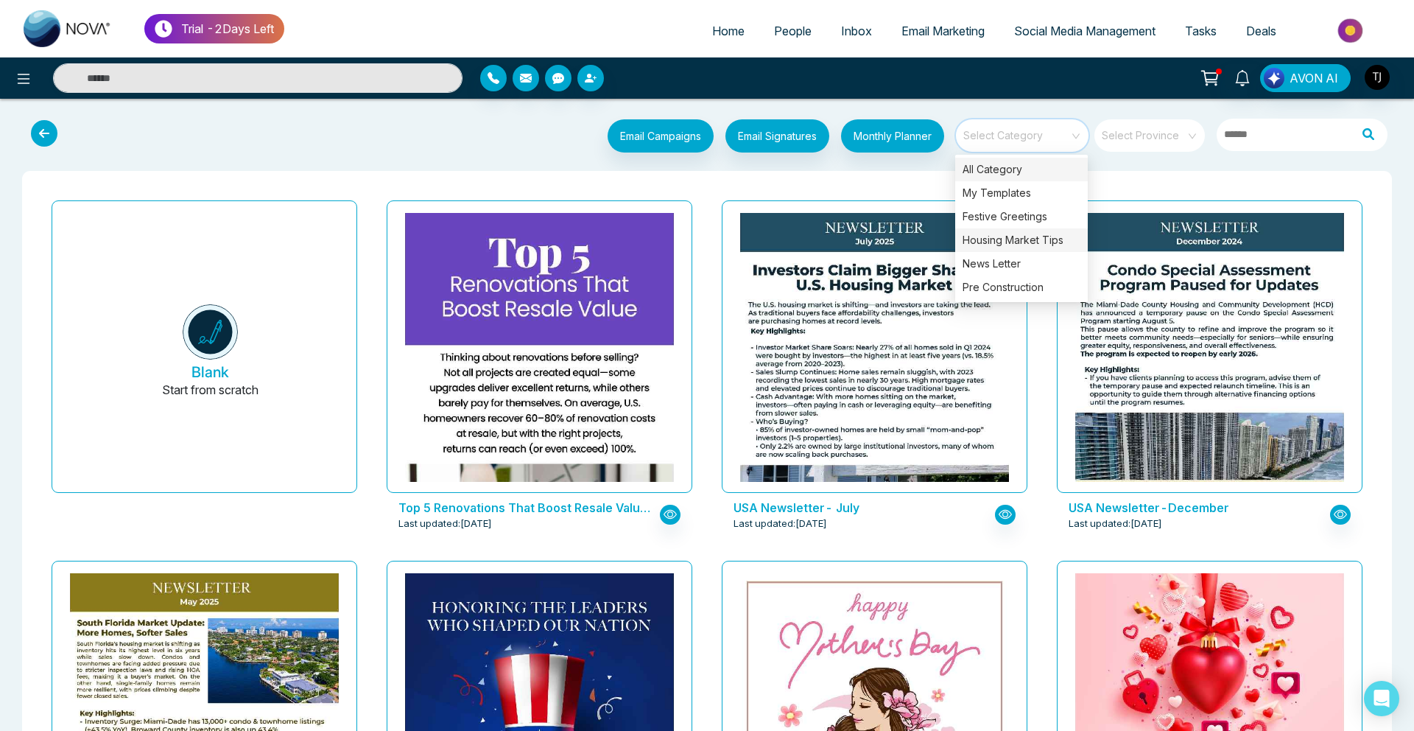
click at [1009, 240] on div "Housing Market Tips" at bounding box center [1021, 240] width 133 height 24
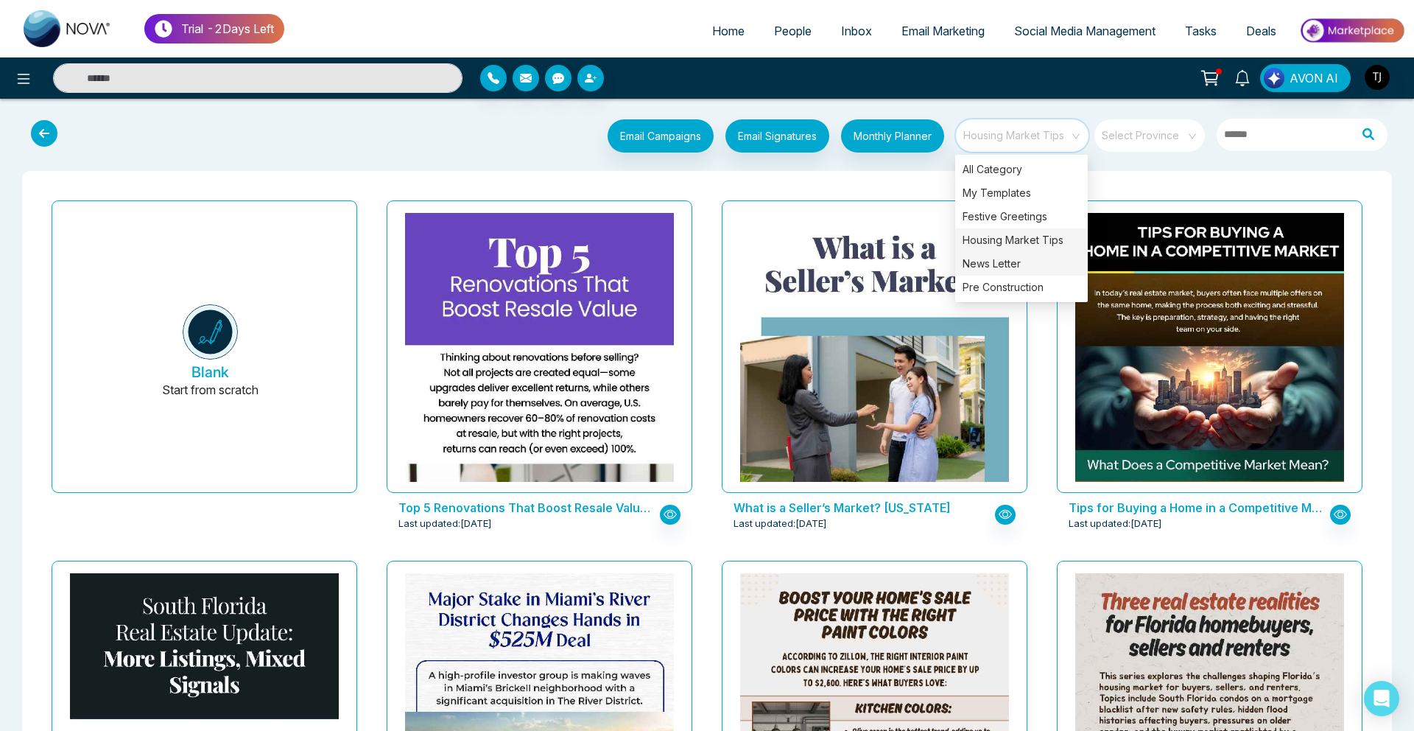
click at [1002, 270] on div "News Letter" at bounding box center [1021, 264] width 133 height 24
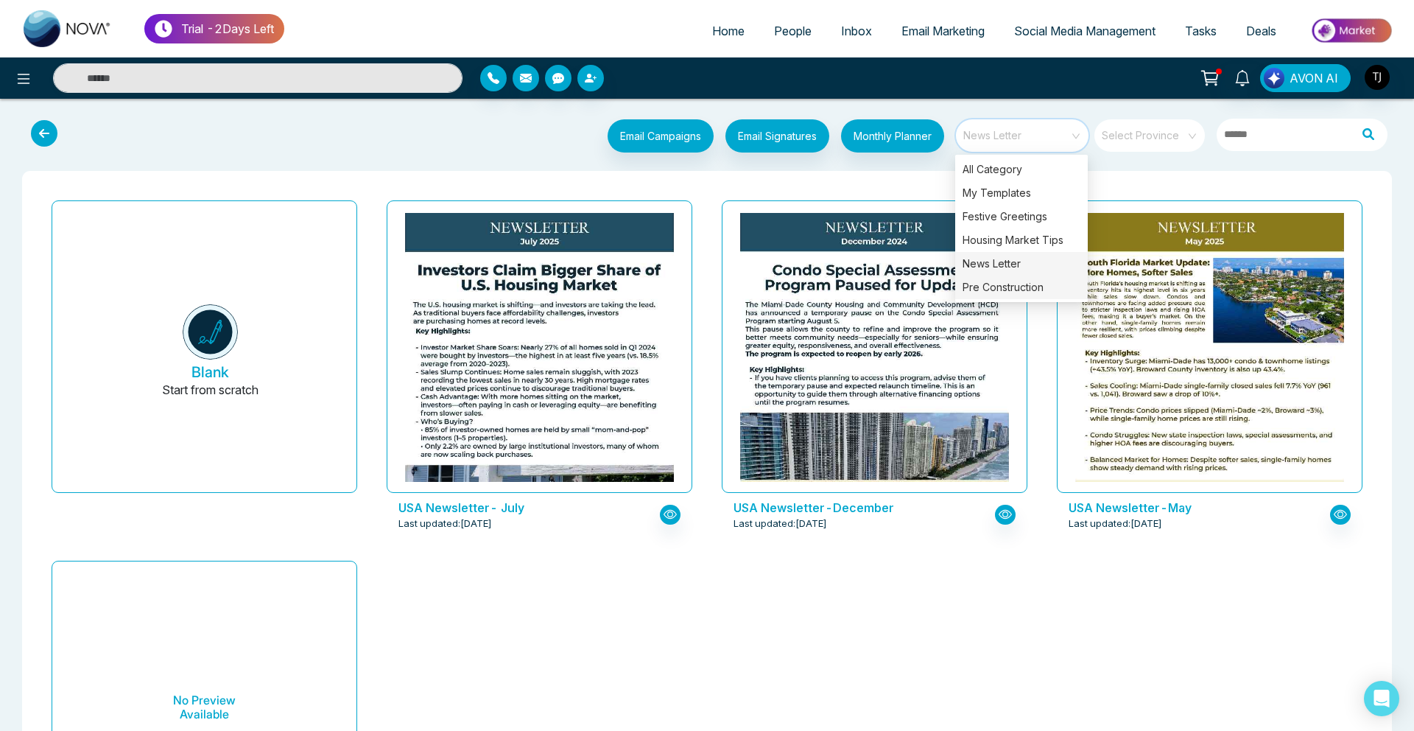
click at [1007, 283] on div "Pre Construction" at bounding box center [1021, 287] width 133 height 24
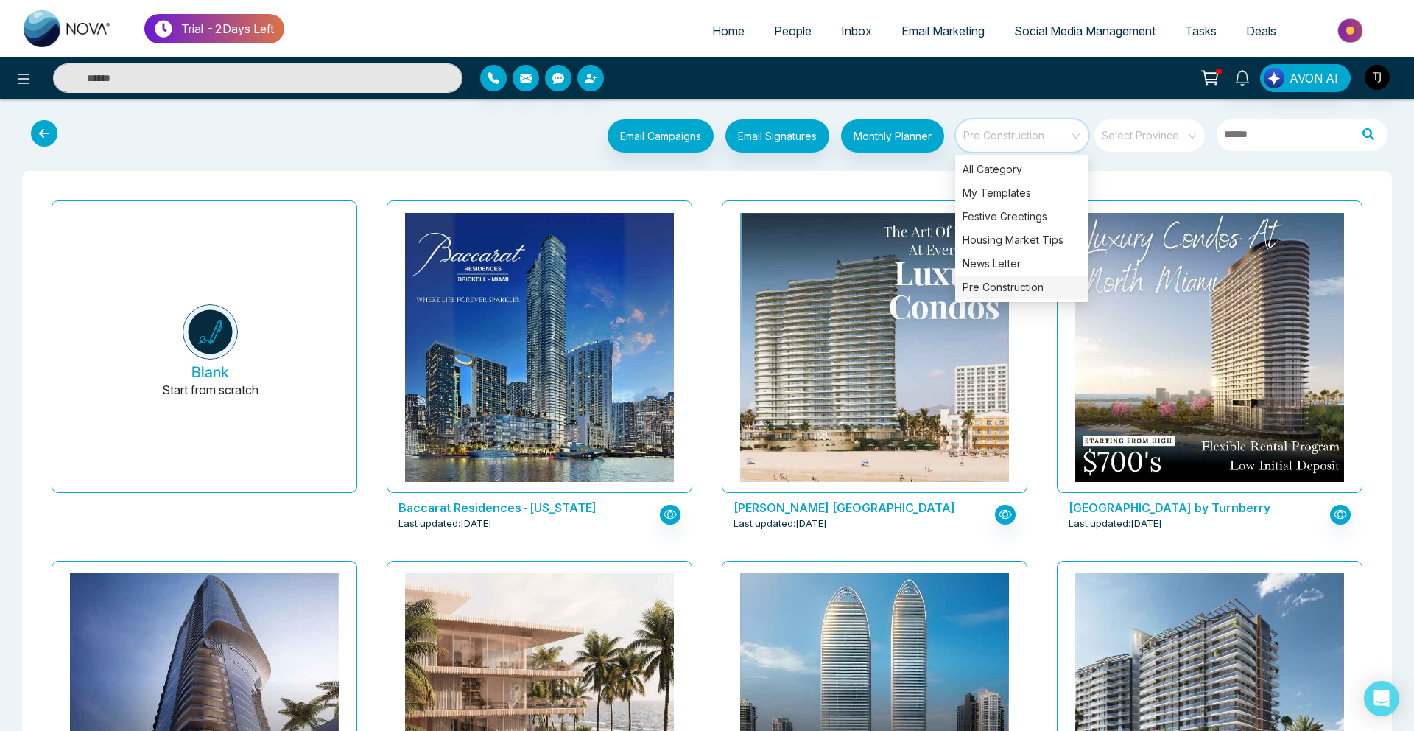
click at [1039, 32] on span "Social Media Management" at bounding box center [1084, 31] width 141 height 15
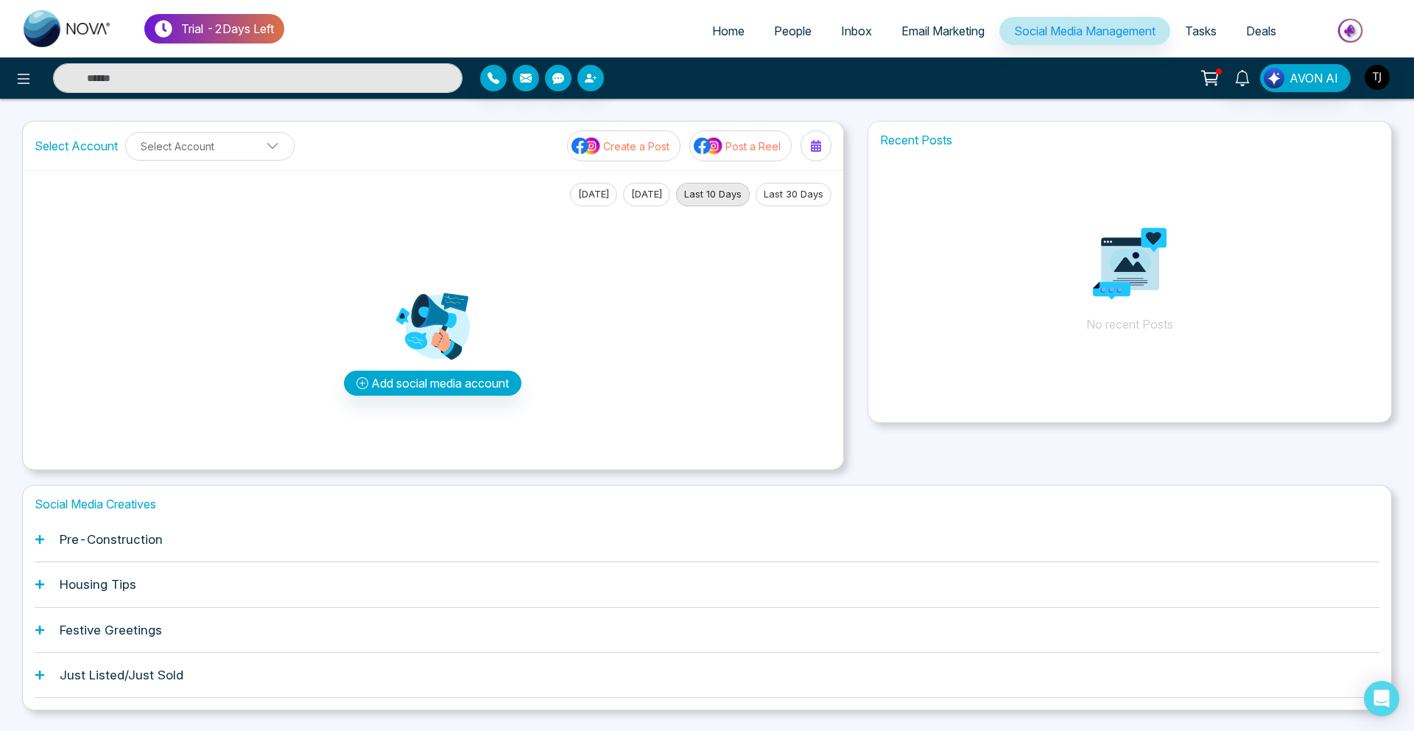
click at [921, 15] on ul "Home People Inbox Email Marketing Social Media Management Tasks Deals" at bounding box center [844, 32] width 1121 height 41
click at [919, 38] on span "Email Marketing" at bounding box center [942, 31] width 83 height 15
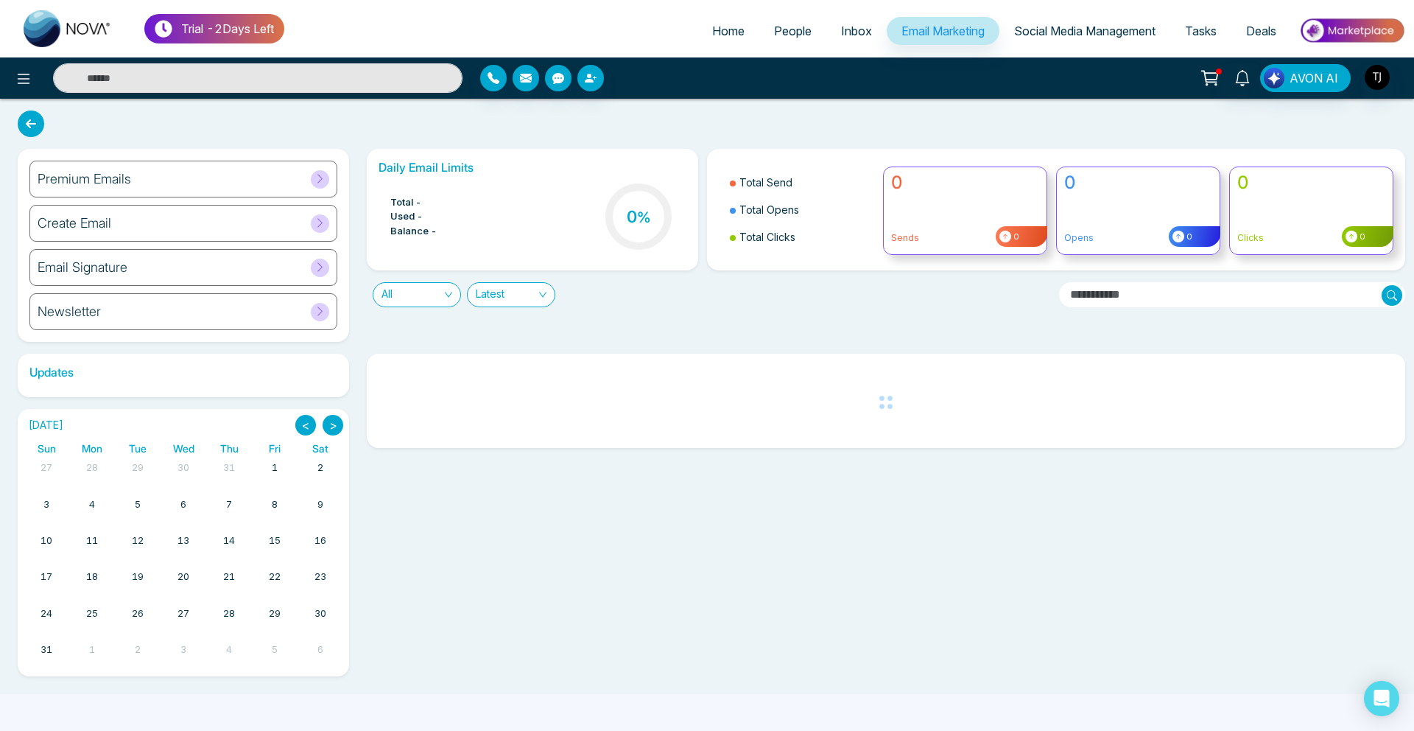
click at [165, 185] on div "Premium Emails" at bounding box center [183, 179] width 308 height 37
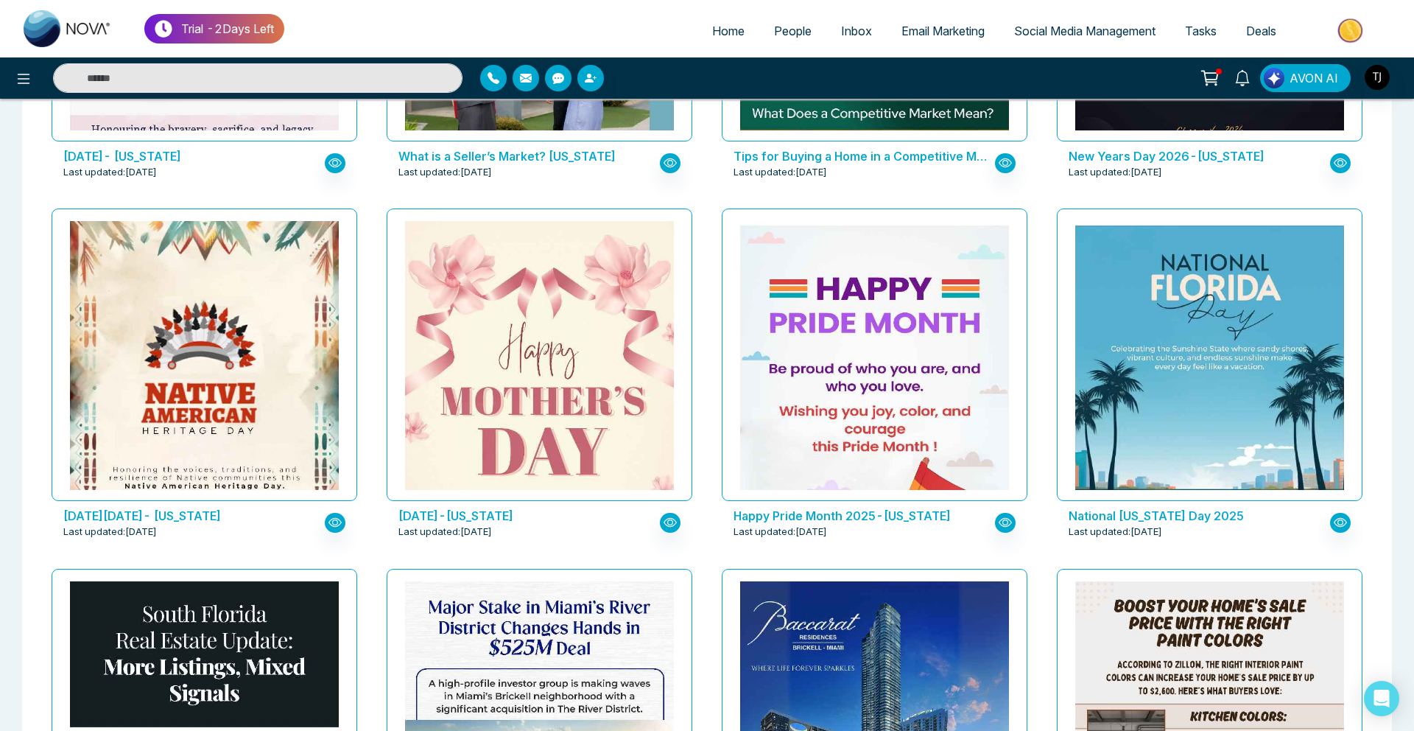
scroll to position [1455, 0]
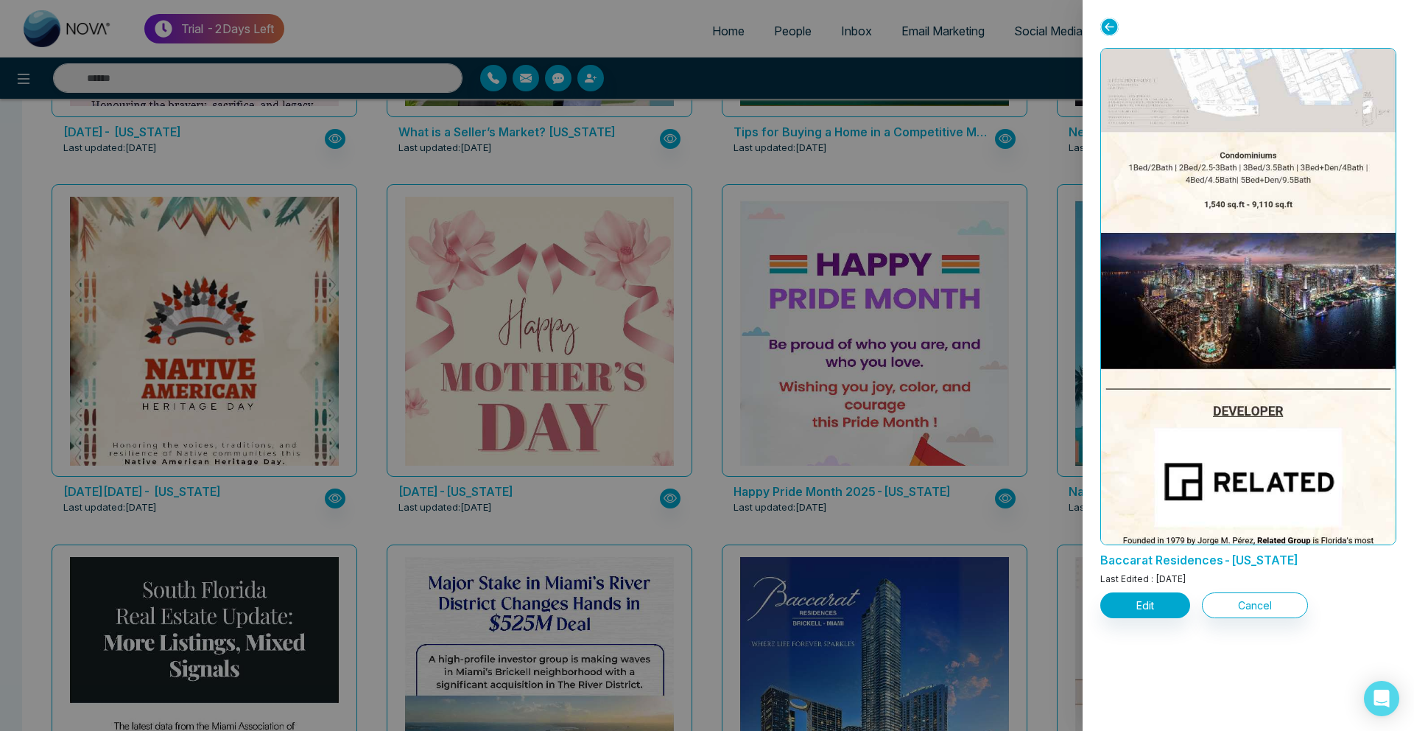
scroll to position [1481, 0]
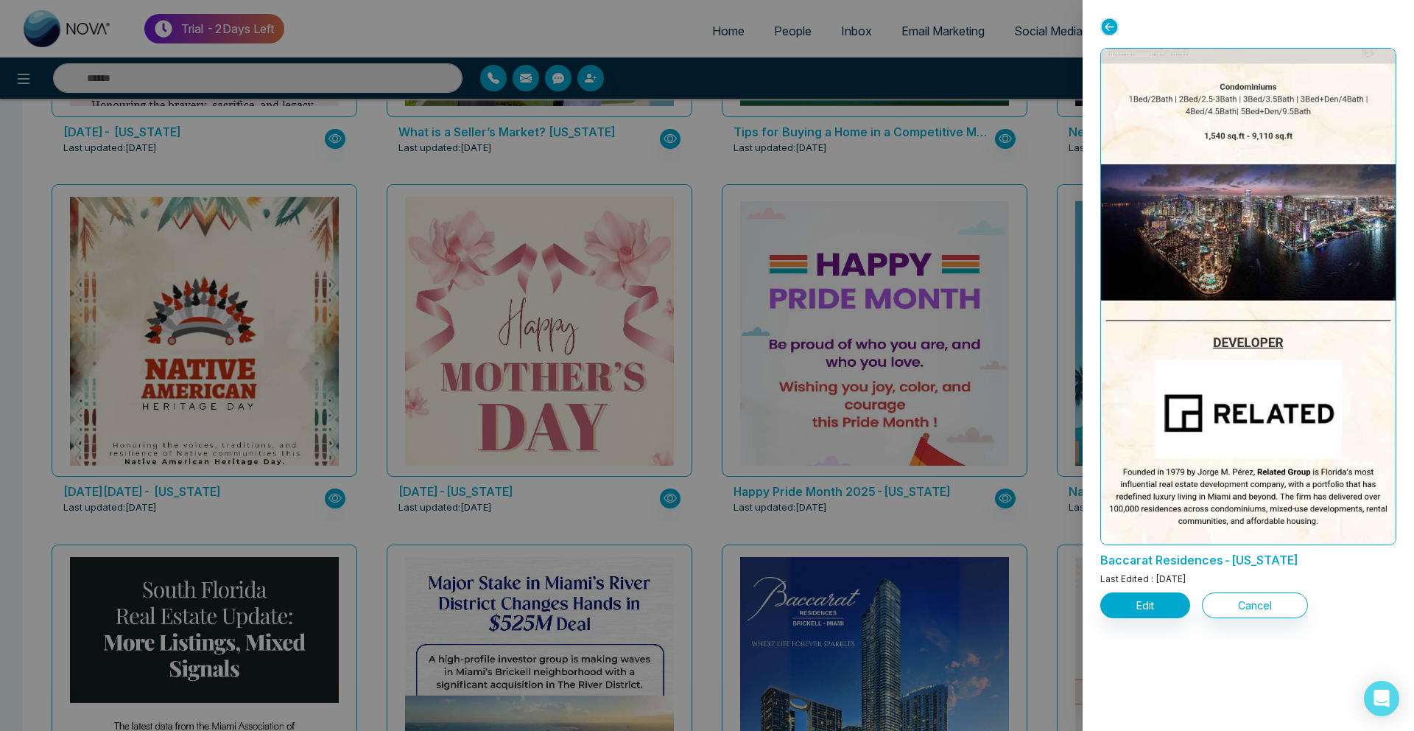
click at [753, 193] on div at bounding box center [707, 365] width 1414 height 731
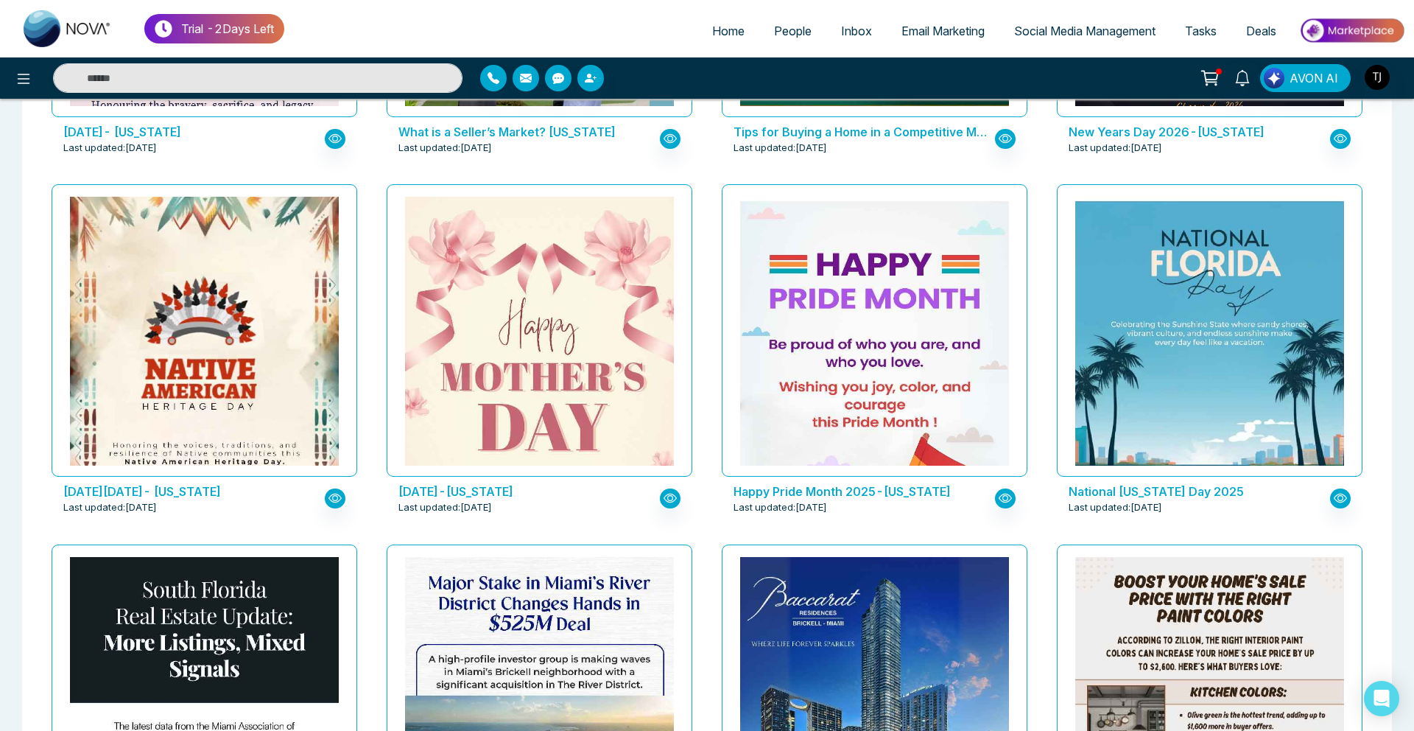
click at [1042, 21] on link "Social Media Management" at bounding box center [1084, 31] width 171 height 28
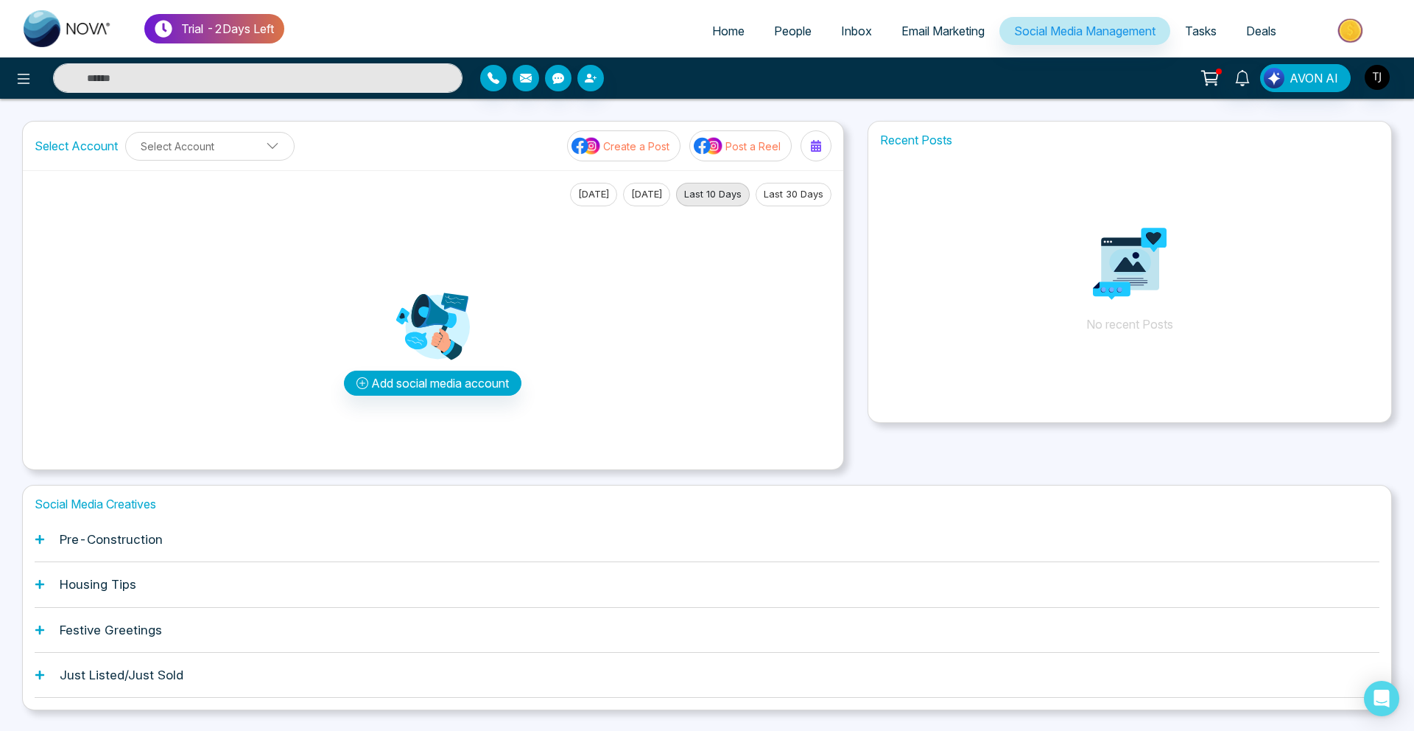
click at [119, 533] on h1 "Pre-Construction" at bounding box center [111, 539] width 103 height 15
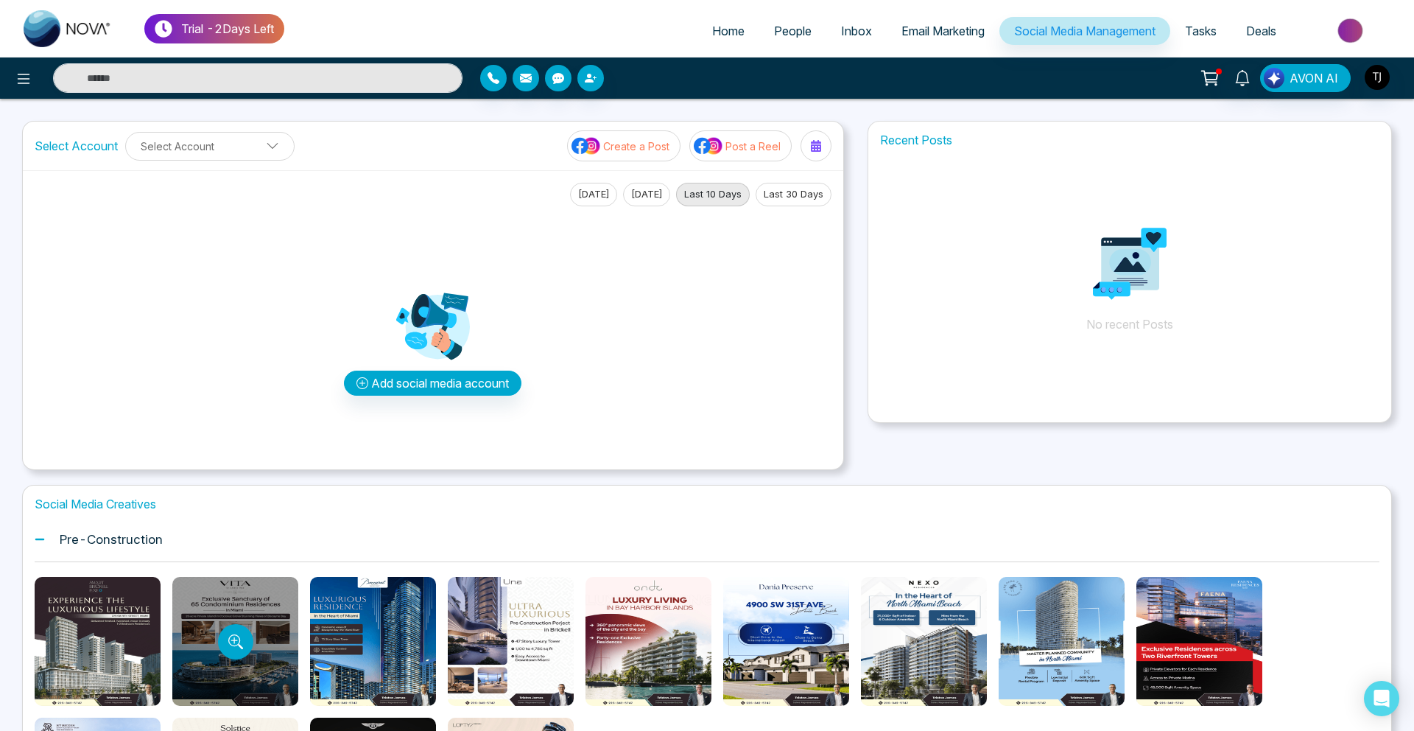
click at [256, 651] on div at bounding box center [235, 641] width 126 height 129
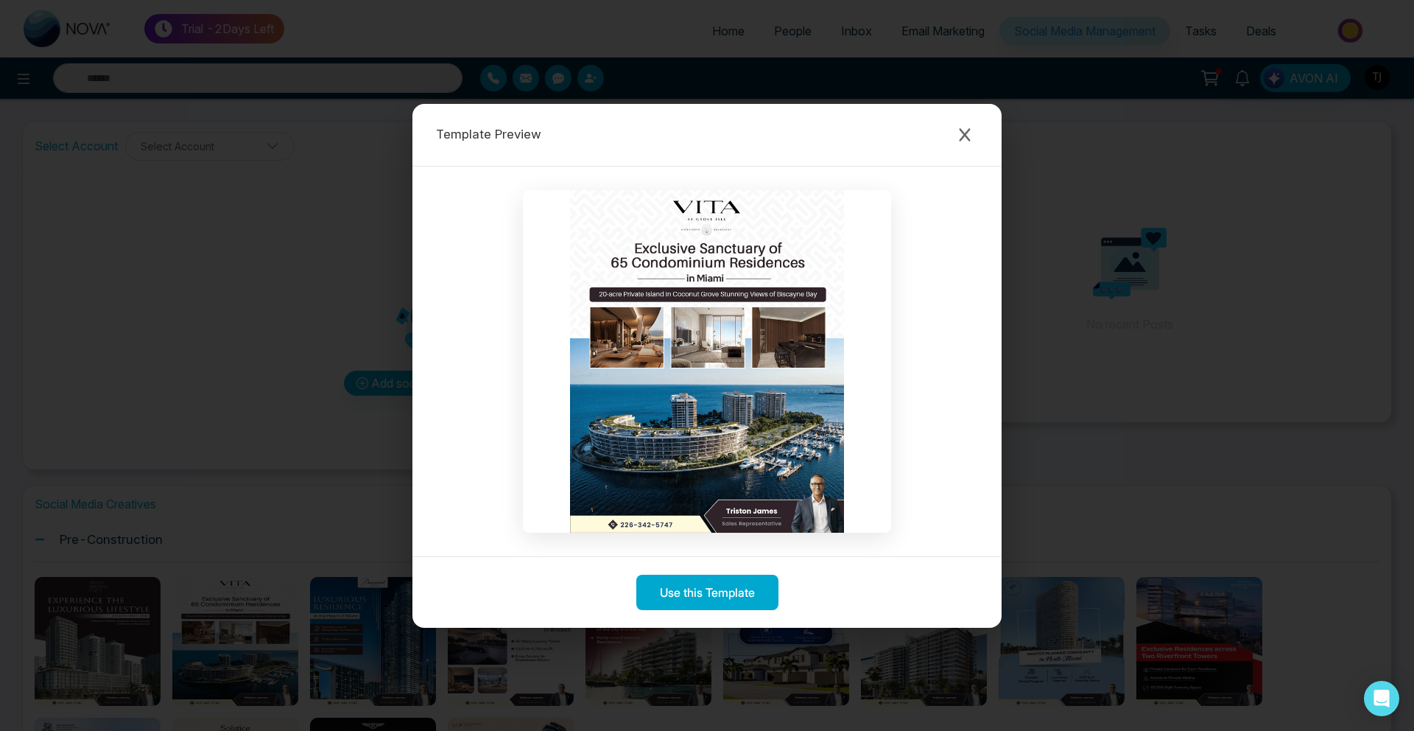
click at [136, 474] on div "Template Preview Use this Template" at bounding box center [707, 365] width 1414 height 731
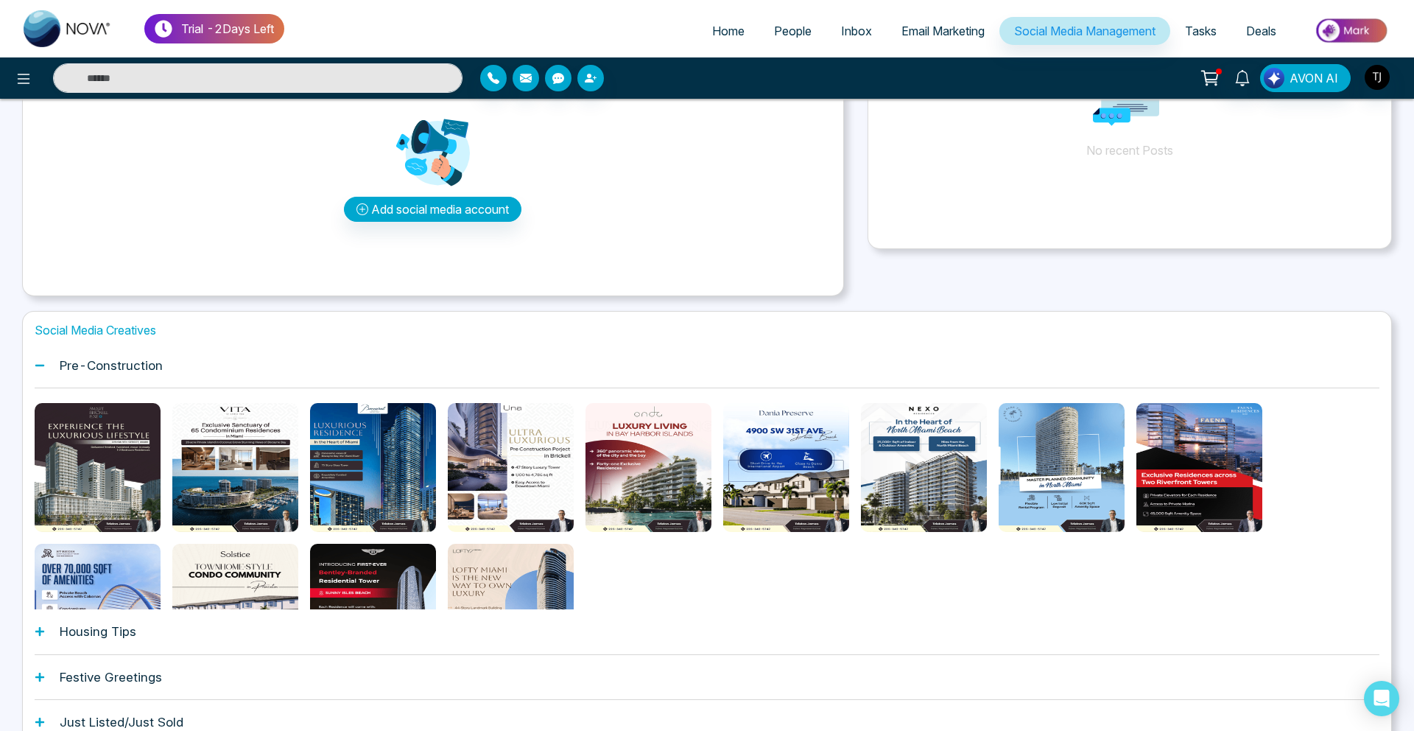
scroll to position [216, 0]
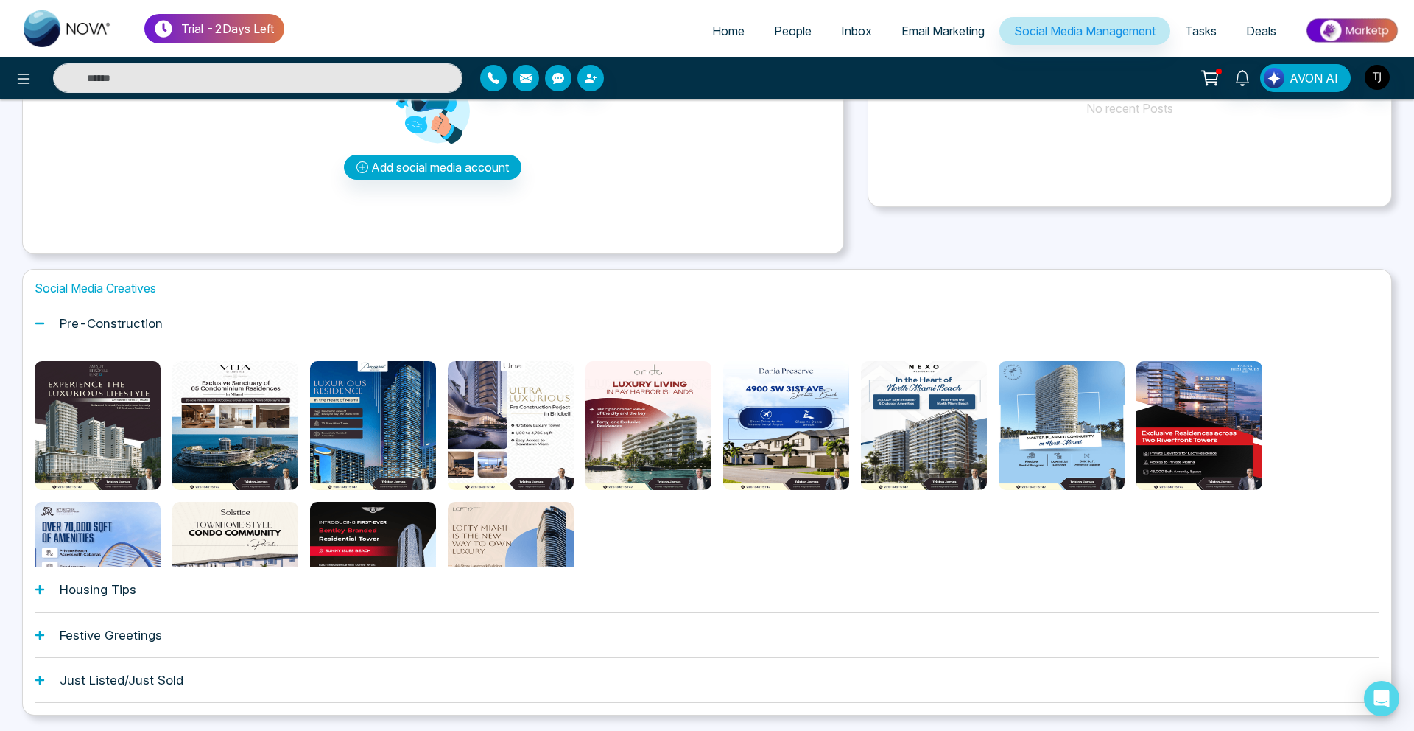
click at [104, 600] on div "Housing Tips" at bounding box center [707, 589] width 1345 height 45
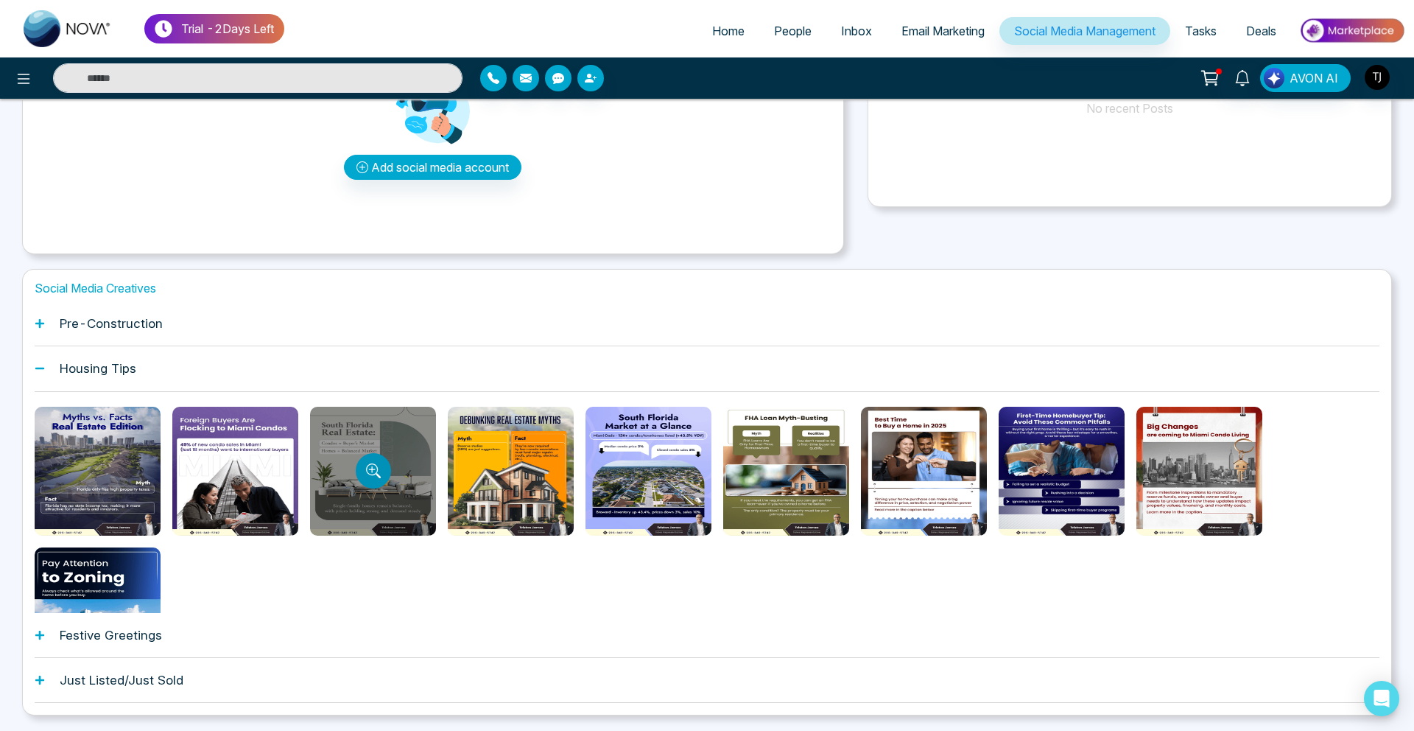
click at [356, 469] on button "Preview template" at bounding box center [373, 470] width 35 height 35
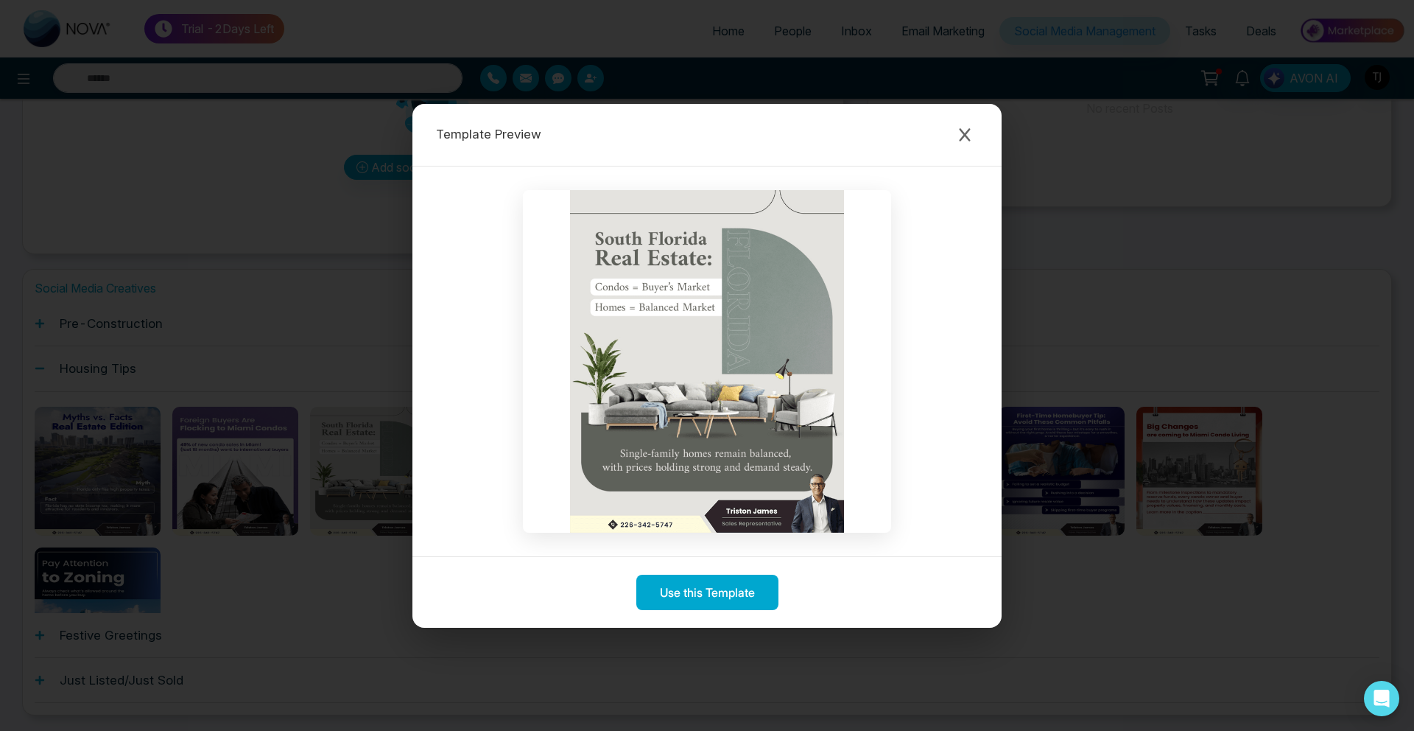
click at [285, 327] on div "Template Preview Use this Template" at bounding box center [707, 365] width 1414 height 731
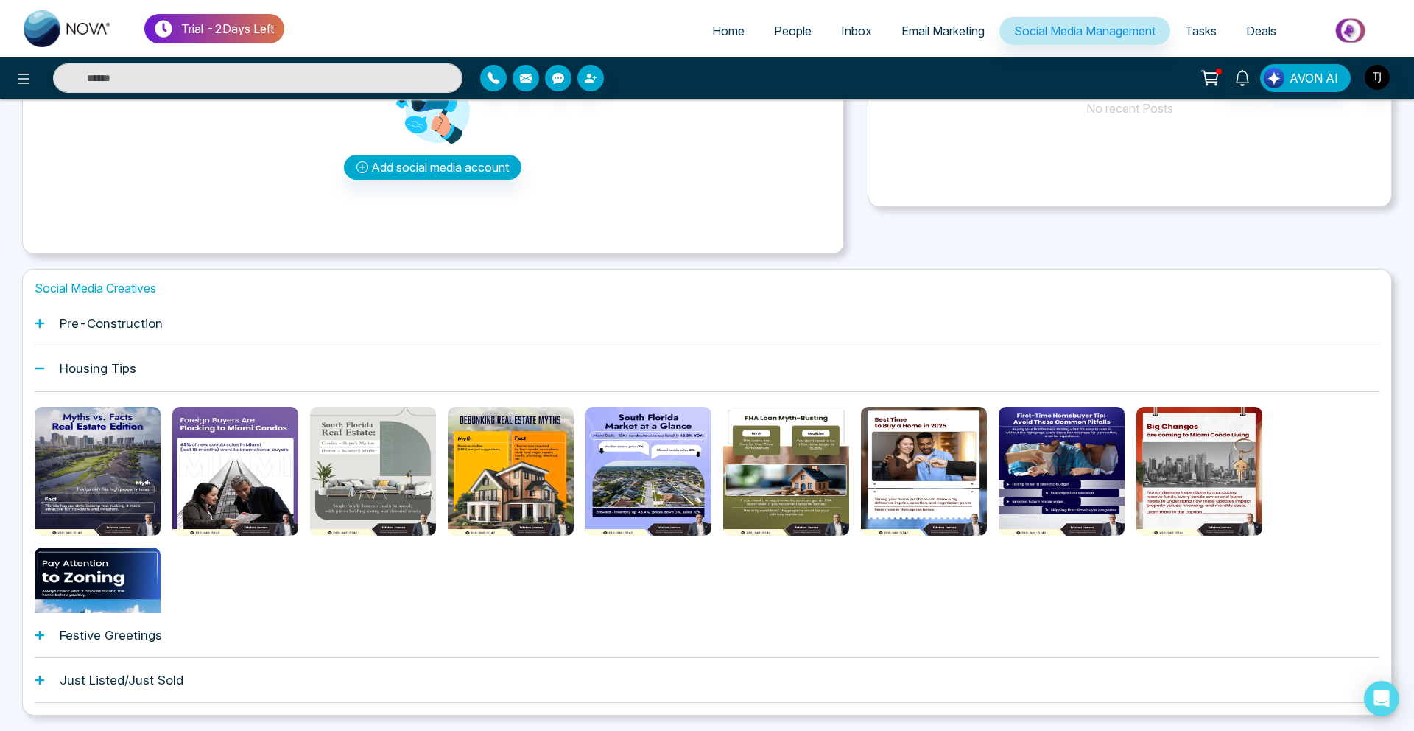
click at [911, 24] on span "Email Marketing" at bounding box center [942, 31] width 83 height 15
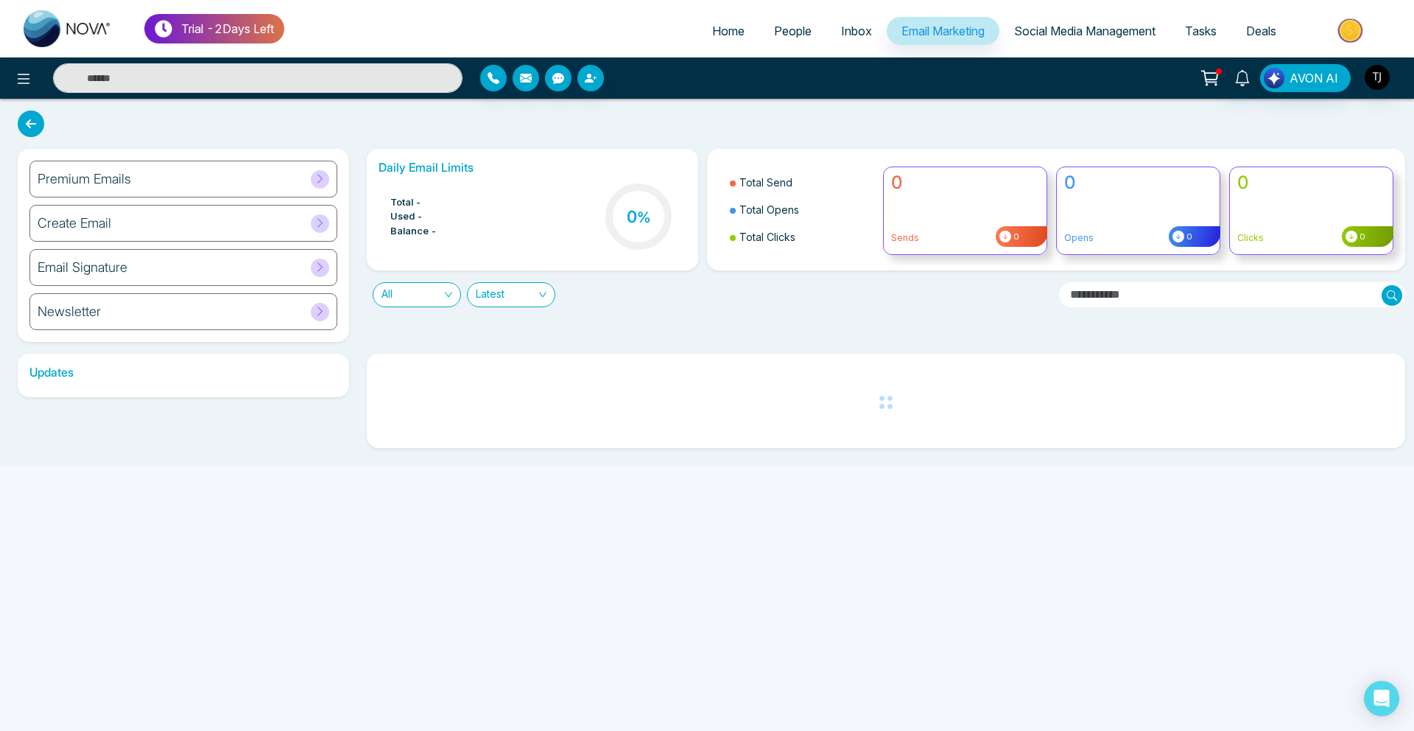
click at [87, 179] on h6 "Premium Emails" at bounding box center [85, 179] width 94 height 16
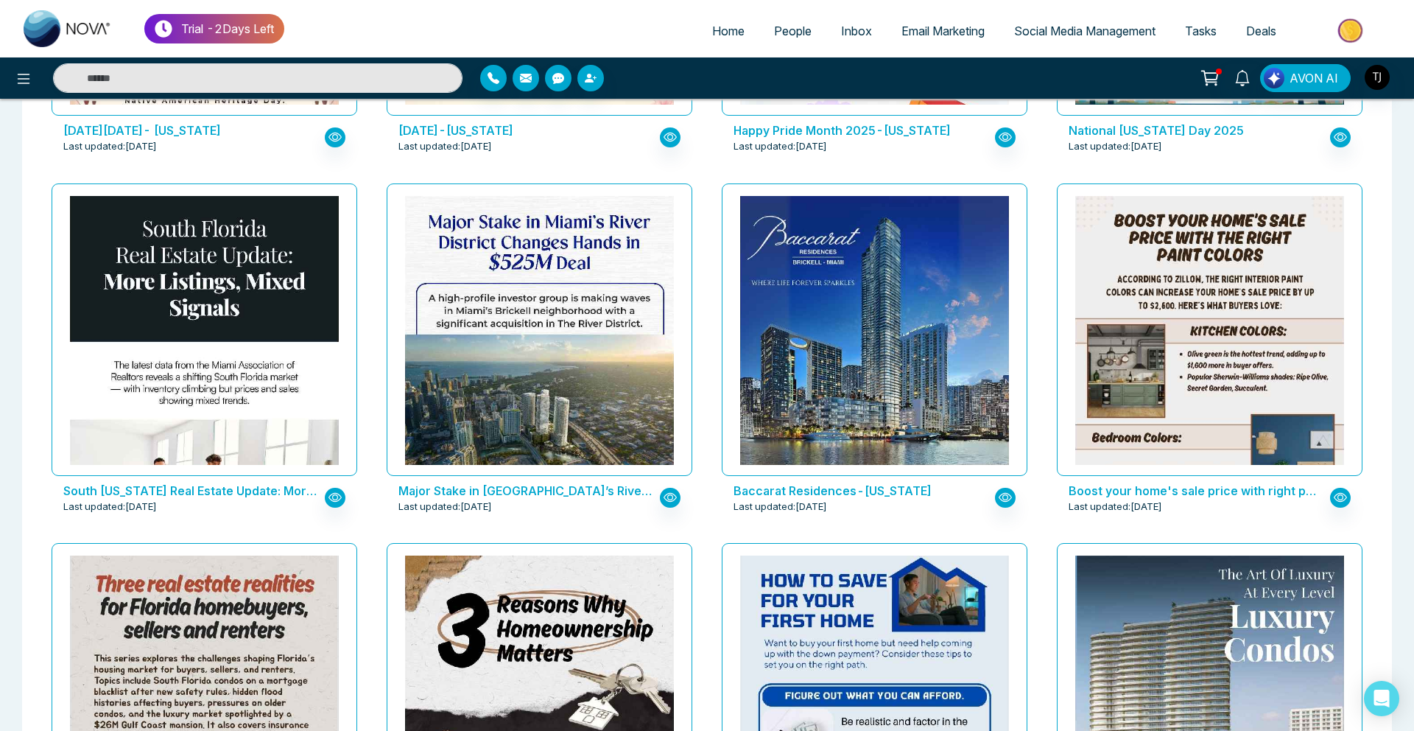
scroll to position [1821, 0]
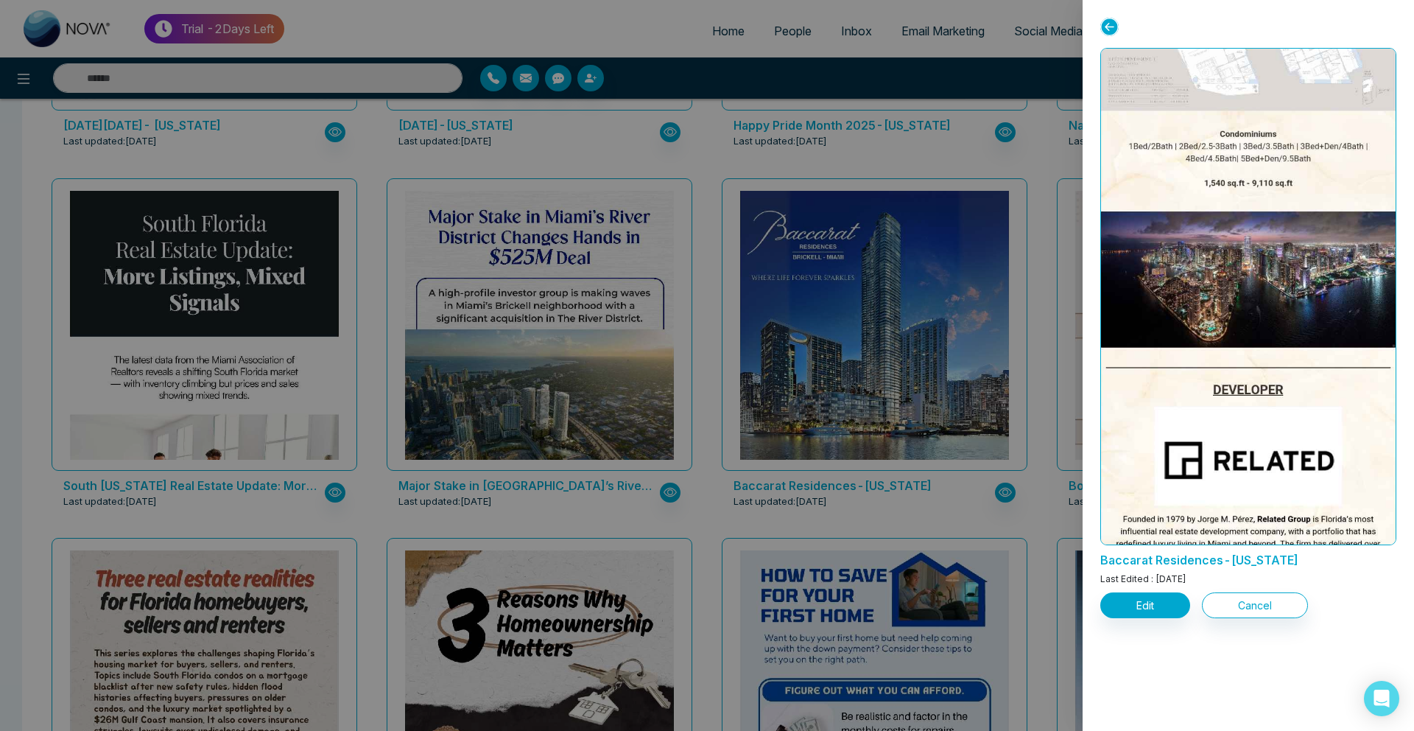
scroll to position [1481, 0]
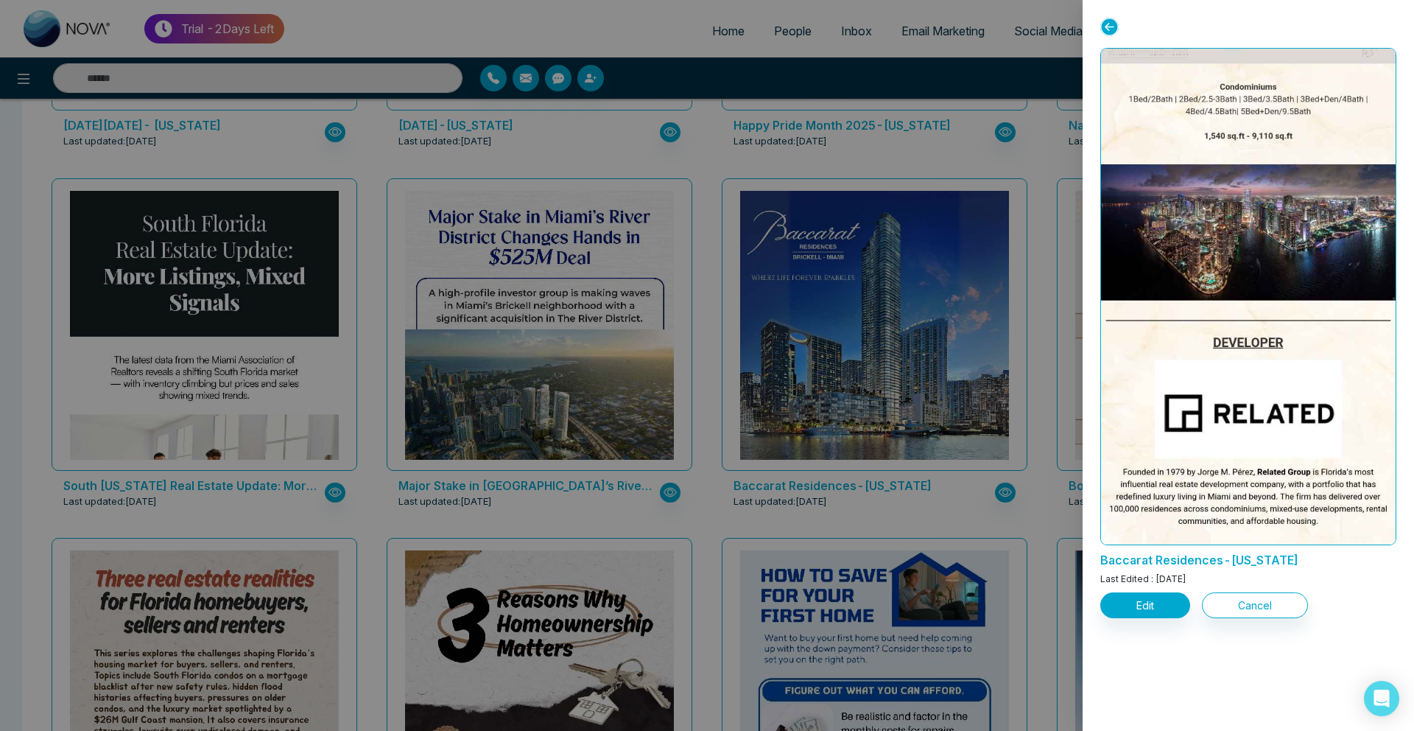
click at [795, 309] on div at bounding box center [707, 365] width 1414 height 731
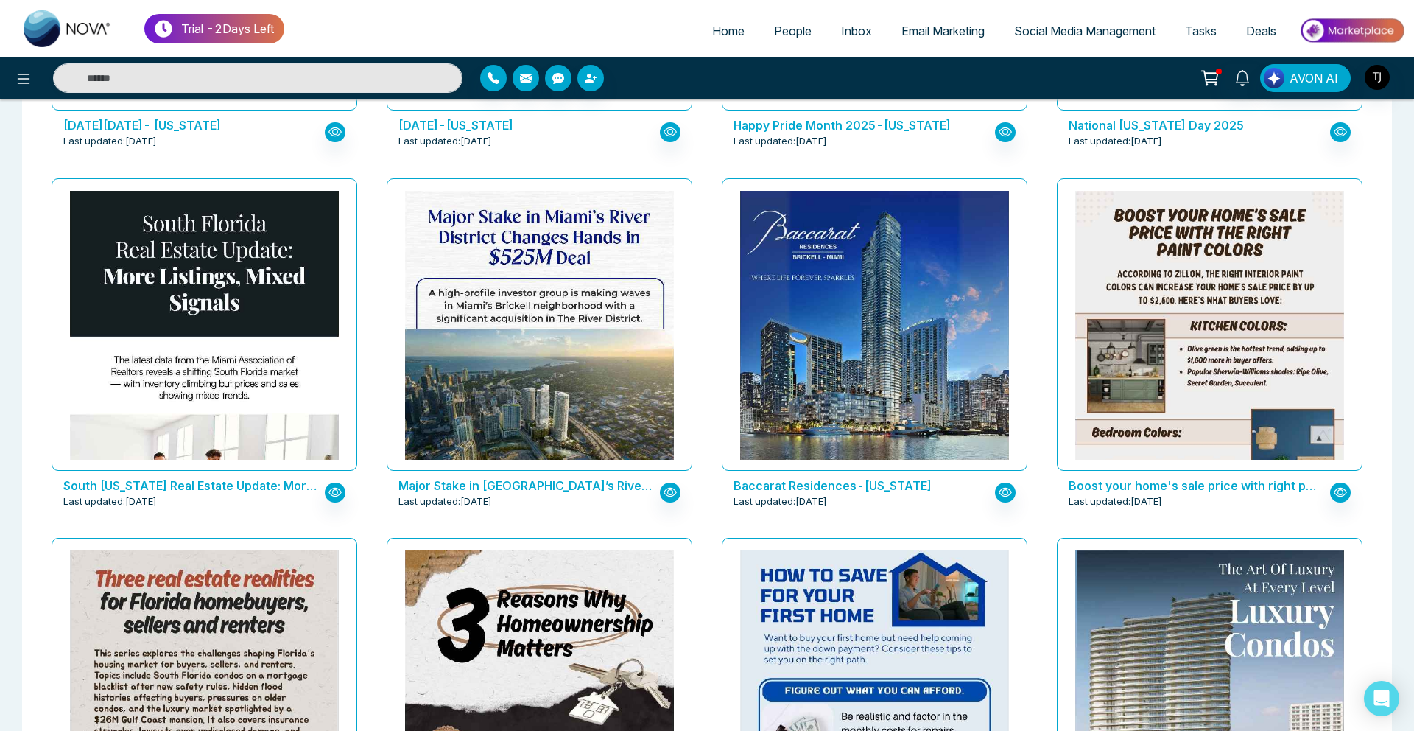
drag, startPoint x: 312, startPoint y: 4, endPoint x: 287, endPoint y: 3, distance: 25.8
click at [287, 3] on div "Trial - 2 Days Left Home People Inbox Email Marketing Social Media Management T…" at bounding box center [707, 28] width 1414 height 57
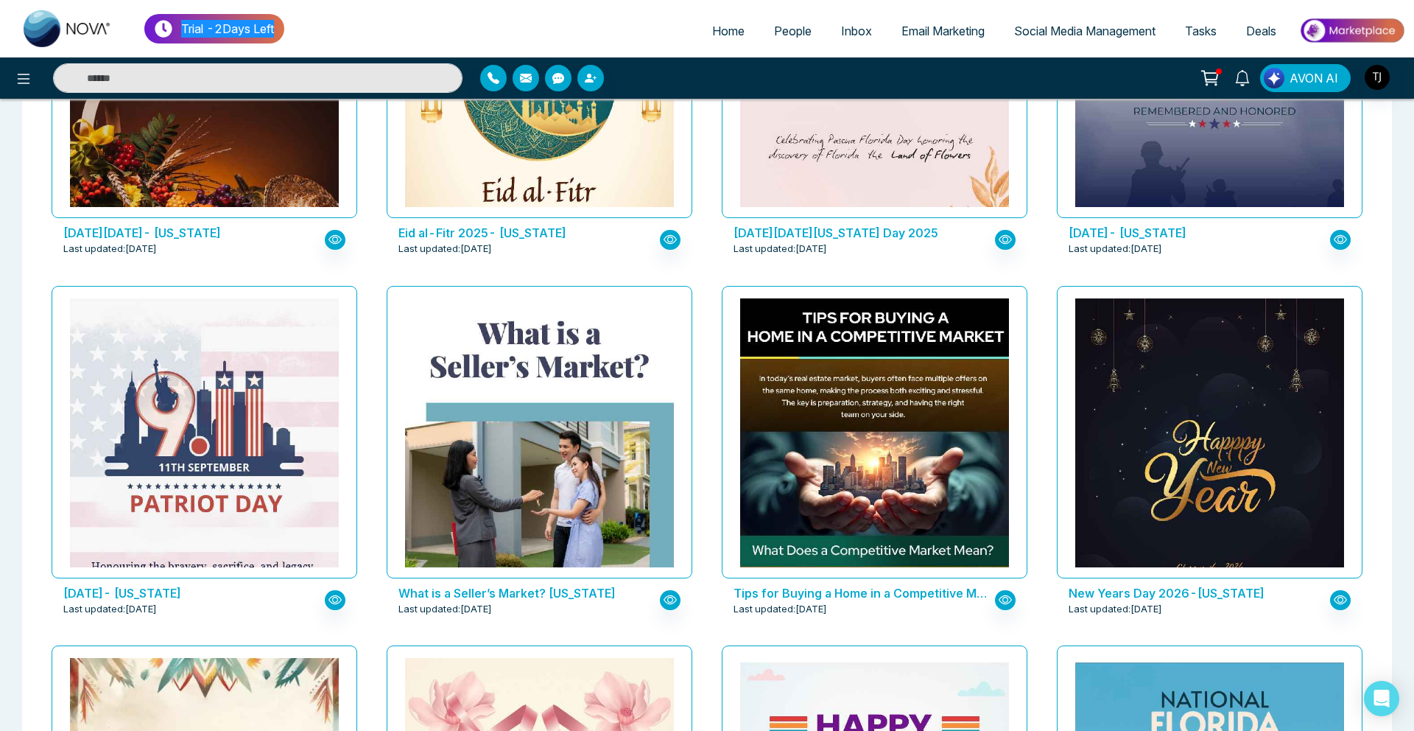
scroll to position [921, 0]
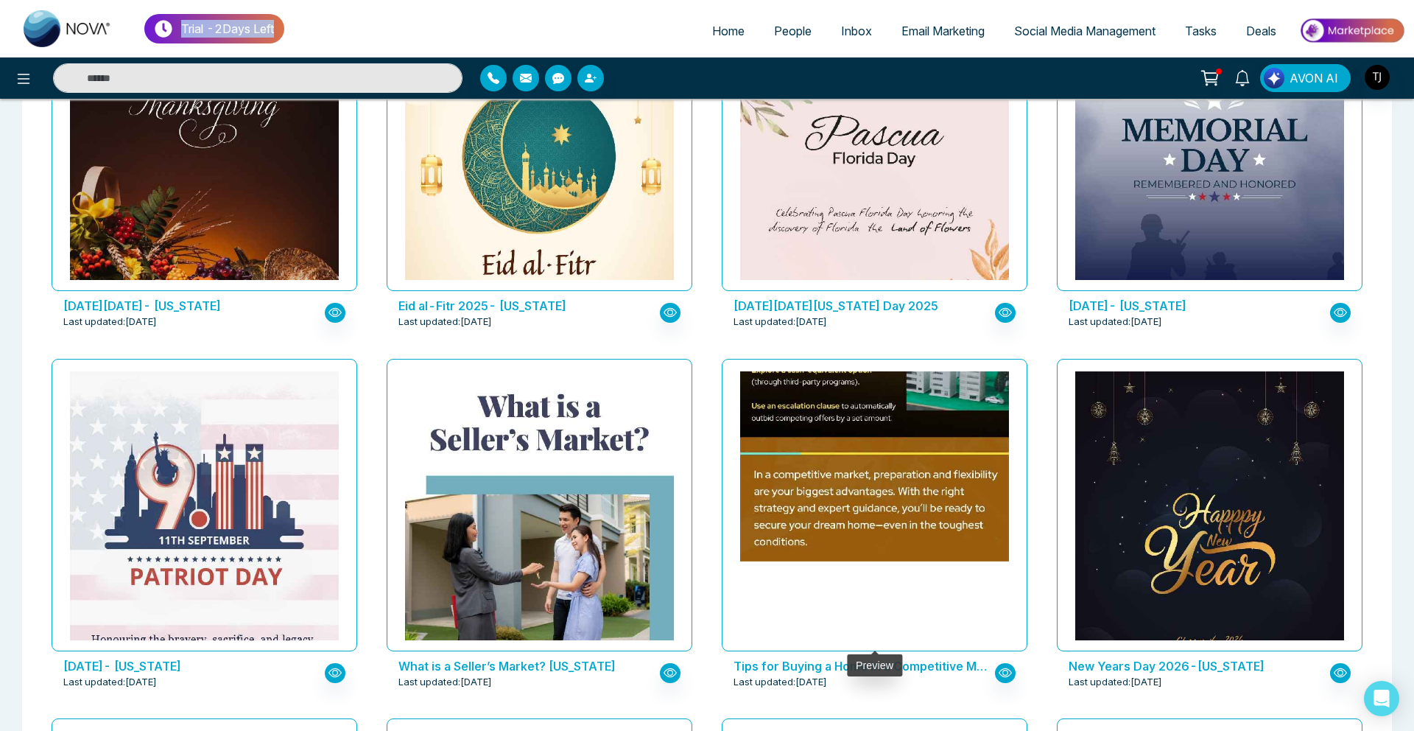
click at [829, 430] on img at bounding box center [875, 57] width 538 height 1008
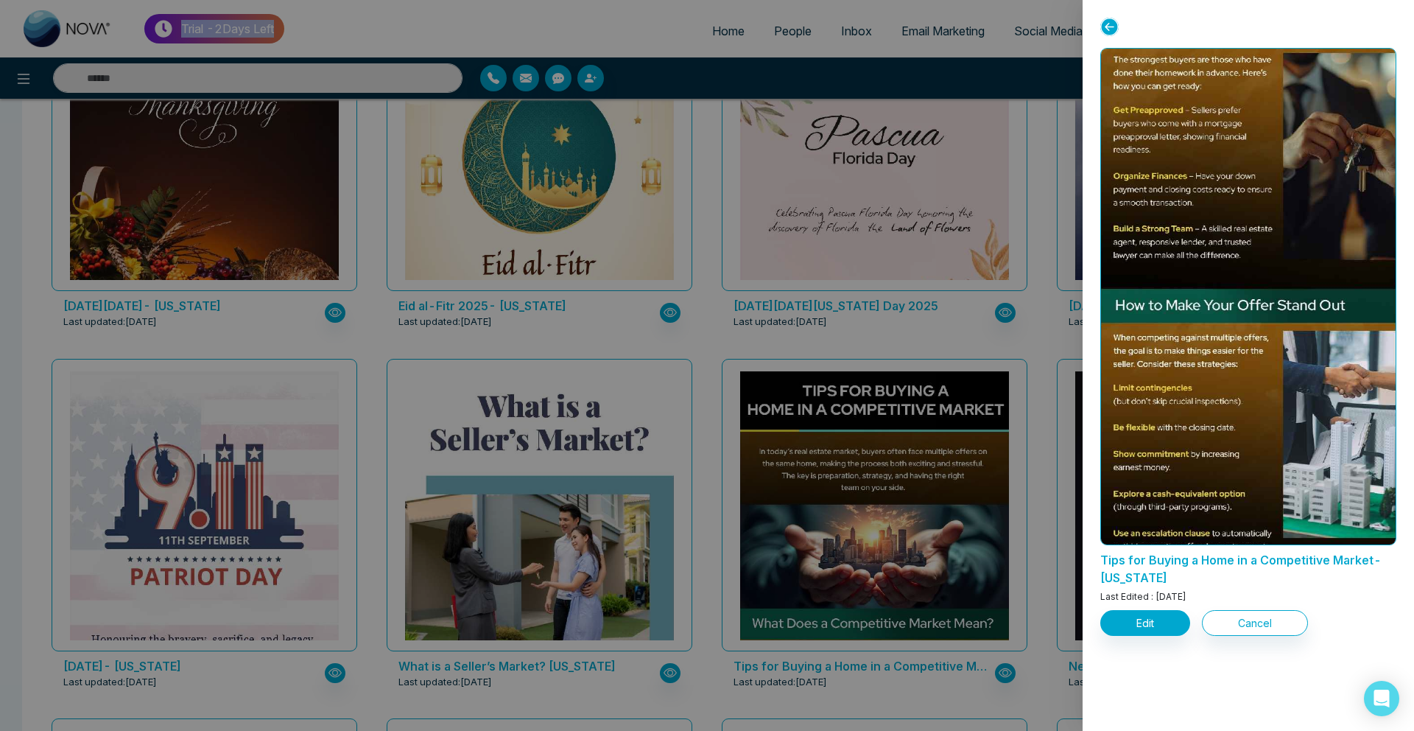
scroll to position [609, 0]
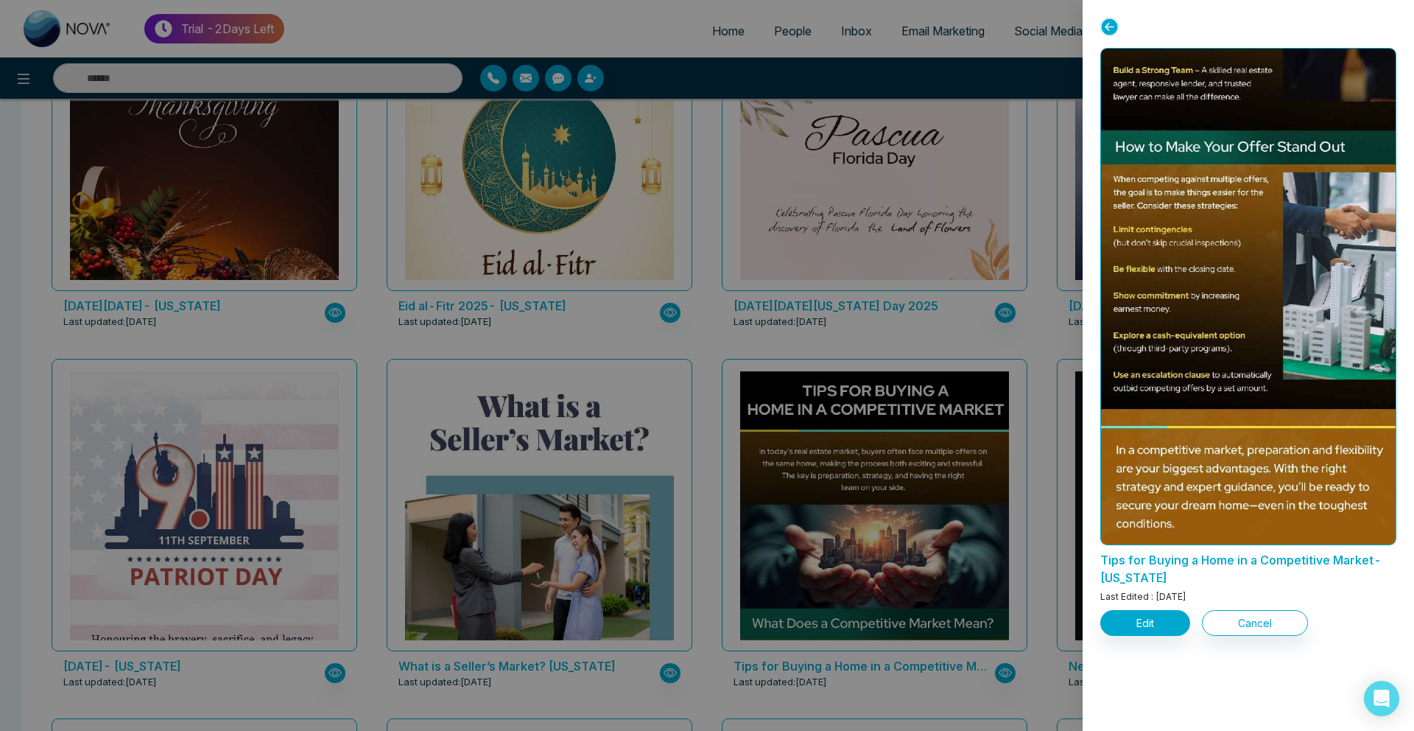
click at [766, 510] on div at bounding box center [707, 365] width 1414 height 731
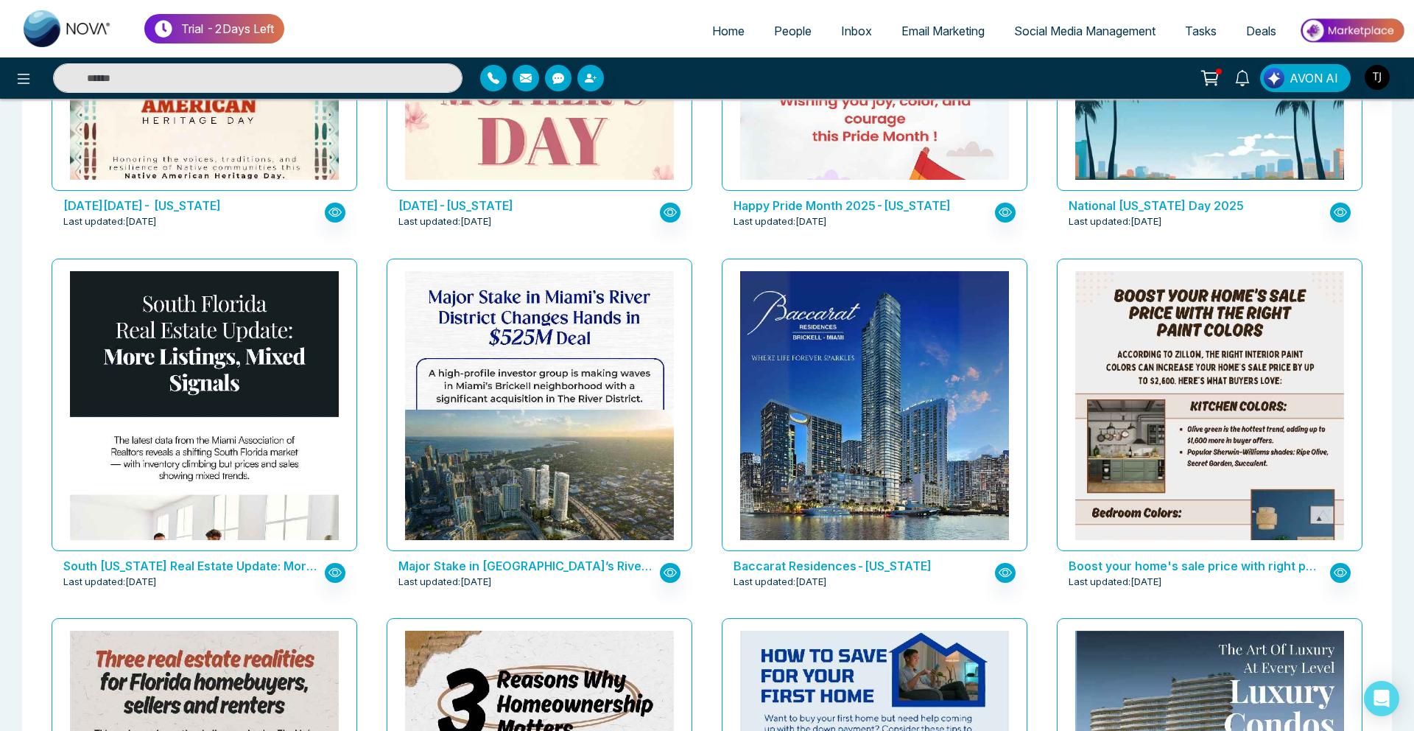
scroll to position [1747, 0]
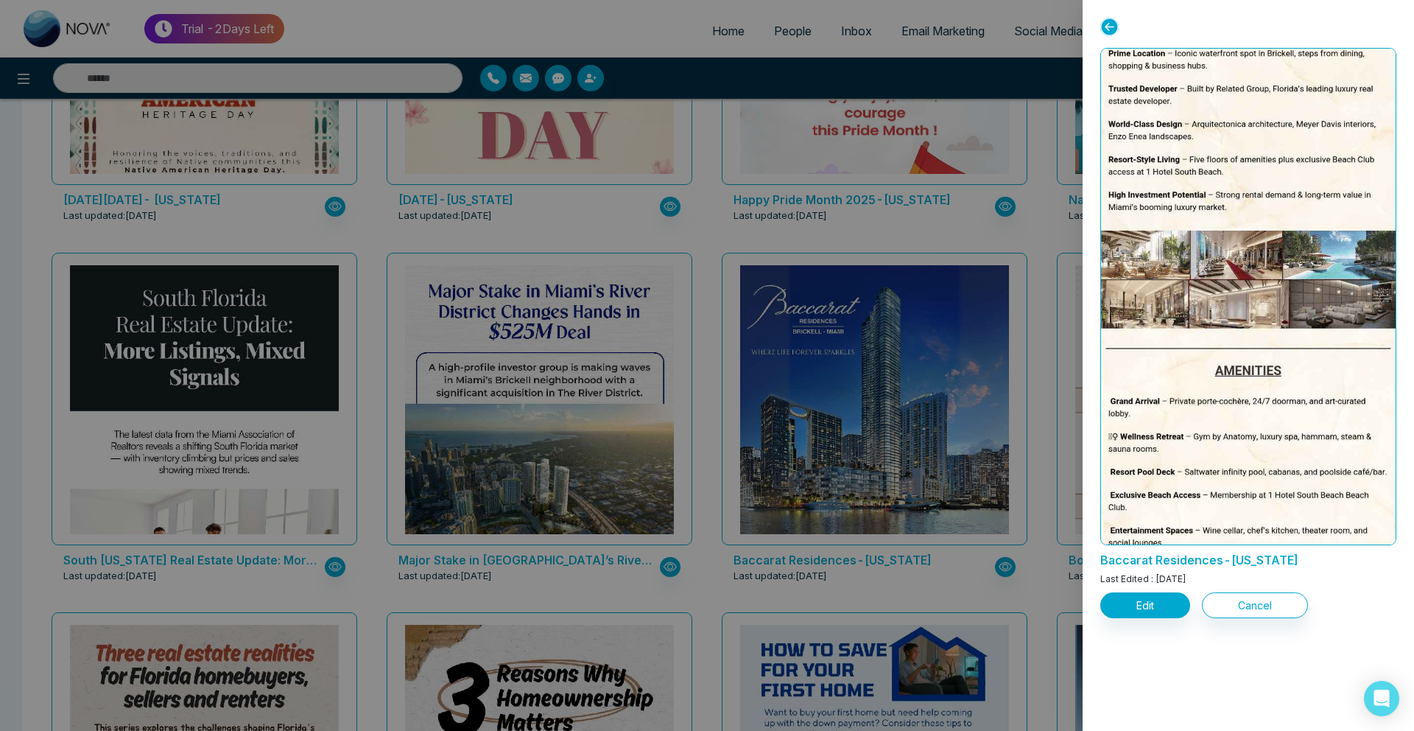
scroll to position [0, 0]
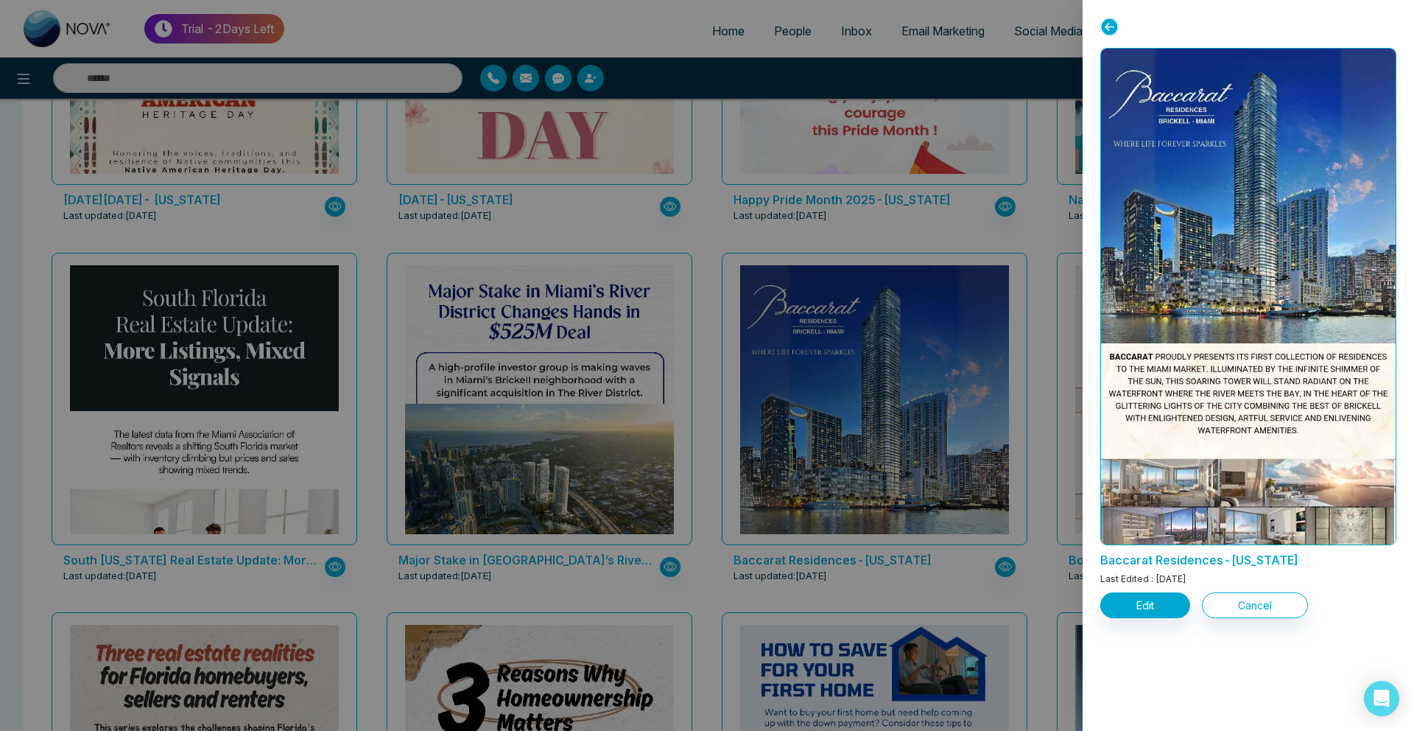
click at [740, 305] on div at bounding box center [707, 365] width 1414 height 731
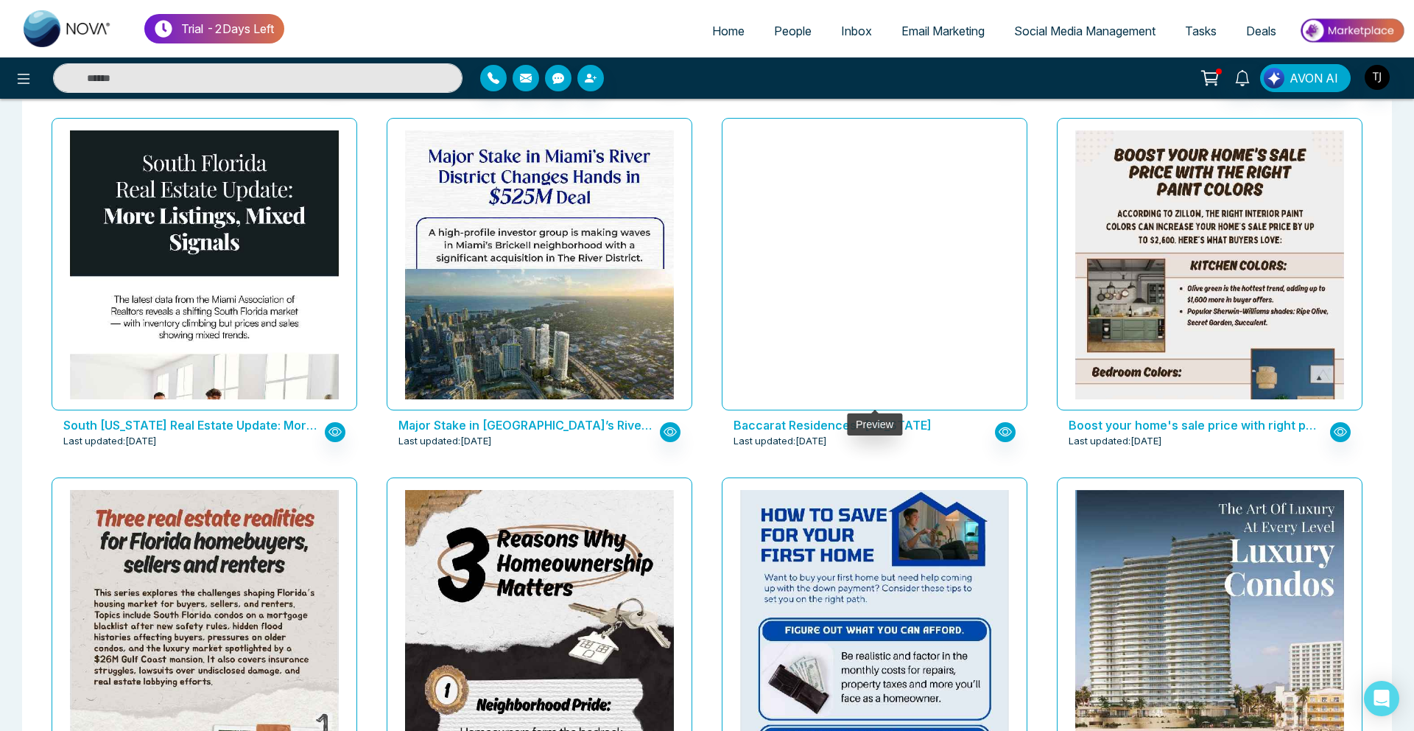
scroll to position [1880, 0]
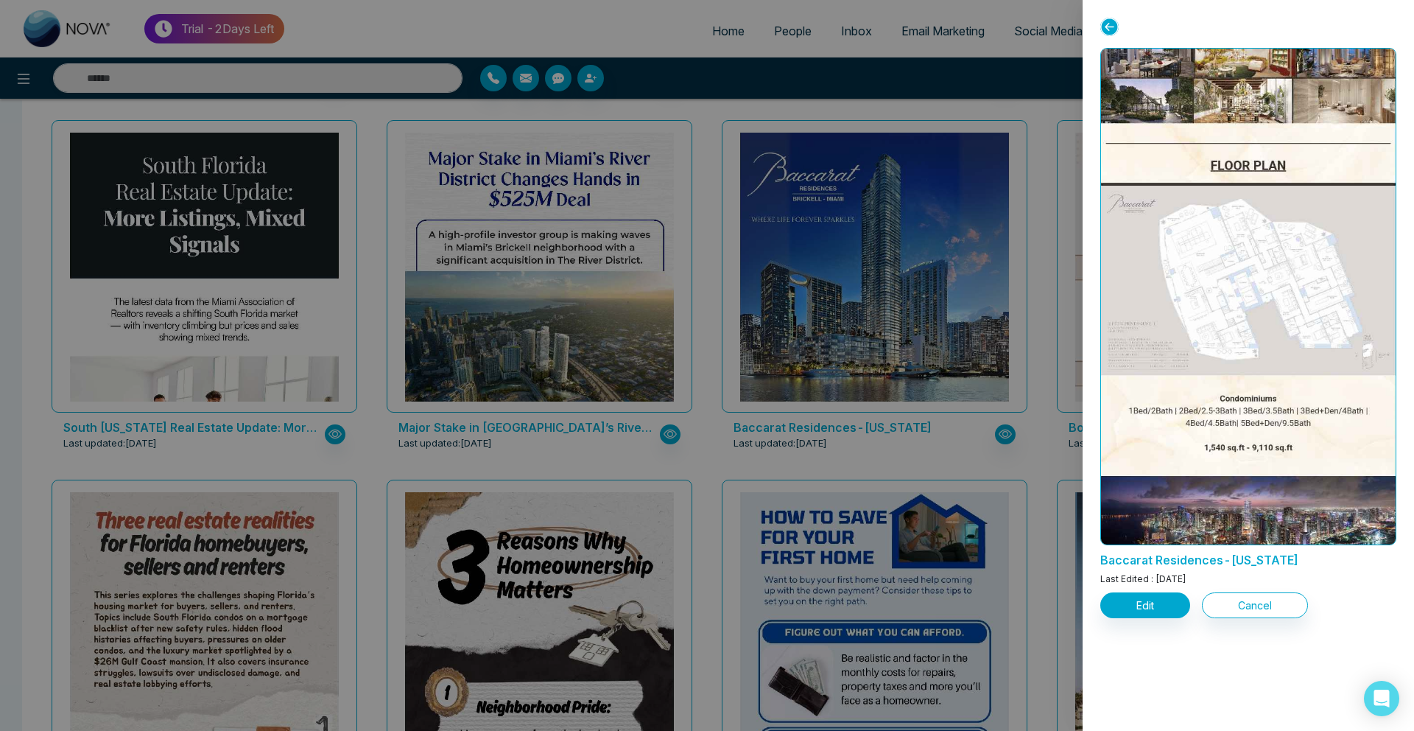
scroll to position [1177, 0]
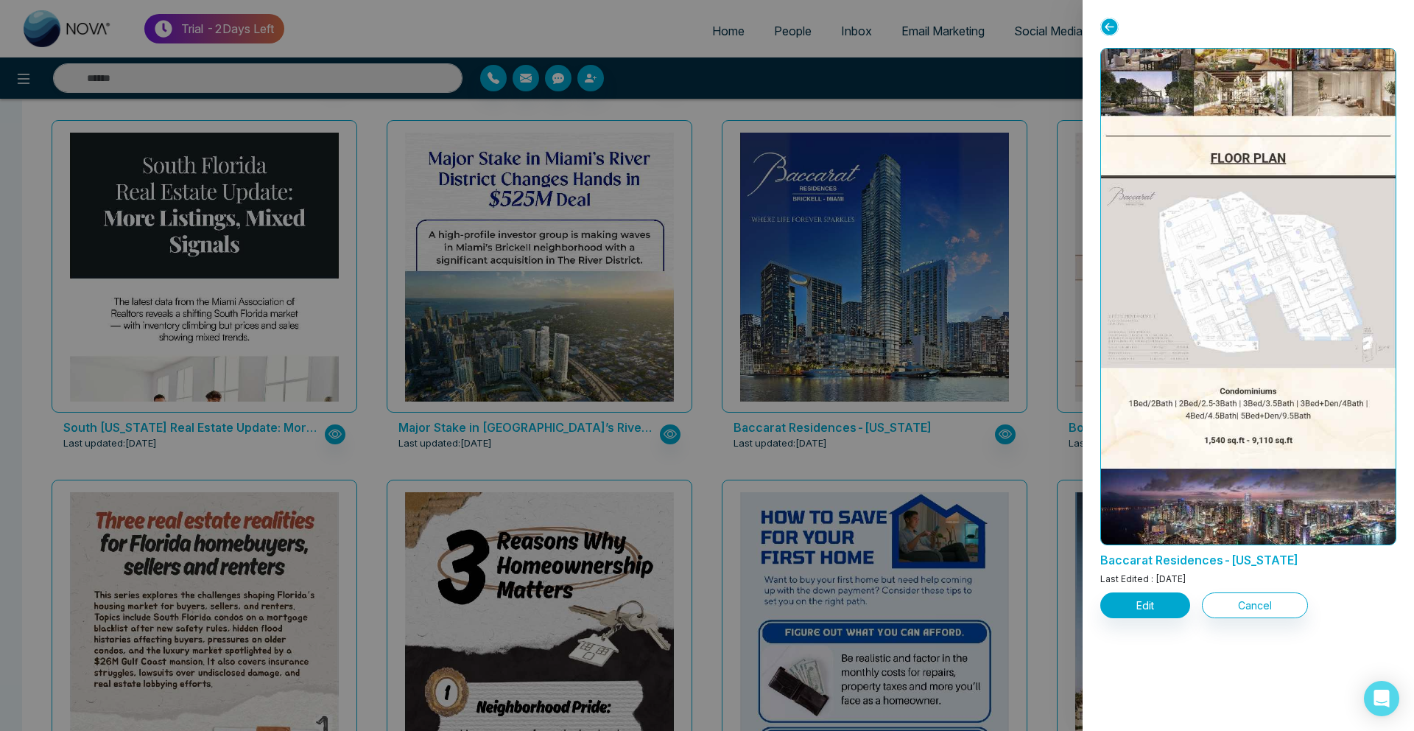
click at [24, 85] on div at bounding box center [707, 365] width 1414 height 731
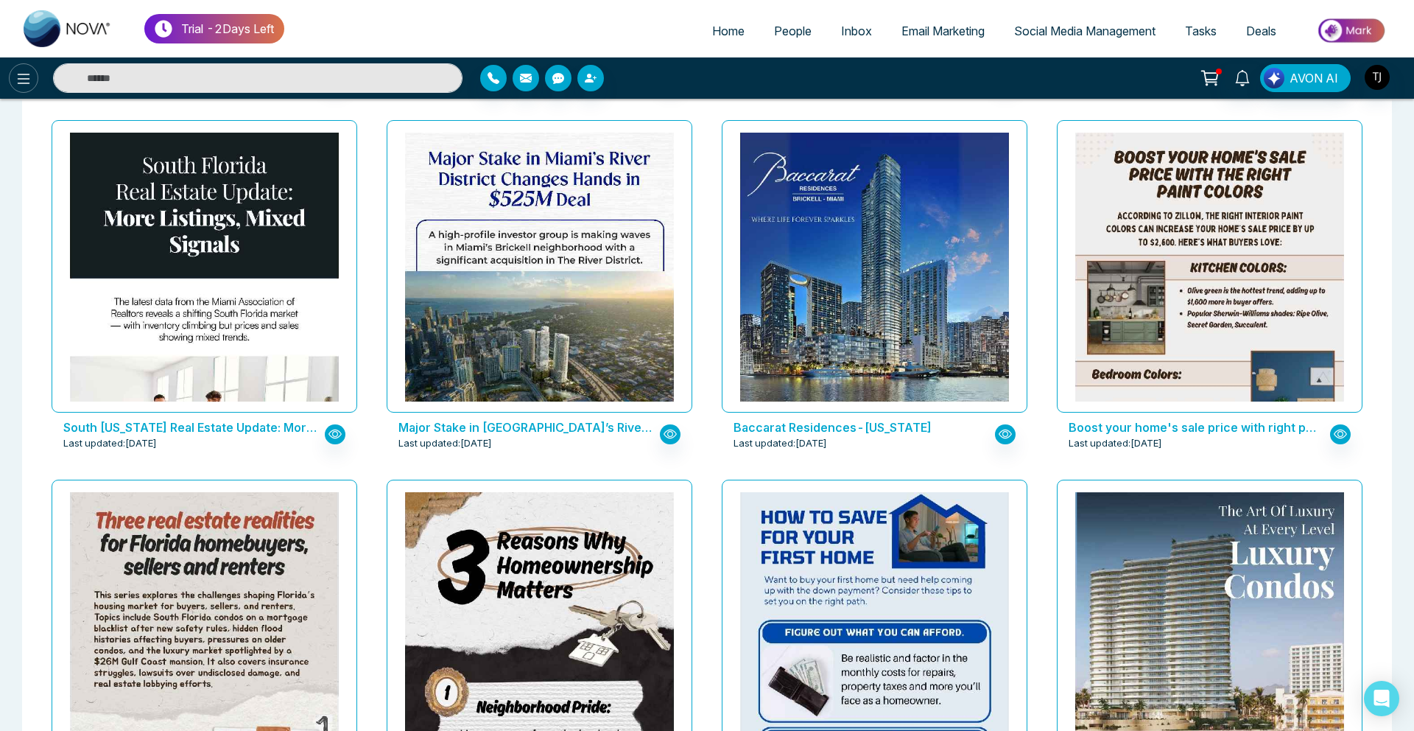
click at [15, 66] on button at bounding box center [23, 77] width 29 height 29
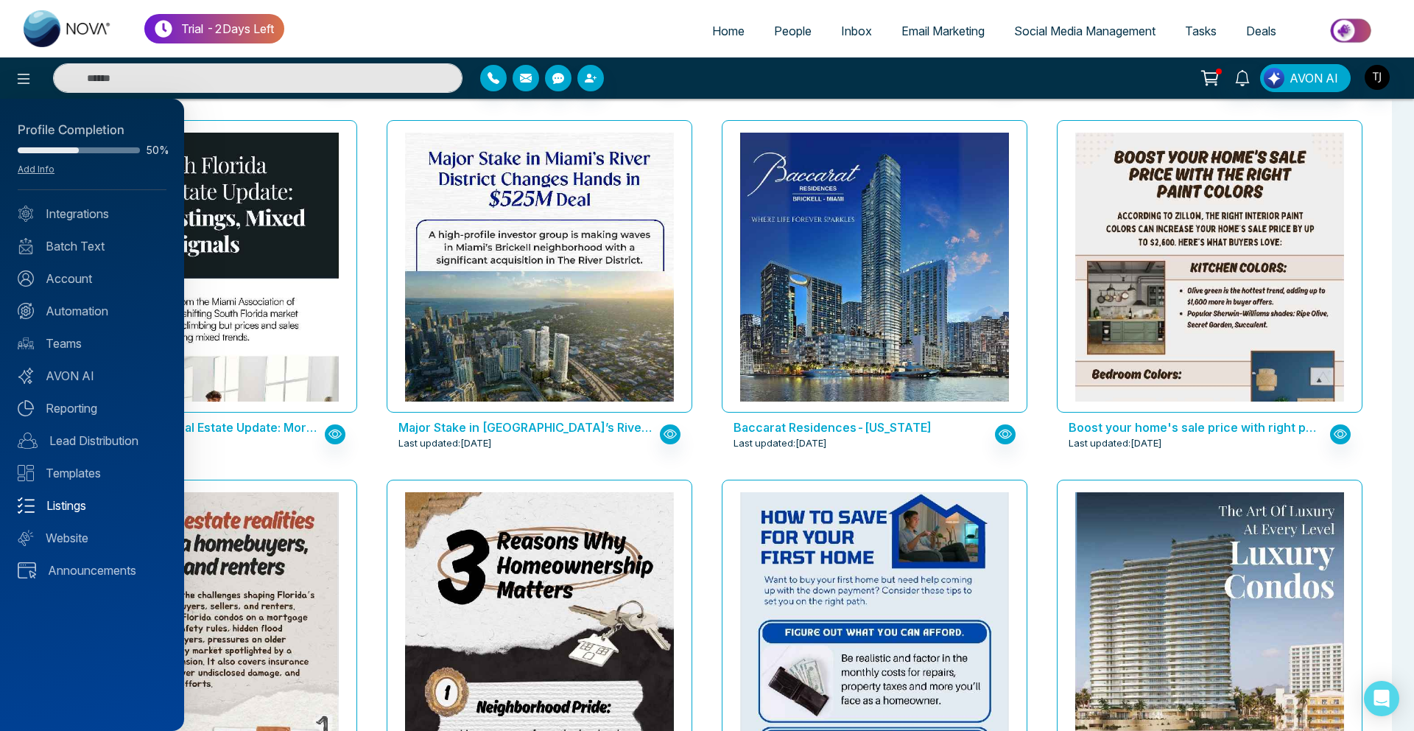
click at [79, 507] on link "Listings" at bounding box center [92, 505] width 149 height 18
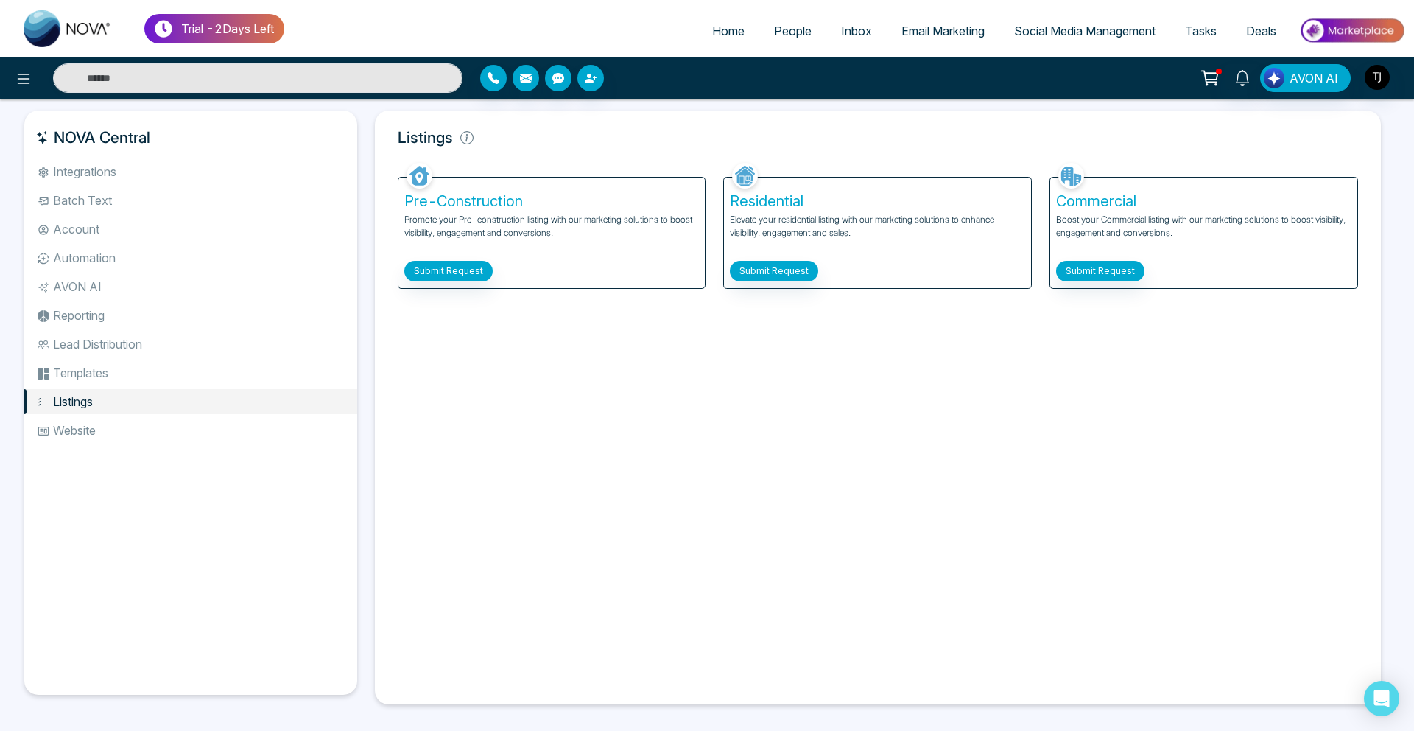
click at [438, 259] on div "Pre-Construction Promote your Pre-construction listing with our marketing solut…" at bounding box center [551, 233] width 307 height 110
click at [1302, 85] on span "AVON AI" at bounding box center [1314, 78] width 49 height 18
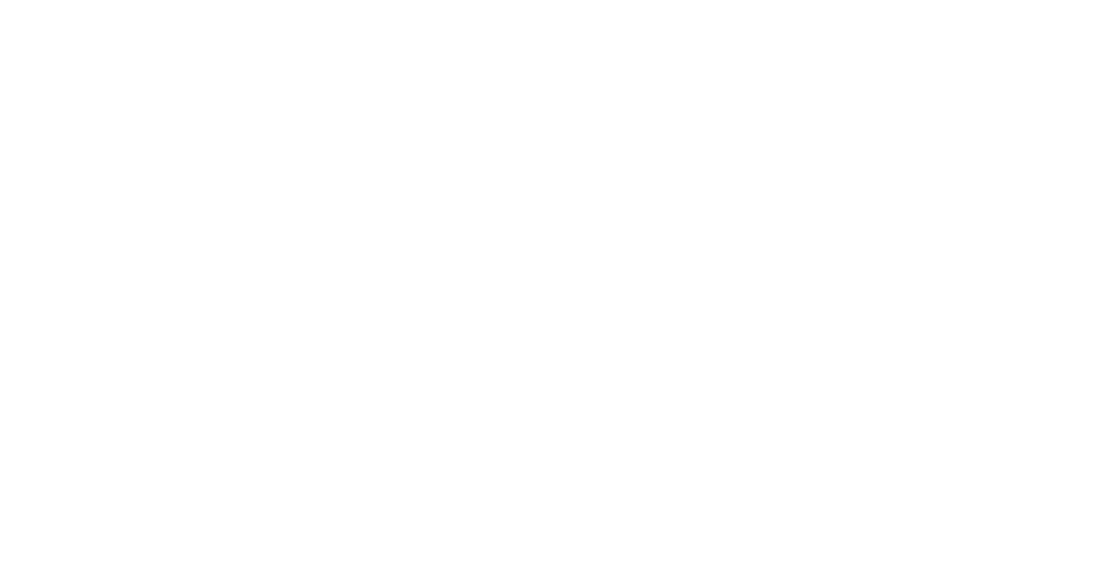
select select "*"
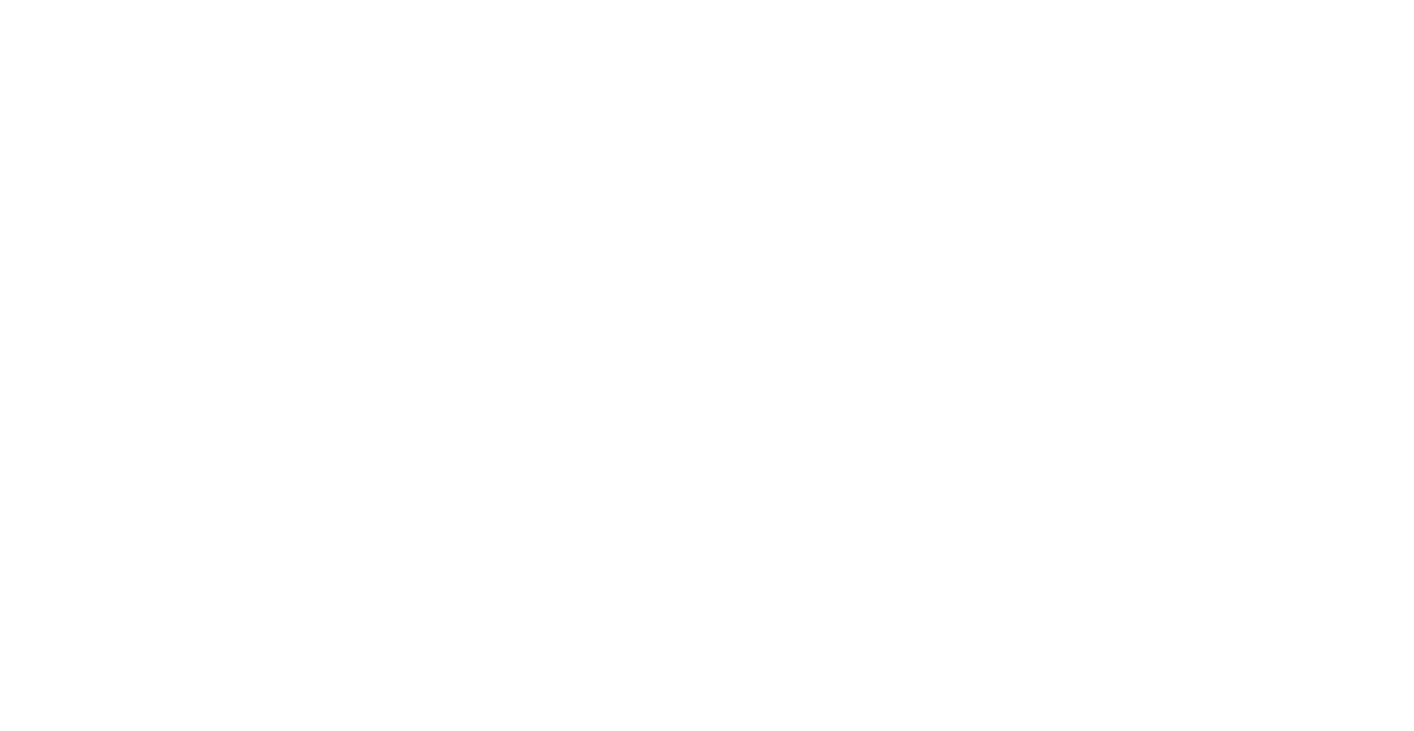
select select "*"
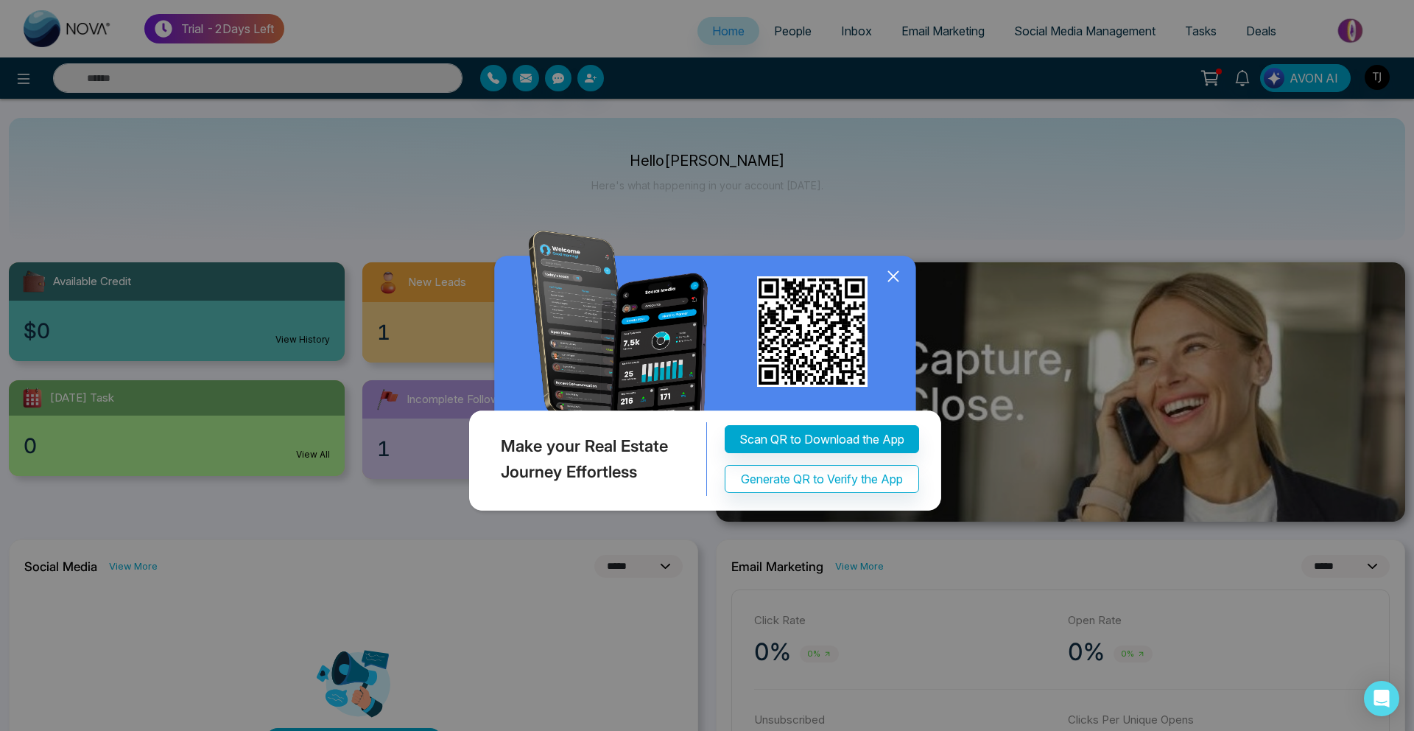
click at [901, 267] on icon at bounding box center [893, 276] width 22 height 22
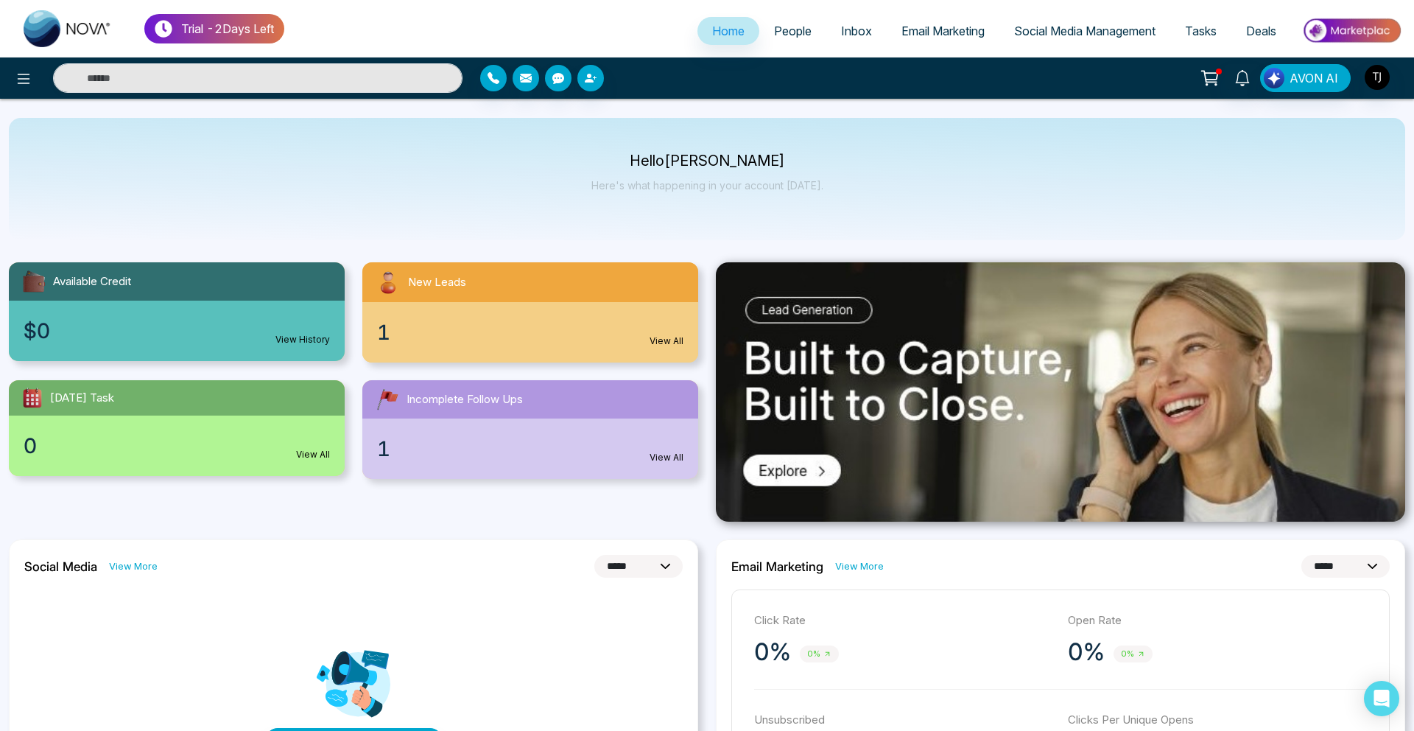
click at [770, 38] on link "People" at bounding box center [792, 31] width 67 height 28
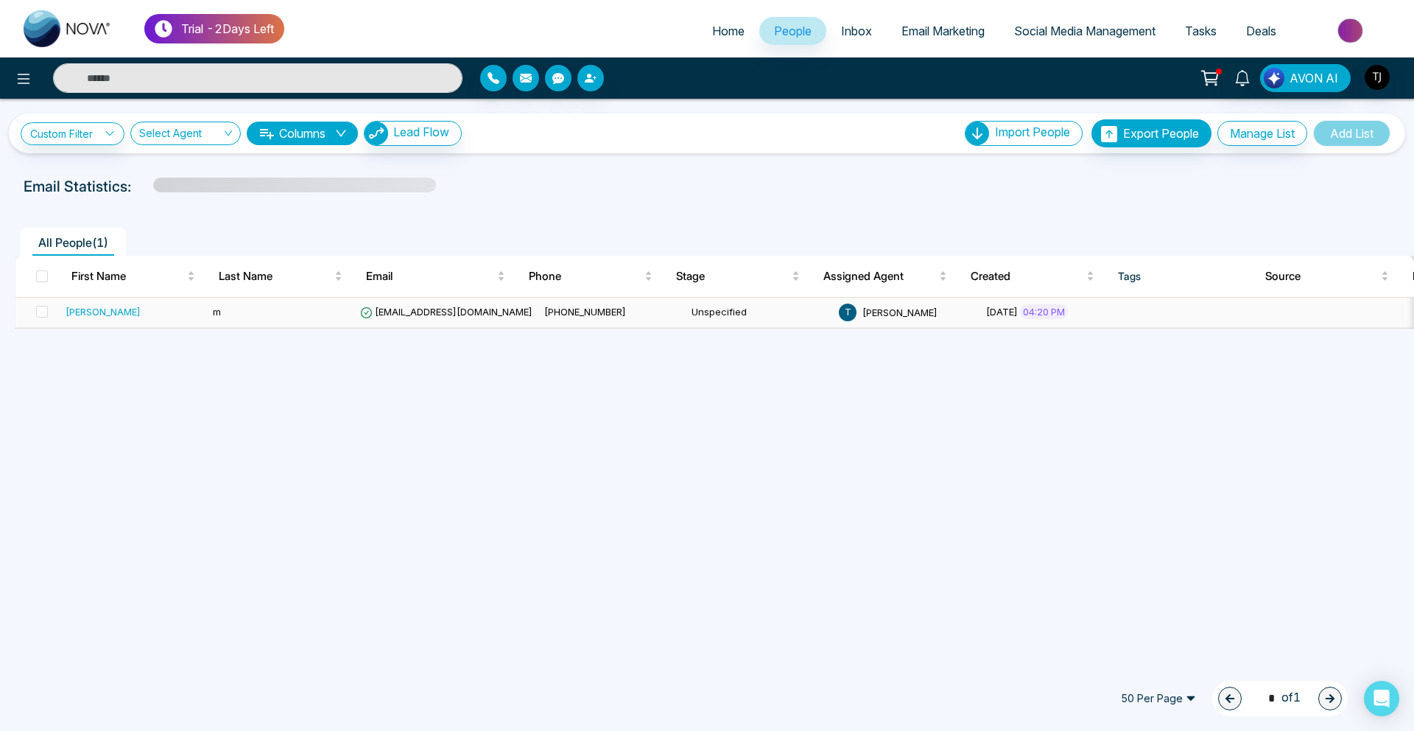
click at [85, 311] on div "[PERSON_NAME]" at bounding box center [134, 311] width 136 height 15
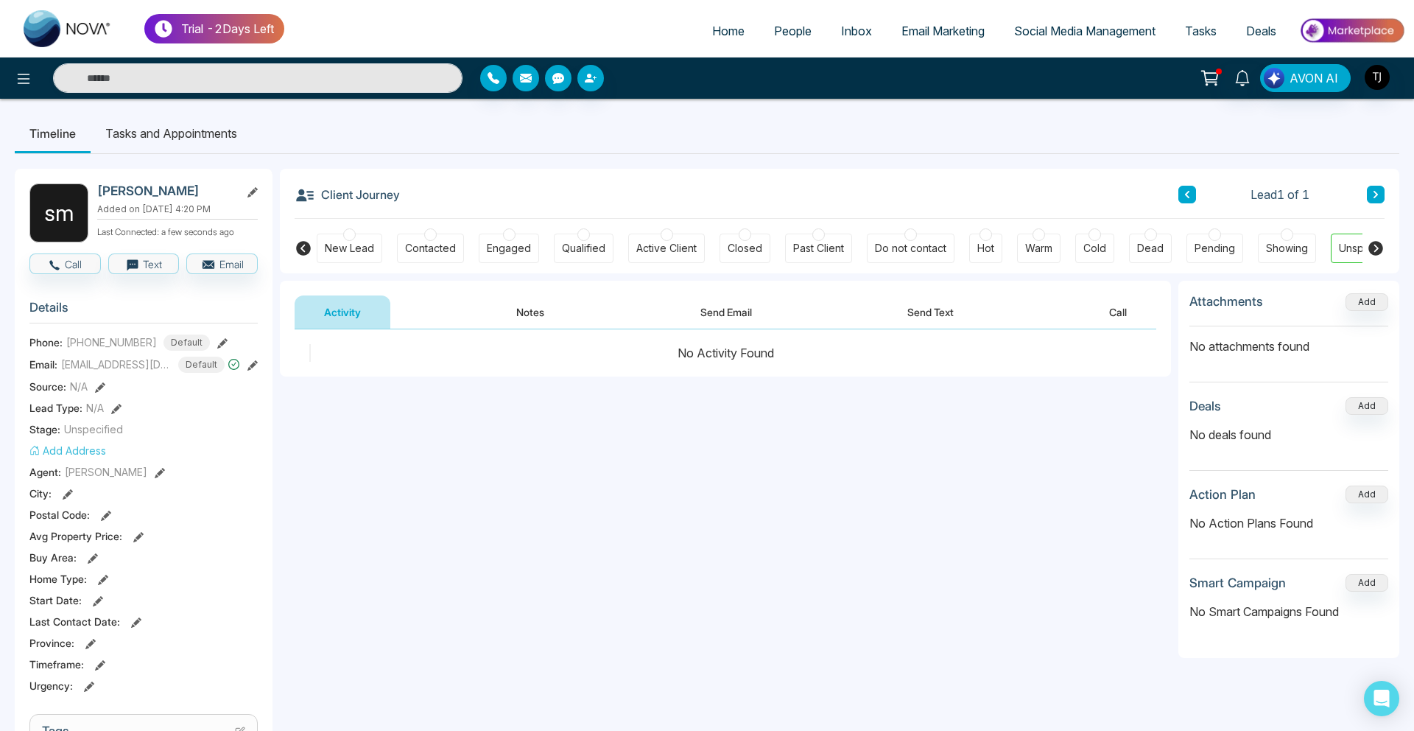
click at [1117, 311] on button "Call" at bounding box center [1118, 311] width 77 height 33
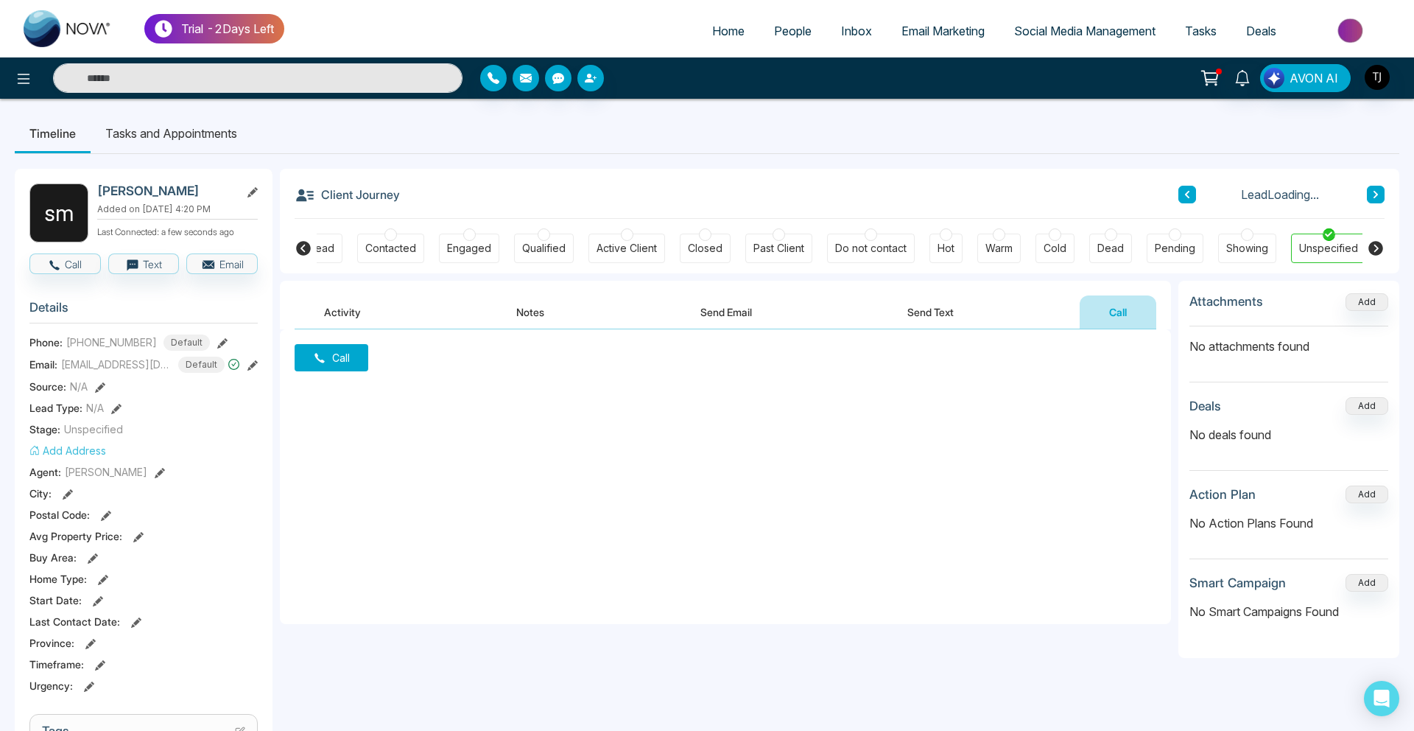
scroll to position [0, 42]
click at [963, 25] on span "Email Marketing" at bounding box center [942, 31] width 83 height 15
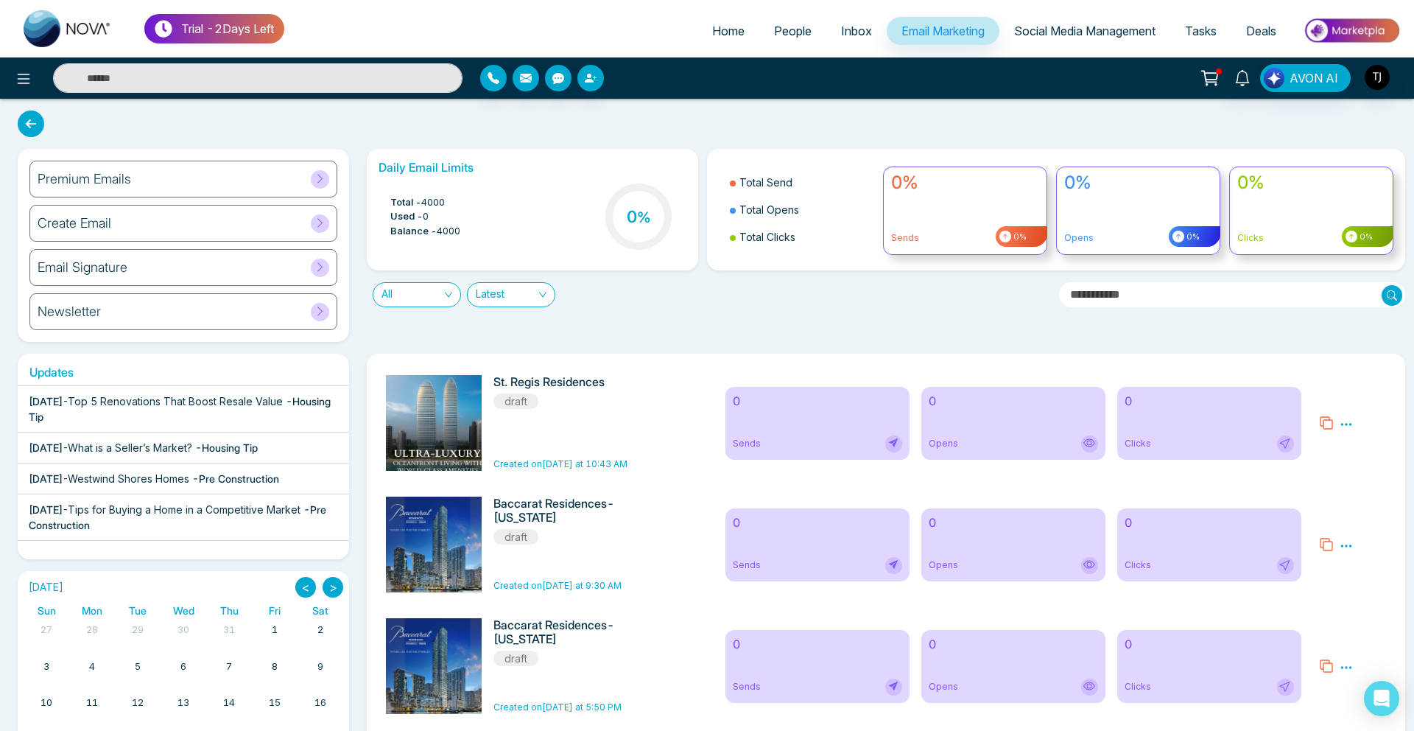
click at [282, 189] on div "Premium Emails" at bounding box center [183, 179] width 308 height 37
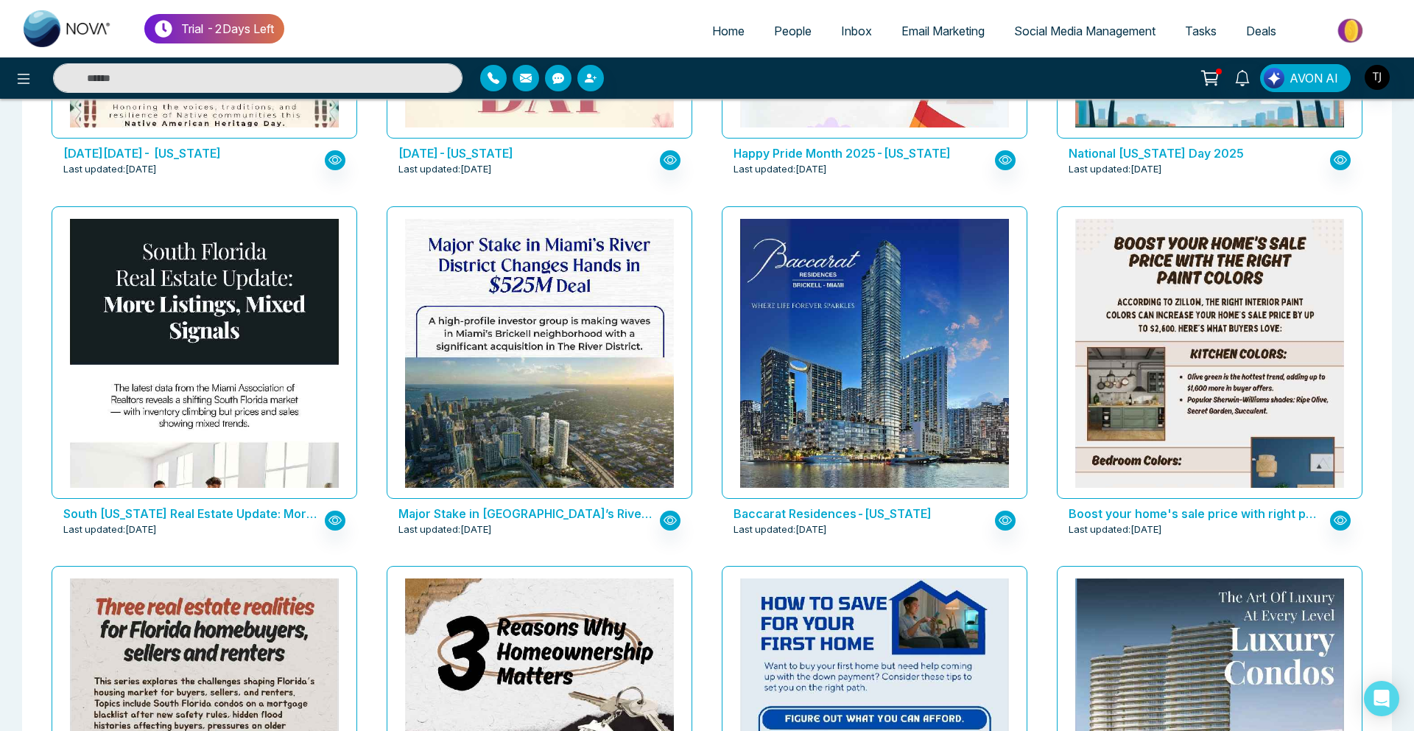
scroll to position [1751, 0]
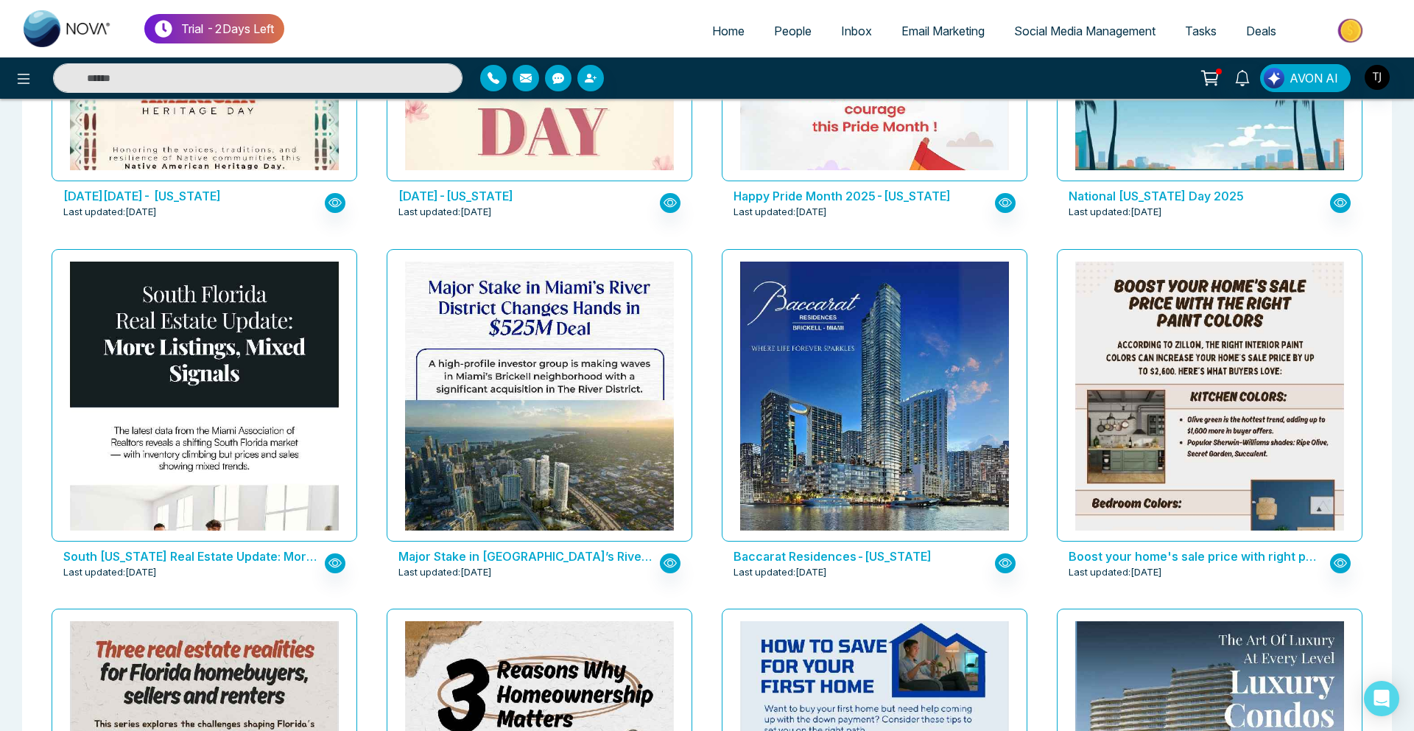
click at [710, 343] on div "Baccarat Residences-[US_STATE] Last updated: [DATE]" at bounding box center [874, 423] width 335 height 360
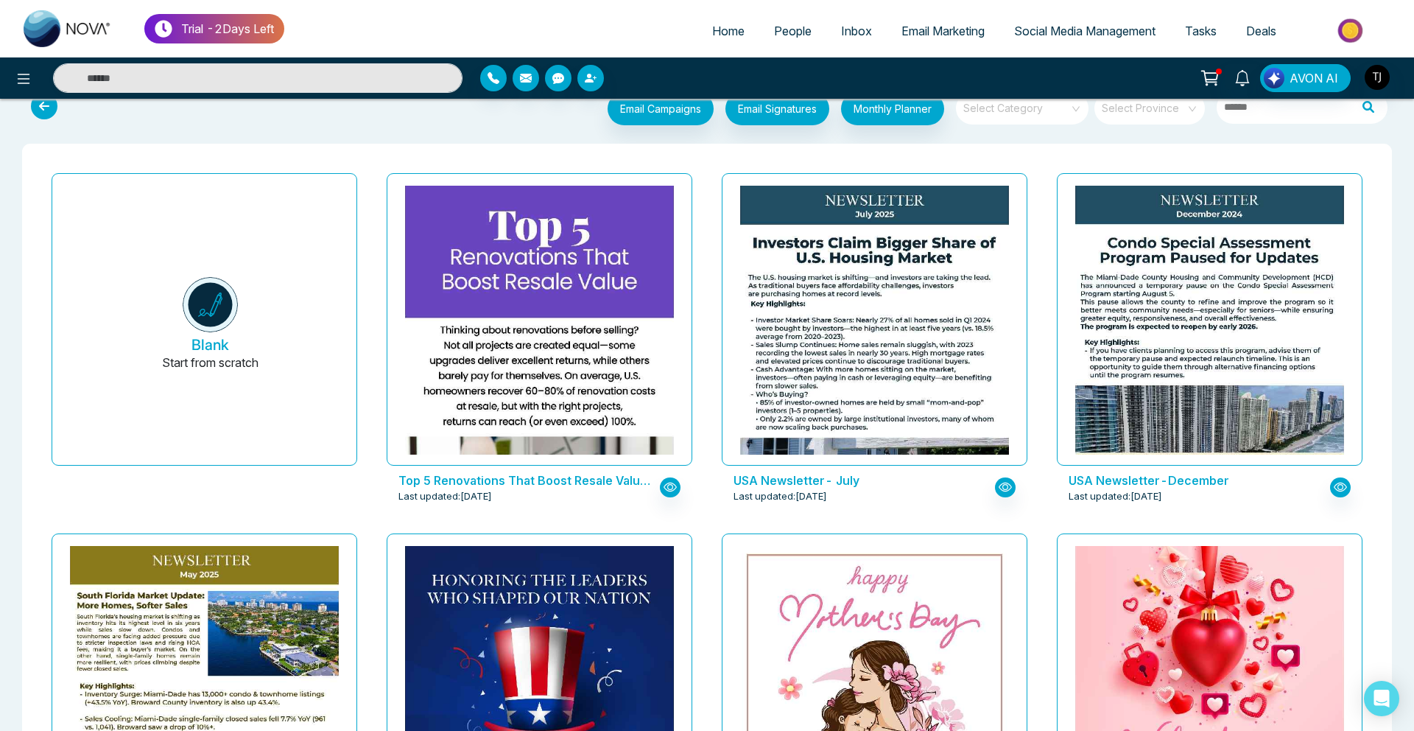
scroll to position [0, 0]
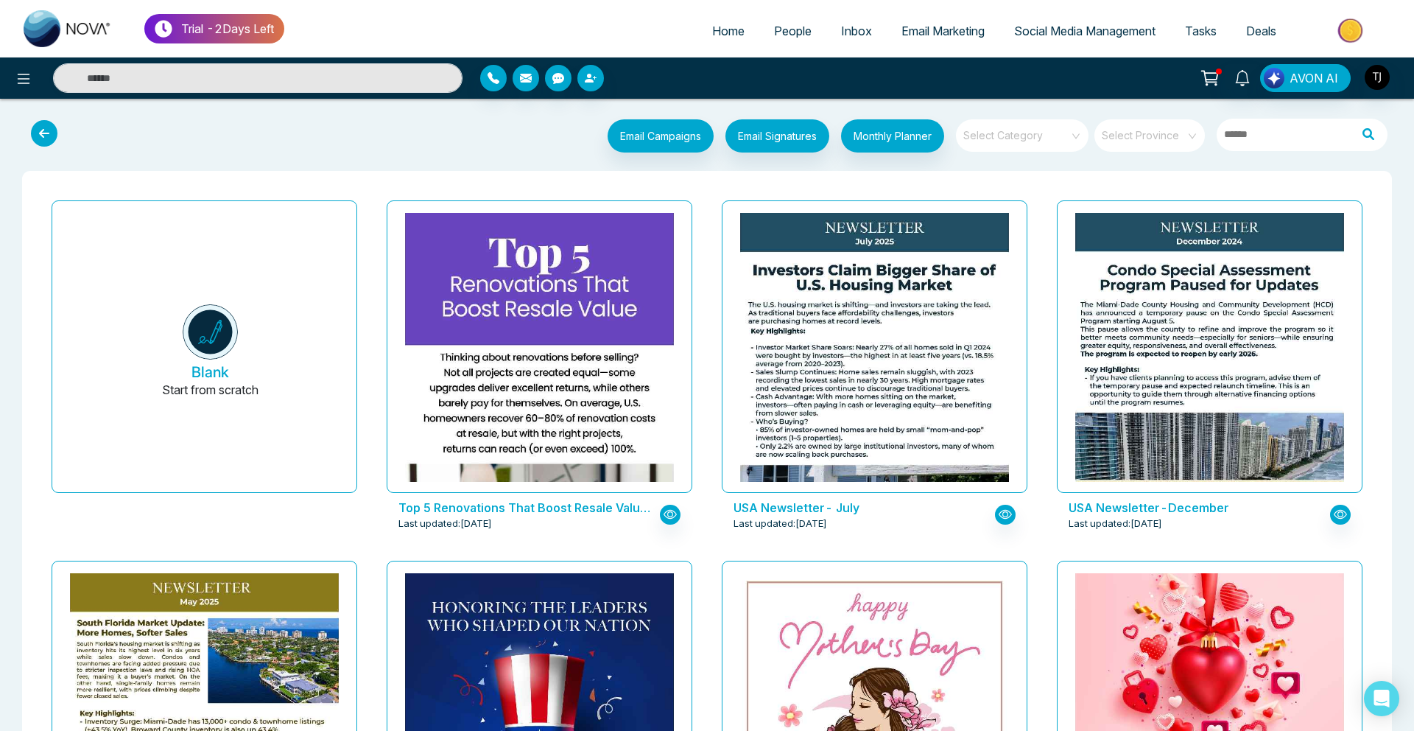
click at [1023, 130] on input "search" at bounding box center [1017, 130] width 106 height 22
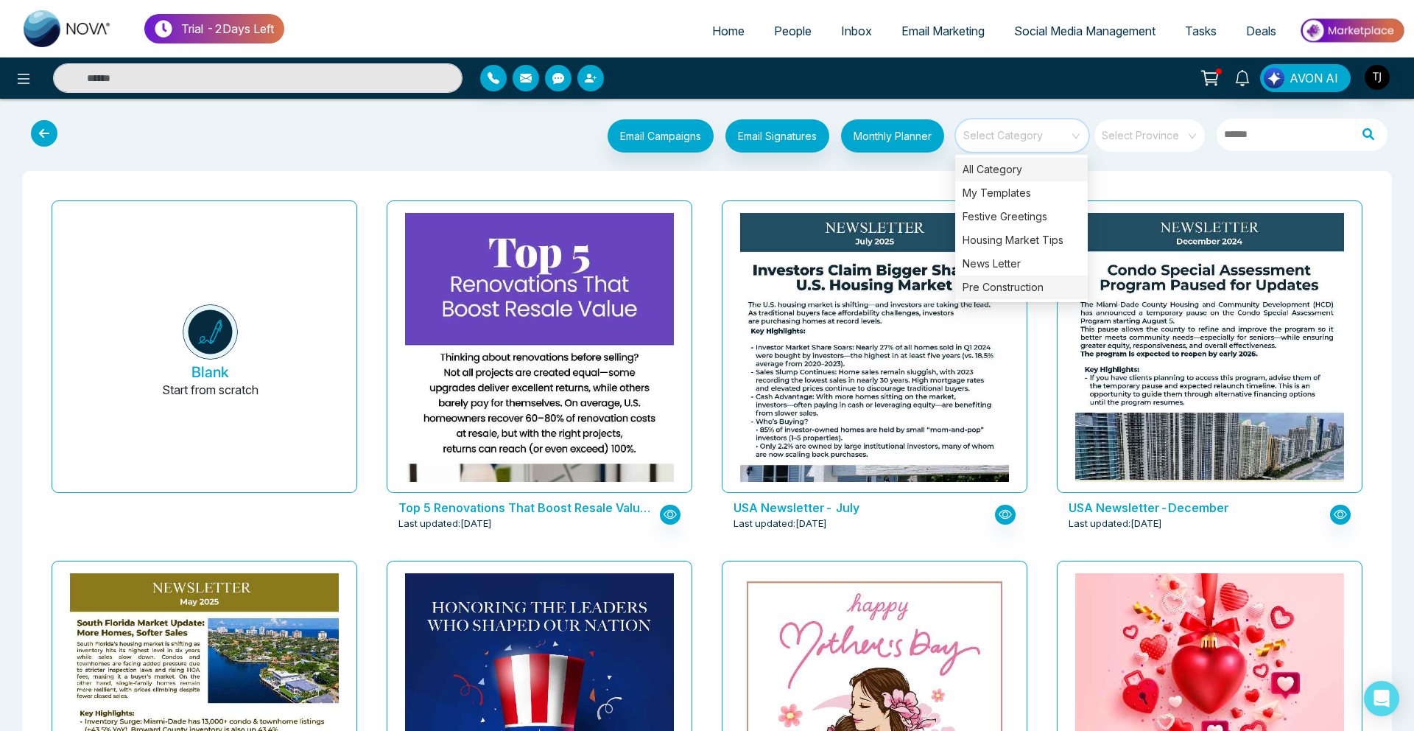
click at [992, 285] on div "Pre Construction" at bounding box center [1021, 287] width 133 height 24
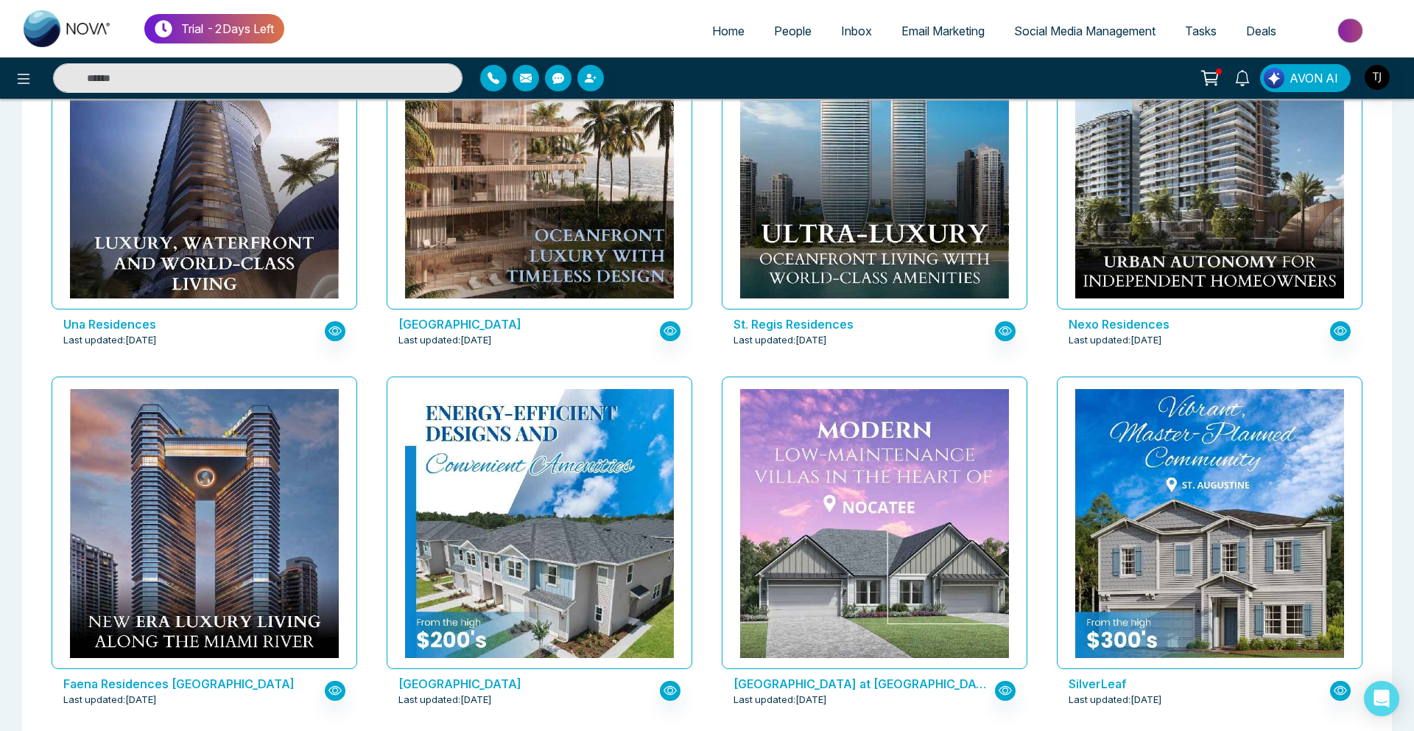
scroll to position [545, 0]
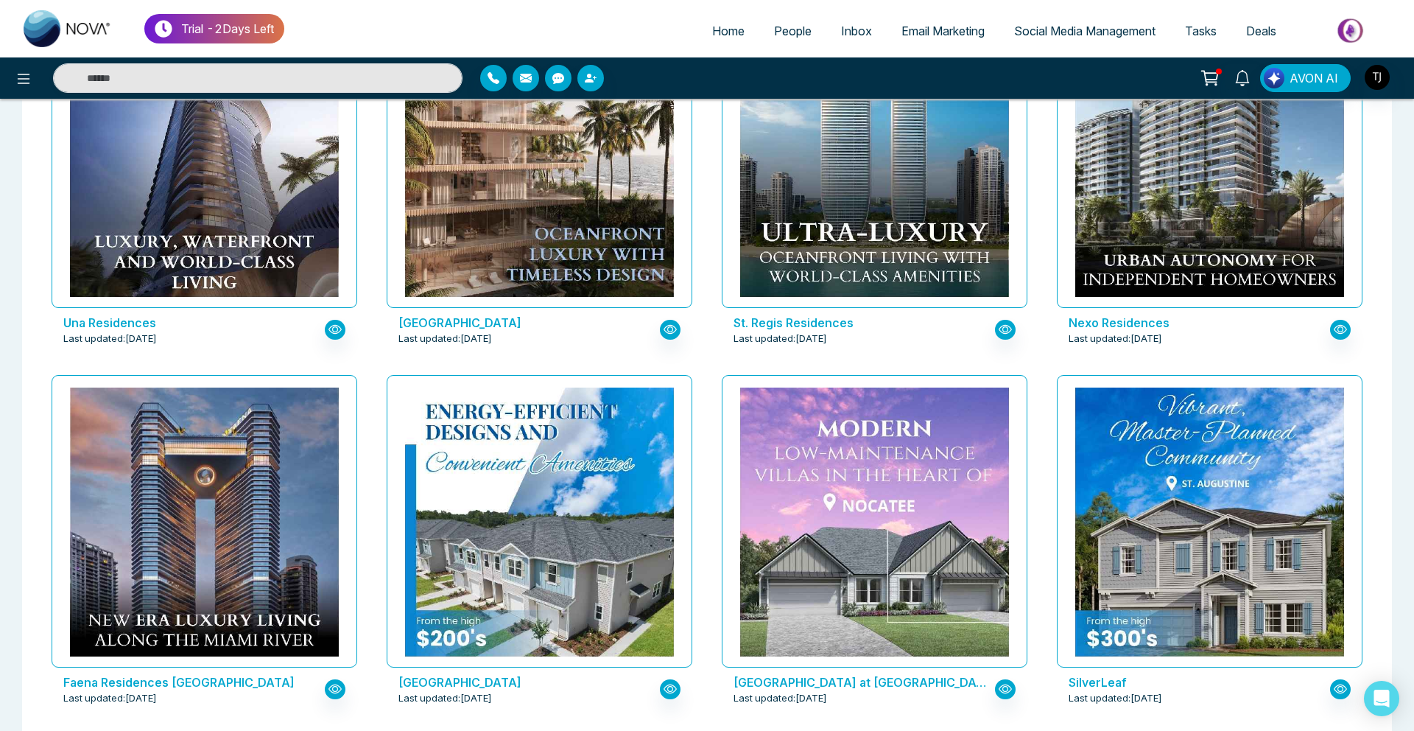
click at [1262, 37] on span "Deals" at bounding box center [1261, 31] width 30 height 15
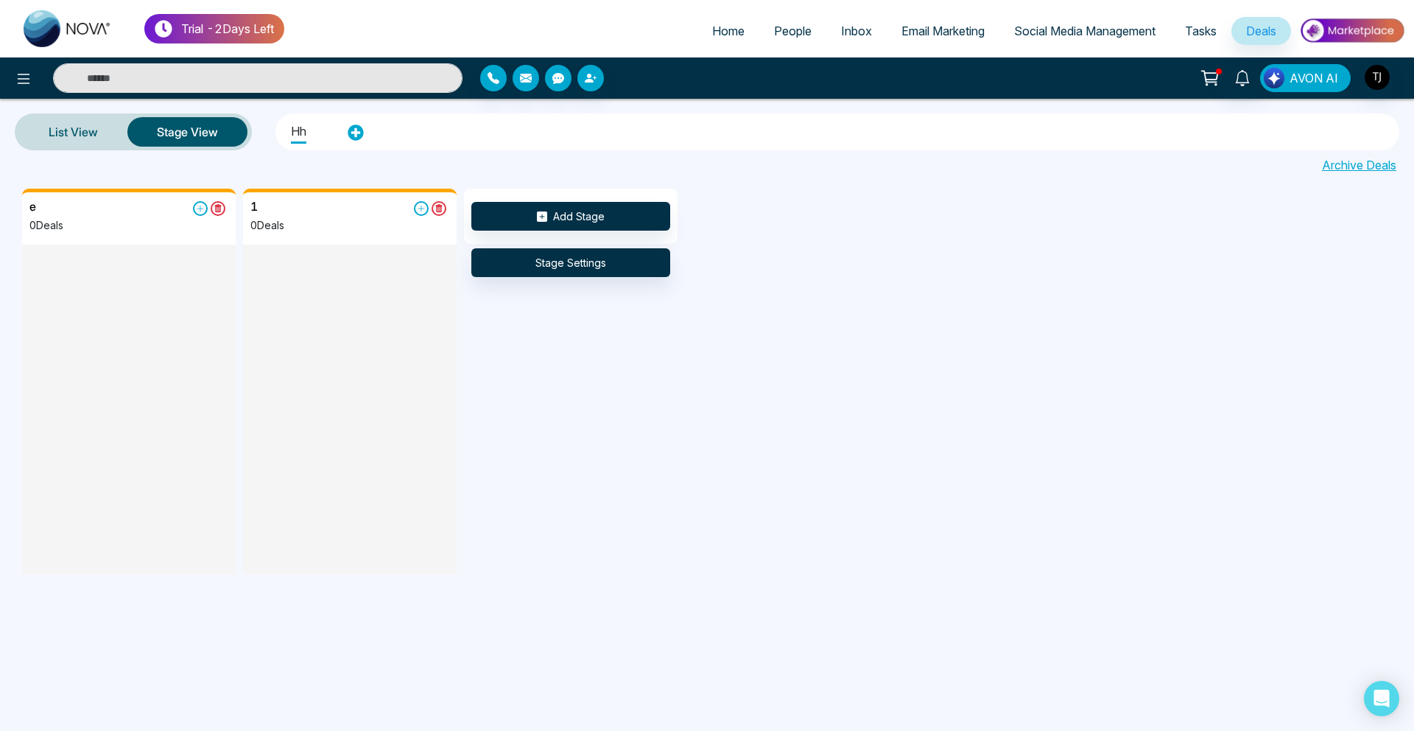
click at [1304, 71] on span "AVON AI" at bounding box center [1314, 78] width 49 height 18
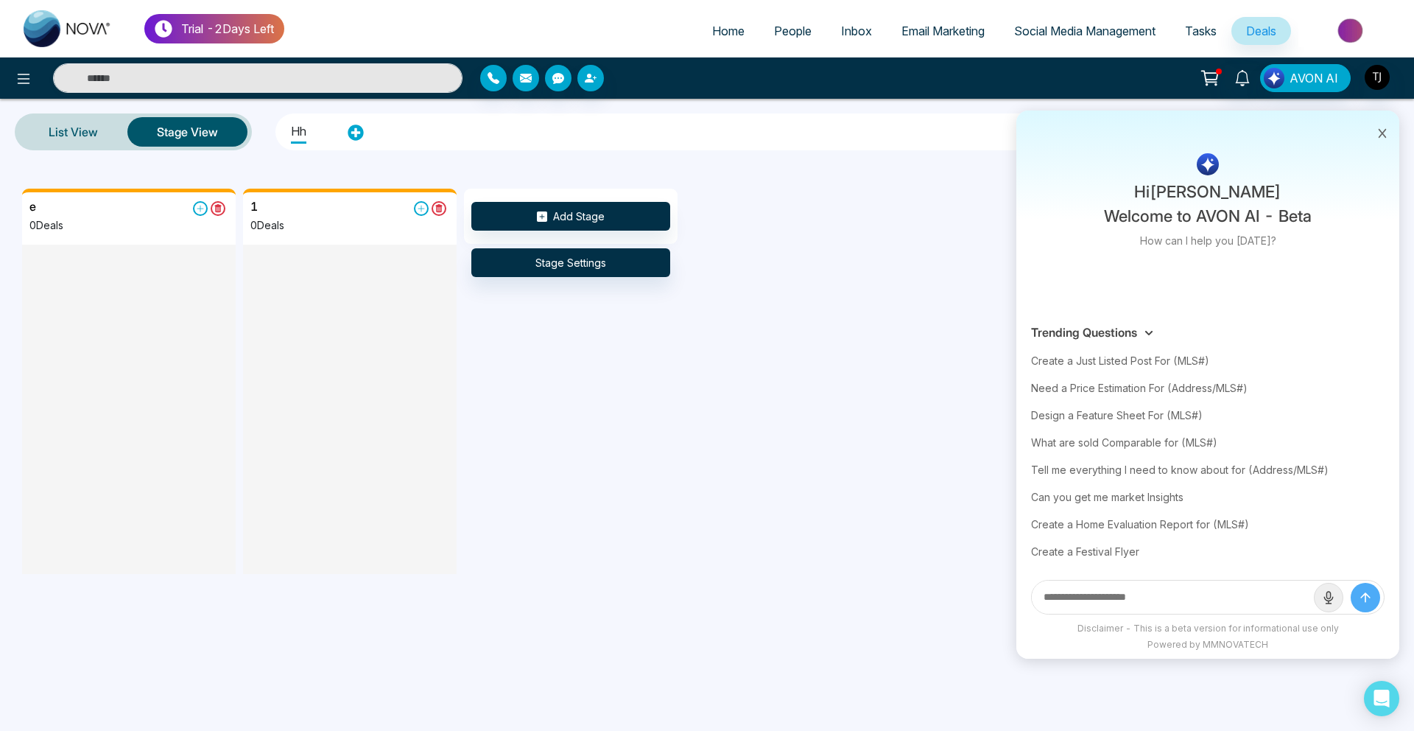
click at [904, 17] on link "Email Marketing" at bounding box center [943, 31] width 113 height 28
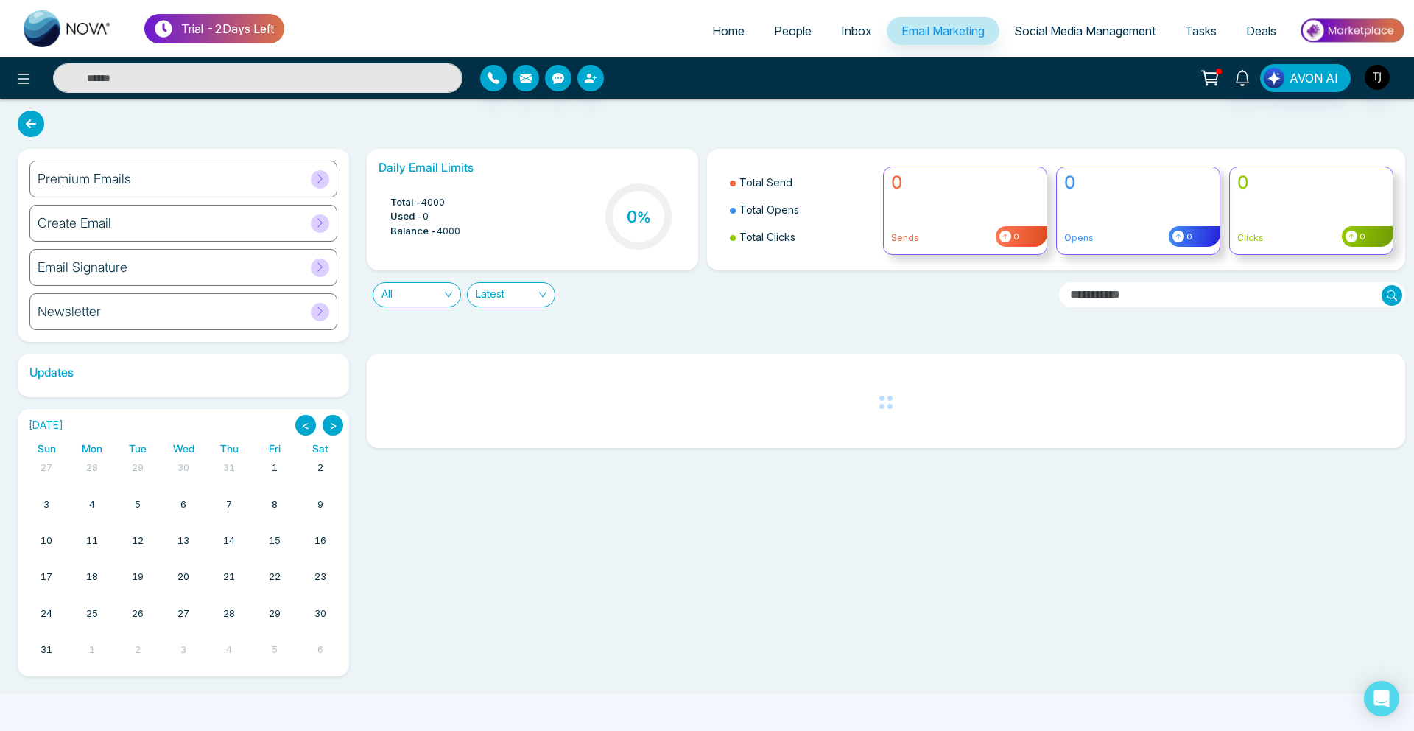
click at [170, 179] on div "Premium Emails" at bounding box center [183, 179] width 308 height 37
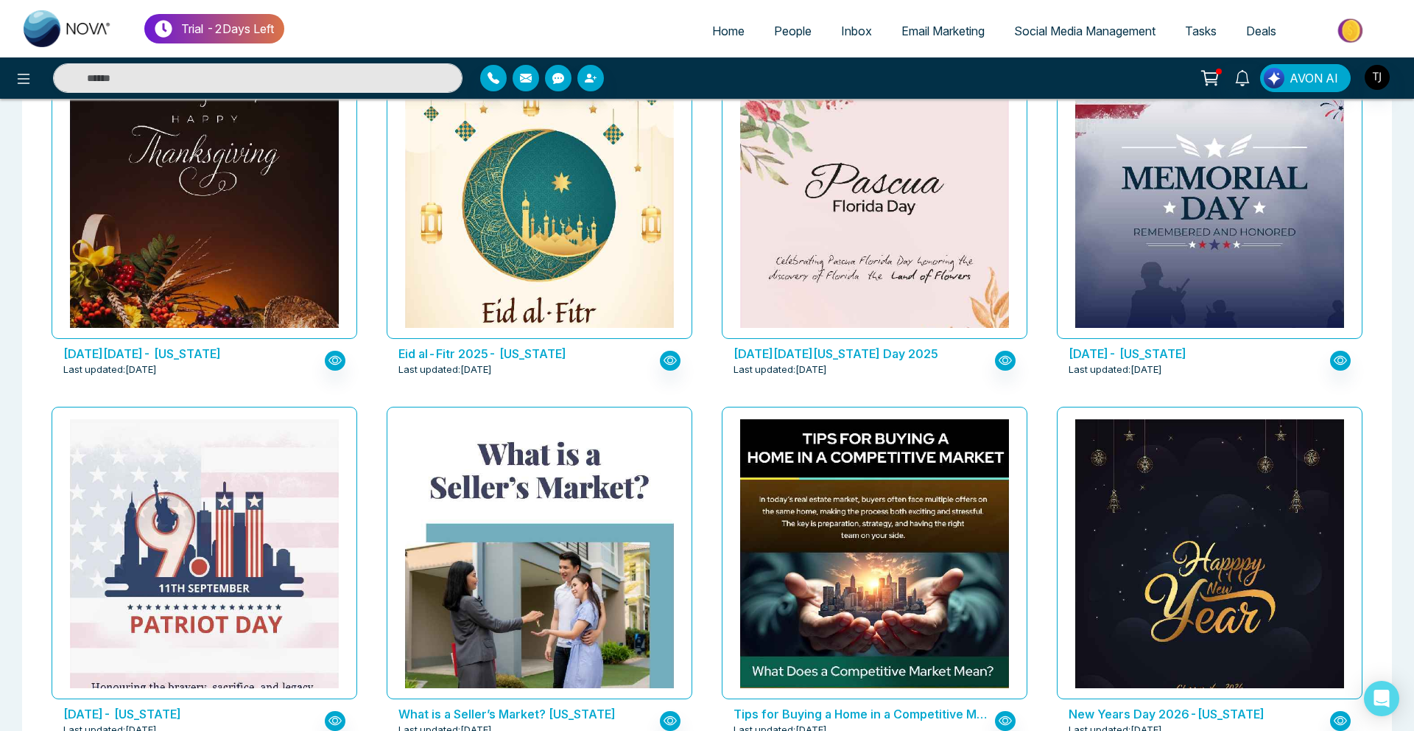
scroll to position [933, 0]
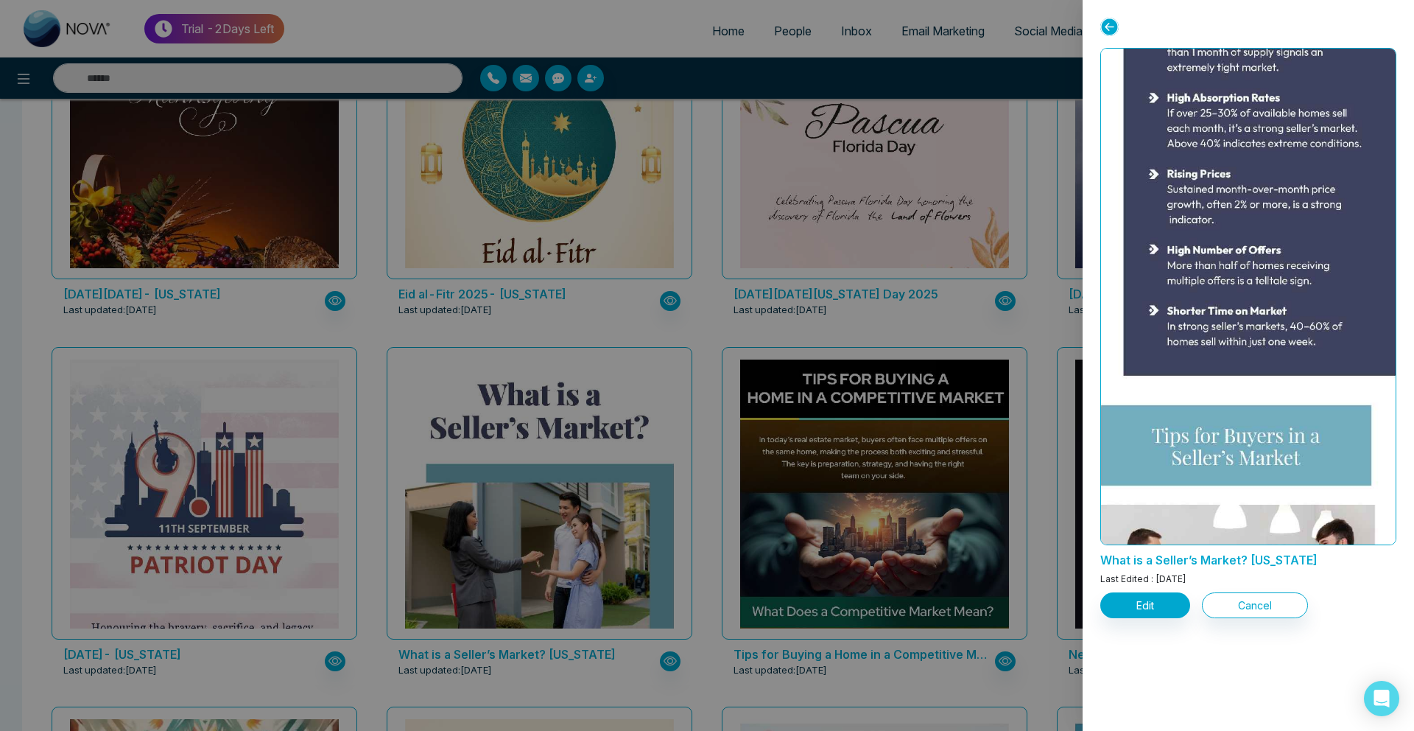
scroll to position [1821, 0]
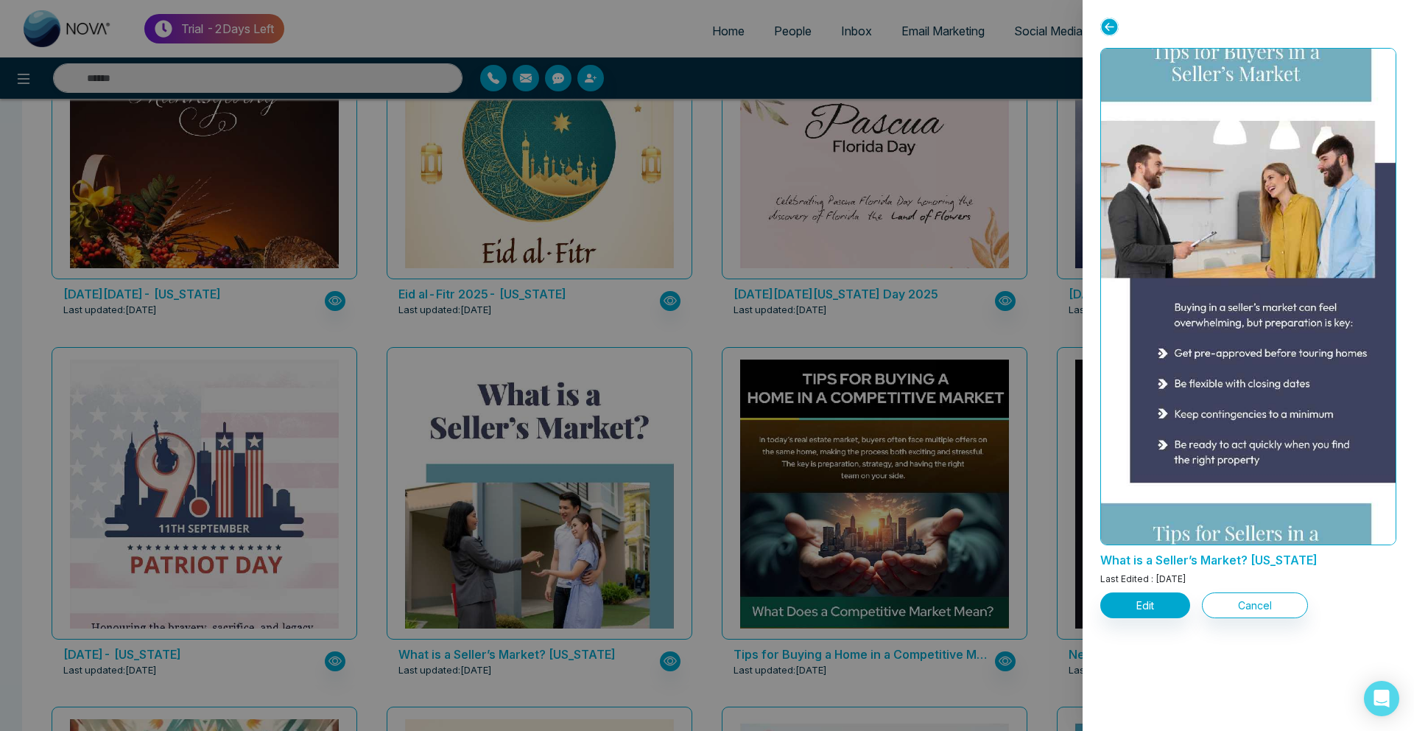
click at [746, 471] on div at bounding box center [707, 365] width 1414 height 731
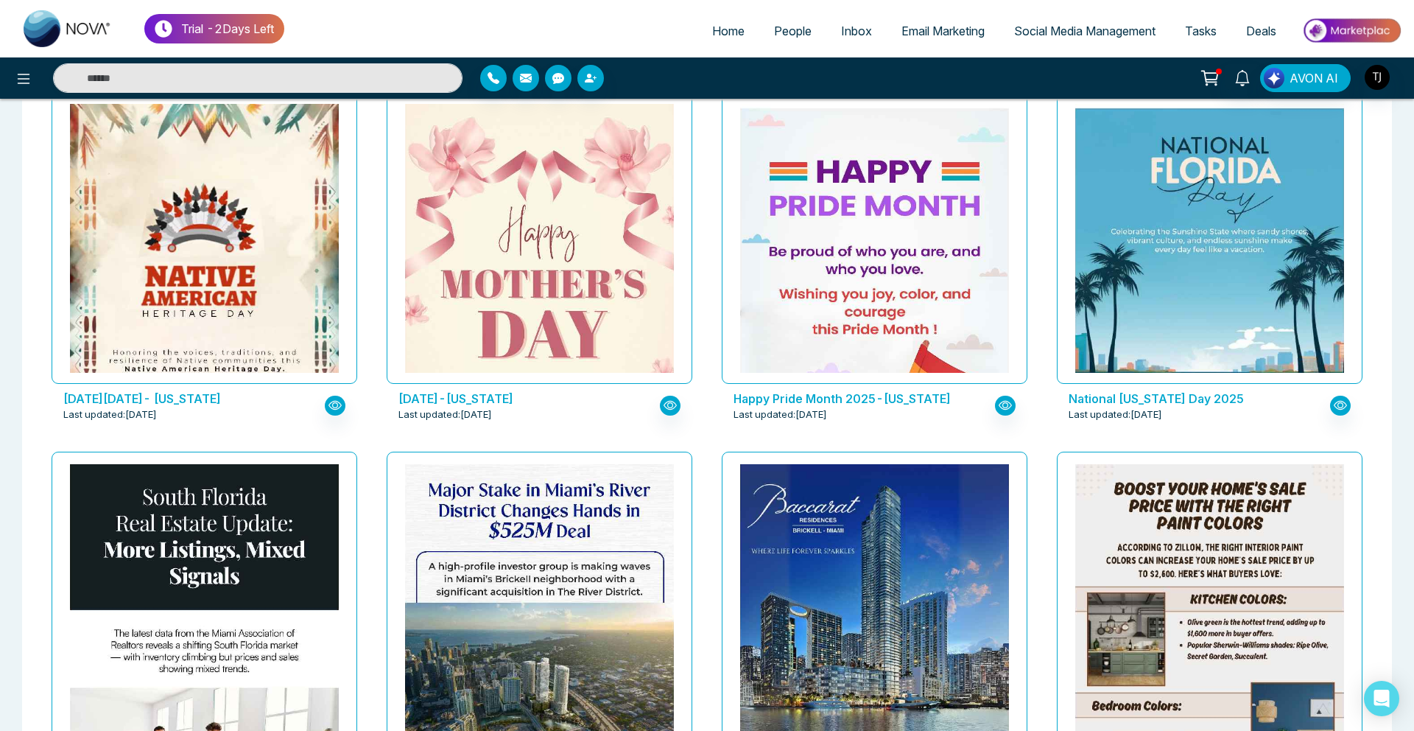
scroll to position [1565, 0]
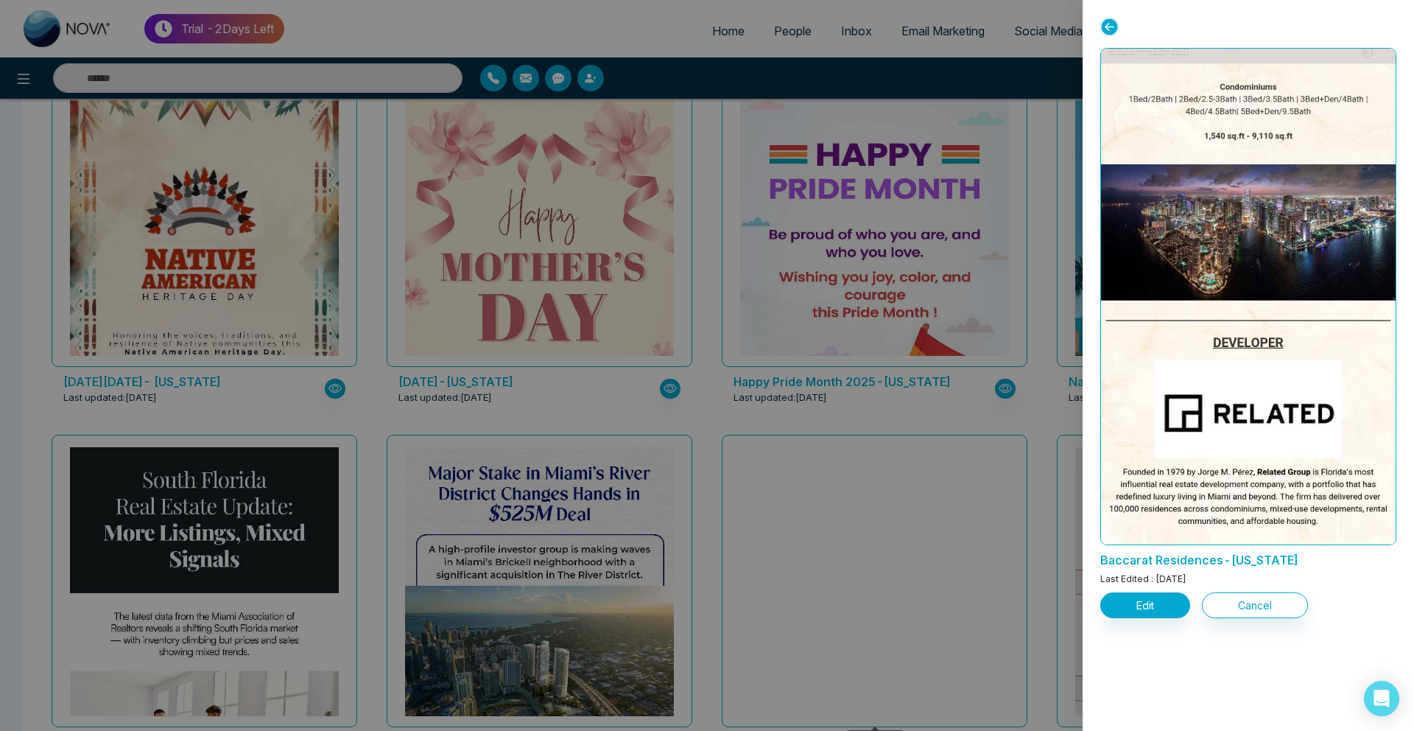
scroll to position [1481, 0]
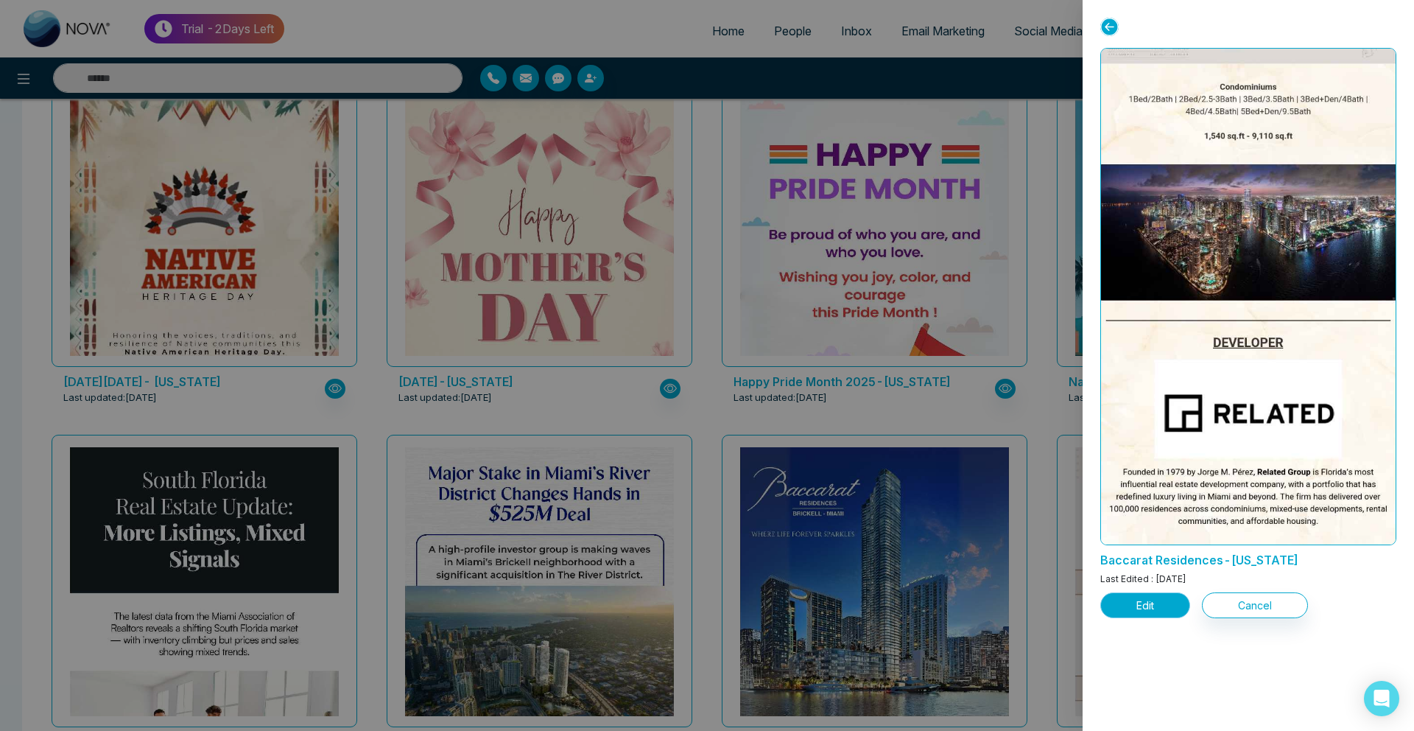
click at [1145, 612] on button "Edit" at bounding box center [1145, 605] width 90 height 26
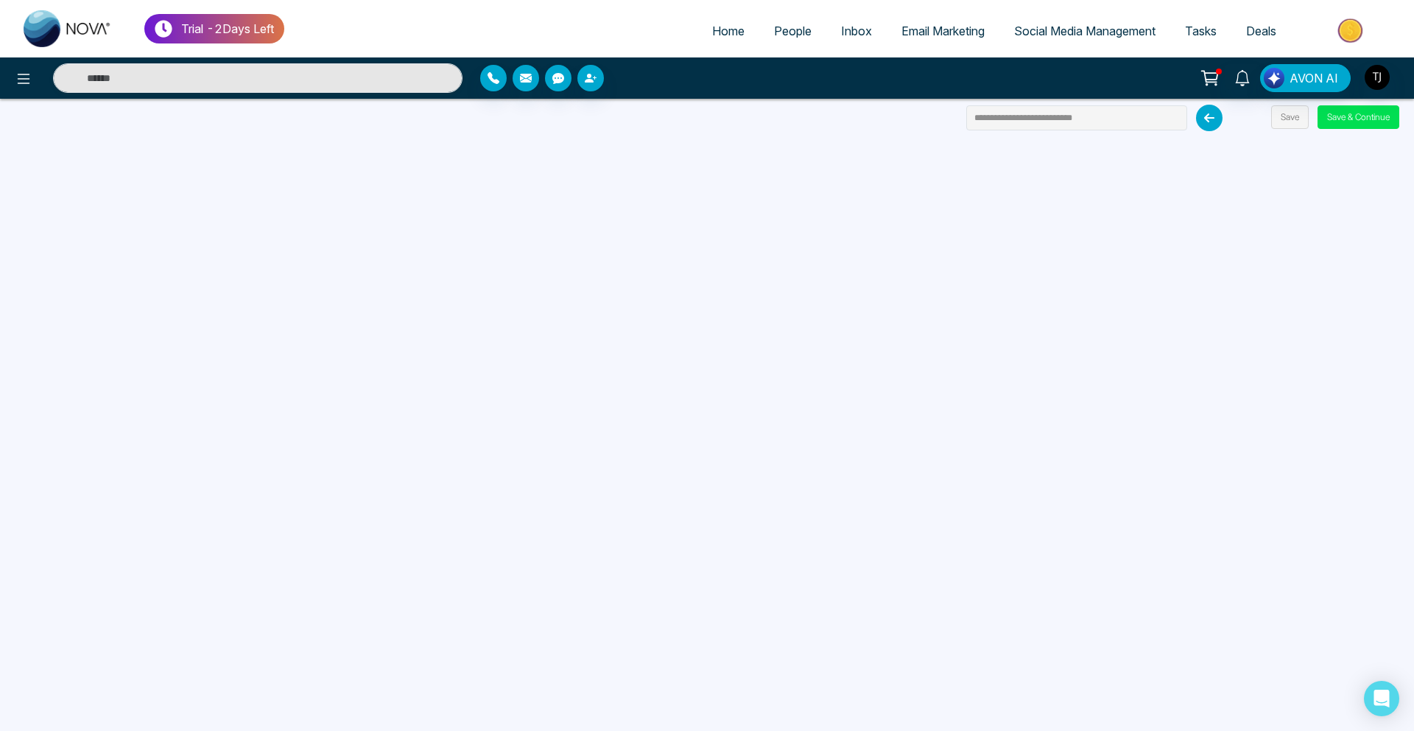
click at [945, 26] on span "Email Marketing" at bounding box center [942, 31] width 83 height 15
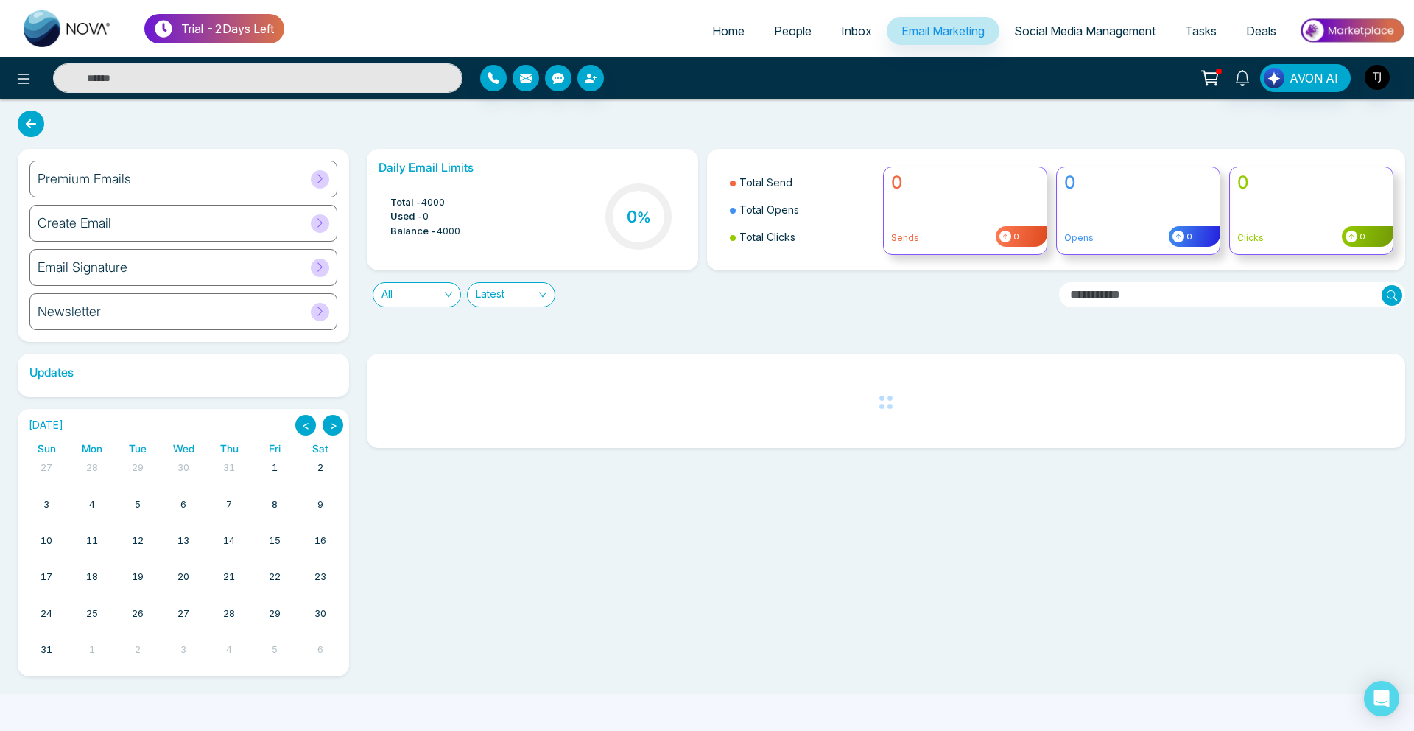
click at [101, 180] on h6 "Premium Emails" at bounding box center [85, 179] width 94 height 16
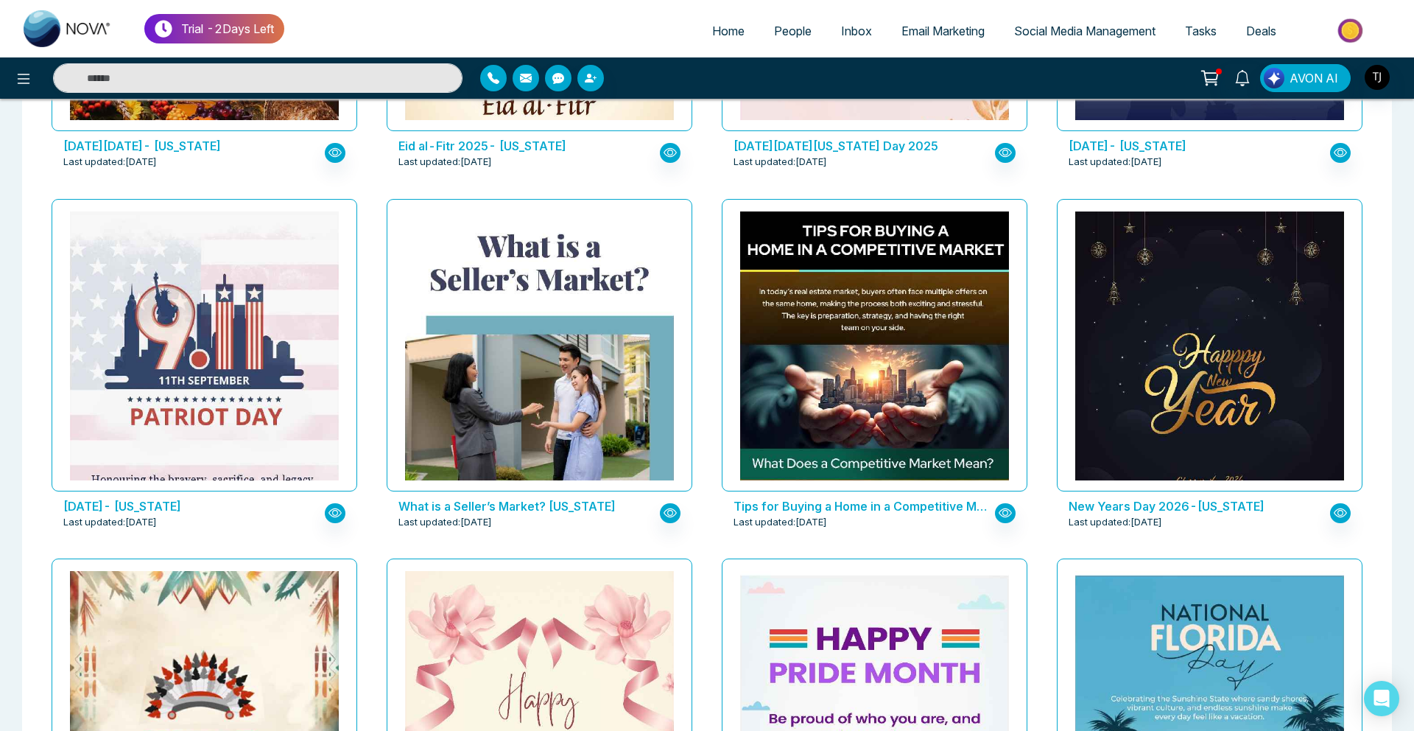
scroll to position [1082, 0]
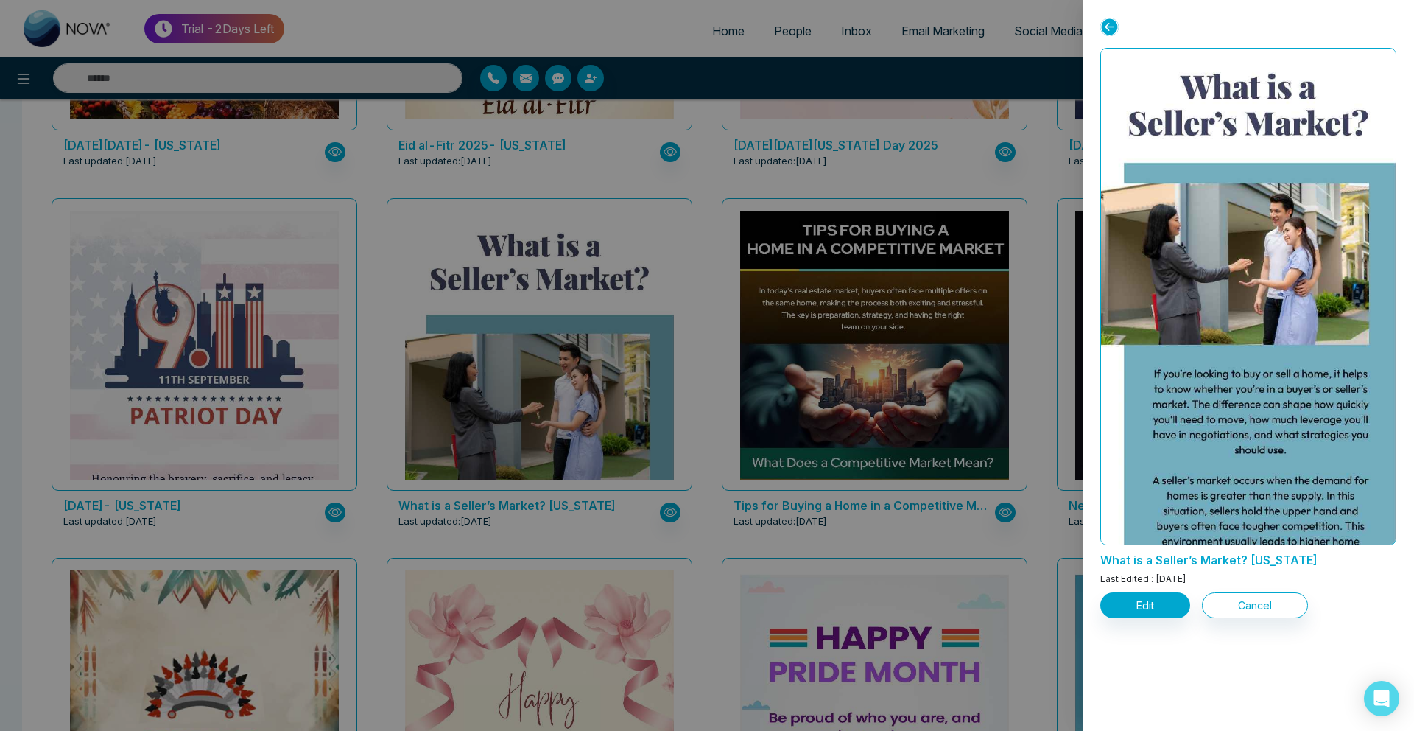
click at [513, 326] on div at bounding box center [707, 365] width 1414 height 731
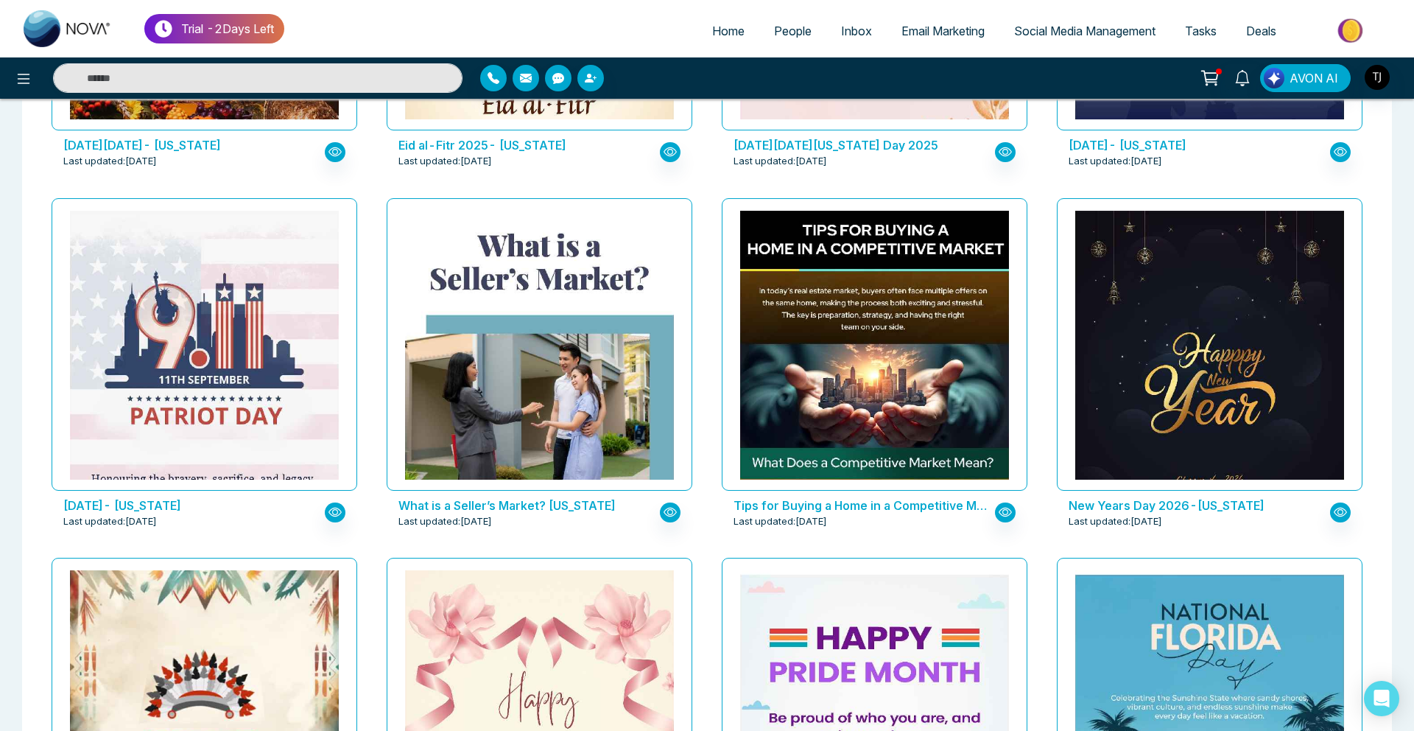
click at [922, 20] on link "Email Marketing" at bounding box center [943, 31] width 113 height 28
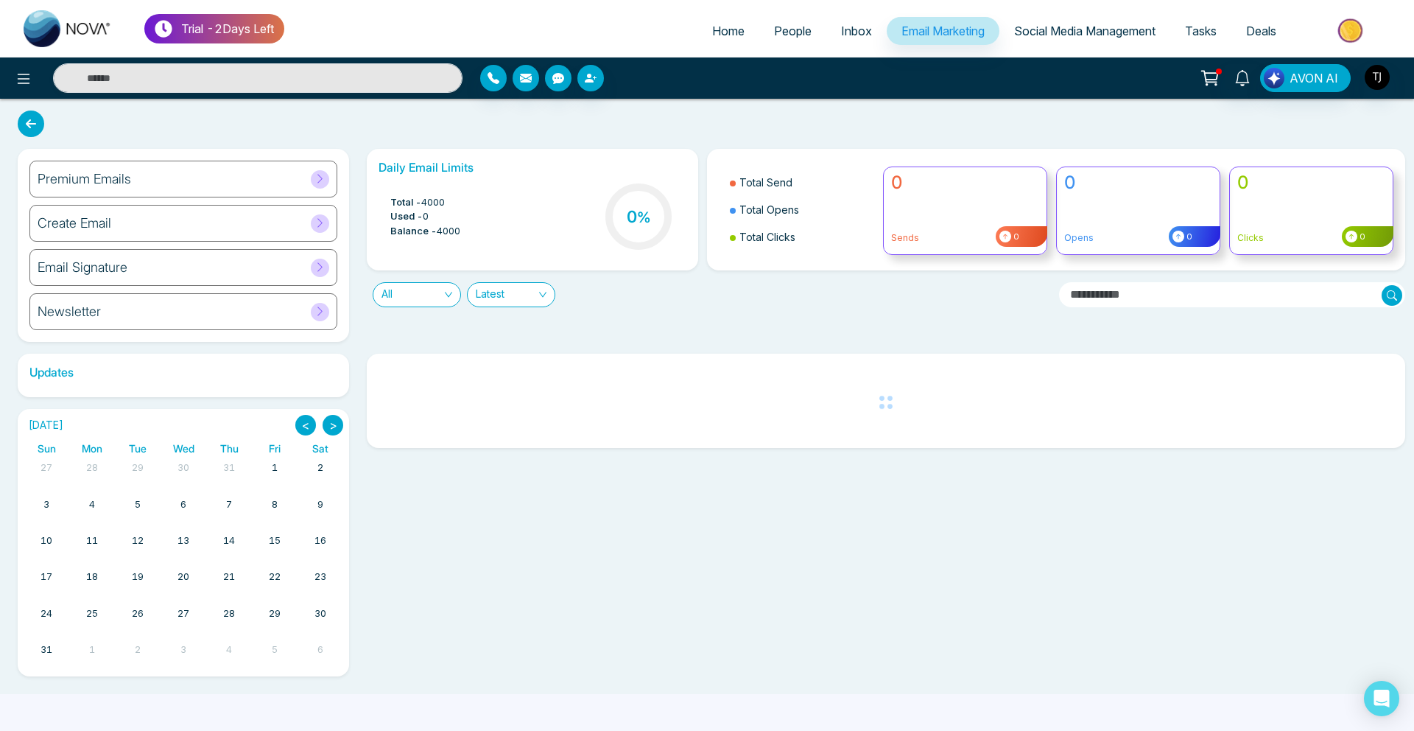
click at [109, 174] on h6 "Premium Emails" at bounding box center [85, 179] width 94 height 16
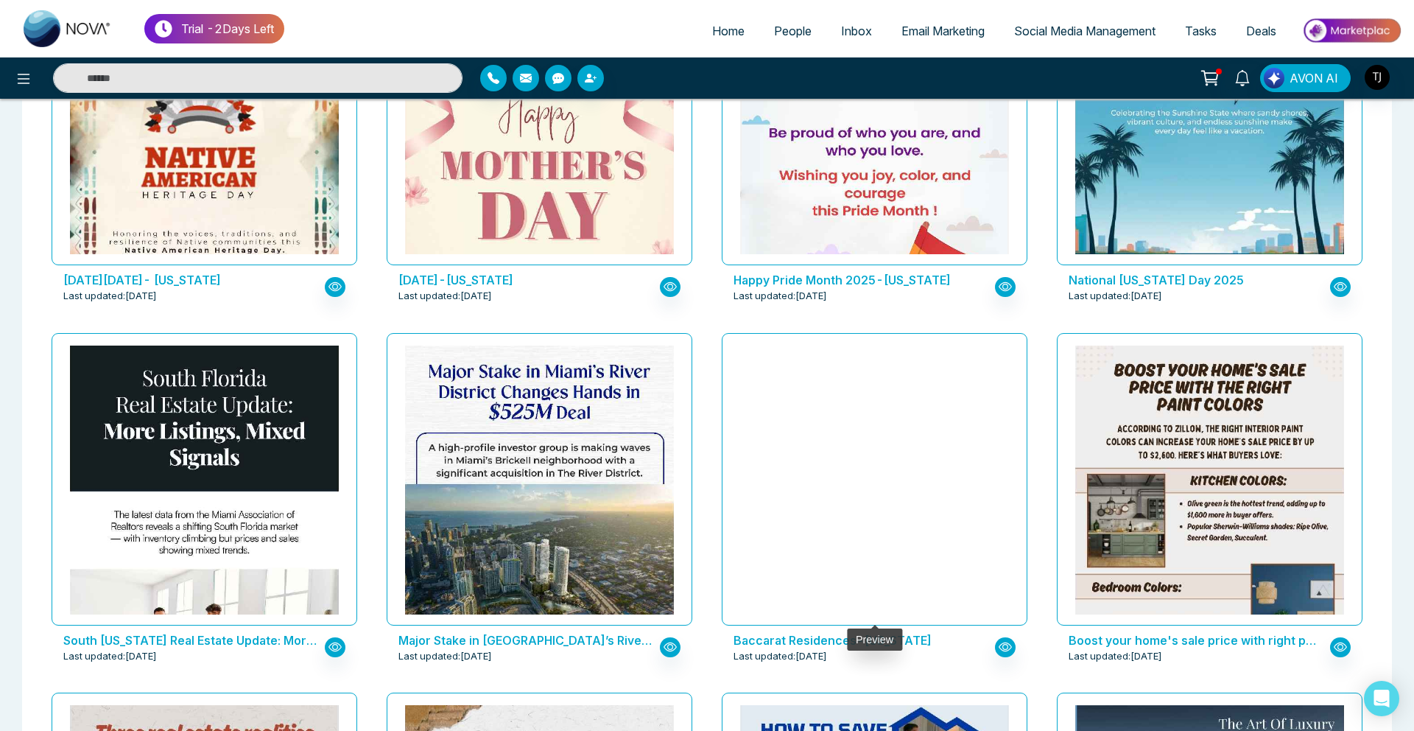
scroll to position [1716, 0]
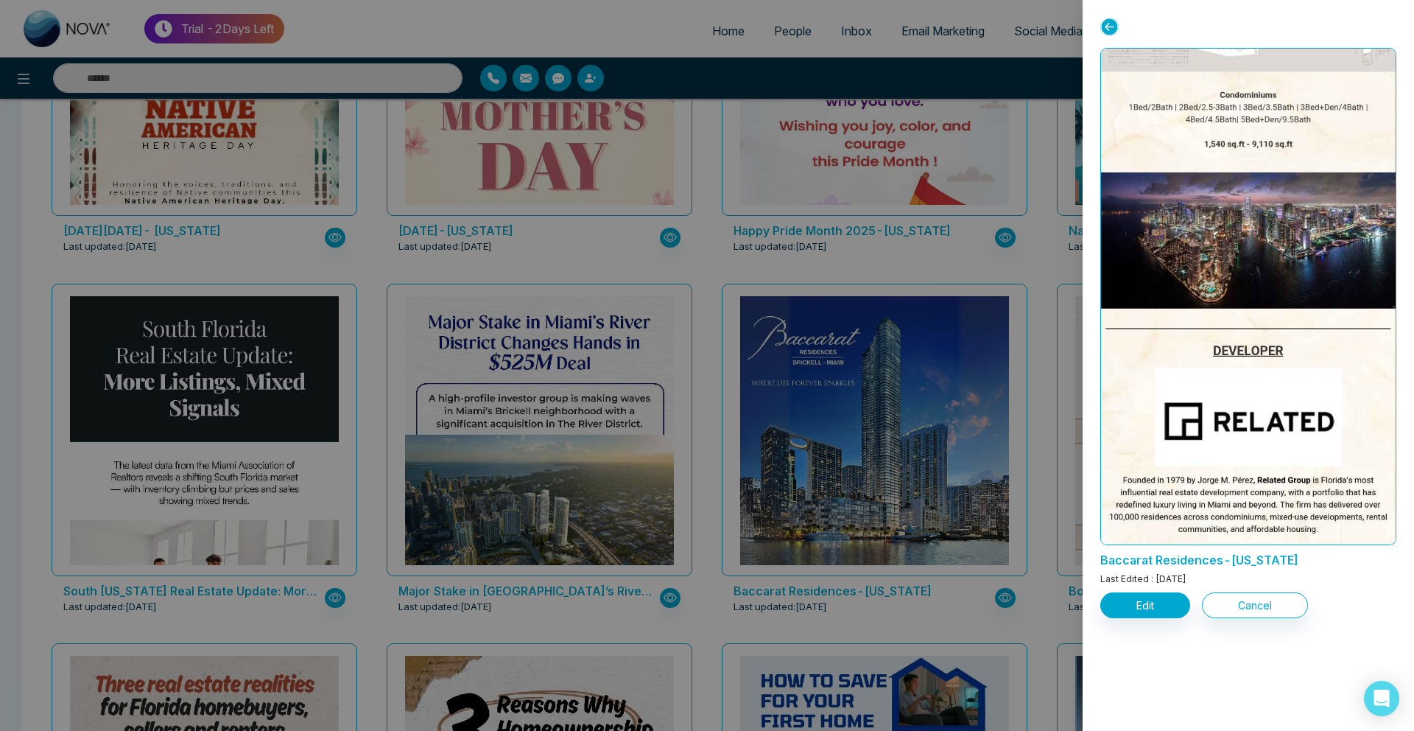
scroll to position [1481, 0]
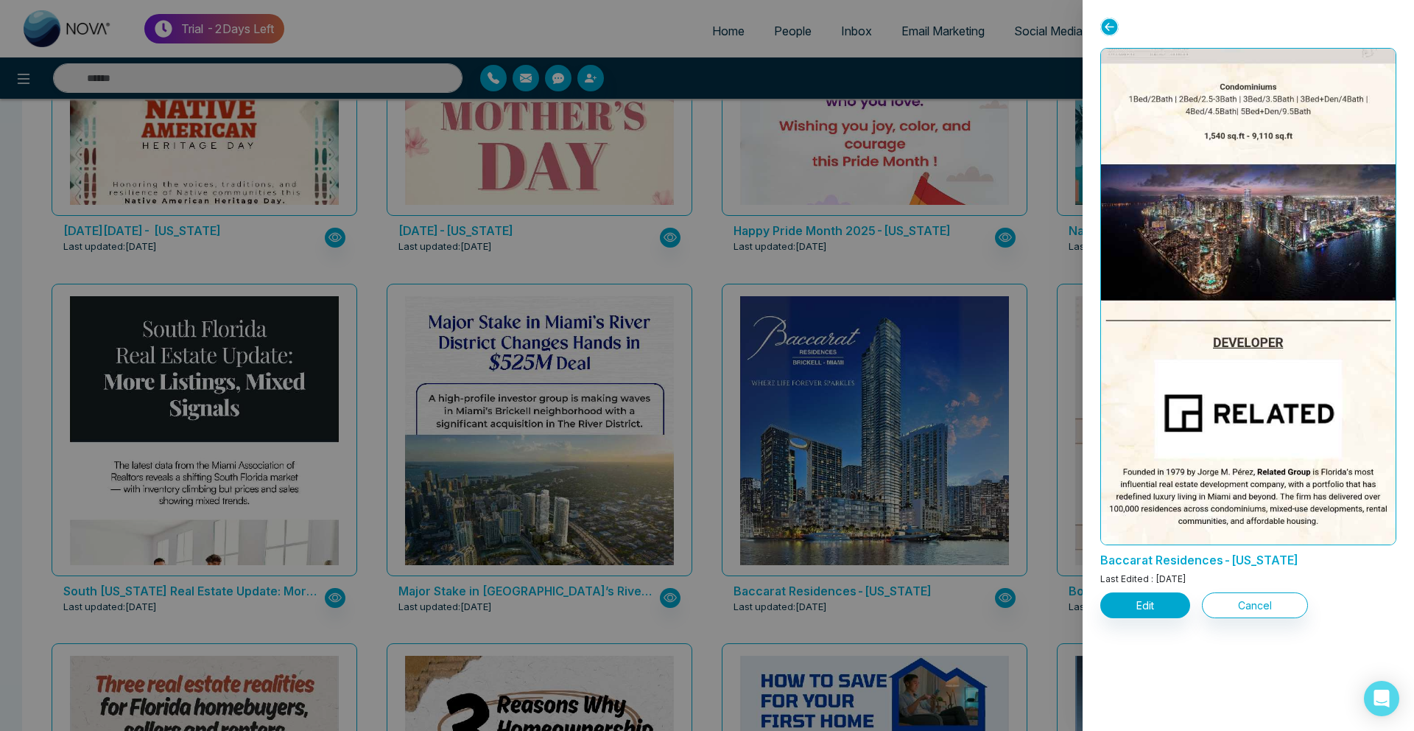
click at [327, 427] on div at bounding box center [707, 365] width 1414 height 731
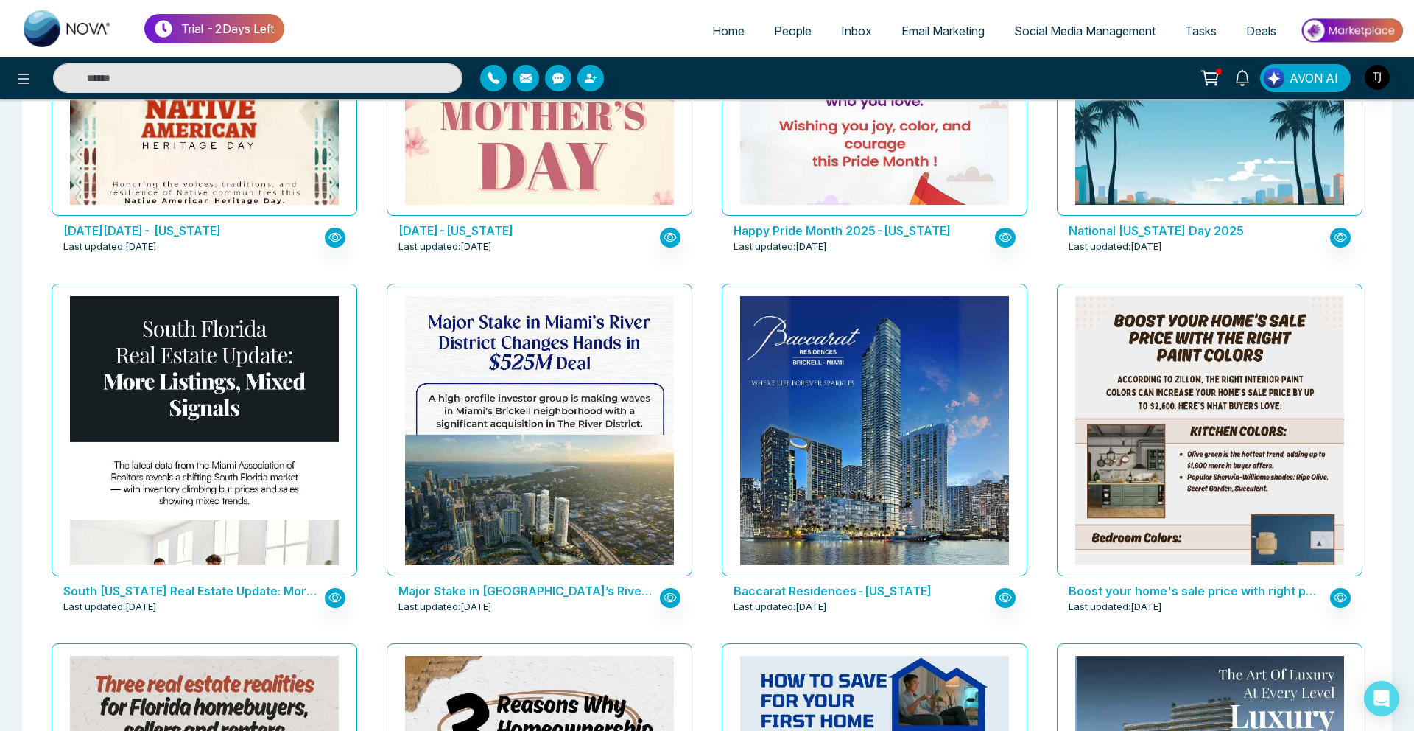
click at [24, 312] on div "Blank Start from scratch Top 5 Renovations That Boost Resale Value-Flrida Last …" at bounding box center [707, 637] width 1370 height 4365
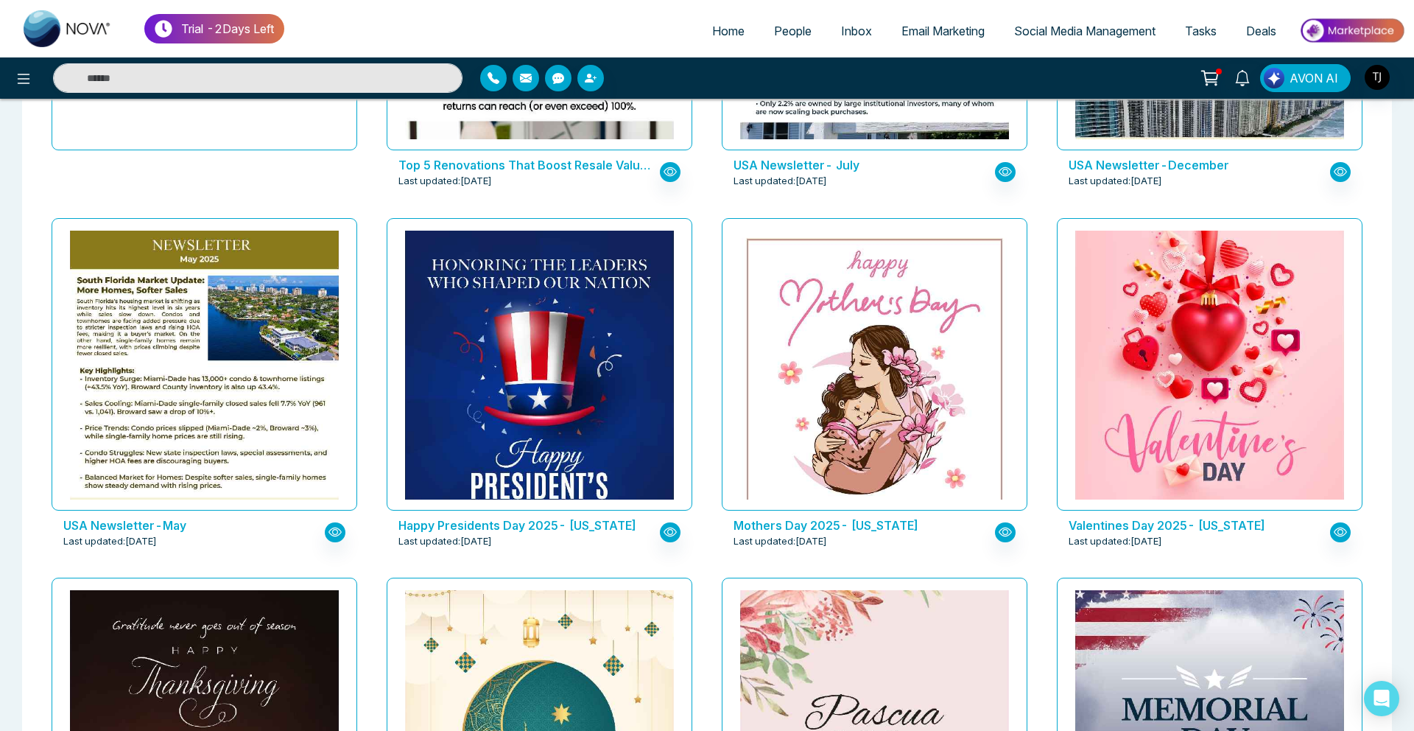
scroll to position [0, 0]
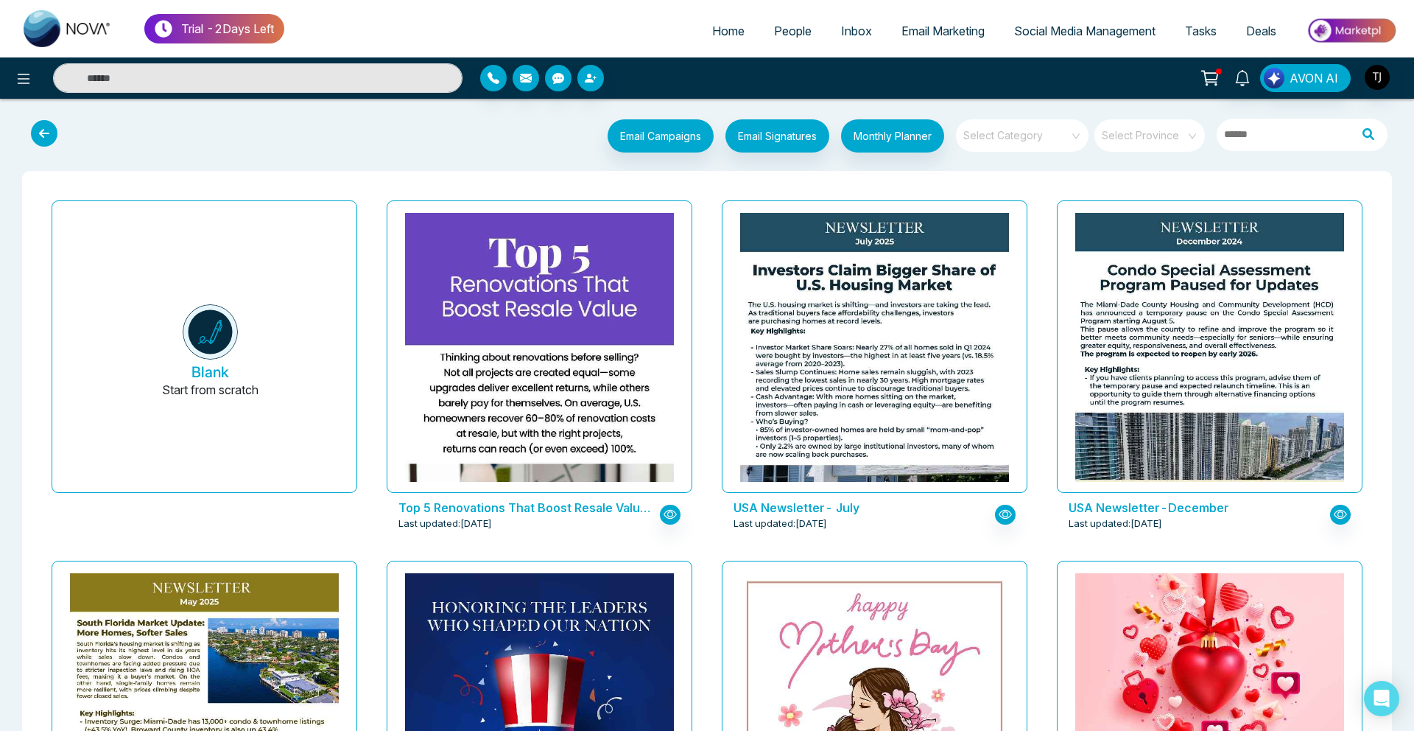
click at [1003, 137] on input "search" at bounding box center [1017, 130] width 106 height 22
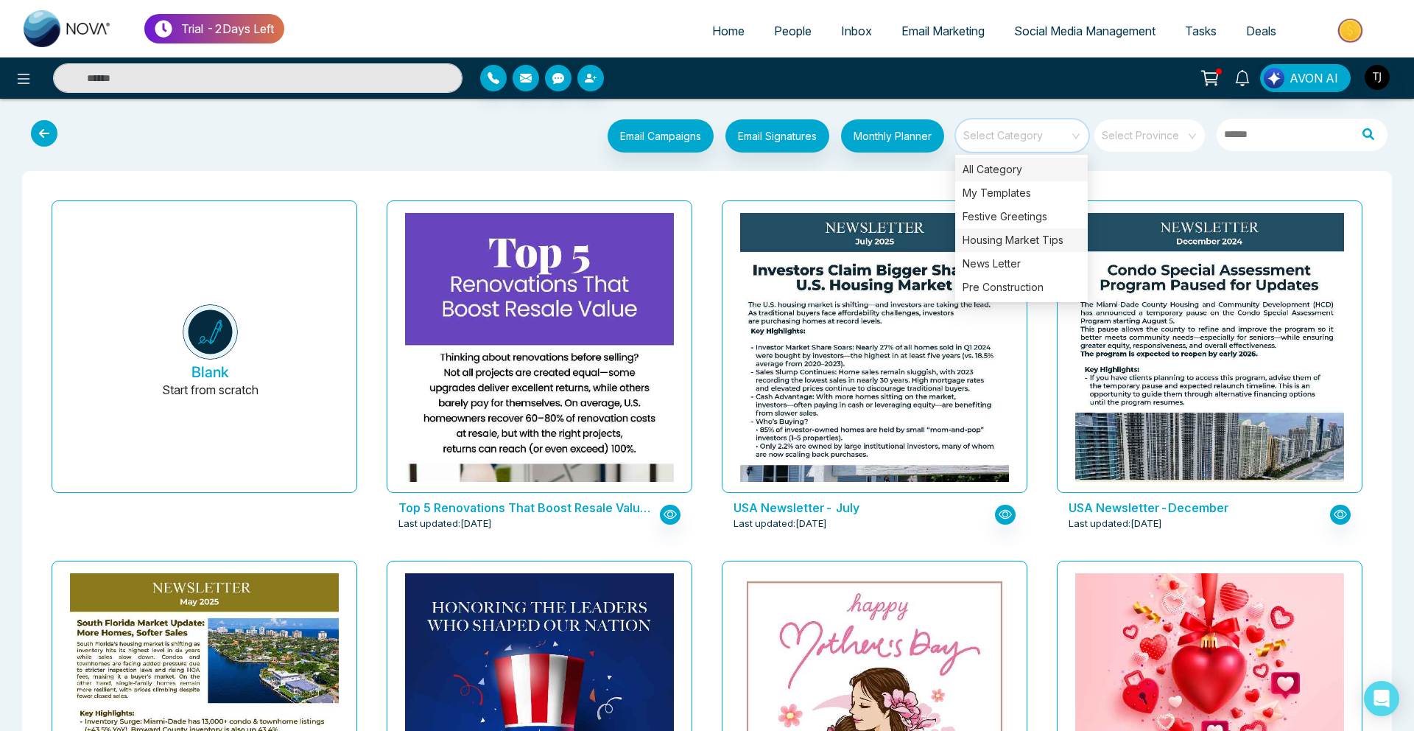
click at [1002, 241] on div "Housing Market Tips" at bounding box center [1021, 240] width 133 height 24
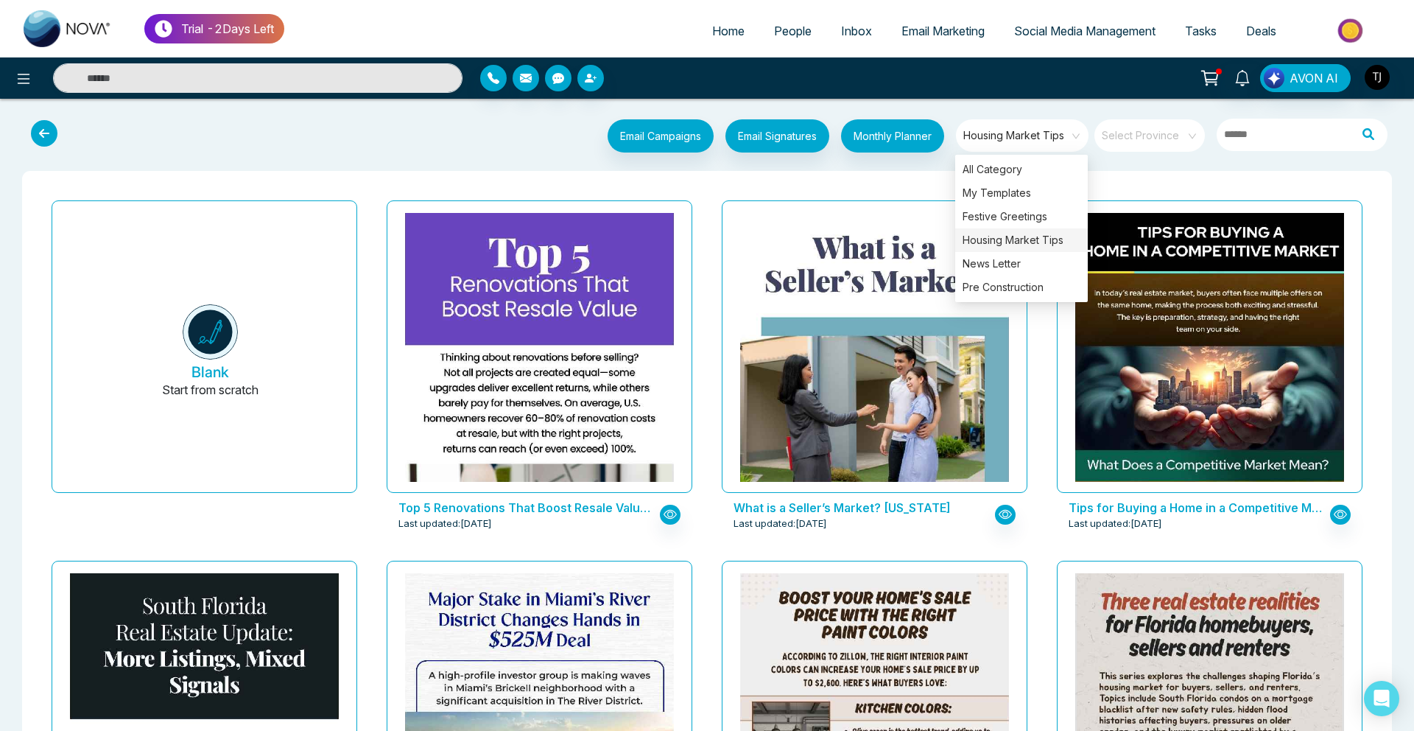
click at [1092, 27] on span "Social Media Management" at bounding box center [1084, 31] width 141 height 15
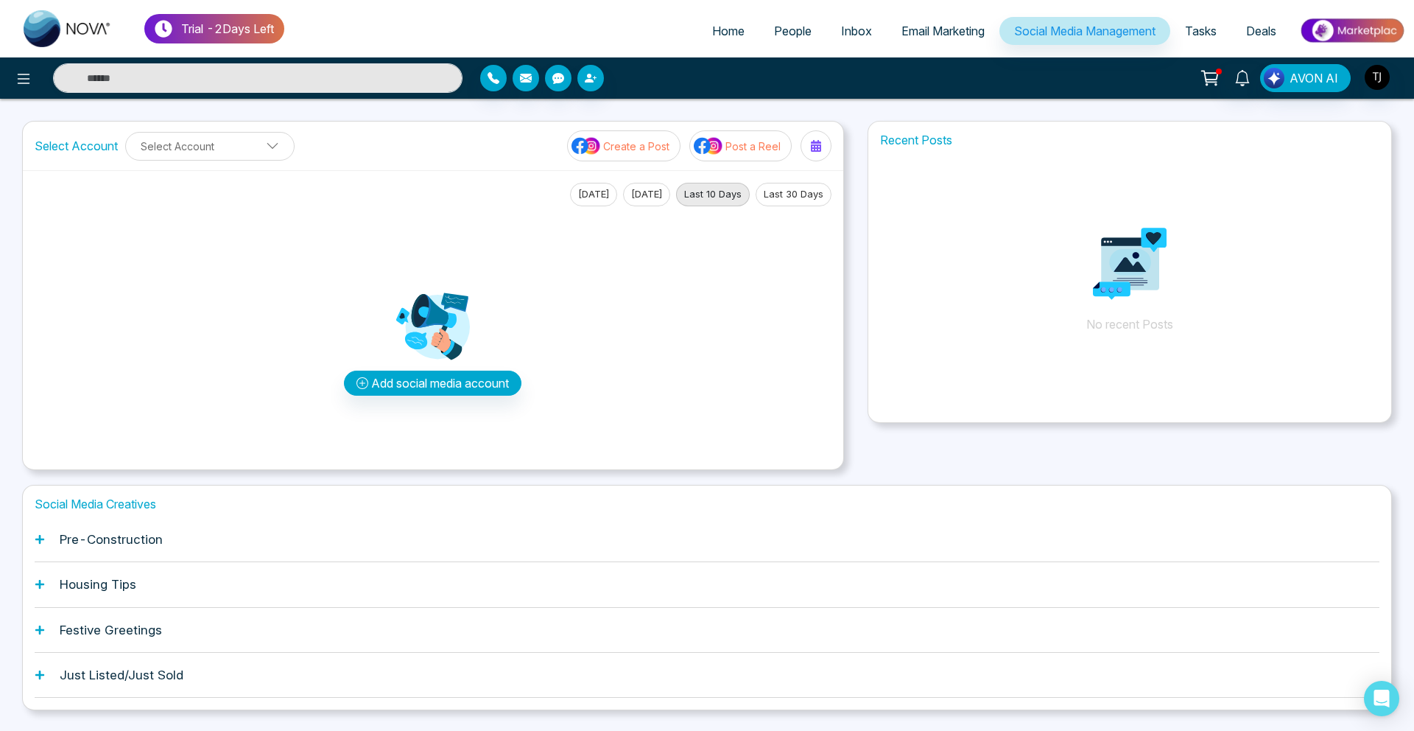
click at [928, 27] on span "Email Marketing" at bounding box center [942, 31] width 83 height 15
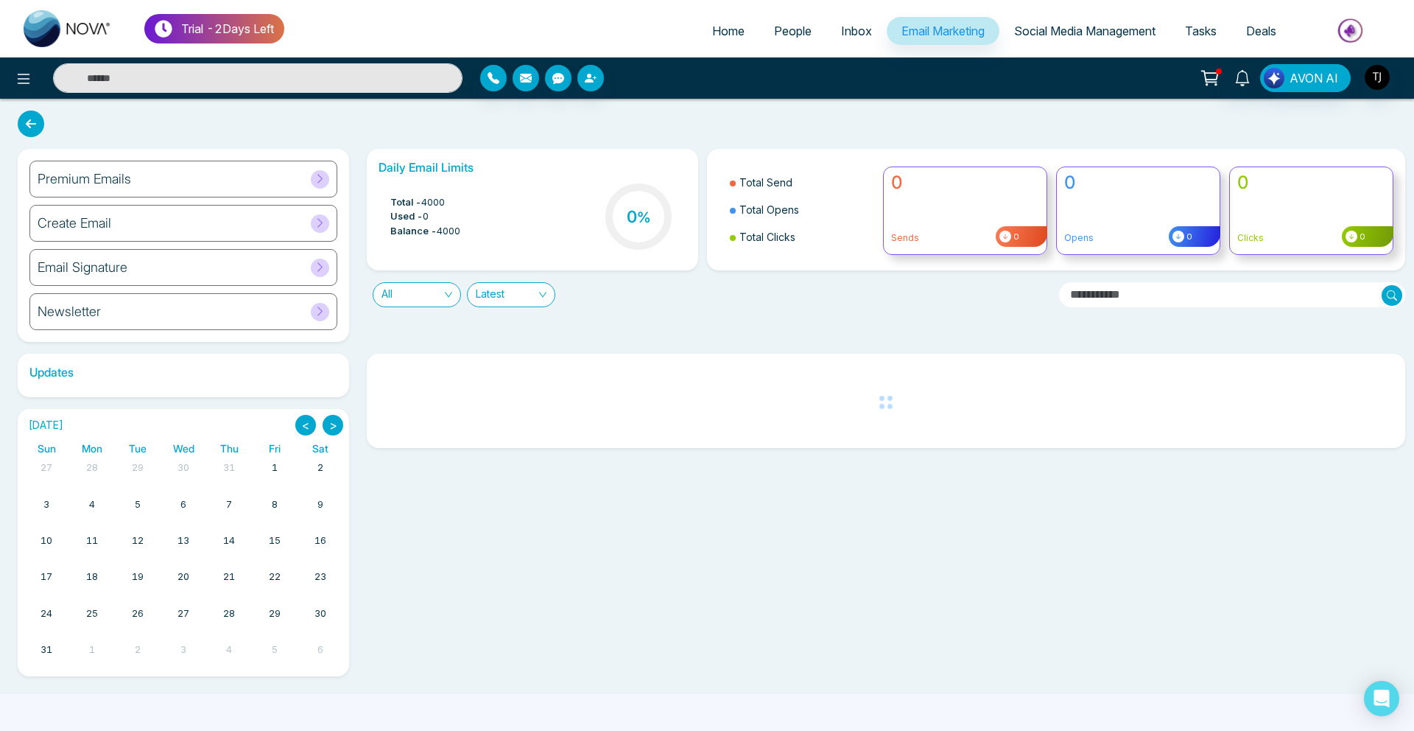
click at [110, 179] on h6 "Premium Emails" at bounding box center [85, 179] width 94 height 16
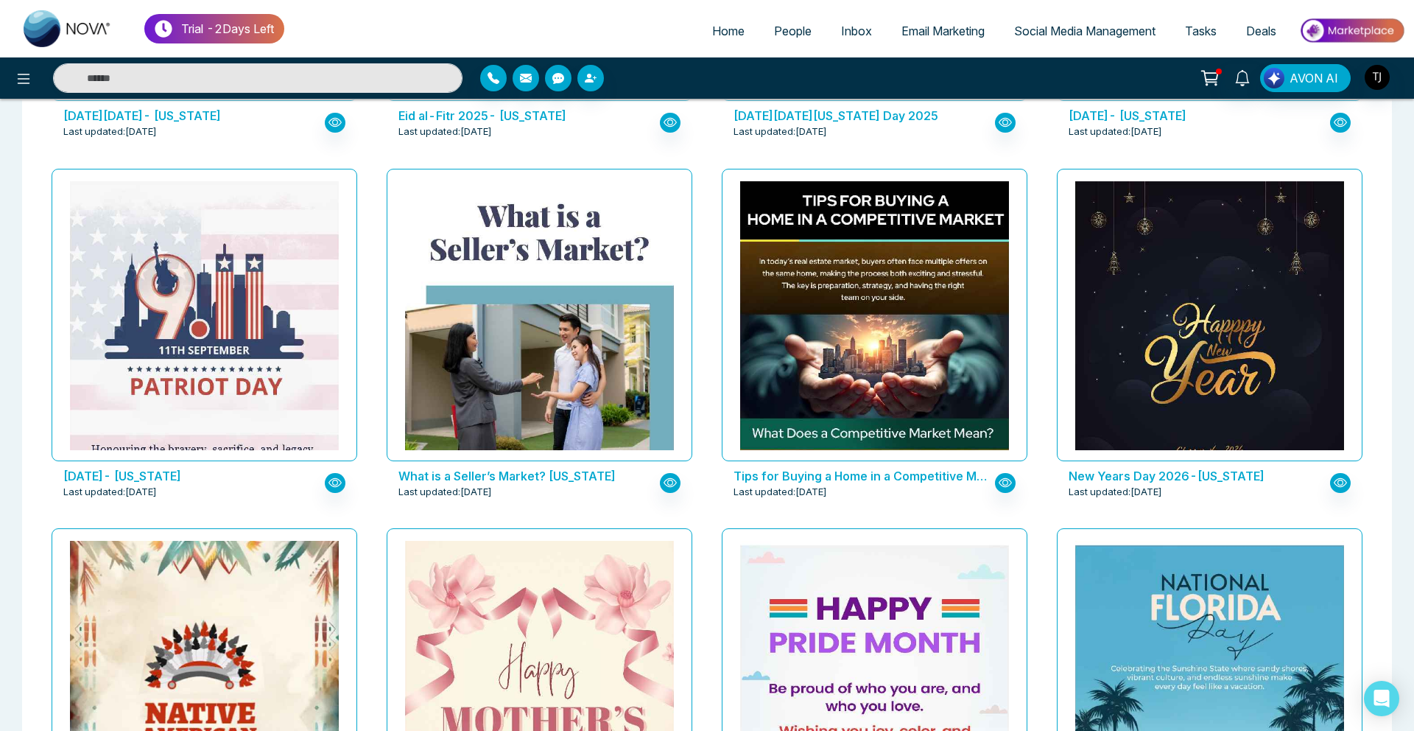
scroll to position [1130, 0]
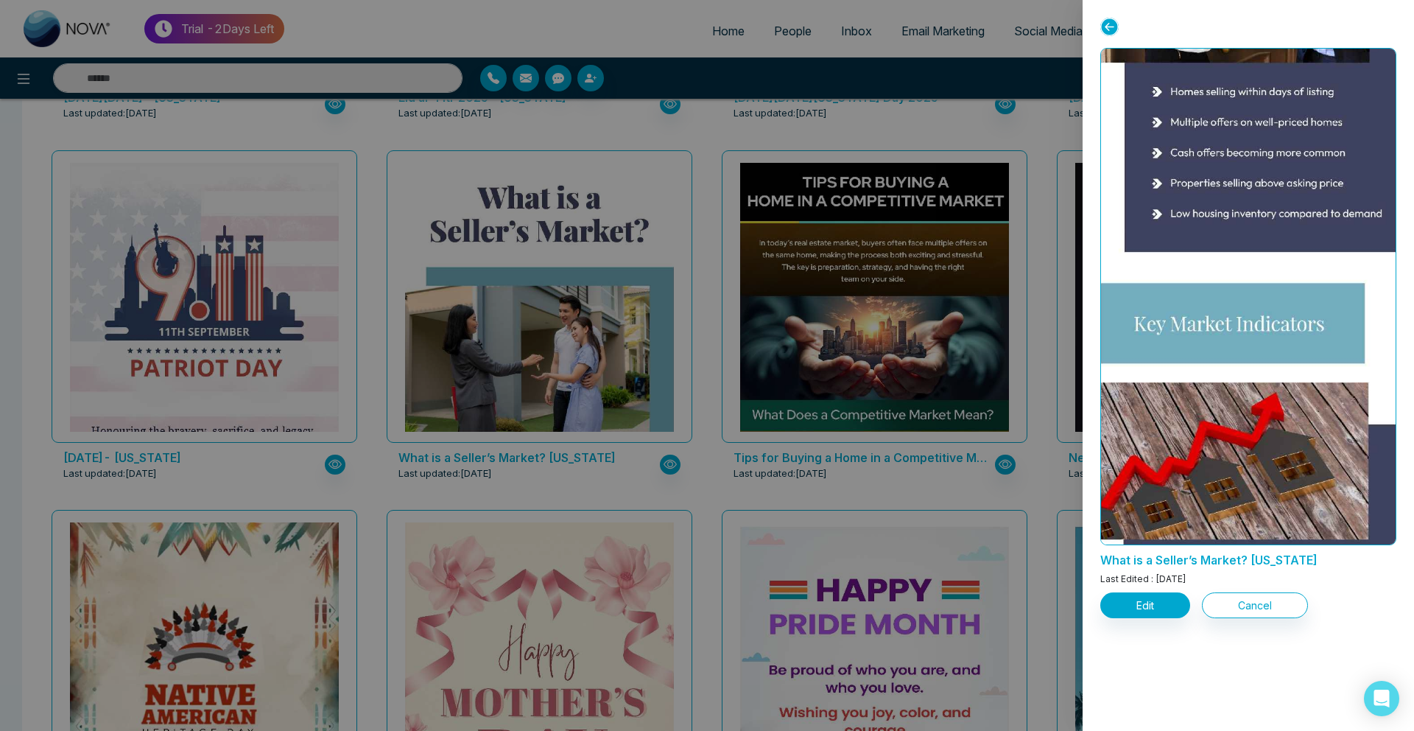
scroll to position [861, 0]
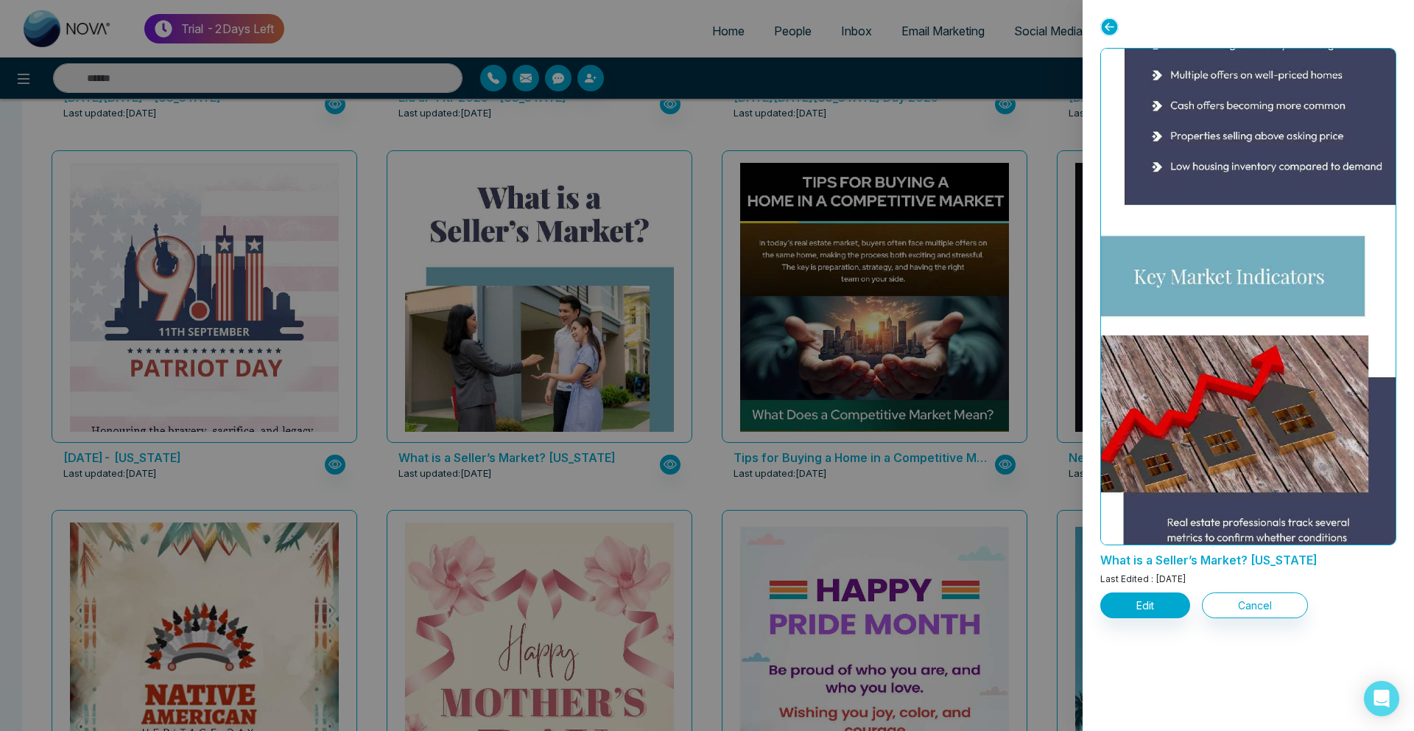
click at [878, 452] on div at bounding box center [707, 365] width 1414 height 731
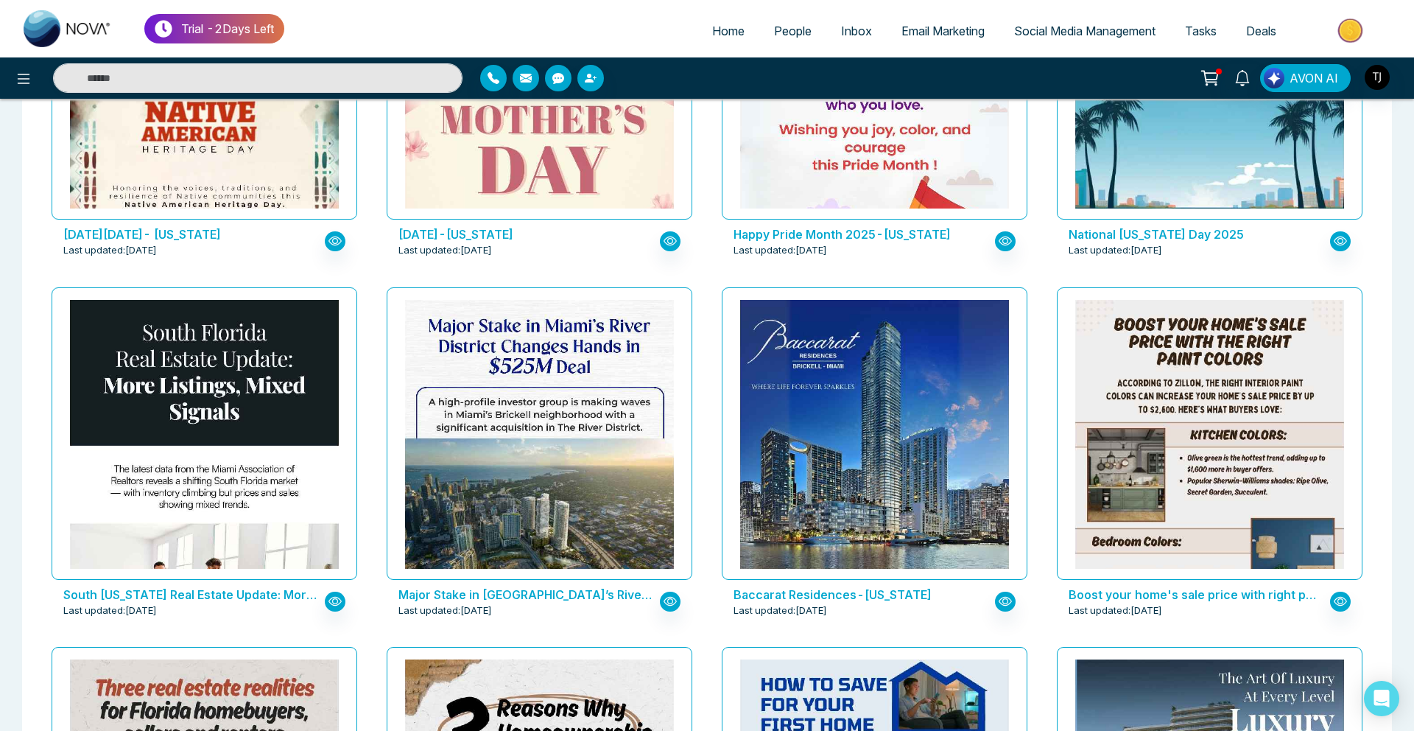
scroll to position [1721, 0]
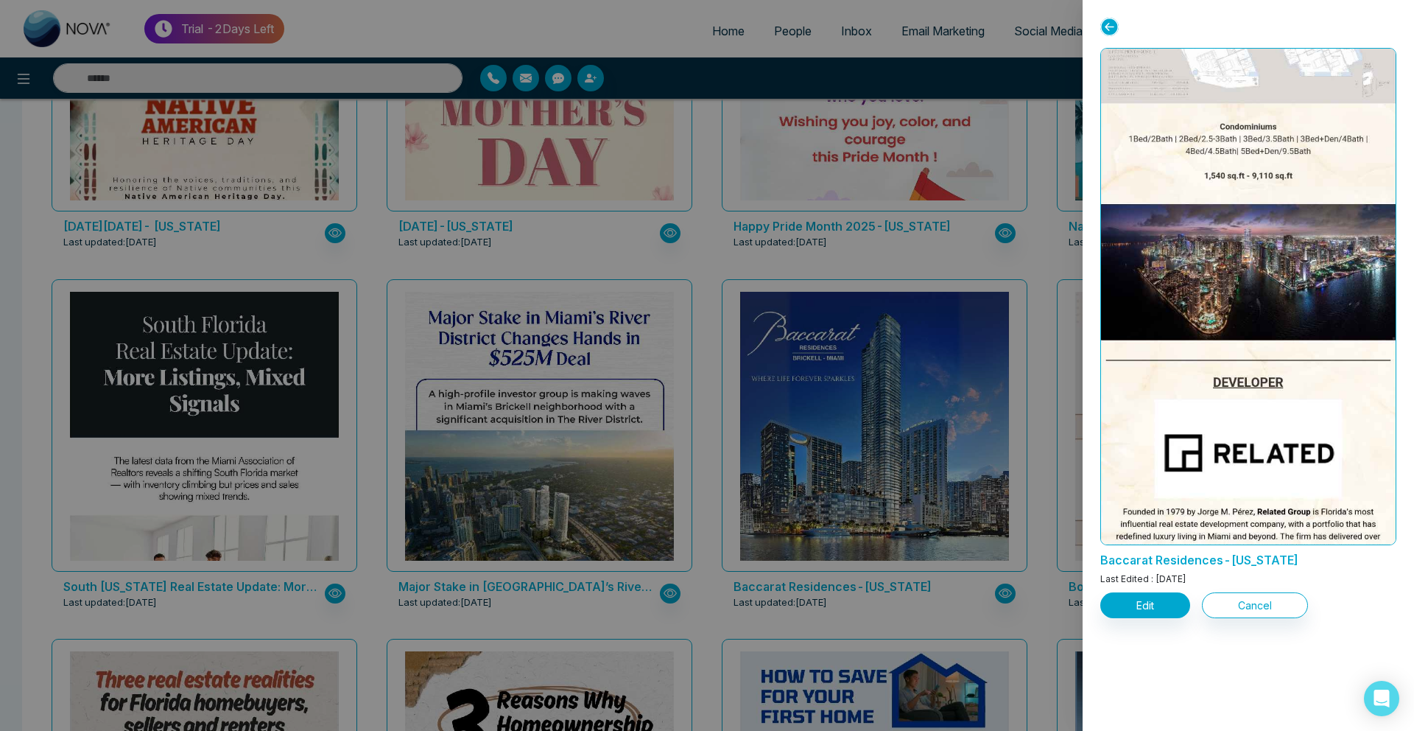
scroll to position [1481, 0]
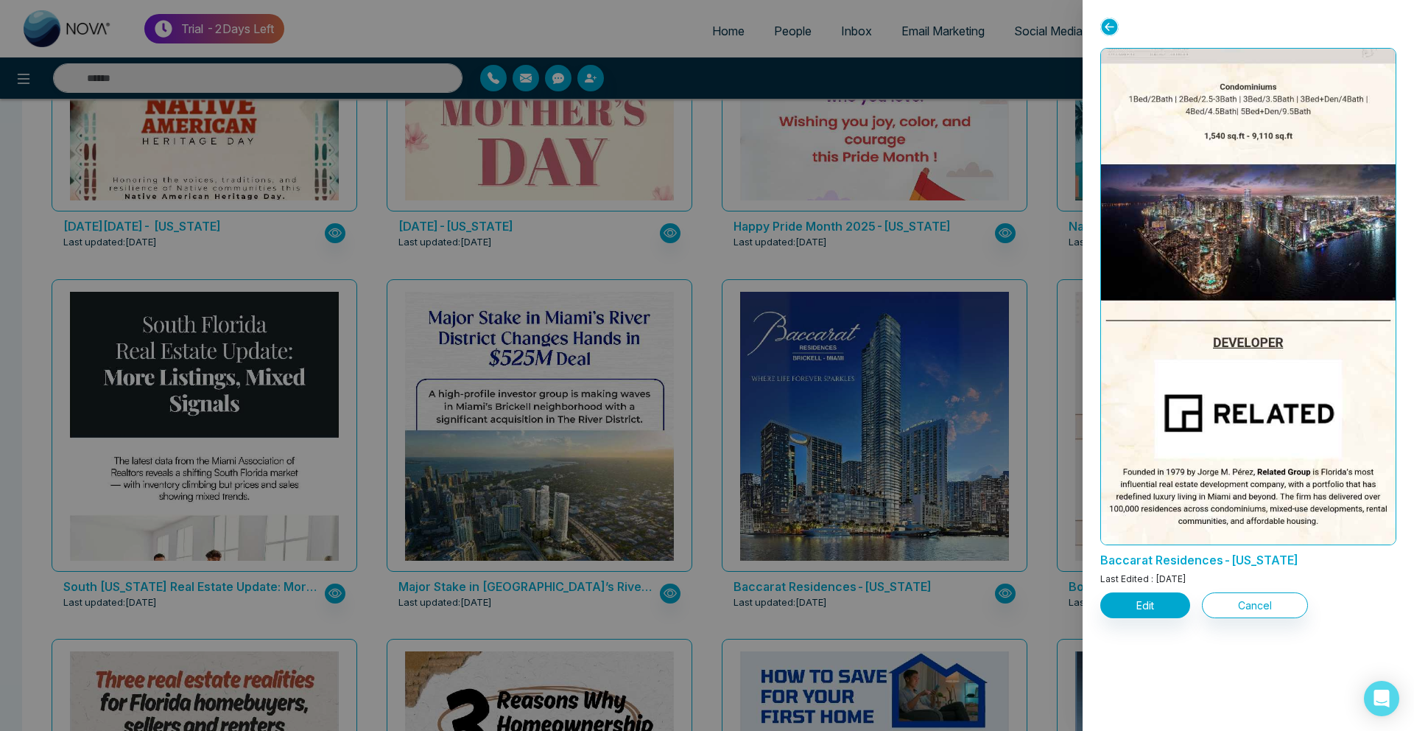
click at [712, 182] on div at bounding box center [707, 365] width 1414 height 731
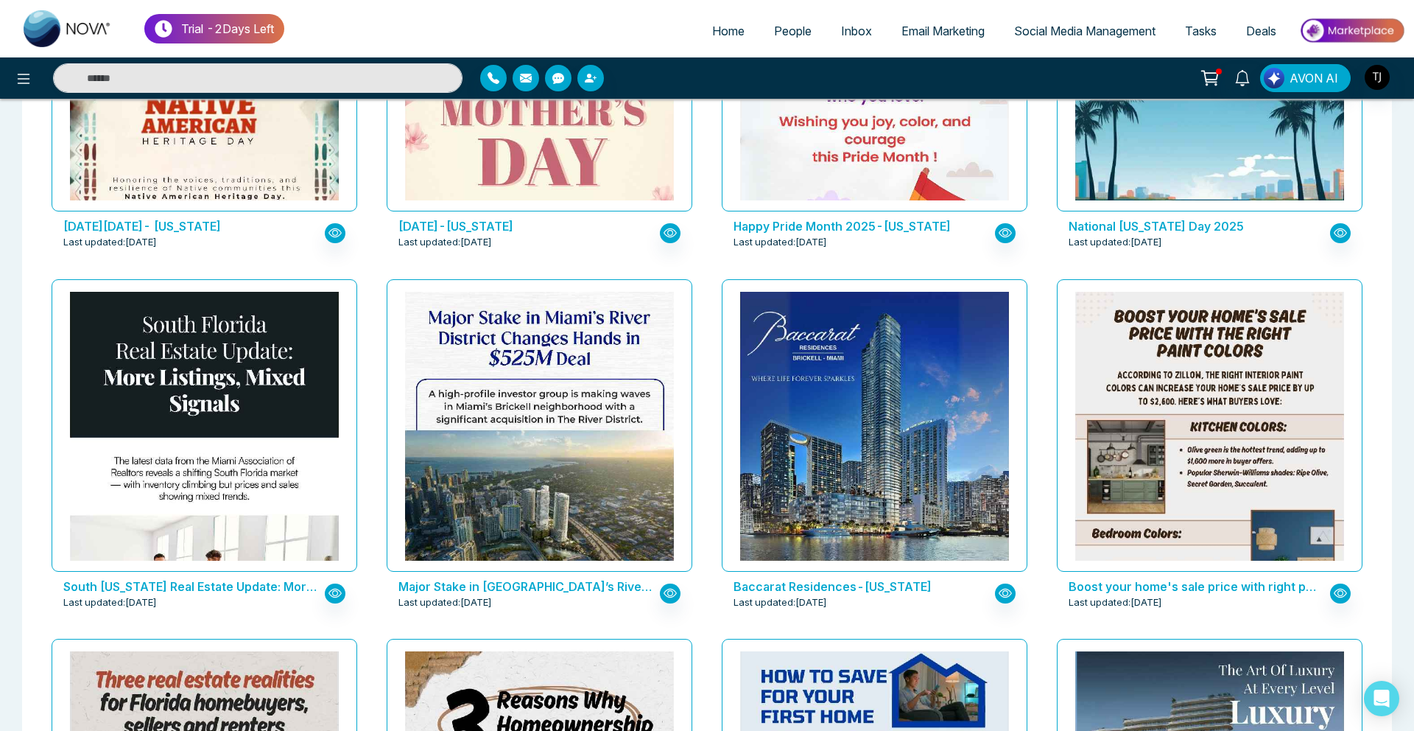
click at [1117, 78] on div "AVON AI" at bounding box center [1120, 78] width 572 height 28
click at [1056, 41] on link "Social Media Management" at bounding box center [1084, 31] width 171 height 28
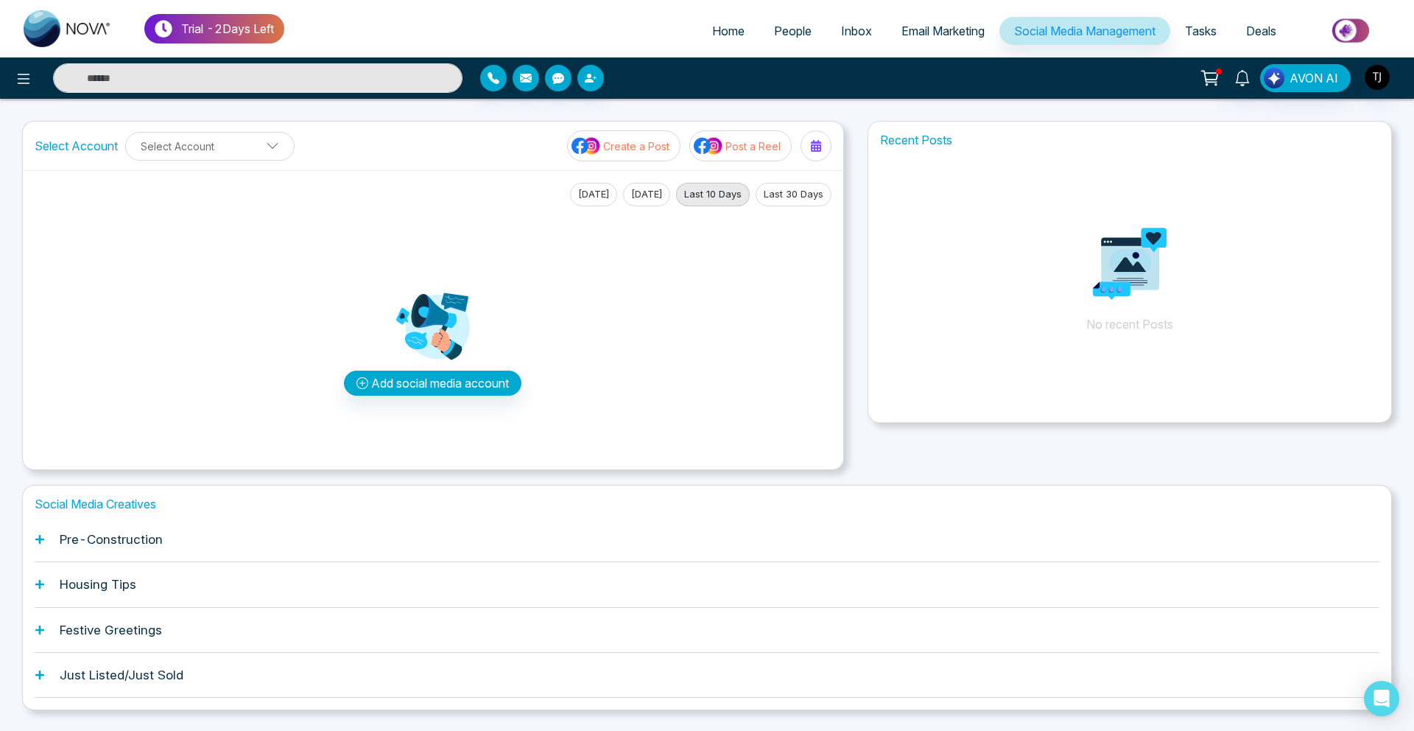
click at [82, 527] on div "Pre-Construction" at bounding box center [707, 539] width 1345 height 45
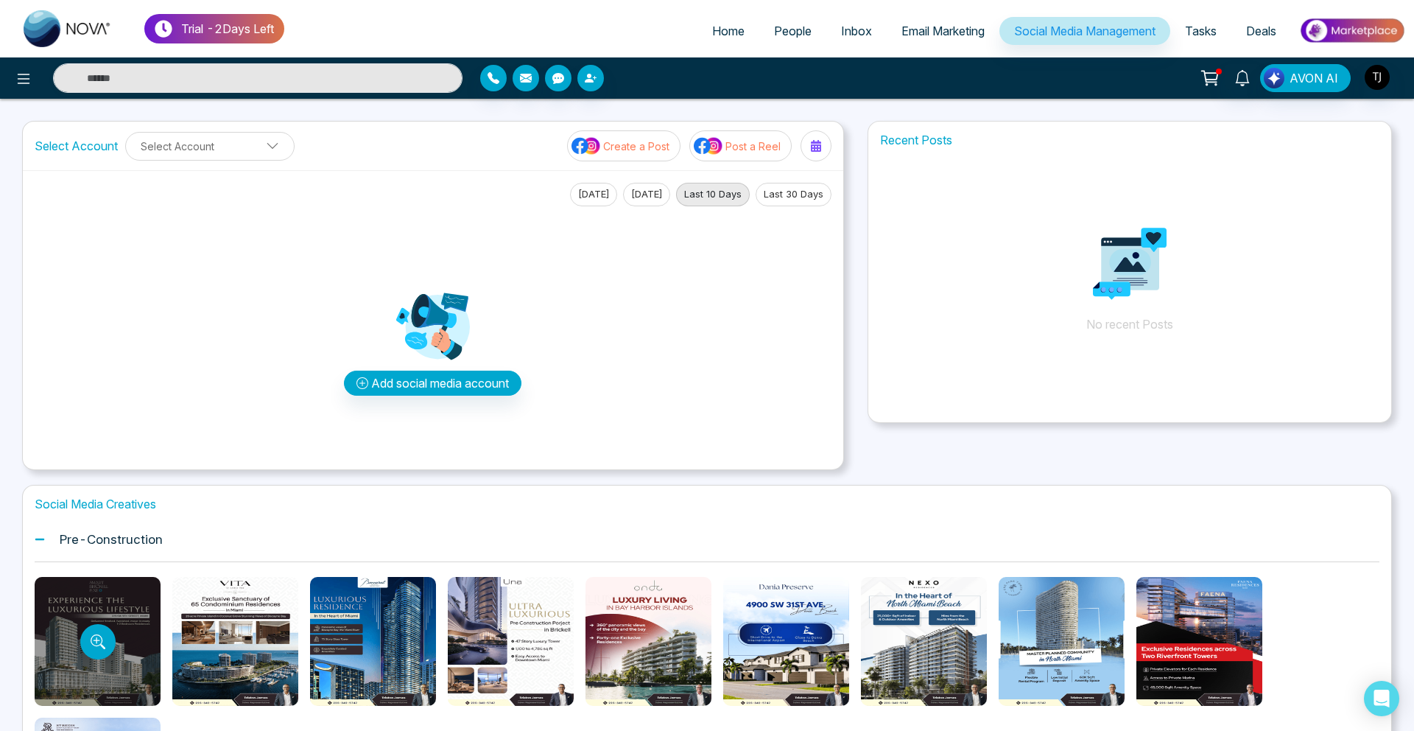
click at [126, 615] on div at bounding box center [98, 641] width 126 height 129
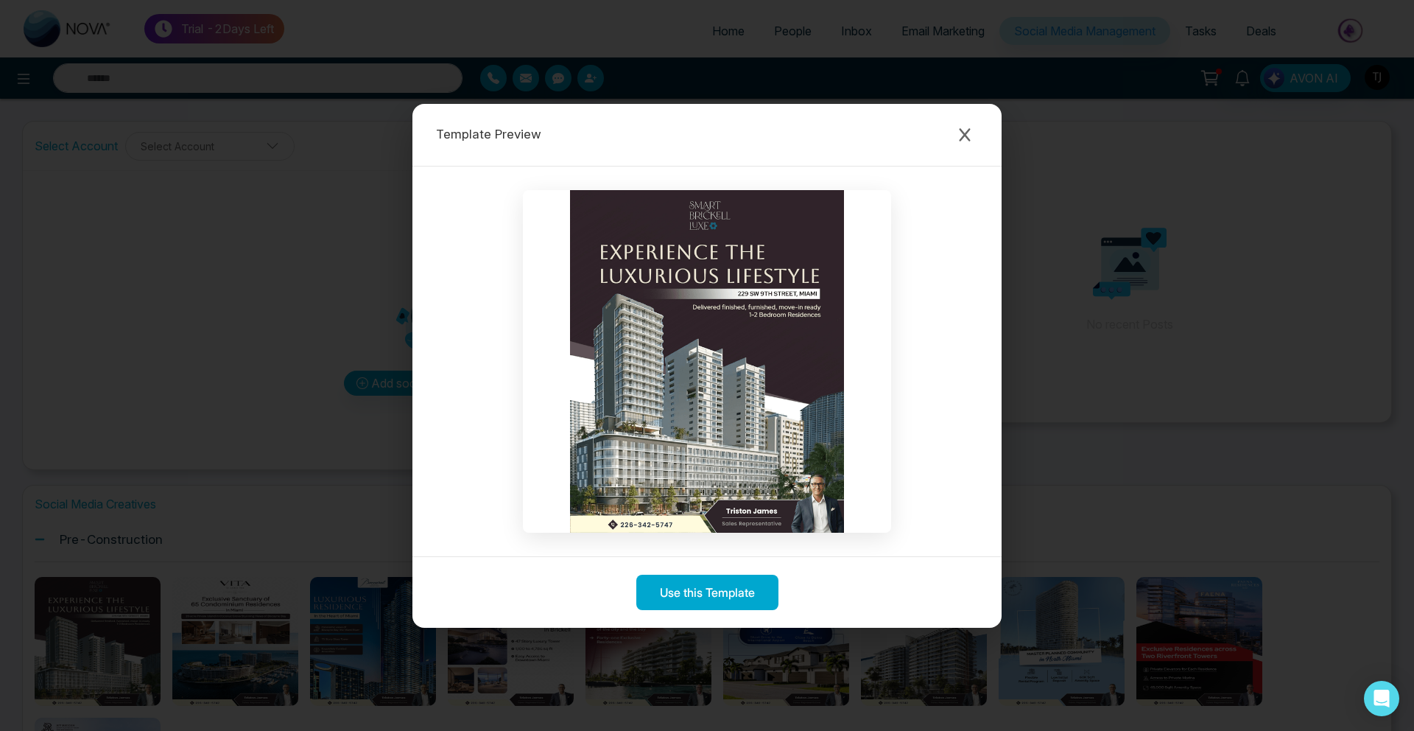
click at [27, 569] on div "Template Preview Use this Template" at bounding box center [707, 365] width 1414 height 731
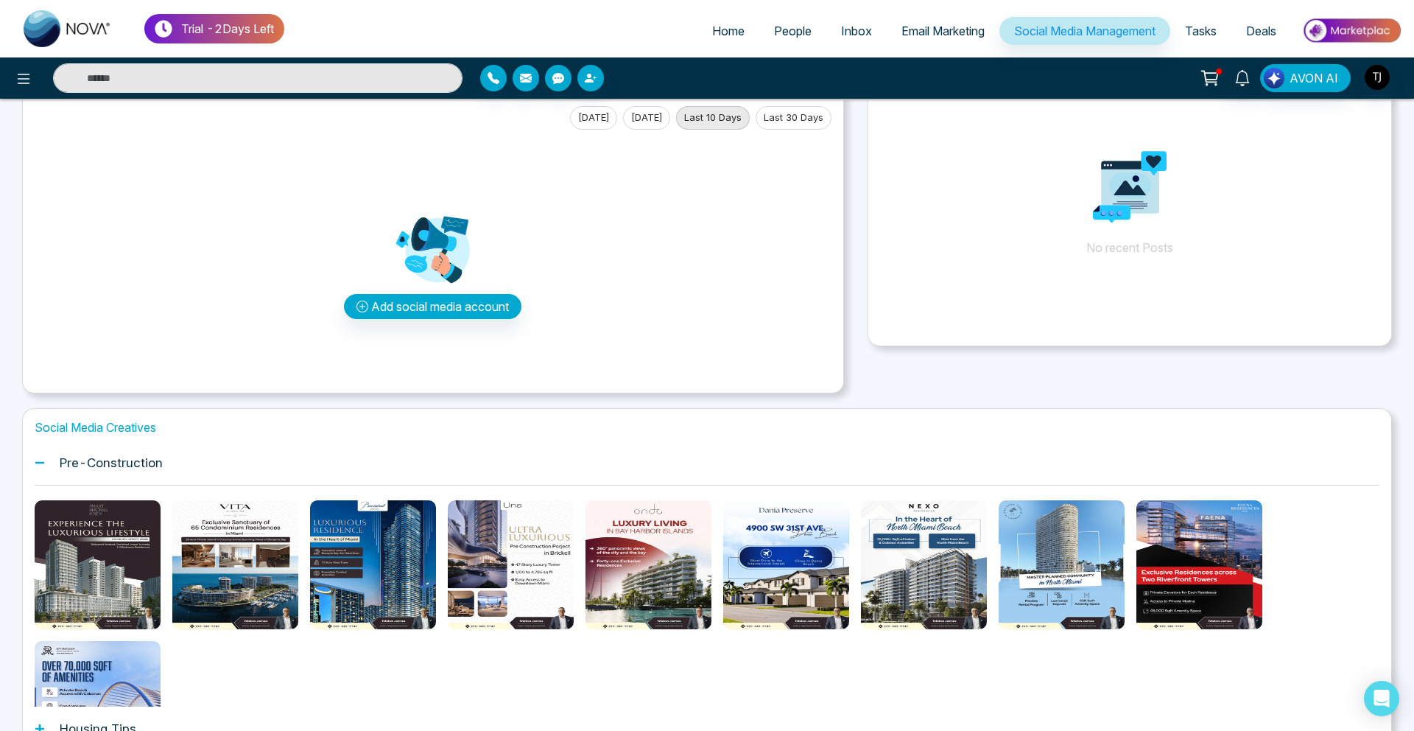
scroll to position [259, 0]
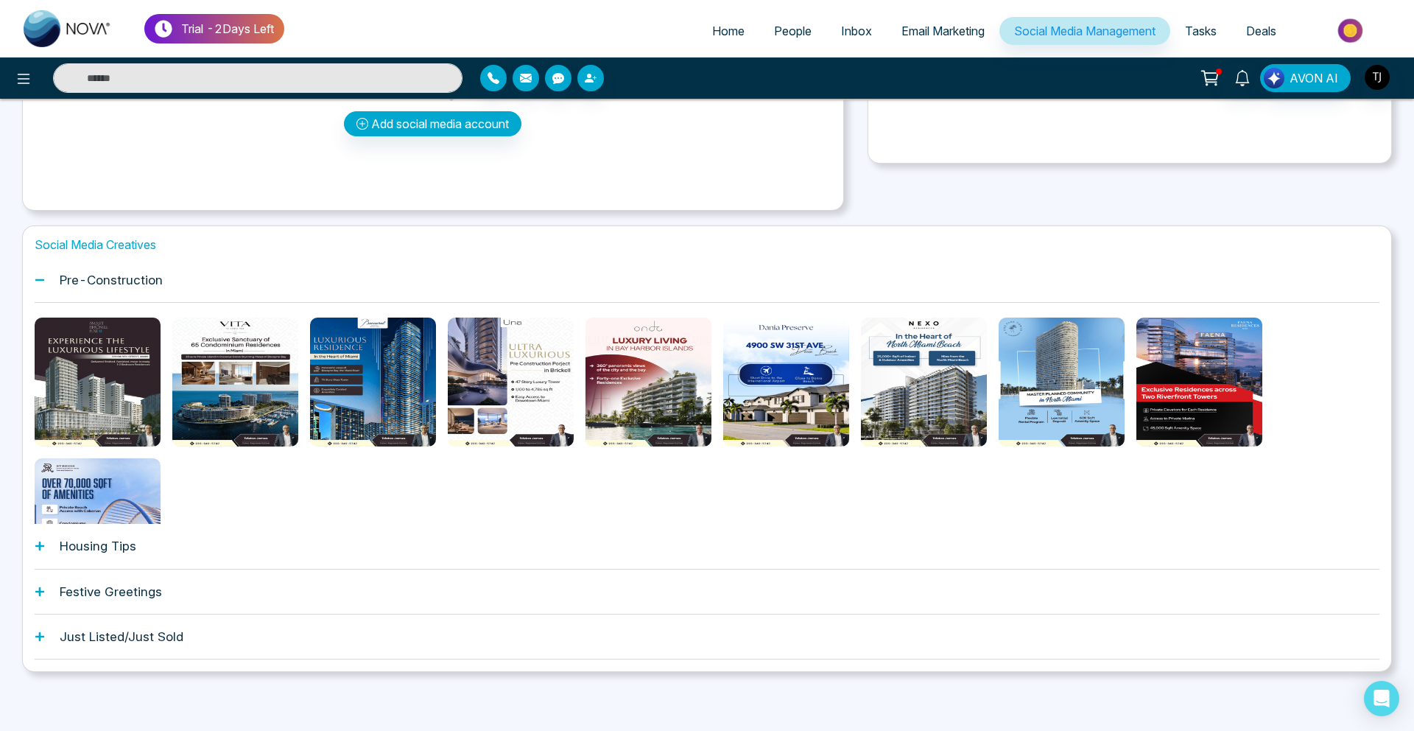
click at [116, 544] on h1 "Housing Tips" at bounding box center [98, 545] width 77 height 15
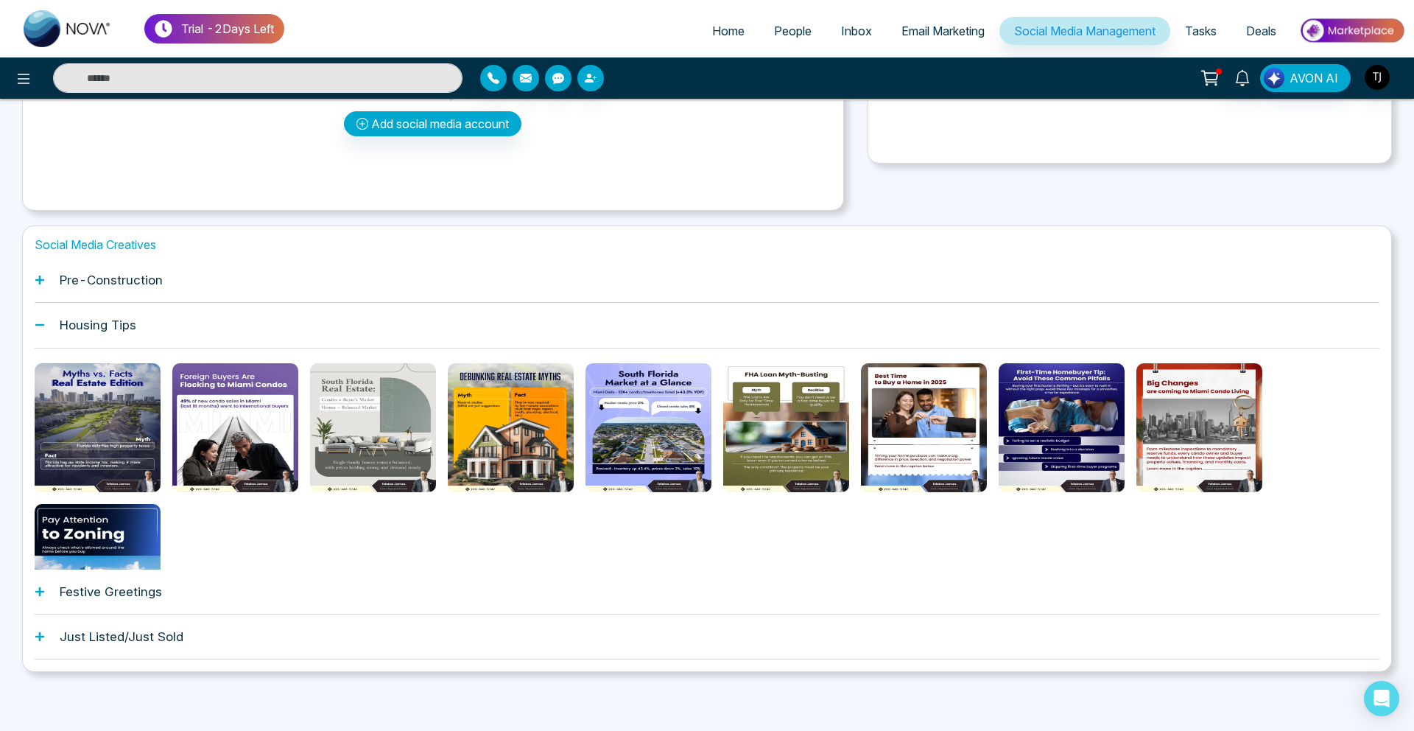
click at [368, 424] on icon "Preview template" at bounding box center [374, 427] width 12 height 12
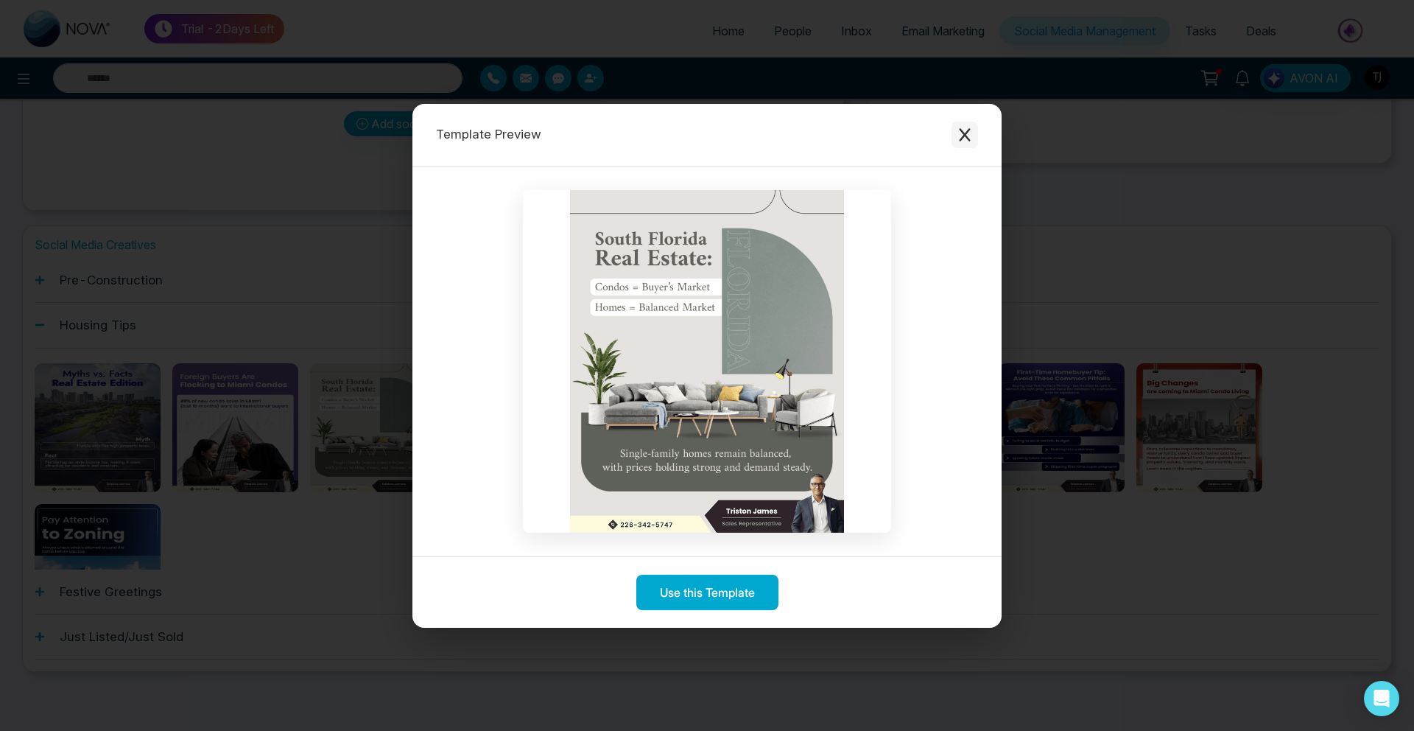
click at [958, 130] on icon "Close modal" at bounding box center [964, 134] width 15 height 15
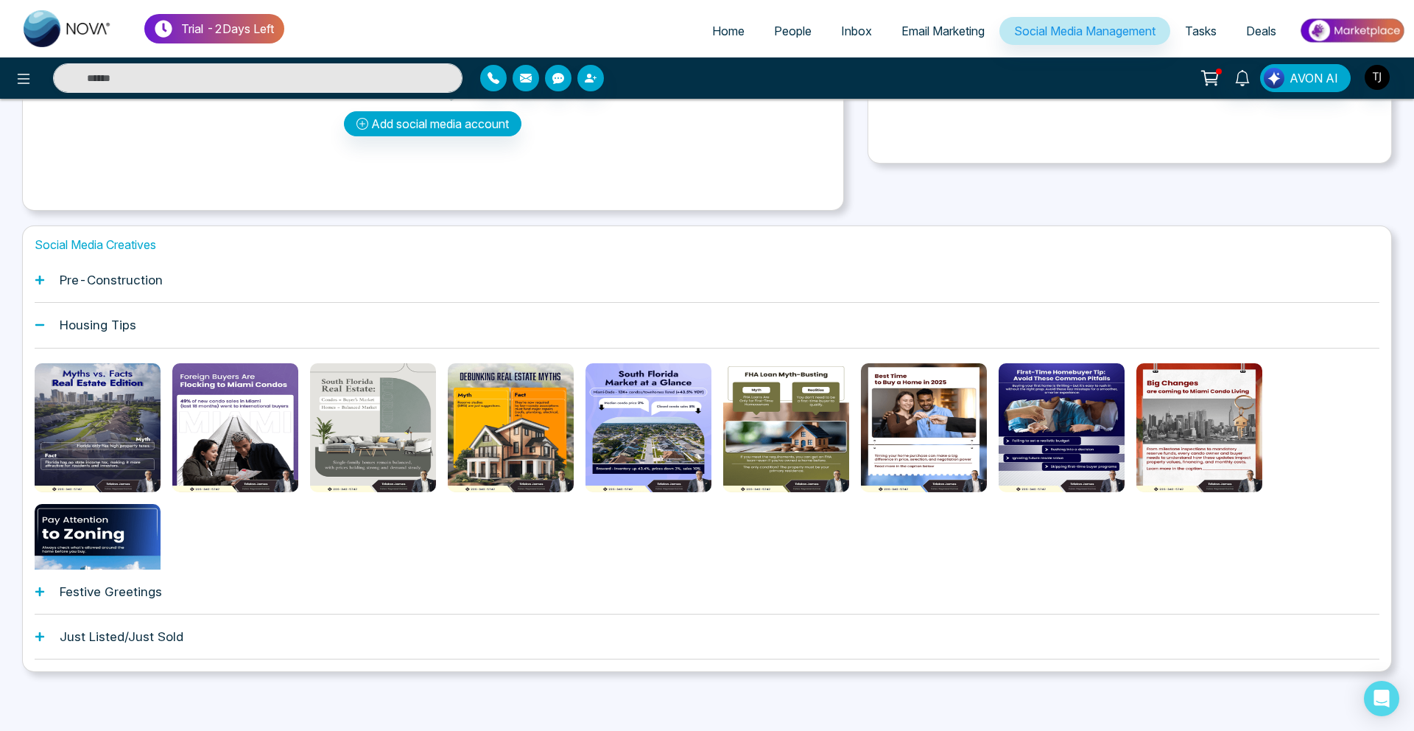
click at [99, 278] on h1 "Pre-Construction" at bounding box center [111, 280] width 103 height 15
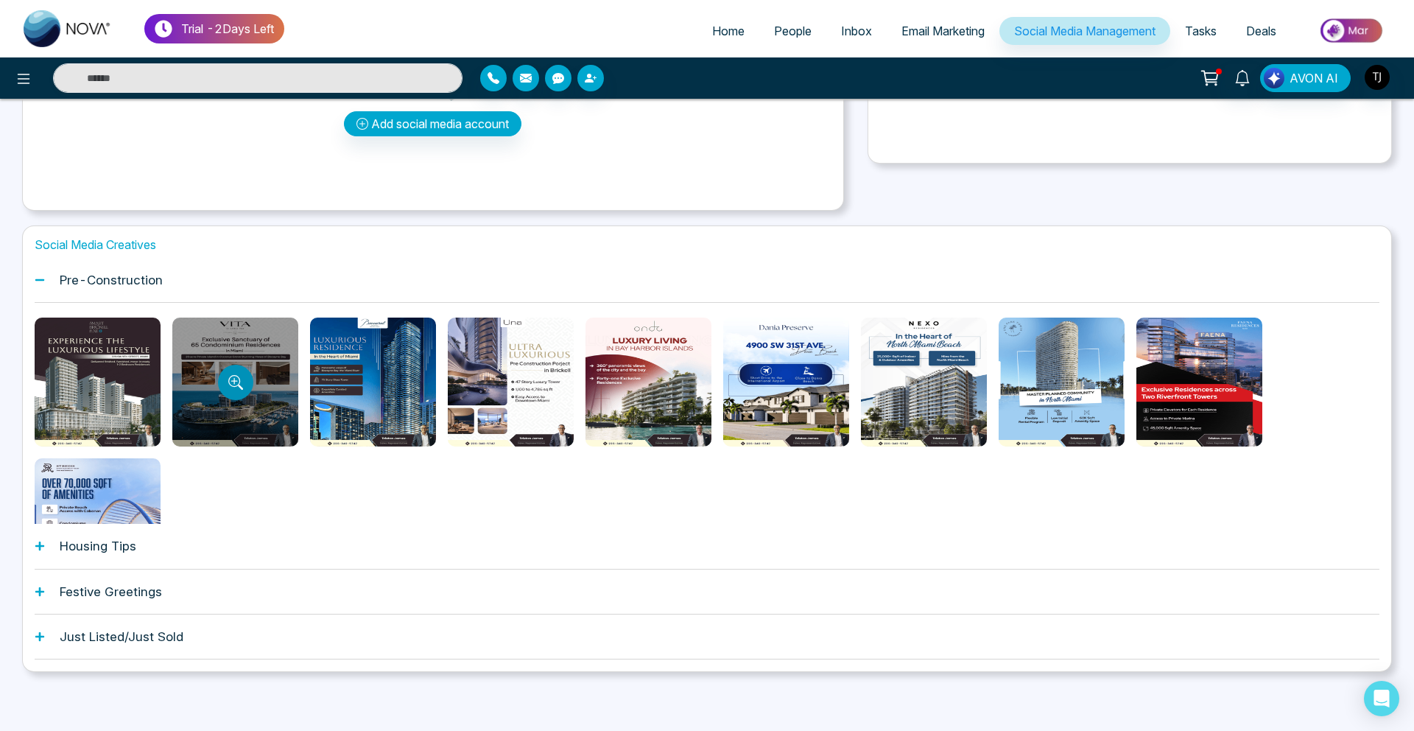
click at [231, 375] on icon "Preview template" at bounding box center [235, 382] width 15 height 15
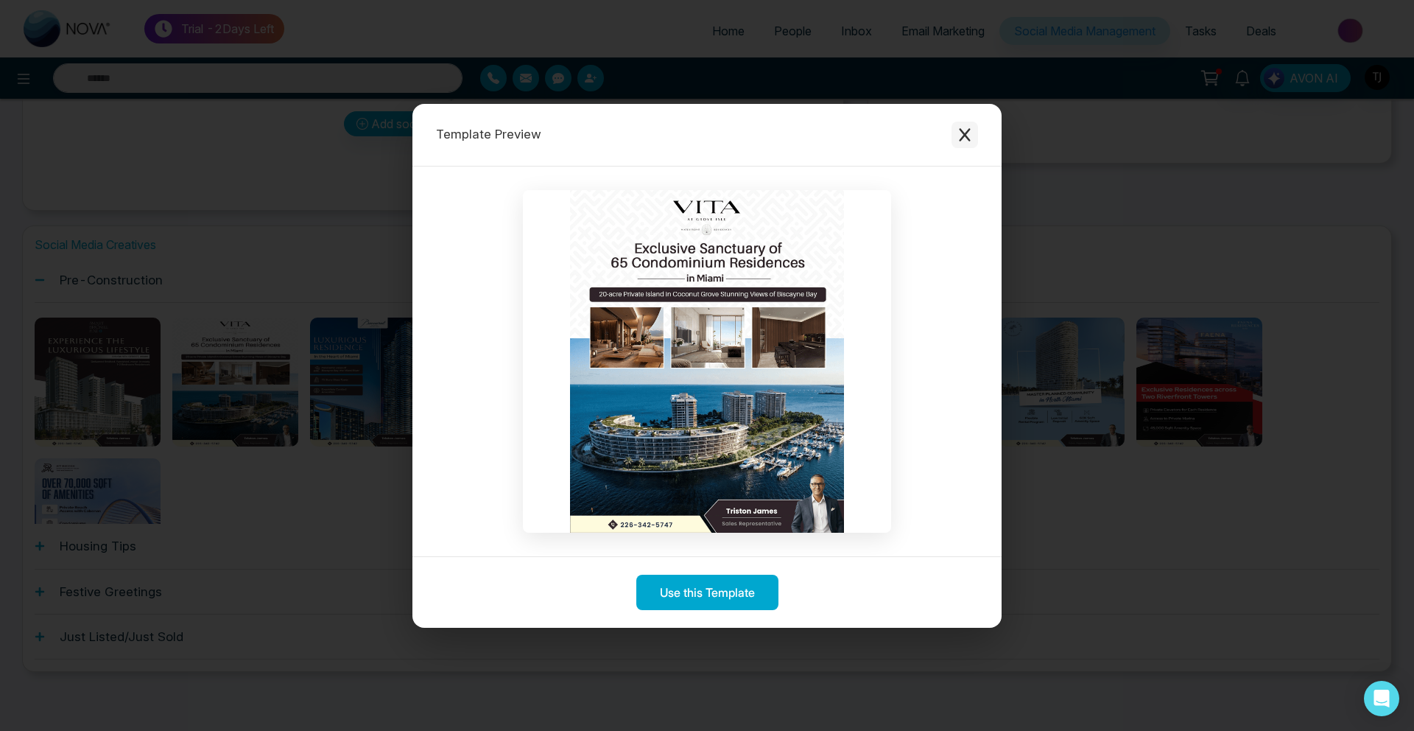
click at [967, 138] on icon "Close modal" at bounding box center [964, 134] width 15 height 15
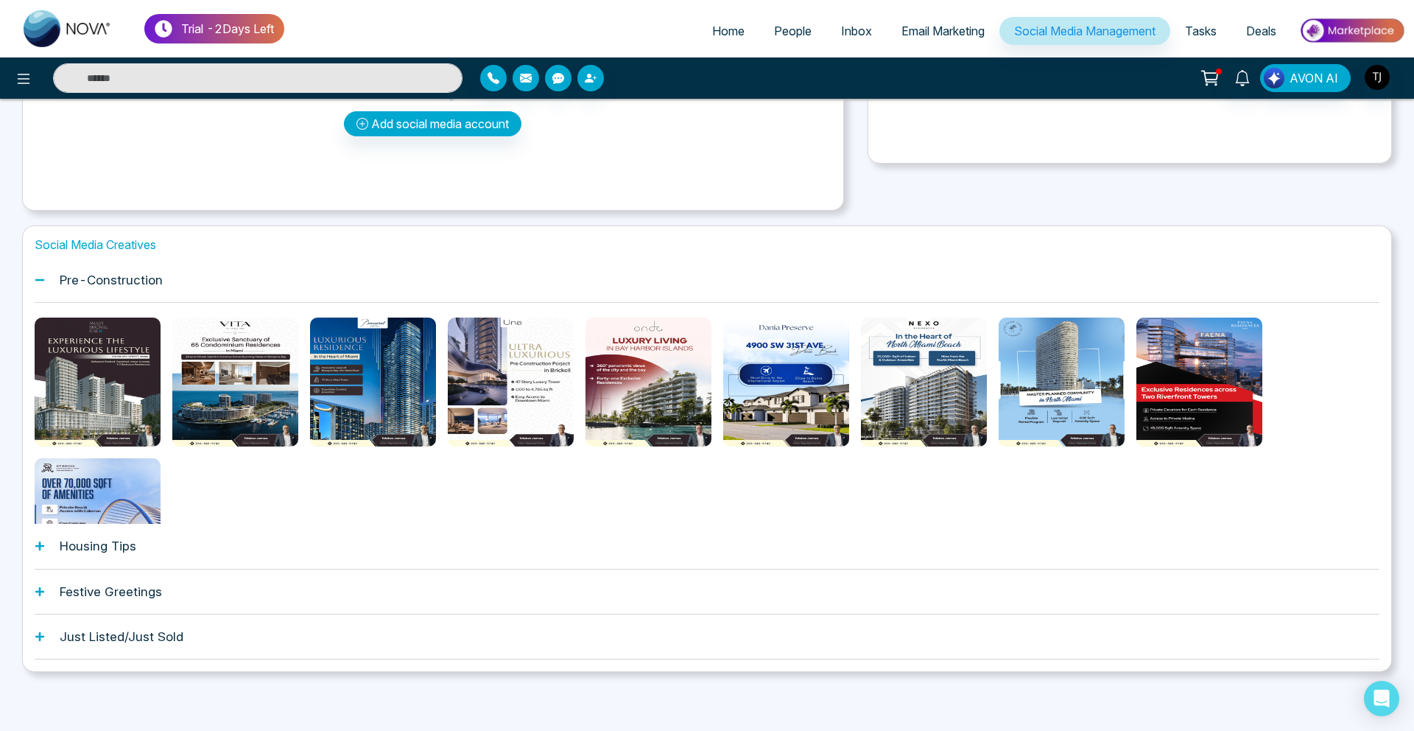
click at [31, 374] on div "Social Media Creatives Pre-Construction Housing Tips Festive Greetings Just Lis…" at bounding box center [707, 448] width 1370 height 447
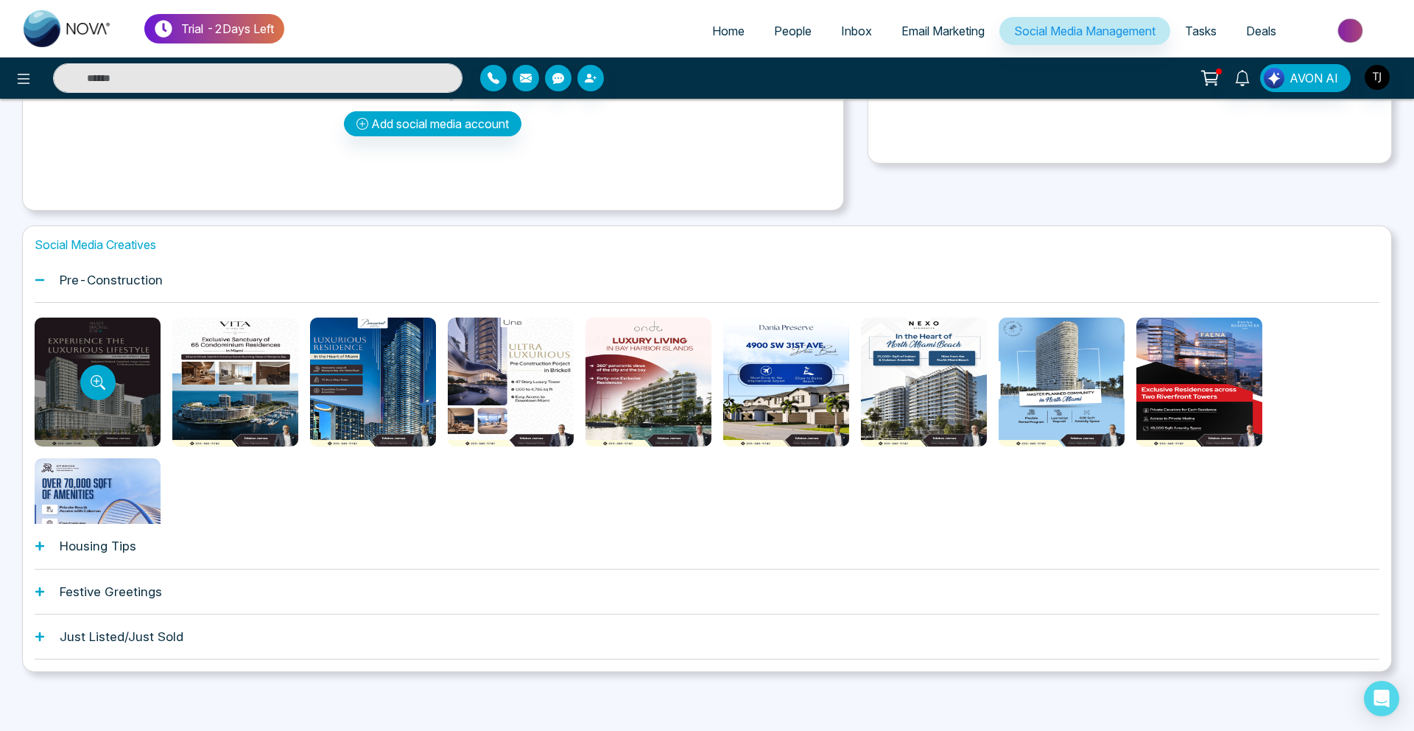
click at [73, 382] on div at bounding box center [98, 381] width 126 height 129
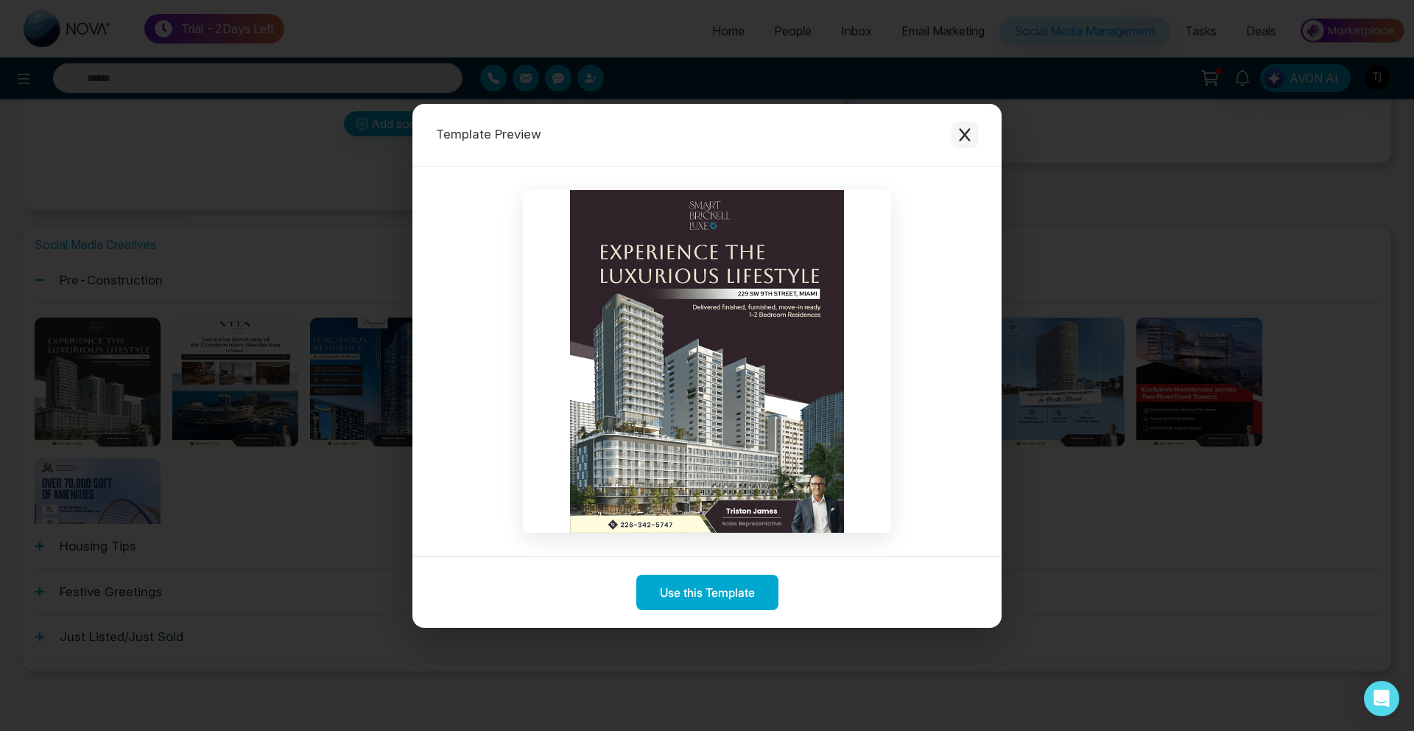
click at [964, 130] on icon "Close modal" at bounding box center [964, 134] width 15 height 15
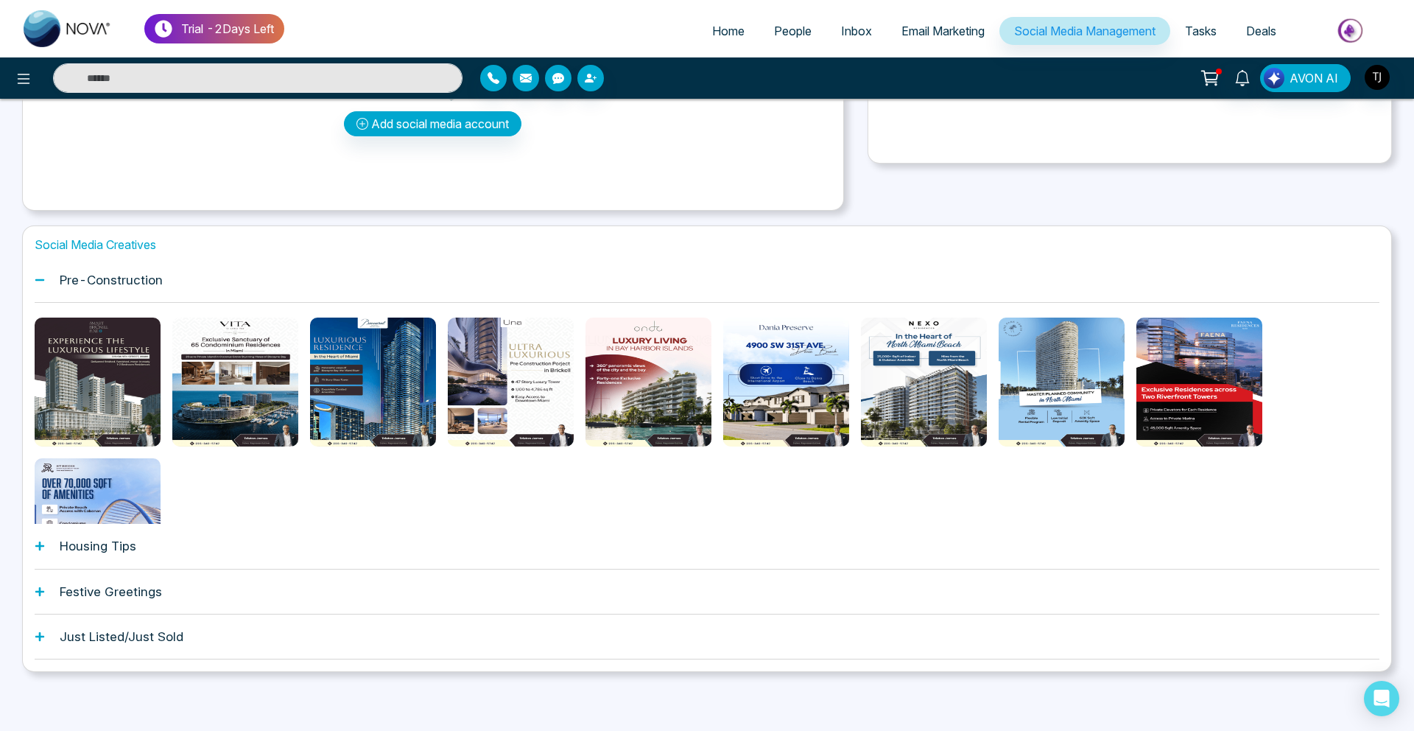
click at [935, 36] on span "Email Marketing" at bounding box center [942, 31] width 83 height 15
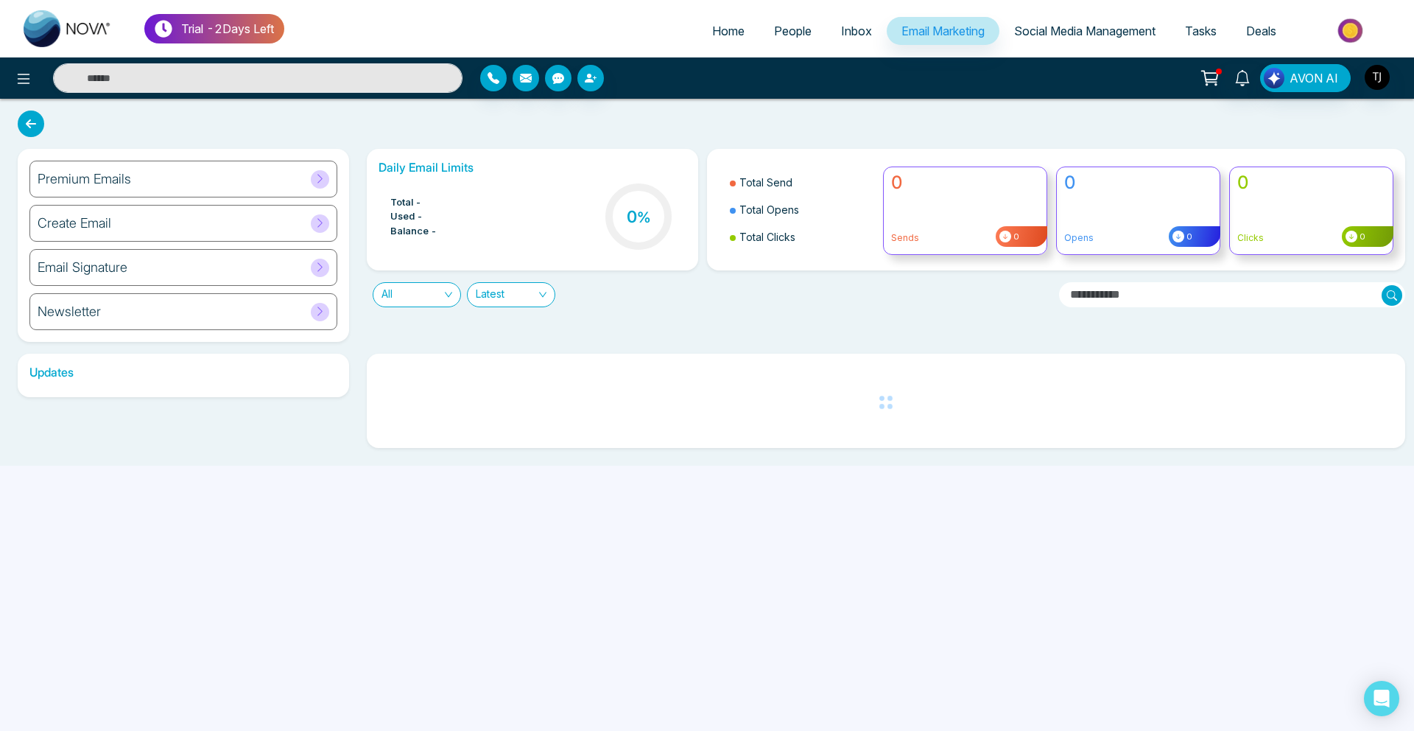
click at [129, 174] on h6 "Premium Emails" at bounding box center [85, 179] width 94 height 16
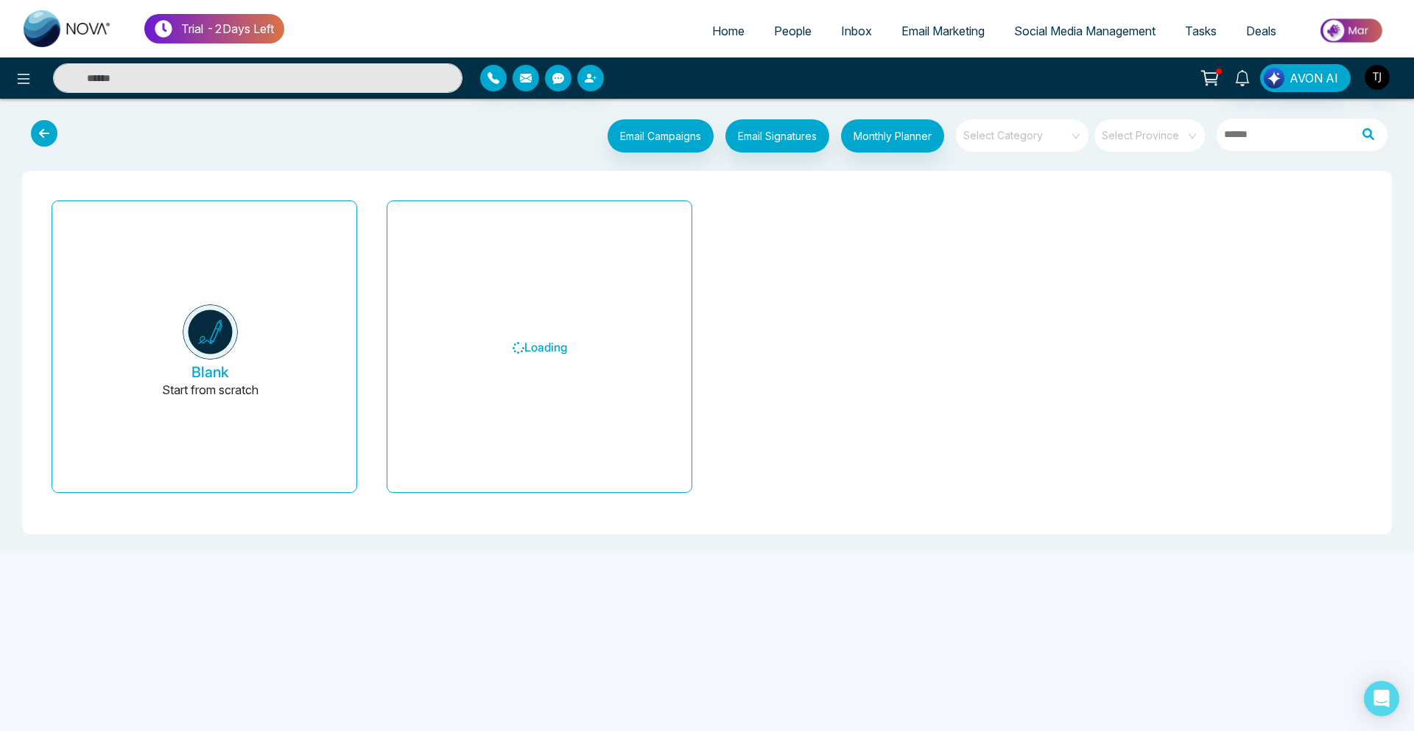
click at [1064, 145] on span at bounding box center [1017, 135] width 106 height 32
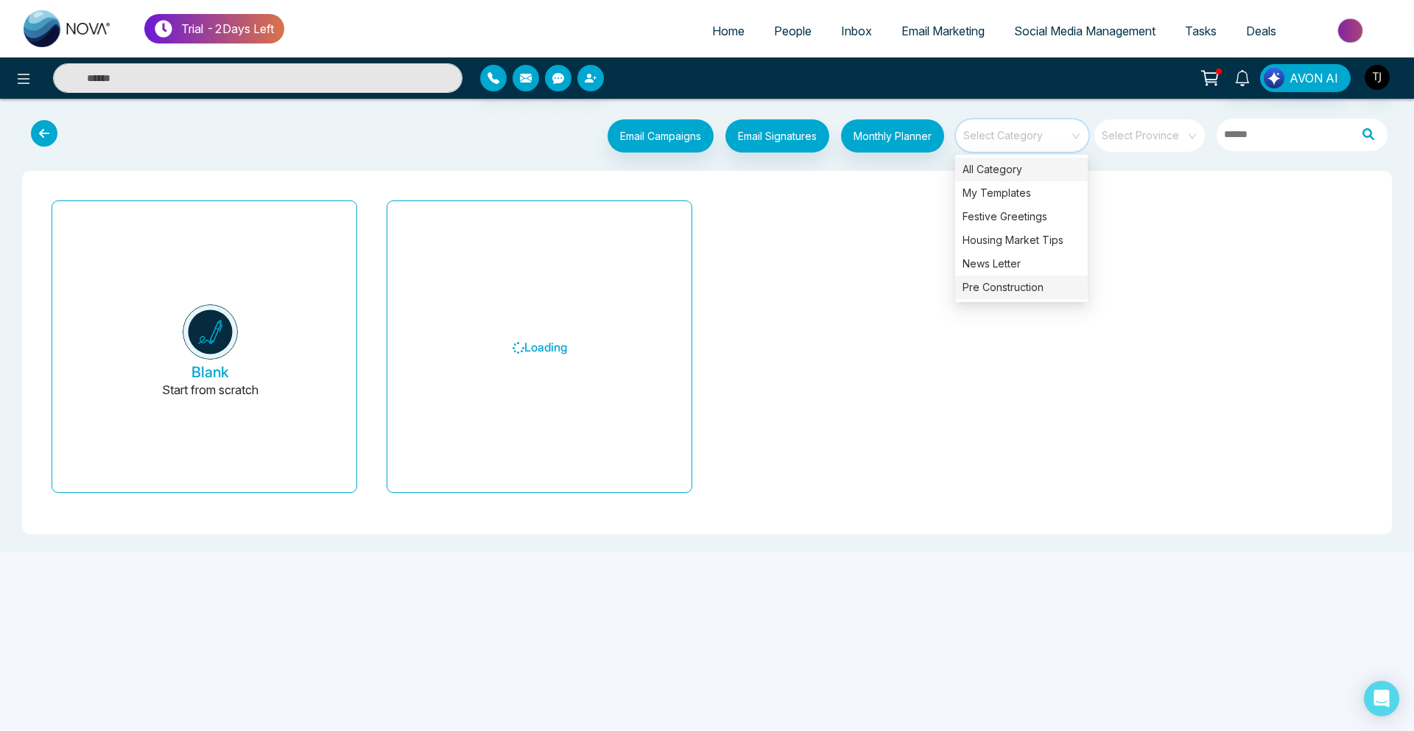
click at [1002, 283] on div "Pre Construction" at bounding box center [1021, 287] width 133 height 24
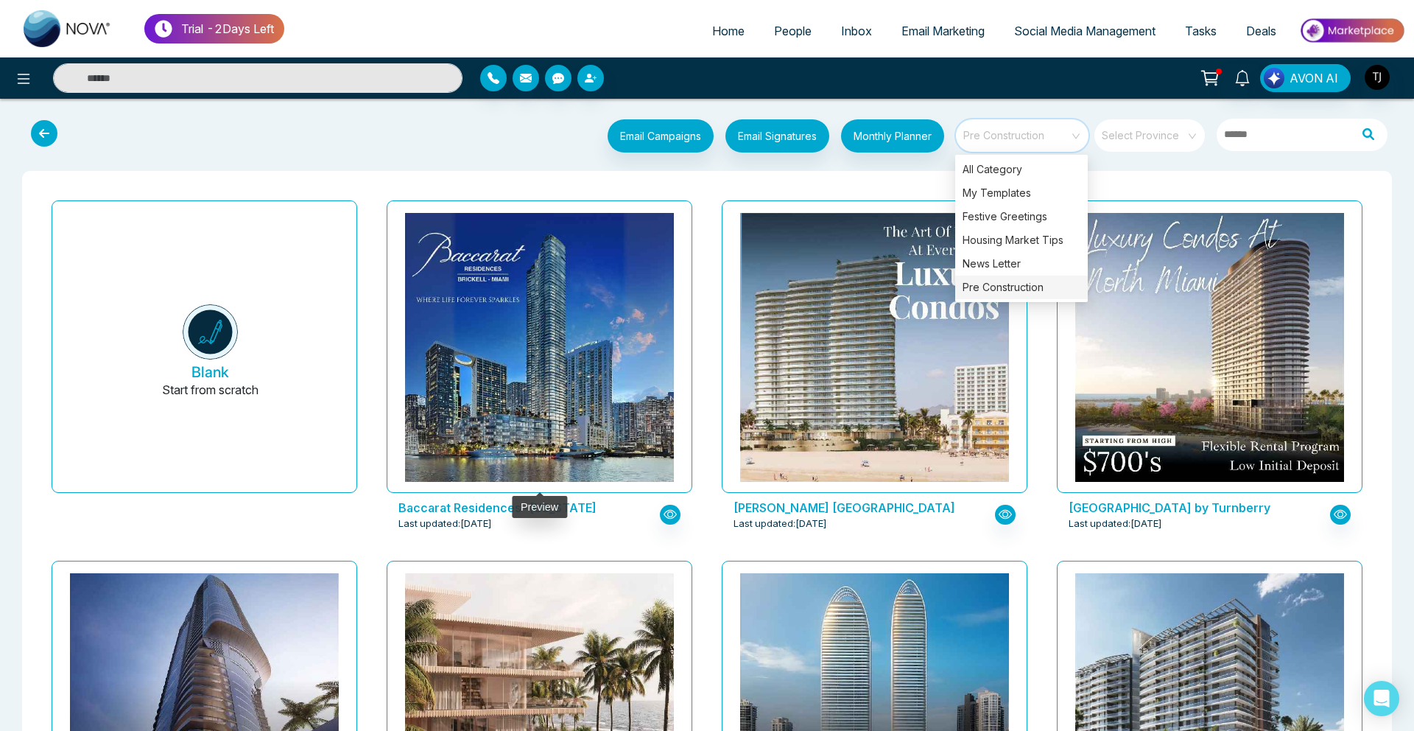
click at [692, 341] on div at bounding box center [540, 346] width 306 height 292
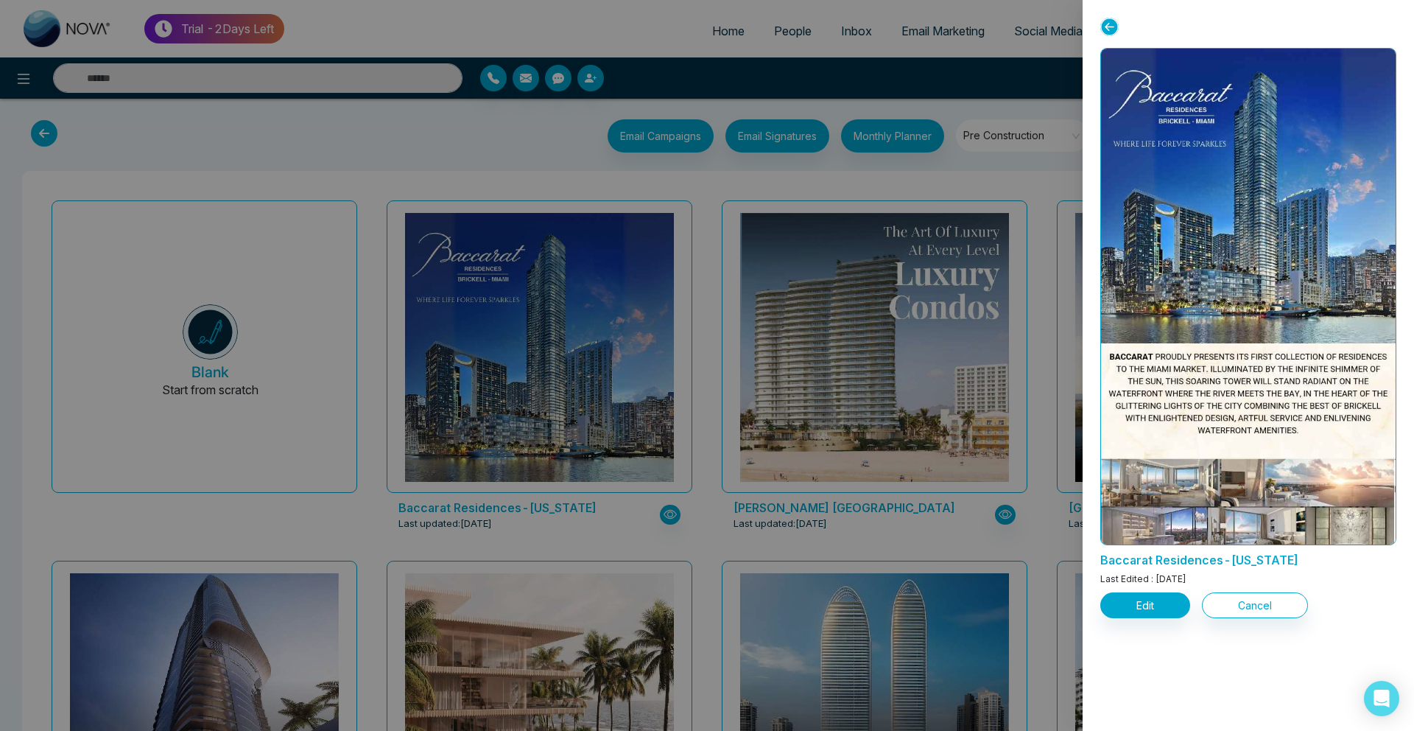
click at [1002, 173] on div at bounding box center [707, 365] width 1414 height 731
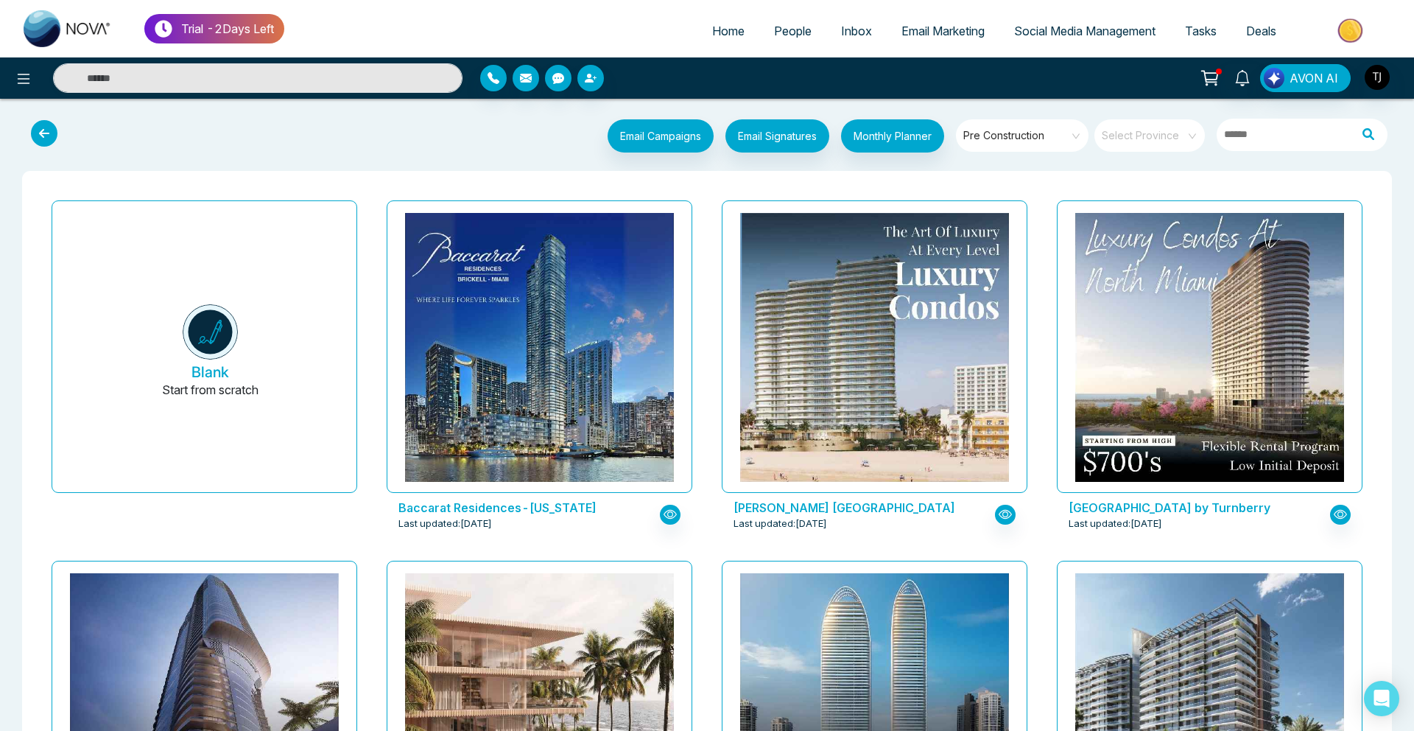
click at [934, 34] on span "Email Marketing" at bounding box center [942, 31] width 83 height 15
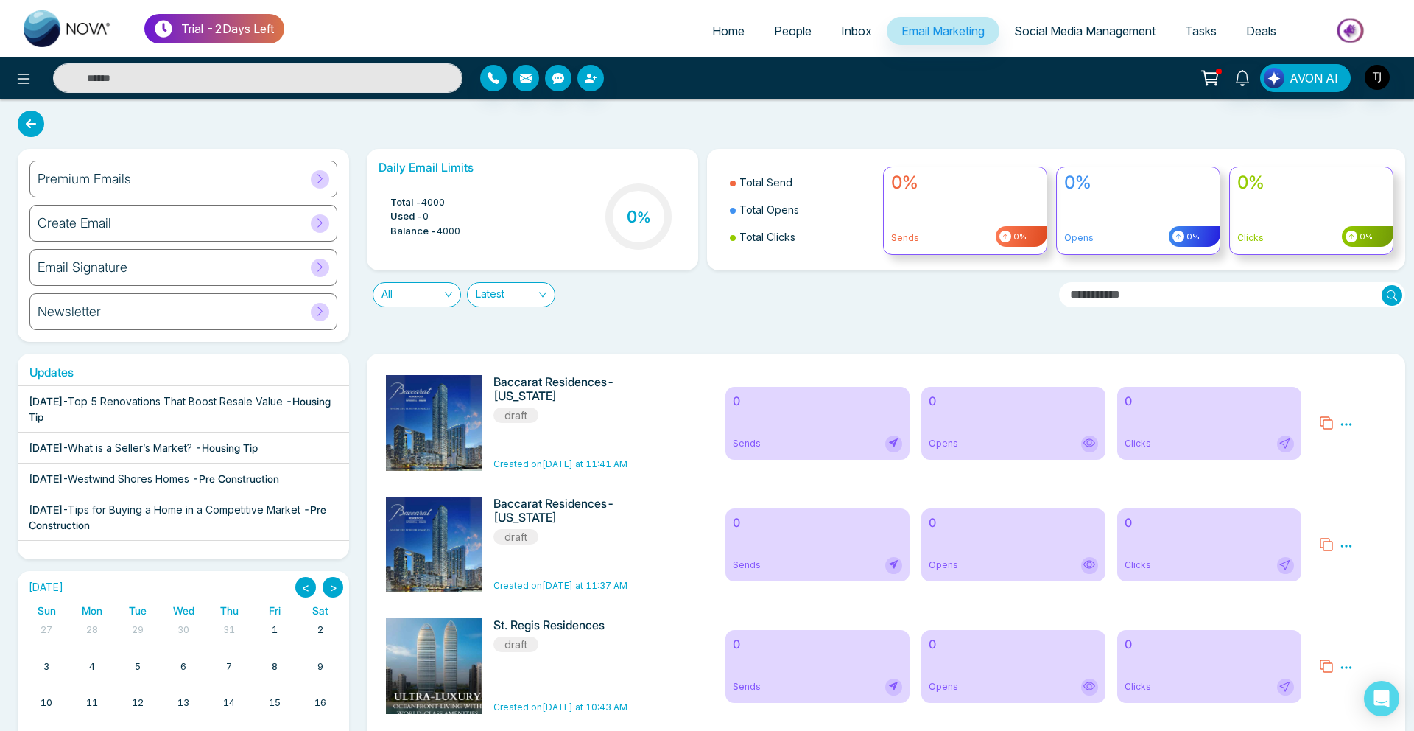
click at [224, 163] on div "Premium Emails" at bounding box center [183, 179] width 308 height 37
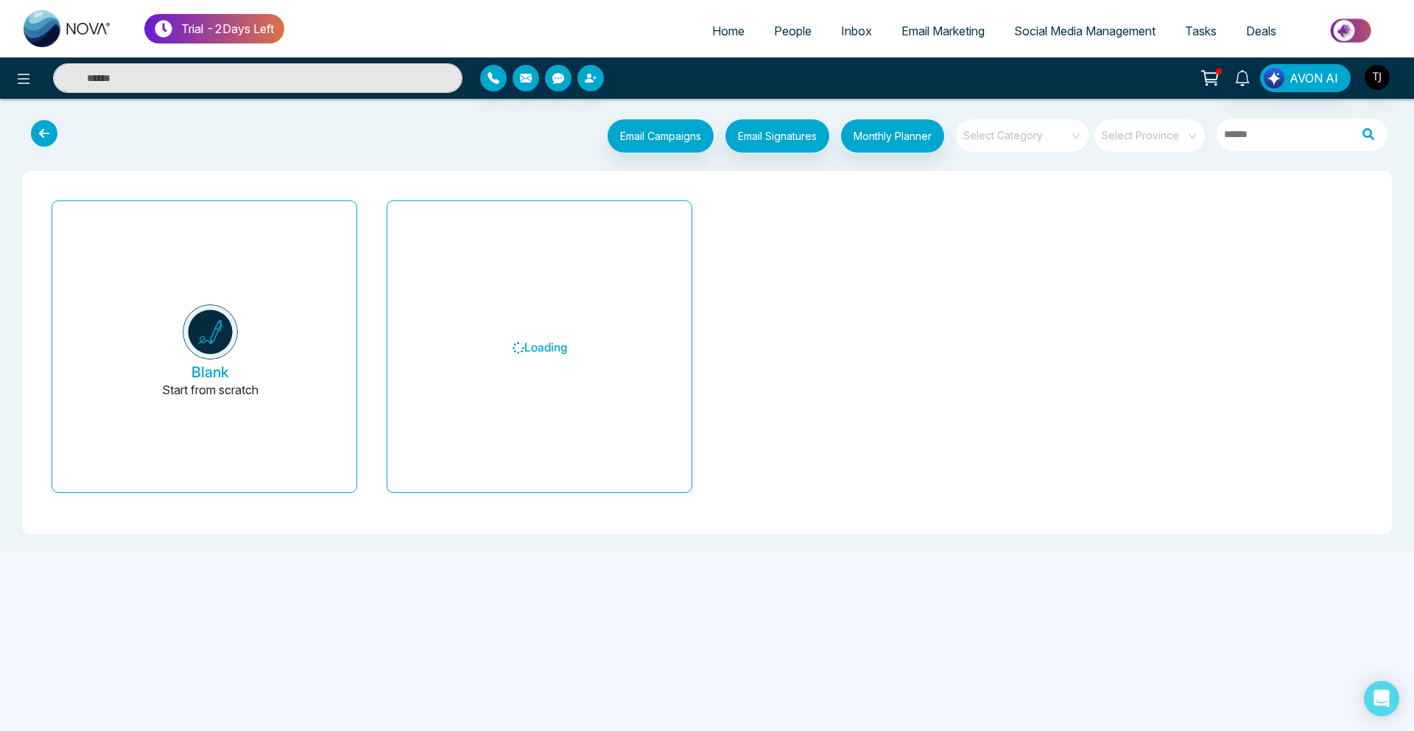
click at [1043, 138] on input "search" at bounding box center [1017, 130] width 106 height 22
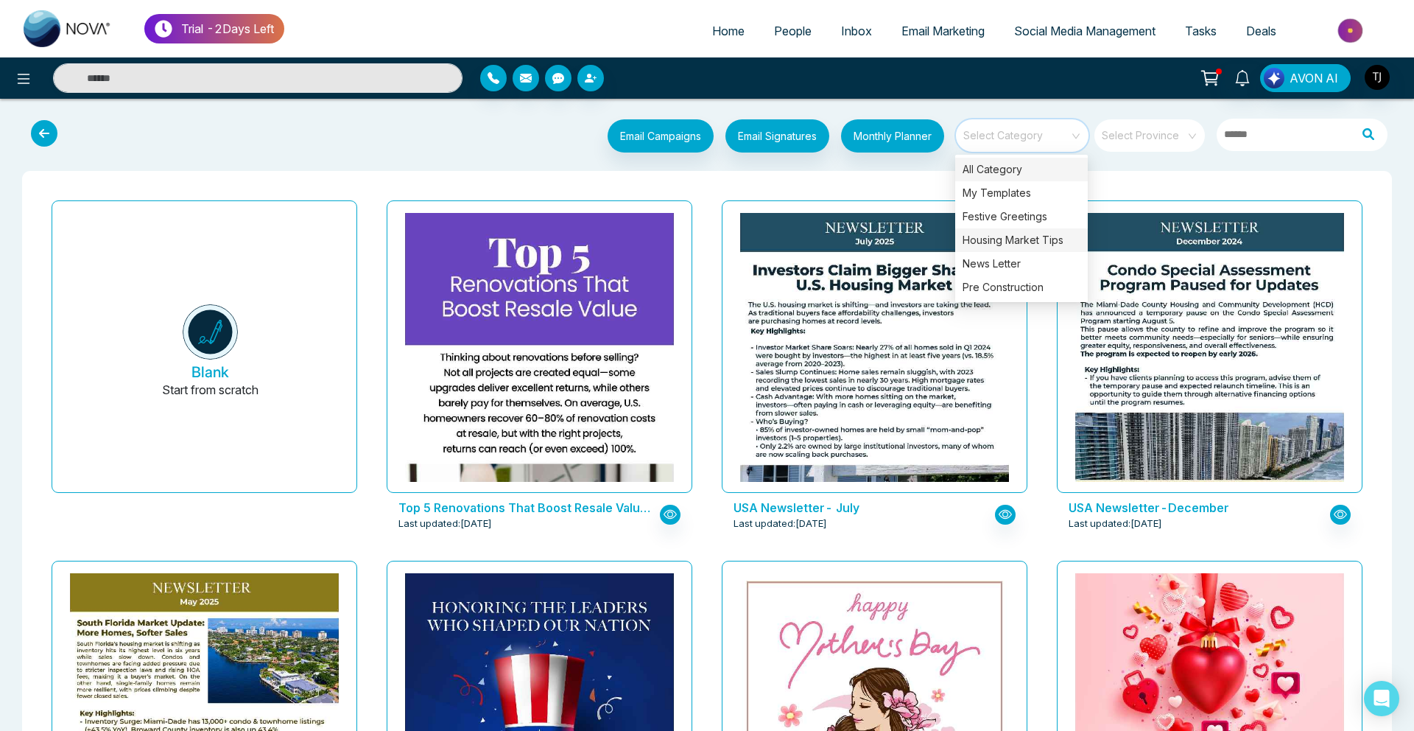
click at [1038, 240] on div "Housing Market Tips" at bounding box center [1021, 240] width 133 height 24
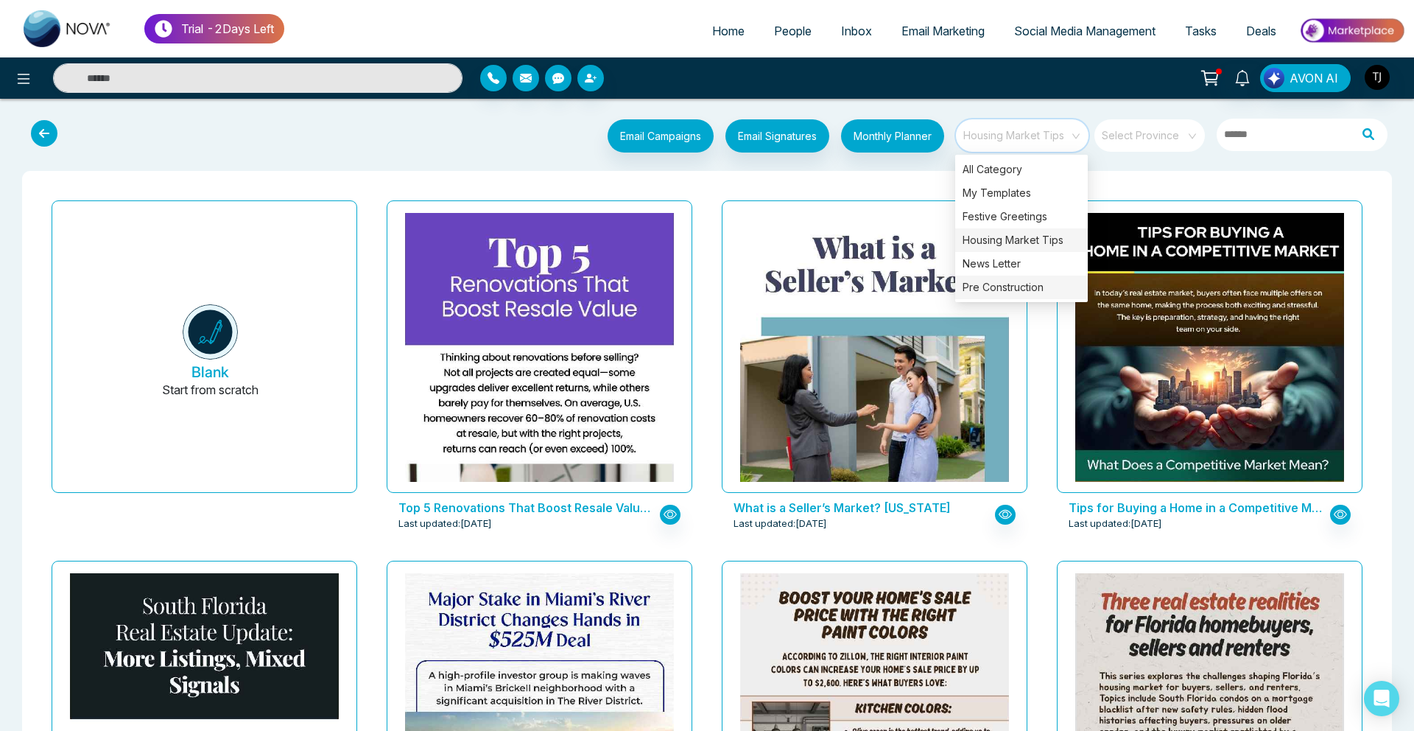
click at [1036, 288] on div "Pre Construction" at bounding box center [1021, 287] width 133 height 24
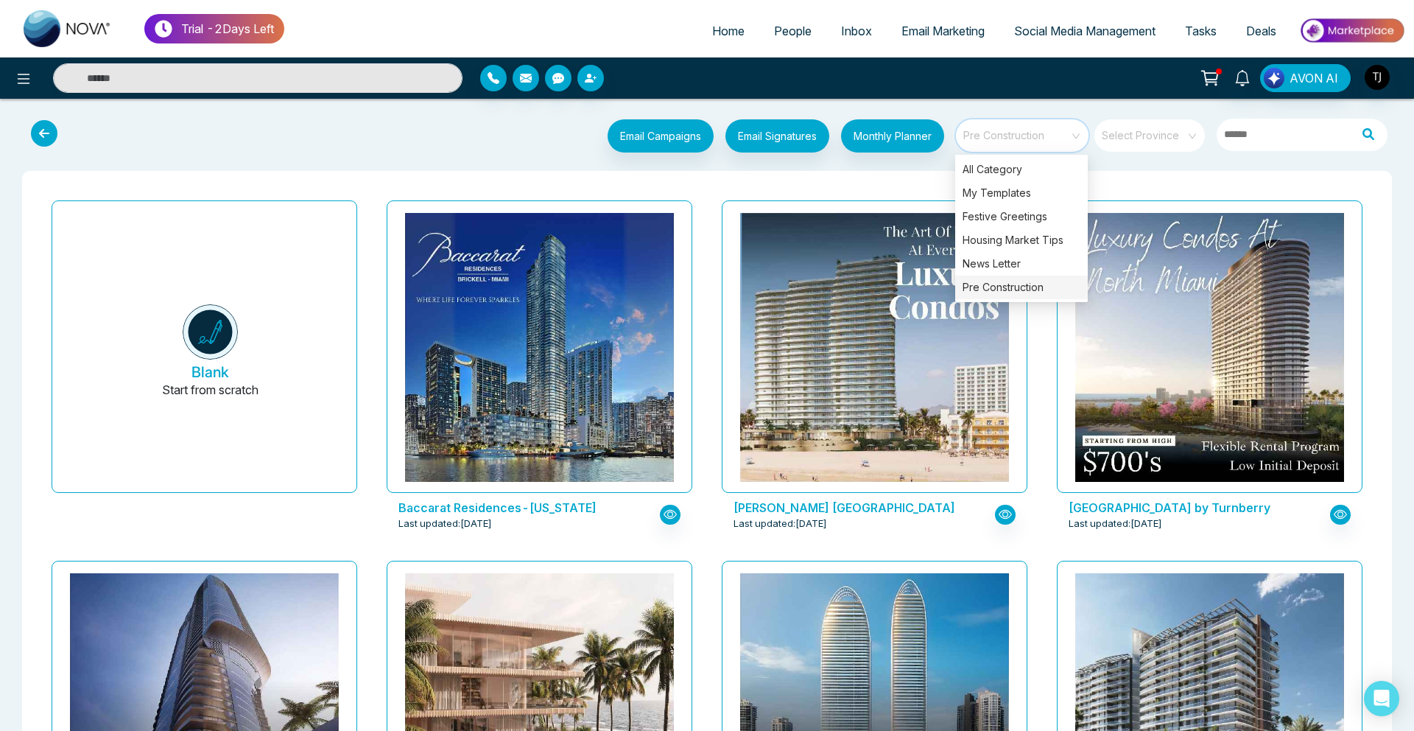
click at [1036, 288] on div "Pre Construction" at bounding box center [1021, 287] width 133 height 24
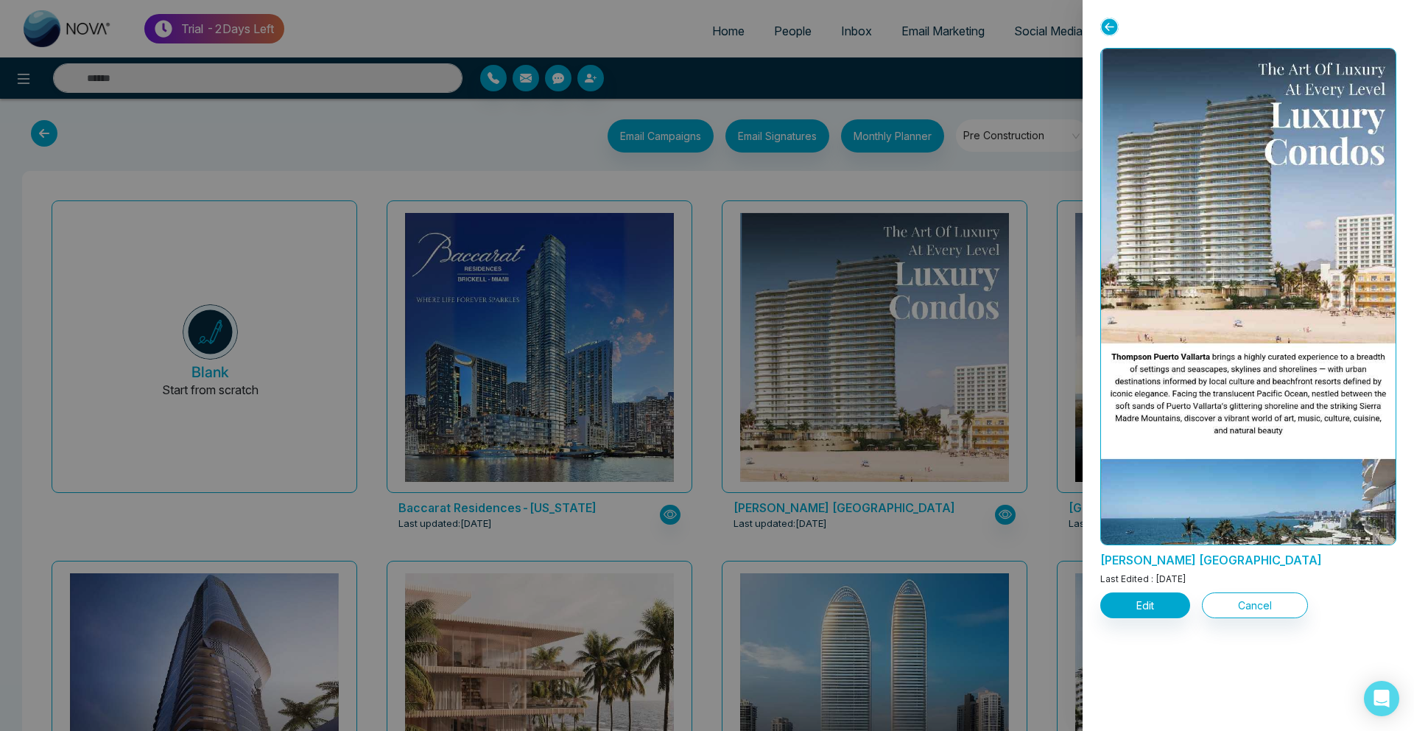
click at [1033, 34] on div at bounding box center [707, 365] width 1414 height 731
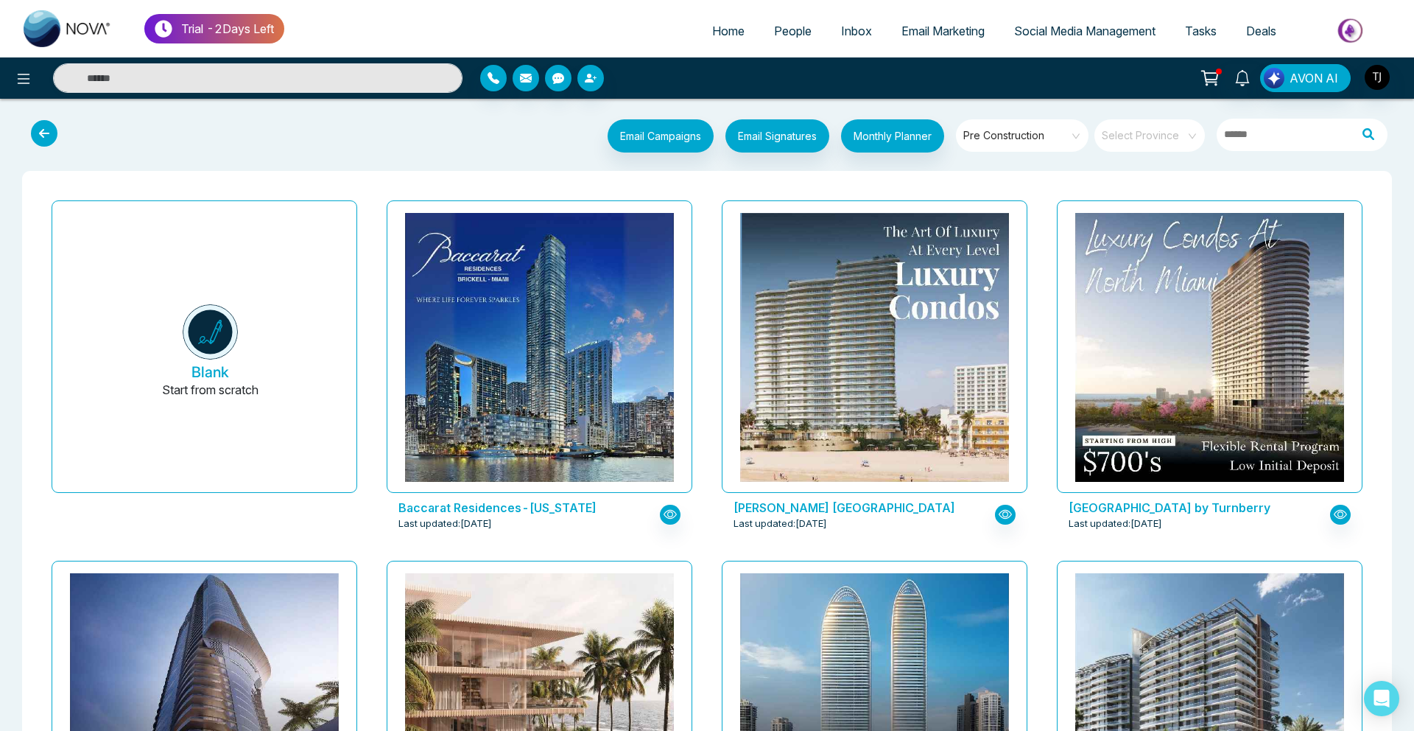
click at [1045, 33] on span "Social Media Management" at bounding box center [1084, 31] width 141 height 15
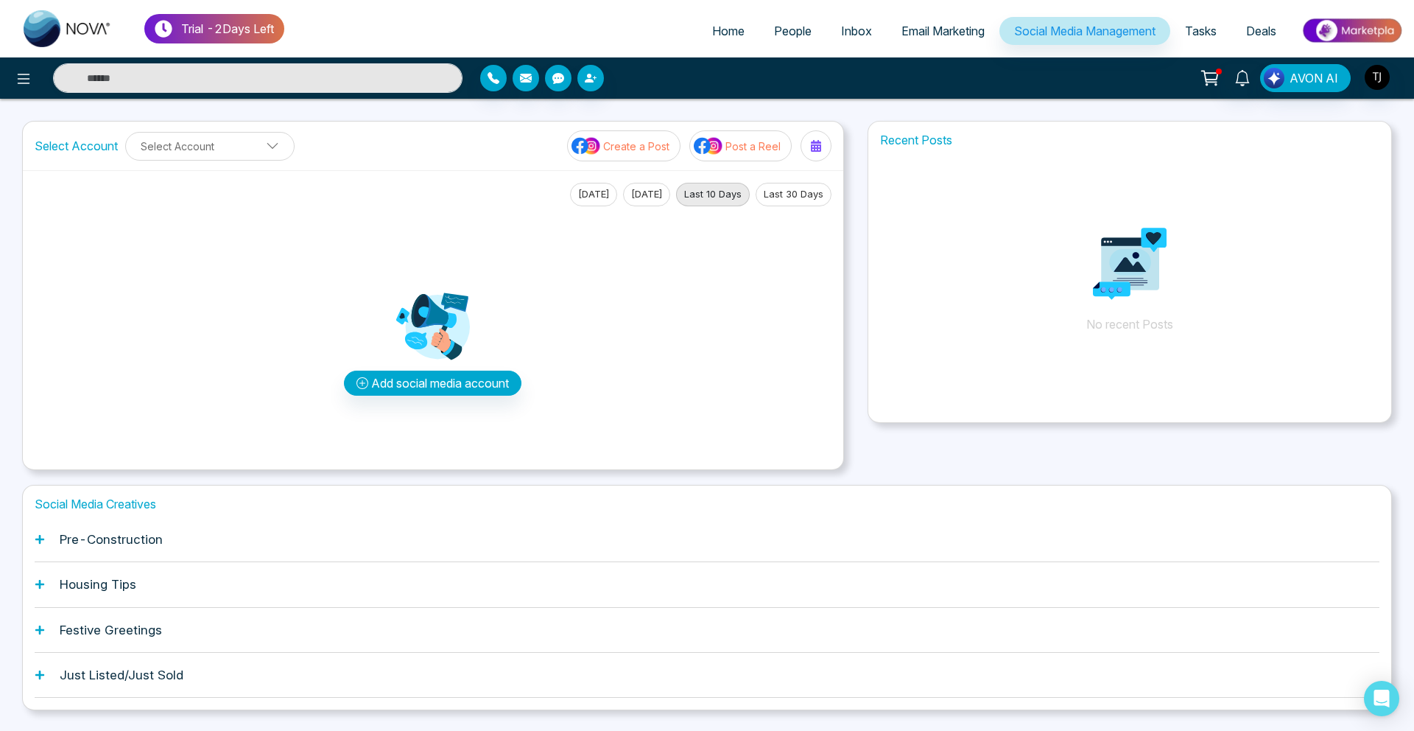
scroll to position [38, 0]
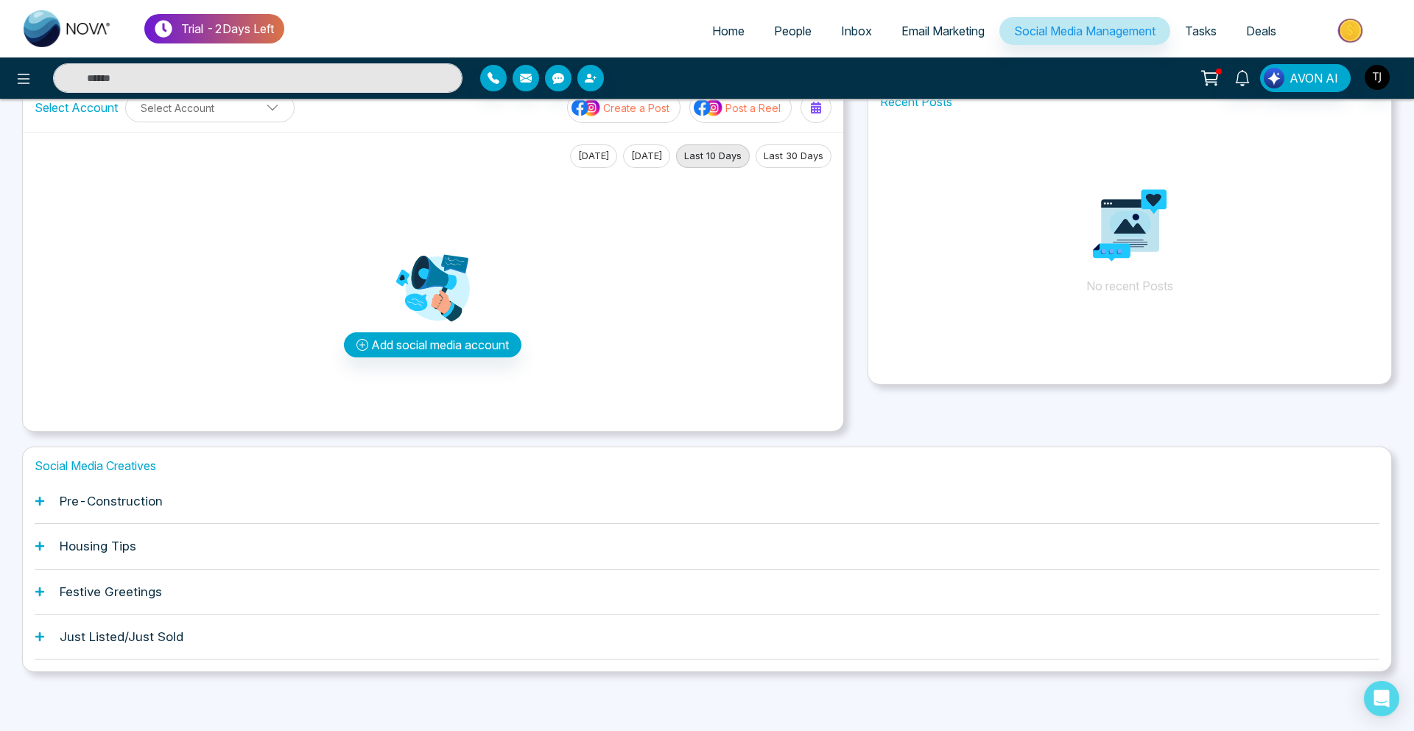
click at [115, 494] on h1 "Pre-Construction" at bounding box center [111, 500] width 103 height 15
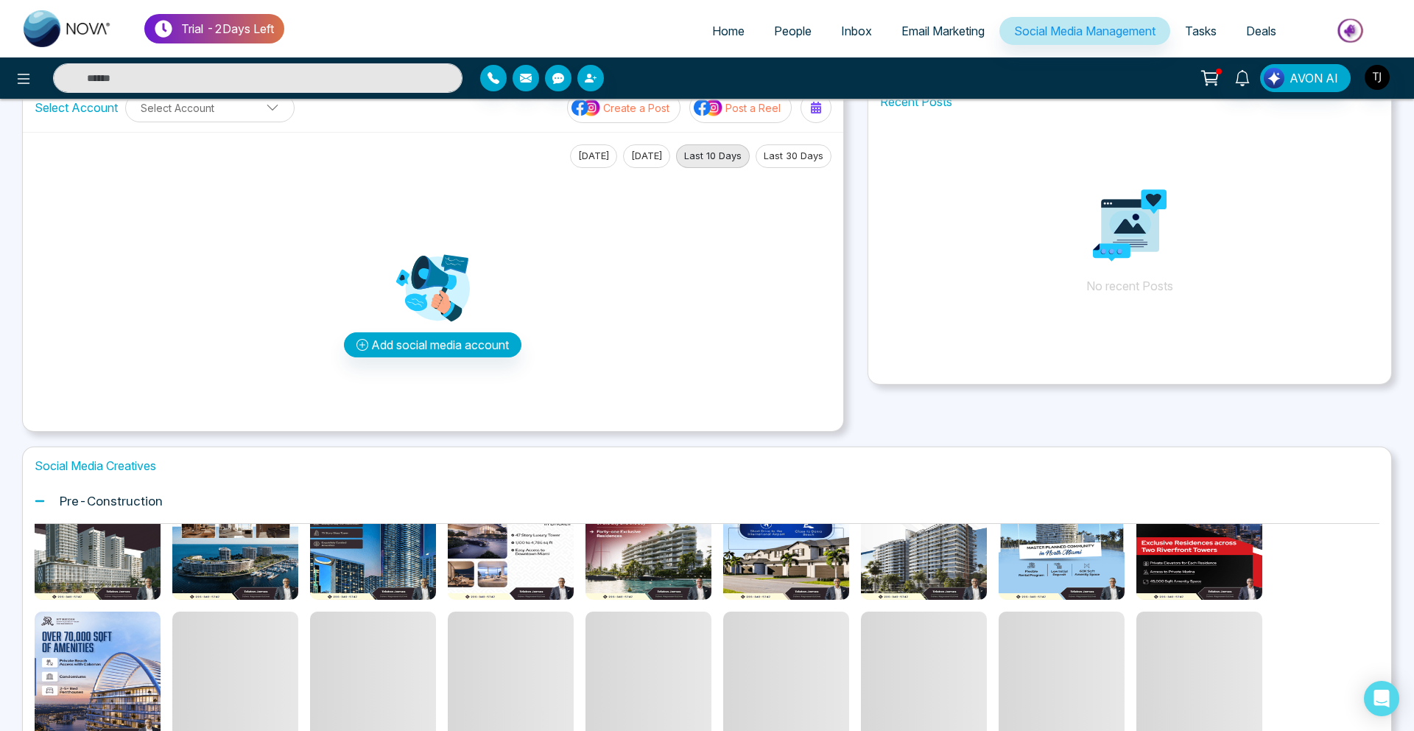
scroll to position [0, 0]
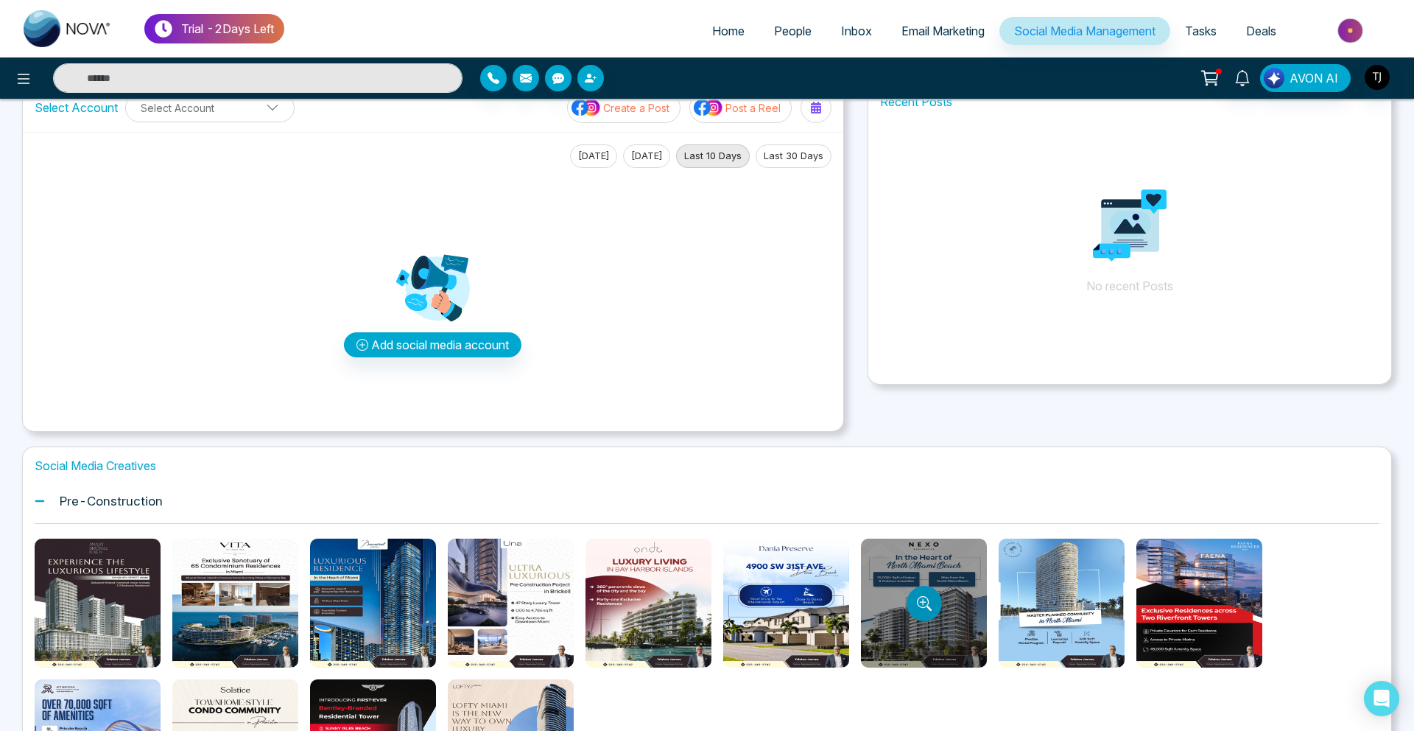
click at [923, 594] on button "Preview template" at bounding box center [924, 603] width 35 height 35
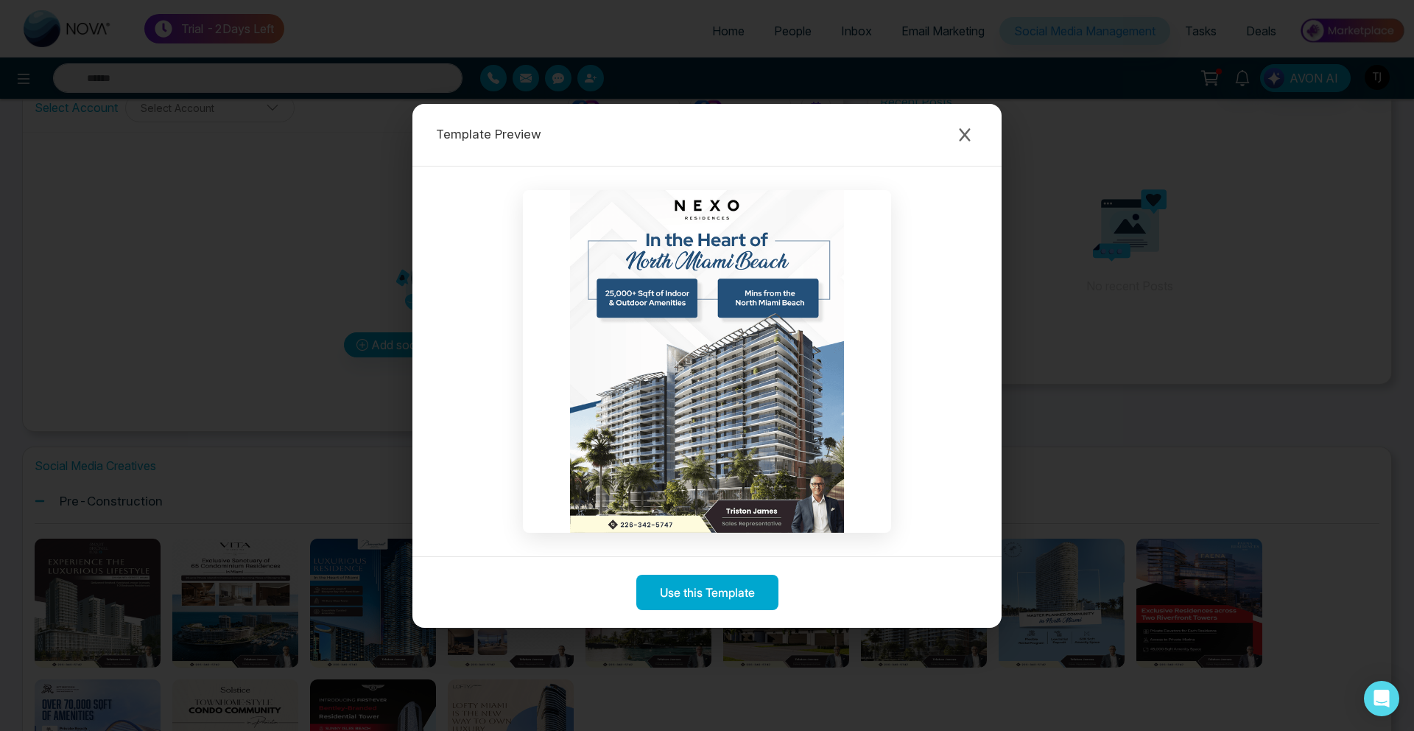
click at [189, 158] on div "Template Preview Use this Template" at bounding box center [707, 365] width 1414 height 731
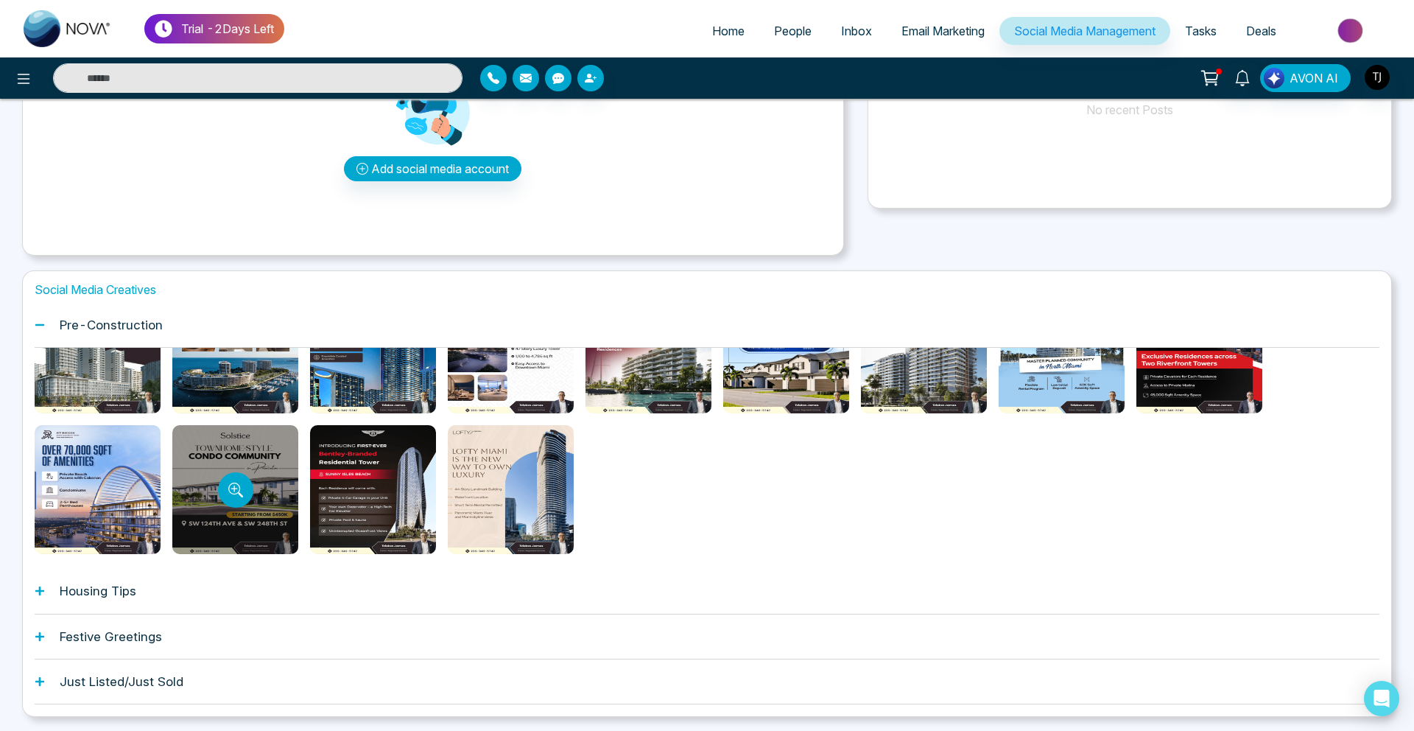
scroll to position [259, 0]
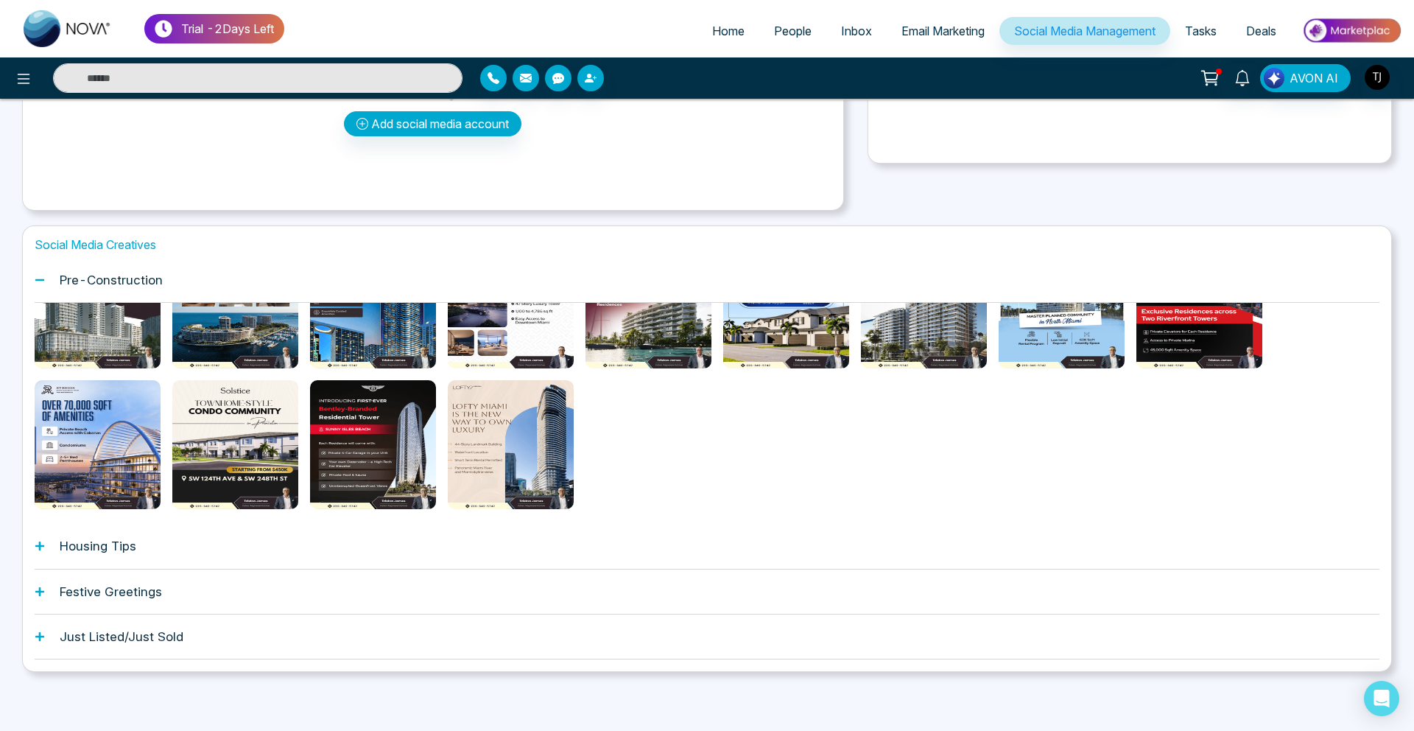
click at [186, 533] on div "Housing Tips" at bounding box center [707, 546] width 1345 height 45
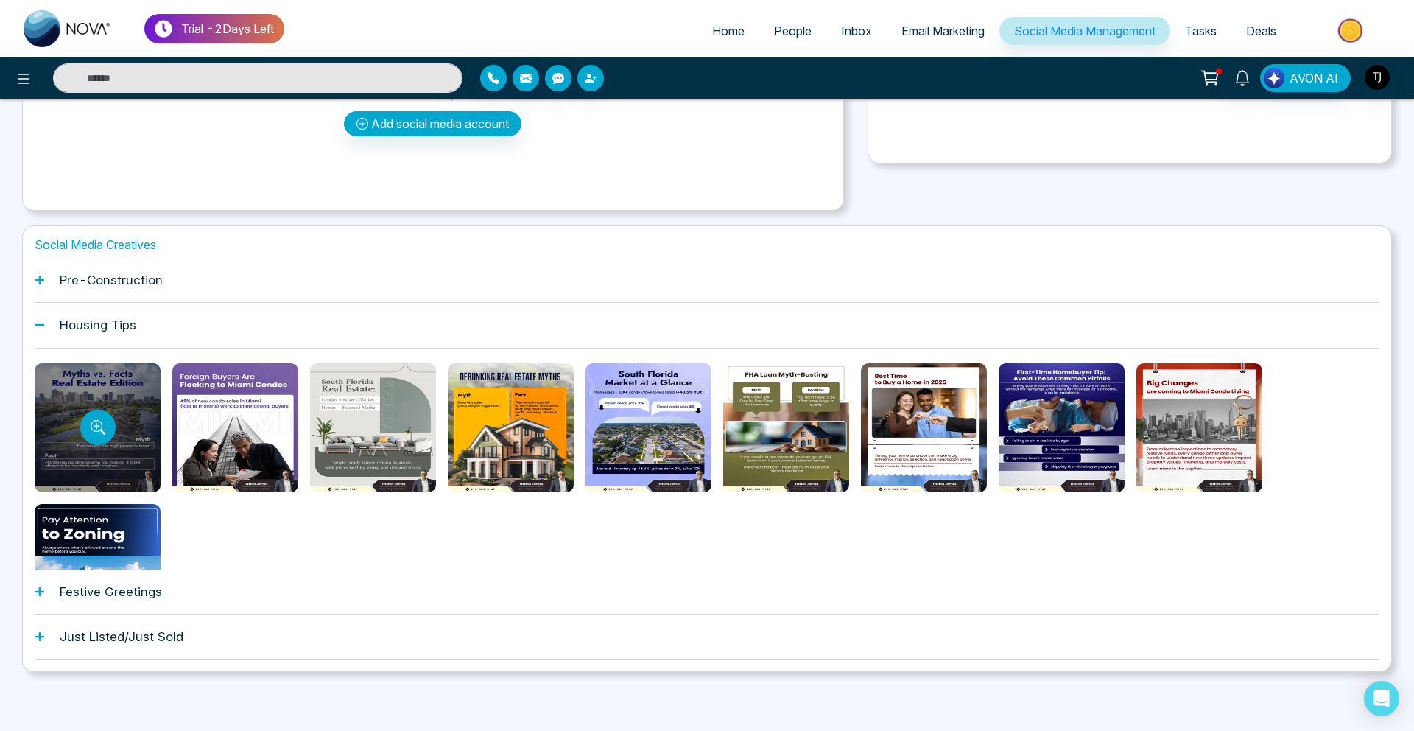
click at [116, 427] on div at bounding box center [98, 427] width 126 height 129
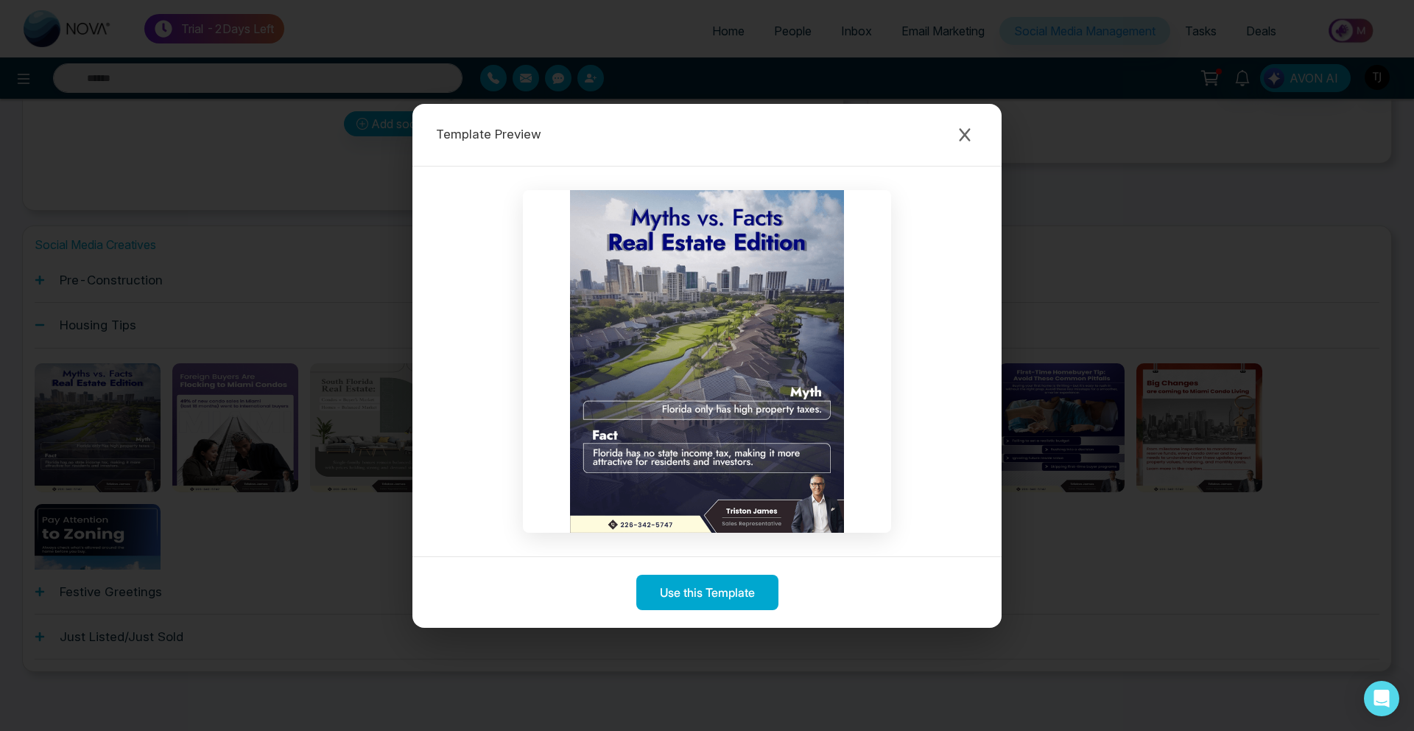
click at [242, 396] on div "Template Preview Use this Template" at bounding box center [707, 365] width 1414 height 731
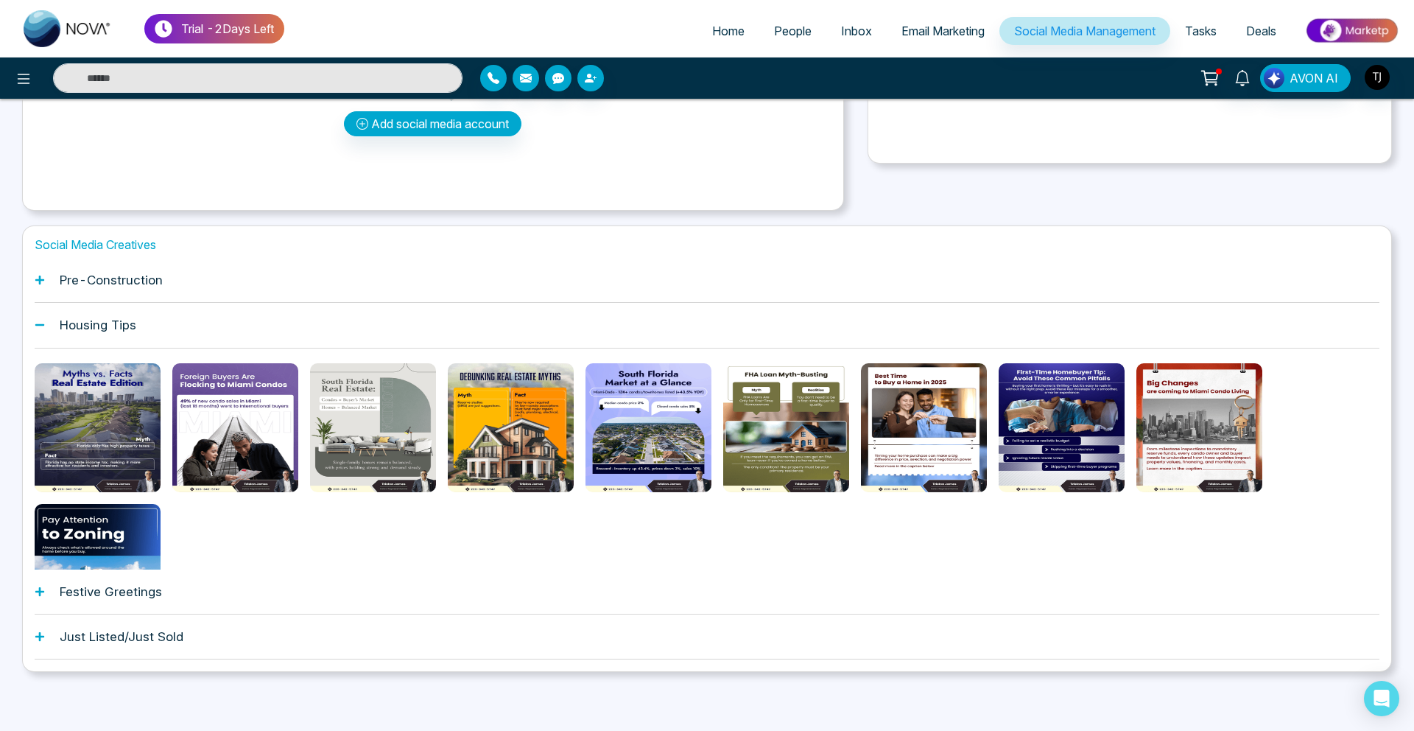
click at [240, 396] on div at bounding box center [235, 427] width 126 height 129
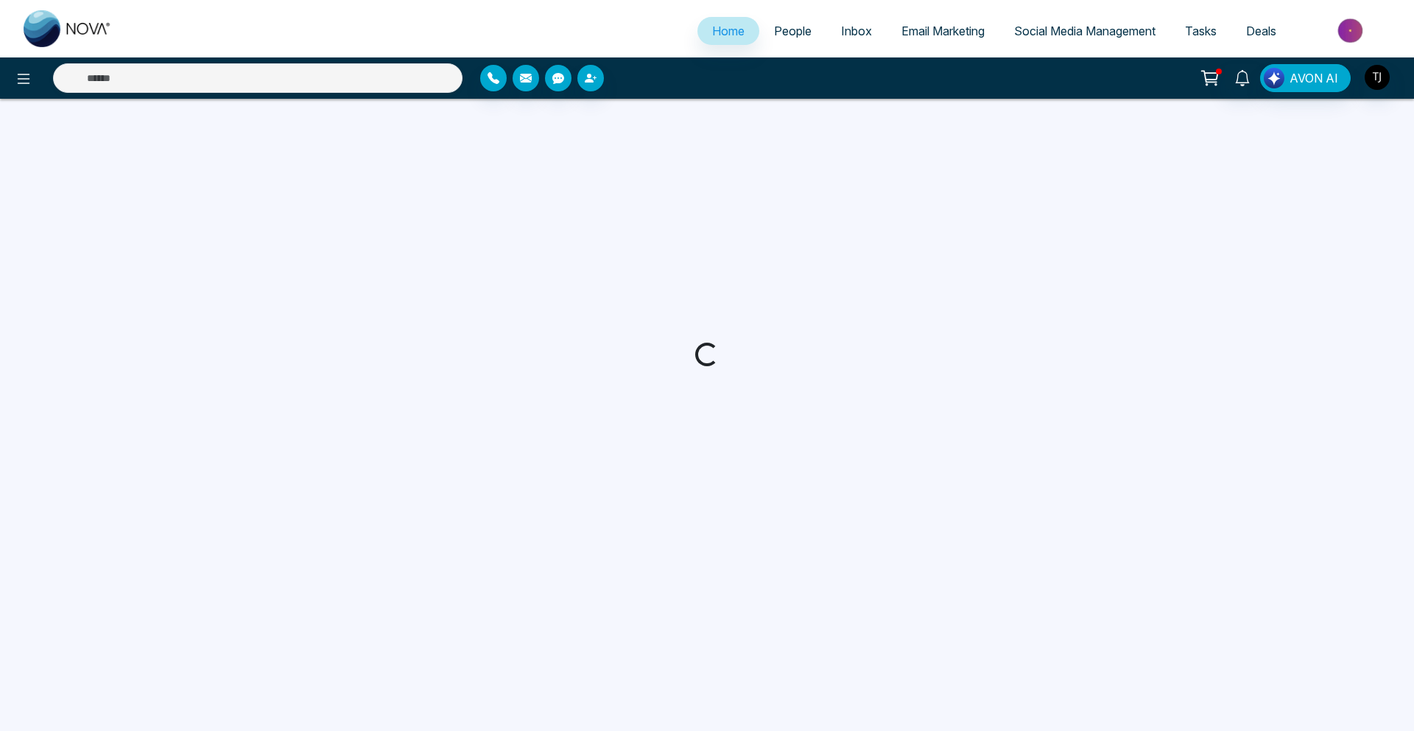
select select "*"
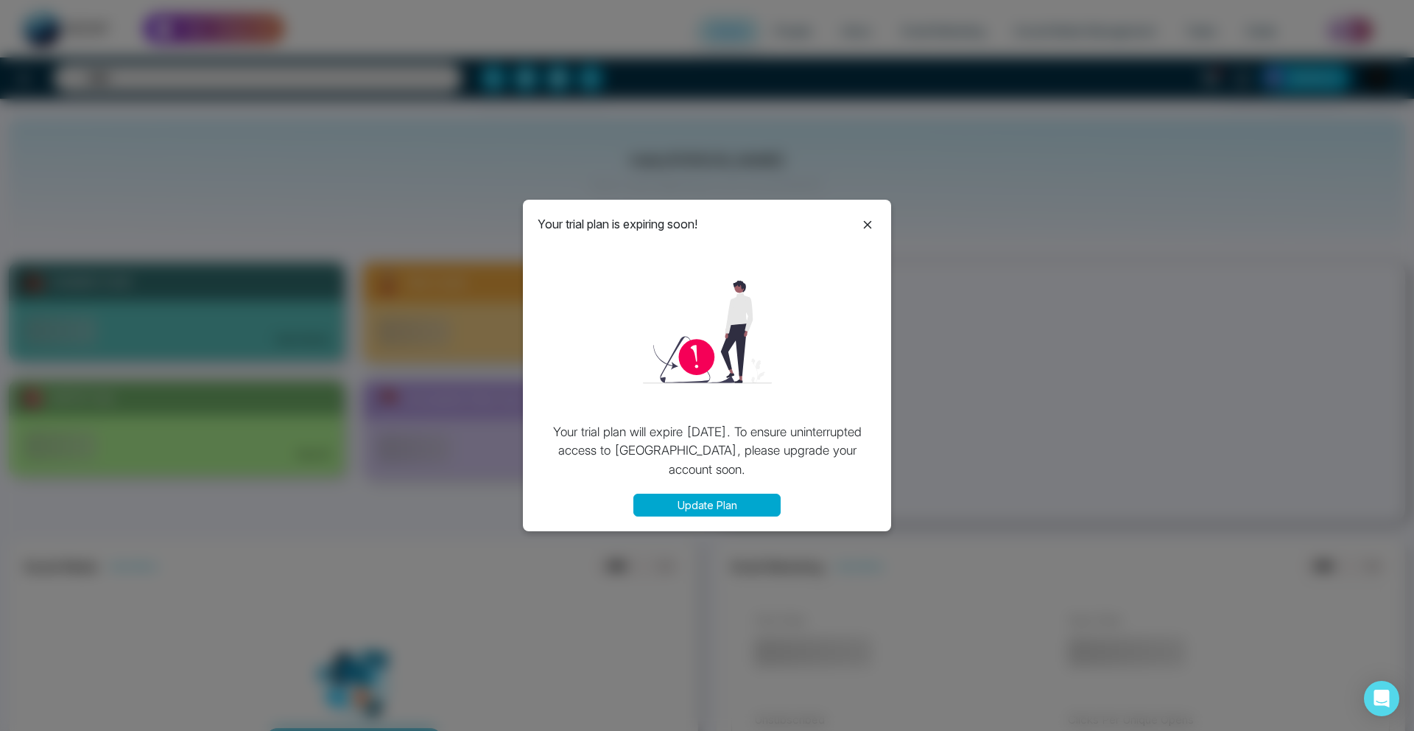
click at [866, 222] on icon at bounding box center [868, 224] width 8 height 8
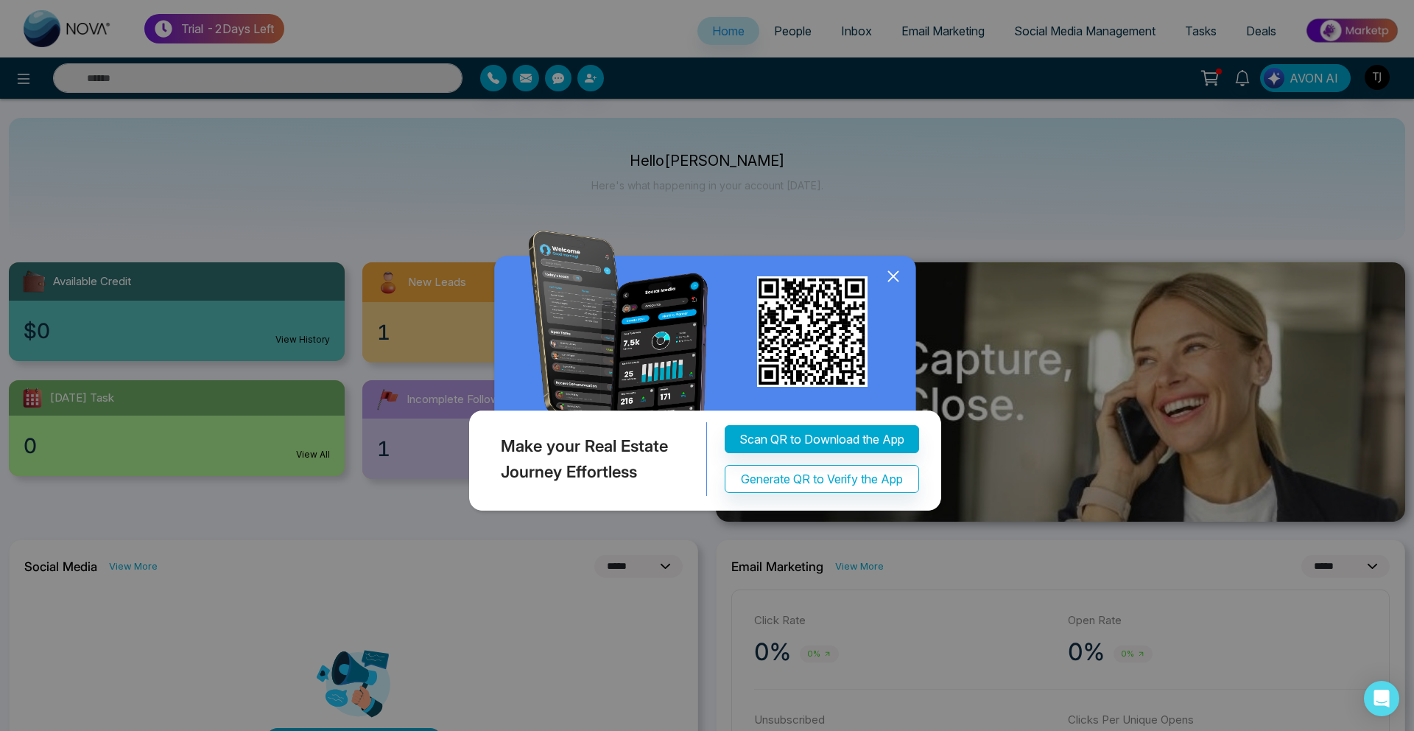
click at [907, 272] on img at bounding box center [706, 374] width 483 height 287
click at [892, 278] on icon at bounding box center [893, 277] width 10 height 10
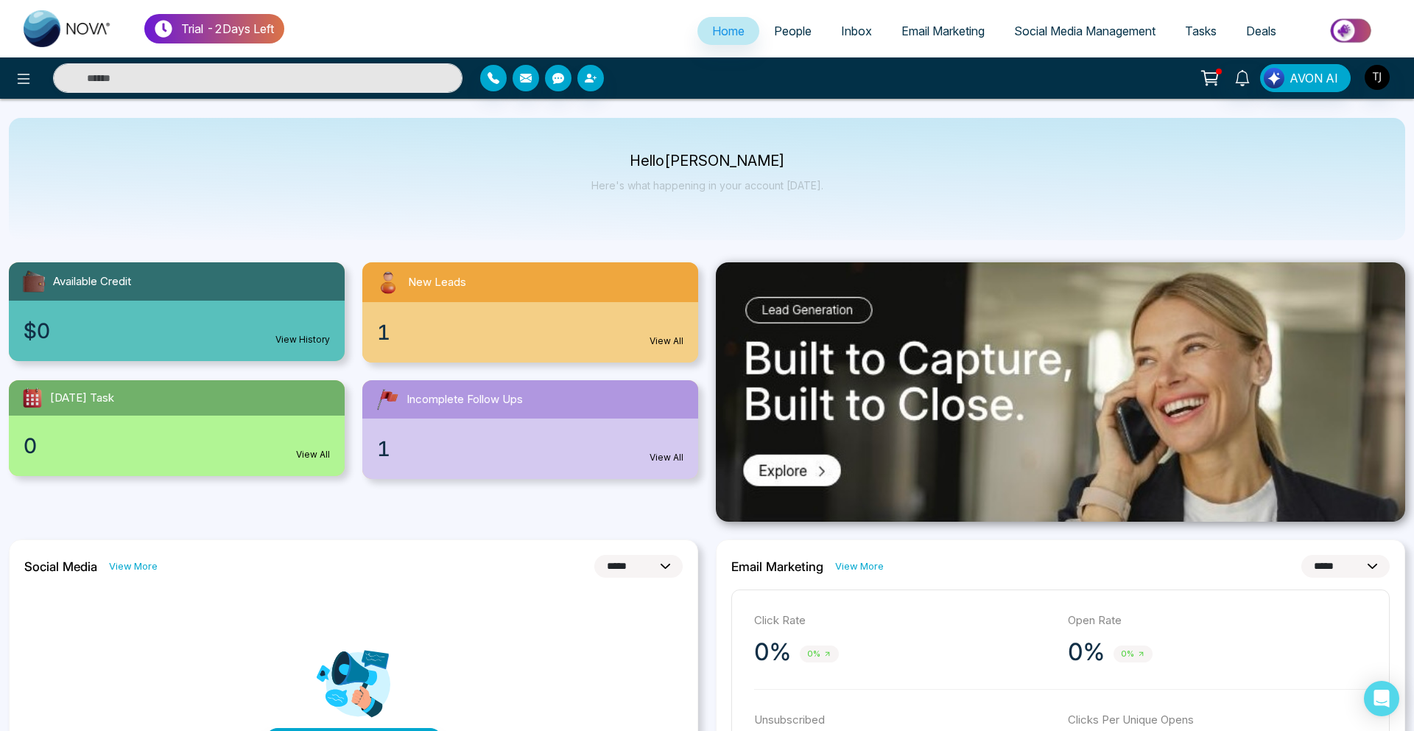
click at [929, 28] on span "Email Marketing" at bounding box center [942, 31] width 83 height 15
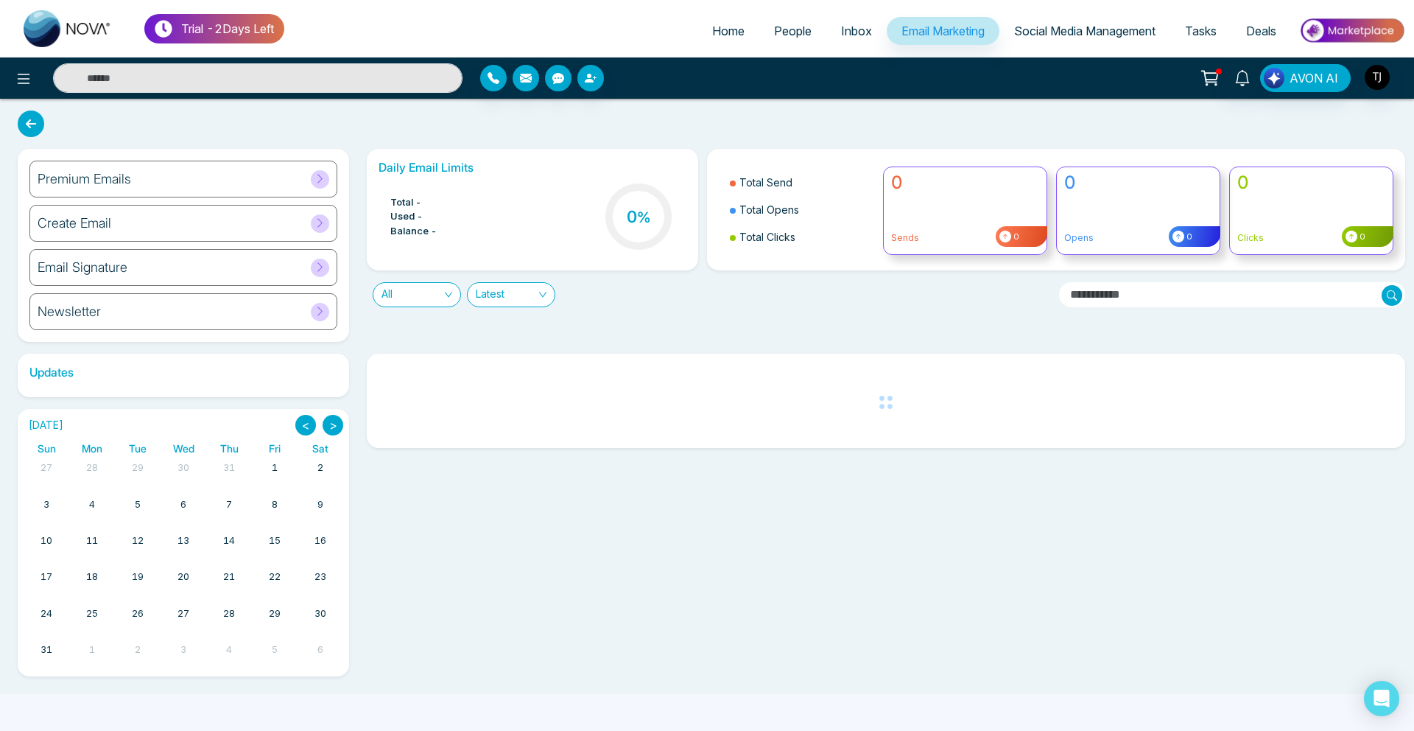
click at [137, 177] on div "Premium Emails" at bounding box center [183, 179] width 308 height 37
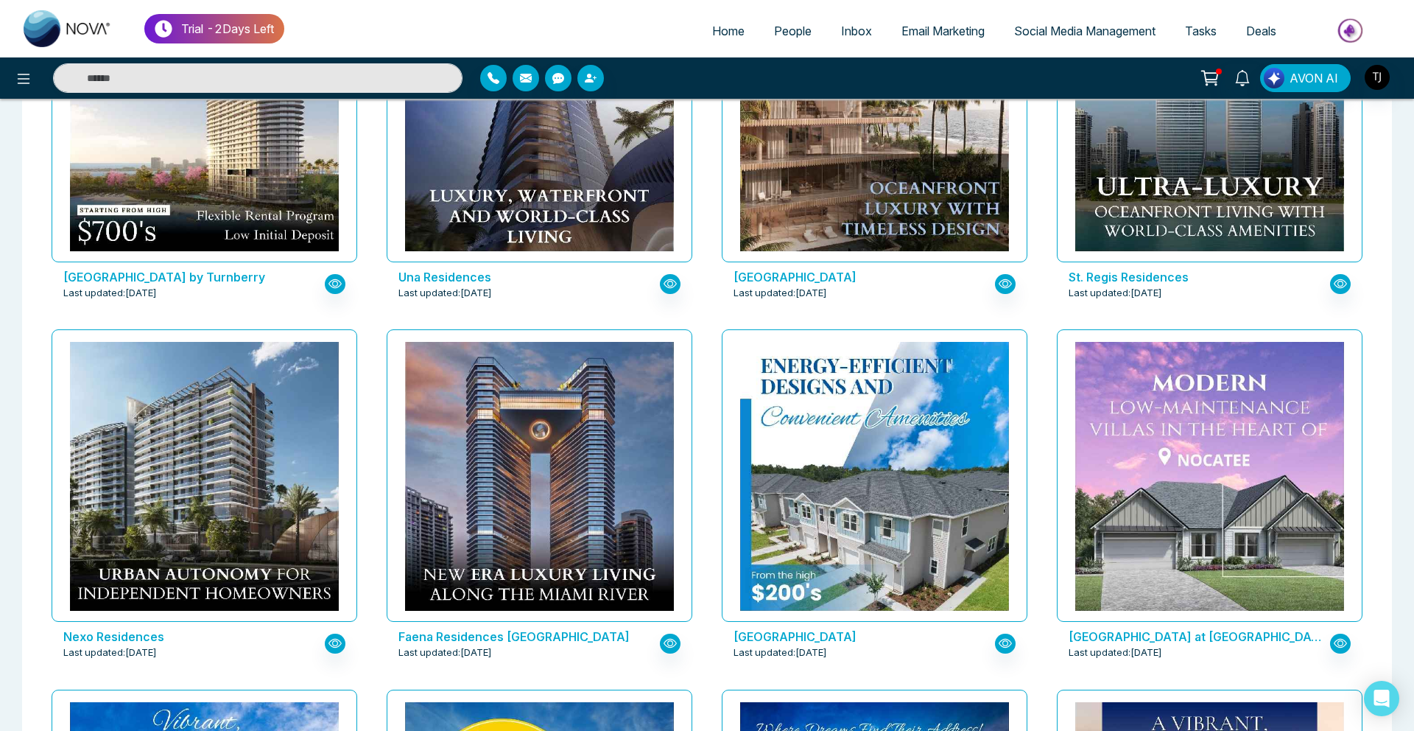
scroll to position [2885, 0]
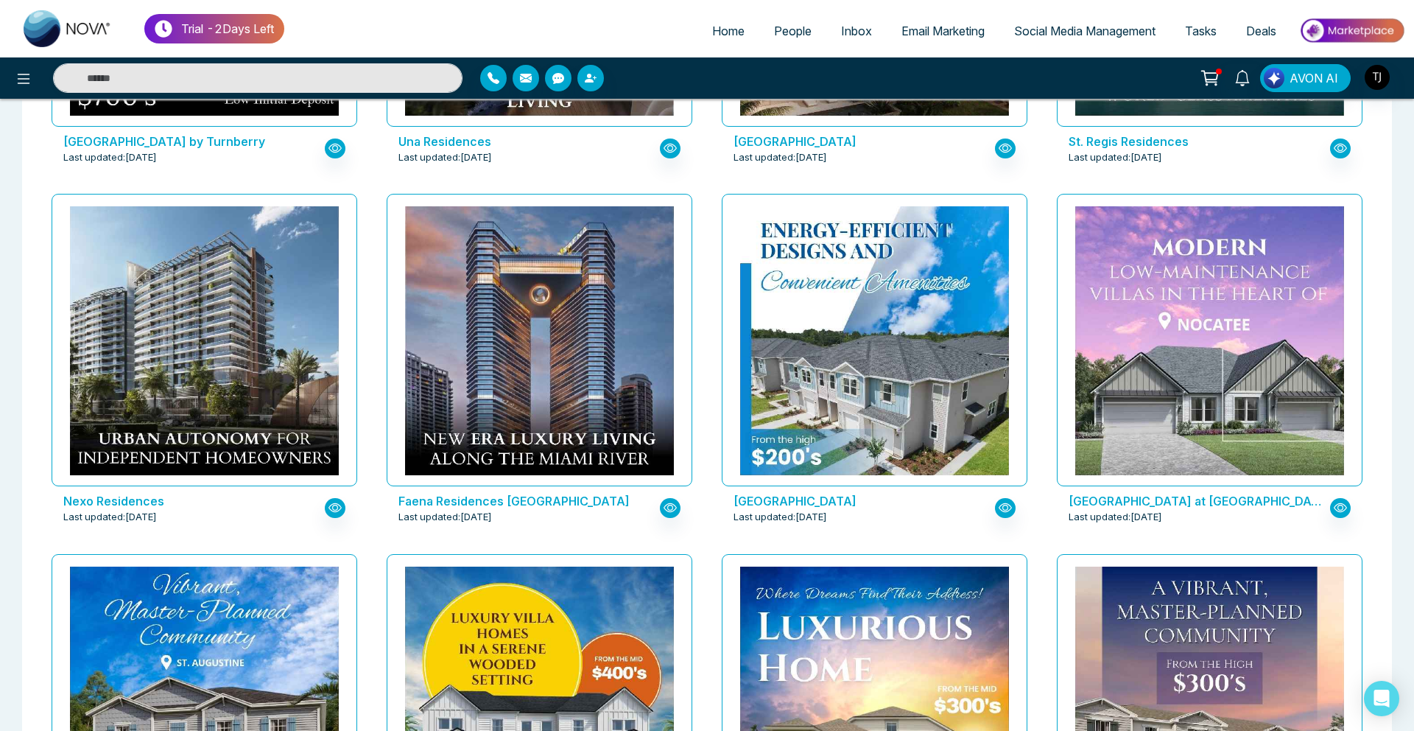
click at [1075, 18] on link "Social Media Management" at bounding box center [1084, 31] width 171 height 28
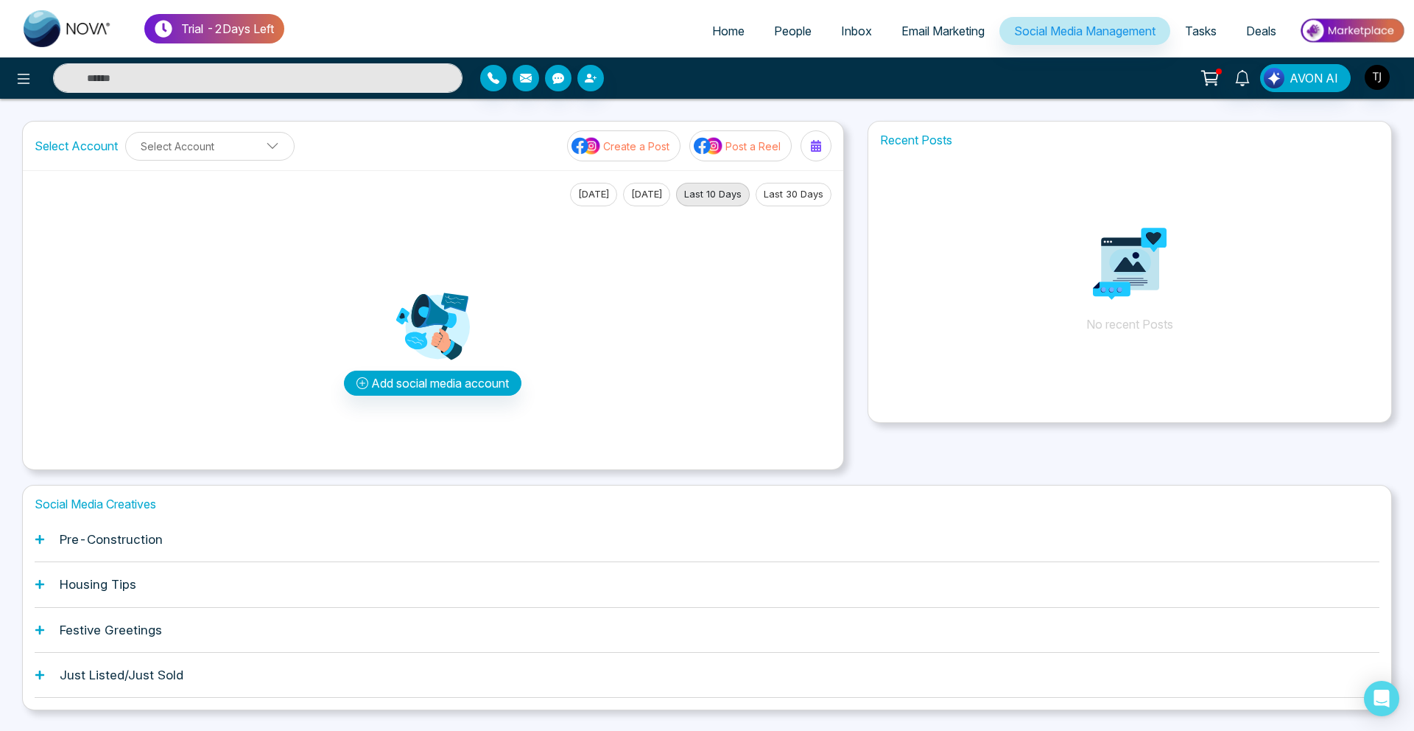
click at [105, 542] on h1 "Pre-Construction" at bounding box center [111, 539] width 103 height 15
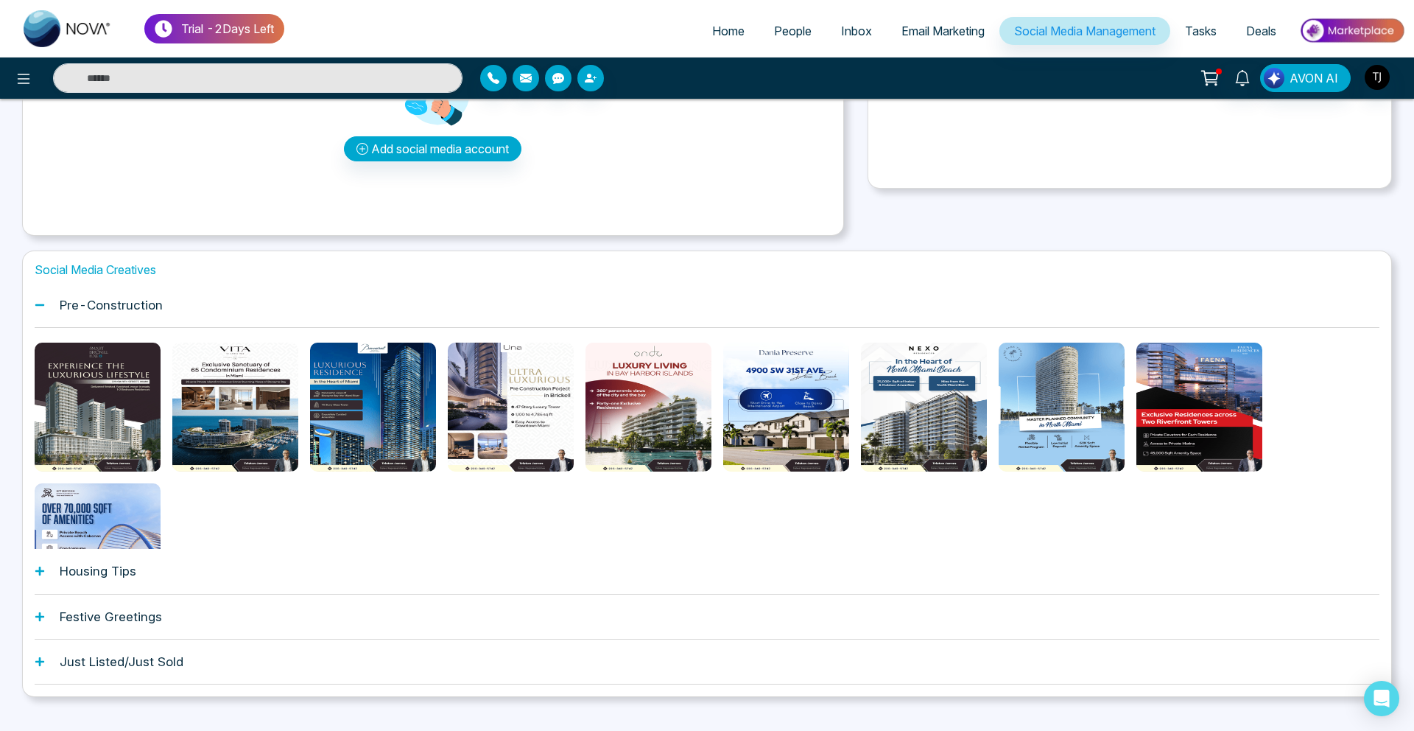
scroll to position [259, 0]
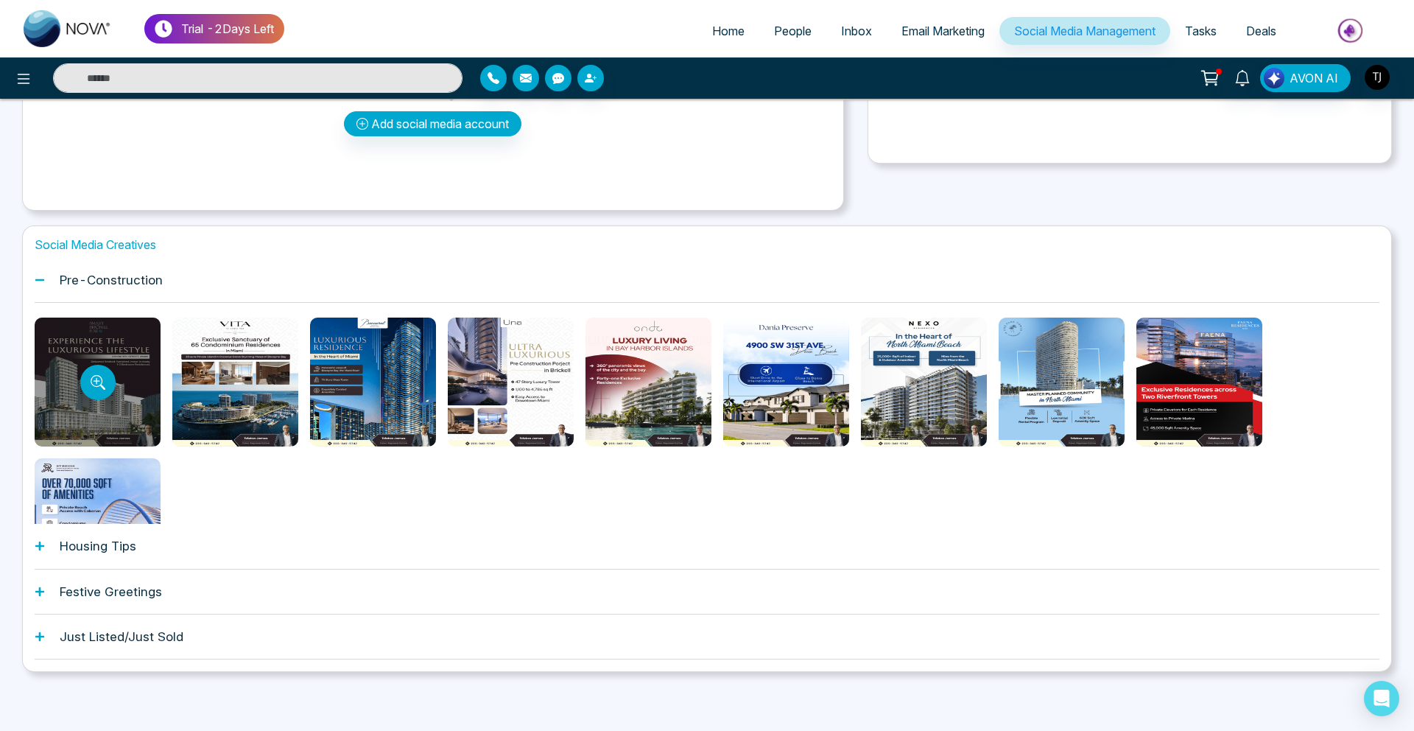
click at [117, 380] on div at bounding box center [98, 381] width 126 height 129
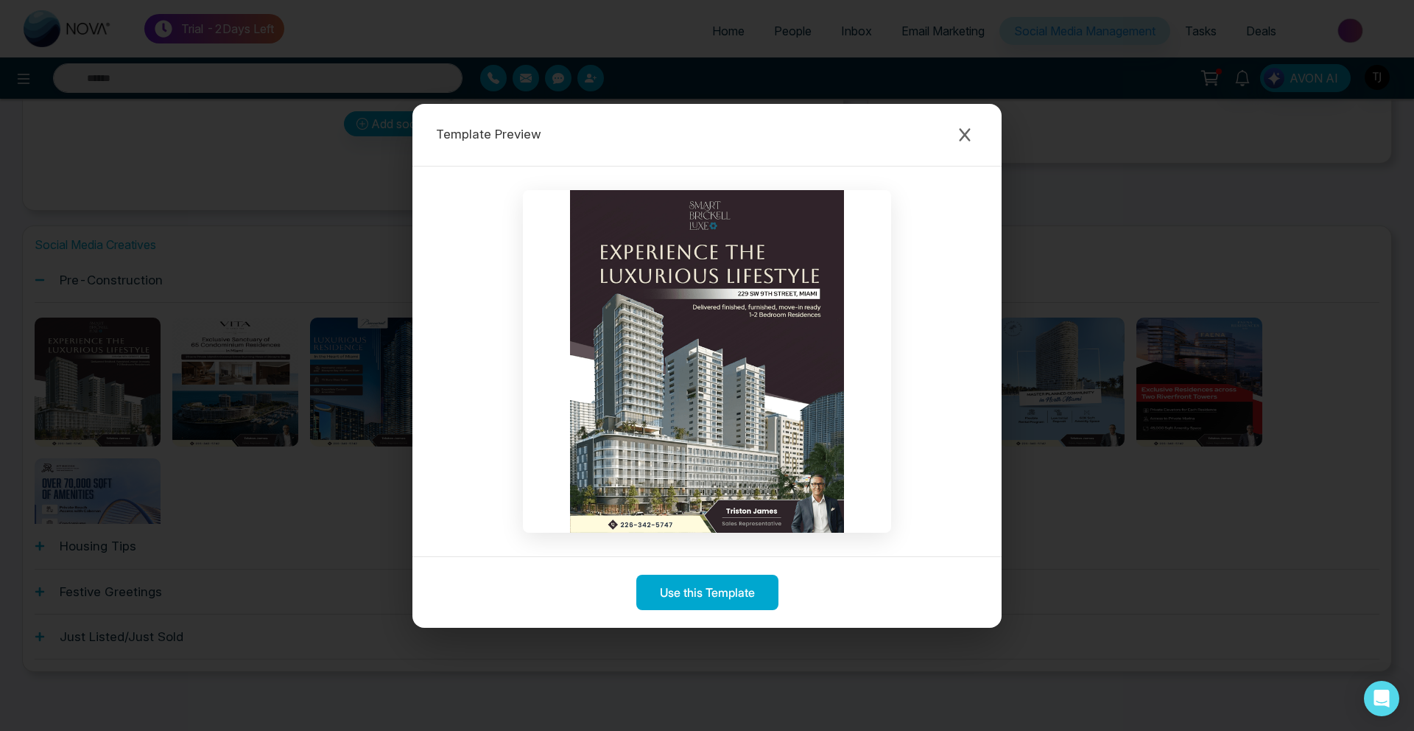
click at [126, 554] on div "Template Preview Use this Template" at bounding box center [707, 365] width 1414 height 731
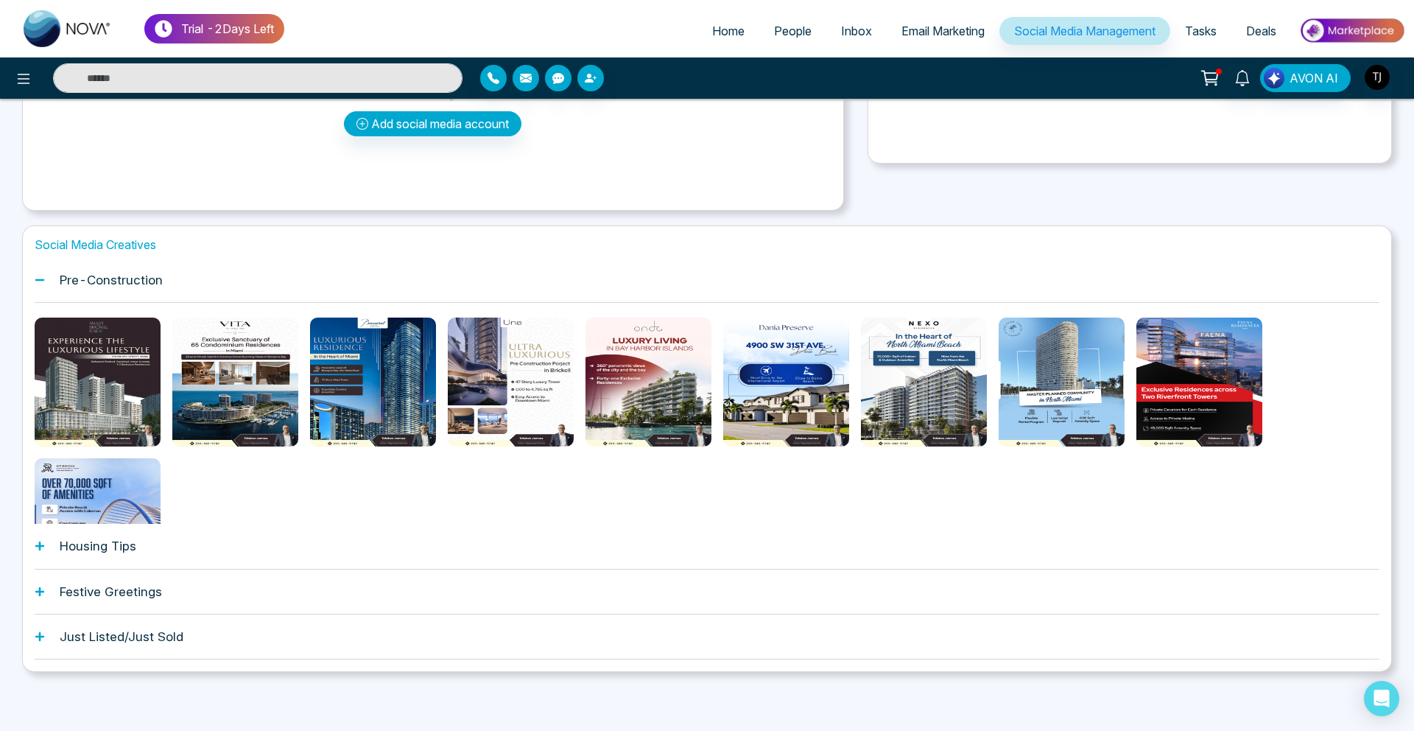
click at [126, 554] on div "Housing Tips" at bounding box center [707, 546] width 1345 height 45
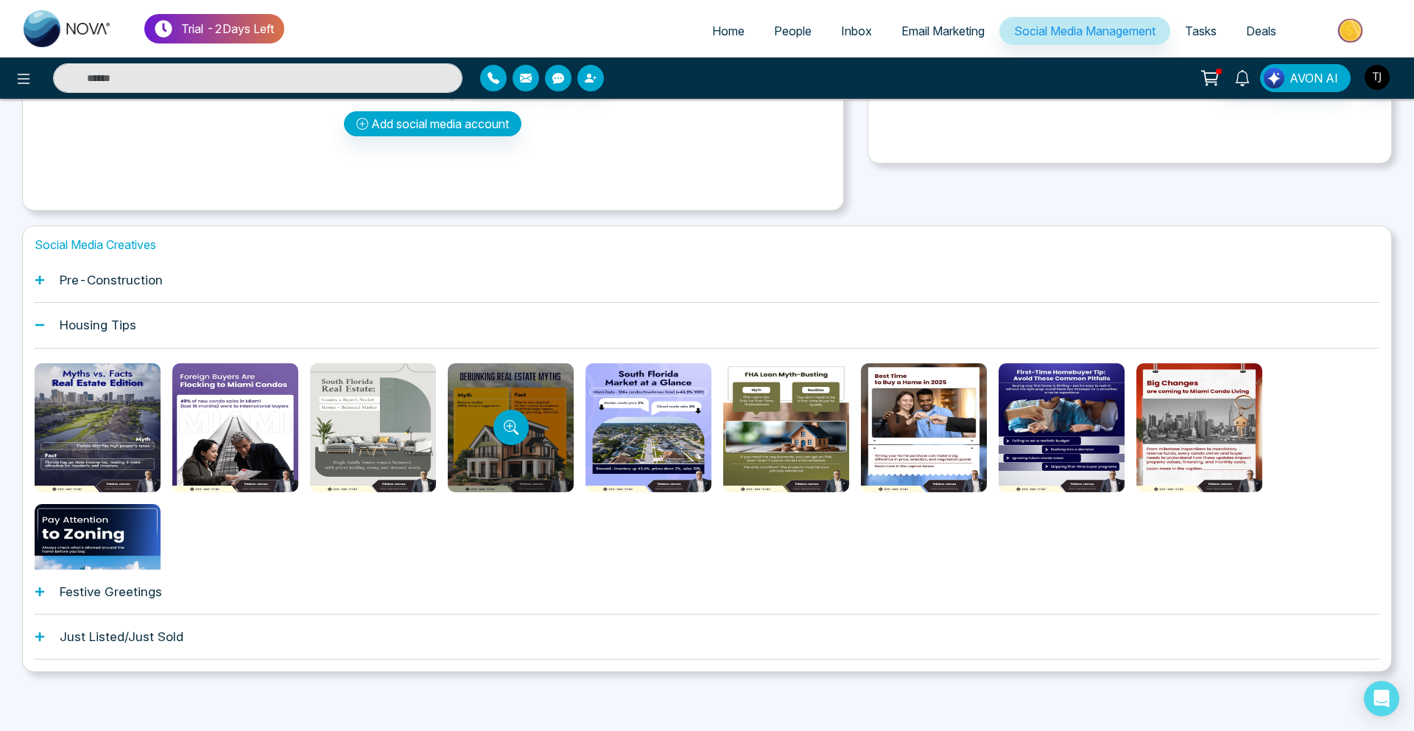
click at [491, 422] on div at bounding box center [511, 427] width 126 height 129
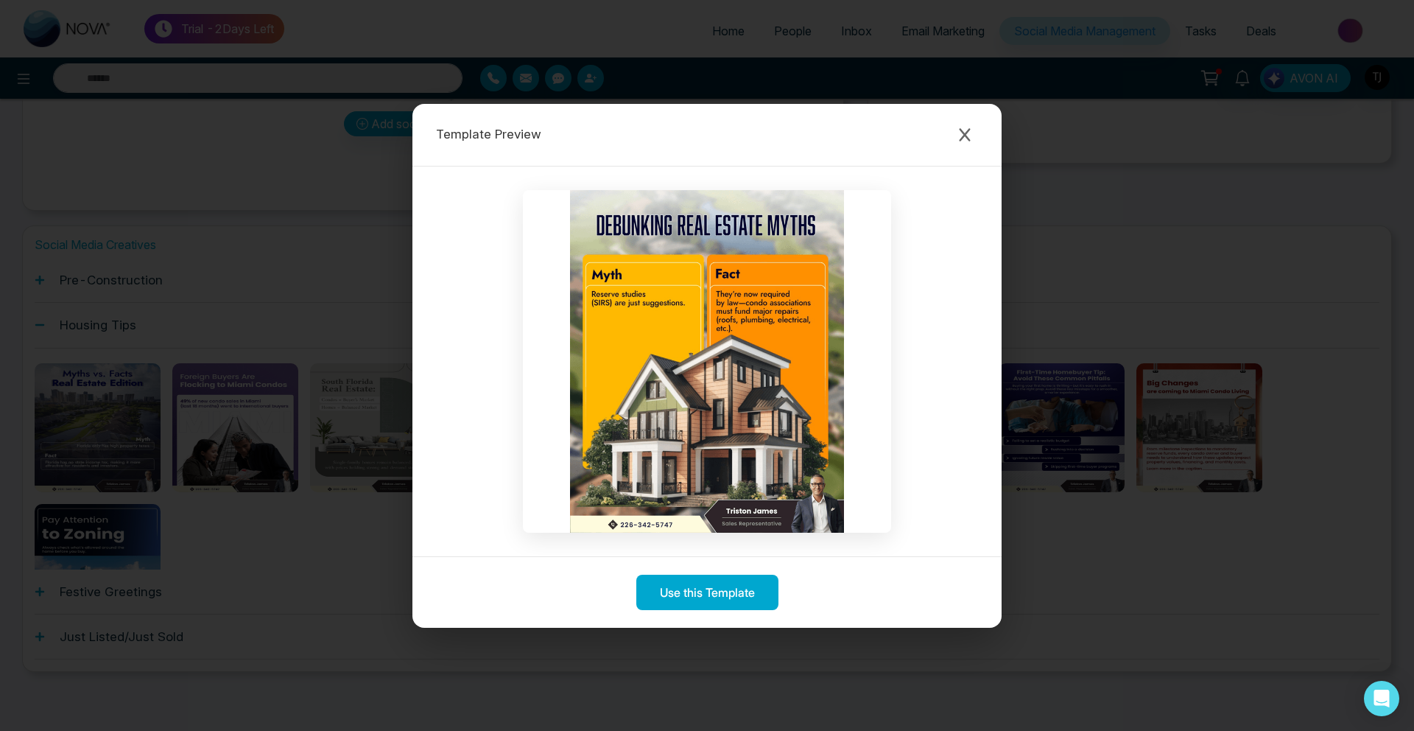
click at [516, 390] on div at bounding box center [706, 361] width 589 height 390
click at [1001, 138] on div "Template Preview" at bounding box center [706, 135] width 589 height 63
click at [978, 137] on div "Template Preview" at bounding box center [706, 135] width 589 height 63
click at [955, 135] on button "Close modal" at bounding box center [965, 135] width 27 height 27
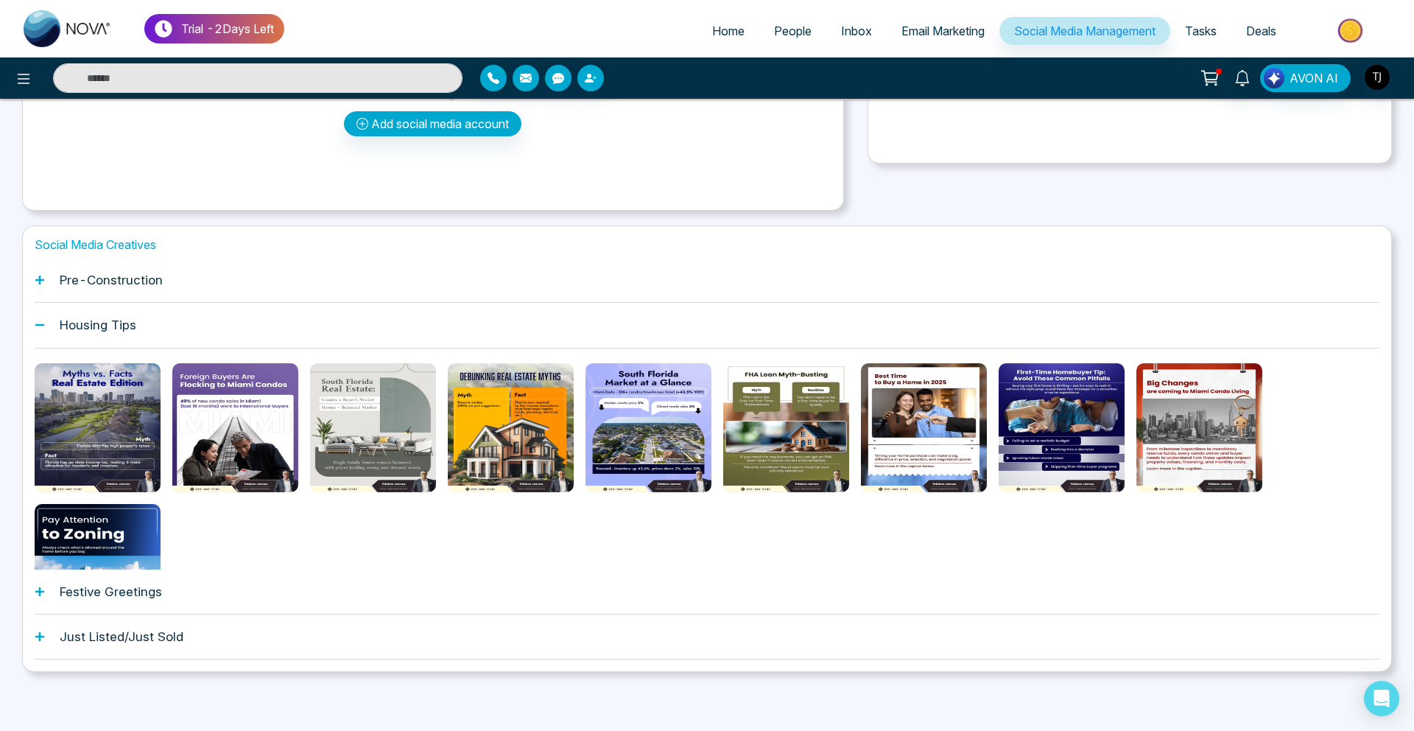
click at [108, 591] on h1 "Festive Greetings" at bounding box center [111, 591] width 102 height 15
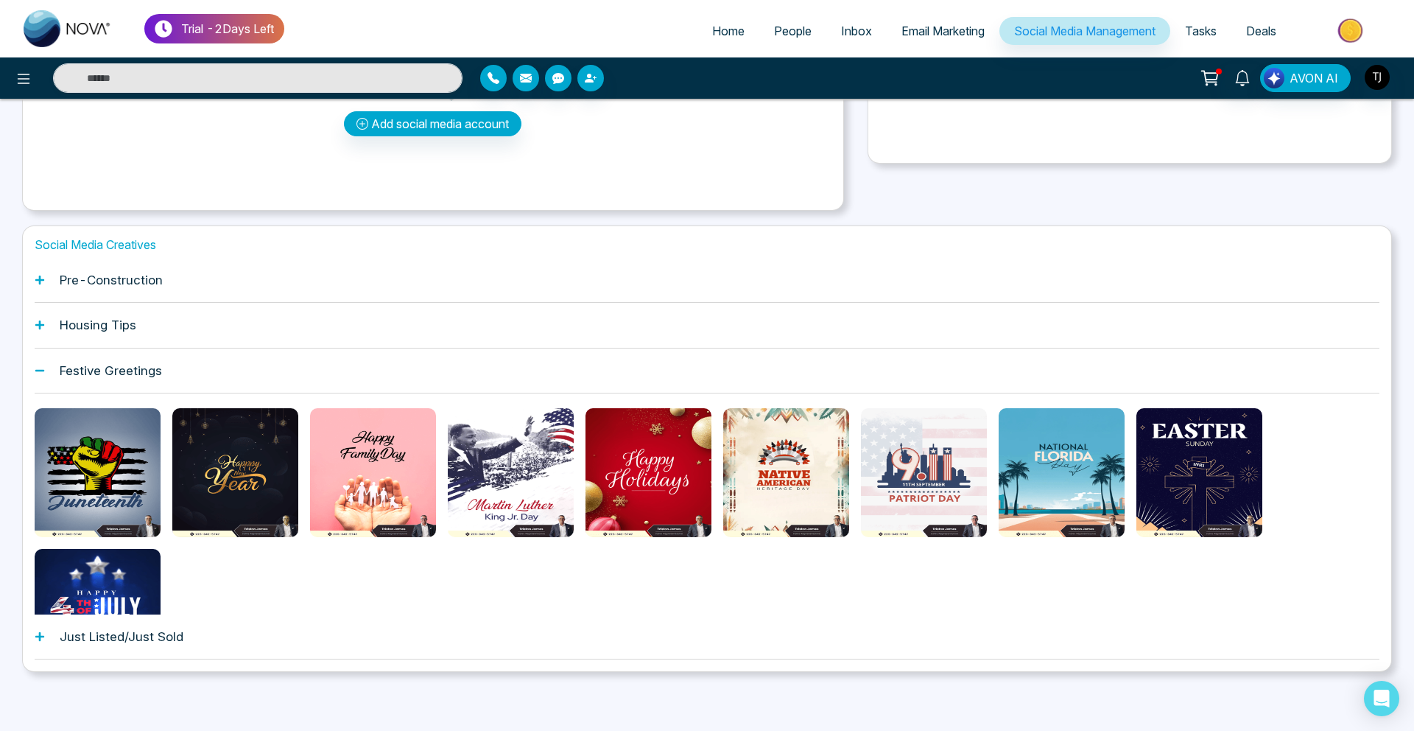
click at [94, 281] on h1 "Pre-Construction" at bounding box center [111, 280] width 103 height 15
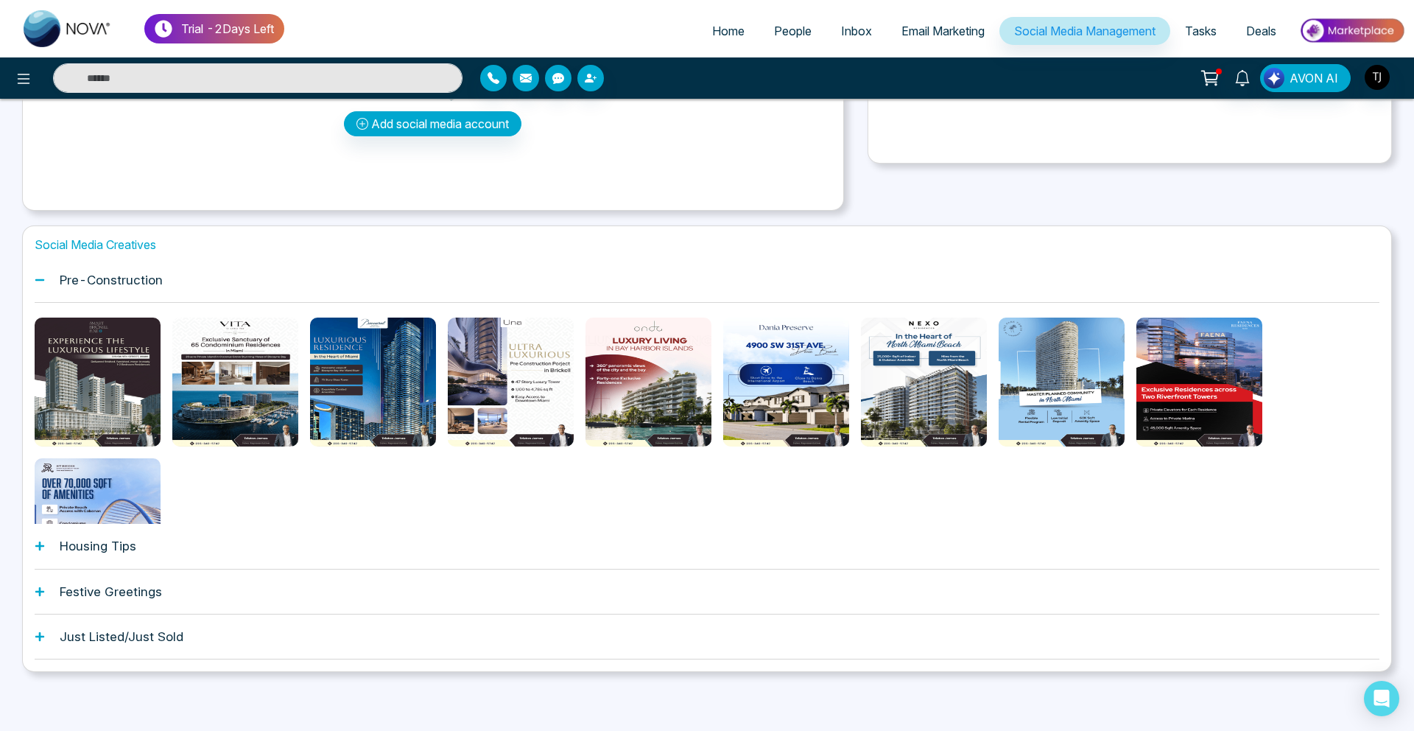
click at [99, 392] on button "Preview template" at bounding box center [97, 382] width 28 height 28
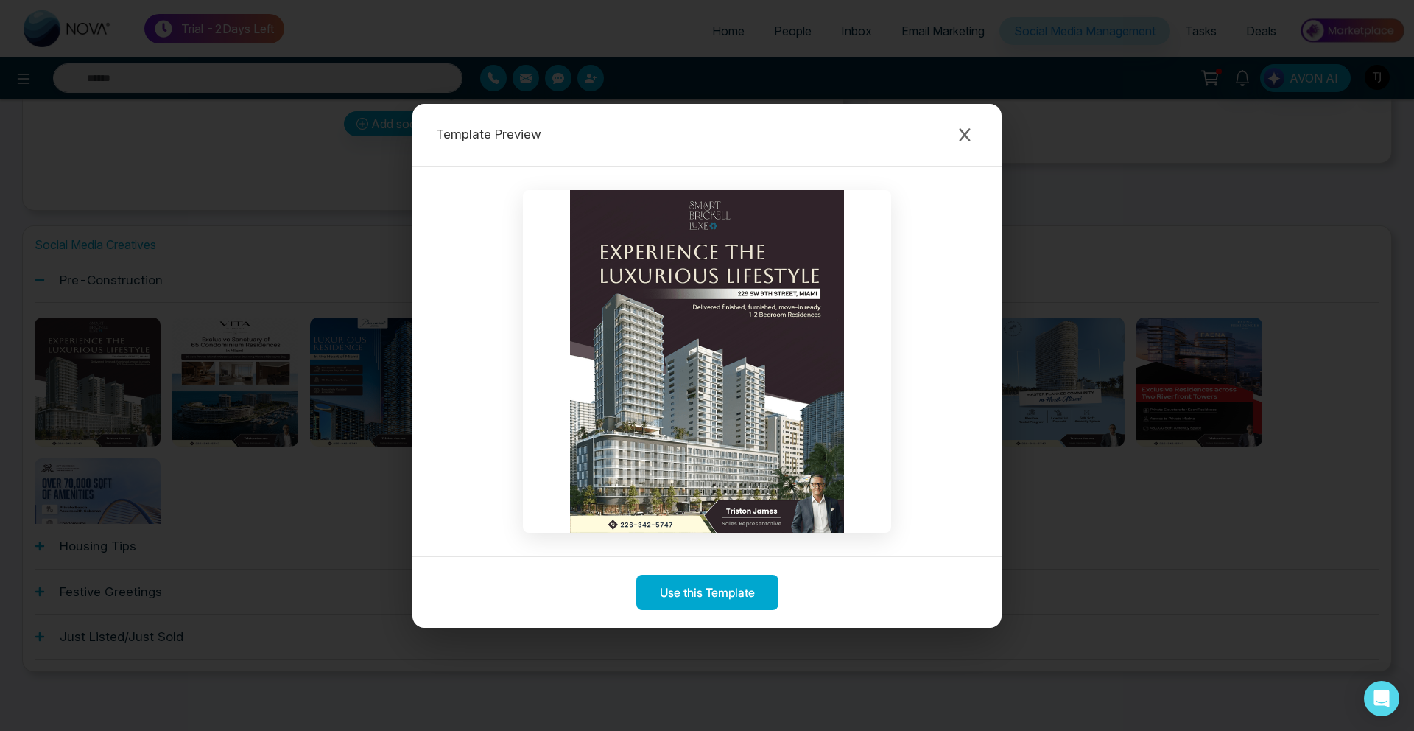
click at [233, 390] on div "Template Preview Use this Template" at bounding box center [707, 365] width 1414 height 731
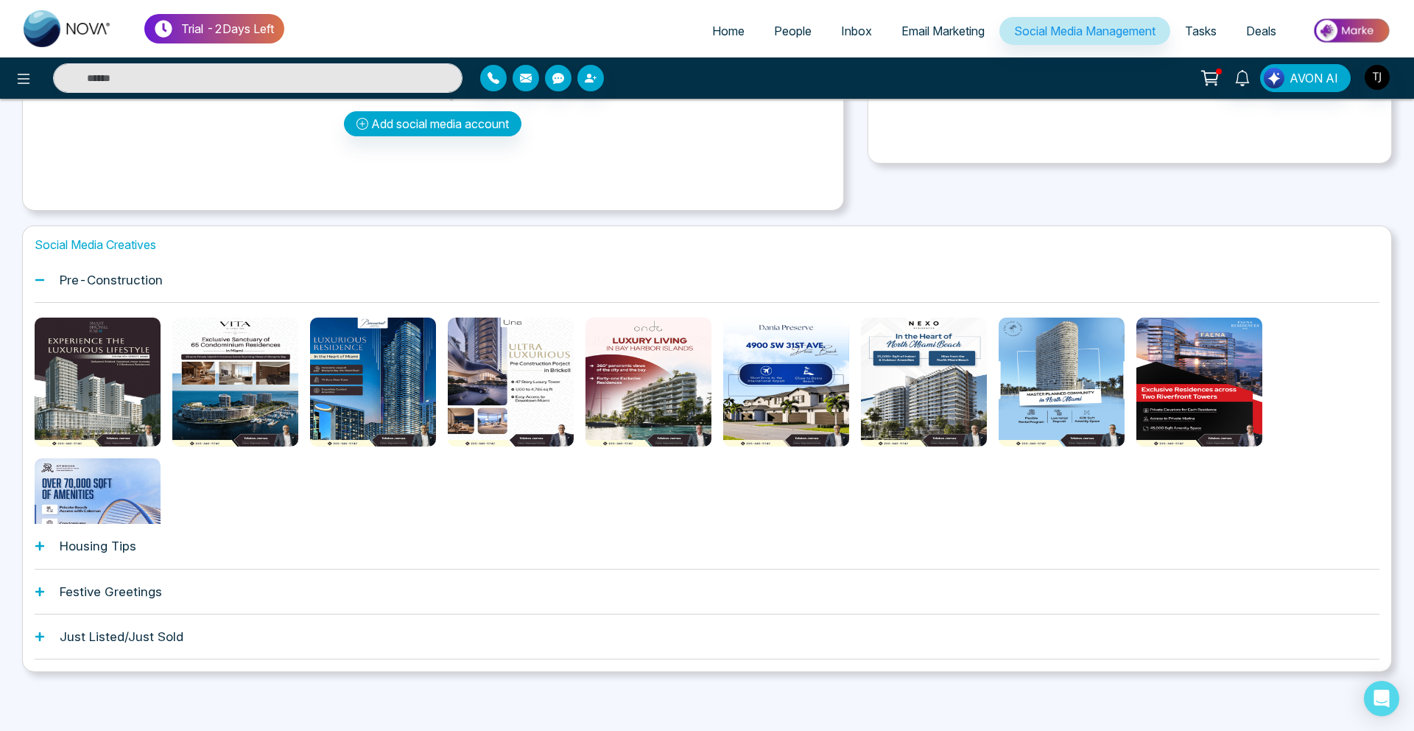
click at [130, 537] on div "Housing Tips" at bounding box center [707, 546] width 1345 height 45
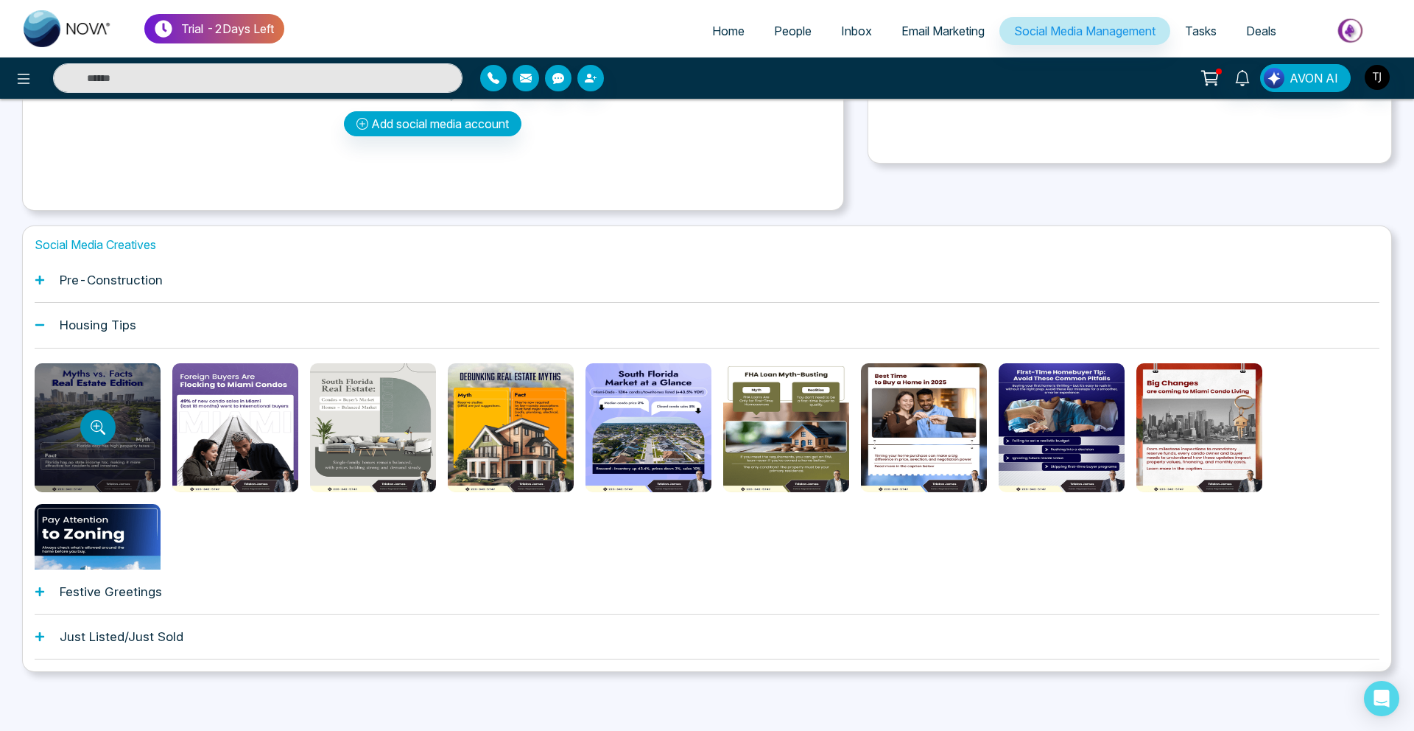
click at [96, 431] on icon "Preview template" at bounding box center [97, 426] width 12 height 12
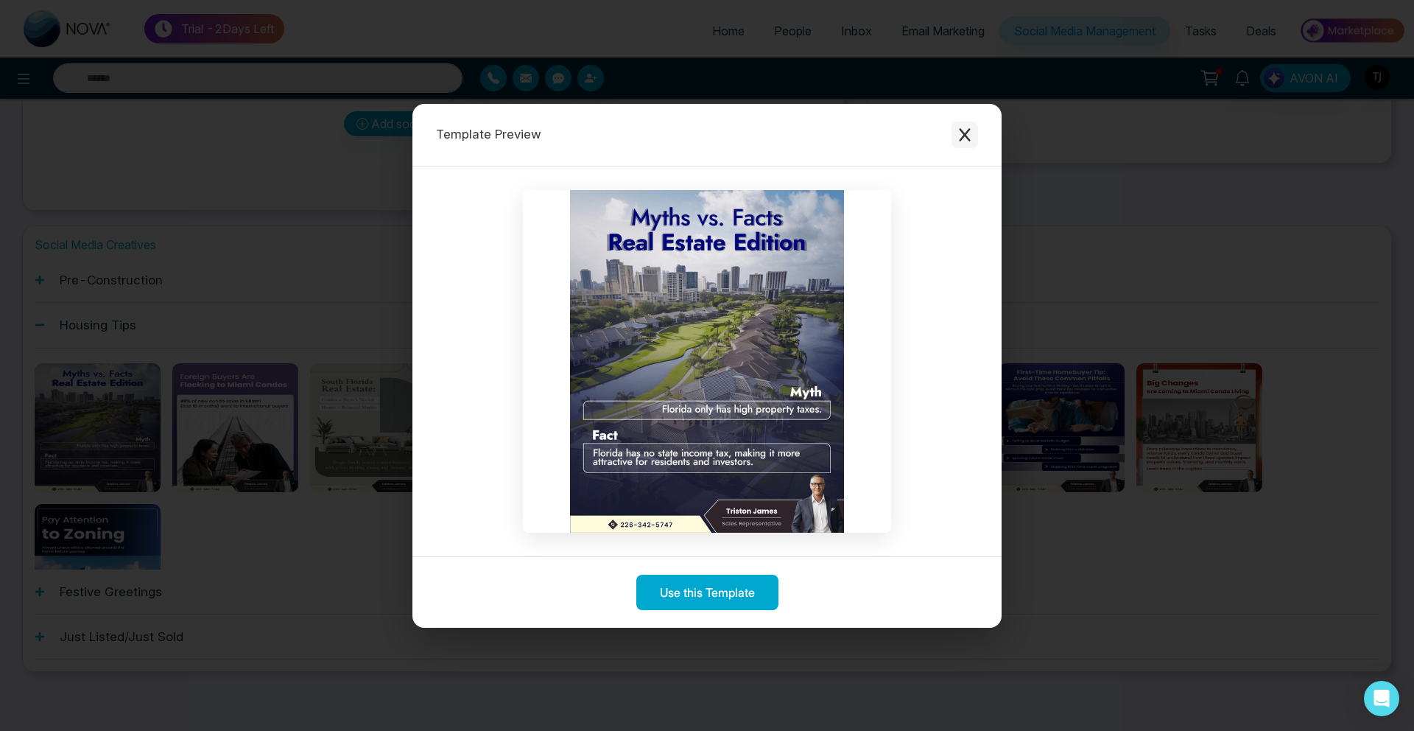
click at [969, 122] on button "Close modal" at bounding box center [965, 135] width 27 height 27
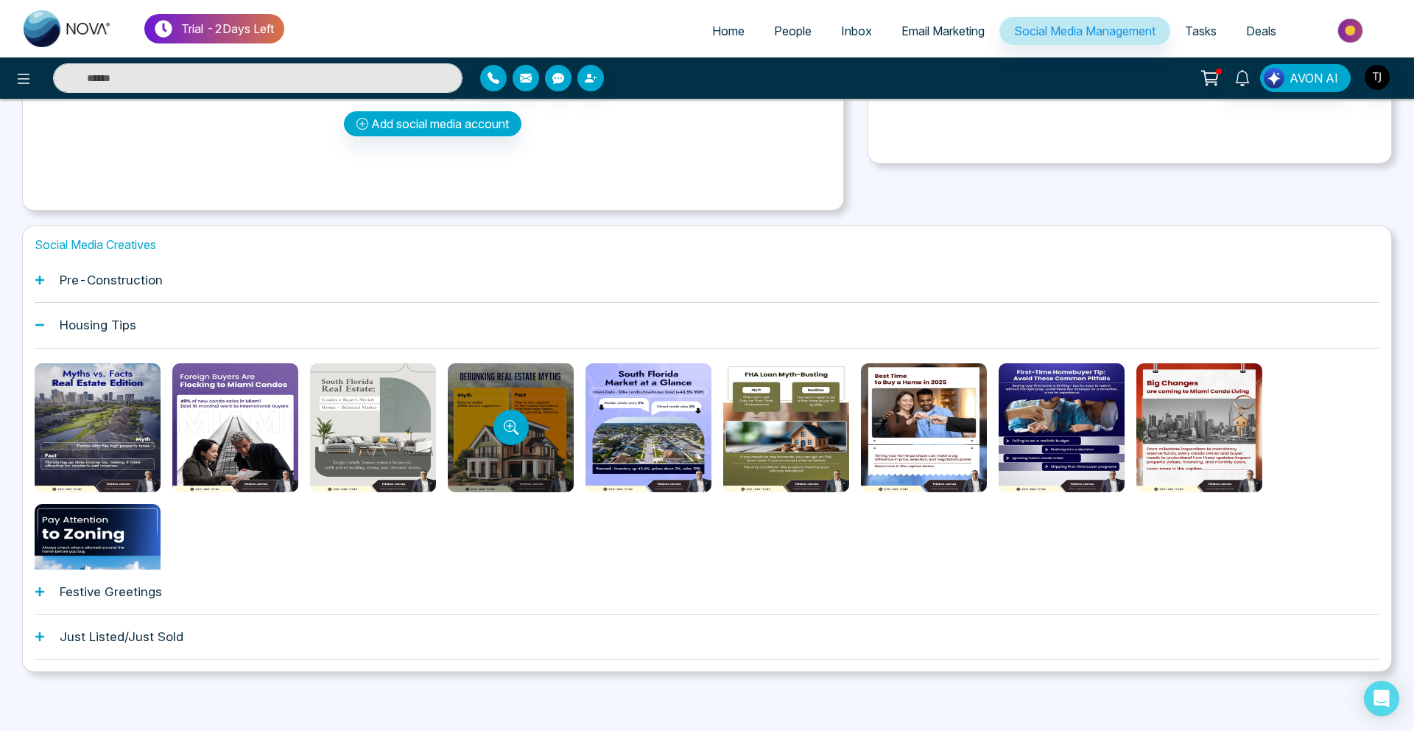
click at [534, 432] on div at bounding box center [511, 427] width 126 height 129
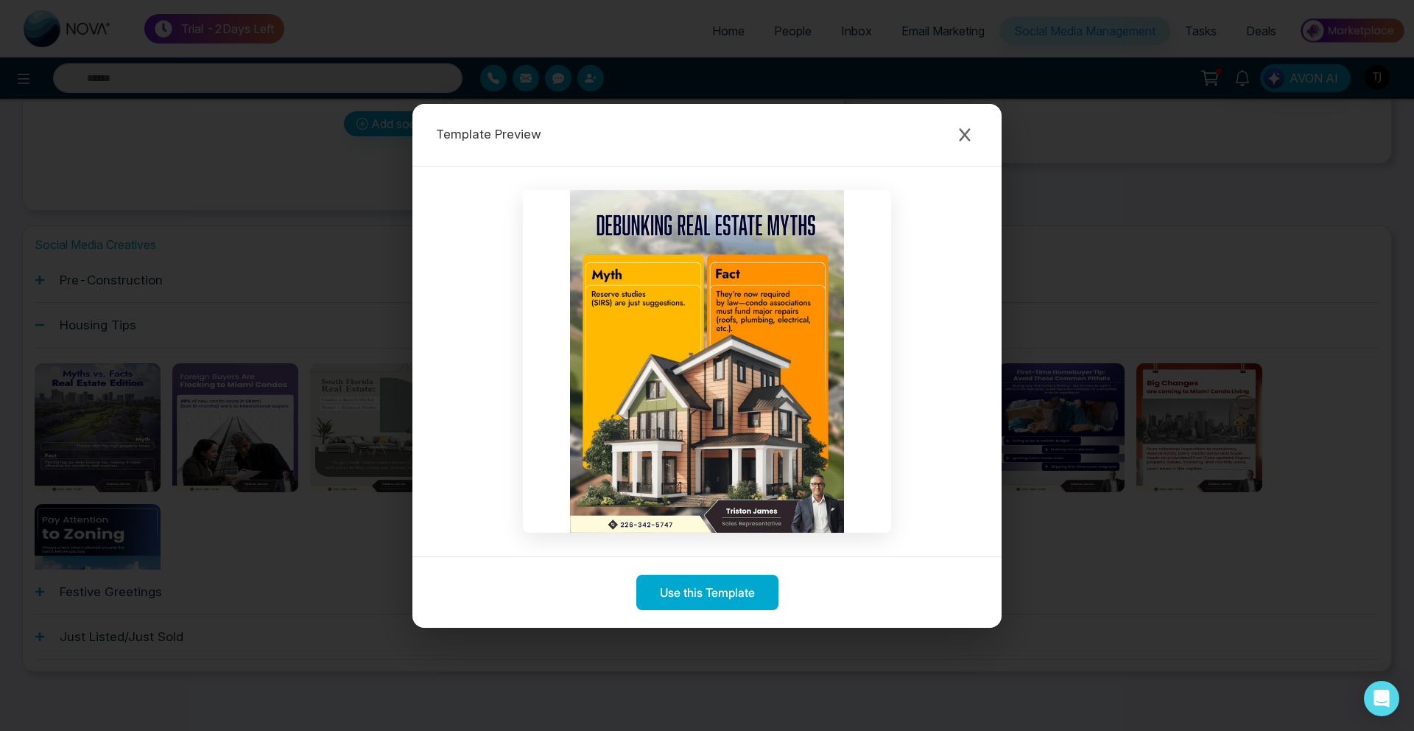
click at [965, 150] on div "Template Preview" at bounding box center [706, 135] width 589 height 63
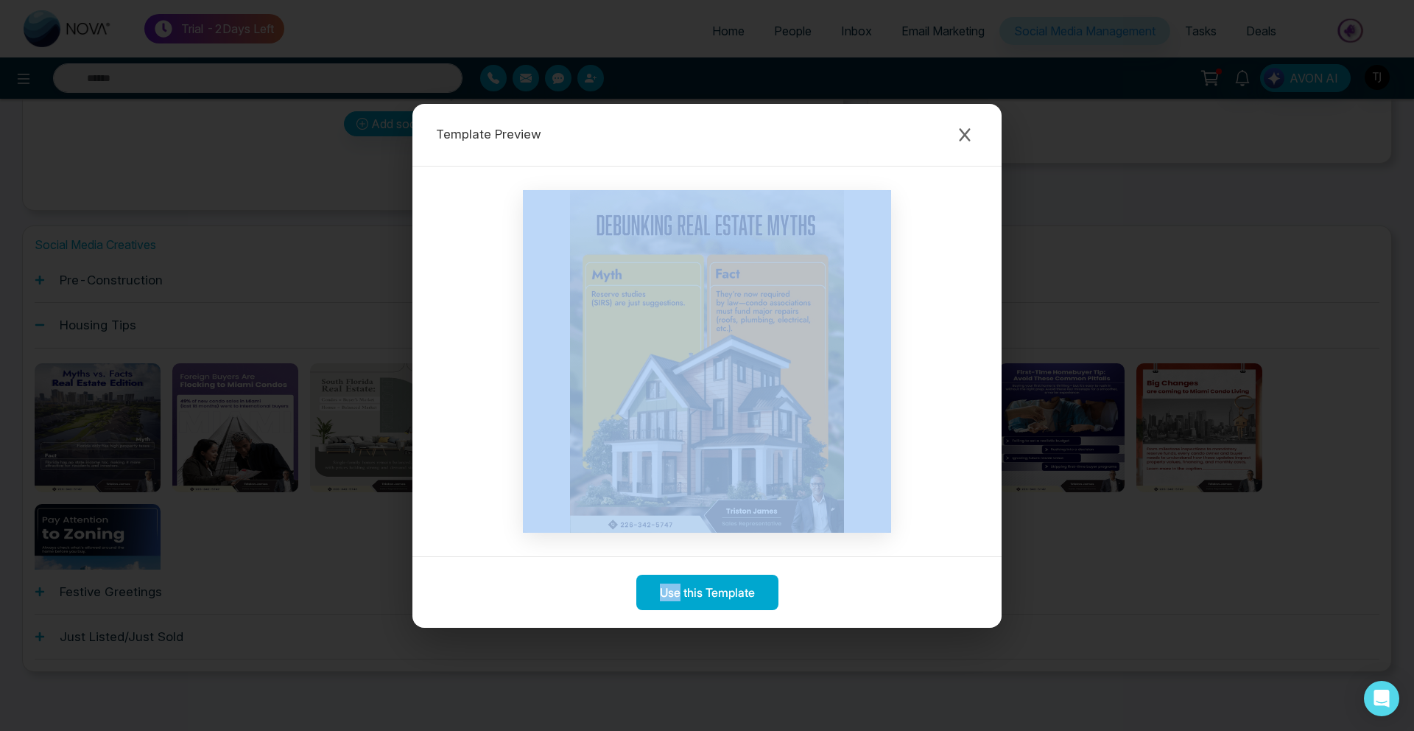
click at [965, 150] on div "Template Preview" at bounding box center [706, 135] width 589 height 63
click at [985, 110] on div "Template Preview" at bounding box center [706, 135] width 589 height 63
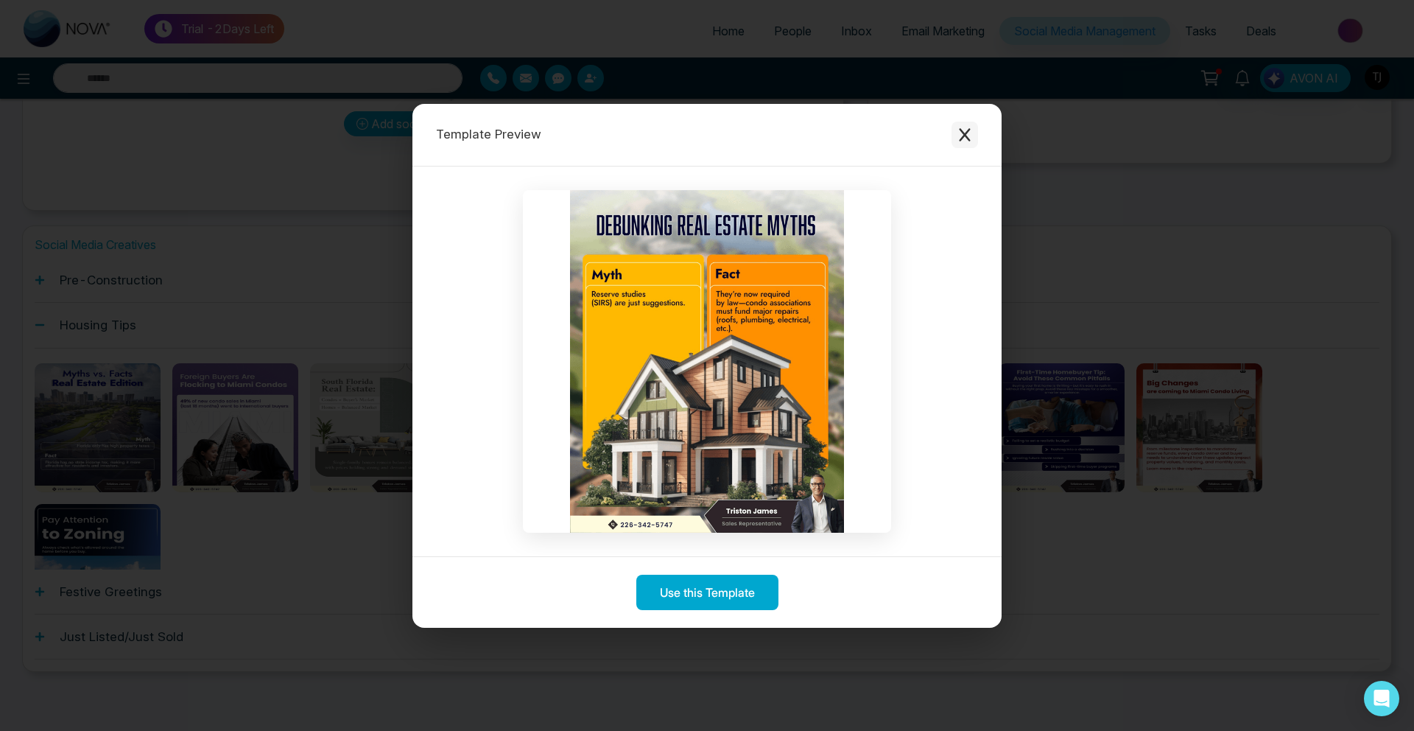
click at [974, 127] on button "Close modal" at bounding box center [965, 135] width 27 height 27
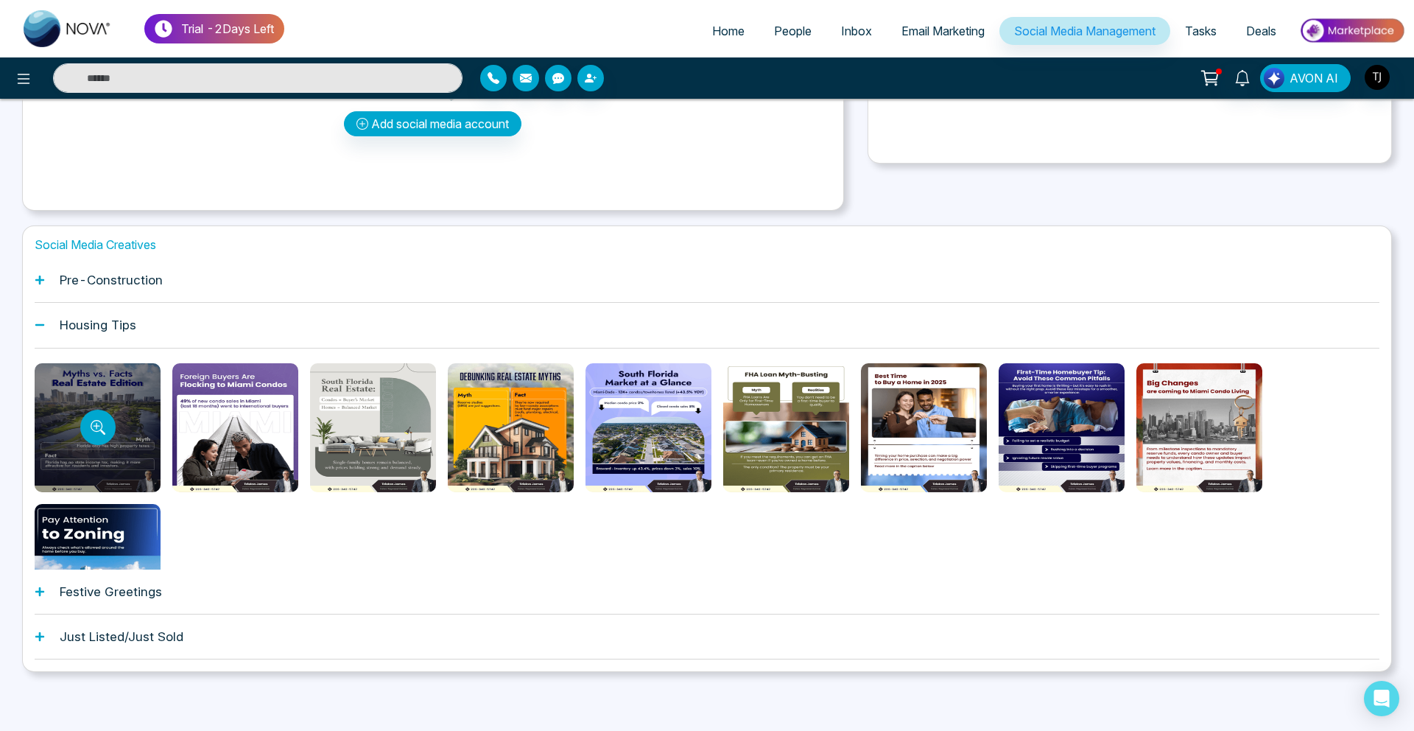
click at [123, 401] on div at bounding box center [98, 427] width 126 height 129
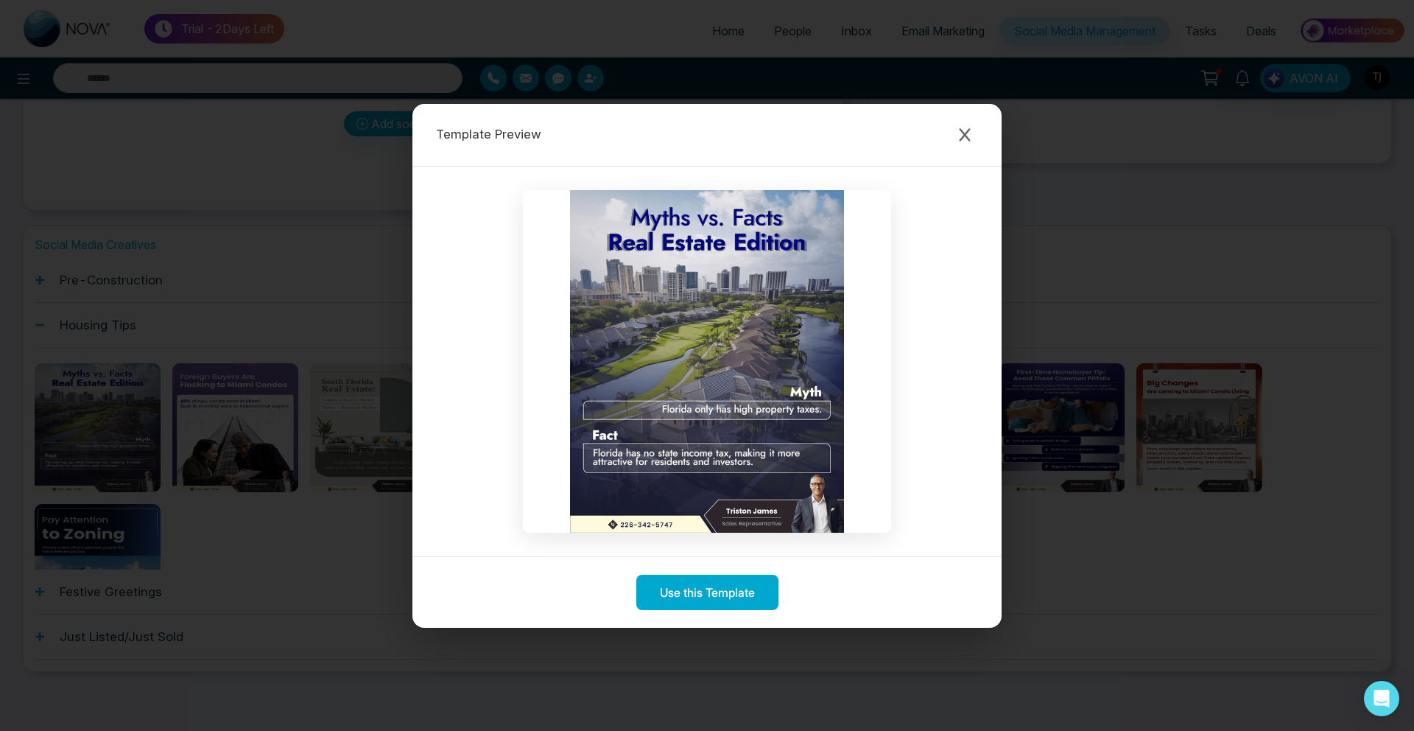
click at [203, 350] on div "Template Preview Use this Template" at bounding box center [707, 365] width 1414 height 731
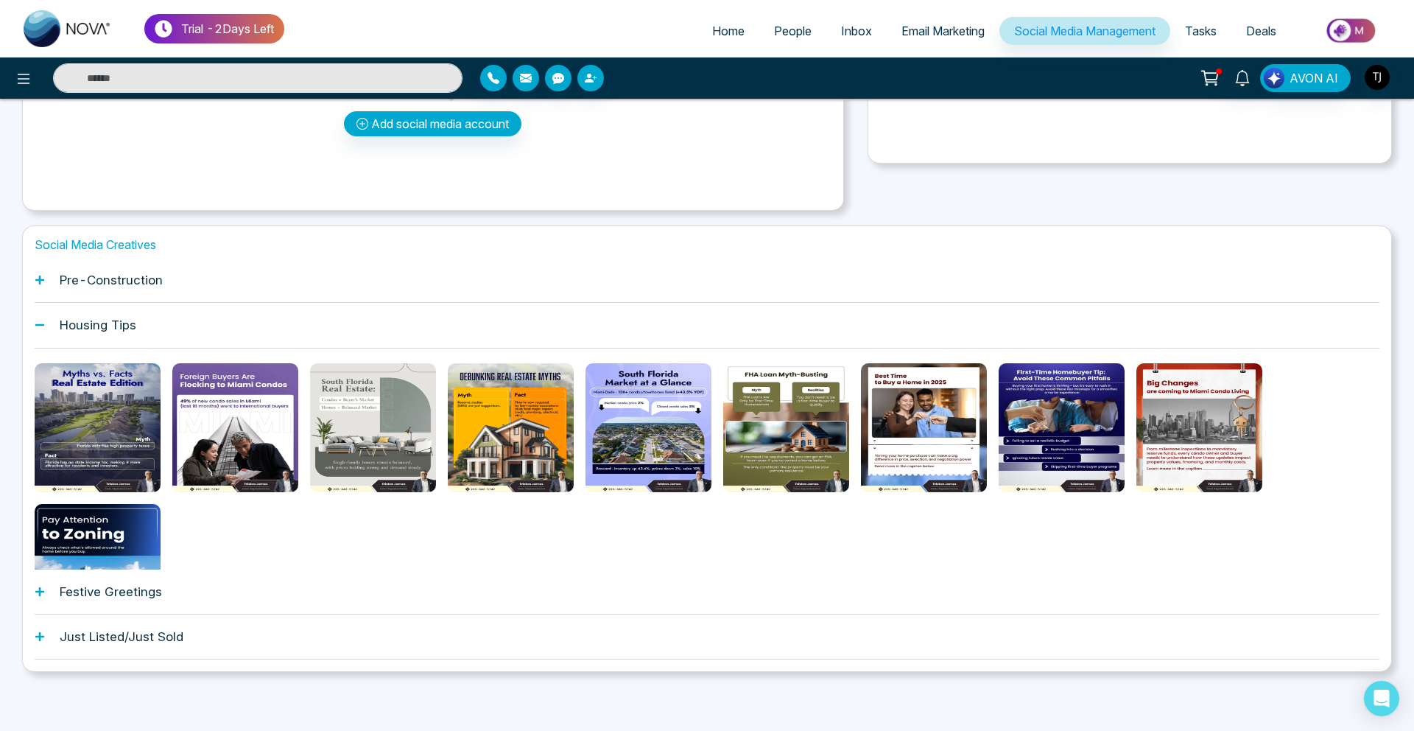
click at [130, 289] on div "Pre-Construction" at bounding box center [707, 280] width 1345 height 45
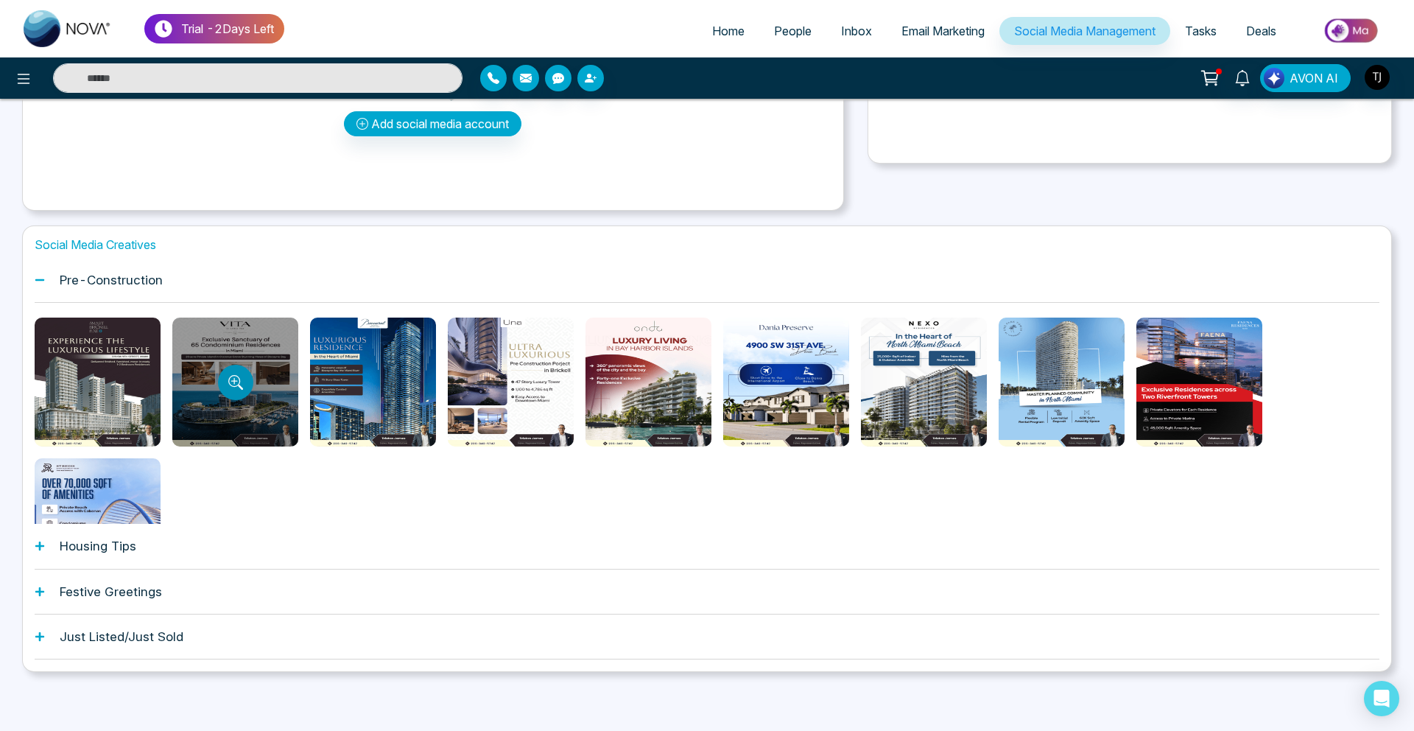
click at [227, 382] on button "Preview template" at bounding box center [235, 382] width 35 height 35
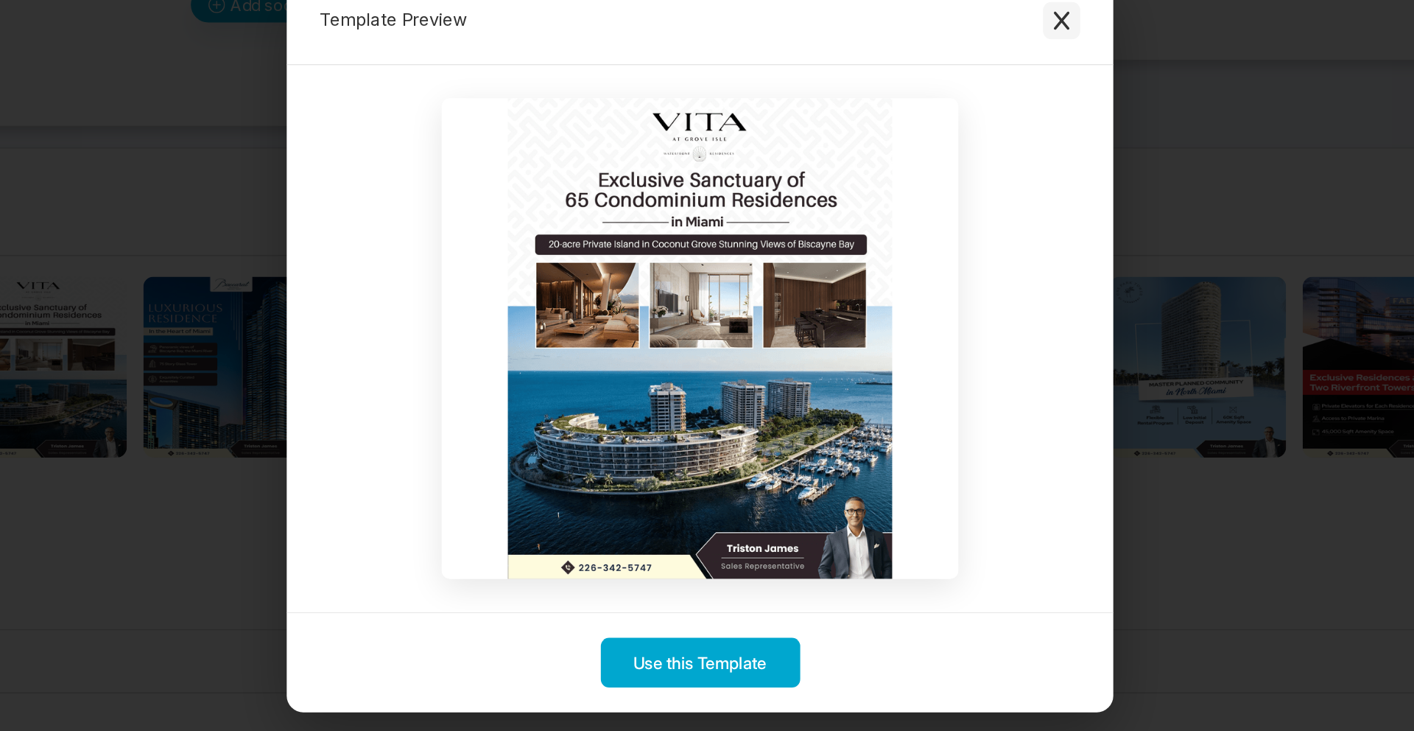
click at [962, 127] on icon "Close modal" at bounding box center [964, 134] width 15 height 15
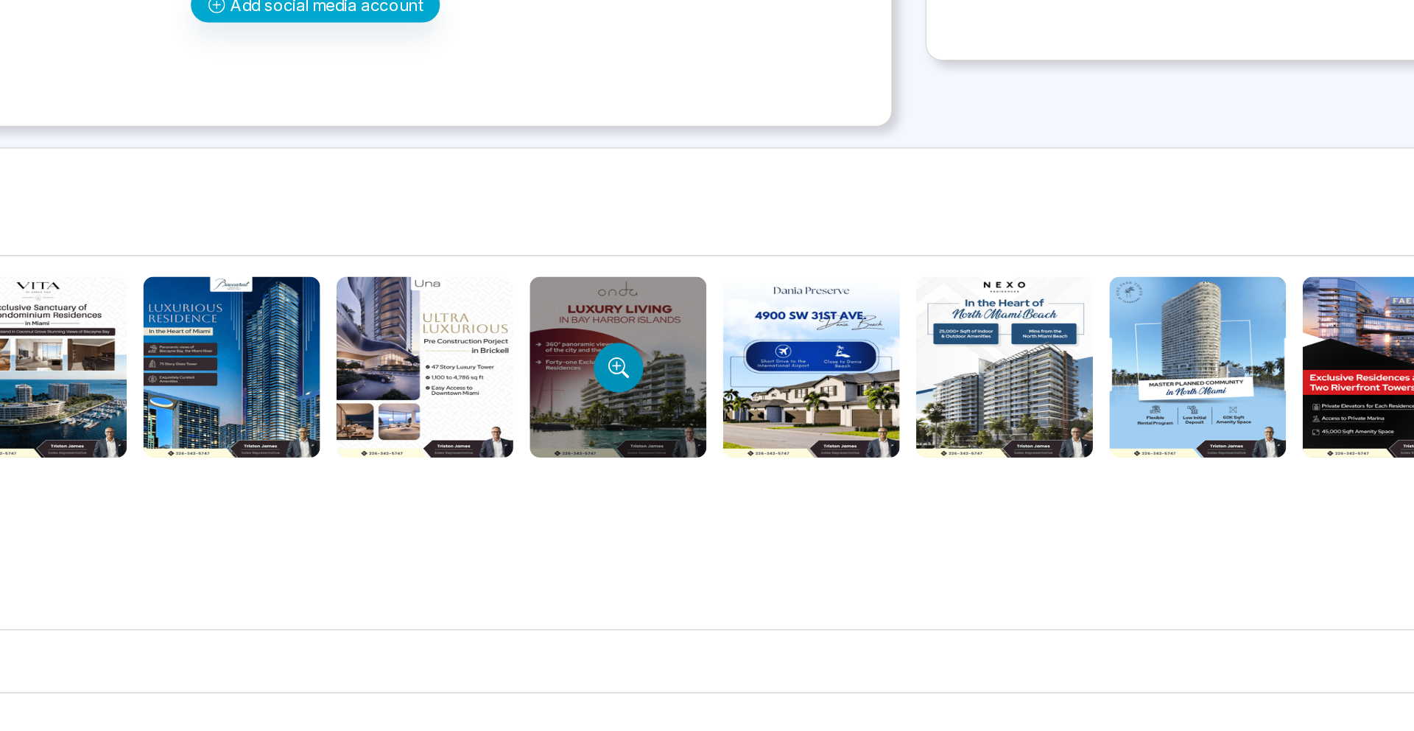
click at [647, 376] on icon "Preview template" at bounding box center [649, 382] width 15 height 15
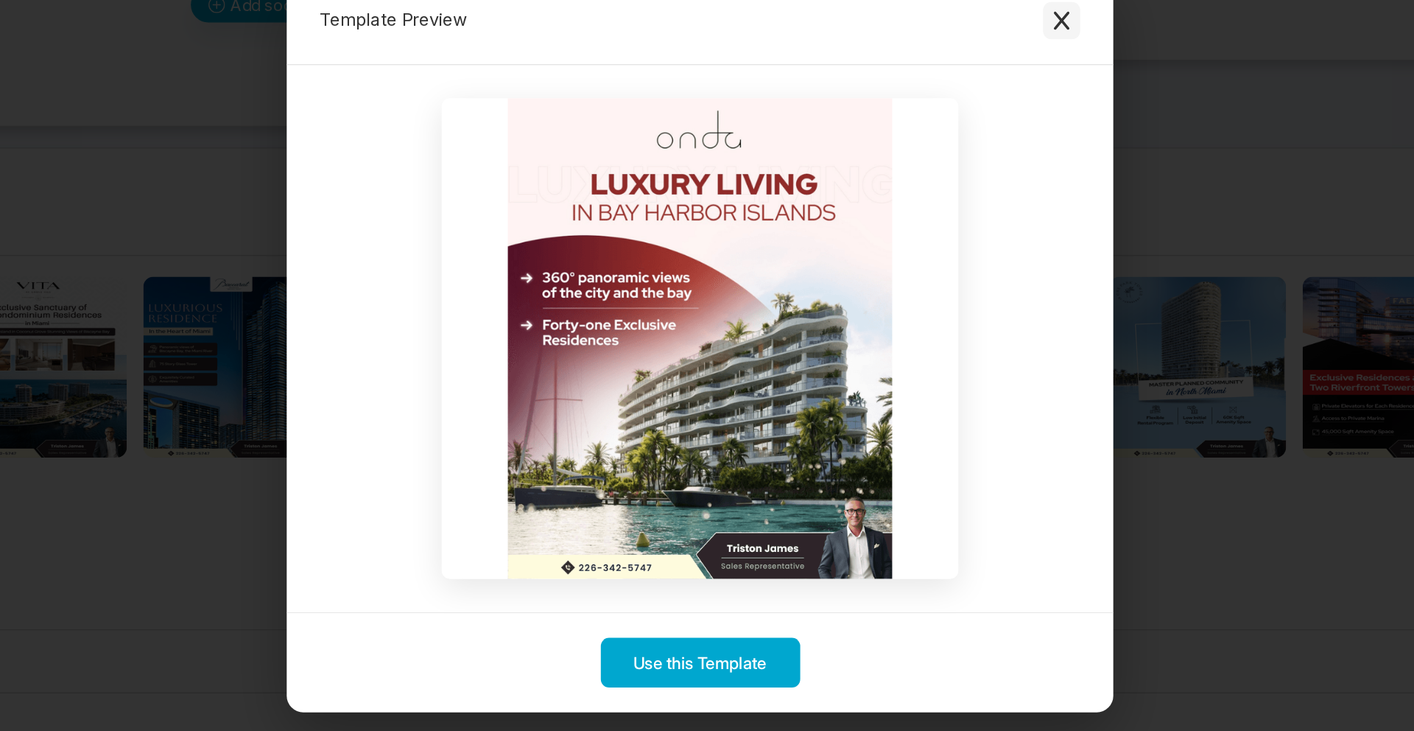
click at [969, 129] on icon "Close modal" at bounding box center [964, 134] width 11 height 13
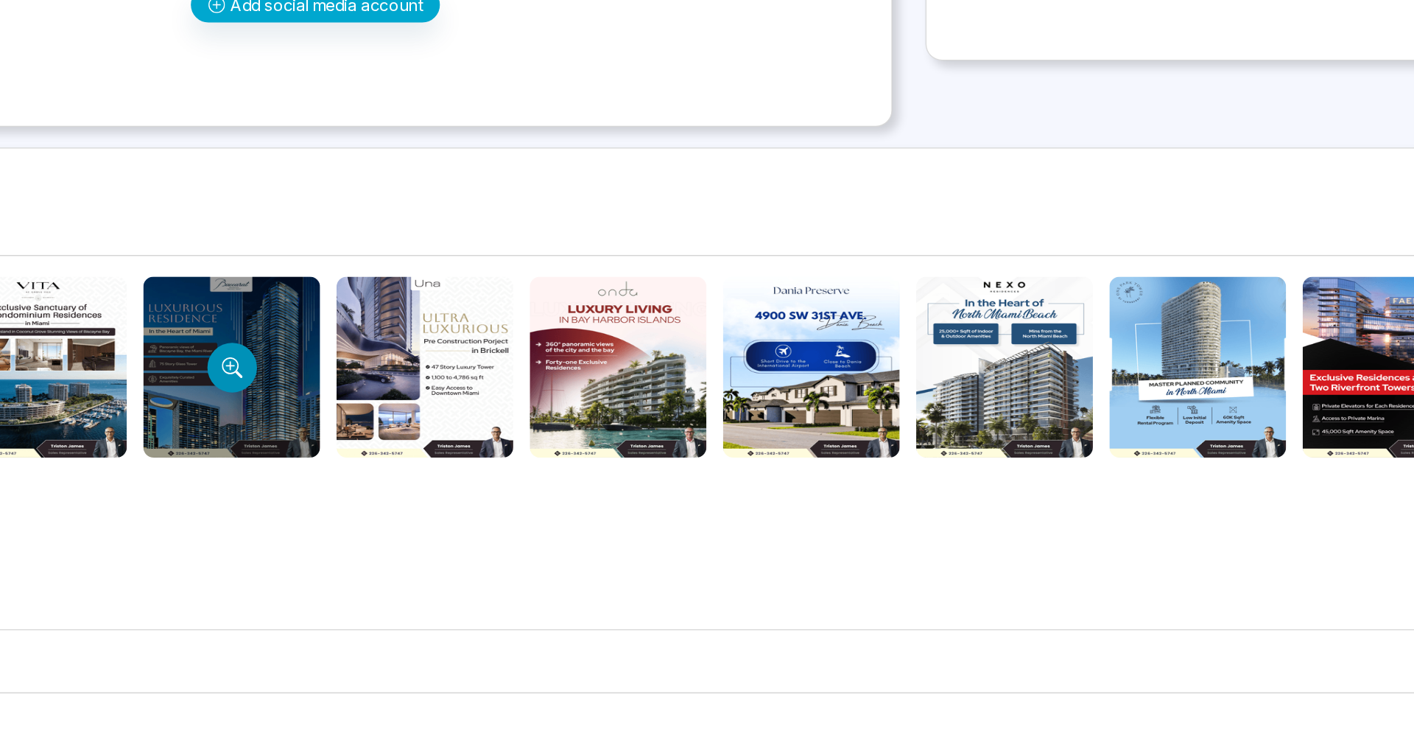
click at [368, 397] on button "Preview template" at bounding box center [373, 382] width 35 height 35
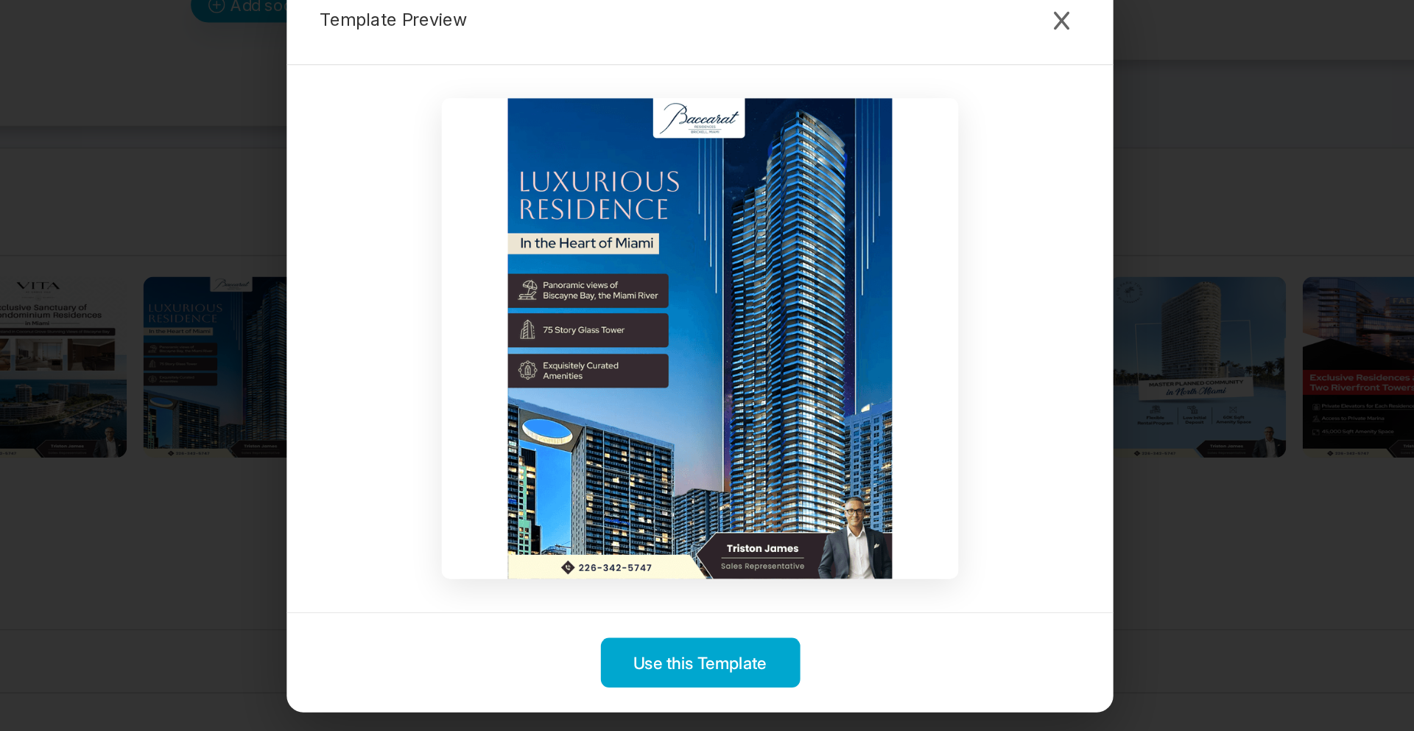
click at [343, 323] on div "Template Preview Use this Template" at bounding box center [707, 365] width 1414 height 731
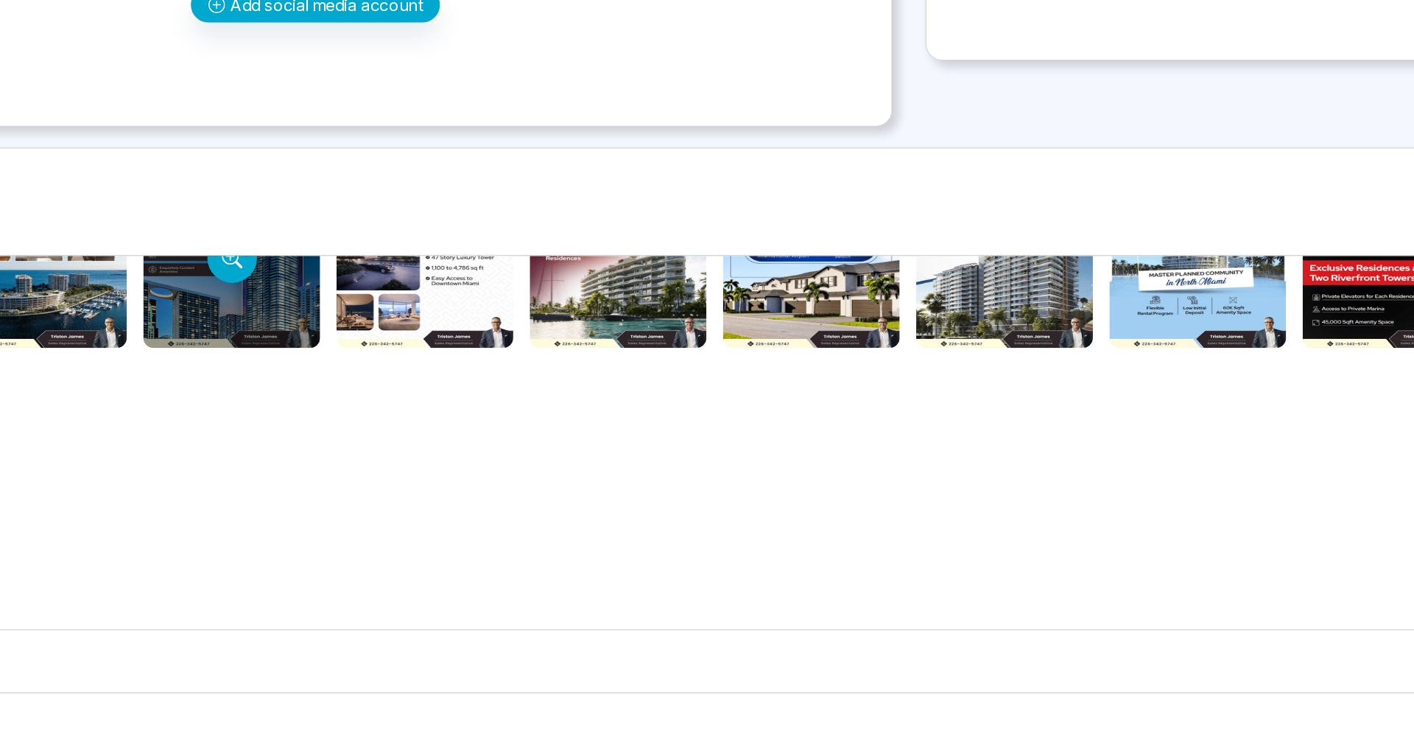
scroll to position [108, 0]
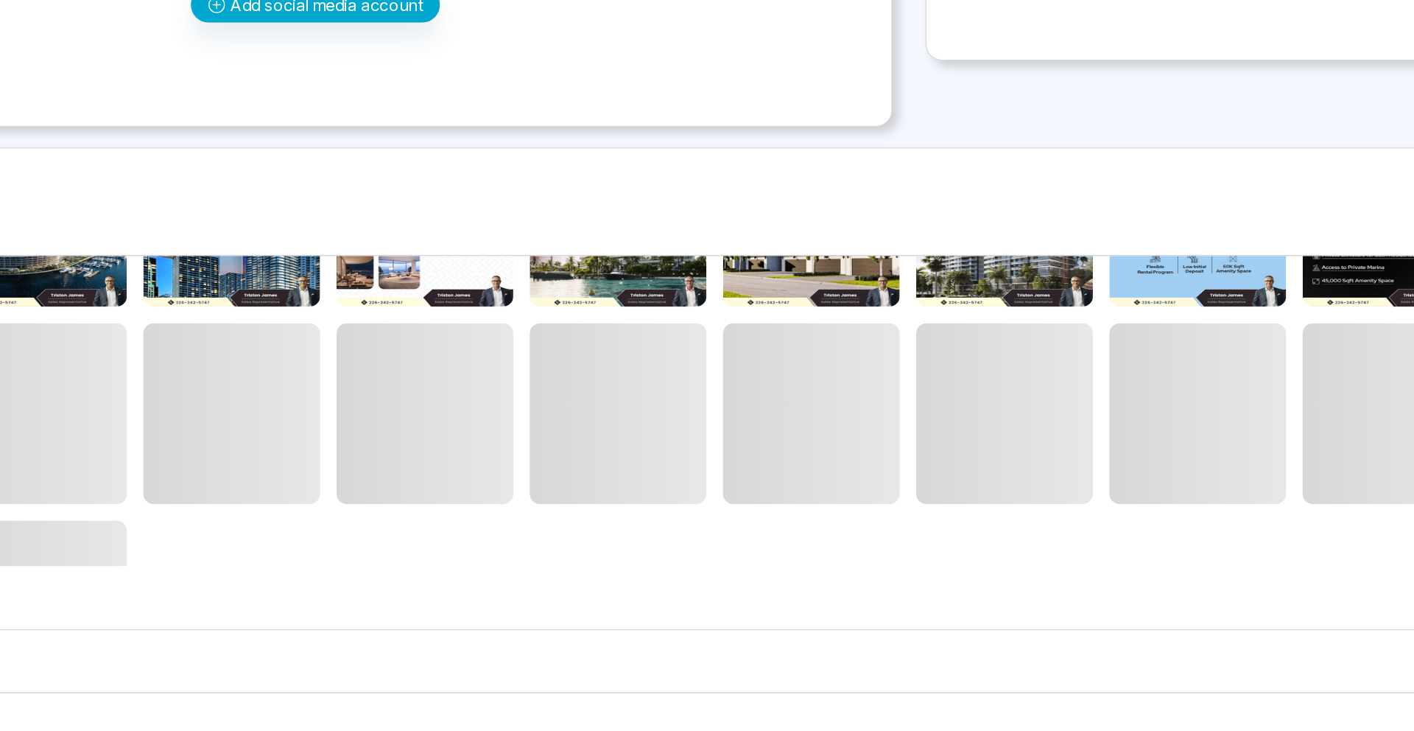
click at [330, 588] on div "Festive Greetings" at bounding box center [707, 591] width 1345 height 45
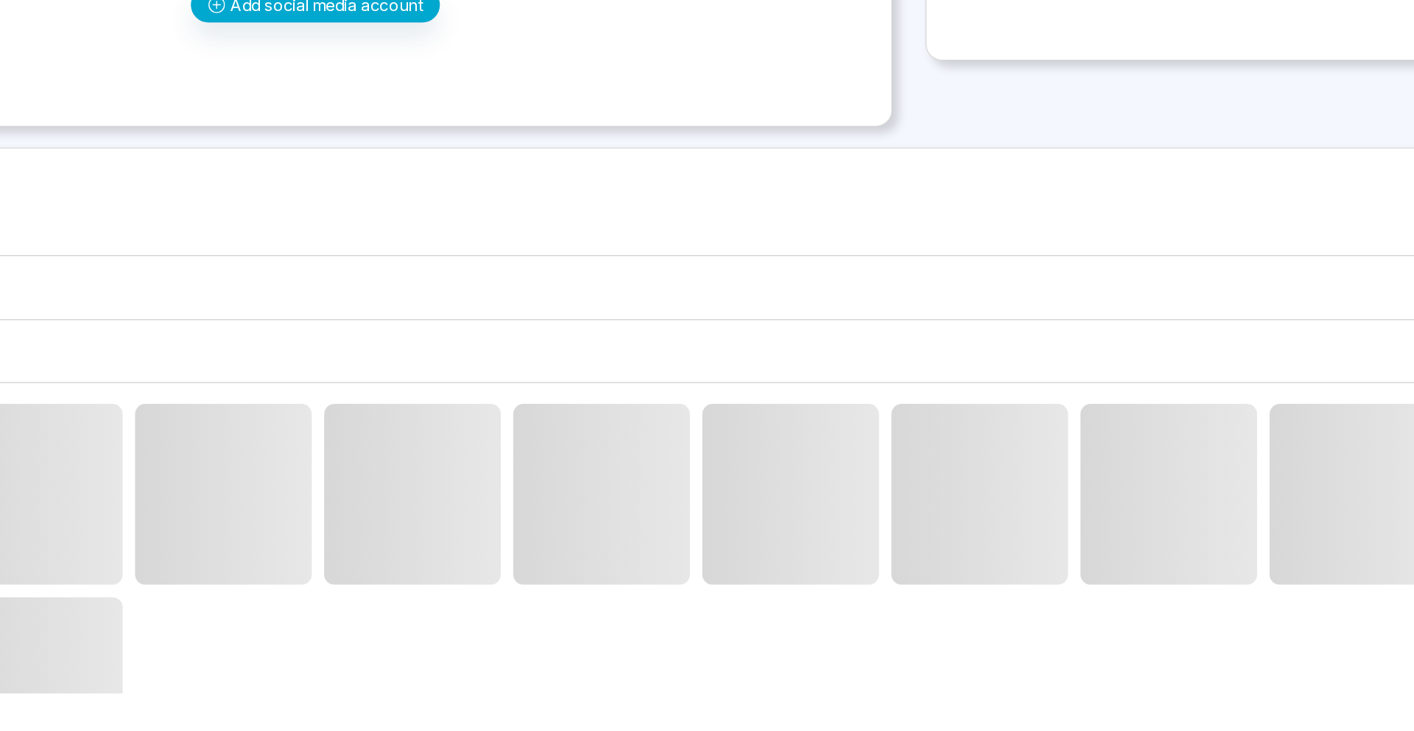
click at [319, 443] on span at bounding box center [367, 472] width 126 height 129
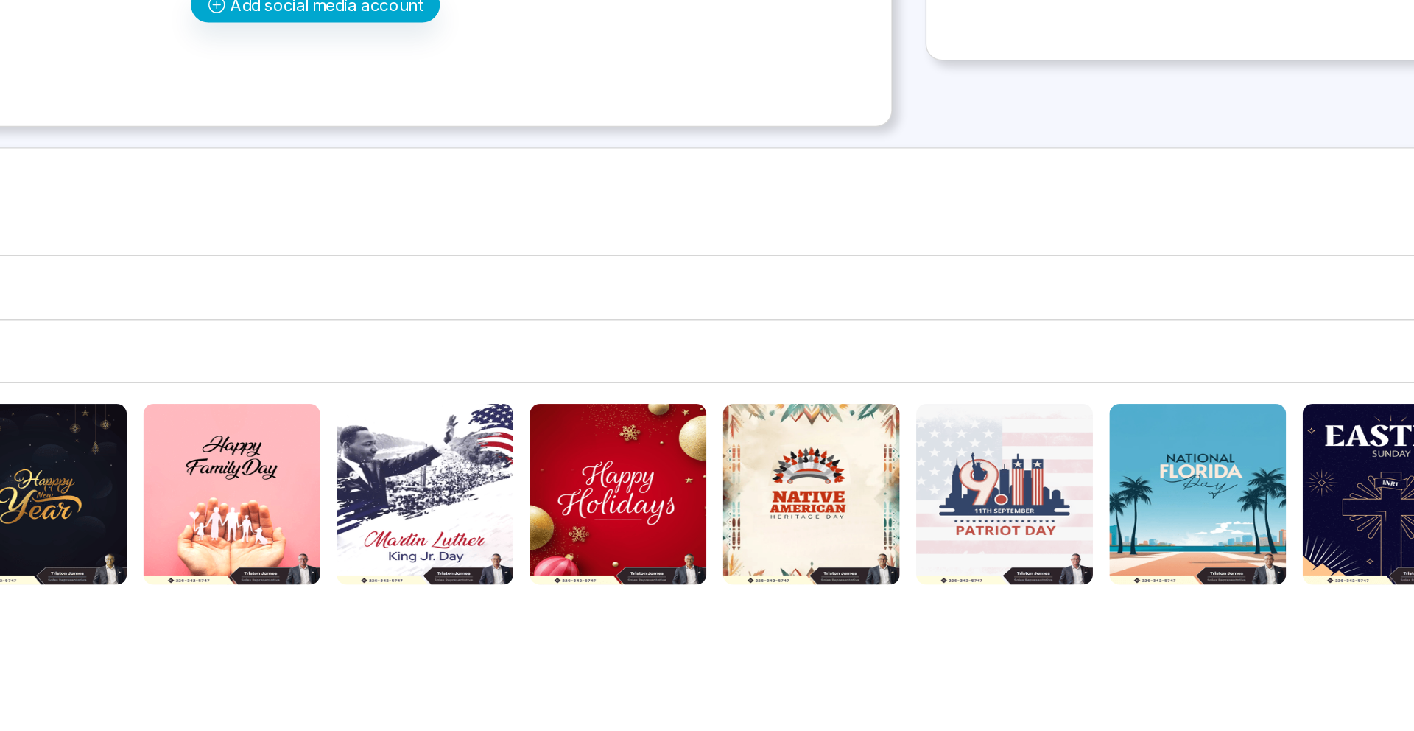
click at [348, 457] on div at bounding box center [373, 472] width 126 height 129
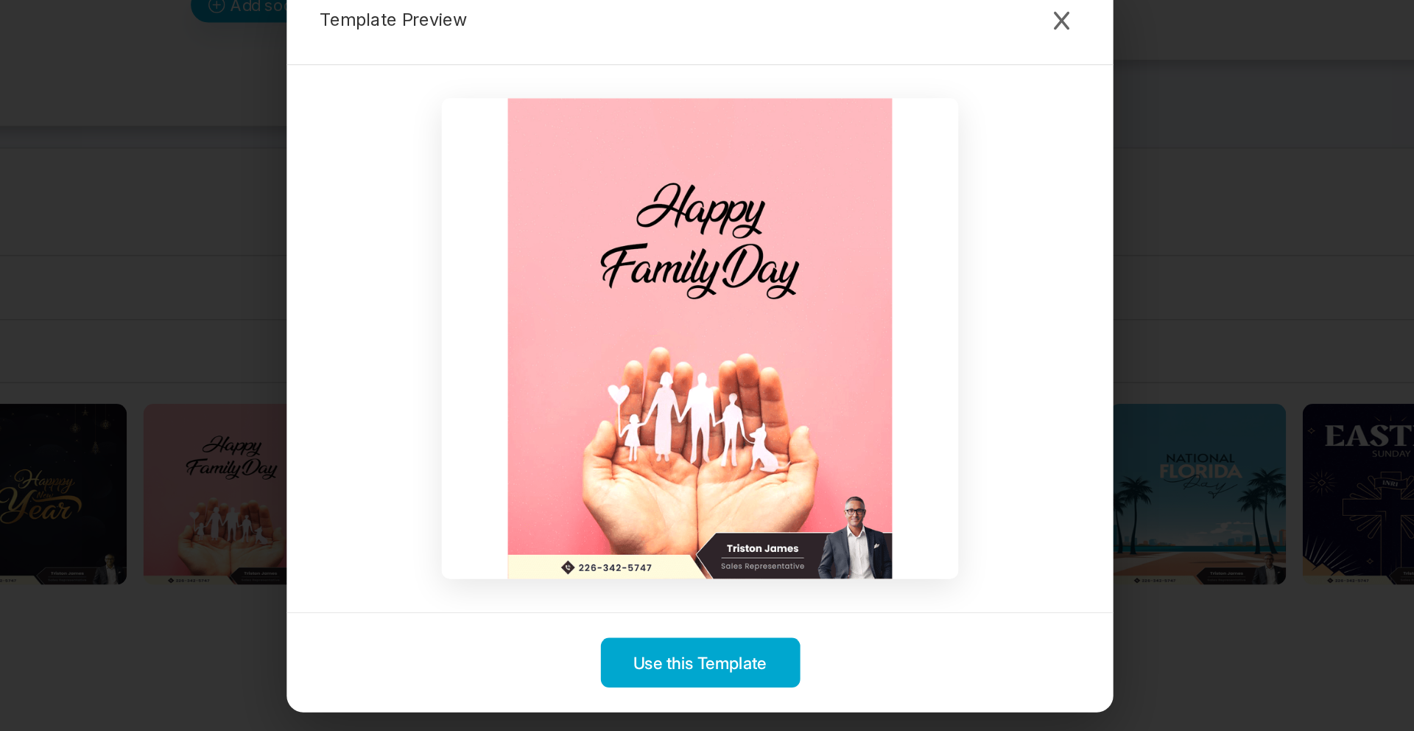
click at [382, 289] on div "Template Preview Use this Template" at bounding box center [707, 365] width 1414 height 731
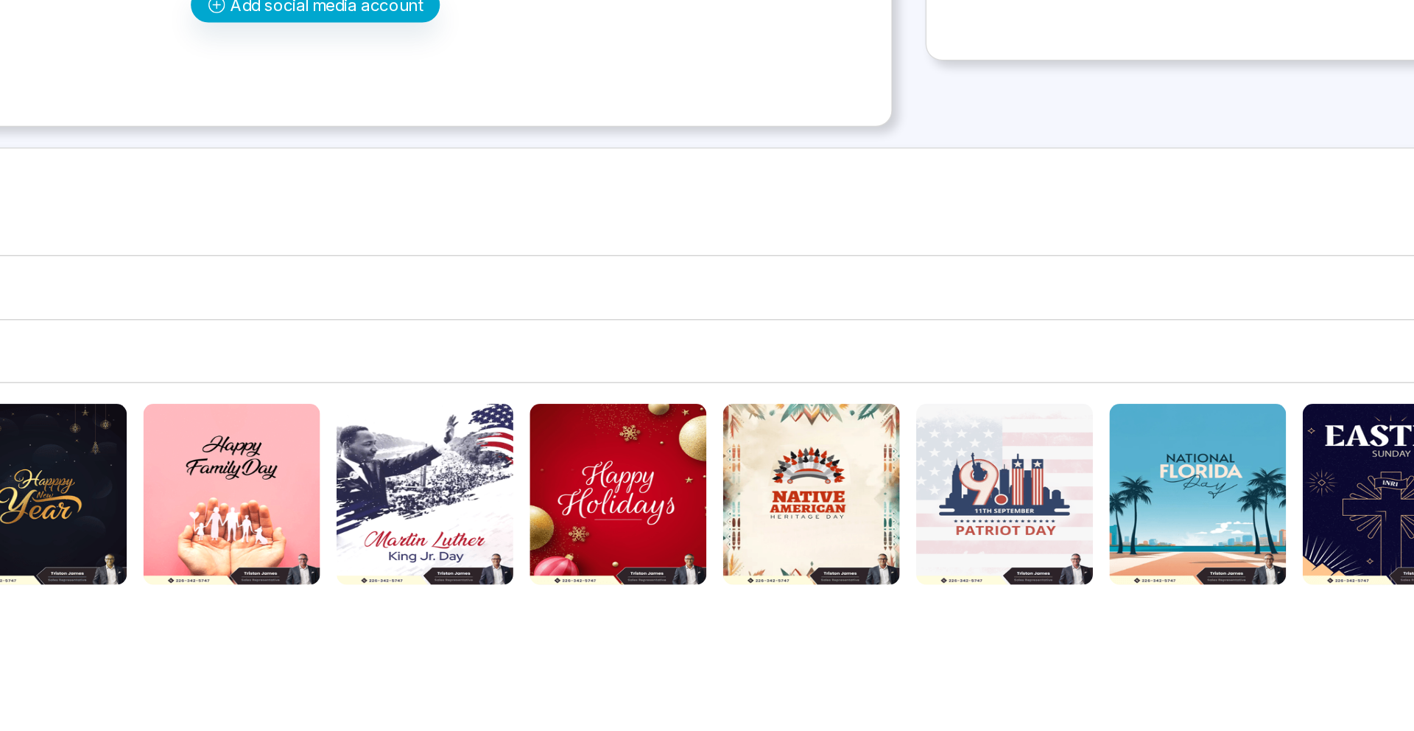
click at [384, 331] on div "Housing Tips" at bounding box center [707, 325] width 1345 height 45
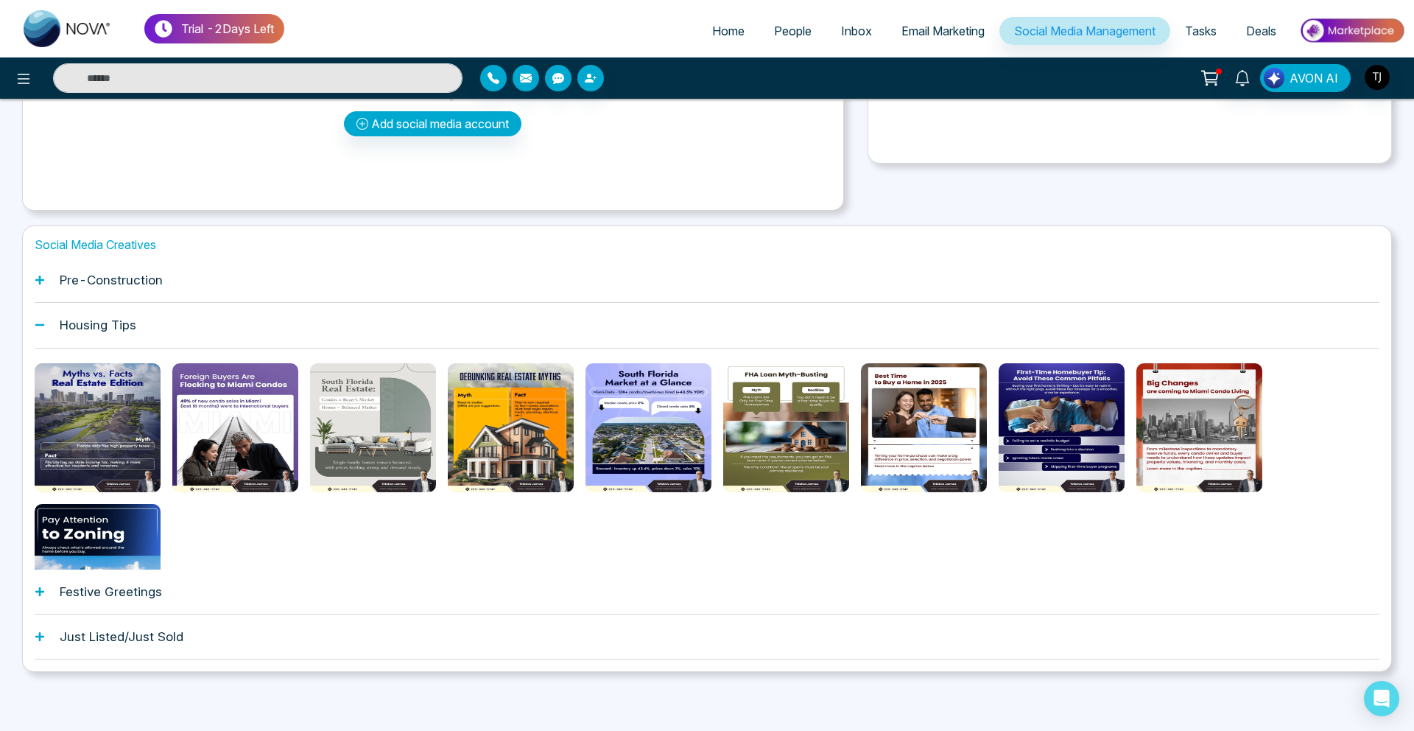
click at [180, 283] on div "Pre-Construction" at bounding box center [707, 280] width 1345 height 45
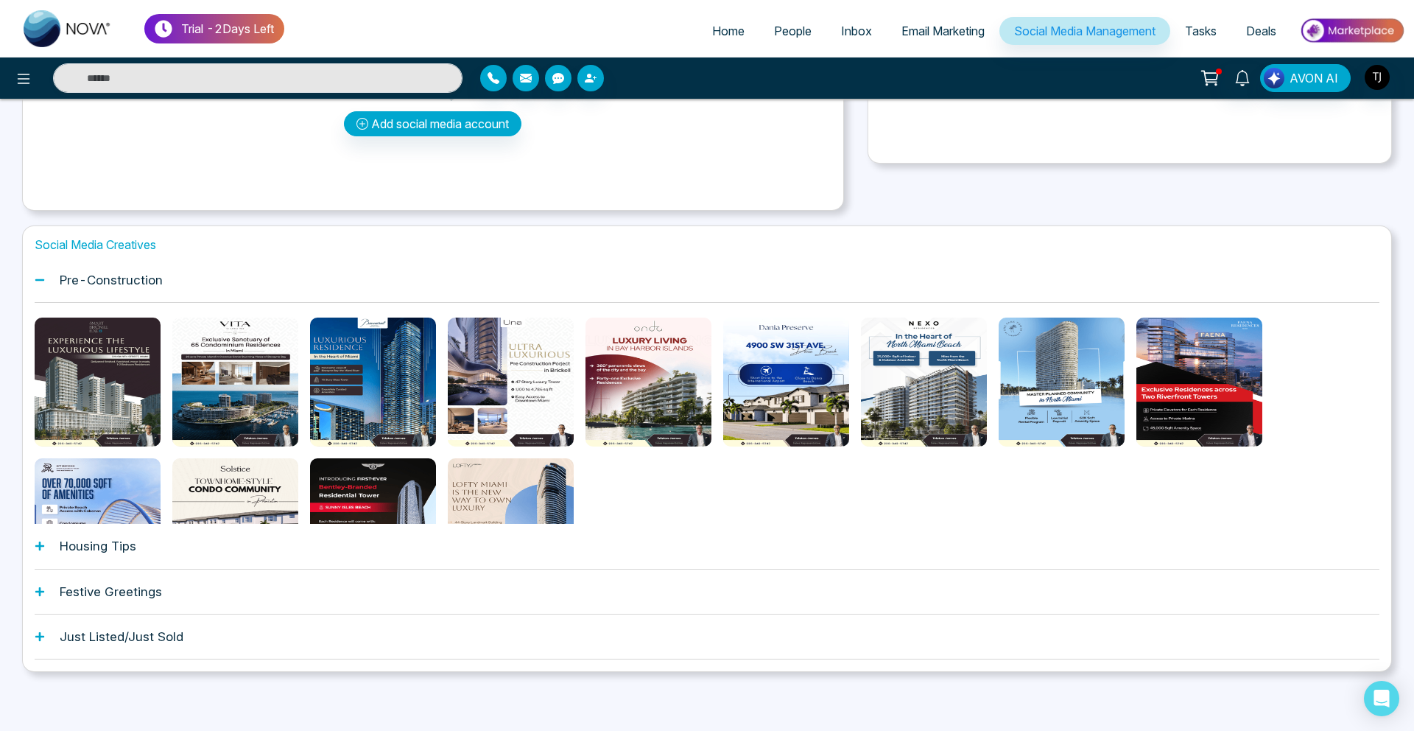
click at [123, 552] on h1 "Housing Tips" at bounding box center [98, 545] width 77 height 15
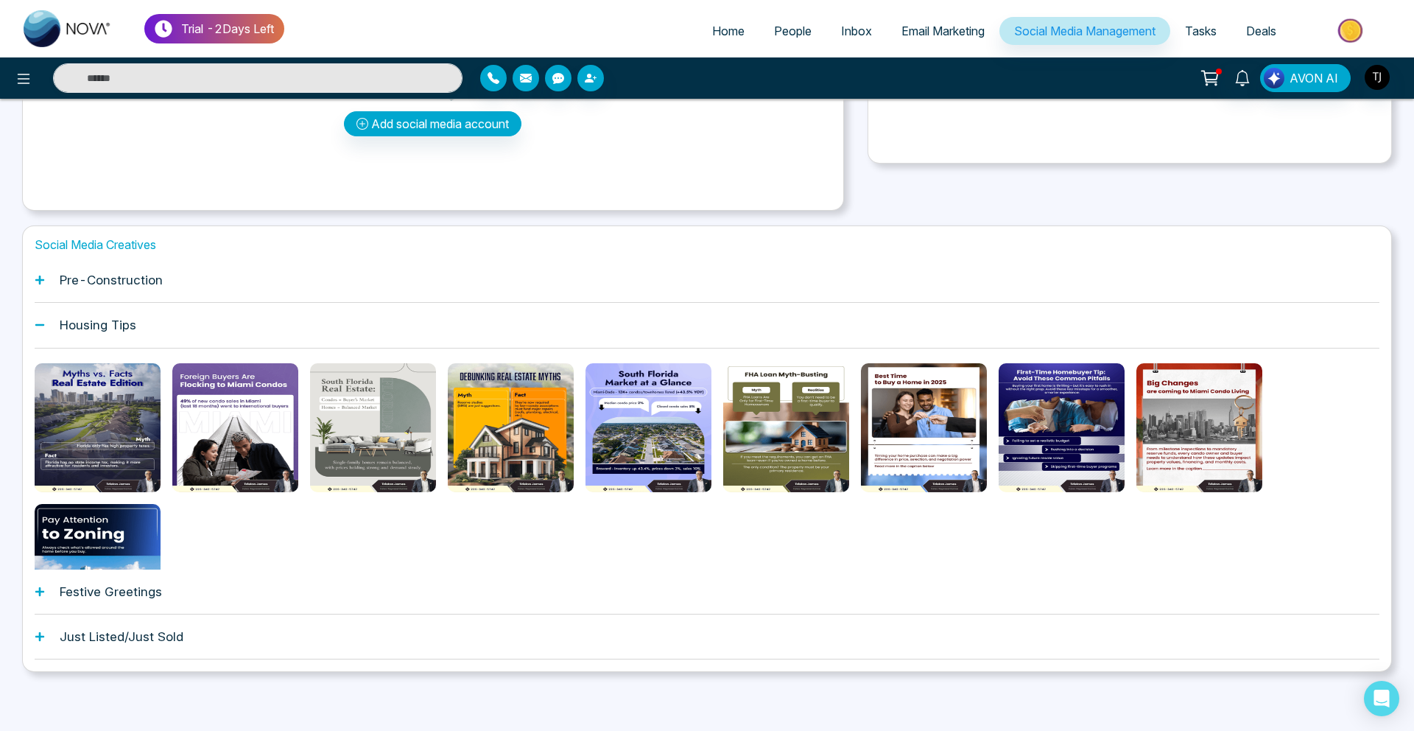
click at [119, 591] on h1 "Festive Greetings" at bounding box center [111, 591] width 102 height 15
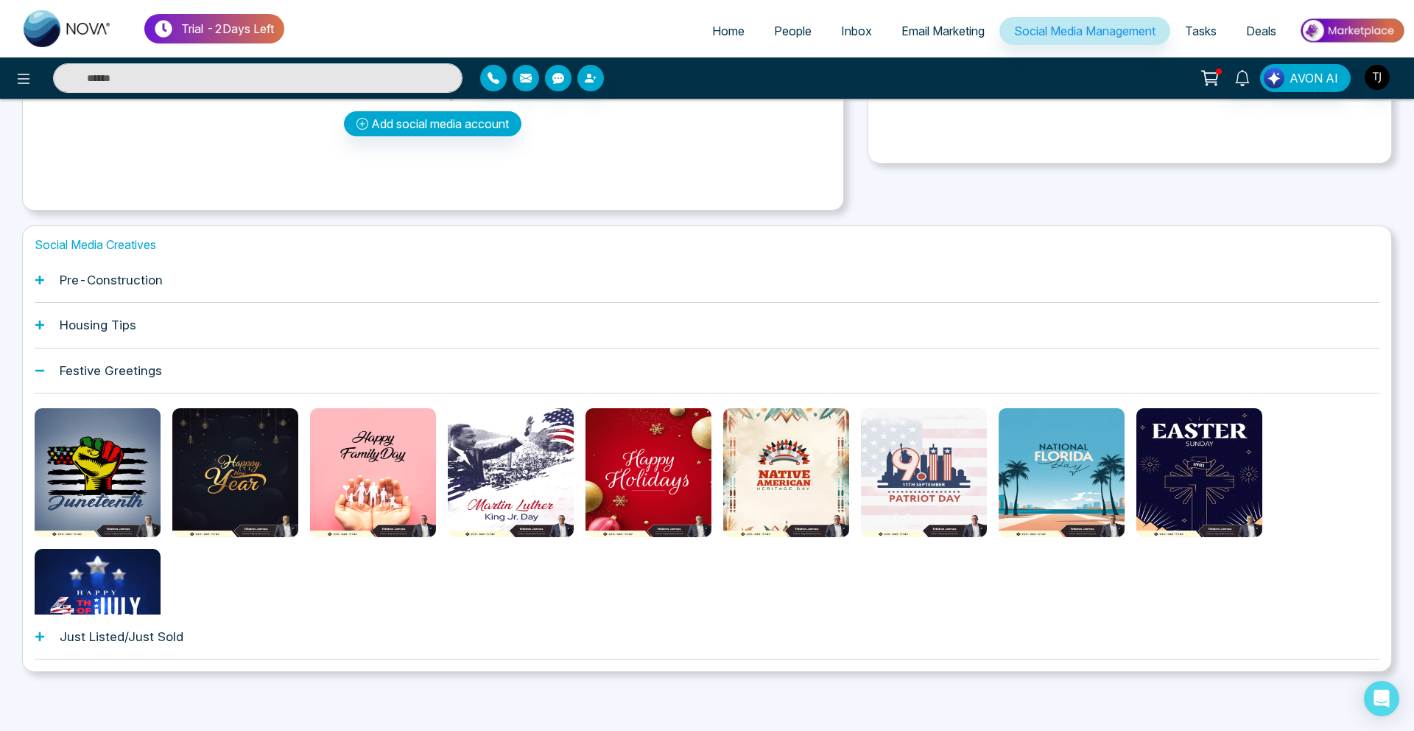
click at [94, 267] on div "Pre-Construction" at bounding box center [707, 280] width 1345 height 45
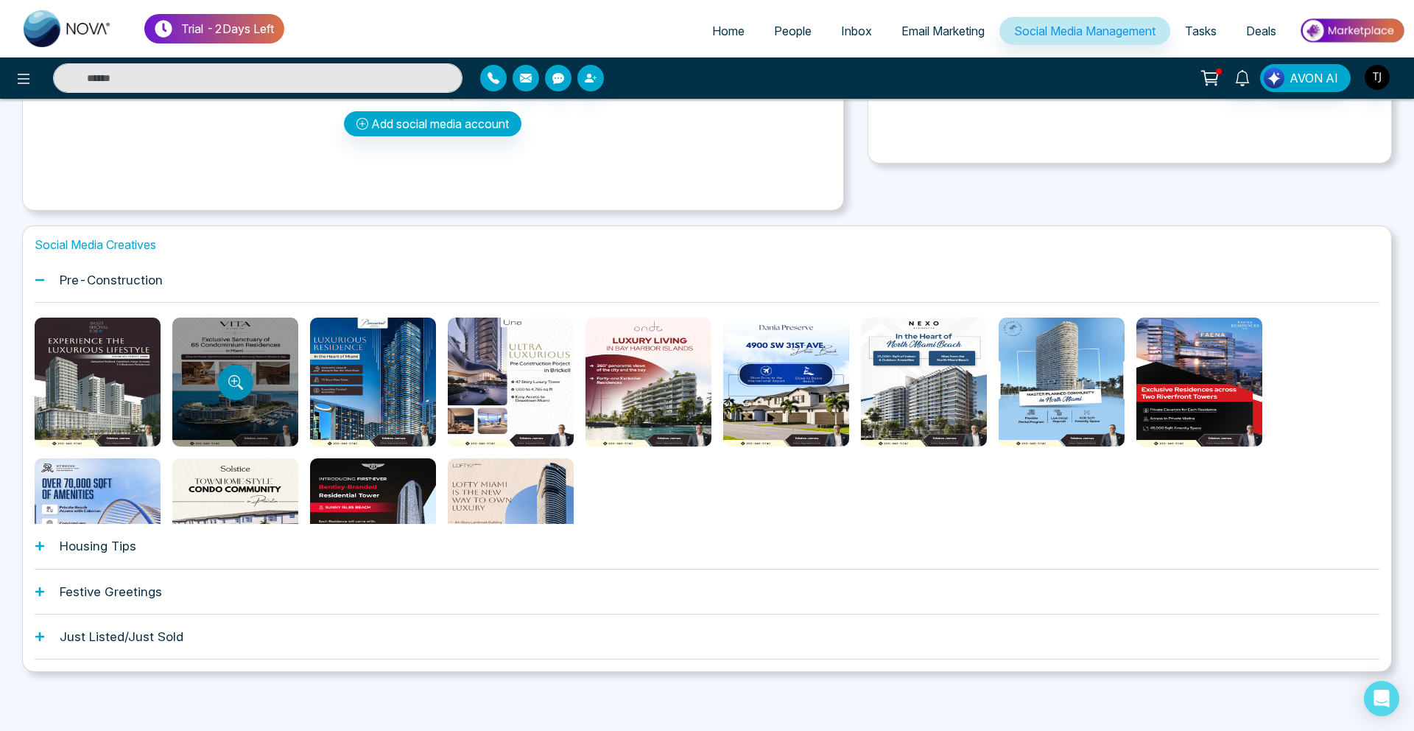
click at [225, 385] on button "Preview template" at bounding box center [235, 382] width 35 height 35
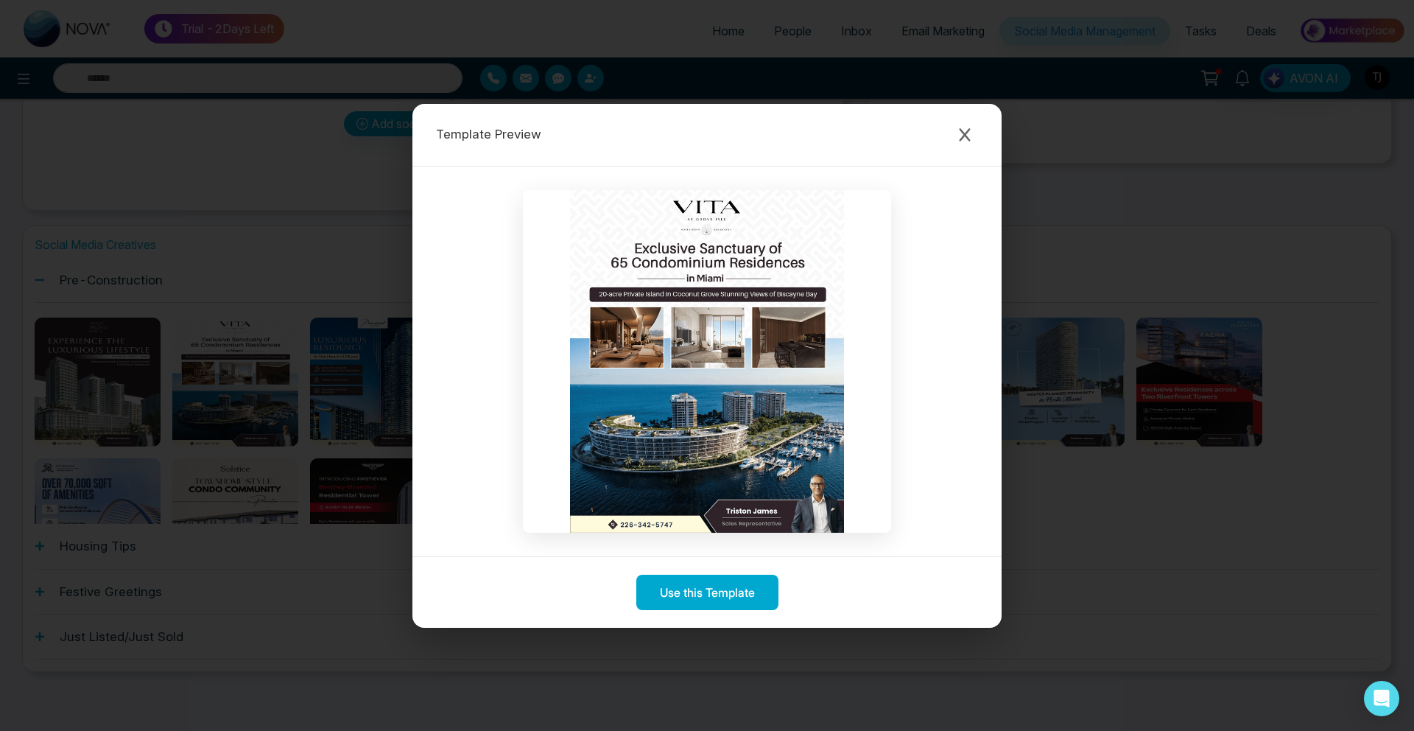
click at [446, 328] on div at bounding box center [706, 361] width 589 height 390
click at [296, 337] on div "Template Preview Use this Template" at bounding box center [707, 365] width 1414 height 731
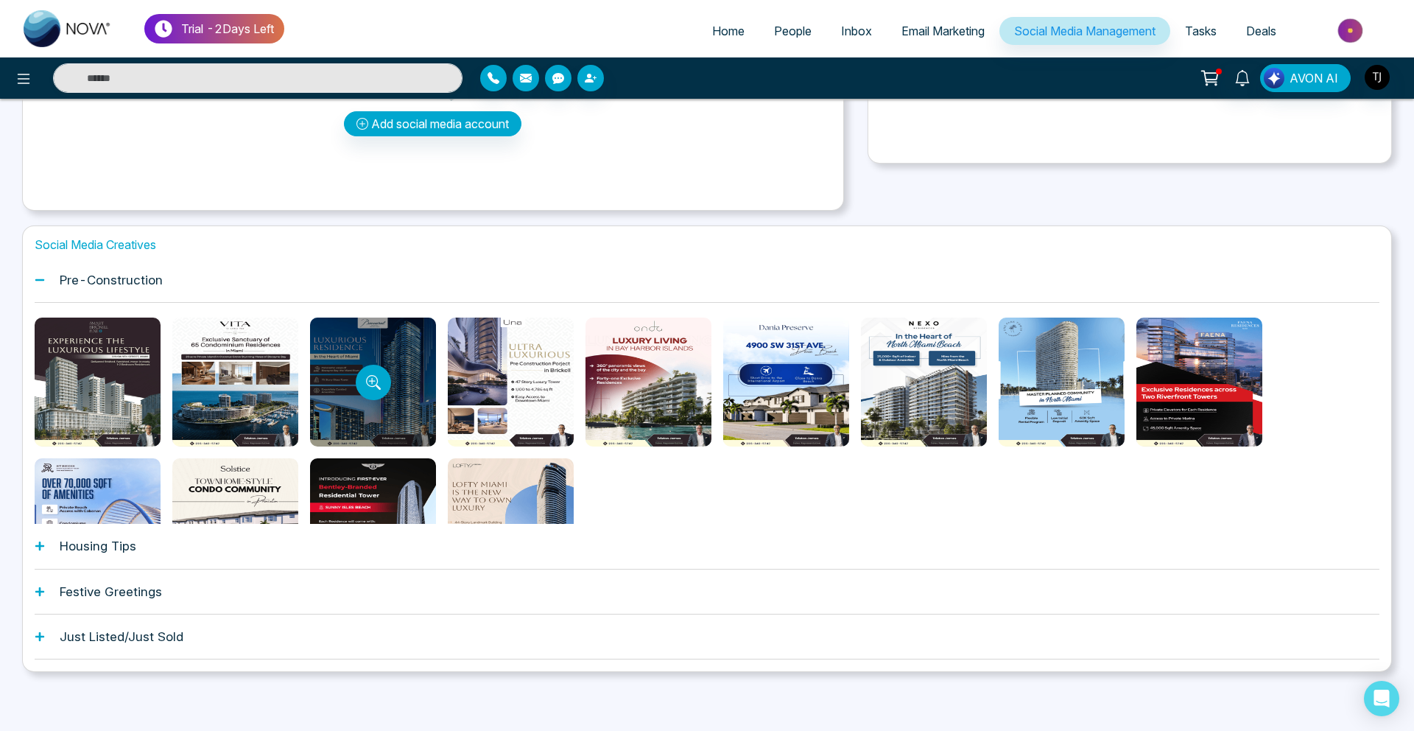
click at [348, 379] on div at bounding box center [373, 381] width 126 height 129
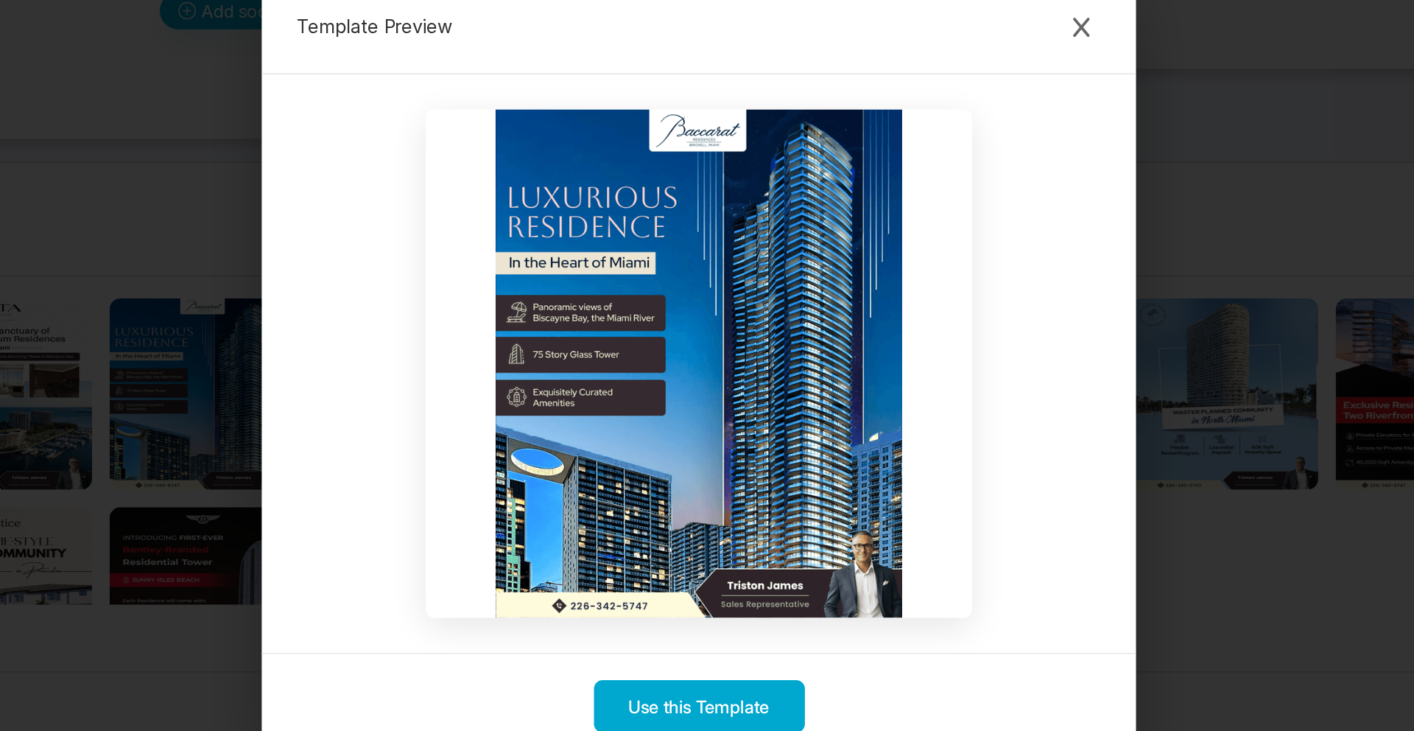
click at [359, 400] on div "Template Preview Use this Template" at bounding box center [707, 365] width 1414 height 731
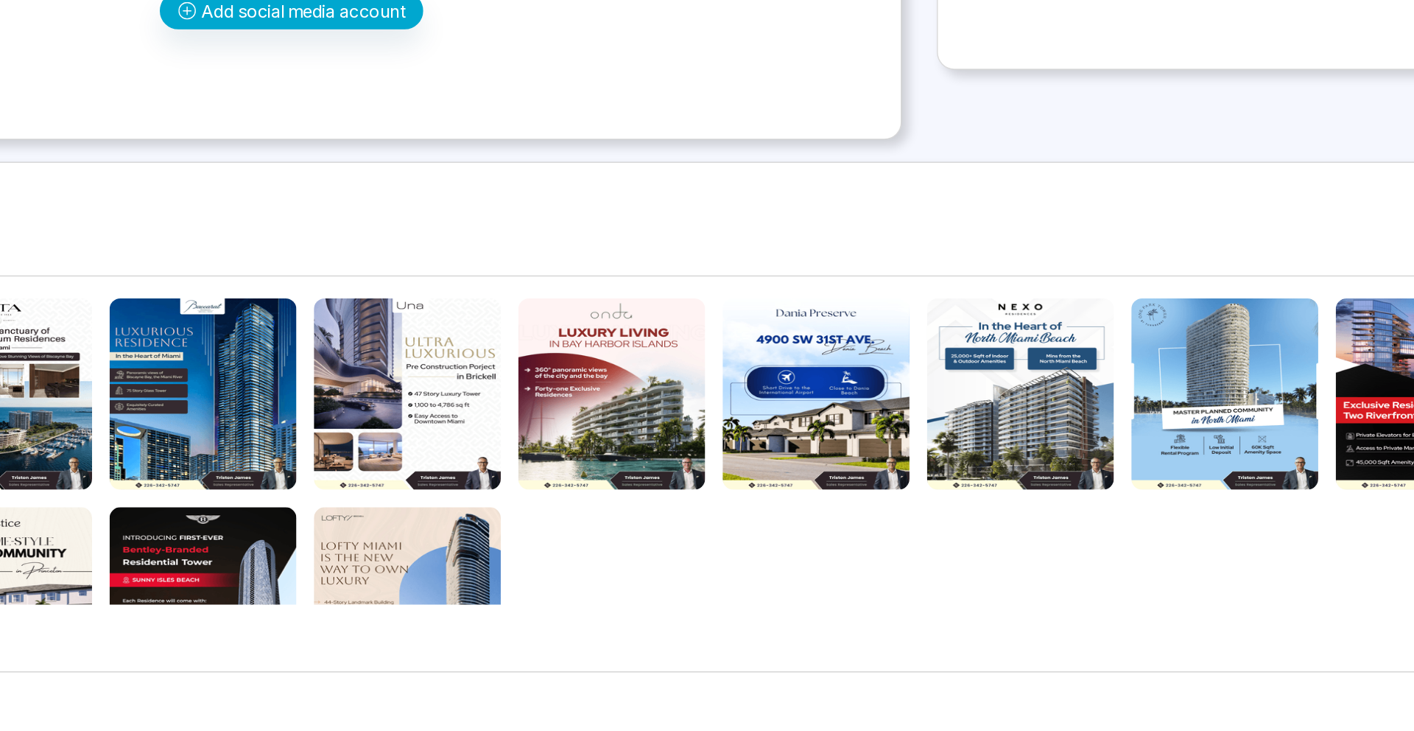
click at [386, 546] on div "Housing Tips" at bounding box center [707, 546] width 1345 height 45
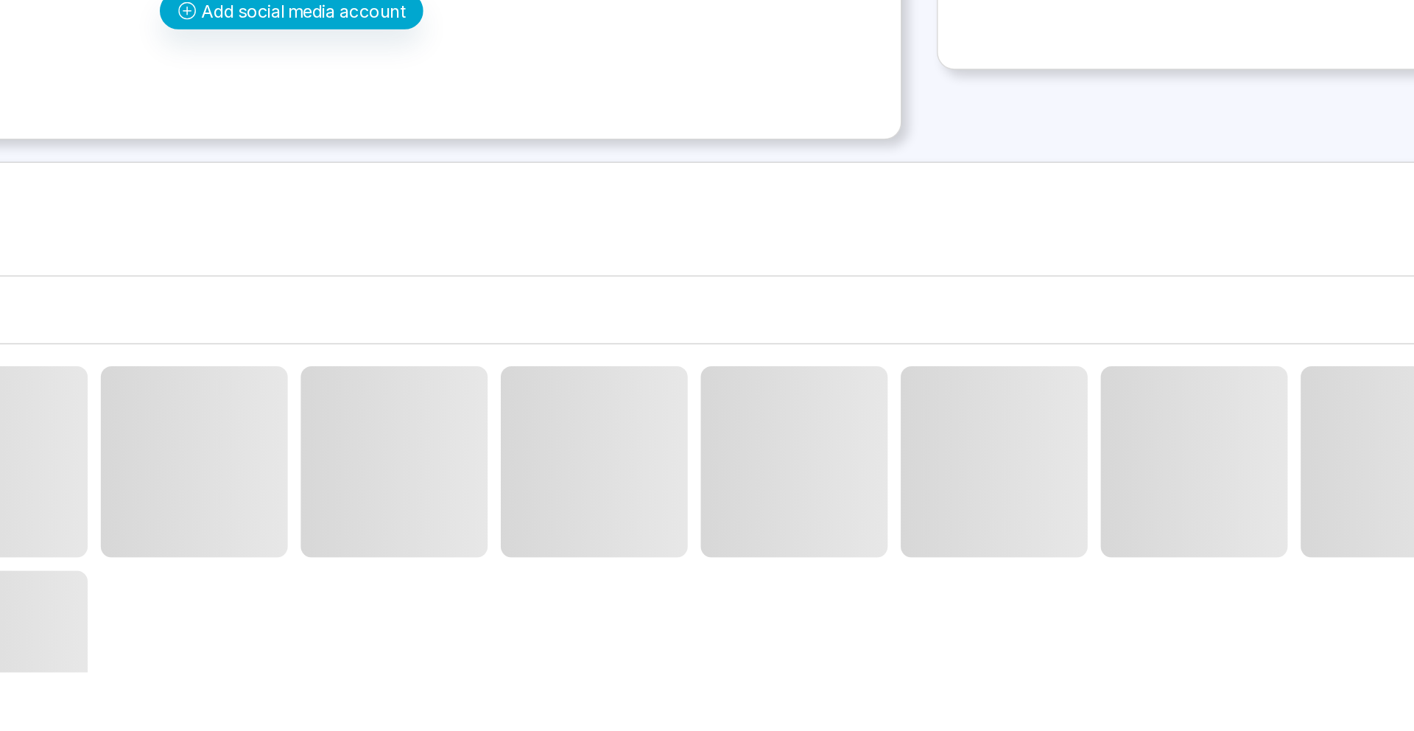
click at [377, 428] on span at bounding box center [367, 427] width 126 height 129
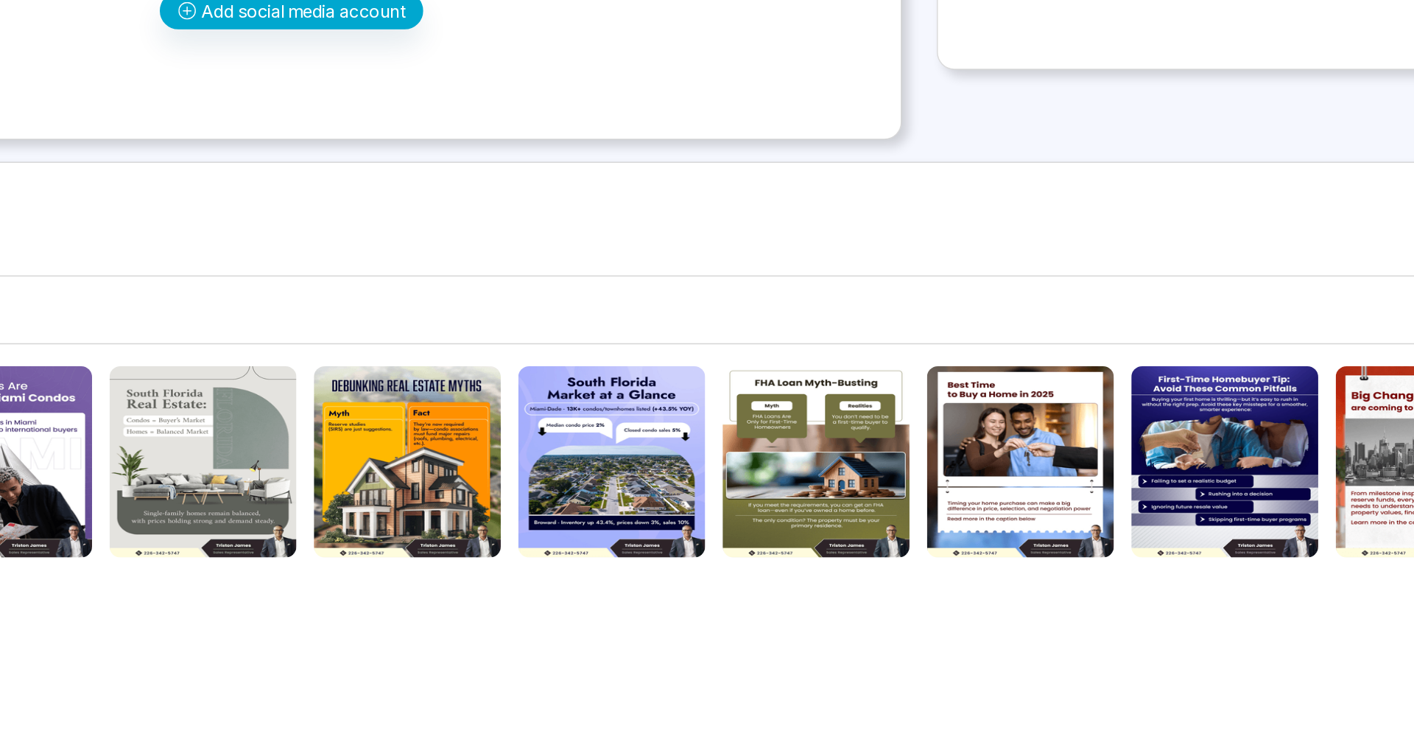
click at [377, 428] on icon "Preview template" at bounding box center [374, 427] width 12 height 12
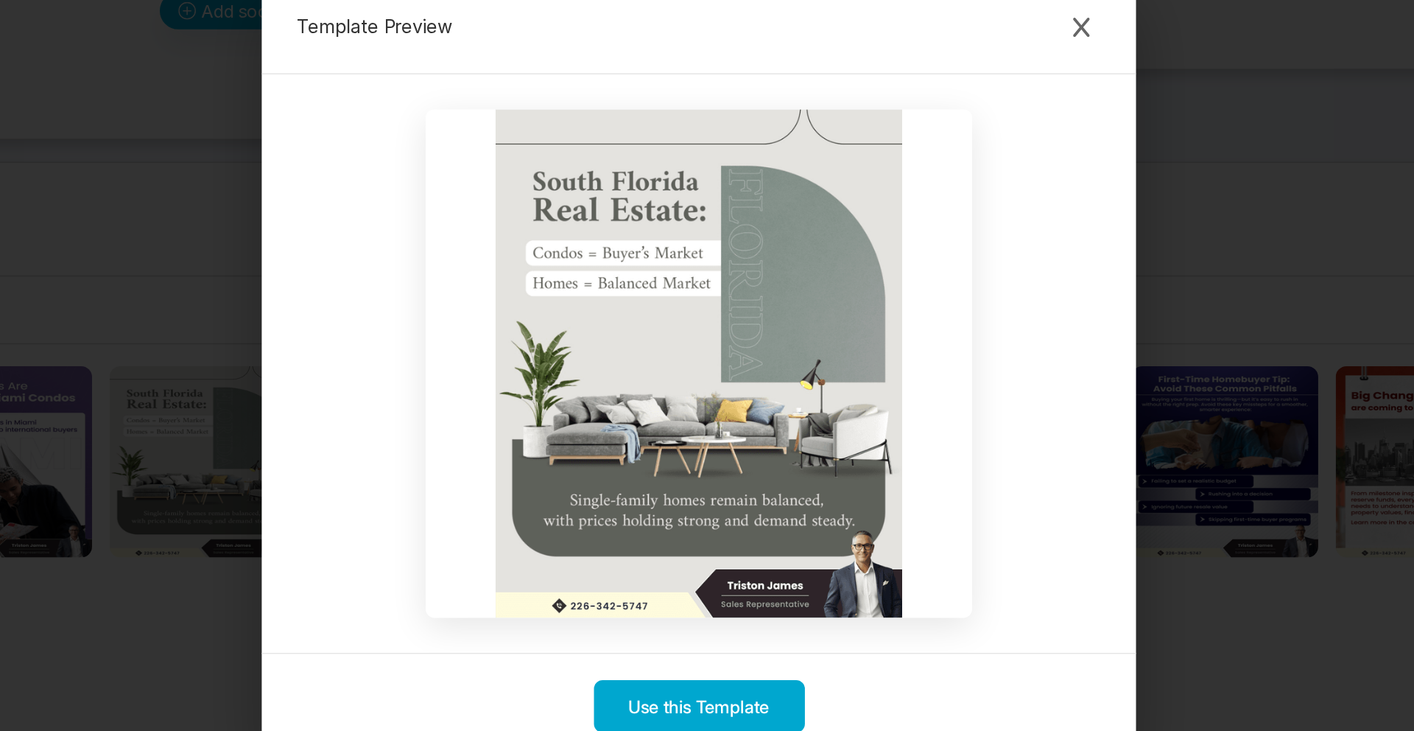
click at [240, 403] on div "Template Preview Use this Template" at bounding box center [707, 365] width 1414 height 731
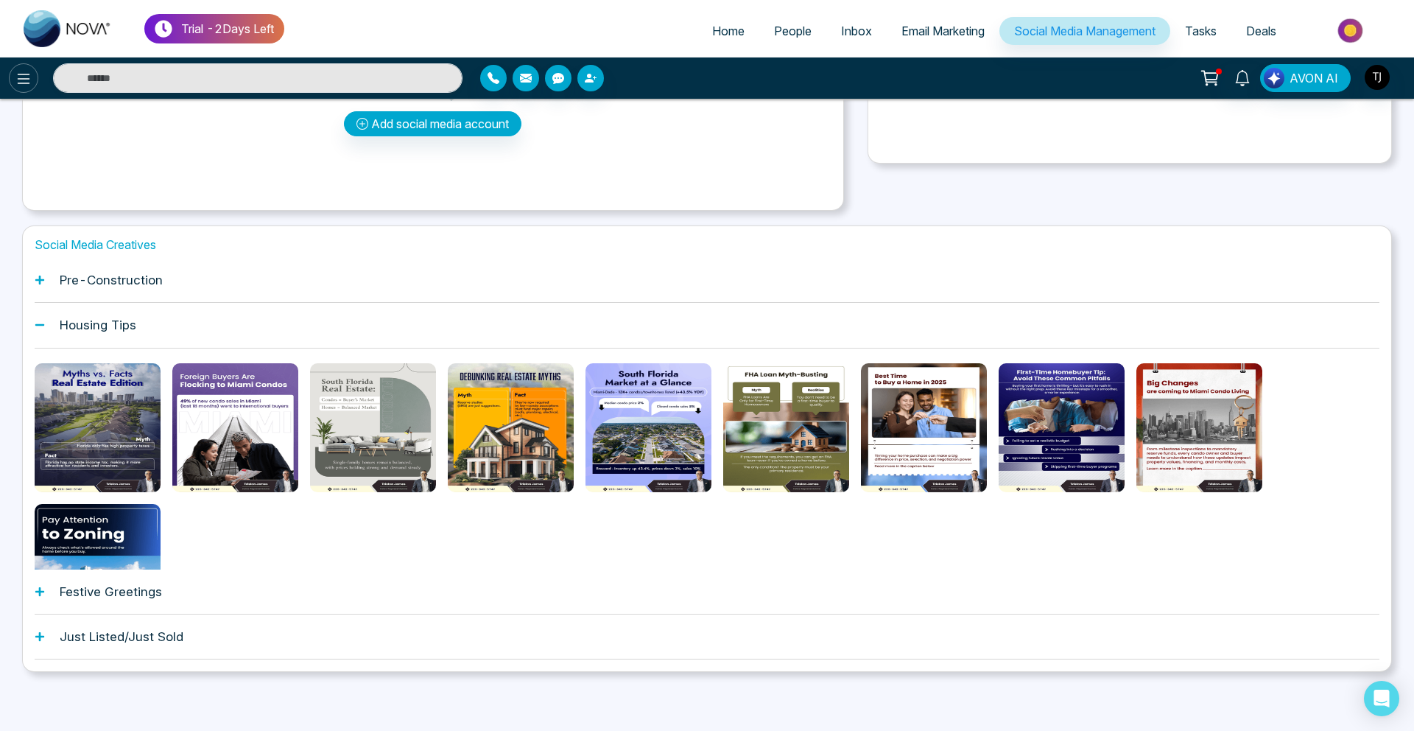
click at [15, 82] on icon at bounding box center [24, 79] width 18 height 18
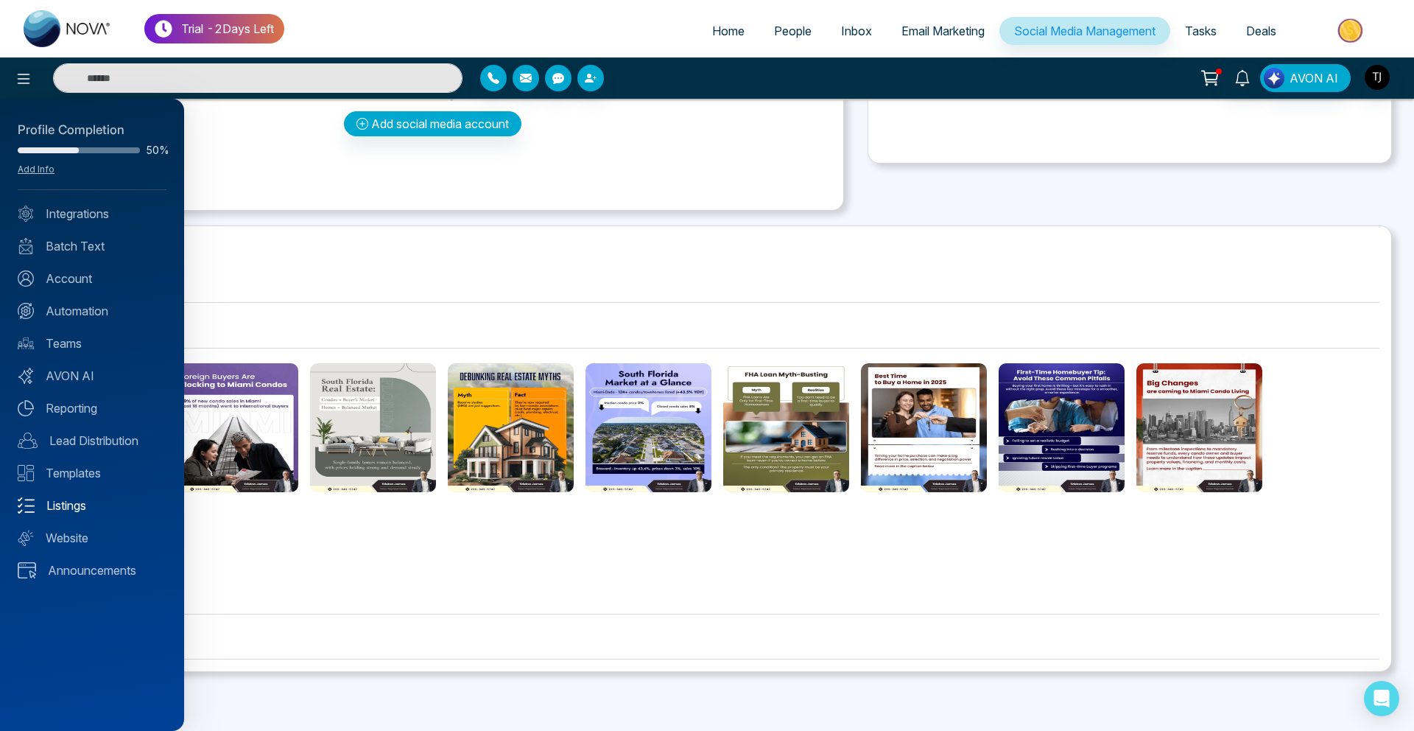
click at [74, 503] on link "Listings" at bounding box center [92, 505] width 149 height 18
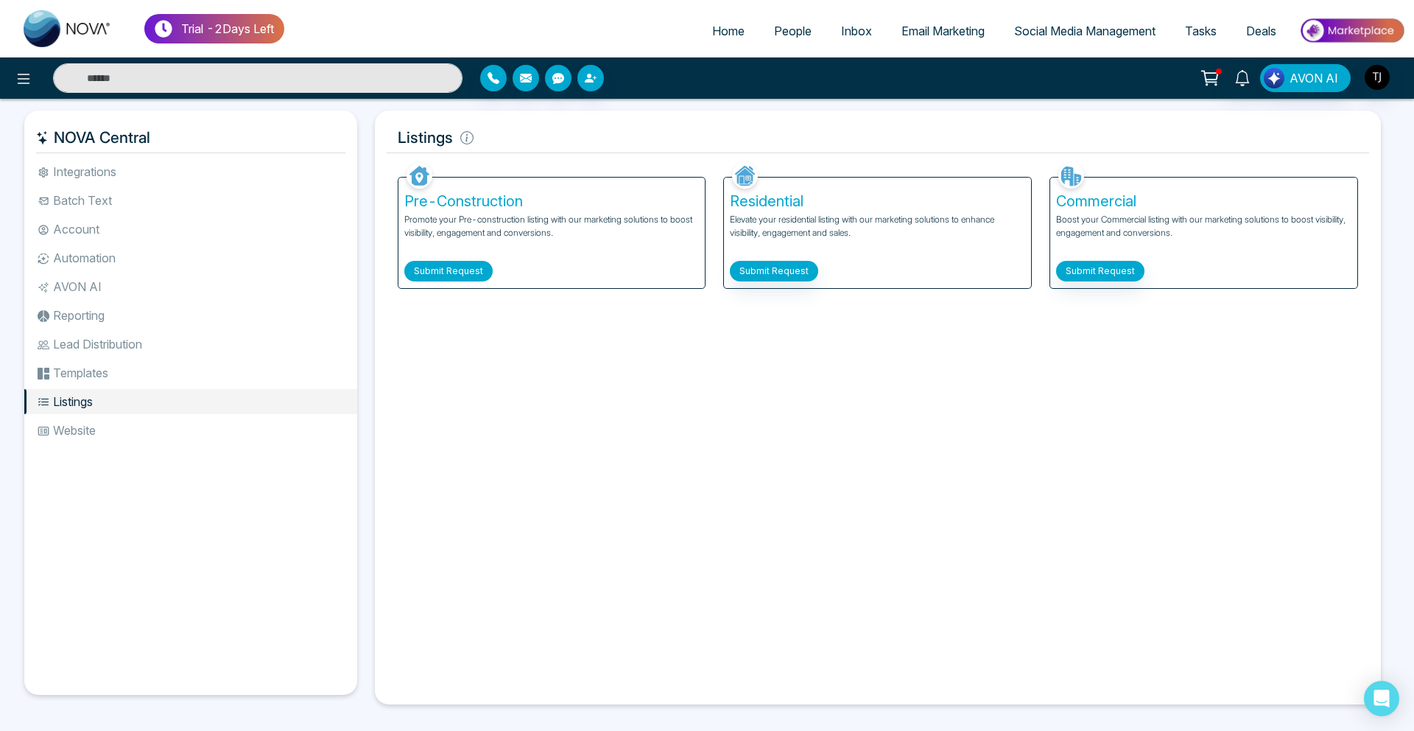
click at [443, 264] on button "Submit Request" at bounding box center [448, 271] width 88 height 21
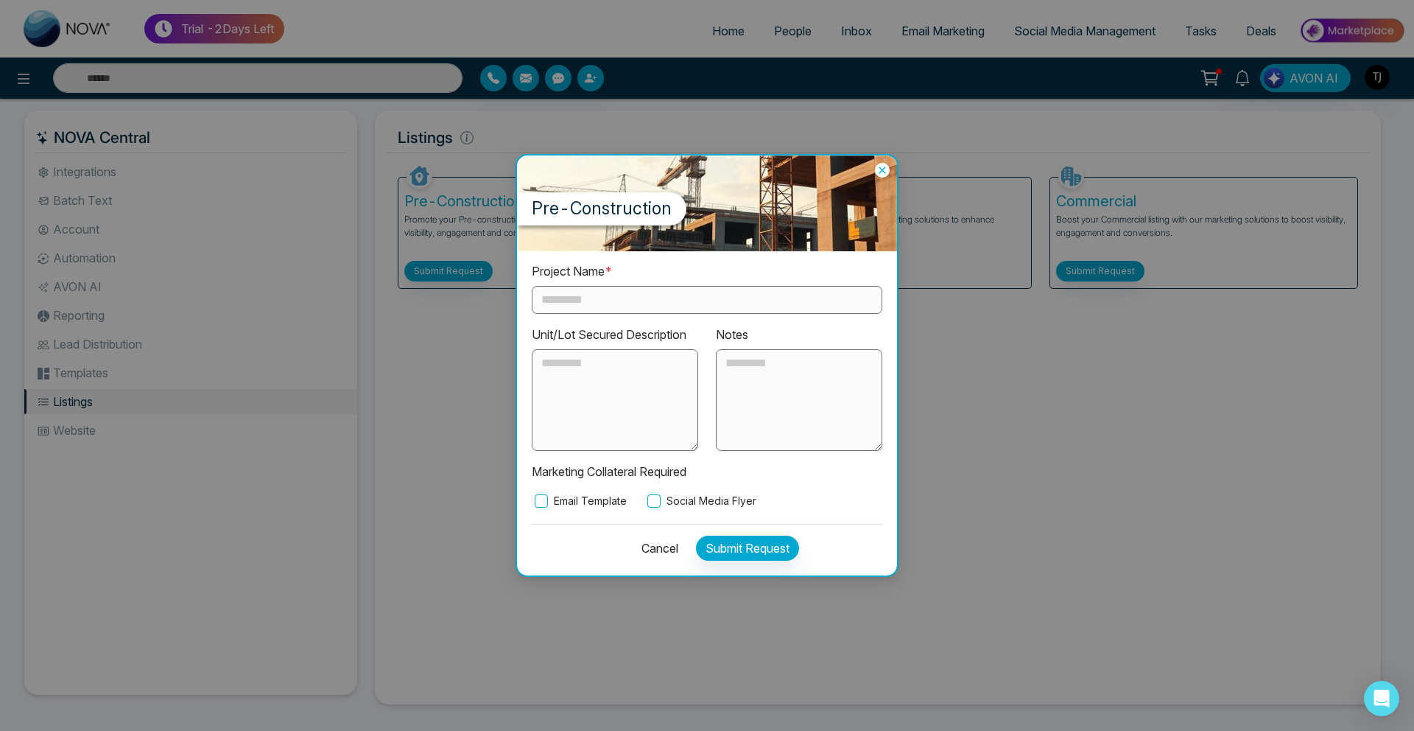
click at [591, 496] on label "Email Template" at bounding box center [579, 501] width 95 height 16
click at [688, 502] on label "Social Media Flyer" at bounding box center [700, 501] width 112 height 16
click at [409, 217] on div "Pre-Construction Project Name * Unit/Lot Secured Description Notes Marketing Co…" at bounding box center [707, 365] width 1414 height 731
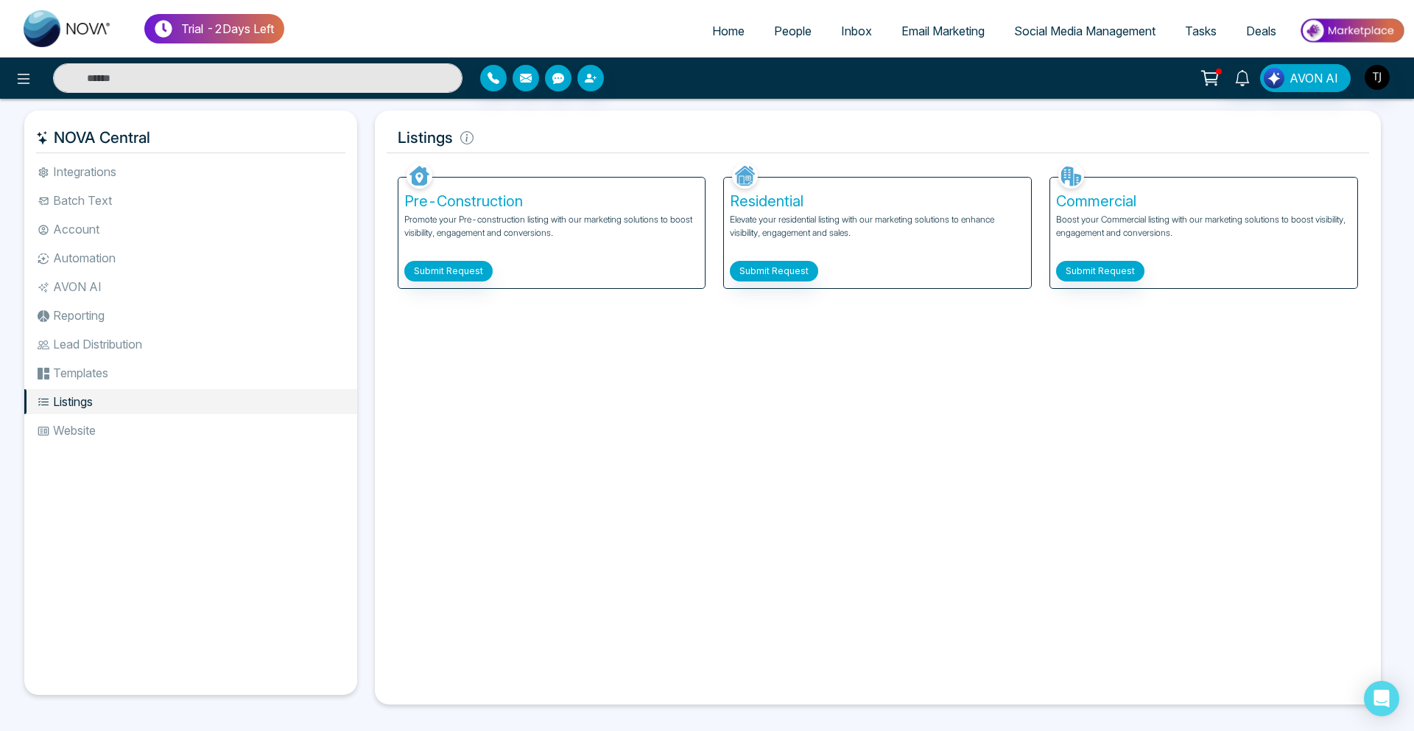
click at [1052, 32] on span "Social Media Management" at bounding box center [1084, 31] width 141 height 15
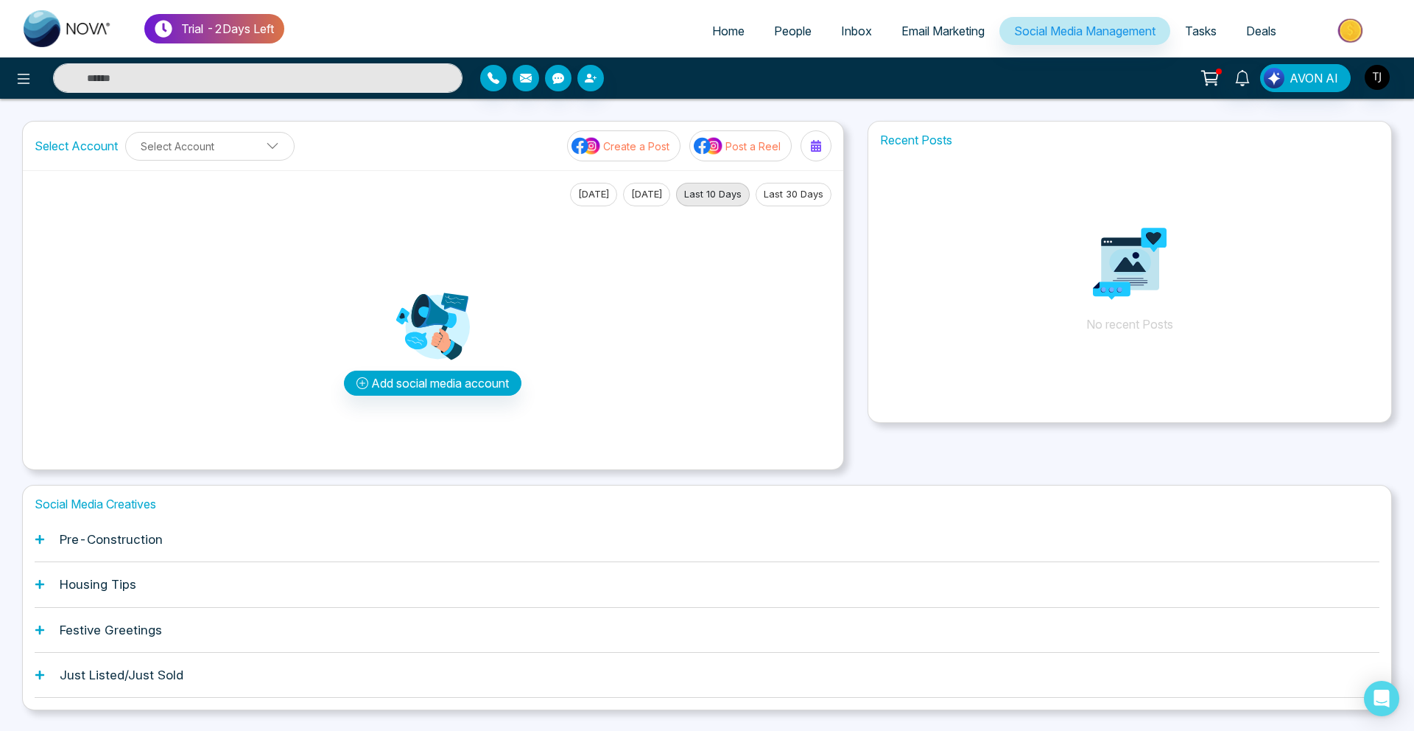
click at [189, 533] on div "Pre-Construction" at bounding box center [707, 539] width 1345 height 45
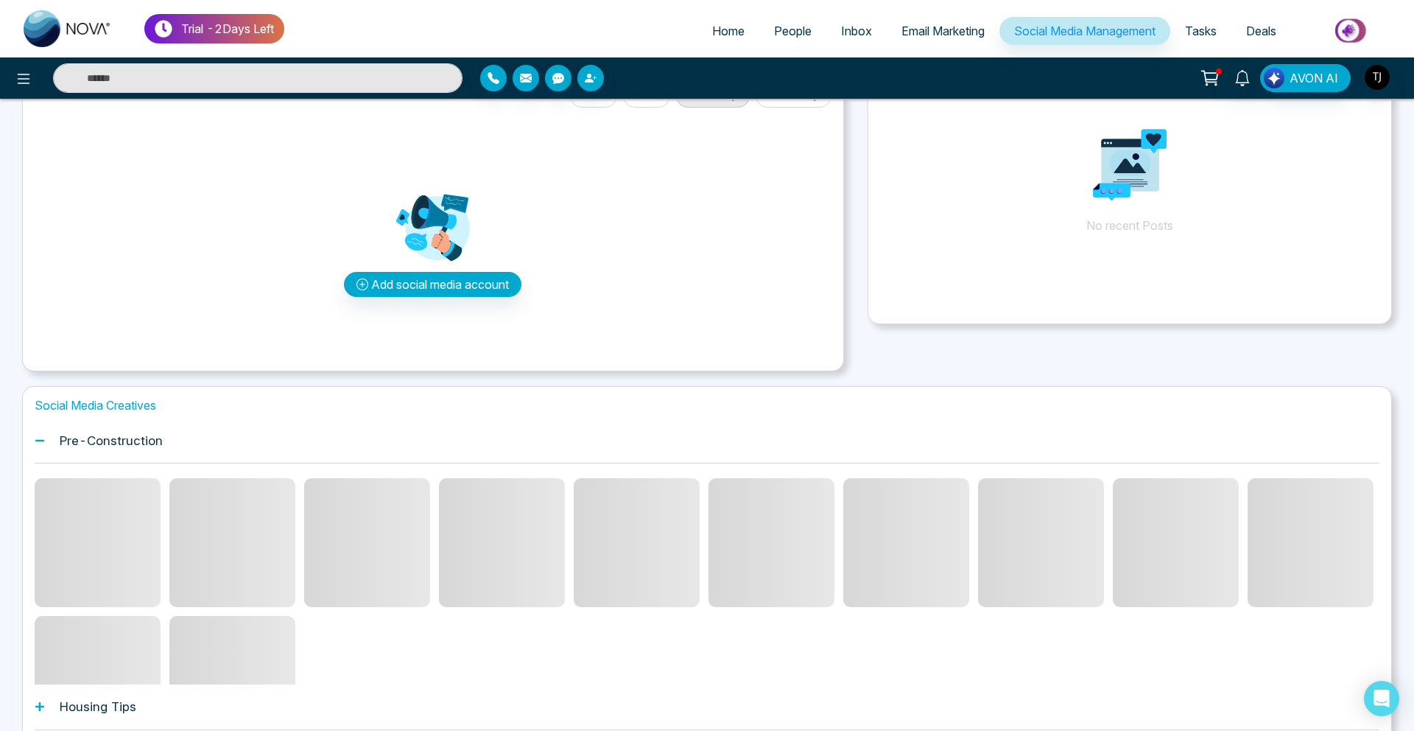
scroll to position [108, 0]
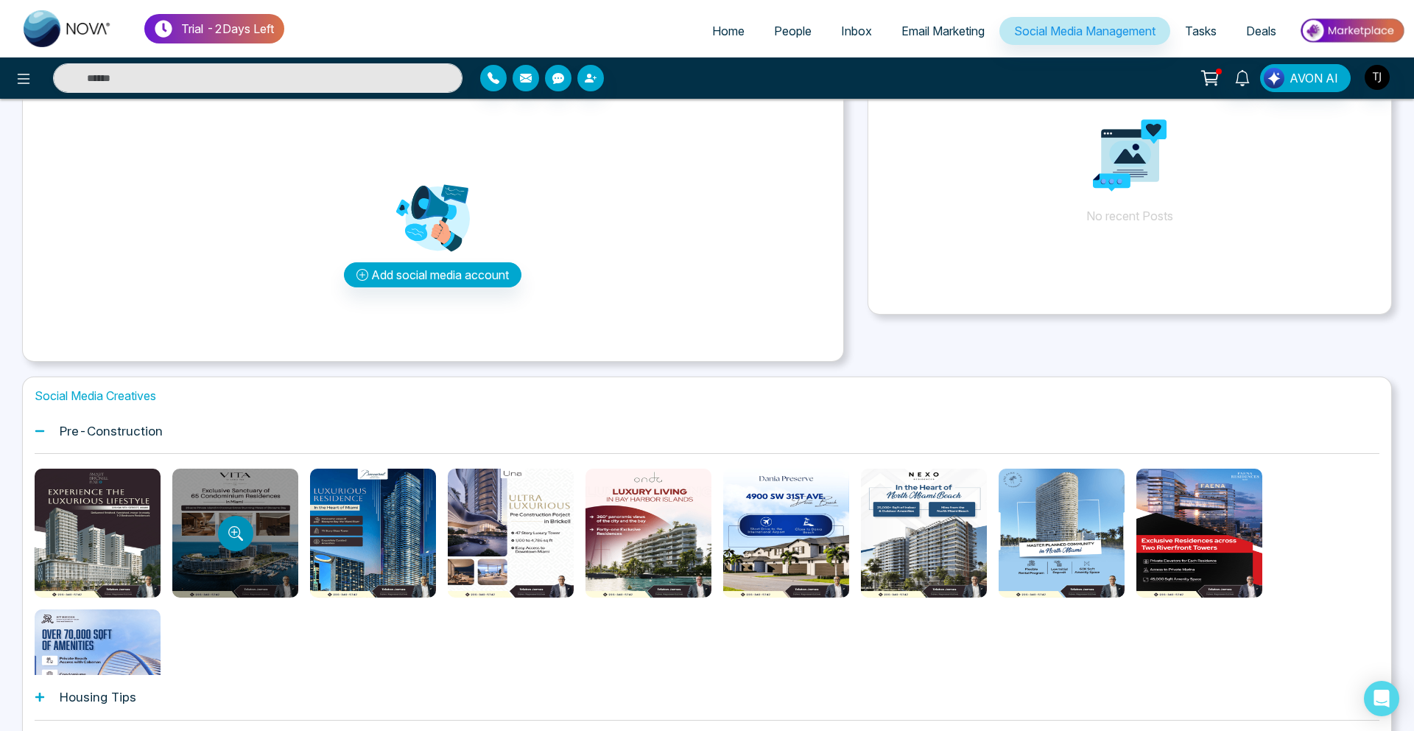
click at [241, 527] on icon "Preview template" at bounding box center [235, 533] width 15 height 15
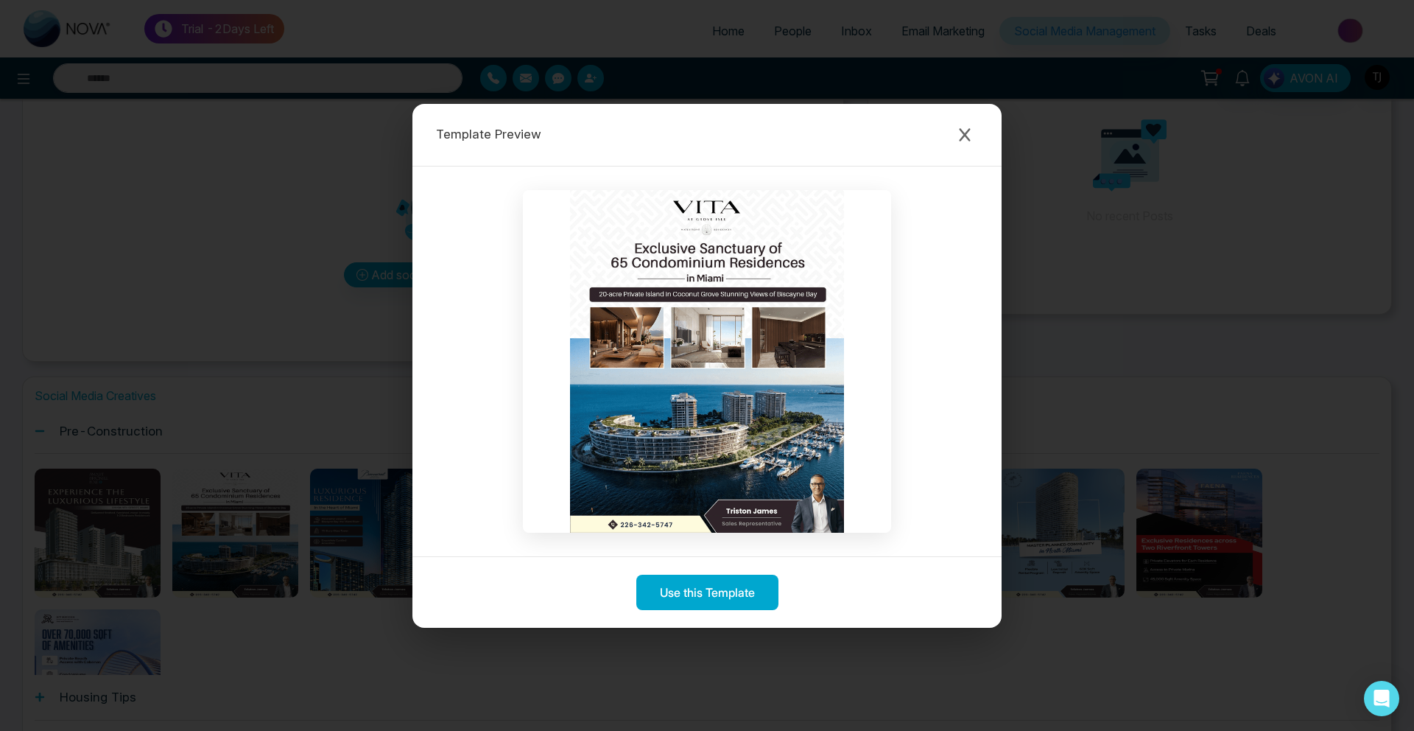
click at [139, 440] on div "Template Preview Use this Template" at bounding box center [707, 365] width 1414 height 731
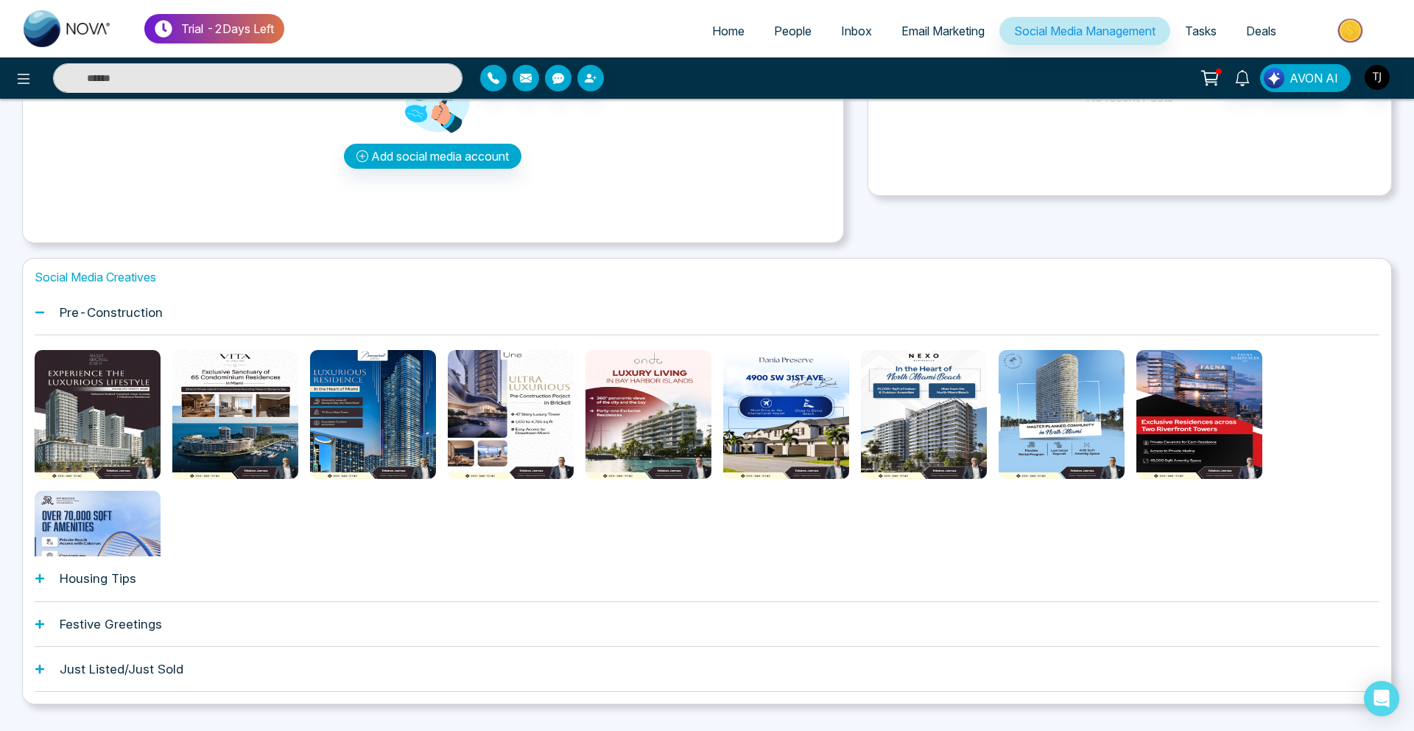
scroll to position [259, 0]
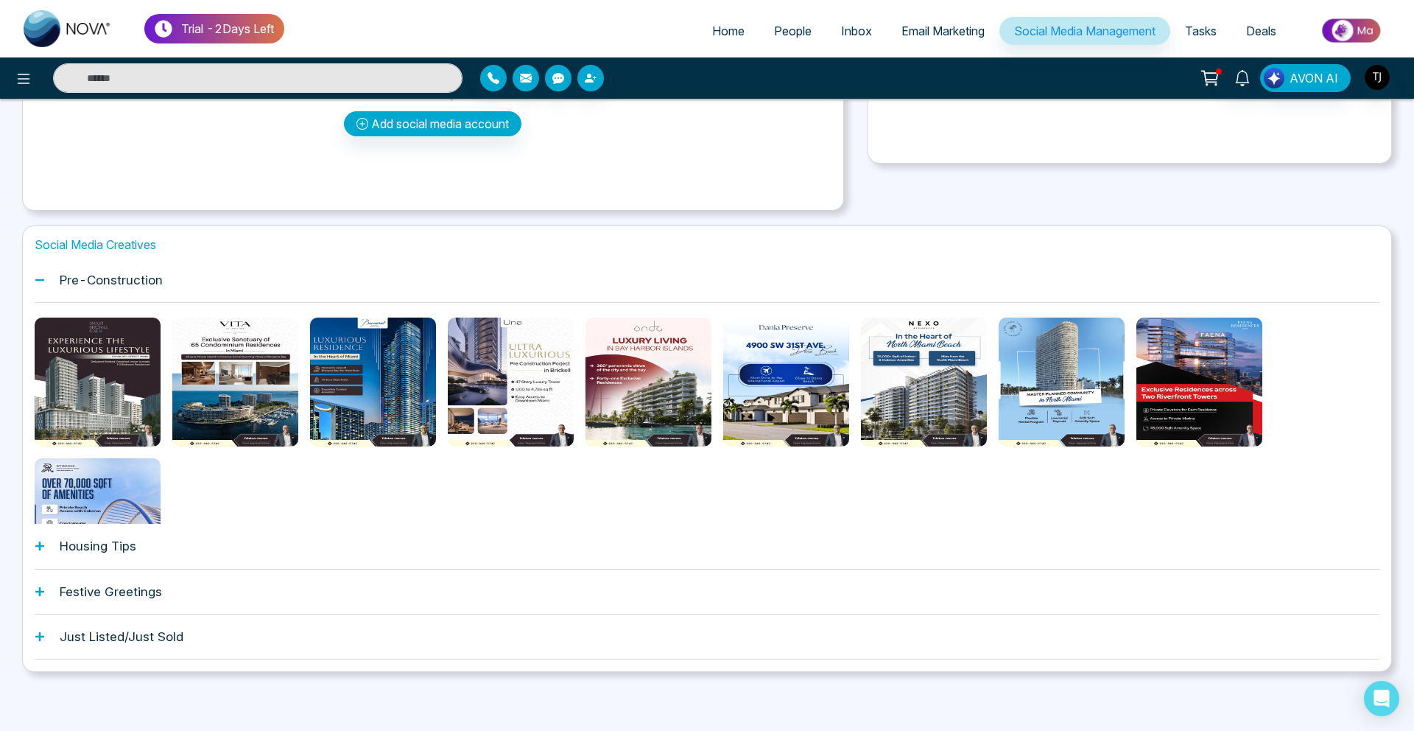
click at [116, 546] on h1 "Housing Tips" at bounding box center [98, 545] width 77 height 15
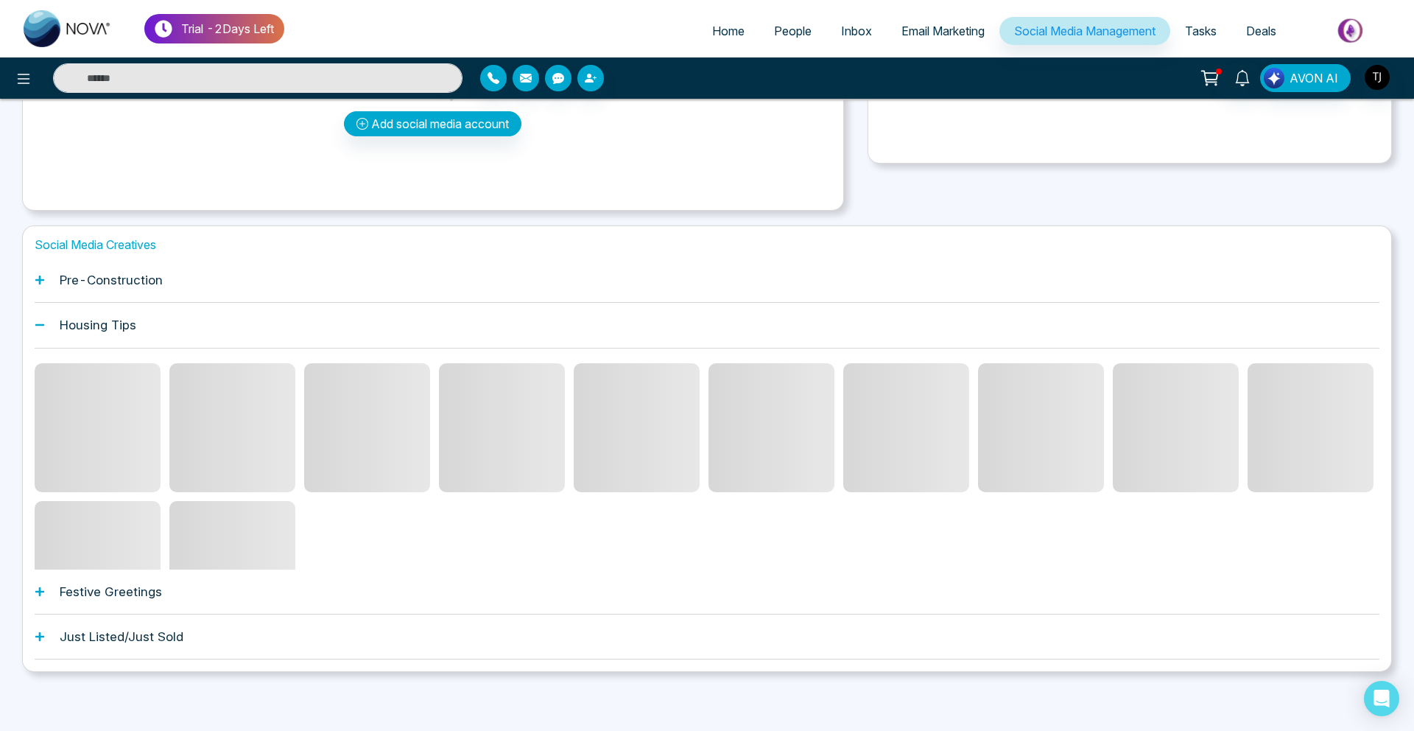
click at [505, 454] on span at bounding box center [502, 427] width 126 height 129
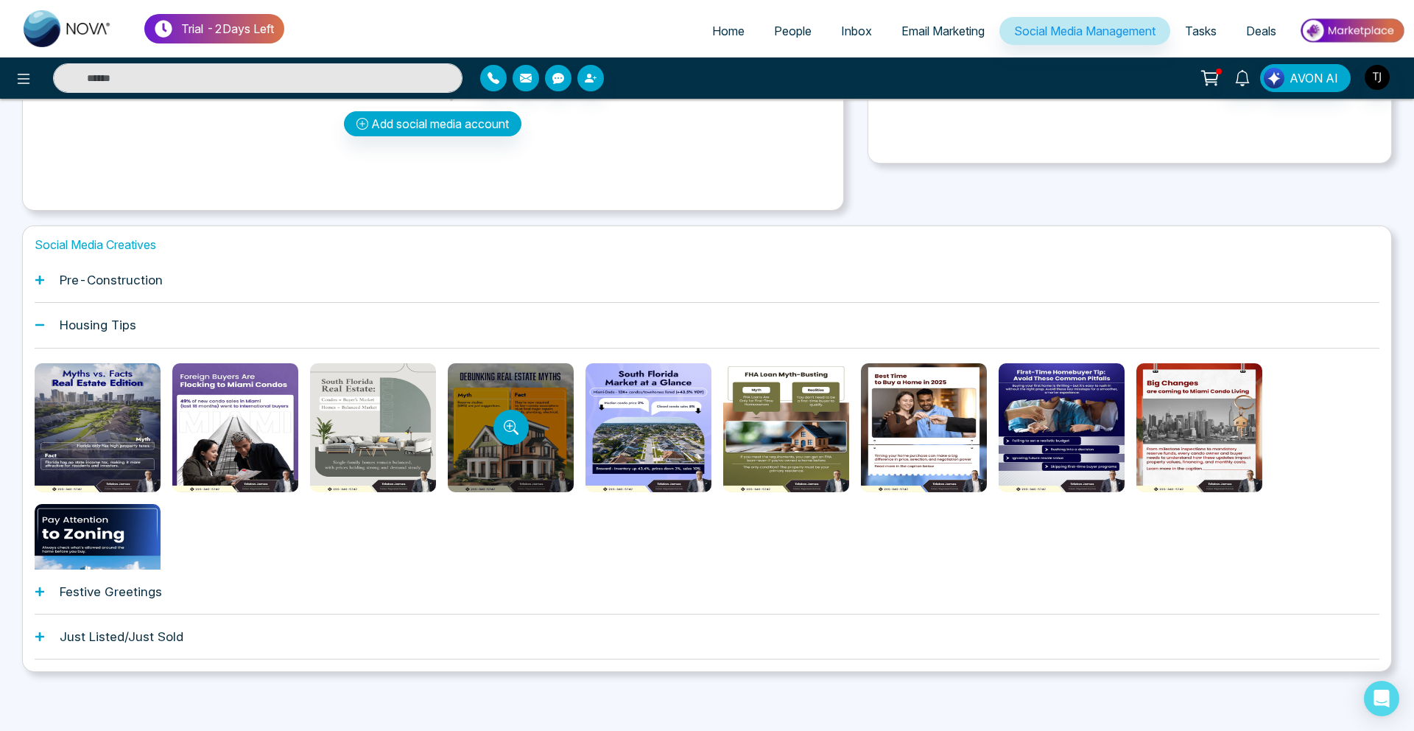
click at [483, 426] on div at bounding box center [511, 427] width 126 height 129
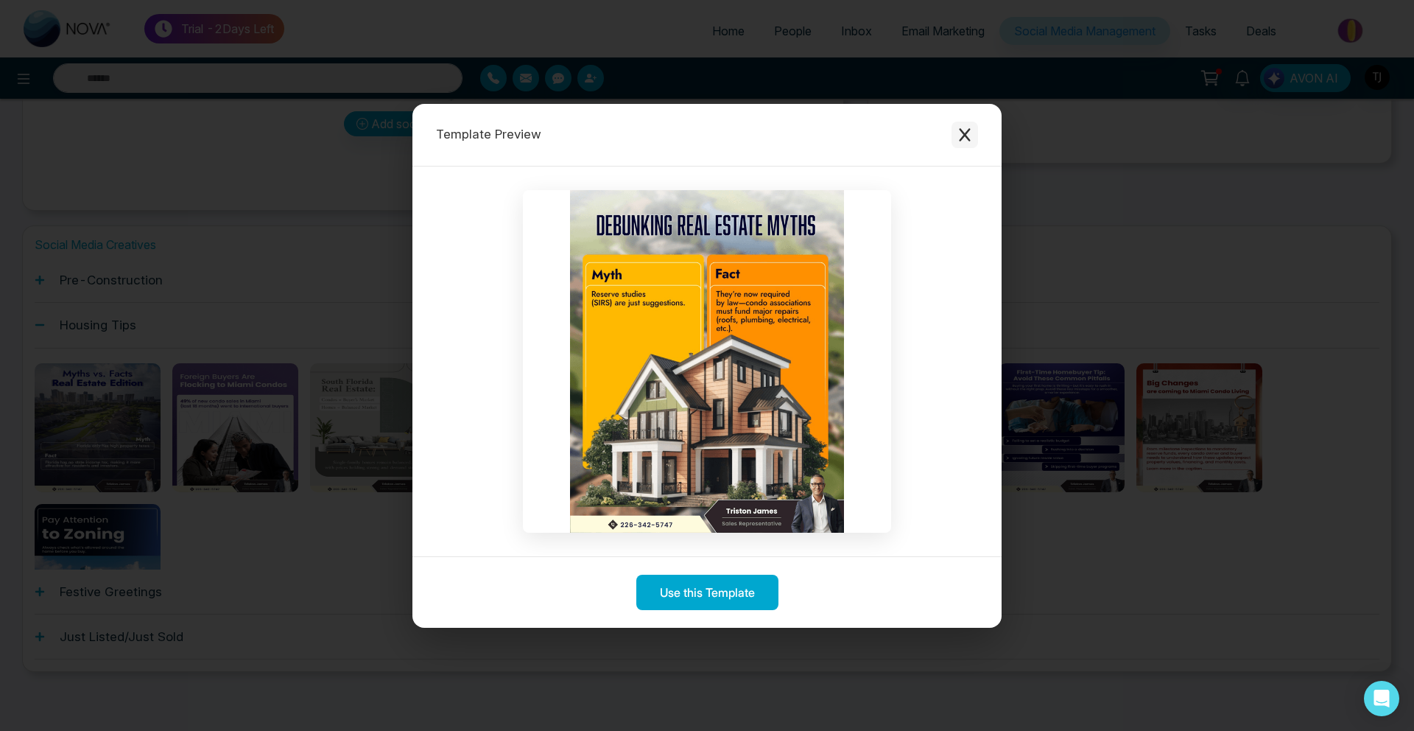
click at [968, 130] on icon "Close modal" at bounding box center [964, 134] width 11 height 13
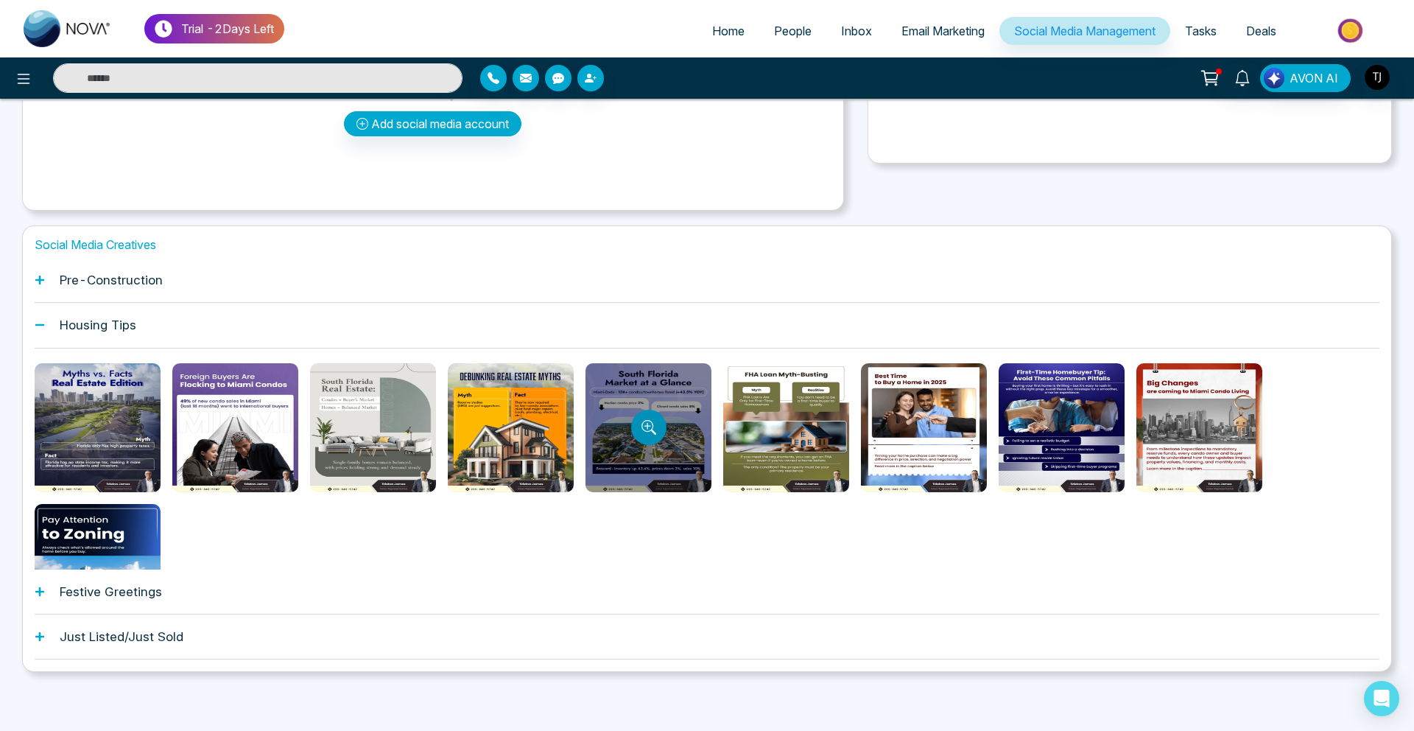
click at [638, 418] on button "Preview template" at bounding box center [648, 427] width 35 height 35
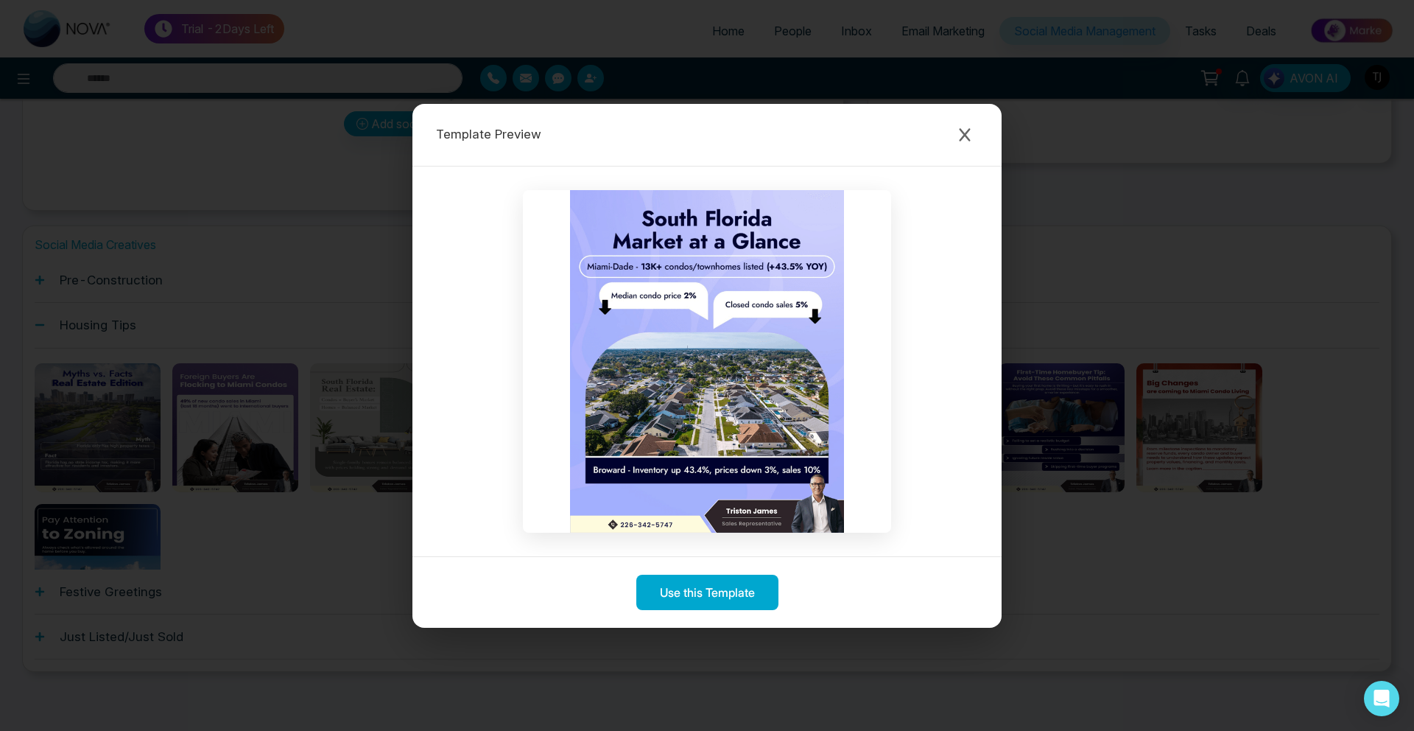
click at [225, 498] on div "Template Preview Use this Template" at bounding box center [707, 365] width 1414 height 731
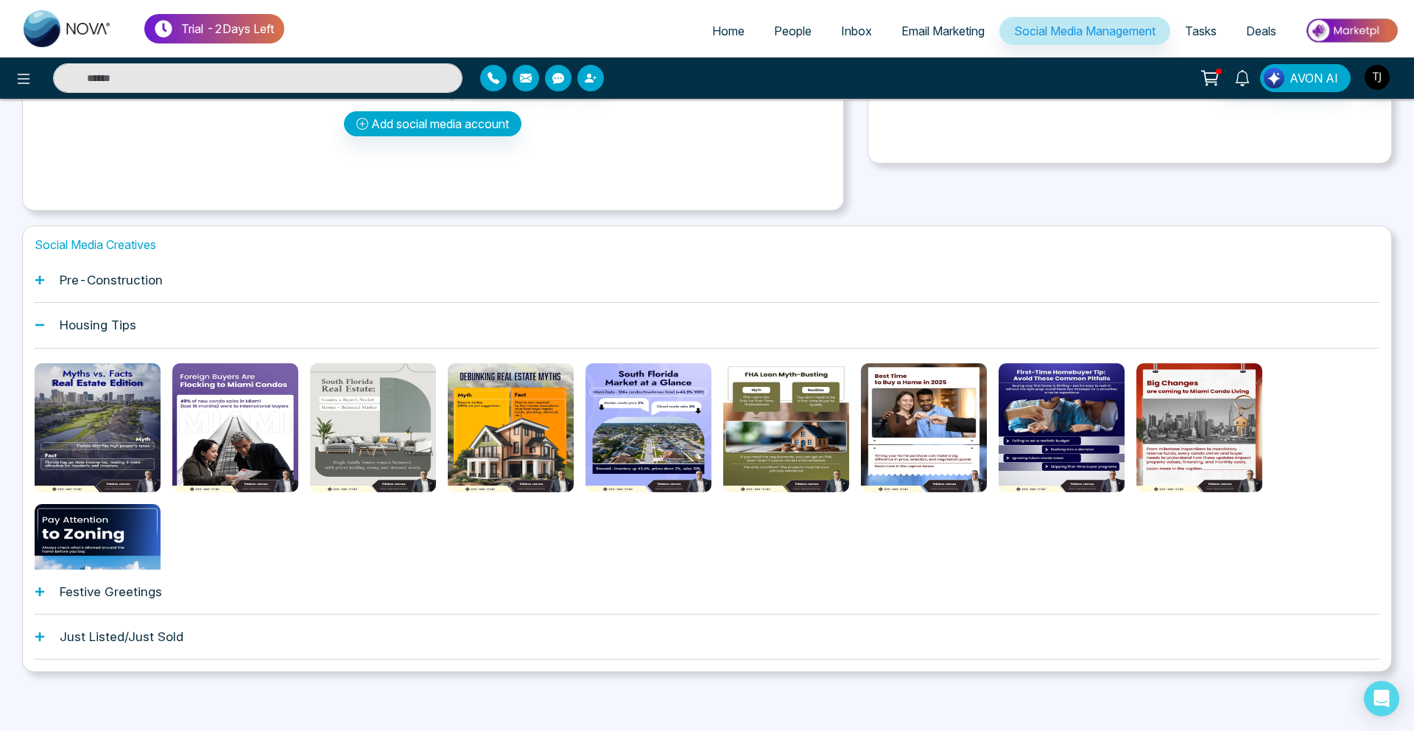
click at [106, 282] on h1 "Pre-Construction" at bounding box center [111, 280] width 103 height 15
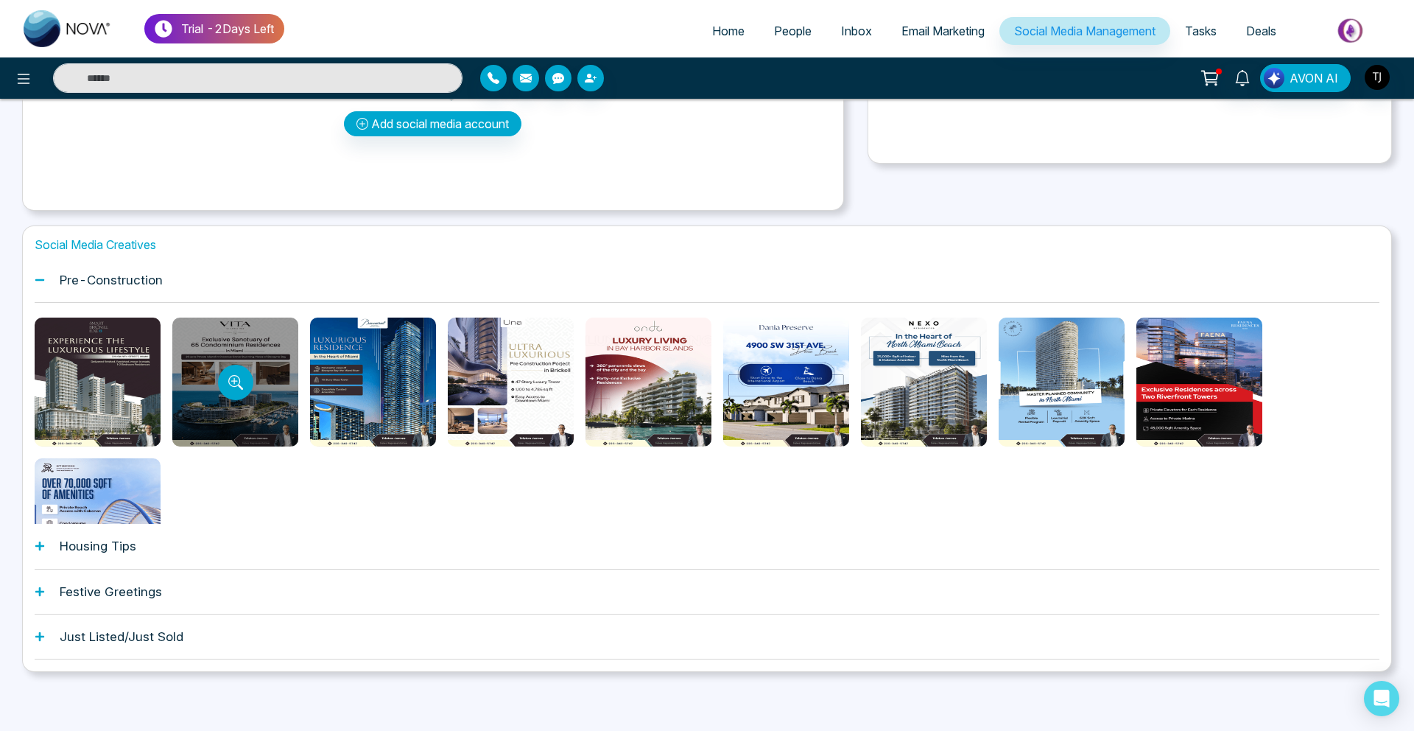
click at [217, 378] on div at bounding box center [235, 381] width 126 height 129
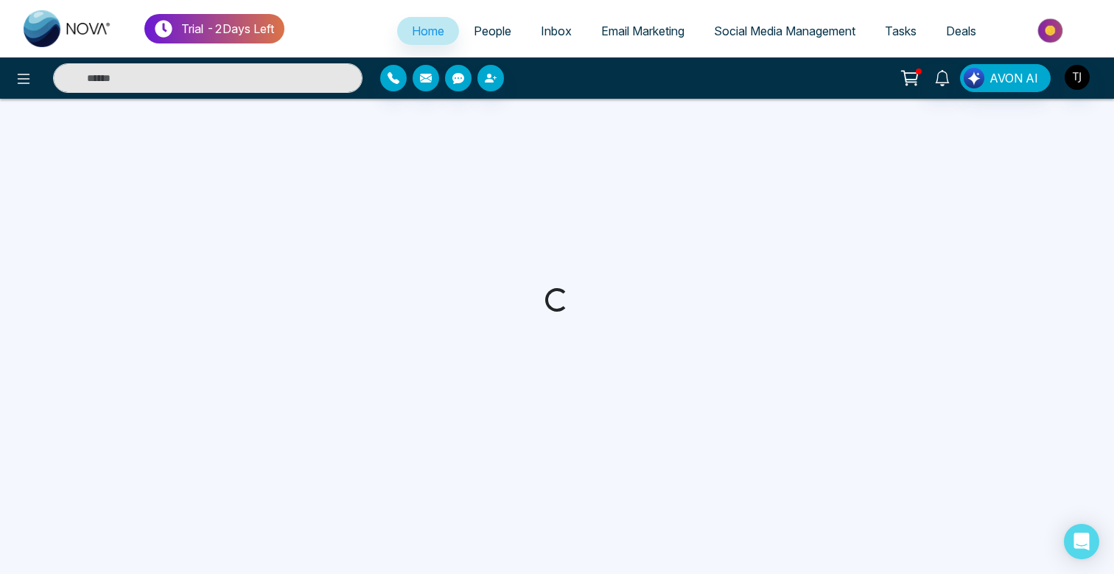
select select "*"
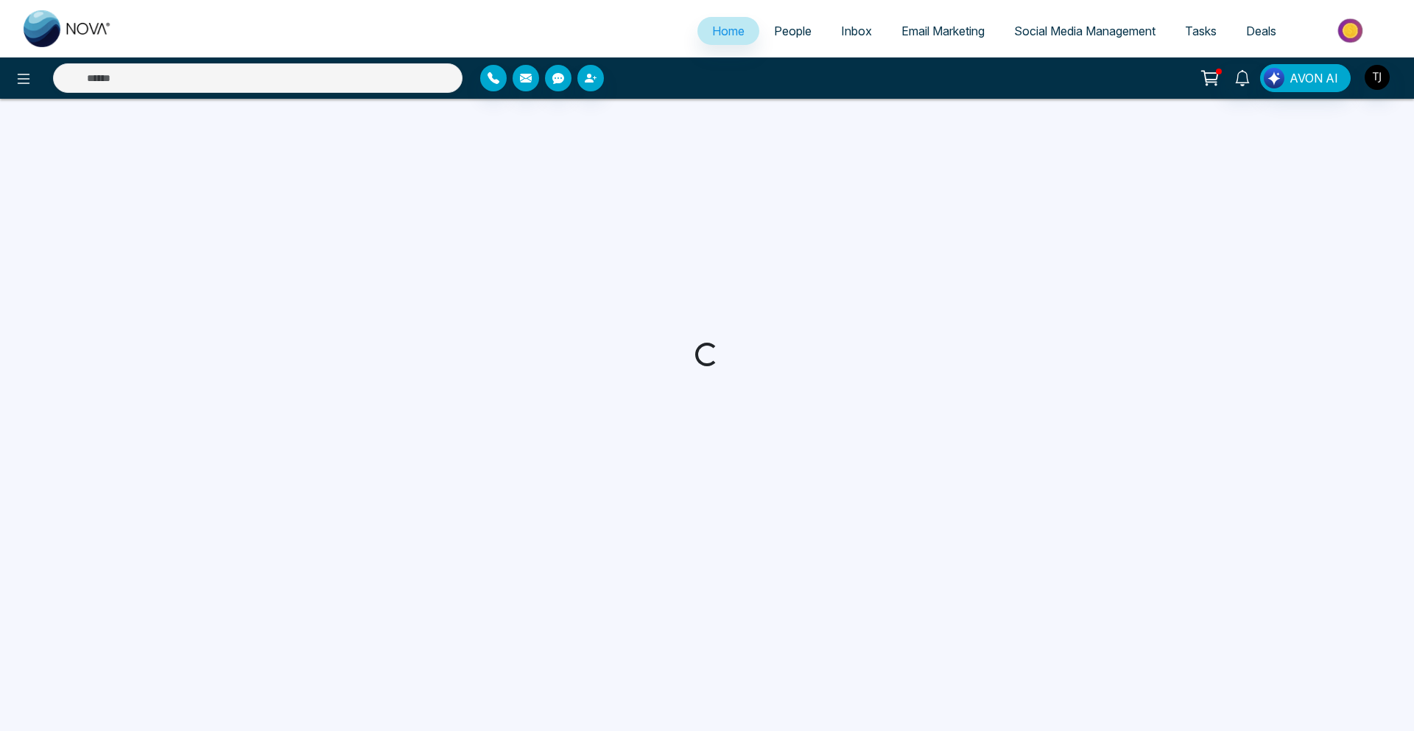
select select "*"
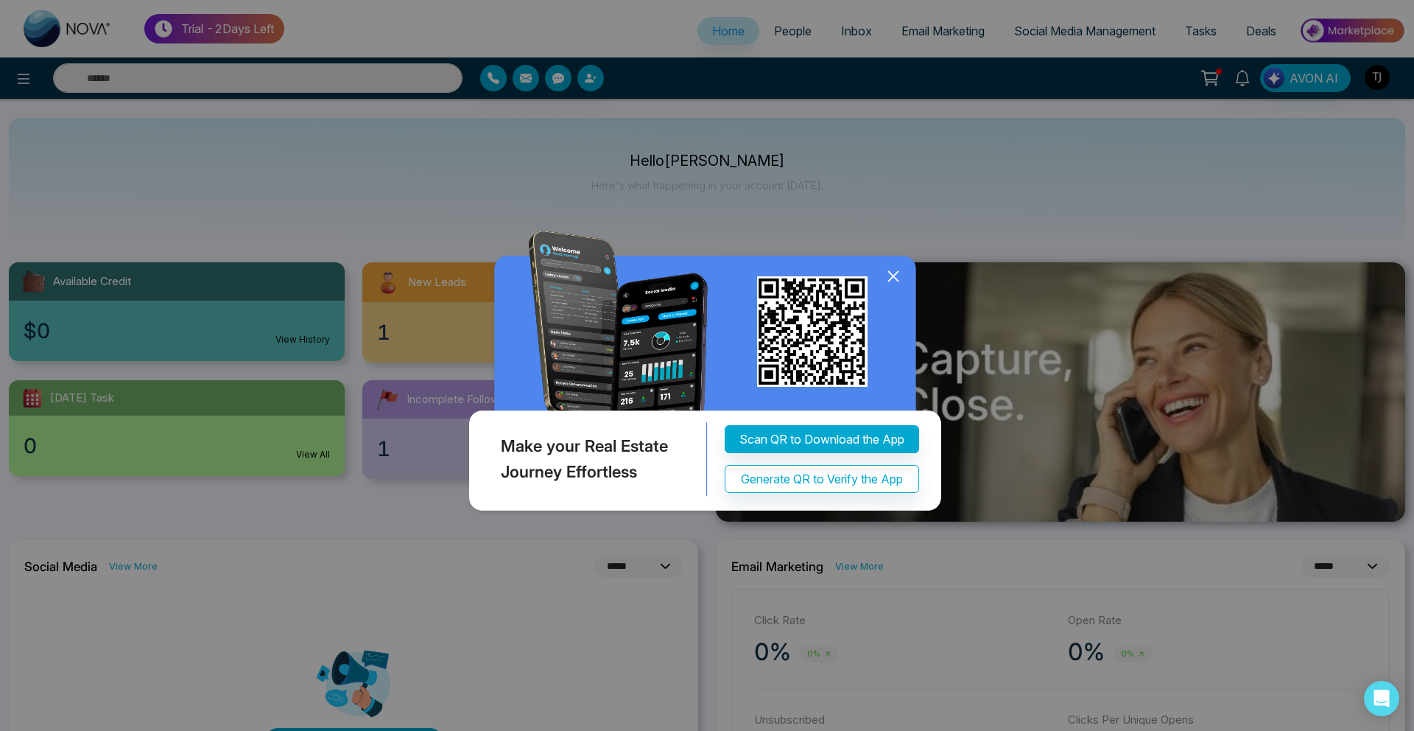
drag, startPoint x: 1027, startPoint y: 308, endPoint x: 997, endPoint y: 307, distance: 30.2
click at [1027, 308] on div "Make your Real Estate Journey Effortless Scan QR to Download the App Generate Q…" at bounding box center [707, 365] width 1414 height 731
click at [885, 272] on icon at bounding box center [893, 276] width 22 height 22
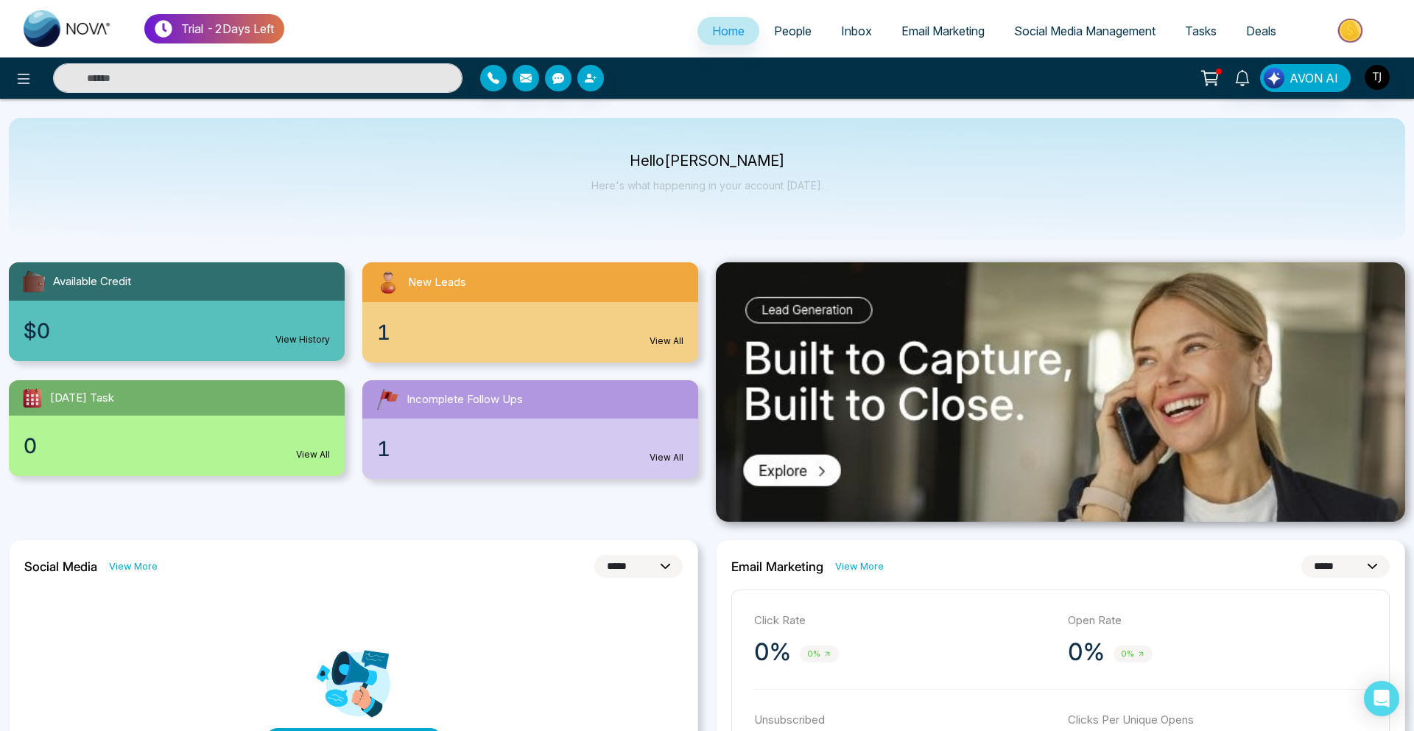
click at [943, 35] on span "Email Marketing" at bounding box center [942, 31] width 83 height 15
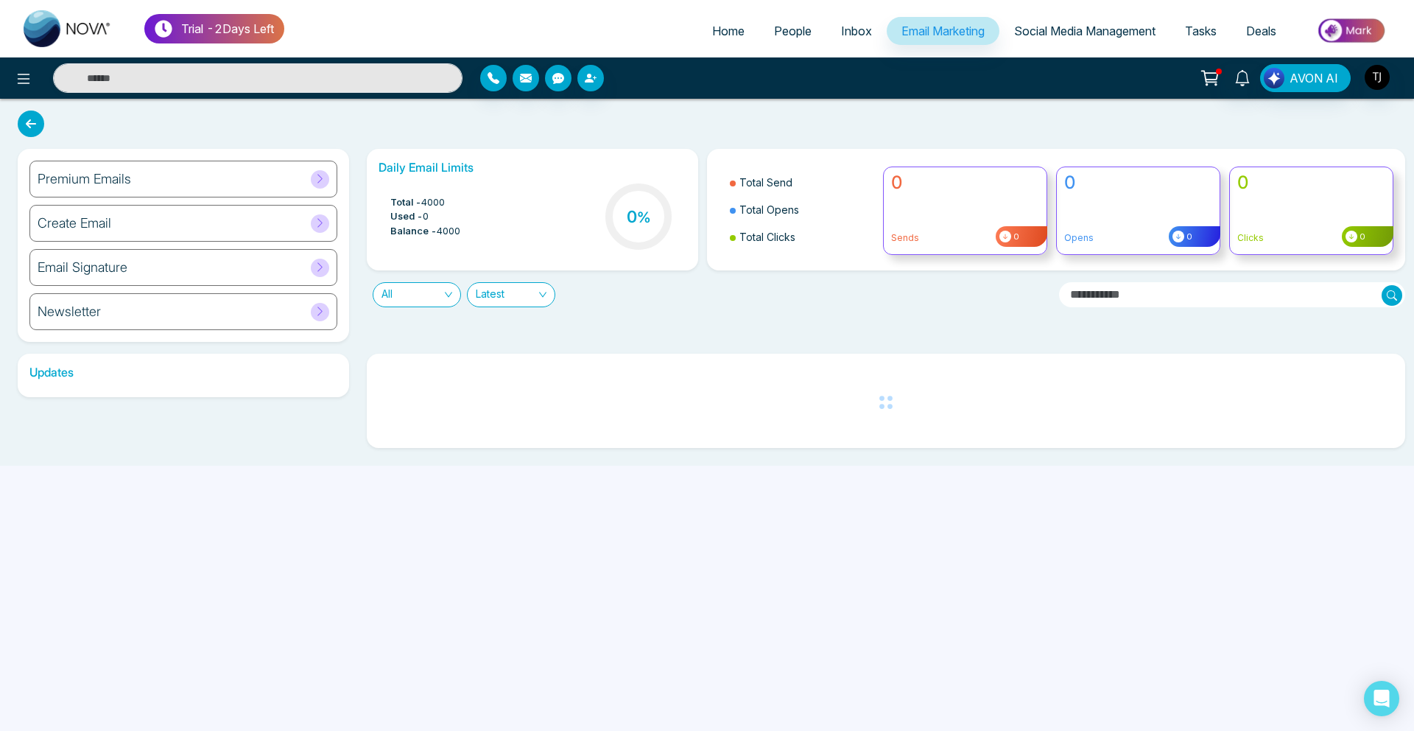
click at [54, 239] on div "Create Email" at bounding box center [183, 223] width 308 height 37
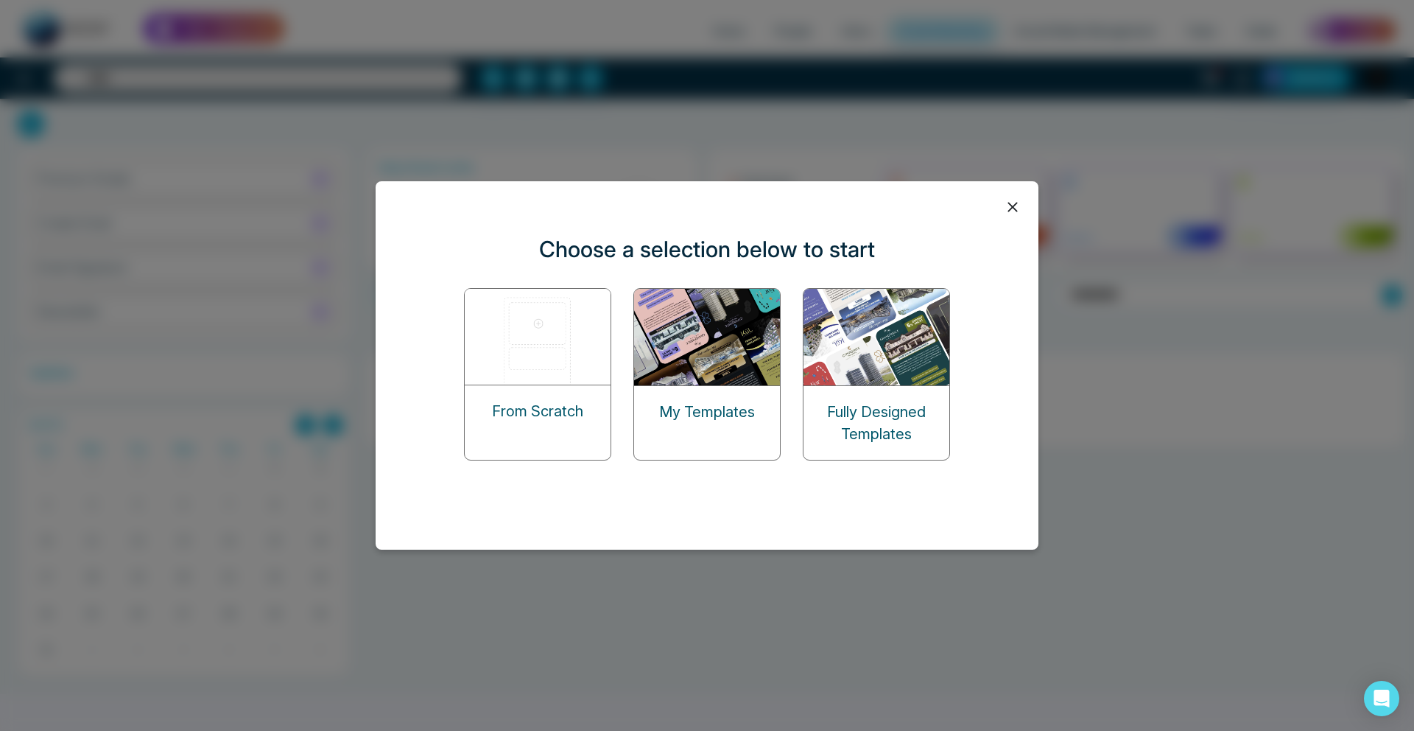
click at [507, 360] on img at bounding box center [538, 337] width 147 height 96
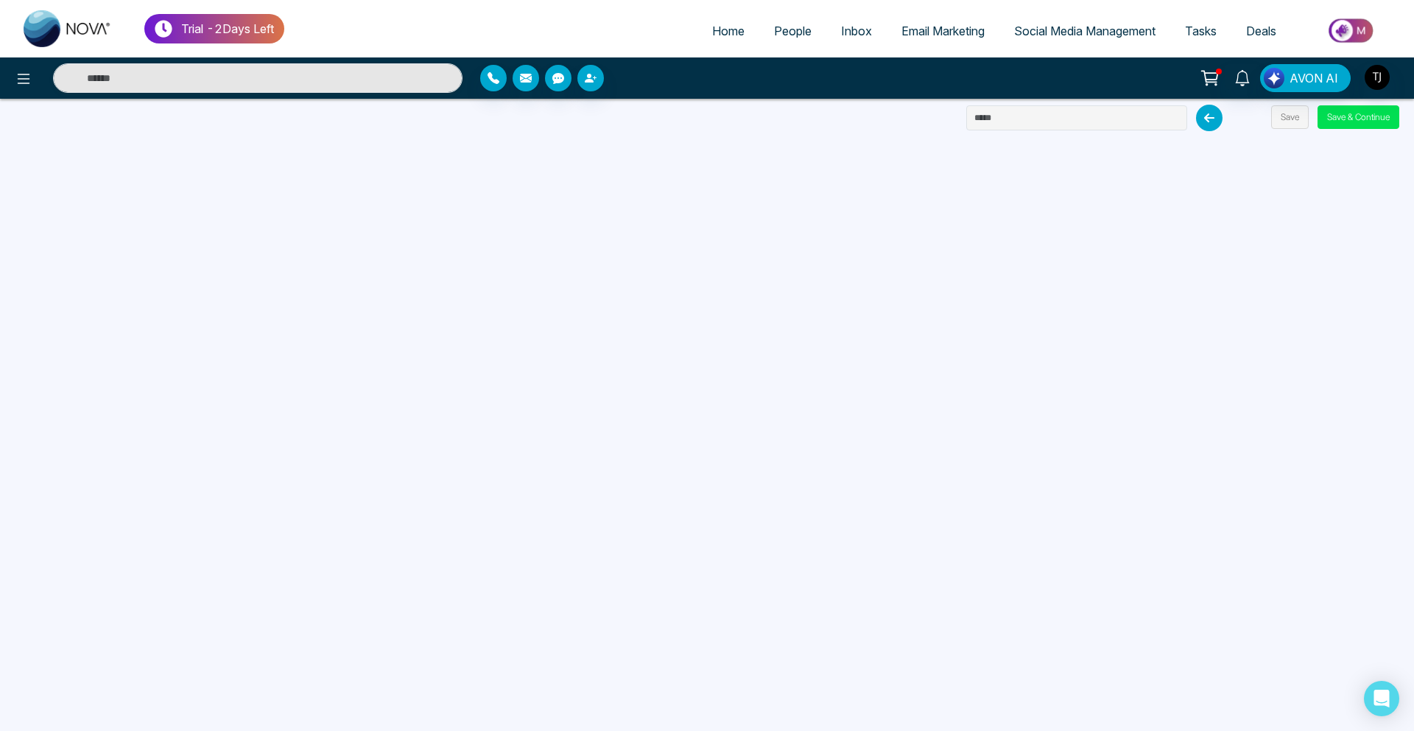
click at [1047, 36] on span "Social Media Management" at bounding box center [1084, 31] width 141 height 15
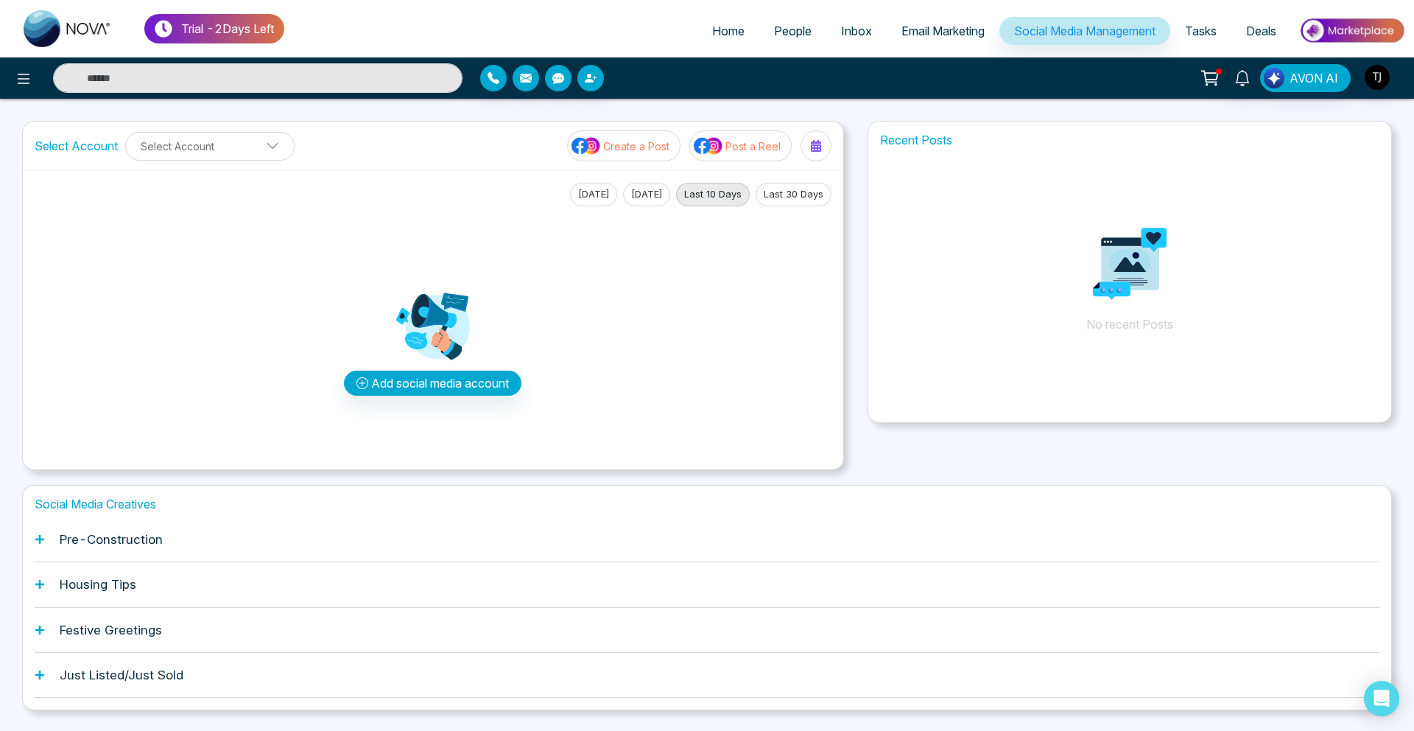
click at [635, 147] on p "Create a Post" at bounding box center [636, 145] width 66 height 15
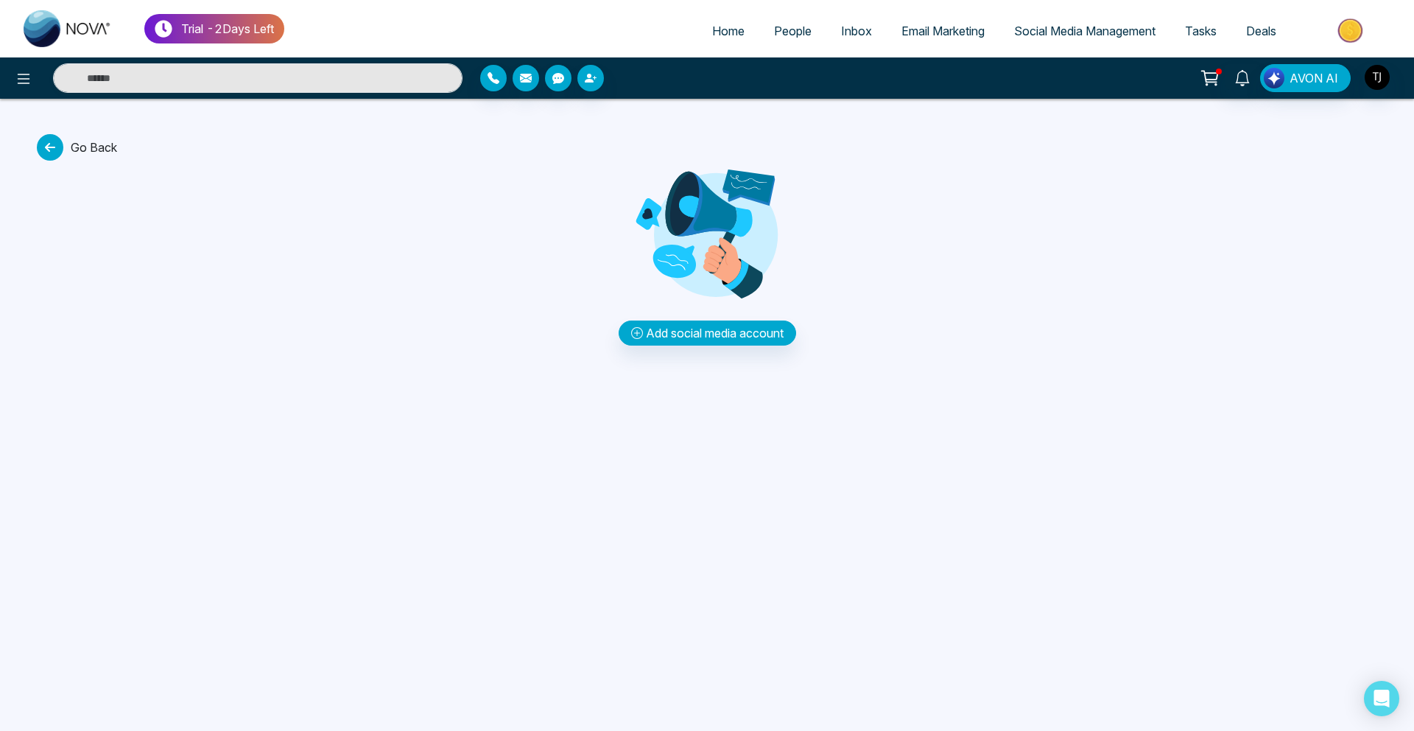
click at [52, 152] on icon at bounding box center [50, 147] width 27 height 27
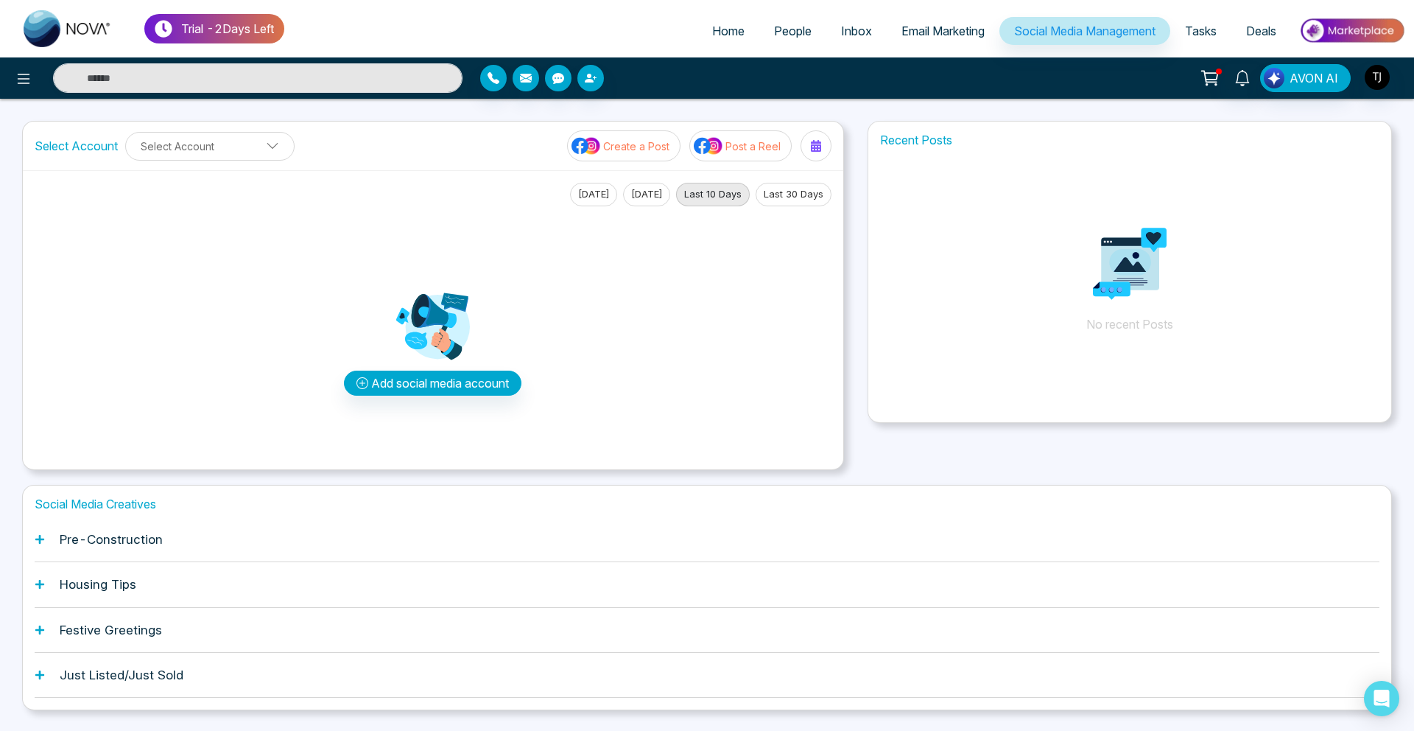
click at [1265, 25] on span "Deals" at bounding box center [1261, 31] width 30 height 15
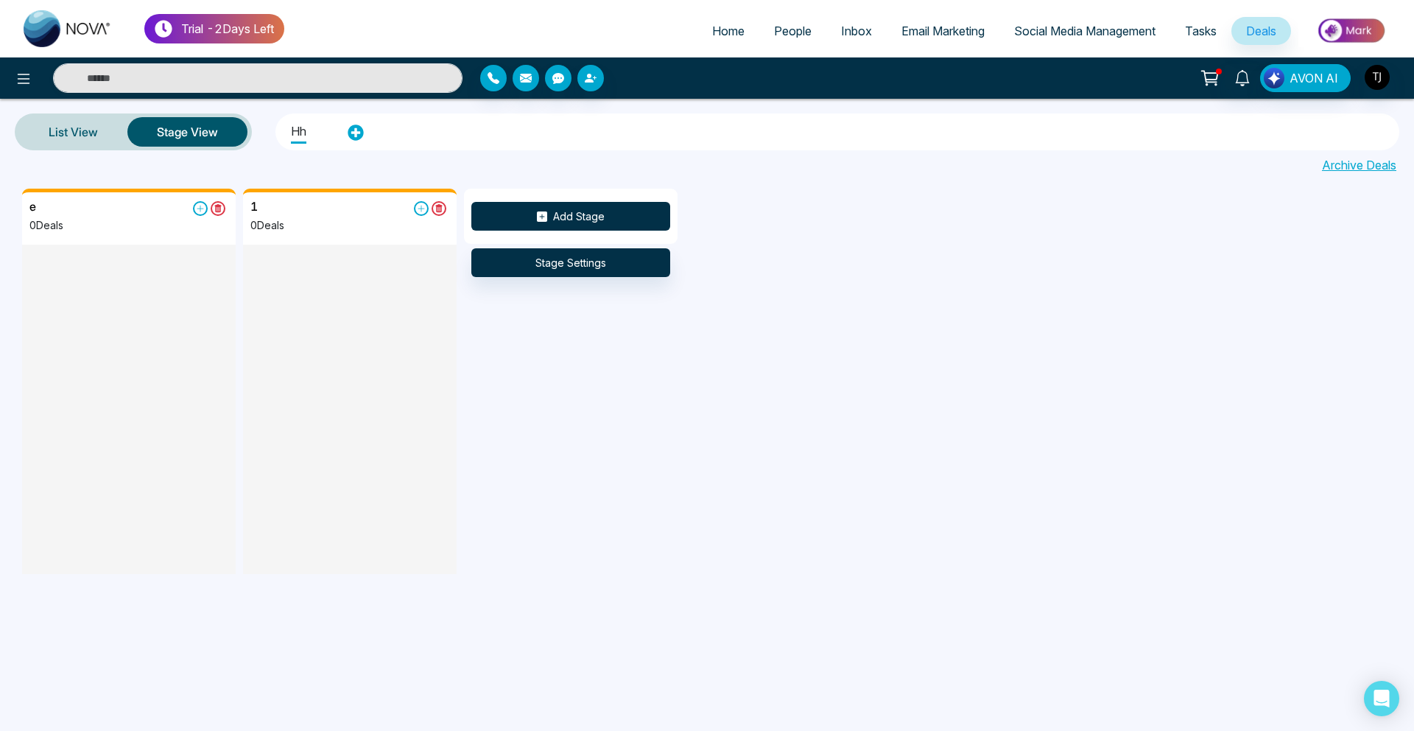
click at [640, 204] on button "Add Stage" at bounding box center [570, 216] width 199 height 29
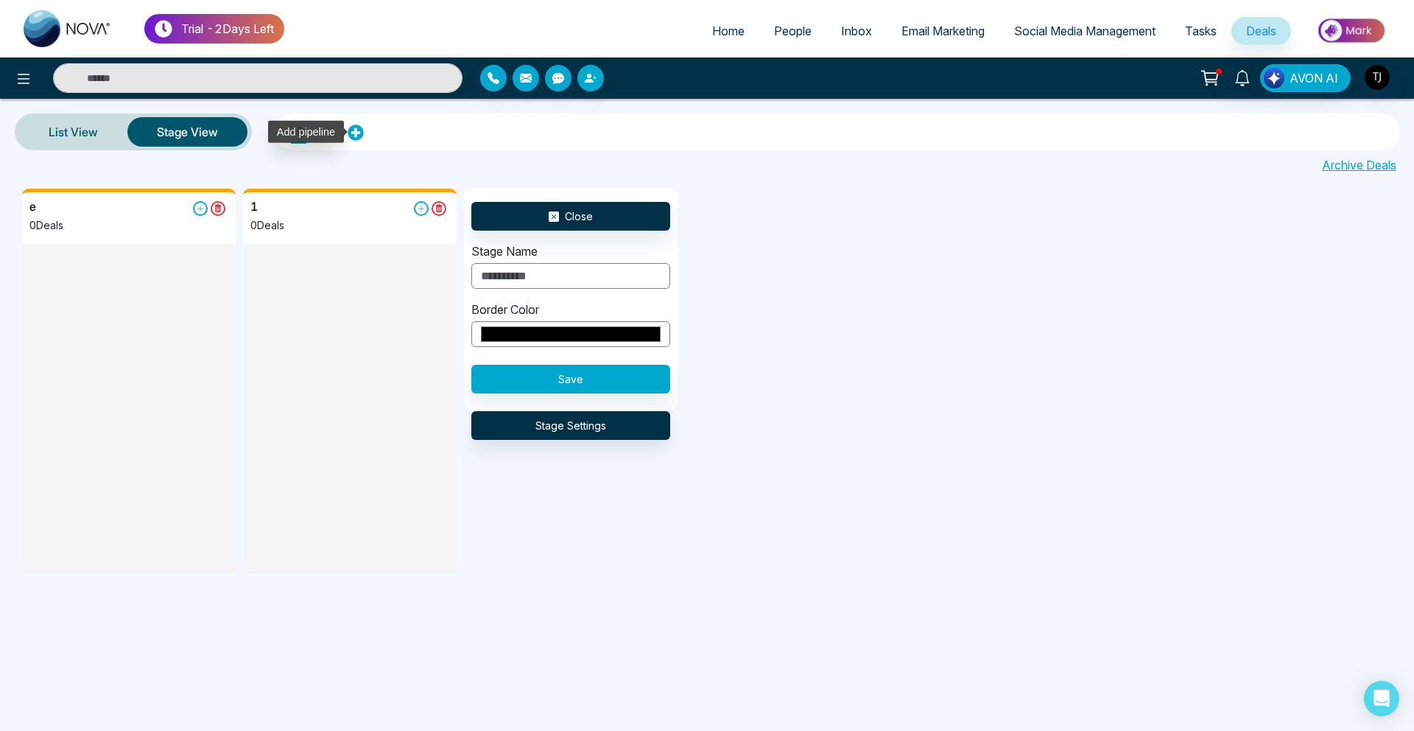
click at [353, 131] on icon at bounding box center [356, 132] width 16 height 16
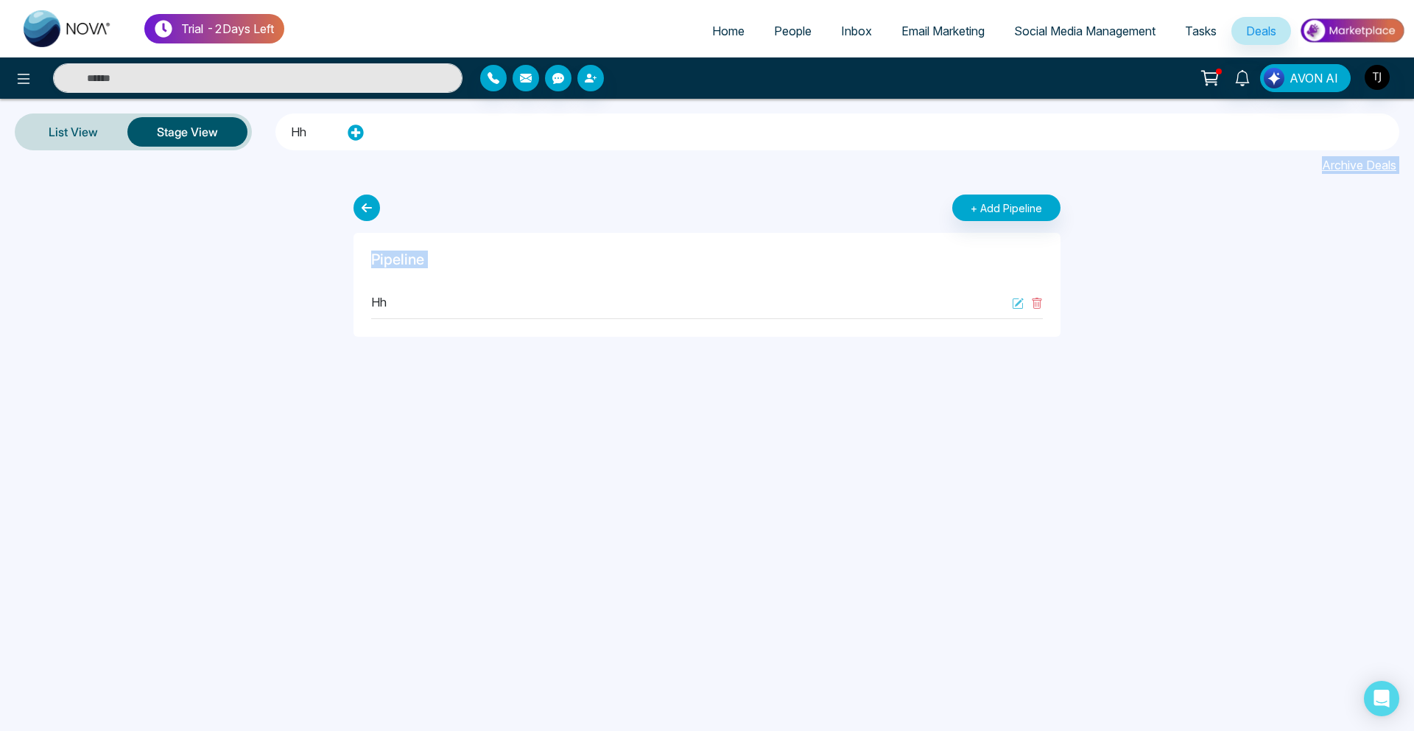
drag, startPoint x: 353, startPoint y: 131, endPoint x: 238, endPoint y: 41, distance: 146.3
click at [183, 94] on div "Trial - 2 Days Left Home People Inbox Email Marketing Social Media Management T…" at bounding box center [707, 365] width 1414 height 731
click at [298, 133] on li "hh" at bounding box center [298, 129] width 15 height 25
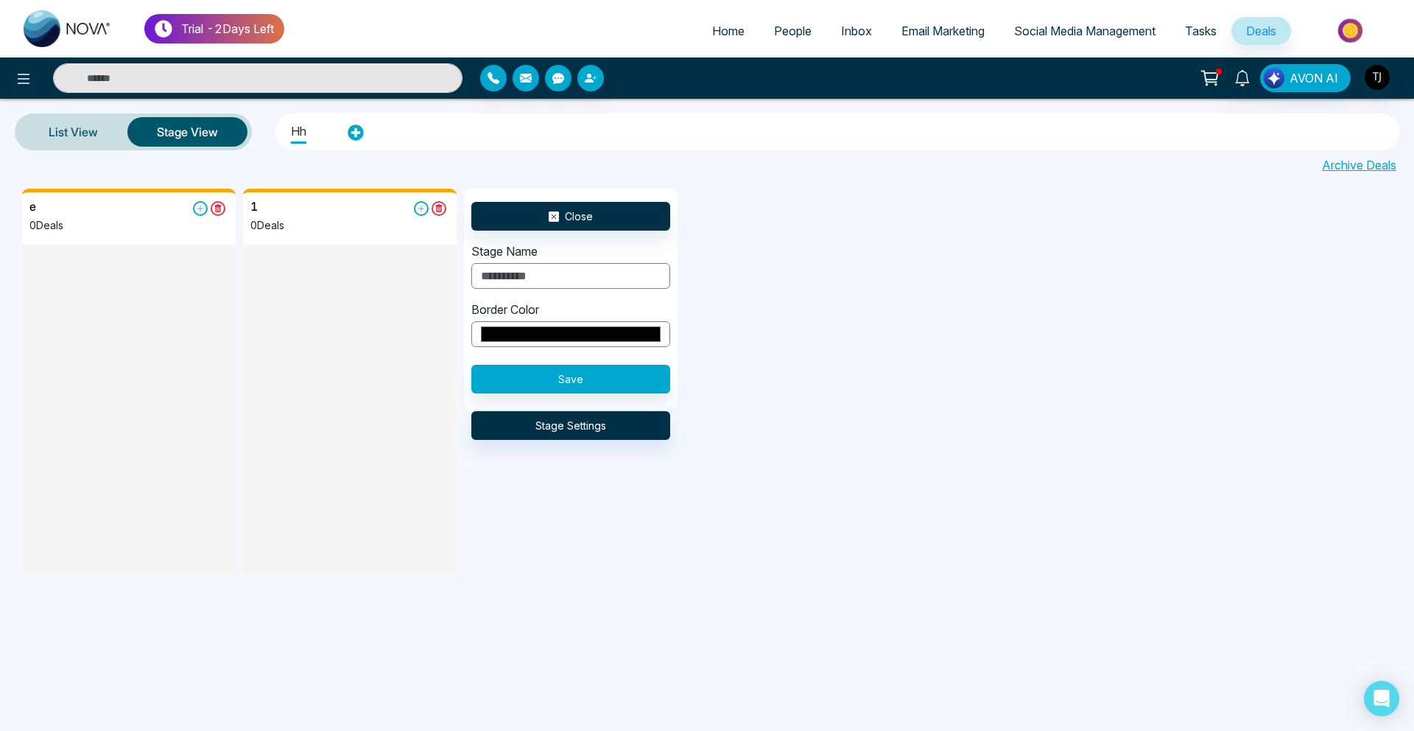
click at [90, 328] on div at bounding box center [129, 354] width 214 height 219
click at [200, 215] on icon at bounding box center [200, 208] width 15 height 15
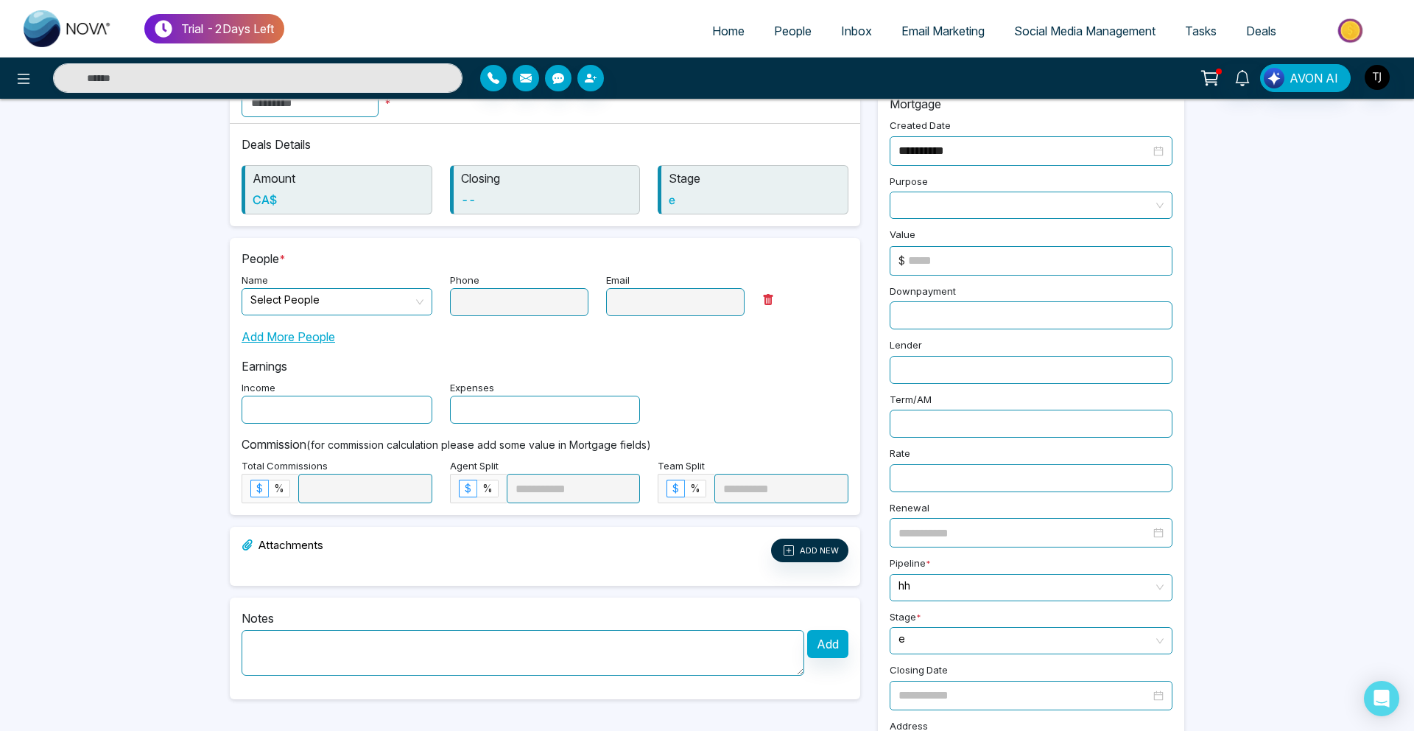
scroll to position [107, 0]
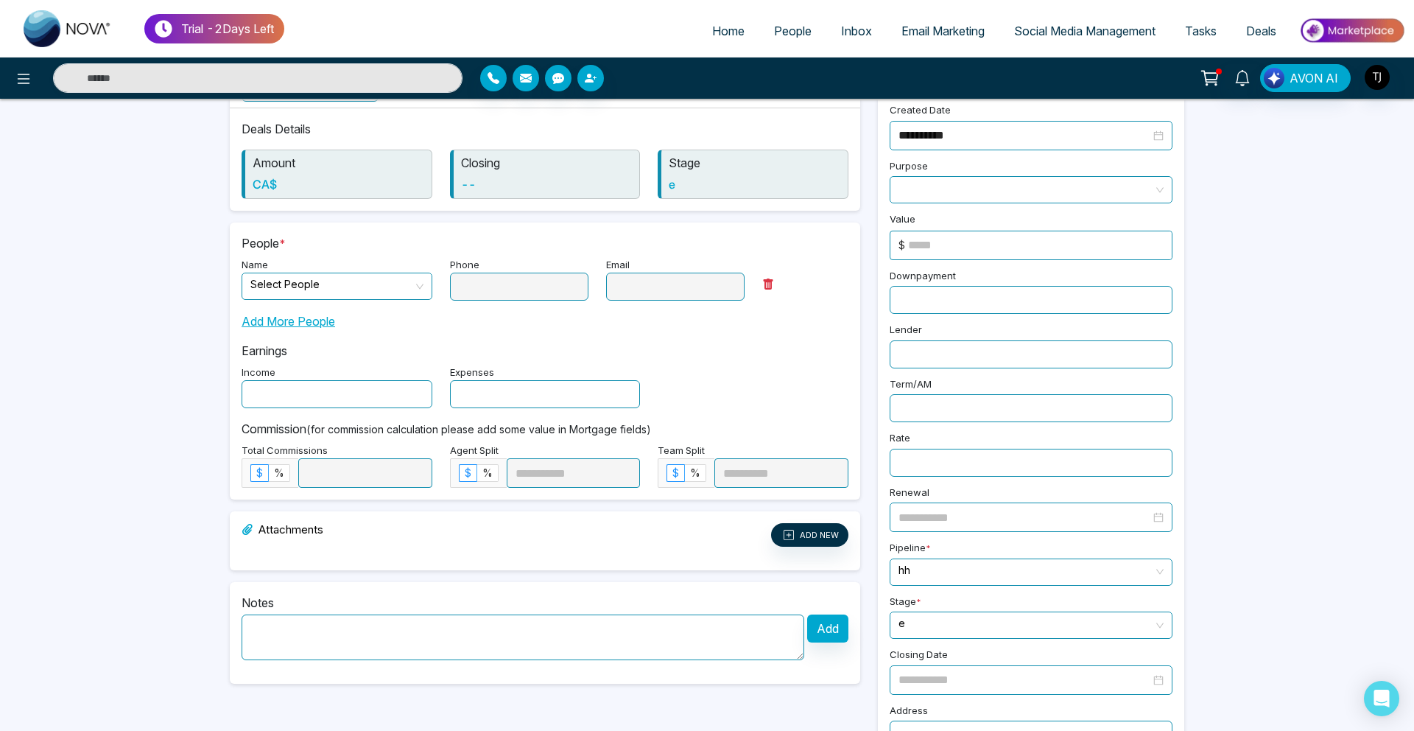
click at [418, 403] on input "text" at bounding box center [337, 394] width 191 height 28
click at [544, 426] on small "(for commission calculation please add some value in Mortgage fields)" at bounding box center [478, 429] width 345 height 13
click at [1234, 35] on link "Deals" at bounding box center [1261, 31] width 60 height 28
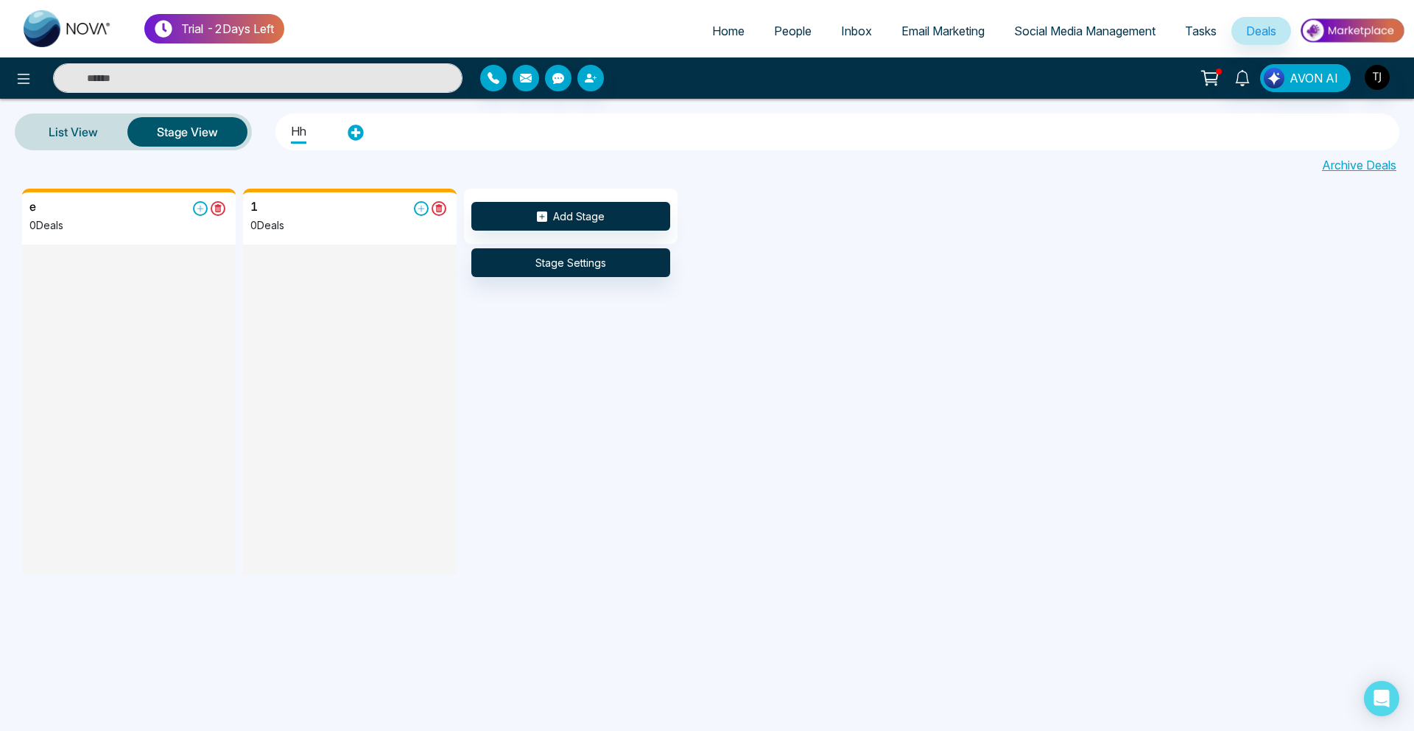
click at [798, 29] on span "People" at bounding box center [793, 31] width 38 height 15
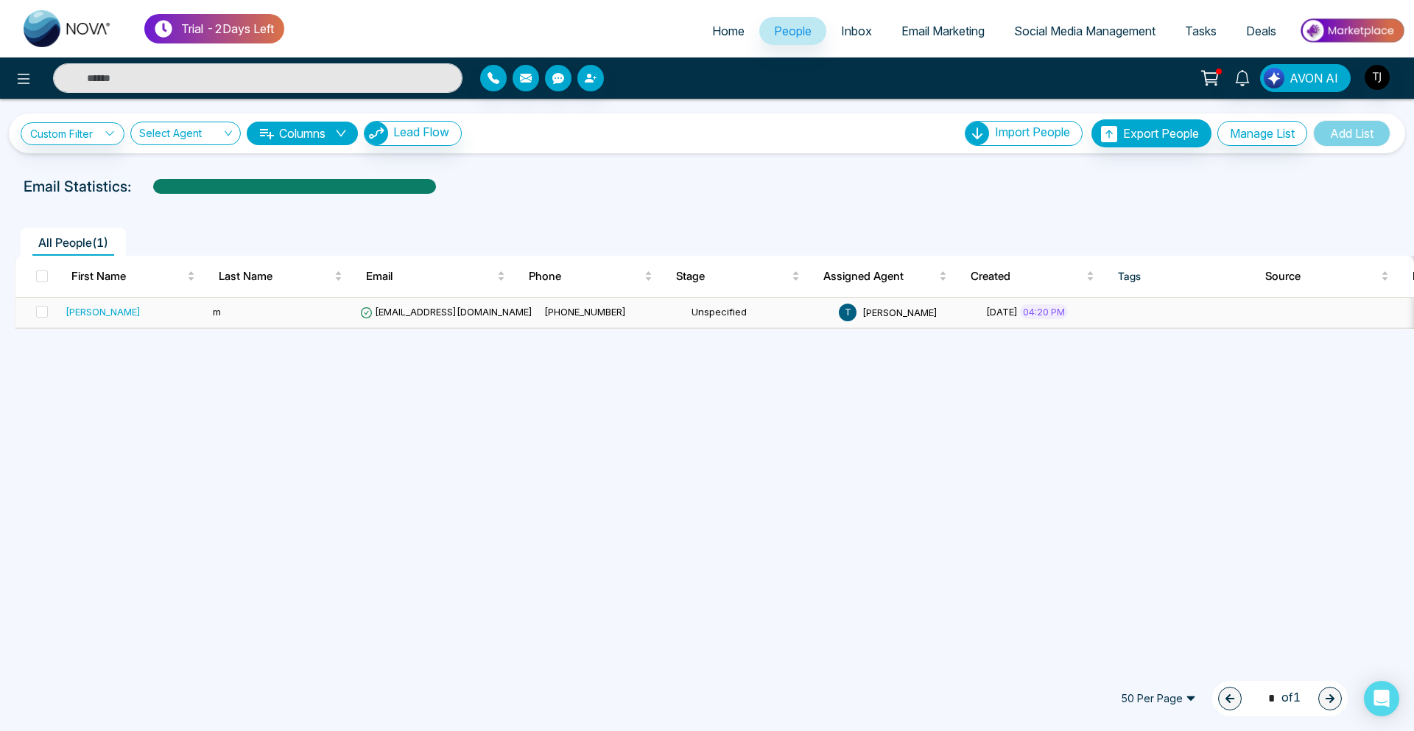
click at [332, 312] on td "m" at bounding box center [280, 313] width 147 height 30
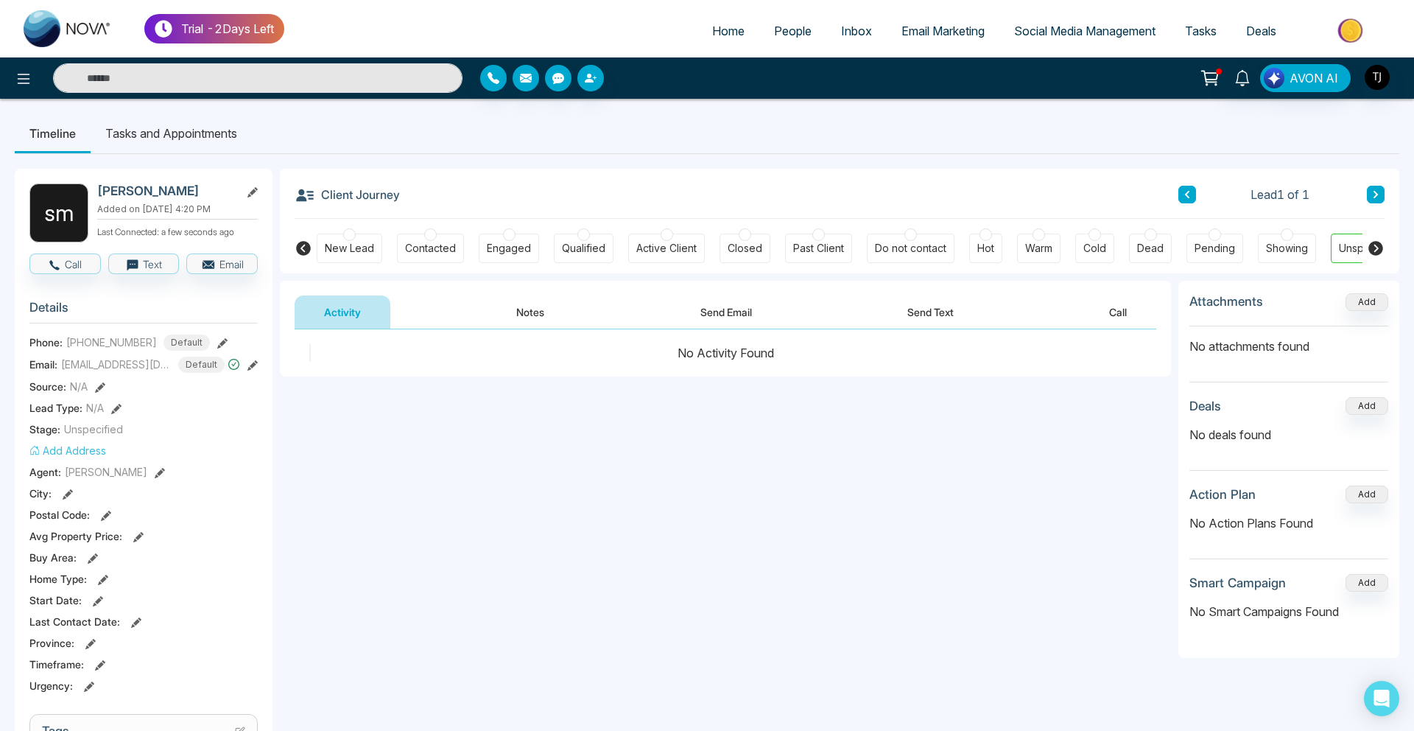
scroll to position [0, 42]
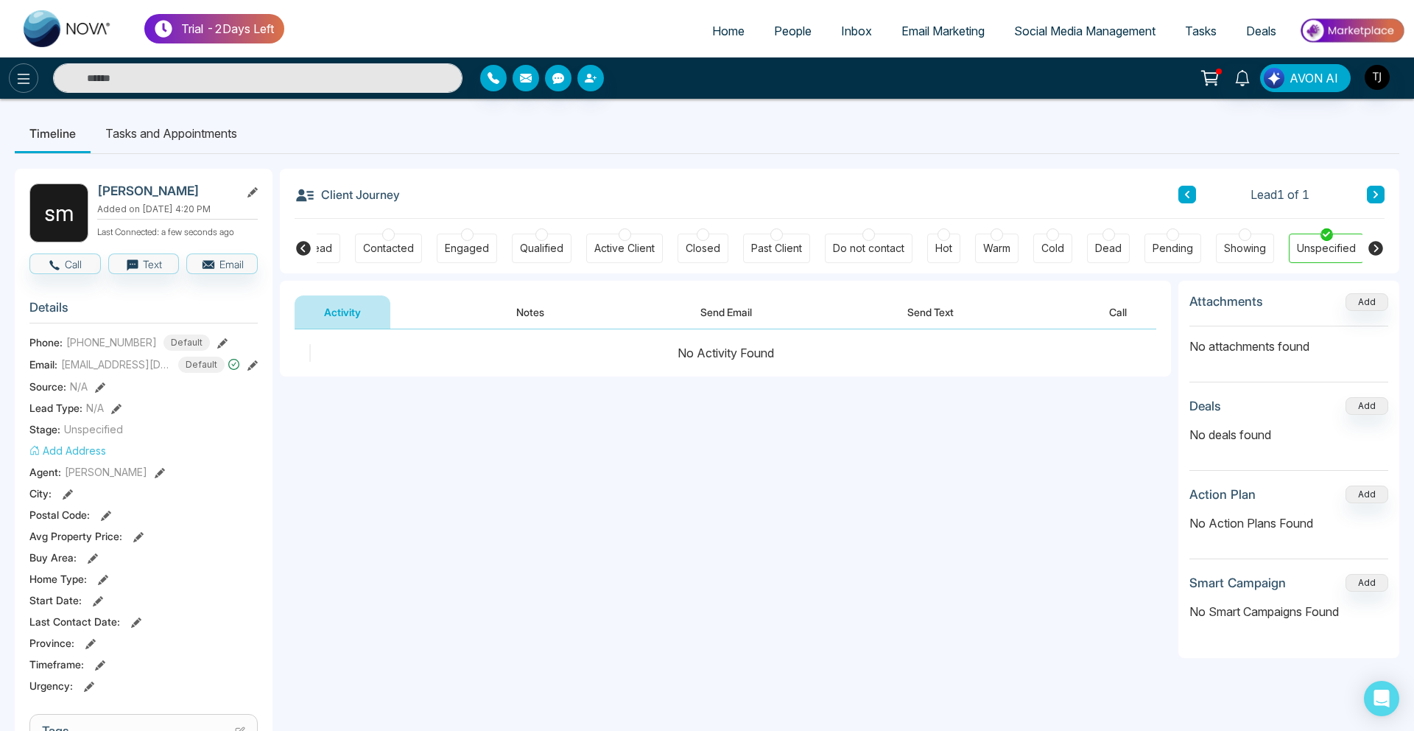
click at [21, 80] on icon at bounding box center [24, 79] width 18 height 18
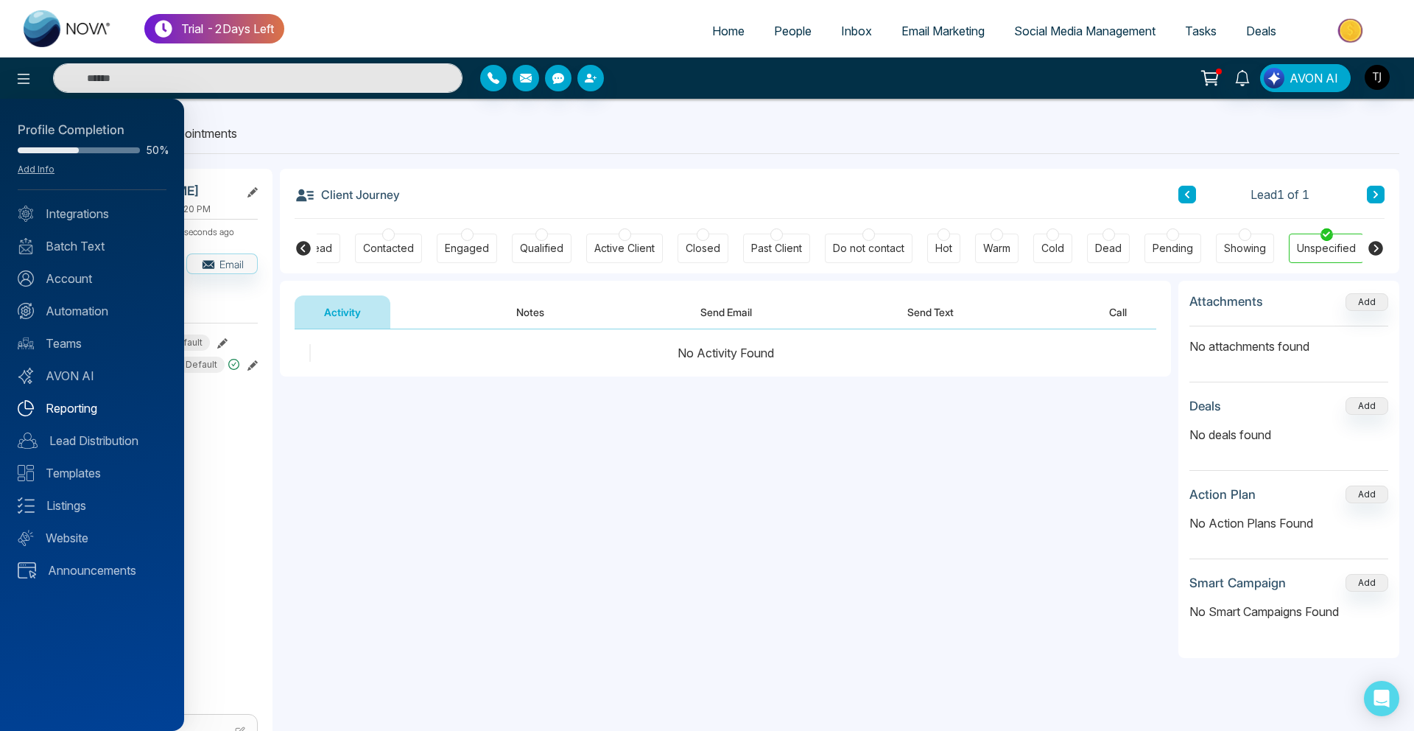
click at [76, 408] on link "Reporting" at bounding box center [92, 408] width 149 height 18
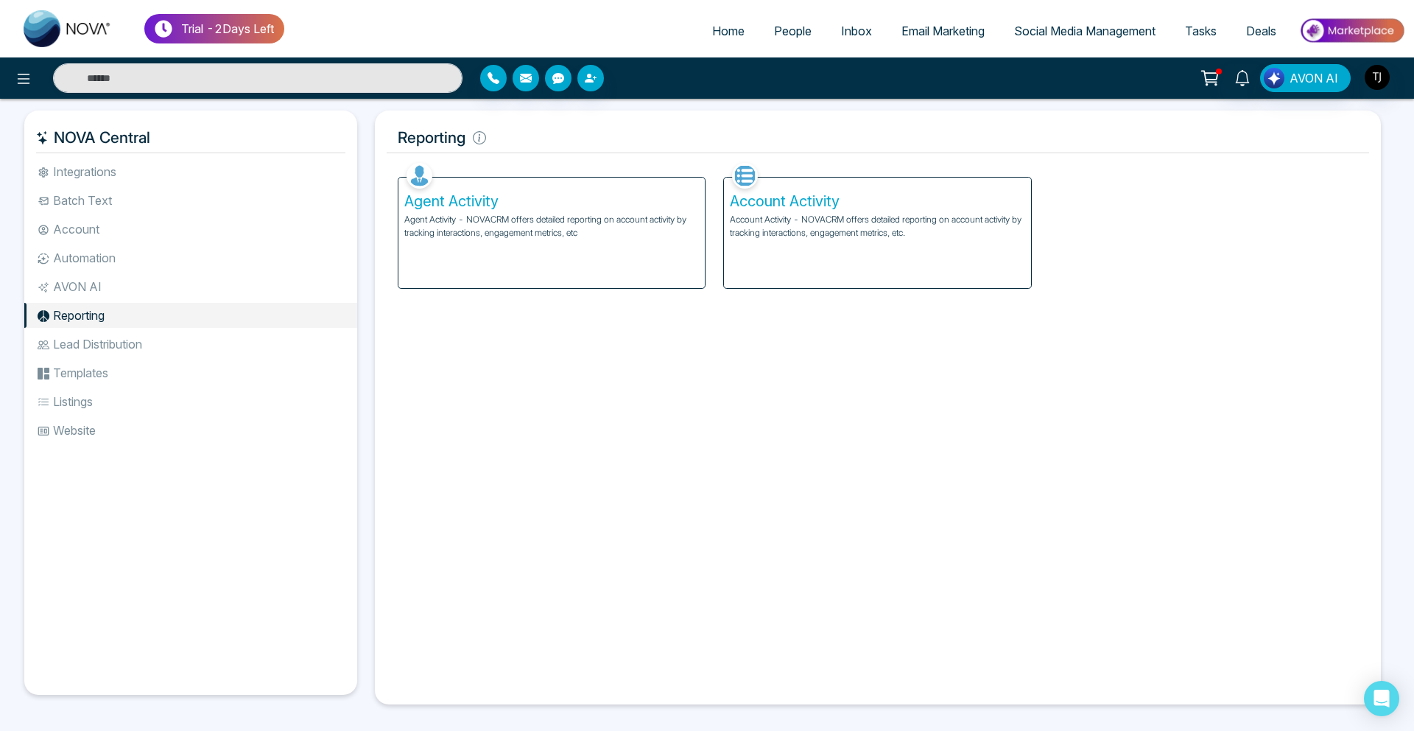
click at [549, 206] on h5 "Agent Activity" at bounding box center [551, 201] width 295 height 18
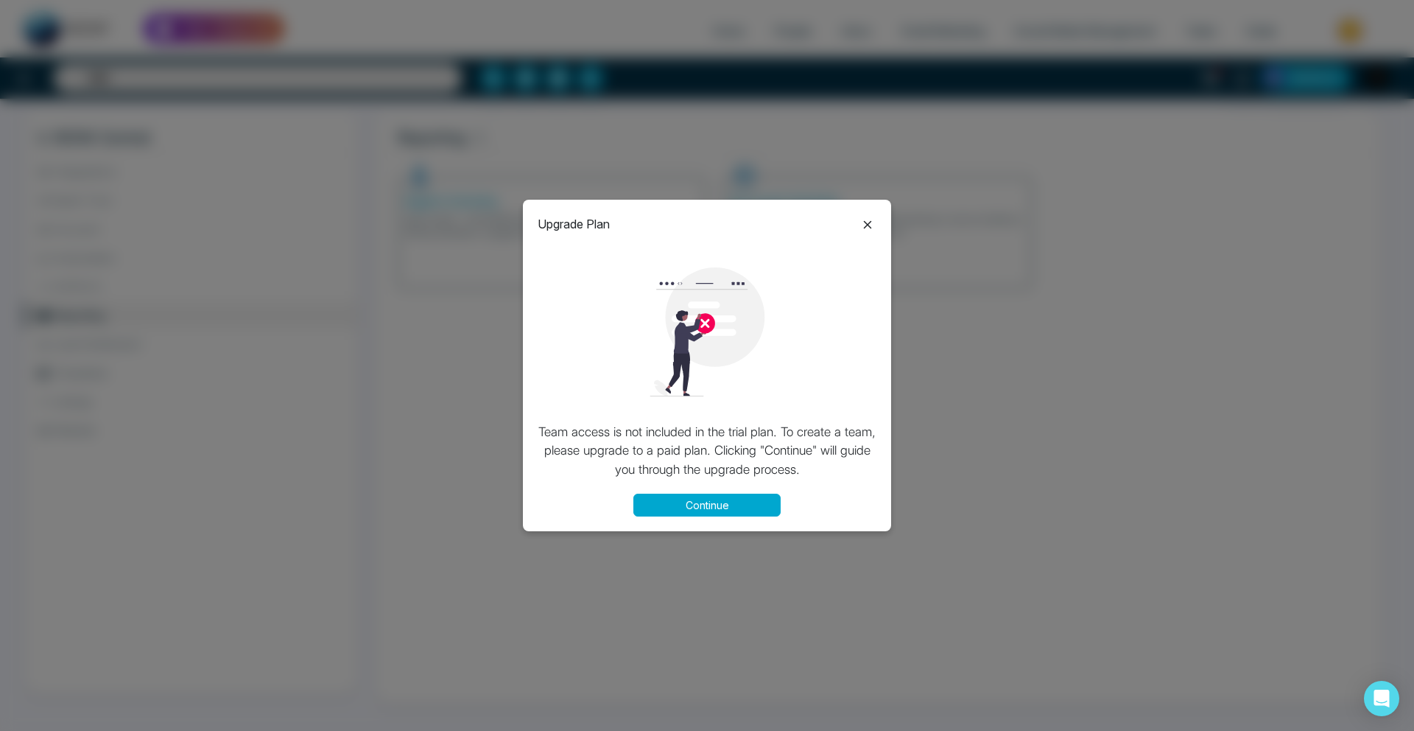
click at [865, 233] on div "Upgrade Plan Team access is not included in the trial plan. To create a team, p…" at bounding box center [707, 365] width 368 height 331
click at [865, 219] on icon at bounding box center [868, 225] width 18 height 18
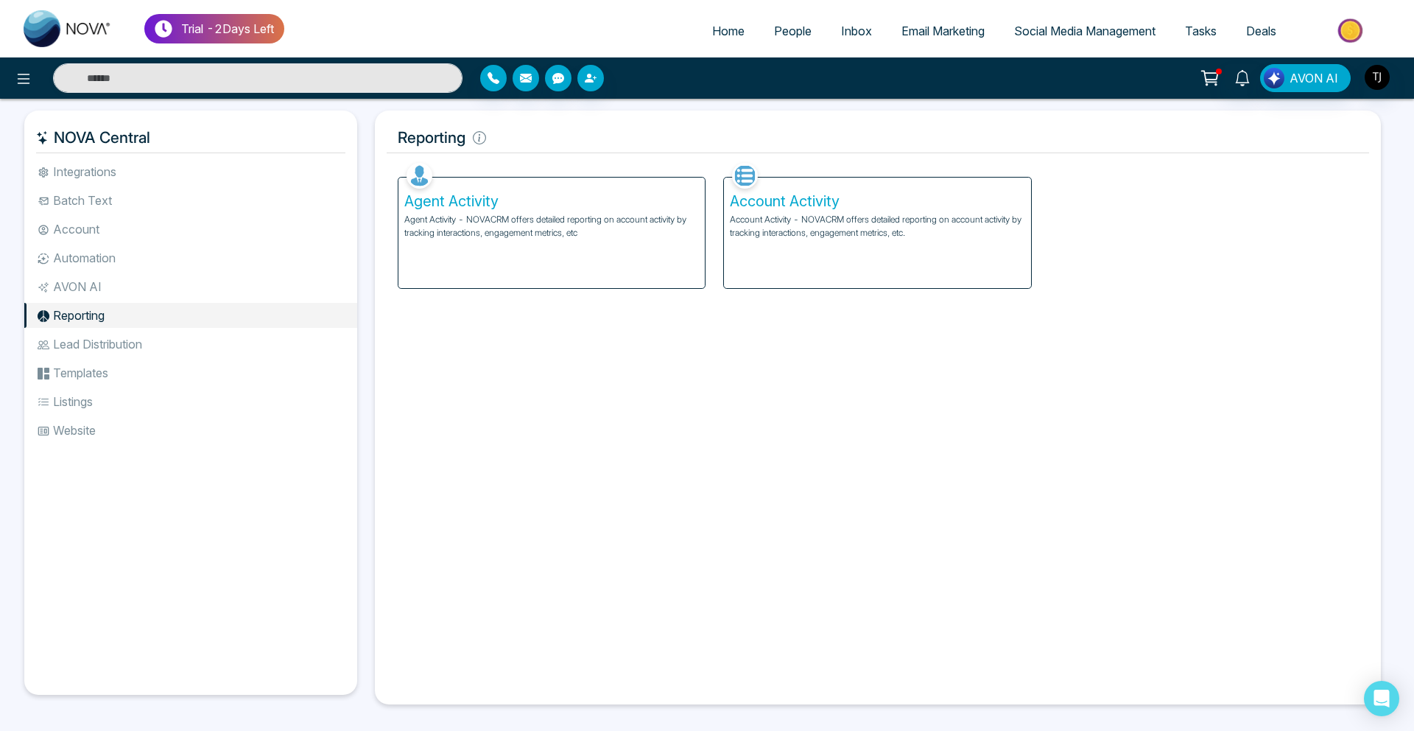
click at [800, 18] on link "People" at bounding box center [792, 31] width 67 height 28
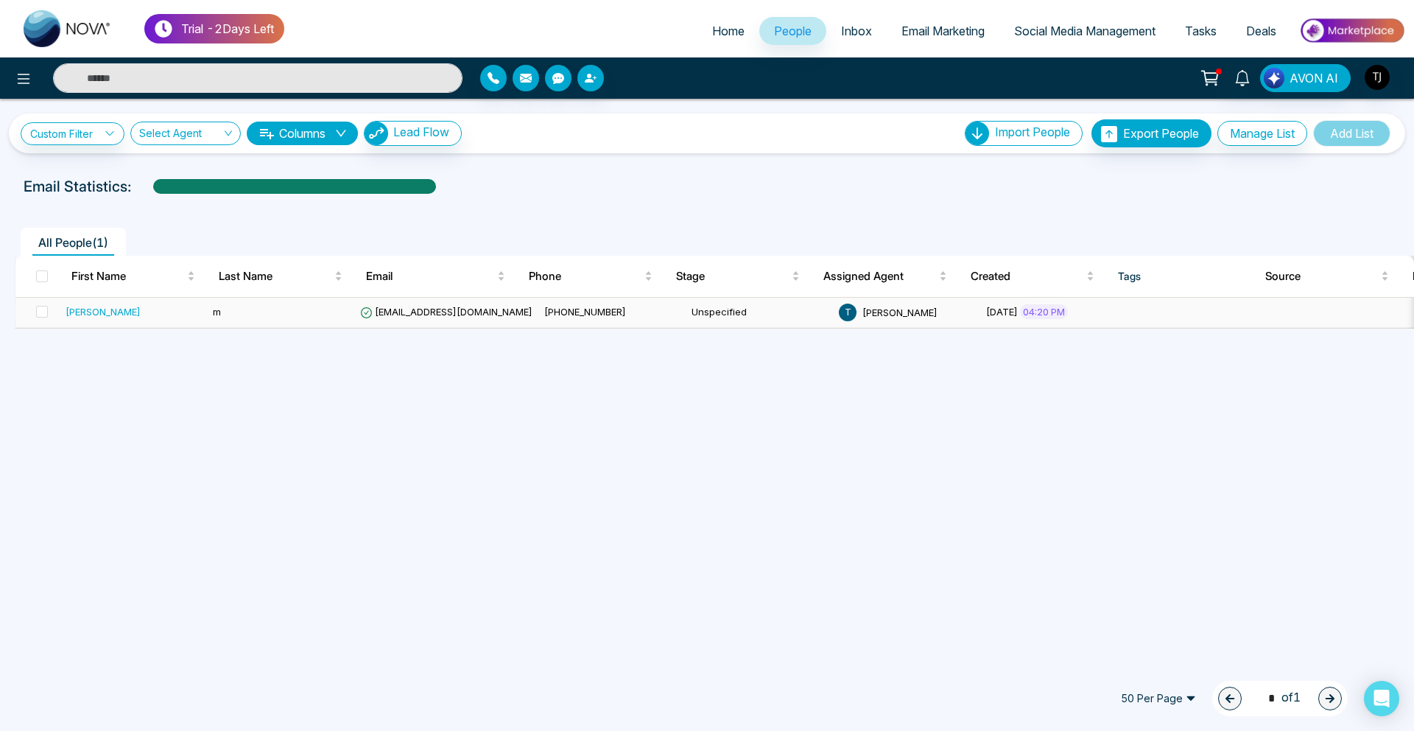
click at [331, 314] on td "m" at bounding box center [280, 313] width 147 height 30
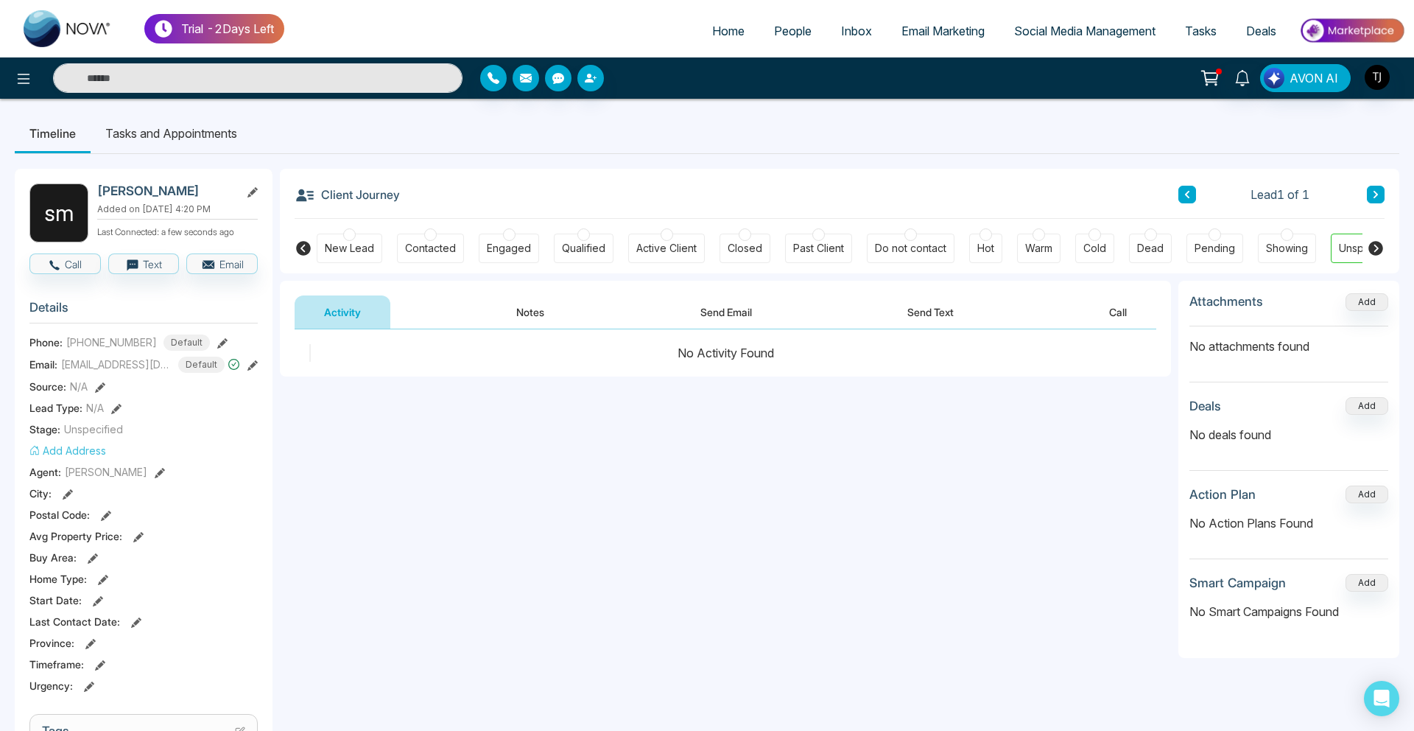
click at [201, 332] on section "Details Phone: +16472245645 Default Email: deepak.k.raj2020@gmail.com Default S…" at bounding box center [143, 494] width 228 height 410
click at [206, 332] on section "Details Phone: +16472245645 Default Email: deepak.k.raj2020@gmail.com Default S…" at bounding box center [143, 494] width 228 height 410
click at [217, 334] on button at bounding box center [222, 341] width 10 height 15
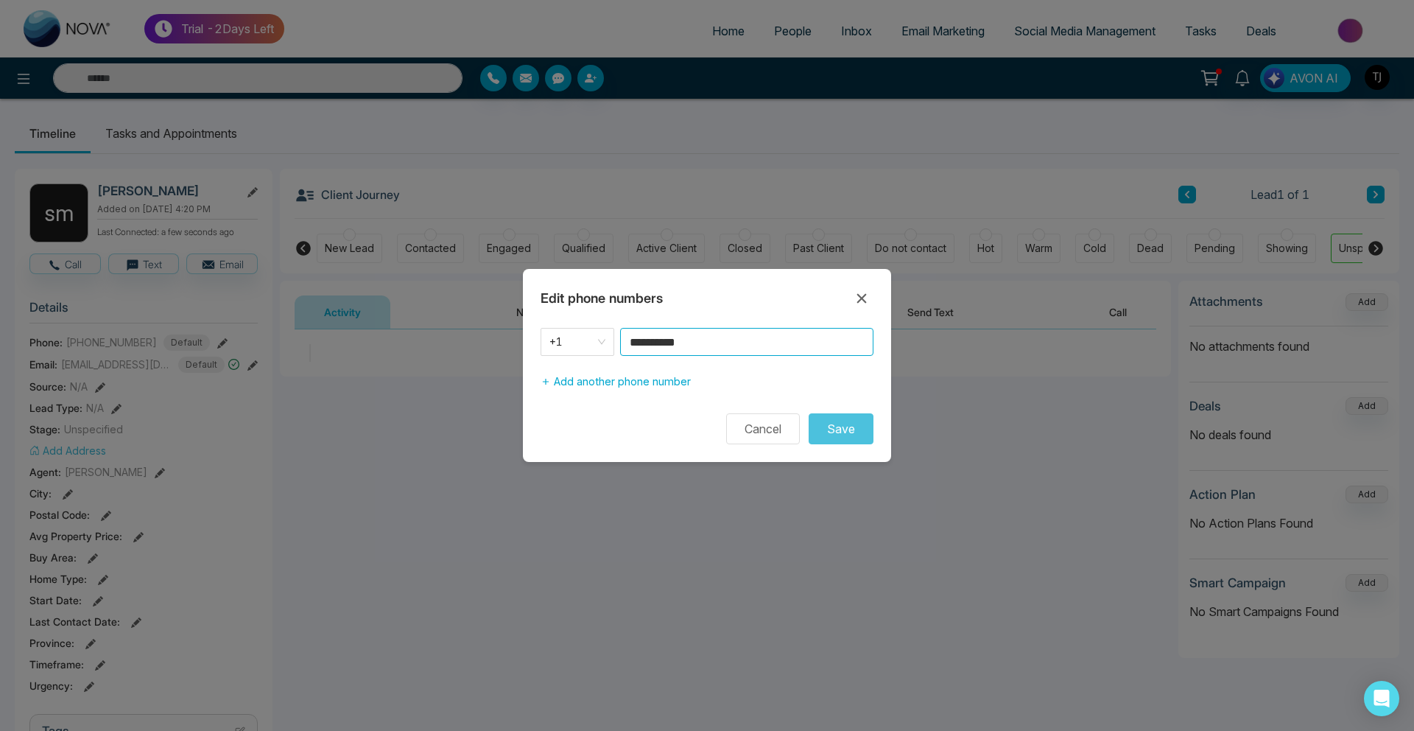
drag, startPoint x: 710, startPoint y: 337, endPoint x: 485, endPoint y: 331, distance: 225.5
click at [486, 331] on div "**********" at bounding box center [707, 365] width 1414 height 731
type input "**********"
click at [846, 423] on button "Save" at bounding box center [841, 428] width 65 height 31
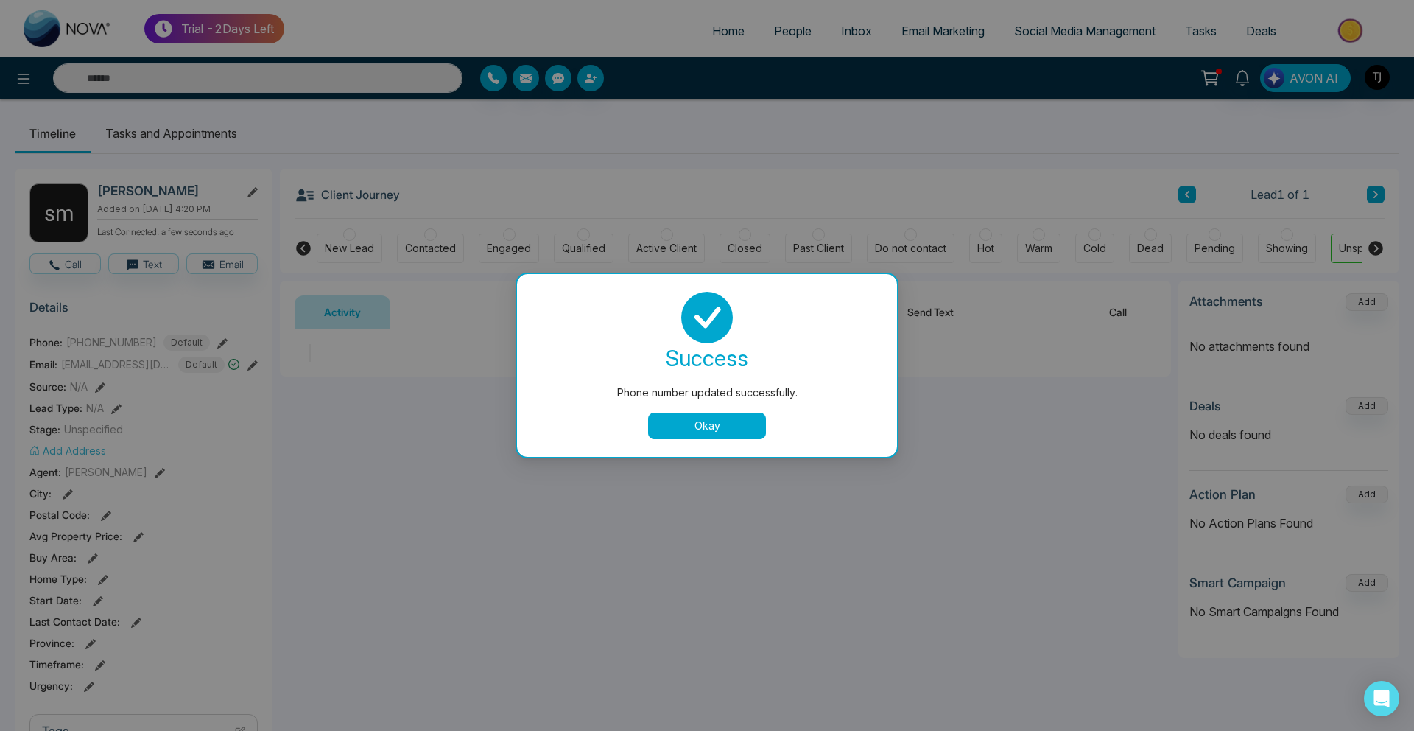
click at [693, 434] on button "Okay" at bounding box center [707, 425] width 118 height 27
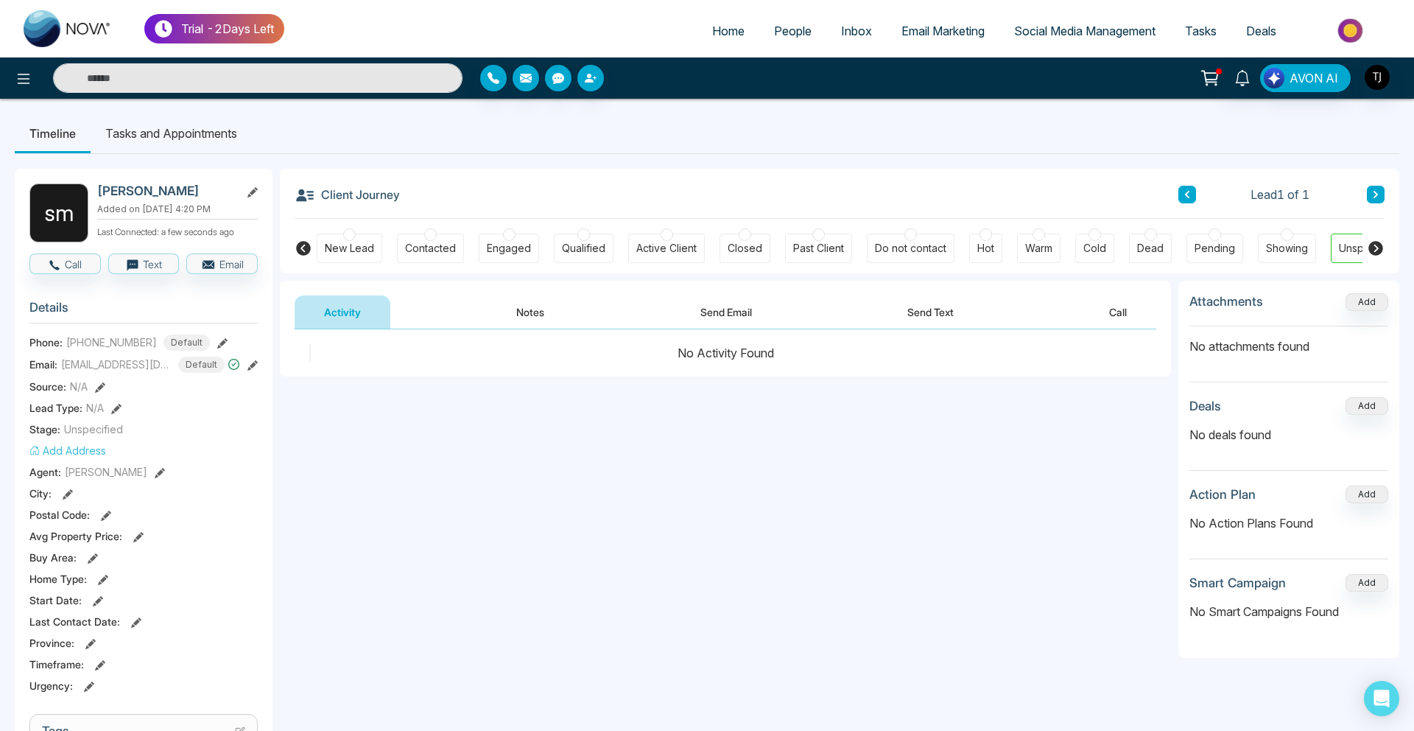
click at [1128, 305] on button "Call" at bounding box center [1118, 311] width 77 height 33
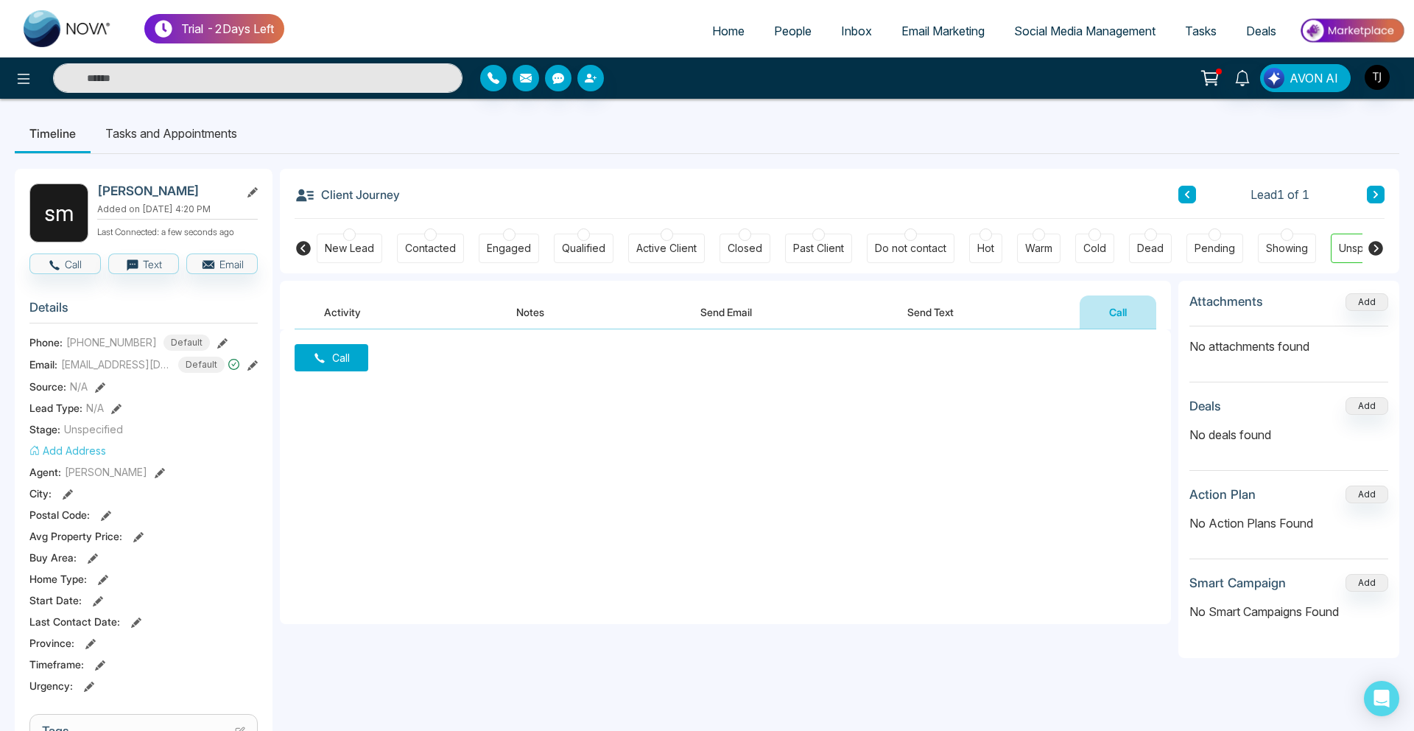
click at [328, 356] on button "Call" at bounding box center [332, 357] width 74 height 27
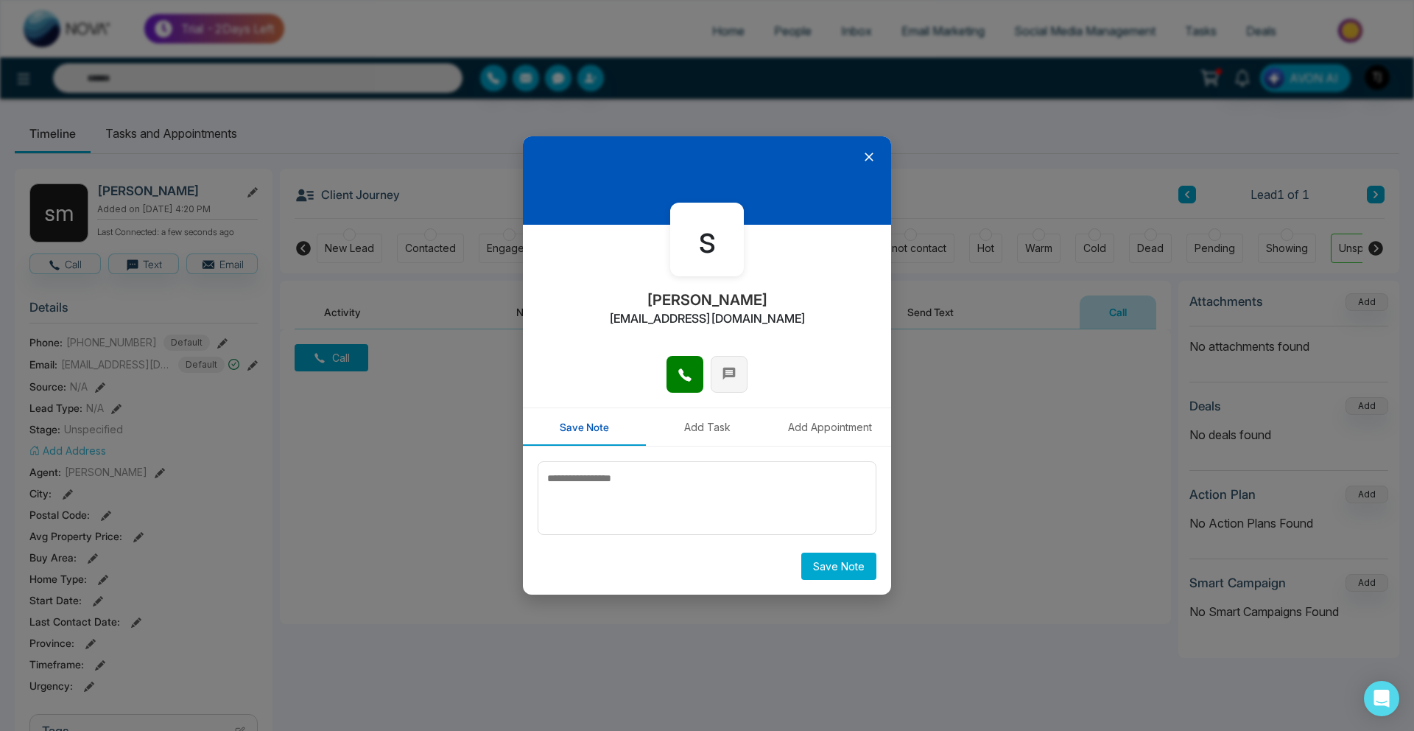
drag, startPoint x: 738, startPoint y: 384, endPoint x: 721, endPoint y: 384, distance: 16.9
click at [737, 384] on button at bounding box center [729, 374] width 37 height 37
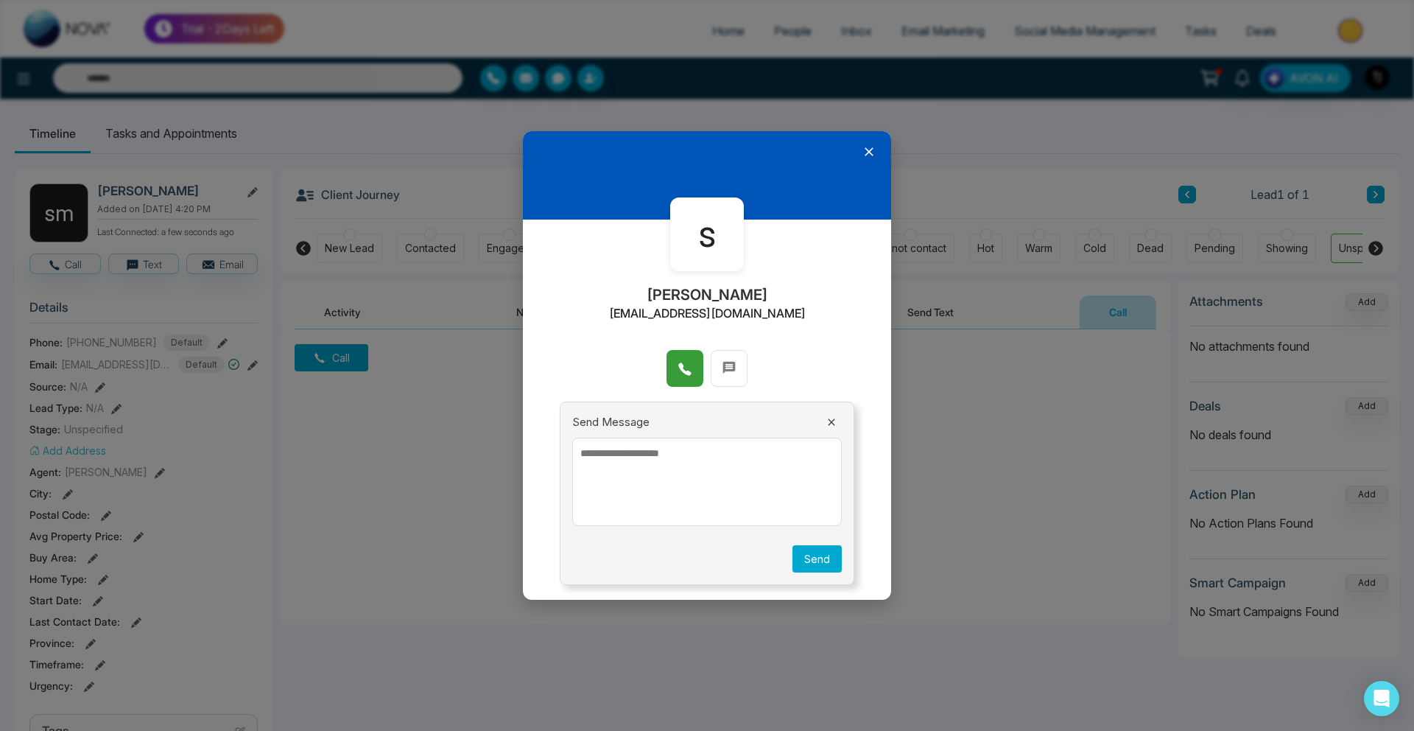
click at [680, 366] on icon at bounding box center [684, 369] width 13 height 13
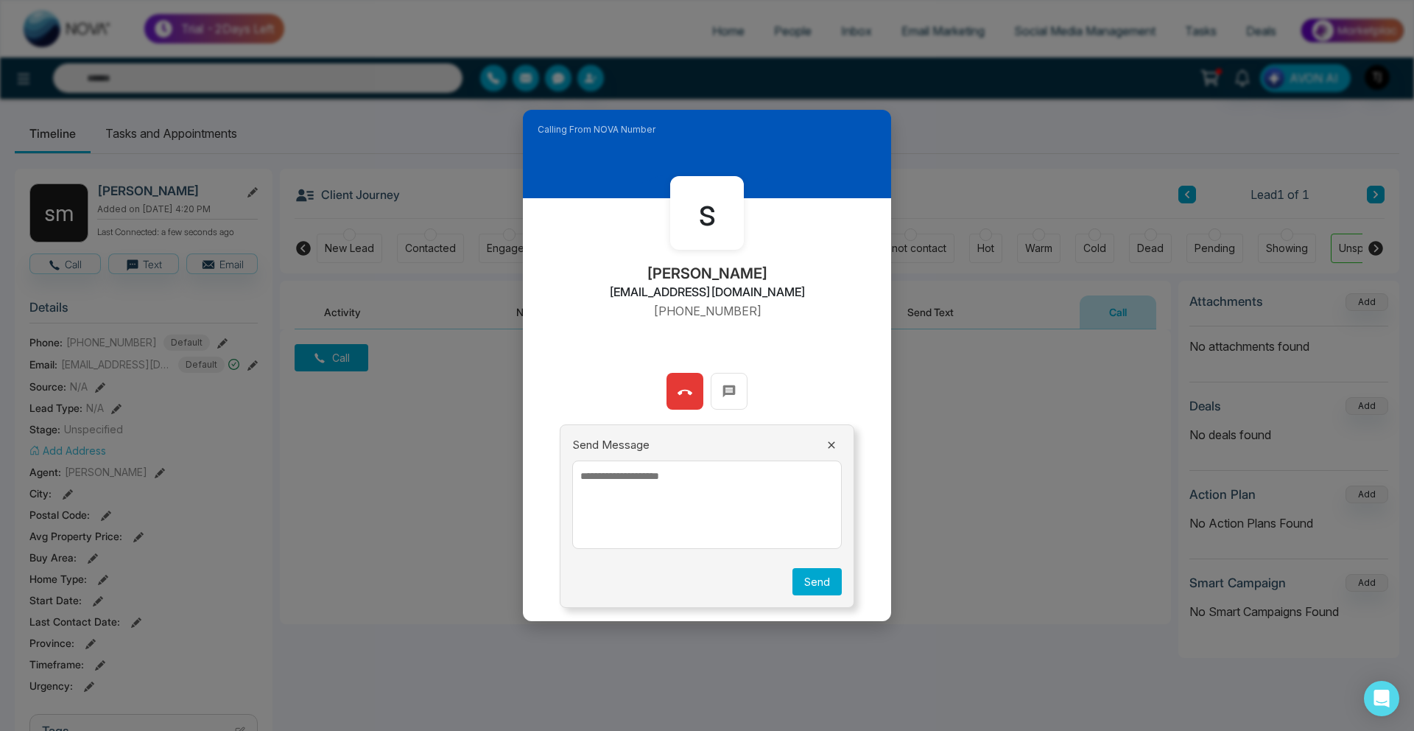
click at [779, 355] on div "s sam deepak.k.raj2020@gmail.com +12267245091 00:00" at bounding box center [707, 285] width 368 height 175
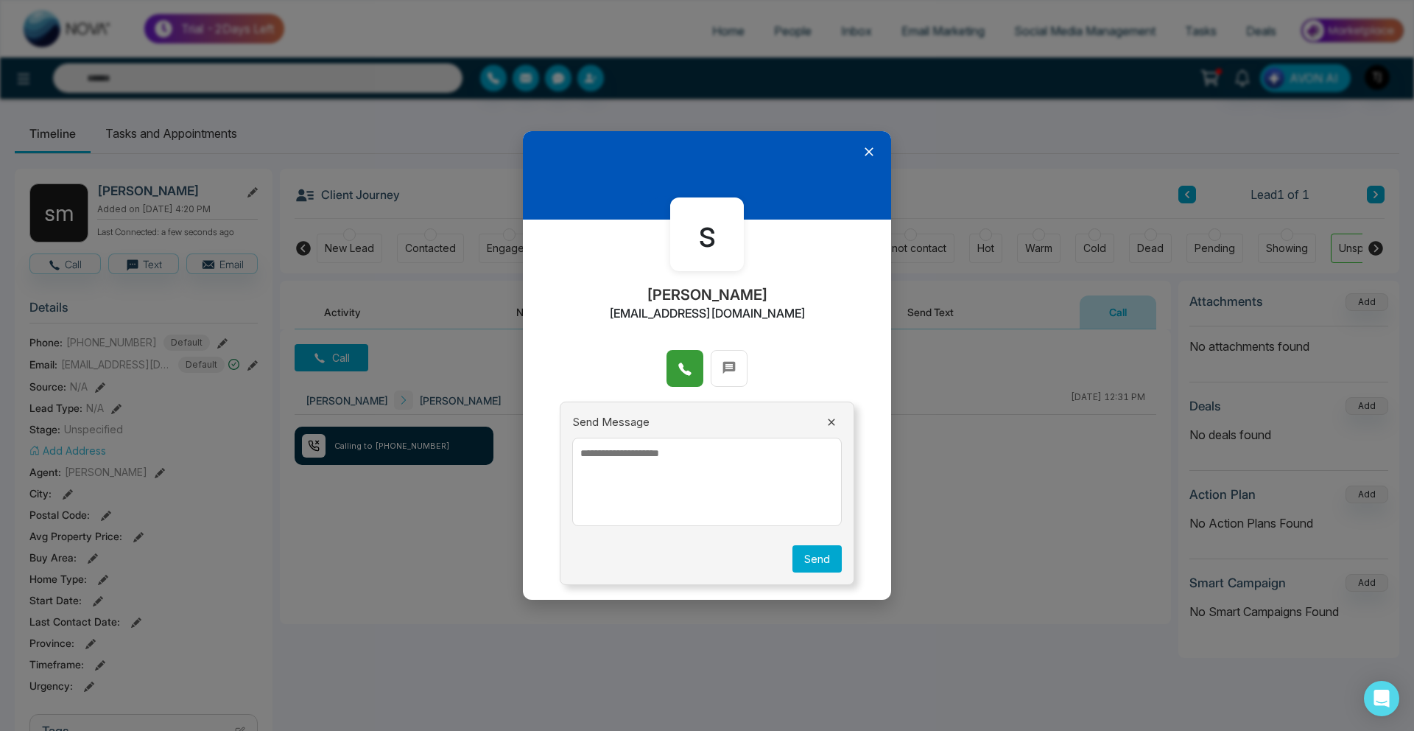
click at [869, 155] on icon at bounding box center [869, 151] width 15 height 15
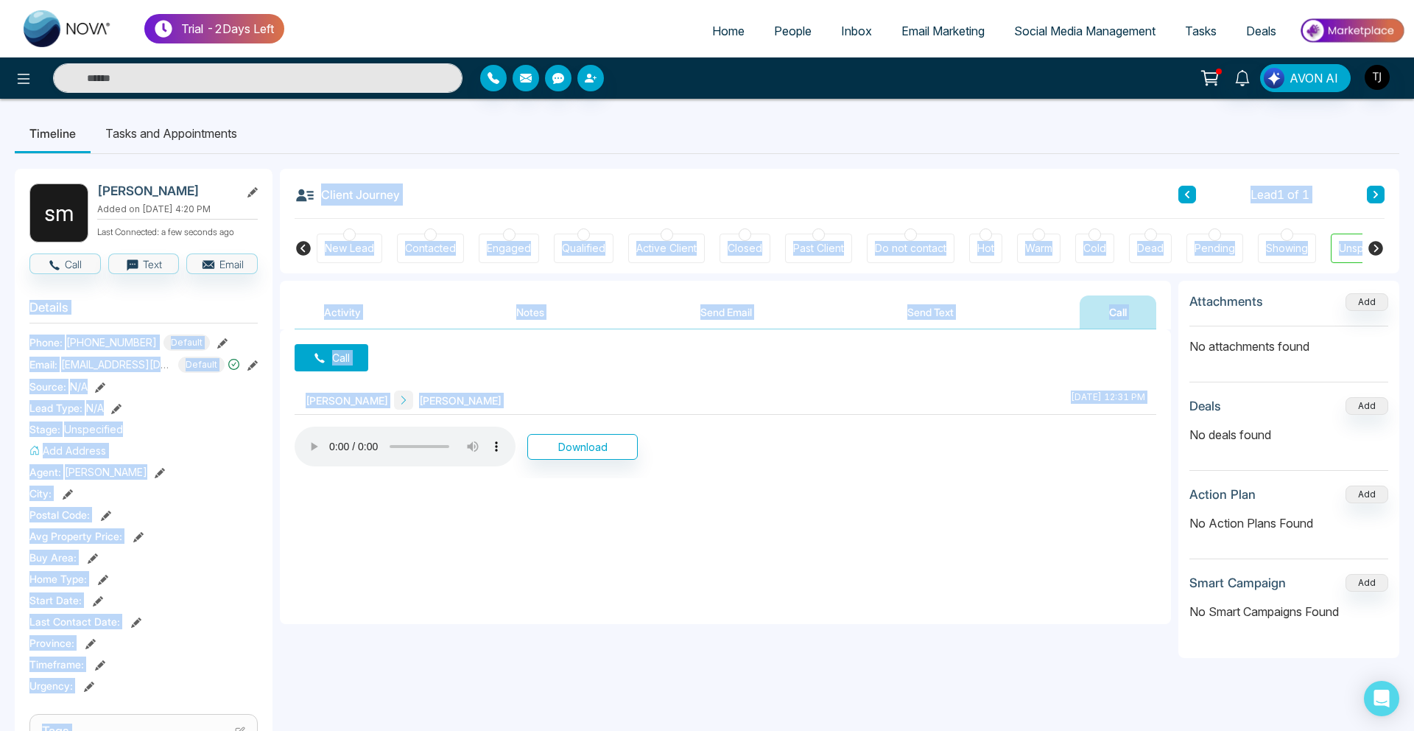
drag, startPoint x: 539, startPoint y: 429, endPoint x: 148, endPoint y: 292, distance: 414.6
click at [160, 292] on div "s m sam m Added on August 25 2025 | 4:20 PM Last Connected: a few seconds ago C…" at bounding box center [707, 681] width 1385 height 1054
click at [19, 67] on button at bounding box center [23, 77] width 29 height 29
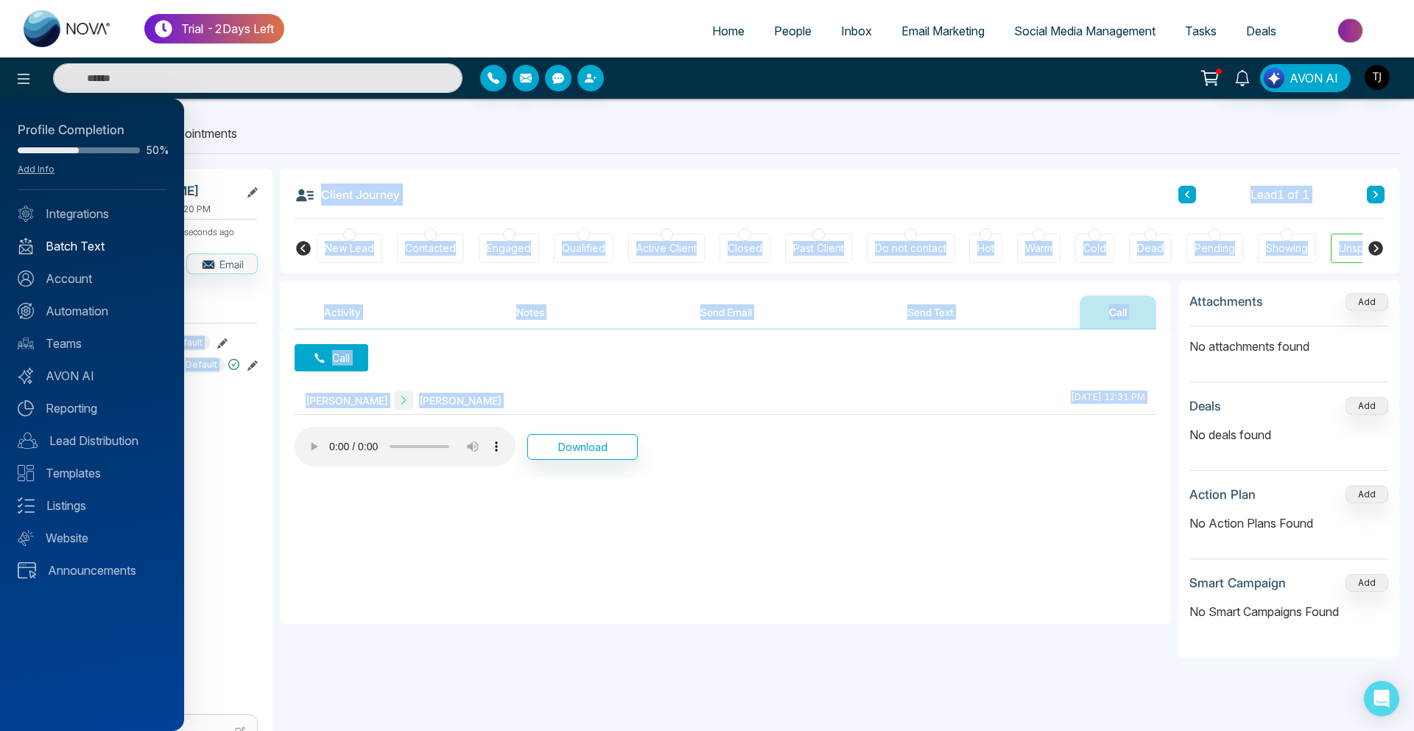
click at [62, 246] on link "Batch Text" at bounding box center [92, 246] width 149 height 18
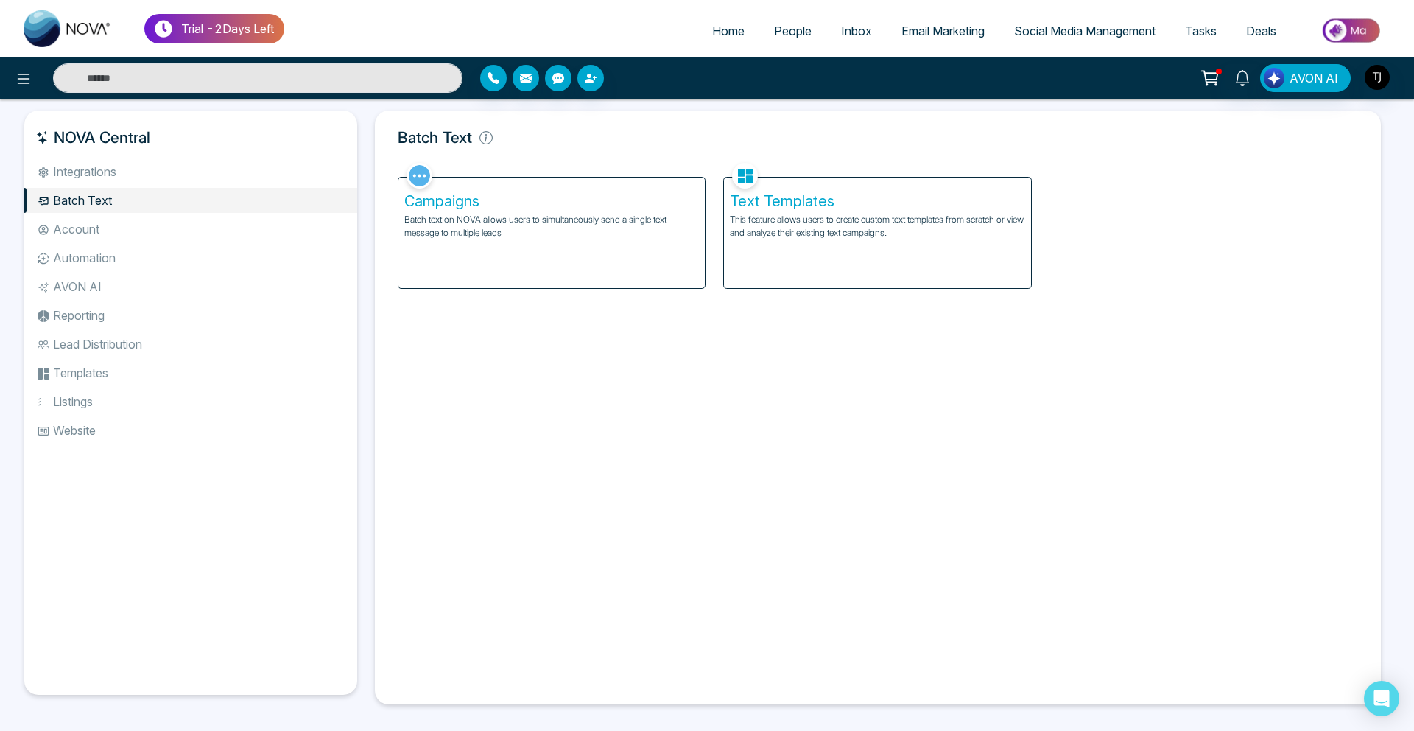
click at [454, 236] on p "Batch text on NOVA allows users to simultaneously send a single text message to…" at bounding box center [551, 226] width 295 height 27
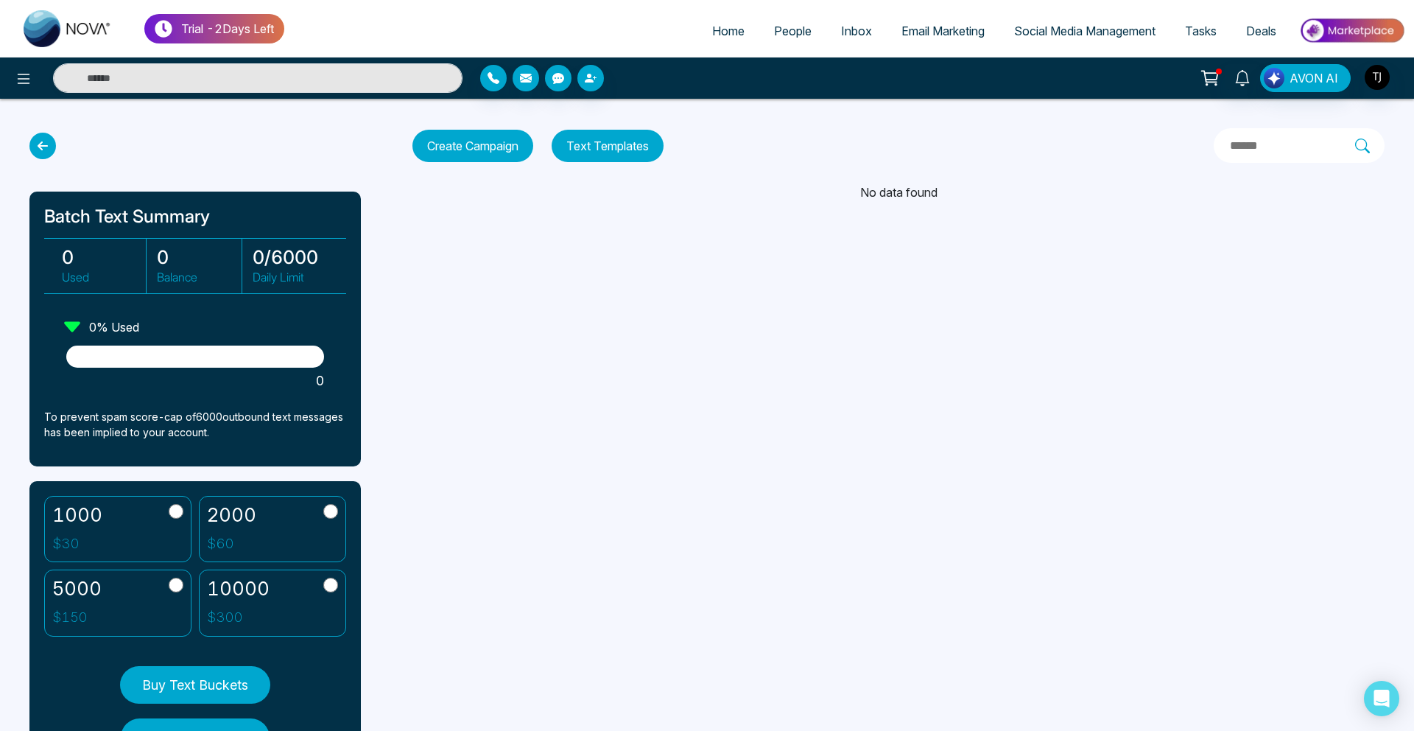
click at [904, 30] on span "Email Marketing" at bounding box center [942, 31] width 83 height 15
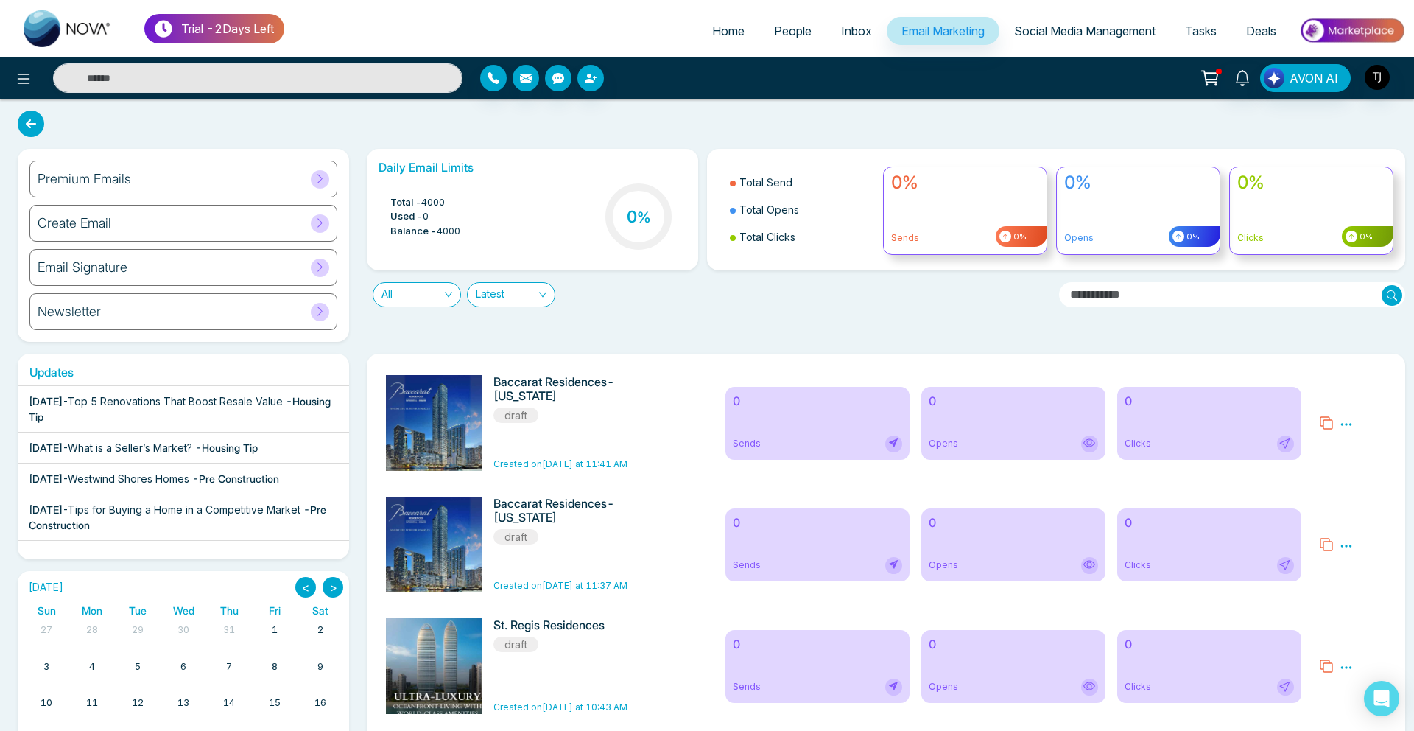
click at [96, 183] on h6 "Premium Emails" at bounding box center [85, 179] width 94 height 16
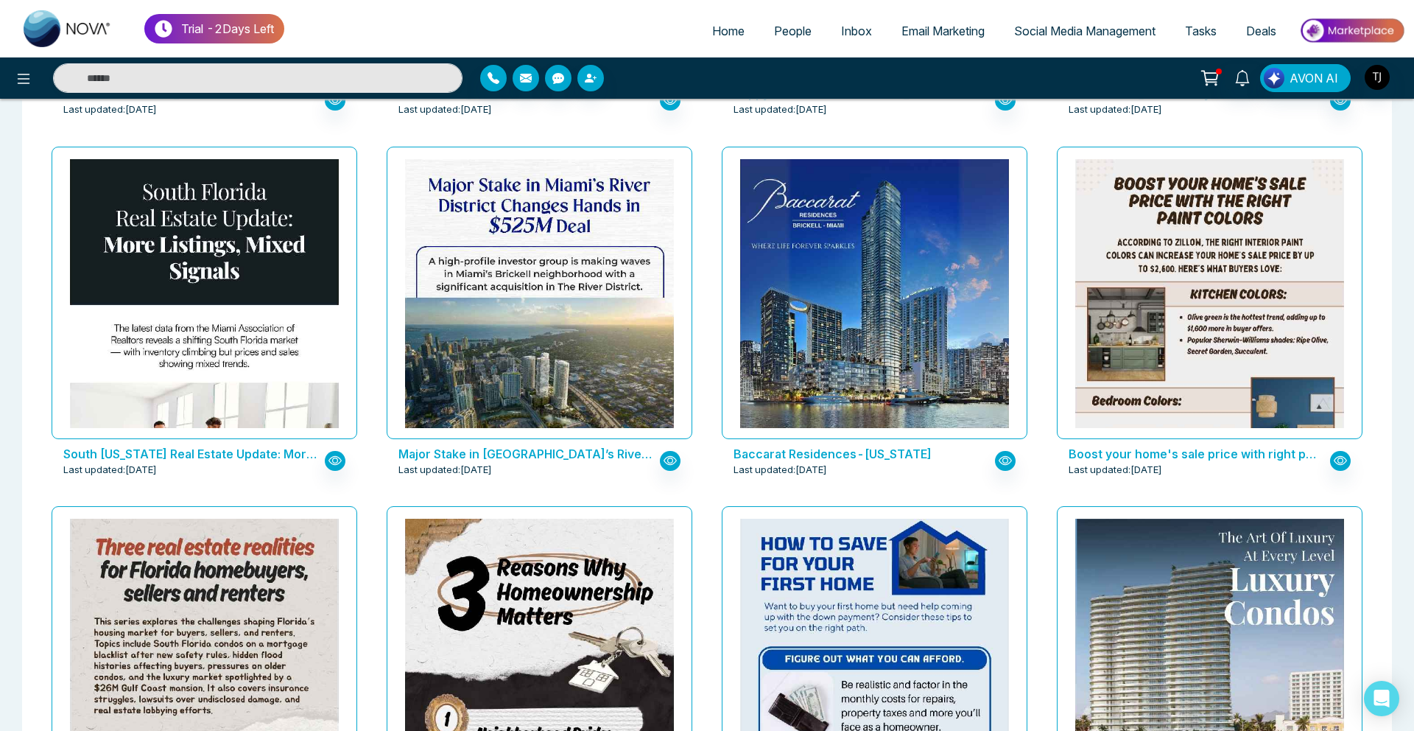
scroll to position [1909, 0]
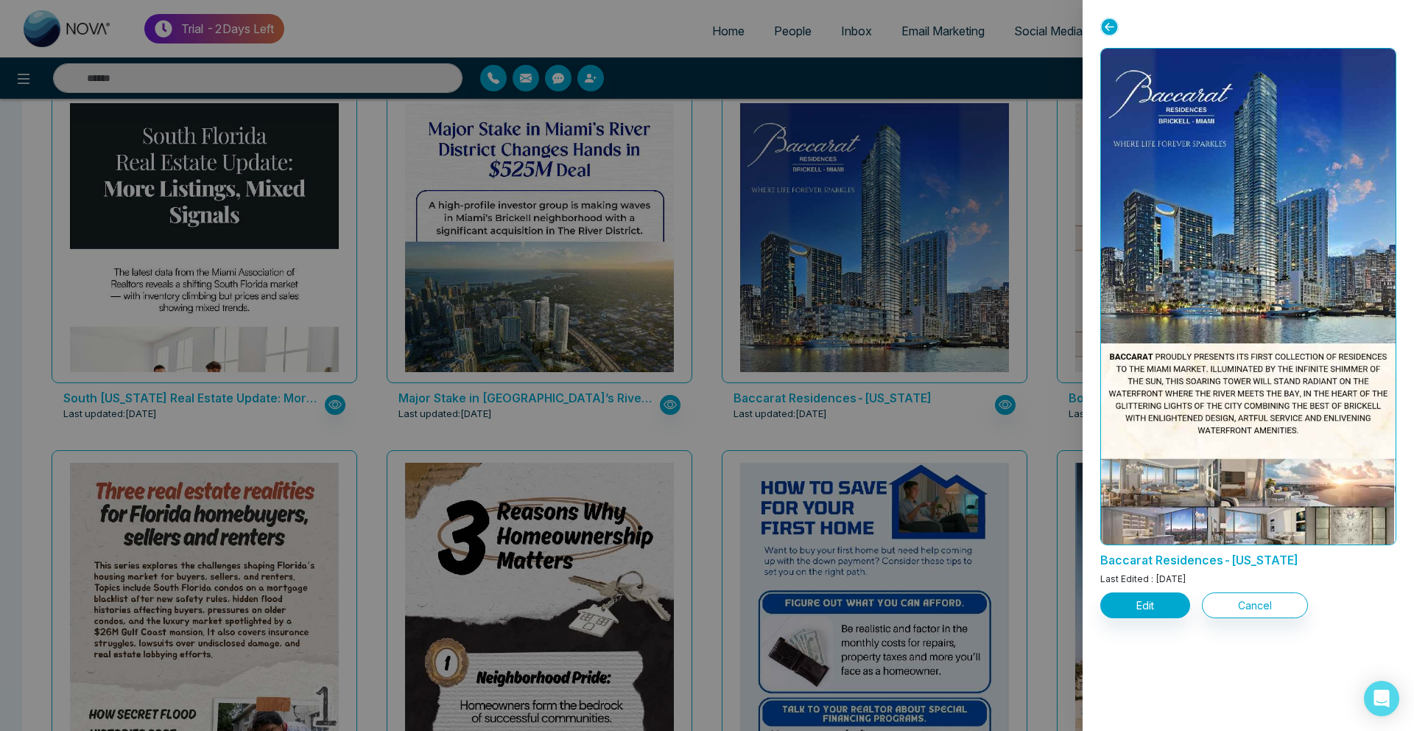
click at [669, 212] on div at bounding box center [707, 365] width 1414 height 731
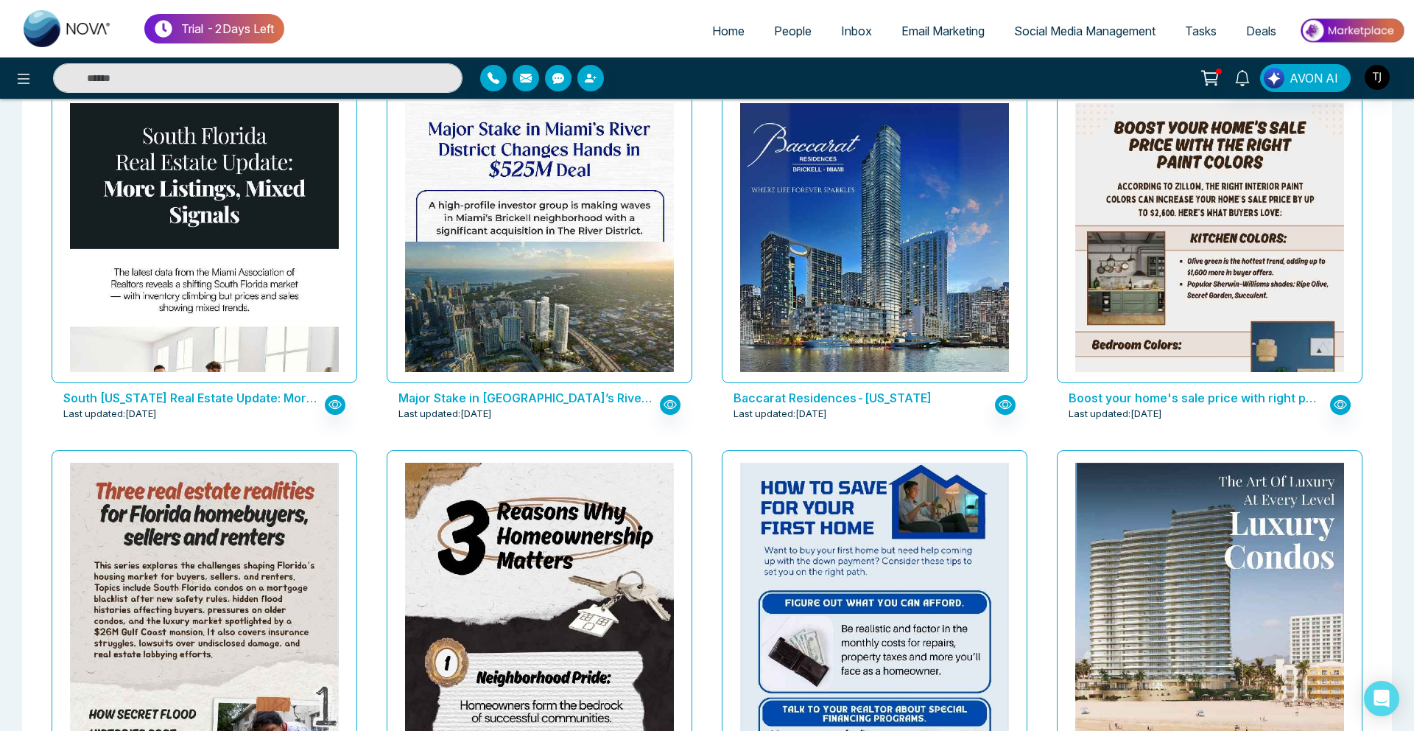
click at [1051, 40] on link "Social Media Management" at bounding box center [1084, 31] width 171 height 28
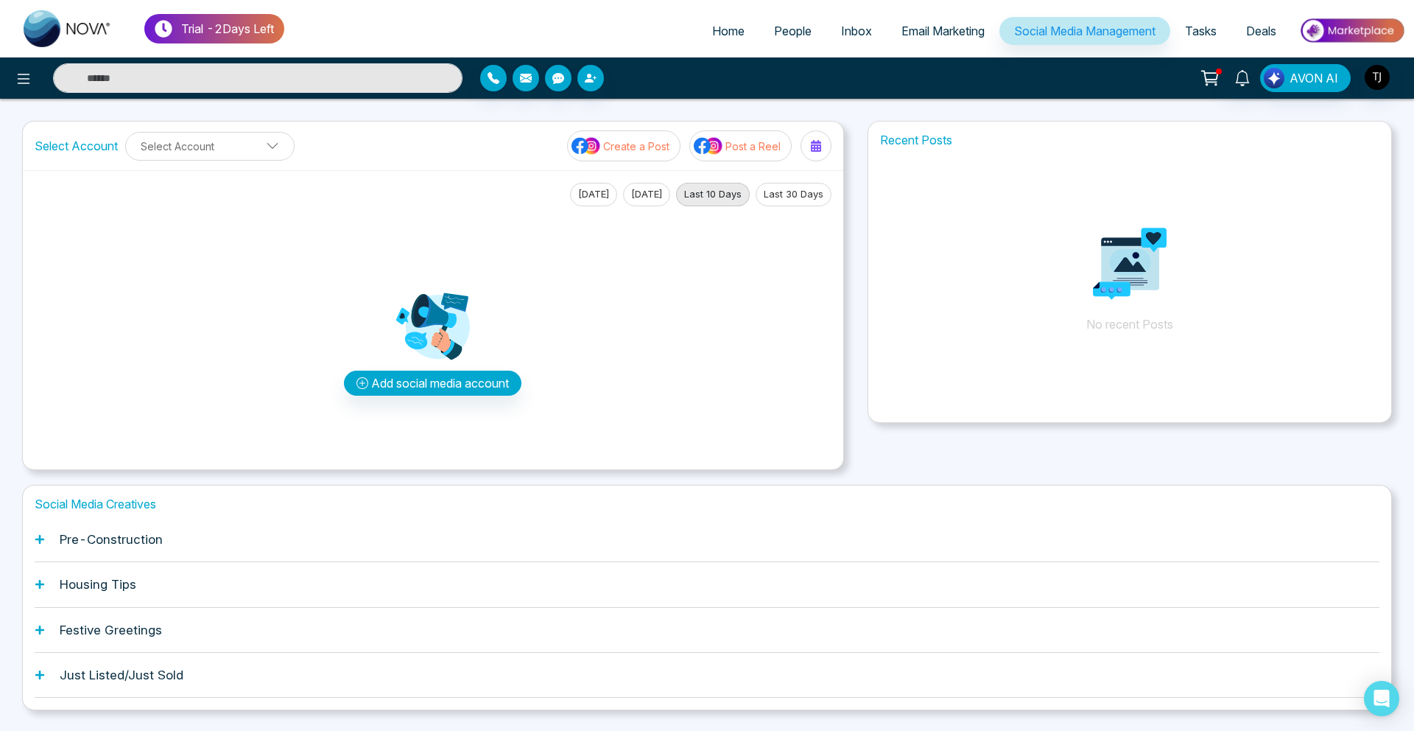
click at [189, 569] on div "Housing Tips" at bounding box center [707, 584] width 1345 height 45
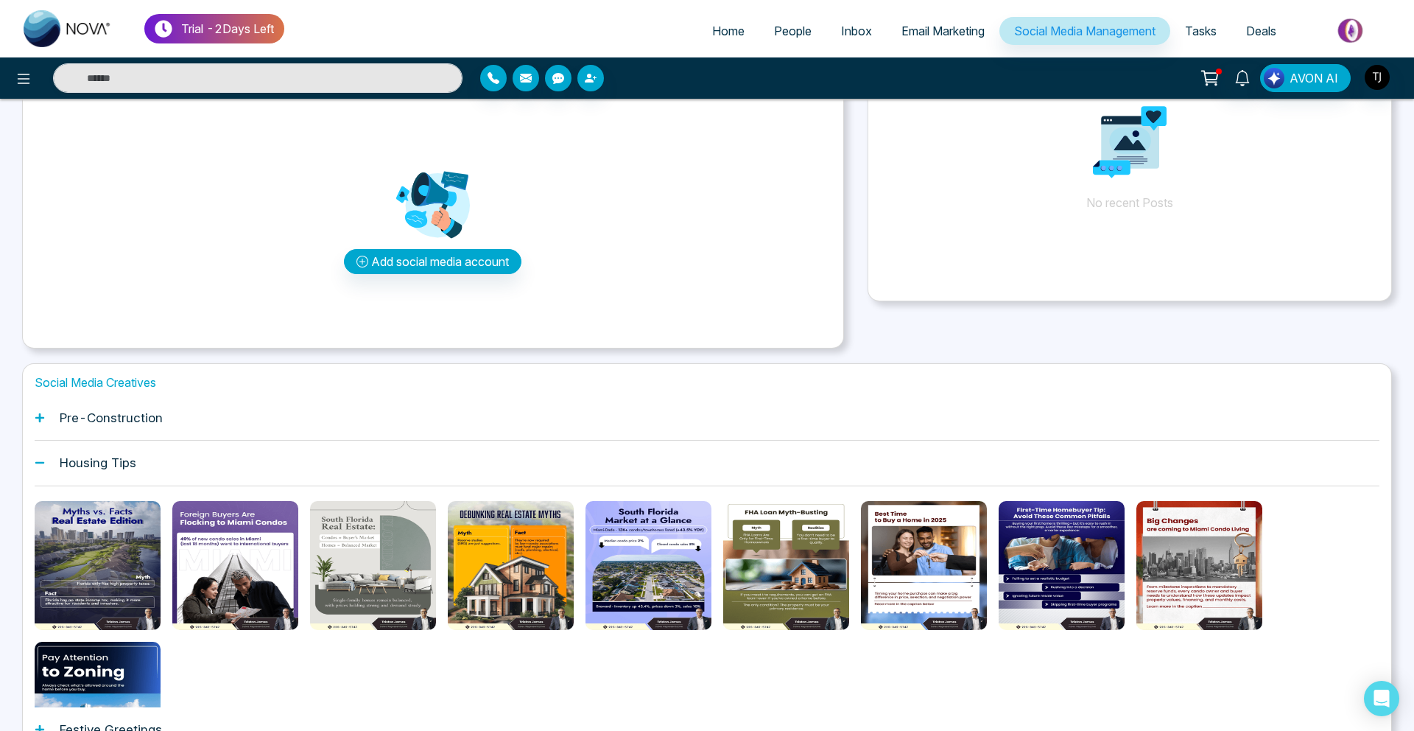
scroll to position [243, 0]
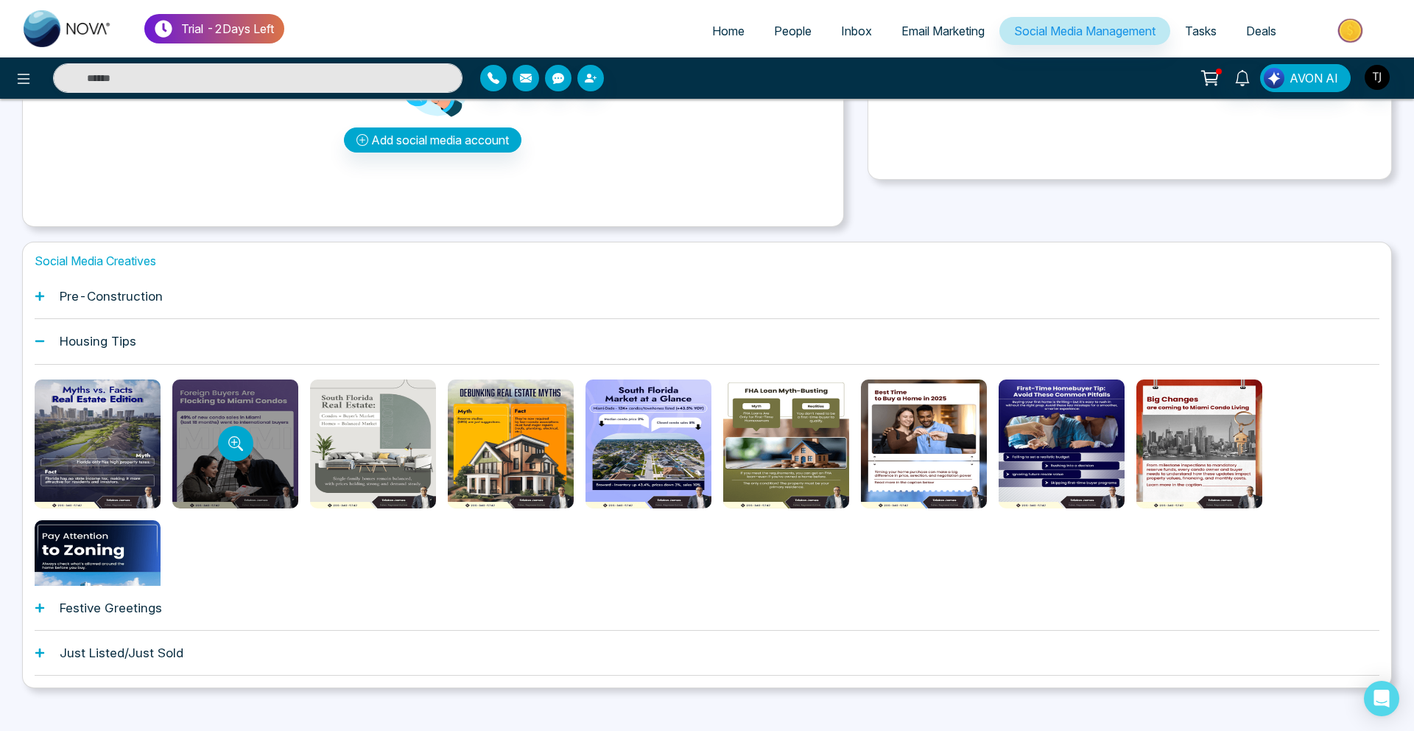
click at [215, 479] on div at bounding box center [235, 443] width 126 height 129
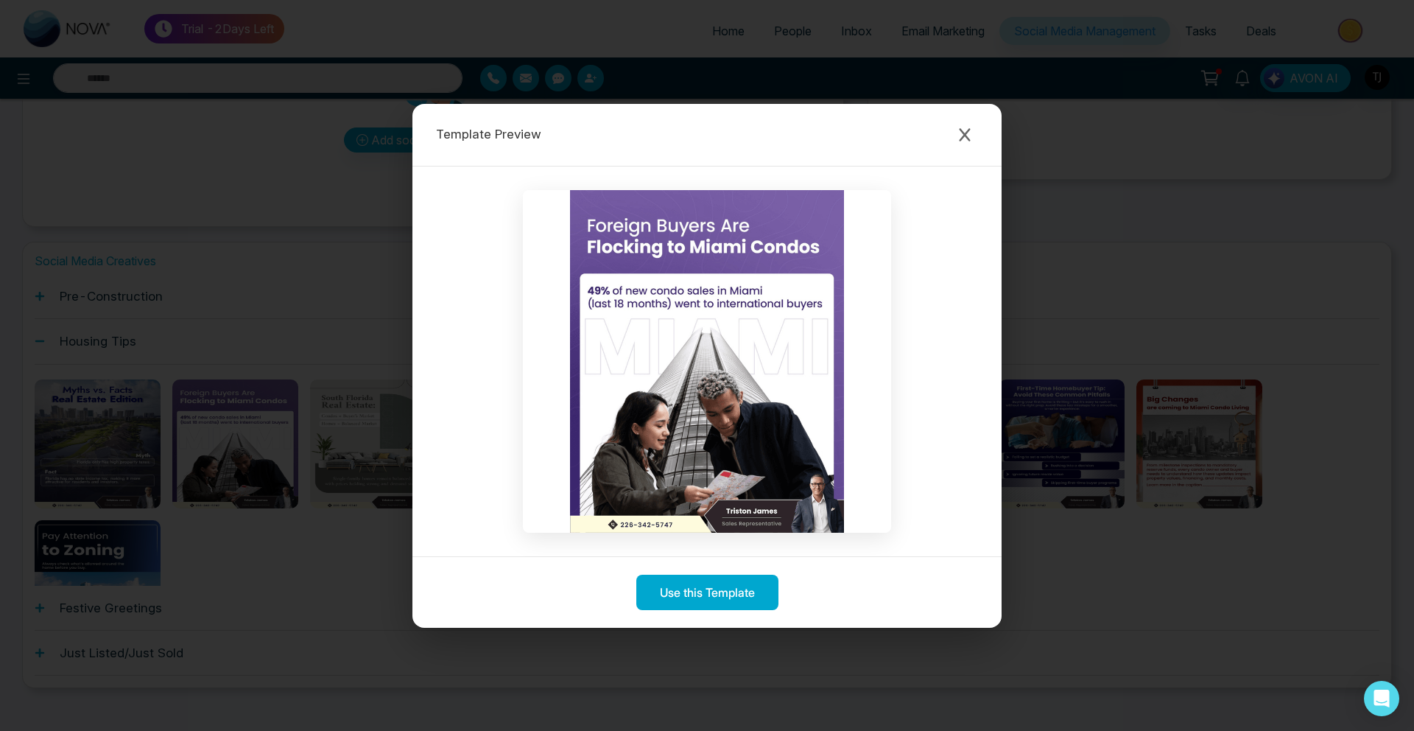
click at [162, 474] on div "Template Preview Use this Template" at bounding box center [707, 365] width 1414 height 731
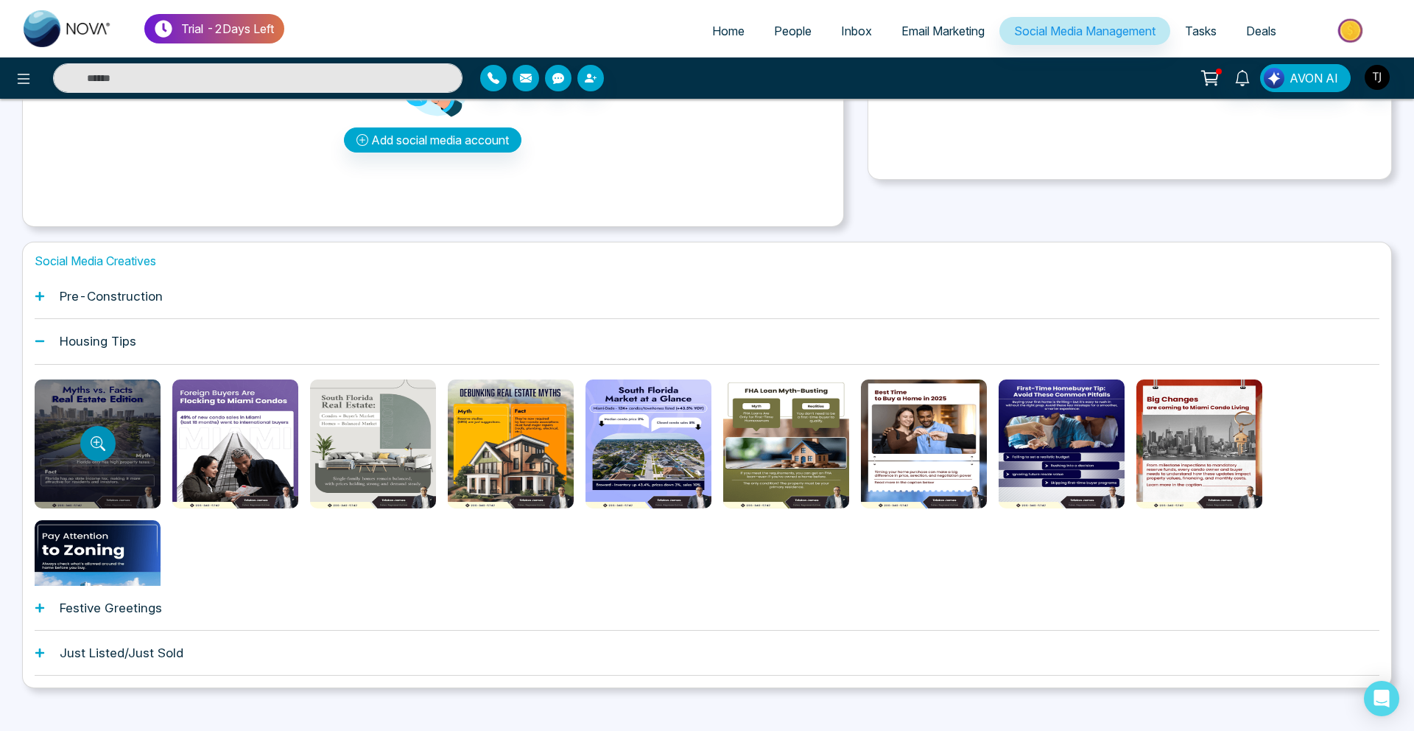
click at [88, 445] on button "Preview template" at bounding box center [97, 443] width 35 height 35
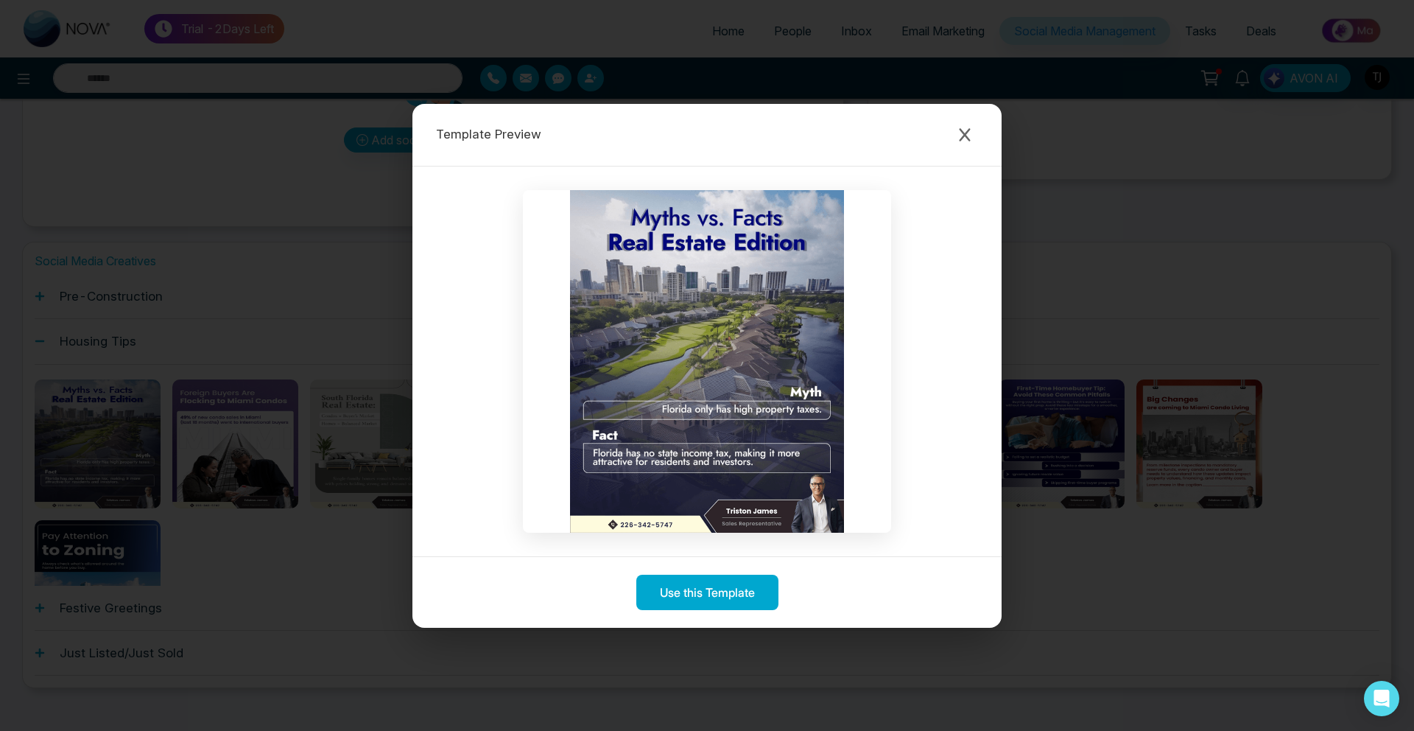
click at [194, 117] on div "Template Preview Use this Template" at bounding box center [707, 365] width 1414 height 731
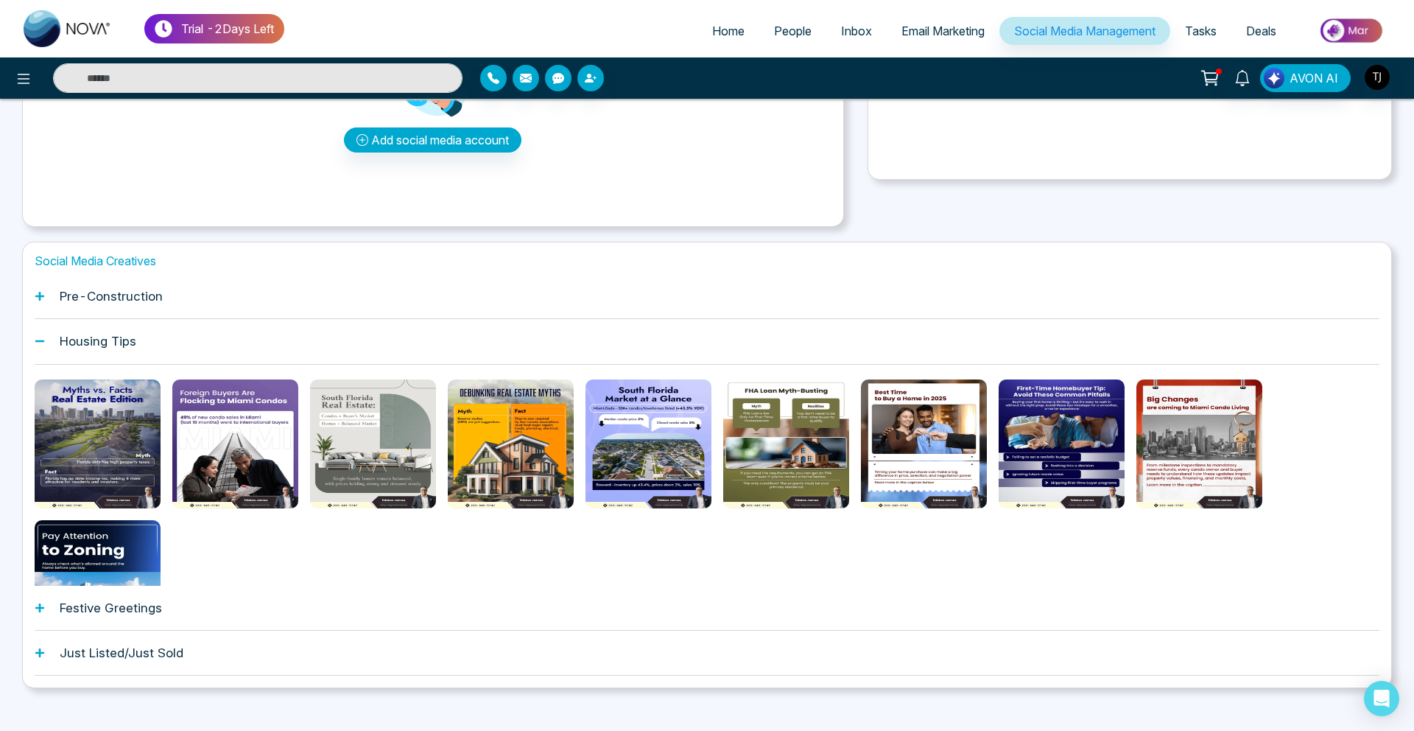
click at [168, 292] on div "Pre-Construction" at bounding box center [707, 296] width 1345 height 45
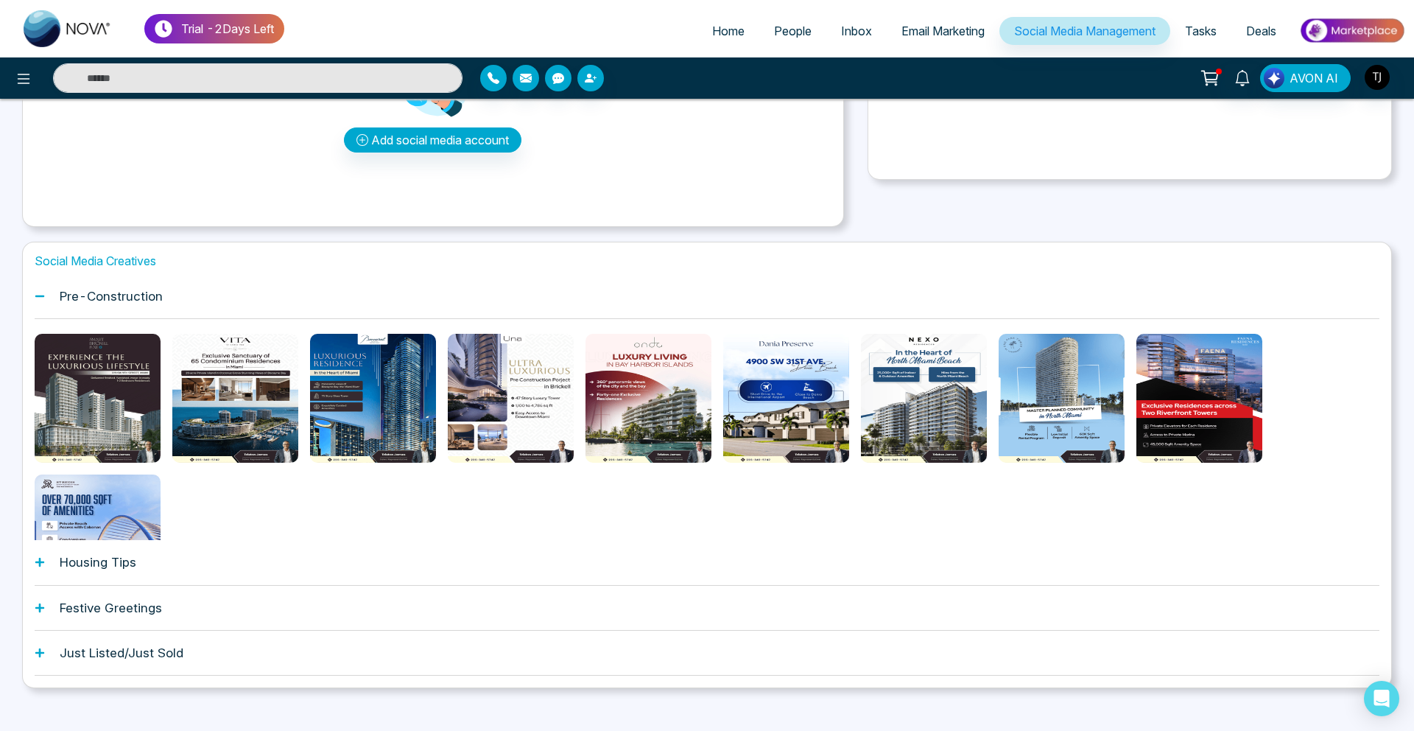
click at [85, 410] on button "Preview template" at bounding box center [97, 398] width 28 height 28
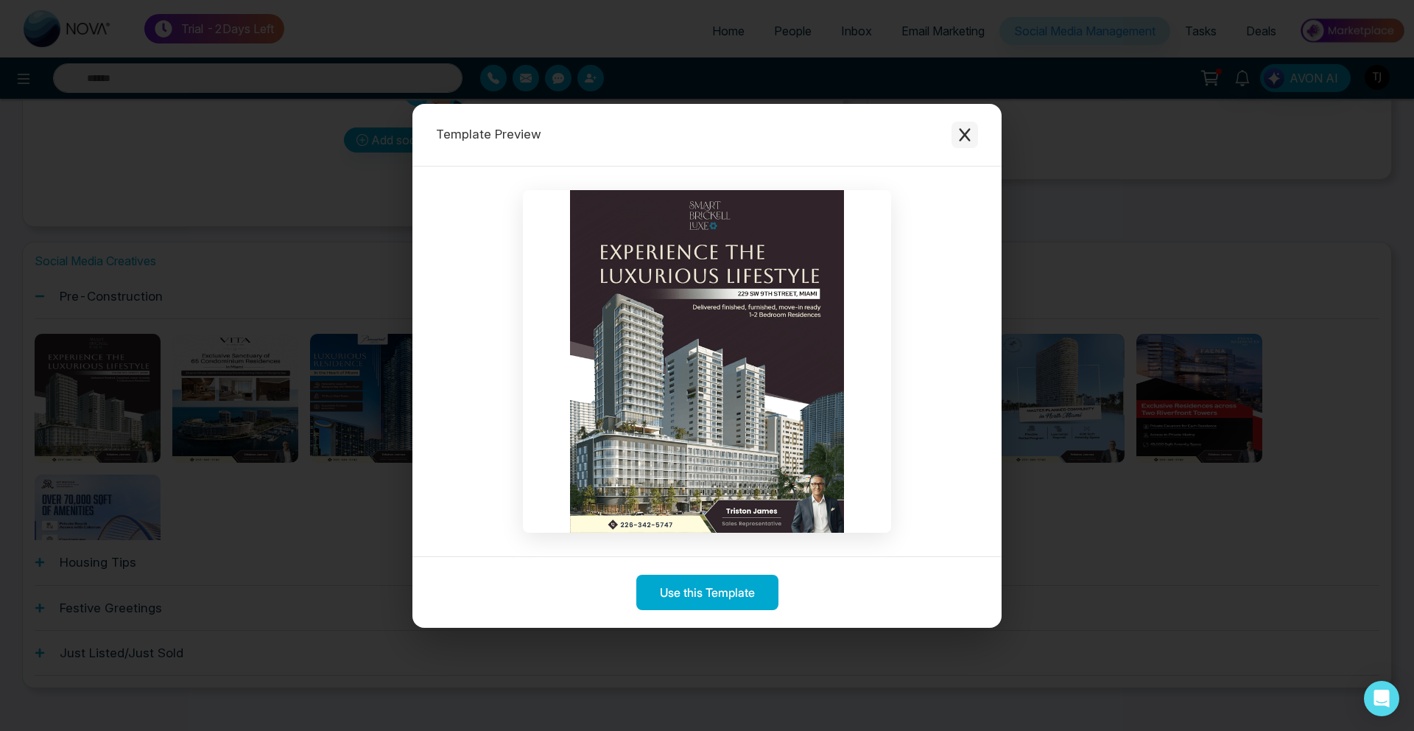
click at [960, 139] on icon "Close modal" at bounding box center [964, 134] width 11 height 13
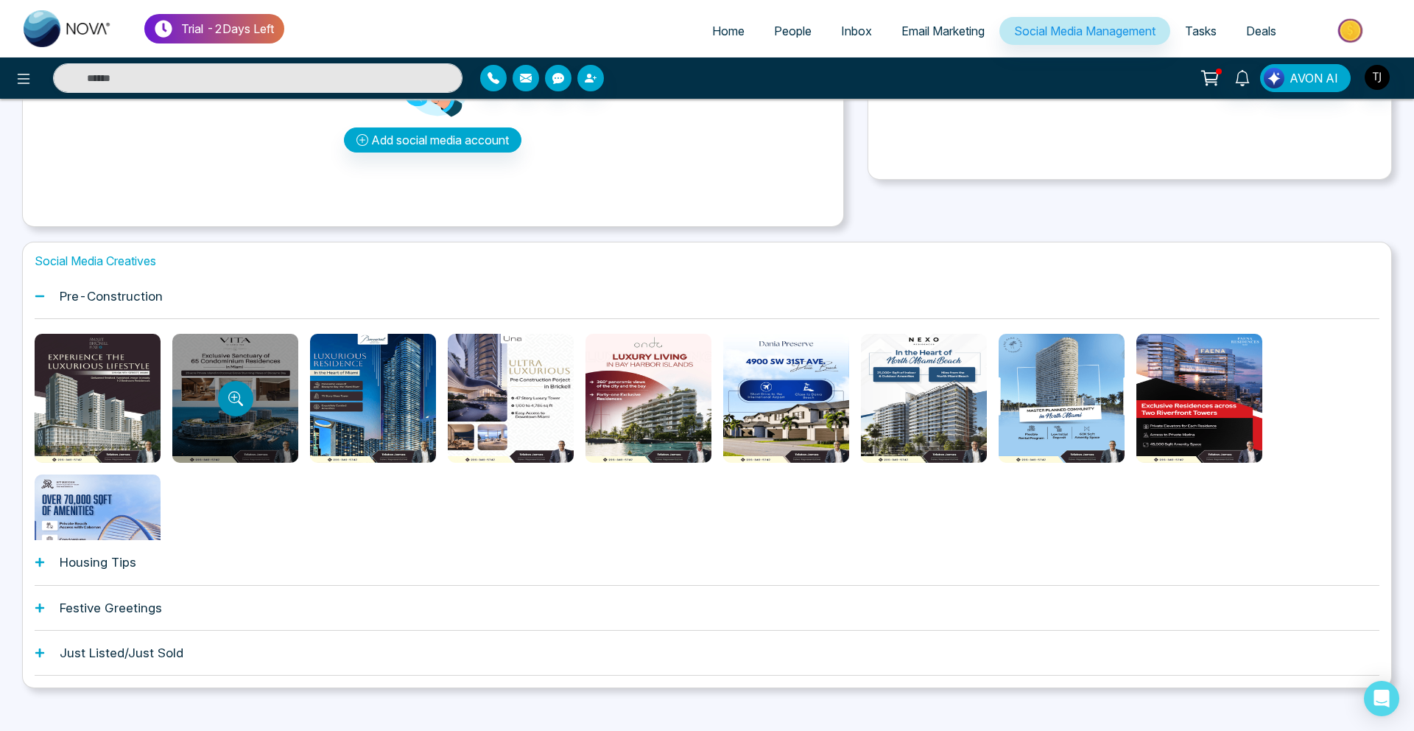
click at [218, 398] on button "Preview template" at bounding box center [235, 398] width 35 height 35
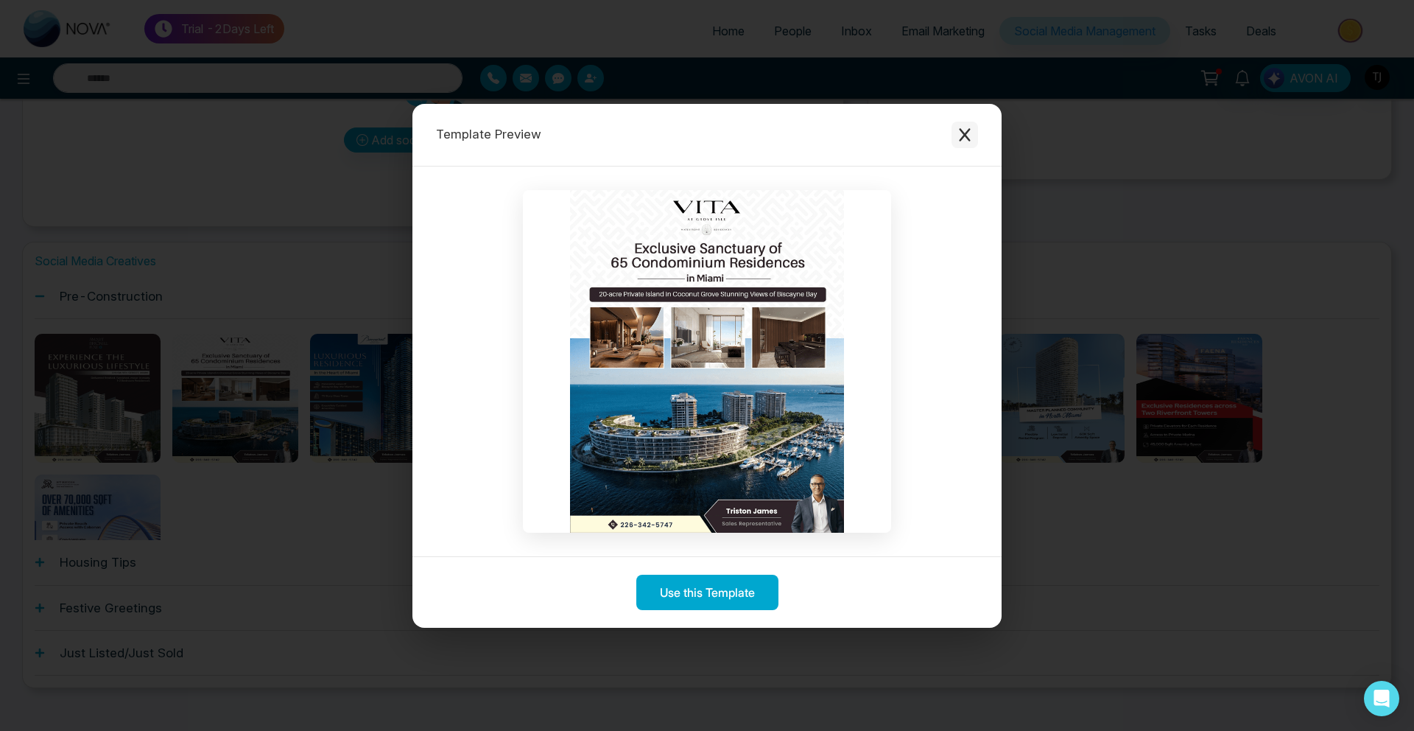
click at [971, 137] on icon "Close modal" at bounding box center [964, 134] width 15 height 15
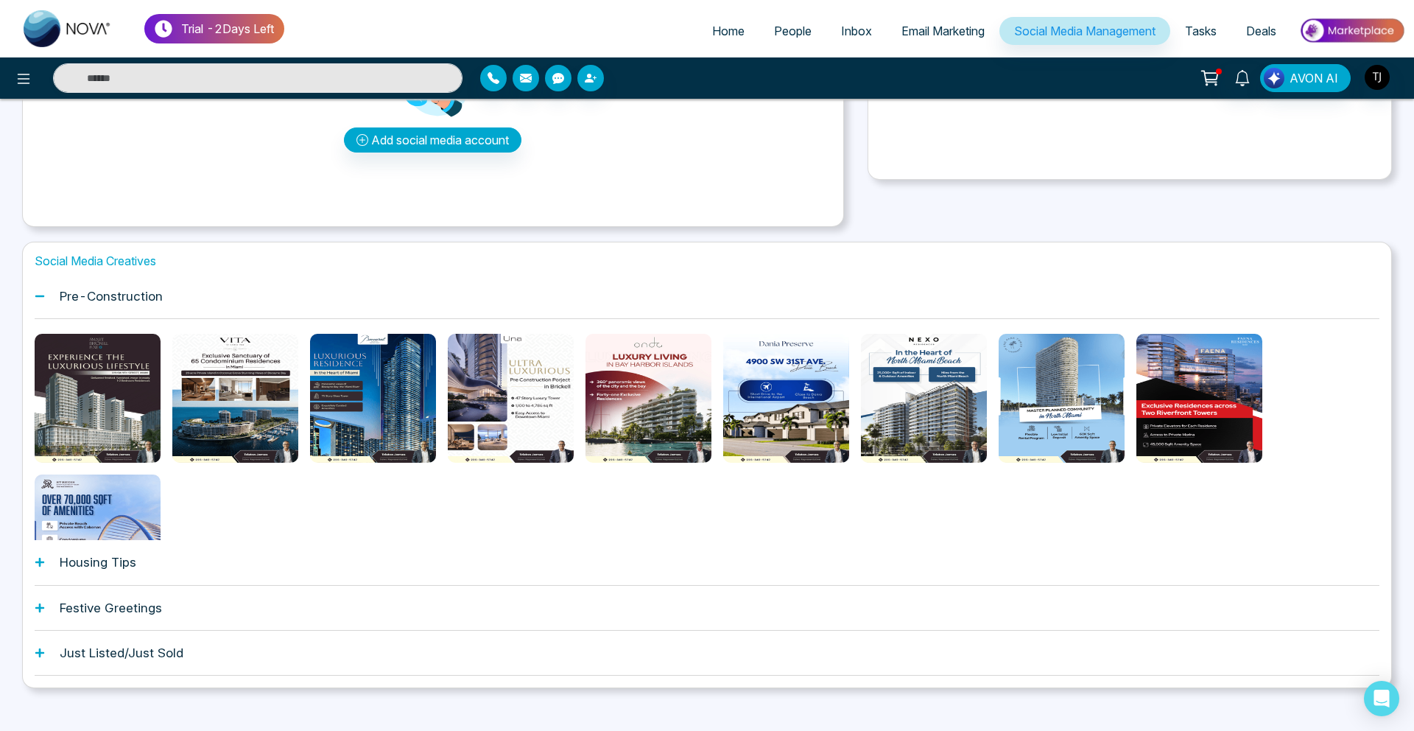
click at [917, 30] on span "Email Marketing" at bounding box center [942, 31] width 83 height 15
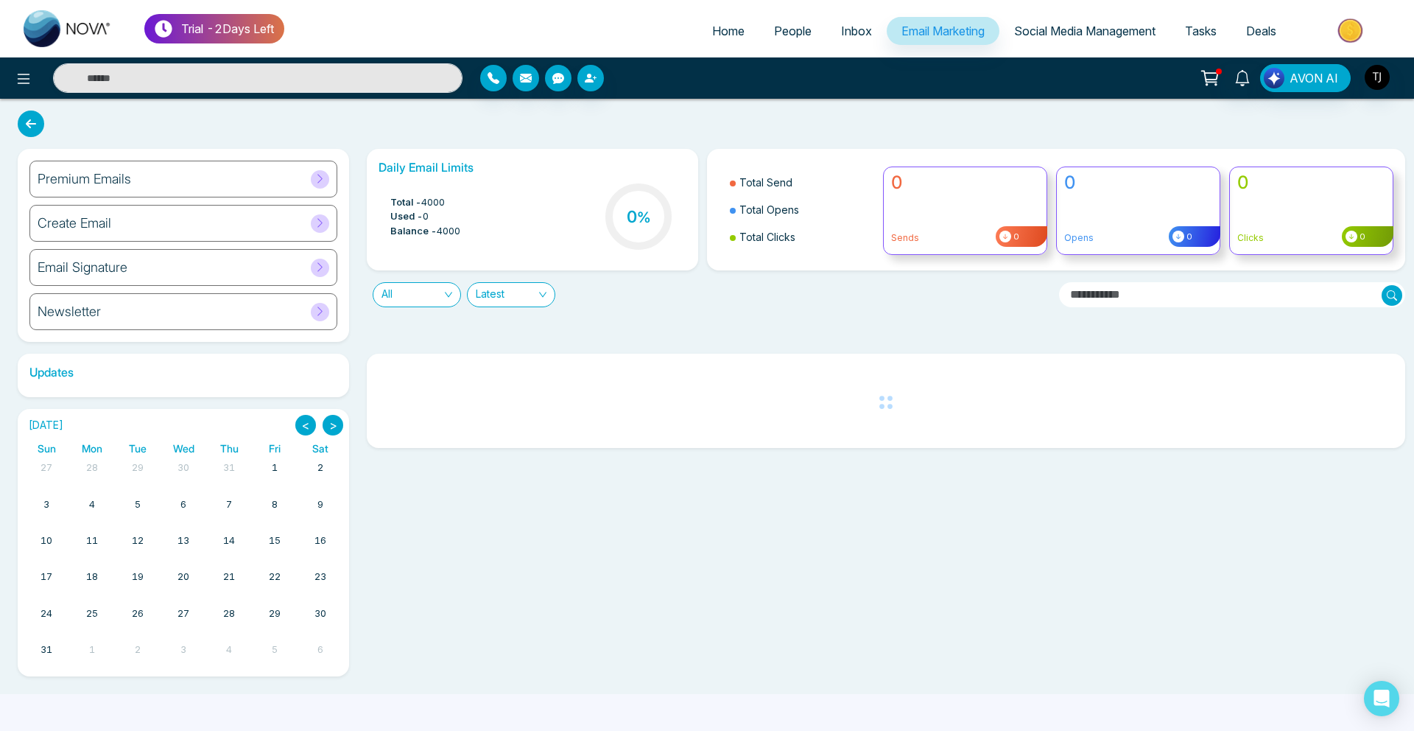
click at [161, 183] on div "Premium Emails" at bounding box center [183, 179] width 308 height 37
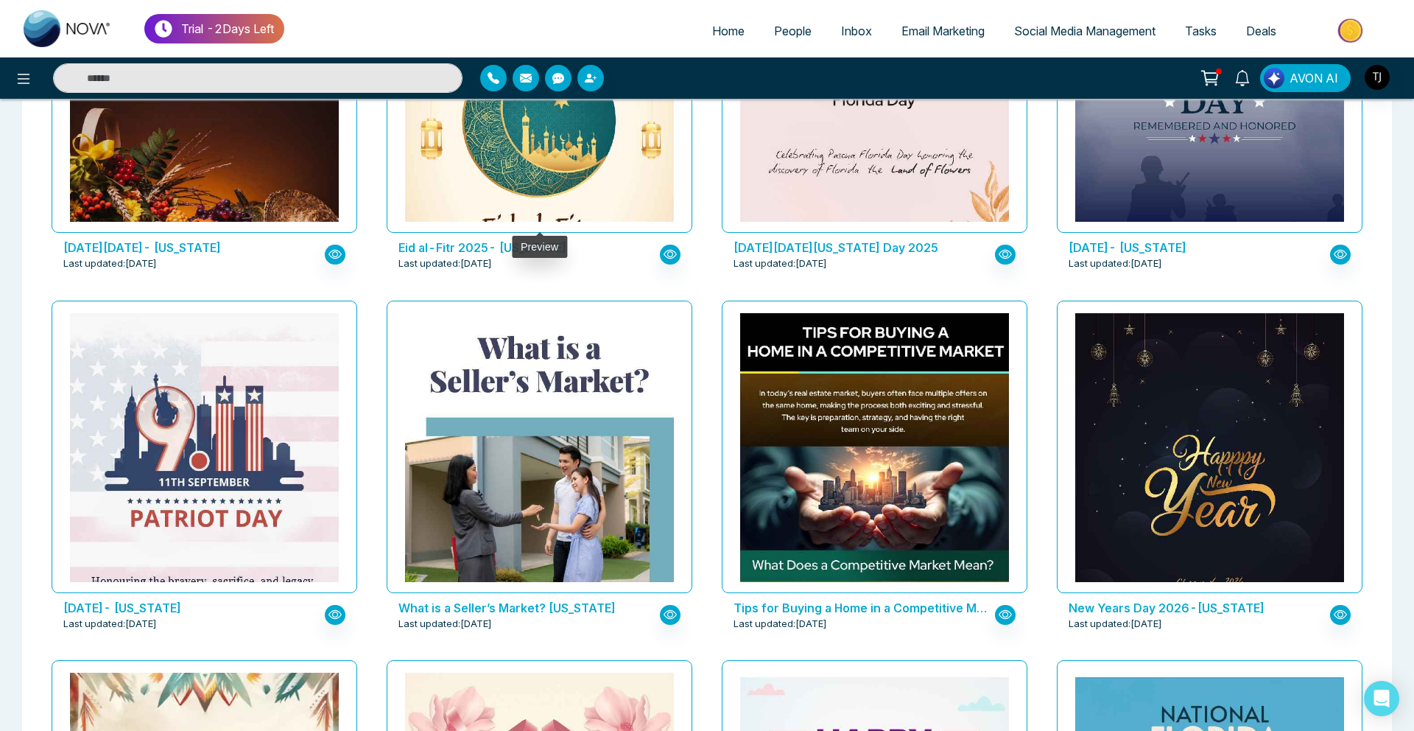
scroll to position [981, 0]
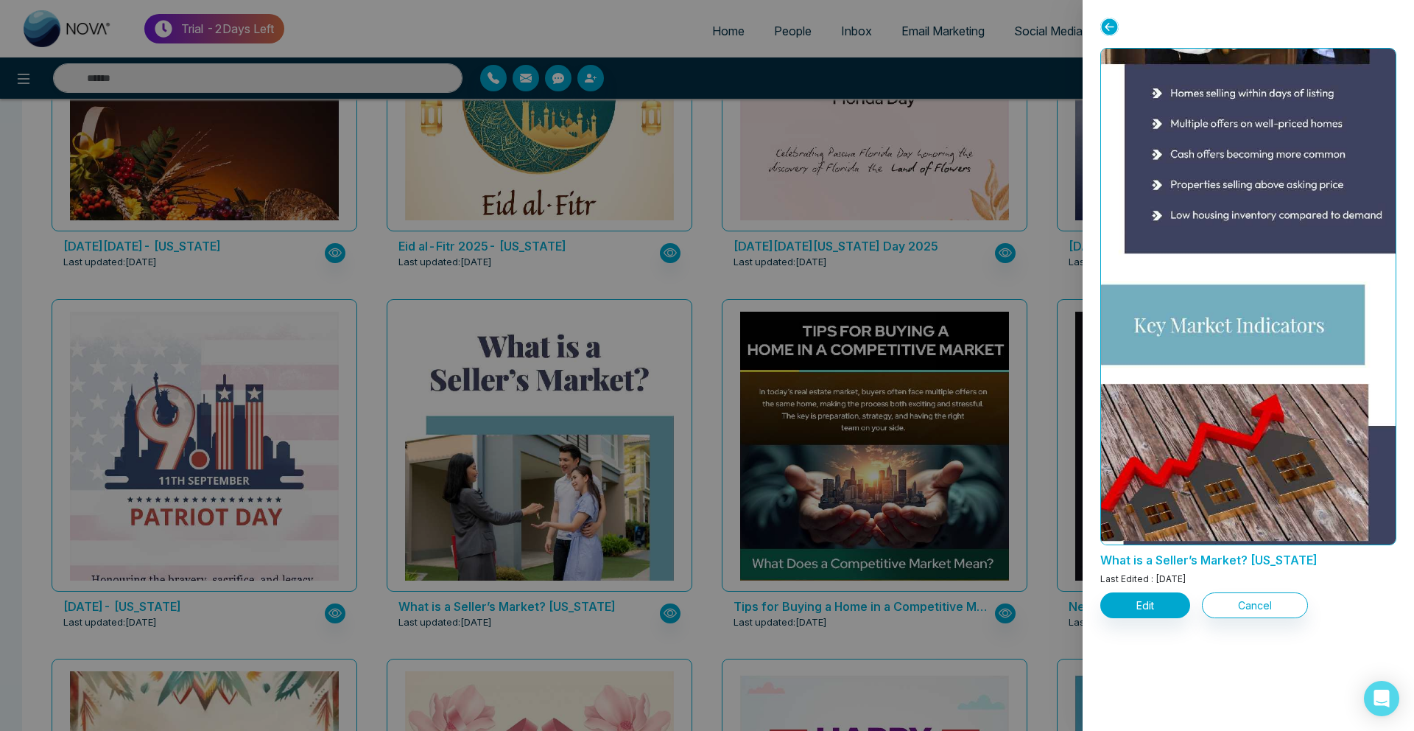
scroll to position [834, 0]
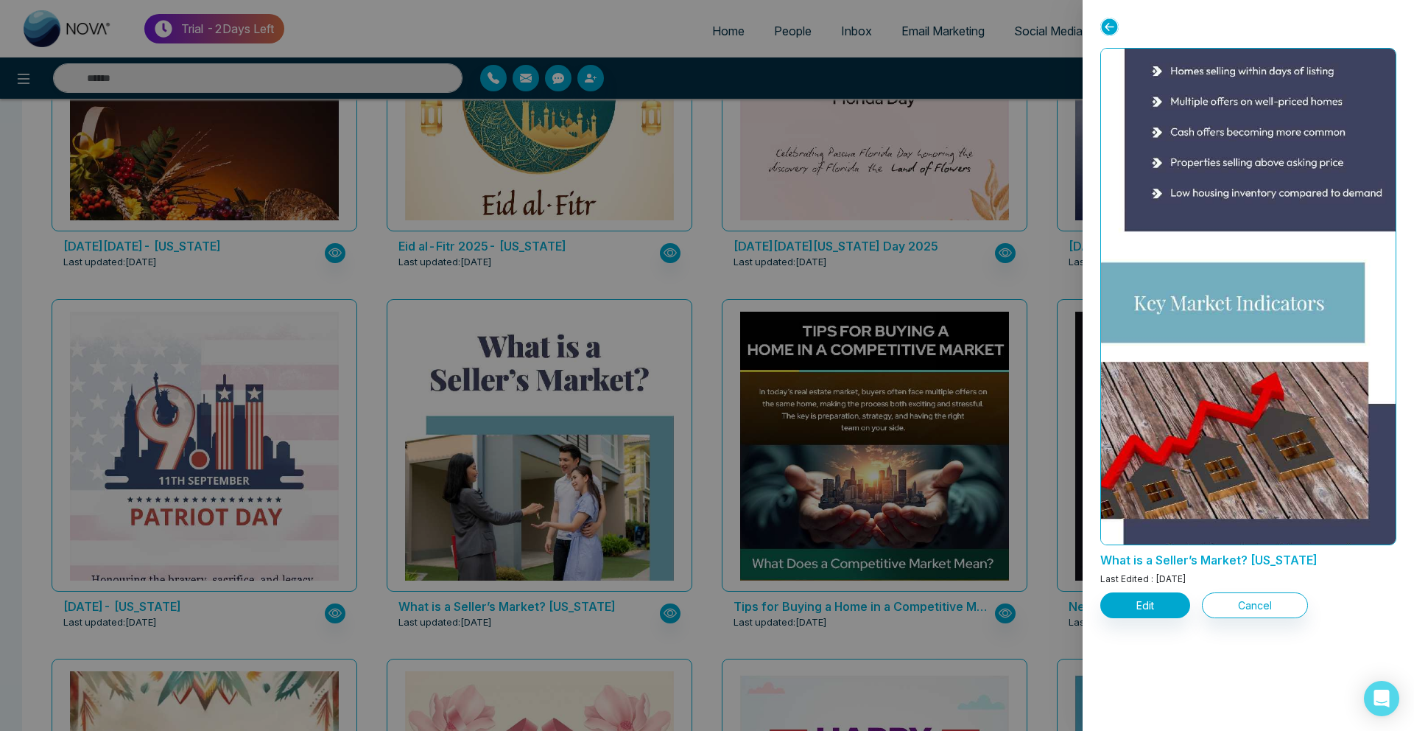
click at [848, 397] on div at bounding box center [707, 365] width 1414 height 731
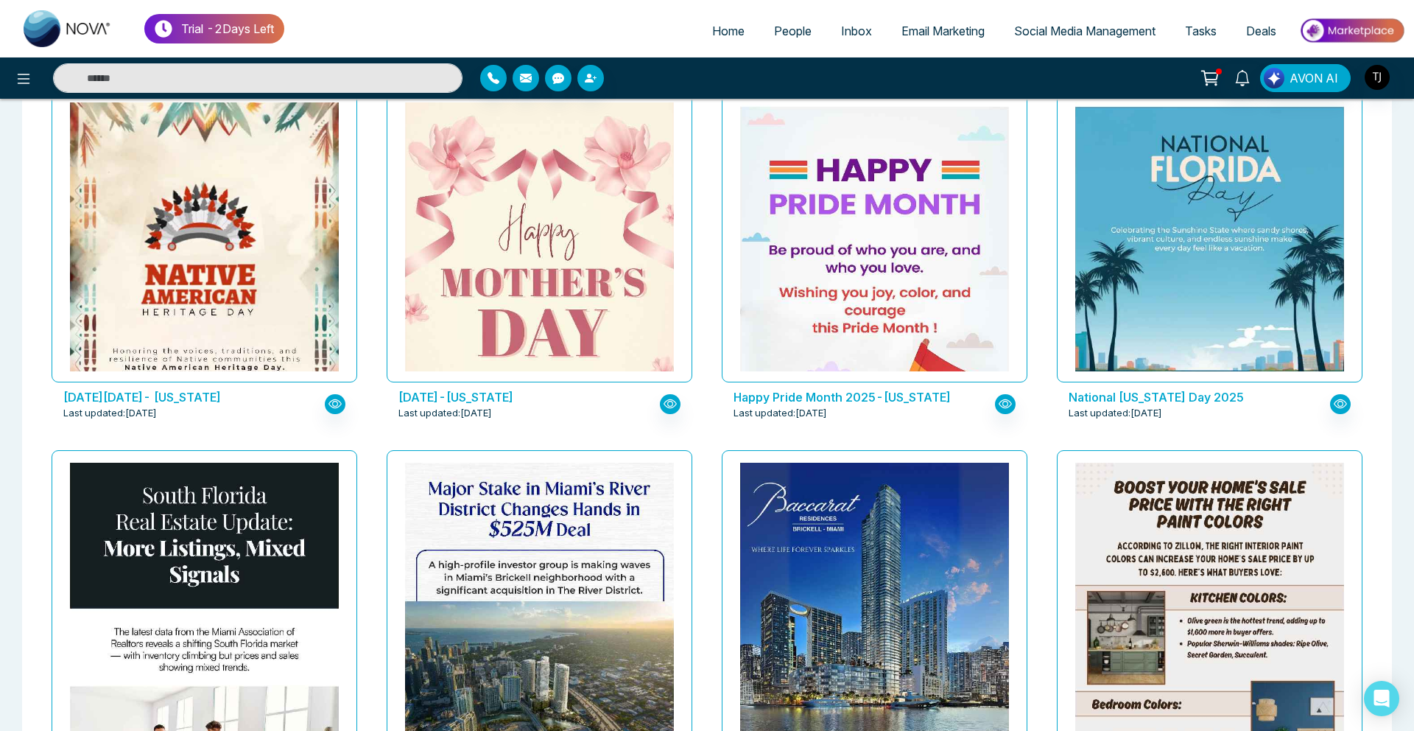
scroll to position [1558, 0]
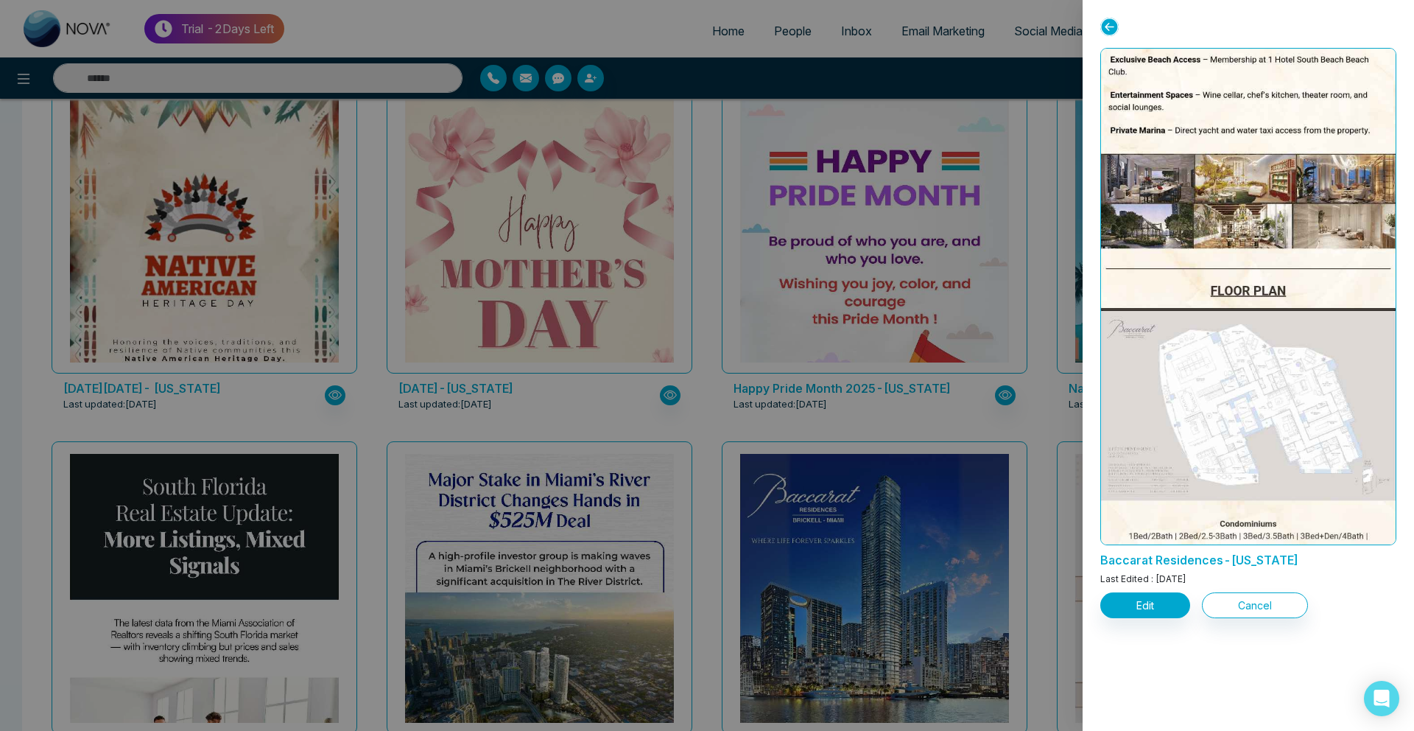
scroll to position [1050, 0]
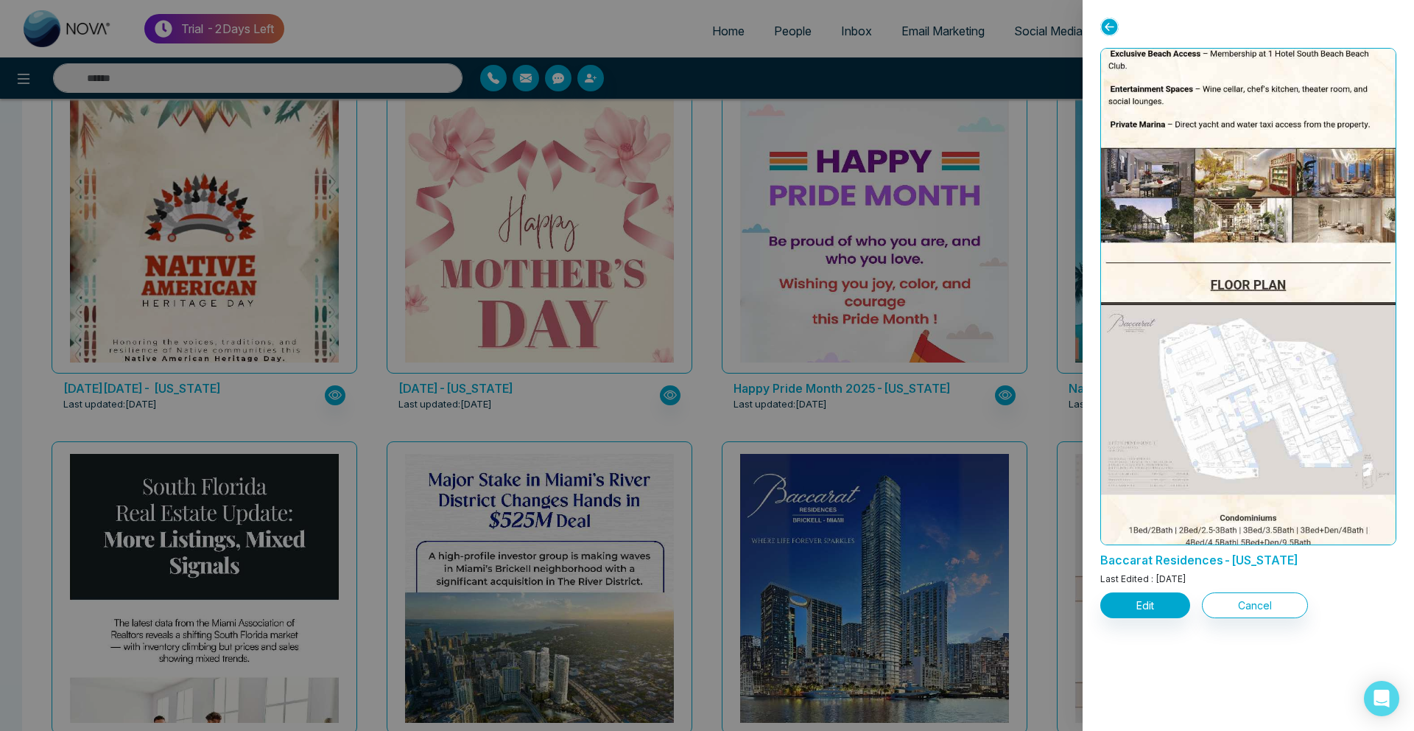
click at [730, 136] on div at bounding box center [707, 365] width 1414 height 731
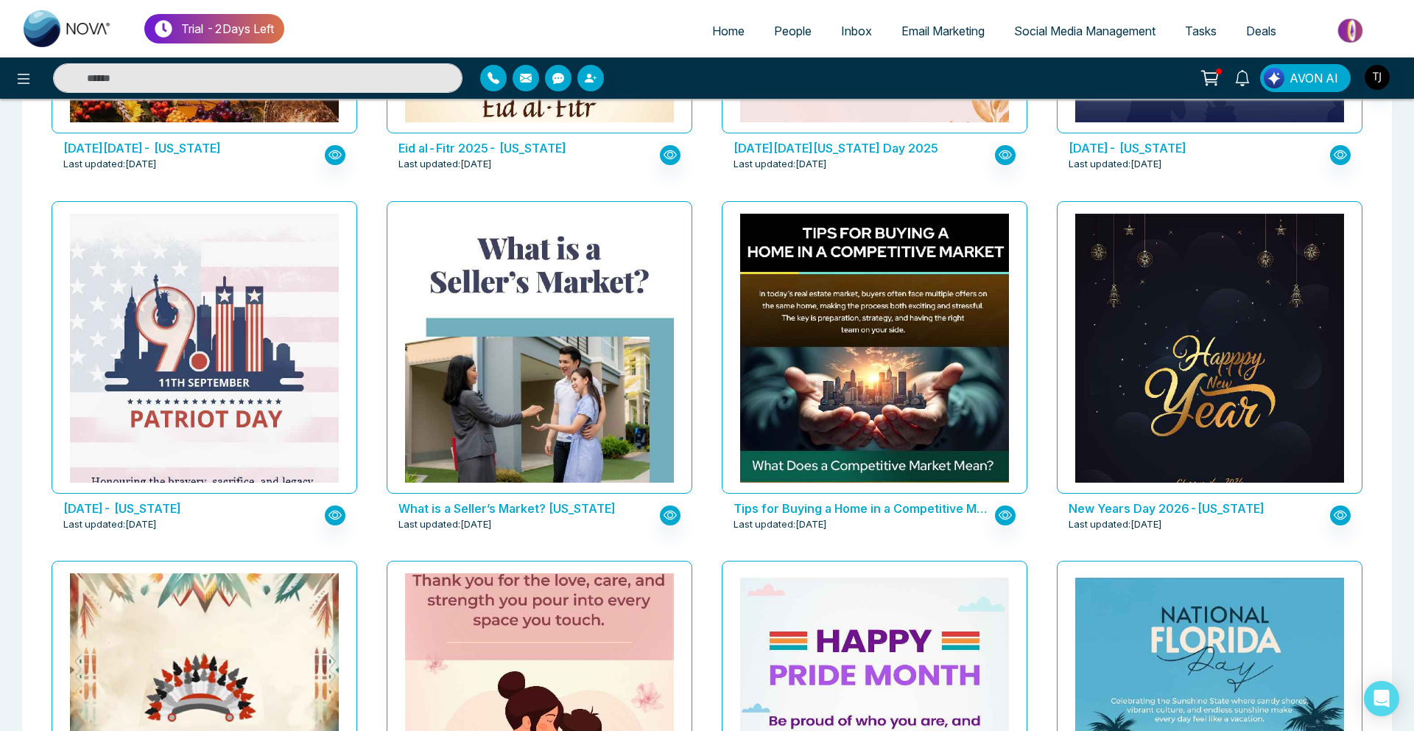
scroll to position [1078, 0]
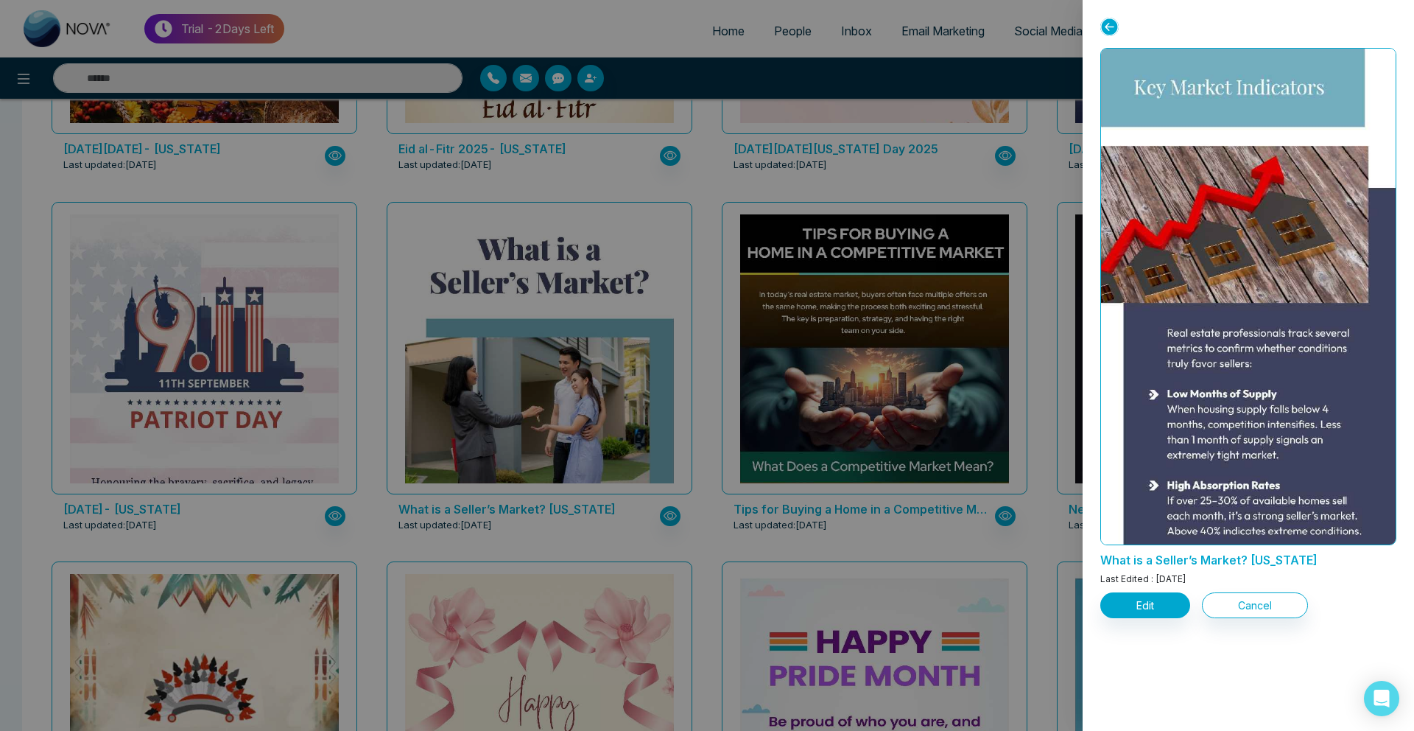
click at [1198, 320] on img at bounding box center [1248, 431] width 589 height 2866
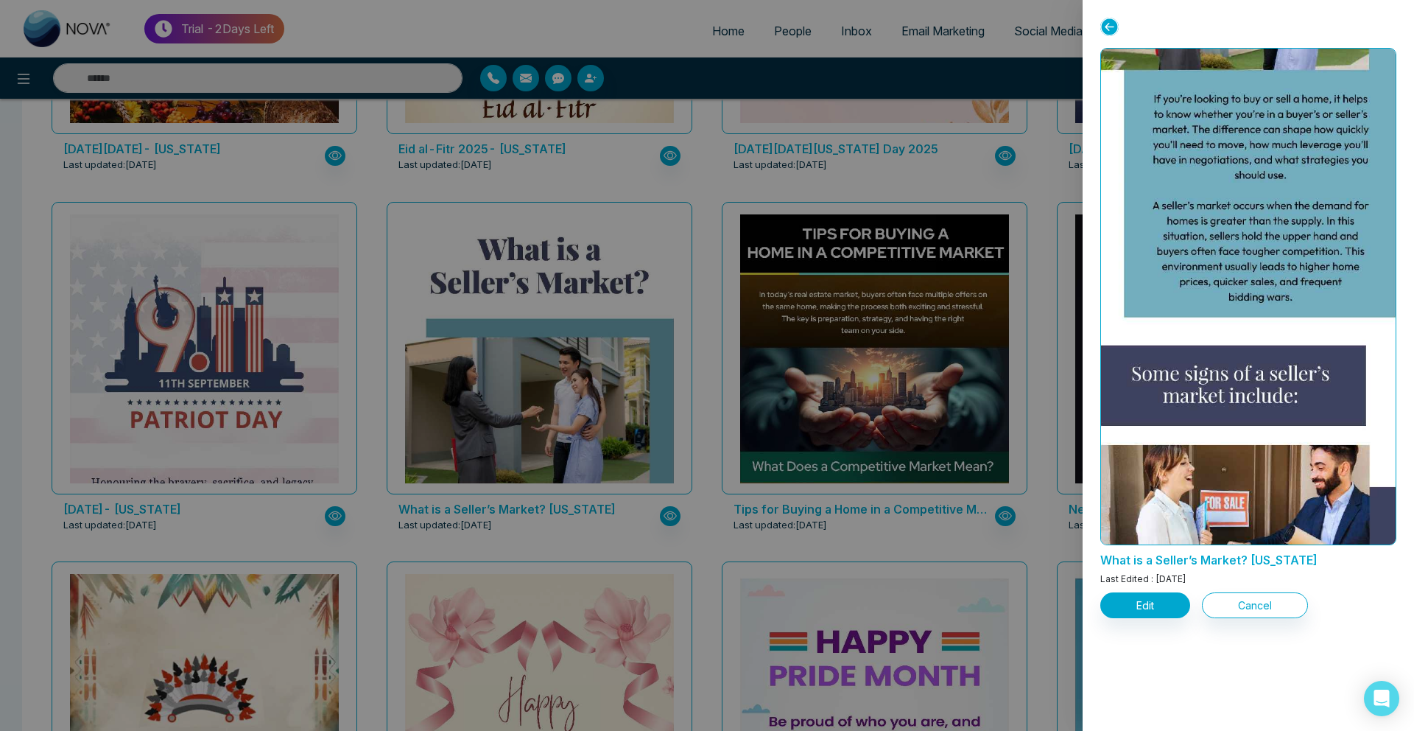
scroll to position [495, 0]
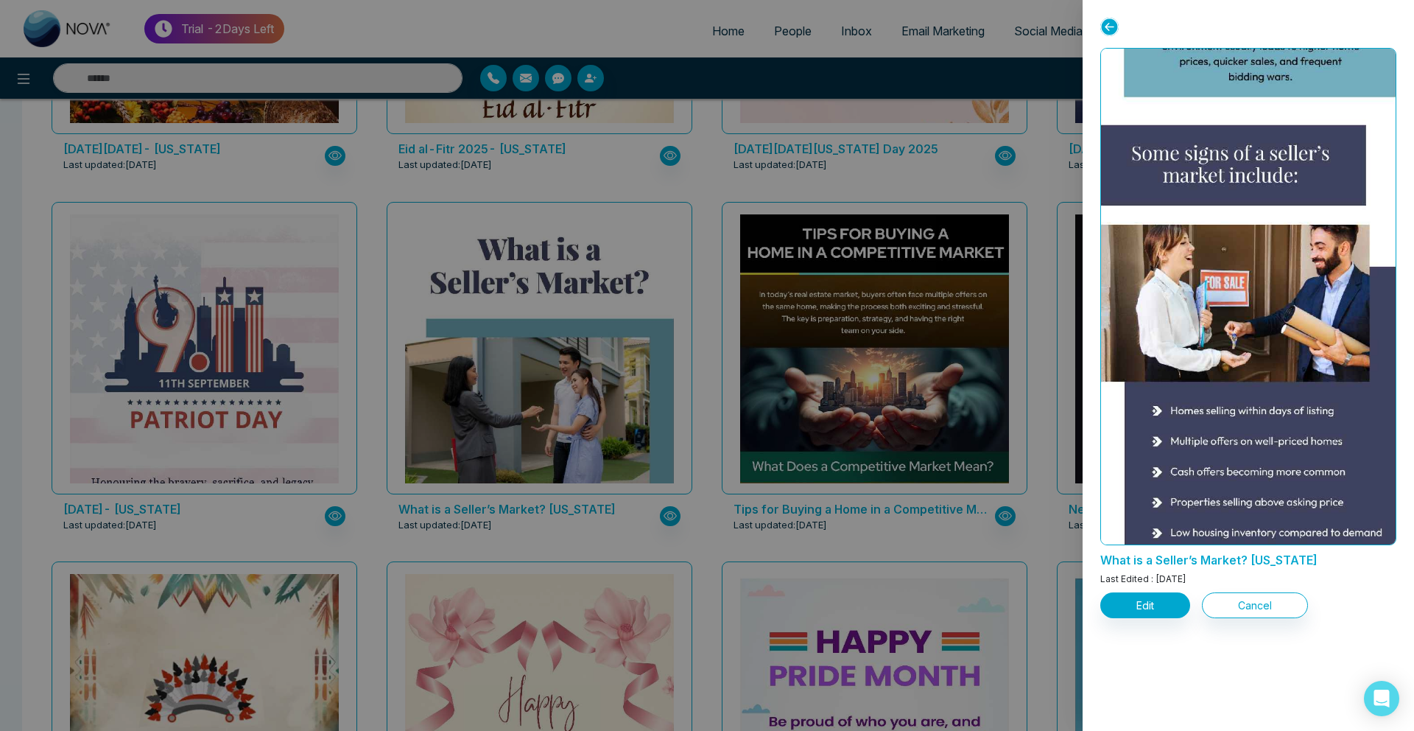
click at [675, 463] on div at bounding box center [707, 365] width 1414 height 731
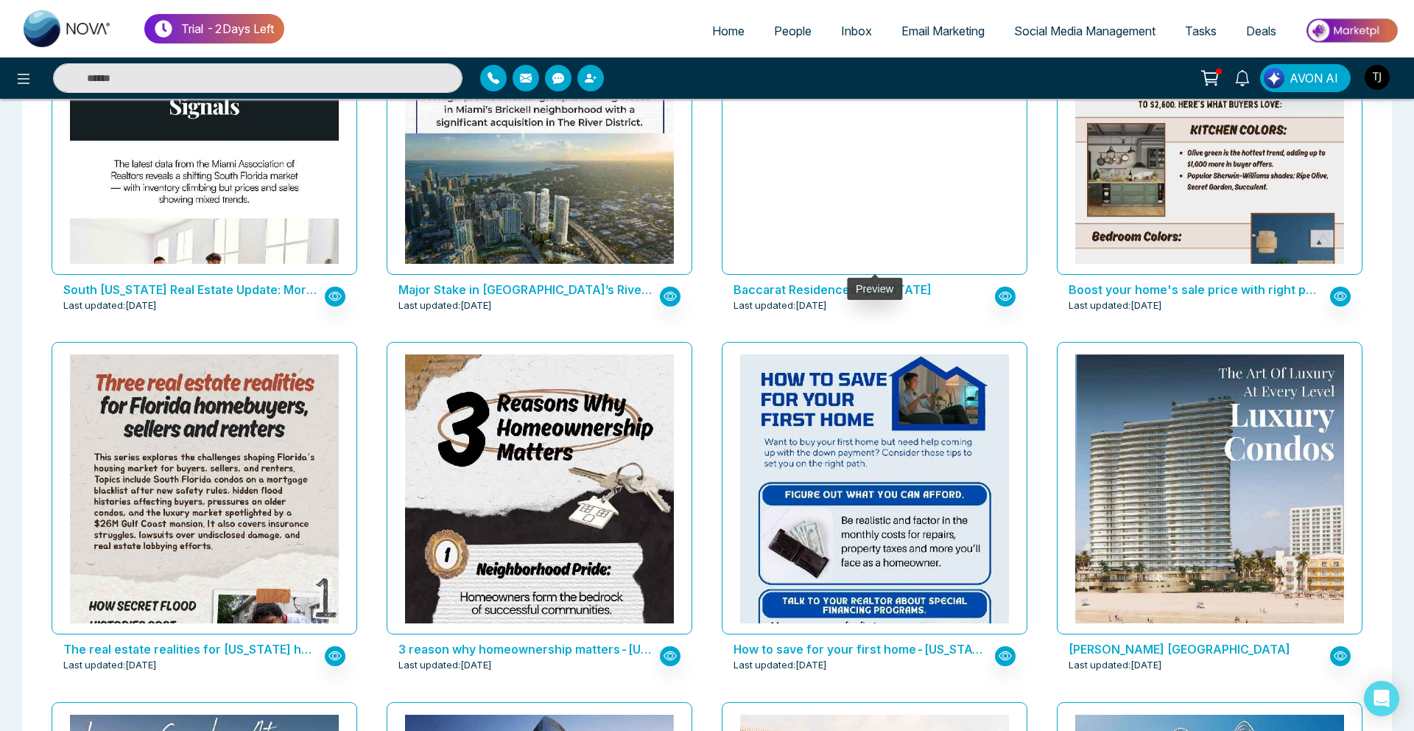
scroll to position [2031, 0]
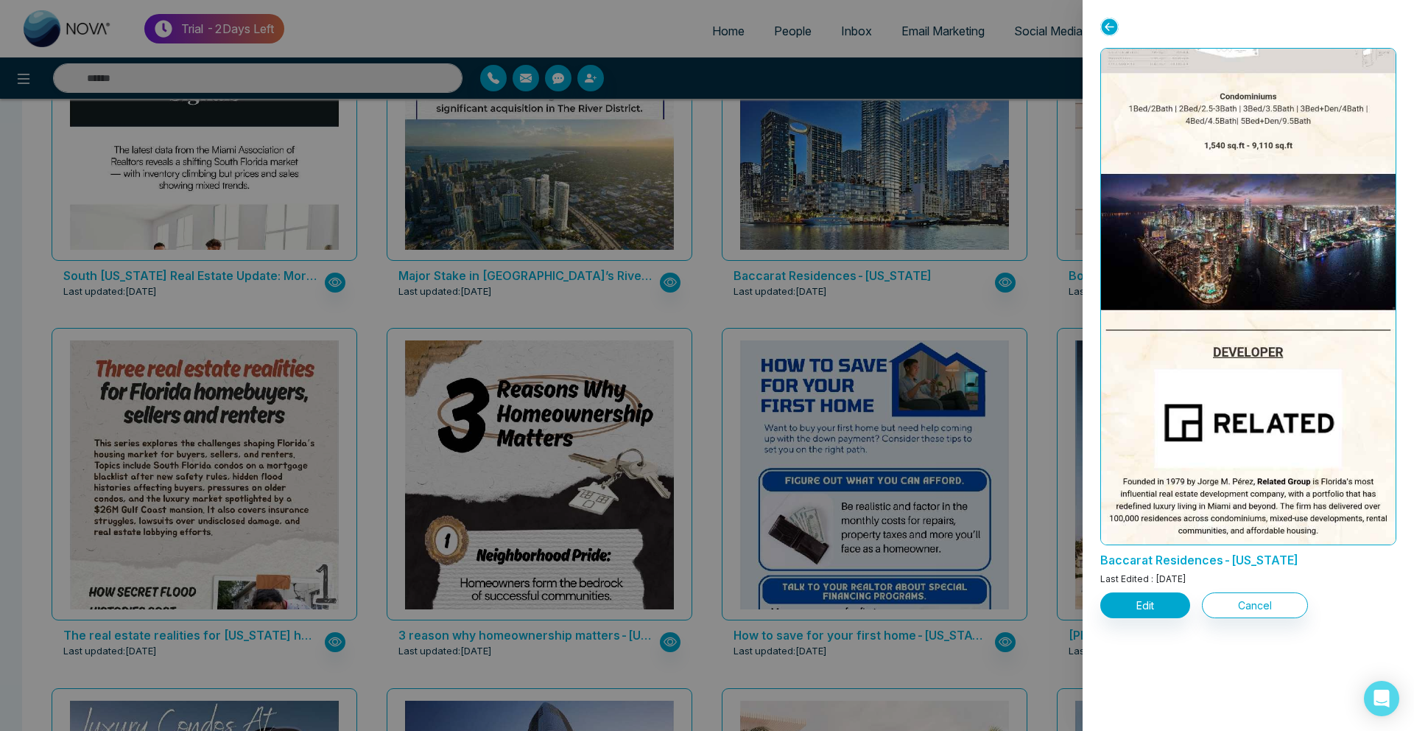
scroll to position [1481, 0]
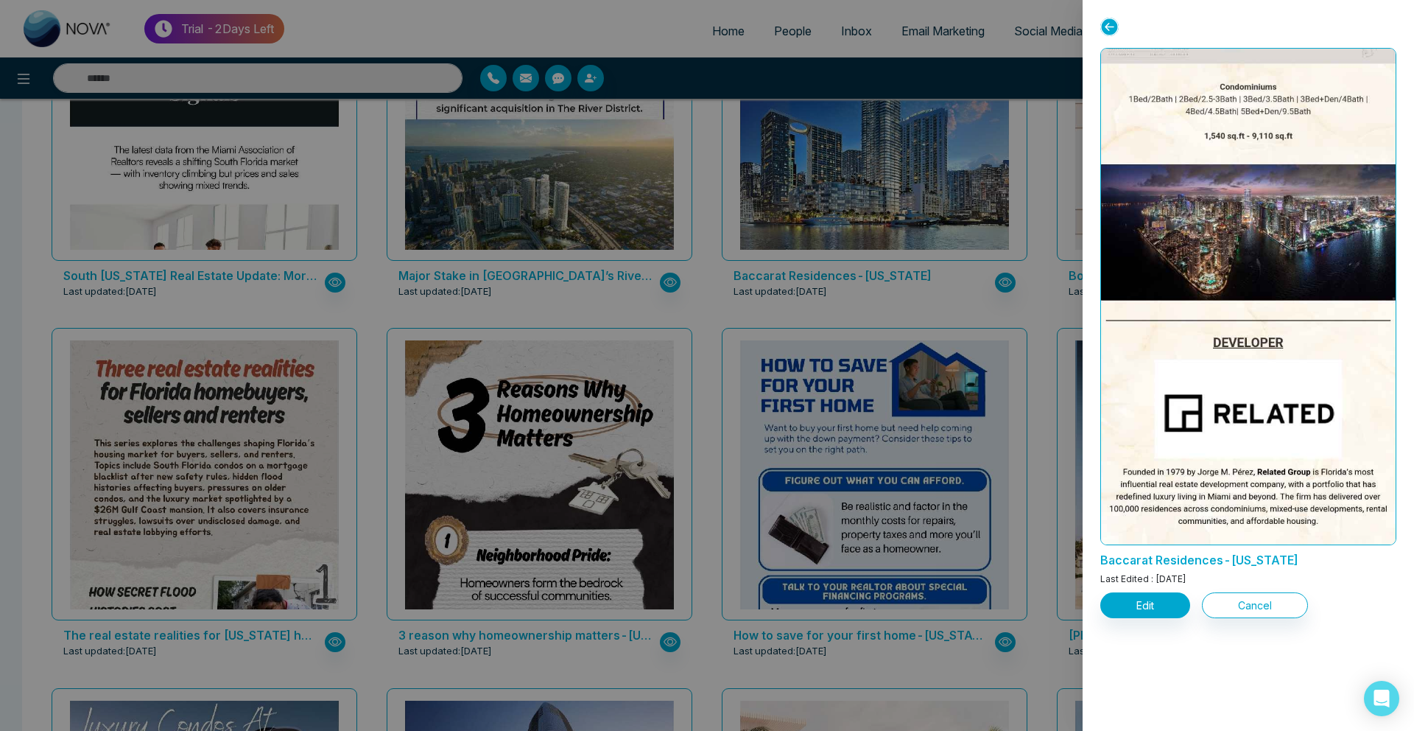
click at [872, 251] on div at bounding box center [707, 365] width 1414 height 731
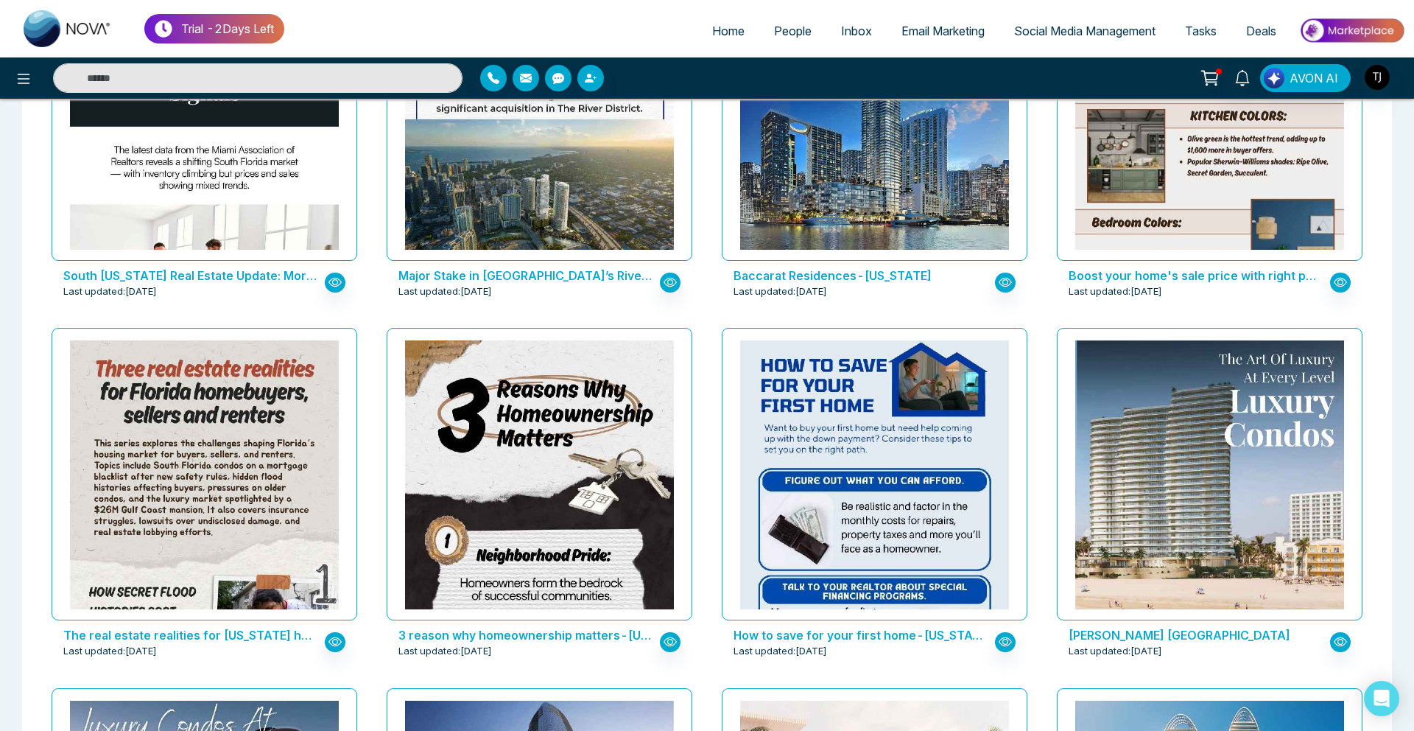
click at [776, 37] on span "People" at bounding box center [793, 31] width 38 height 15
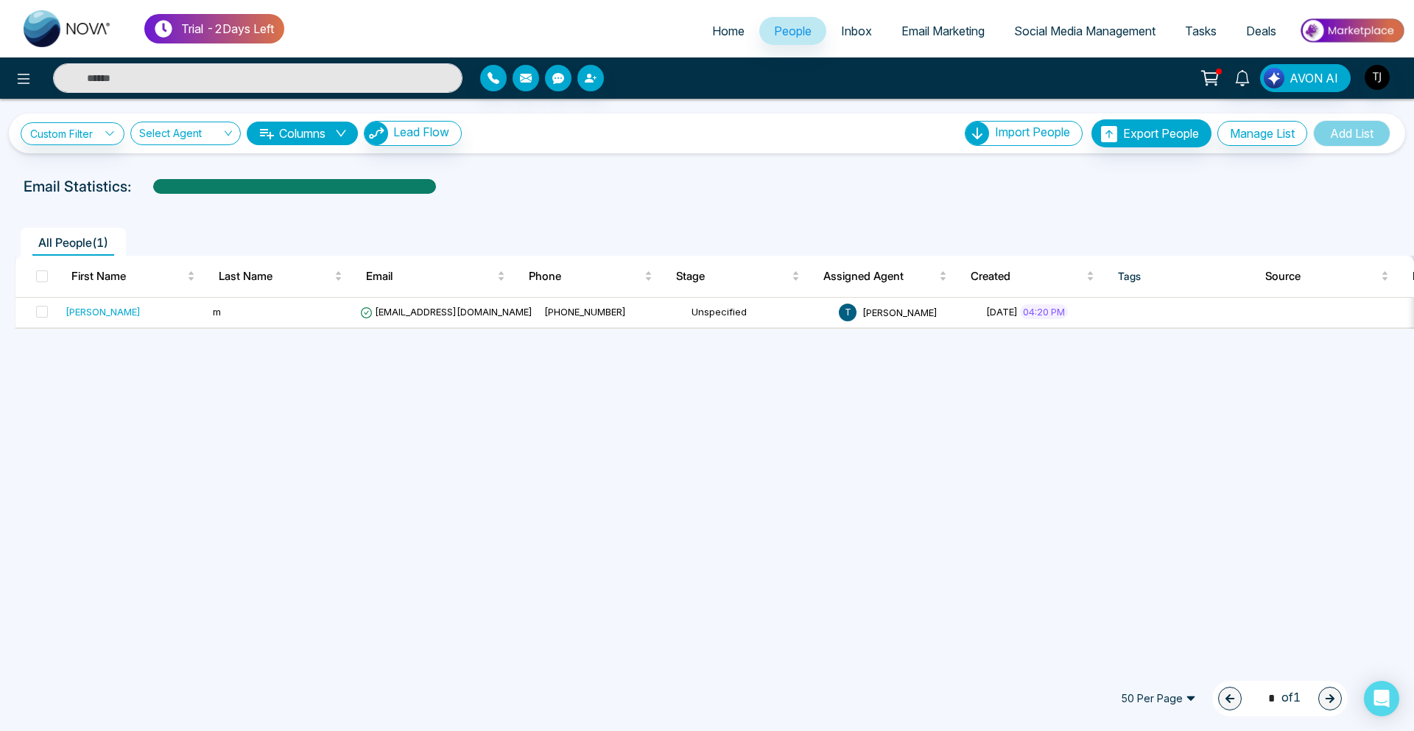
click at [914, 24] on span "Email Marketing" at bounding box center [942, 31] width 83 height 15
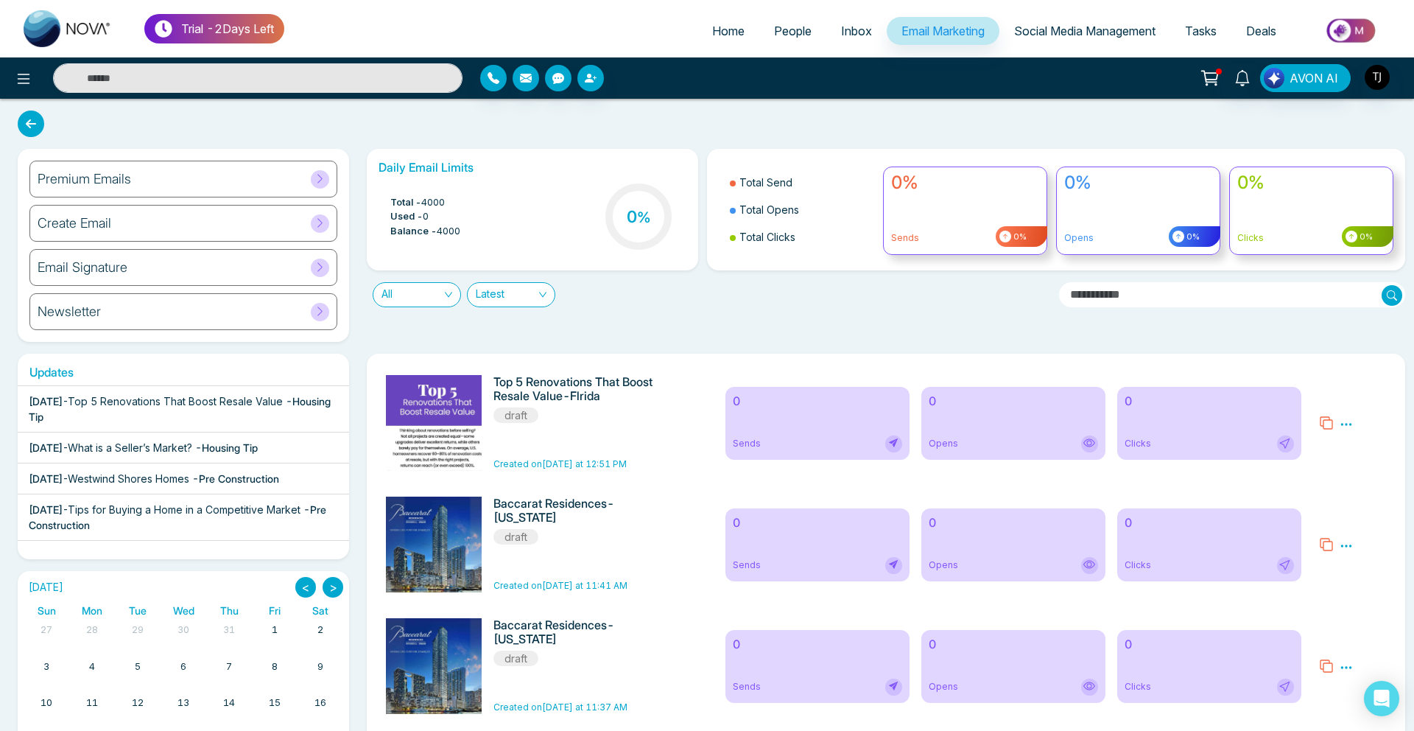
click at [205, 188] on div "Premium Emails" at bounding box center [183, 179] width 308 height 37
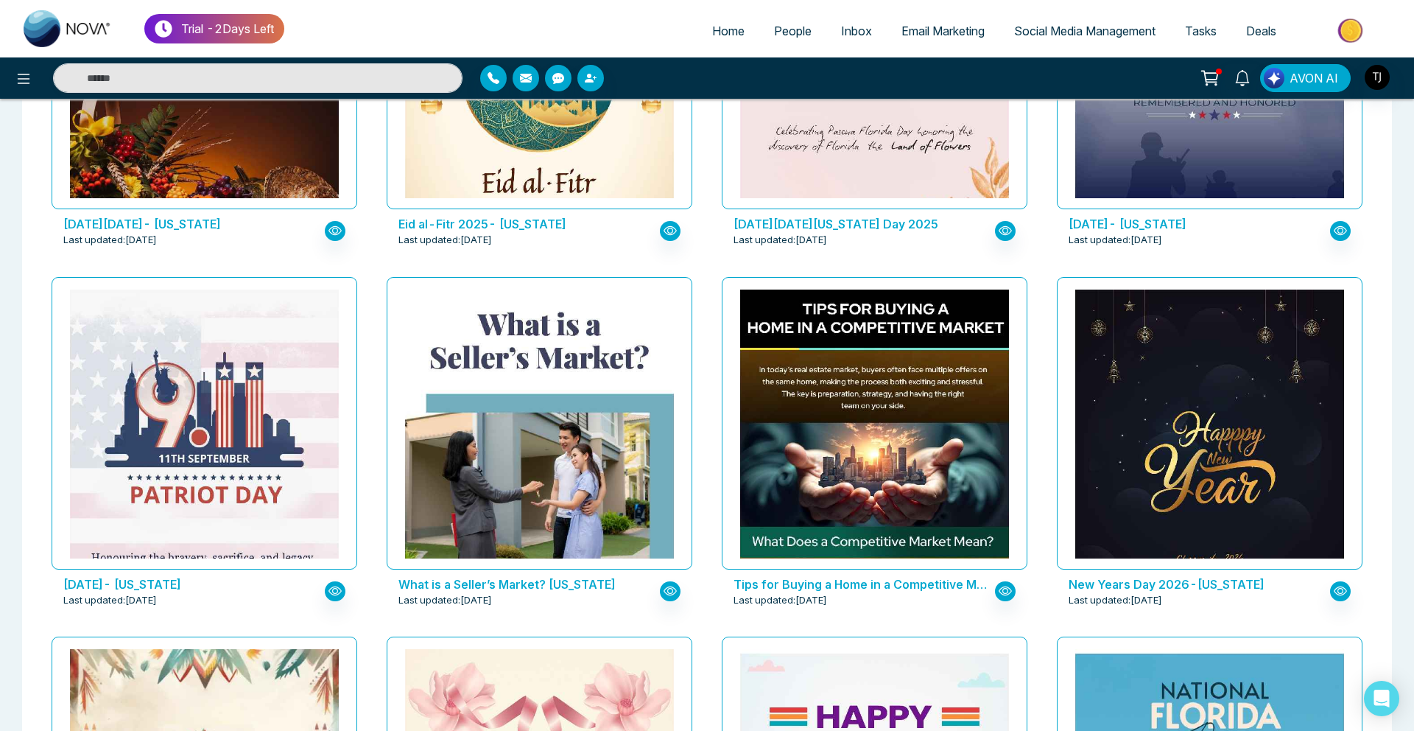
scroll to position [1029, 0]
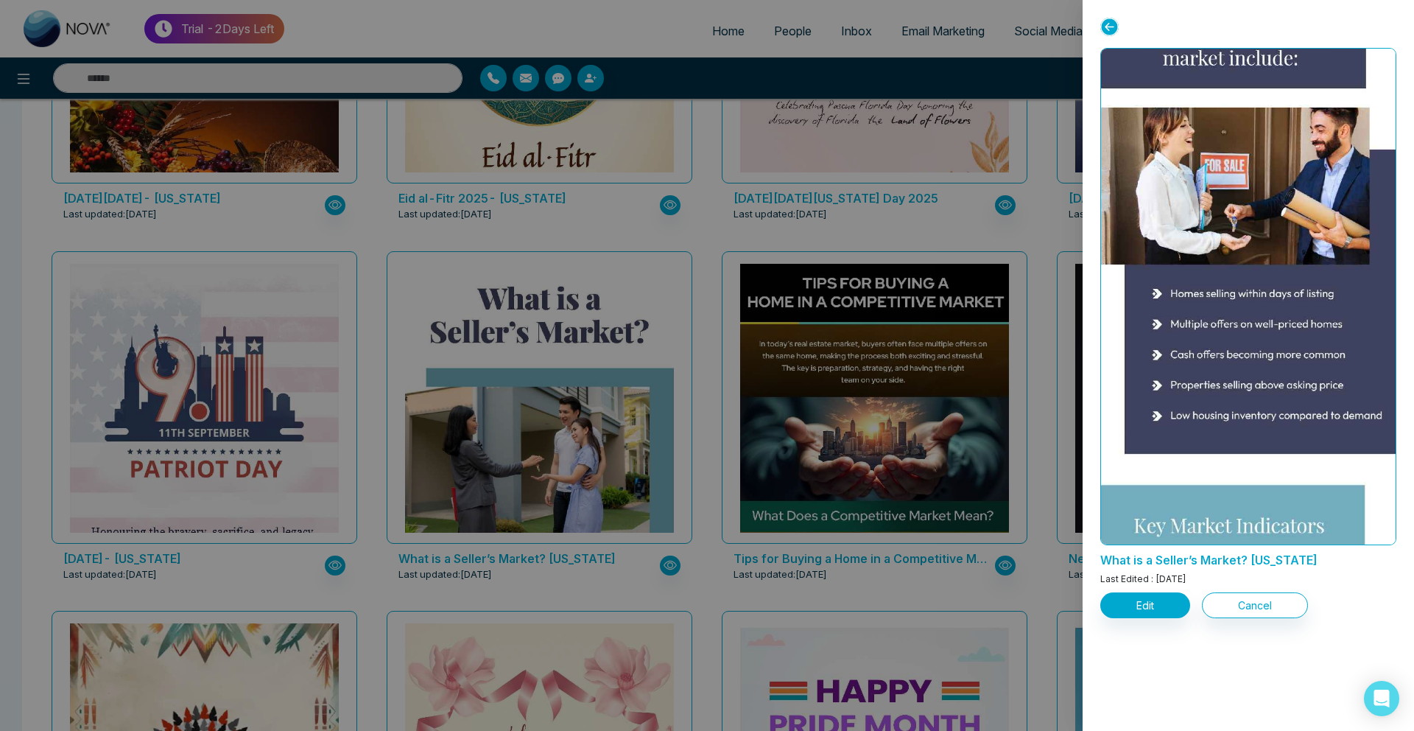
scroll to position [698, 0]
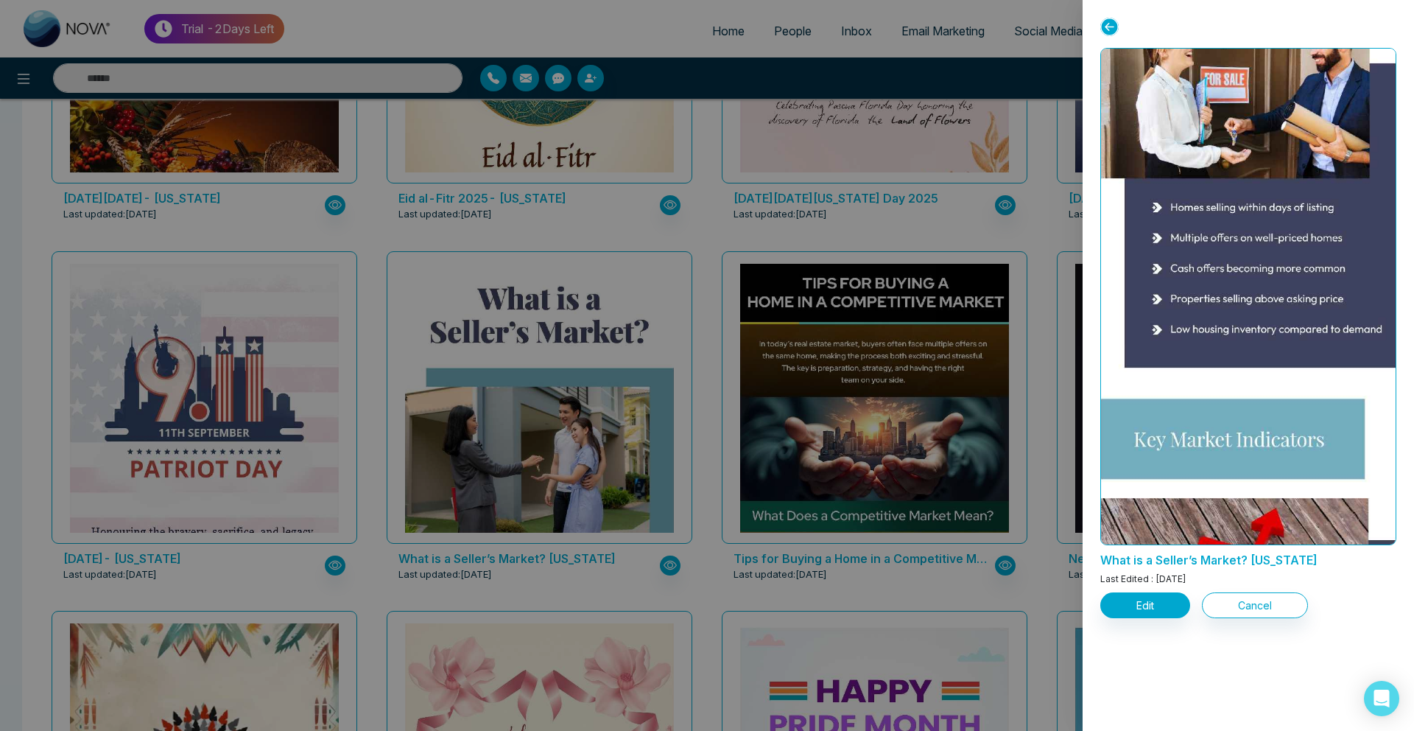
click at [510, 664] on div at bounding box center [707, 365] width 1414 height 731
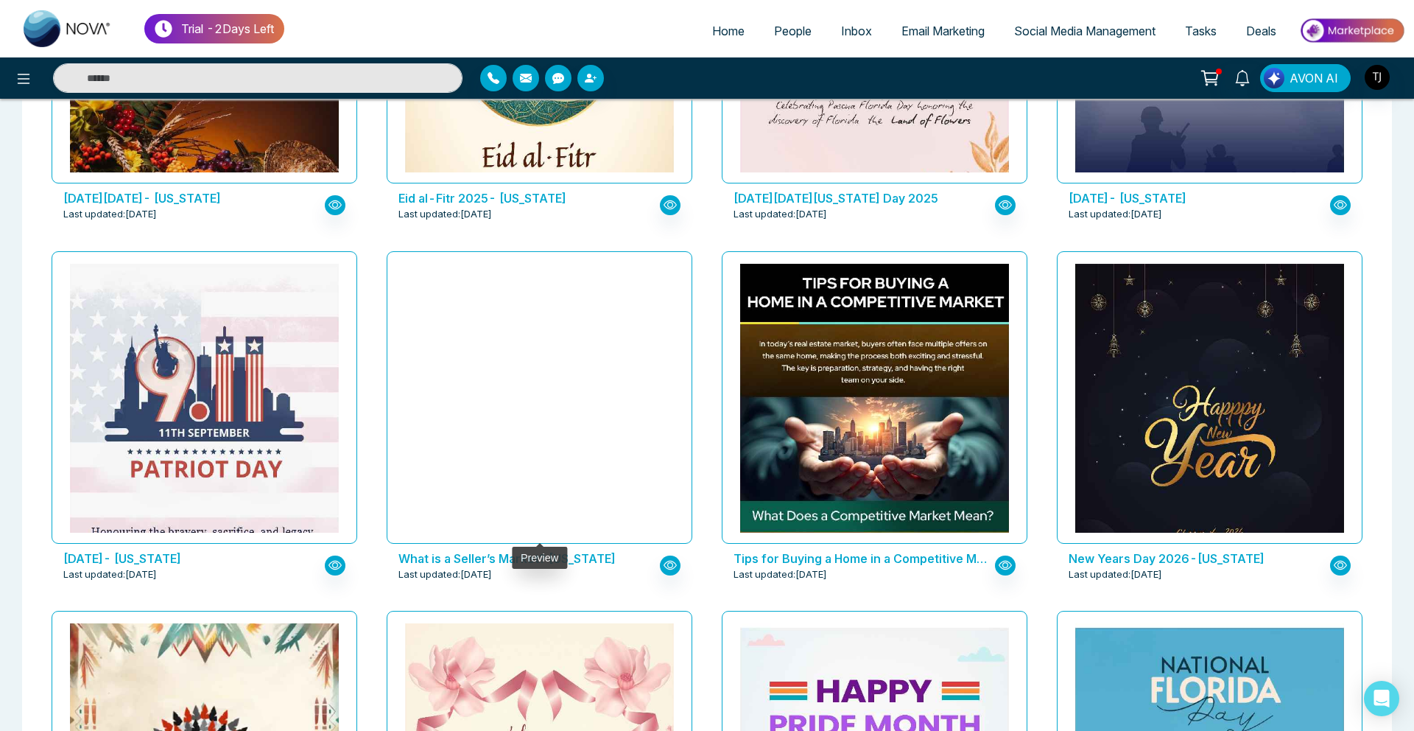
drag, startPoint x: 510, startPoint y: 664, endPoint x: 629, endPoint y: 270, distance: 411.7
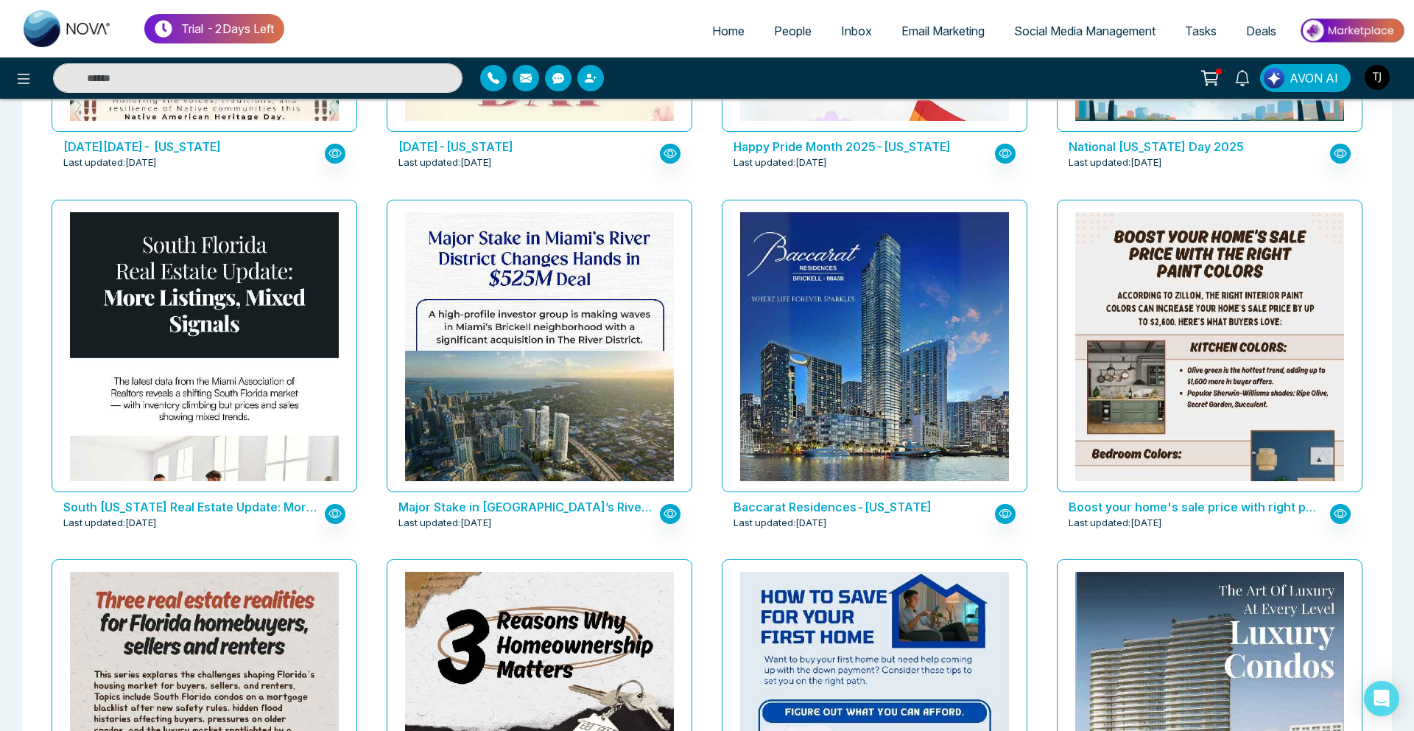
scroll to position [1826, 0]
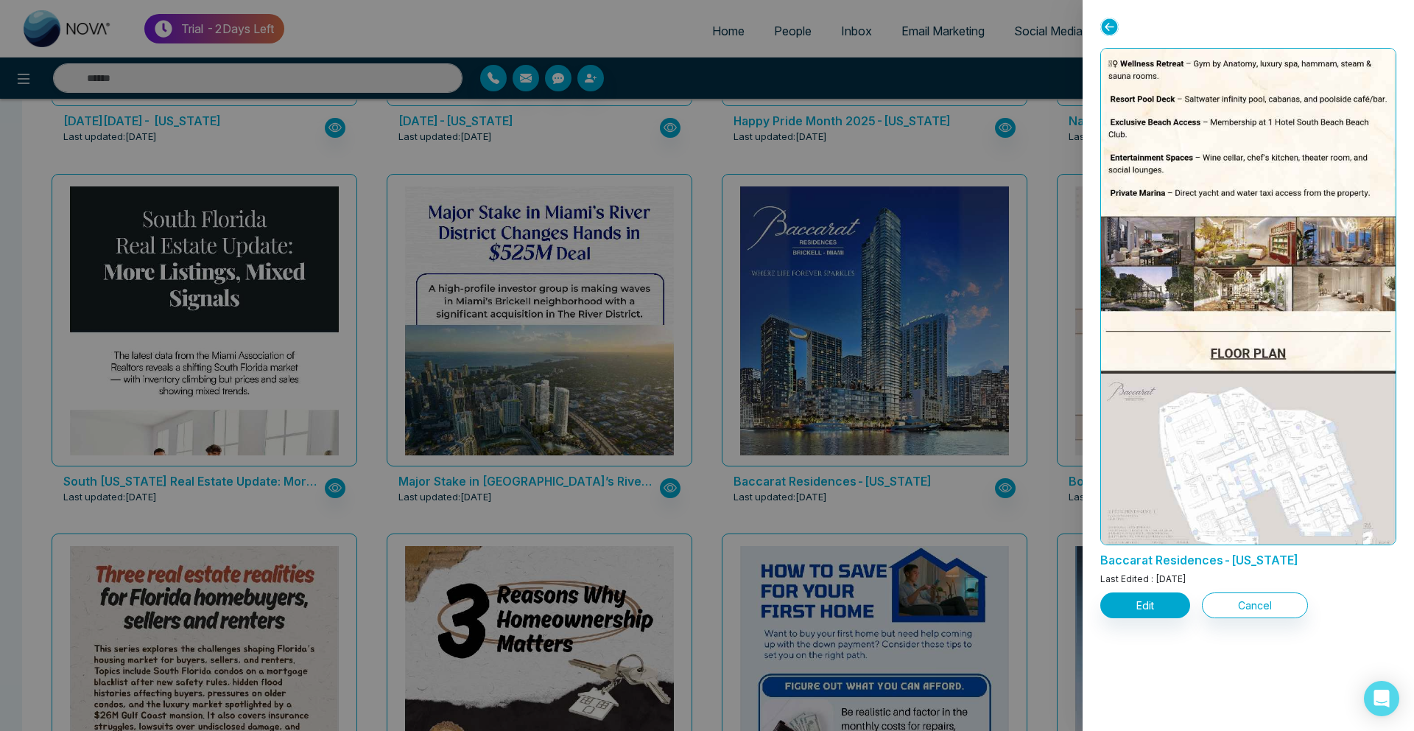
scroll to position [1044, 0]
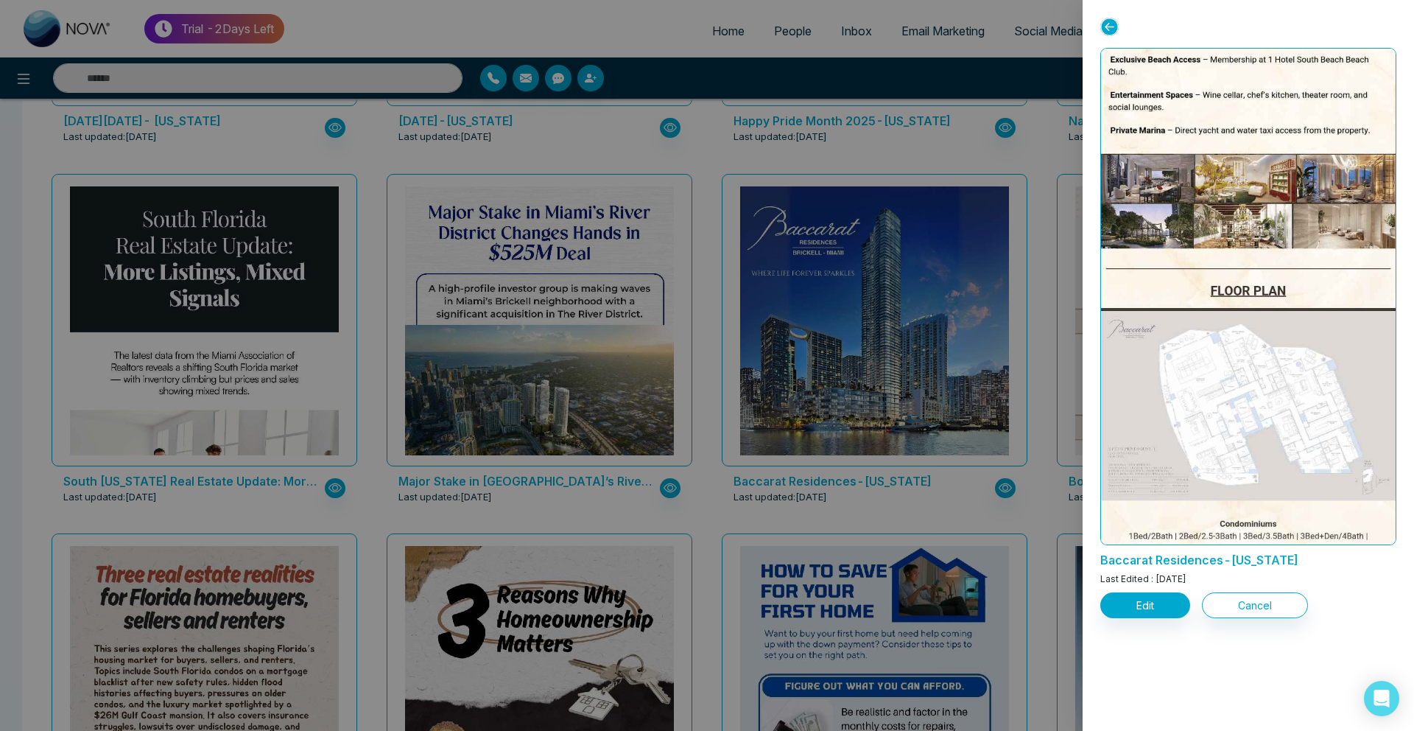
click at [848, 218] on div at bounding box center [707, 365] width 1414 height 731
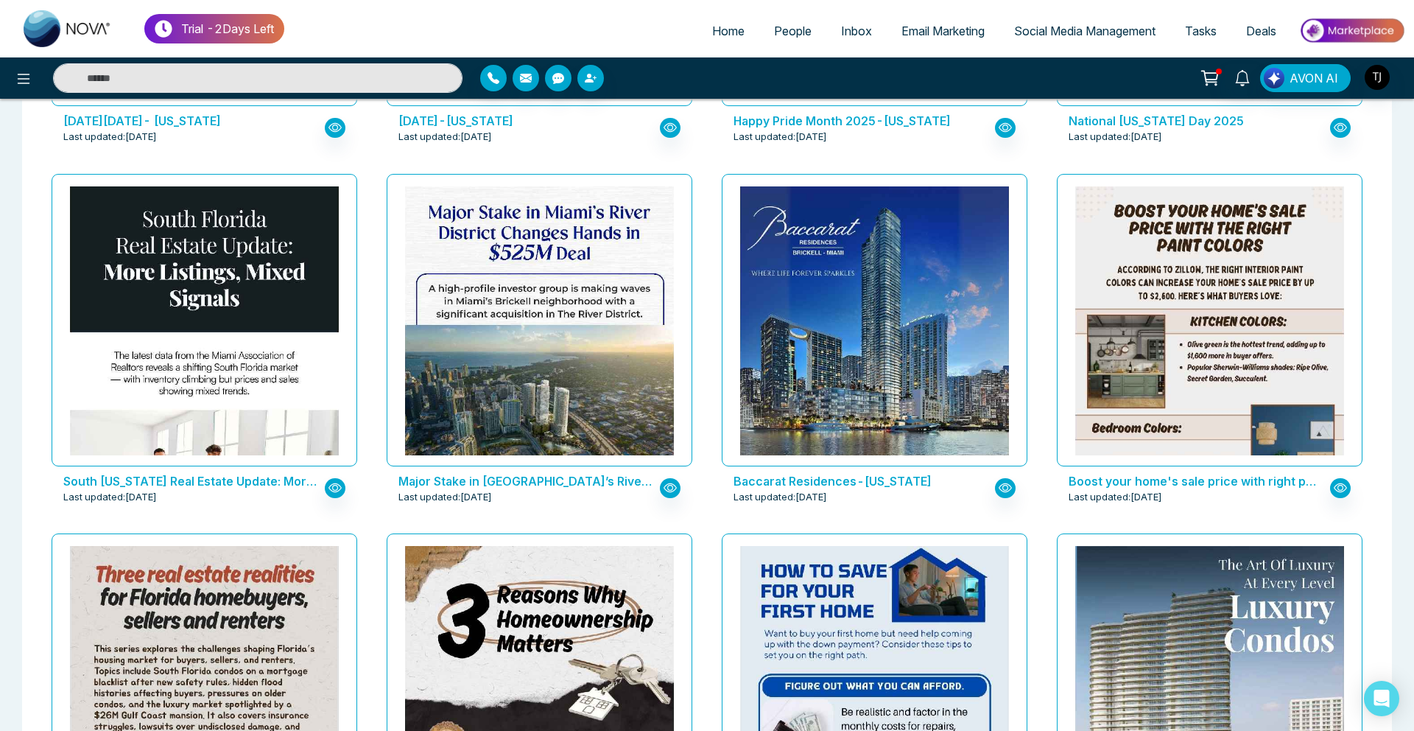
click at [1069, 20] on link "Social Media Management" at bounding box center [1084, 31] width 171 height 28
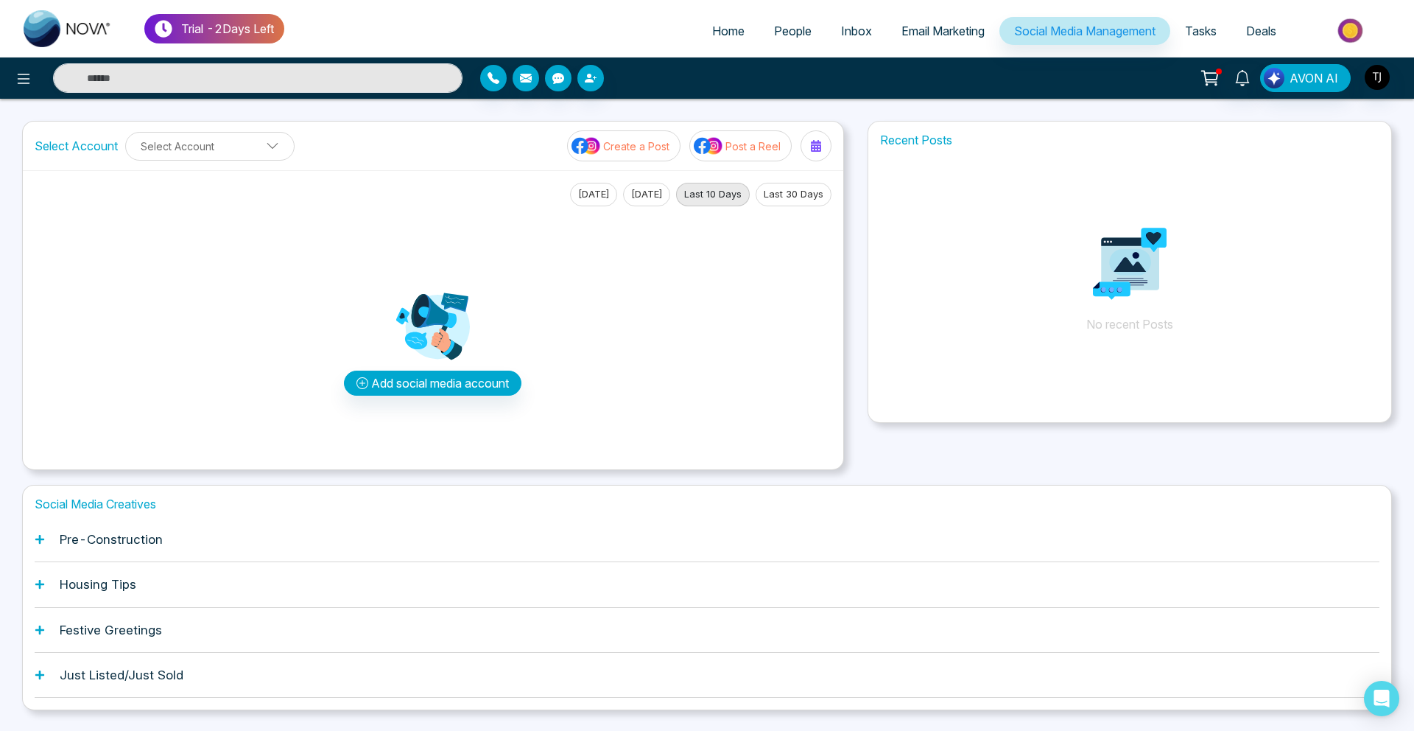
click at [87, 591] on h1 "Housing Tips" at bounding box center [98, 584] width 77 height 15
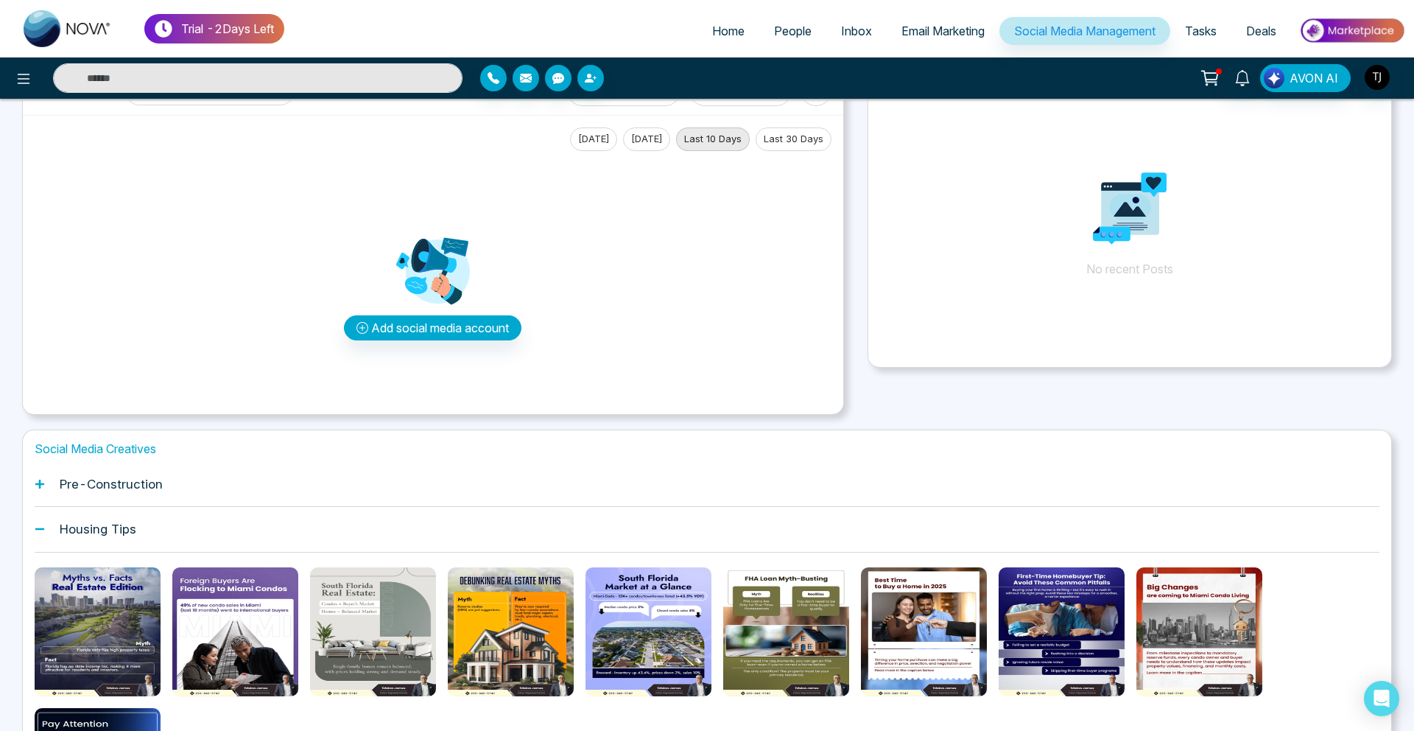
scroll to position [60, 0]
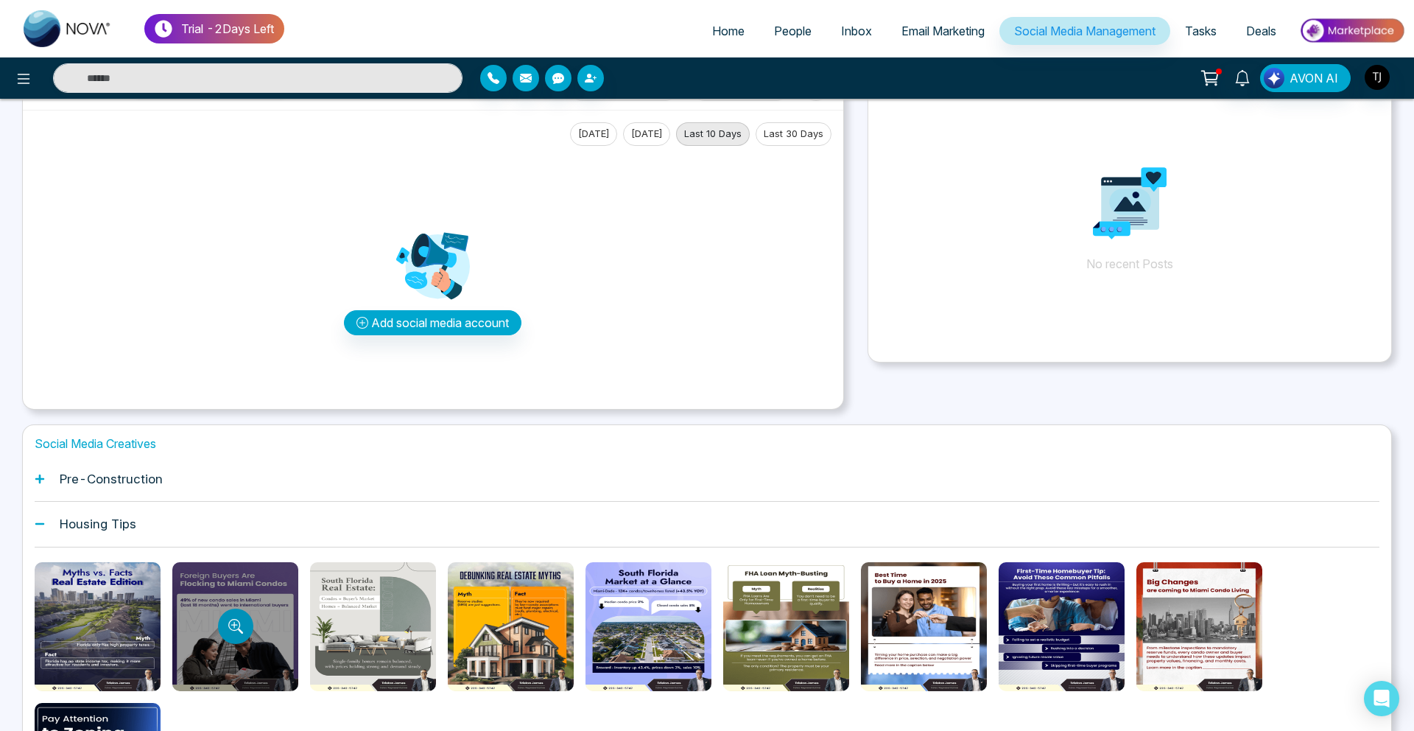
click at [219, 633] on button "Preview template" at bounding box center [235, 625] width 35 height 35
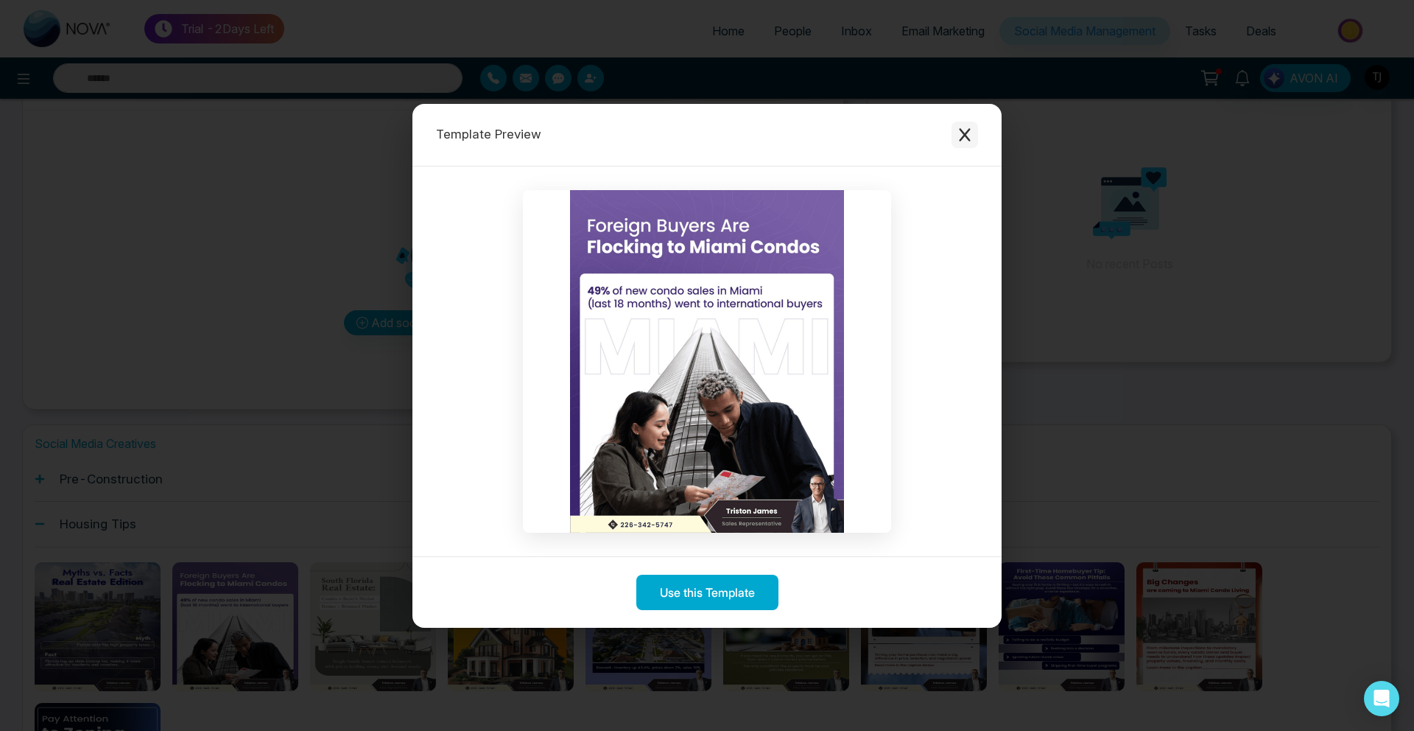
click at [957, 130] on button "Close modal" at bounding box center [965, 135] width 27 height 27
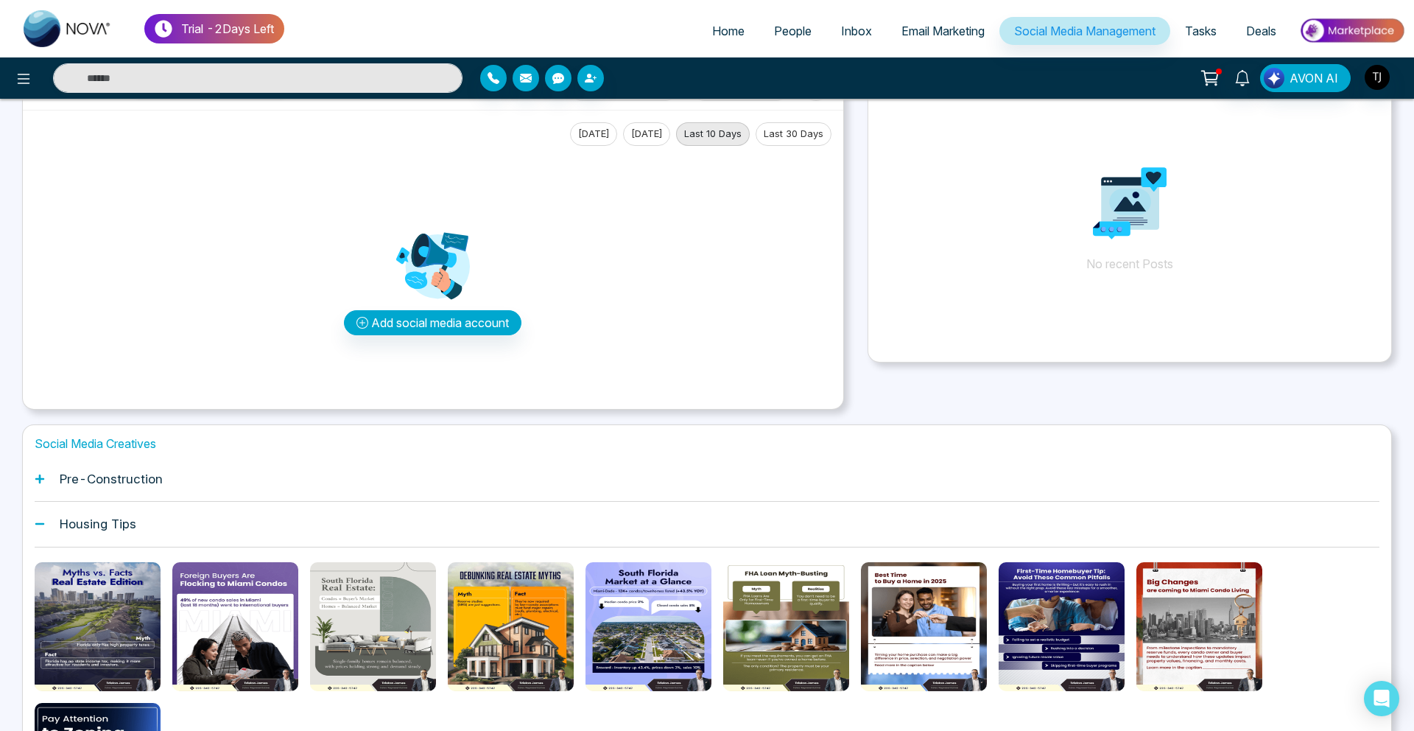
click at [780, 32] on span "People" at bounding box center [793, 31] width 38 height 15
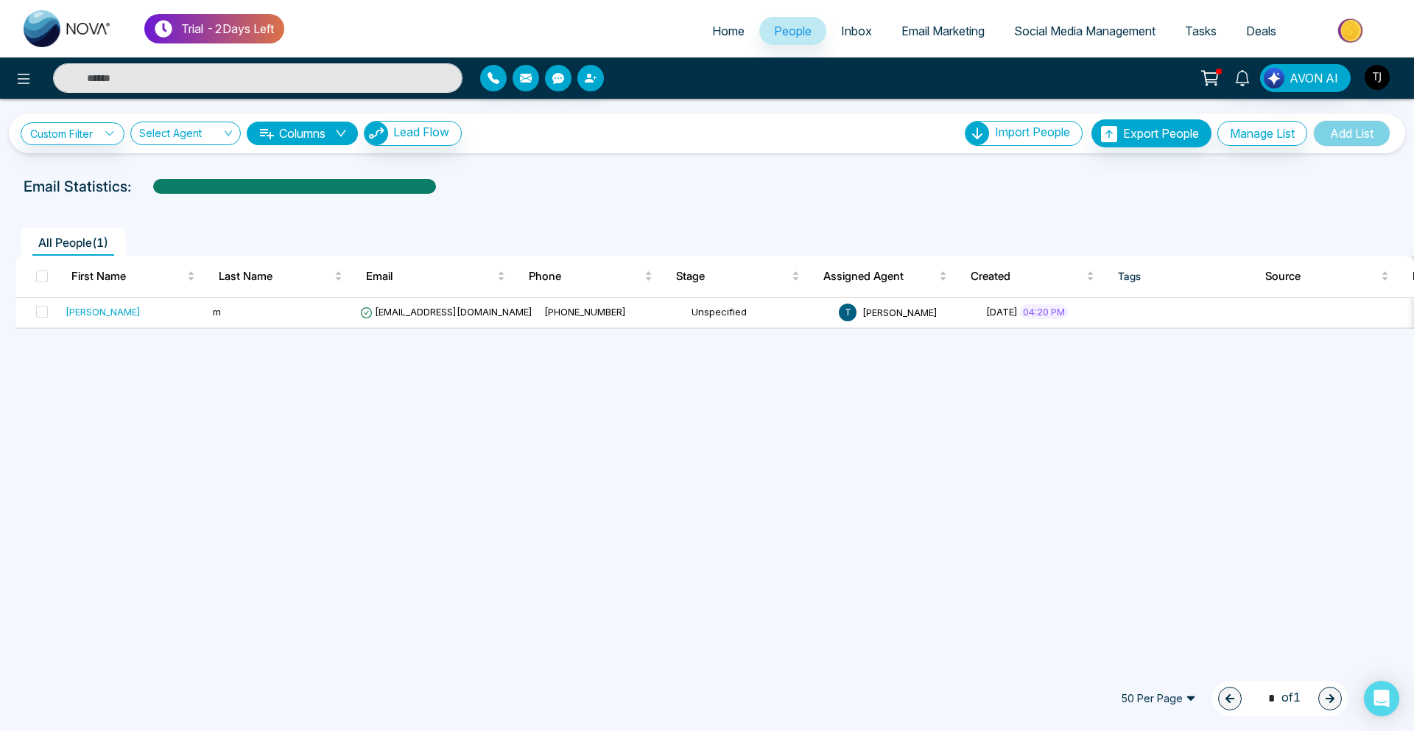
click at [915, 31] on span "Email Marketing" at bounding box center [942, 31] width 83 height 15
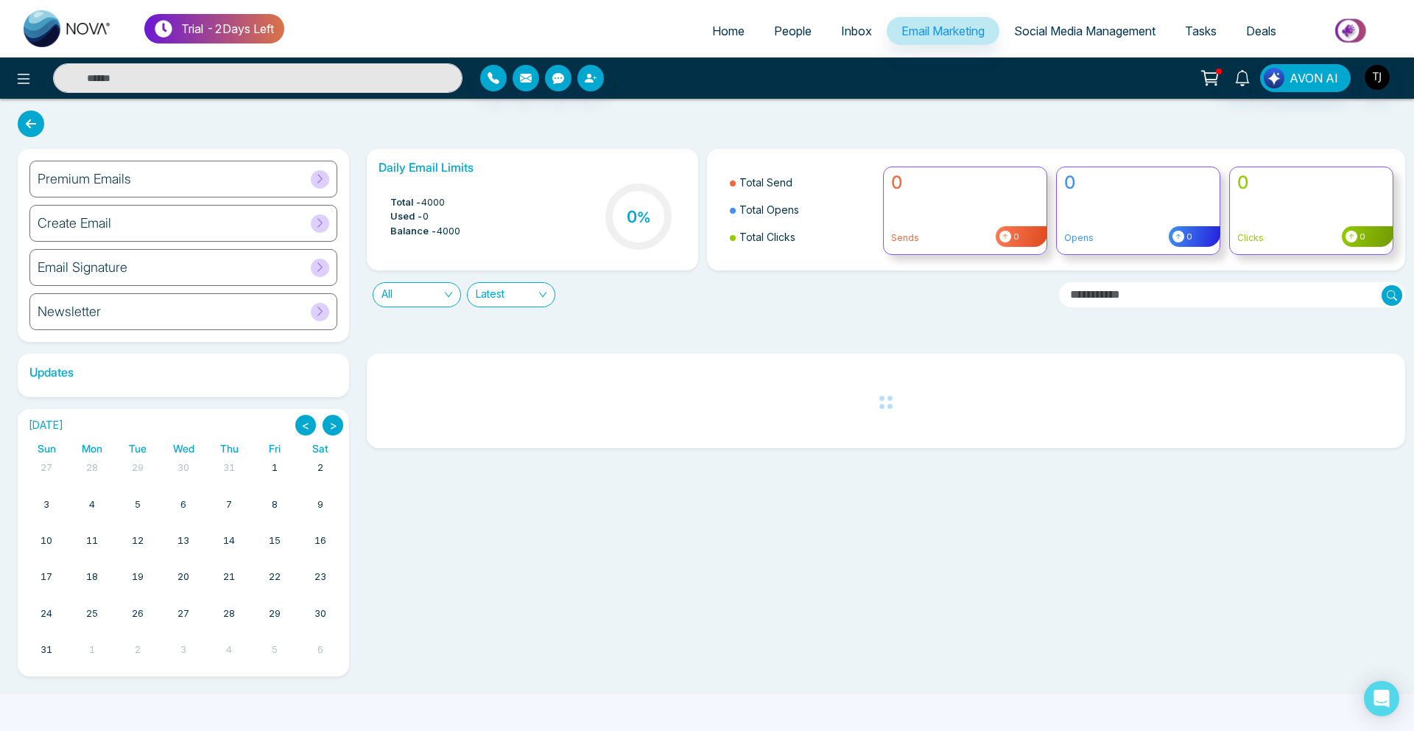
click at [108, 181] on h6 "Premium Emails" at bounding box center [85, 179] width 94 height 16
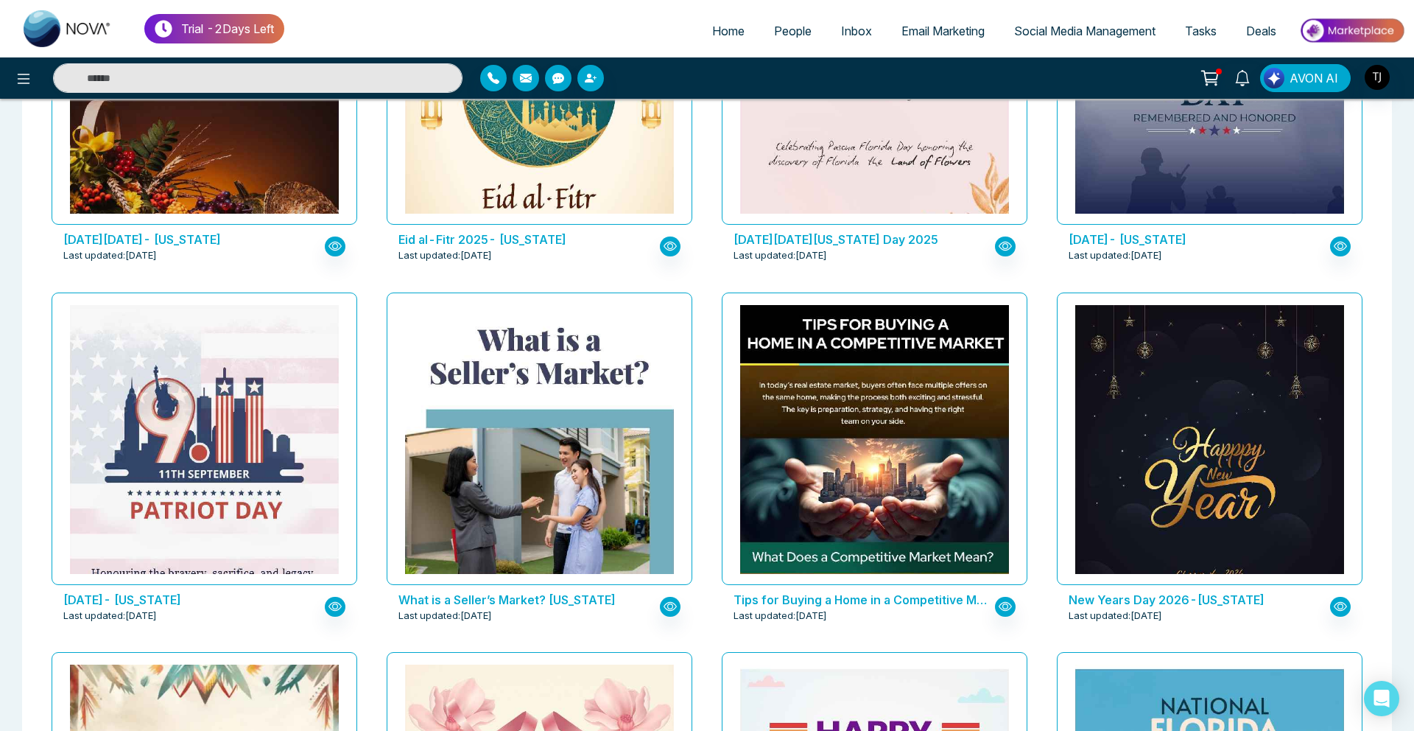
scroll to position [1012, 0]
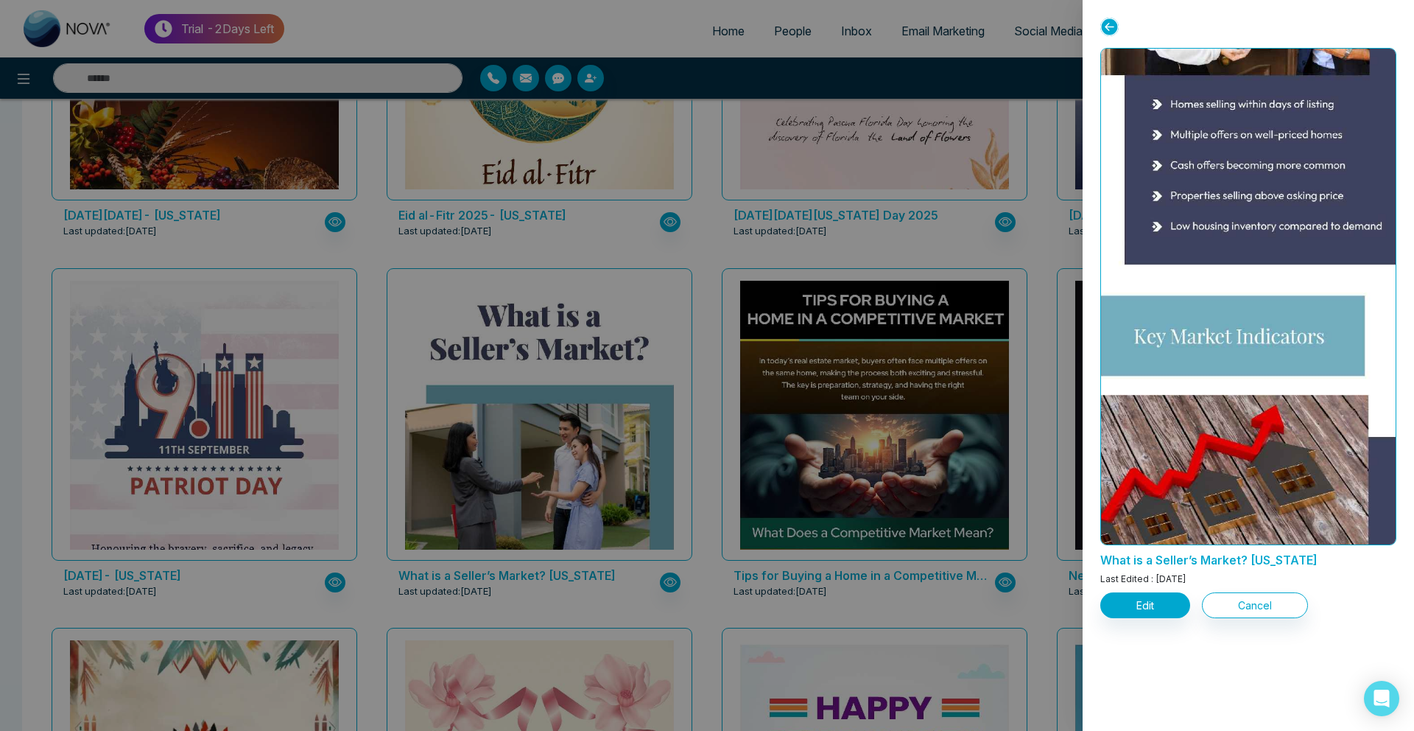
scroll to position [837, 0]
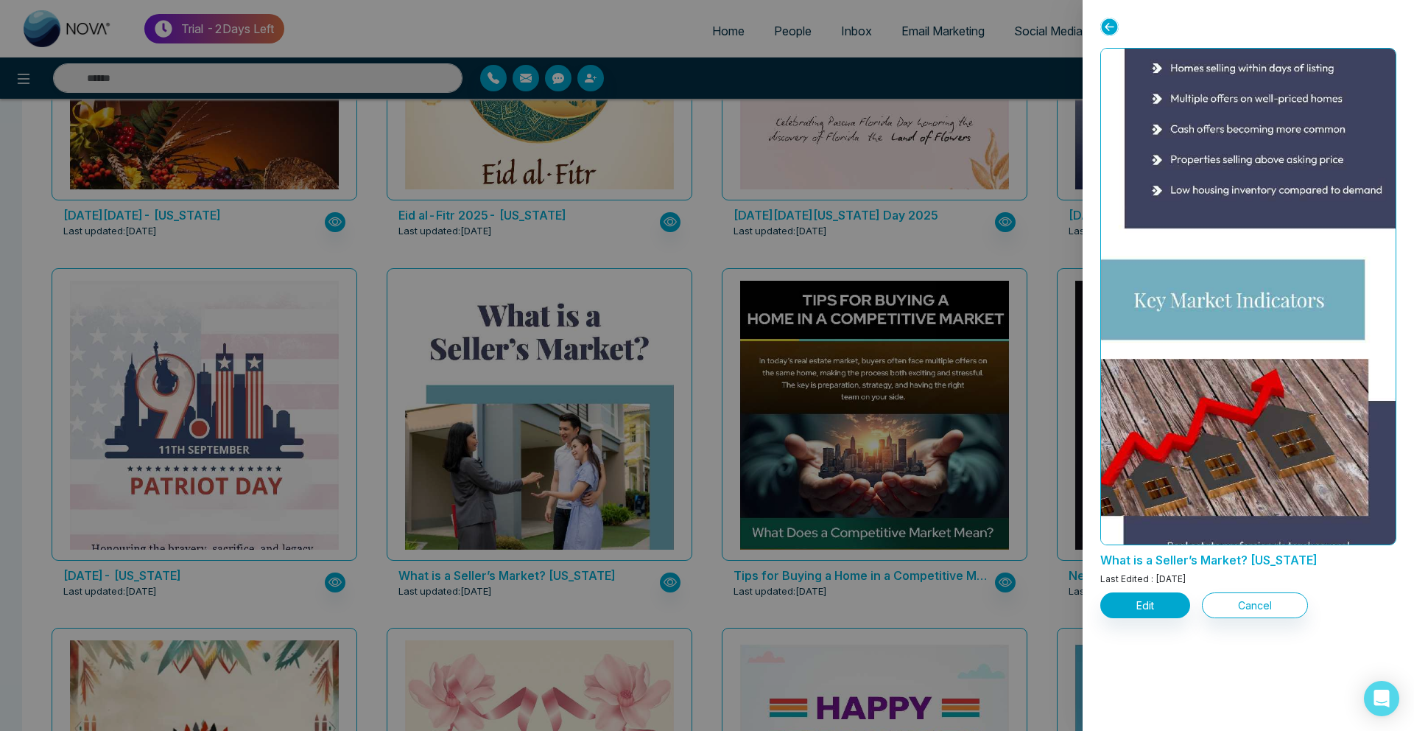
click at [761, 468] on div at bounding box center [707, 365] width 1414 height 731
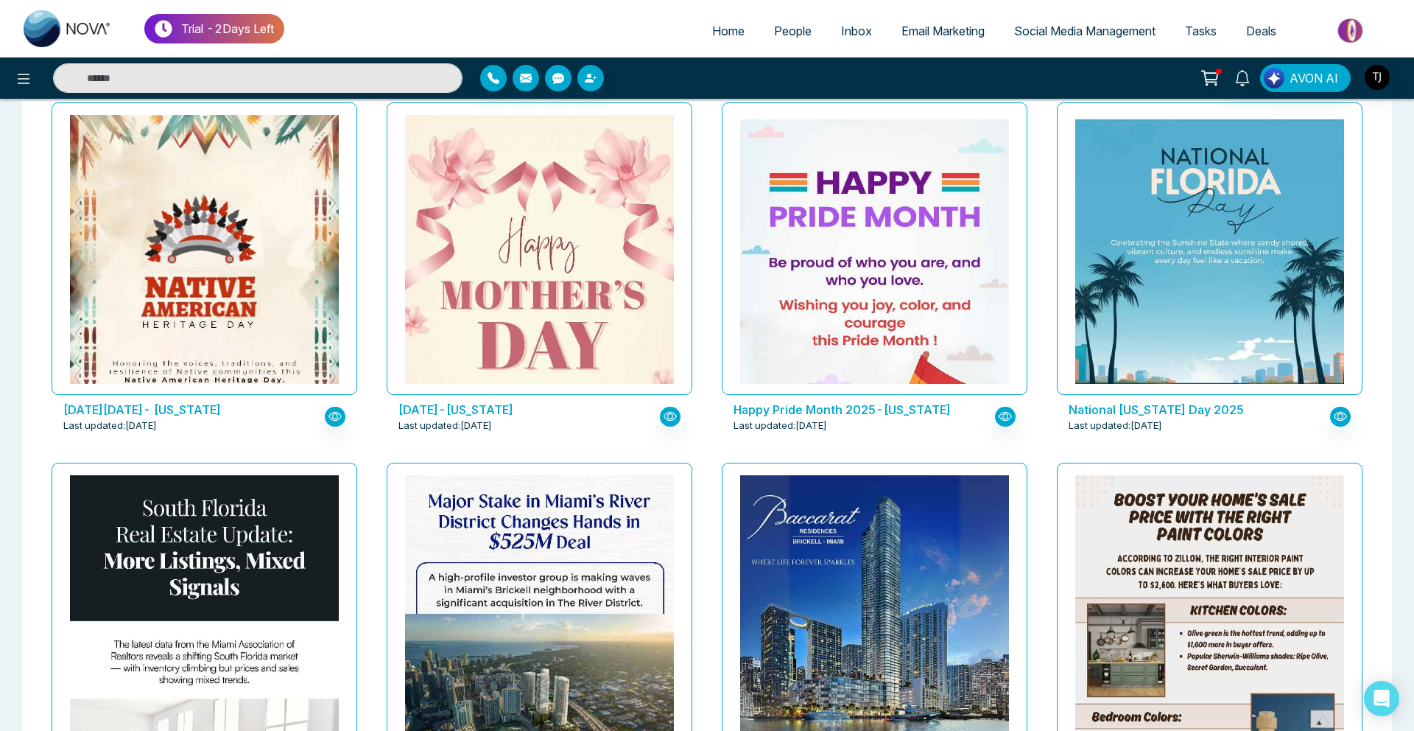
scroll to position [1620, 0]
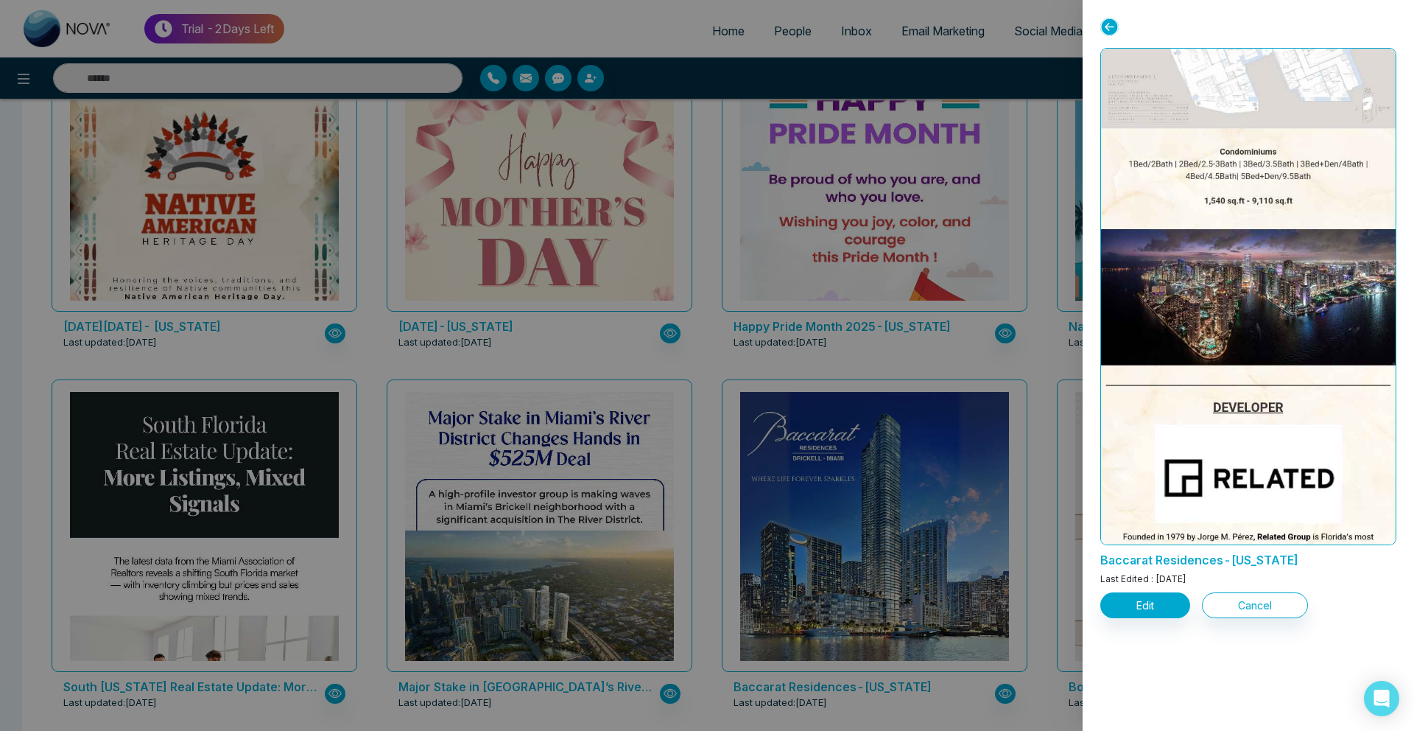
scroll to position [1481, 0]
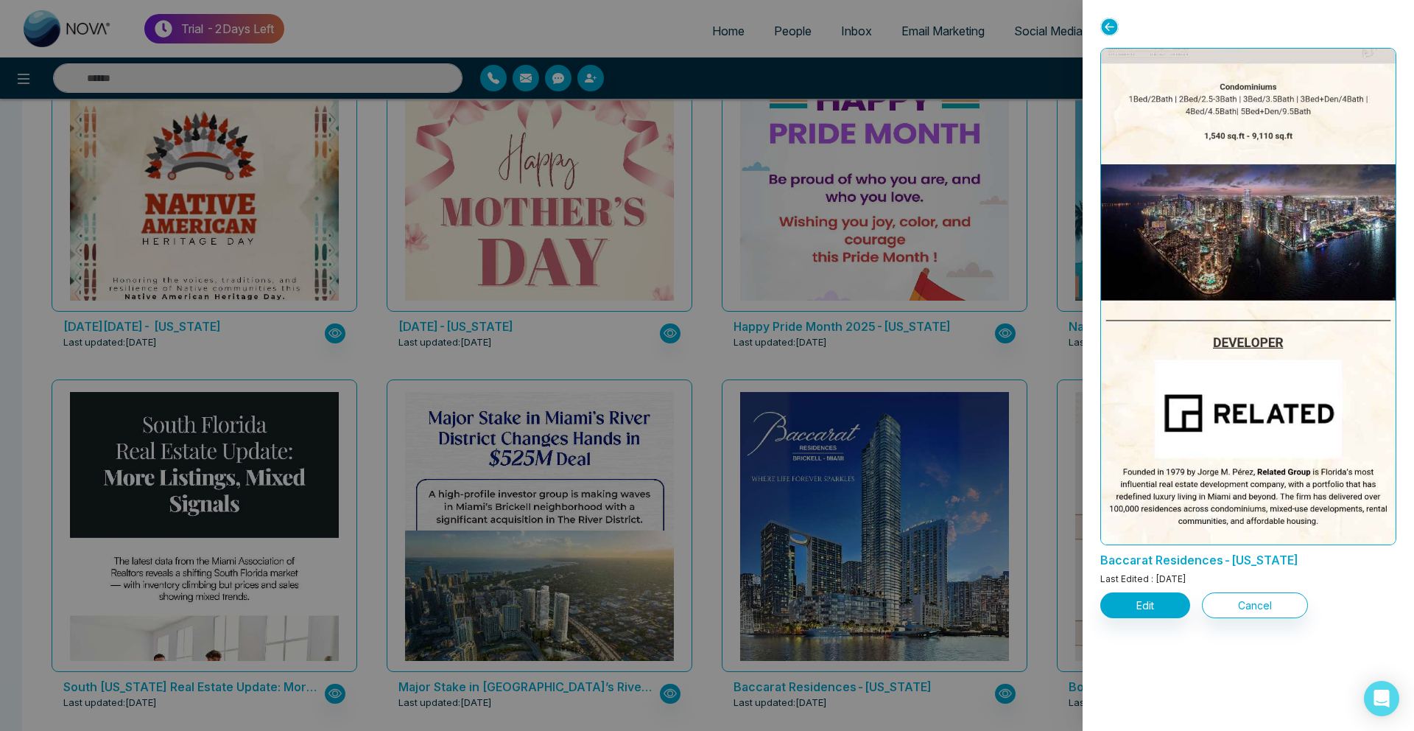
click at [223, 345] on div at bounding box center [707, 365] width 1414 height 731
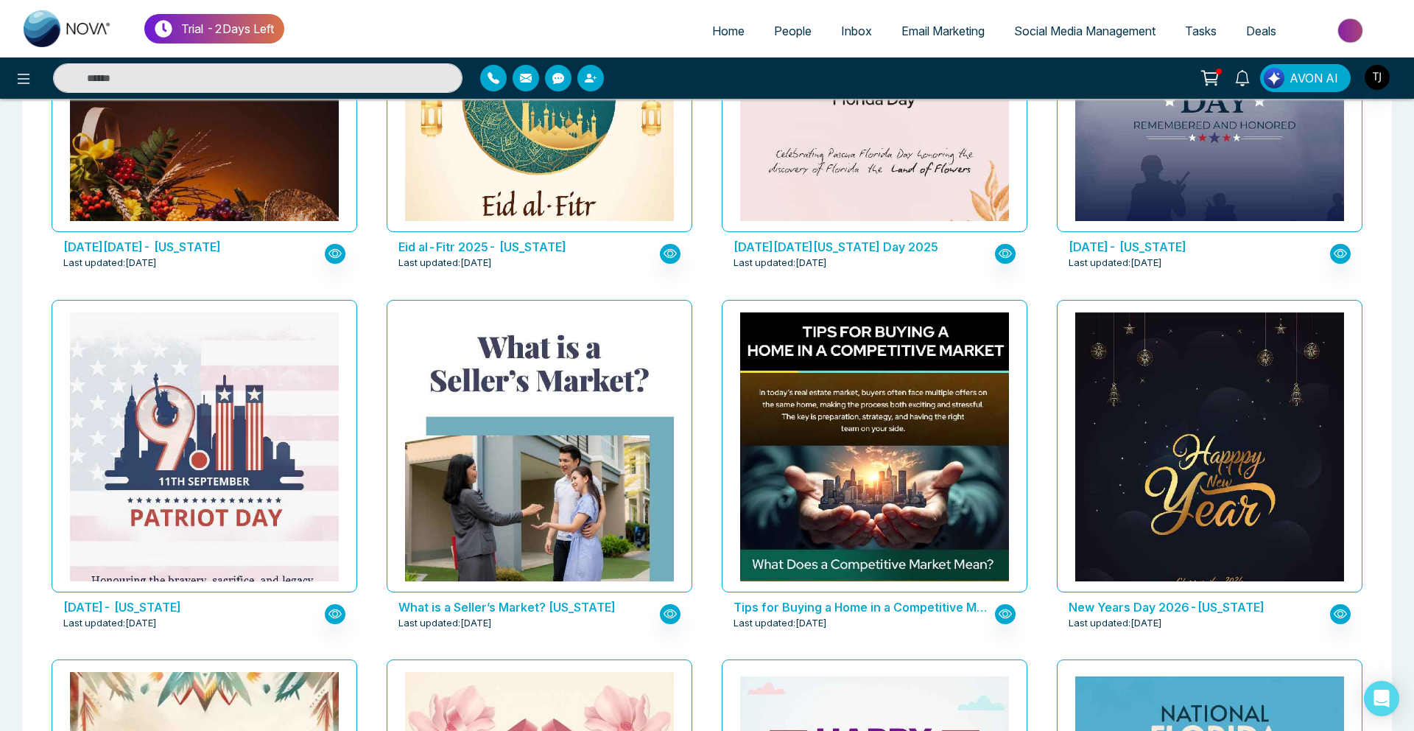
scroll to position [1034, 0]
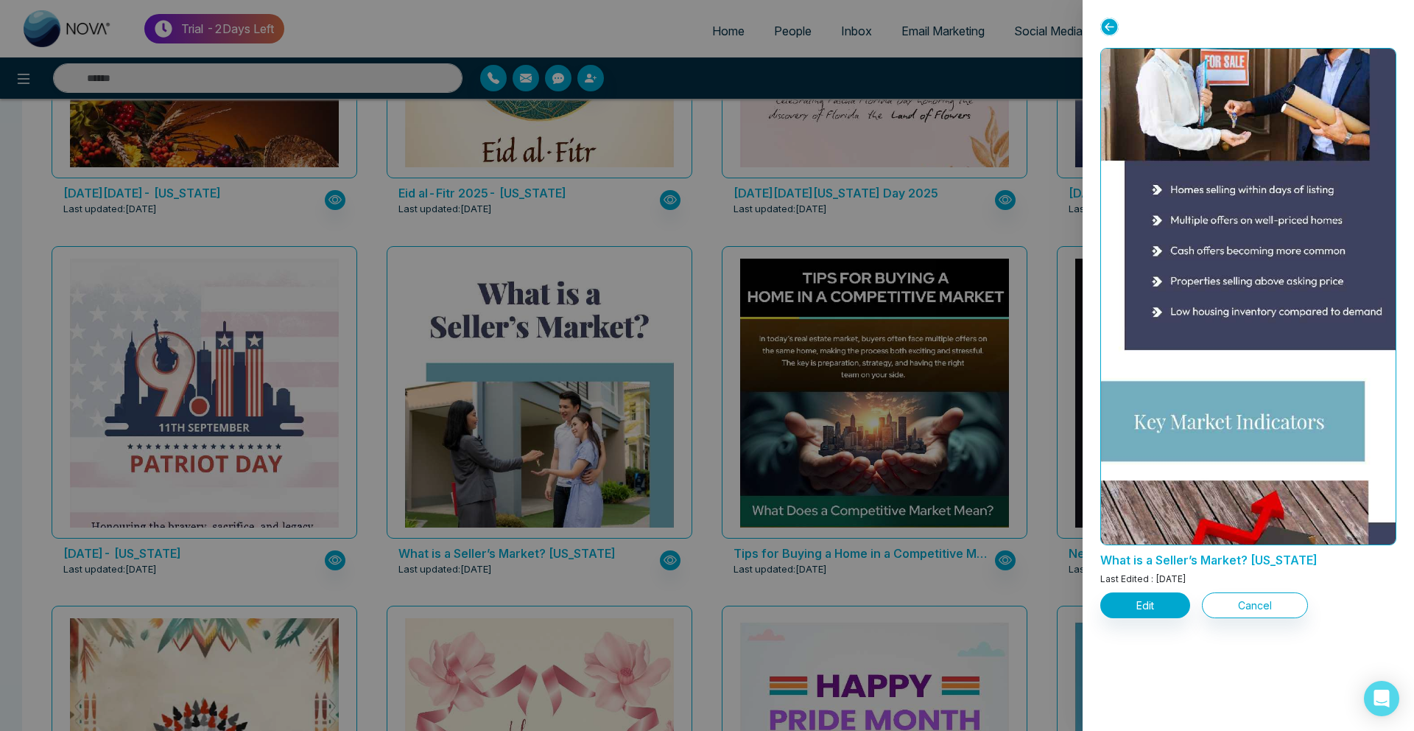
scroll to position [0, 0]
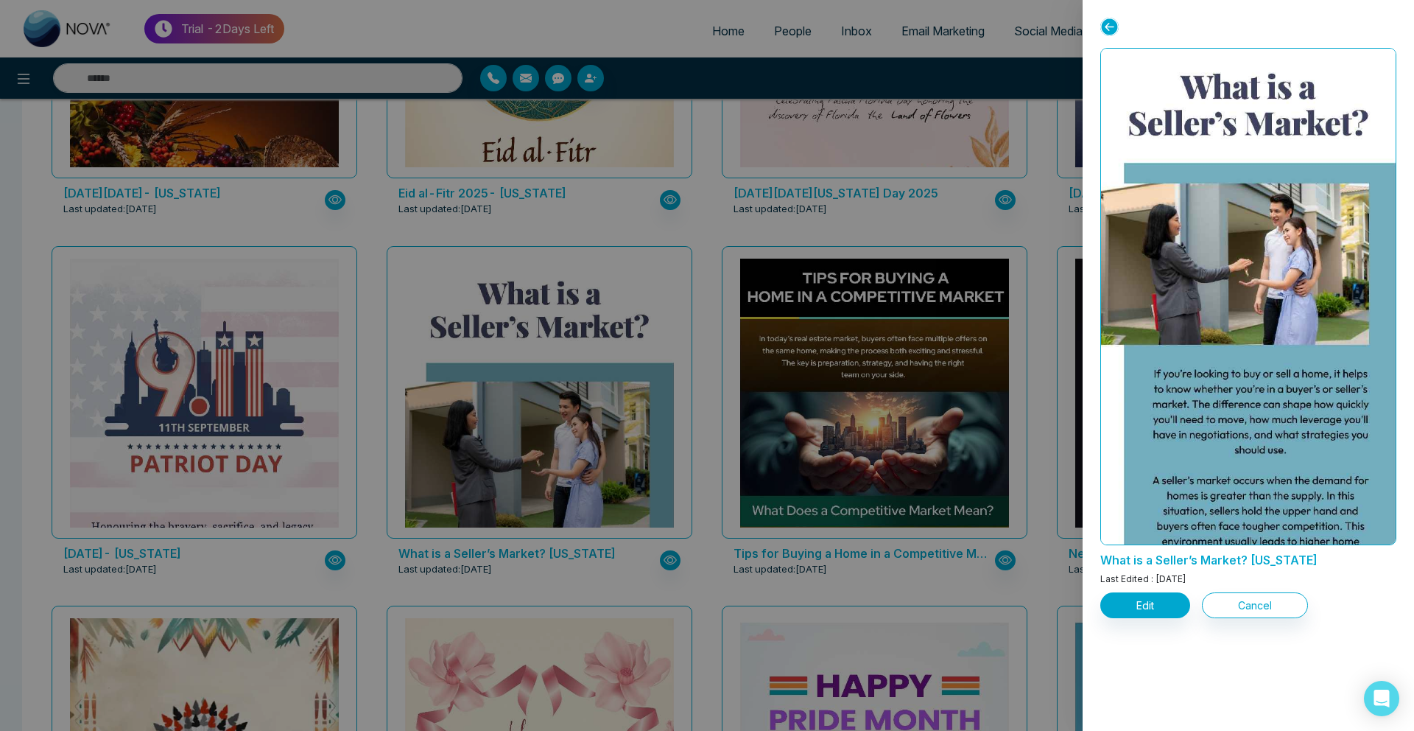
click at [849, 314] on div at bounding box center [707, 365] width 1414 height 731
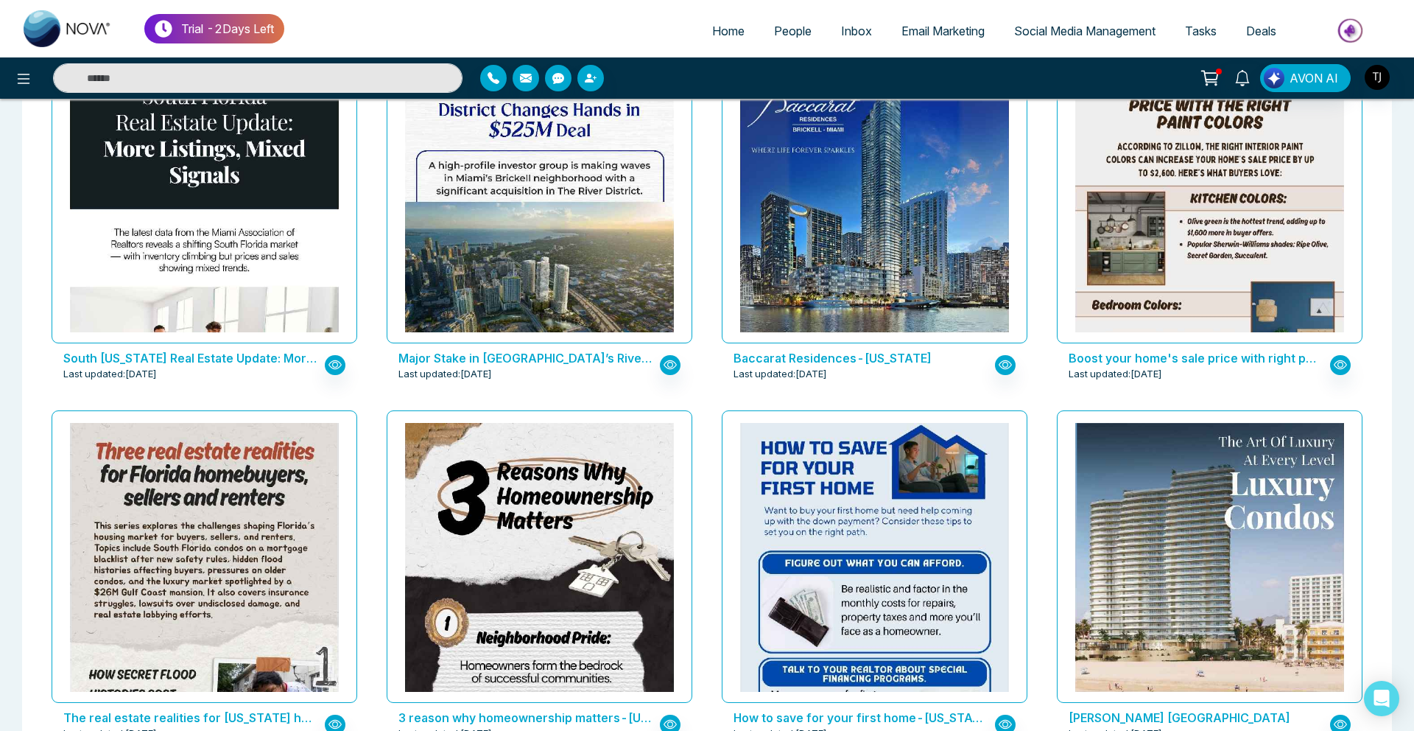
scroll to position [1955, 0]
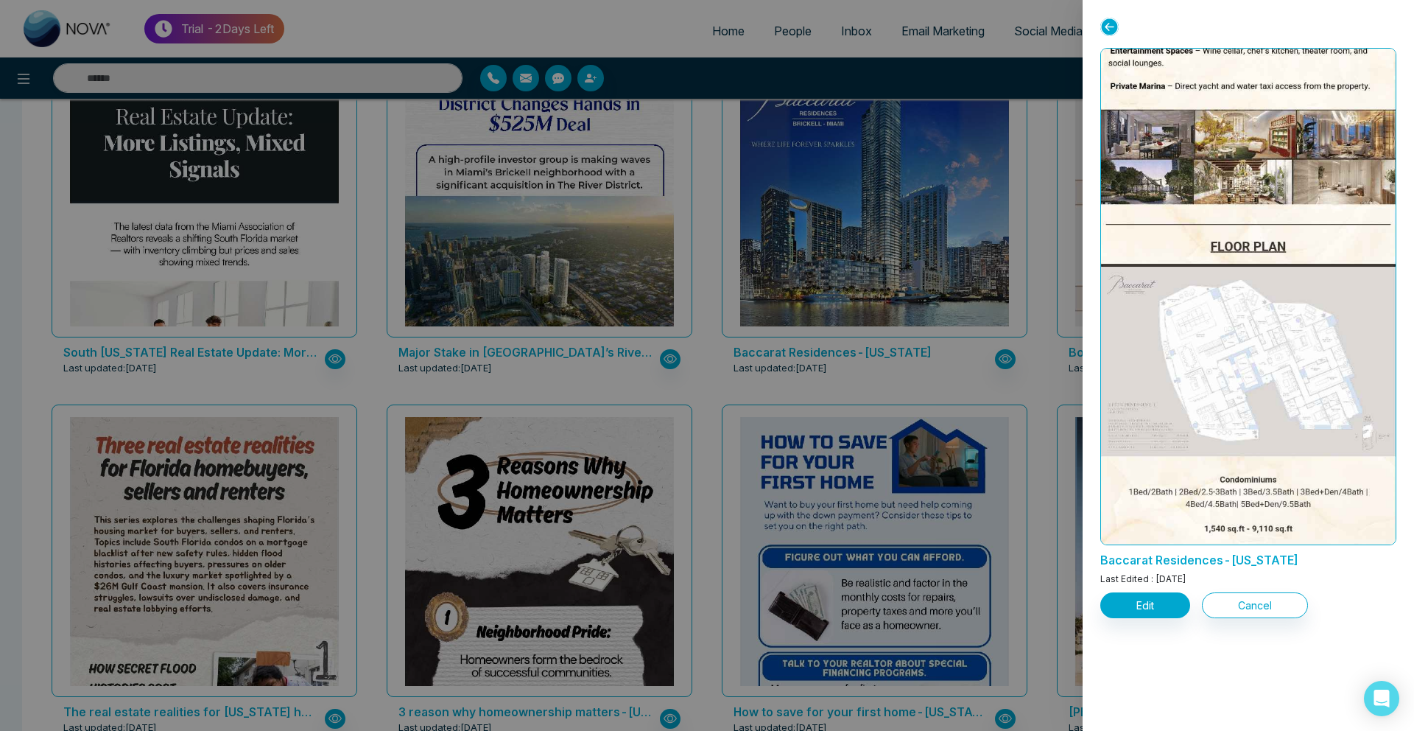
scroll to position [1363, 0]
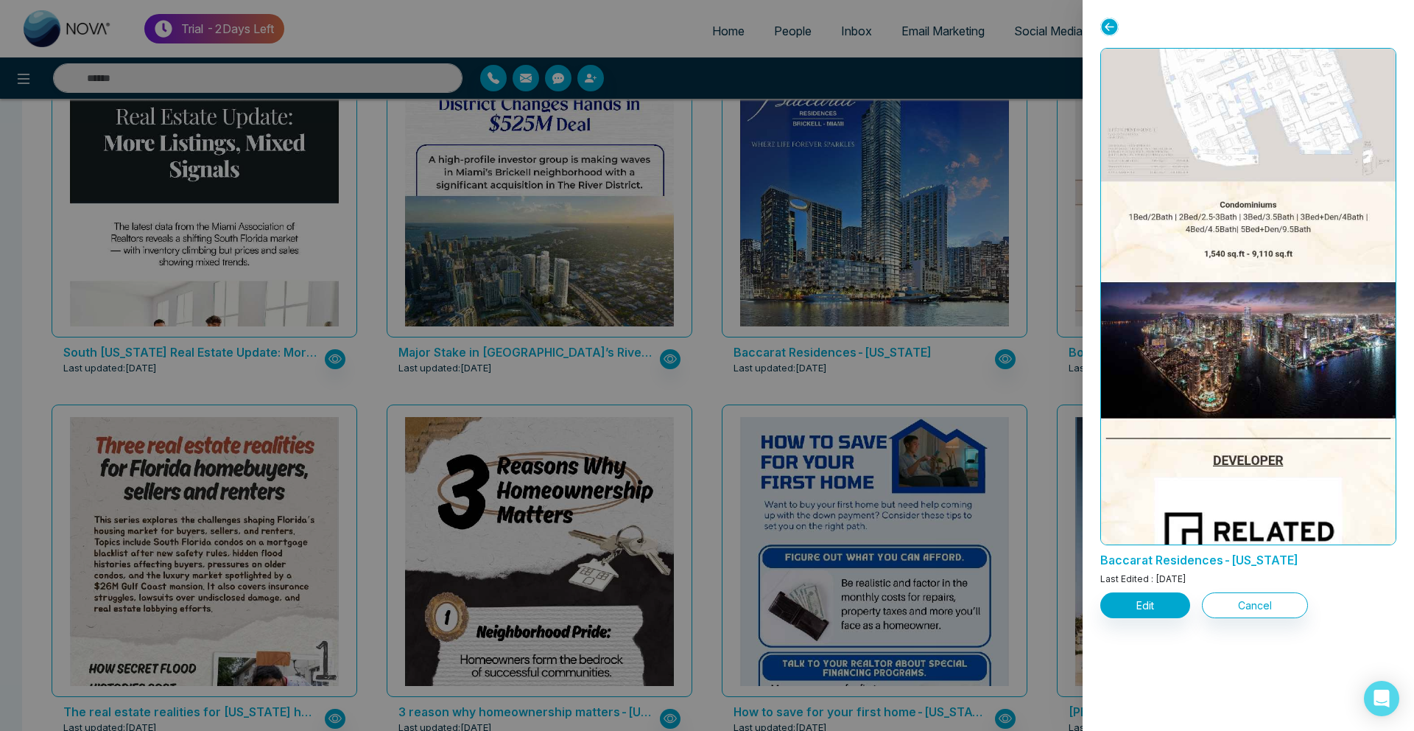
click at [898, 273] on div at bounding box center [707, 365] width 1414 height 731
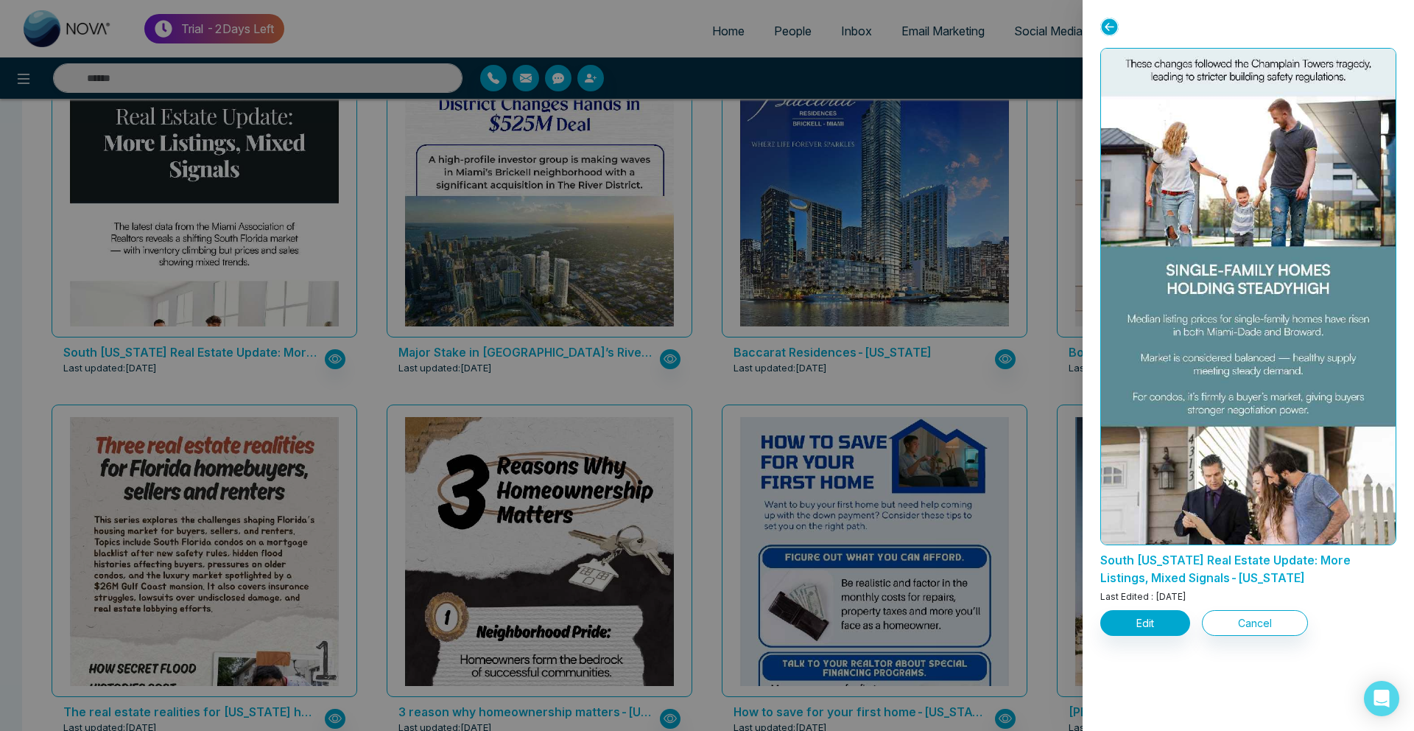
click at [446, 338] on div at bounding box center [707, 365] width 1414 height 731
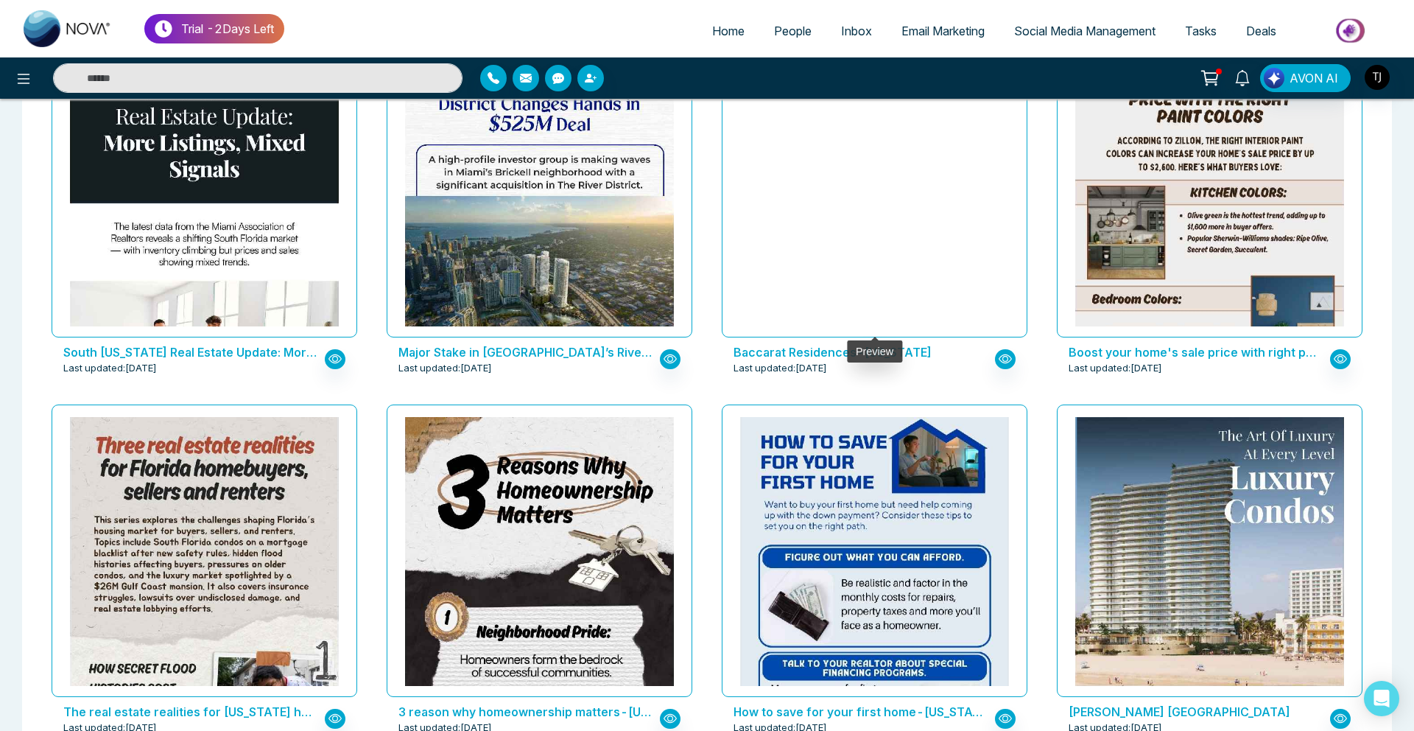
drag, startPoint x: 776, startPoint y: 159, endPoint x: 899, endPoint y: 258, distance: 157.7
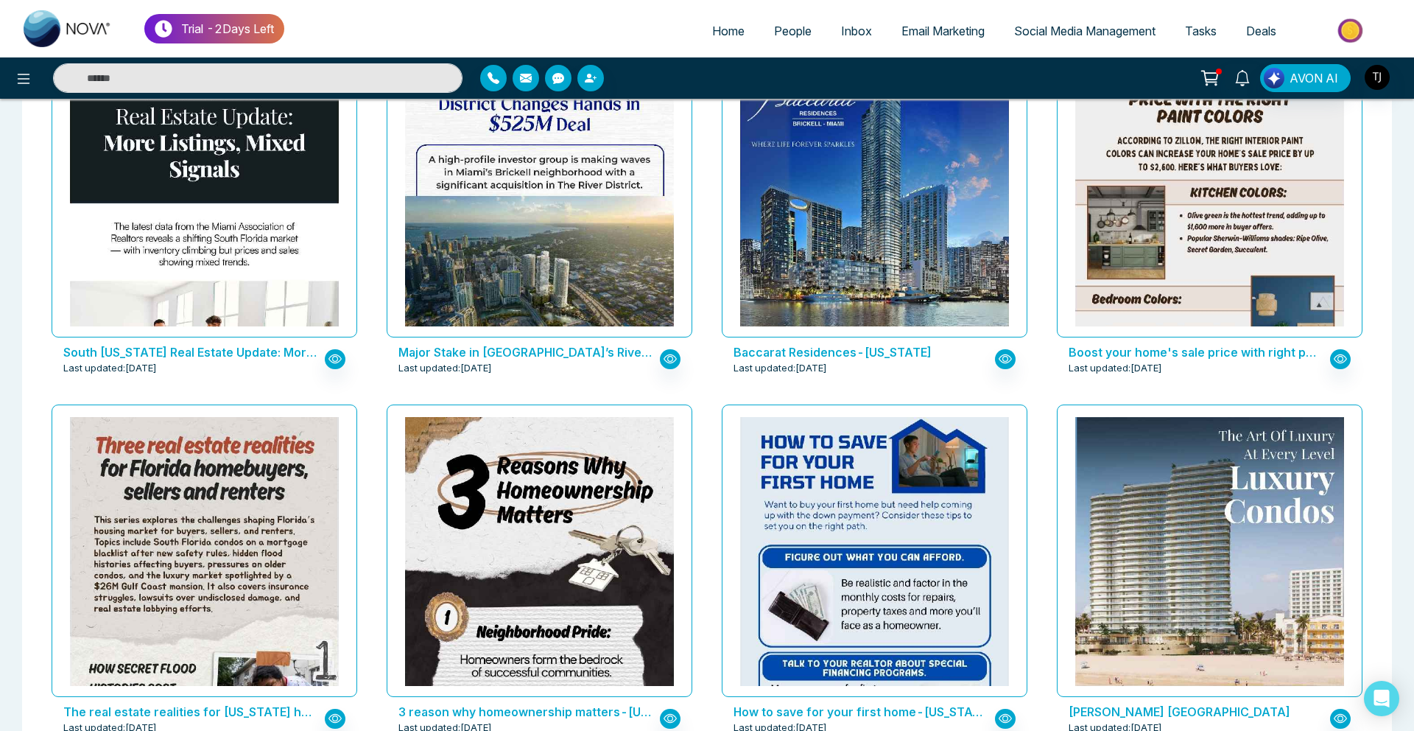
click at [759, 362] on span "Last updated: Aug 14, 2025" at bounding box center [781, 368] width 94 height 15
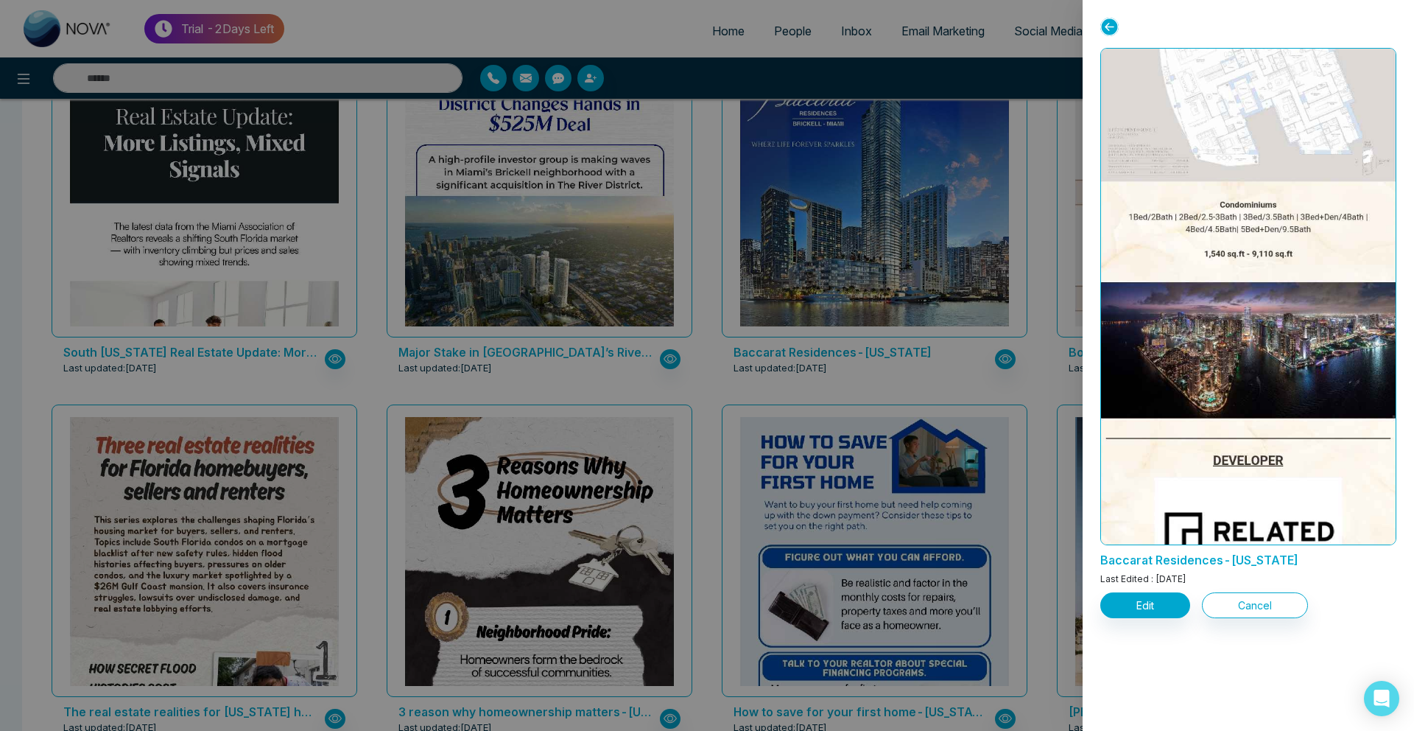
click at [759, 362] on div at bounding box center [707, 365] width 1414 height 731
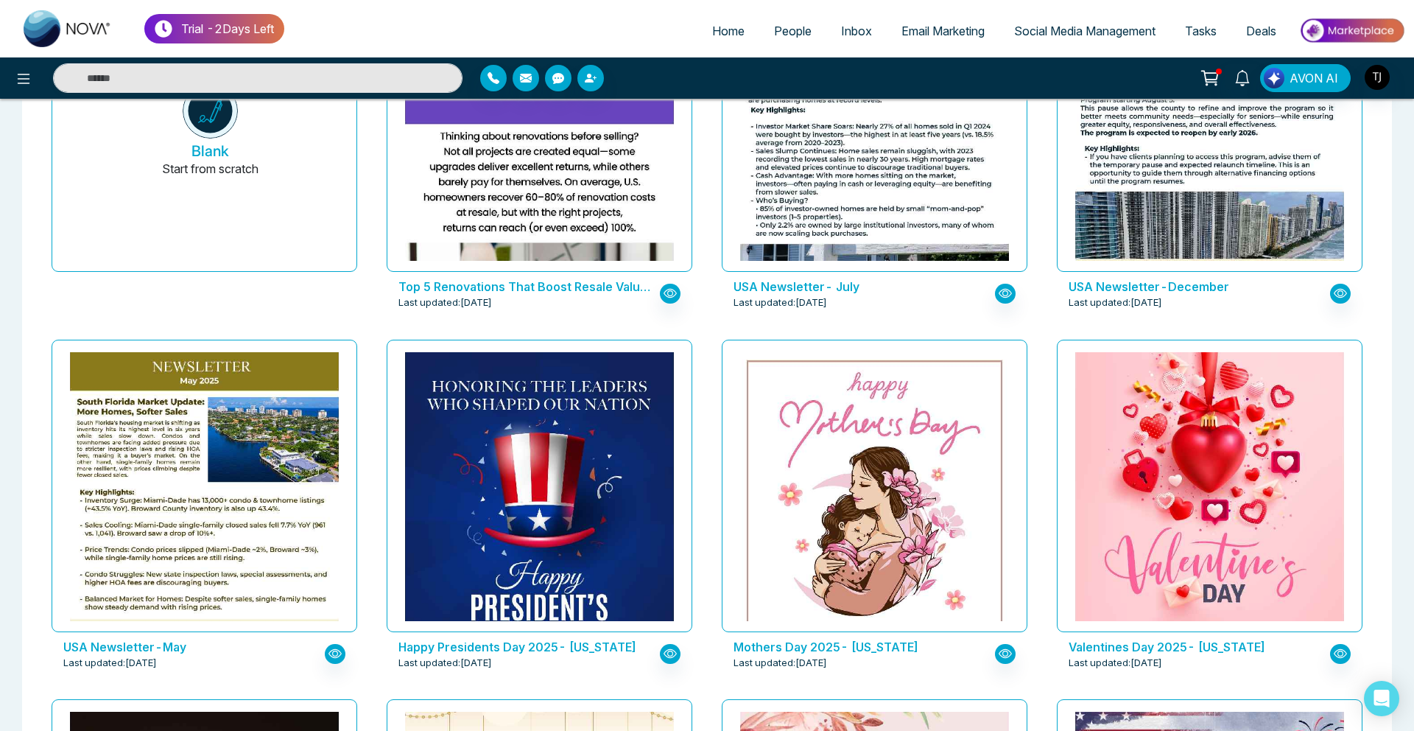
scroll to position [0, 0]
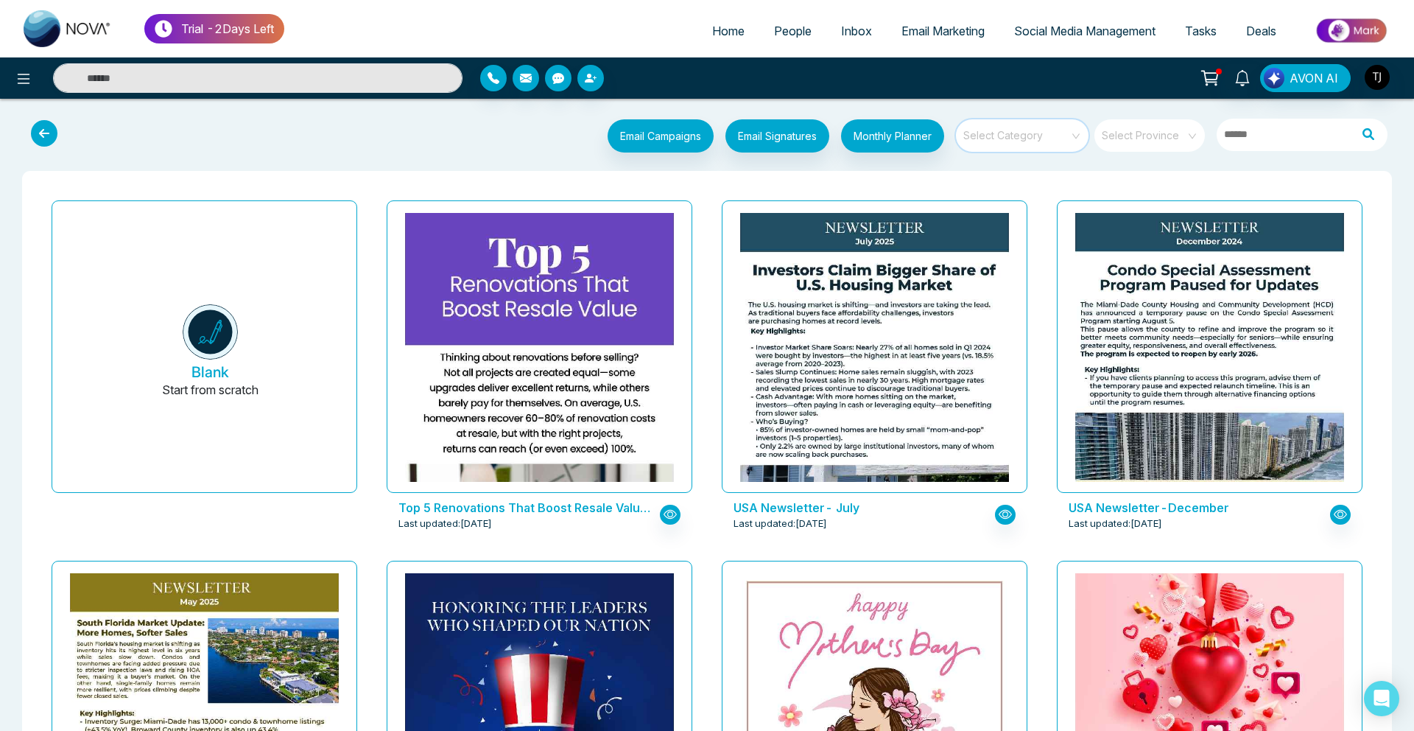
click at [984, 132] on input "search" at bounding box center [1017, 130] width 106 height 22
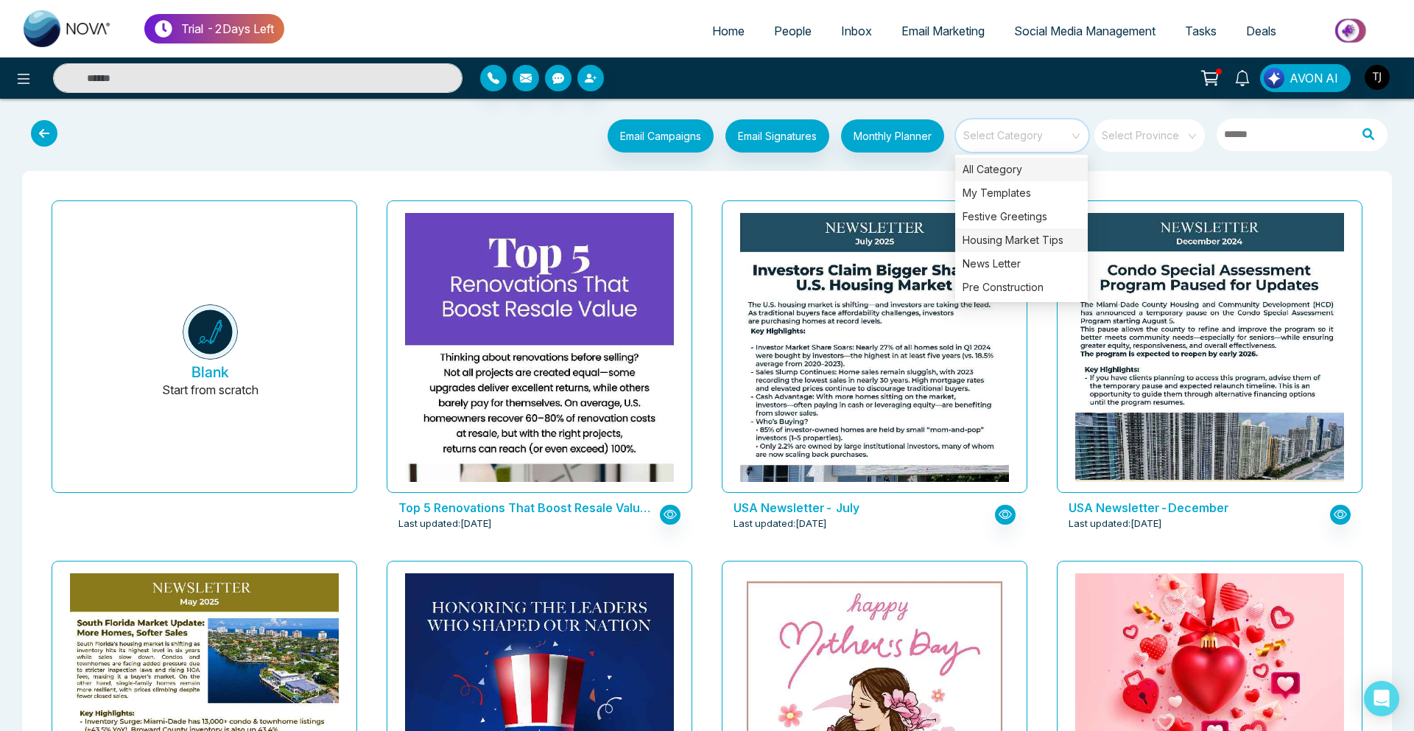
click at [995, 236] on div "Housing Market Tips" at bounding box center [1021, 240] width 133 height 24
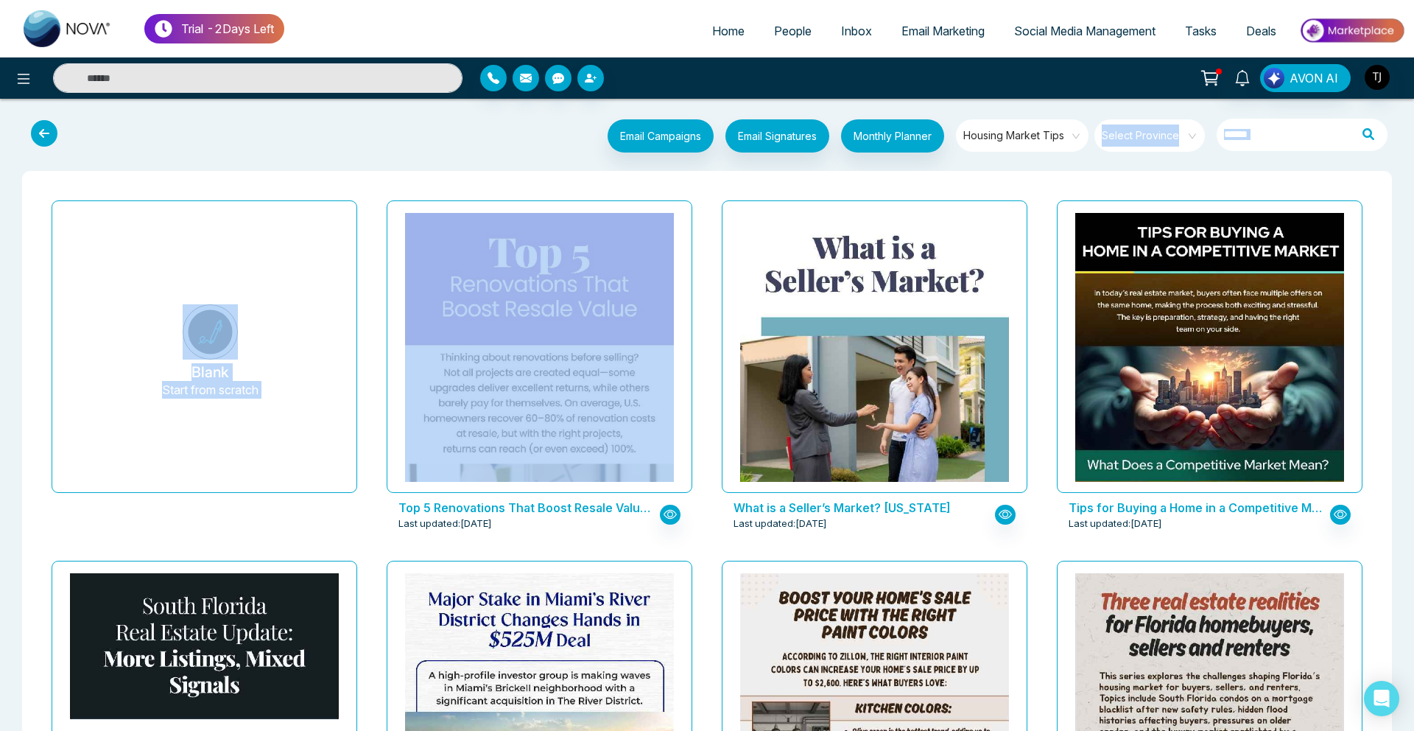
drag, startPoint x: 548, startPoint y: 250, endPoint x: 527, endPoint y: 165, distance: 87.9
click at [527, 165] on div "Email Campaigns Start from scratch? View my campaigns Email Signatures Monthly …" at bounding box center [707, 712] width 1414 height 1205
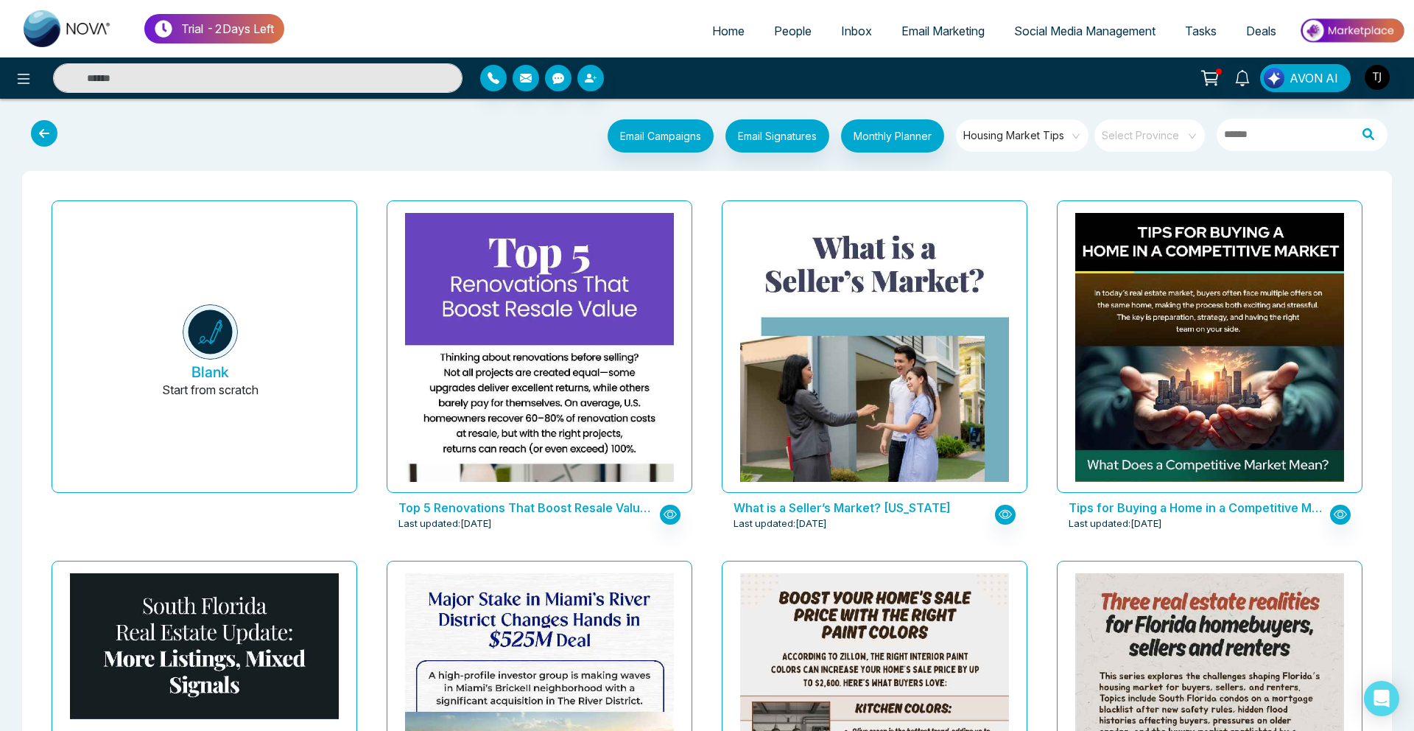
click at [527, 165] on div "Email Campaigns Start from scratch? View my campaigns Email Signatures Monthly …" at bounding box center [707, 712] width 1414 height 1205
click at [1009, 139] on span "Housing Market Tips" at bounding box center [1023, 135] width 120 height 22
click at [949, 23] on link "Email Marketing" at bounding box center [943, 31] width 113 height 28
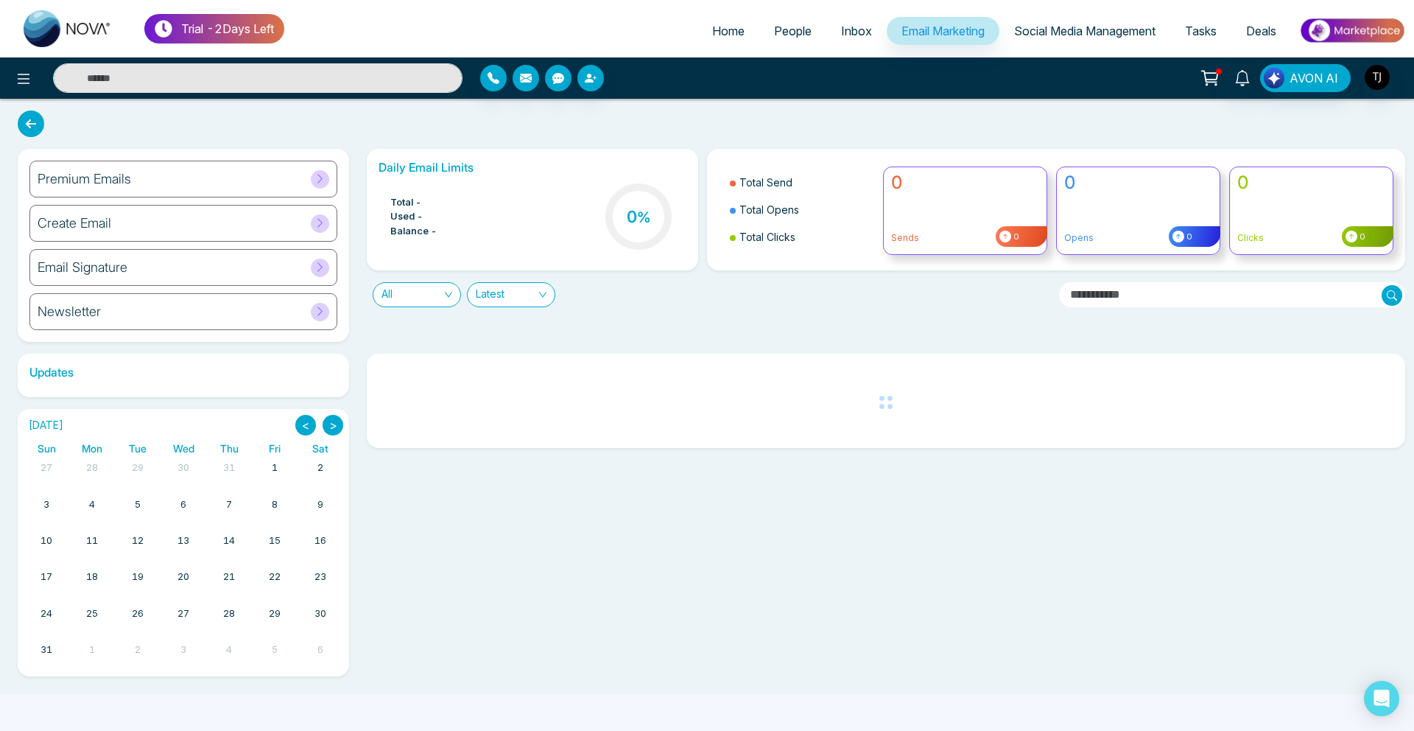
click at [148, 181] on div "Premium Emails" at bounding box center [183, 179] width 308 height 37
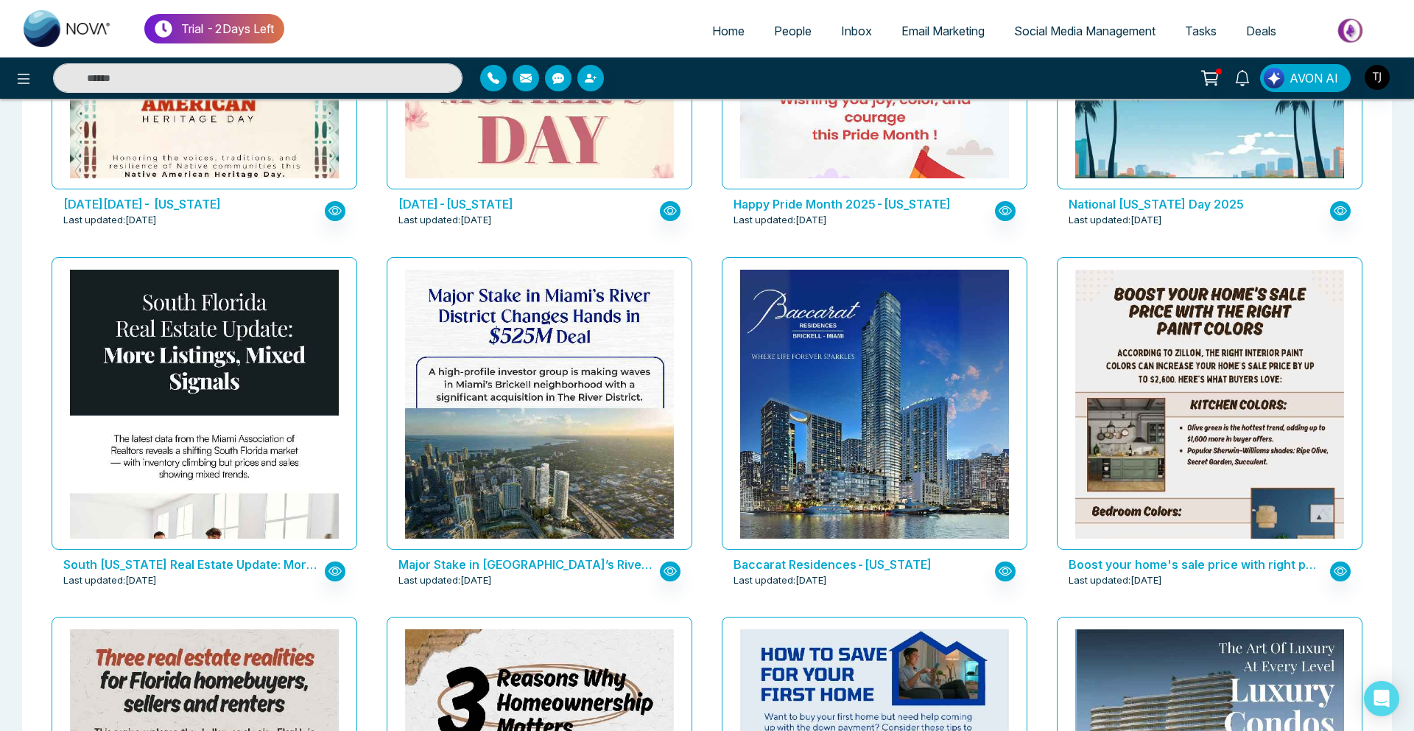
scroll to position [1755, 0]
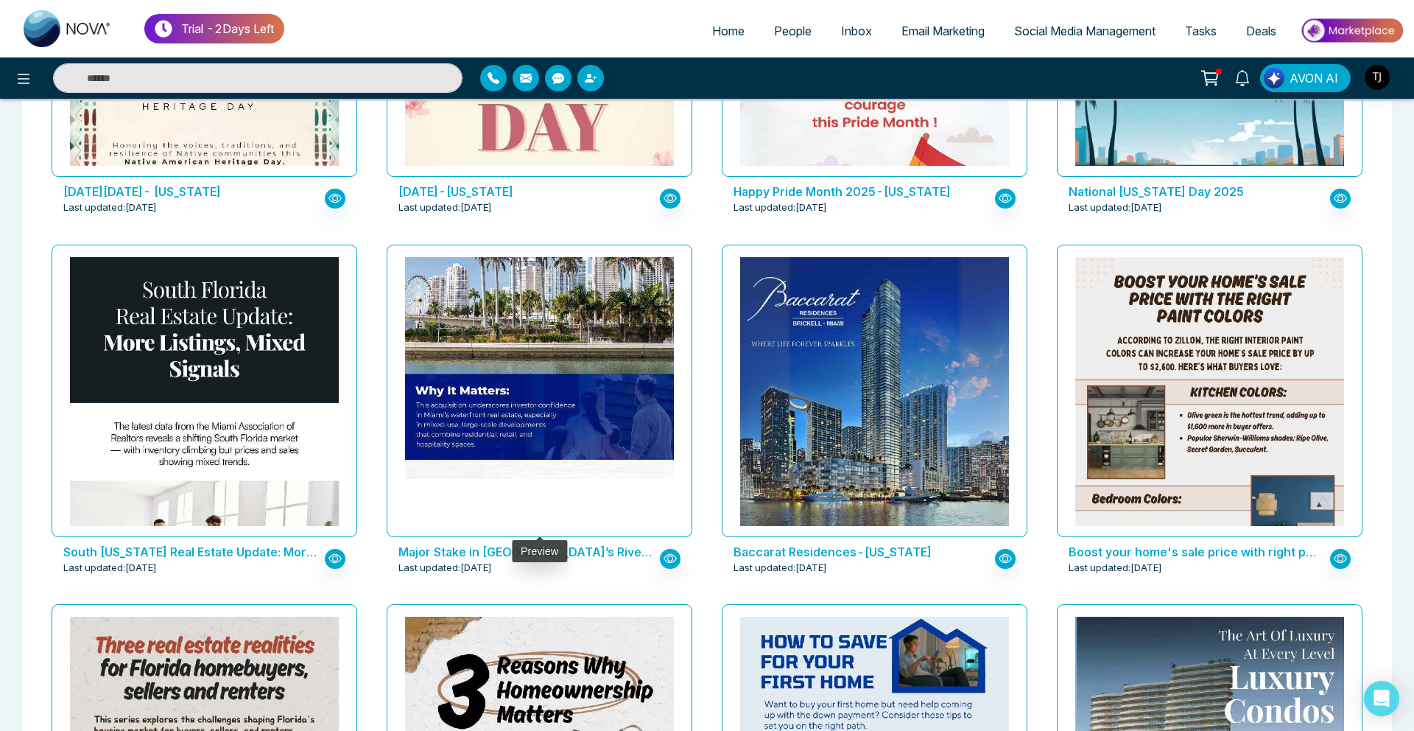
click at [586, 372] on img at bounding box center [540, 37] width 538 height 882
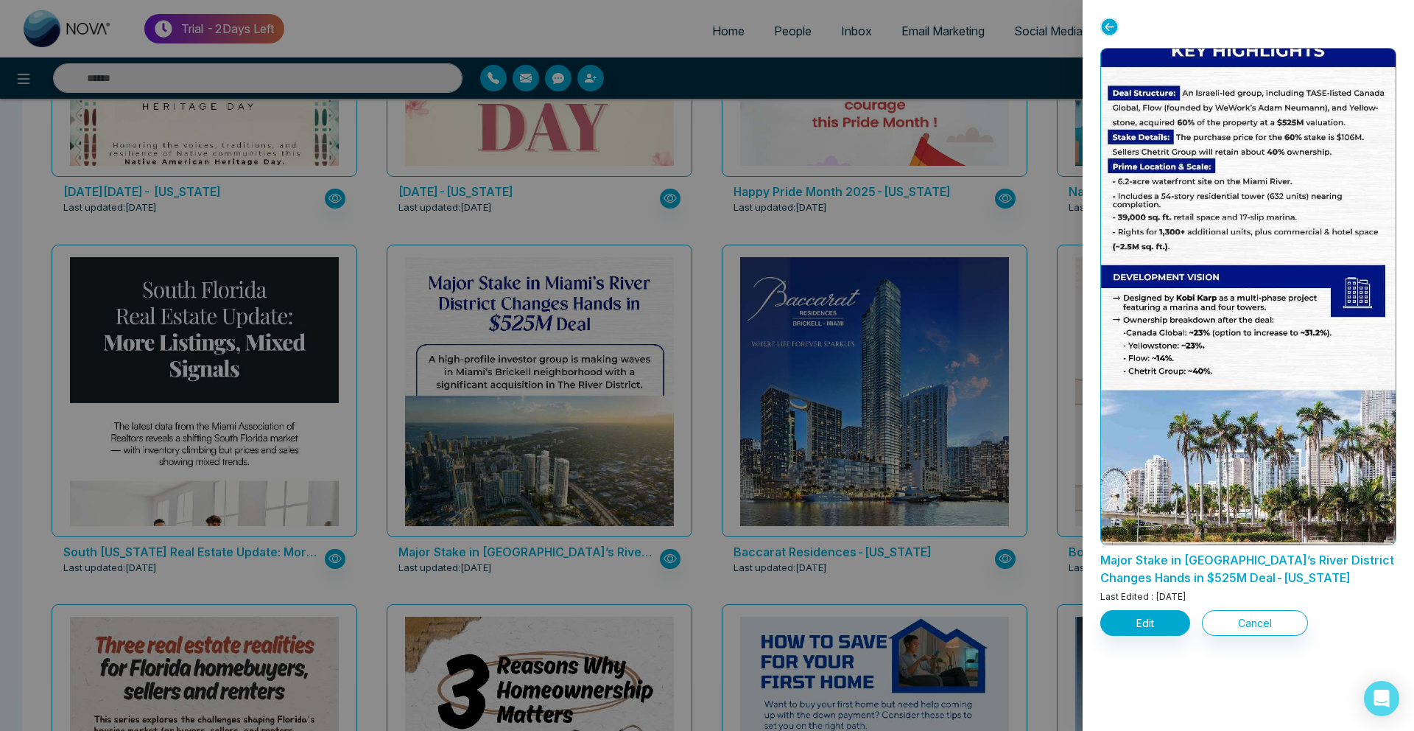
scroll to position [471, 0]
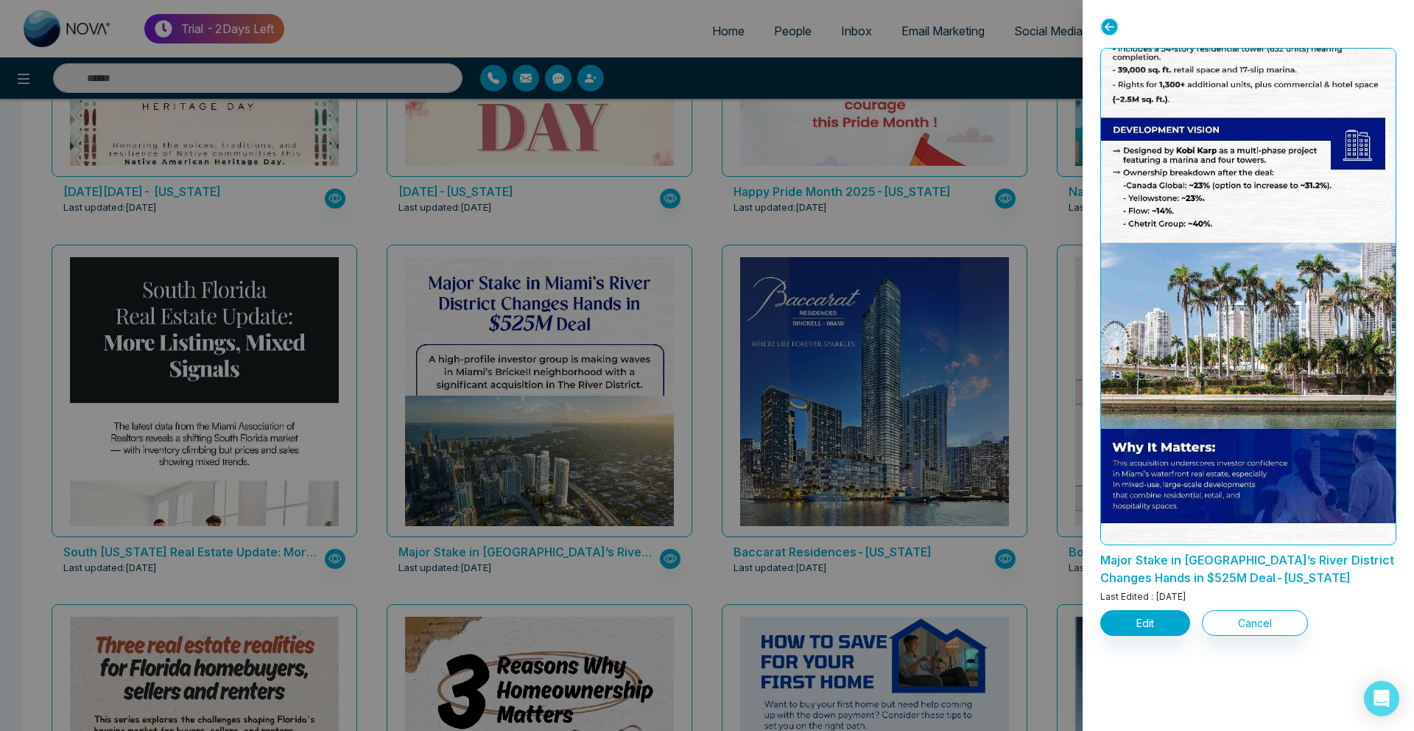
click at [194, 225] on div at bounding box center [707, 365] width 1414 height 731
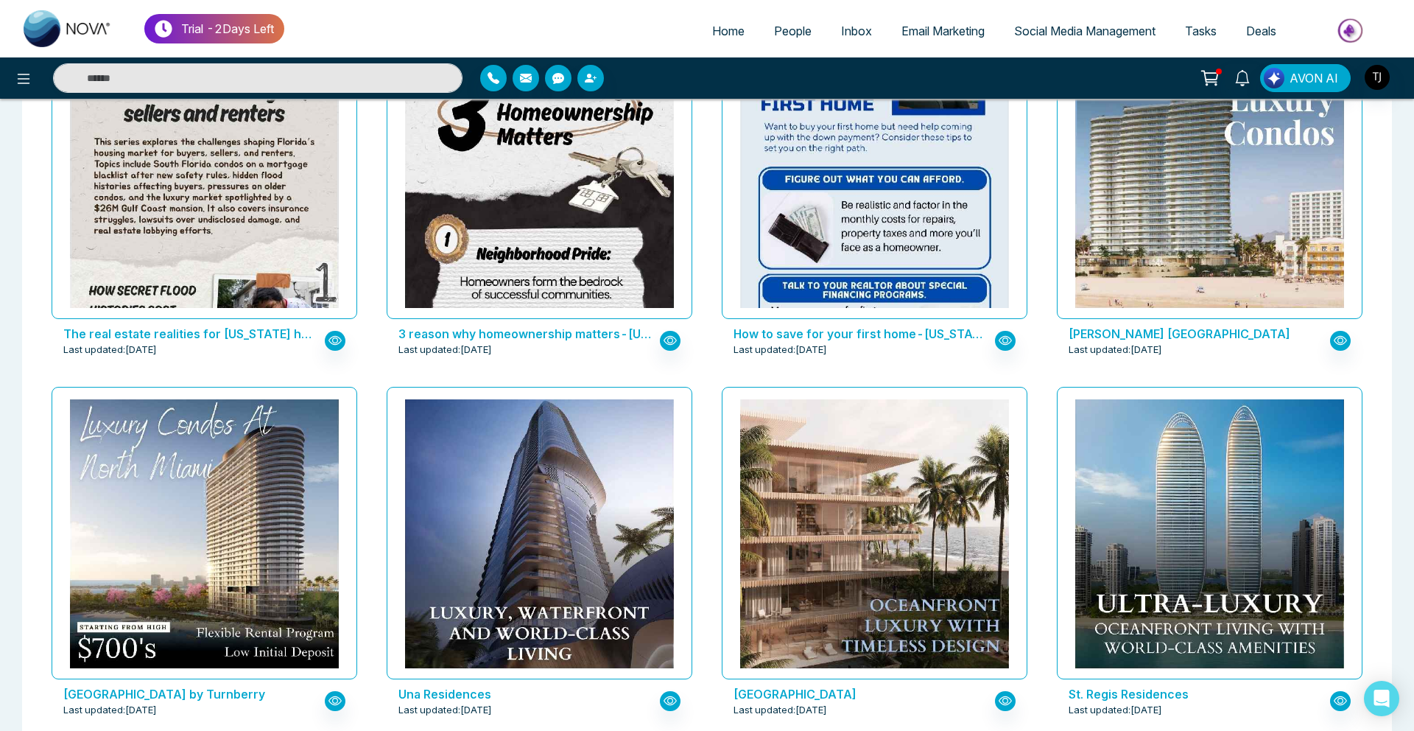
scroll to position [2365, 0]
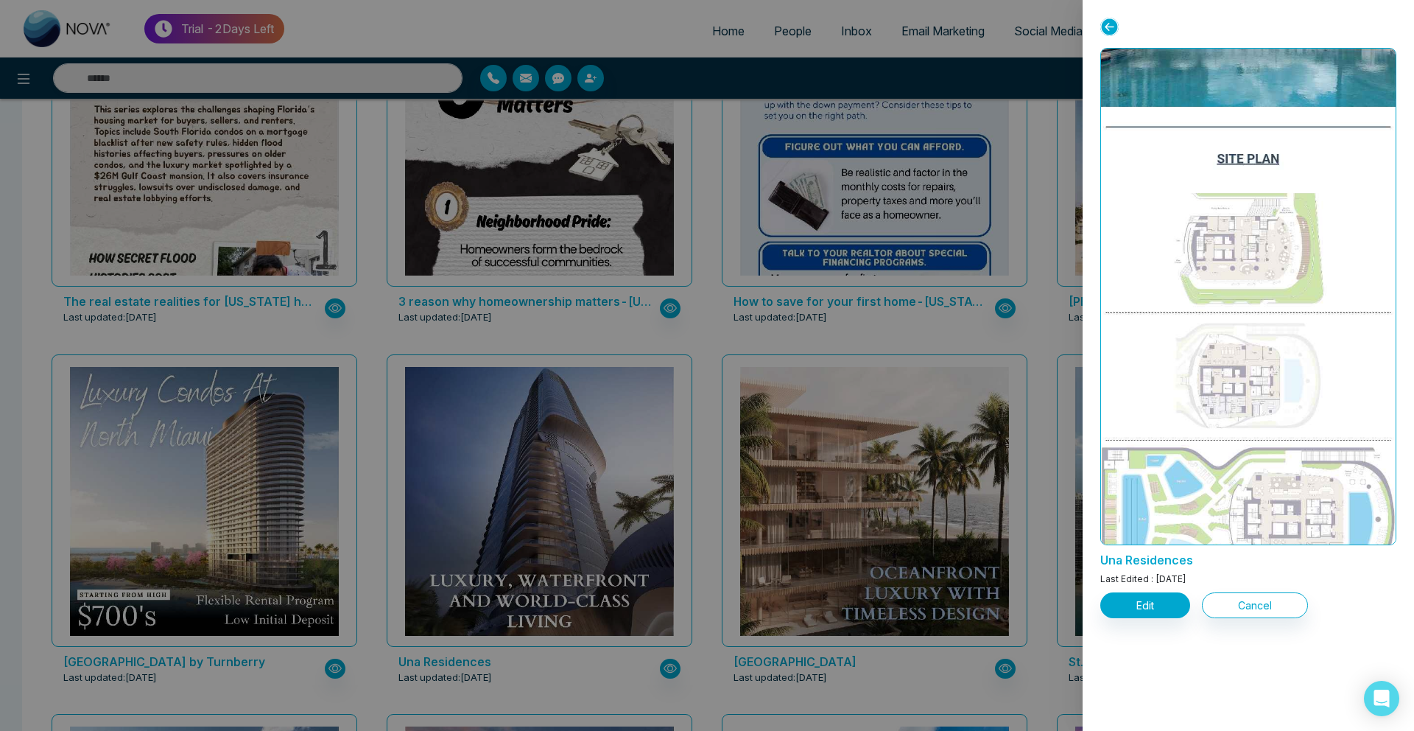
scroll to position [2560, 0]
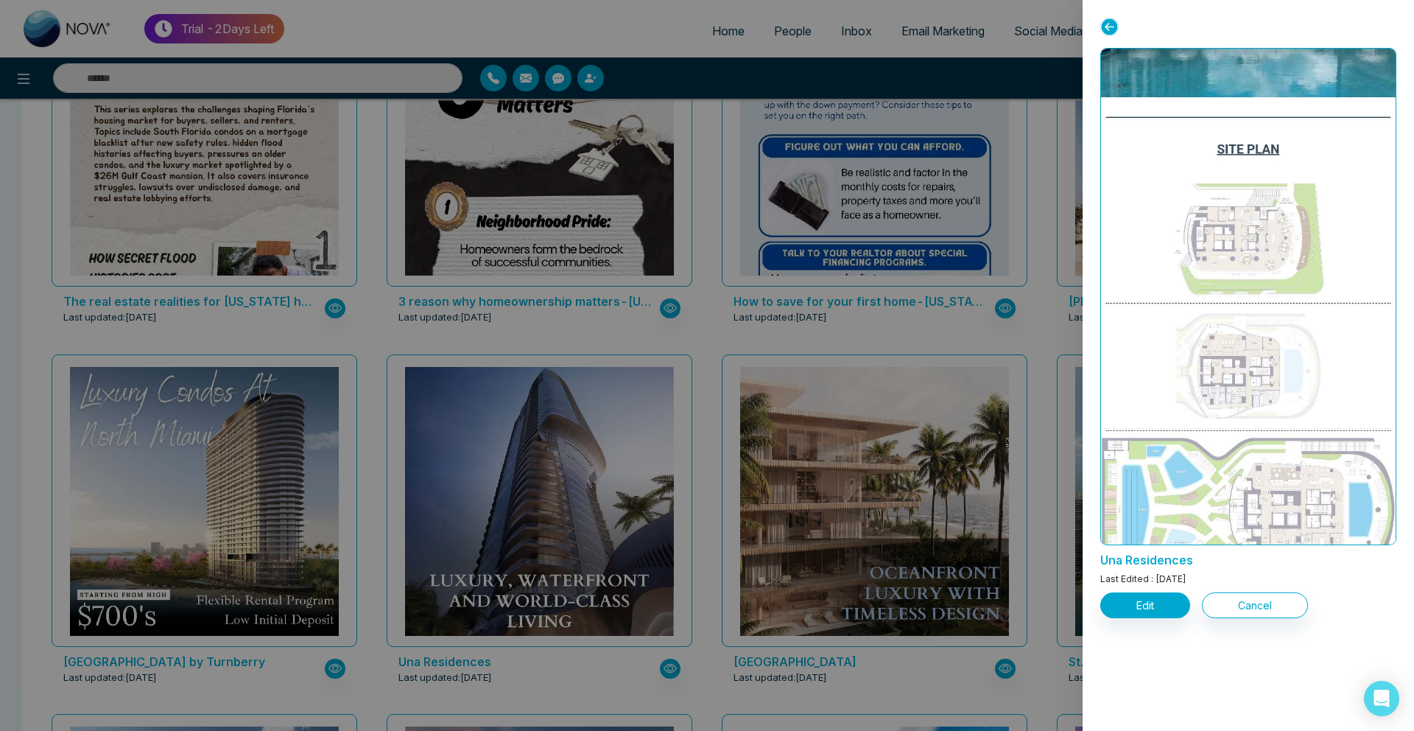
click at [47, 61] on div at bounding box center [707, 365] width 1414 height 731
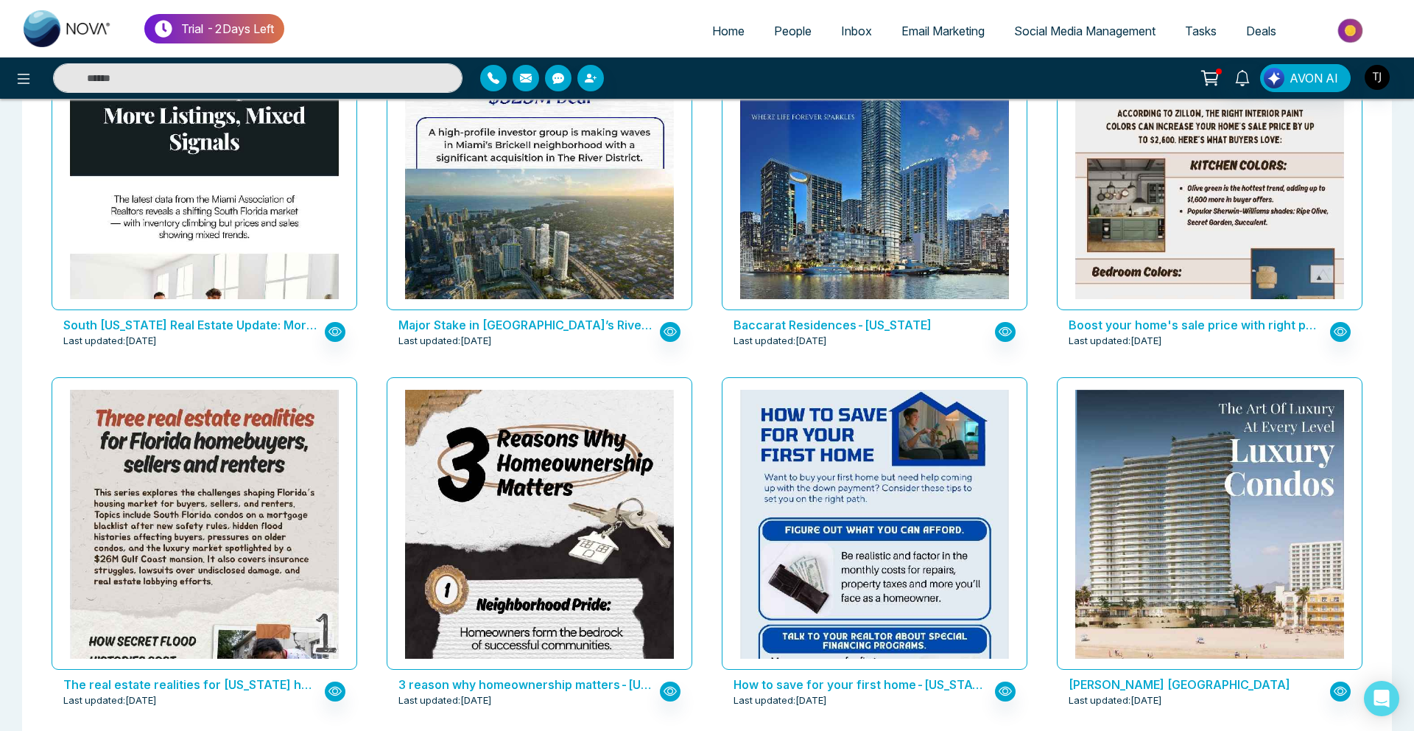
scroll to position [2012, 0]
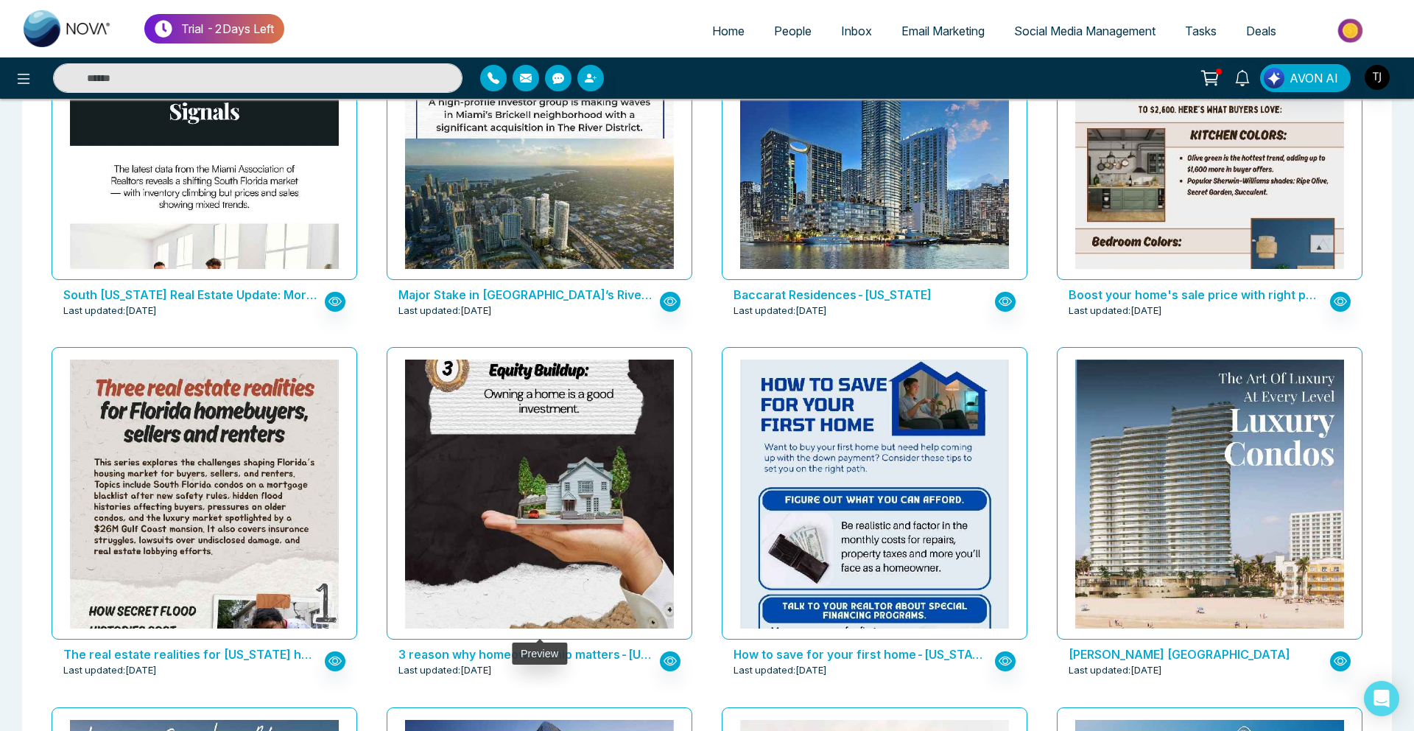
click at [560, 502] on img at bounding box center [540, 297] width 538 height 672
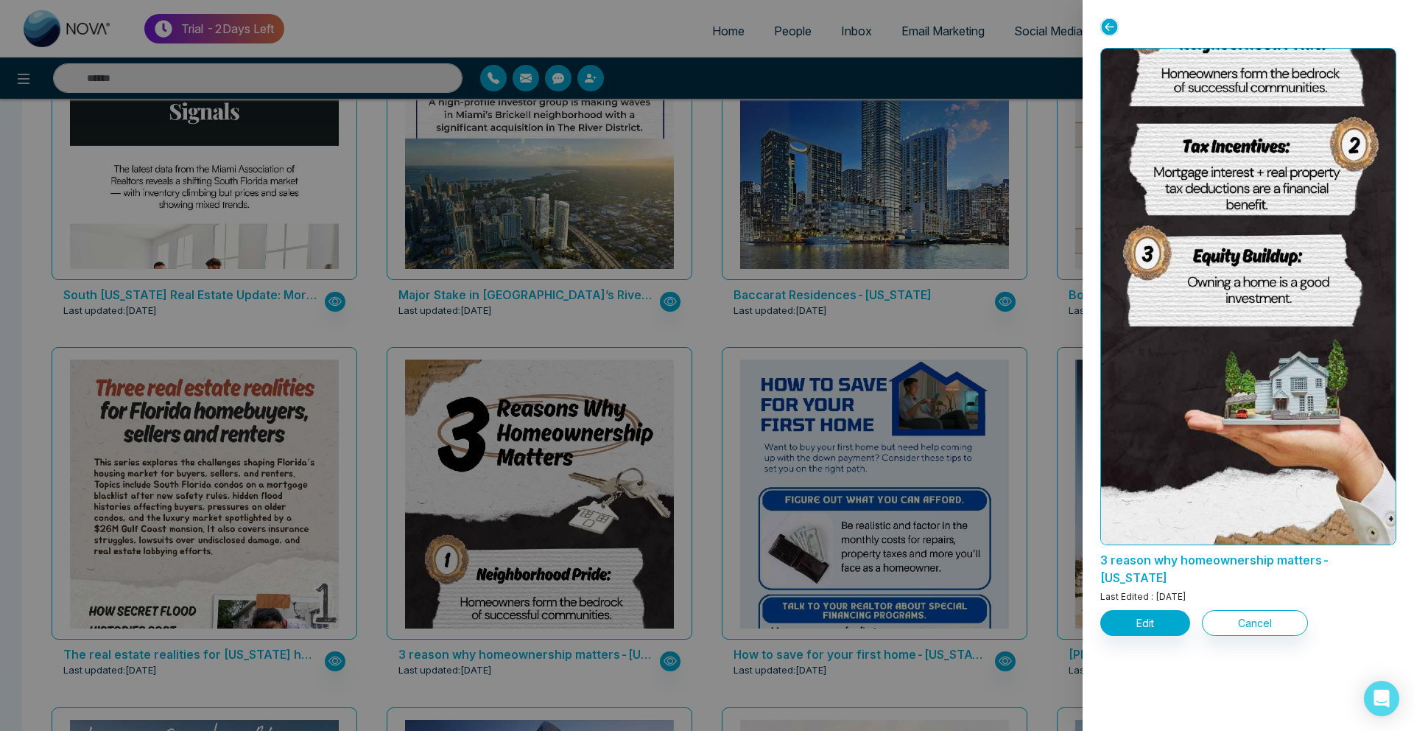
scroll to position [0, 0]
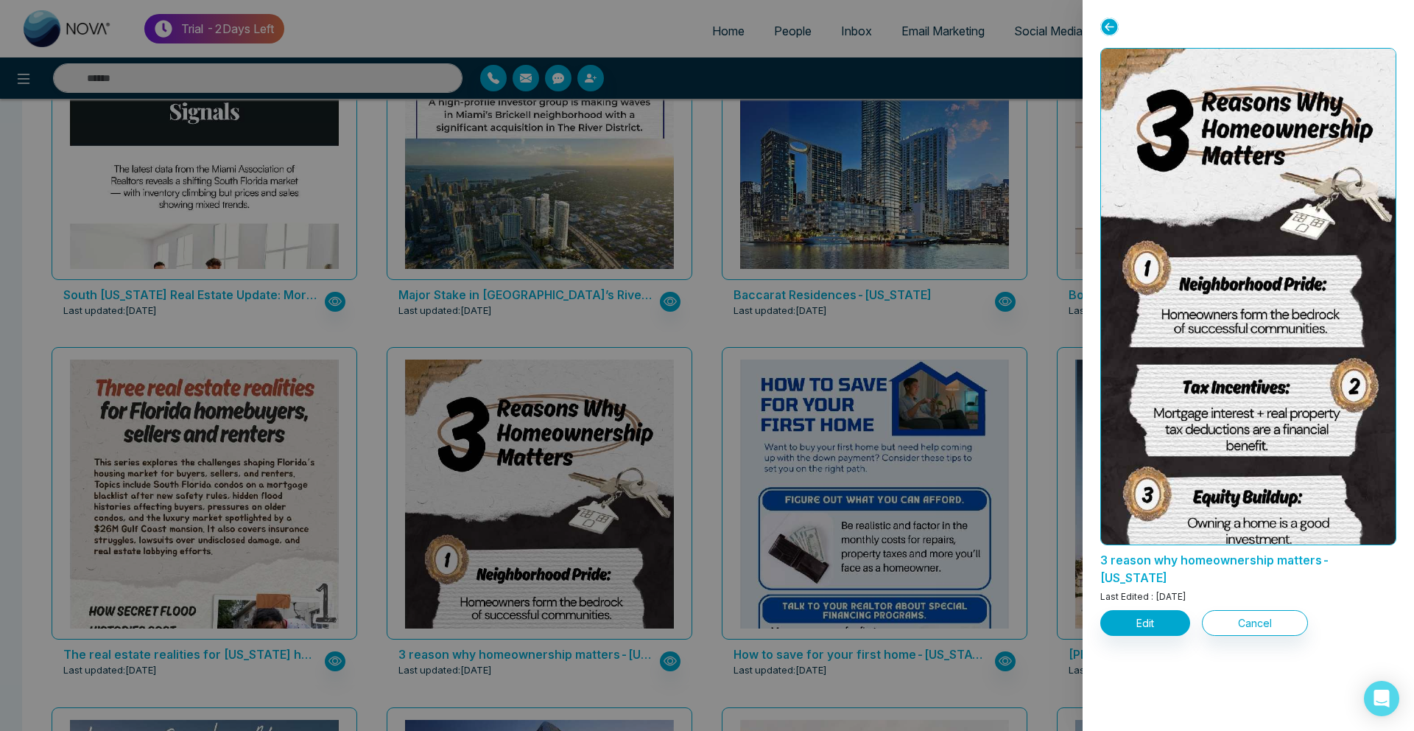
click at [767, 408] on div at bounding box center [707, 365] width 1414 height 731
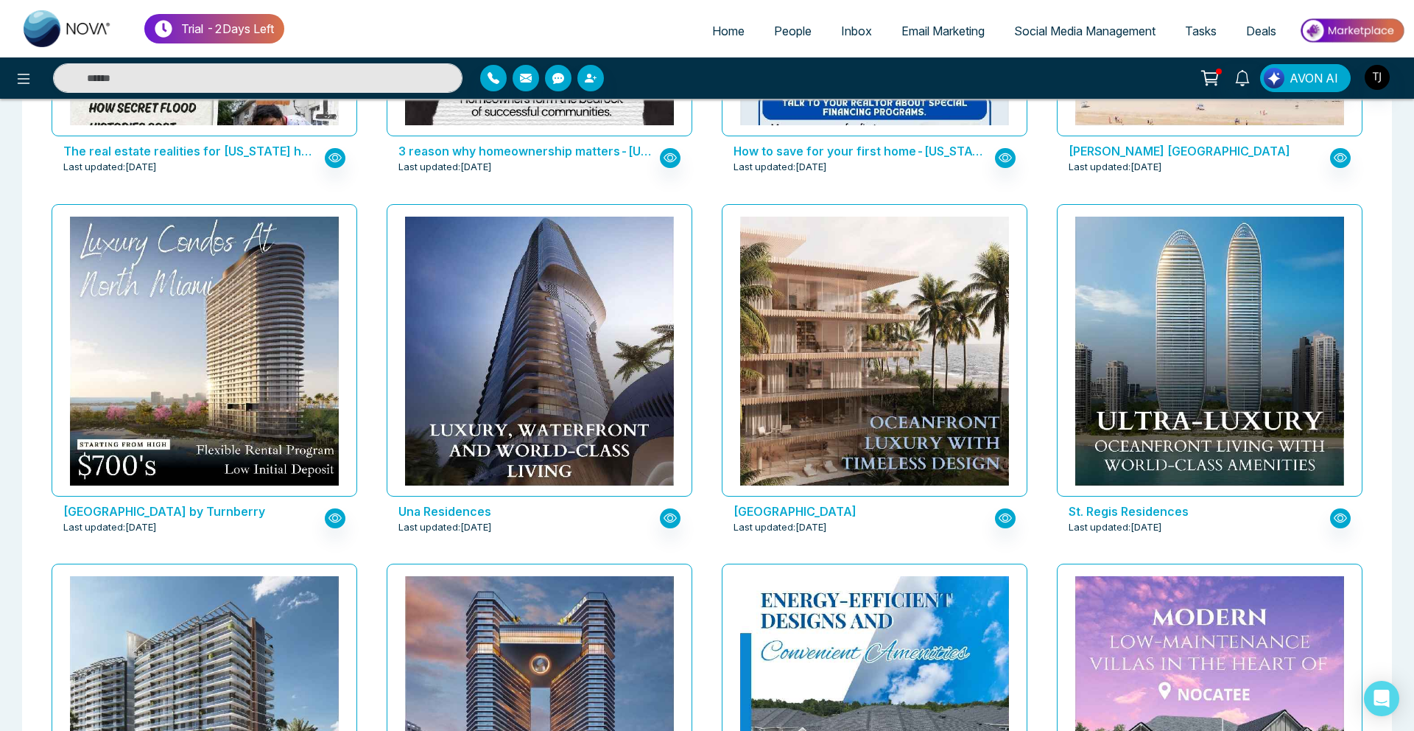
scroll to position [2567, 0]
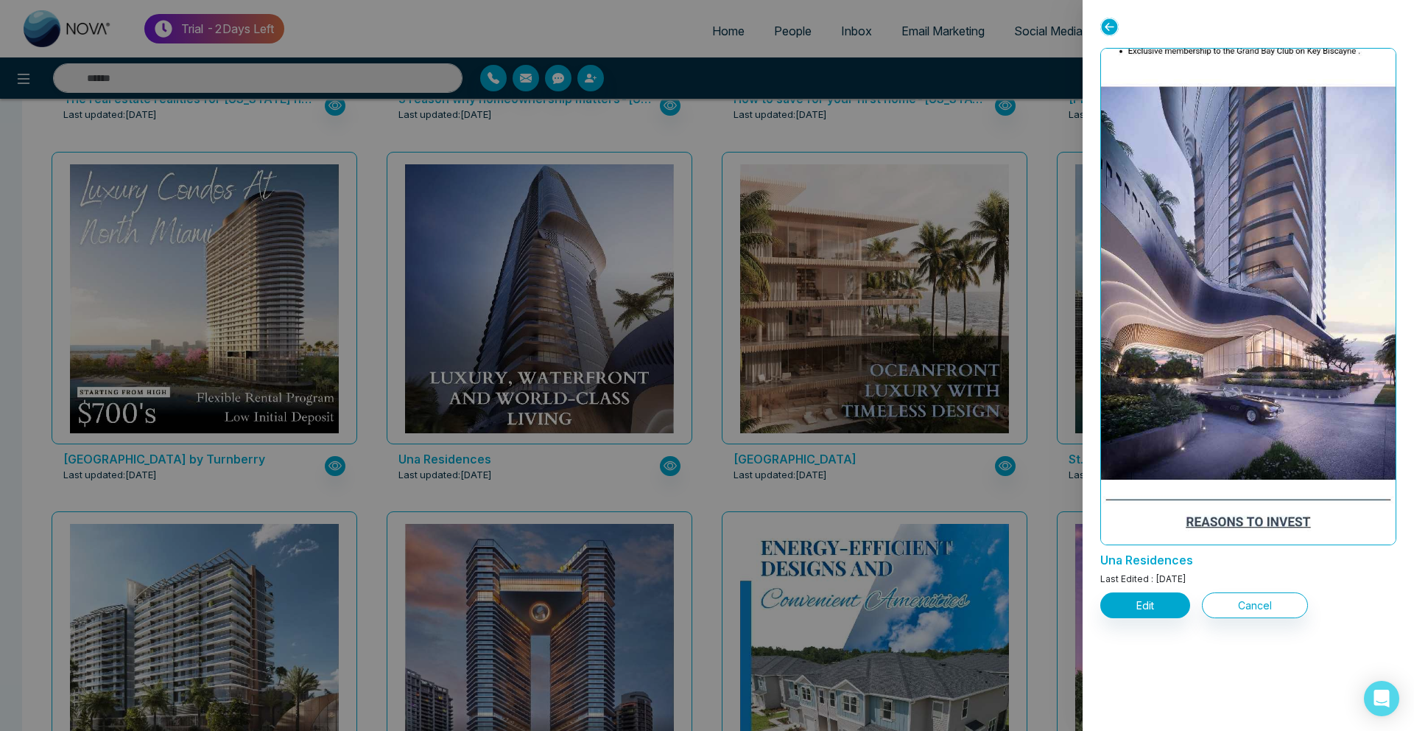
scroll to position [1031, 0]
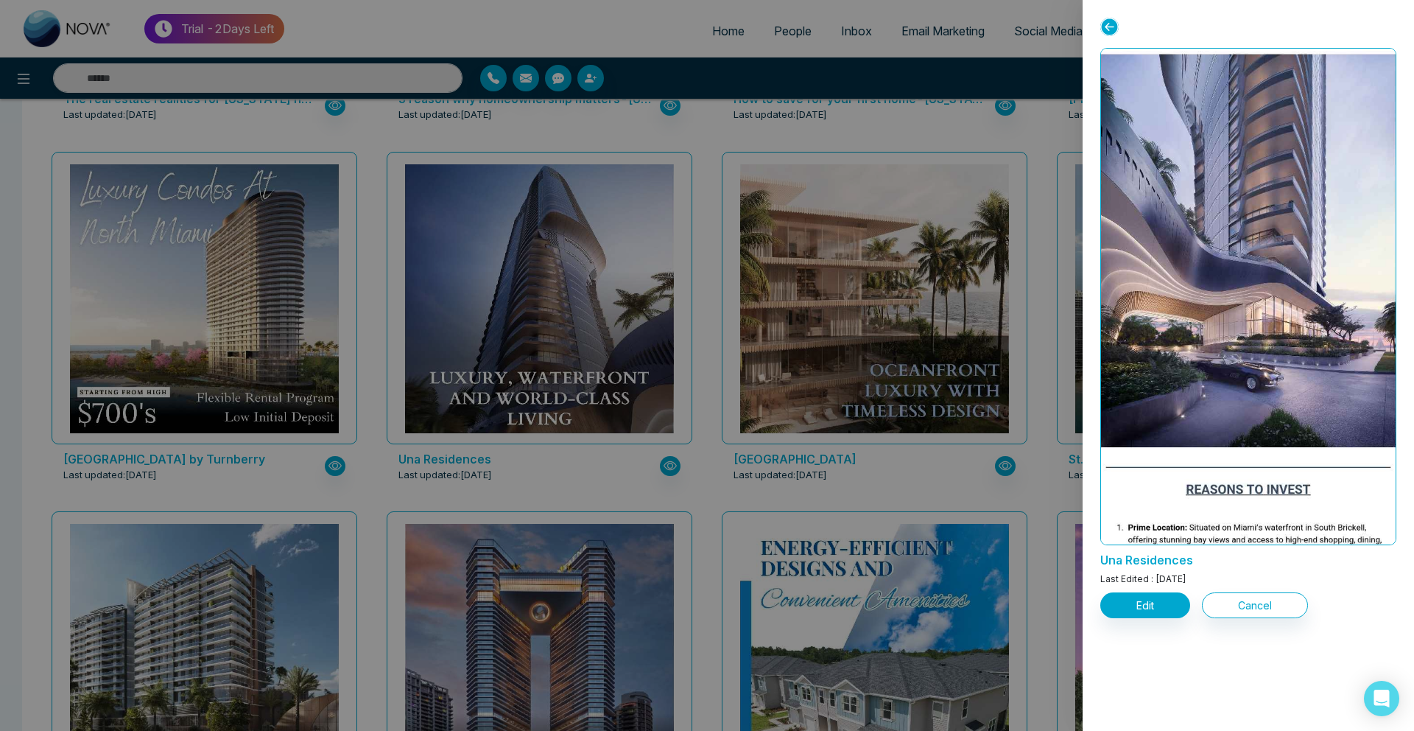
click at [503, 285] on div at bounding box center [707, 365] width 1414 height 731
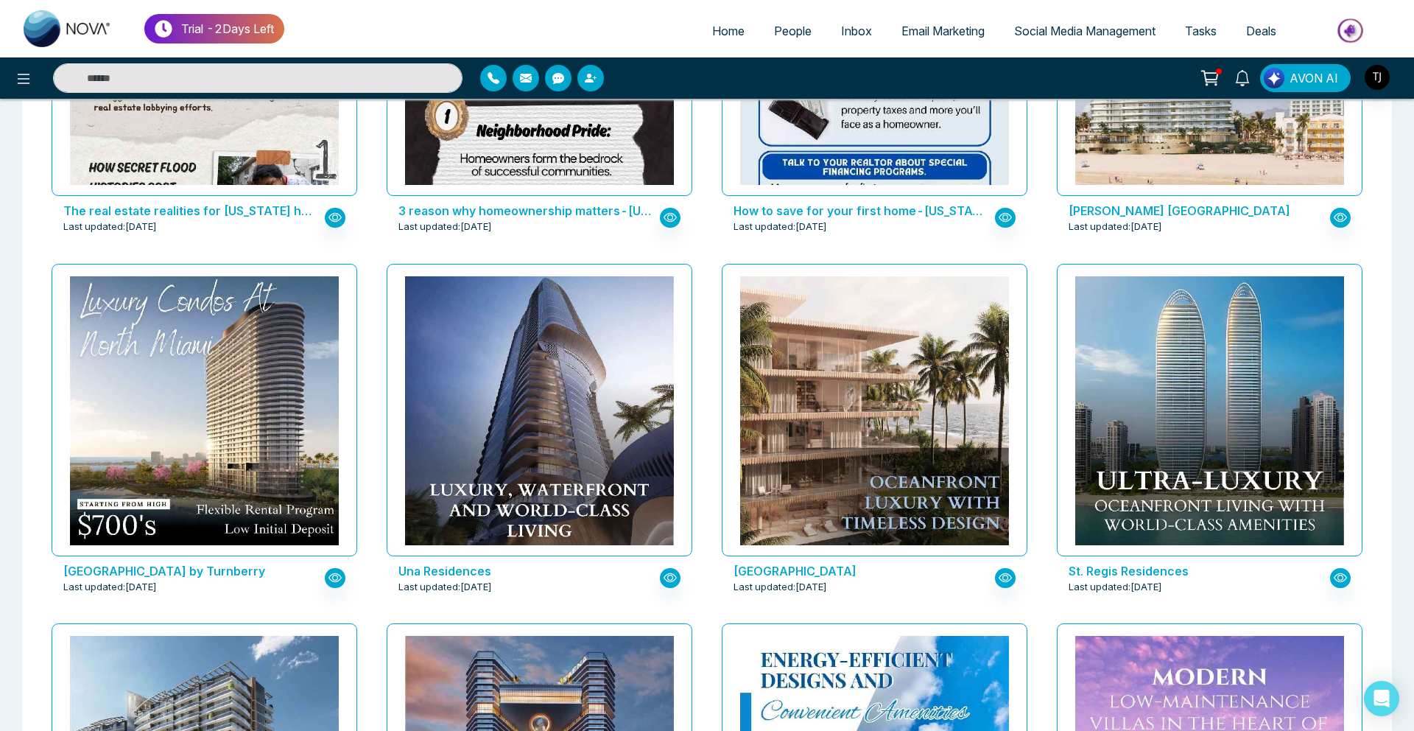
scroll to position [2453, 0]
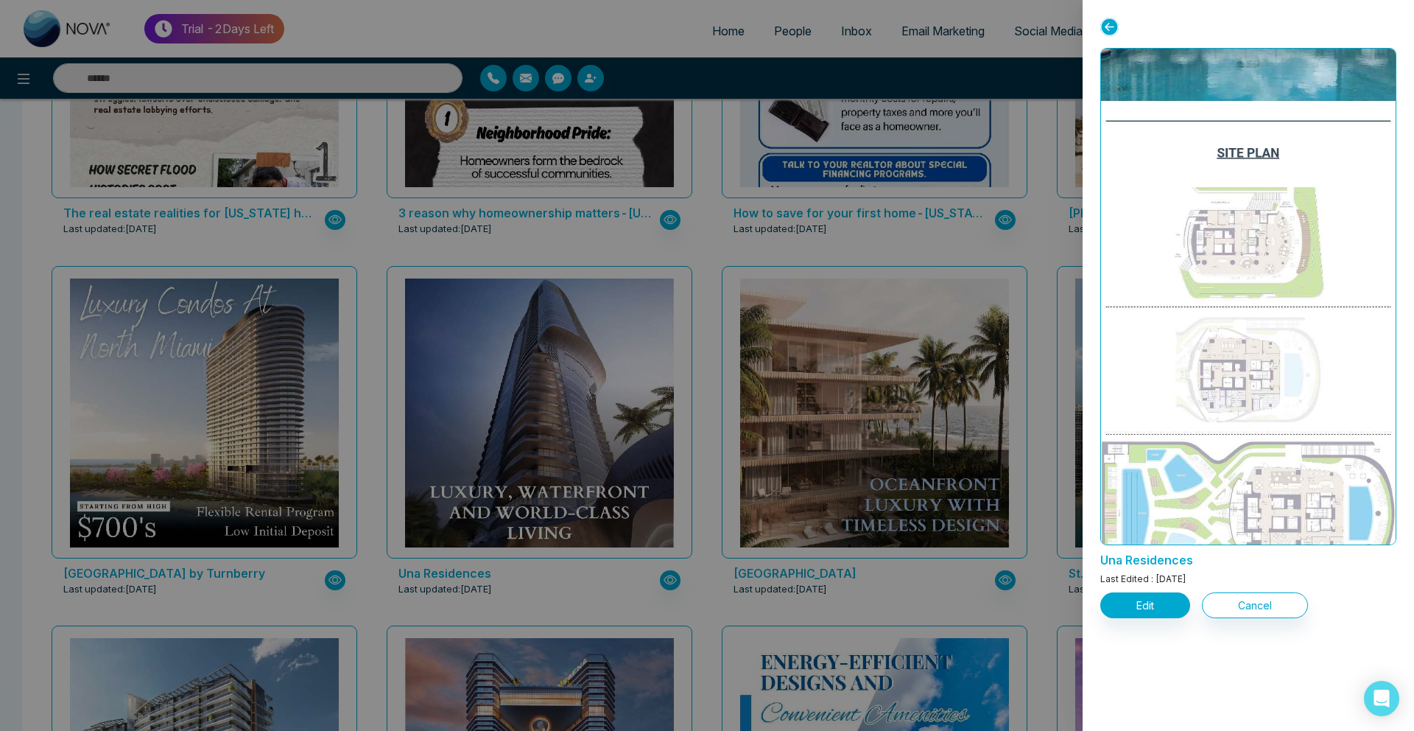
scroll to position [2858, 0]
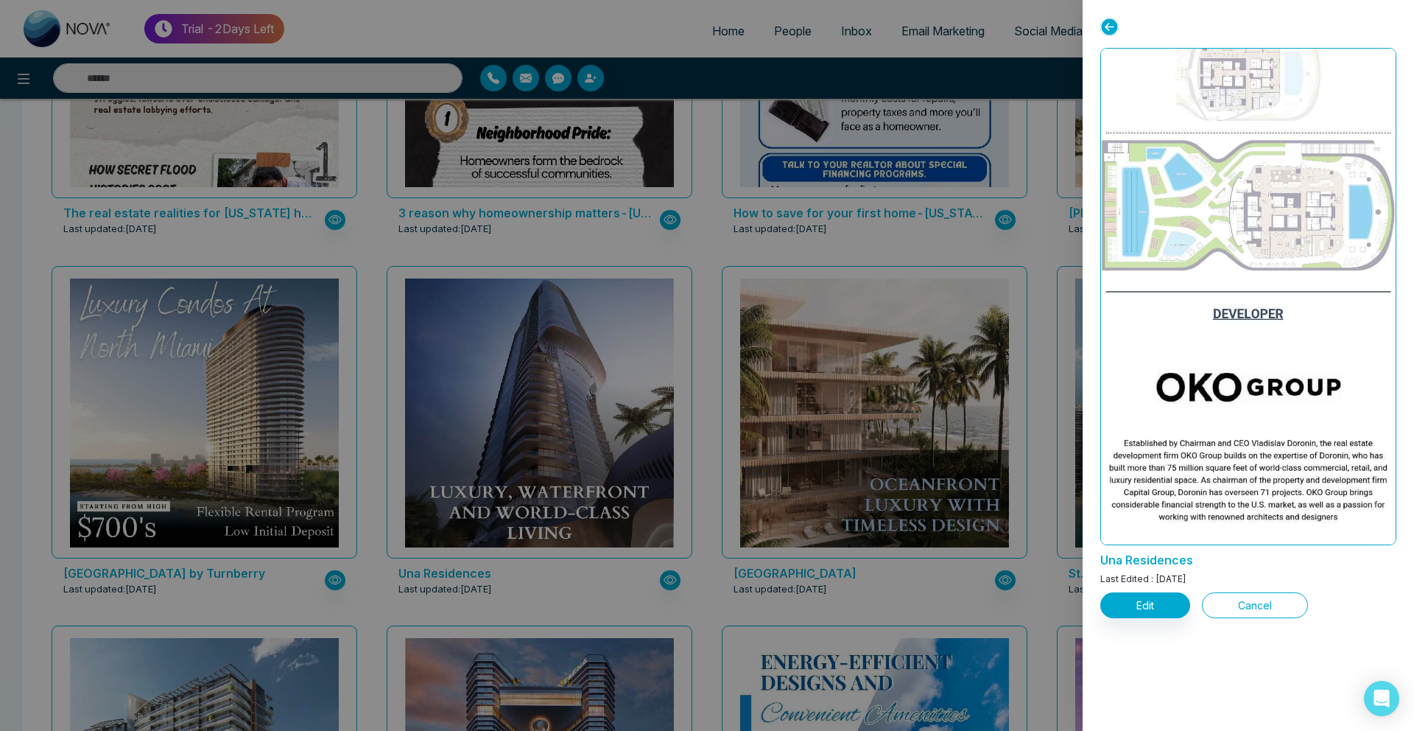
click at [1259, 602] on button "Cancel" at bounding box center [1255, 605] width 106 height 26
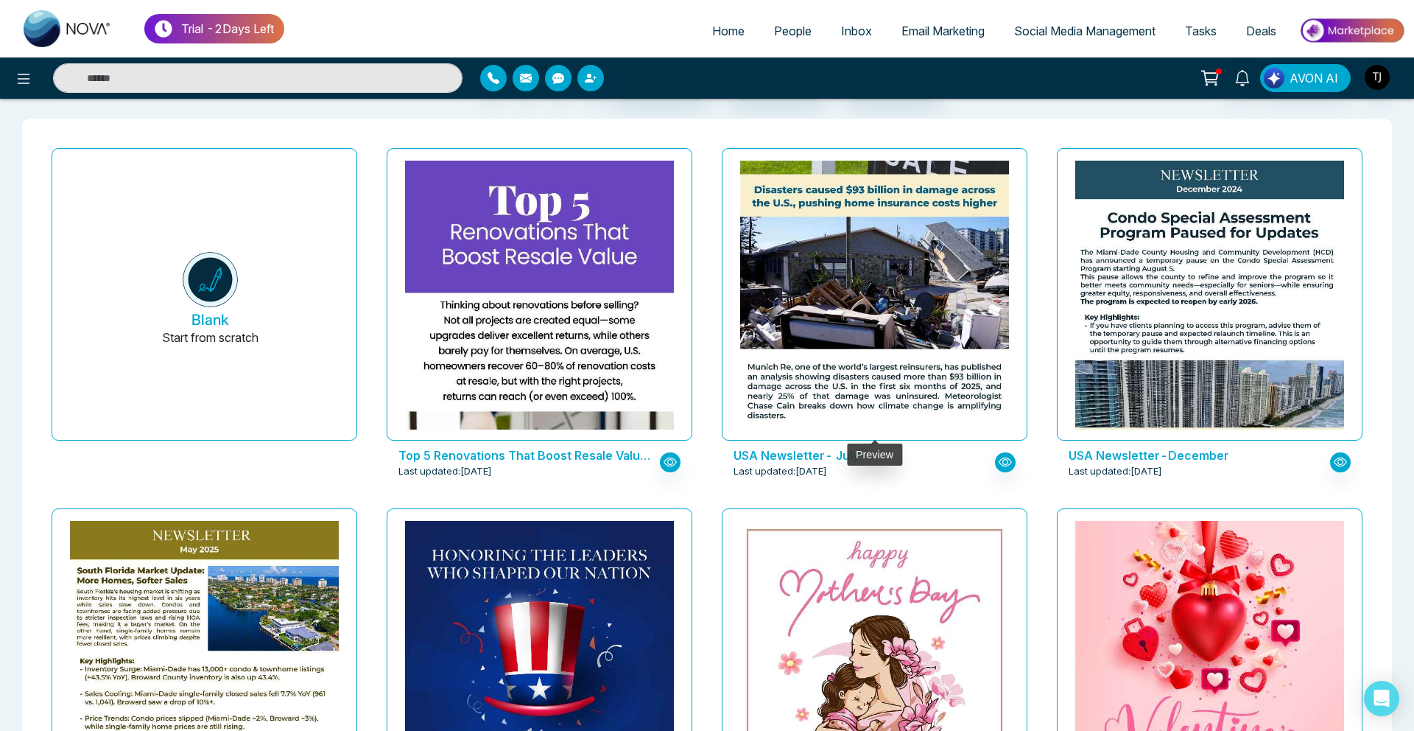
scroll to position [0, 0]
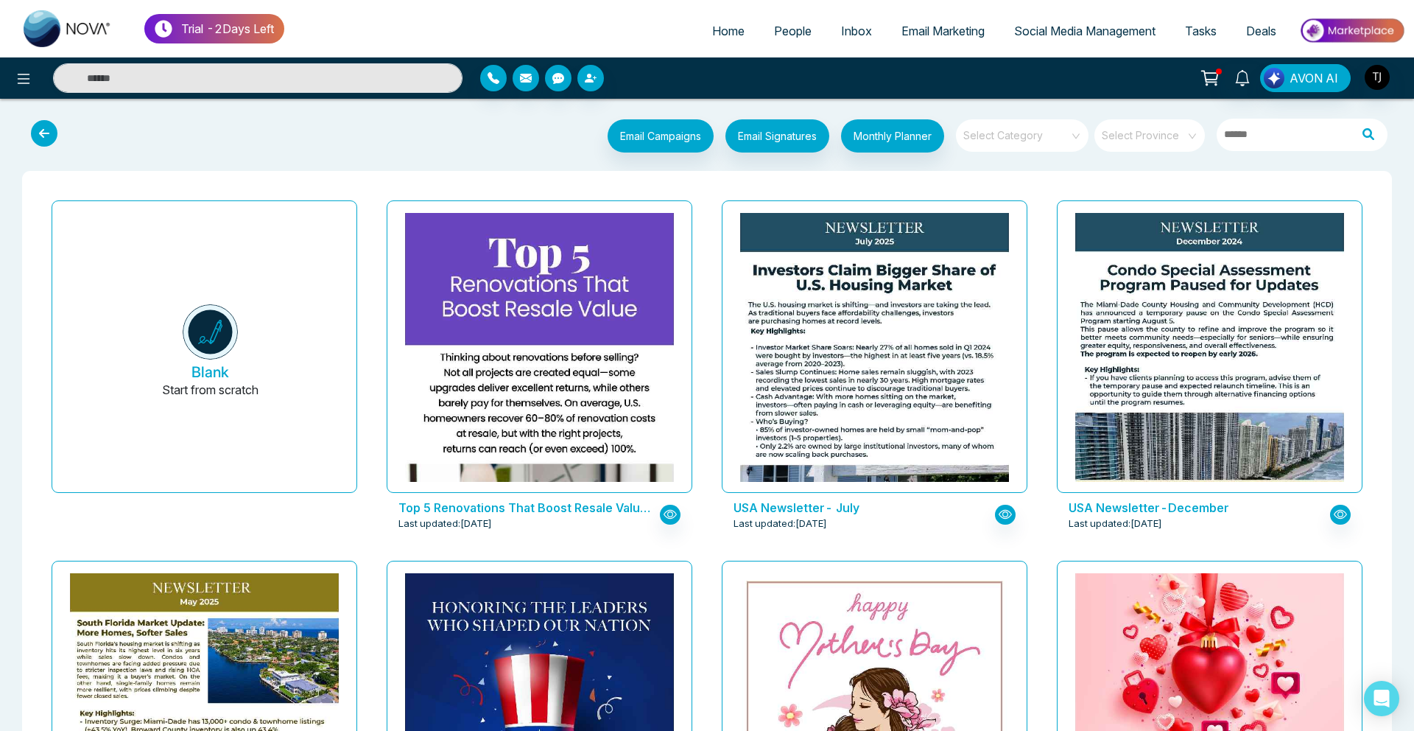
click at [982, 144] on span at bounding box center [1017, 135] width 106 height 32
click at [88, 20] on img at bounding box center [68, 28] width 88 height 37
select select "*"
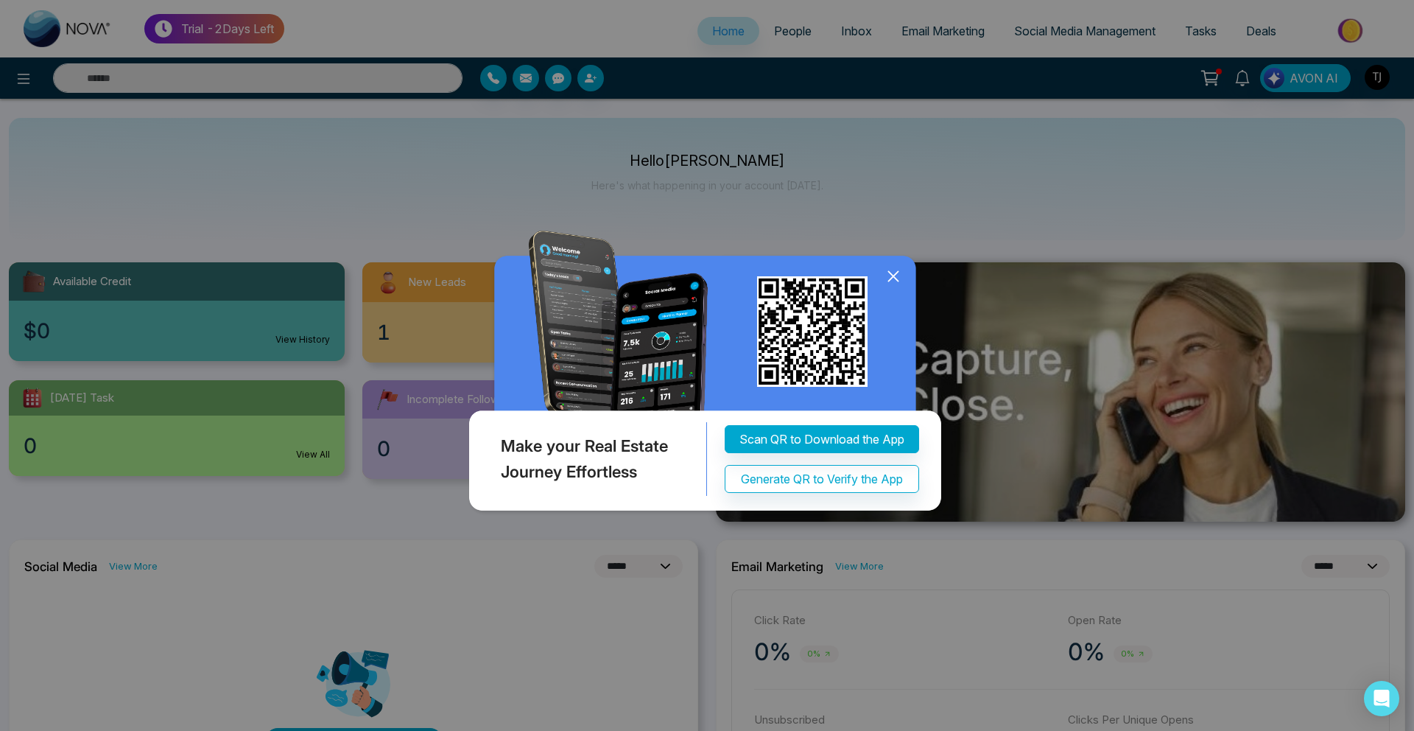
click at [903, 282] on icon at bounding box center [893, 276] width 22 height 22
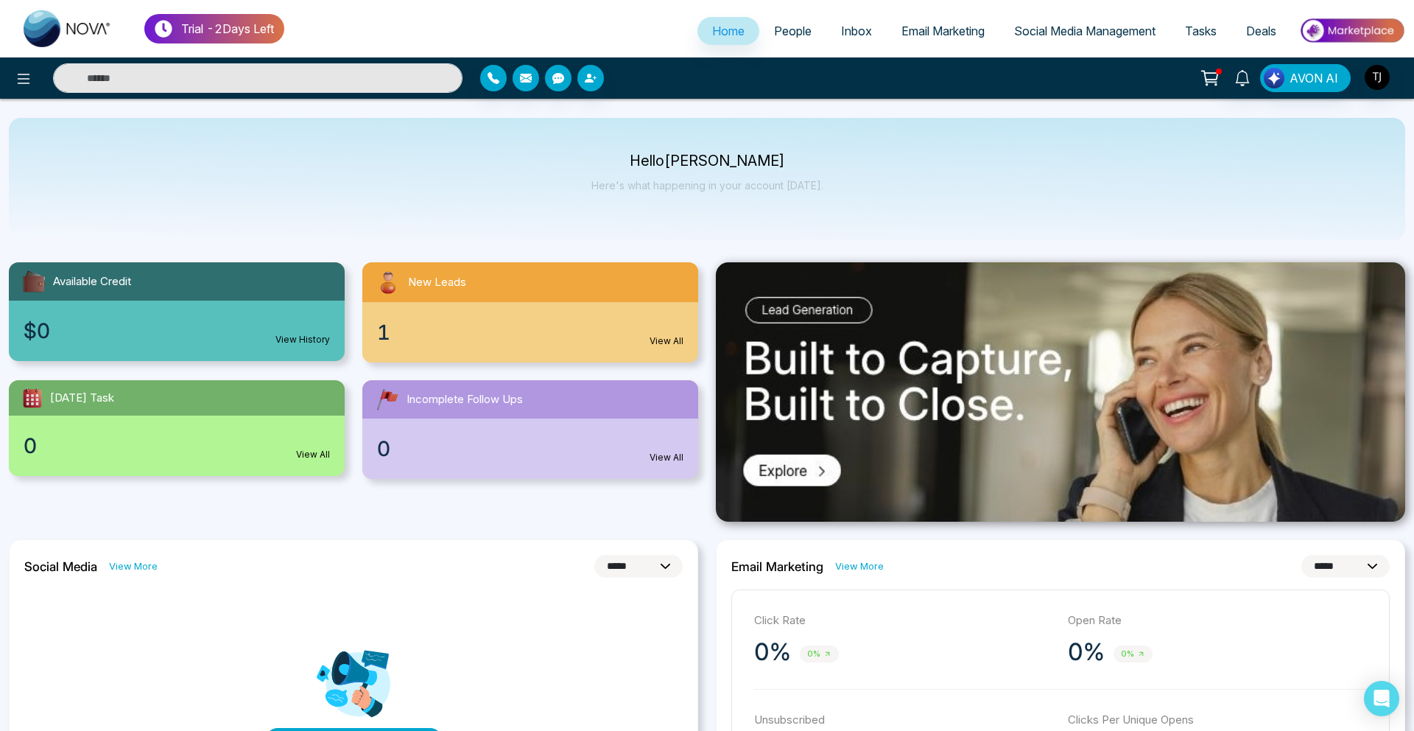
click at [789, 35] on span "People" at bounding box center [793, 31] width 38 height 15
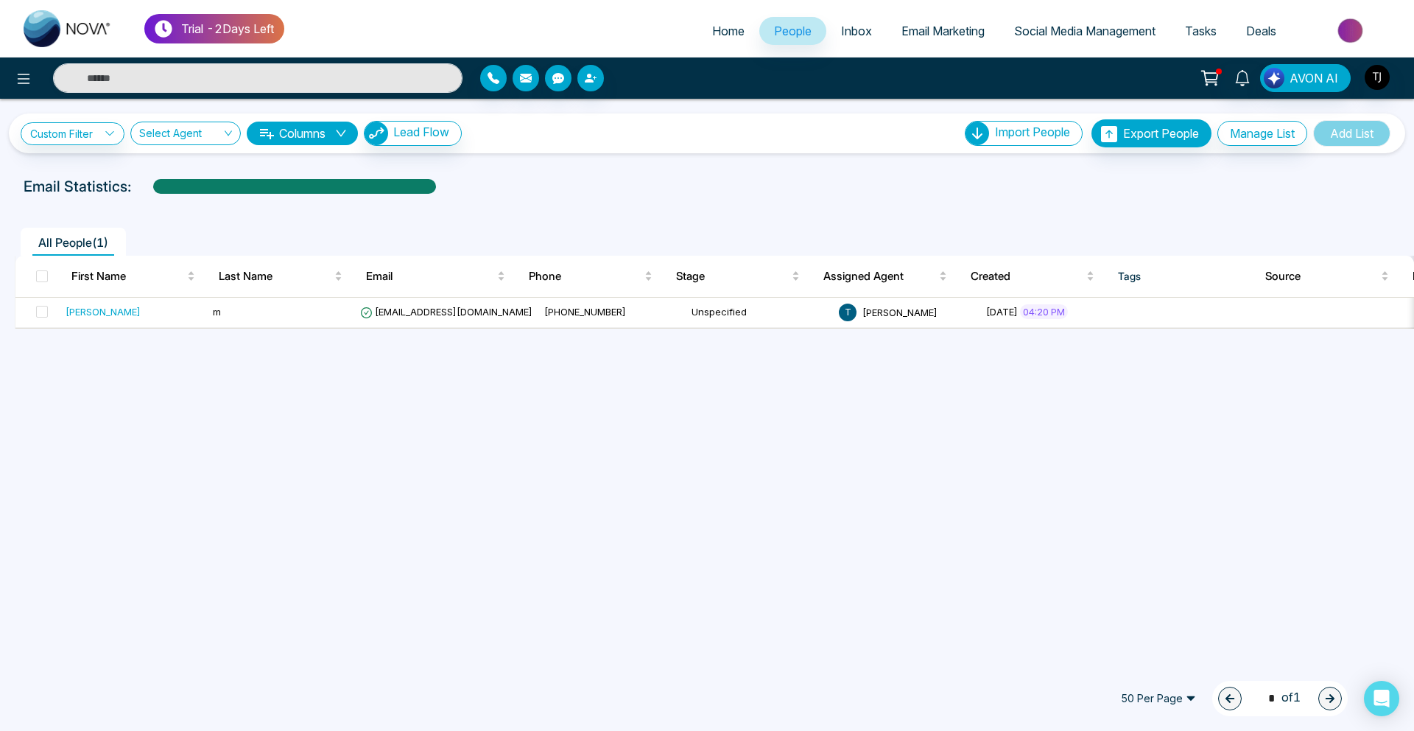
click at [706, 202] on div at bounding box center [707, 200] width 1396 height 6
click at [934, 23] on link "Email Marketing" at bounding box center [943, 31] width 113 height 28
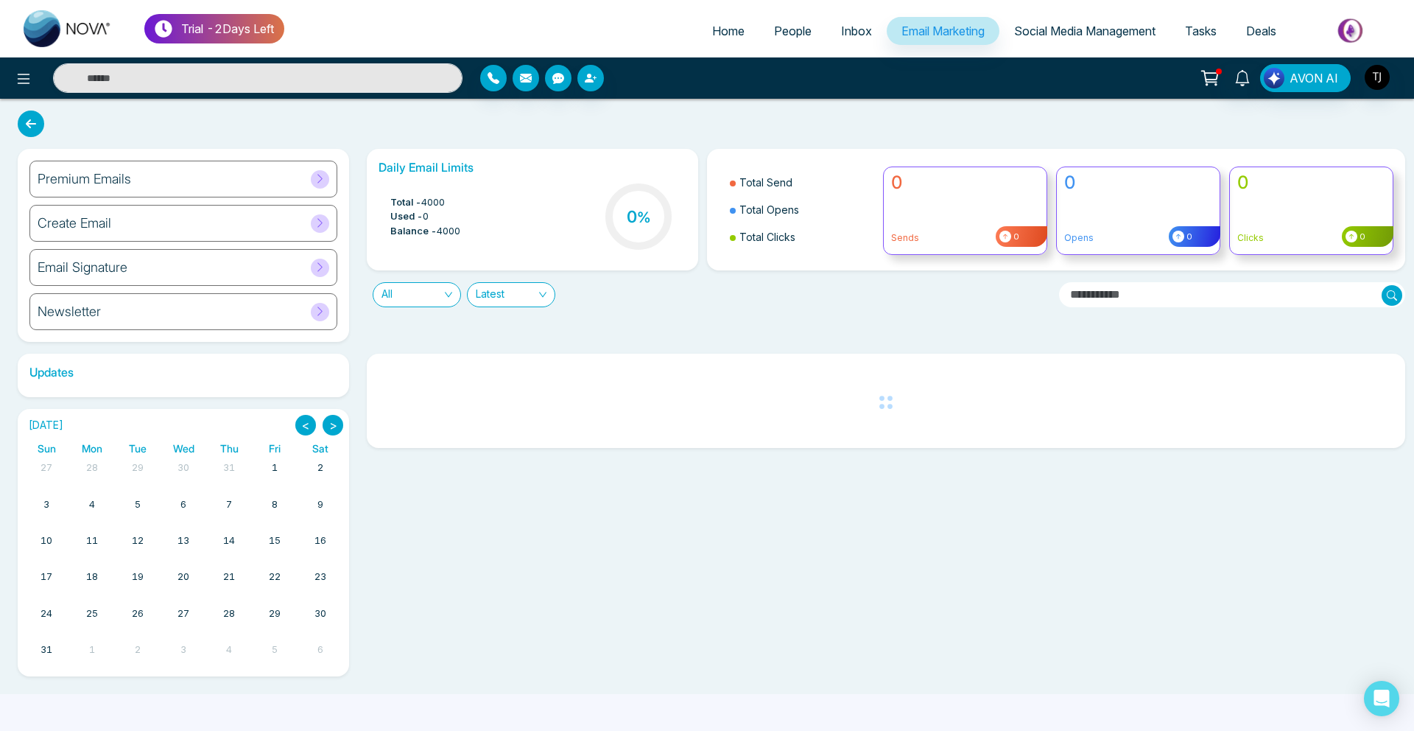
click at [105, 174] on h6 "Premium Emails" at bounding box center [85, 179] width 94 height 16
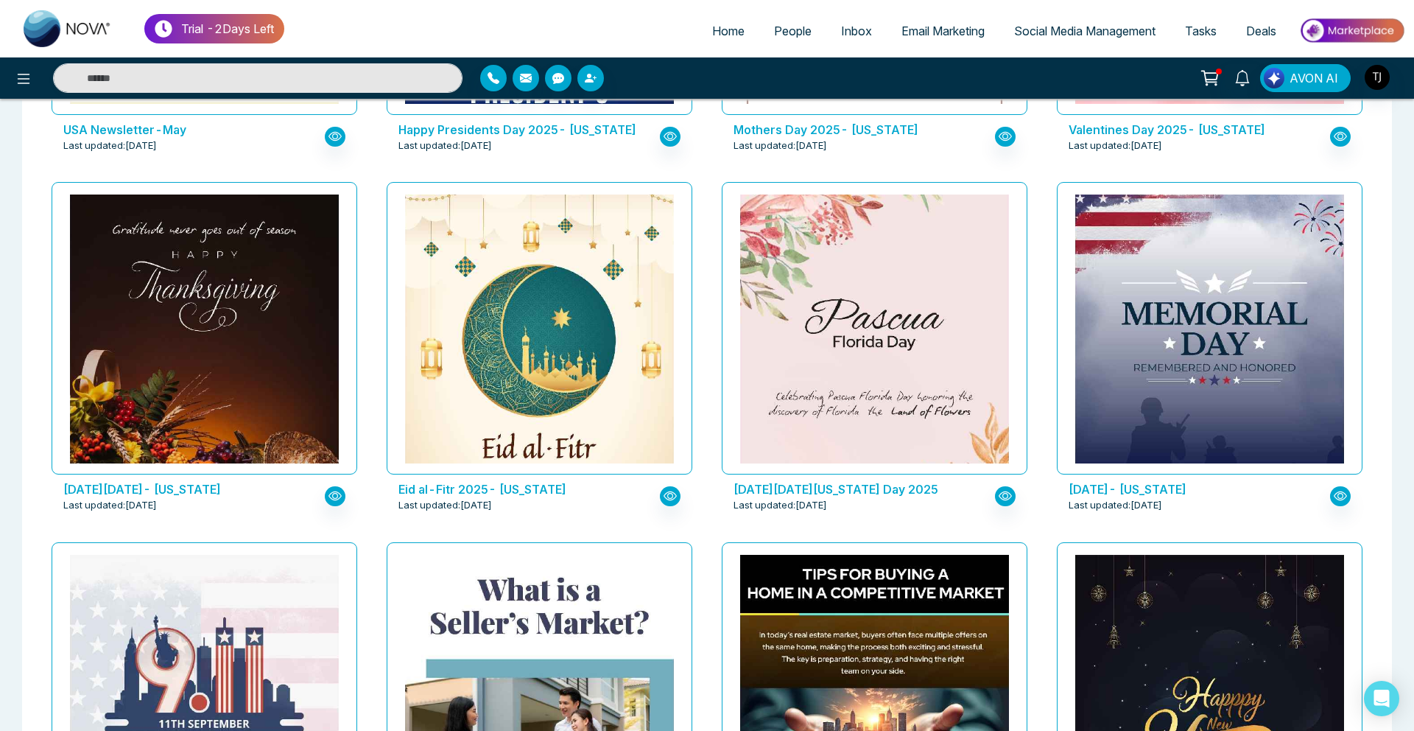
scroll to position [751, 0]
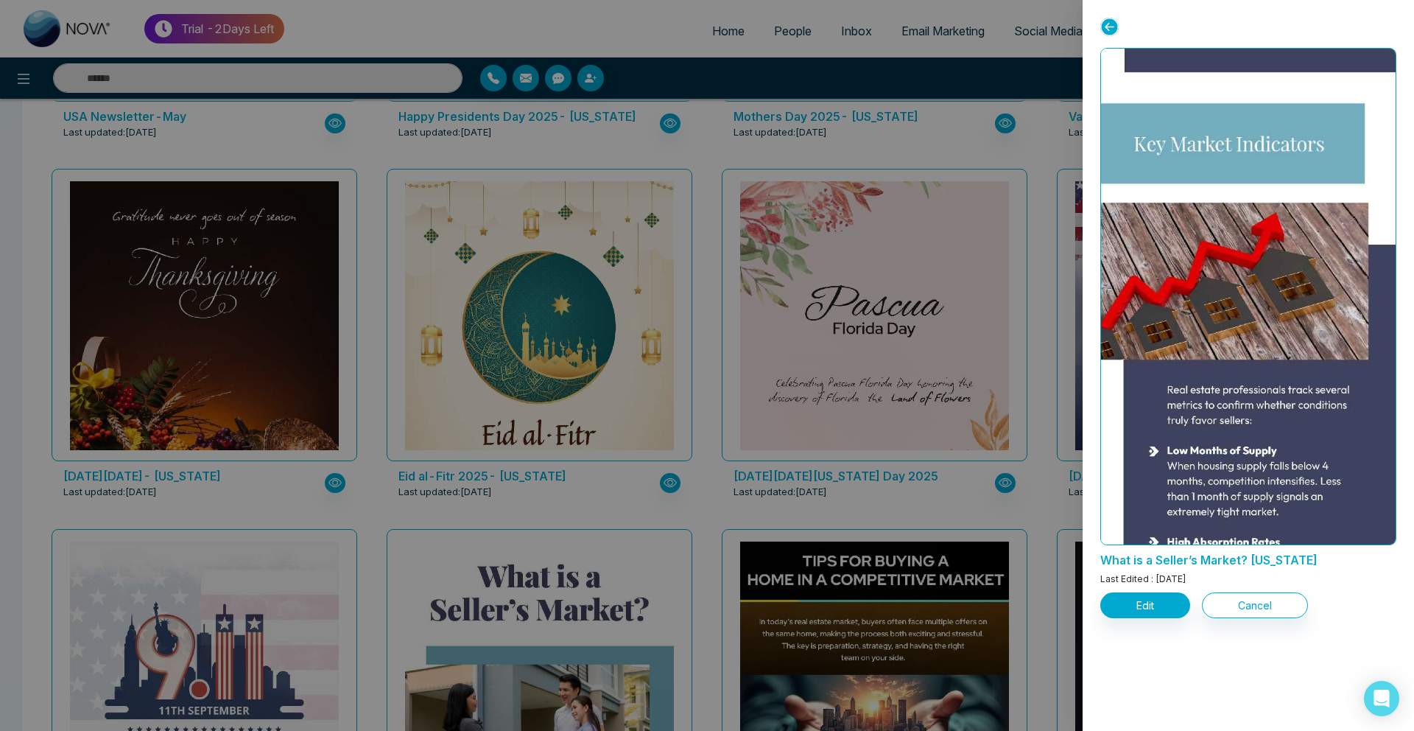
scroll to position [1017, 0]
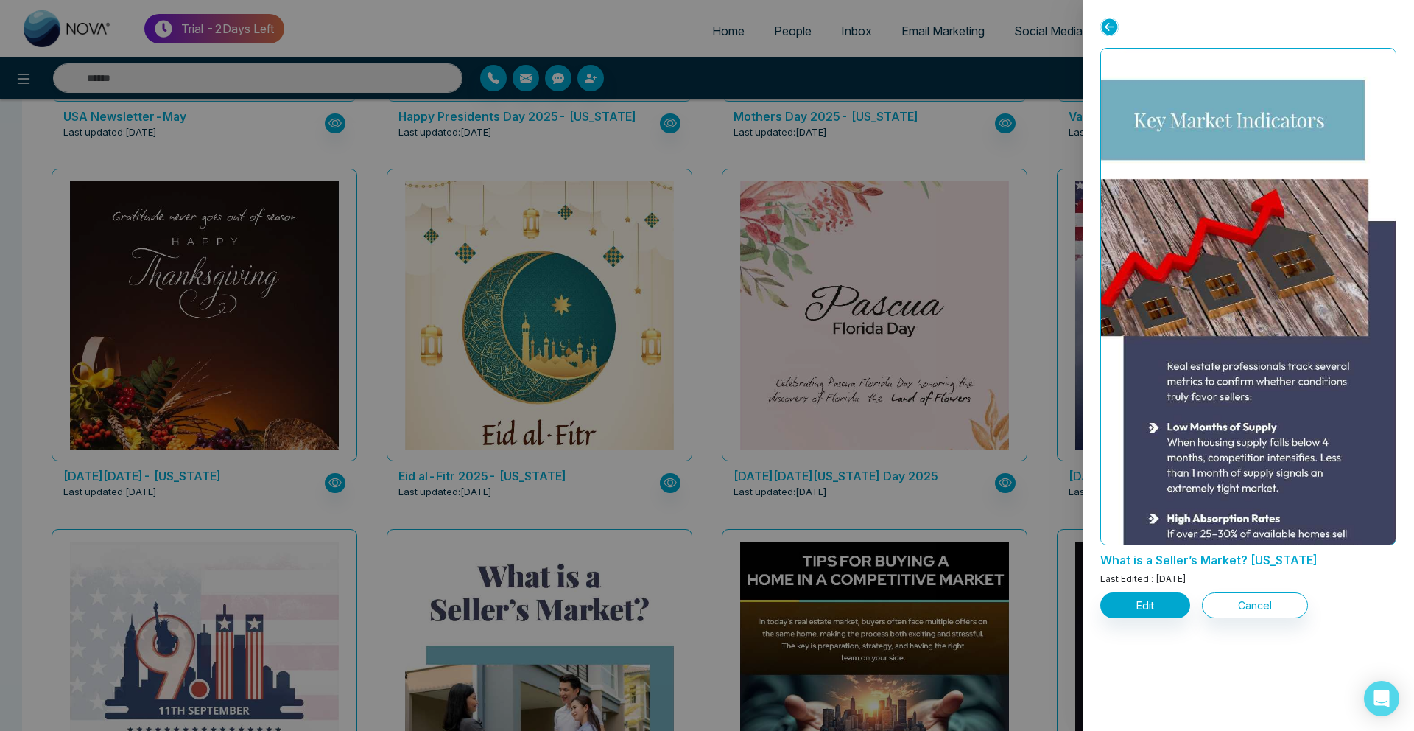
click at [854, 441] on div at bounding box center [707, 365] width 1414 height 731
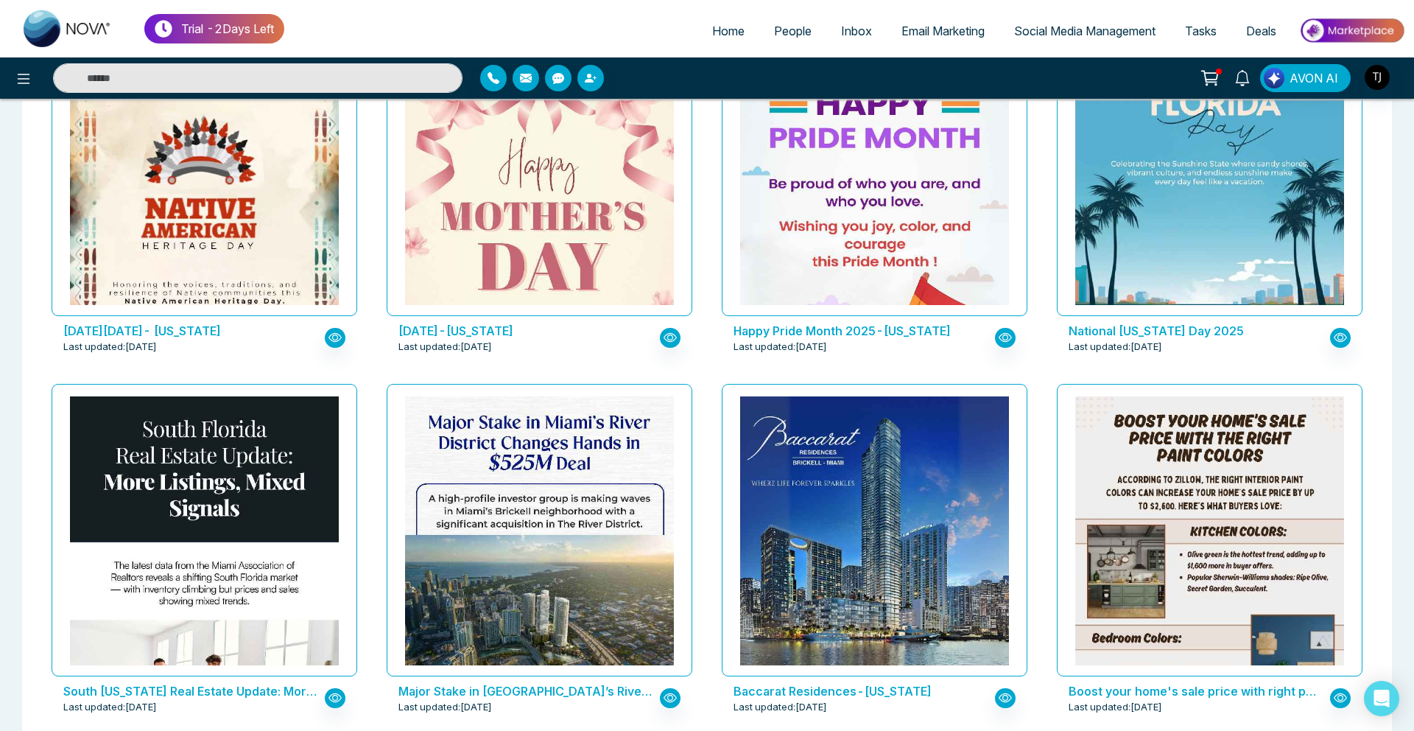
scroll to position [1625, 0]
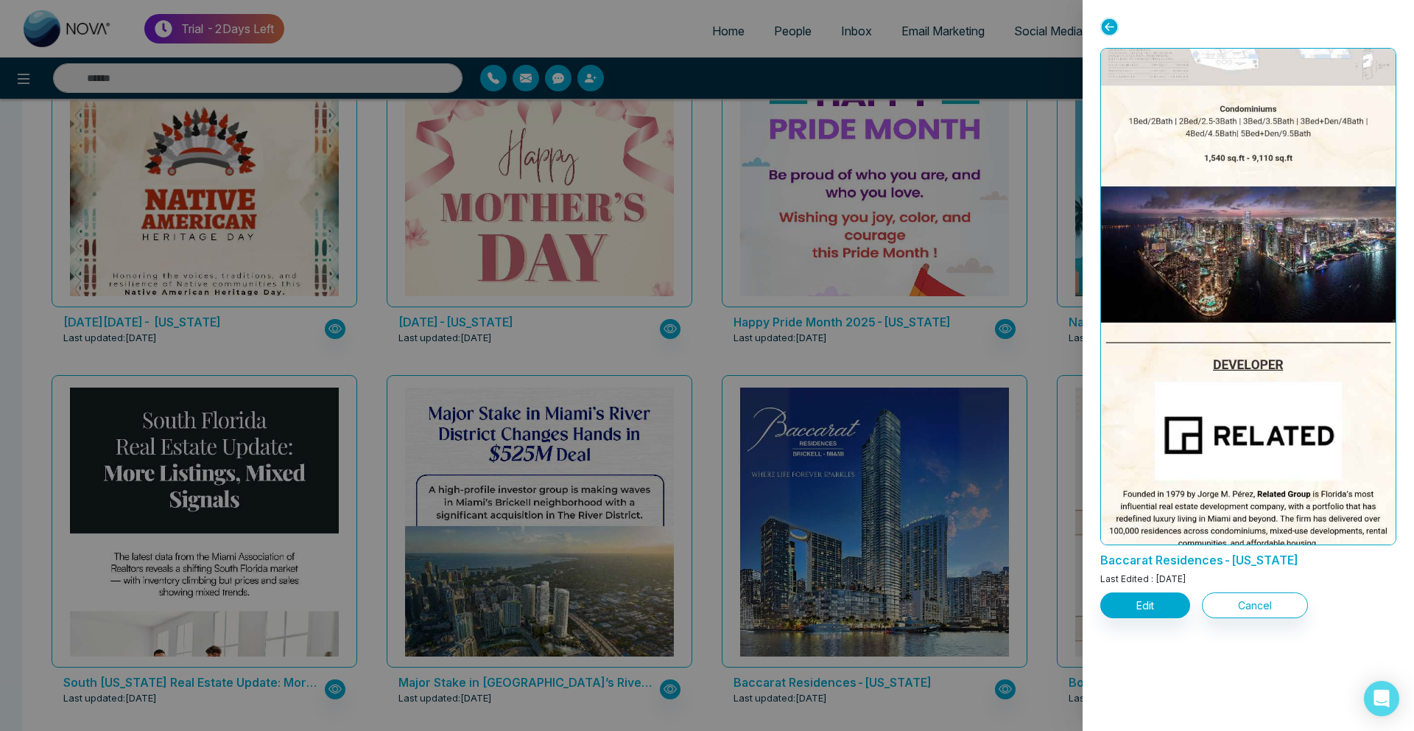
scroll to position [1481, 0]
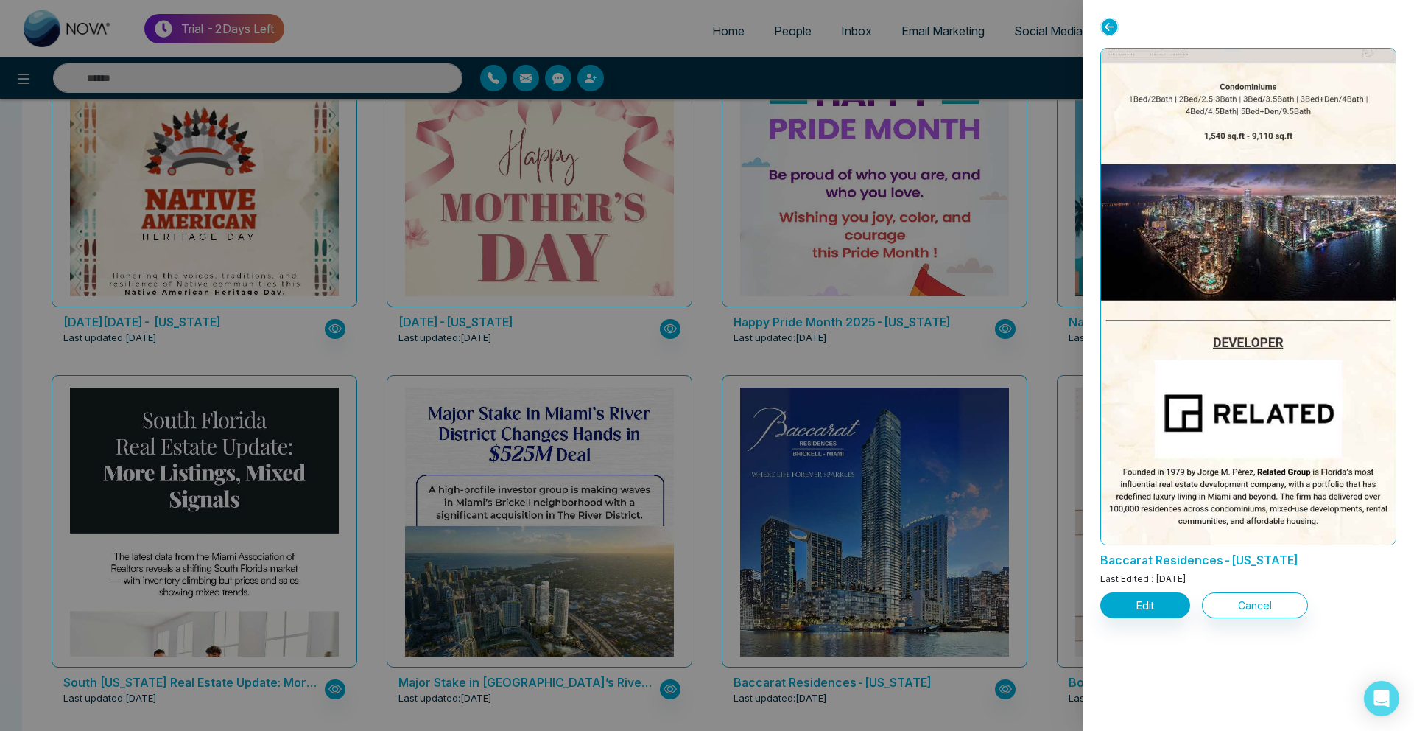
click at [868, 367] on div at bounding box center [707, 365] width 1414 height 731
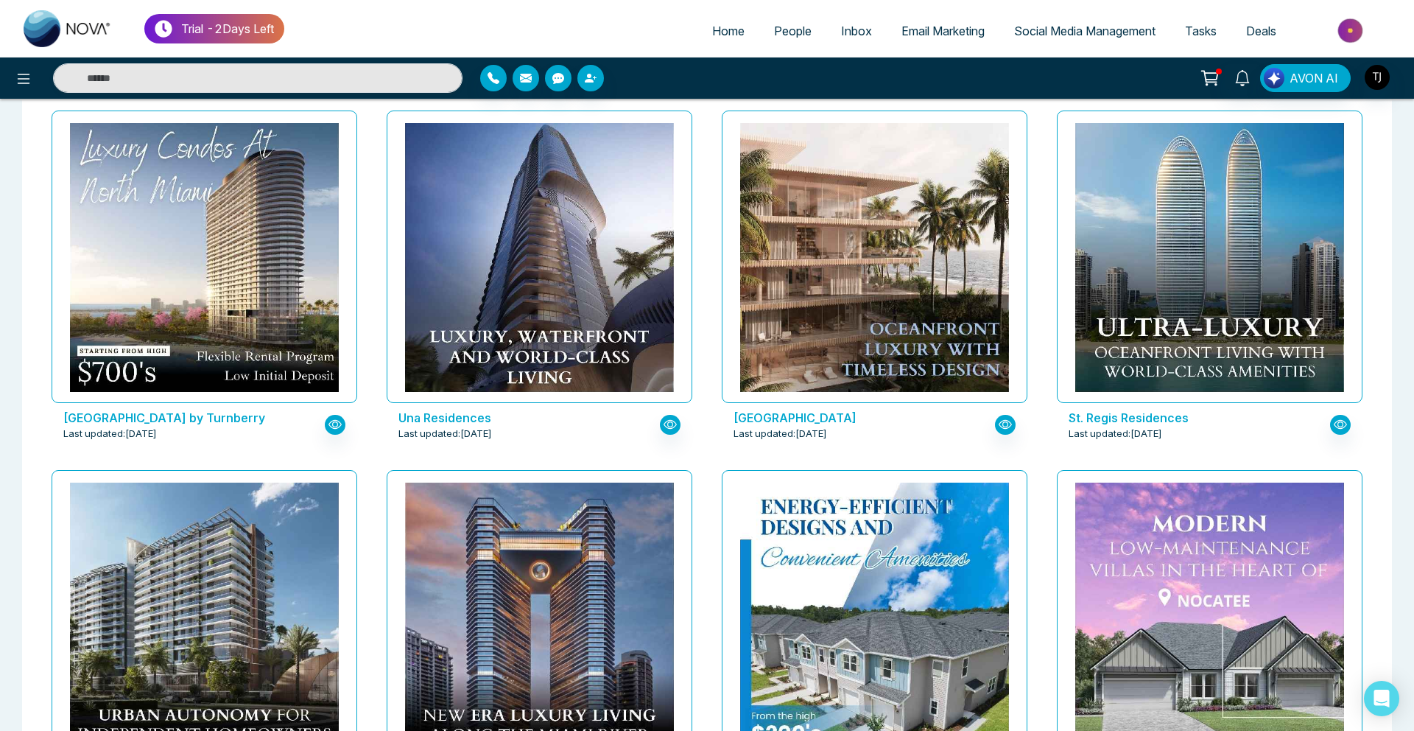
scroll to position [2601, 0]
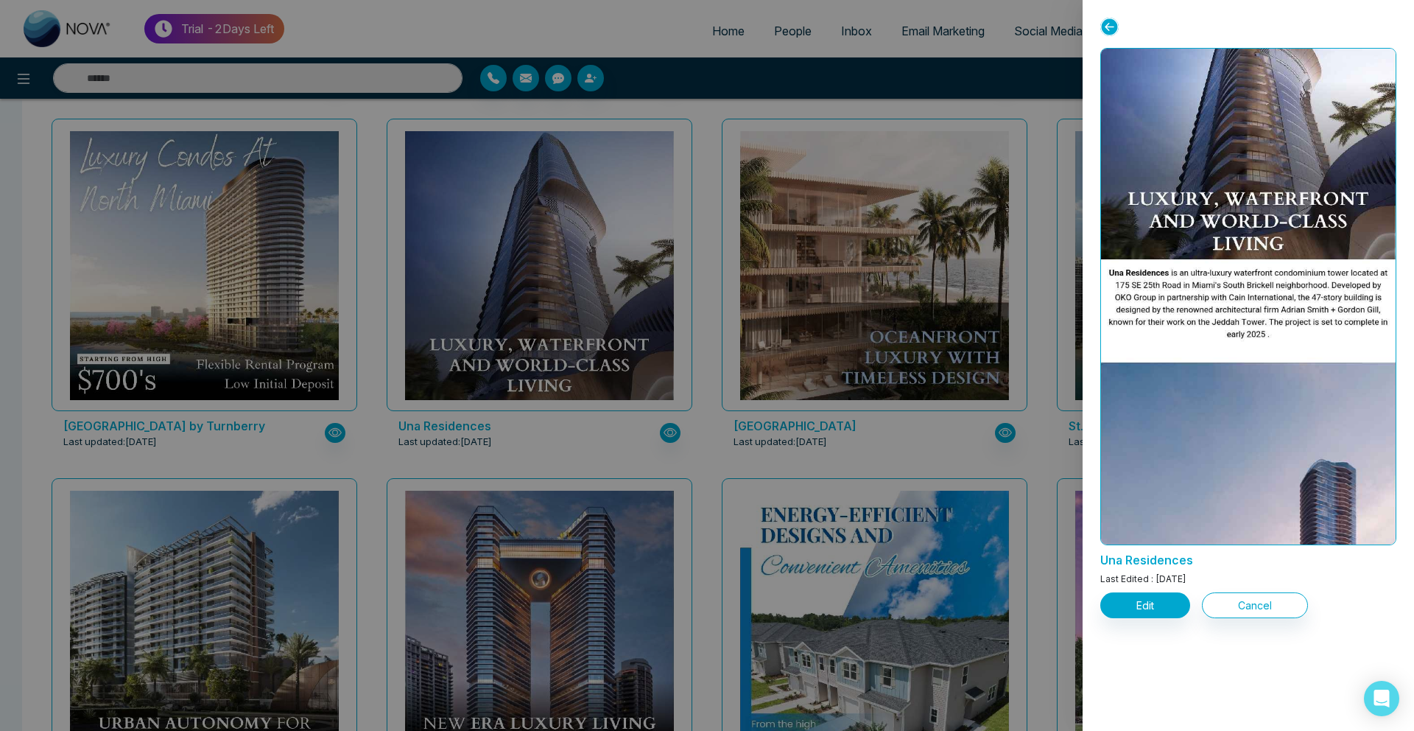
scroll to position [0, 0]
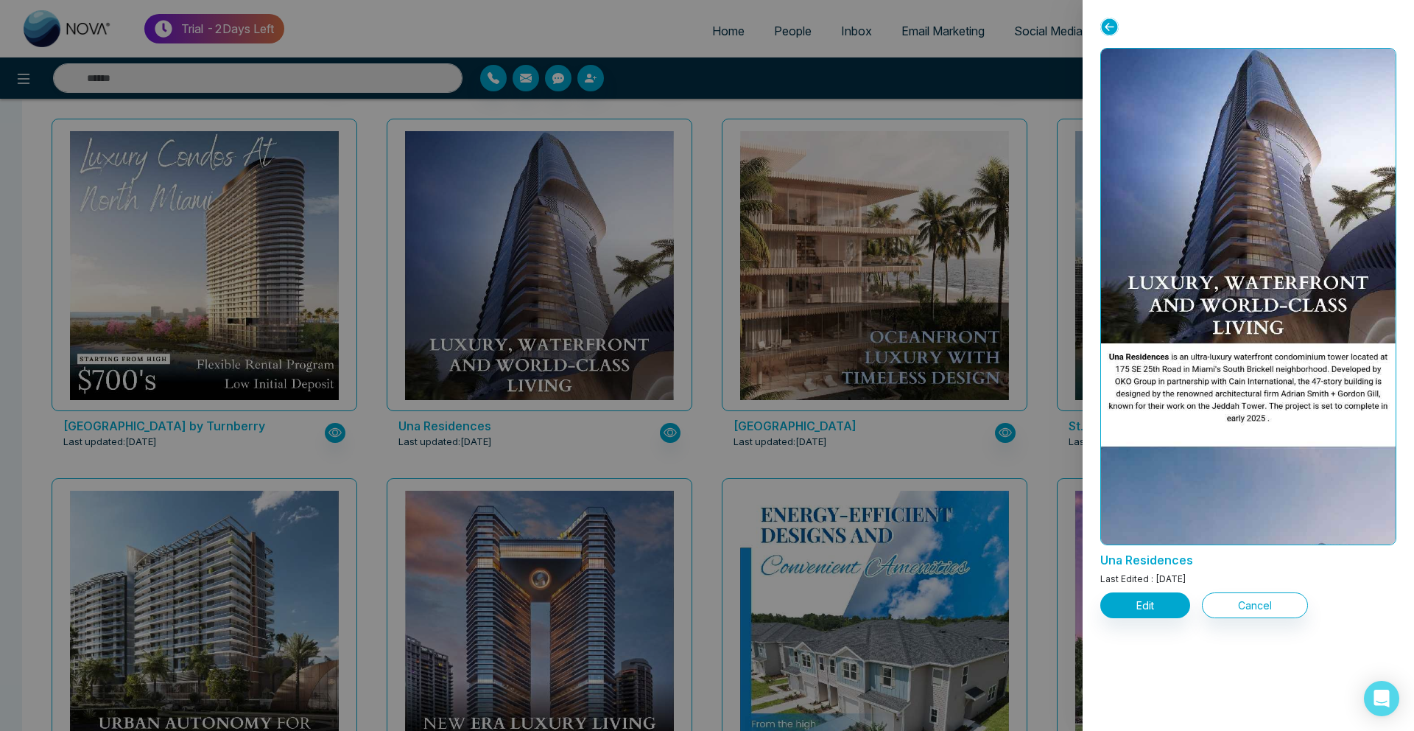
click at [843, 202] on div at bounding box center [707, 365] width 1414 height 731
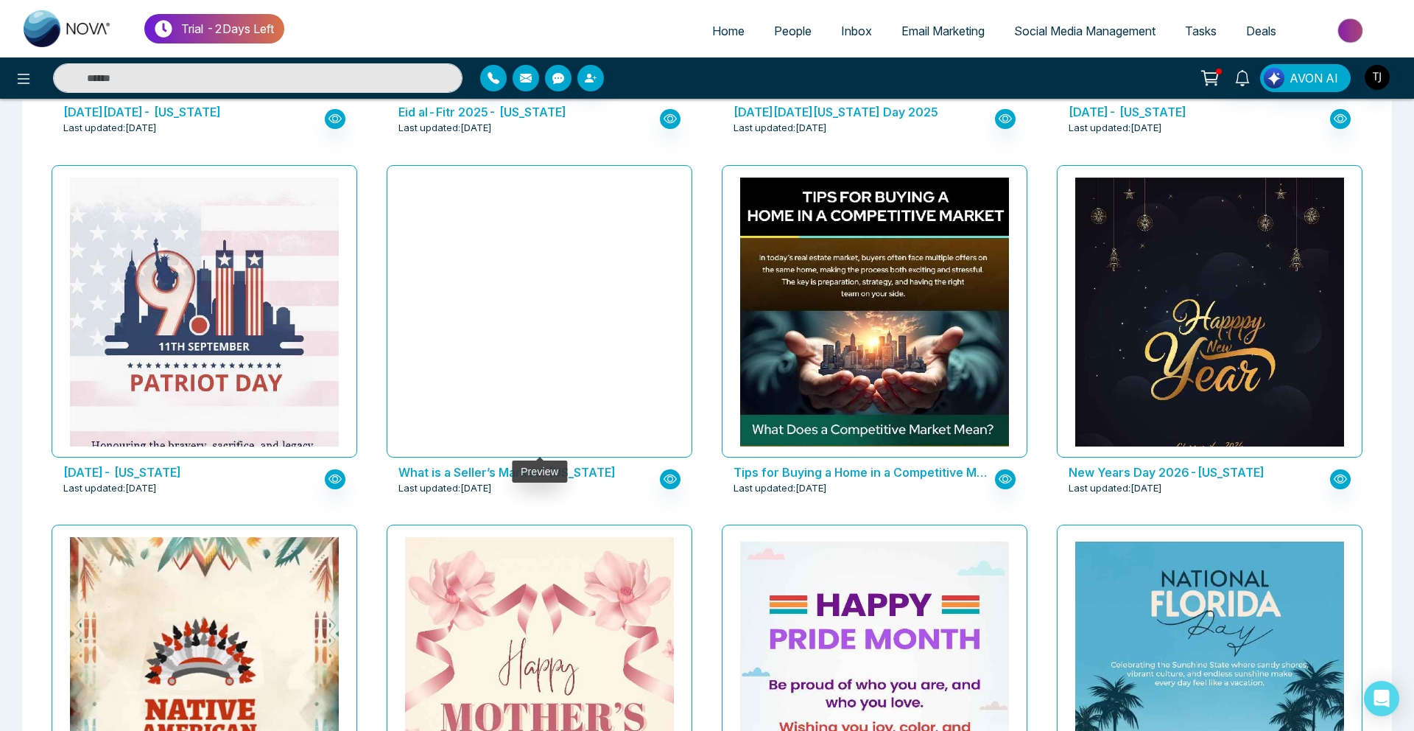
scroll to position [1122, 0]
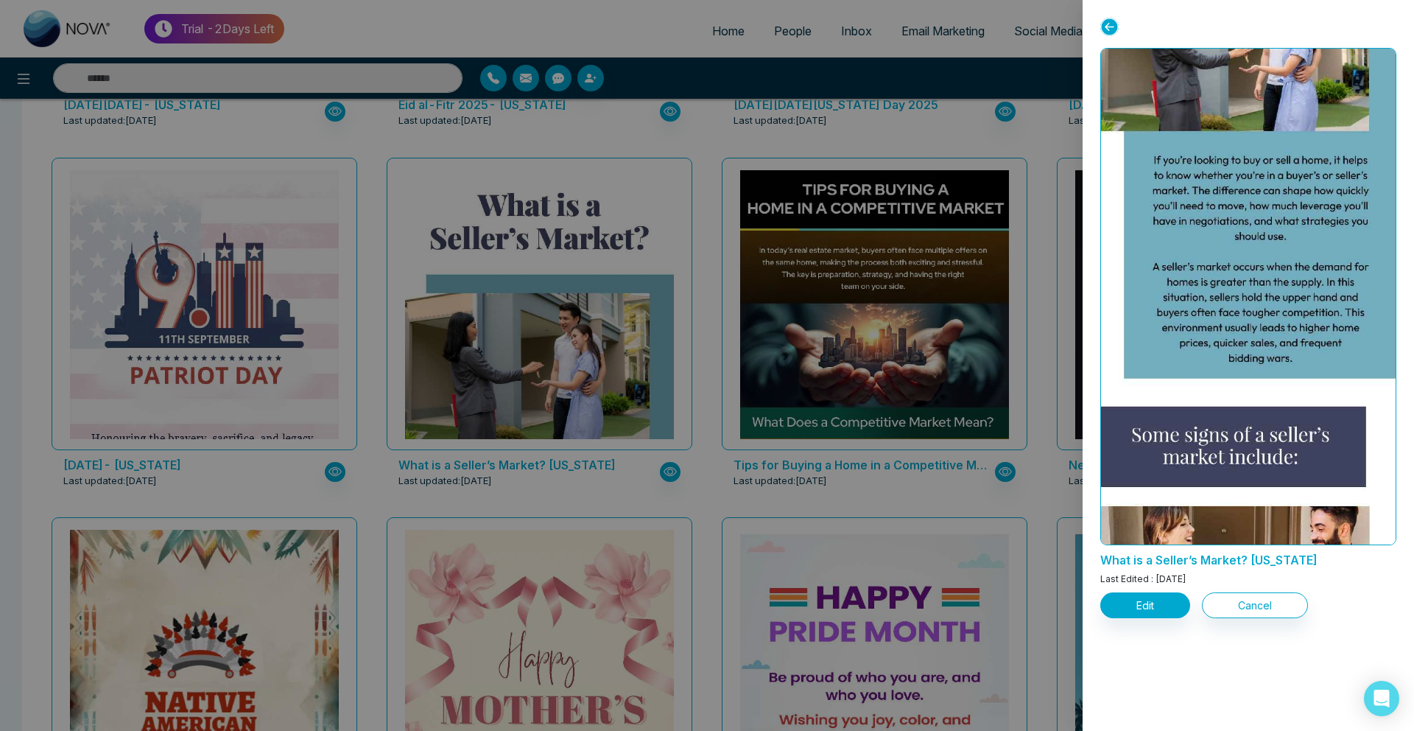
scroll to position [407, 0]
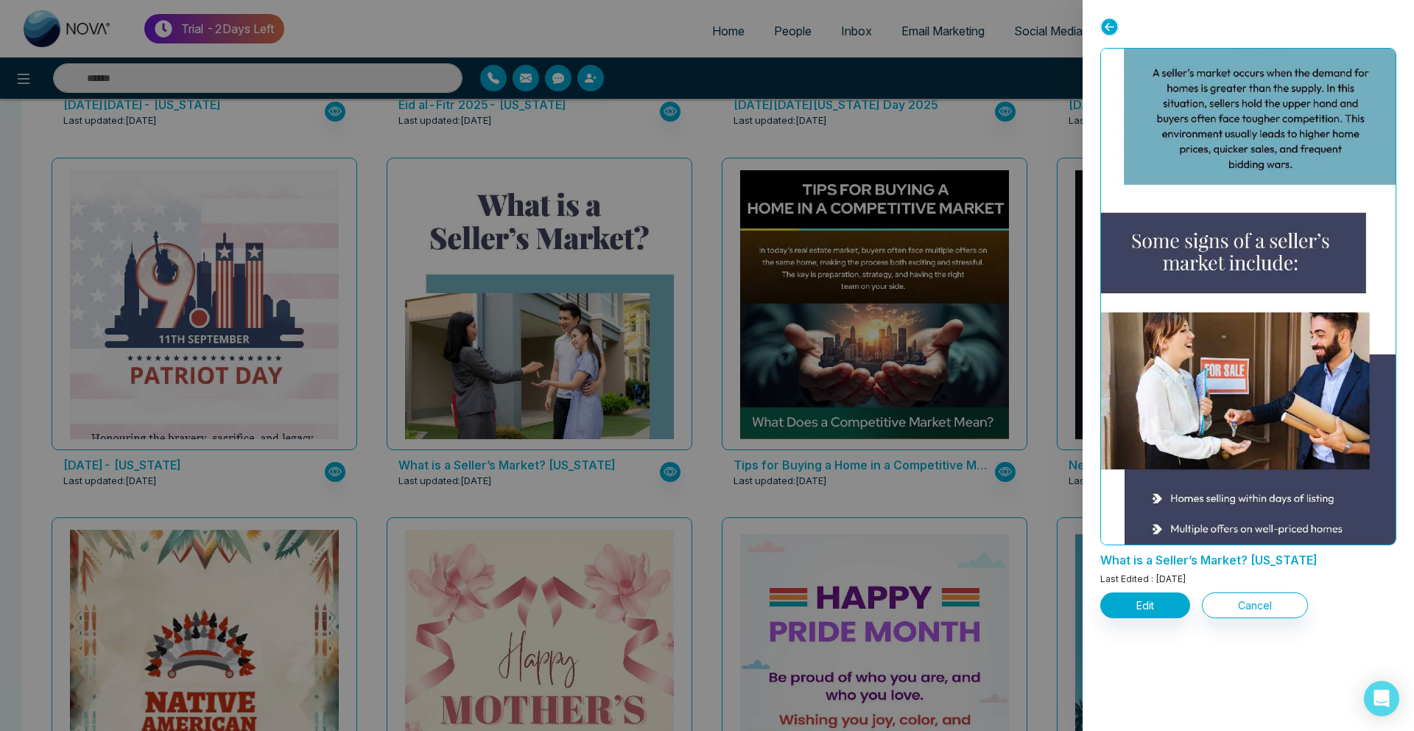
click at [613, 407] on div at bounding box center [707, 365] width 1414 height 731
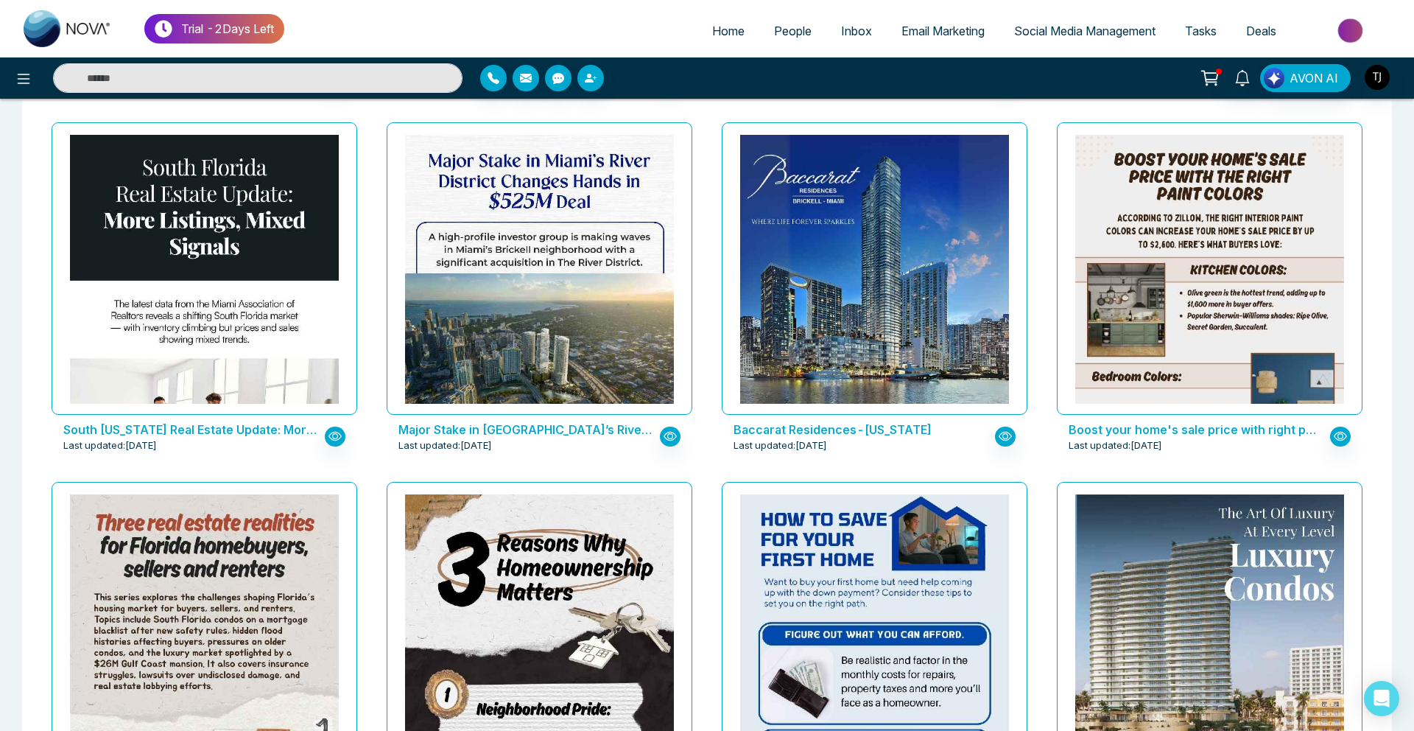
scroll to position [1961, 0]
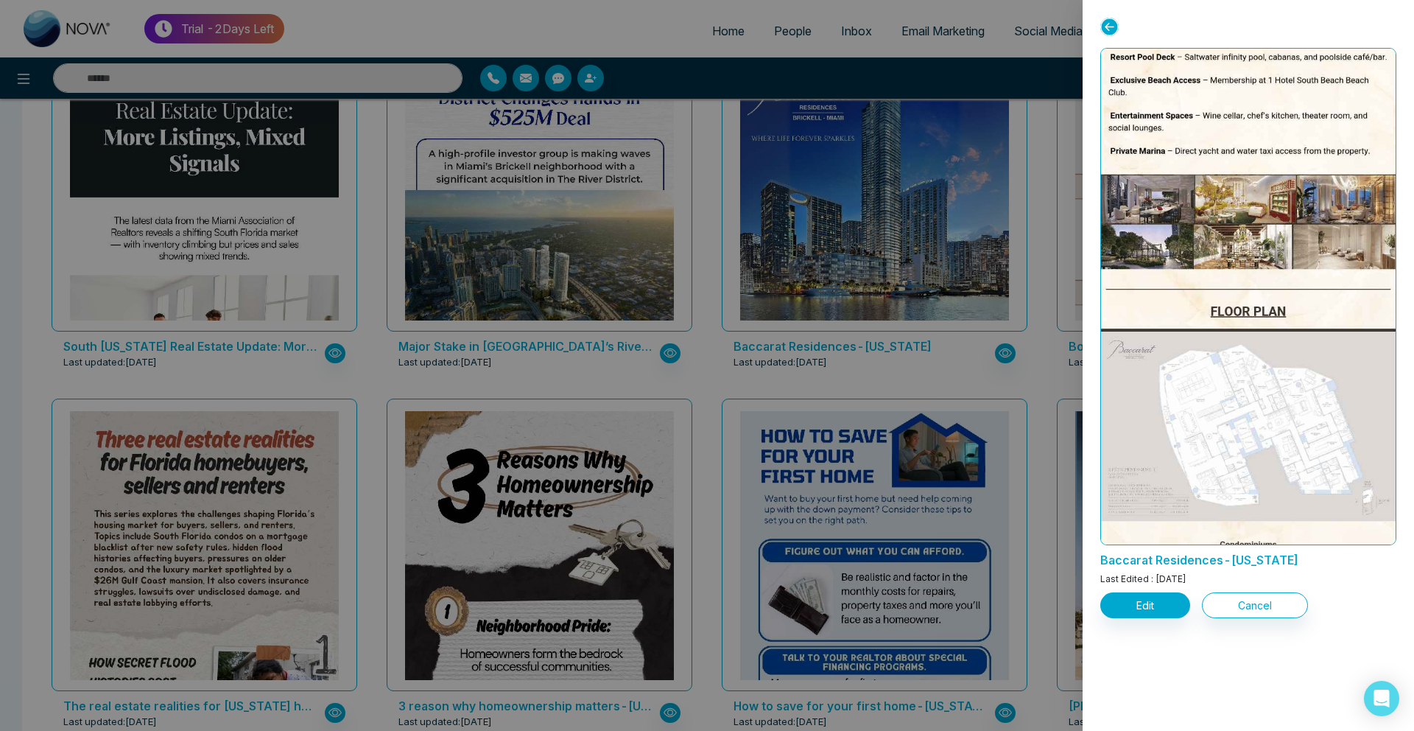
scroll to position [1086, 0]
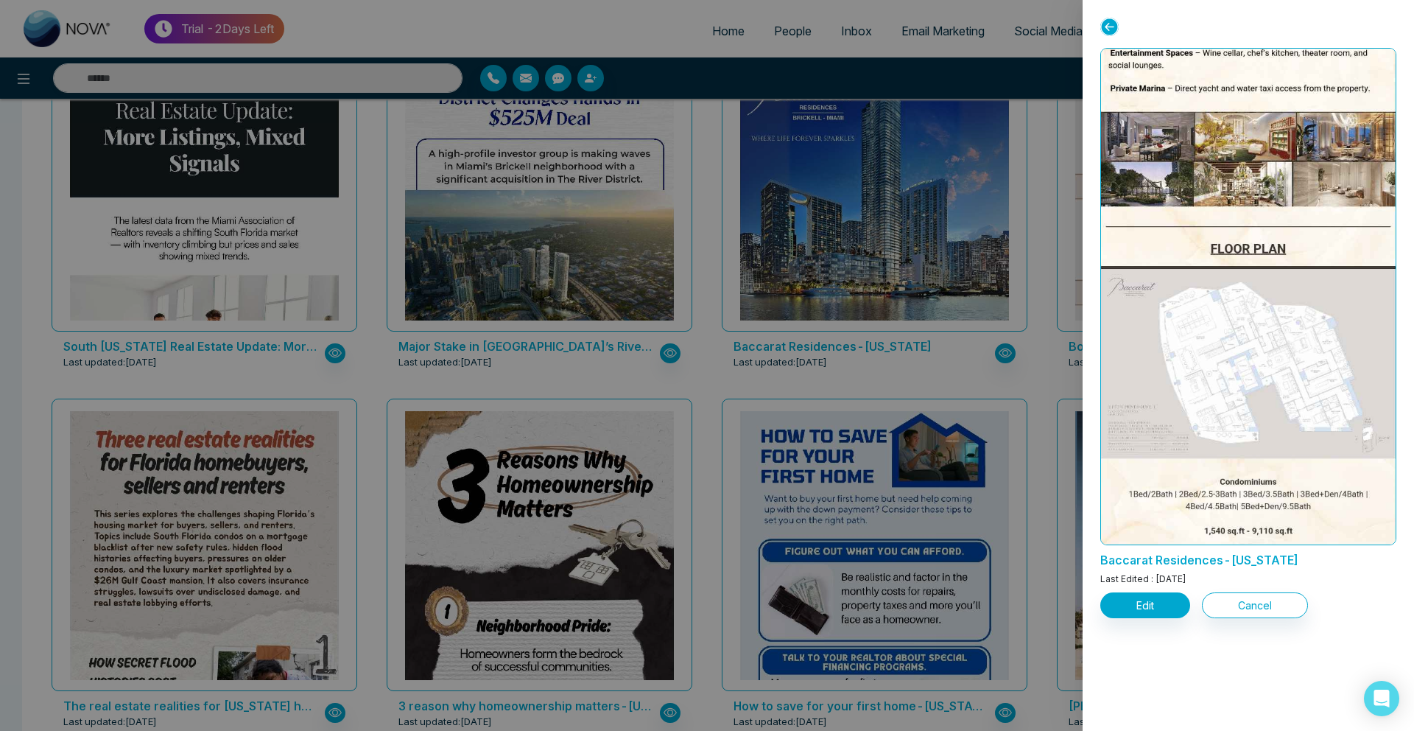
click at [527, 155] on div at bounding box center [707, 365] width 1414 height 731
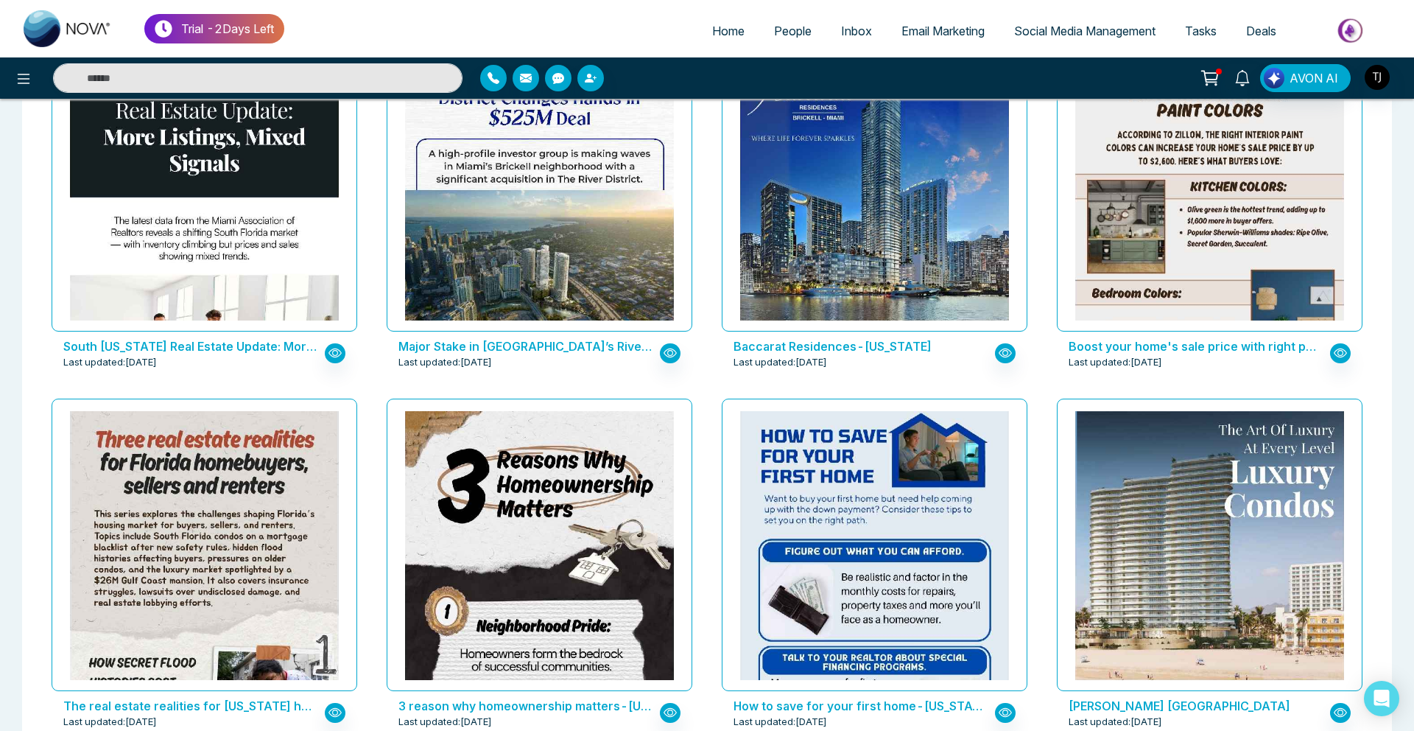
click at [1108, 29] on span "Social Media Management" at bounding box center [1084, 31] width 141 height 15
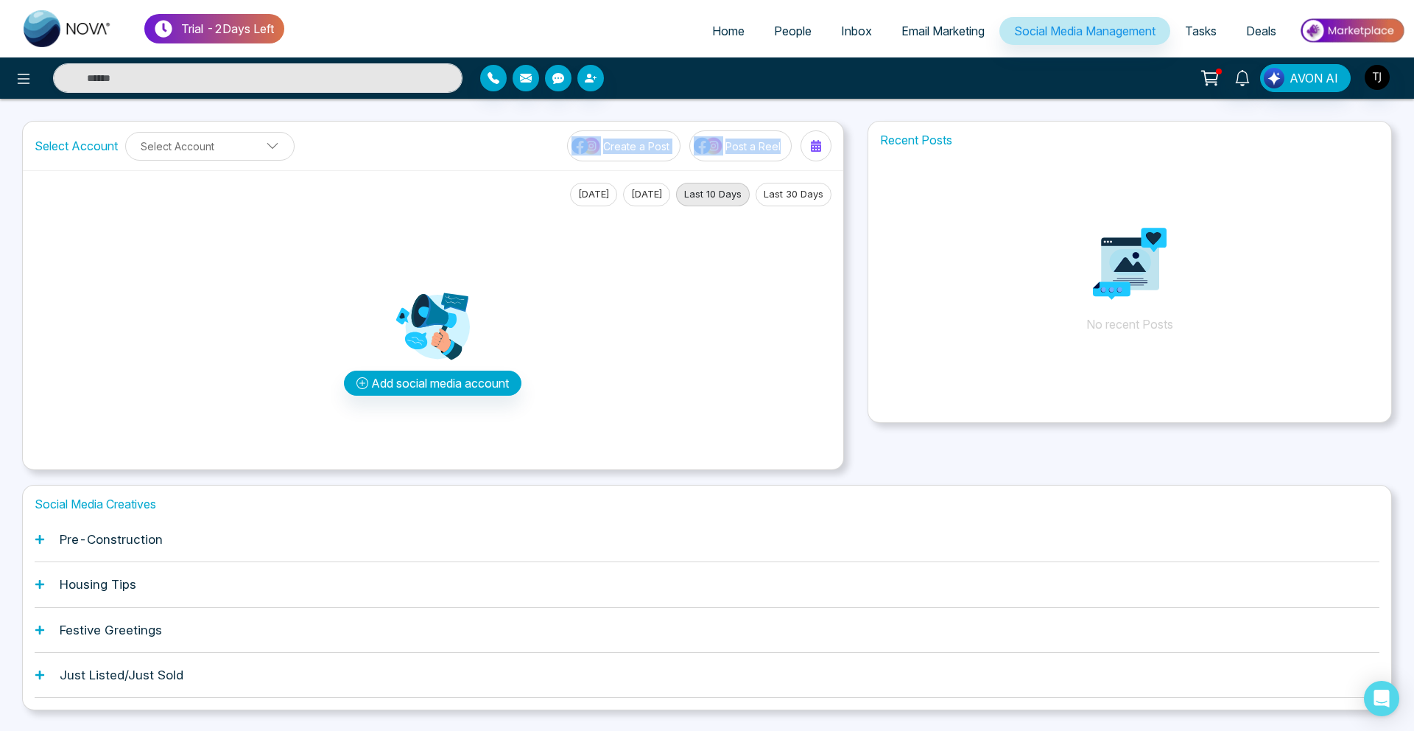
drag, startPoint x: 817, startPoint y: 168, endPoint x: 600, endPoint y: 141, distance: 219.0
click at [600, 141] on div "Select Account Select Account Create a Post Post a Reel" at bounding box center [433, 146] width 820 height 49
click at [600, 141] on img at bounding box center [586, 145] width 29 height 19
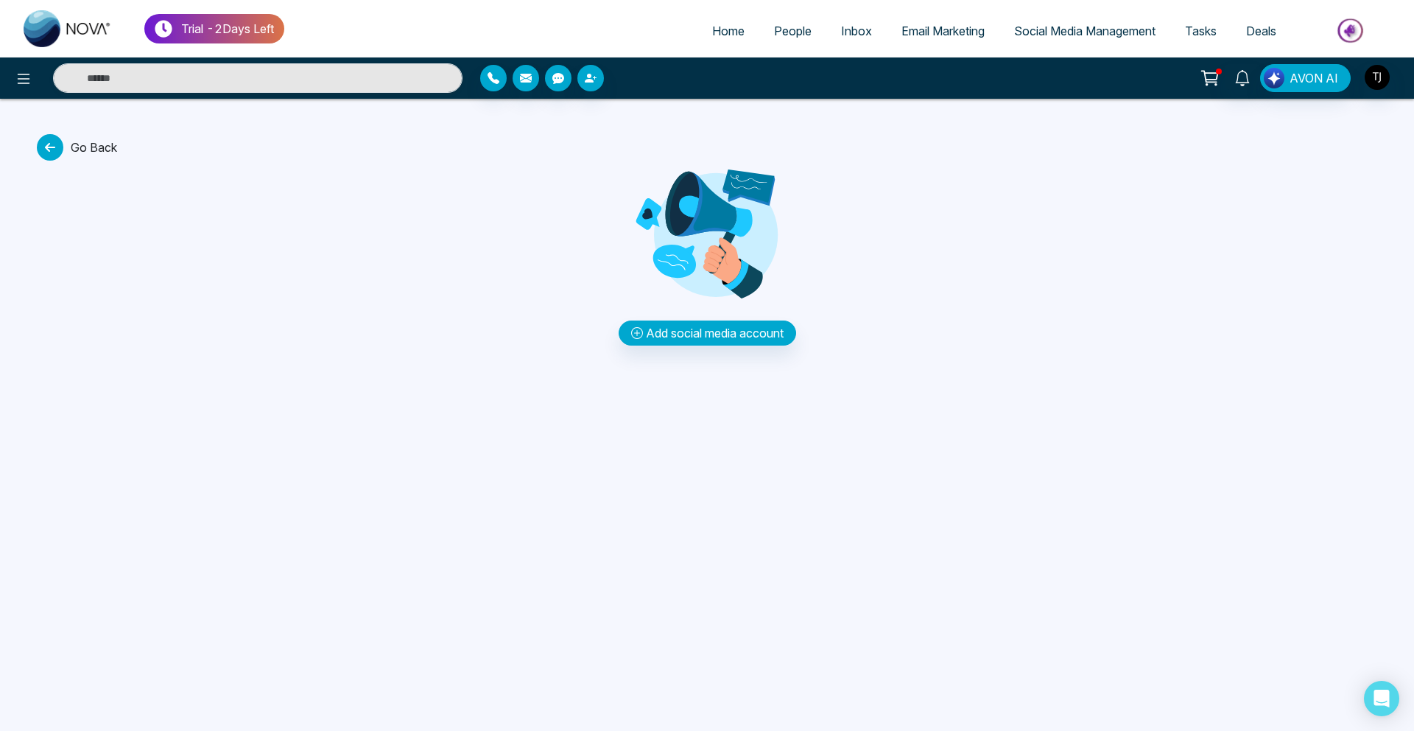
click at [463, 264] on div "Go Back Add social media account" at bounding box center [707, 239] width 1414 height 211
drag, startPoint x: 463, startPoint y: 264, endPoint x: 533, endPoint y: 116, distance: 163.1
click at [463, 264] on div "Go Back Add social media account" at bounding box center [707, 239] width 1414 height 211
click at [716, 38] on link "Home" at bounding box center [728, 31] width 62 height 28
select select "*"
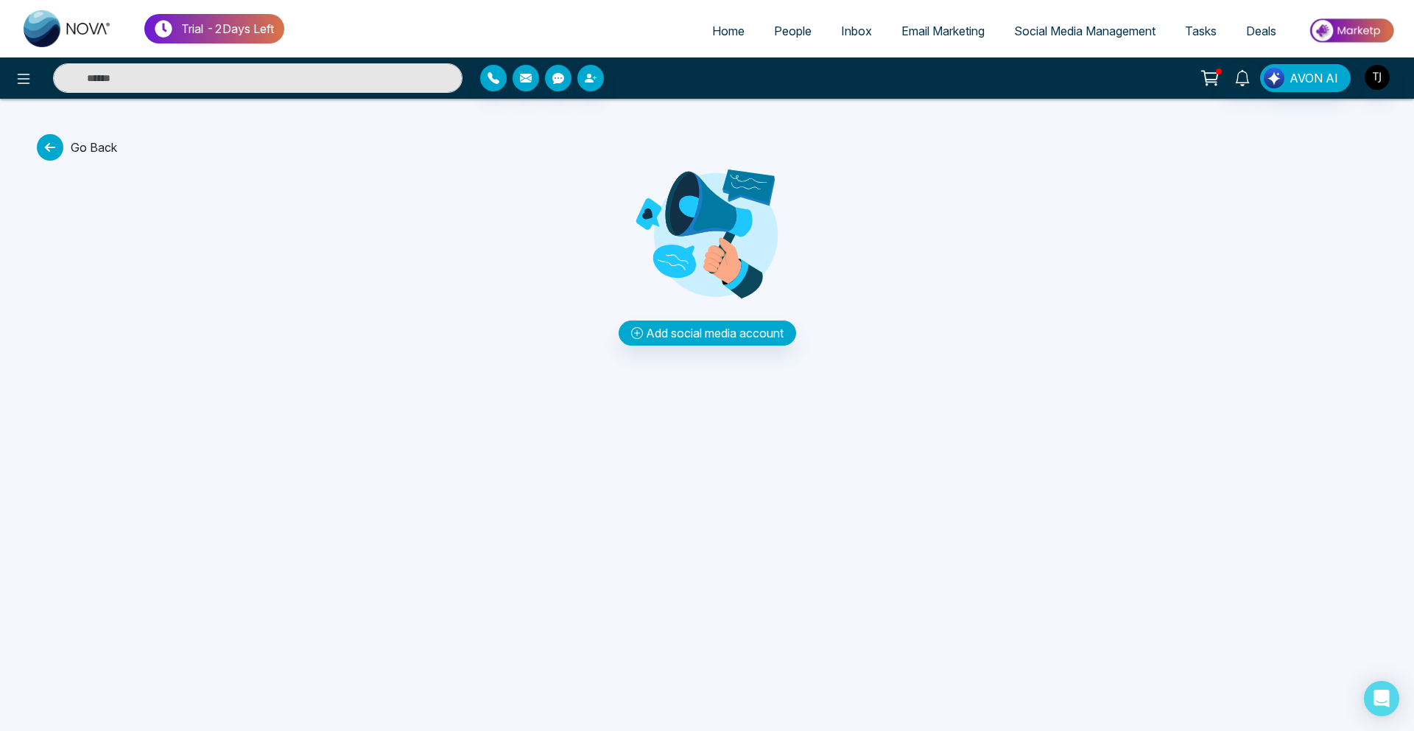
select select "*"
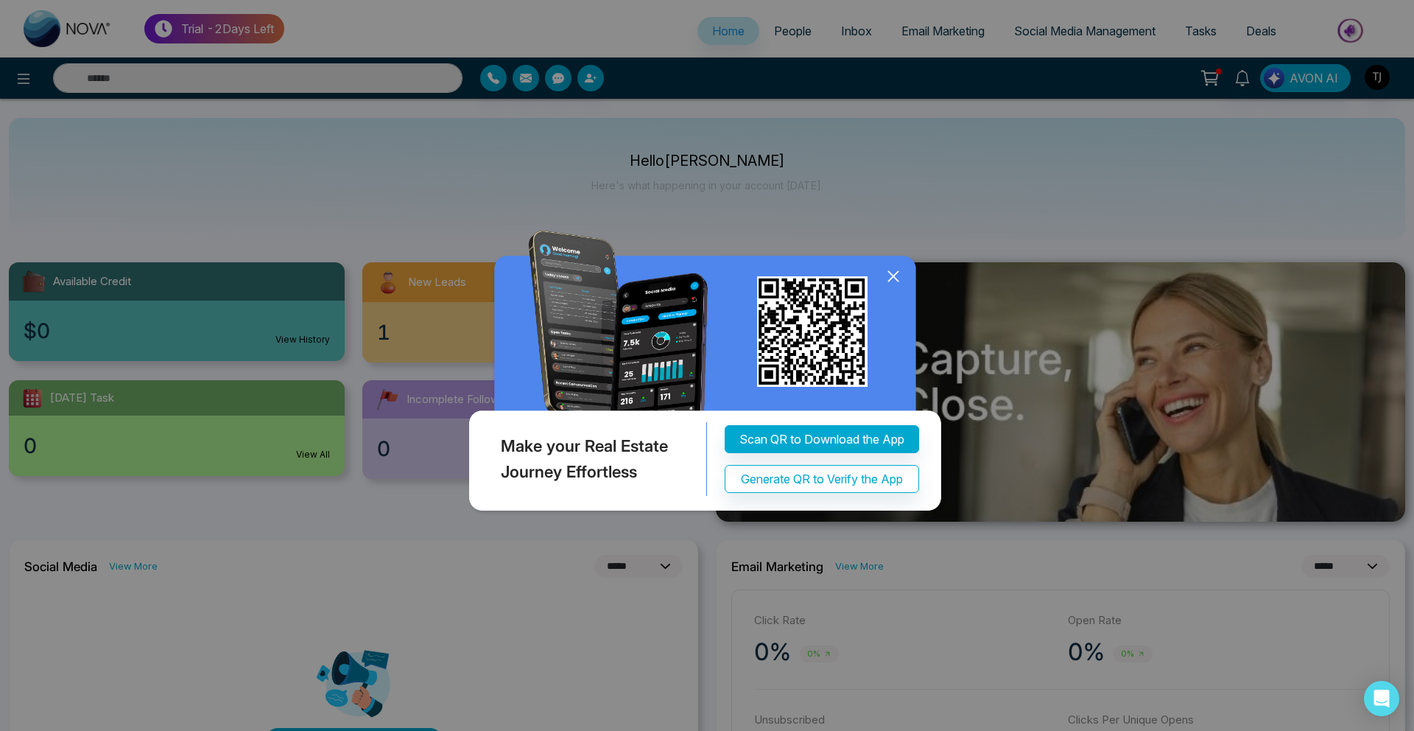
click at [7, 154] on div "Make your Real Estate Journey Effortless Scan QR to Download the App Generate Q…" at bounding box center [707, 365] width 1414 height 731
click at [901, 276] on icon at bounding box center [893, 276] width 22 height 22
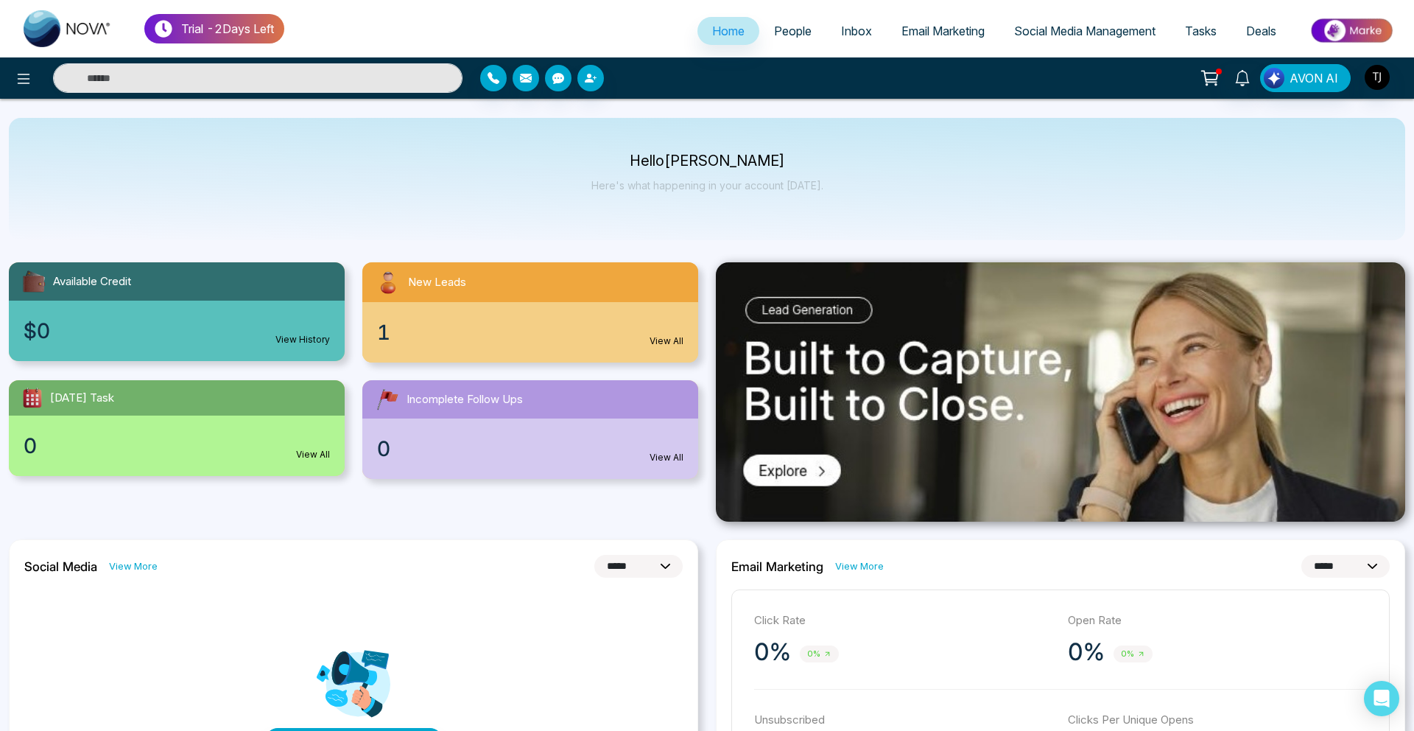
click at [910, 46] on li "Email Marketing" at bounding box center [943, 32] width 113 height 30
click at [901, 36] on span "Email Marketing" at bounding box center [942, 31] width 83 height 15
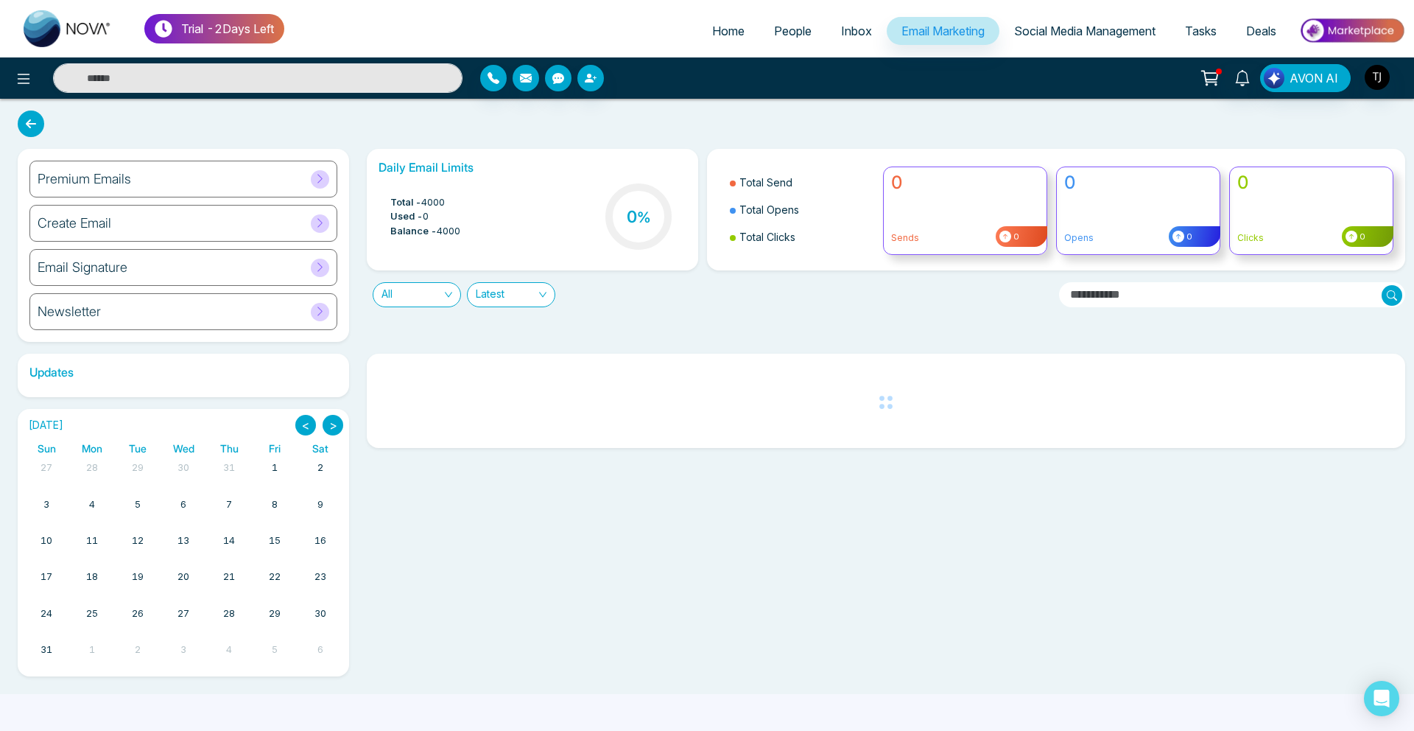
click at [119, 179] on h6 "Premium Emails" at bounding box center [85, 179] width 94 height 16
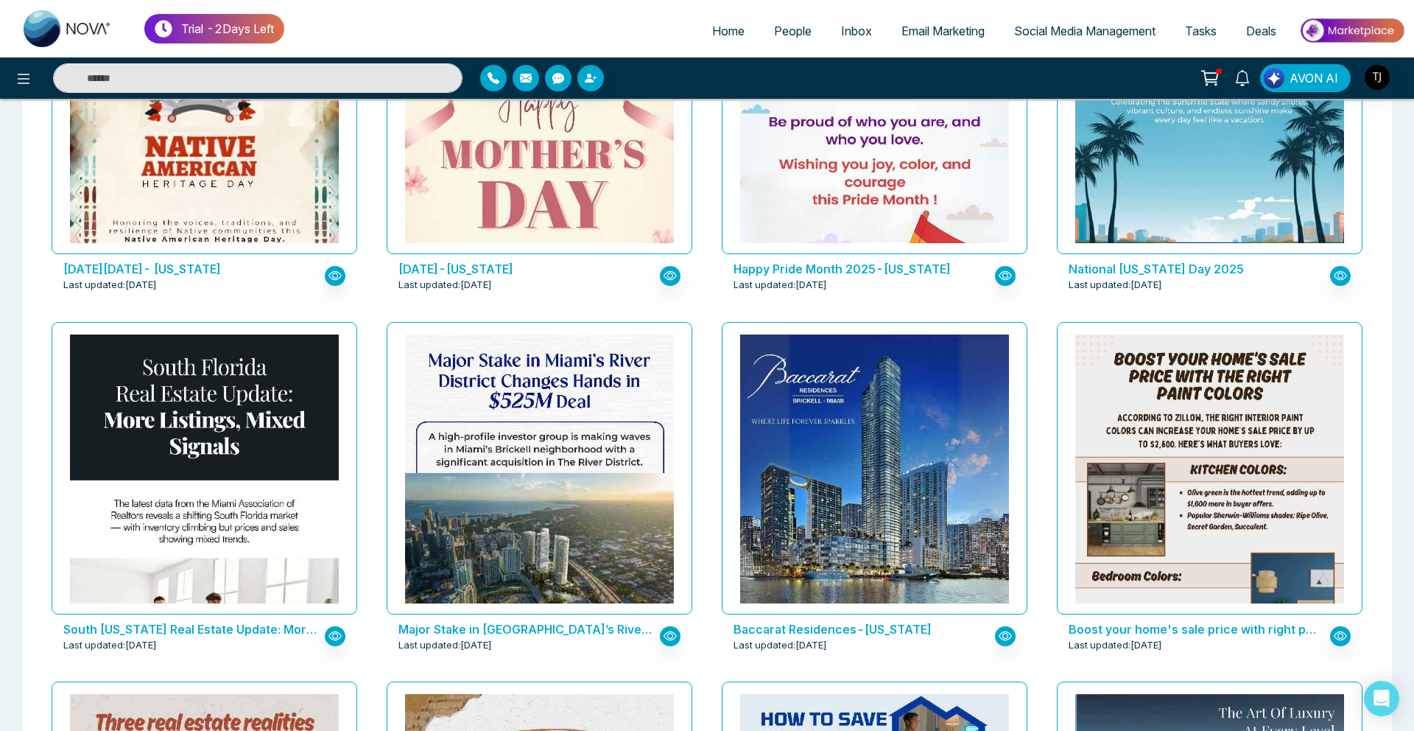
scroll to position [1679, 0]
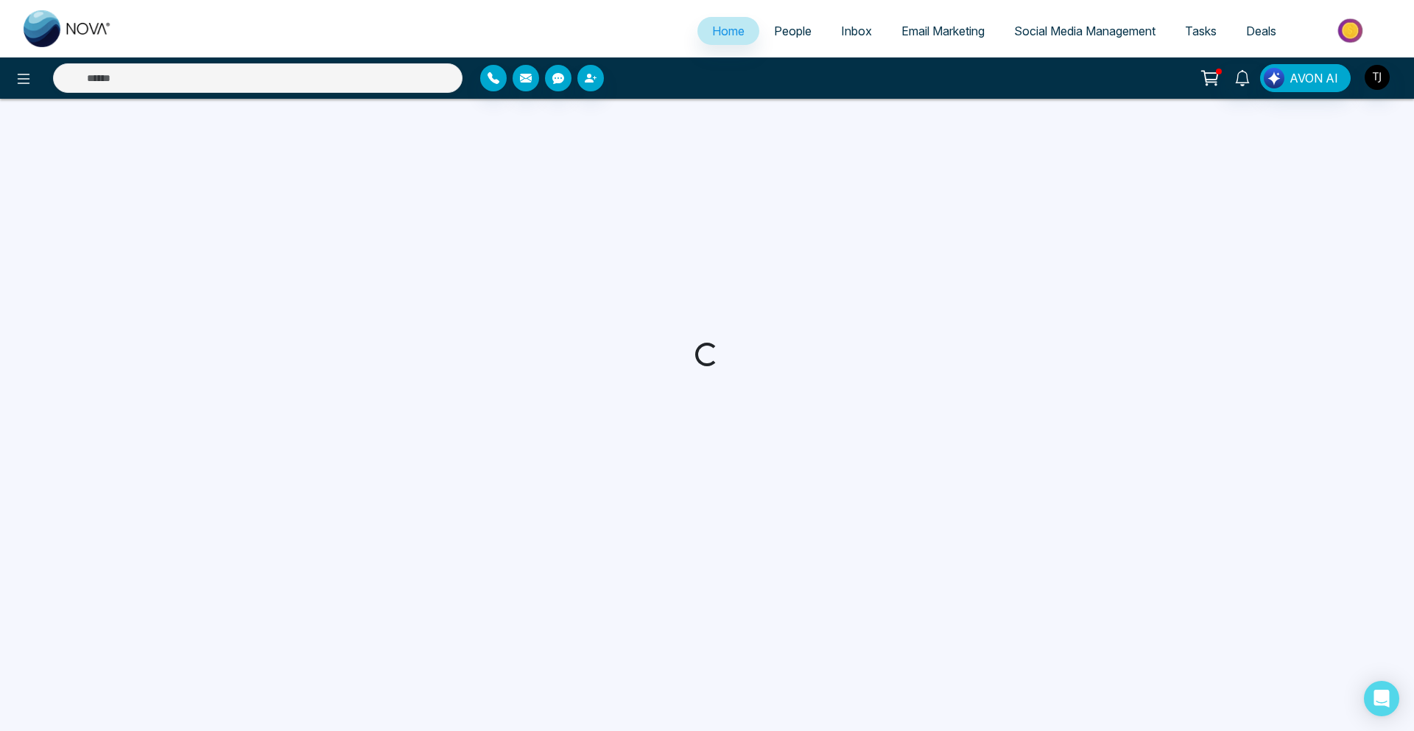
select select "*"
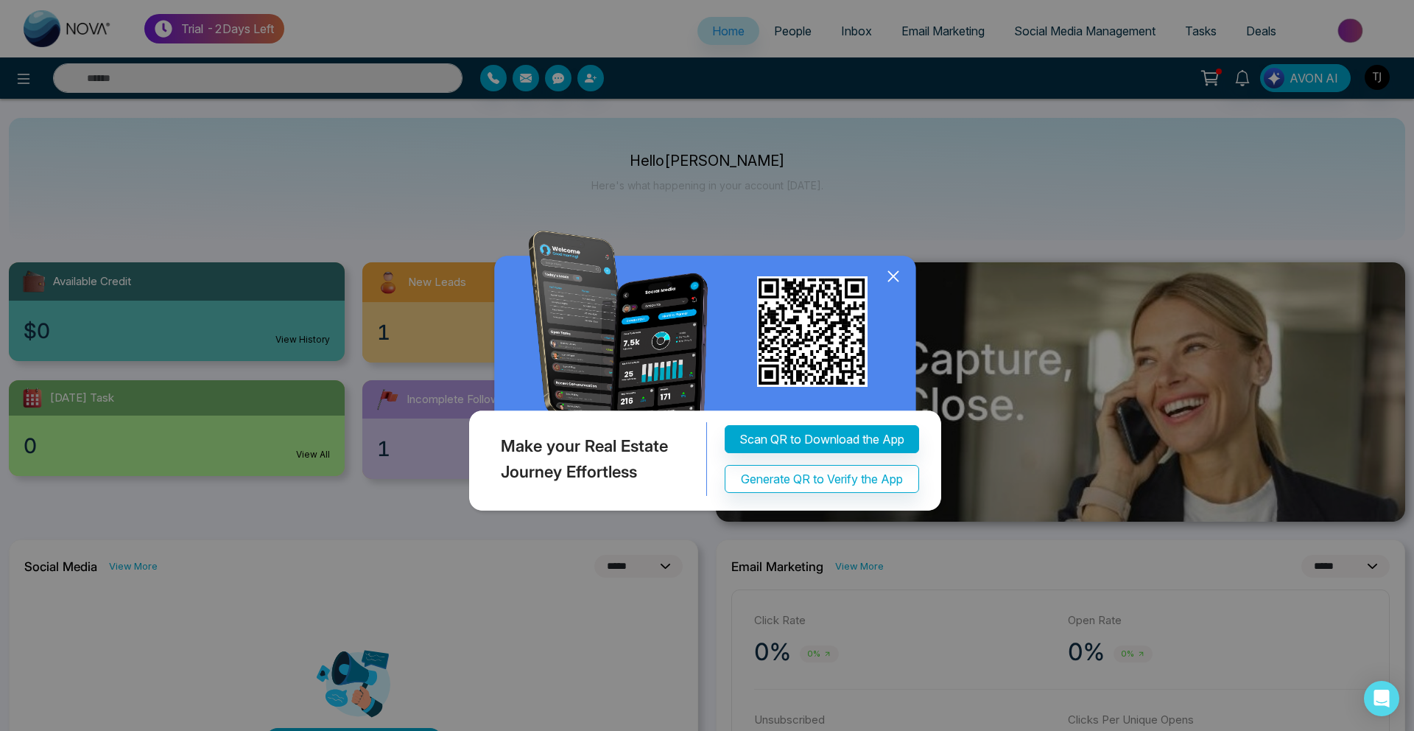
click at [898, 276] on icon at bounding box center [893, 276] width 22 height 22
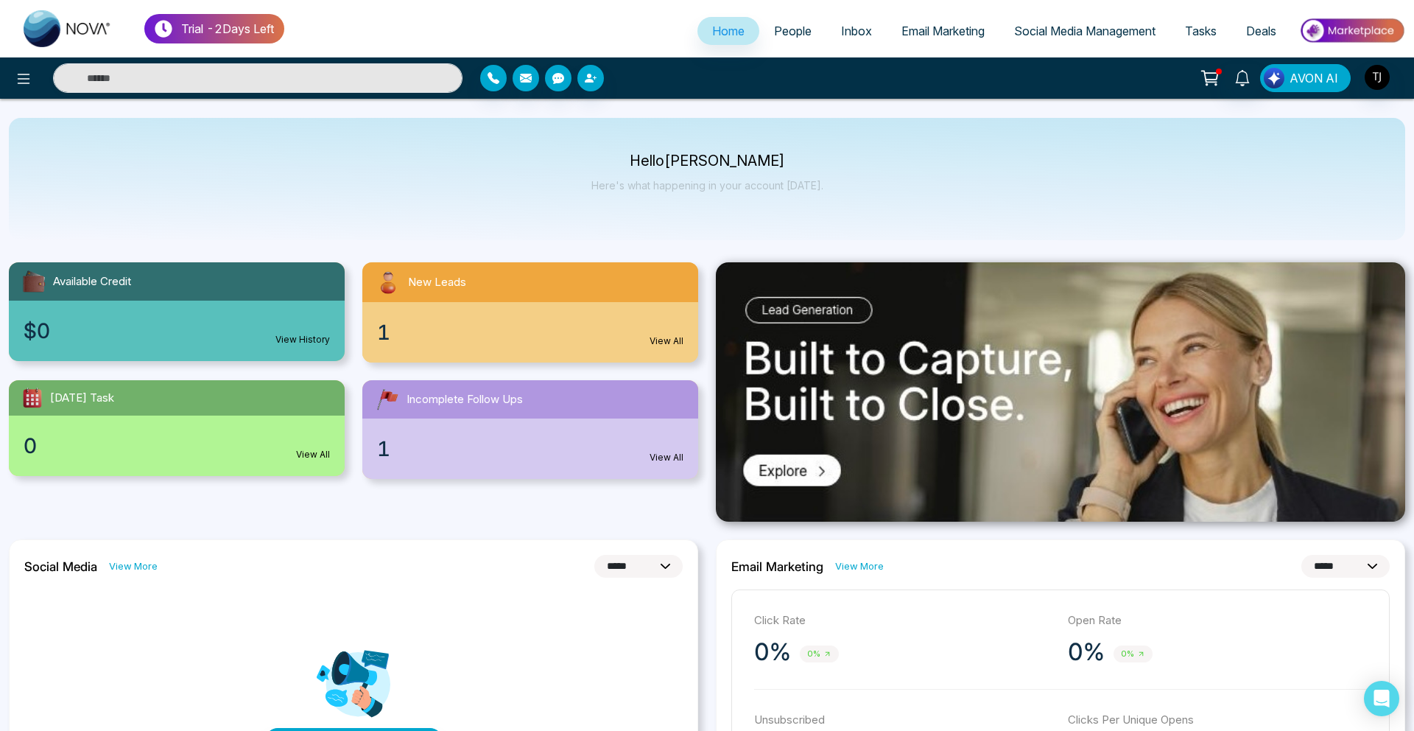
click at [1310, 74] on span "AVON AI" at bounding box center [1314, 78] width 49 height 18
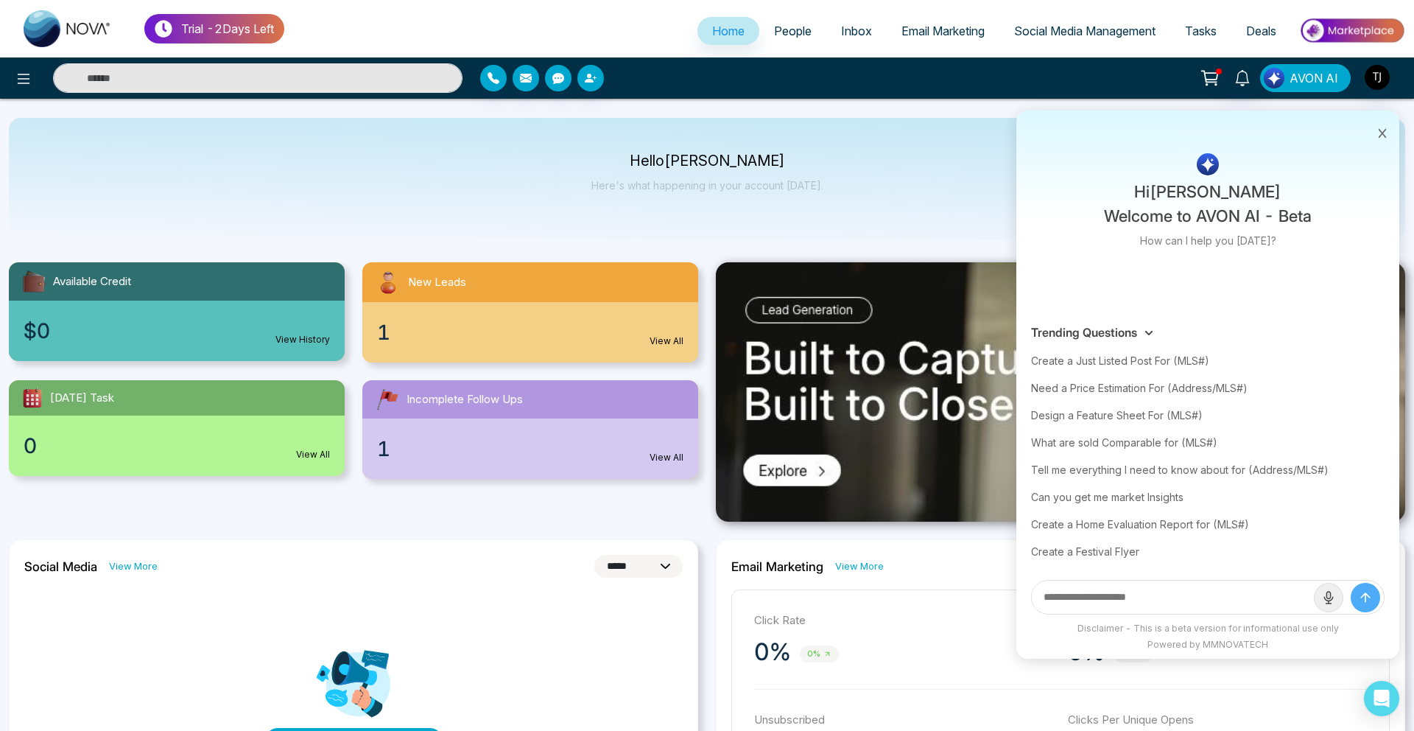
drag, startPoint x: 1310, startPoint y: 52, endPoint x: 927, endPoint y: 32, distance: 383.5
click at [927, 32] on div "Trial - 2 Days Left Home People Inbox Email Marketing Social Media Management T…" at bounding box center [707, 49] width 1414 height 99
click at [927, 32] on span "Email Marketing" at bounding box center [942, 31] width 83 height 15
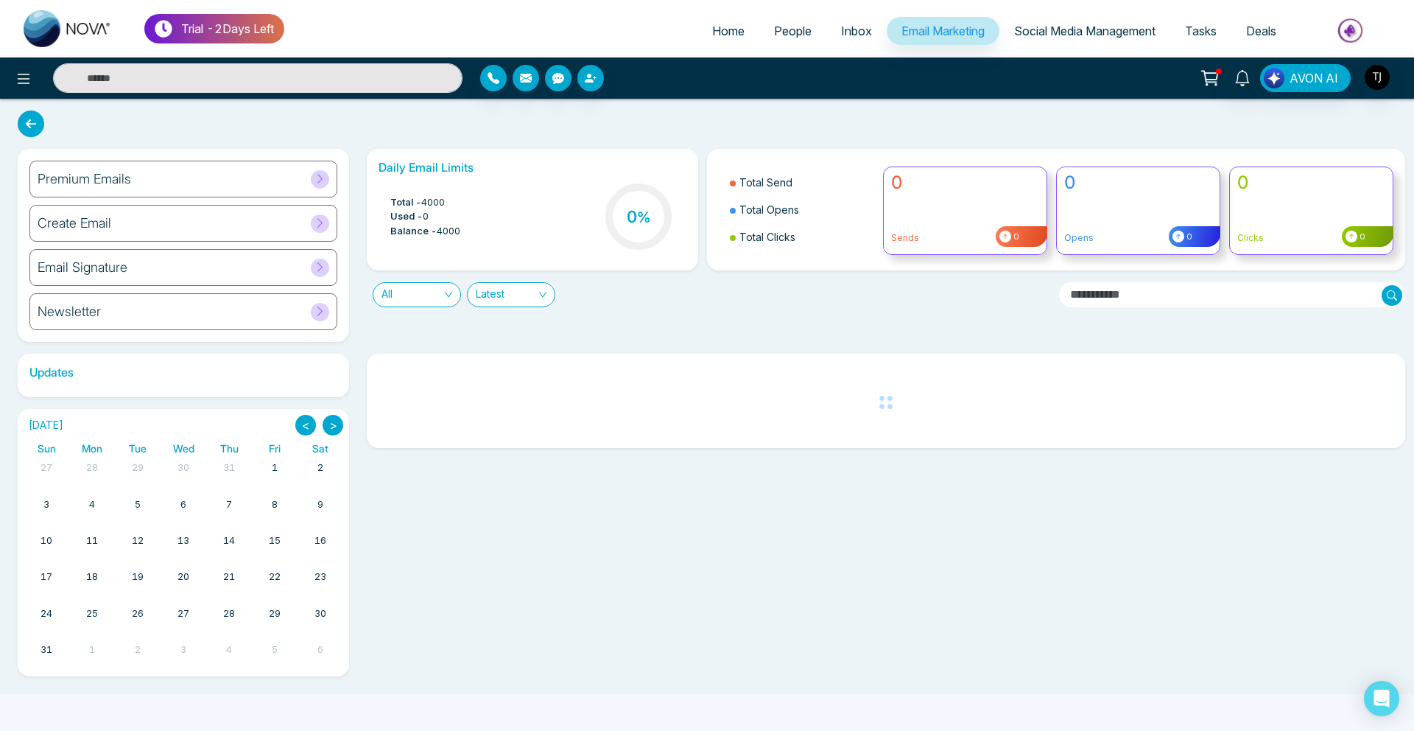
click at [141, 191] on div "Premium Emails" at bounding box center [183, 179] width 308 height 37
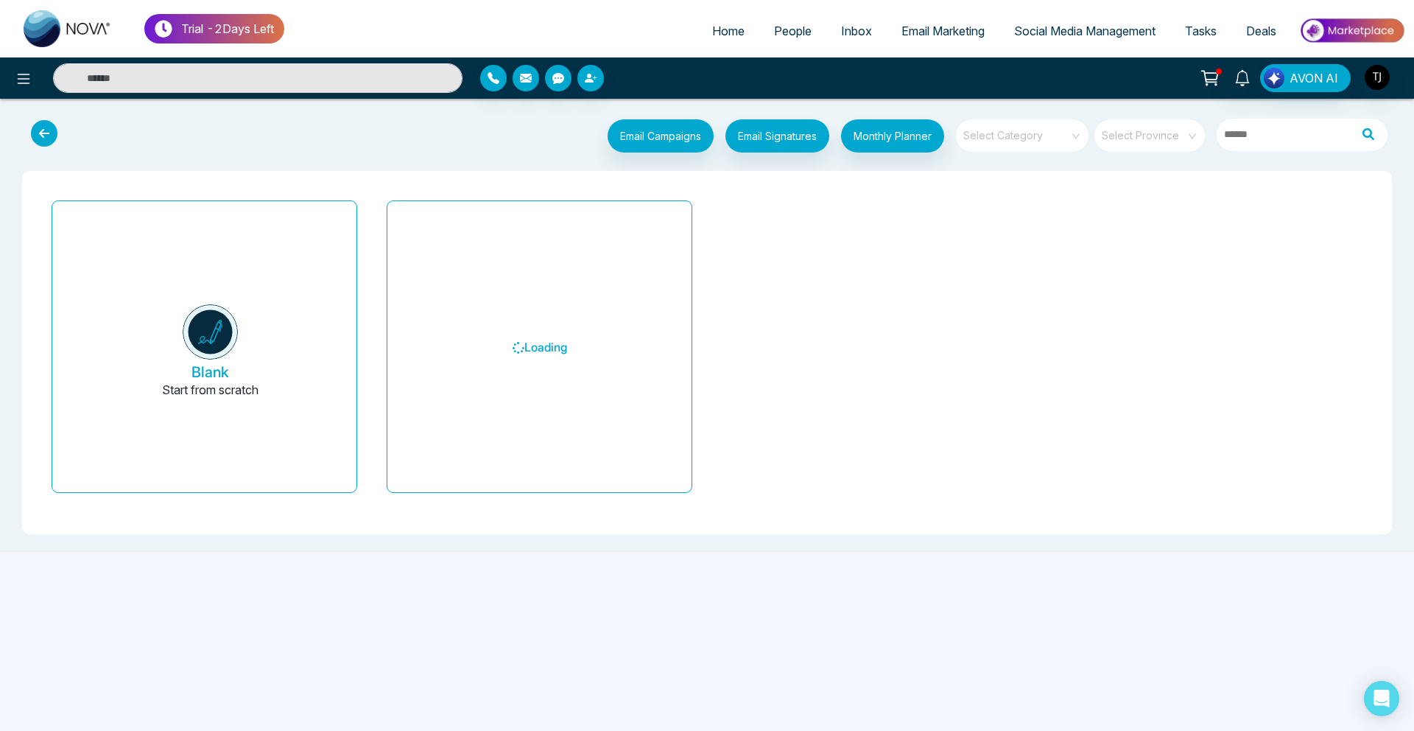
click at [1018, 130] on input "search" at bounding box center [1017, 130] width 106 height 22
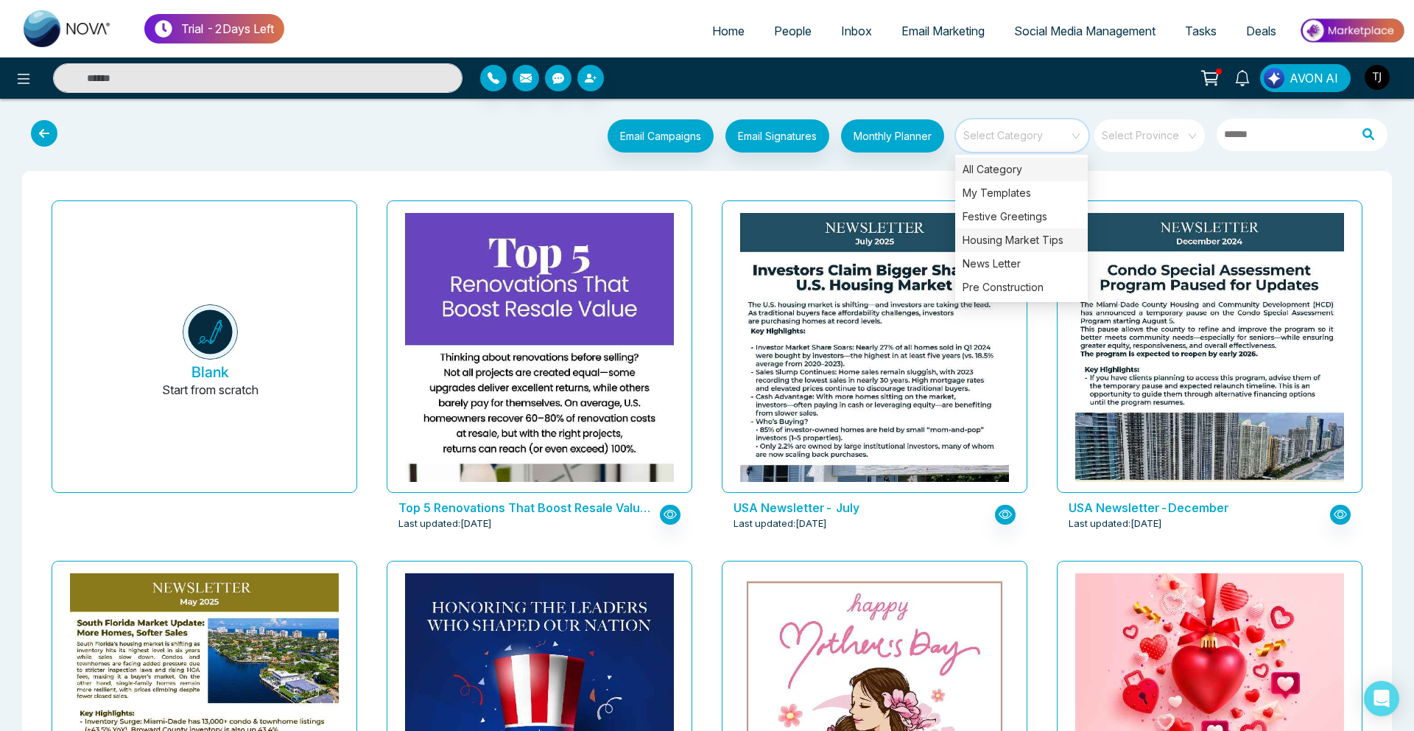
click at [1011, 249] on div "Housing Market Tips" at bounding box center [1021, 240] width 133 height 24
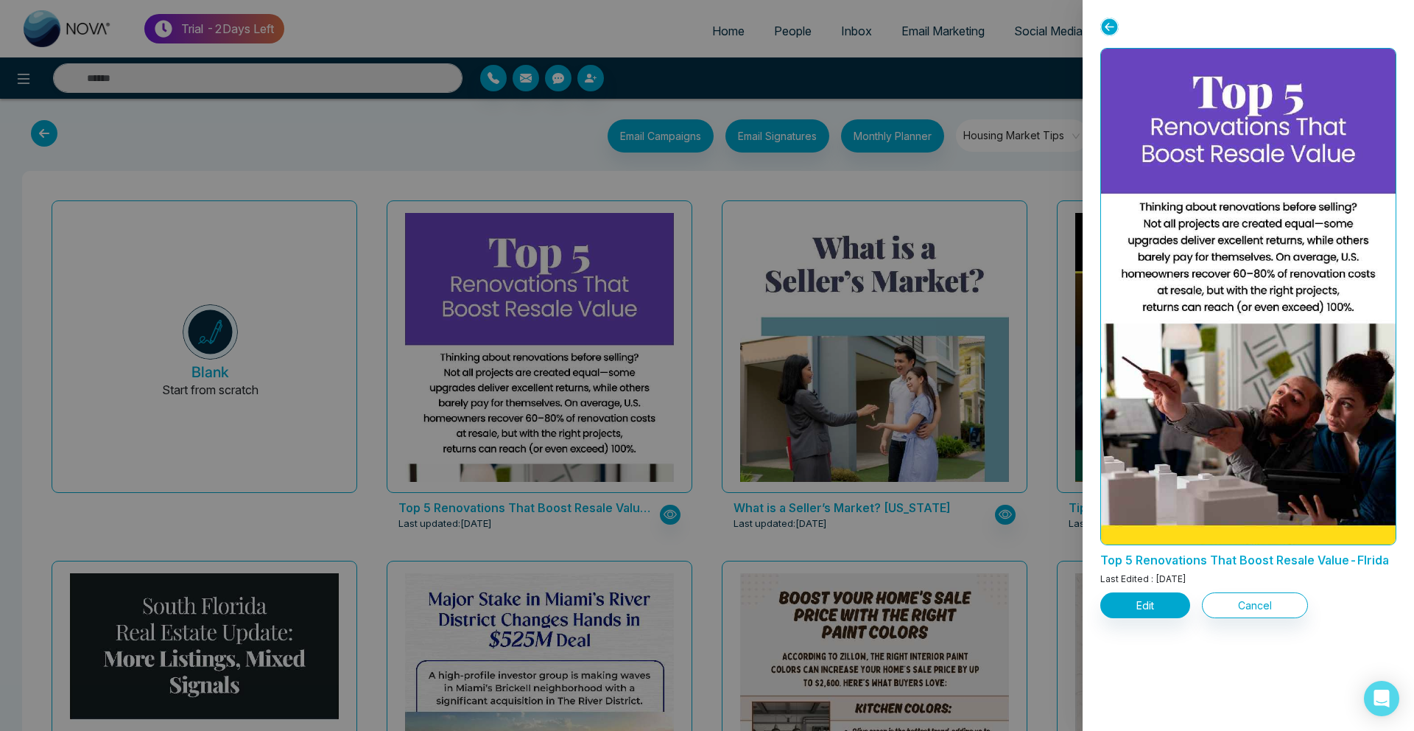
click at [1156, 597] on button "Edit" at bounding box center [1145, 605] width 90 height 26
